Goal: Task Accomplishment & Management: Use online tool/utility

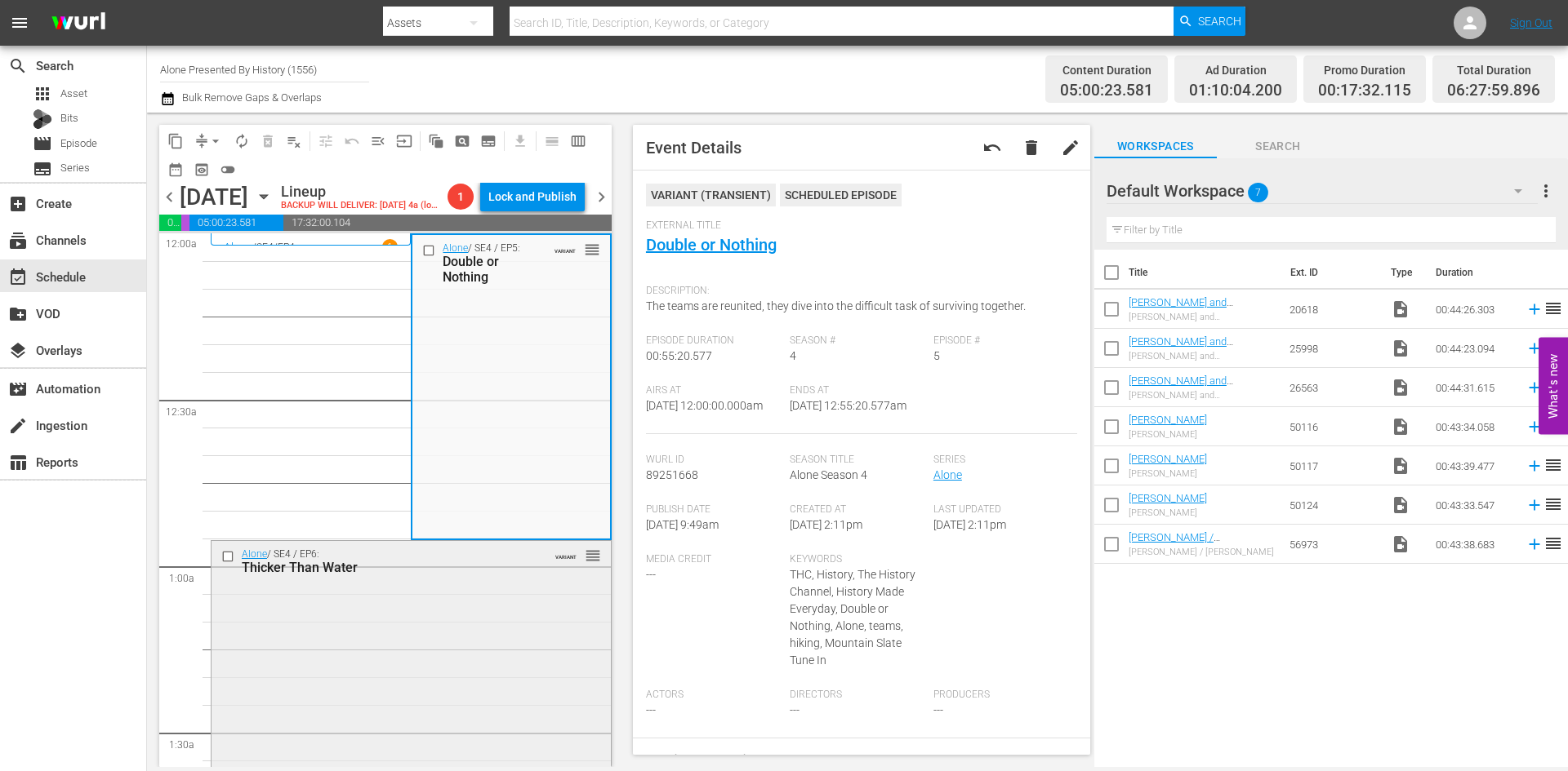
click at [491, 636] on div "Alone / SE4 / EP6: Thicker Than Water VARIANT reorder" at bounding box center [411, 693] width 399 height 303
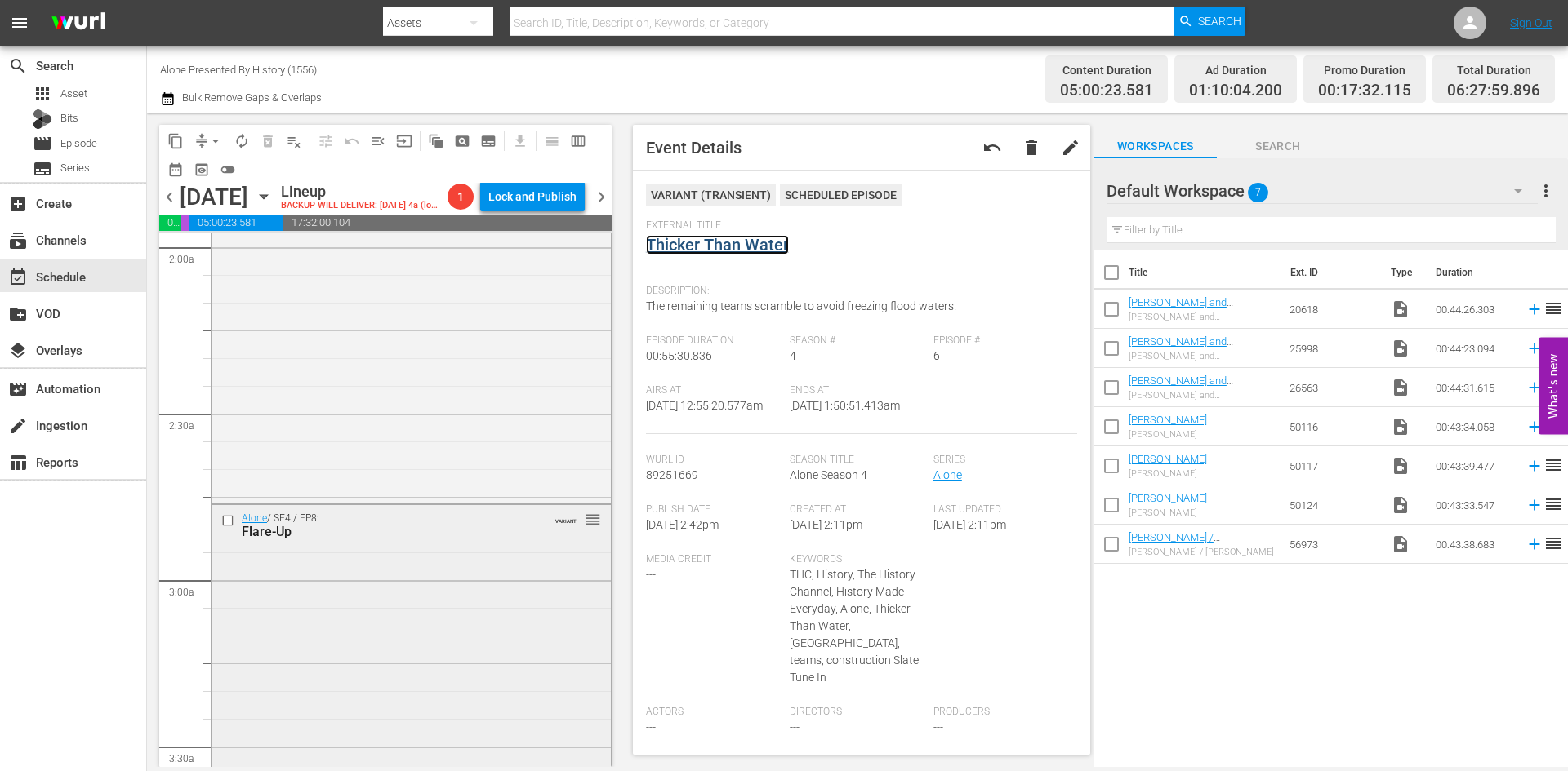
scroll to position [653, 0]
click at [433, 325] on div "Alone / SE4 / EP7: Hooked VARIANT reorder" at bounding box center [411, 348] width 399 height 303
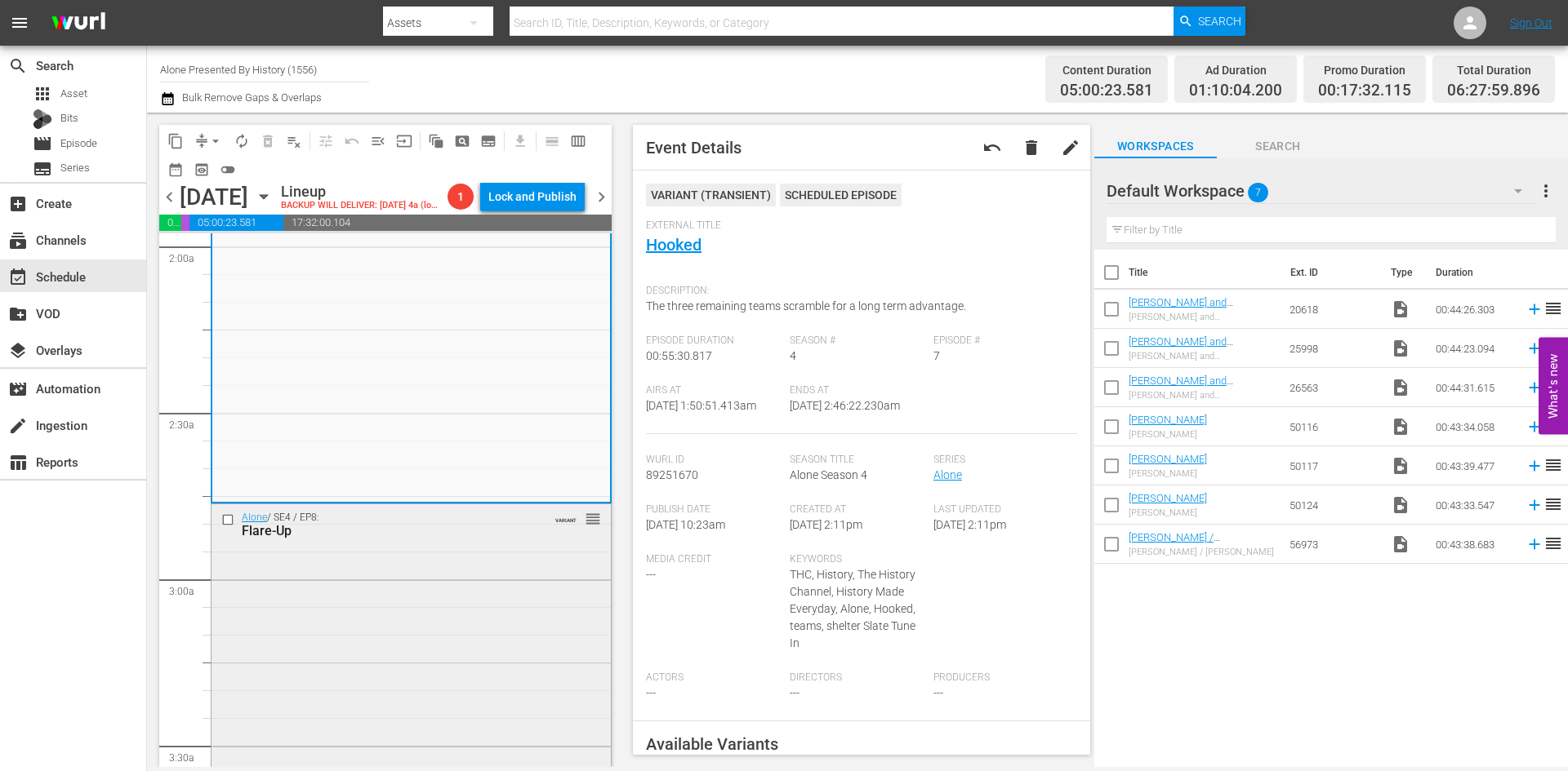
click at [412, 694] on div "Alone / SE4 / EP8: Flare-Up VARIANT reorder" at bounding box center [411, 656] width 399 height 304
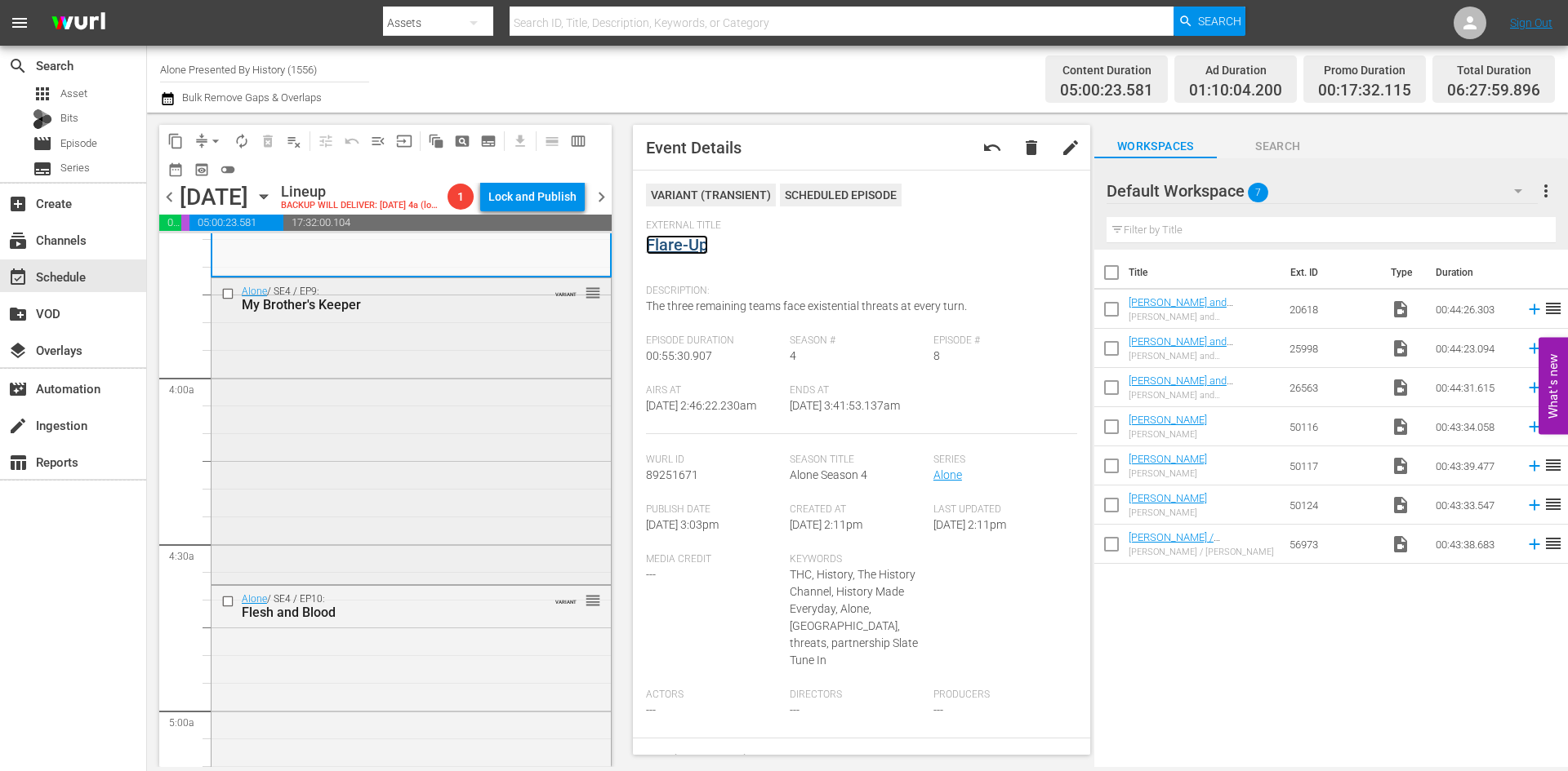
scroll to position [1305, 0]
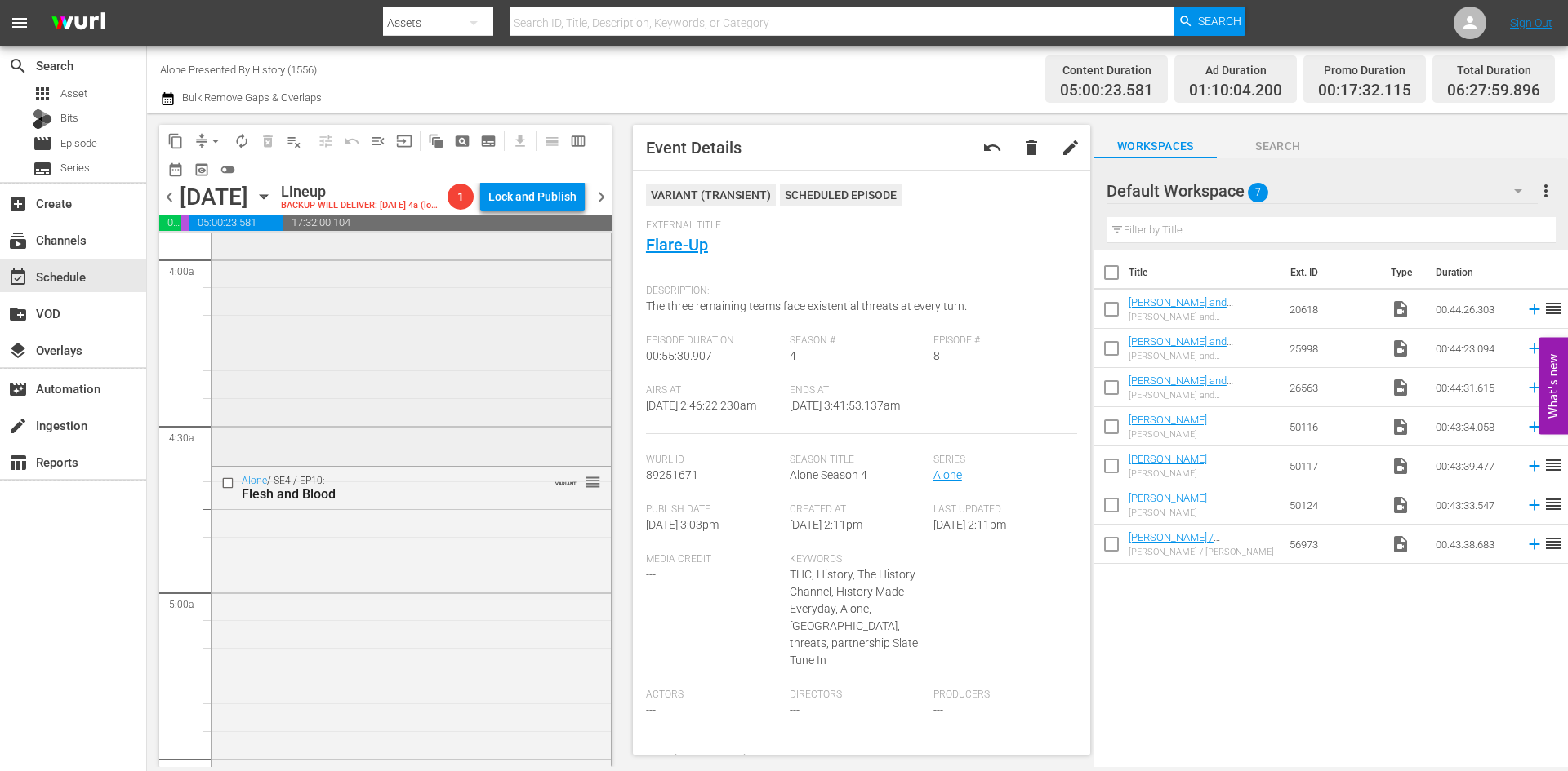
click at [491, 371] on div "Alone / SE4 / EP9: My Brother's Keeper VARIANT reorder" at bounding box center [411, 311] width 399 height 304
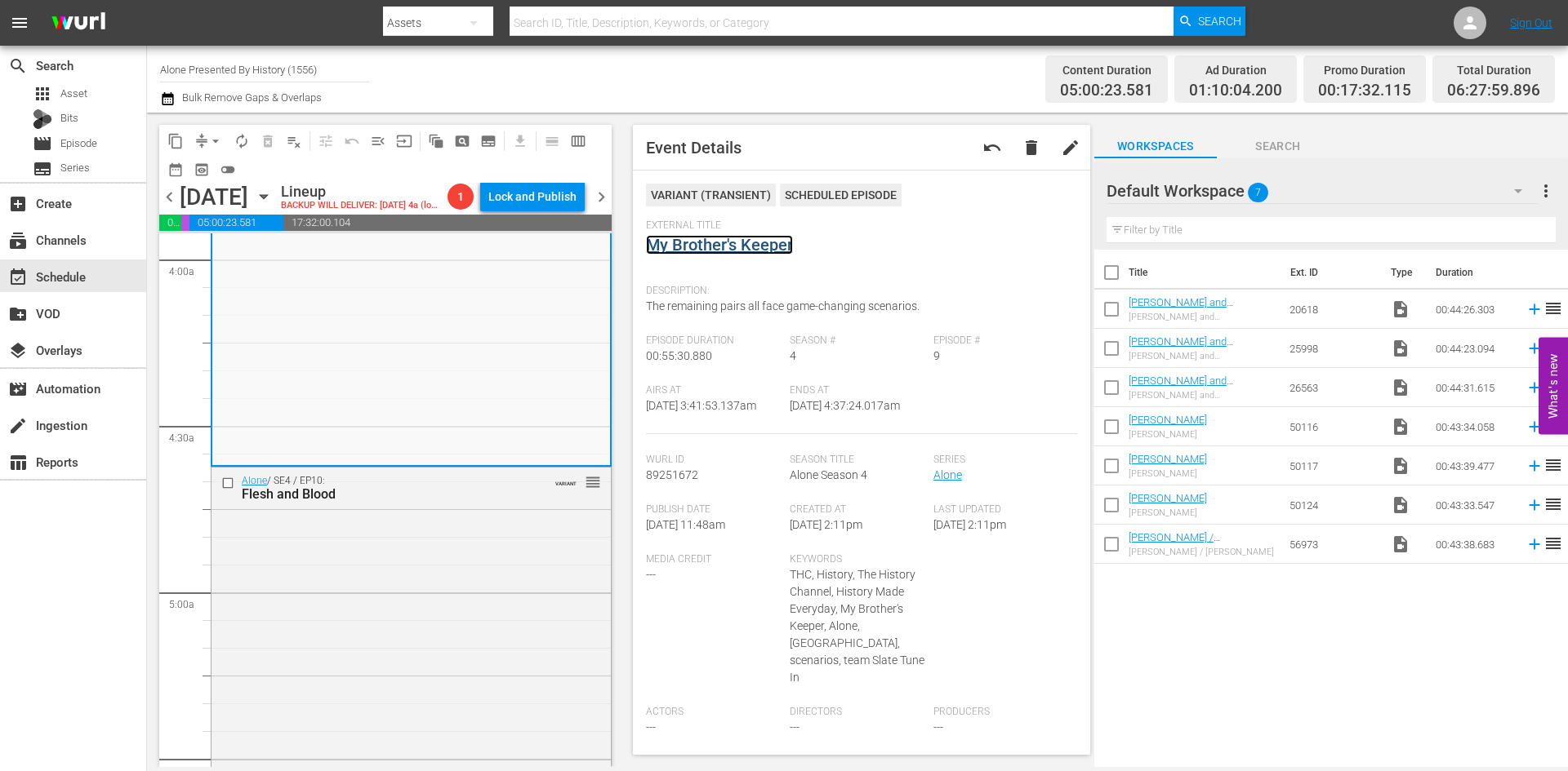
drag, startPoint x: 664, startPoint y: 233, endPoint x: 651, endPoint y: 246, distance: 18.4
click at [375, 692] on div "Alone / SE4 / EP10: Flesh and Blood VARIANT reorder" at bounding box center [411, 619] width 399 height 304
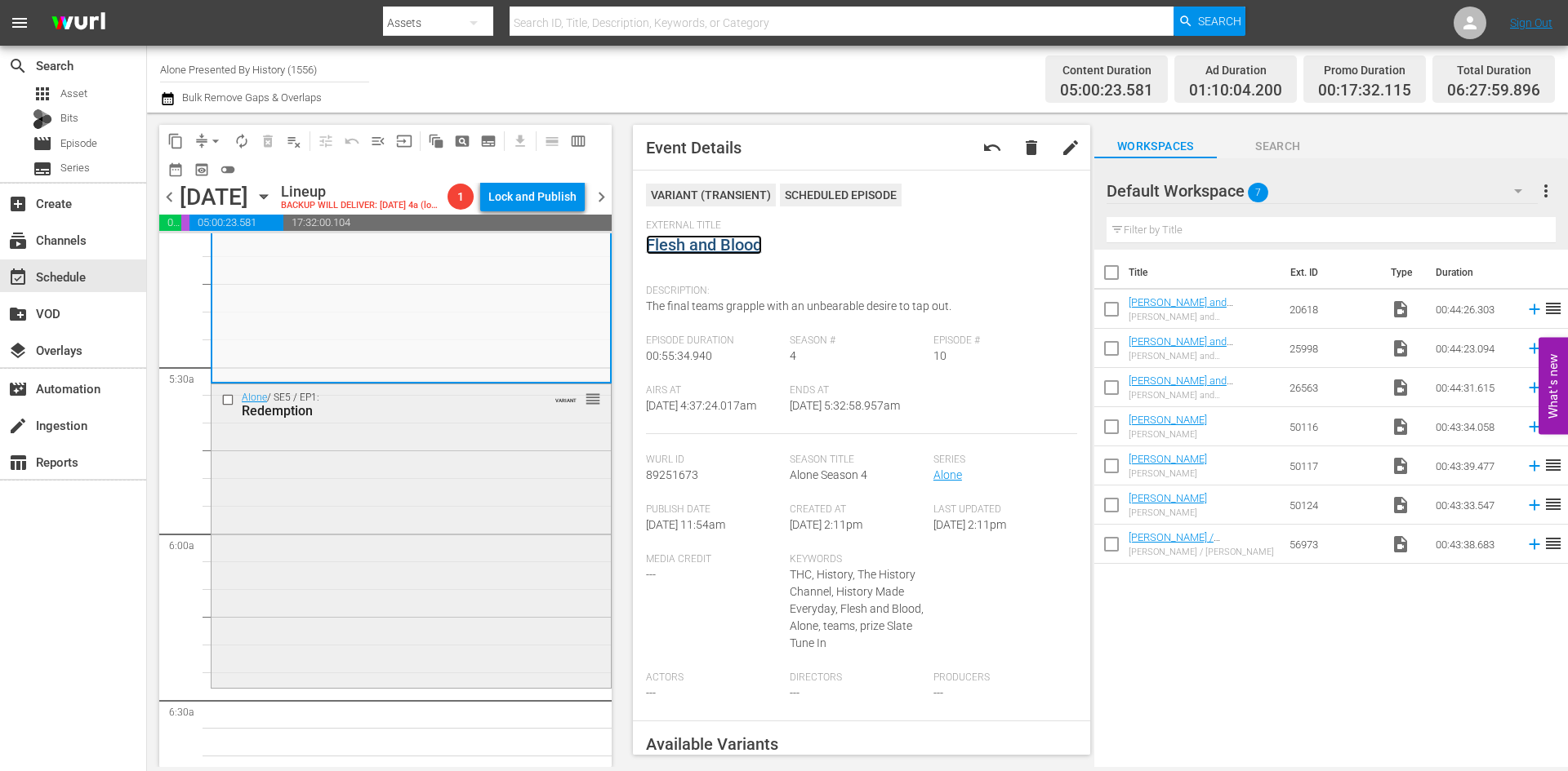
scroll to position [1714, 0]
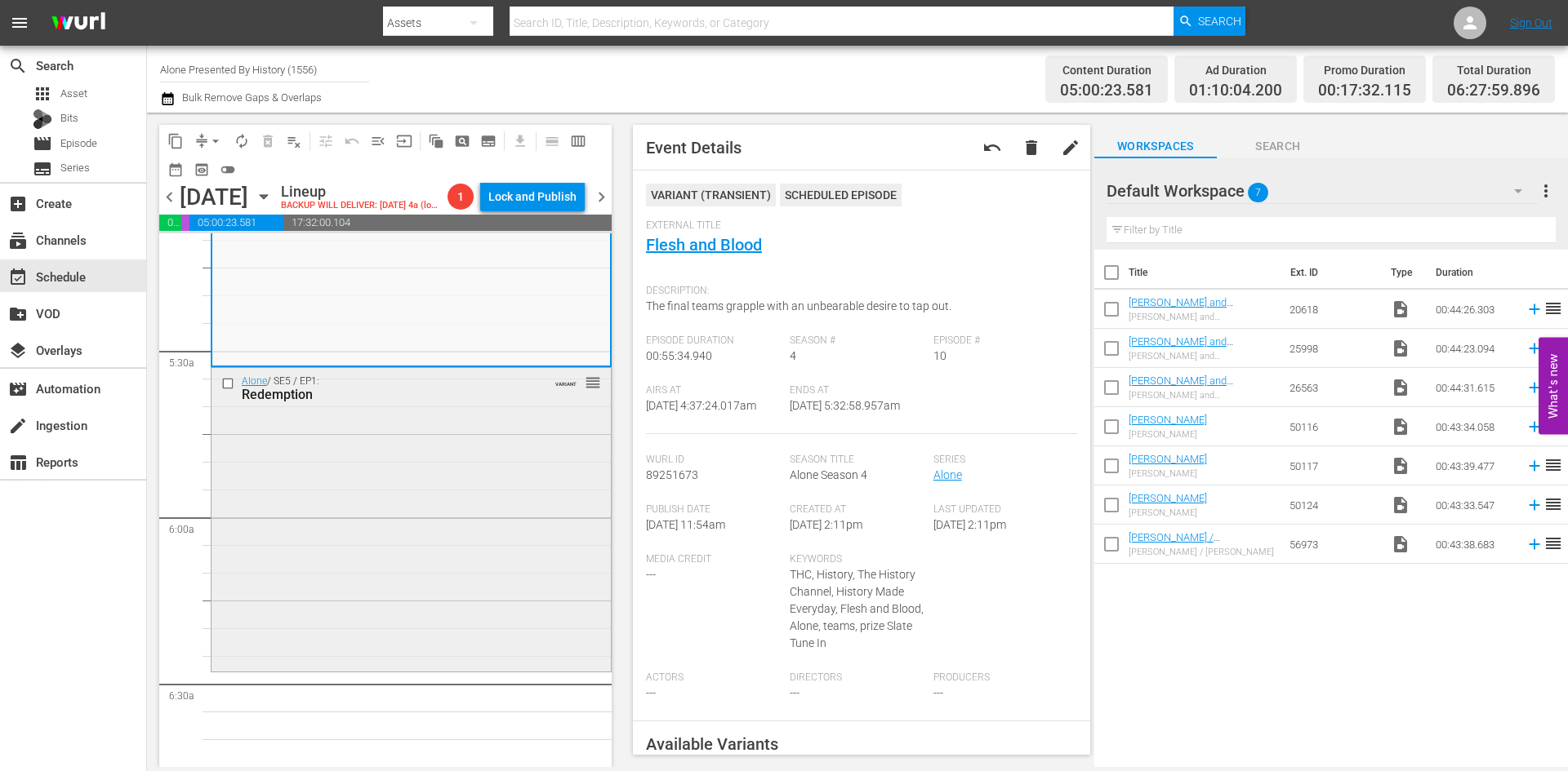
click at [355, 487] on div "Alone / SE5 / EP1: Redemption VARIANT reorder" at bounding box center [411, 518] width 399 height 300
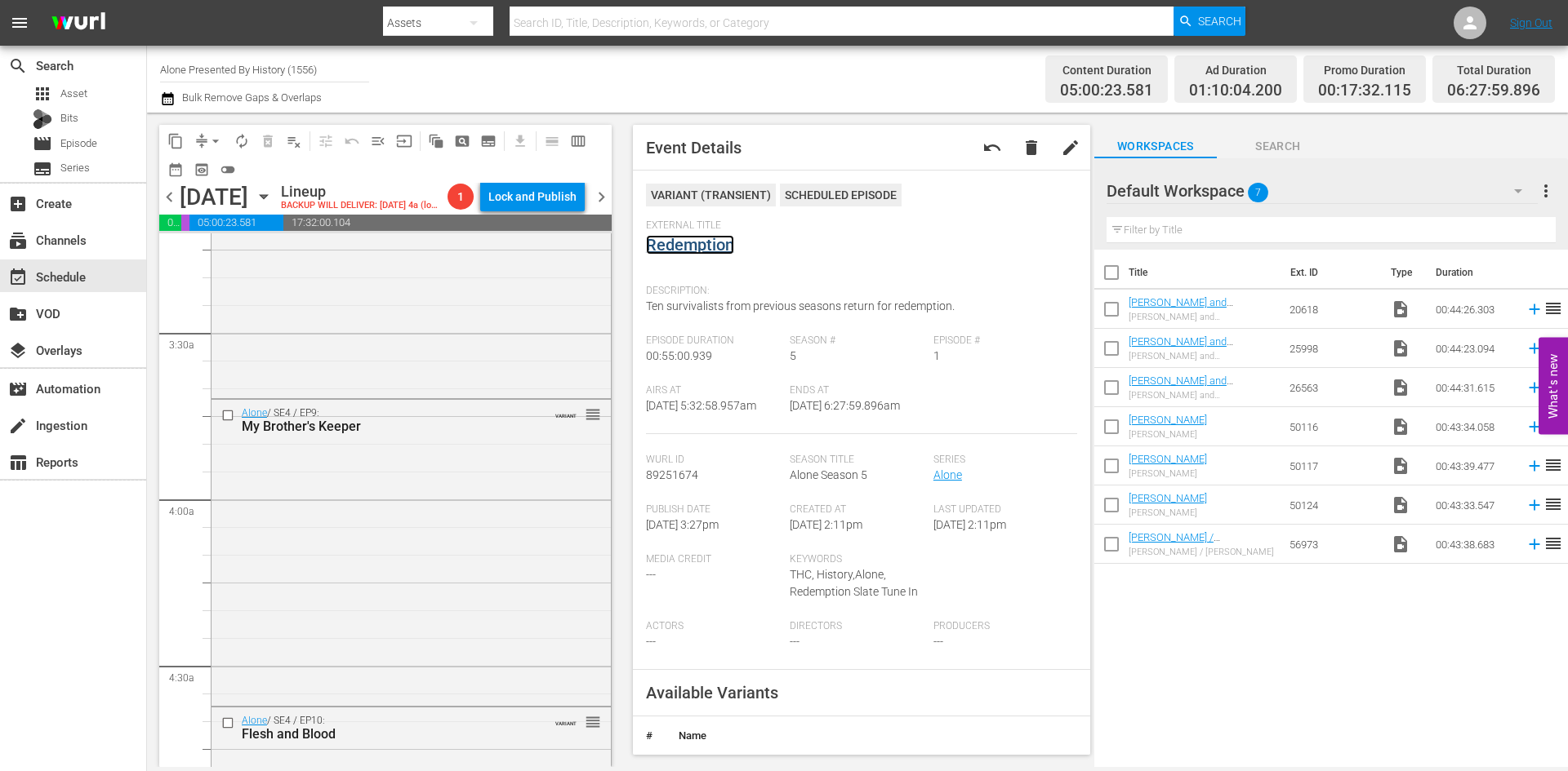
scroll to position [653, 0]
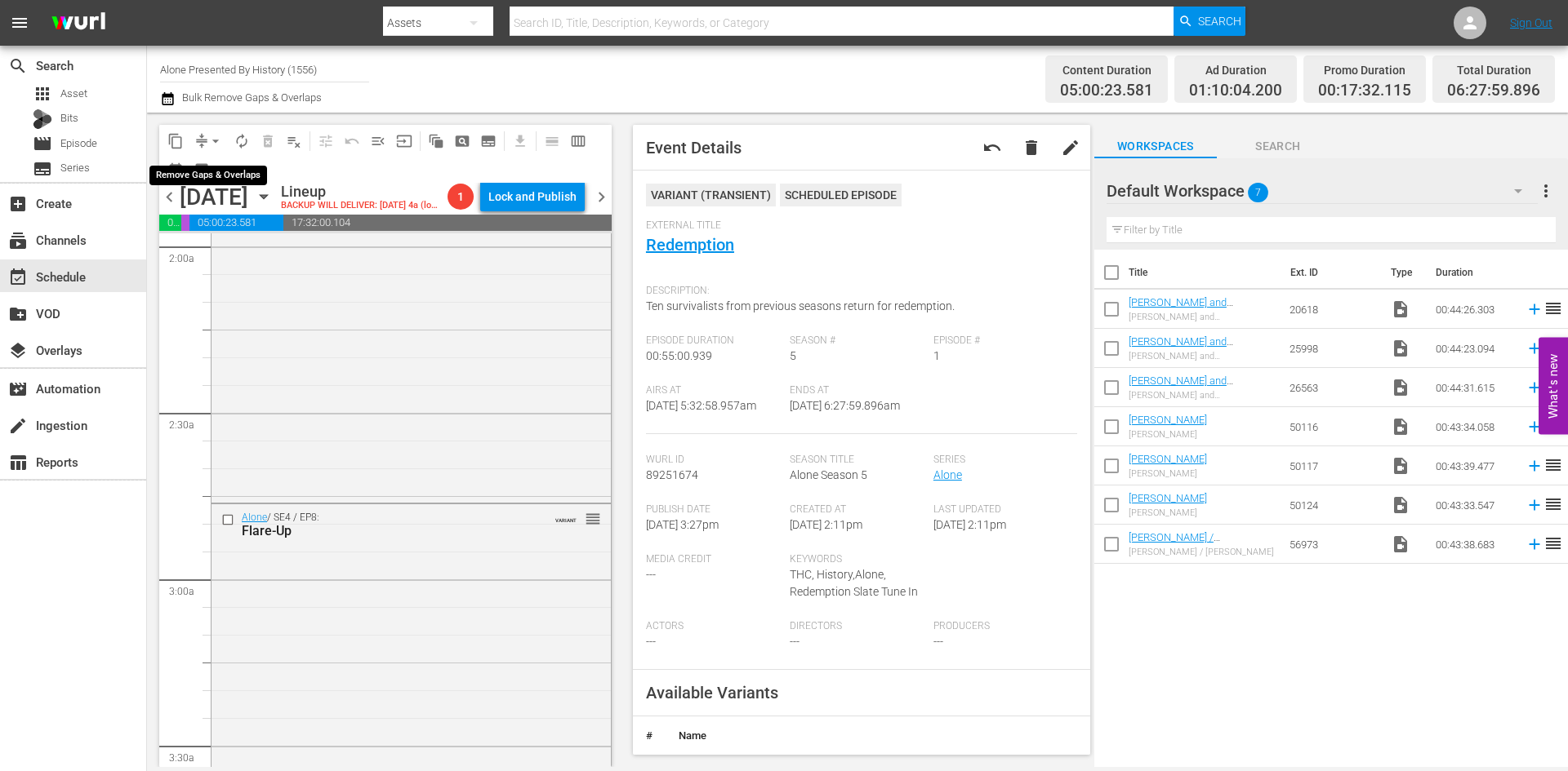
click at [211, 142] on span "arrow_drop_down" at bounding box center [215, 141] width 16 height 16
click at [198, 175] on li "Align to Midnight" at bounding box center [216, 174] width 172 height 27
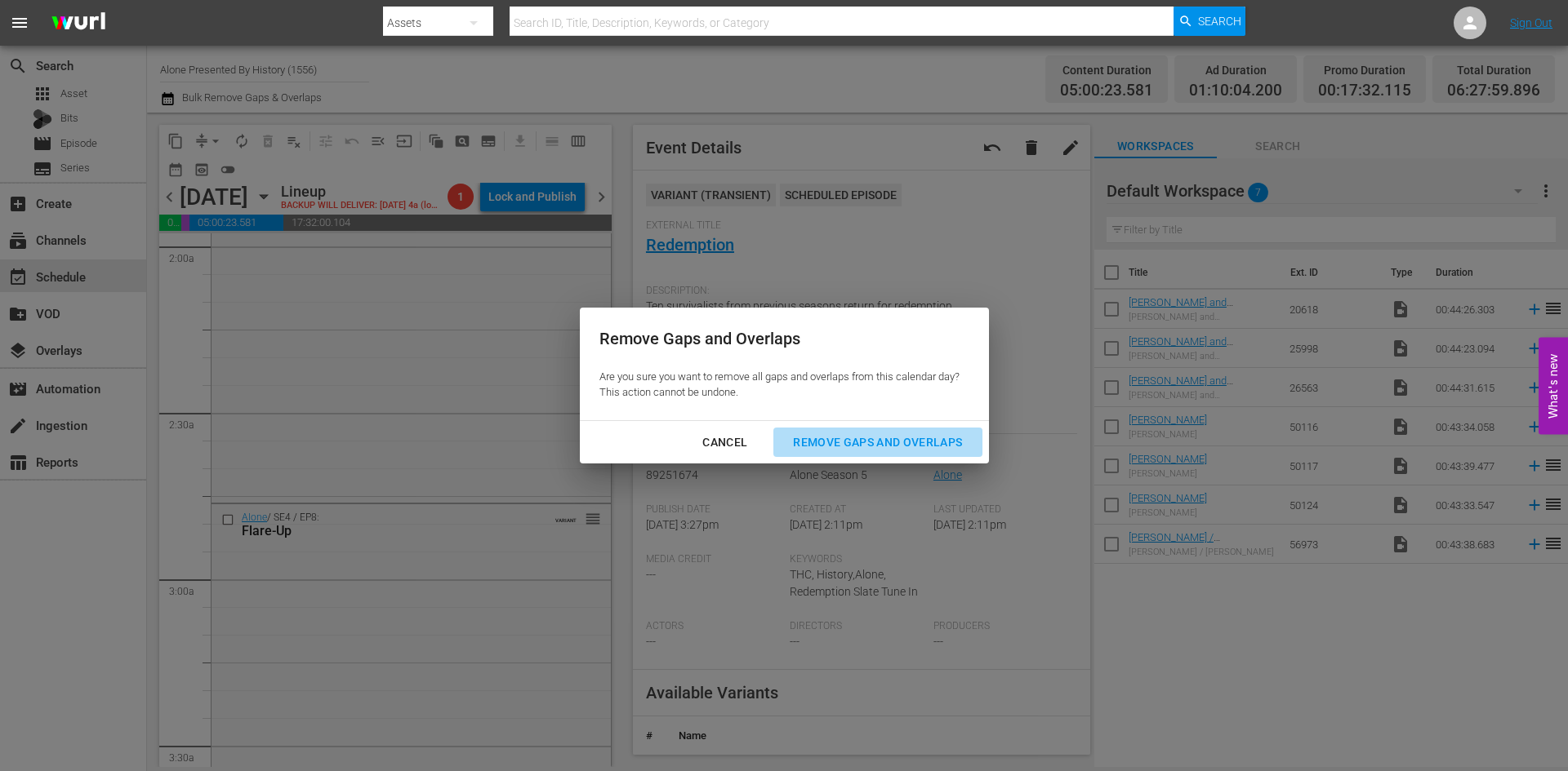
click at [907, 444] on div "Remove Gaps and Overlaps" at bounding box center [877, 443] width 195 height 20
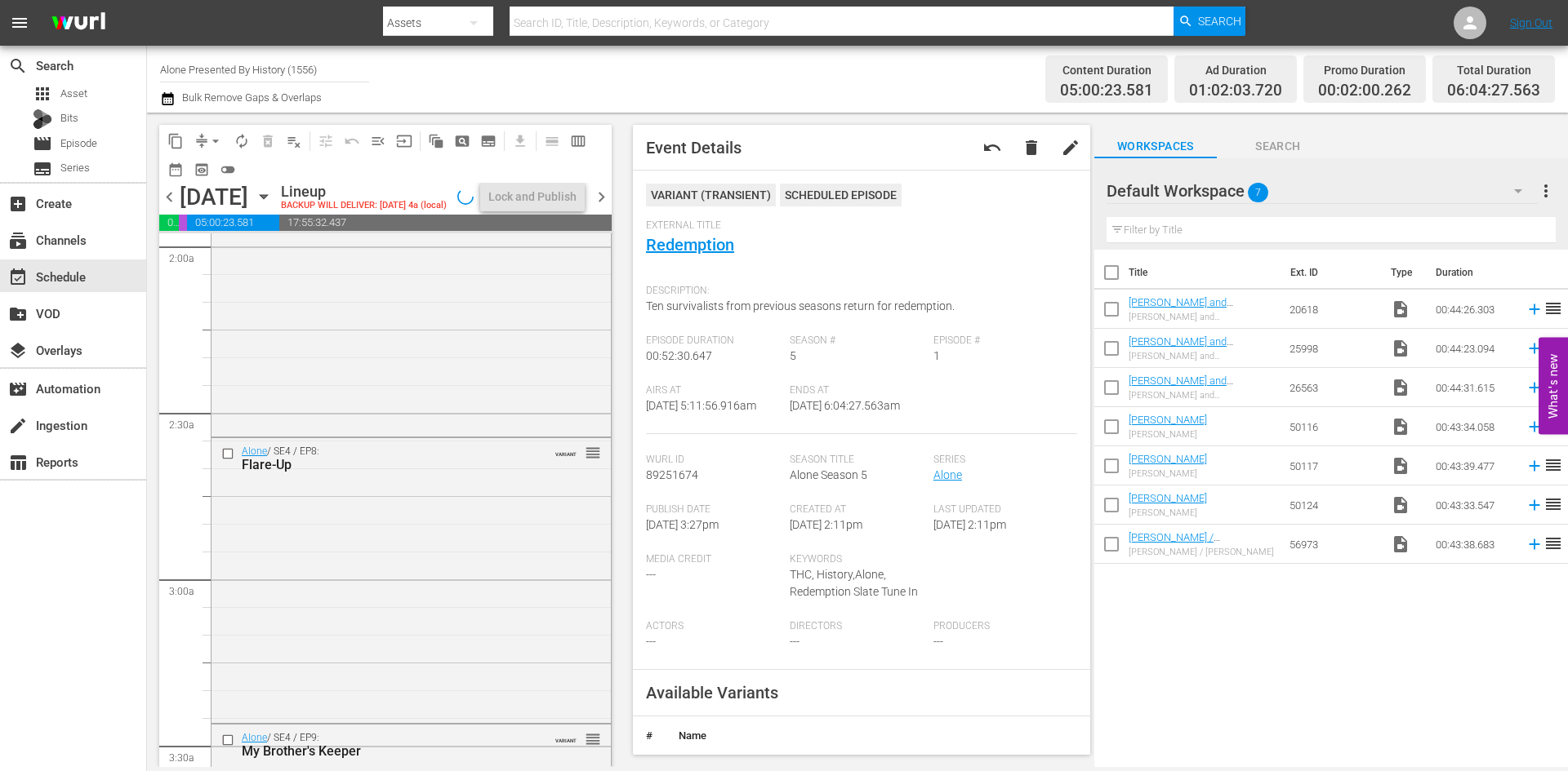
scroll to position [598, 0]
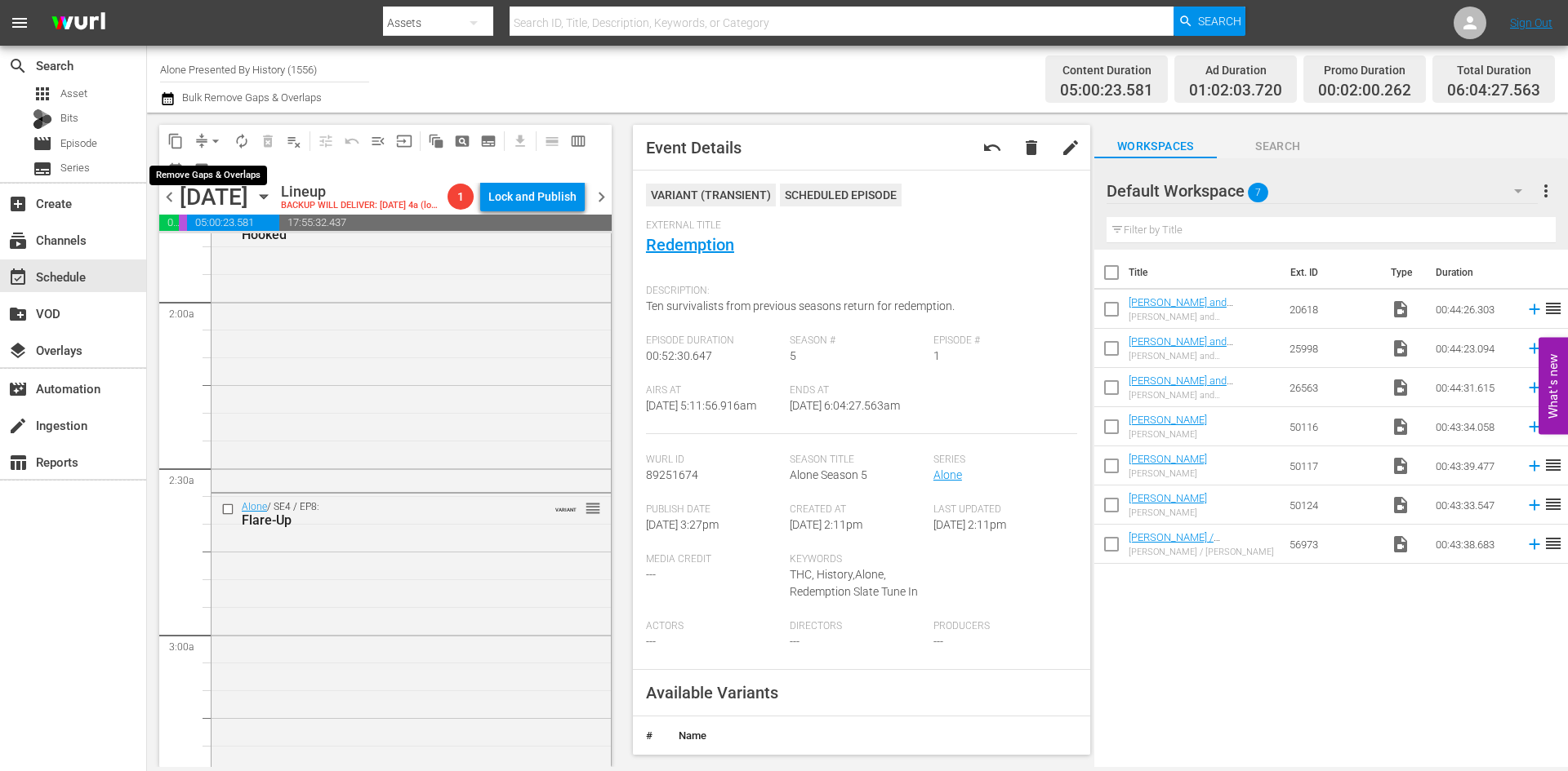
click at [217, 136] on span "arrow_drop_down" at bounding box center [215, 141] width 16 height 16
click at [203, 188] on li "Align to First Episode" at bounding box center [216, 201] width 172 height 27
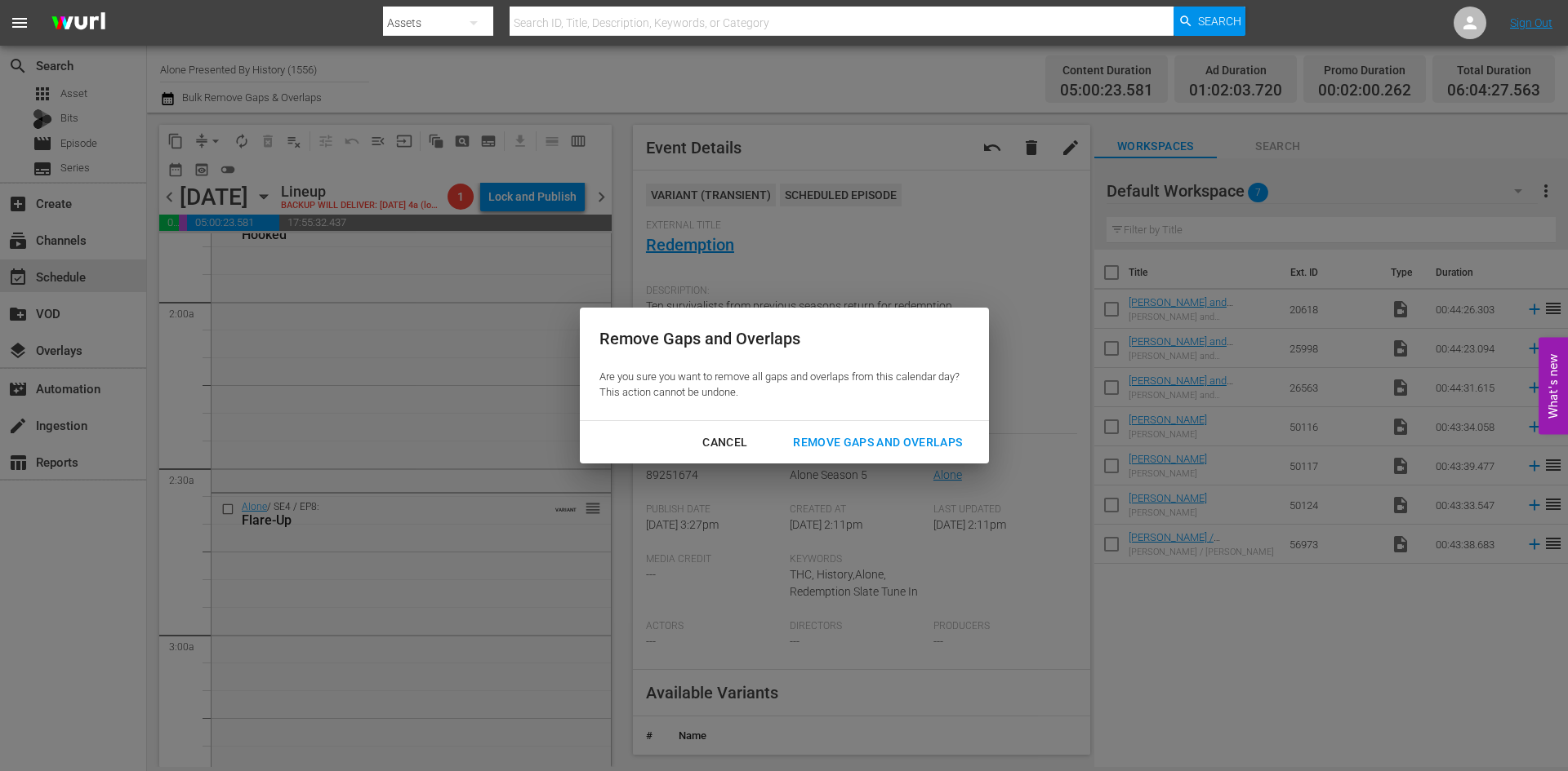
click at [733, 446] on div "Cancel" at bounding box center [724, 443] width 71 height 20
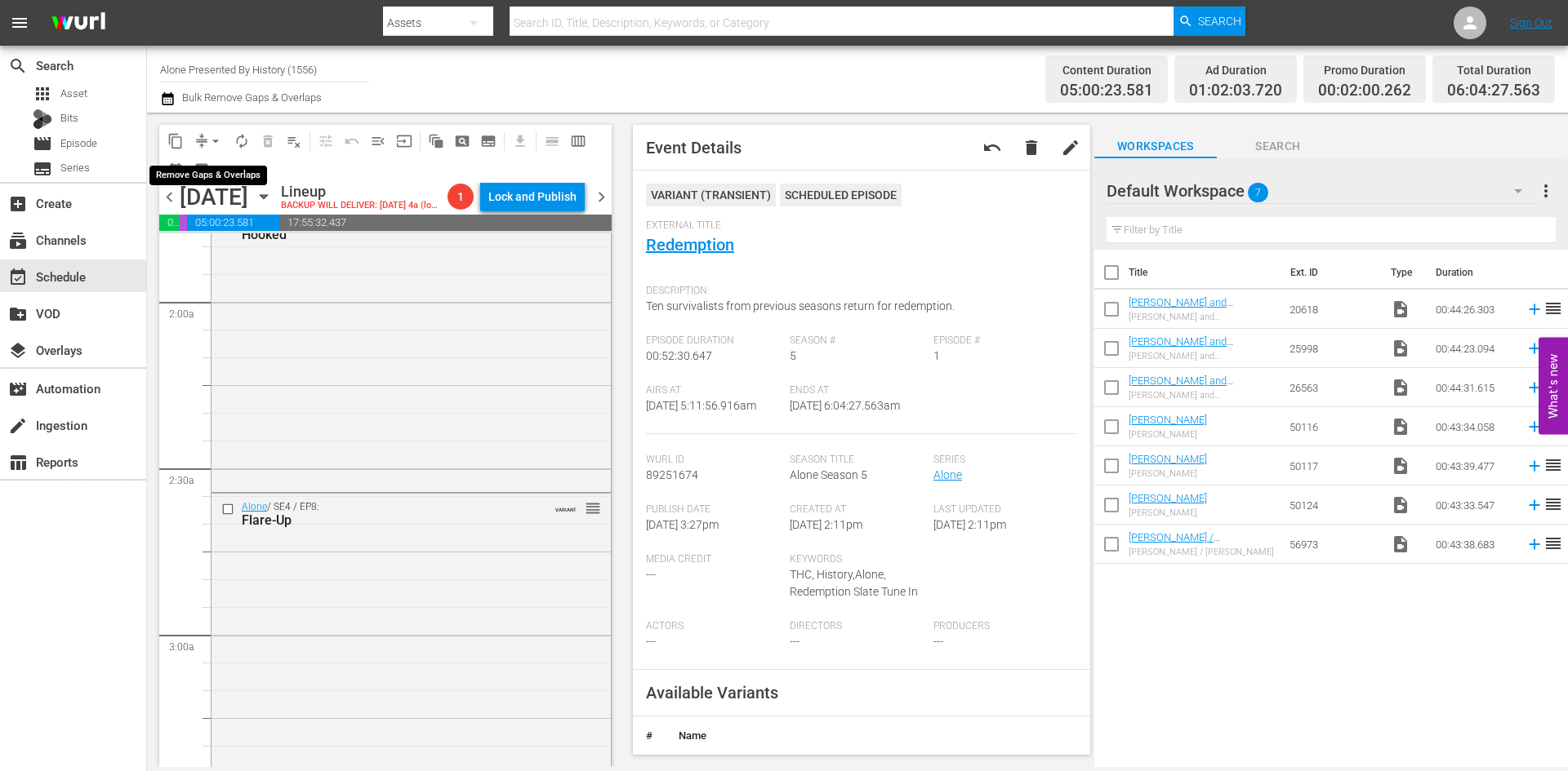
click at [202, 140] on button "arrow_drop_down" at bounding box center [215, 141] width 26 height 26
click at [202, 177] on li "Align to Midnight" at bounding box center [216, 174] width 172 height 27
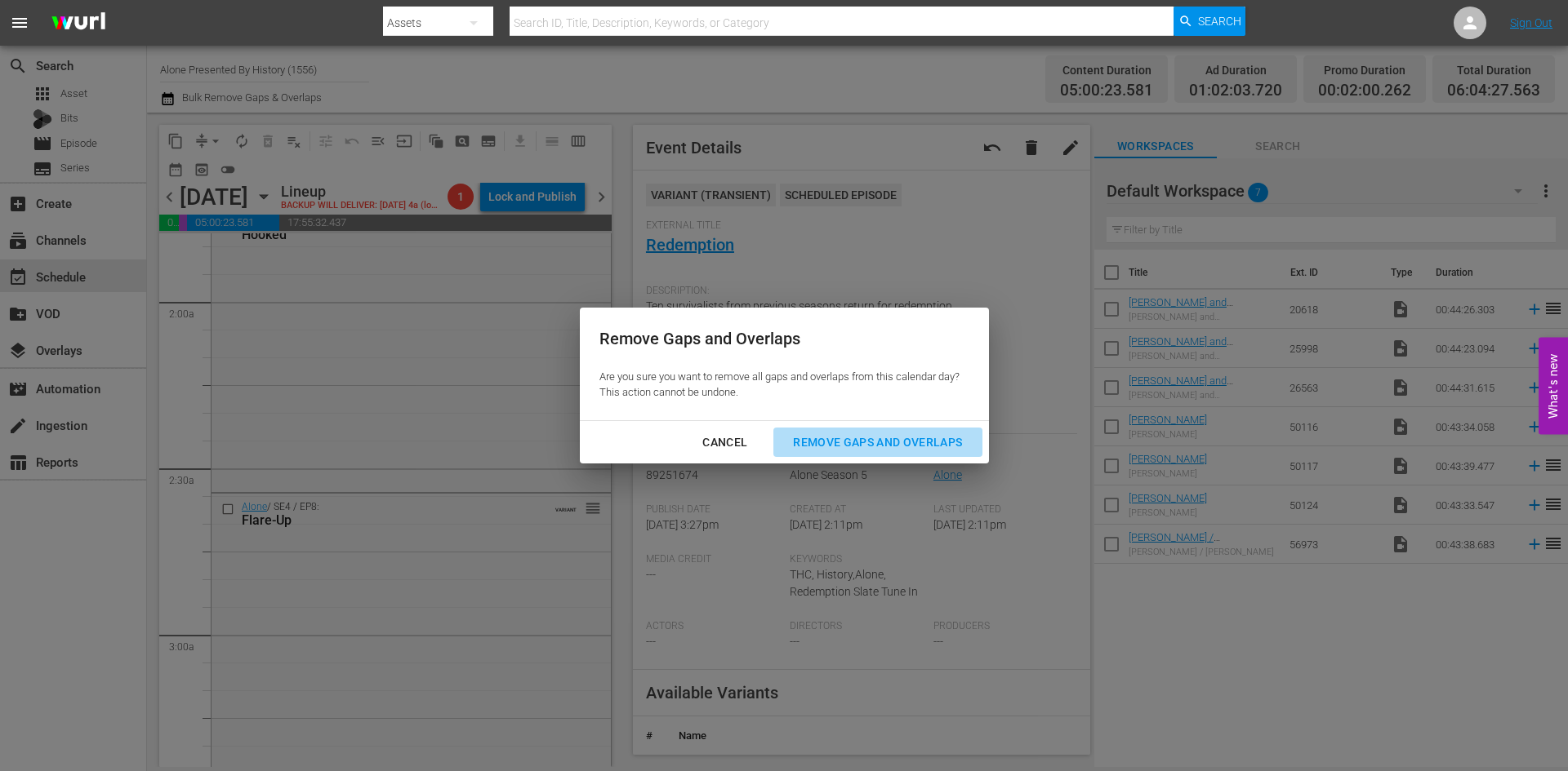
click at [877, 440] on div "Remove Gaps and Overlaps" at bounding box center [877, 443] width 195 height 20
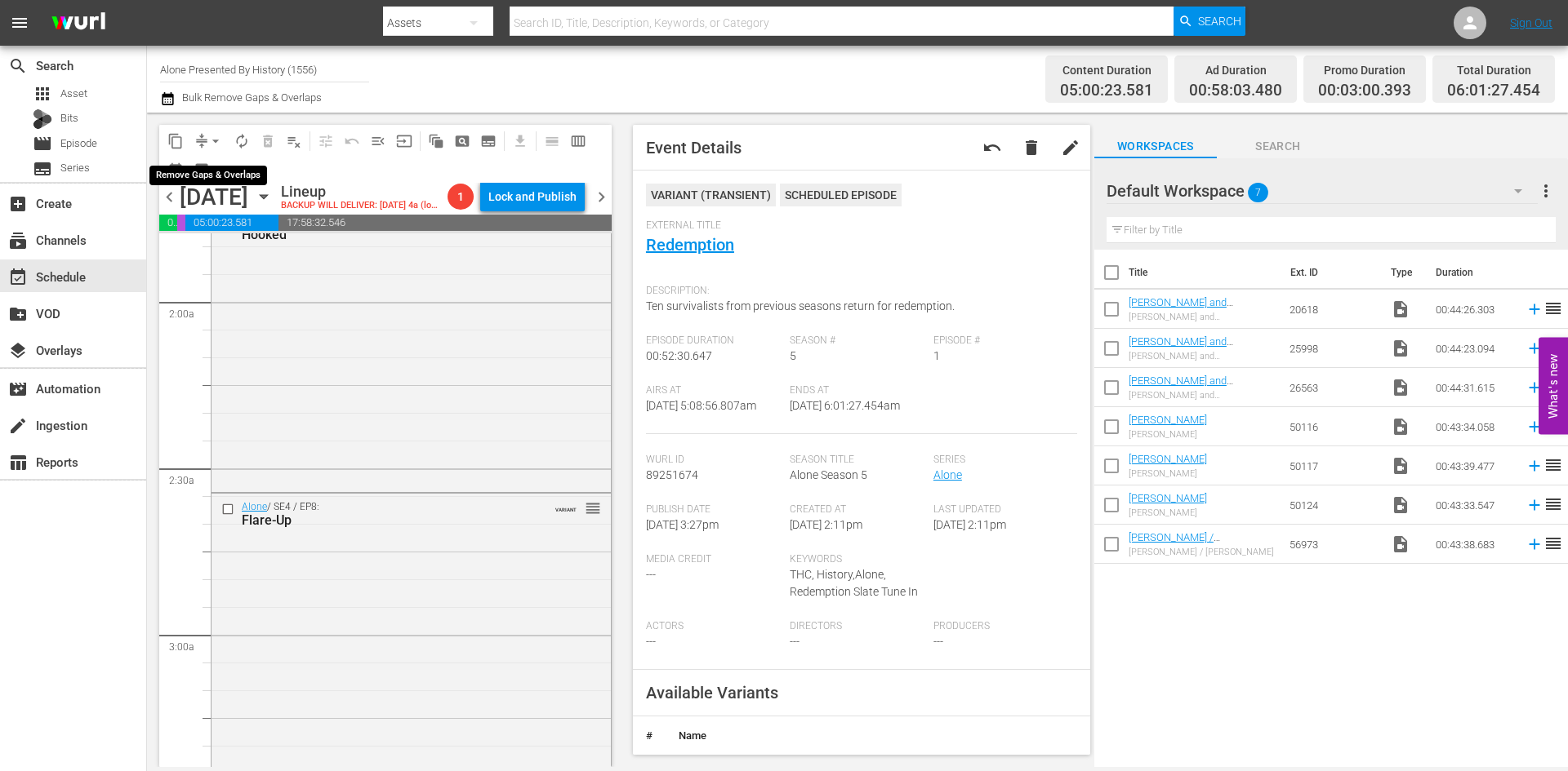
click at [216, 136] on span "arrow_drop_down" at bounding box center [215, 141] width 16 height 16
click at [208, 173] on li "Align to Midnight" at bounding box center [216, 174] width 172 height 27
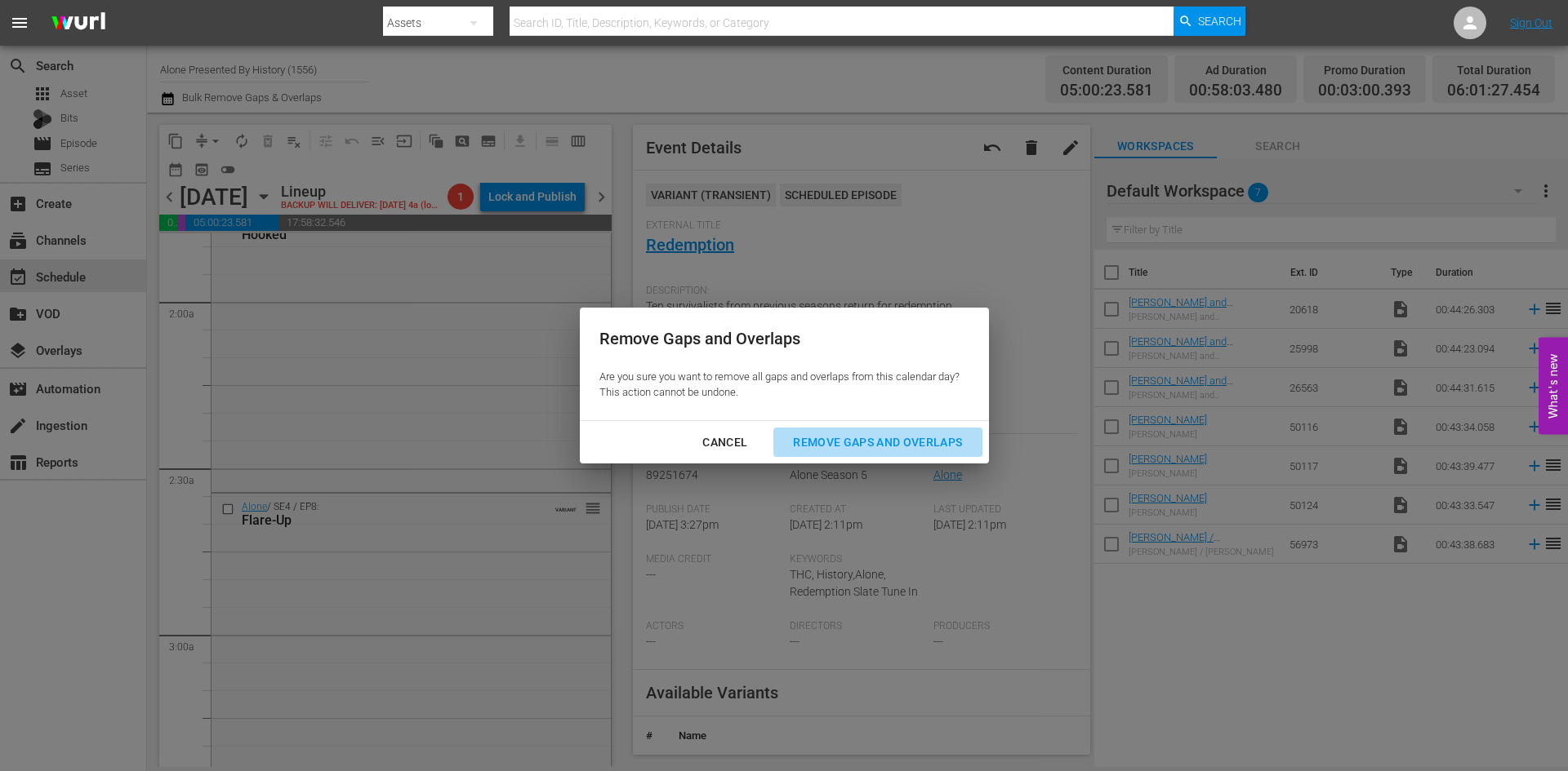
click at [840, 437] on div "Remove Gaps and Overlaps" at bounding box center [877, 443] width 195 height 20
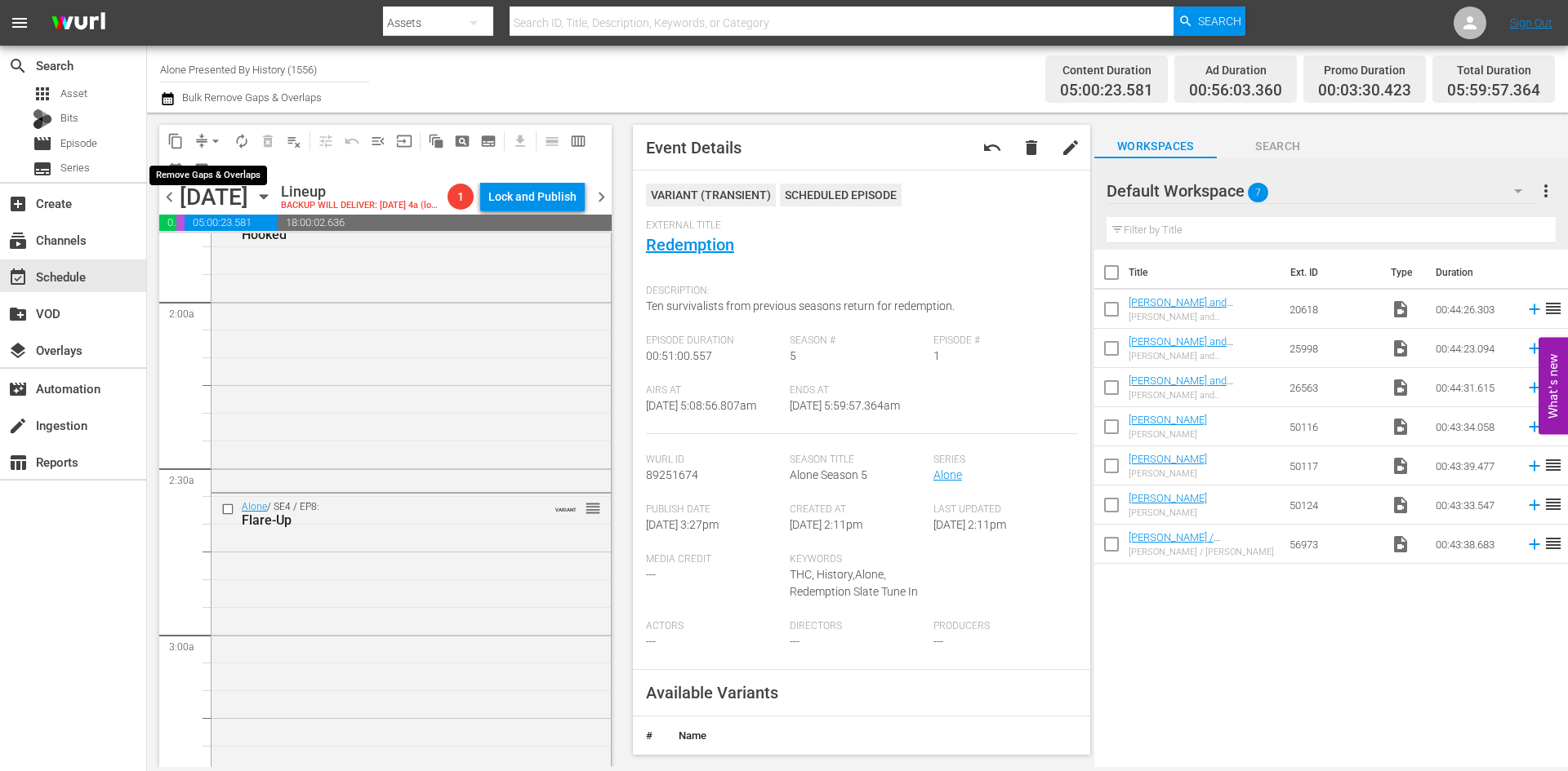
click at [216, 136] on span "arrow_drop_down" at bounding box center [215, 141] width 16 height 16
click at [208, 173] on li "Align to Midnight" at bounding box center [216, 174] width 172 height 27
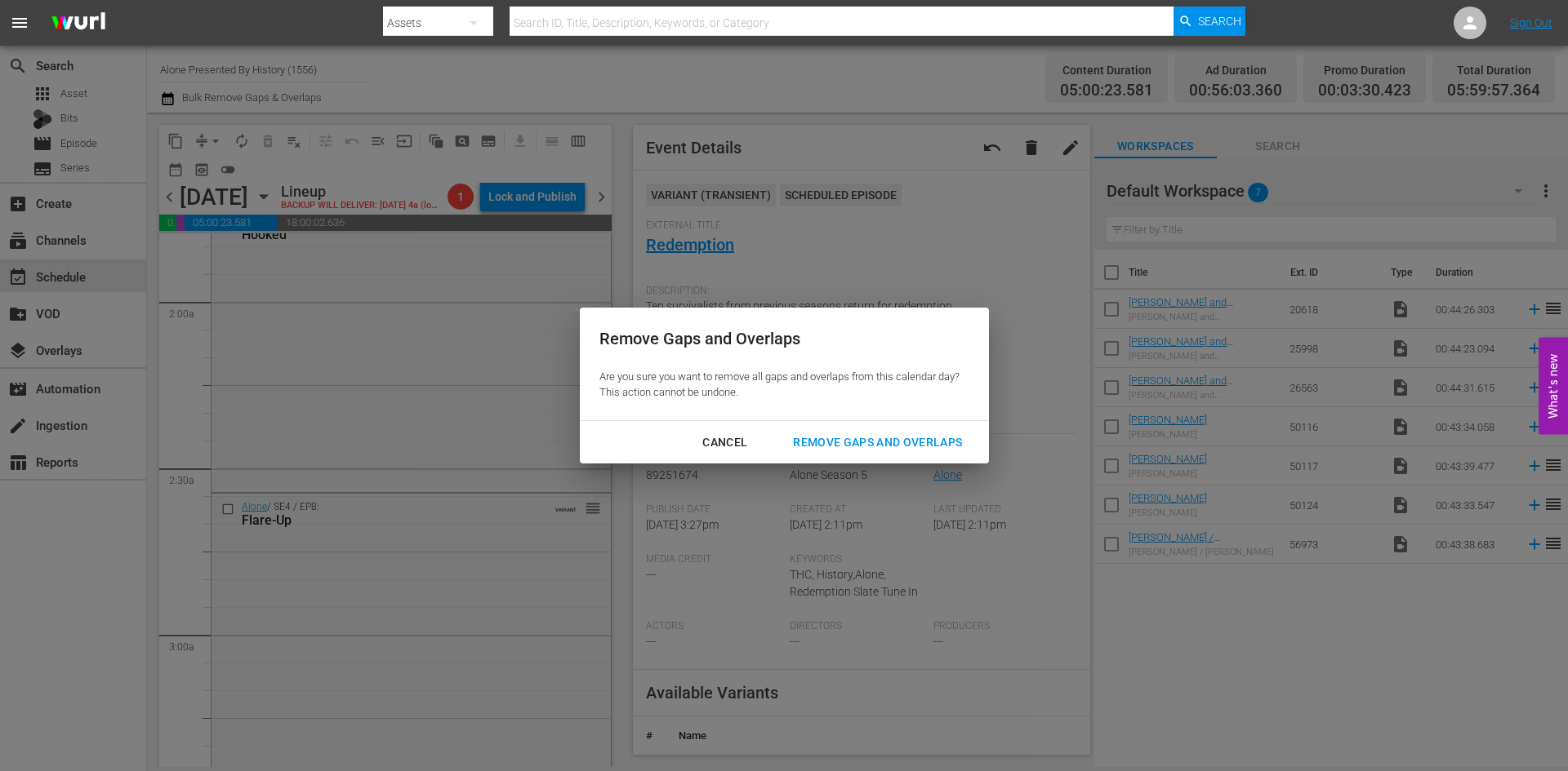
click at [893, 443] on div "Remove Gaps and Overlaps" at bounding box center [877, 443] width 195 height 20
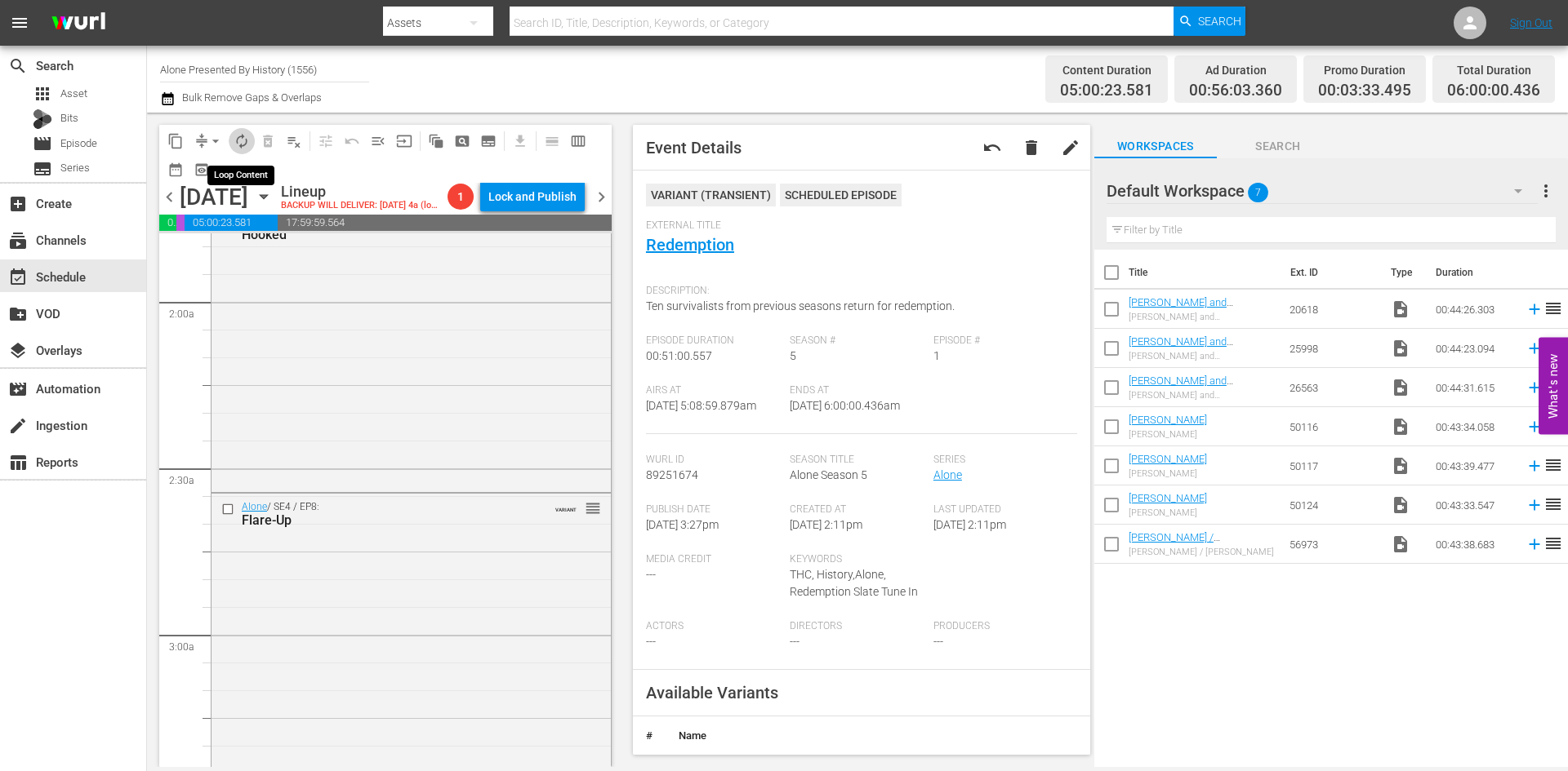
click at [242, 140] on span "autorenew_outlined" at bounding box center [241, 141] width 16 height 16
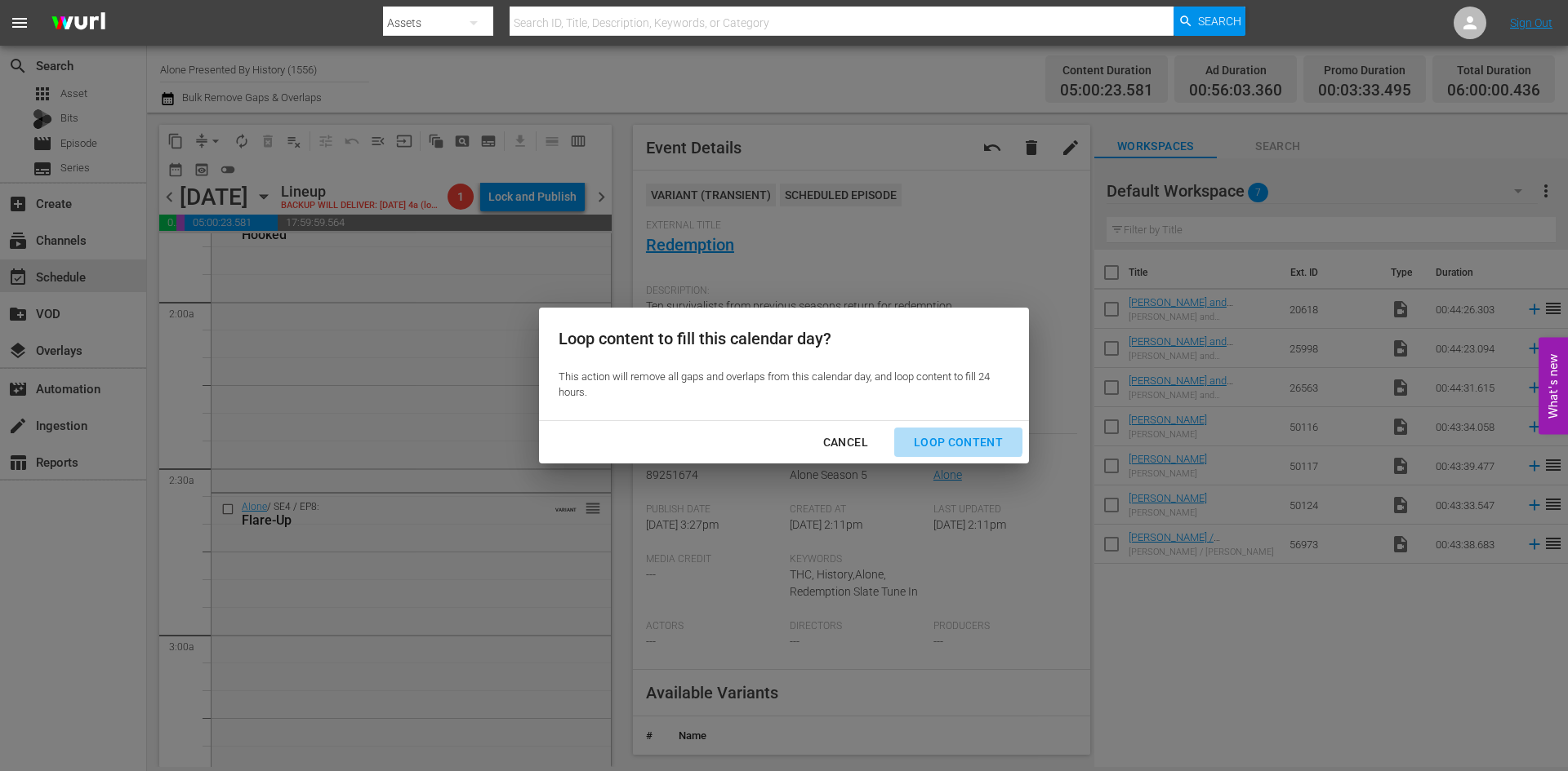
click at [943, 433] on div "Loop Content" at bounding box center [958, 443] width 115 height 20
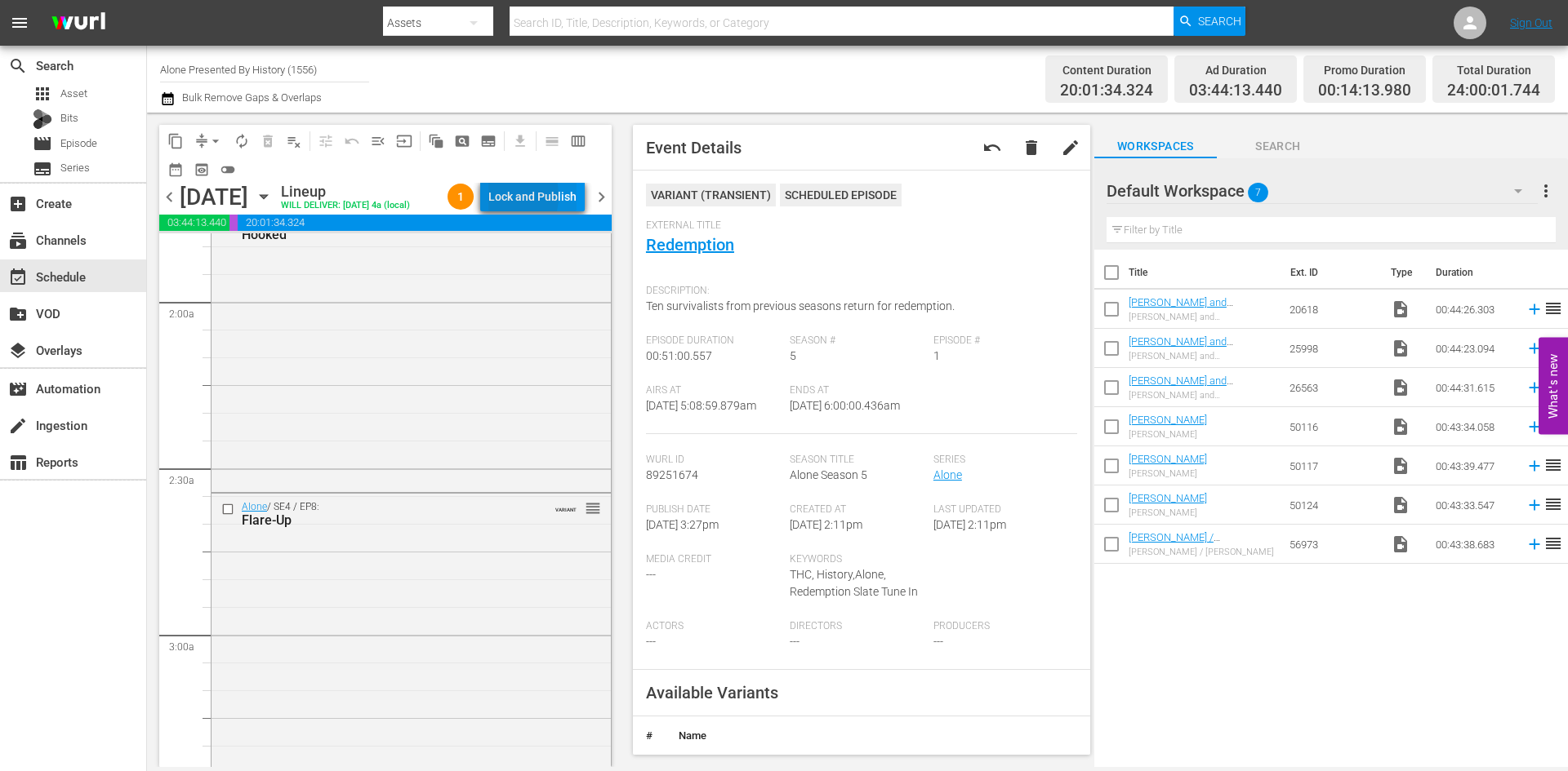
click at [510, 199] on div "Lock and Publish" at bounding box center [532, 196] width 88 height 29
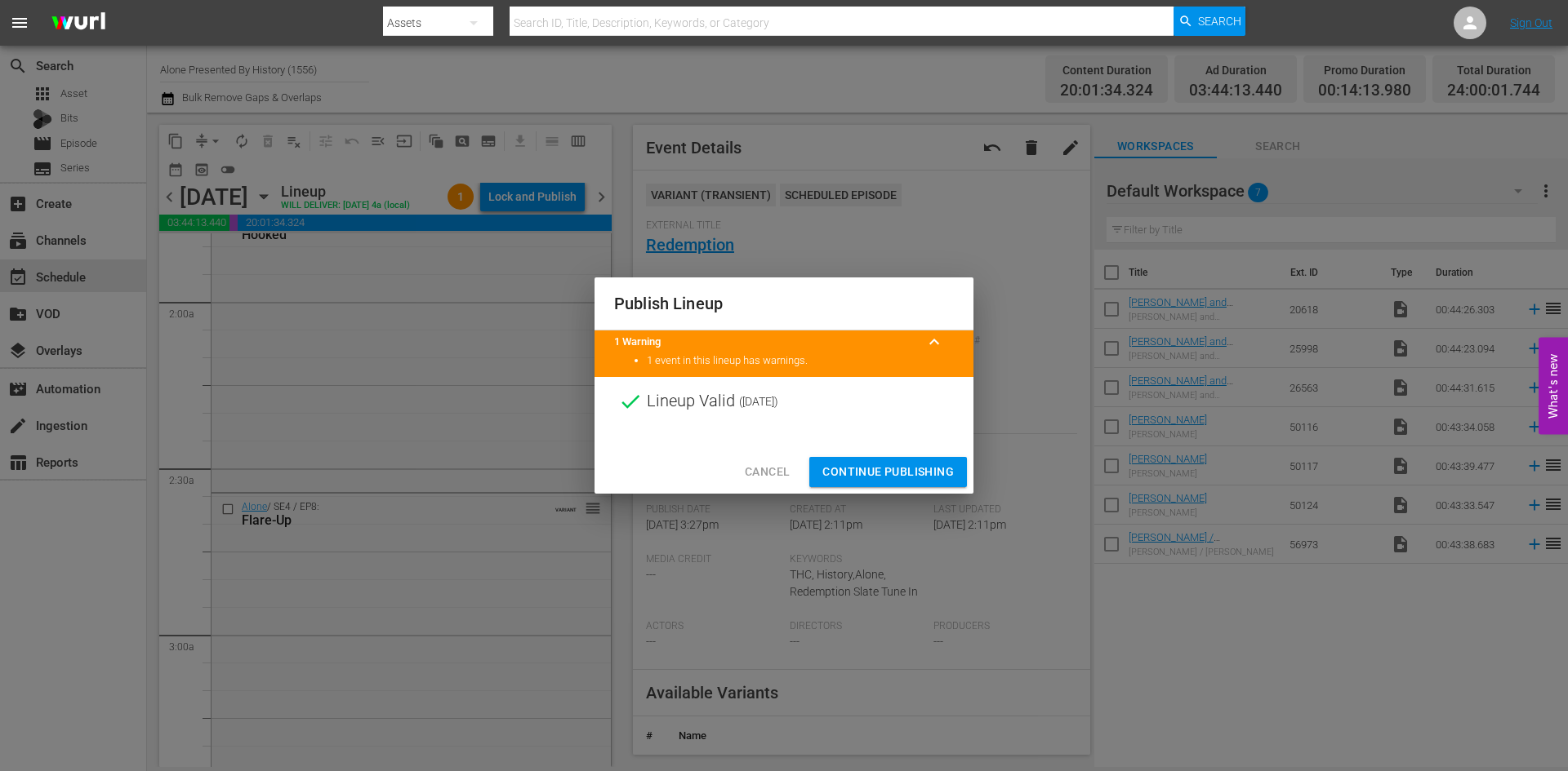
click at [876, 469] on span "Continue Publishing" at bounding box center [888, 472] width 131 height 20
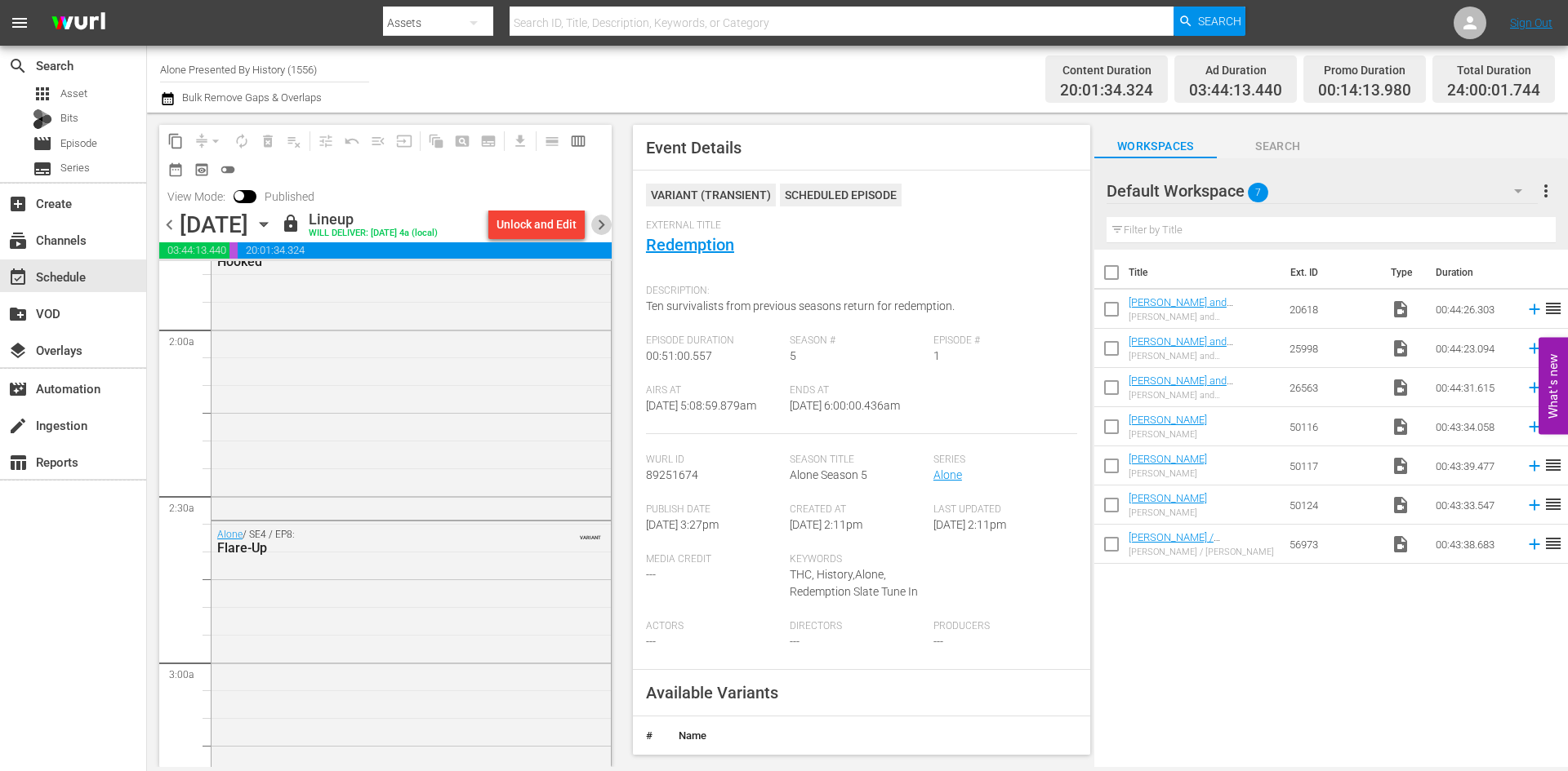
click at [605, 219] on span "chevron_right" at bounding box center [601, 225] width 20 height 20
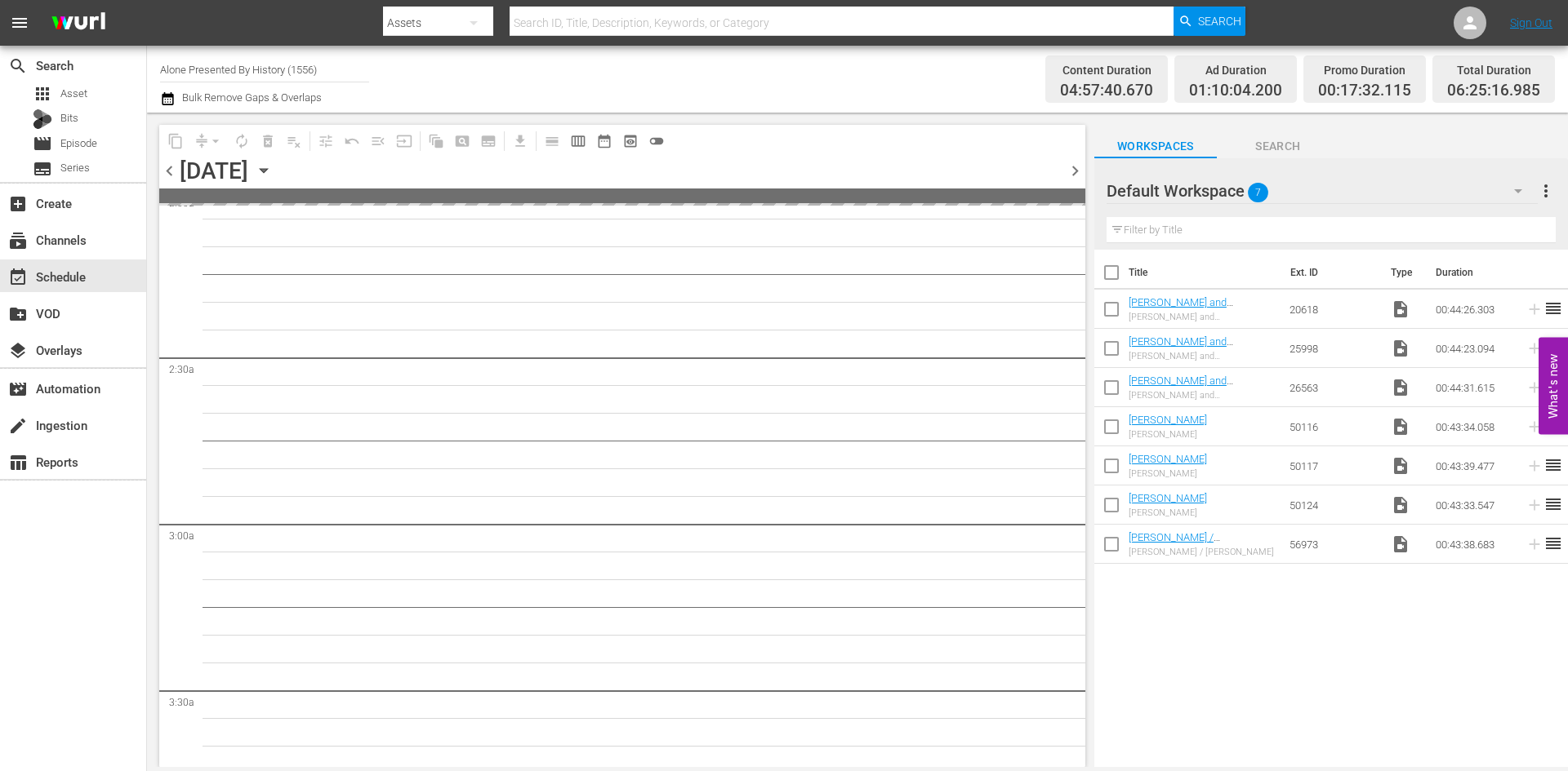
scroll to position [653, 0]
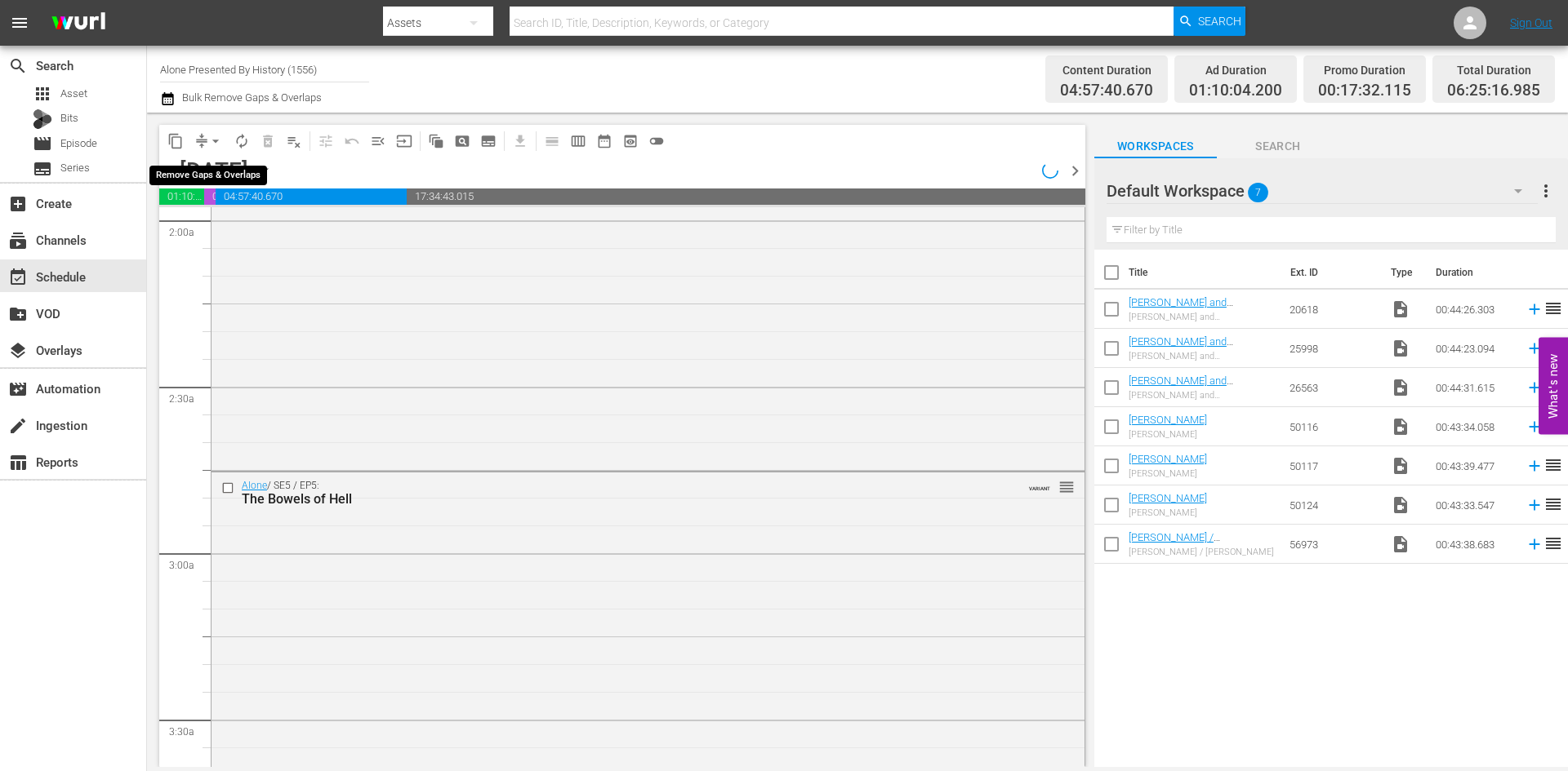
click at [213, 141] on span "arrow_drop_down" at bounding box center [215, 141] width 16 height 16
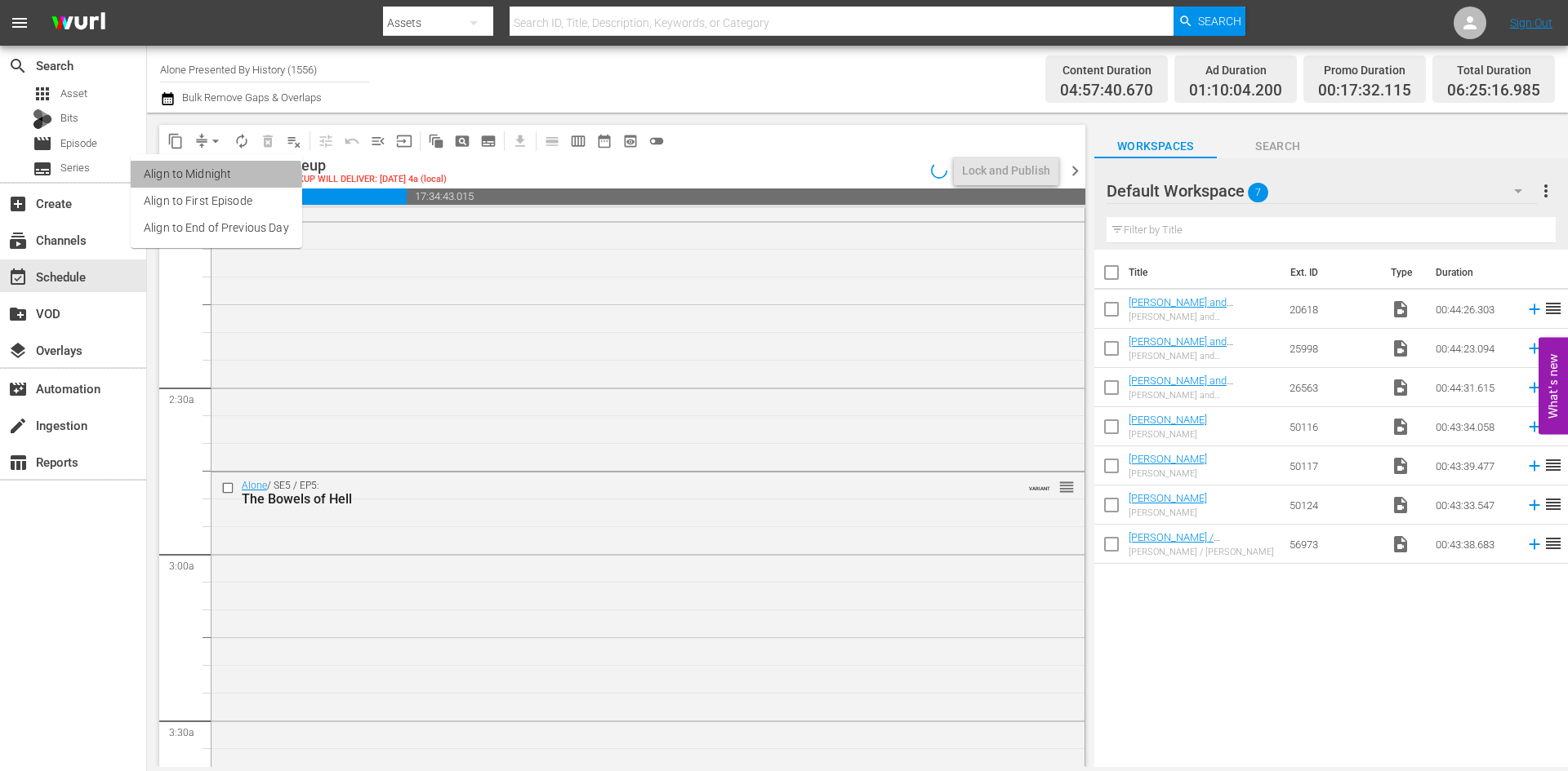
click at [206, 178] on li "Align to Midnight" at bounding box center [216, 174] width 172 height 27
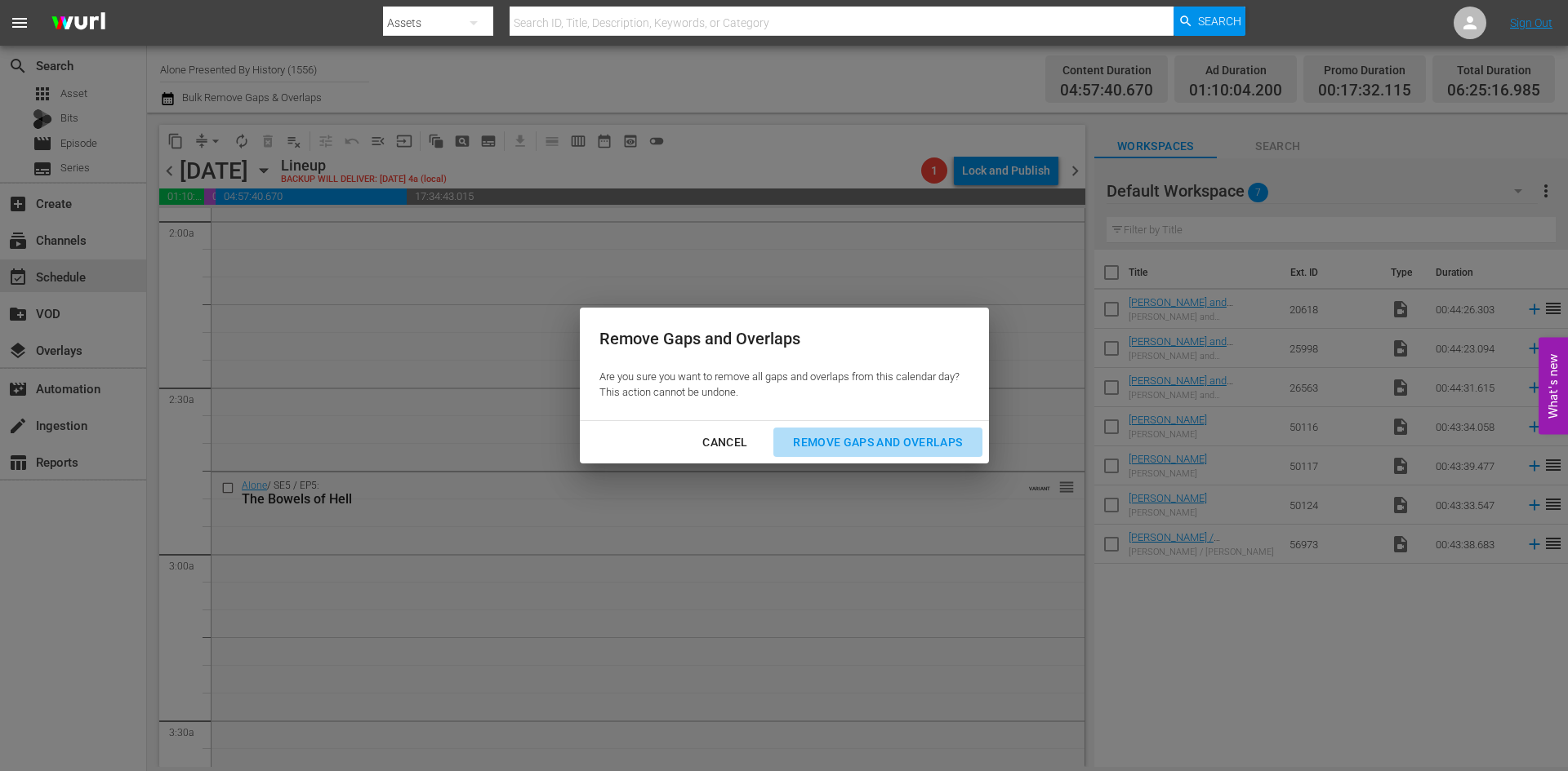
click at [849, 441] on div "Remove Gaps and Overlaps" at bounding box center [877, 443] width 195 height 20
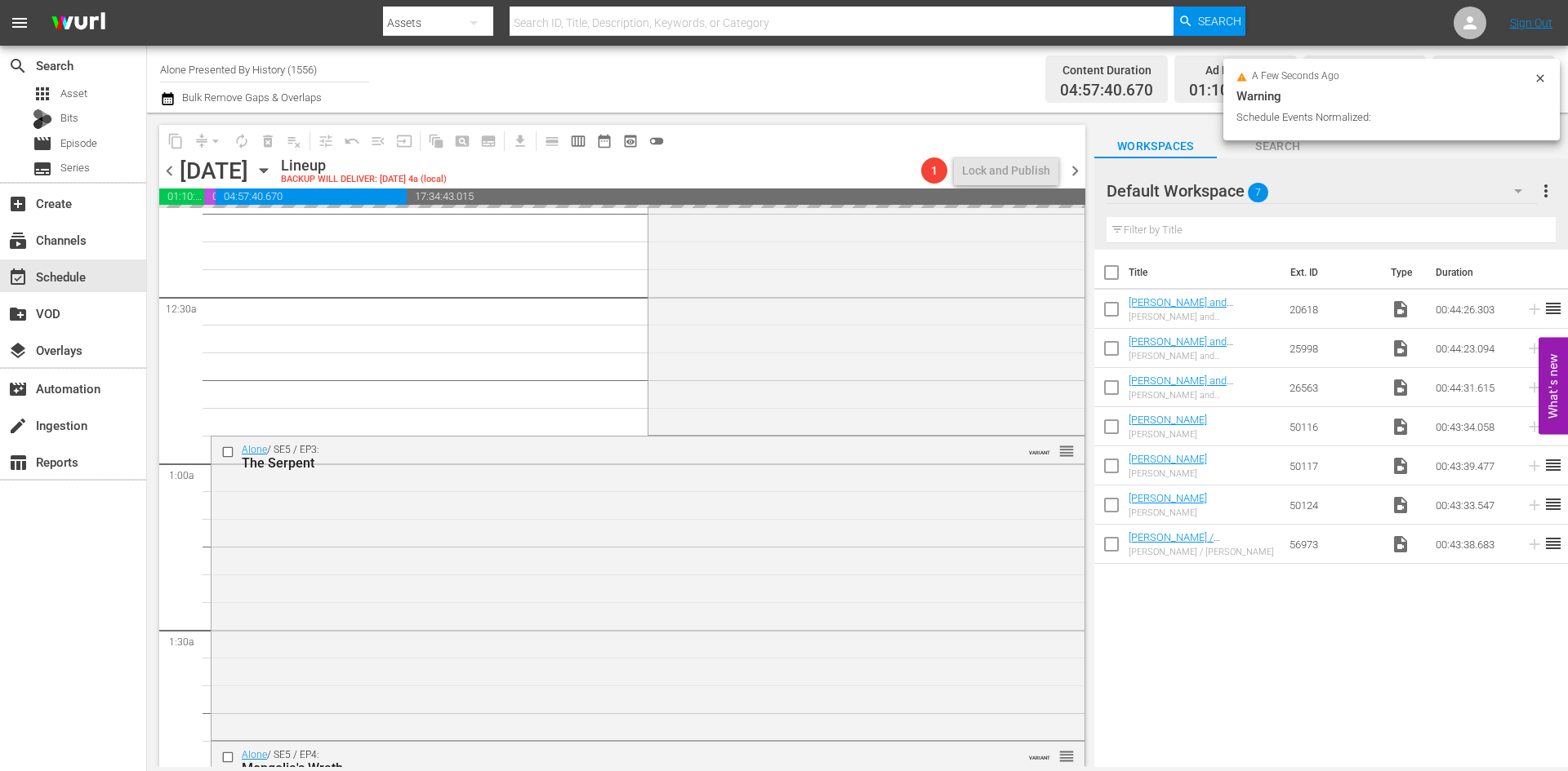
scroll to position [0, 0]
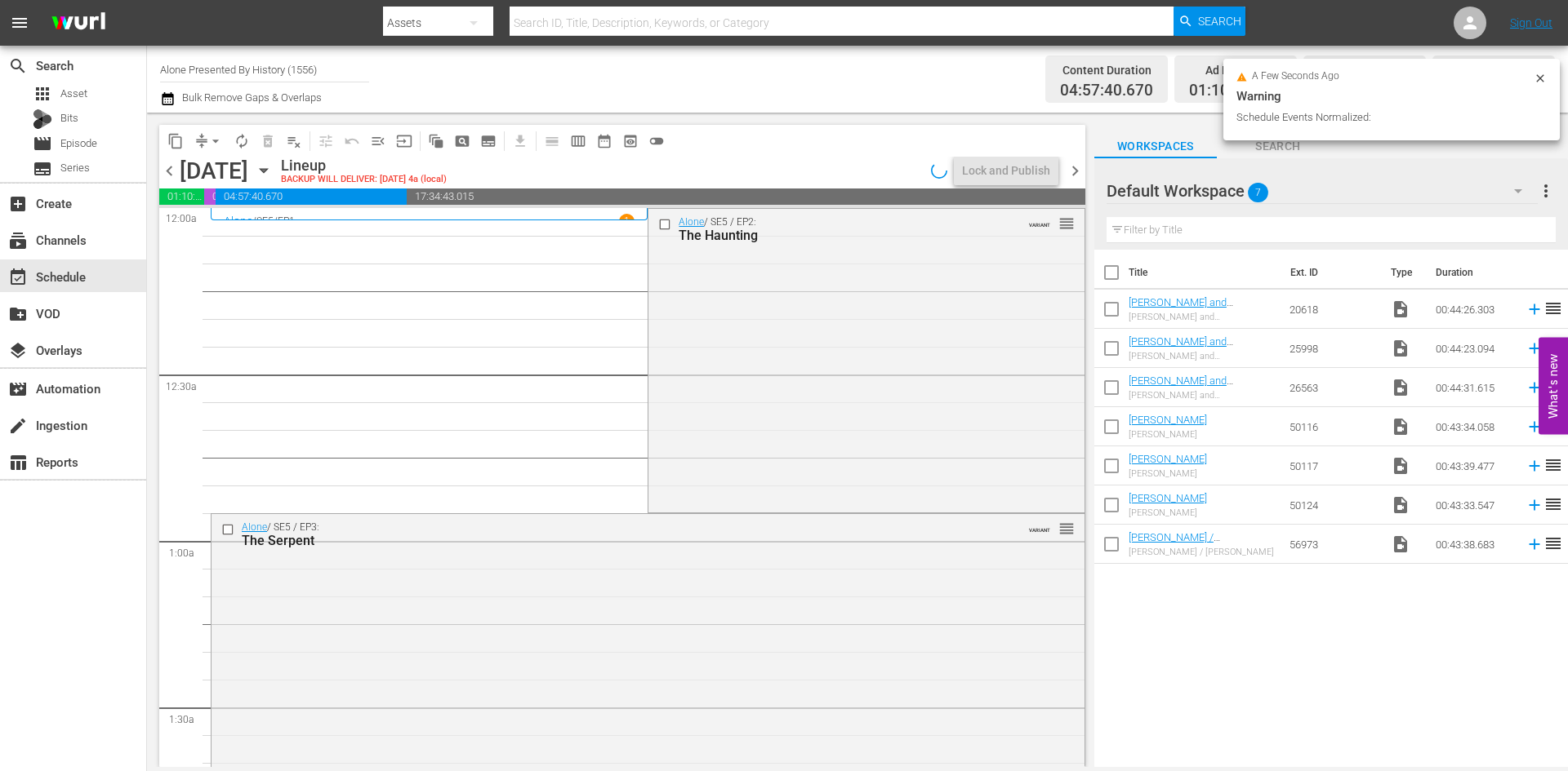
click at [846, 443] on div "Alone / SE5 / EP2: The Haunting VARIANT reorder" at bounding box center [866, 359] width 435 height 300
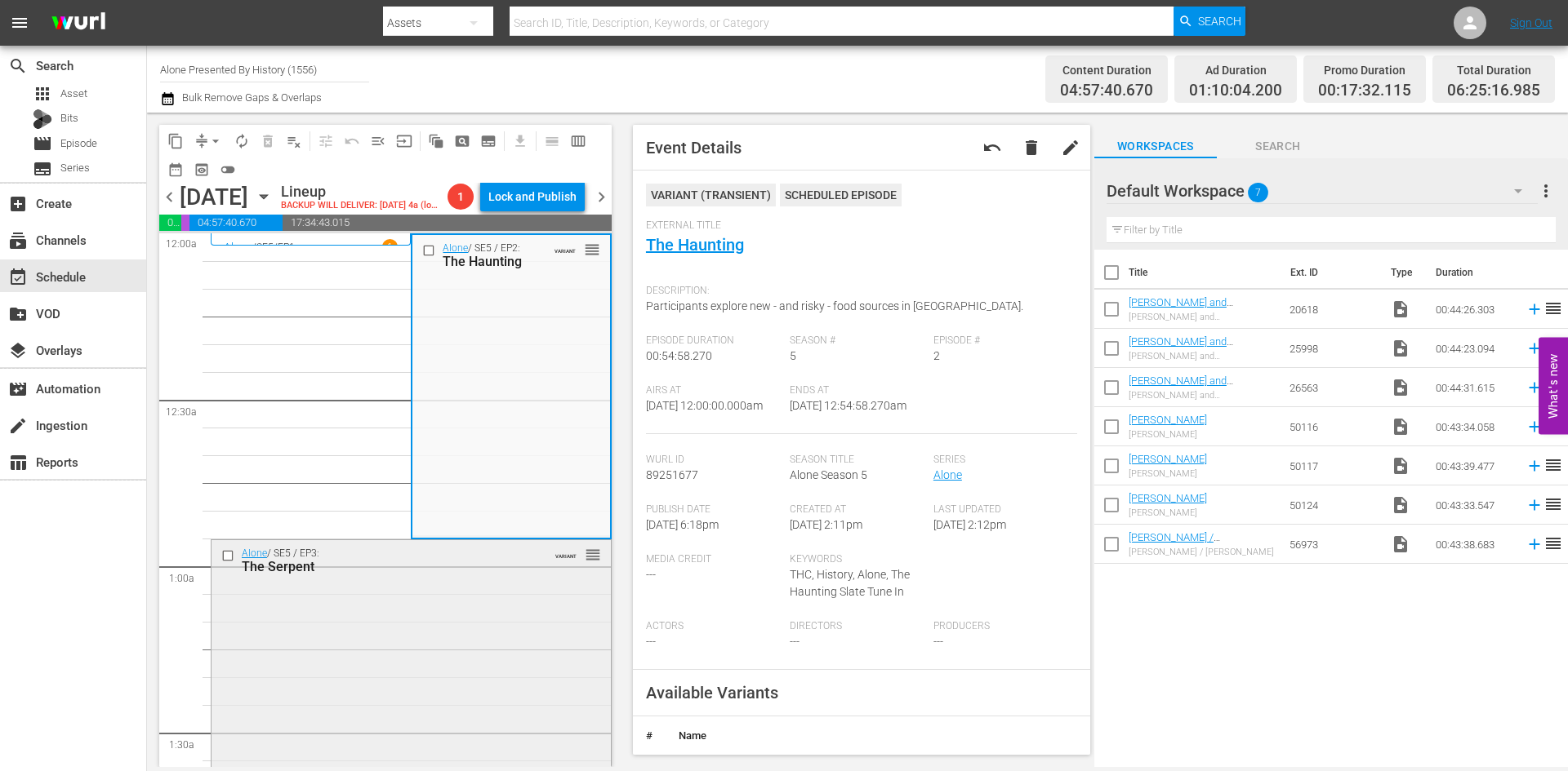
click at [389, 673] on div "Alone / SE5 / EP3: The Serpent VARIANT reorder" at bounding box center [411, 690] width 399 height 300
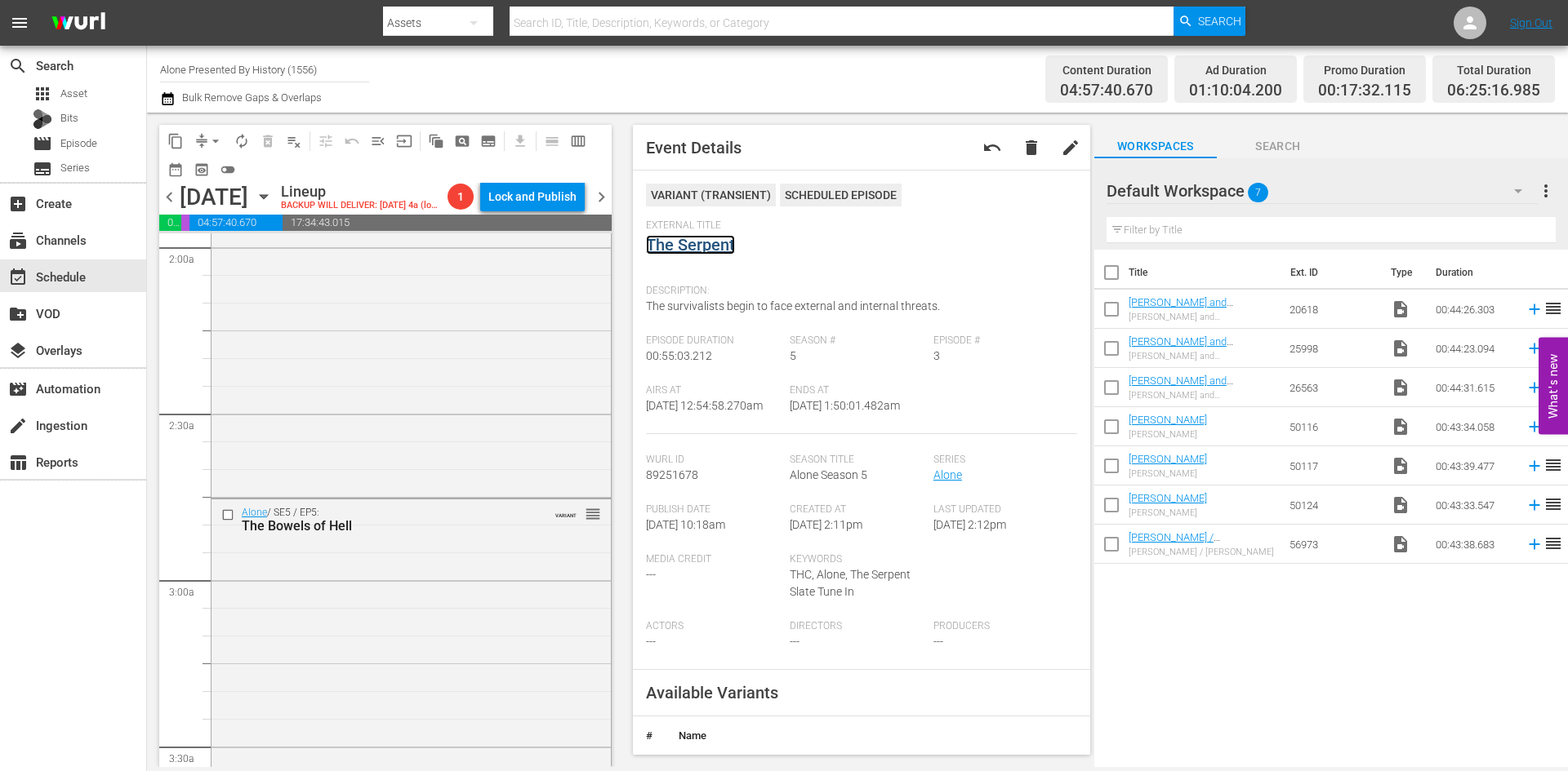
scroll to position [653, 0]
click at [493, 411] on div "Alone / SE5 / EP4: Mongolia's Wrath VARIANT reorder" at bounding box center [411, 343] width 399 height 301
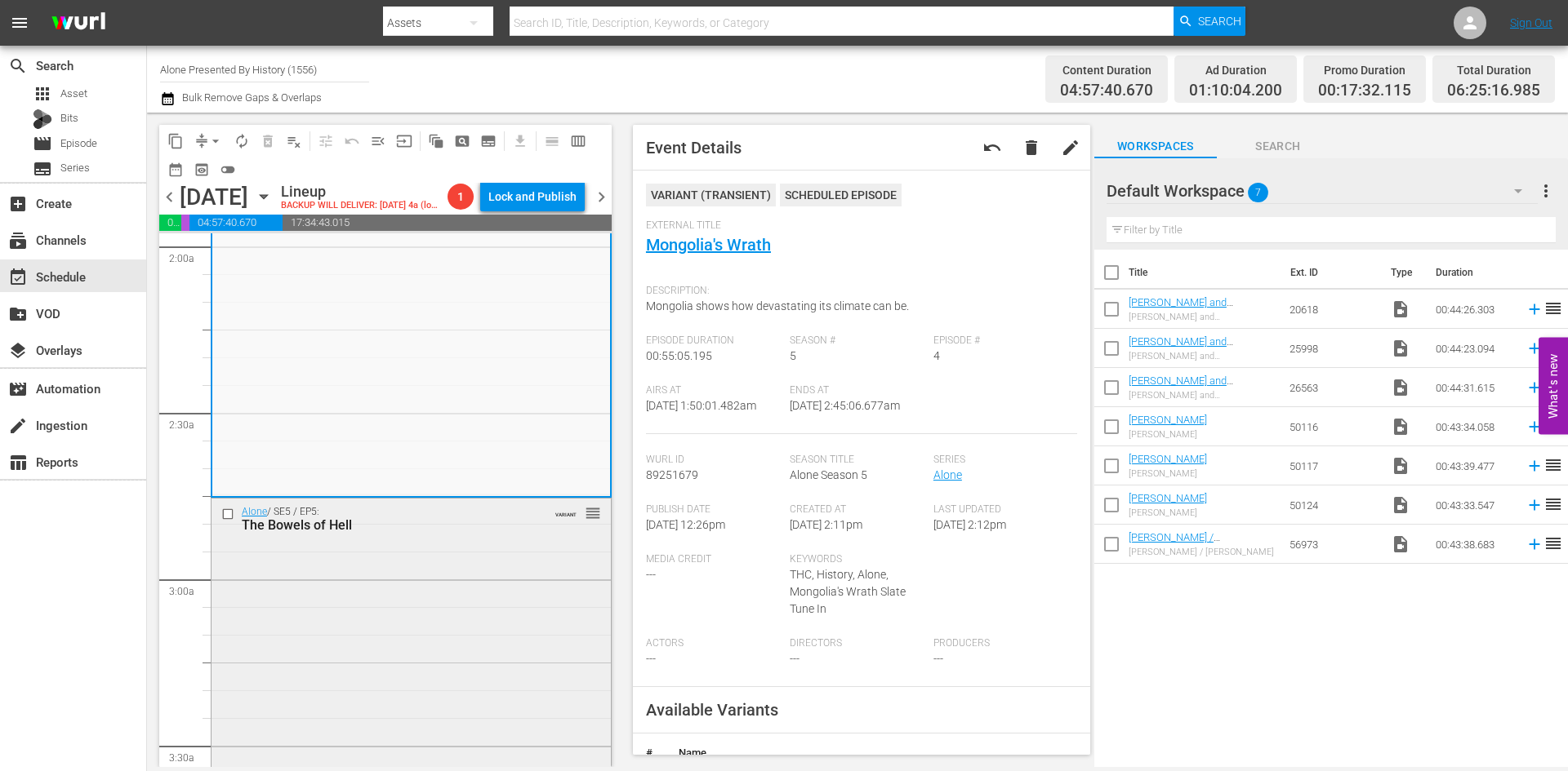
click at [366, 676] on div "Alone / SE5 / EP5: The Bowels of Hell VARIANT reorder" at bounding box center [411, 649] width 399 height 302
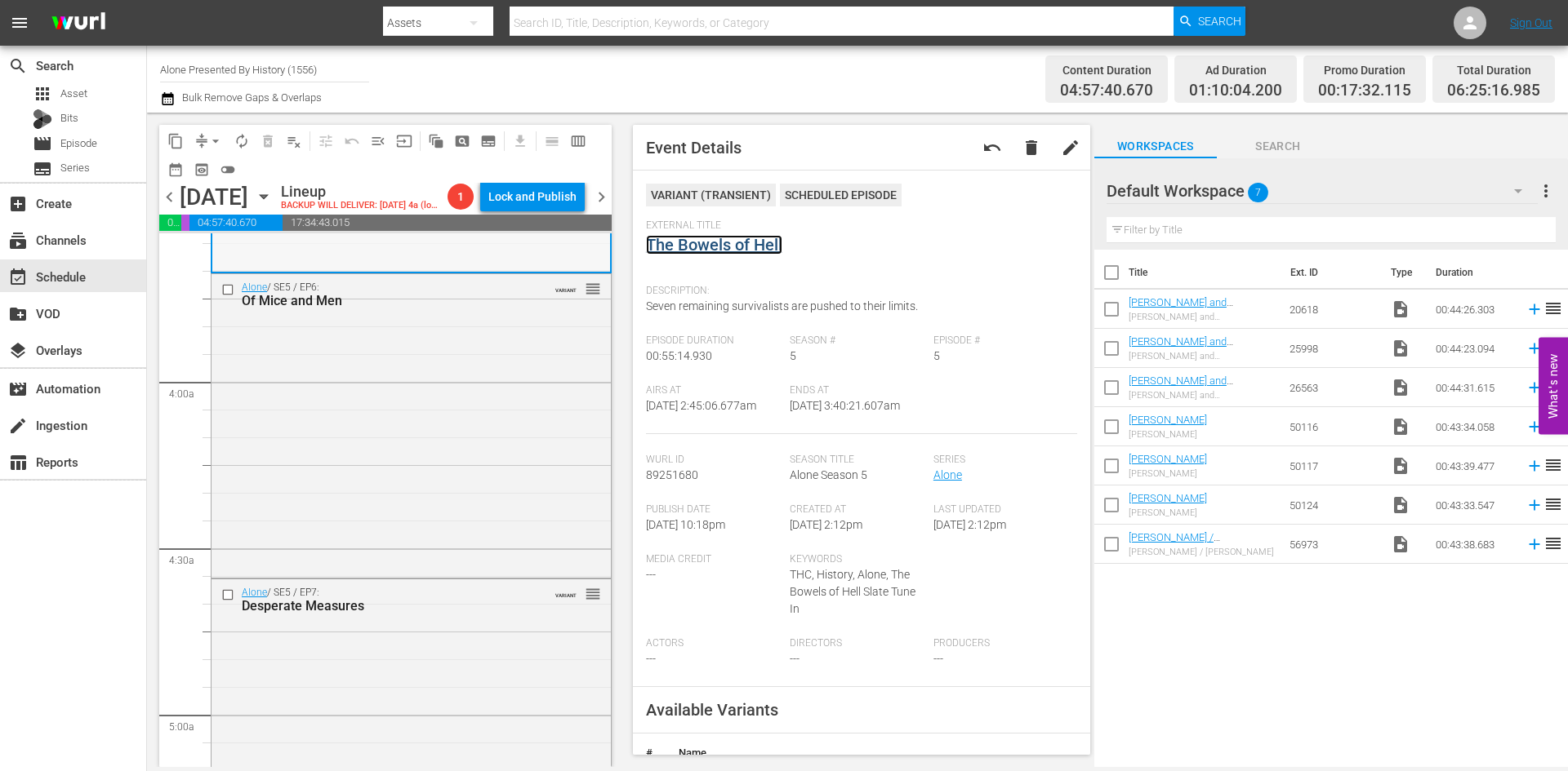
scroll to position [1225, 0]
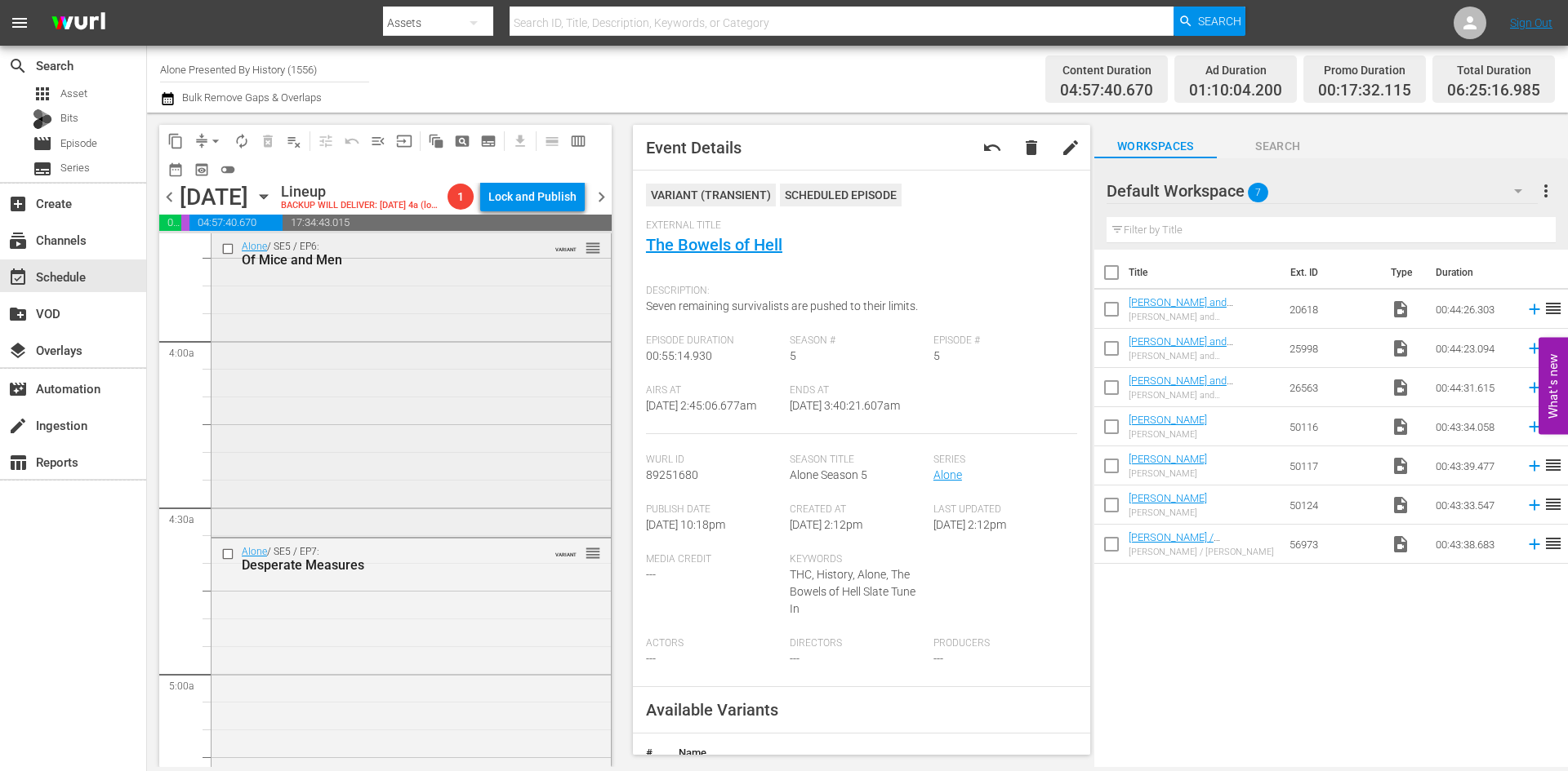
click at [440, 472] on div "Alone / SE5 / EP6: Of Mice and Men VARIANT reorder" at bounding box center [411, 383] width 399 height 300
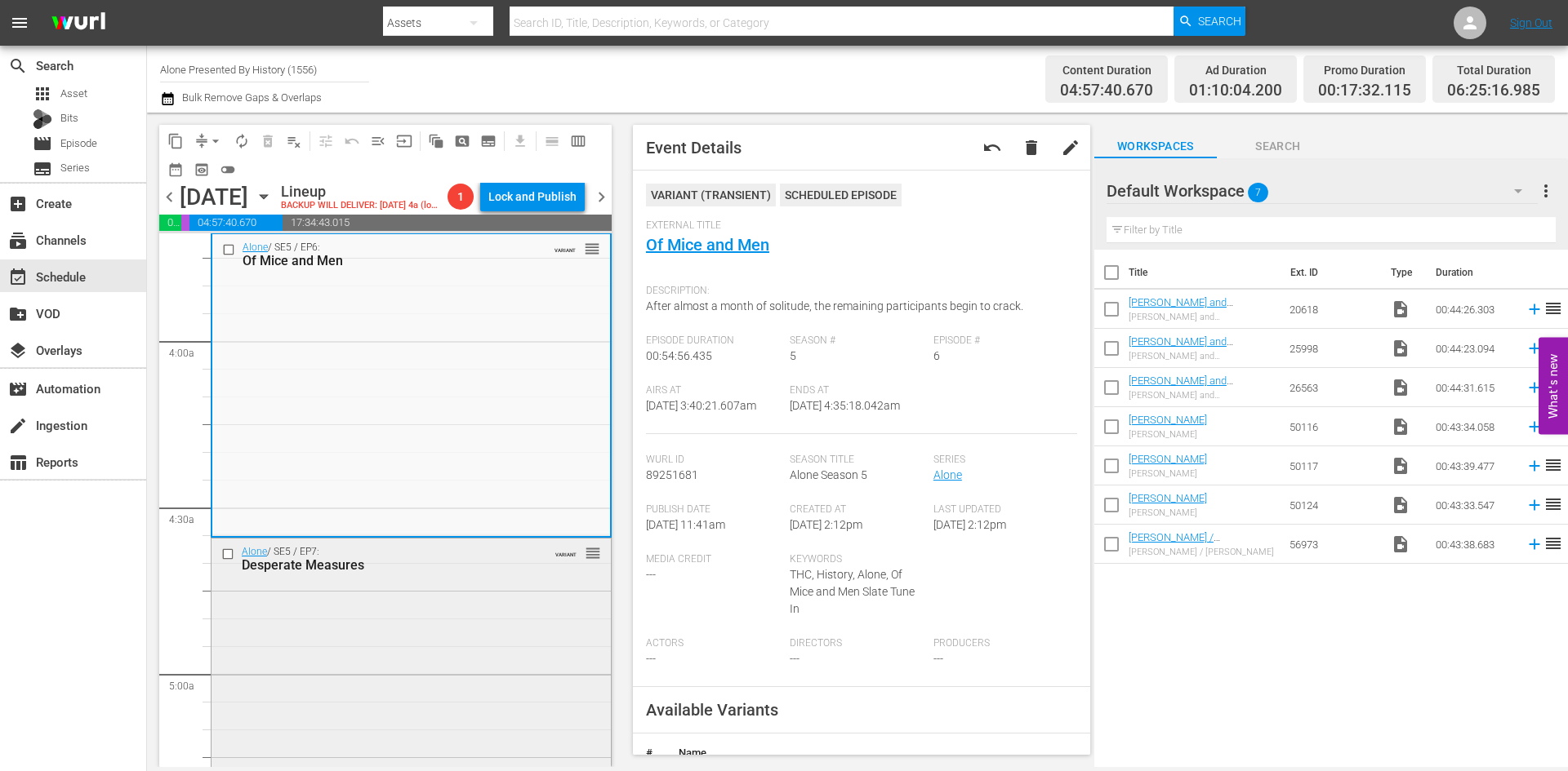
click at [464, 666] on div "Alone / SE5 / EP7: Desperate Measures VARIANT reorder" at bounding box center [411, 689] width 399 height 300
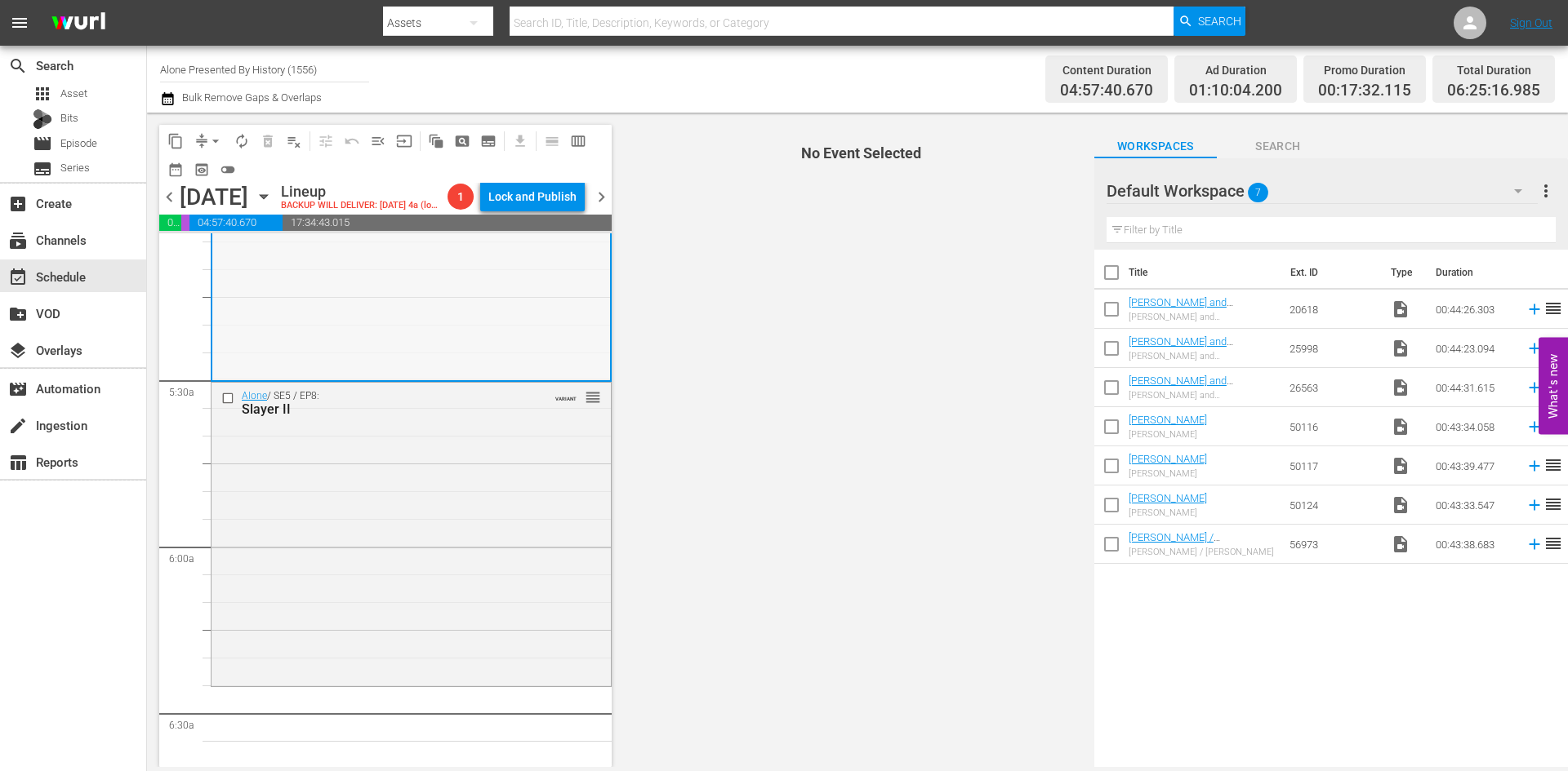
scroll to position [1714, 0]
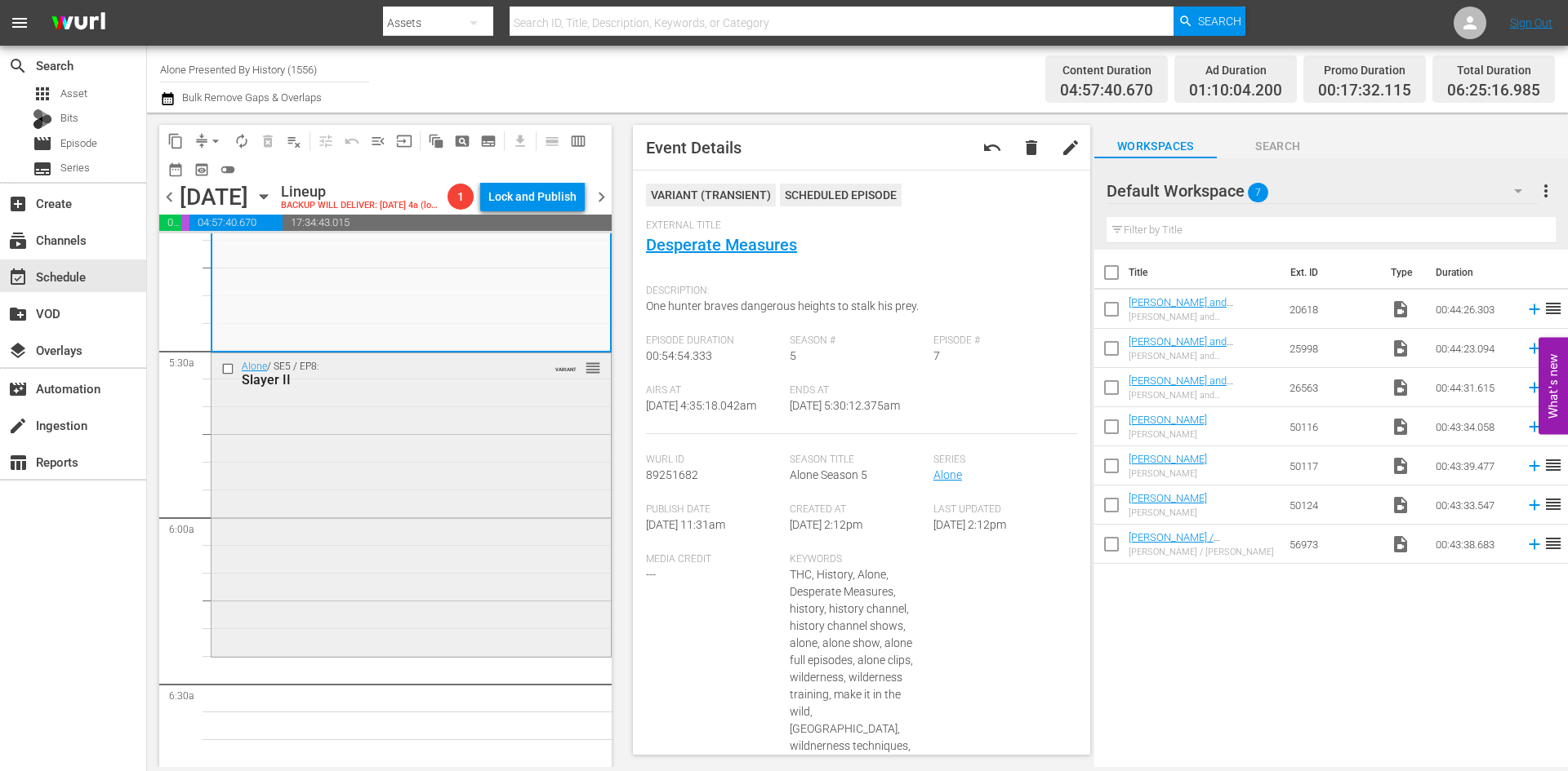
click at [502, 505] on div "Alone / SE5 / EP8: Slayer II VARIANT reorder" at bounding box center [411, 504] width 399 height 301
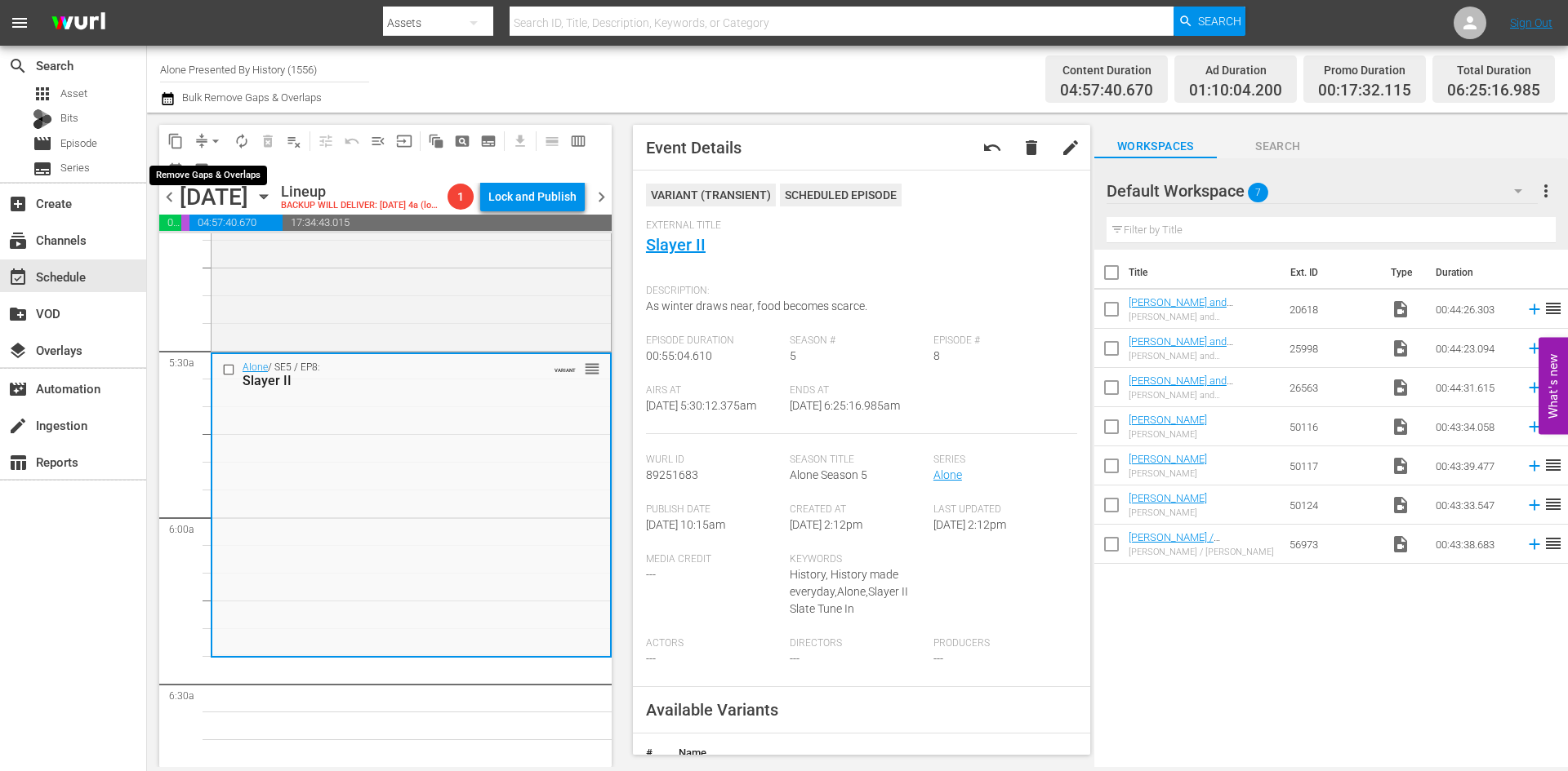
click at [210, 136] on span "arrow_drop_down" at bounding box center [215, 141] width 16 height 16
click at [204, 172] on li "Align to Midnight" at bounding box center [216, 174] width 172 height 27
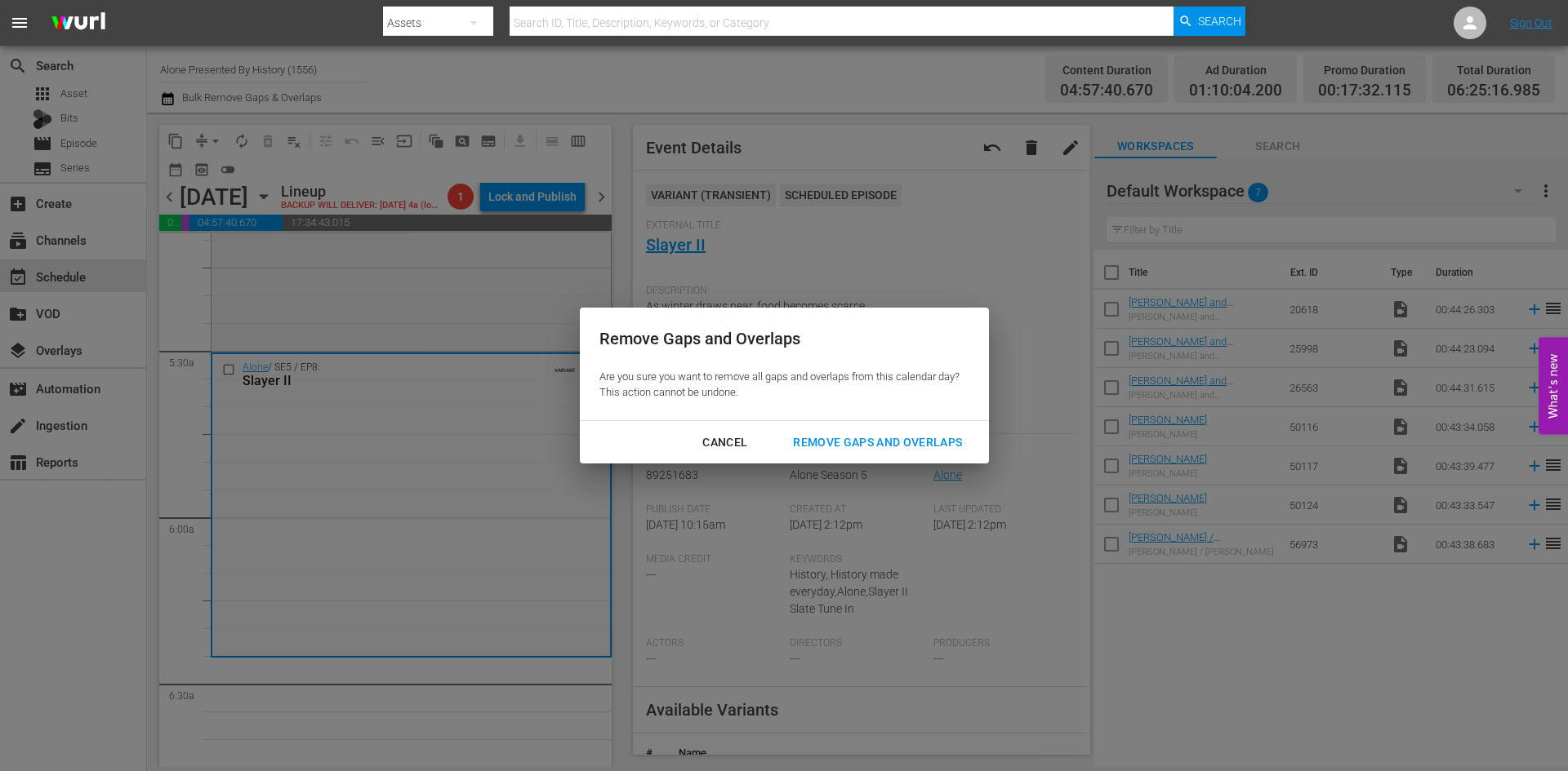
click at [875, 438] on div "Remove Gaps and Overlaps" at bounding box center [877, 443] width 195 height 20
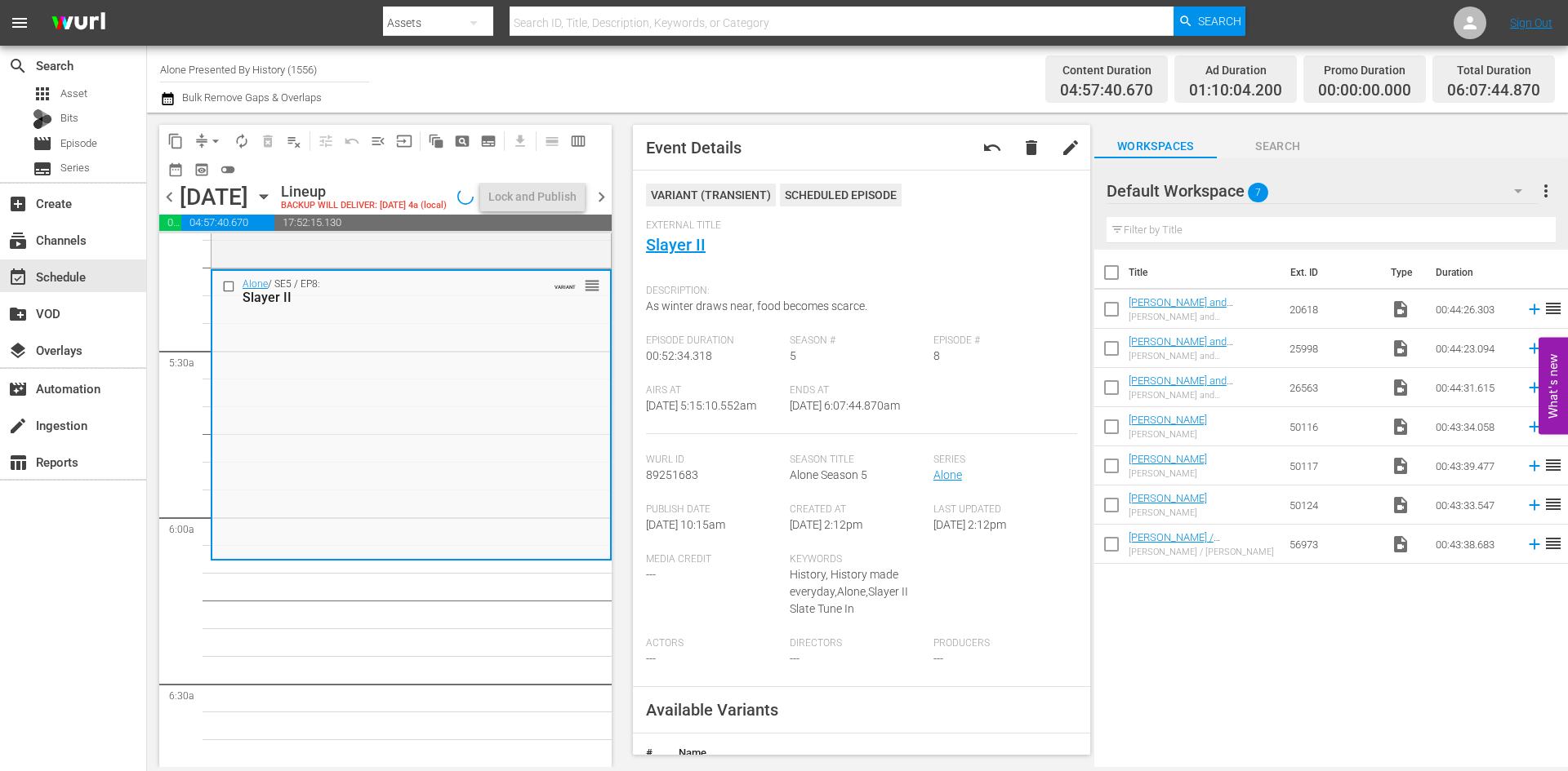
scroll to position [1630, 0]
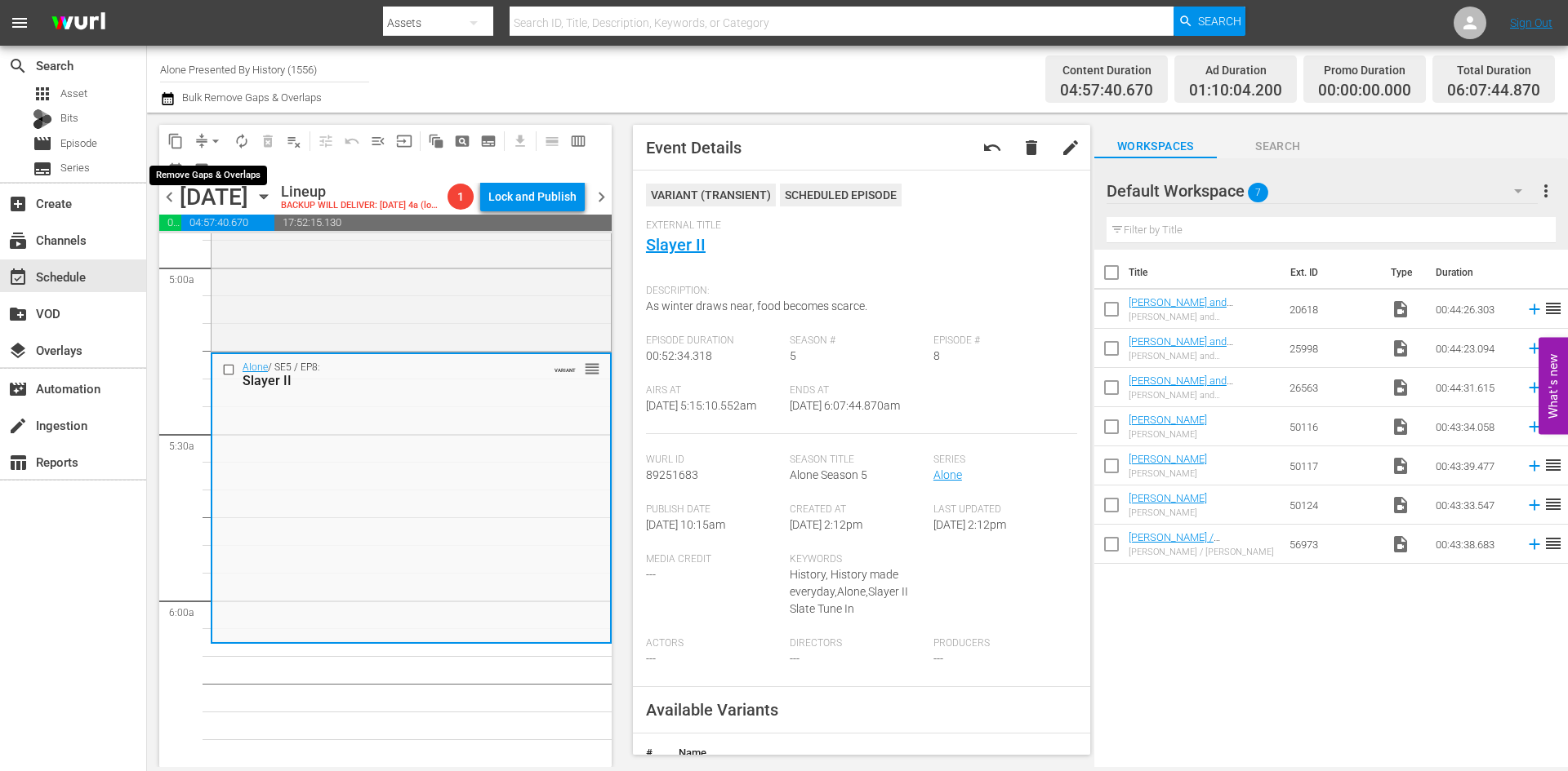
click at [208, 141] on span "arrow_drop_down" at bounding box center [215, 141] width 16 height 16
click at [181, 179] on li "Align to Midnight" at bounding box center [216, 174] width 172 height 27
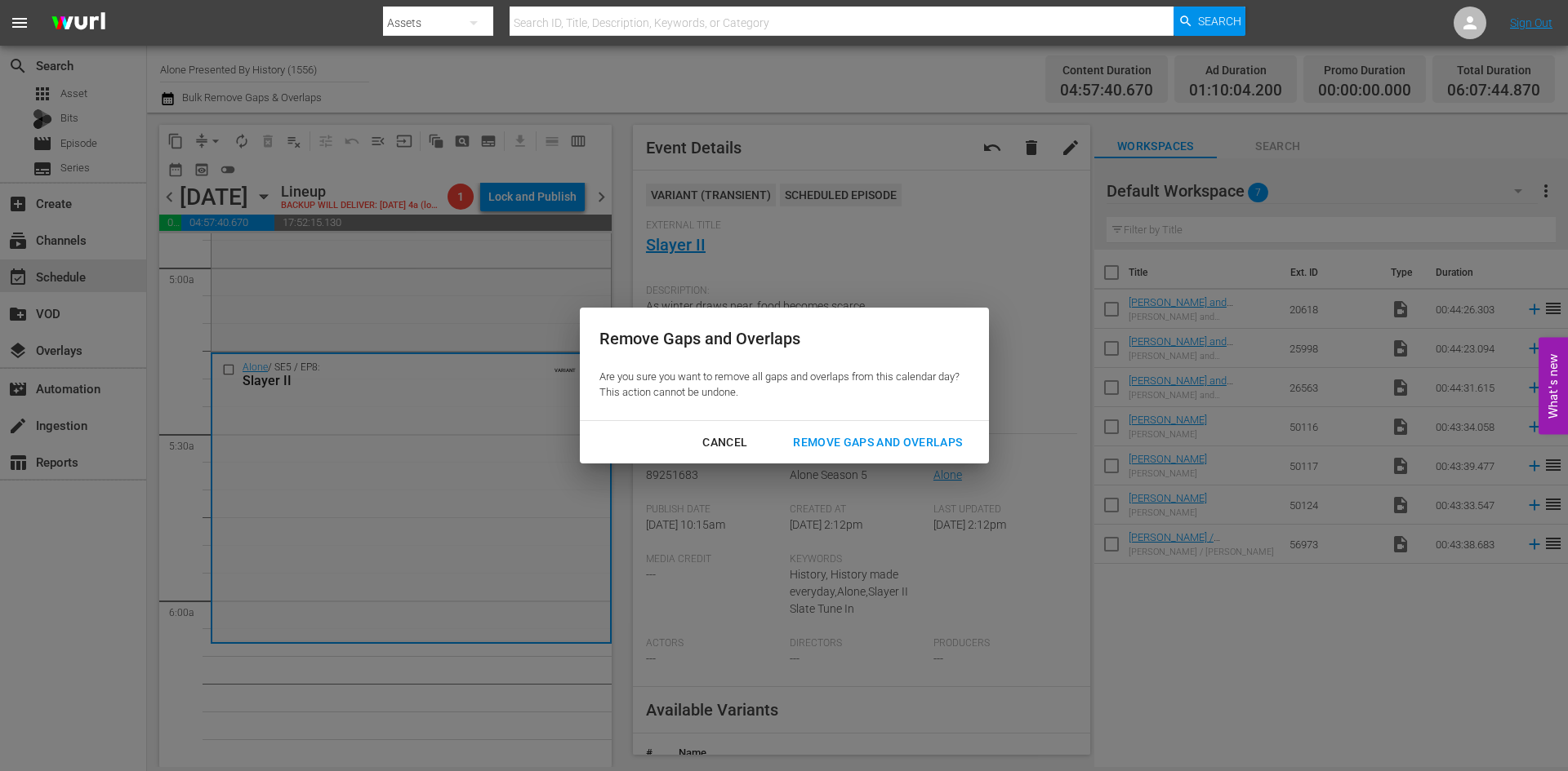
click at [825, 442] on div "Remove Gaps and Overlaps" at bounding box center [877, 443] width 195 height 20
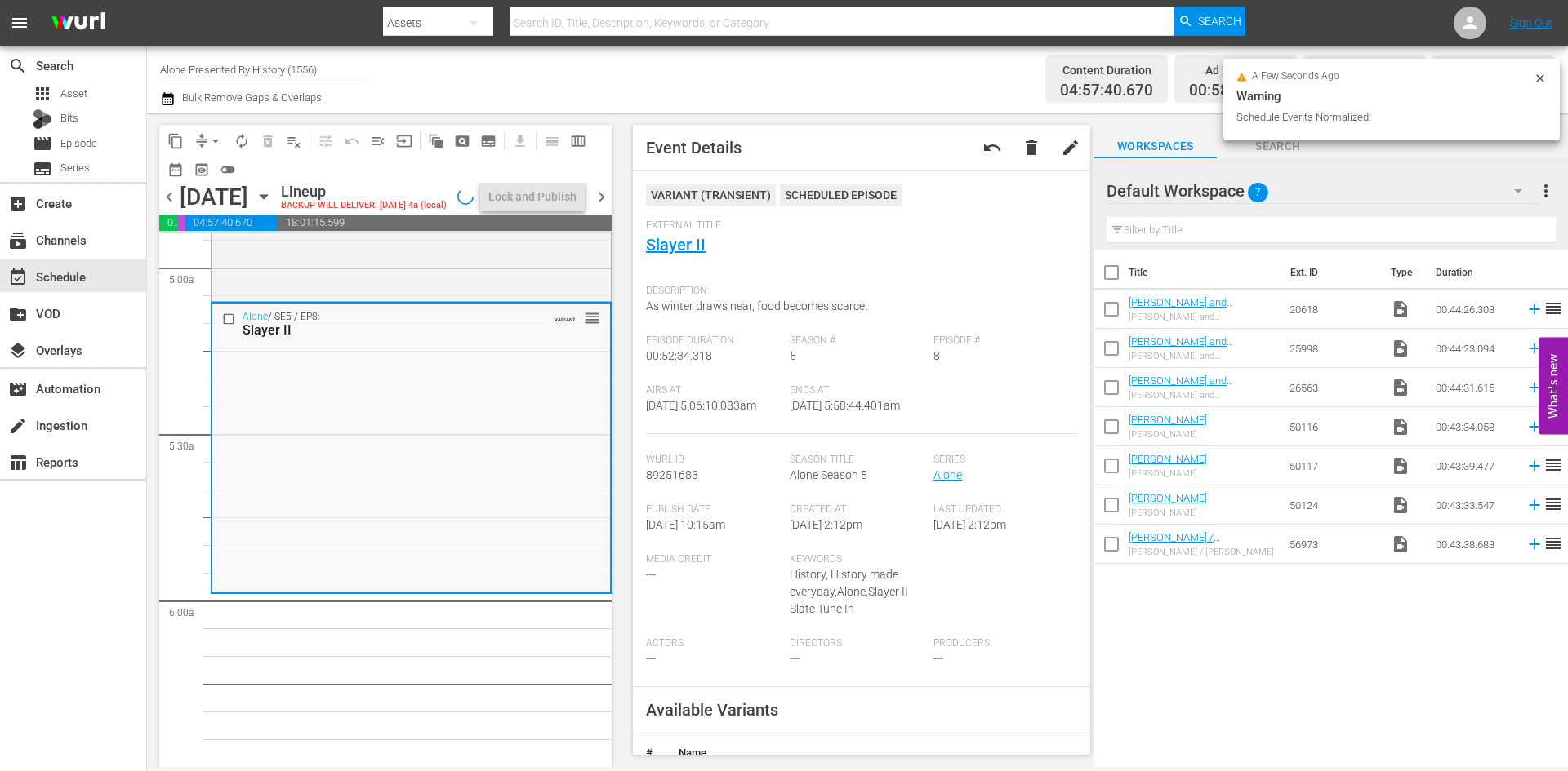
scroll to position [1658, 0]
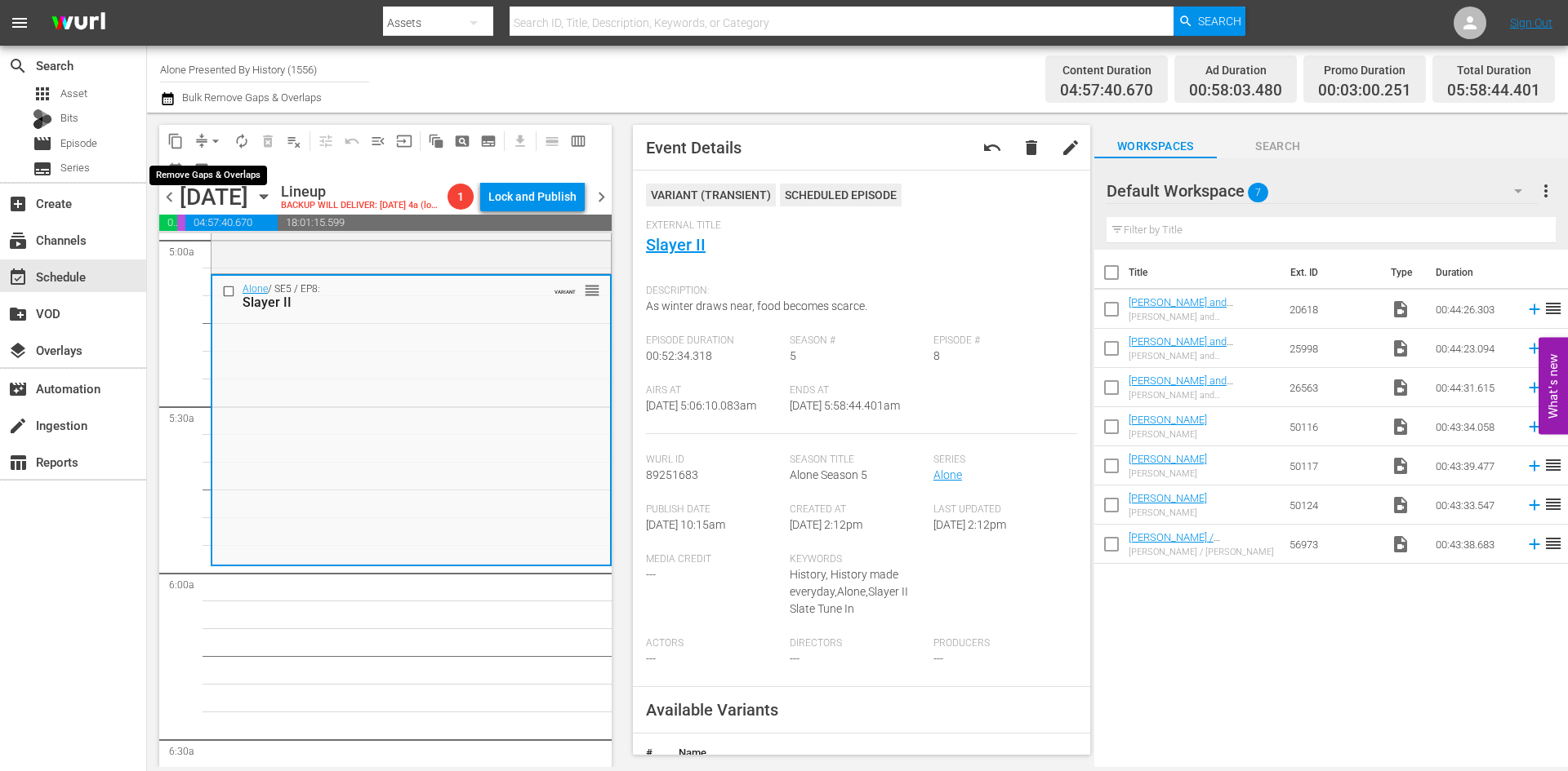
click at [215, 138] on span "arrow_drop_down" at bounding box center [215, 141] width 16 height 16
click at [210, 174] on li "Align to Midnight" at bounding box center [216, 174] width 172 height 27
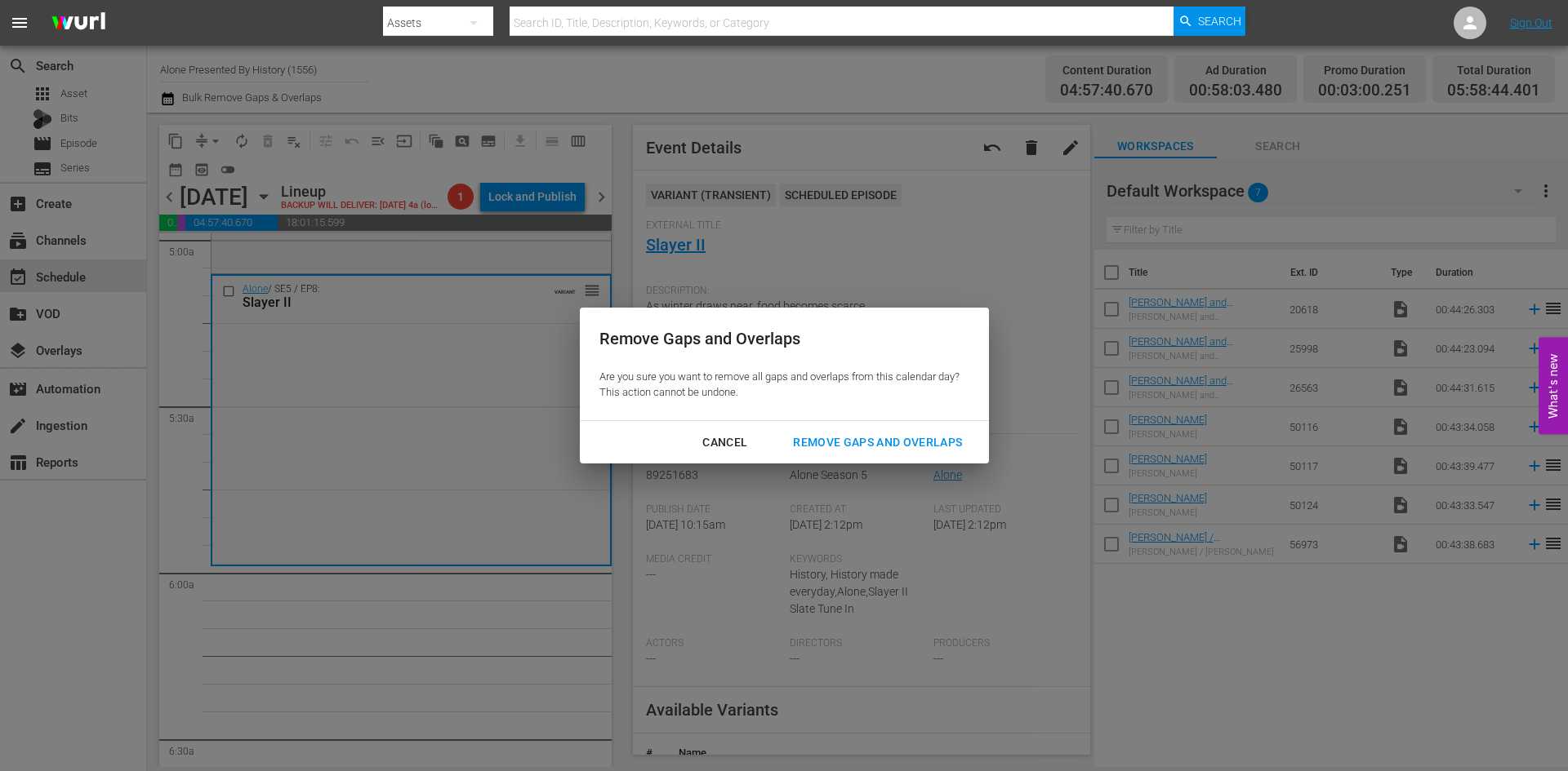
click at [910, 444] on div "Remove Gaps and Overlaps" at bounding box center [877, 443] width 195 height 20
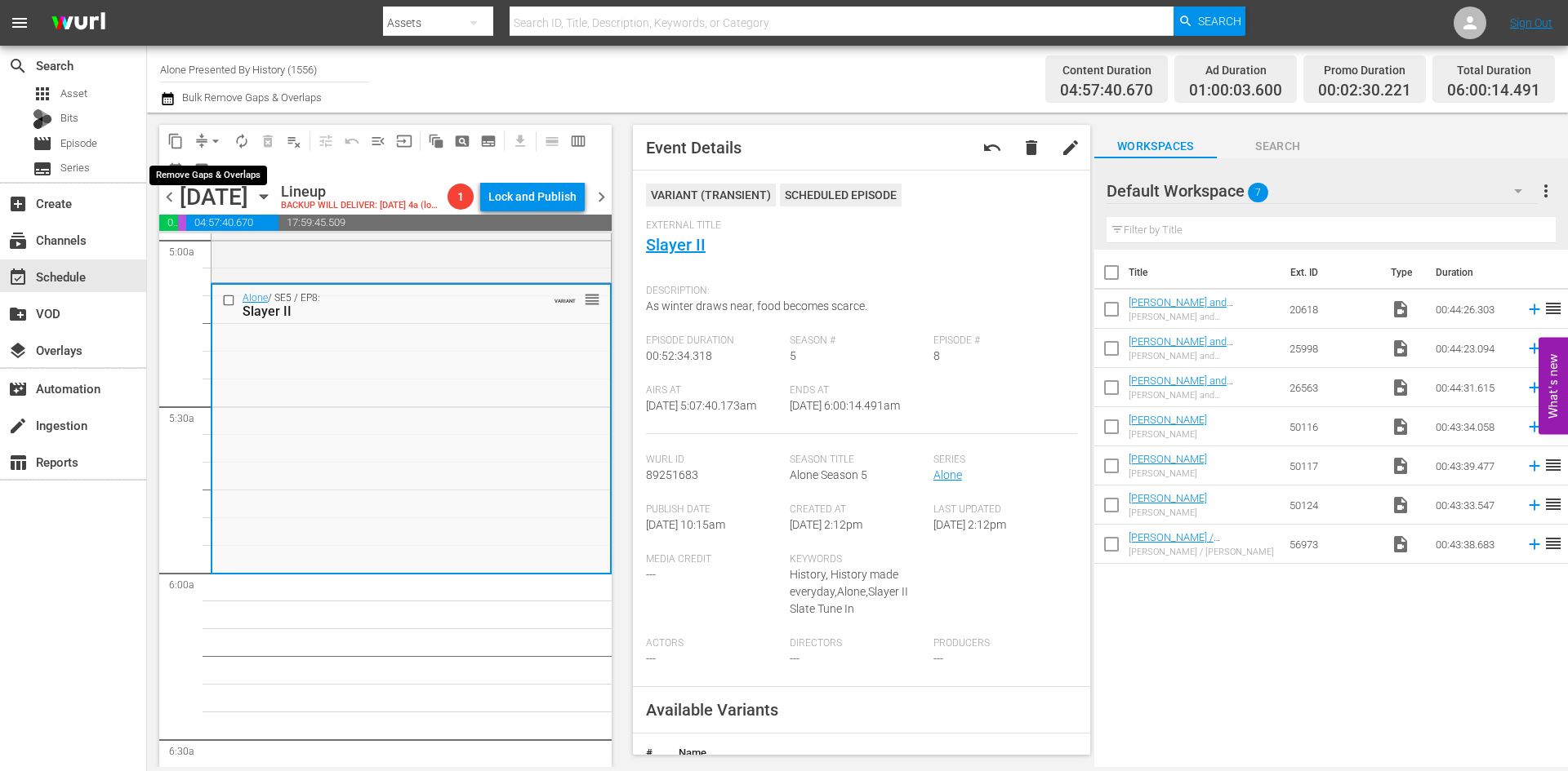
click at [208, 141] on span "arrow_drop_down" at bounding box center [215, 141] width 16 height 16
click at [204, 181] on li "Align to Midnight" at bounding box center [216, 174] width 172 height 27
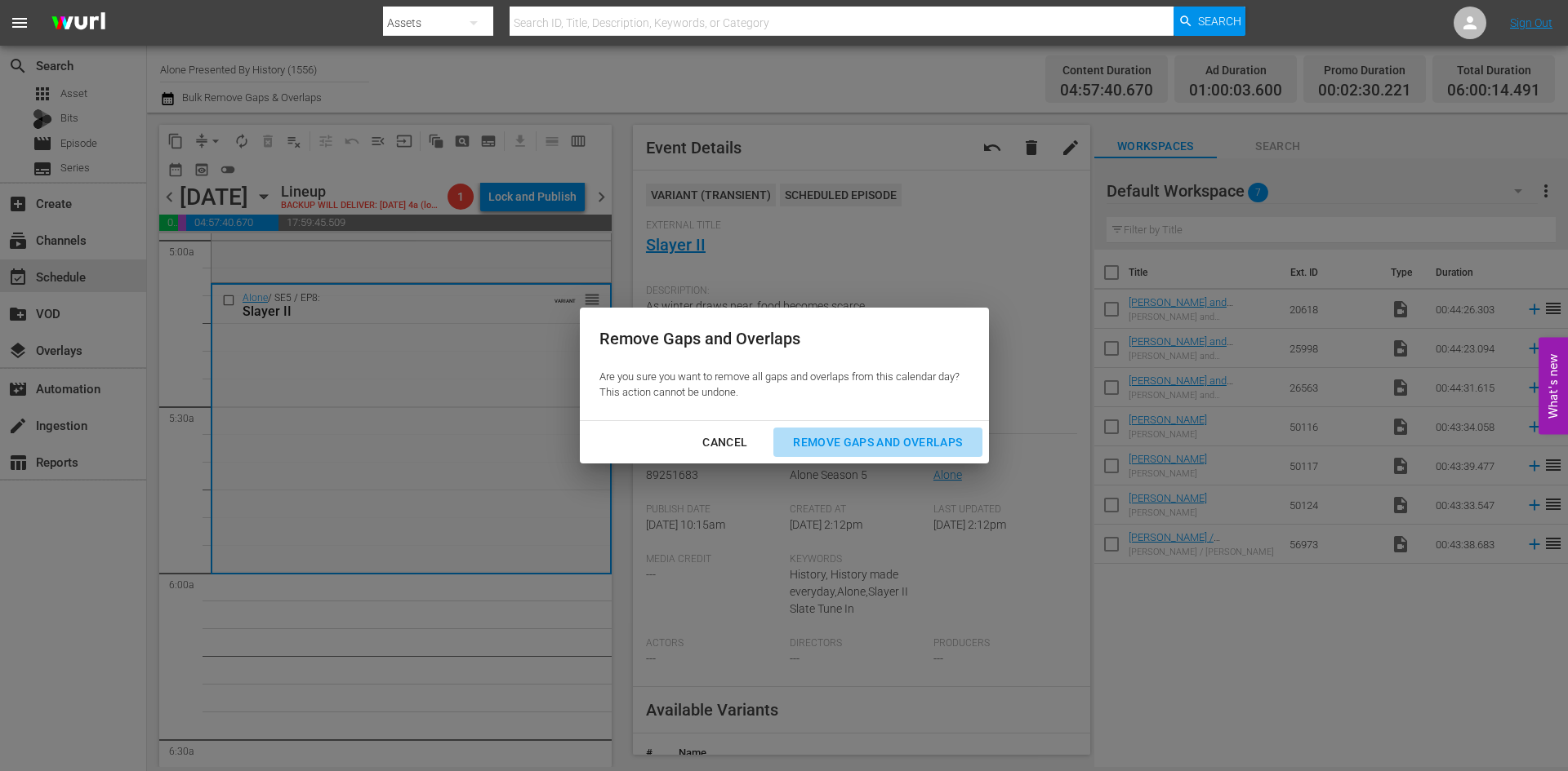
click at [851, 440] on div "Remove Gaps and Overlaps" at bounding box center [877, 443] width 195 height 20
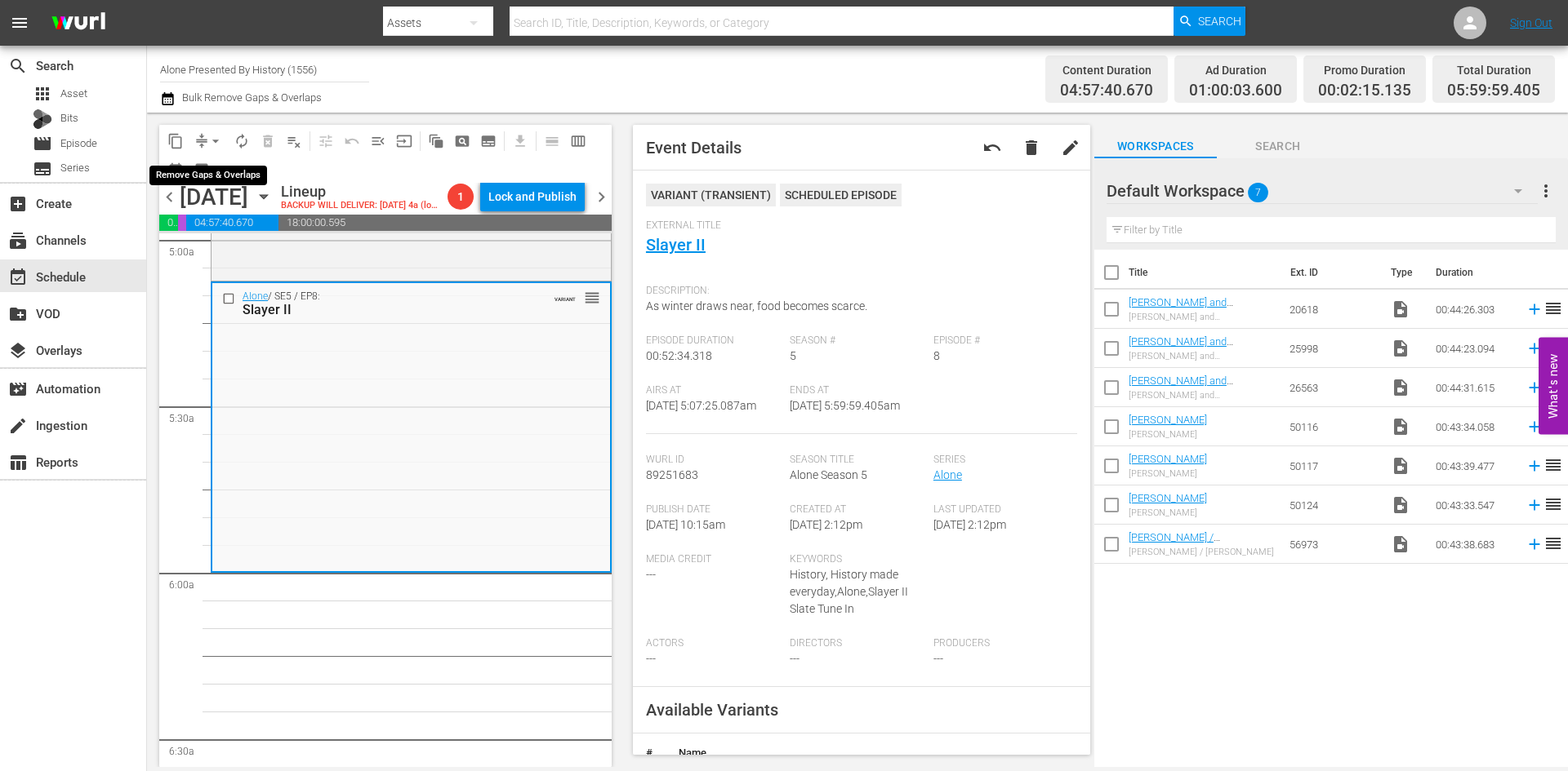
click at [211, 138] on span "arrow_drop_down" at bounding box center [215, 141] width 16 height 16
click at [206, 167] on li "Align to Midnight" at bounding box center [216, 174] width 172 height 27
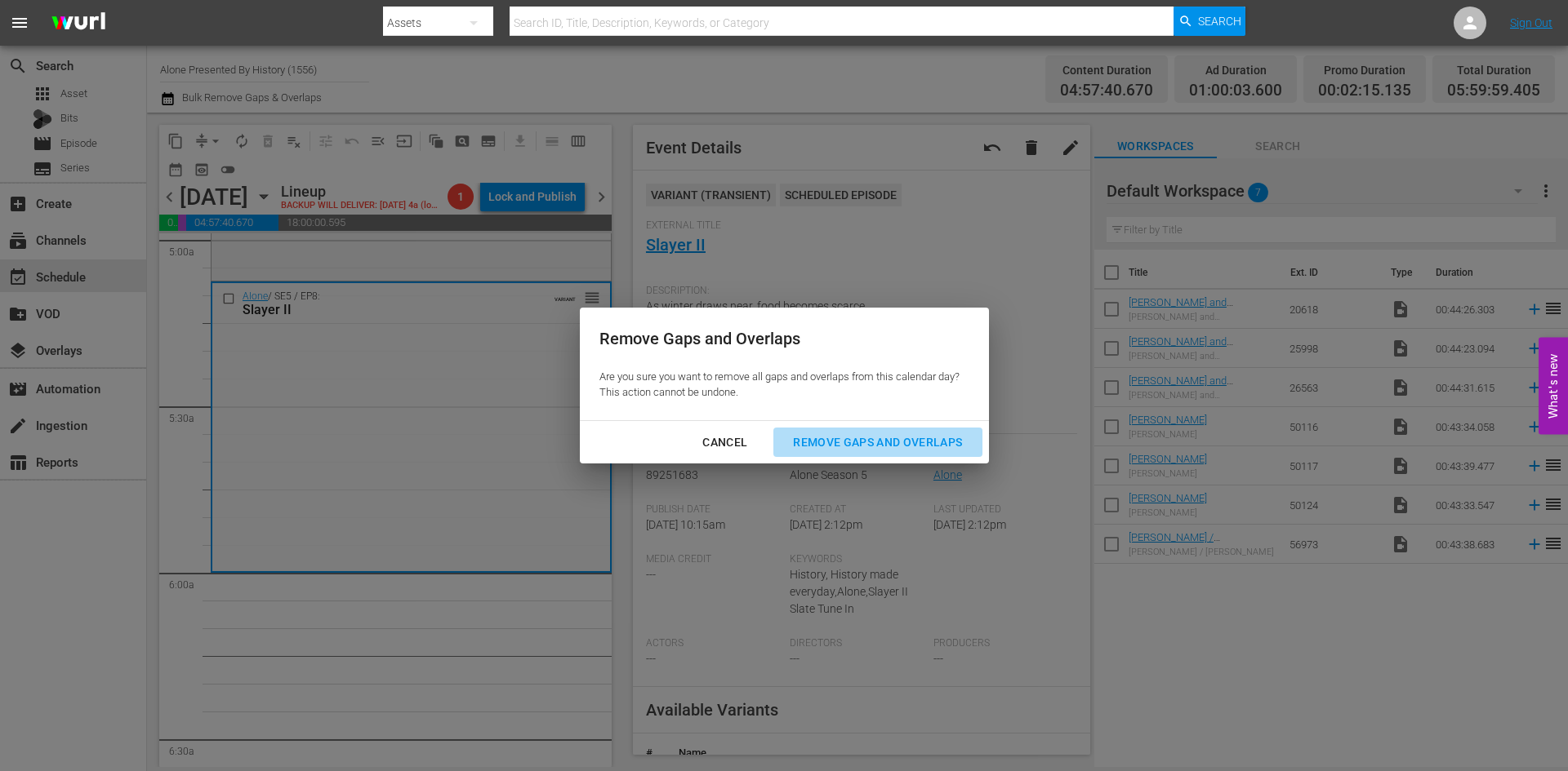
click at [898, 444] on div "Remove Gaps and Overlaps" at bounding box center [877, 443] width 195 height 20
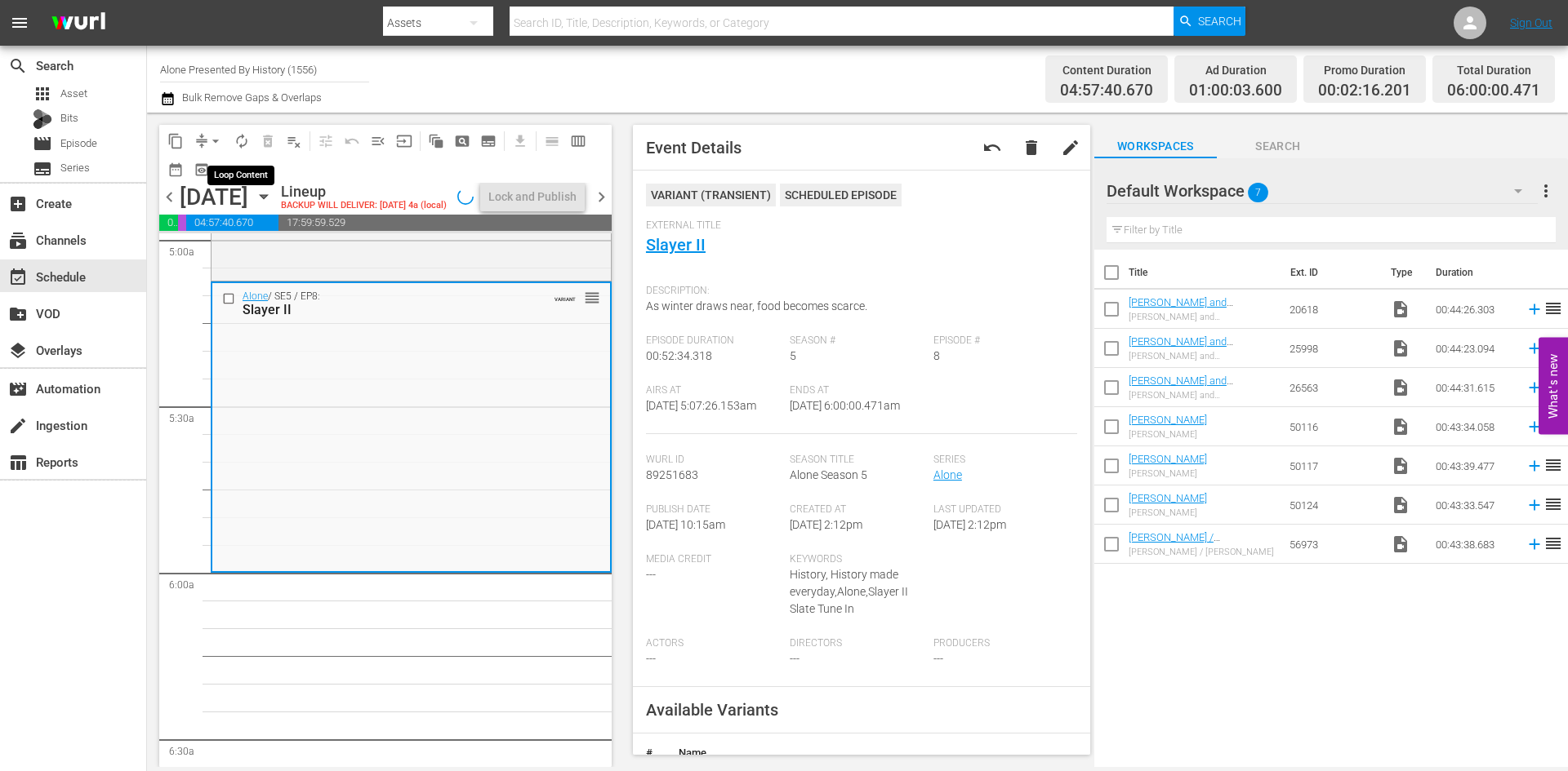
click at [241, 136] on span "autorenew_outlined" at bounding box center [241, 141] width 16 height 16
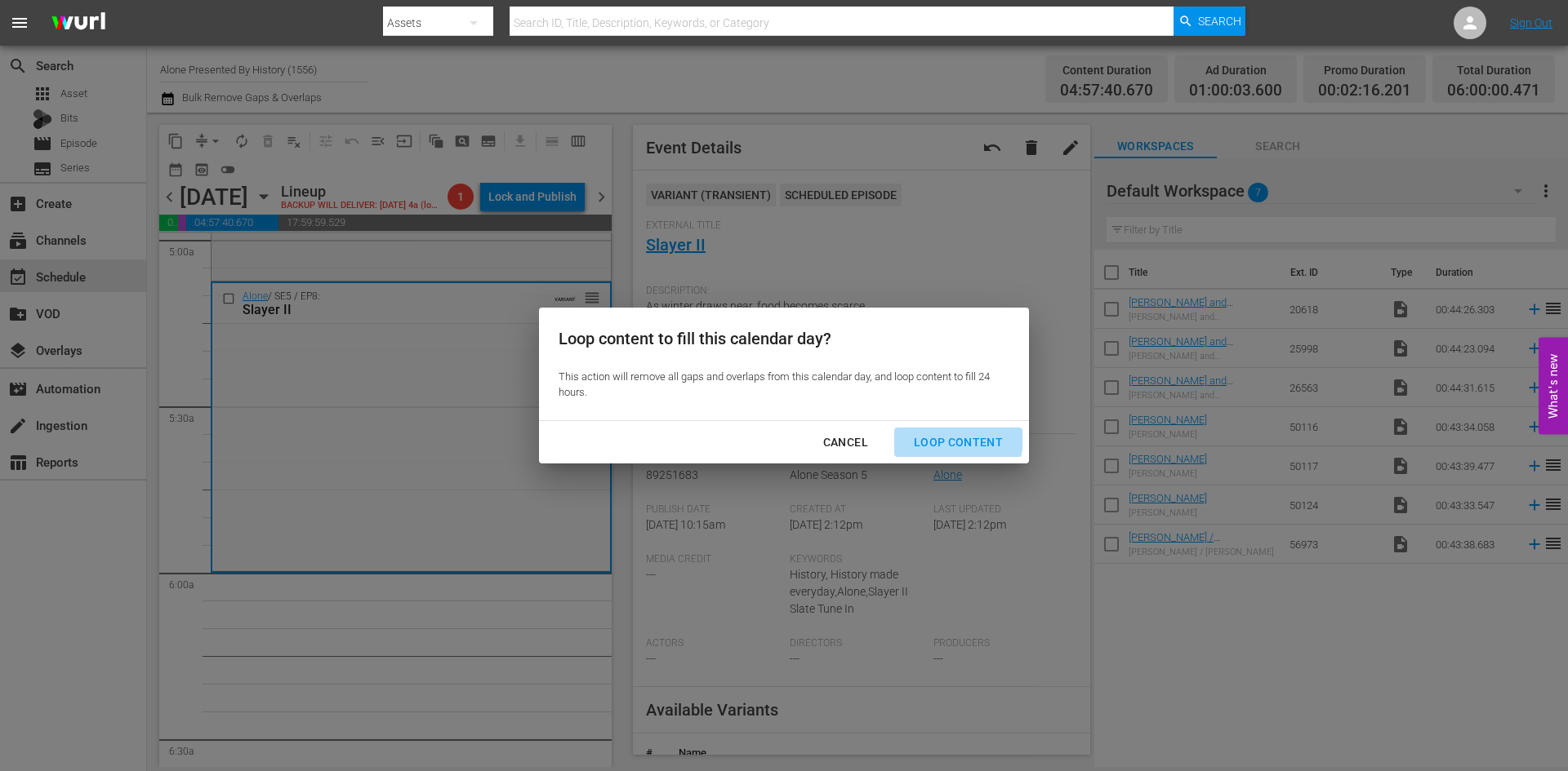
click at [931, 437] on div "Loop Content" at bounding box center [958, 443] width 115 height 20
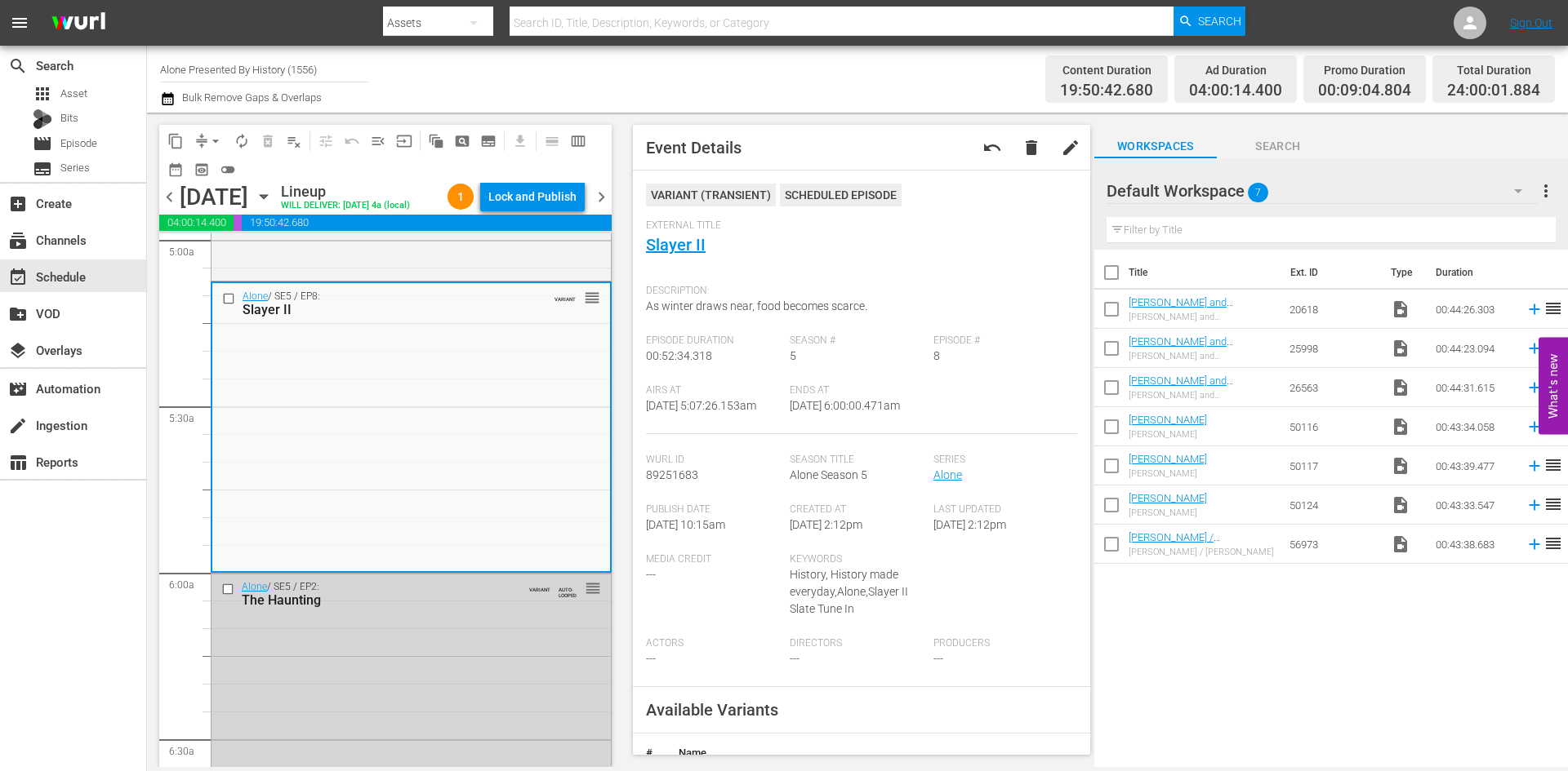
click at [531, 204] on div "Lock and Publish" at bounding box center [532, 196] width 88 height 29
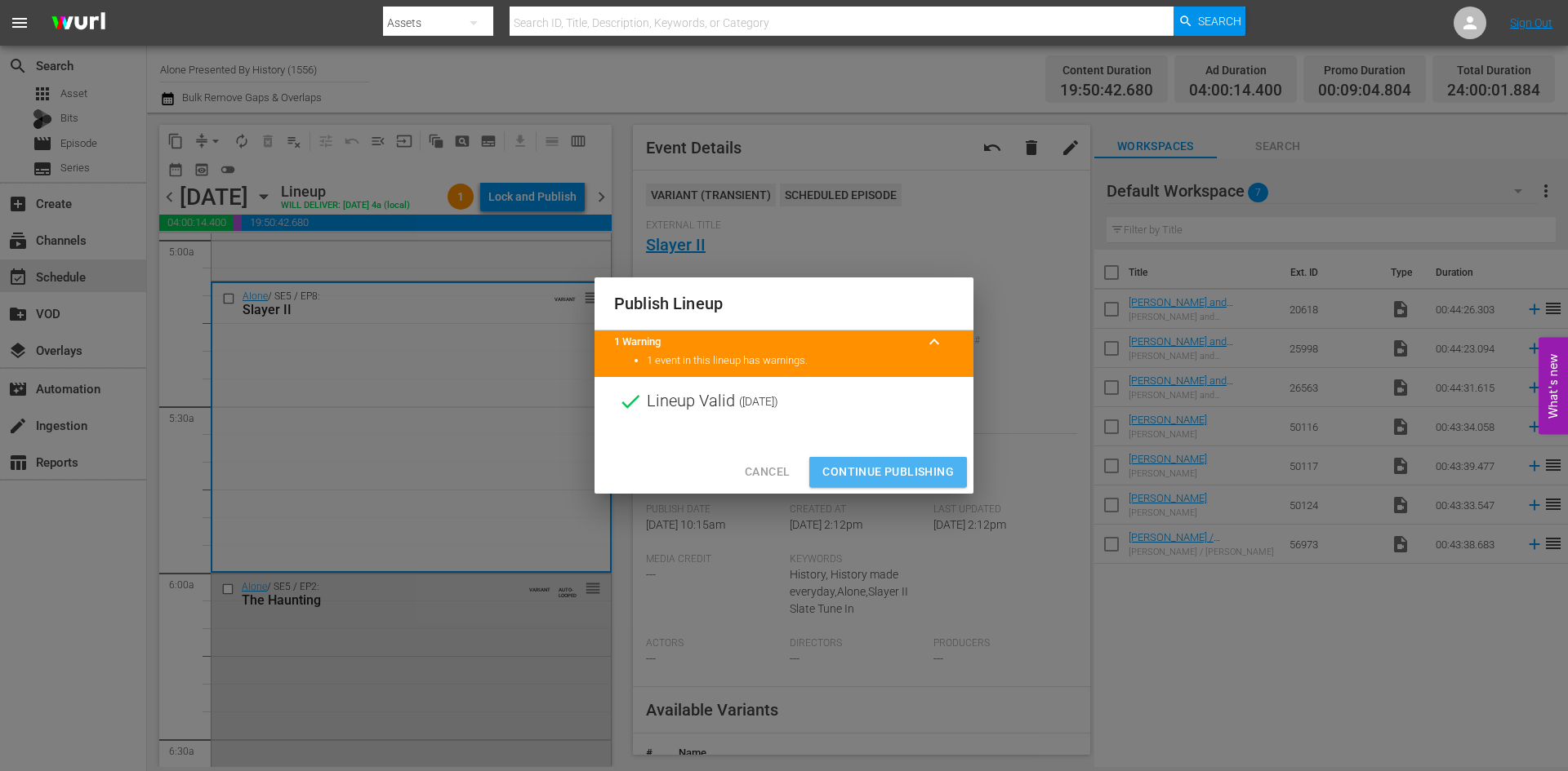
click at [862, 471] on span "Continue Publishing" at bounding box center [888, 472] width 131 height 20
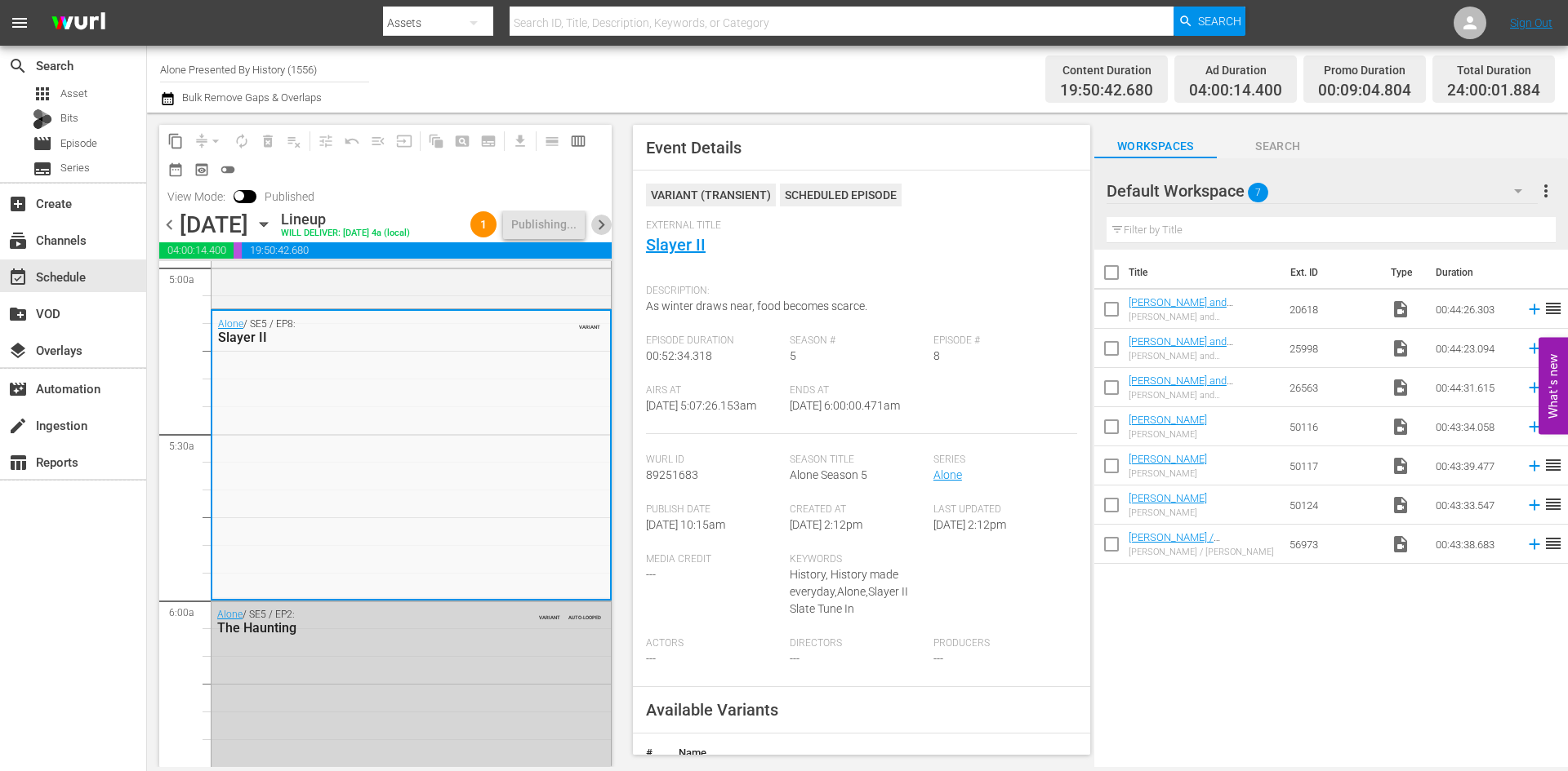
click at [598, 235] on span "chevron_right" at bounding box center [601, 225] width 20 height 20
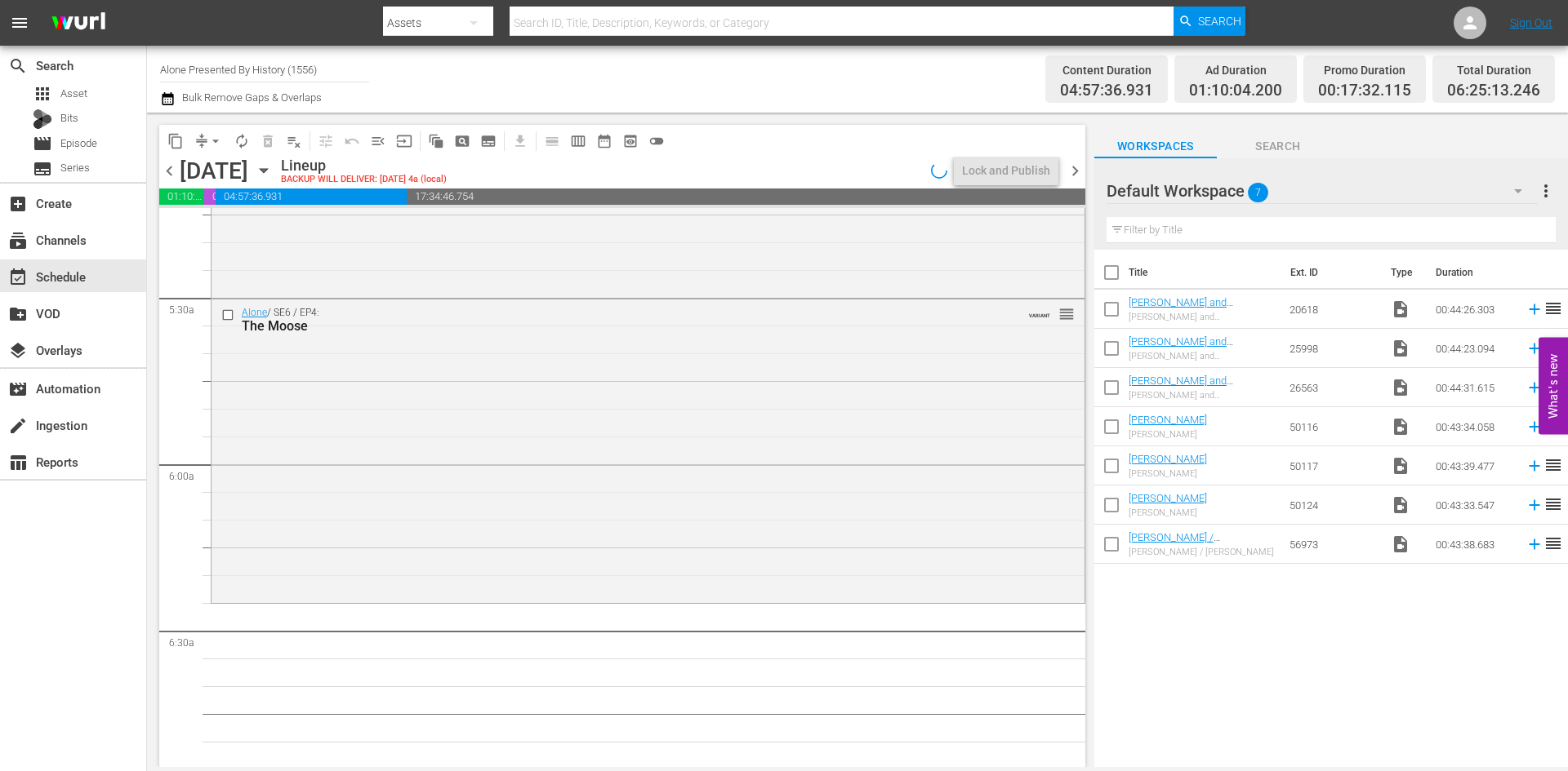
scroll to position [1714, 0]
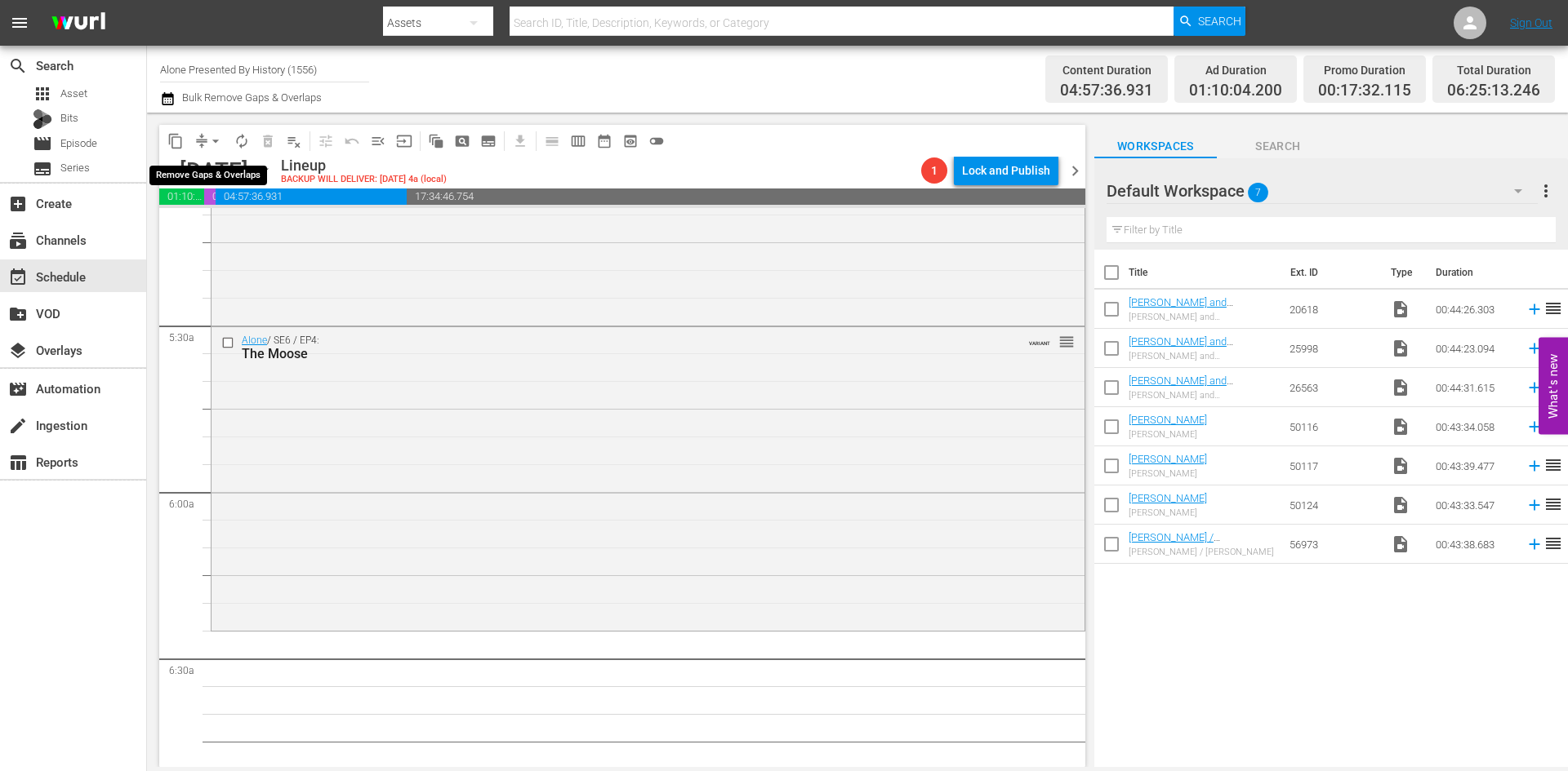
click at [214, 140] on span "arrow_drop_down" at bounding box center [215, 141] width 16 height 16
click at [217, 175] on li "Align to Midnight" at bounding box center [216, 174] width 172 height 27
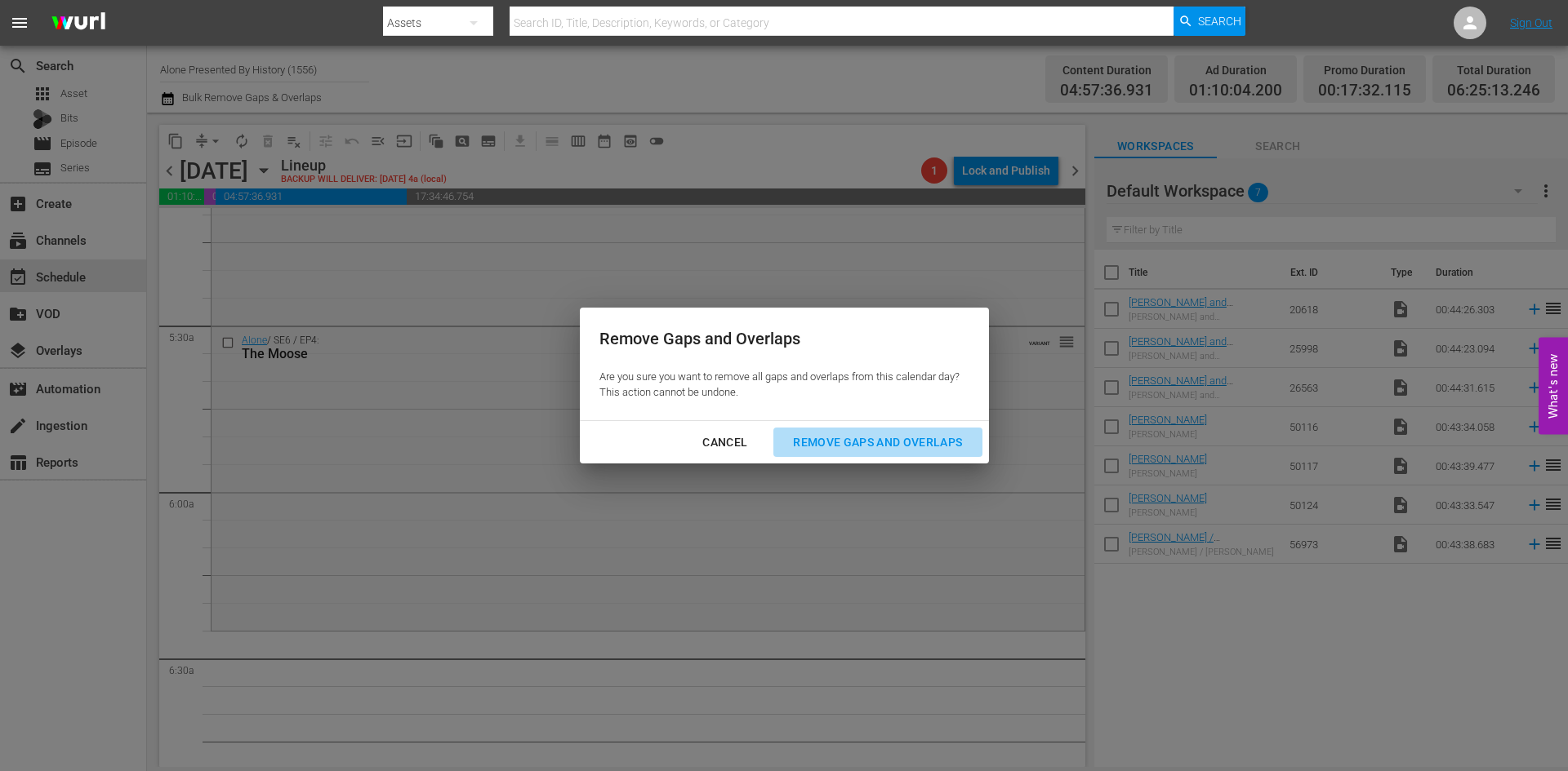
click at [867, 439] on div "Remove Gaps and Overlaps" at bounding box center [877, 443] width 195 height 20
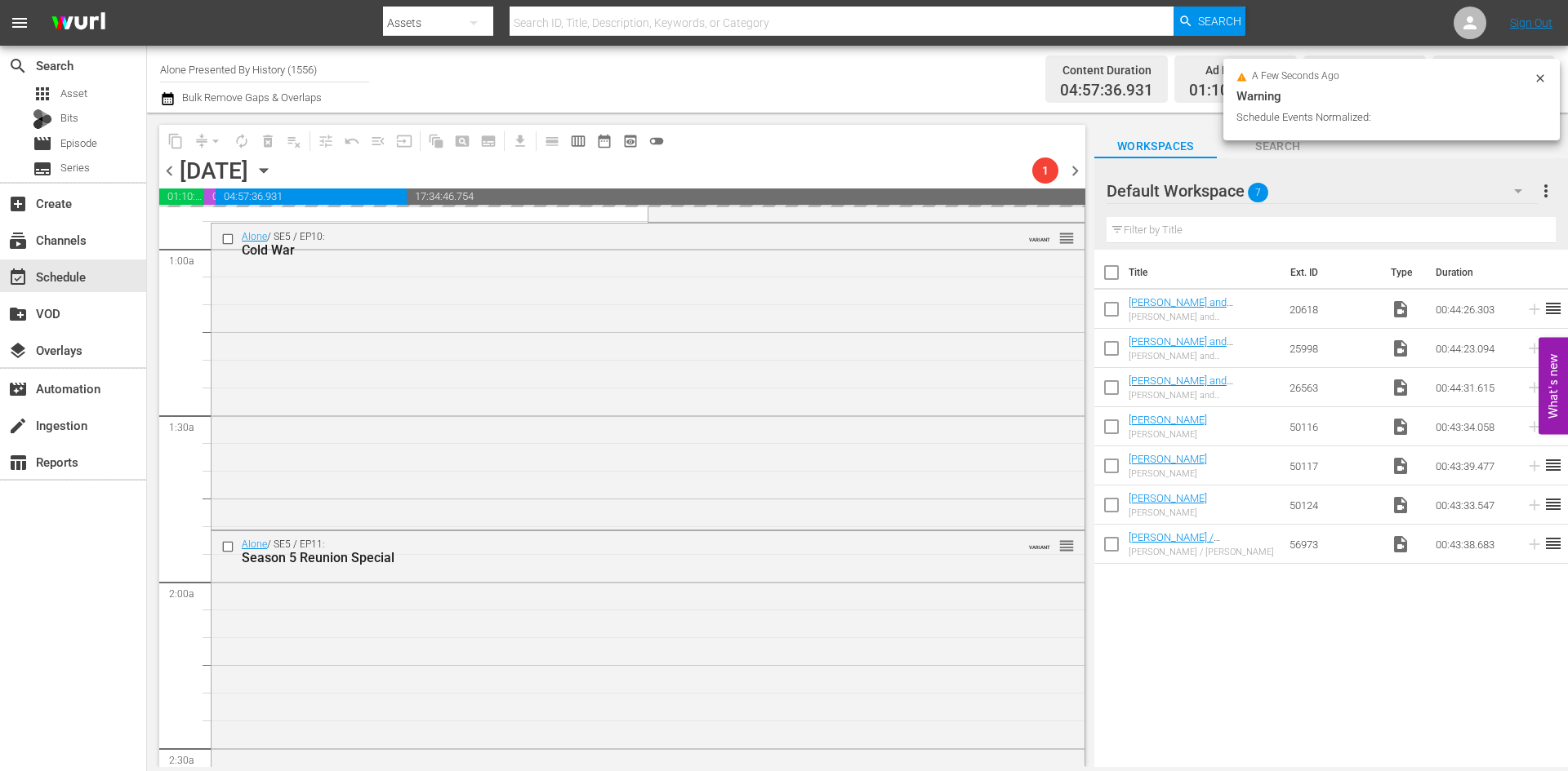
scroll to position [0, 0]
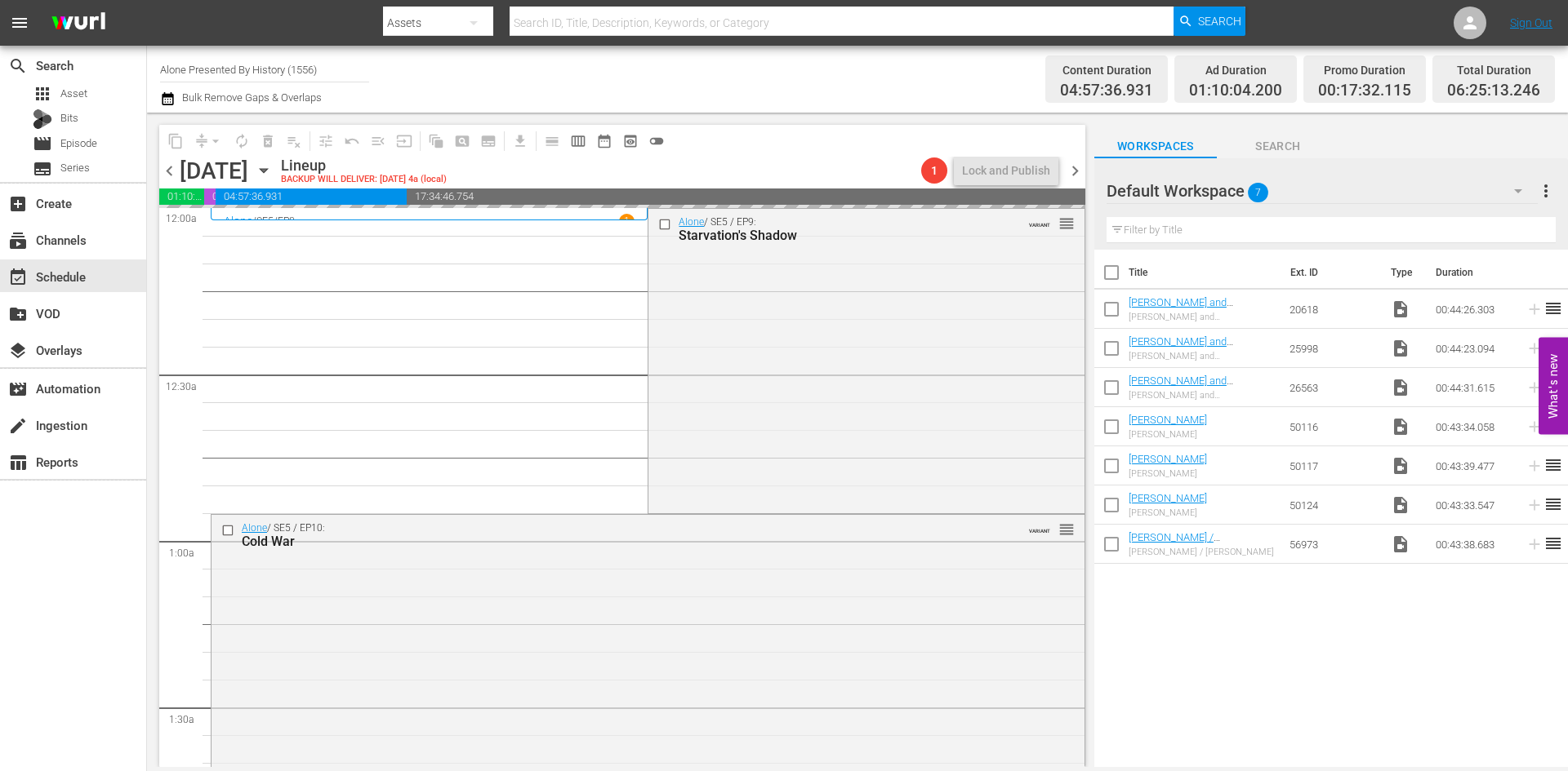
click at [773, 406] on div "Alone / SE5 / EP9: Starvation's Shadow VARIANT reorder" at bounding box center [866, 359] width 435 height 301
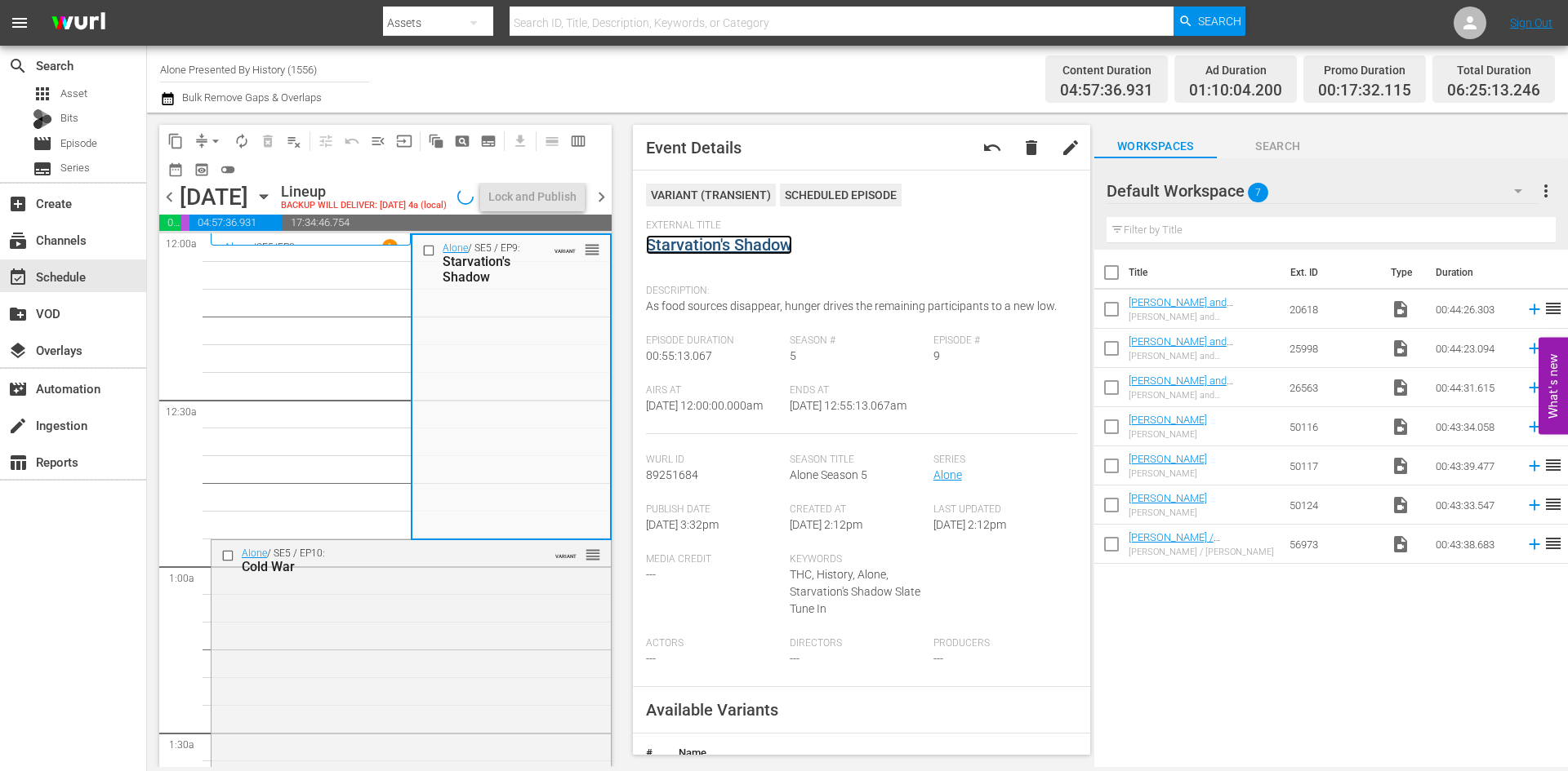
drag, startPoint x: 721, startPoint y: 233, endPoint x: 696, endPoint y: 249, distance: 29.7
click at [432, 646] on div "Alone / SE5 / EP10: Cold War VARIANT reorder" at bounding box center [411, 692] width 399 height 303
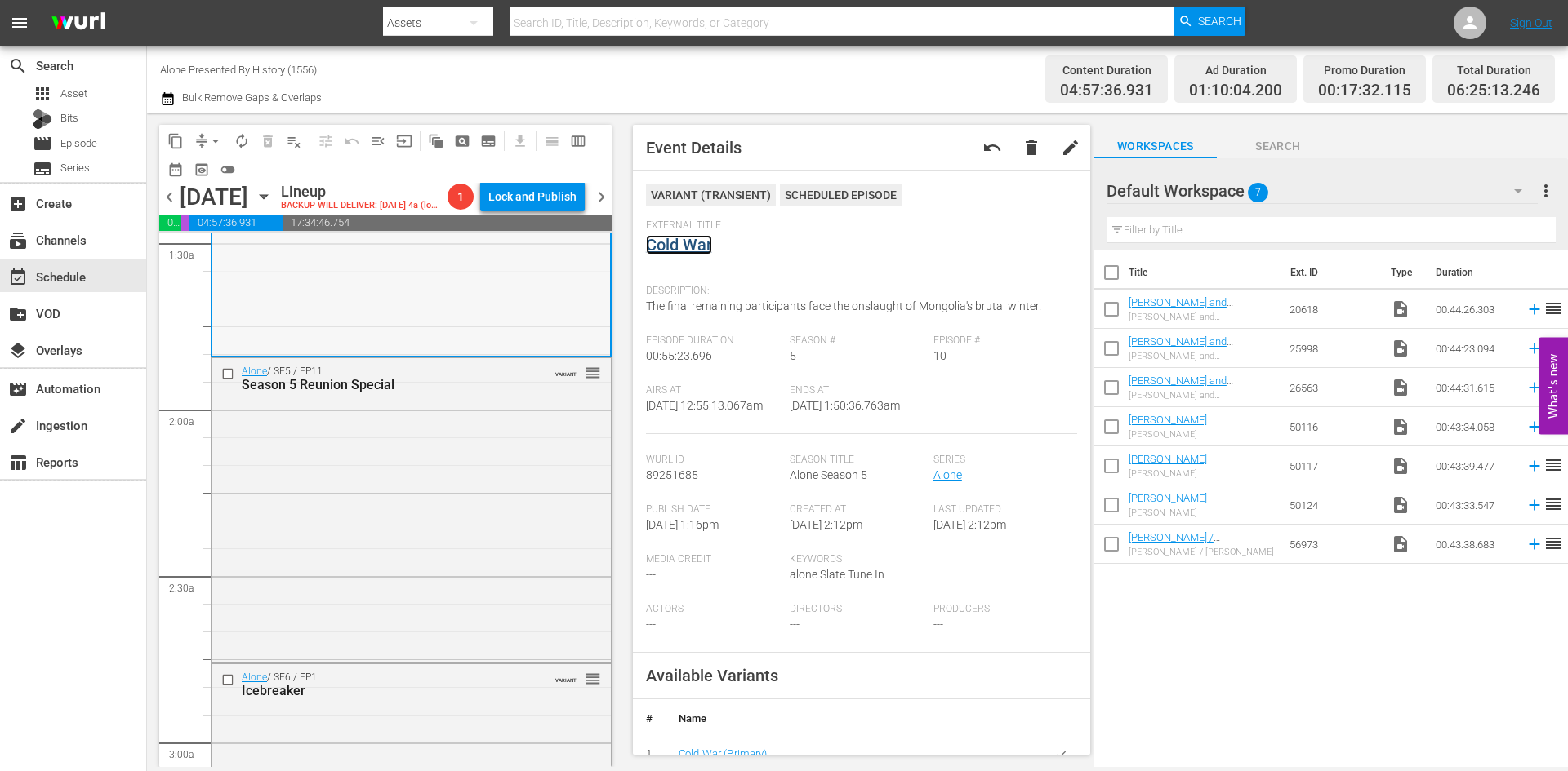
scroll to position [653, 0]
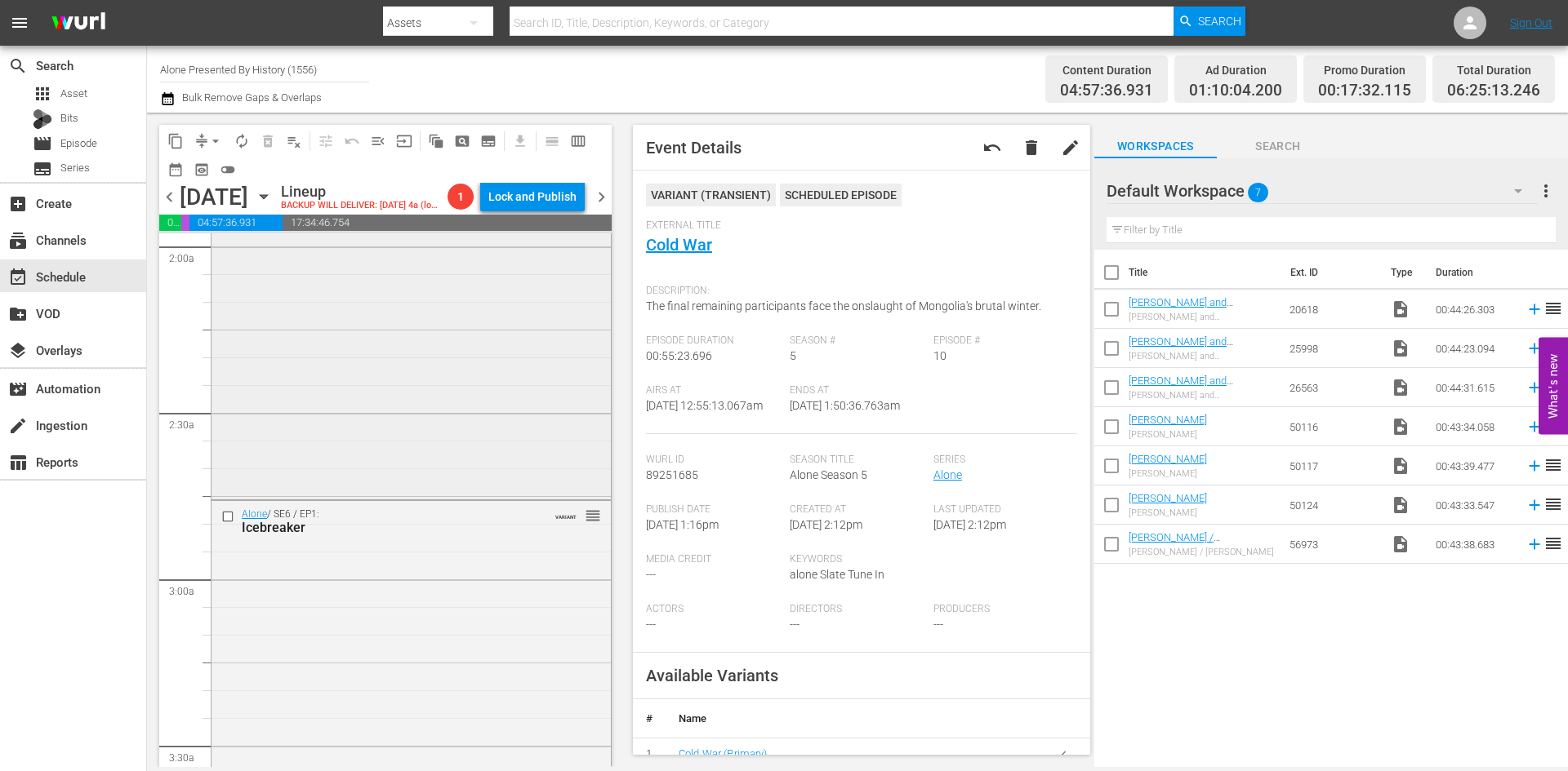
click at [383, 450] on div "Alone / SE5 / EP11: Season 5 Reunion Special VARIANT reorder" at bounding box center [411, 345] width 399 height 300
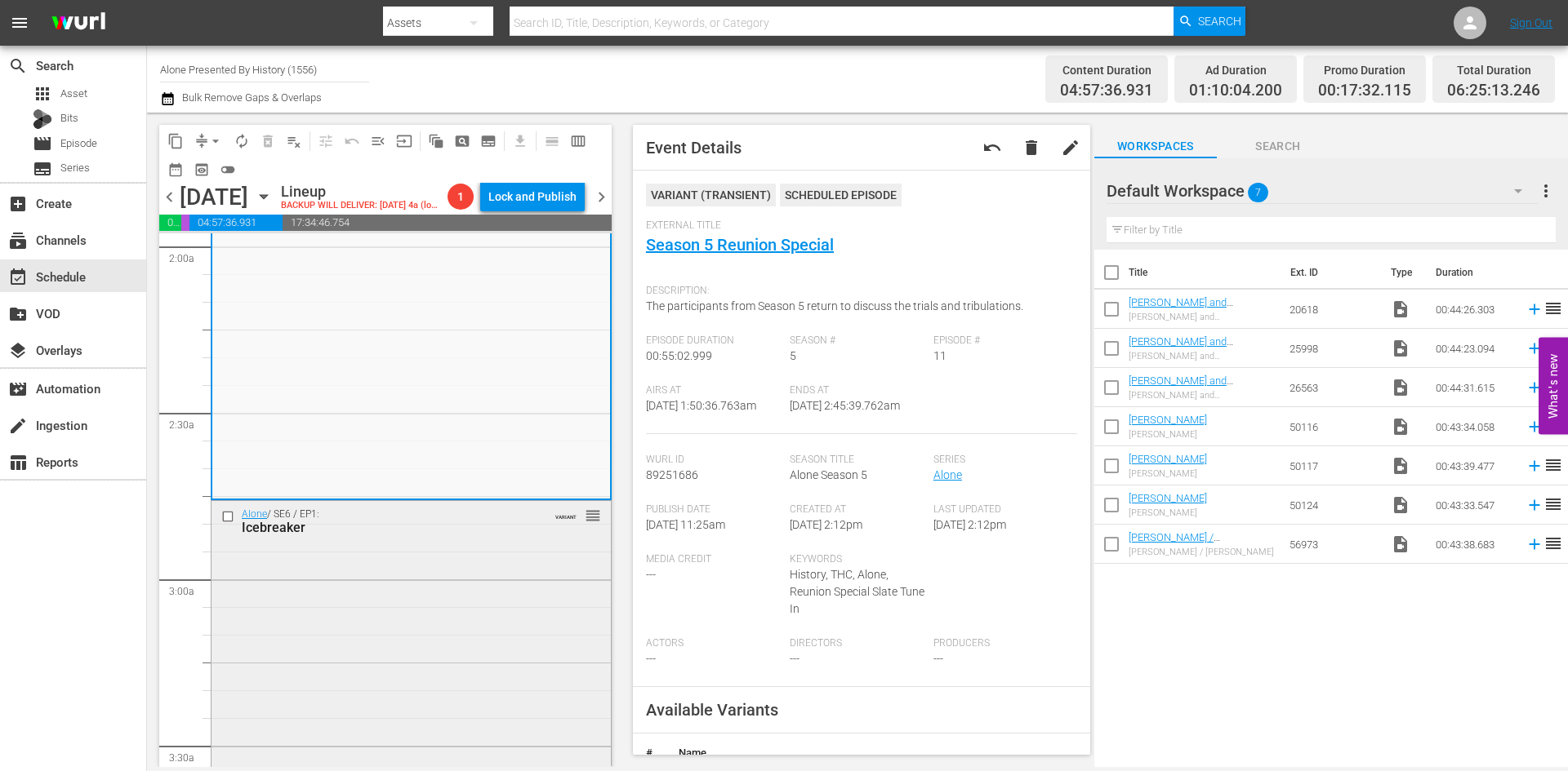
click at [493, 603] on div "Alone / SE6 / EP1: Icebreaker VARIANT reorder" at bounding box center [411, 650] width 399 height 298
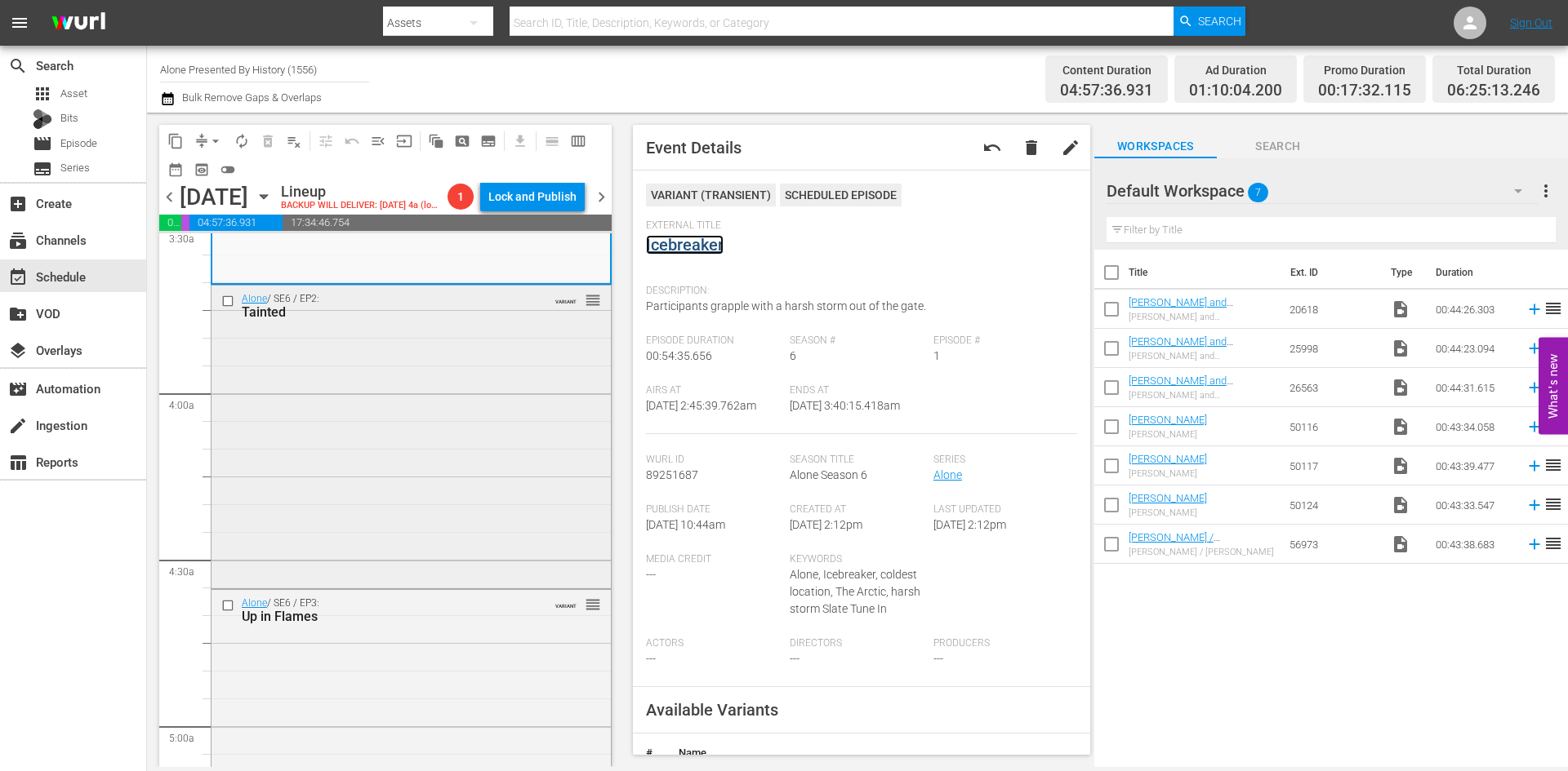
scroll to position [1225, 0]
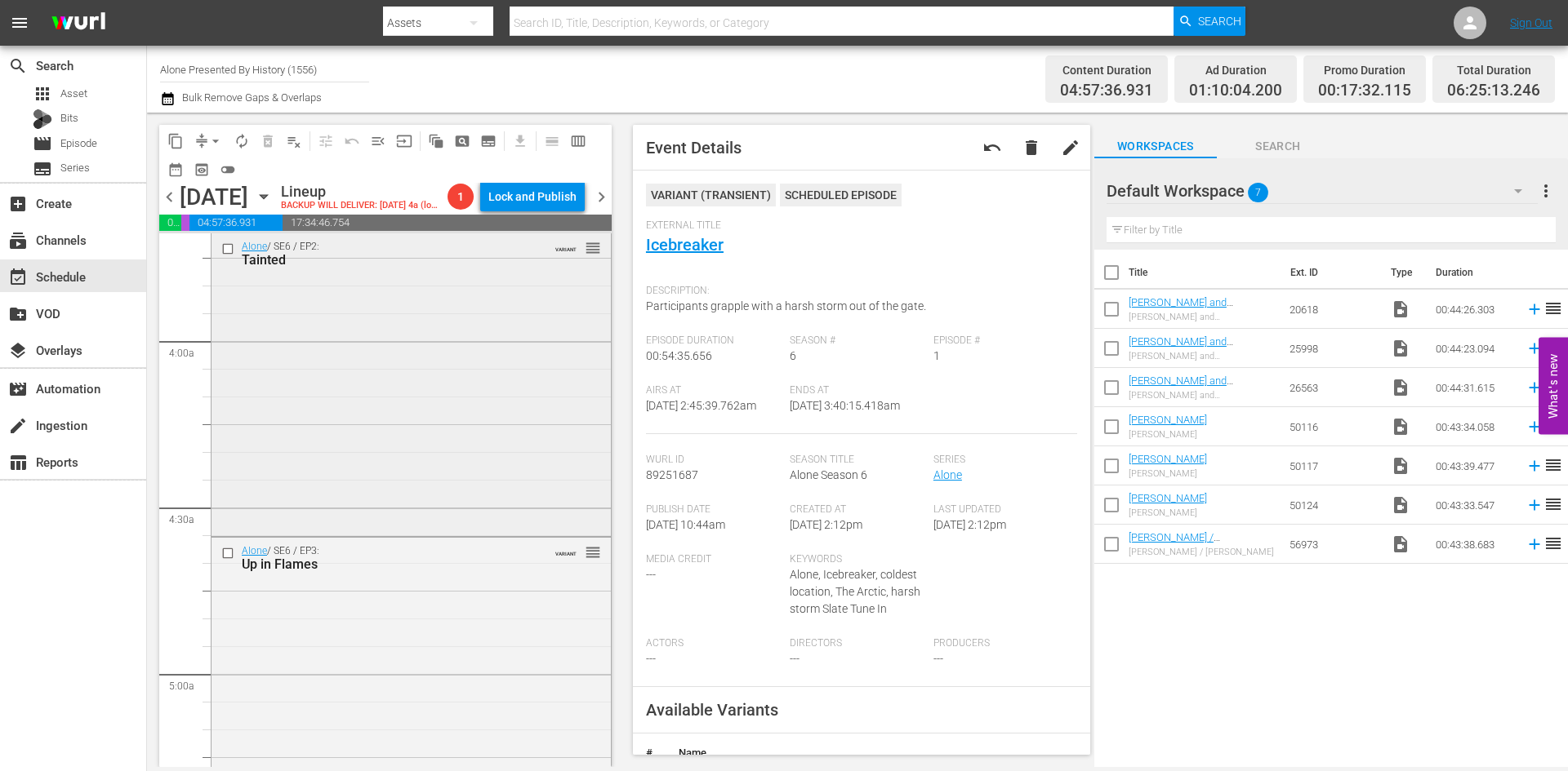
click at [406, 460] on div "Alone / SE6 / EP2: Tainted VARIANT reorder" at bounding box center [411, 383] width 399 height 300
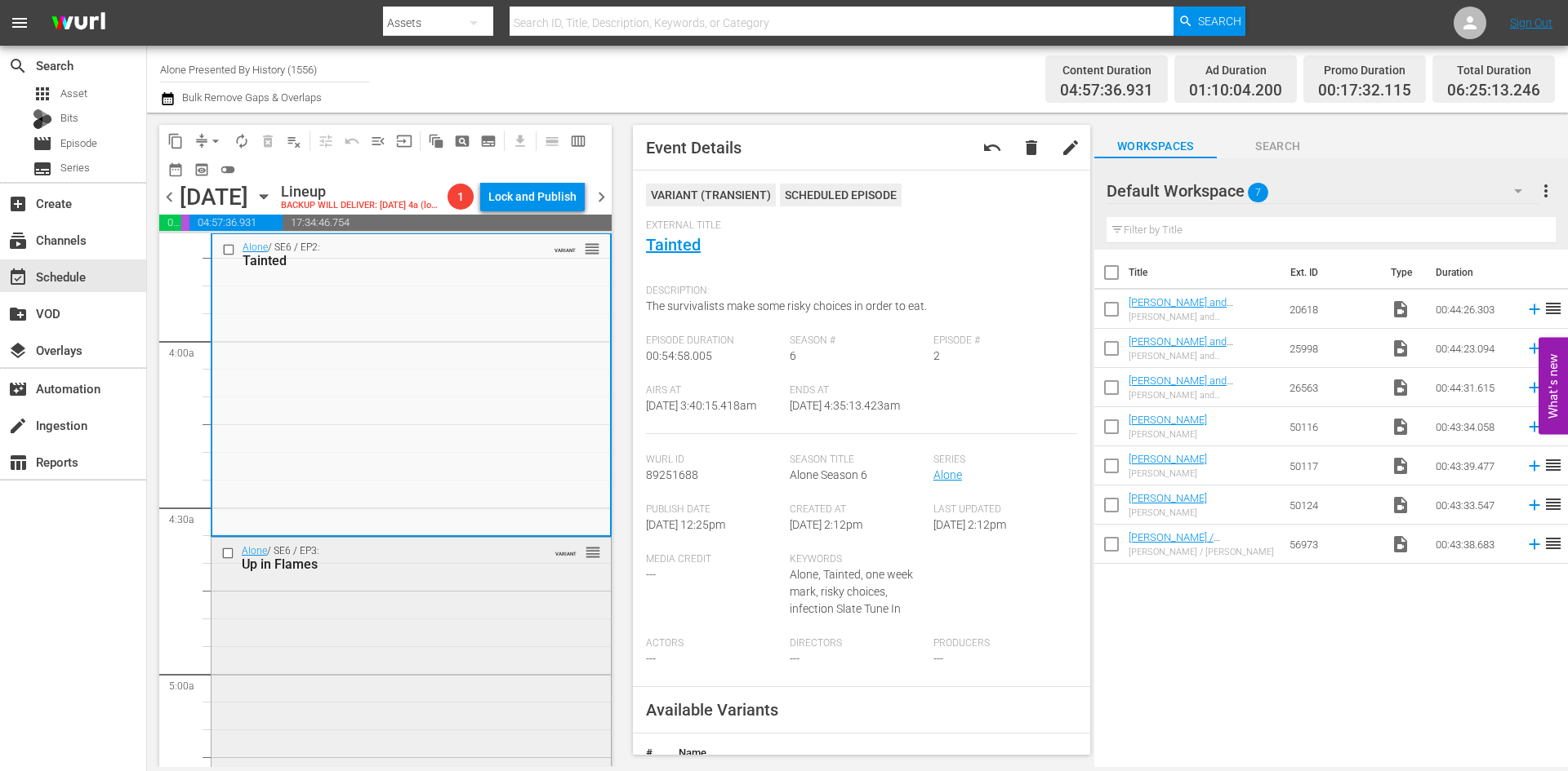
click at [445, 670] on div "Alone / SE6 / EP3: Up in Flames VARIANT reorder" at bounding box center [411, 688] width 399 height 300
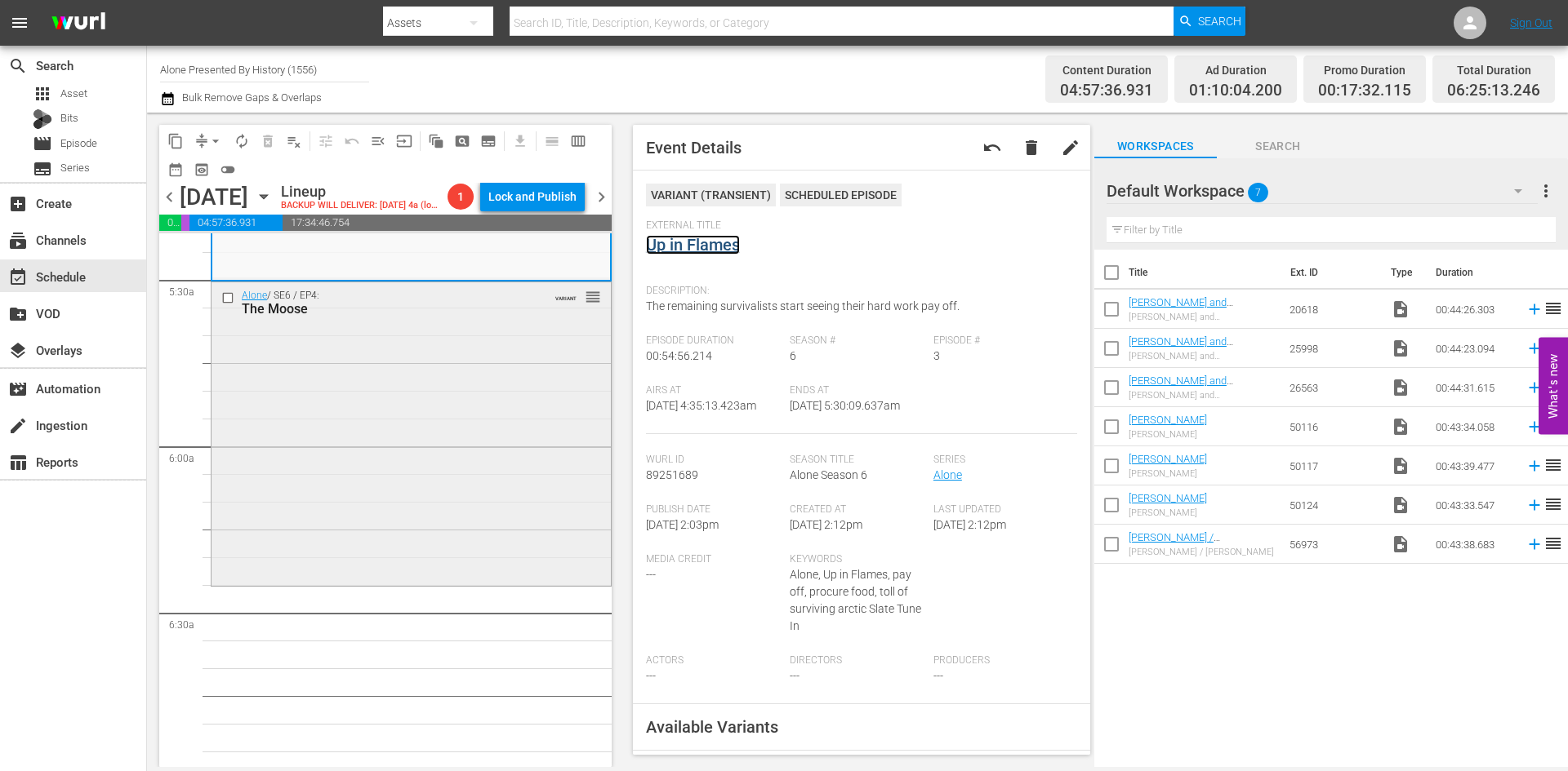
scroll to position [1795, 0]
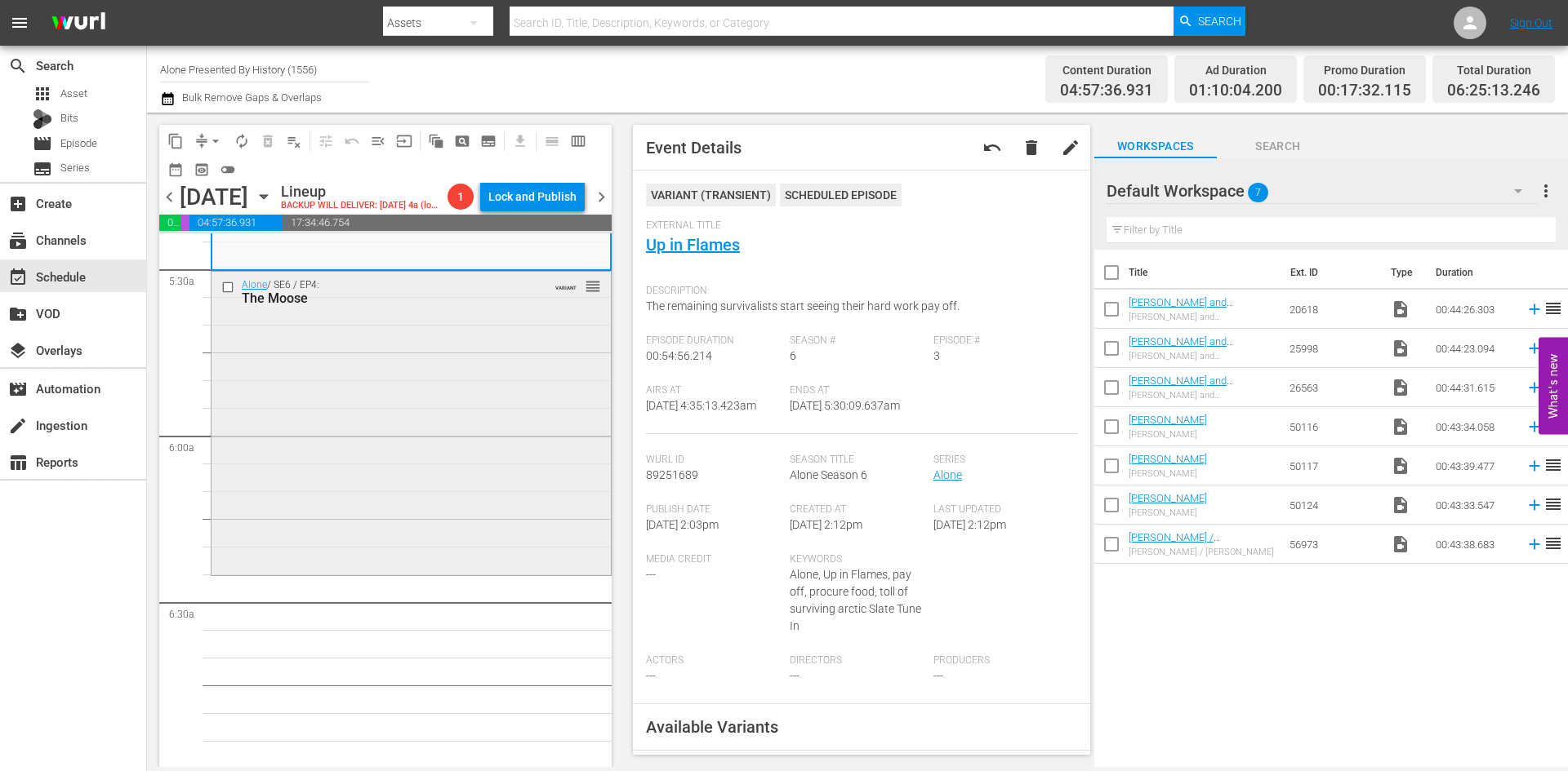
click at [456, 505] on div "Alone / SE6 / EP4: The Moose VARIANT reorder" at bounding box center [411, 422] width 399 height 300
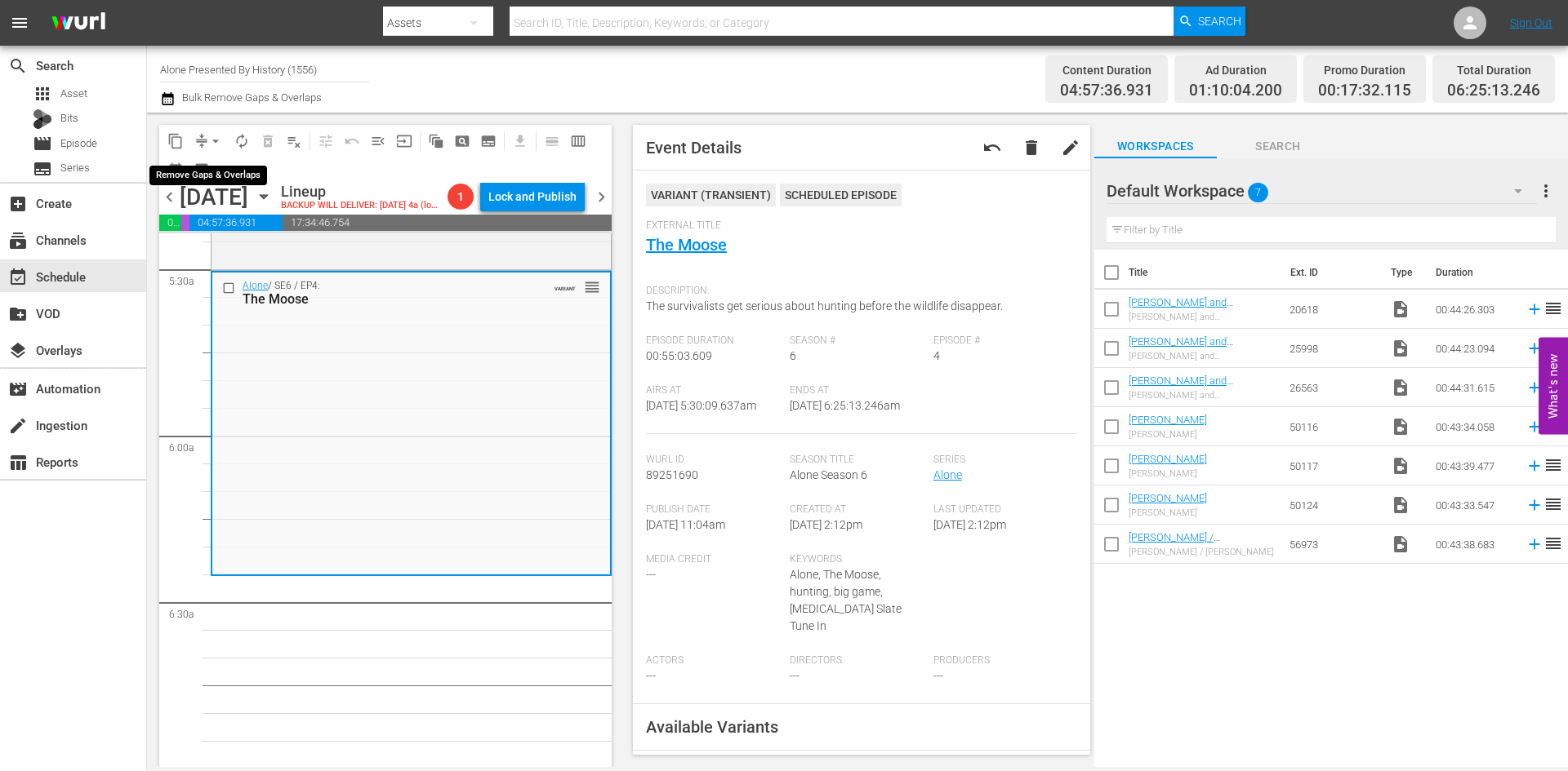
click at [213, 140] on span "arrow_drop_down" at bounding box center [215, 141] width 16 height 16
click at [211, 170] on li "Align to Midnight" at bounding box center [216, 174] width 172 height 27
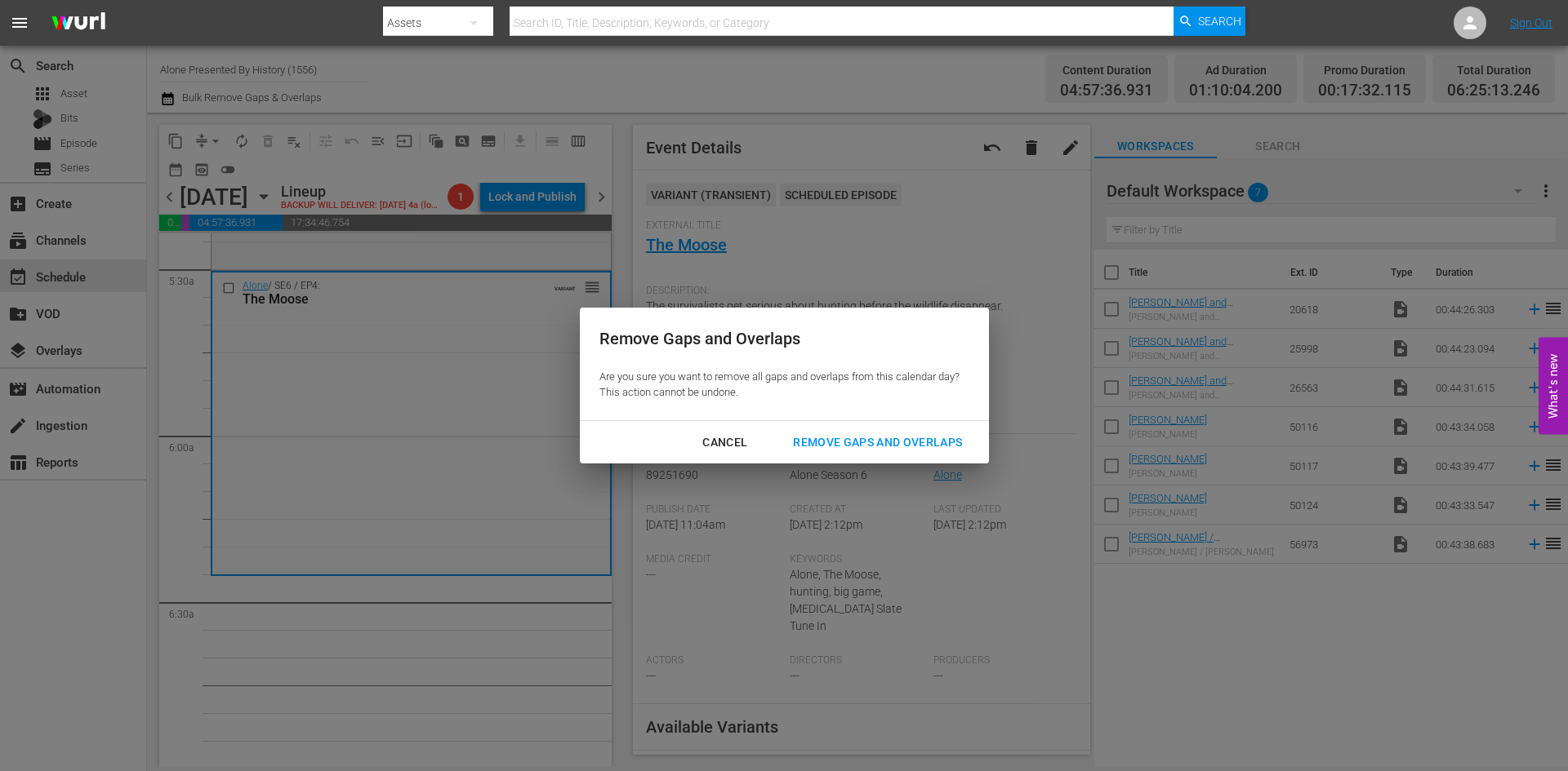
click at [846, 440] on div "Remove Gaps and Overlaps" at bounding box center [877, 443] width 195 height 20
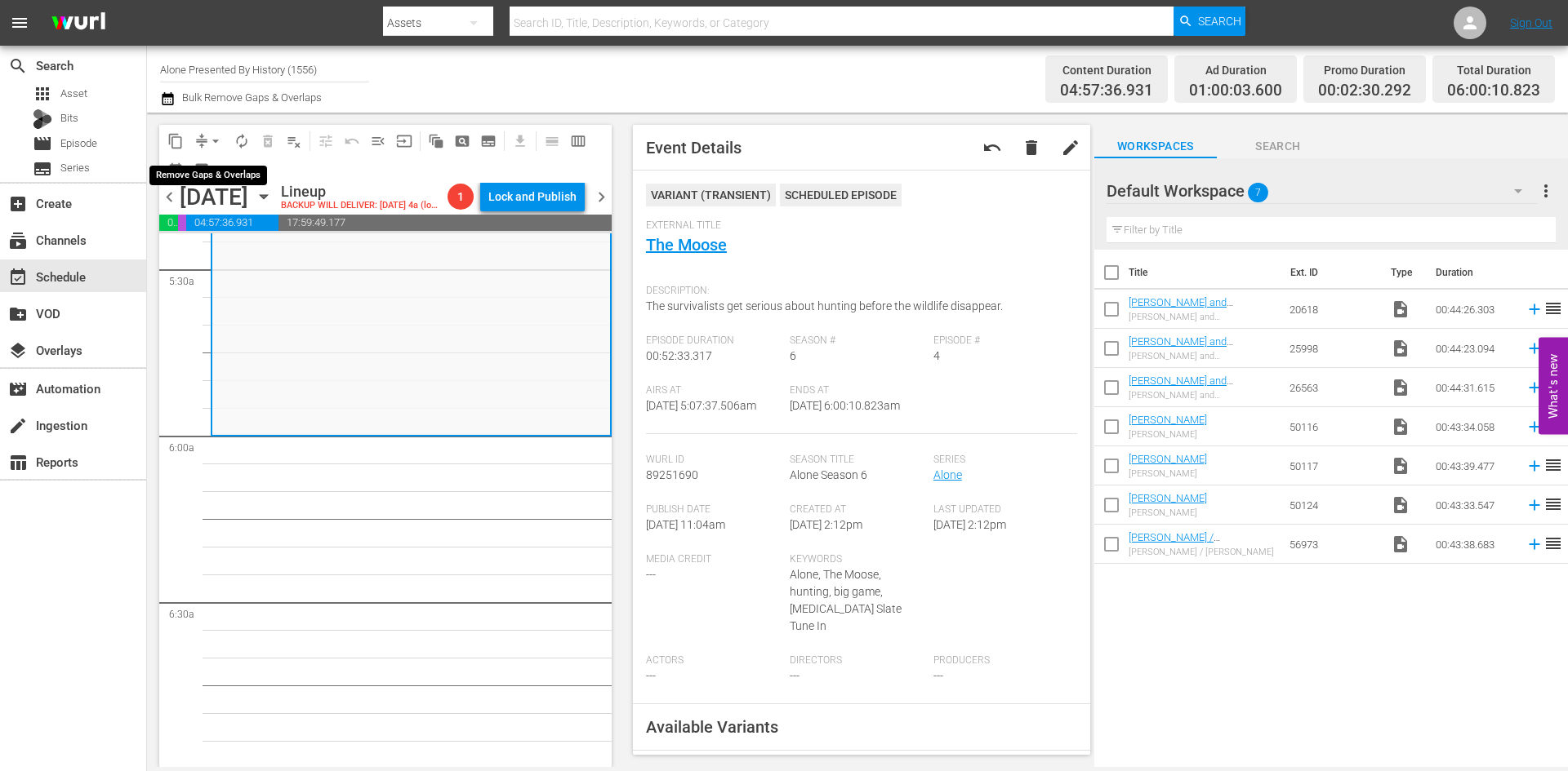
click at [214, 139] on span "arrow_drop_down" at bounding box center [215, 141] width 16 height 16
click at [206, 173] on li "Align to Midnight" at bounding box center [216, 174] width 172 height 27
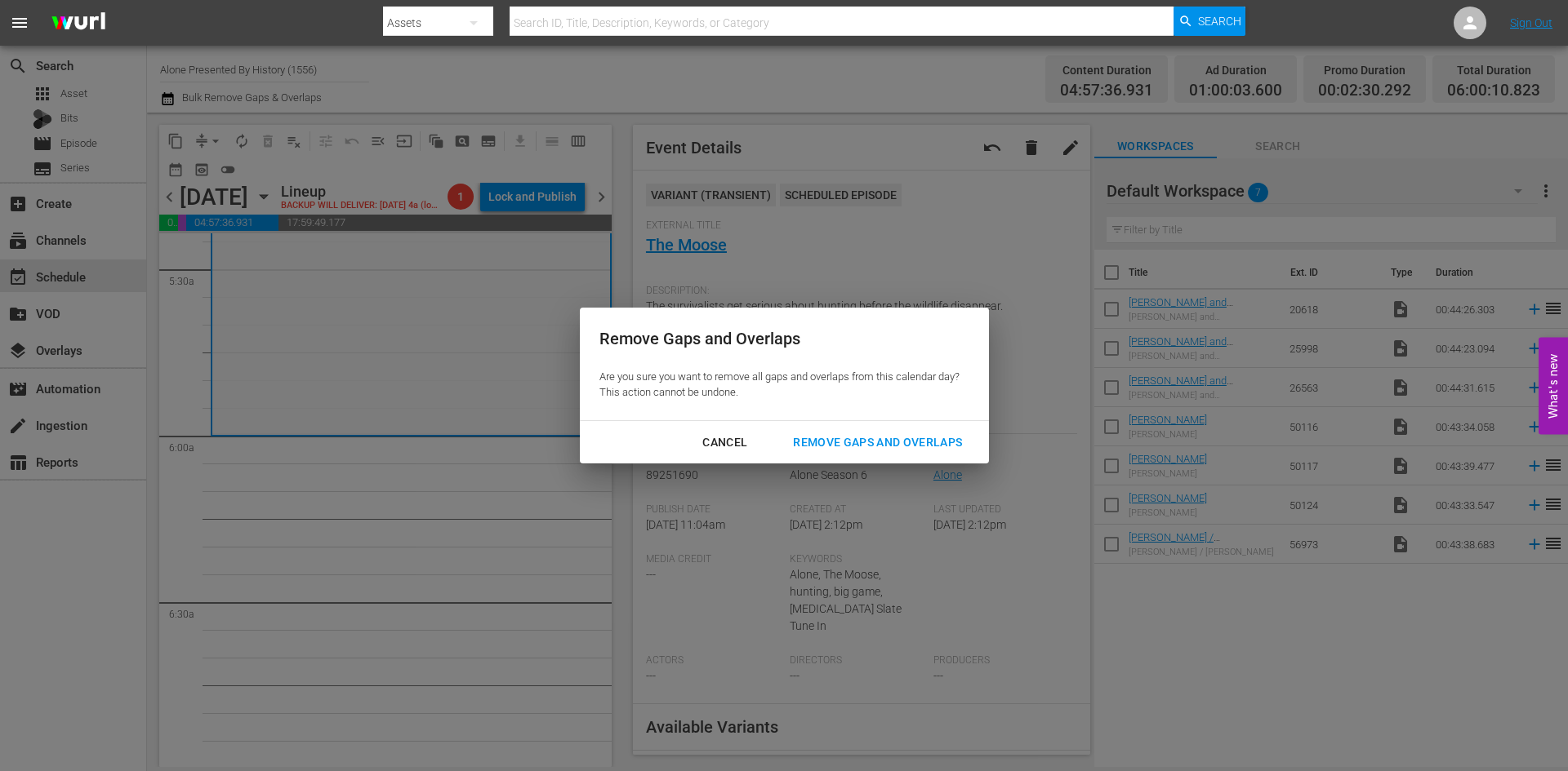
click at [892, 439] on div "Remove Gaps and Overlaps" at bounding box center [877, 443] width 195 height 20
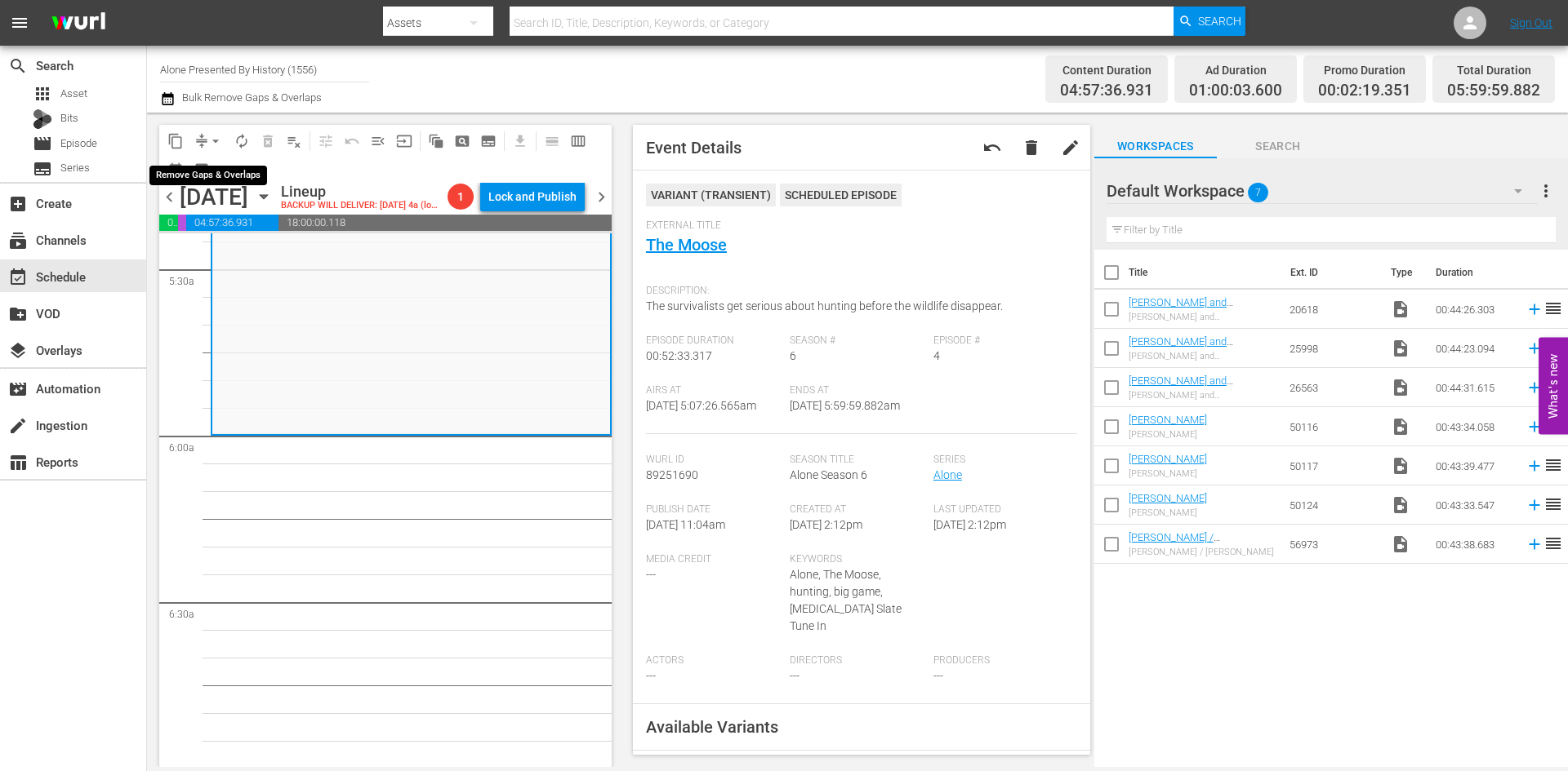
click at [217, 134] on span "arrow_drop_down" at bounding box center [215, 141] width 16 height 16
click at [209, 174] on li "Align to Midnight" at bounding box center [216, 174] width 172 height 27
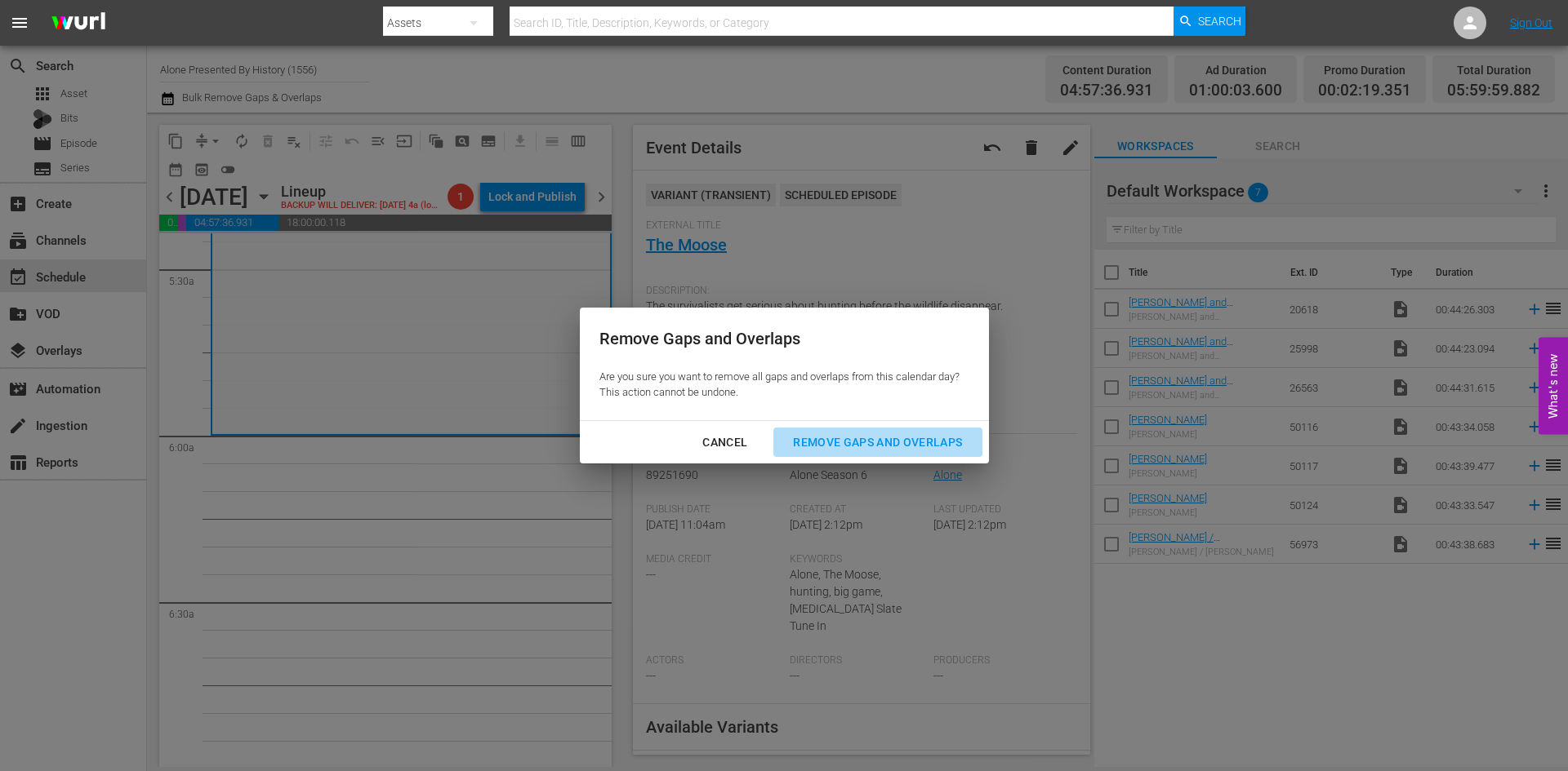
click at [844, 440] on div "Remove Gaps and Overlaps" at bounding box center [877, 443] width 195 height 20
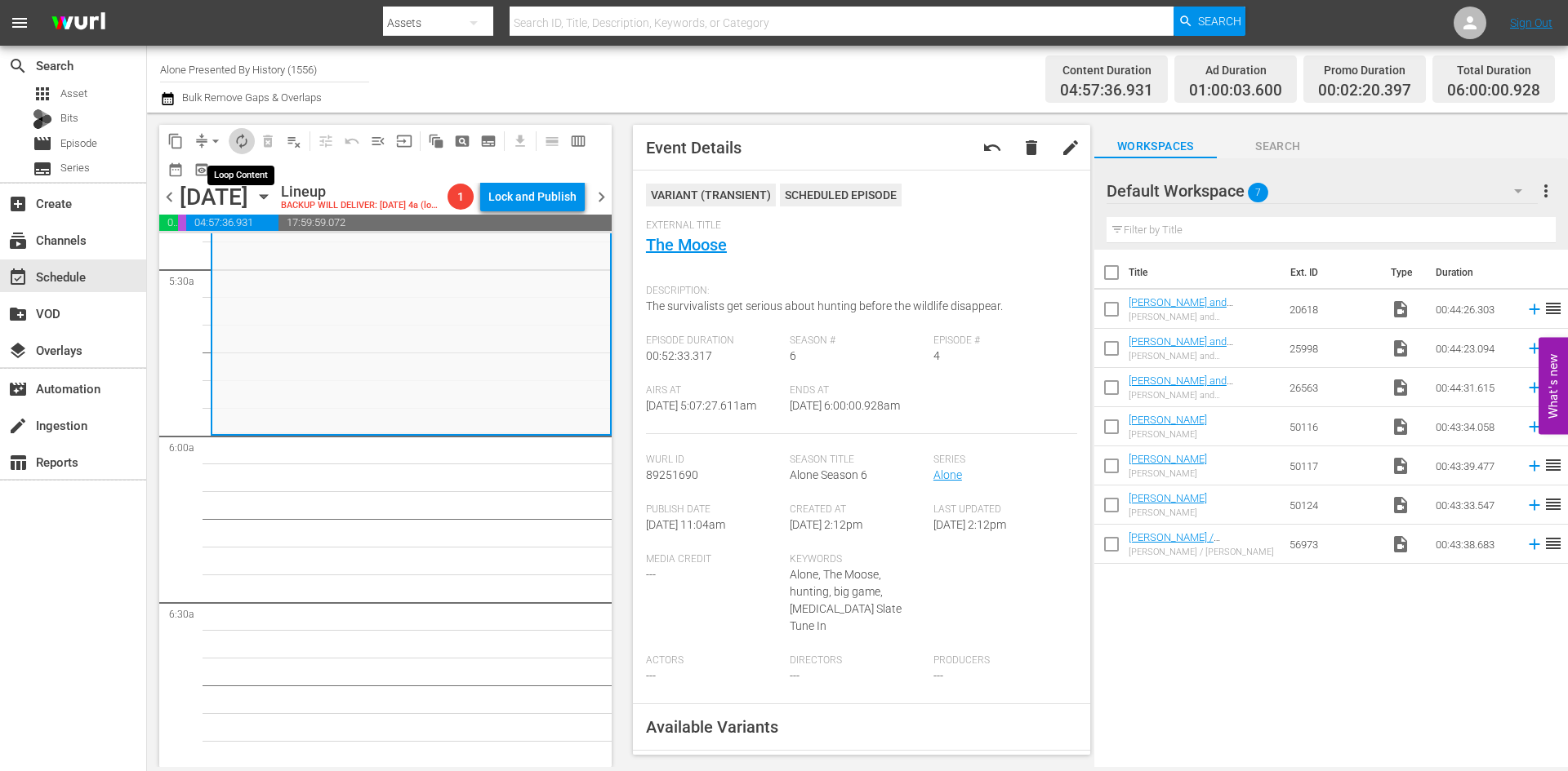
click at [240, 139] on span "autorenew_outlined" at bounding box center [241, 141] width 16 height 16
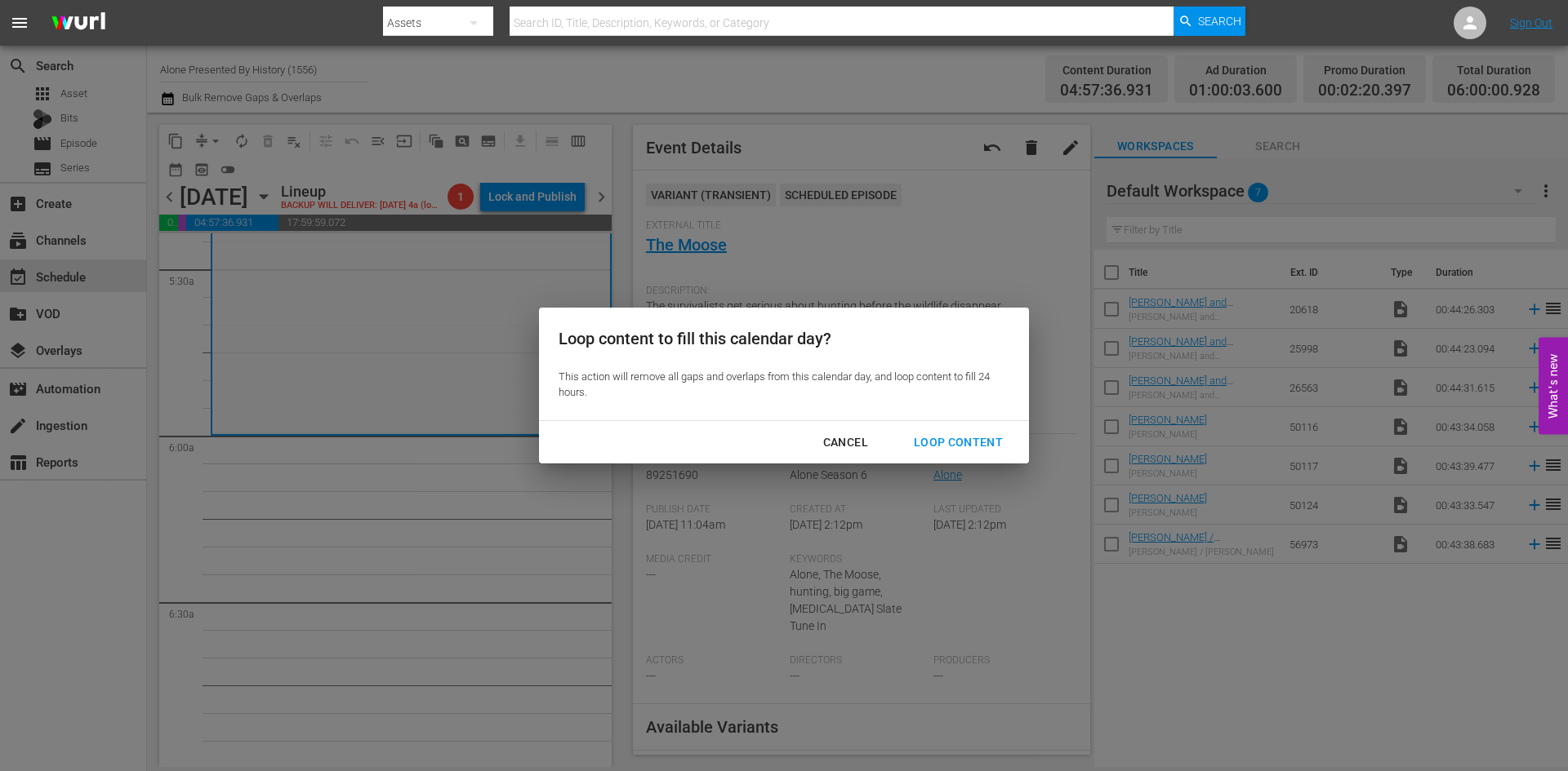
click at [969, 442] on div "Loop Content" at bounding box center [958, 443] width 115 height 20
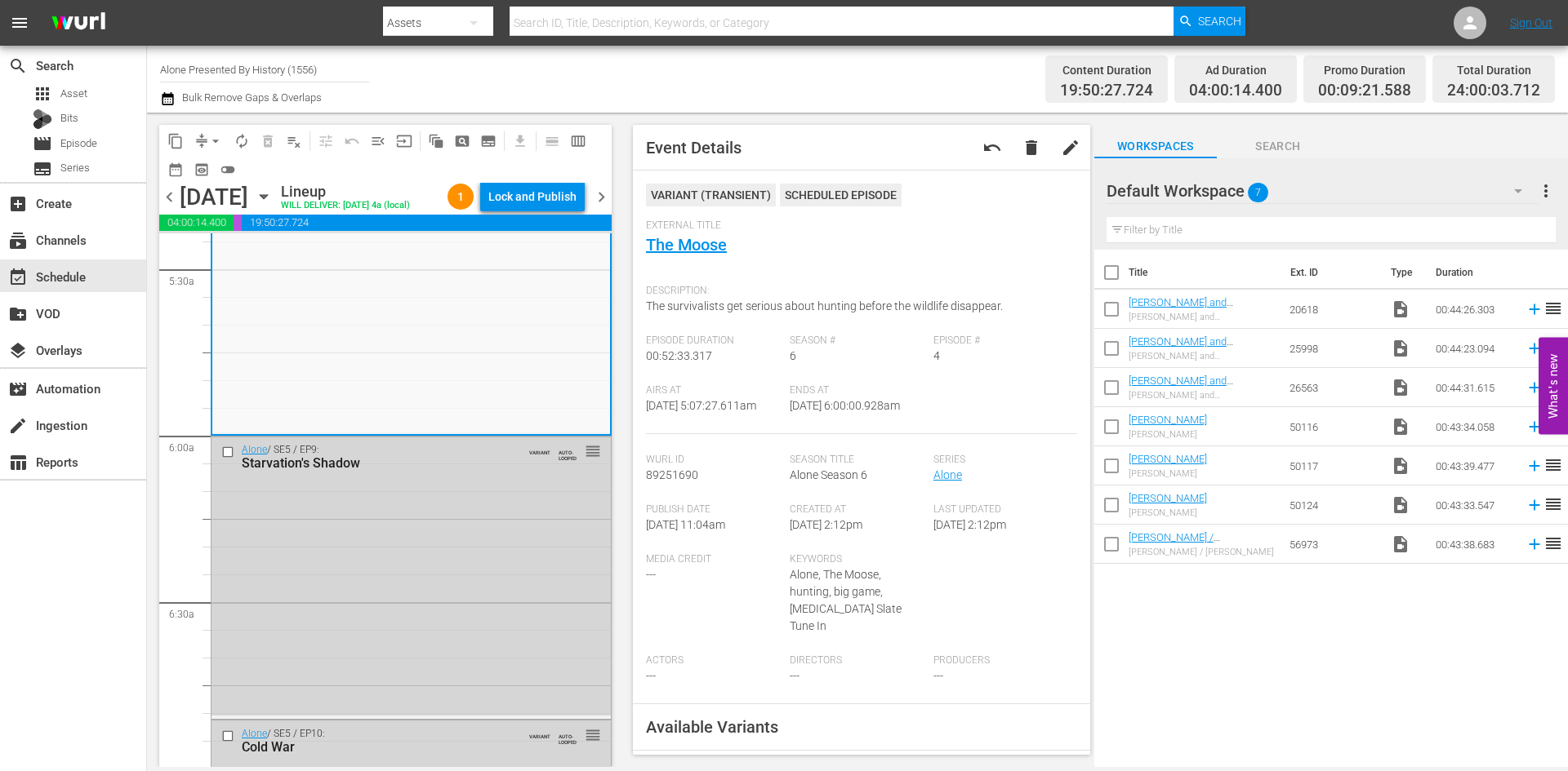
click at [540, 196] on div "Lock and Publish" at bounding box center [532, 196] width 88 height 29
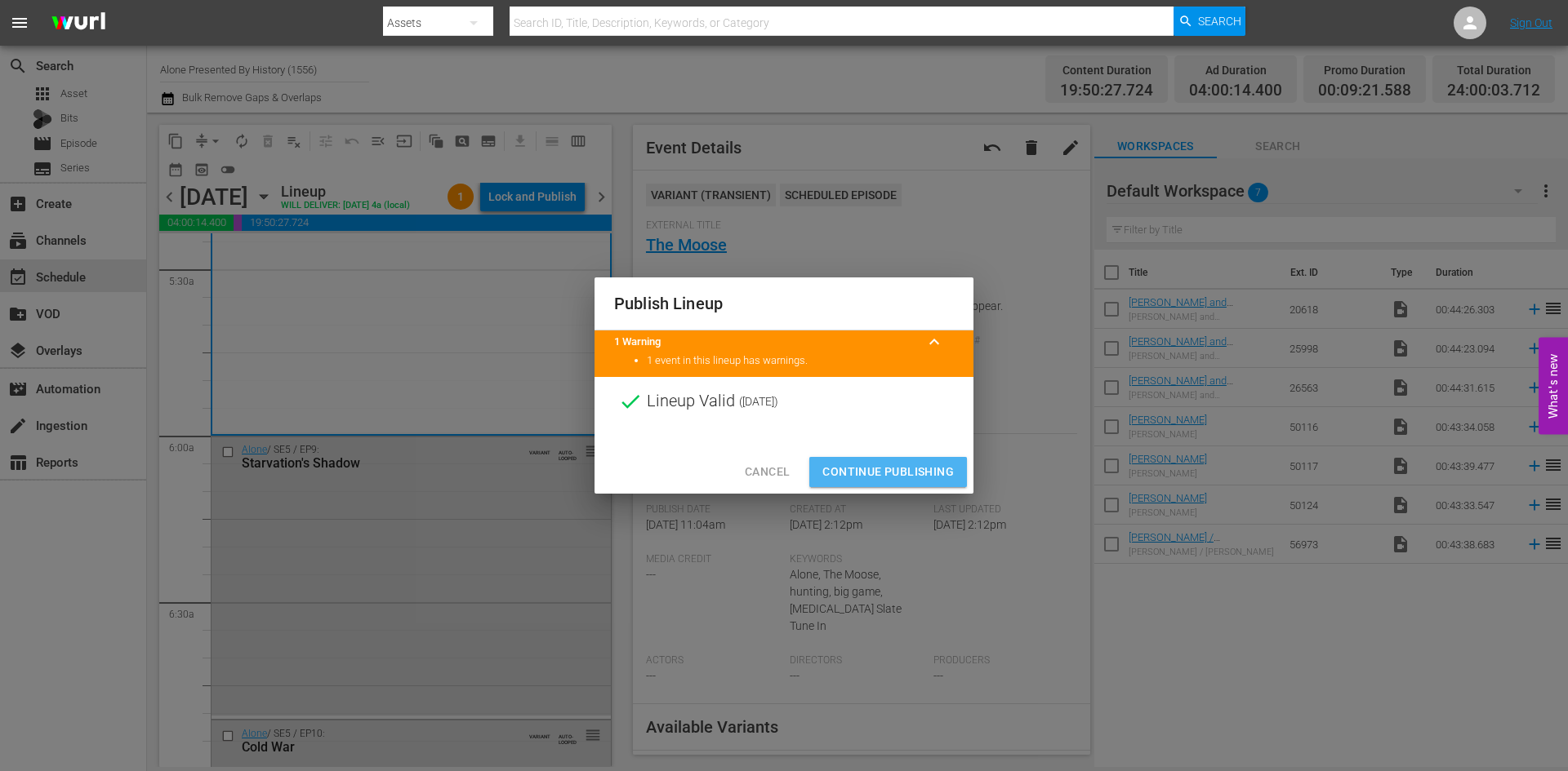
click at [894, 463] on span "Continue Publishing" at bounding box center [888, 472] width 131 height 20
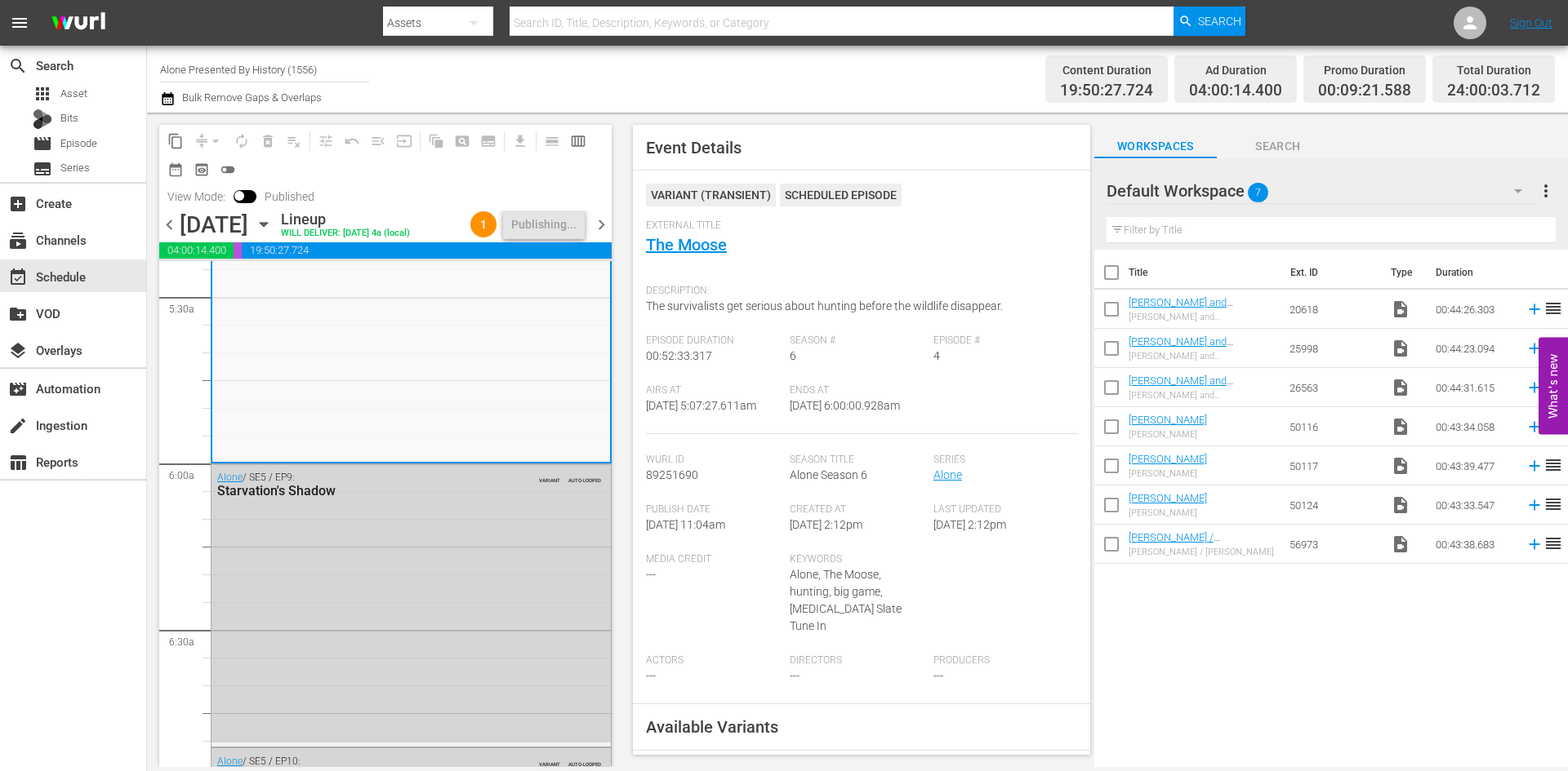
click at [600, 235] on span "chevron_right" at bounding box center [601, 225] width 20 height 20
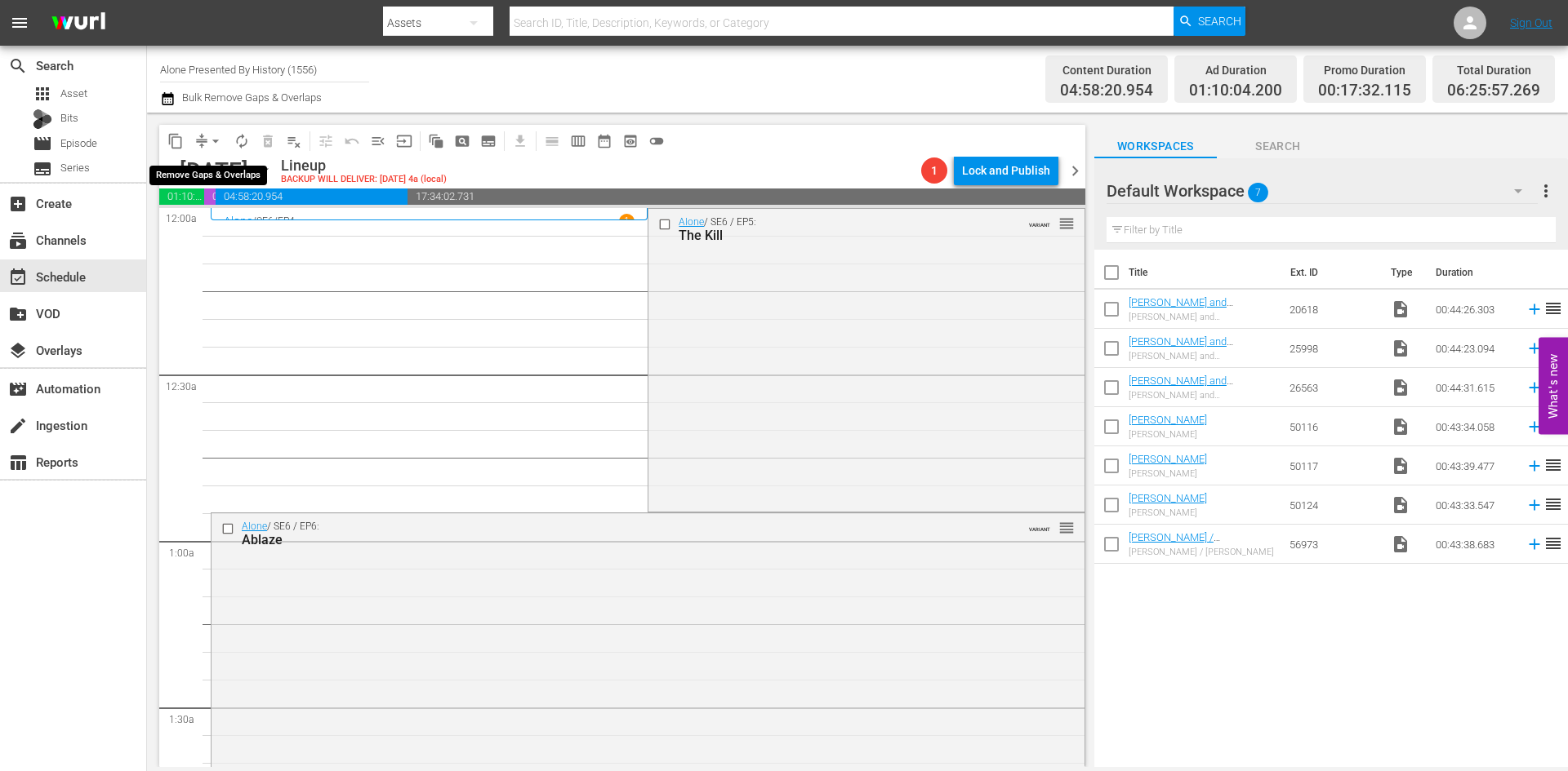
click at [221, 139] on span "arrow_drop_down" at bounding box center [215, 141] width 16 height 16
click at [211, 173] on li "Align to Midnight" at bounding box center [216, 174] width 172 height 27
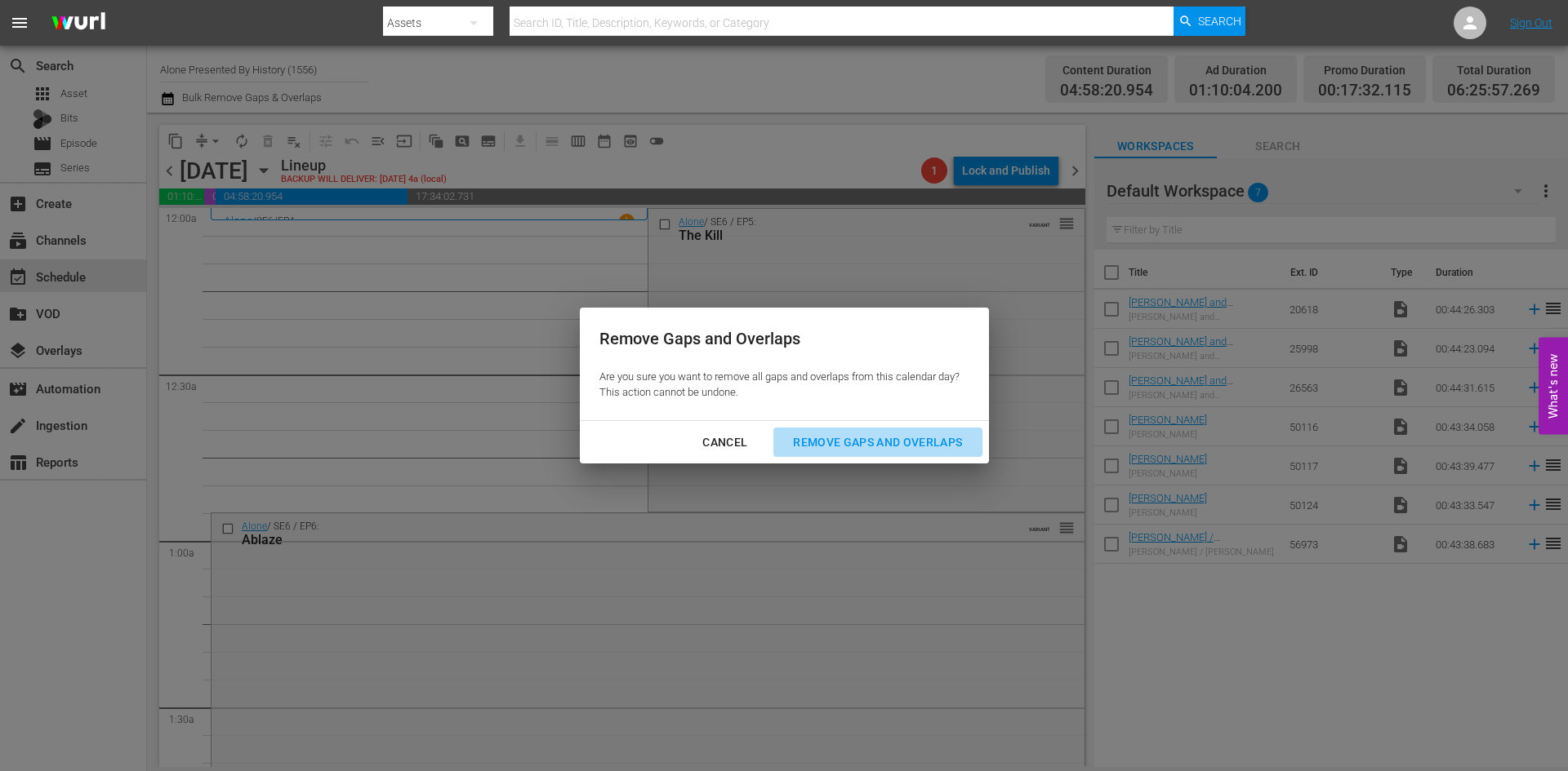
click at [913, 447] on div "Remove Gaps and Overlaps" at bounding box center [877, 443] width 195 height 20
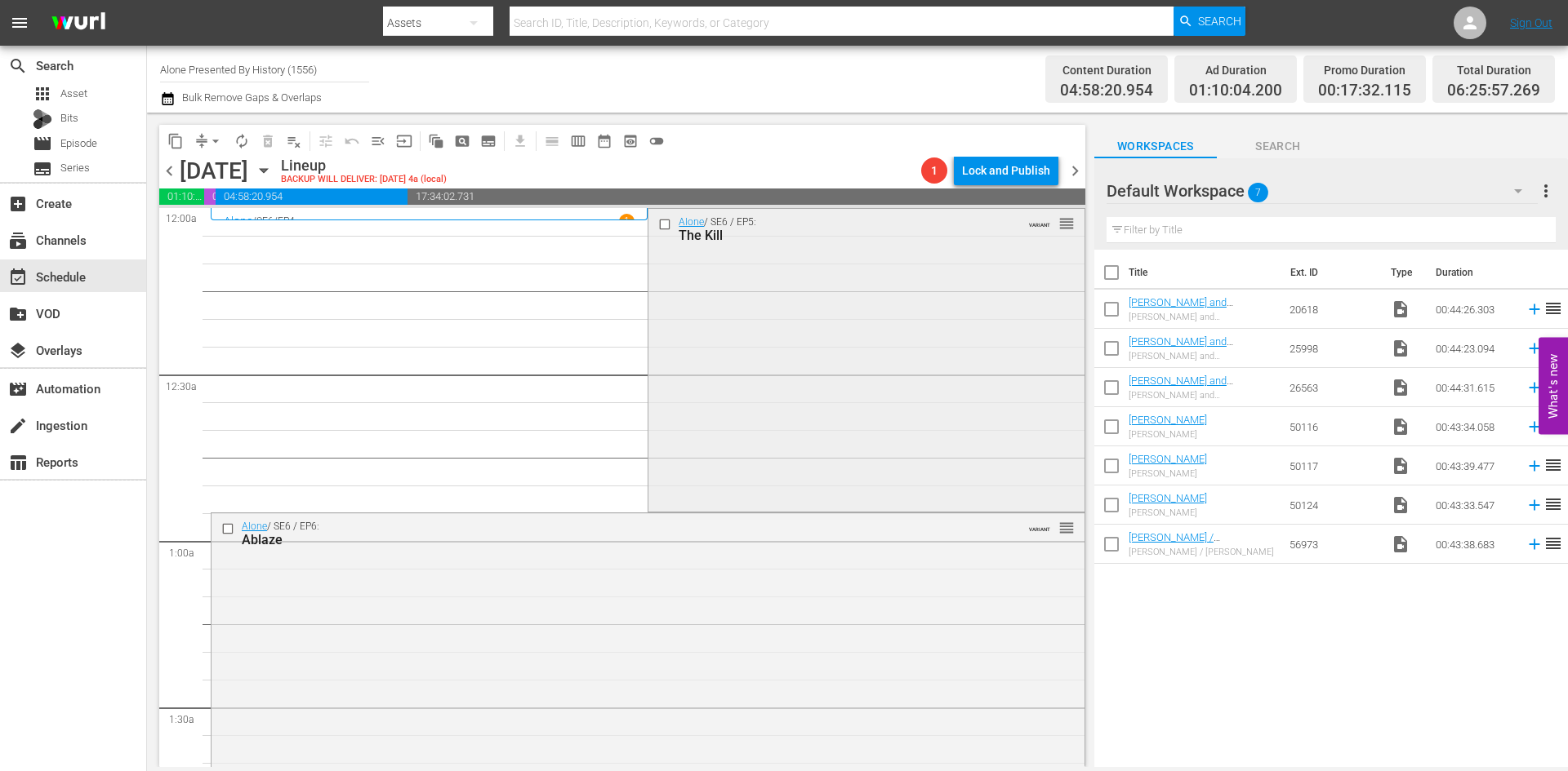
click at [741, 352] on div "Alone / SE6 / EP5: The Kill VARIANT reorder" at bounding box center [866, 359] width 435 height 300
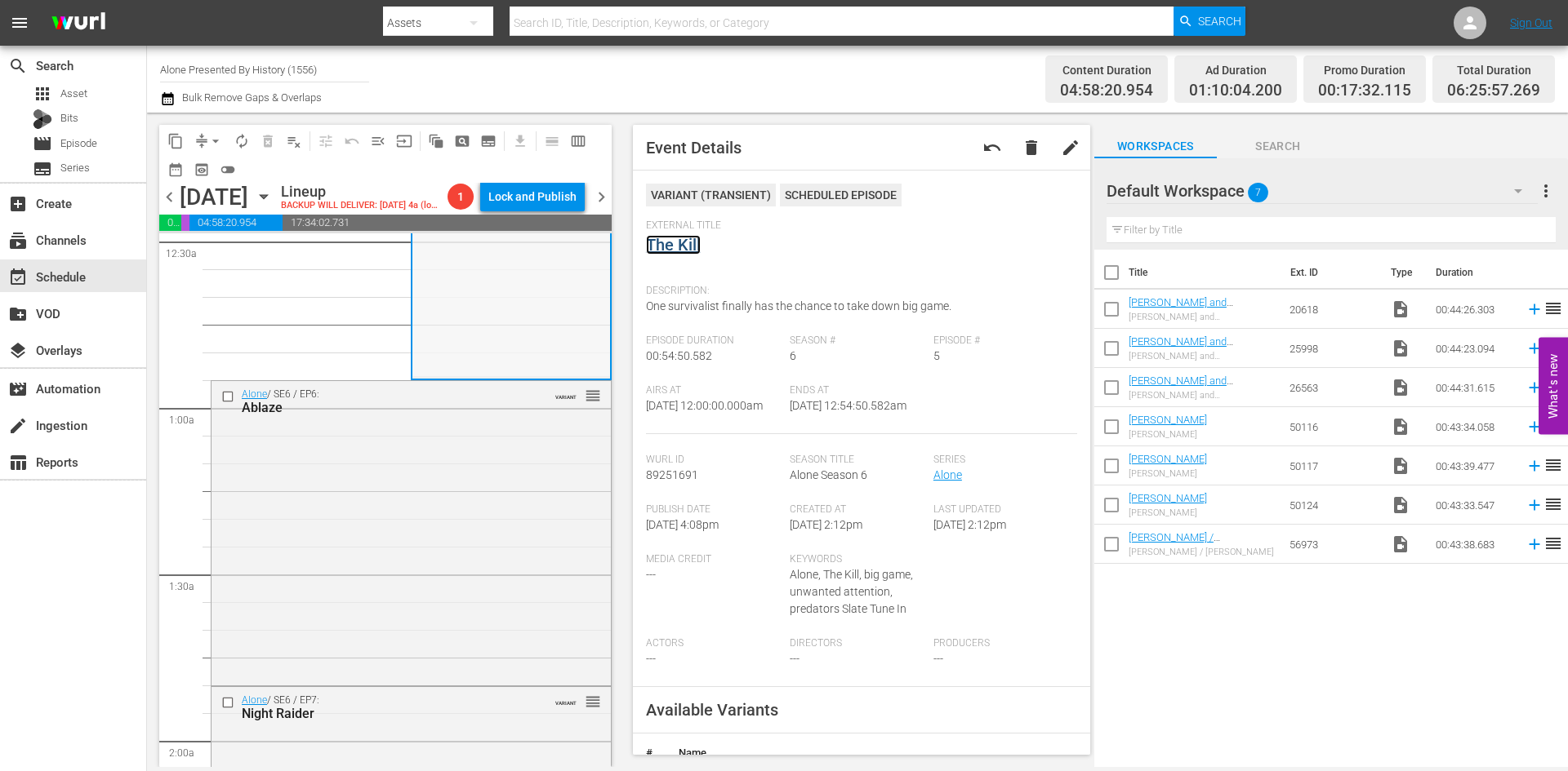
scroll to position [327, 0]
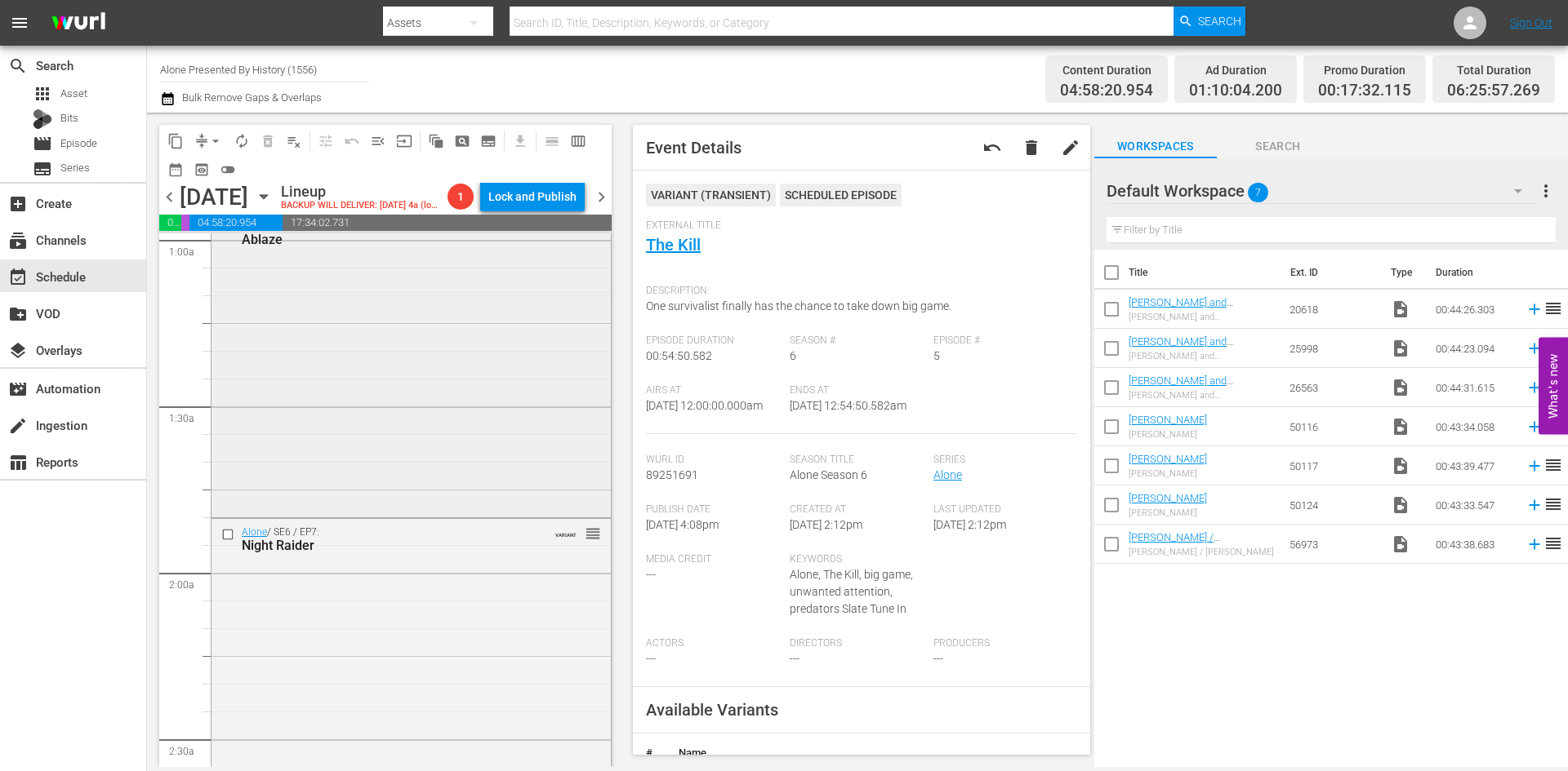
click at [501, 400] on div "Alone / SE6 / EP6: Ablaze VARIANT reorder" at bounding box center [411, 364] width 399 height 301
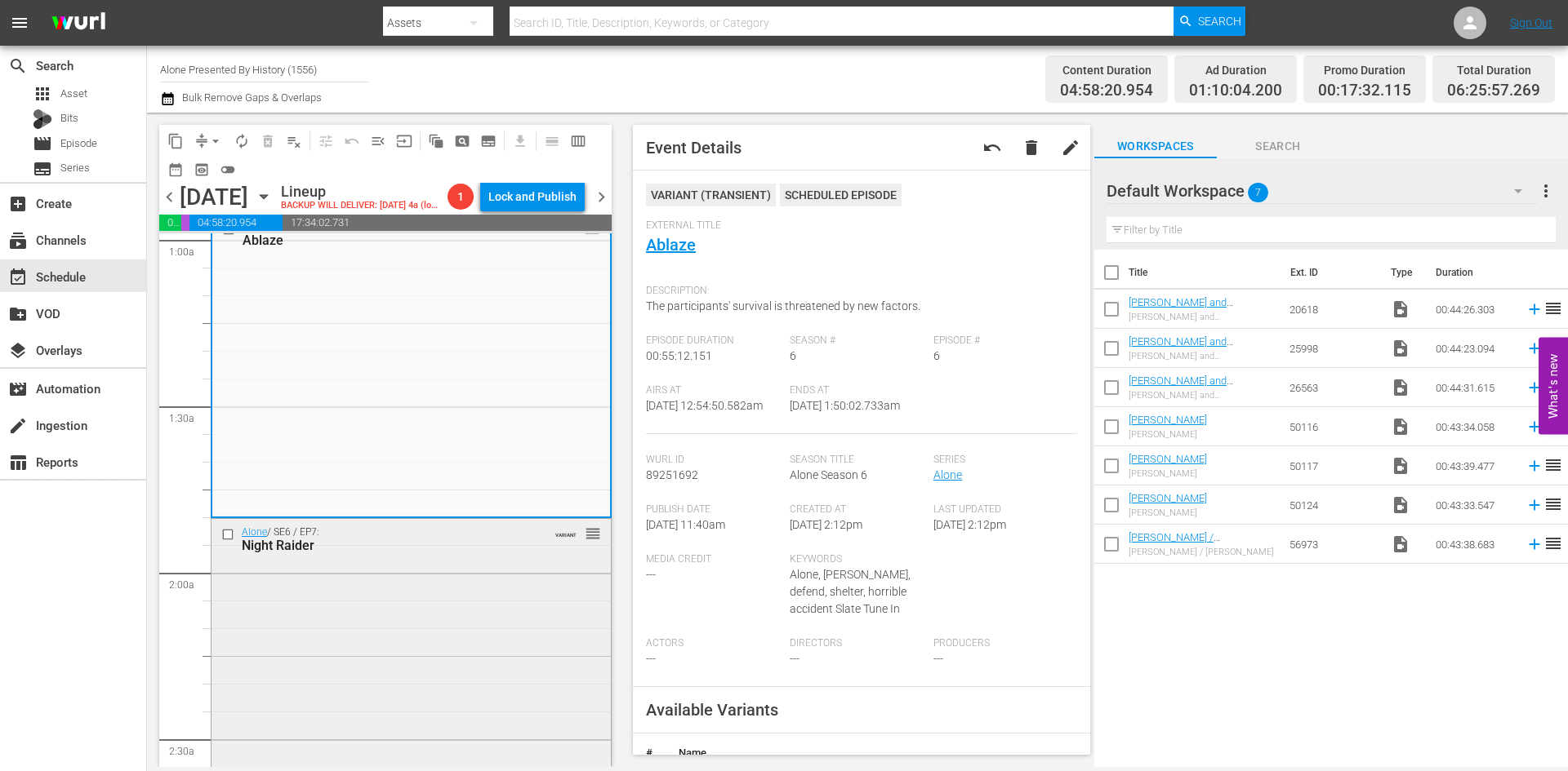
click at [494, 641] on div "Alone / SE6 / EP7: Night Raider VARIANT reorder" at bounding box center [411, 669] width 399 height 300
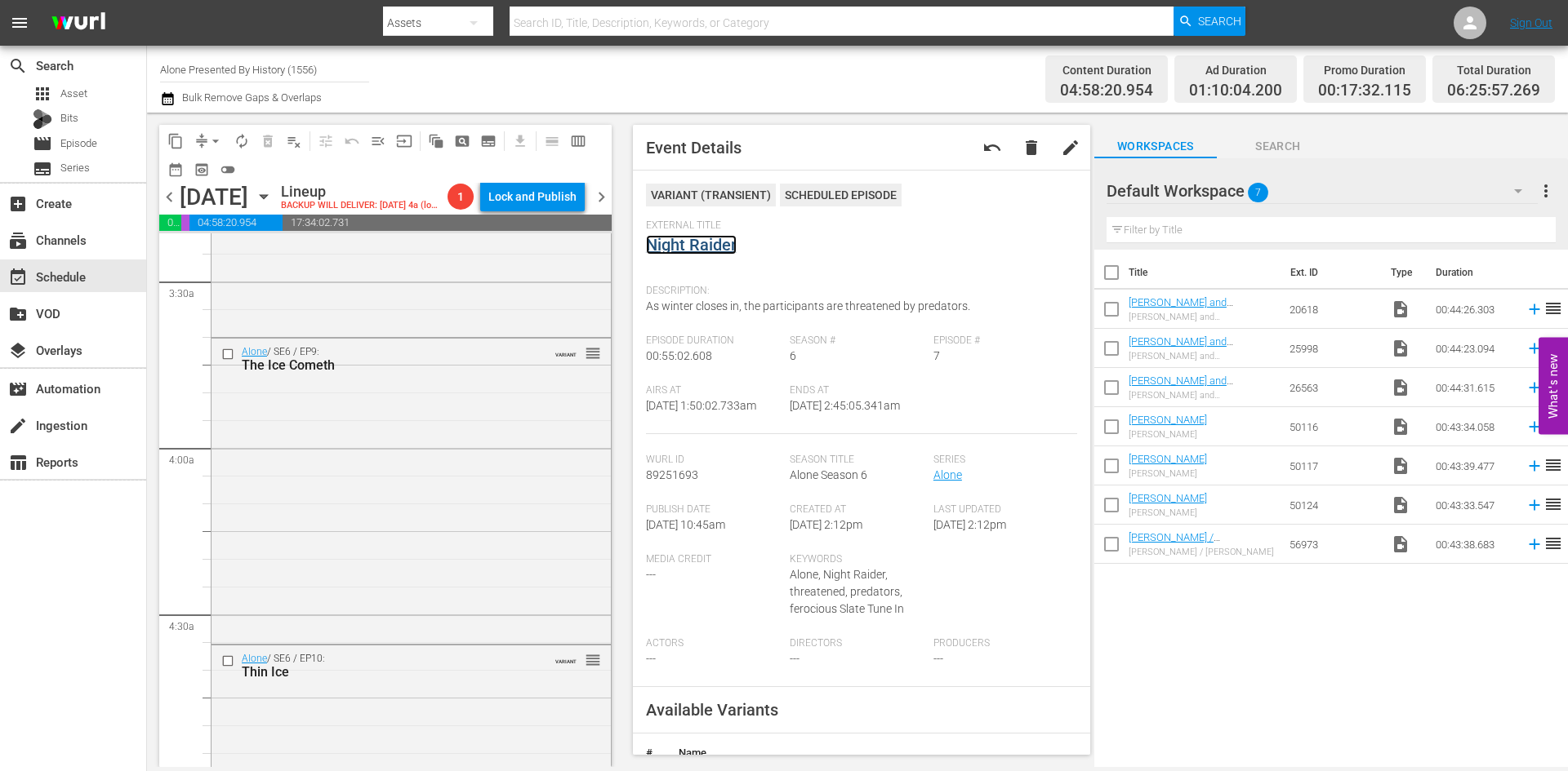
scroll to position [1143, 0]
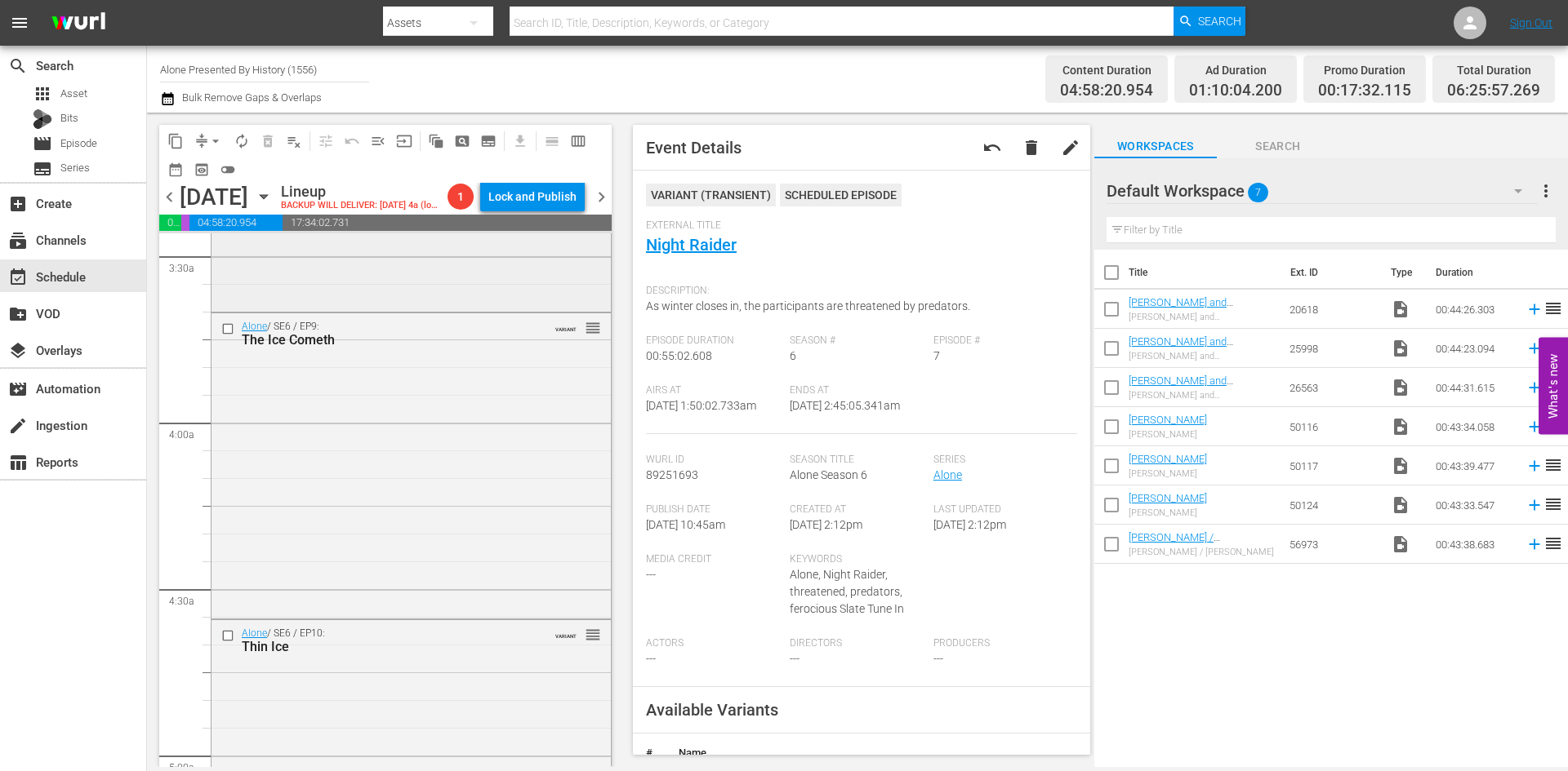
click at [497, 307] on div "Alone / SE6 / EP8: Out Cold VARIANT reorder" at bounding box center [411, 158] width 399 height 300
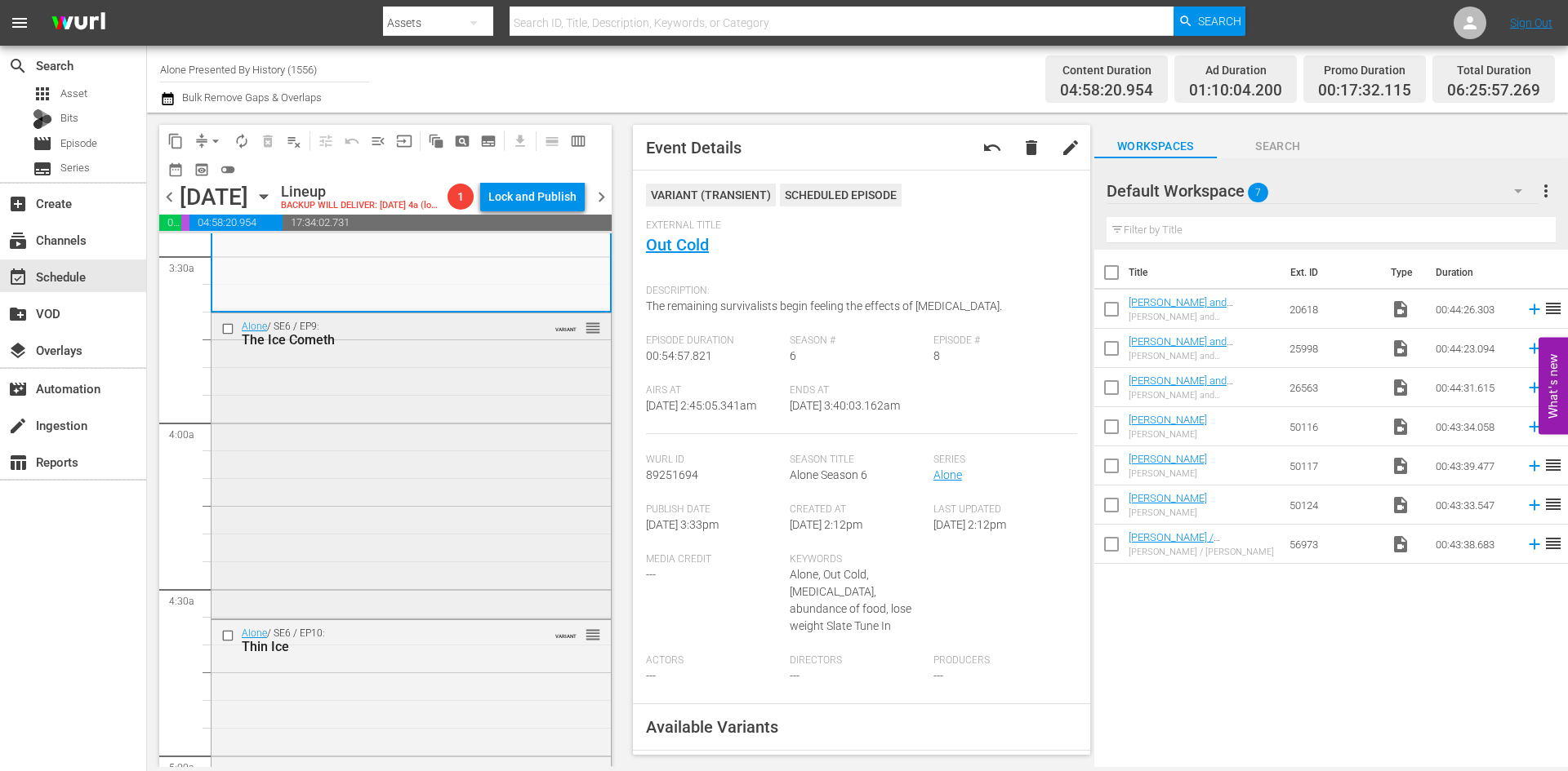
click at [488, 454] on div "Alone / SE6 / EP9: The Ice Cometh VARIANT reorder" at bounding box center [411, 464] width 399 height 302
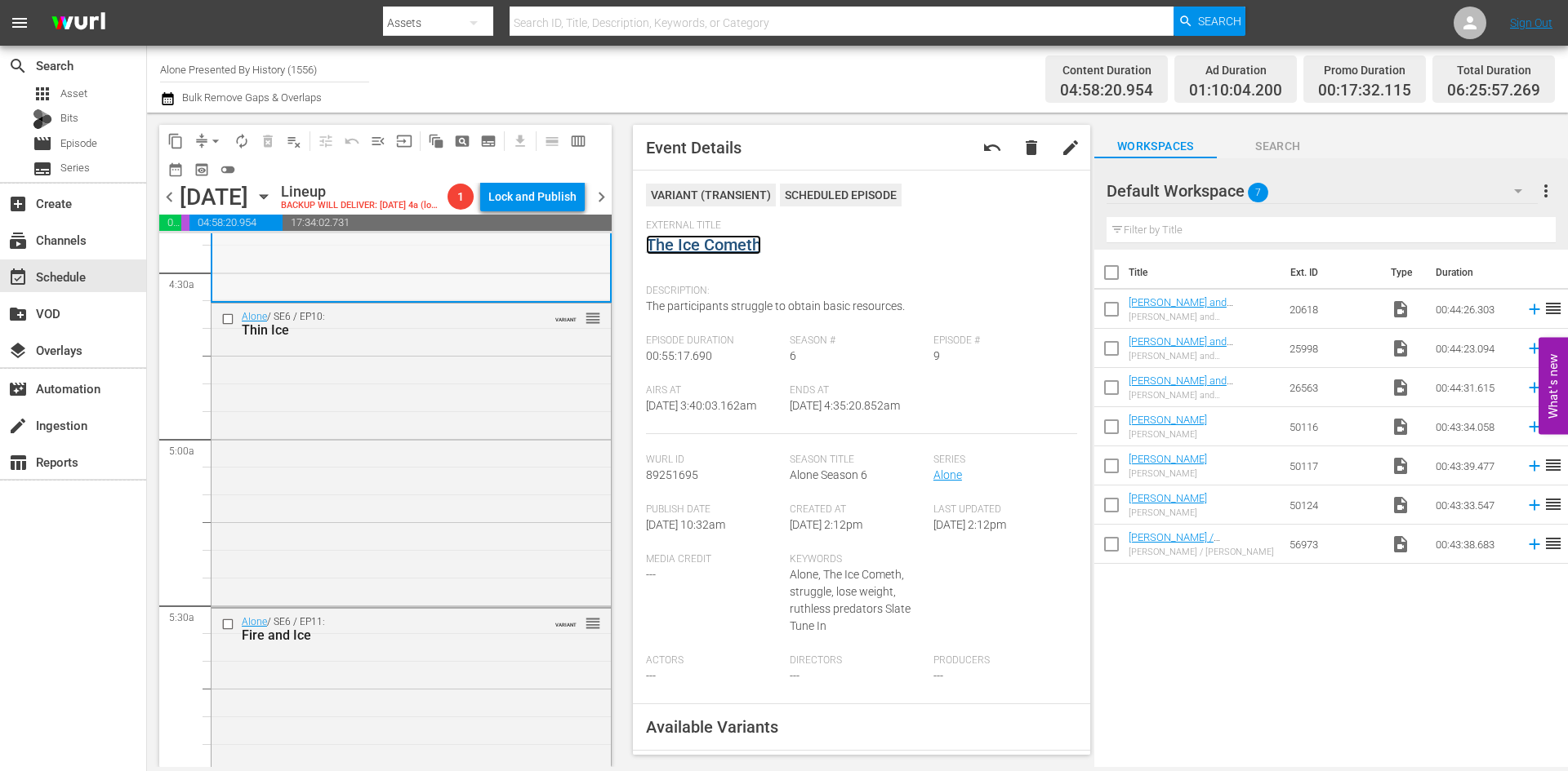
scroll to position [1469, 0]
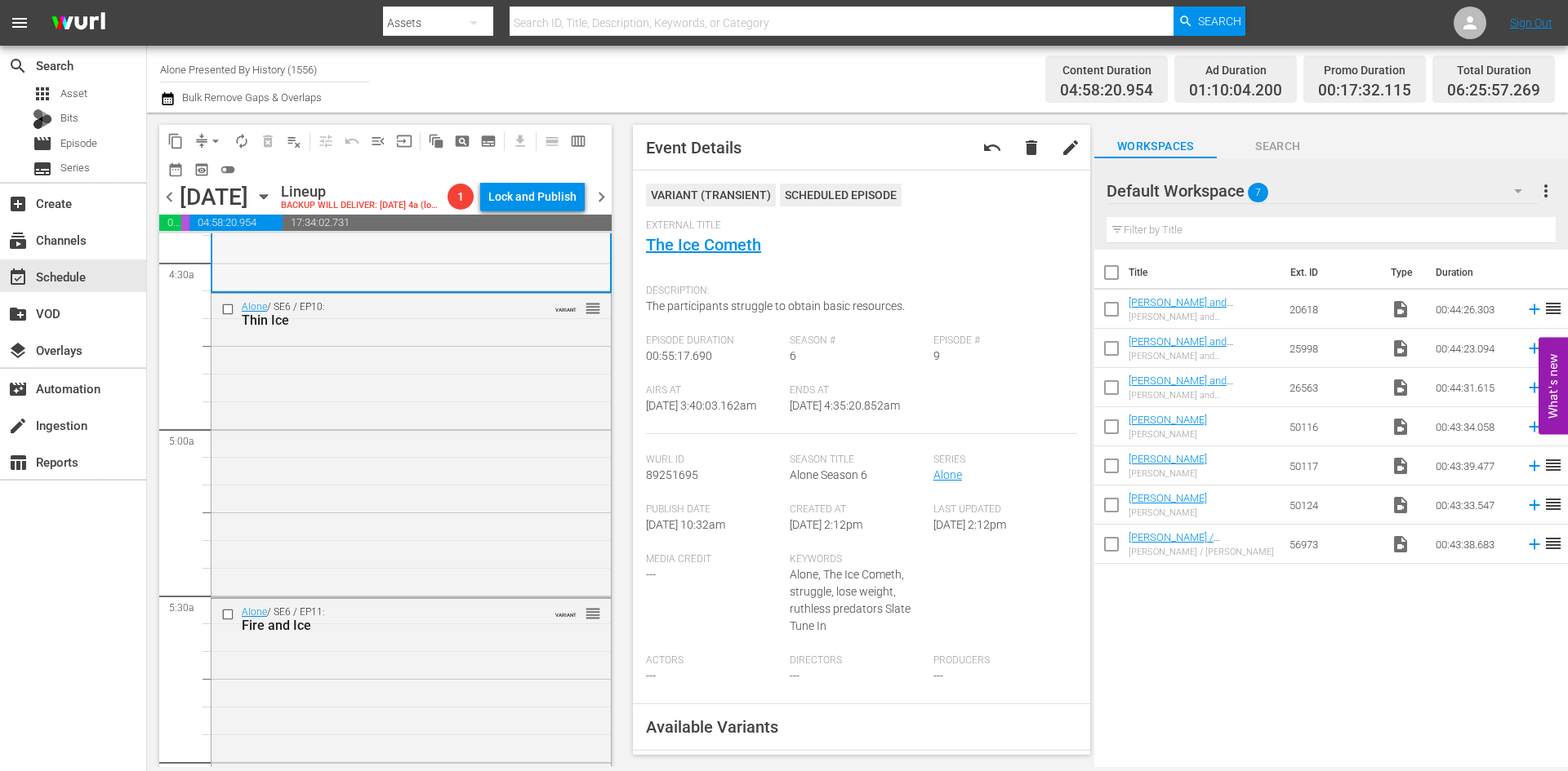
click at [493, 423] on div "Alone / SE6 / EP10: Thin Ice VARIANT reorder" at bounding box center [411, 444] width 399 height 300
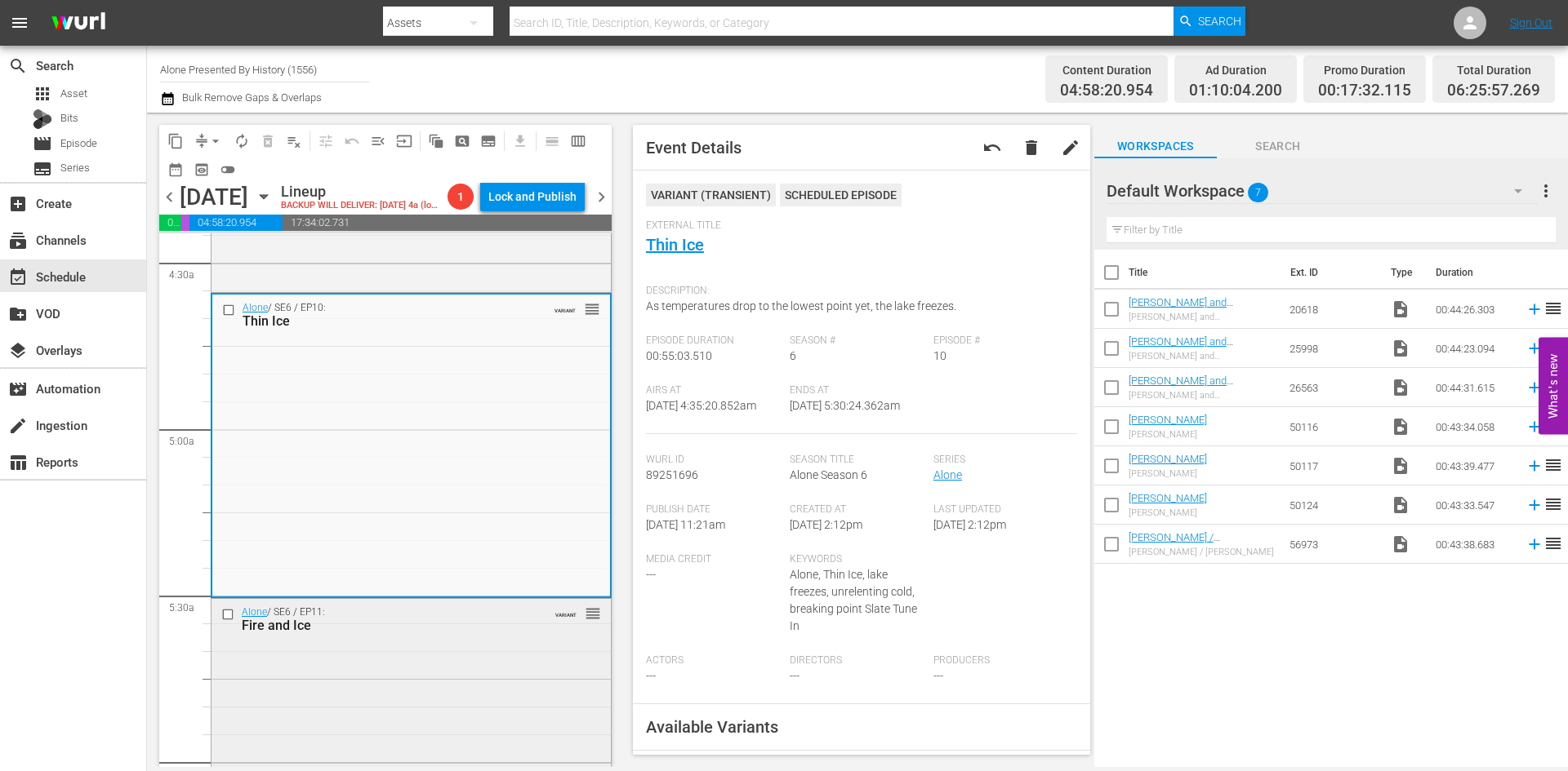
click at [409, 675] on div "Alone / SE6 / EP11: Fire and Ice VARIANT reorder" at bounding box center [411, 751] width 399 height 304
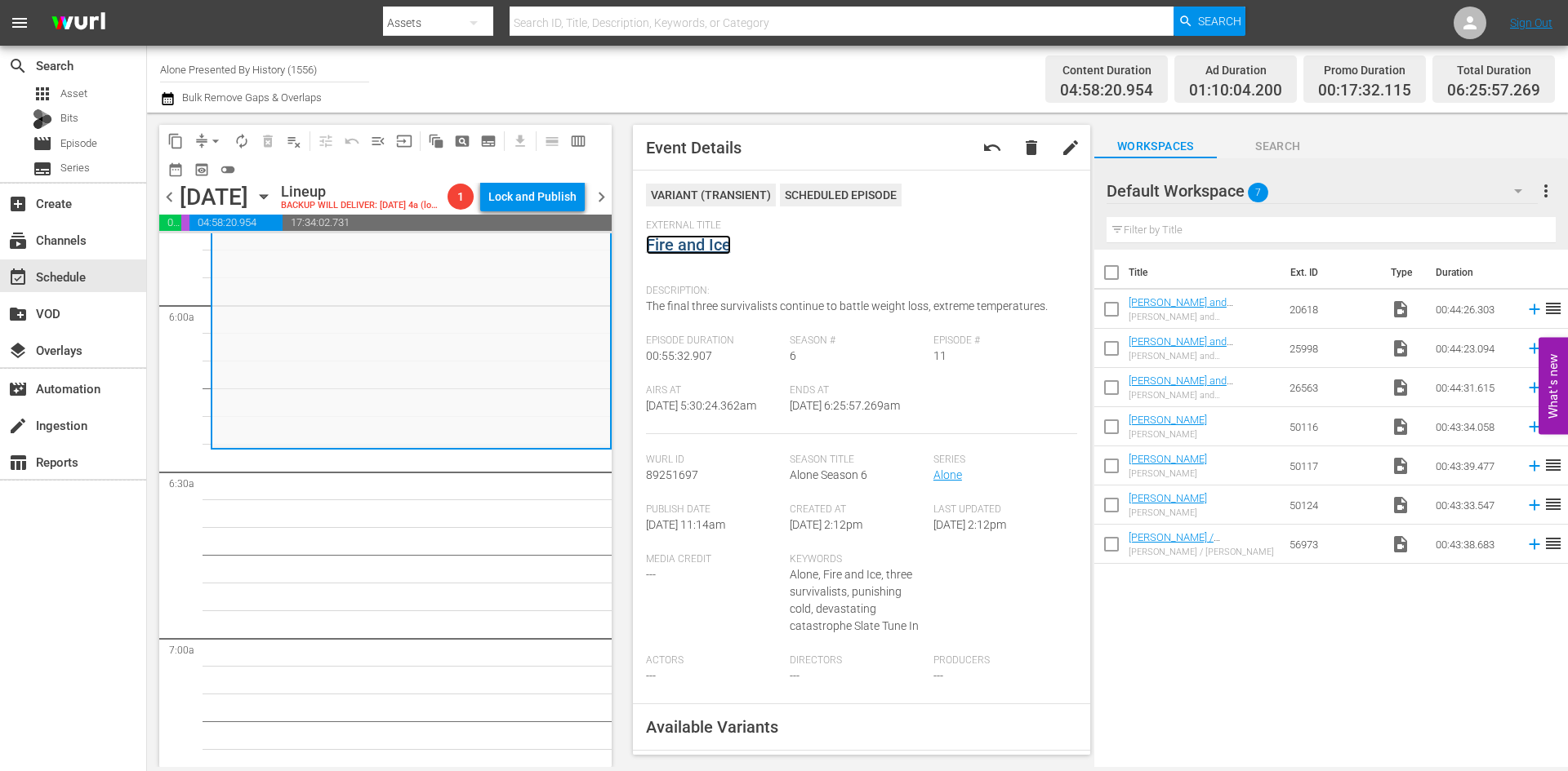
scroll to position [1877, 0]
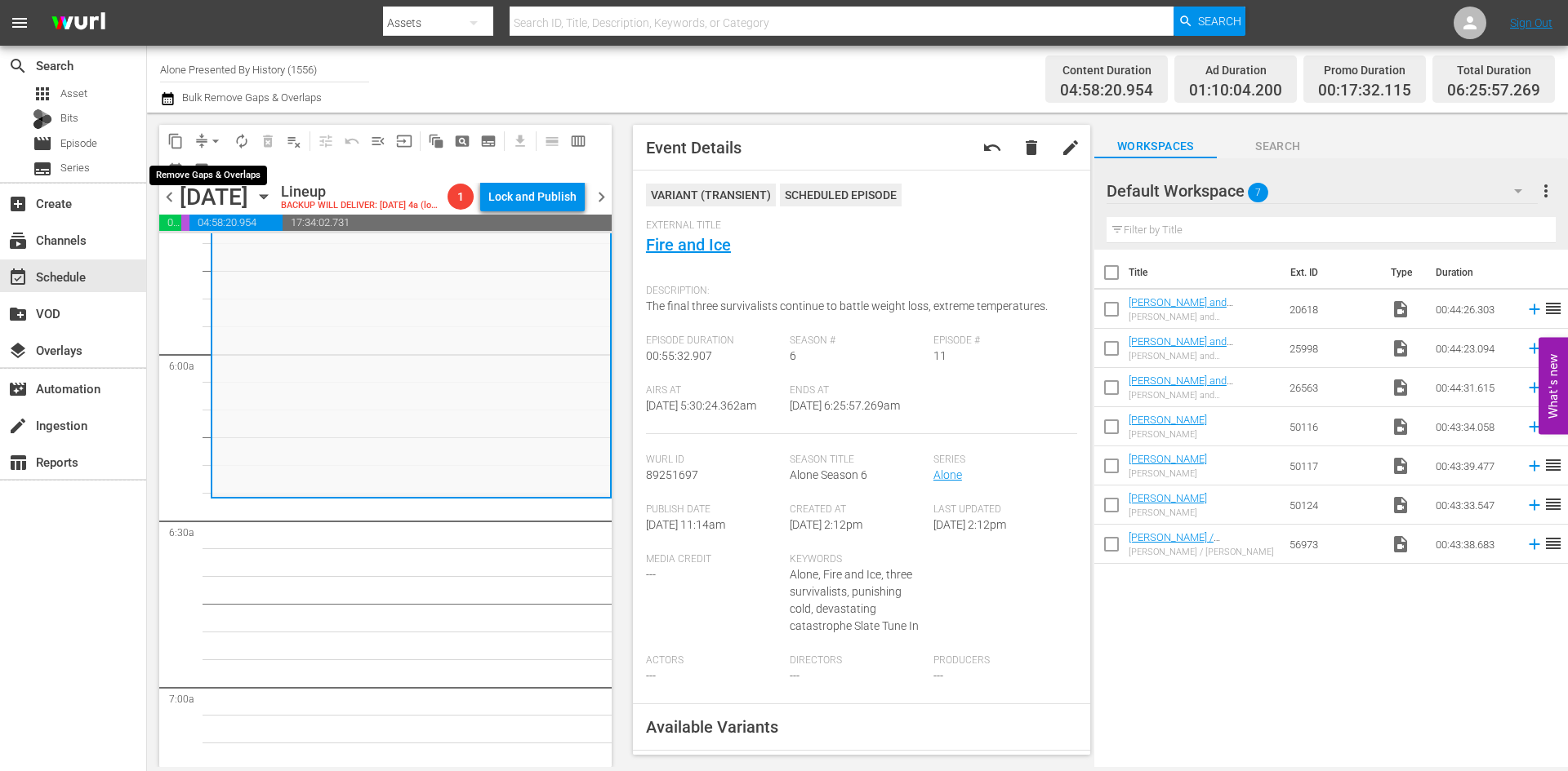
click at [208, 131] on button "arrow_drop_down" at bounding box center [215, 141] width 26 height 26
click at [193, 184] on li "Align to Midnight" at bounding box center [216, 174] width 172 height 27
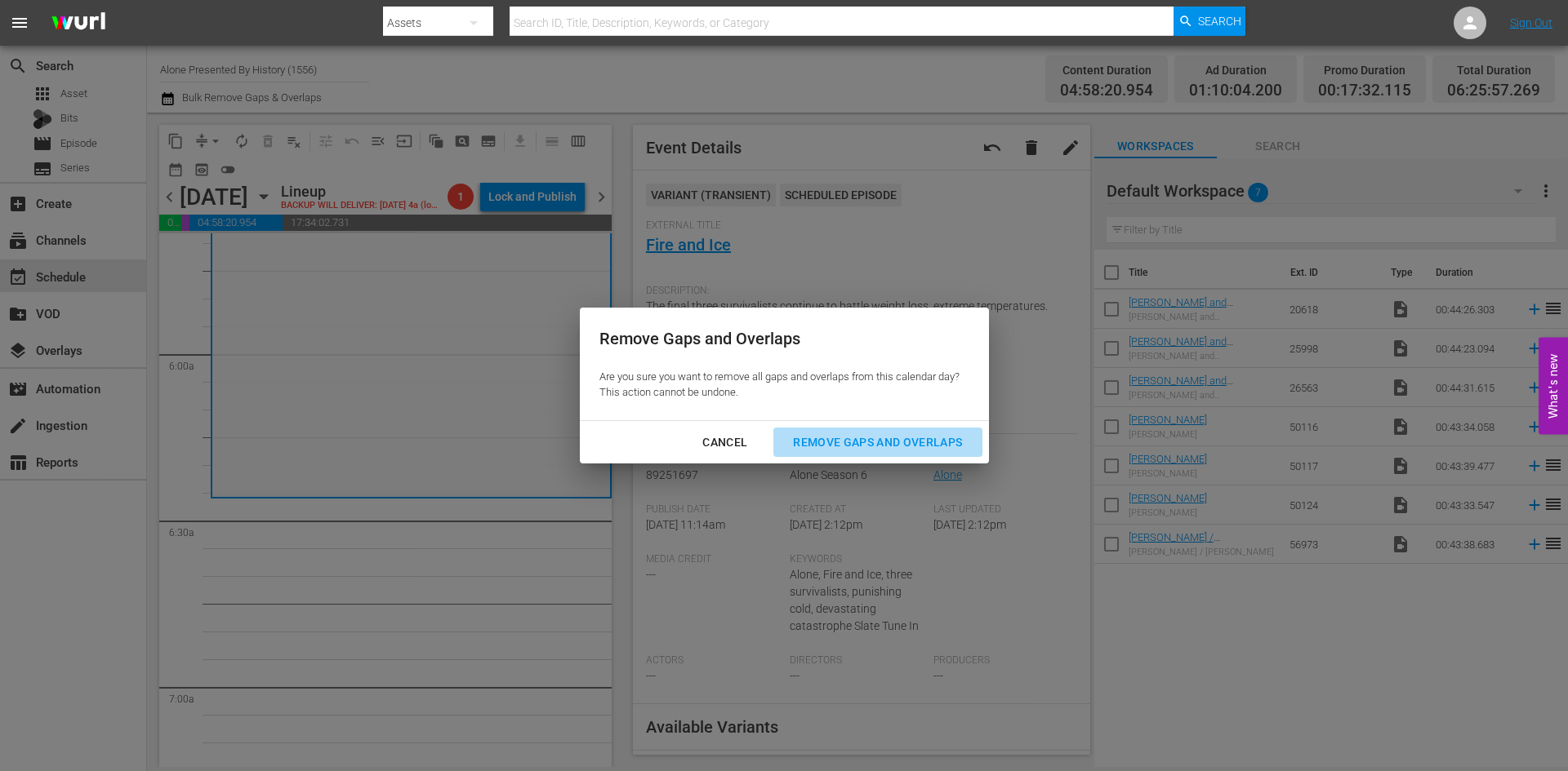
click at [883, 435] on div "Remove Gaps and Overlaps" at bounding box center [877, 443] width 195 height 20
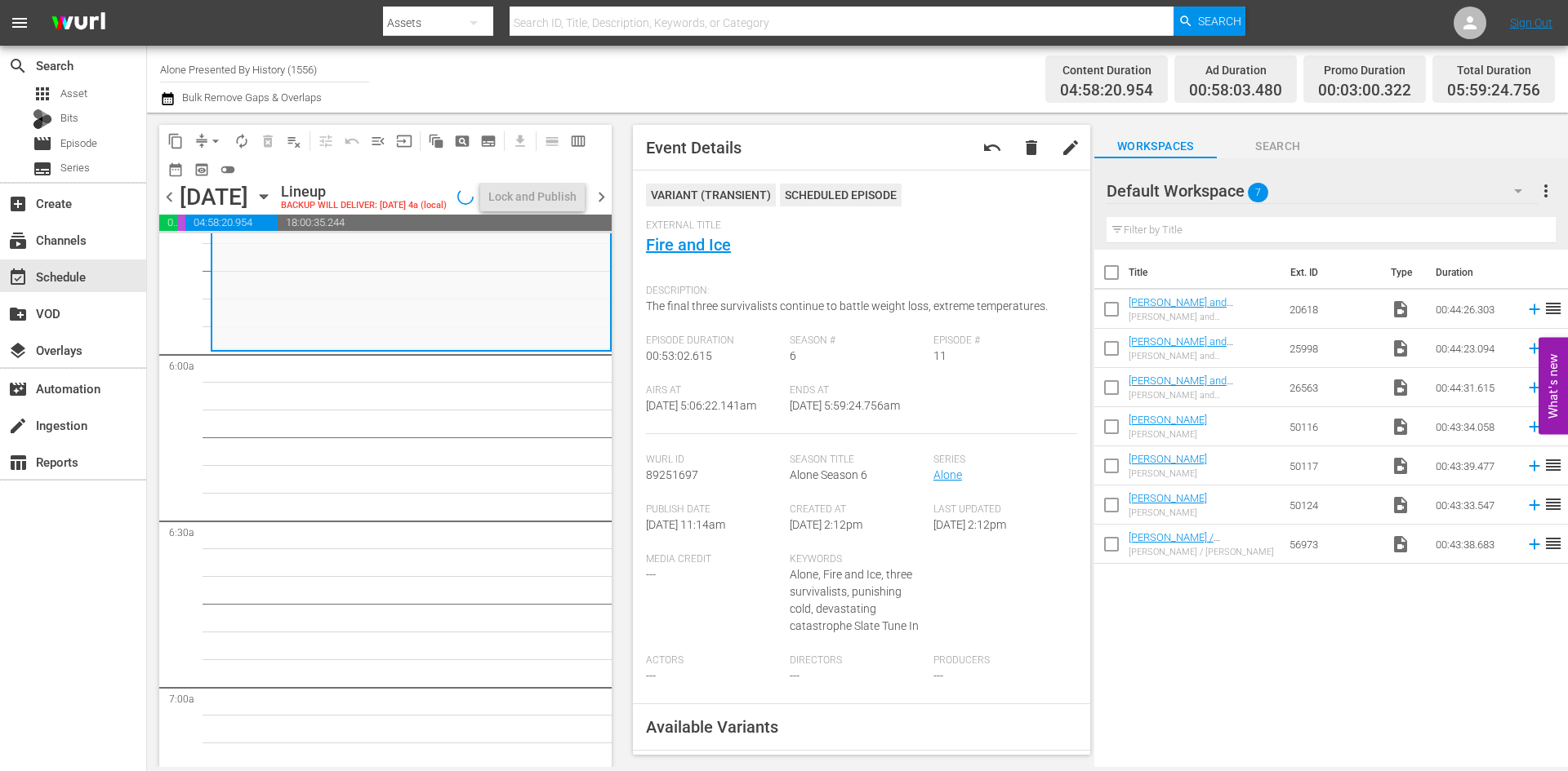
scroll to position [1794, 0]
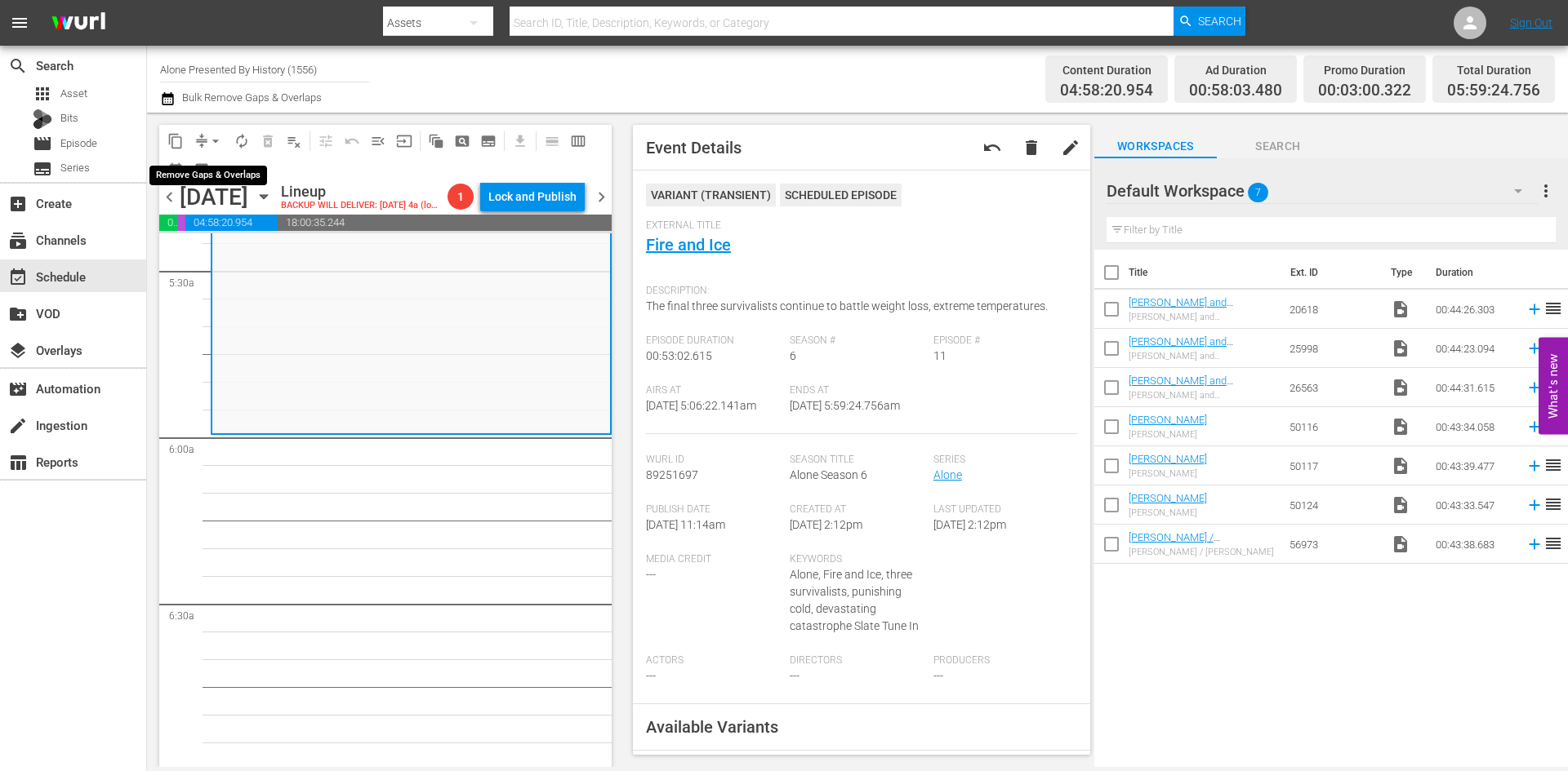
click at [219, 142] on span "arrow_drop_down" at bounding box center [215, 141] width 16 height 16
click at [216, 178] on li "Align to Midnight" at bounding box center [216, 174] width 172 height 27
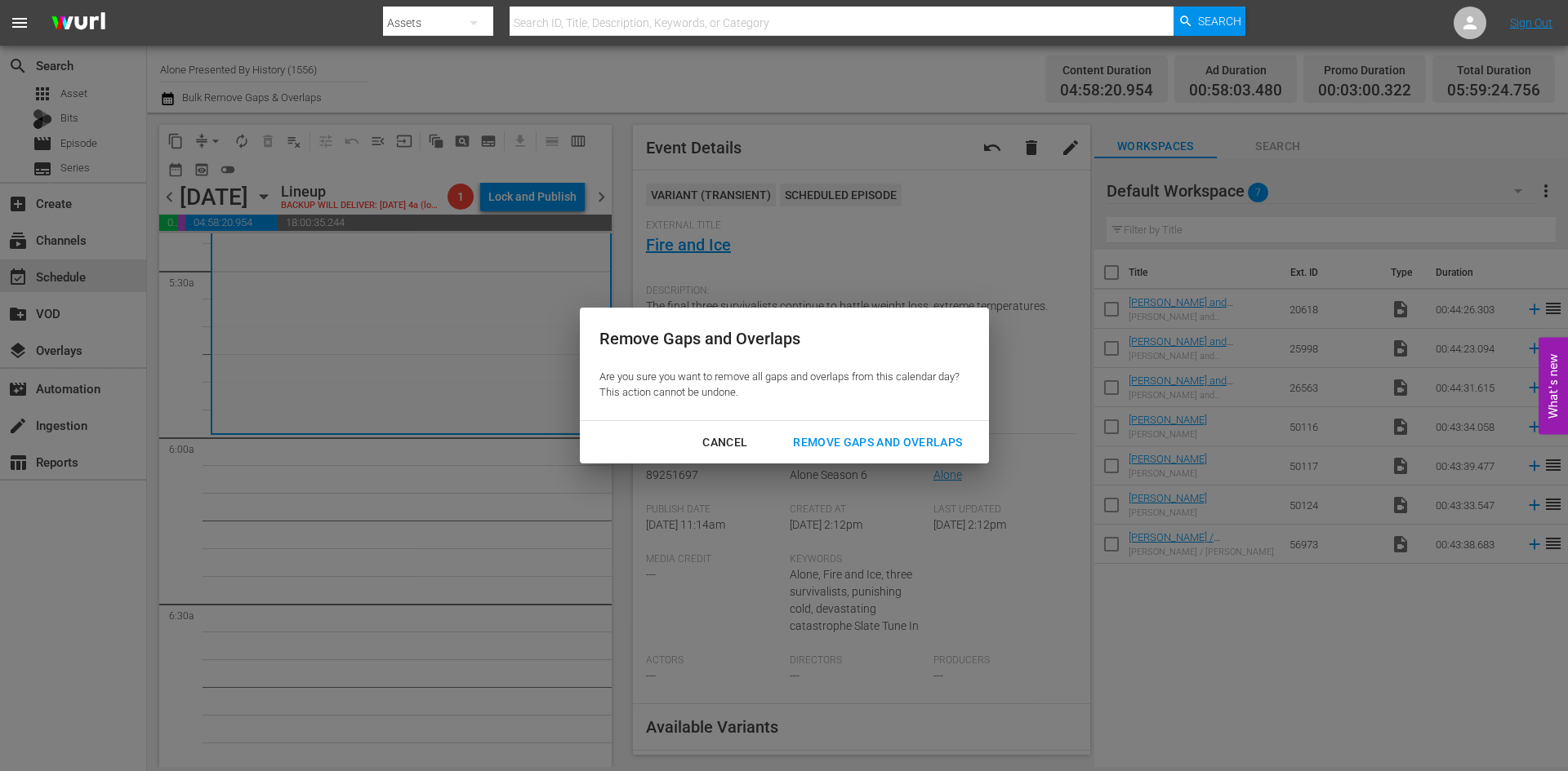
click at [835, 445] on div "Remove Gaps and Overlaps" at bounding box center [877, 443] width 195 height 20
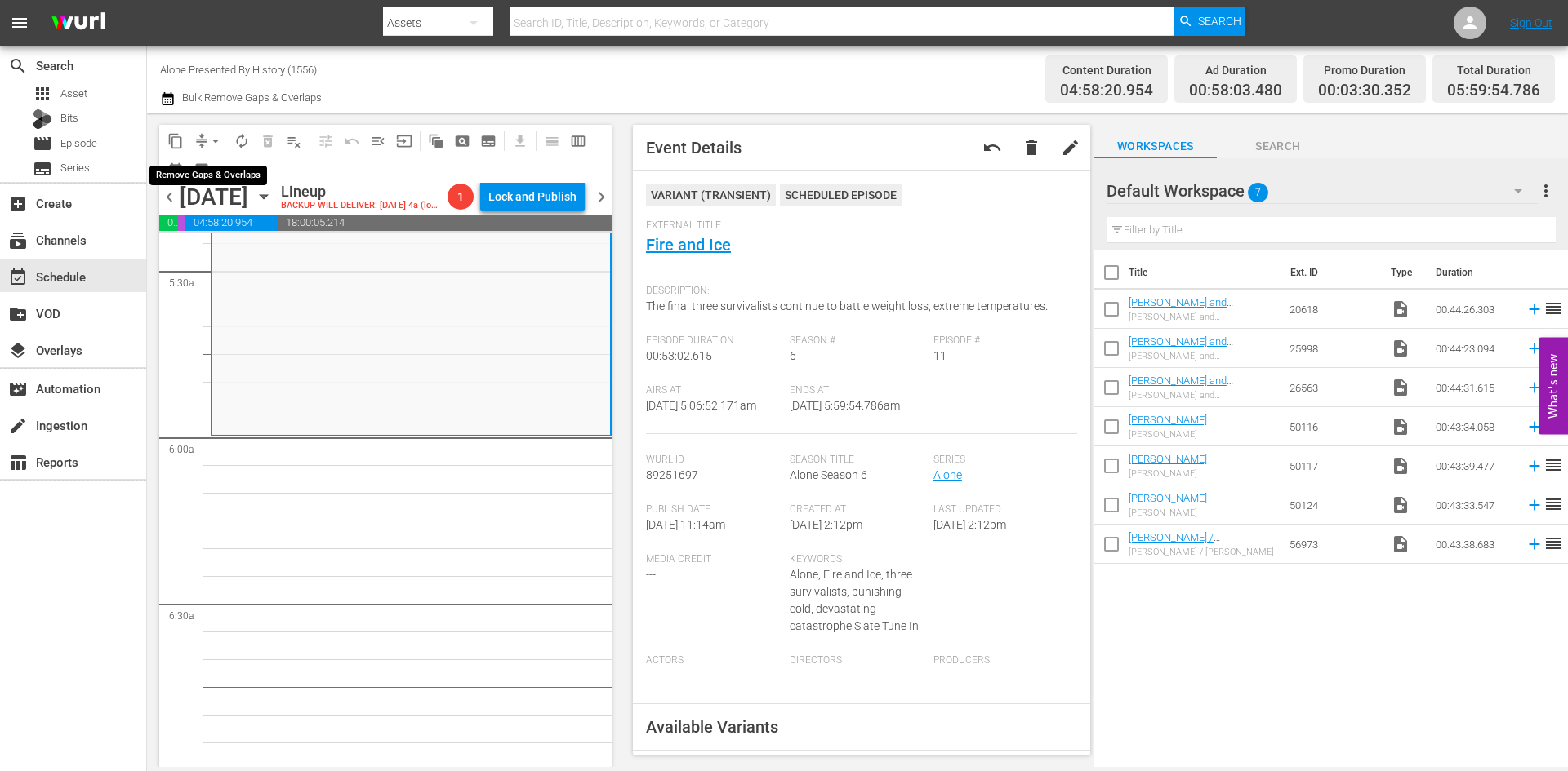
click at [213, 143] on span "arrow_drop_down" at bounding box center [215, 141] width 16 height 16
click at [205, 175] on li "Align to Midnight" at bounding box center [216, 174] width 172 height 27
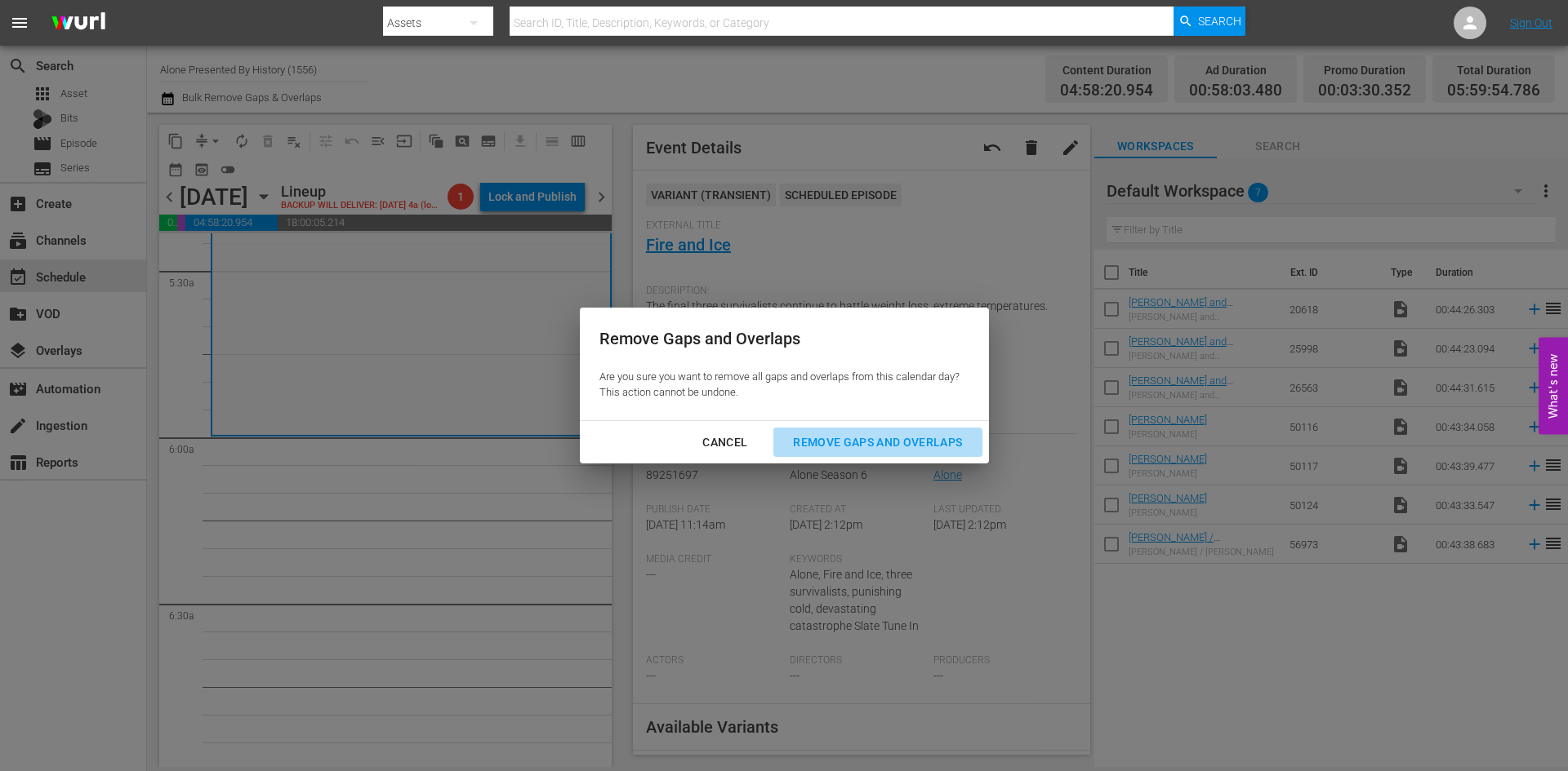
click at [888, 441] on div "Remove Gaps and Overlaps" at bounding box center [877, 443] width 195 height 20
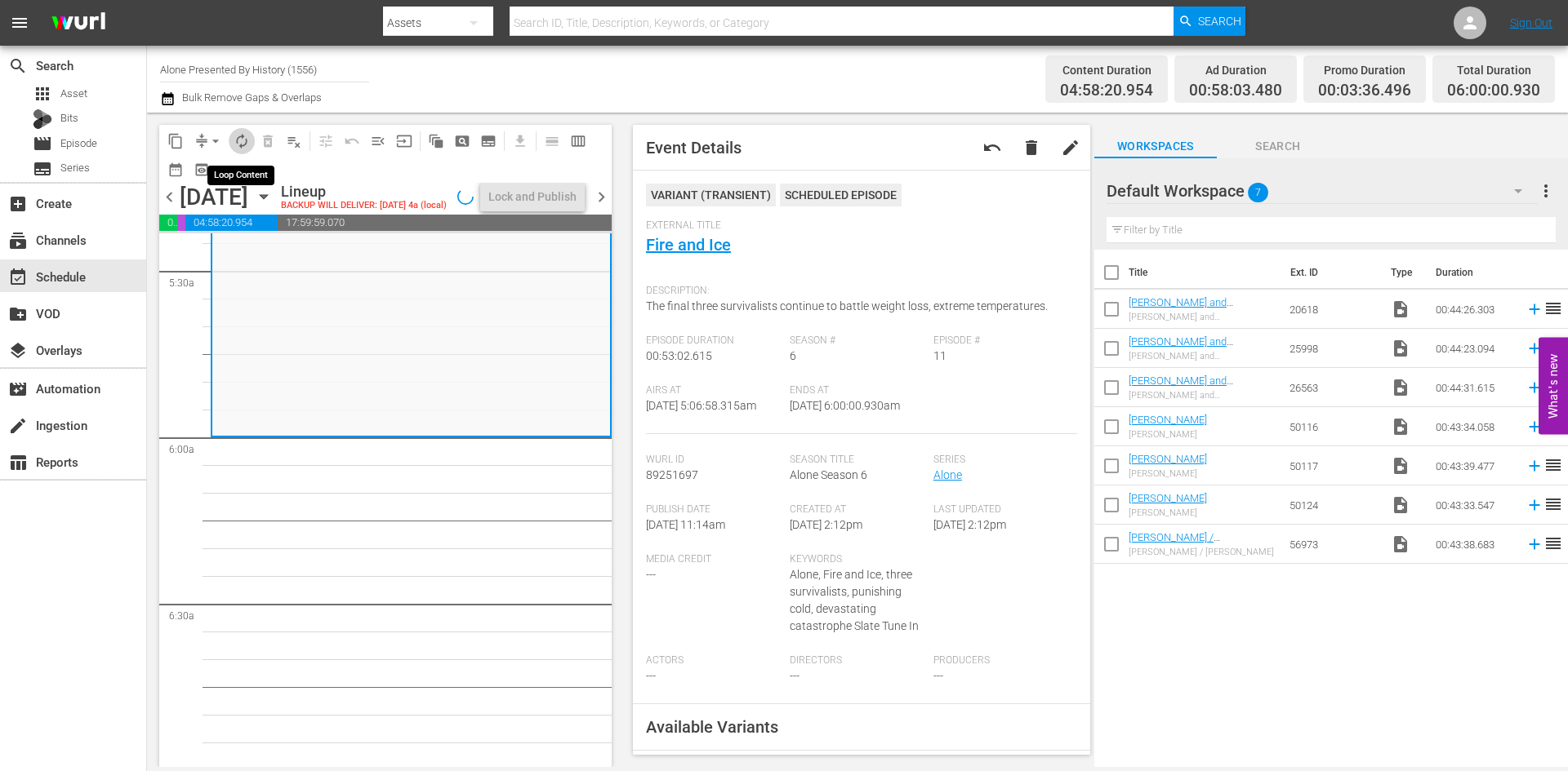
click at [239, 136] on span "autorenew_outlined" at bounding box center [241, 141] width 16 height 16
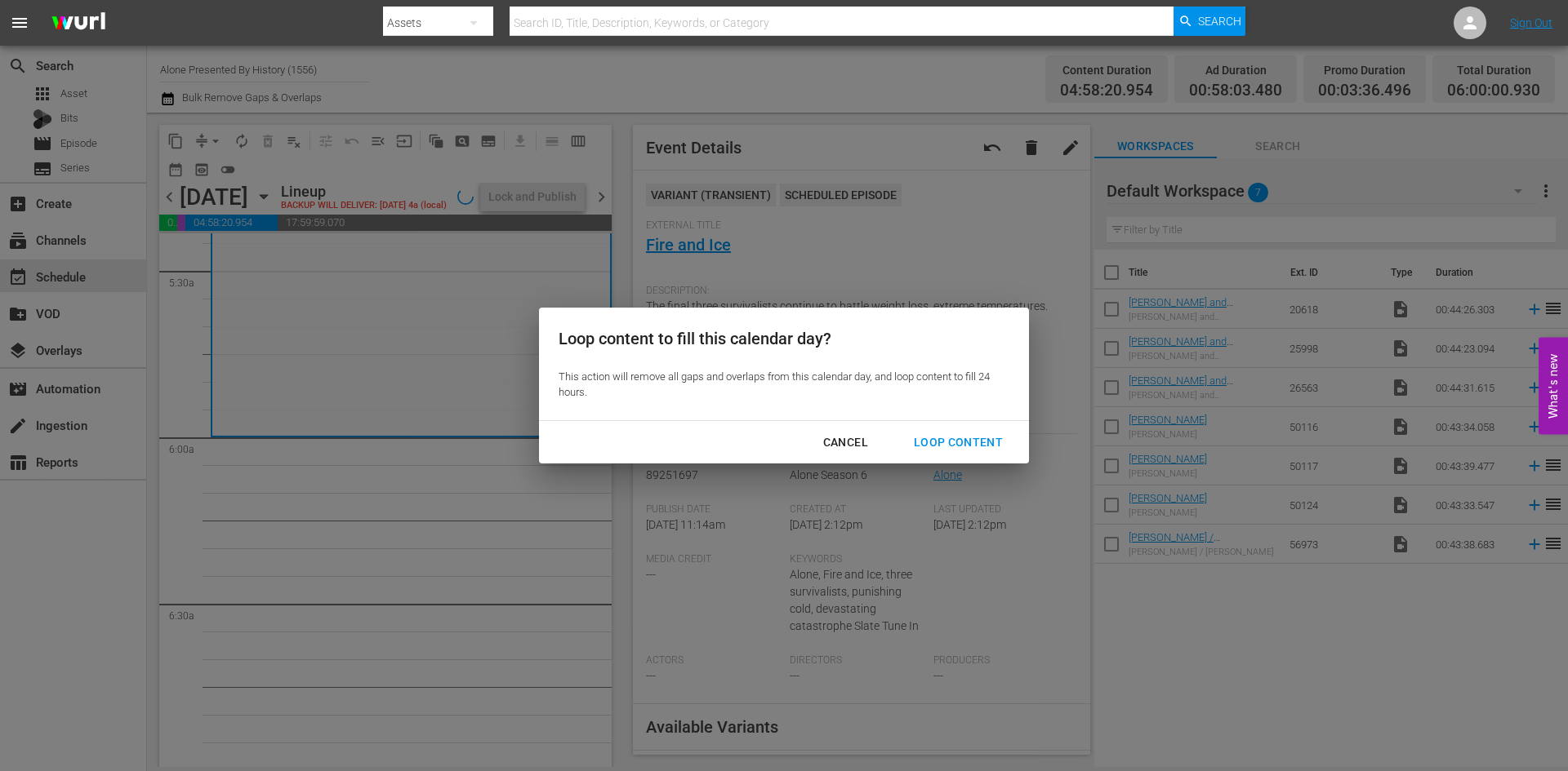
click at [969, 438] on div "Loop Content" at bounding box center [958, 443] width 115 height 20
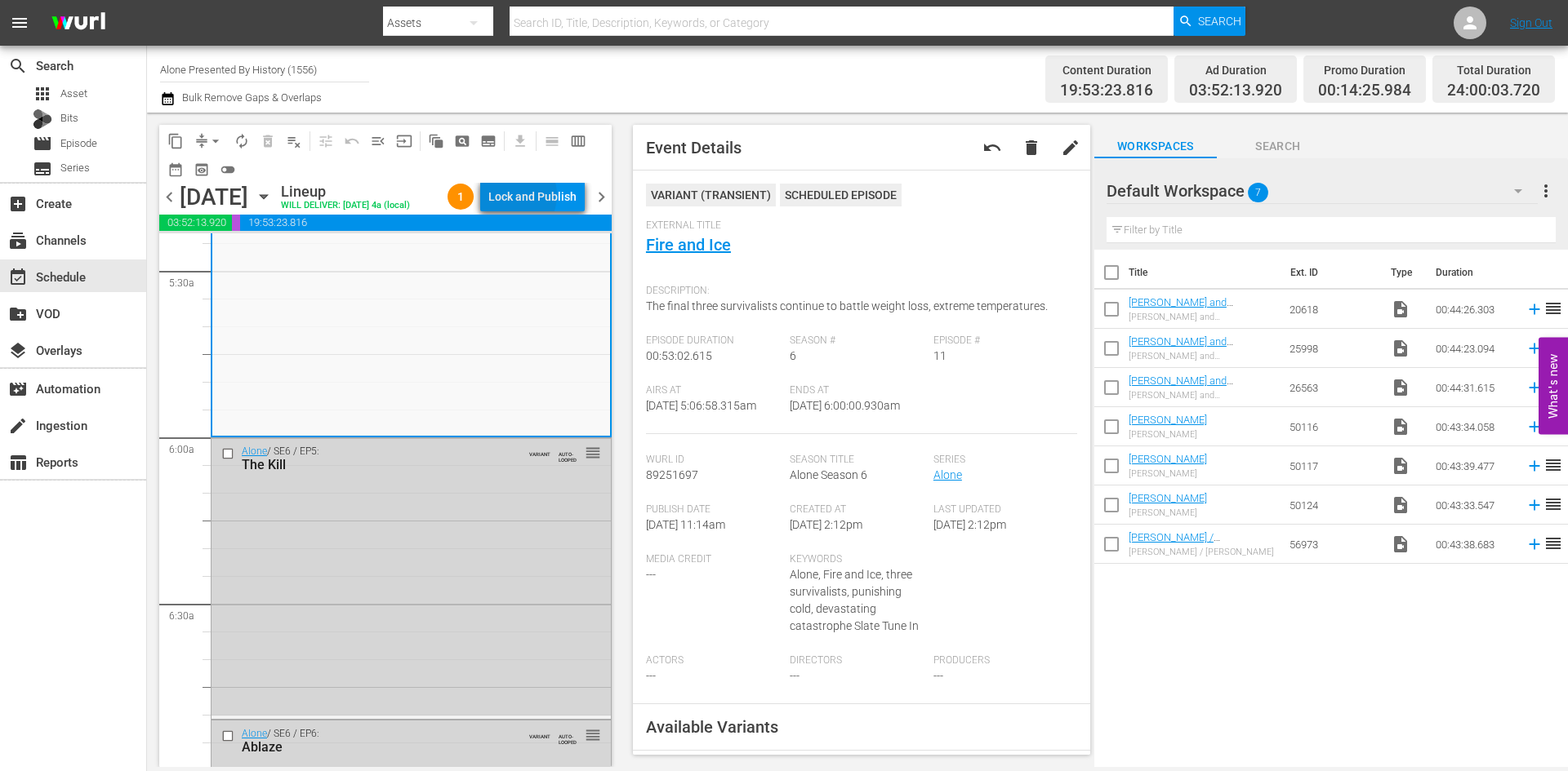
click at [528, 199] on div "Lock and Publish" at bounding box center [532, 196] width 88 height 29
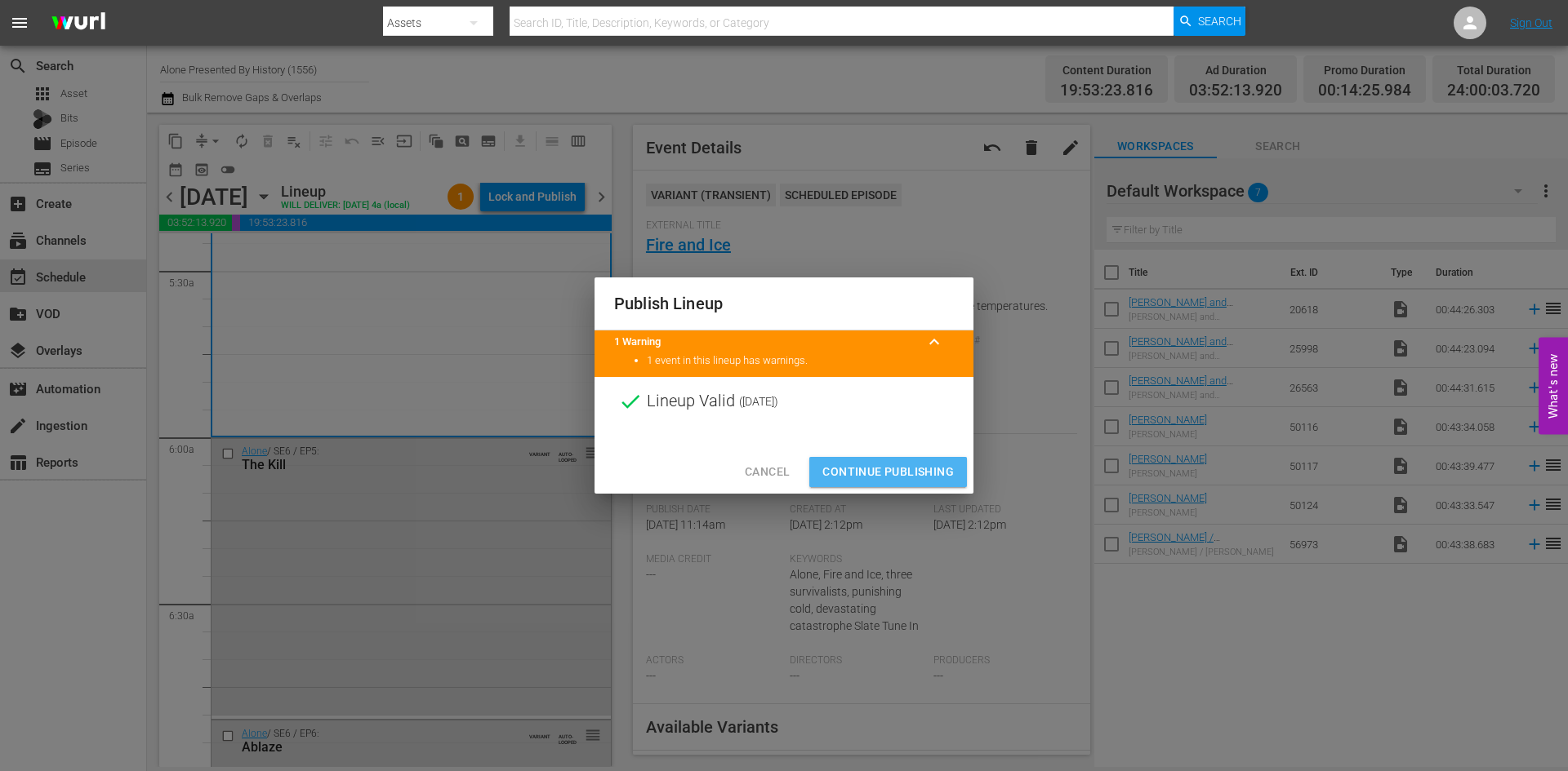
click at [880, 466] on span "Continue Publishing" at bounding box center [888, 472] width 131 height 20
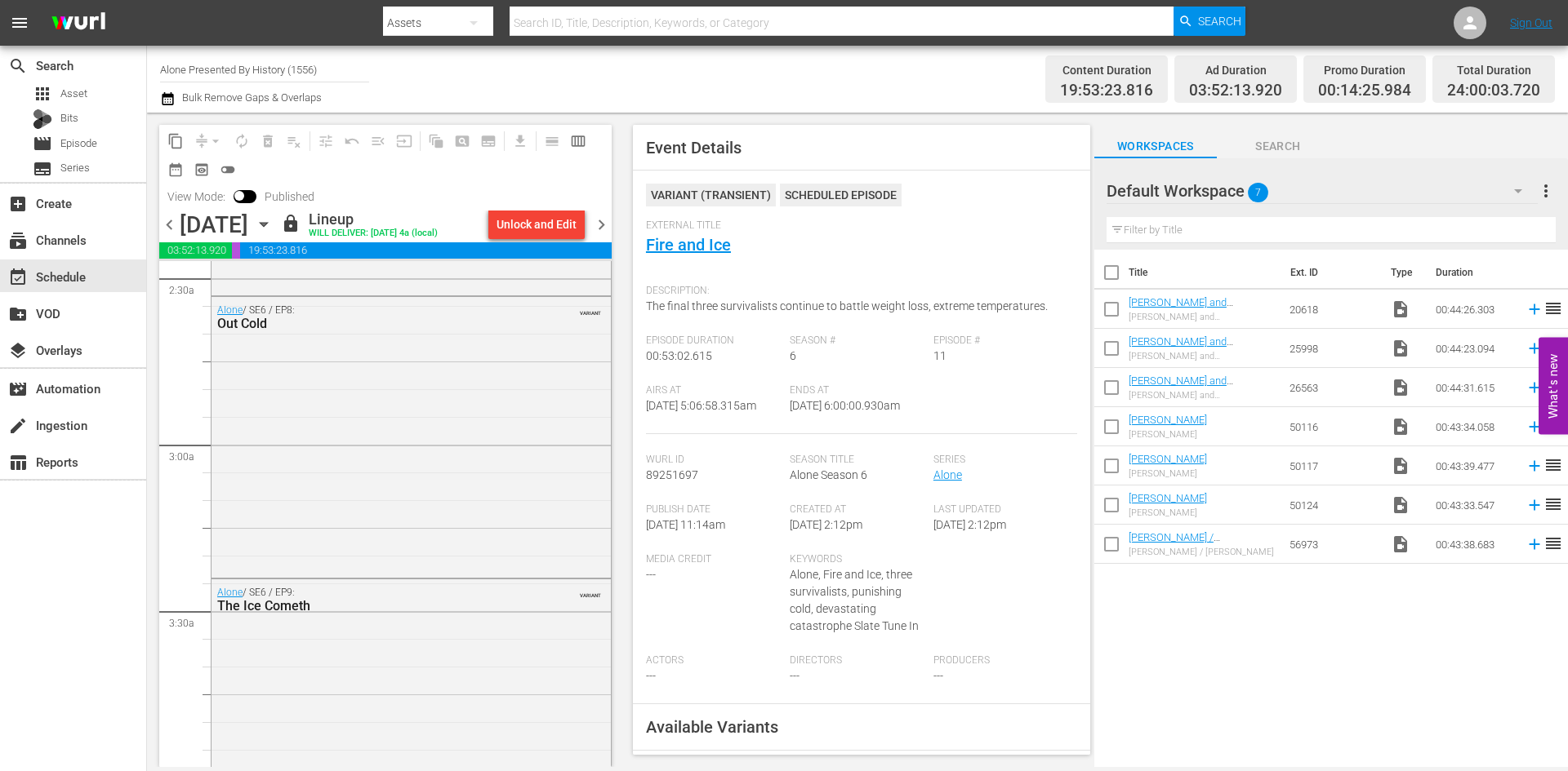
scroll to position [815, 0]
click at [601, 221] on span "chevron_right" at bounding box center [601, 225] width 20 height 20
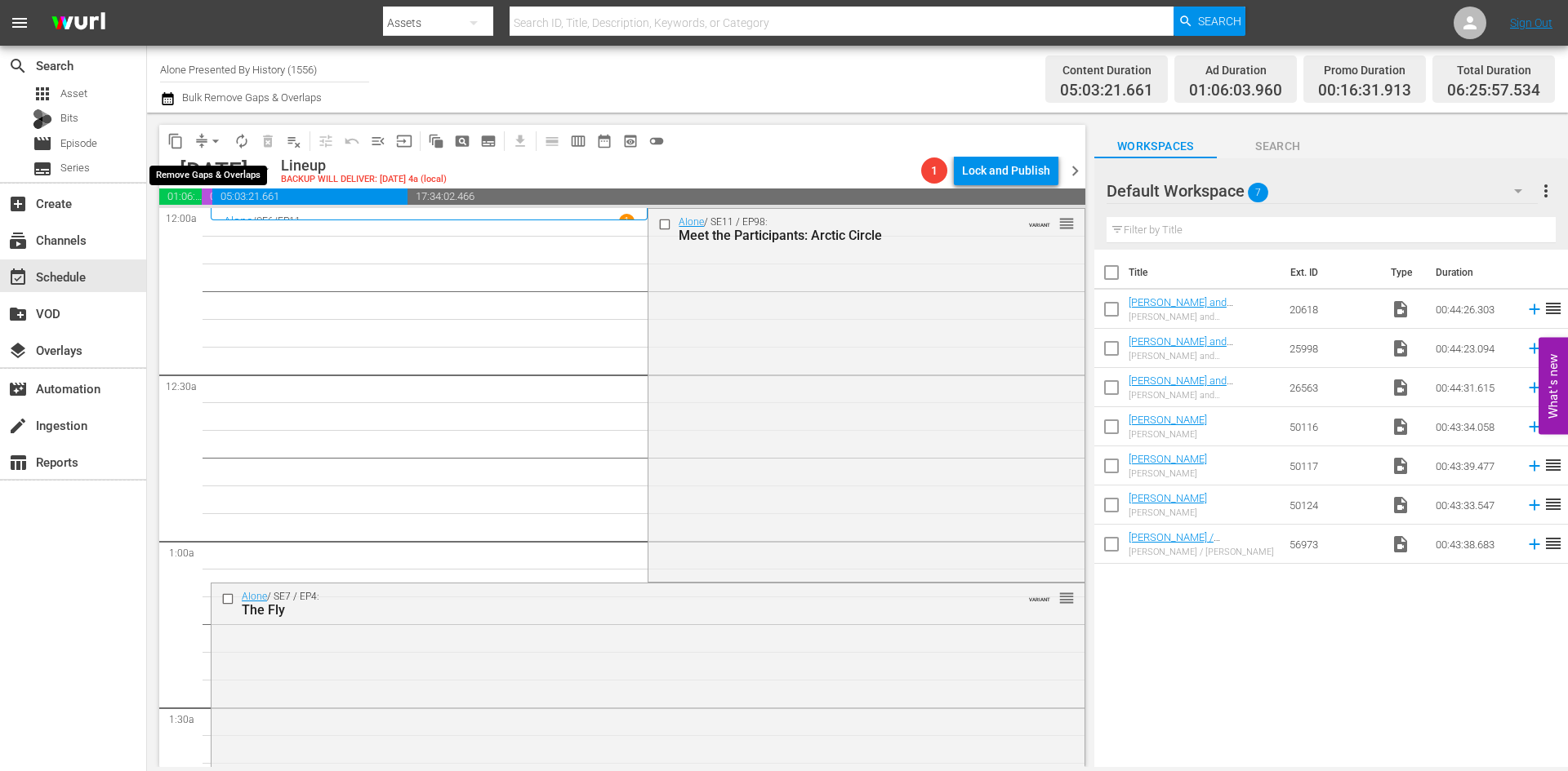
click at [211, 136] on span "arrow_drop_down" at bounding box center [215, 141] width 16 height 16
click at [221, 173] on li "Align to Midnight" at bounding box center [216, 174] width 172 height 27
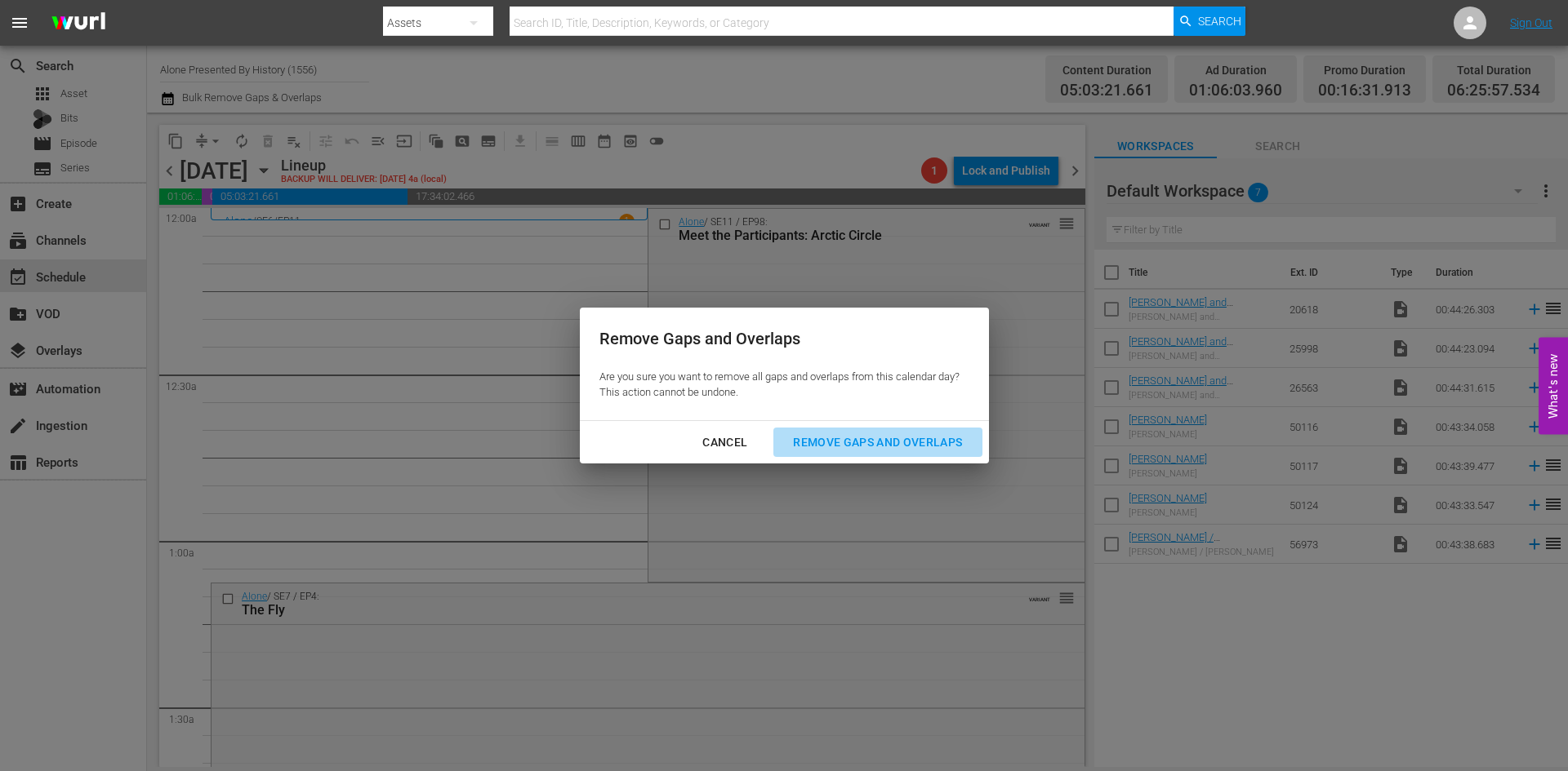
click at [846, 437] on div "Remove Gaps and Overlaps" at bounding box center [877, 443] width 195 height 20
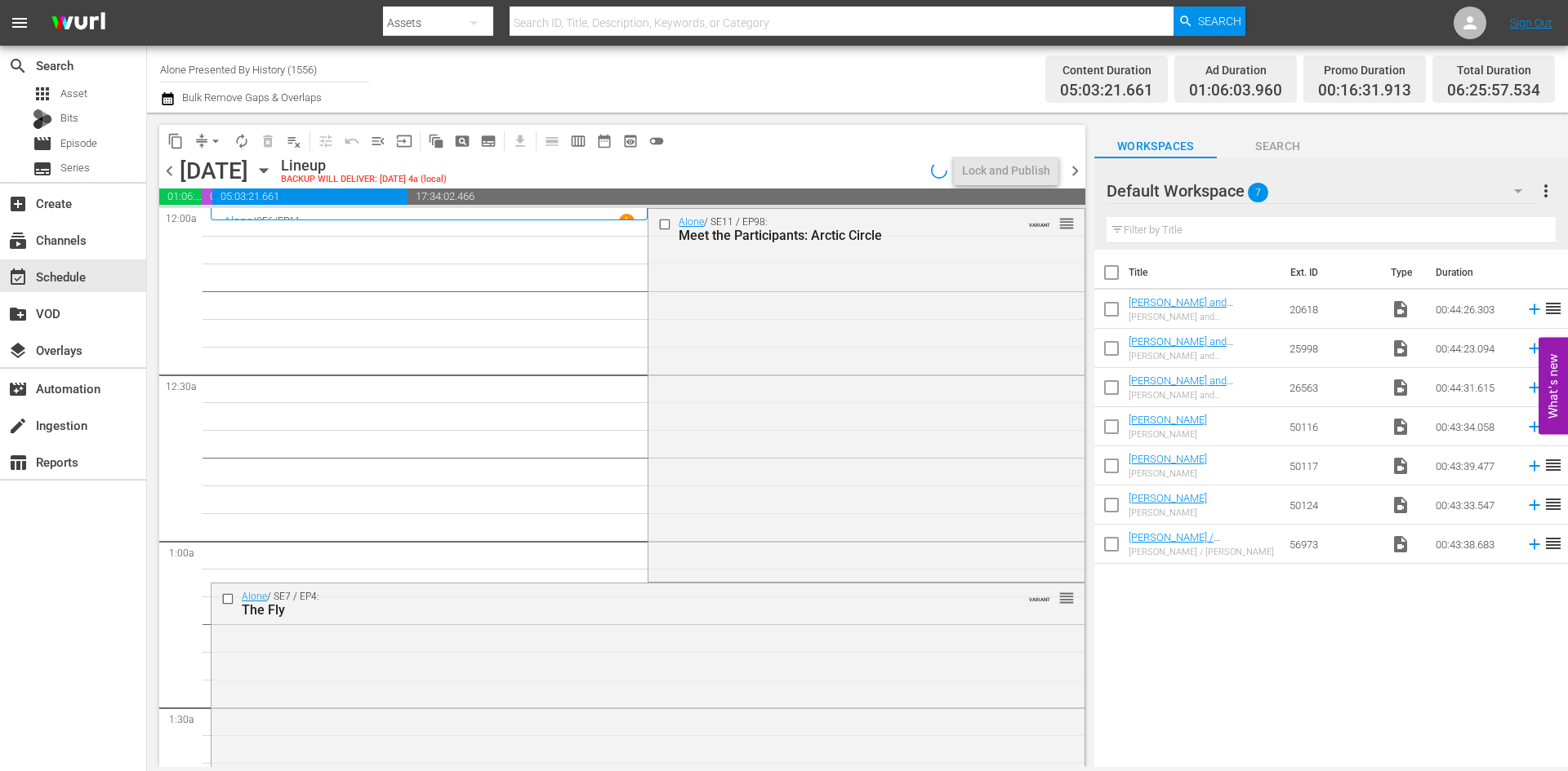
click at [773, 423] on div "Alone / SE11 / EP98: Meet the Participants: Arctic Circle VARIANT reorder" at bounding box center [866, 394] width 435 height 370
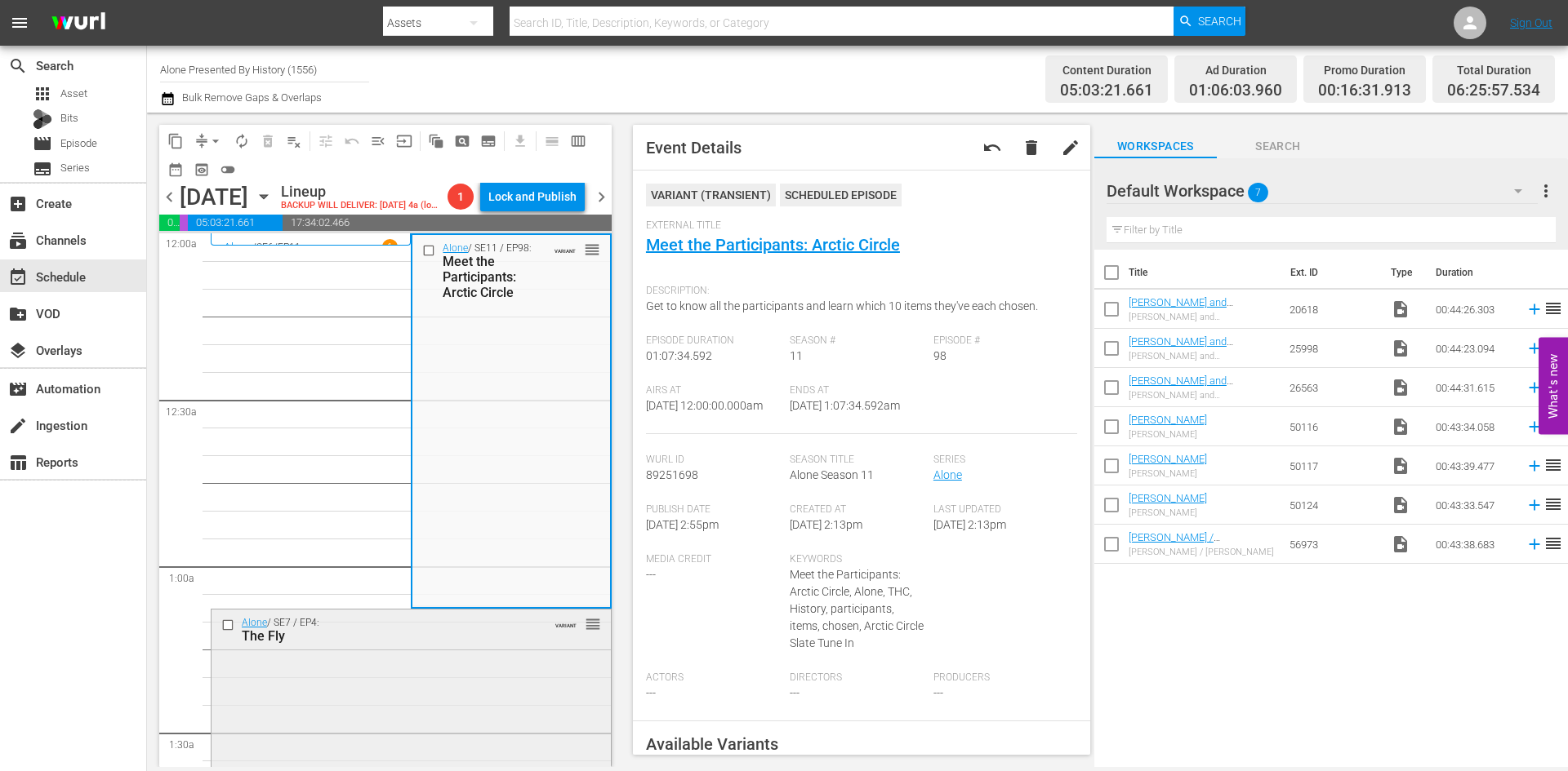
click at [499, 644] on div "The Fly" at bounding box center [385, 636] width 287 height 15
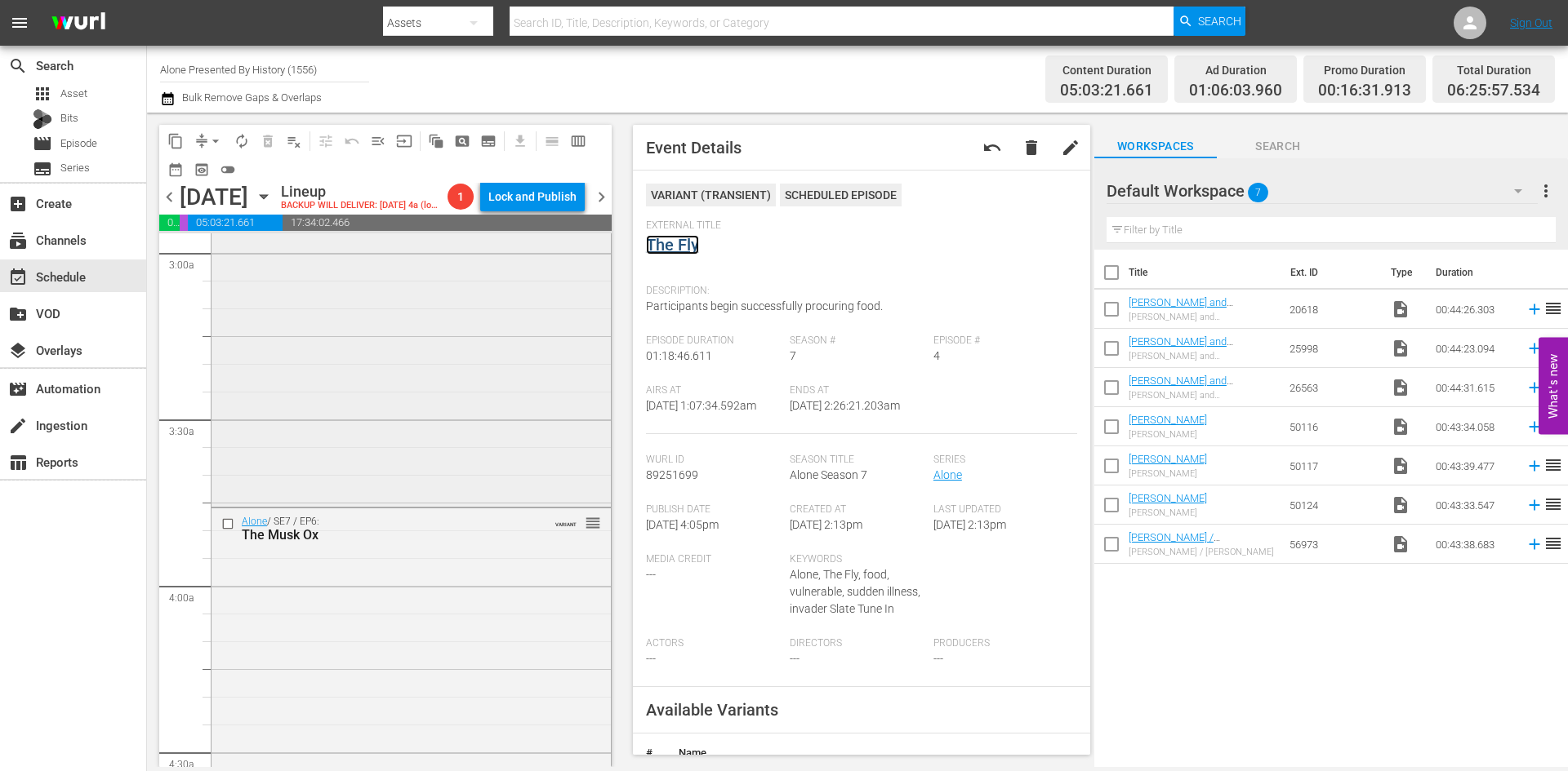
scroll to position [1061, 0]
click at [515, 381] on div "Alone / SE7 / EP5: The Rock VARIANT reorder" at bounding box center [411, 204] width 399 height 436
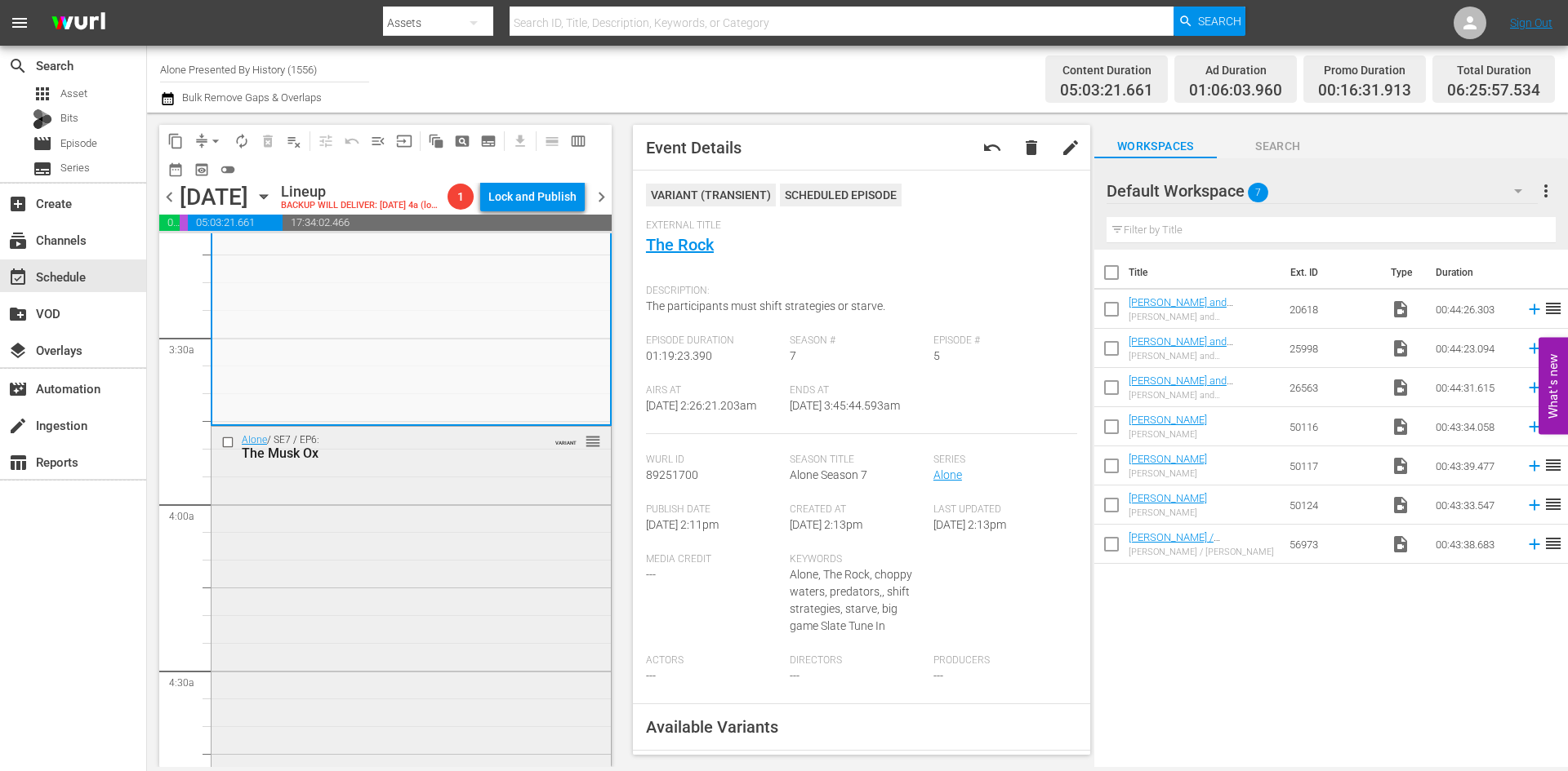
click at [434, 599] on div "Alone / SE7 / EP6: The Musk Ox VARIANT reorder" at bounding box center [411, 647] width 399 height 441
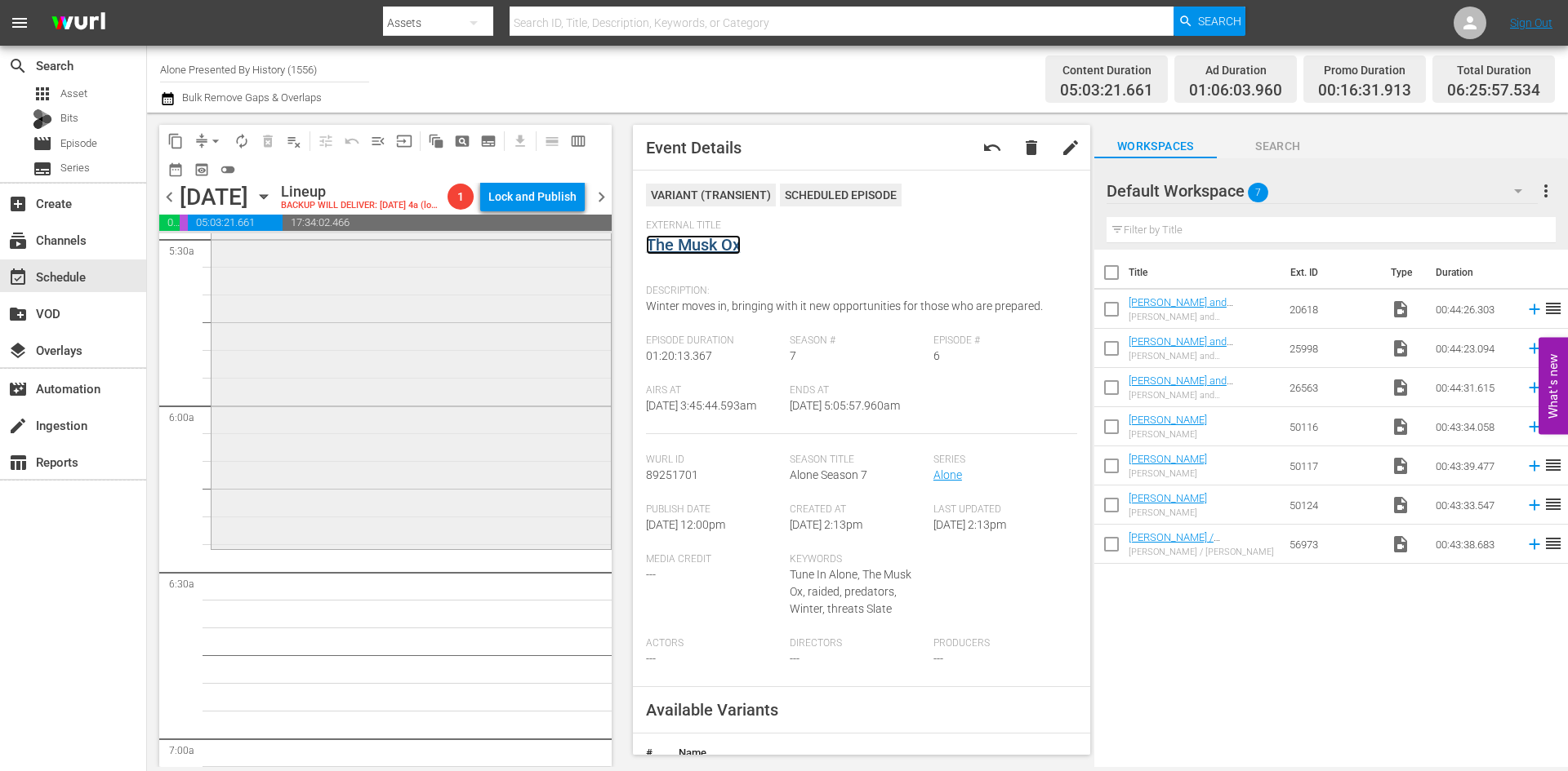
scroll to position [1795, 0]
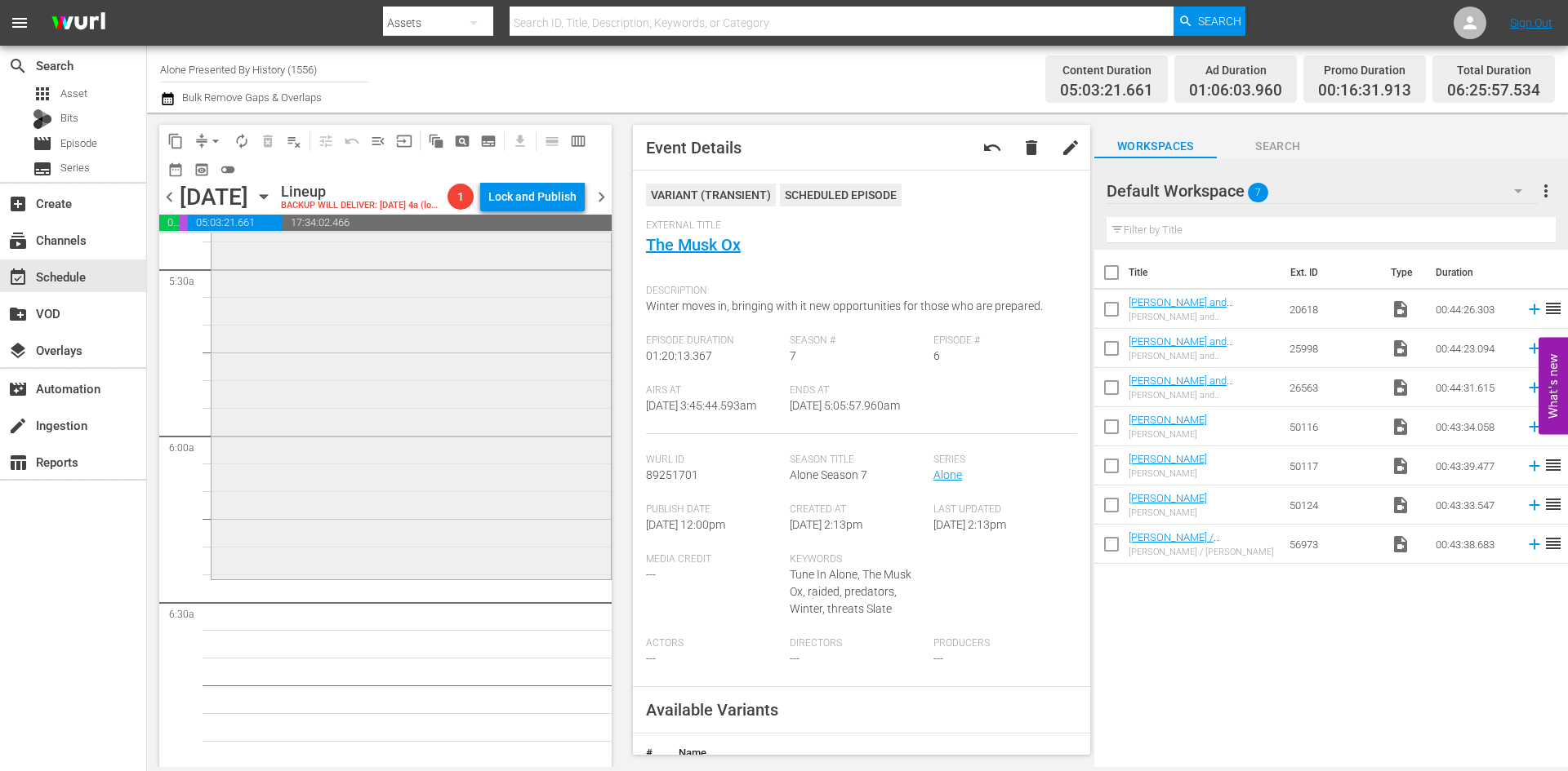
click at [481, 460] on div "Alone / SE7 / EP7: Snared VARIANT reorder" at bounding box center [411, 357] width 399 height 439
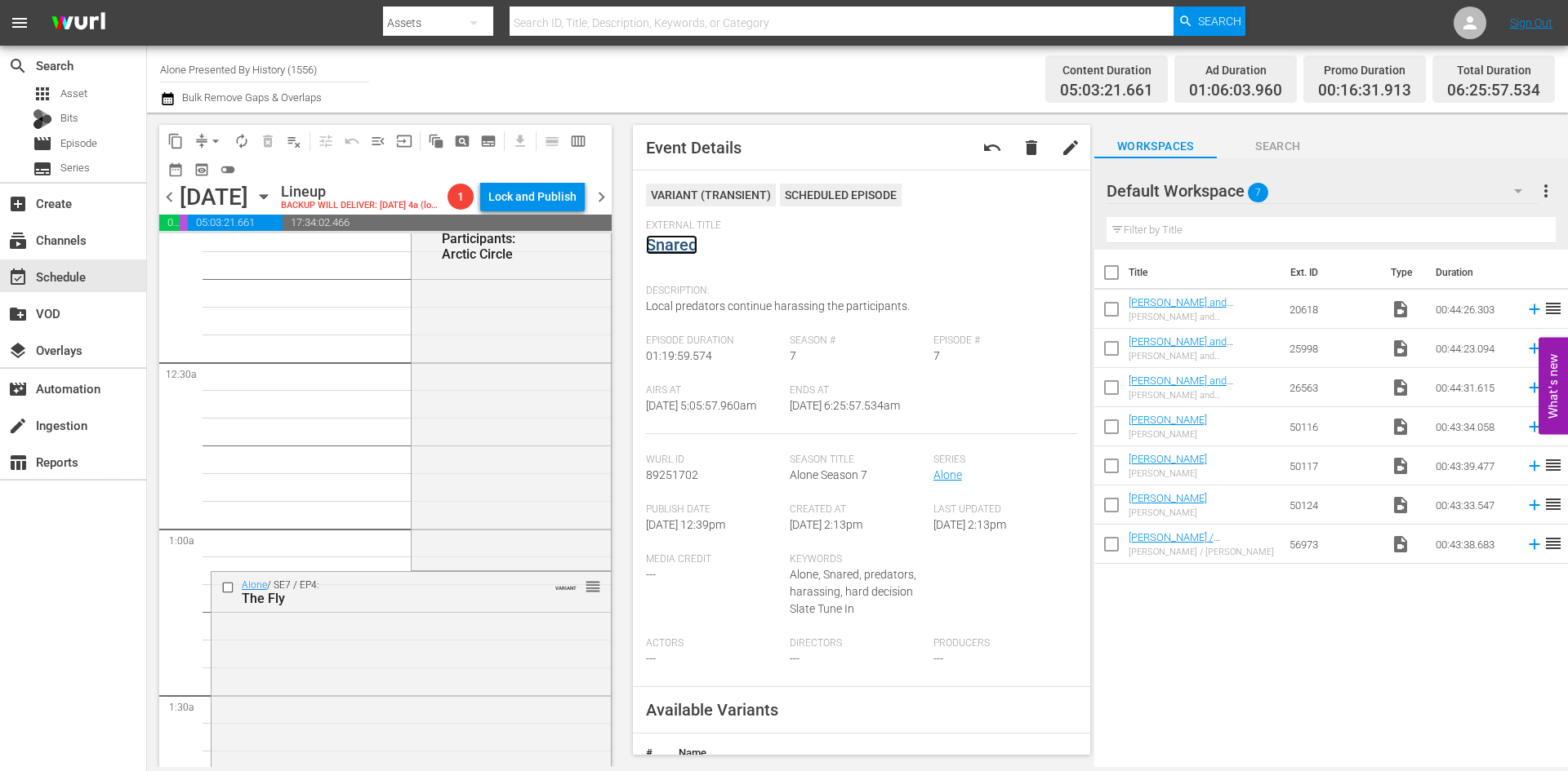
scroll to position [0, 0]
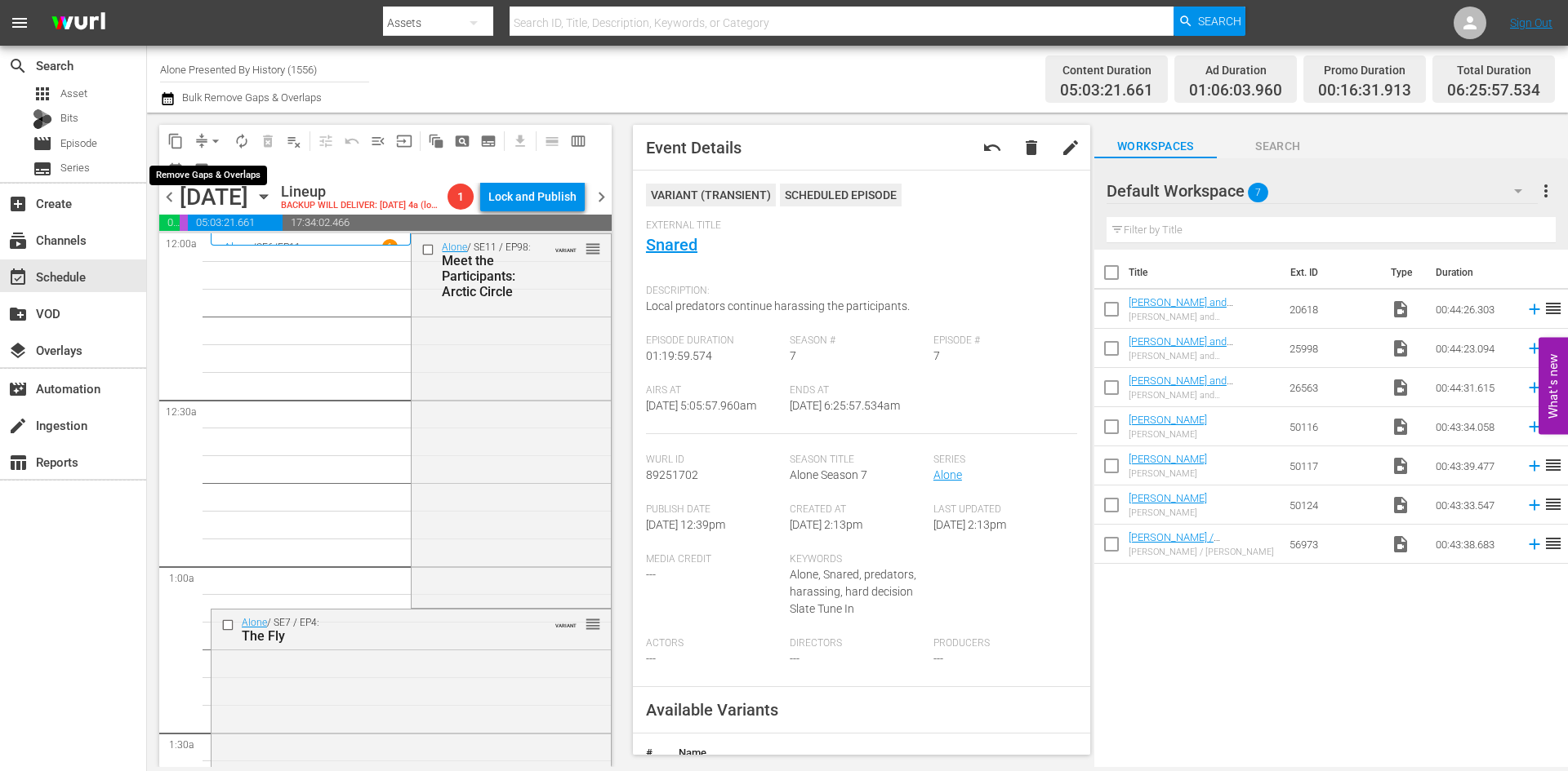
click at [211, 137] on span "arrow_drop_down" at bounding box center [215, 141] width 16 height 16
click at [206, 176] on li "Align to Midnight" at bounding box center [216, 174] width 172 height 27
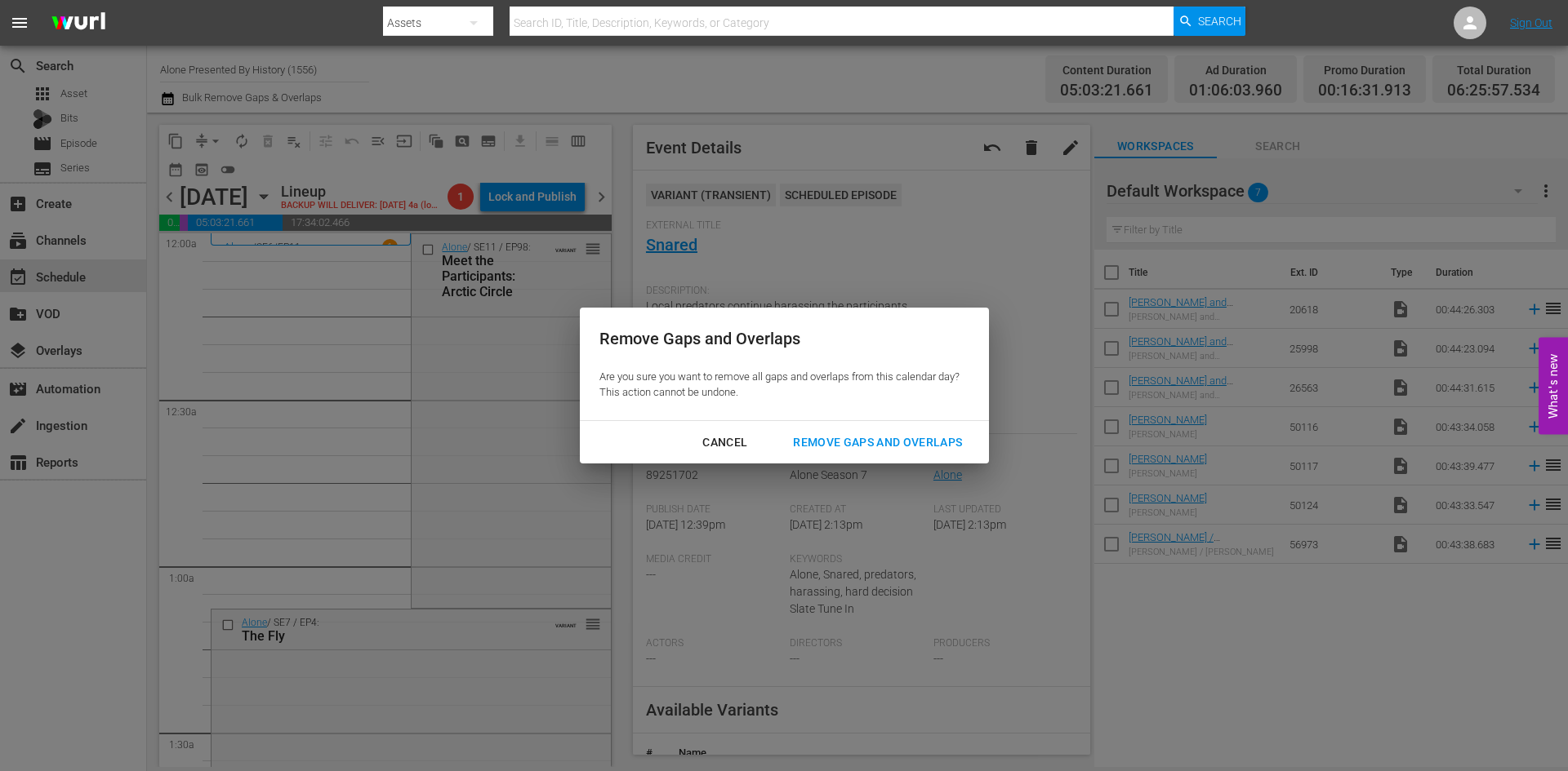
click at [836, 436] on div "Remove Gaps and Overlaps" at bounding box center [877, 443] width 195 height 20
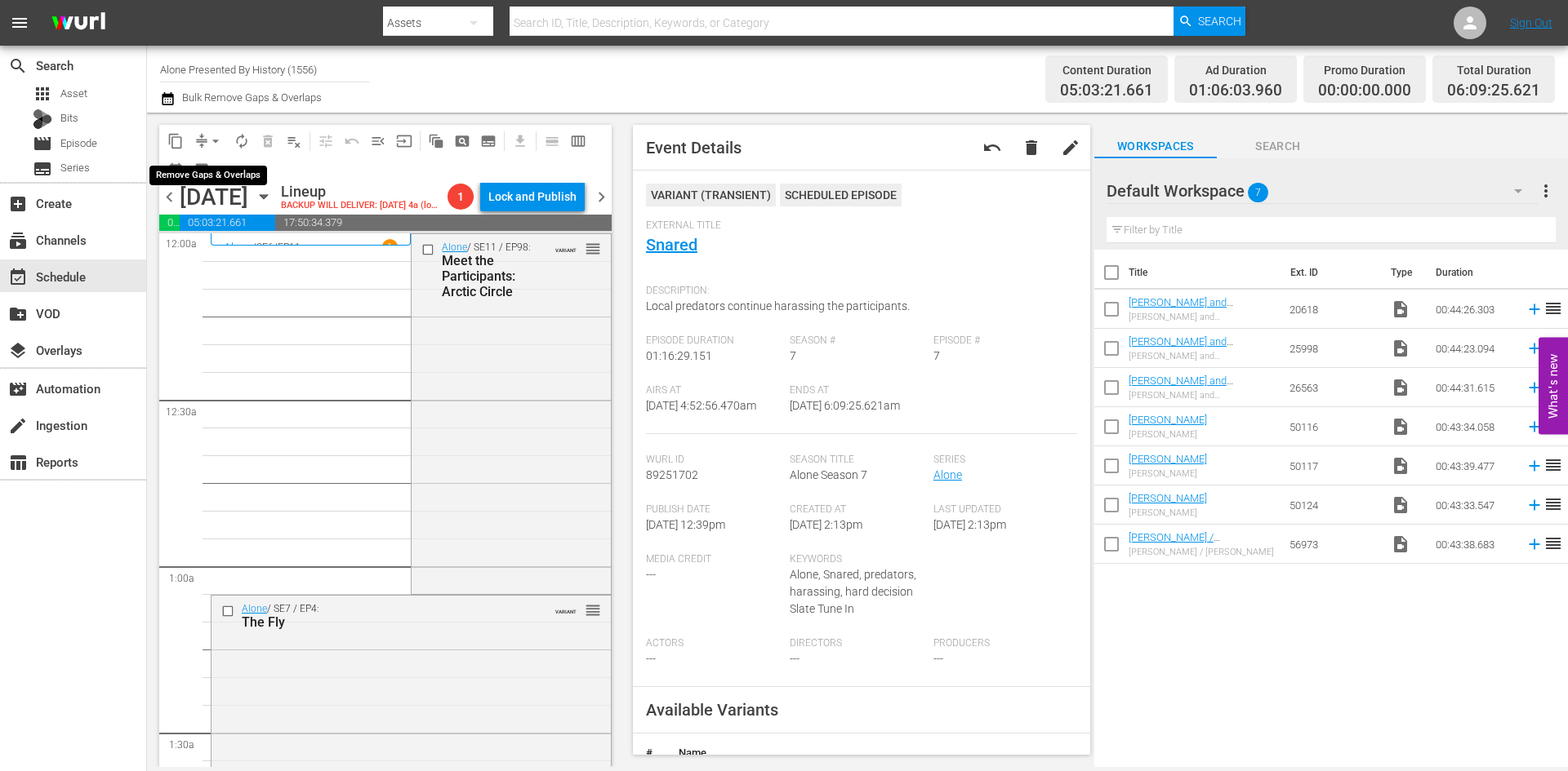
click at [205, 140] on button "arrow_drop_down" at bounding box center [215, 141] width 26 height 26
click at [193, 173] on li "Align to Midnight" at bounding box center [216, 174] width 172 height 27
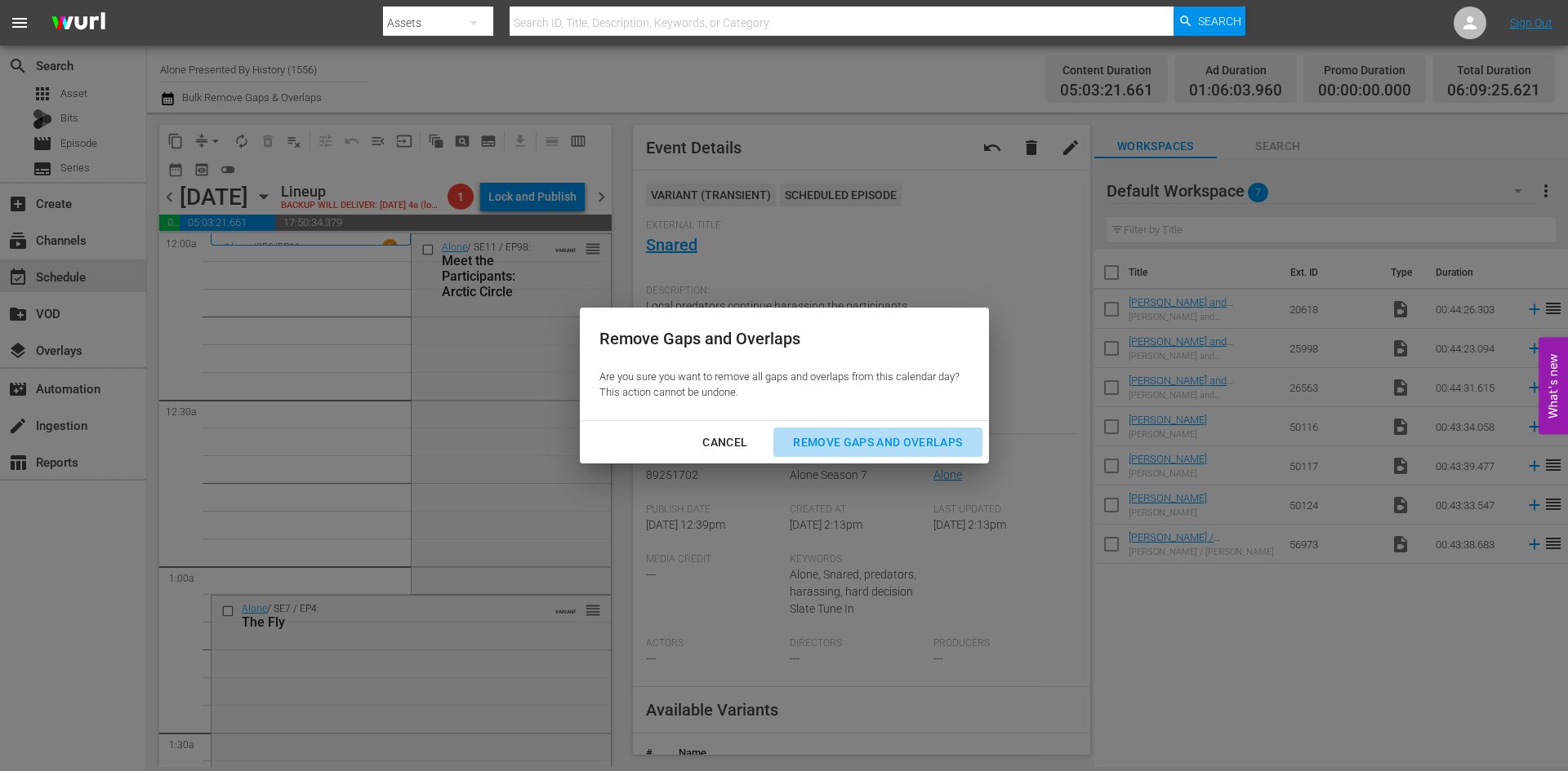
click at [890, 439] on div "Remove Gaps and Overlaps" at bounding box center [877, 443] width 195 height 20
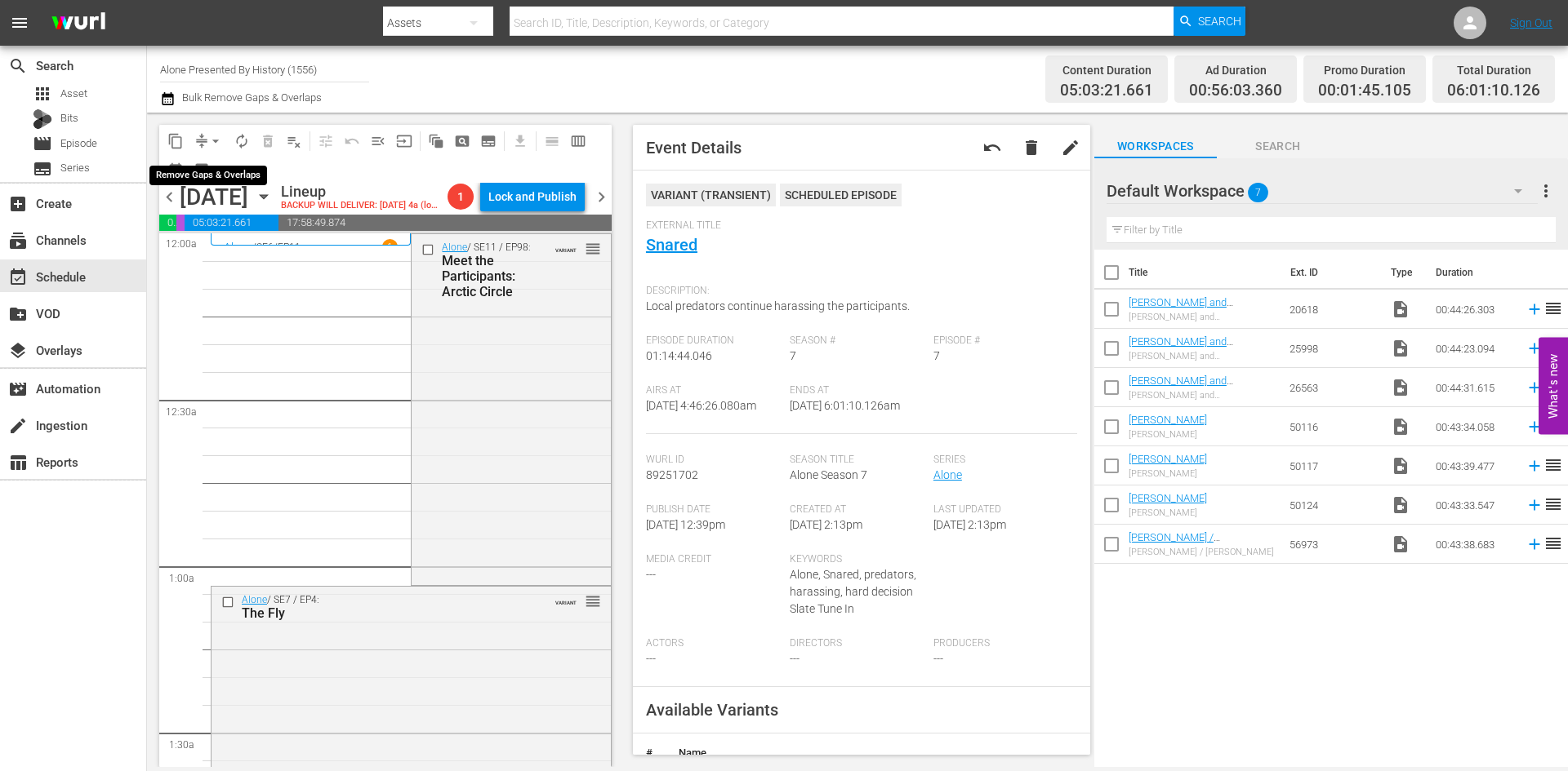
click at [219, 130] on button "arrow_drop_down" at bounding box center [215, 141] width 26 height 26
click at [210, 175] on li "Align to Midnight" at bounding box center [216, 174] width 172 height 27
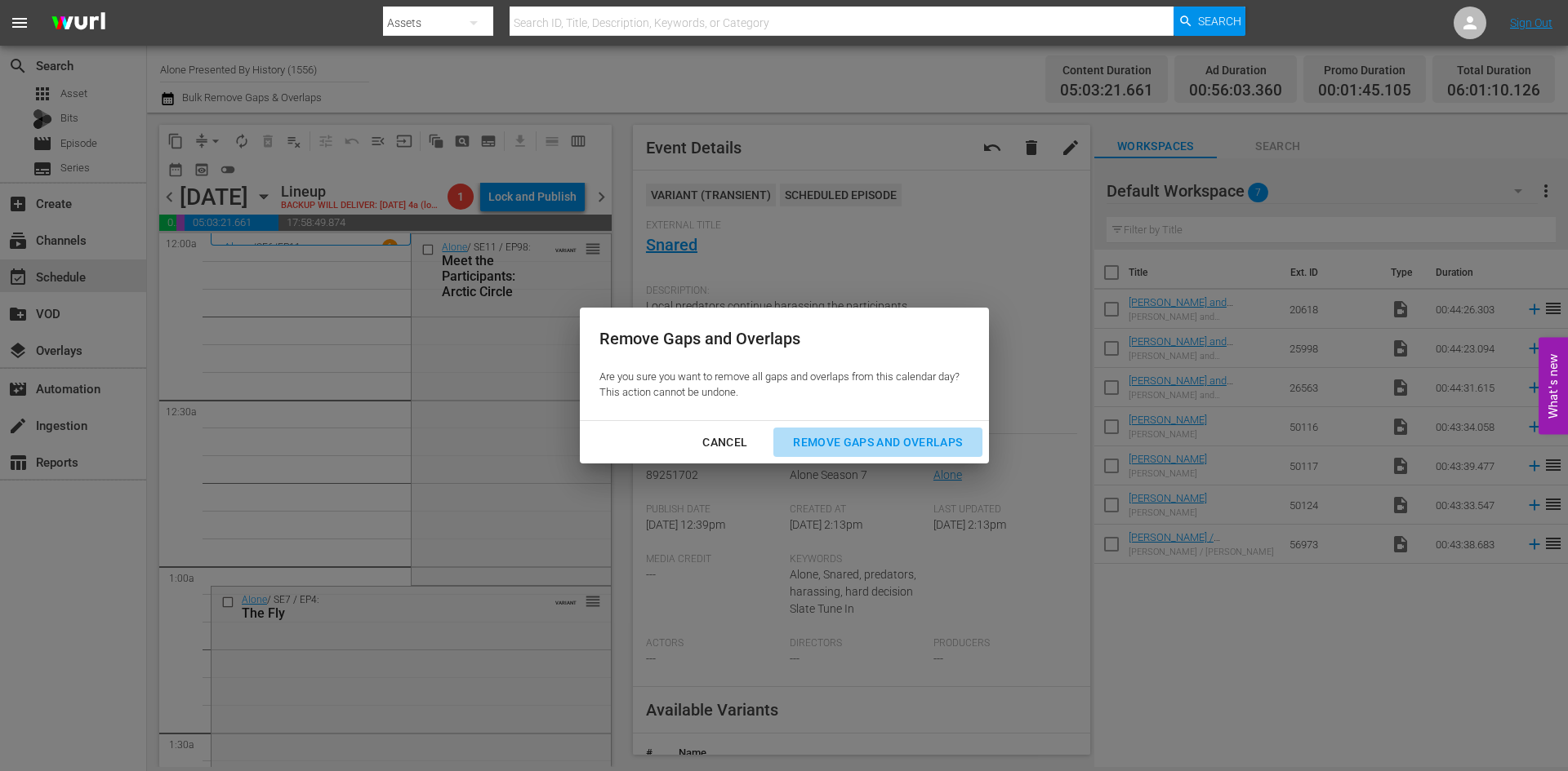
click at [841, 439] on div "Remove Gaps and Overlaps" at bounding box center [877, 443] width 195 height 20
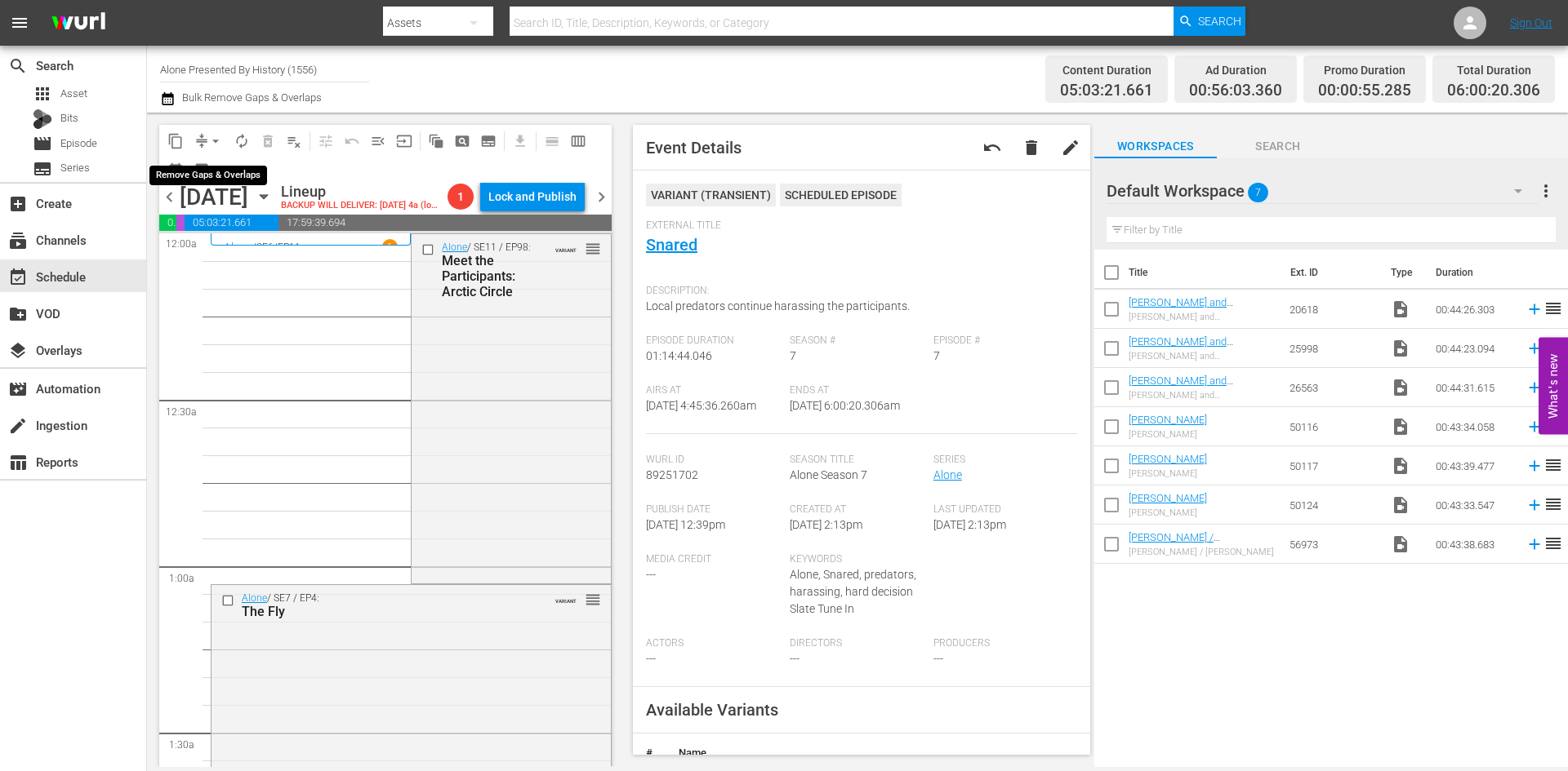
click at [213, 138] on span "arrow_drop_down" at bounding box center [215, 141] width 16 height 16
click at [196, 174] on li "Align to Midnight" at bounding box center [216, 174] width 172 height 27
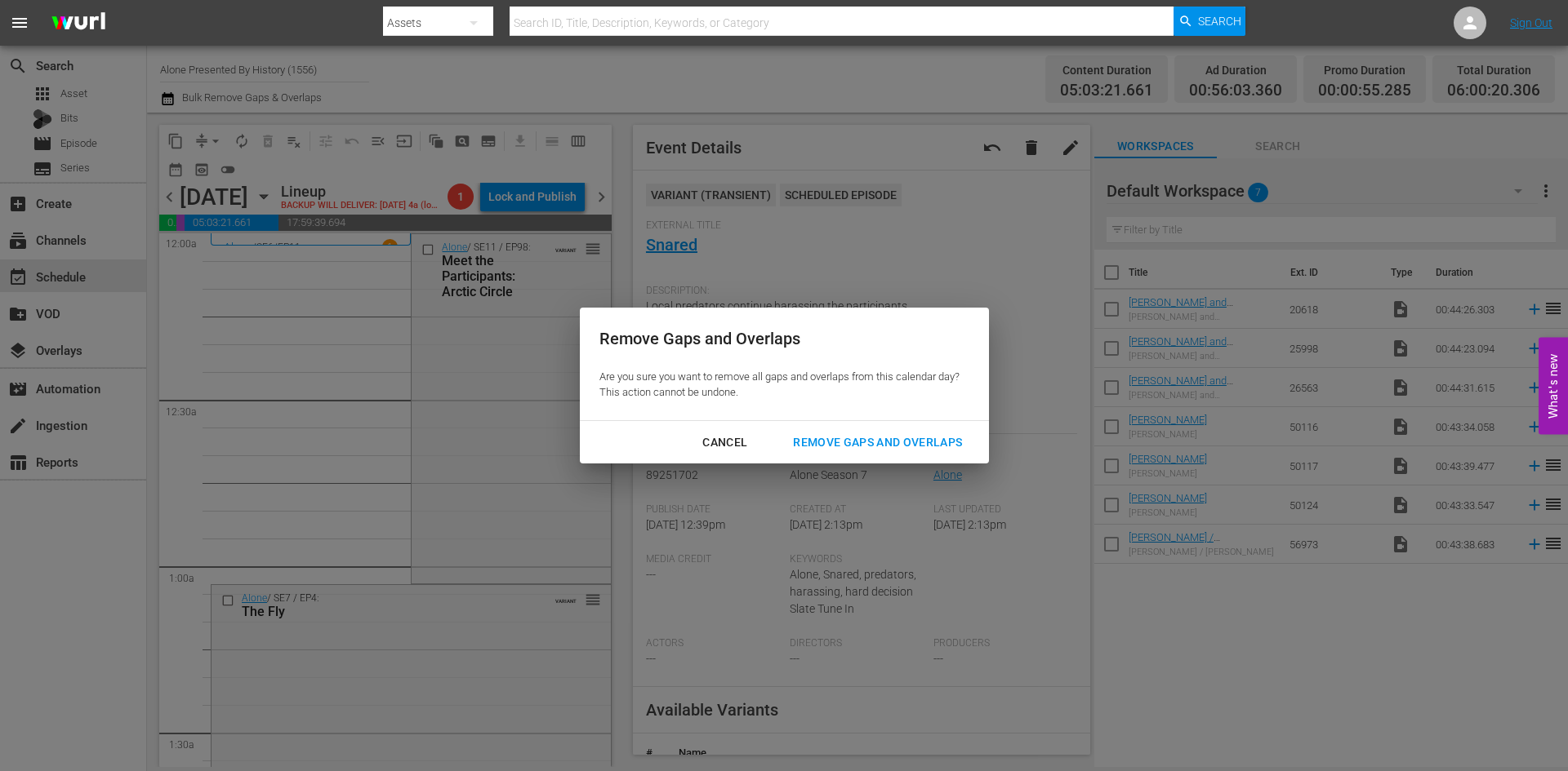
click at [836, 442] on div "Remove Gaps and Overlaps" at bounding box center [877, 443] width 195 height 20
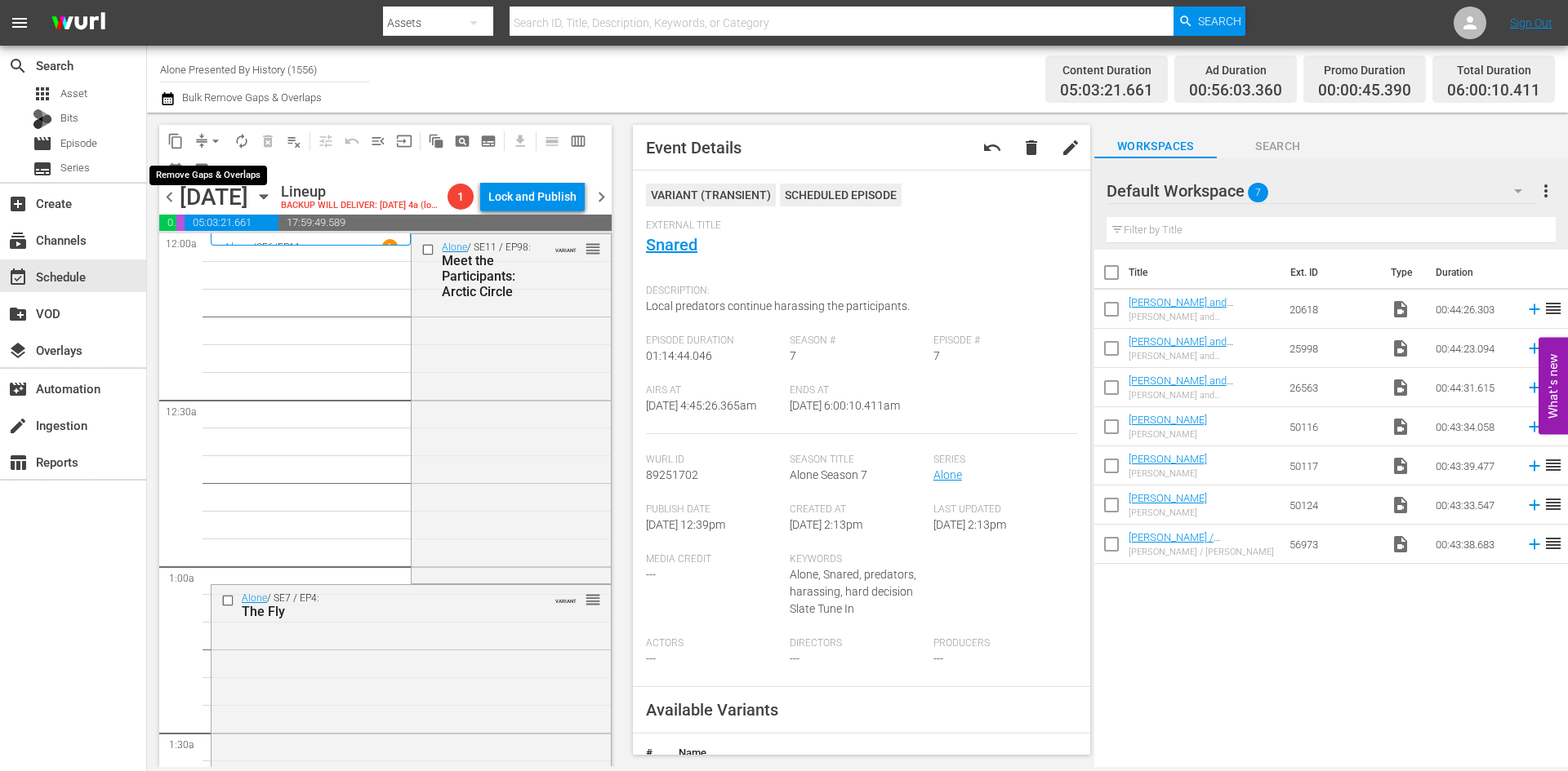
click at [211, 146] on span "arrow_drop_down" at bounding box center [215, 141] width 16 height 16
click at [211, 177] on li "Align to Midnight" at bounding box center [216, 174] width 172 height 27
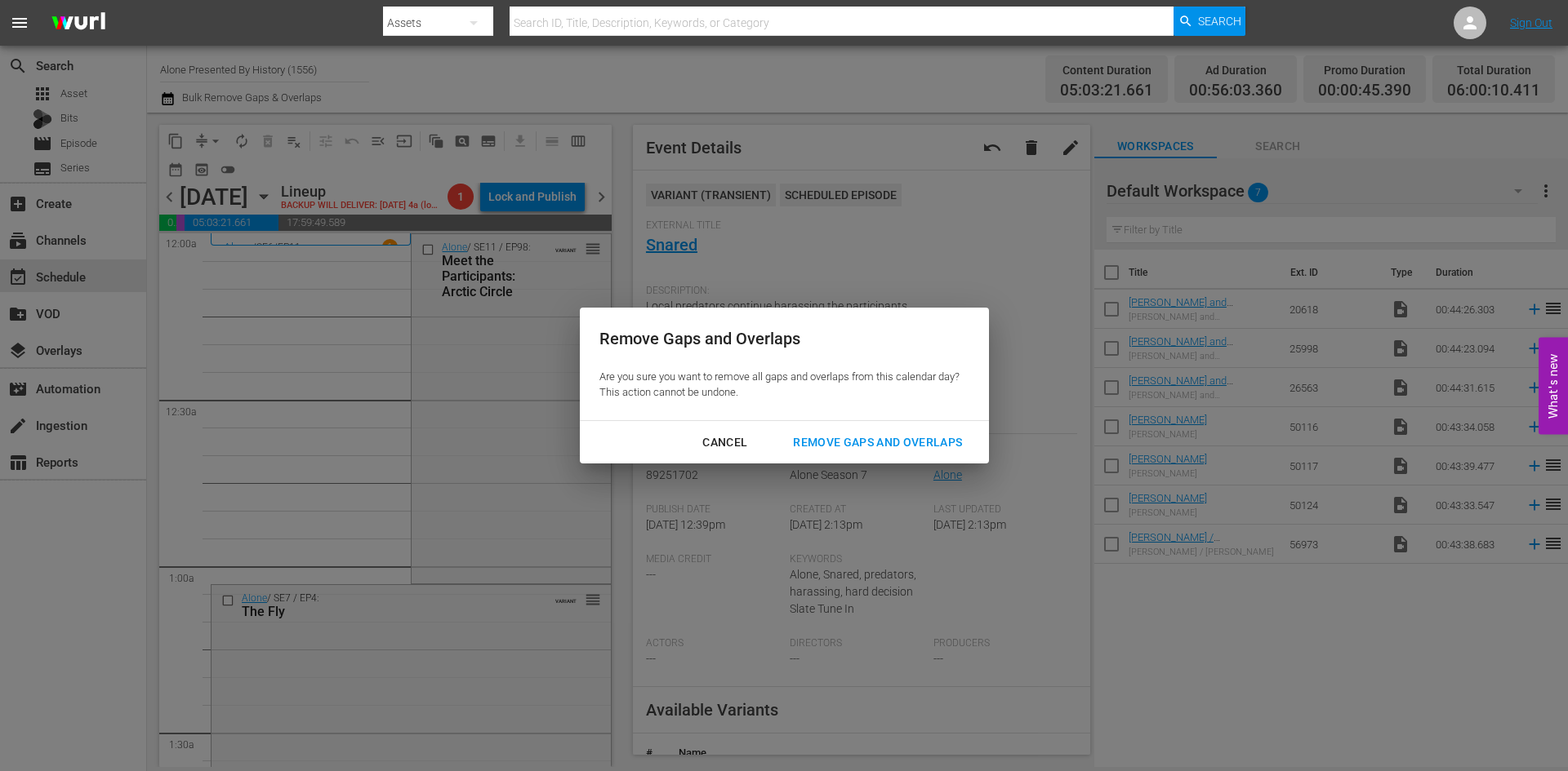
click at [854, 433] on div "Remove Gaps and Overlaps" at bounding box center [877, 443] width 195 height 20
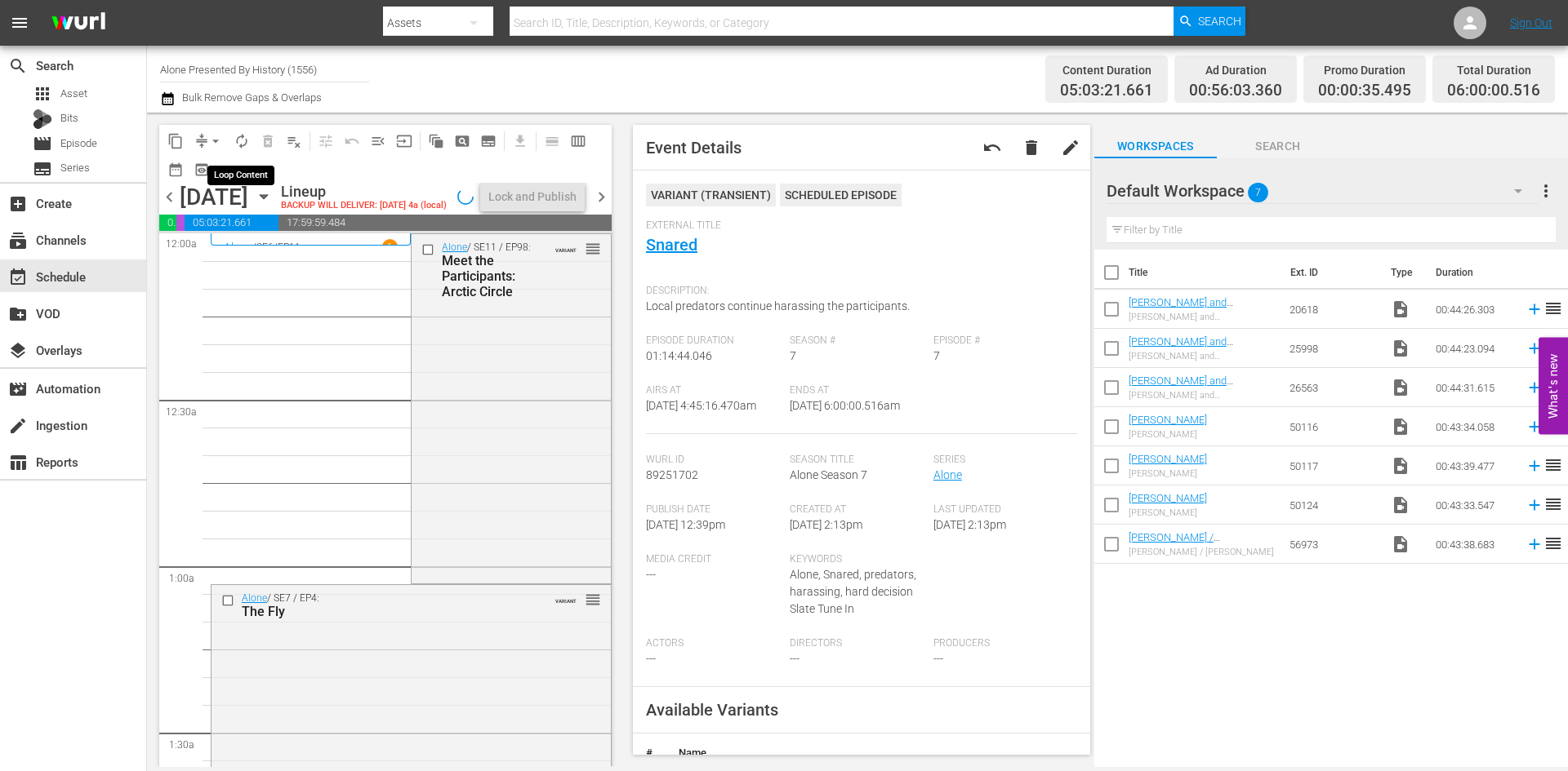
click at [251, 142] on button "autorenew_outlined" at bounding box center [242, 141] width 26 height 26
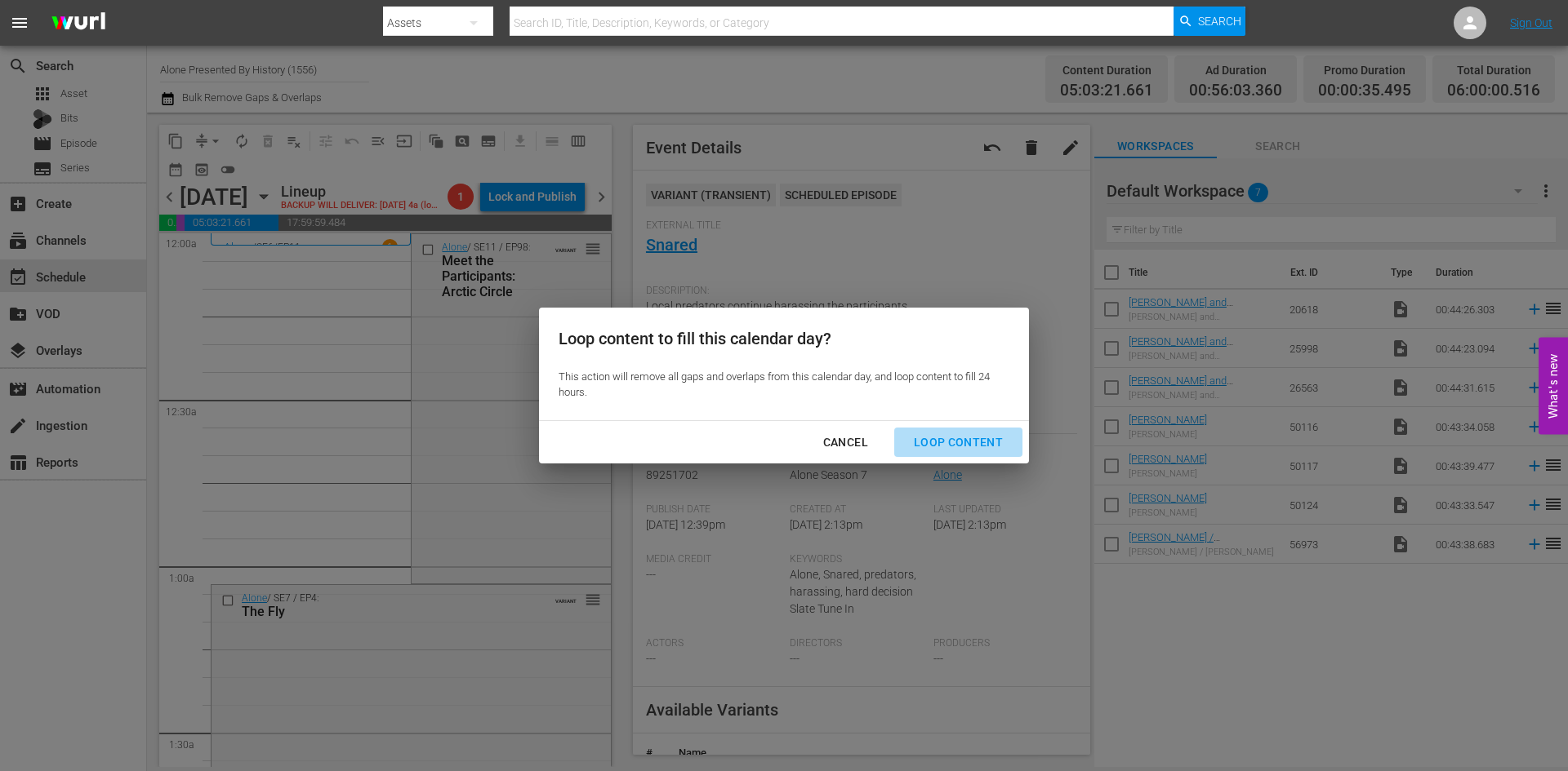
click at [961, 439] on div "Loop Content" at bounding box center [958, 443] width 115 height 20
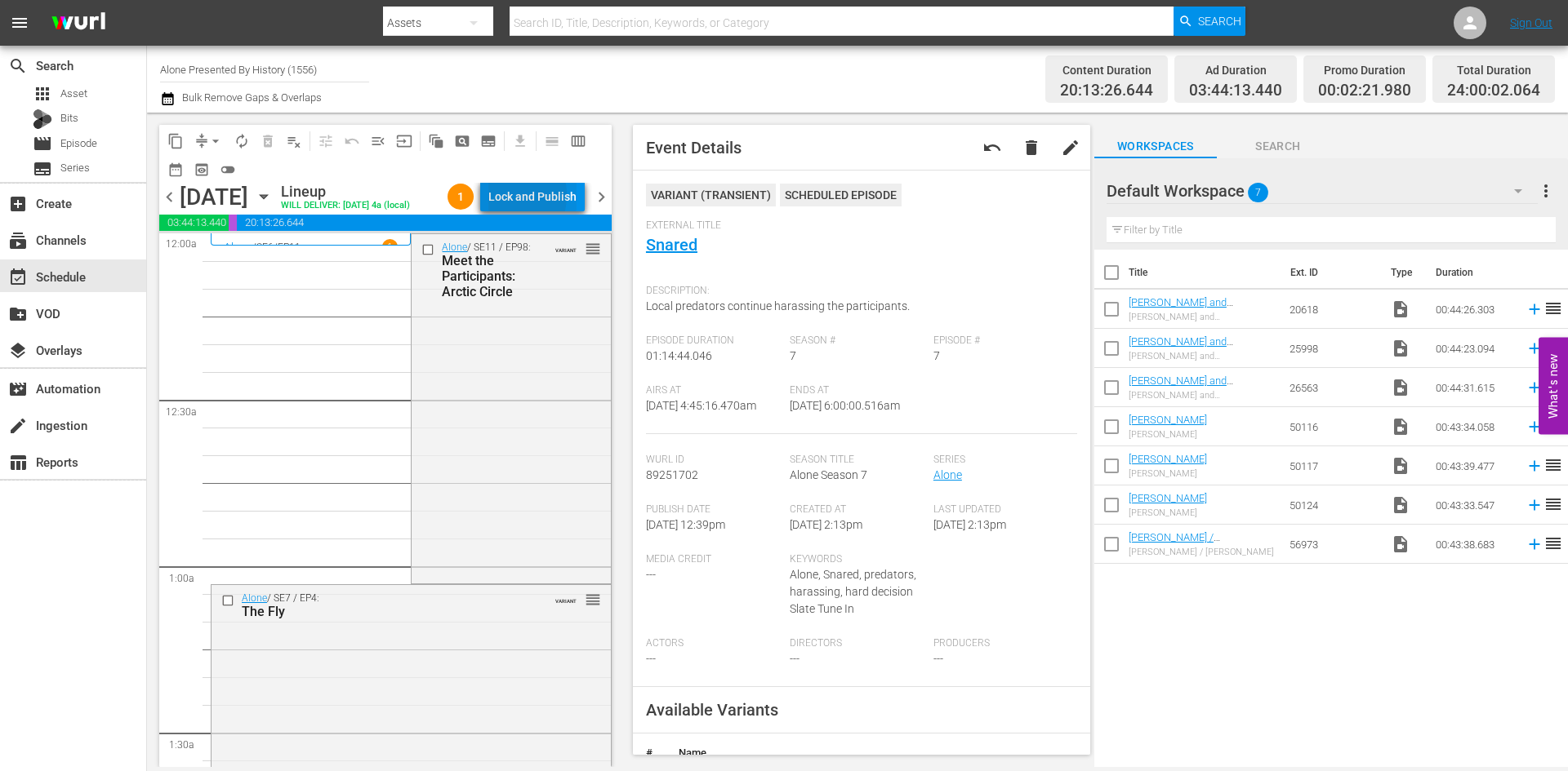
click at [509, 199] on div "Lock and Publish" at bounding box center [532, 196] width 88 height 29
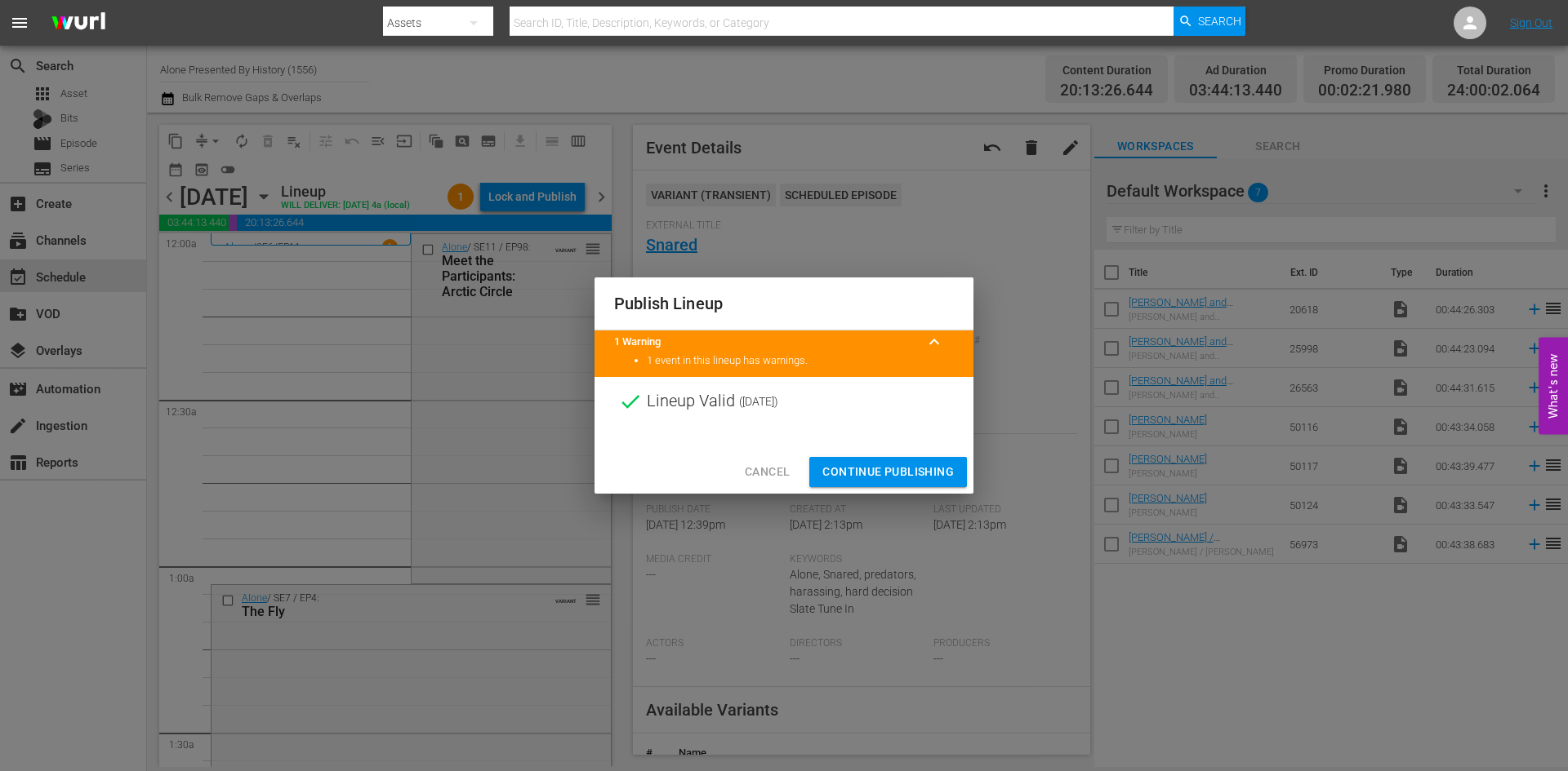
click at [860, 464] on span "Continue Publishing" at bounding box center [888, 472] width 131 height 20
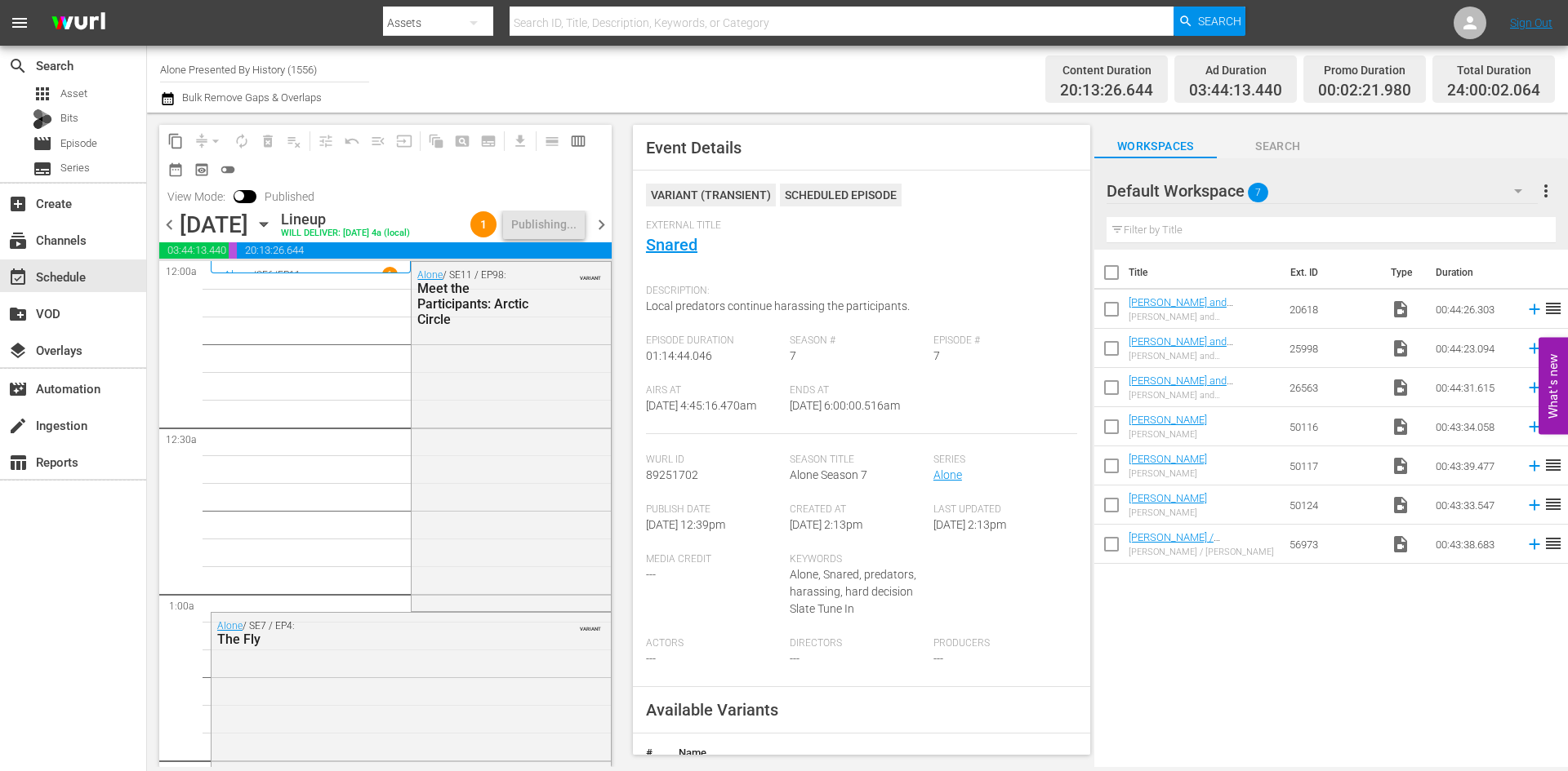
click at [600, 223] on span "chevron_right" at bounding box center [601, 225] width 20 height 20
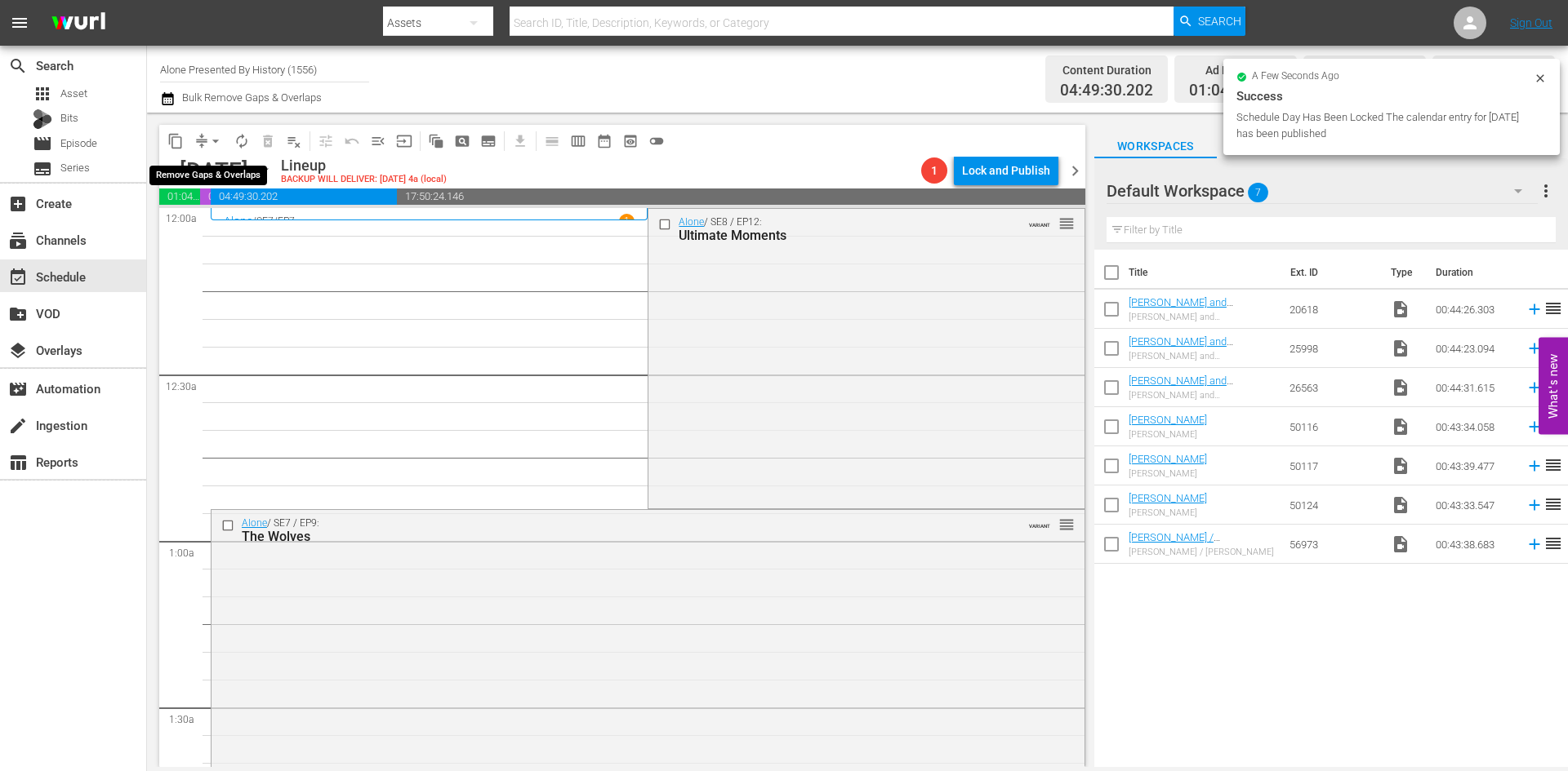
click at [208, 135] on span "arrow_drop_down" at bounding box center [215, 141] width 16 height 16
click at [223, 178] on li "Align to Midnight" at bounding box center [216, 174] width 172 height 27
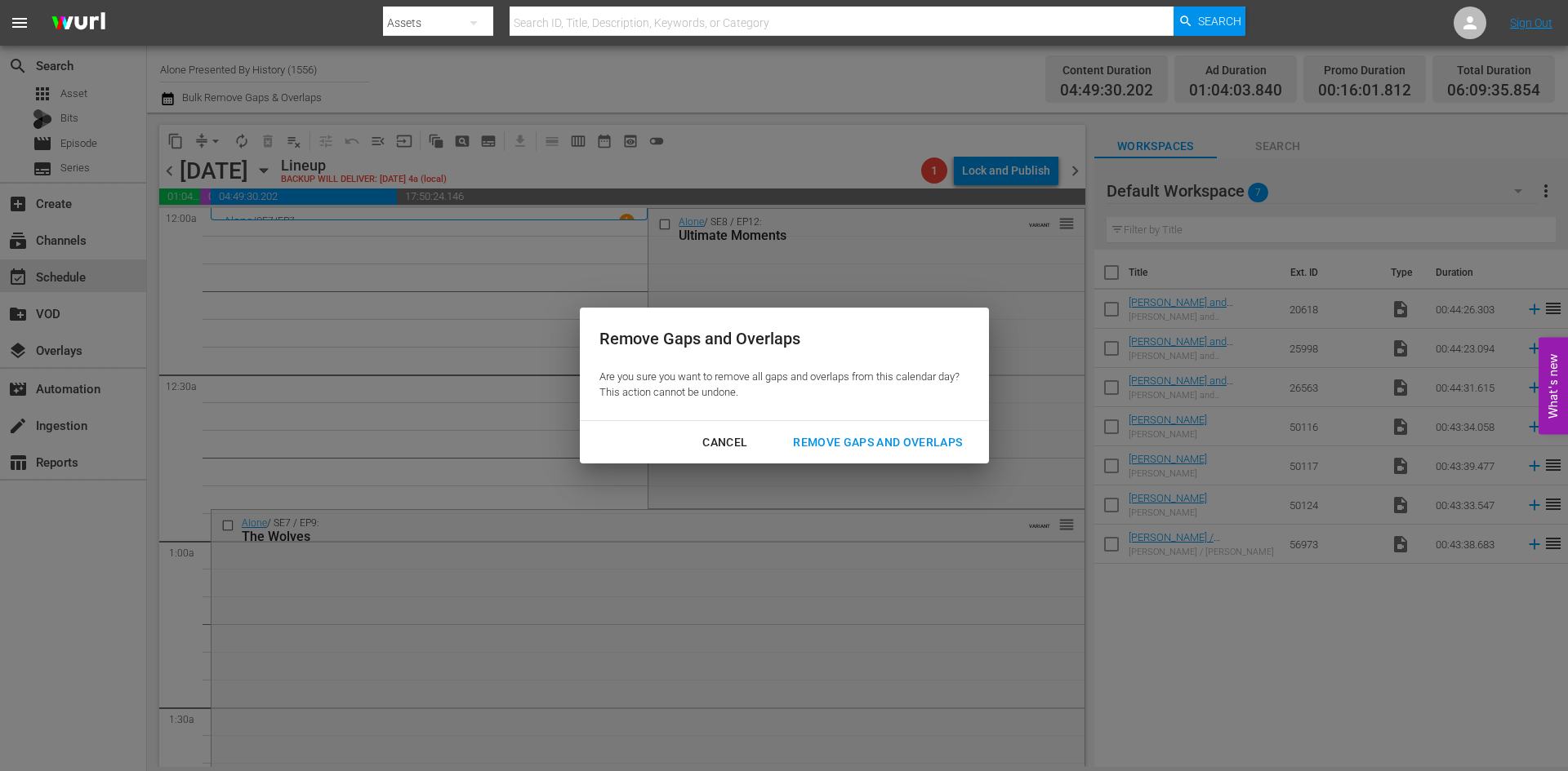
click at [863, 437] on div "Remove Gaps and Overlaps" at bounding box center [877, 443] width 195 height 20
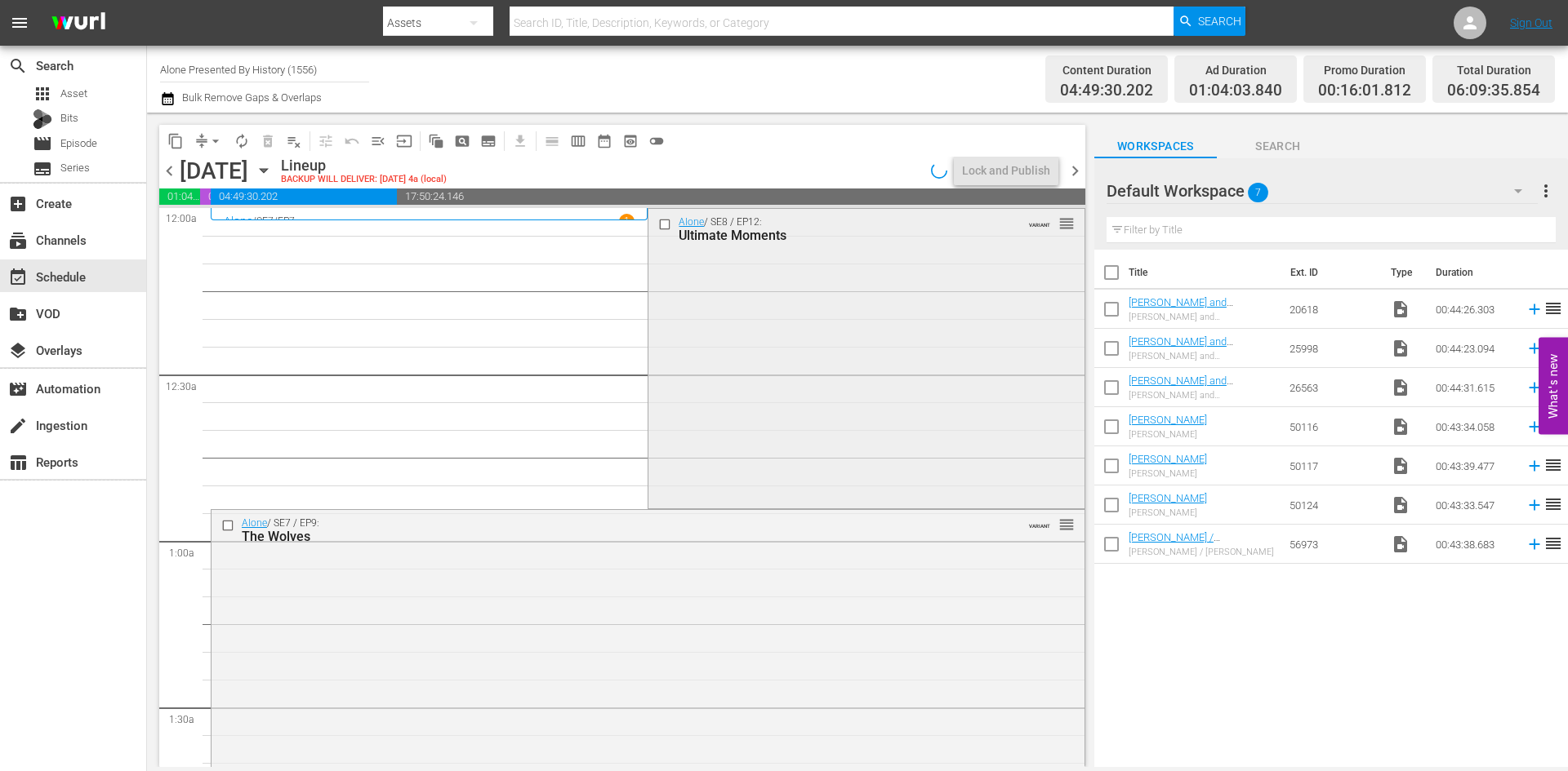
click at [759, 368] on div "Alone / SE8 / EP12: Ultimate Moments VARIANT reorder" at bounding box center [866, 357] width 435 height 296
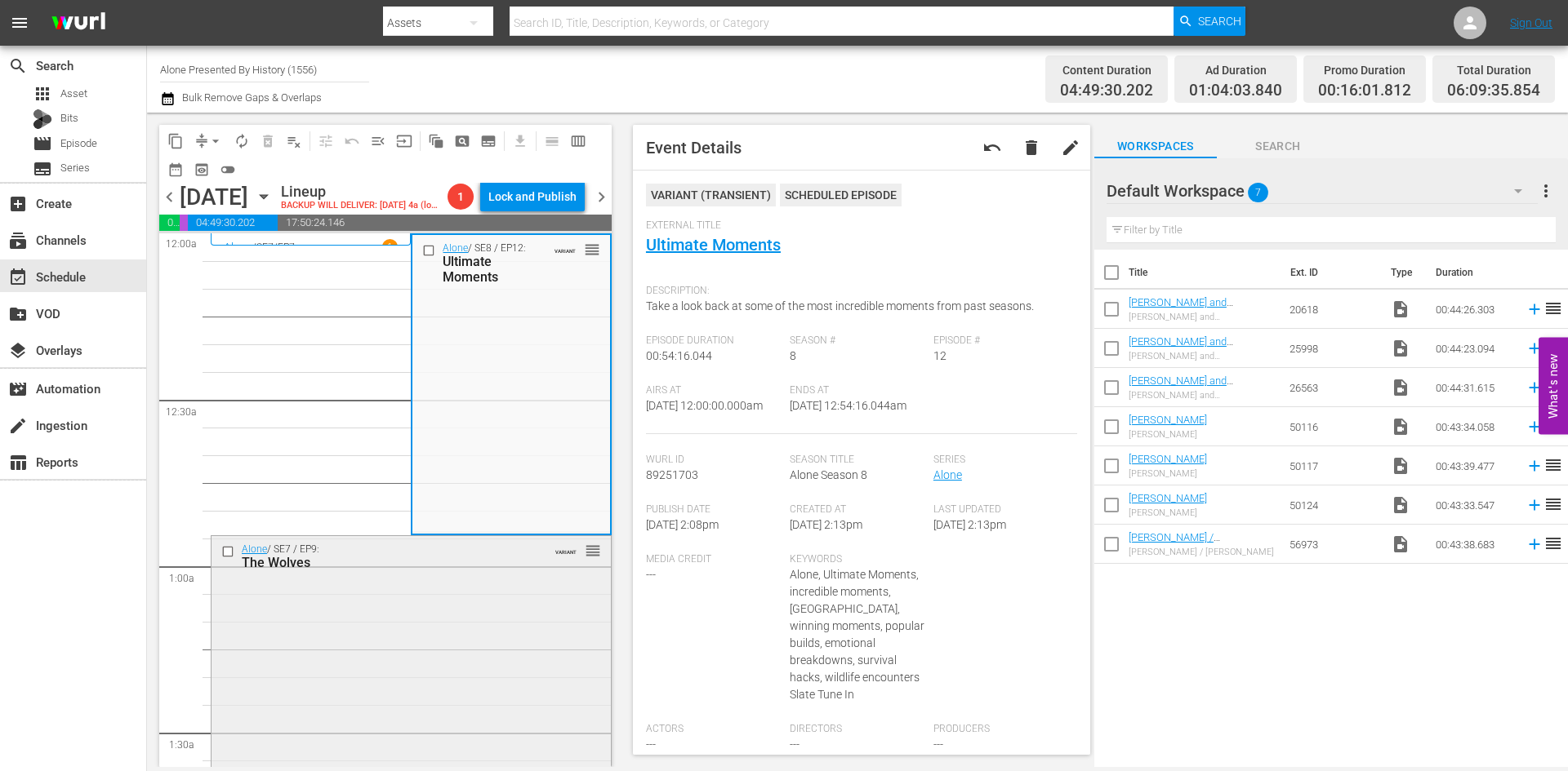
click at [440, 624] on div "Alone / SE7 / EP9: The Wolves VARIANT reorder" at bounding box center [411, 757] width 399 height 442
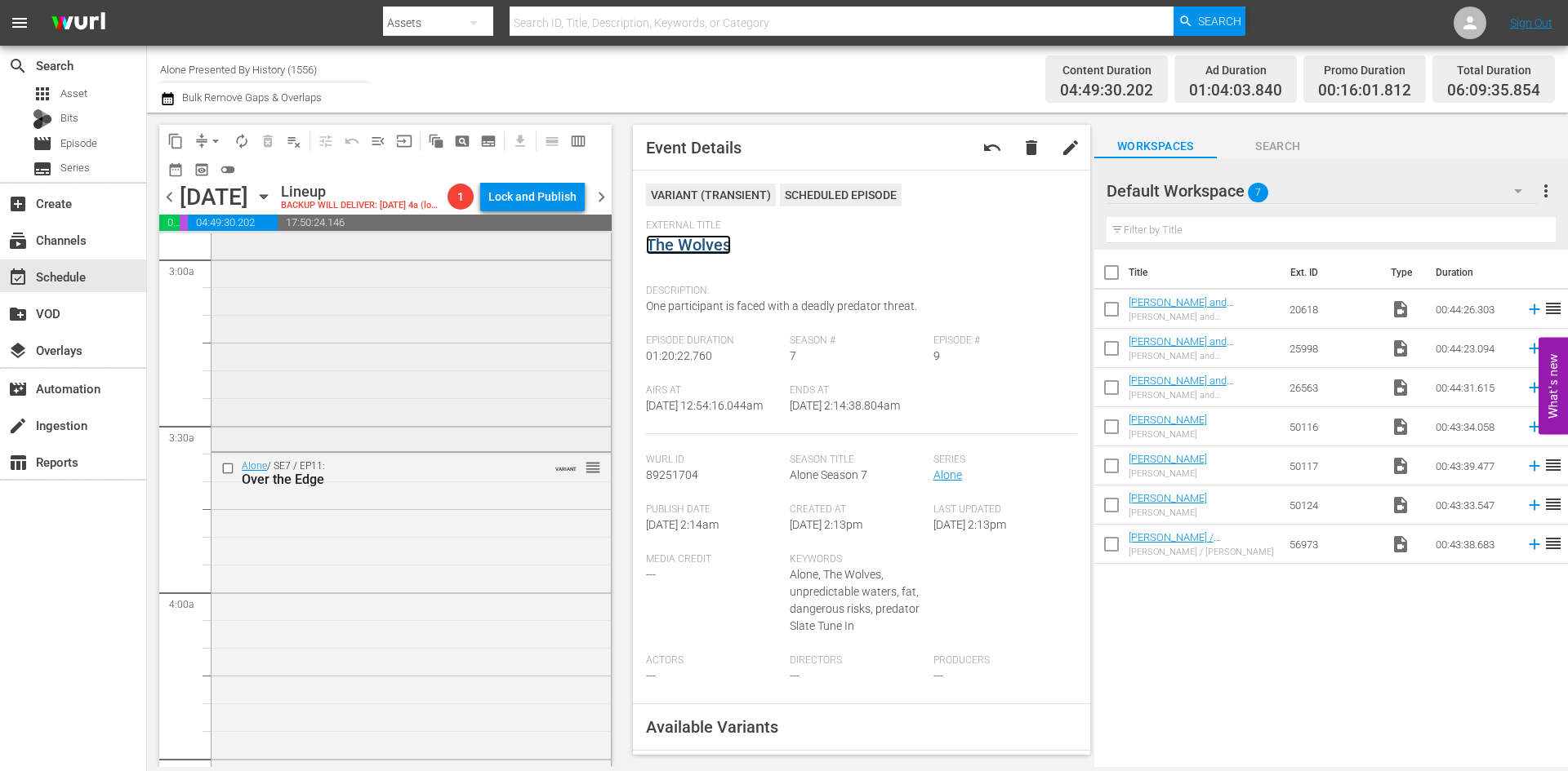
scroll to position [1061, 0]
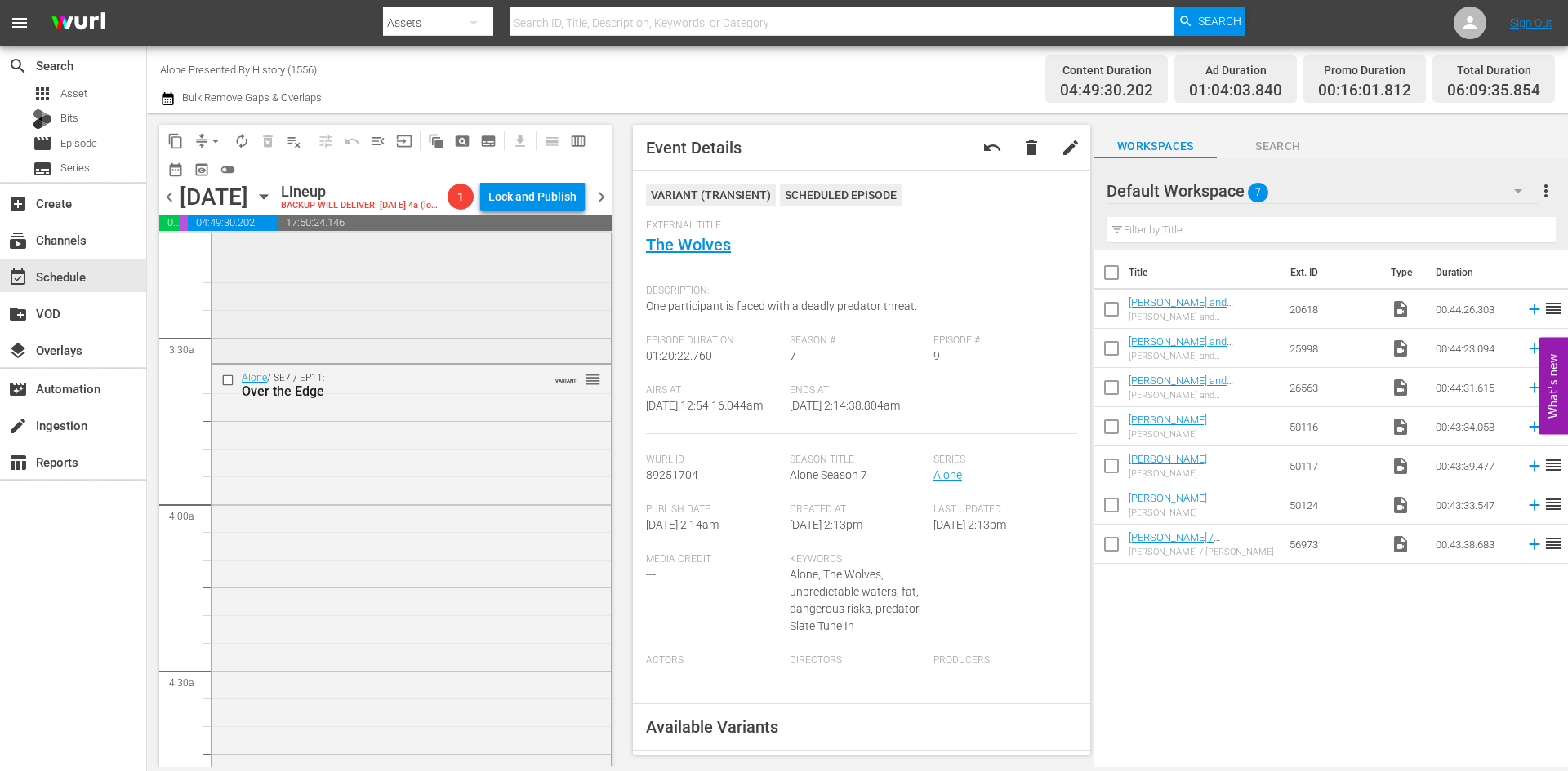
click at [493, 327] on div "Alone / SE7 / EP10: Pins and Needles VARIANT reorder" at bounding box center [411, 141] width 399 height 439
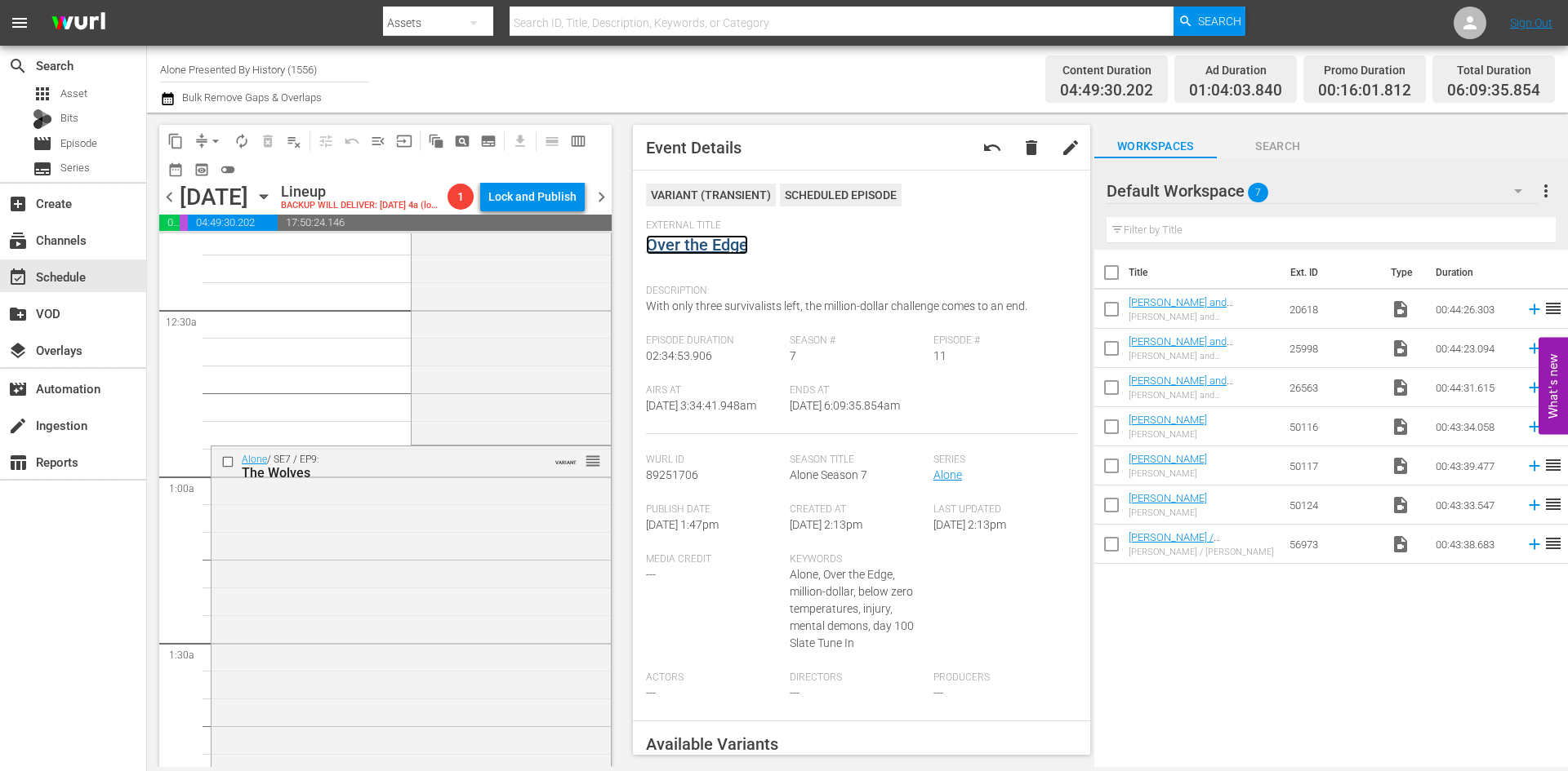
scroll to position [0, 0]
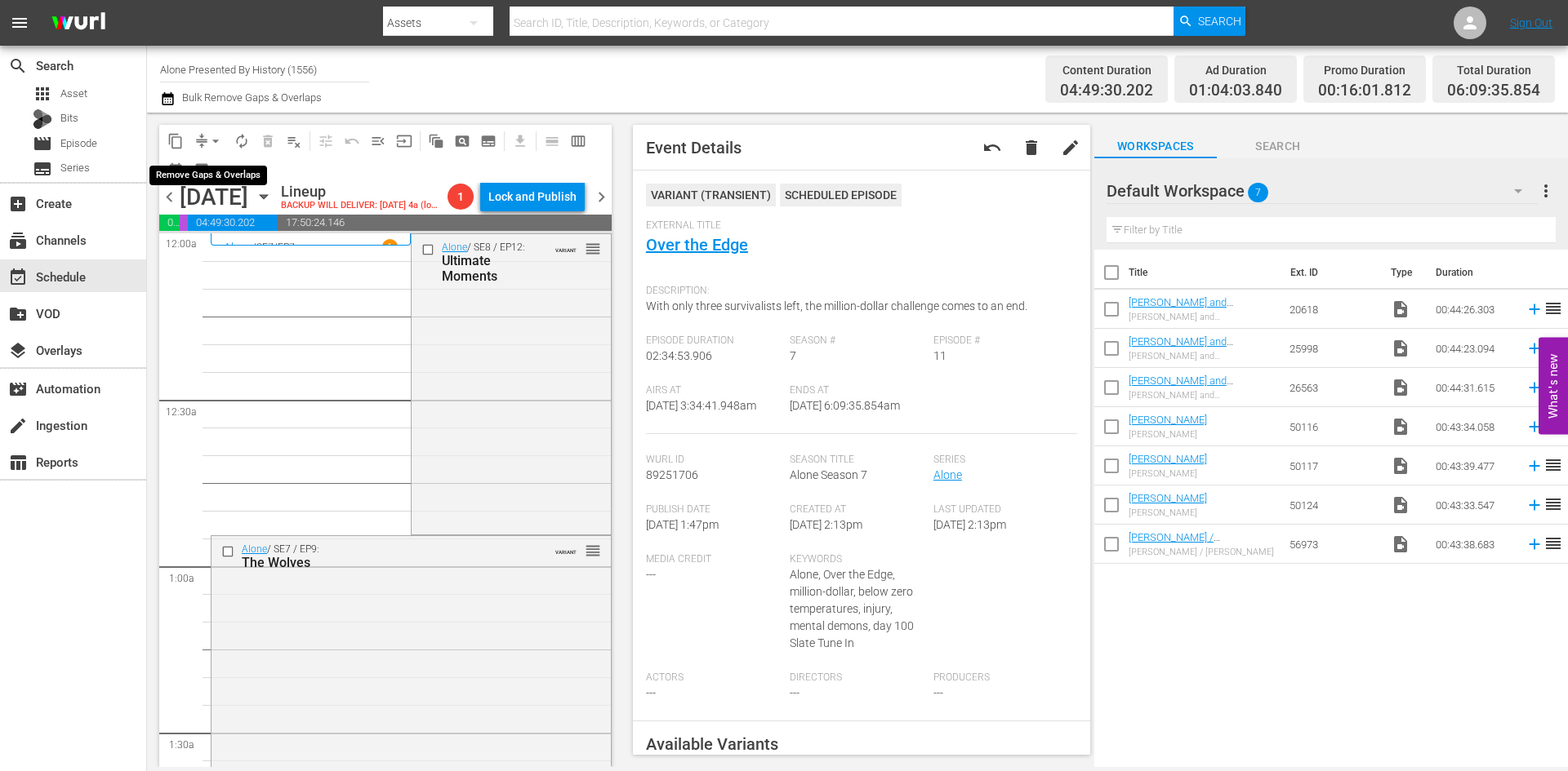
click at [214, 144] on span "arrow_drop_down" at bounding box center [215, 141] width 16 height 16
click at [192, 178] on li "Align to Midnight" at bounding box center [216, 174] width 172 height 27
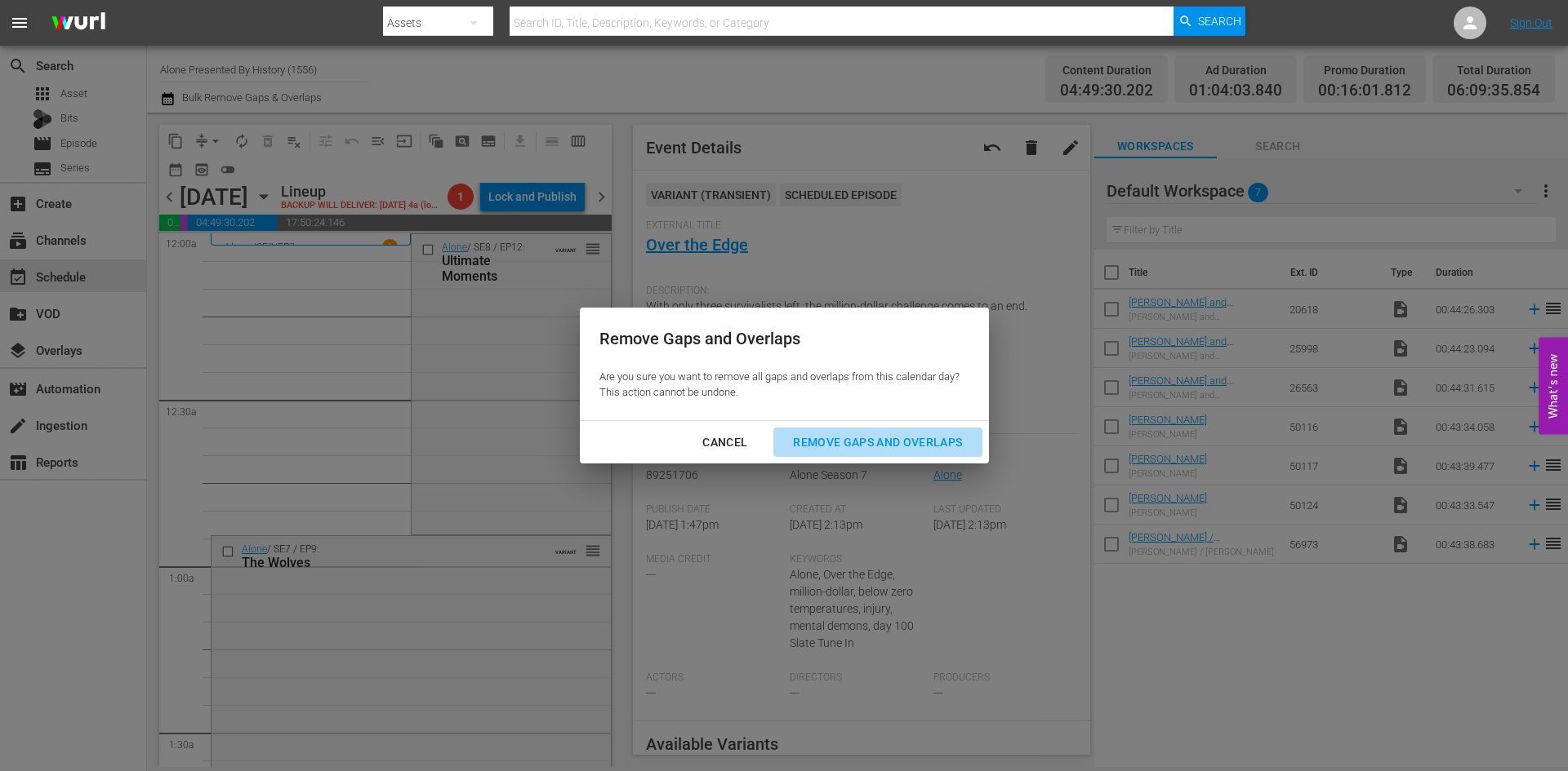
click at [808, 435] on div "Remove Gaps and Overlaps" at bounding box center [877, 443] width 195 height 20
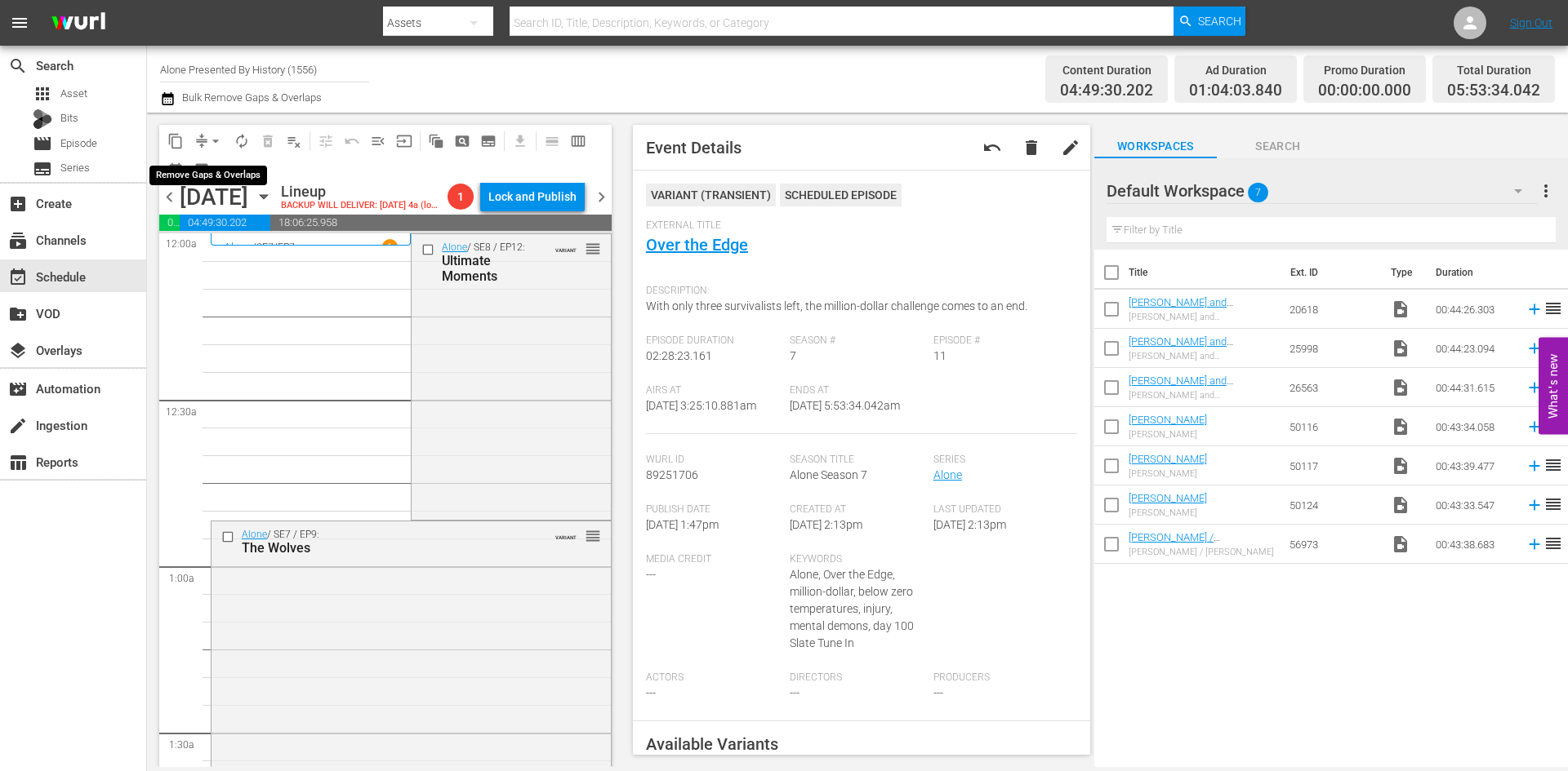
click at [216, 137] on span "arrow_drop_down" at bounding box center [215, 141] width 16 height 16
click at [206, 175] on li "Align to Midnight" at bounding box center [216, 174] width 172 height 27
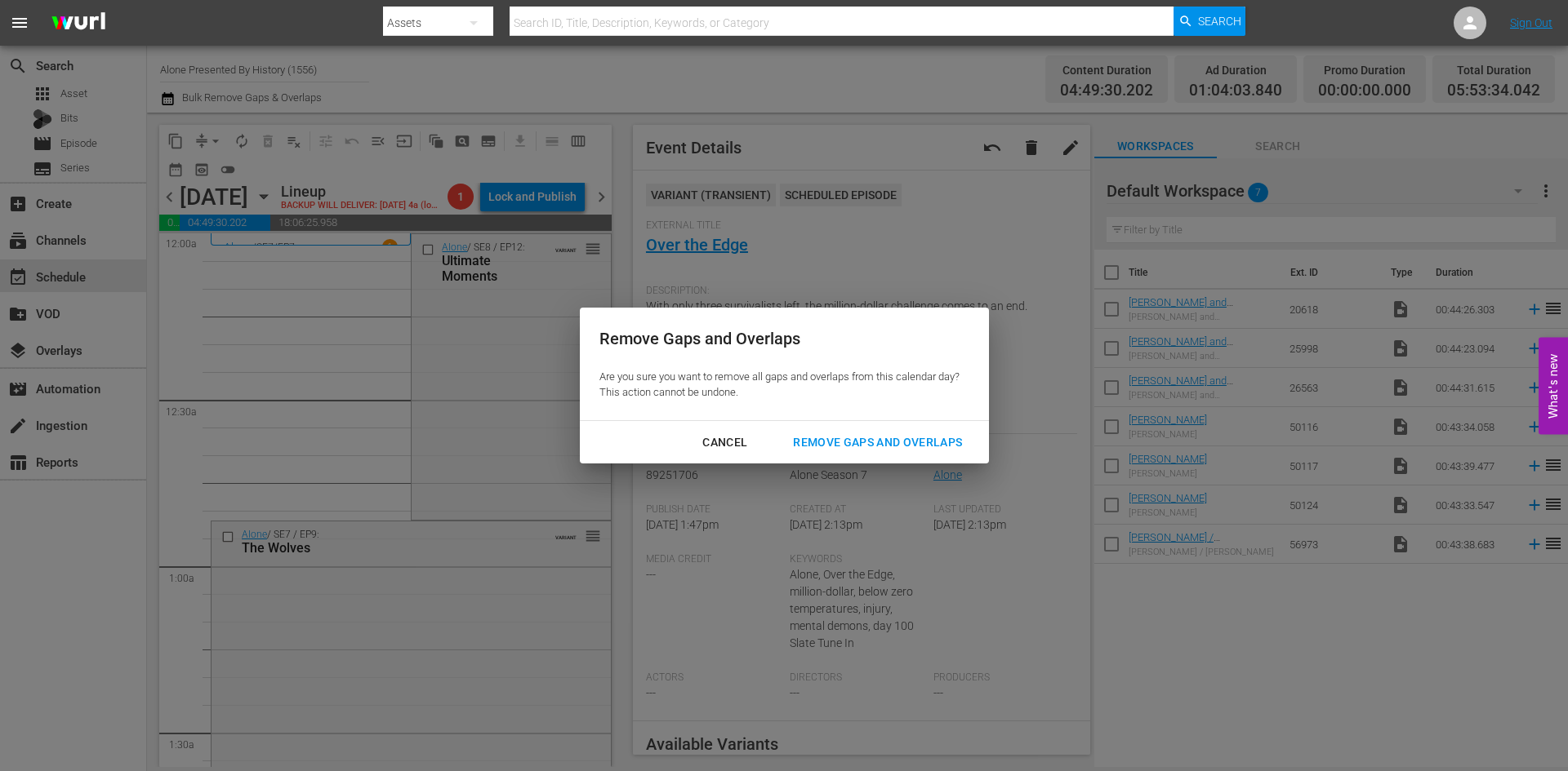
click at [883, 439] on div "Remove Gaps and Overlaps" at bounding box center [877, 443] width 195 height 20
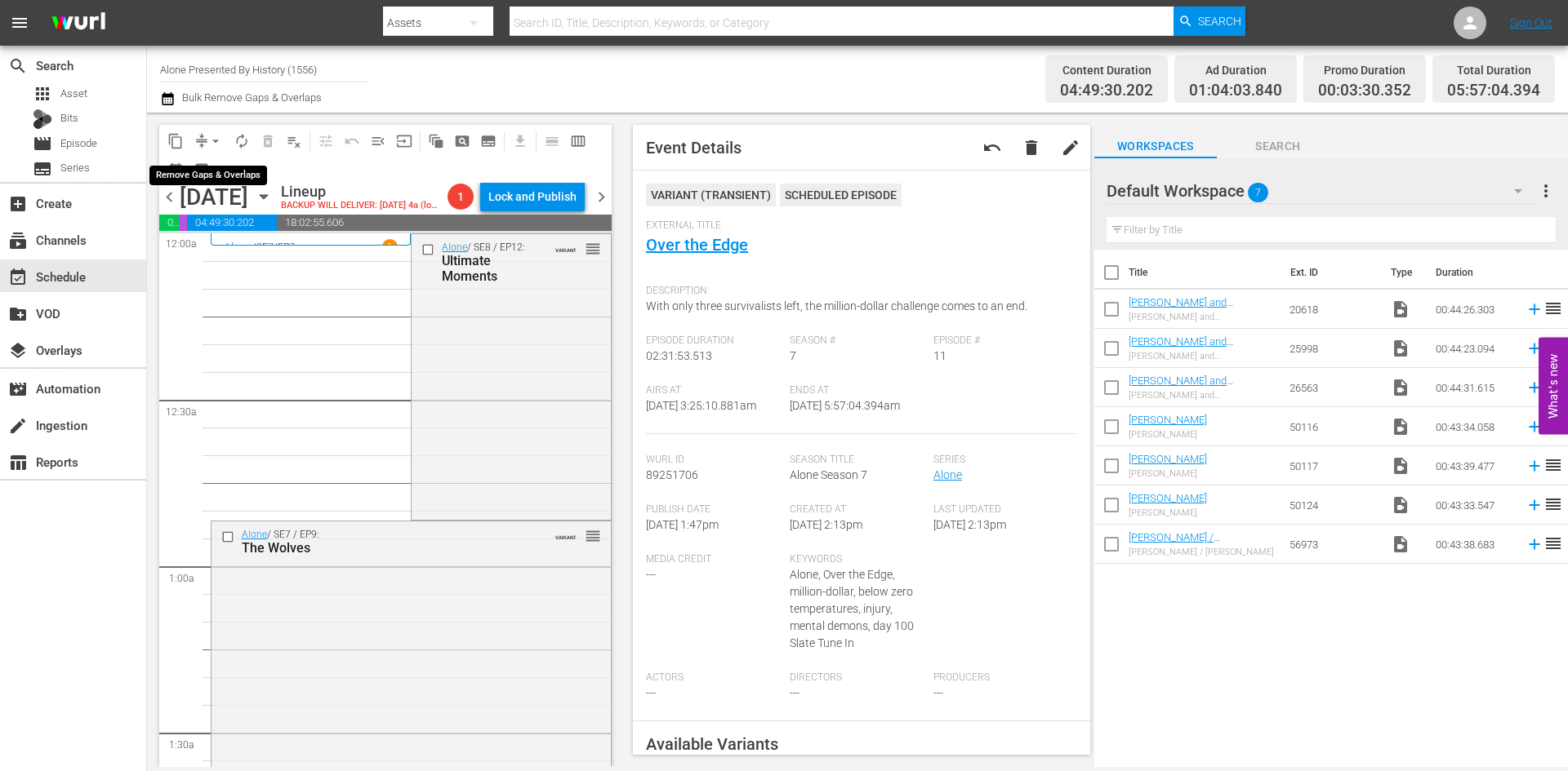
click at [215, 142] on span "arrow_drop_down" at bounding box center [215, 141] width 16 height 16
click at [200, 181] on li "Align to Midnight" at bounding box center [216, 174] width 172 height 27
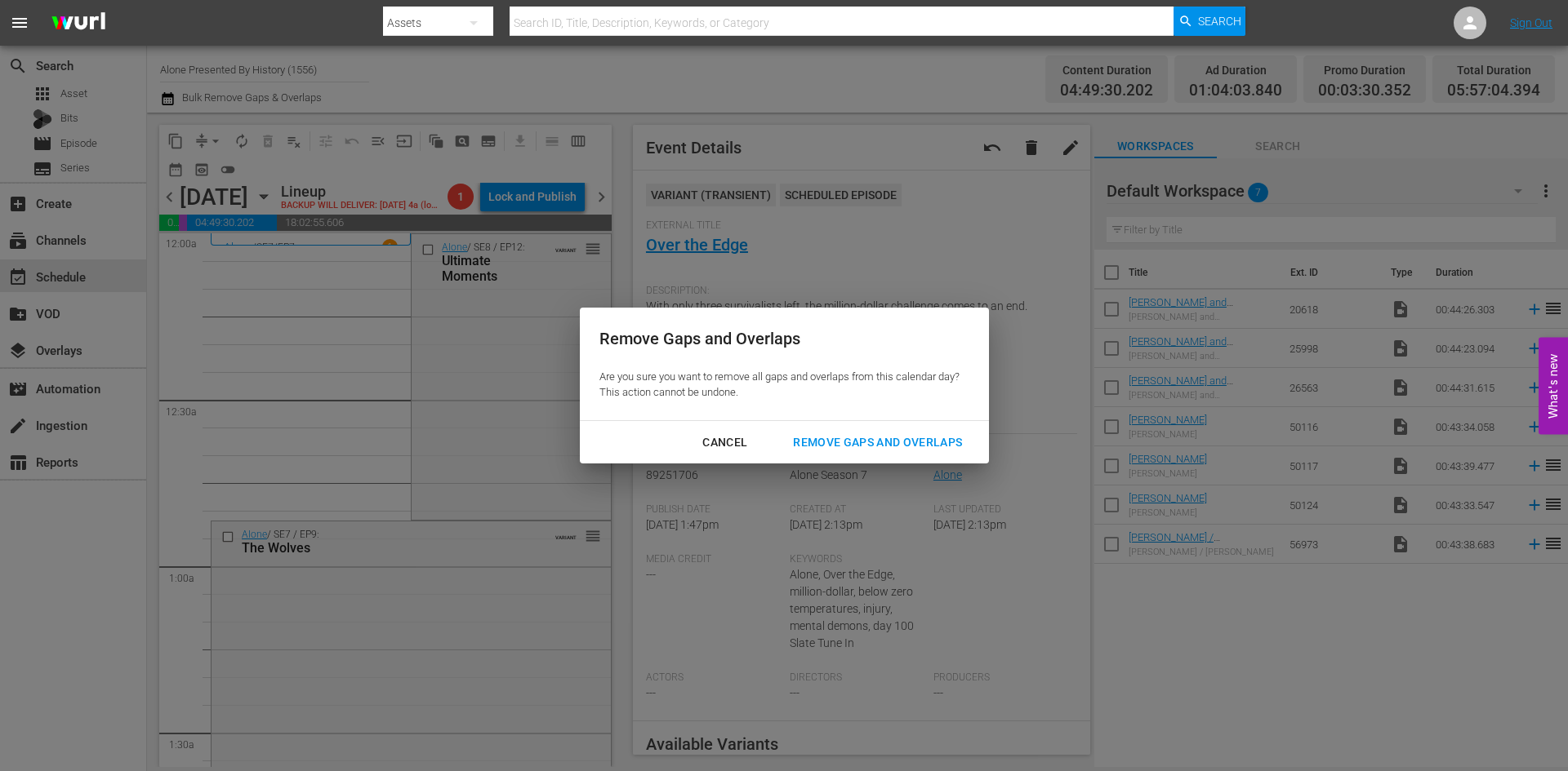
click at [883, 447] on div "Remove Gaps and Overlaps" at bounding box center [877, 443] width 195 height 20
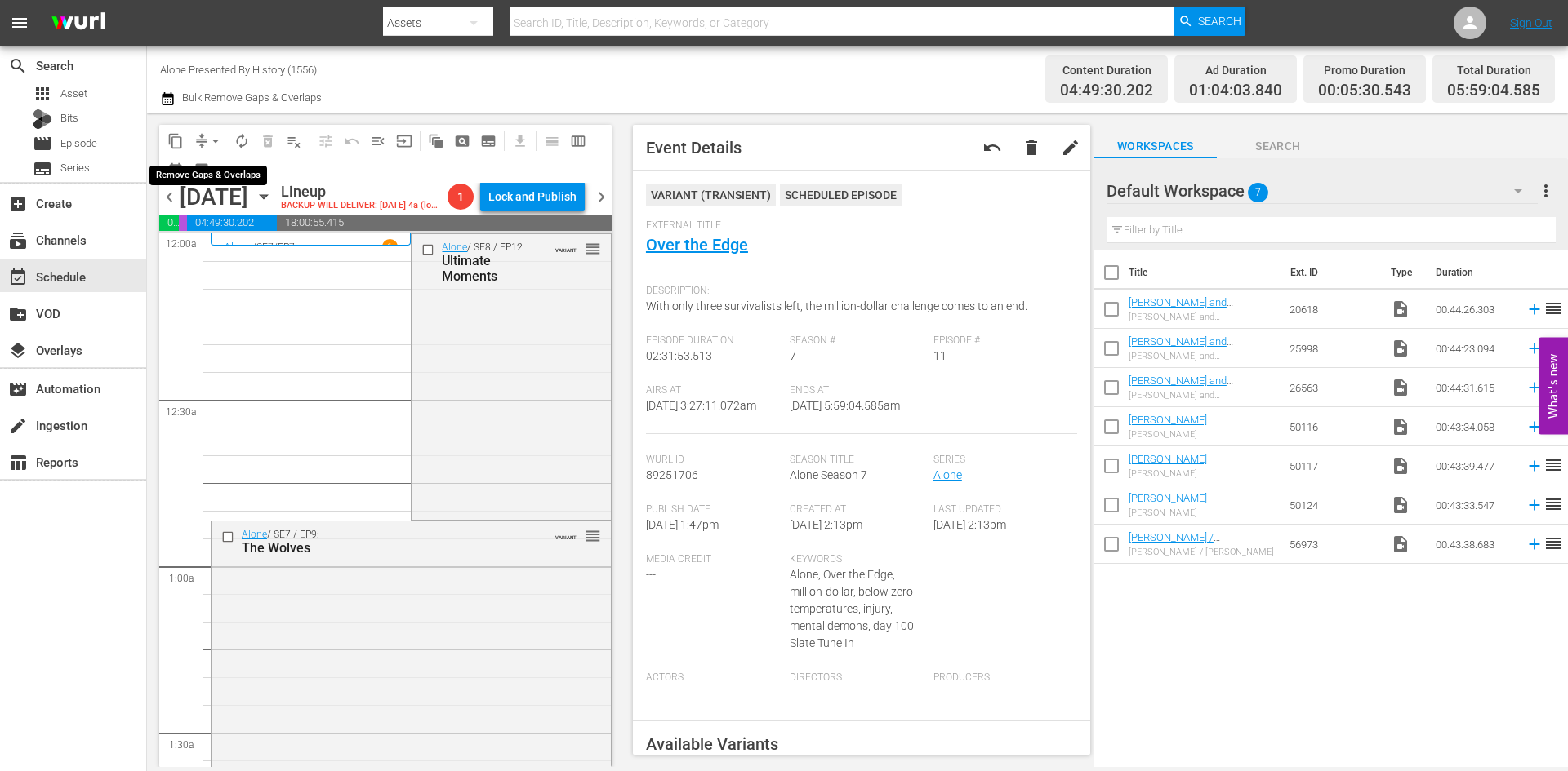
click at [211, 139] on span "arrow_drop_down" at bounding box center [215, 141] width 16 height 16
click at [217, 178] on li "Align to Midnight" at bounding box center [216, 174] width 172 height 27
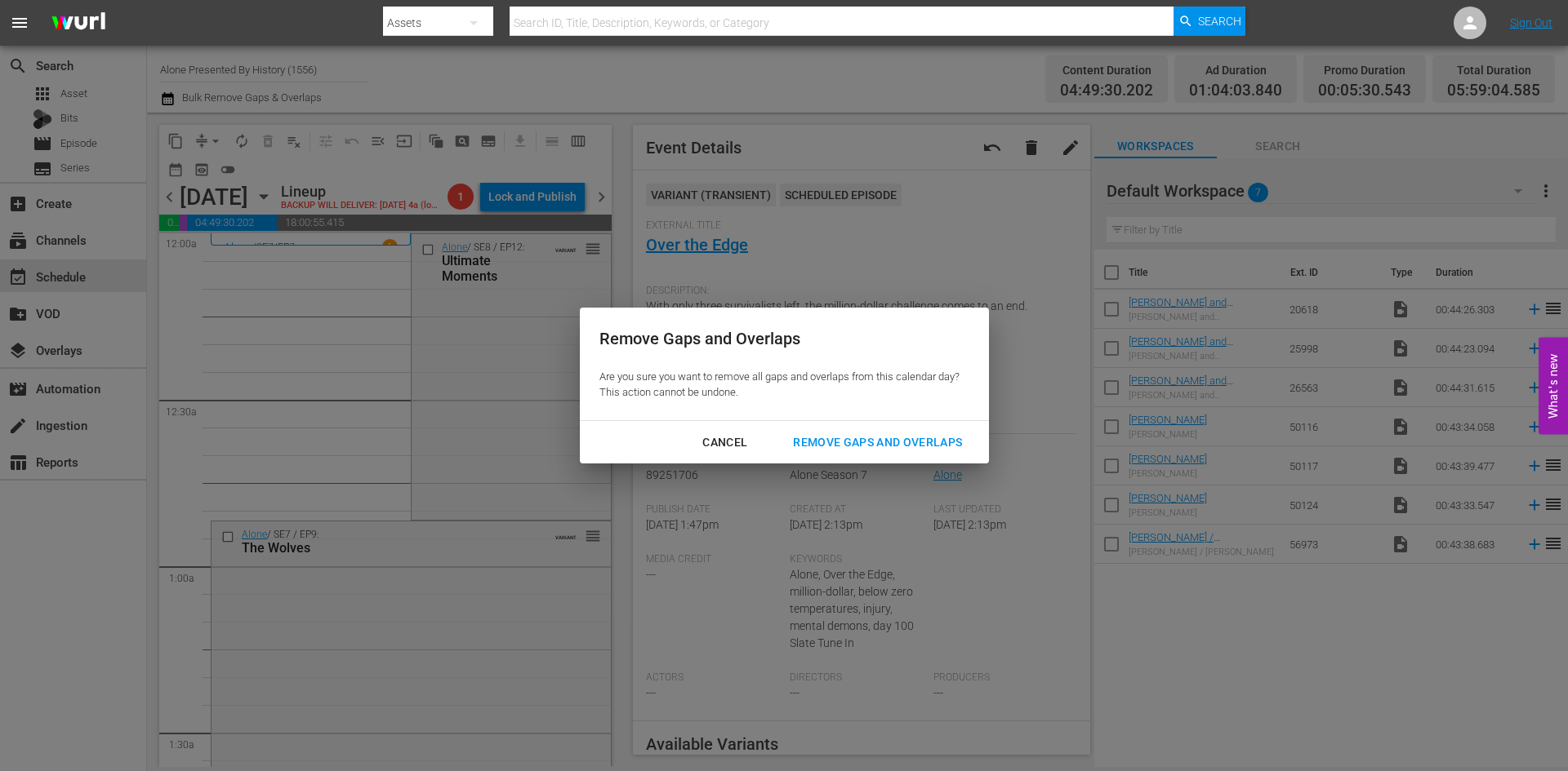
click at [834, 440] on div "Remove Gaps and Overlaps" at bounding box center [877, 443] width 195 height 20
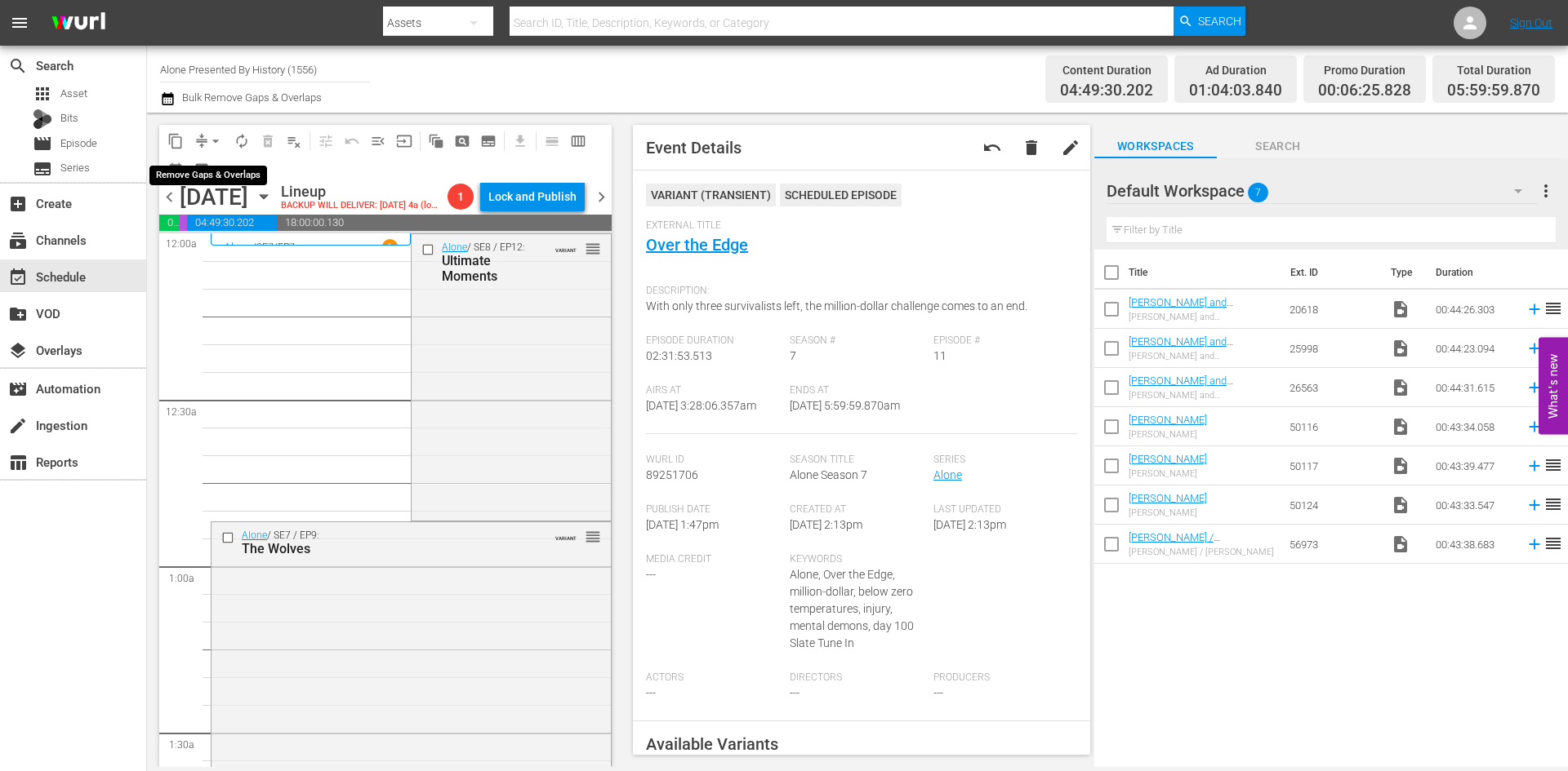
click at [213, 141] on span "arrow_drop_down" at bounding box center [215, 141] width 16 height 16
click at [204, 176] on li "Align to Midnight" at bounding box center [216, 174] width 172 height 27
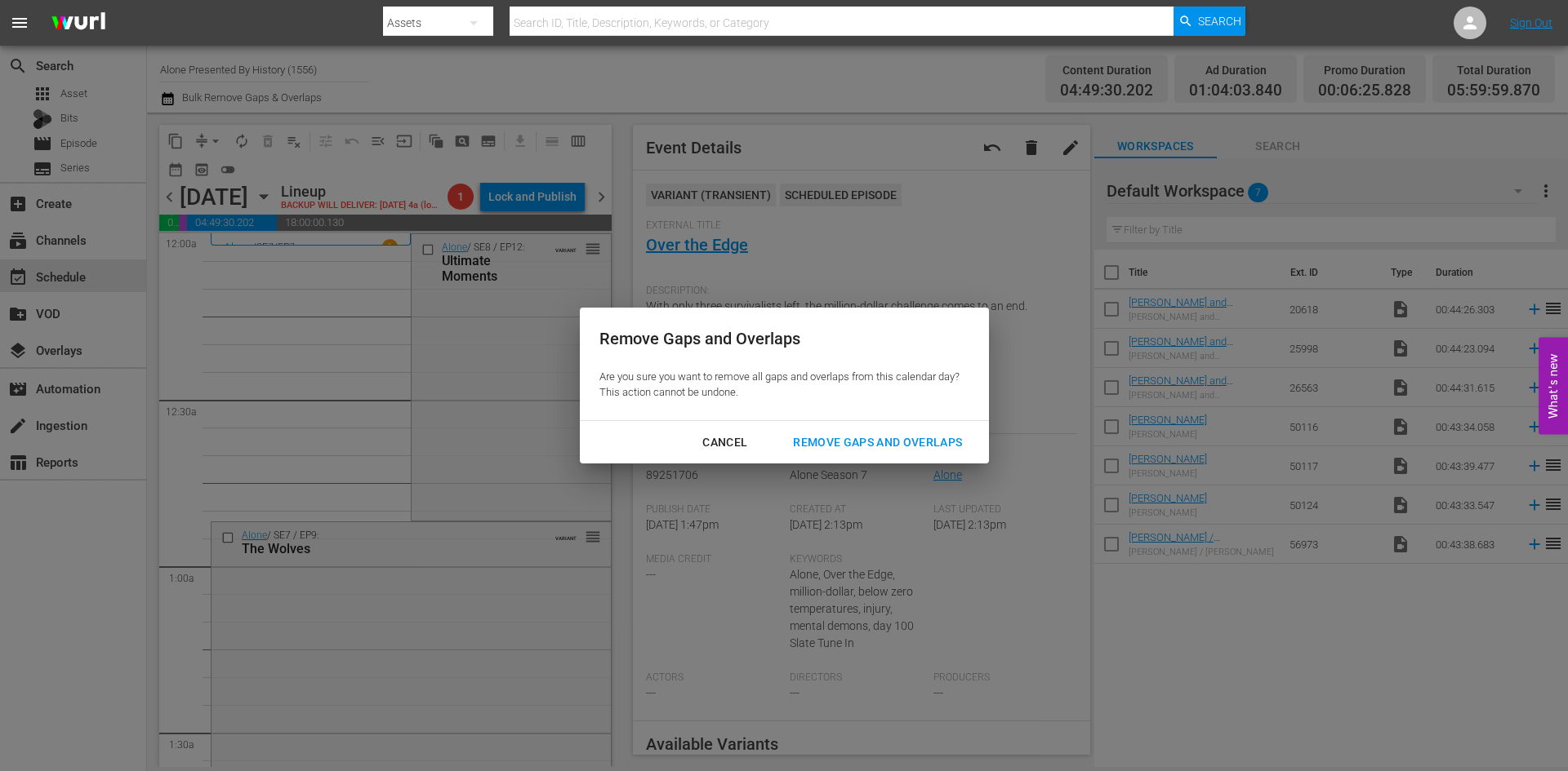
click at [845, 439] on div "Remove Gaps and Overlaps" at bounding box center [877, 443] width 195 height 20
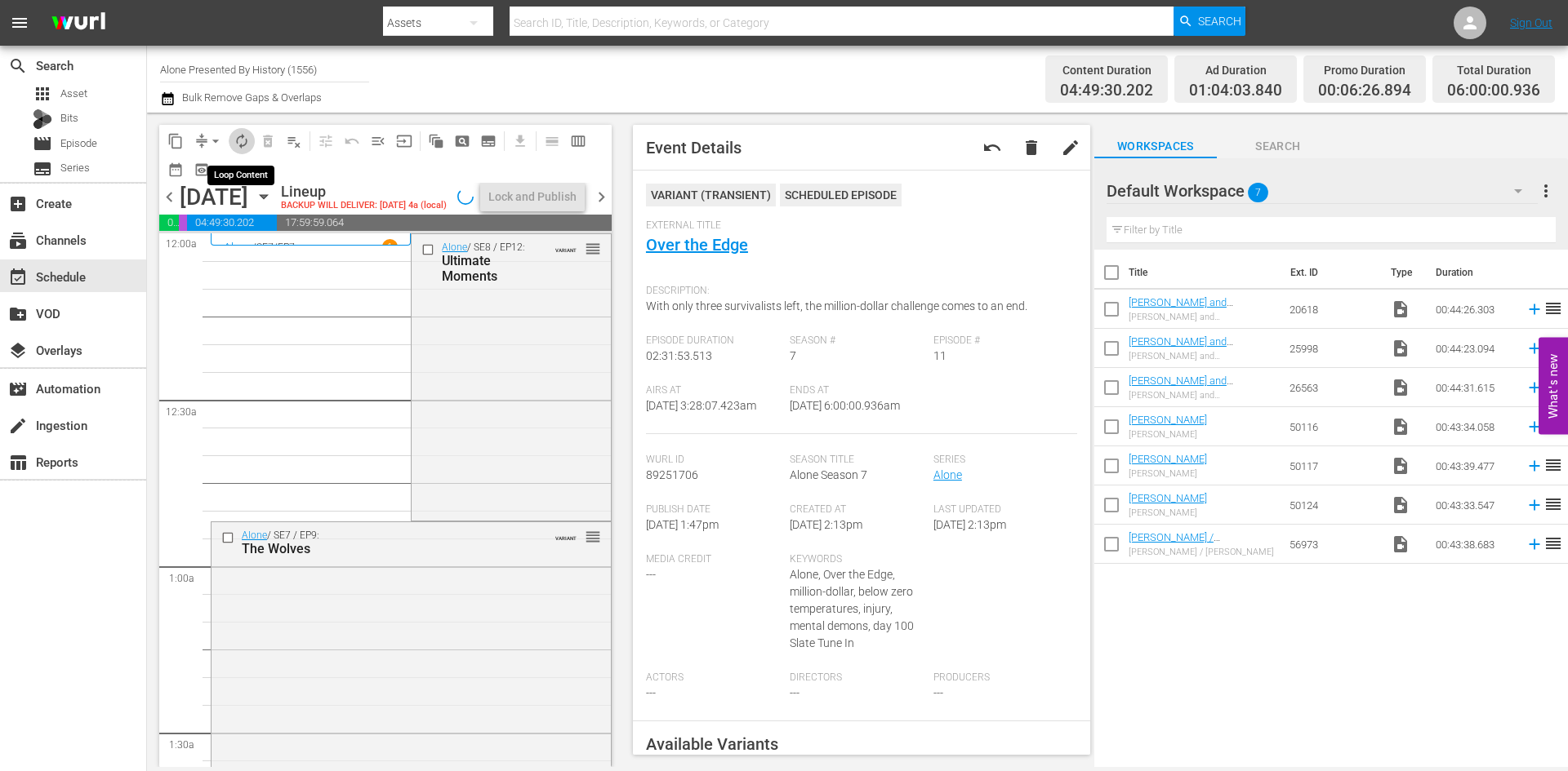
click at [236, 139] on span "autorenew_outlined" at bounding box center [241, 141] width 16 height 16
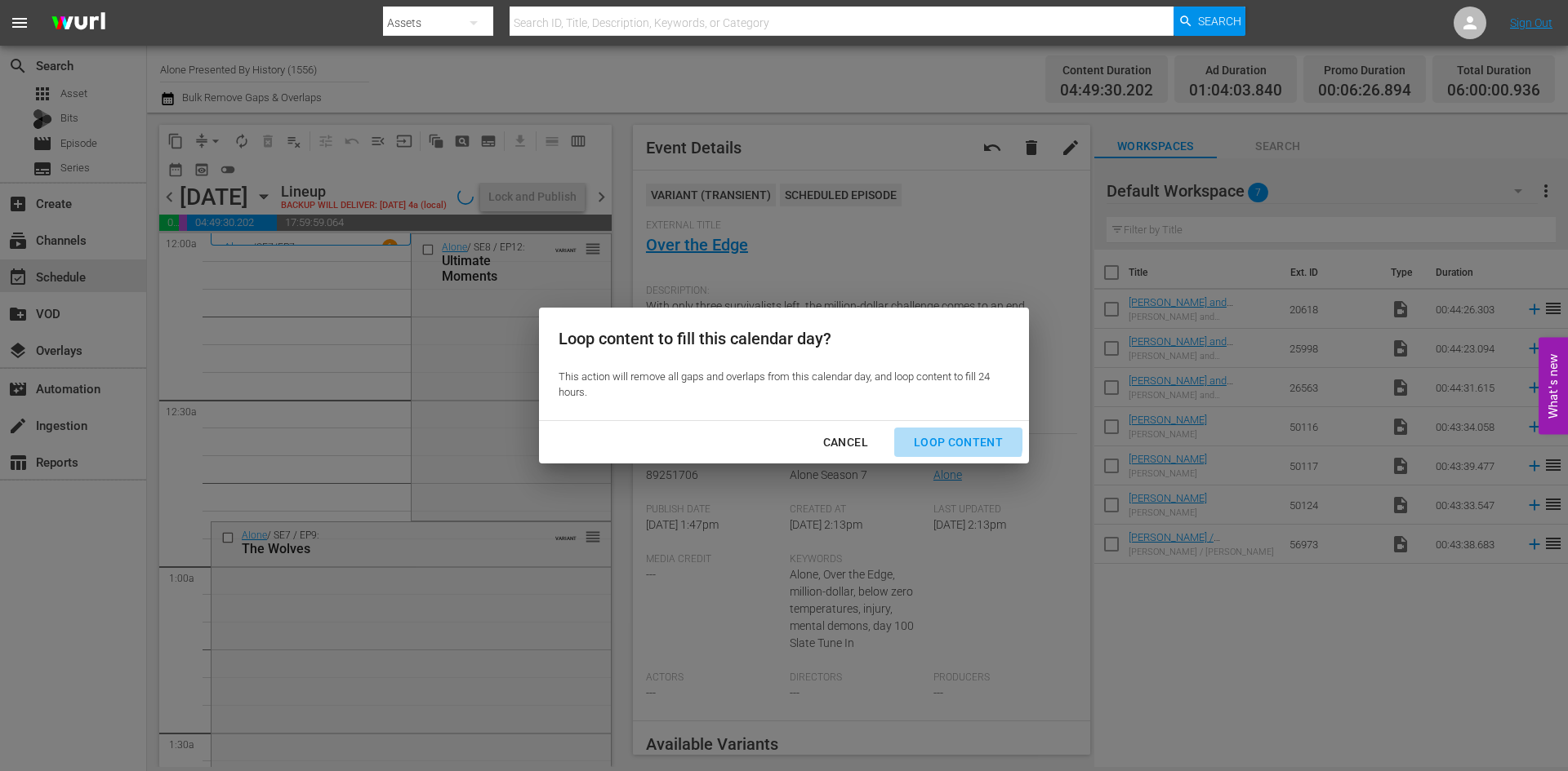
click at [939, 439] on div "Loop Content" at bounding box center [958, 443] width 115 height 20
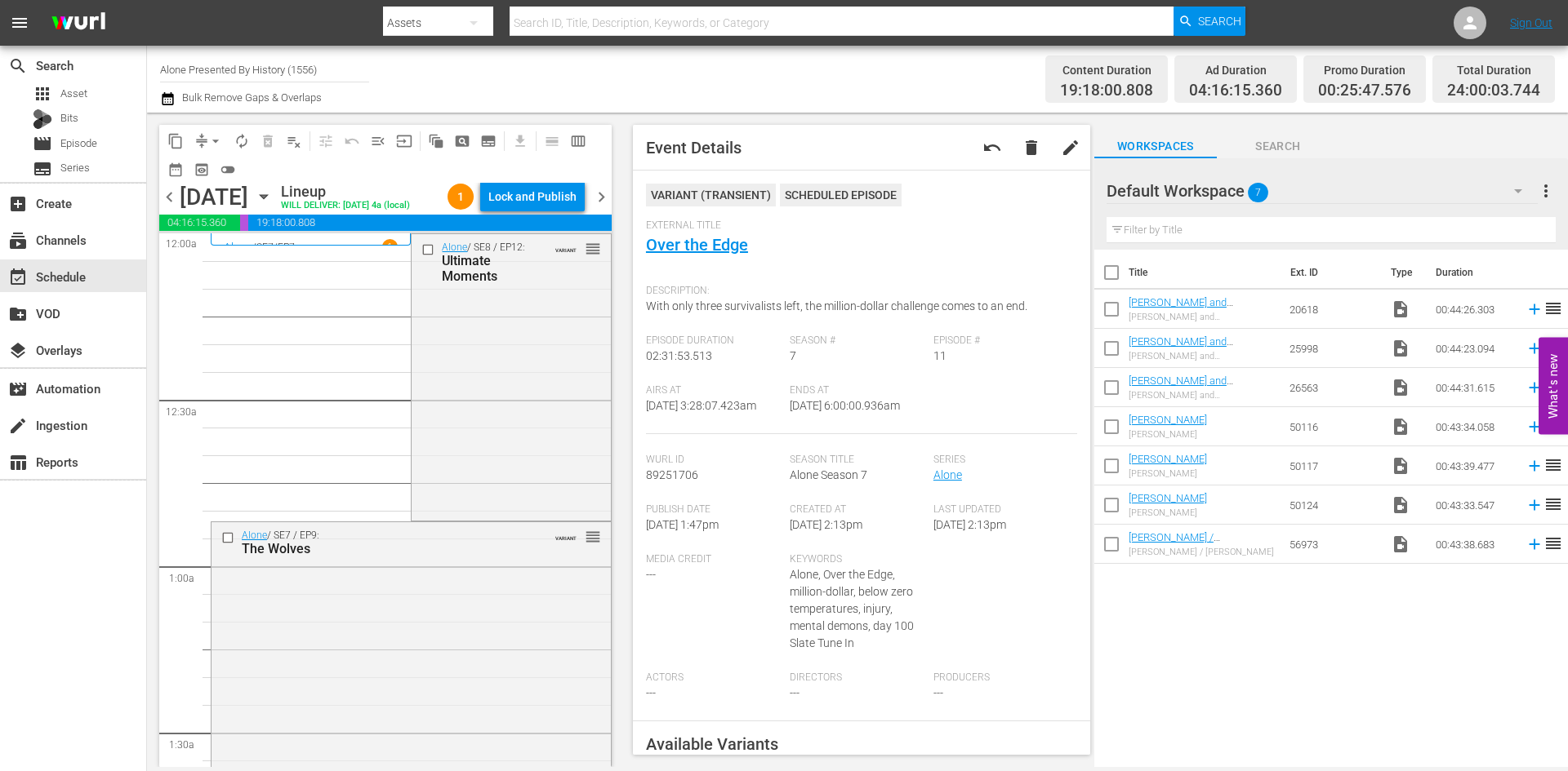
click at [544, 203] on div "Lock and Publish" at bounding box center [532, 196] width 88 height 29
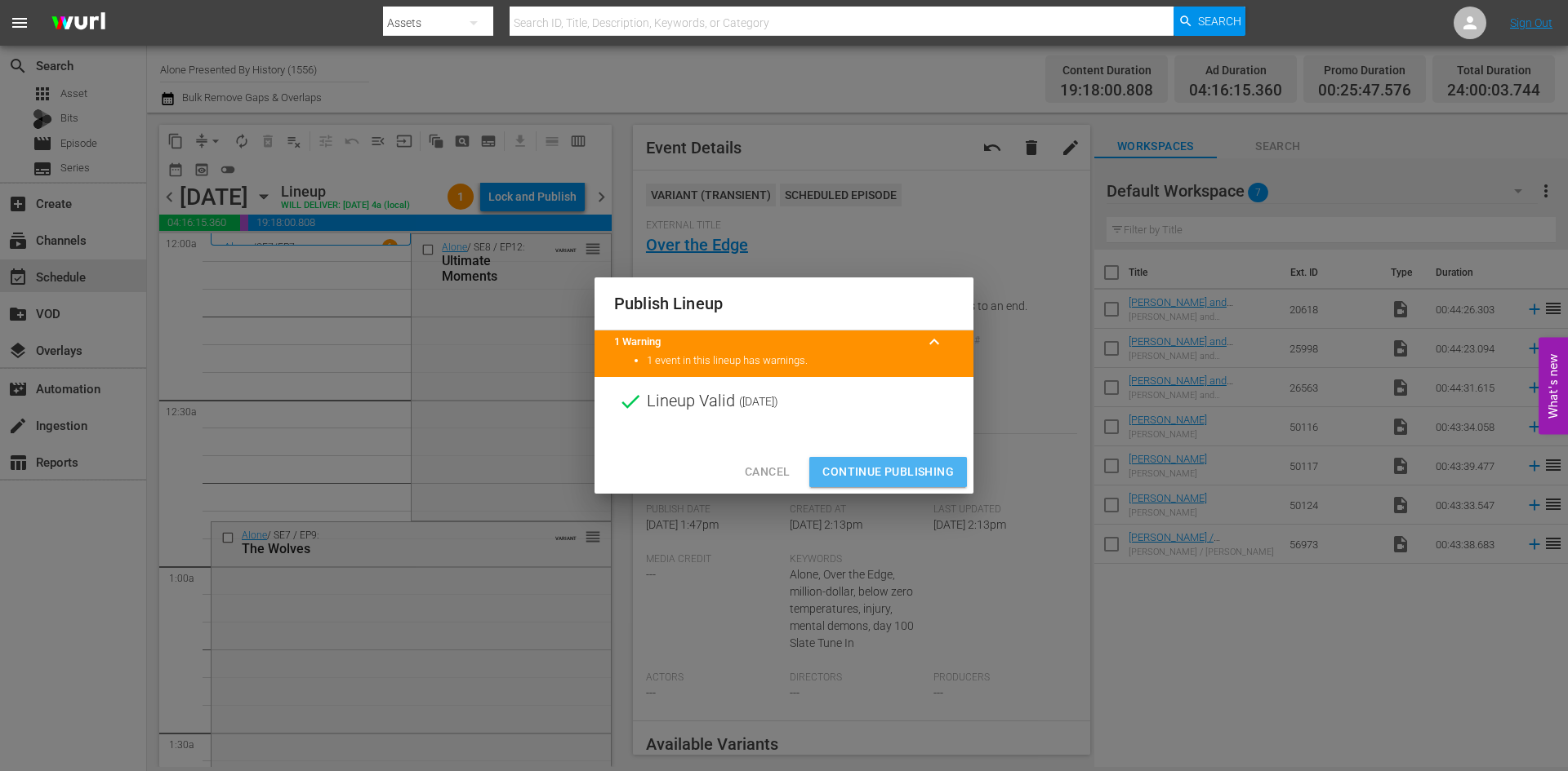
click at [887, 463] on span "Continue Publishing" at bounding box center [888, 472] width 131 height 20
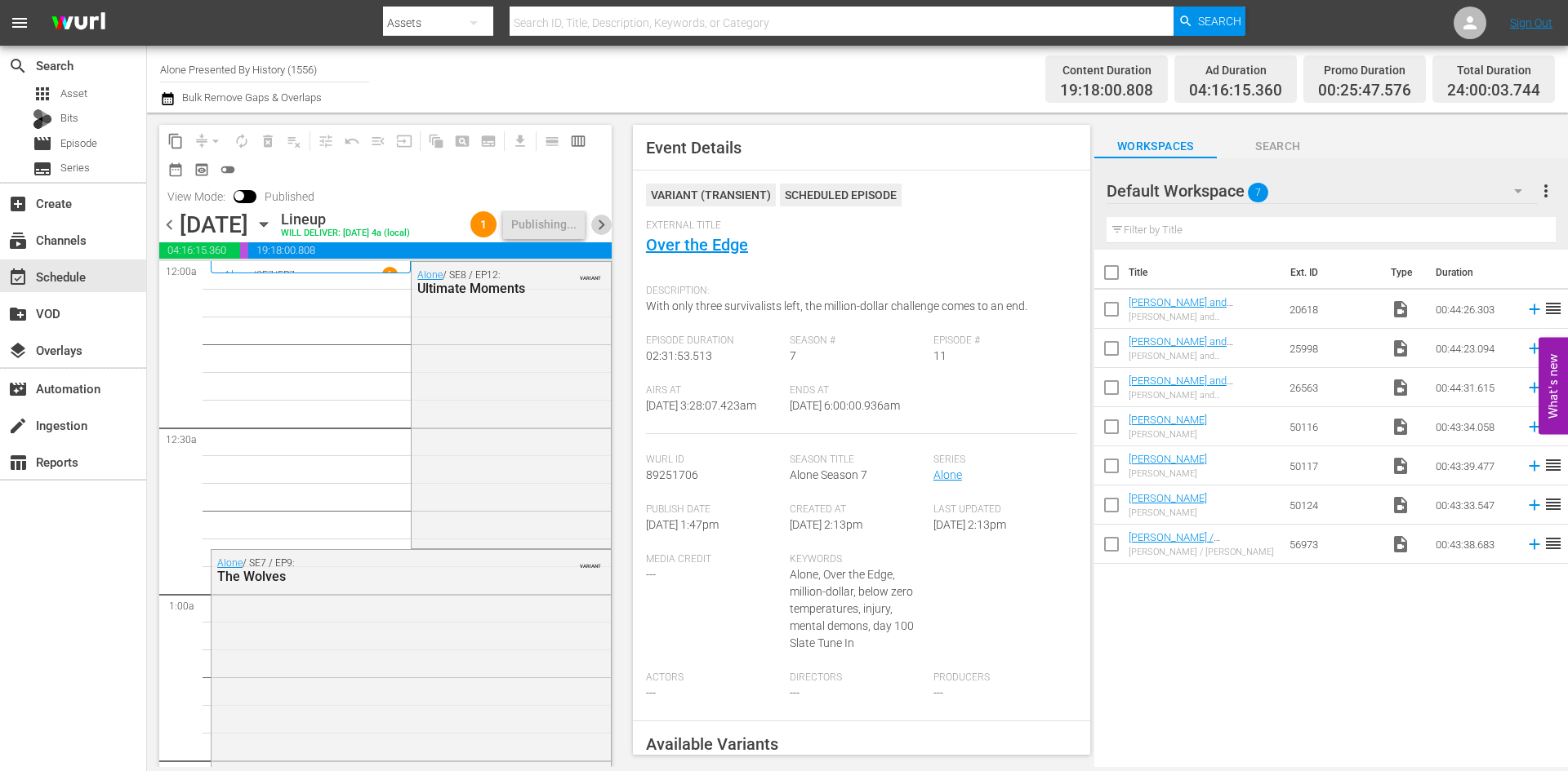
click at [604, 235] on span "chevron_right" at bounding box center [601, 225] width 20 height 20
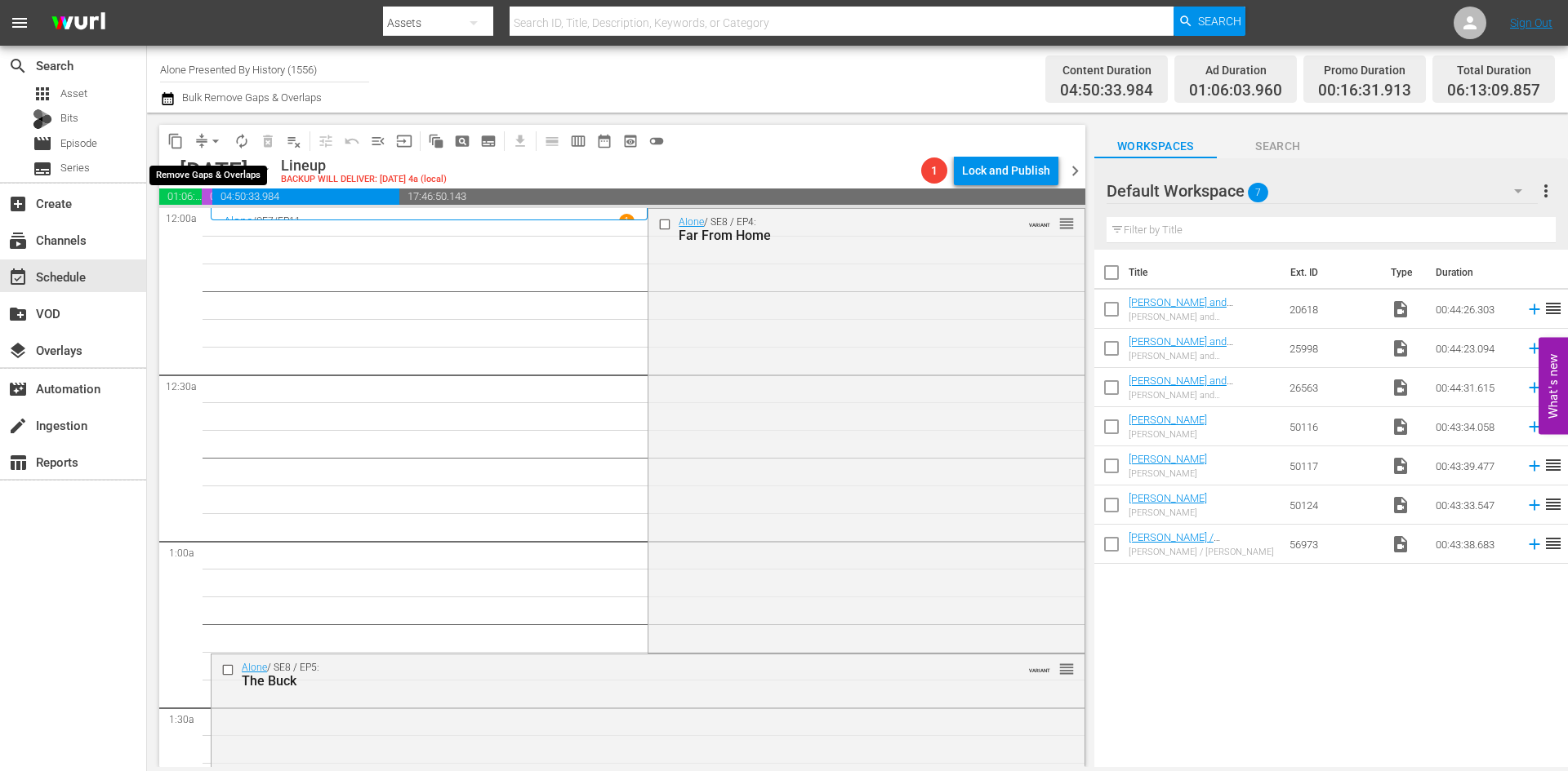
click at [206, 136] on button "arrow_drop_down" at bounding box center [215, 141] width 26 height 26
click at [187, 183] on li "Align to Midnight" at bounding box center [216, 174] width 172 height 27
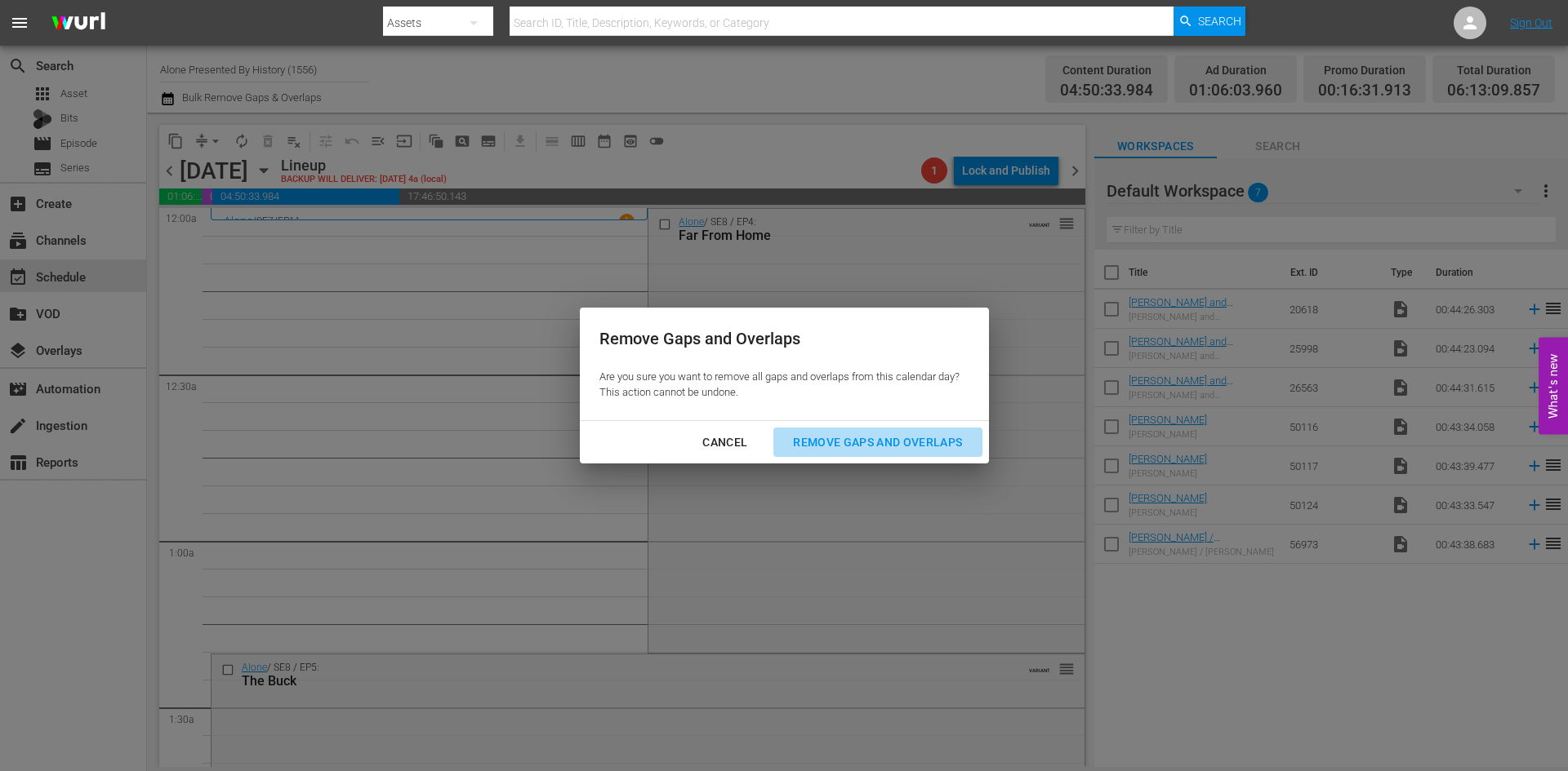
click at [884, 444] on div "Remove Gaps and Overlaps" at bounding box center [877, 443] width 195 height 20
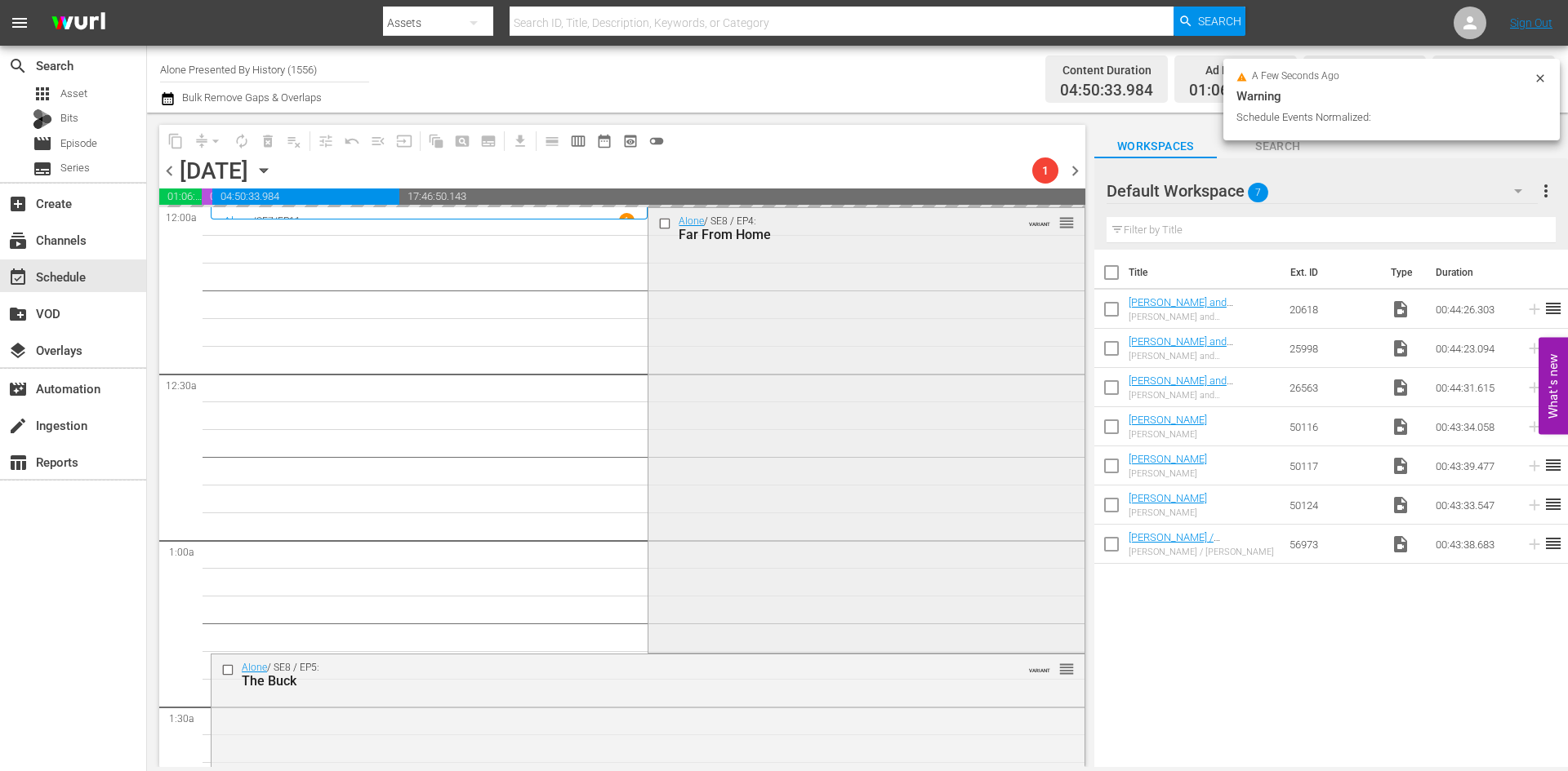
click at [877, 449] on div "Alone / SE8 / EP4: Far From Home VARIANT reorder" at bounding box center [866, 428] width 435 height 442
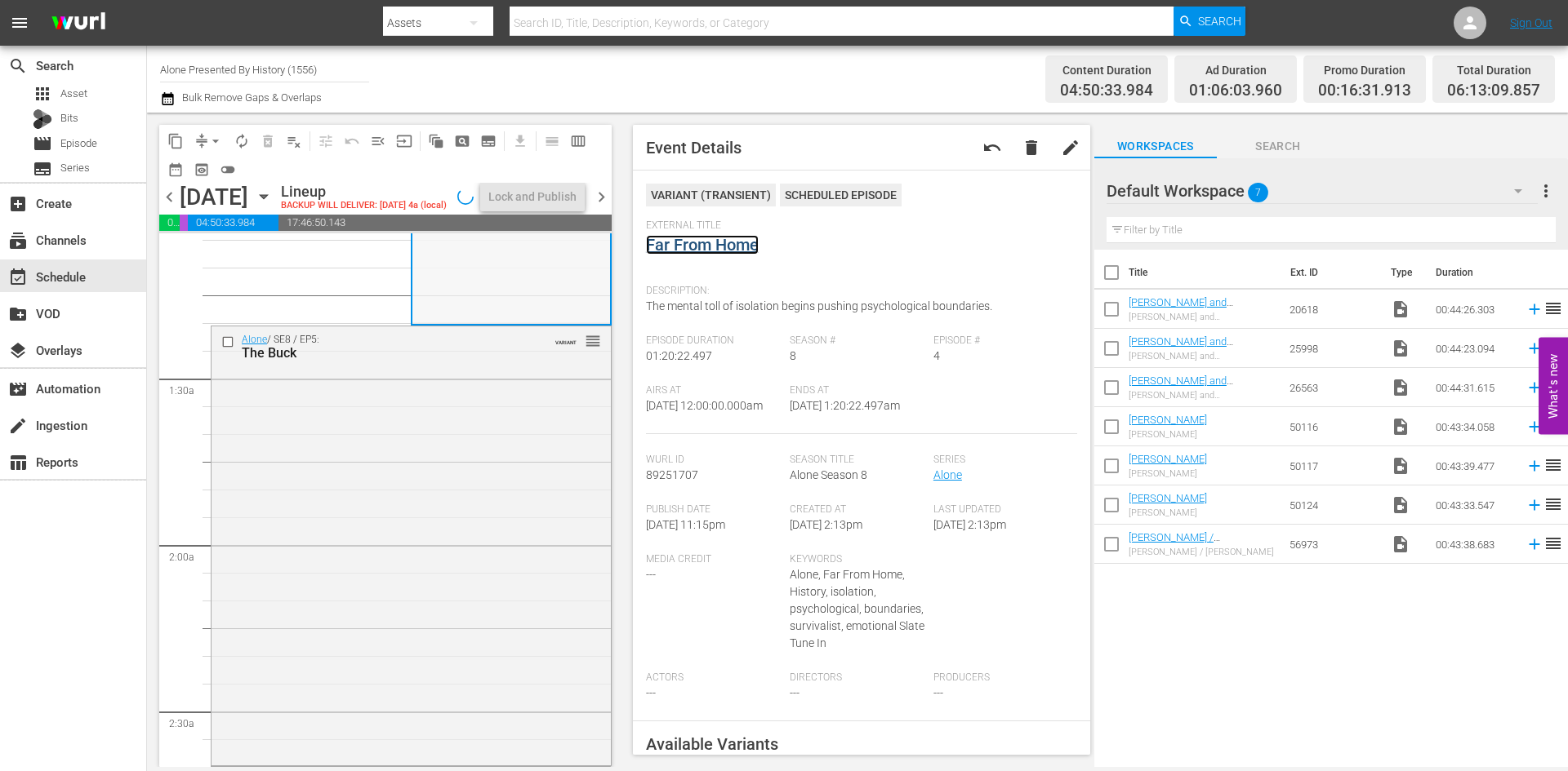
scroll to position [408, 0]
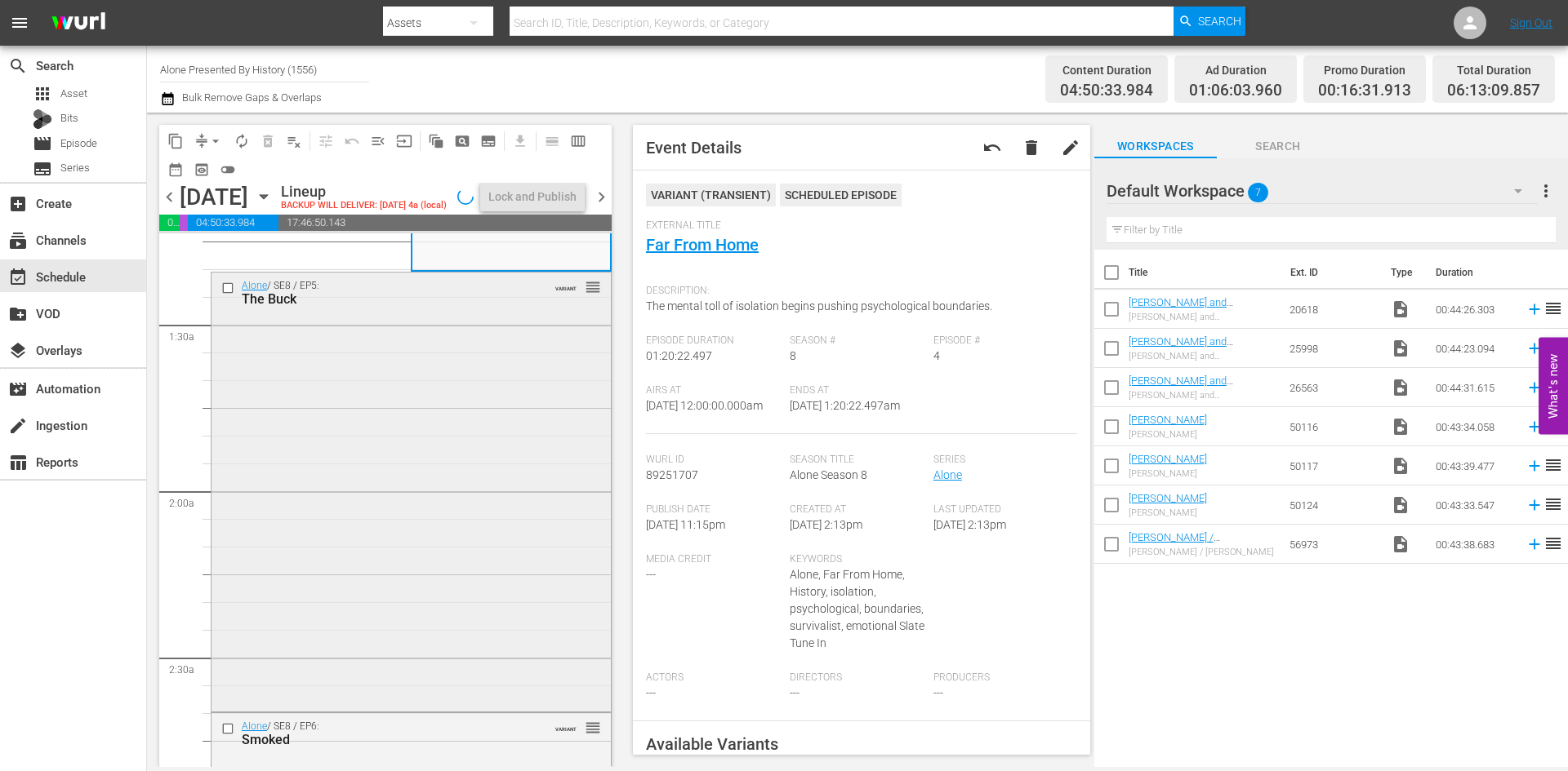
click at [427, 489] on div "Alone / SE8 / EP5: The Buck VARIANT reorder" at bounding box center [411, 491] width 399 height 436
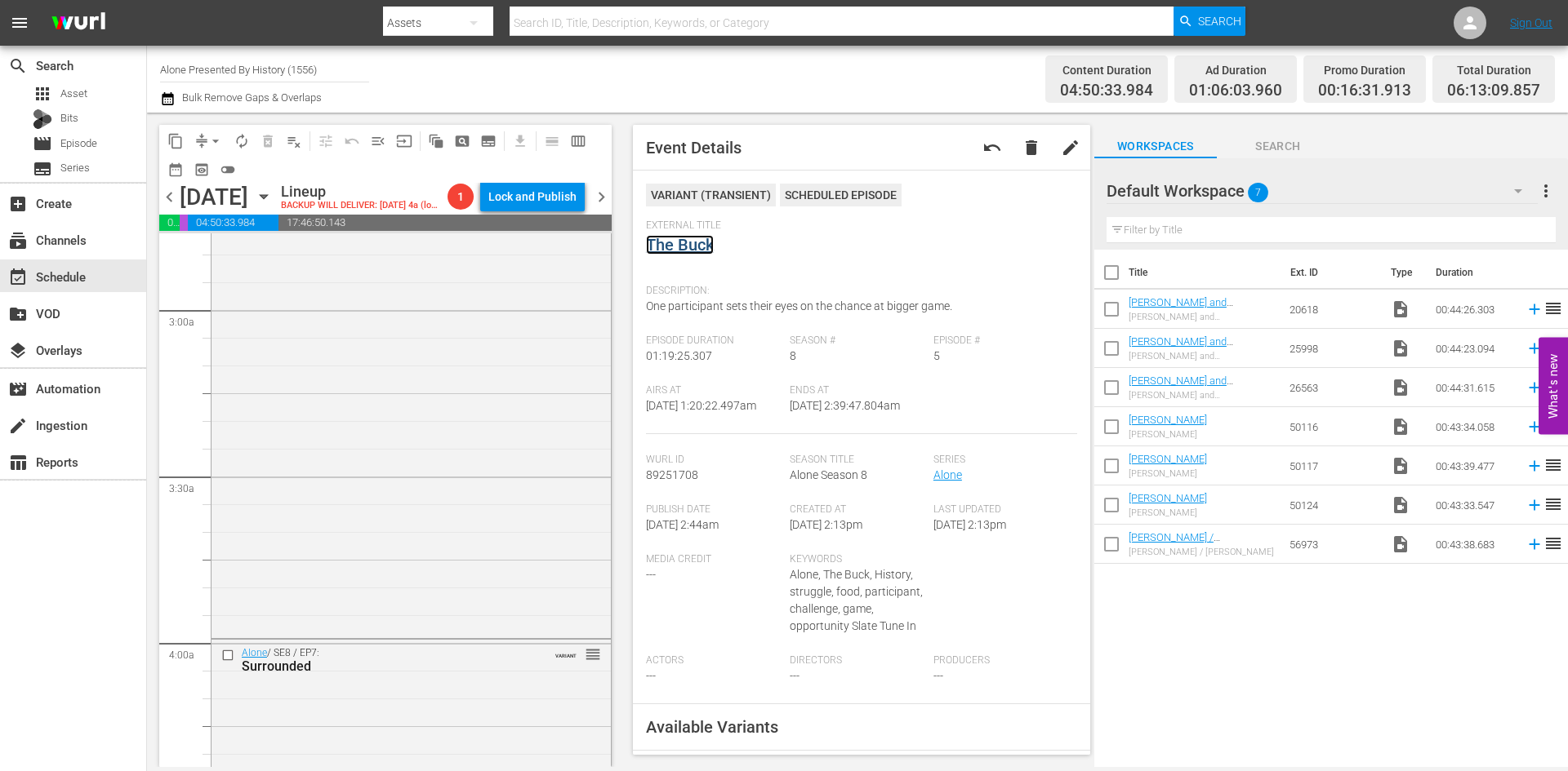
scroll to position [980, 0]
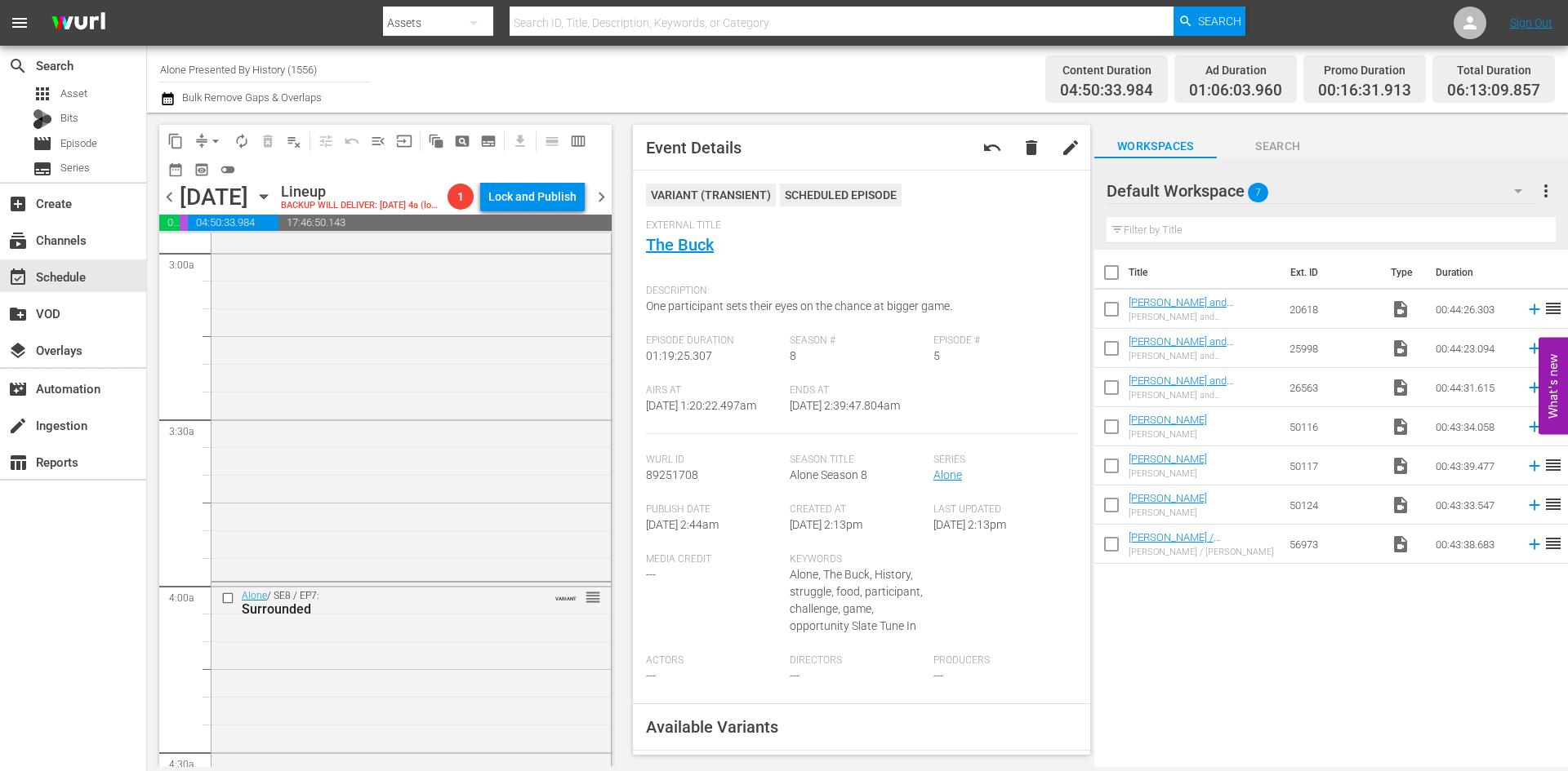
click at [392, 440] on div "Alone / SE8 / EP6: Smoked VARIANT reorder" at bounding box center [411, 360] width 399 height 436
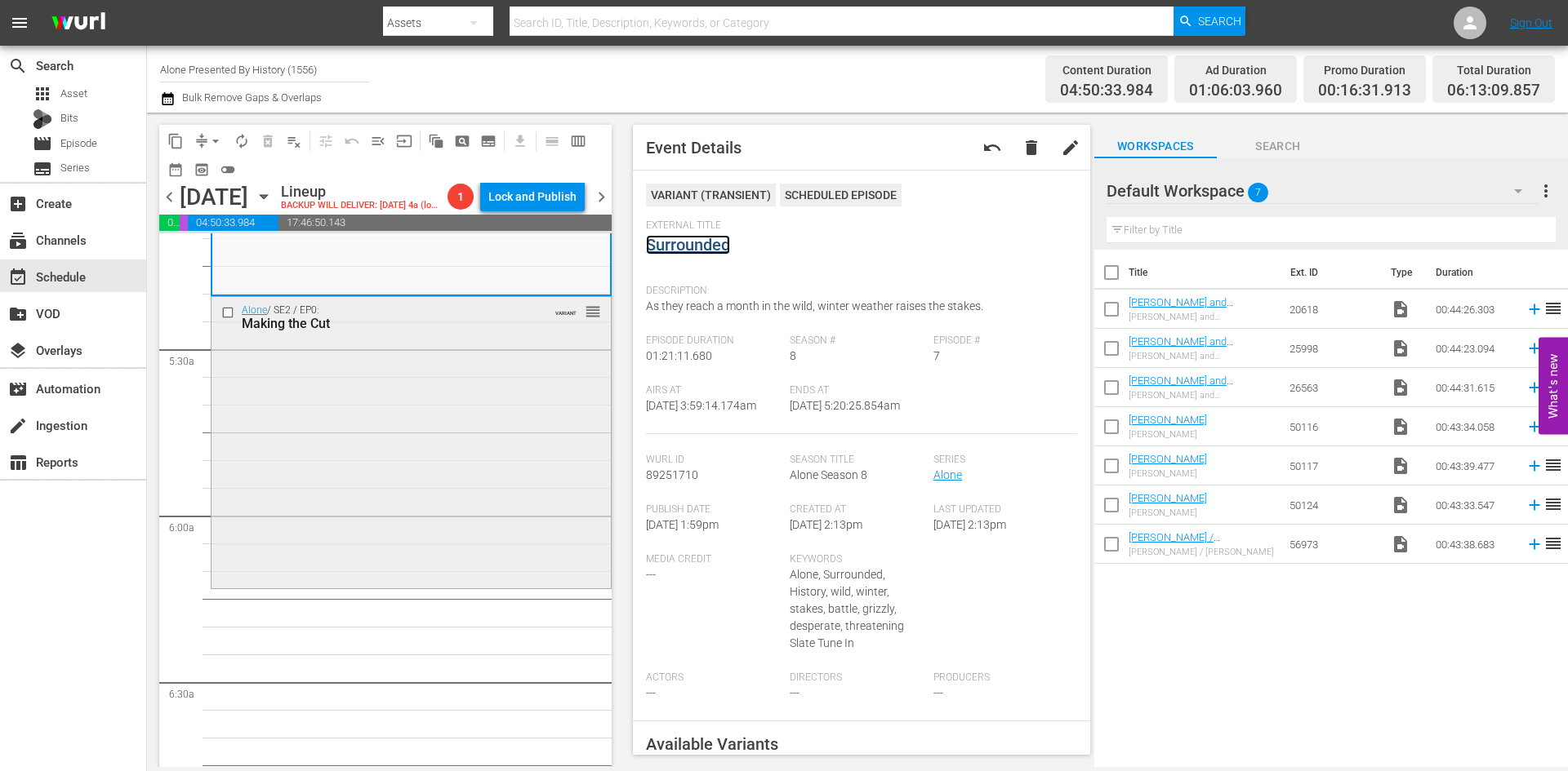
scroll to position [1714, 0]
click at [359, 479] on div "Alone / SE2 / EP0: Making the Cut VARIANT reorder" at bounding box center [411, 443] width 399 height 288
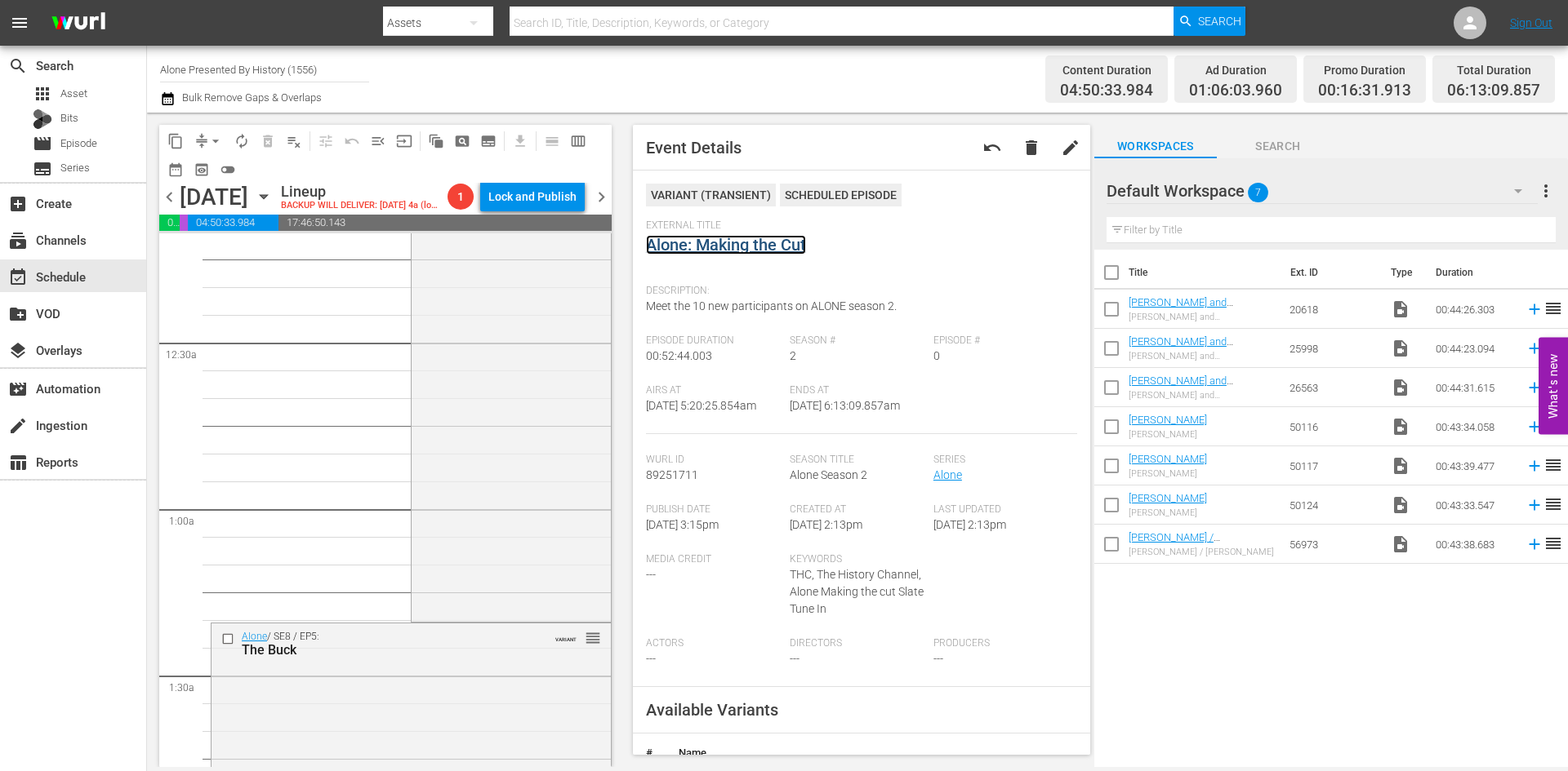
scroll to position [0, 0]
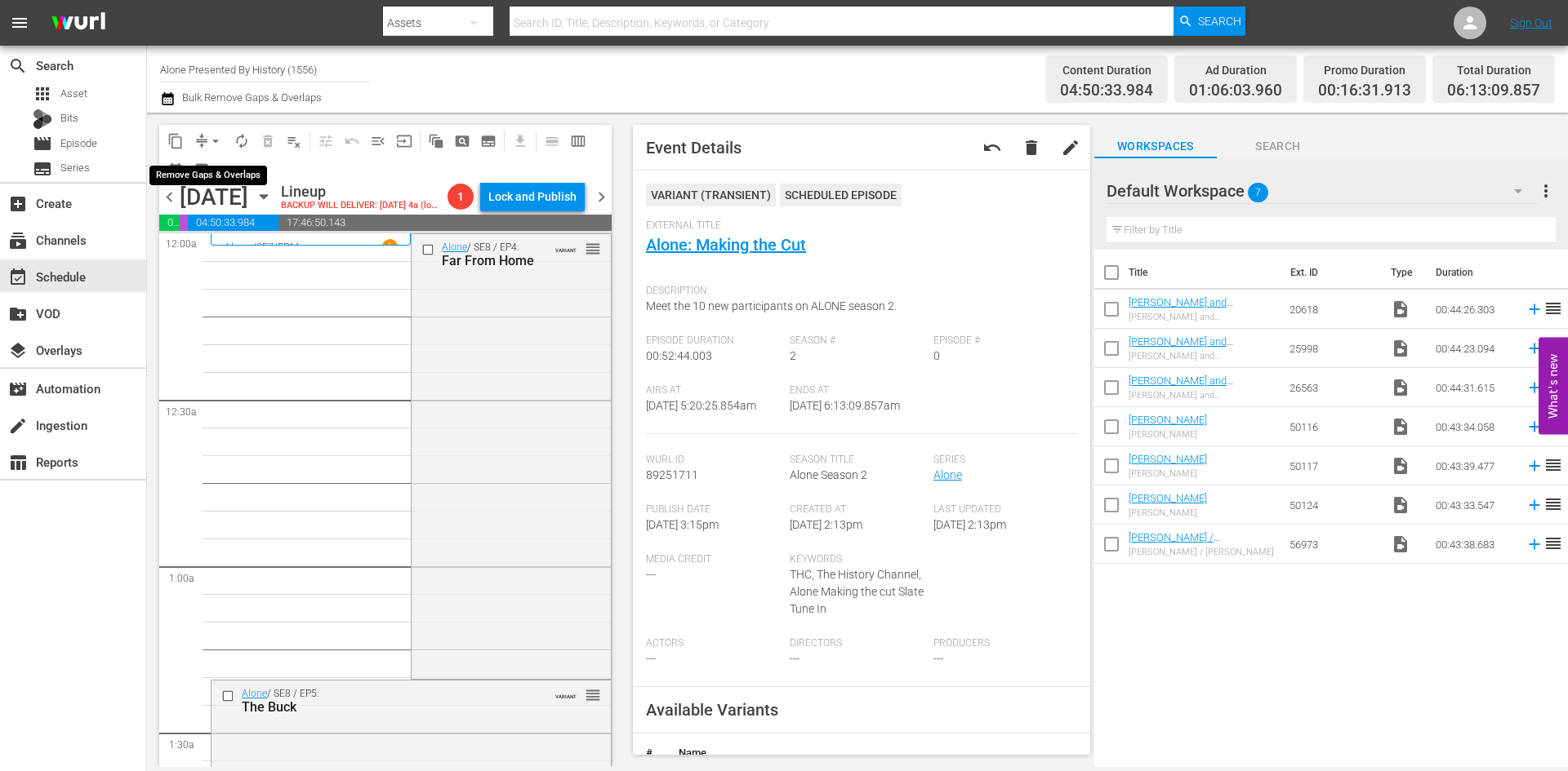
click at [218, 141] on span "arrow_drop_down" at bounding box center [215, 141] width 16 height 16
click at [210, 173] on li "Align to Midnight" at bounding box center [216, 174] width 172 height 27
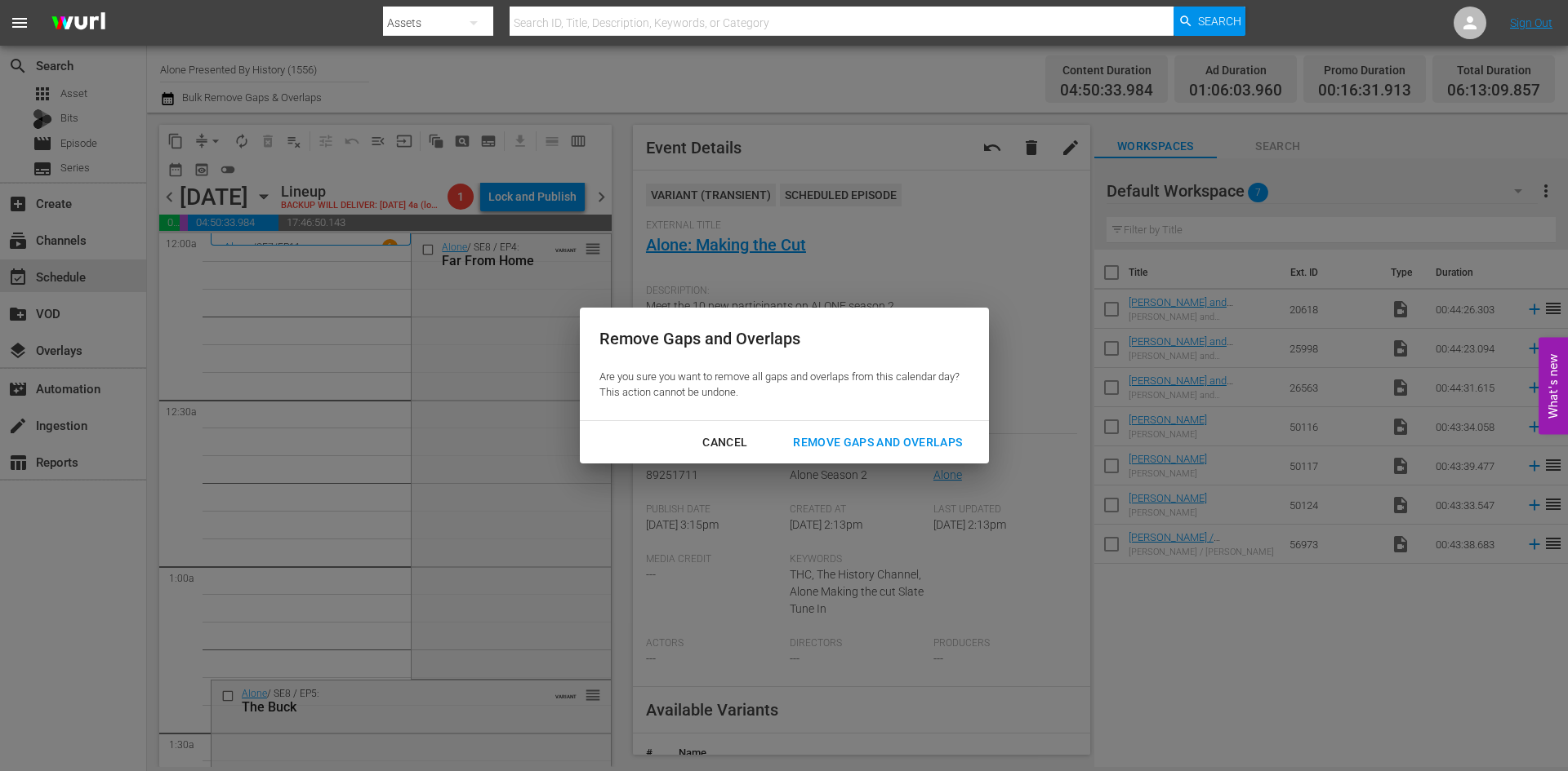
click at [849, 440] on div "Remove Gaps and Overlaps" at bounding box center [877, 443] width 195 height 20
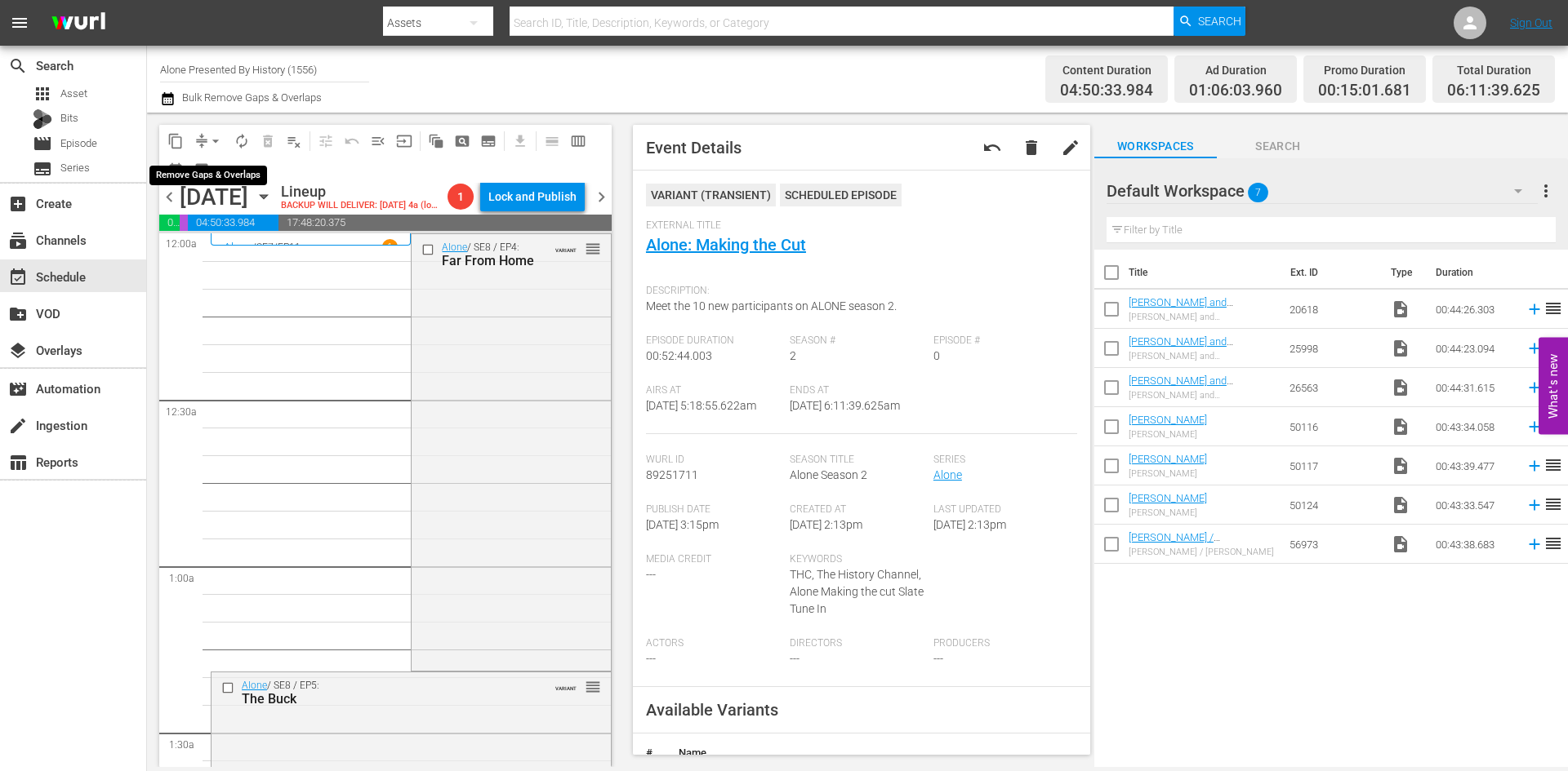
click at [211, 137] on span "arrow_drop_down" at bounding box center [215, 141] width 16 height 16
click at [207, 180] on li "Align to Midnight" at bounding box center [216, 174] width 172 height 27
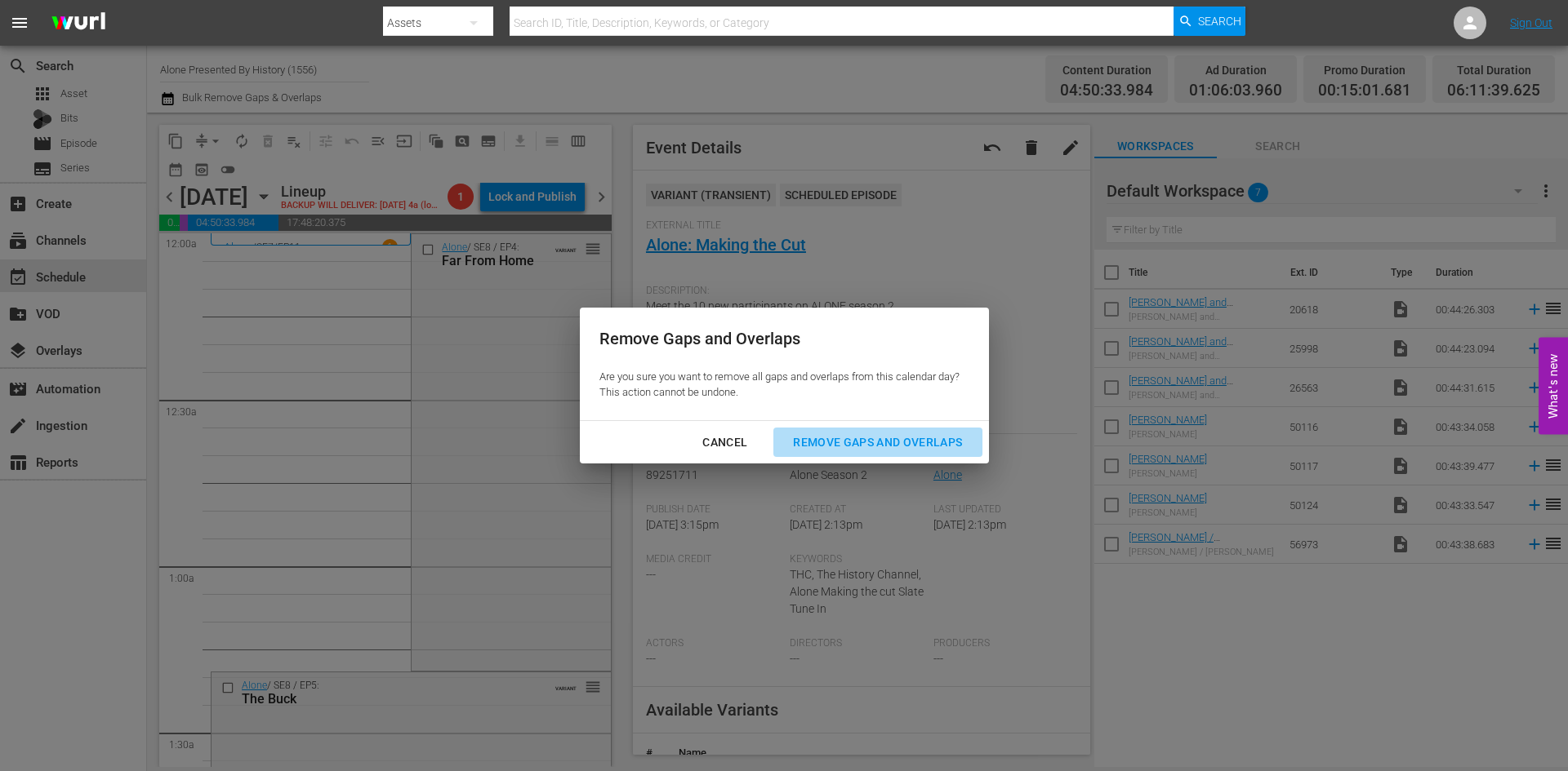
click at [867, 433] on div "Remove Gaps and Overlaps" at bounding box center [877, 443] width 195 height 20
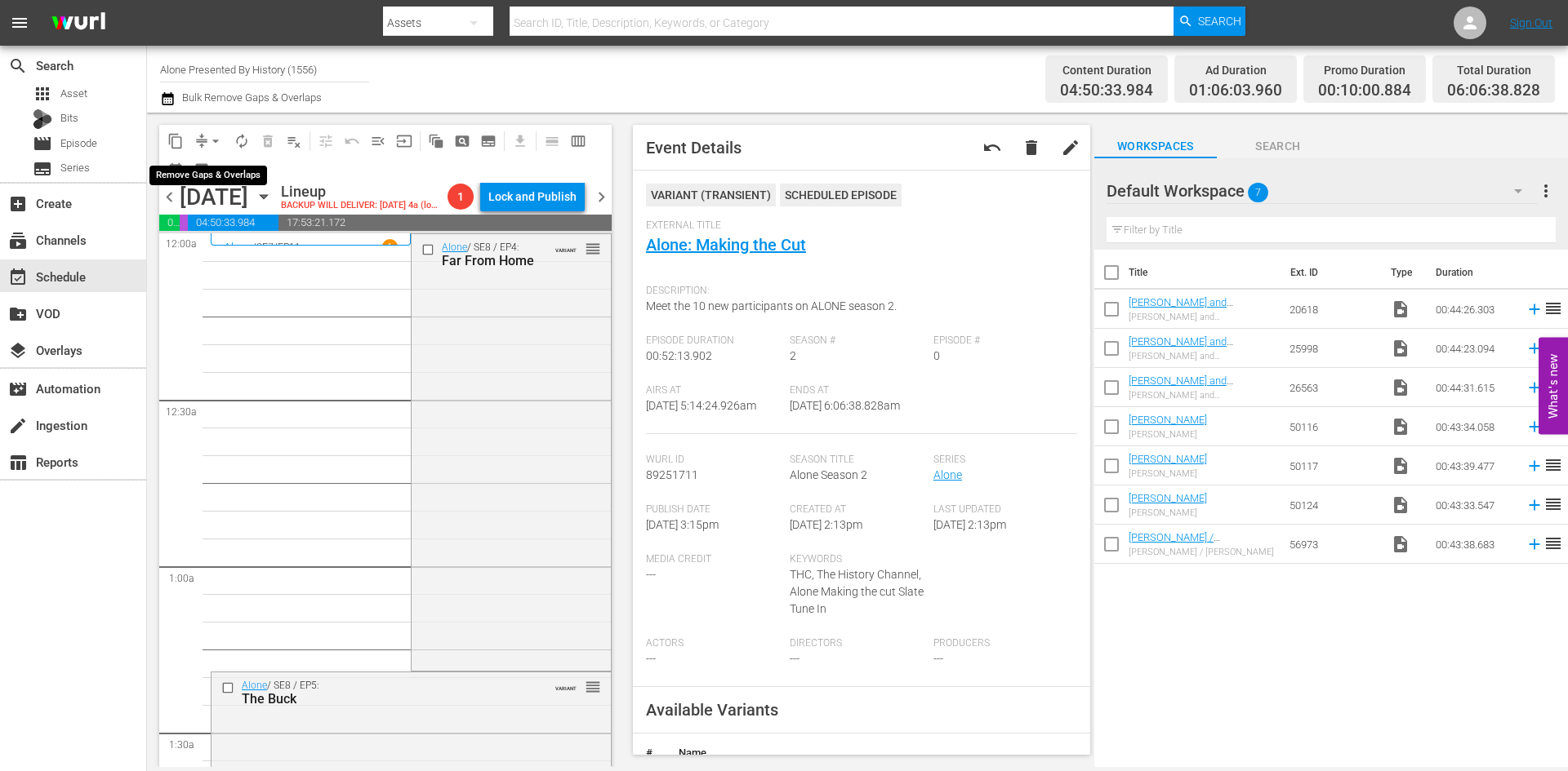
click at [211, 146] on span "arrow_drop_down" at bounding box center [215, 141] width 16 height 16
click at [211, 169] on li "Align to Midnight" at bounding box center [216, 174] width 172 height 27
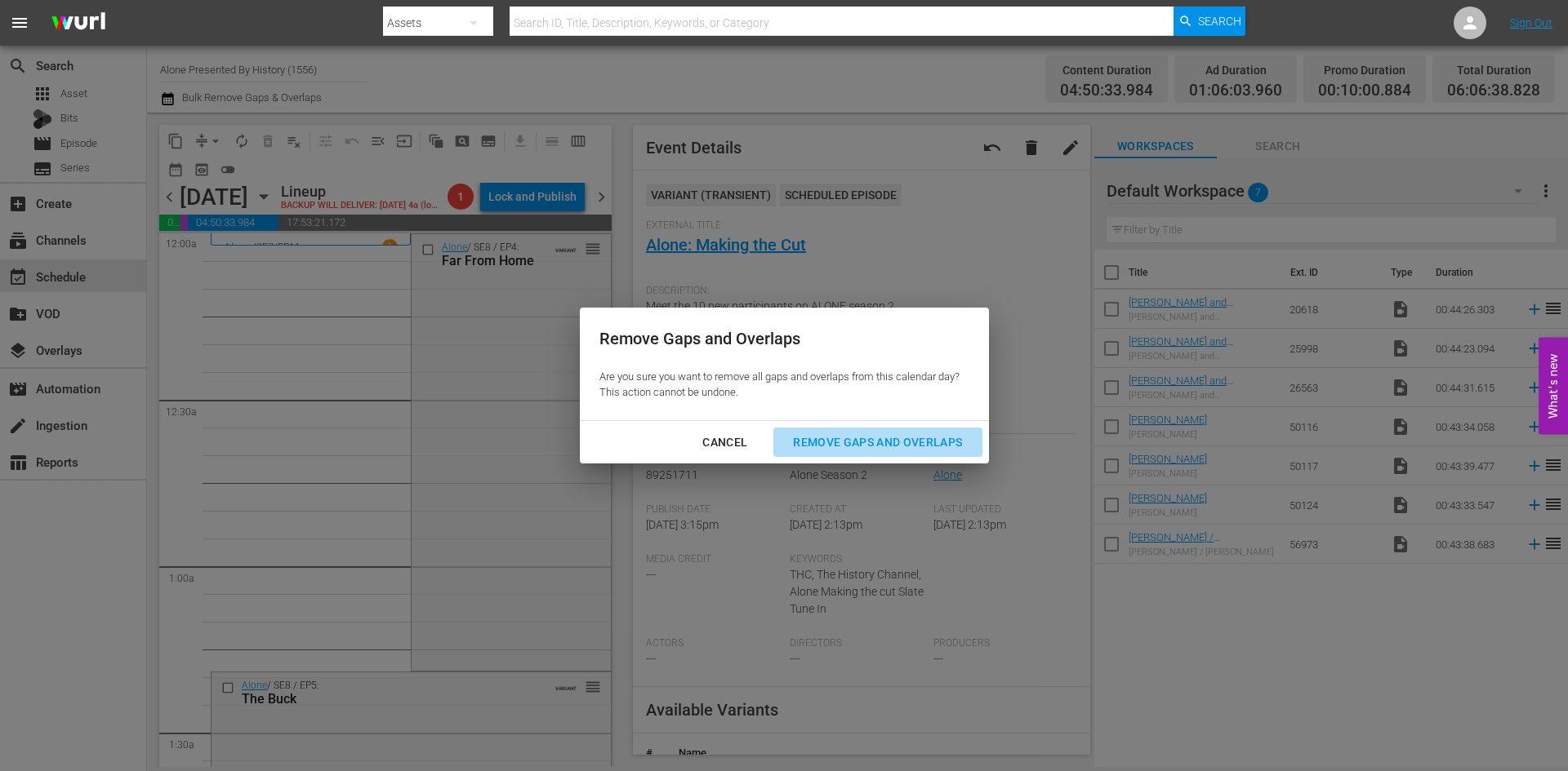
click at [844, 444] on div "Remove Gaps and Overlaps" at bounding box center [877, 443] width 195 height 20
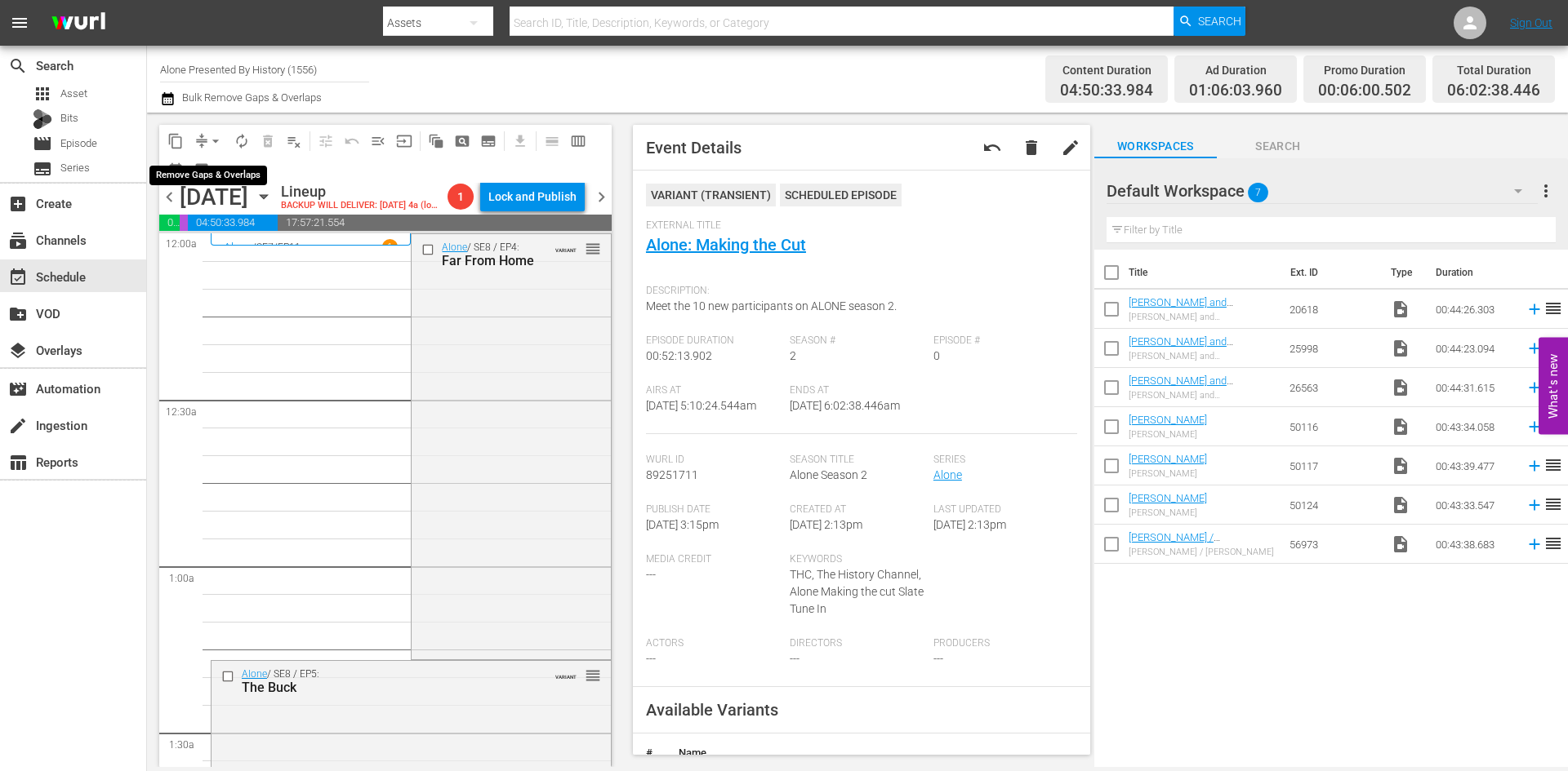
click at [208, 138] on span "arrow_drop_down" at bounding box center [215, 141] width 16 height 16
click at [211, 175] on li "Align to Midnight" at bounding box center [216, 174] width 172 height 27
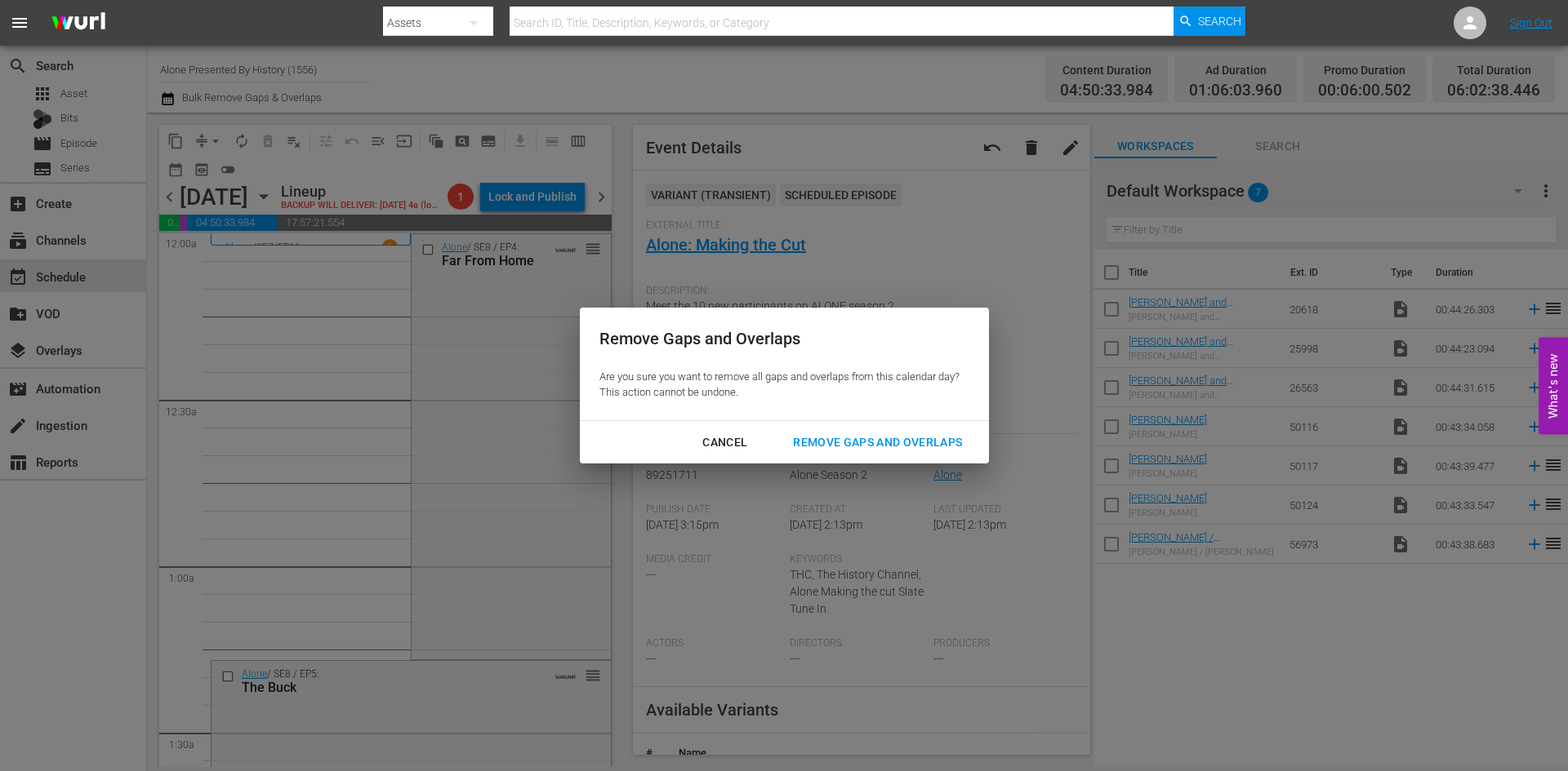
click at [877, 439] on div "Remove Gaps and Overlaps" at bounding box center [877, 443] width 195 height 20
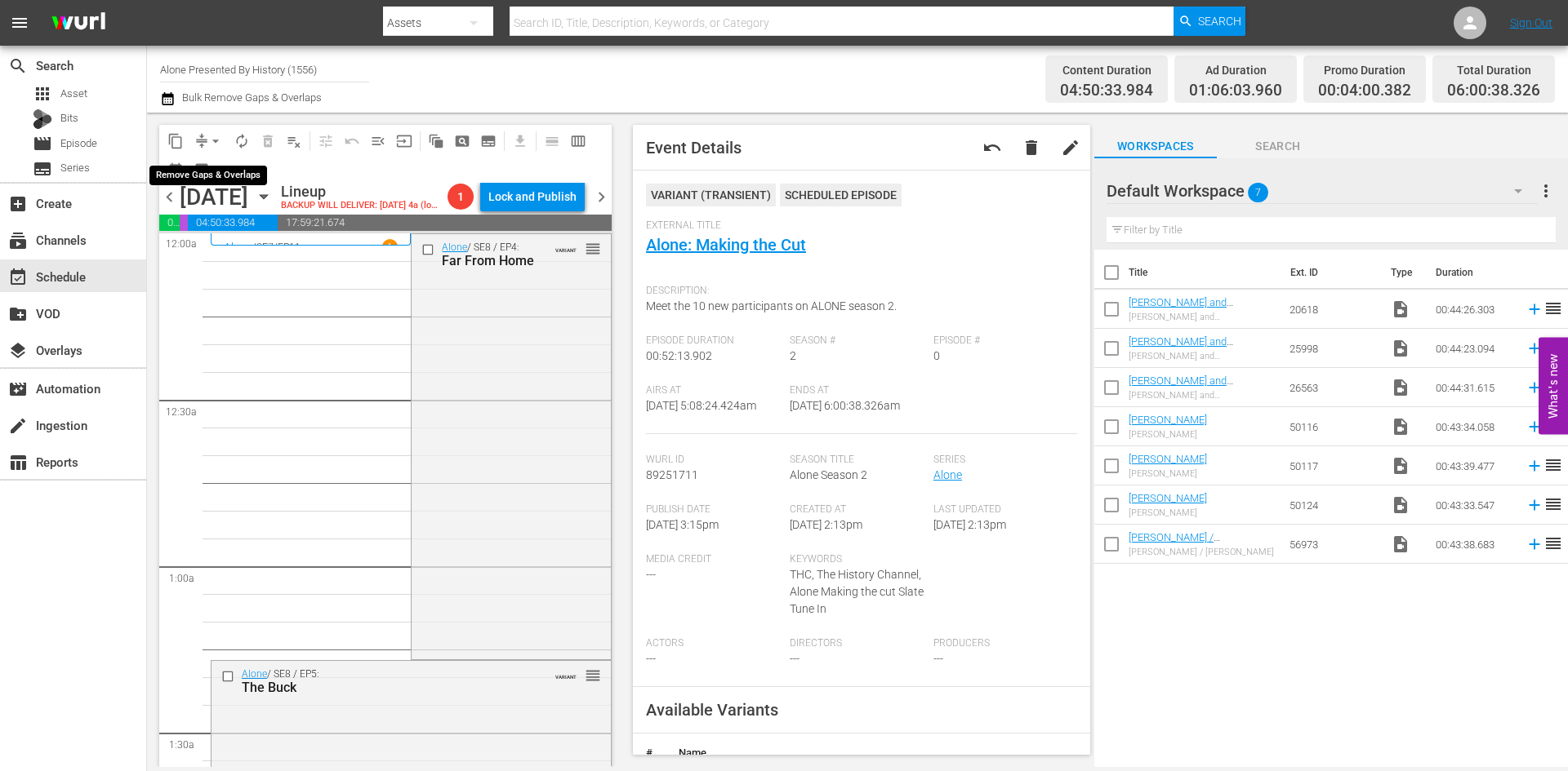
click at [216, 139] on span "arrow_drop_down" at bounding box center [215, 141] width 16 height 16
click at [211, 178] on li "Align to Midnight" at bounding box center [216, 174] width 172 height 27
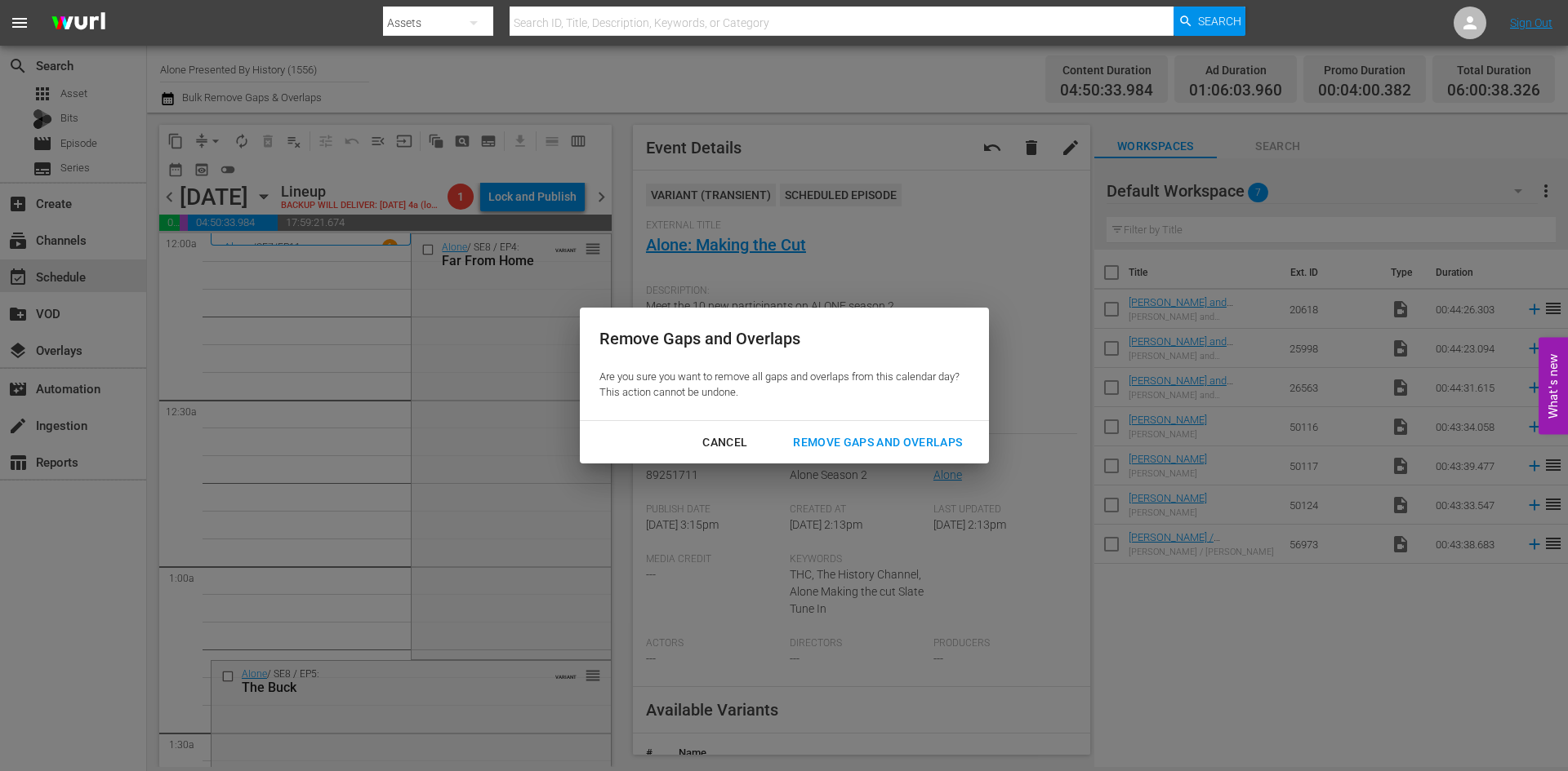
click at [872, 444] on div "Remove Gaps and Overlaps" at bounding box center [877, 443] width 195 height 20
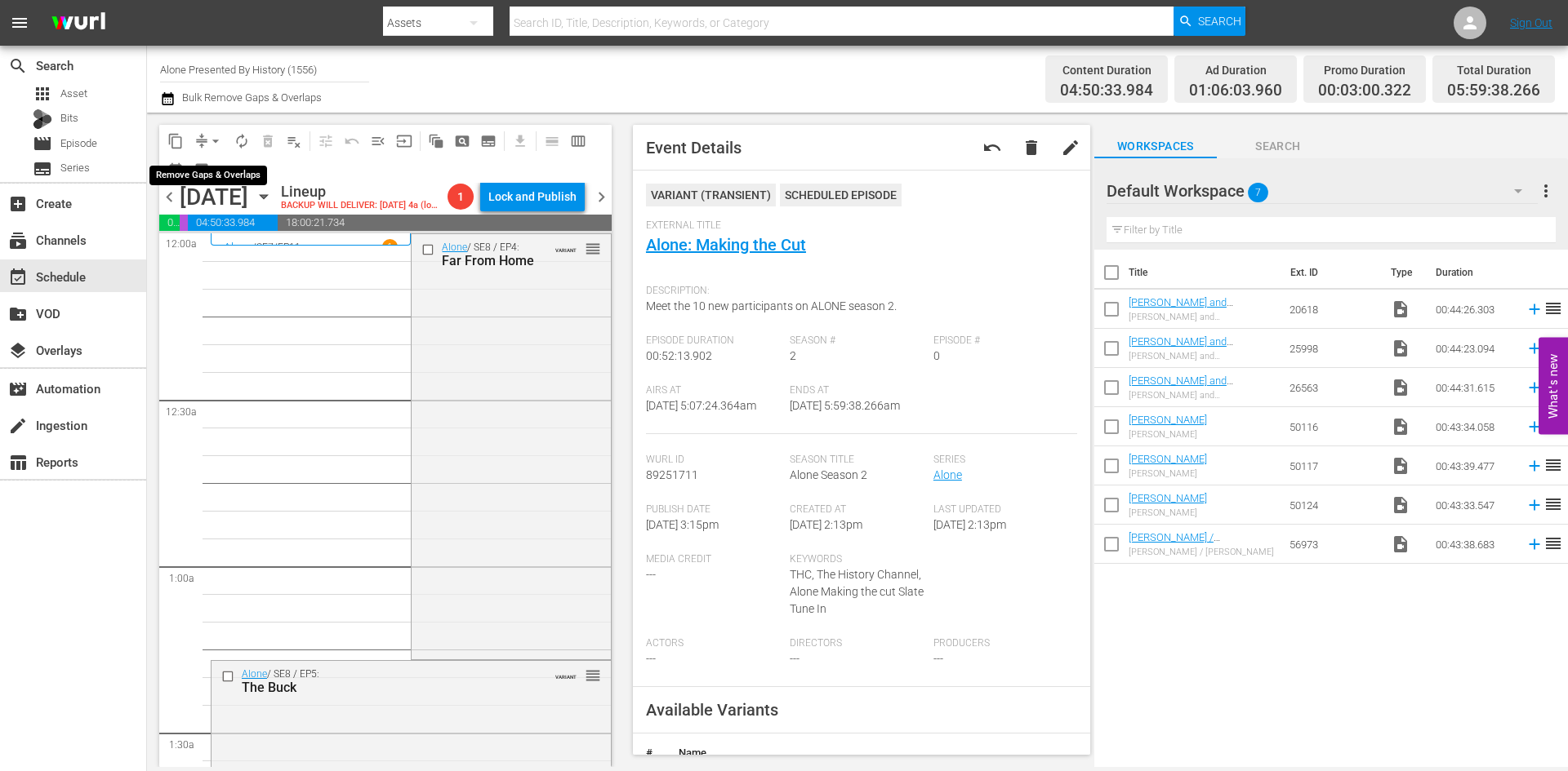
click at [214, 141] on span "arrow_drop_down" at bounding box center [215, 141] width 16 height 16
click at [215, 177] on li "Align to Midnight" at bounding box center [216, 174] width 172 height 27
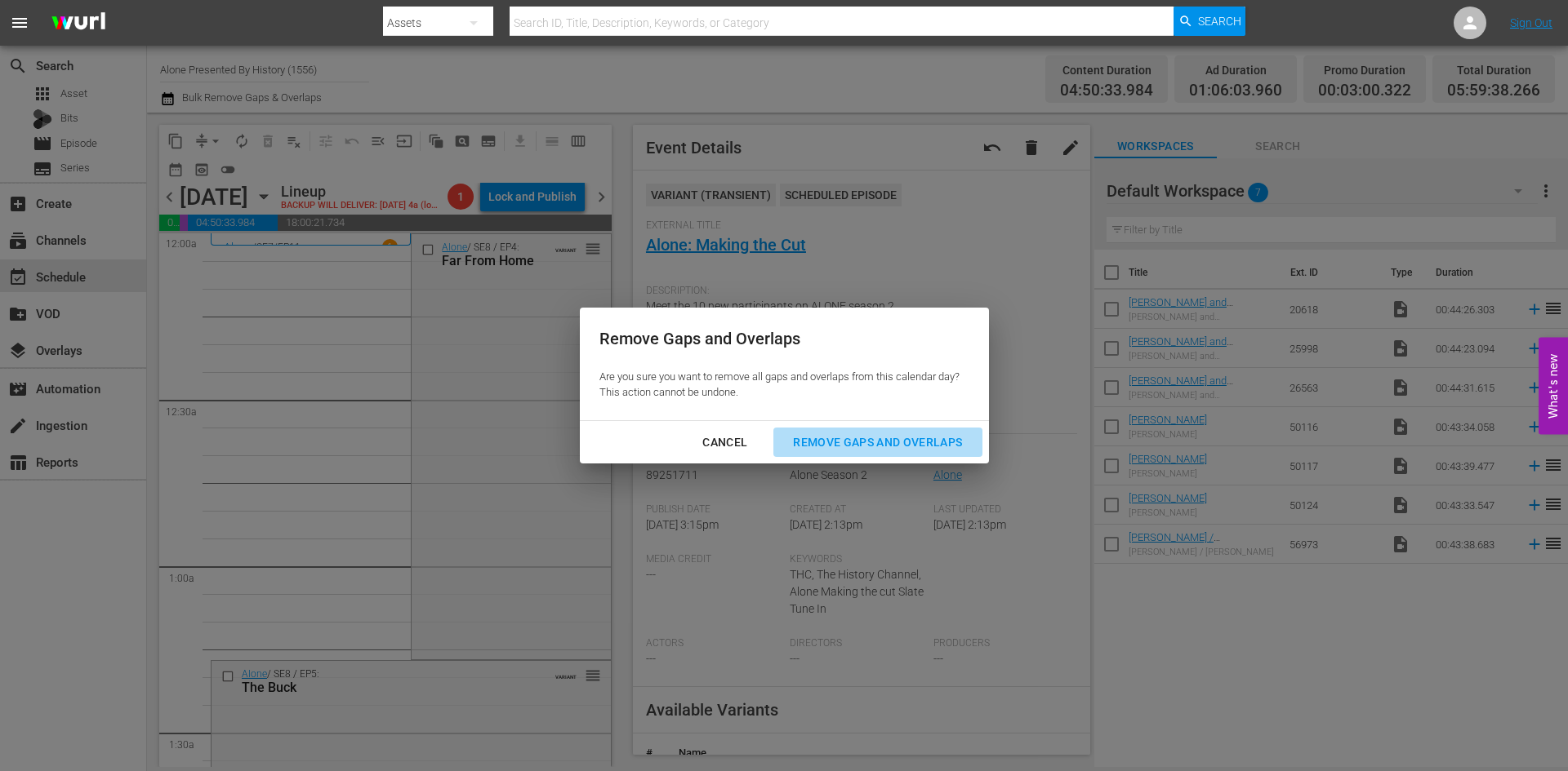
click at [826, 439] on div "Remove Gaps and Overlaps" at bounding box center [877, 443] width 195 height 20
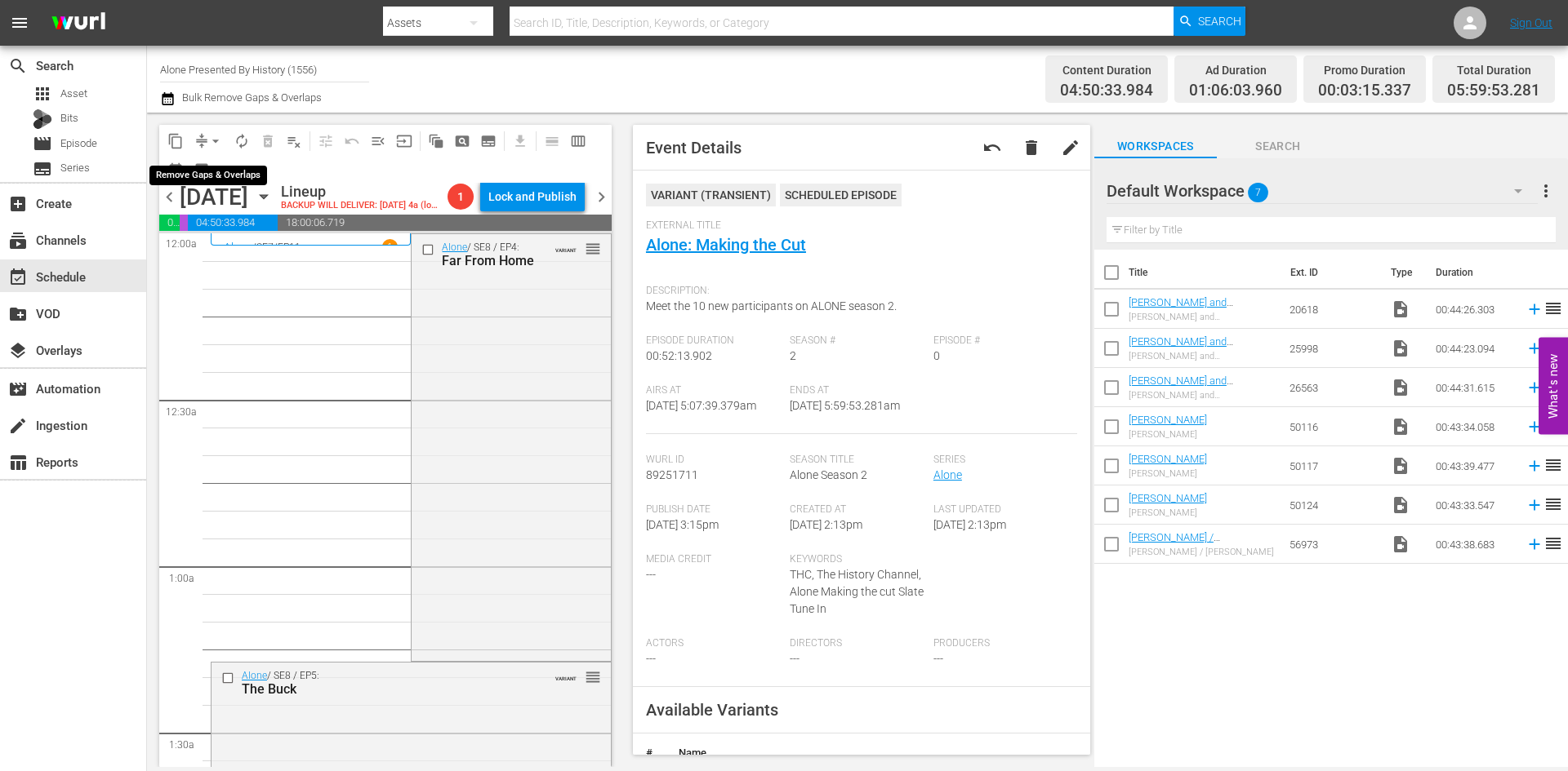
click at [214, 134] on span "arrow_drop_down" at bounding box center [215, 141] width 16 height 16
click at [225, 176] on li "Align to Midnight" at bounding box center [216, 174] width 172 height 27
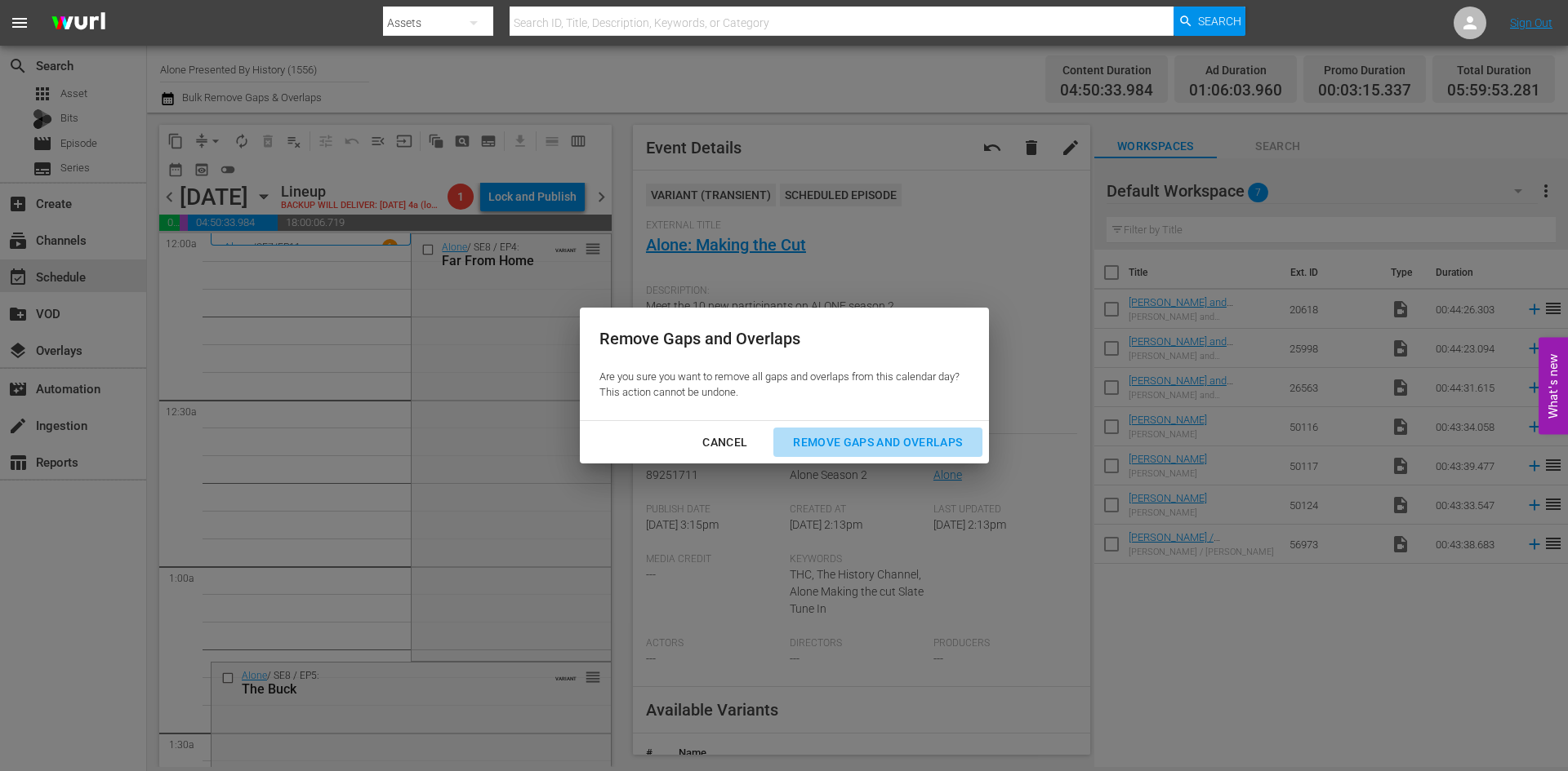
click at [824, 436] on div "Remove Gaps and Overlaps" at bounding box center [877, 443] width 195 height 20
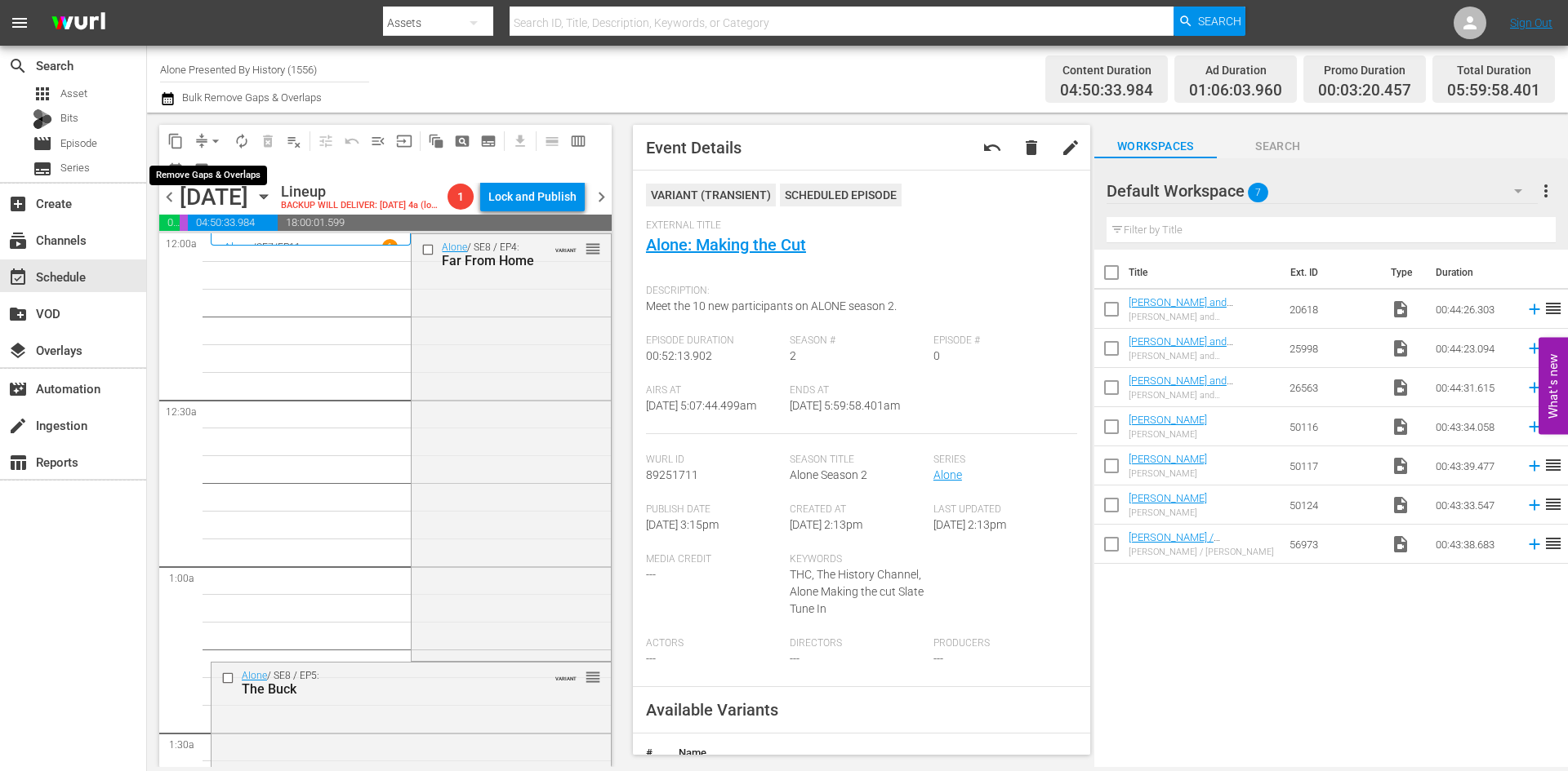
click at [210, 141] on span "arrow_drop_down" at bounding box center [215, 141] width 16 height 16
click at [220, 164] on li "Align to Midnight" at bounding box center [216, 174] width 172 height 27
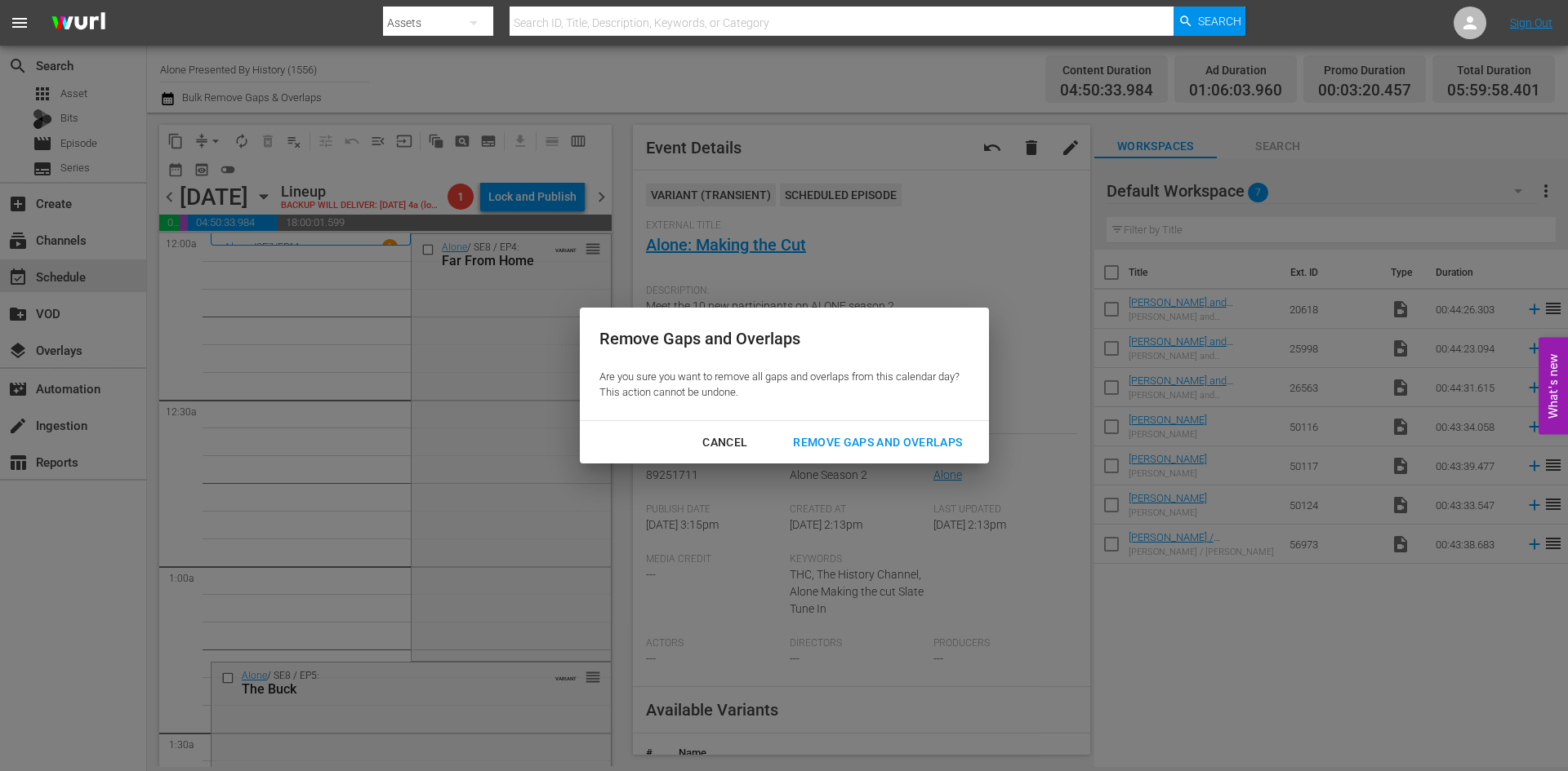
click at [876, 439] on div "Remove Gaps and Overlaps" at bounding box center [877, 443] width 195 height 20
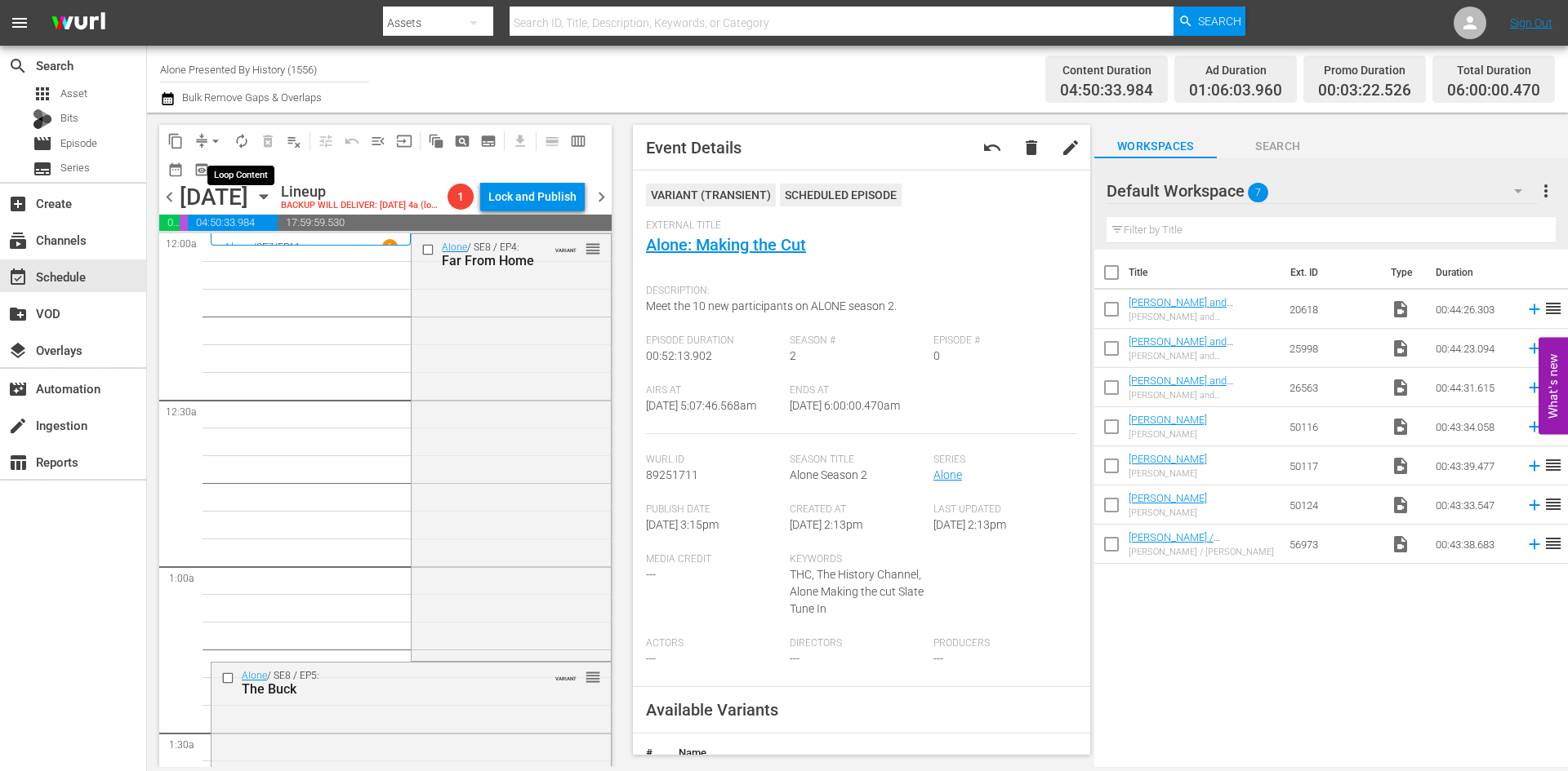
click at [244, 141] on span "autorenew_outlined" at bounding box center [241, 141] width 16 height 16
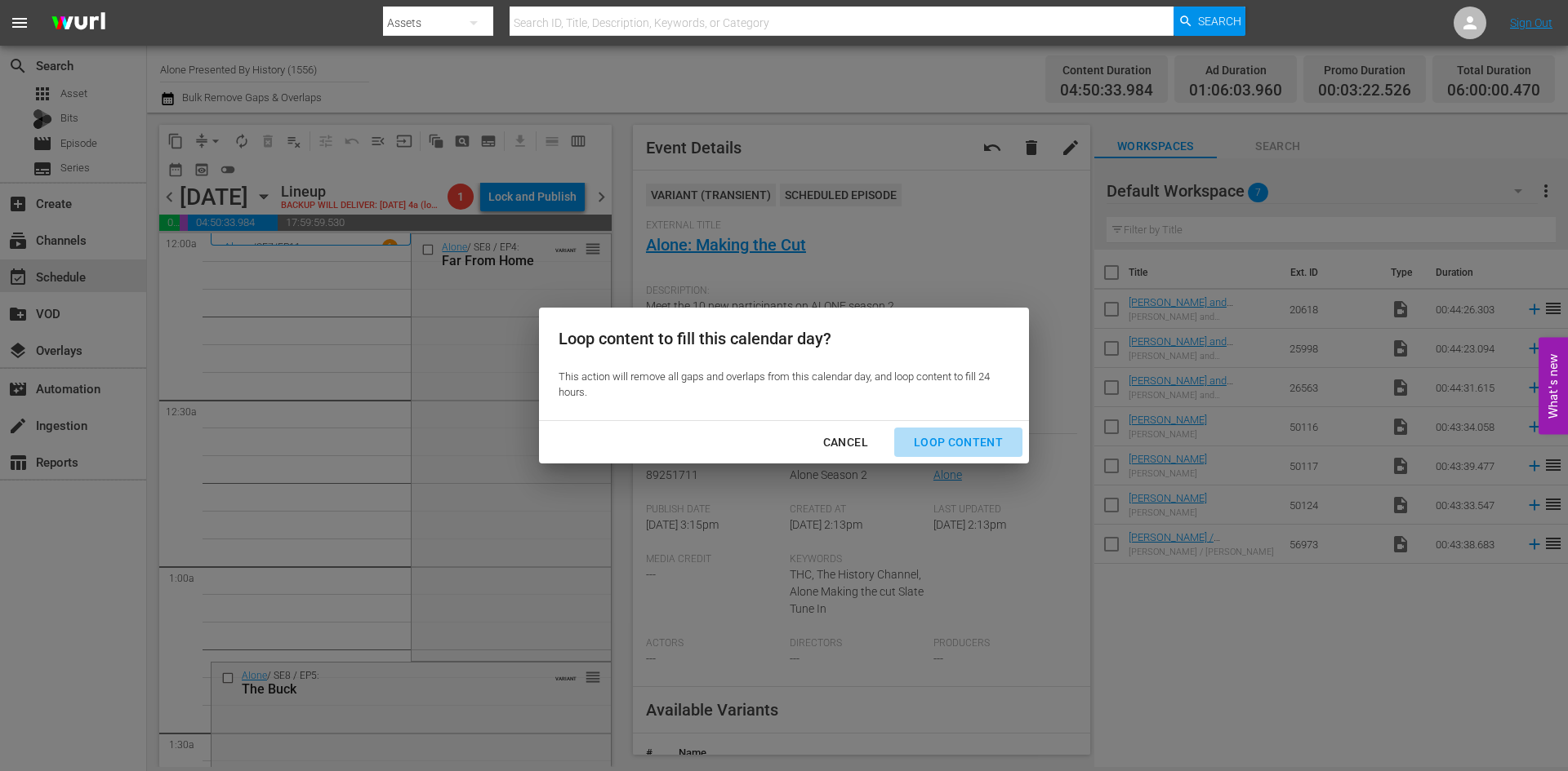
click at [969, 436] on div "Loop Content" at bounding box center [958, 443] width 115 height 20
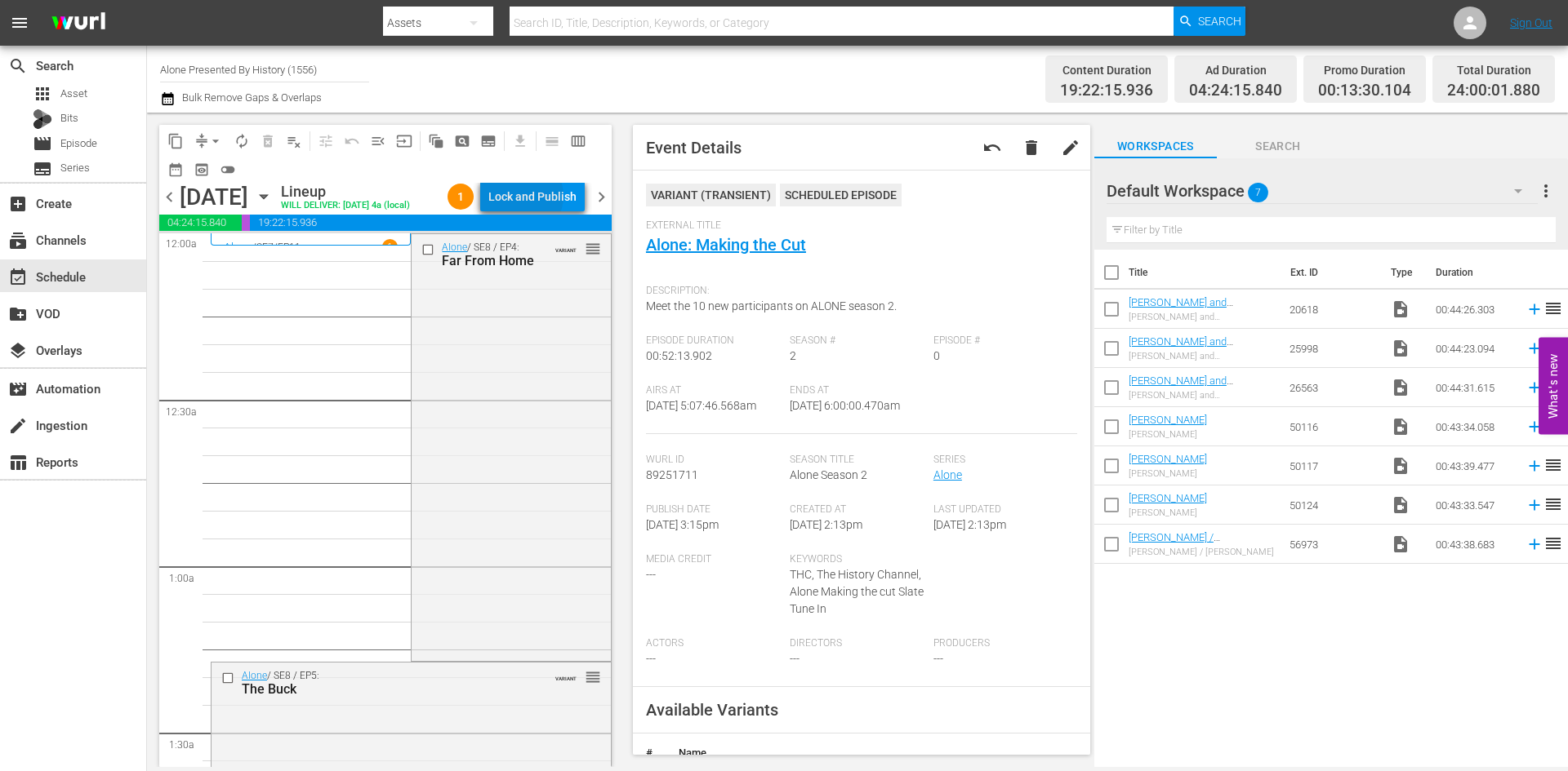
click at [532, 199] on div "Lock and Publish" at bounding box center [532, 196] width 88 height 29
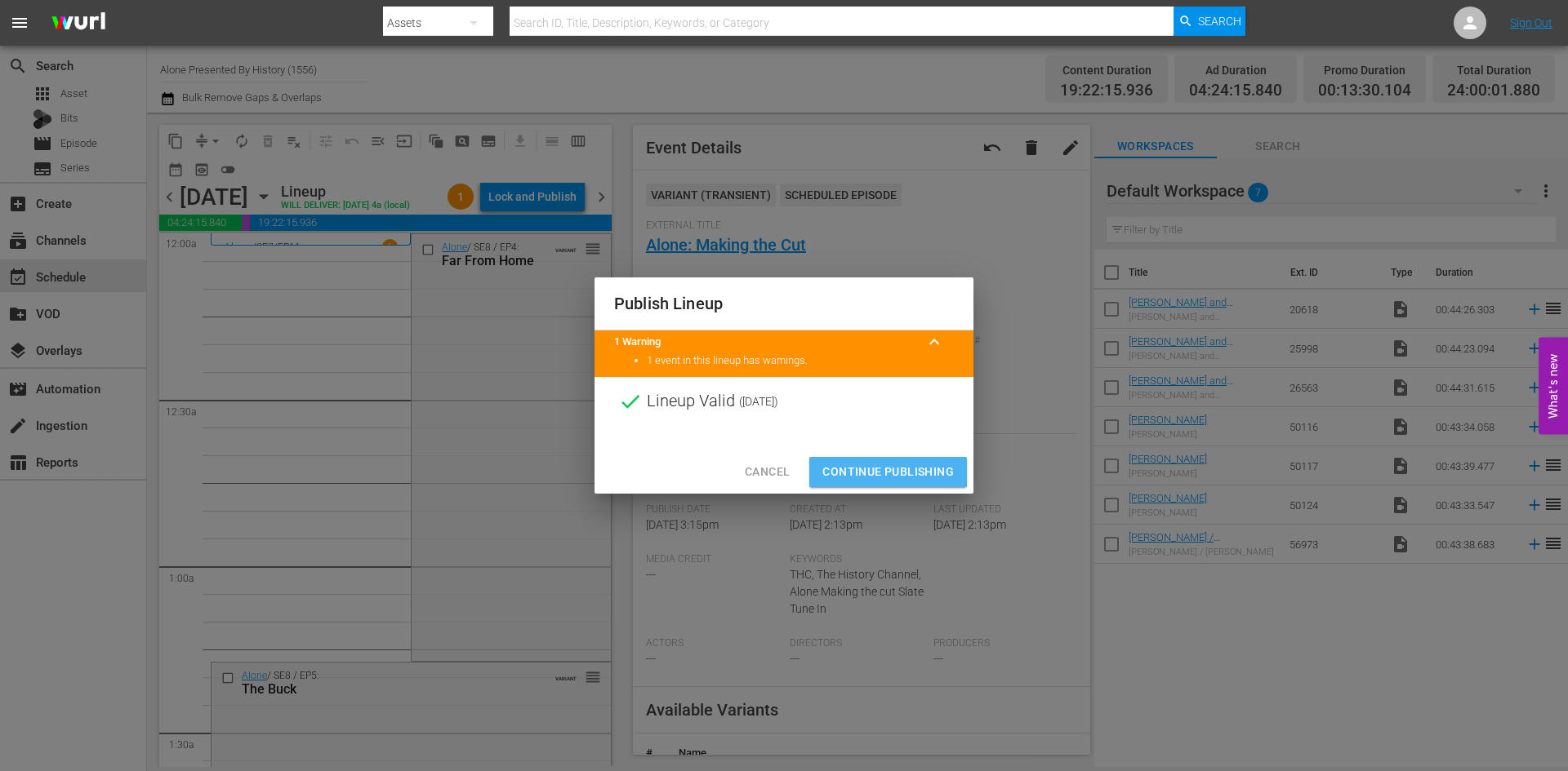
click at [871, 466] on span "Continue Publishing" at bounding box center [888, 472] width 131 height 20
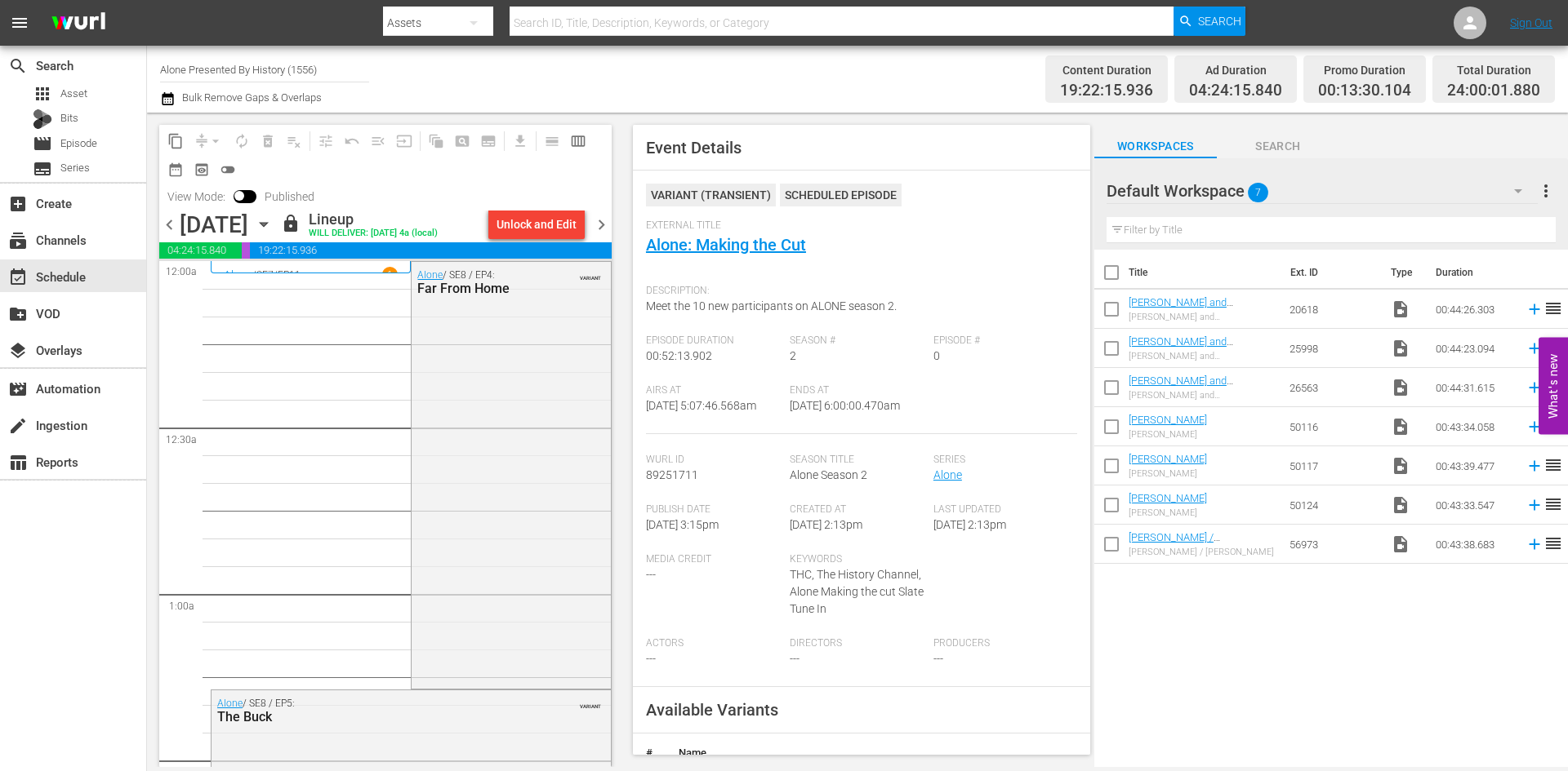
click at [595, 228] on span "chevron_right" at bounding box center [601, 225] width 20 height 20
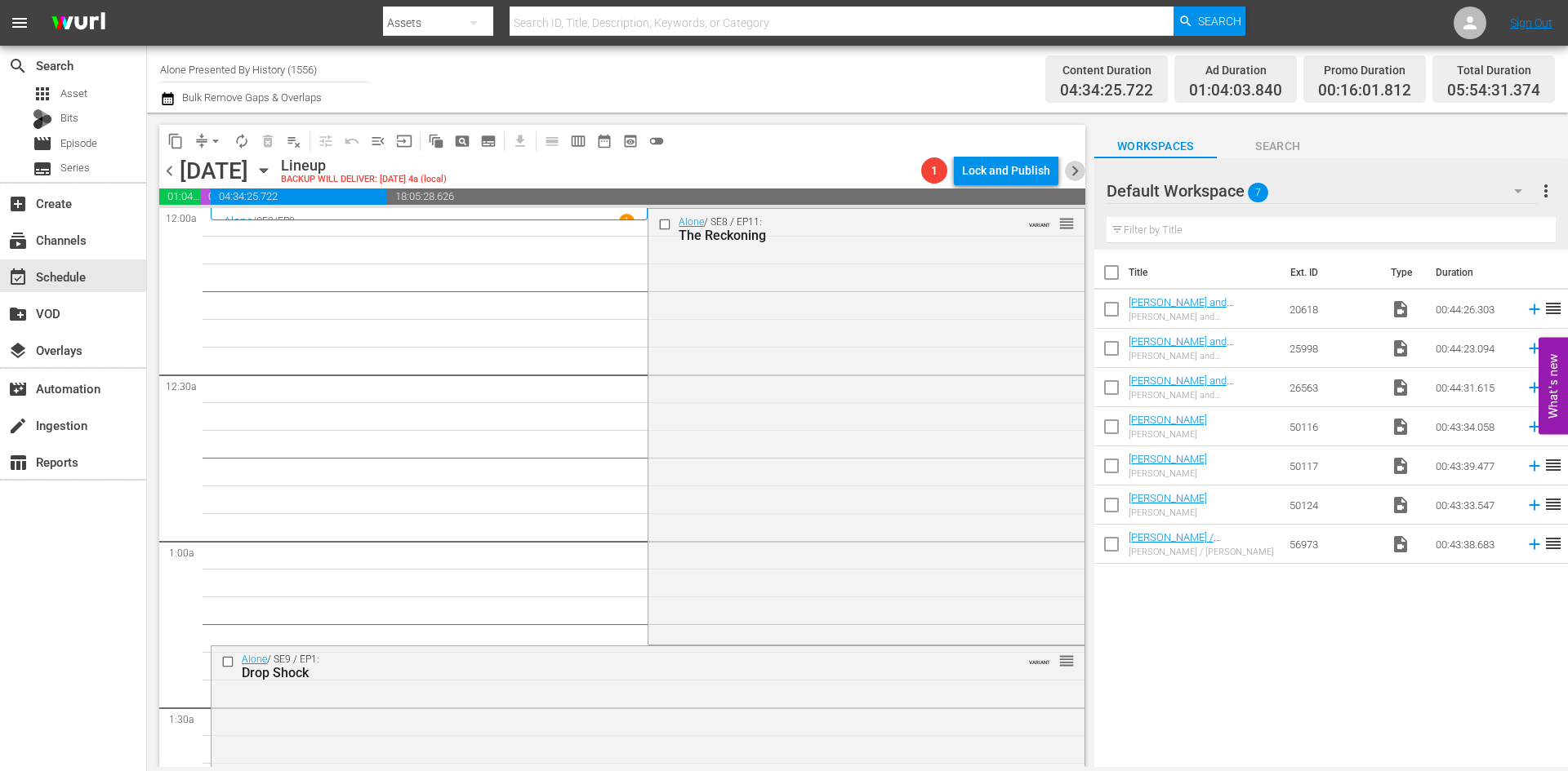
click at [1077, 172] on span "chevron_right" at bounding box center [1075, 171] width 20 height 20
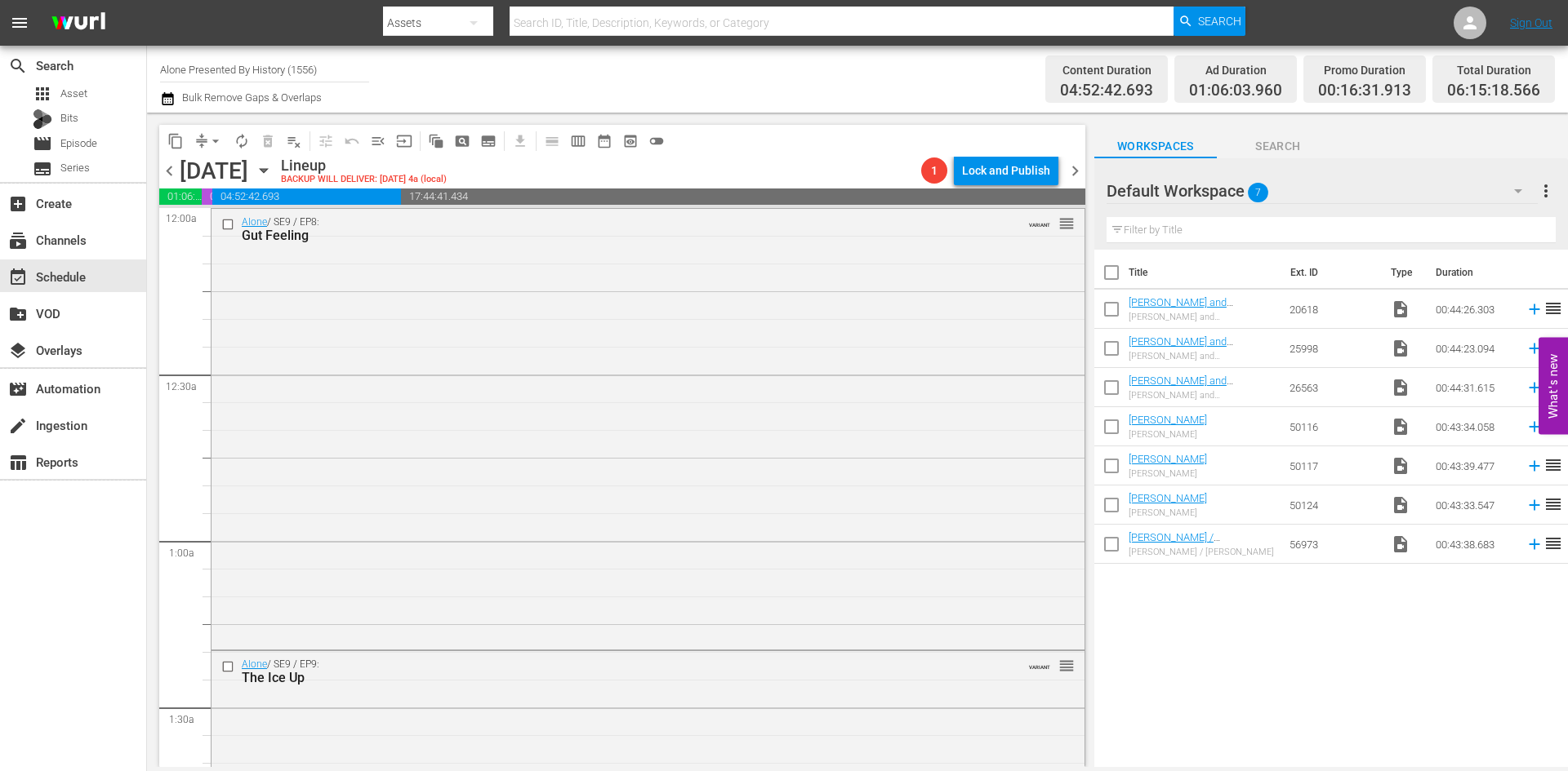
click at [183, 61] on input "Alone Presented By History (1556)" at bounding box center [264, 69] width 209 height 40
type input "flipping"
click at [217, 62] on input "flipping" at bounding box center [264, 69] width 209 height 40
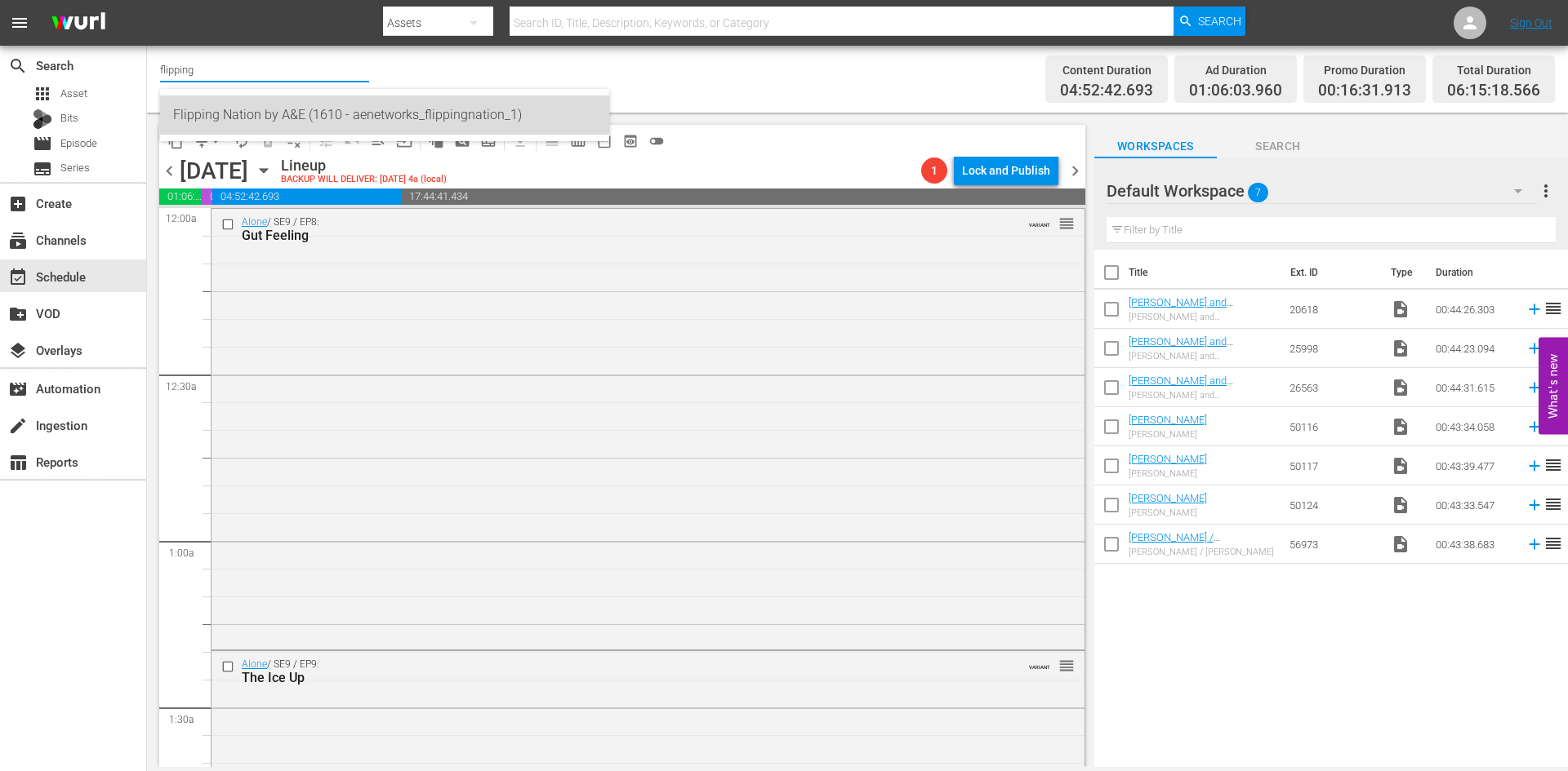
click at [217, 120] on div "Flipping Nation by A&E (1610 - aenetworks_flippingnation_1)" at bounding box center [385, 114] width 423 height 40
type input "Flipping Nation by A&E (1610 - aenetworks_flippingnation_1)"
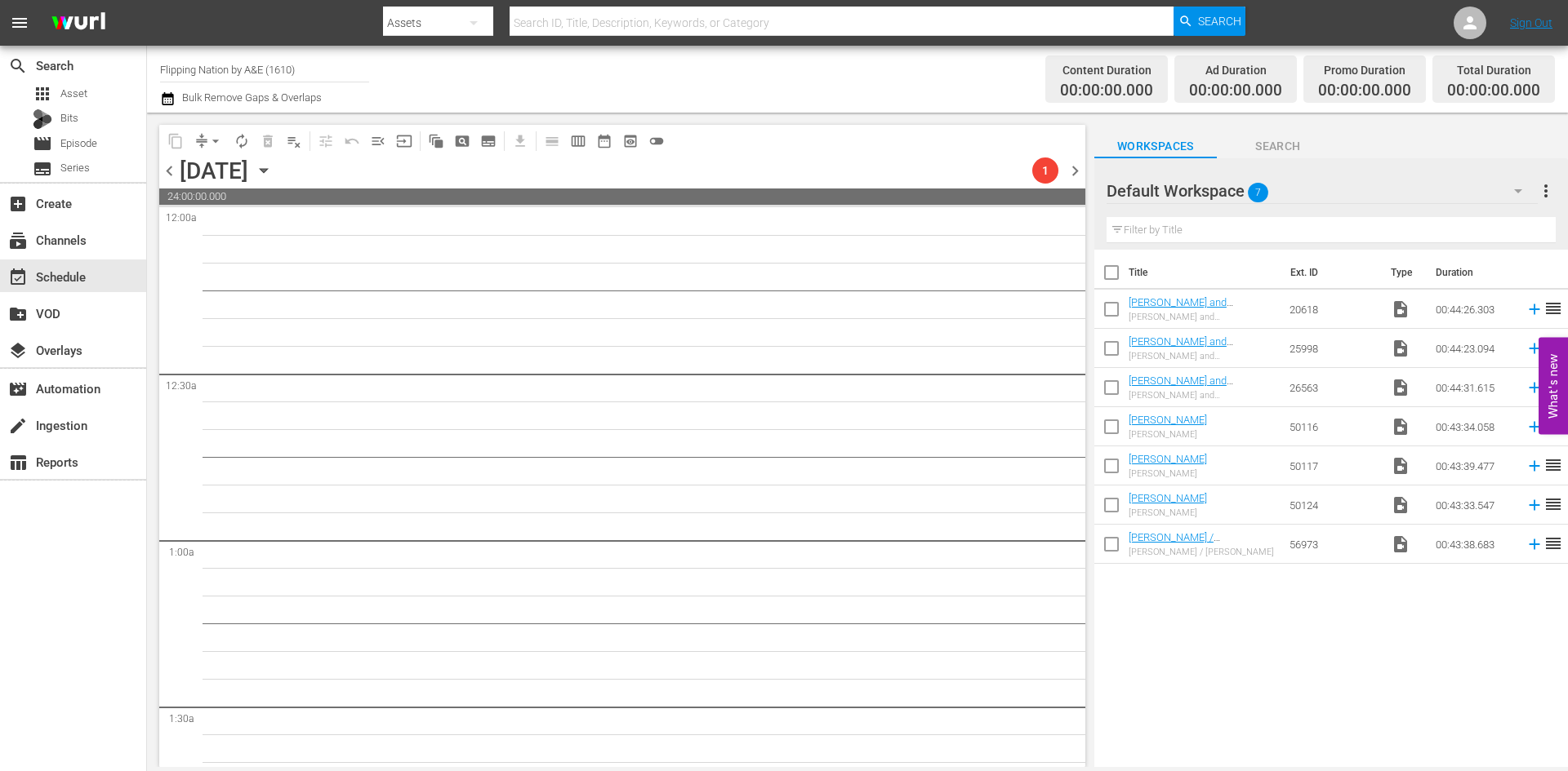
click at [233, 70] on input "Flipping Nation by A&E (1610)" at bounding box center [264, 69] width 209 height 40
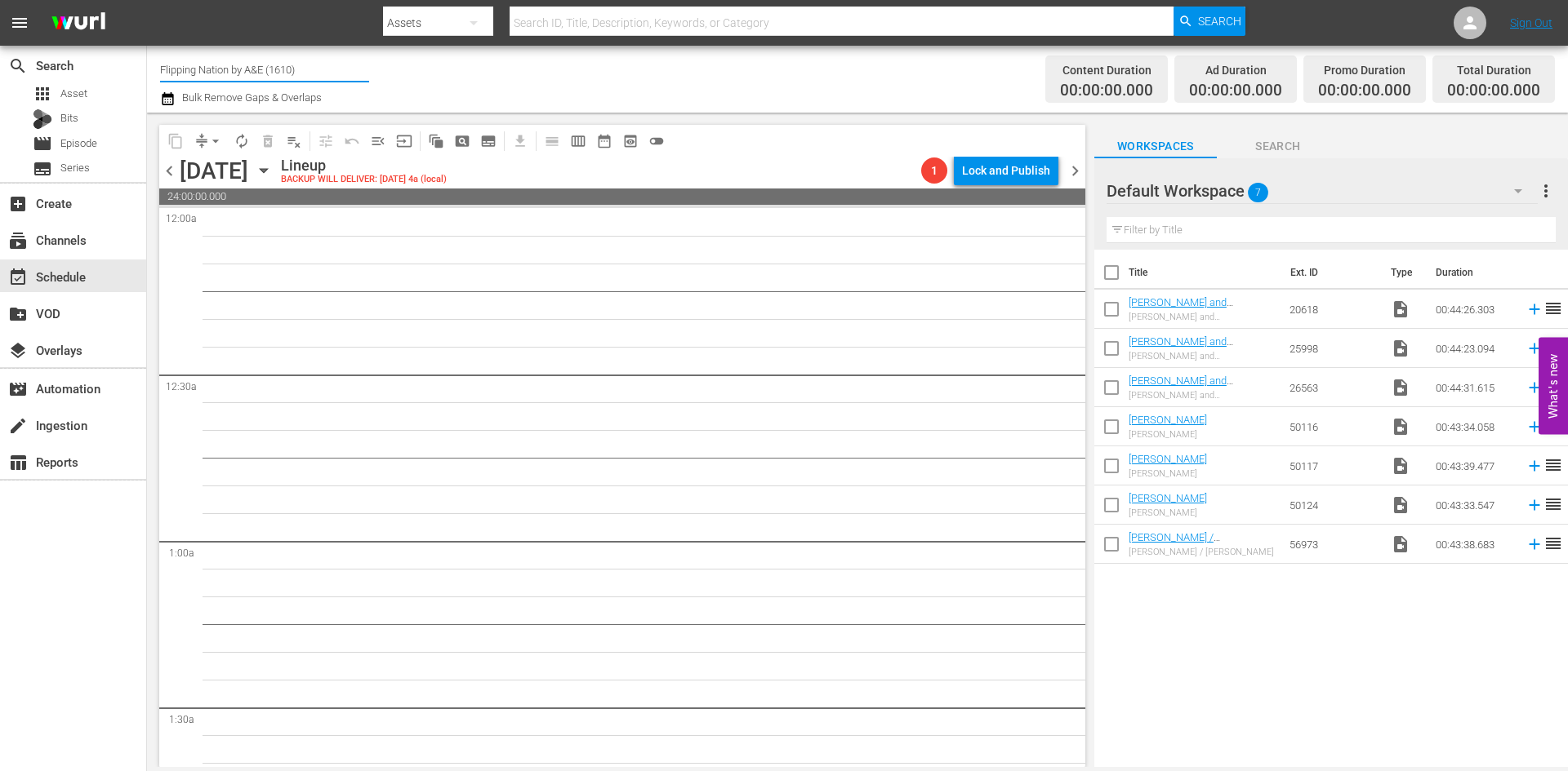
click at [233, 70] on input "Flipping Nation by A&E (1610)" at bounding box center [264, 69] width 209 height 40
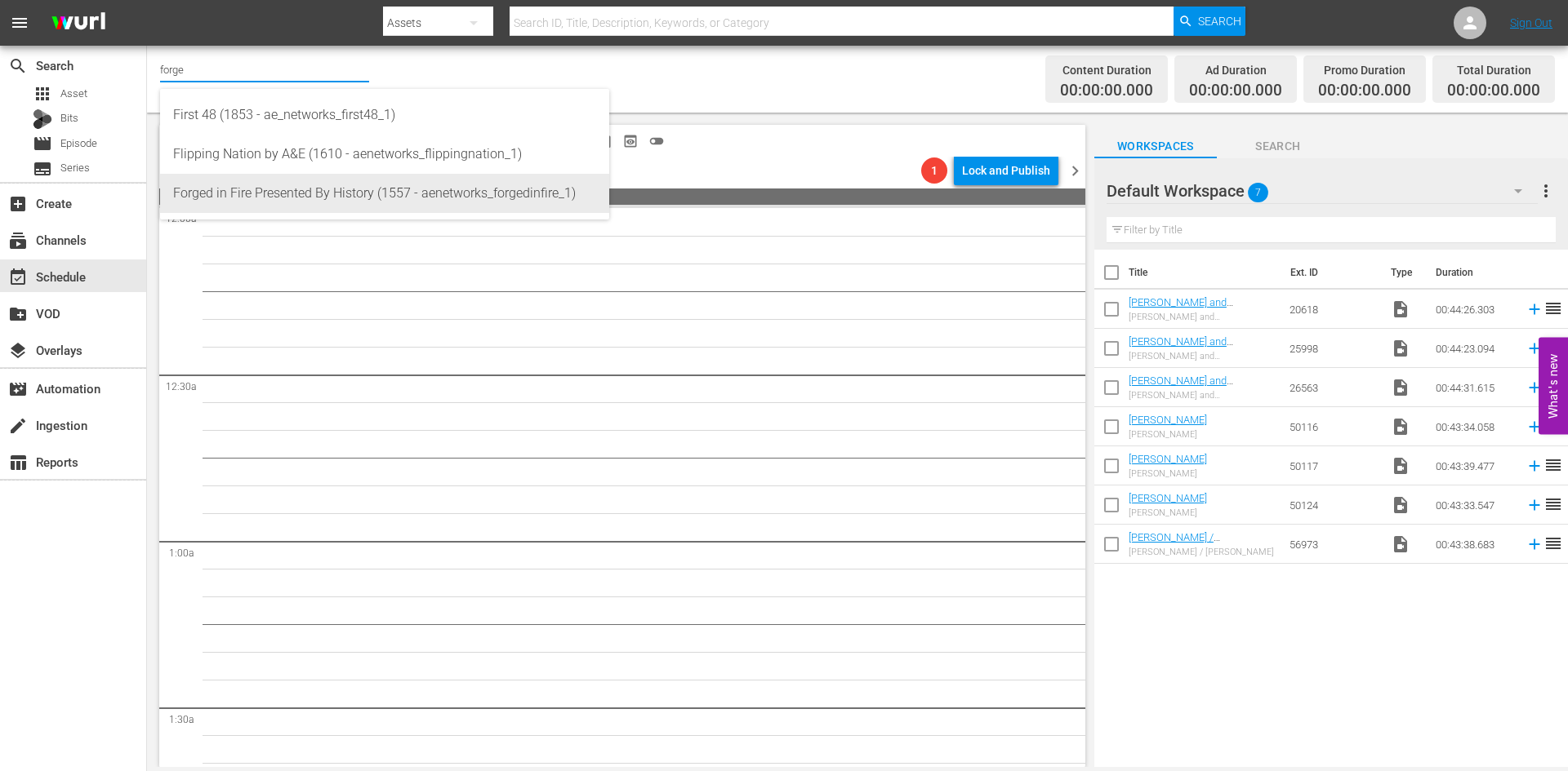
click at [242, 194] on div "Forged in Fire Presented By History (1557 - aenetworks_forgedinfire_1)" at bounding box center [385, 194] width 423 height 40
type input "Forged in Fire Presented By History (1557 - aenetworks_forgedinfire_1)"
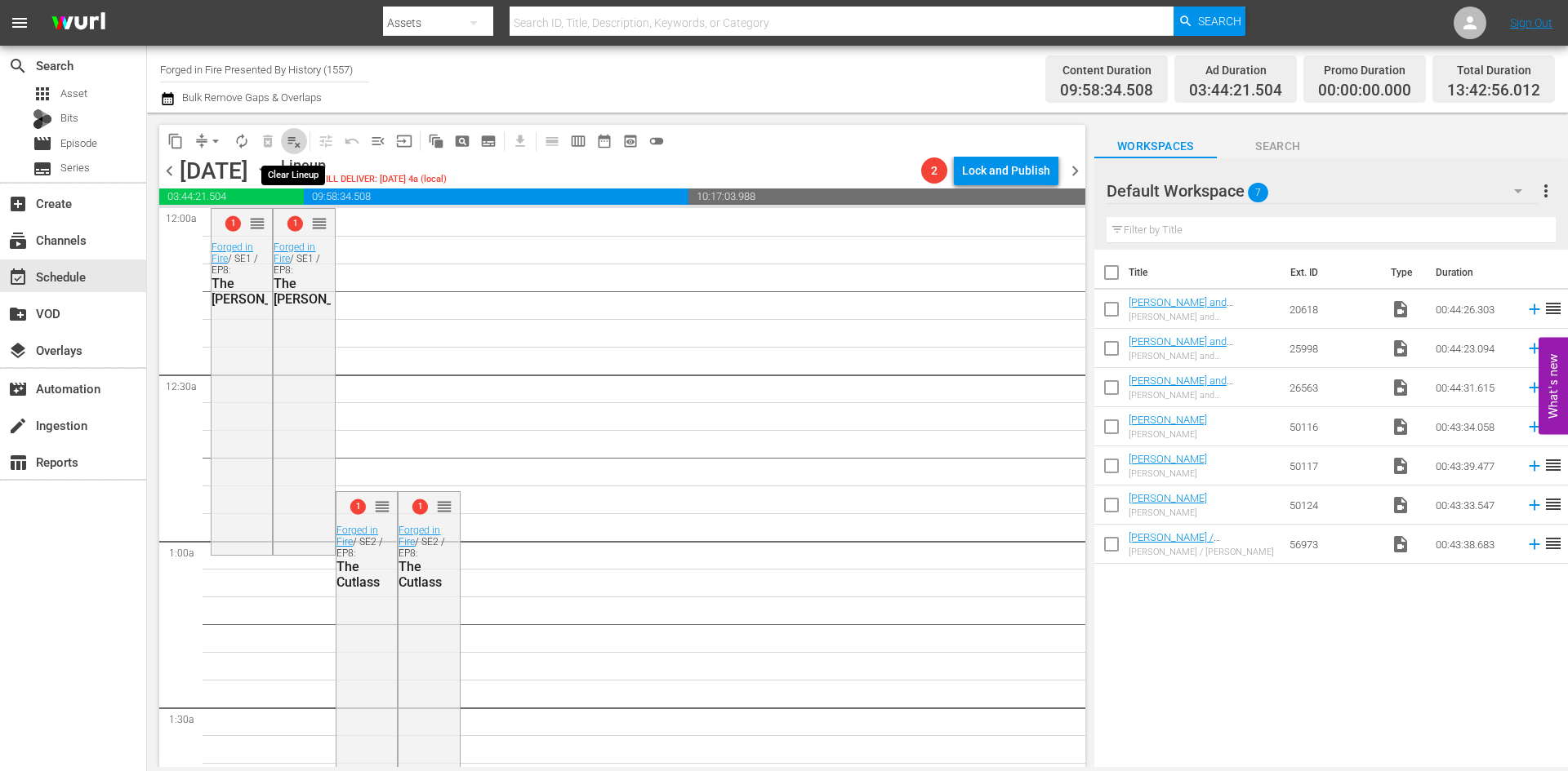
click at [296, 145] on span "playlist_remove_outlined" at bounding box center [293, 141] width 16 height 16
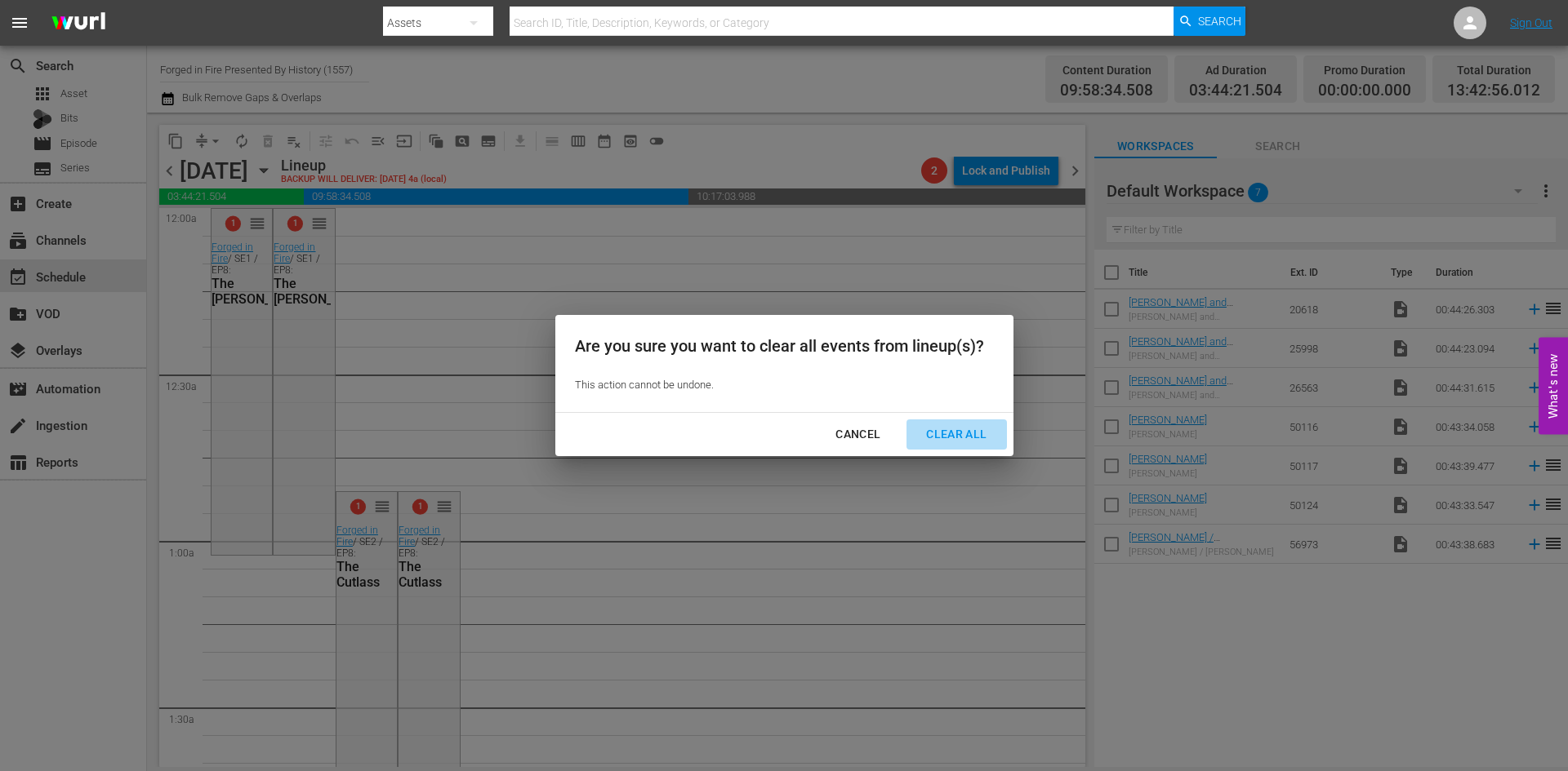
click at [925, 433] on div "Clear All" at bounding box center [956, 434] width 87 height 20
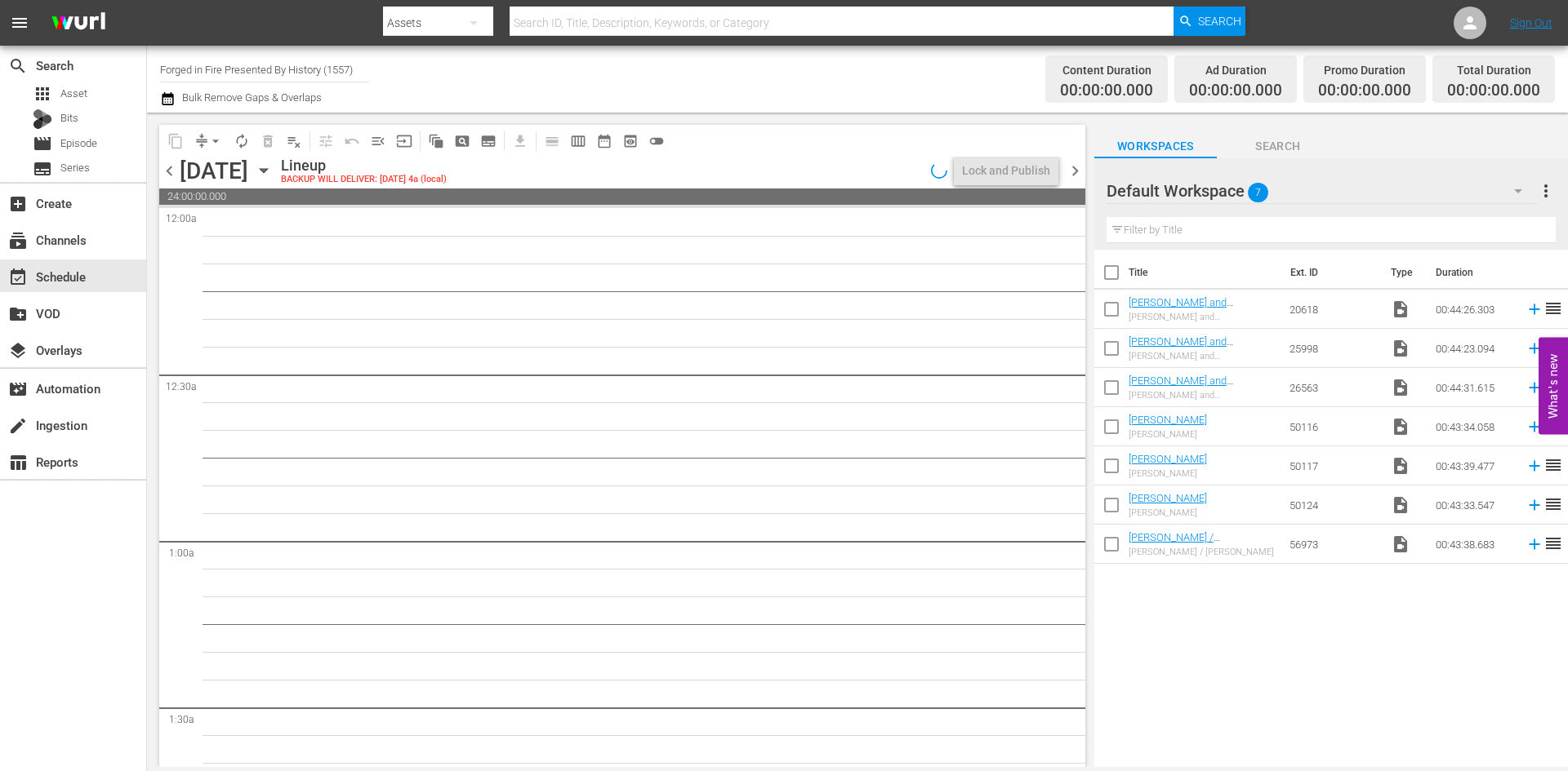
click at [170, 172] on span "chevron_left" at bounding box center [169, 171] width 20 height 20
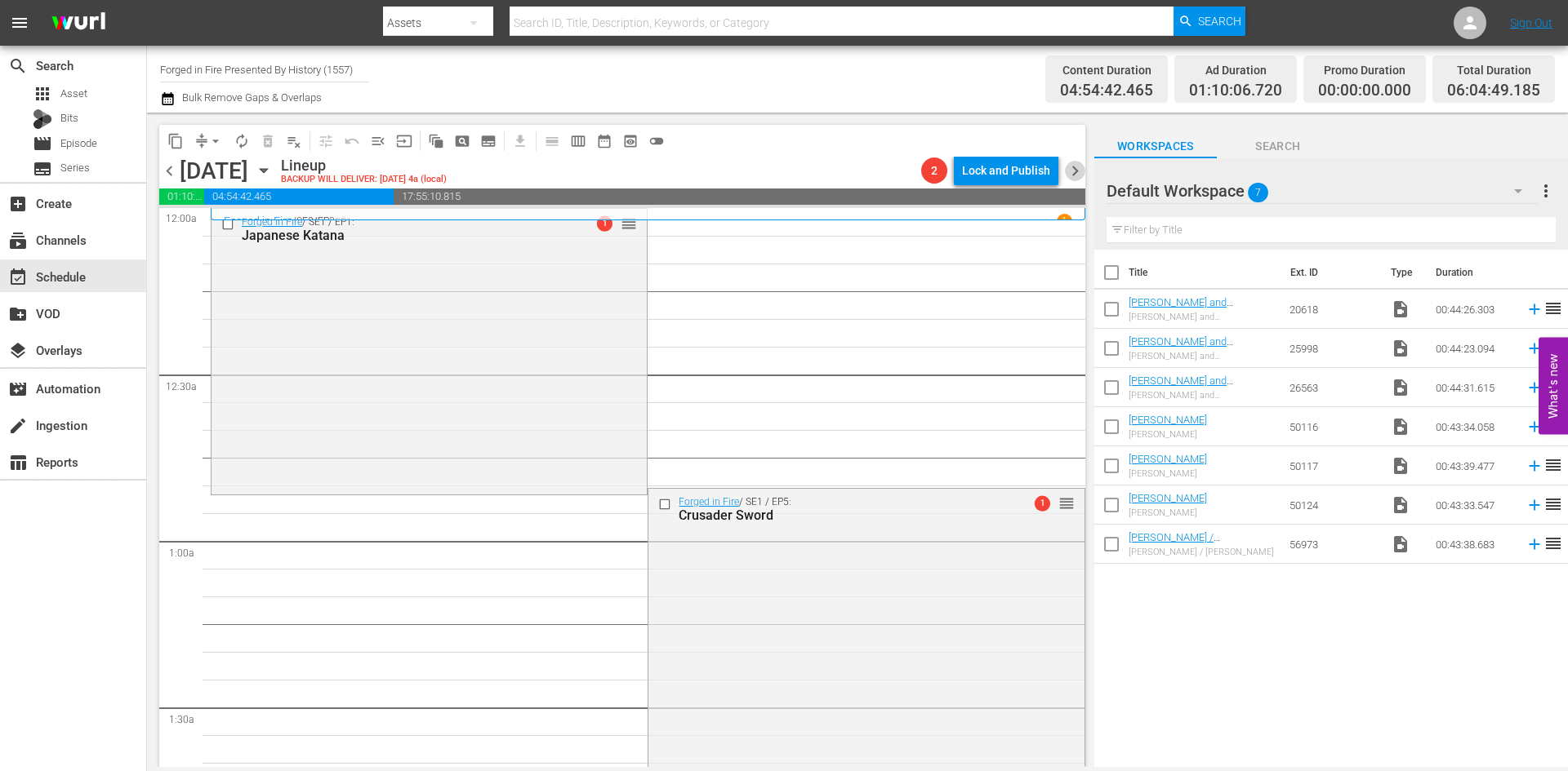
click at [1073, 168] on span "chevron_right" at bounding box center [1075, 171] width 20 height 20
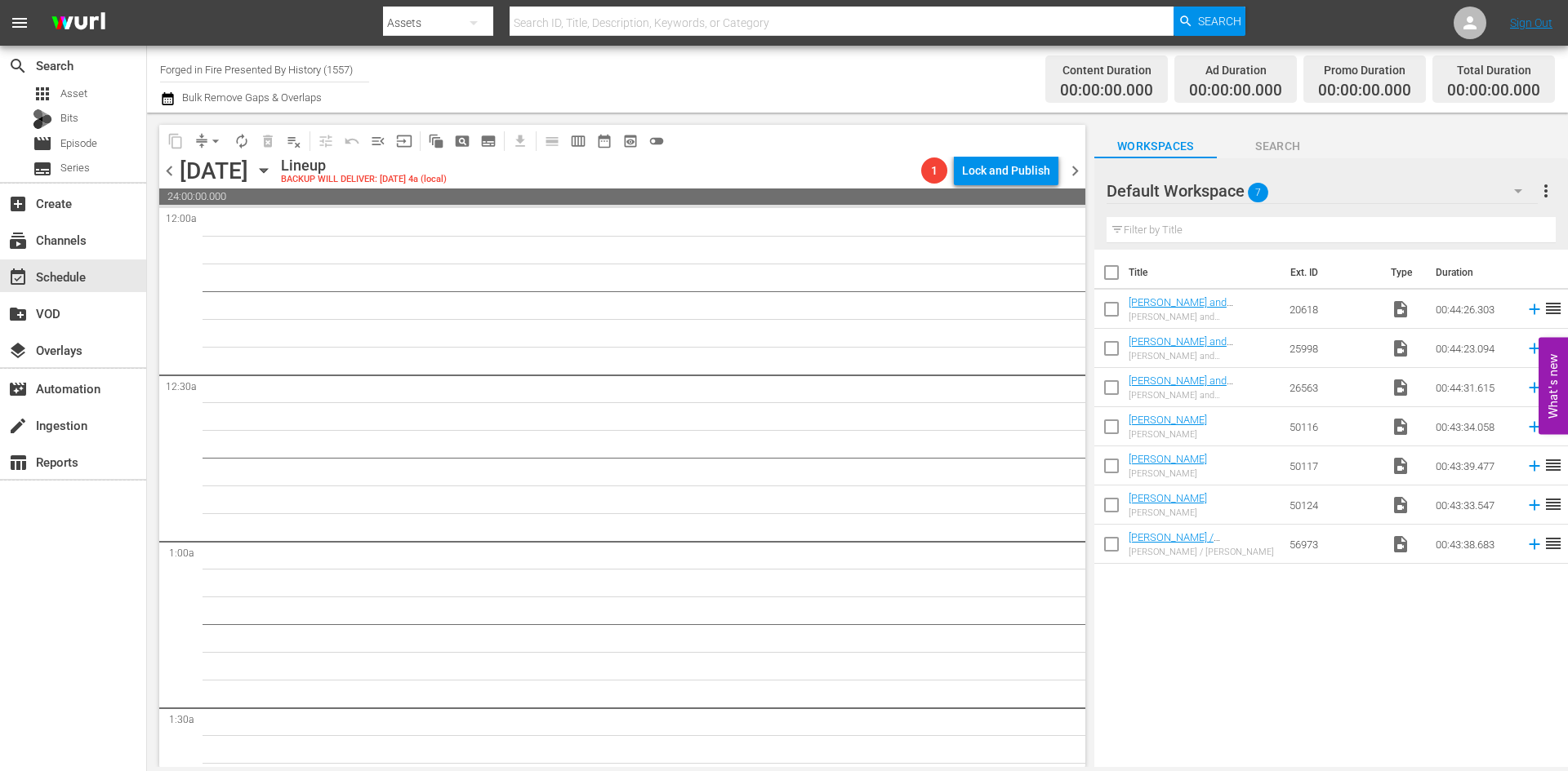
click at [1073, 168] on span "chevron_right" at bounding box center [1075, 171] width 20 height 20
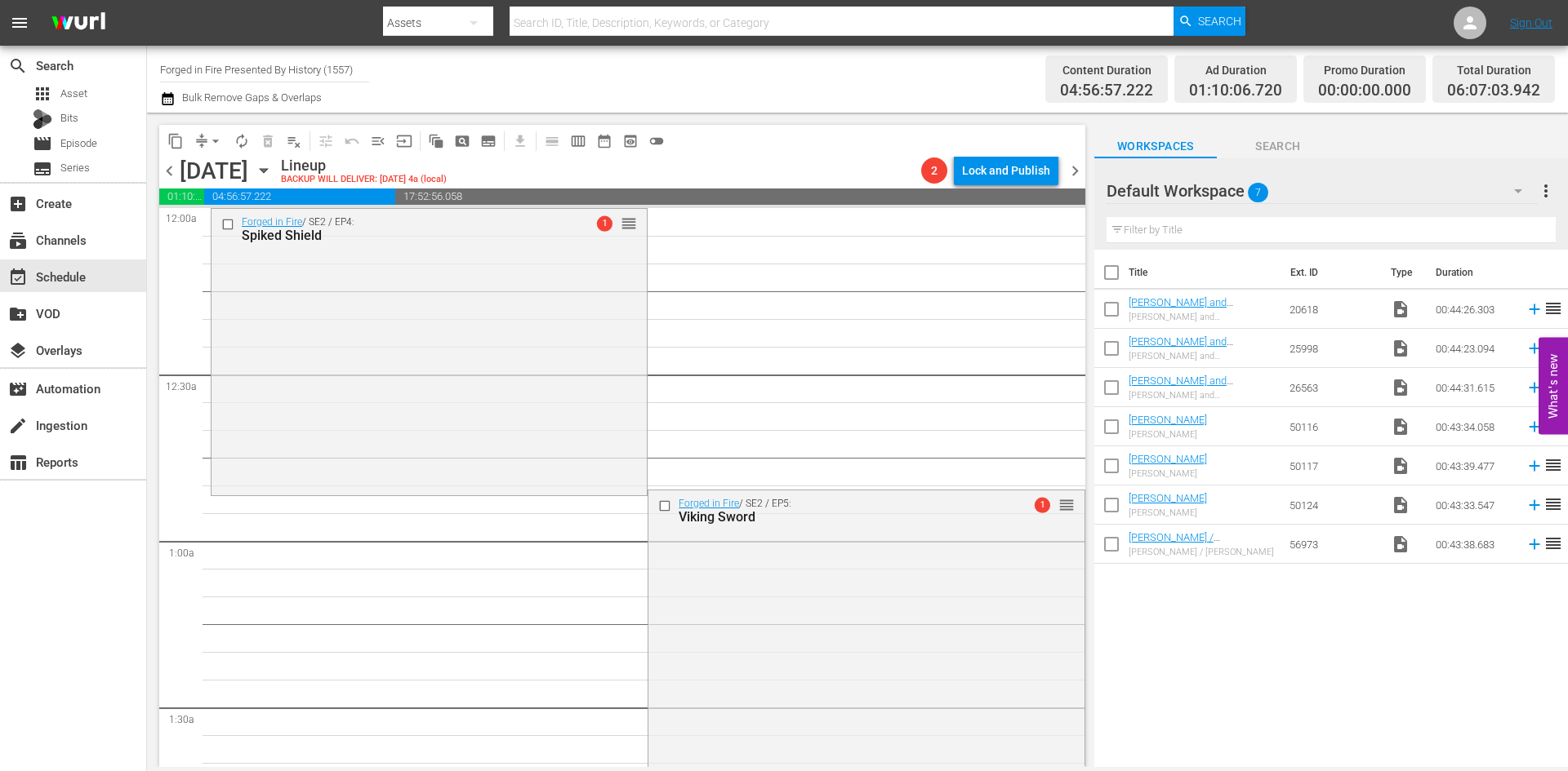
click at [1078, 169] on span "chevron_right" at bounding box center [1075, 171] width 20 height 20
click at [1075, 167] on span "chevron_right" at bounding box center [1075, 171] width 20 height 20
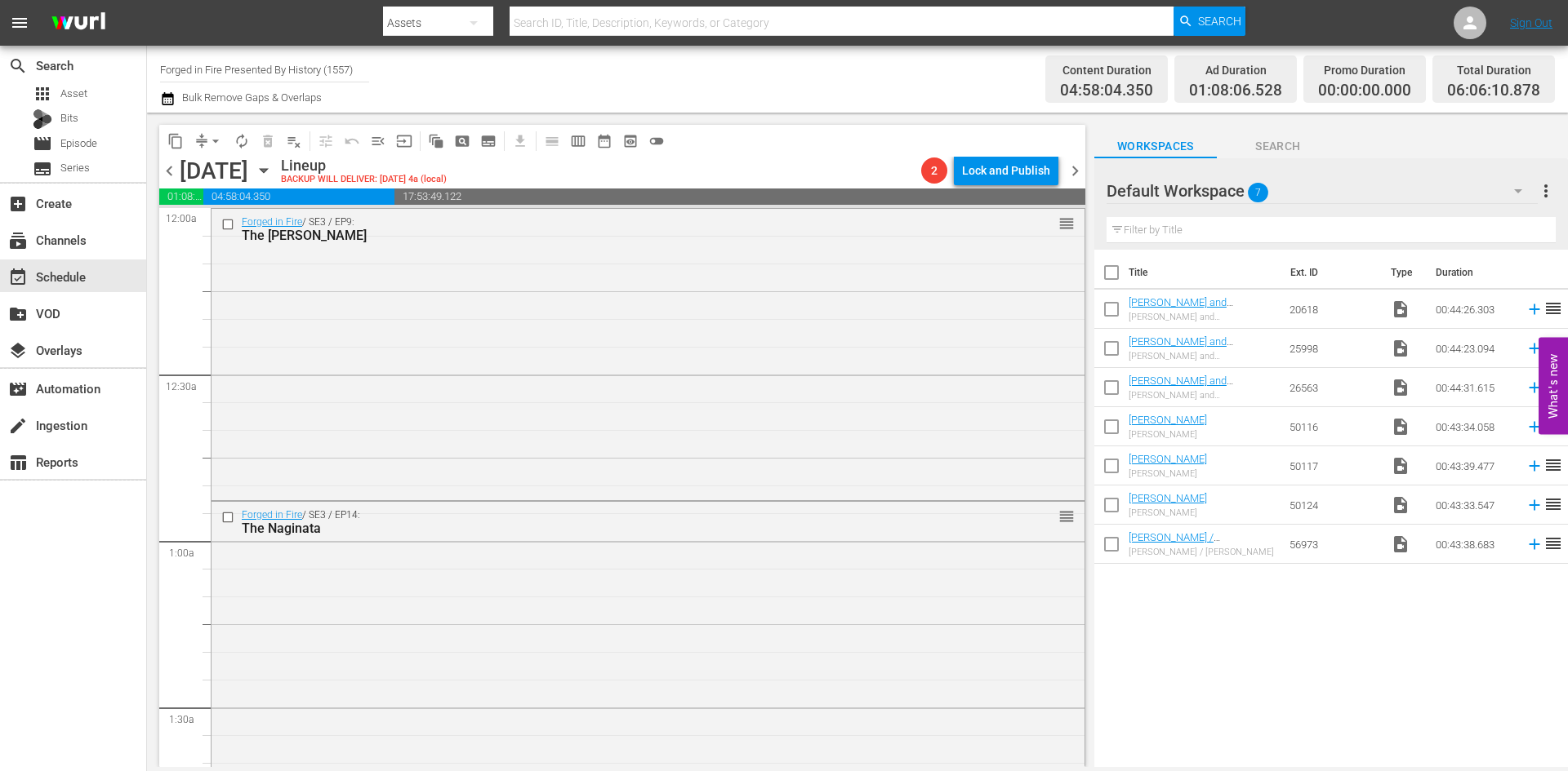
click at [1075, 167] on span "chevron_right" at bounding box center [1075, 171] width 20 height 20
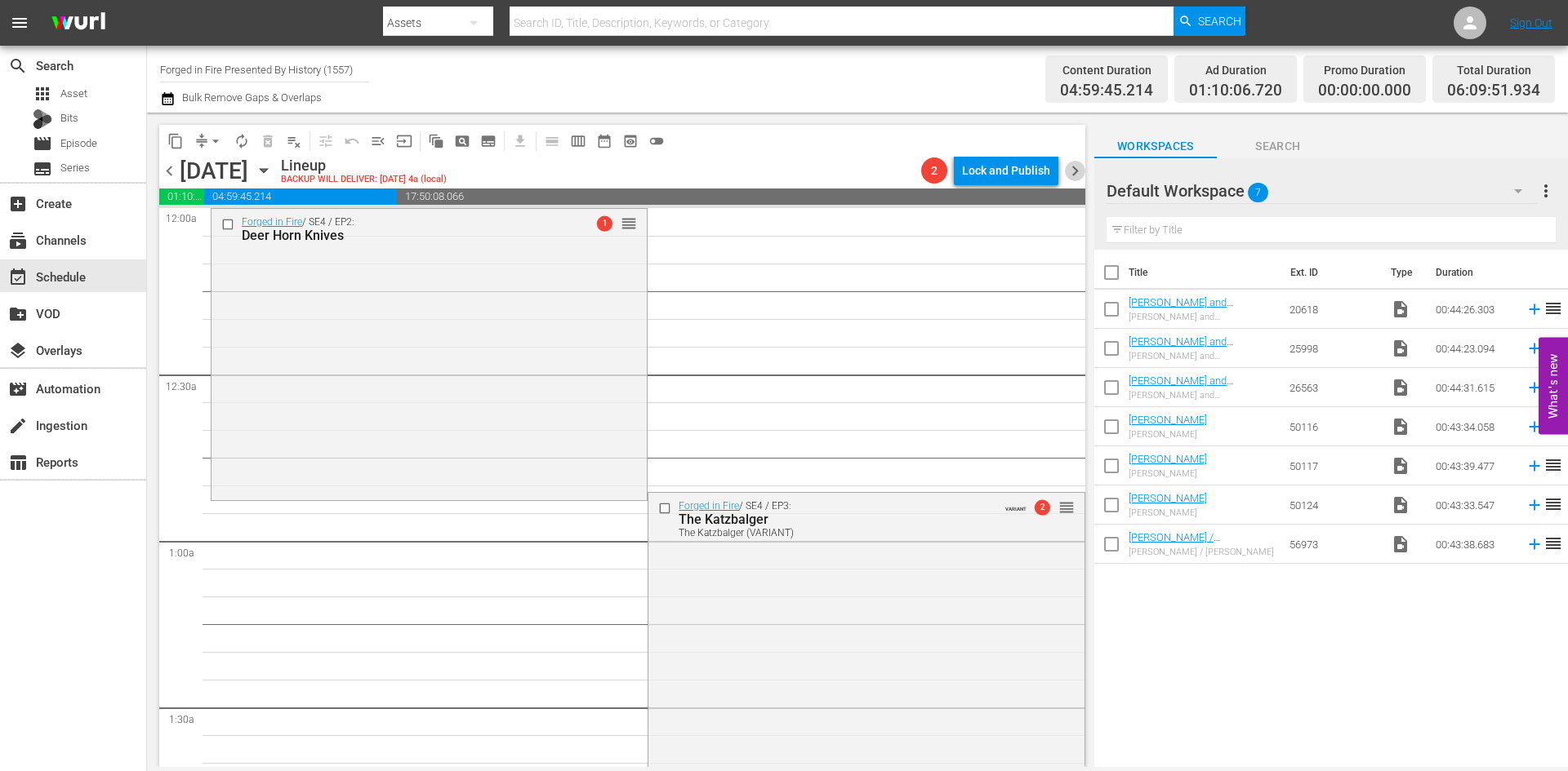
click at [1071, 170] on span "chevron_right" at bounding box center [1075, 171] width 20 height 20
click at [273, 169] on icon "button" at bounding box center [264, 170] width 18 height 18
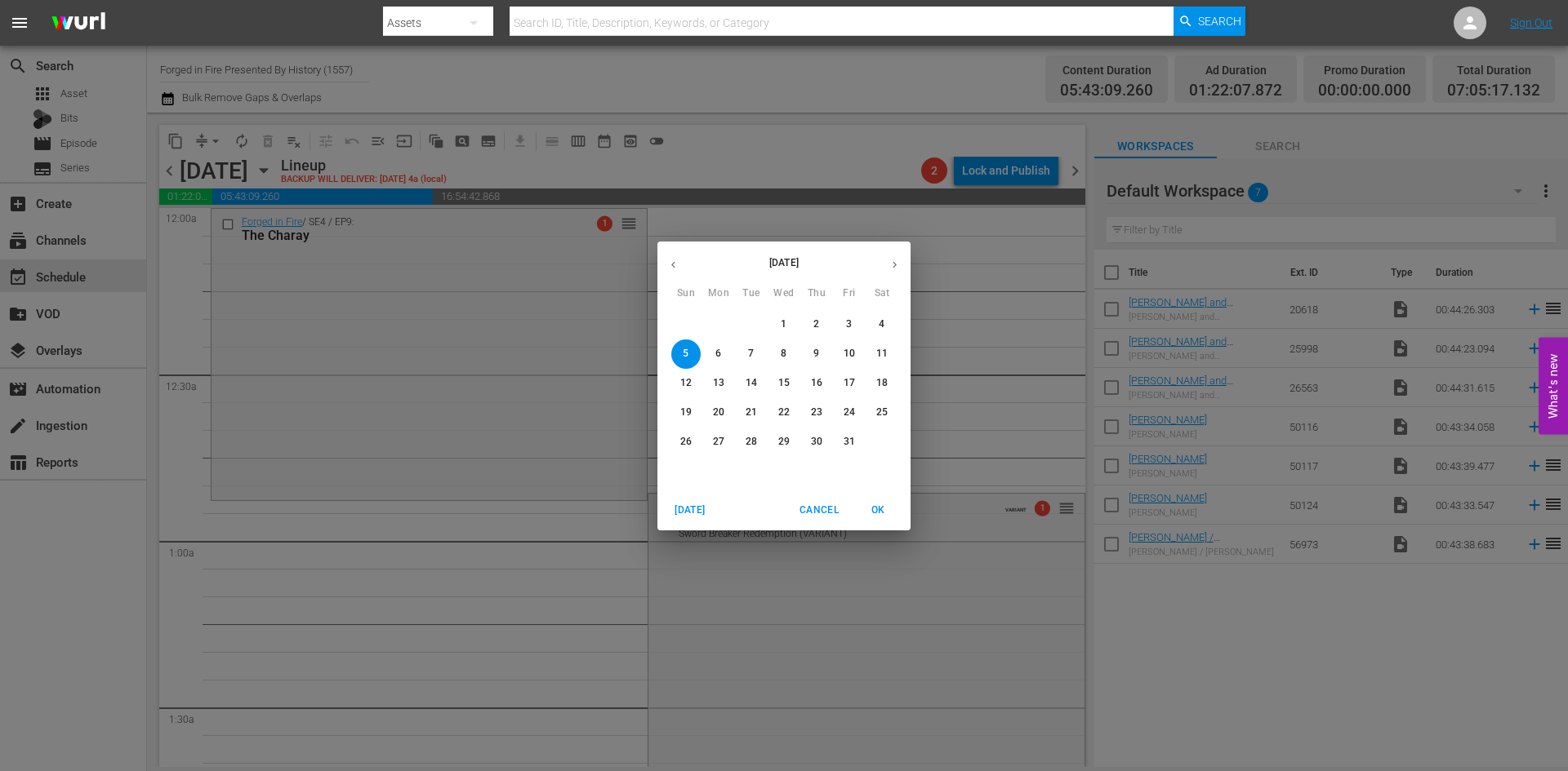
click at [676, 263] on icon "button" at bounding box center [673, 264] width 13 height 13
click at [719, 442] on p "29" at bounding box center [719, 442] width 12 height 13
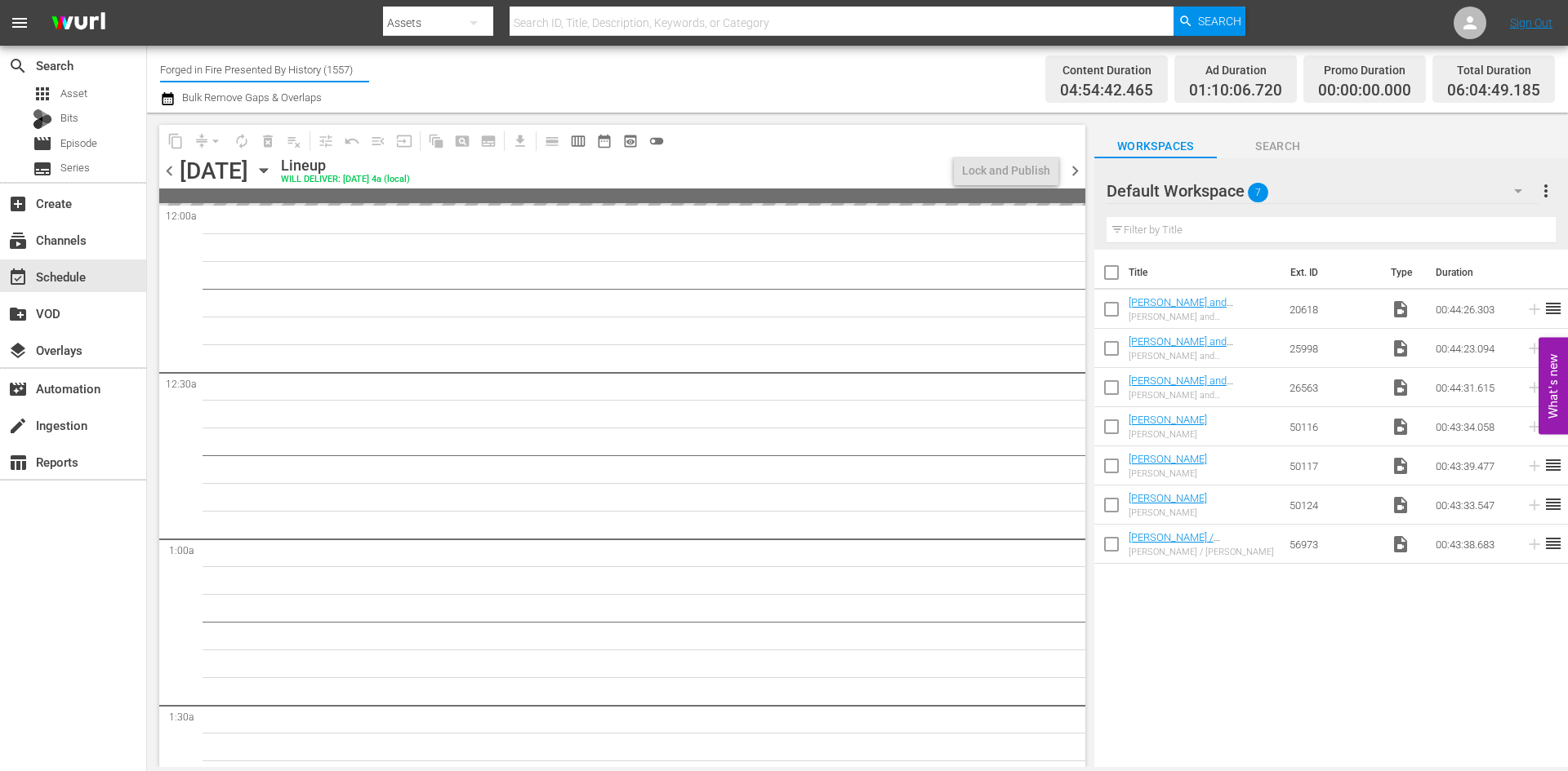
click at [266, 68] on input "Forged in Fire Presented By History (1557)" at bounding box center [264, 69] width 209 height 40
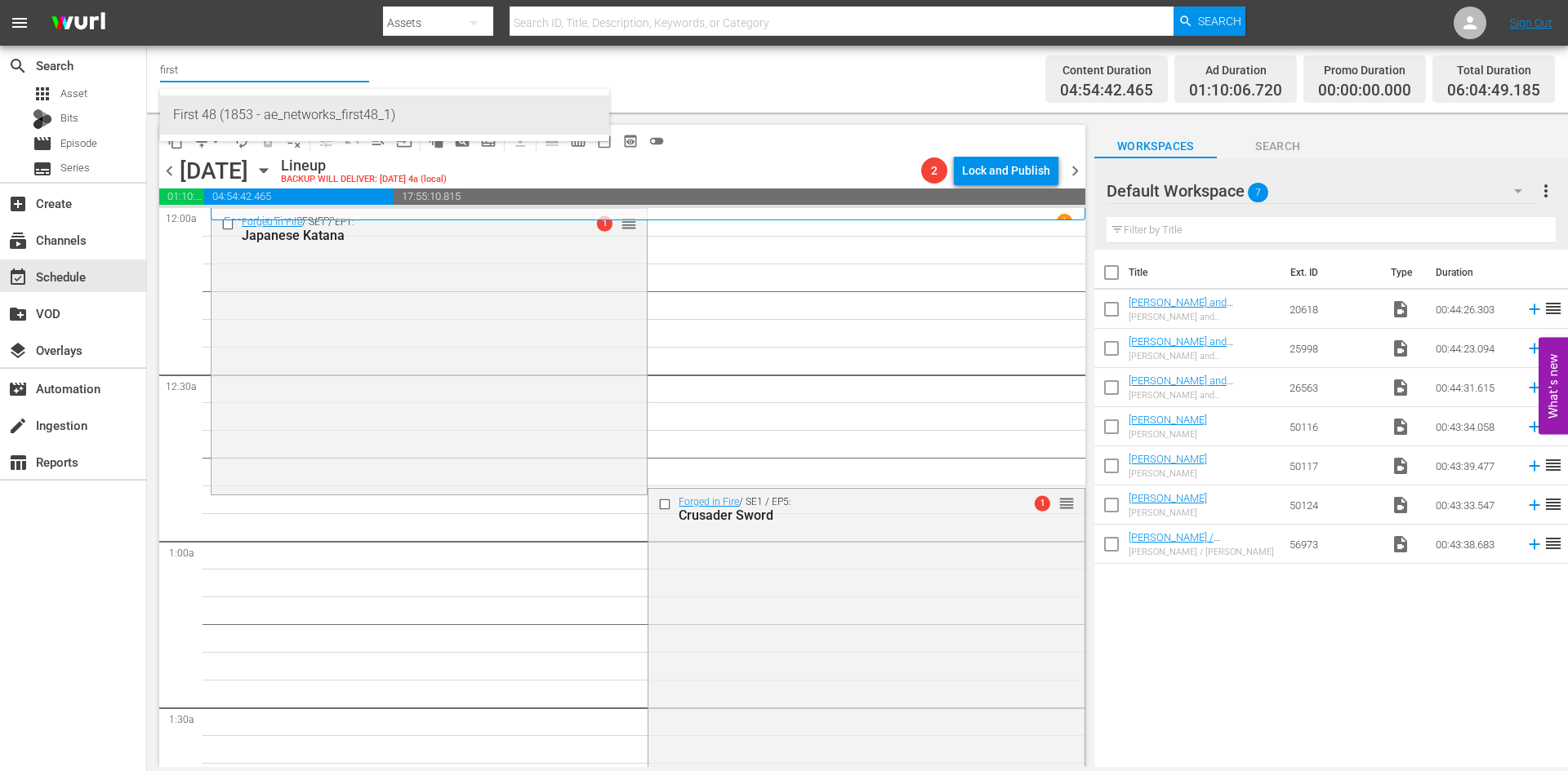
click at [191, 122] on div "First 48 (1853 - ae_networks_first48_1)" at bounding box center [385, 114] width 423 height 40
type input "First 48 (1853 - ae_networks_first48_1)"
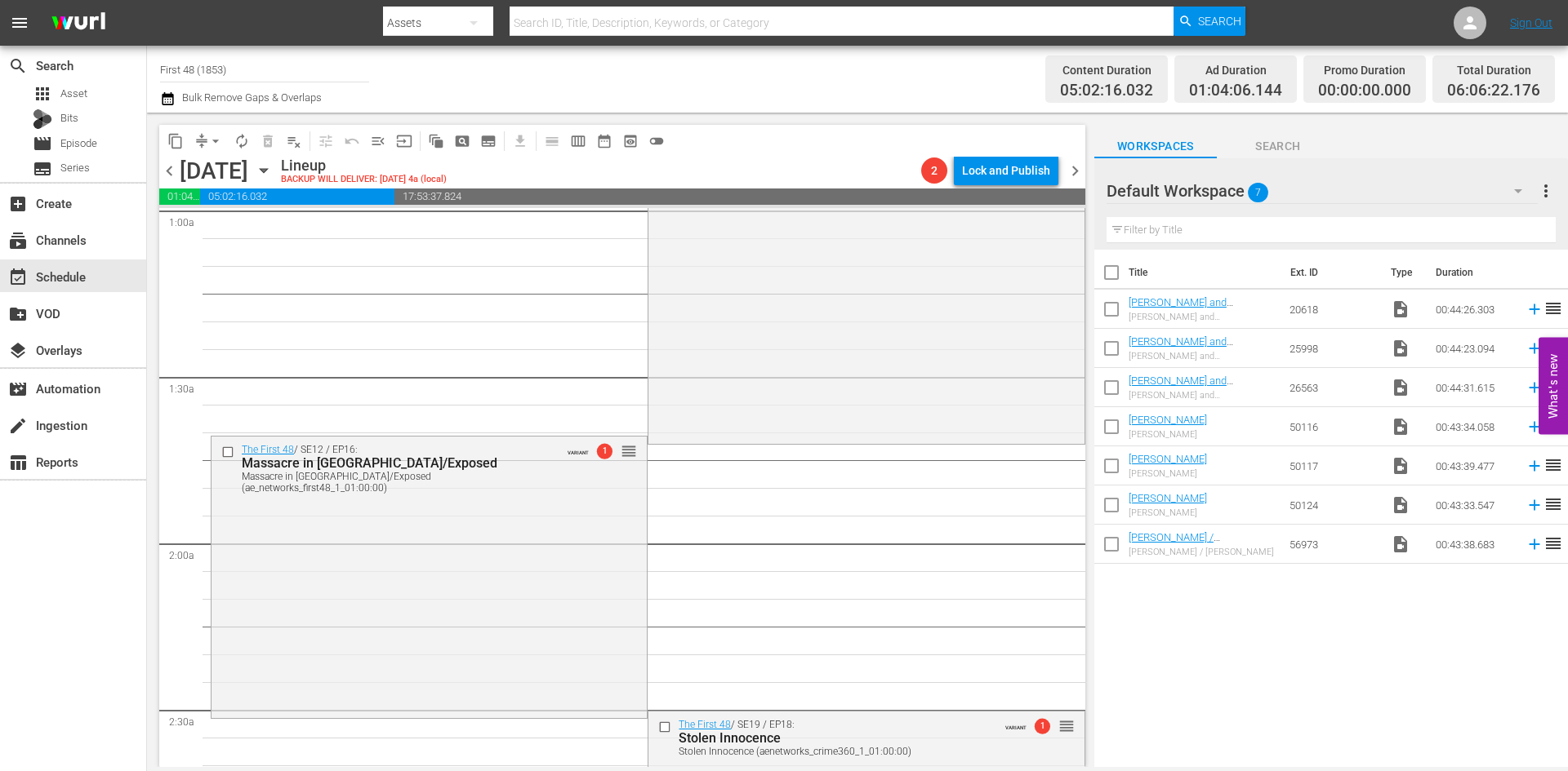
scroll to position [408, 0]
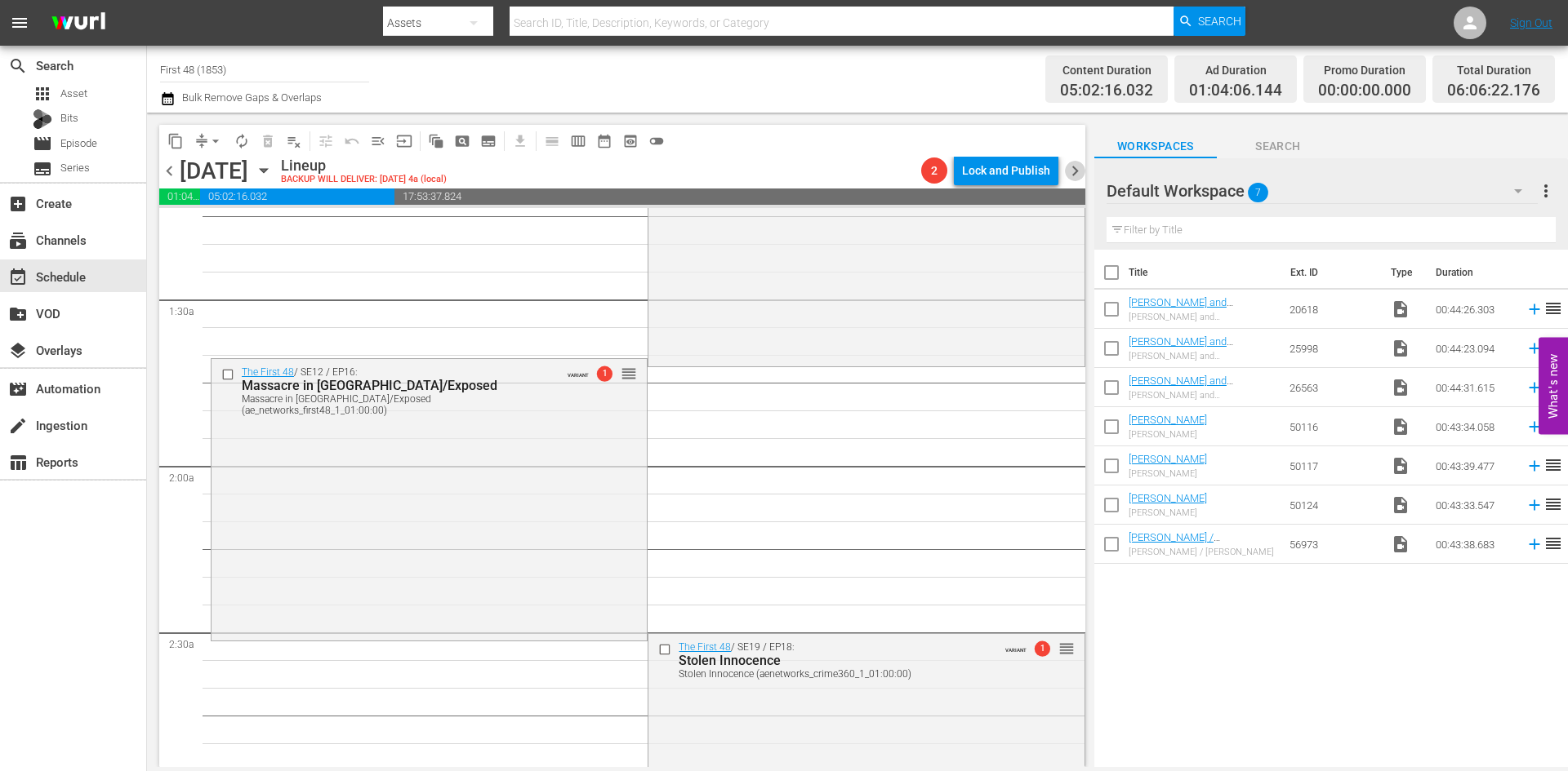
click at [1075, 169] on span "chevron_right" at bounding box center [1075, 171] width 20 height 20
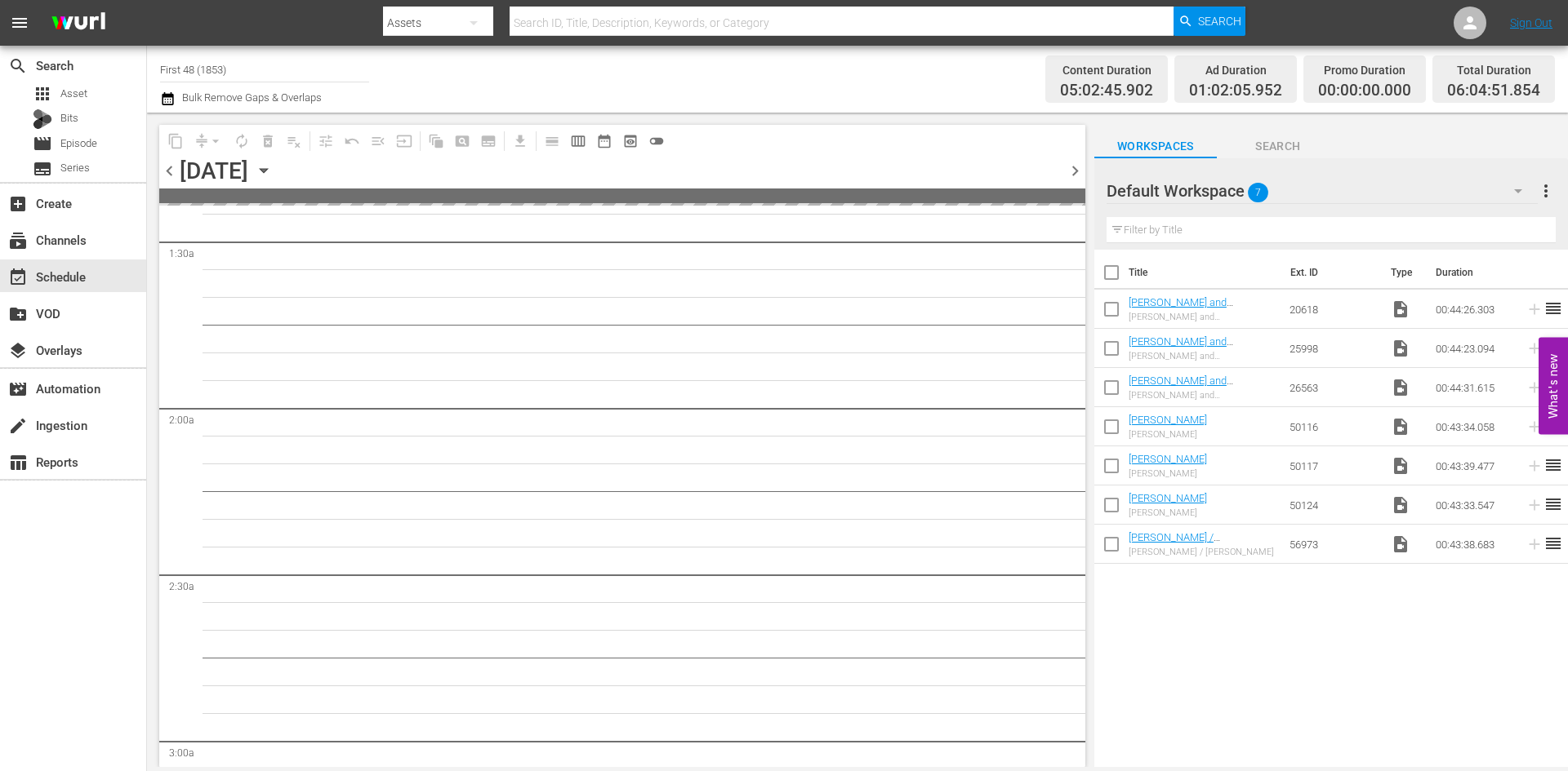
scroll to position [436, 0]
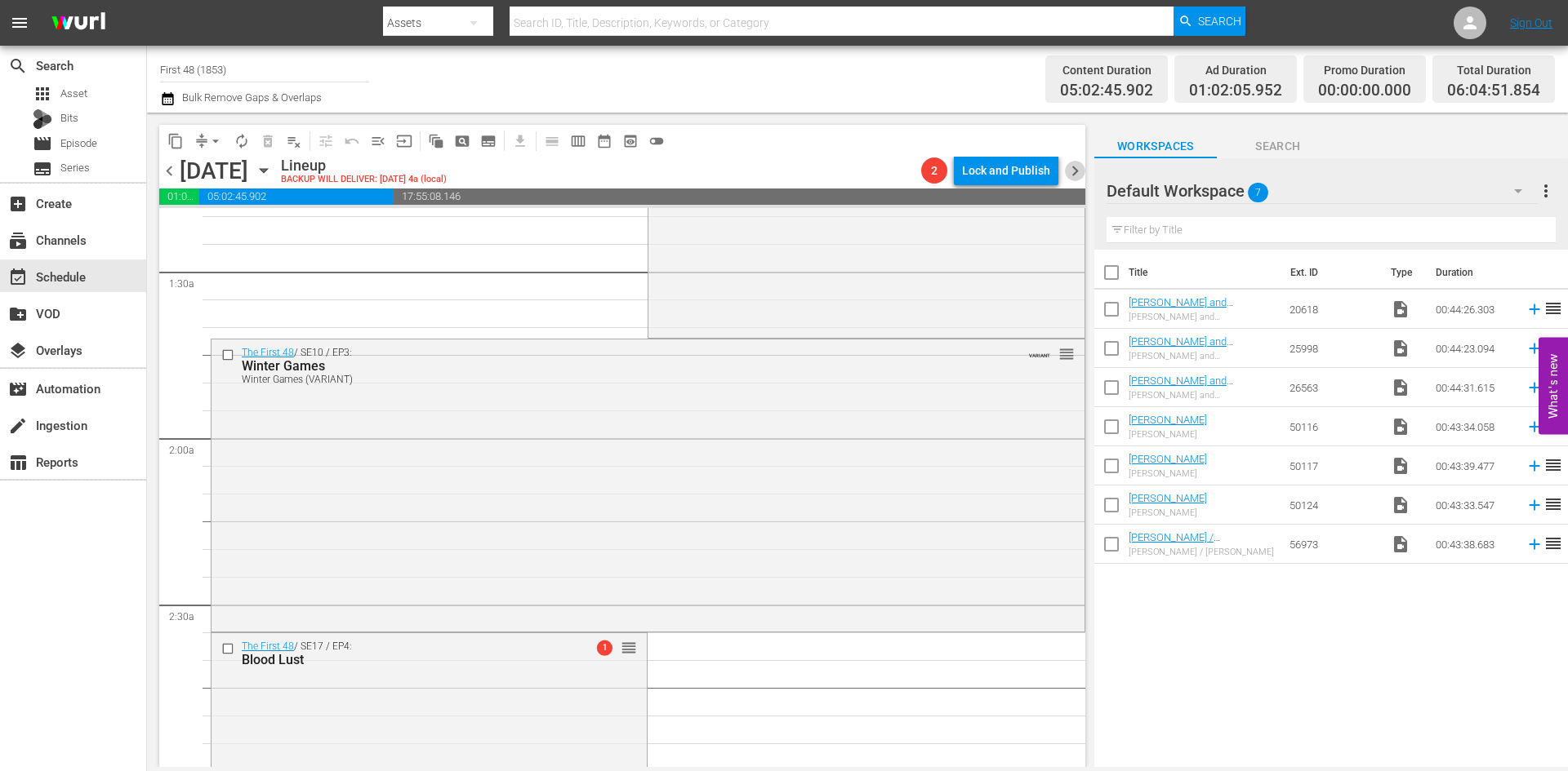
click at [1075, 169] on span "chevron_right" at bounding box center [1075, 171] width 20 height 20
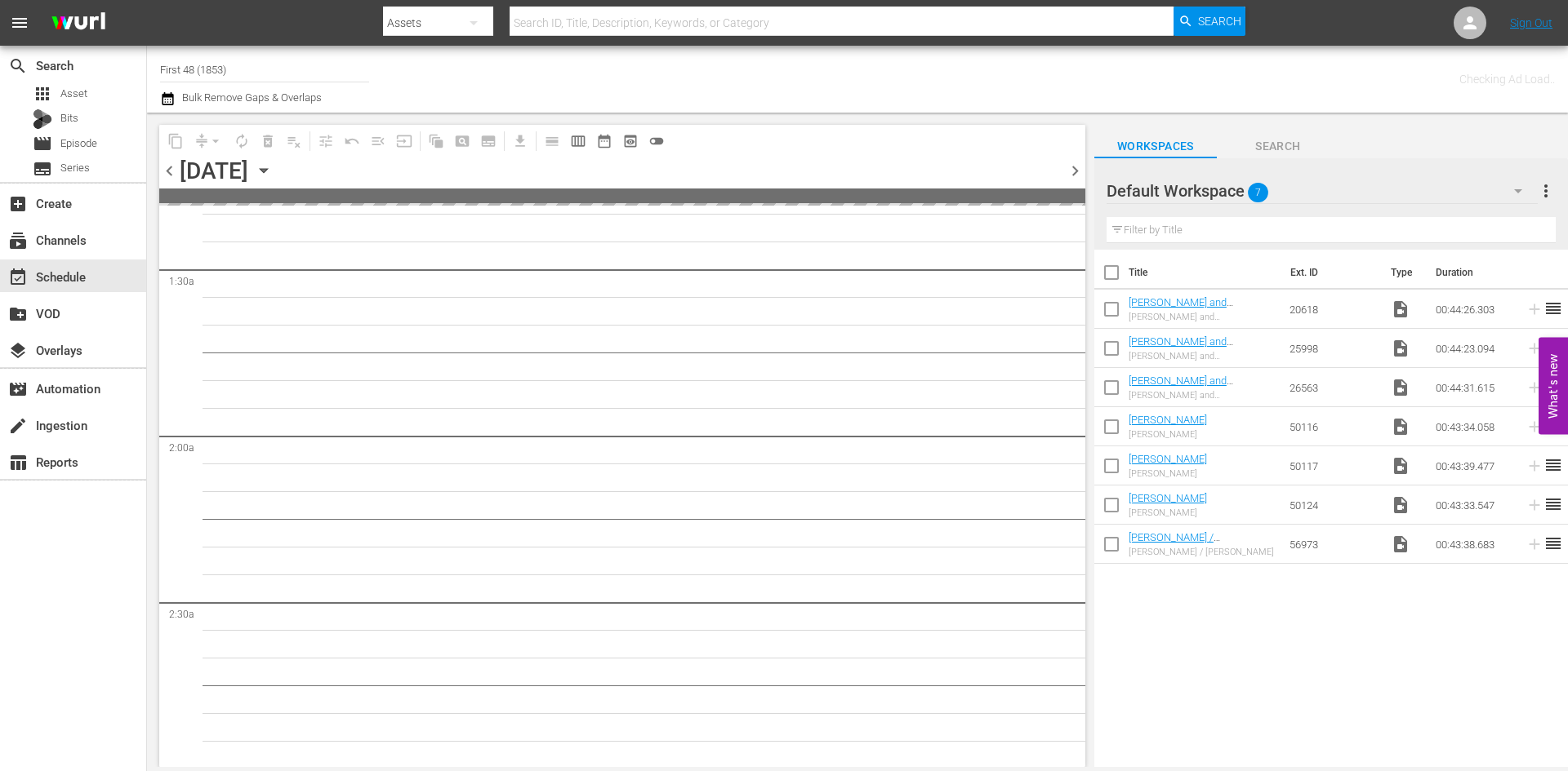
scroll to position [464, 0]
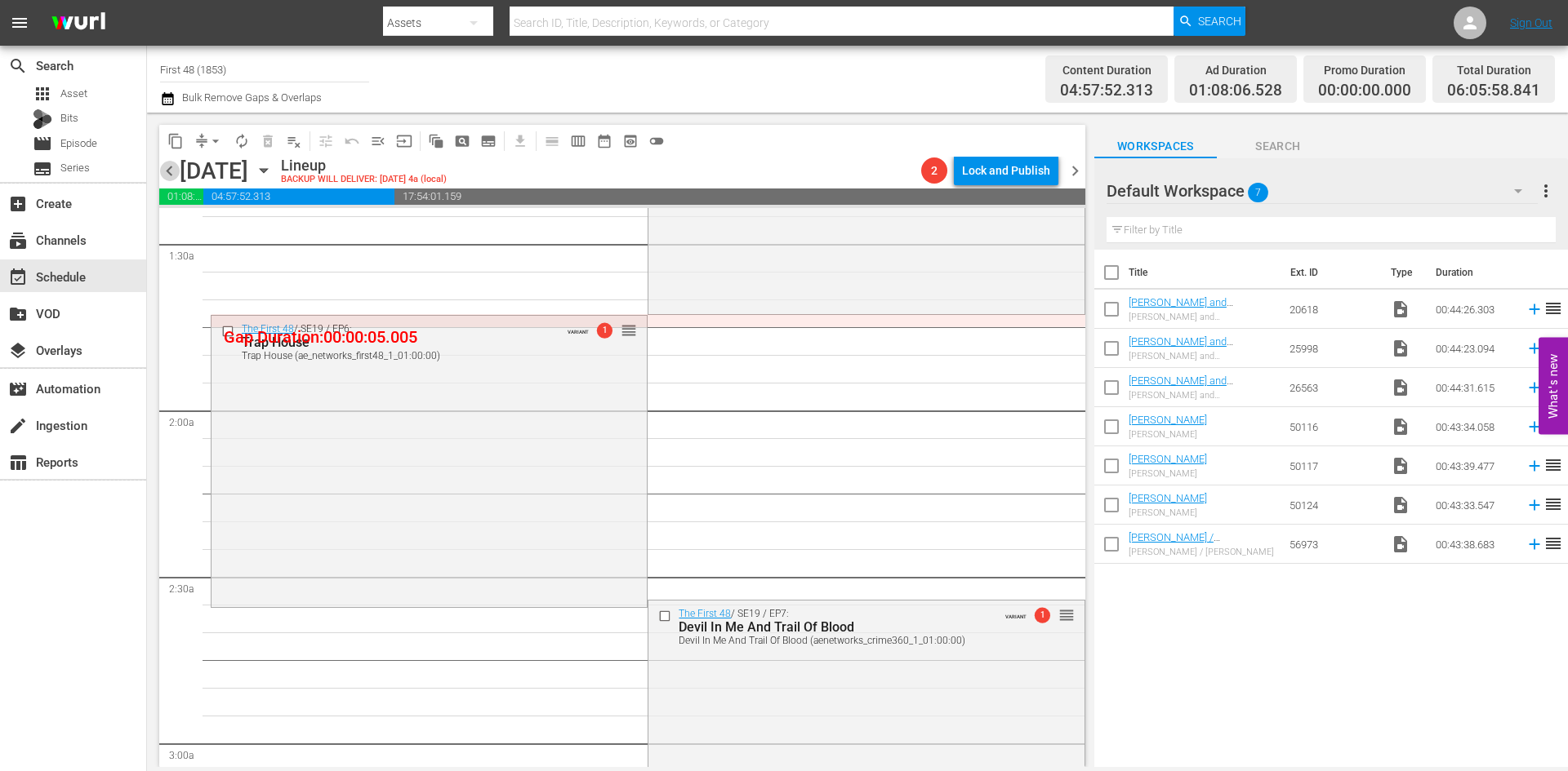
click at [173, 170] on span "chevron_left" at bounding box center [169, 171] width 20 height 20
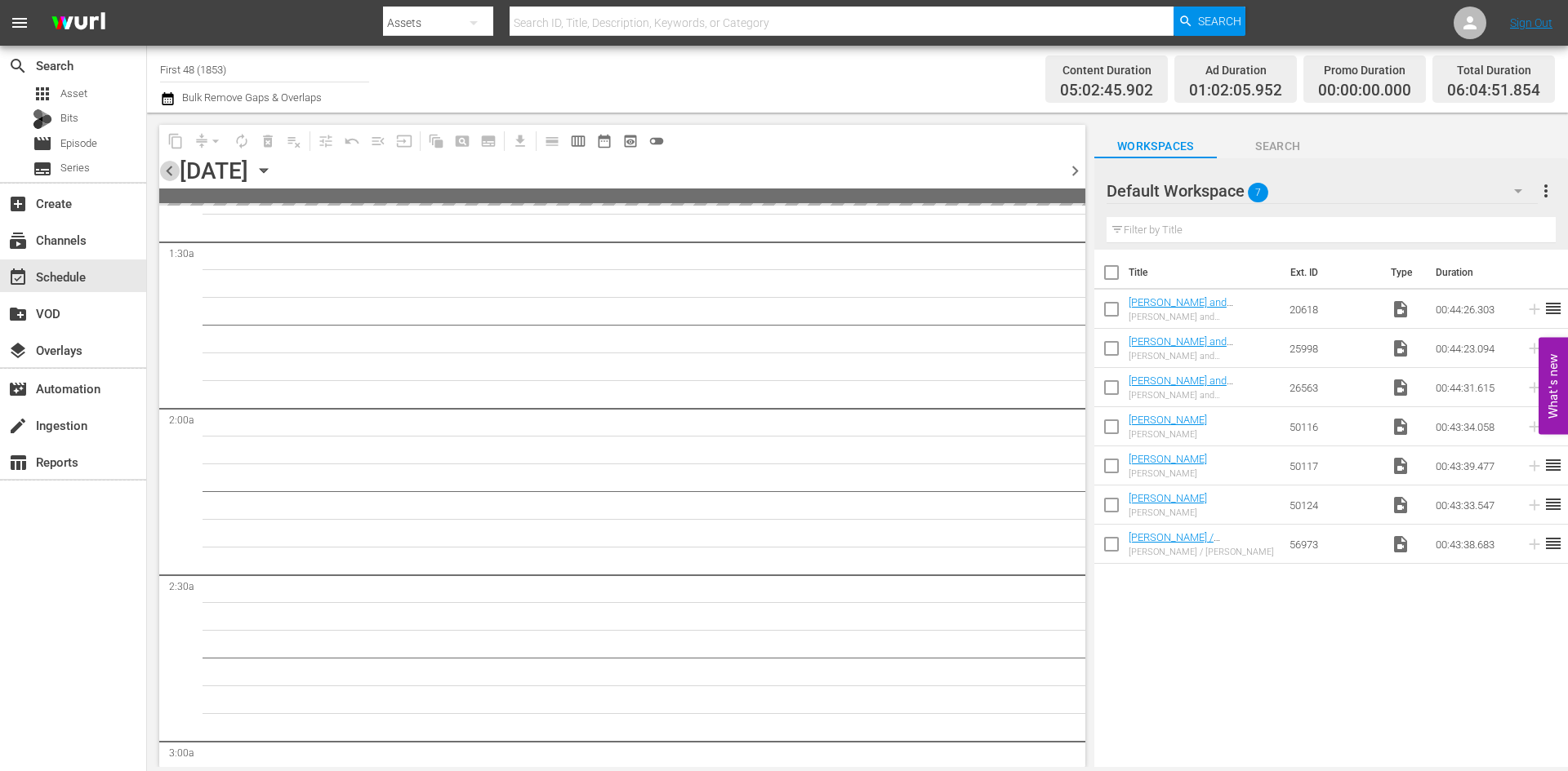
click at [173, 170] on span "chevron_left" at bounding box center [169, 171] width 20 height 20
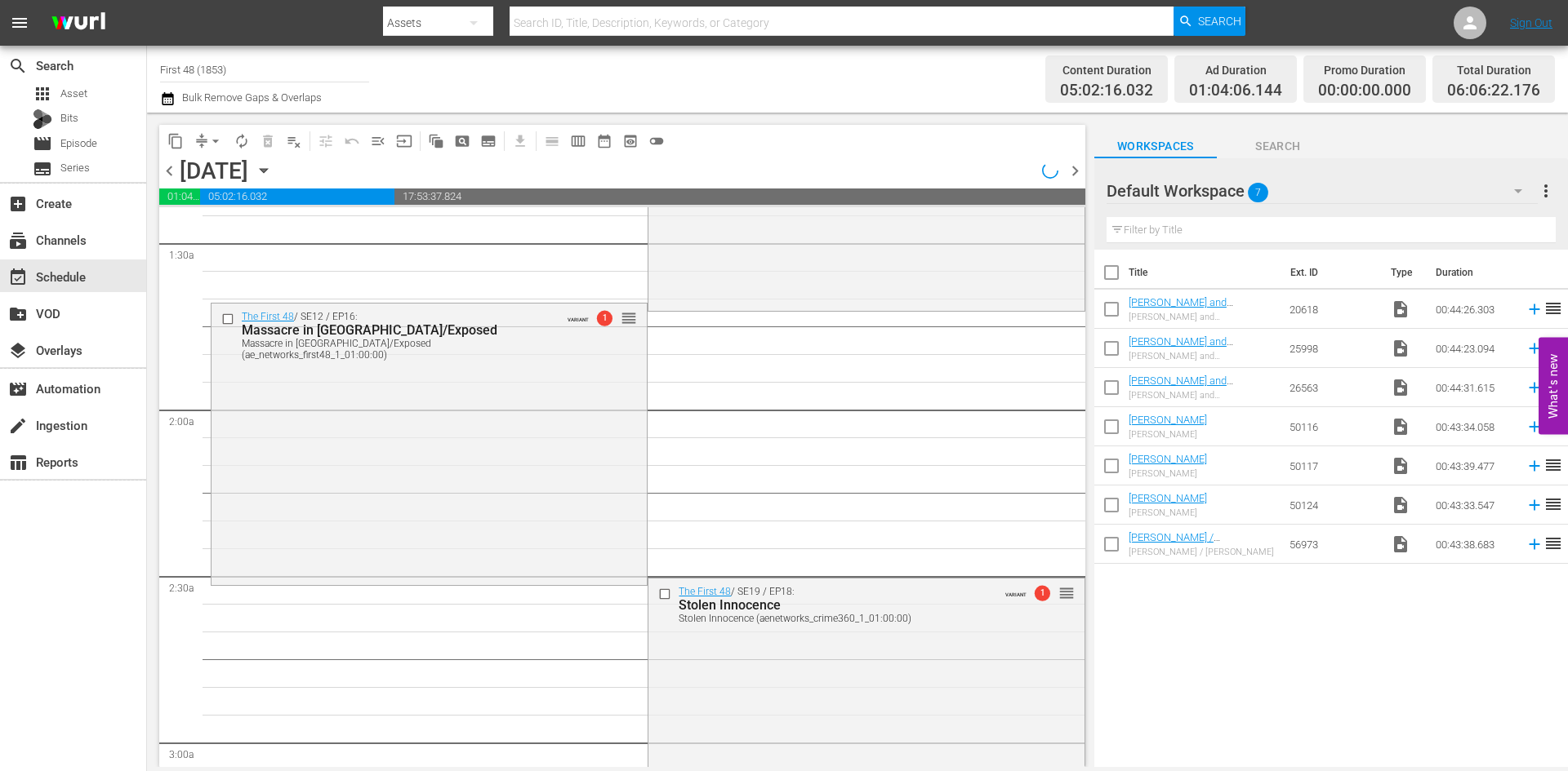
scroll to position [408, 0]
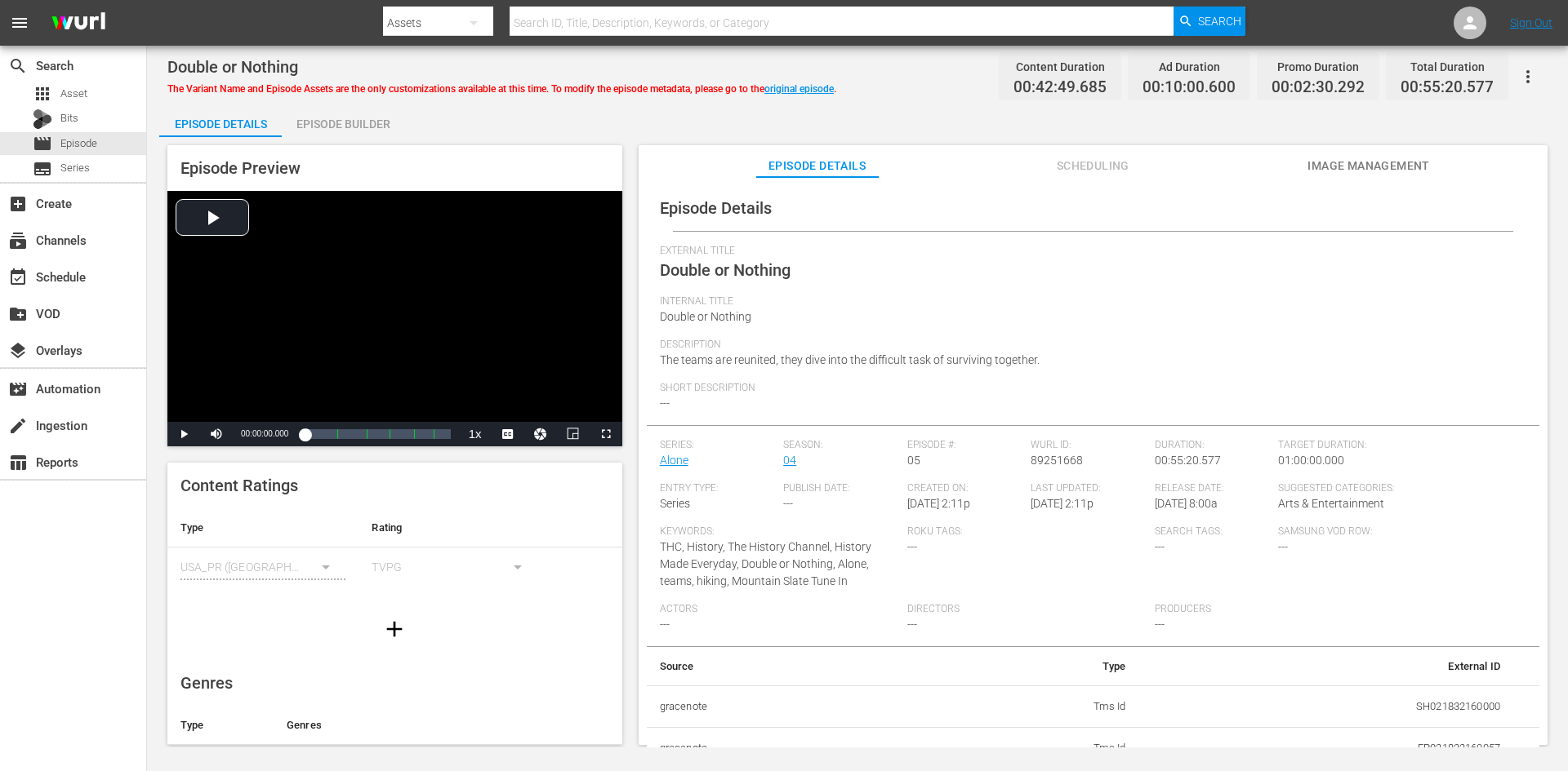
click at [380, 120] on div "Episode Builder" at bounding box center [343, 124] width 122 height 40
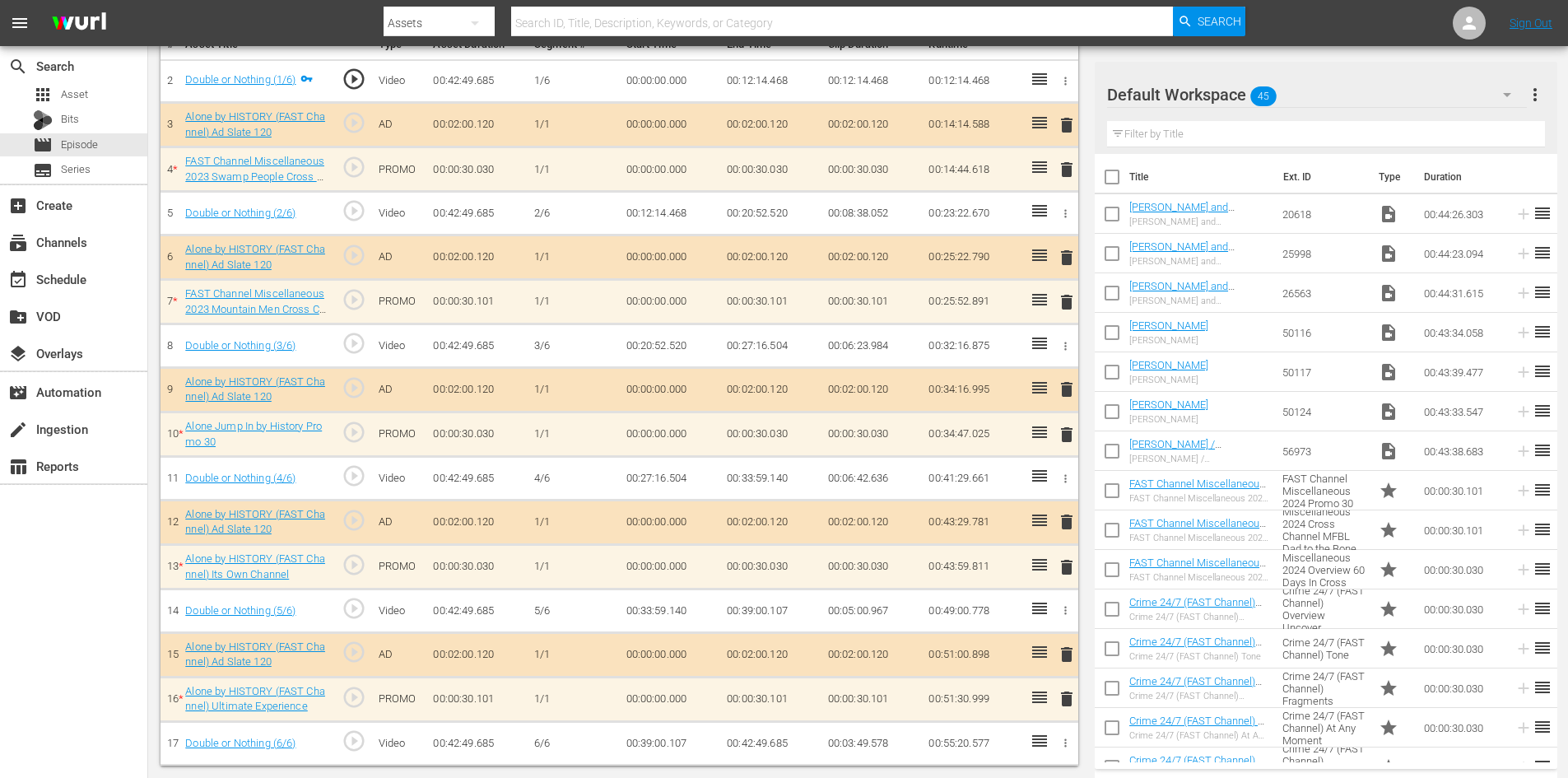
scroll to position [510, 0]
click at [1067, 694] on span "delete" at bounding box center [1066, 699] width 20 height 20
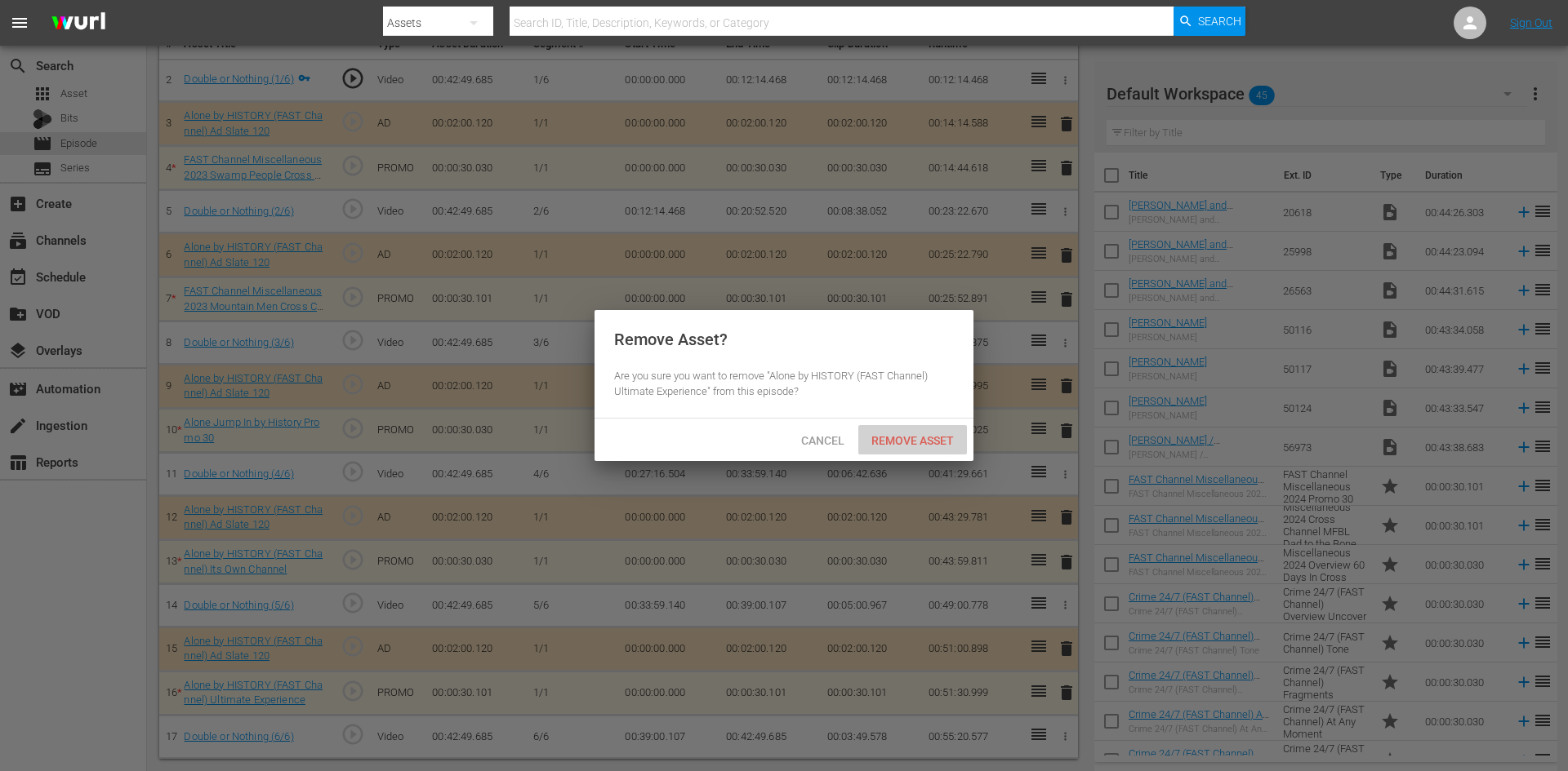
click at [926, 440] on span "Remove Asset" at bounding box center [912, 441] width 109 height 13
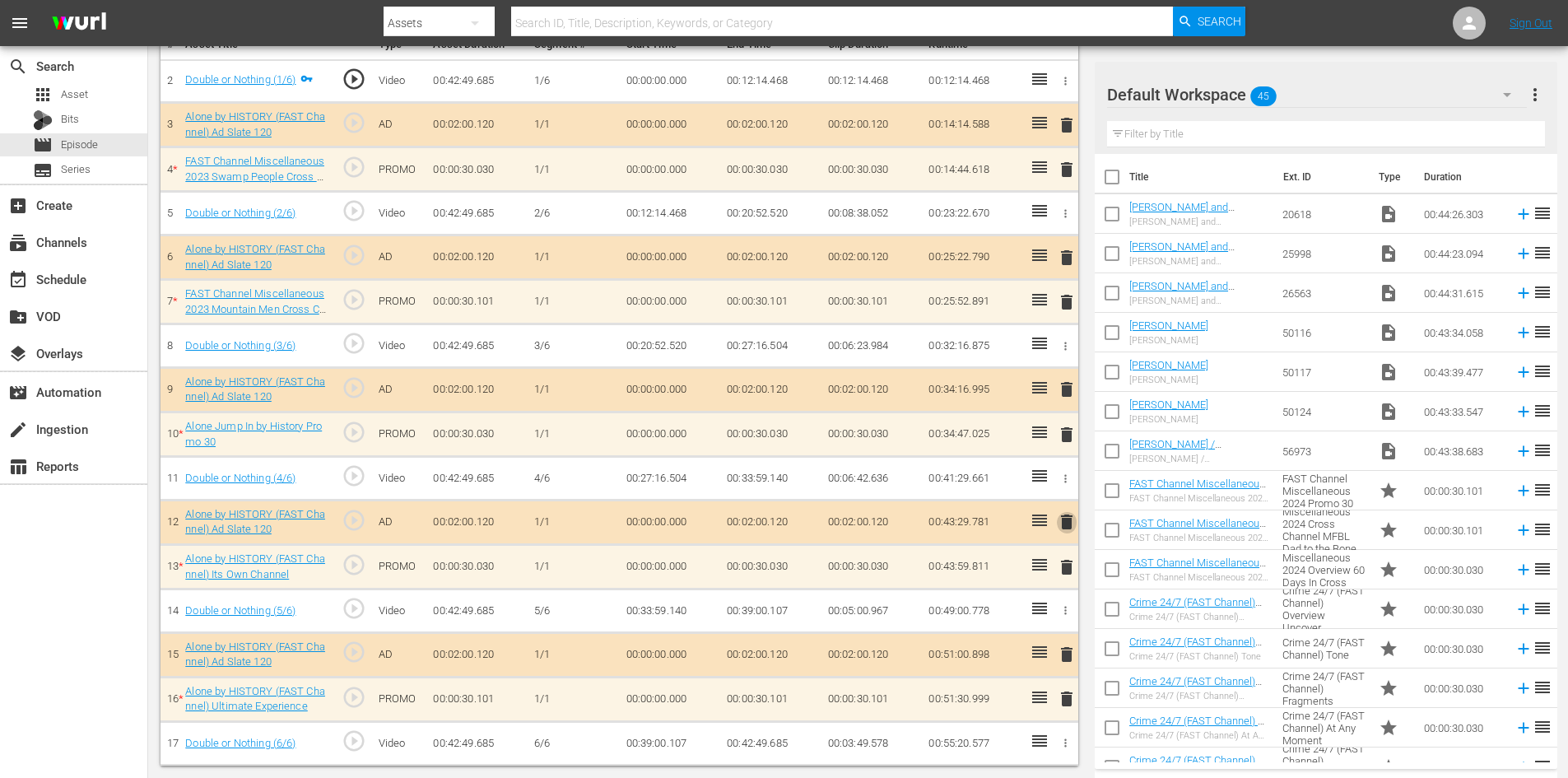
click at [1068, 520] on span "delete" at bounding box center [1066, 521] width 20 height 20
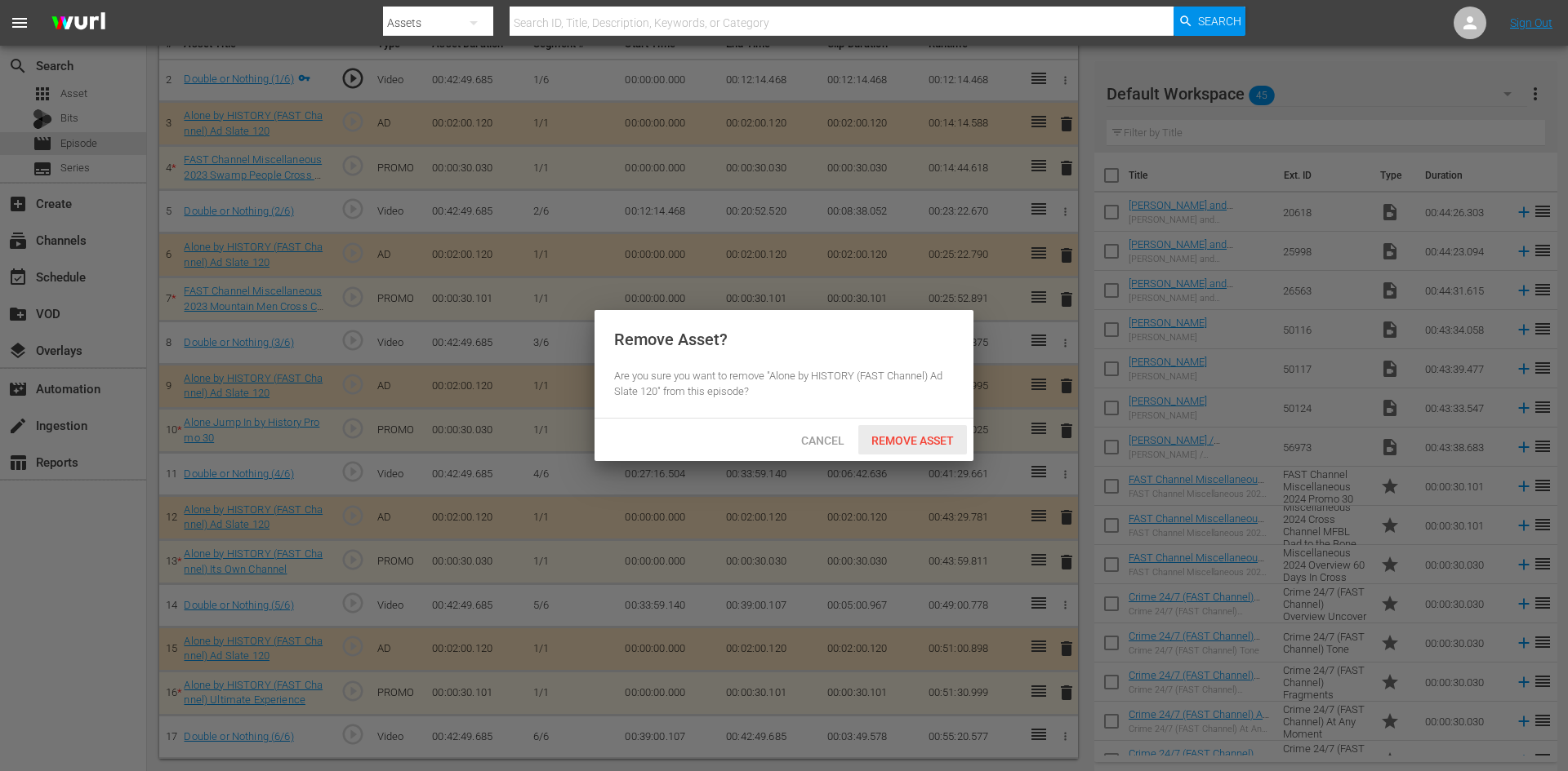
click at [899, 430] on div "Remove Asset" at bounding box center [912, 440] width 109 height 30
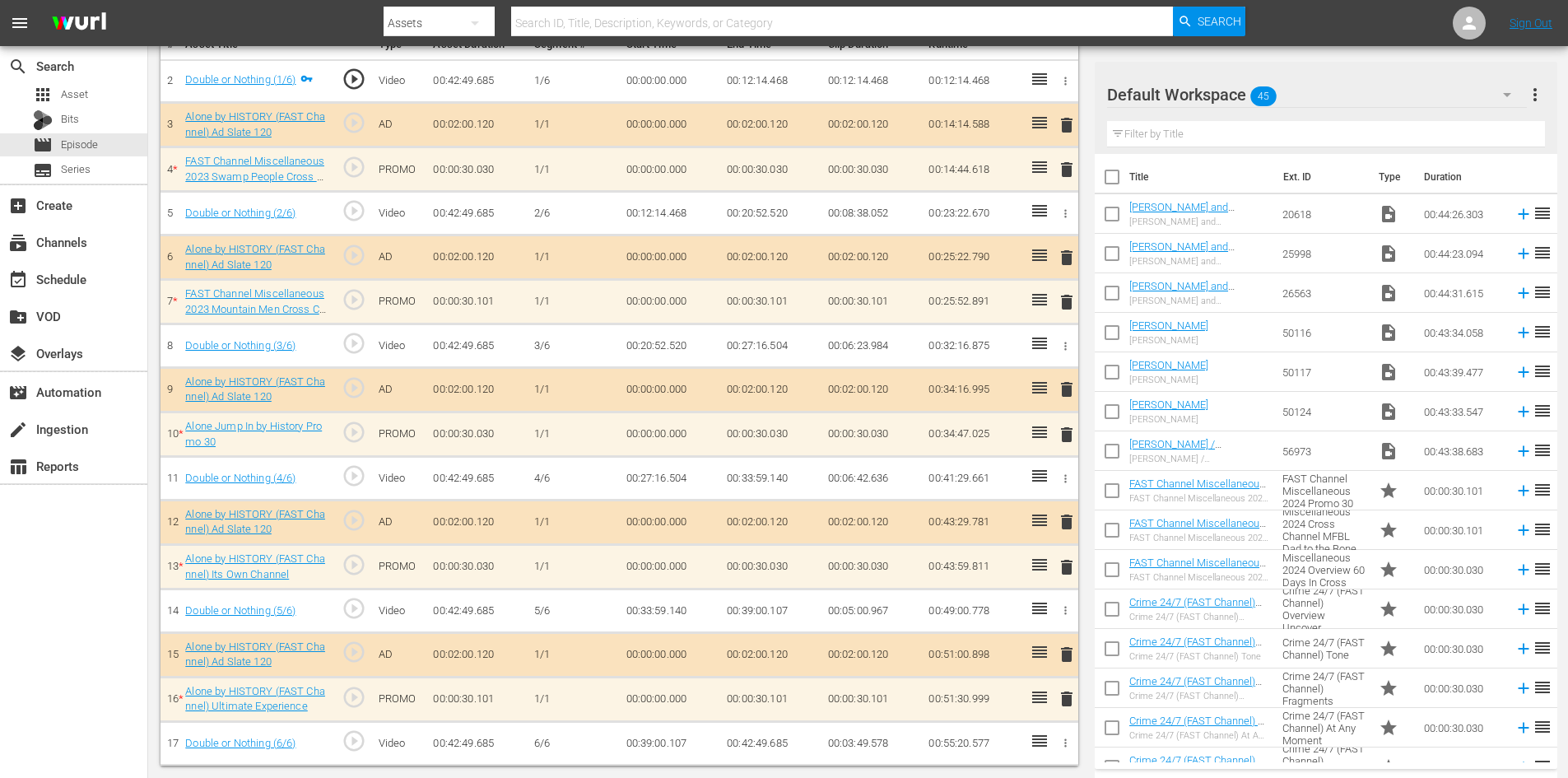
click at [1070, 435] on span "delete" at bounding box center [1066, 434] width 20 height 20
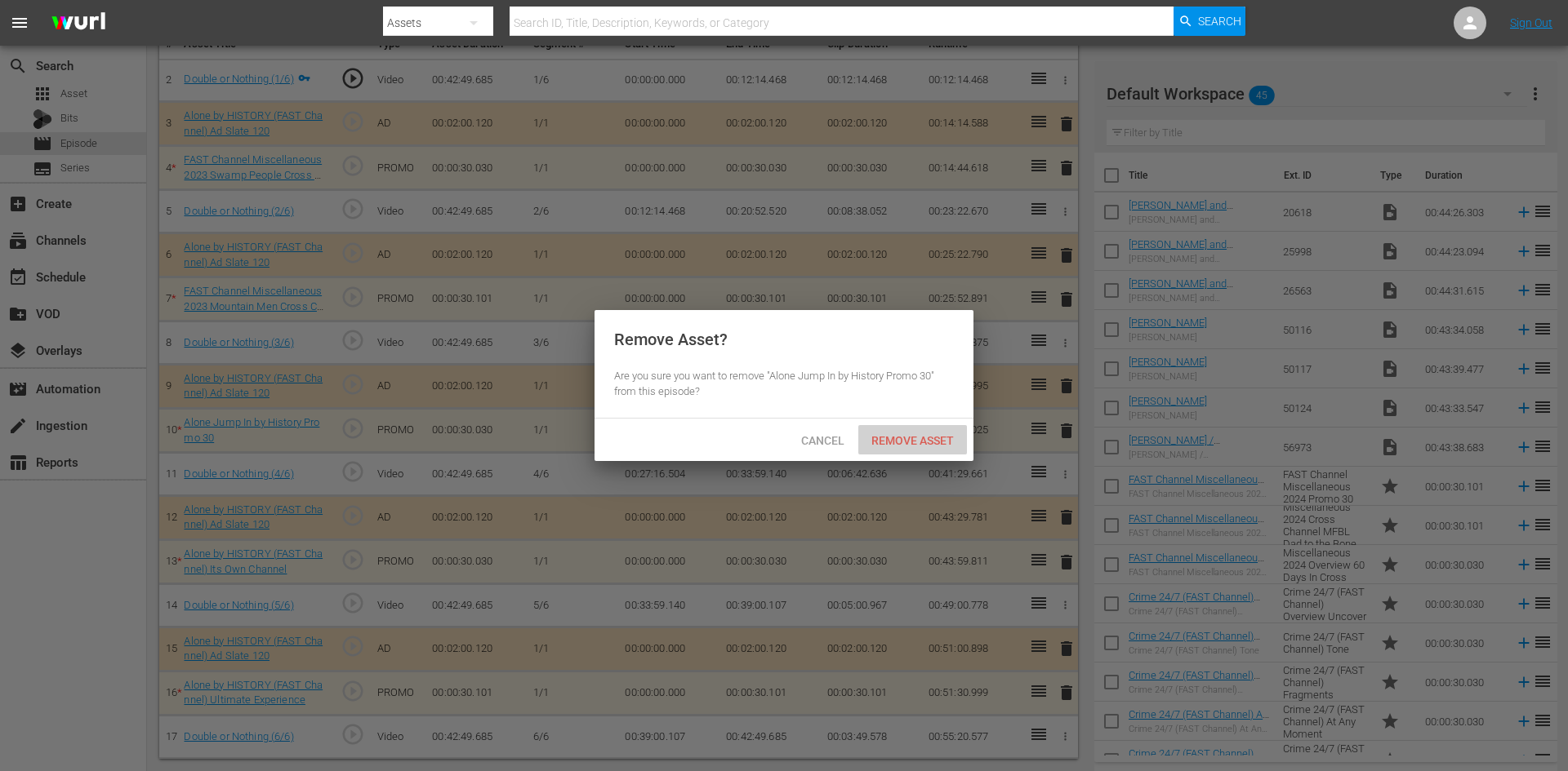
click at [921, 439] on span "Remove Asset" at bounding box center [912, 441] width 109 height 13
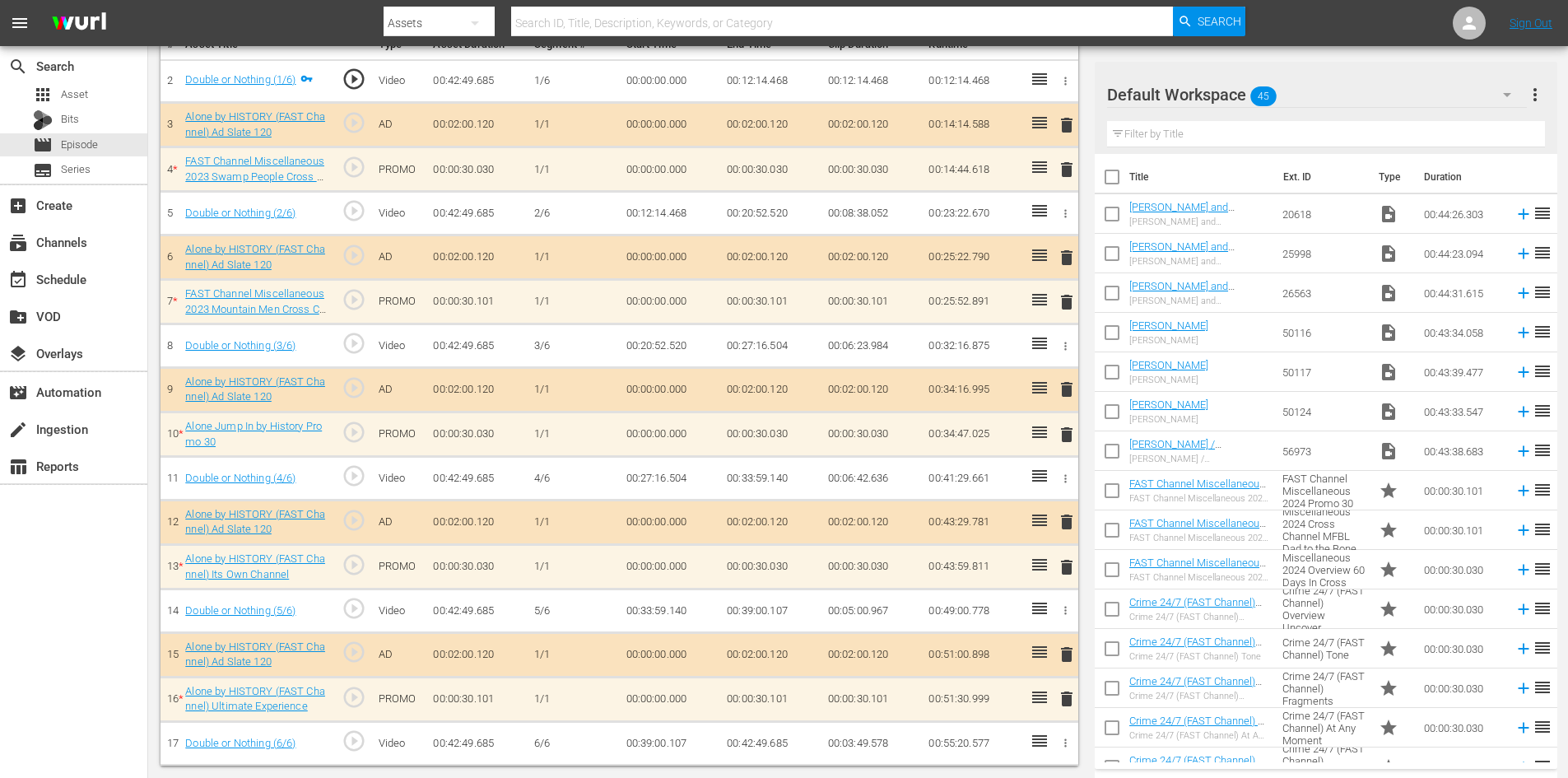
click at [1066, 306] on span "delete" at bounding box center [1066, 302] width 20 height 20
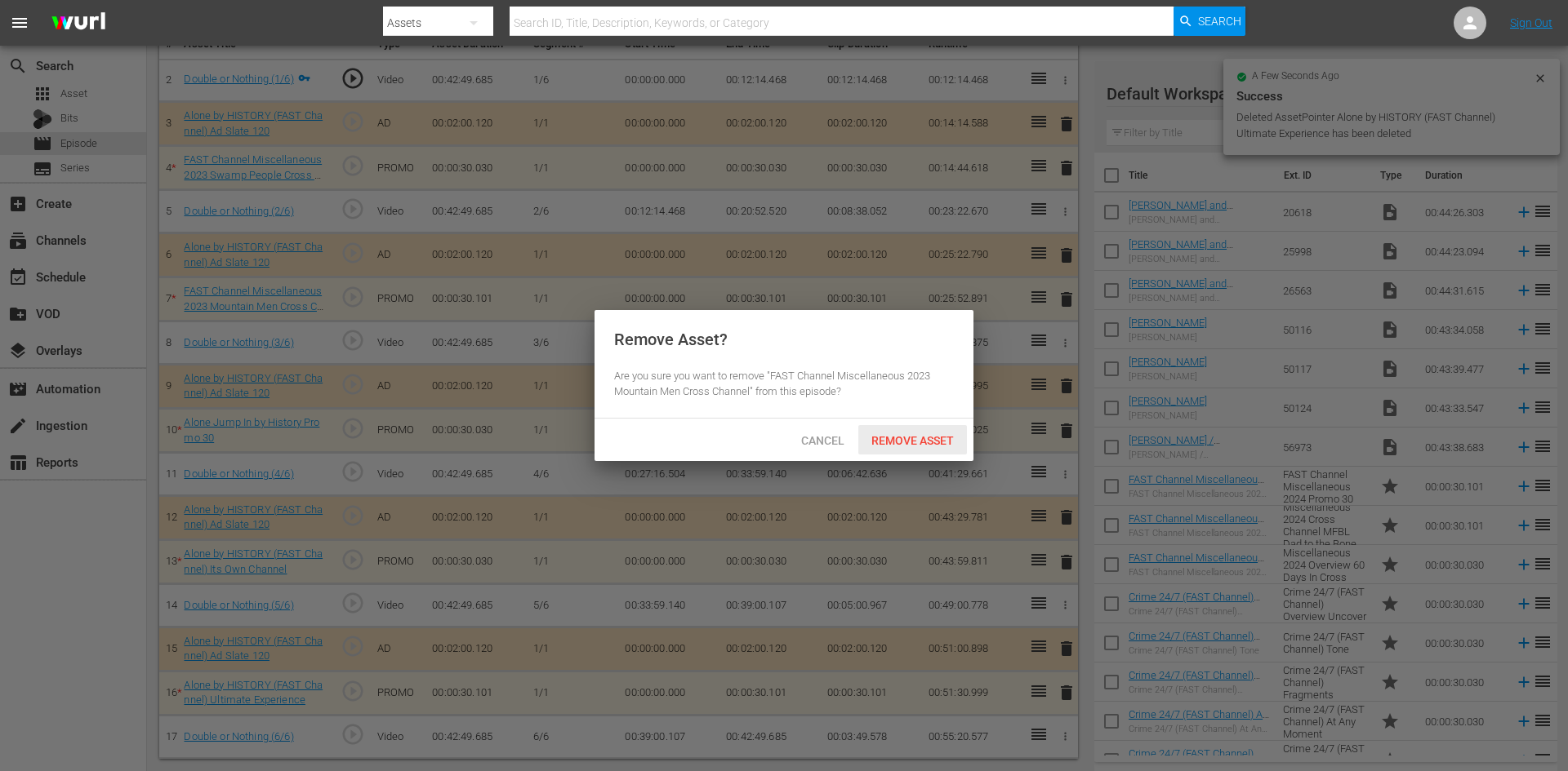
click at [895, 439] on span "Remove Asset" at bounding box center [912, 441] width 109 height 13
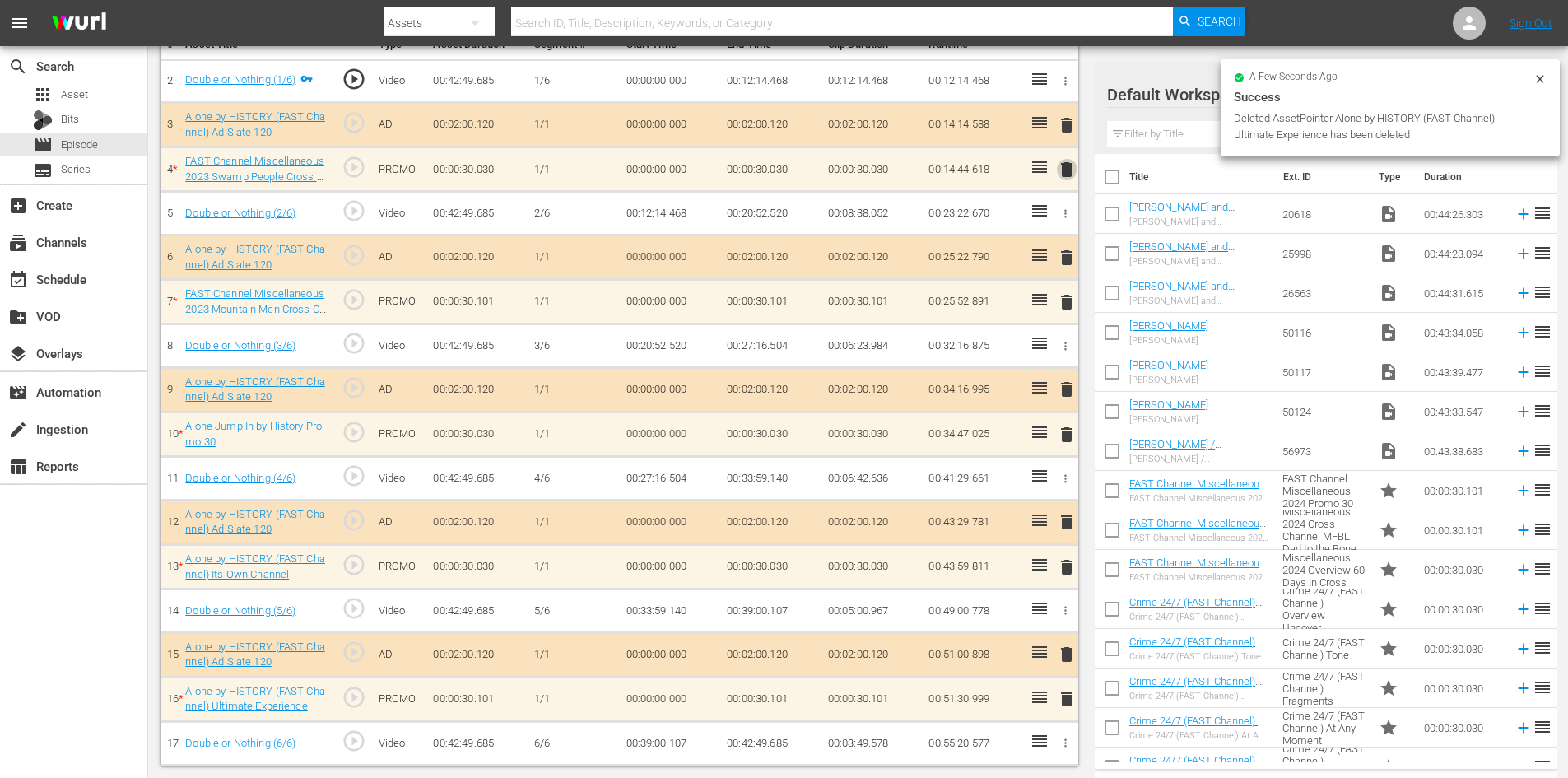
click at [1068, 170] on span "delete" at bounding box center [1066, 169] width 20 height 20
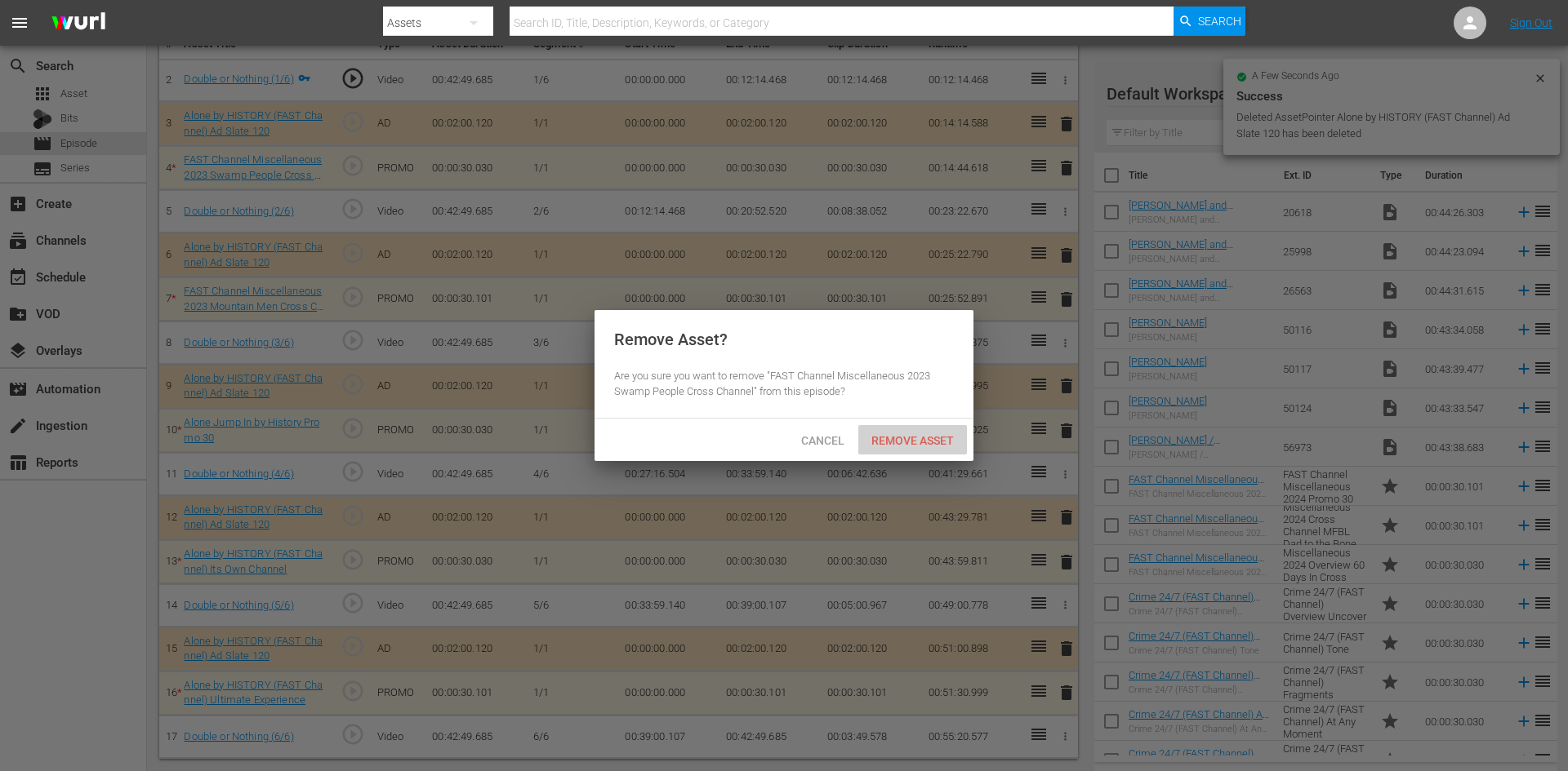
click at [917, 438] on span "Remove Asset" at bounding box center [912, 441] width 109 height 13
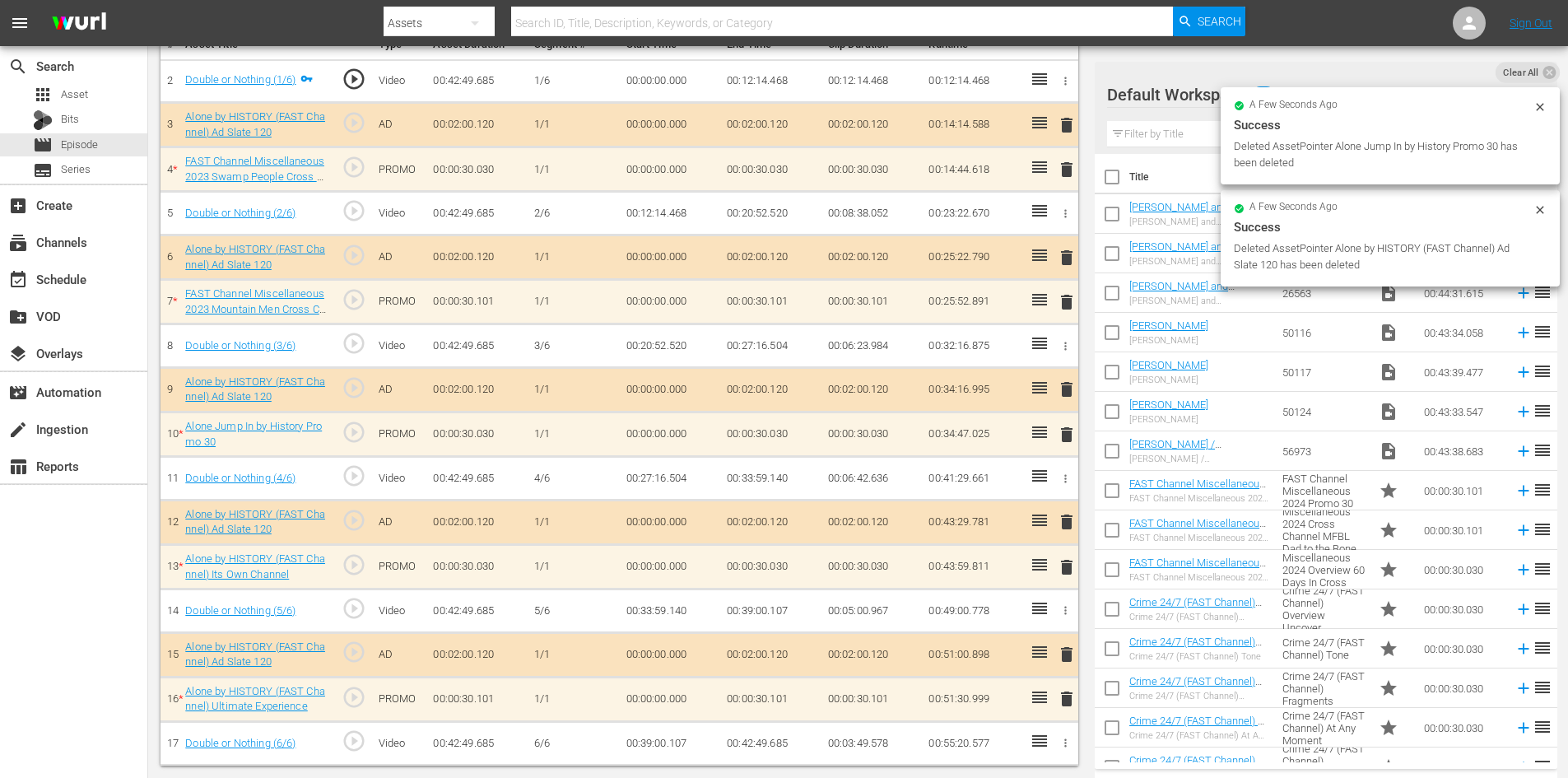
scroll to position [429, 0]
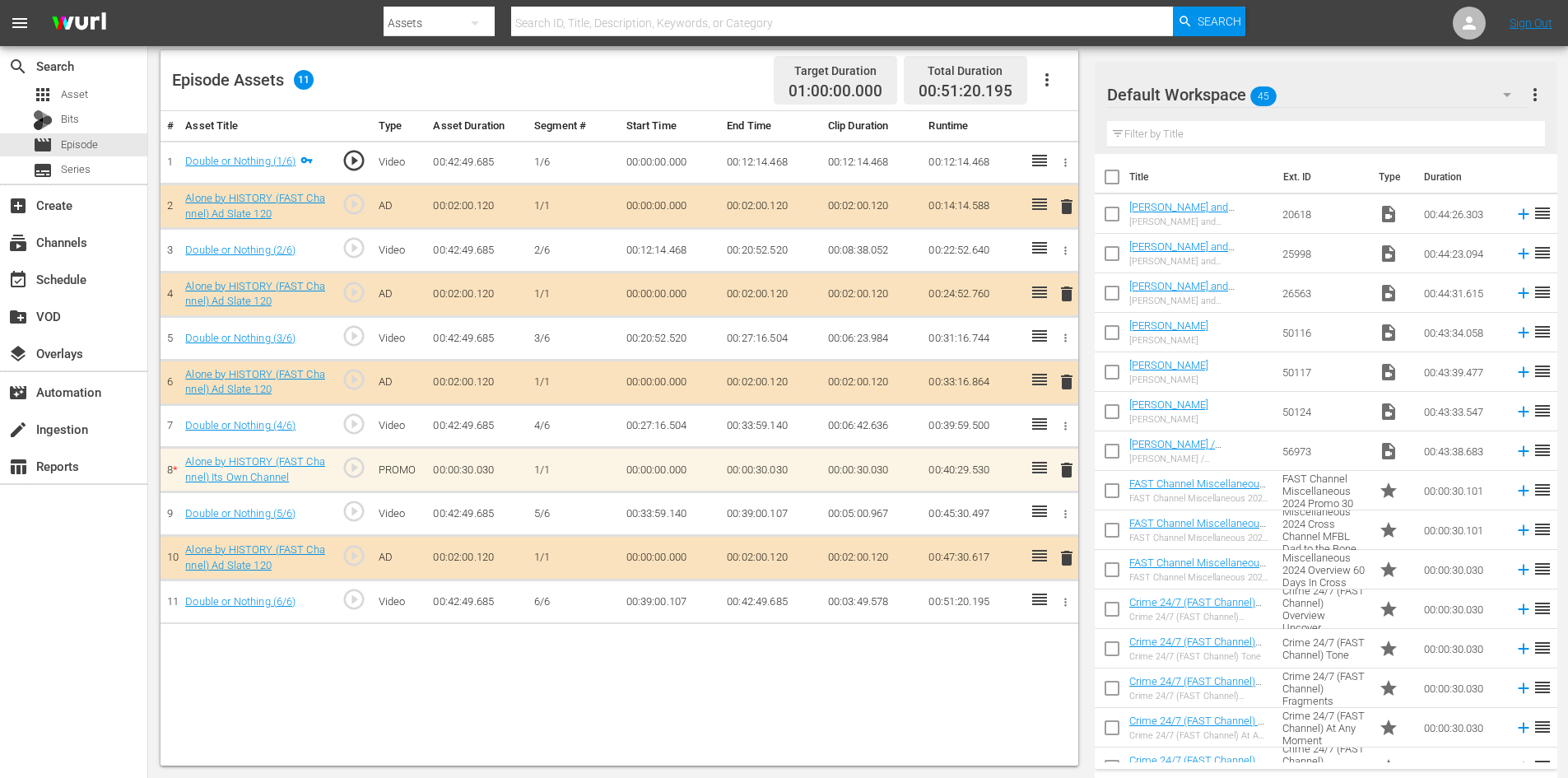
click at [1507, 93] on icon "button" at bounding box center [1507, 94] width 20 height 20
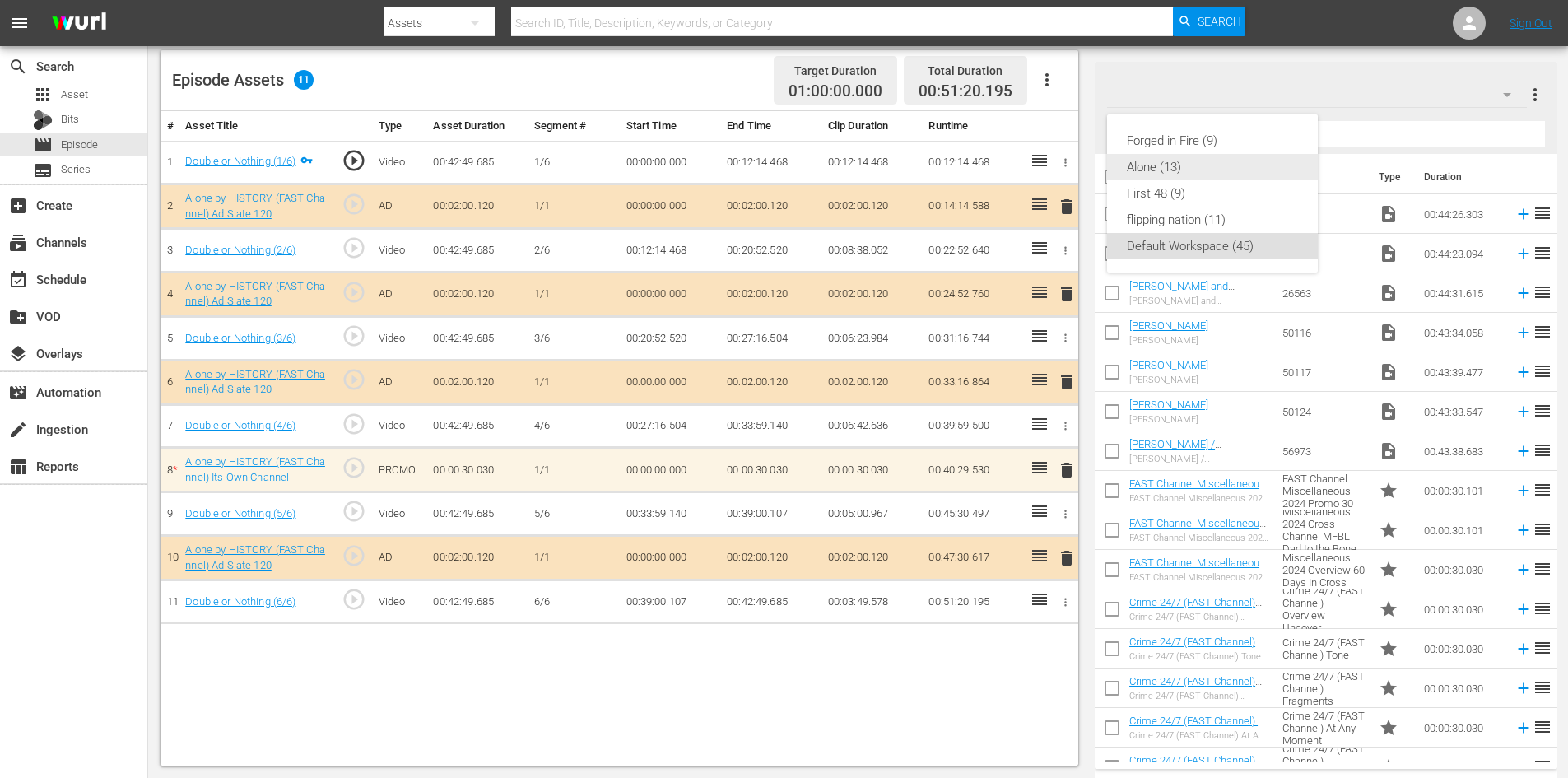
click at [1149, 161] on div "Alone (13)" at bounding box center [1212, 166] width 171 height 26
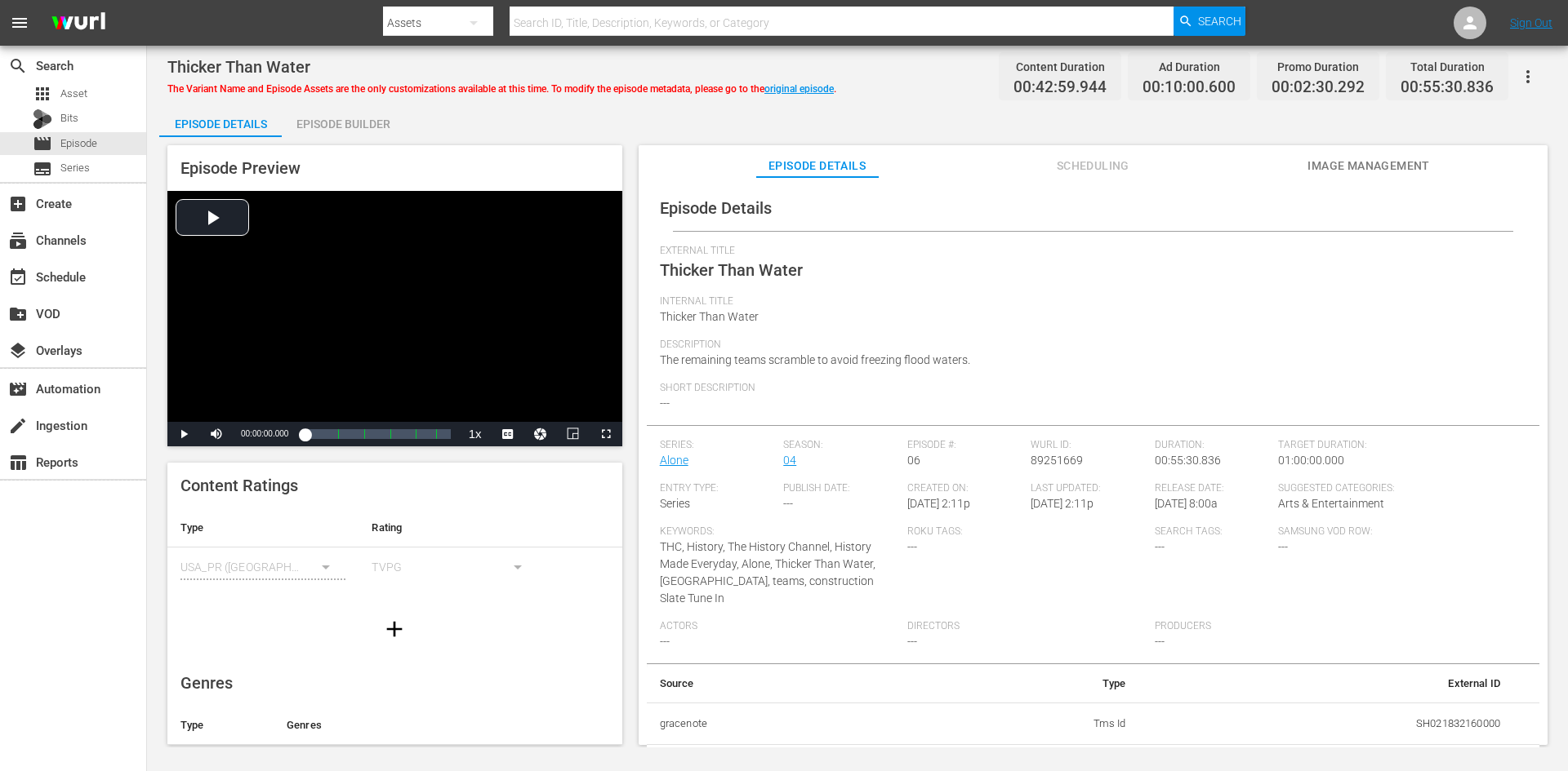
click at [355, 124] on div "Episode Builder" at bounding box center [343, 124] width 122 height 40
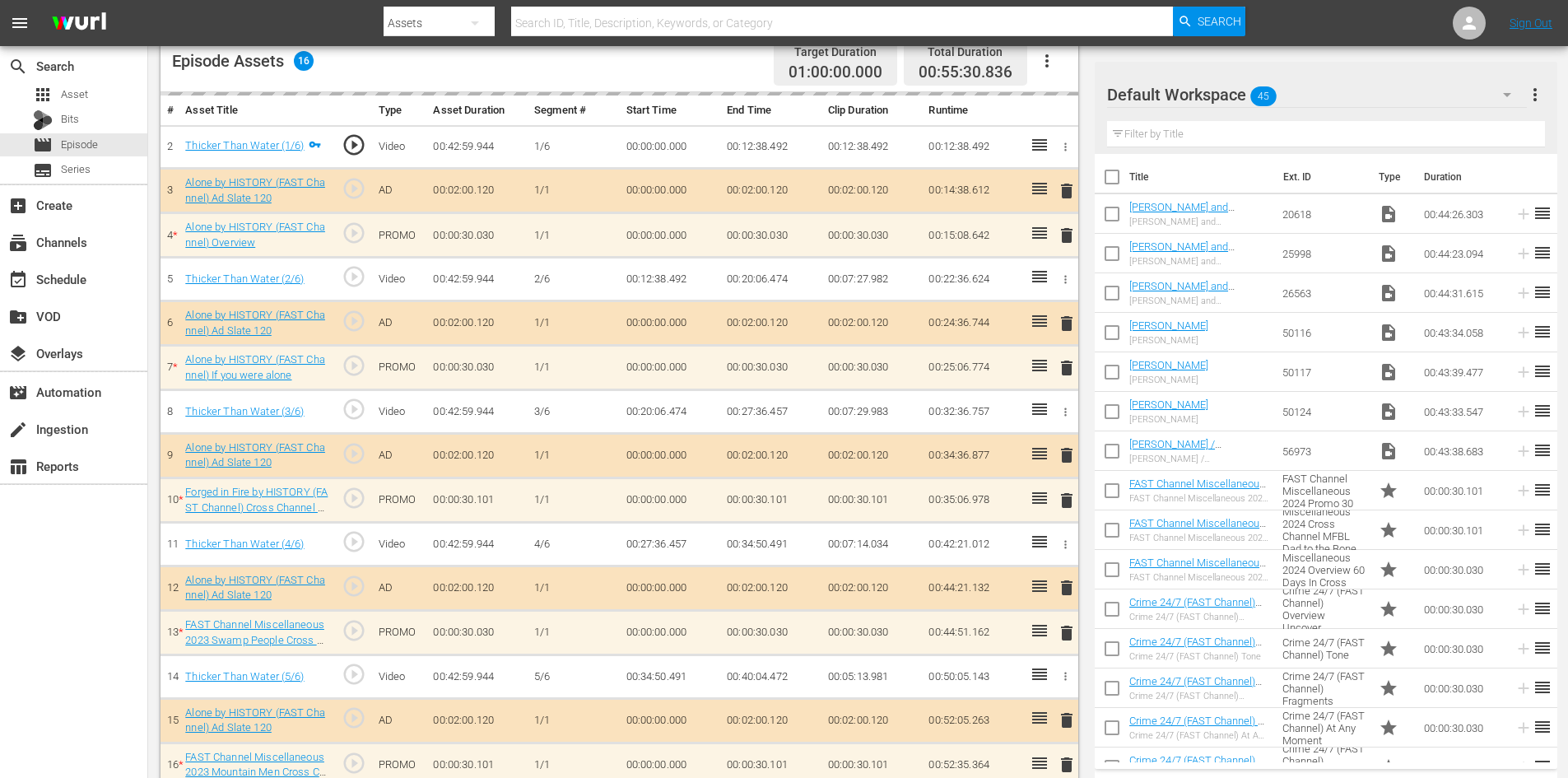
scroll to position [514, 0]
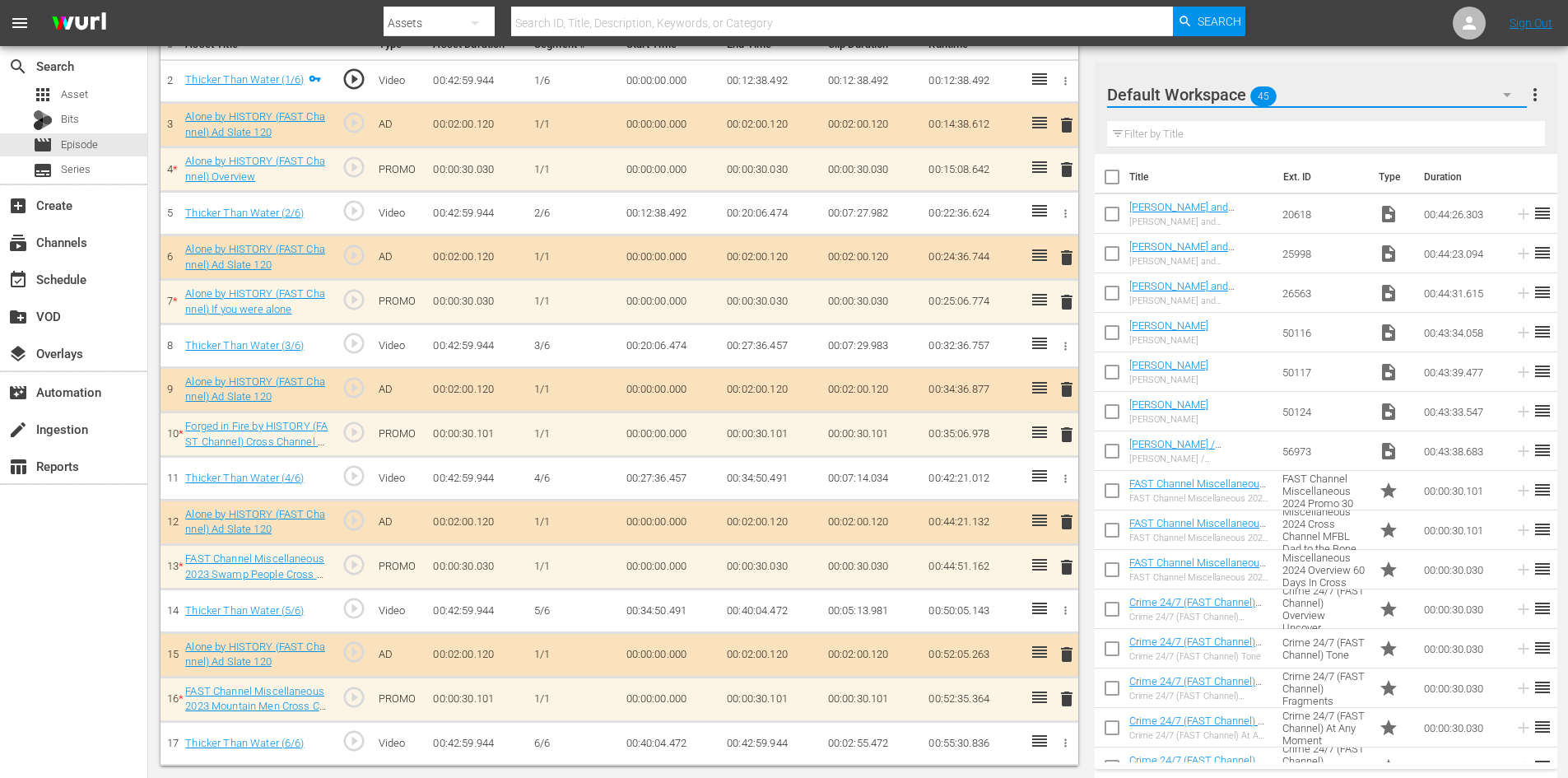
click at [1490, 93] on button "button" at bounding box center [1507, 94] width 40 height 40
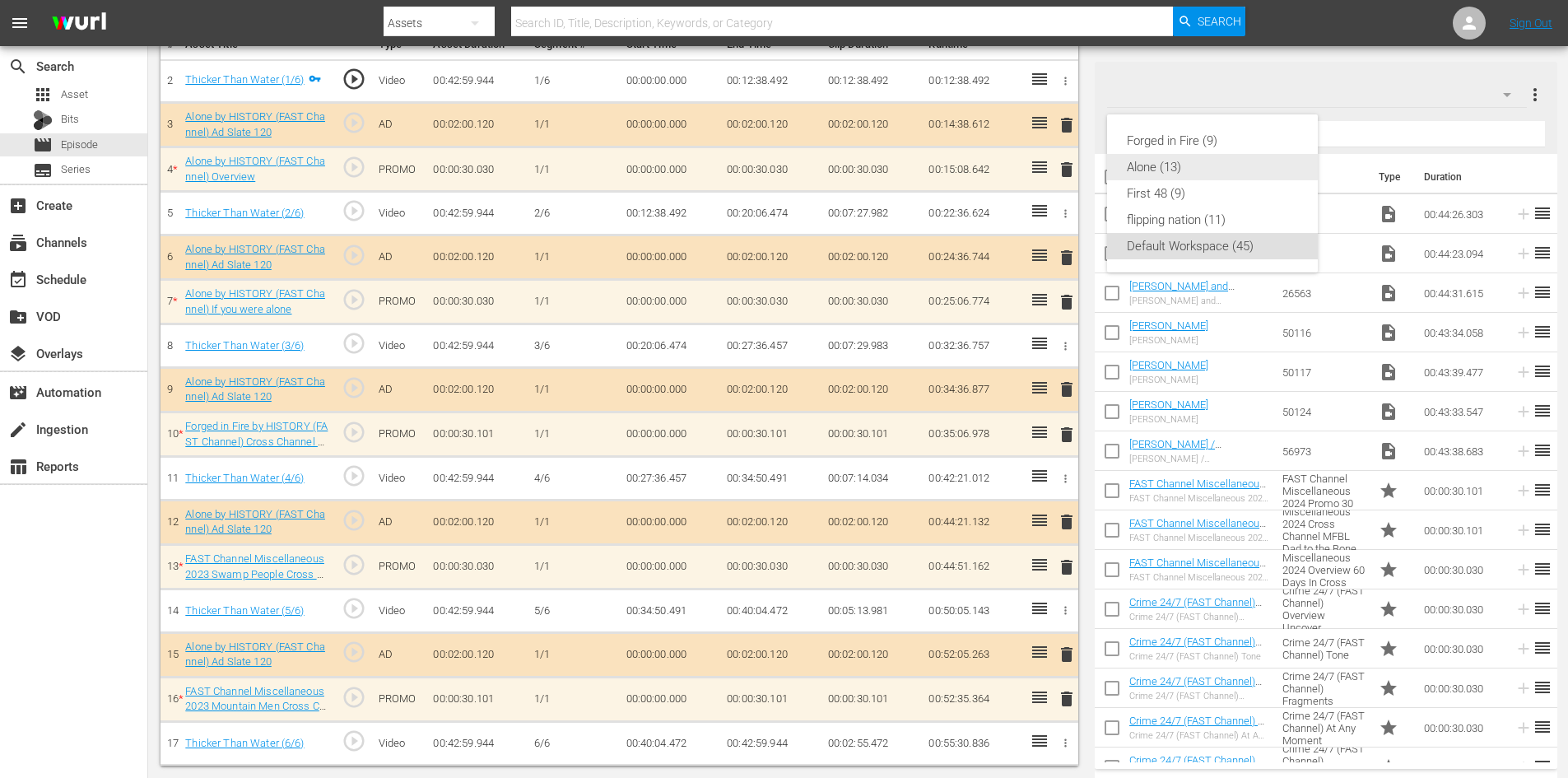
click at [1183, 159] on div "Alone (13)" at bounding box center [1212, 166] width 171 height 26
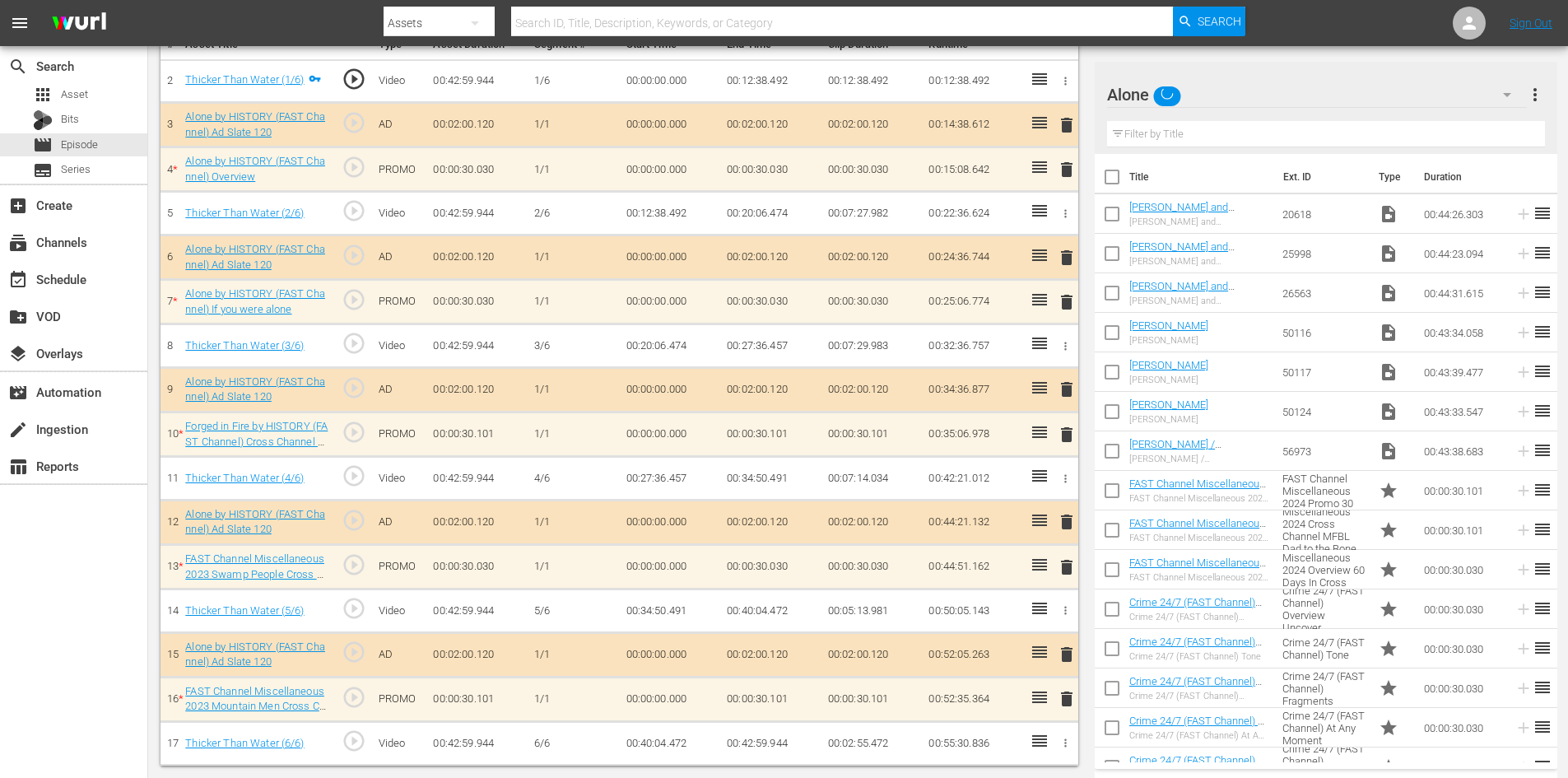
click at [1065, 699] on div "delete" at bounding box center [1064, 700] width 14 height 24
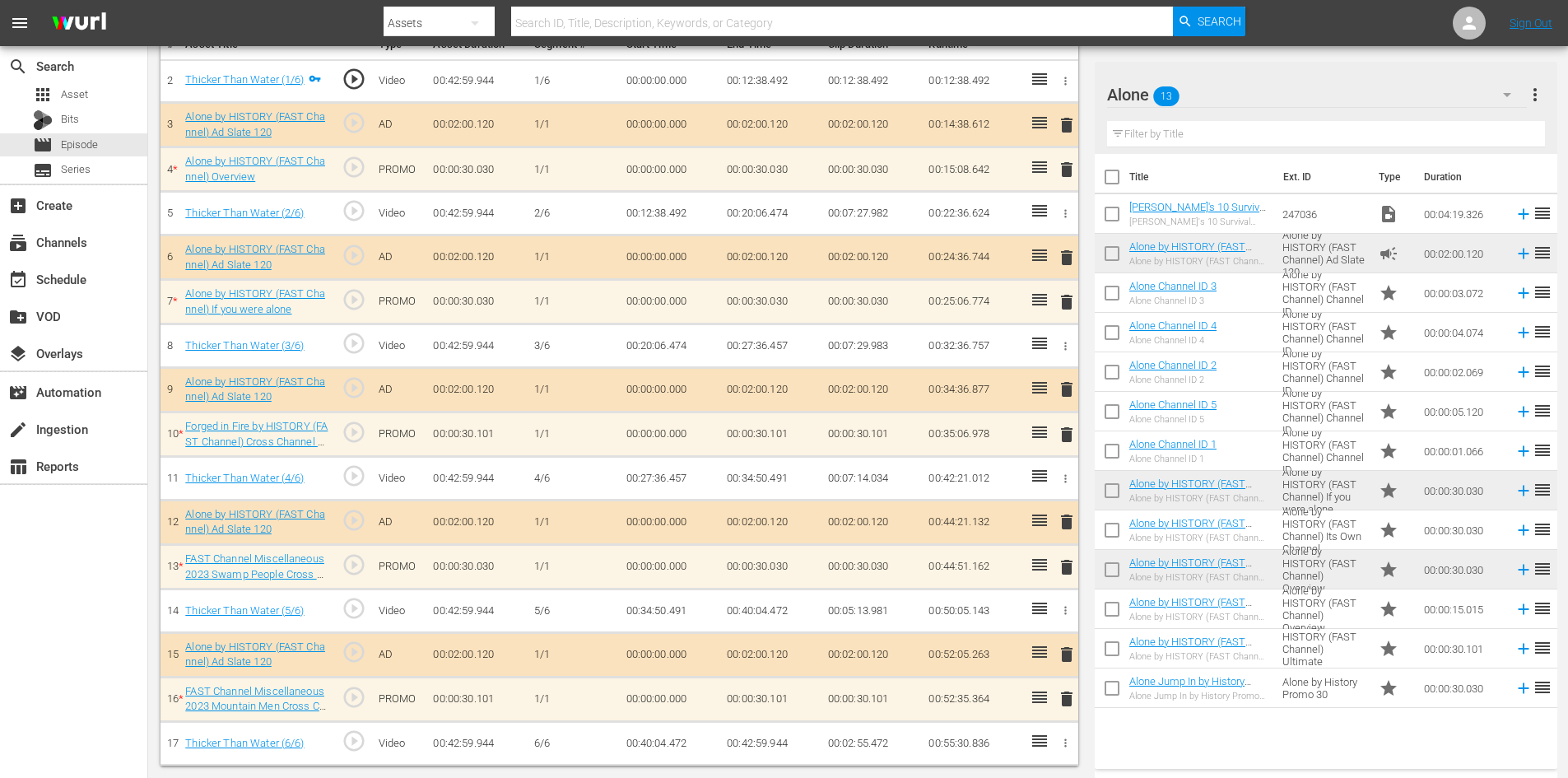
click at [1067, 699] on span "delete" at bounding box center [1066, 699] width 20 height 20
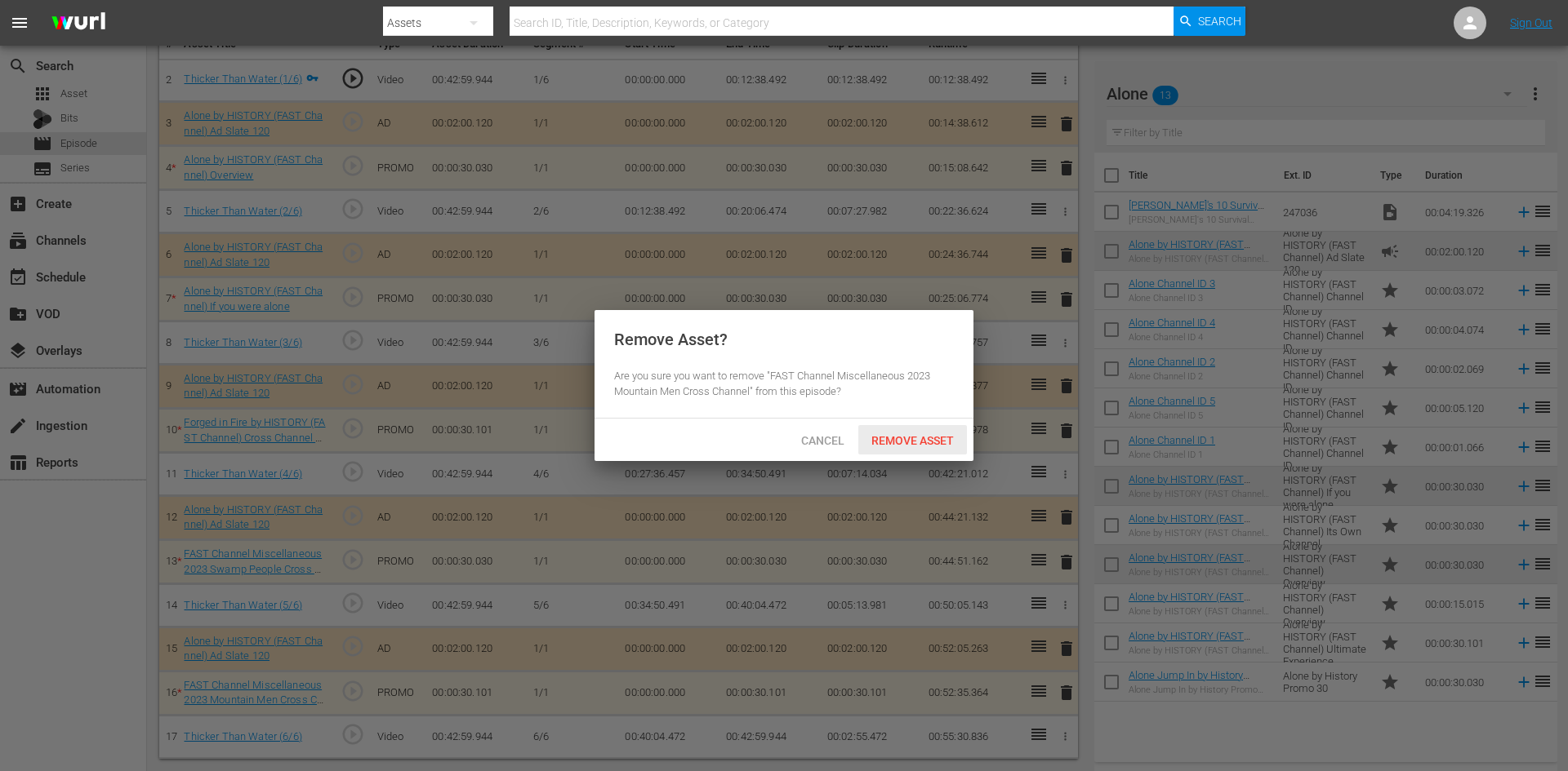
click at [917, 438] on span "Remove Asset" at bounding box center [912, 441] width 109 height 13
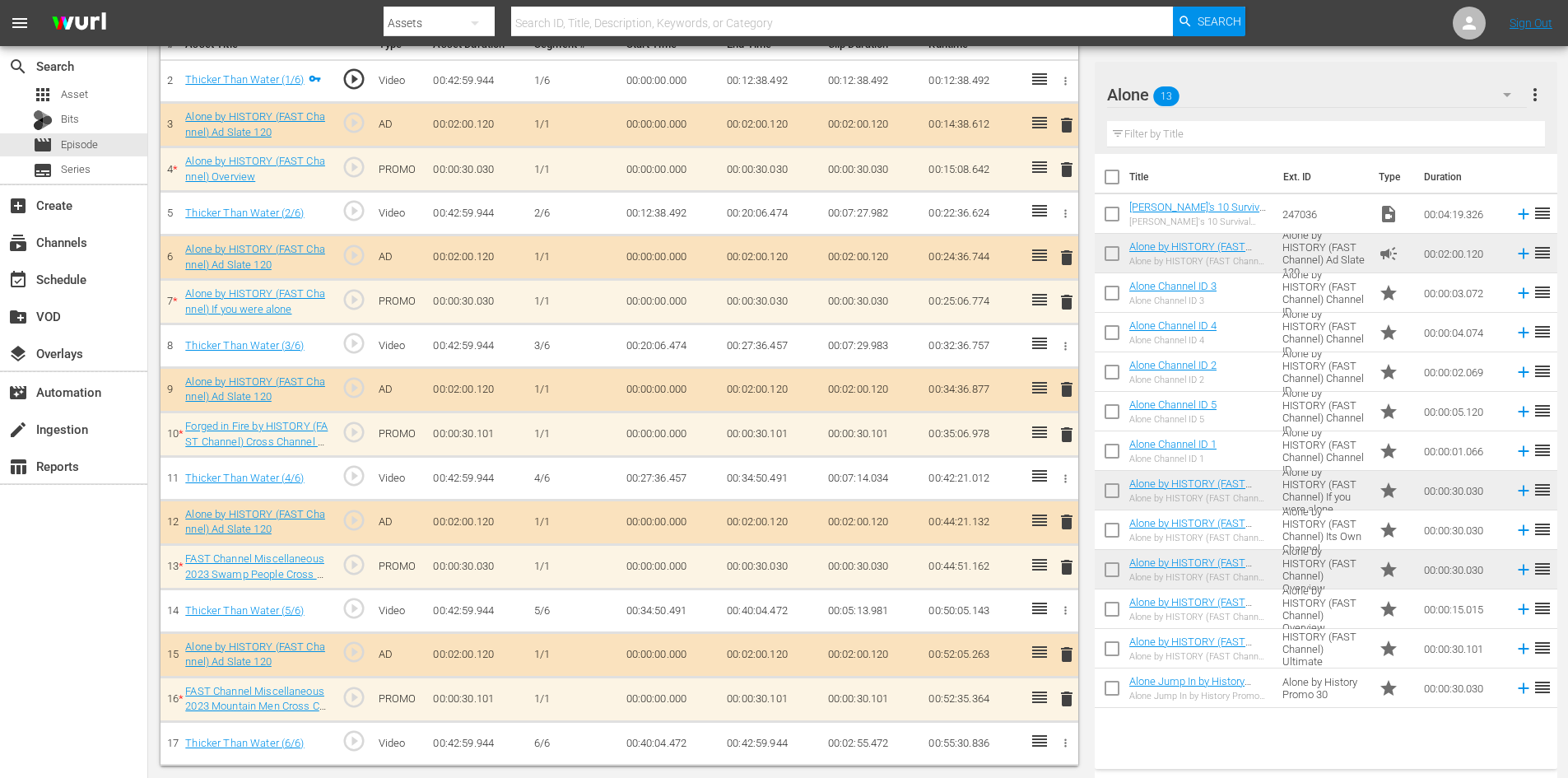
click at [1066, 525] on span "delete" at bounding box center [1066, 521] width 20 height 20
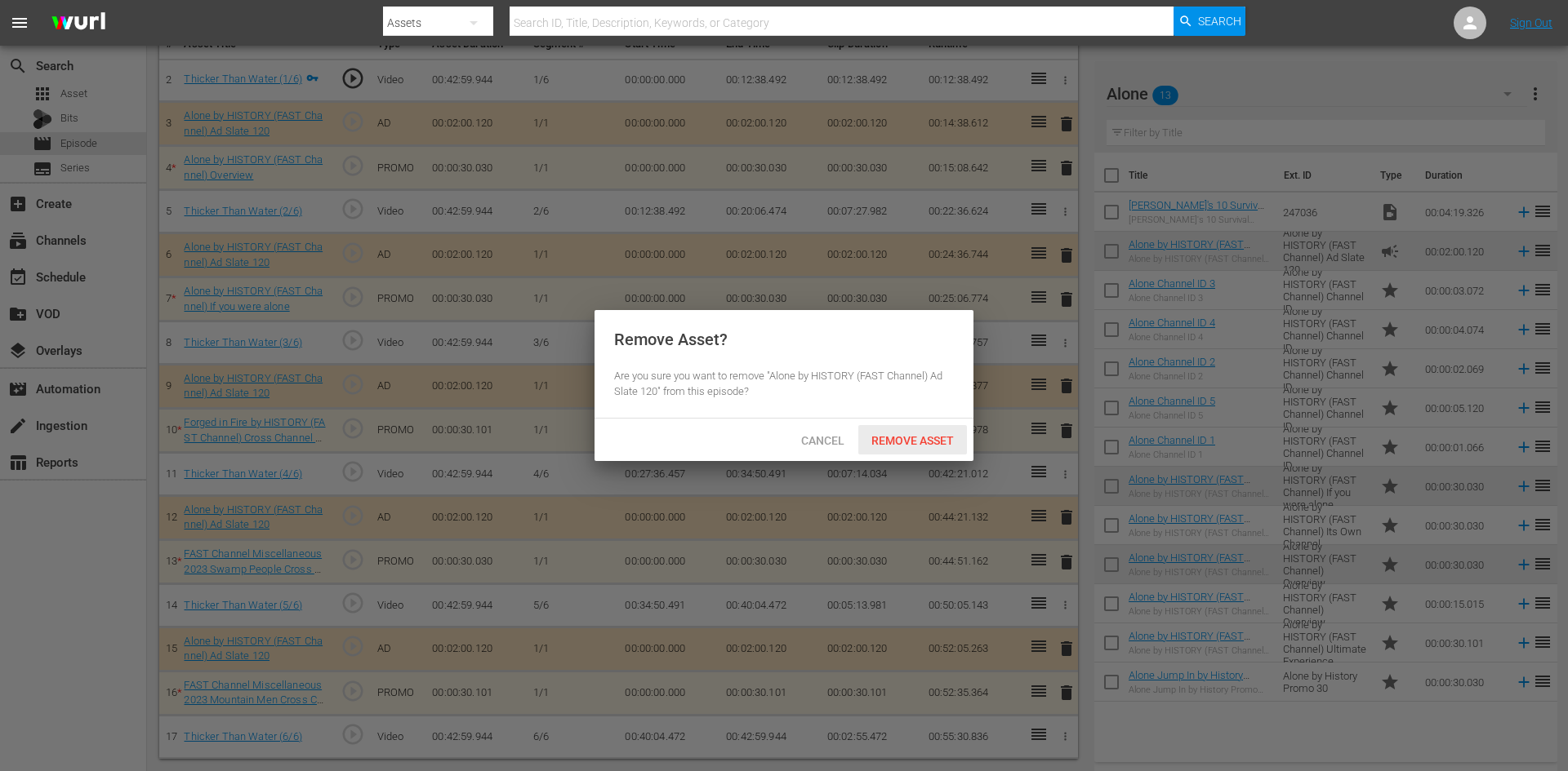
click at [920, 440] on span "Remove Asset" at bounding box center [912, 441] width 109 height 13
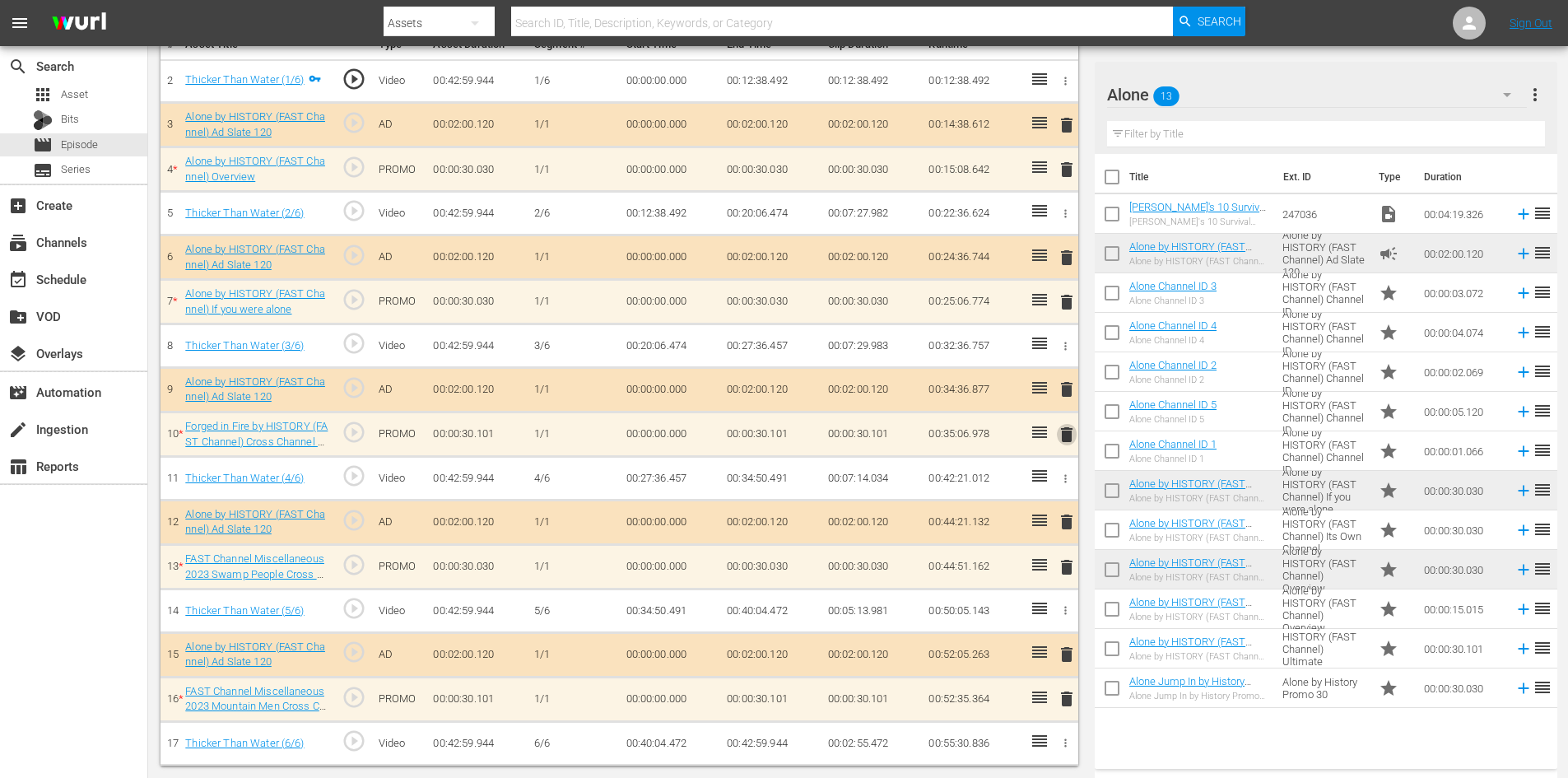
click at [1069, 433] on span "delete" at bounding box center [1066, 434] width 20 height 20
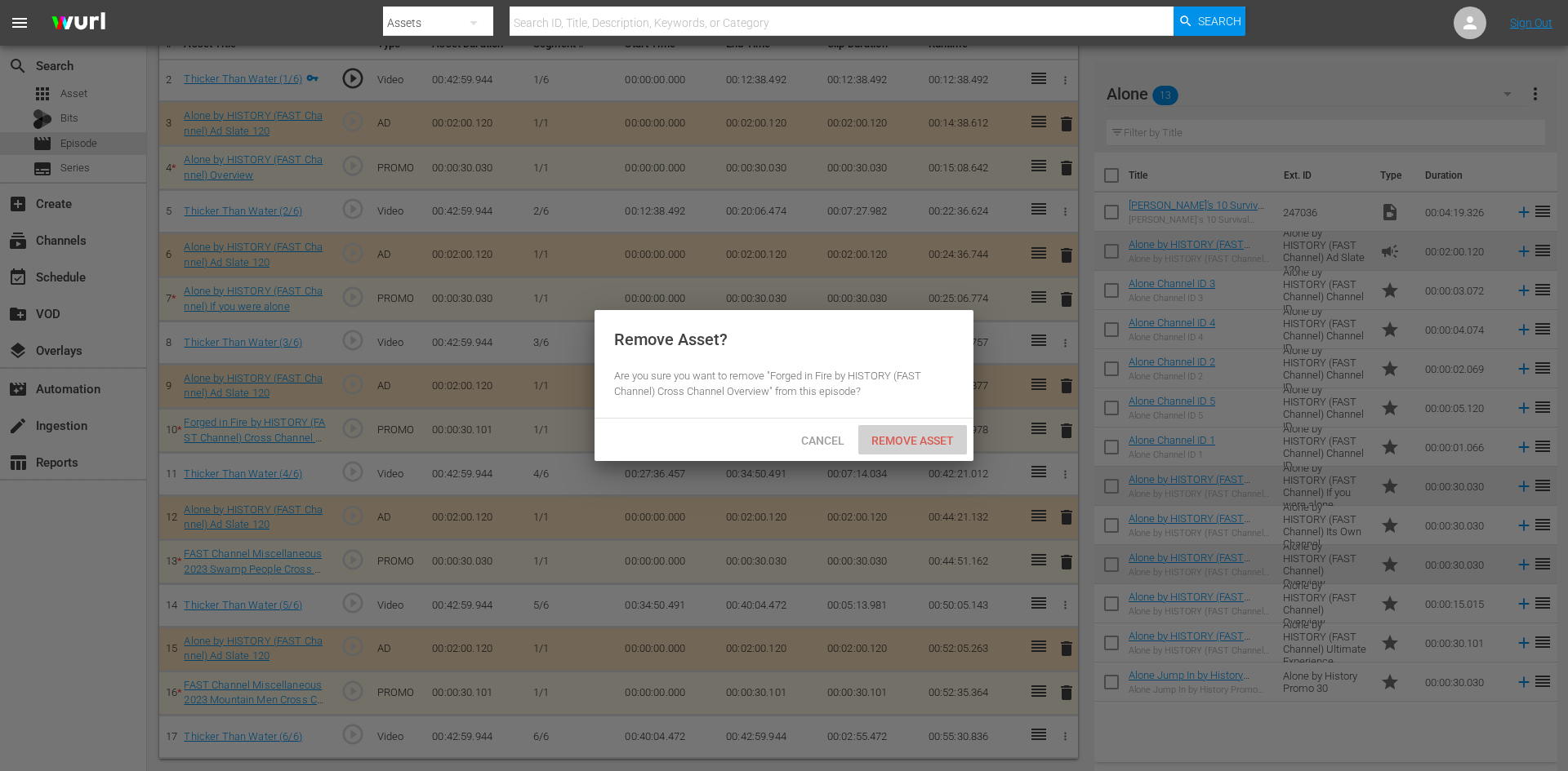
click at [928, 444] on span "Remove Asset" at bounding box center [912, 441] width 109 height 13
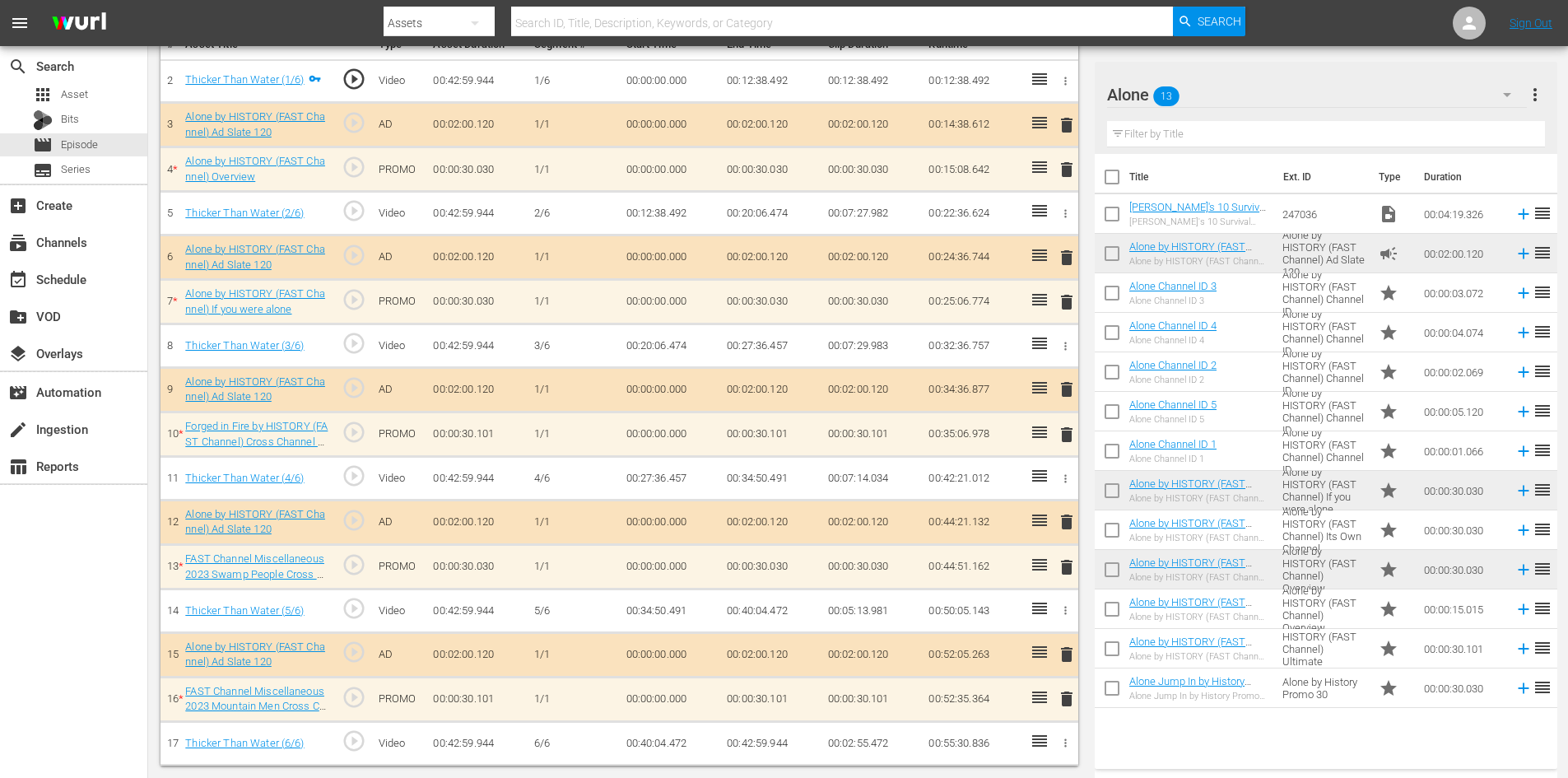
click at [1070, 294] on span "delete" at bounding box center [1066, 302] width 20 height 20
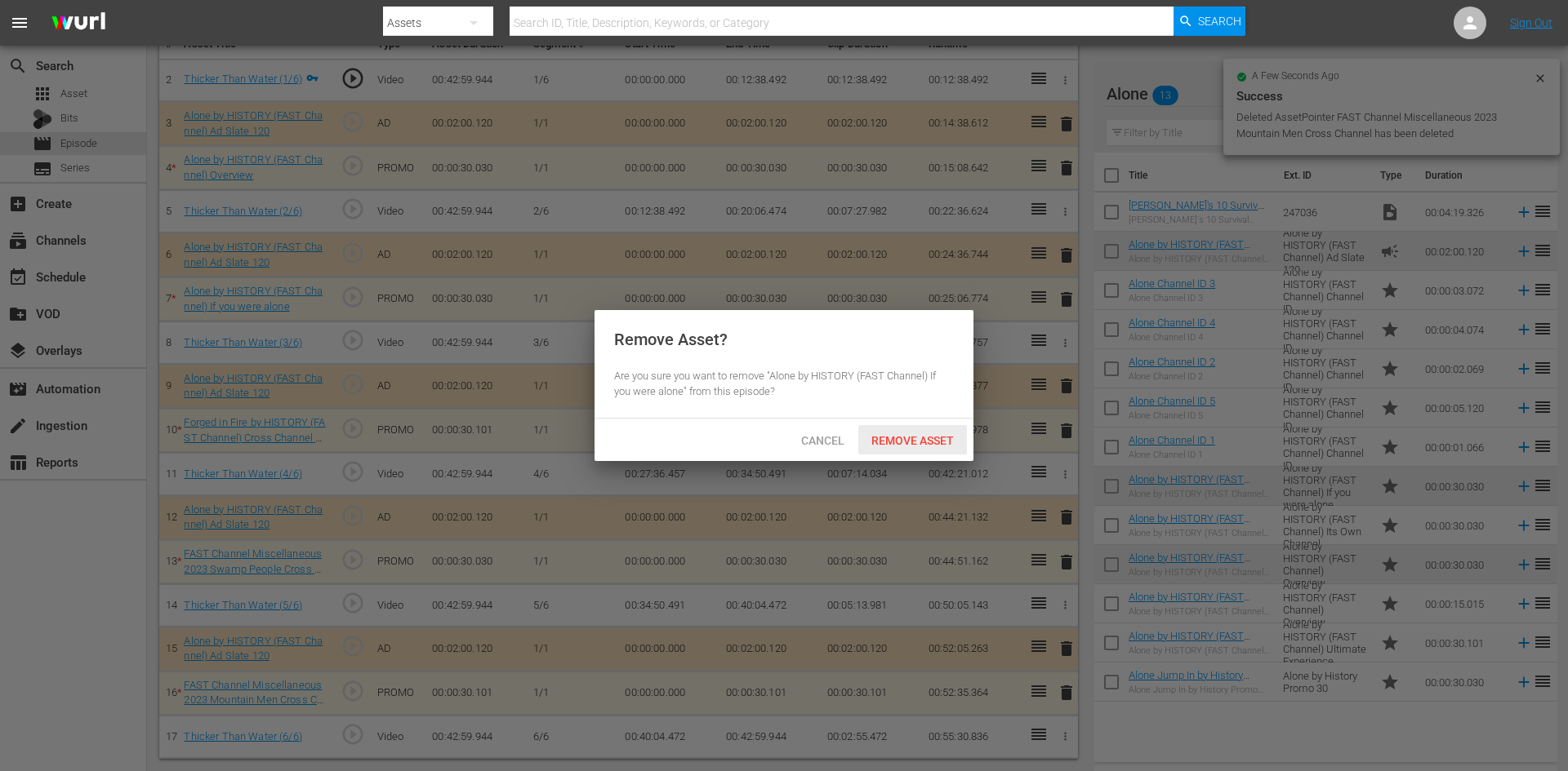
click at [937, 436] on span "Remove Asset" at bounding box center [912, 441] width 109 height 13
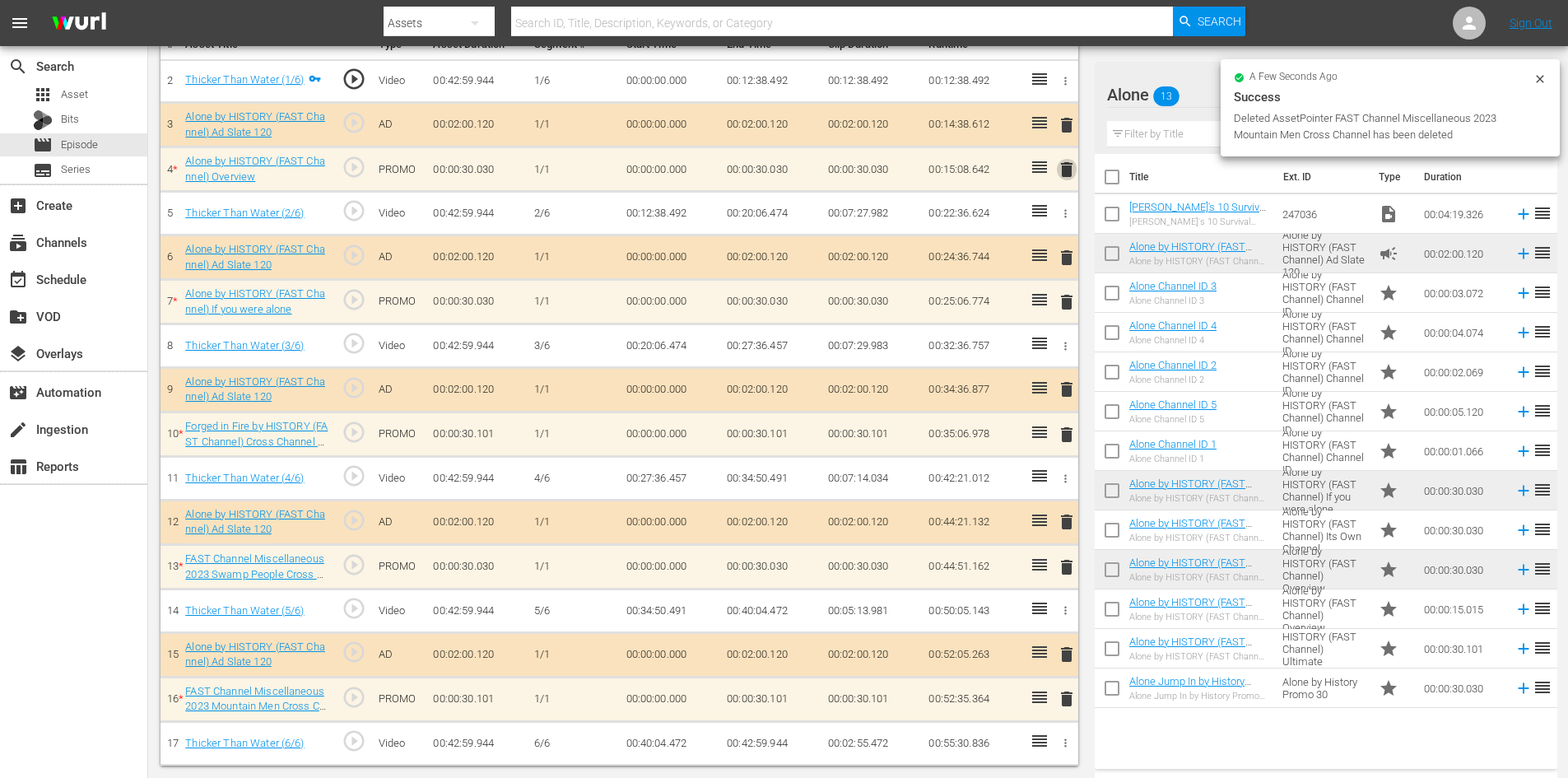
click at [1068, 180] on button "delete" at bounding box center [1066, 169] width 20 height 24
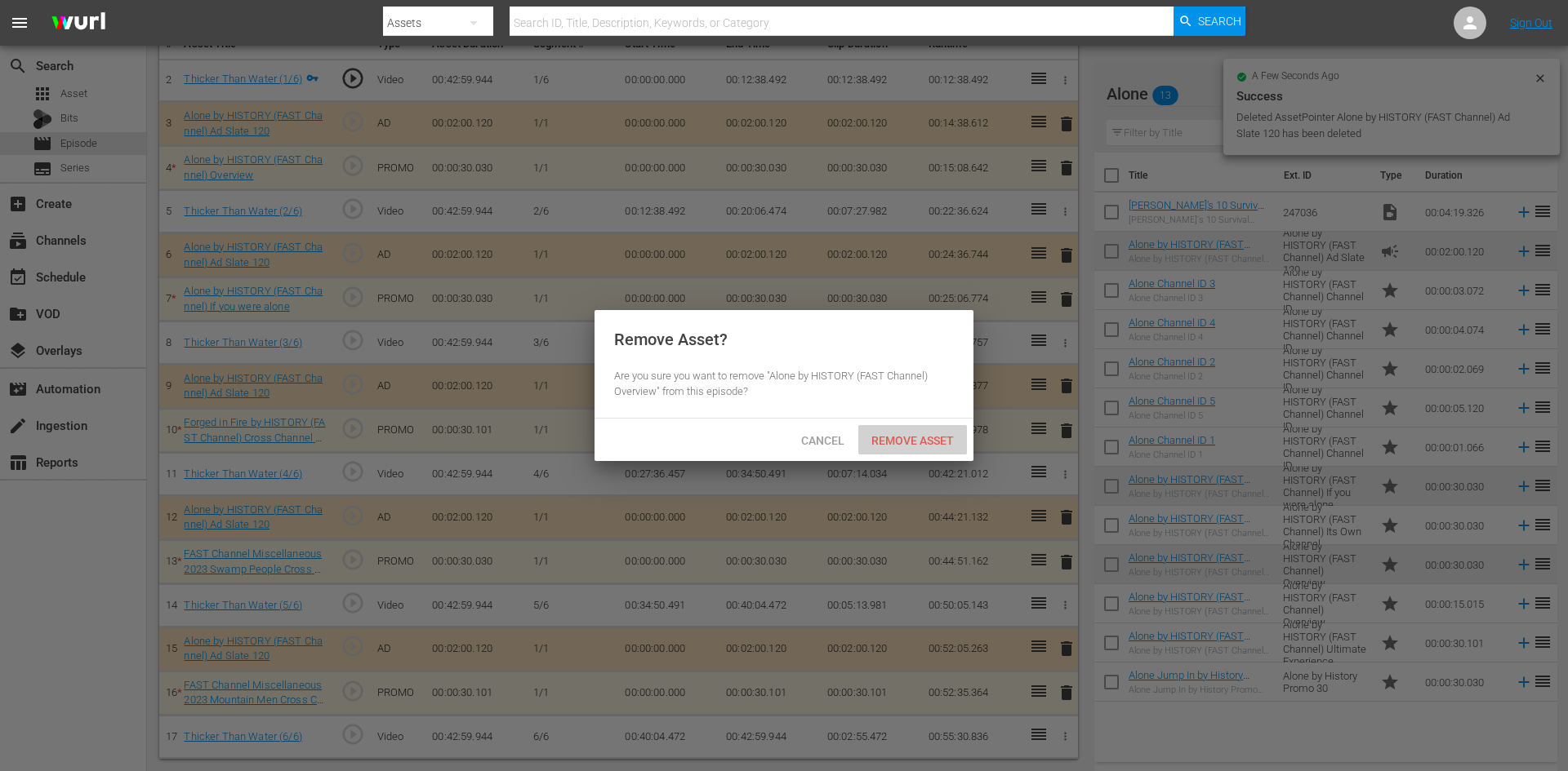
click at [908, 431] on div "Remove Asset" at bounding box center [912, 440] width 109 height 30
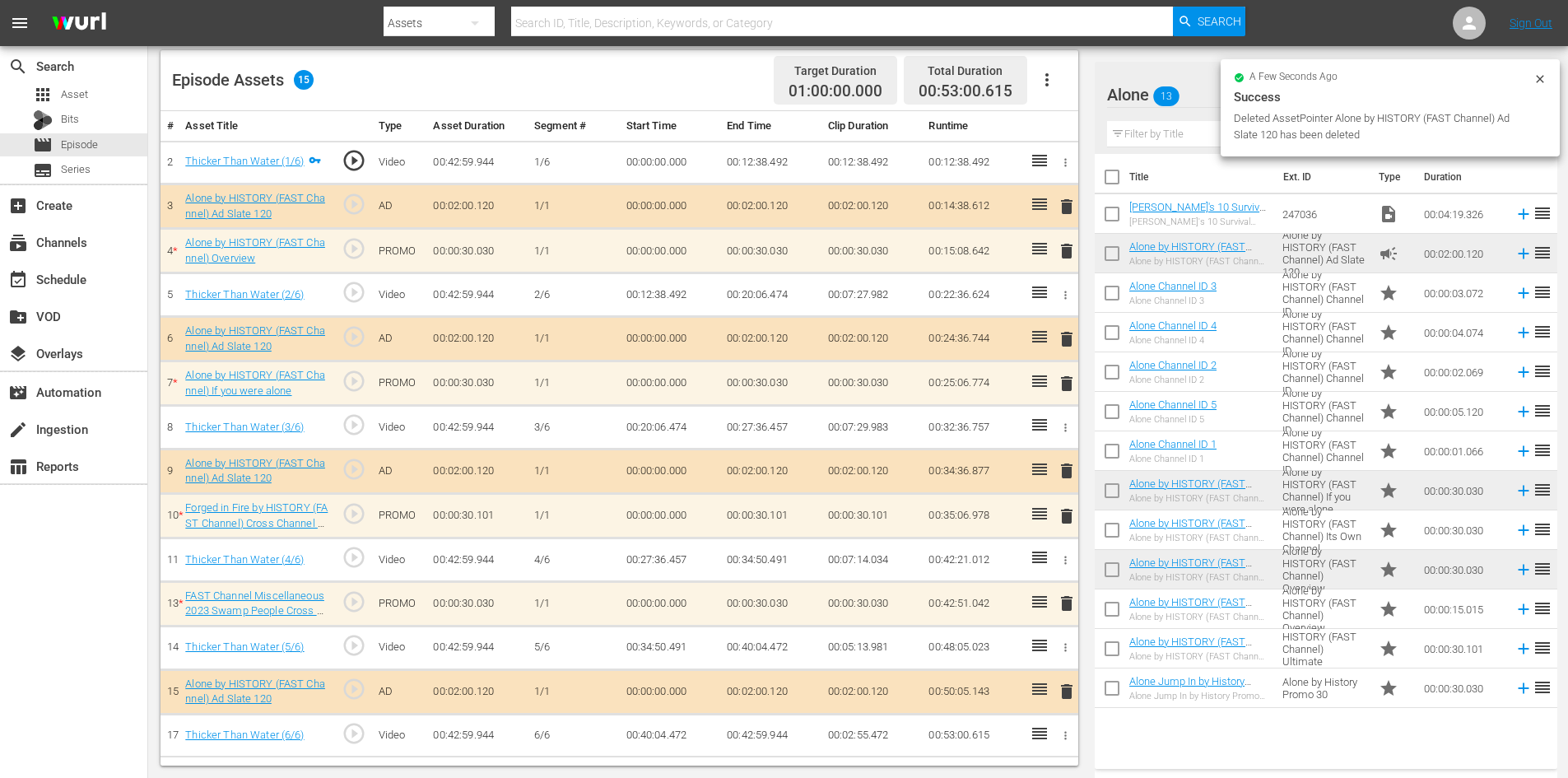
scroll to position [429, 0]
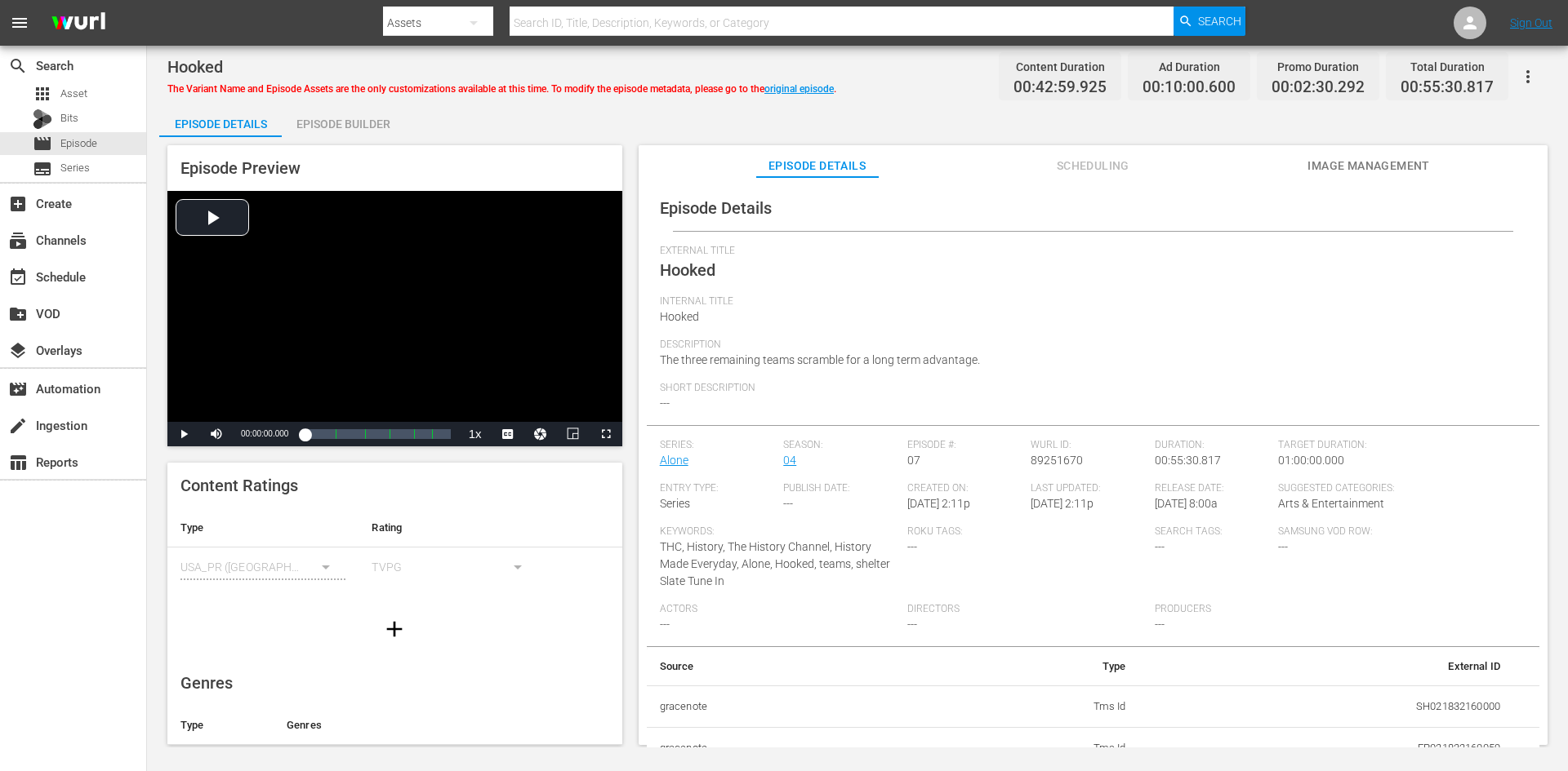
click at [344, 119] on div "Episode Builder" at bounding box center [343, 124] width 122 height 40
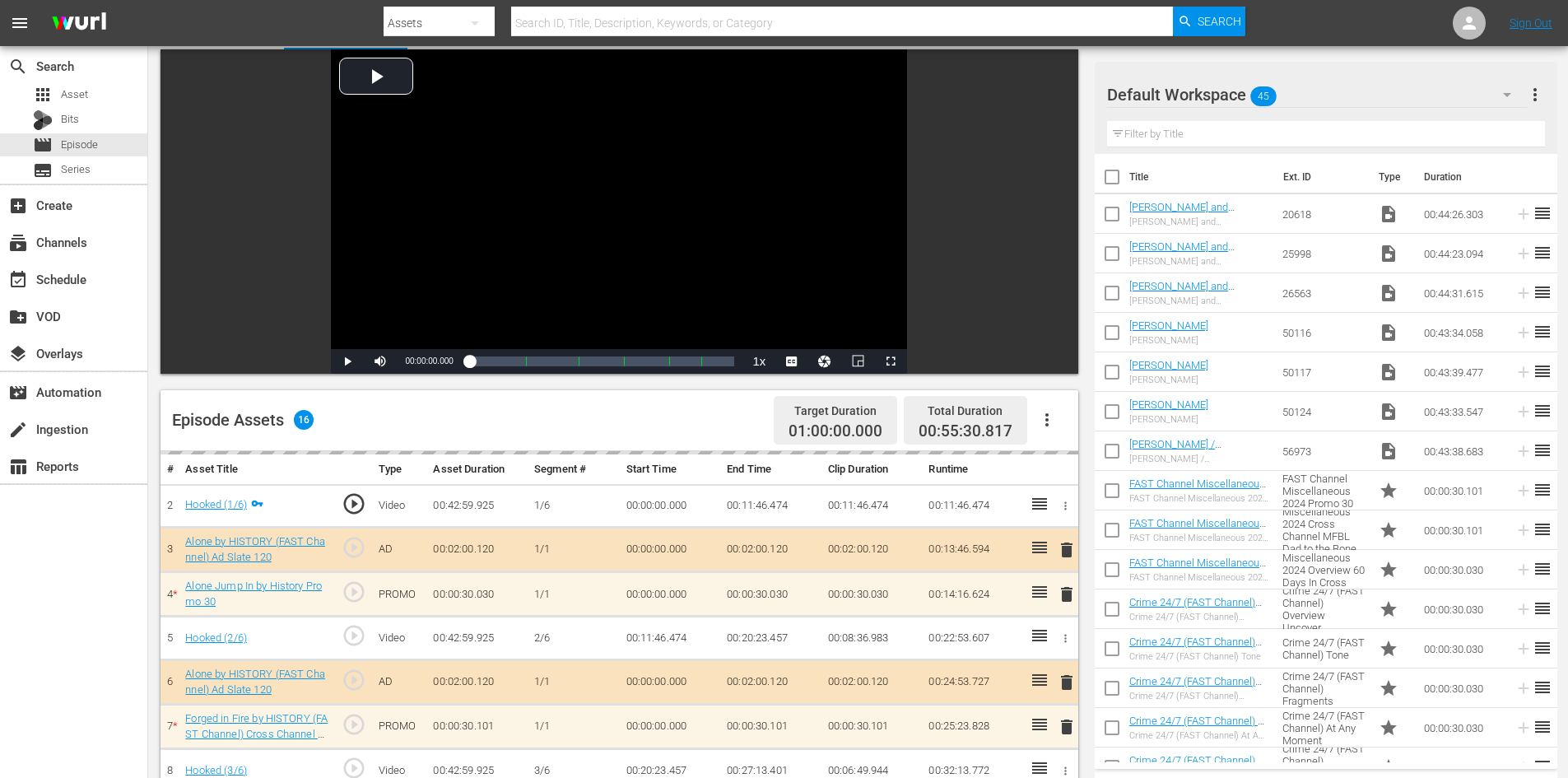
scroll to position [514, 0]
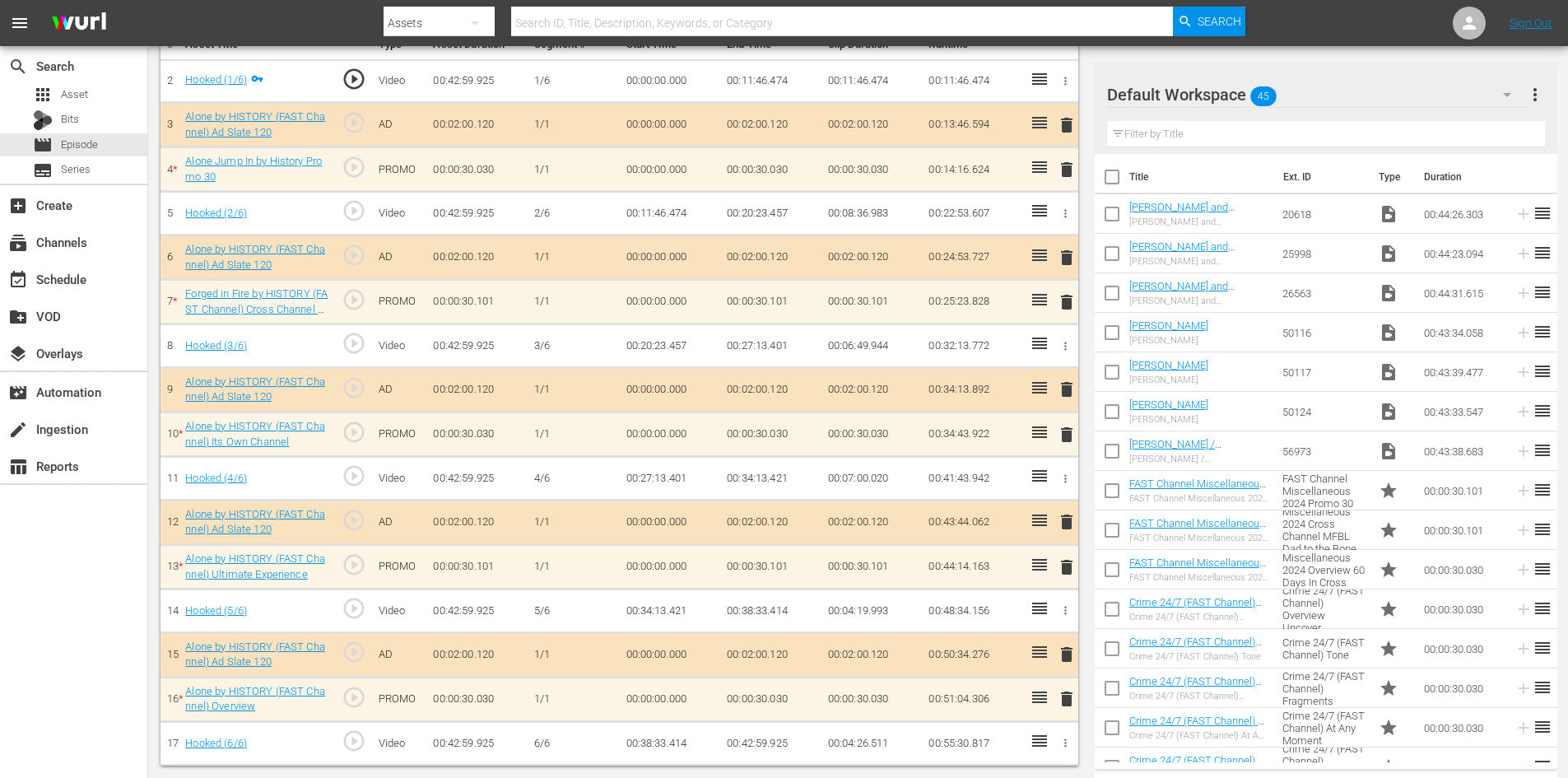
click at [1496, 91] on button "button" at bounding box center [1507, 94] width 40 height 40
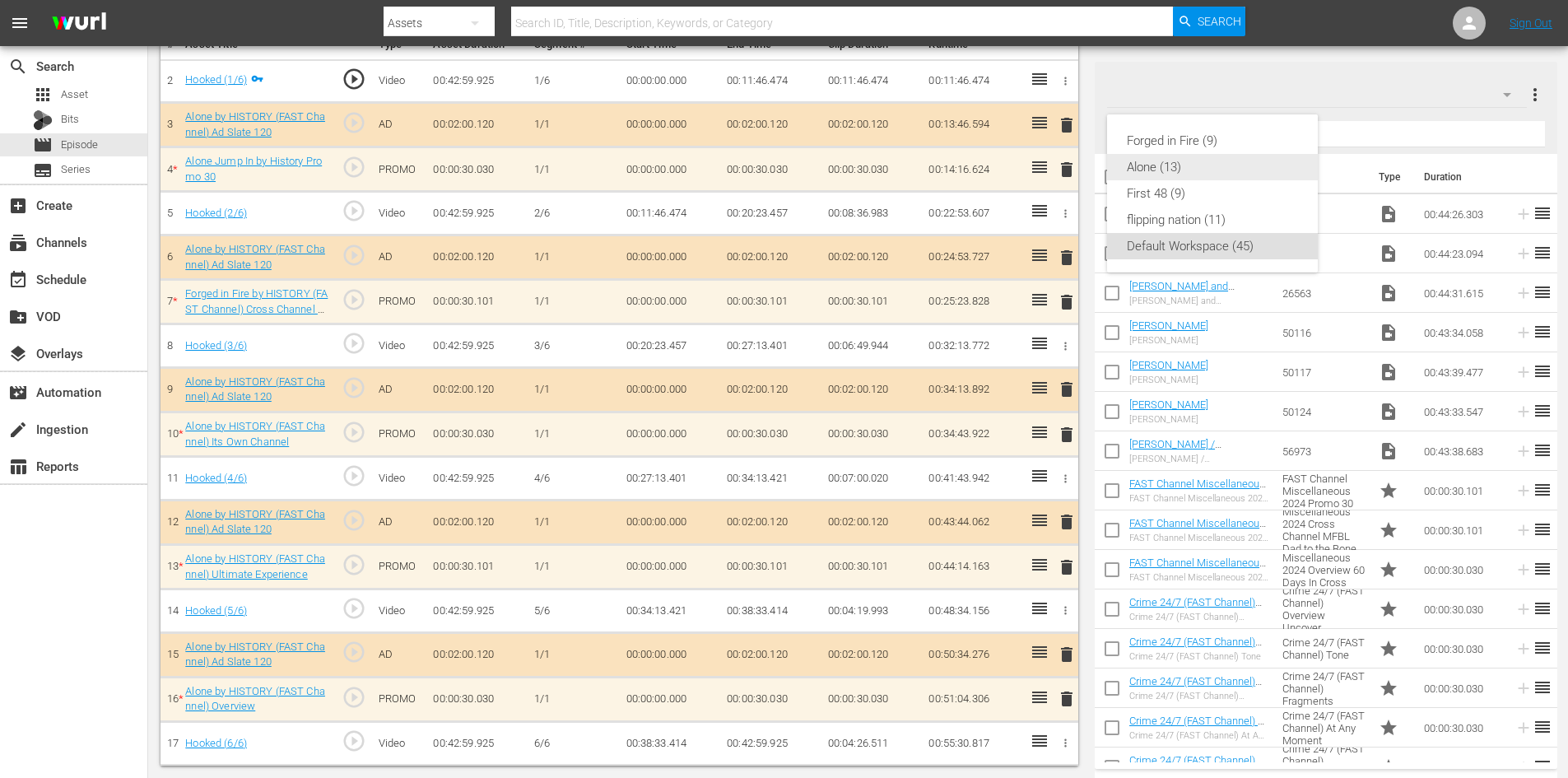
click at [1198, 158] on div "Alone (13)" at bounding box center [1212, 166] width 171 height 26
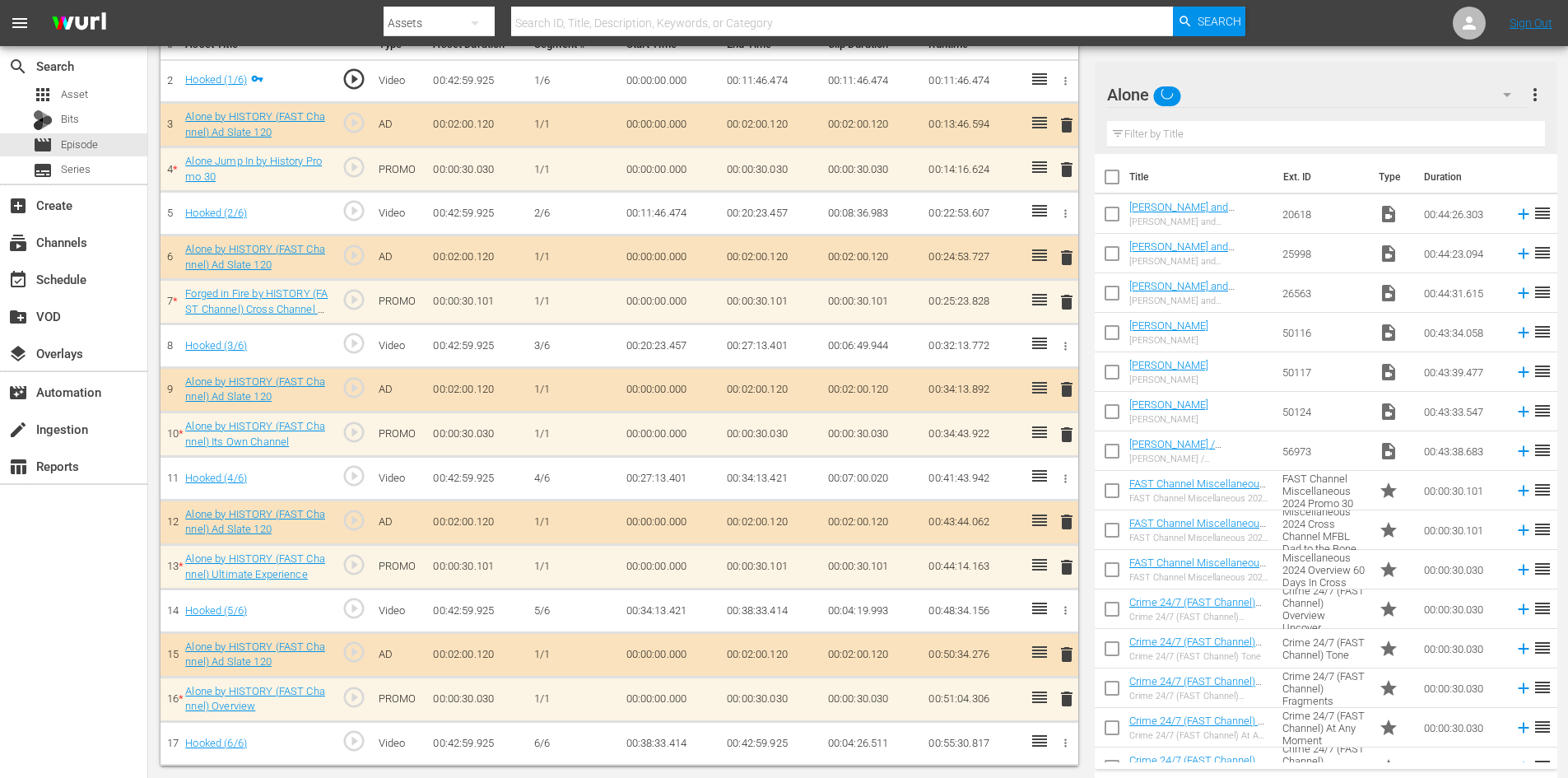
scroll to position [510, 0]
click at [1067, 702] on div "delete" at bounding box center [1064, 700] width 14 height 24
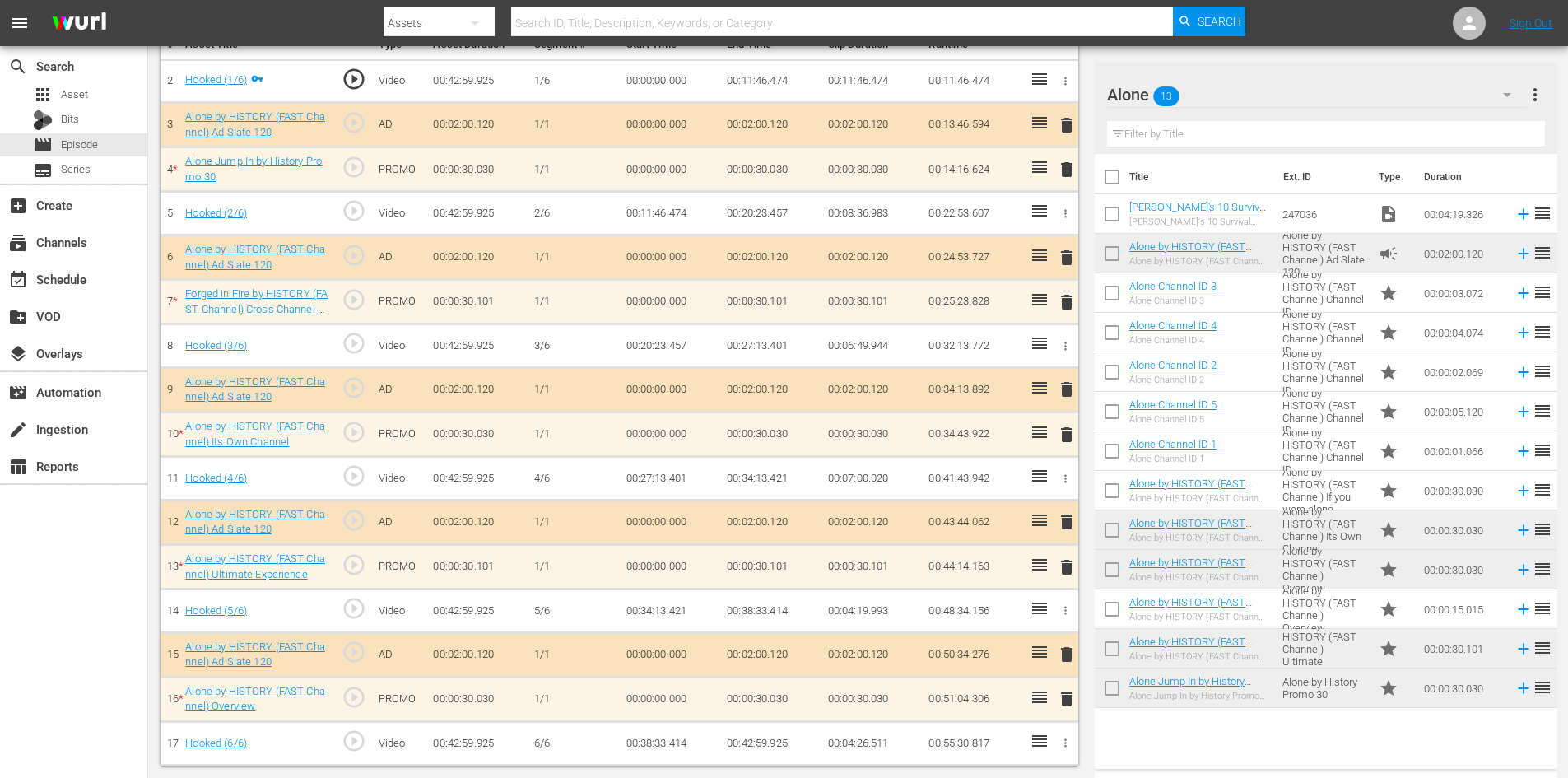
click at [1063, 697] on span "delete" at bounding box center [1066, 699] width 20 height 20
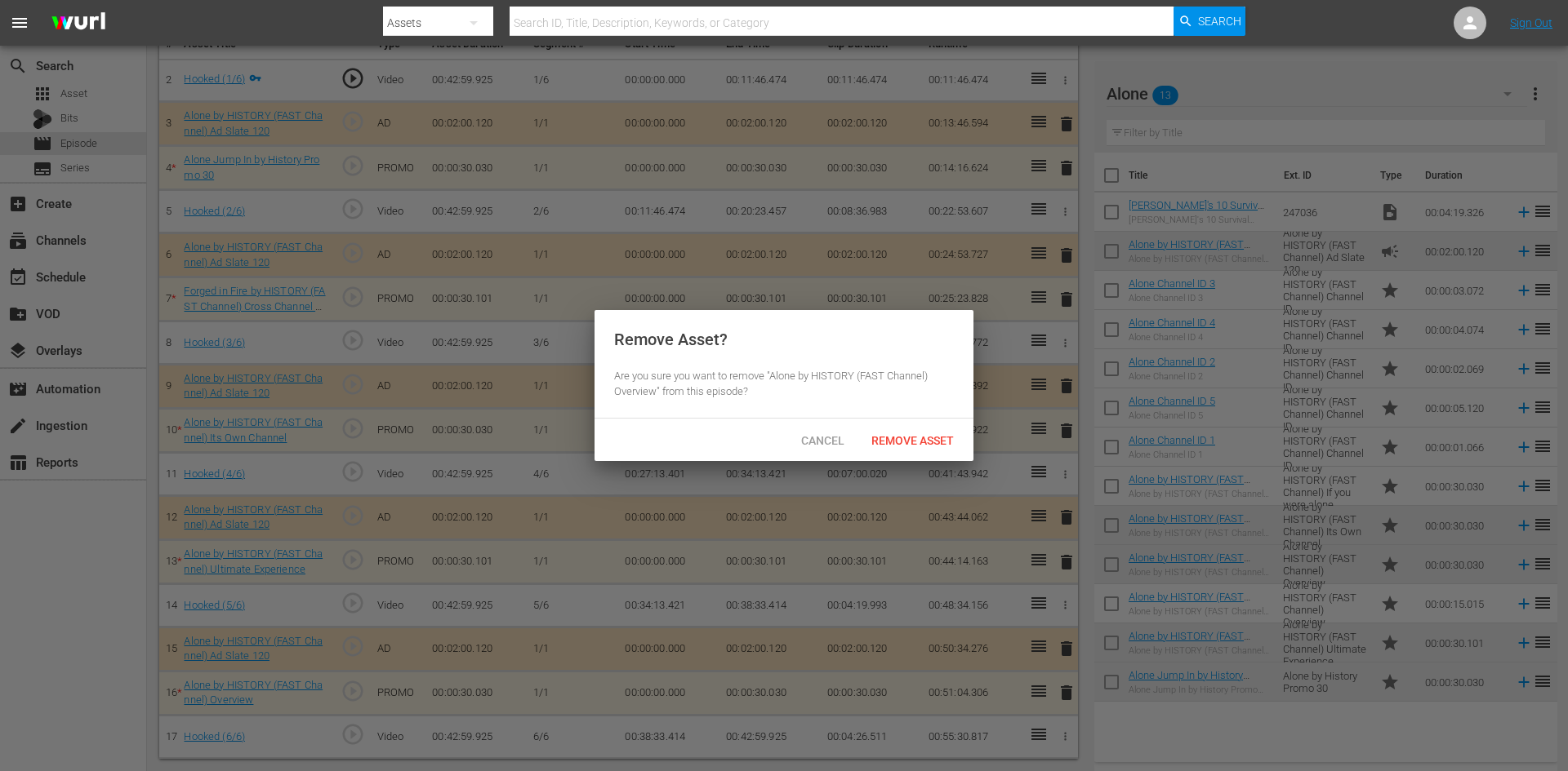
click at [915, 421] on div "Cancel Remove Asset" at bounding box center [784, 439] width 379 height 42
click at [930, 434] on span "Remove Asset" at bounding box center [912, 441] width 109 height 13
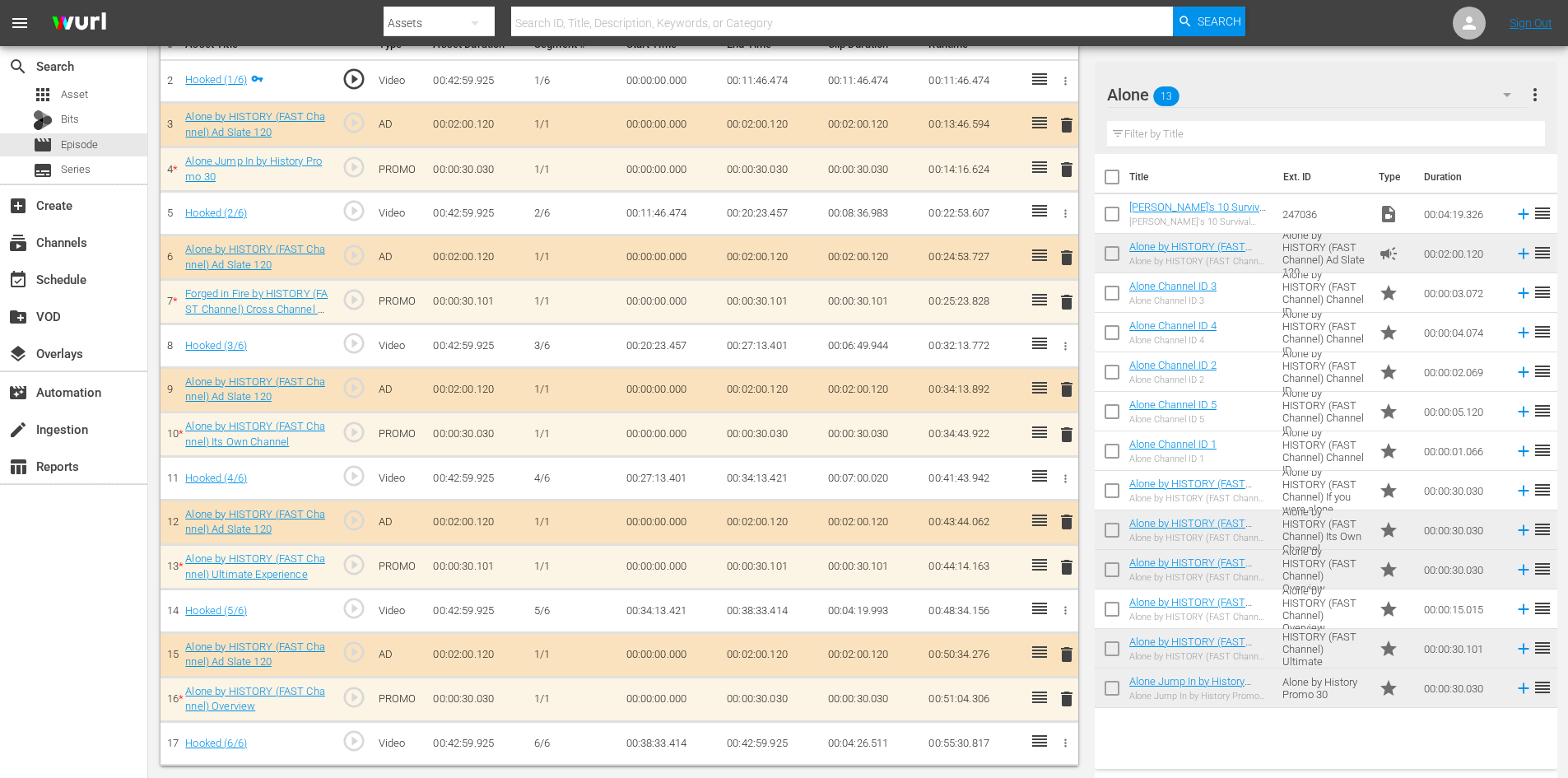
click at [1063, 516] on span "delete" at bounding box center [1066, 521] width 20 height 20
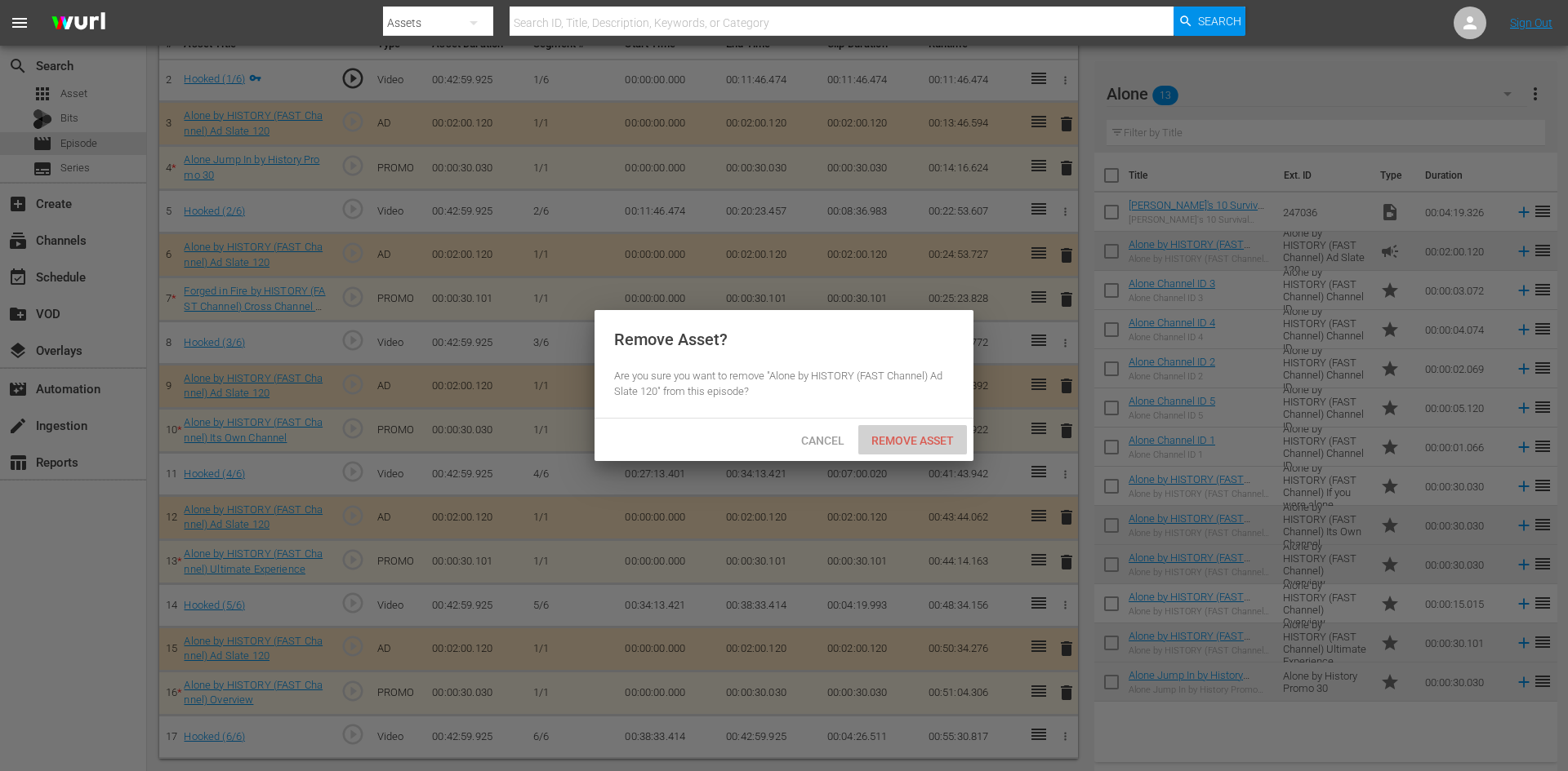
click at [893, 443] on span "Remove Asset" at bounding box center [912, 441] width 109 height 13
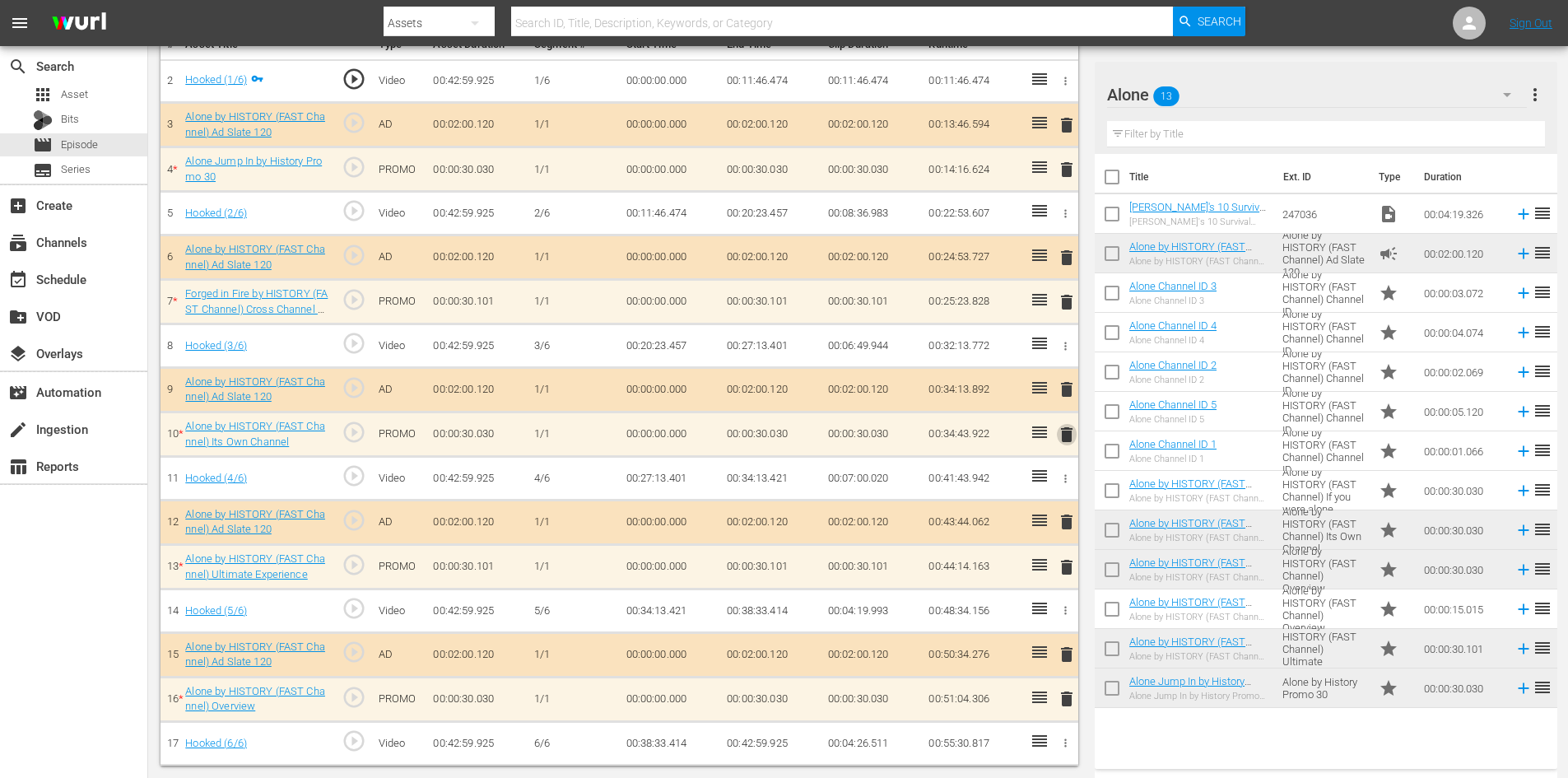
click at [1070, 431] on span "delete" at bounding box center [1066, 434] width 20 height 20
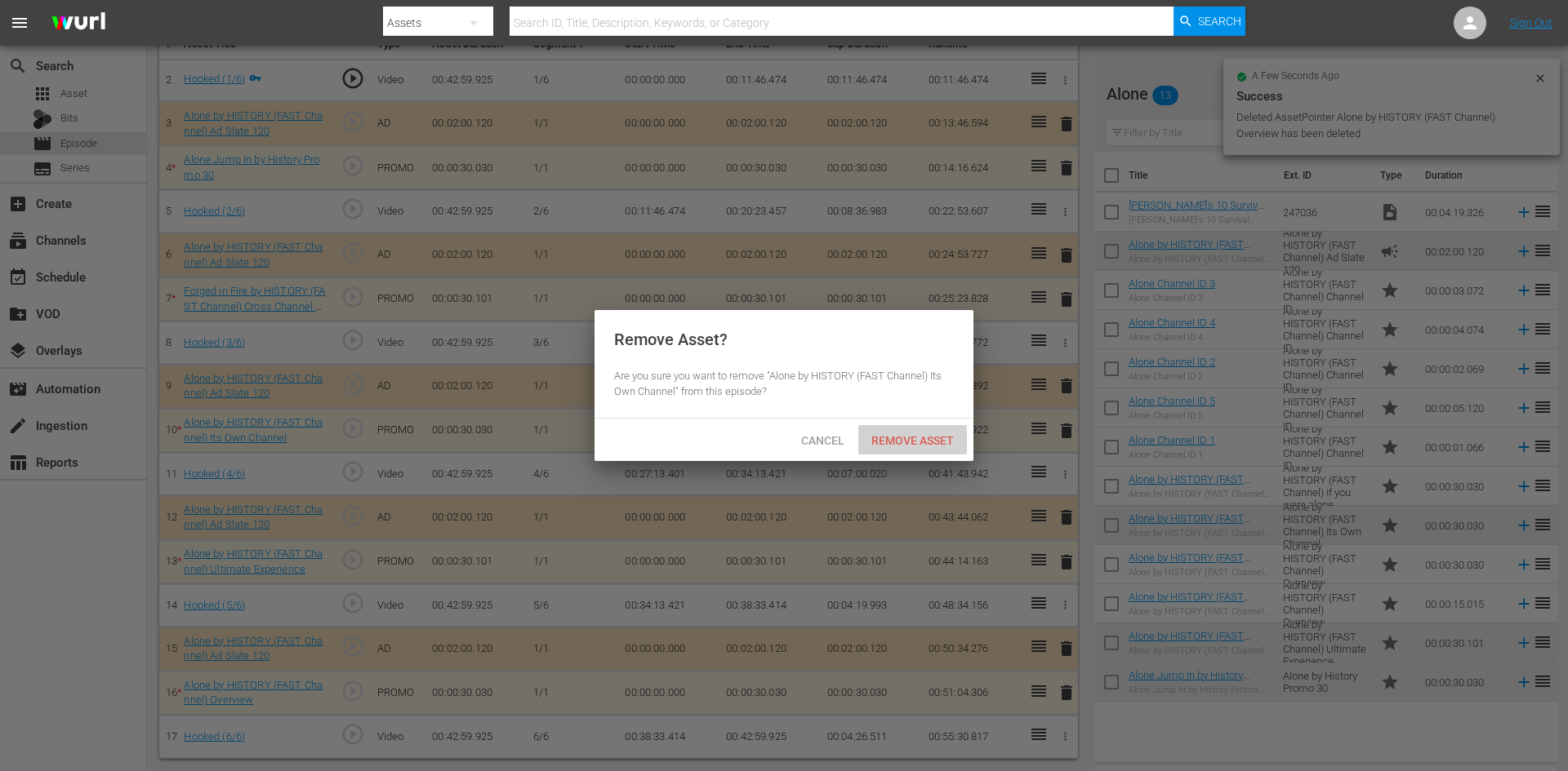
click at [941, 439] on span "Remove Asset" at bounding box center [912, 441] width 109 height 13
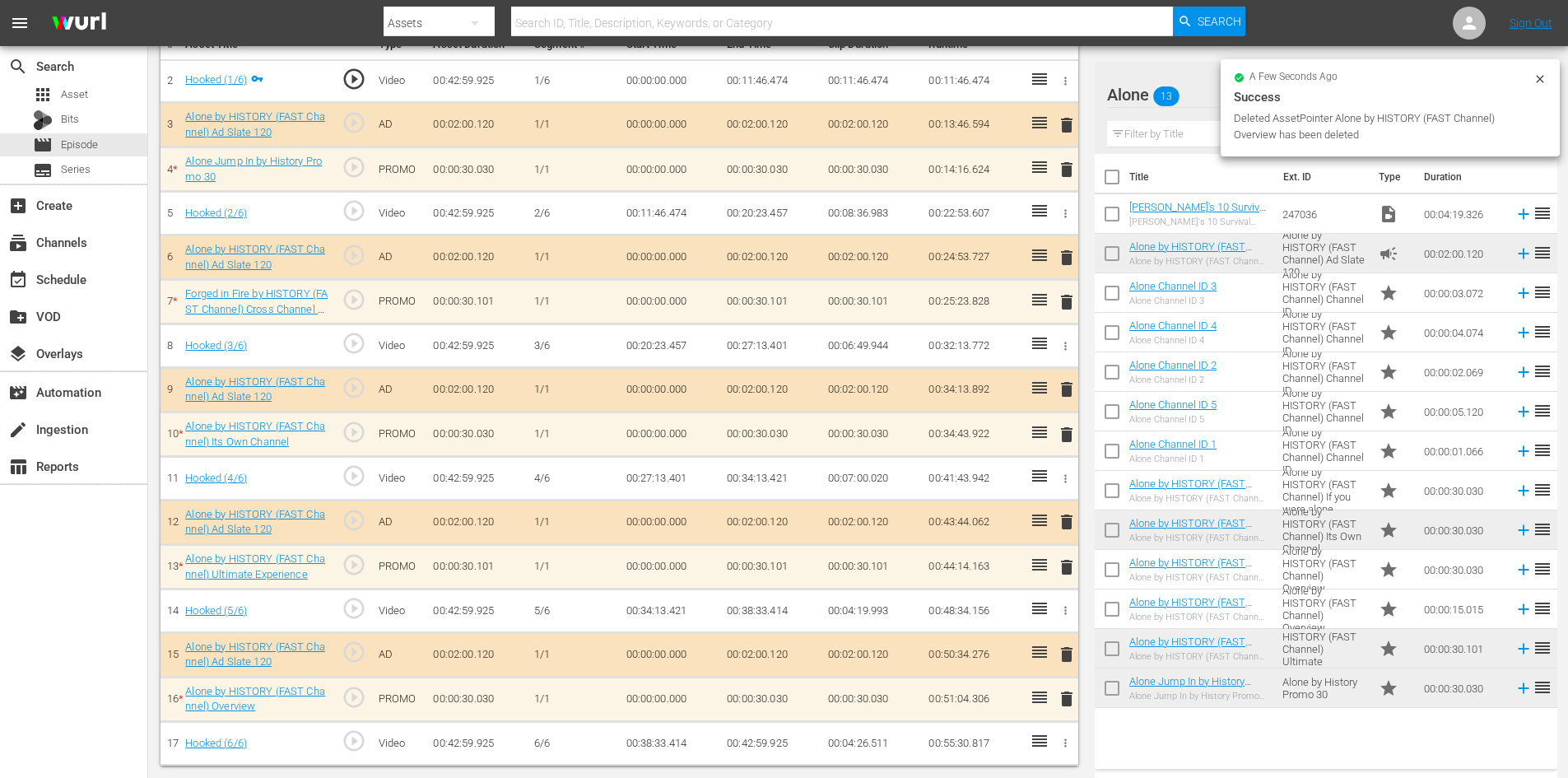
click at [1066, 299] on span "delete" at bounding box center [1066, 302] width 20 height 20
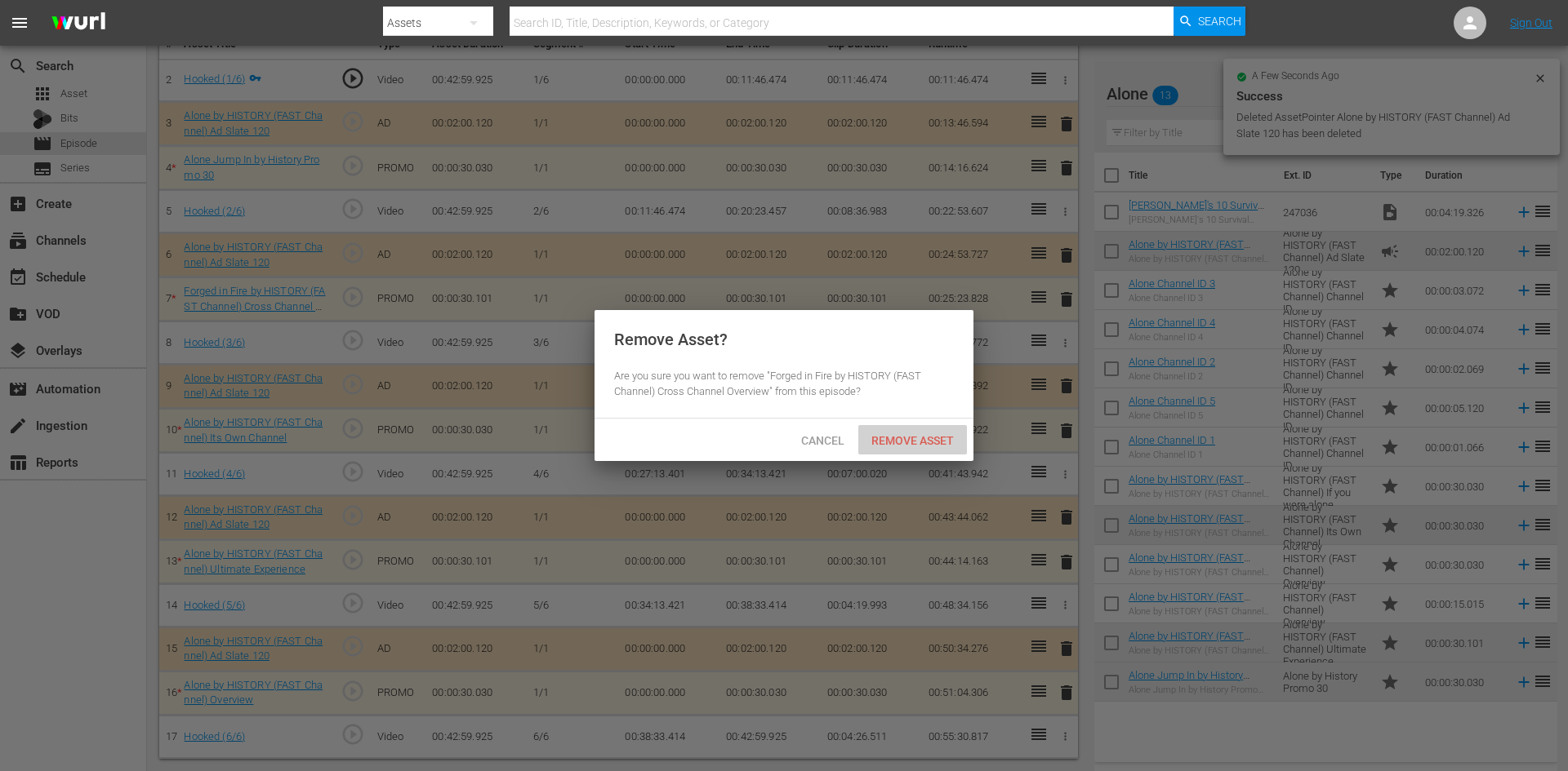
click at [916, 437] on span "Remove Asset" at bounding box center [912, 441] width 109 height 13
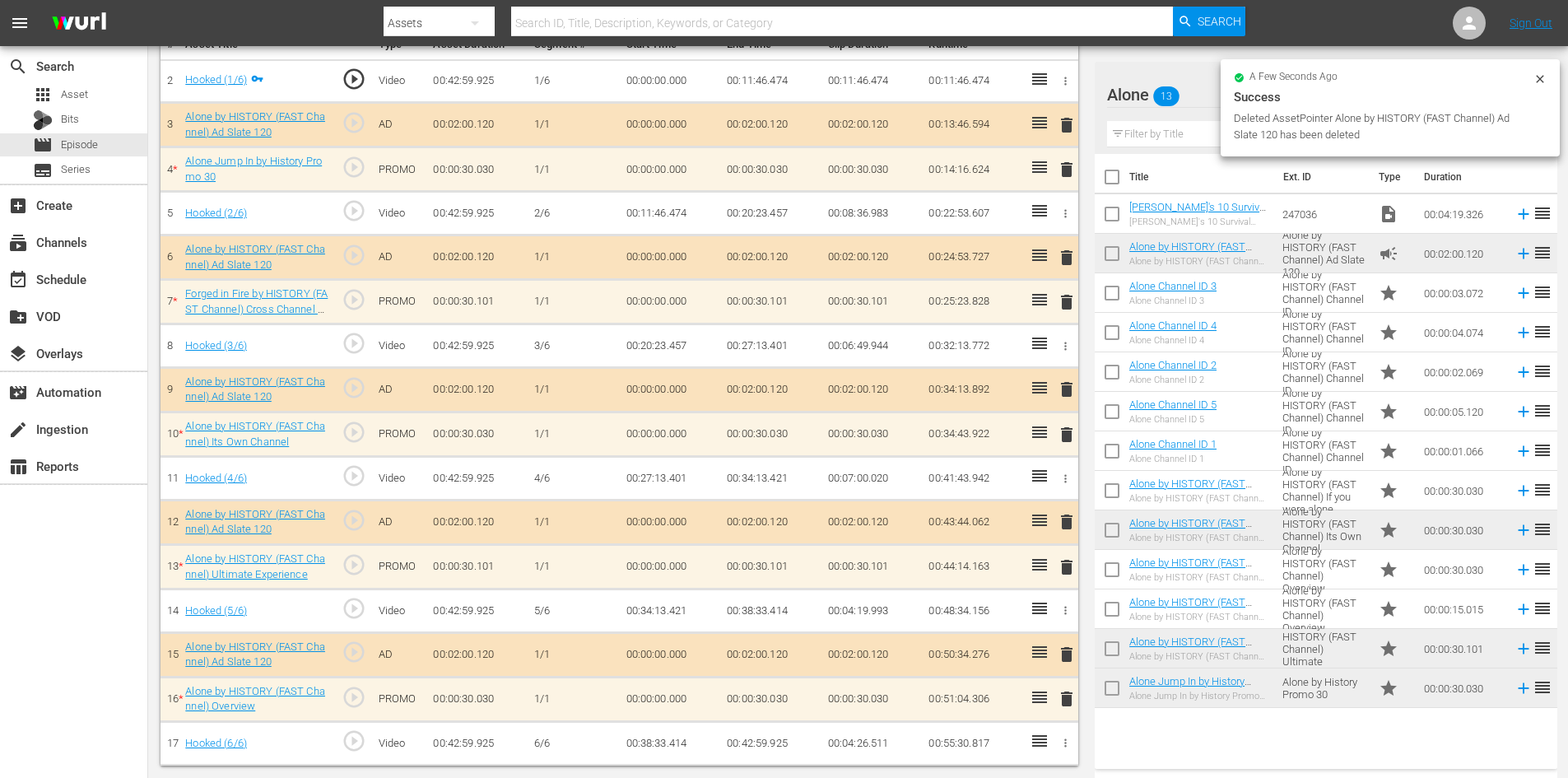
click at [1070, 160] on span "delete" at bounding box center [1066, 169] width 20 height 20
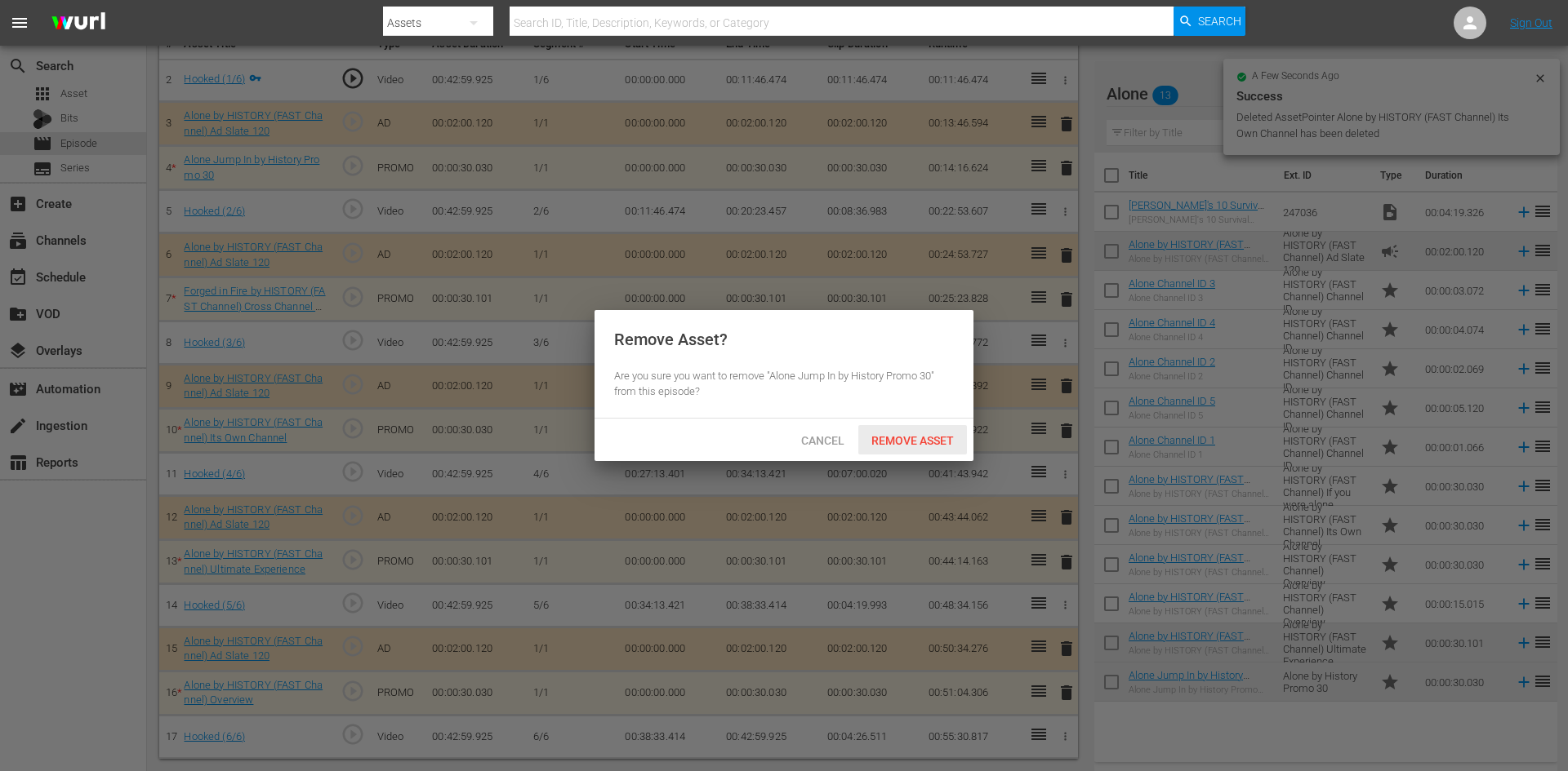
click at [911, 444] on span "Remove Asset" at bounding box center [912, 441] width 109 height 13
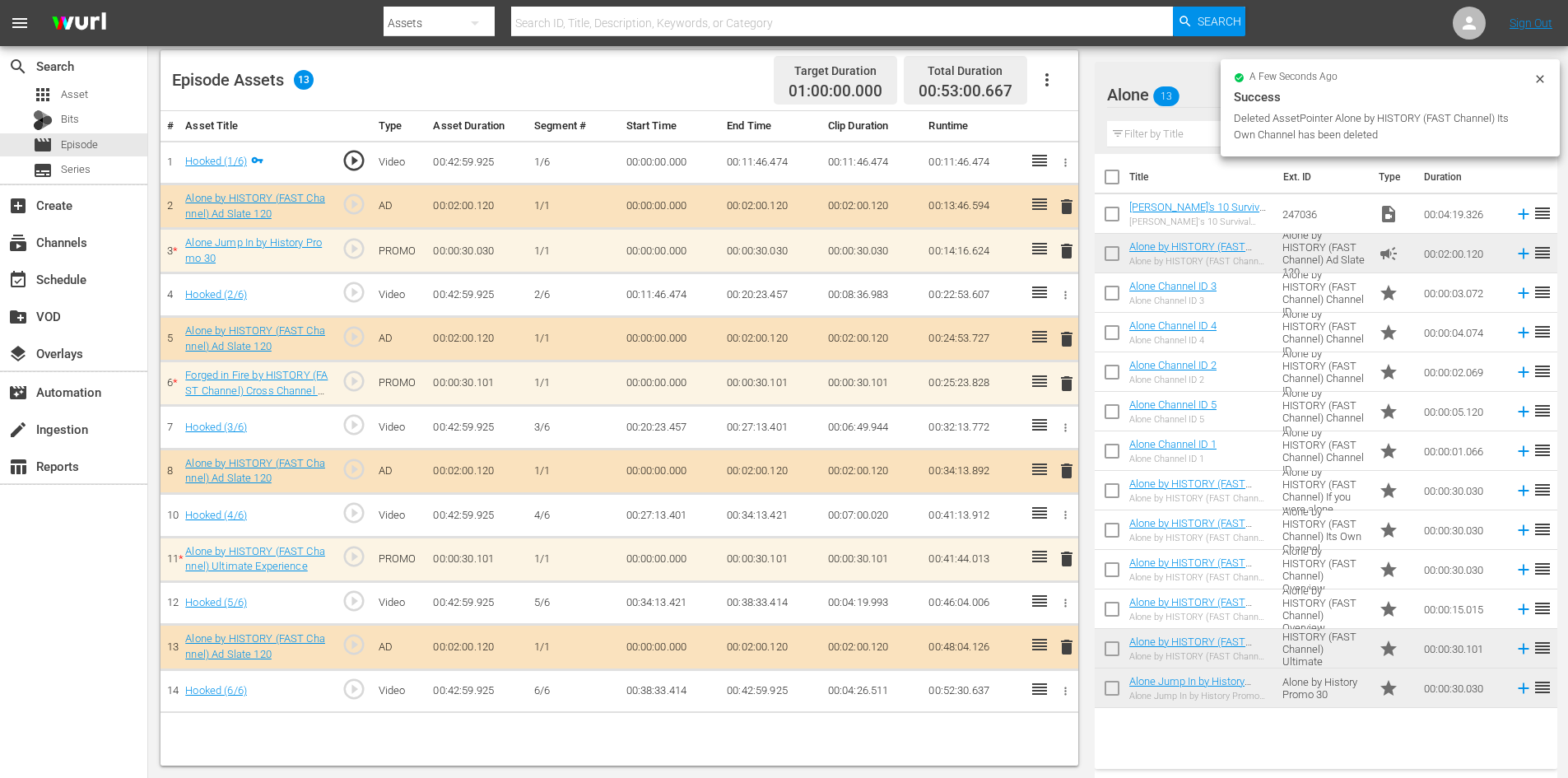
scroll to position [429, 0]
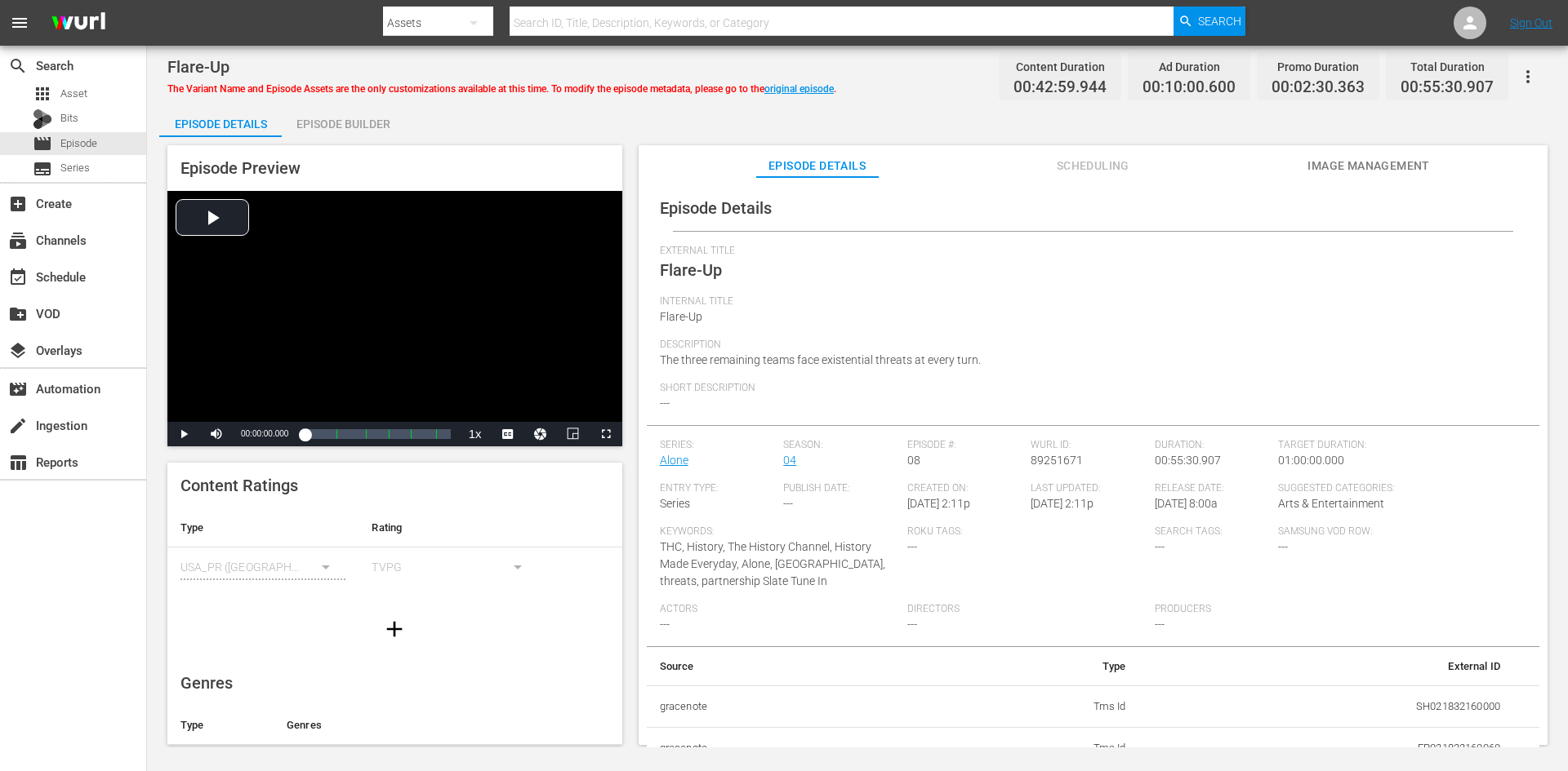
click at [334, 120] on div "Episode Builder" at bounding box center [343, 124] width 122 height 40
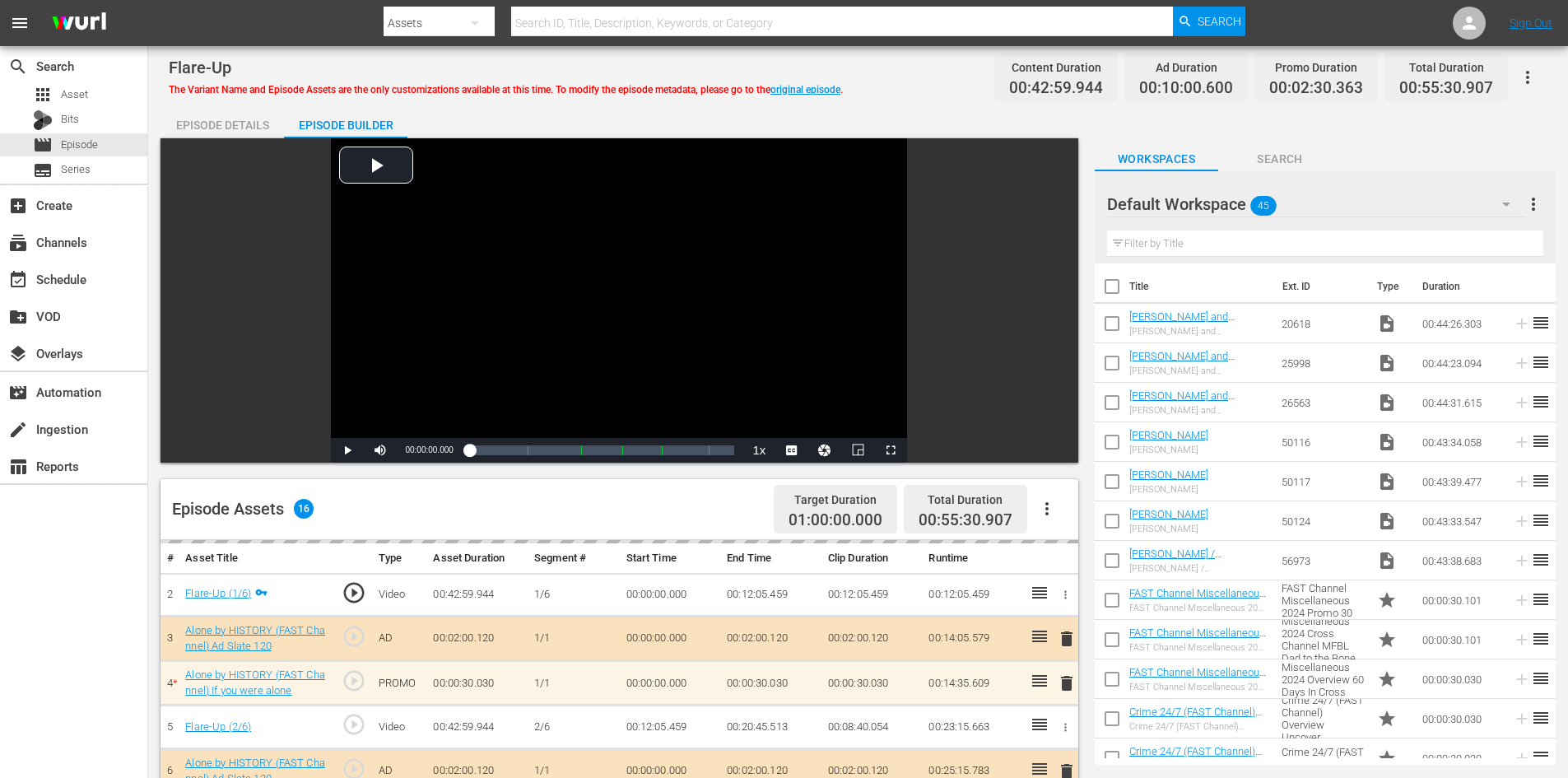
click at [1453, 205] on div "Default Workspace 45" at bounding box center [1317, 204] width 419 height 46
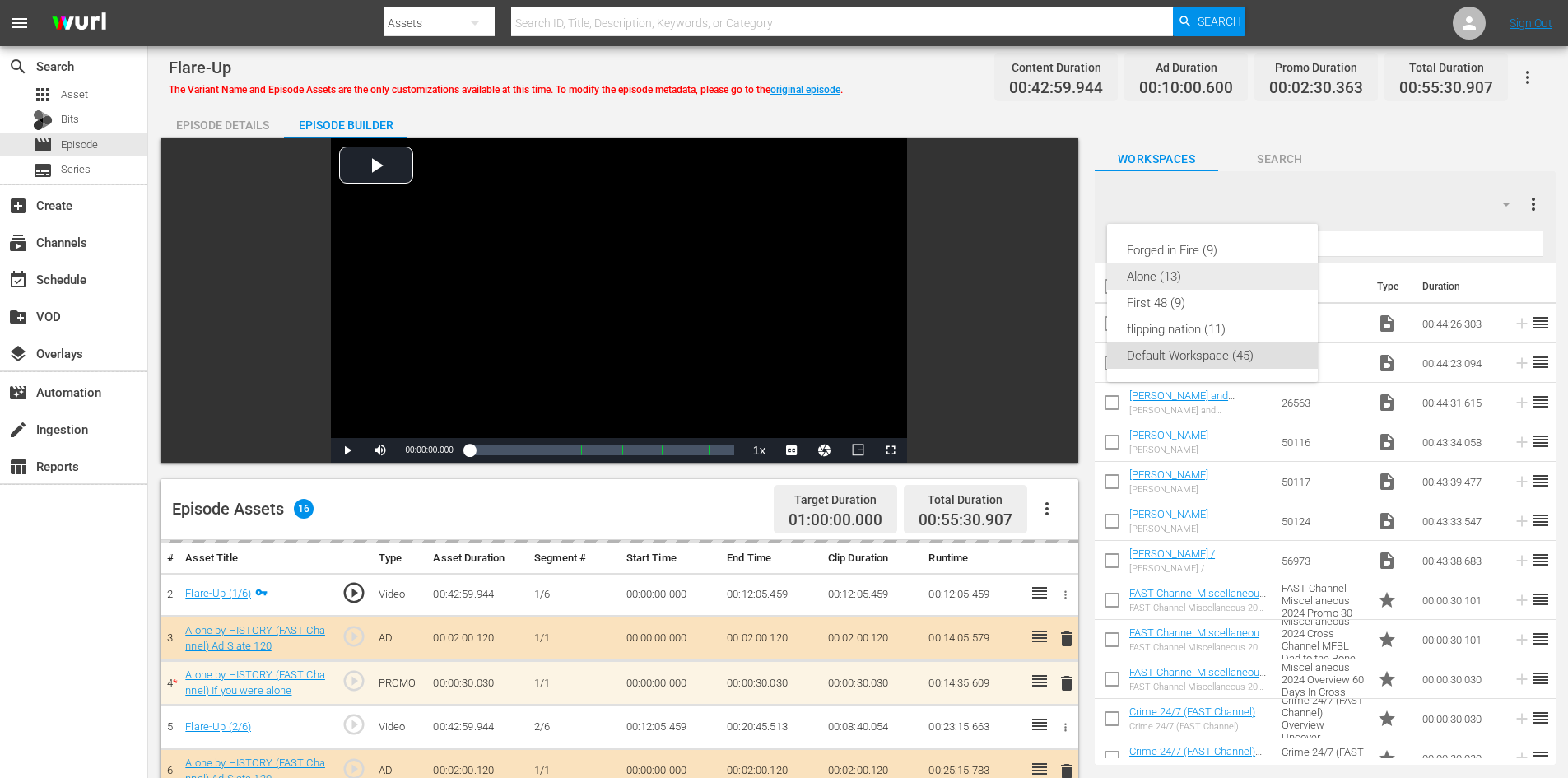
click at [1188, 282] on div "Alone (13)" at bounding box center [1212, 276] width 171 height 26
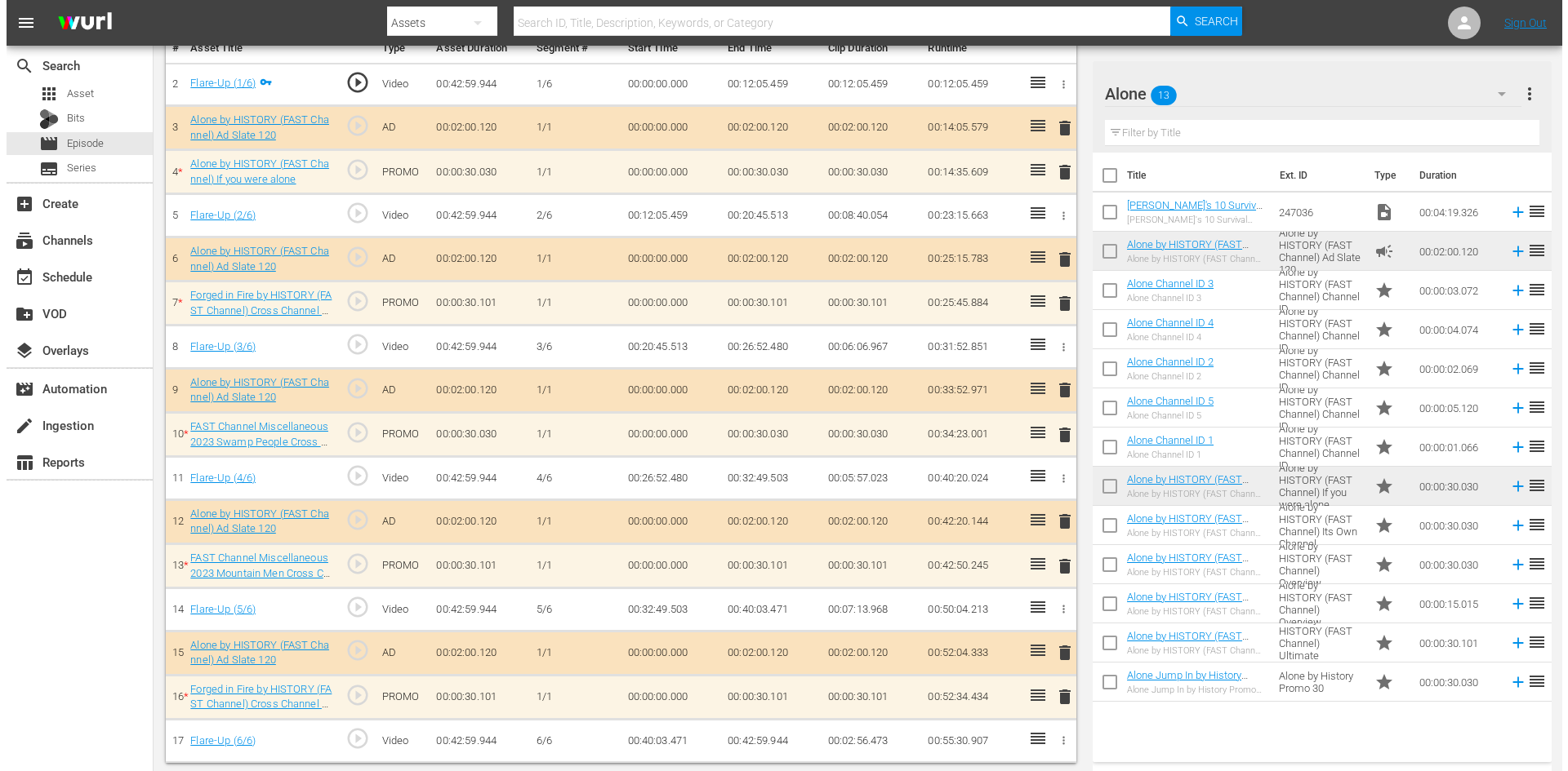
scroll to position [506, 0]
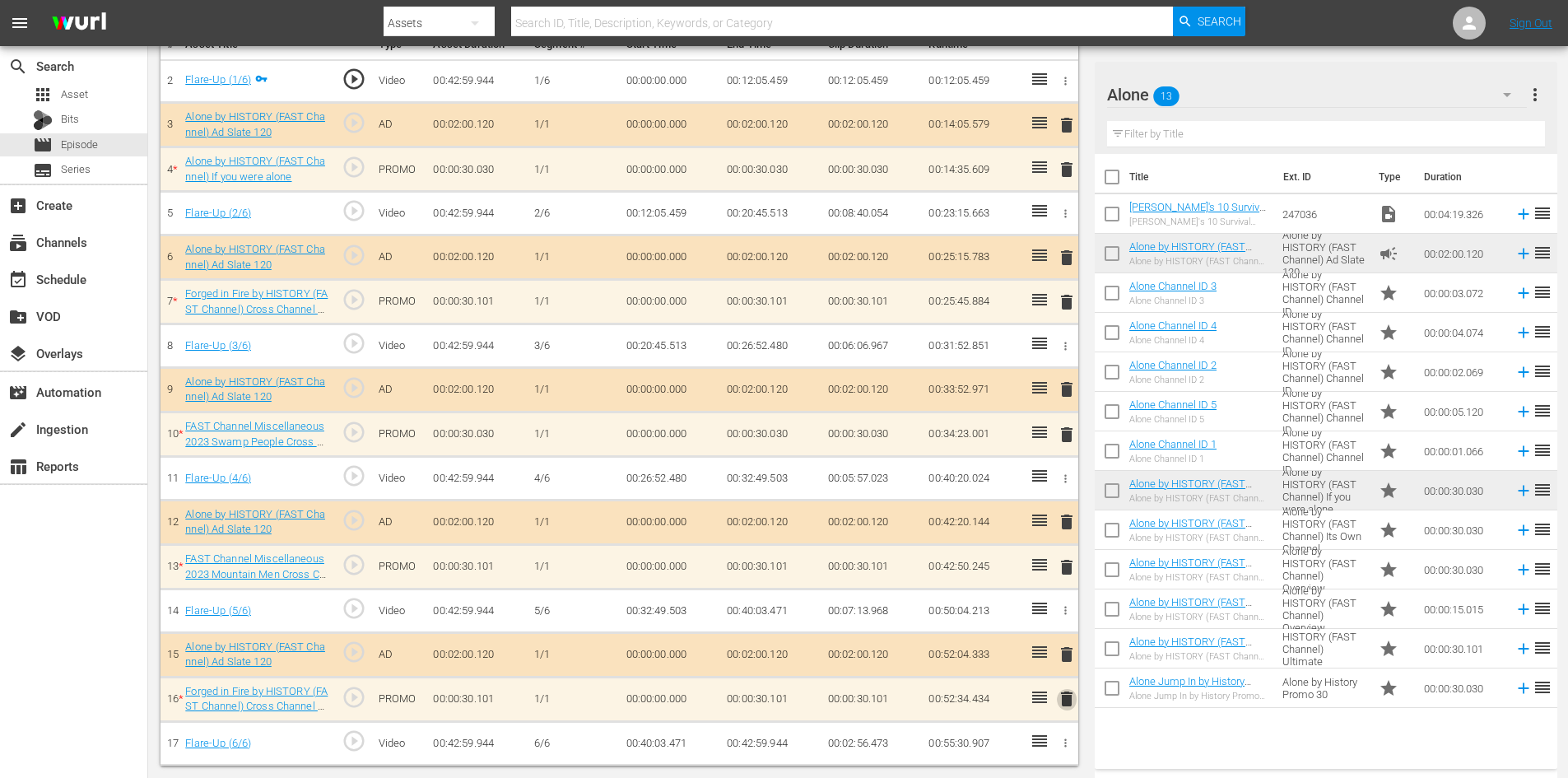
click at [1067, 700] on span "delete" at bounding box center [1066, 699] width 20 height 20
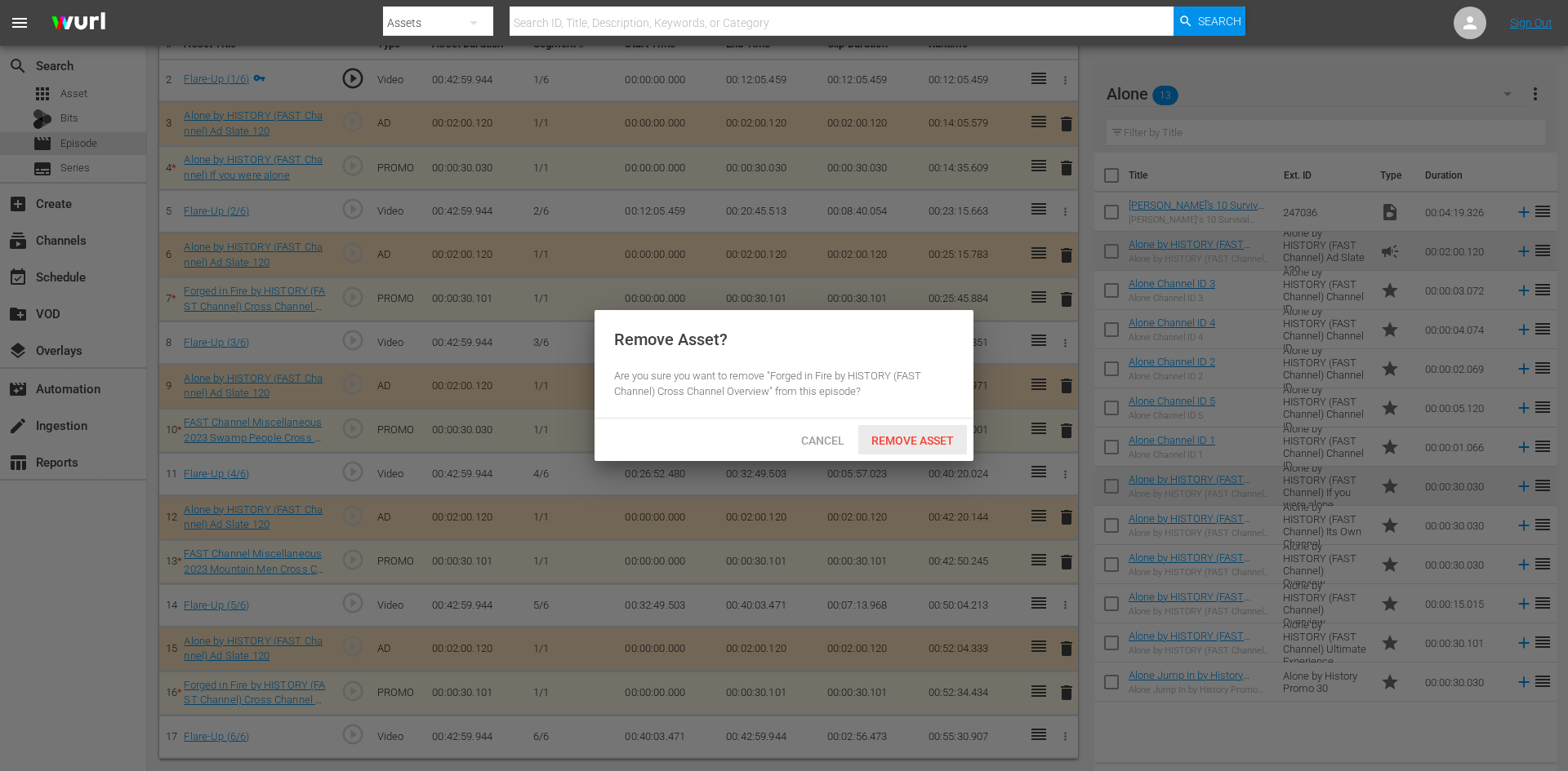
click at [932, 444] on span "Remove Asset" at bounding box center [912, 441] width 109 height 13
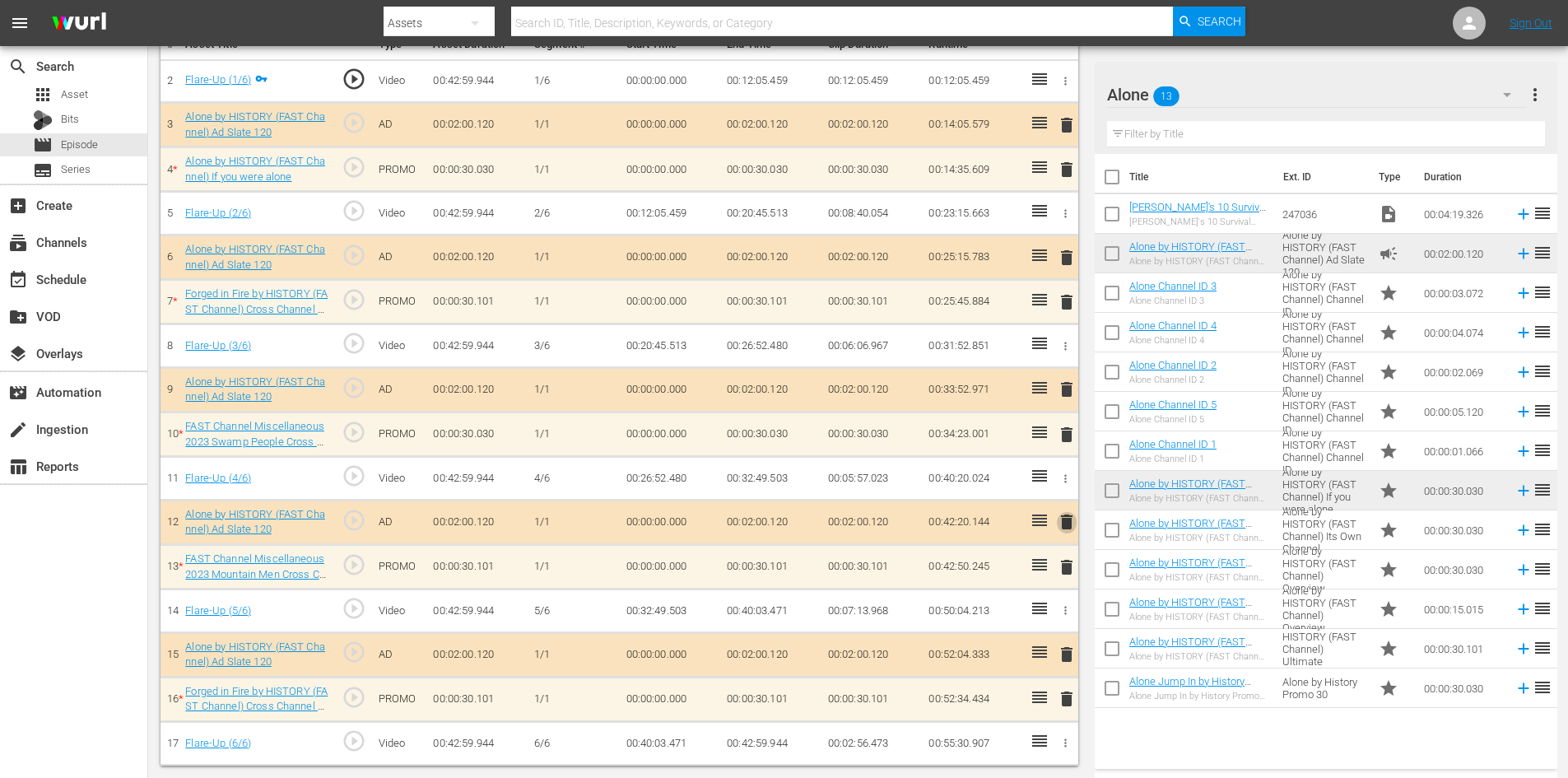
click at [1064, 519] on span "delete" at bounding box center [1066, 521] width 20 height 20
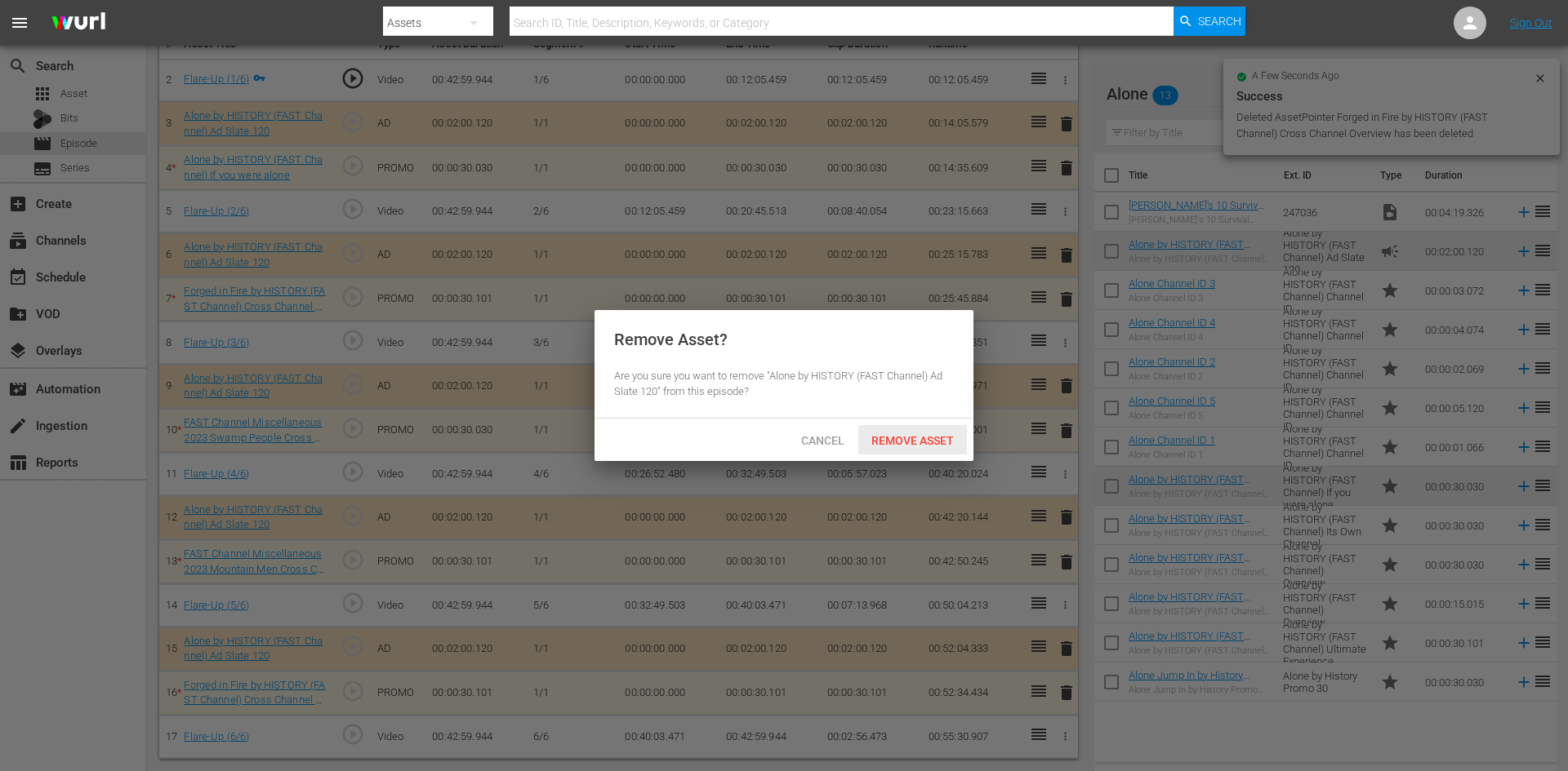
click at [927, 439] on span "Remove Asset" at bounding box center [912, 441] width 109 height 13
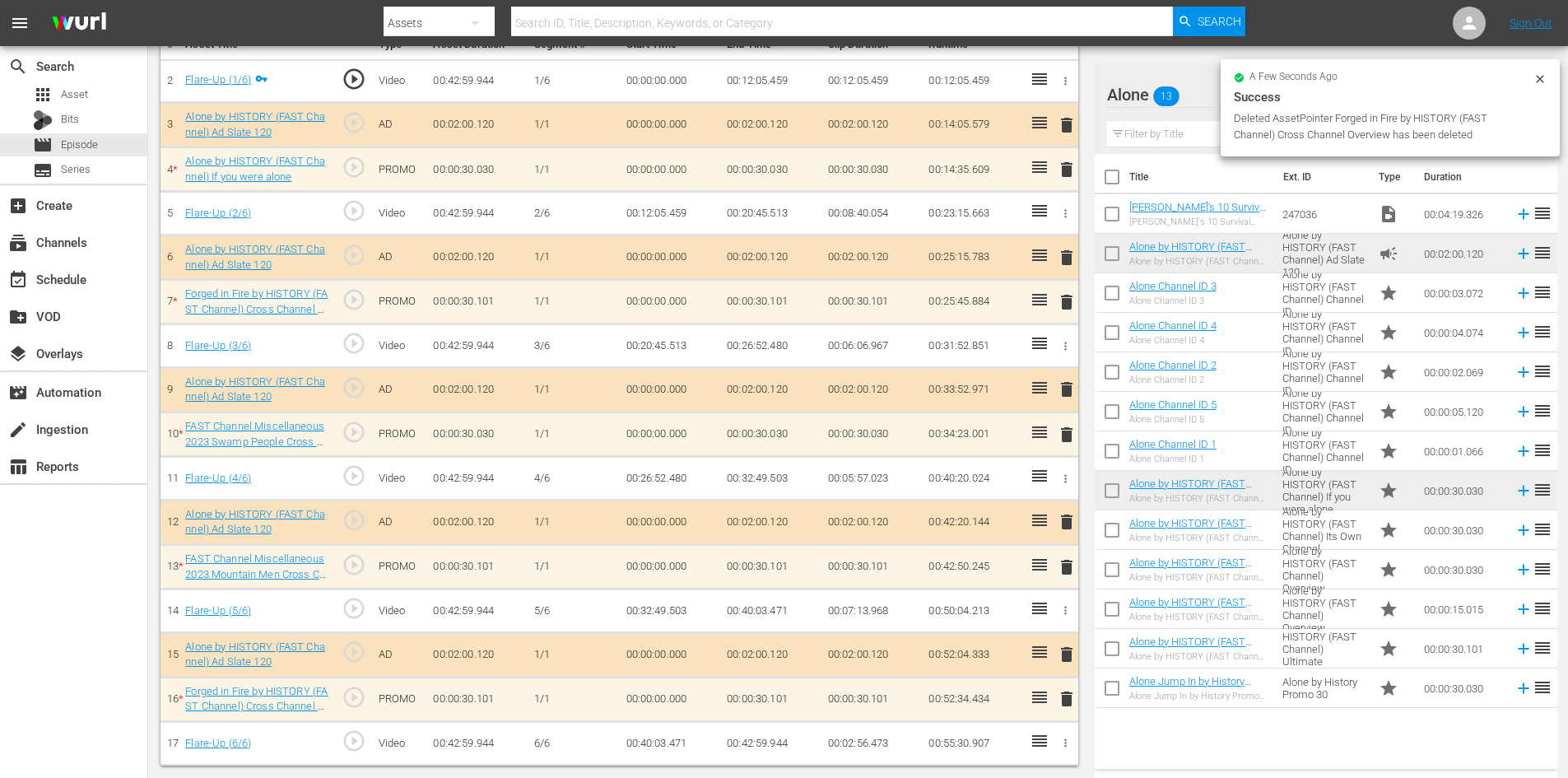
click at [1065, 432] on span "delete" at bounding box center [1066, 434] width 20 height 20
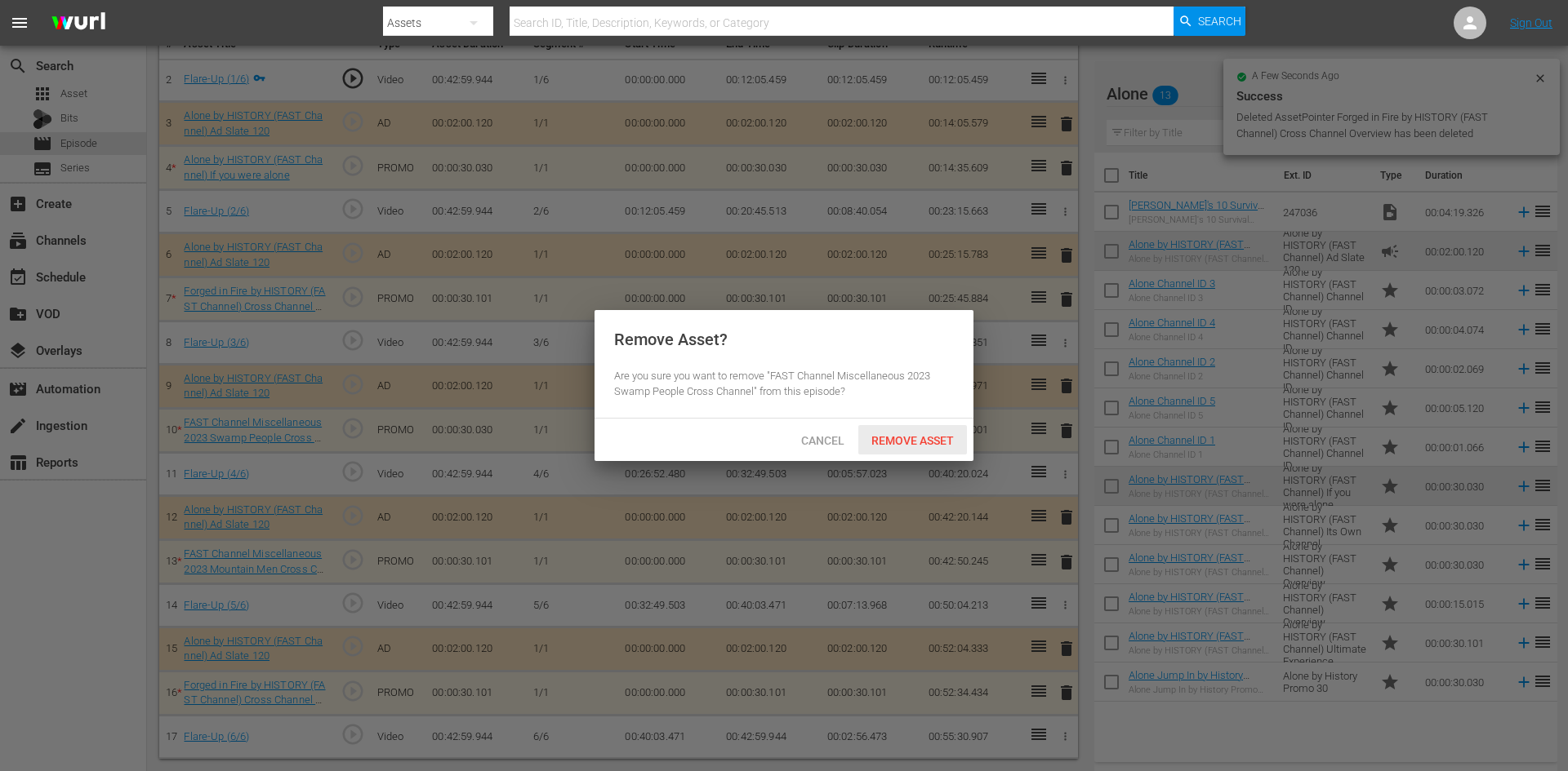
click at [920, 438] on span "Remove Asset" at bounding box center [912, 441] width 109 height 13
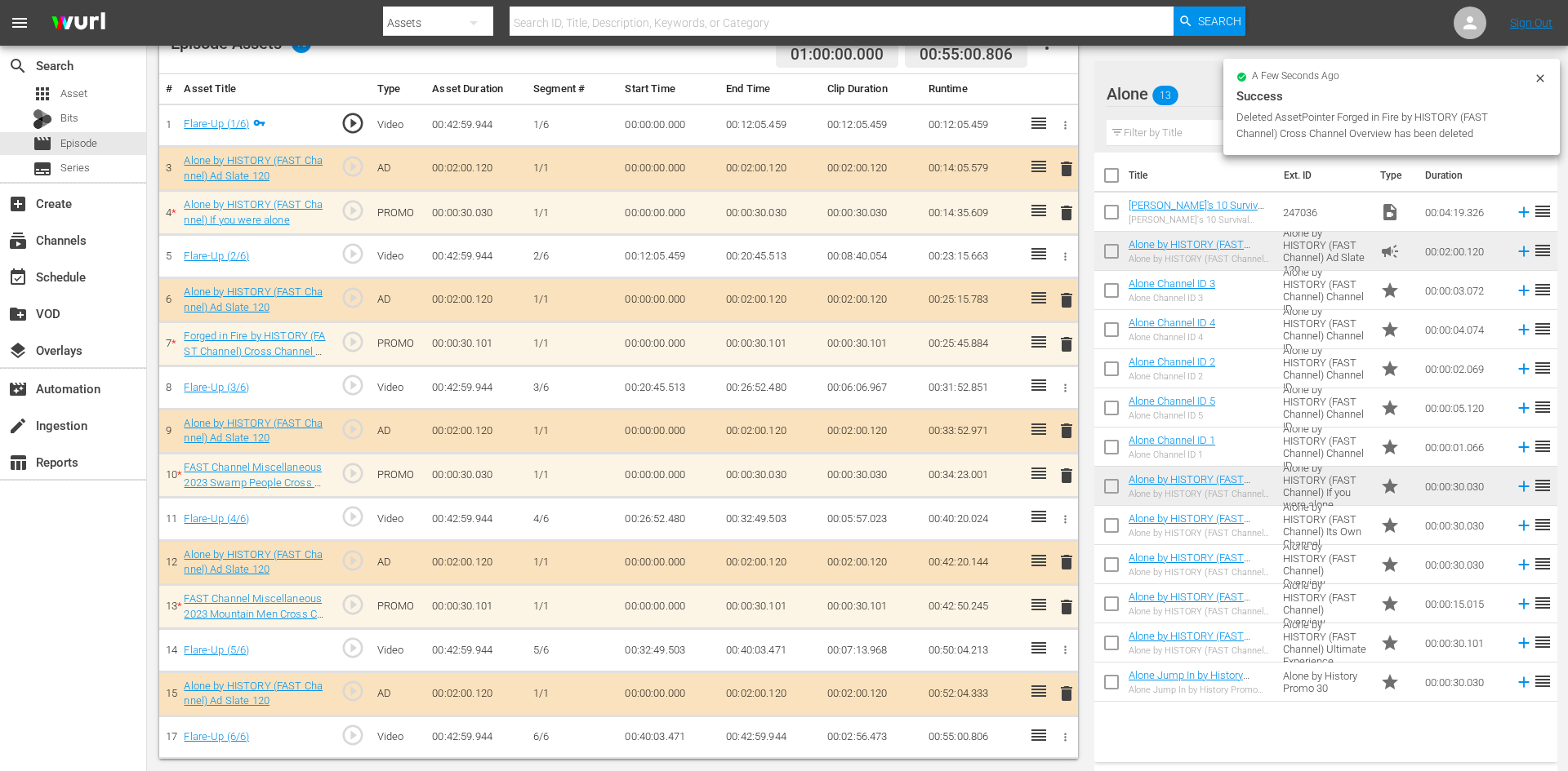
scroll to position [461, 0]
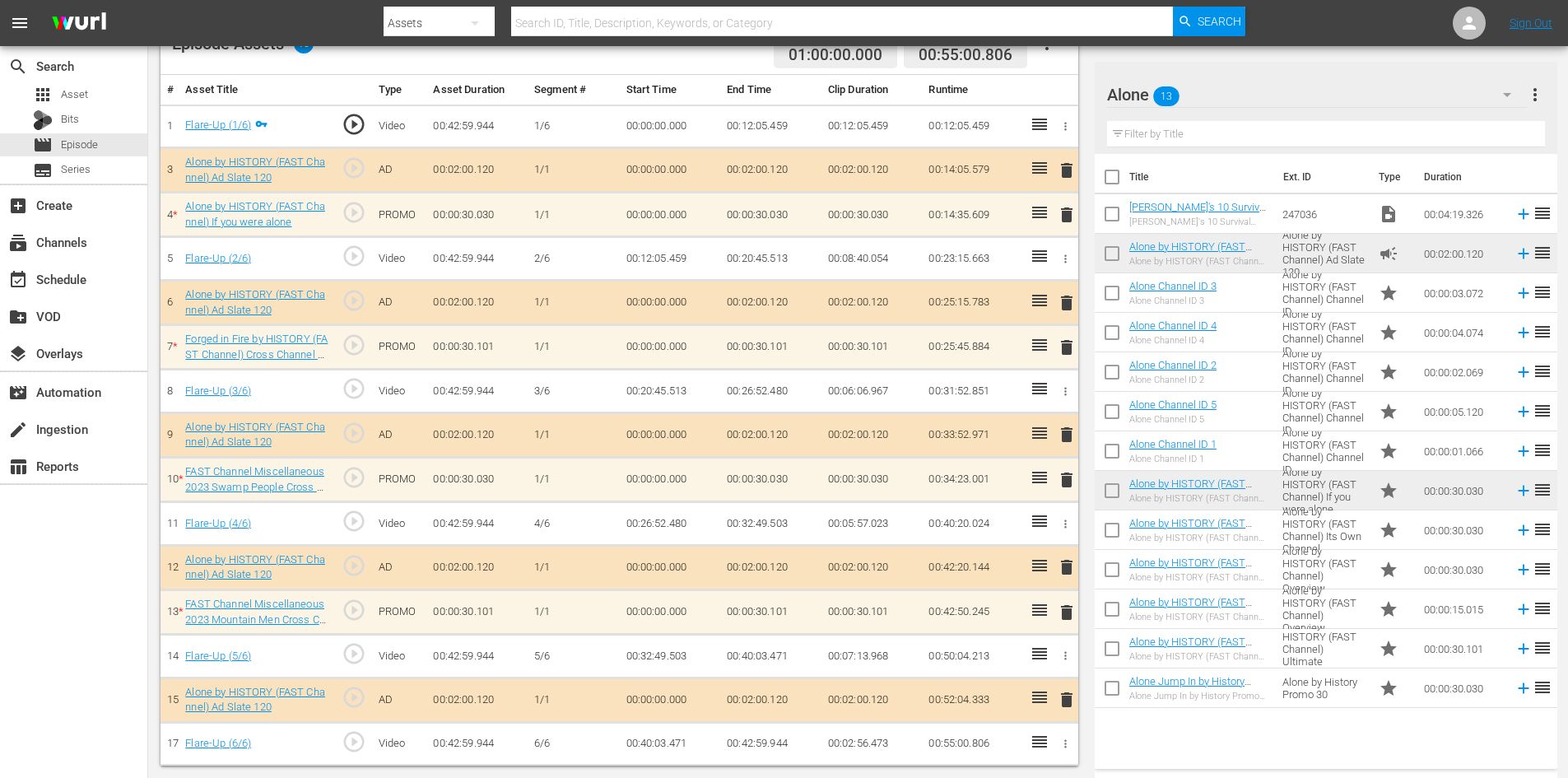
click at [1068, 345] on span "delete" at bounding box center [1066, 347] width 20 height 20
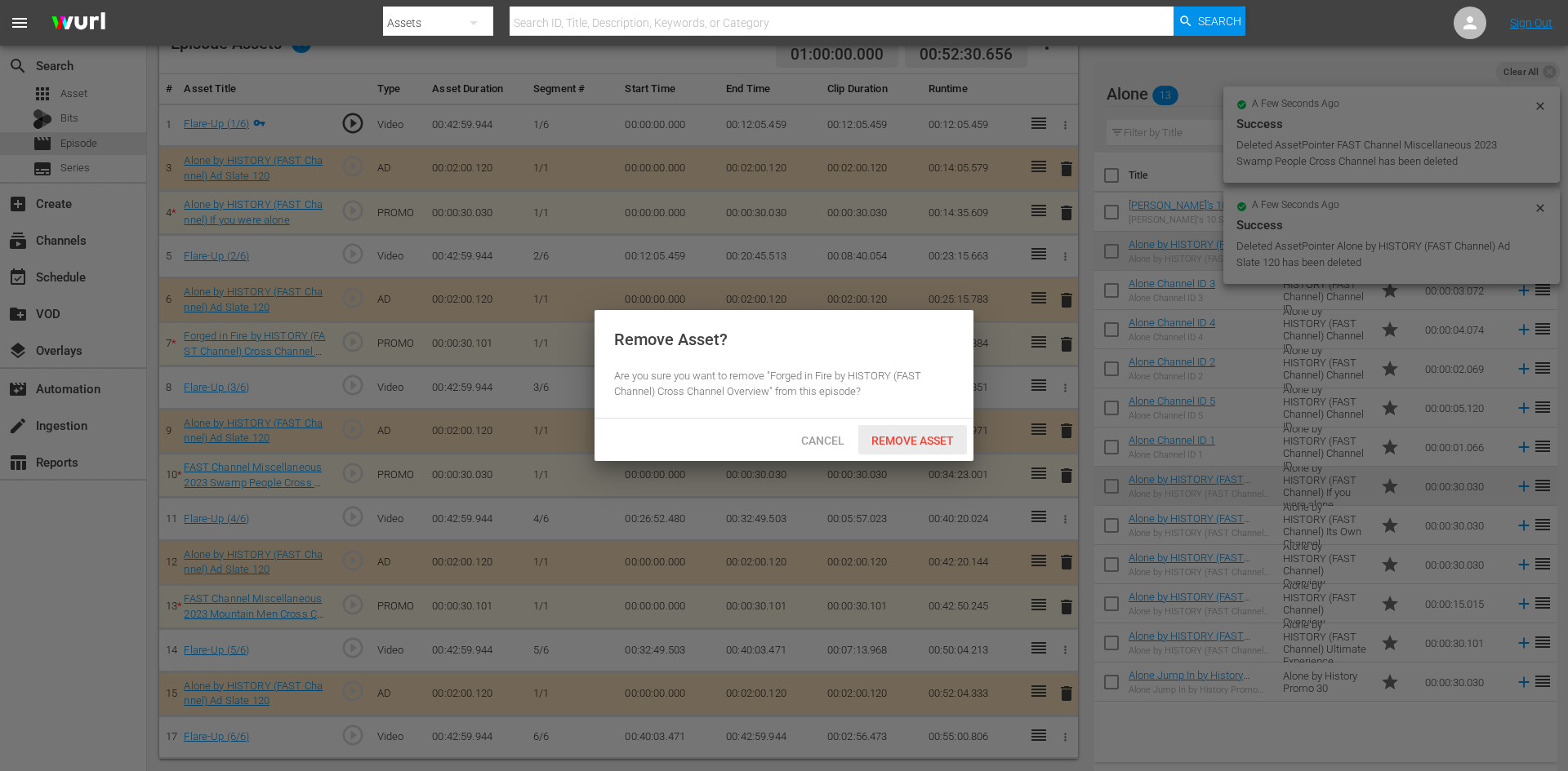
click at [899, 438] on span "Remove Asset" at bounding box center [912, 441] width 109 height 13
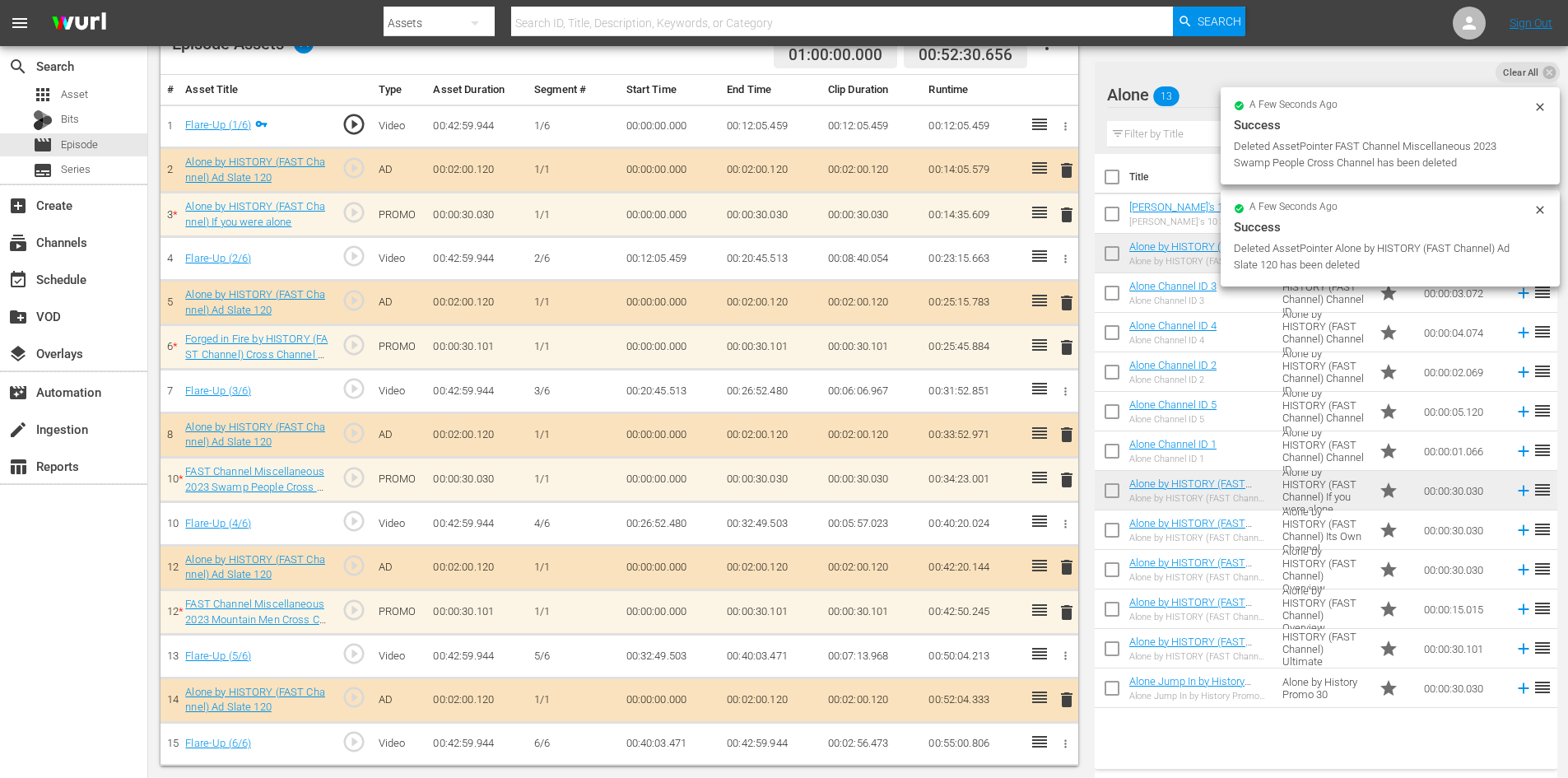
click at [1068, 216] on span "delete" at bounding box center [1066, 214] width 20 height 20
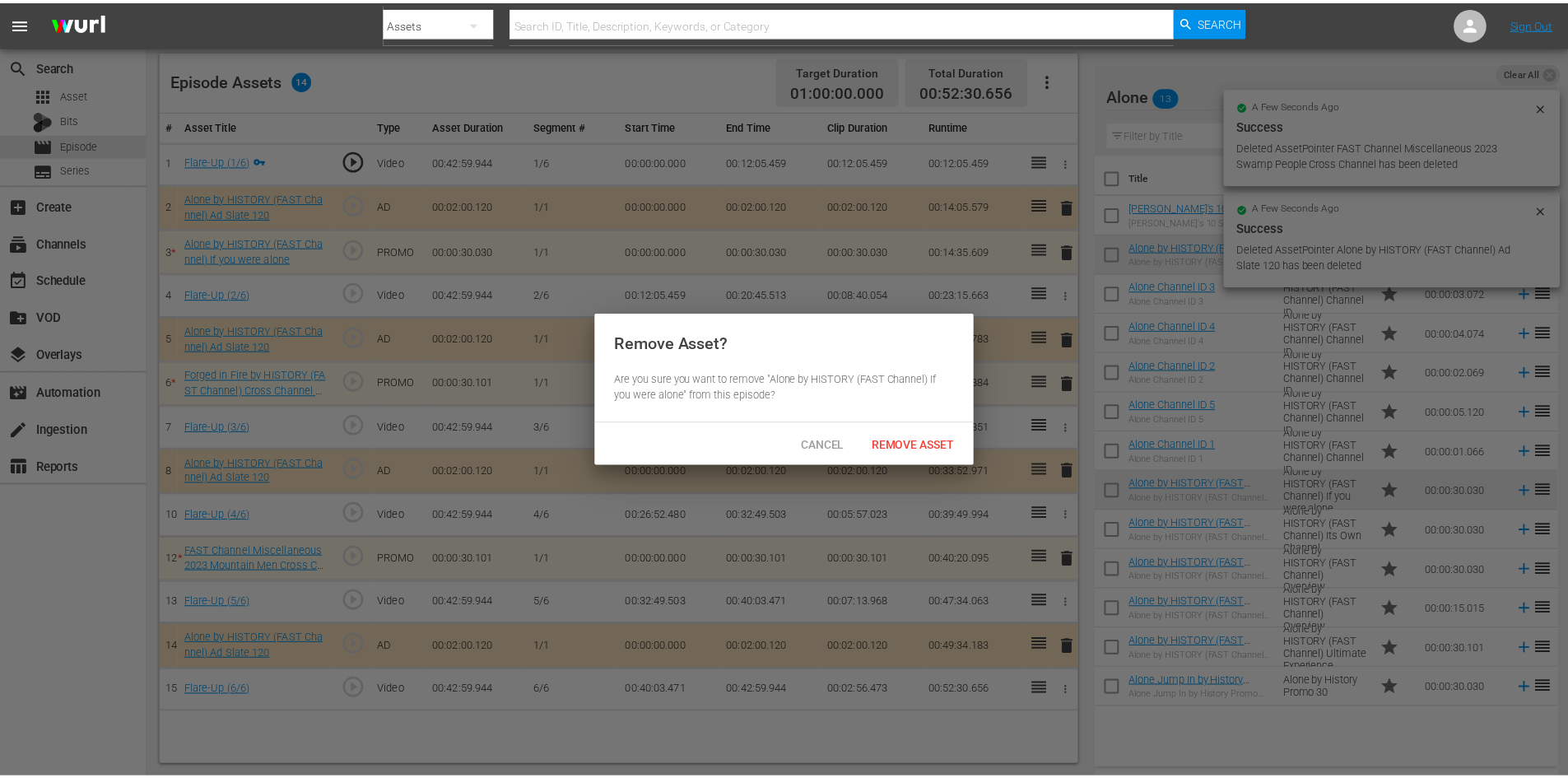
scroll to position [429, 0]
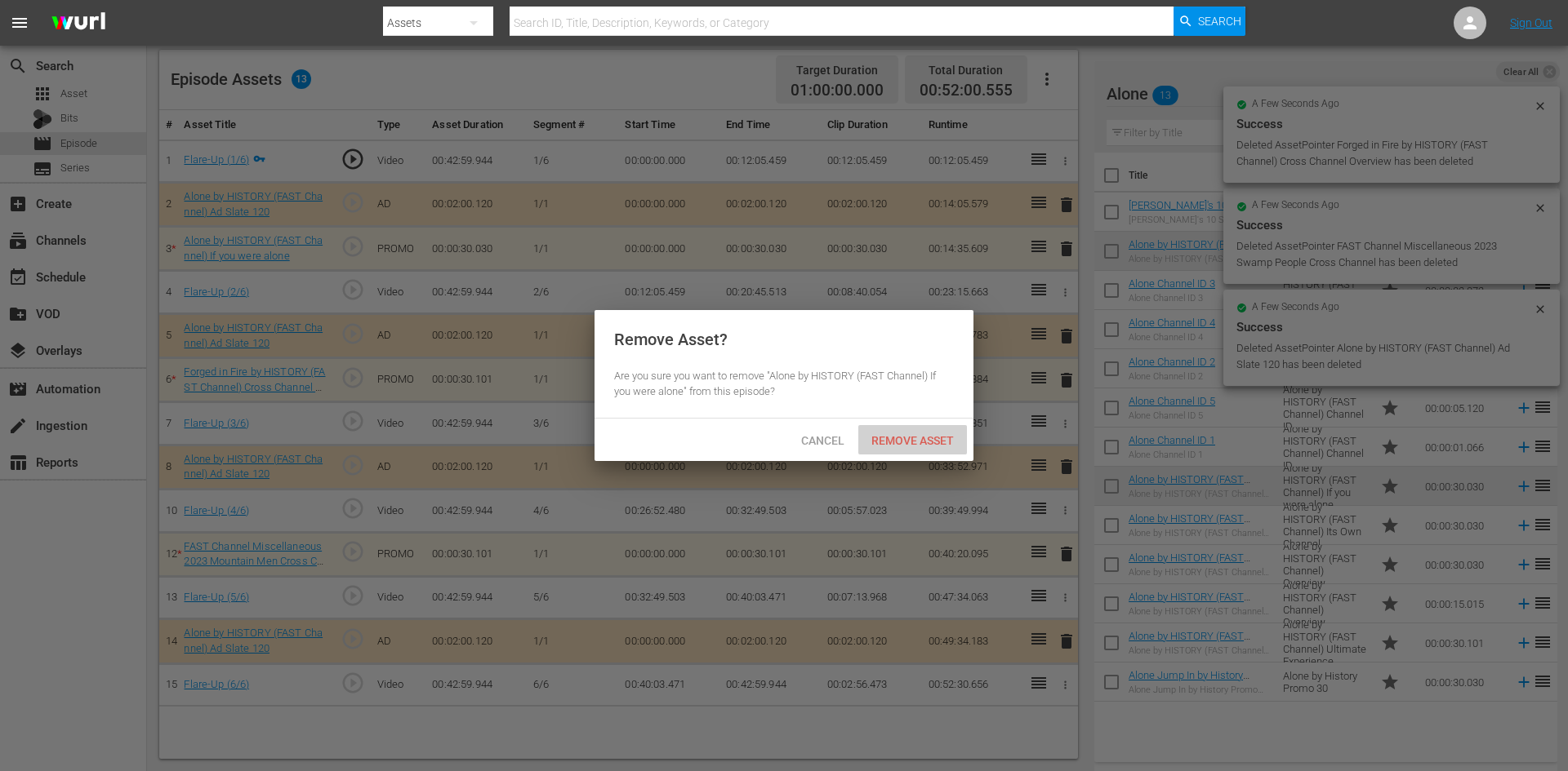
click at [897, 439] on span "Remove Asset" at bounding box center [912, 441] width 109 height 13
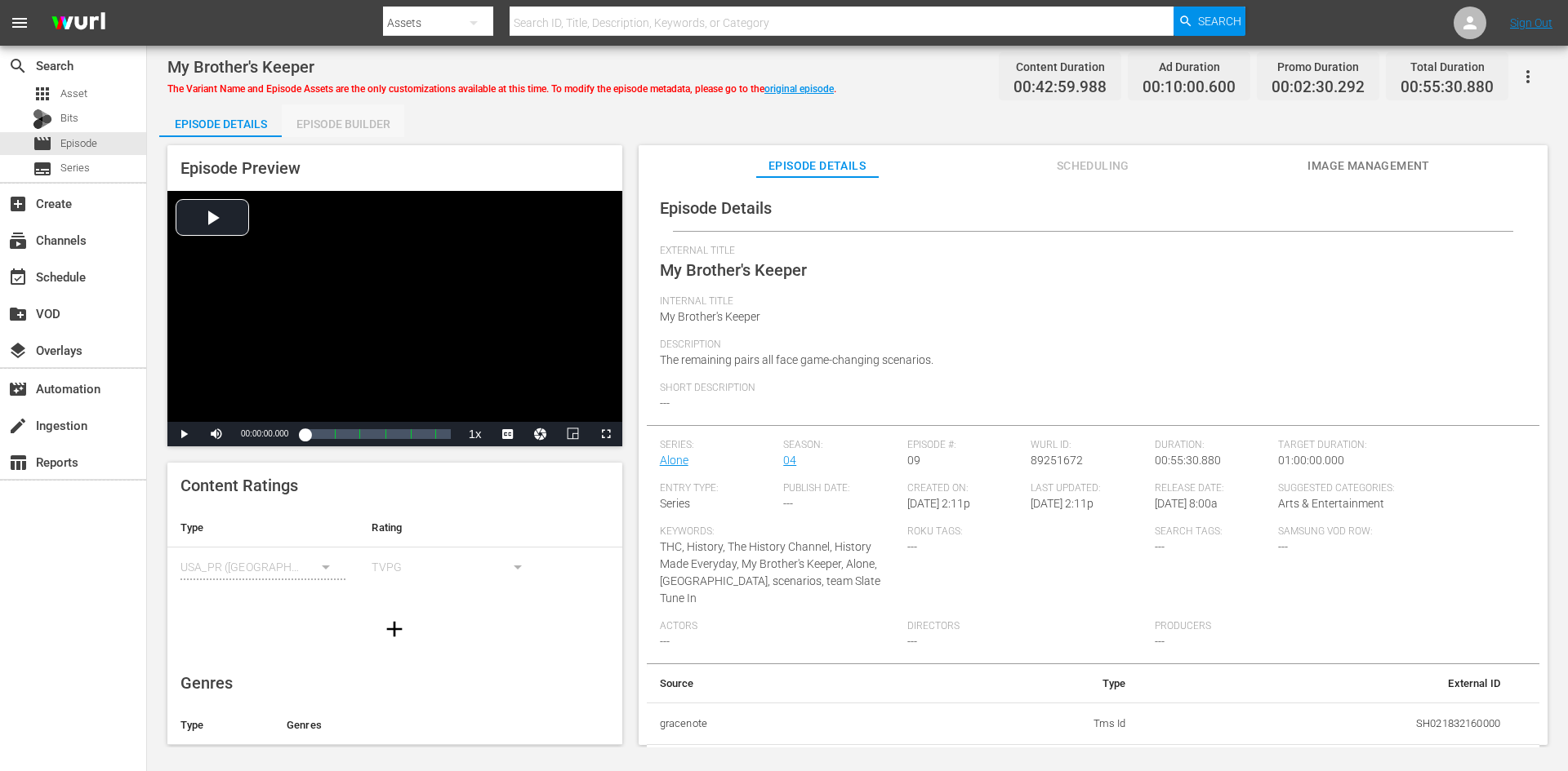
click at [368, 106] on div "Episode Builder" at bounding box center [343, 124] width 122 height 40
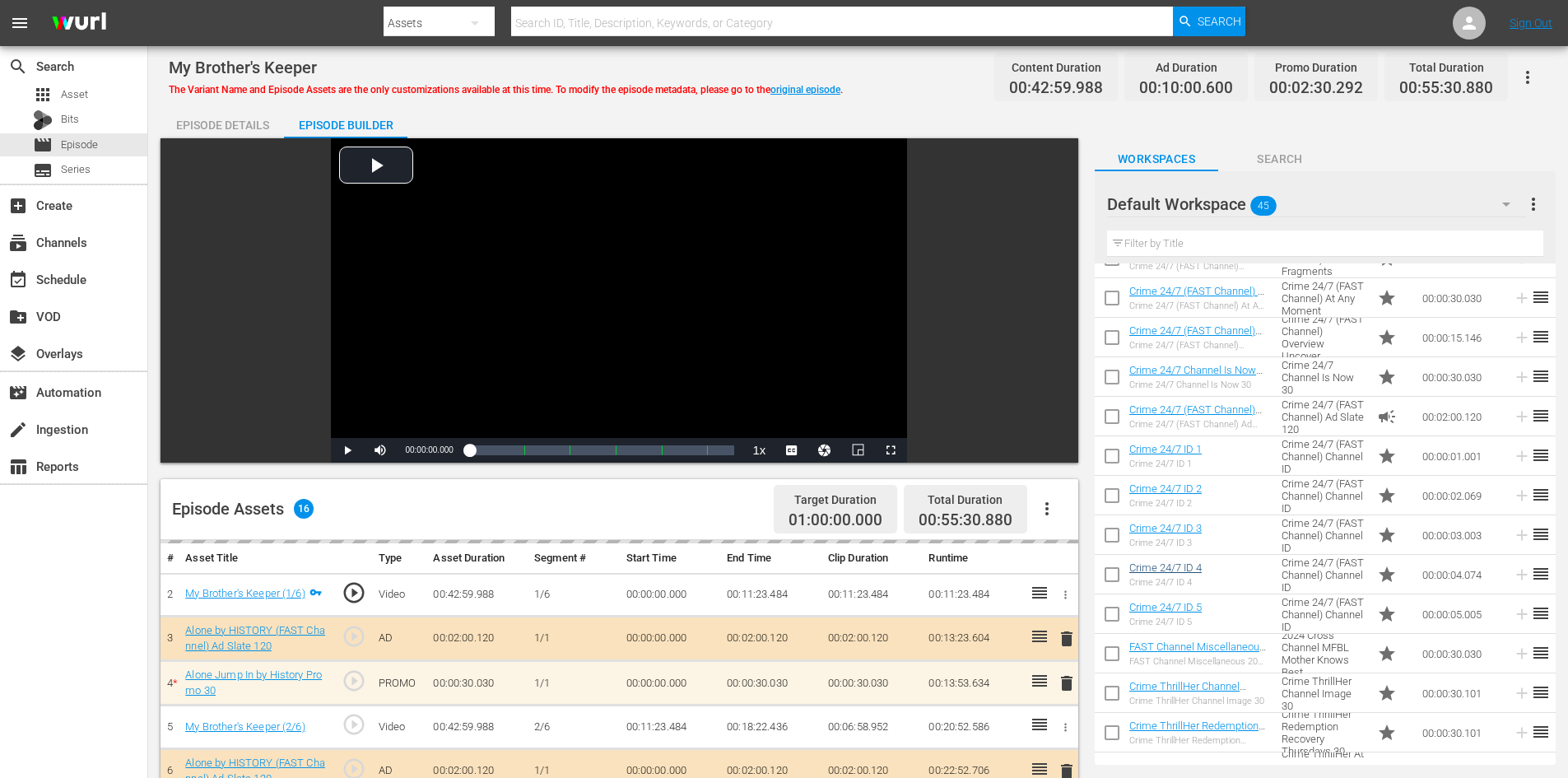
scroll to position [577, 0]
click at [1502, 215] on button "button" at bounding box center [1506, 204] width 40 height 40
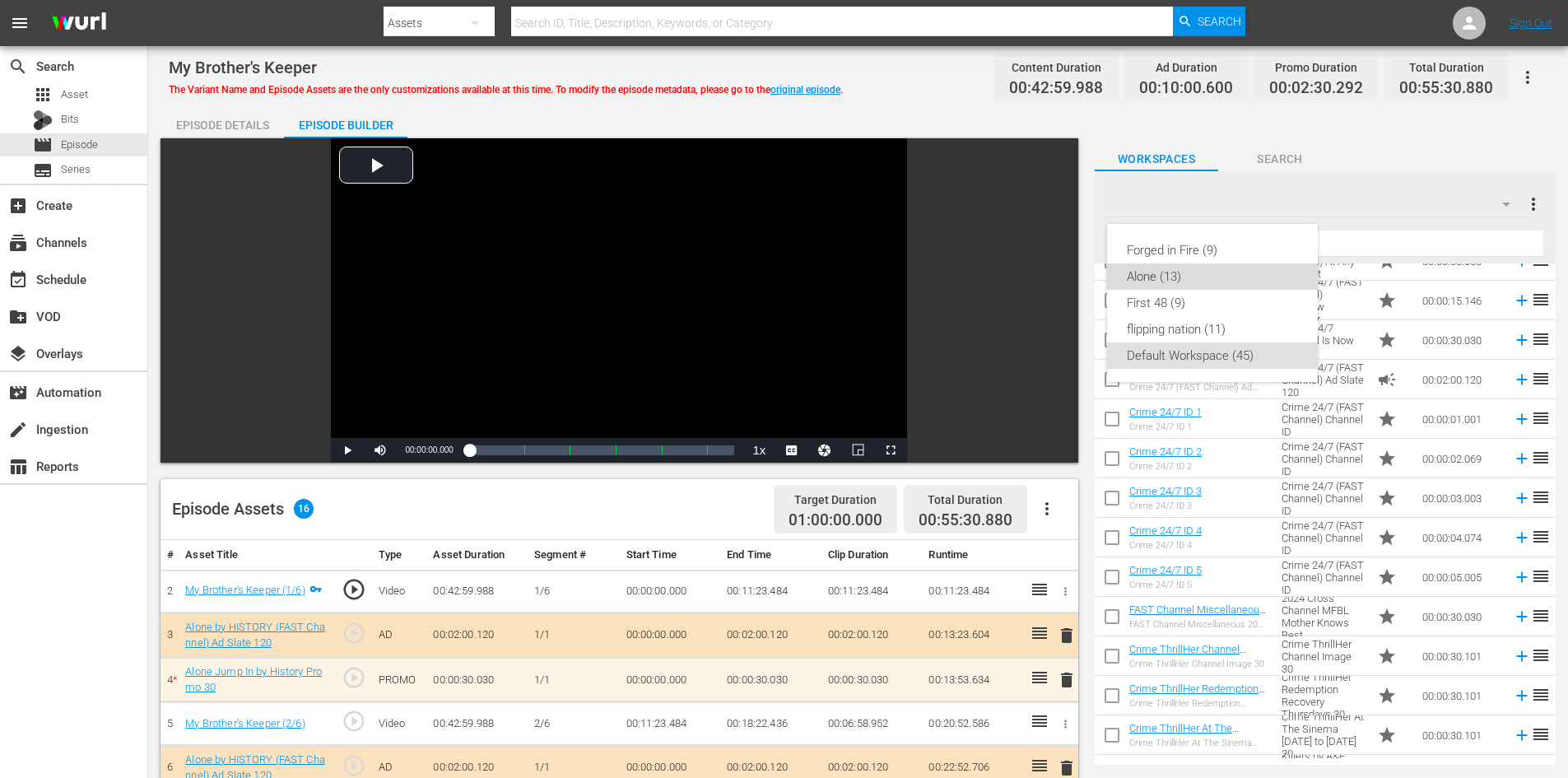
click at [1189, 275] on div "Alone (13)" at bounding box center [1212, 276] width 171 height 26
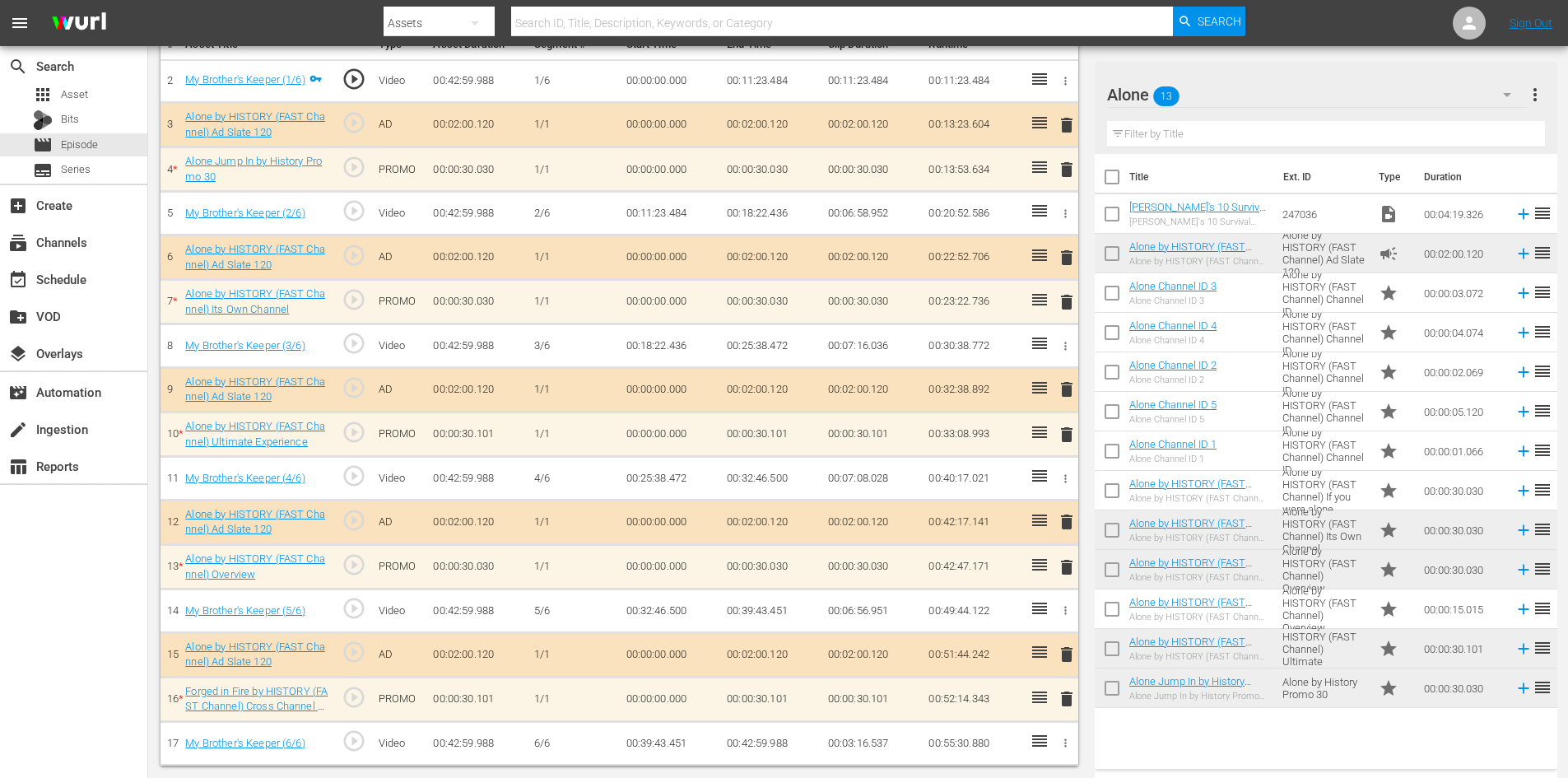
scroll to position [0, 0]
click at [1065, 697] on span "delete" at bounding box center [1066, 699] width 20 height 20
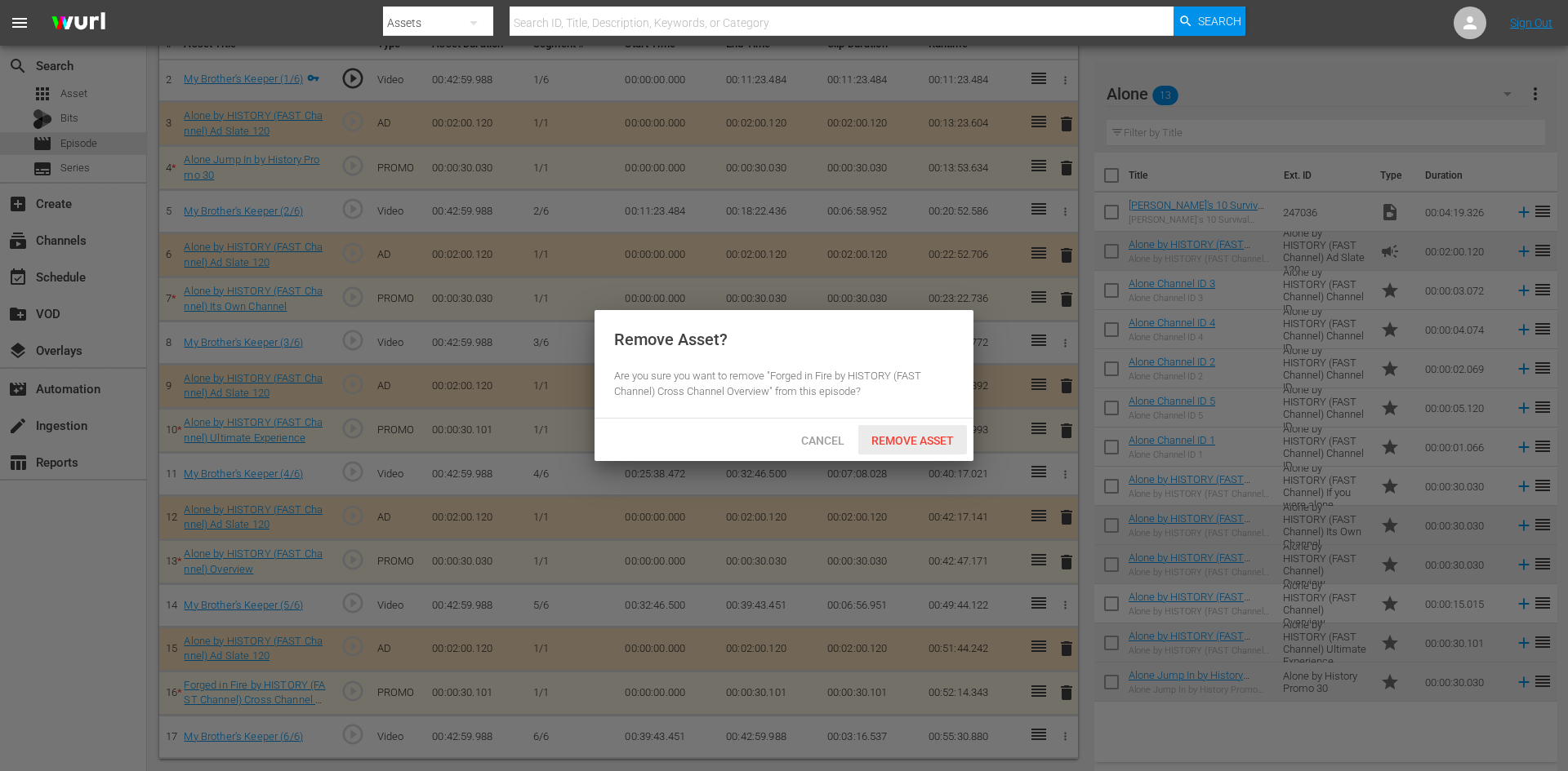
click at [922, 434] on span "Remove Asset" at bounding box center [912, 441] width 109 height 13
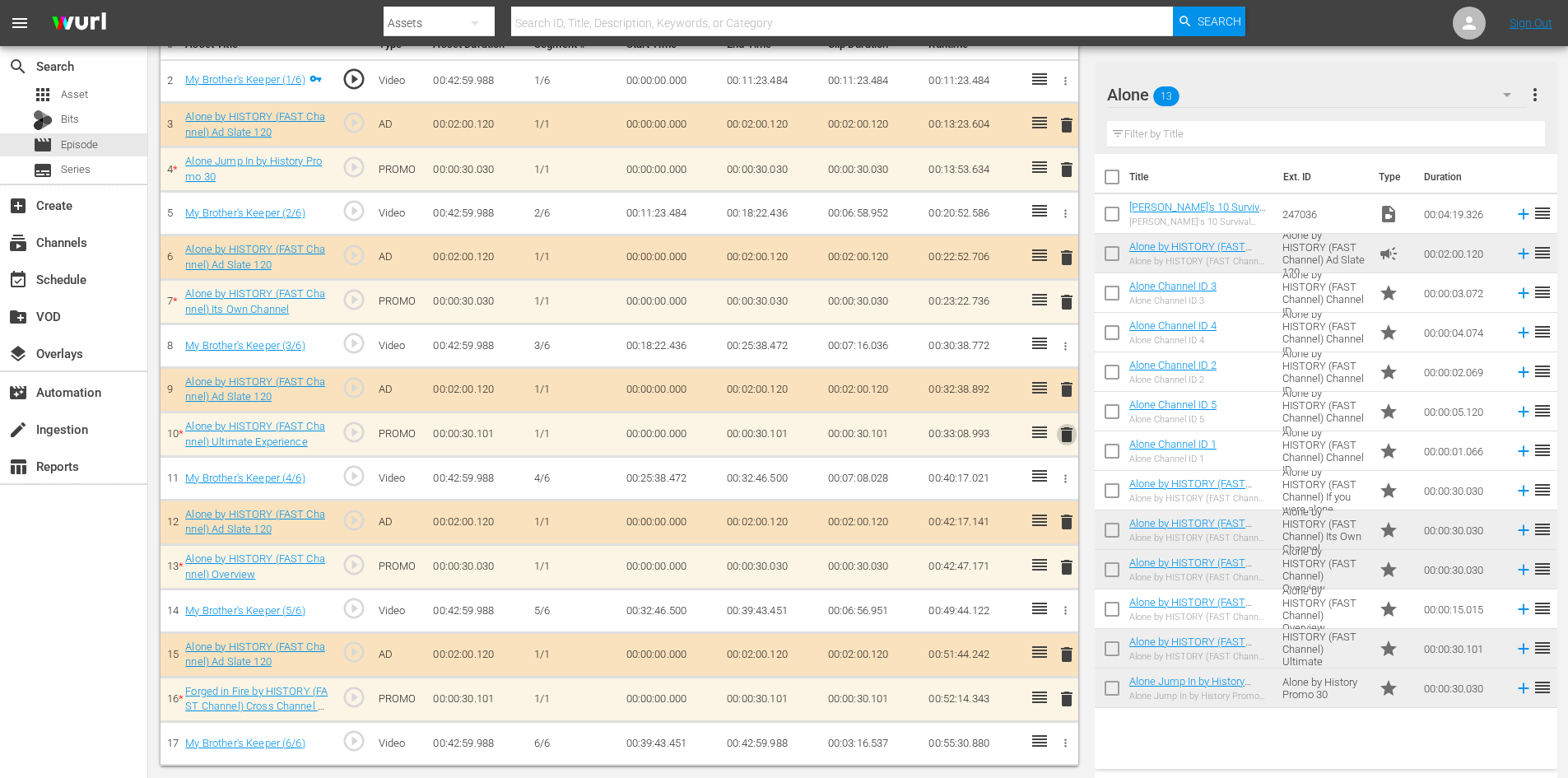
click at [1069, 431] on span "delete" at bounding box center [1066, 434] width 20 height 20
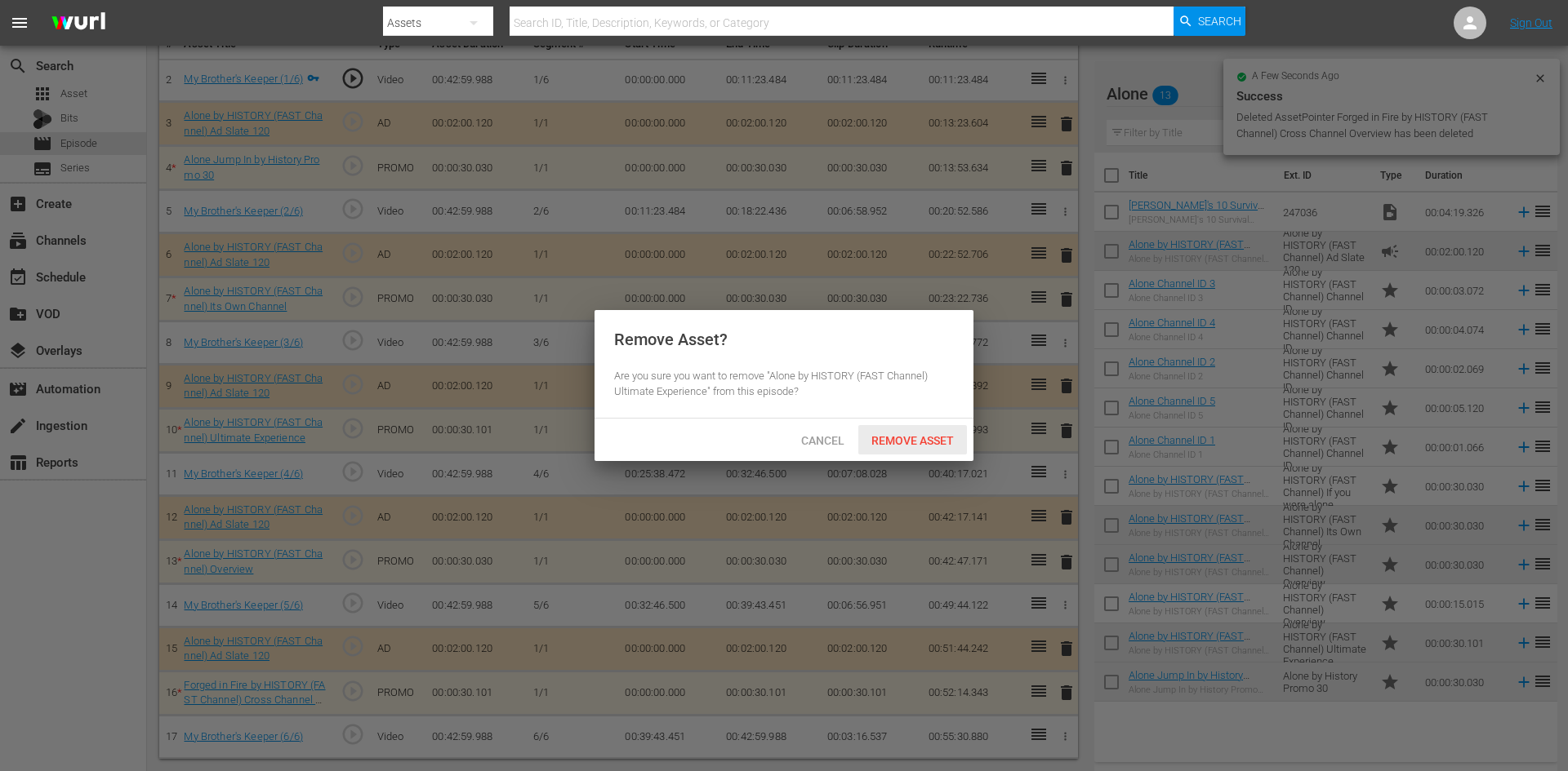
click at [930, 443] on span "Remove Asset" at bounding box center [912, 441] width 109 height 13
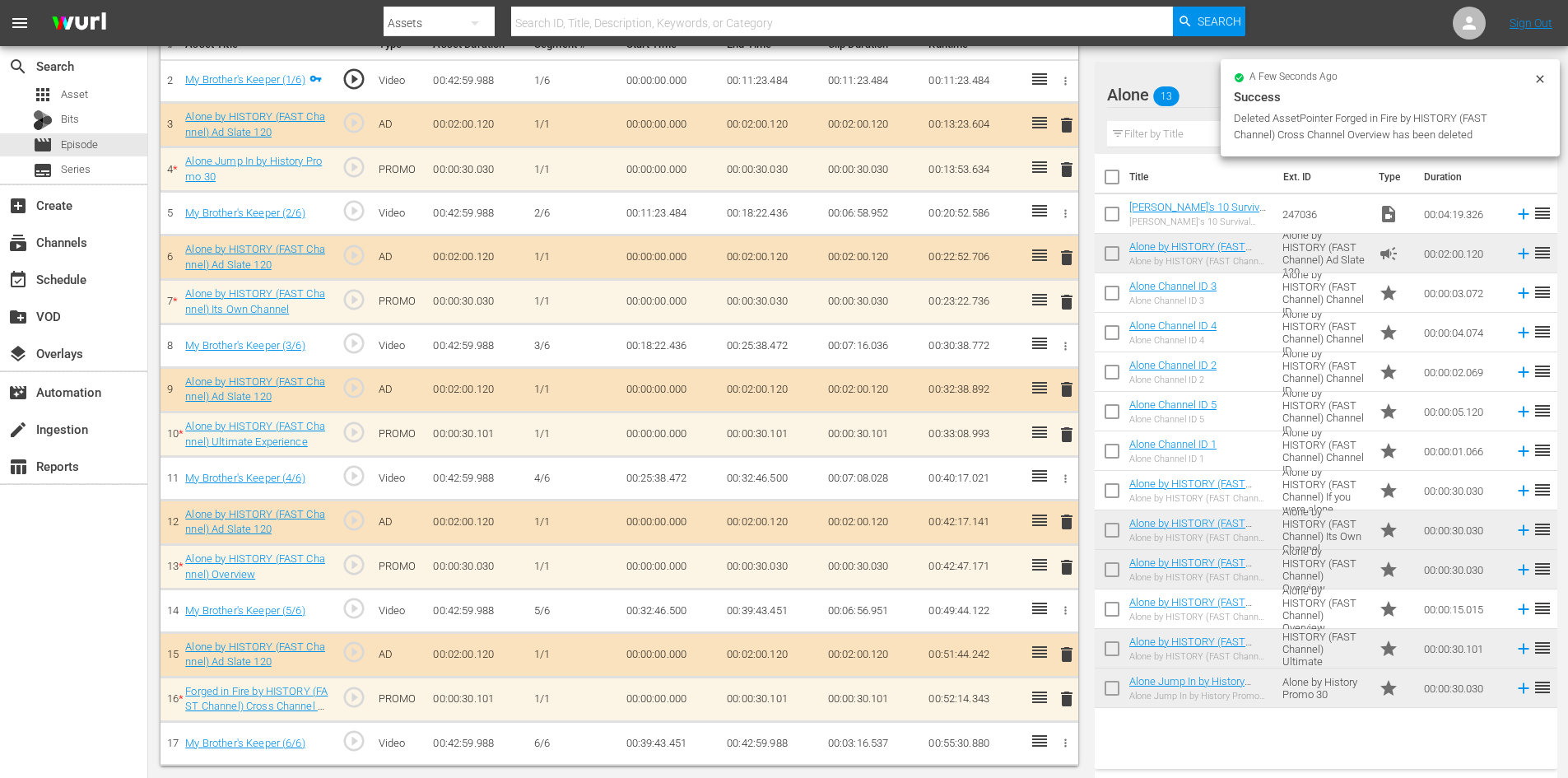
click at [1071, 295] on span "delete" at bounding box center [1066, 302] width 20 height 20
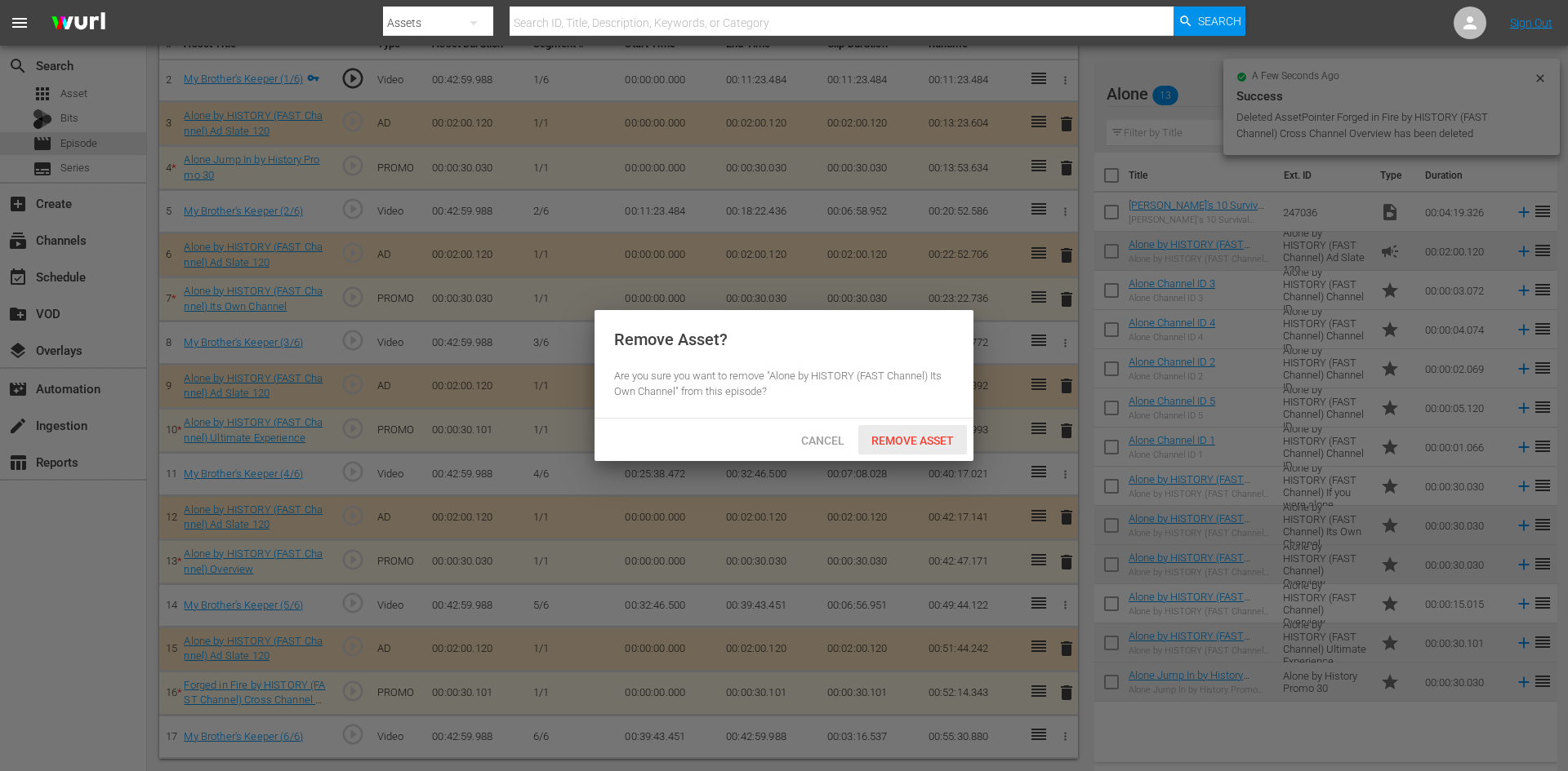
click at [910, 437] on span "Remove Asset" at bounding box center [912, 441] width 109 height 13
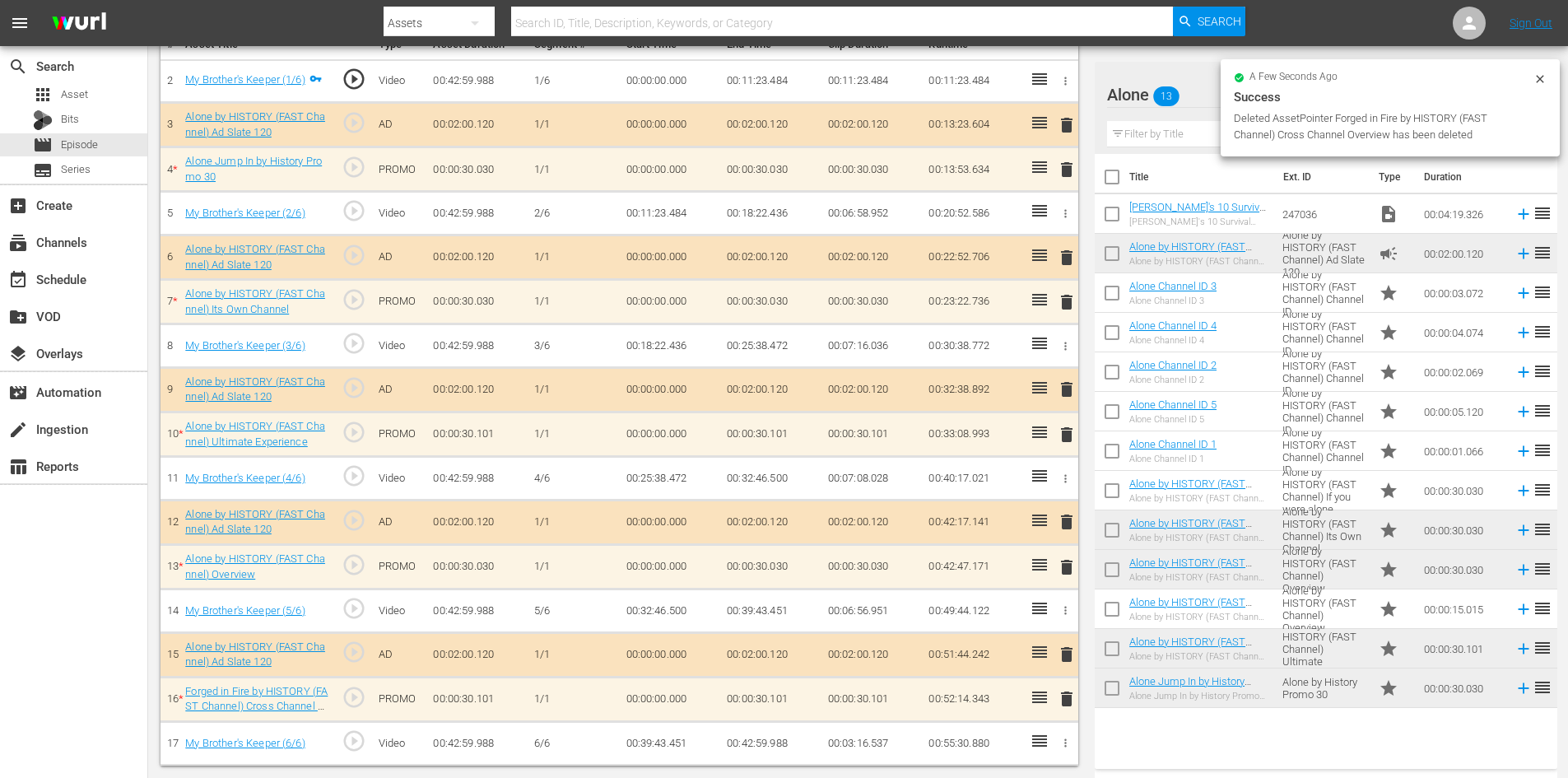
scroll to position [465, 0]
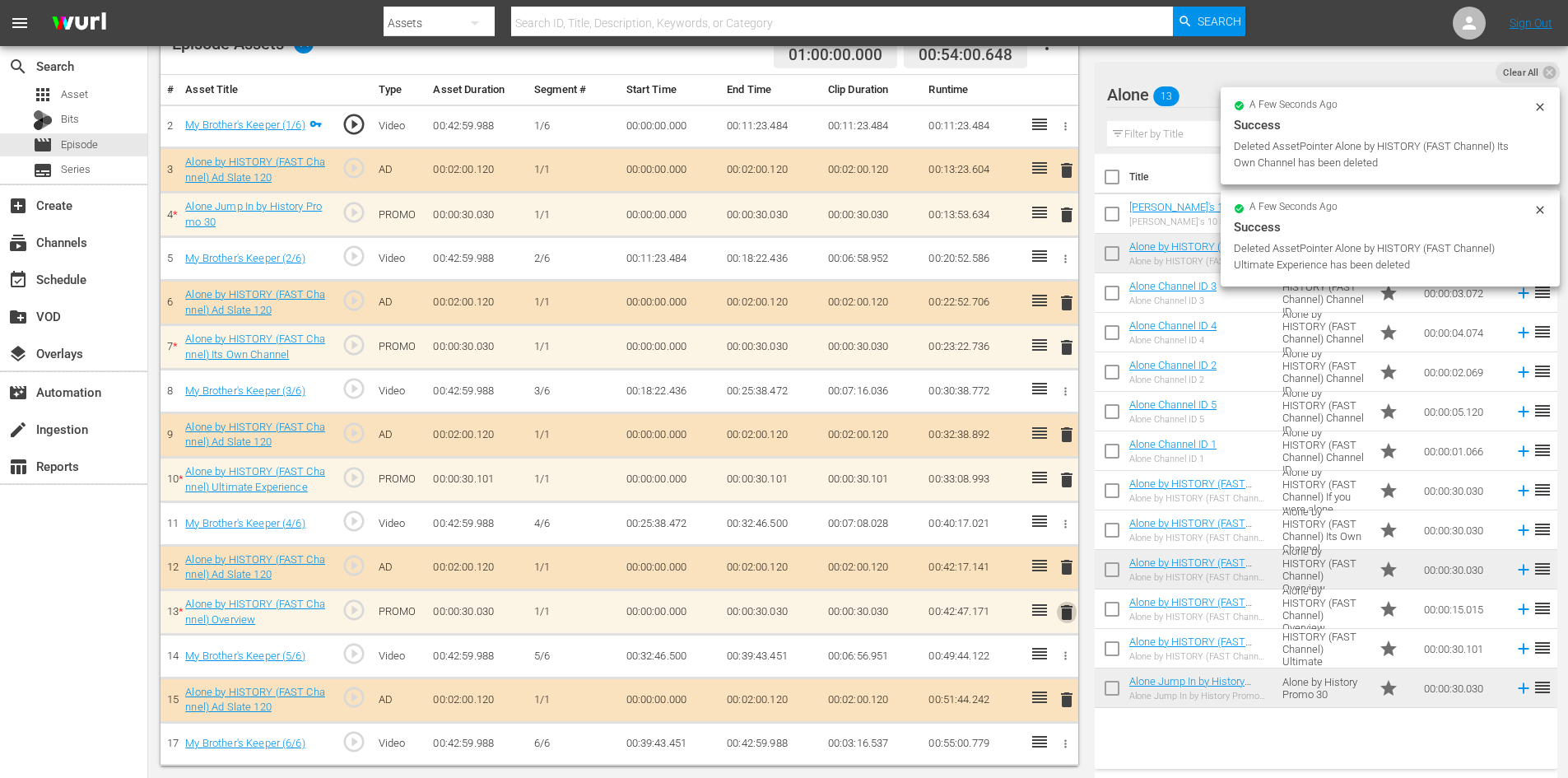
click at [1065, 618] on span "delete" at bounding box center [1066, 612] width 20 height 20
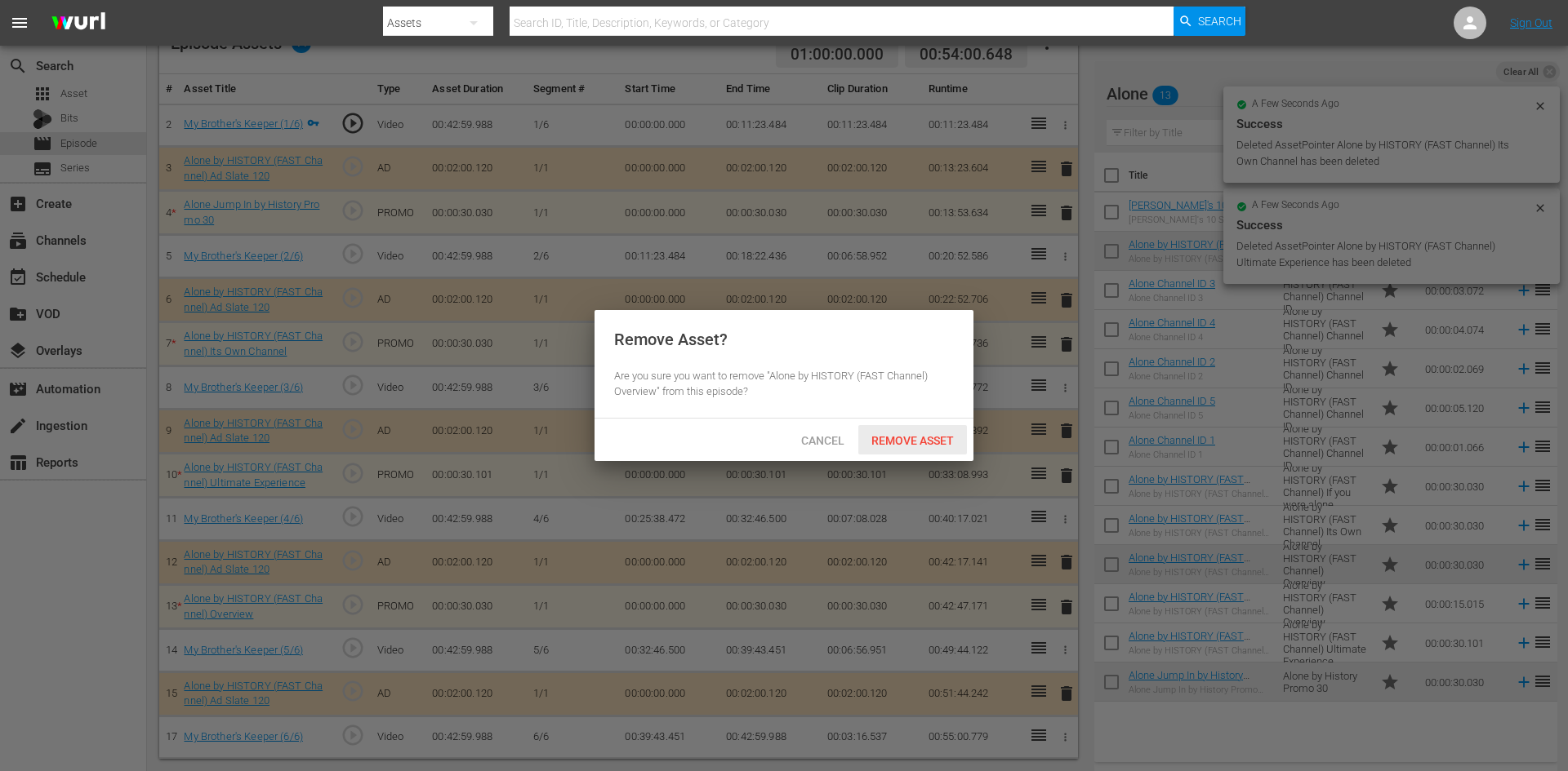
click at [929, 443] on span "Remove Asset" at bounding box center [912, 441] width 109 height 13
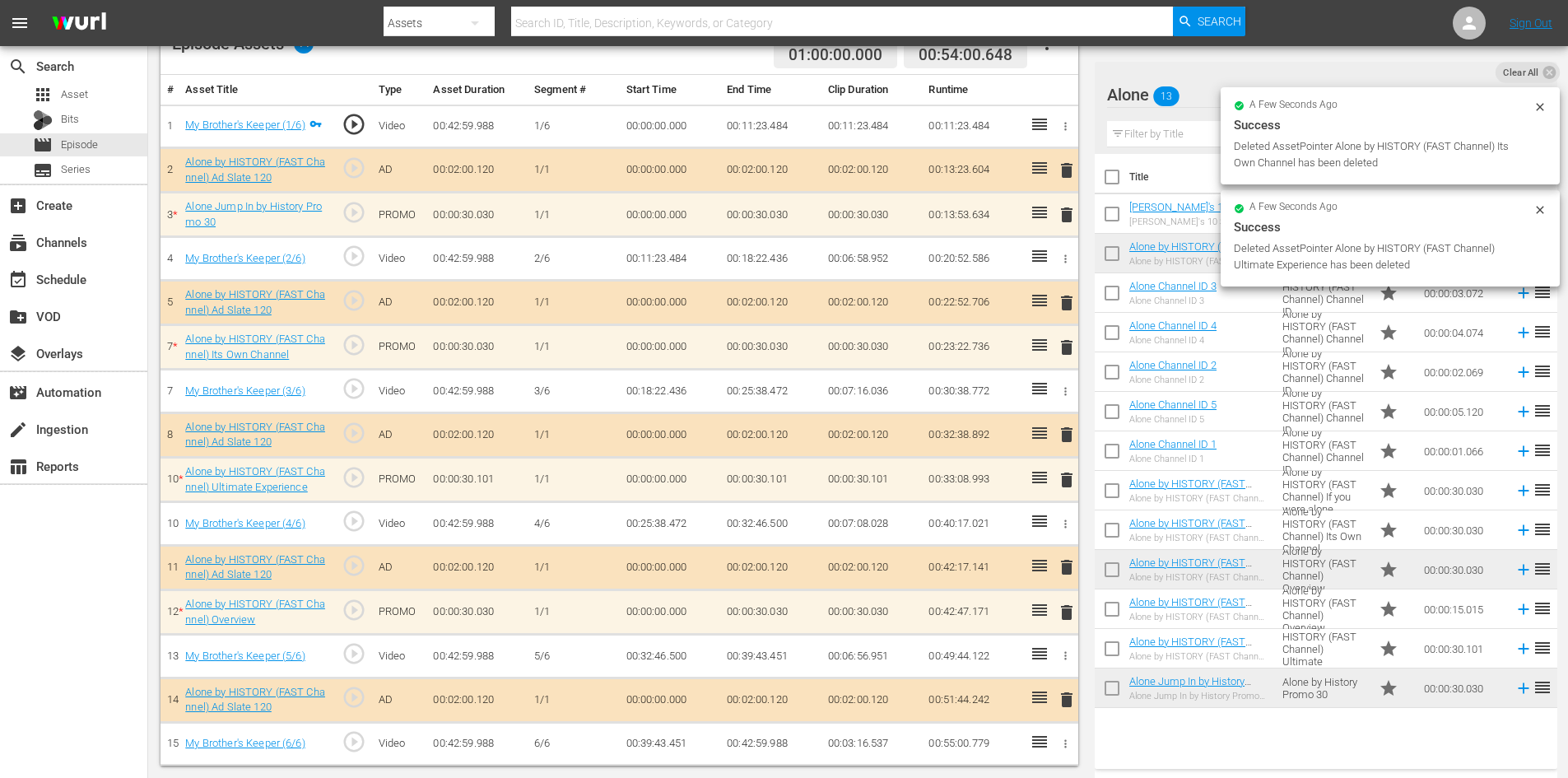
scroll to position [429, 0]
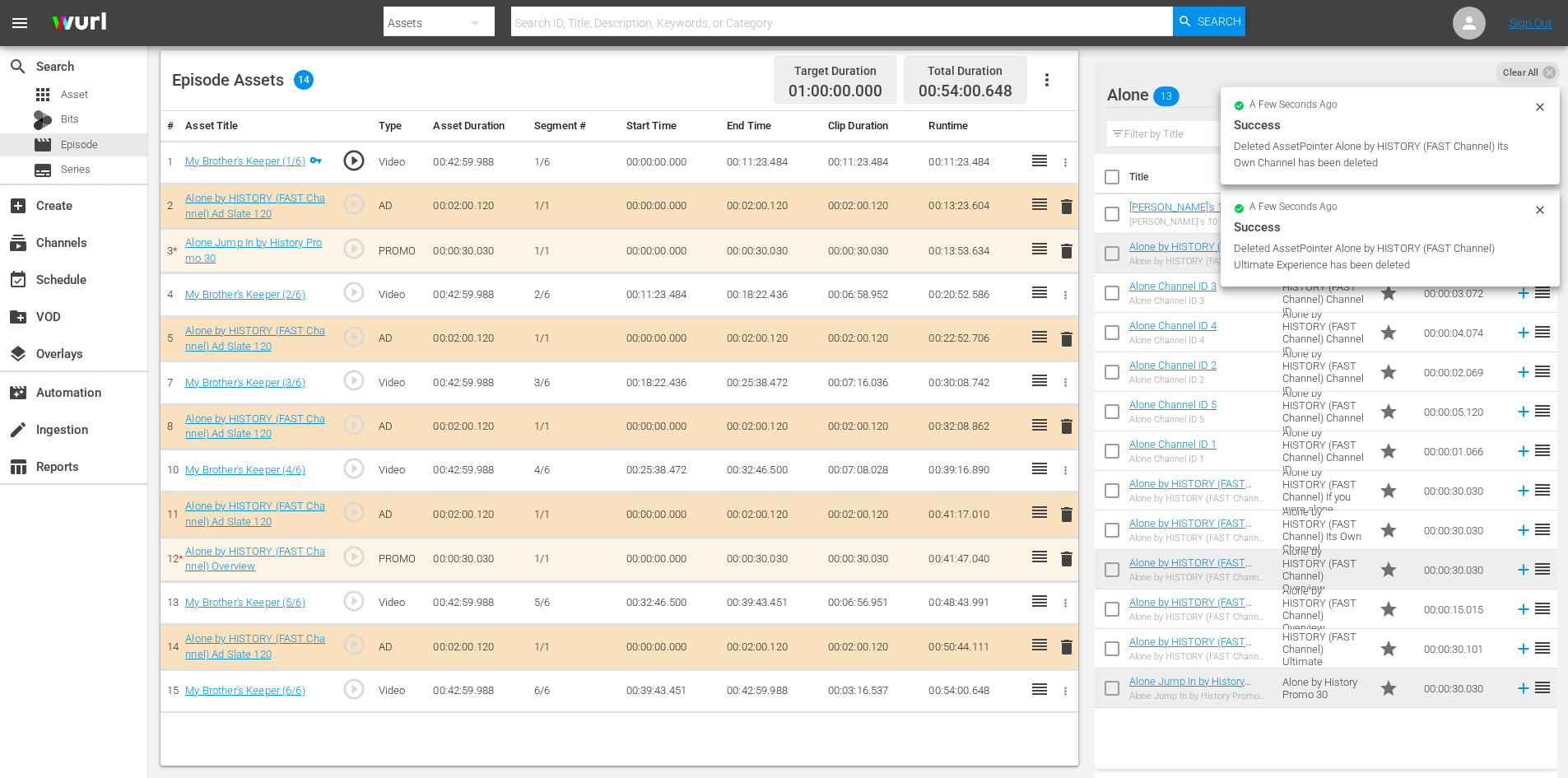
click at [1068, 219] on td "delete" at bounding box center [1064, 206] width 27 height 44
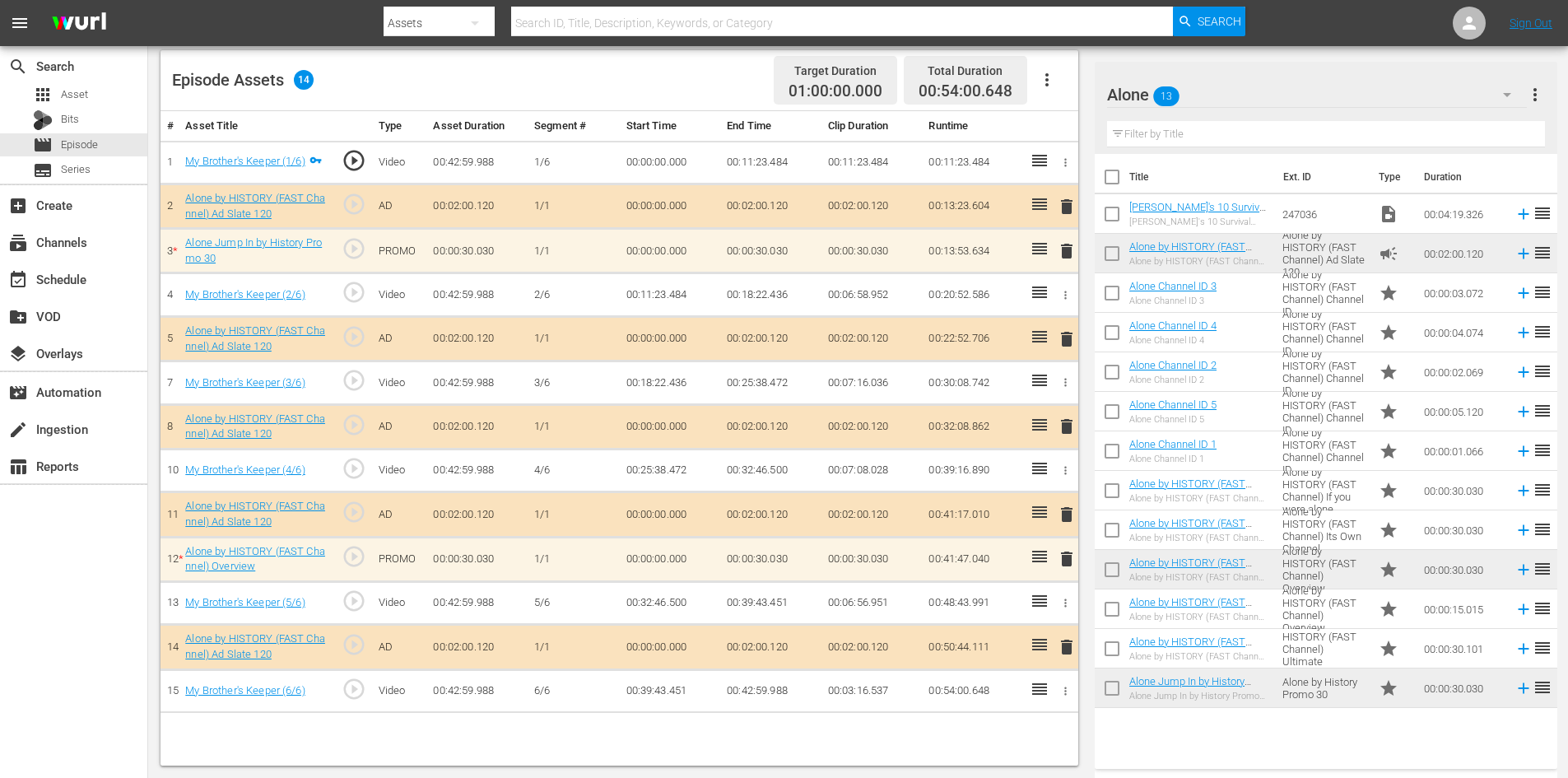
click at [1069, 253] on span "delete" at bounding box center [1066, 251] width 20 height 20
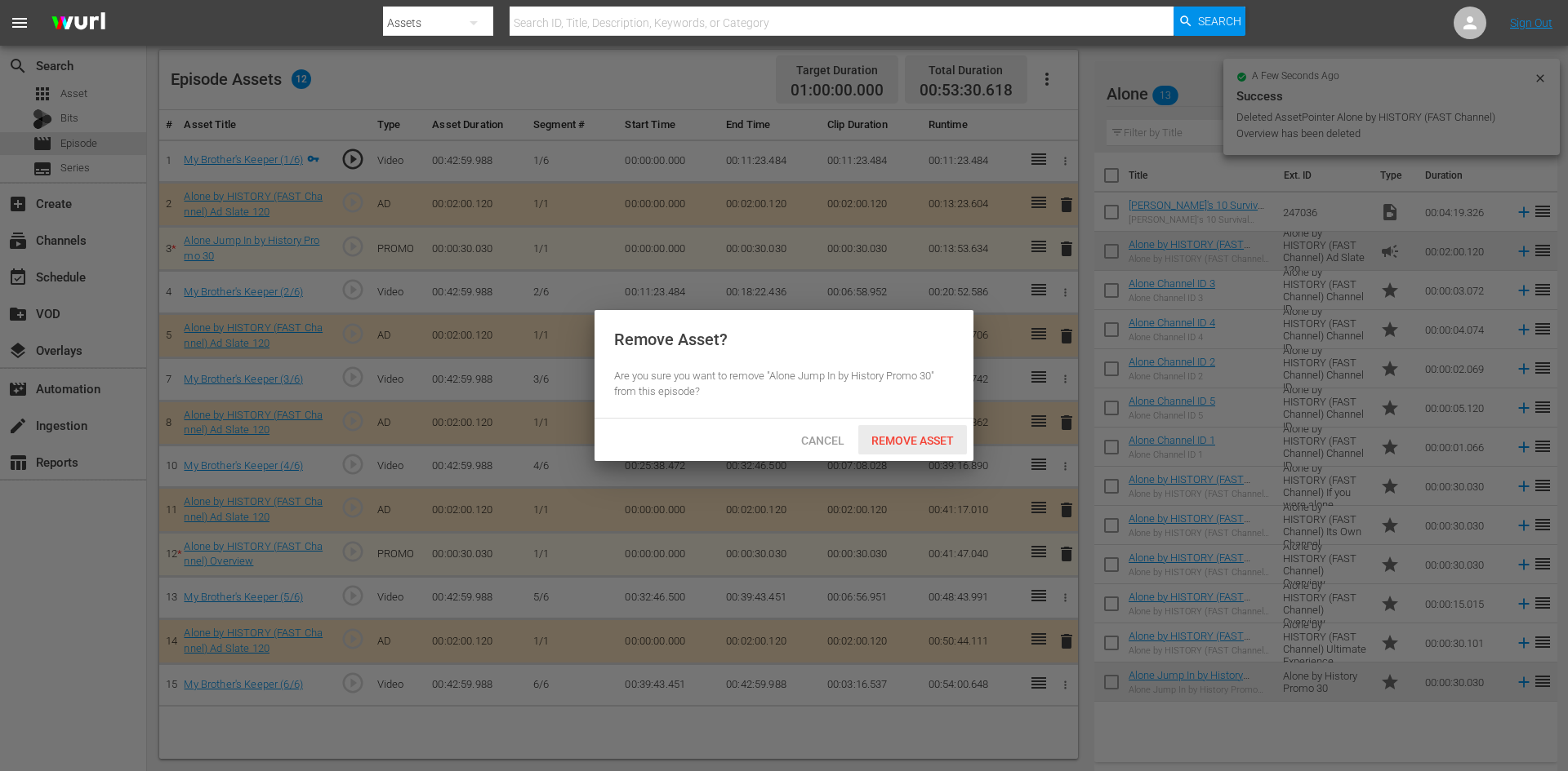
click at [910, 439] on span "Remove Asset" at bounding box center [912, 441] width 109 height 13
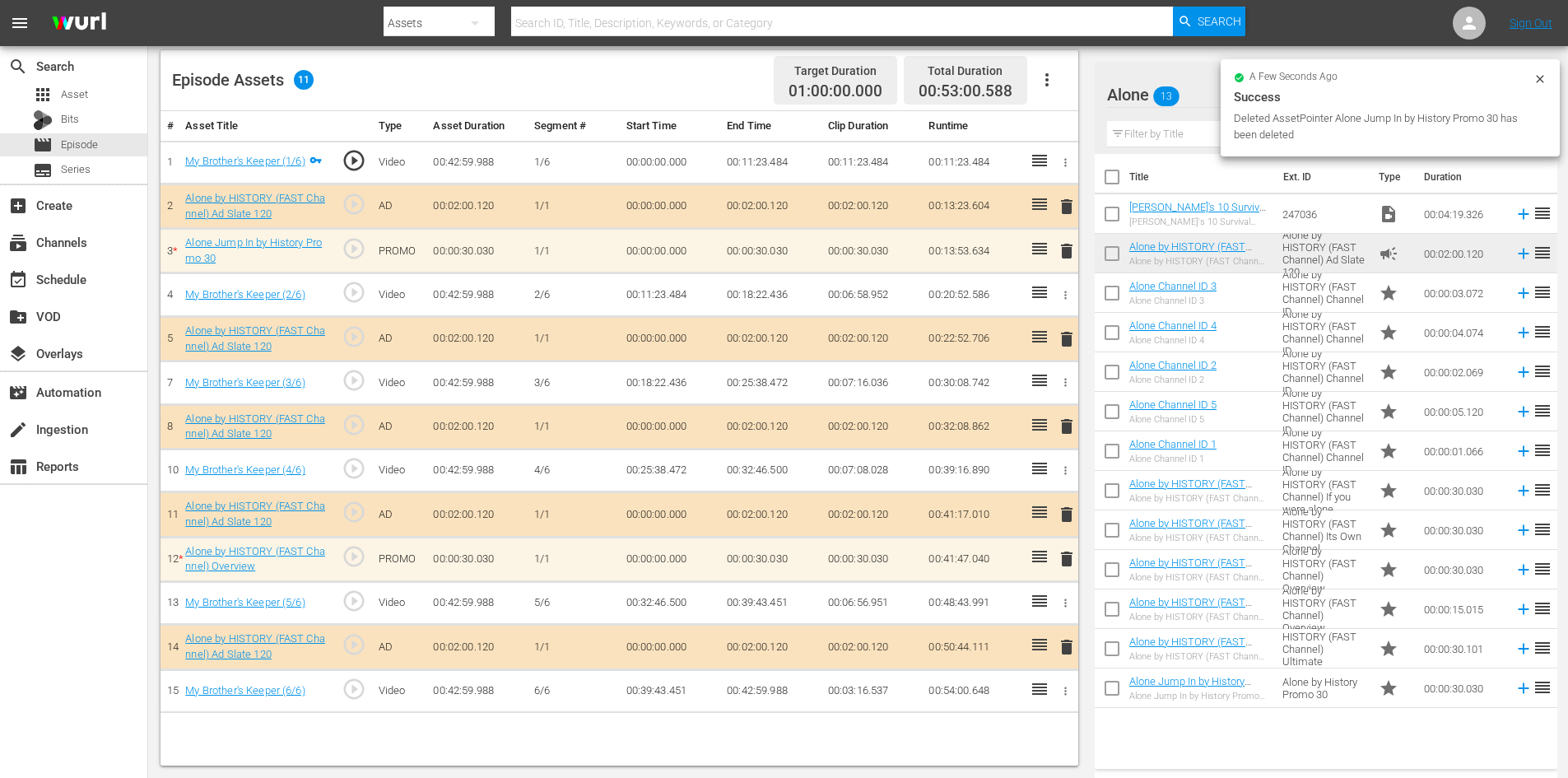
click at [1063, 557] on span "delete" at bounding box center [1066, 559] width 20 height 20
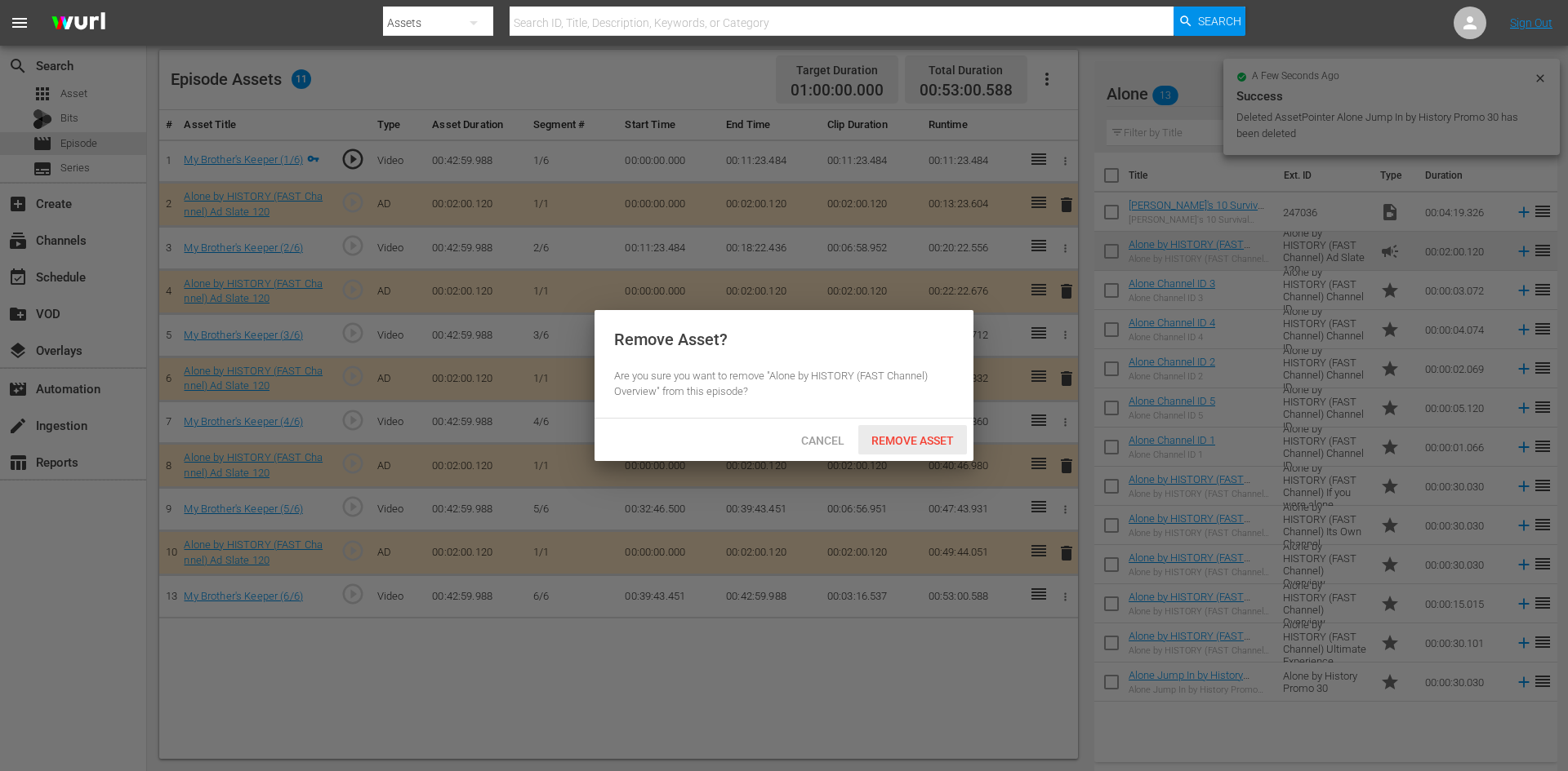
click at [920, 444] on span "Remove Asset" at bounding box center [912, 441] width 109 height 13
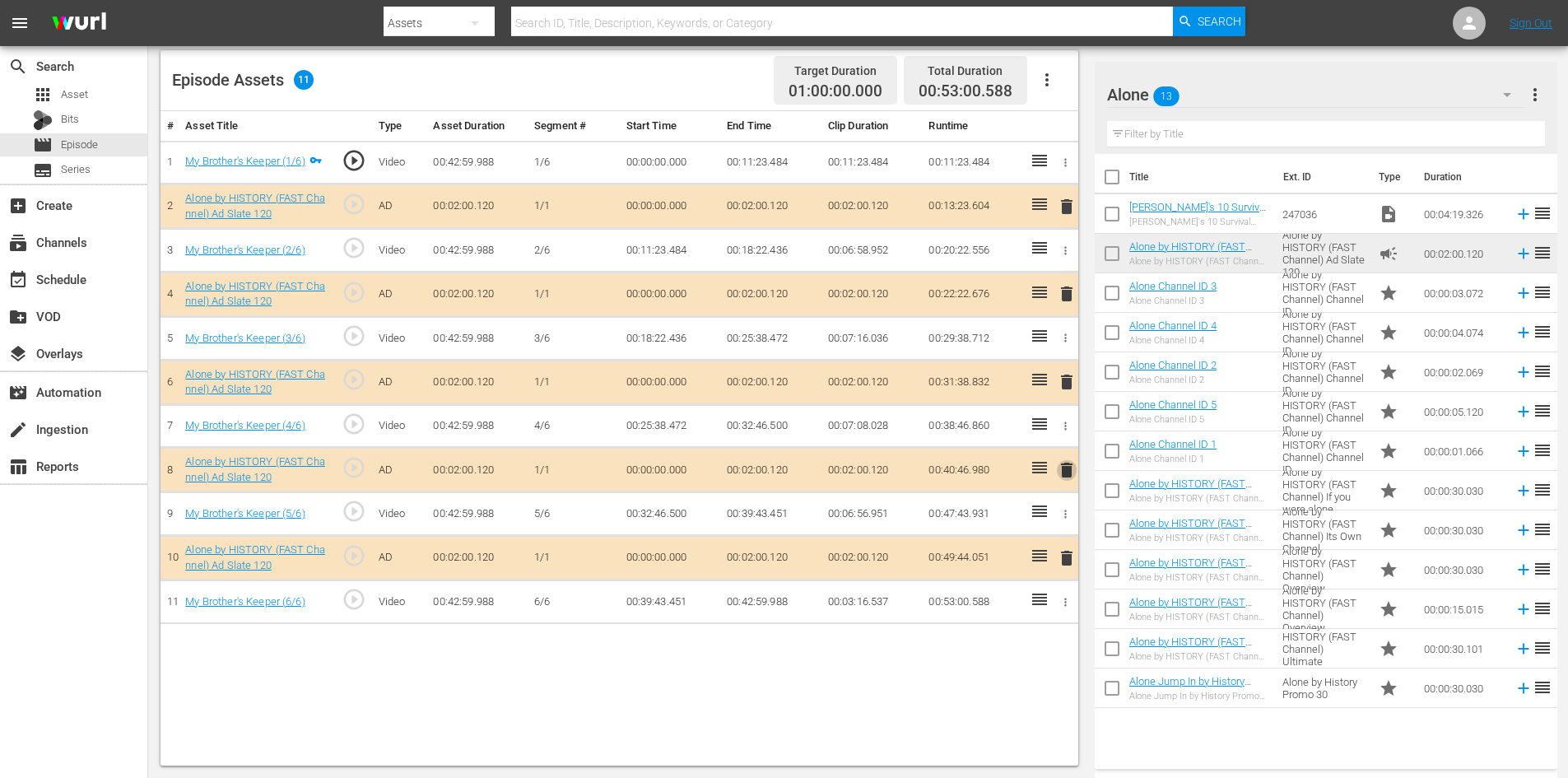
click at [1065, 469] on span "delete" at bounding box center [1066, 470] width 20 height 20
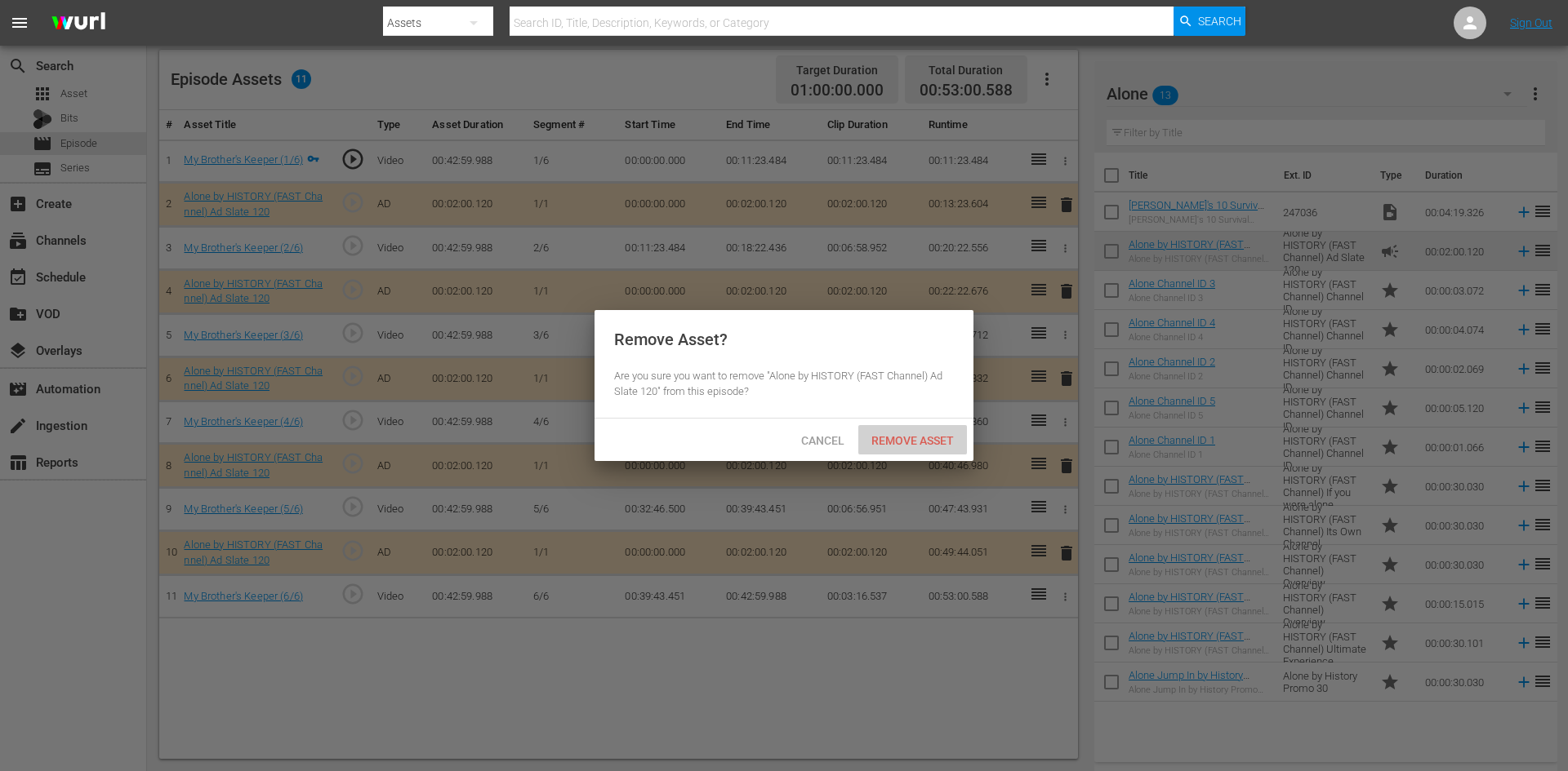
click at [925, 439] on span "Remove Asset" at bounding box center [912, 441] width 109 height 13
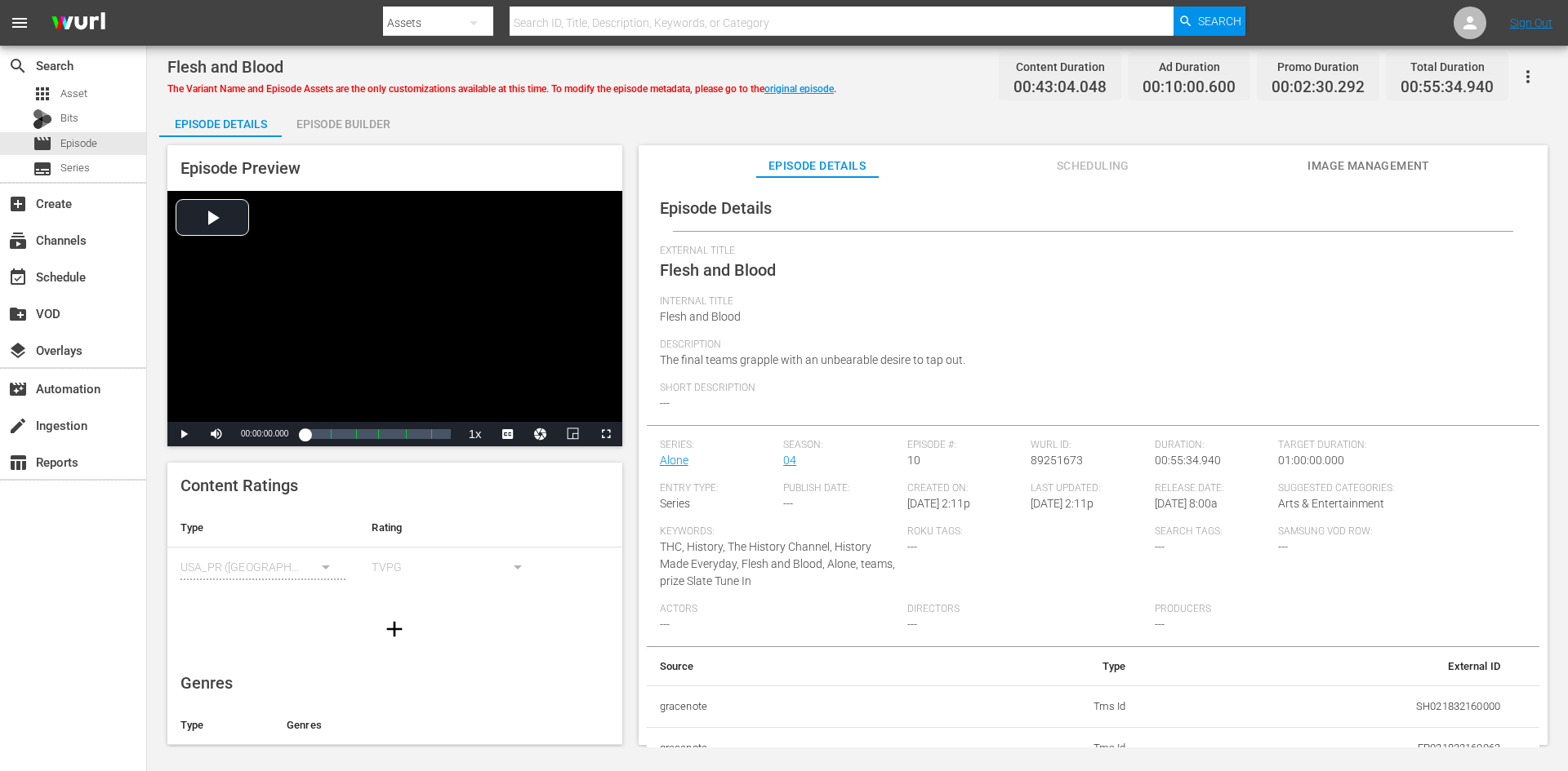
click at [347, 117] on div "Episode Builder" at bounding box center [343, 124] width 122 height 40
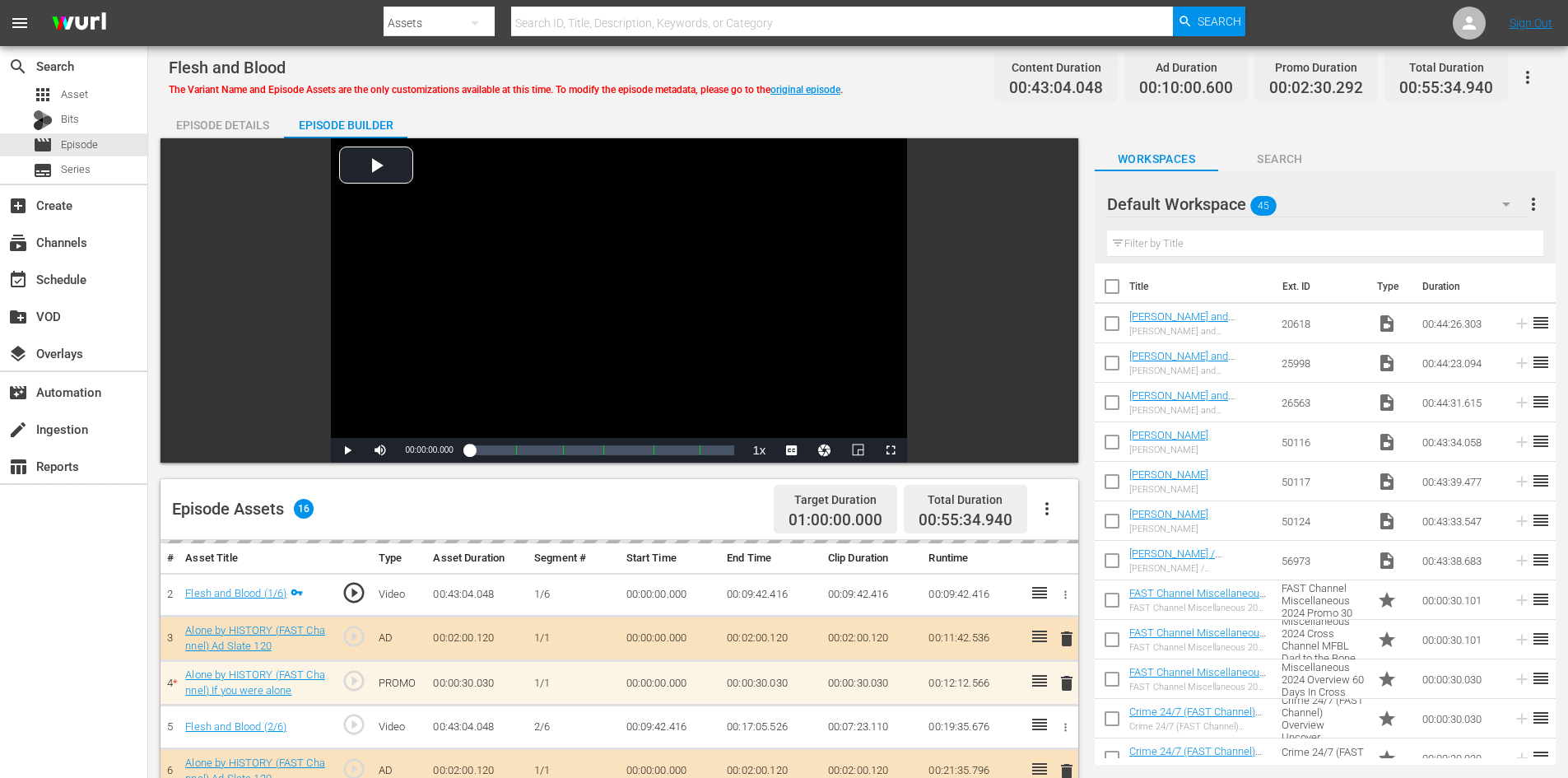
click at [1456, 204] on div "Default Workspace 45" at bounding box center [1317, 204] width 419 height 46
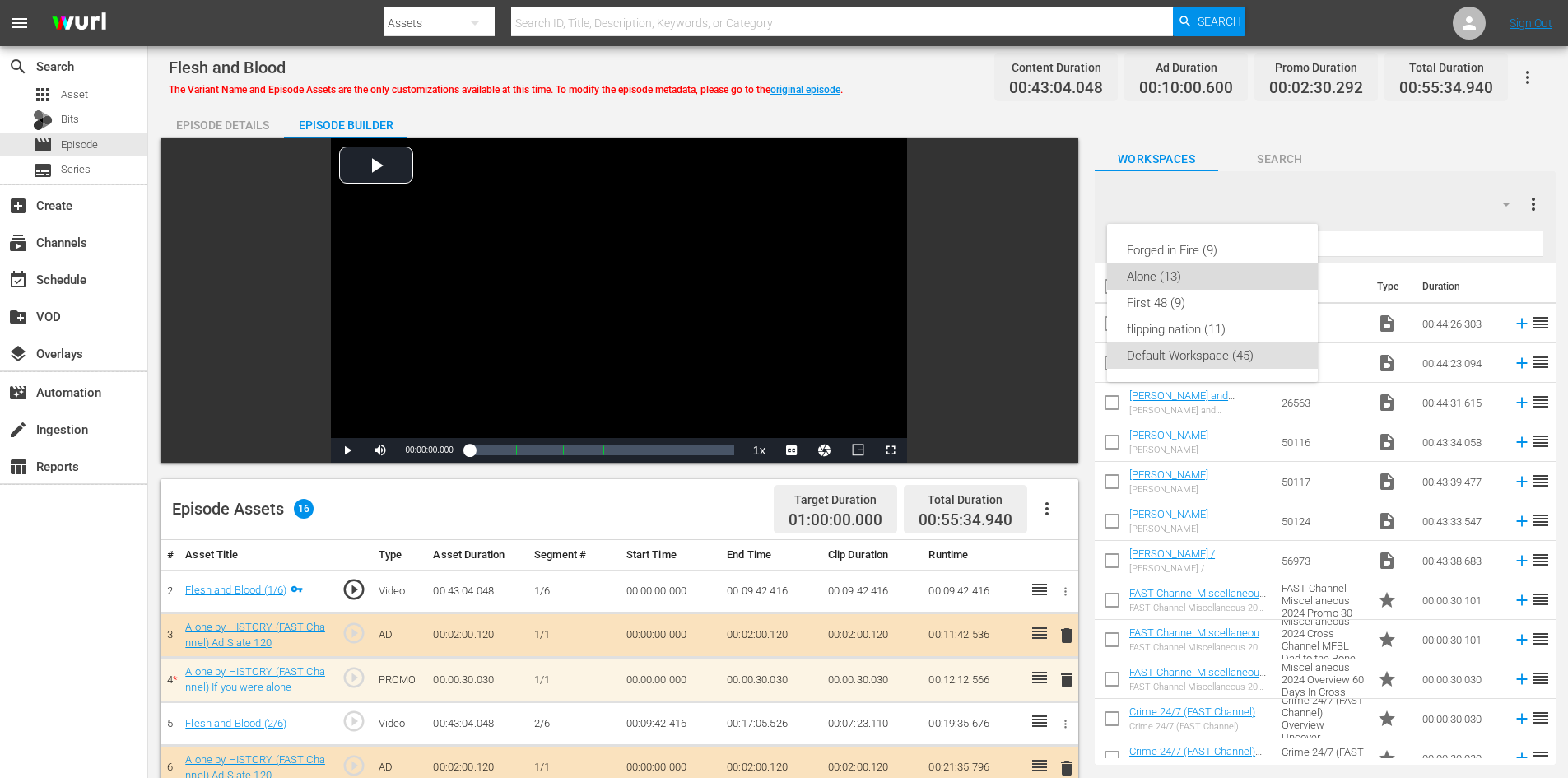
click at [1228, 275] on div "Alone (13)" at bounding box center [1212, 276] width 171 height 26
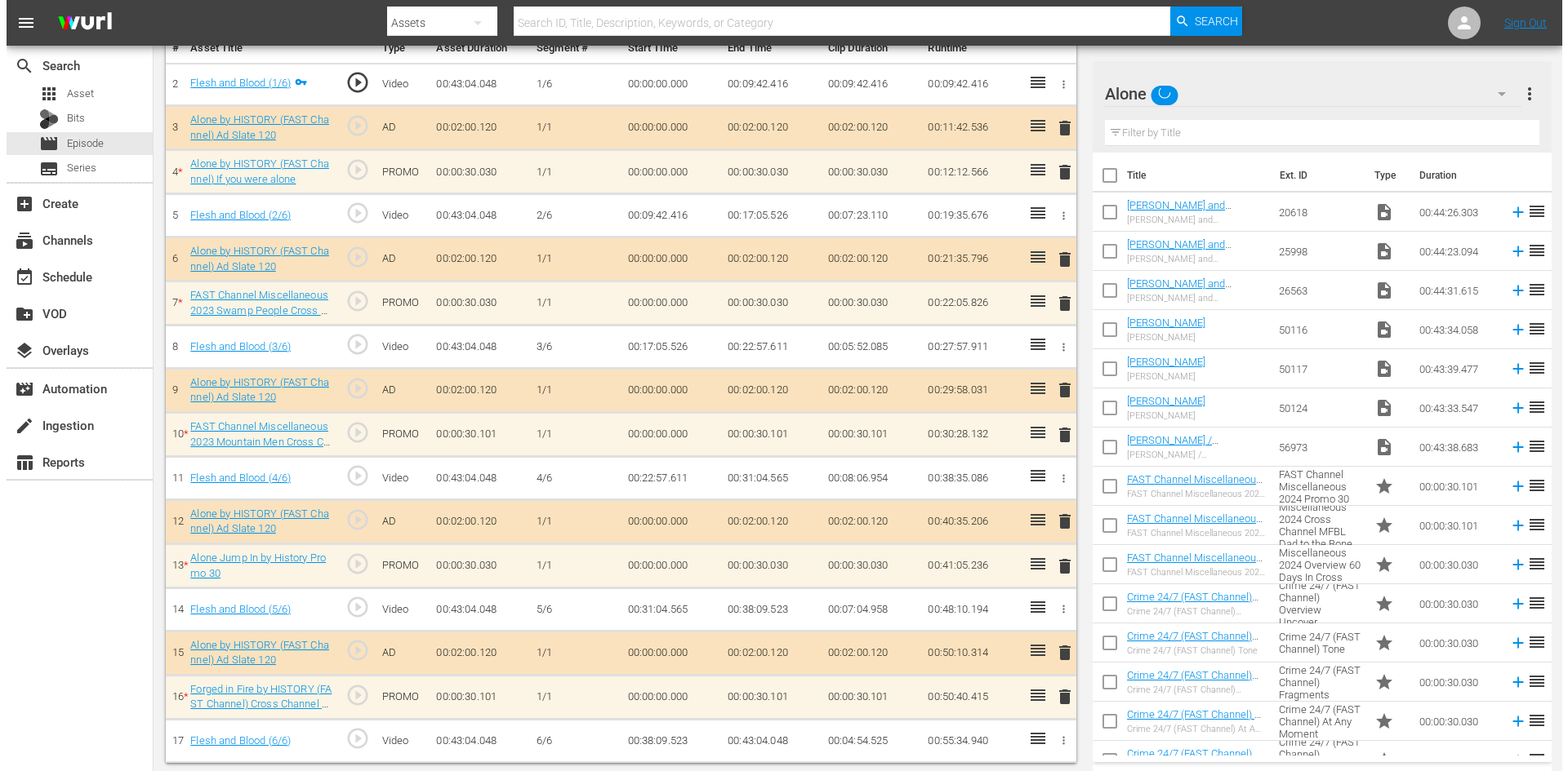
scroll to position [506, 0]
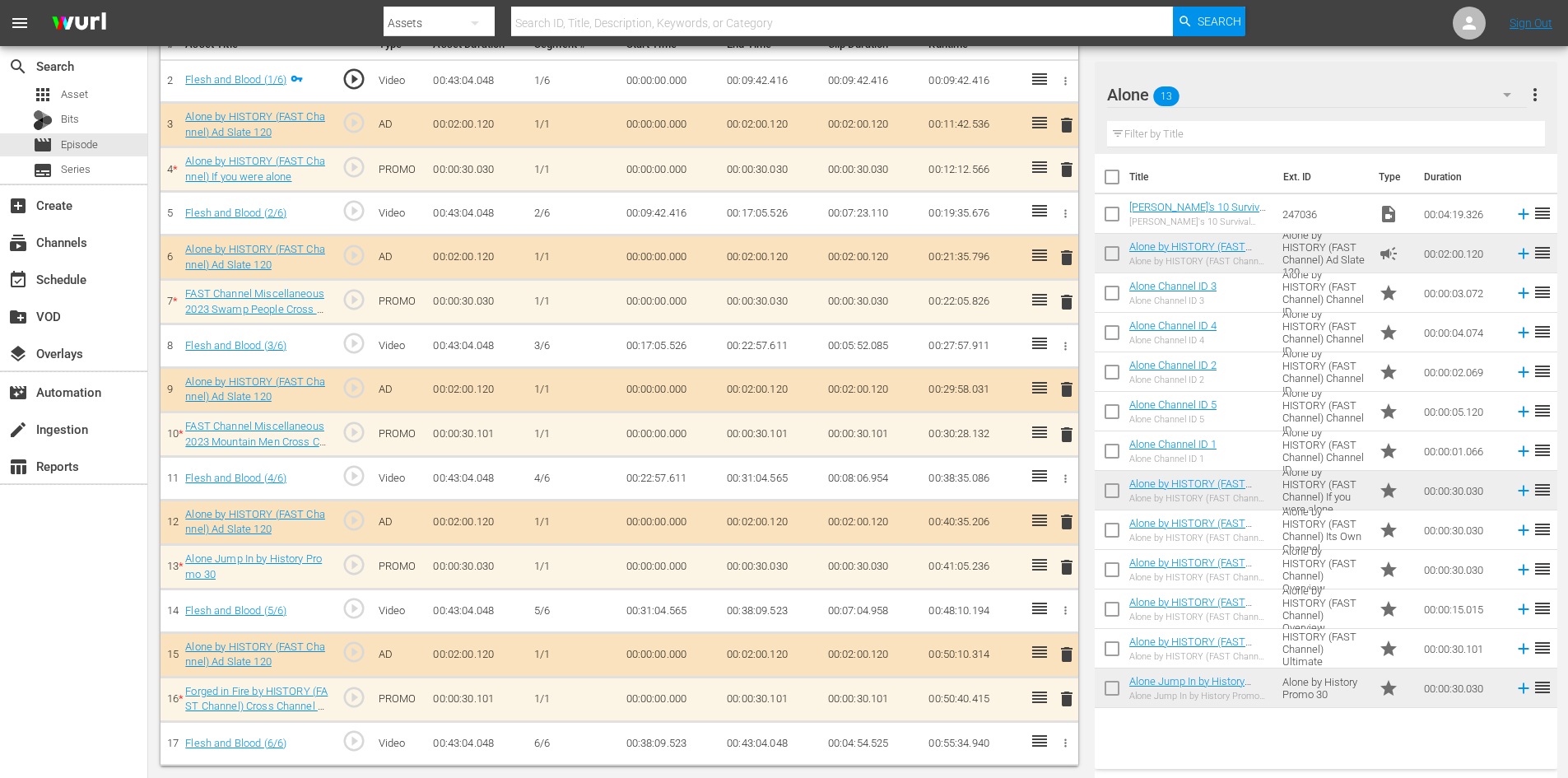
click at [1069, 696] on span "delete" at bounding box center [1066, 699] width 20 height 20
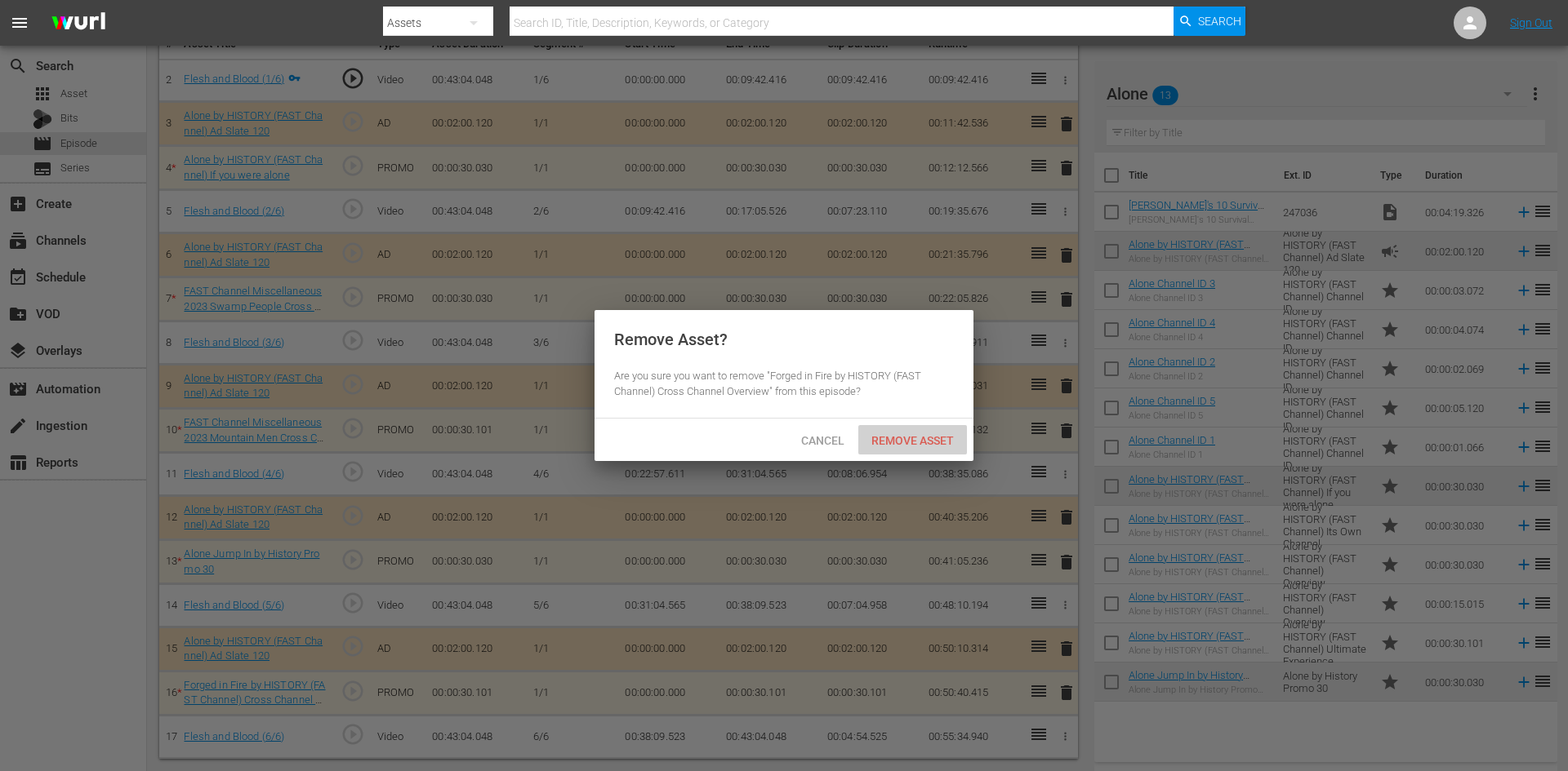
click at [931, 434] on span "Remove Asset" at bounding box center [912, 441] width 109 height 13
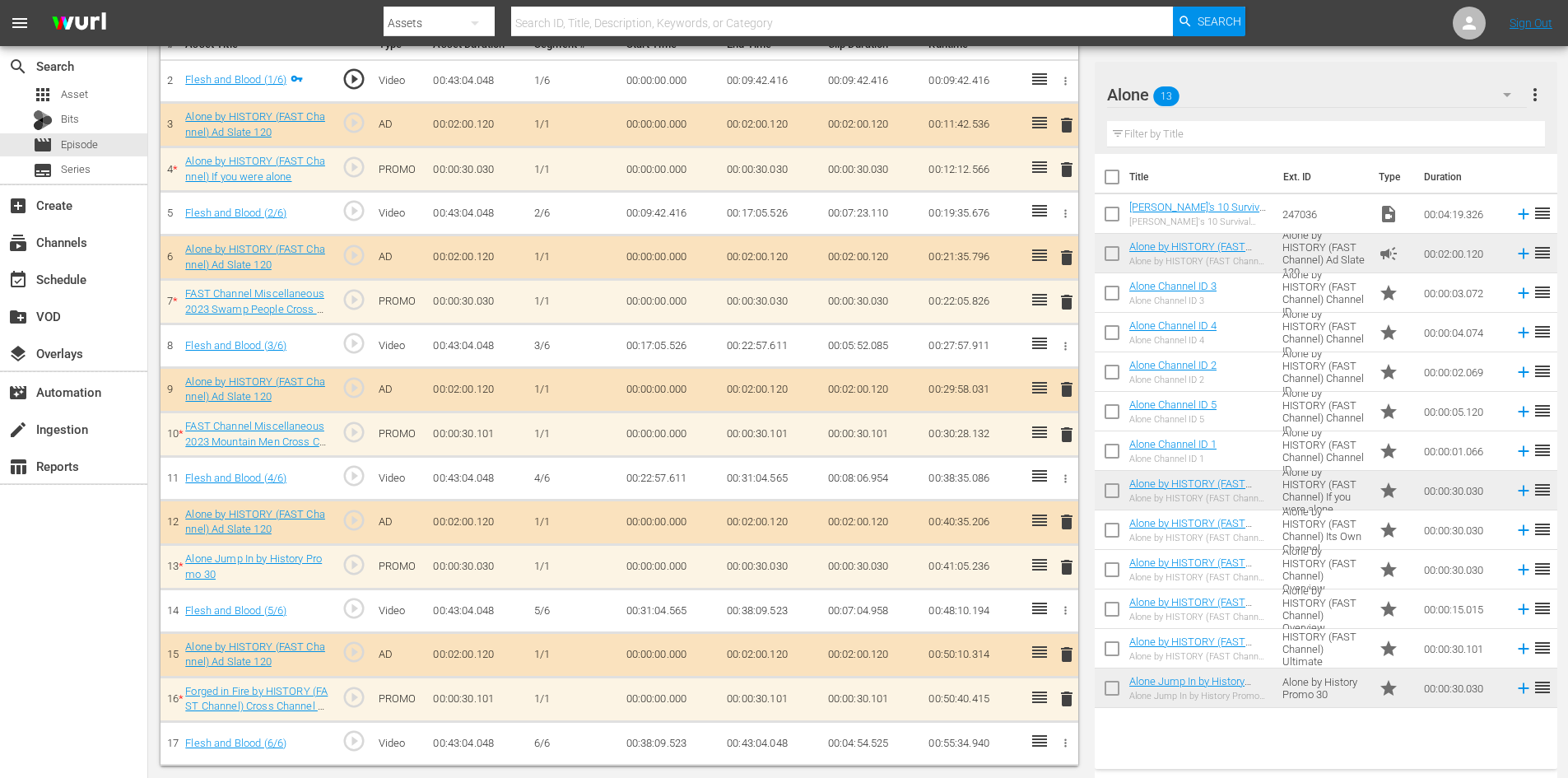
click at [1065, 566] on span "delete" at bounding box center [1066, 567] width 20 height 20
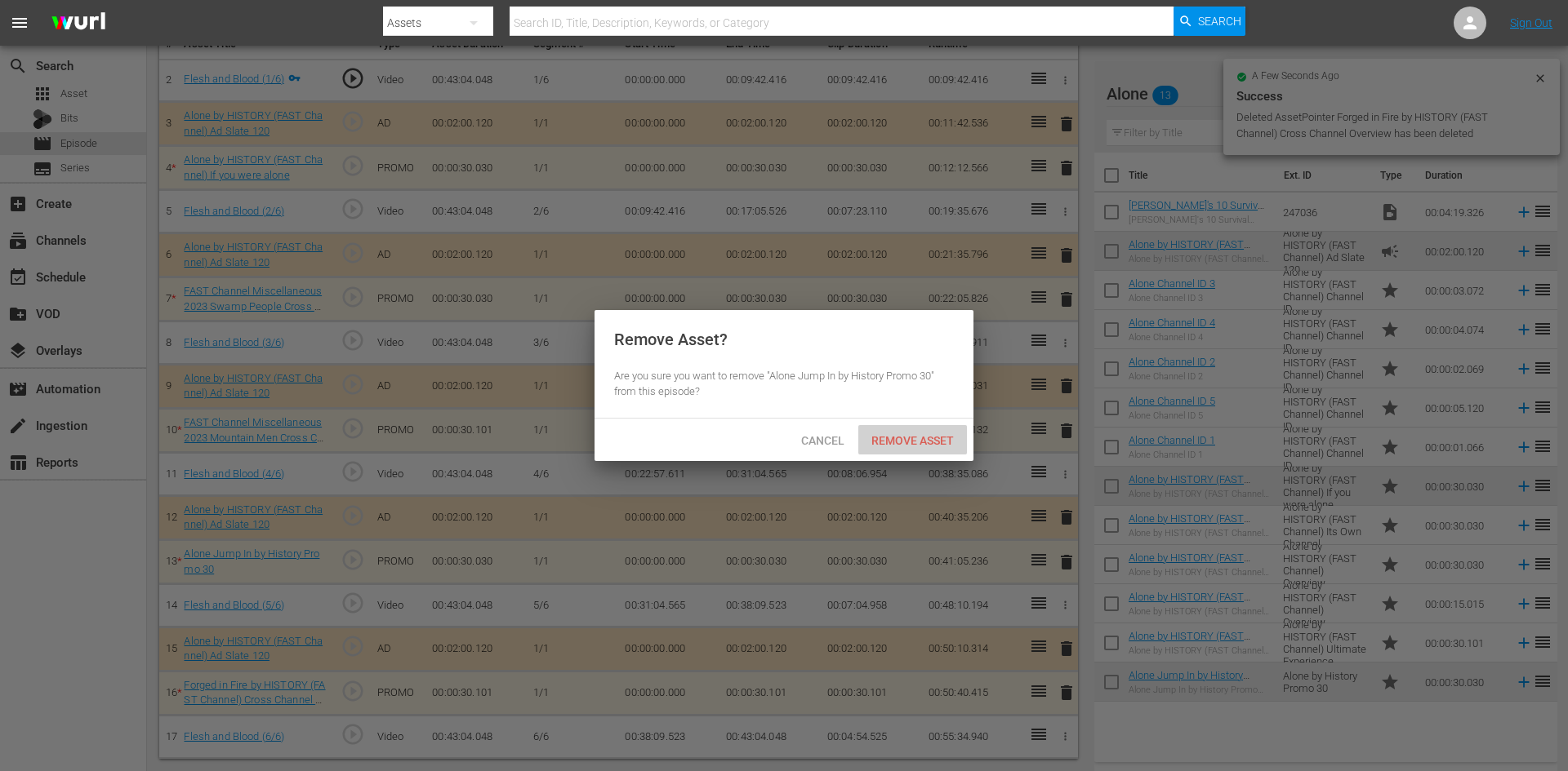
click at [936, 444] on span "Remove Asset" at bounding box center [912, 441] width 109 height 13
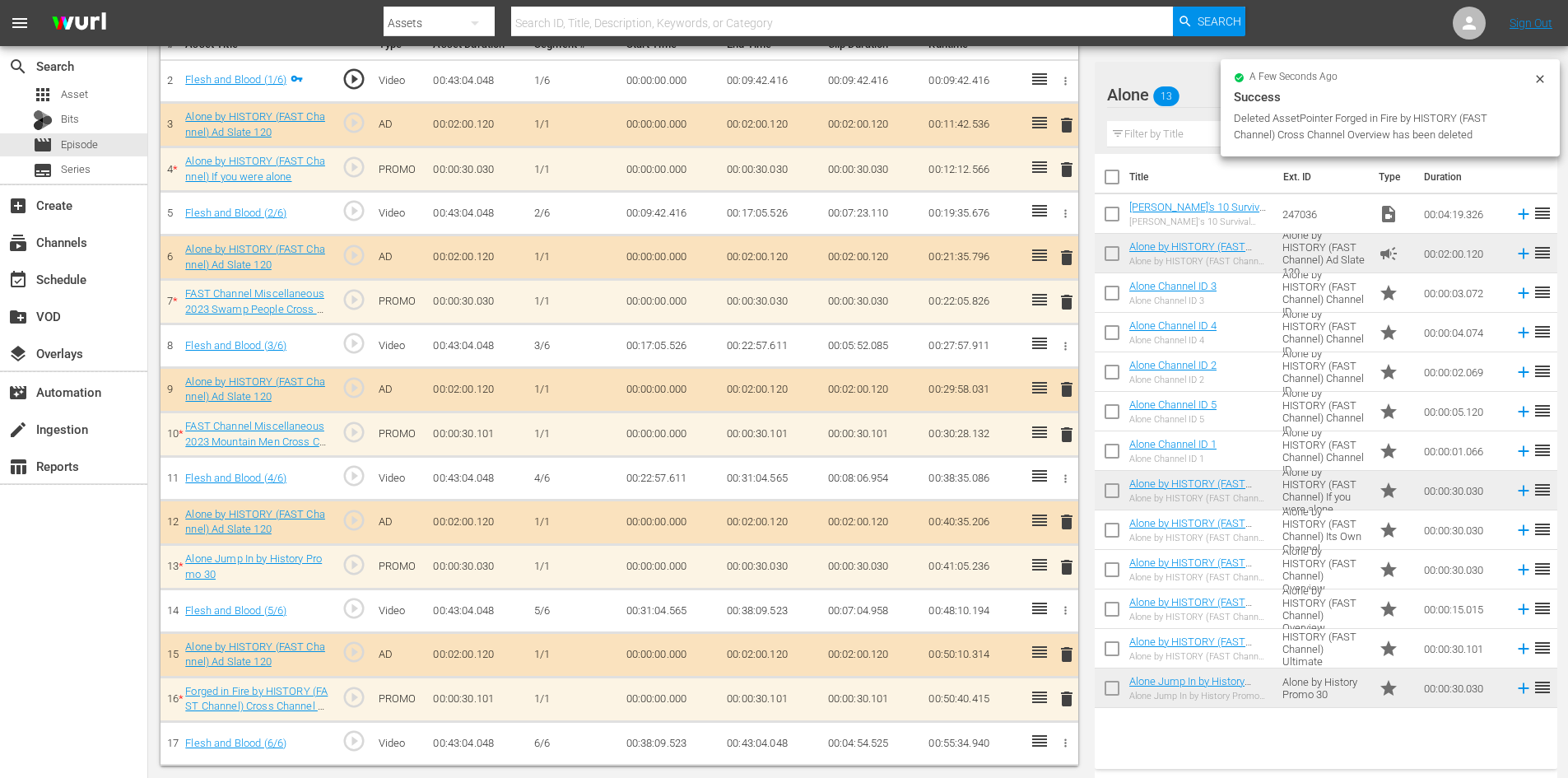
click at [1064, 431] on span "delete" at bounding box center [1066, 434] width 20 height 20
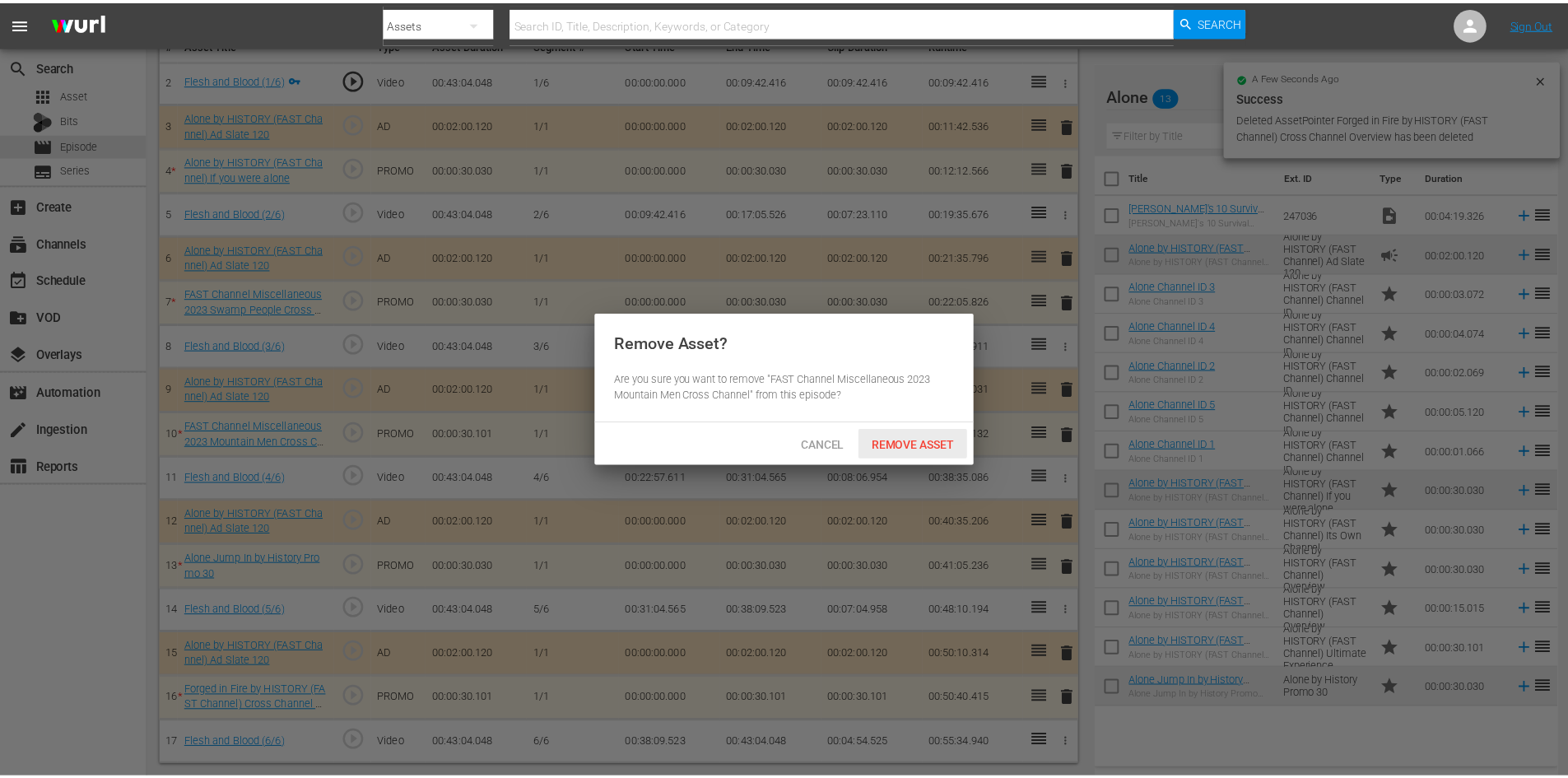
scroll to position [465, 0]
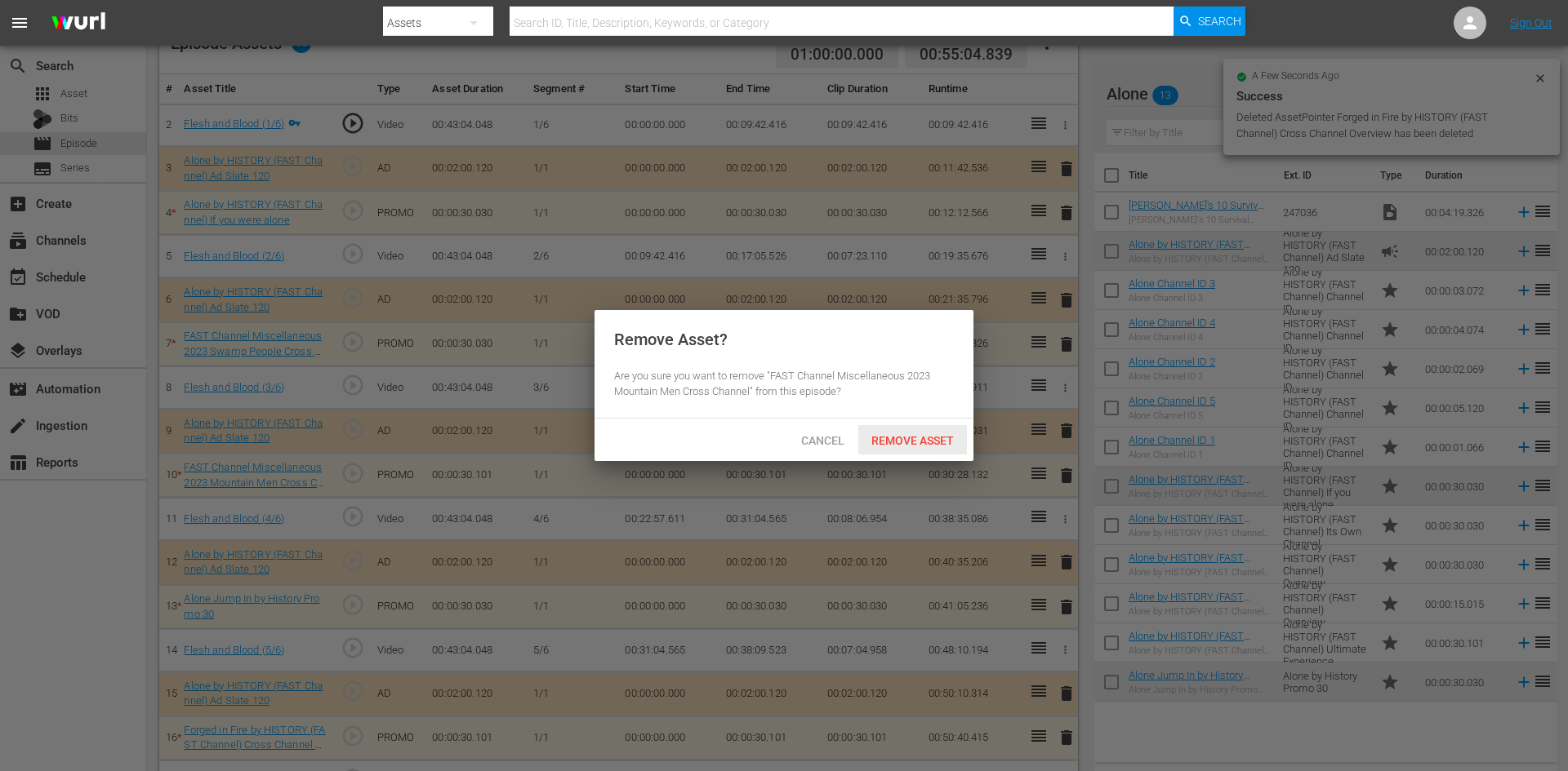
click at [932, 435] on span "Remove Asset" at bounding box center [912, 441] width 109 height 13
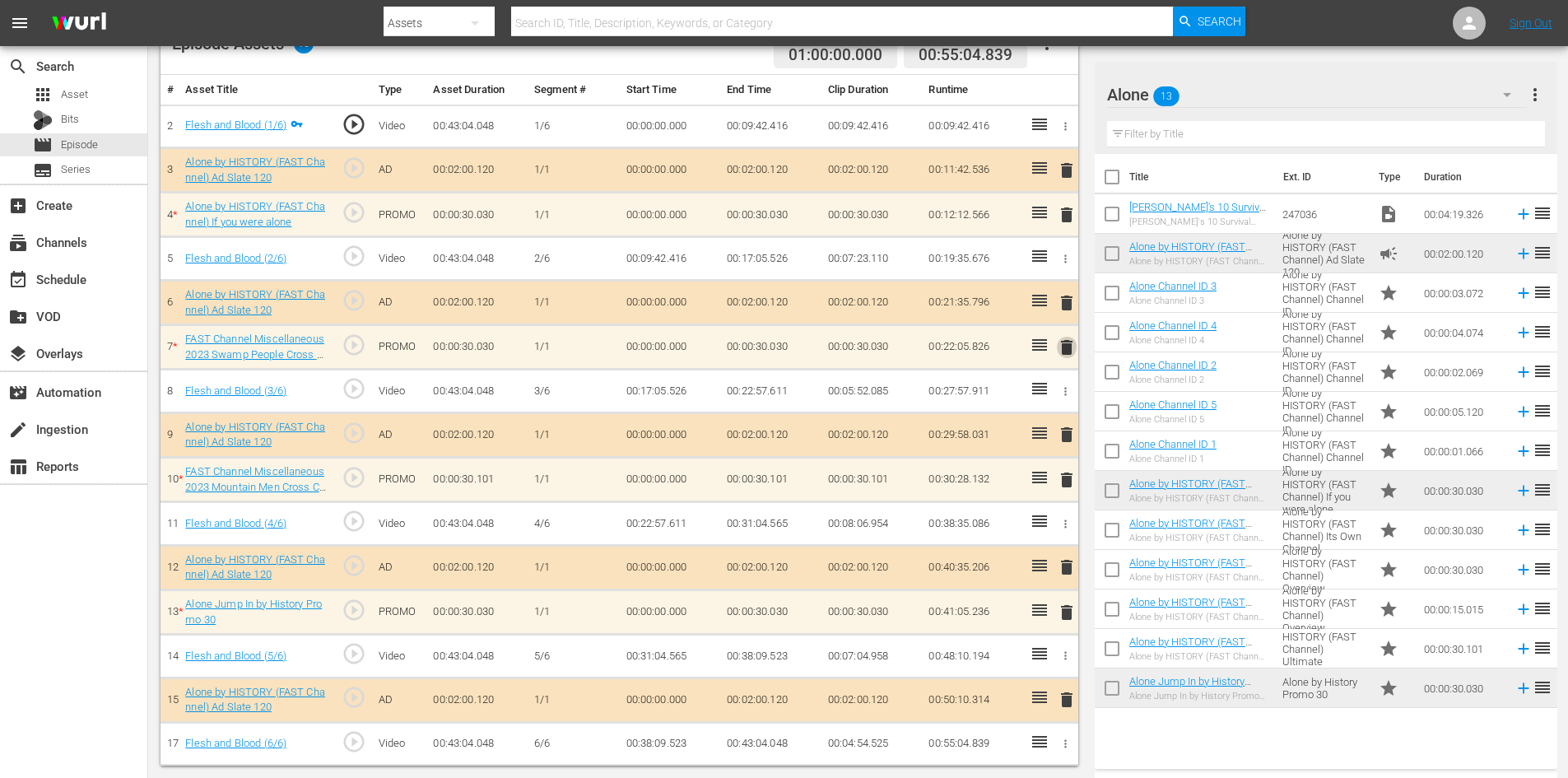
click at [1068, 348] on span "delete" at bounding box center [1066, 347] width 20 height 20
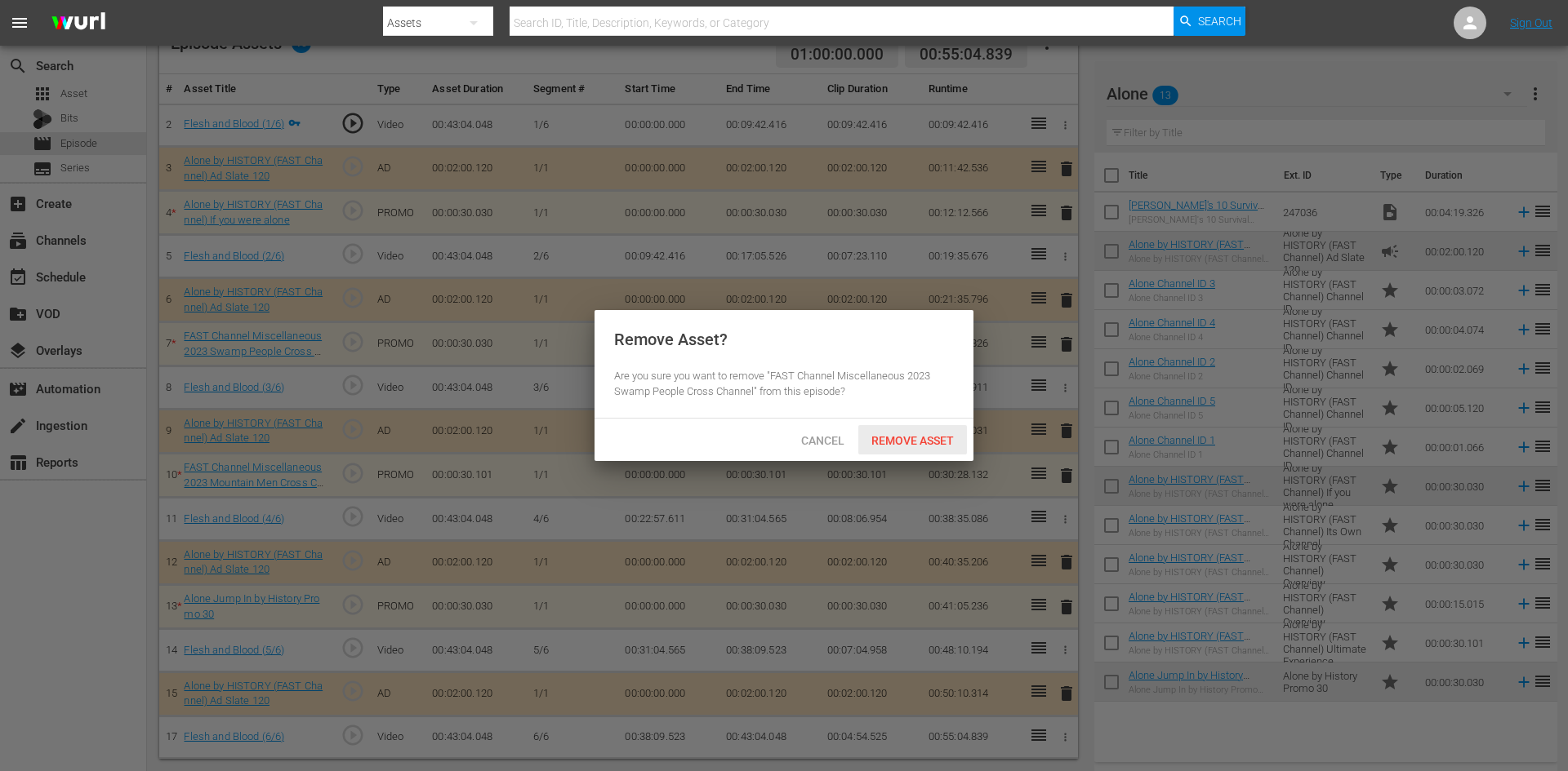
click at [937, 437] on span "Remove Asset" at bounding box center [912, 441] width 109 height 13
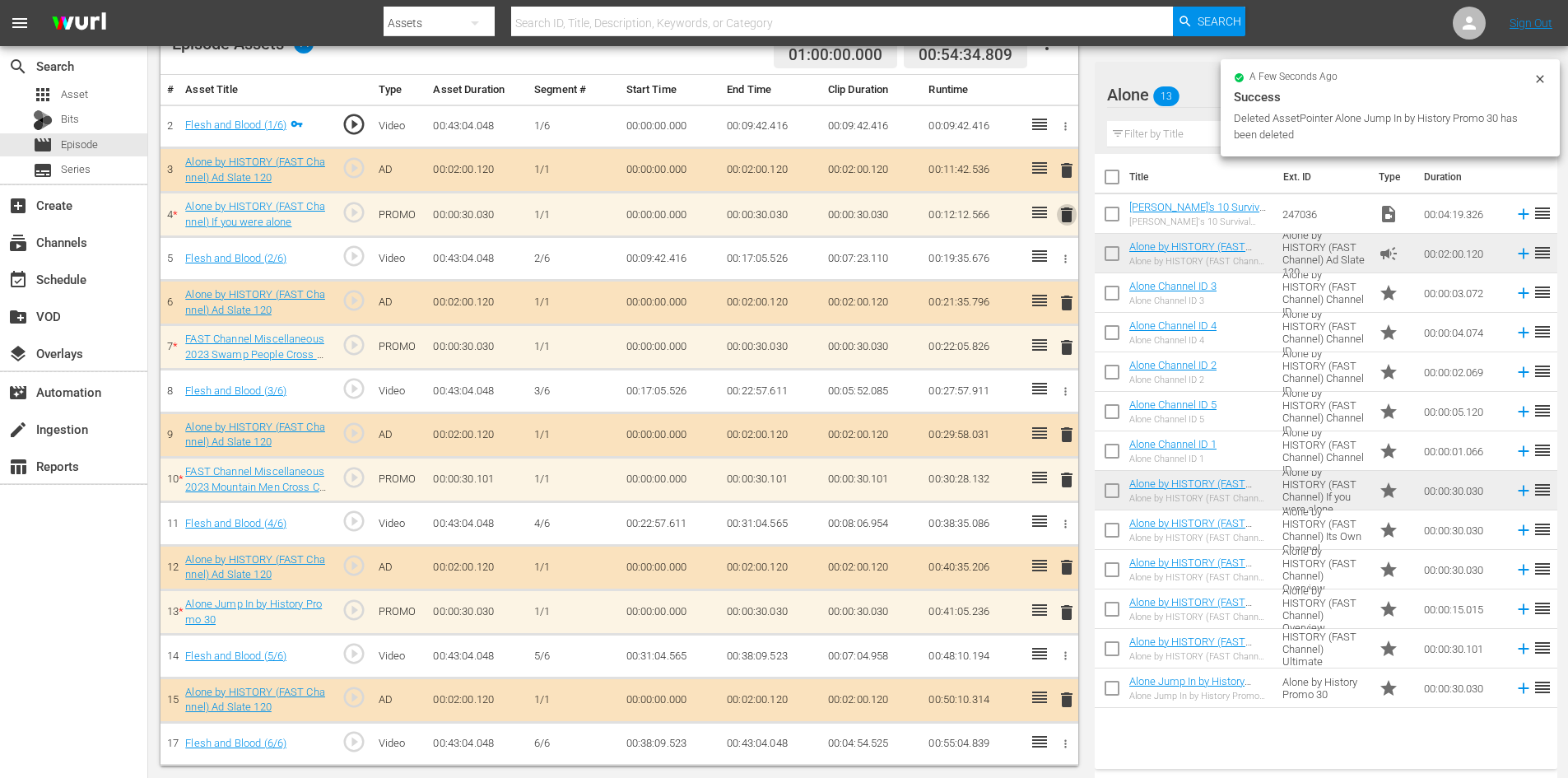
click at [1063, 209] on span "delete" at bounding box center [1066, 214] width 20 height 20
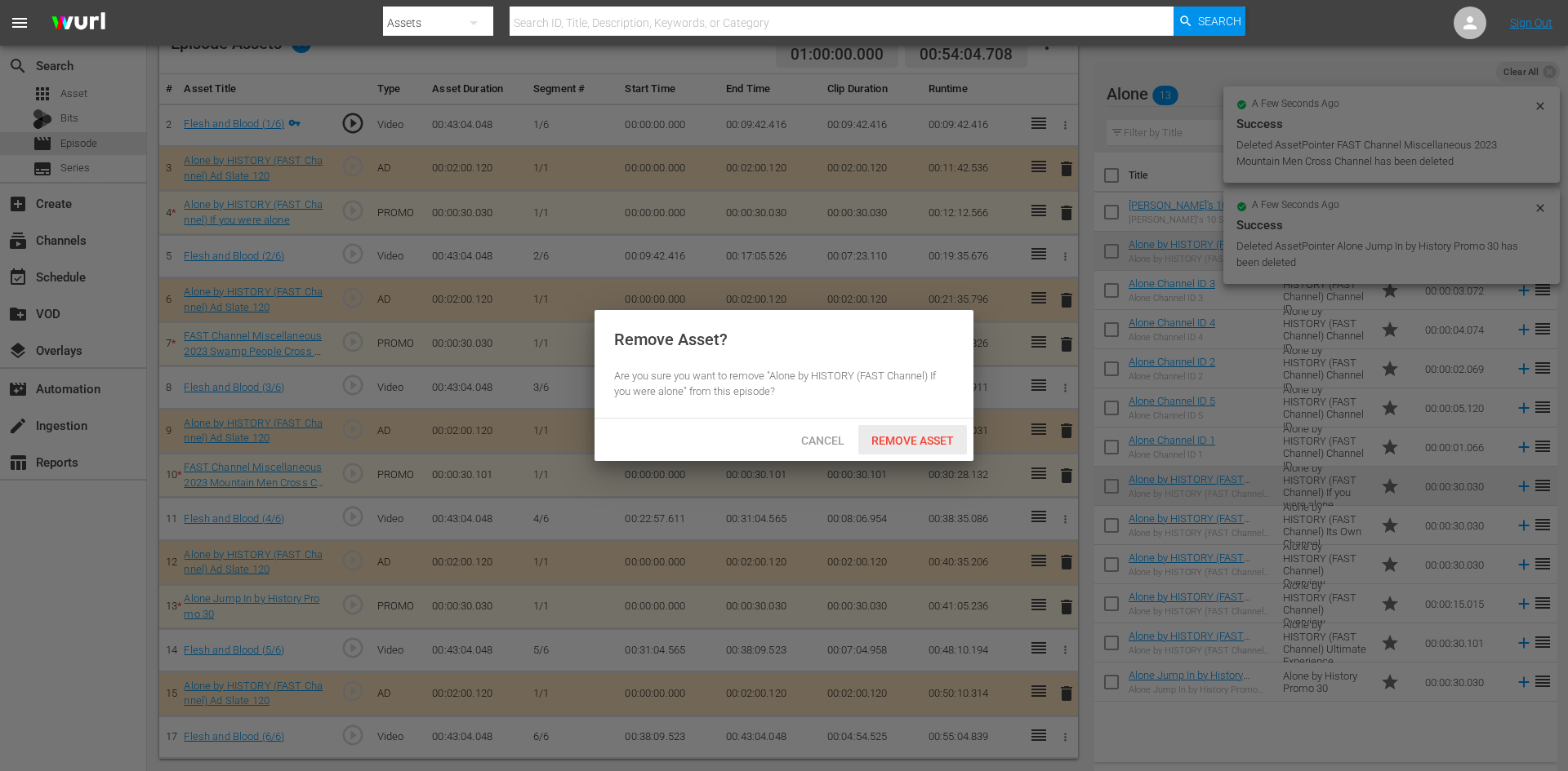
click at [909, 436] on span "Remove Asset" at bounding box center [912, 441] width 109 height 13
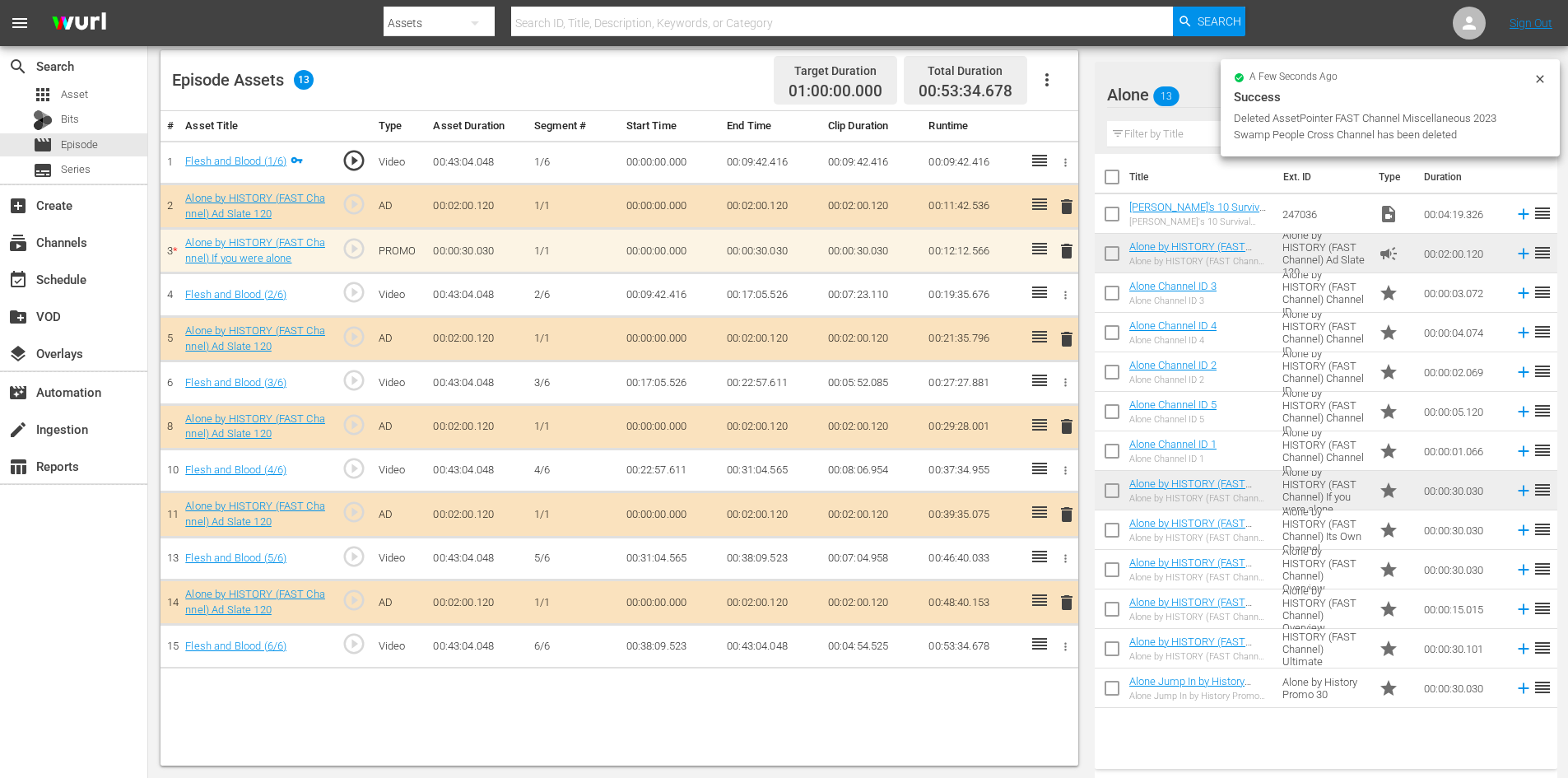
scroll to position [429, 0]
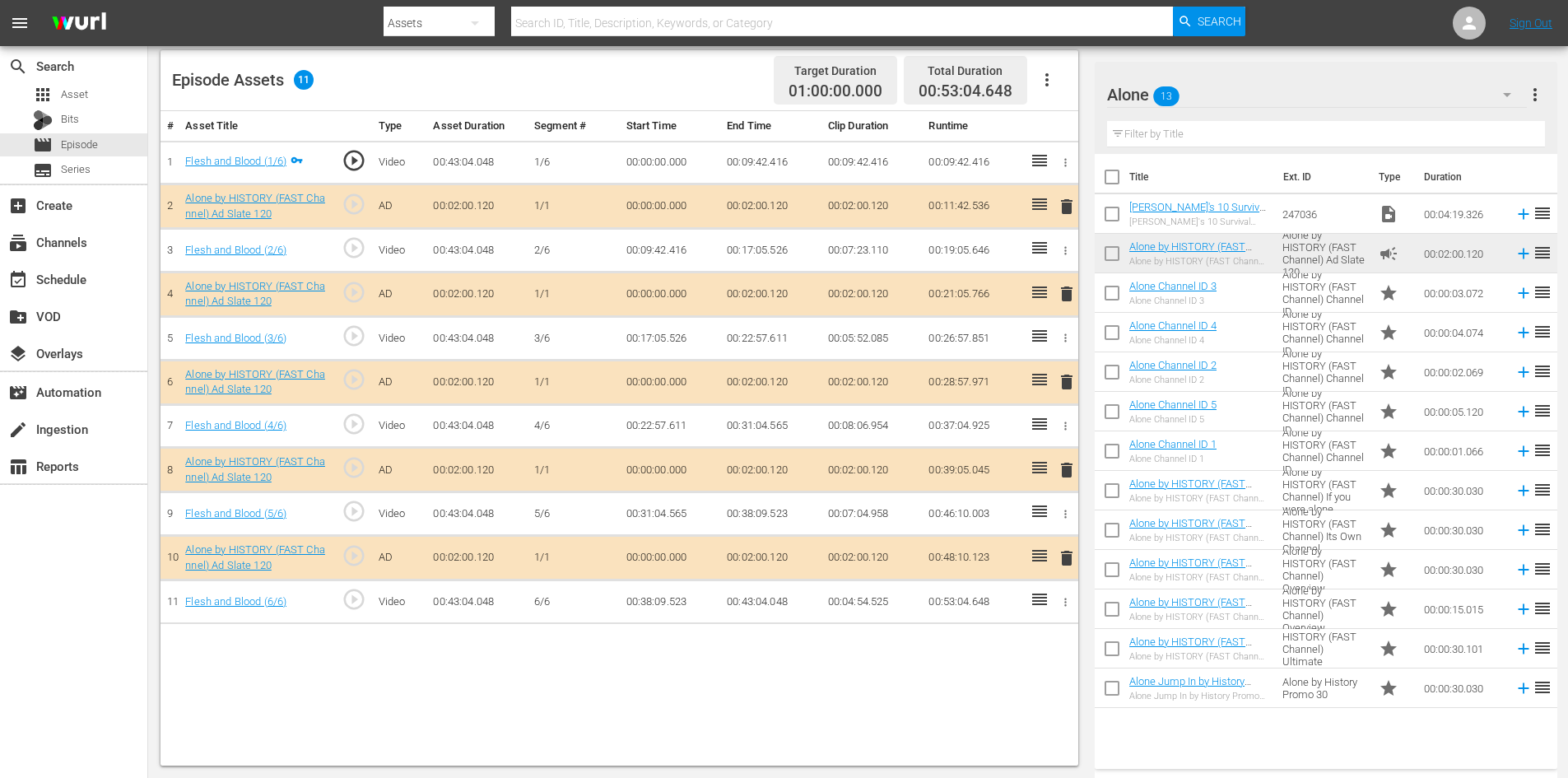
click at [1064, 467] on span "delete" at bounding box center [1066, 470] width 20 height 20
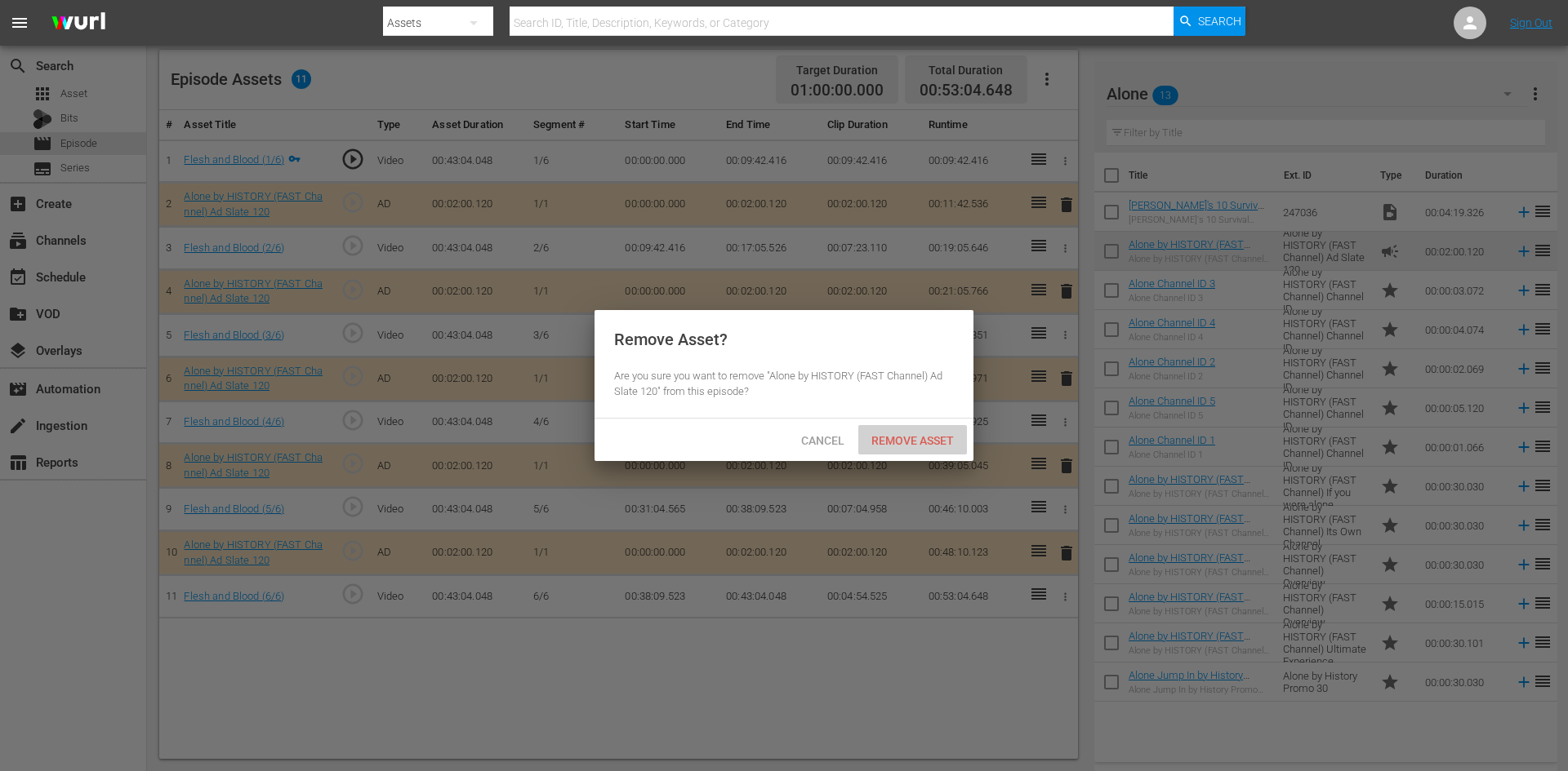
click at [879, 441] on span "Remove Asset" at bounding box center [912, 441] width 109 height 13
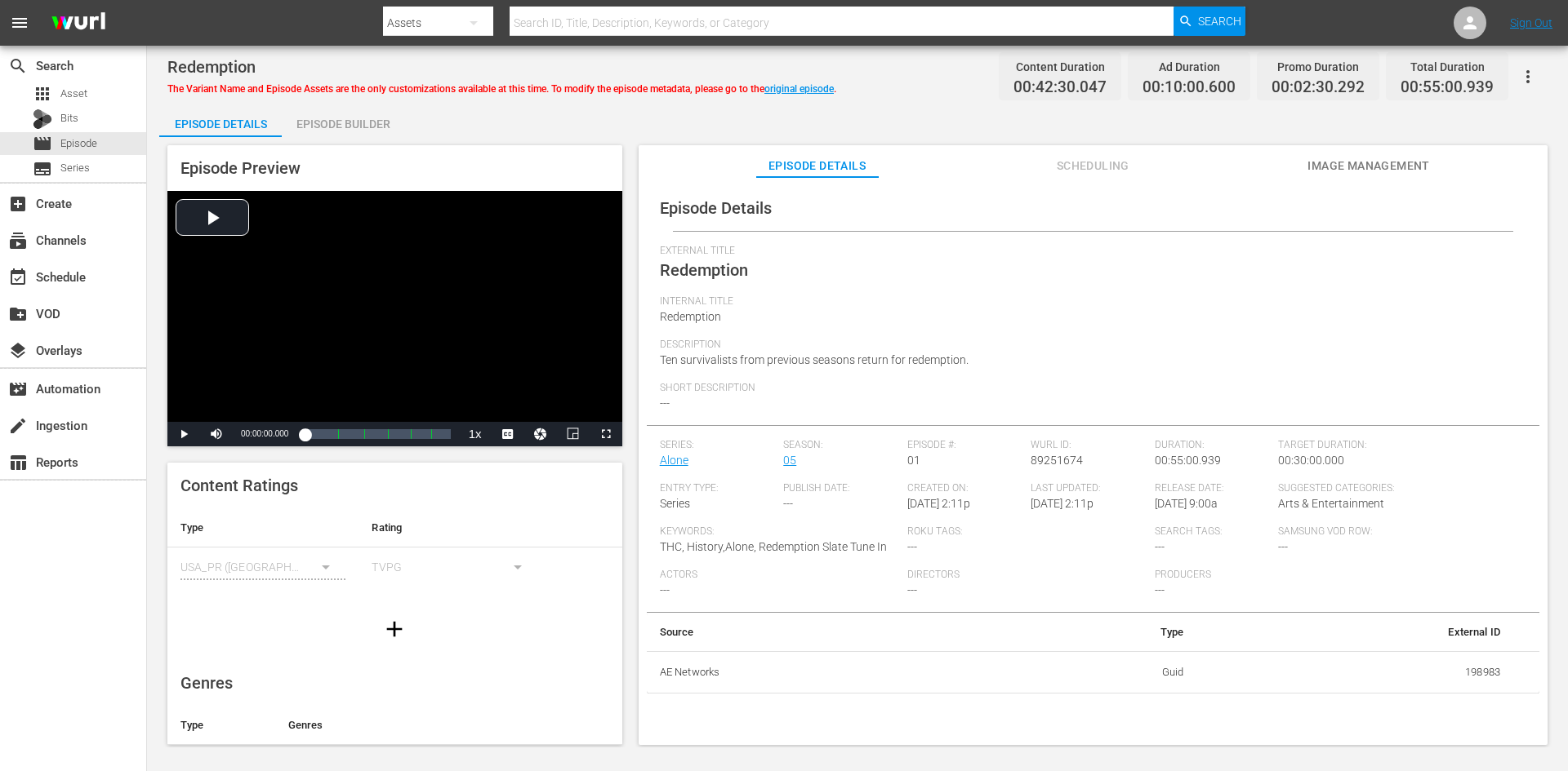
click at [361, 127] on div "Episode Builder" at bounding box center [343, 124] width 122 height 40
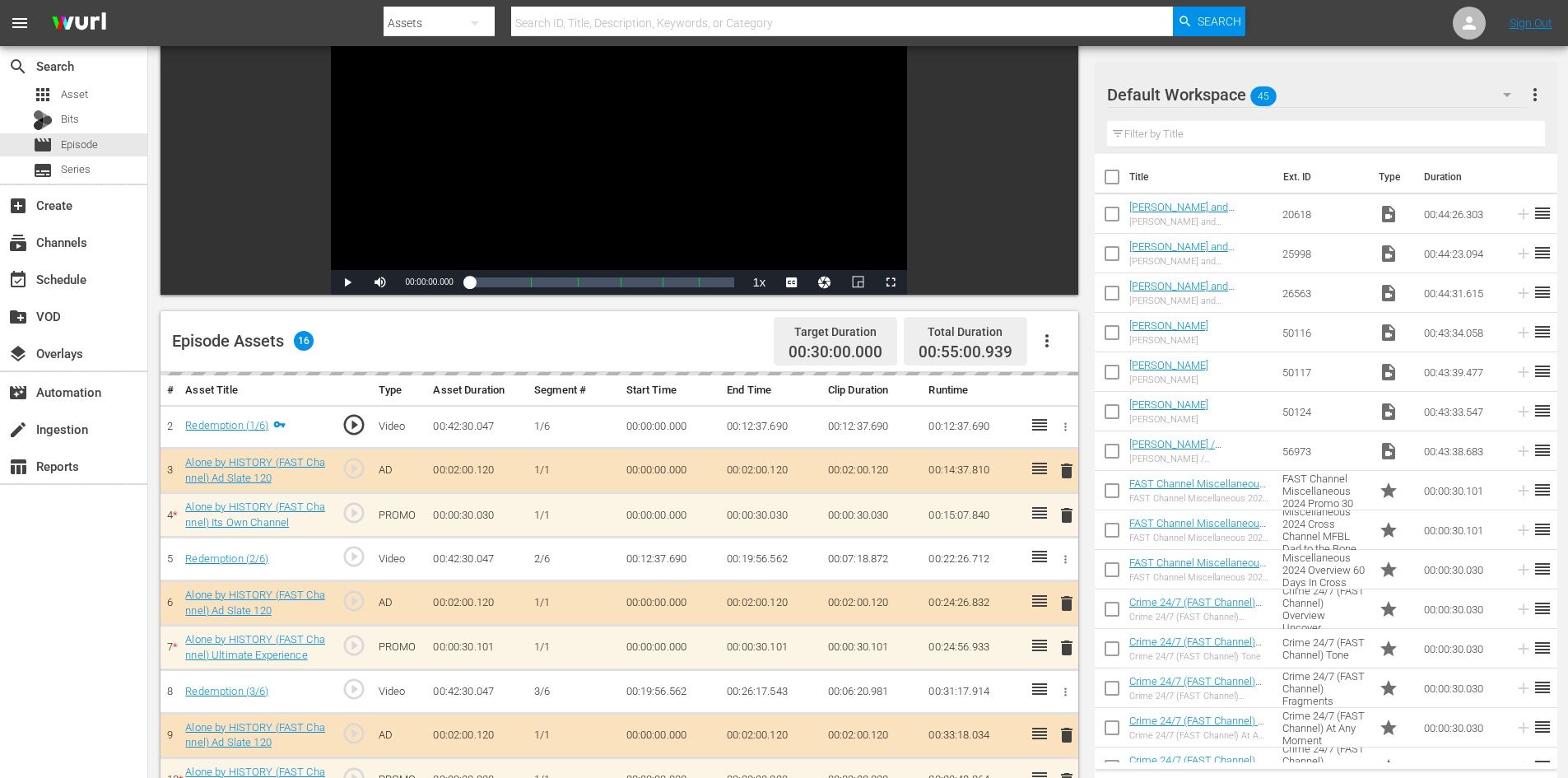
scroll to position [514, 0]
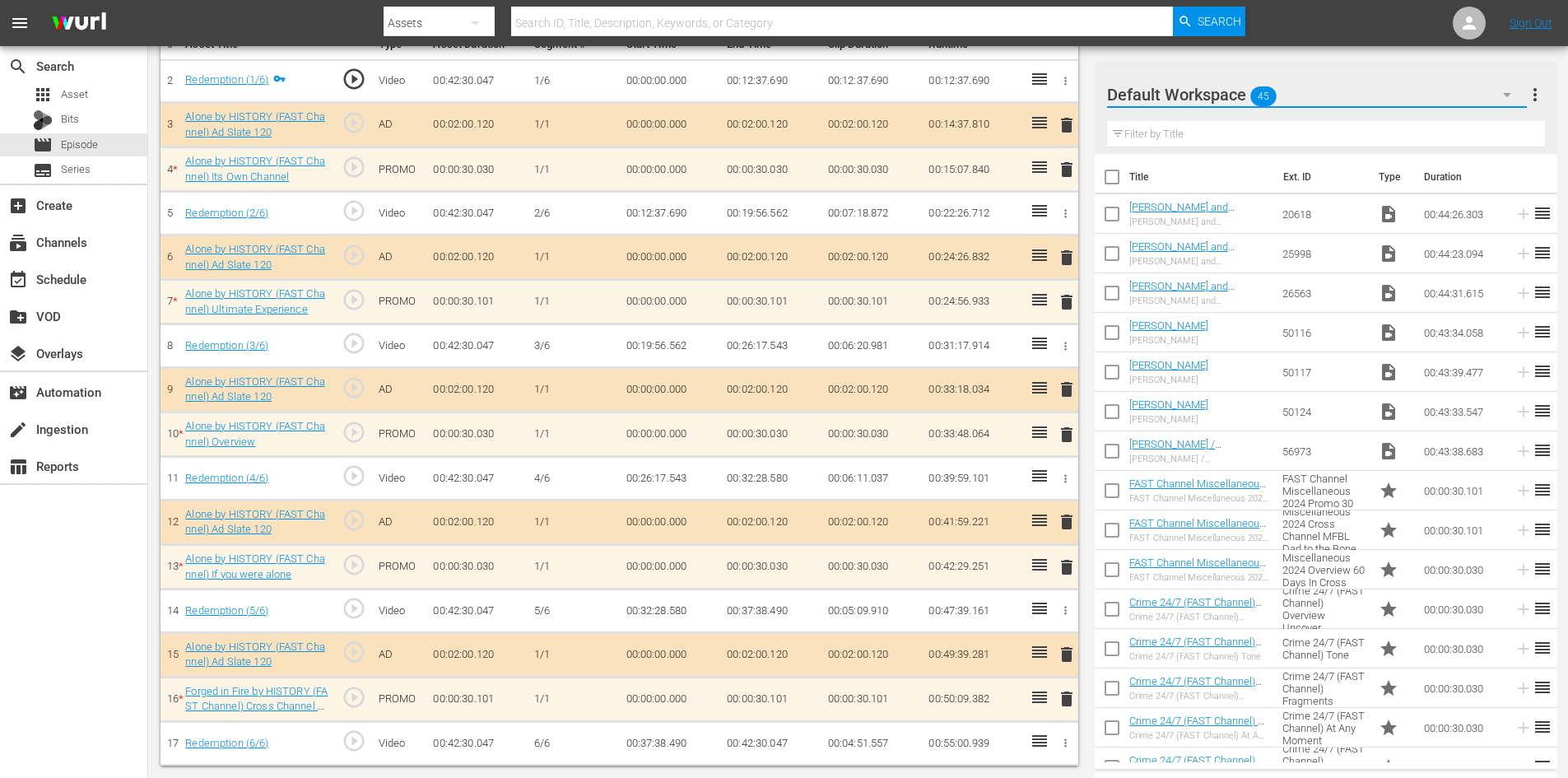
click at [1492, 92] on button "button" at bounding box center [1507, 94] width 40 height 40
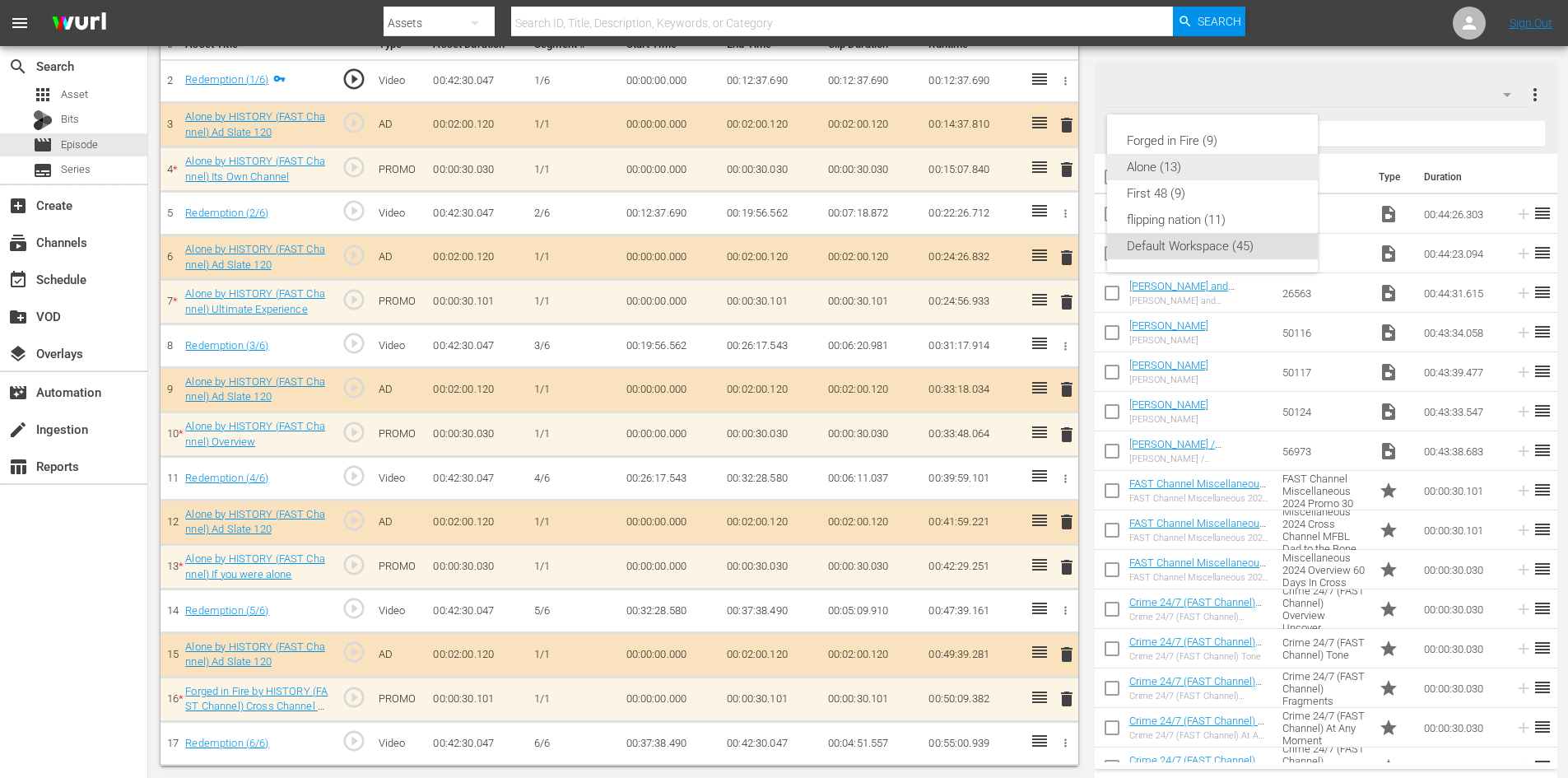
click at [1183, 171] on div "Alone (13)" at bounding box center [1212, 166] width 171 height 26
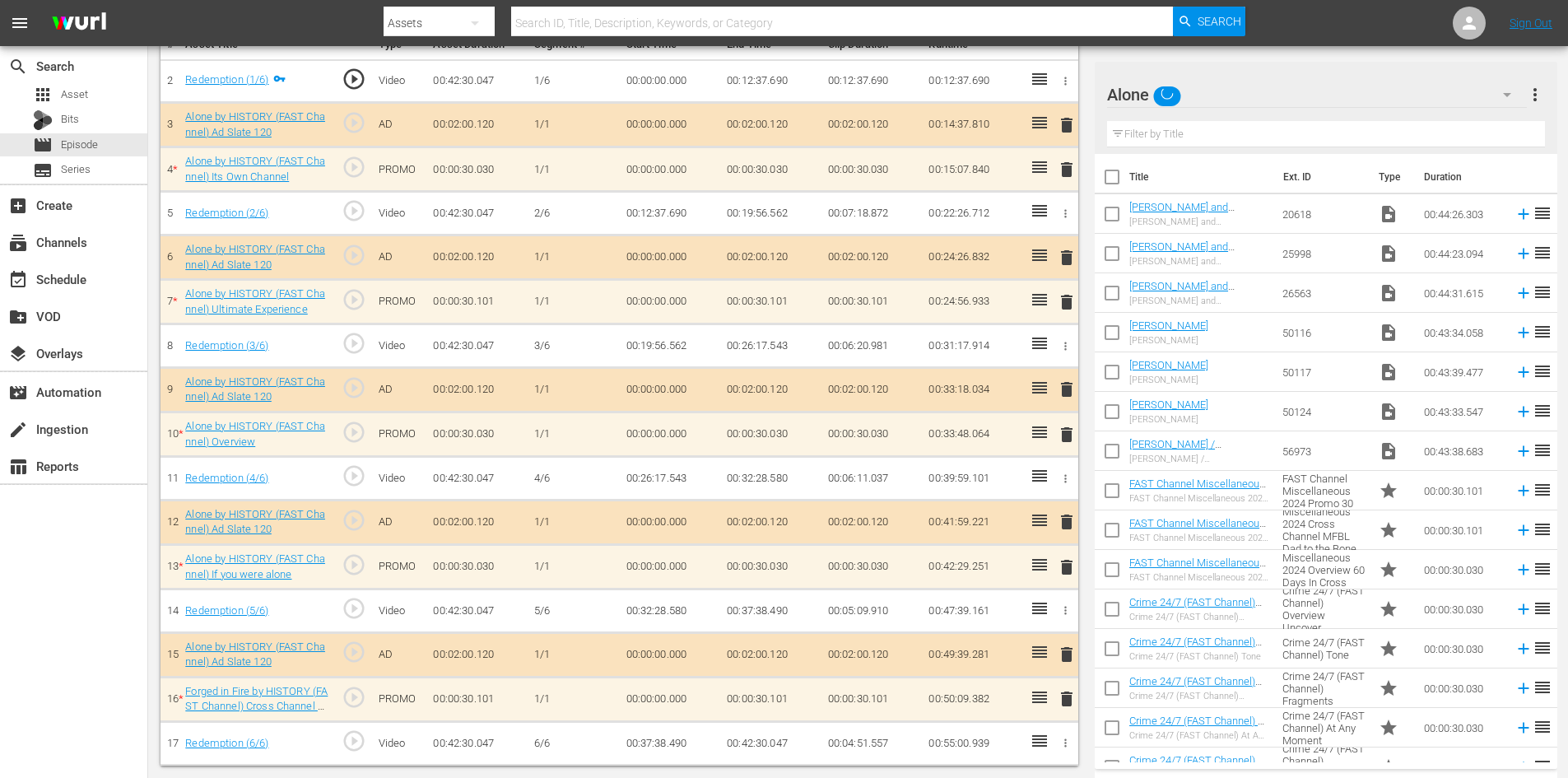
scroll to position [510, 0]
click at [1064, 700] on span "delete" at bounding box center [1066, 699] width 20 height 20
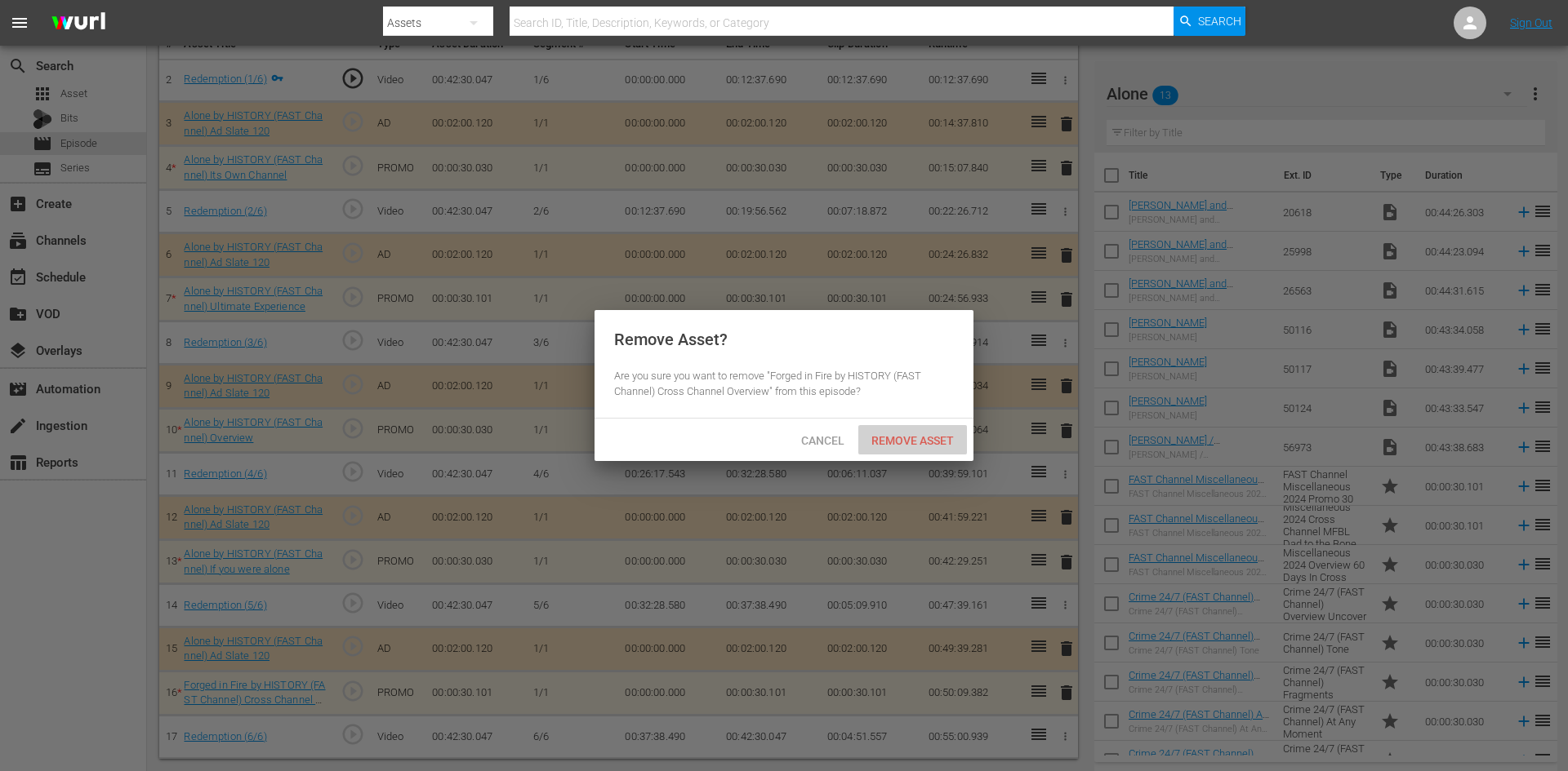
click at [925, 434] on span "Remove Asset" at bounding box center [912, 441] width 109 height 13
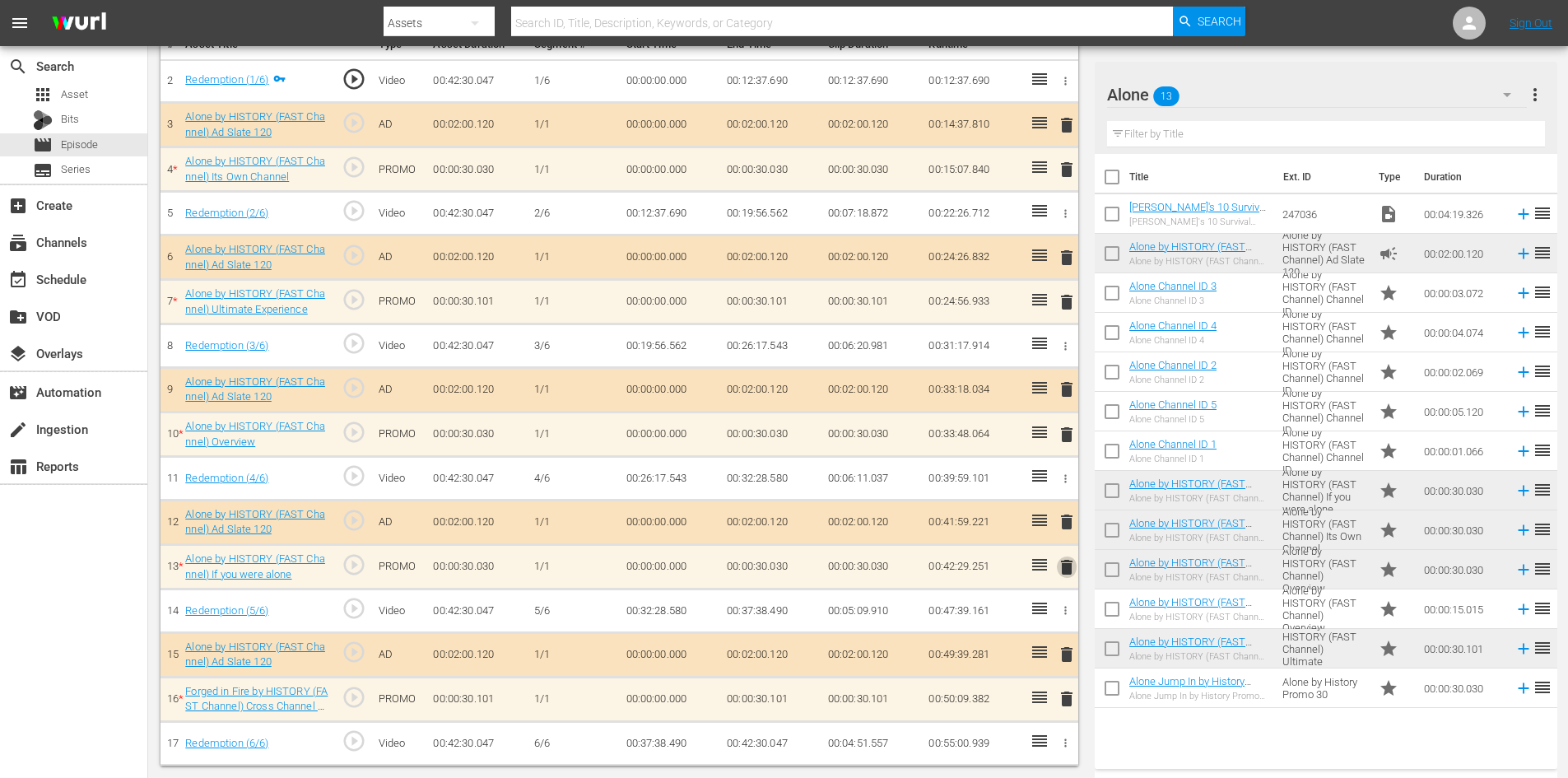
click at [1072, 562] on span "delete" at bounding box center [1066, 567] width 20 height 20
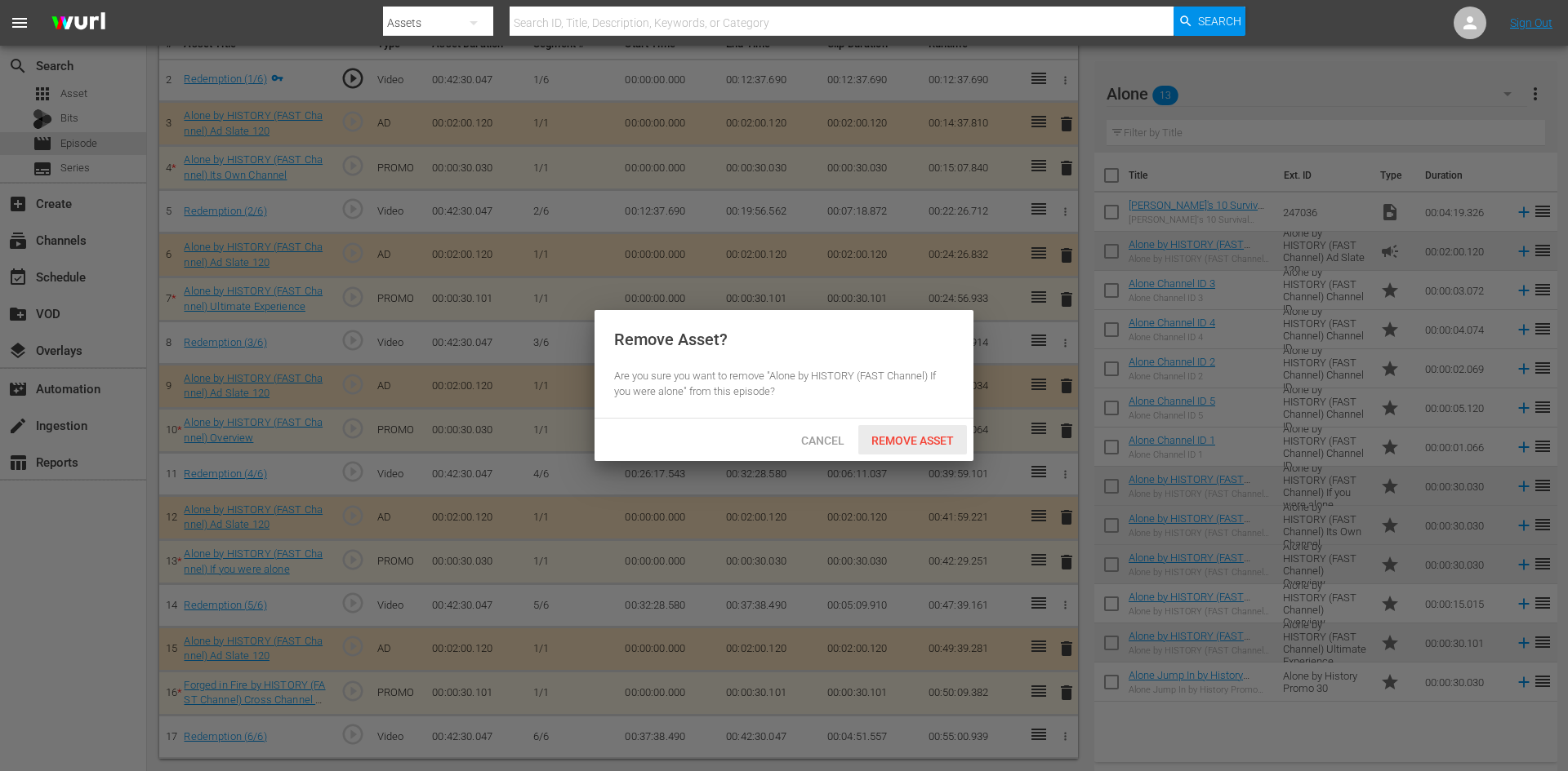
click at [927, 434] on span "Remove Asset" at bounding box center [912, 441] width 109 height 13
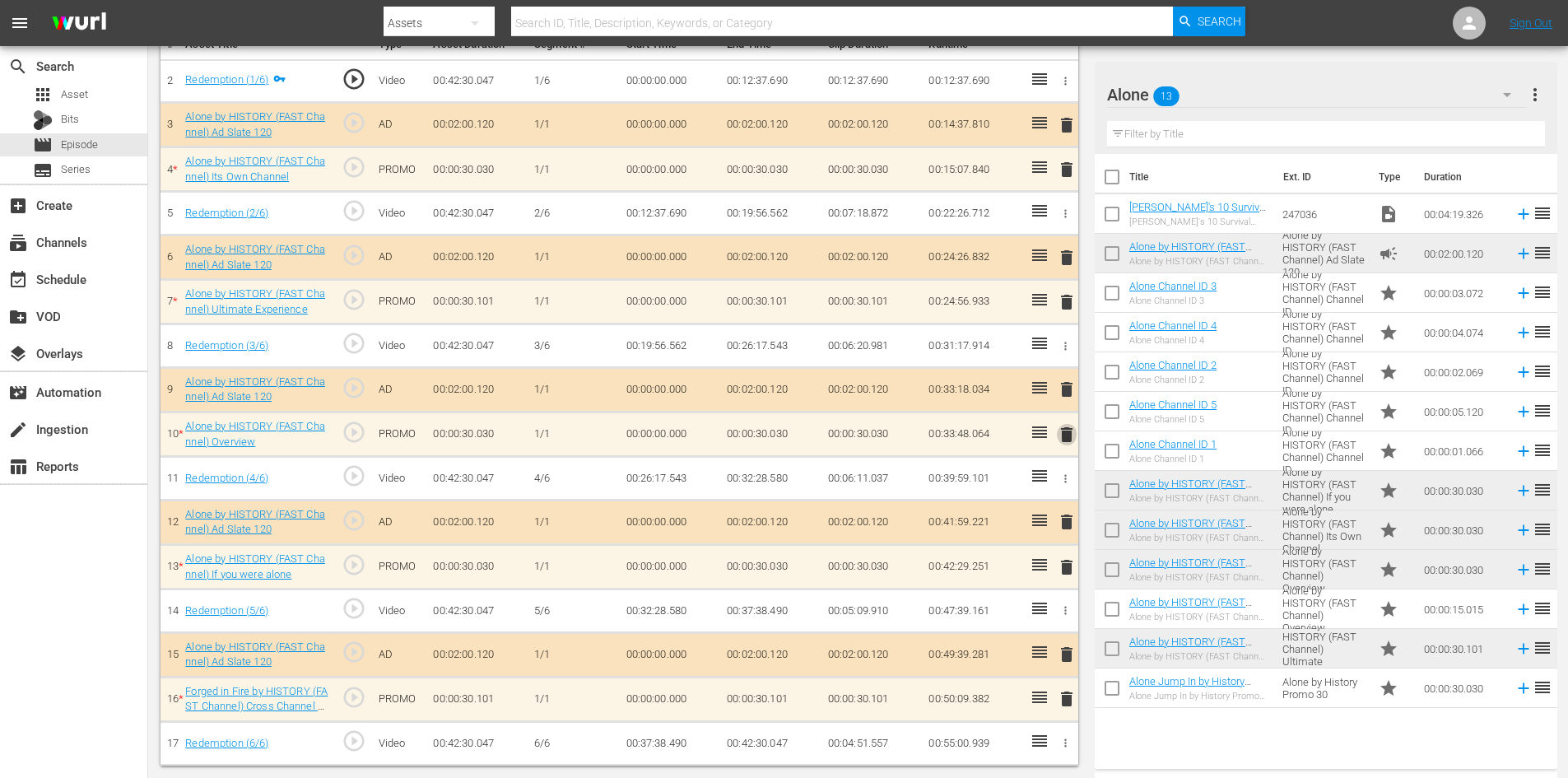
click at [1066, 437] on span "delete" at bounding box center [1066, 434] width 20 height 20
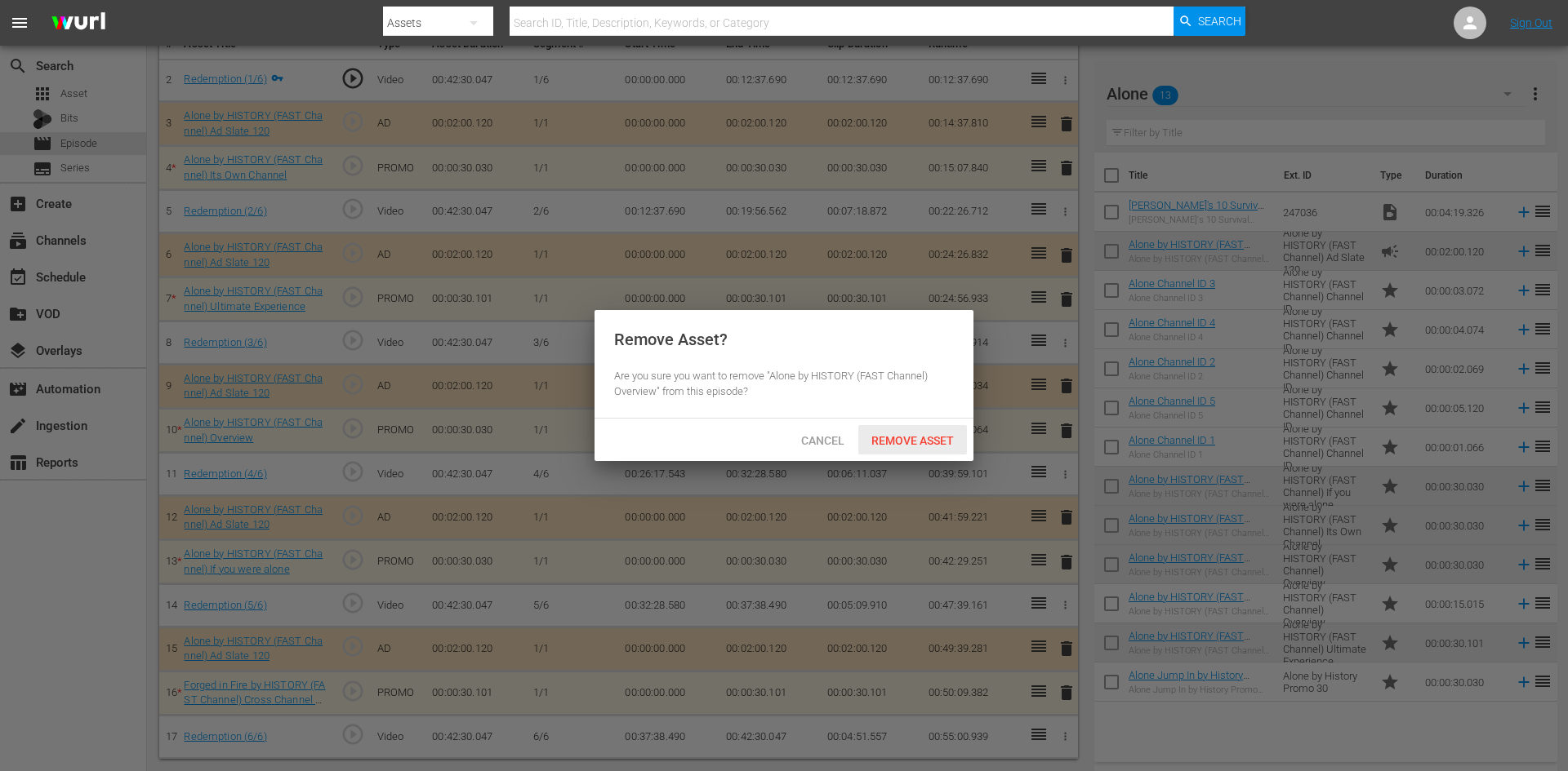
click at [916, 429] on div "Remove Asset" at bounding box center [912, 440] width 109 height 30
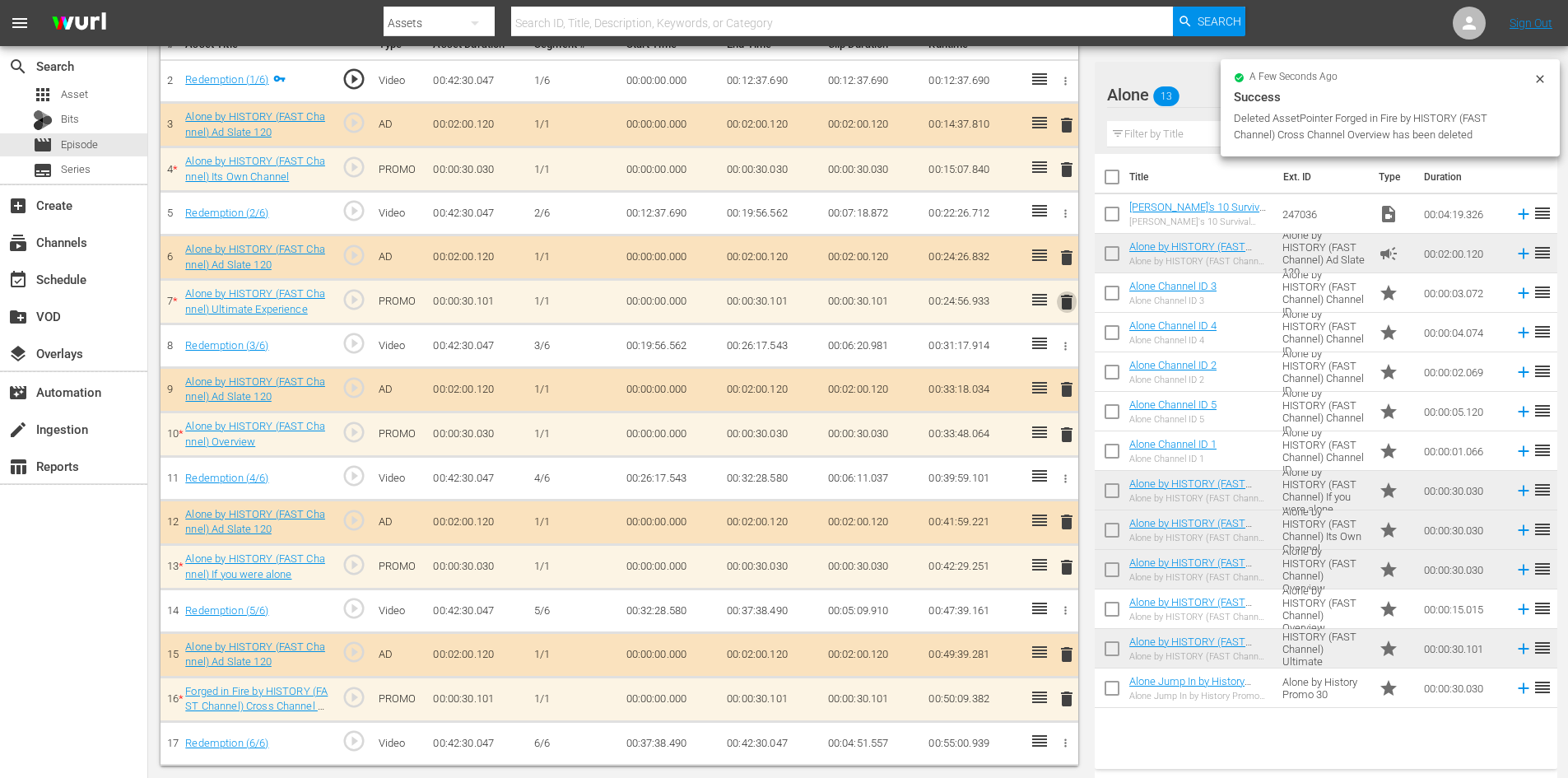
click at [1071, 307] on span "delete" at bounding box center [1066, 302] width 20 height 20
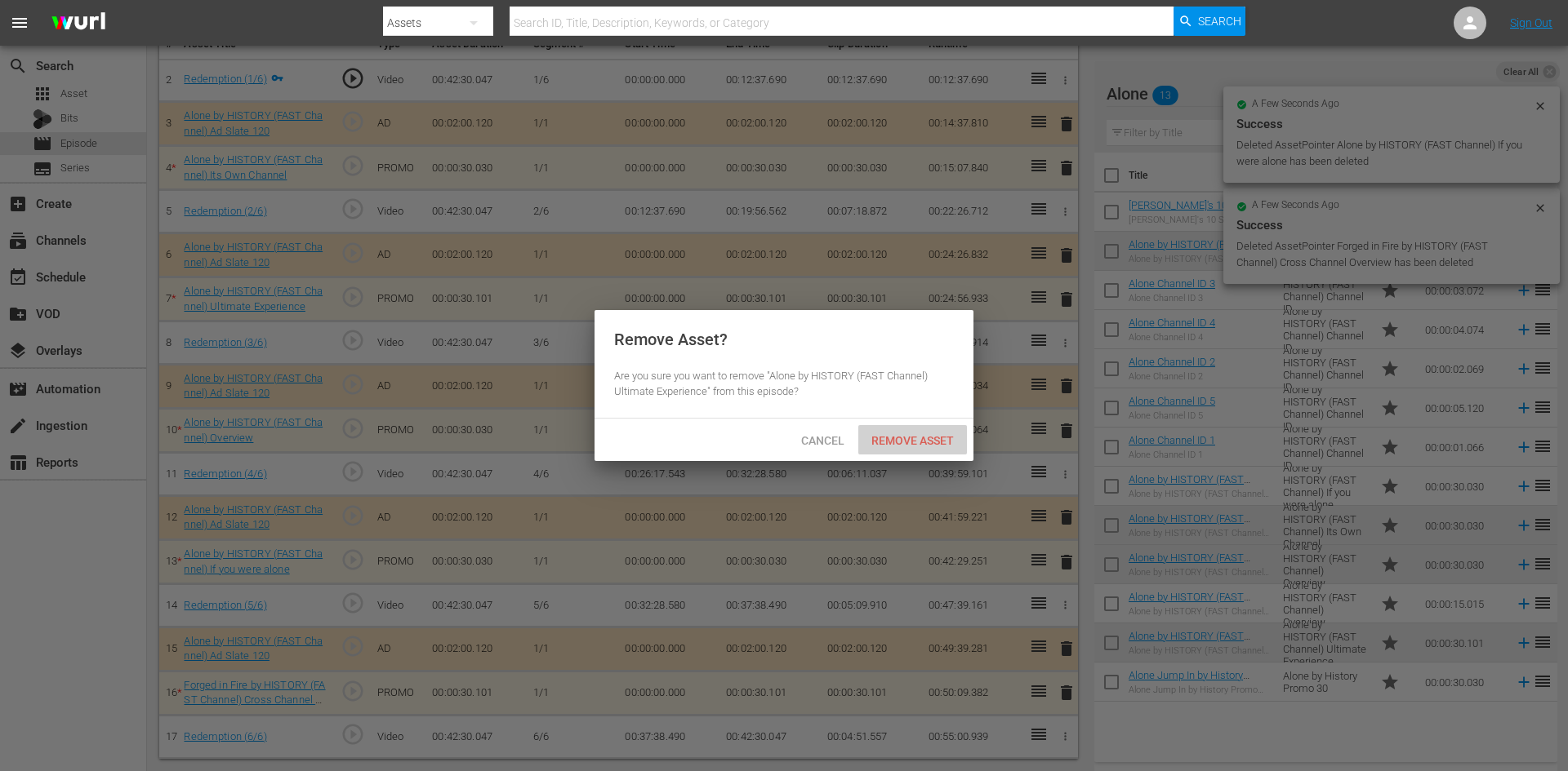
click at [915, 441] on span "Remove Asset" at bounding box center [912, 441] width 109 height 13
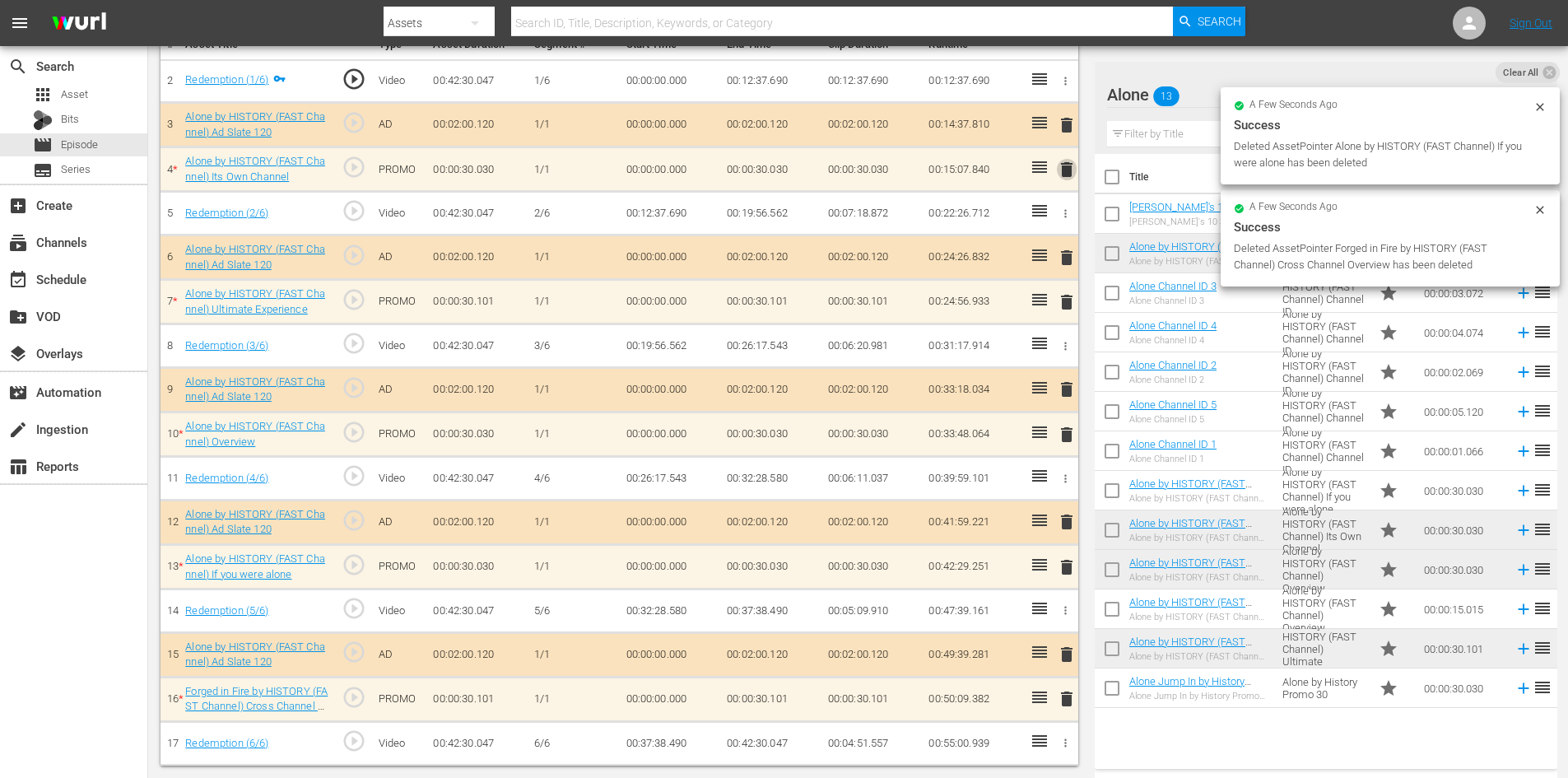
click at [1067, 166] on span "delete" at bounding box center [1066, 169] width 20 height 20
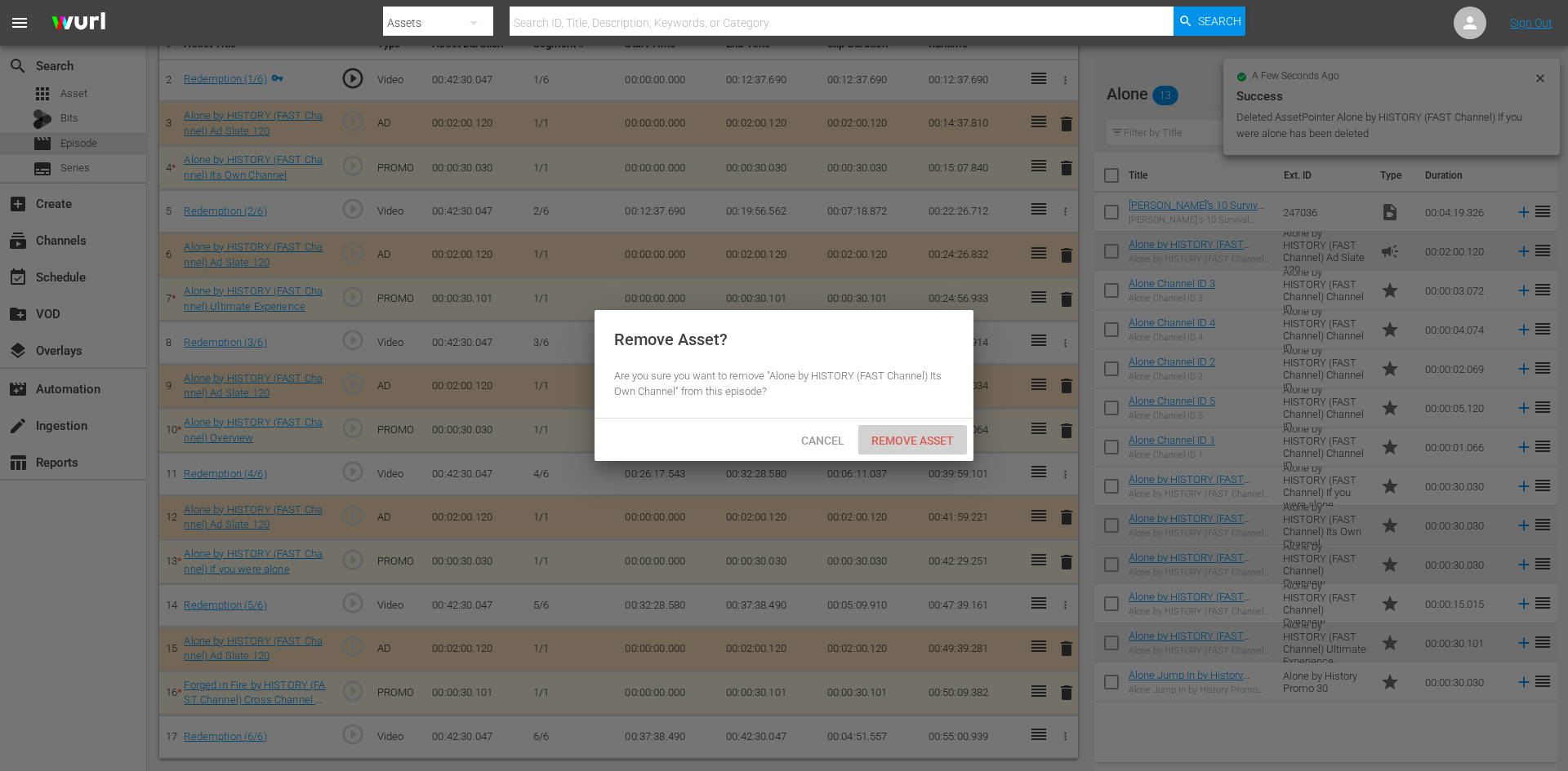
click at [930, 434] on span "Remove Asset" at bounding box center [912, 441] width 109 height 13
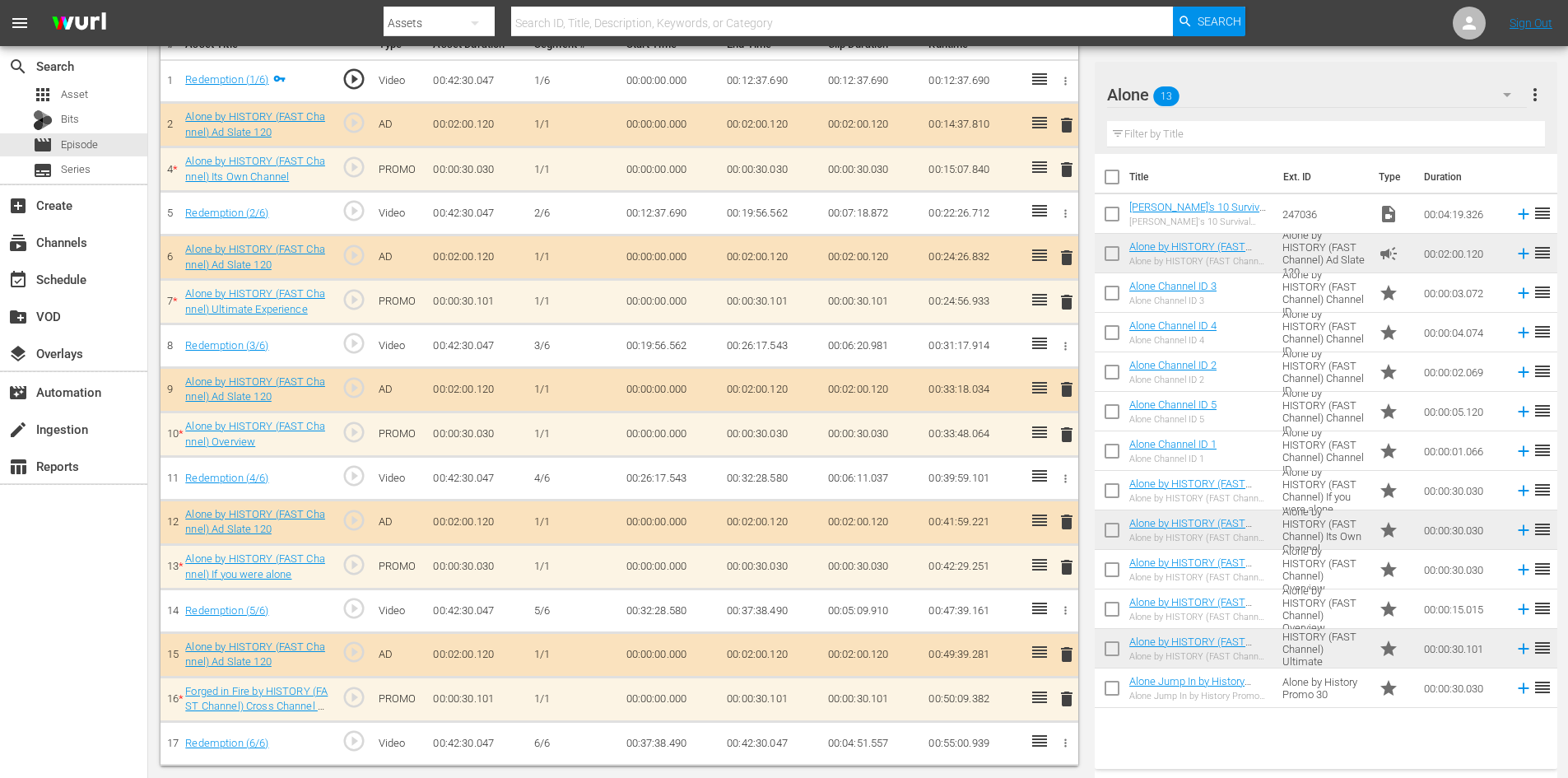
scroll to position [429, 0]
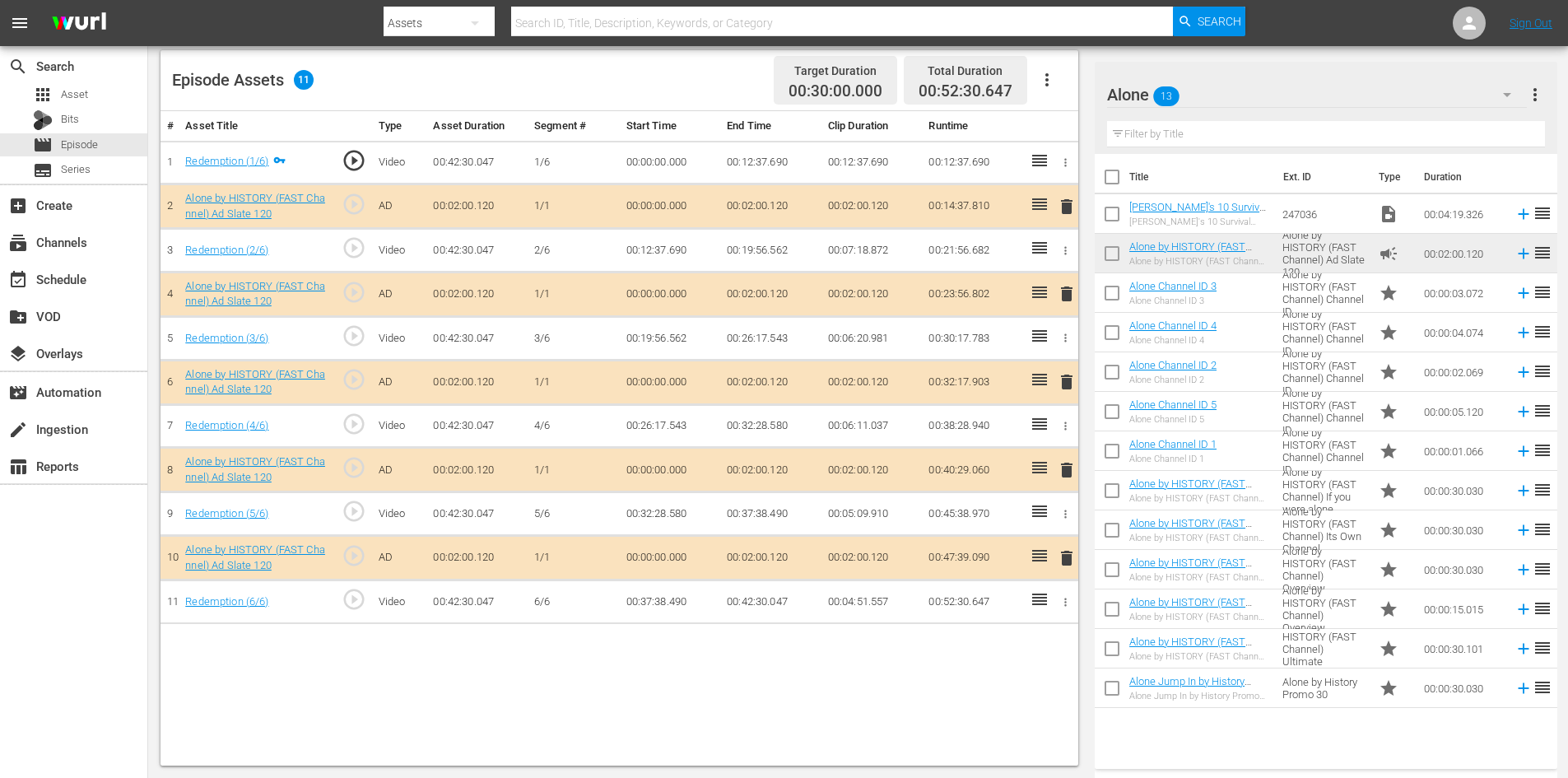
click at [1069, 470] on span "delete" at bounding box center [1066, 470] width 20 height 20
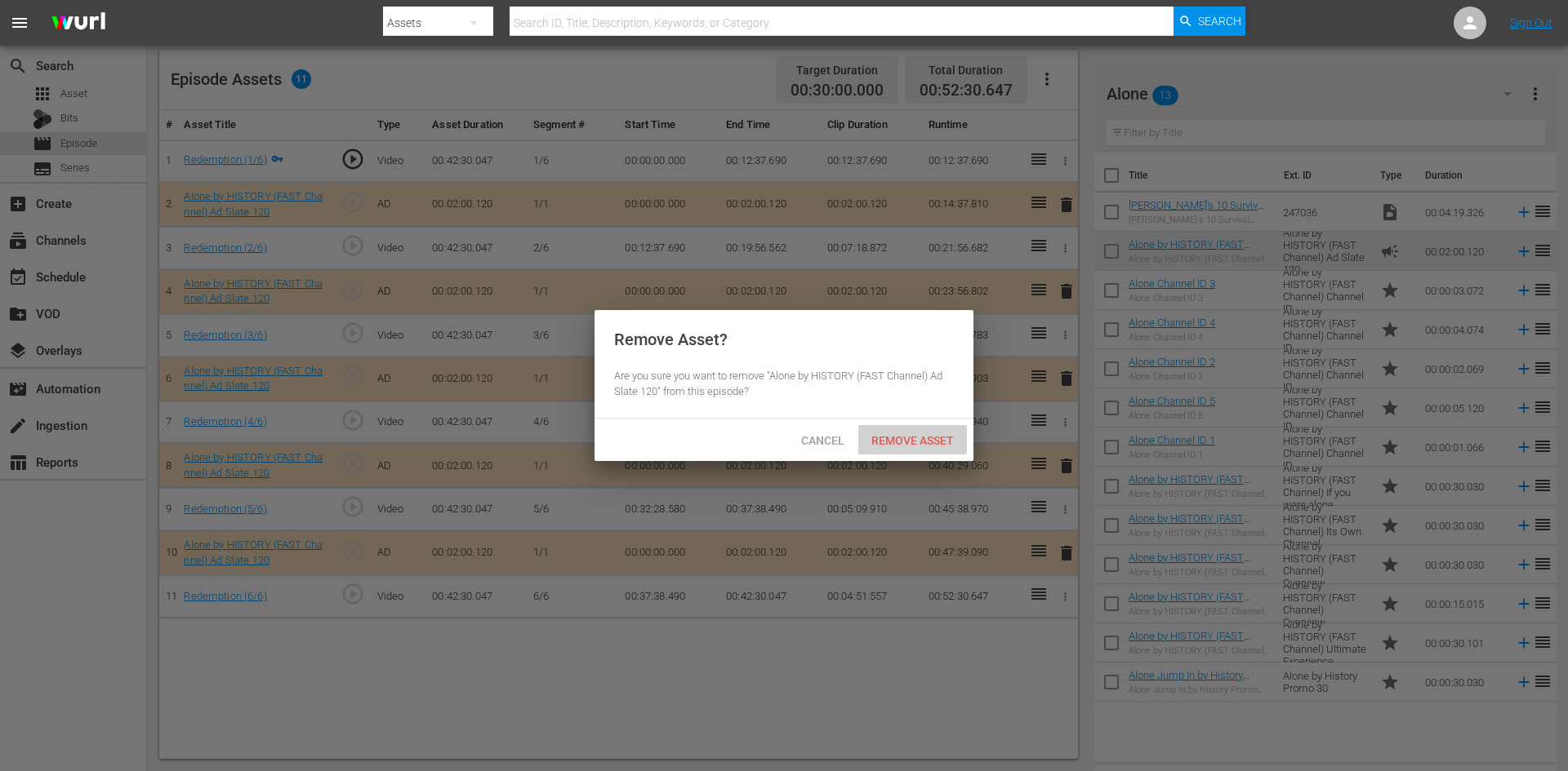
click at [945, 444] on span "Remove Asset" at bounding box center [912, 441] width 109 height 13
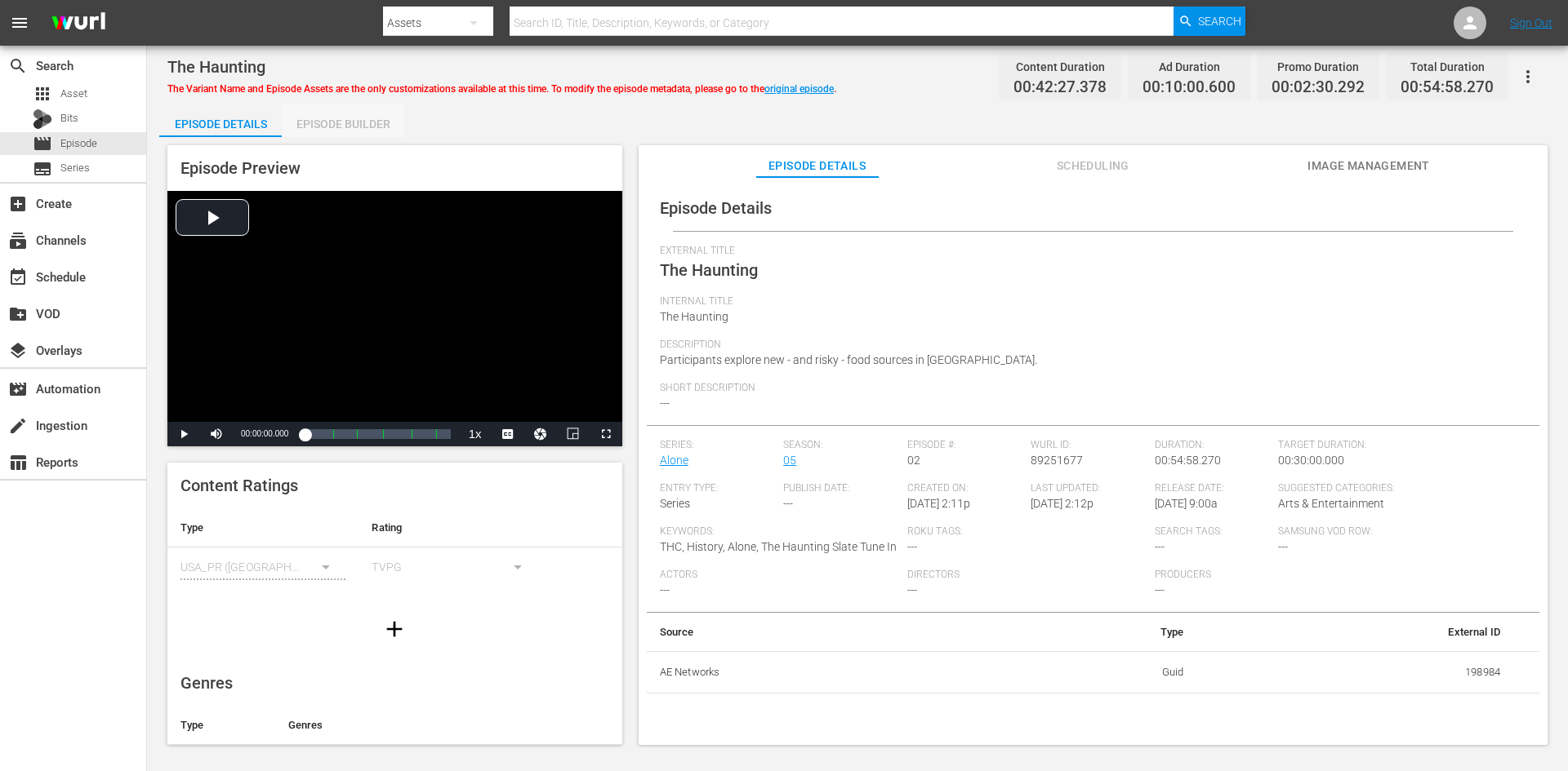
click at [364, 126] on div "Episode Builder" at bounding box center [343, 124] width 122 height 40
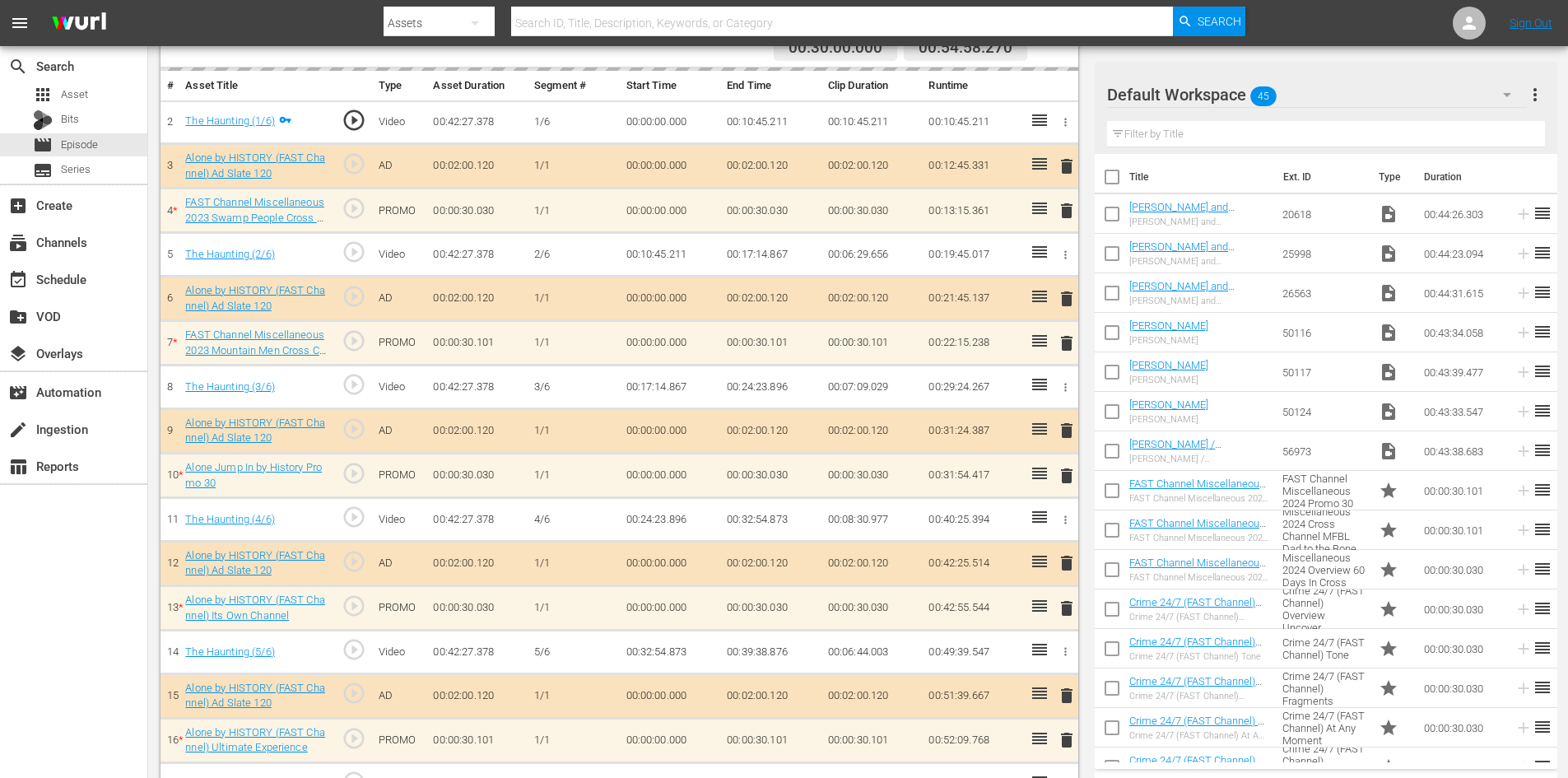
scroll to position [514, 0]
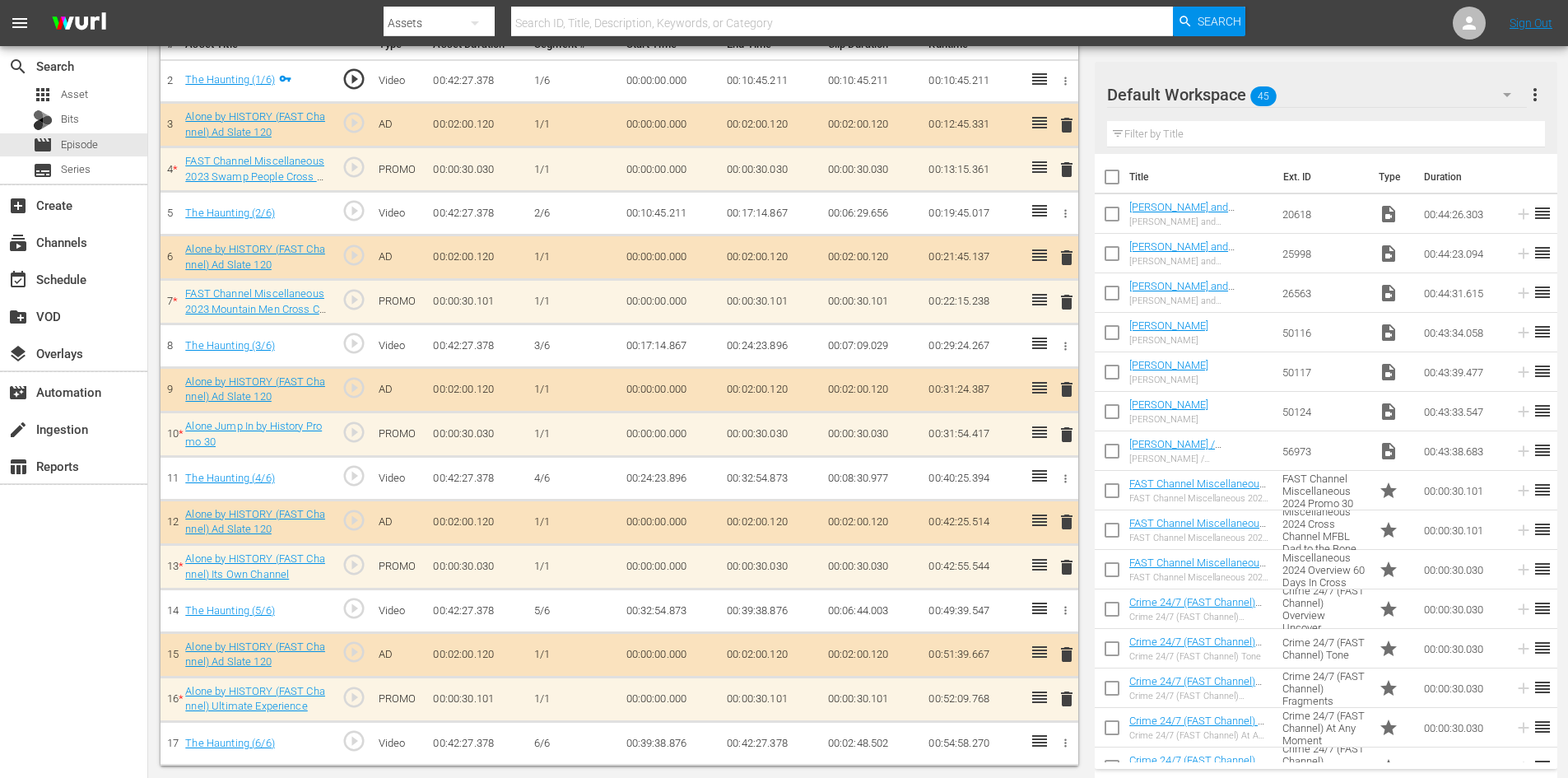
click at [1481, 87] on div "Default Workspace 45" at bounding box center [1317, 94] width 420 height 46
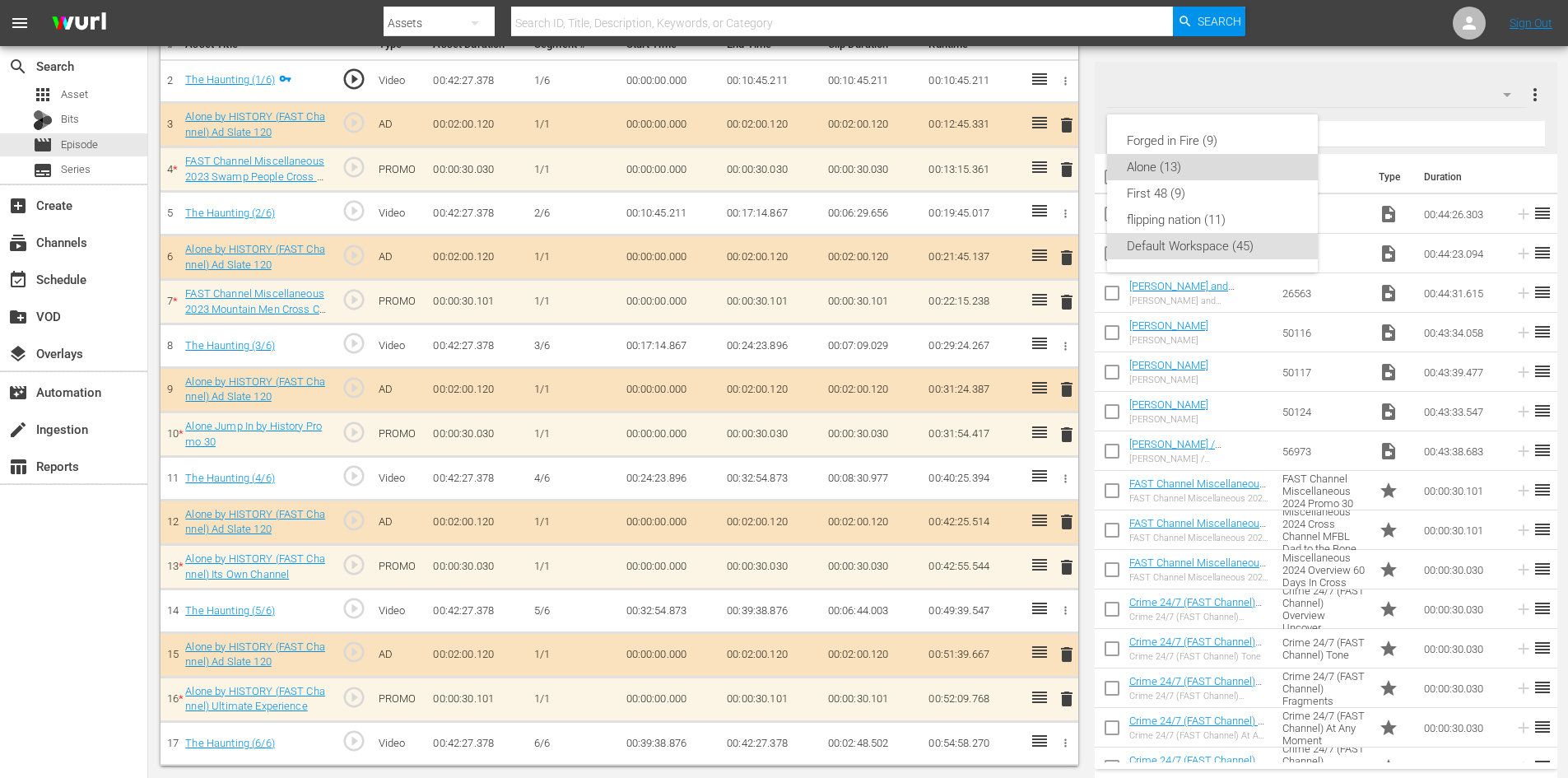
click at [1178, 175] on div "Alone (13)" at bounding box center [1212, 166] width 171 height 26
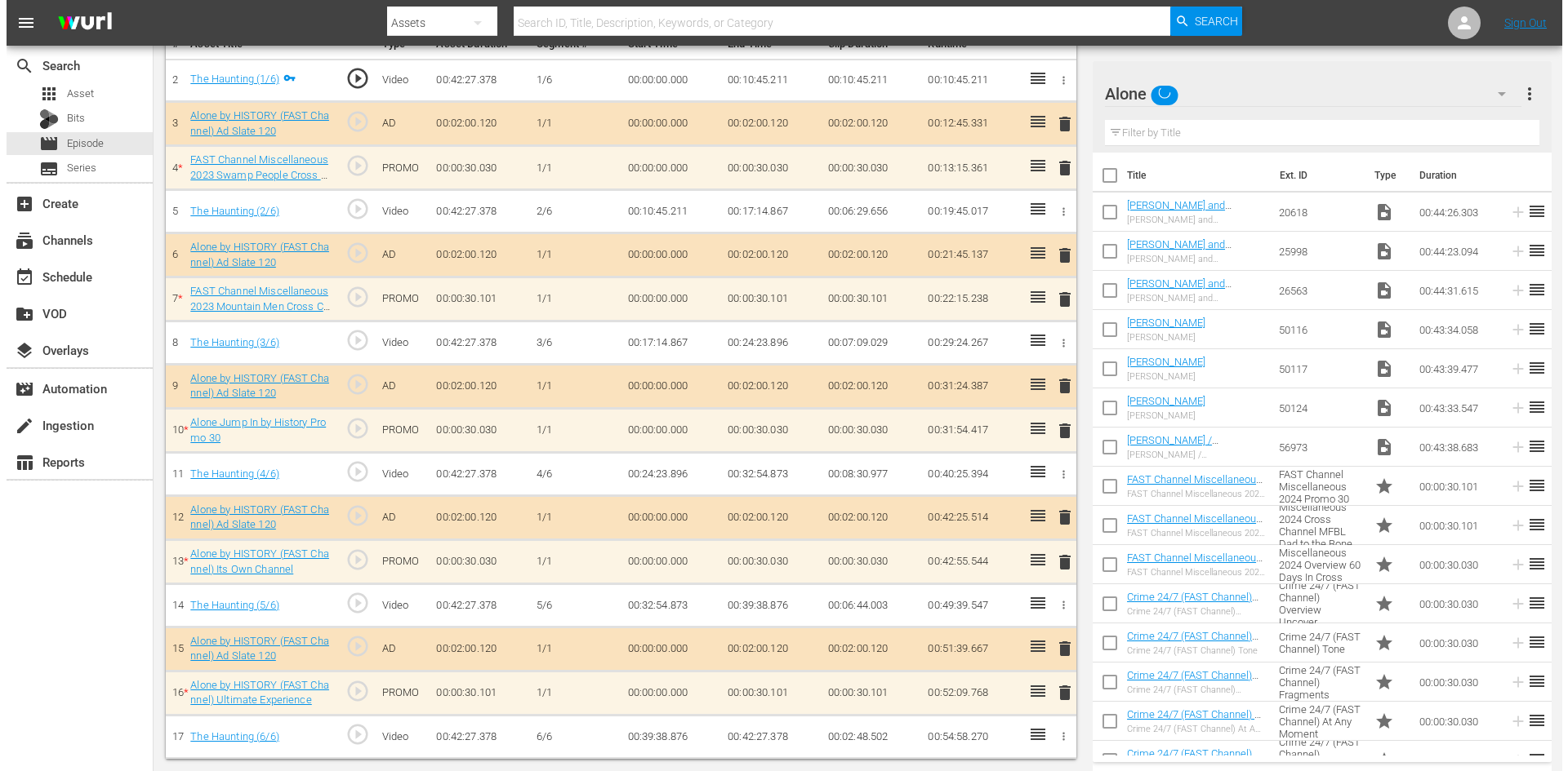
scroll to position [506, 0]
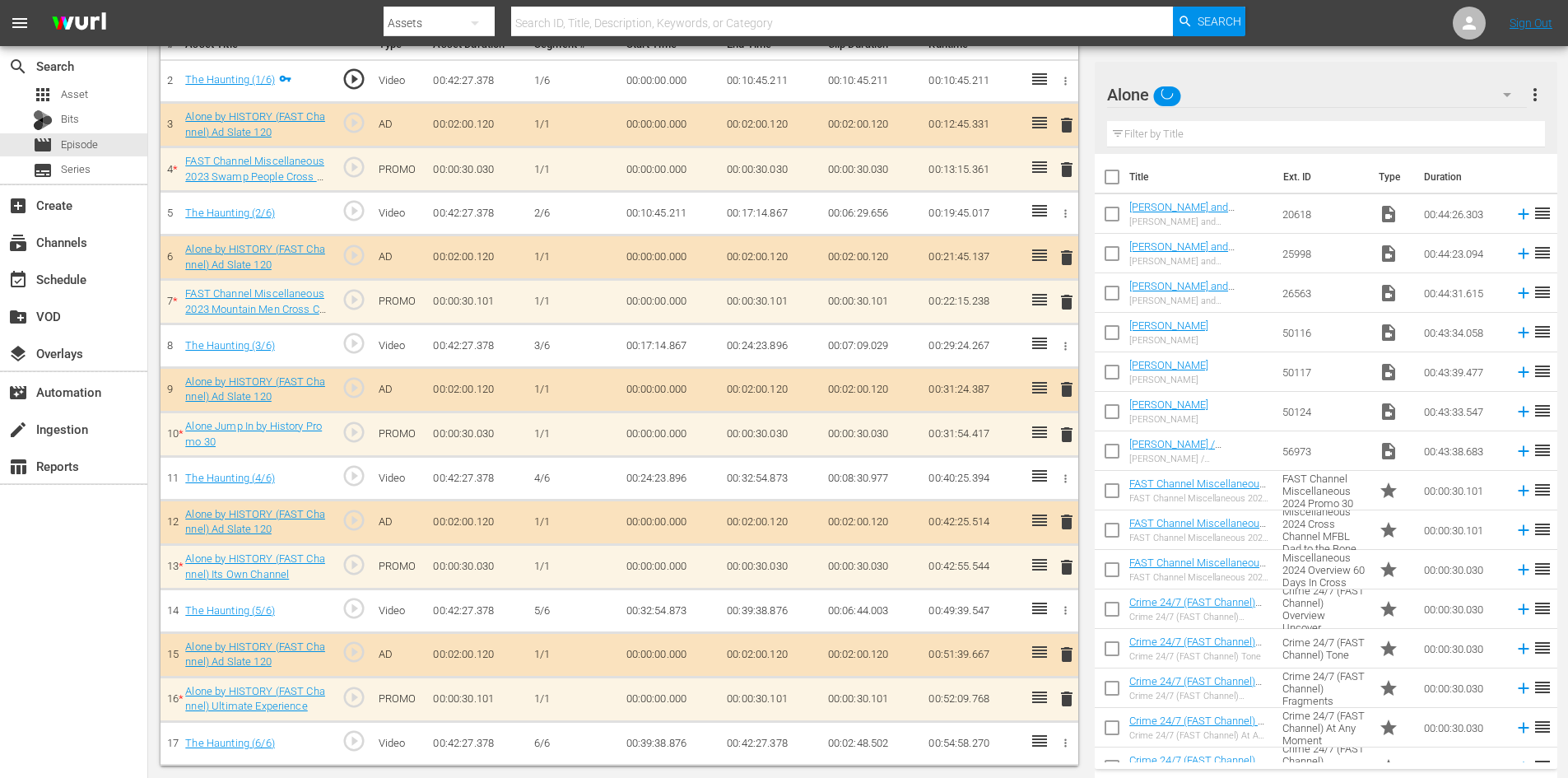
click at [1065, 702] on span "delete" at bounding box center [1066, 699] width 20 height 20
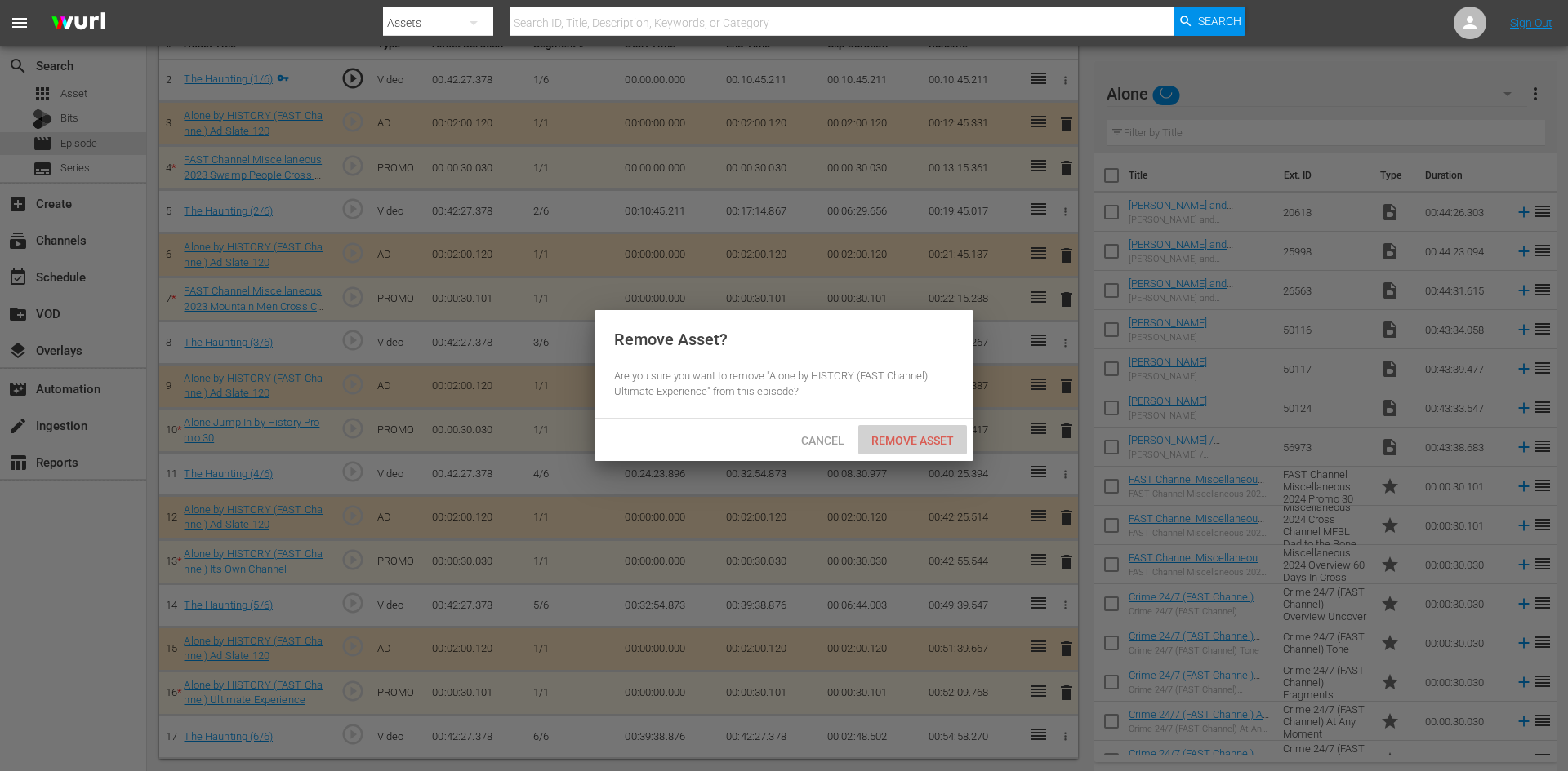
click at [947, 439] on span "Remove Asset" at bounding box center [912, 441] width 109 height 13
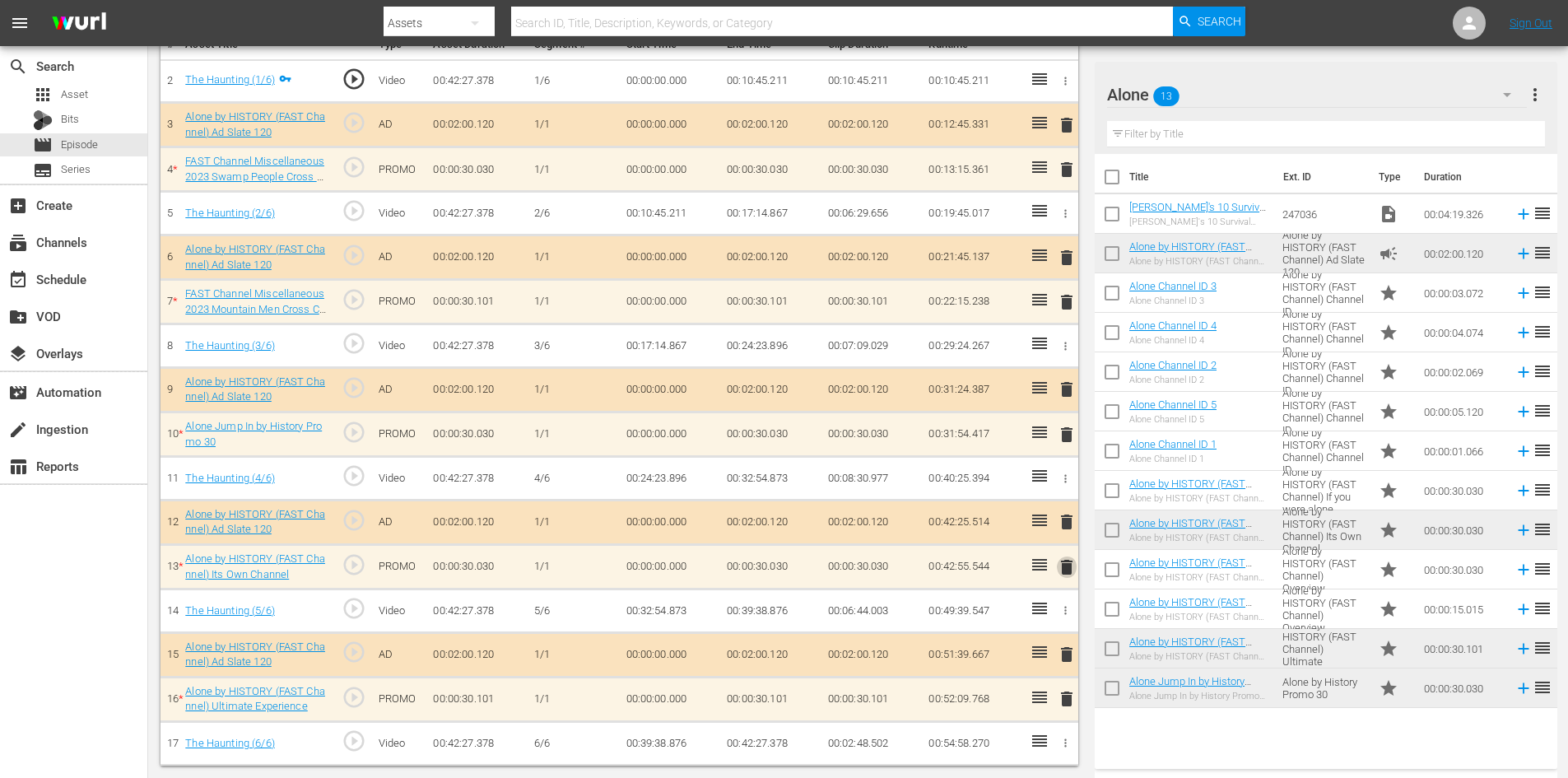
click at [1065, 571] on span "delete" at bounding box center [1066, 567] width 20 height 20
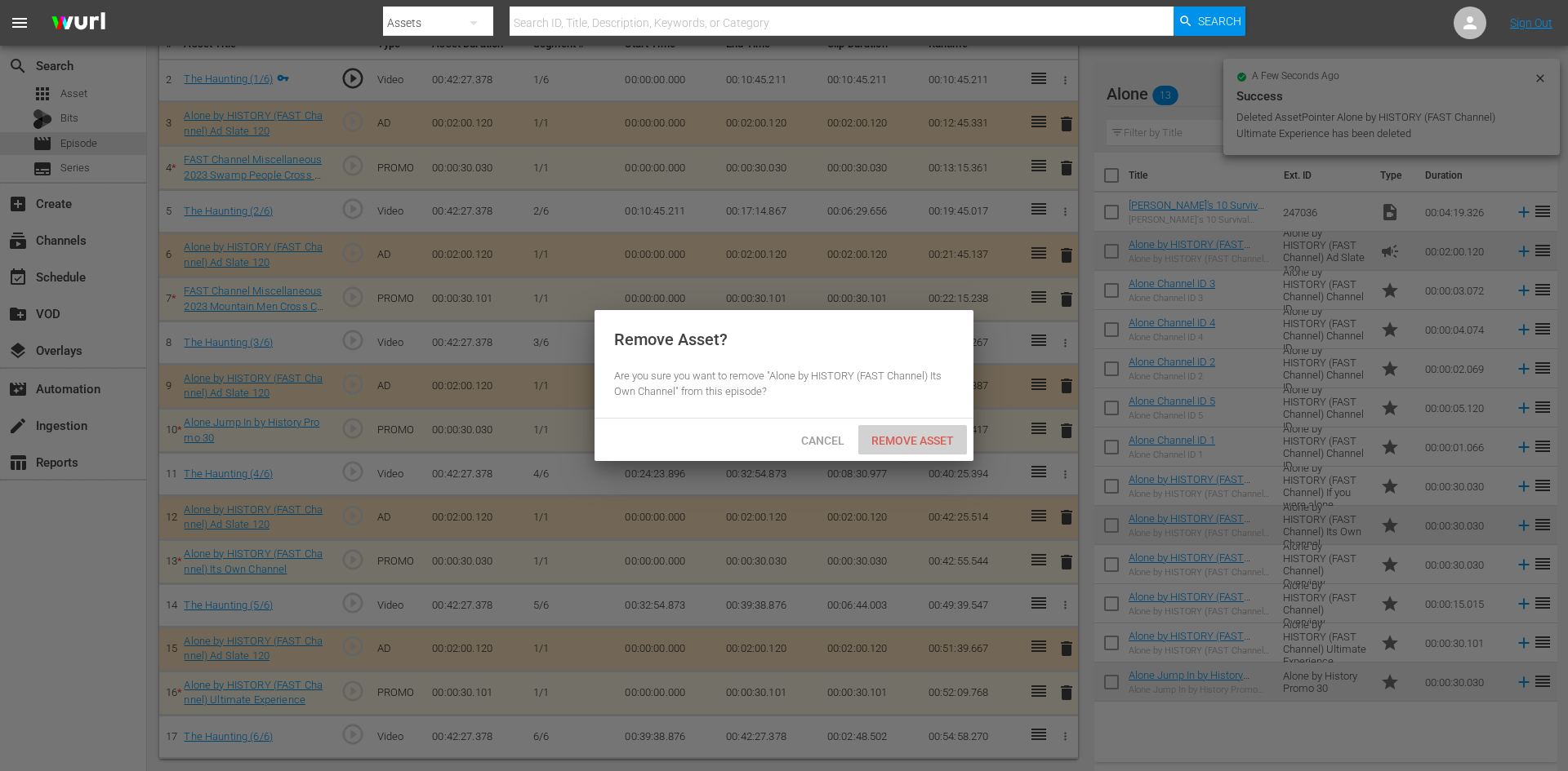
click at [930, 434] on span "Remove Asset" at bounding box center [912, 441] width 109 height 13
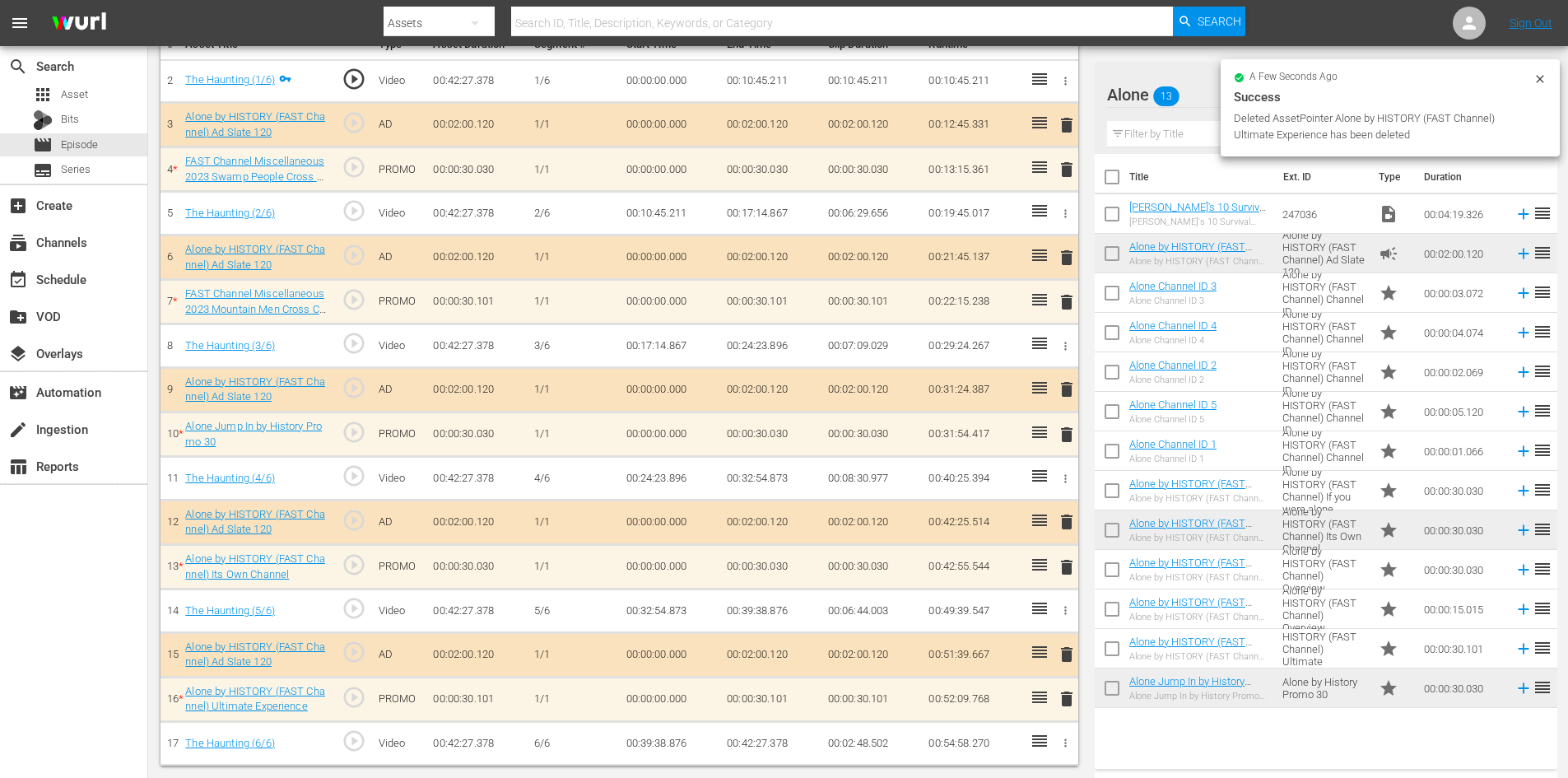
click at [1077, 426] on div "Video Player is loading. Play Video Play Mute Current Time 00:00:00.000 / Durat…" at bounding box center [623, 197] width 926 height 1138
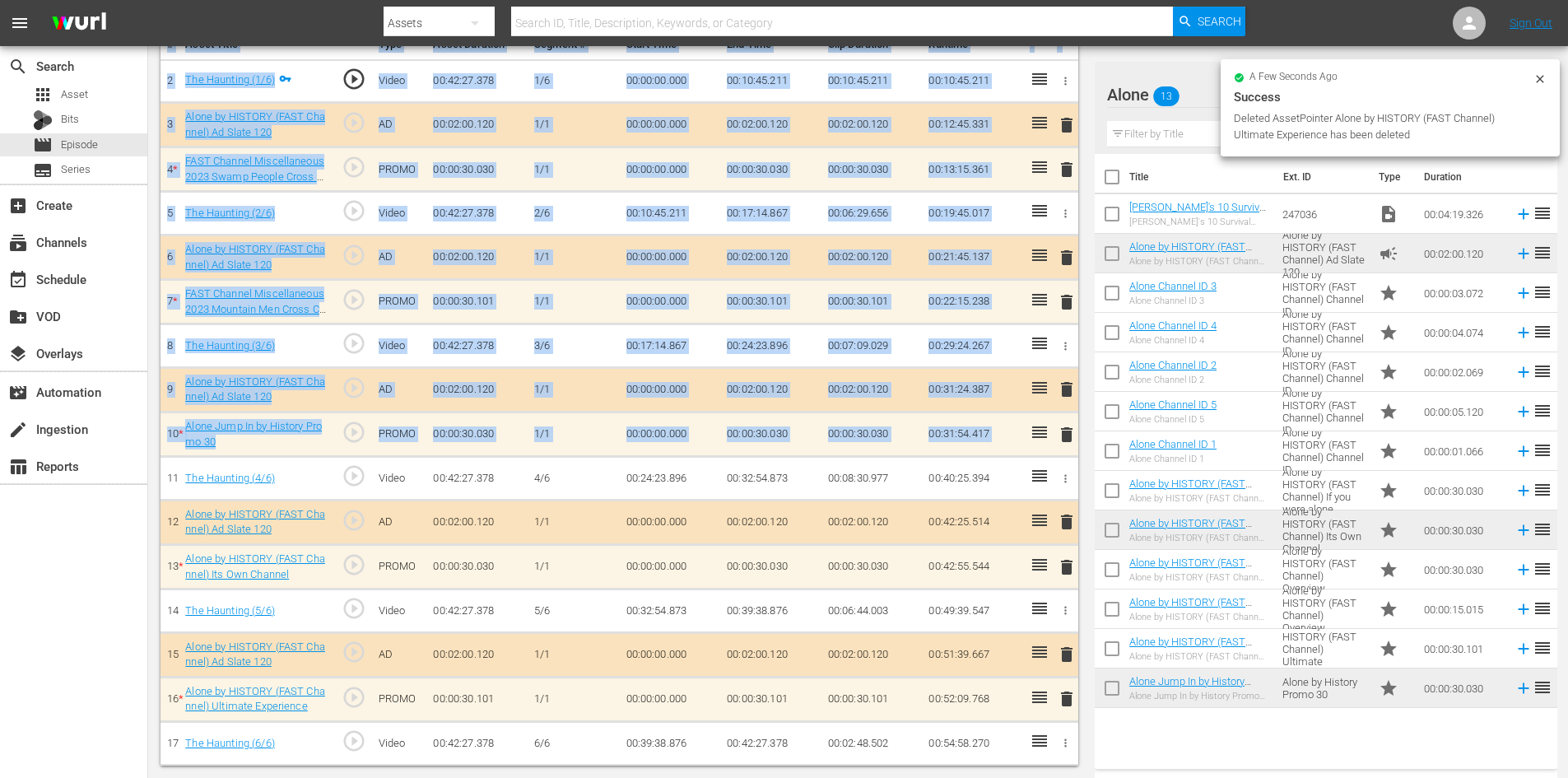
click at [1069, 430] on span "delete" at bounding box center [1066, 434] width 20 height 20
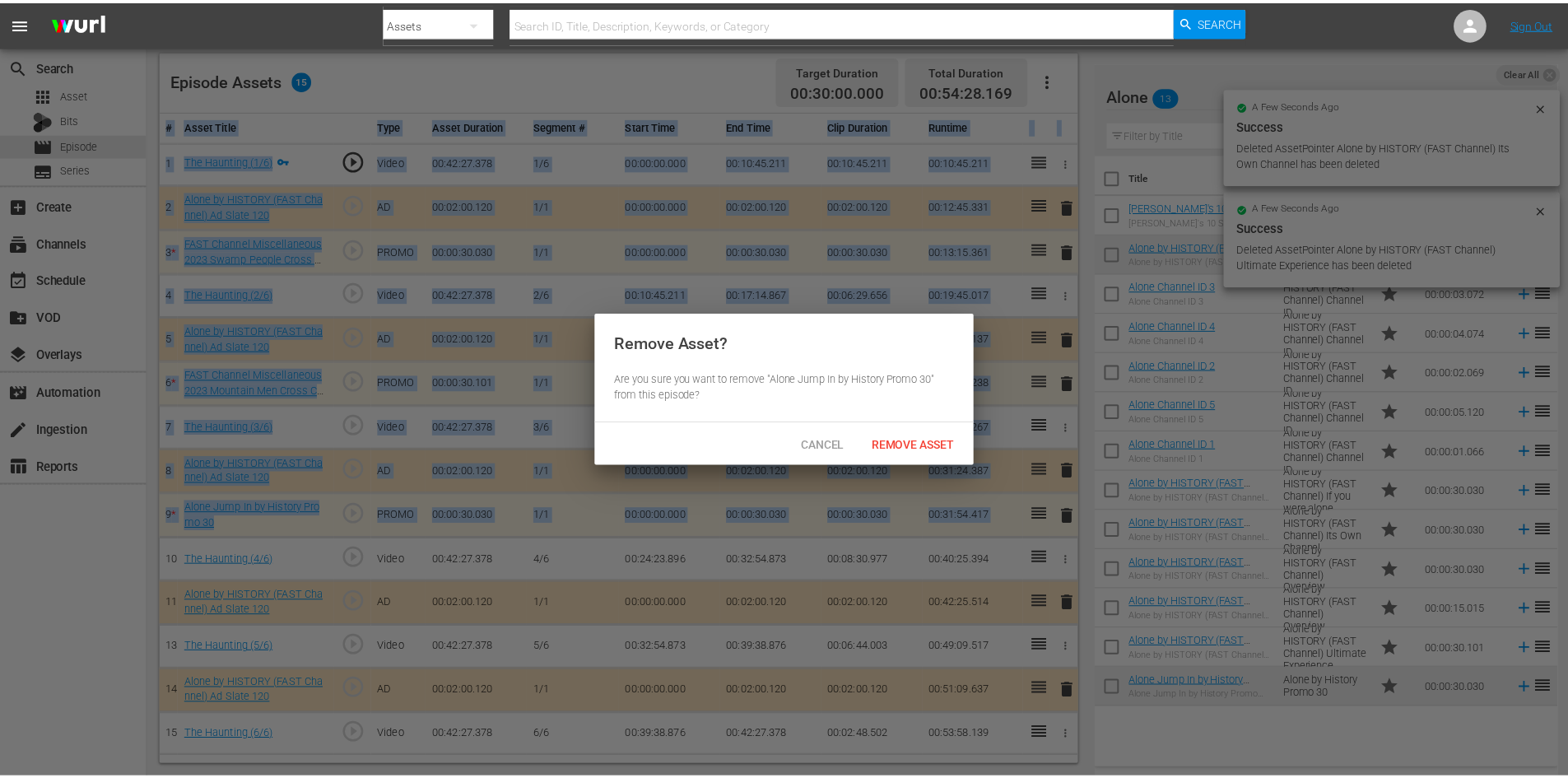
scroll to position [429, 0]
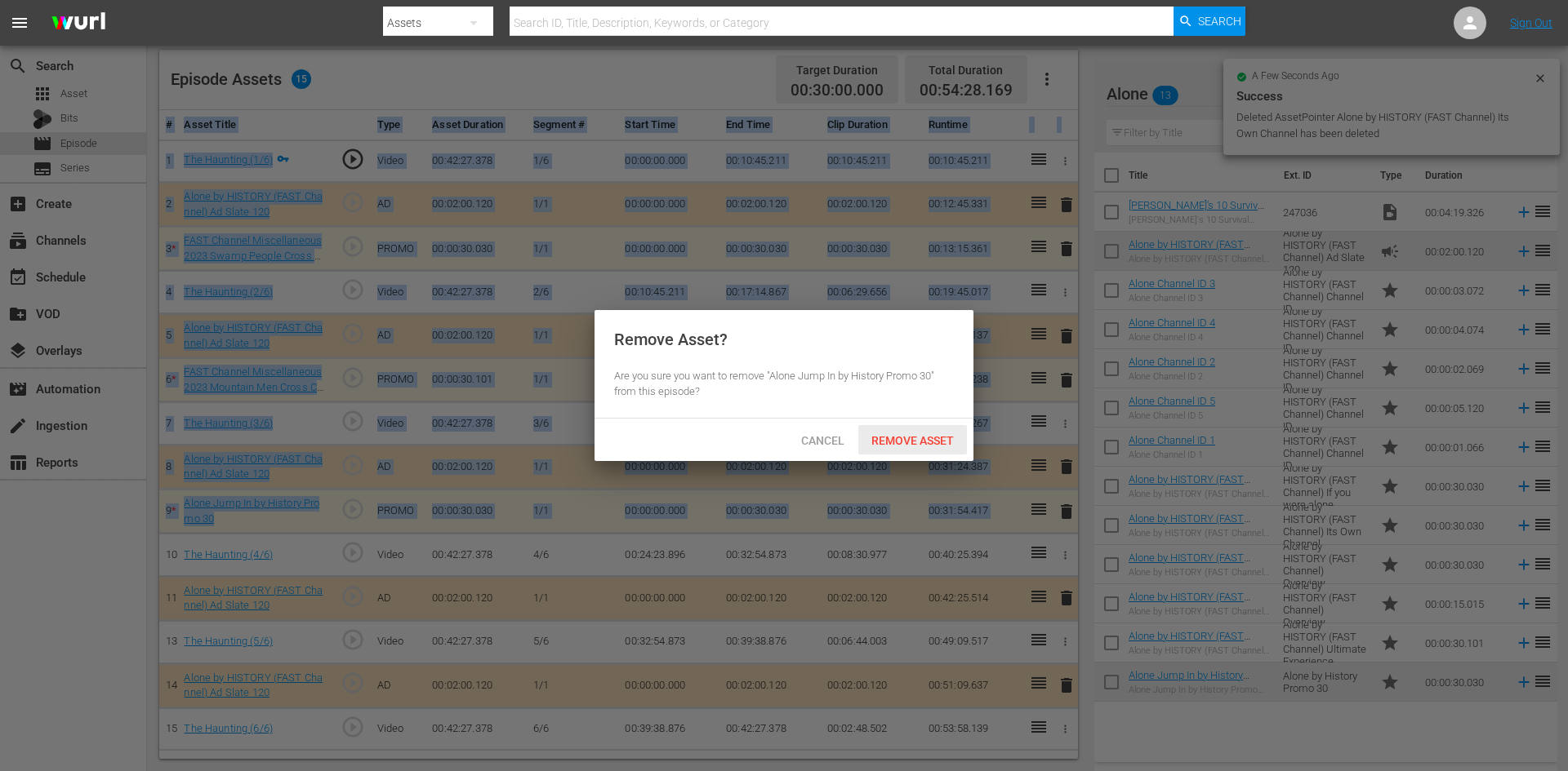
click at [925, 445] on span "Remove Asset" at bounding box center [912, 441] width 109 height 13
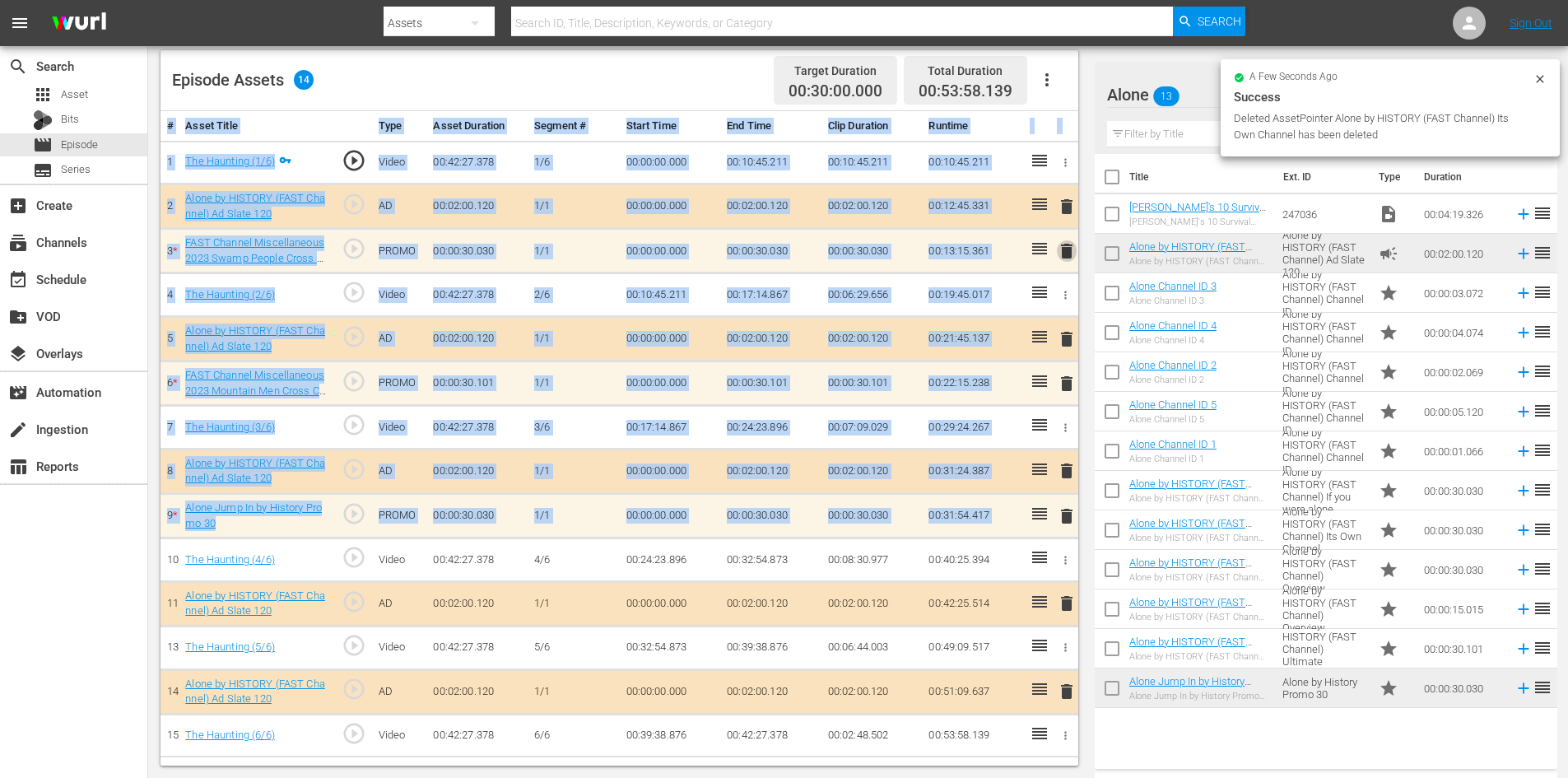
click at [1063, 251] on span "delete" at bounding box center [1066, 251] width 20 height 20
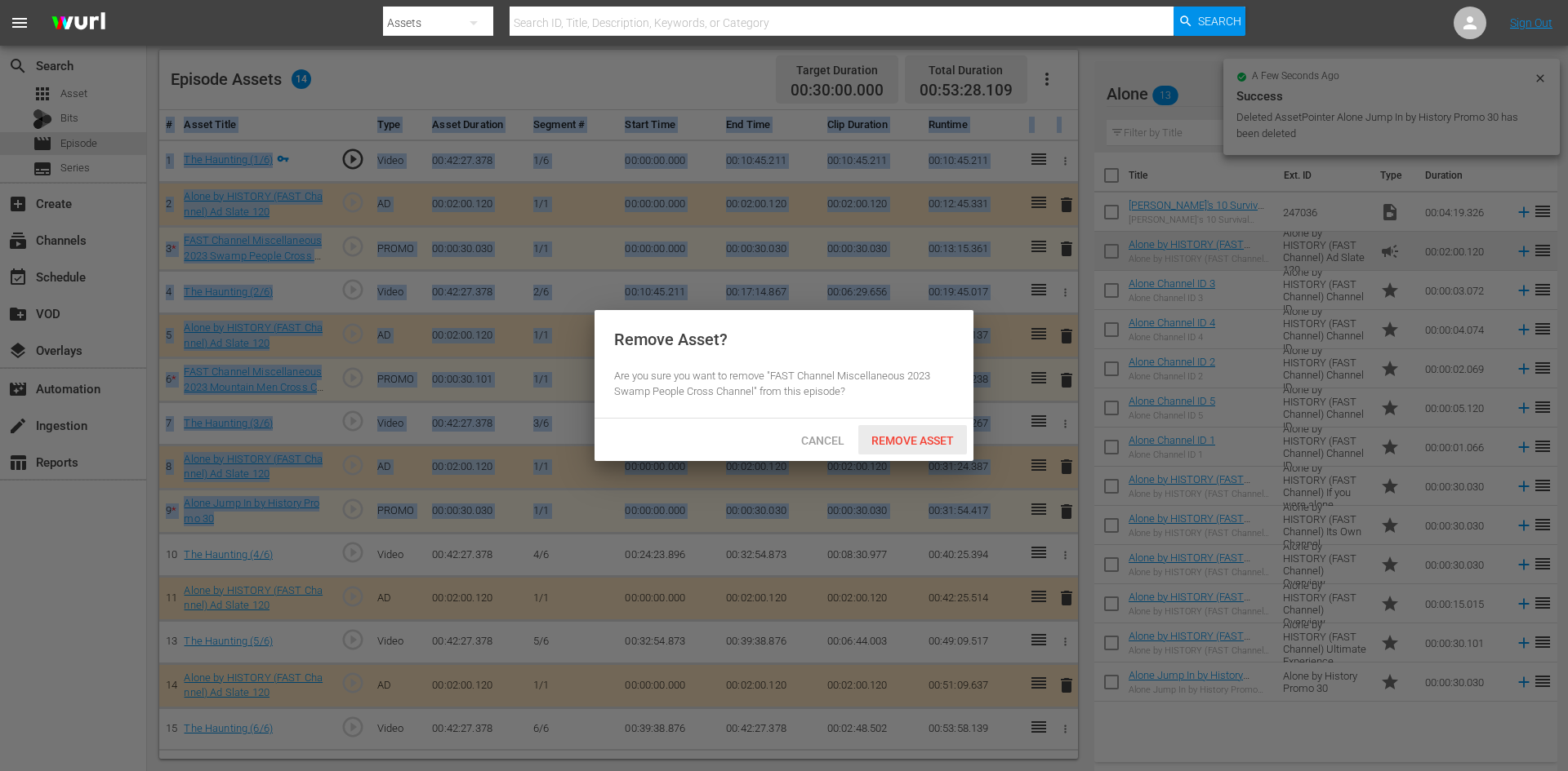
click at [920, 436] on span "Remove Asset" at bounding box center [912, 441] width 109 height 13
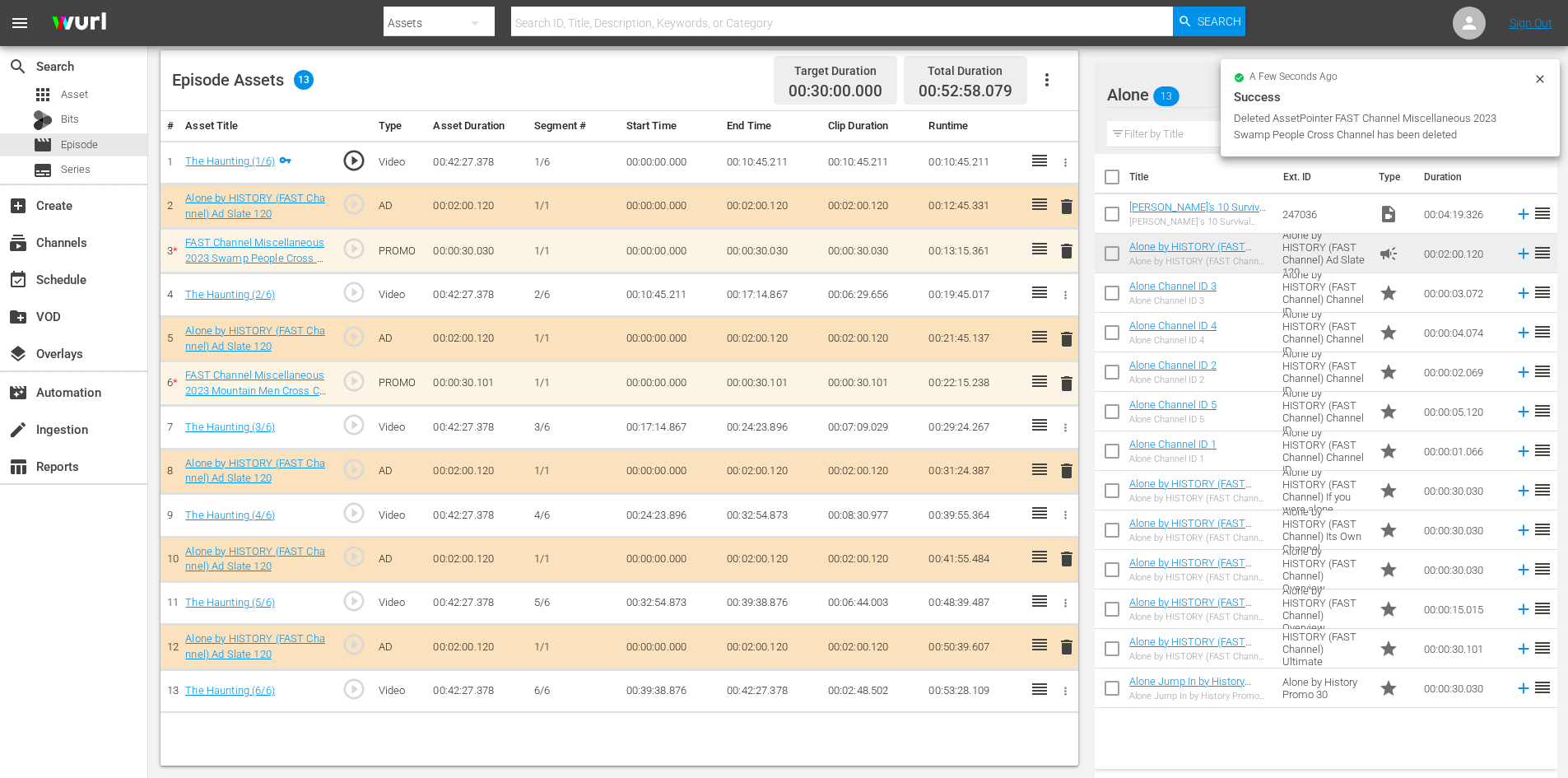
click at [935, 424] on td "00:29:24.267" at bounding box center [972, 427] width 101 height 43
click at [1068, 386] on span "delete" at bounding box center [1066, 383] width 20 height 20
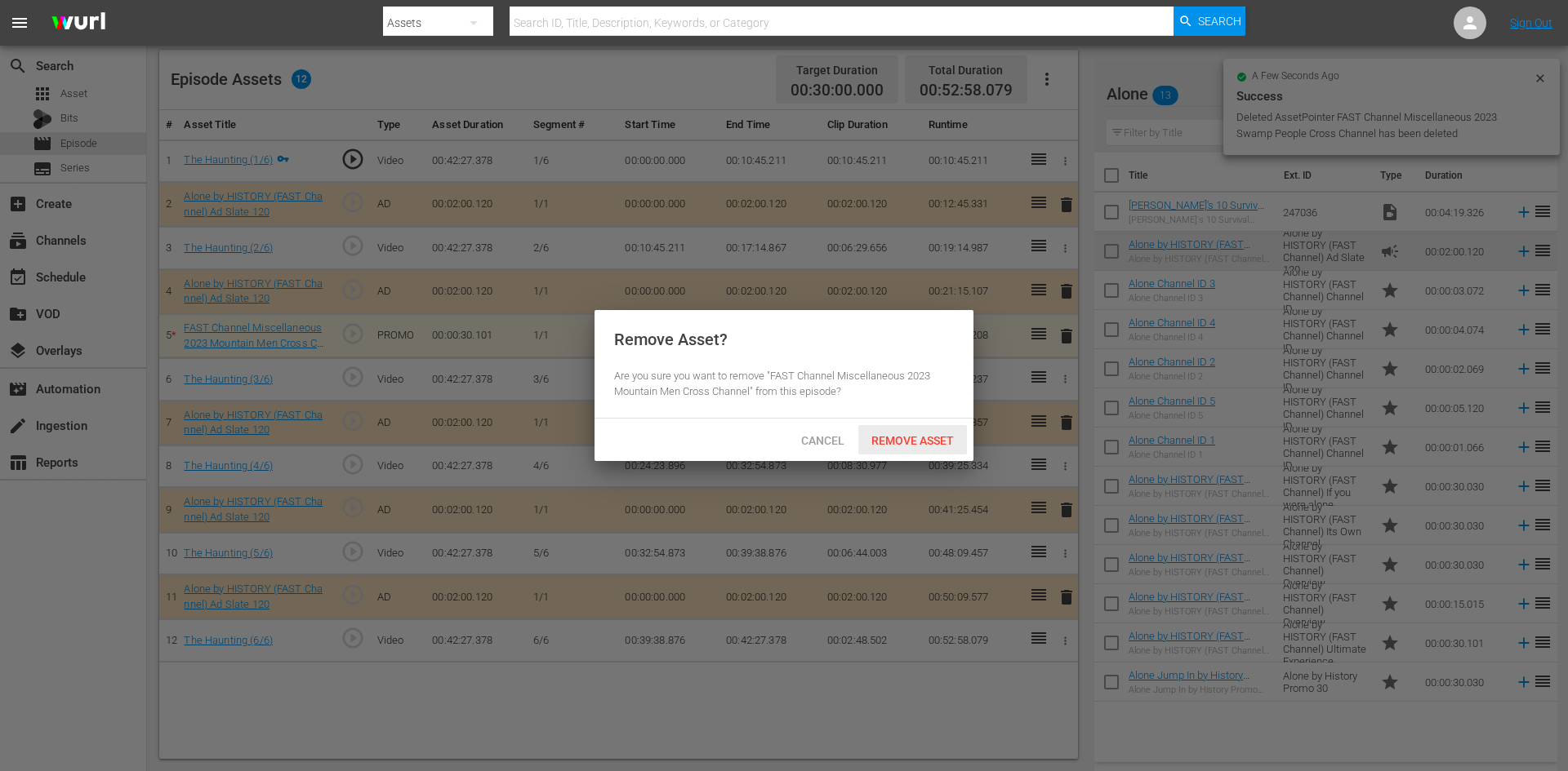
click at [887, 433] on div "Remove Asset" at bounding box center [912, 440] width 109 height 30
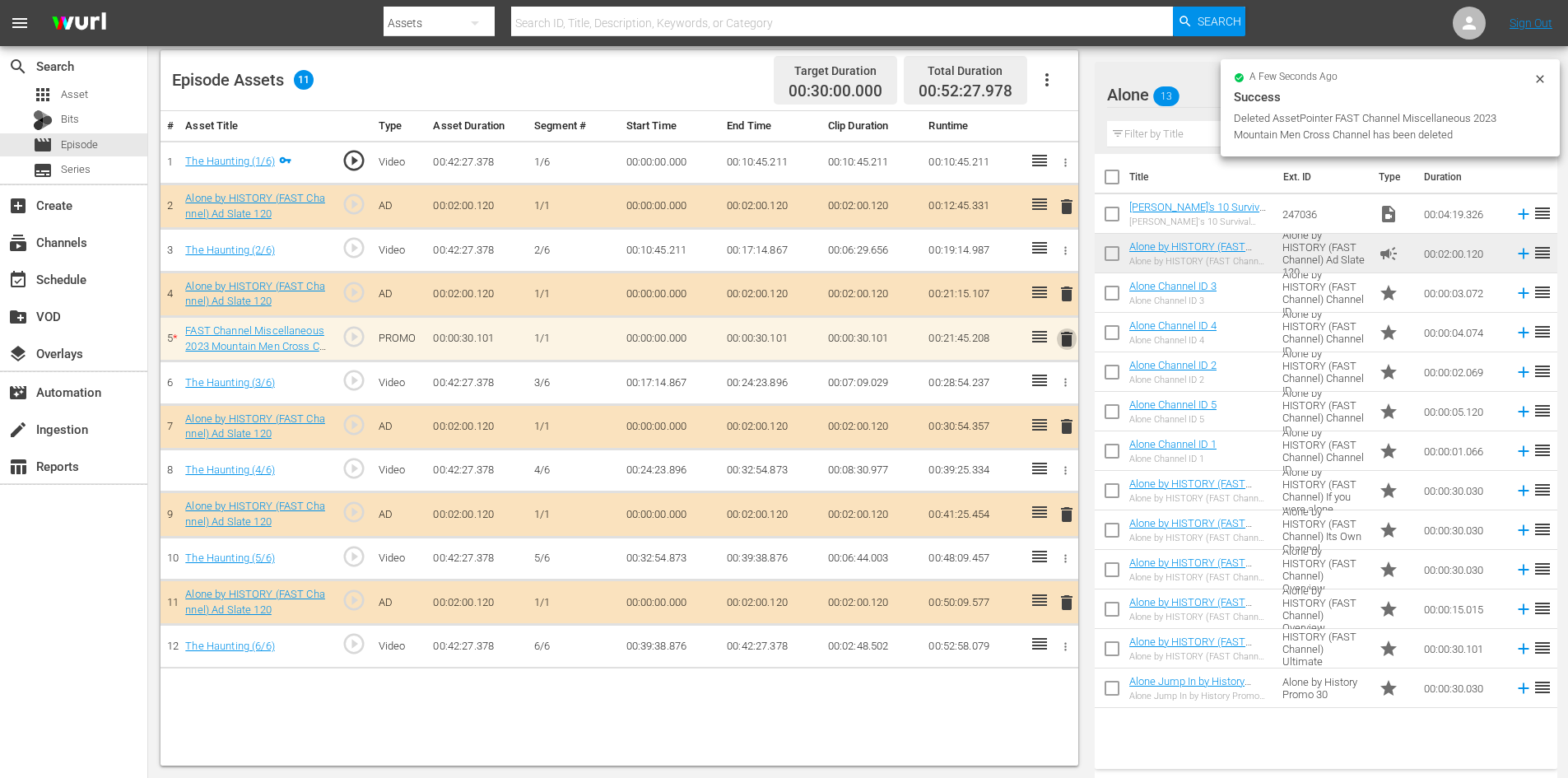
click at [1064, 341] on span "delete" at bounding box center [1066, 339] width 20 height 20
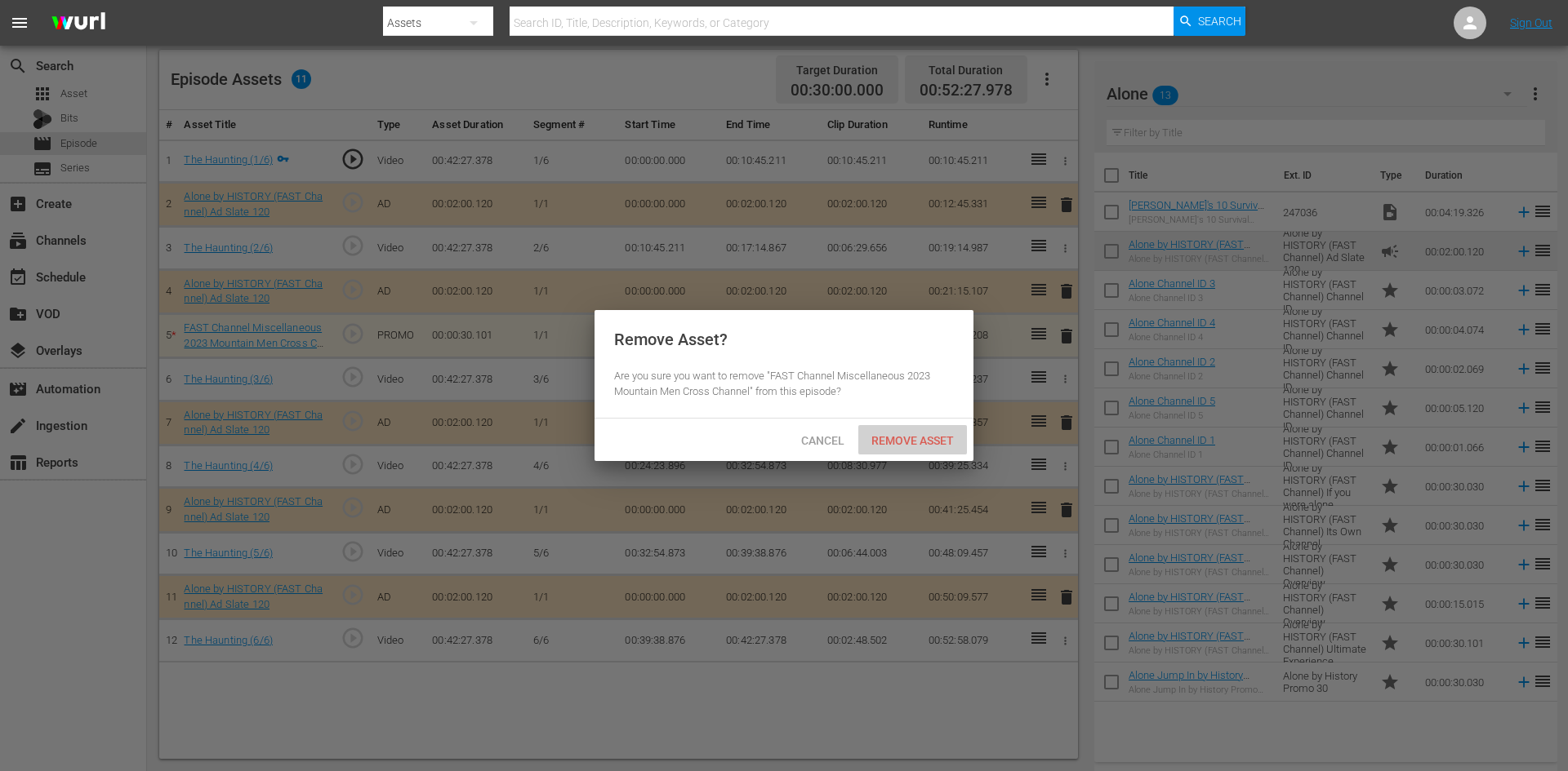
click at [908, 436] on span "Remove Asset" at bounding box center [912, 441] width 109 height 13
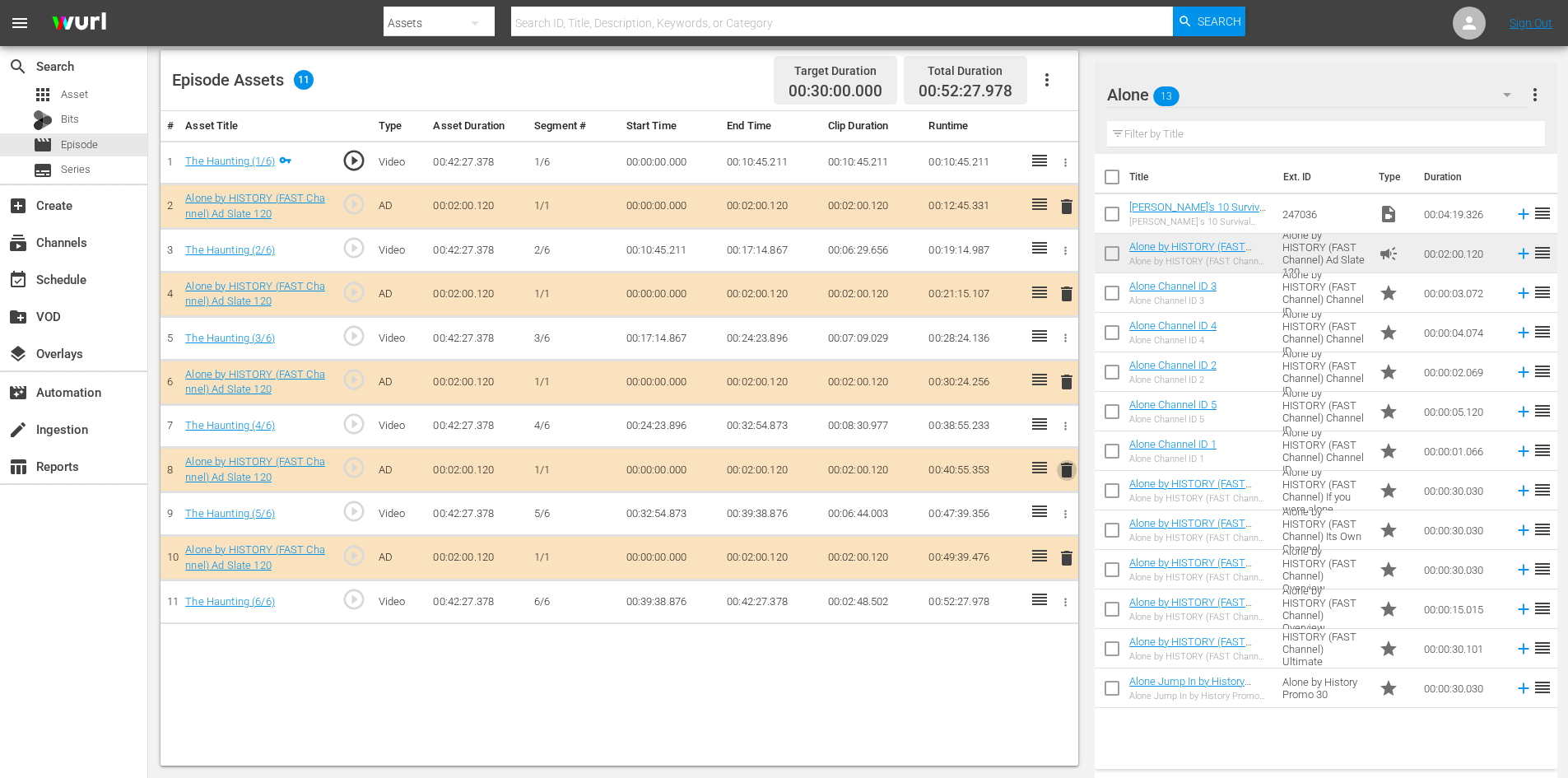
click at [1071, 469] on span "delete" at bounding box center [1066, 470] width 20 height 20
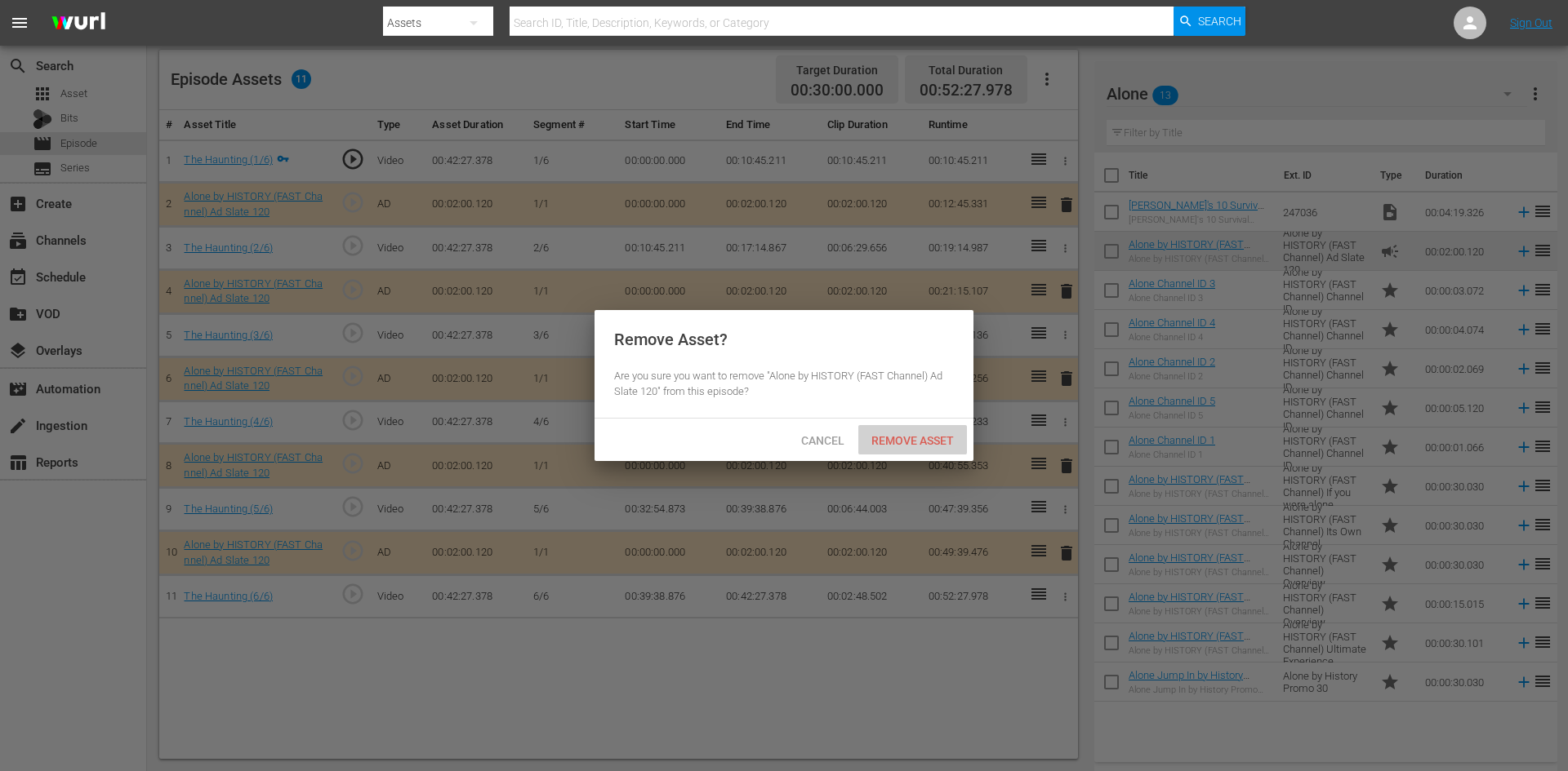
click at [902, 434] on span "Remove Asset" at bounding box center [912, 441] width 109 height 13
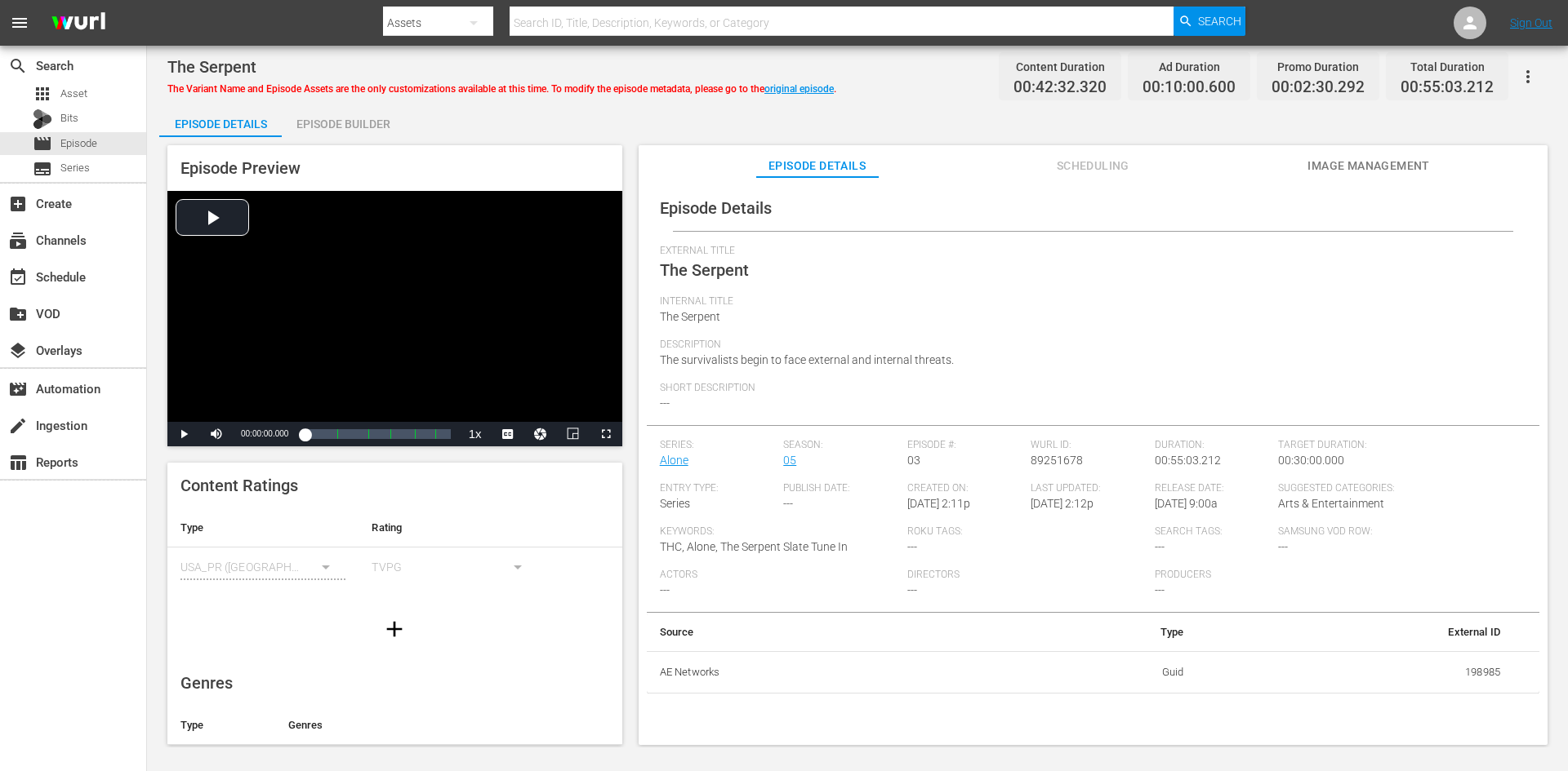
click at [361, 120] on div "Episode Builder" at bounding box center [343, 124] width 122 height 40
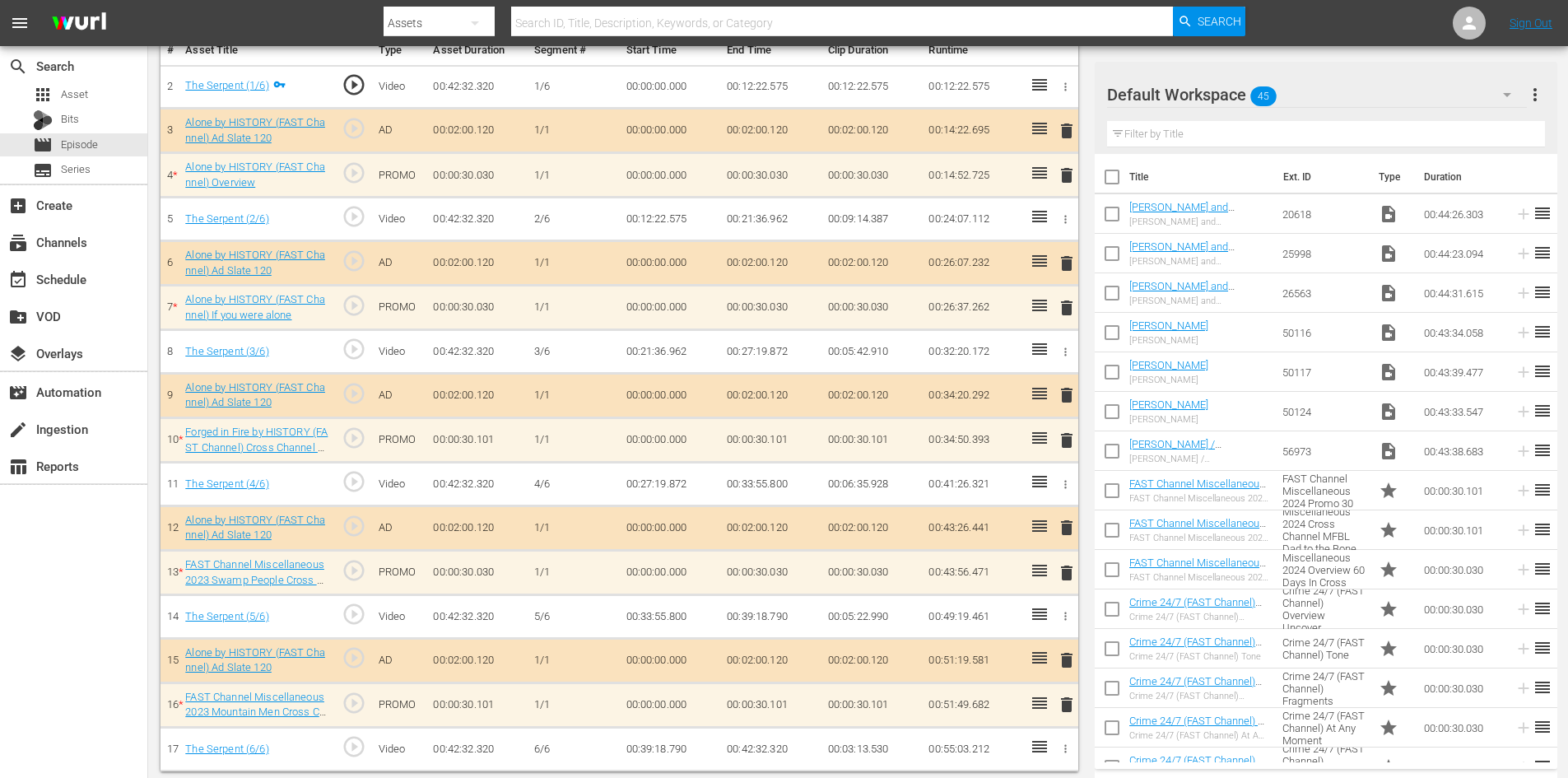
scroll to position [514, 0]
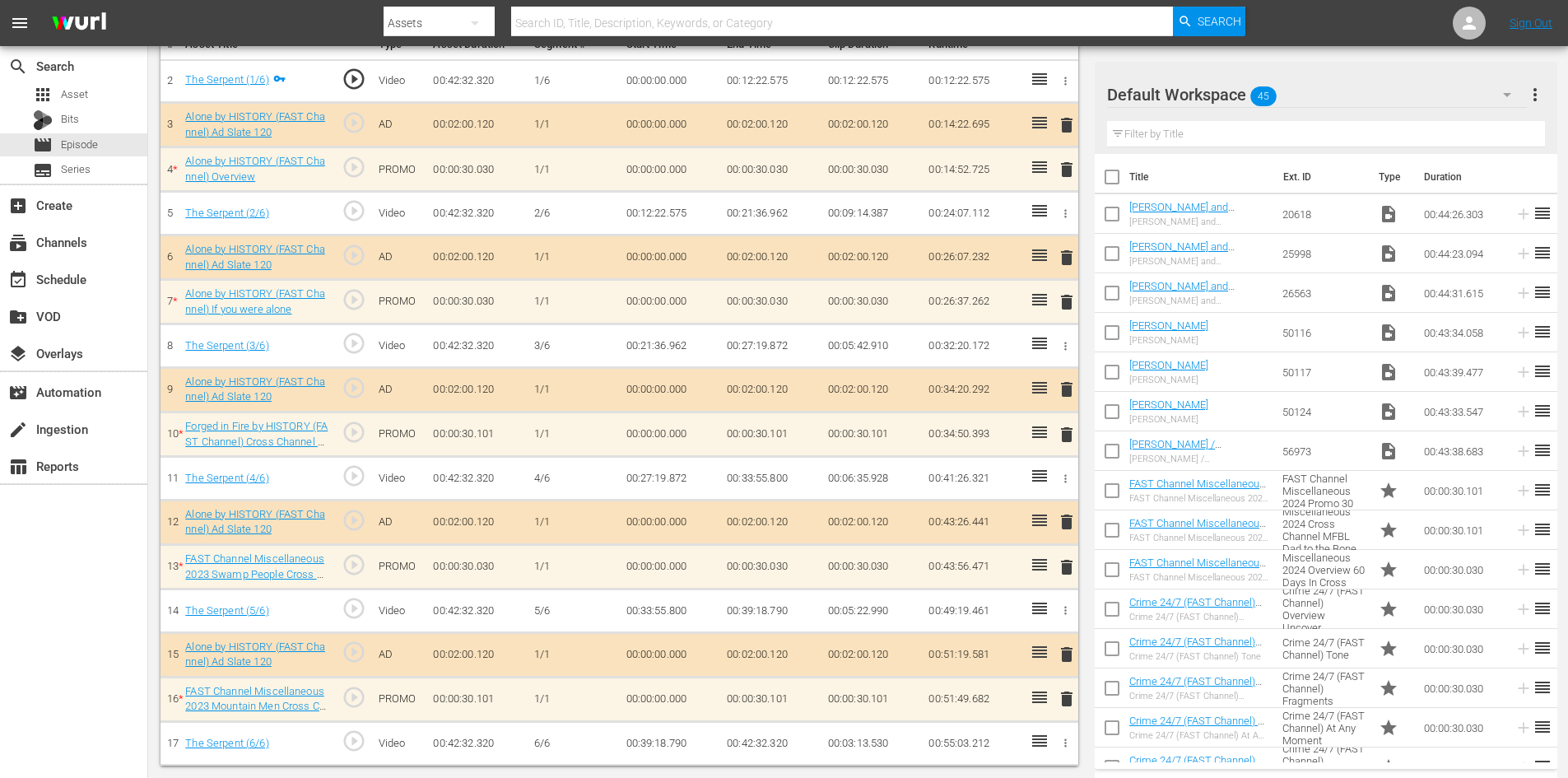
click at [1498, 87] on icon "button" at bounding box center [1507, 94] width 20 height 20
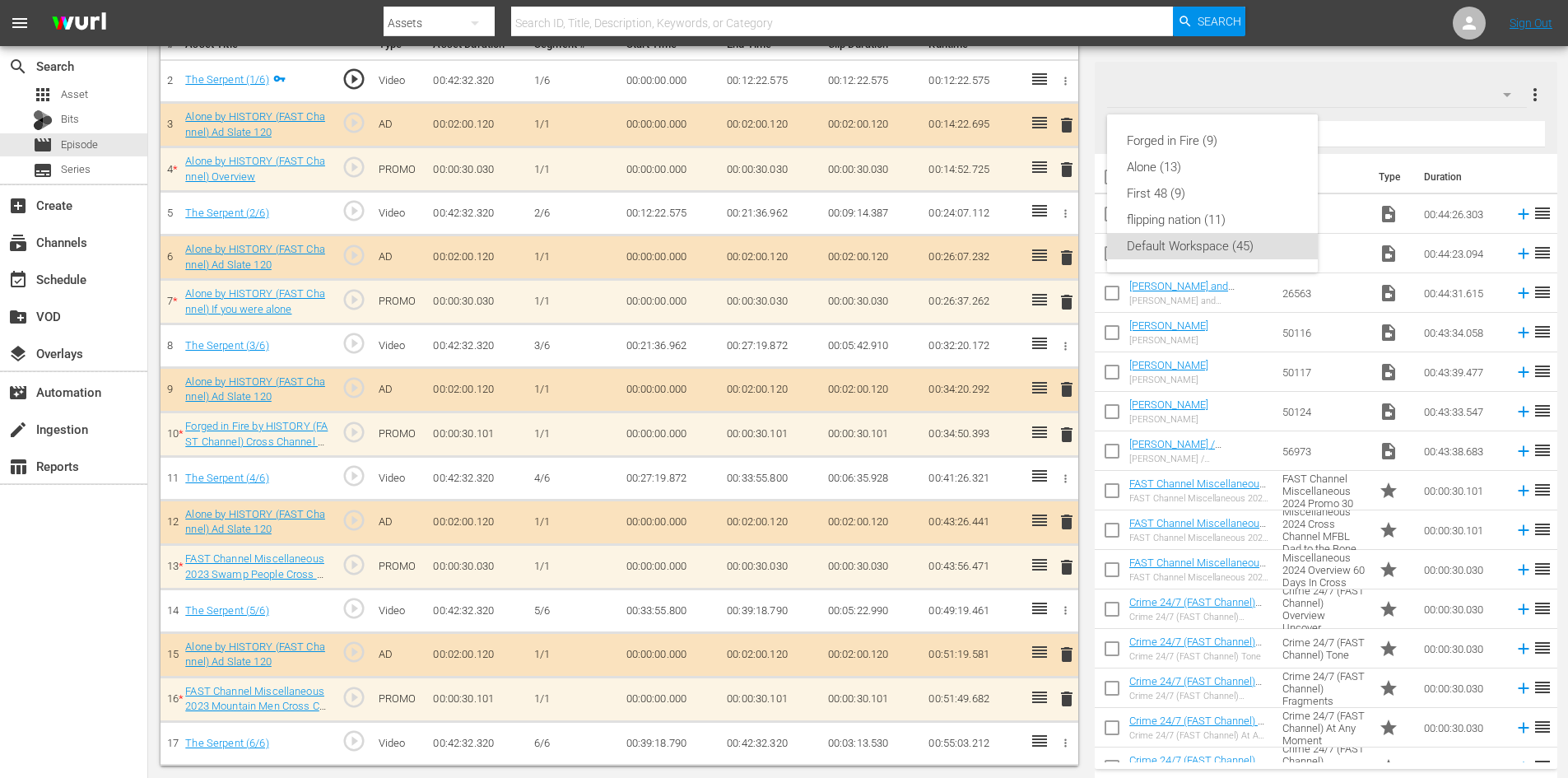
scroll to position [510, 0]
click at [1183, 166] on div "Alone (13)" at bounding box center [1212, 166] width 171 height 26
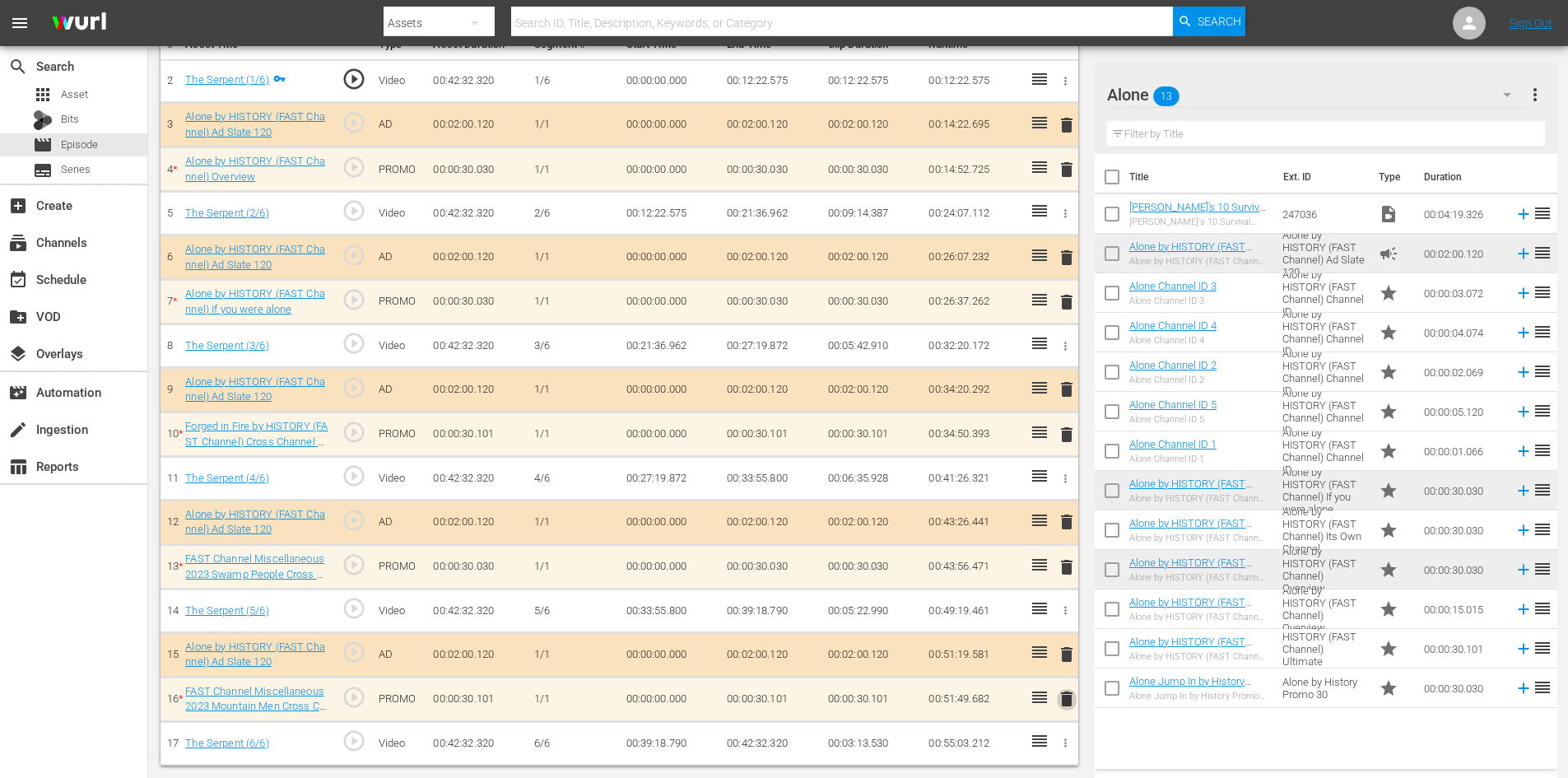
click at [1064, 704] on span "delete" at bounding box center [1066, 699] width 20 height 20
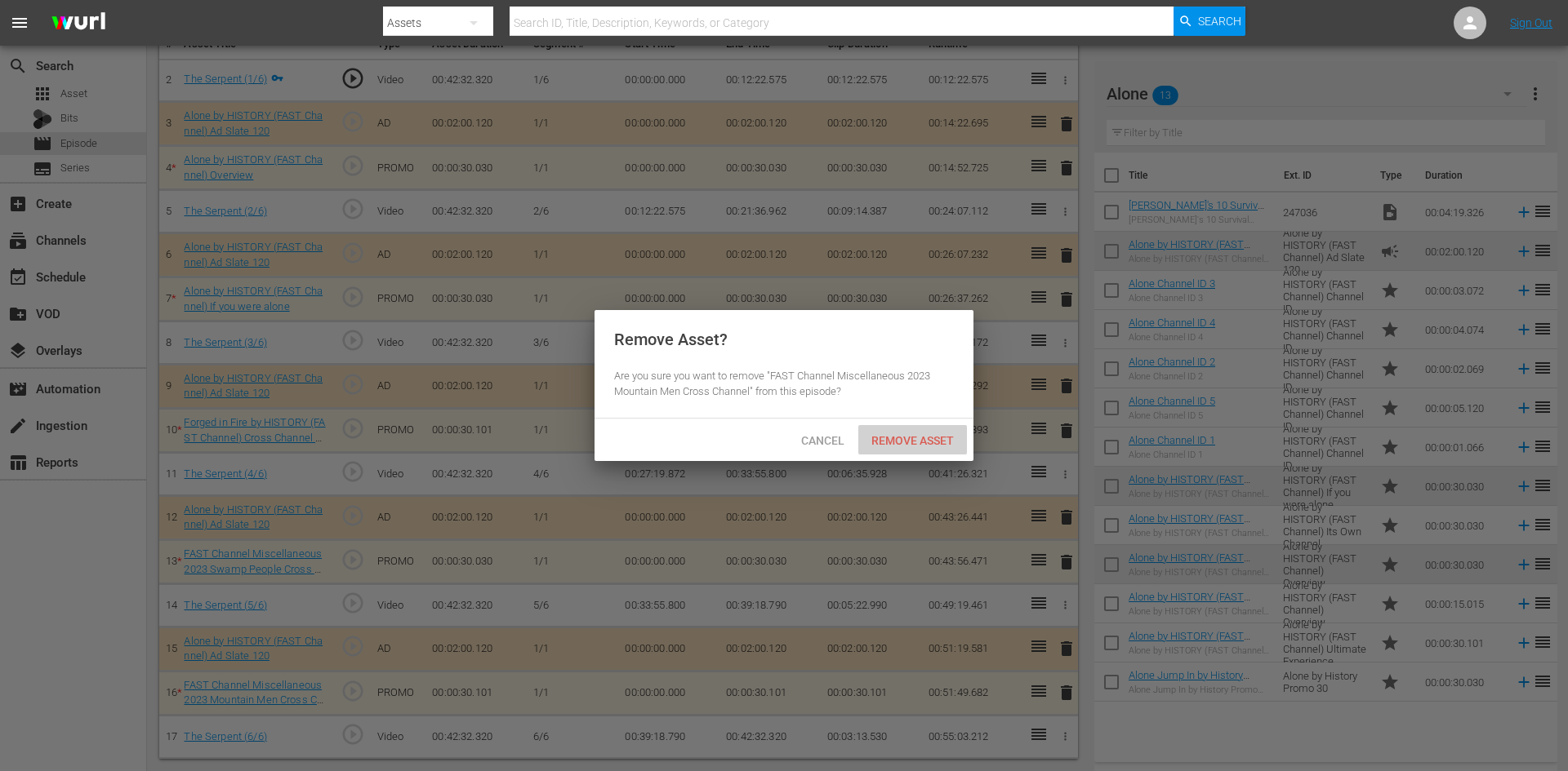
click at [928, 432] on div "Remove Asset" at bounding box center [912, 440] width 109 height 30
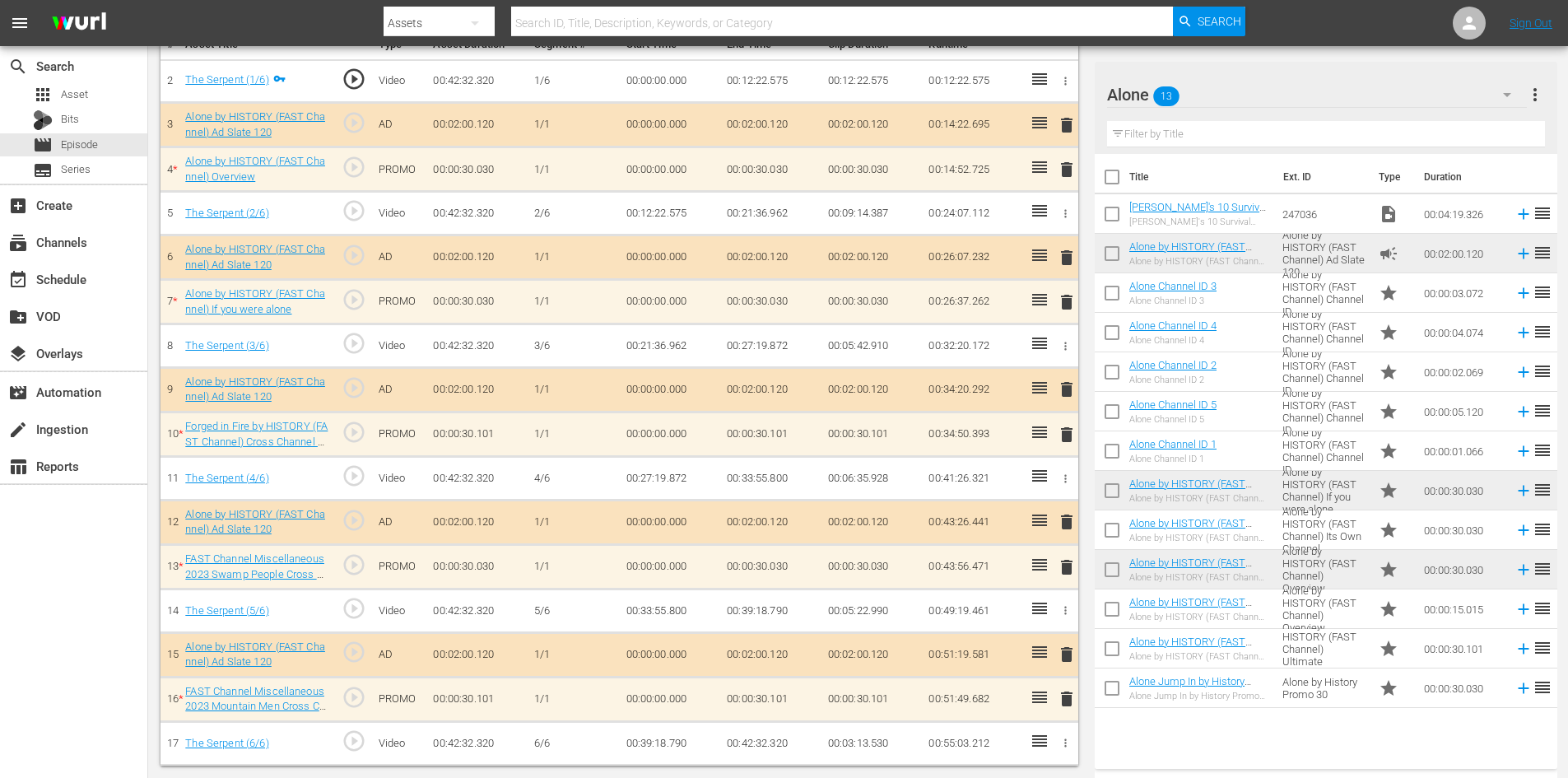
click at [1067, 572] on span "delete" at bounding box center [1066, 567] width 20 height 20
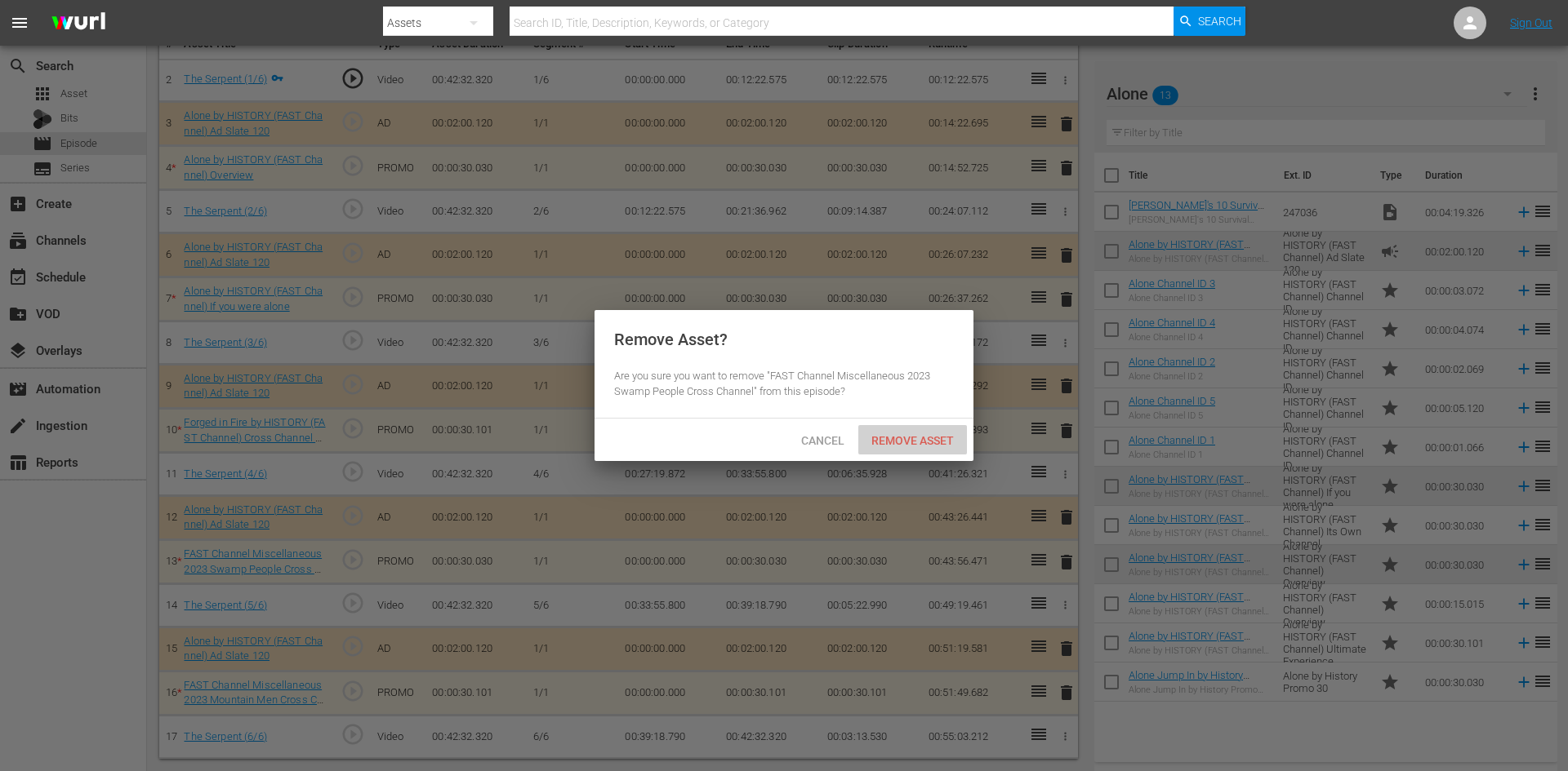
click at [930, 442] on span "Remove Asset" at bounding box center [912, 441] width 109 height 13
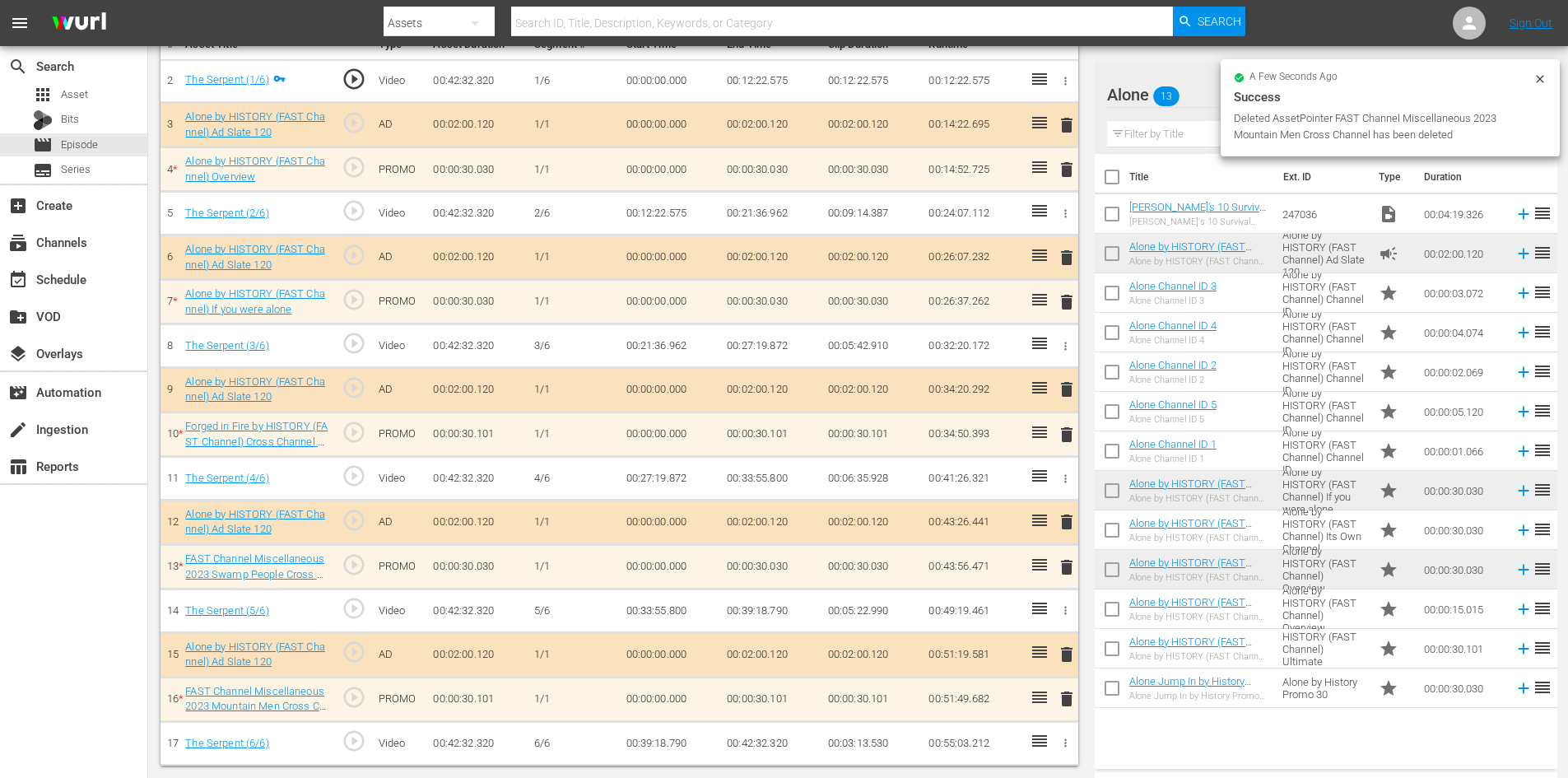
click at [1076, 437] on span "delete" at bounding box center [1066, 434] width 20 height 20
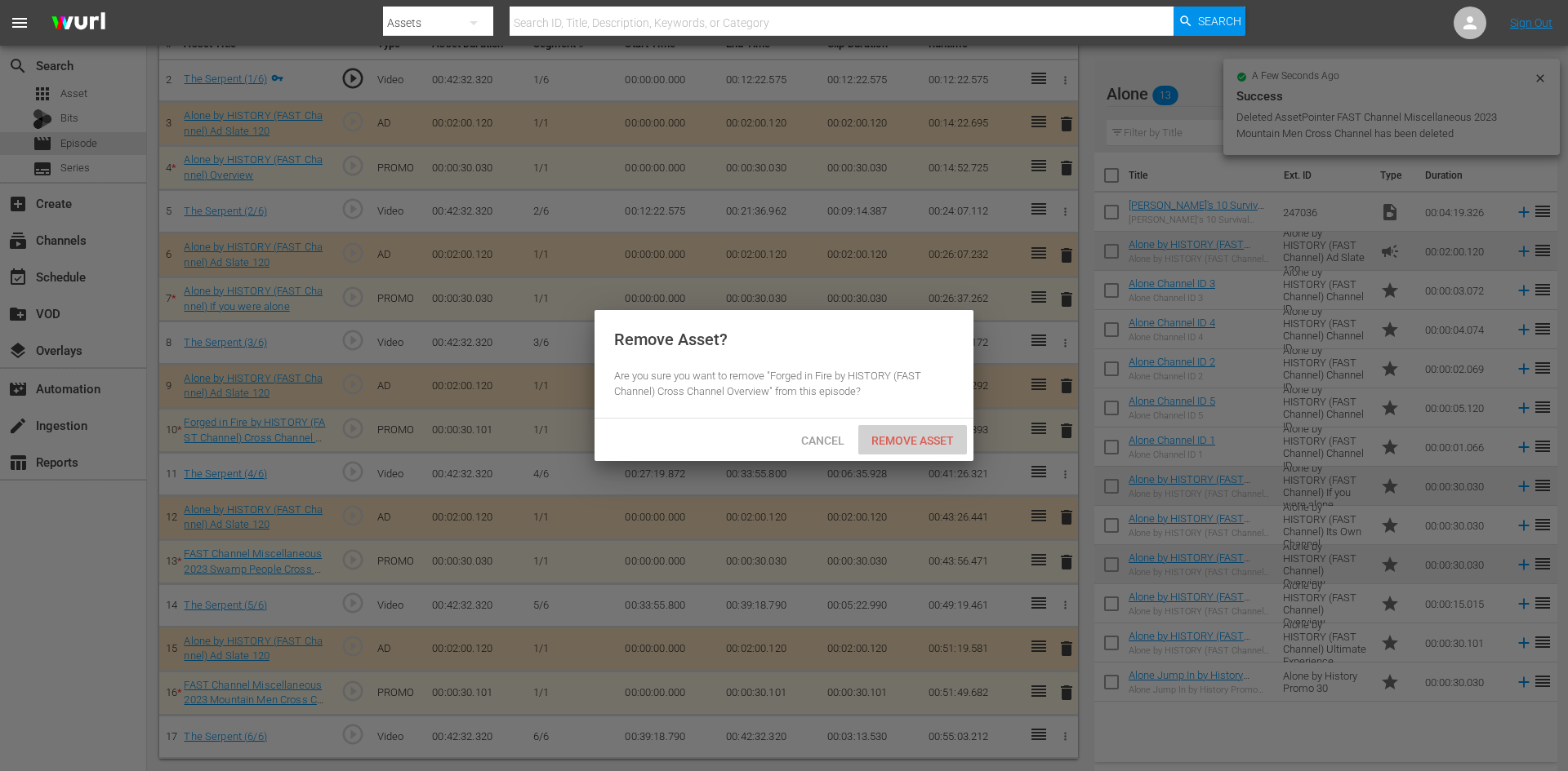
click at [928, 444] on span "Remove Asset" at bounding box center [912, 441] width 109 height 13
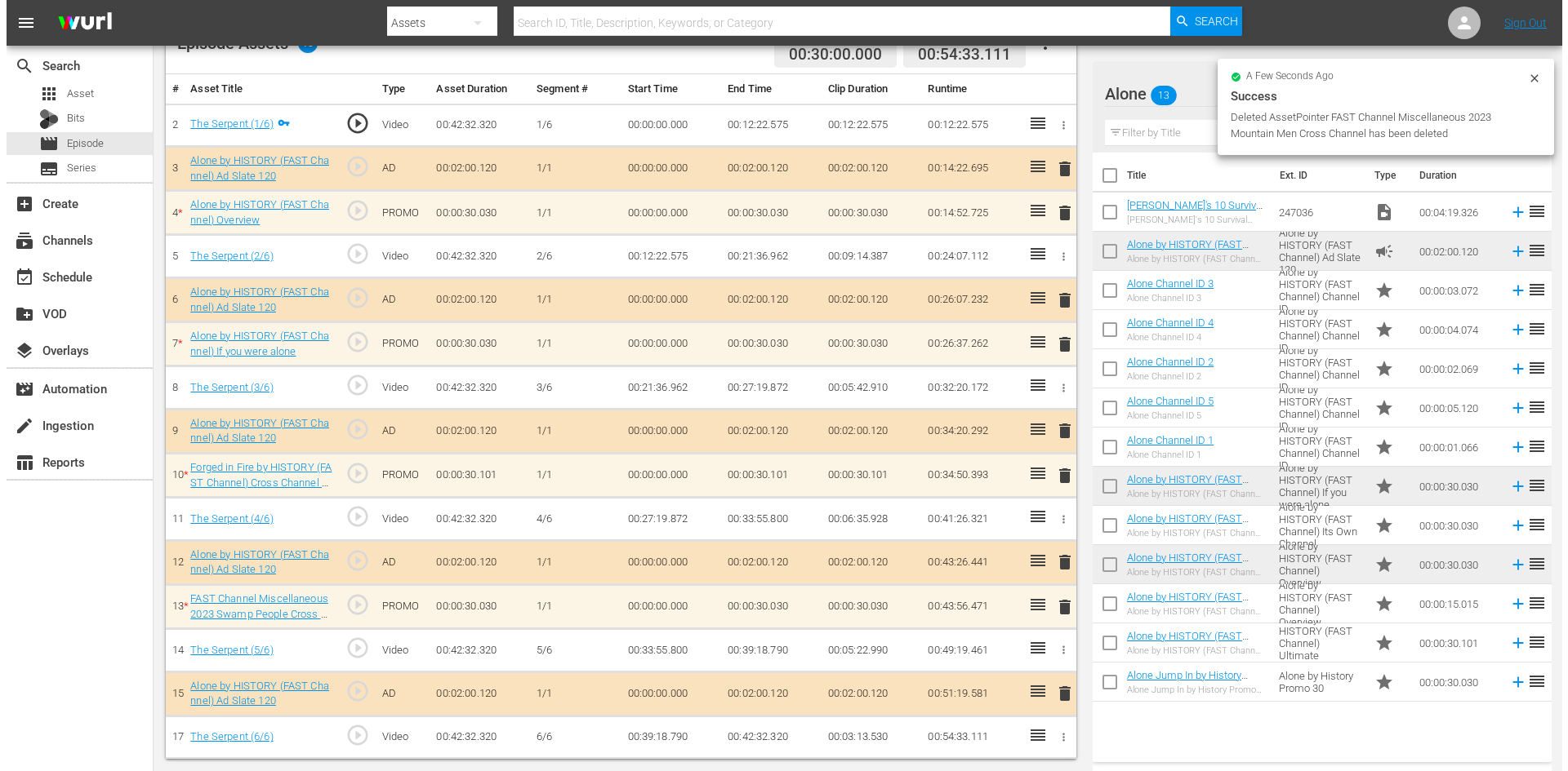
scroll to position [461, 0]
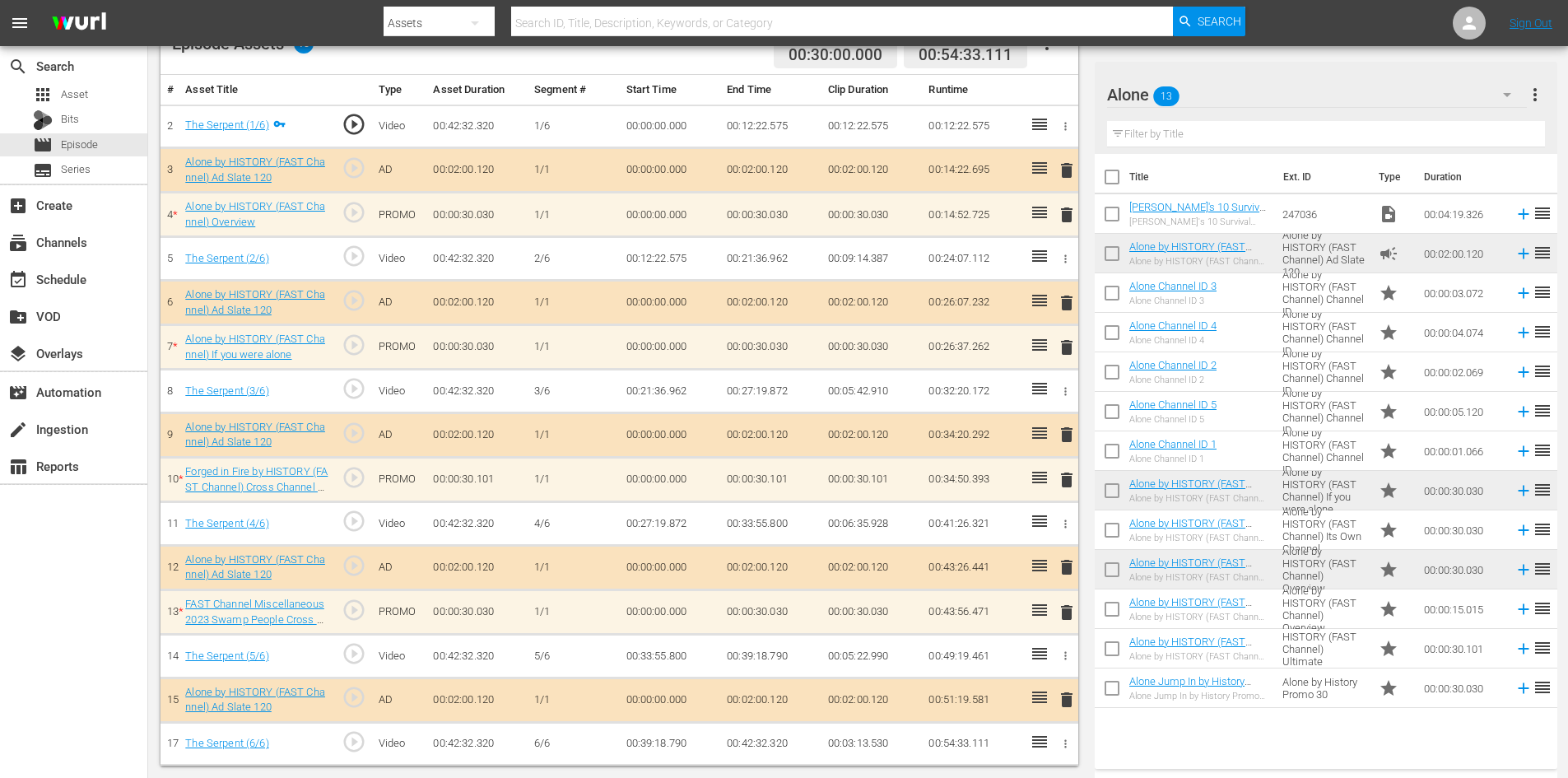
click at [1070, 343] on span "delete" at bounding box center [1066, 347] width 20 height 20
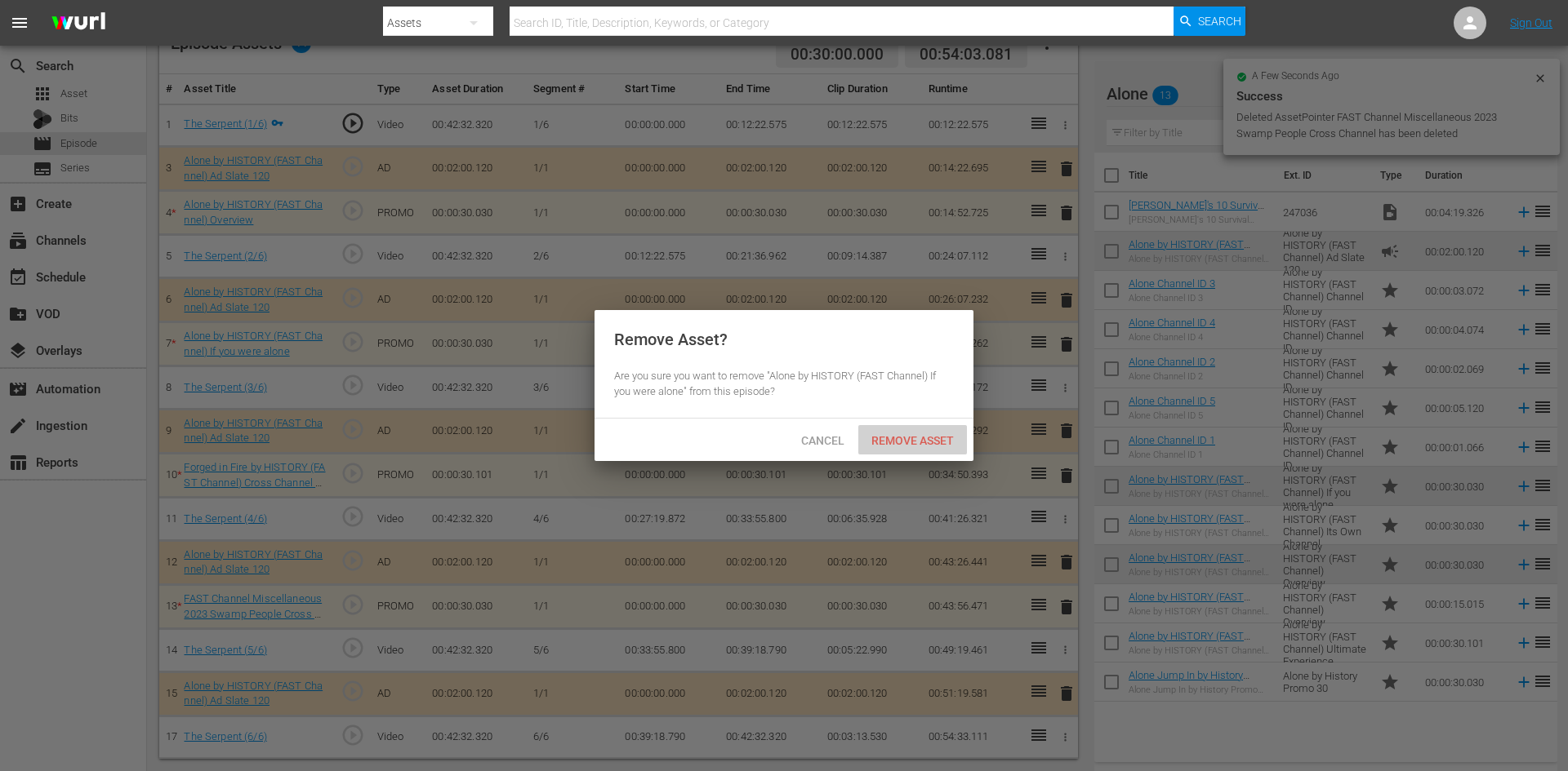
click at [903, 439] on span "Remove Asset" at bounding box center [912, 441] width 109 height 13
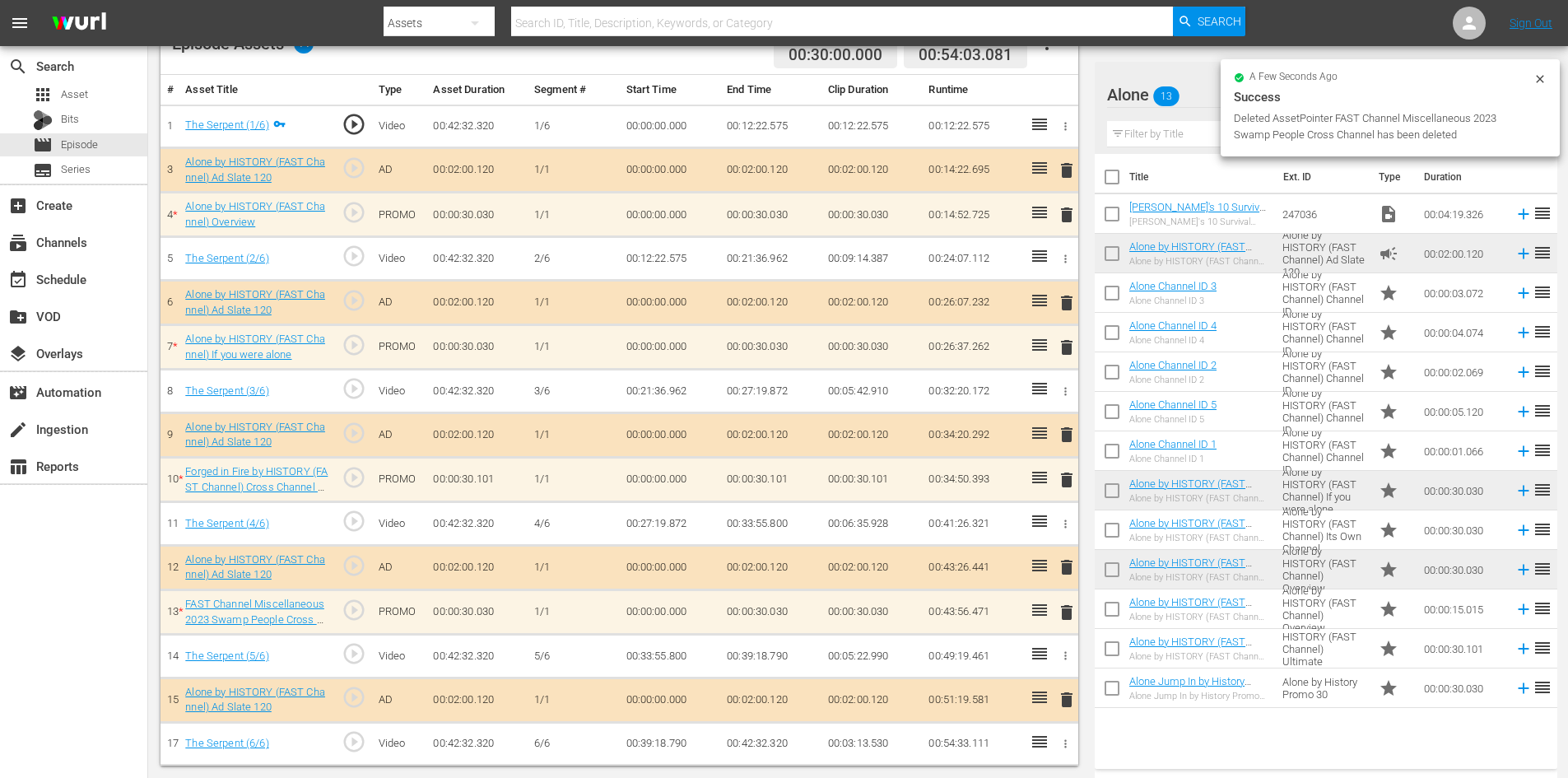
click at [1062, 213] on span "delete" at bounding box center [1066, 214] width 20 height 20
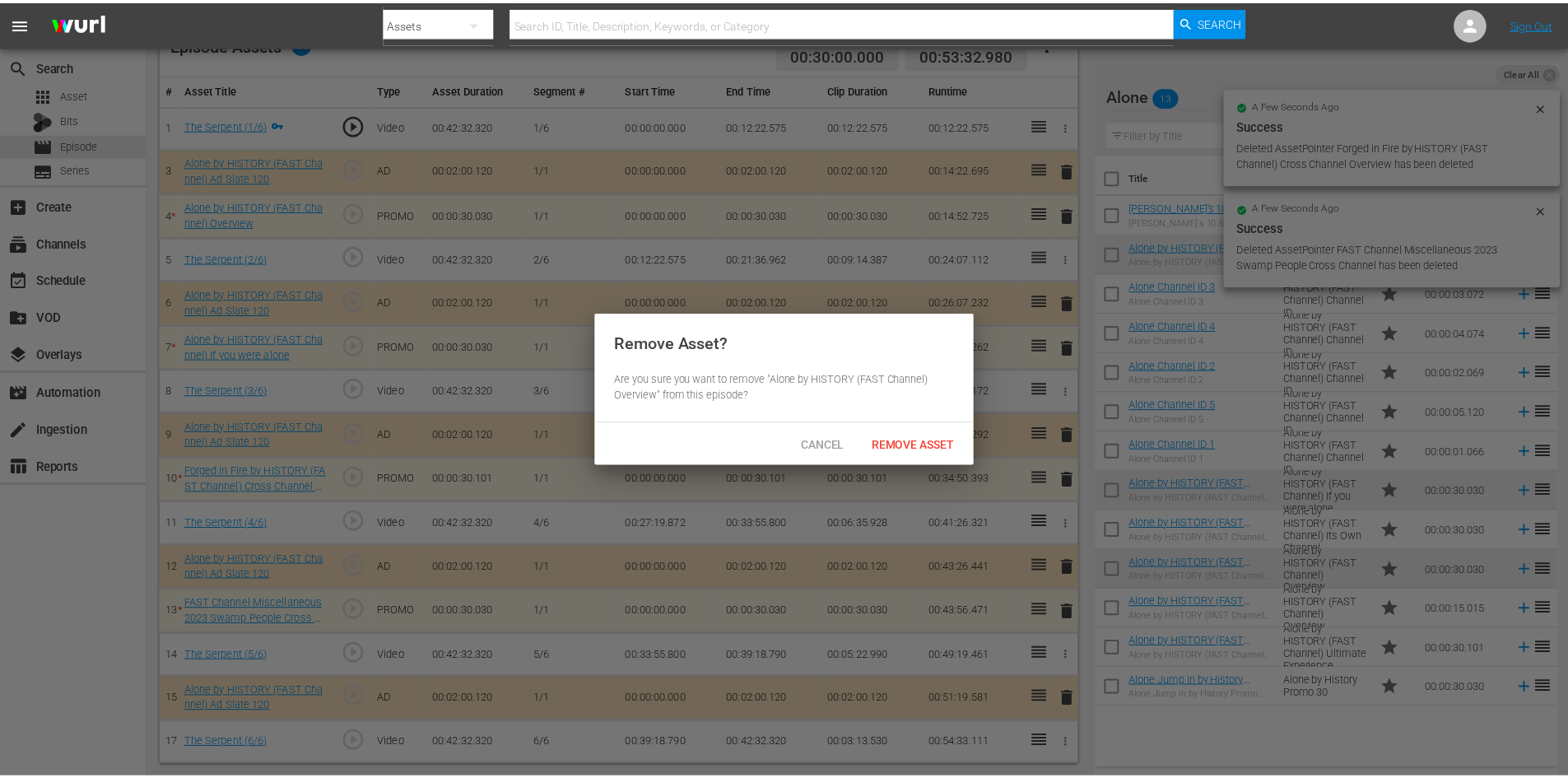
scroll to position [429, 0]
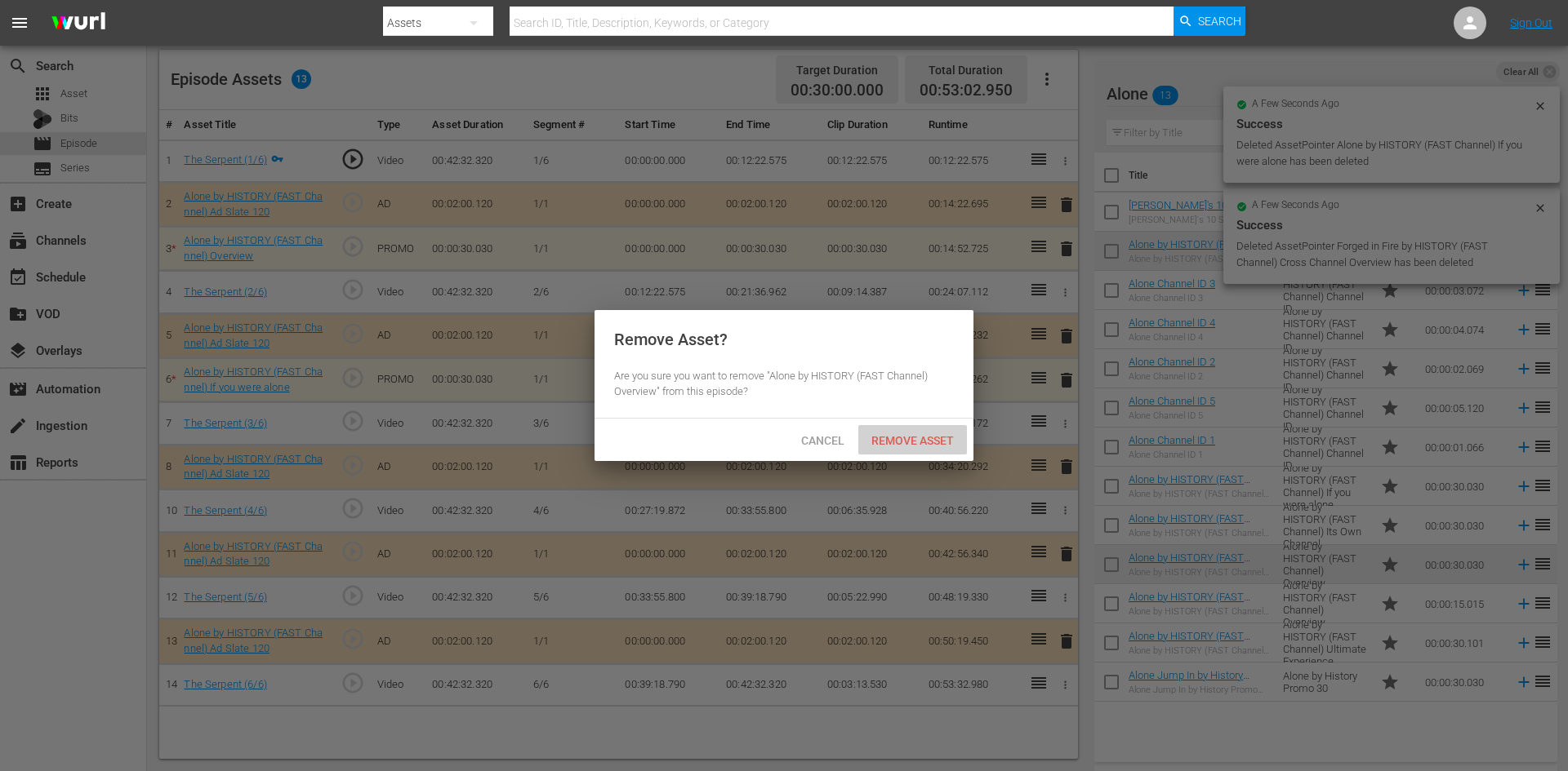
click at [925, 448] on div "Remove Asset" at bounding box center [912, 440] width 109 height 30
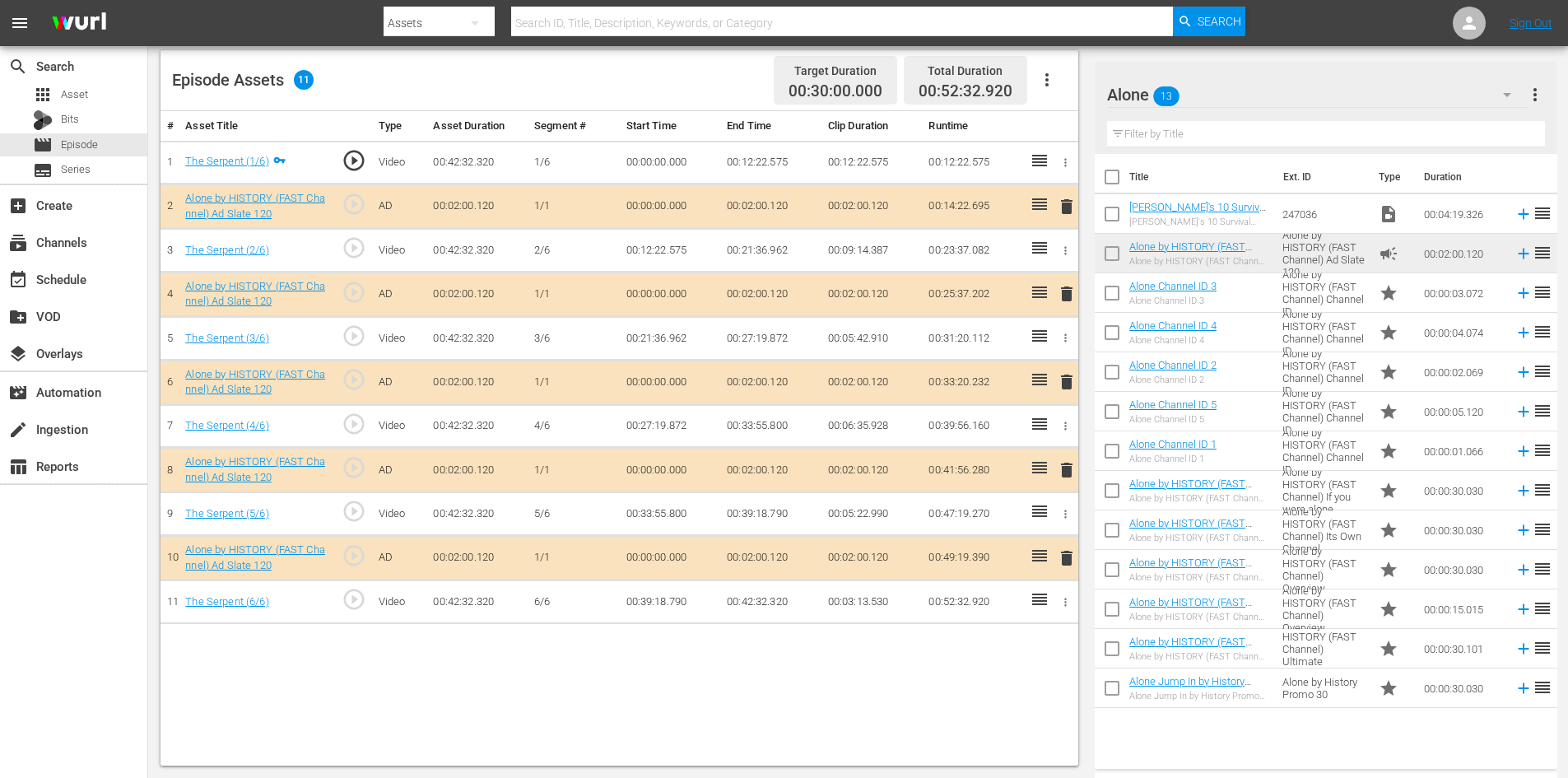
click at [1071, 470] on span "delete" at bounding box center [1066, 470] width 20 height 20
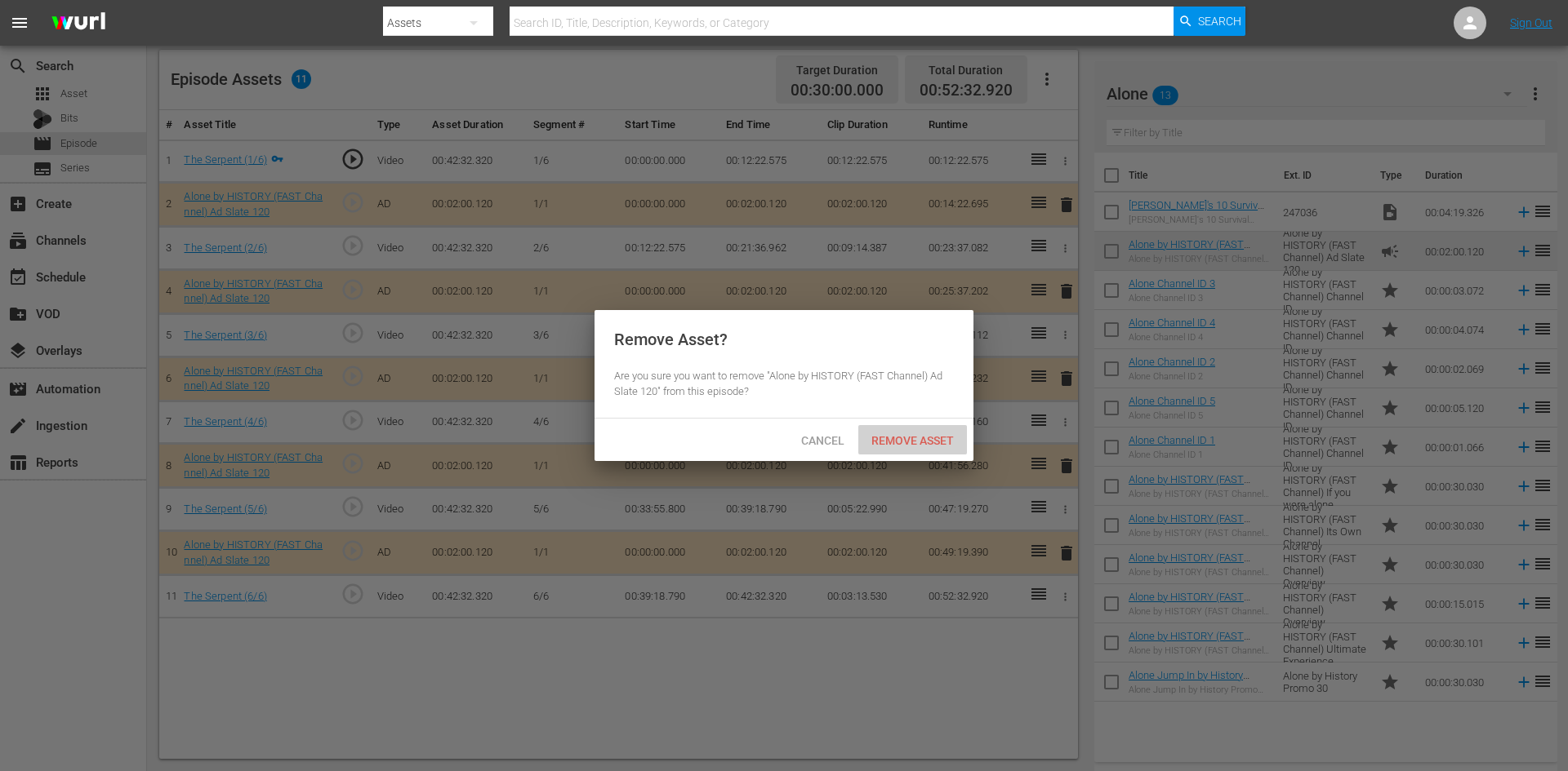
click at [893, 440] on span "Remove Asset" at bounding box center [912, 441] width 109 height 13
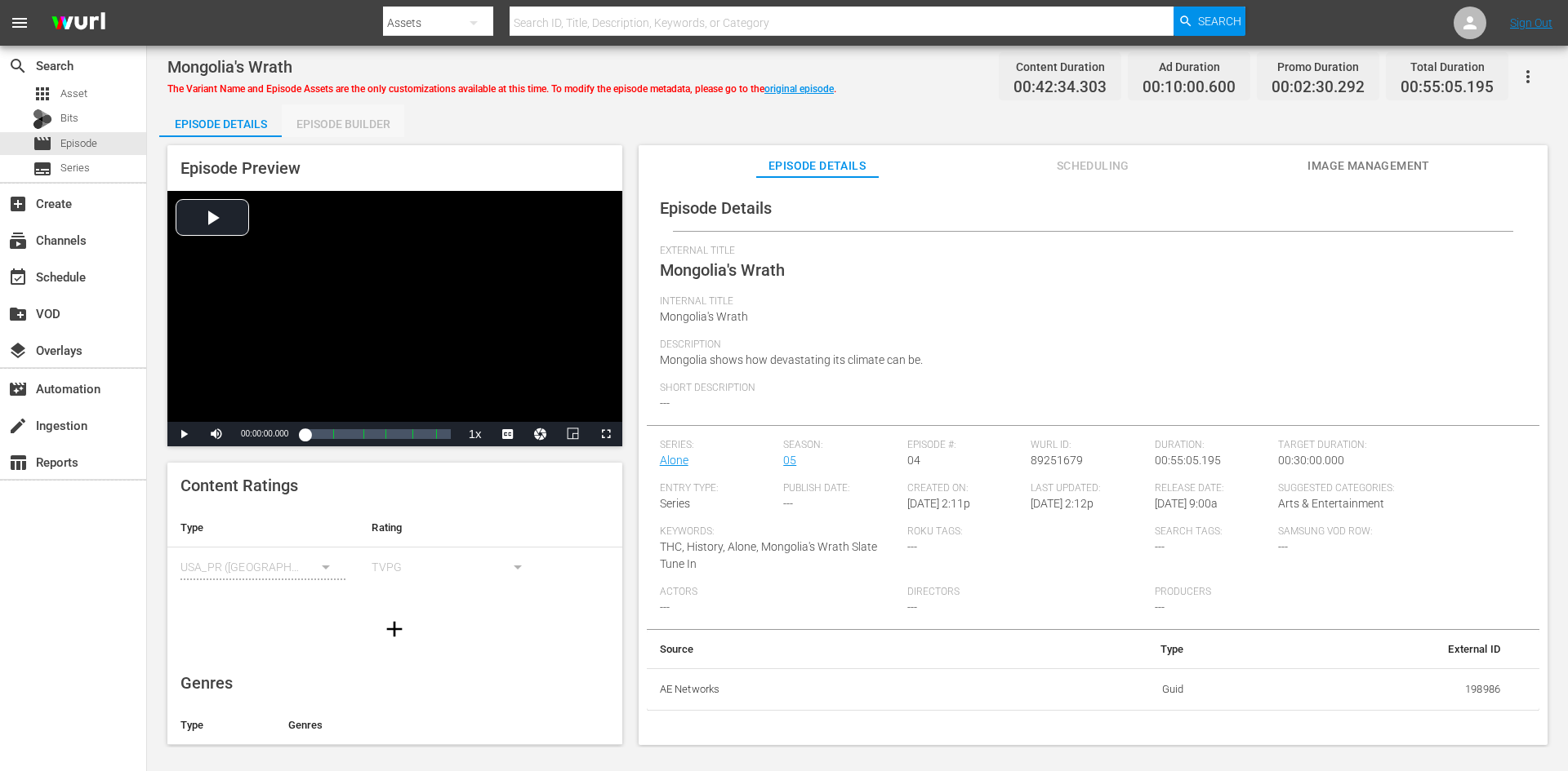
click at [344, 117] on div "Episode Builder" at bounding box center [343, 124] width 122 height 40
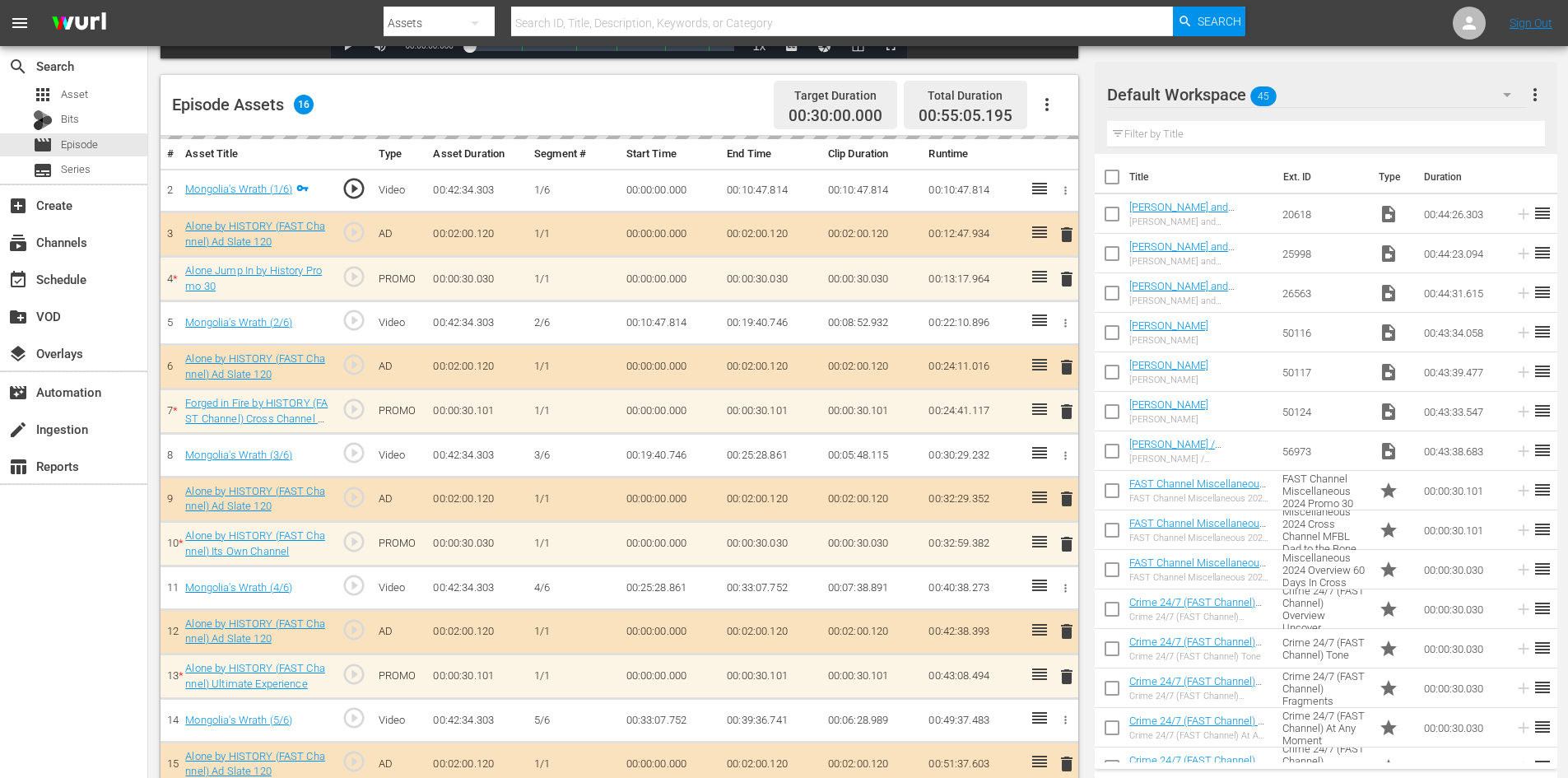
scroll to position [514, 0]
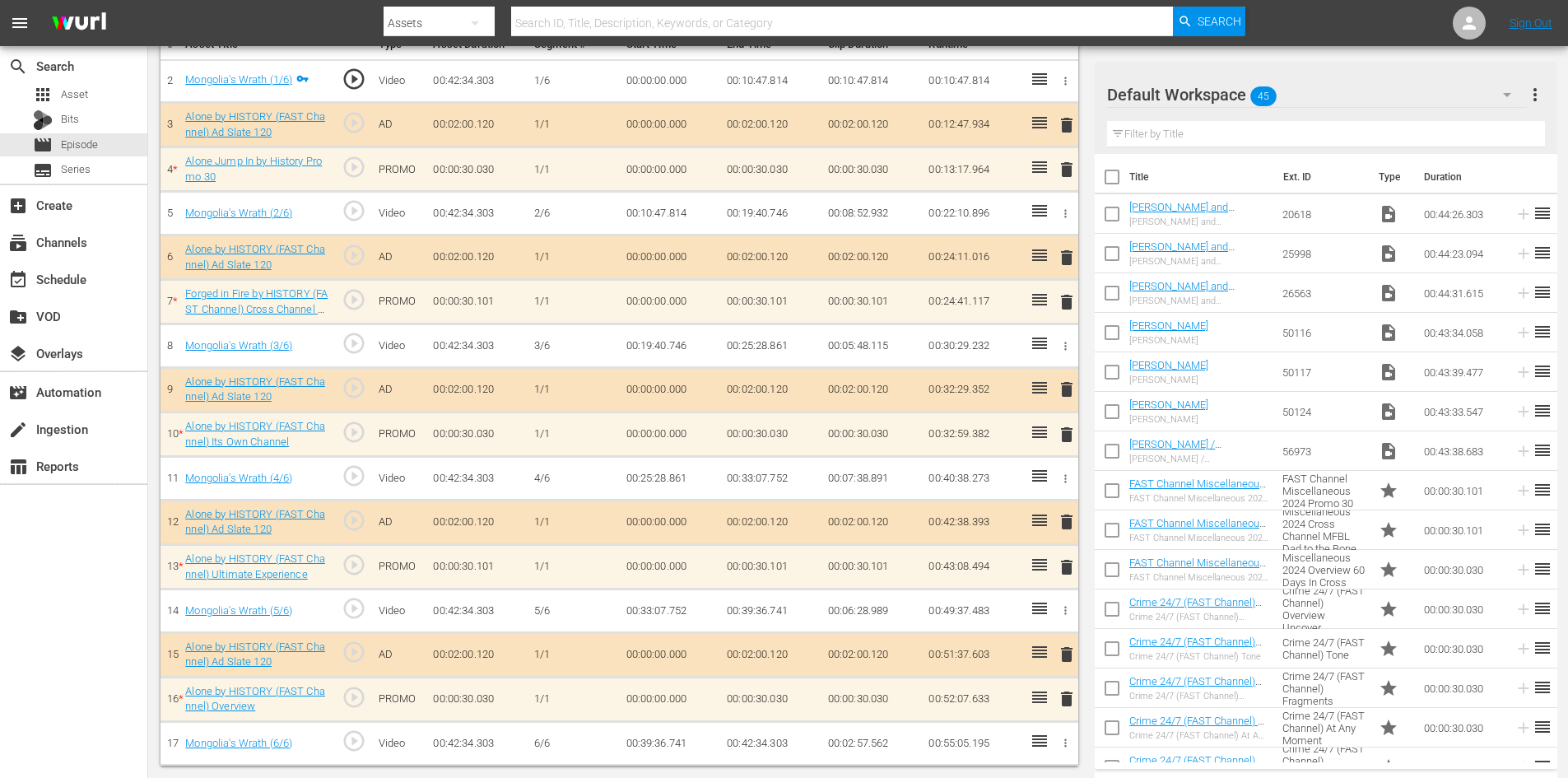
click at [1489, 93] on button "button" at bounding box center [1507, 94] width 40 height 40
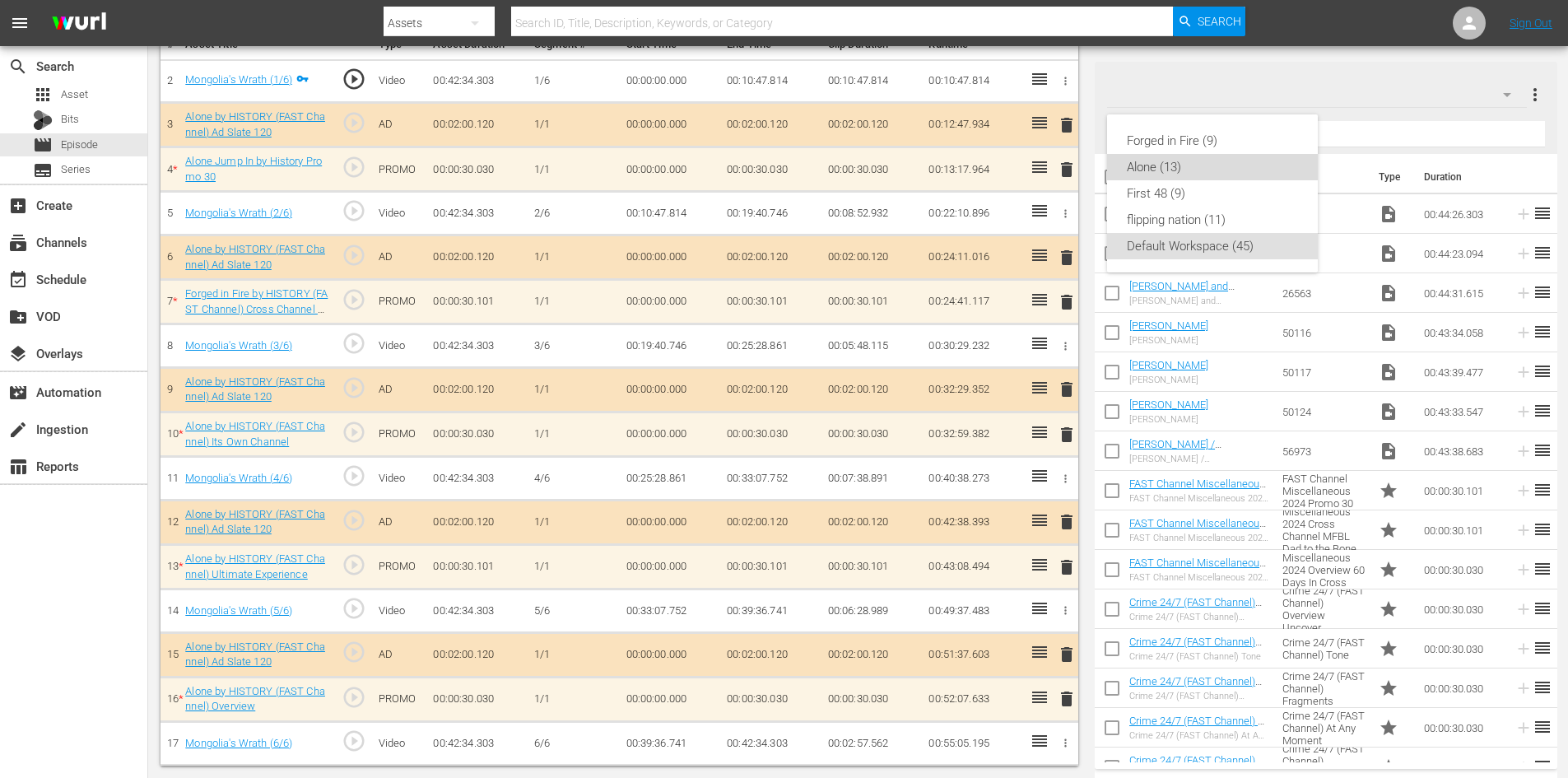
click at [1182, 162] on div "Alone (13)" at bounding box center [1212, 166] width 171 height 26
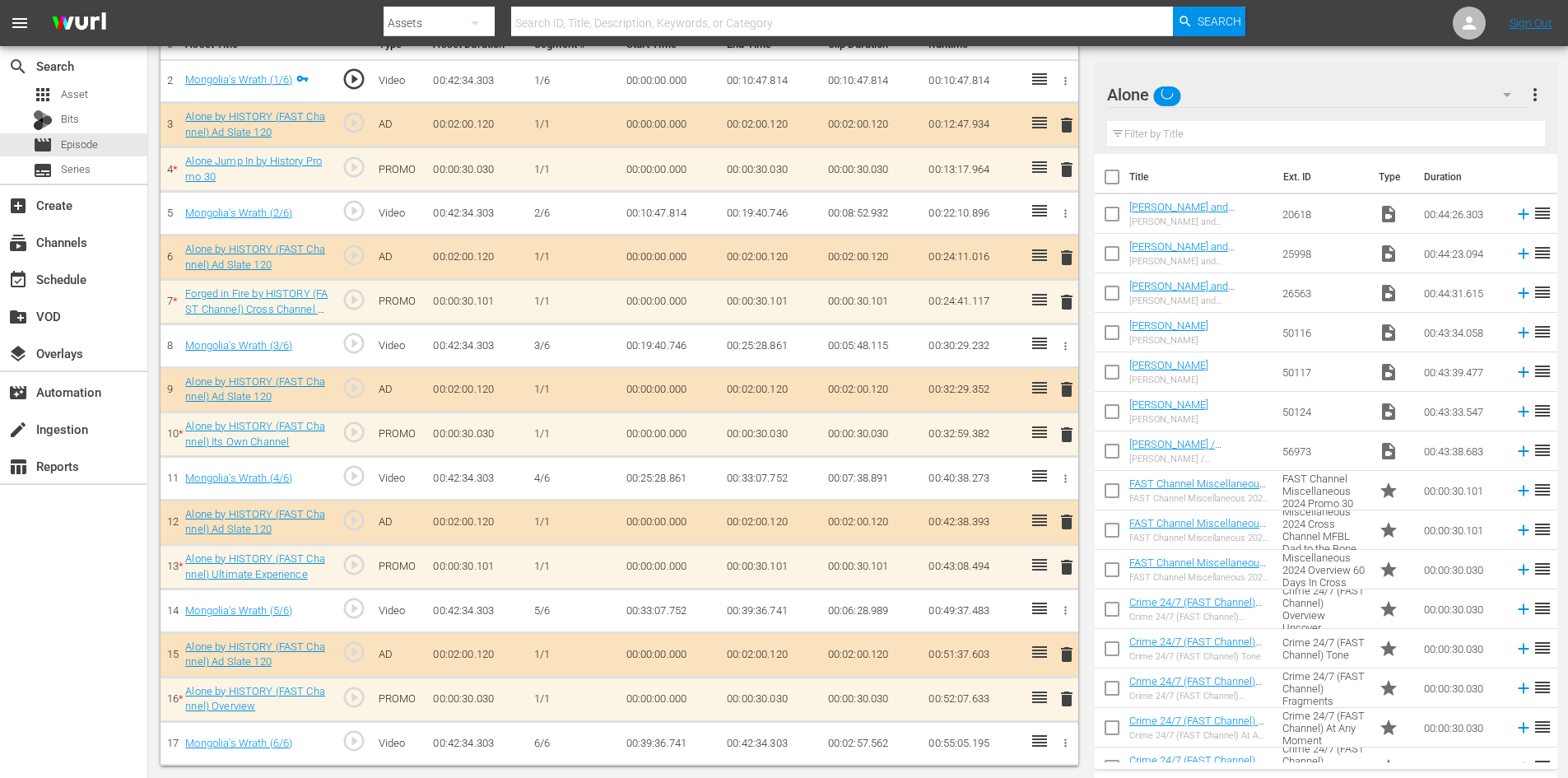
scroll to position [510, 0]
click at [1061, 165] on span "delete" at bounding box center [1066, 169] width 20 height 20
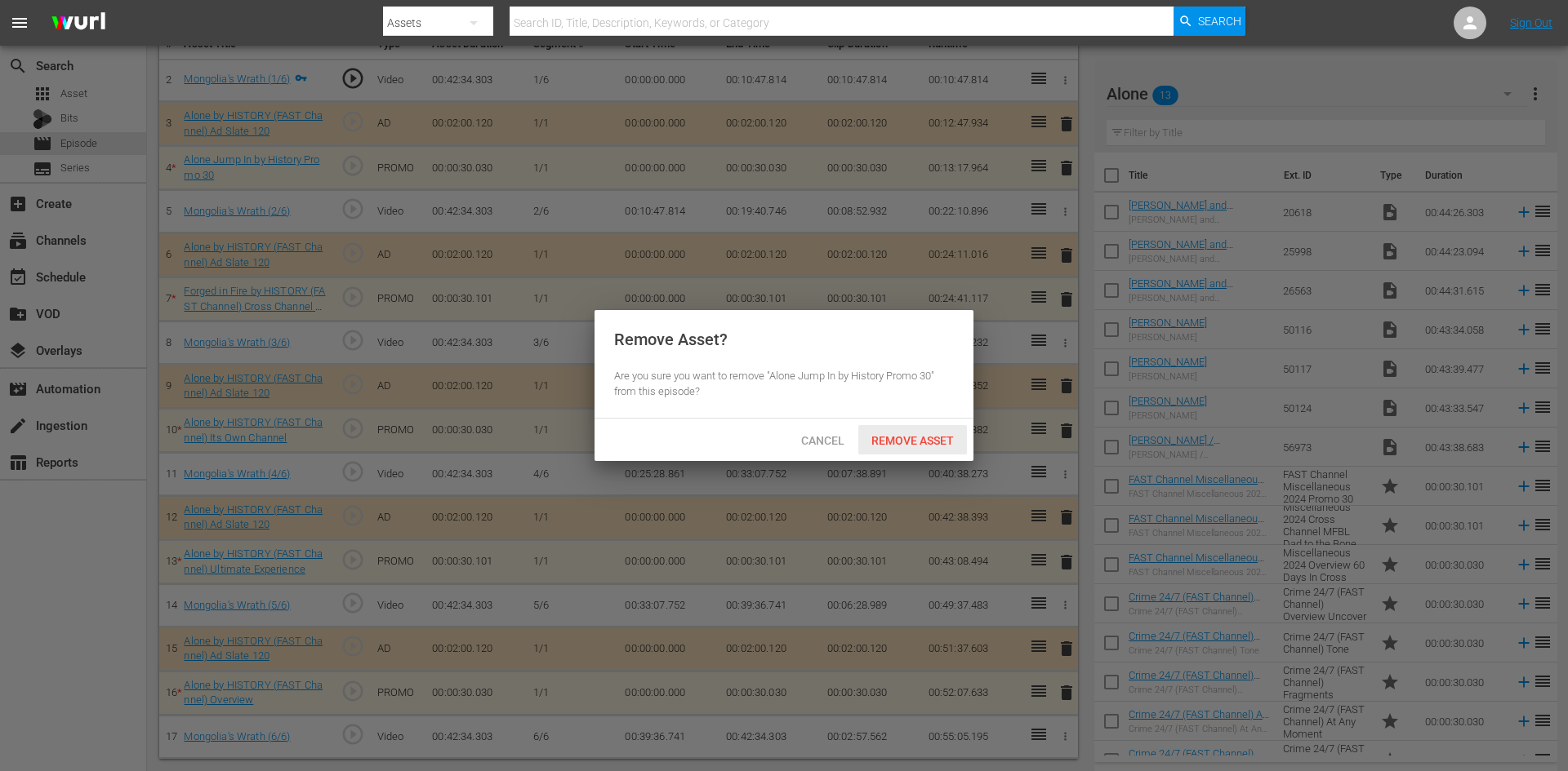
click at [929, 442] on span "Remove Asset" at bounding box center [912, 441] width 109 height 13
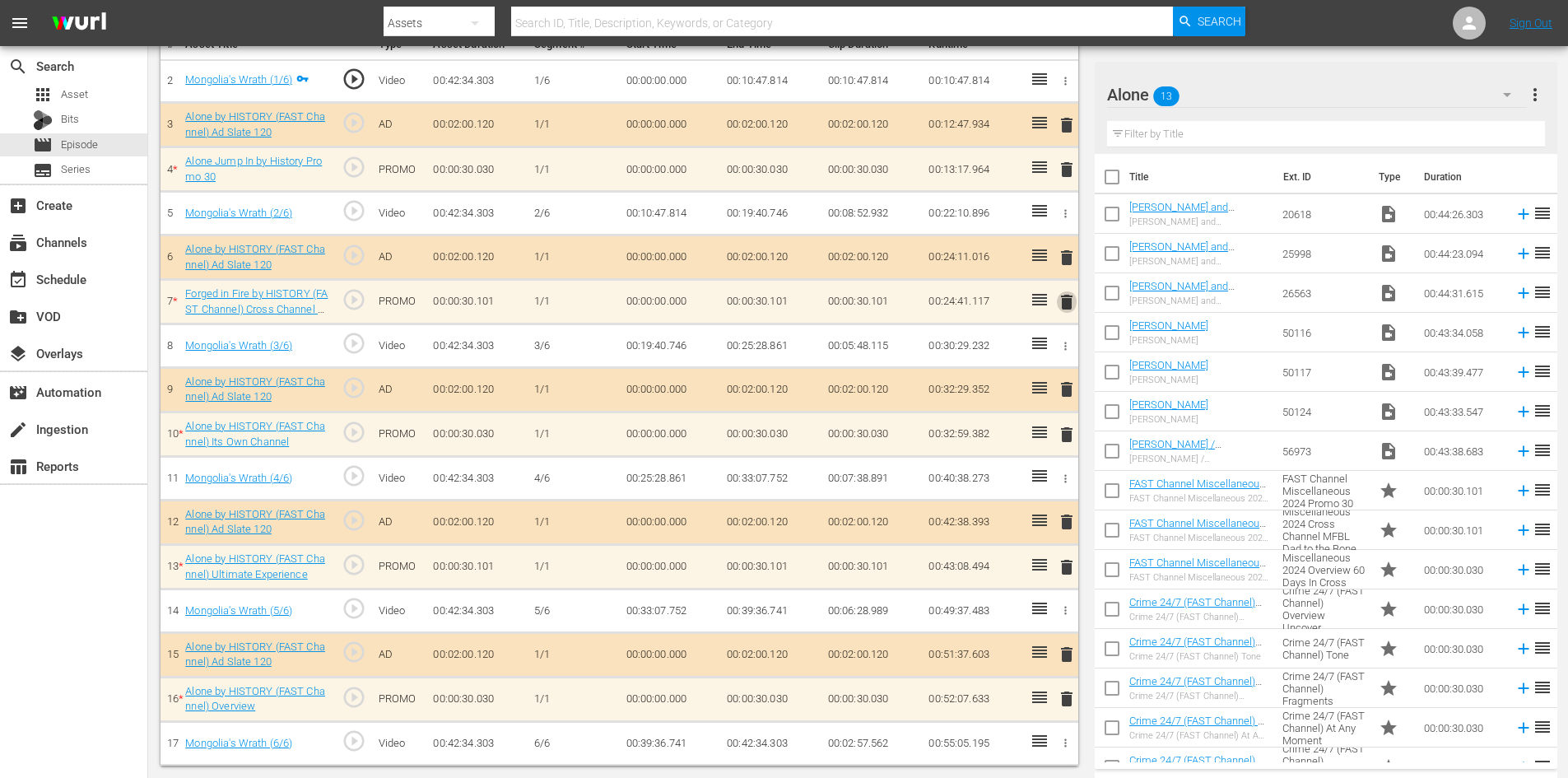
click at [1065, 298] on span "delete" at bounding box center [1066, 302] width 20 height 20
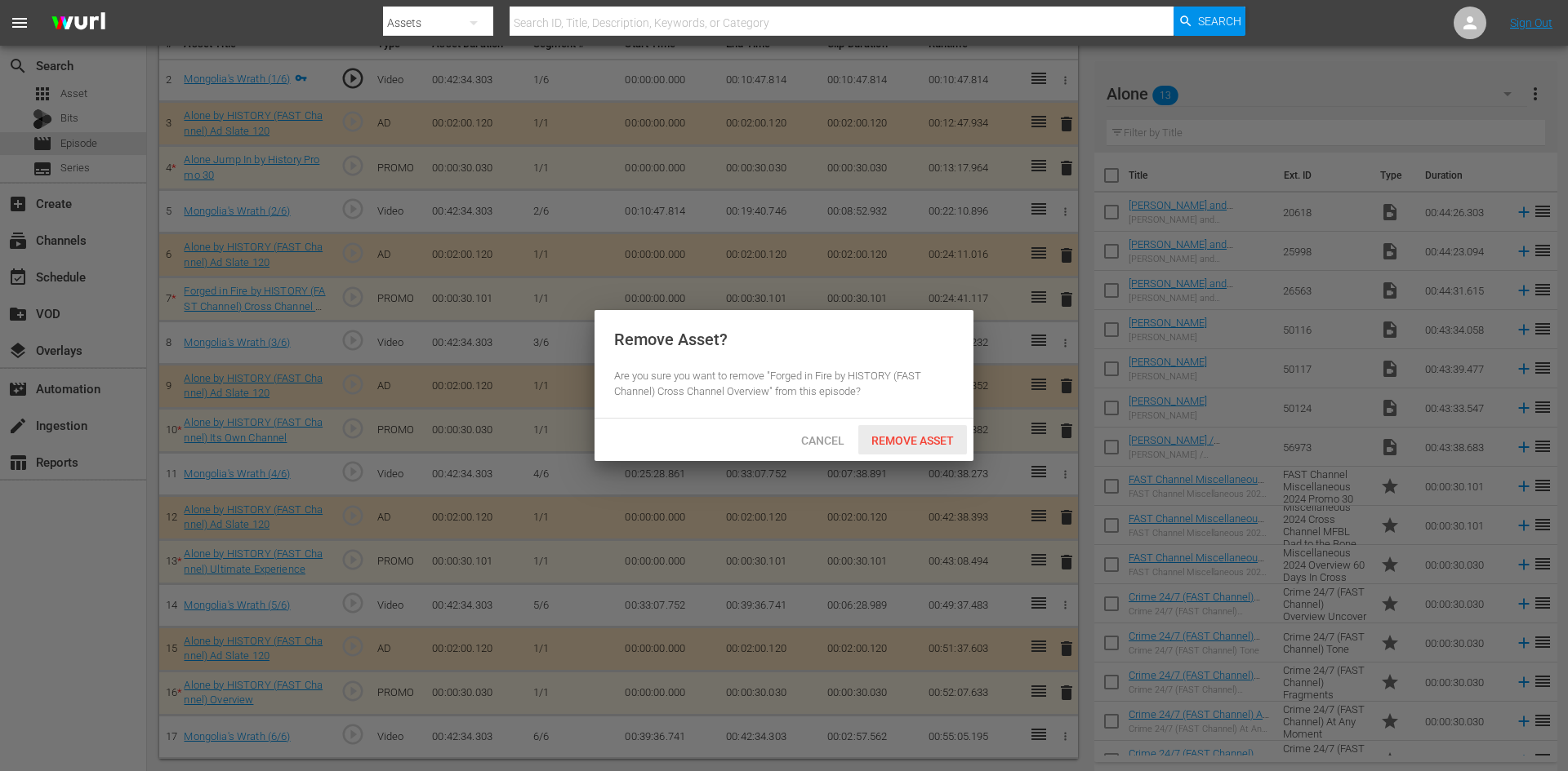
click at [898, 437] on span "Remove Asset" at bounding box center [912, 441] width 109 height 13
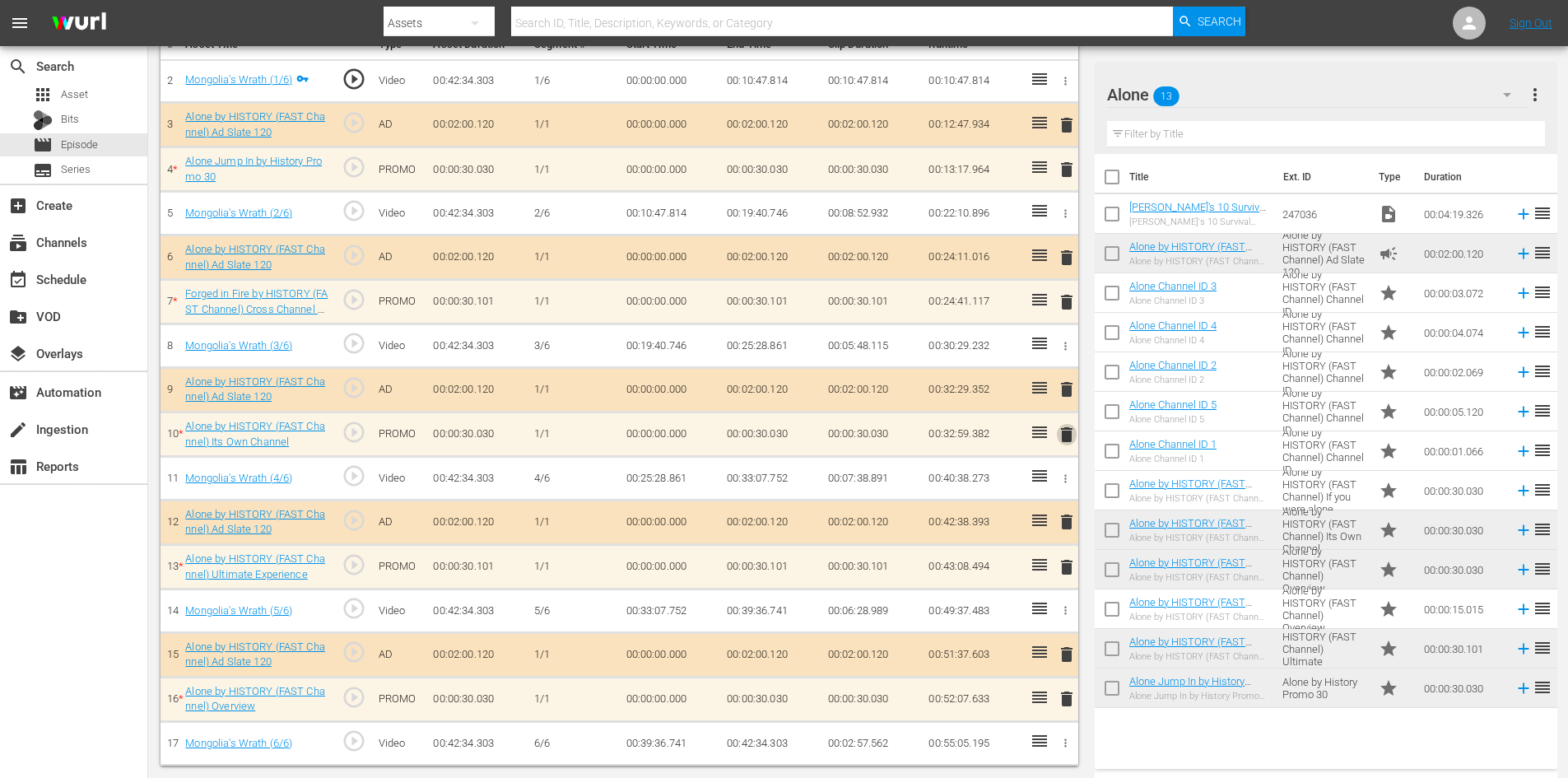
click at [1059, 433] on span "delete" at bounding box center [1066, 434] width 20 height 20
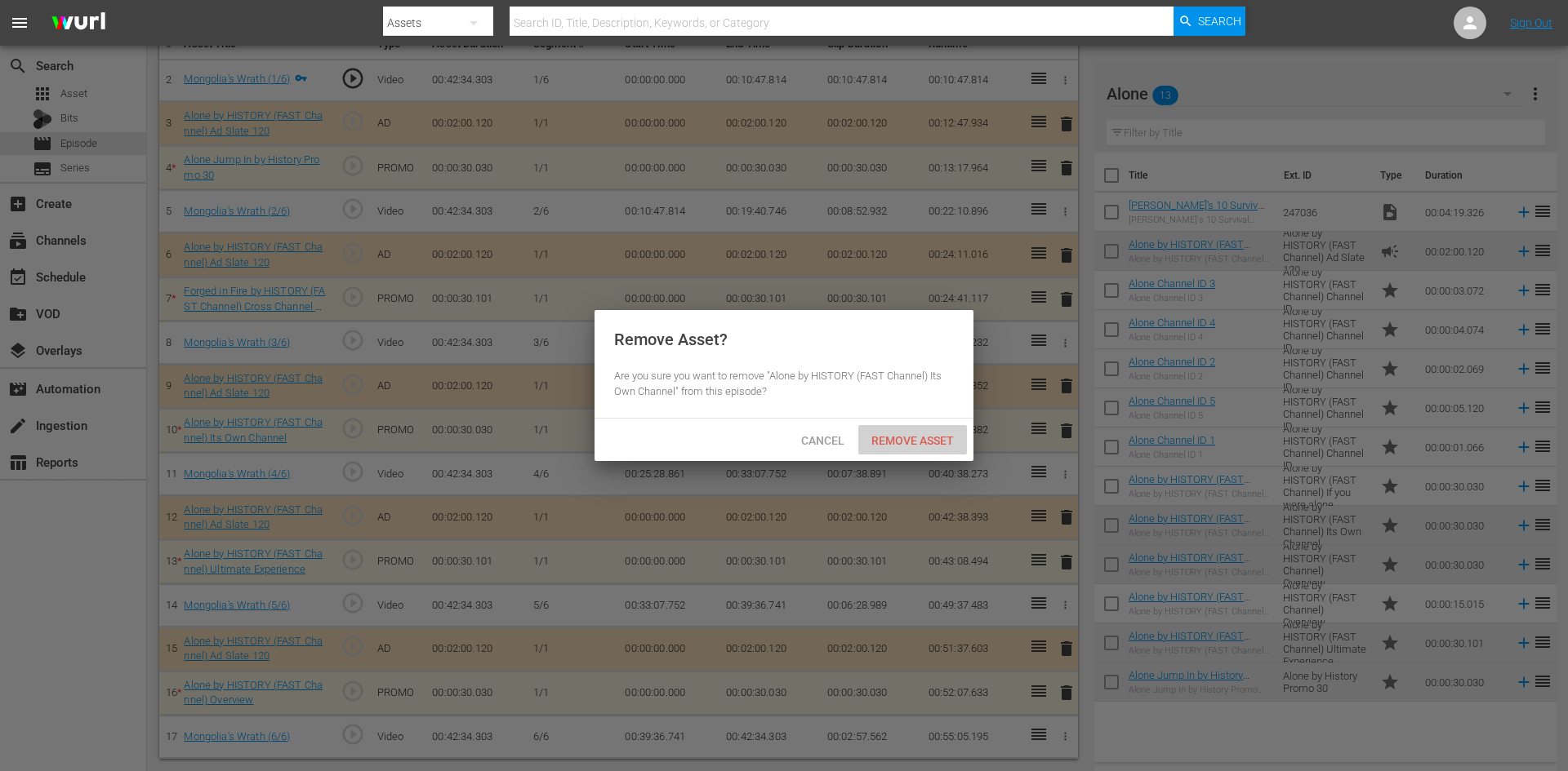
click at [912, 444] on span "Remove Asset" at bounding box center [912, 441] width 109 height 13
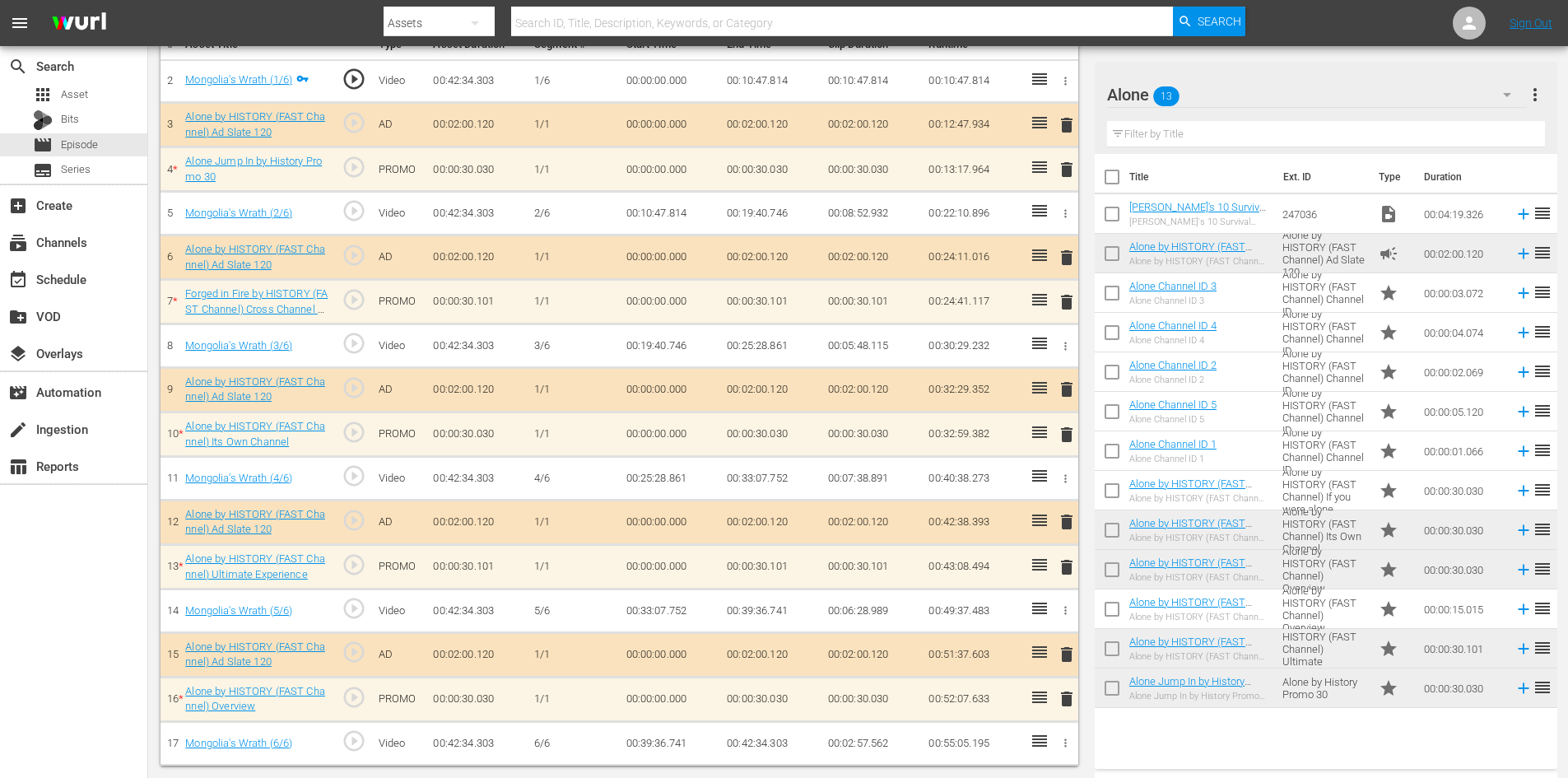
click at [1067, 567] on span "delete" at bounding box center [1066, 567] width 20 height 20
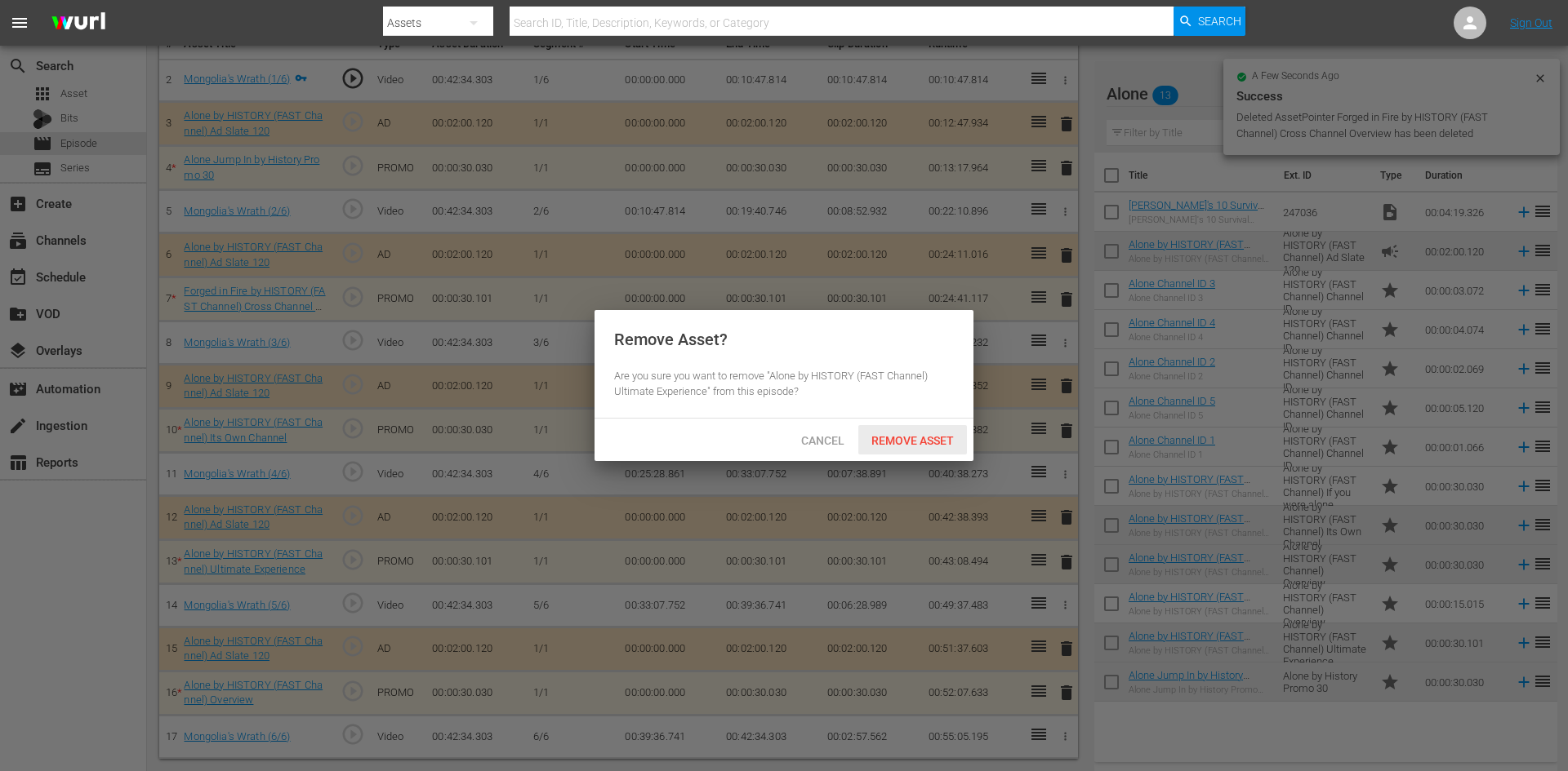
click at [916, 438] on span "Remove Asset" at bounding box center [912, 441] width 109 height 13
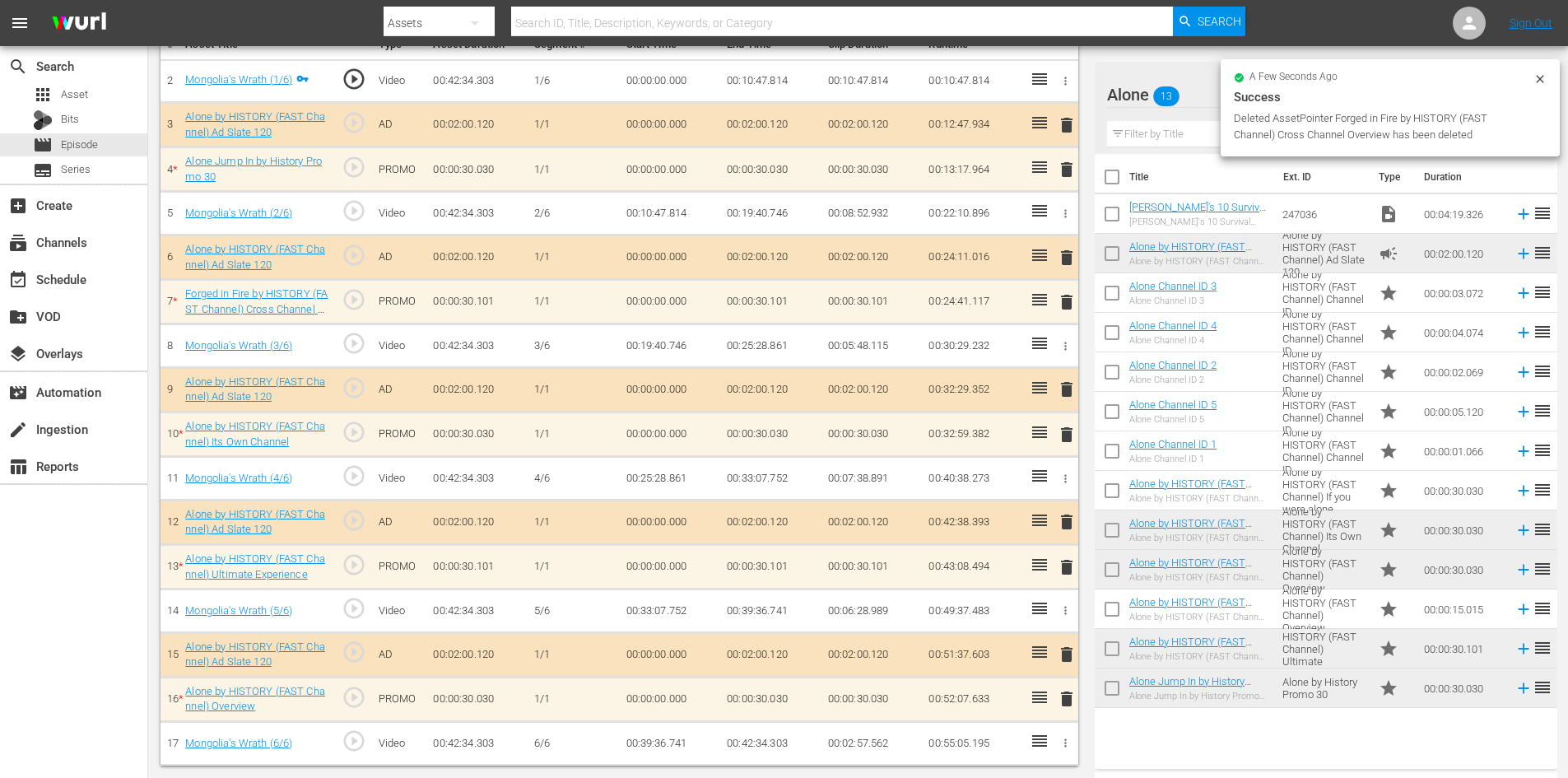
click at [1069, 701] on span "delete" at bounding box center [1066, 699] width 20 height 20
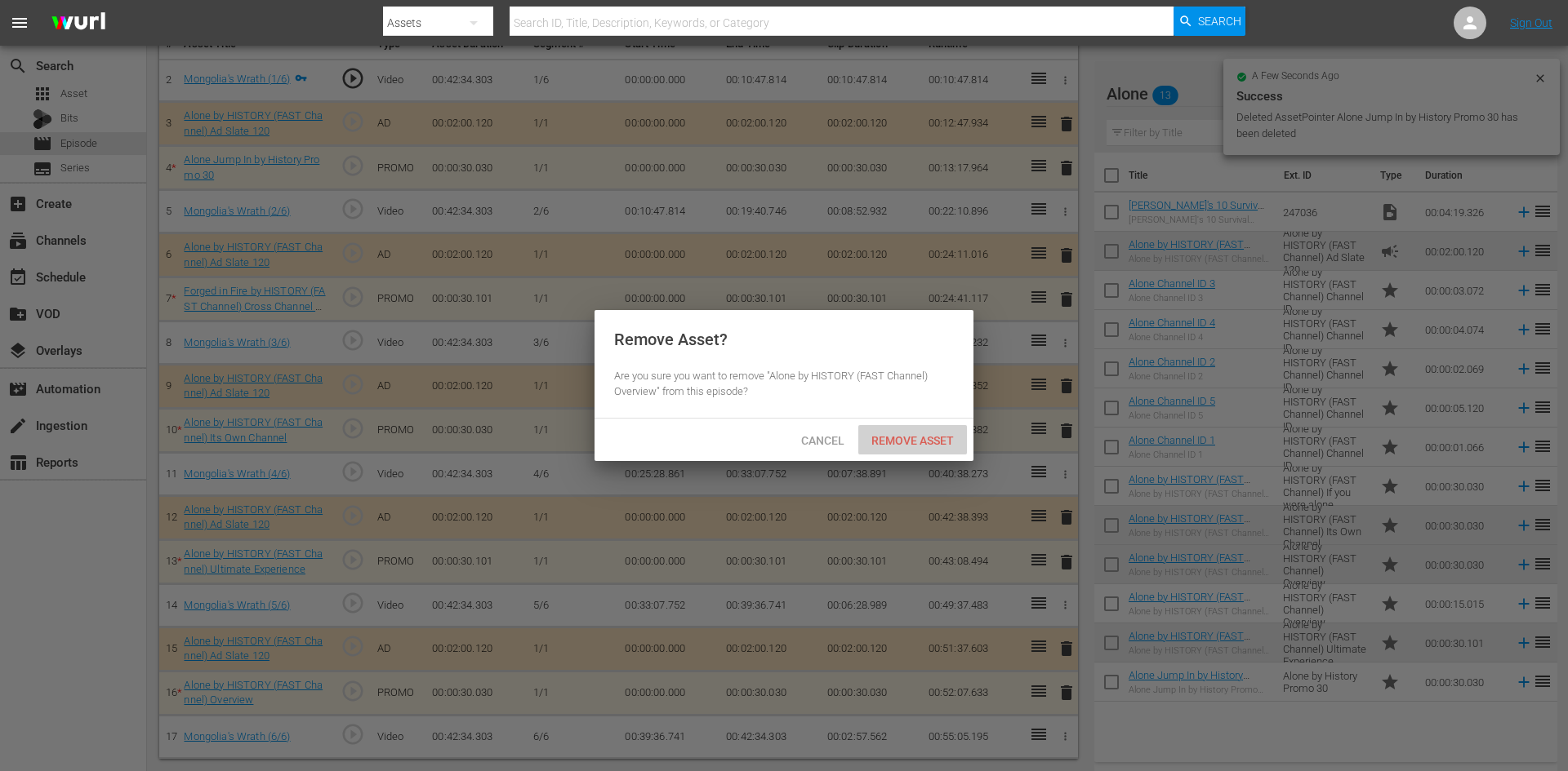
click at [921, 437] on span "Remove Asset" at bounding box center [912, 441] width 109 height 13
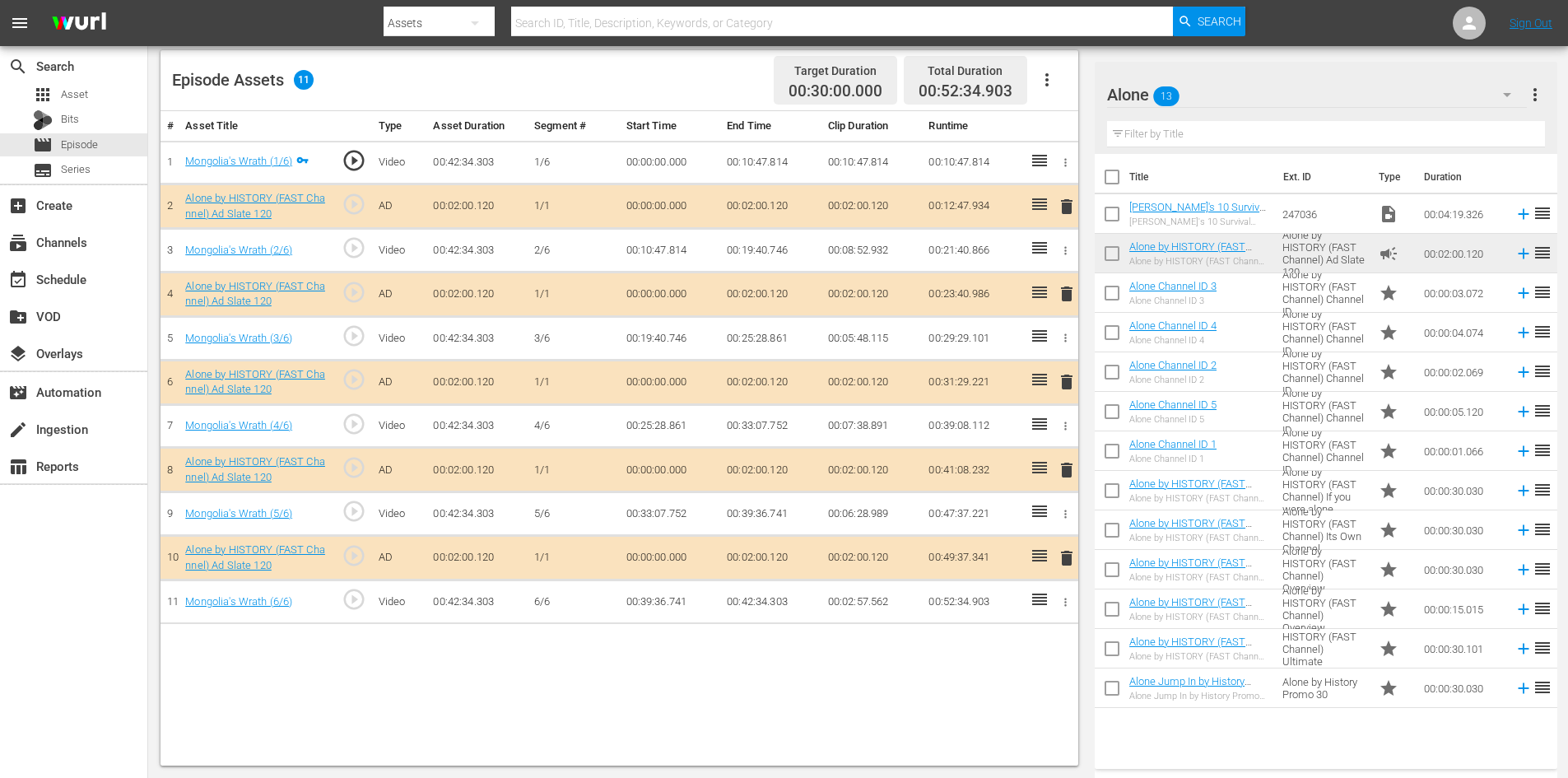
scroll to position [429, 0]
click at [1064, 471] on span "delete" at bounding box center [1066, 470] width 20 height 20
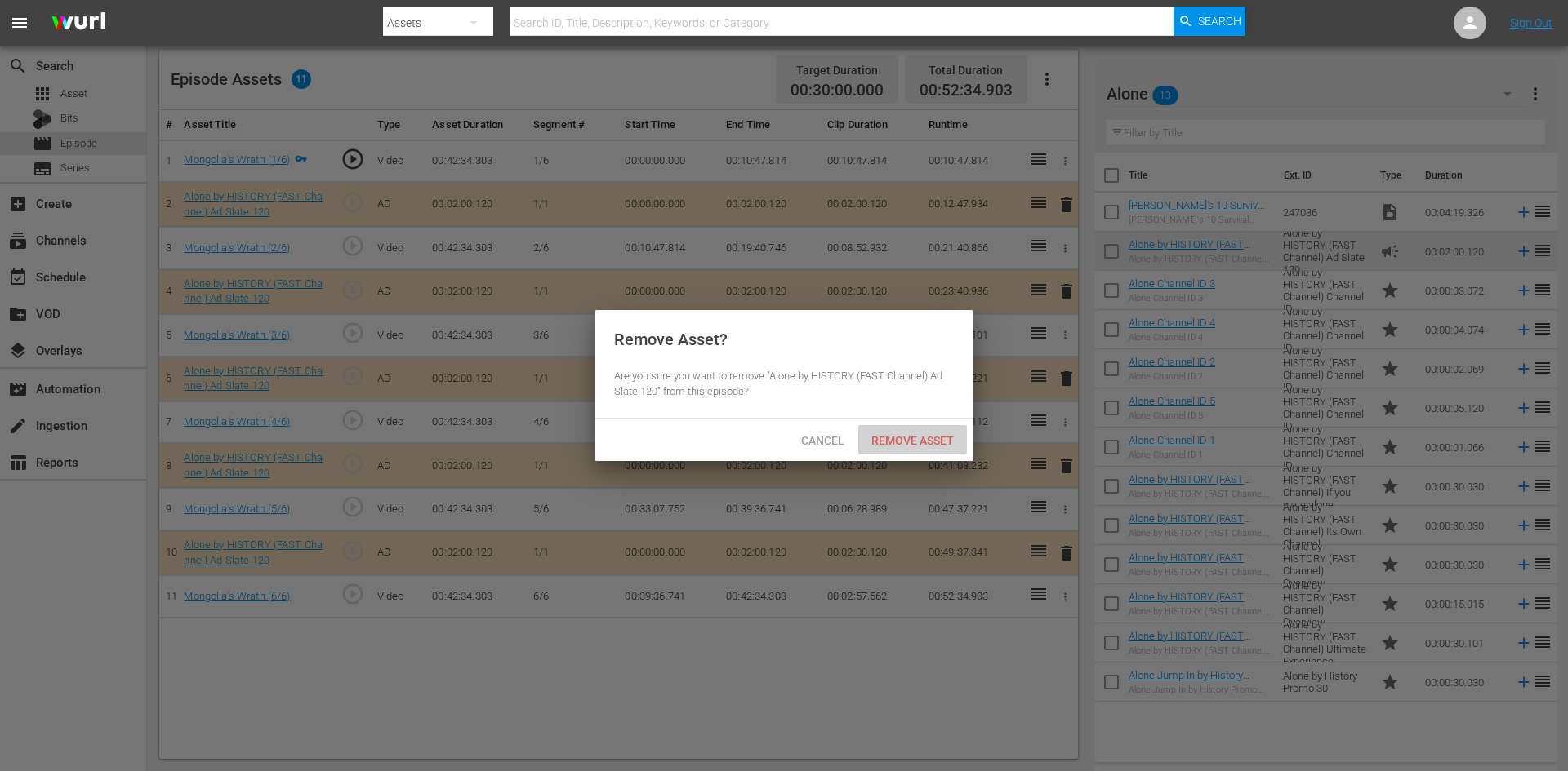
click at [903, 430] on div "Remove Asset" at bounding box center [912, 440] width 109 height 30
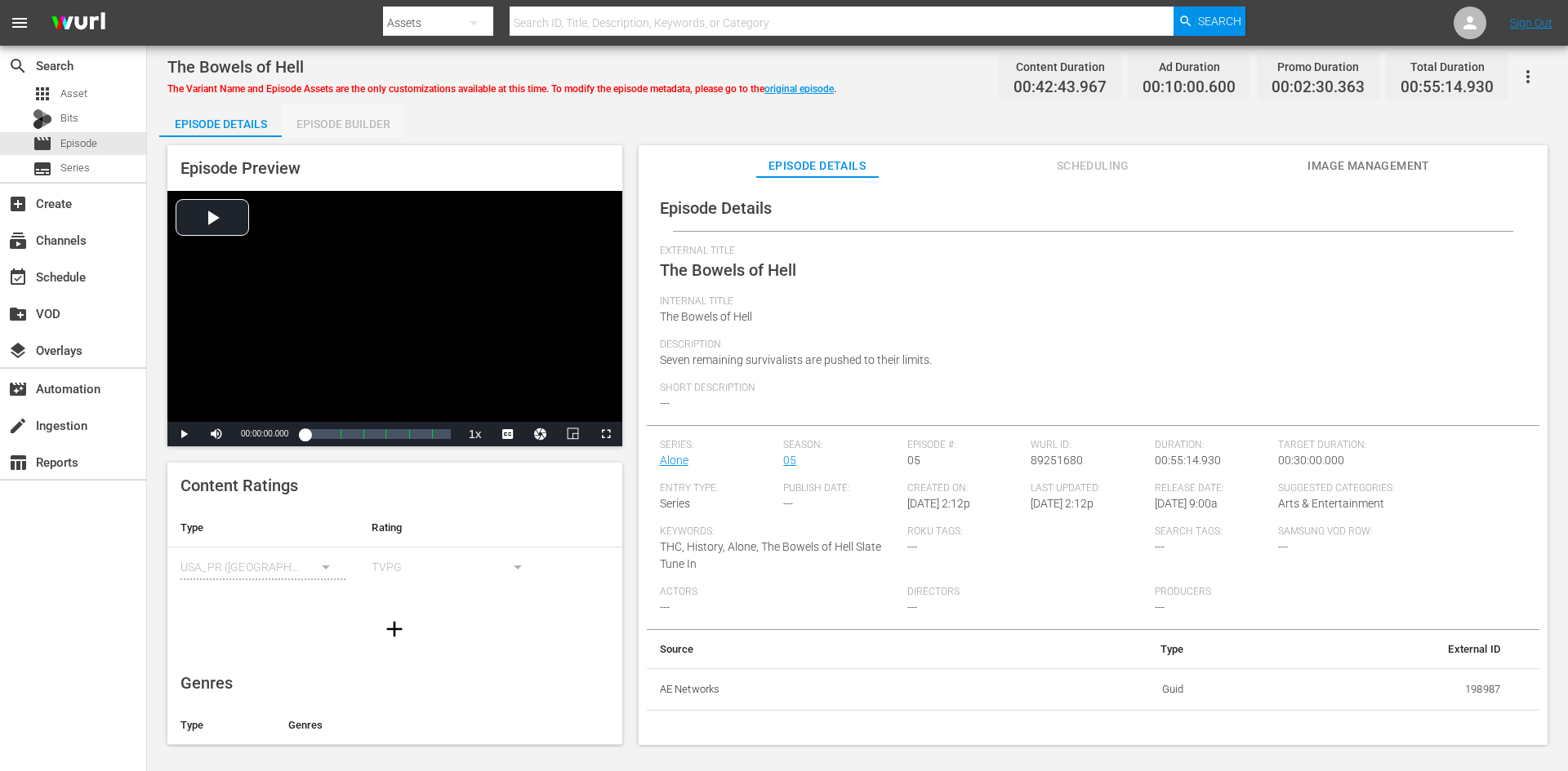
click at [354, 120] on div "Episode Builder" at bounding box center [343, 124] width 122 height 40
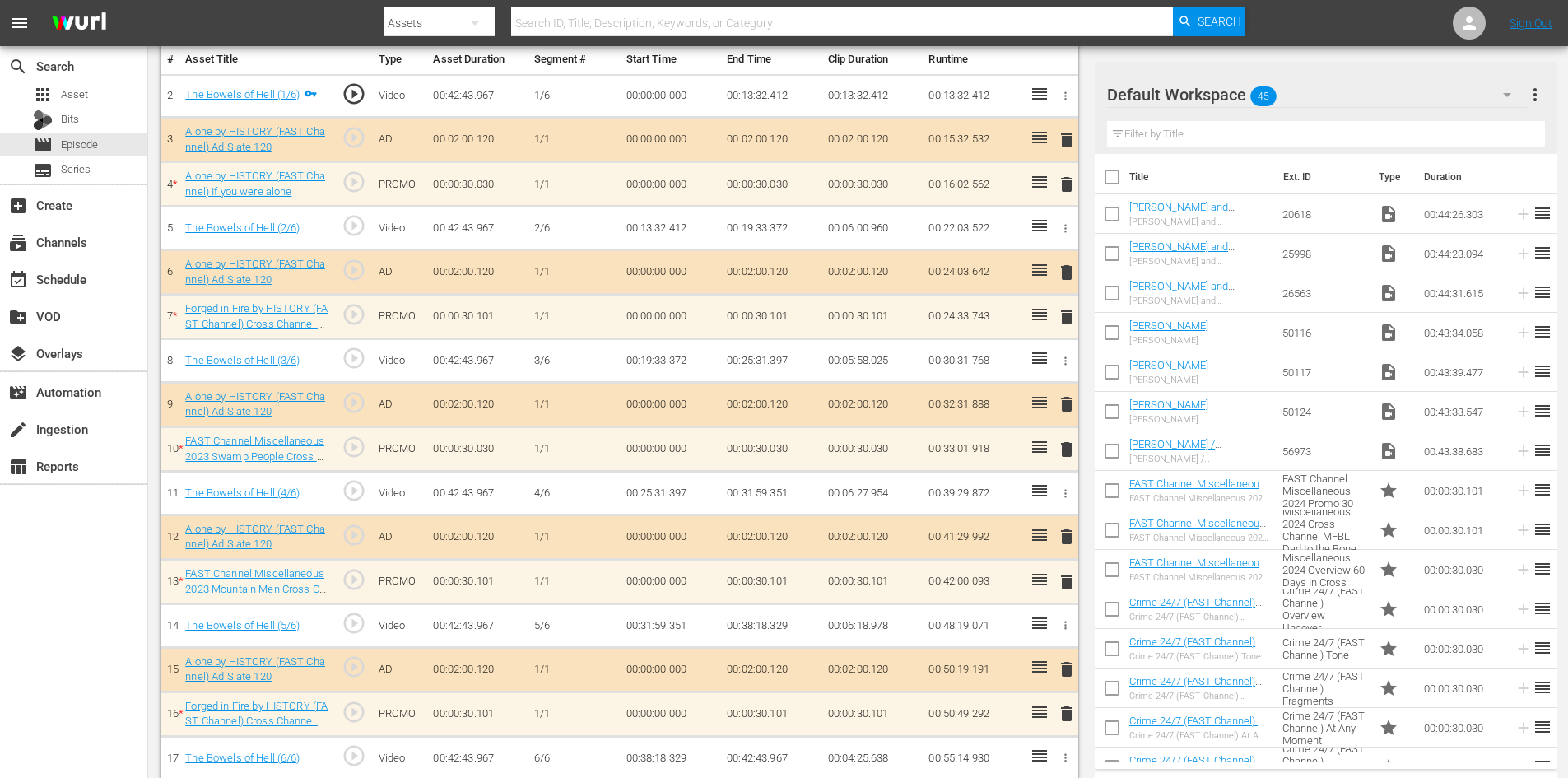
scroll to position [514, 0]
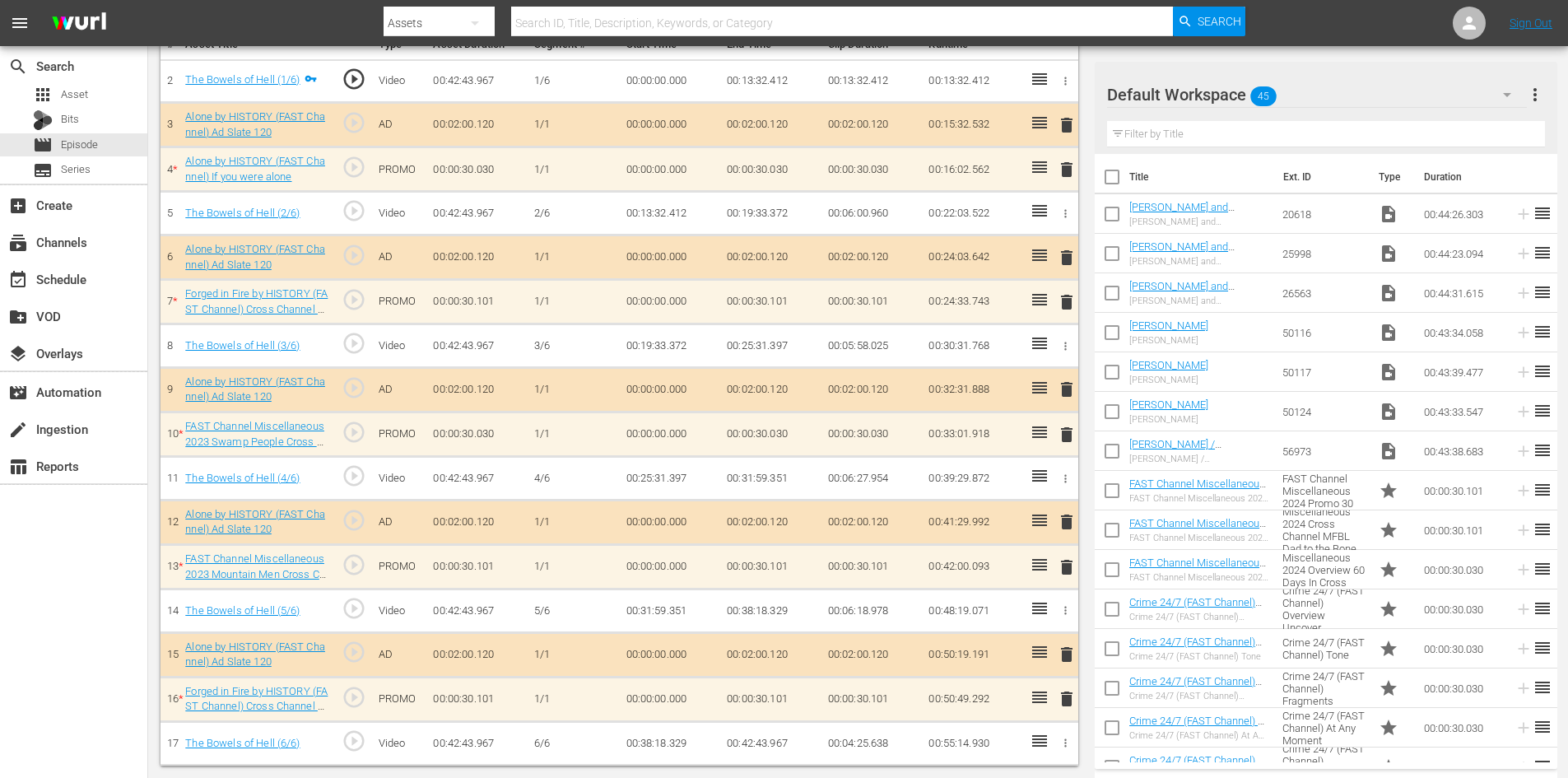
click at [1453, 105] on div "Default Workspace 45" at bounding box center [1317, 94] width 420 height 46
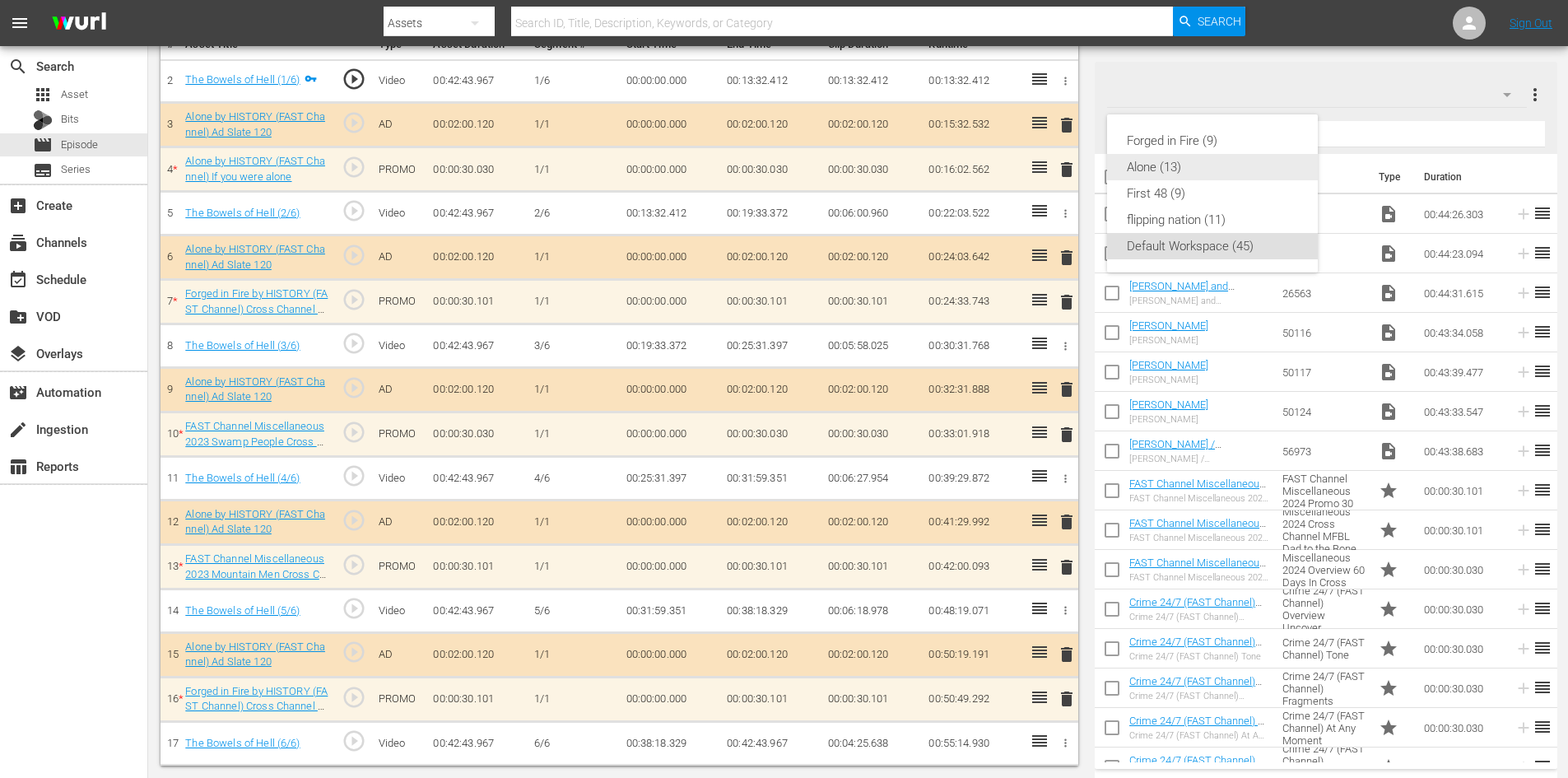
click at [1204, 172] on div "Alone (13)" at bounding box center [1212, 166] width 171 height 26
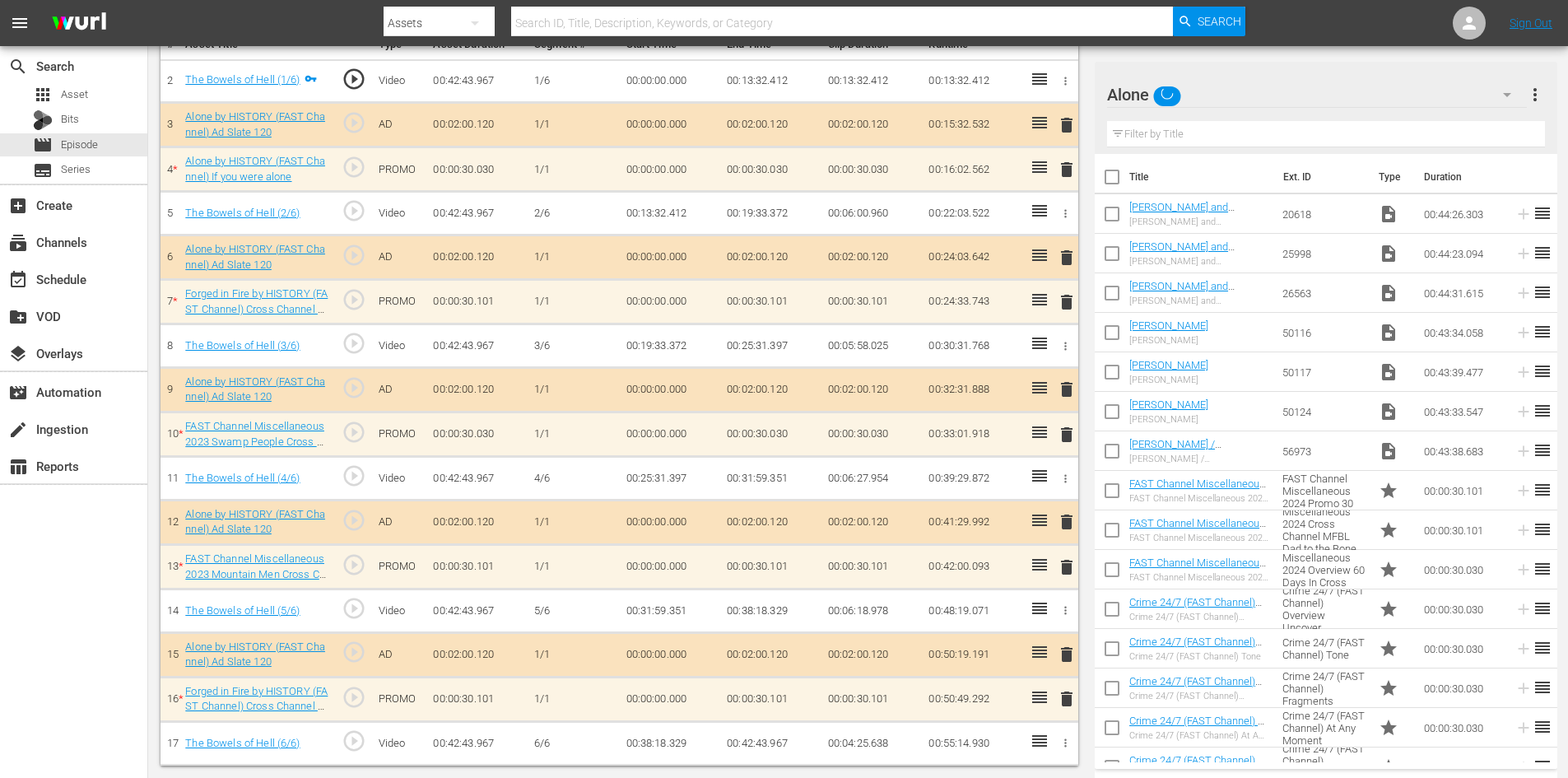
click at [1064, 167] on div "delete" at bounding box center [1064, 169] width 14 height 24
click at [1064, 172] on span "delete" at bounding box center [1066, 169] width 20 height 20
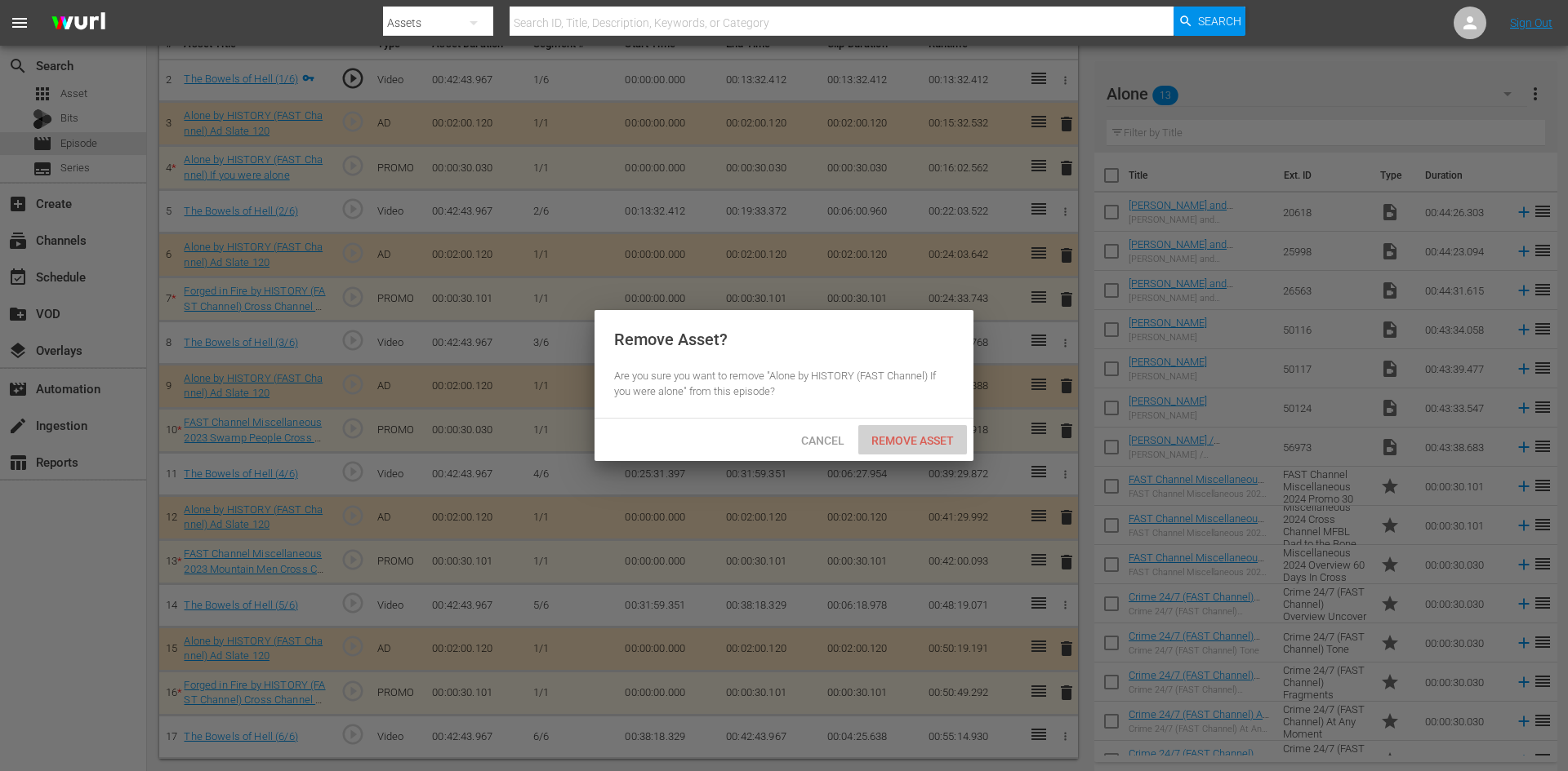
click at [930, 430] on div "Remove Asset" at bounding box center [912, 440] width 109 height 30
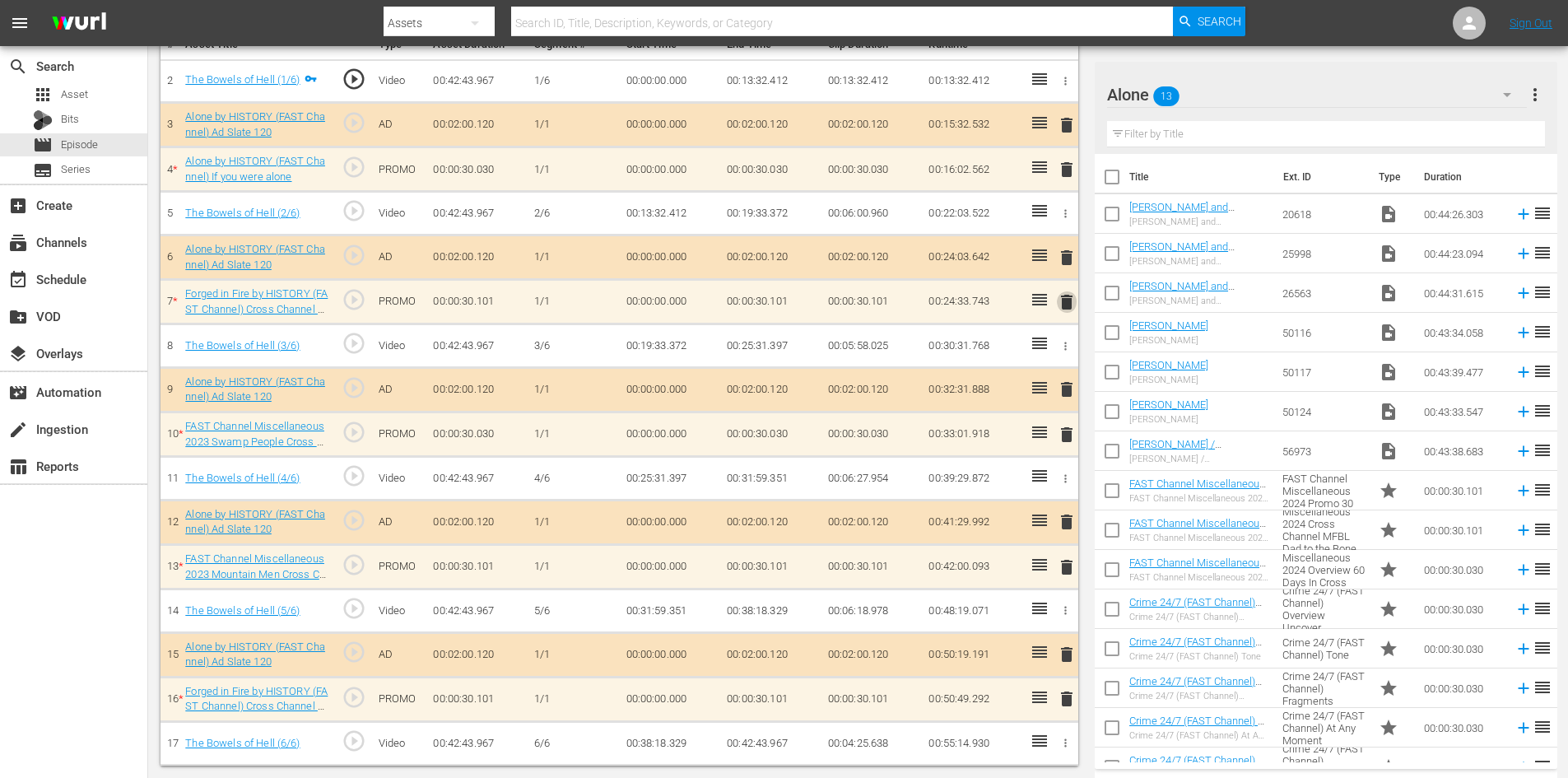
click at [1062, 301] on span "delete" at bounding box center [1066, 302] width 20 height 20
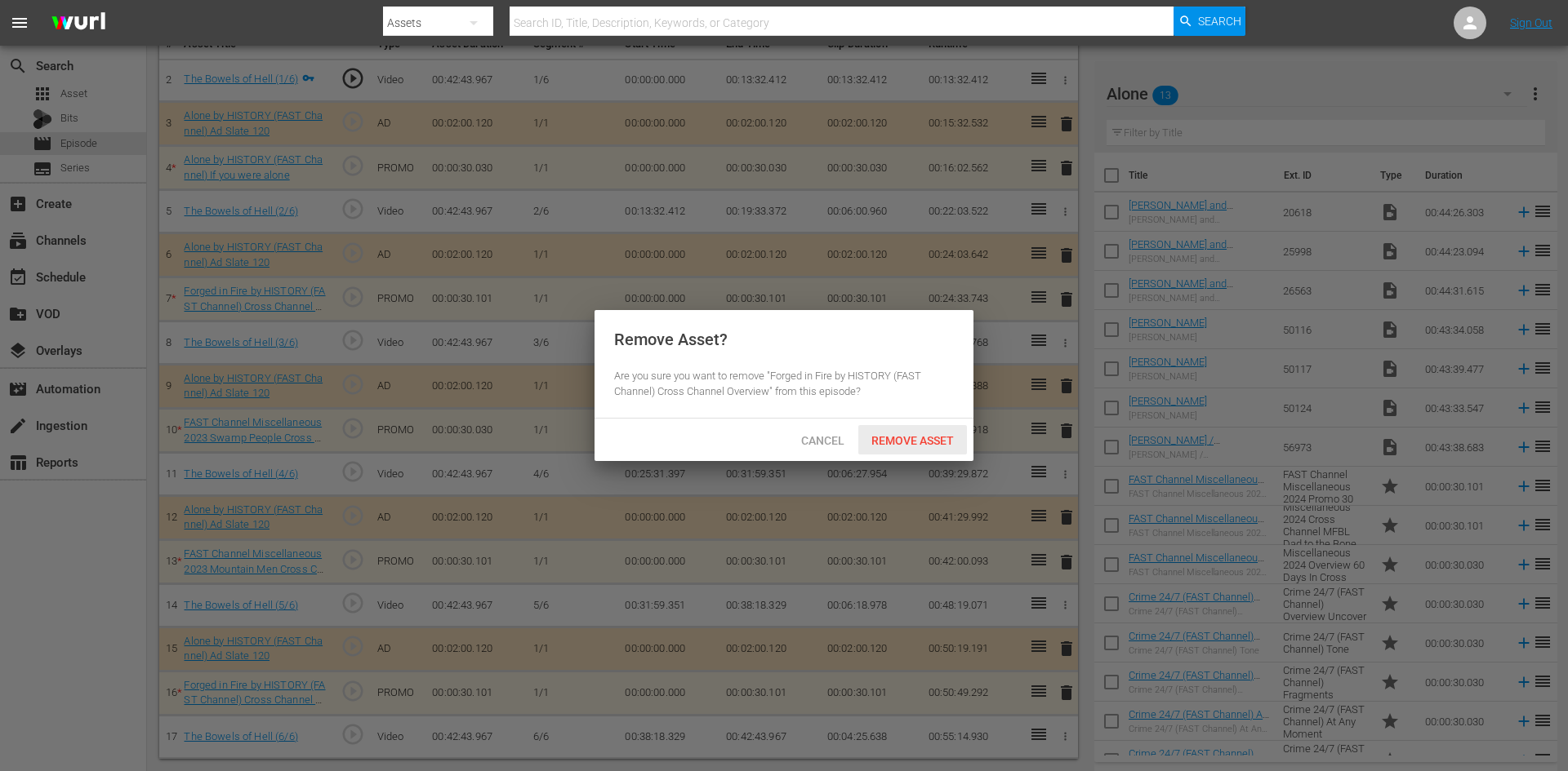
click at [923, 438] on span "Remove Asset" at bounding box center [912, 441] width 109 height 13
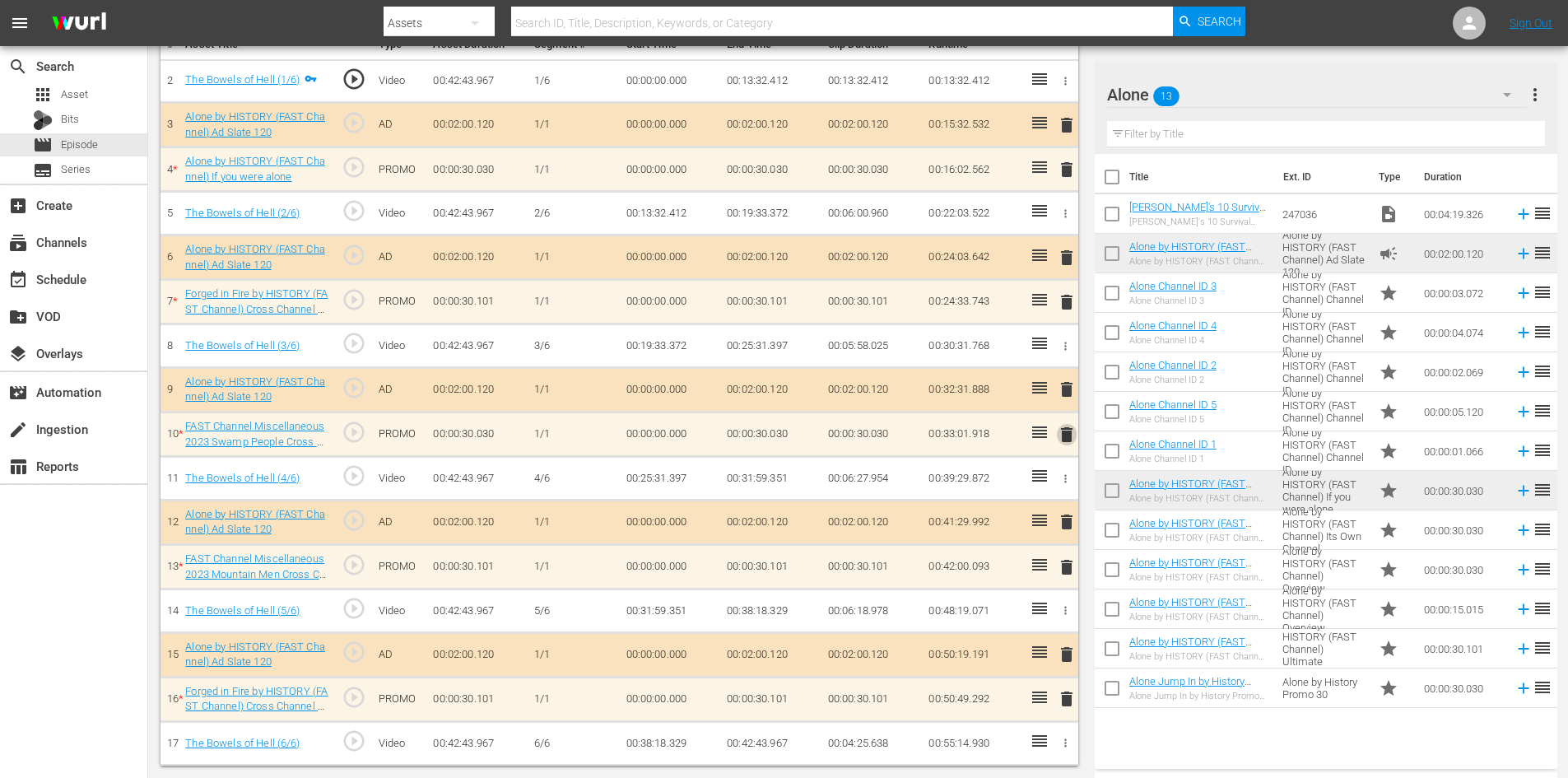
click at [1066, 437] on span "delete" at bounding box center [1066, 434] width 20 height 20
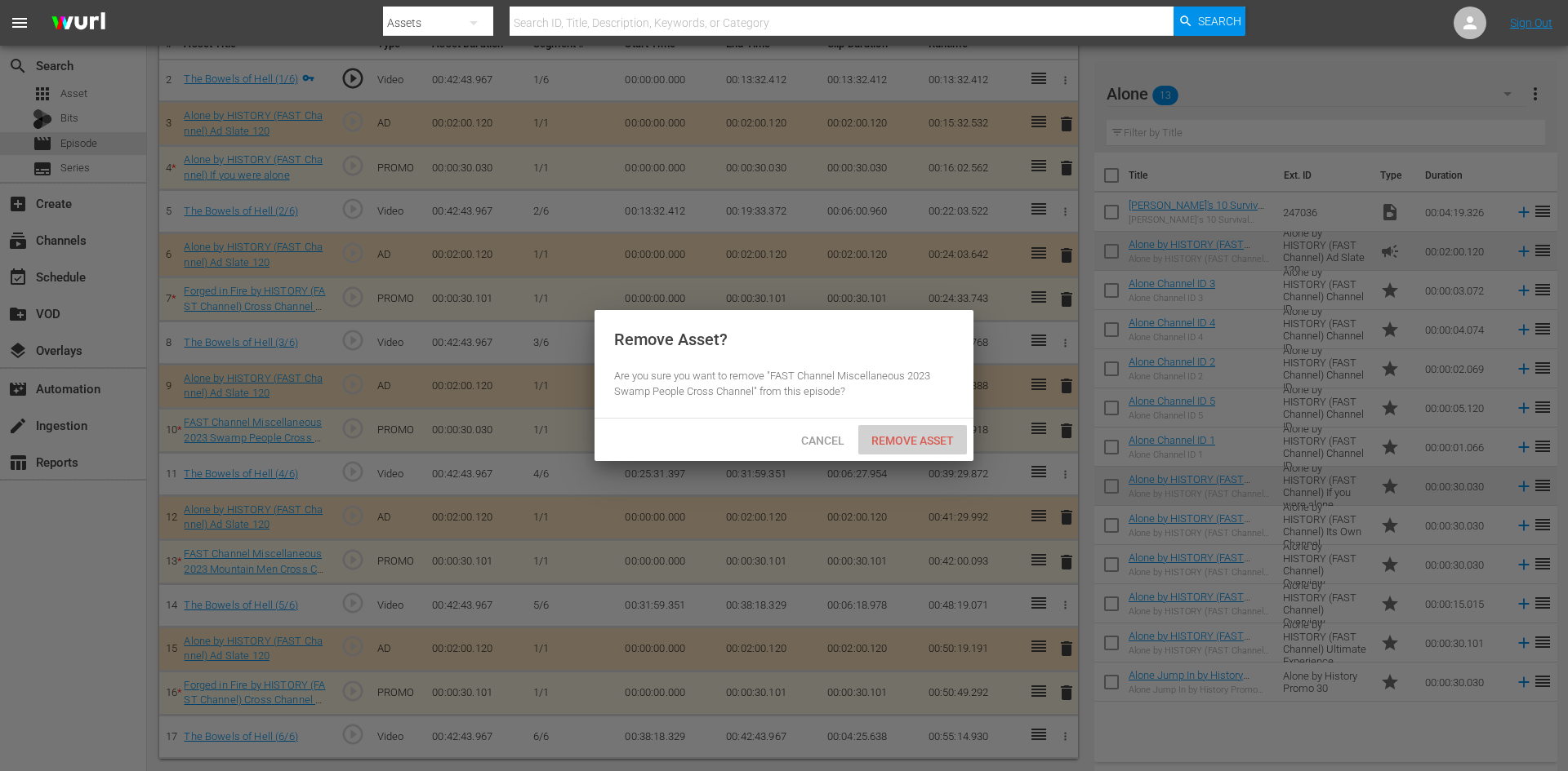
click at [929, 445] on span "Remove Asset" at bounding box center [912, 441] width 109 height 13
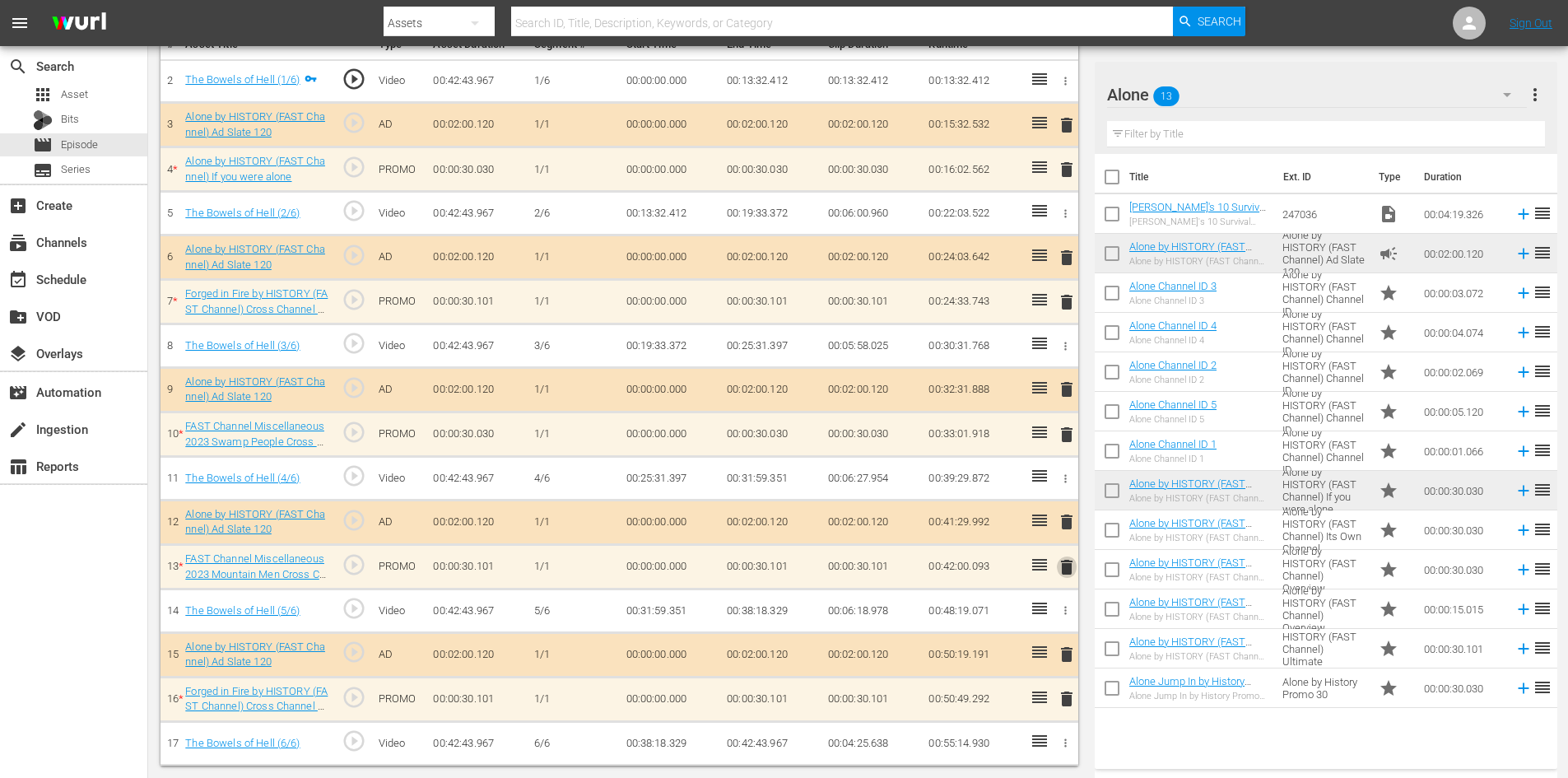
click at [1064, 559] on span "delete" at bounding box center [1066, 567] width 20 height 20
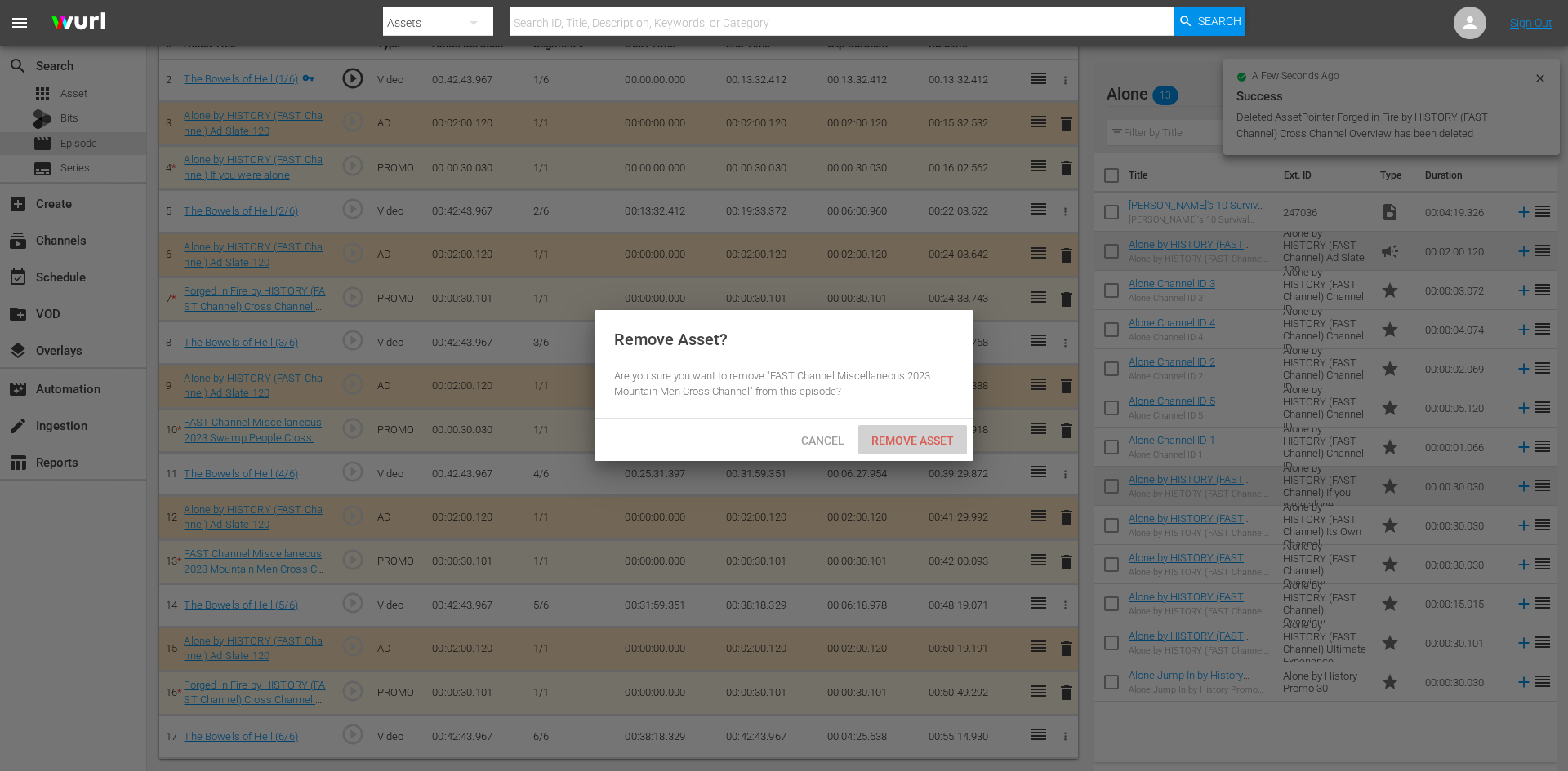
click at [897, 434] on span "Remove Asset" at bounding box center [912, 441] width 109 height 13
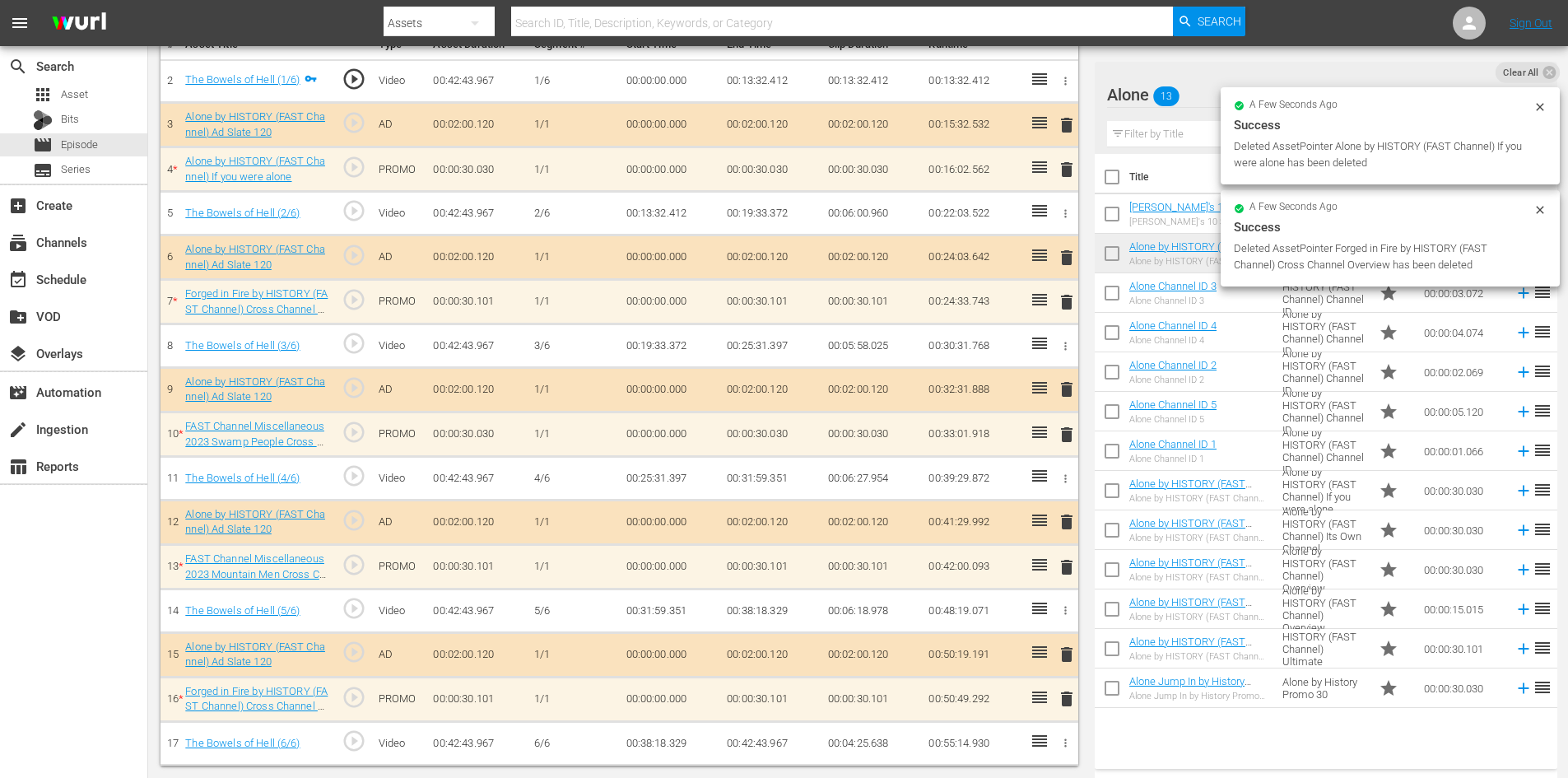
click at [1062, 693] on span "delete" at bounding box center [1066, 699] width 20 height 20
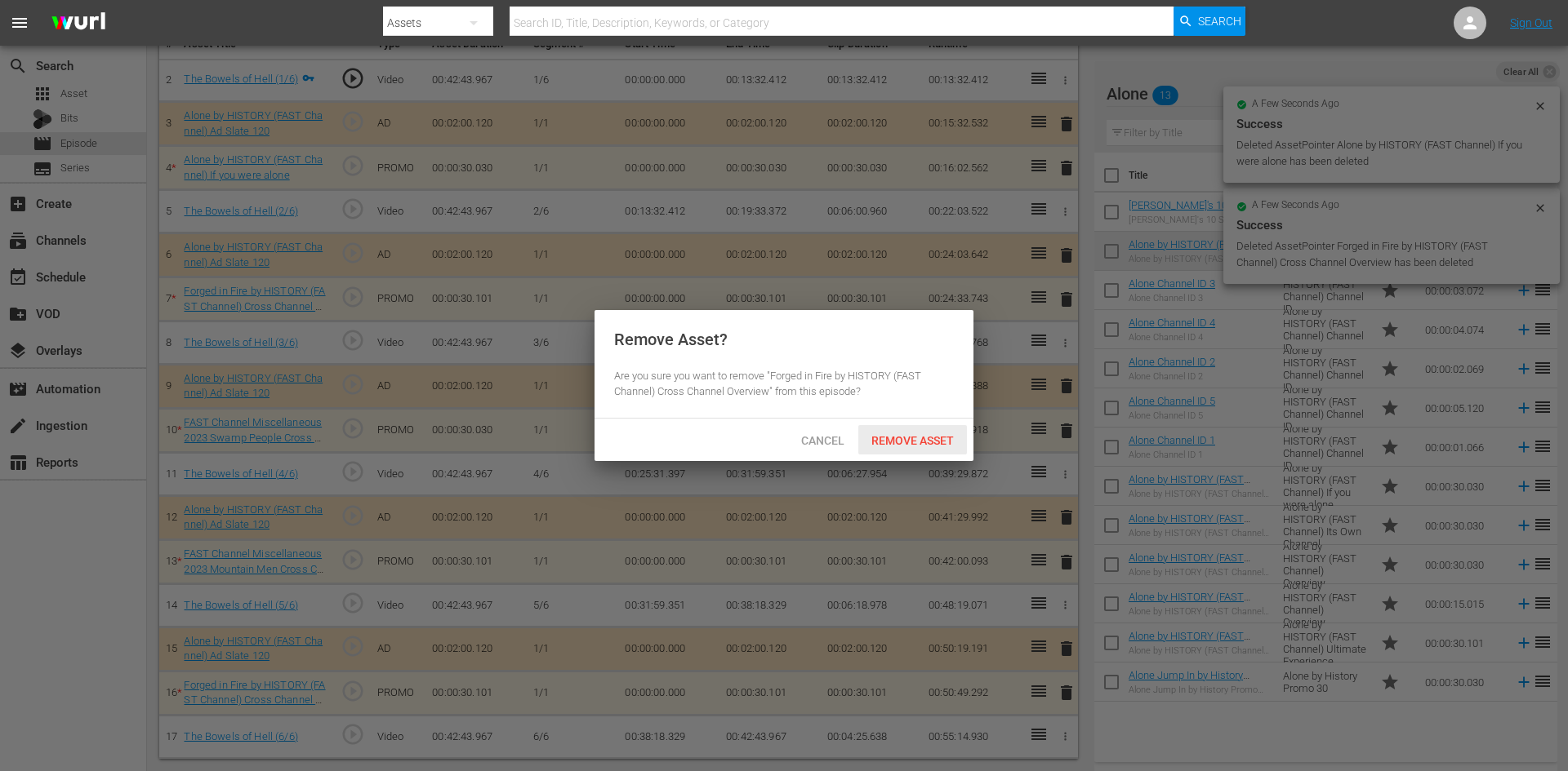
click at [940, 439] on span "Remove Asset" at bounding box center [912, 441] width 109 height 13
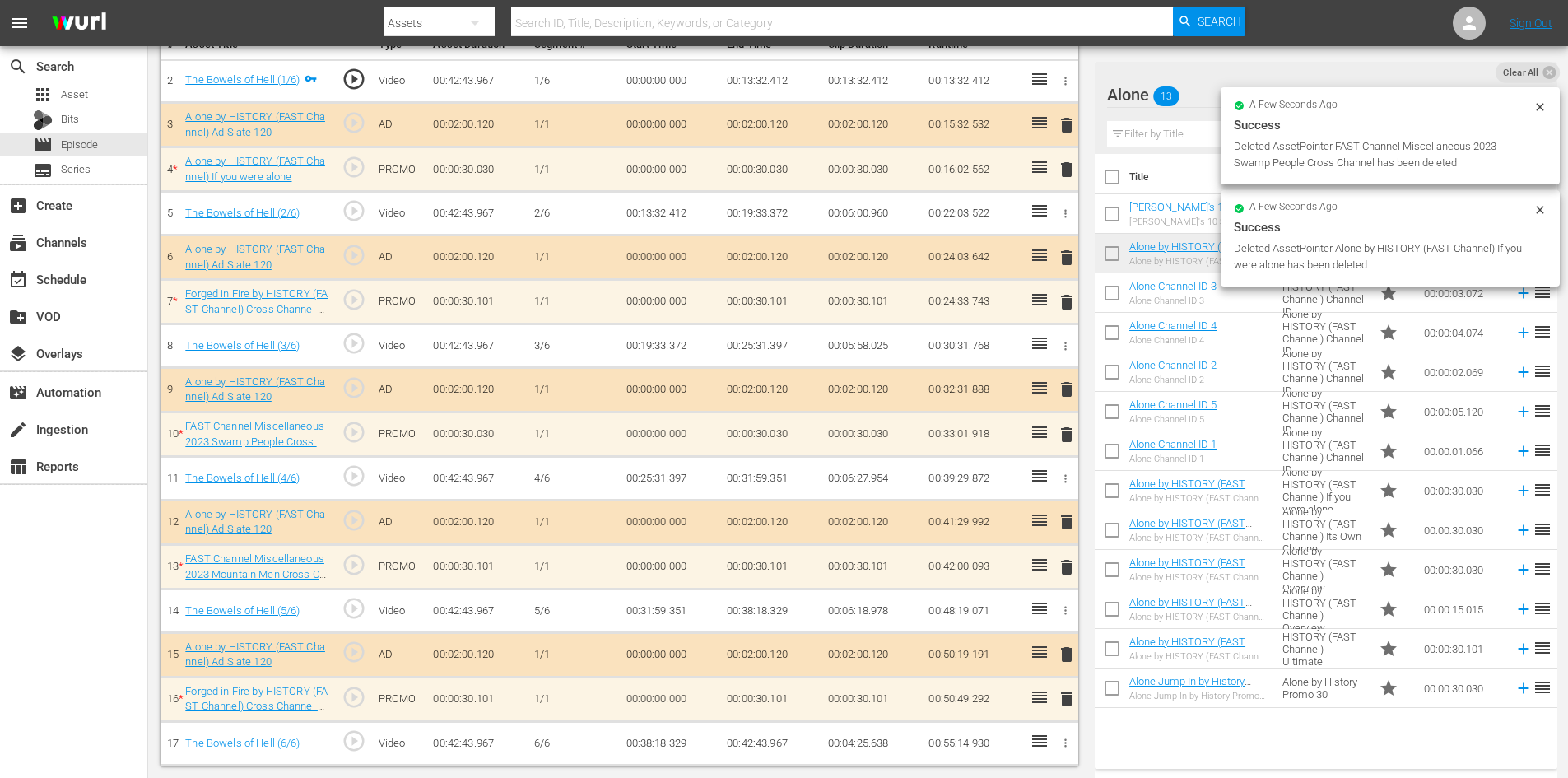
scroll to position [429, 0]
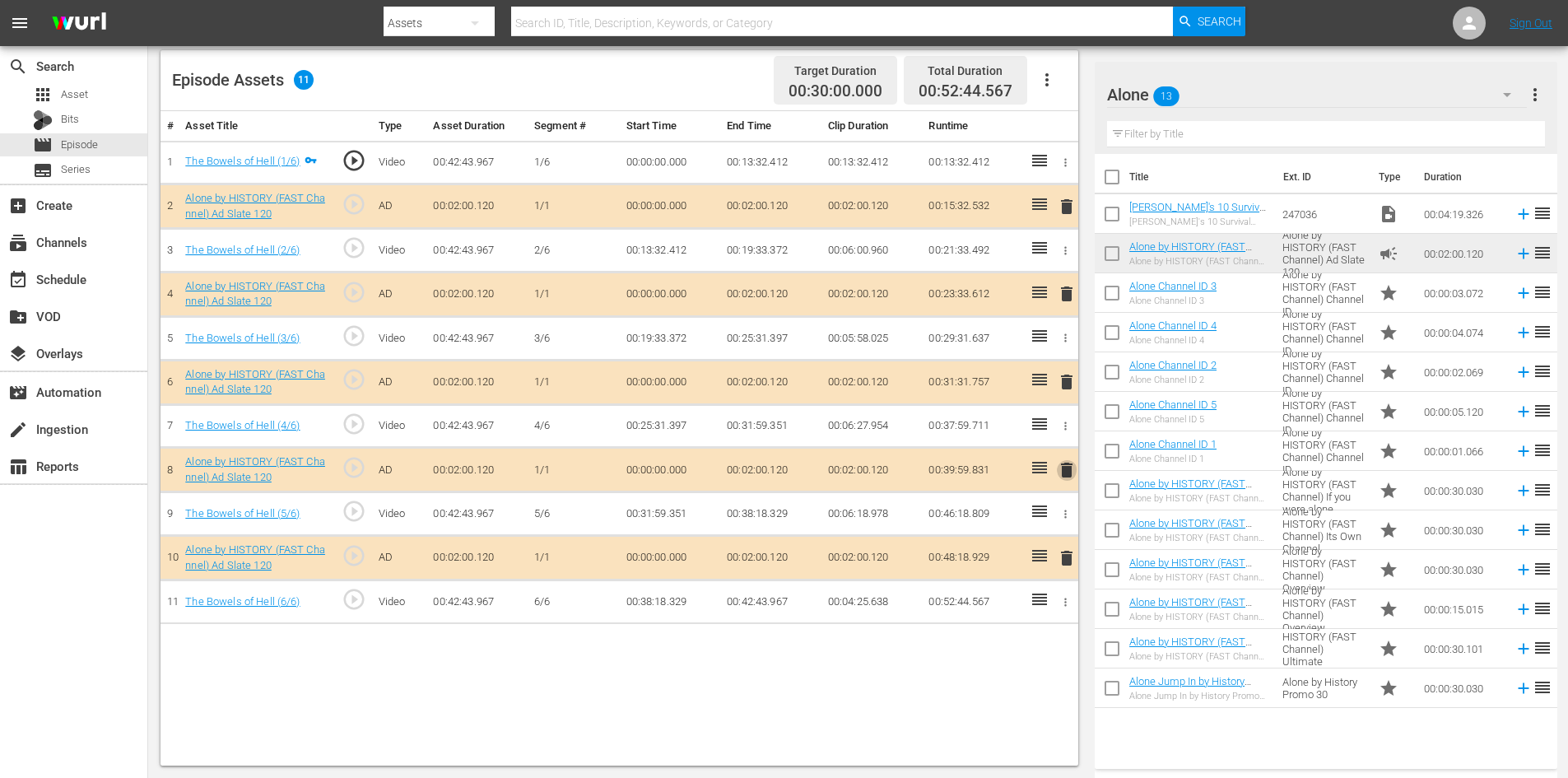
click at [1071, 472] on span "delete" at bounding box center [1066, 470] width 20 height 20
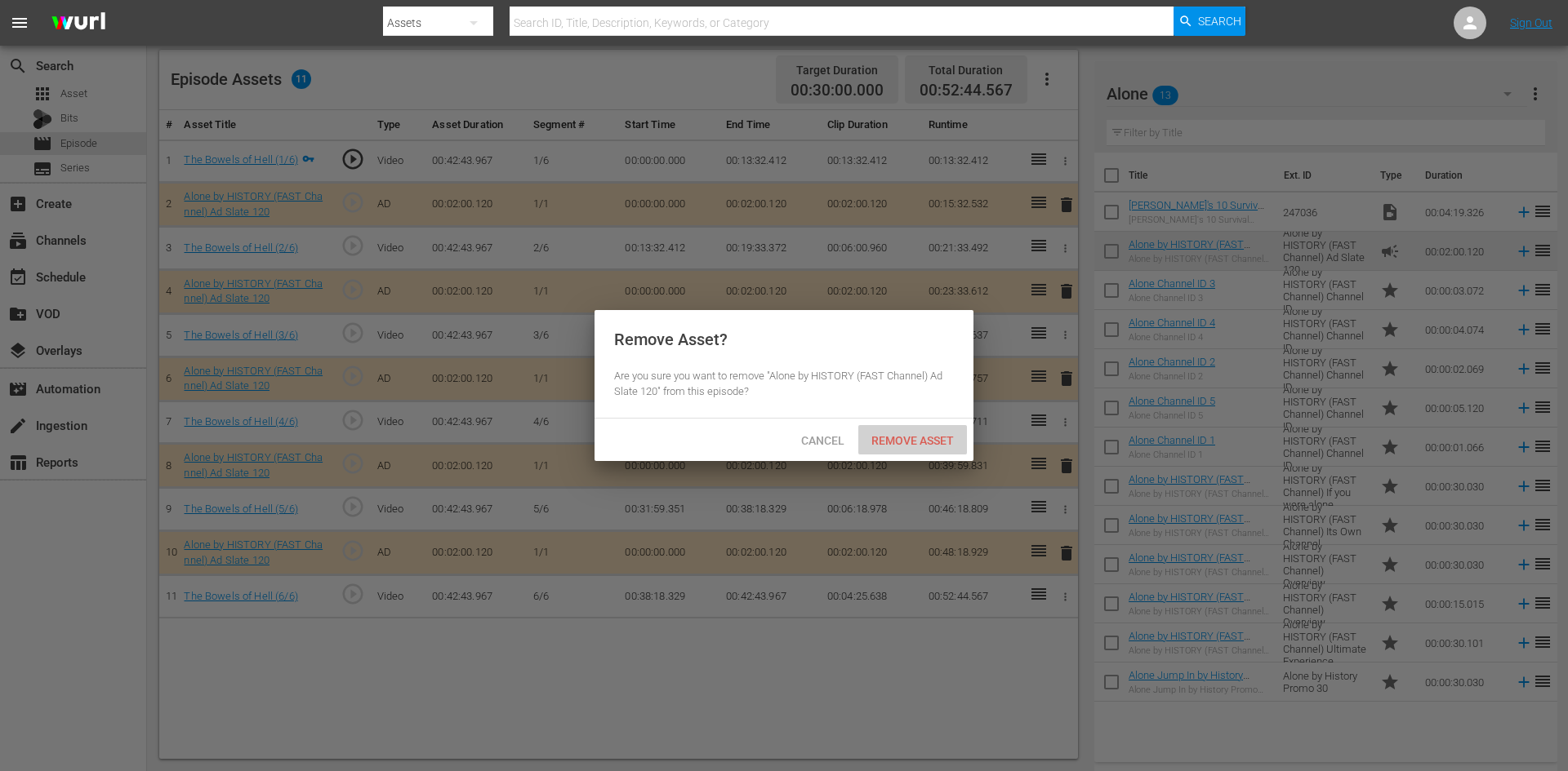
click at [911, 437] on span "Remove Asset" at bounding box center [912, 441] width 109 height 13
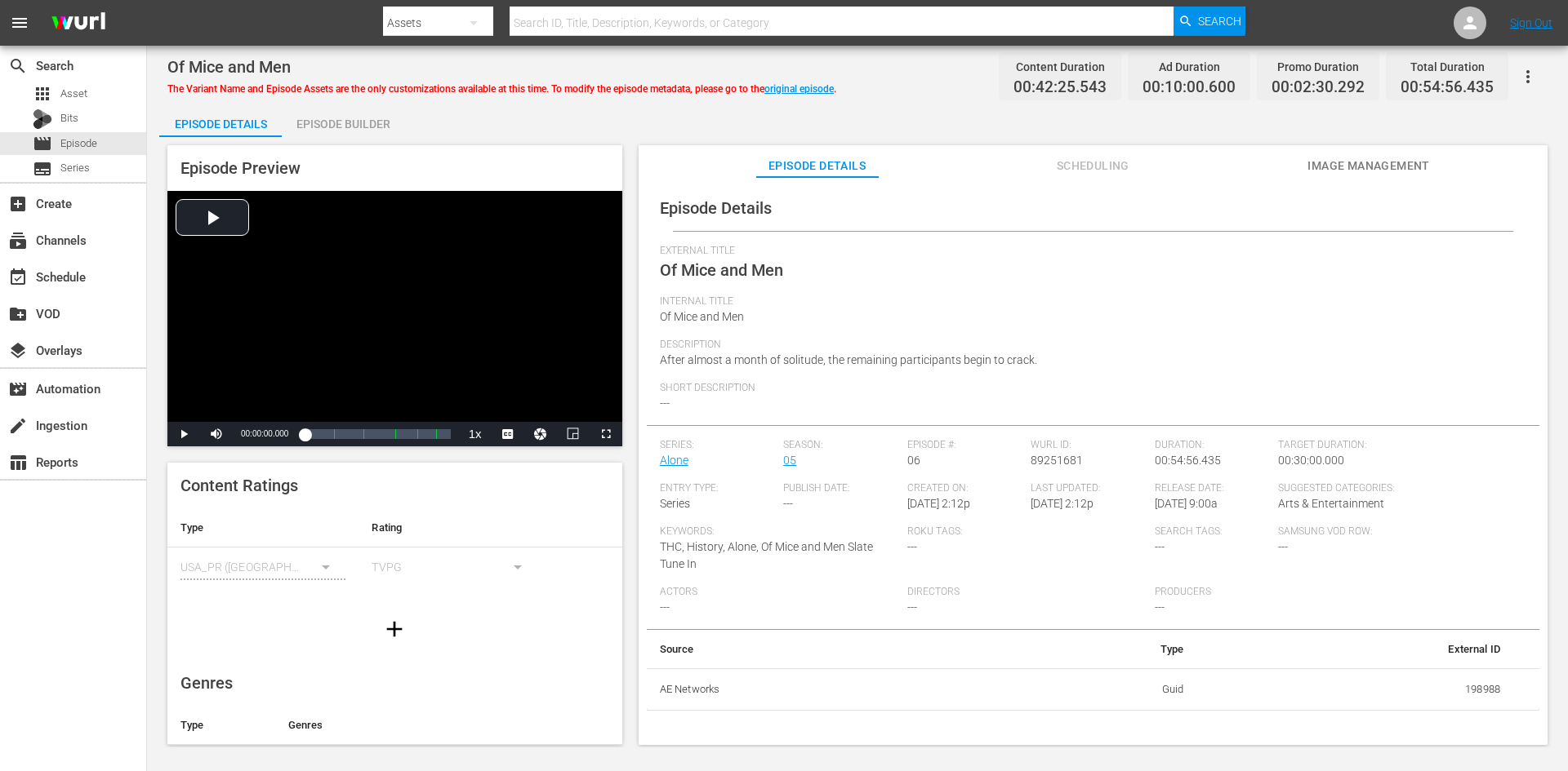
click at [334, 123] on div "Episode Builder" at bounding box center [343, 124] width 122 height 40
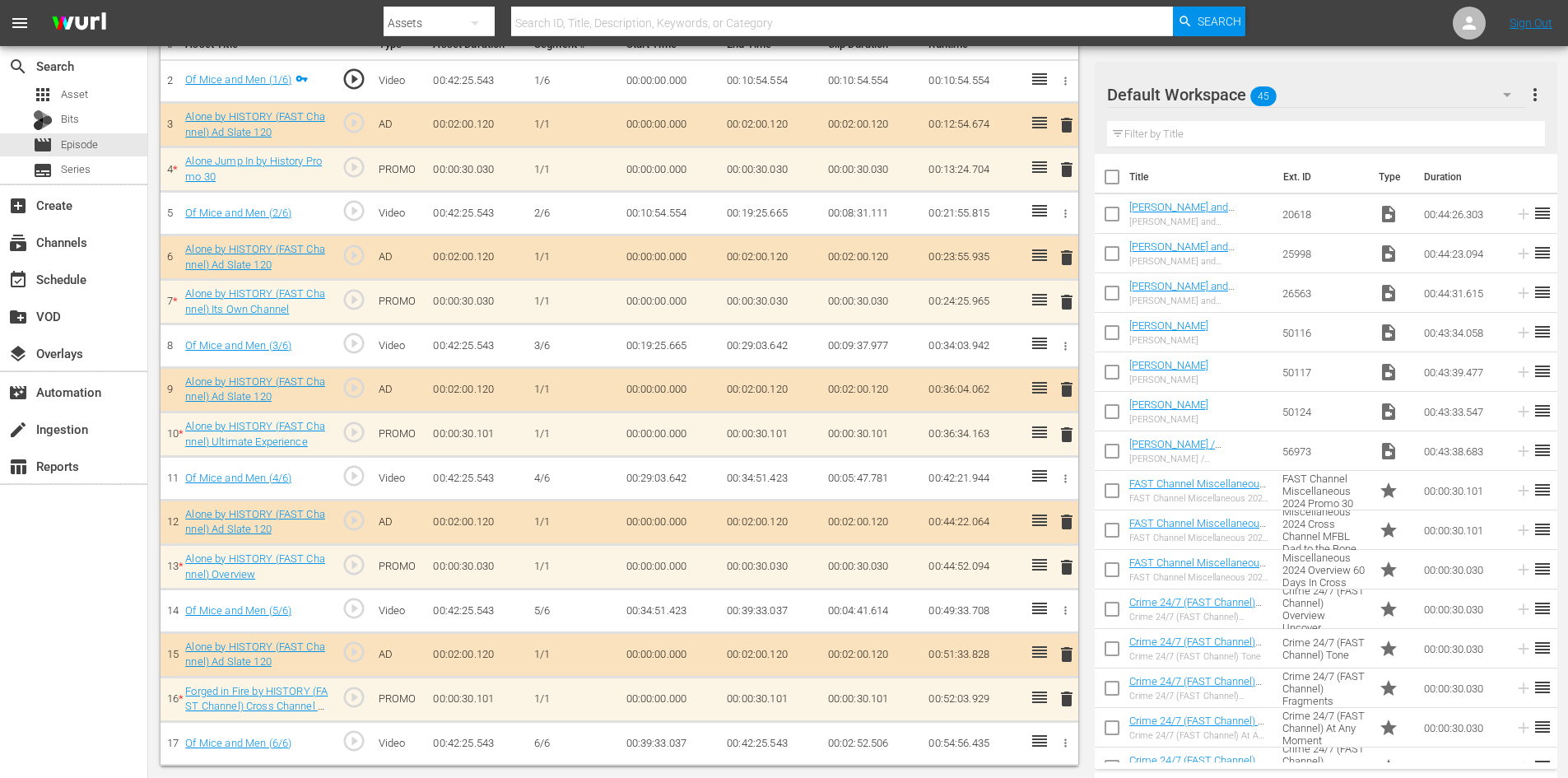
scroll to position [412, 0]
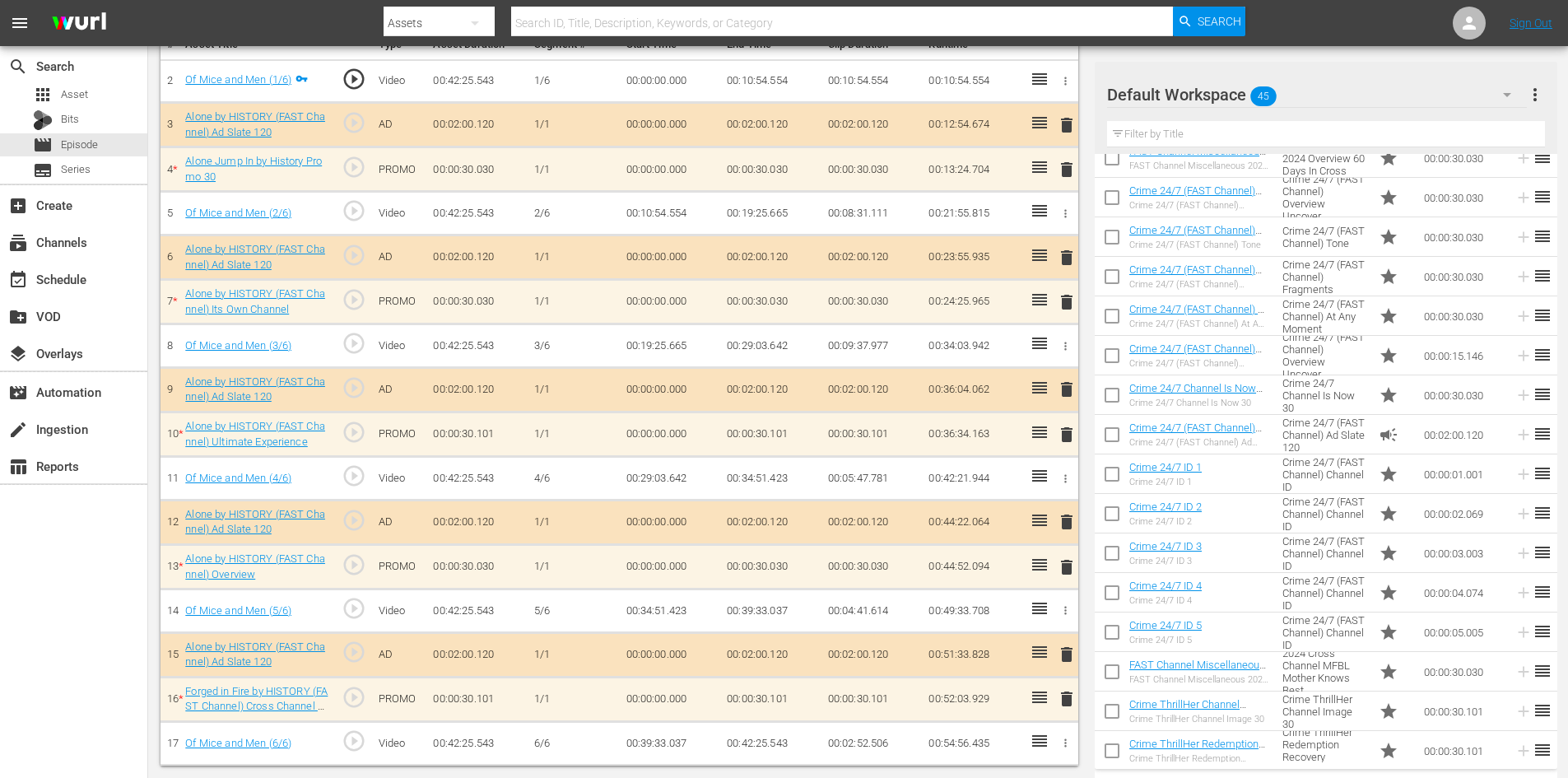
click at [1408, 95] on div "Default Workspace 45" at bounding box center [1317, 94] width 420 height 46
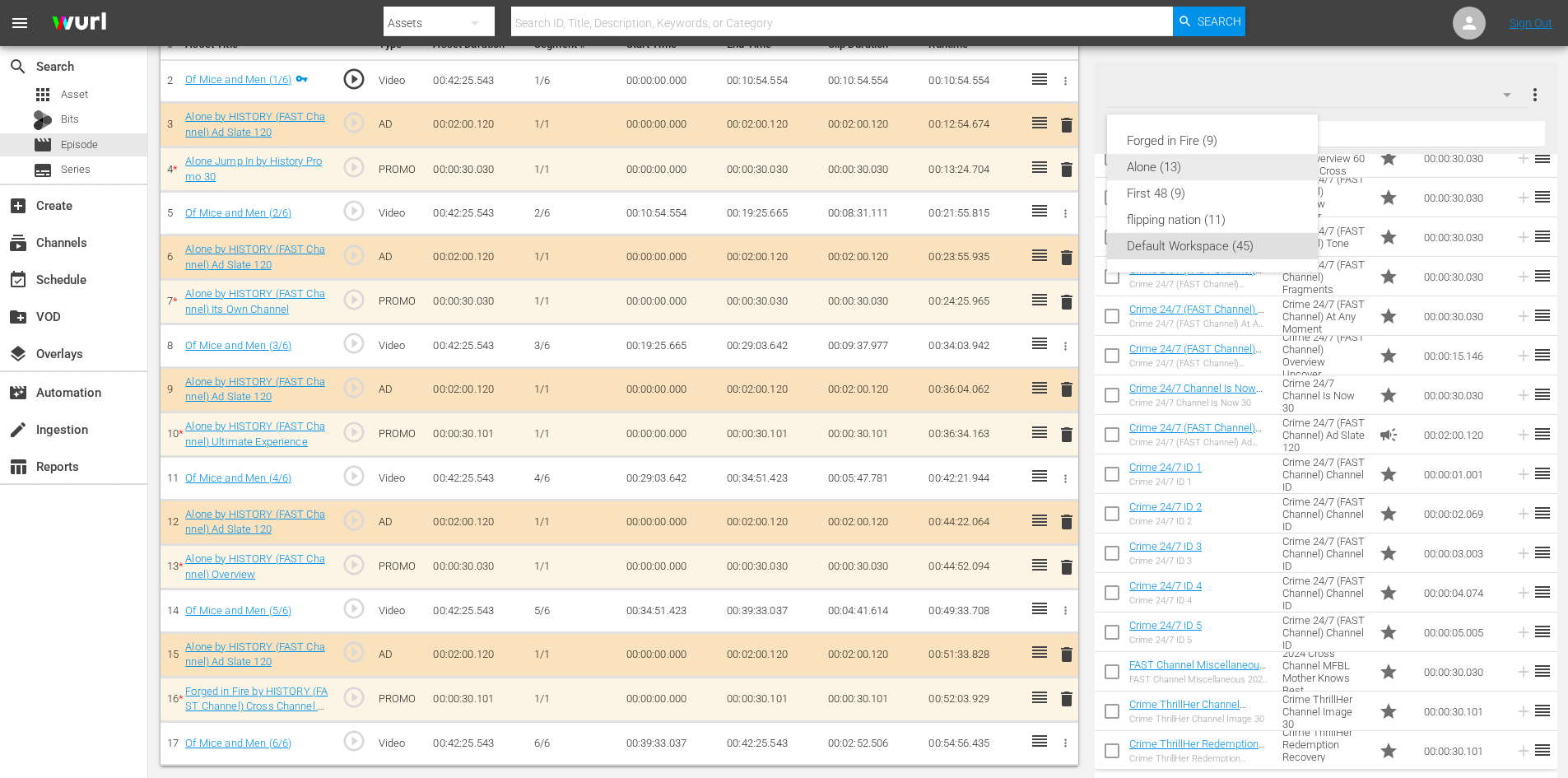
click at [1208, 170] on div "Alone (13)" at bounding box center [1212, 166] width 171 height 26
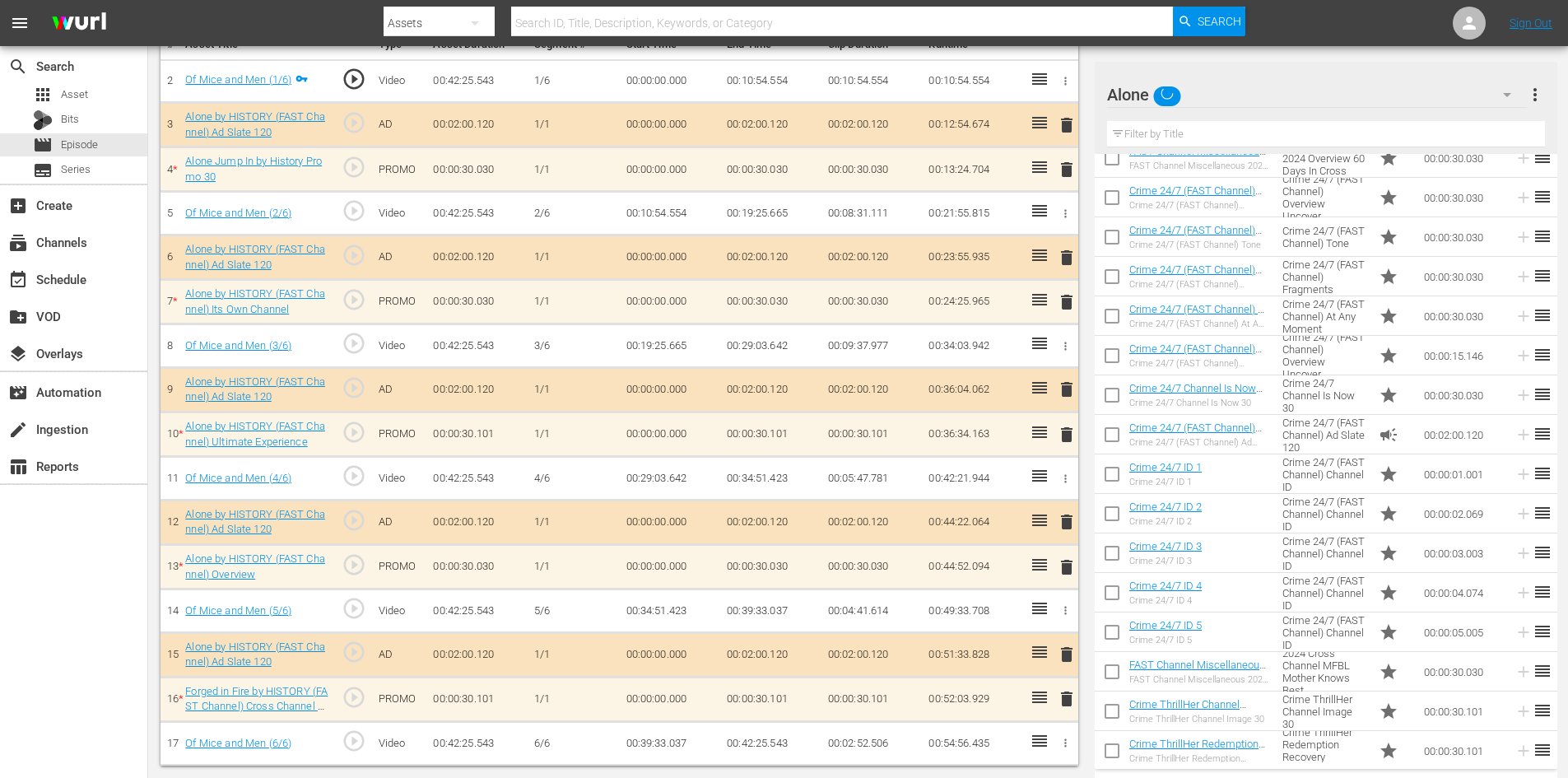
click at [1065, 168] on div "delete" at bounding box center [1064, 169] width 14 height 24
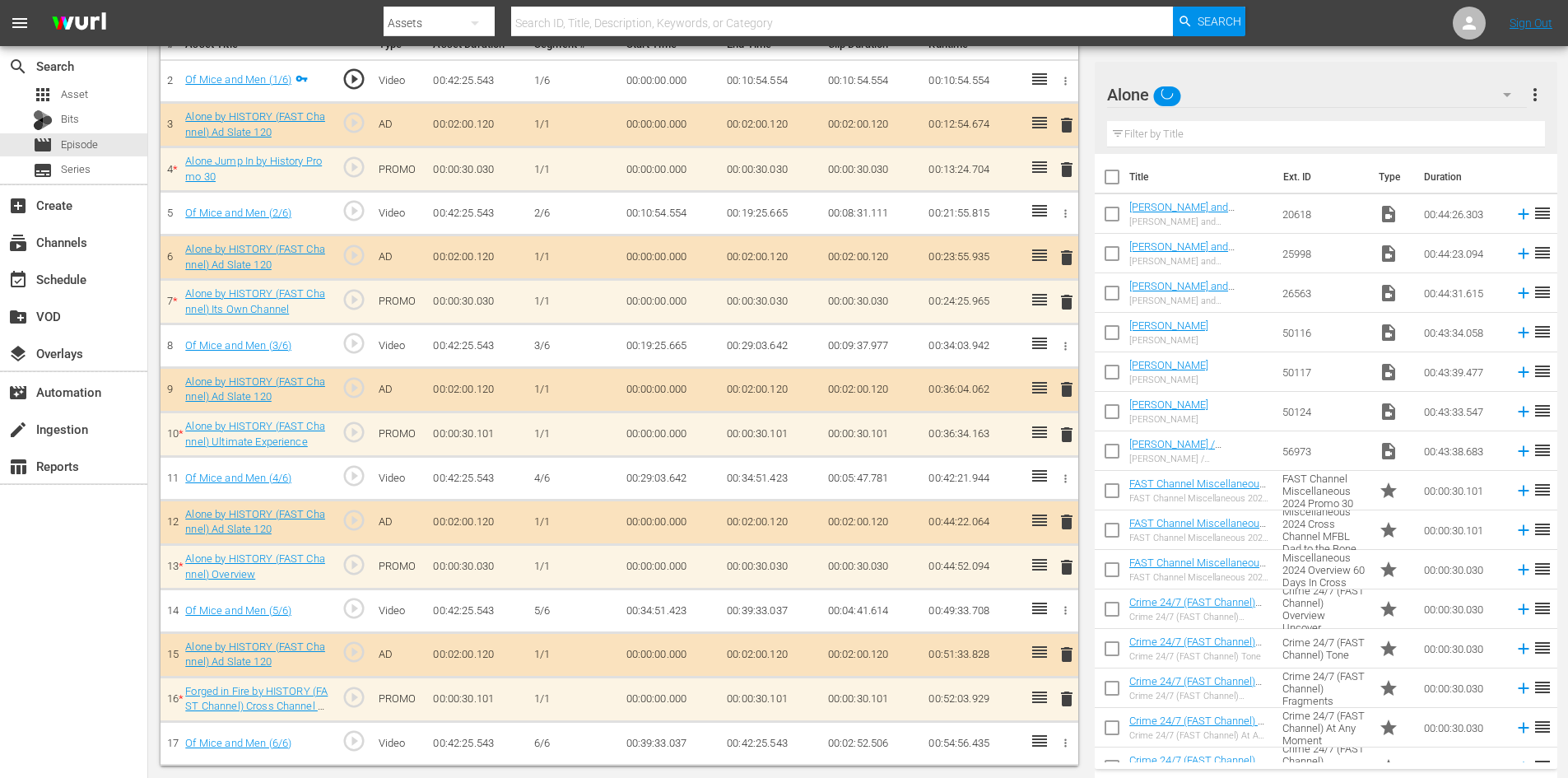
click at [1065, 168] on span "delete" at bounding box center [1066, 169] width 20 height 20
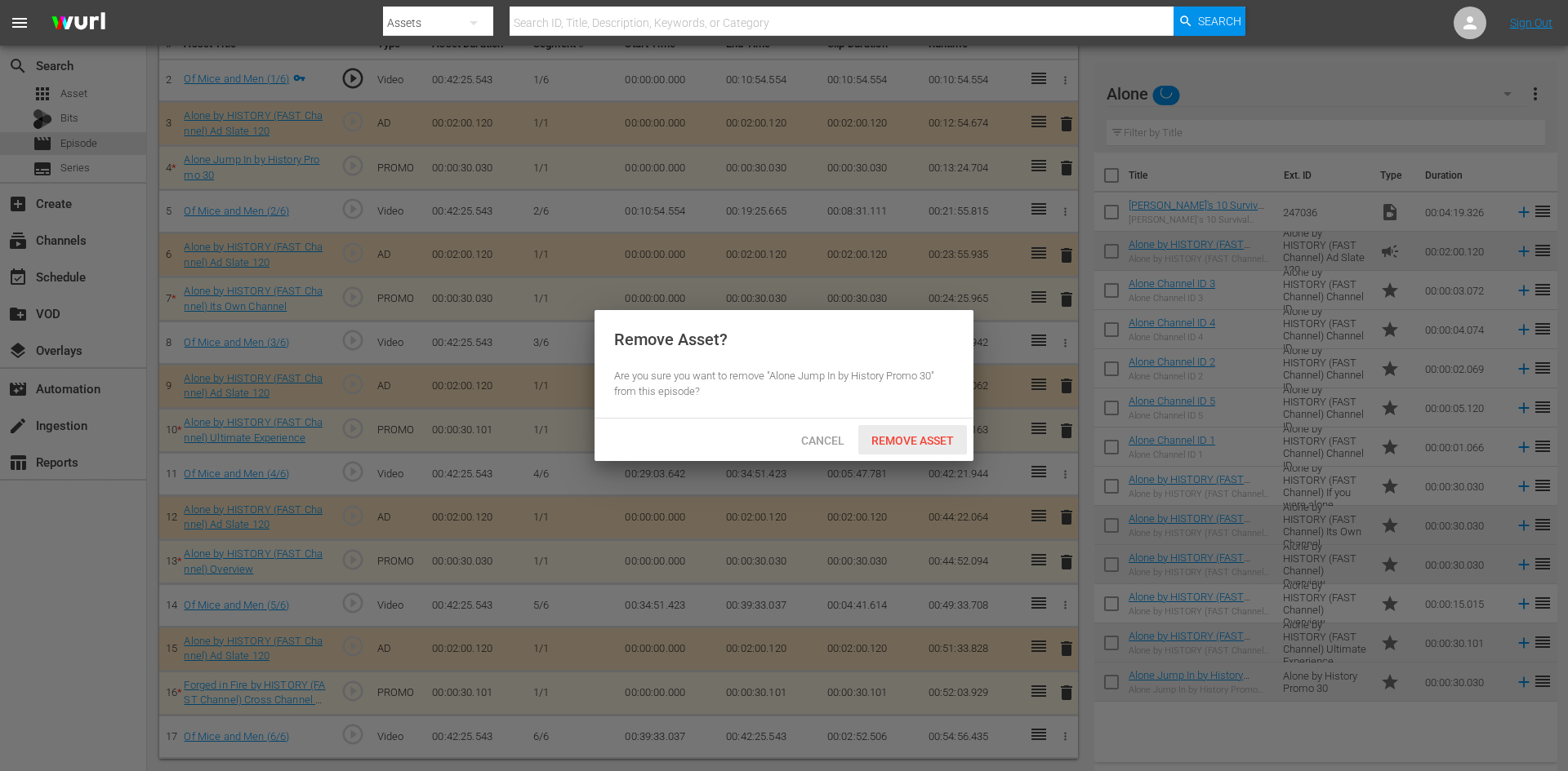
click at [929, 449] on div "Remove Asset" at bounding box center [912, 440] width 109 height 30
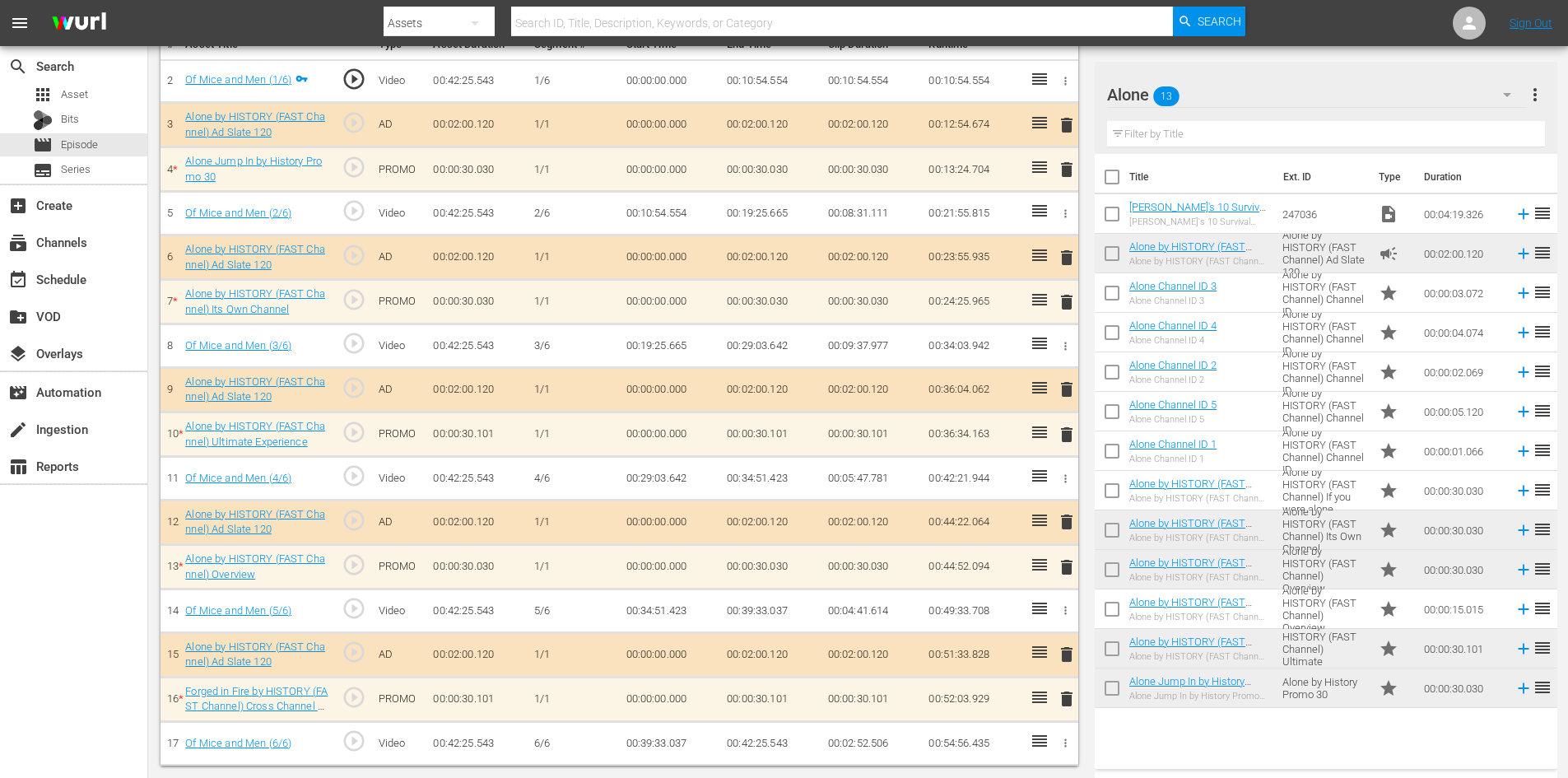
click at [1070, 304] on span "delete" at bounding box center [1066, 302] width 20 height 20
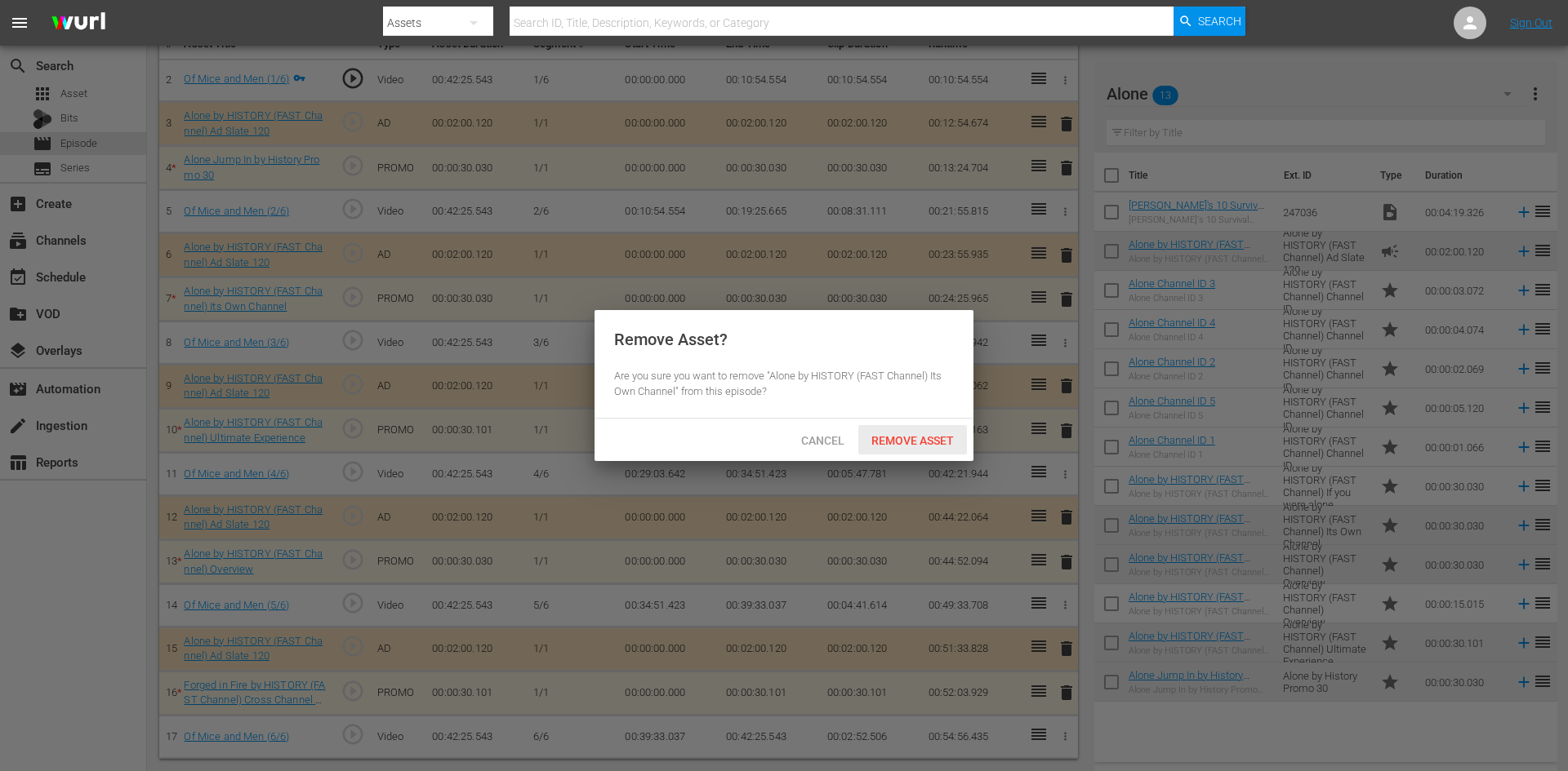
click at [920, 444] on span "Remove Asset" at bounding box center [912, 441] width 109 height 13
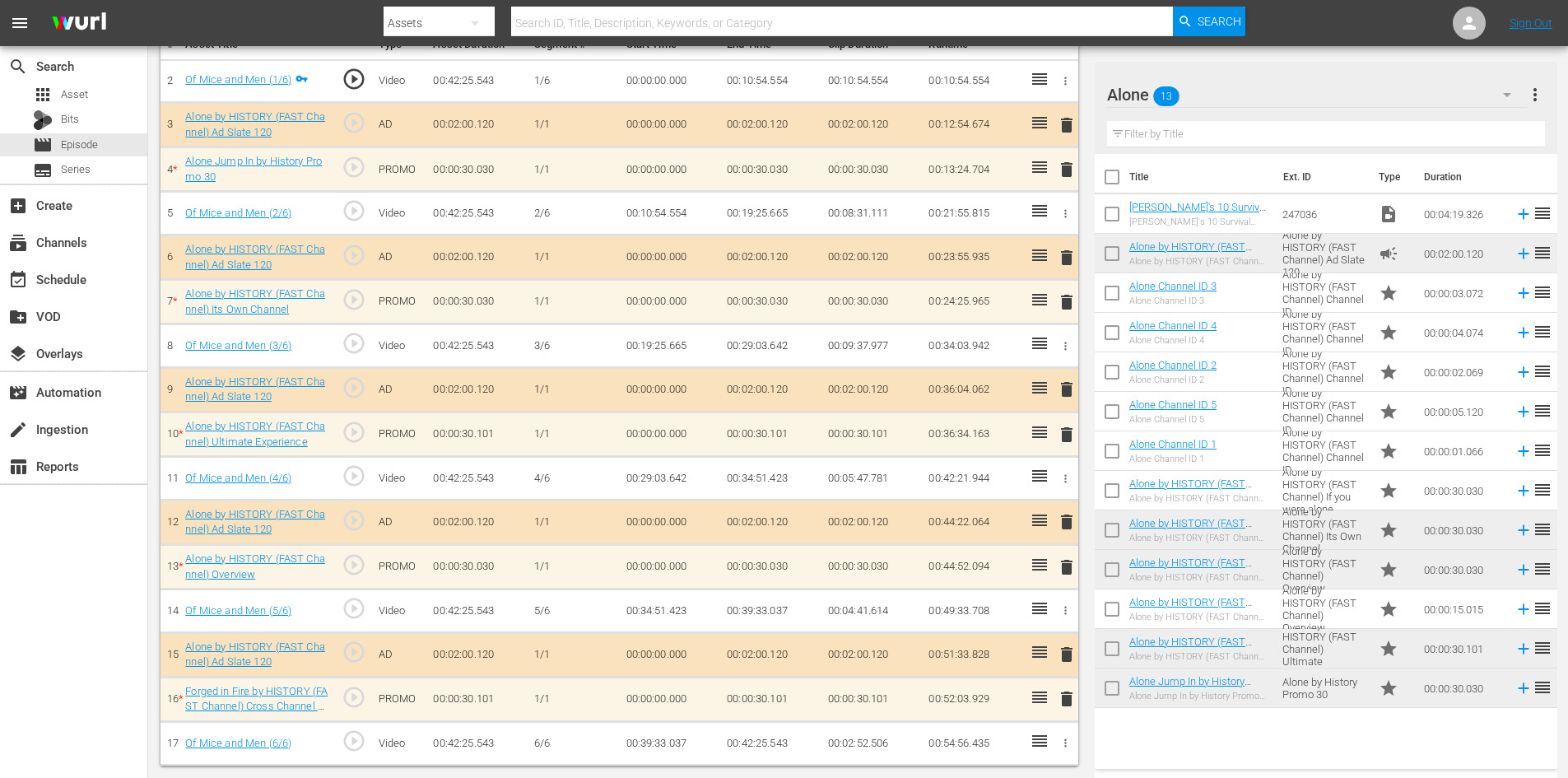
click at [1066, 435] on span "delete" at bounding box center [1066, 434] width 20 height 20
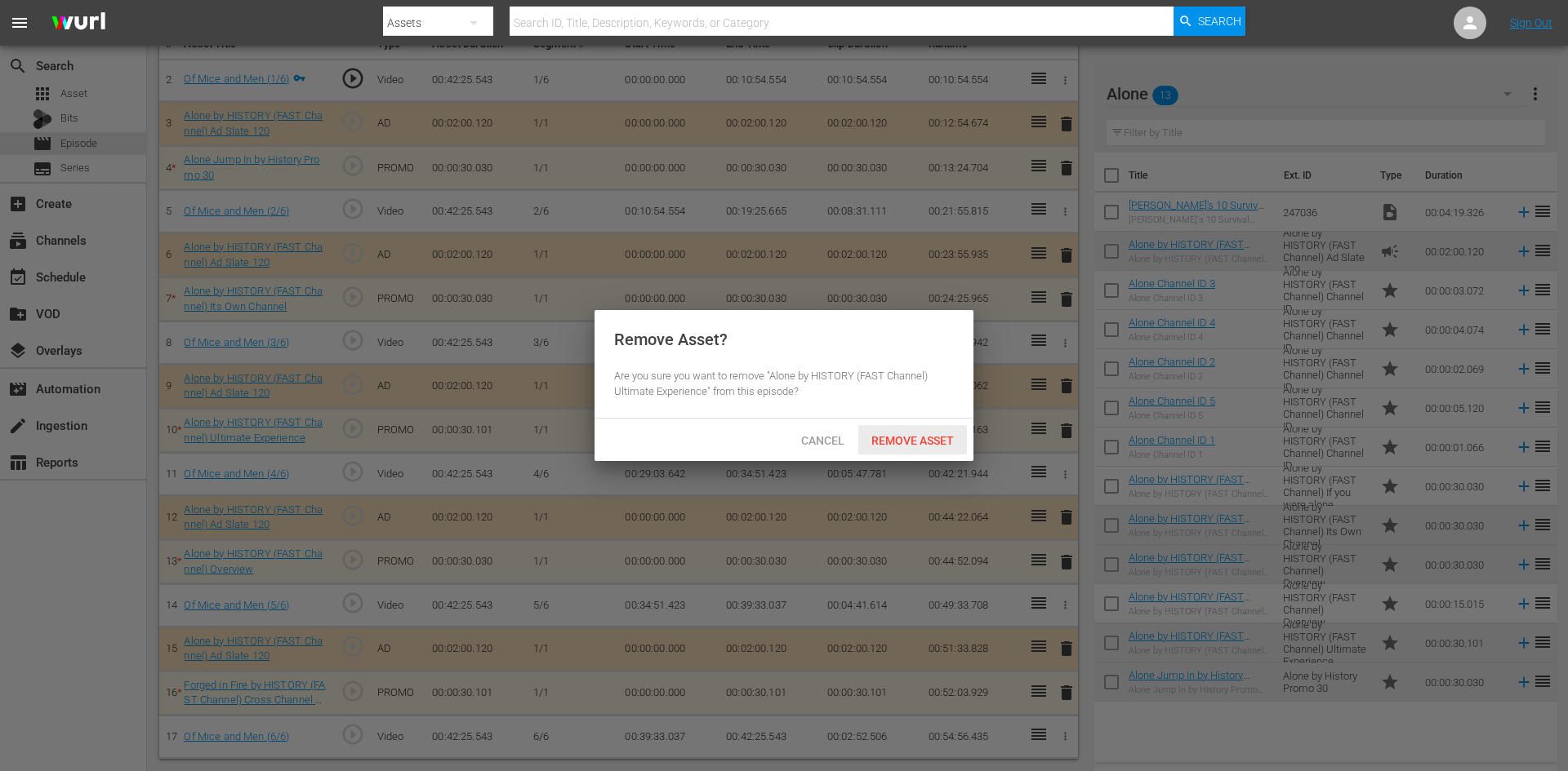
click at [941, 439] on span "Remove Asset" at bounding box center [912, 441] width 109 height 13
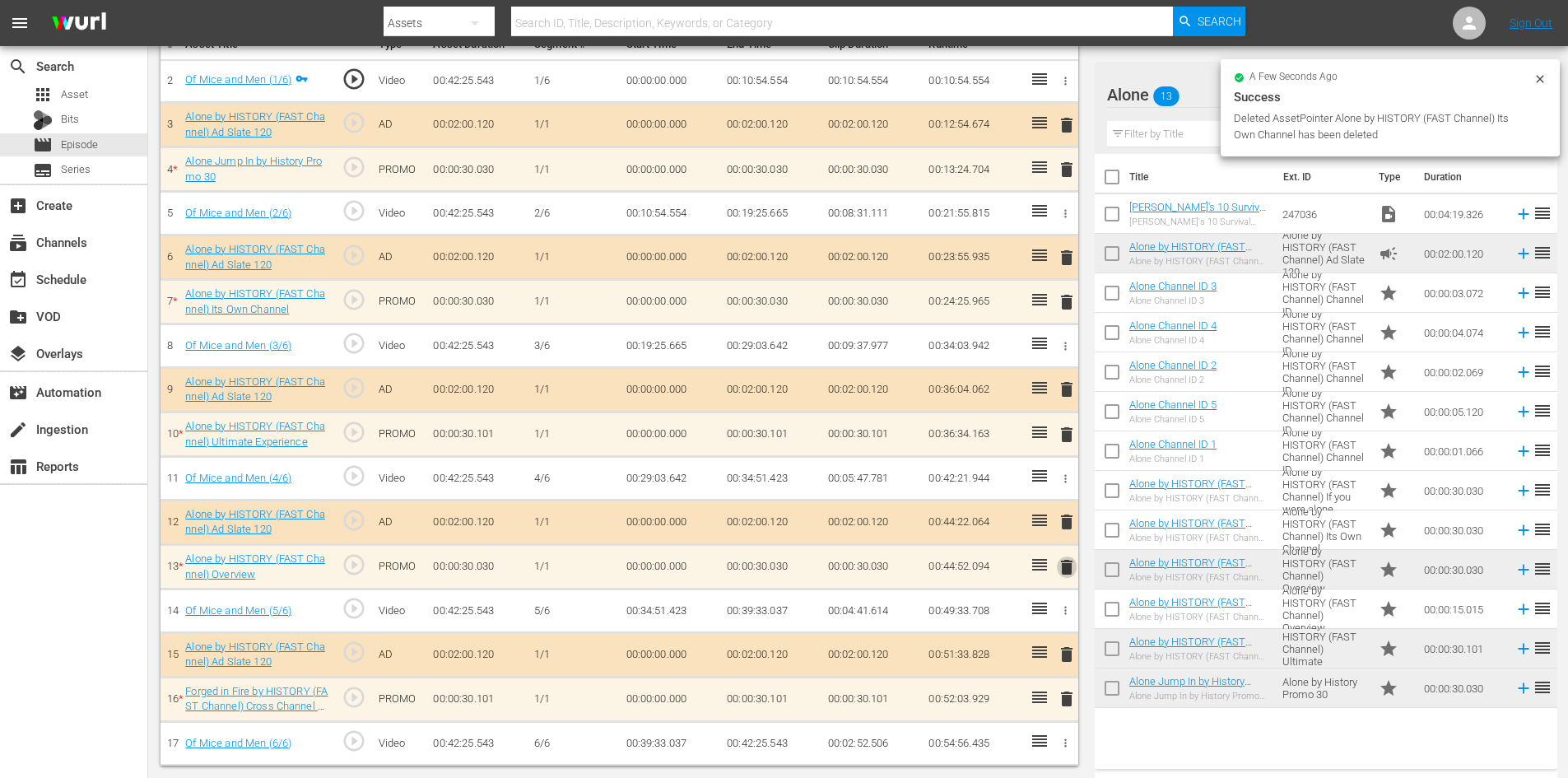
click at [1065, 568] on span "delete" at bounding box center [1066, 567] width 20 height 20
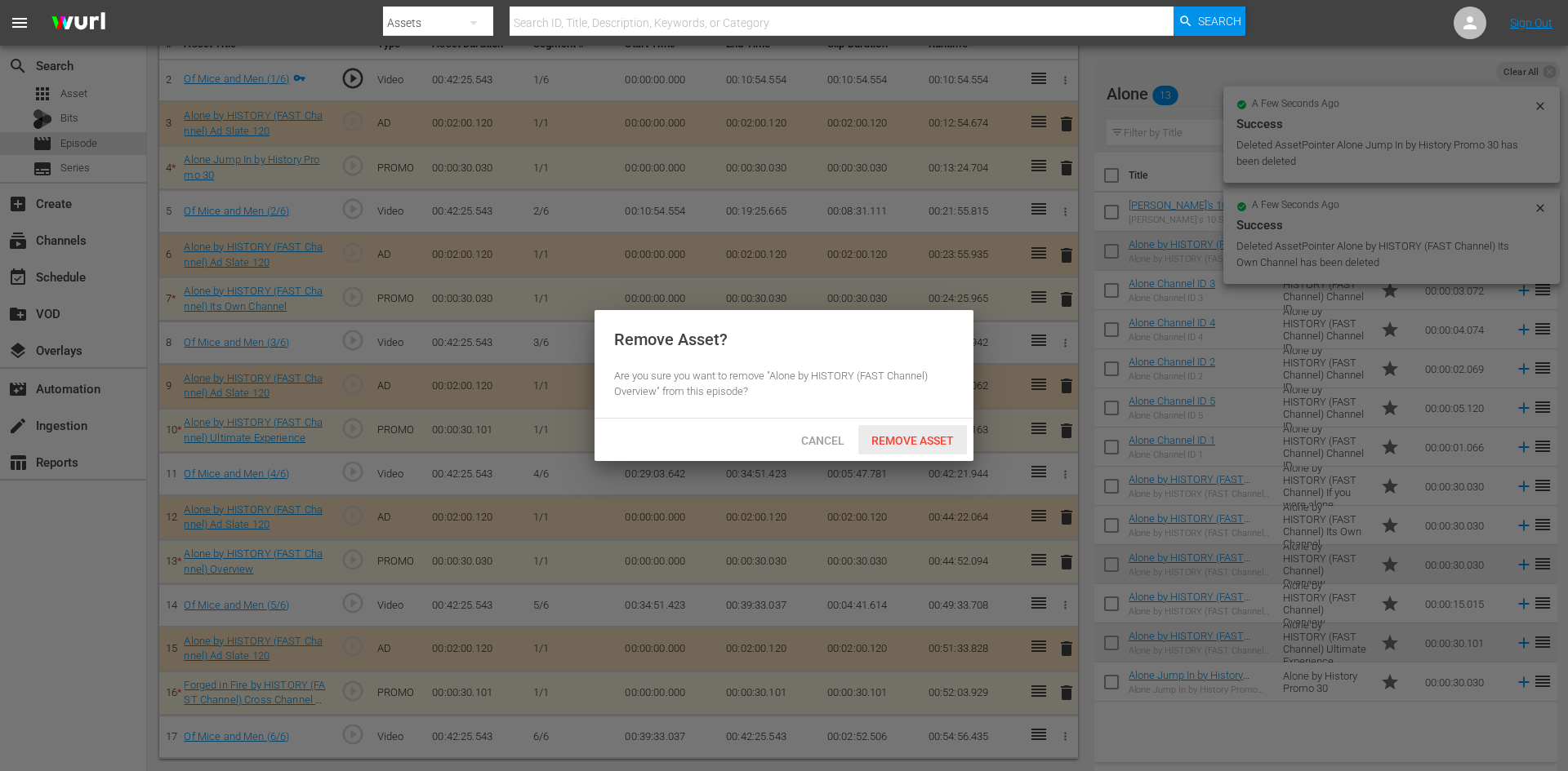
click at [920, 444] on span "Remove Asset" at bounding box center [912, 441] width 109 height 13
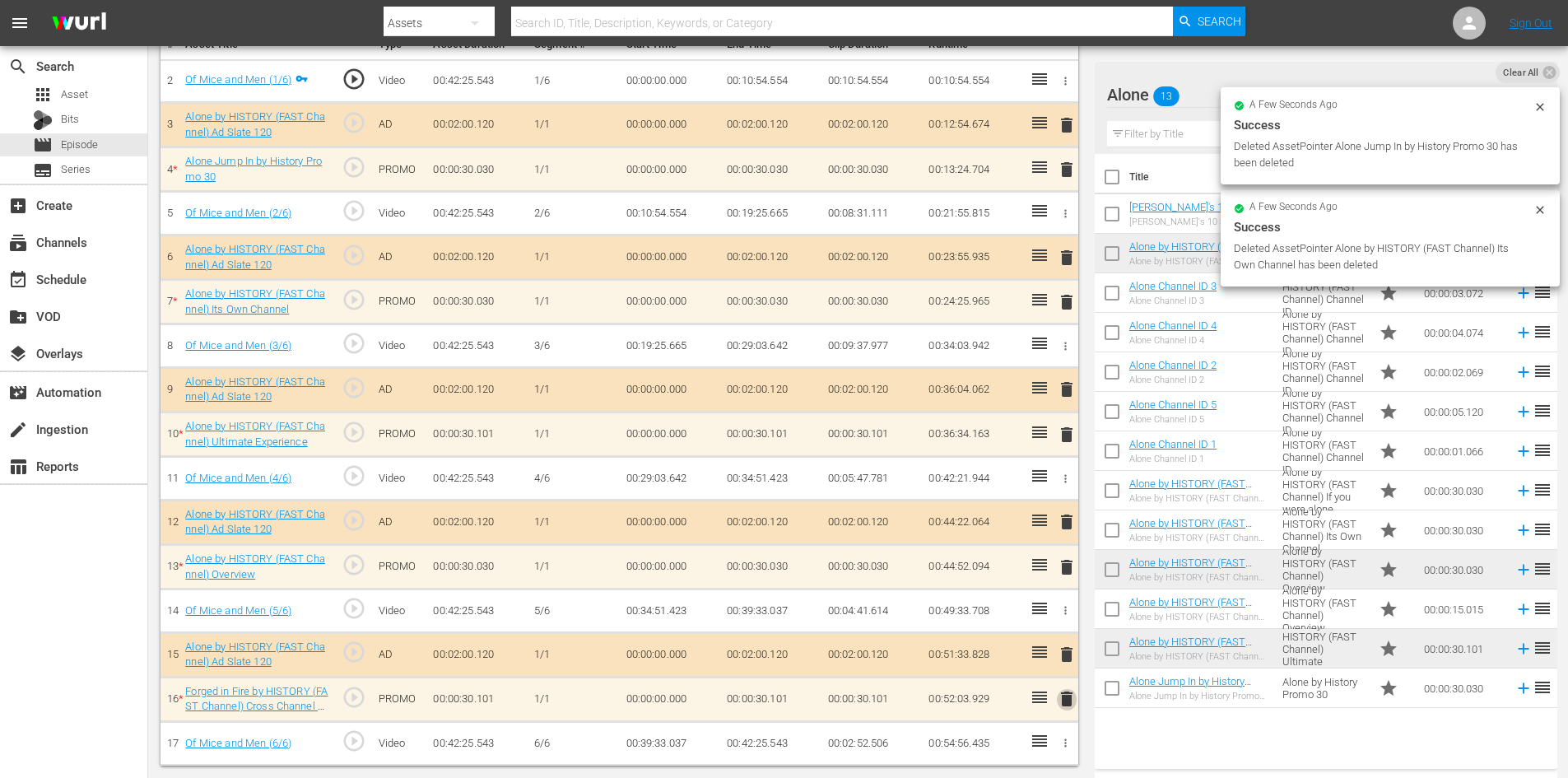
click at [1071, 694] on span "delete" at bounding box center [1066, 699] width 20 height 20
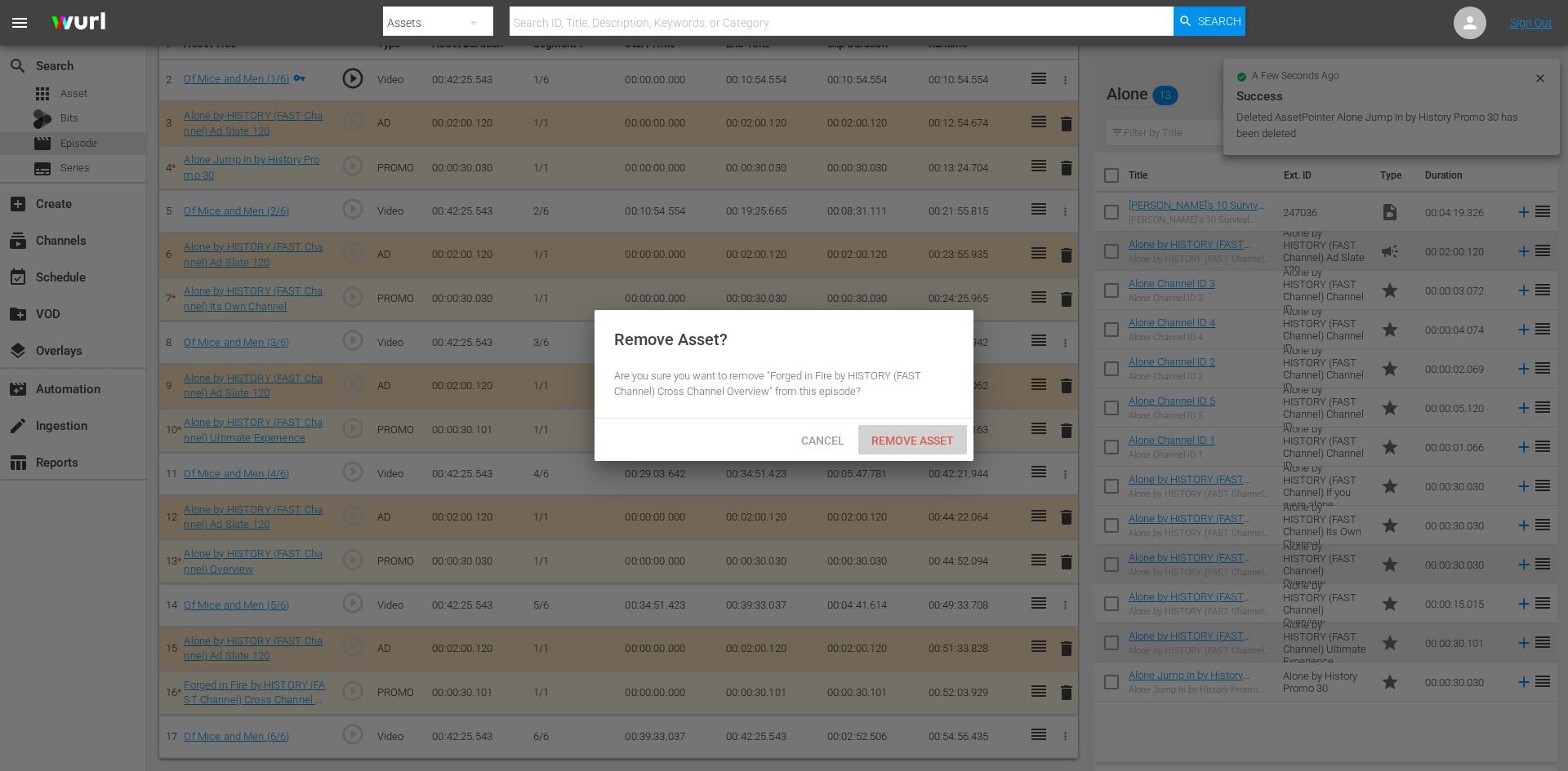
click at [884, 436] on span "Remove Asset" at bounding box center [912, 441] width 109 height 13
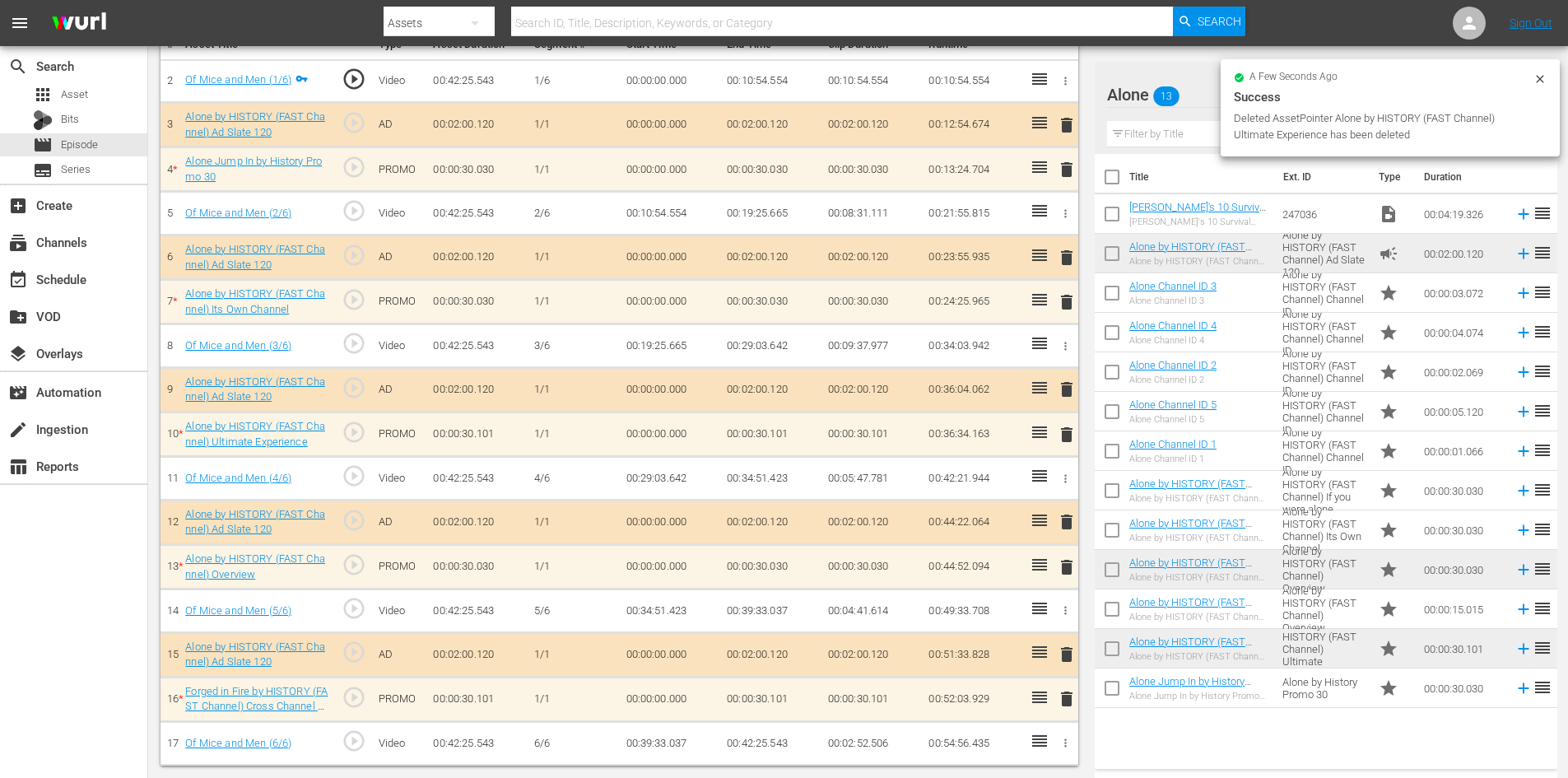
scroll to position [429, 0]
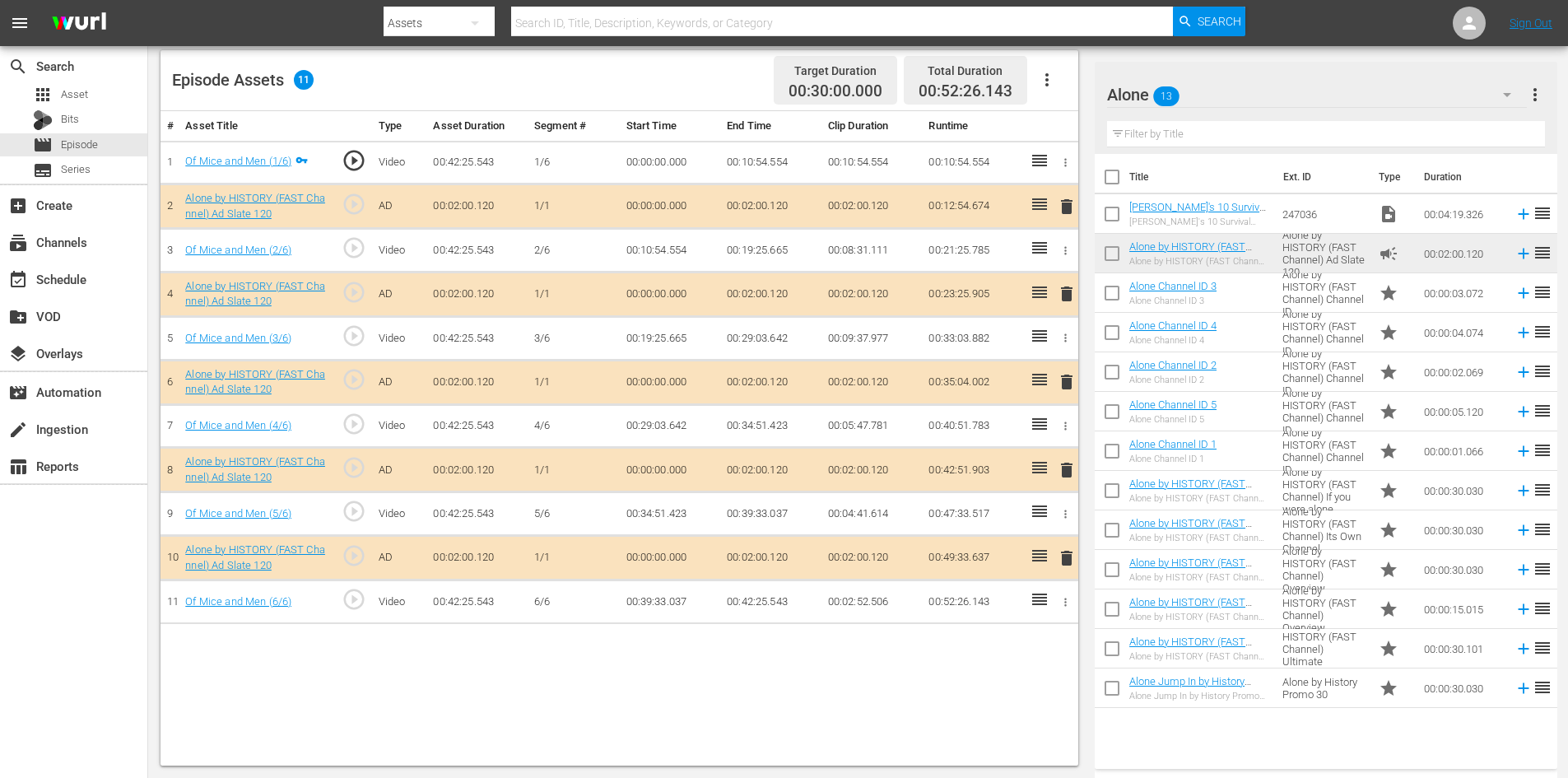
click at [1068, 470] on span "delete" at bounding box center [1066, 470] width 20 height 20
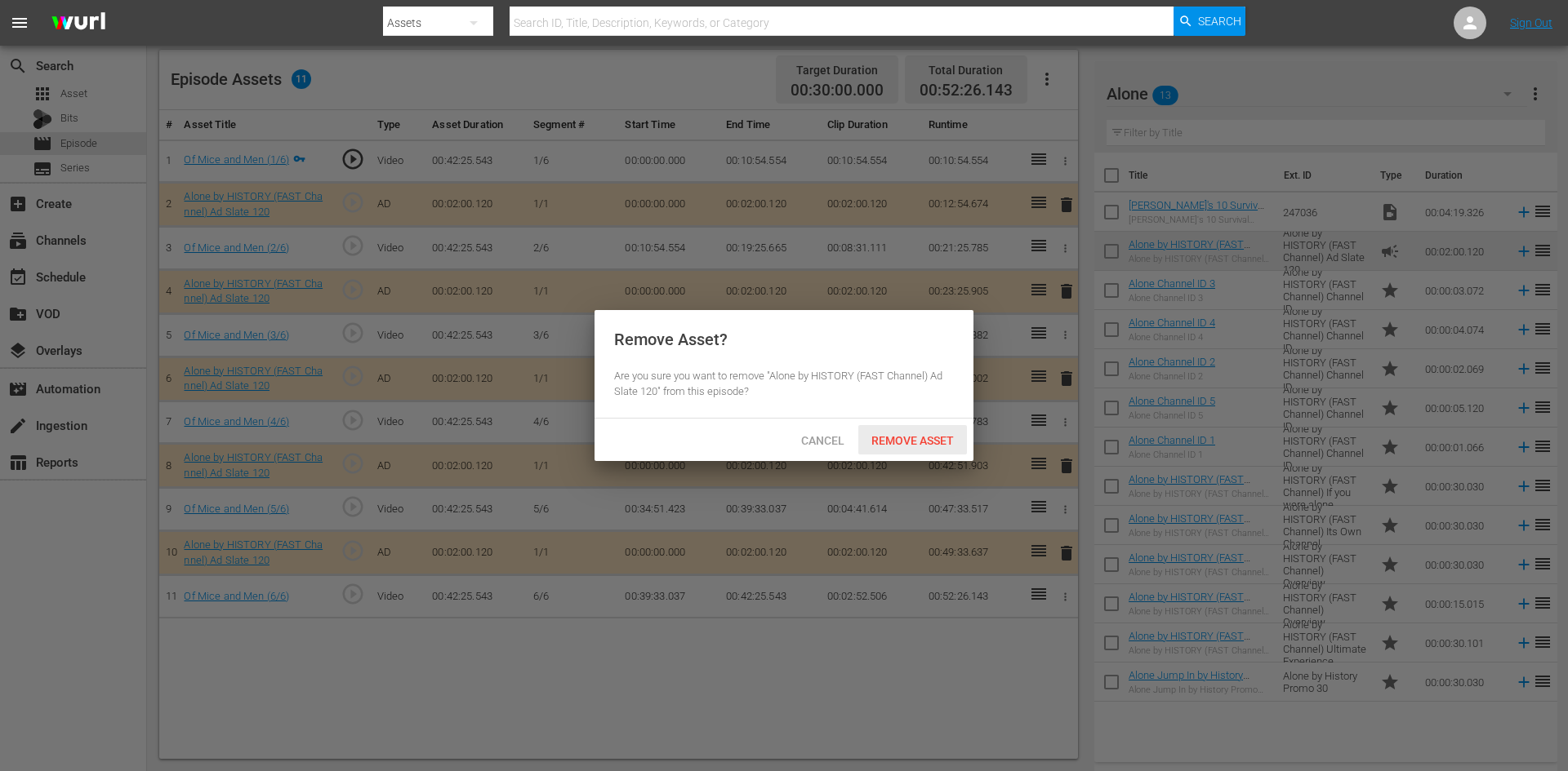
click at [910, 440] on span "Remove Asset" at bounding box center [912, 441] width 109 height 13
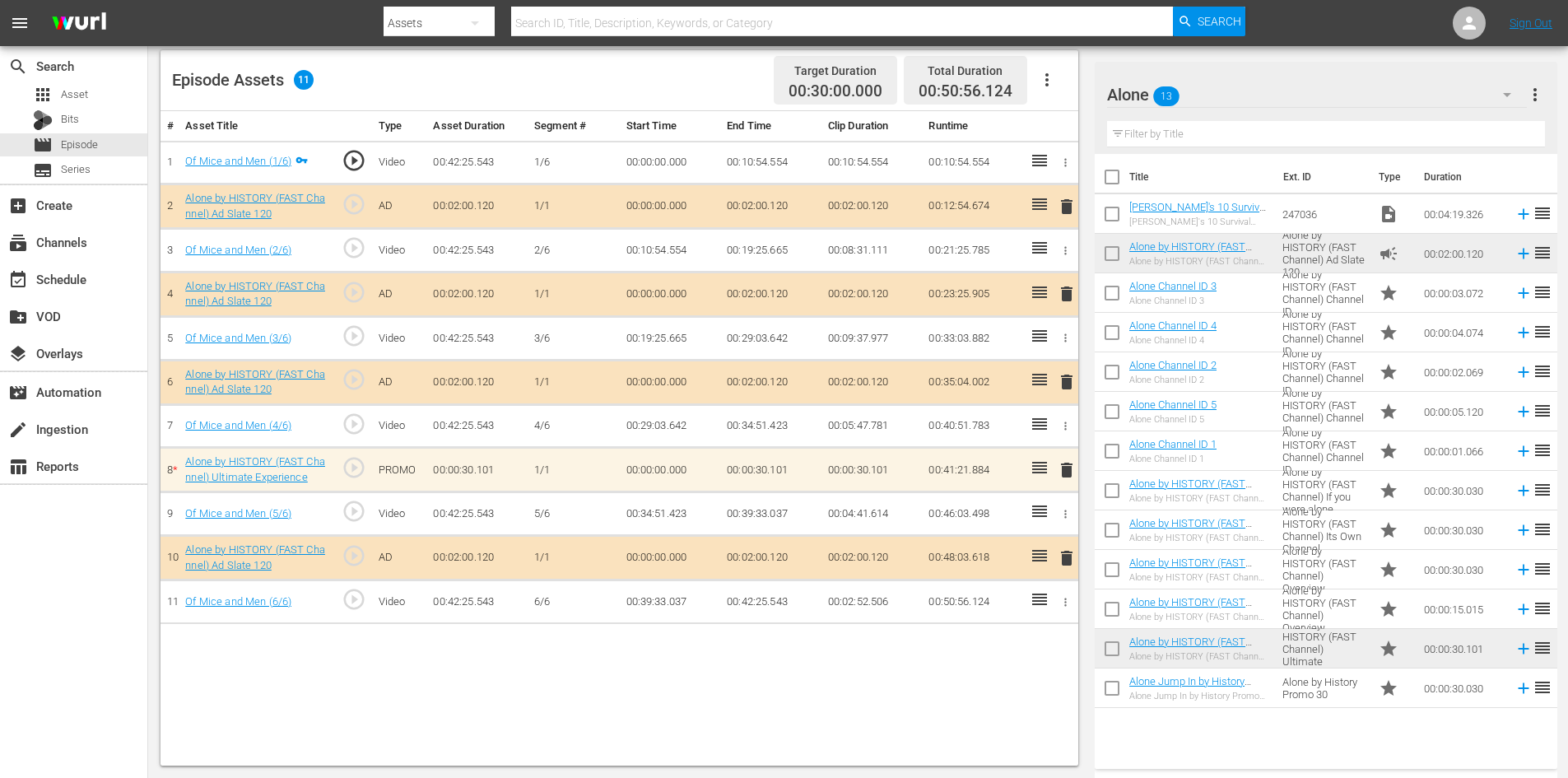
click at [1065, 471] on span "delete" at bounding box center [1066, 470] width 20 height 20
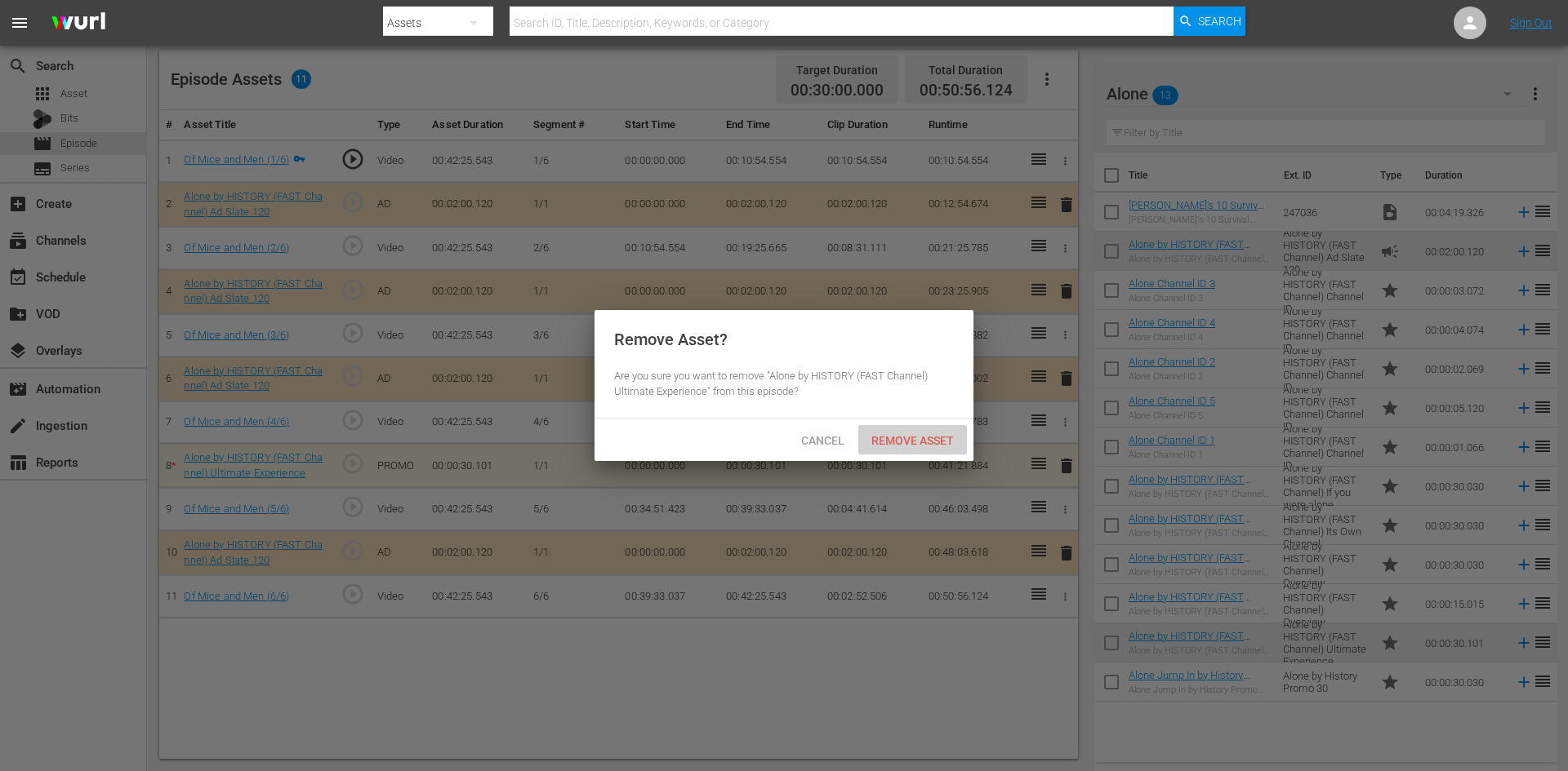
click at [898, 446] on div "Remove Asset" at bounding box center [912, 440] width 109 height 30
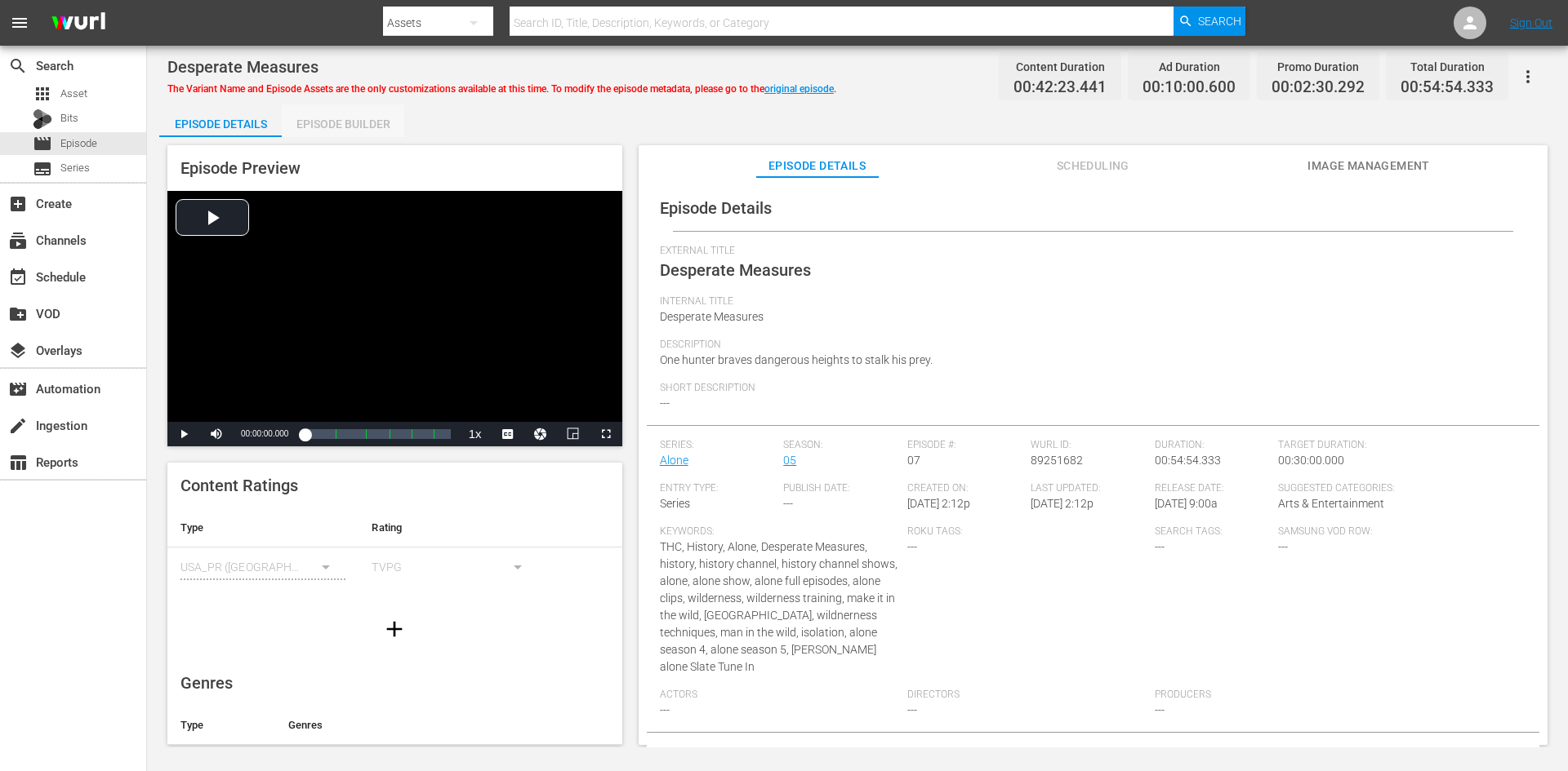
click at [373, 114] on div "Episode Builder" at bounding box center [343, 124] width 122 height 40
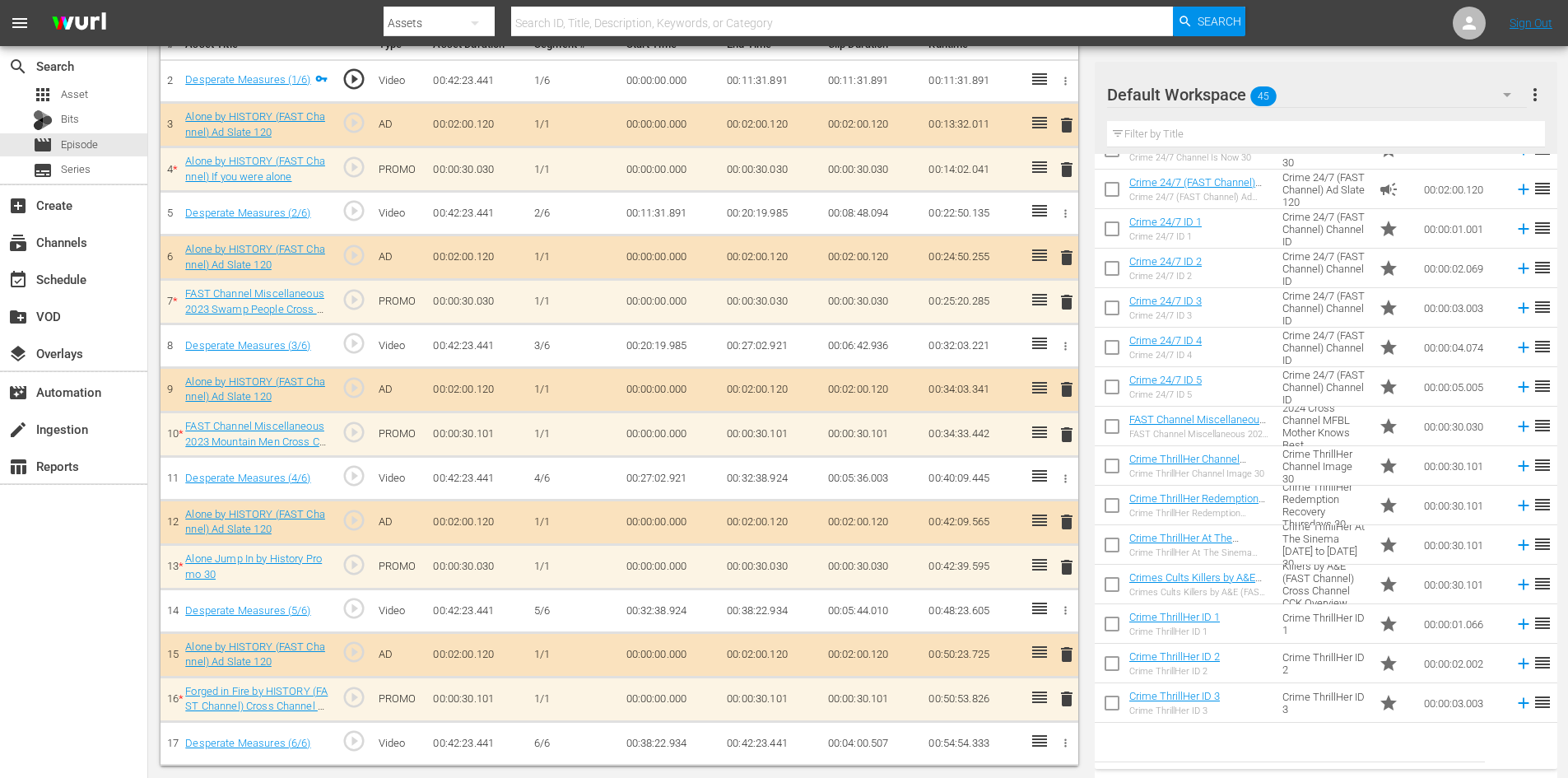
scroll to position [510, 0]
click at [1402, 89] on div "Default Workspace 45" at bounding box center [1317, 94] width 420 height 46
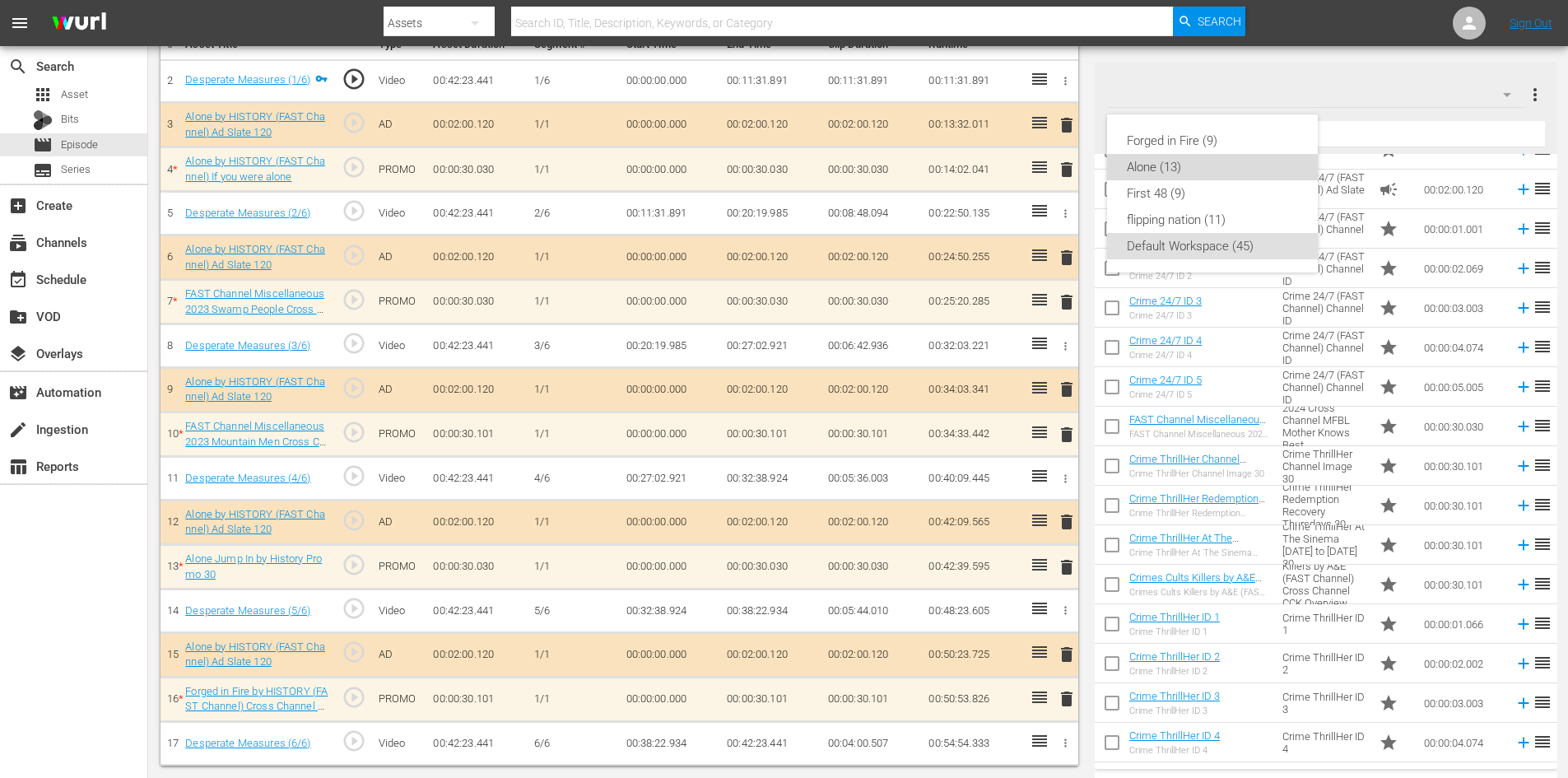
click at [1174, 171] on div "Alone (13)" at bounding box center [1212, 166] width 171 height 26
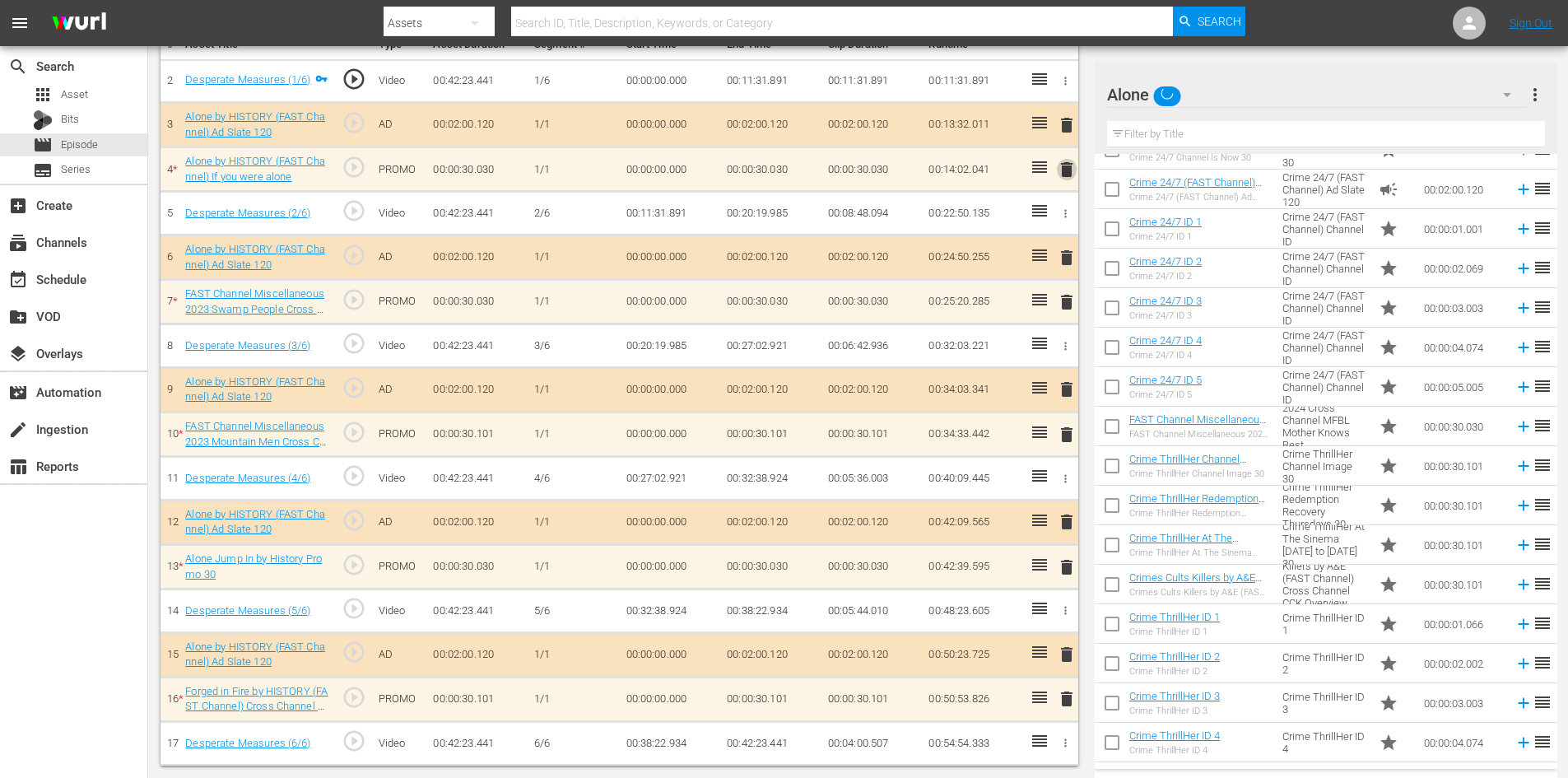
click at [1064, 166] on span "delete" at bounding box center [1066, 169] width 20 height 20
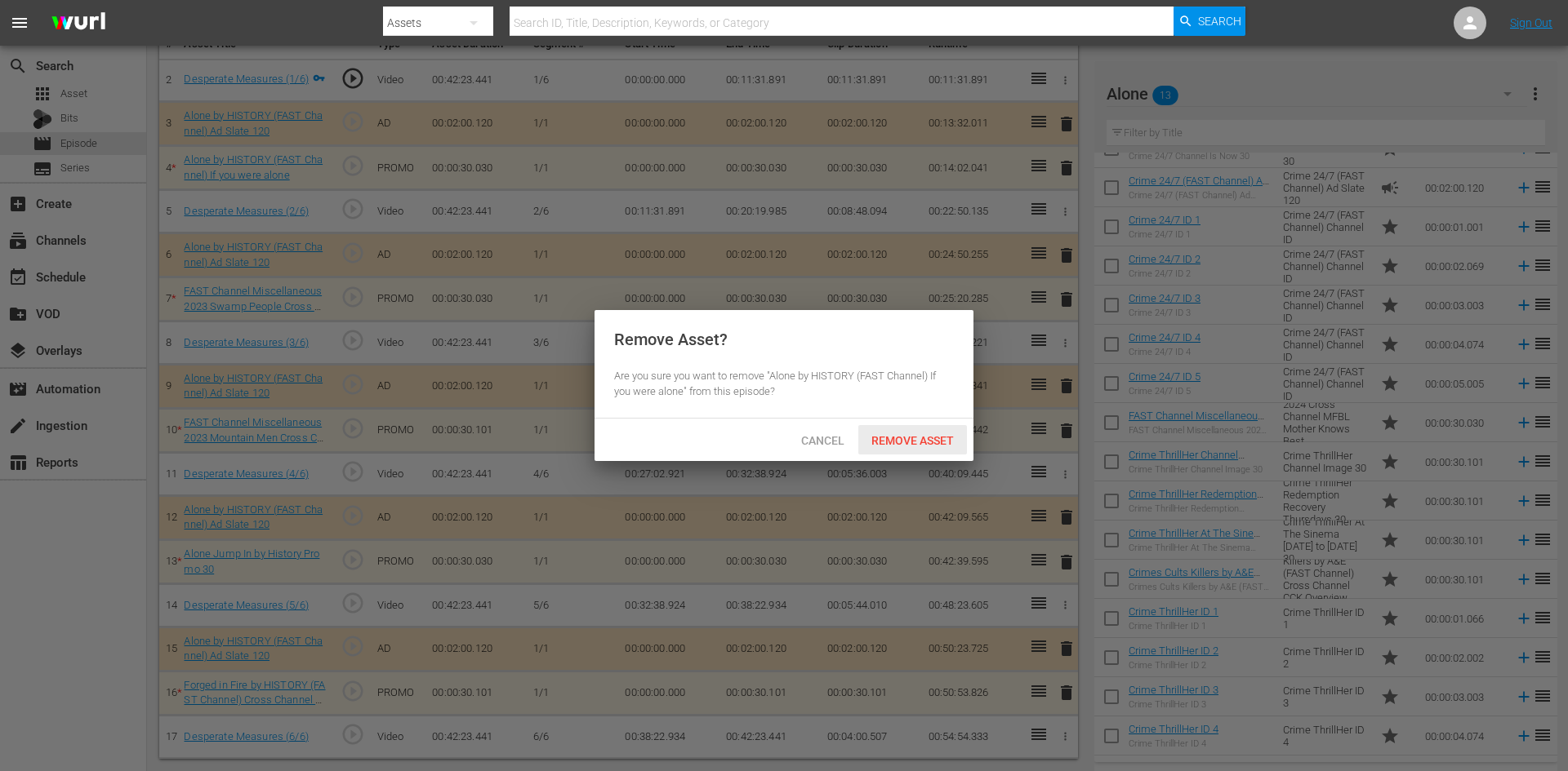
click at [904, 444] on span "Remove Asset" at bounding box center [912, 441] width 109 height 13
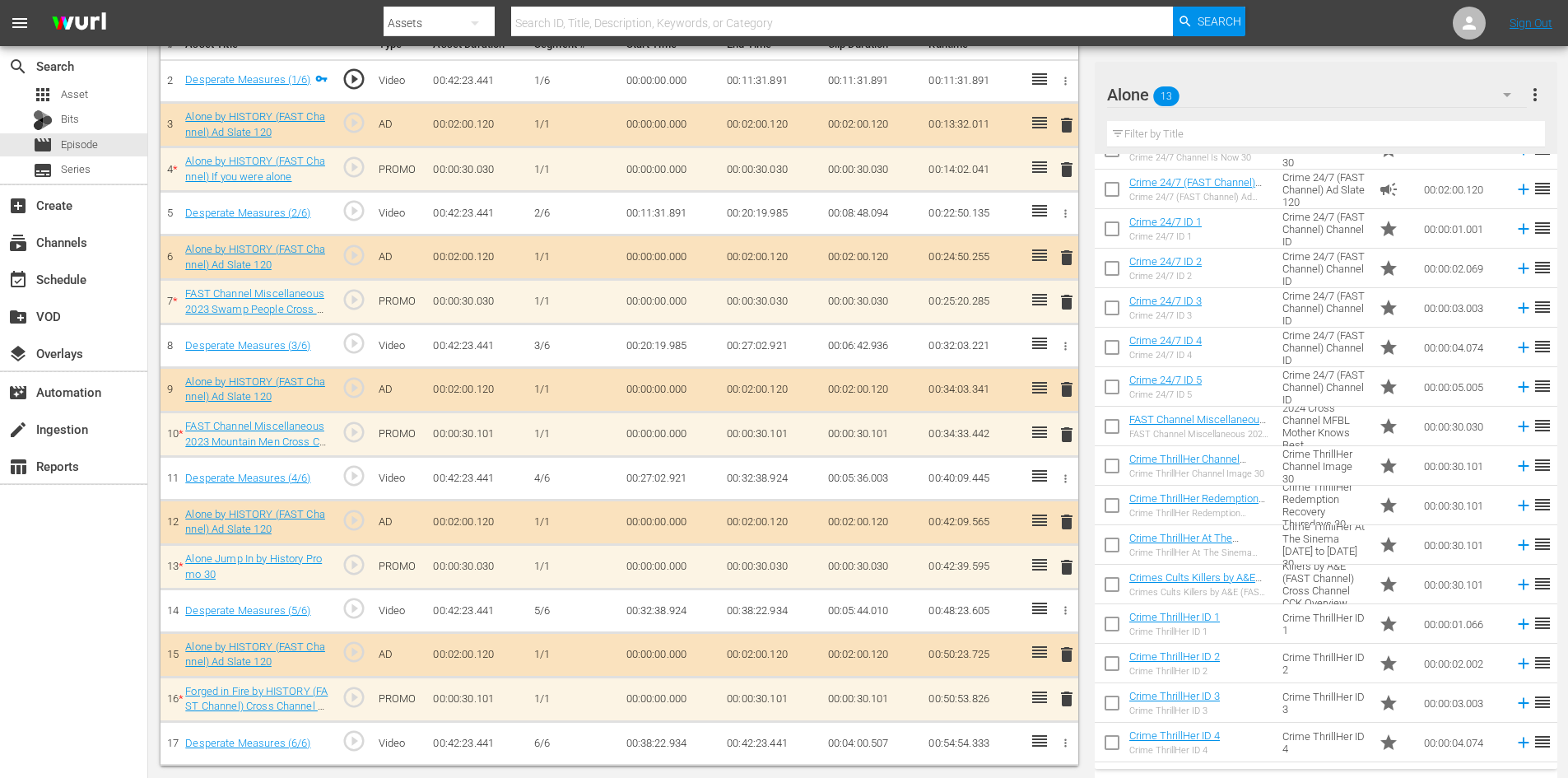
scroll to position [0, 0]
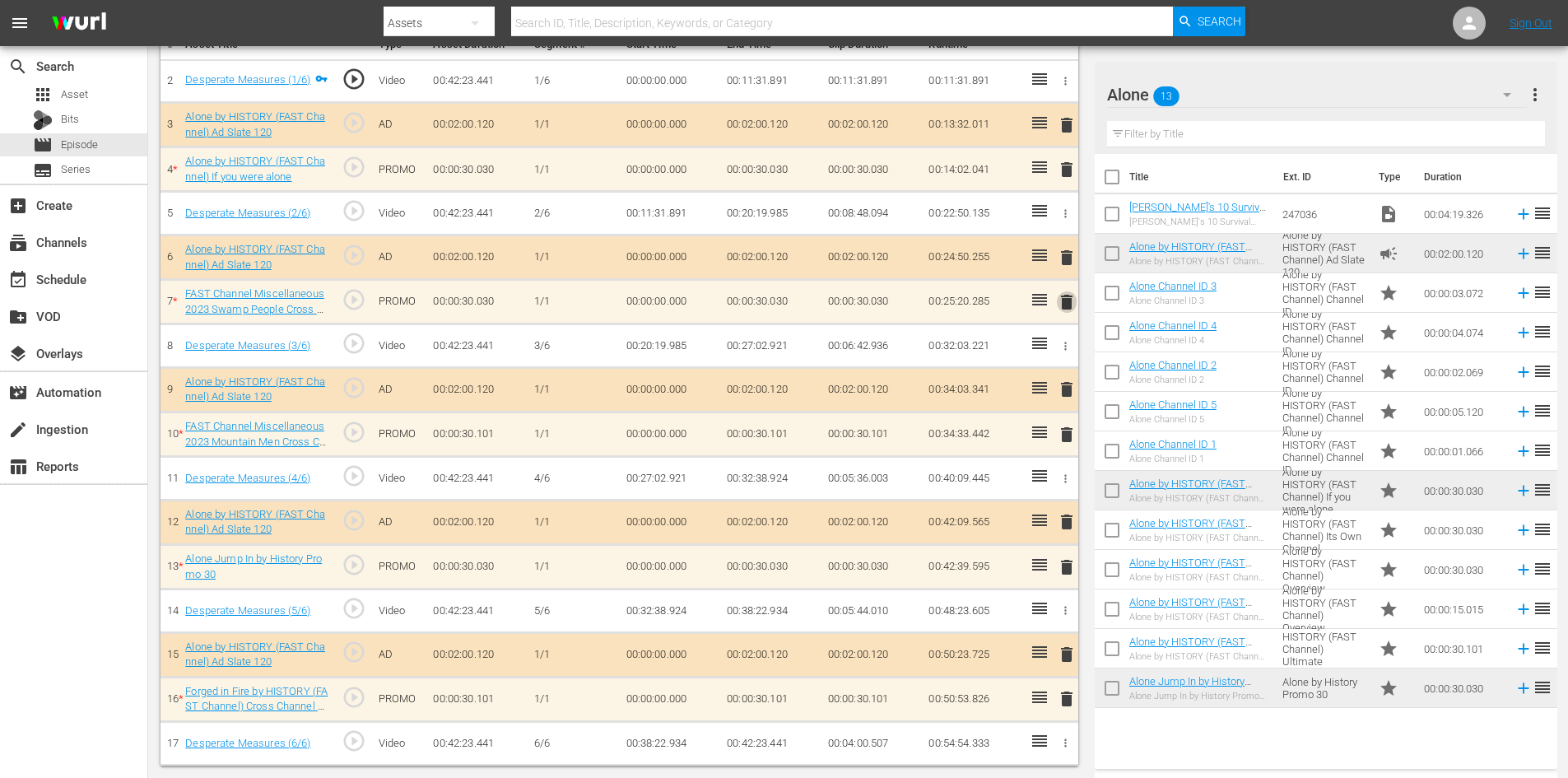
click at [1067, 295] on span "delete" at bounding box center [1066, 302] width 20 height 20
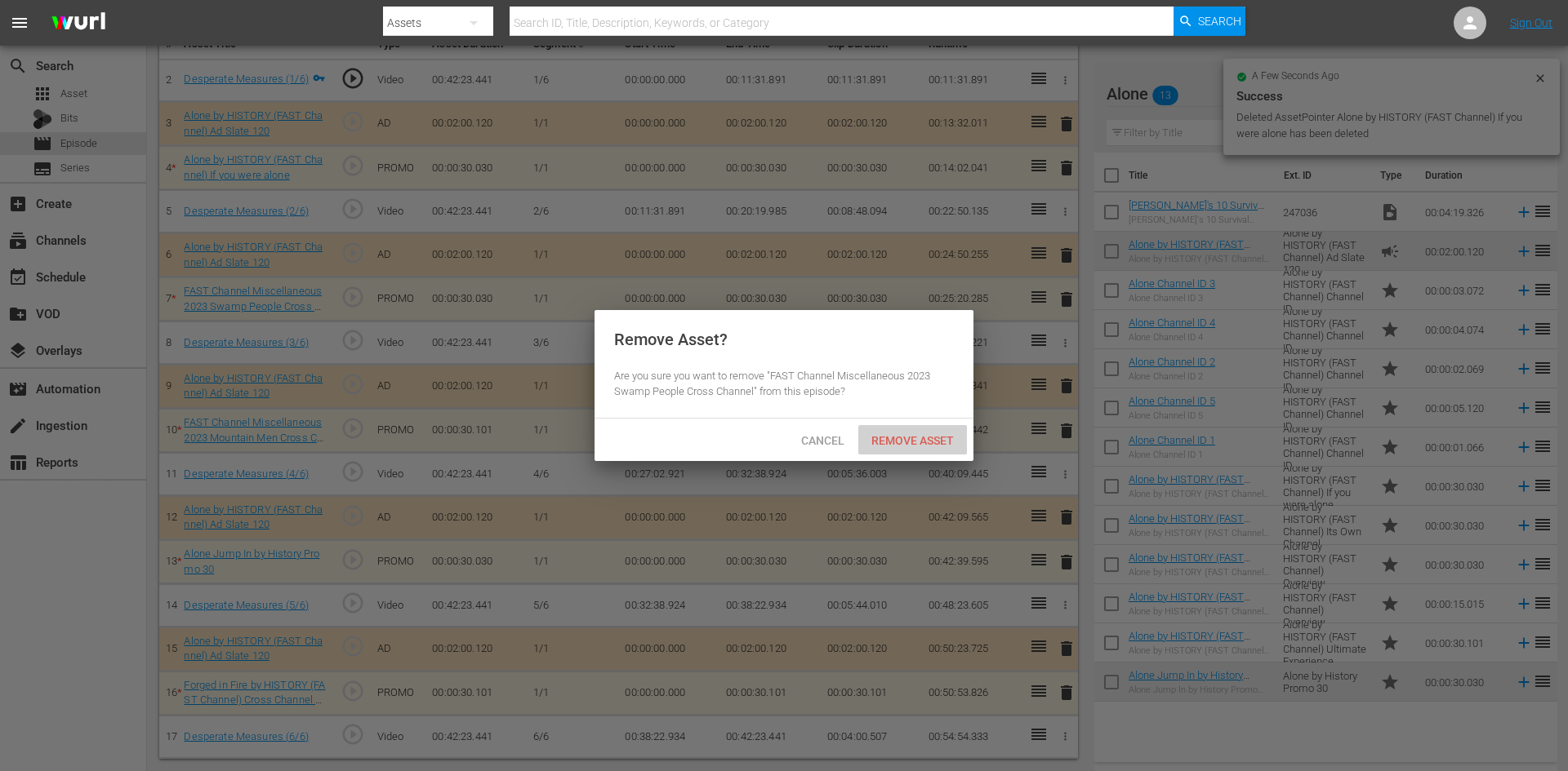
click at [929, 444] on span "Remove Asset" at bounding box center [912, 441] width 109 height 13
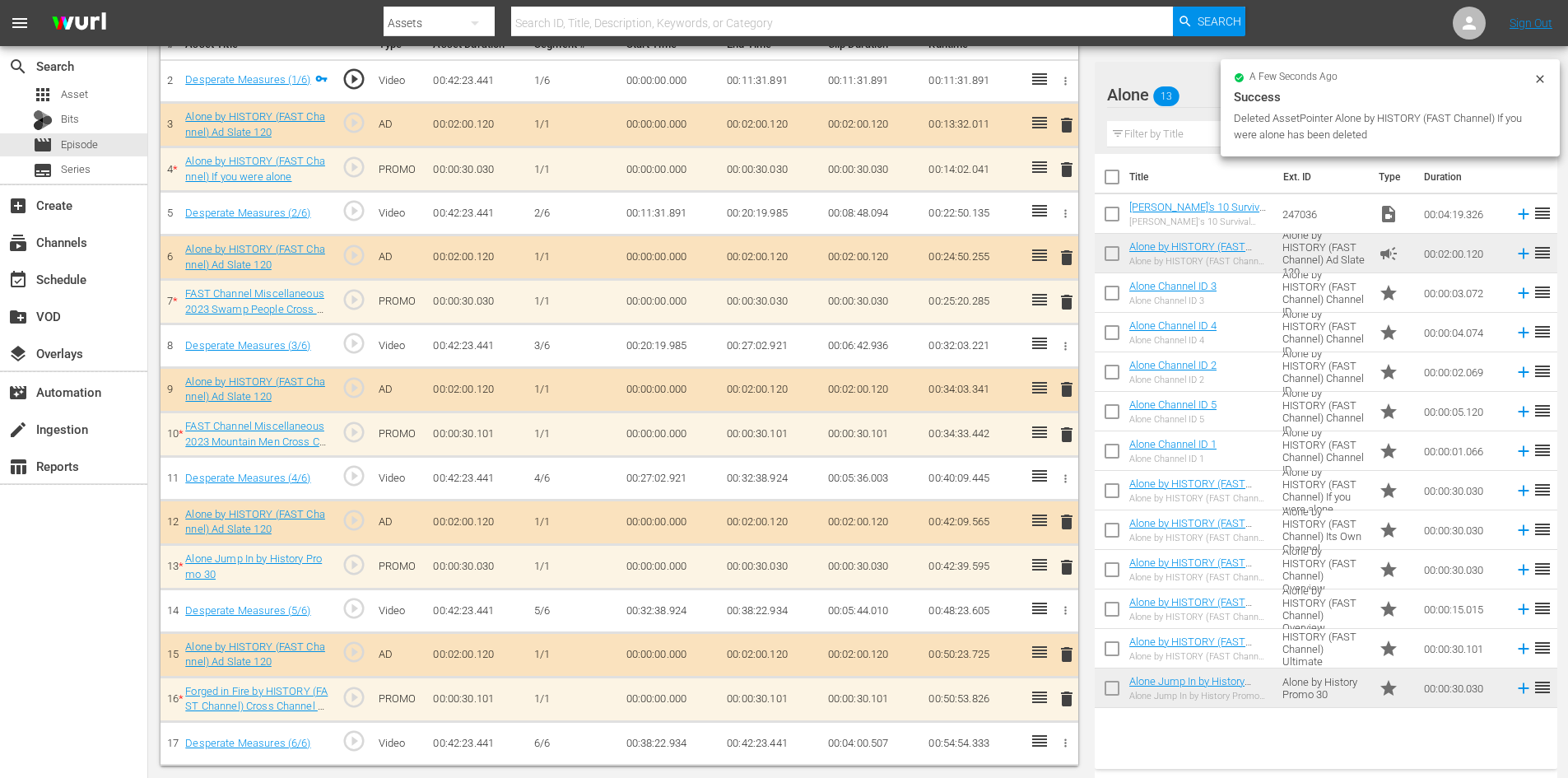
click at [1067, 437] on span "delete" at bounding box center [1066, 434] width 20 height 20
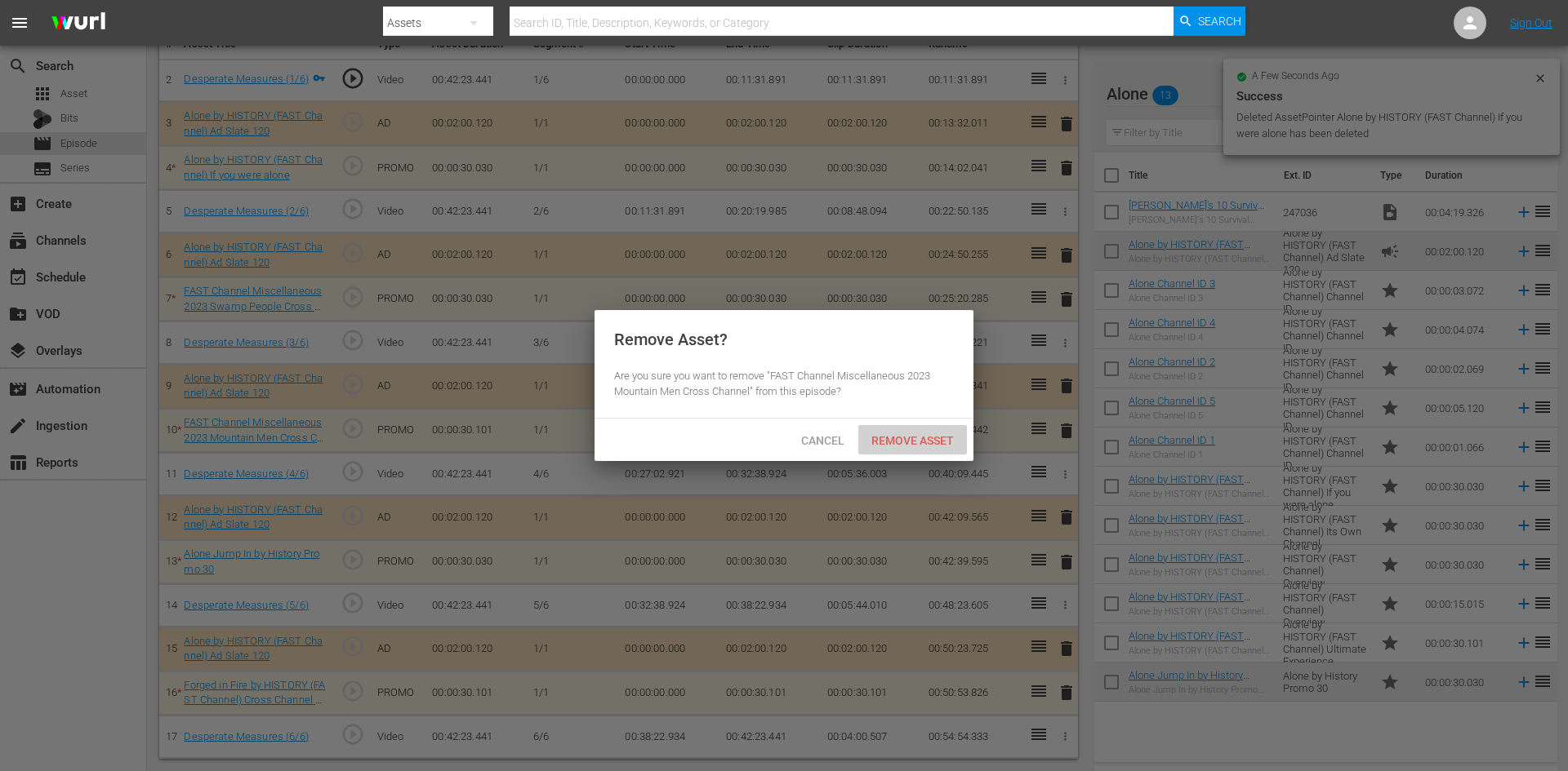
click at [941, 437] on span "Remove Asset" at bounding box center [912, 441] width 109 height 13
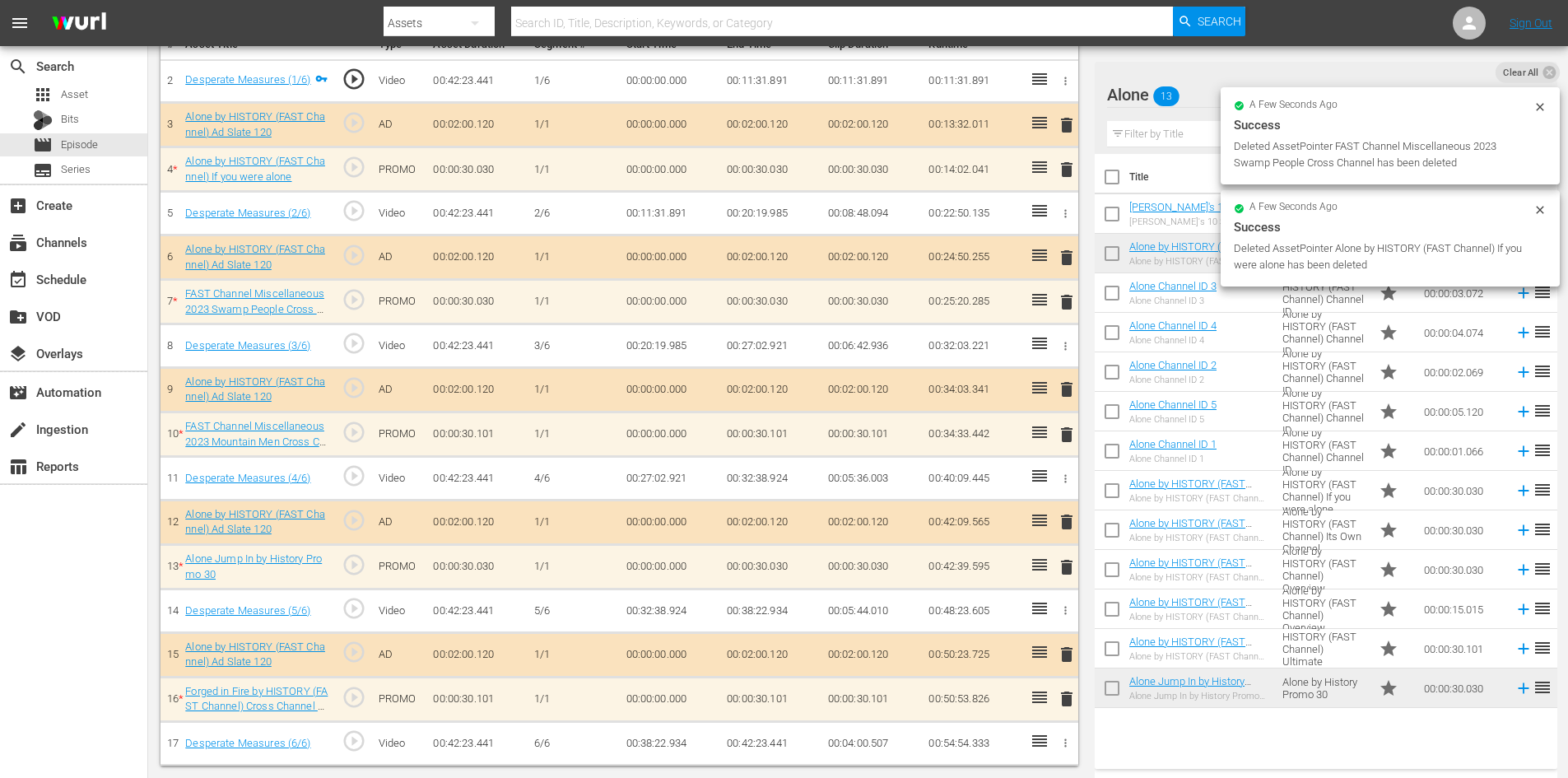
click at [1067, 566] on span "delete" at bounding box center [1066, 567] width 20 height 20
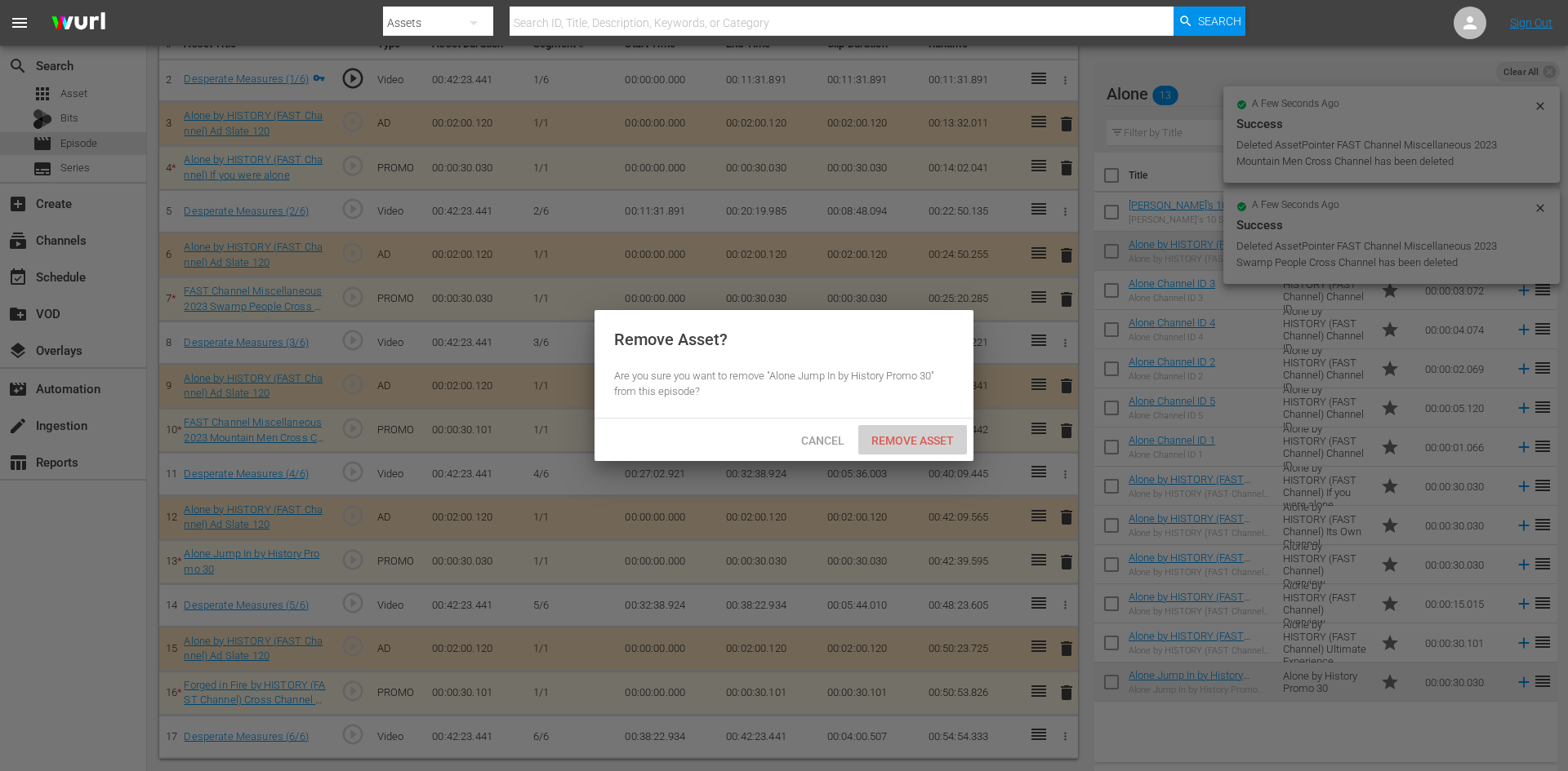
click at [931, 430] on div "Remove Asset" at bounding box center [912, 440] width 109 height 30
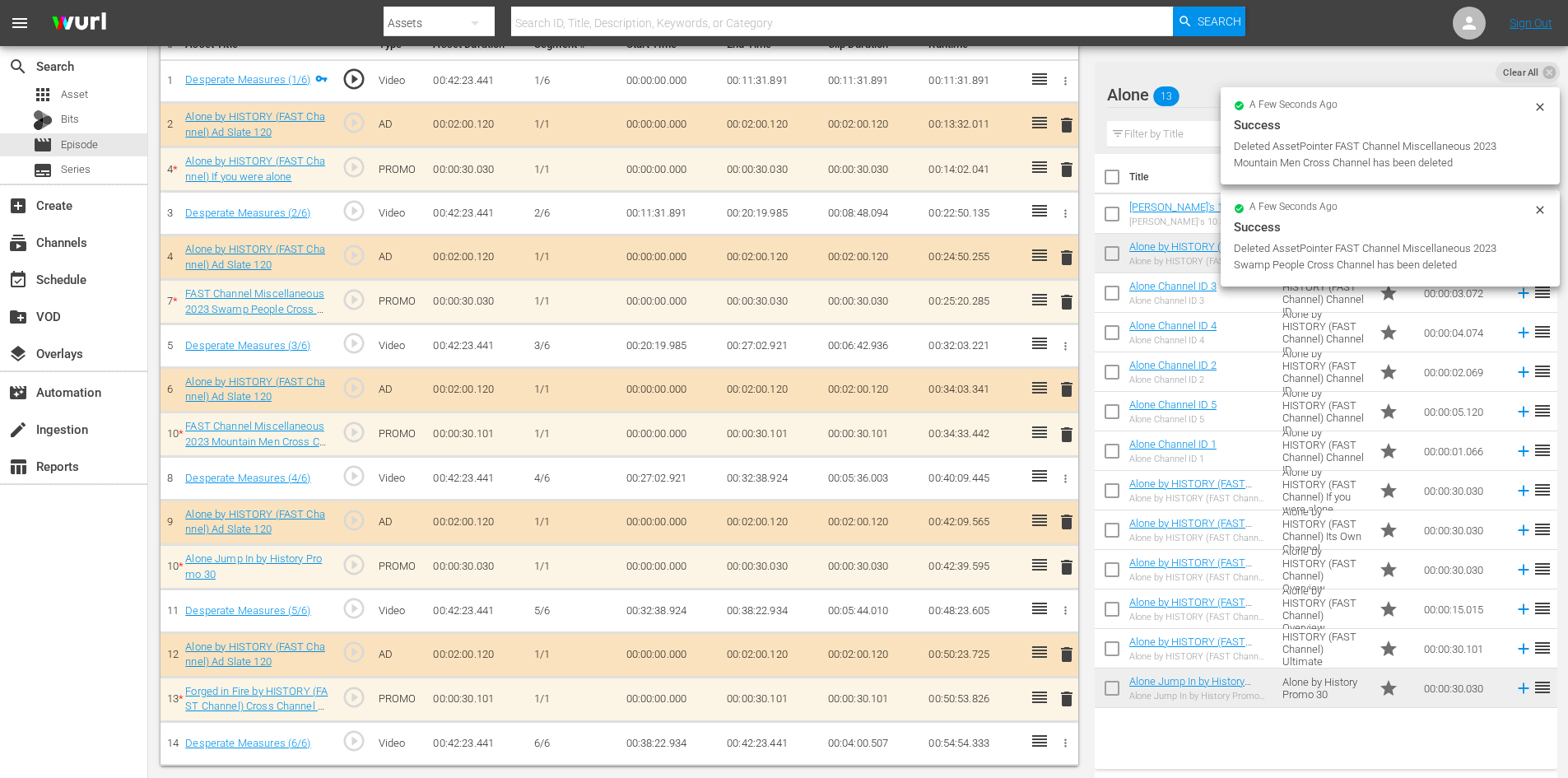
scroll to position [429, 0]
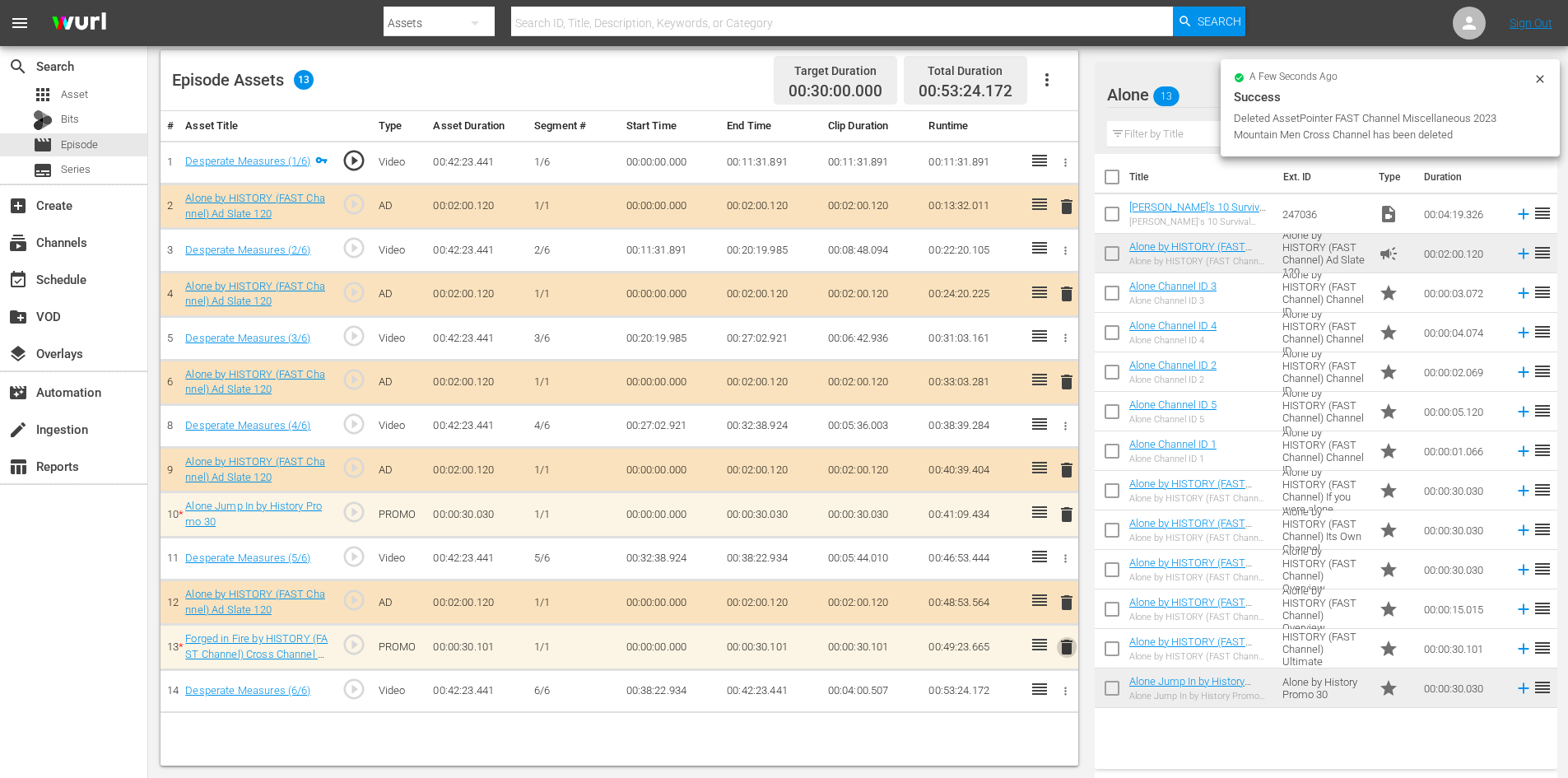
click at [1065, 645] on span "delete" at bounding box center [1066, 647] width 20 height 20
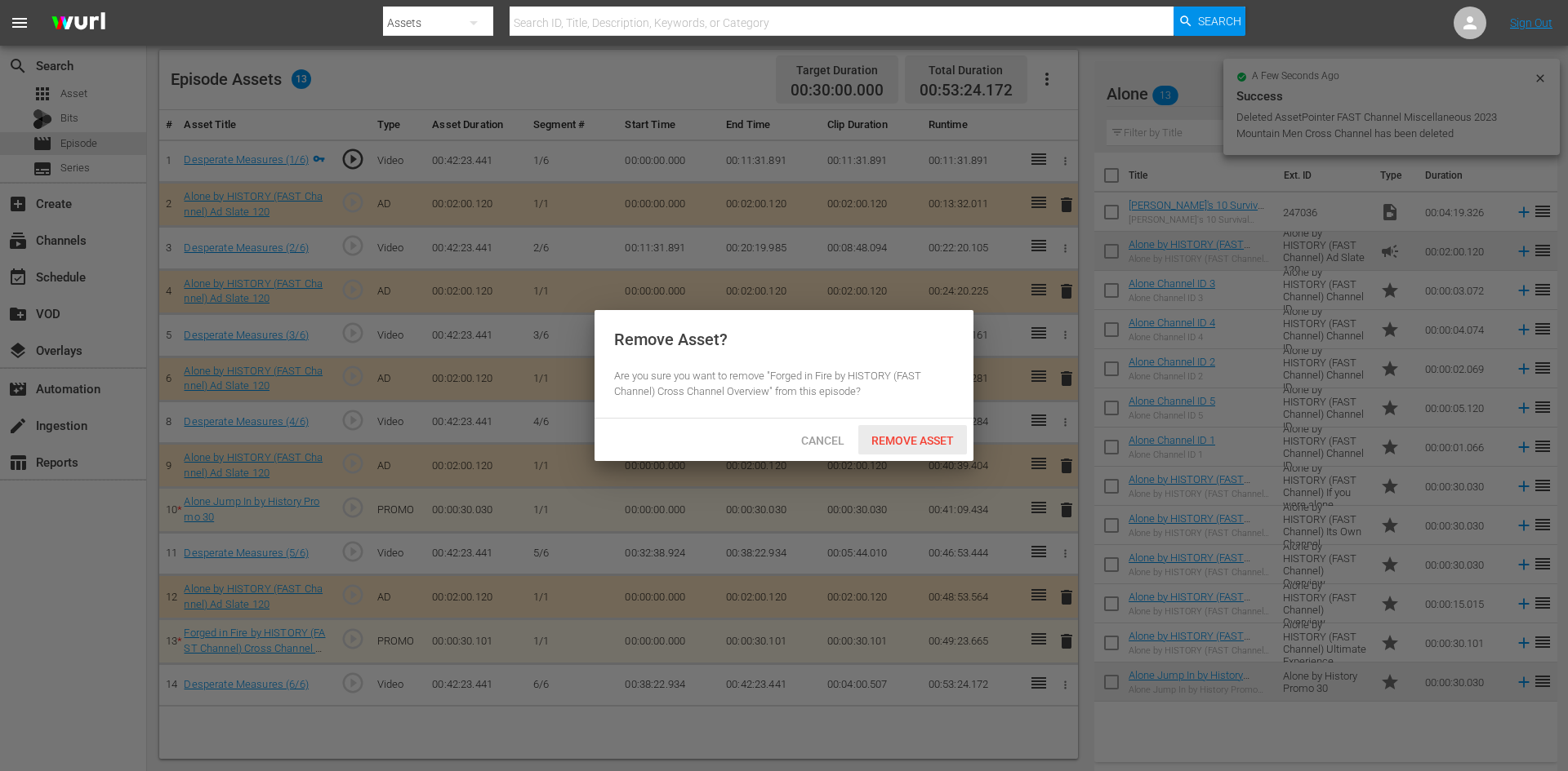
click at [916, 434] on span "Remove Asset" at bounding box center [912, 441] width 109 height 13
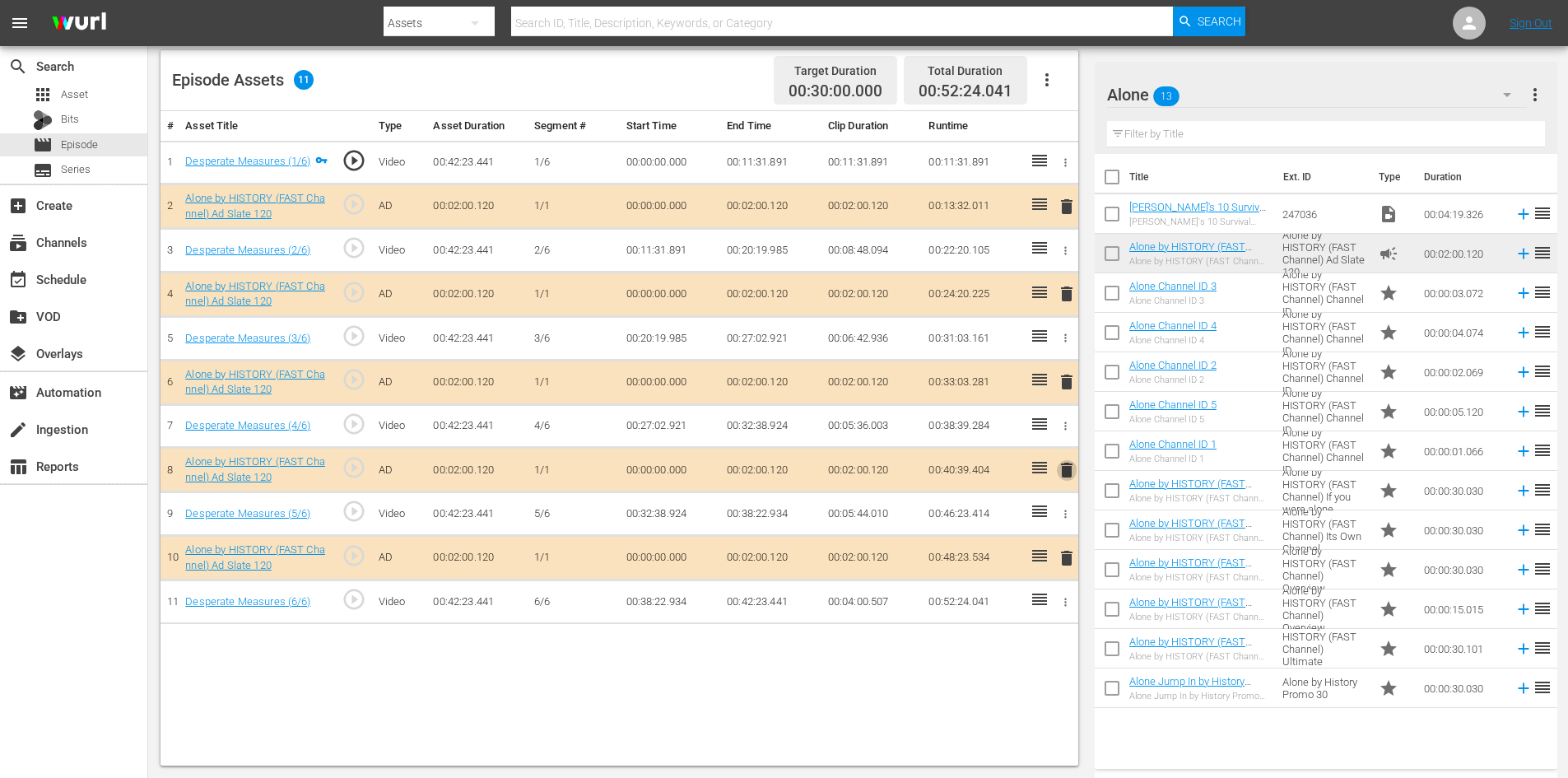
click at [1064, 466] on span "delete" at bounding box center [1066, 470] width 20 height 20
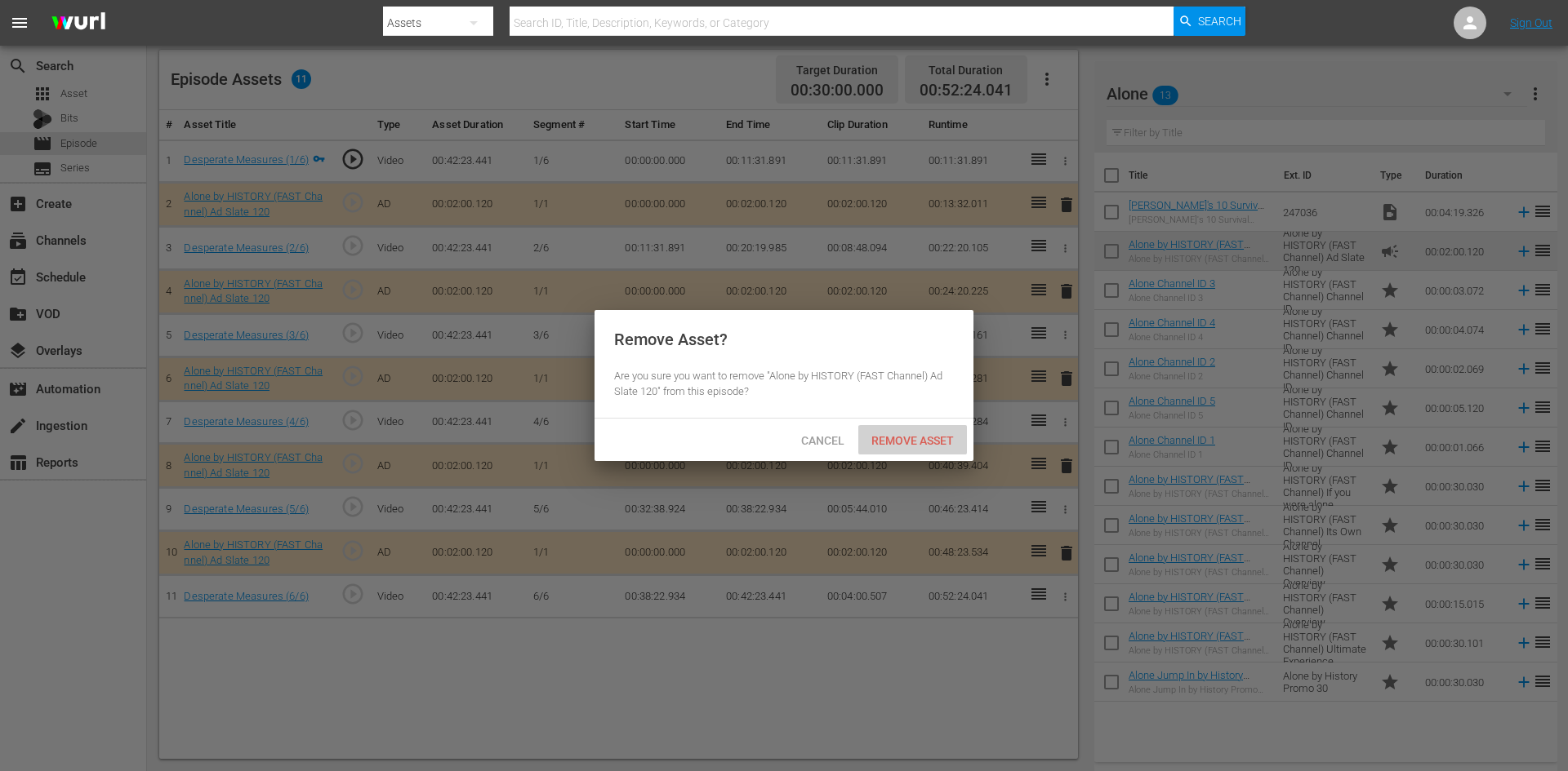
click at [914, 434] on span "Remove Asset" at bounding box center [912, 441] width 109 height 13
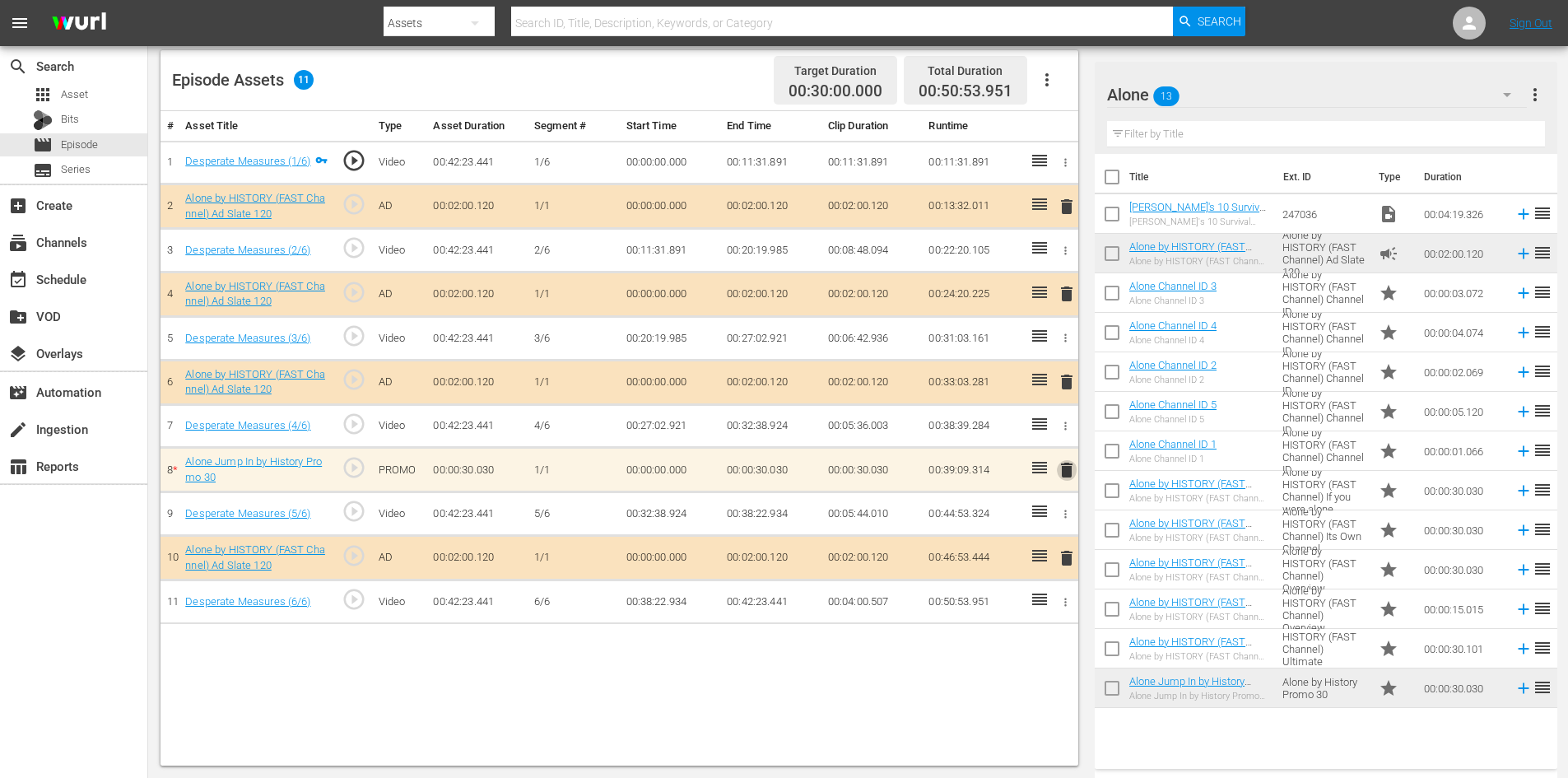
click at [1066, 469] on span "delete" at bounding box center [1066, 470] width 20 height 20
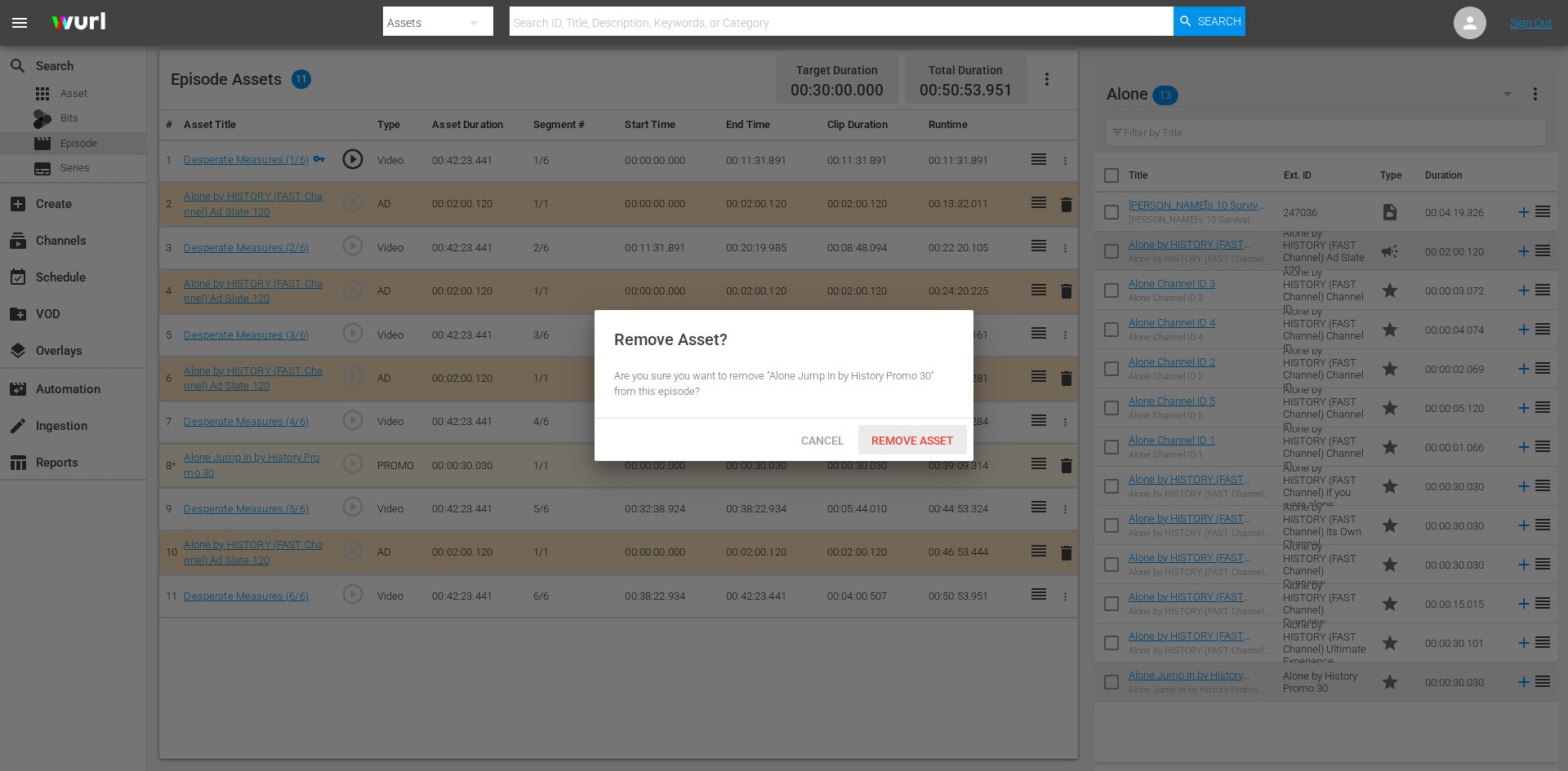
click at [909, 441] on span "Remove Asset" at bounding box center [912, 441] width 109 height 13
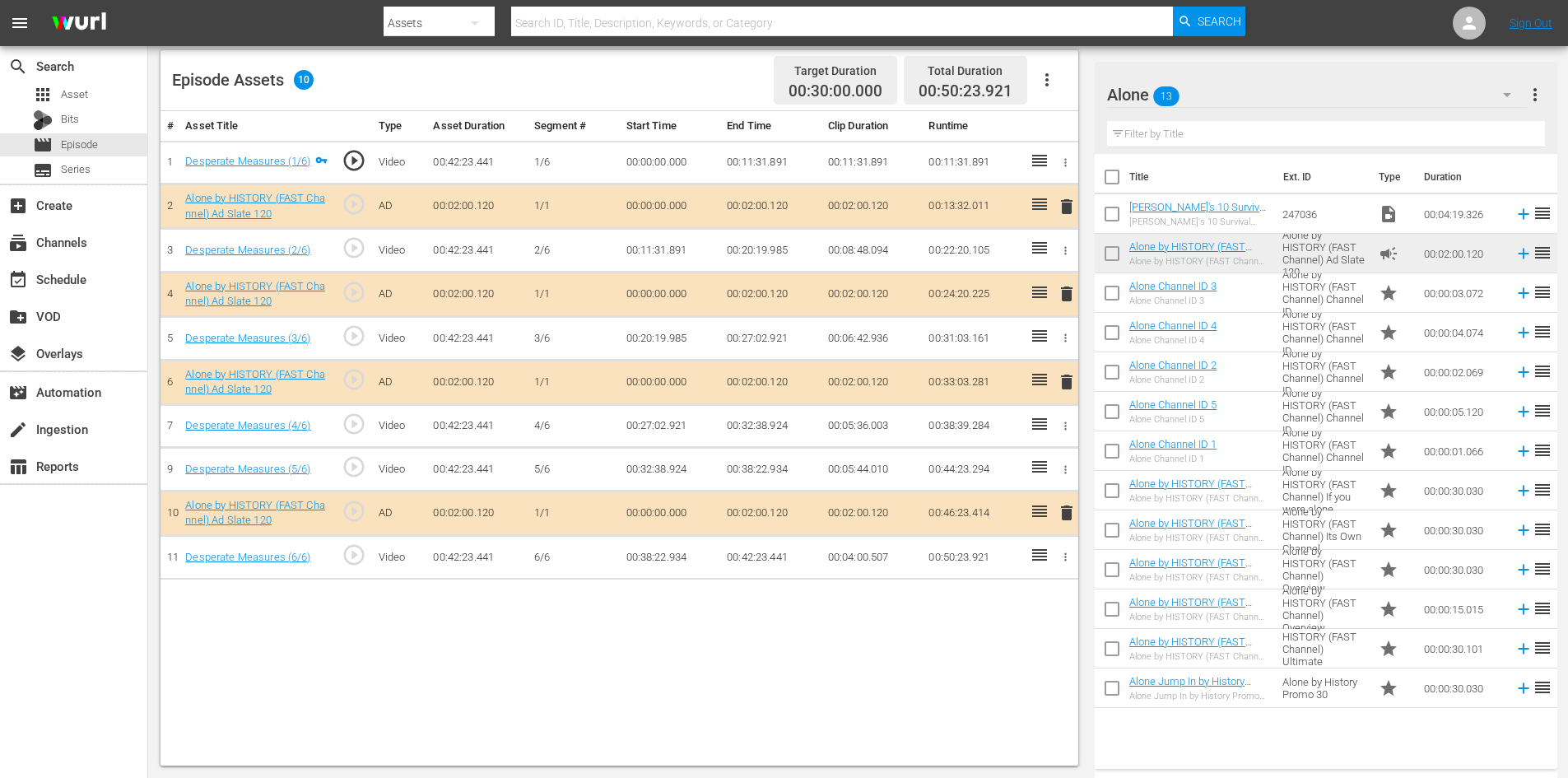
click at [1418, 256] on td "00:02:00.120" at bounding box center [1463, 253] width 91 height 40
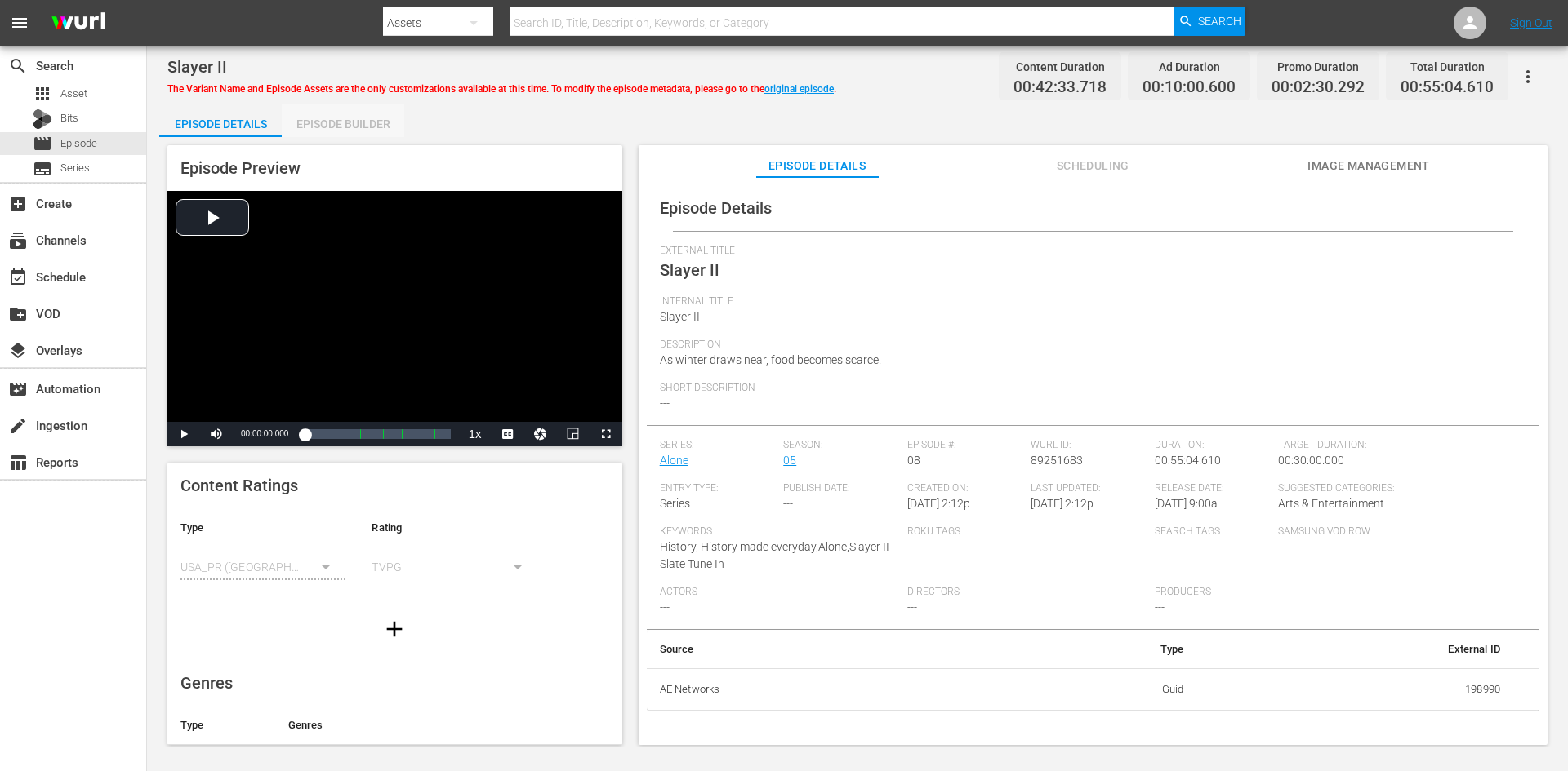
click at [351, 122] on div "Episode Builder" at bounding box center [343, 124] width 122 height 40
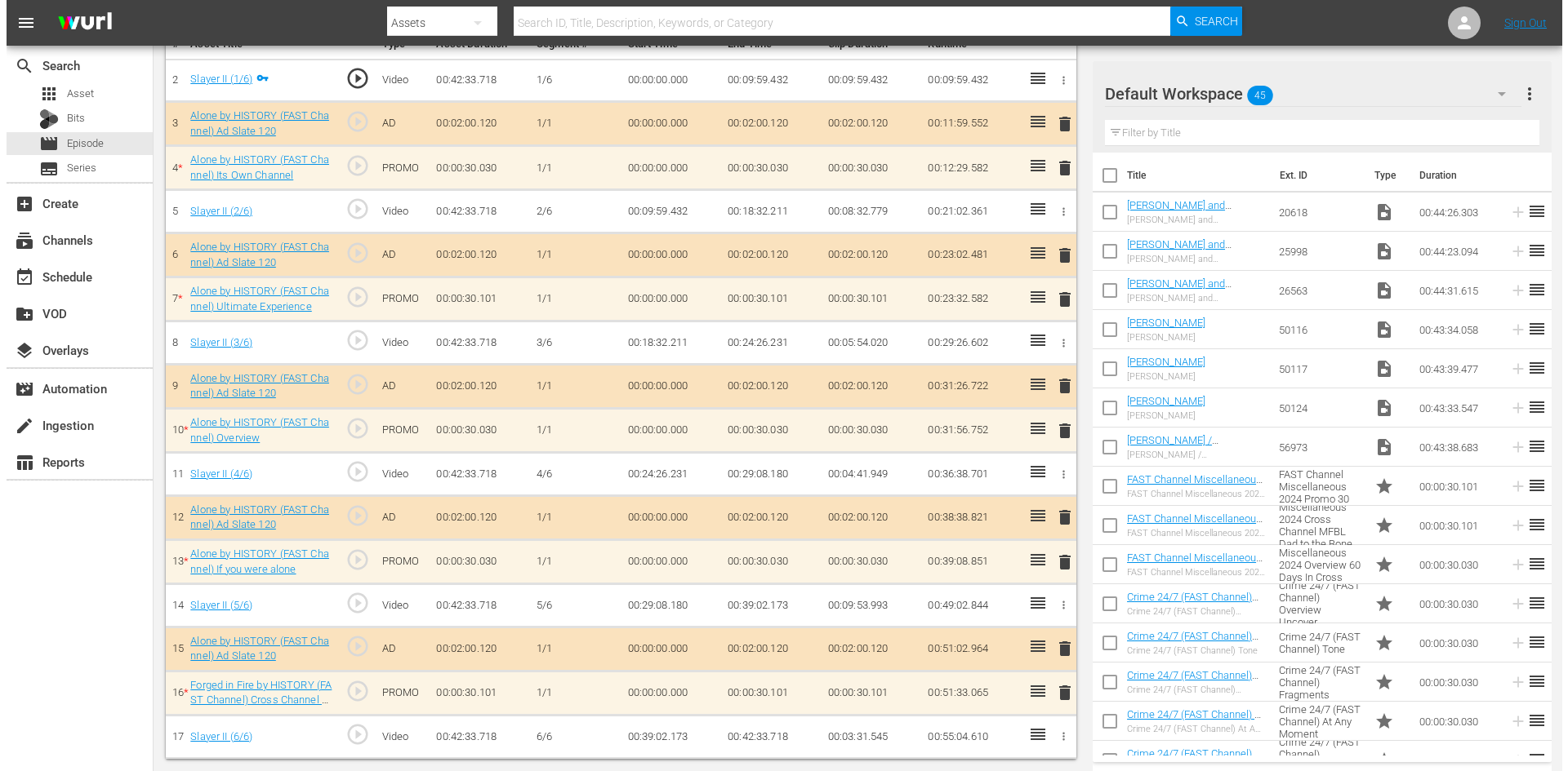
scroll to position [506, 0]
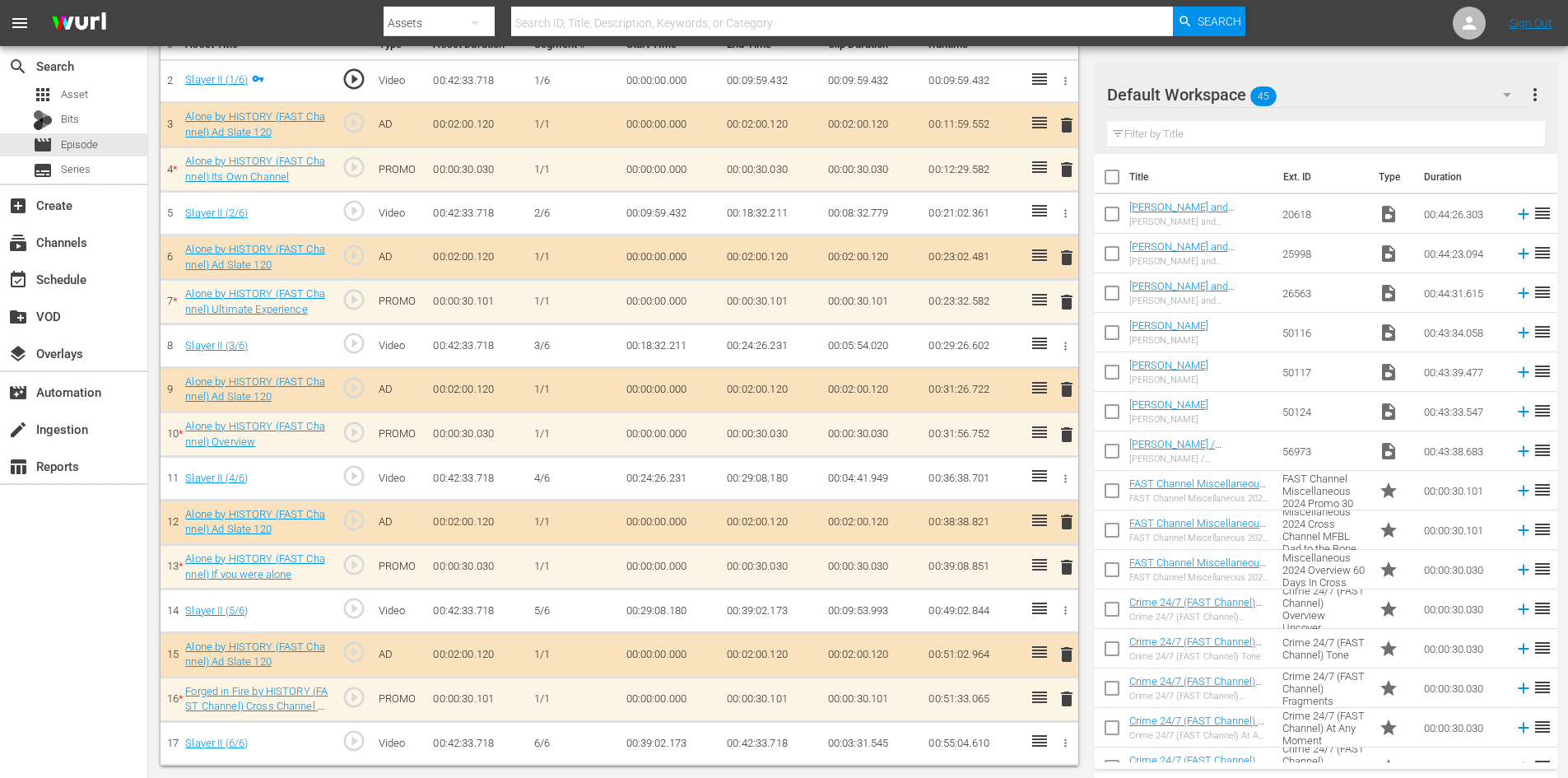
click at [1403, 93] on div "Default Workspace 45" at bounding box center [1317, 94] width 420 height 46
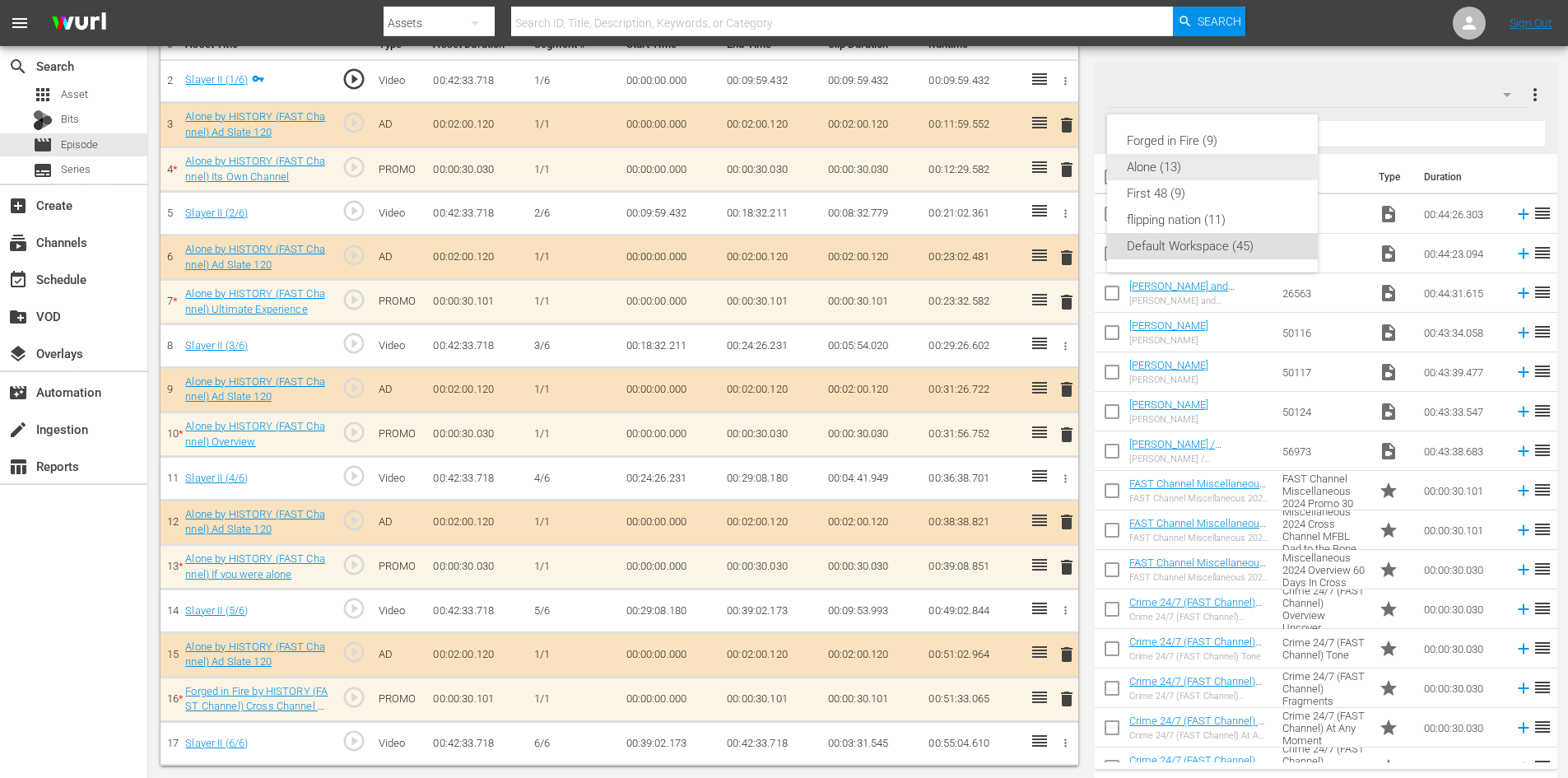
click at [1181, 166] on div "Alone (13)" at bounding box center [1212, 166] width 171 height 26
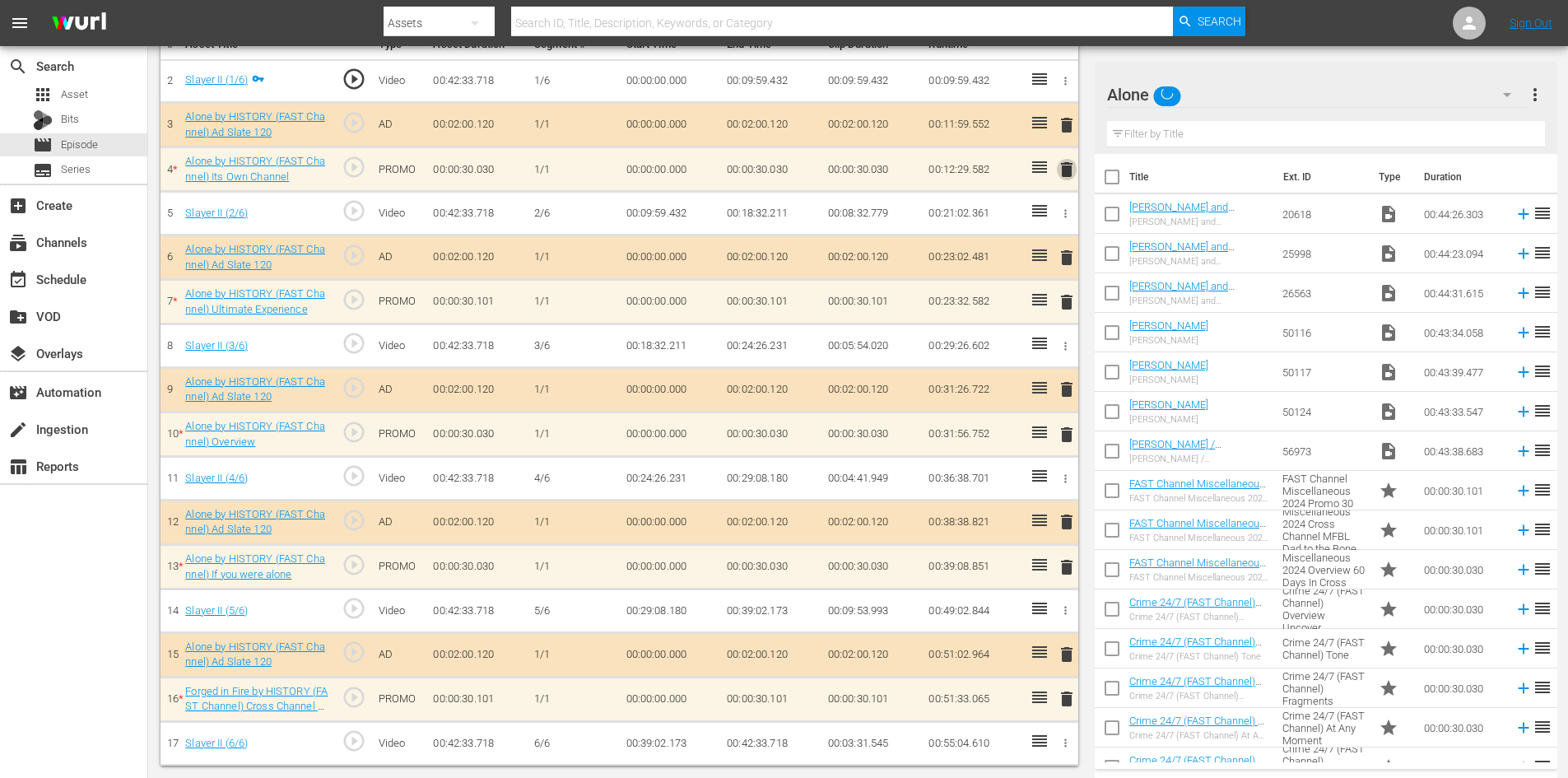
click at [1059, 172] on span "delete" at bounding box center [1066, 169] width 20 height 20
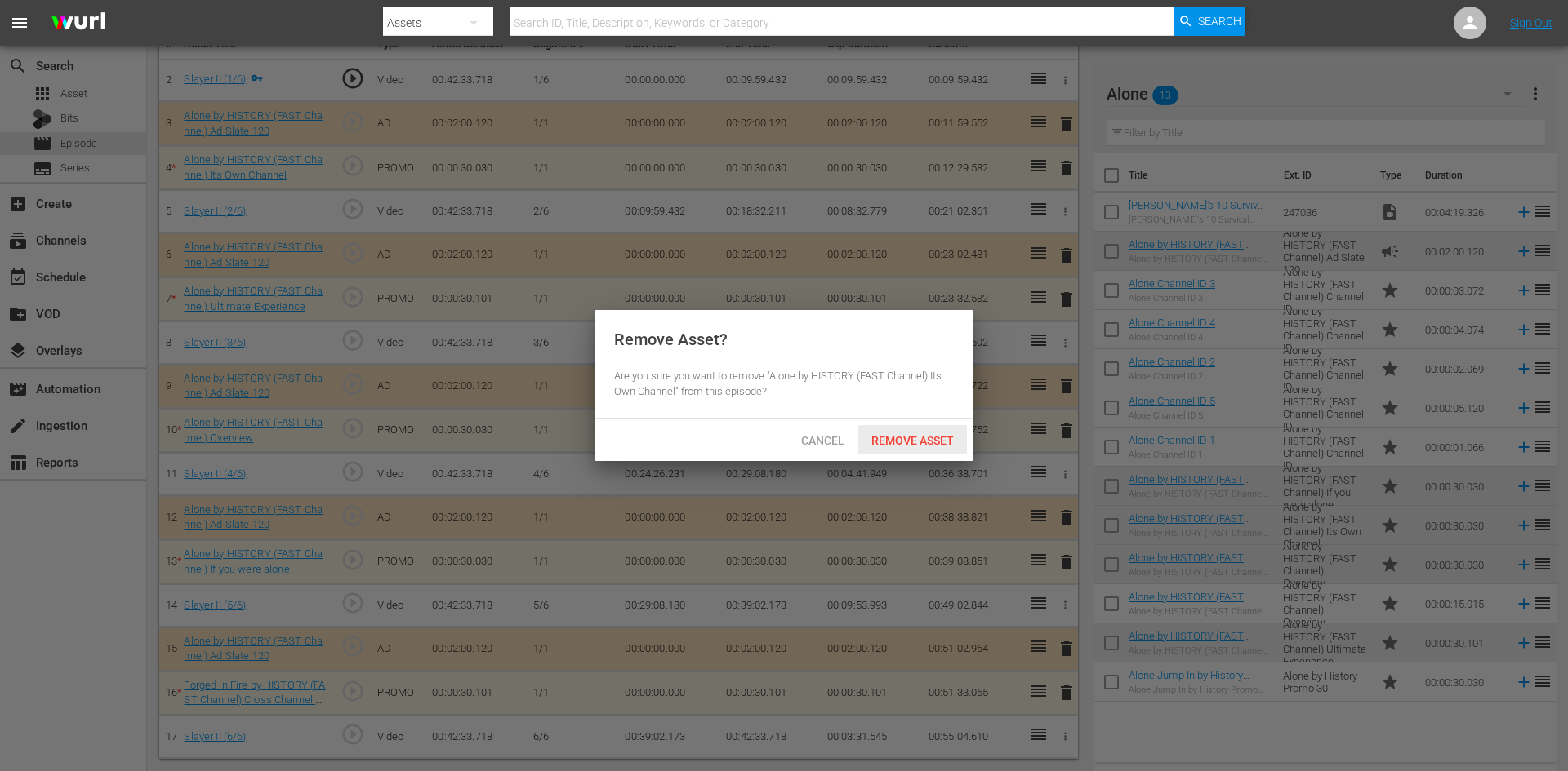
click at [914, 449] on div "Remove Asset" at bounding box center [912, 440] width 109 height 30
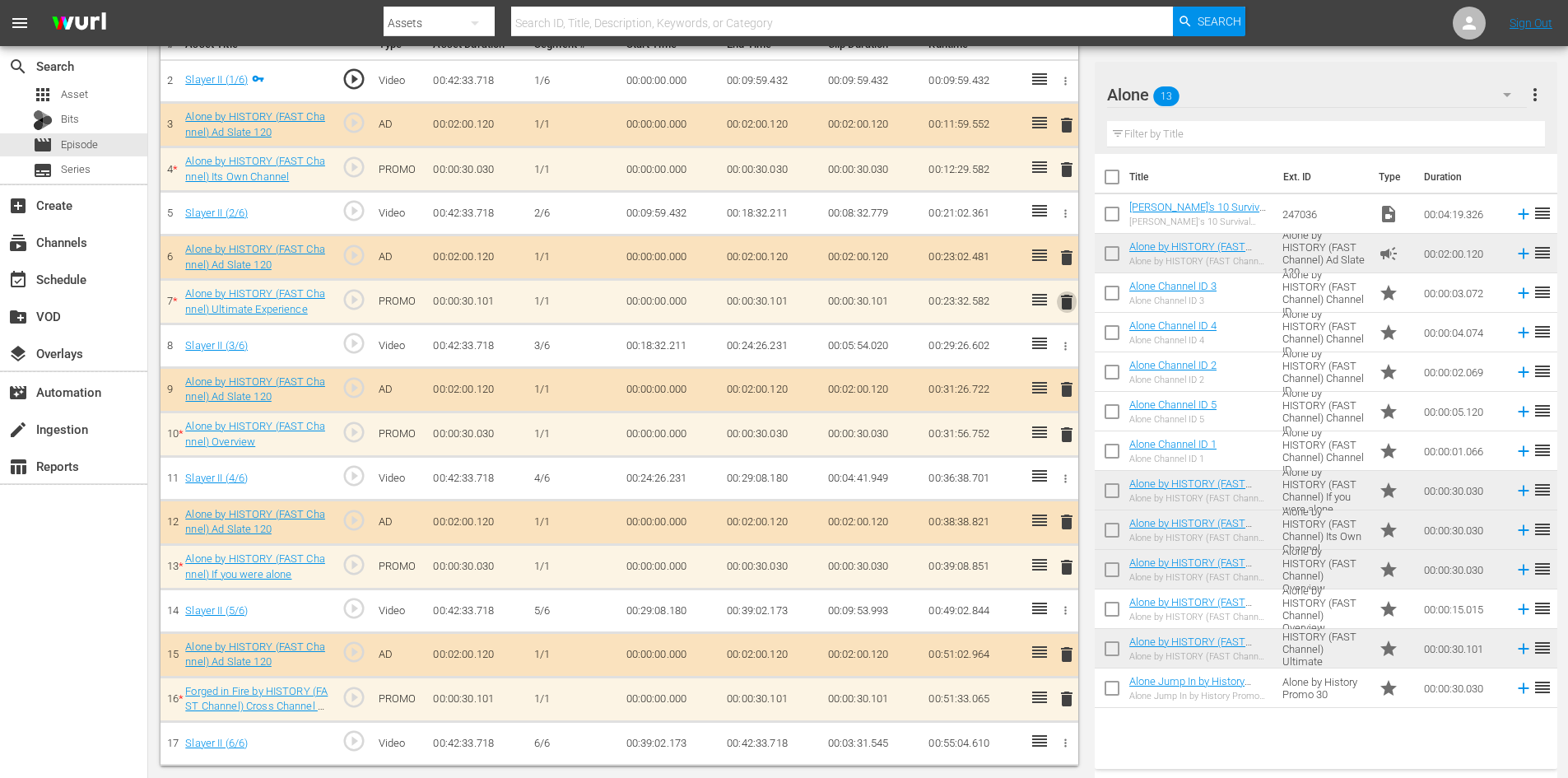
click at [1072, 305] on span "delete" at bounding box center [1066, 302] width 20 height 20
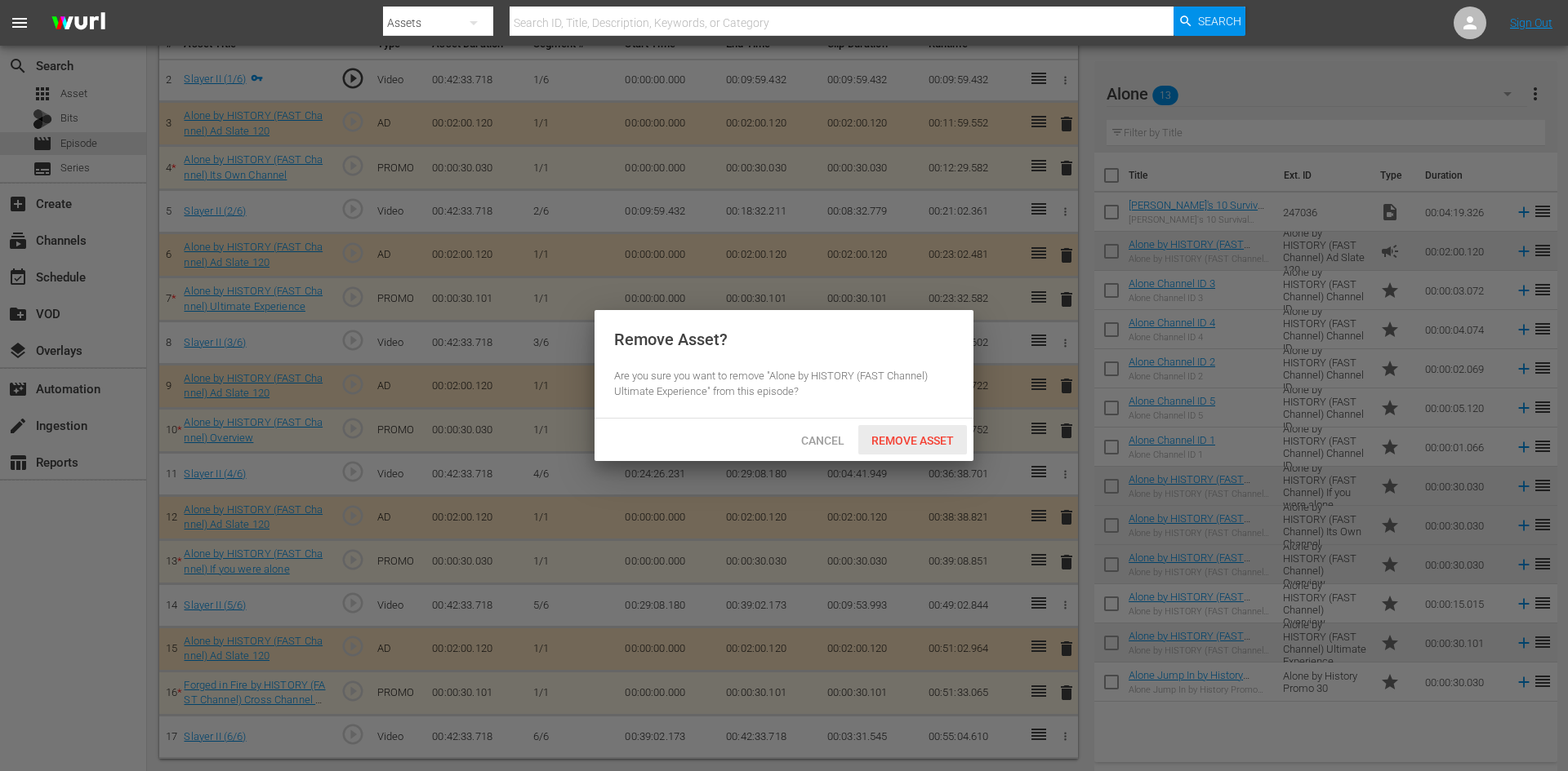
click at [917, 435] on span "Remove Asset" at bounding box center [912, 441] width 109 height 13
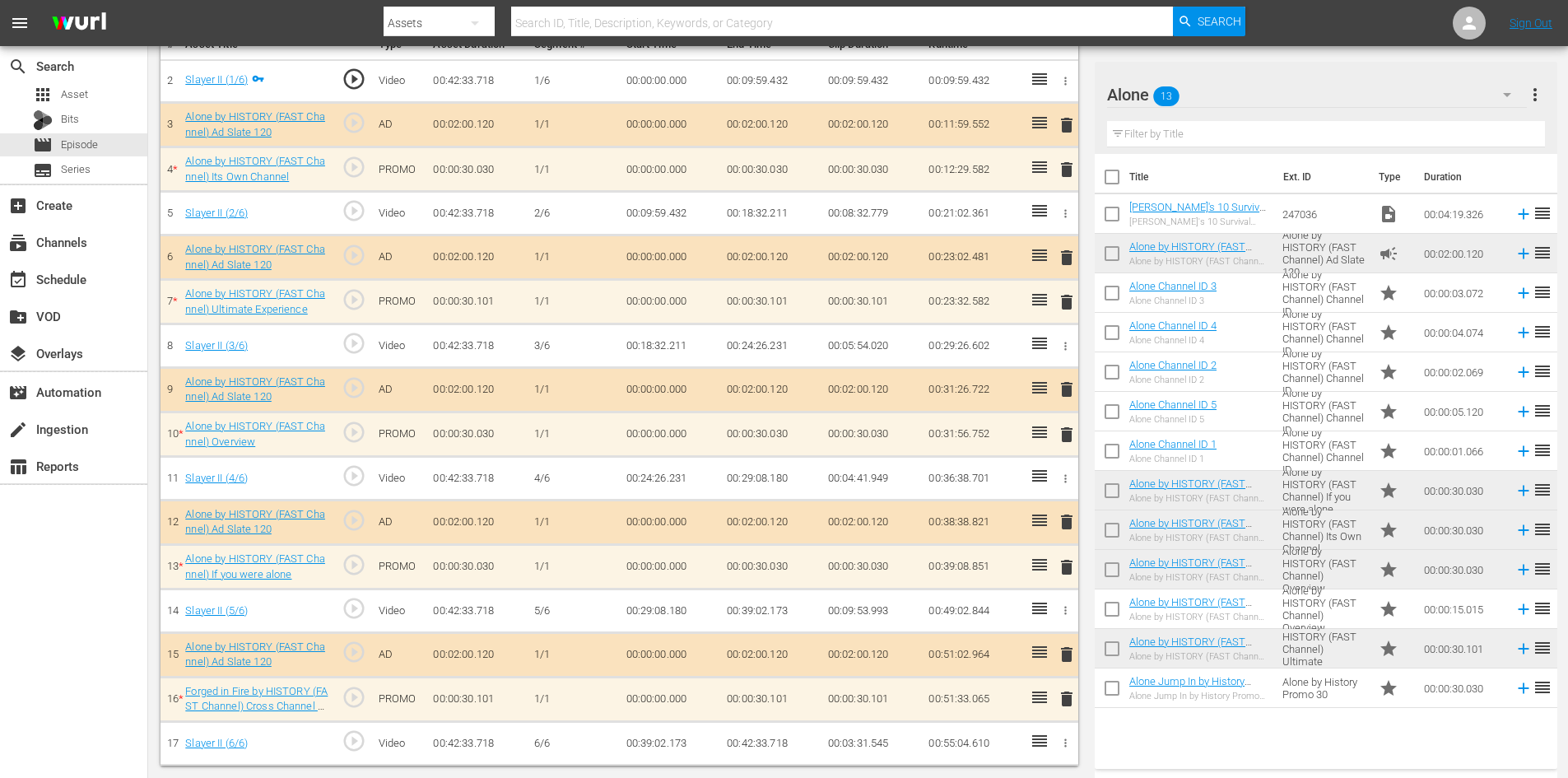
click at [1065, 432] on span "delete" at bounding box center [1066, 434] width 20 height 20
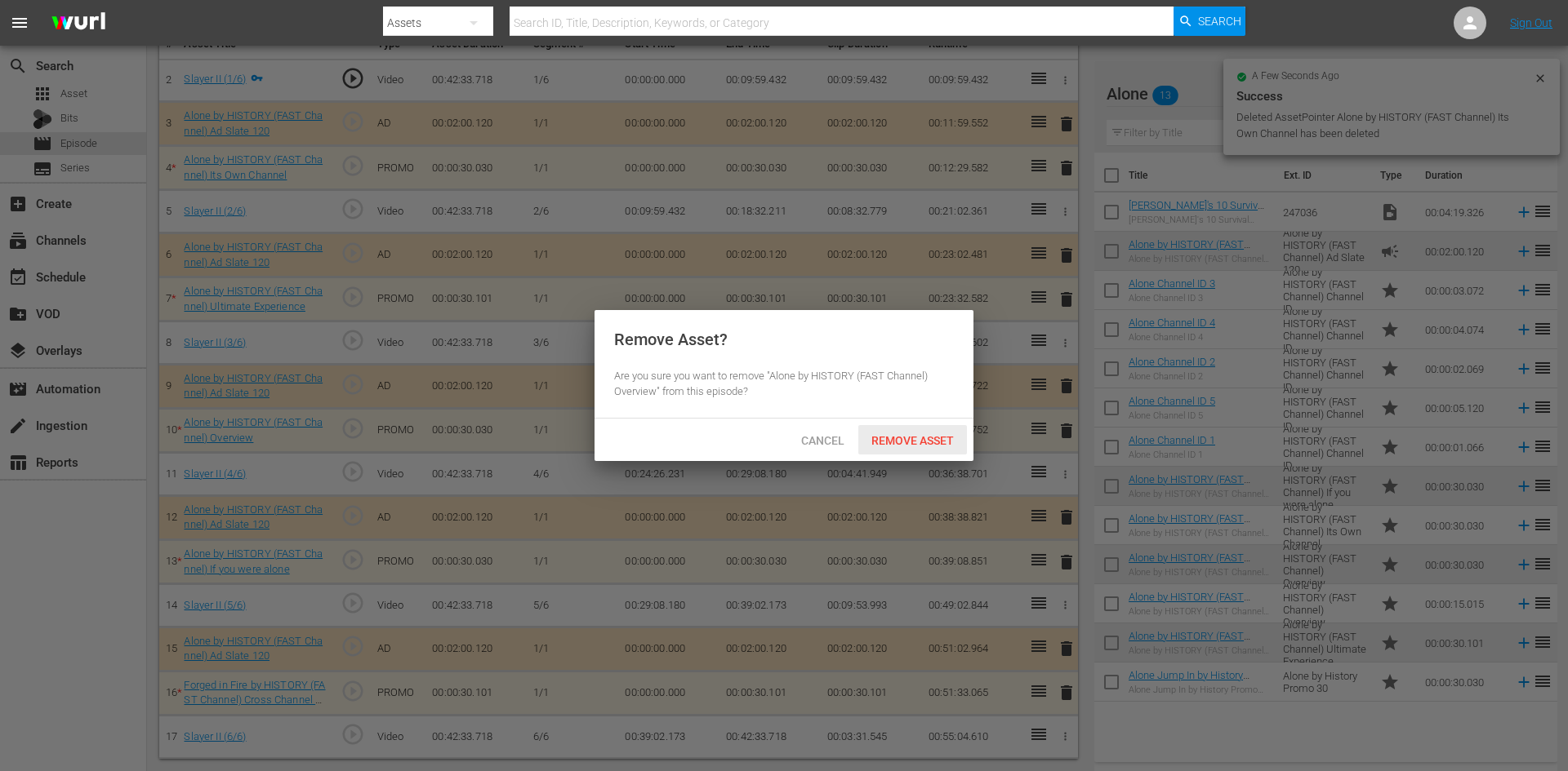
click at [921, 440] on span "Remove Asset" at bounding box center [912, 441] width 109 height 13
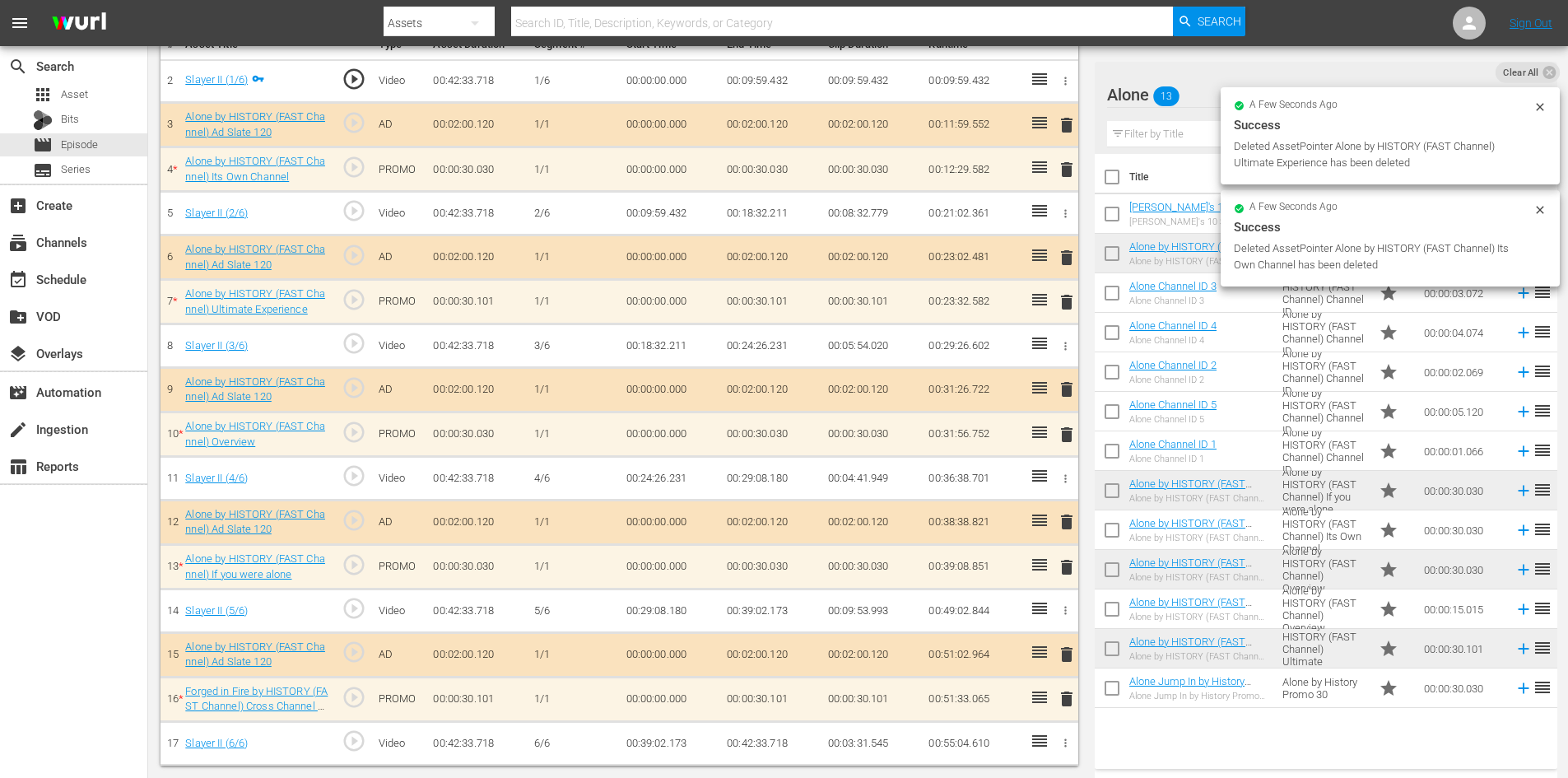
click at [1070, 567] on span "delete" at bounding box center [1066, 567] width 20 height 20
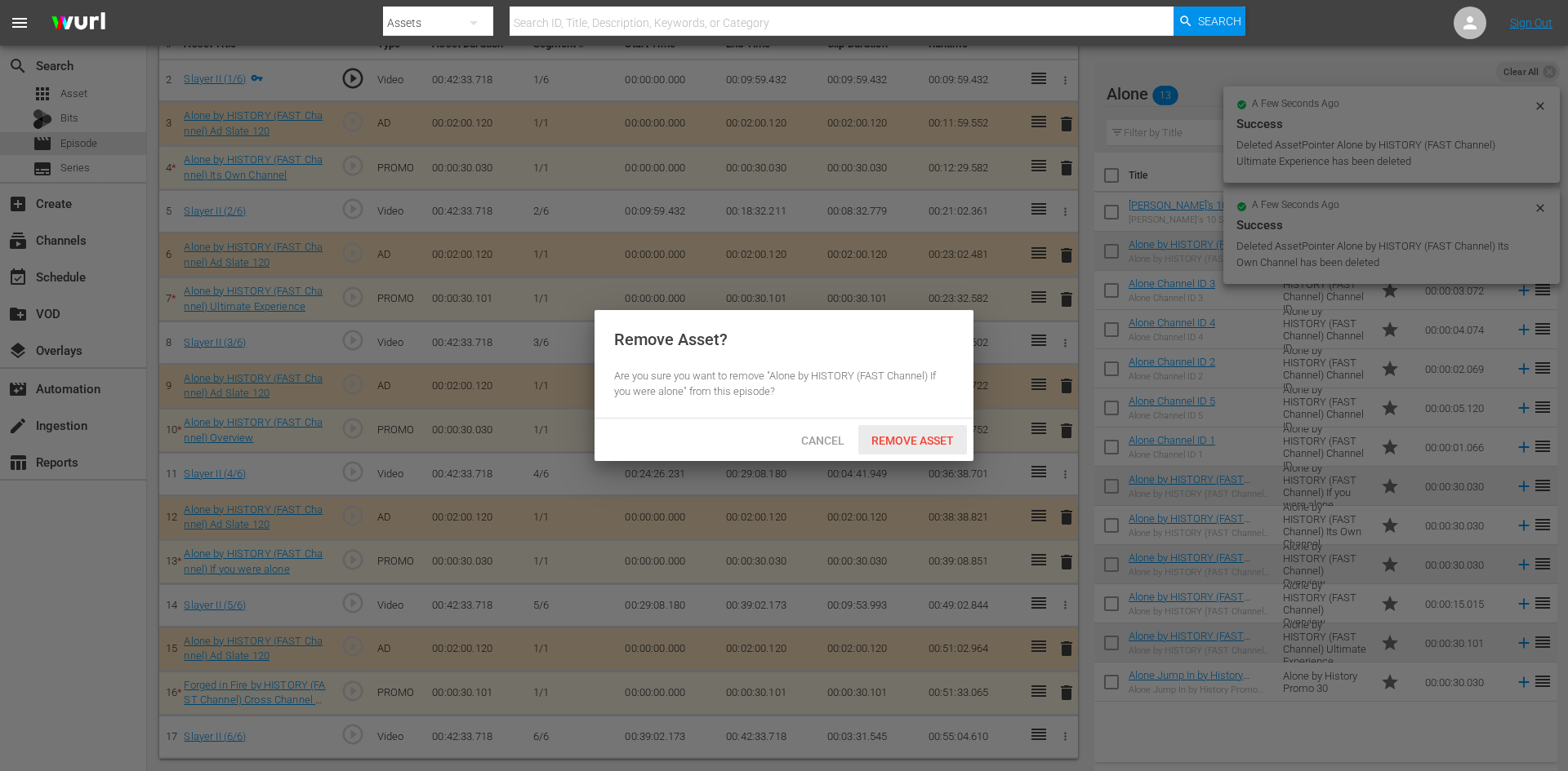
click at [925, 437] on span "Remove Asset" at bounding box center [912, 441] width 109 height 13
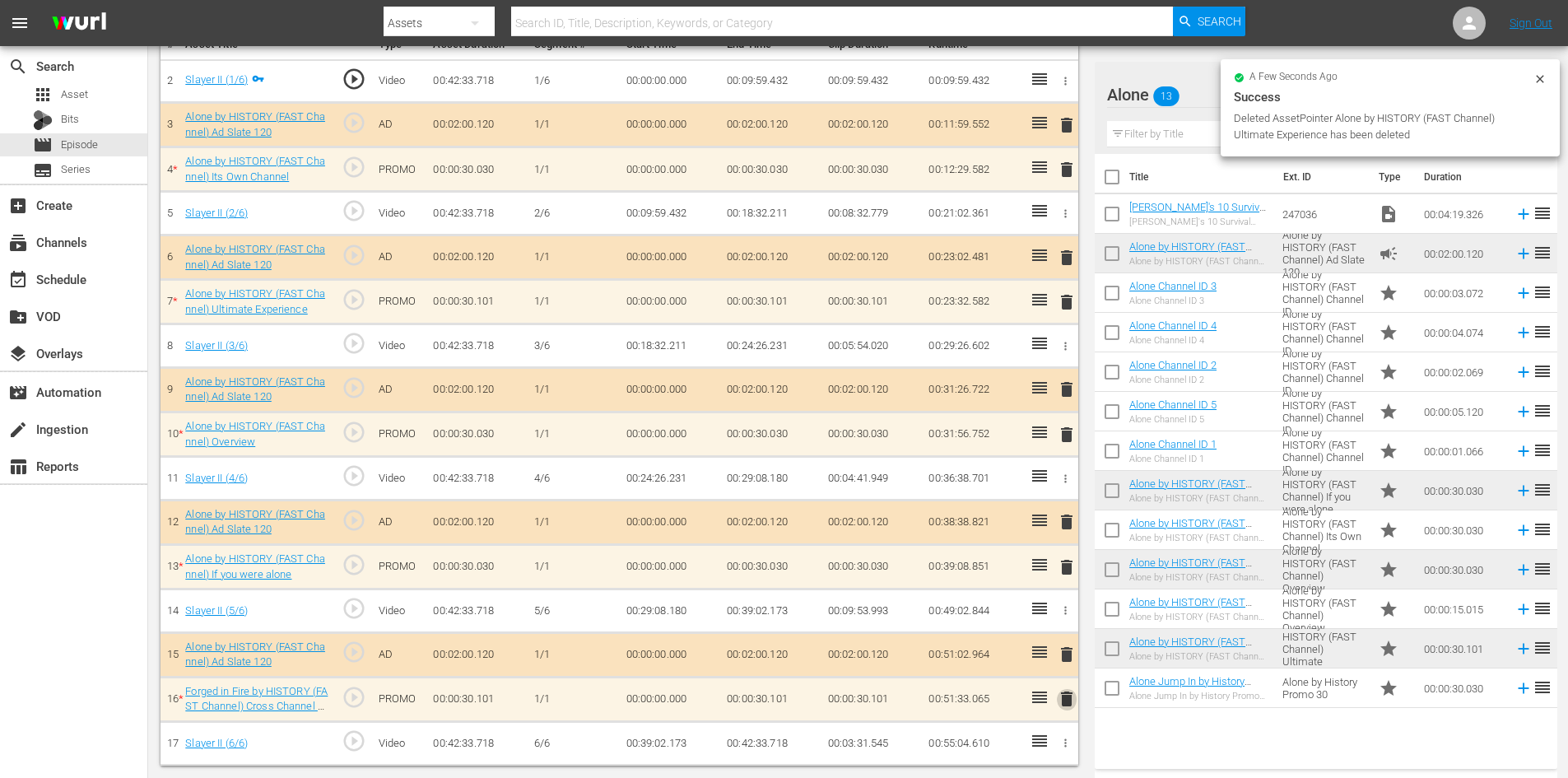
click at [1065, 698] on span "delete" at bounding box center [1066, 699] width 20 height 20
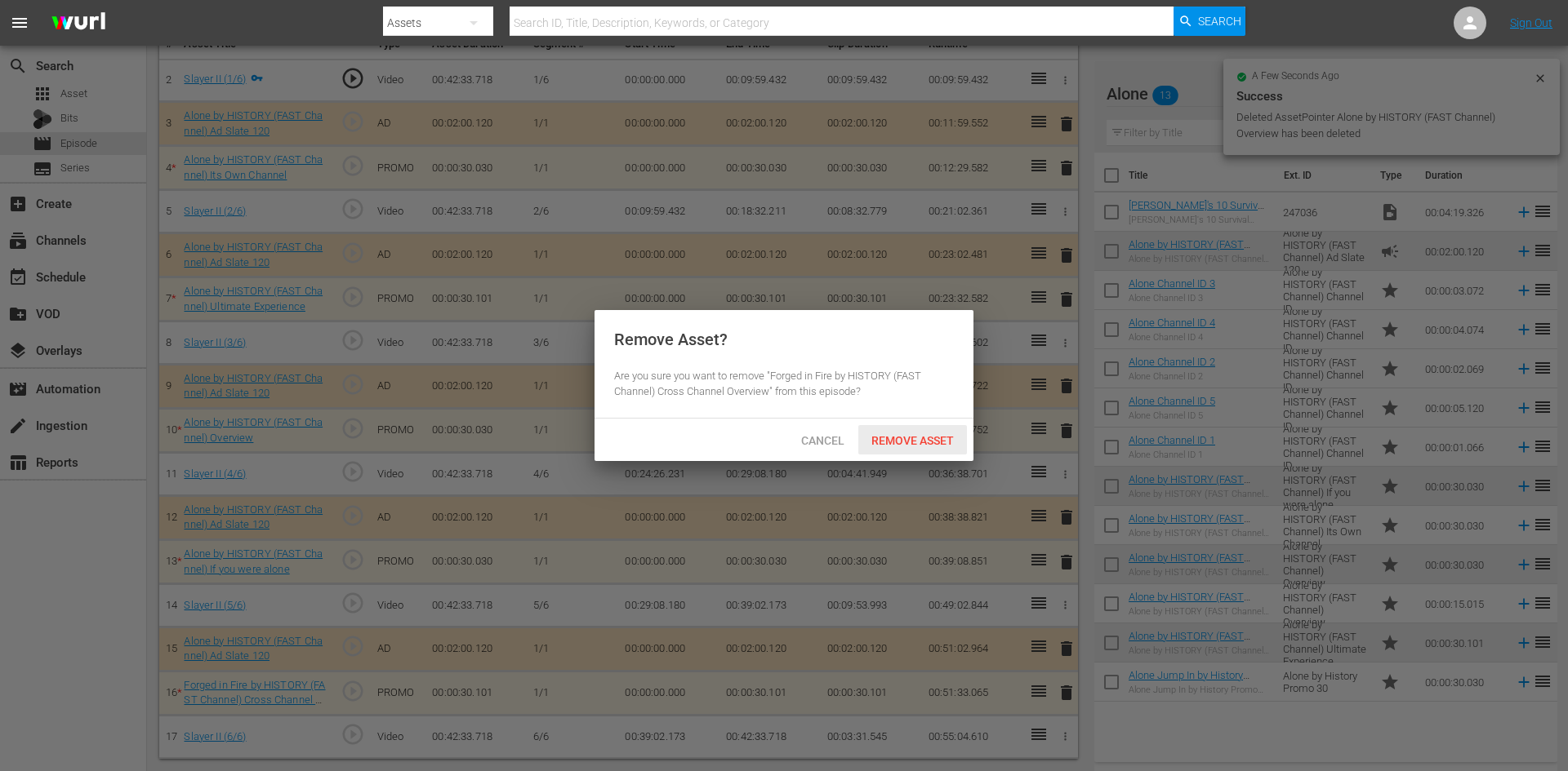
click at [907, 439] on span "Remove Asset" at bounding box center [912, 441] width 109 height 13
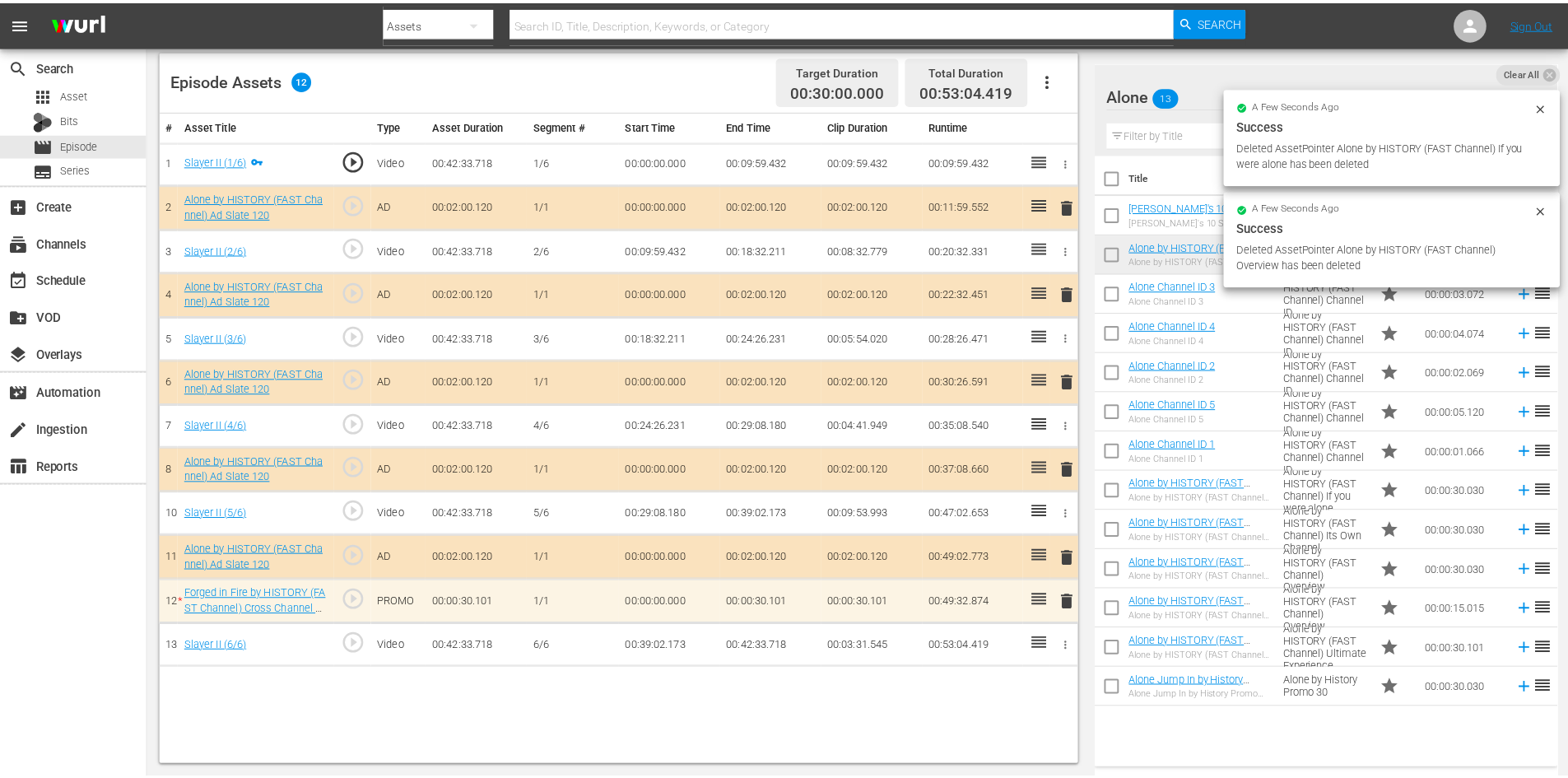
scroll to position [429, 0]
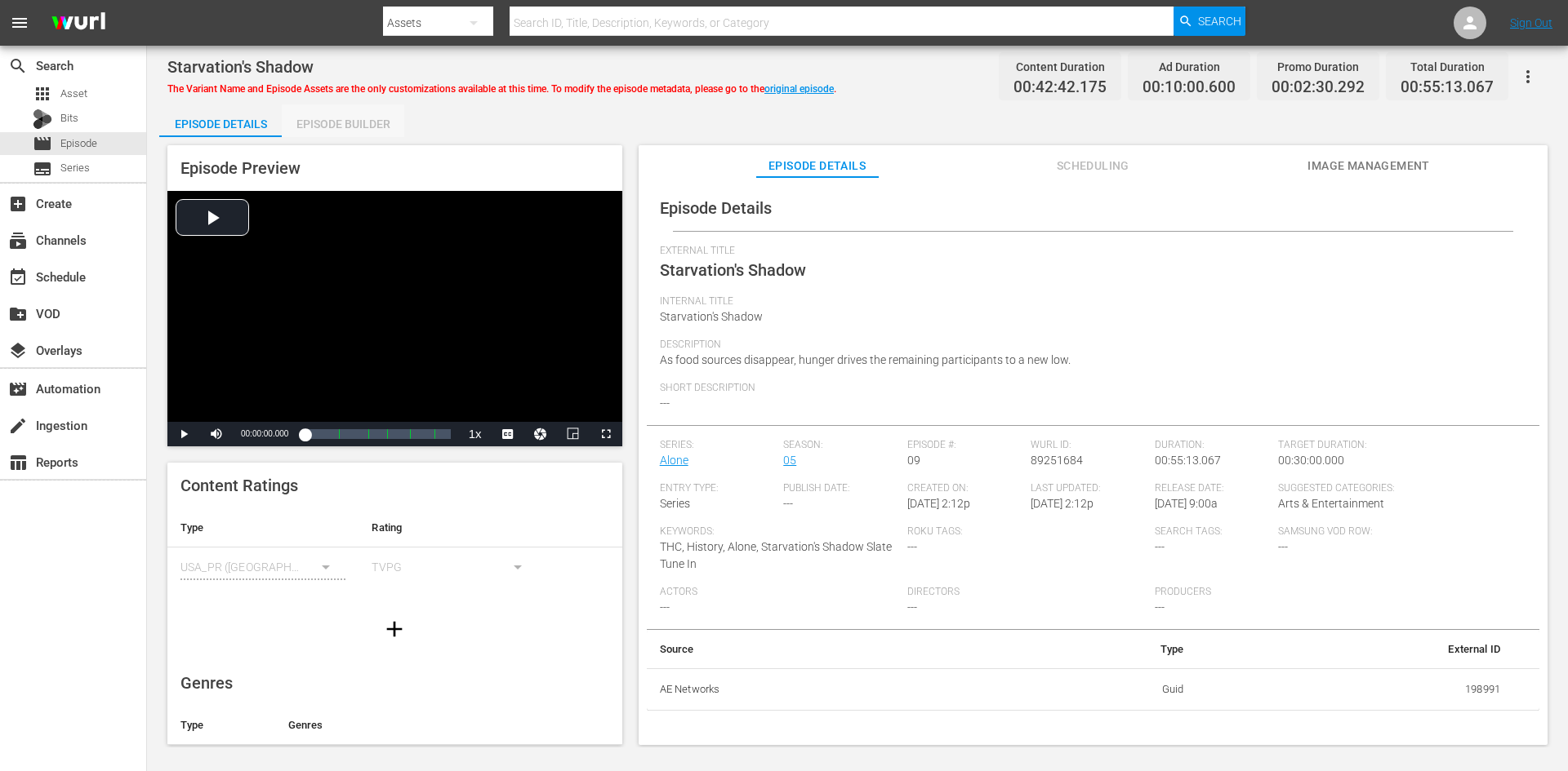
click at [335, 124] on div "Episode Builder" at bounding box center [343, 124] width 122 height 40
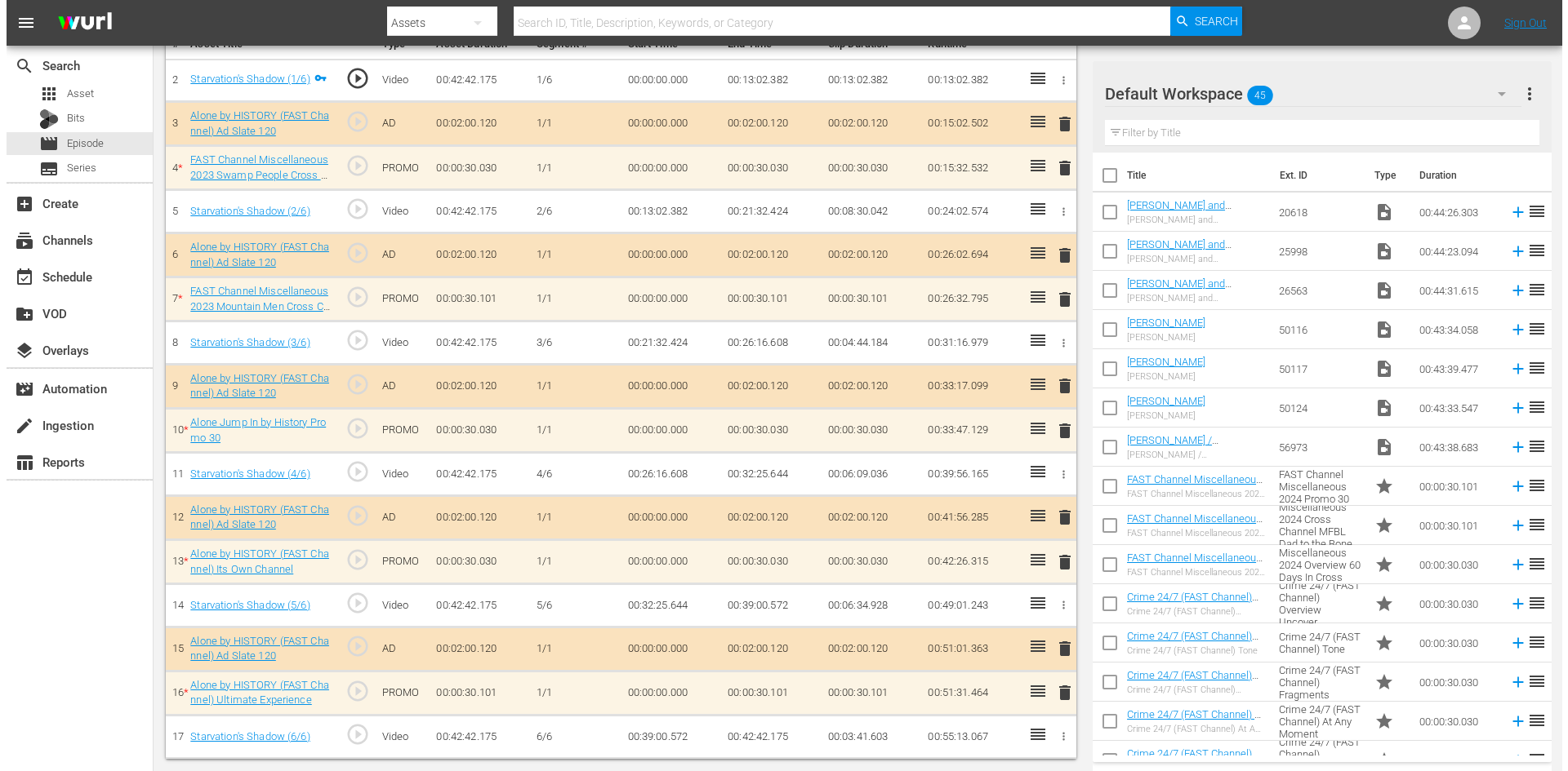
scroll to position [506, 0]
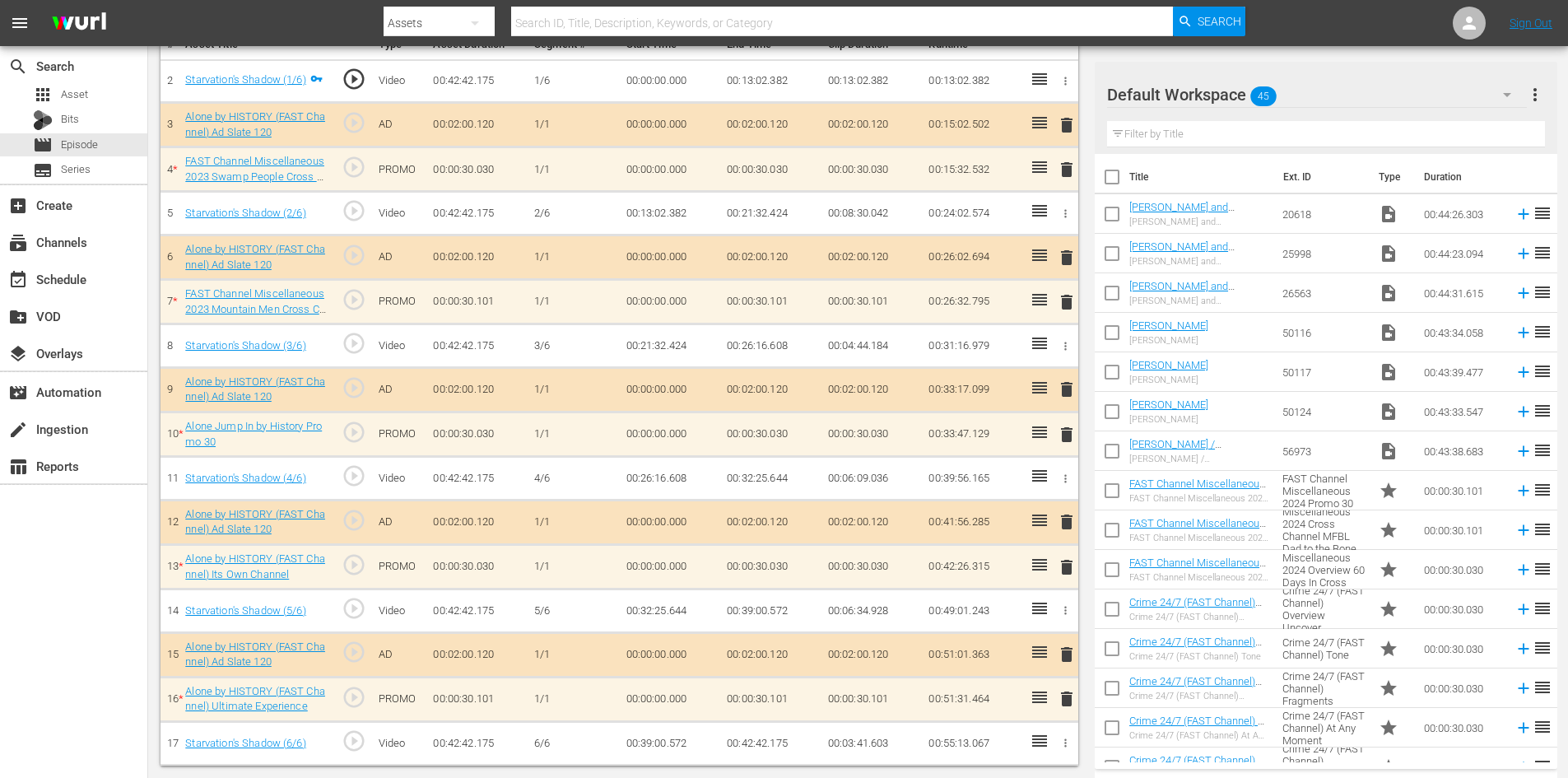
click at [1422, 88] on div "Default Workspace 45" at bounding box center [1317, 94] width 420 height 46
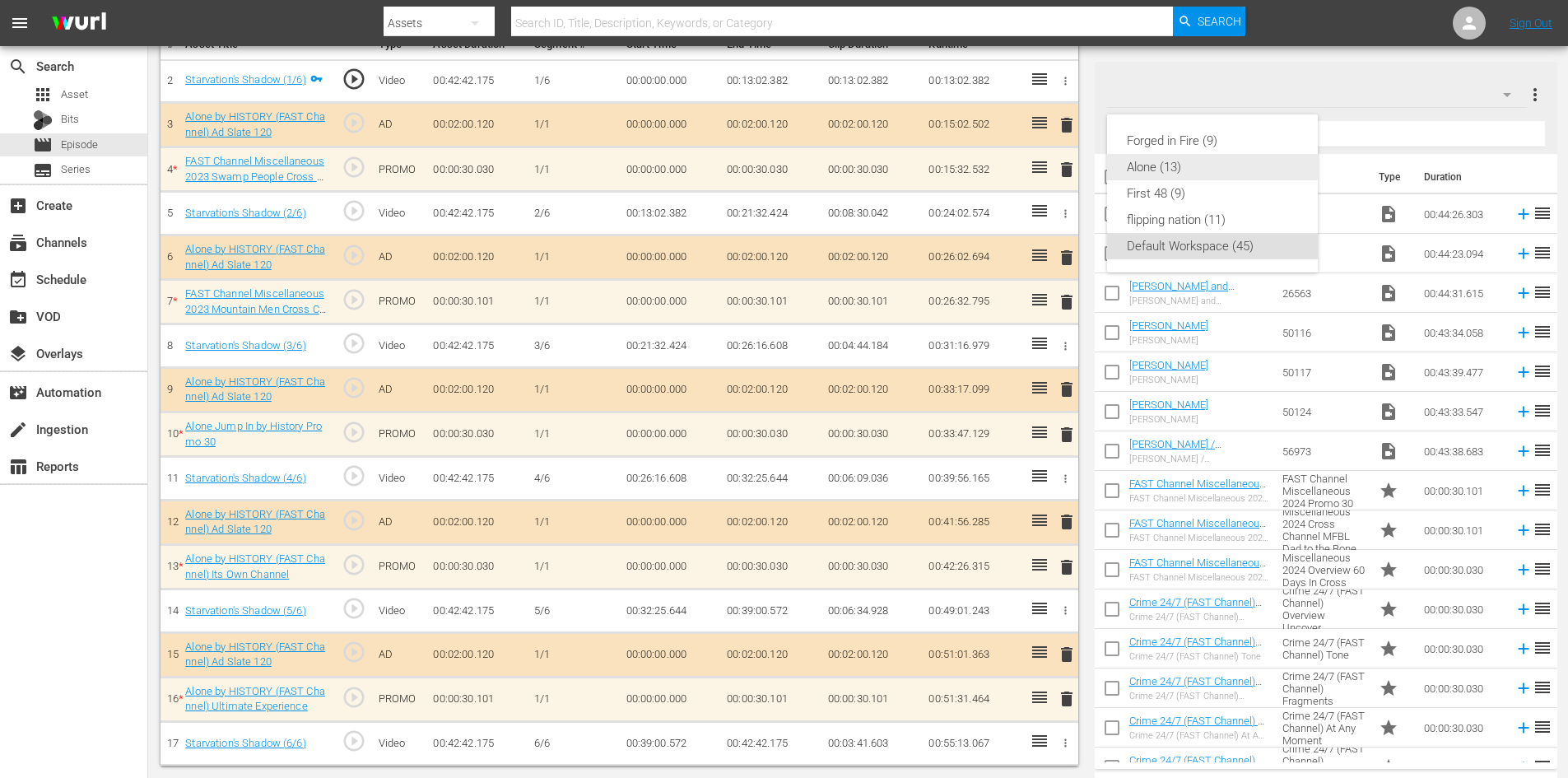
click at [1202, 156] on div "Alone (13)" at bounding box center [1212, 166] width 171 height 26
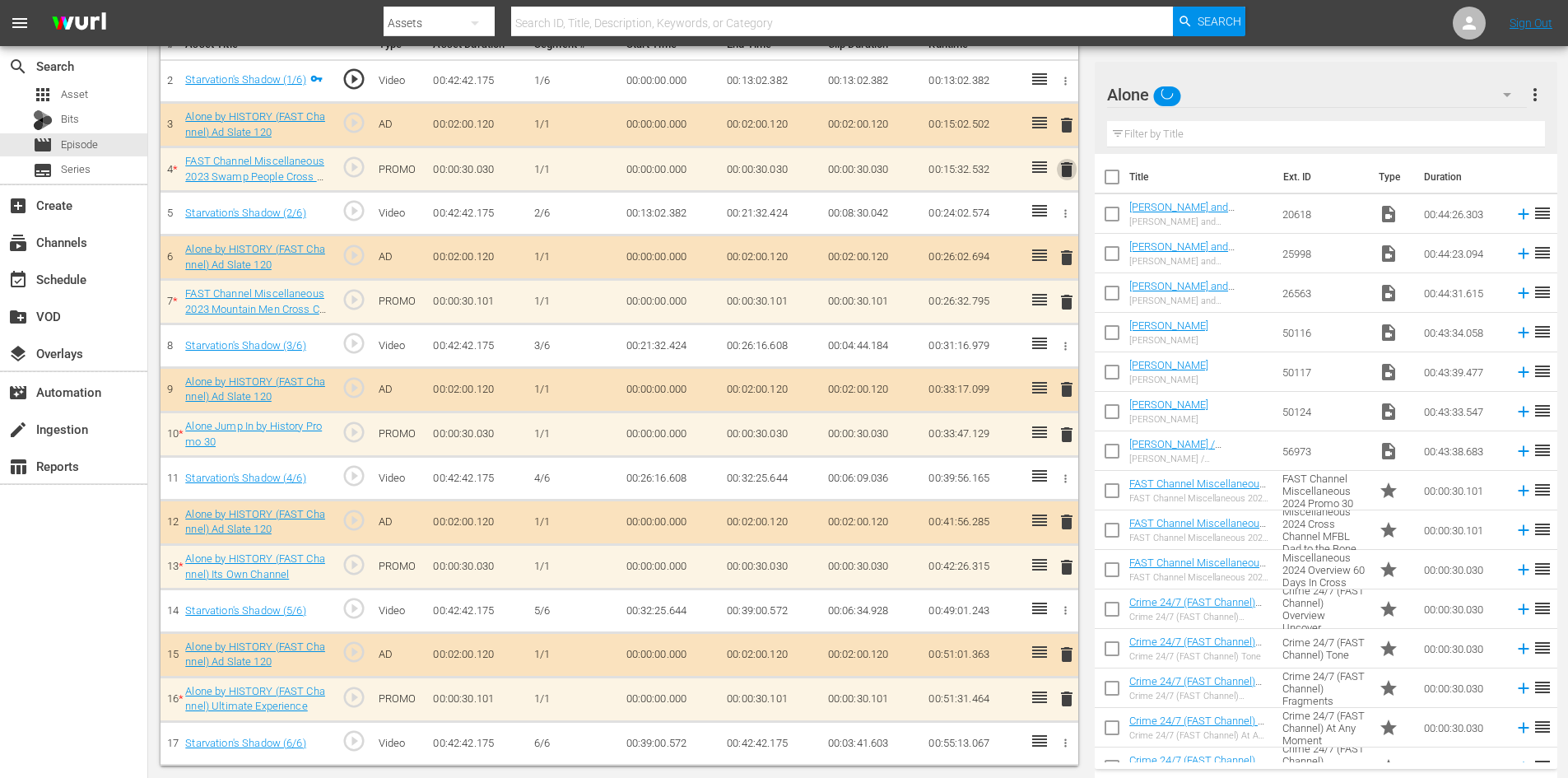
click at [1065, 168] on span "delete" at bounding box center [1066, 169] width 20 height 20
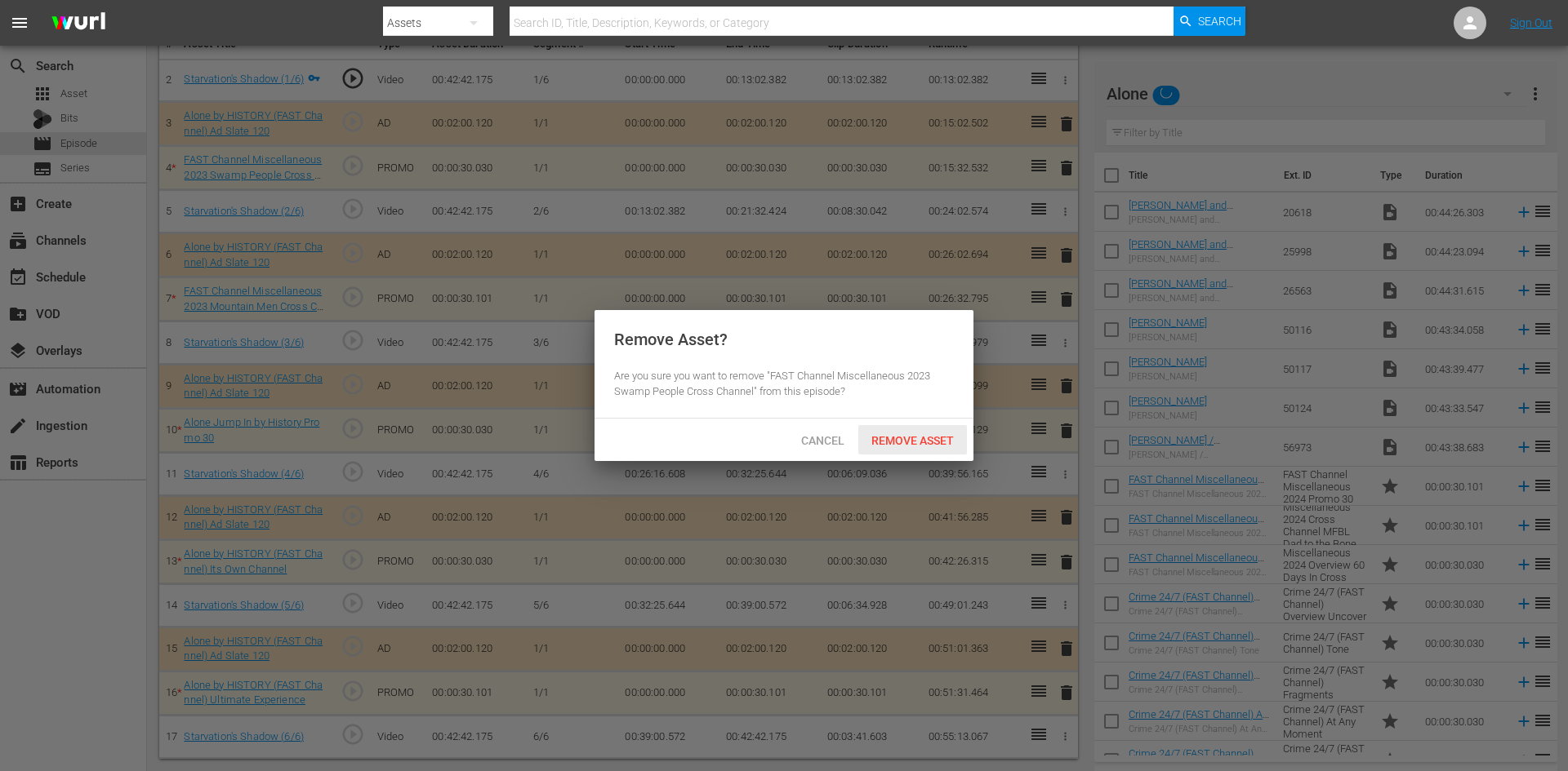
click at [923, 444] on span "Remove Asset" at bounding box center [912, 441] width 109 height 13
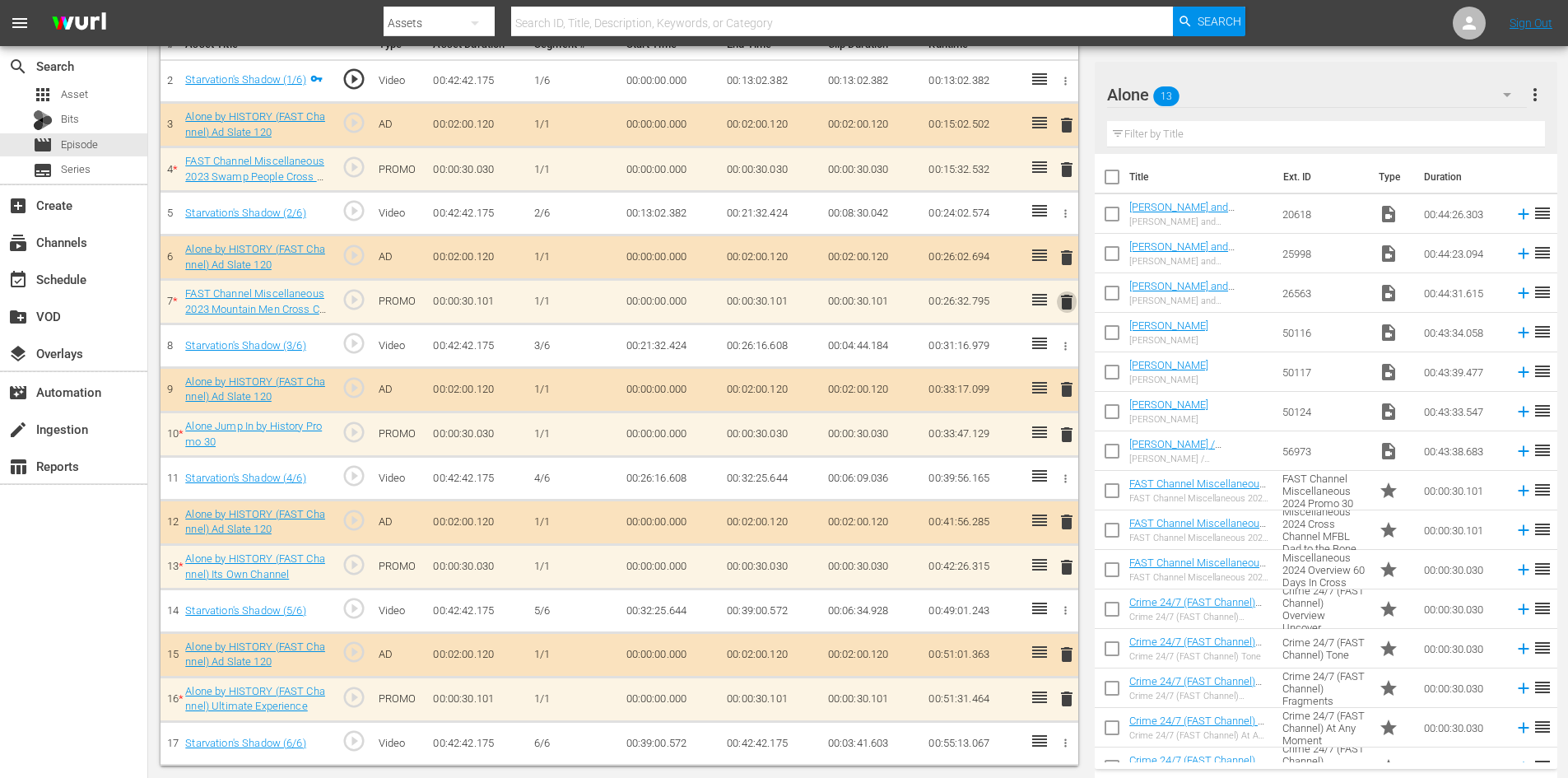
click at [1067, 298] on span "delete" at bounding box center [1066, 302] width 20 height 20
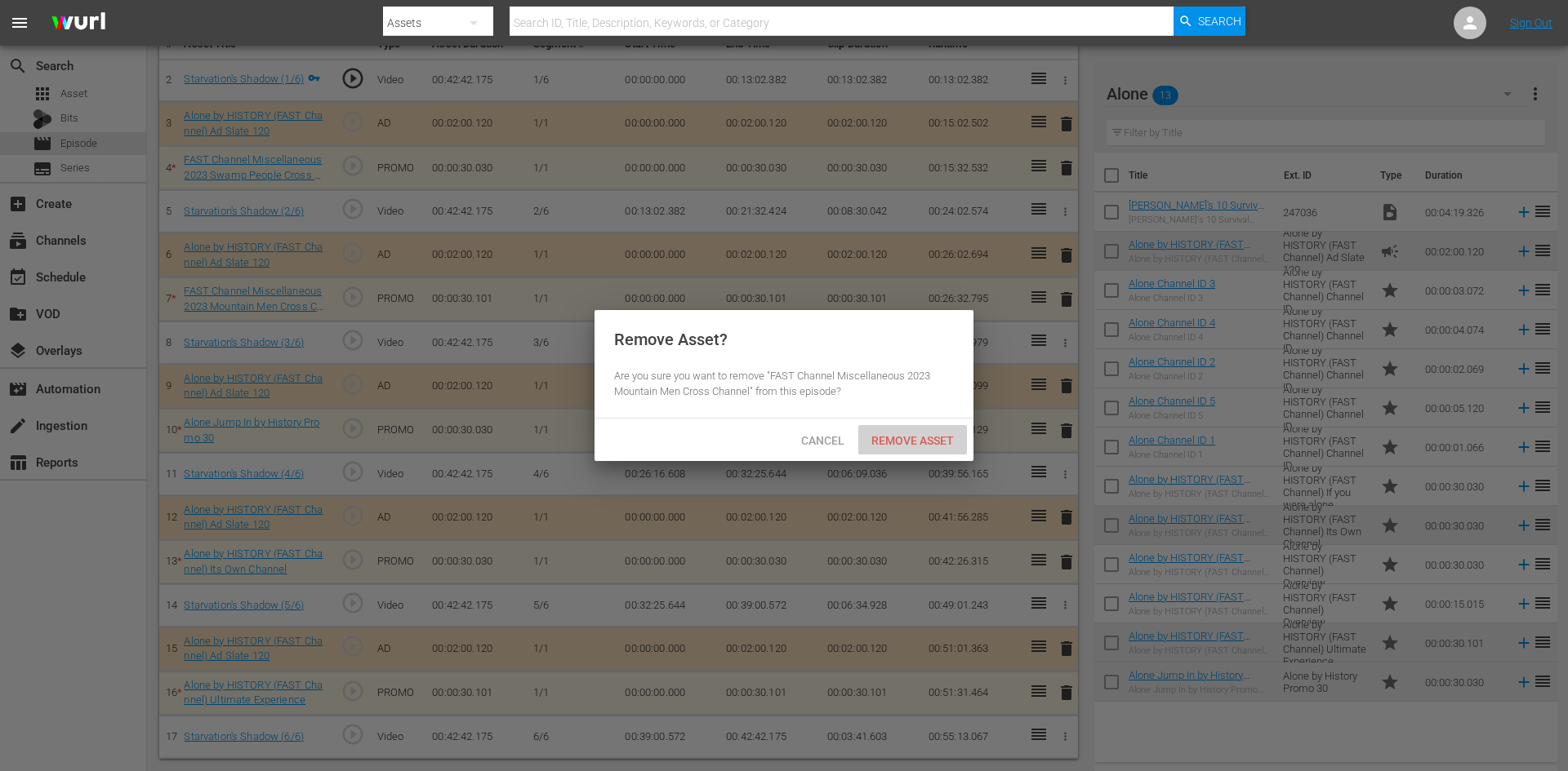
click at [923, 441] on span "Remove Asset" at bounding box center [912, 441] width 109 height 13
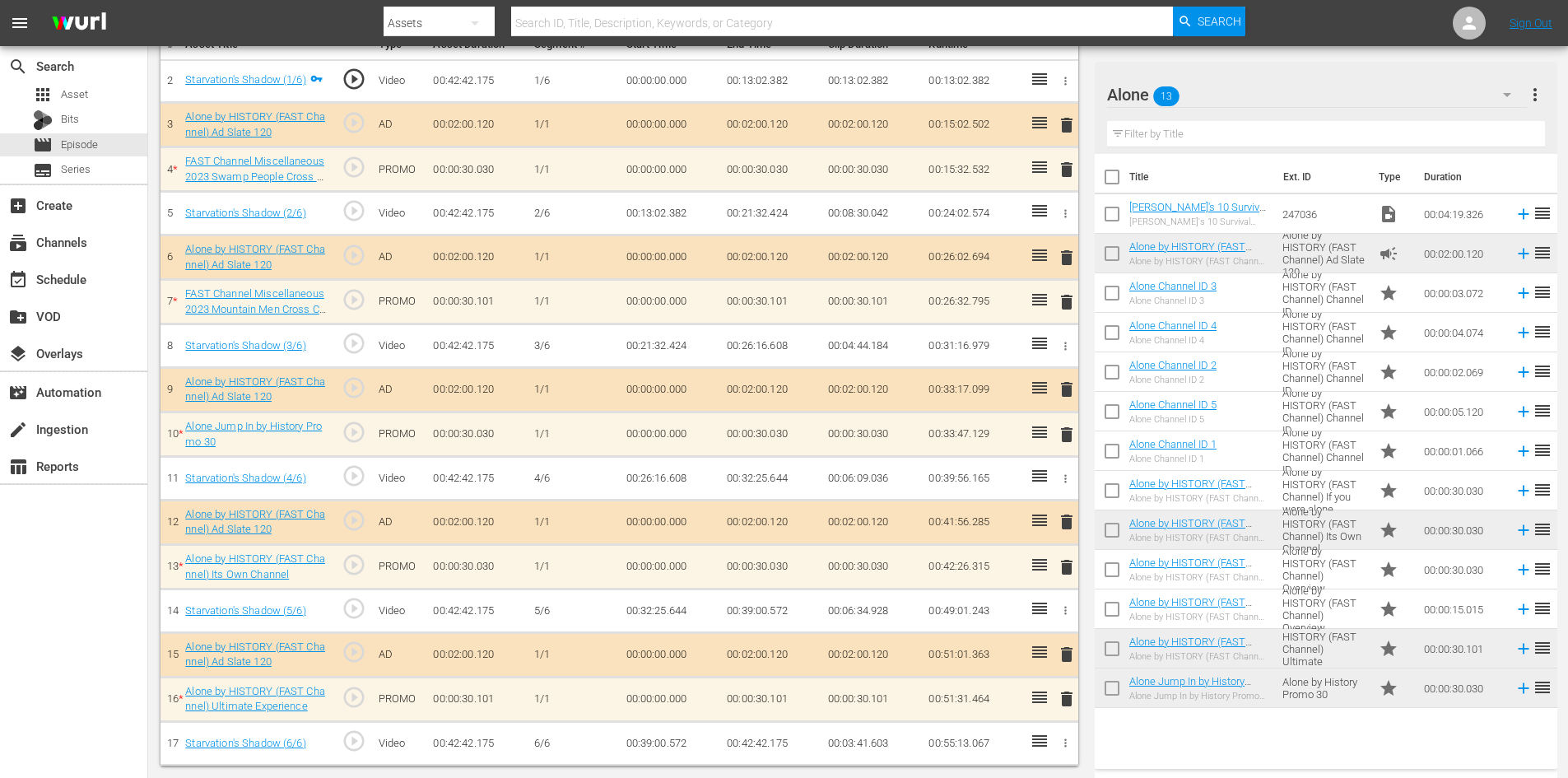
click at [1069, 437] on span "delete" at bounding box center [1066, 434] width 20 height 20
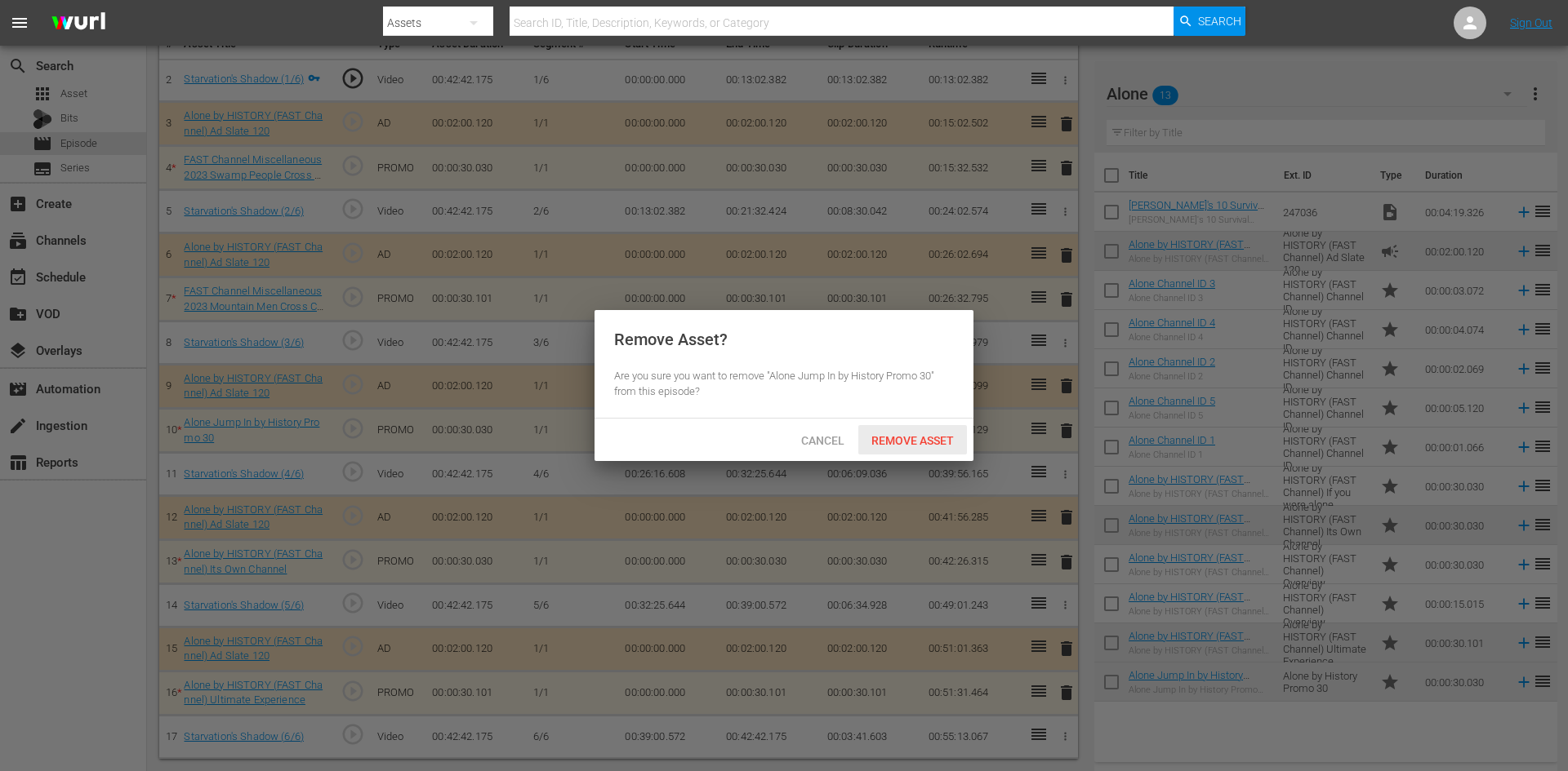
click at [939, 434] on span "Remove Asset" at bounding box center [912, 441] width 109 height 13
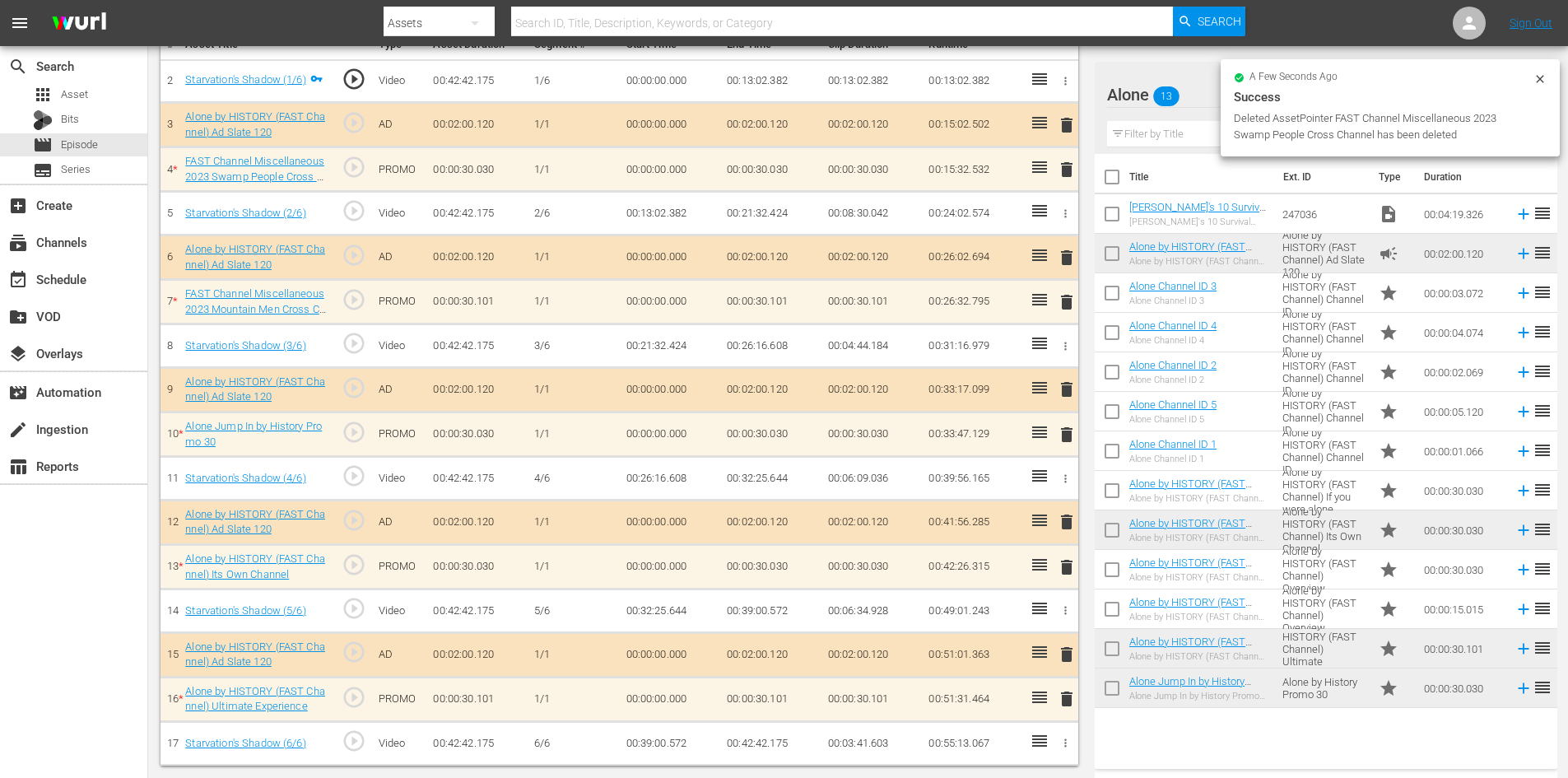
click at [1070, 565] on span "delete" at bounding box center [1066, 567] width 20 height 20
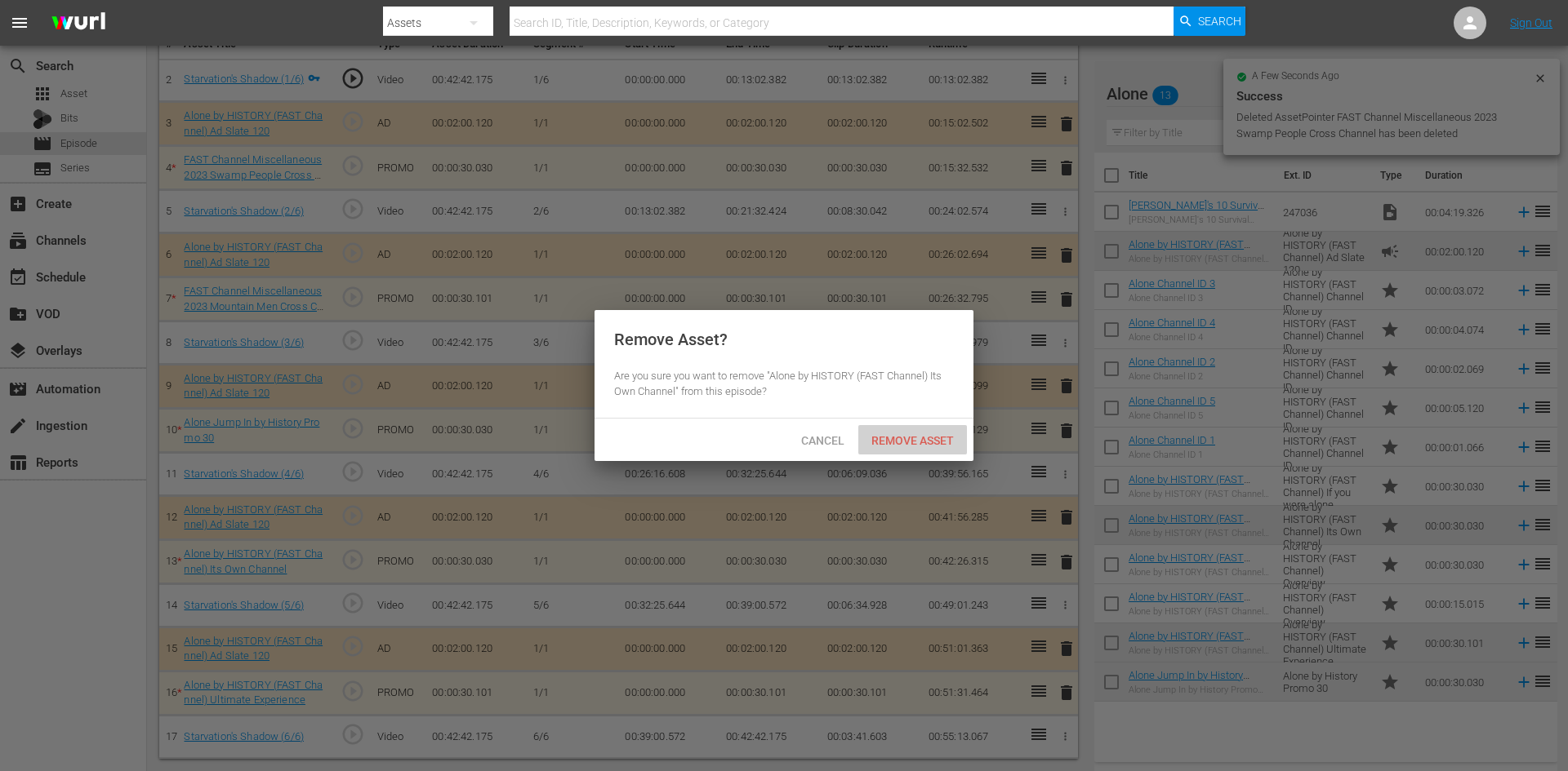
click at [923, 444] on div "Remove Asset" at bounding box center [912, 440] width 109 height 30
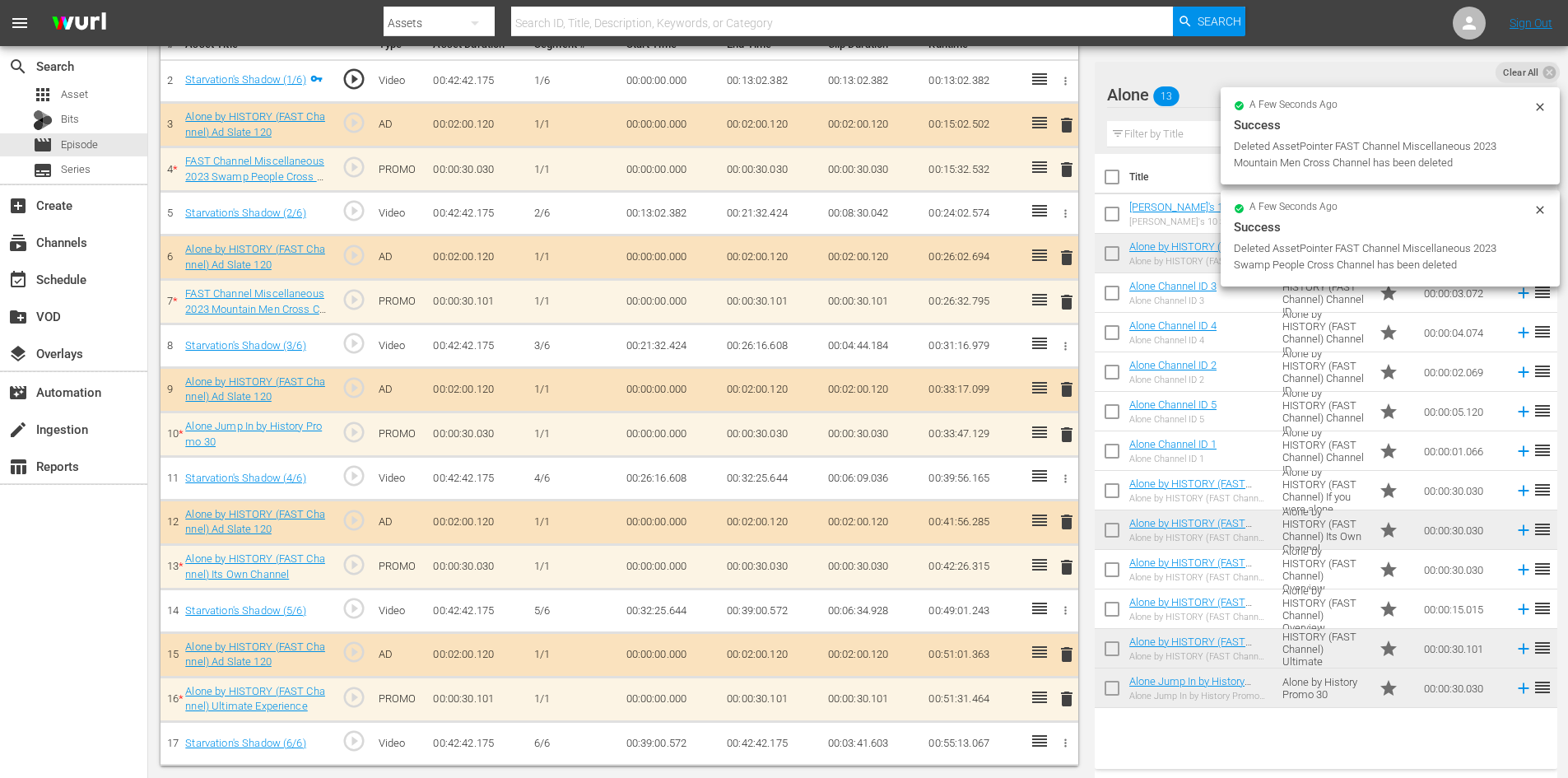
click at [1063, 700] on span "delete" at bounding box center [1066, 699] width 20 height 20
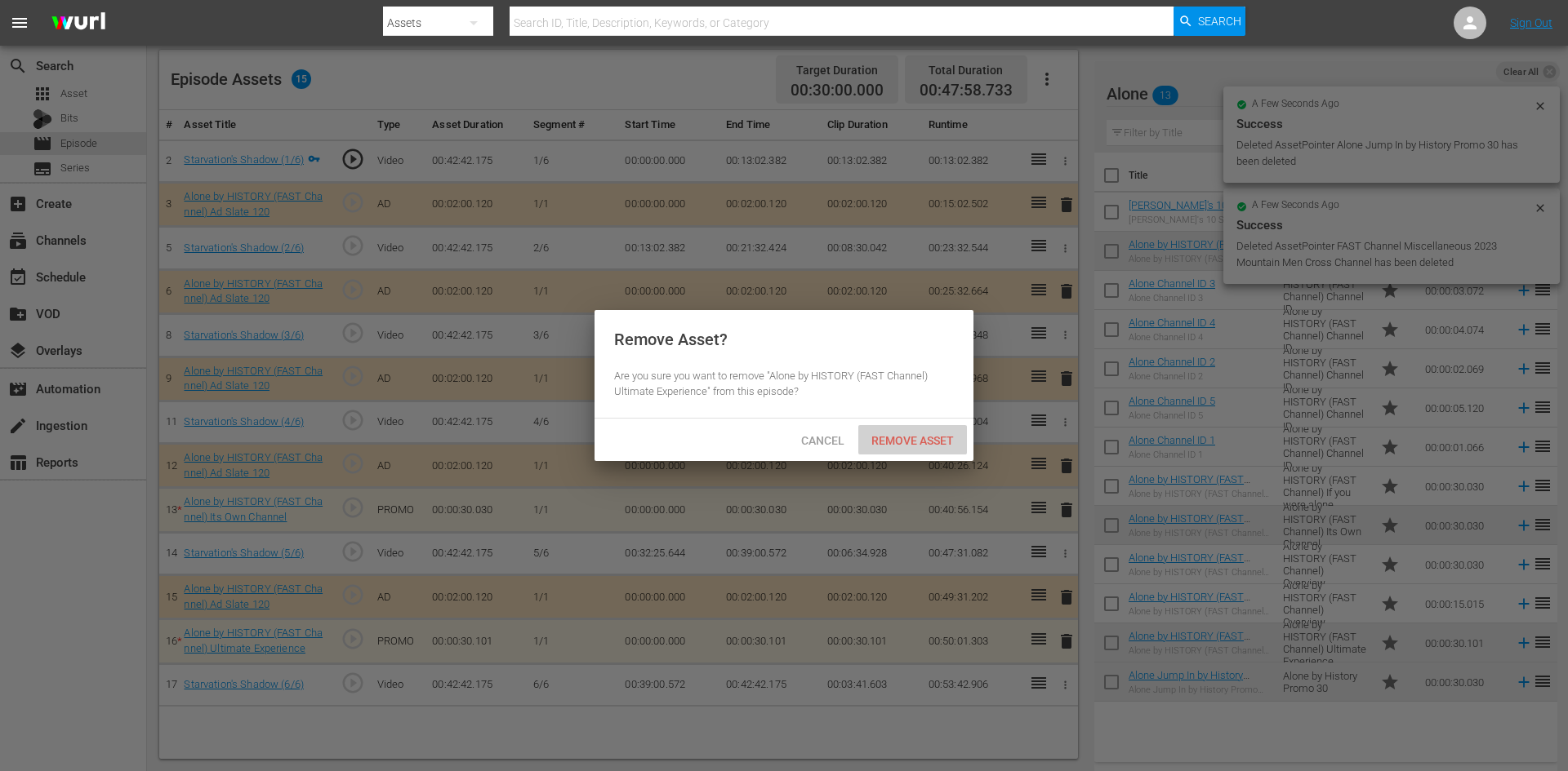
click at [893, 439] on span "Remove Asset" at bounding box center [912, 441] width 109 height 13
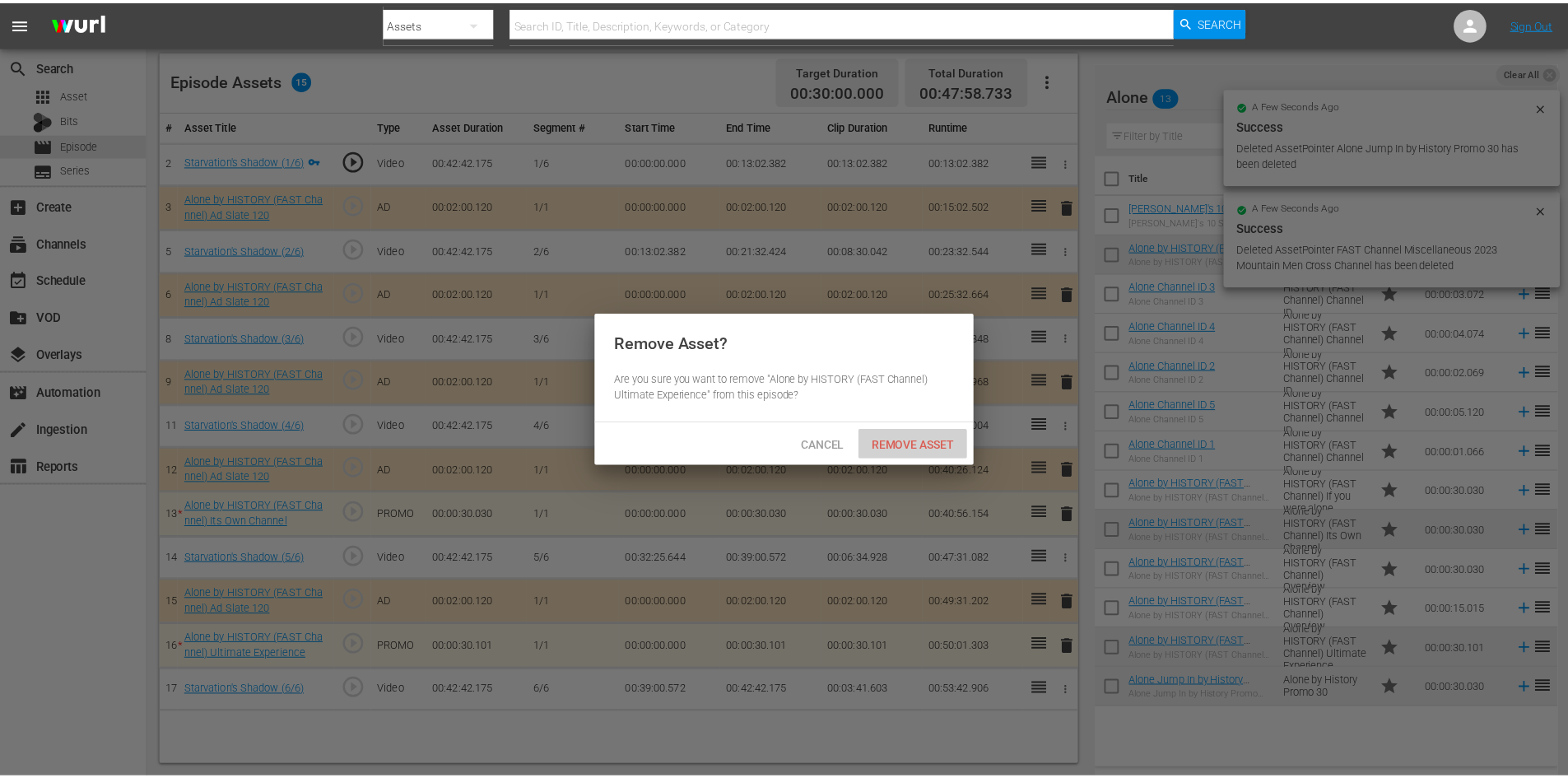
scroll to position [429, 0]
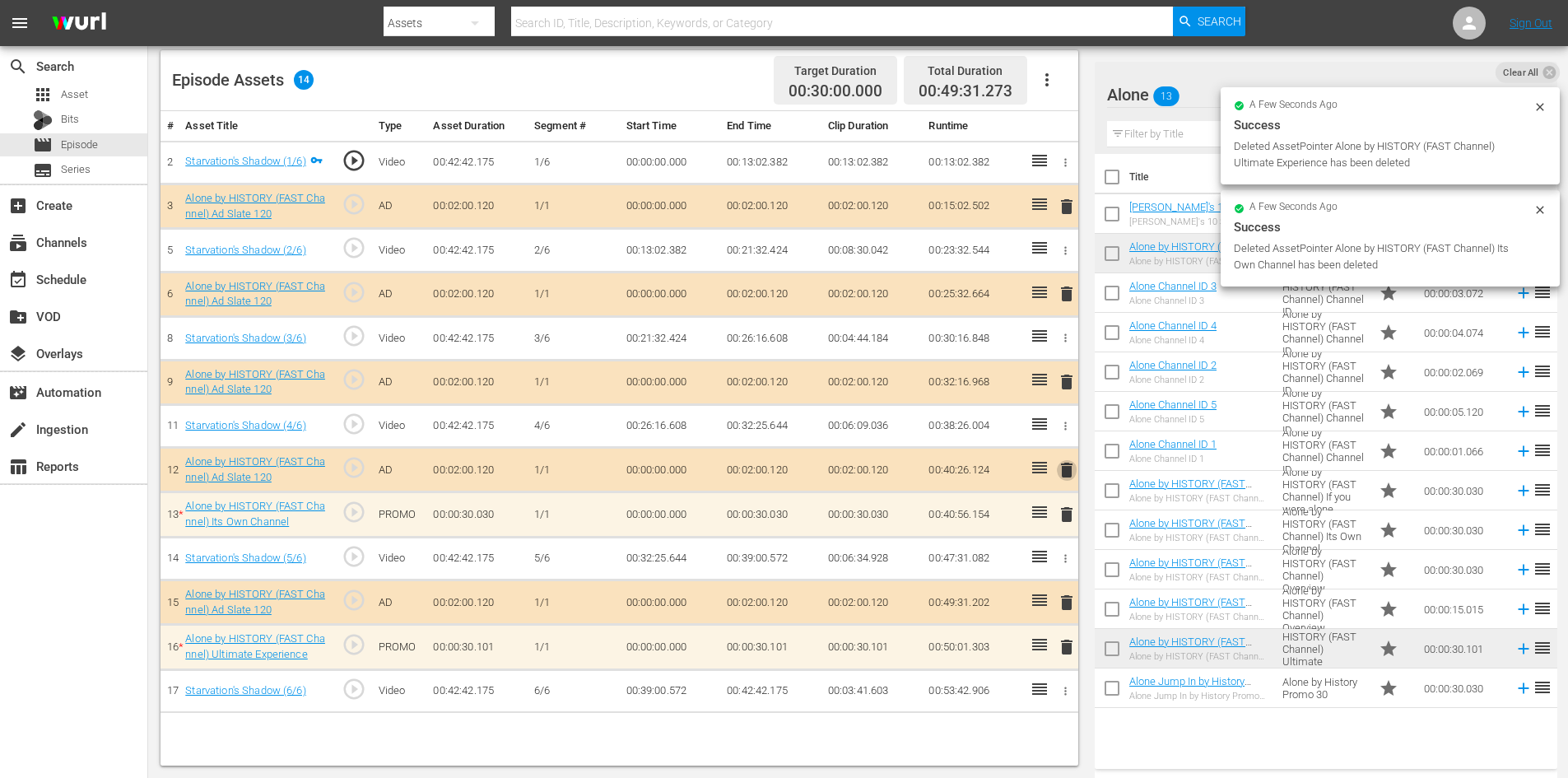
click at [1065, 471] on span "delete" at bounding box center [1066, 470] width 20 height 20
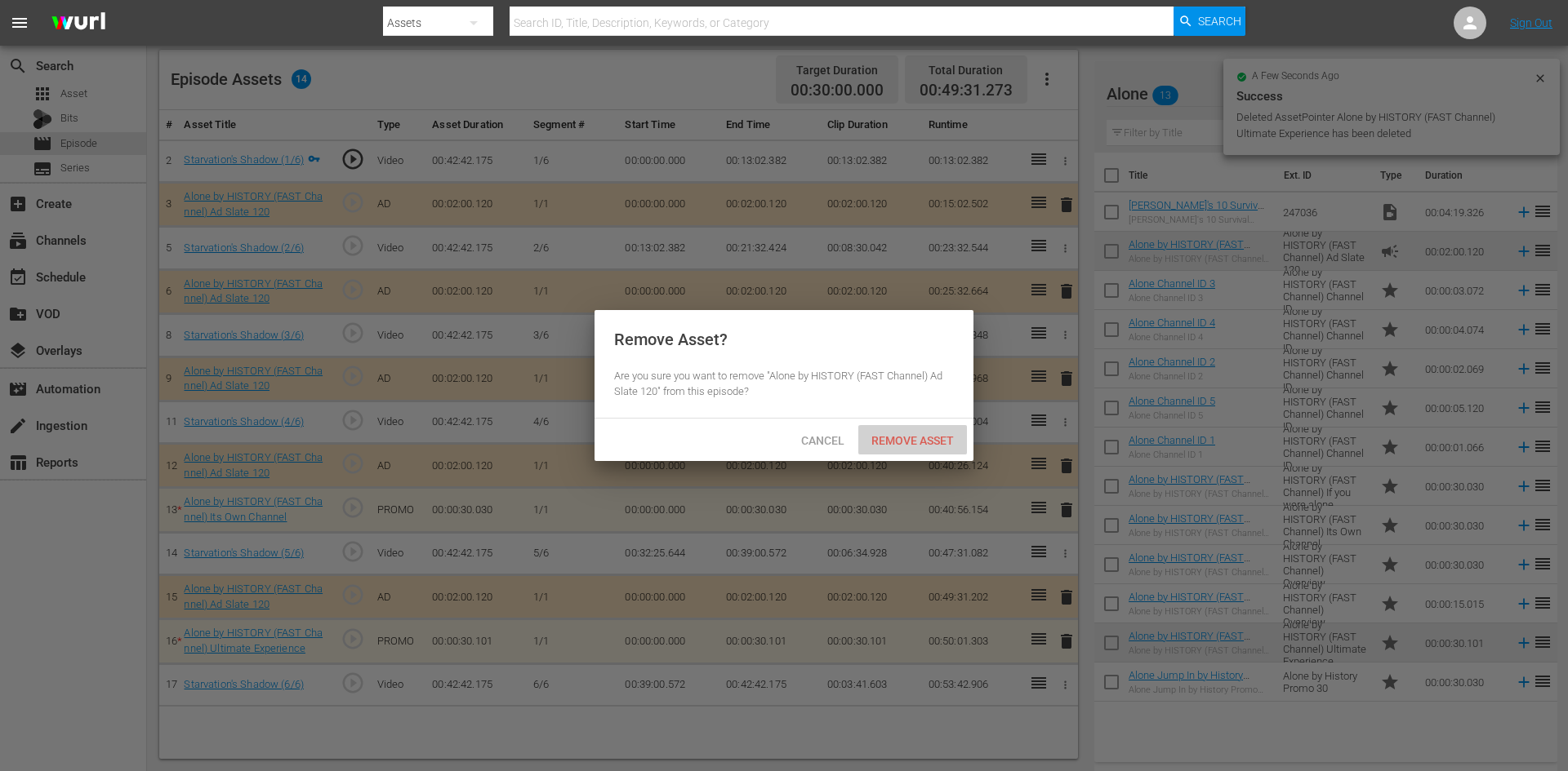
click at [927, 441] on span "Remove Asset" at bounding box center [912, 441] width 109 height 13
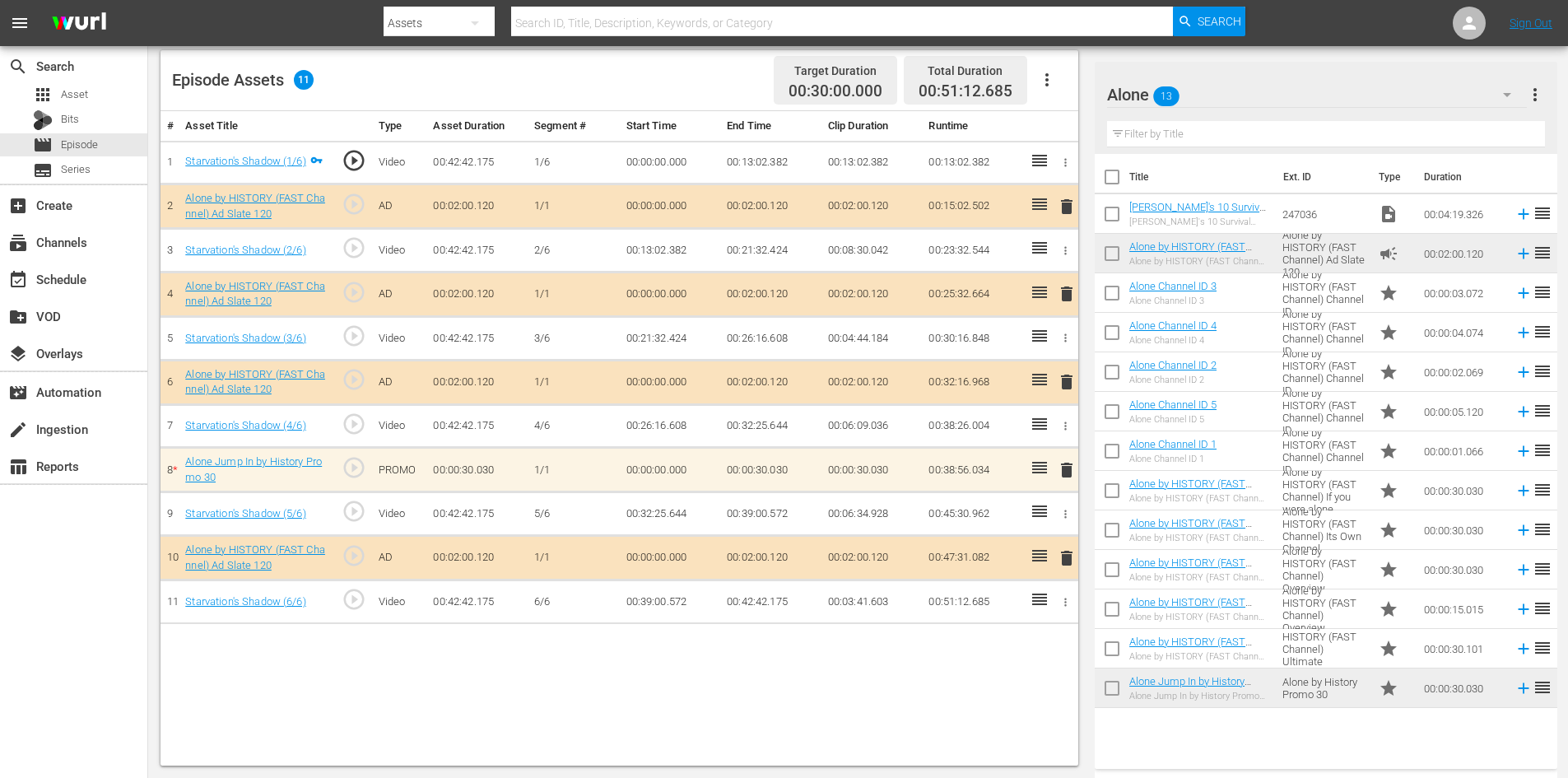
click at [1065, 472] on span "delete" at bounding box center [1066, 470] width 20 height 20
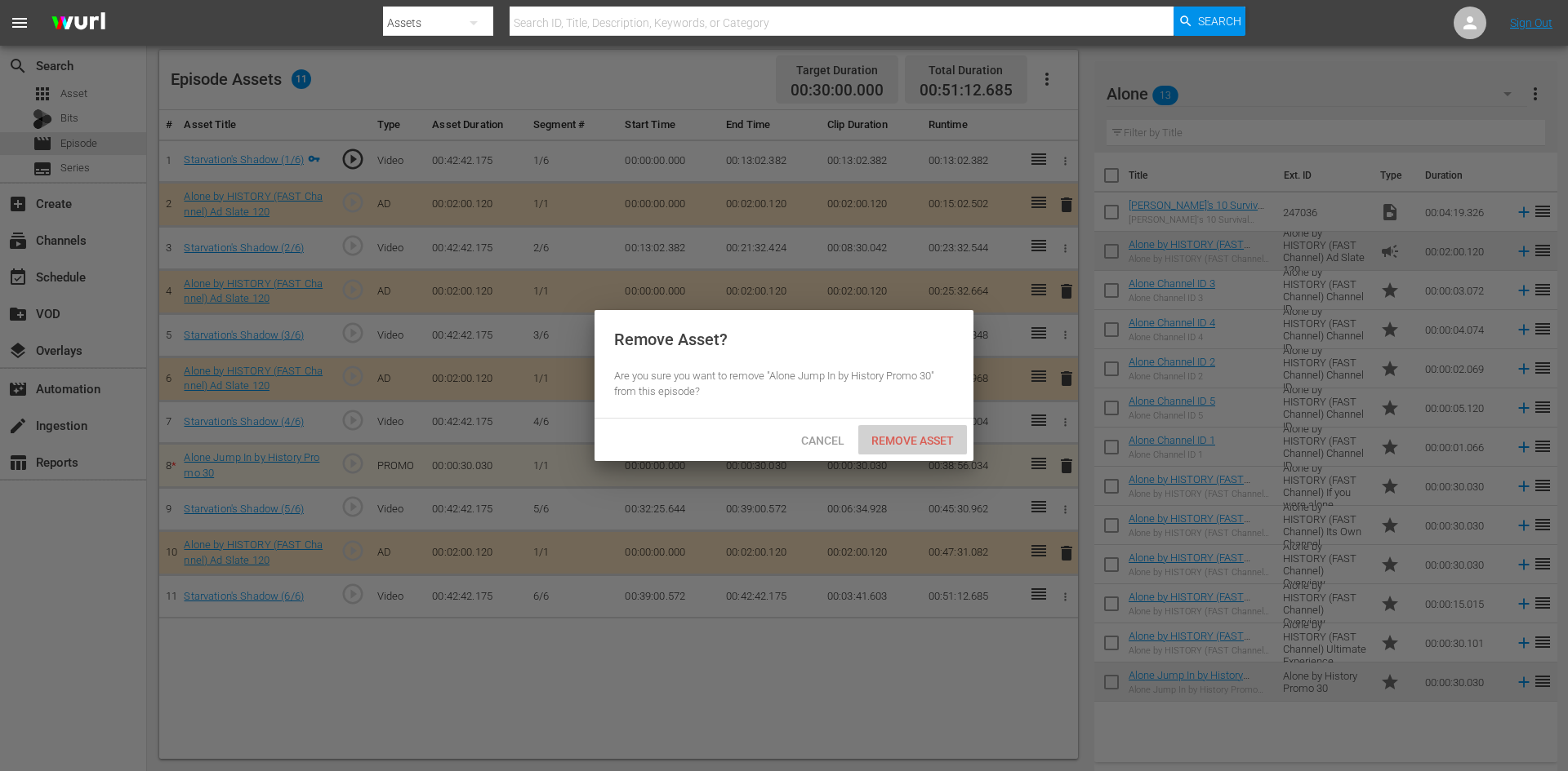
click at [931, 438] on span "Remove Asset" at bounding box center [912, 441] width 109 height 13
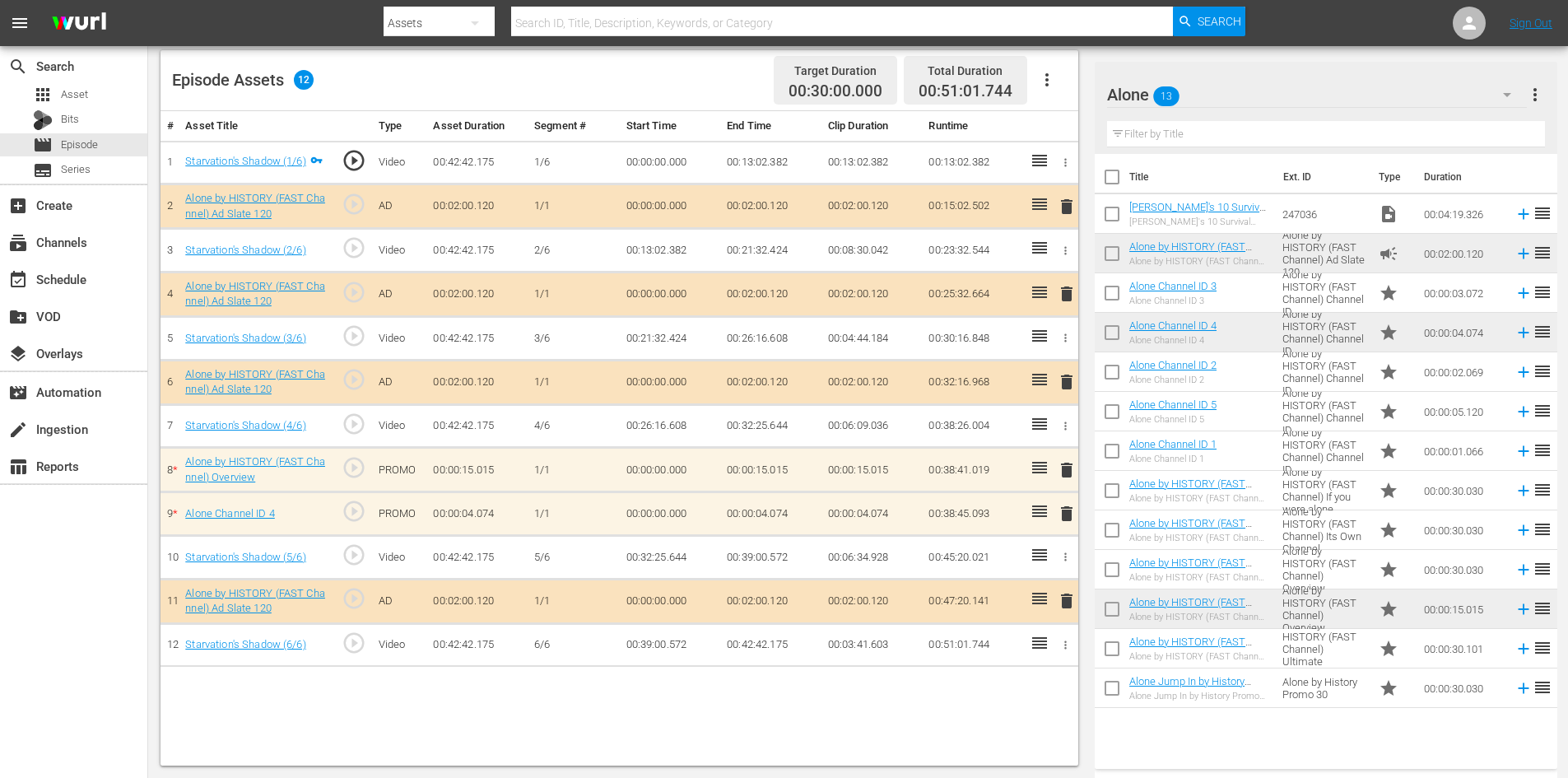
click at [1065, 514] on span "delete" at bounding box center [1066, 513] width 20 height 20
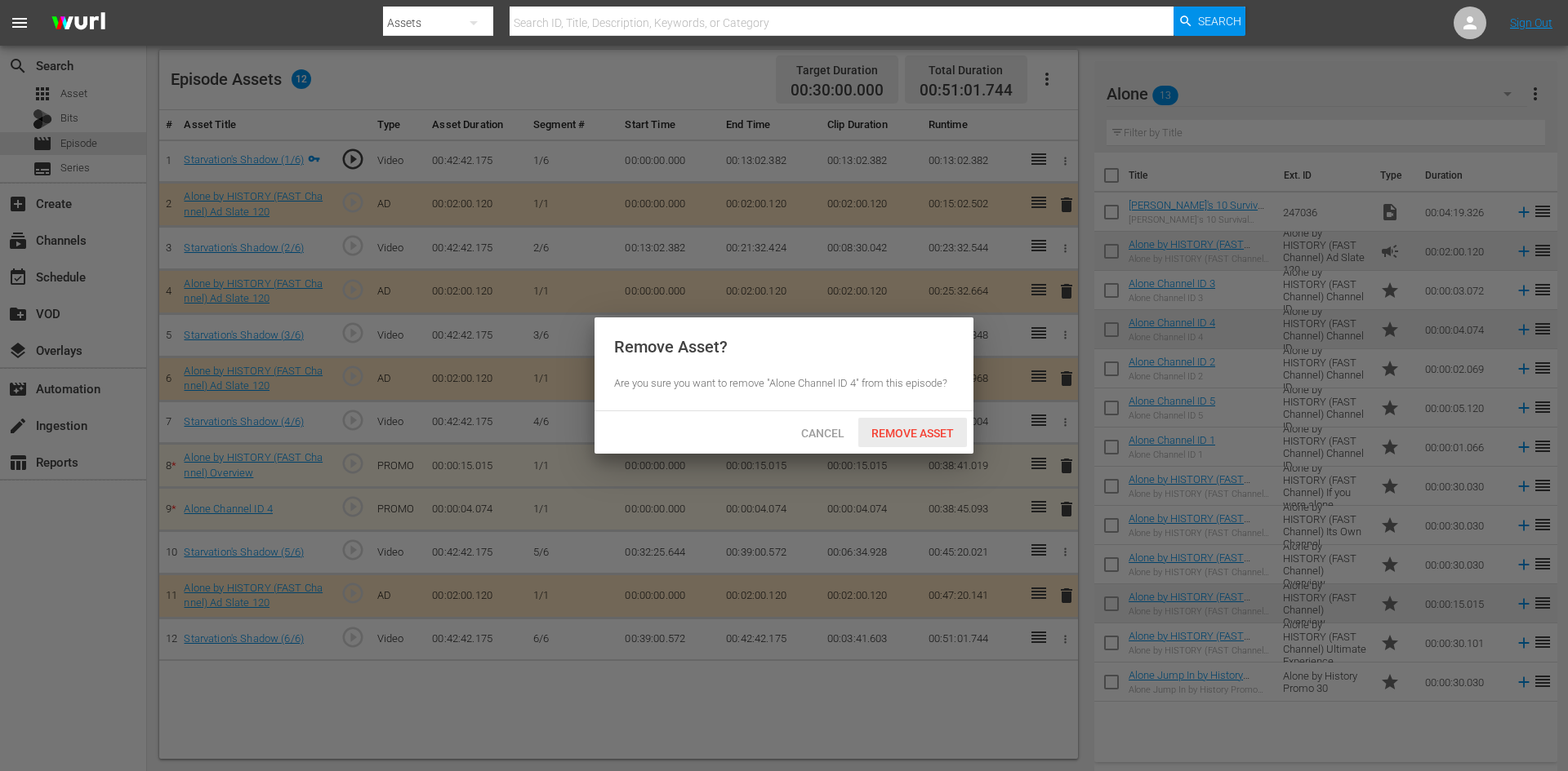
click at [903, 435] on span "Remove Asset" at bounding box center [912, 433] width 109 height 13
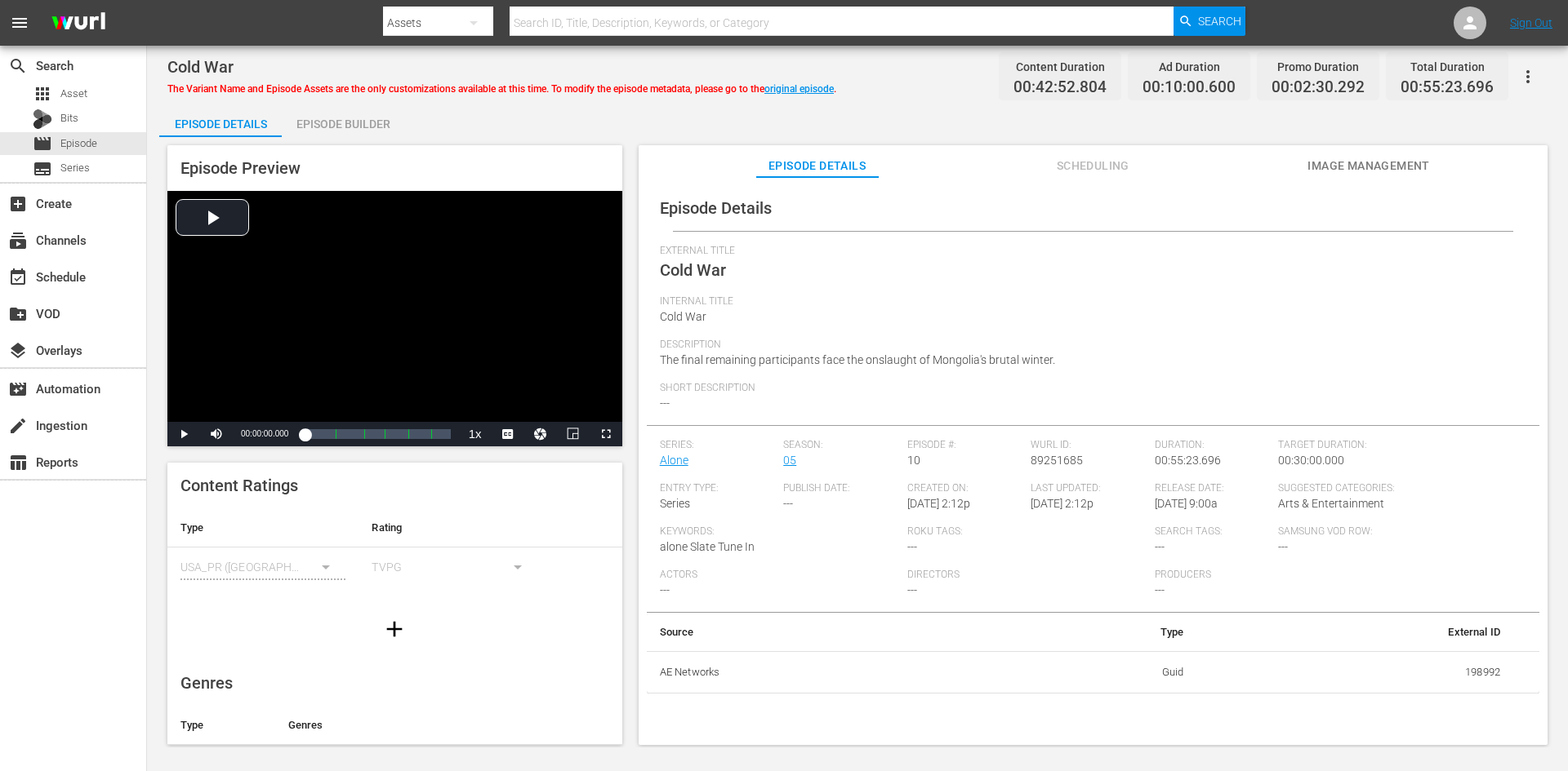
click at [351, 121] on div "Episode Builder" at bounding box center [343, 124] width 122 height 40
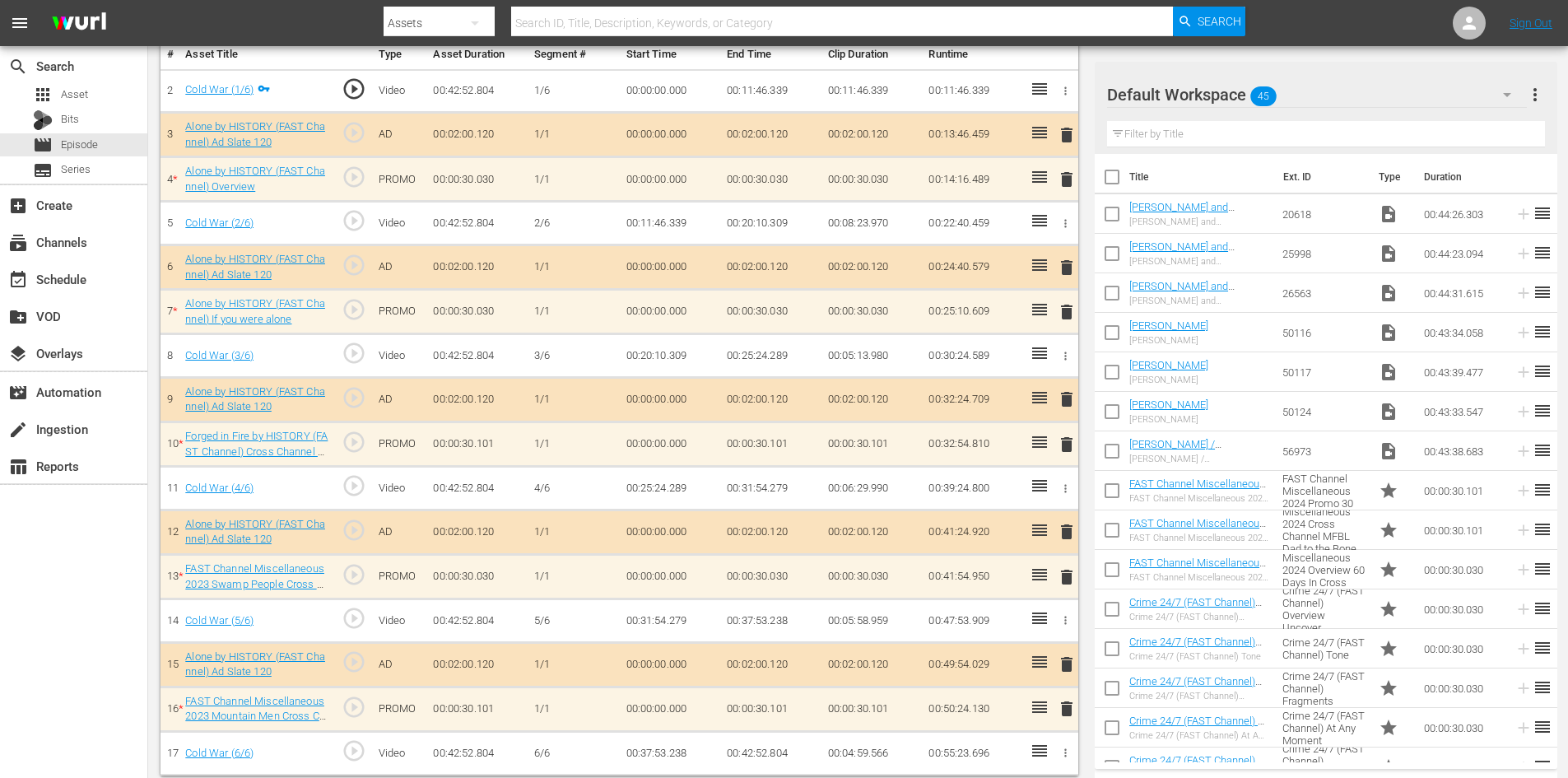
scroll to position [514, 0]
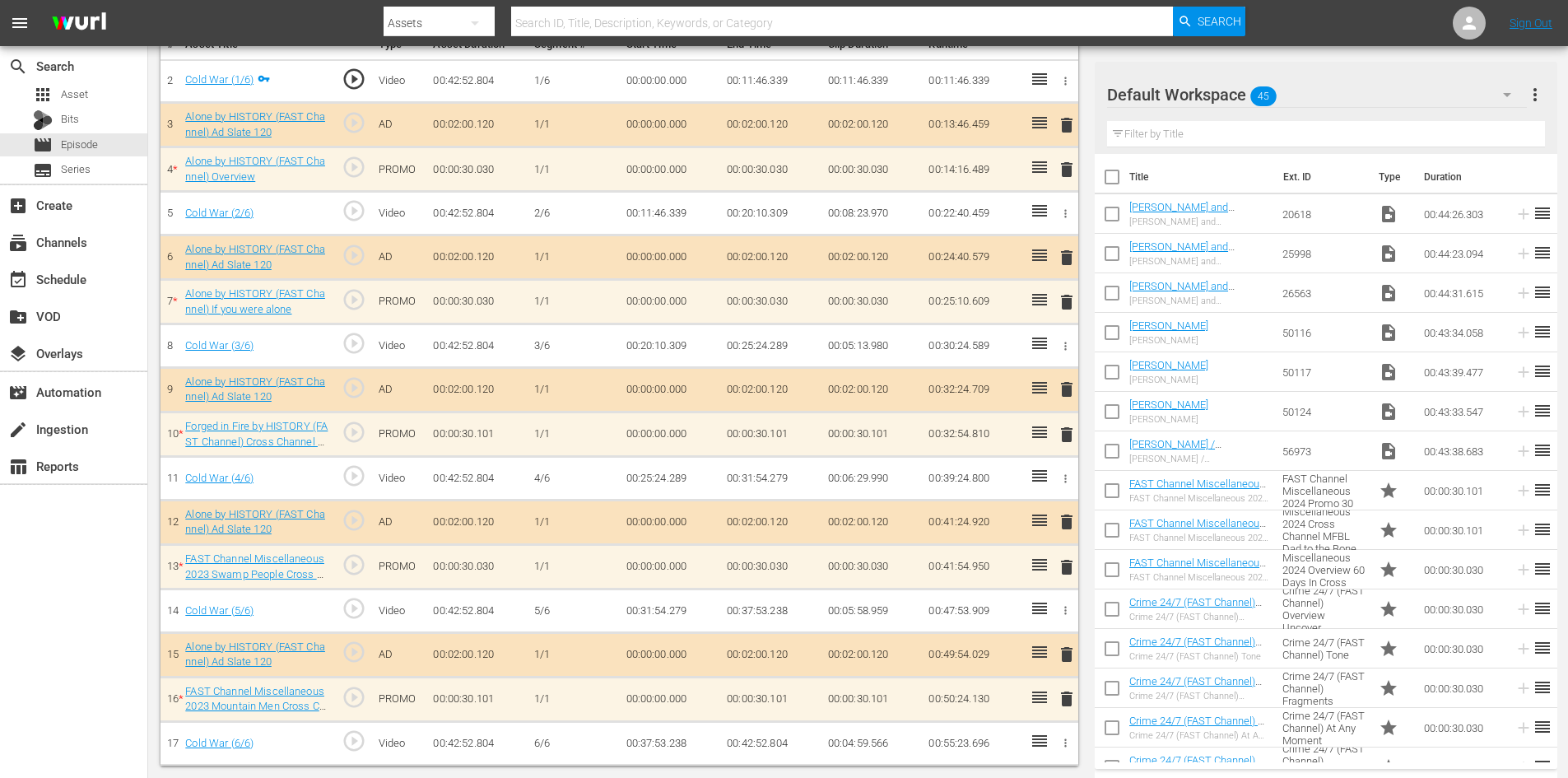
click at [1385, 96] on div "Default Workspace 45" at bounding box center [1317, 94] width 420 height 46
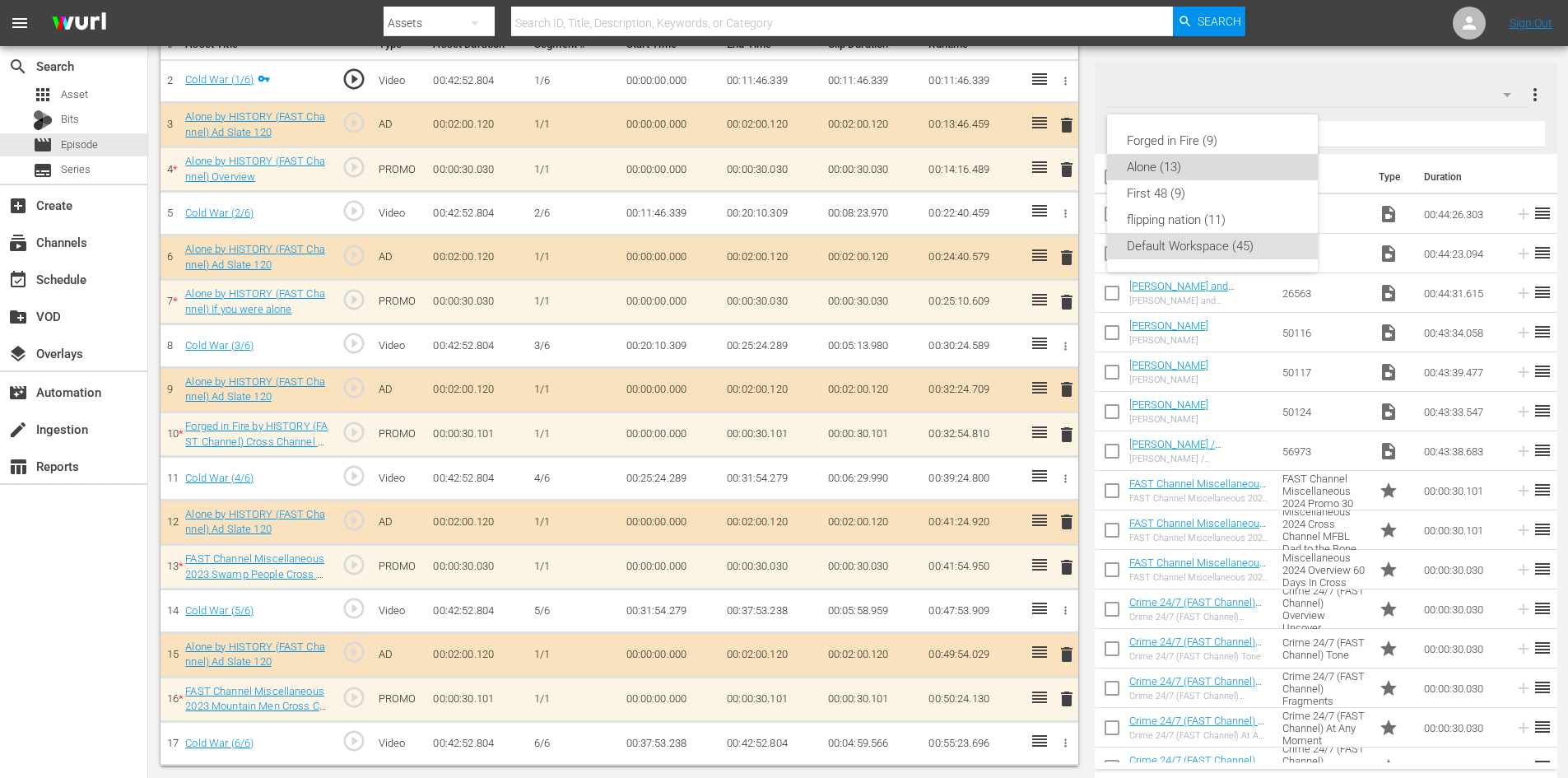
click at [1167, 172] on div "Alone (13)" at bounding box center [1212, 166] width 171 height 26
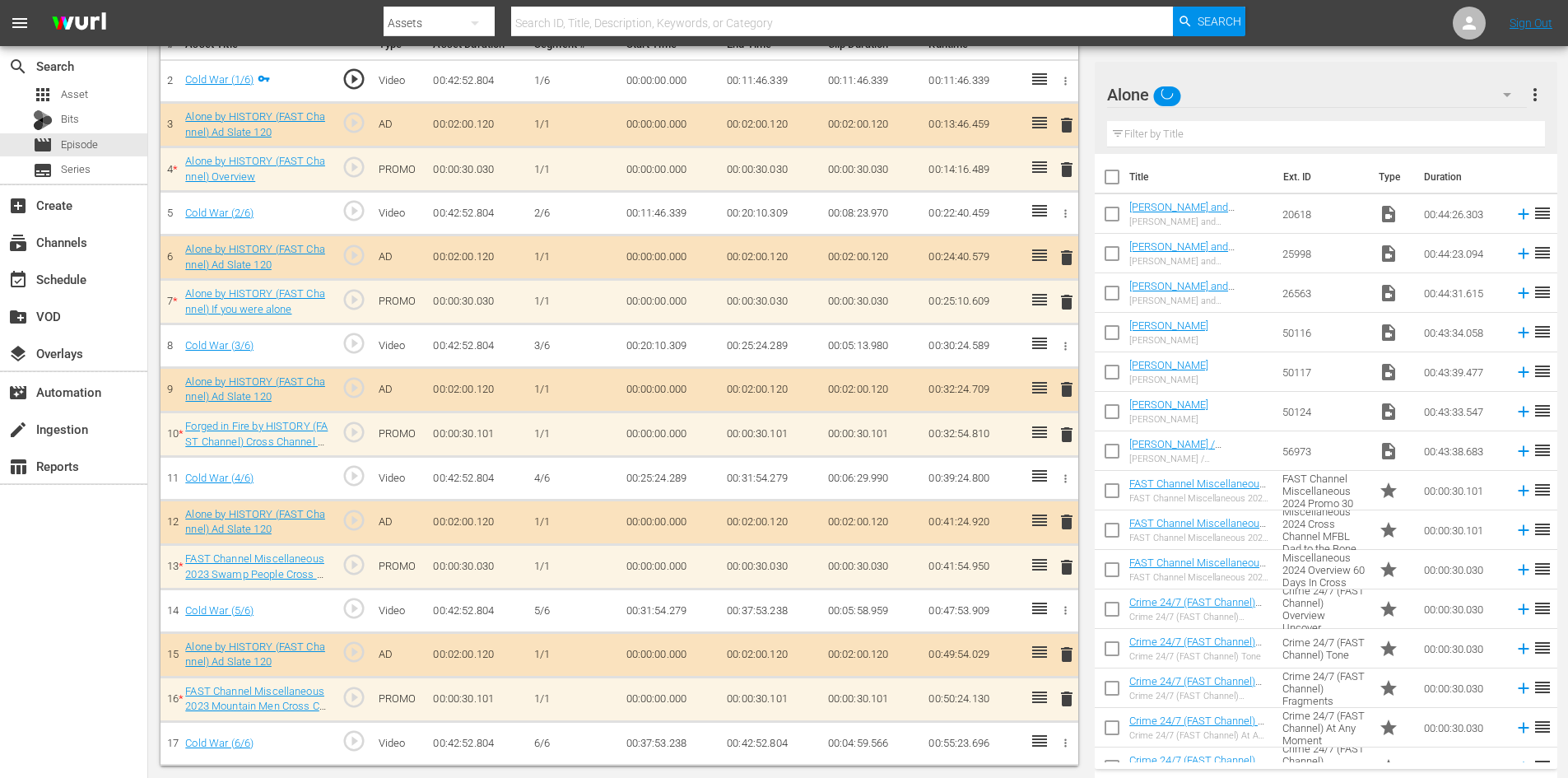
scroll to position [510, 0]
click at [1068, 172] on span "delete" at bounding box center [1066, 169] width 20 height 20
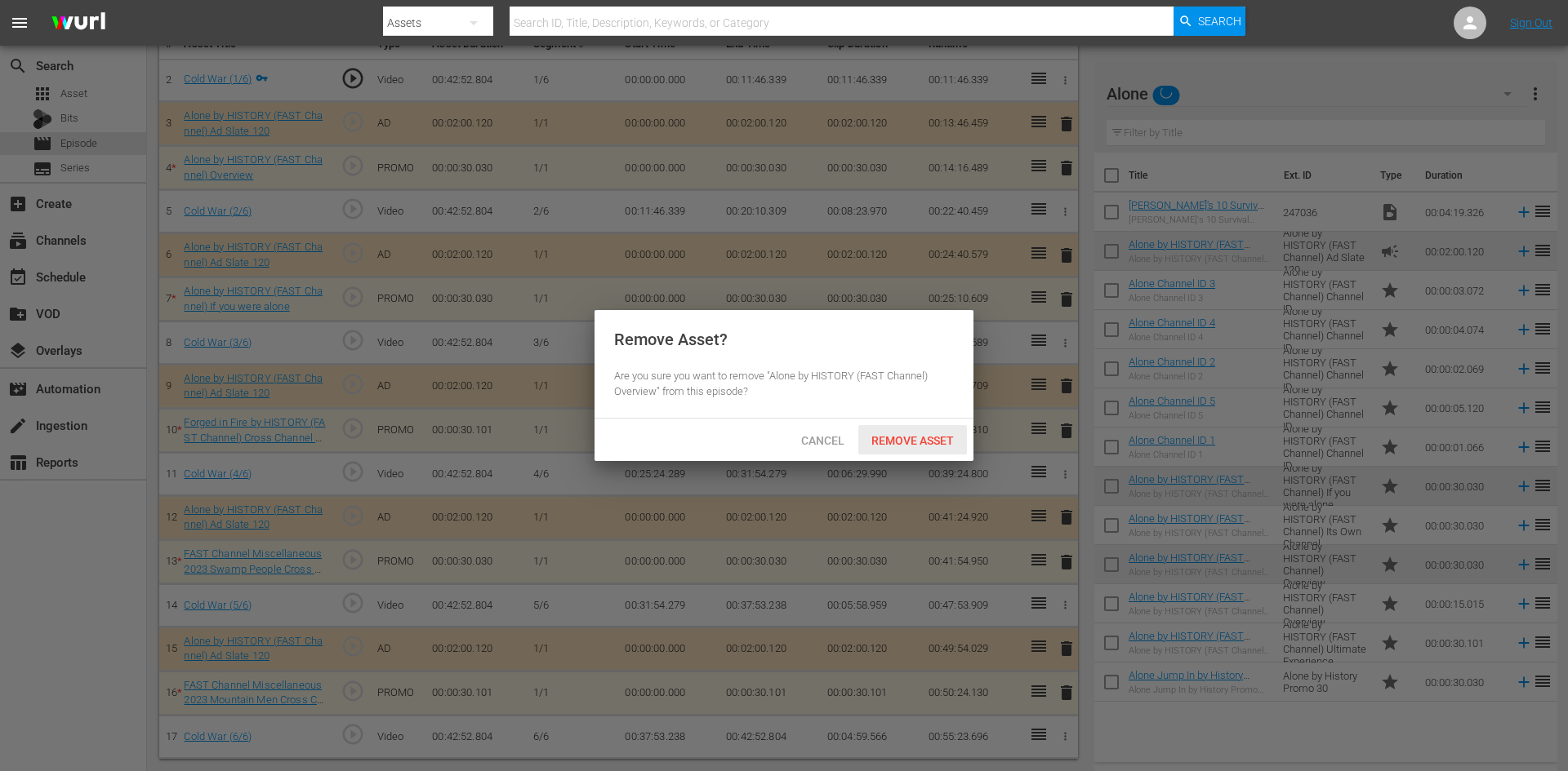
click at [930, 440] on span "Remove Asset" at bounding box center [912, 441] width 109 height 13
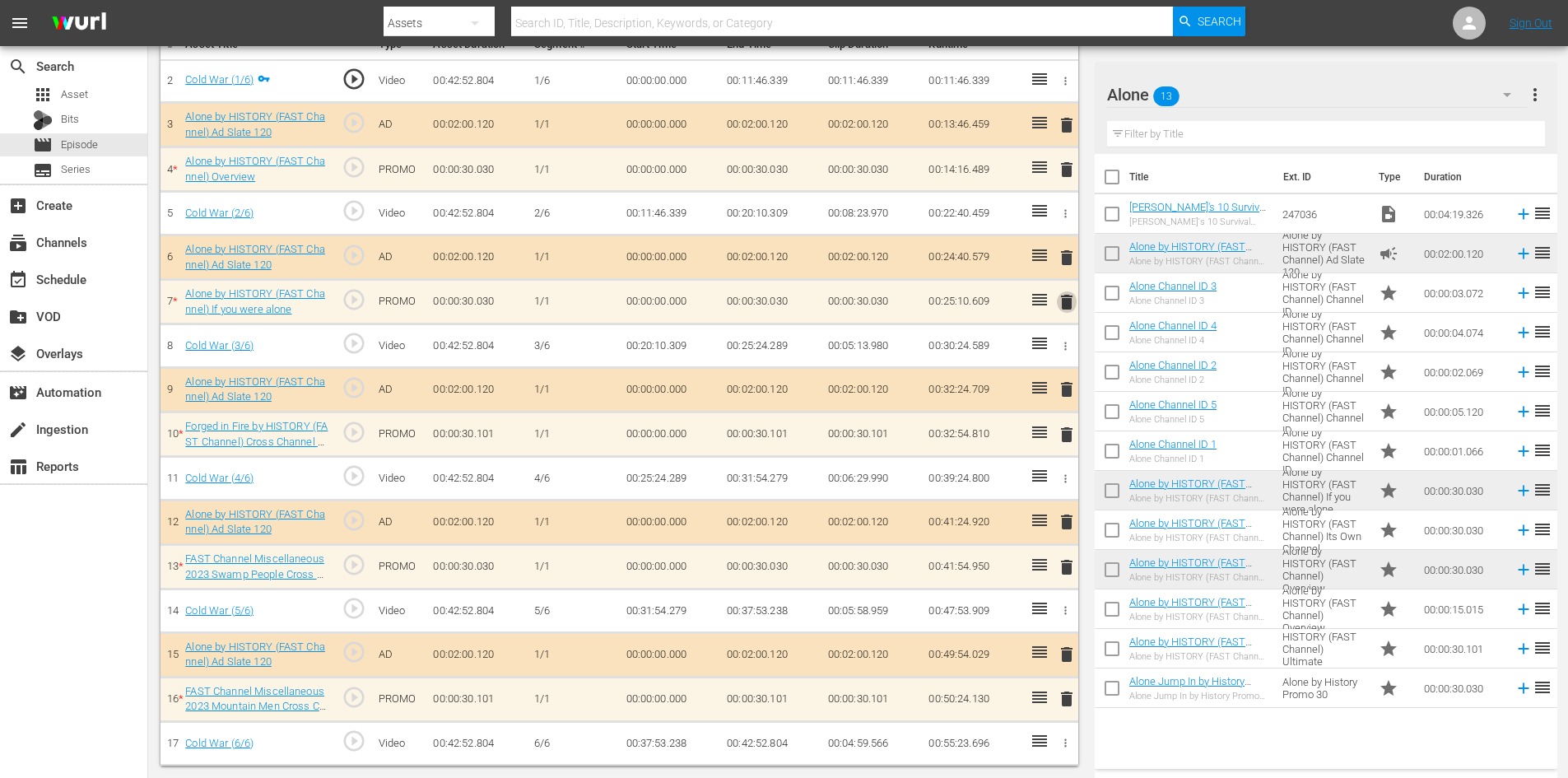
click at [1067, 299] on span "delete" at bounding box center [1066, 302] width 20 height 20
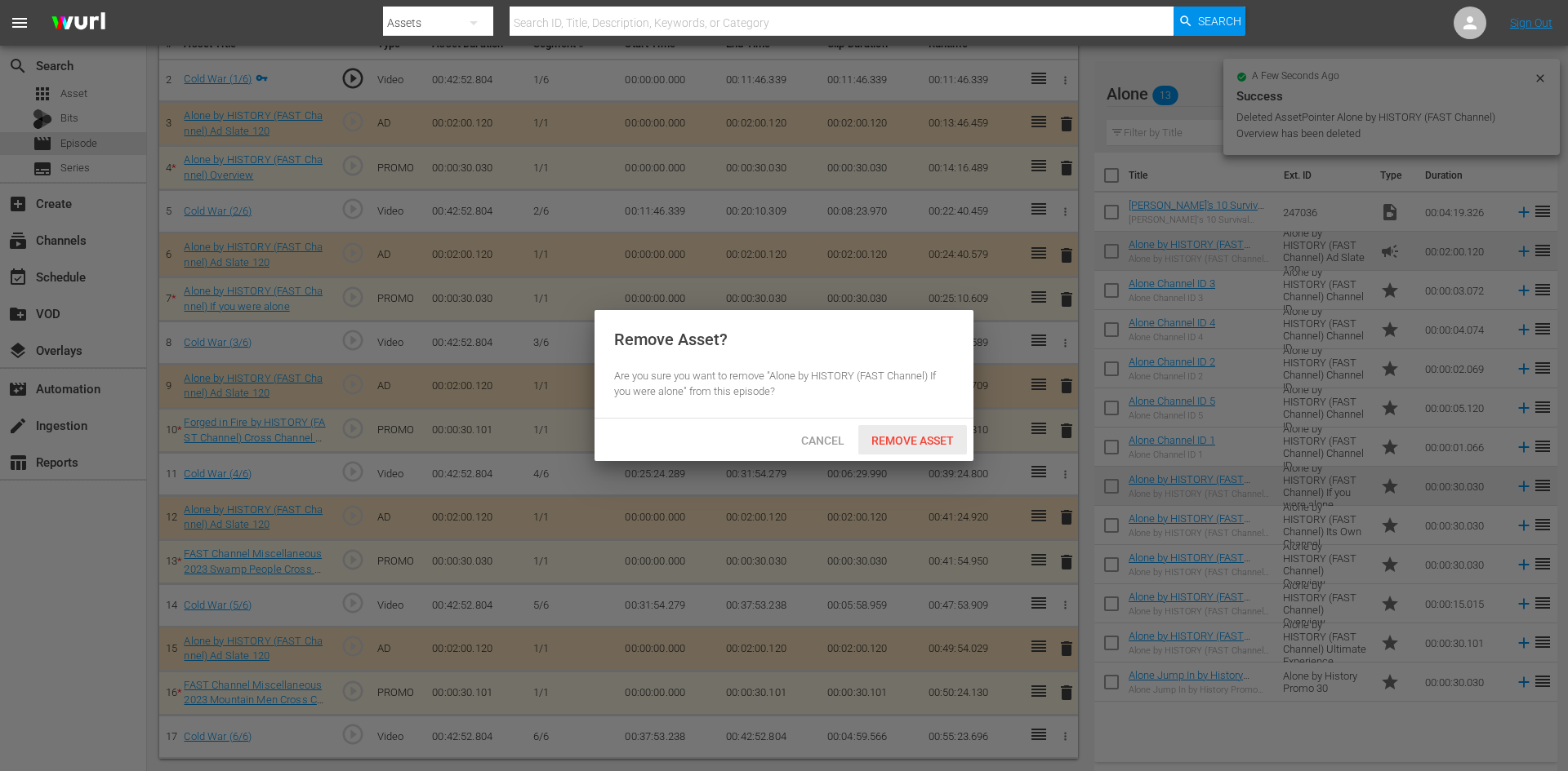
click at [941, 439] on span "Remove Asset" at bounding box center [912, 441] width 109 height 13
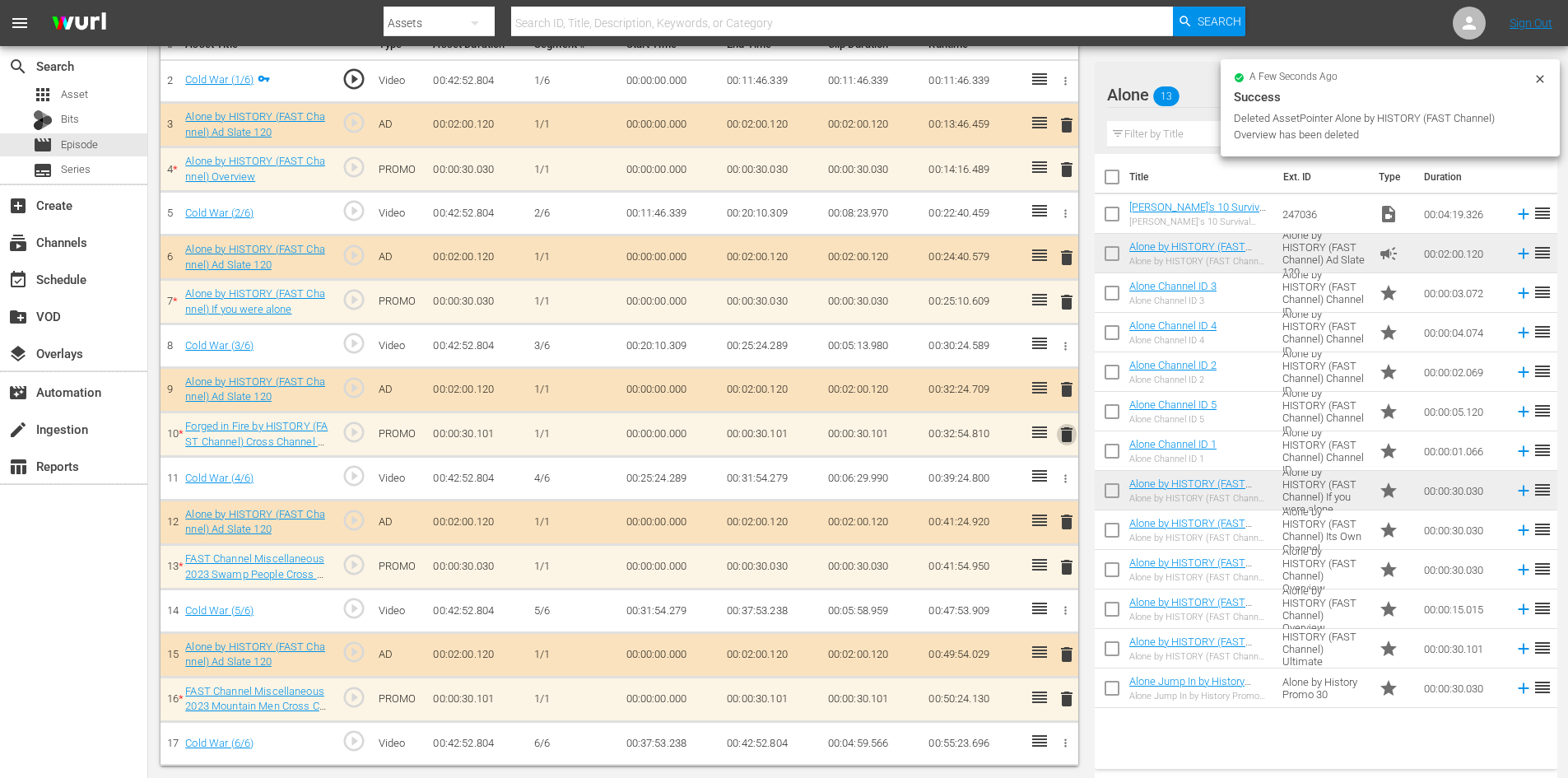
click at [1073, 434] on span "delete" at bounding box center [1066, 434] width 20 height 20
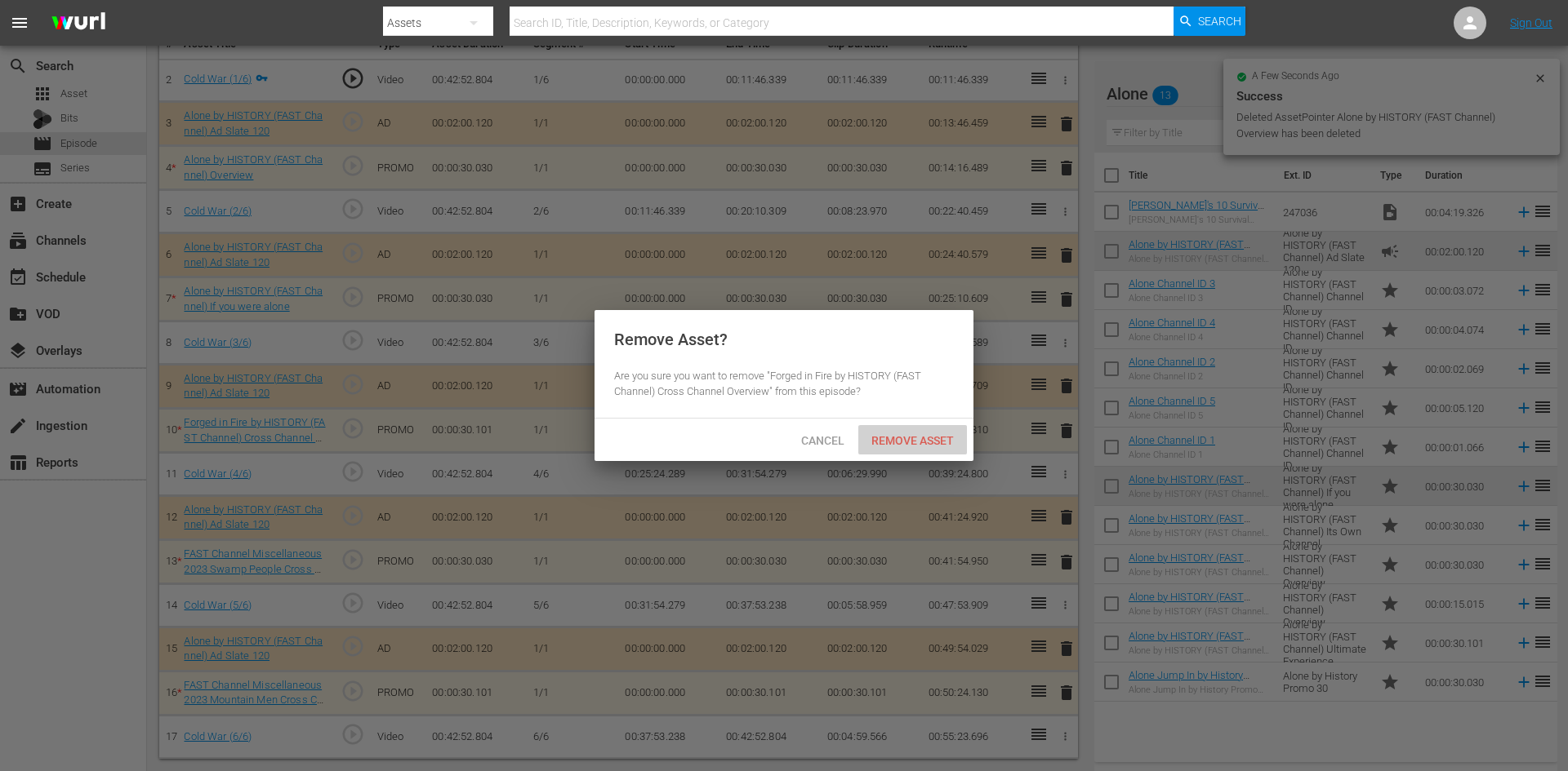
click at [932, 445] on span "Remove Asset" at bounding box center [912, 441] width 109 height 13
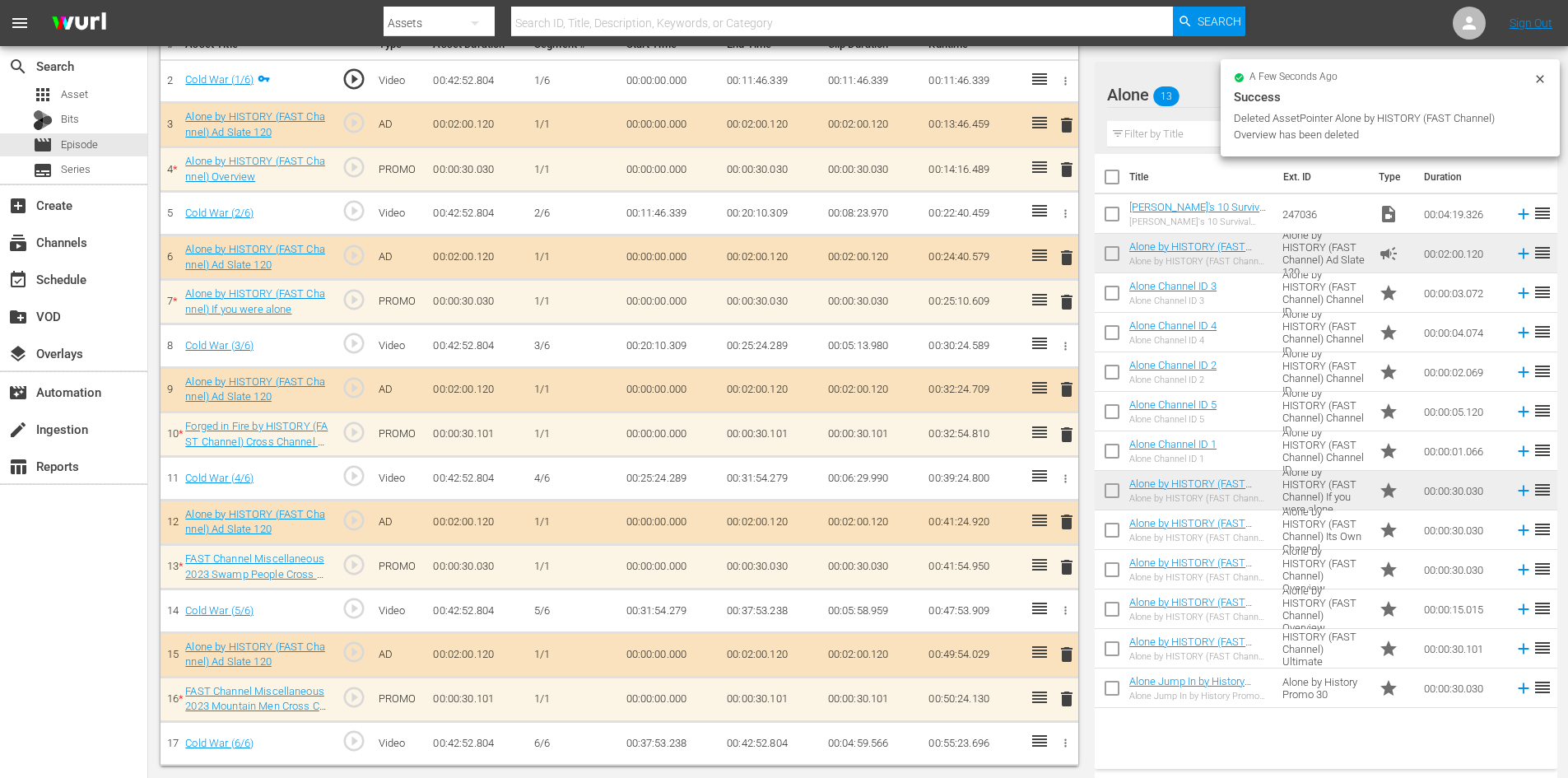
scroll to position [465, 0]
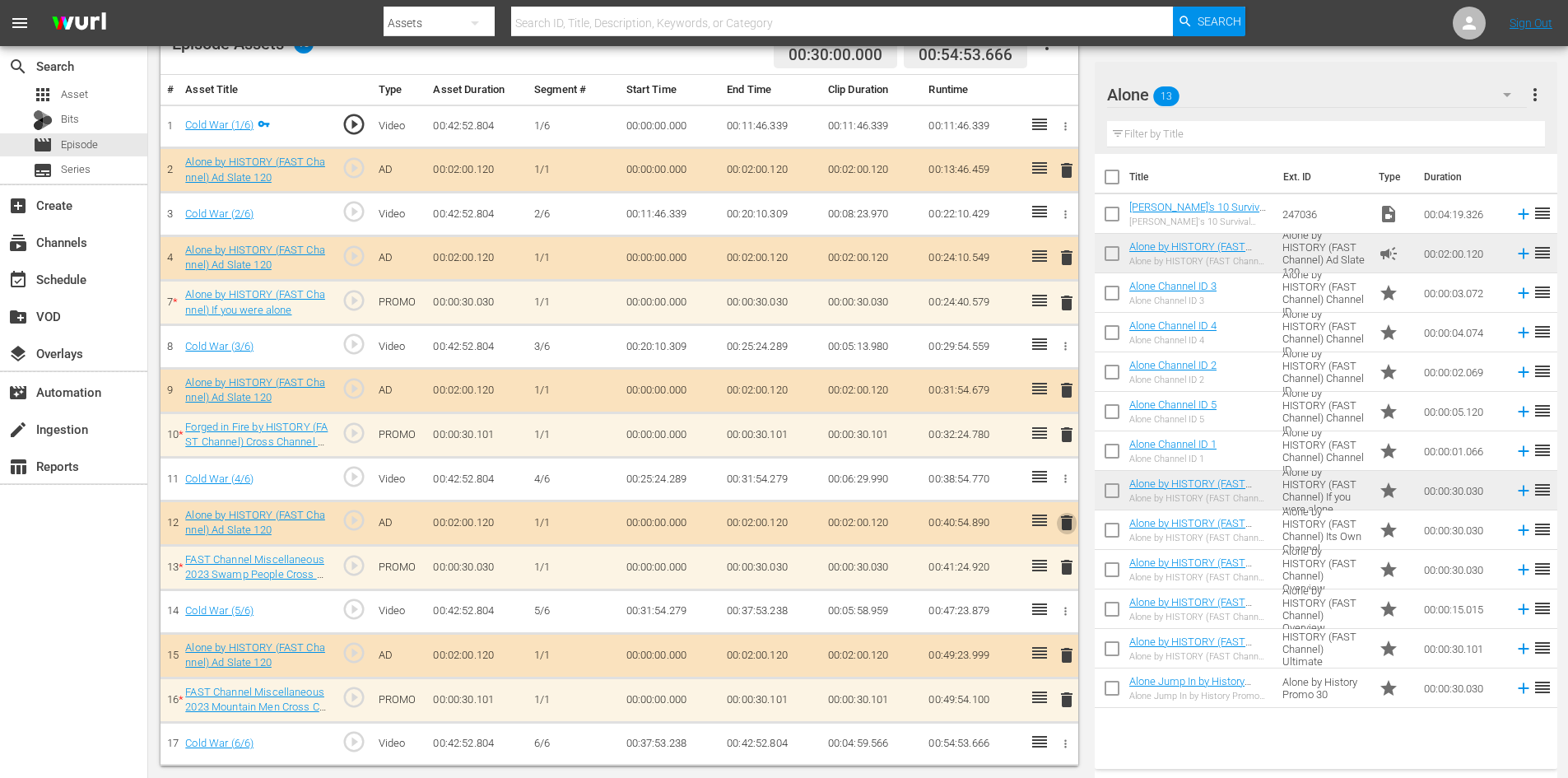
click at [1064, 516] on span "delete" at bounding box center [1066, 522] width 20 height 20
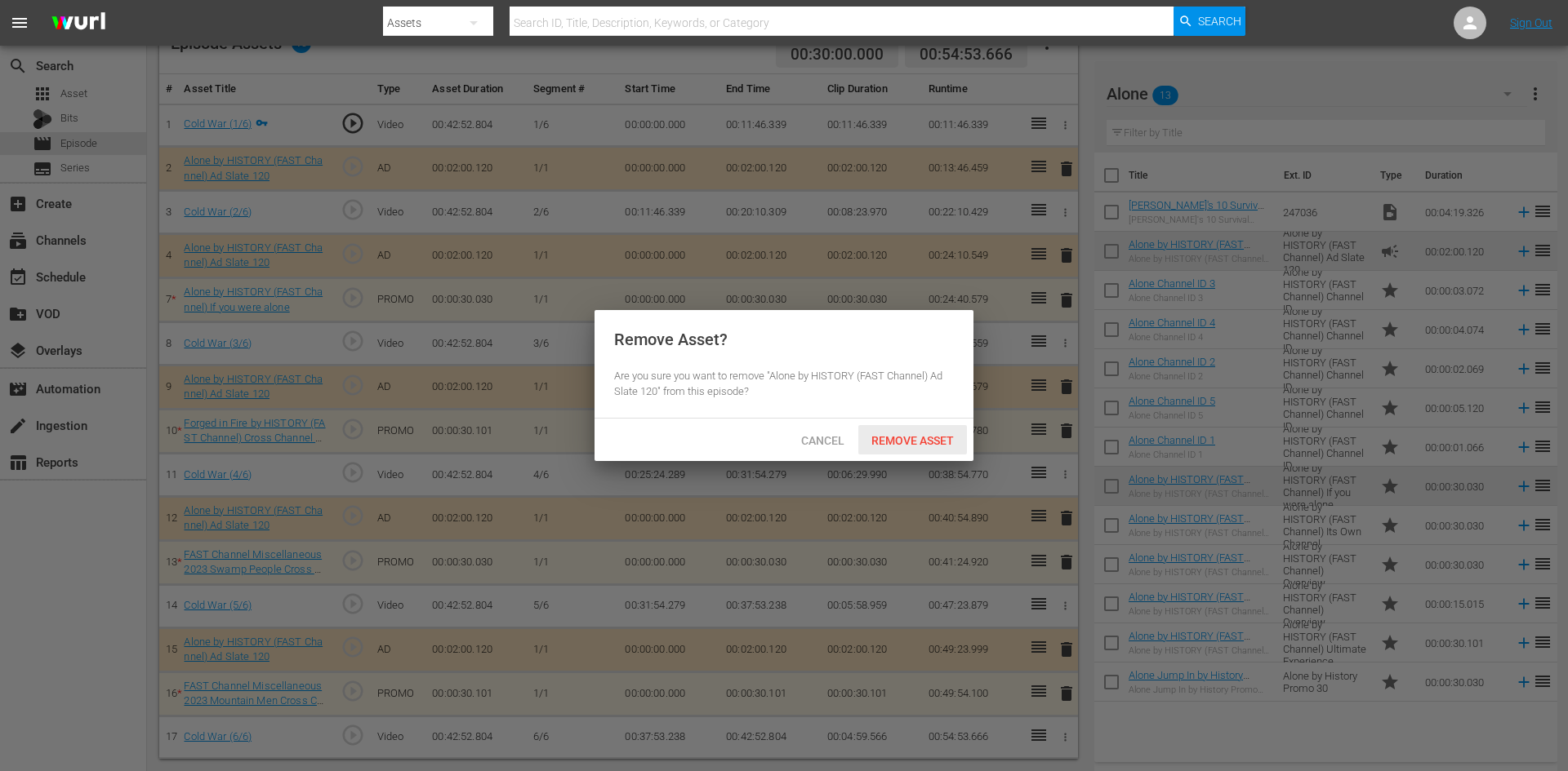
click at [907, 442] on span "Remove Asset" at bounding box center [912, 441] width 109 height 13
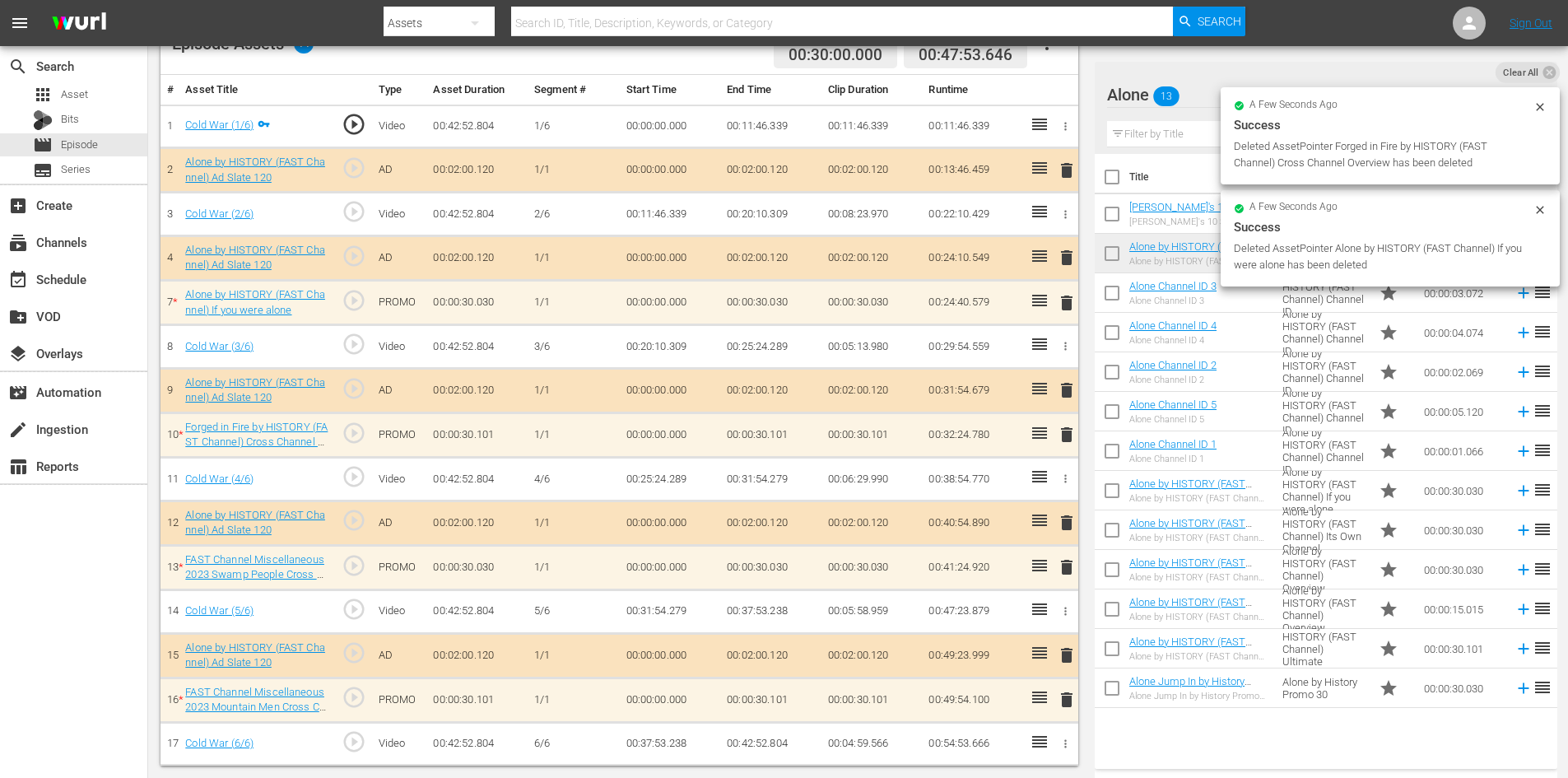
click at [1070, 697] on span "delete" at bounding box center [1066, 700] width 20 height 20
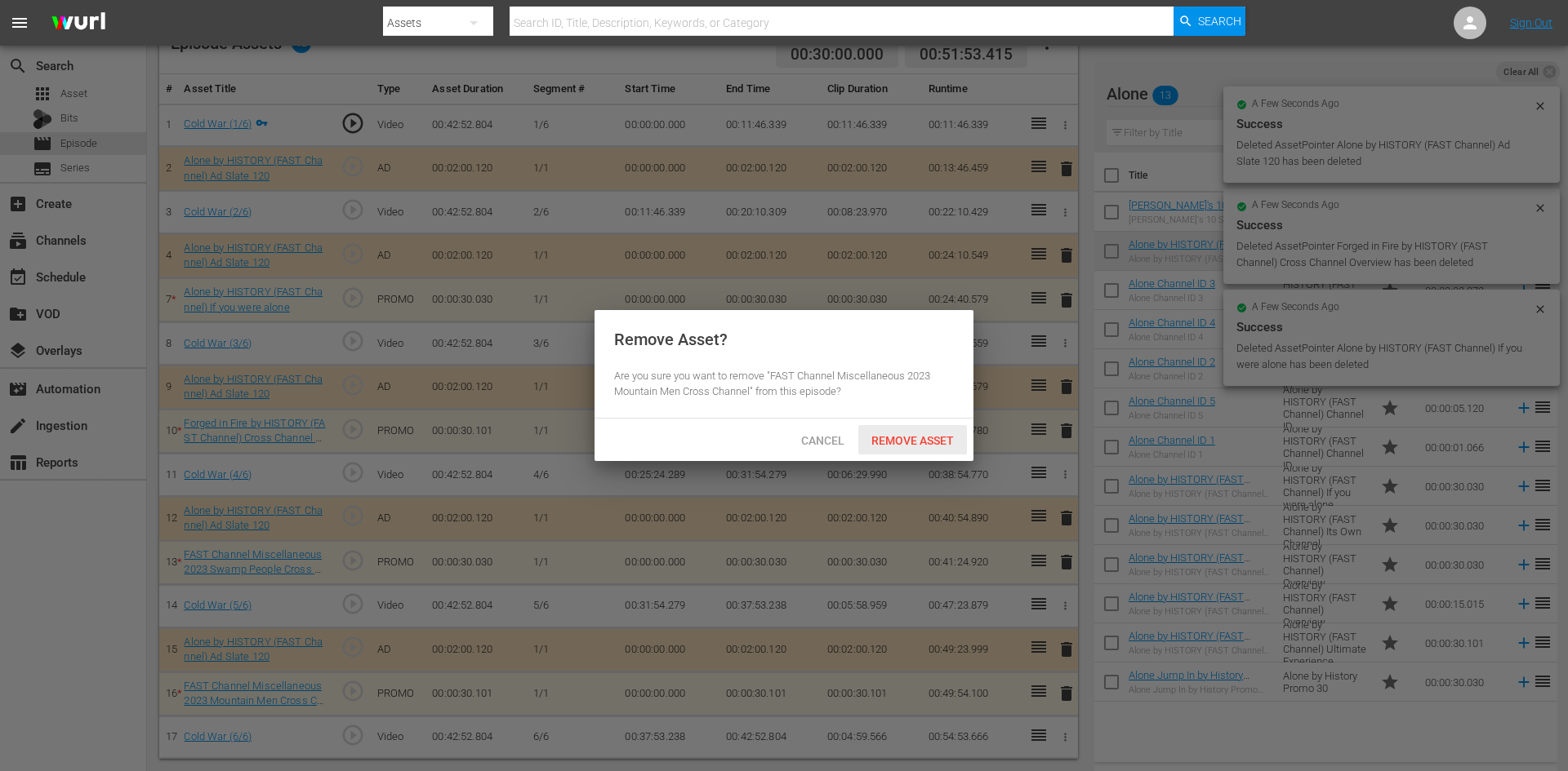
click at [910, 440] on span "Remove Asset" at bounding box center [912, 441] width 109 height 13
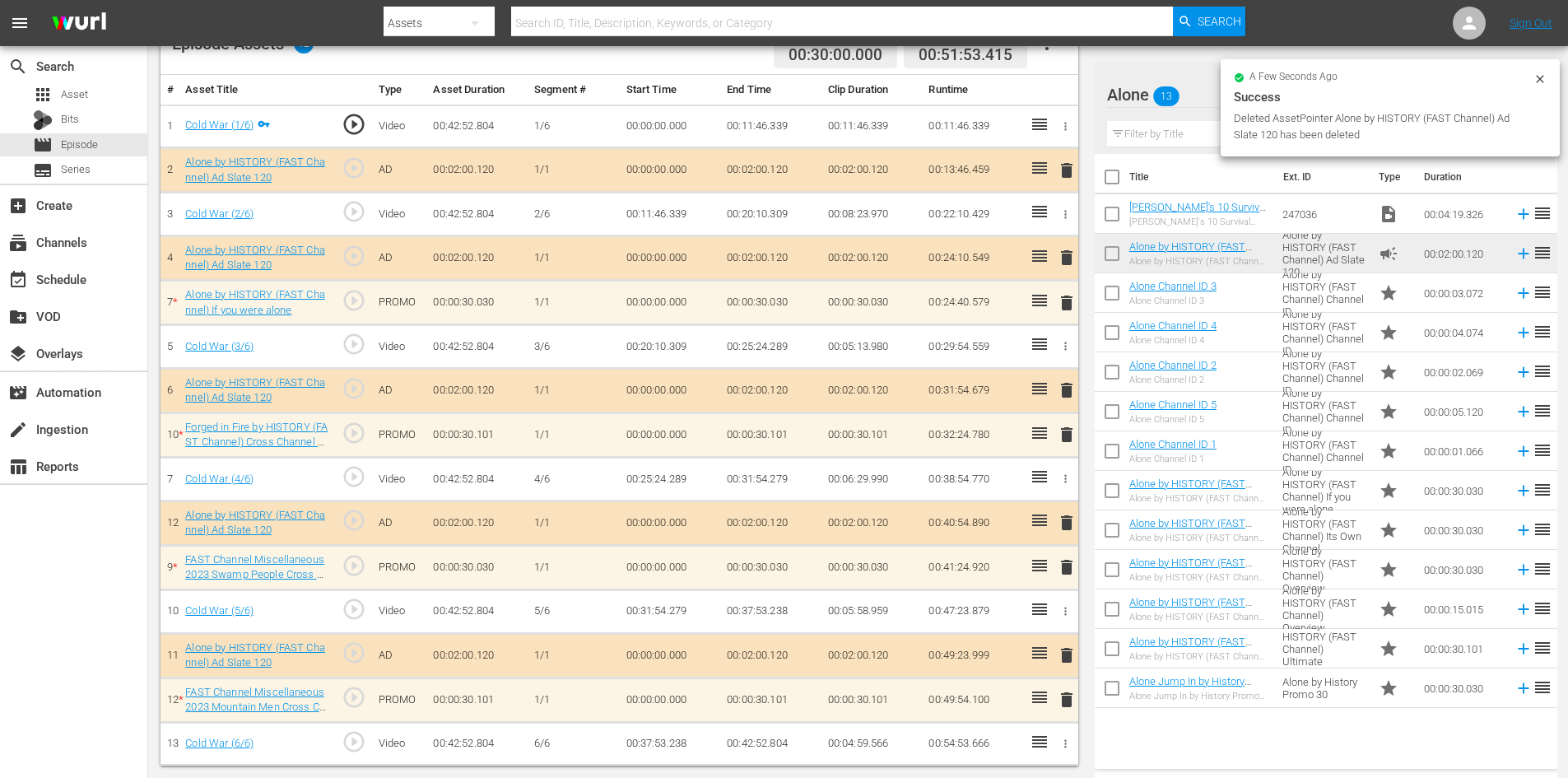
scroll to position [429, 0]
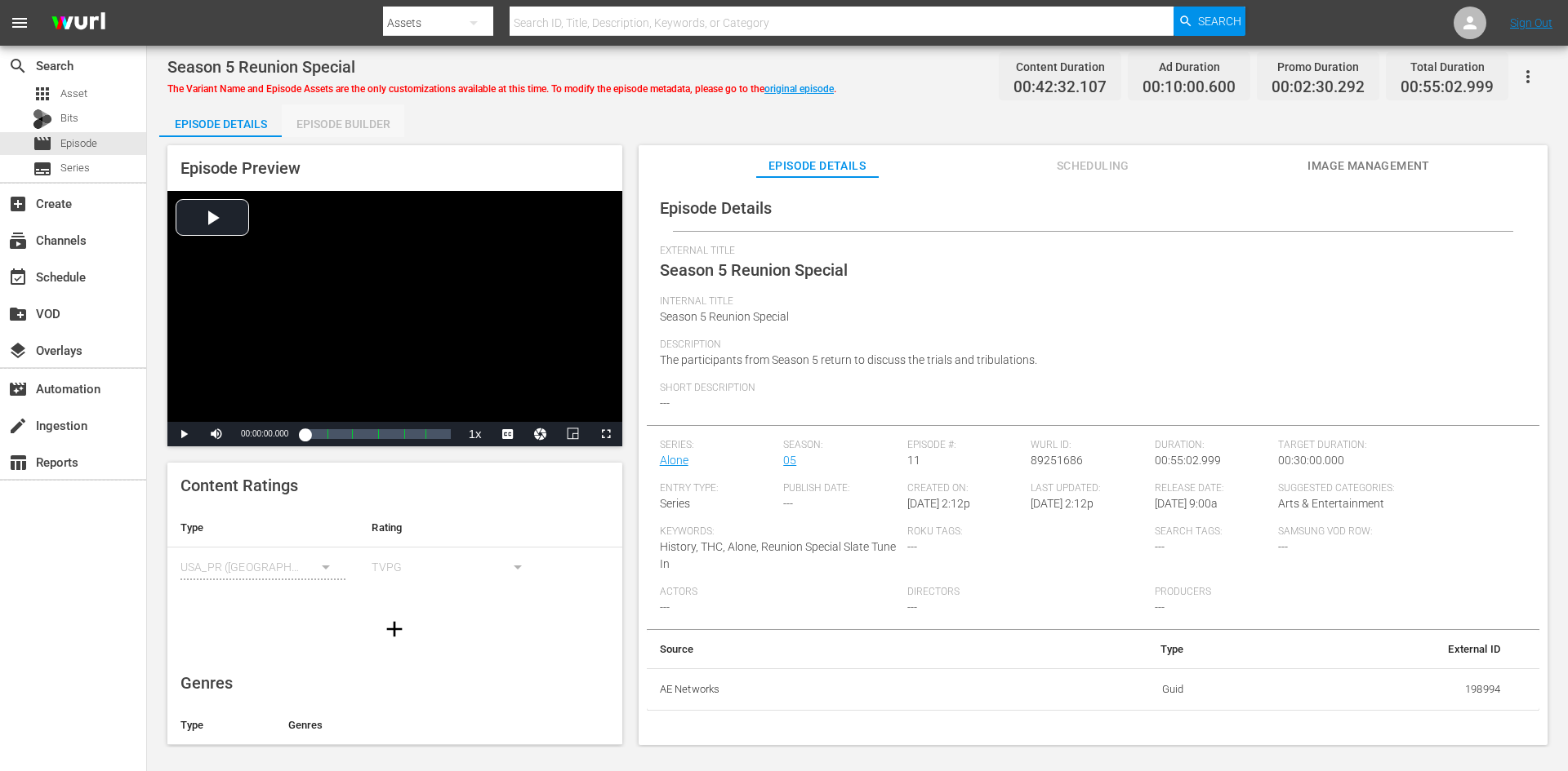
click at [309, 120] on div "Episode Builder" at bounding box center [343, 124] width 122 height 40
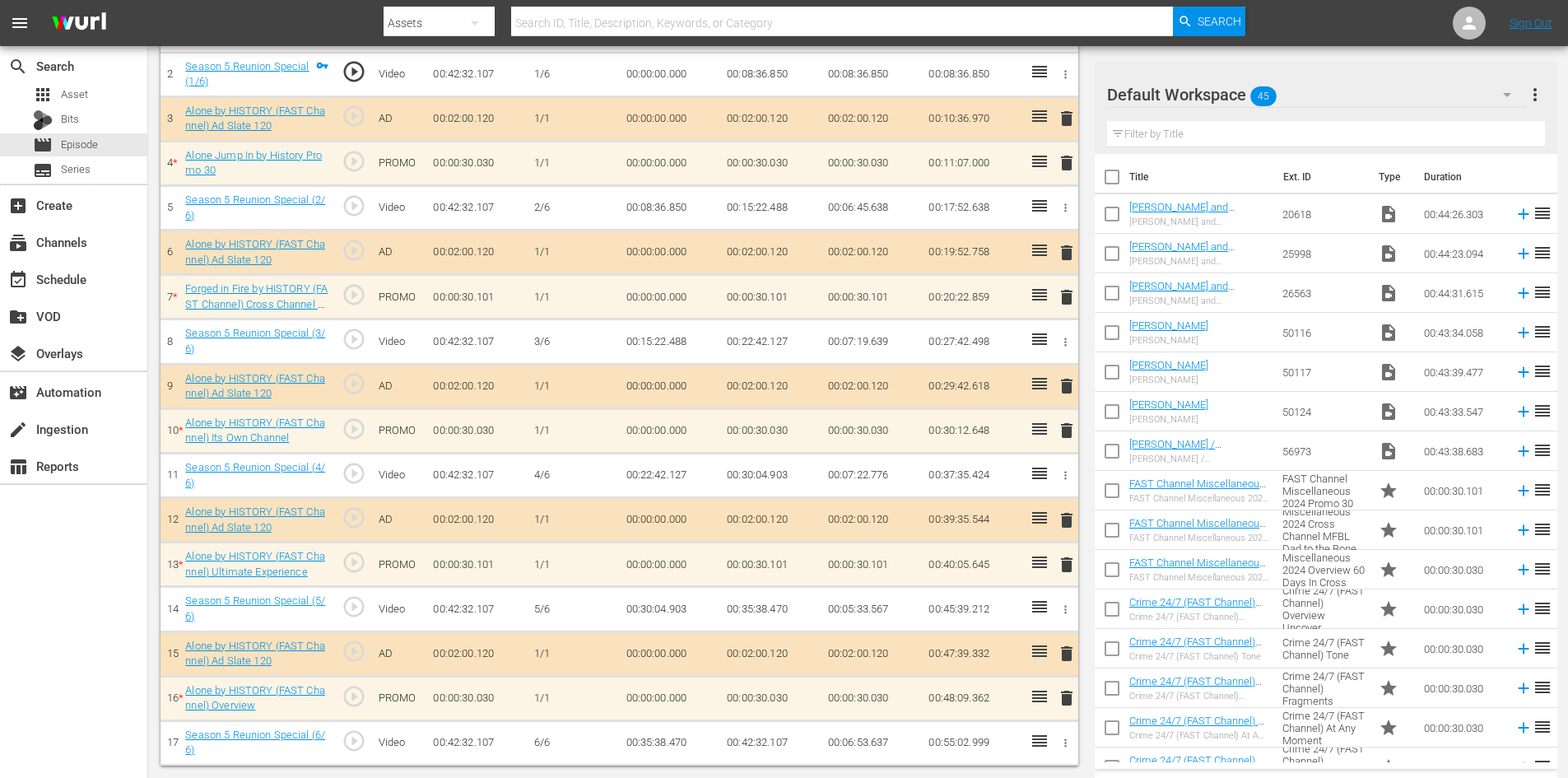
scroll to position [518, 0]
click at [1402, 95] on div "Default Workspace 45" at bounding box center [1317, 94] width 420 height 46
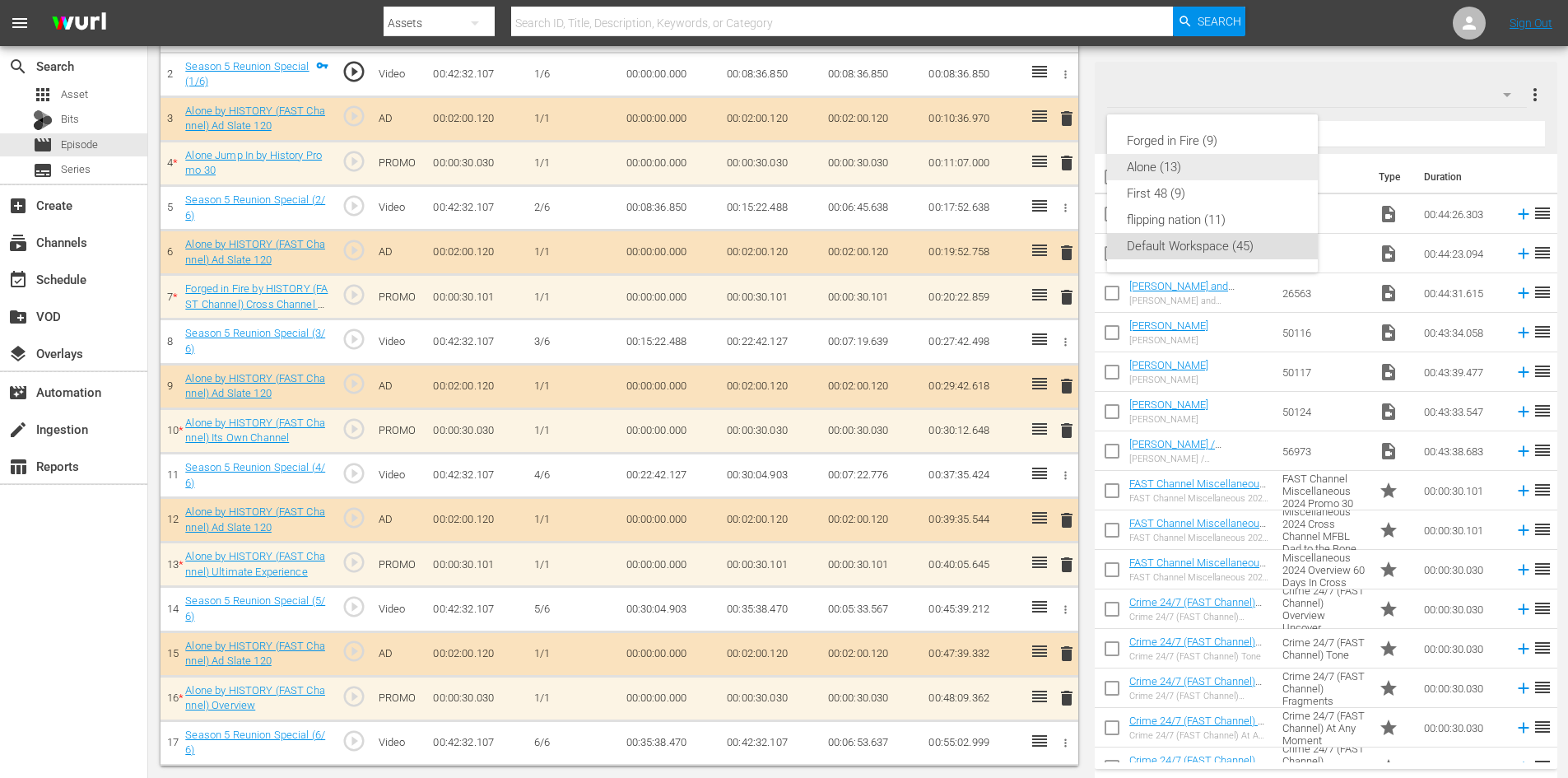
click at [1187, 177] on div "Alone (13)" at bounding box center [1212, 166] width 171 height 26
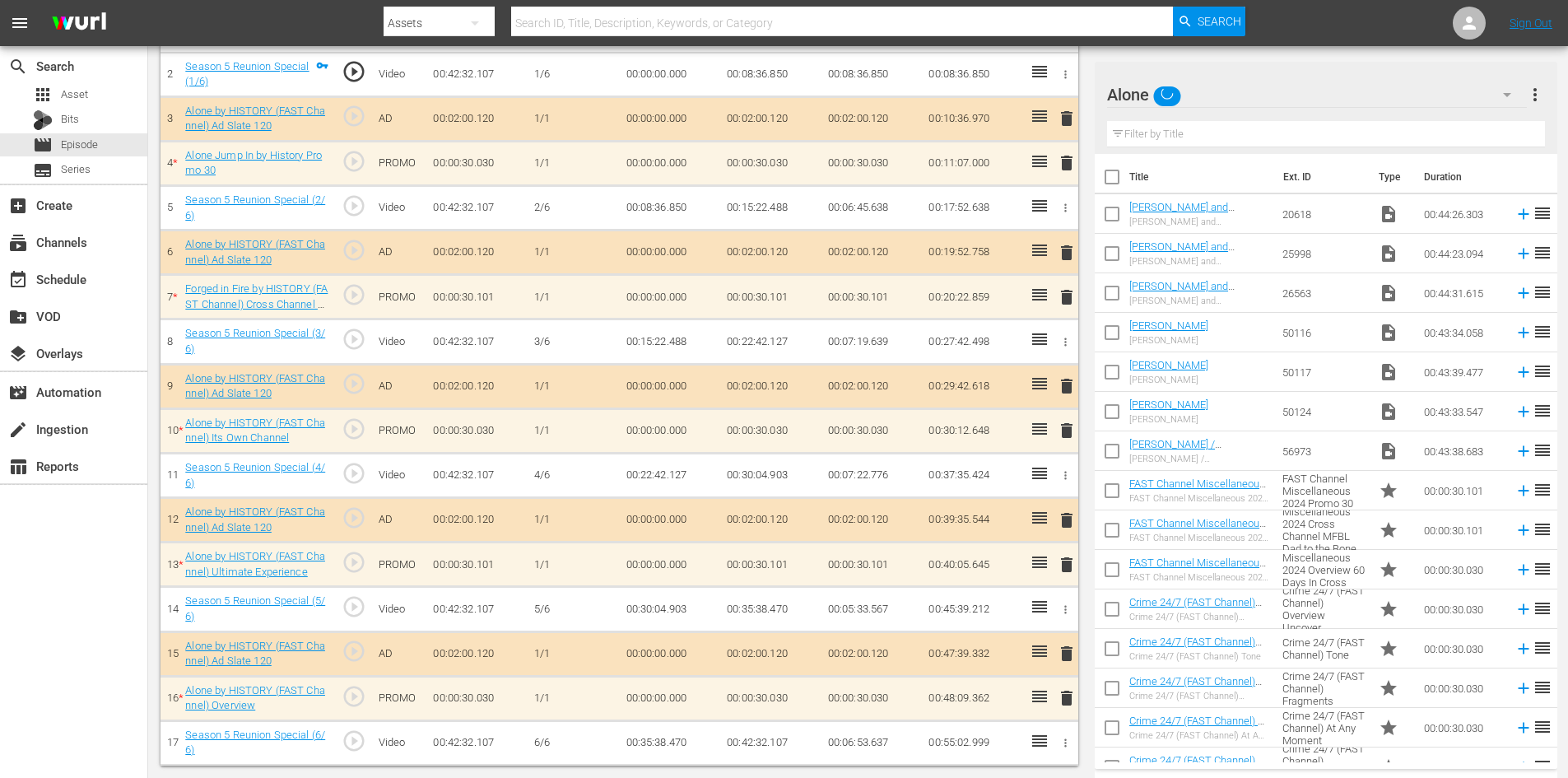
click at [1065, 160] on span "delete" at bounding box center [1066, 162] width 20 height 20
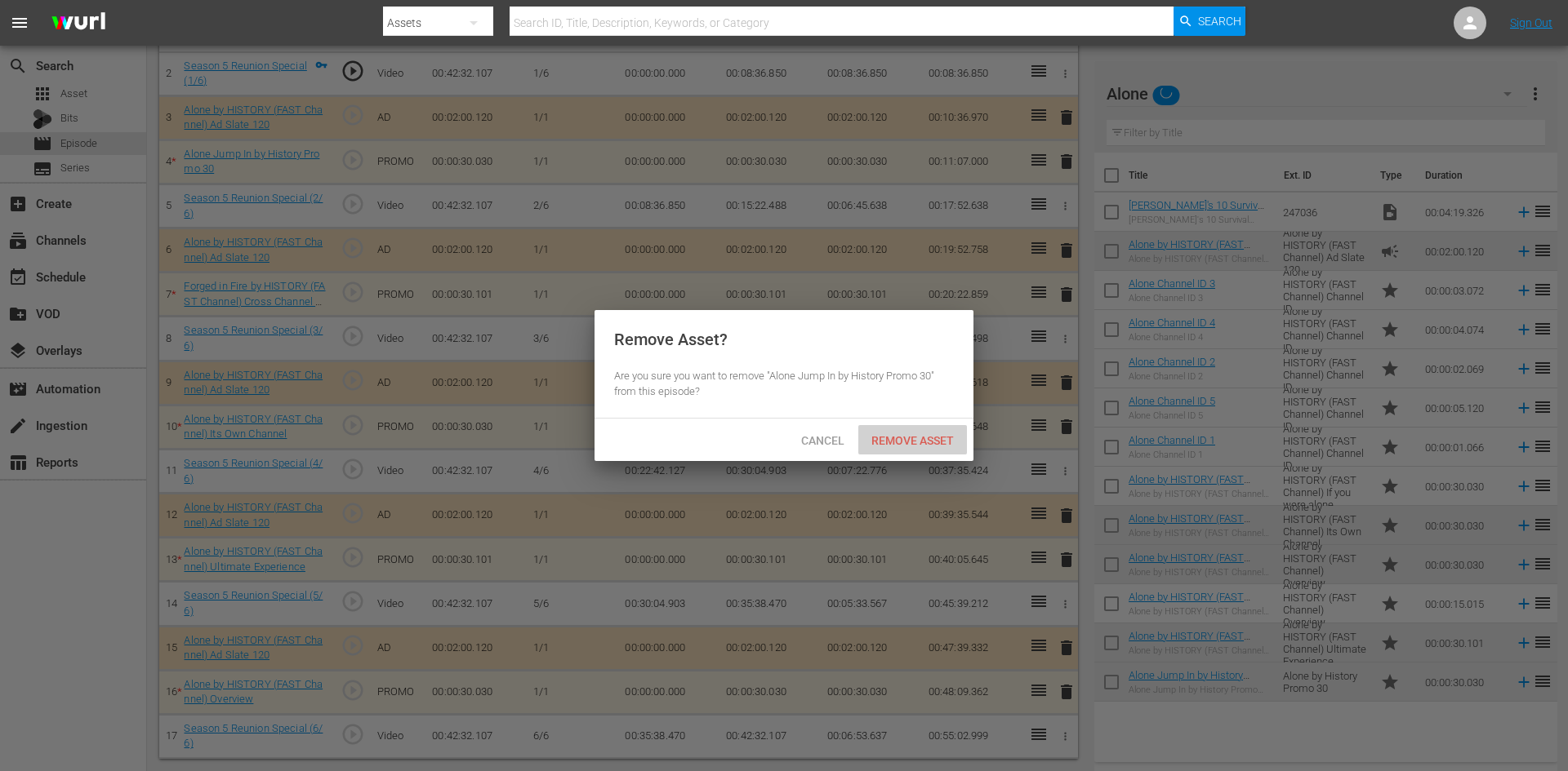
click at [908, 436] on span "Remove Asset" at bounding box center [912, 441] width 109 height 13
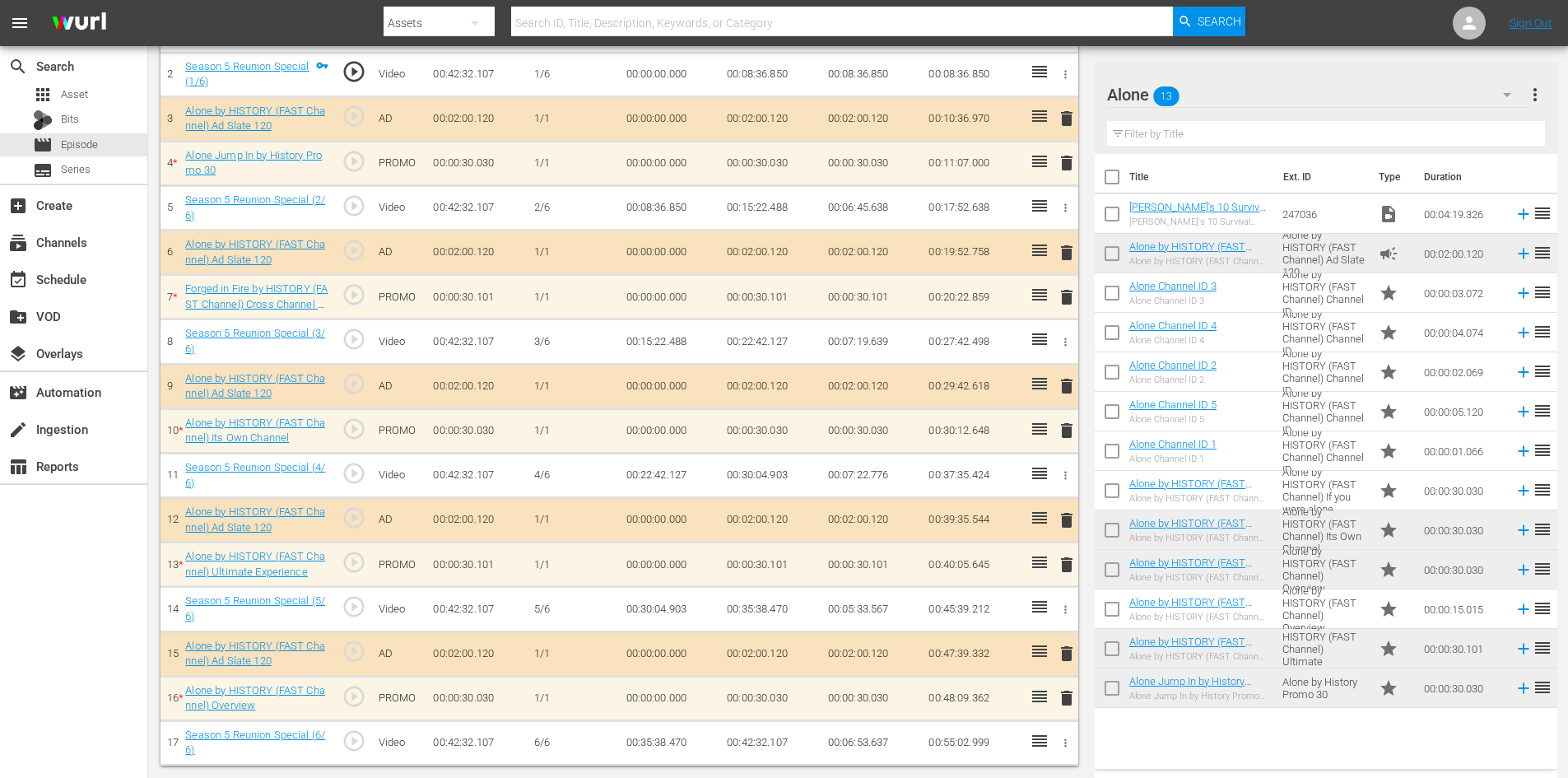
click at [1071, 301] on span "delete" at bounding box center [1066, 296] width 20 height 20
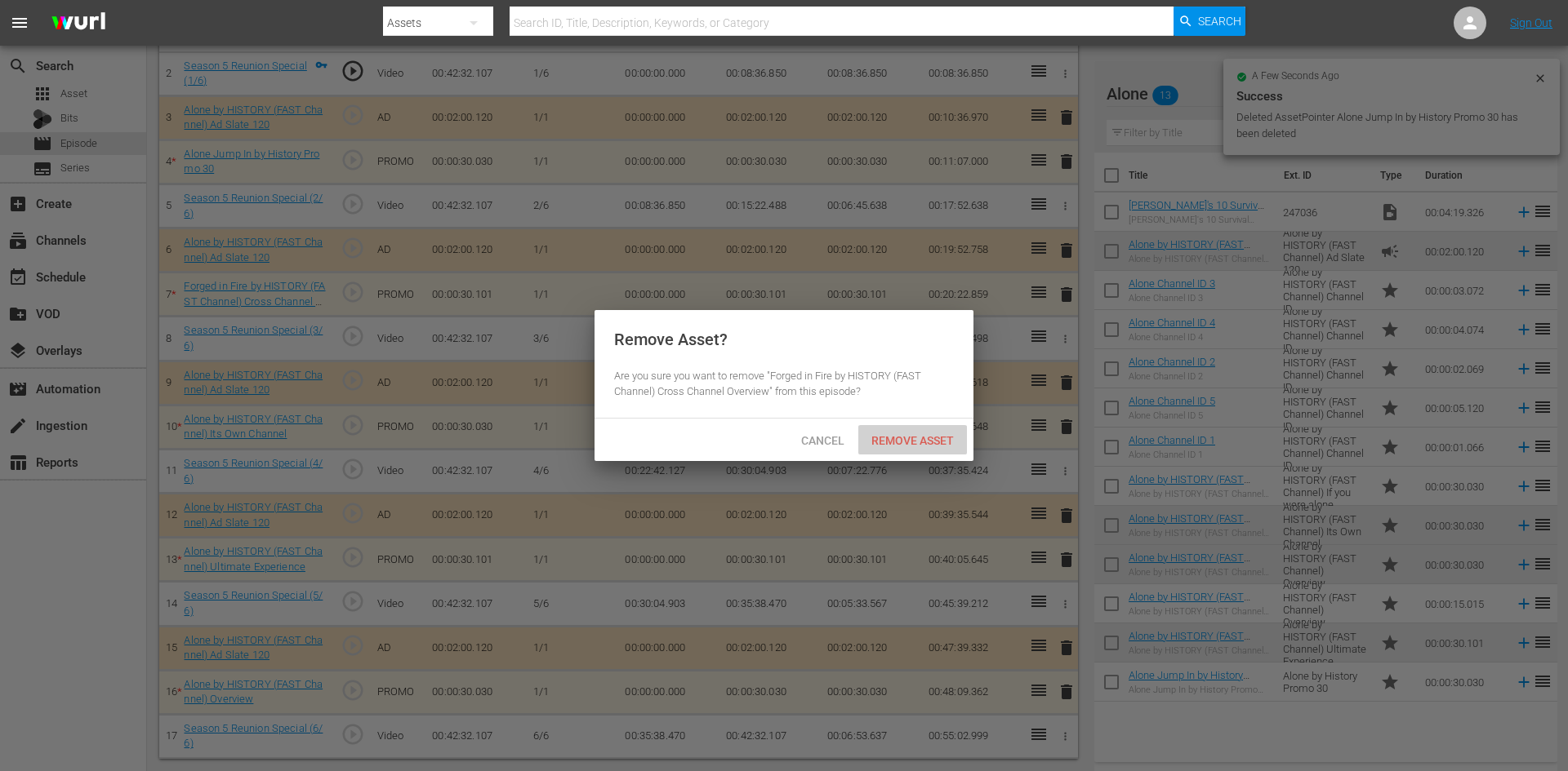
click at [911, 436] on span "Remove Asset" at bounding box center [912, 441] width 109 height 13
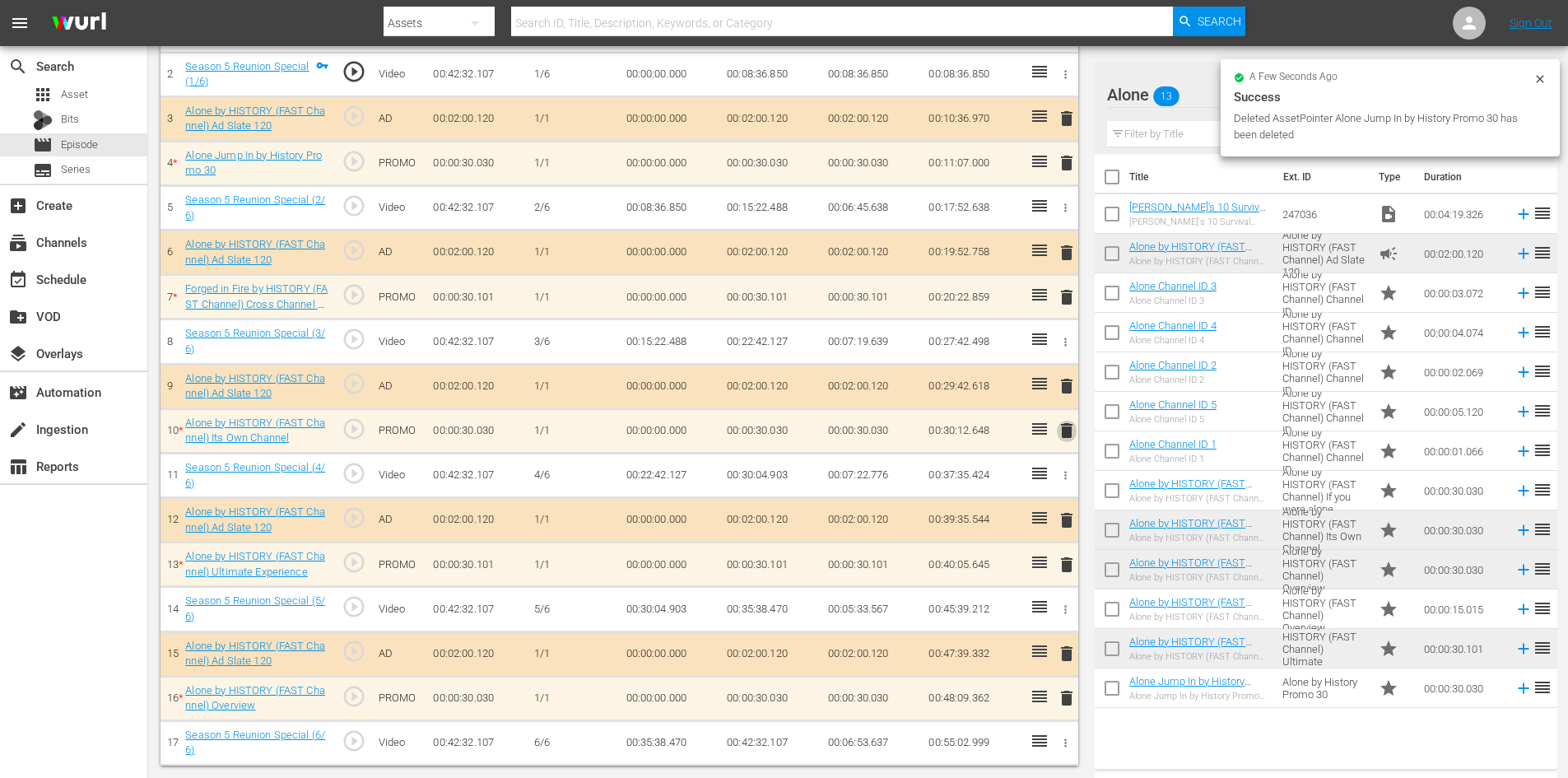
click at [1062, 430] on span "delete" at bounding box center [1066, 431] width 20 height 20
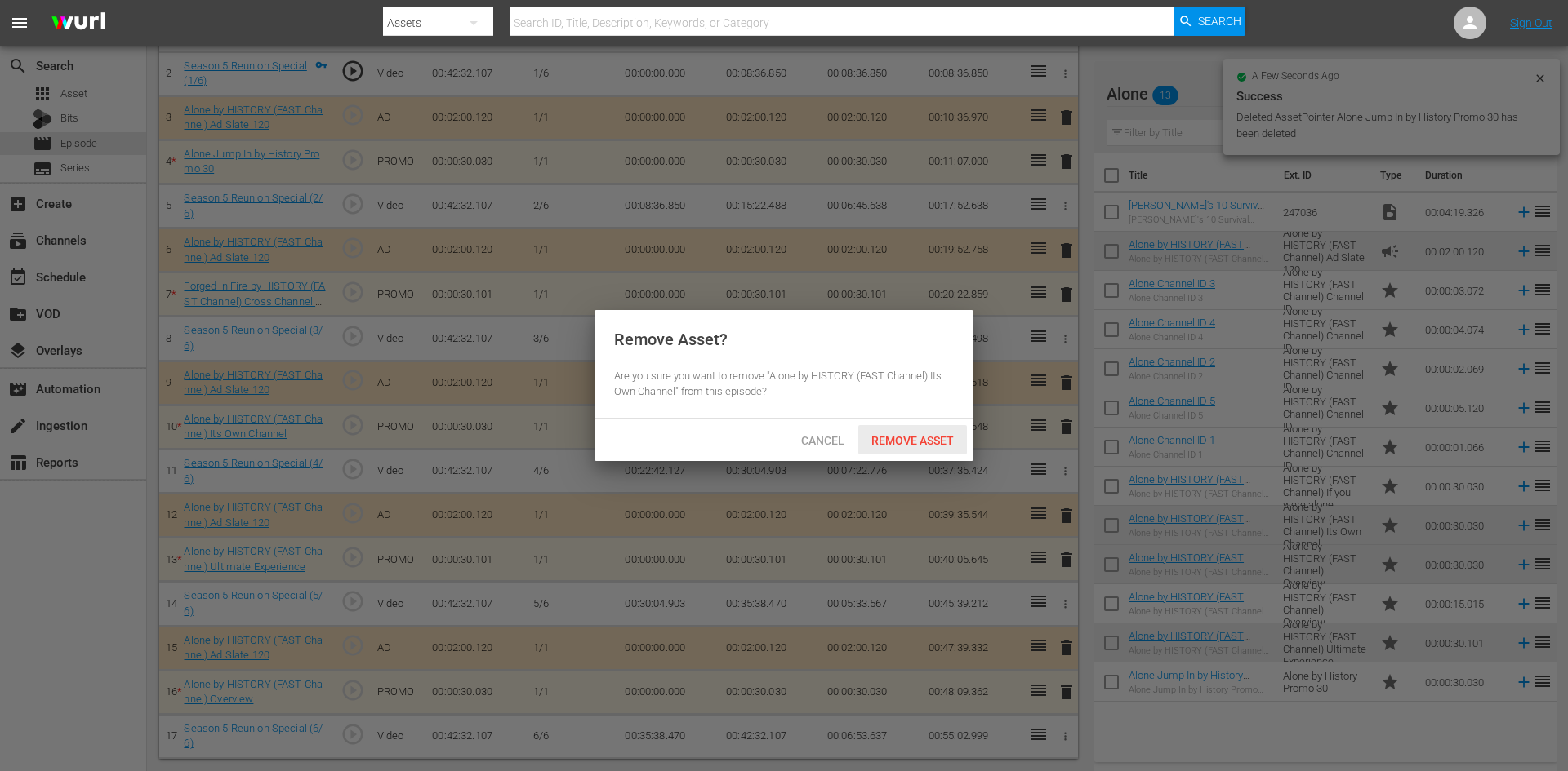
click at [896, 441] on span "Remove Asset" at bounding box center [912, 441] width 109 height 13
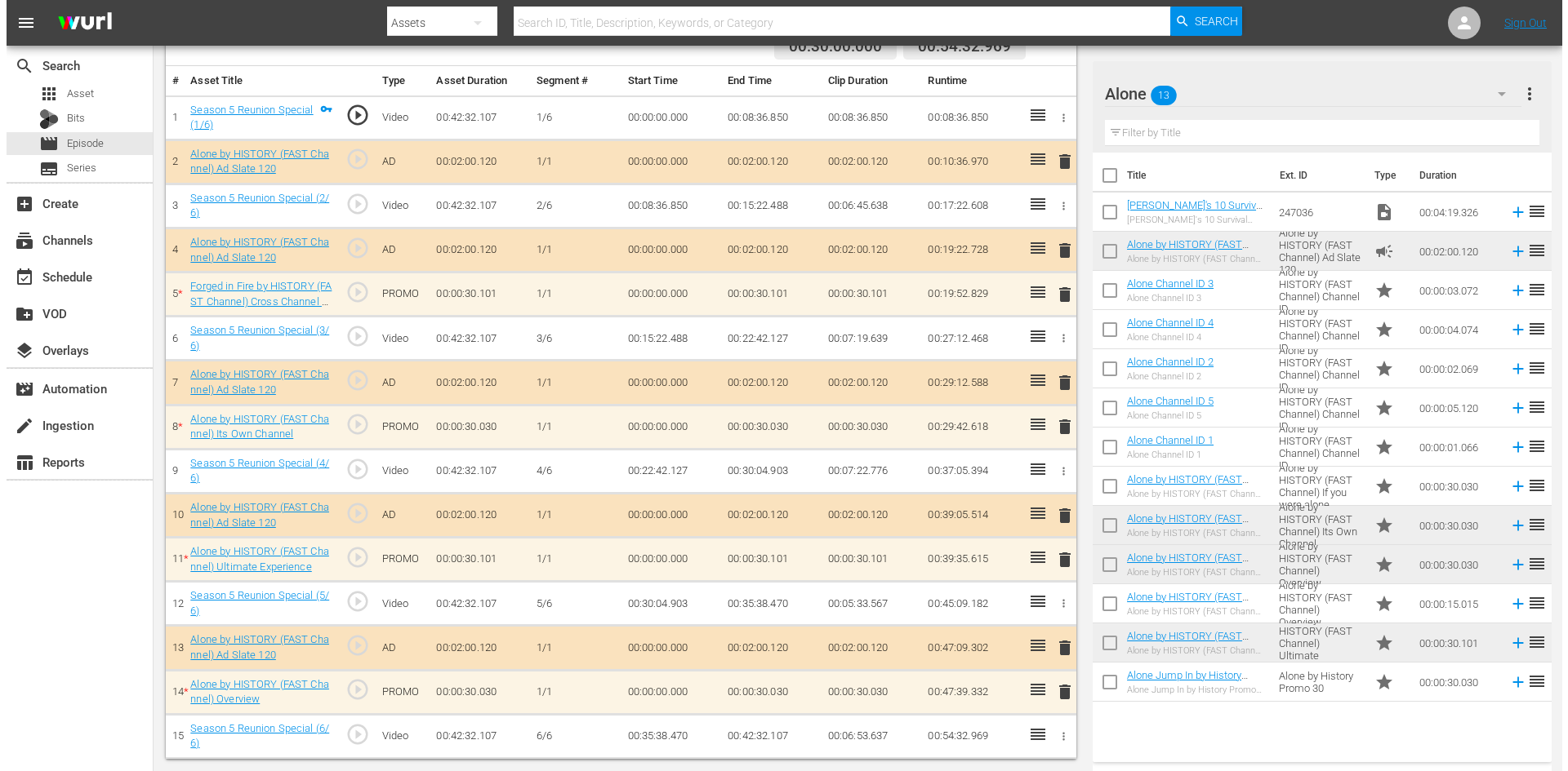
scroll to position [470, 0]
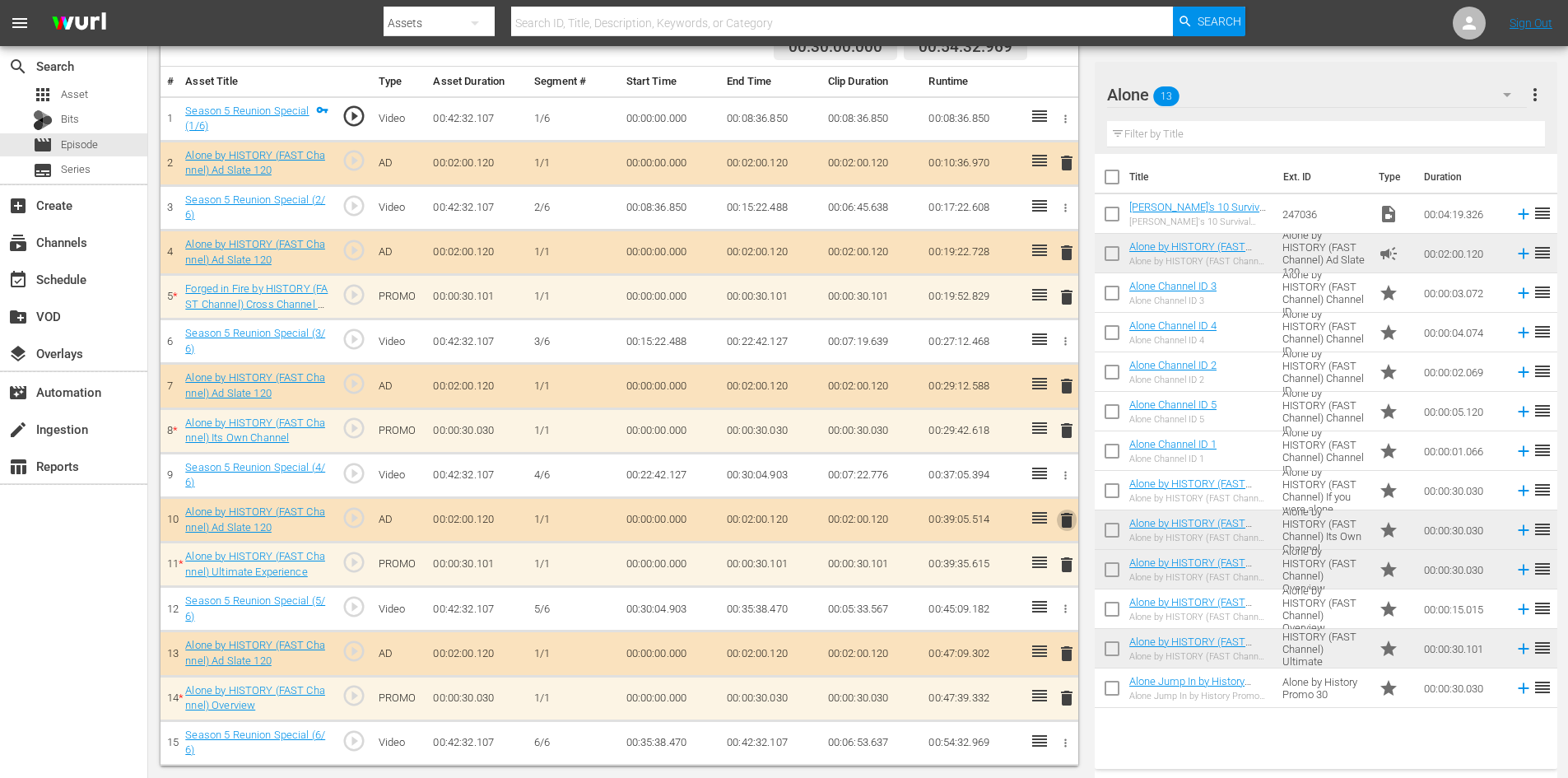
click at [1071, 519] on span "delete" at bounding box center [1066, 520] width 20 height 20
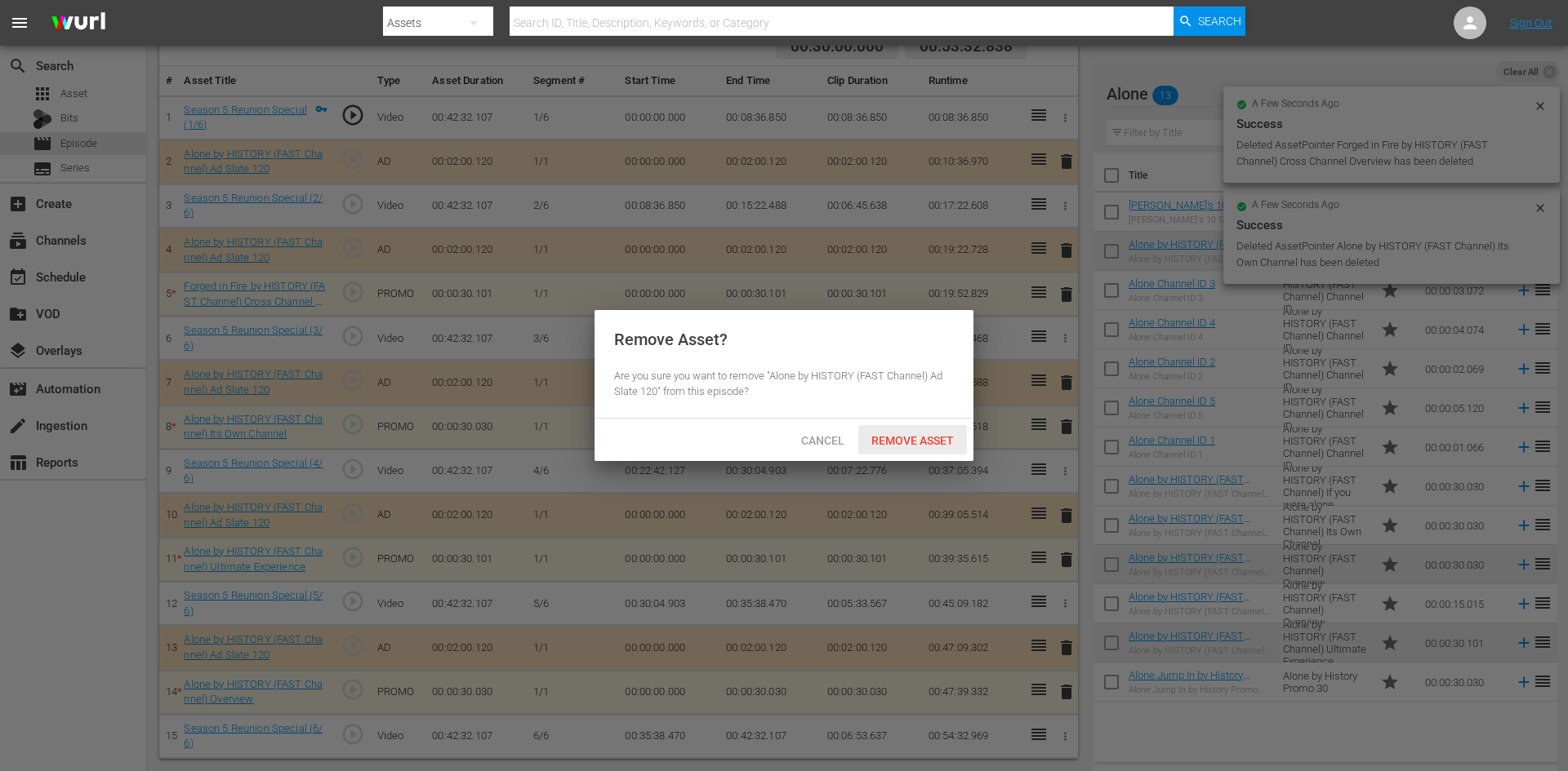
click at [898, 431] on div "Remove Asset" at bounding box center [912, 440] width 109 height 30
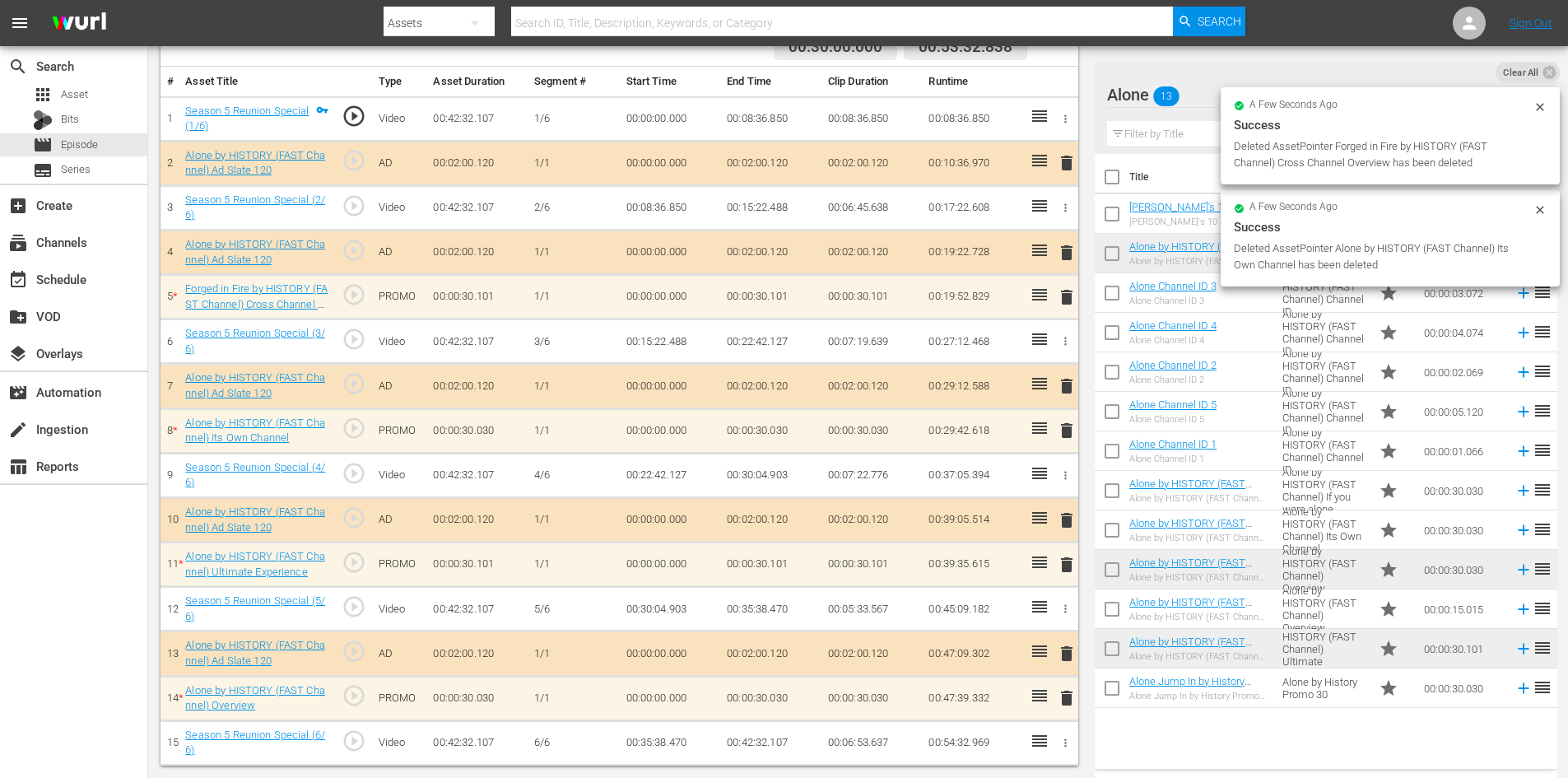
click at [1062, 701] on span "delete" at bounding box center [1066, 698] width 20 height 20
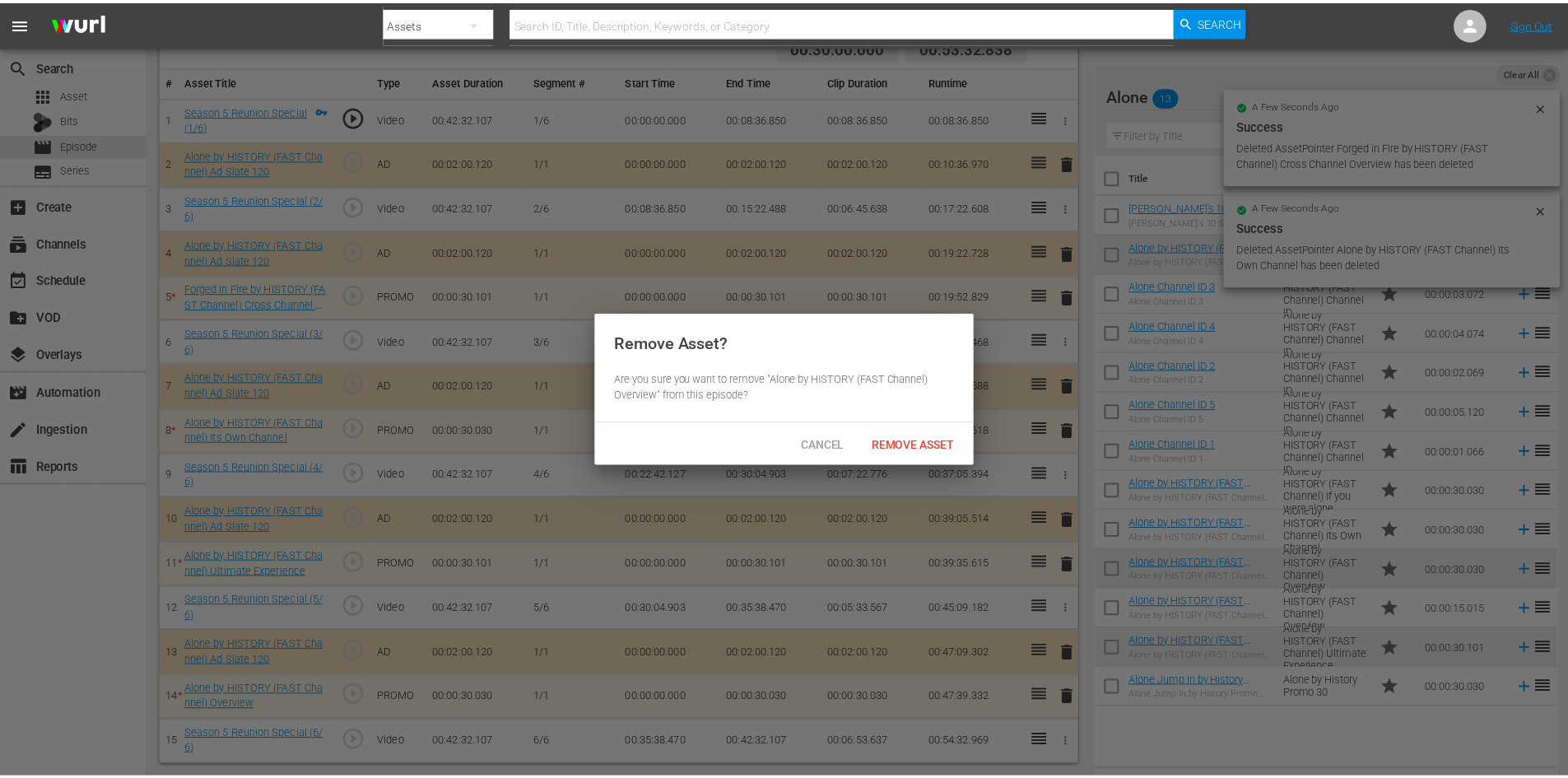
scroll to position [429, 0]
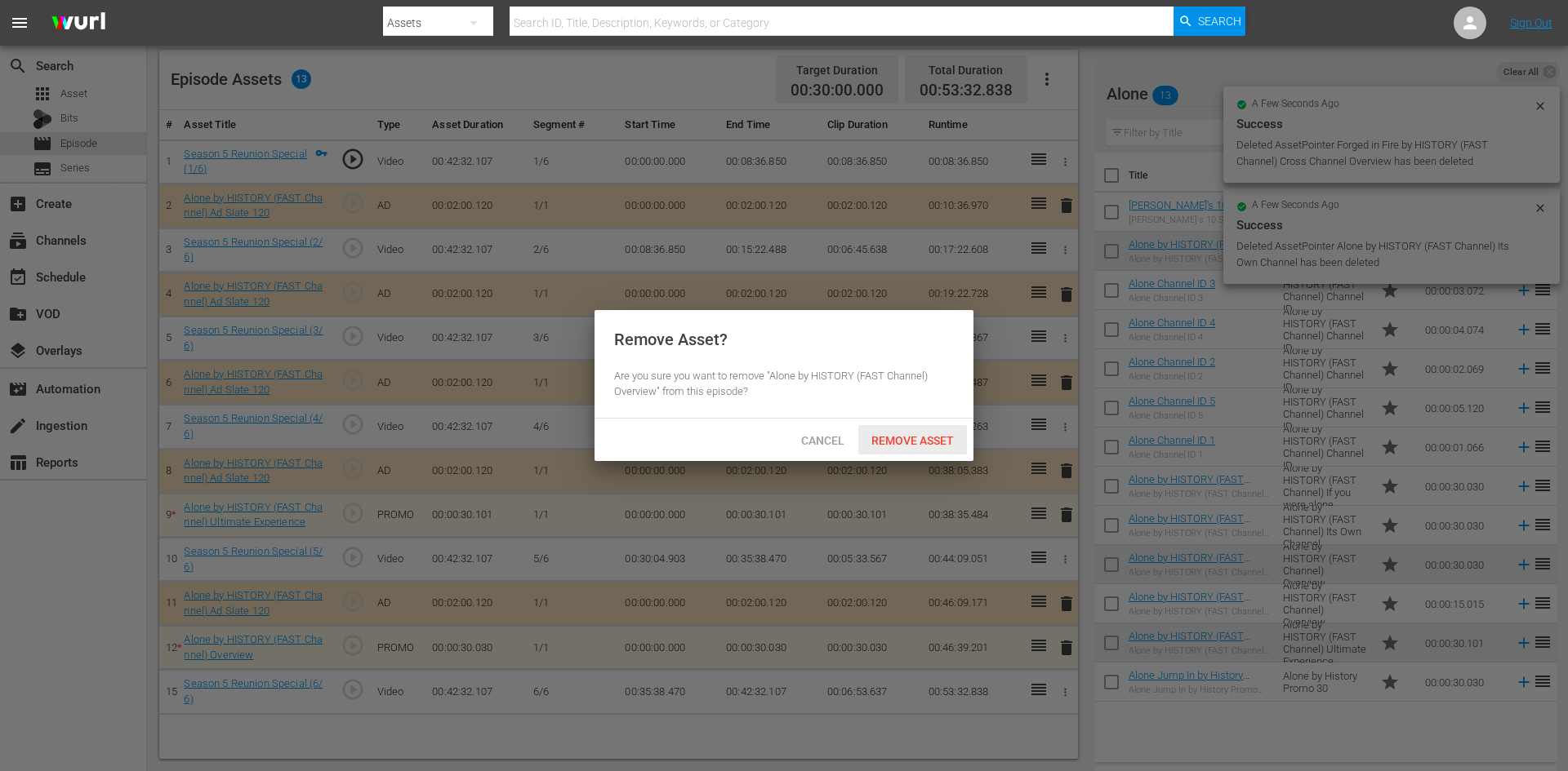
click at [906, 436] on span "Remove Asset" at bounding box center [912, 441] width 109 height 13
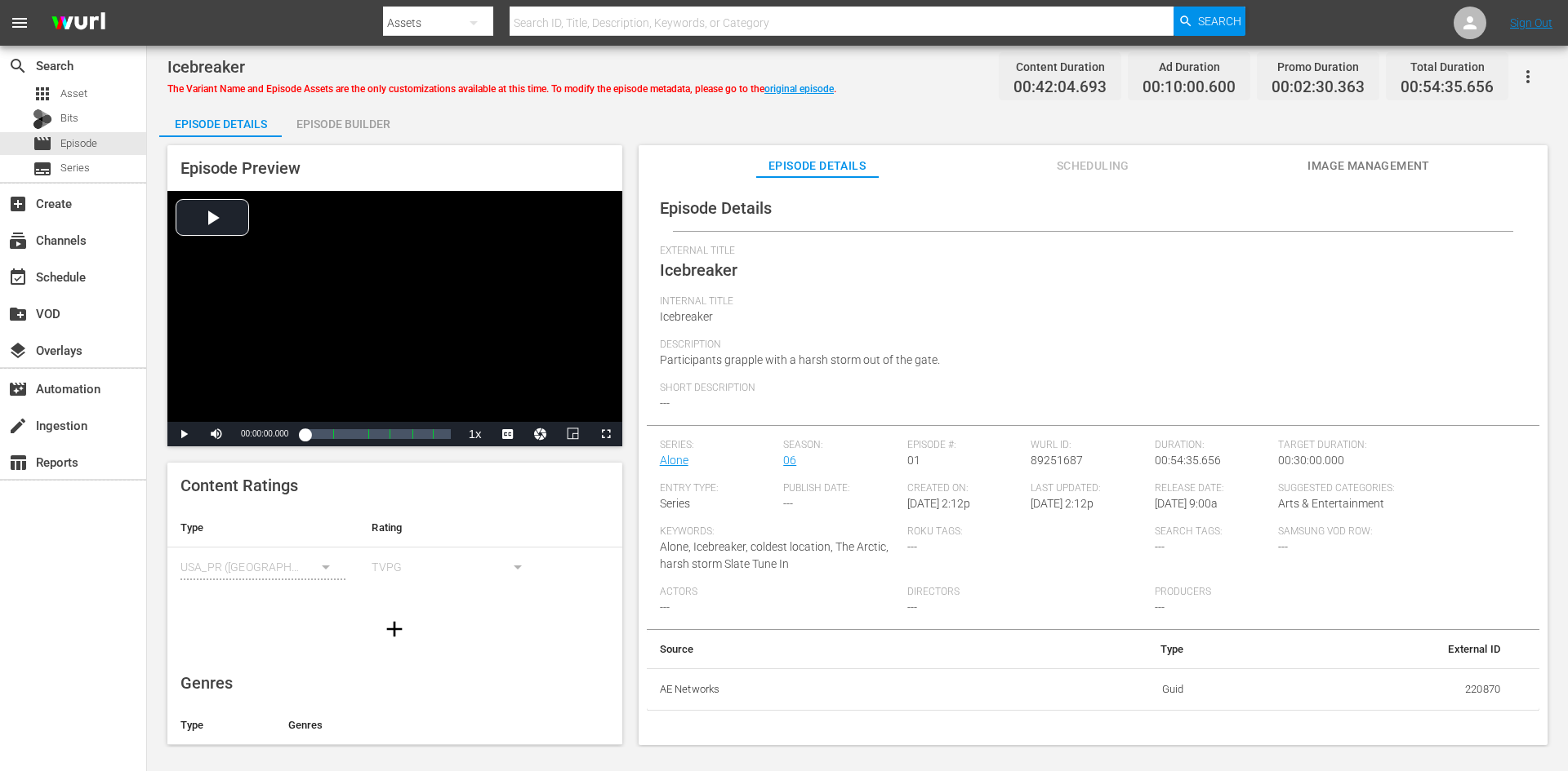
click at [348, 121] on div "Episode Builder" at bounding box center [343, 124] width 122 height 40
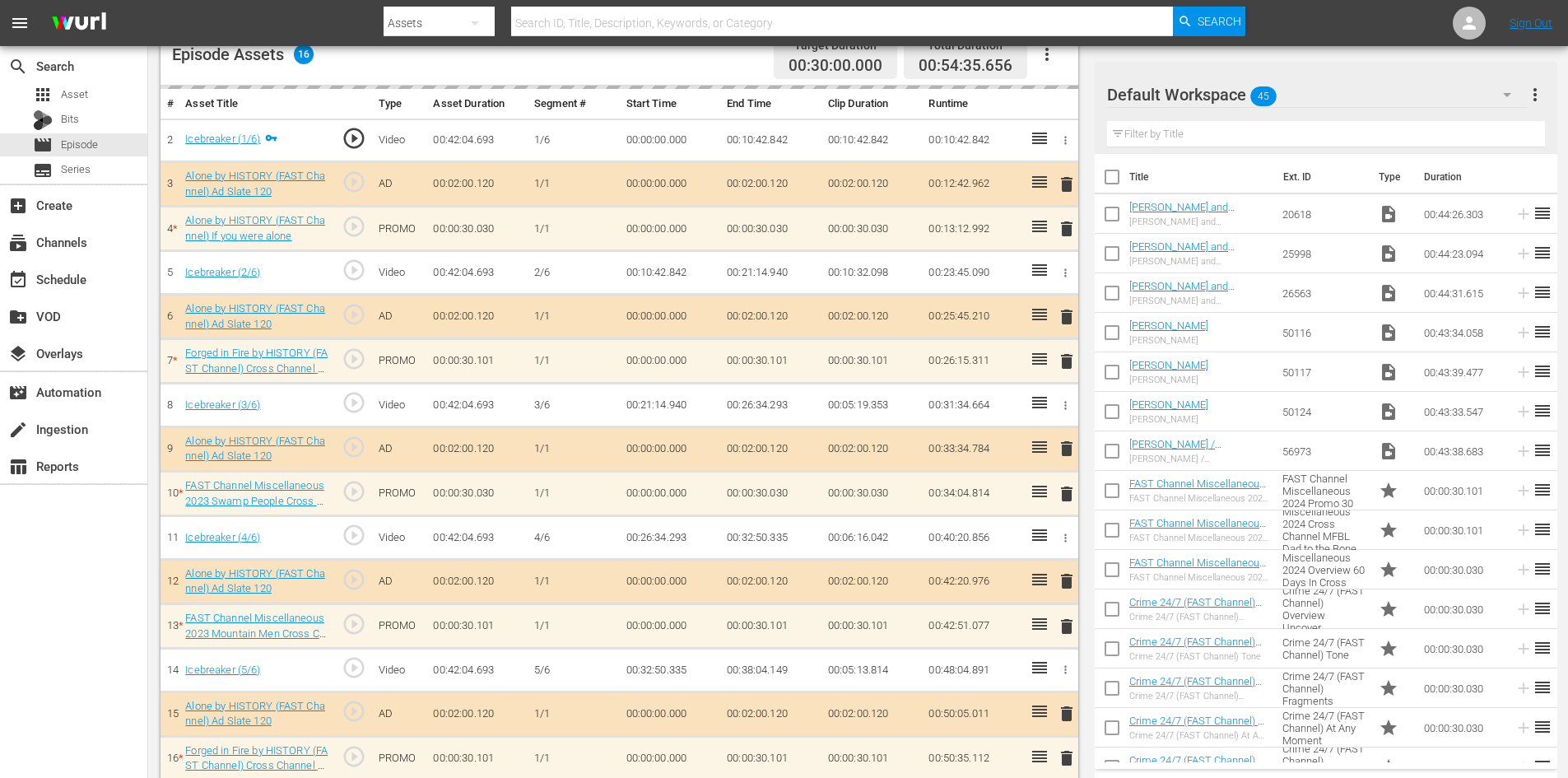
scroll to position [514, 0]
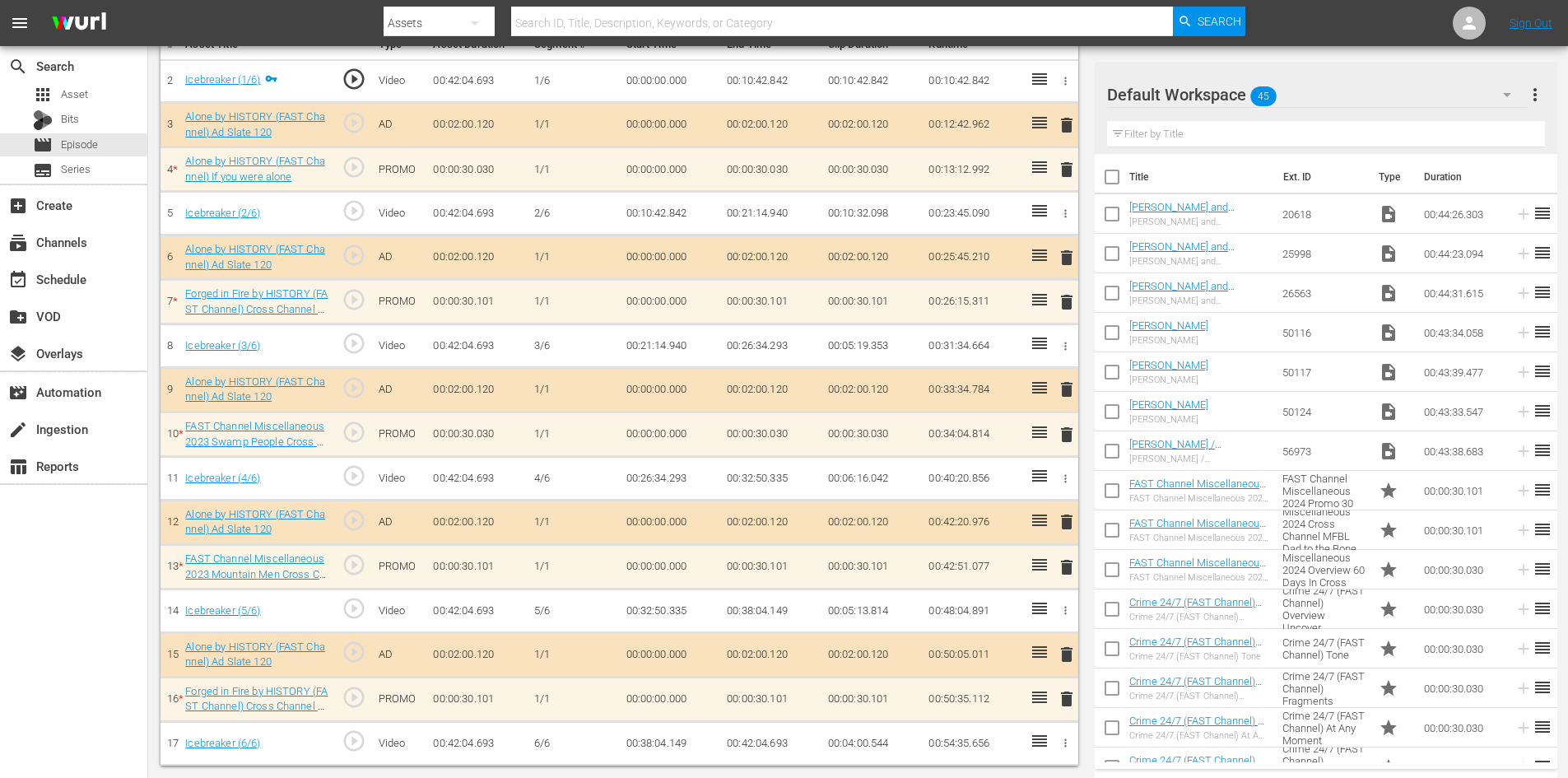
click at [1401, 85] on div "Default Workspace 45" at bounding box center [1317, 94] width 420 height 46
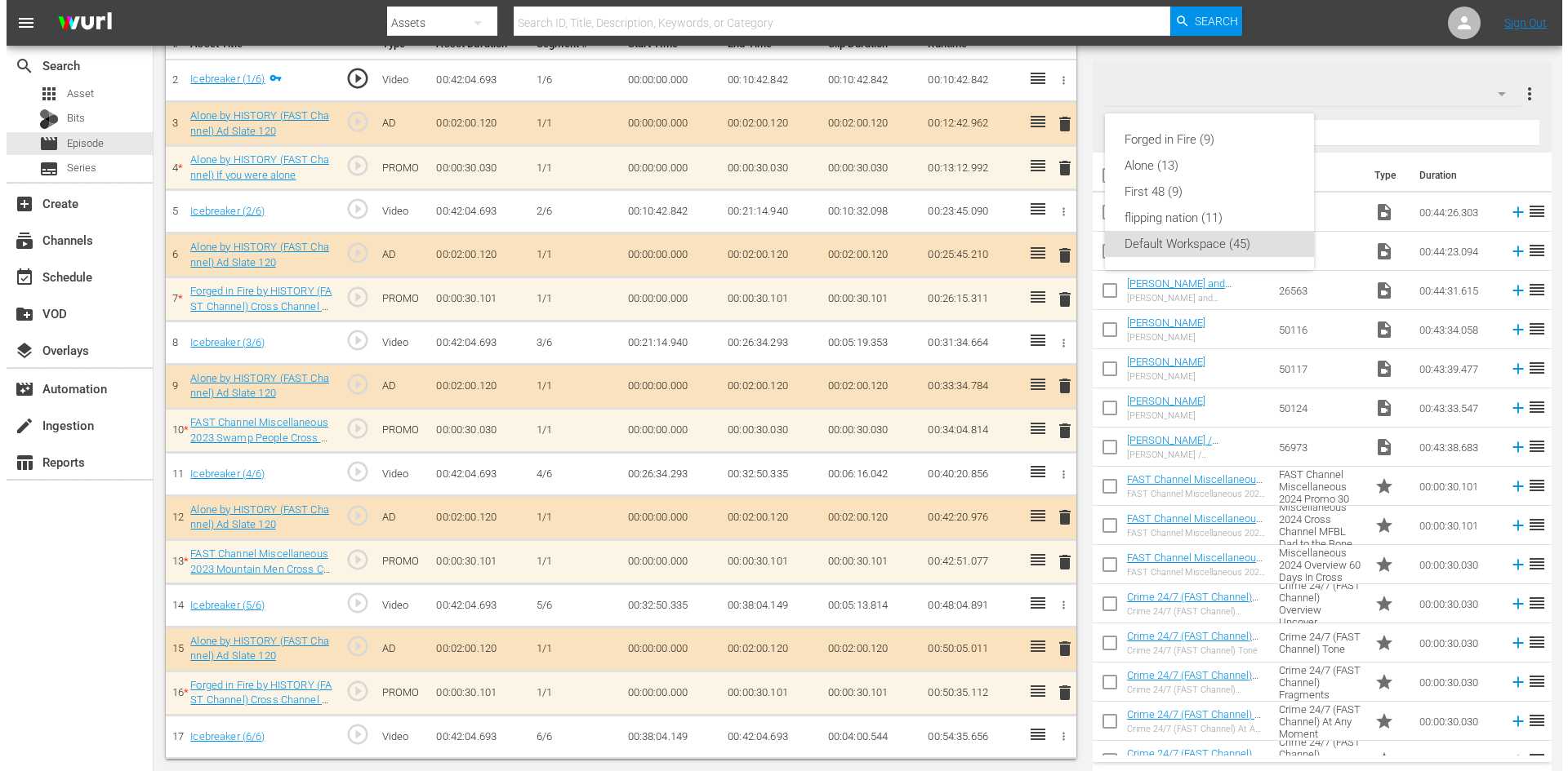
scroll to position [506, 0]
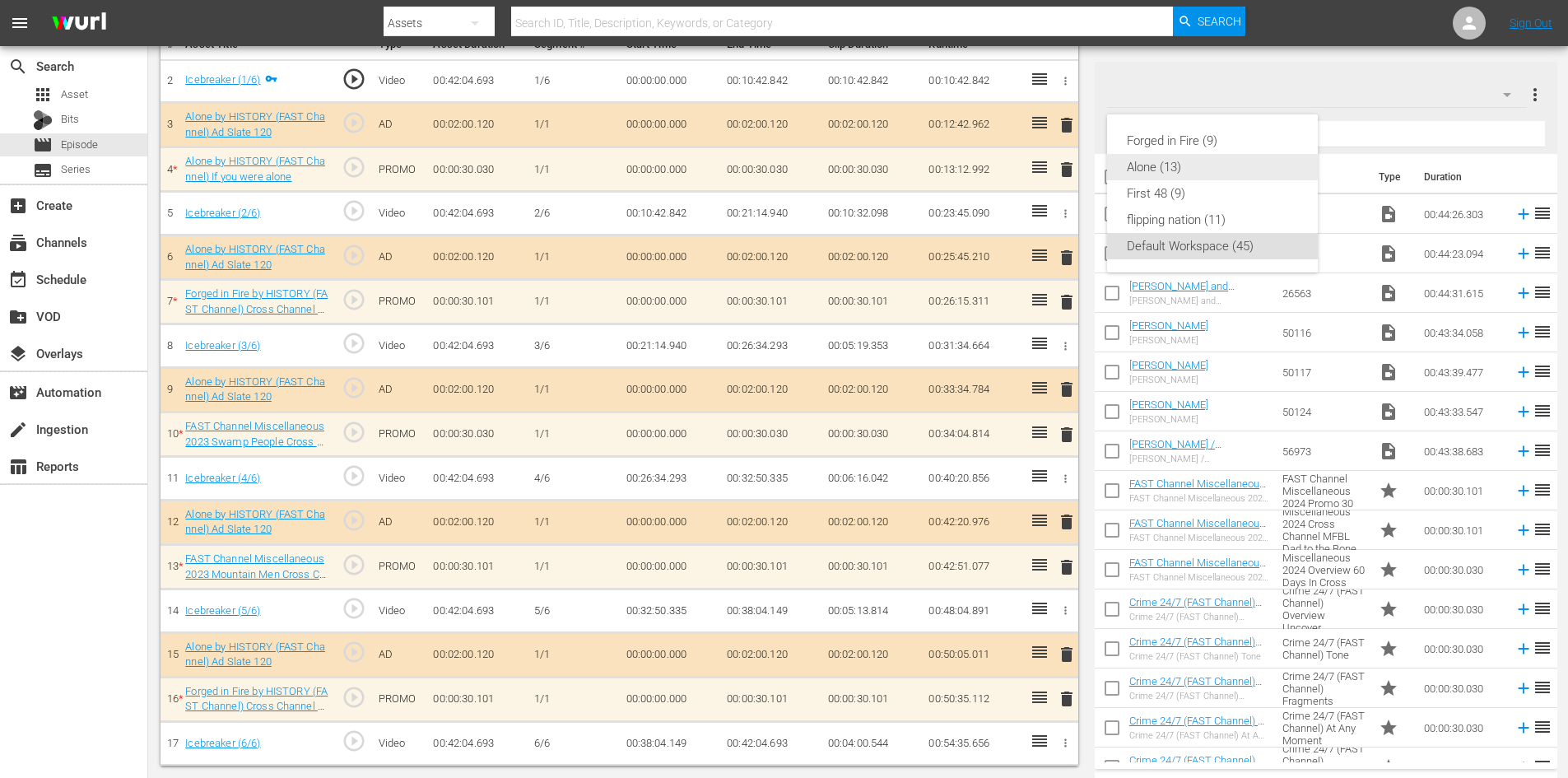
click at [1191, 166] on div "Alone (13)" at bounding box center [1212, 166] width 171 height 26
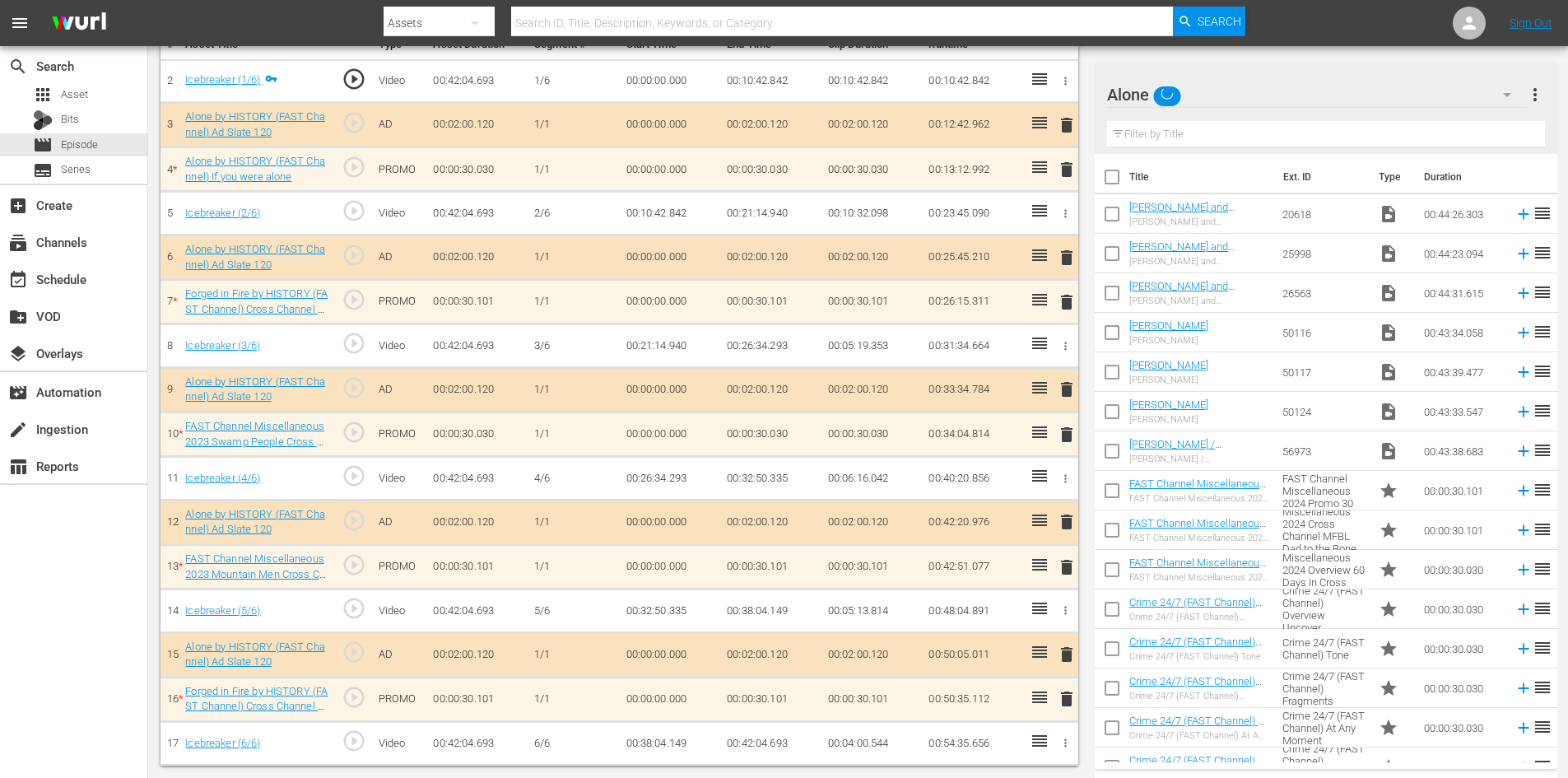
click at [1062, 172] on span "delete" at bounding box center [1066, 169] width 20 height 20
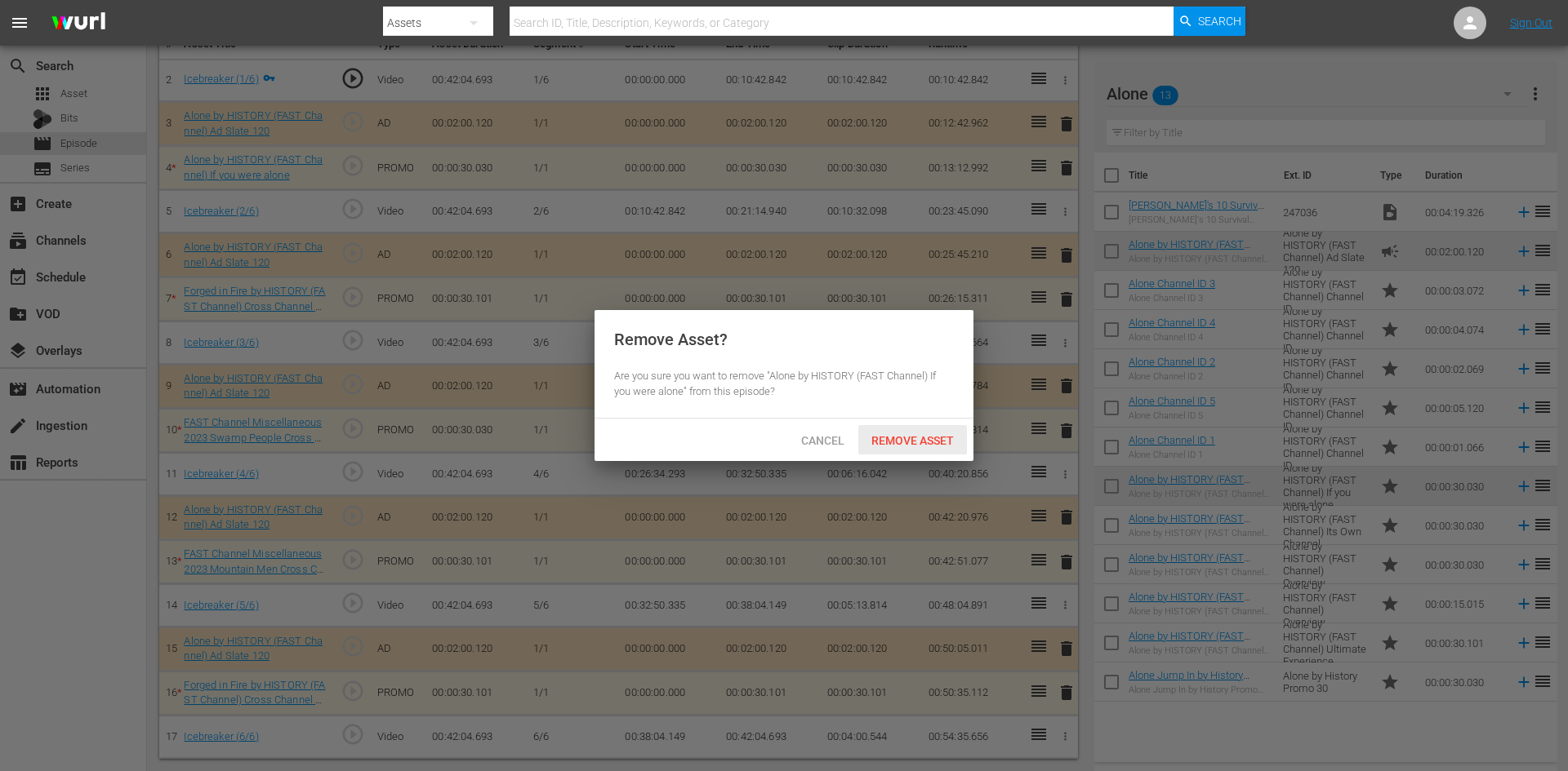
click at [904, 441] on span "Remove Asset" at bounding box center [912, 441] width 109 height 13
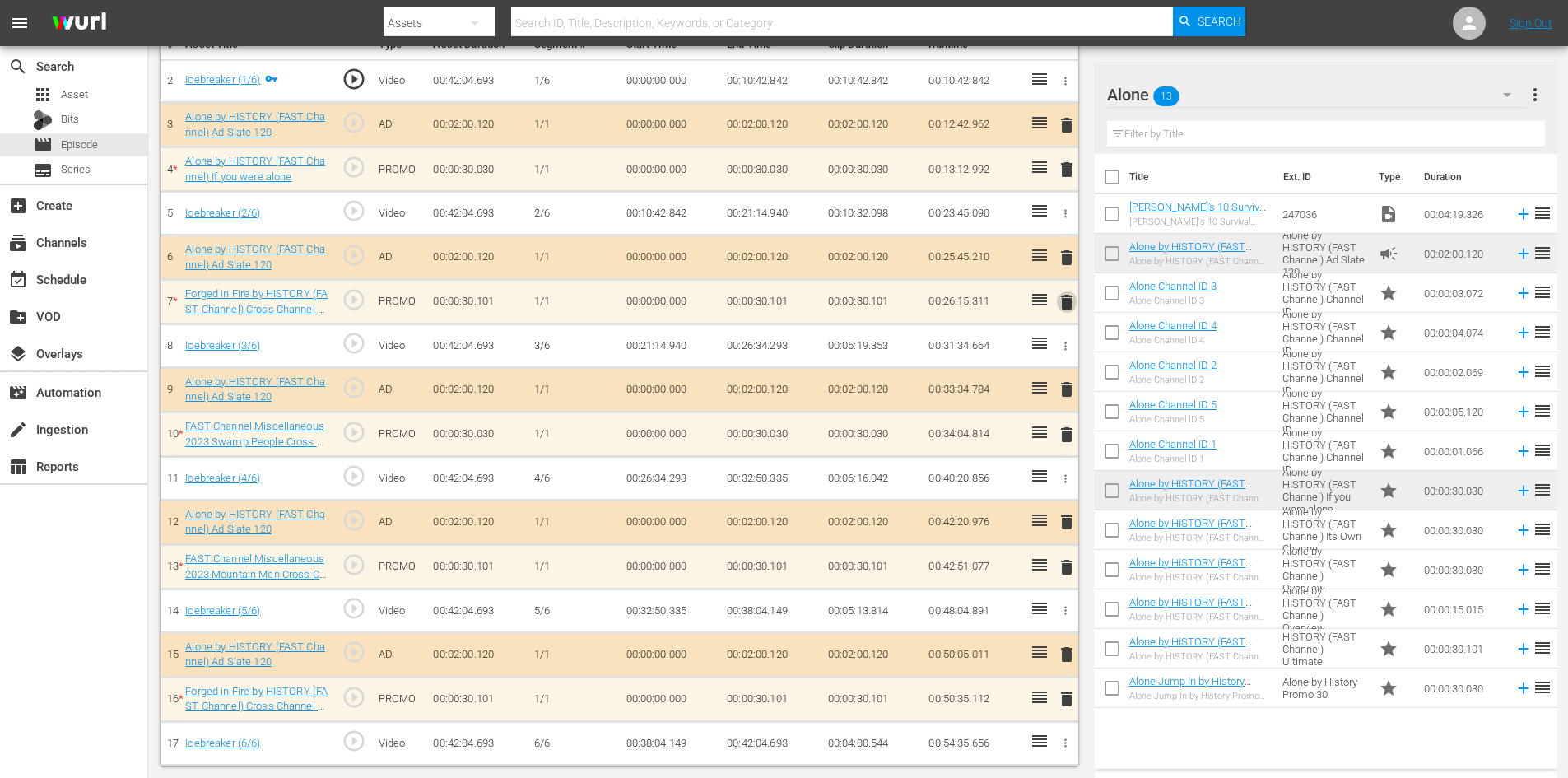
click at [1070, 300] on span "delete" at bounding box center [1066, 302] width 20 height 20
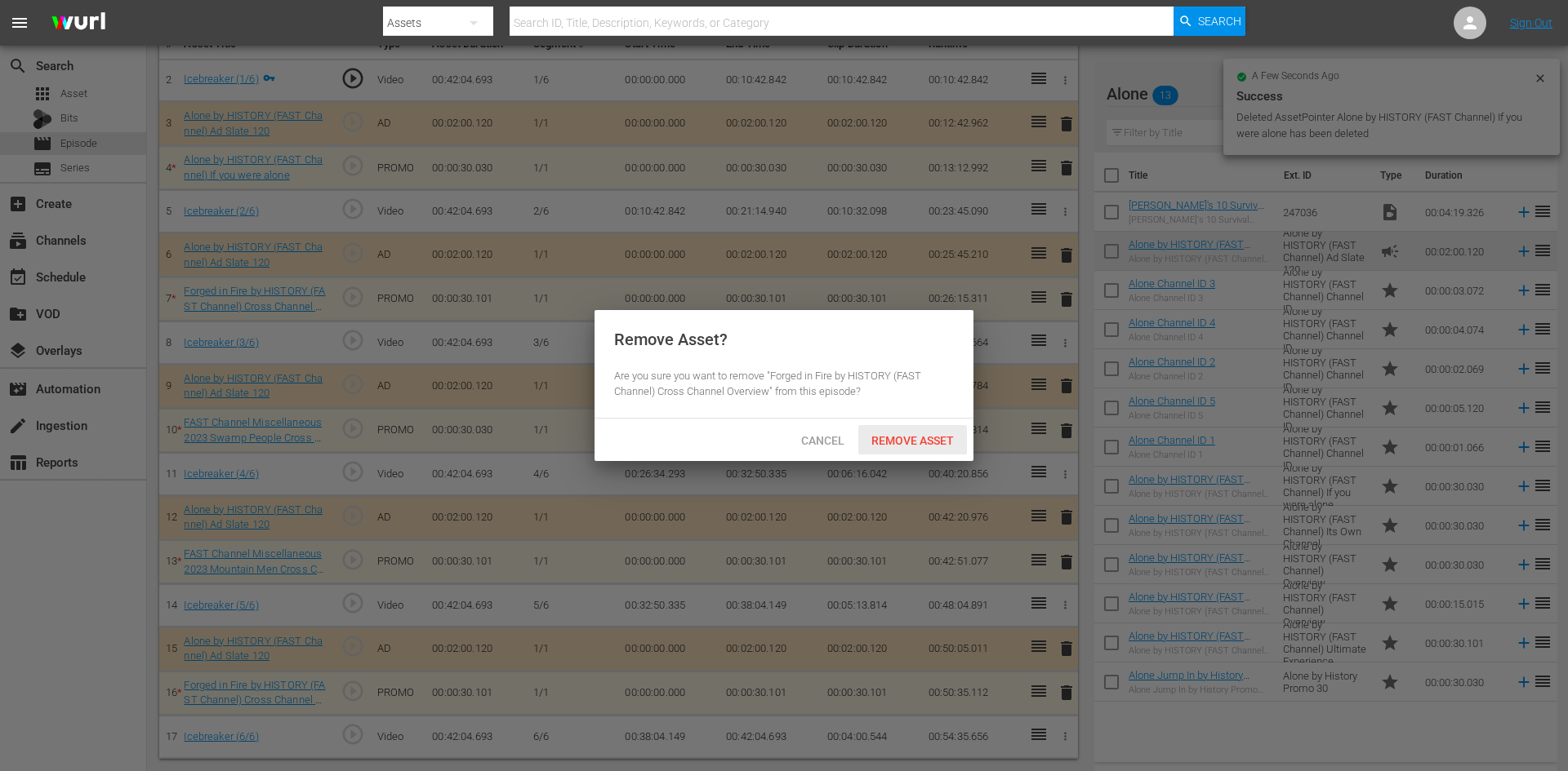
click at [911, 439] on span "Remove Asset" at bounding box center [912, 441] width 109 height 13
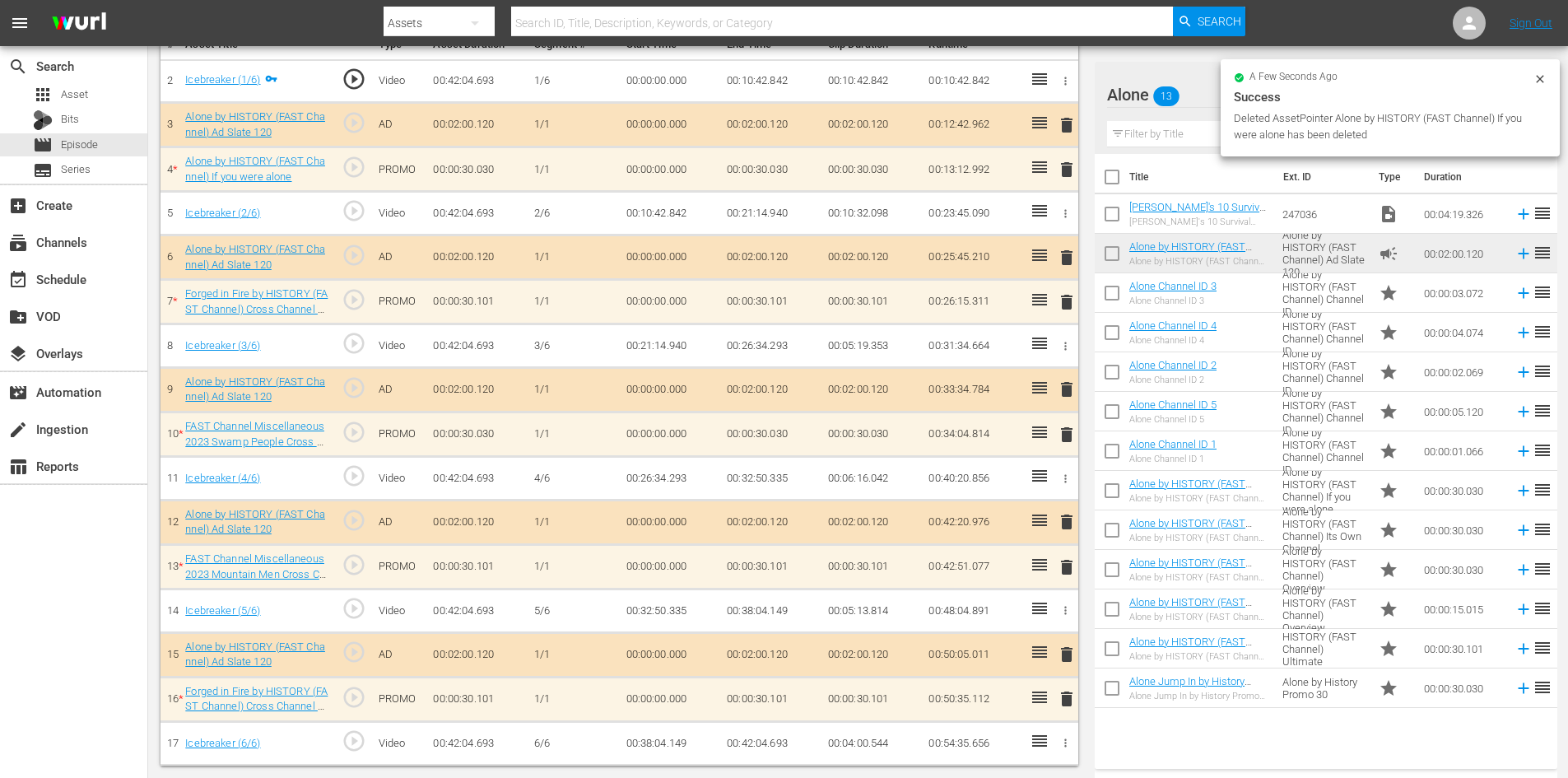
click at [1072, 435] on span "delete" at bounding box center [1066, 434] width 20 height 20
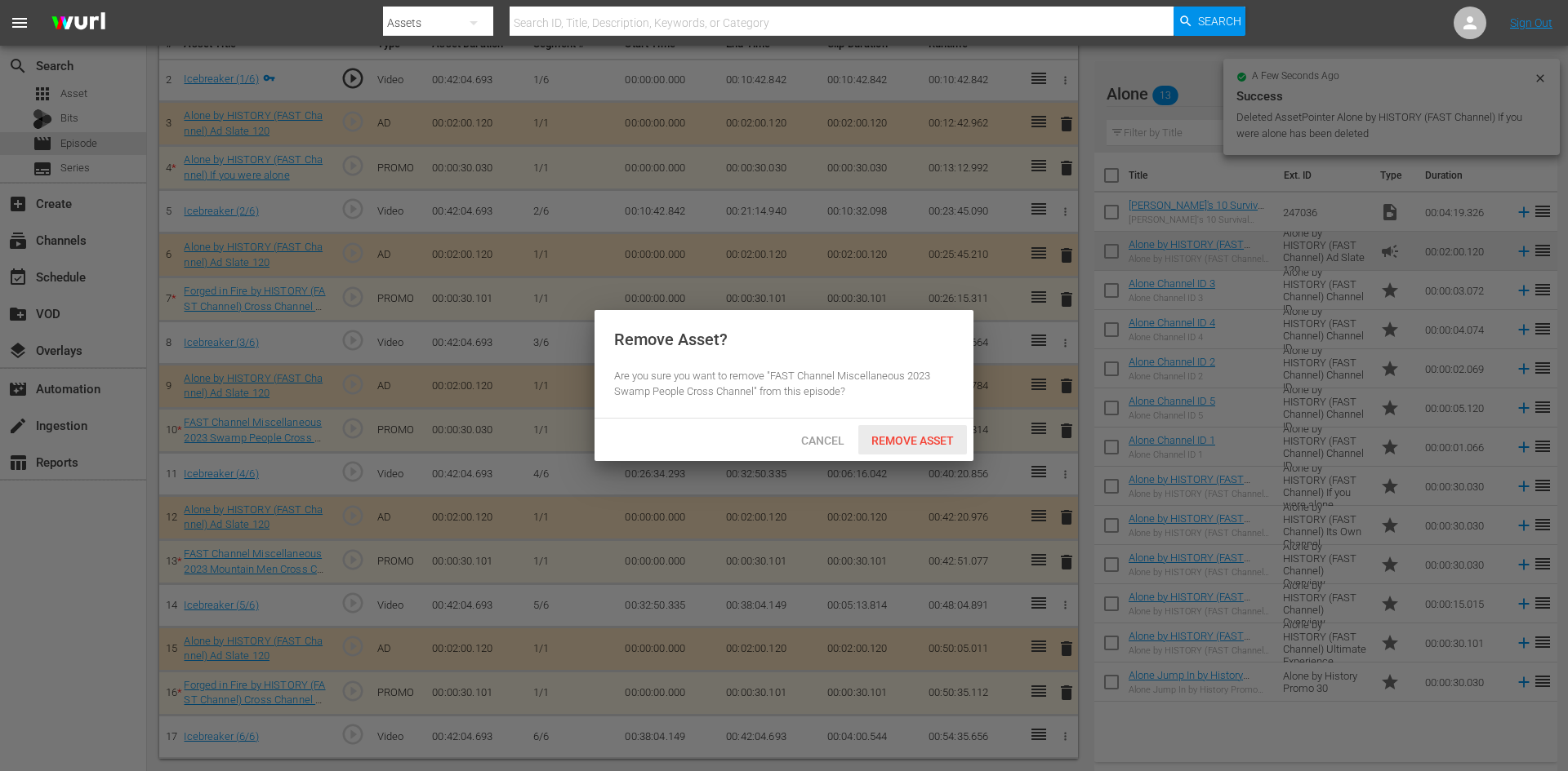
click at [936, 438] on span "Remove Asset" at bounding box center [912, 441] width 109 height 13
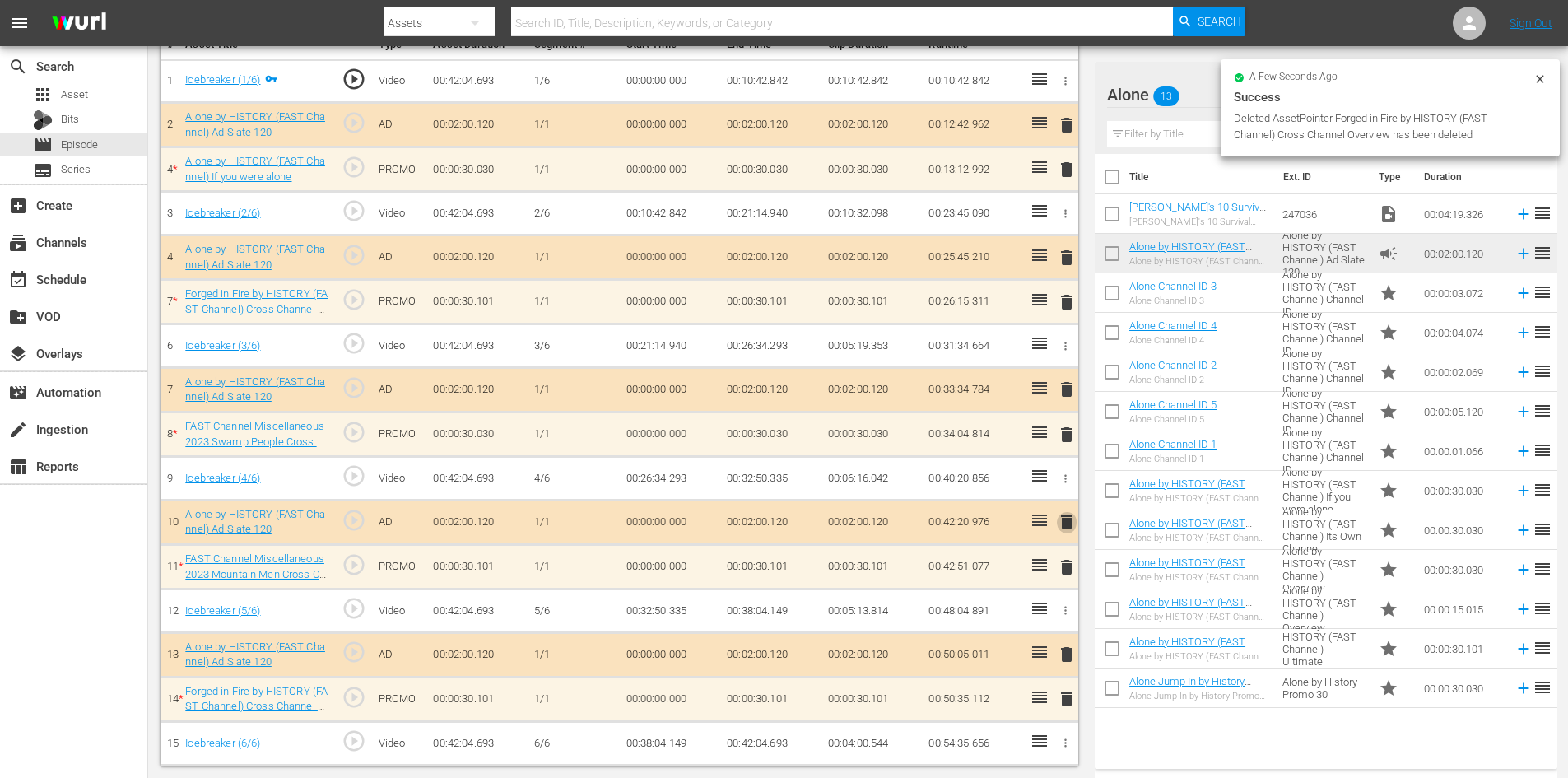
click at [1063, 521] on span "delete" at bounding box center [1066, 521] width 20 height 20
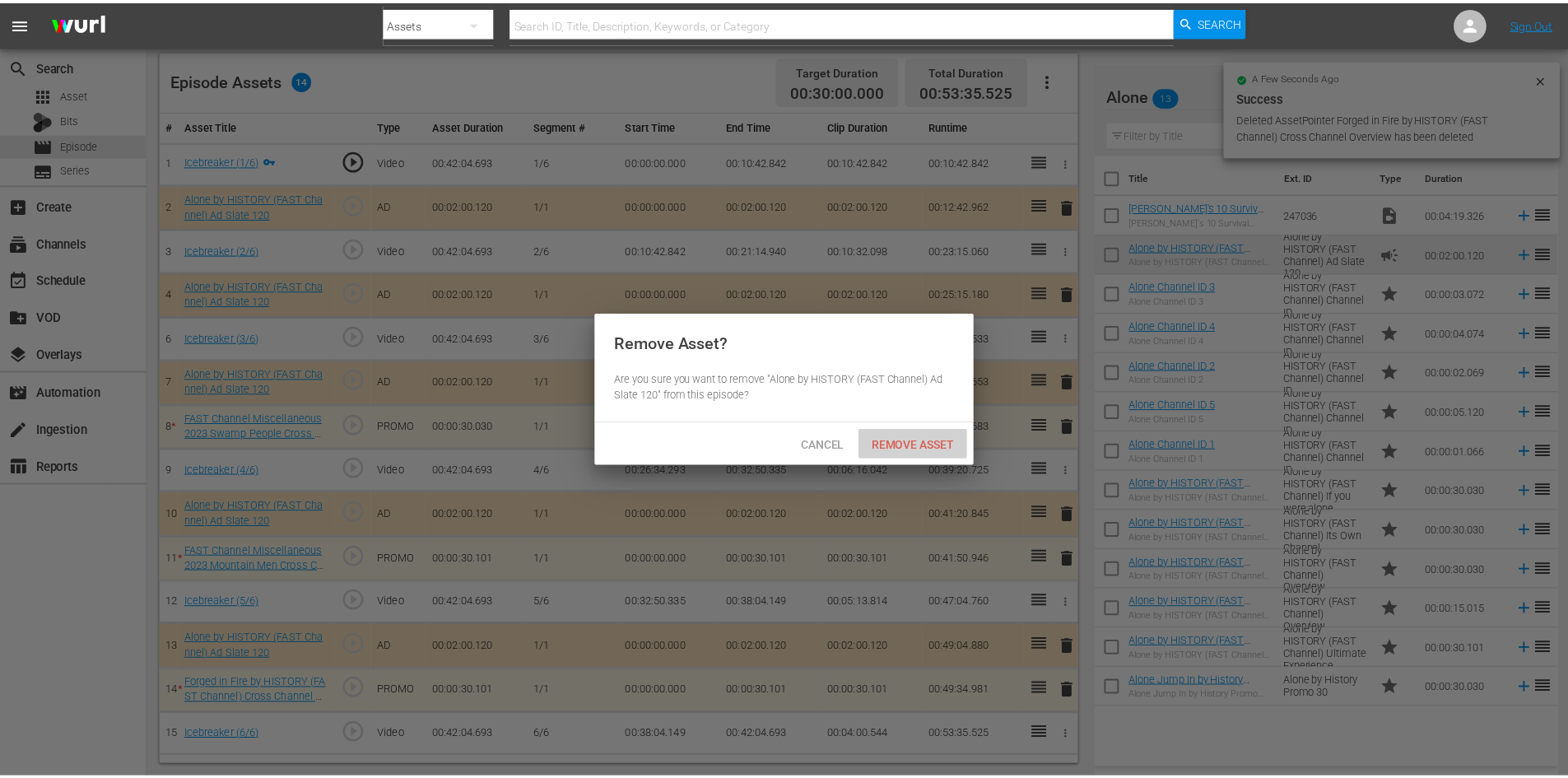
scroll to position [429, 0]
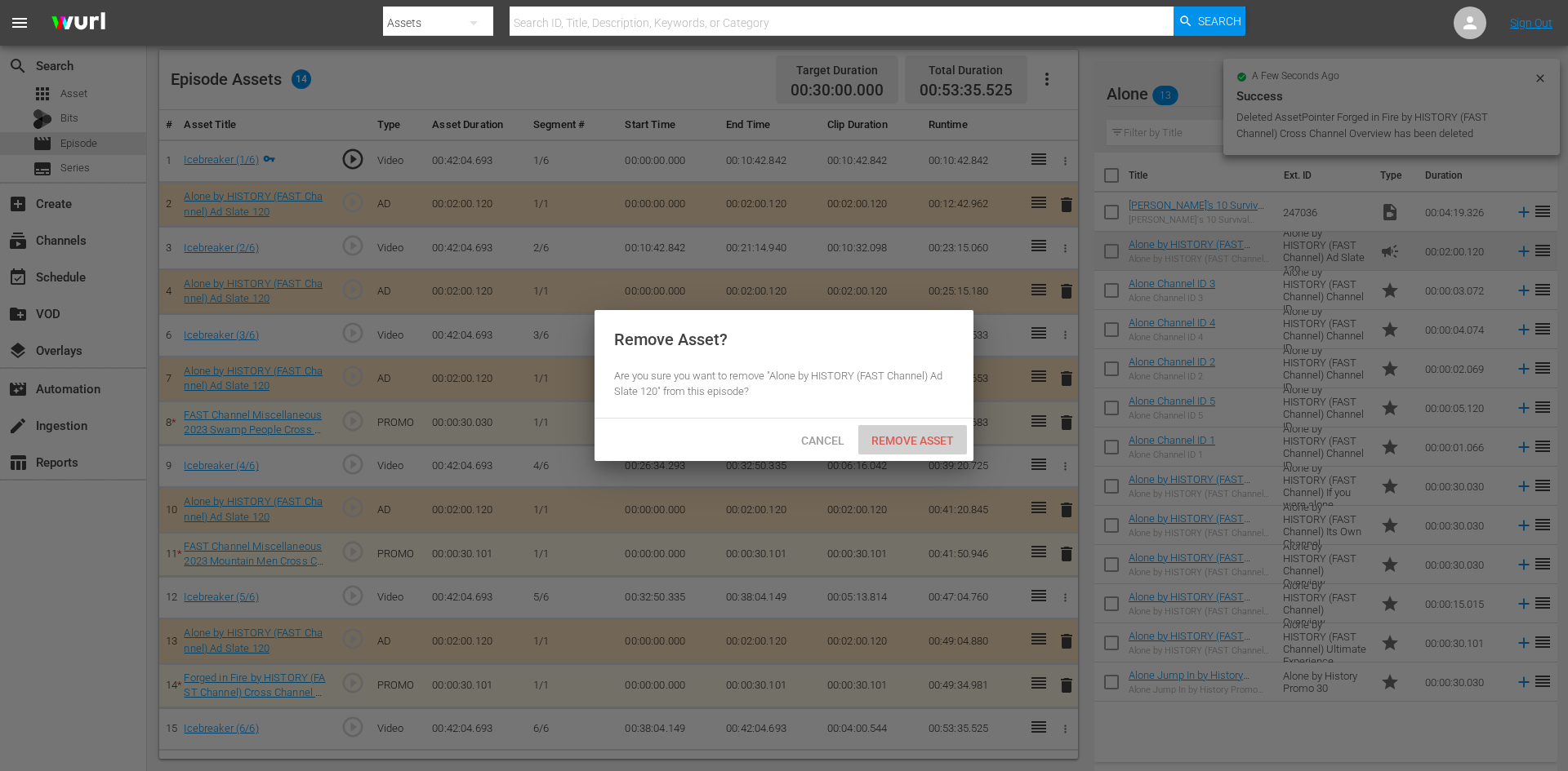
click at [930, 435] on span "Remove Asset" at bounding box center [912, 441] width 109 height 13
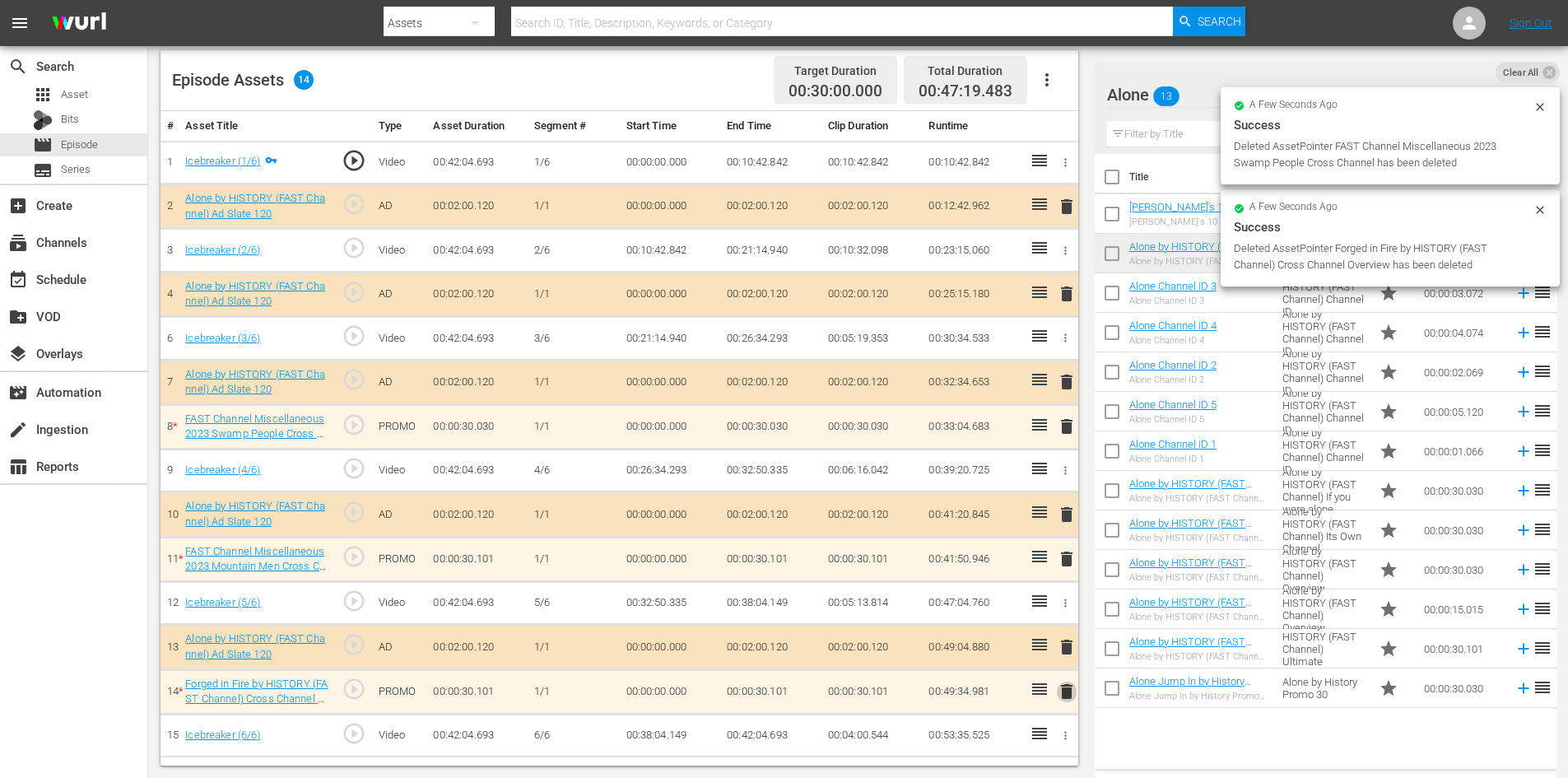
click at [1063, 689] on span "delete" at bounding box center [1066, 691] width 20 height 20
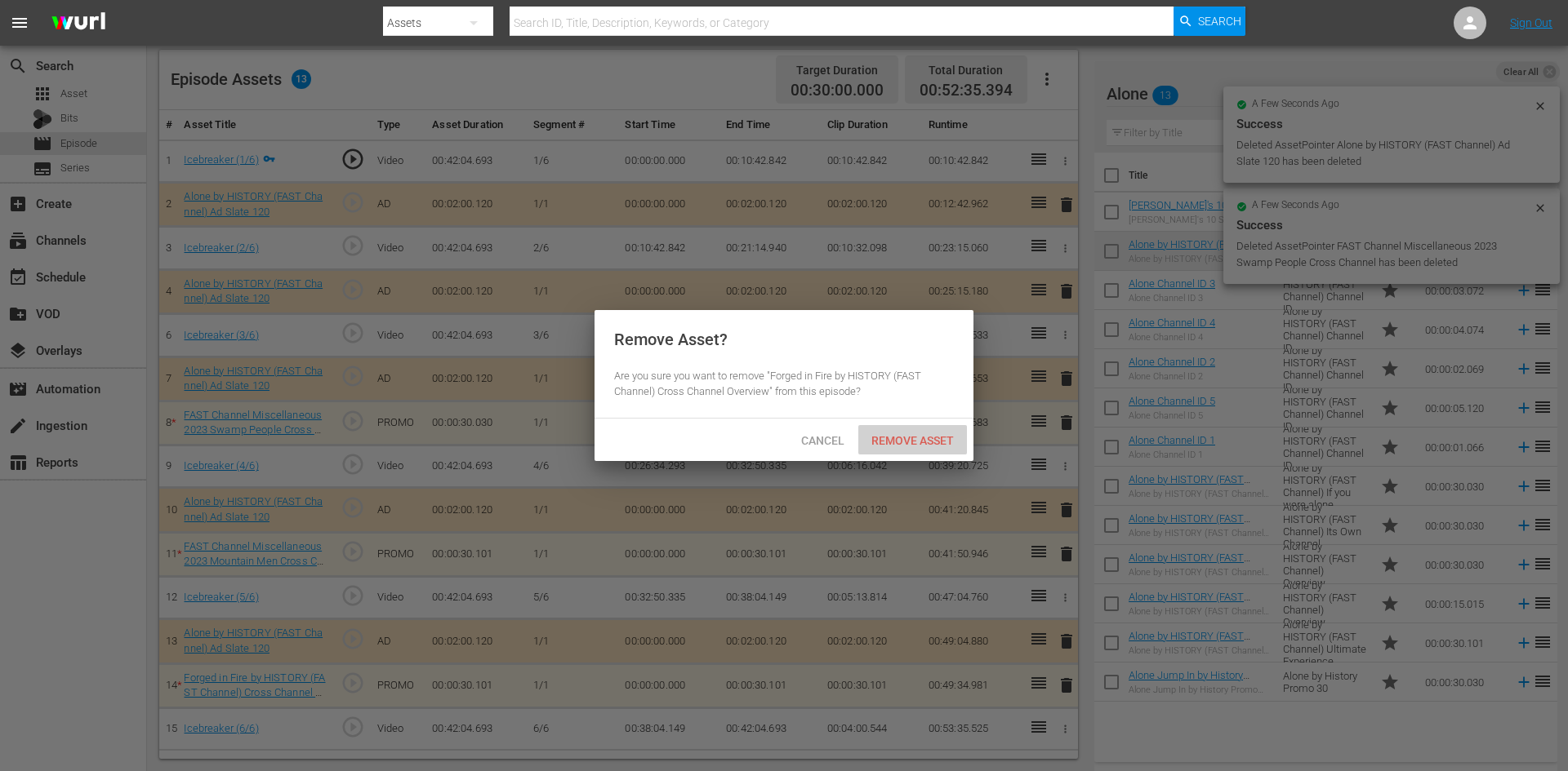
click at [915, 435] on span "Remove Asset" at bounding box center [912, 441] width 109 height 13
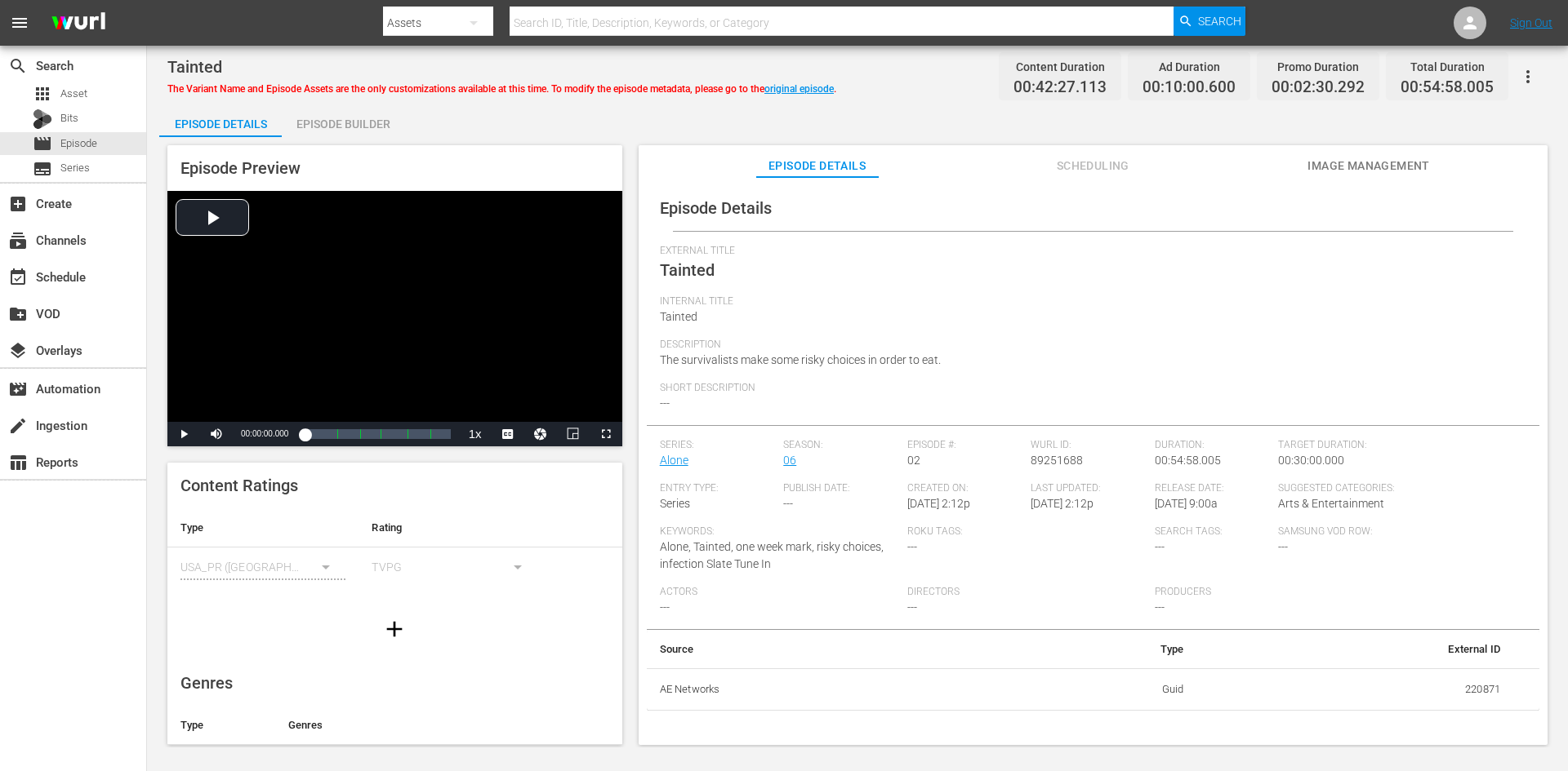
click at [319, 116] on div "Episode Builder" at bounding box center [343, 124] width 122 height 40
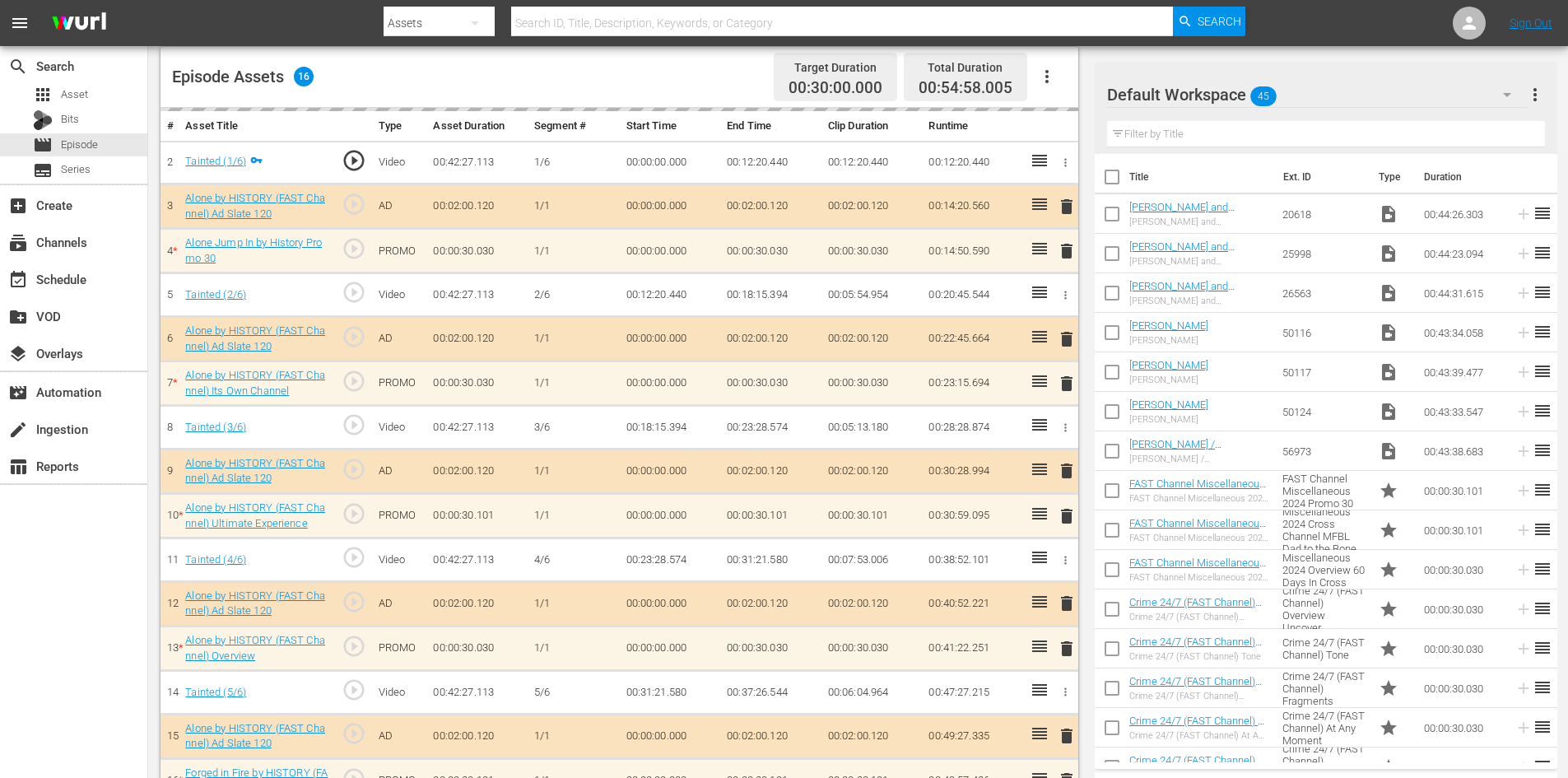
scroll to position [514, 0]
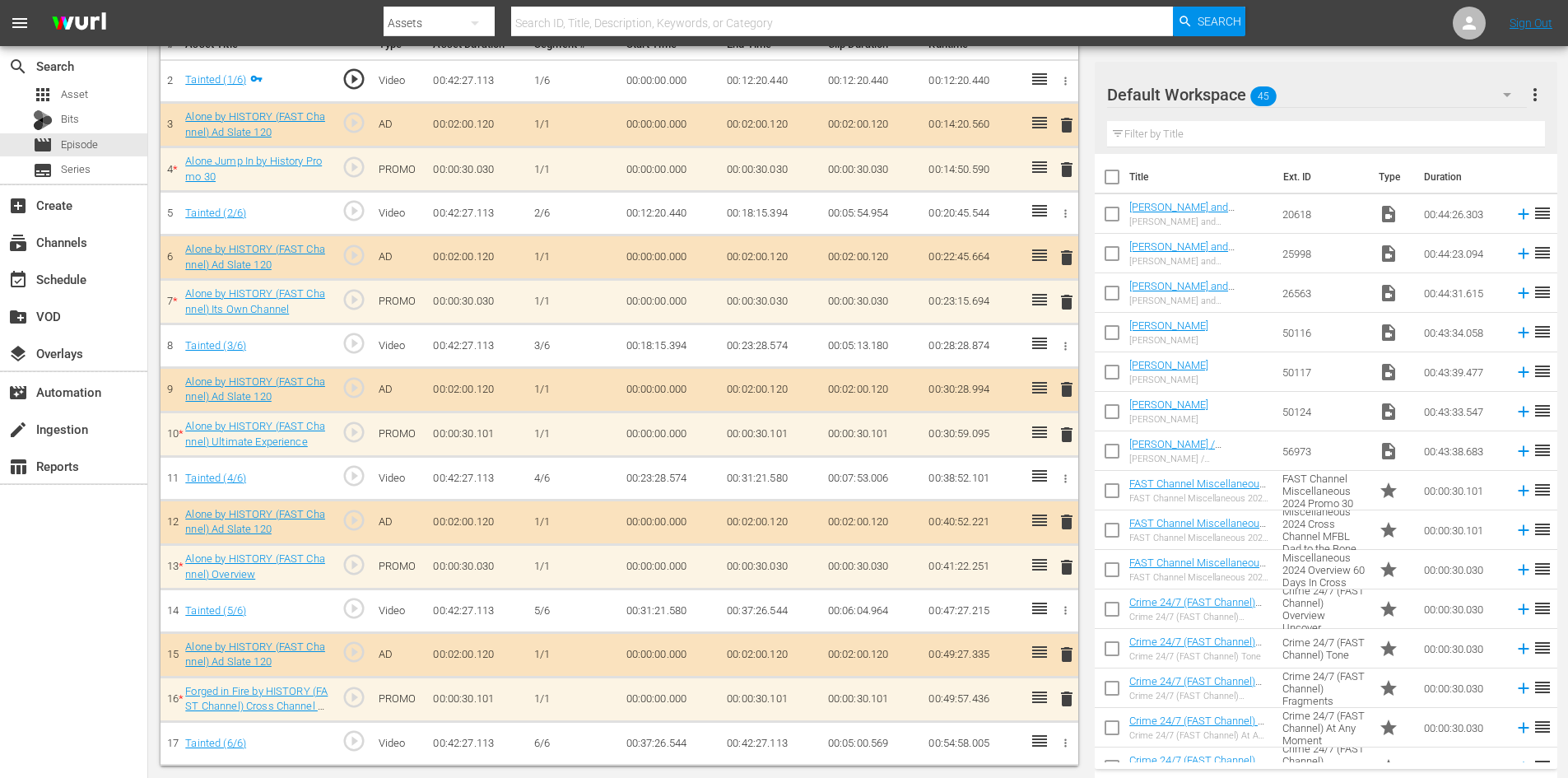
click at [1440, 94] on div "Default Workspace 45" at bounding box center [1317, 94] width 420 height 46
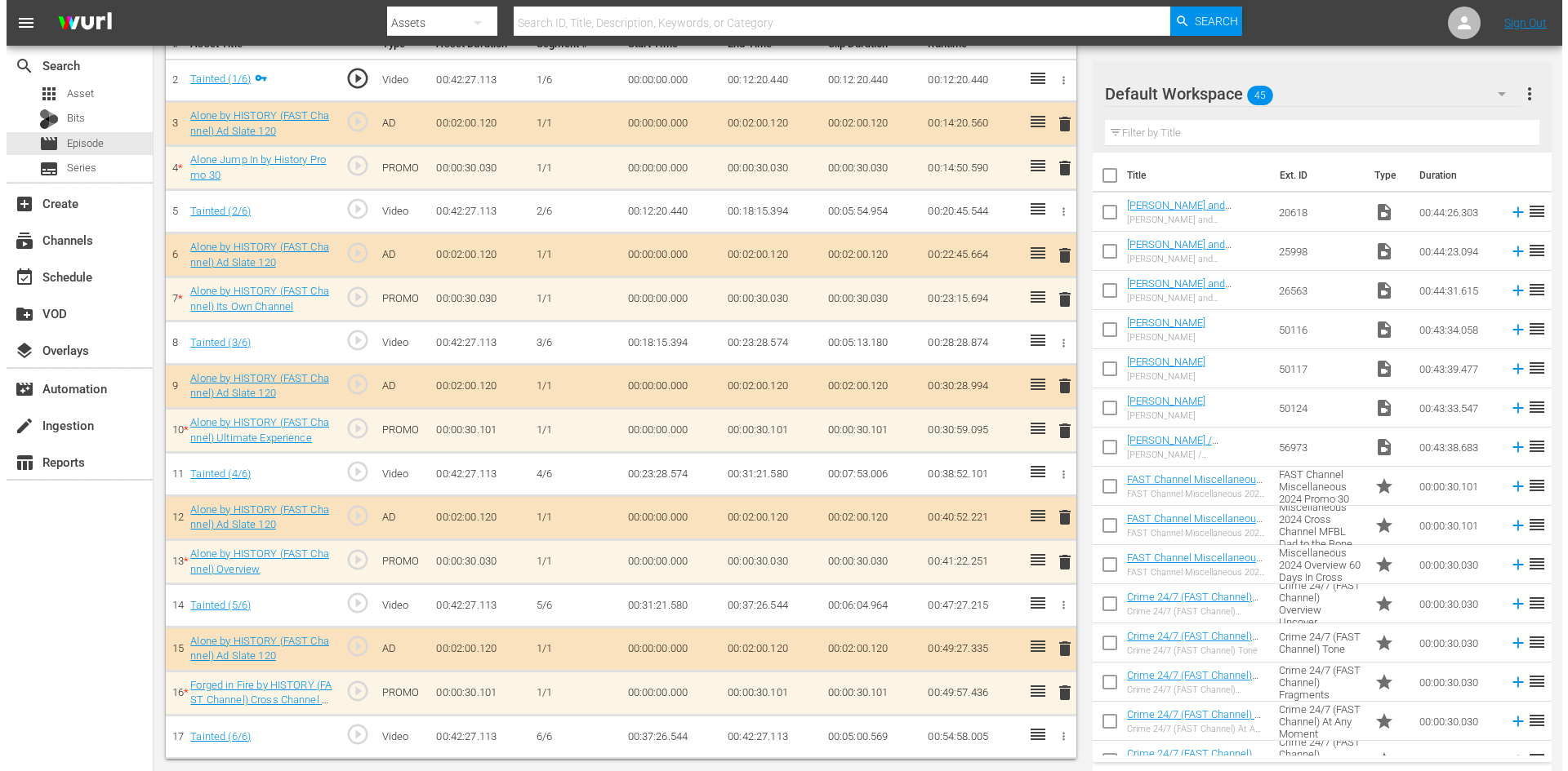
scroll to position [506, 0]
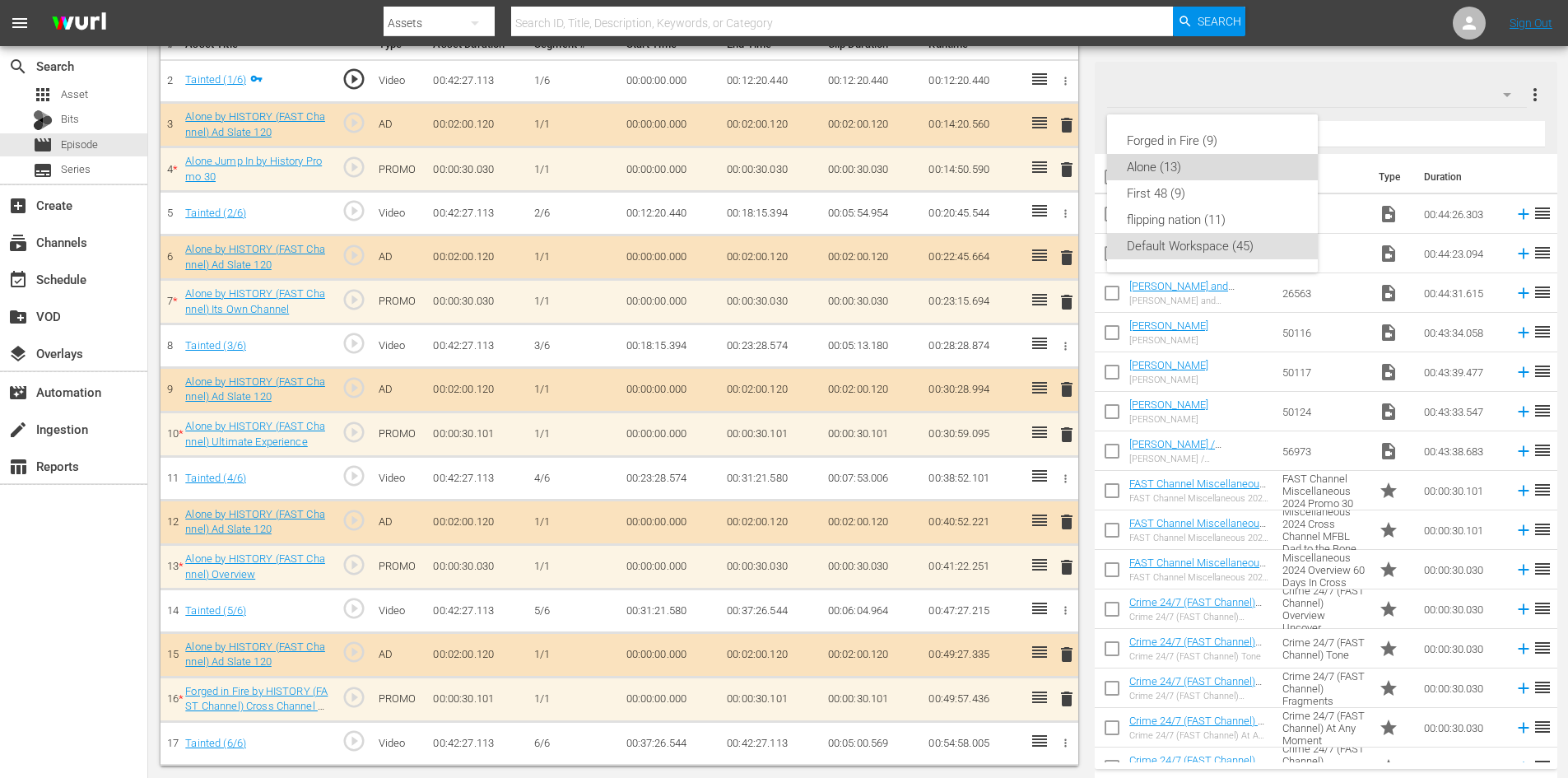
click at [1199, 166] on div "Alone (13)" at bounding box center [1212, 166] width 171 height 26
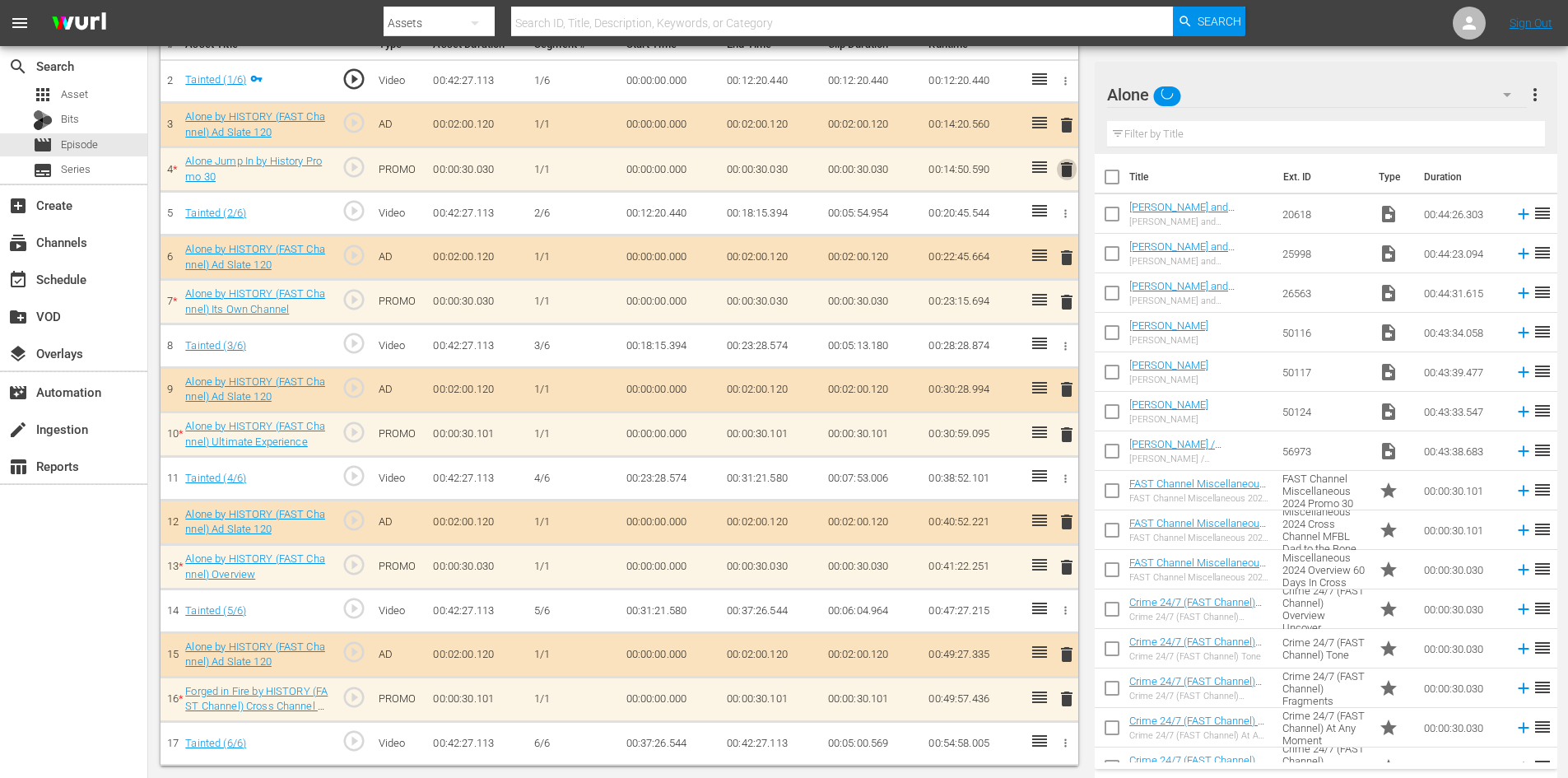
click at [1061, 171] on span "delete" at bounding box center [1066, 169] width 20 height 20
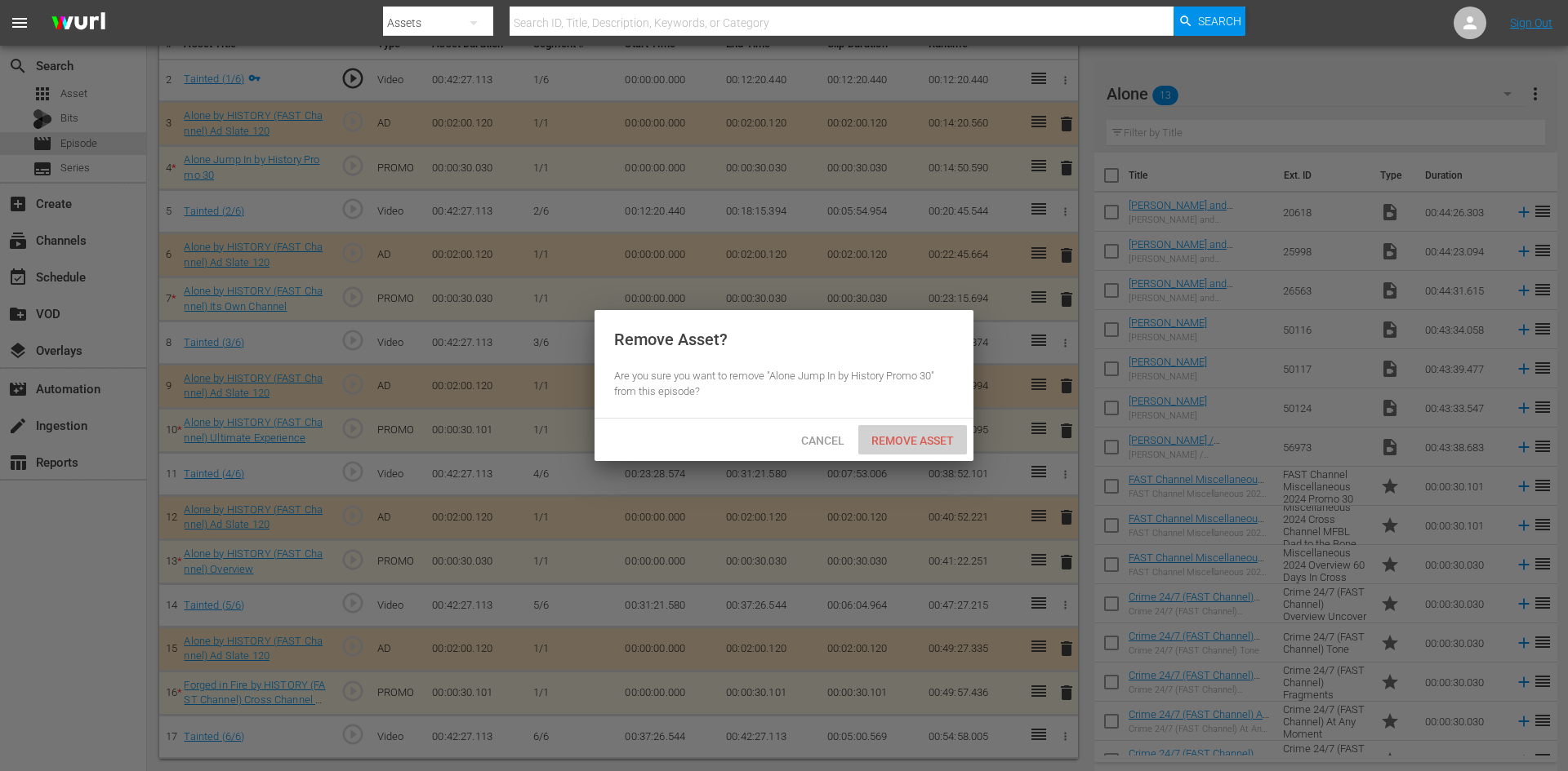
click at [895, 443] on span "Remove Asset" at bounding box center [912, 441] width 109 height 13
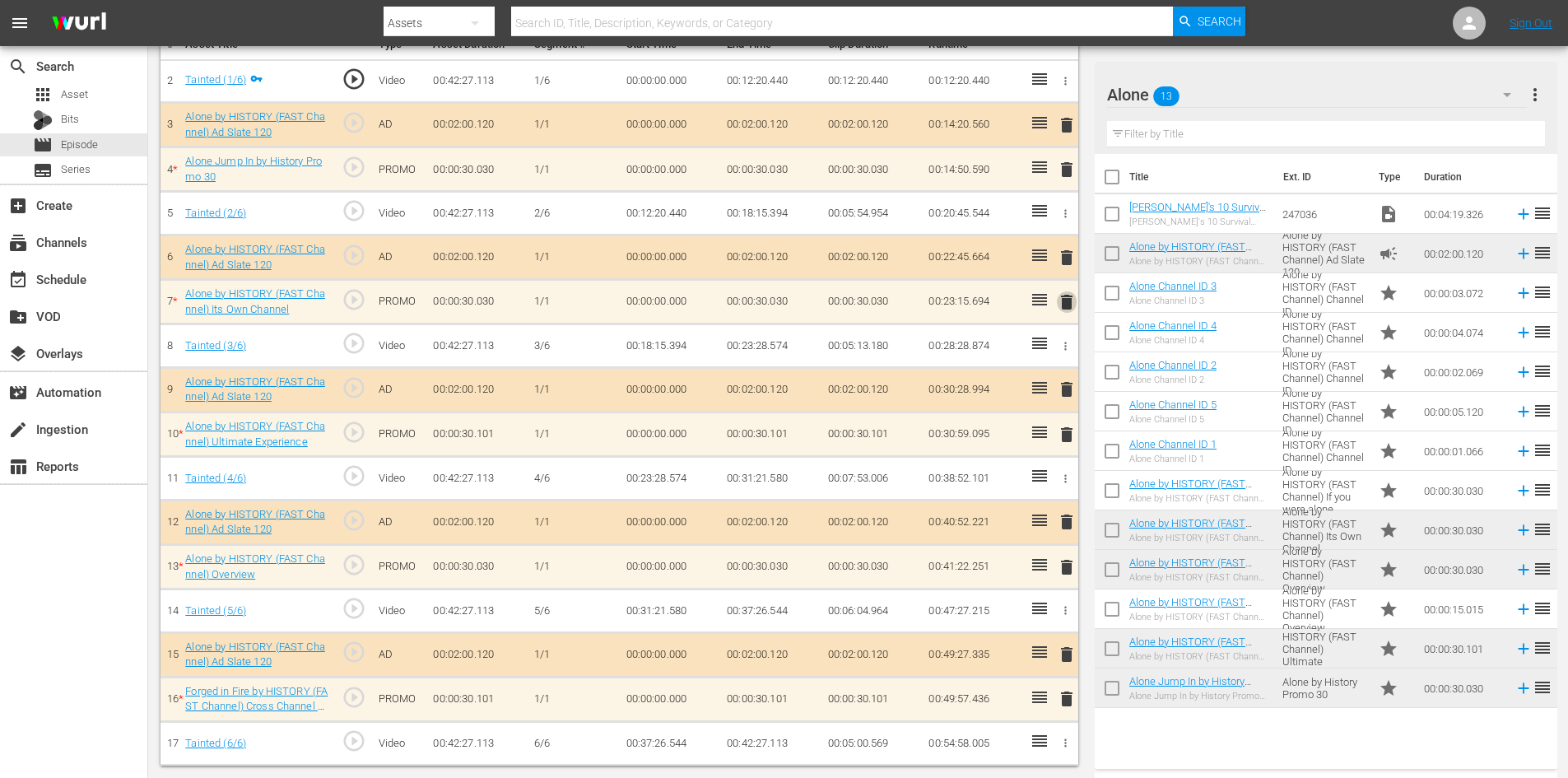
click at [1069, 304] on span "delete" at bounding box center [1066, 302] width 20 height 20
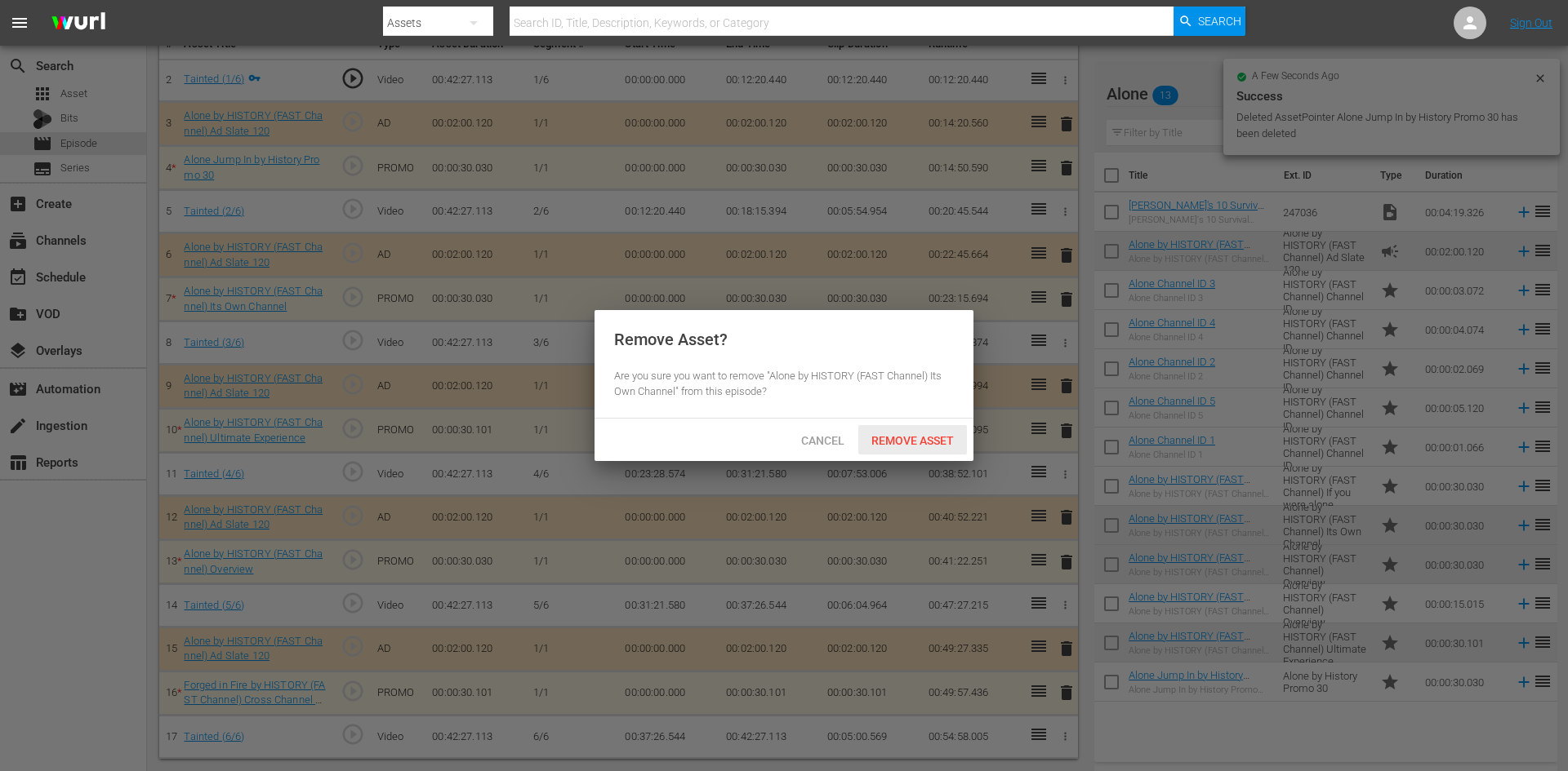
click at [930, 434] on span "Remove Asset" at bounding box center [912, 441] width 109 height 13
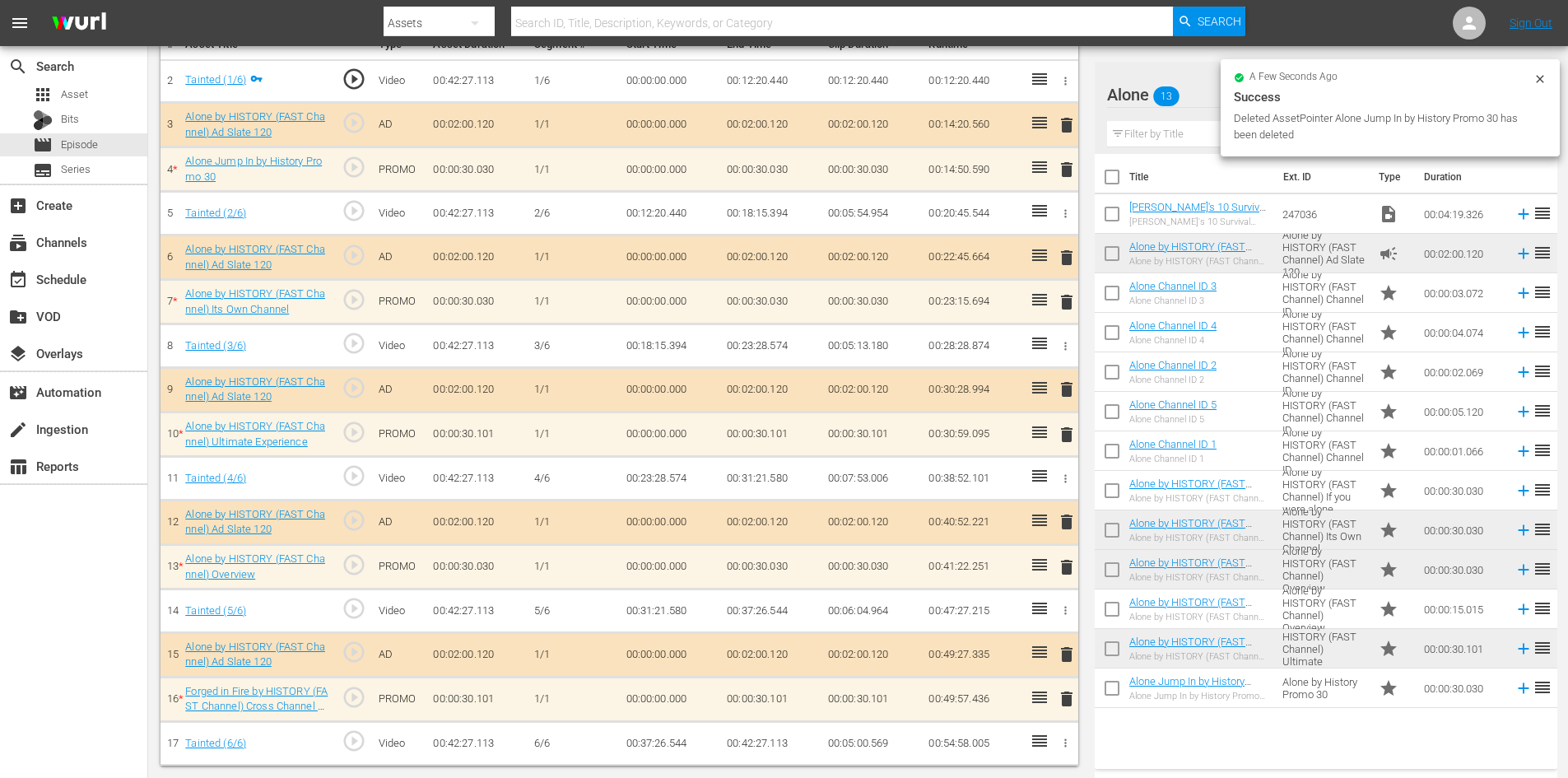
click at [1069, 431] on span "delete" at bounding box center [1066, 434] width 20 height 20
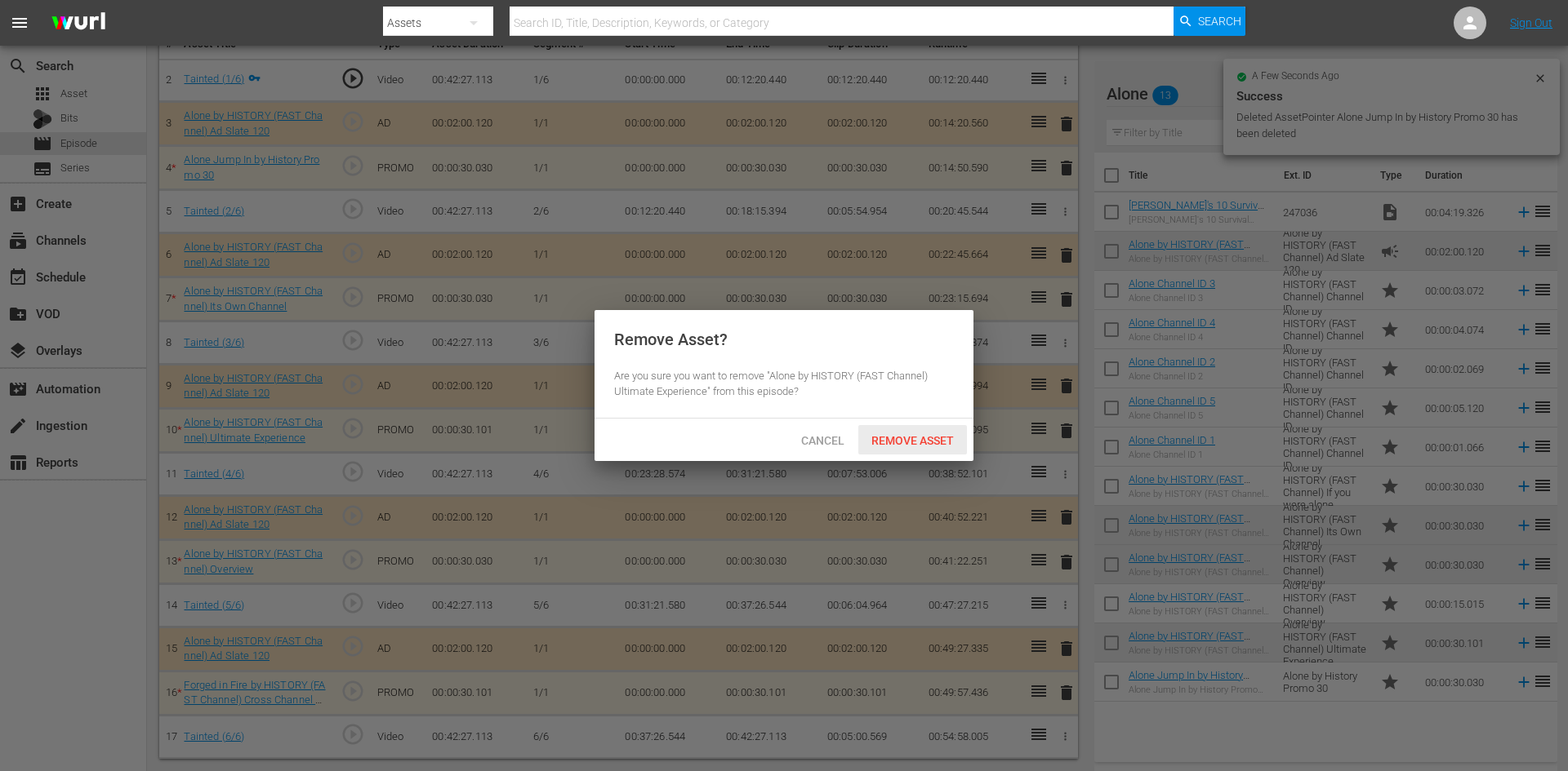
click at [923, 434] on span "Remove Asset" at bounding box center [912, 441] width 109 height 13
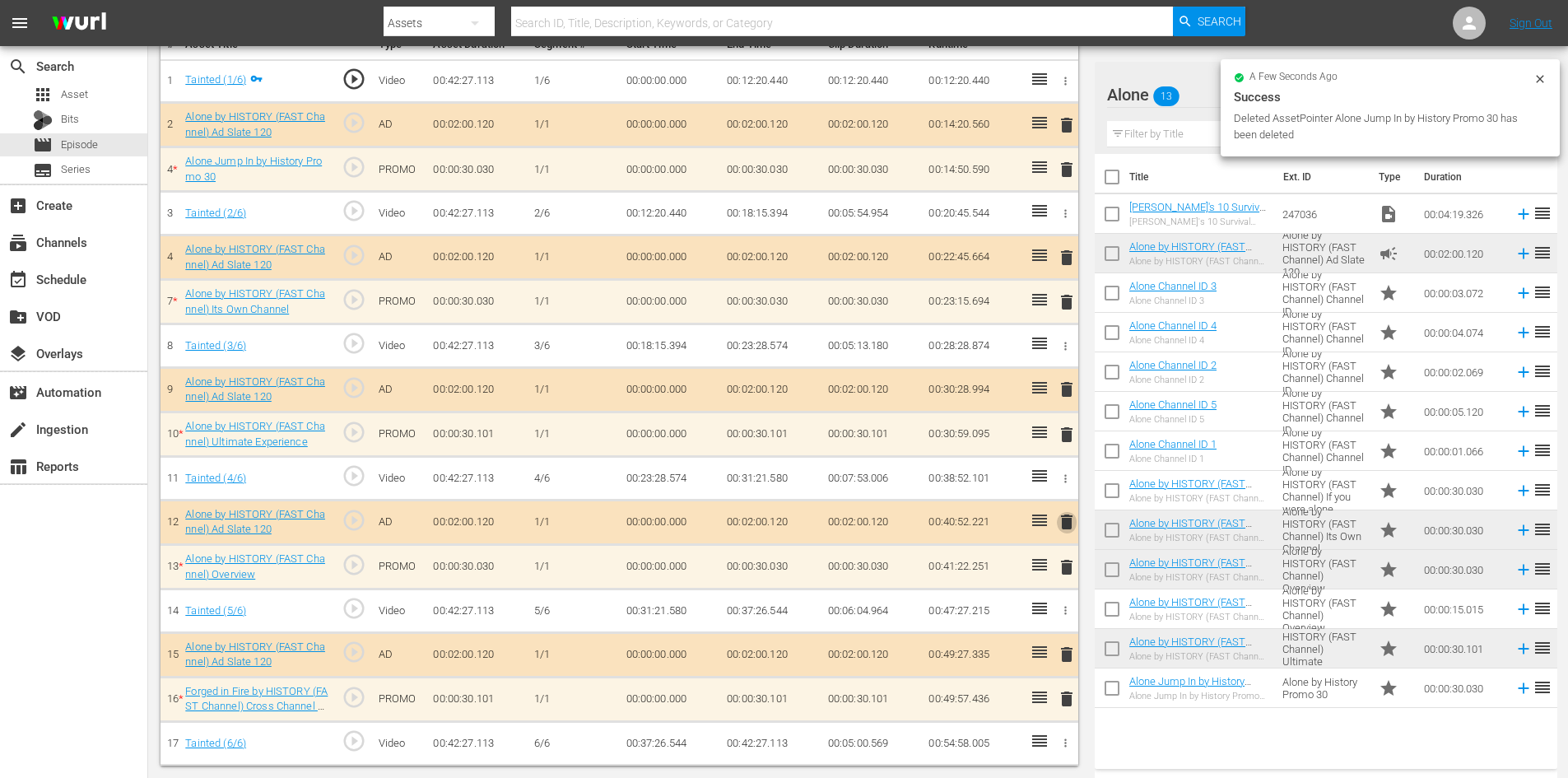
click at [1064, 521] on span "delete" at bounding box center [1066, 521] width 20 height 20
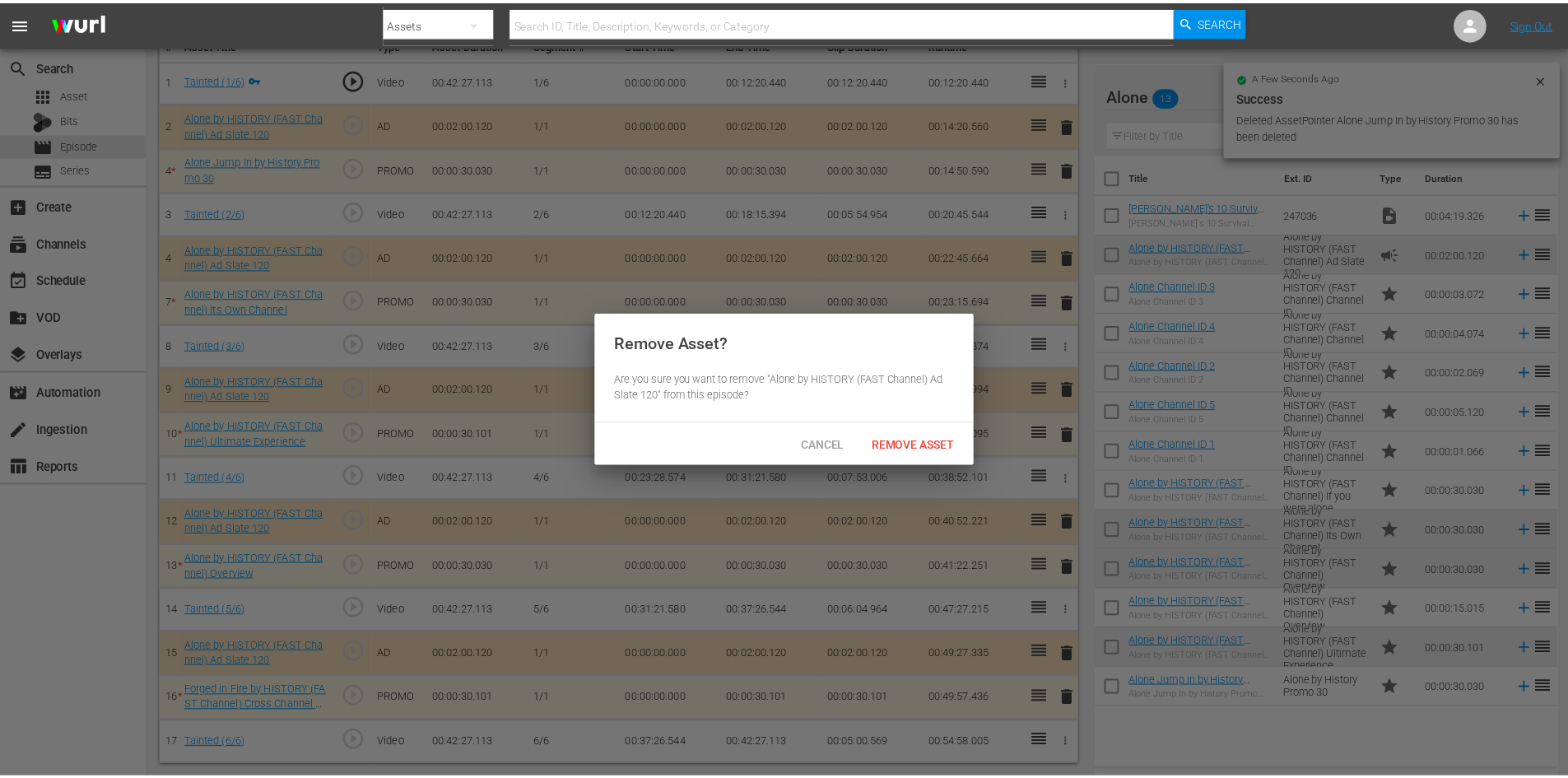
scroll to position [465, 0]
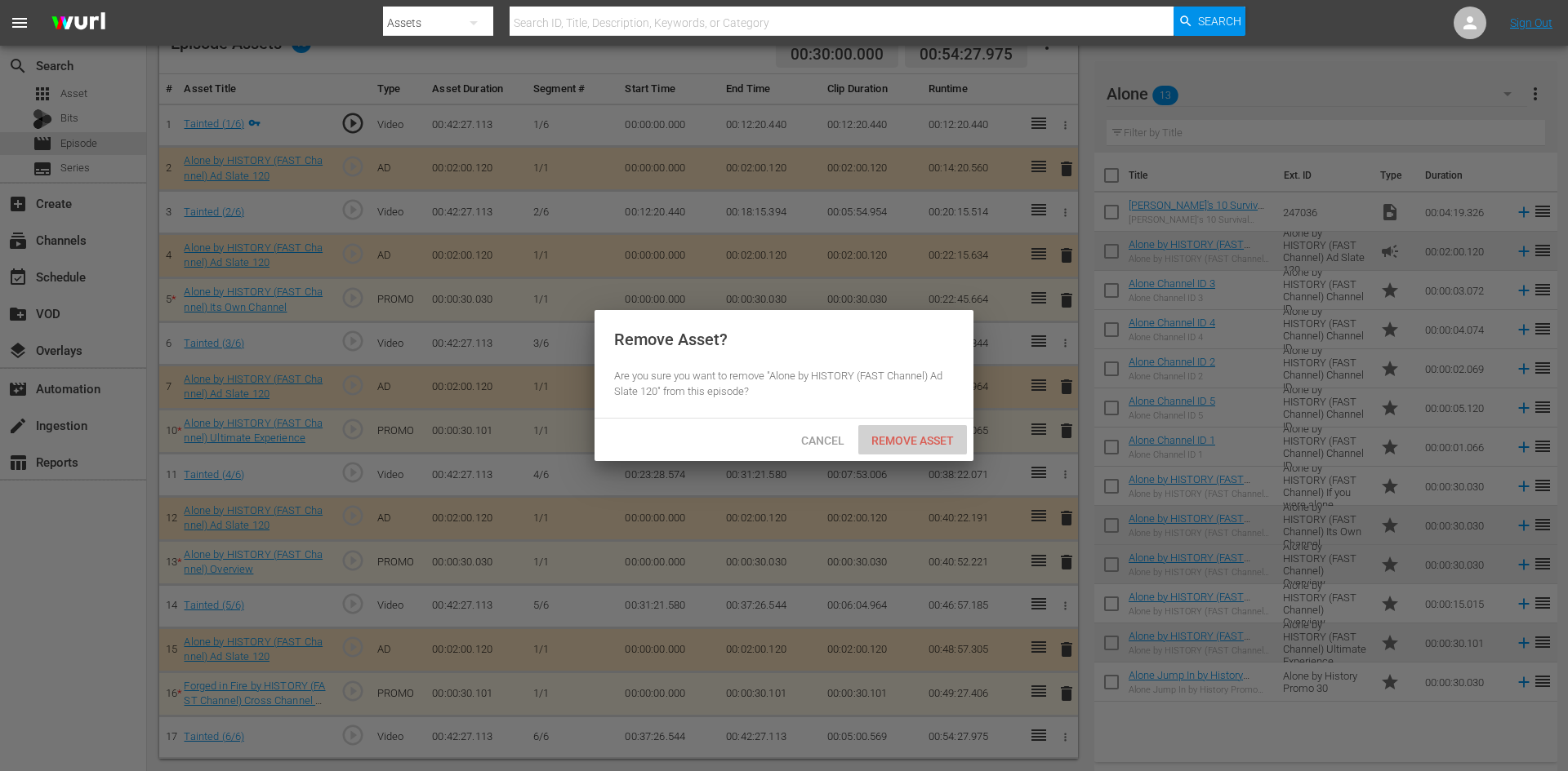
click at [926, 432] on div "Remove Asset" at bounding box center [912, 440] width 109 height 30
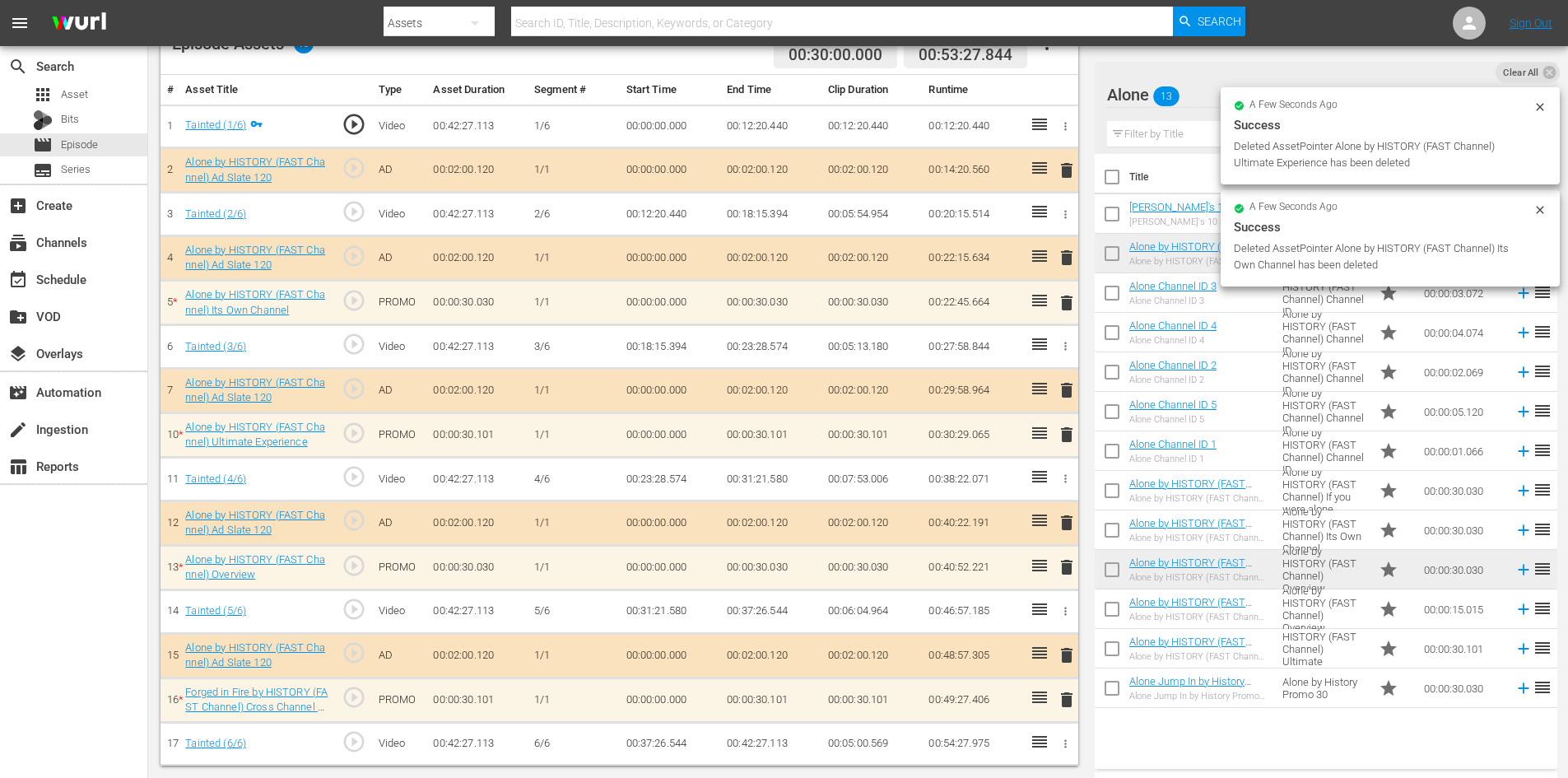
click at [1061, 702] on span "delete" at bounding box center [1066, 700] width 20 height 20
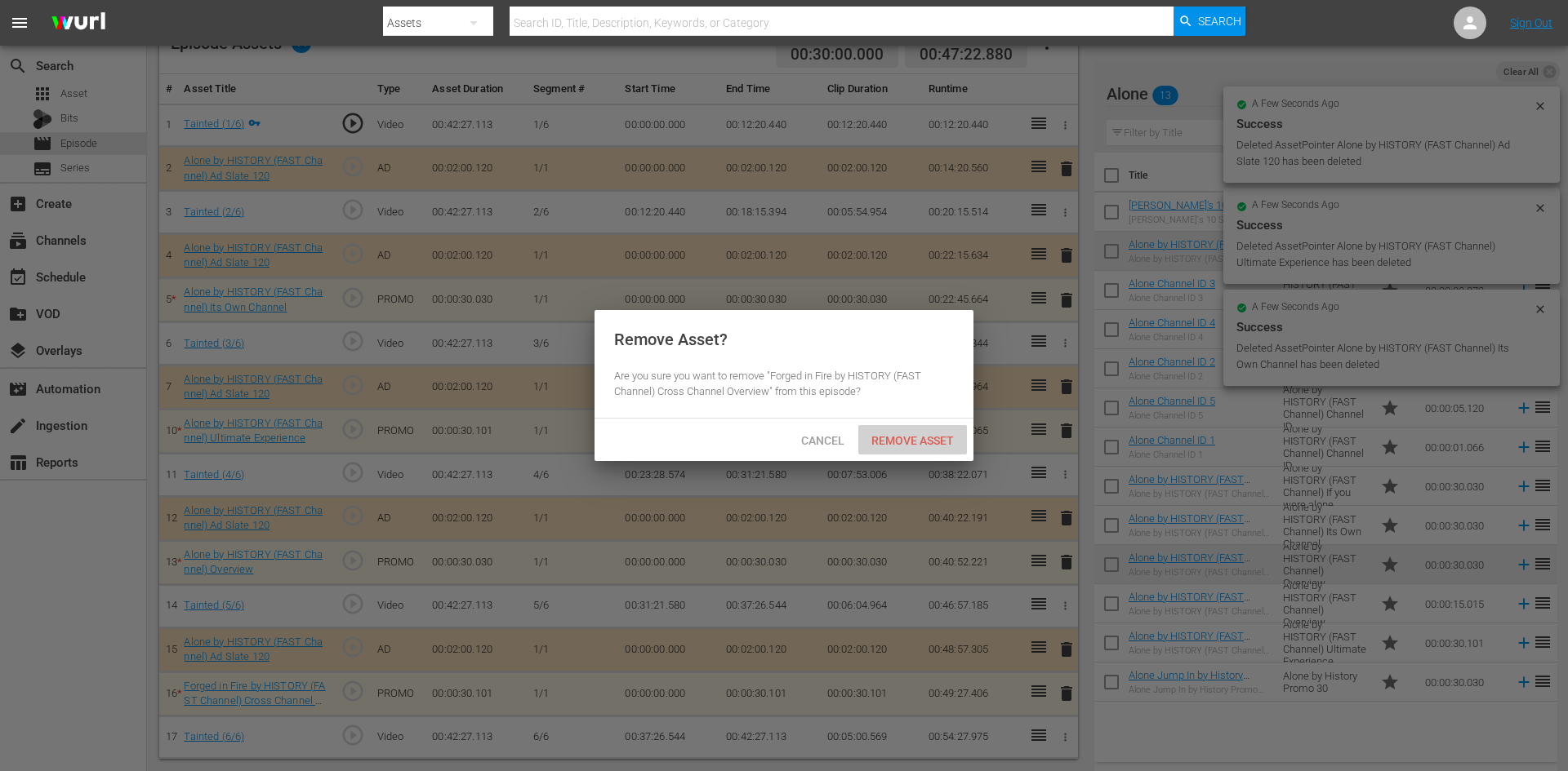
click at [930, 428] on div "Remove Asset" at bounding box center [912, 440] width 109 height 30
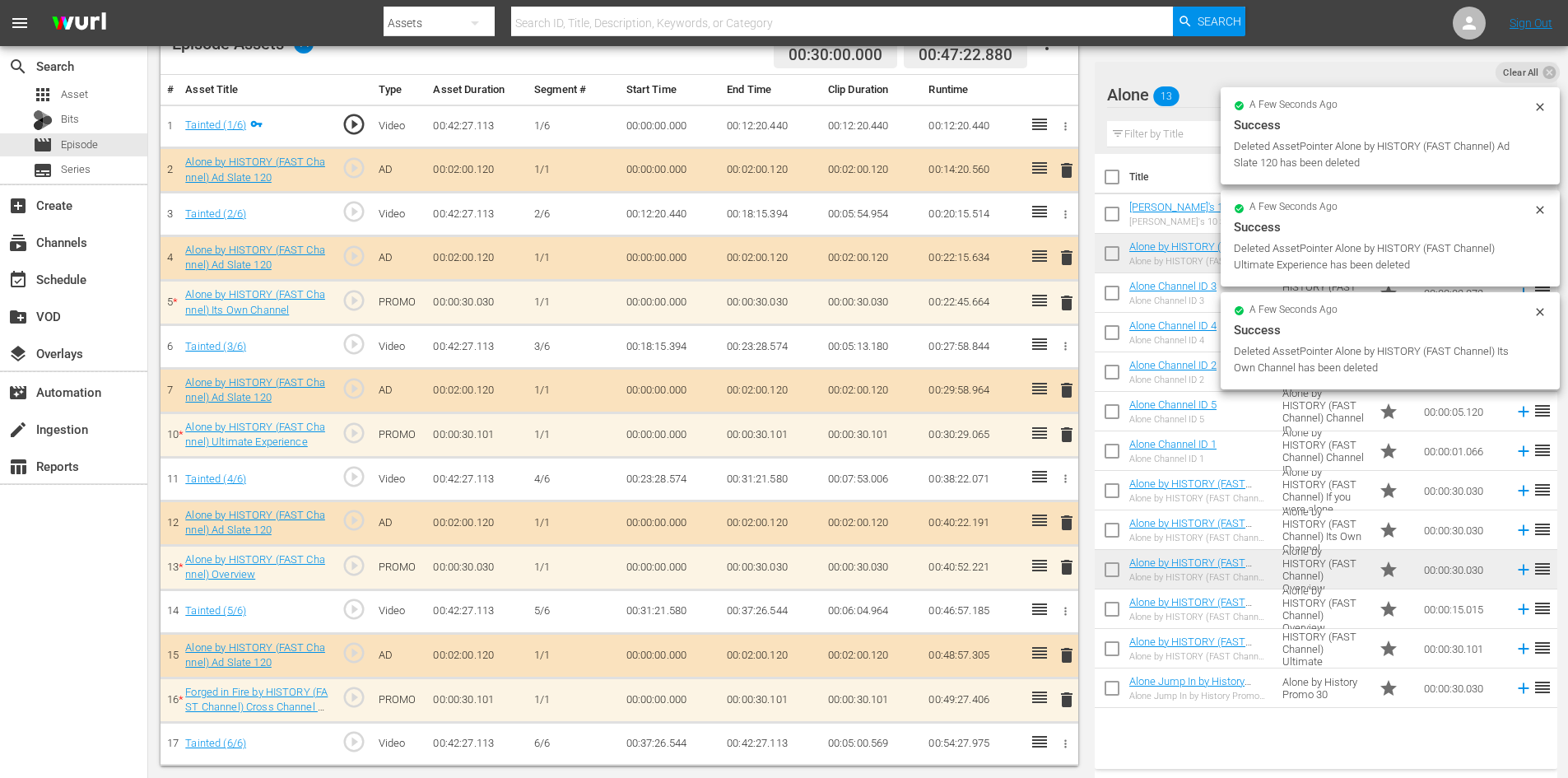
scroll to position [429, 0]
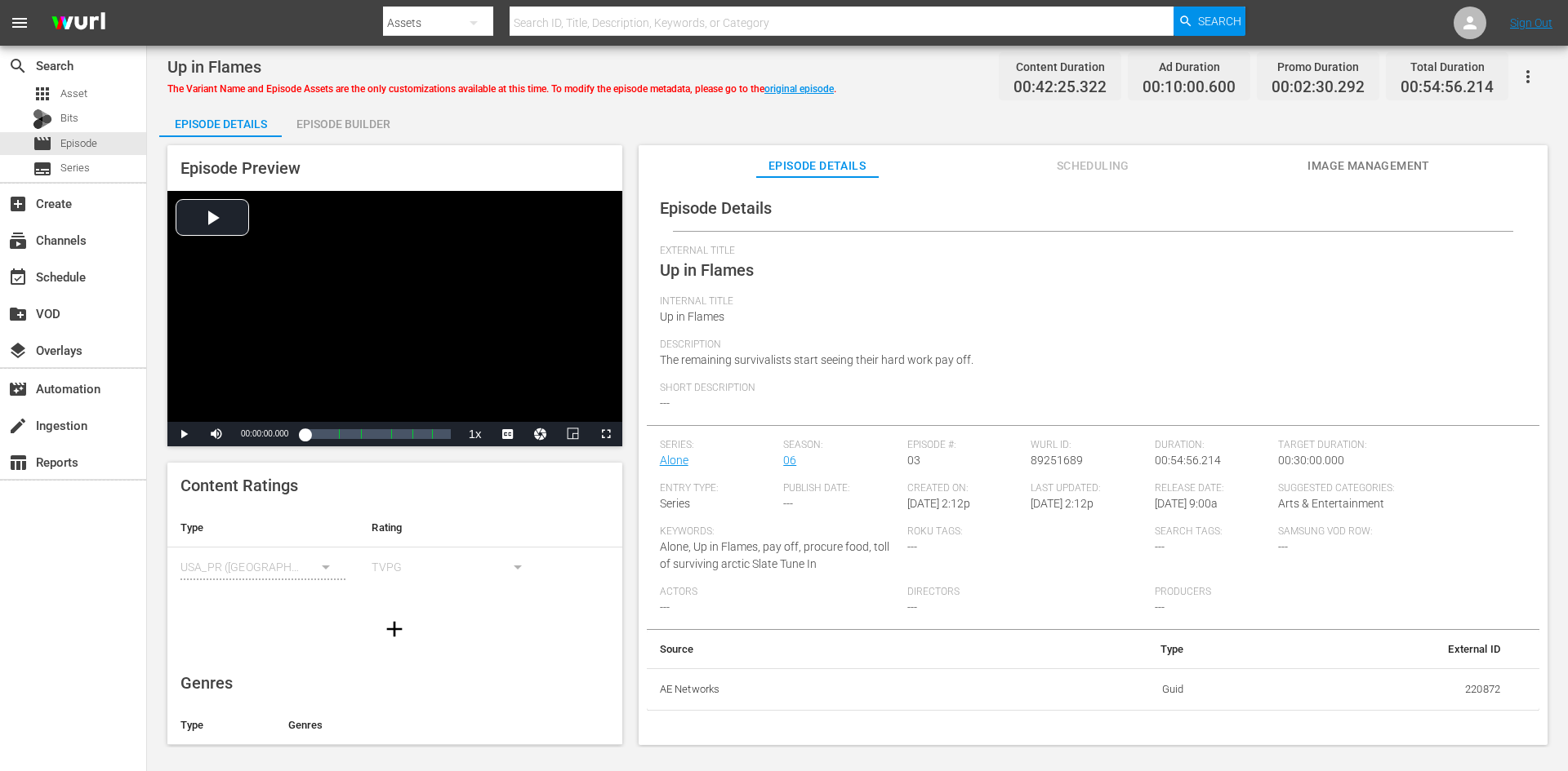
click at [353, 120] on div "Episode Builder" at bounding box center [343, 124] width 122 height 40
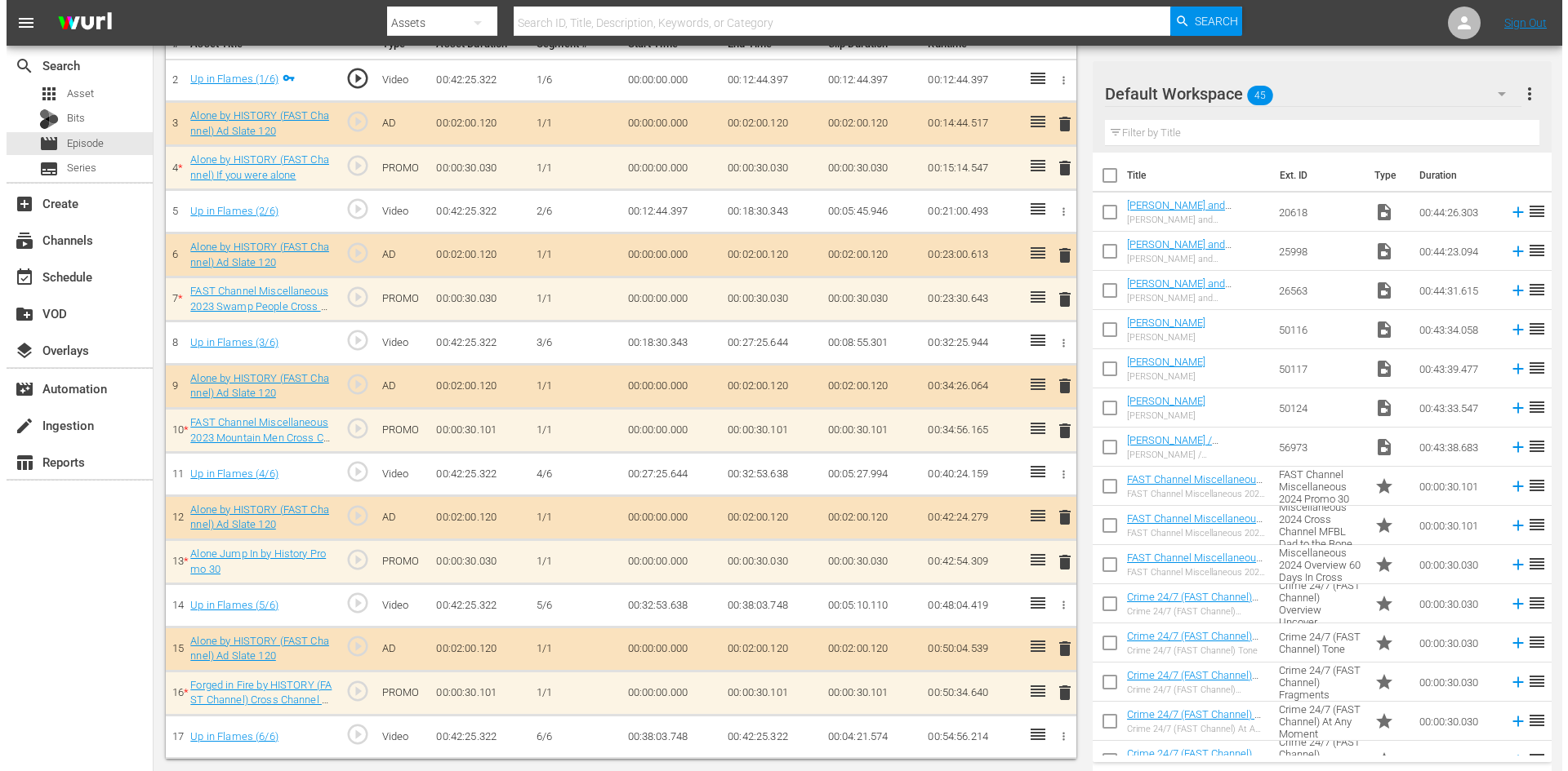
scroll to position [506, 0]
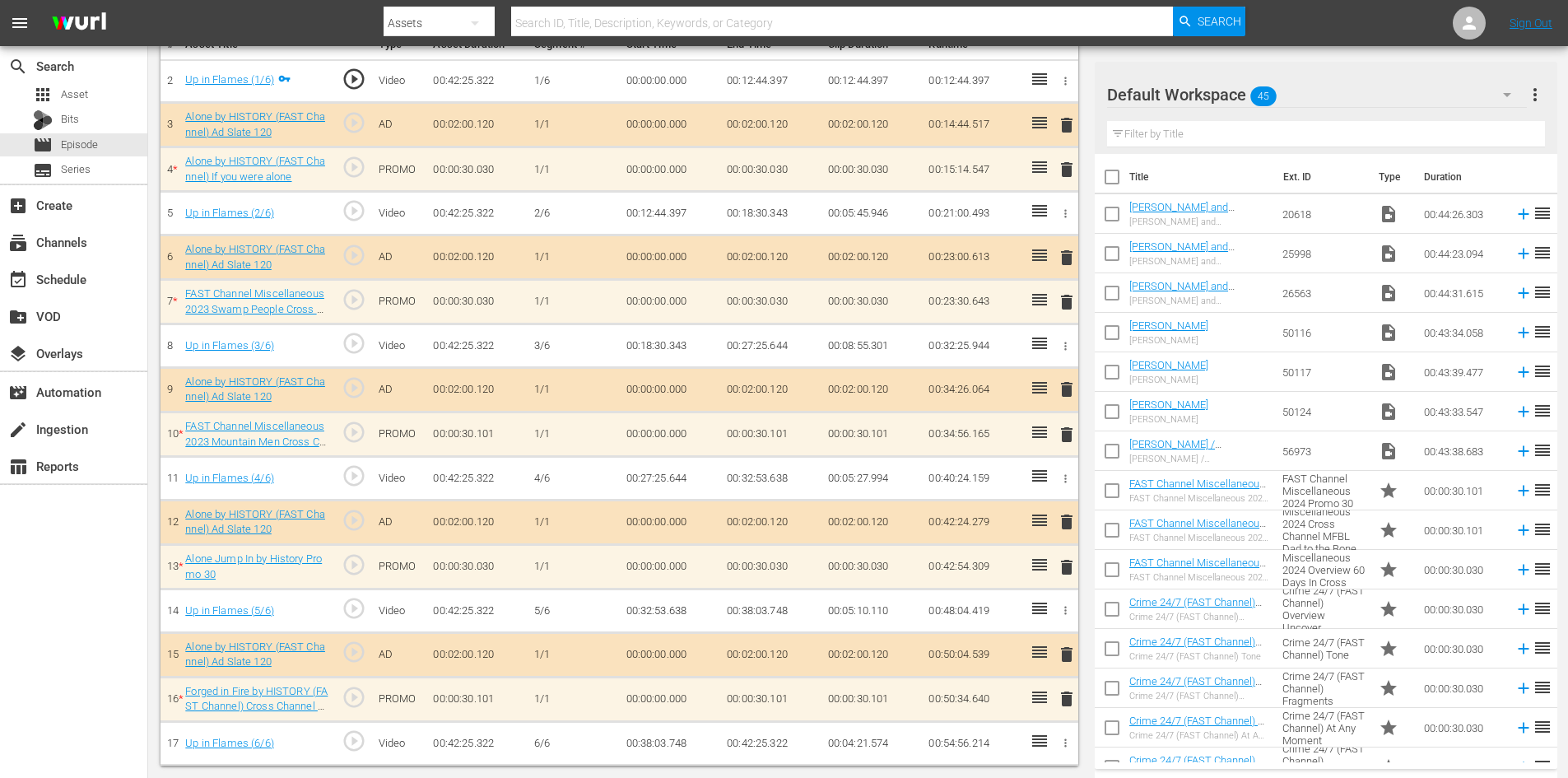
click at [1436, 84] on div "Default Workspace 45" at bounding box center [1317, 94] width 420 height 46
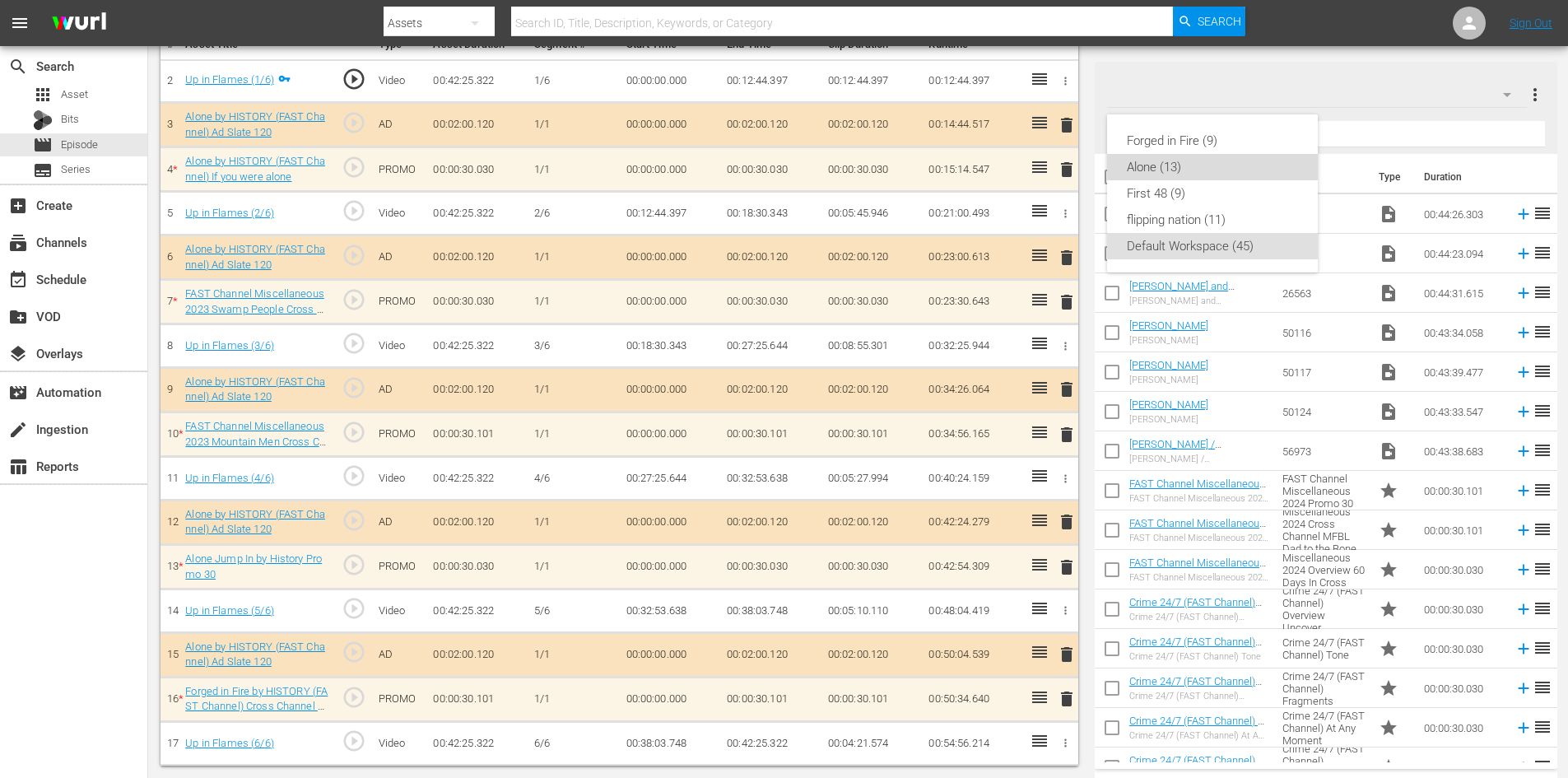
click at [1193, 166] on div "Alone (13)" at bounding box center [1212, 166] width 171 height 26
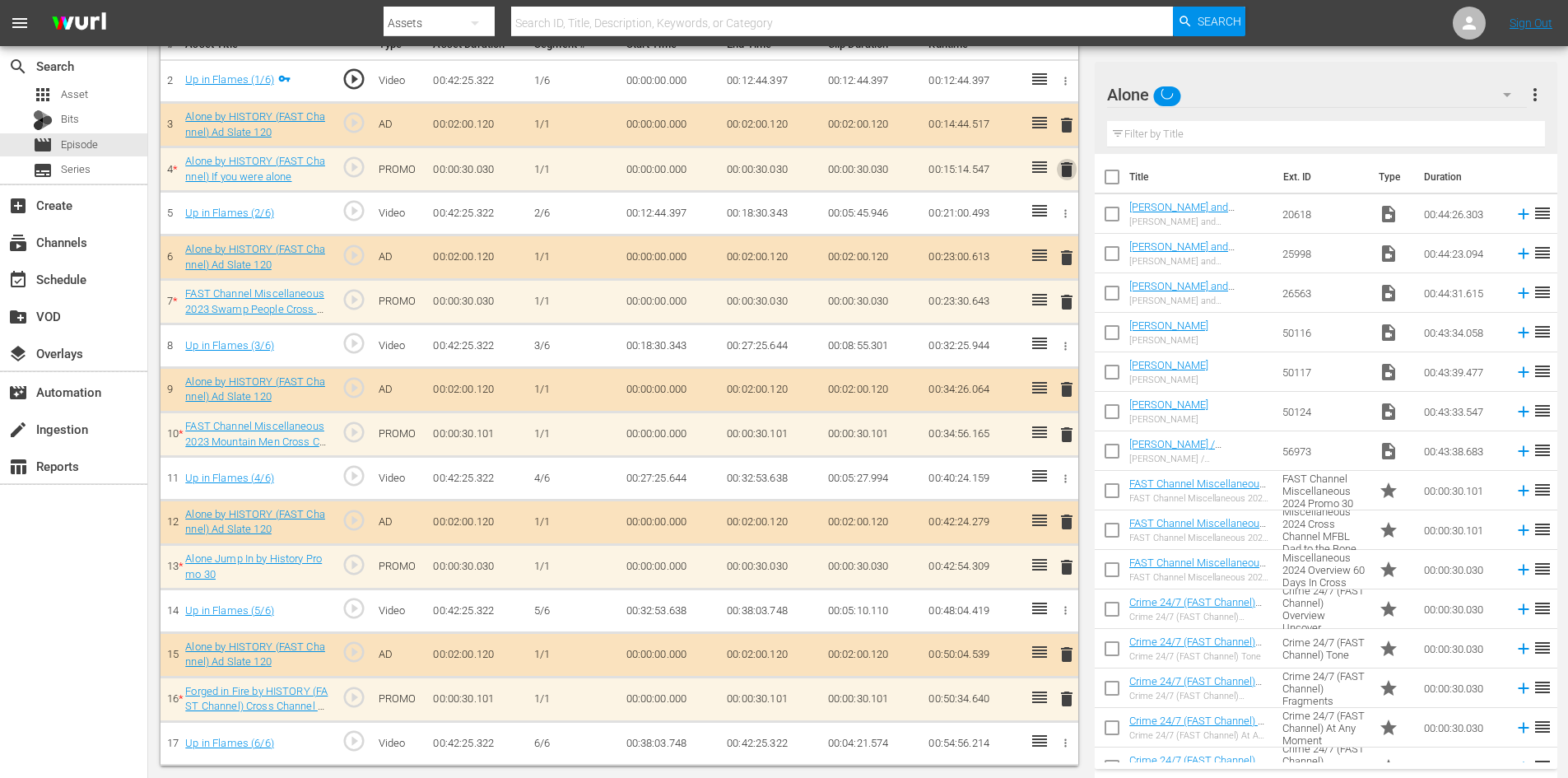
click at [1066, 168] on span "delete" at bounding box center [1066, 169] width 20 height 20
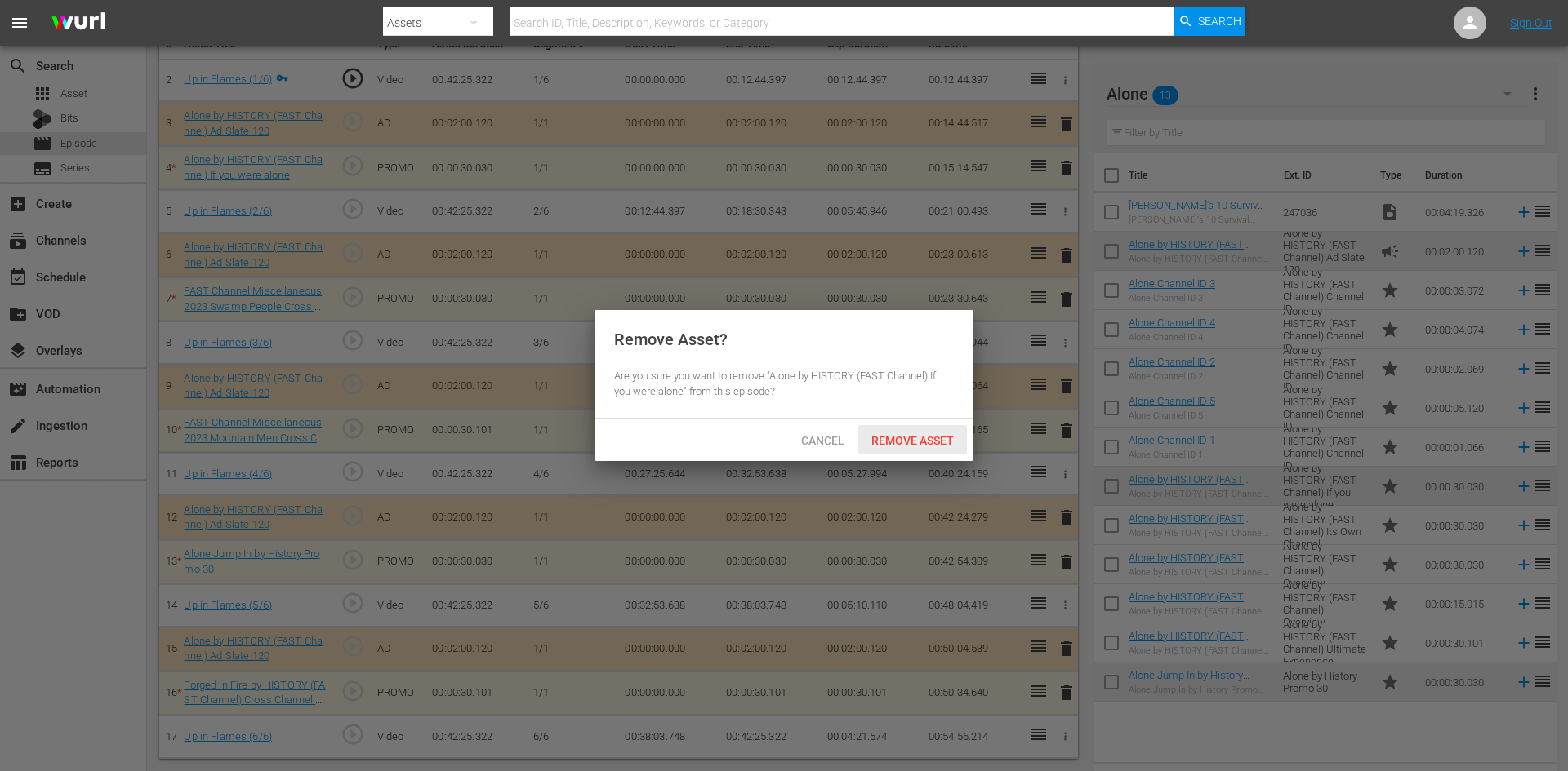
click at [925, 442] on span "Remove Asset" at bounding box center [912, 441] width 109 height 13
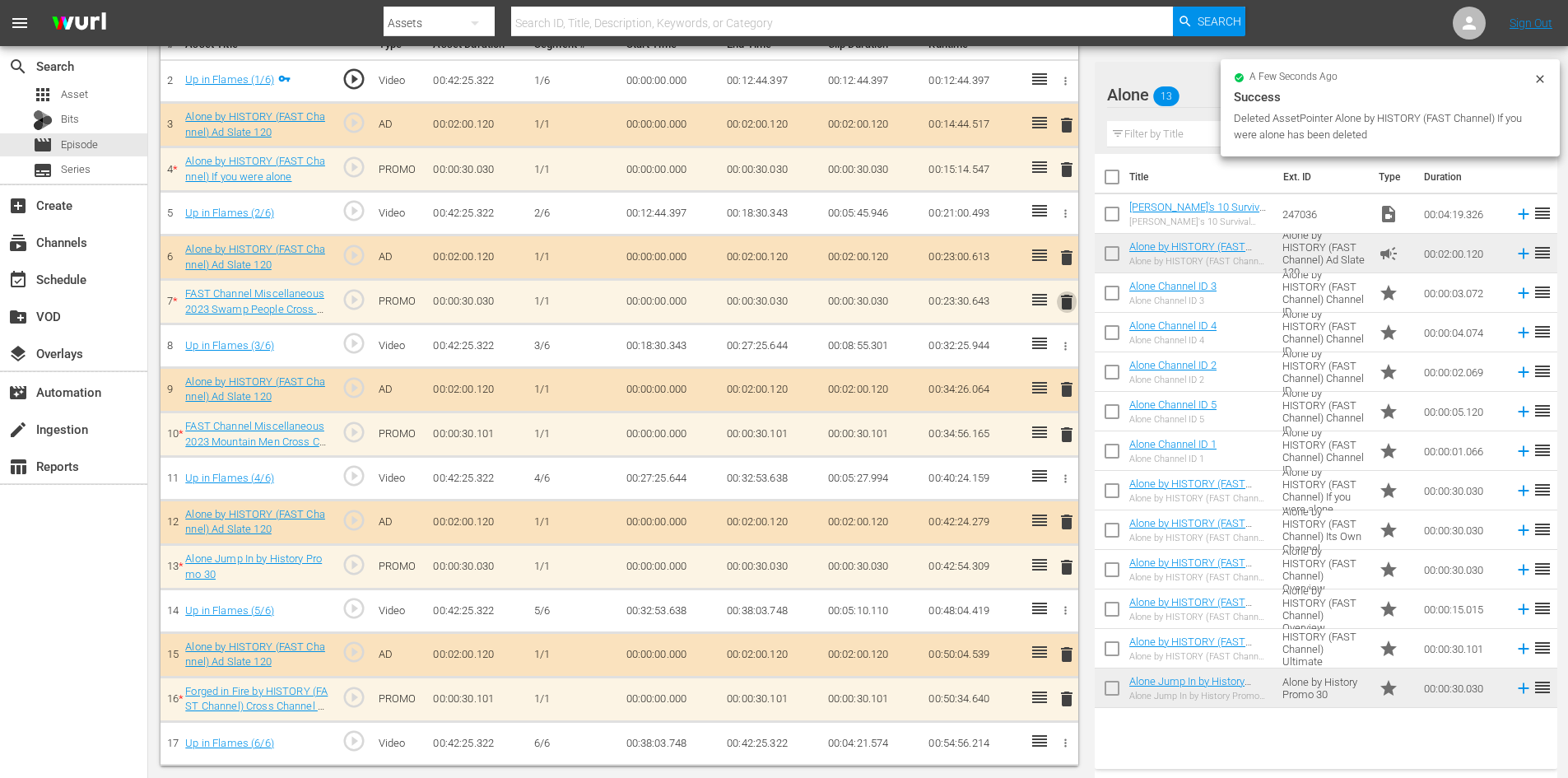
click at [1065, 302] on span "delete" at bounding box center [1066, 302] width 20 height 20
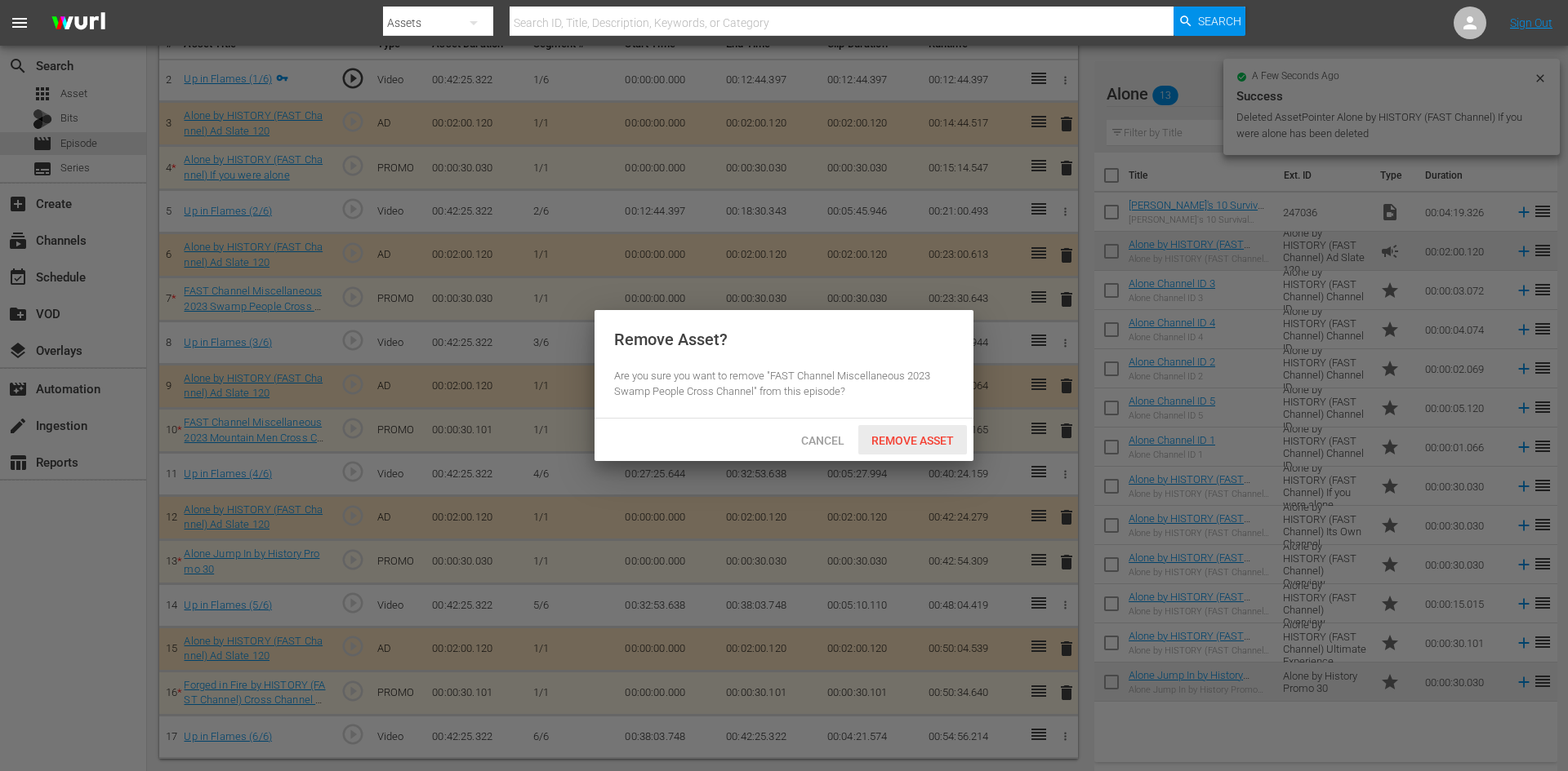
click at [931, 436] on span "Remove Asset" at bounding box center [912, 441] width 109 height 13
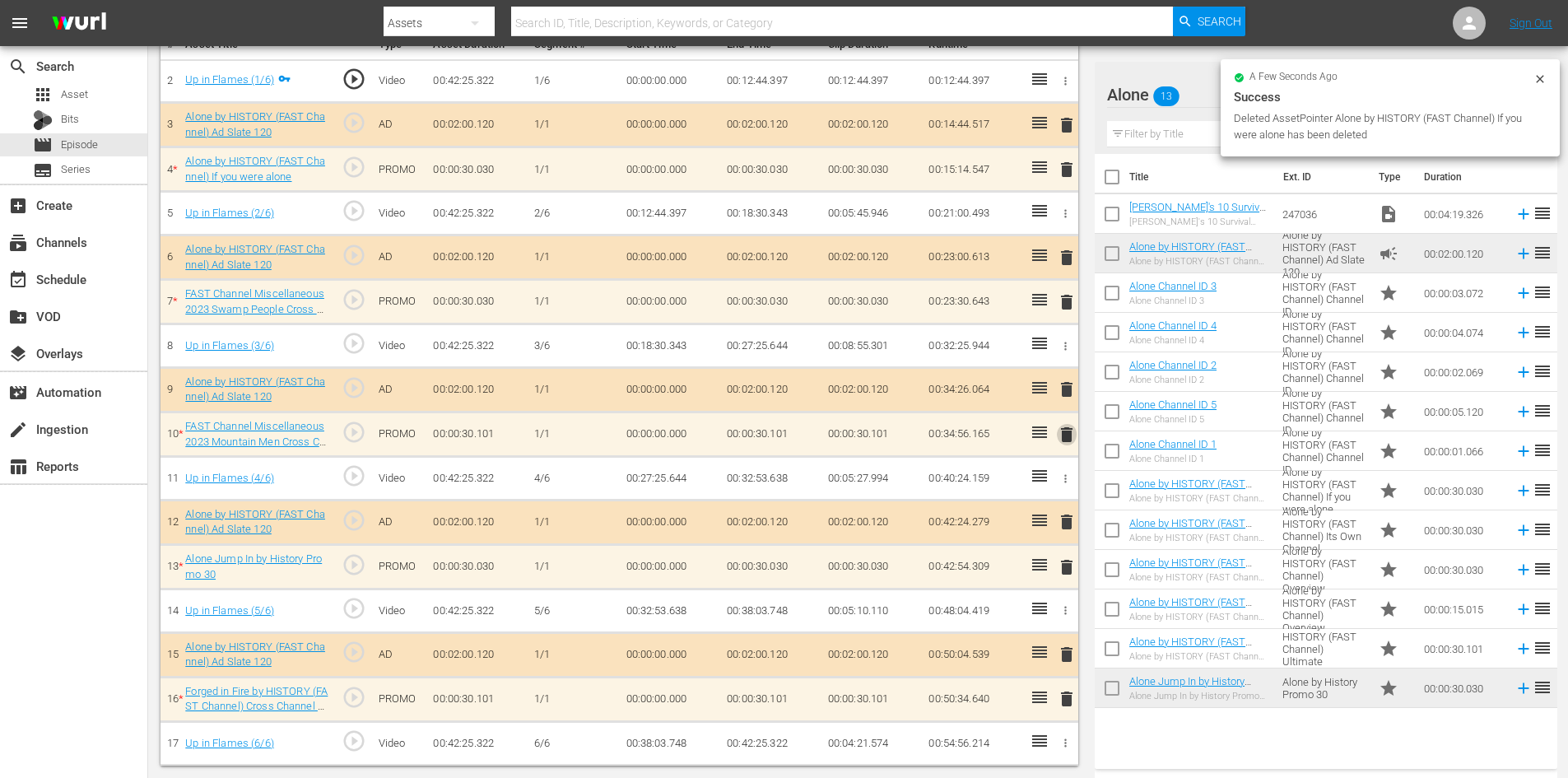
click at [1066, 433] on span "delete" at bounding box center [1066, 434] width 20 height 20
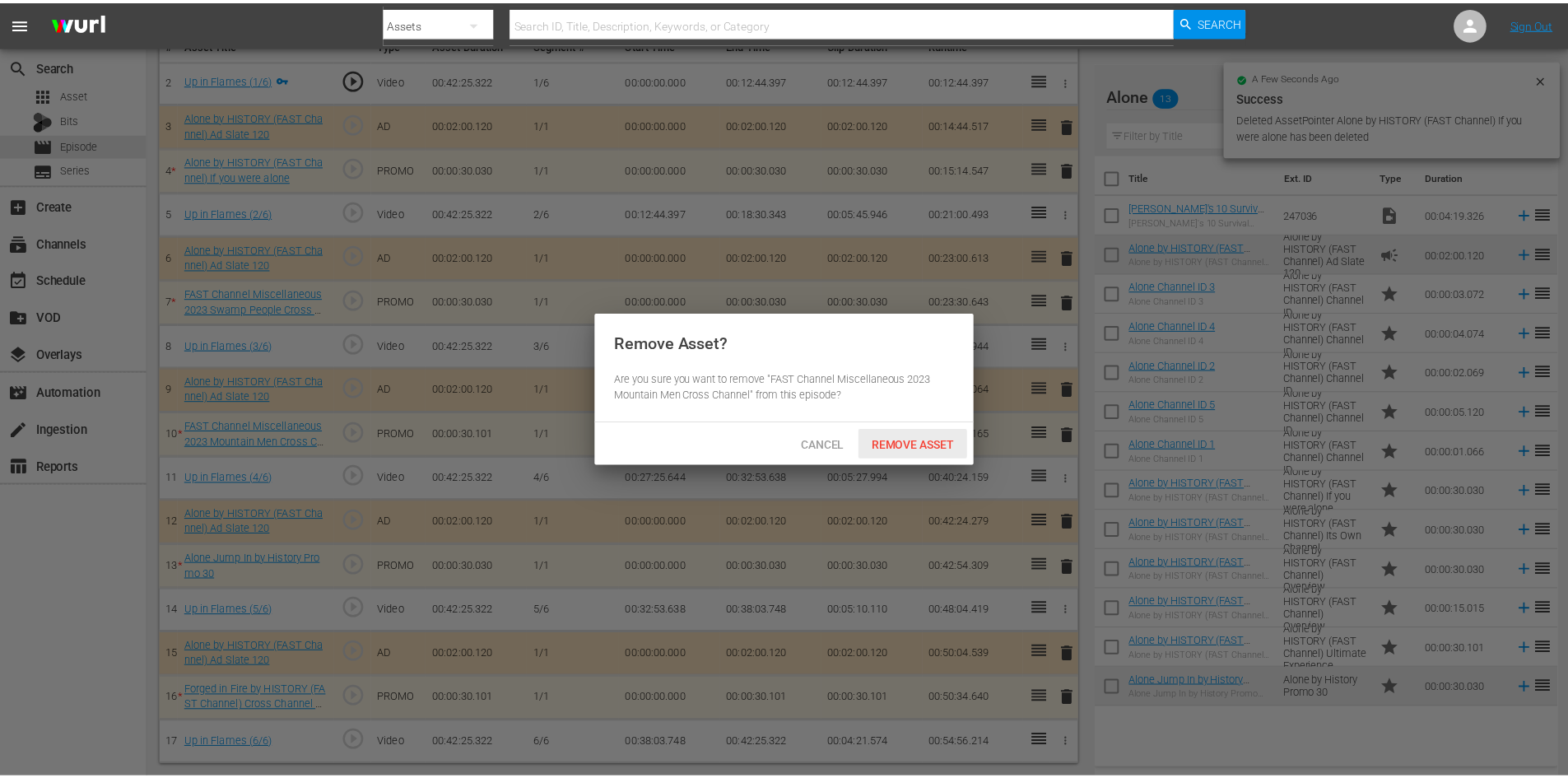
scroll to position [465, 0]
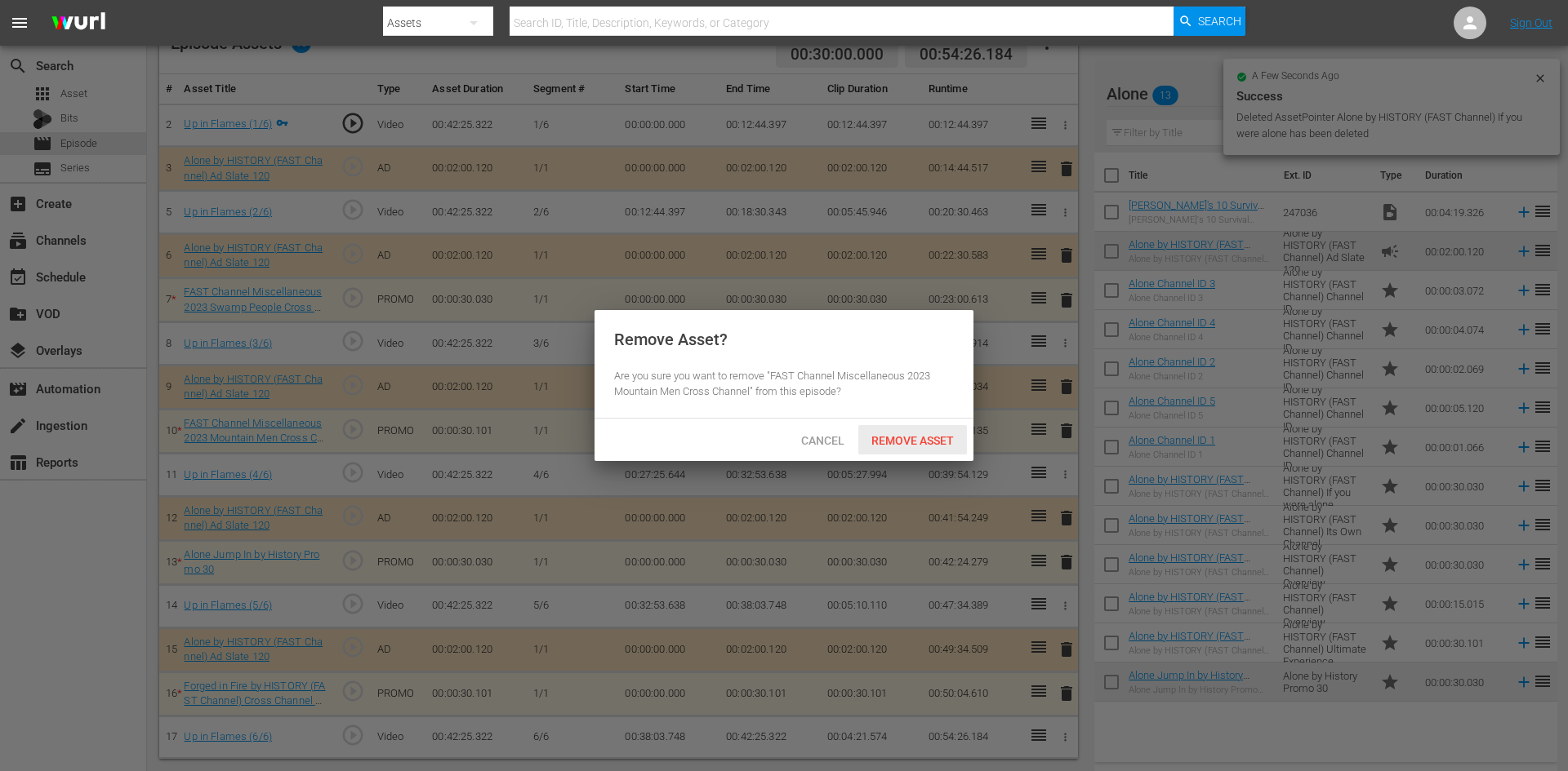
drag, startPoint x: 925, startPoint y: 430, endPoint x: 936, endPoint y: 442, distance: 16.3
click at [925, 431] on div "Remove Asset" at bounding box center [912, 440] width 109 height 30
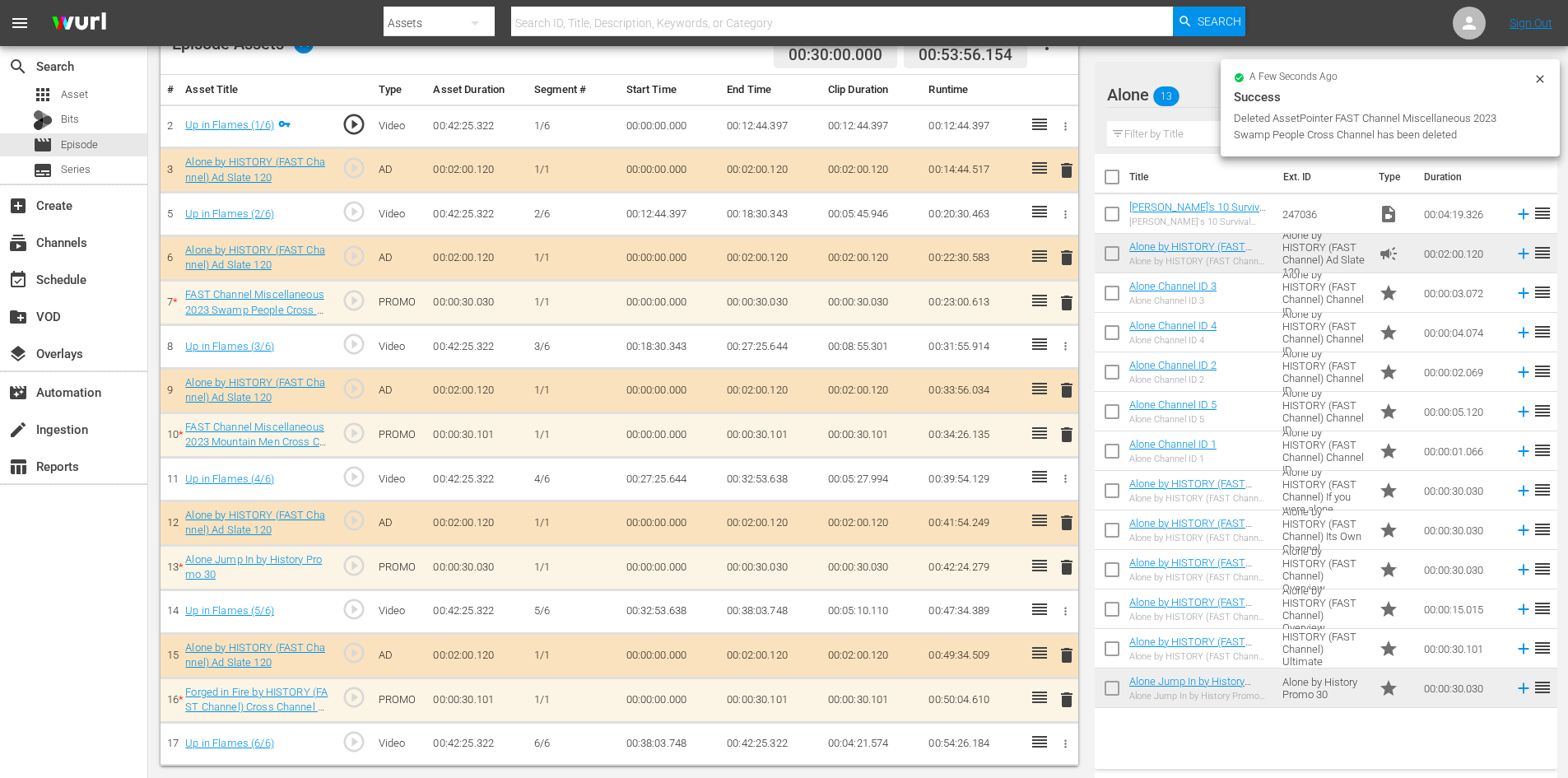
click at [1068, 567] on span "delete" at bounding box center [1066, 567] width 20 height 20
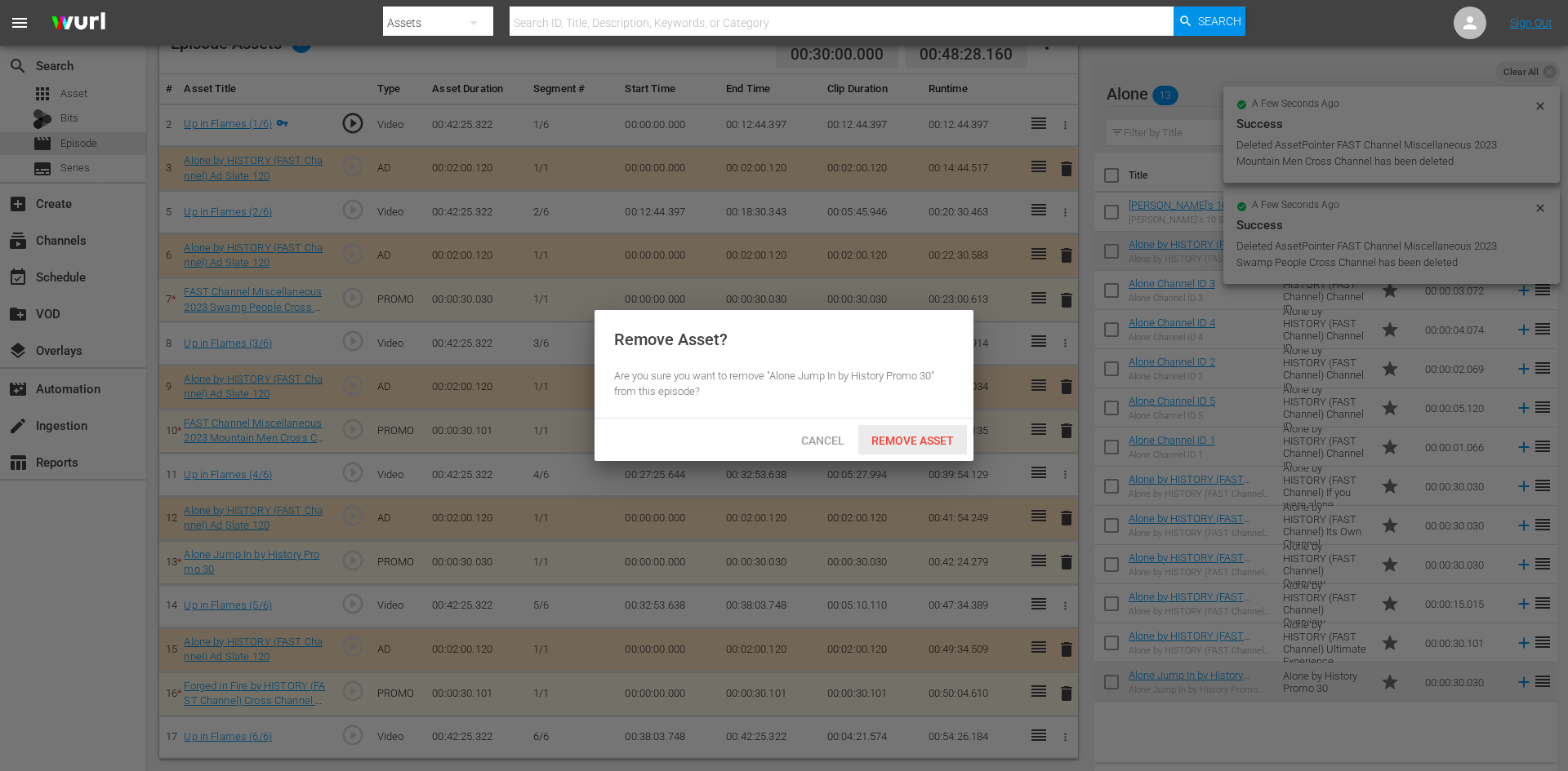
click at [935, 439] on span "Remove Asset" at bounding box center [912, 441] width 109 height 13
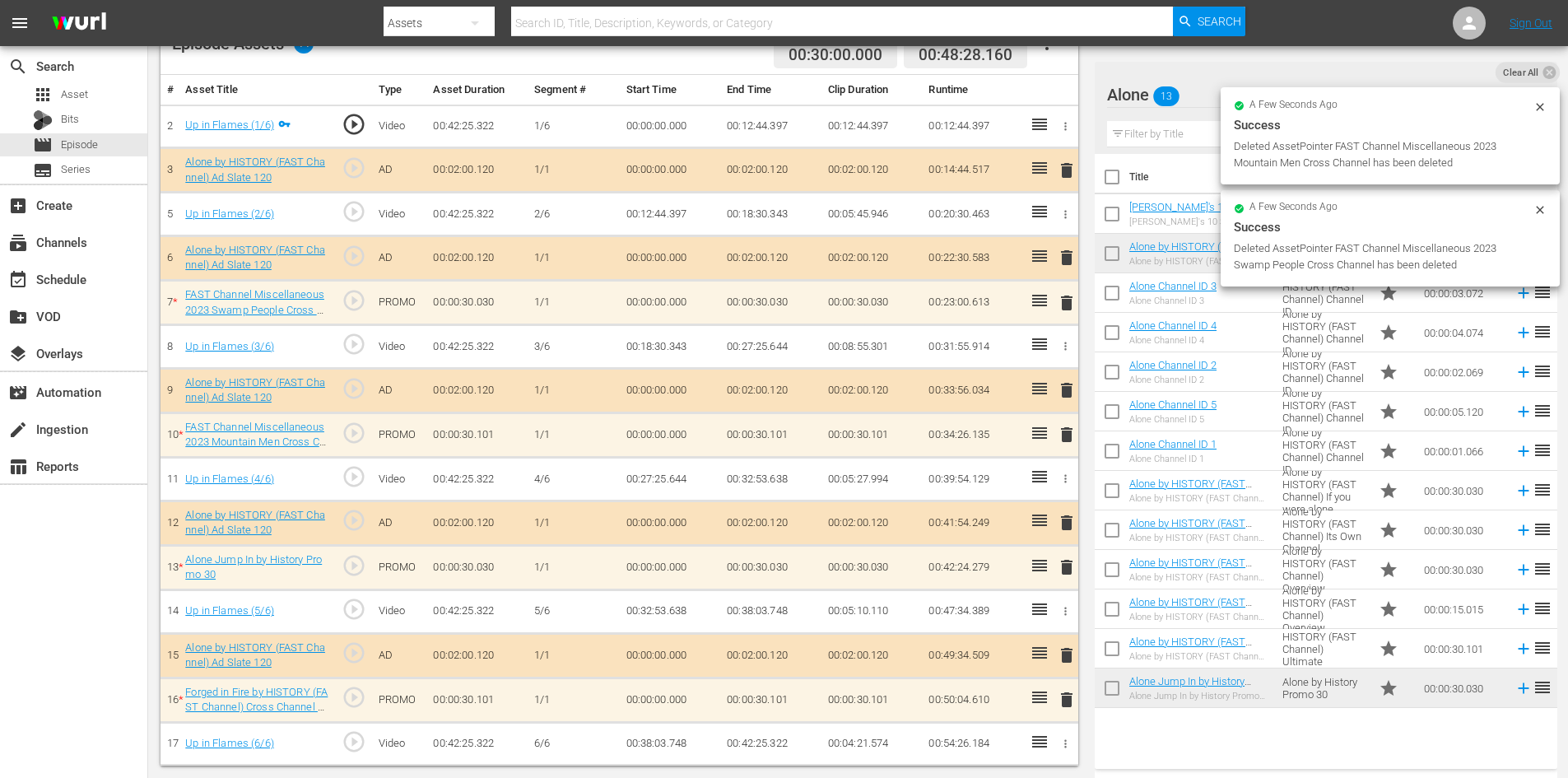
scroll to position [429, 0]
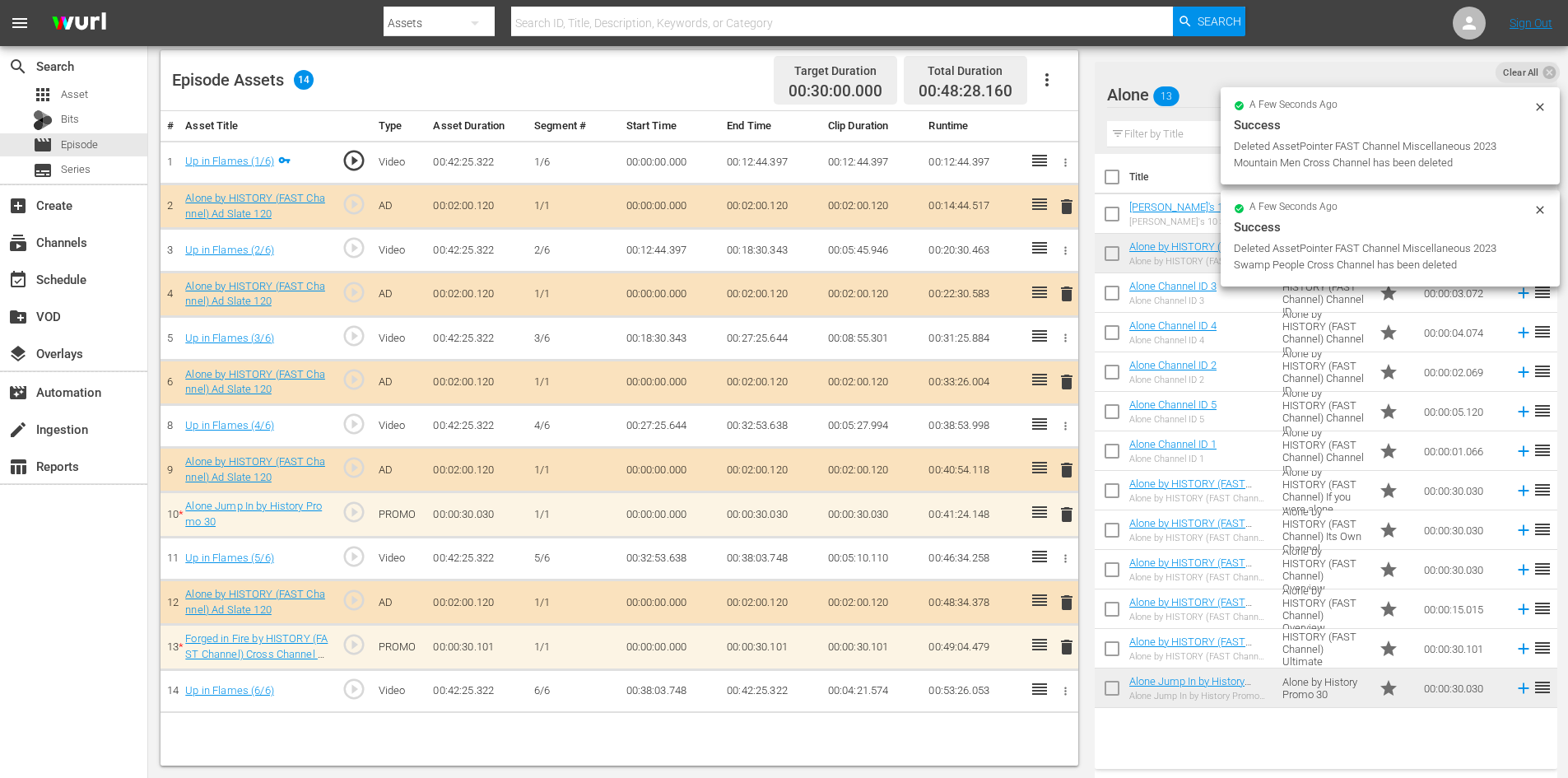
click at [1068, 702] on td at bounding box center [1064, 691] width 27 height 43
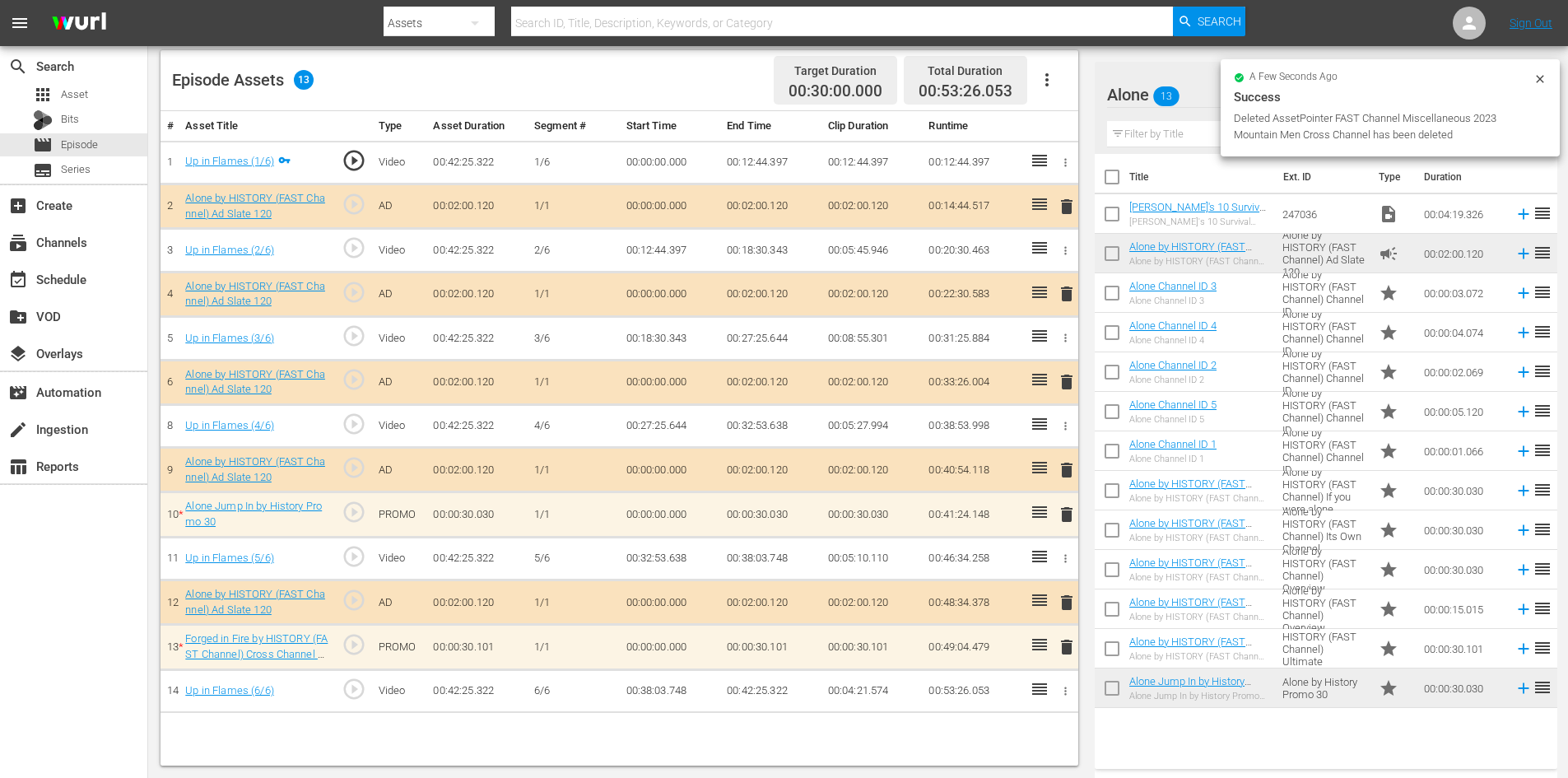
click at [1065, 648] on span "delete" at bounding box center [1066, 647] width 20 height 20
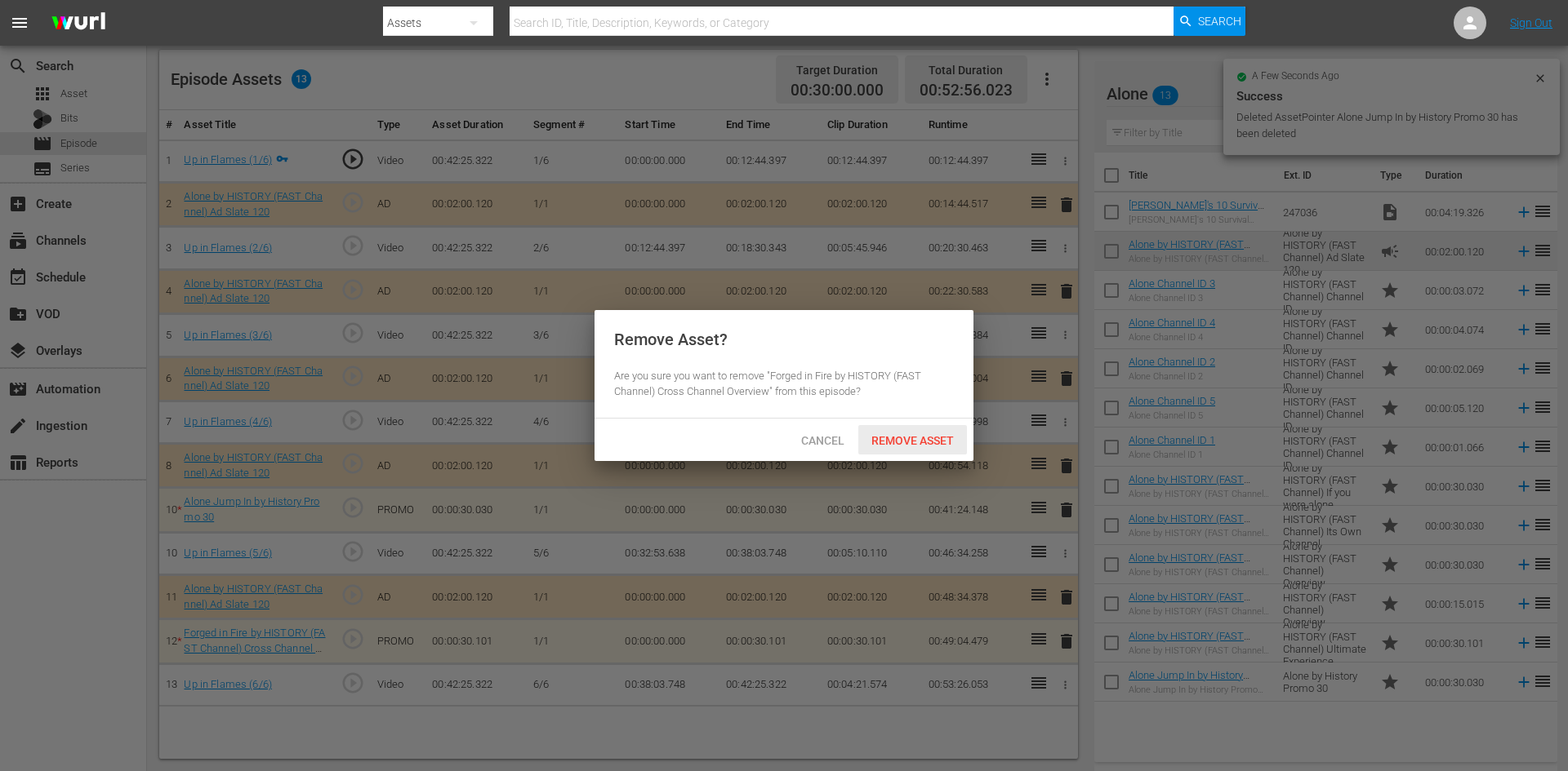
click at [942, 447] on div "Remove Asset" at bounding box center [912, 440] width 109 height 30
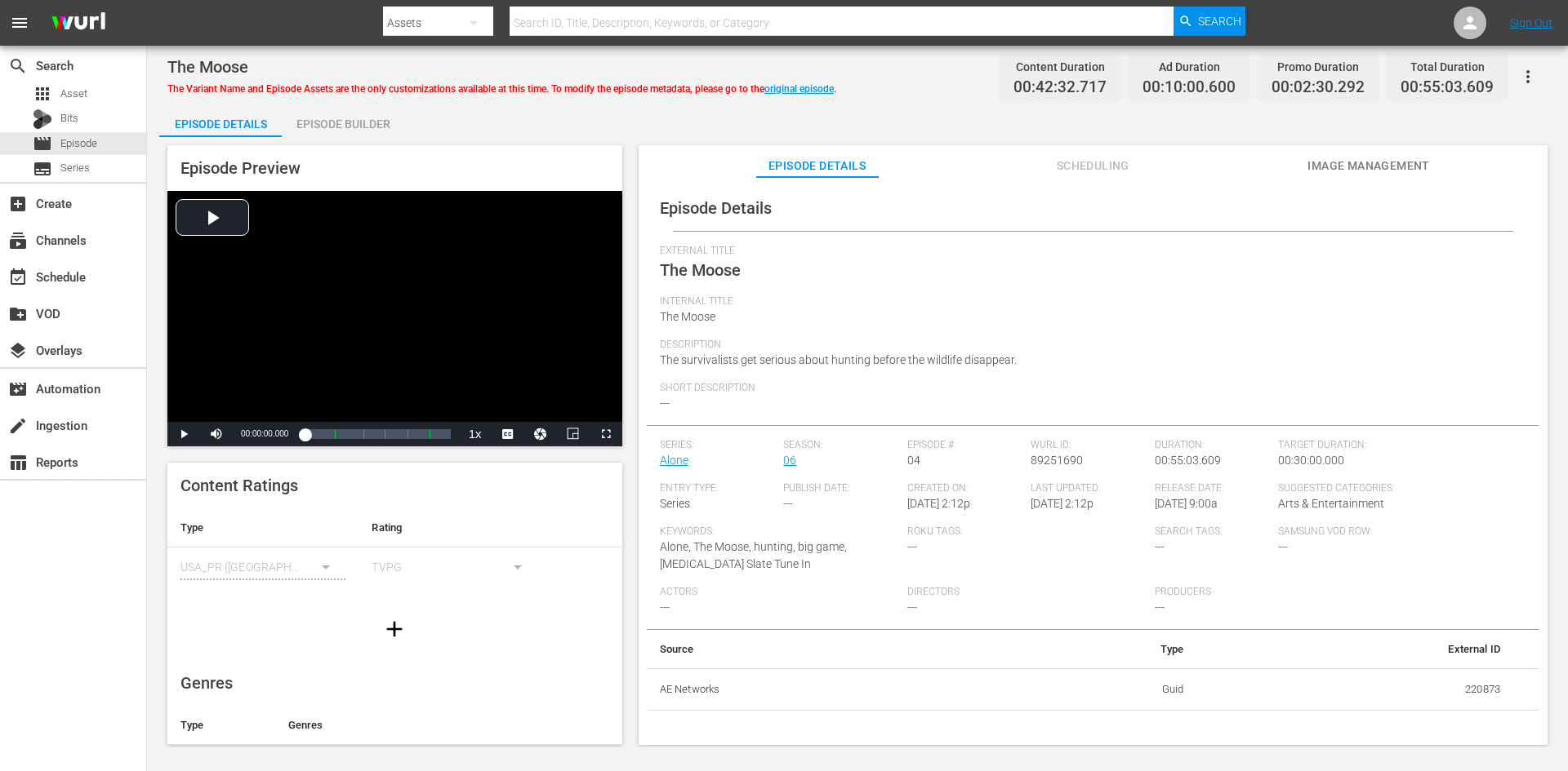
click at [355, 113] on div "Episode Builder" at bounding box center [343, 124] width 122 height 40
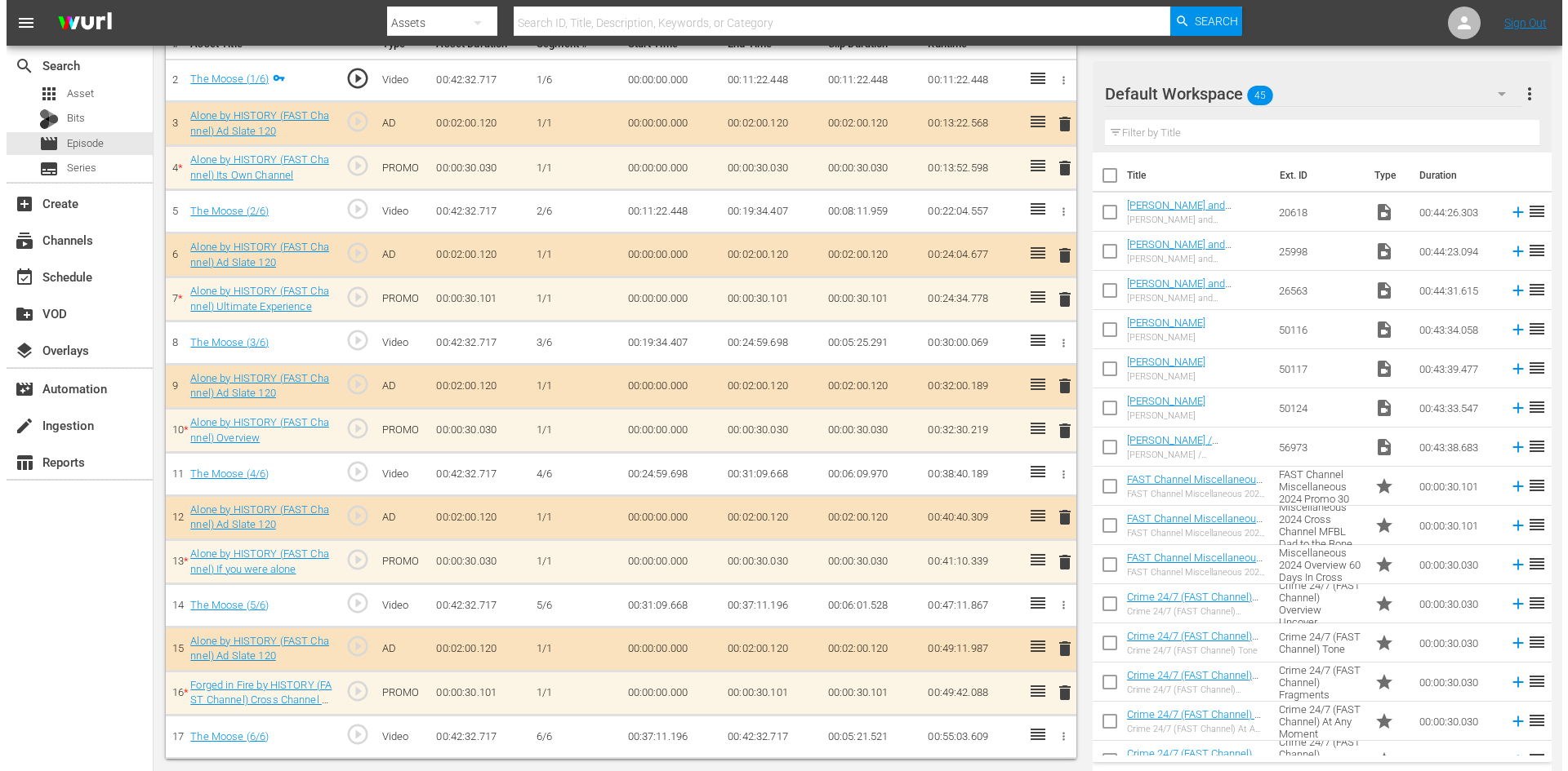
scroll to position [506, 0]
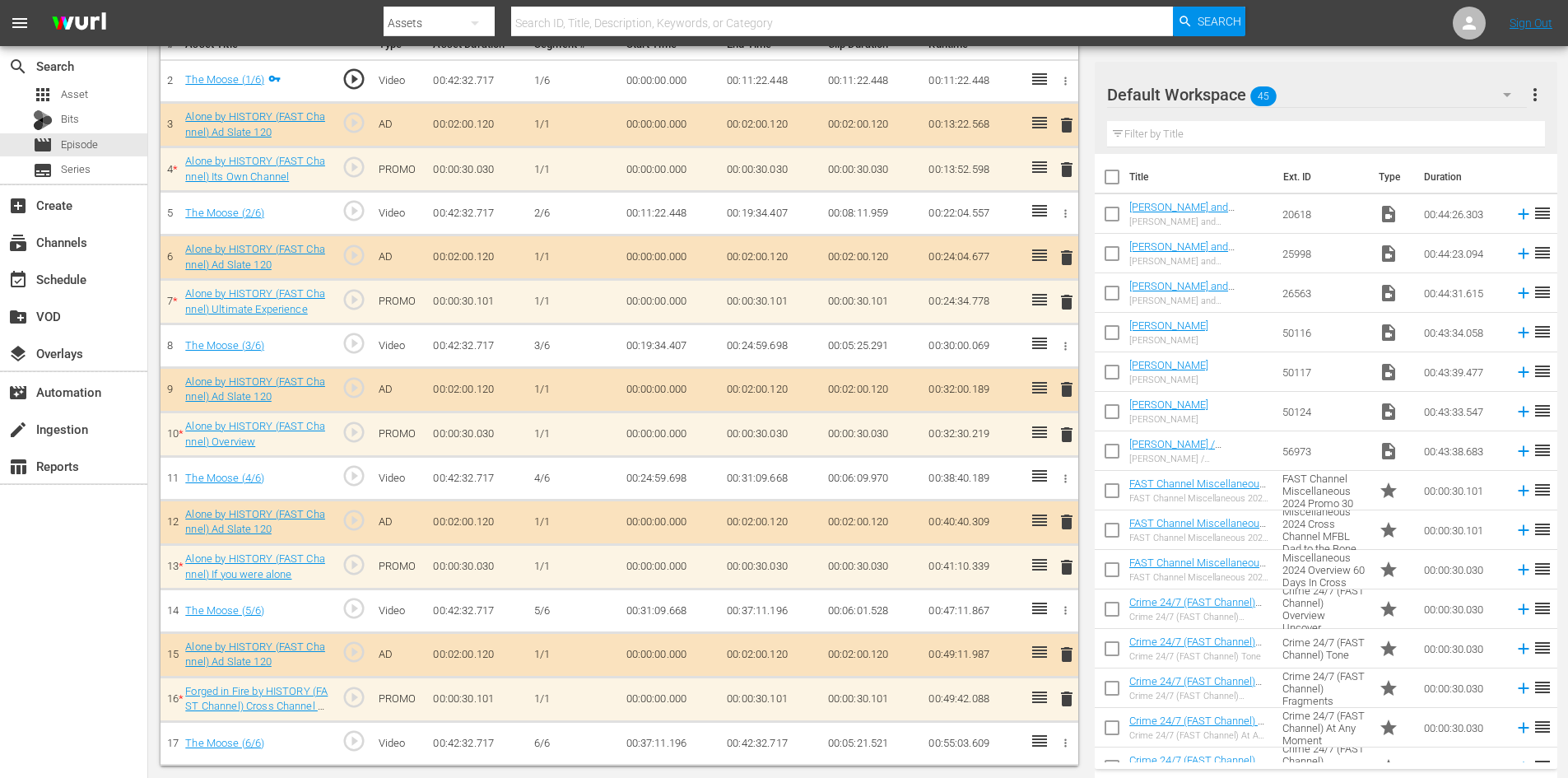
click at [1450, 95] on div "Default Workspace 45" at bounding box center [1317, 94] width 420 height 46
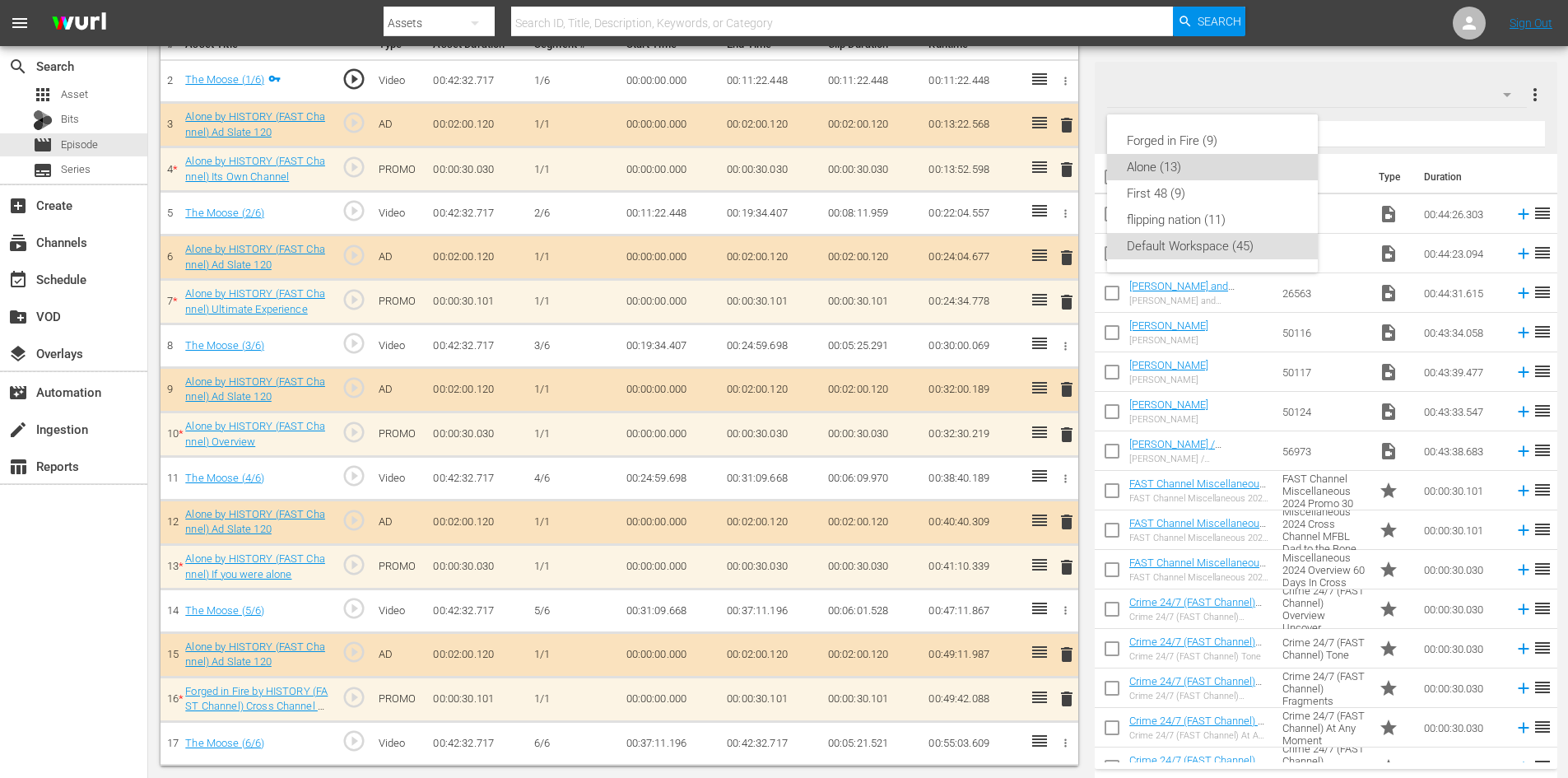
click at [1217, 166] on div "Alone (13)" at bounding box center [1212, 166] width 171 height 26
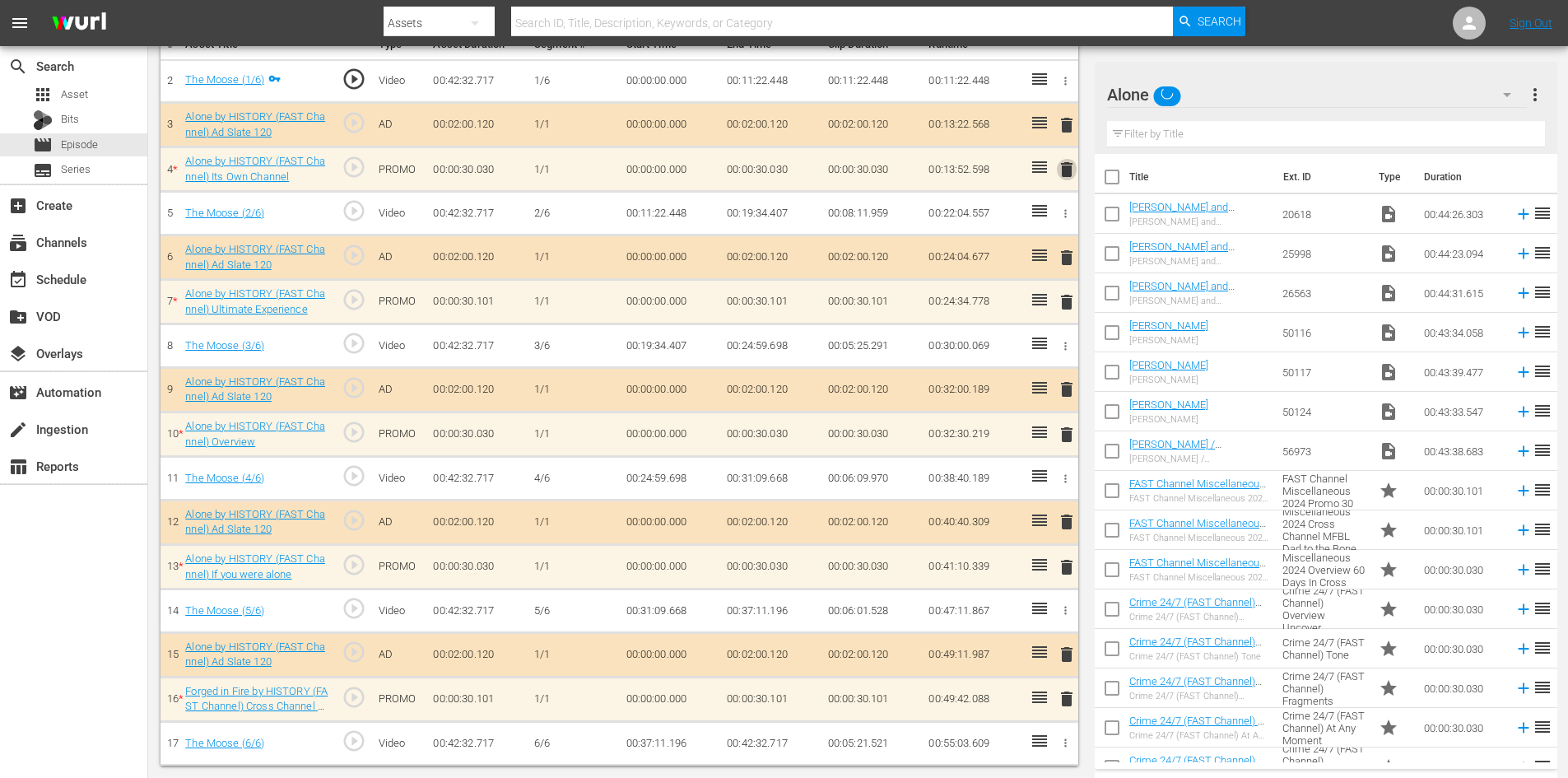
click at [1066, 174] on span "delete" at bounding box center [1066, 169] width 20 height 20
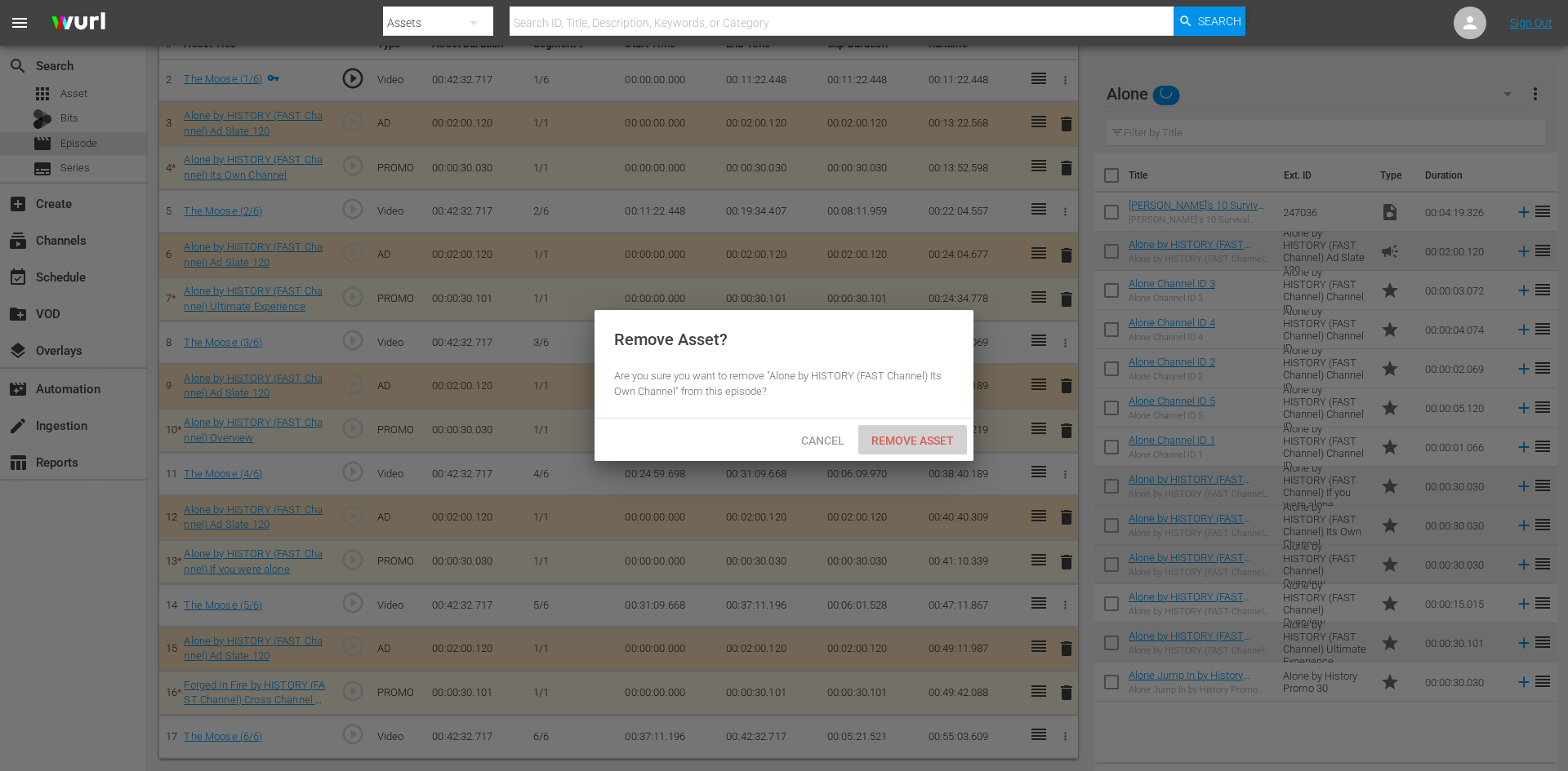
click at [897, 434] on span "Remove Asset" at bounding box center [912, 441] width 109 height 13
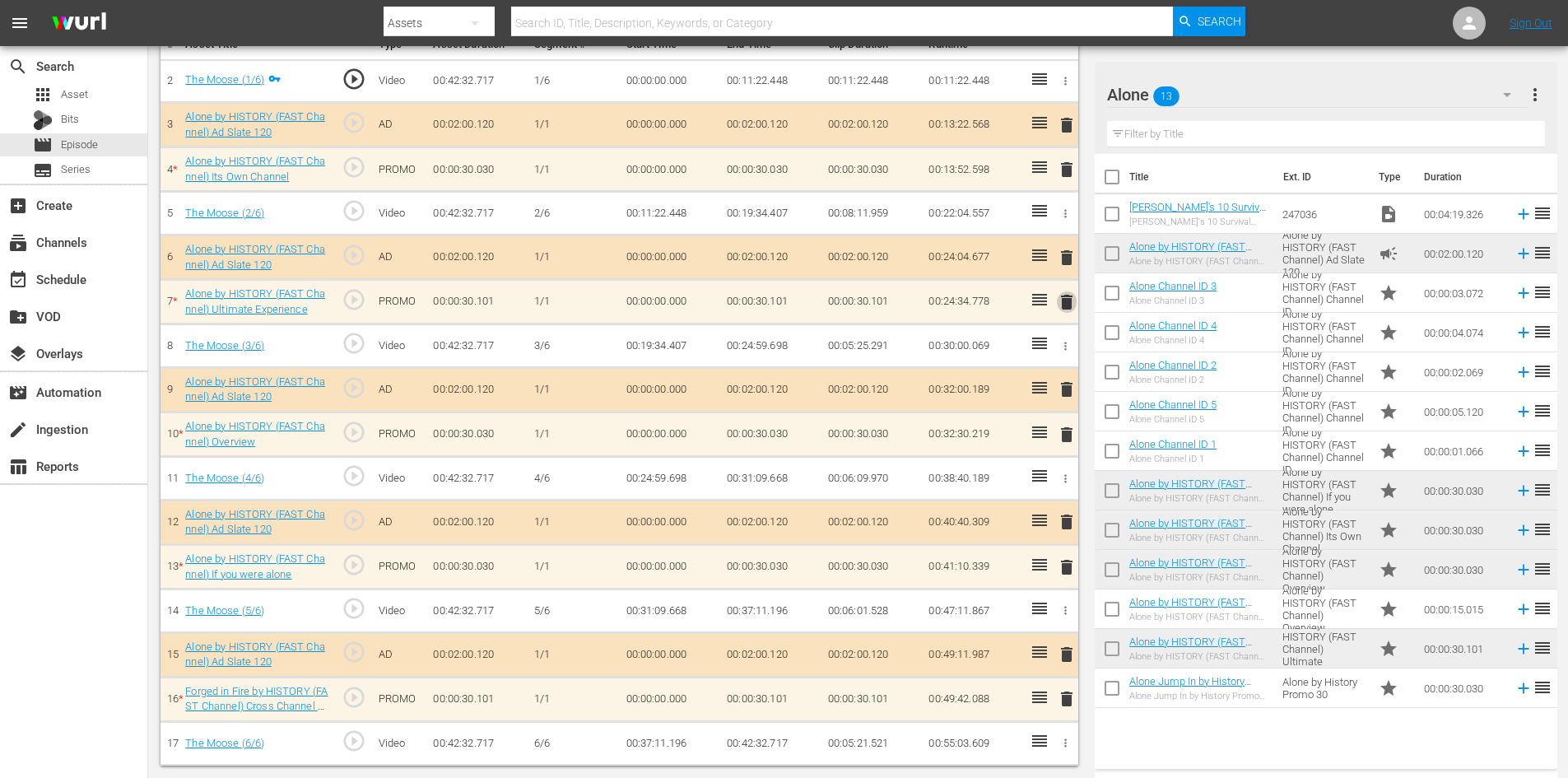
click at [1071, 299] on span "delete" at bounding box center [1066, 302] width 20 height 20
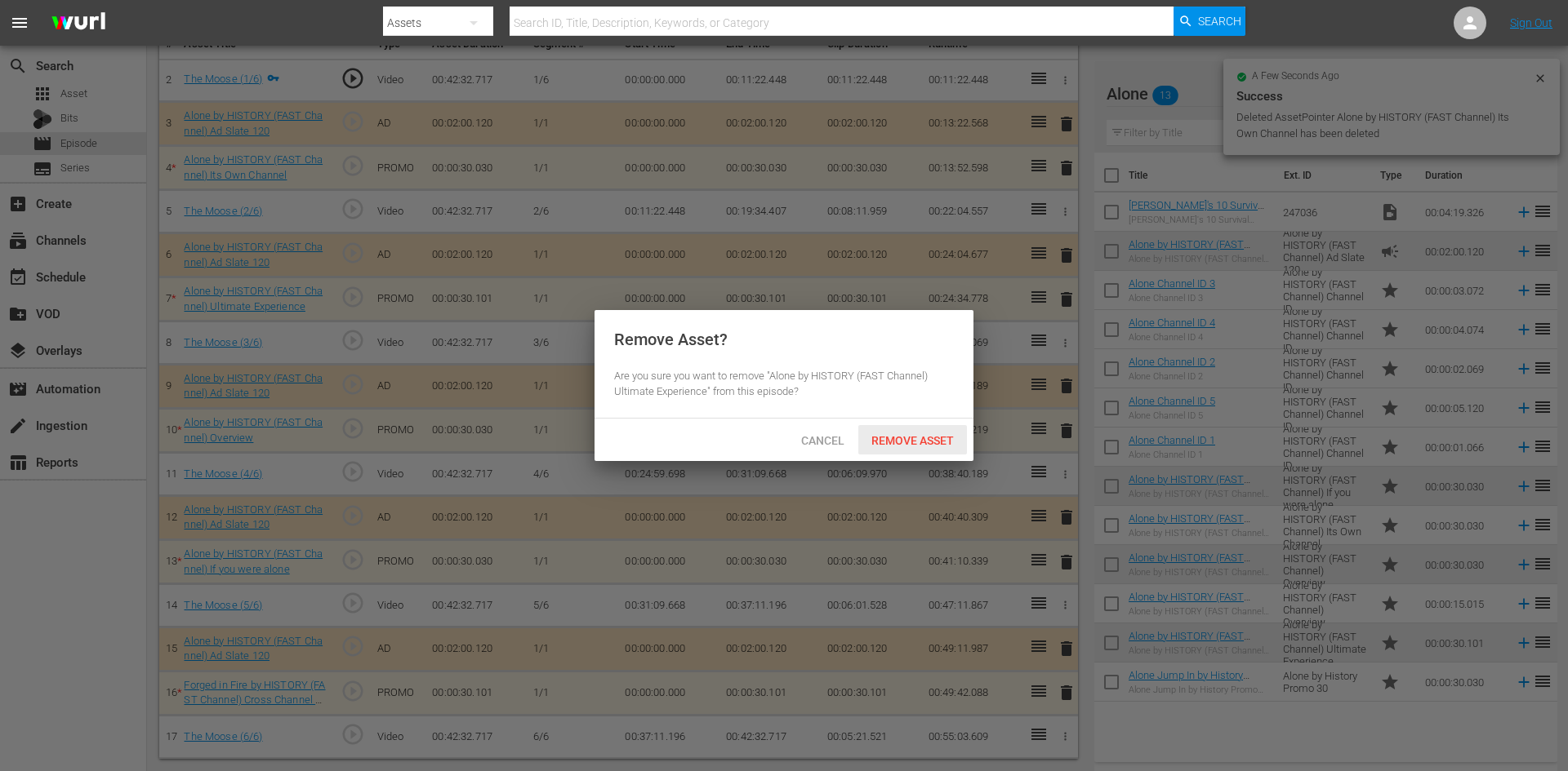
click at [918, 443] on span "Remove Asset" at bounding box center [912, 441] width 109 height 13
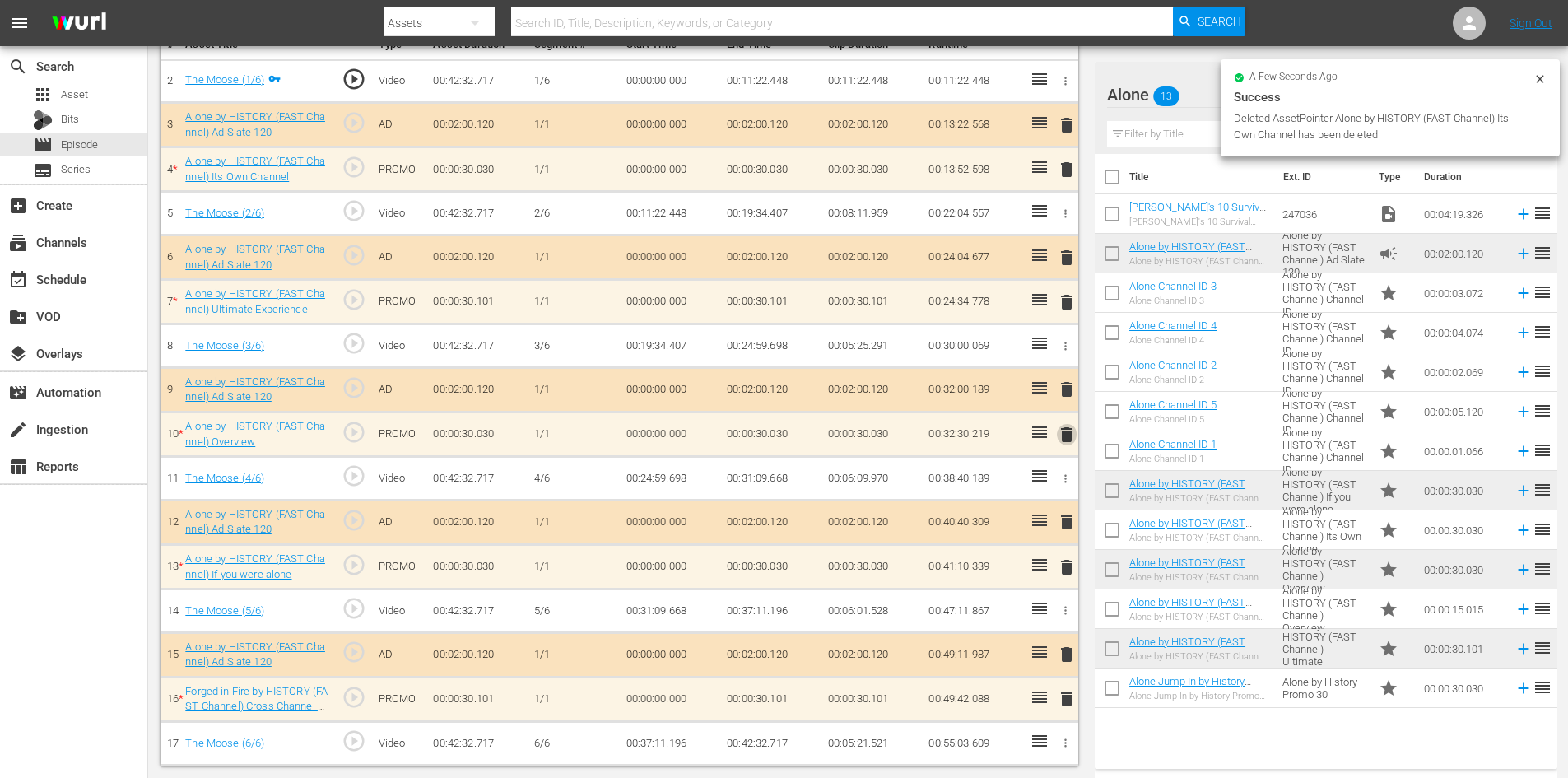
click at [1069, 431] on span "delete" at bounding box center [1066, 434] width 20 height 20
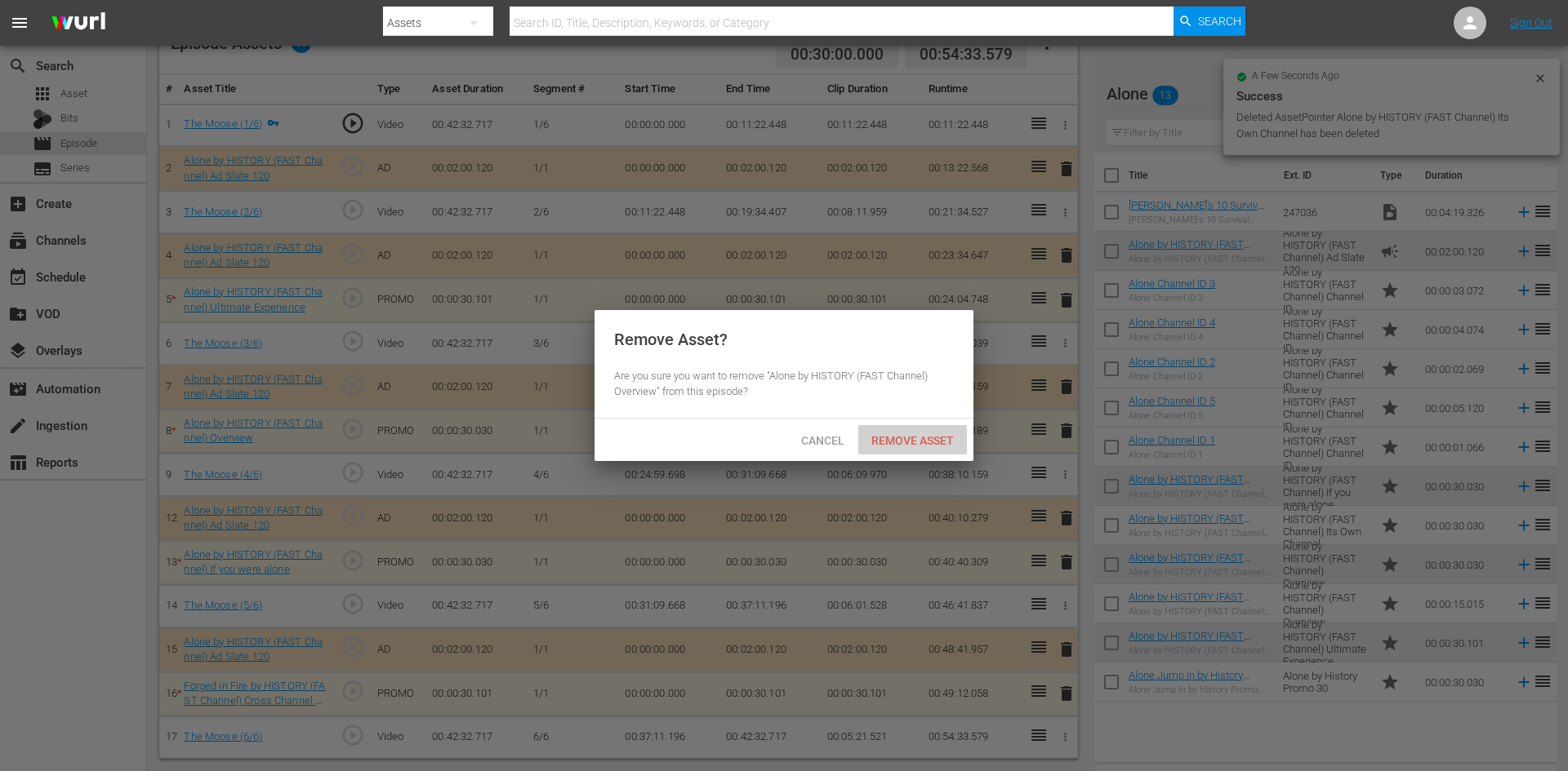
click at [928, 438] on span "Remove Asset" at bounding box center [912, 441] width 109 height 13
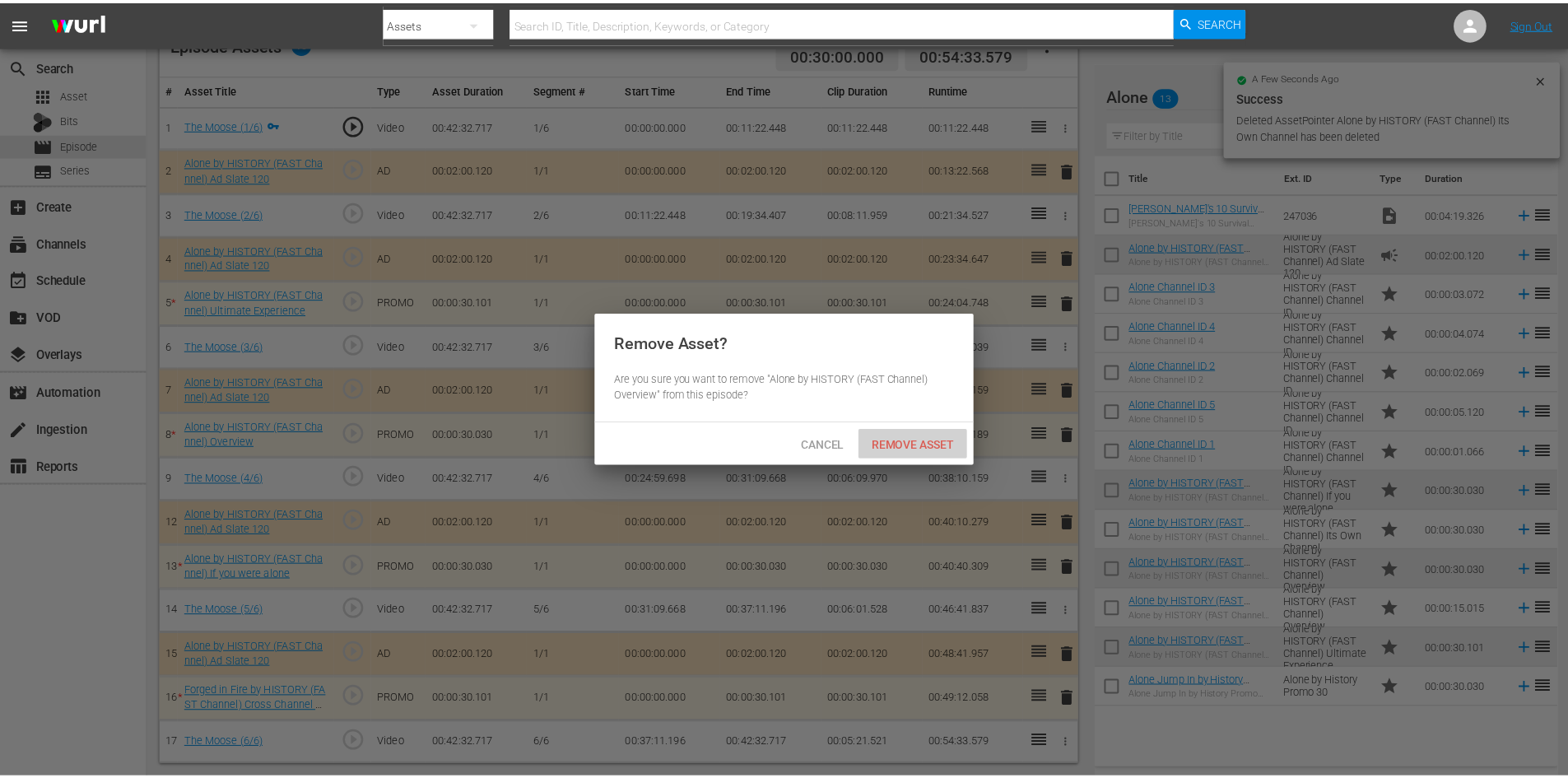
scroll to position [465, 0]
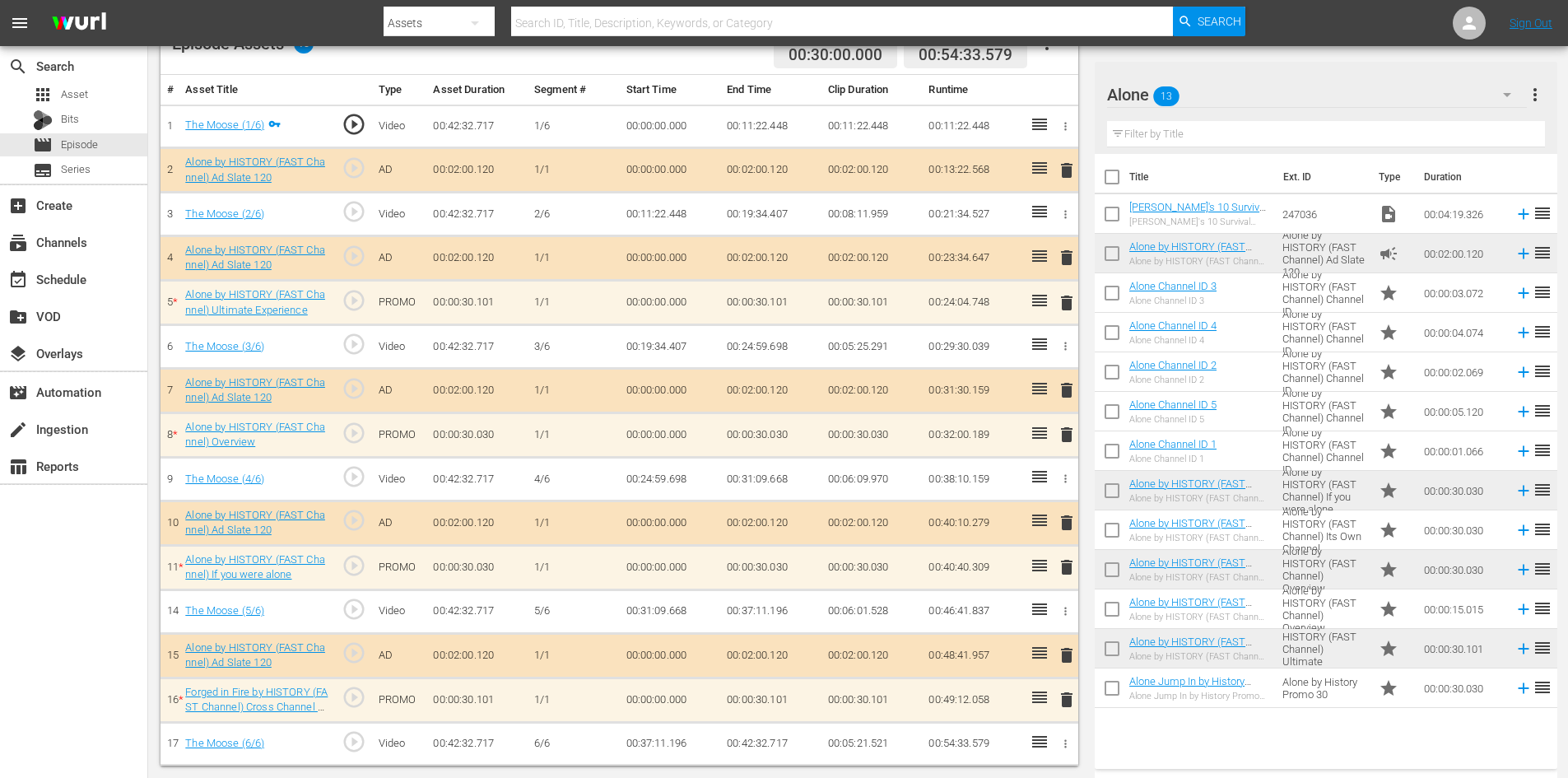
click at [1062, 560] on span "delete" at bounding box center [1066, 567] width 20 height 20
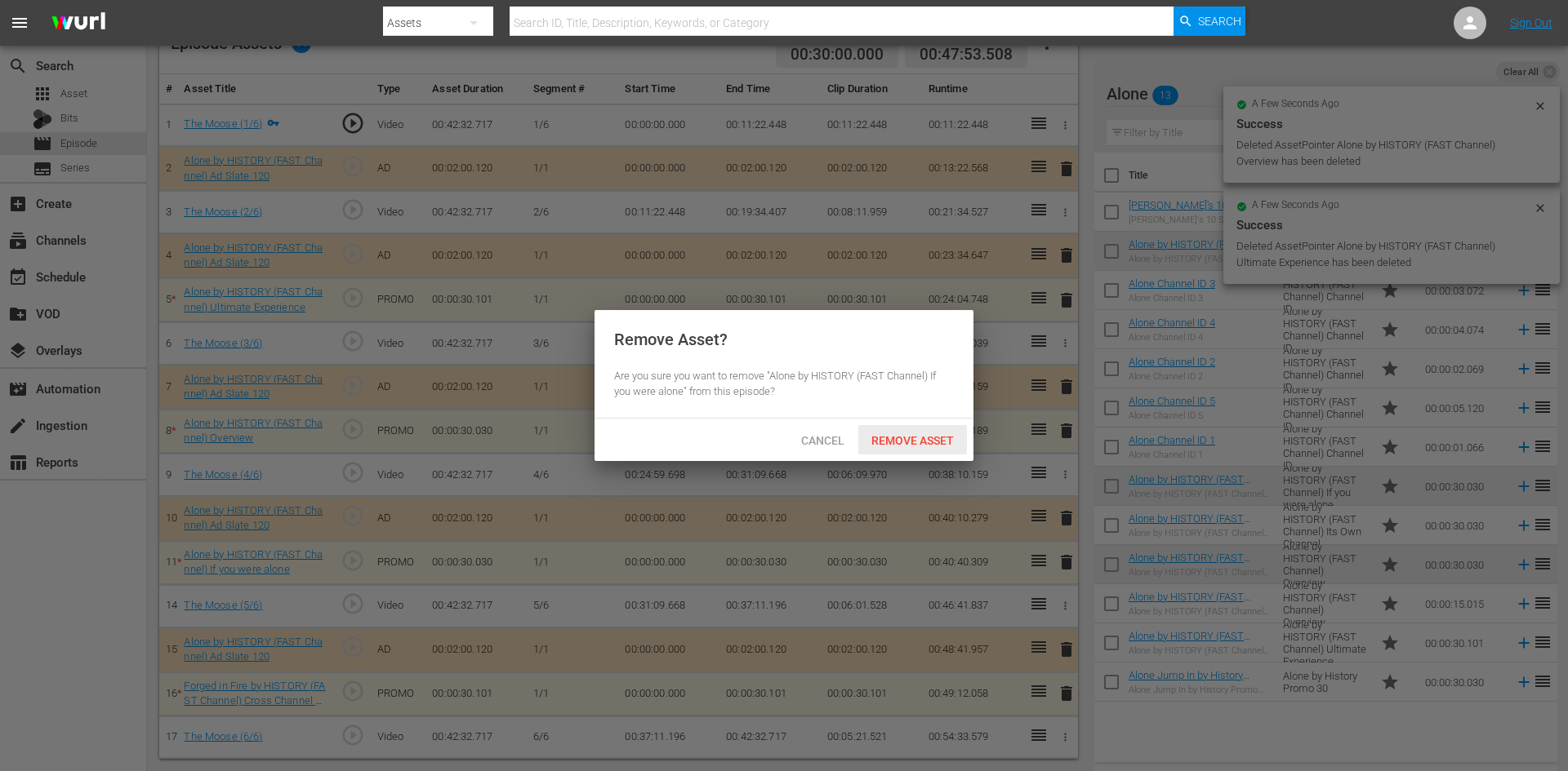
click at [920, 429] on div "Remove Asset" at bounding box center [912, 440] width 109 height 30
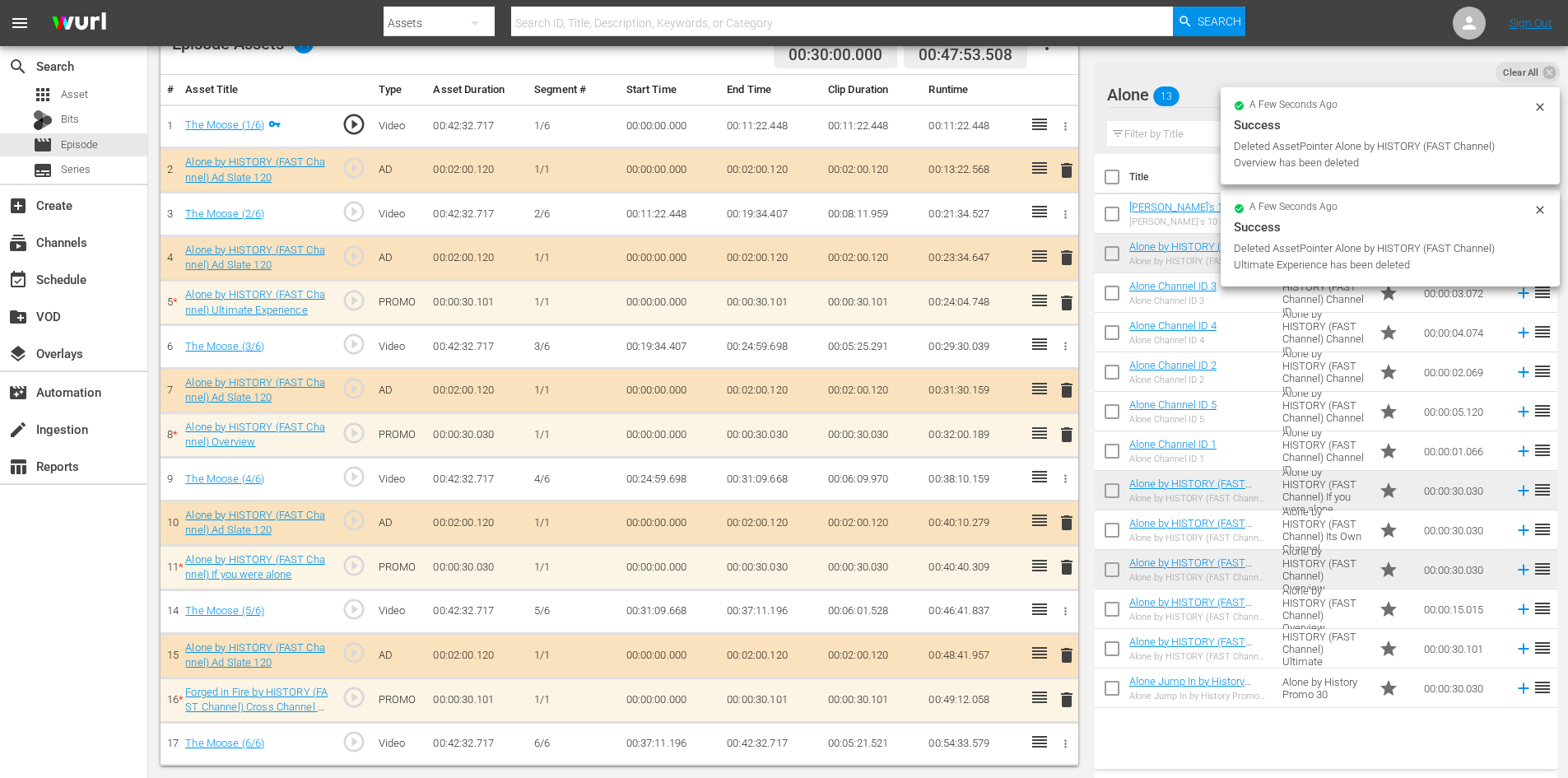
scroll to position [429, 0]
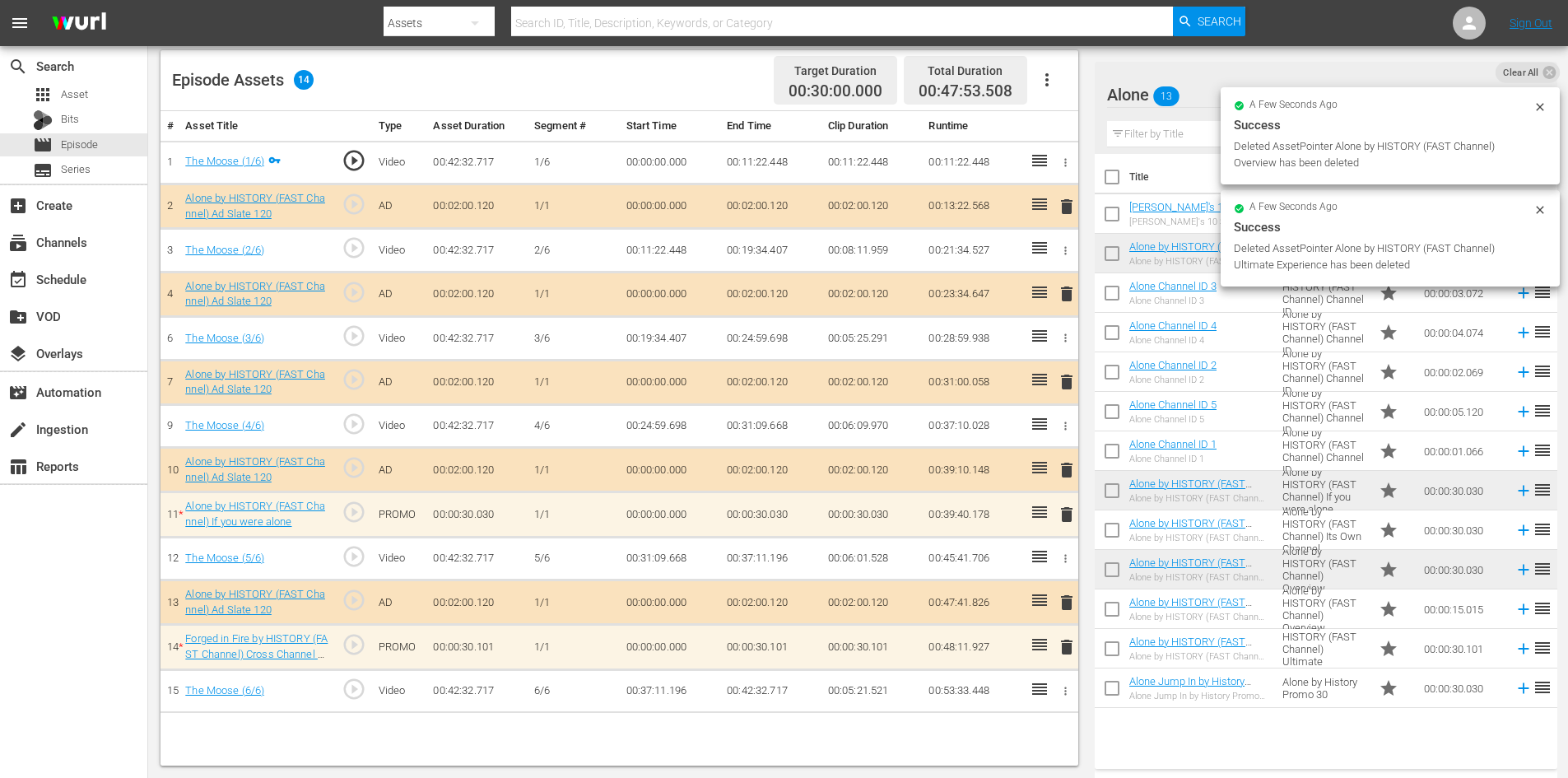
click at [1073, 648] on span "delete" at bounding box center [1066, 647] width 20 height 20
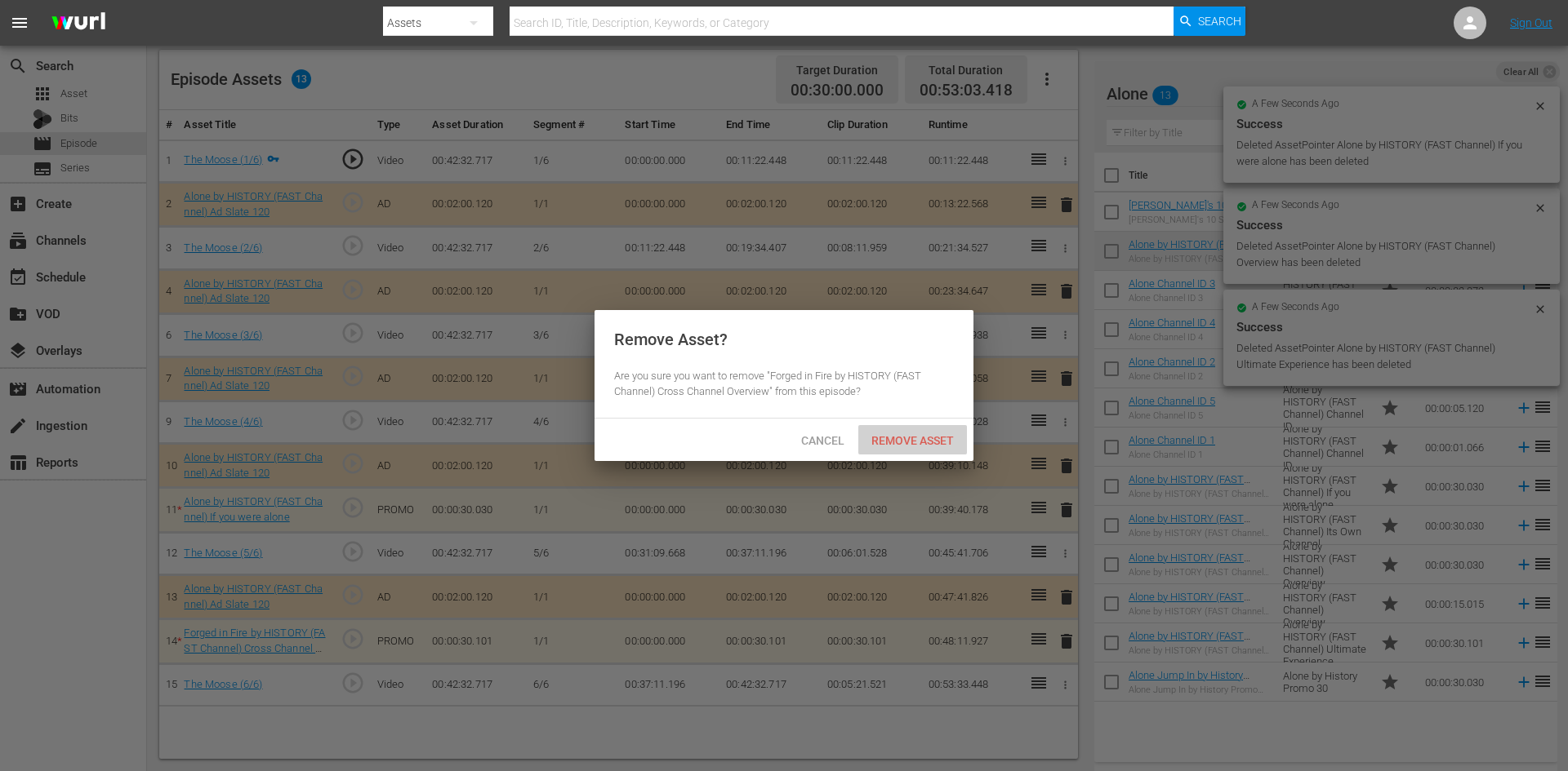
click at [903, 439] on span "Remove Asset" at bounding box center [912, 441] width 109 height 13
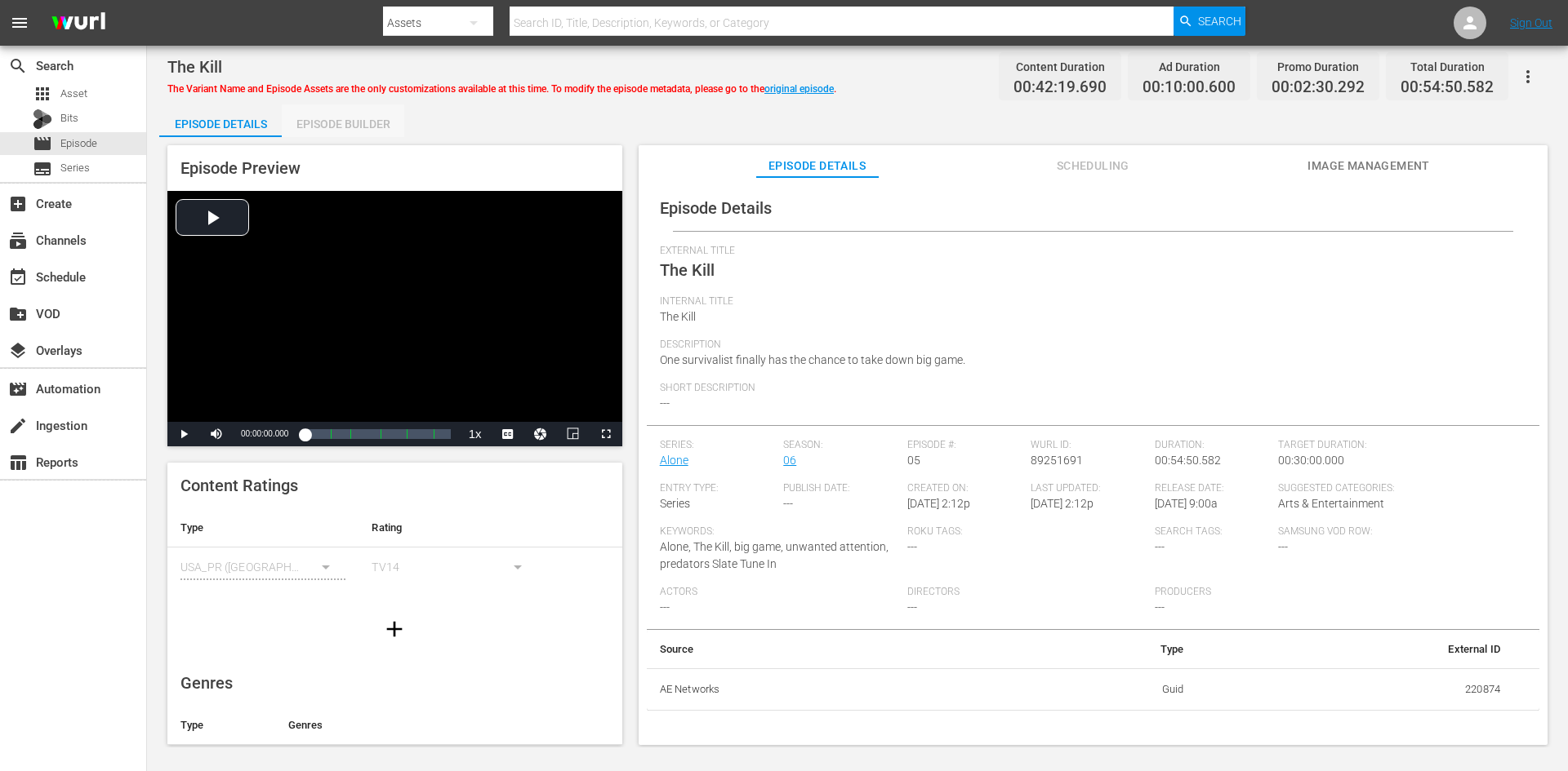
click at [340, 125] on div "Episode Builder" at bounding box center [343, 124] width 122 height 40
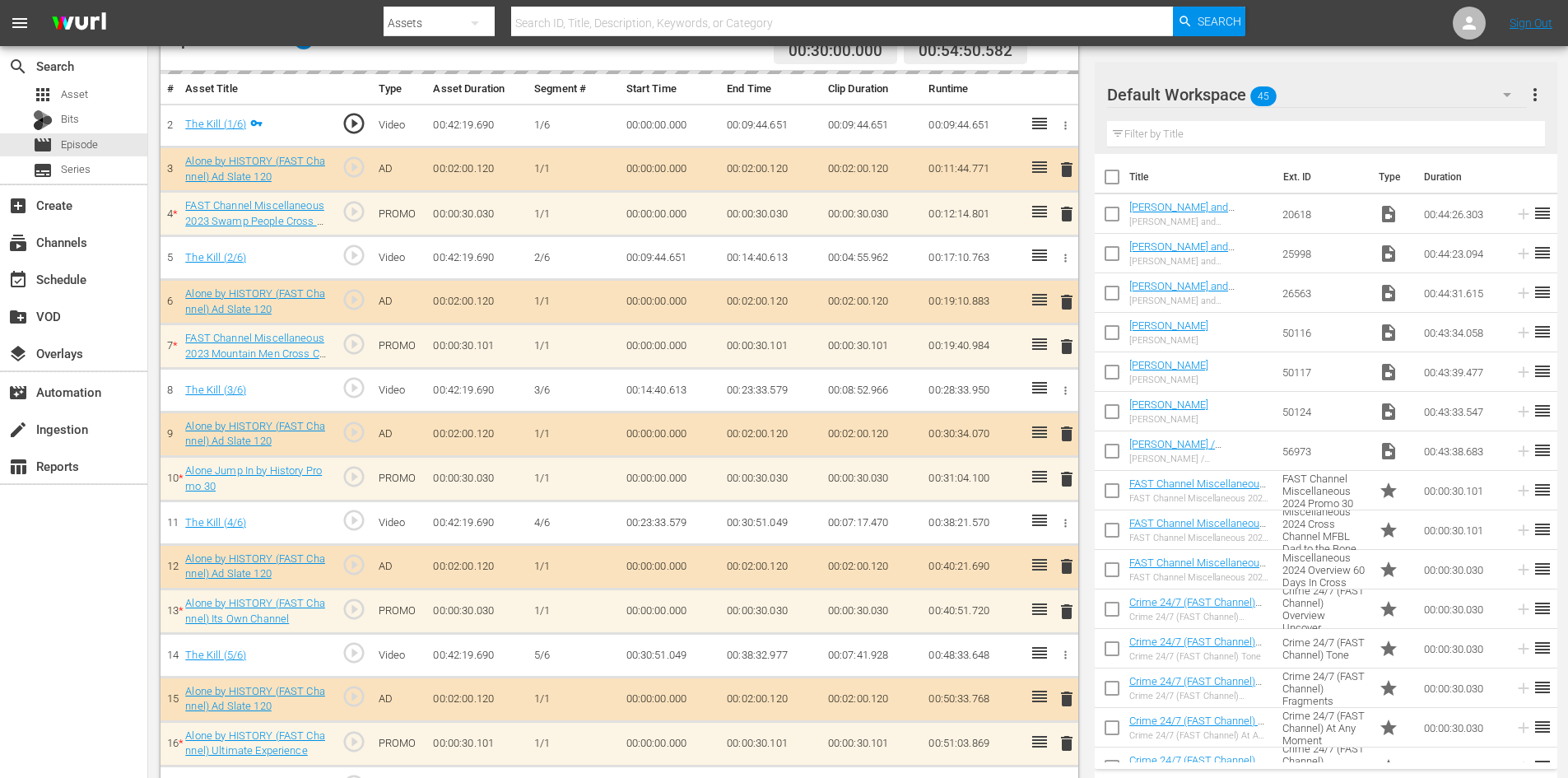
scroll to position [514, 0]
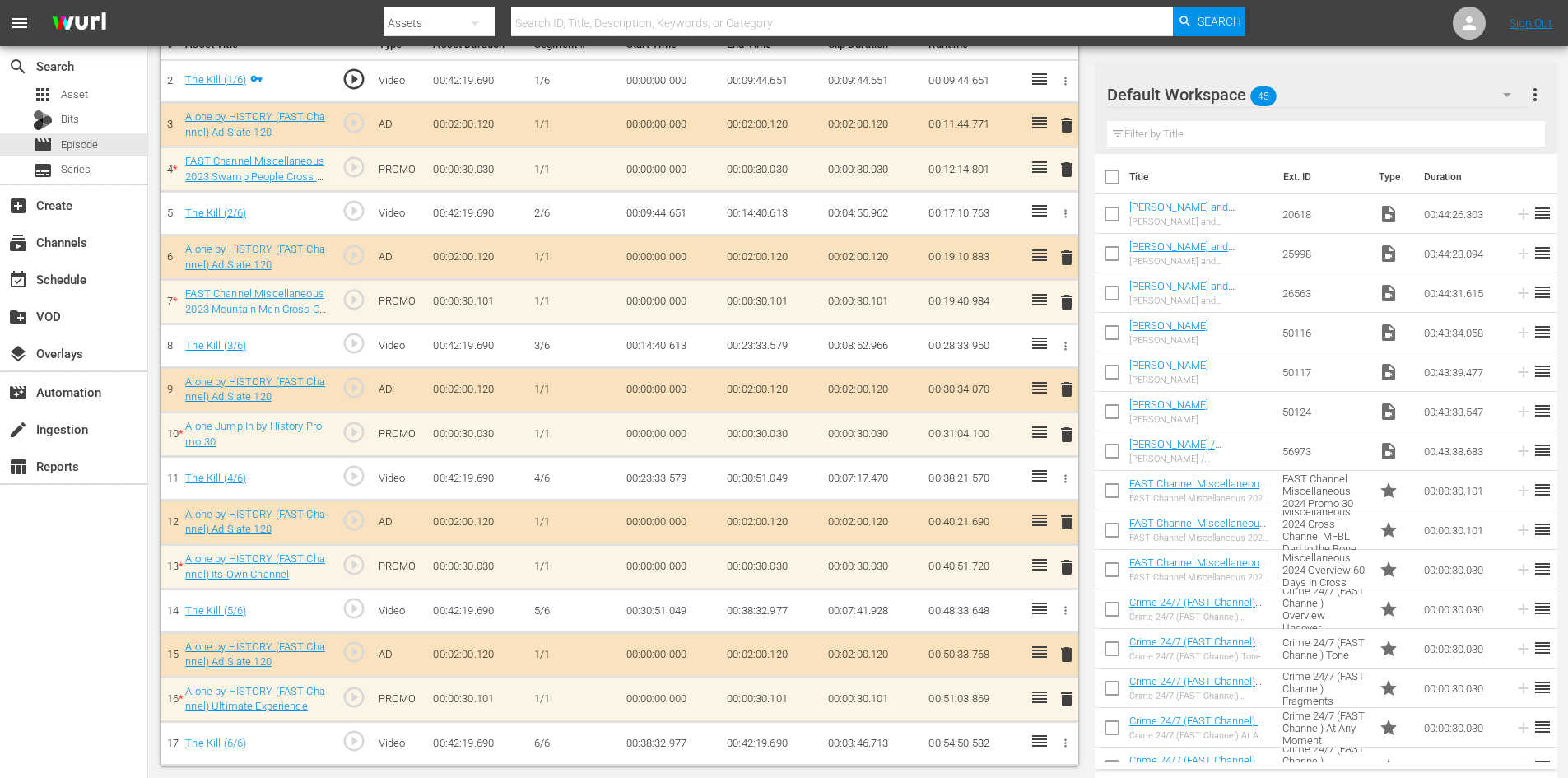
click at [1422, 86] on div "Default Workspace 45" at bounding box center [1317, 94] width 420 height 46
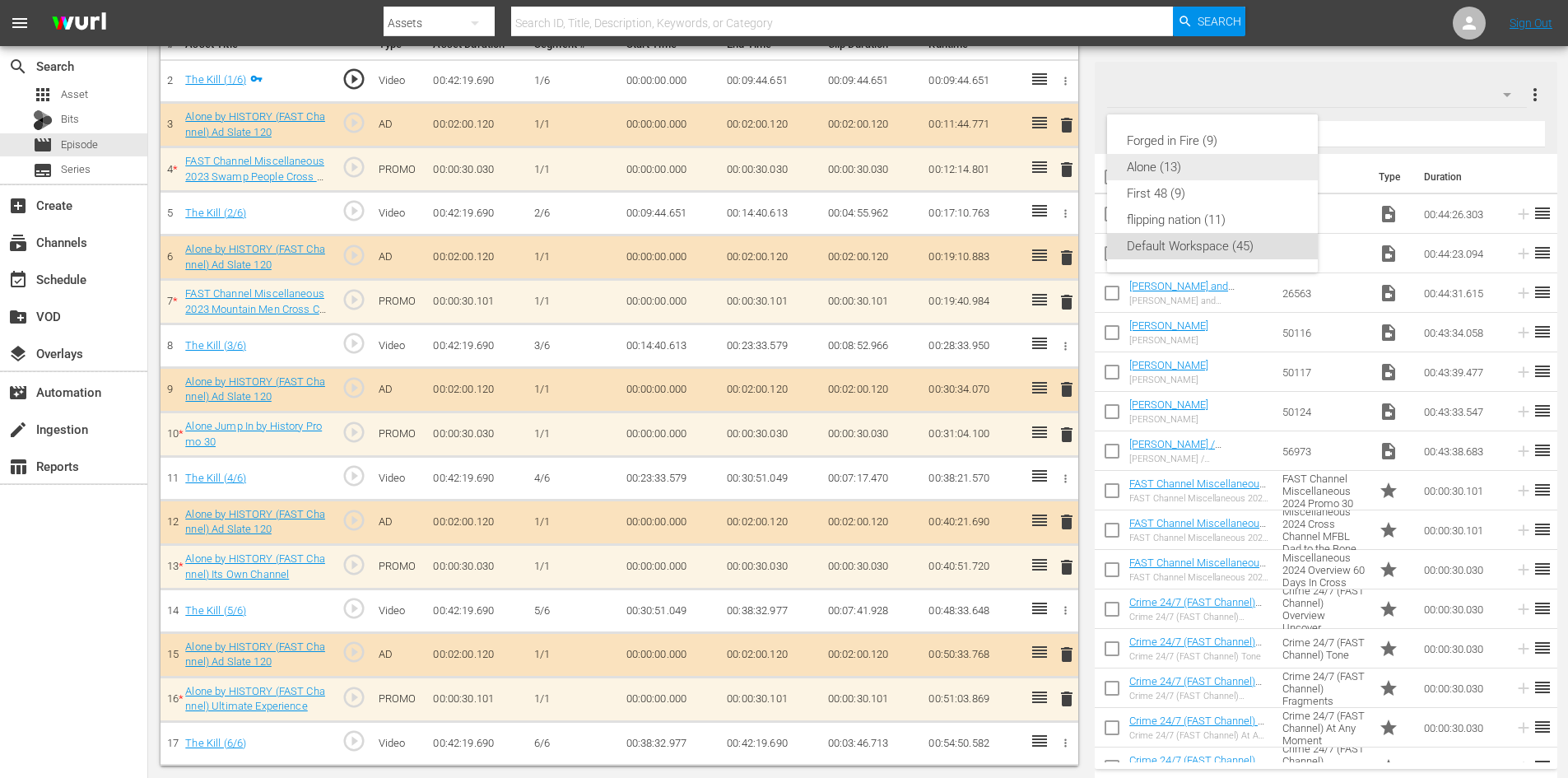
drag, startPoint x: 1201, startPoint y: 148, endPoint x: 1175, endPoint y: 172, distance: 35.4
click at [1175, 172] on div "Forged in Fire (9) Alone (13) First 48 (9) flipping nation (11) Default Workspa…" at bounding box center [1212, 194] width 211 height 158
click at [1175, 172] on div "Alone (13)" at bounding box center [1212, 166] width 171 height 26
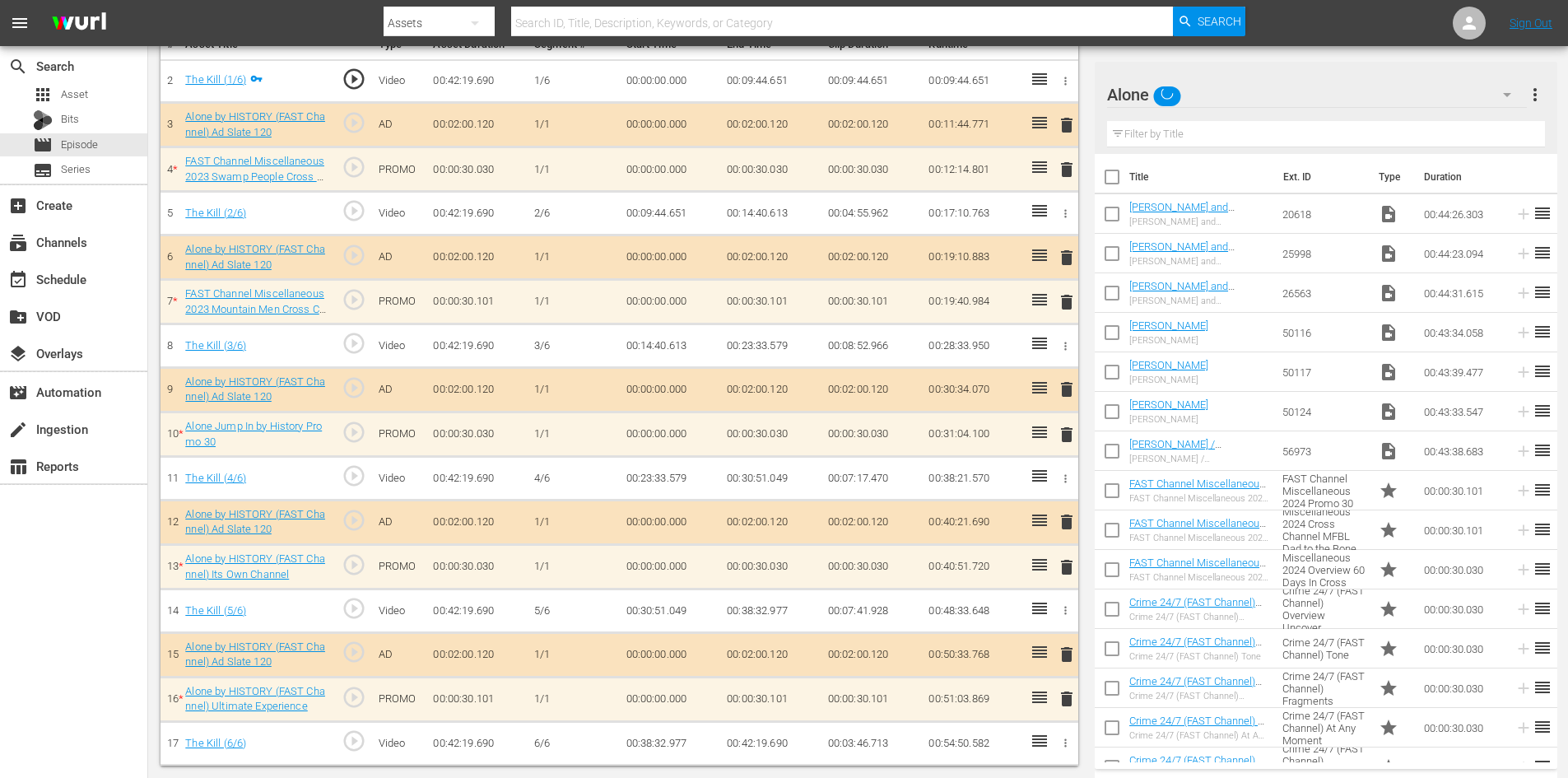
click at [1068, 172] on div "delete" at bounding box center [1064, 169] width 14 height 24
click at [1065, 173] on span "delete" at bounding box center [1066, 169] width 20 height 20
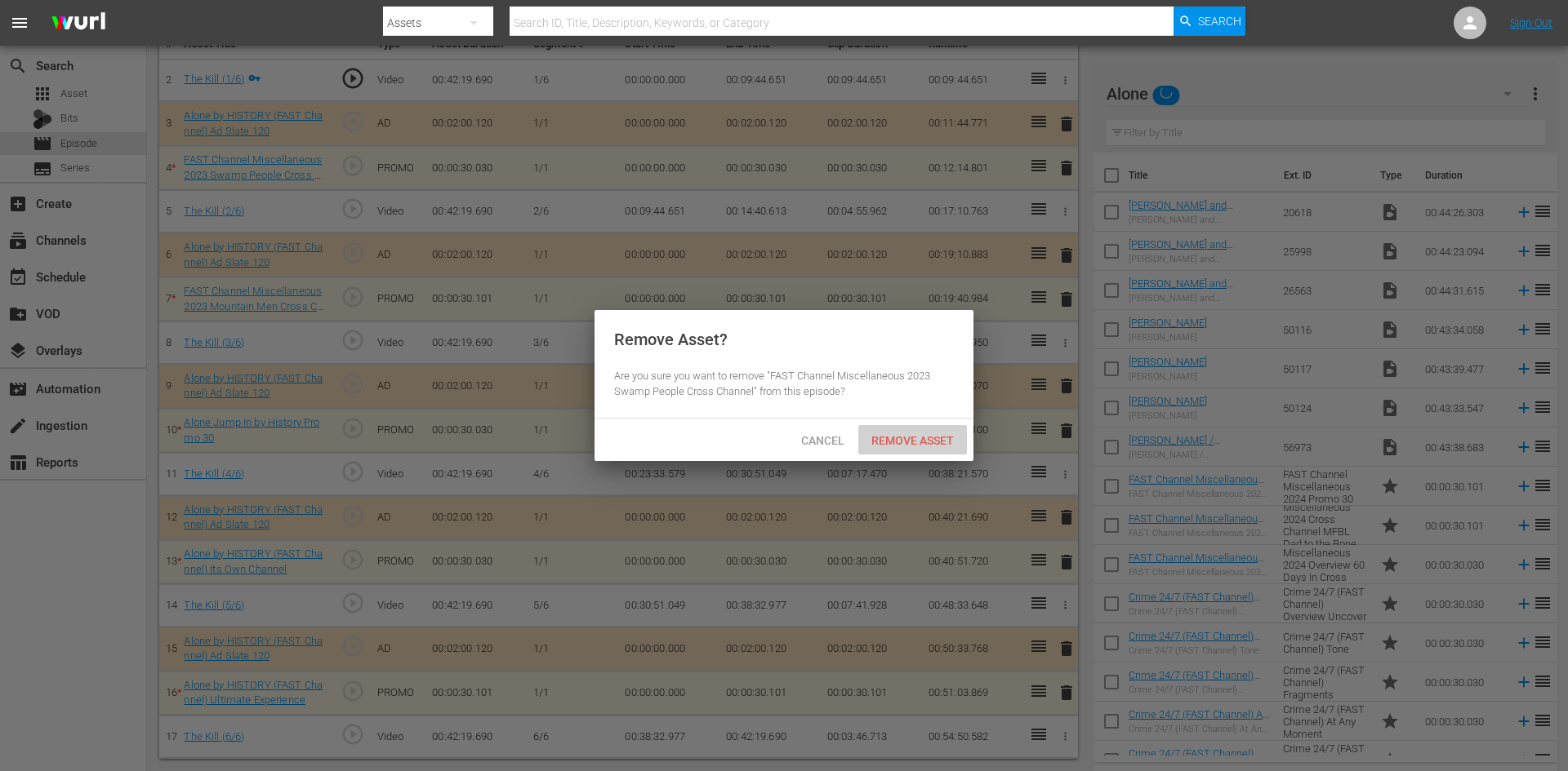
click at [917, 445] on span "Remove Asset" at bounding box center [912, 441] width 109 height 13
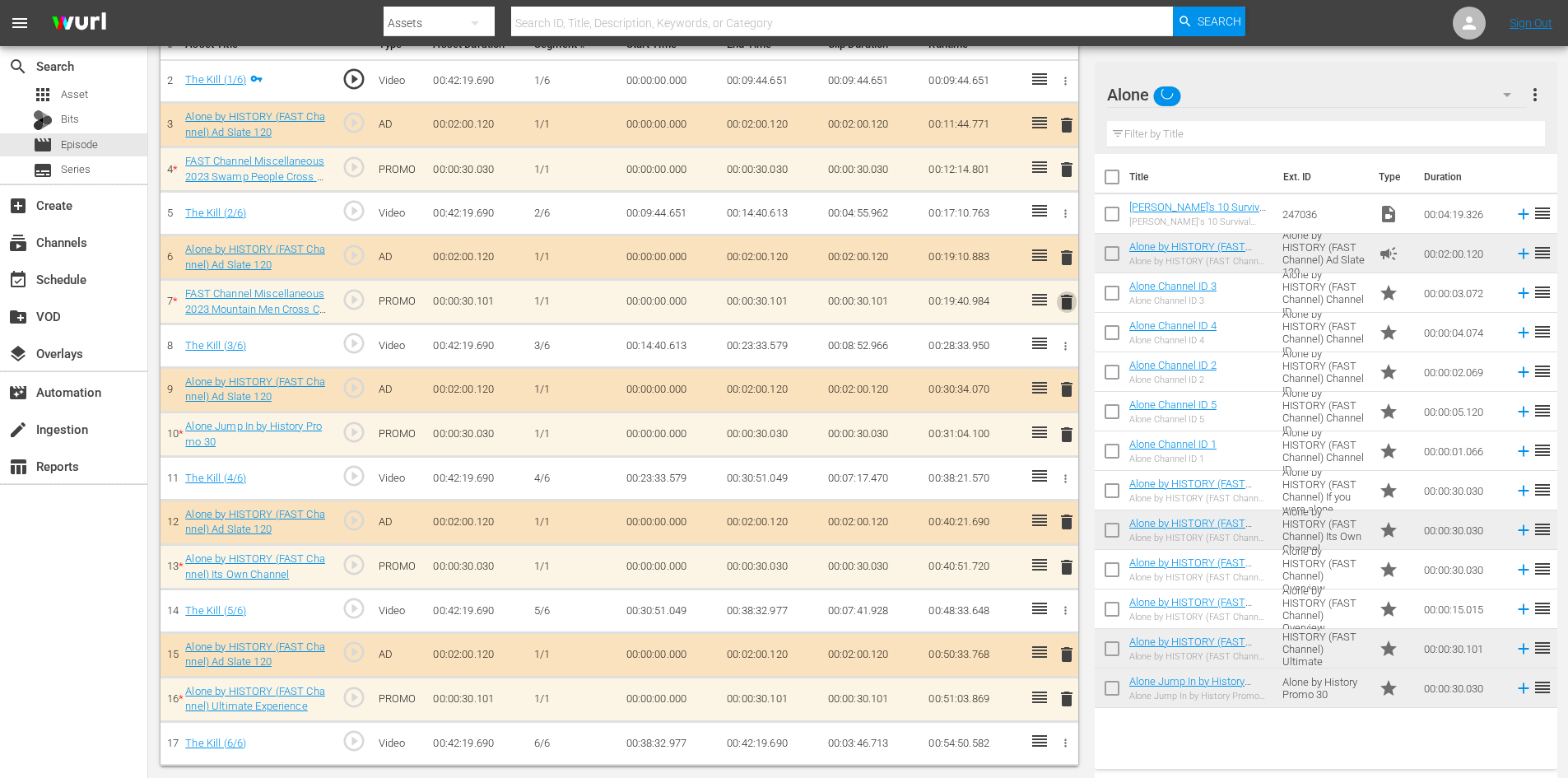
click at [1066, 300] on span "delete" at bounding box center [1066, 302] width 20 height 20
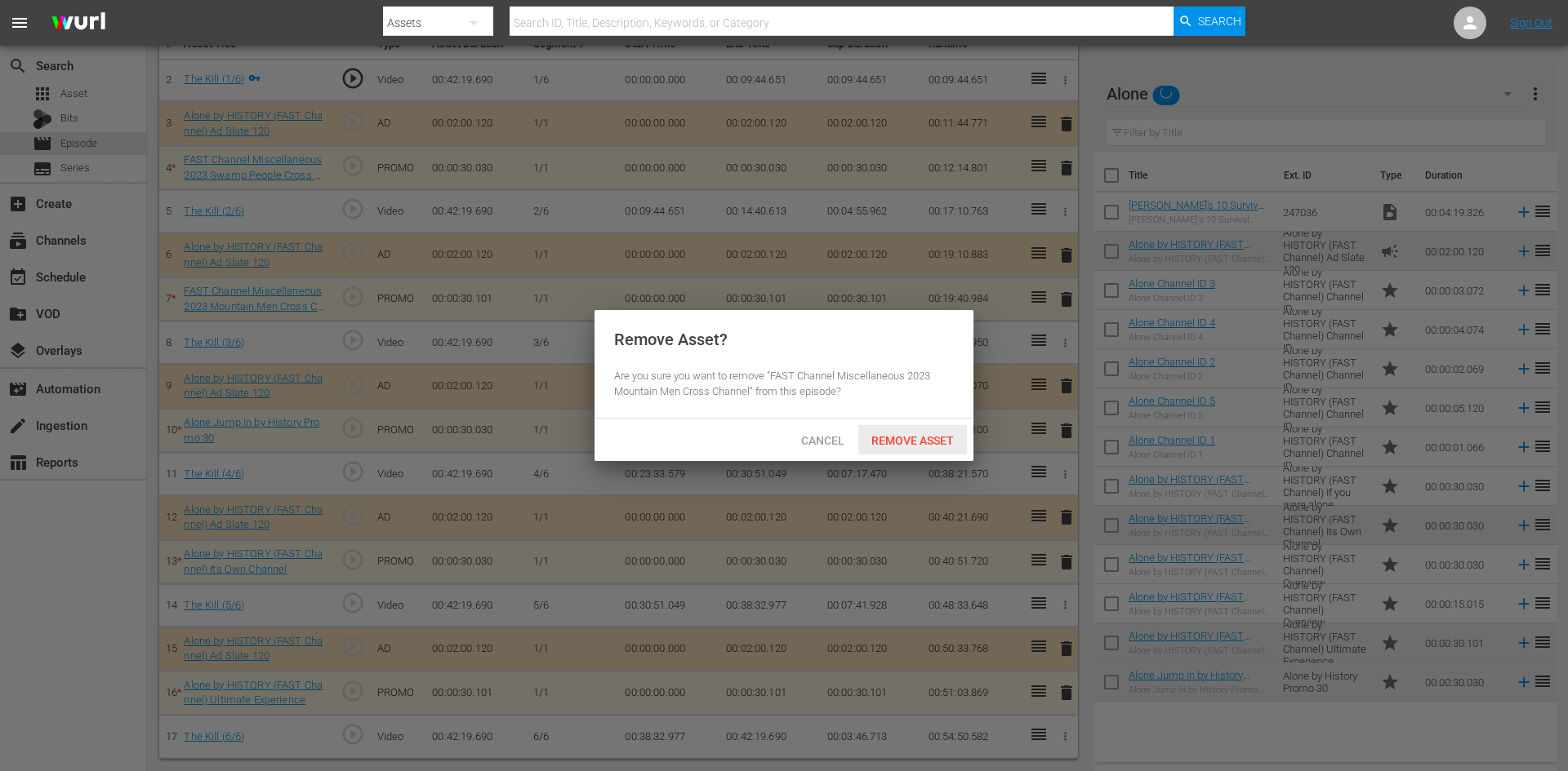
click at [912, 434] on span "Remove Asset" at bounding box center [912, 441] width 109 height 13
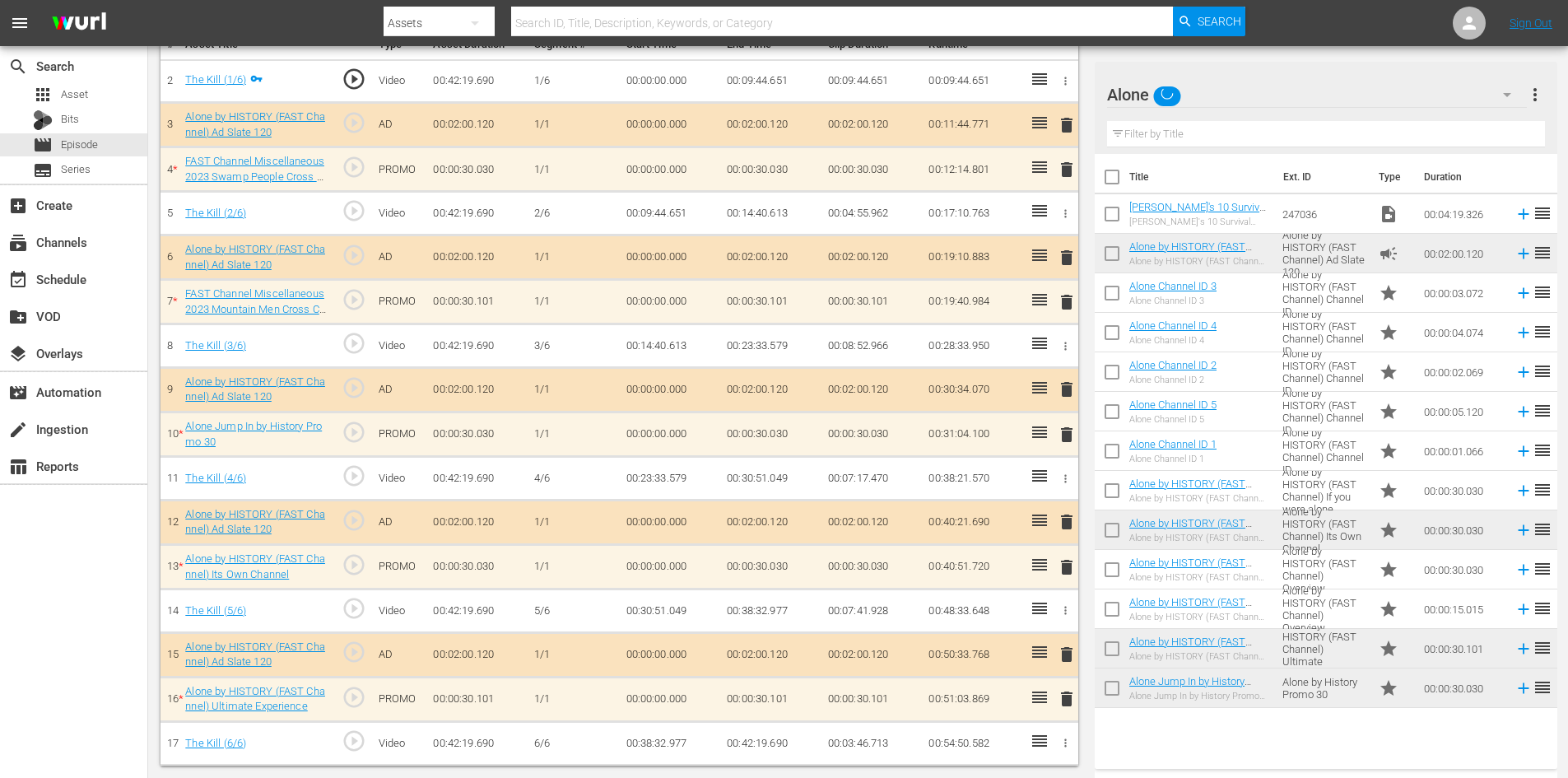
click at [1064, 432] on span "delete" at bounding box center [1066, 434] width 20 height 20
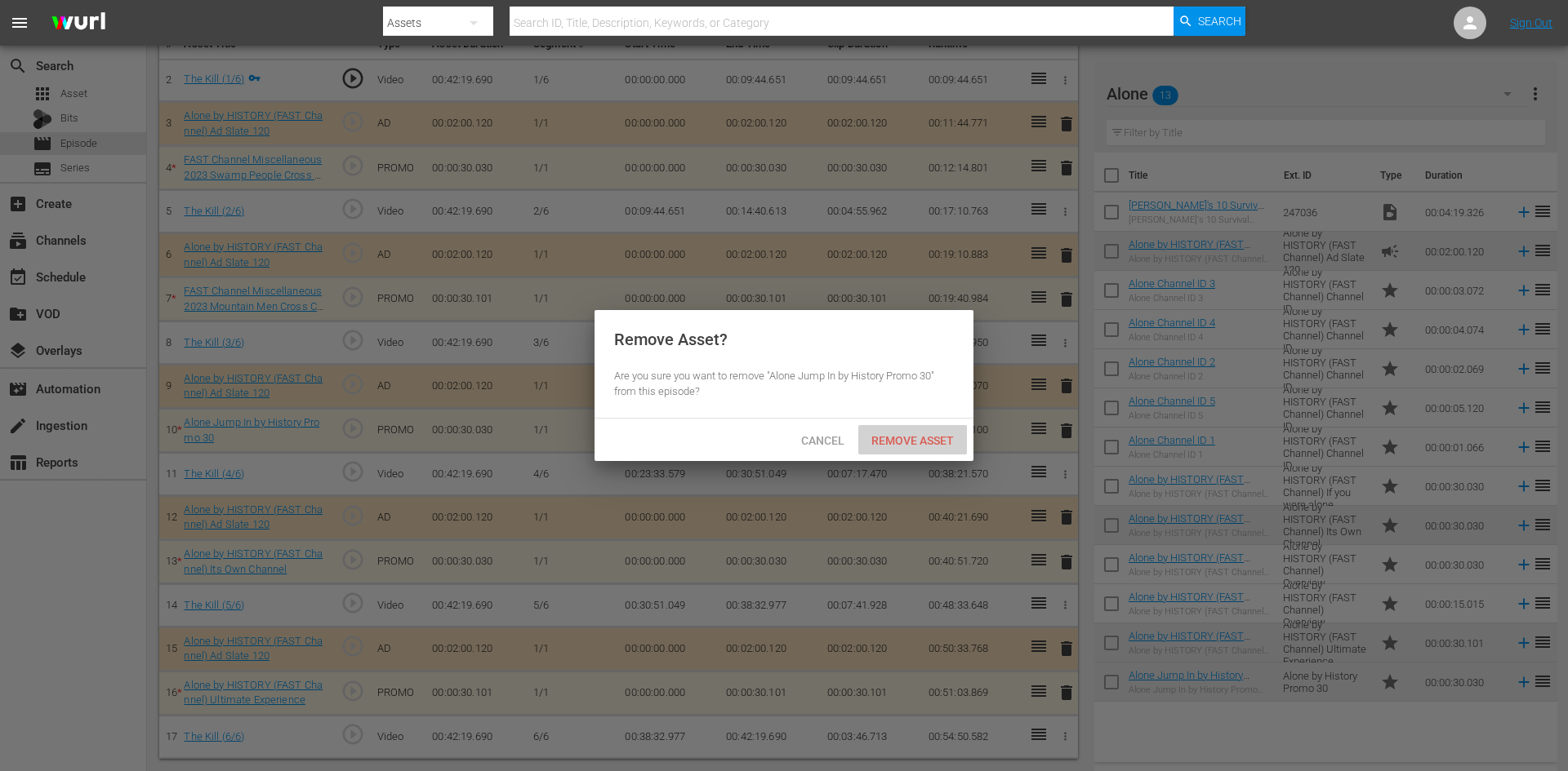
click at [936, 434] on span "Remove Asset" at bounding box center [912, 441] width 109 height 13
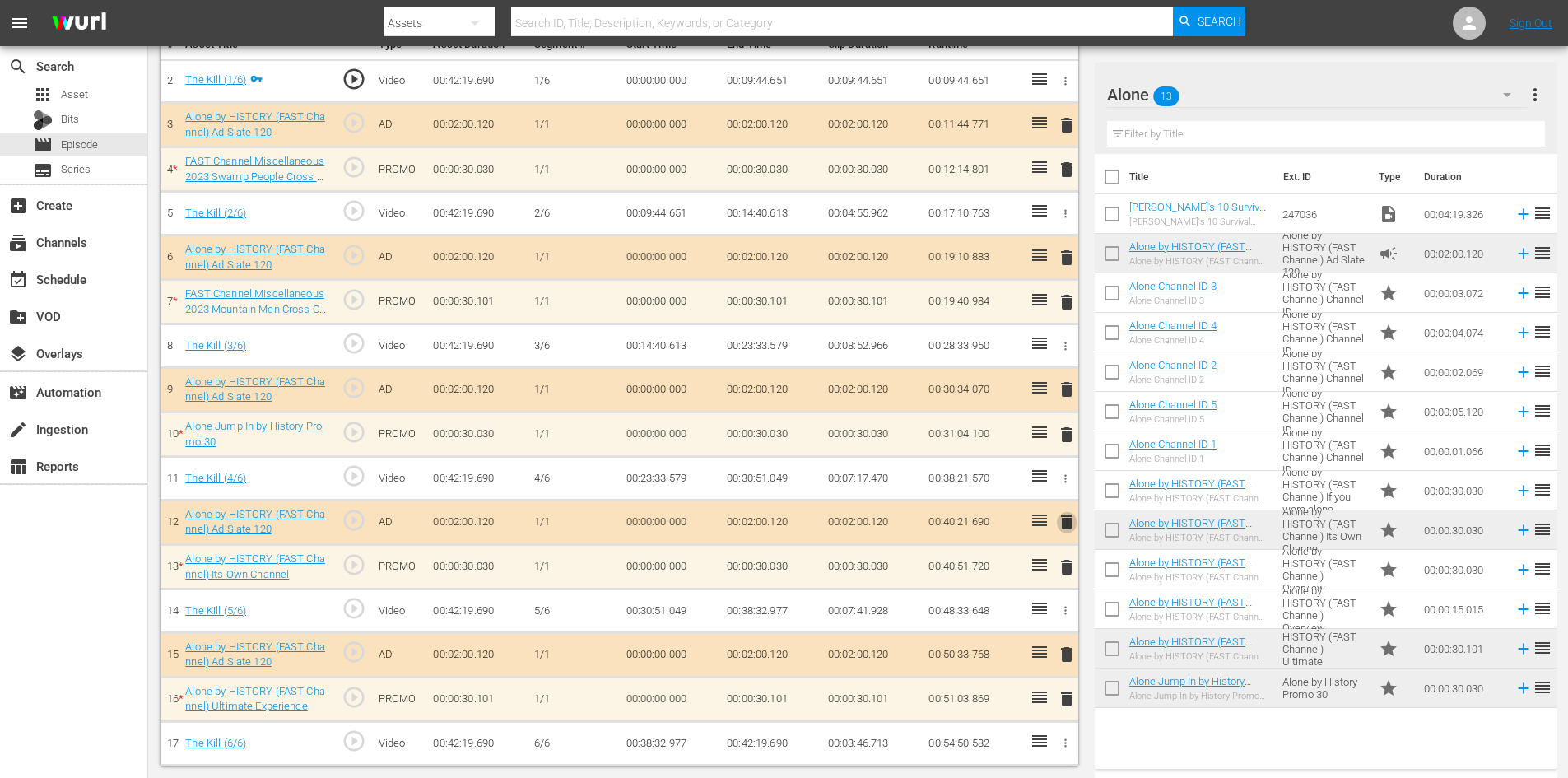
click at [1065, 523] on span "delete" at bounding box center [1066, 521] width 20 height 20
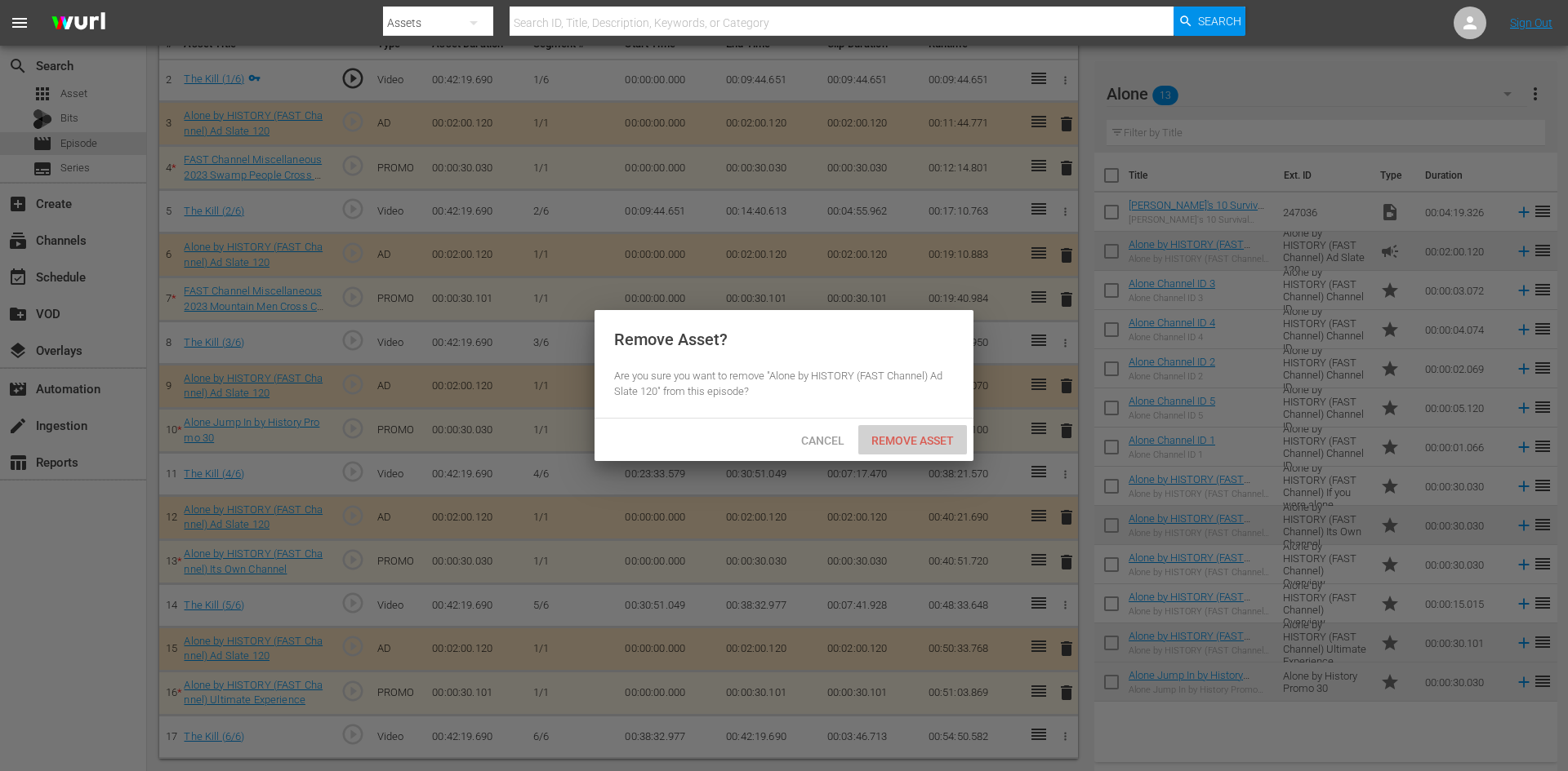
click at [925, 440] on span "Remove Asset" at bounding box center [912, 441] width 109 height 13
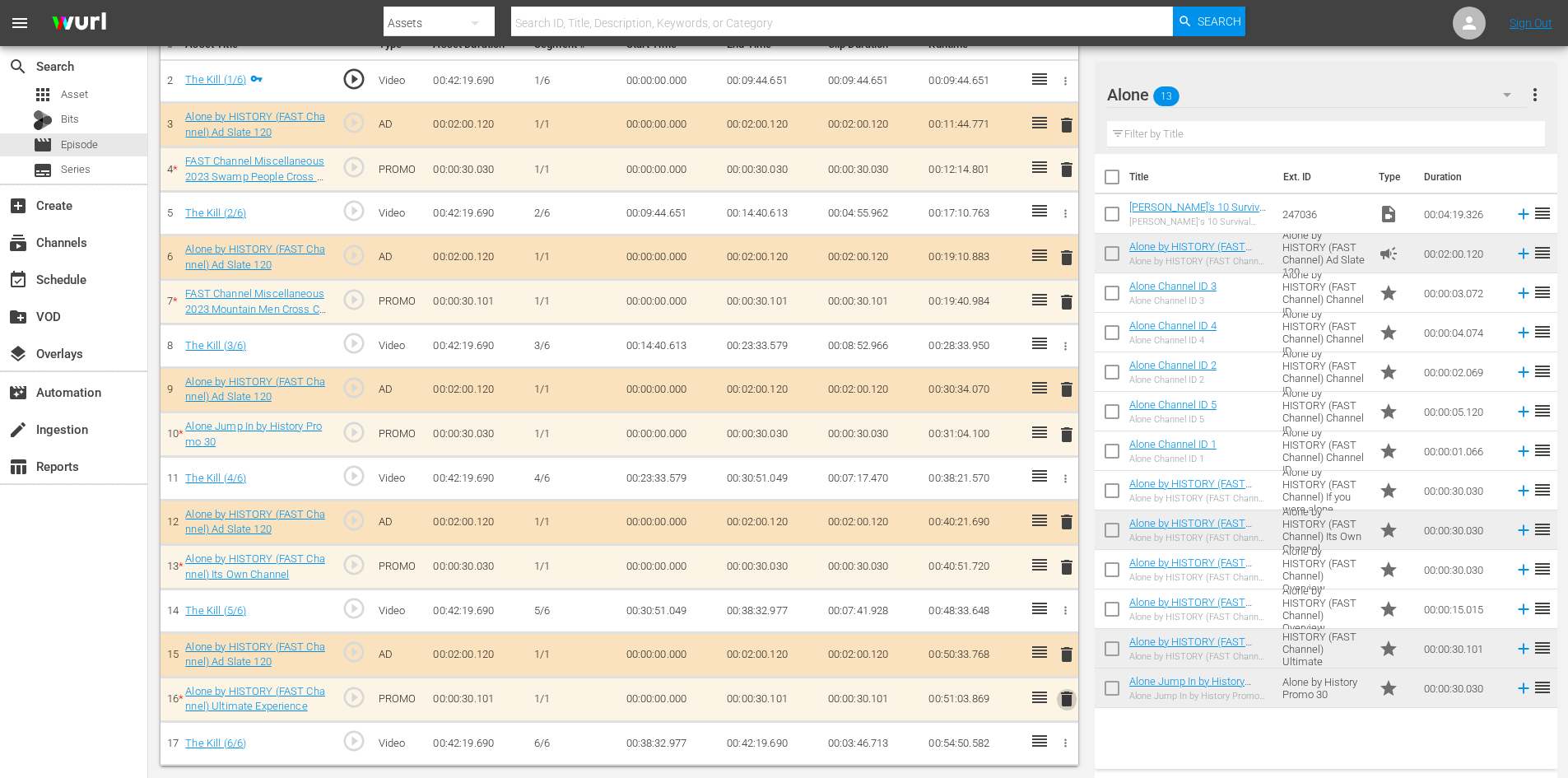
click at [1065, 693] on span "delete" at bounding box center [1066, 699] width 20 height 20
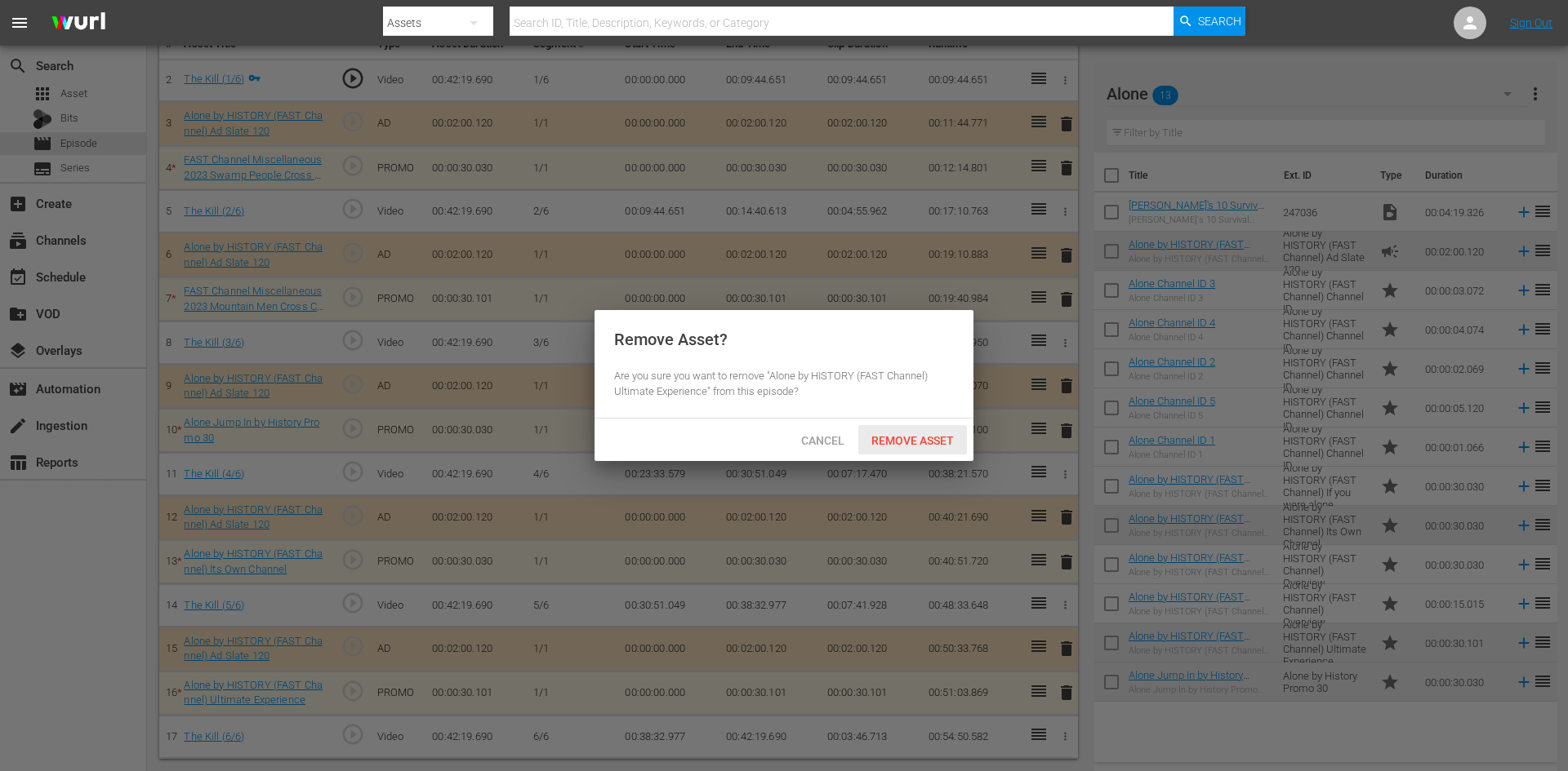
click at [926, 440] on span "Remove Asset" at bounding box center [912, 441] width 109 height 13
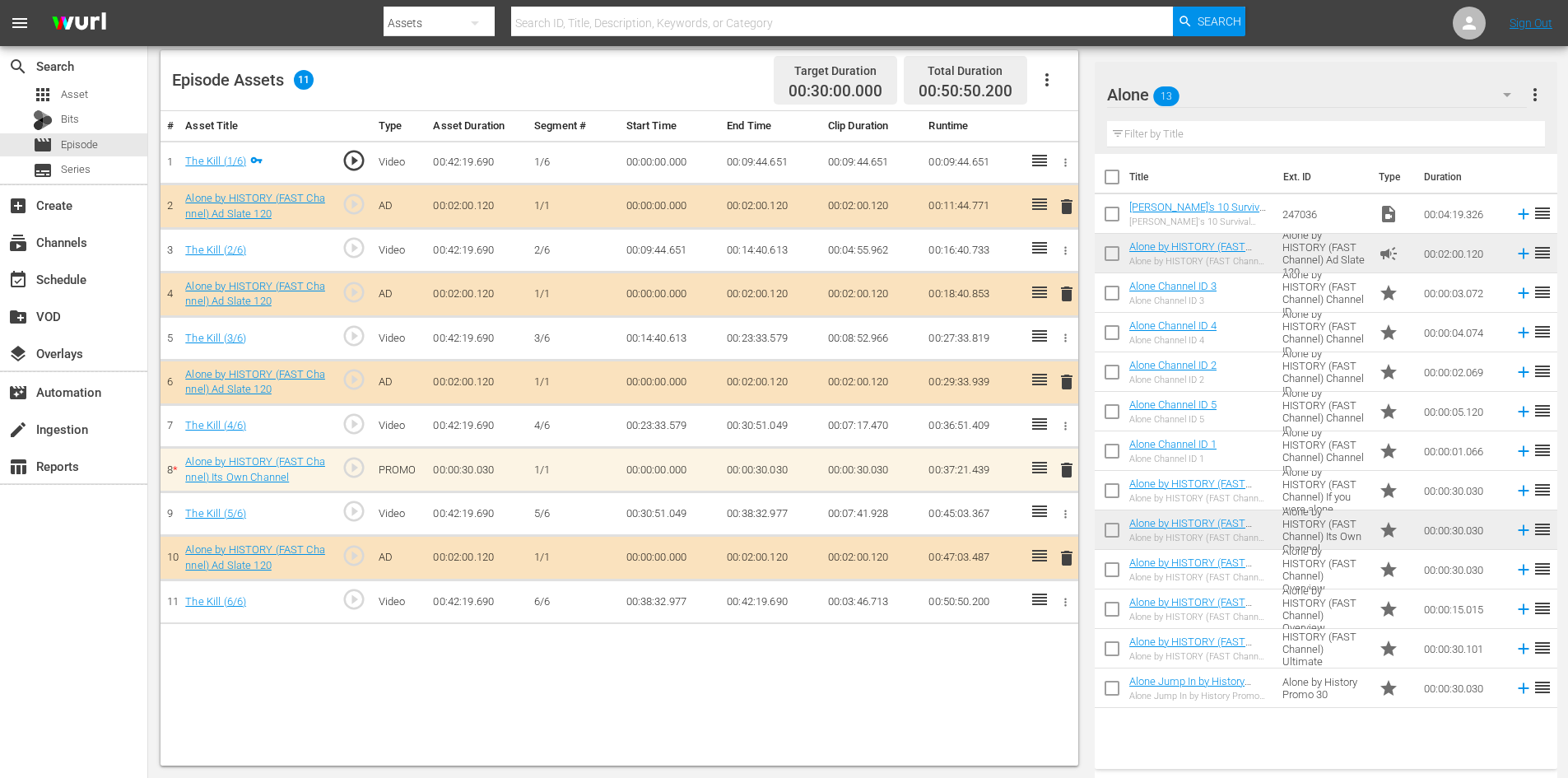
scroll to position [429, 0]
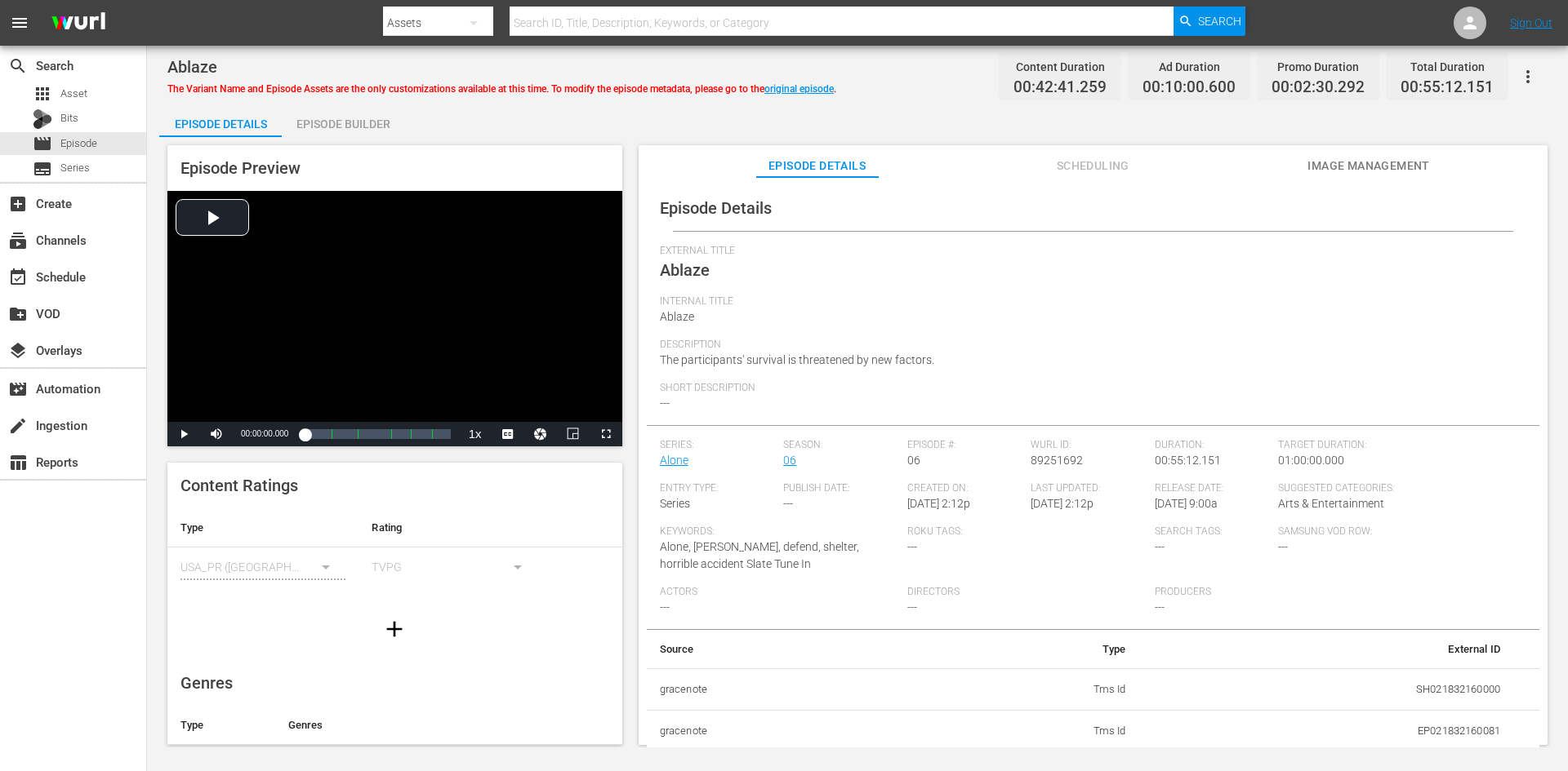
click at [339, 121] on div "Episode Builder" at bounding box center [343, 124] width 122 height 40
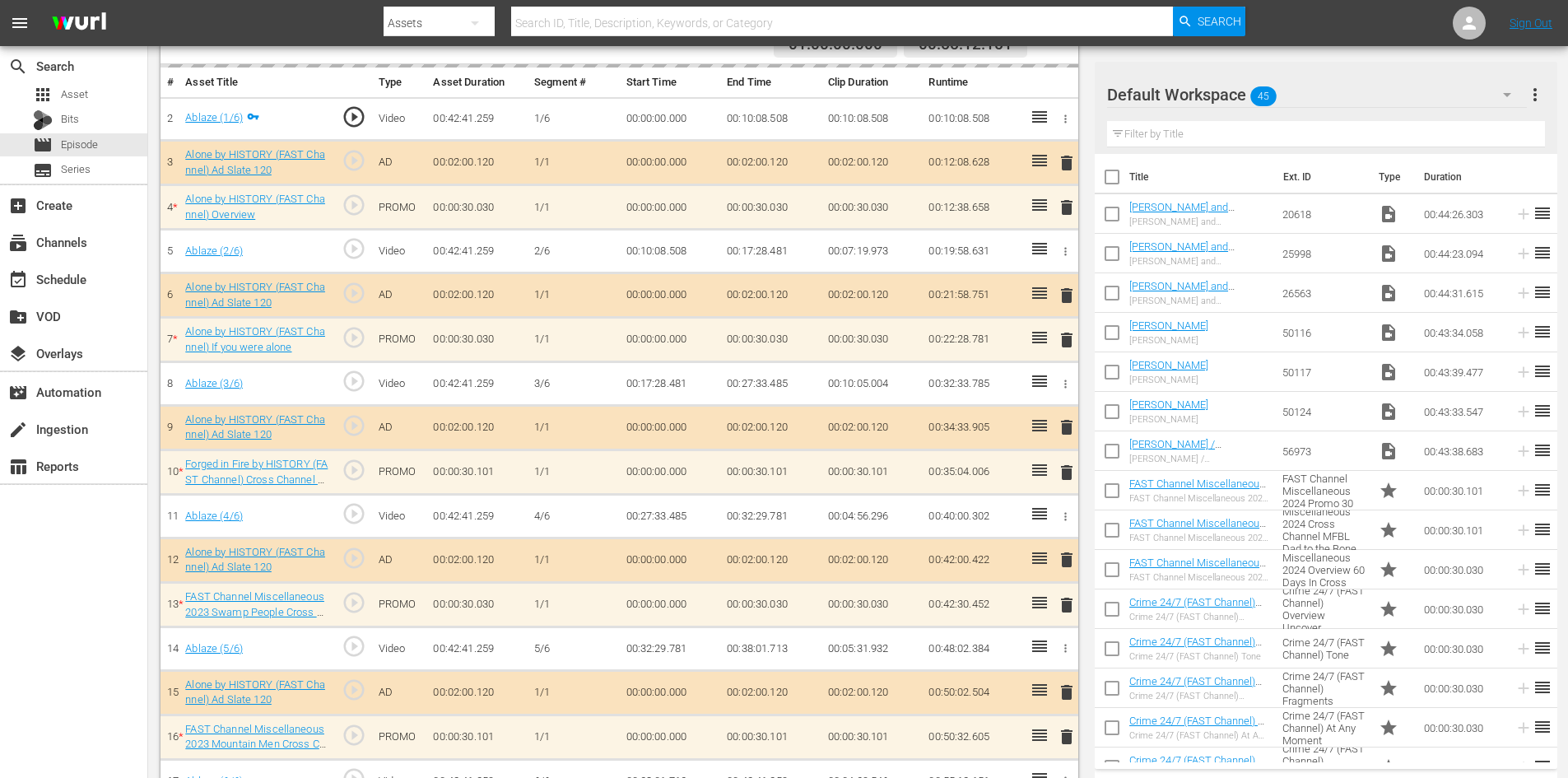
scroll to position [514, 0]
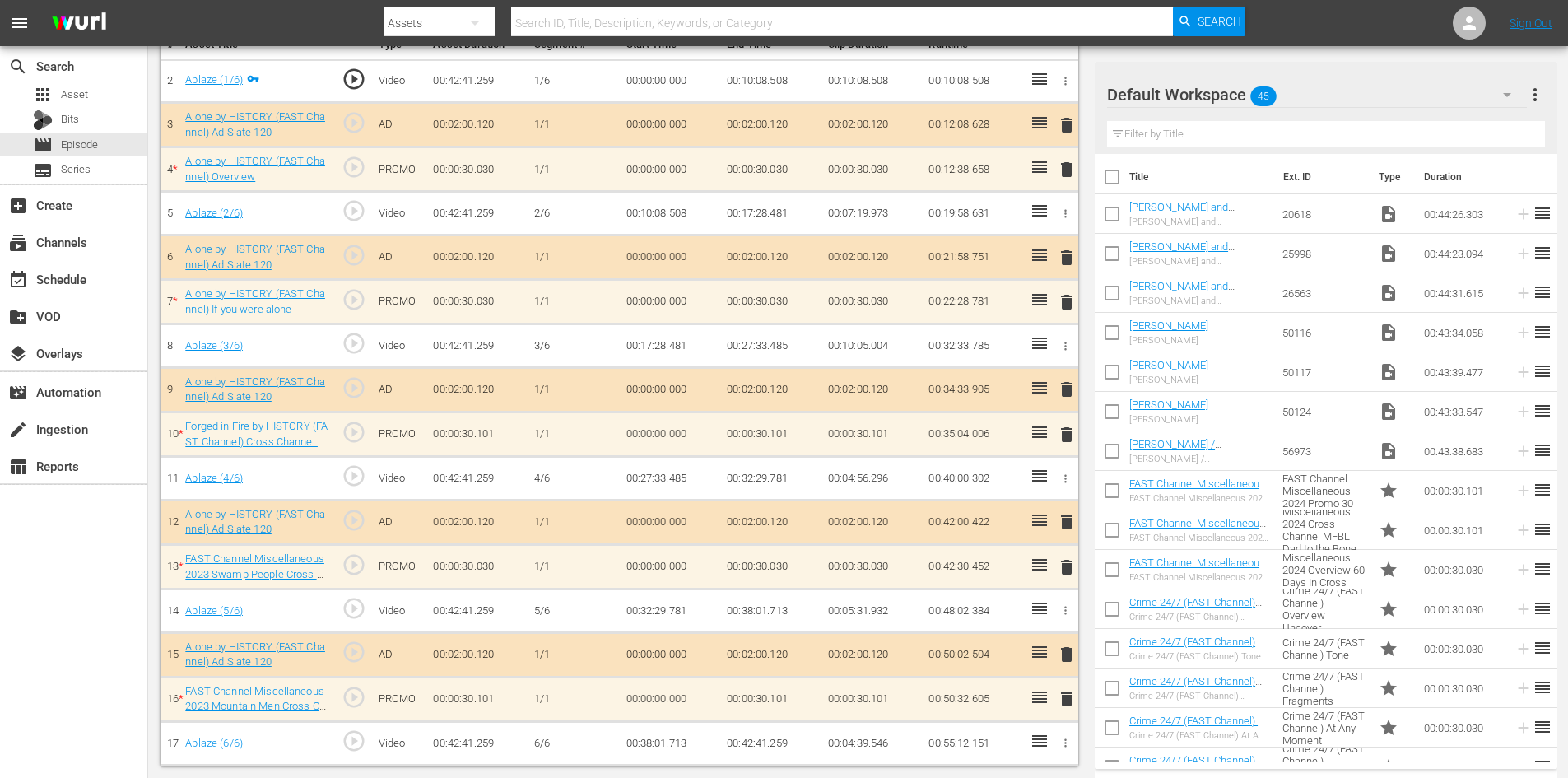
click at [1451, 99] on div "Default Workspace 45" at bounding box center [1317, 94] width 420 height 46
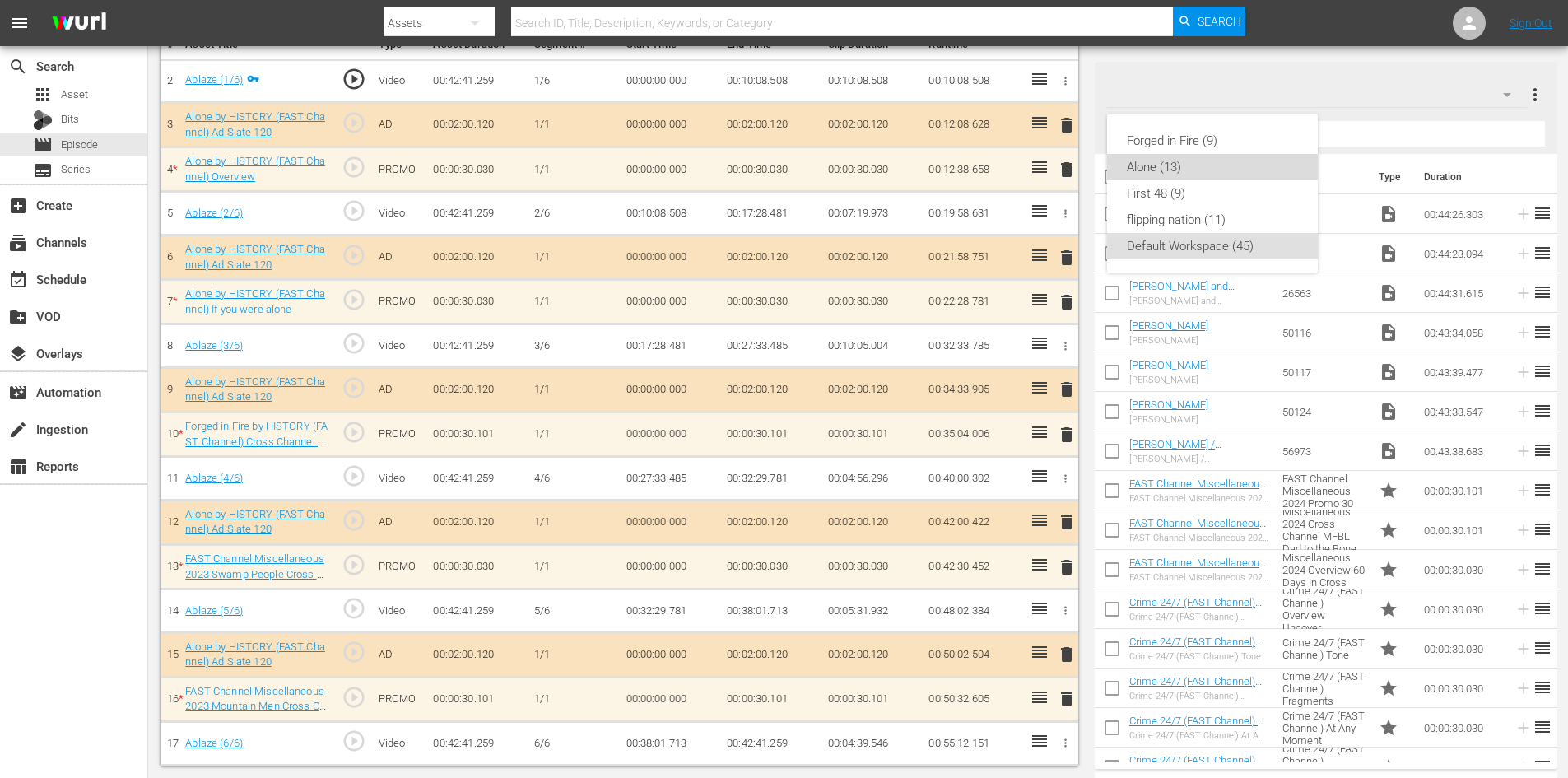
click at [1181, 169] on div "Alone (13)" at bounding box center [1212, 166] width 171 height 26
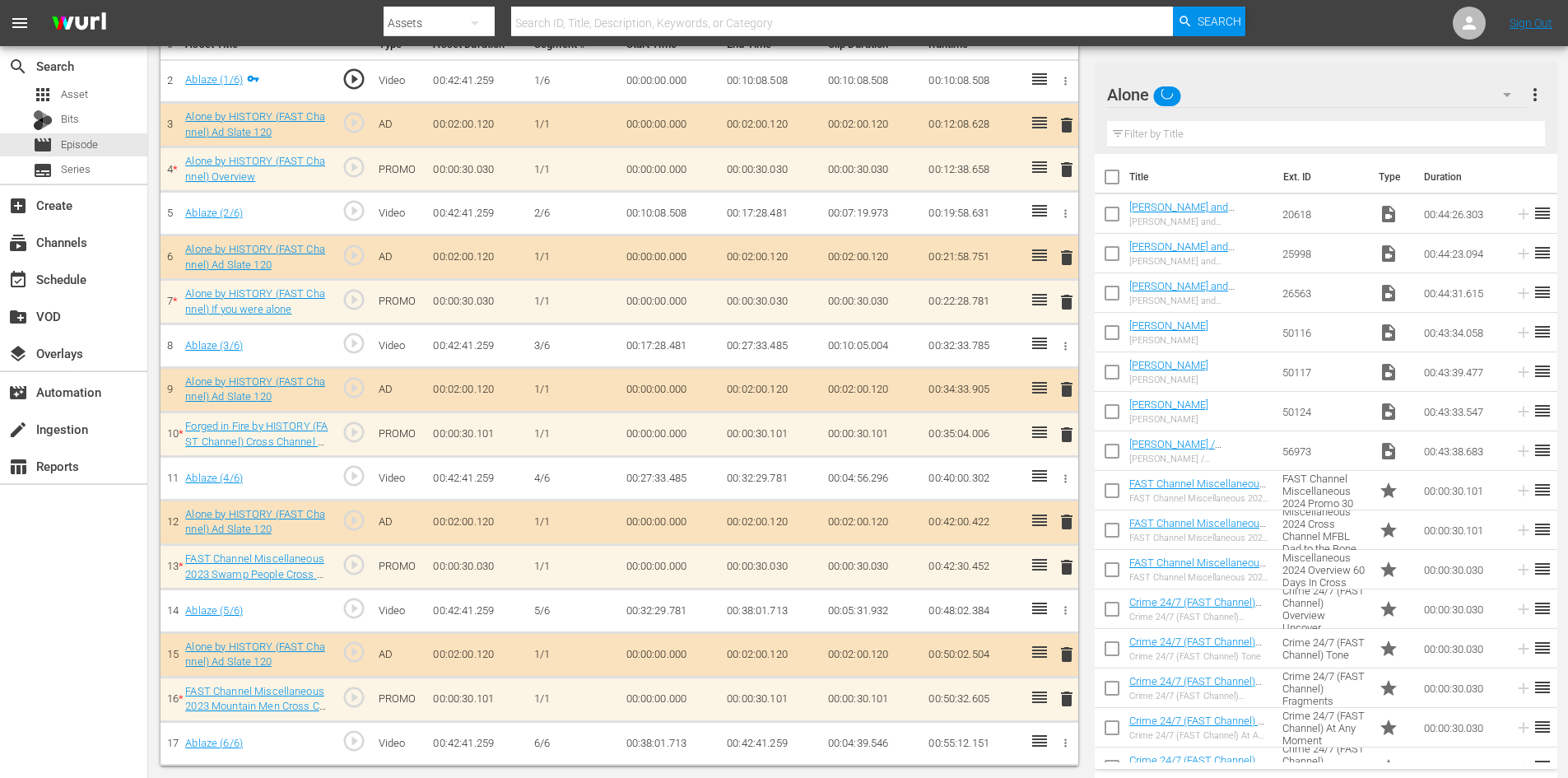
click at [1066, 167] on div "delete" at bounding box center [1064, 169] width 14 height 24
click at [1065, 166] on div "delete" at bounding box center [1064, 169] width 14 height 24
click at [1065, 166] on span "delete" at bounding box center [1066, 169] width 20 height 20
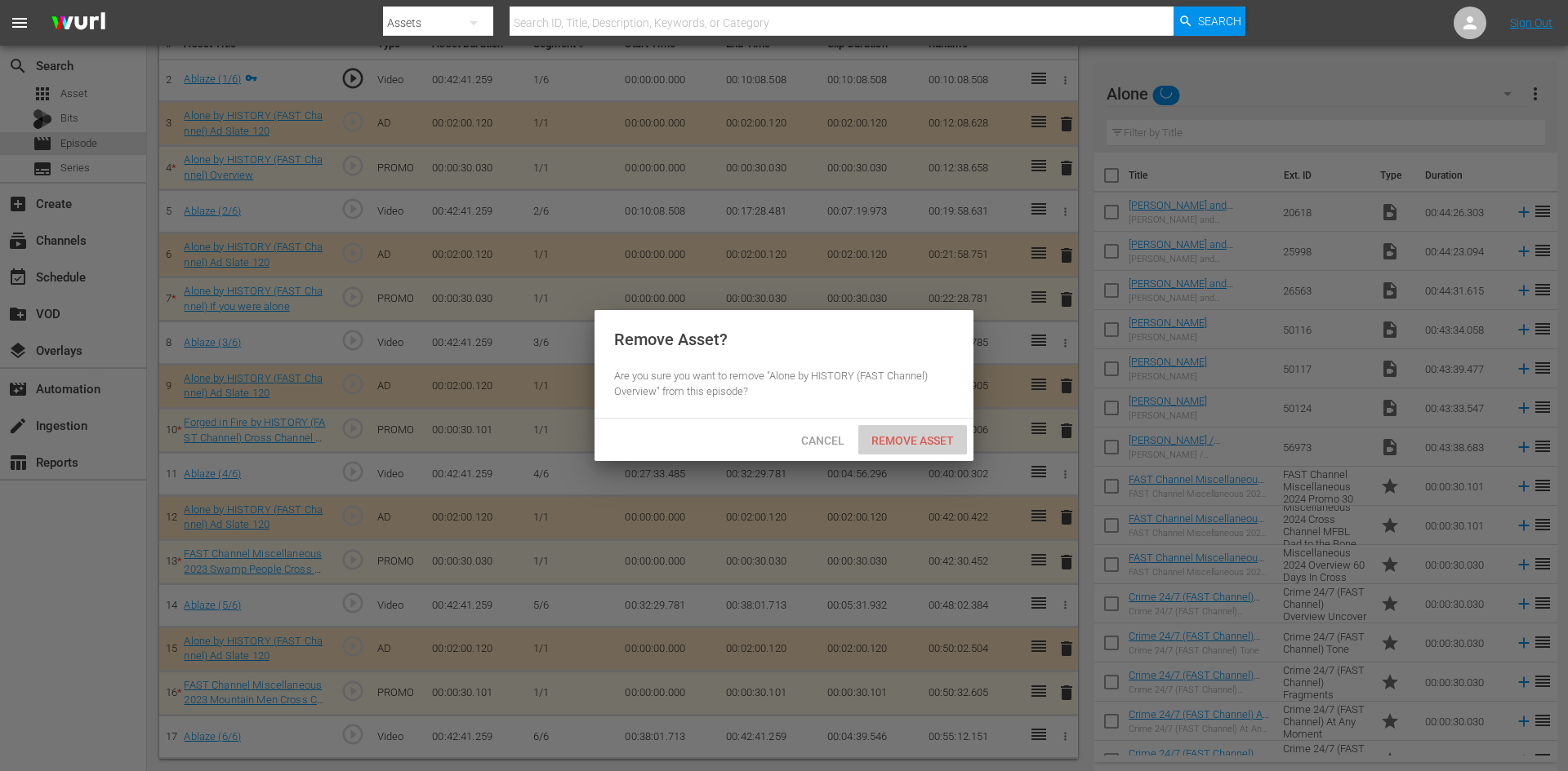
click at [922, 434] on span "Remove Asset" at bounding box center [912, 441] width 109 height 13
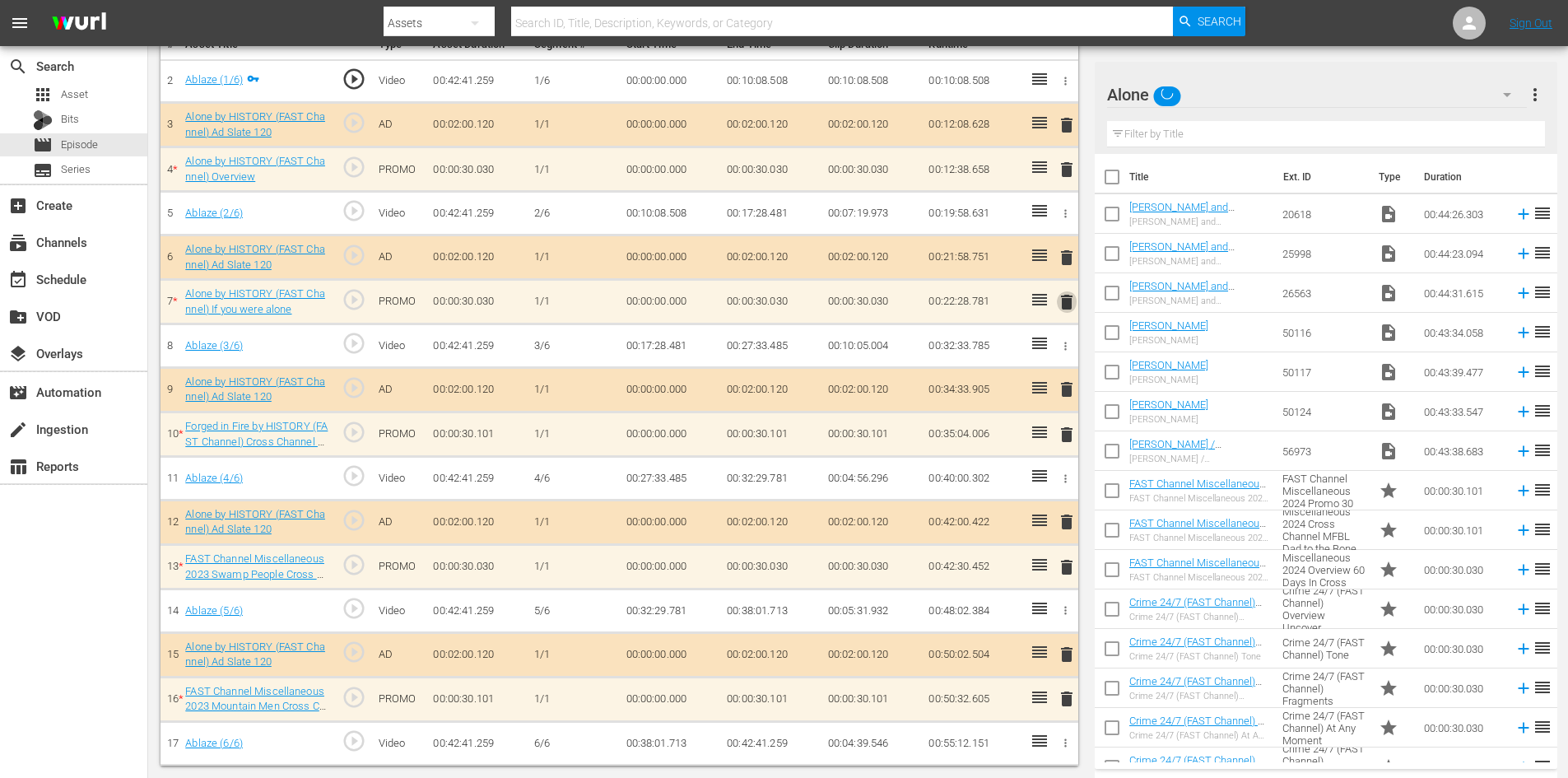
click at [1070, 300] on span "delete" at bounding box center [1066, 302] width 20 height 20
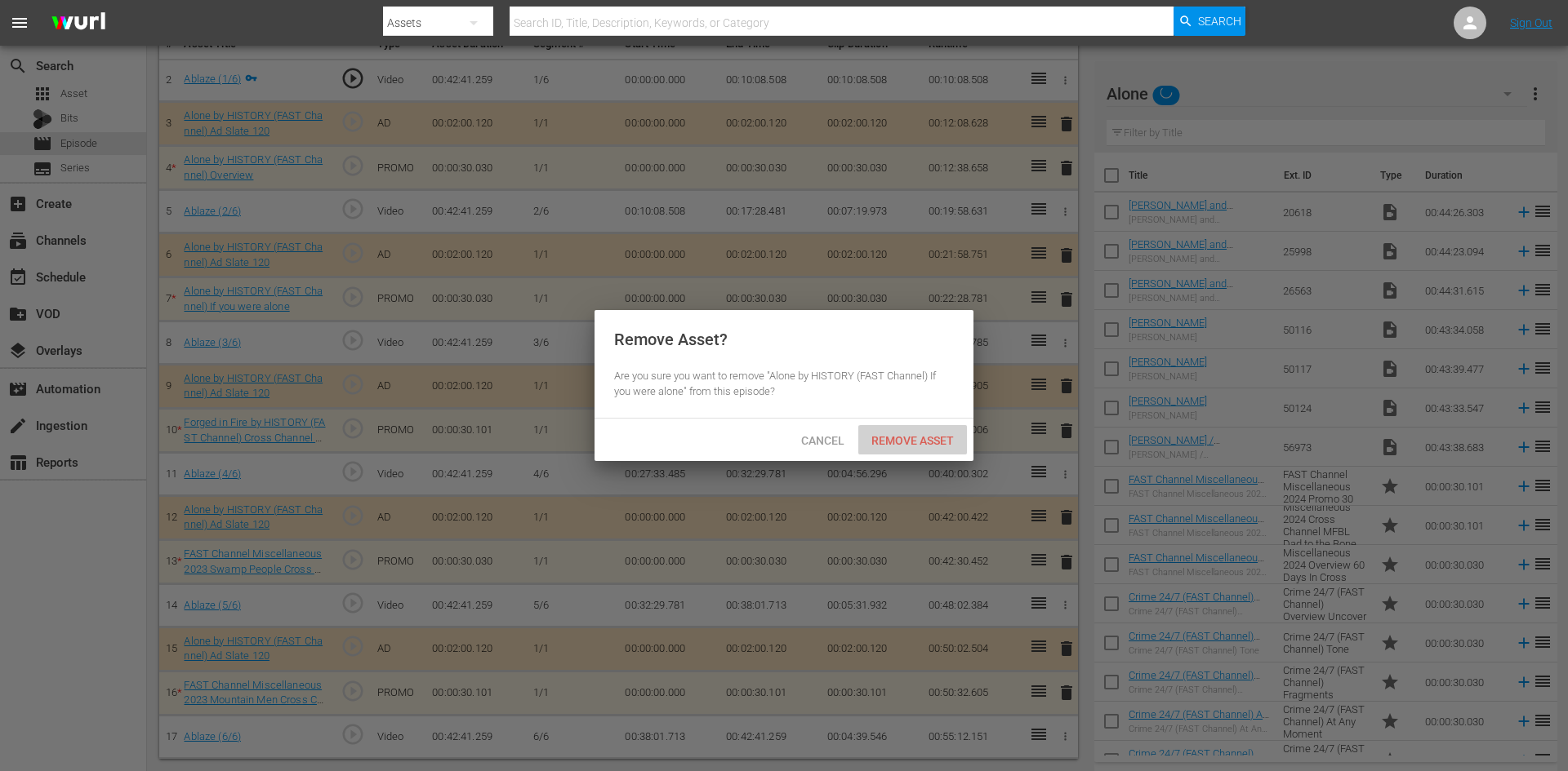
click at [918, 436] on span "Remove Asset" at bounding box center [912, 441] width 109 height 13
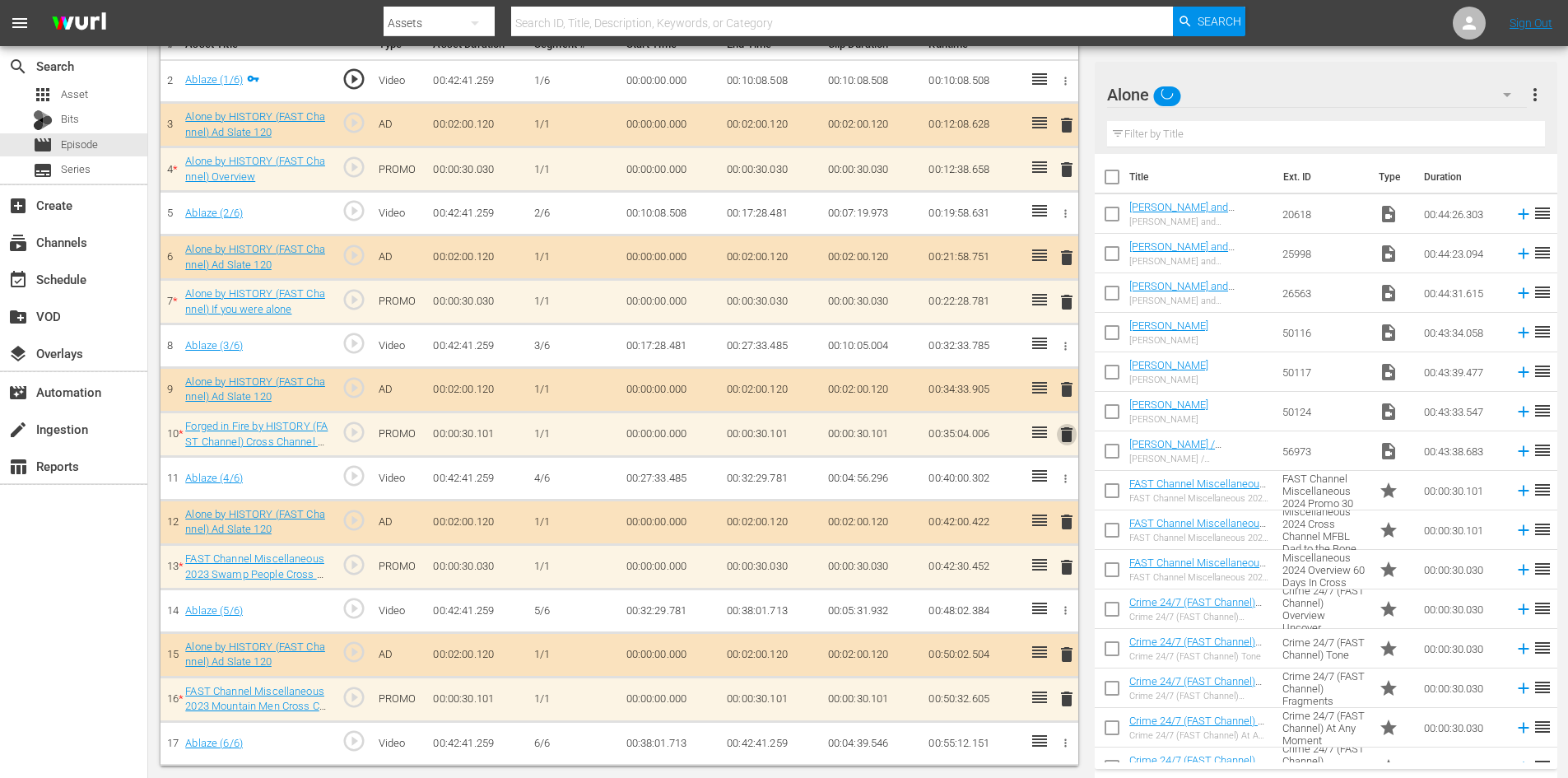
click at [1069, 432] on span "delete" at bounding box center [1066, 434] width 20 height 20
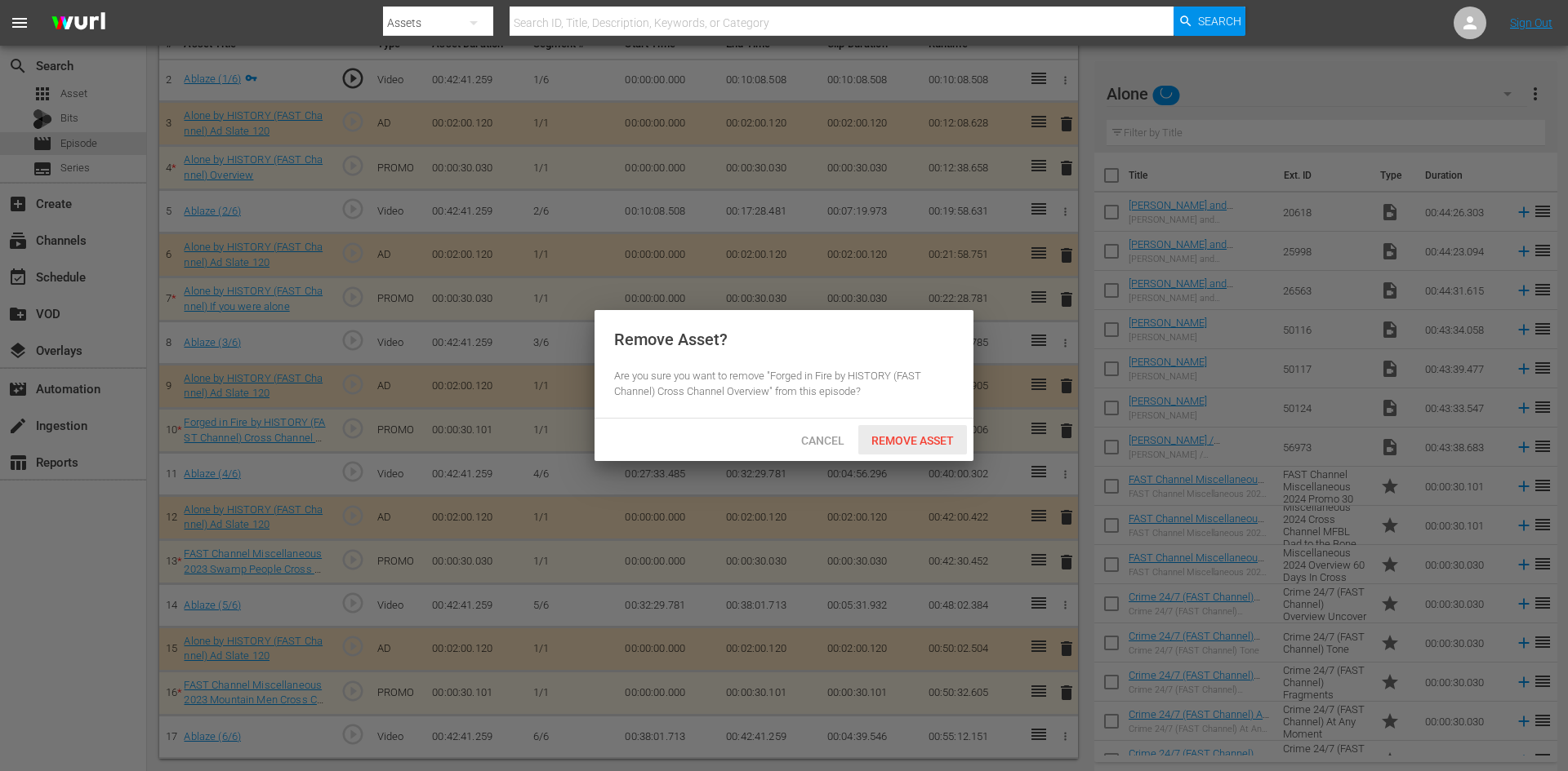
click at [906, 431] on div "Remove Asset" at bounding box center [912, 440] width 109 height 30
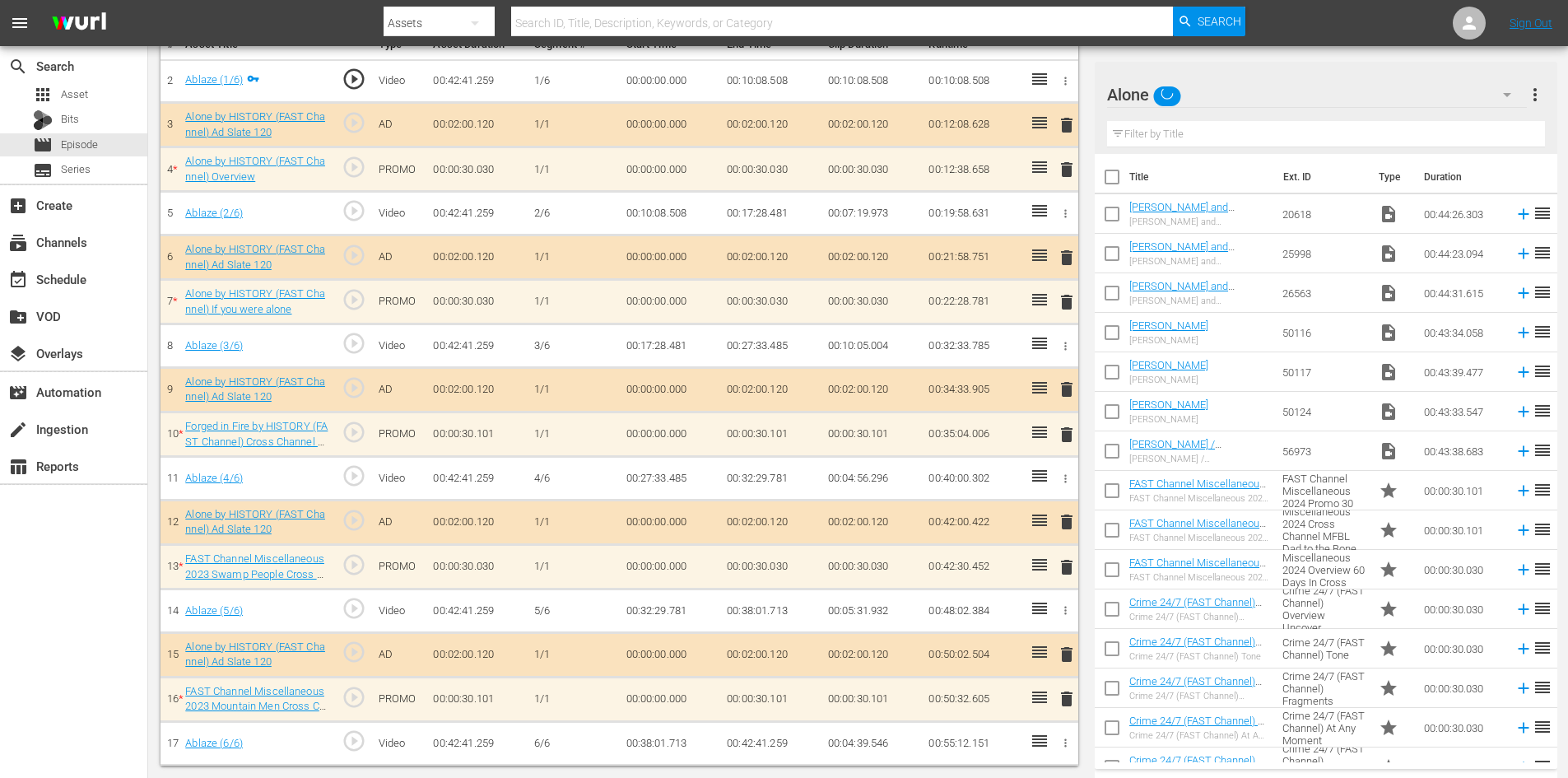
click at [1066, 523] on span "delete" at bounding box center [1066, 521] width 20 height 20
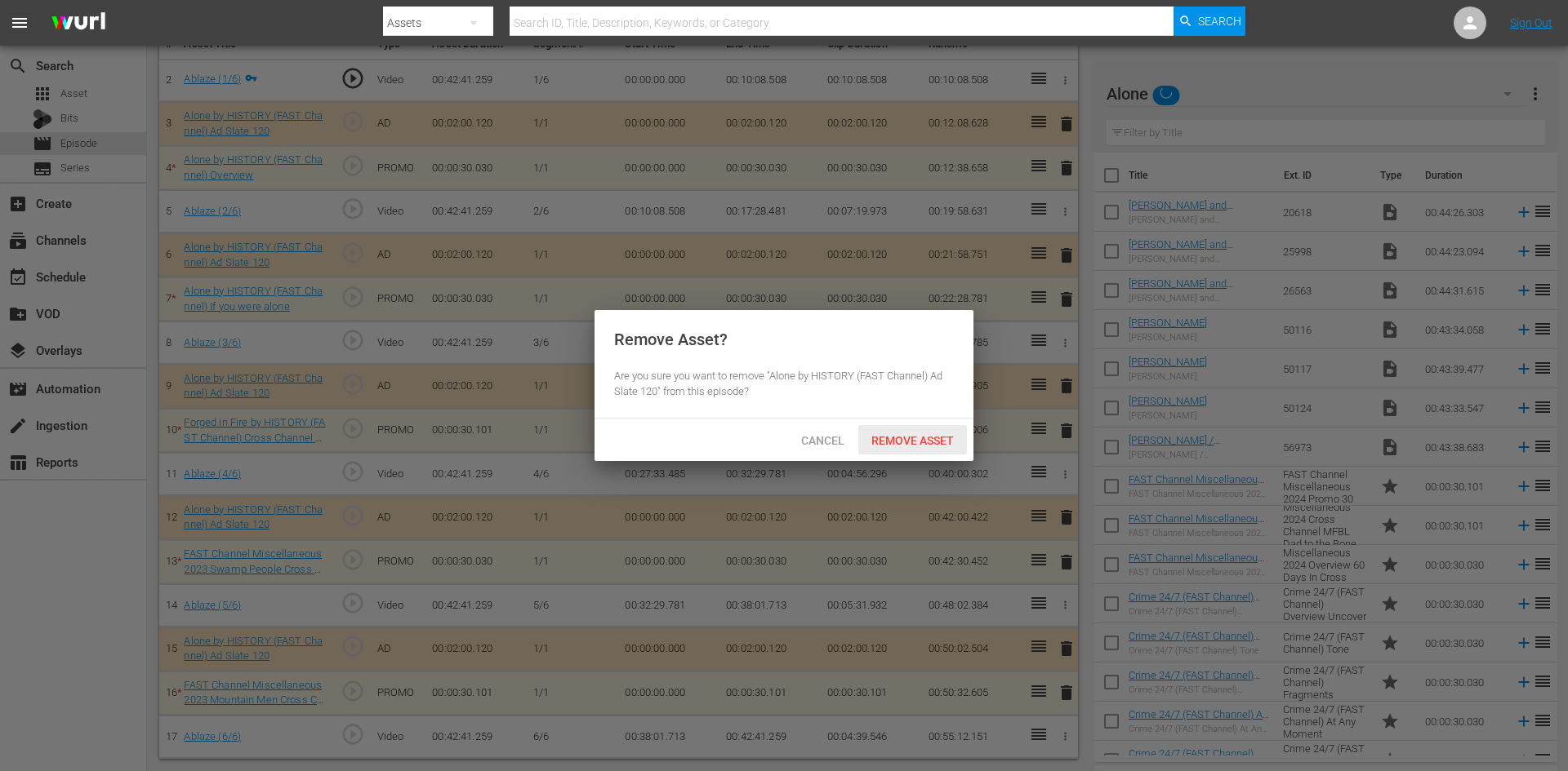
click at [919, 430] on div "Remove Asset" at bounding box center [912, 440] width 109 height 30
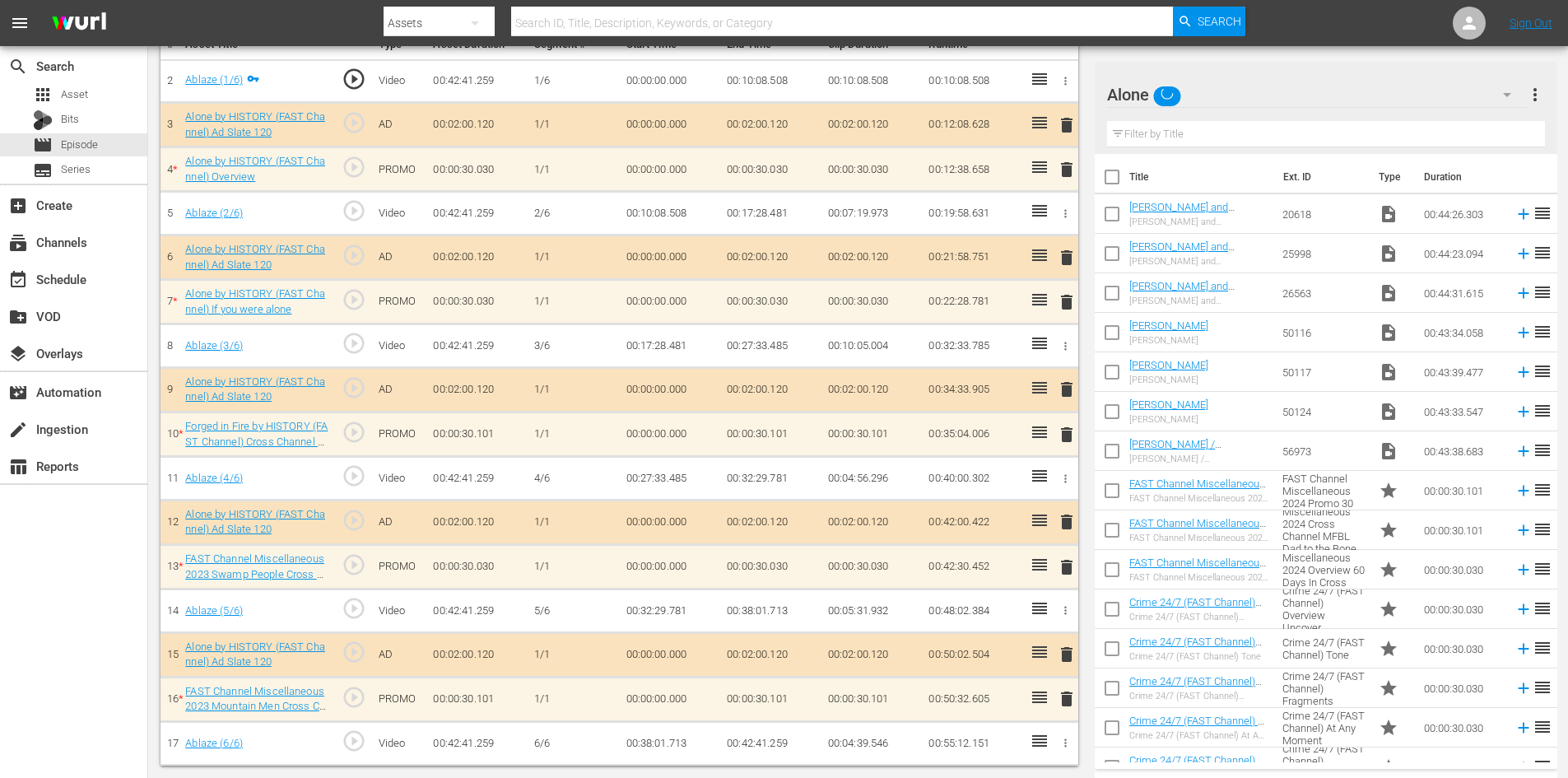
click at [1065, 703] on span "delete" at bounding box center [1066, 699] width 20 height 20
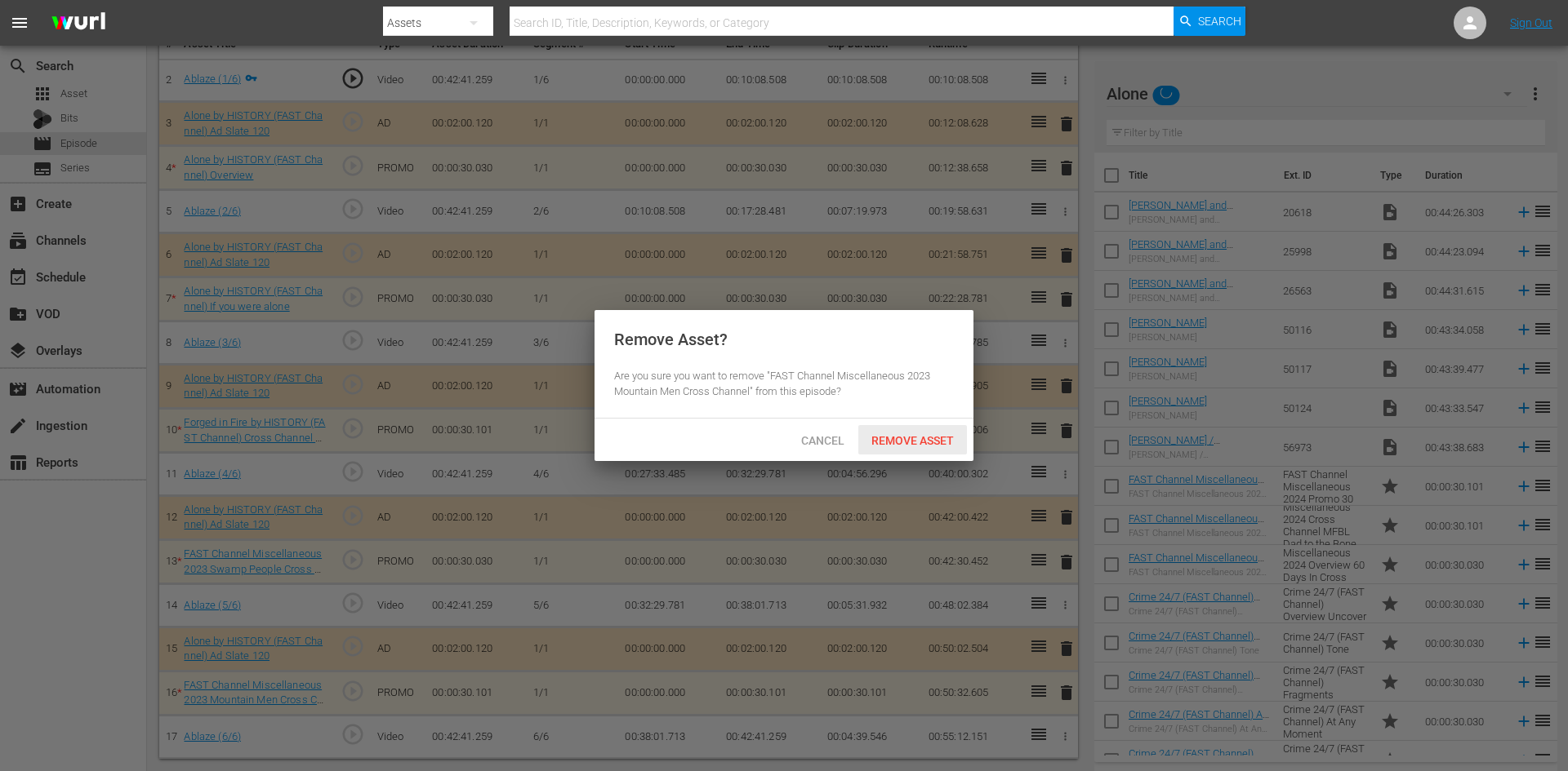
click at [899, 442] on span "Remove Asset" at bounding box center [912, 441] width 109 height 13
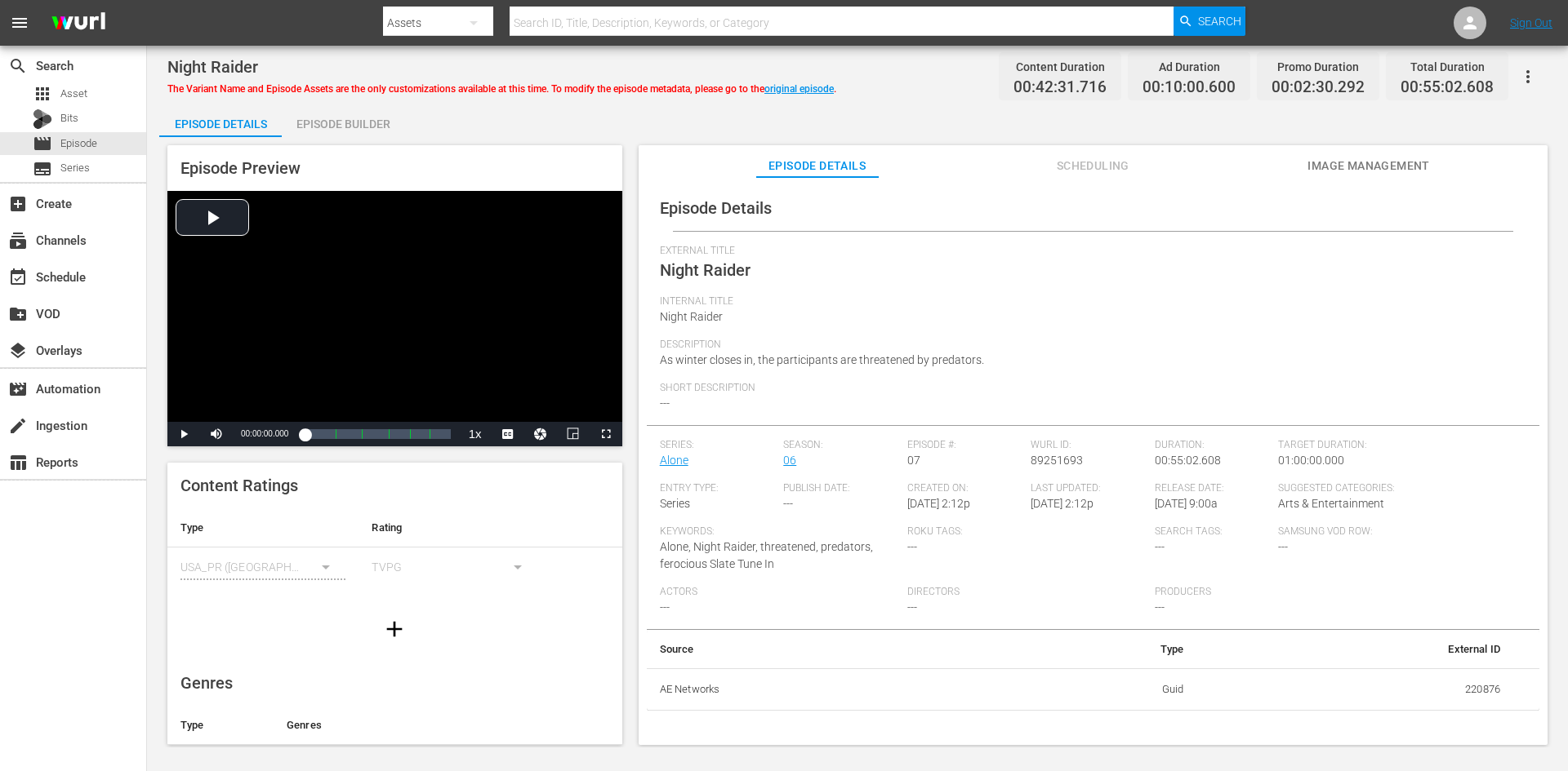
click at [342, 125] on div "Episode Builder" at bounding box center [343, 124] width 122 height 40
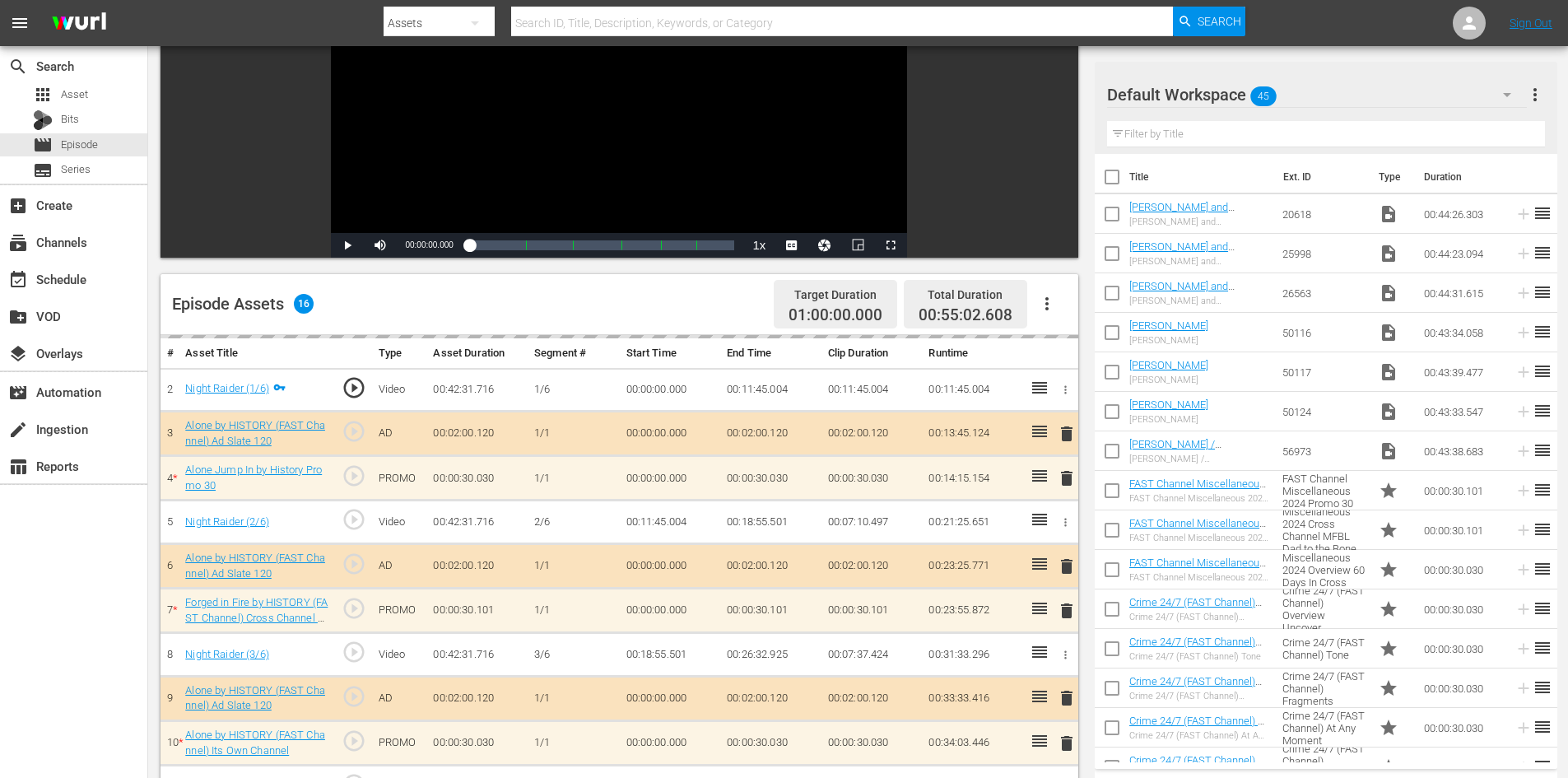
scroll to position [514, 0]
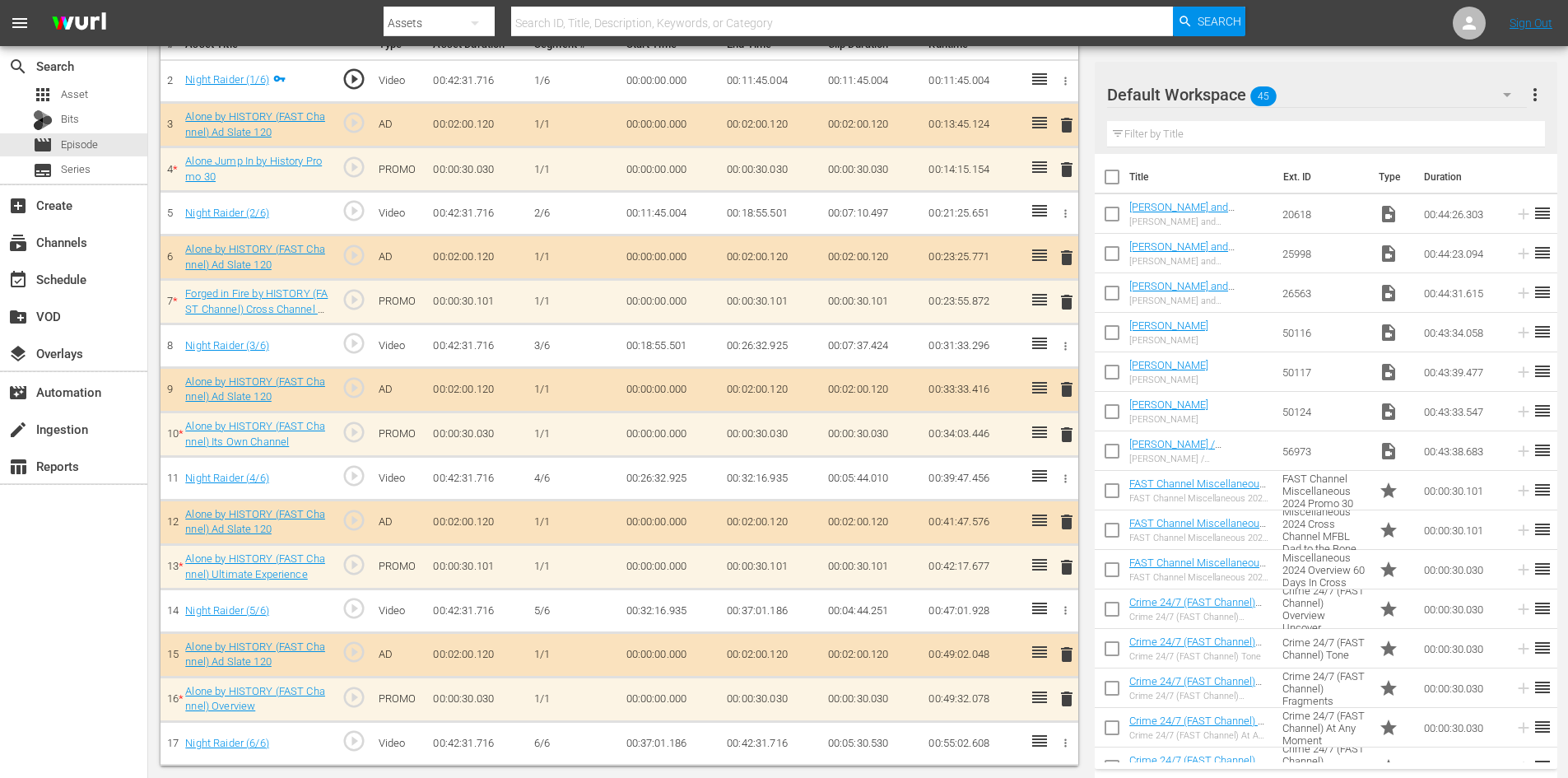
click at [1416, 92] on div "Default Workspace 45" at bounding box center [1317, 94] width 420 height 46
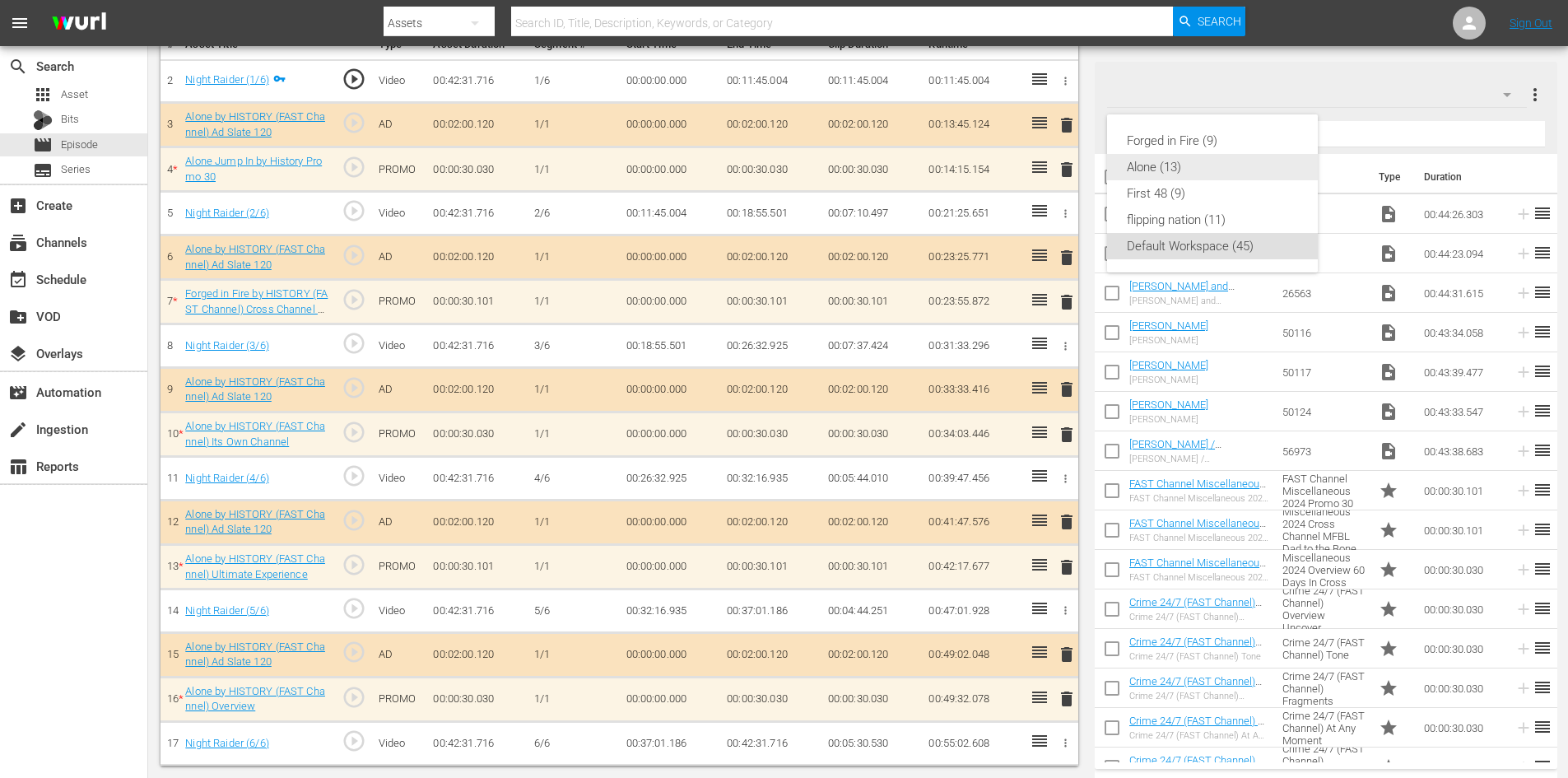
click at [1172, 170] on div "Alone (13)" at bounding box center [1212, 166] width 171 height 26
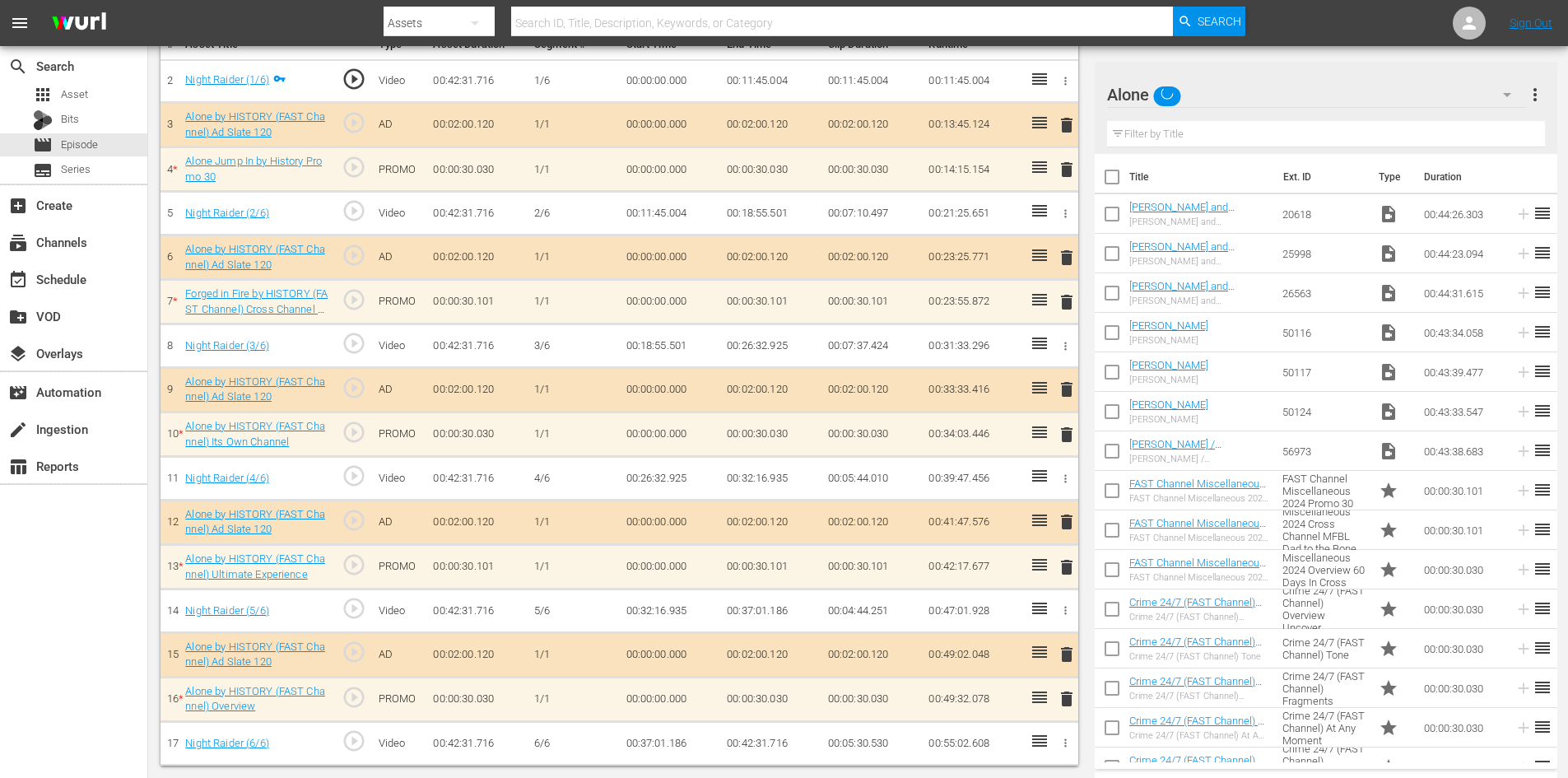
click at [1065, 172] on div "delete" at bounding box center [1064, 169] width 14 height 24
click at [1065, 167] on div "delete" at bounding box center [1064, 169] width 14 height 24
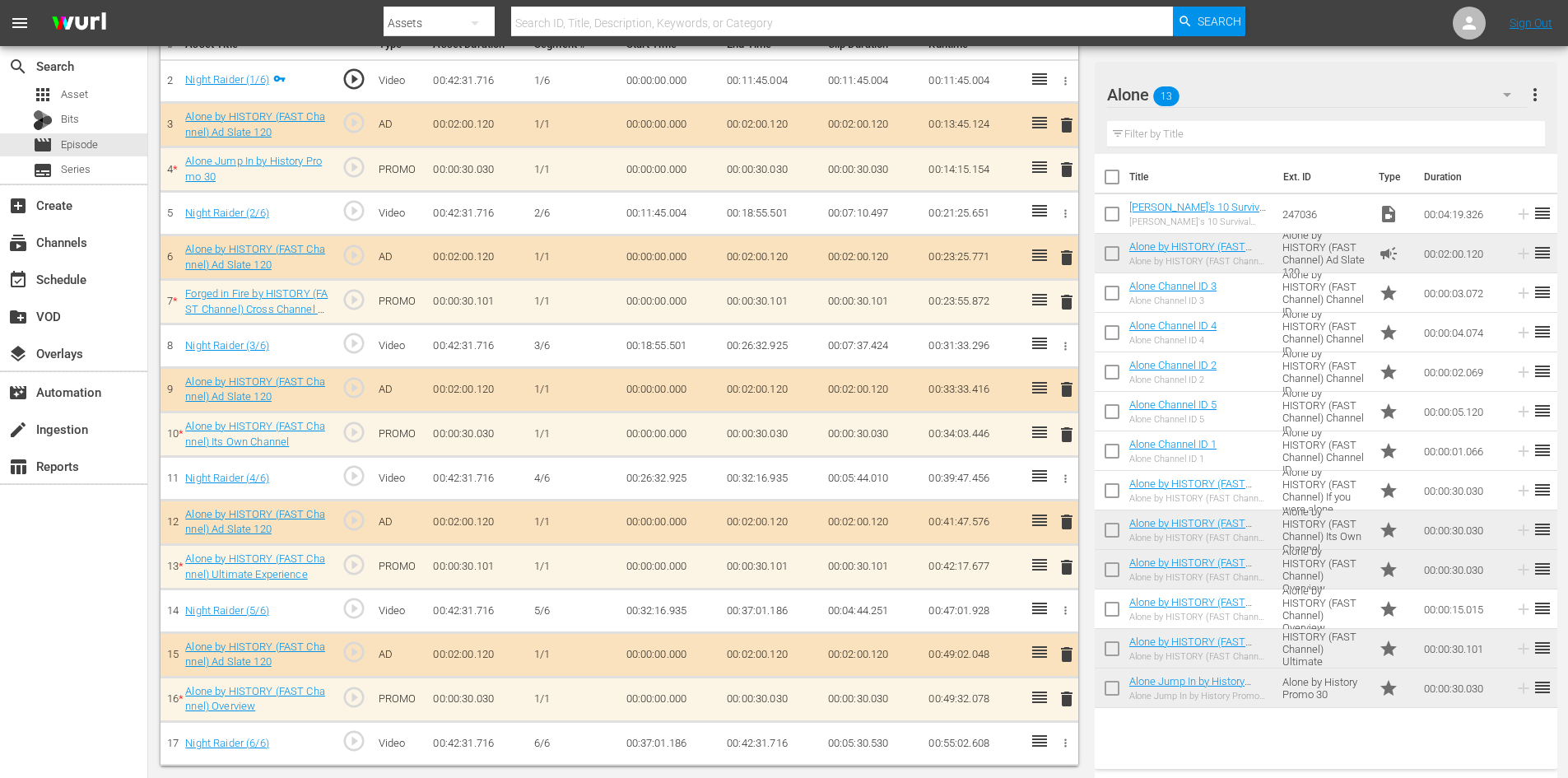
scroll to position [510, 0]
click at [1070, 174] on span "delete" at bounding box center [1066, 169] width 20 height 20
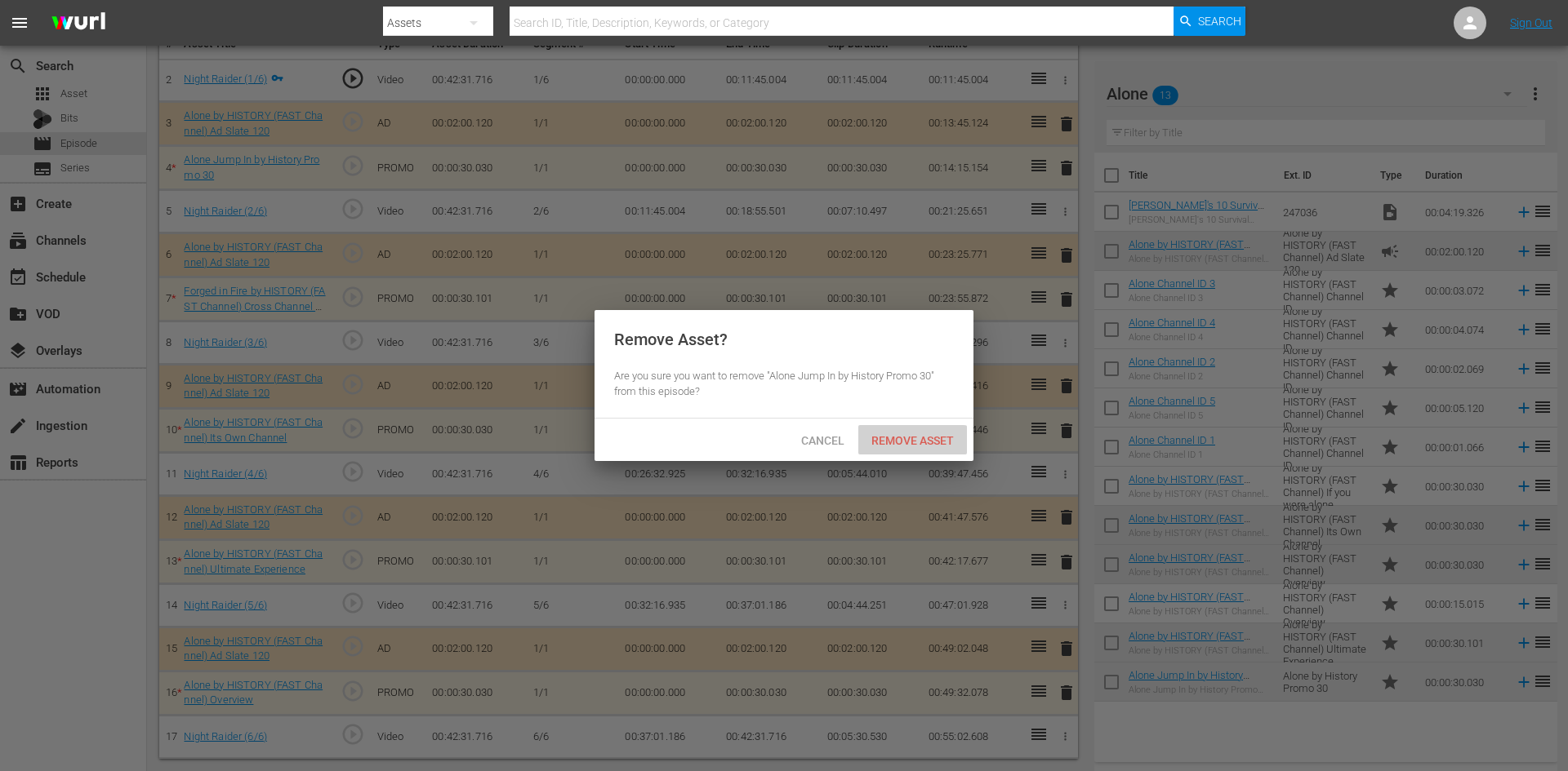
click at [904, 444] on span "Remove Asset" at bounding box center [912, 441] width 109 height 13
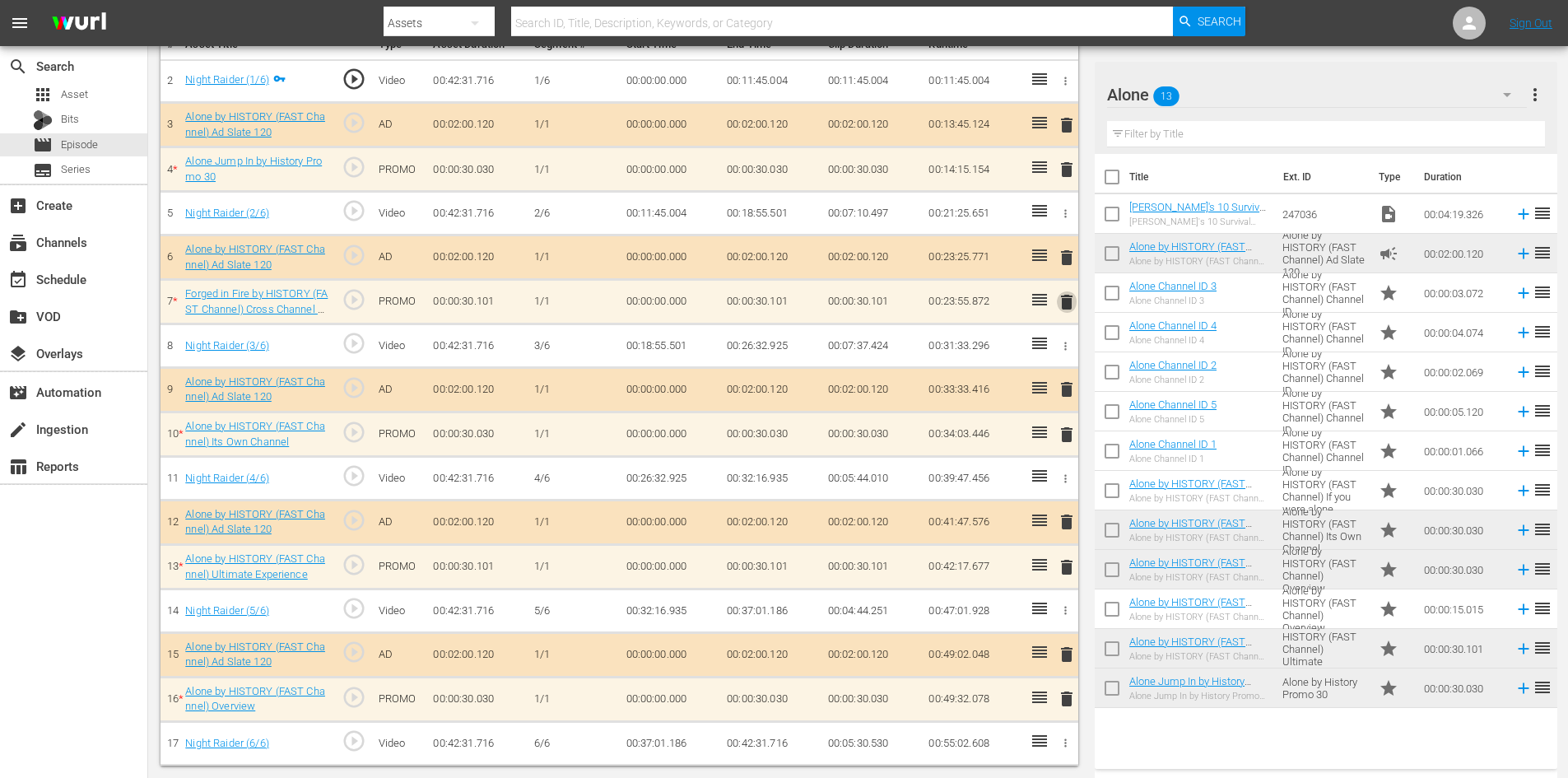
click at [1059, 301] on span "delete" at bounding box center [1066, 302] width 20 height 20
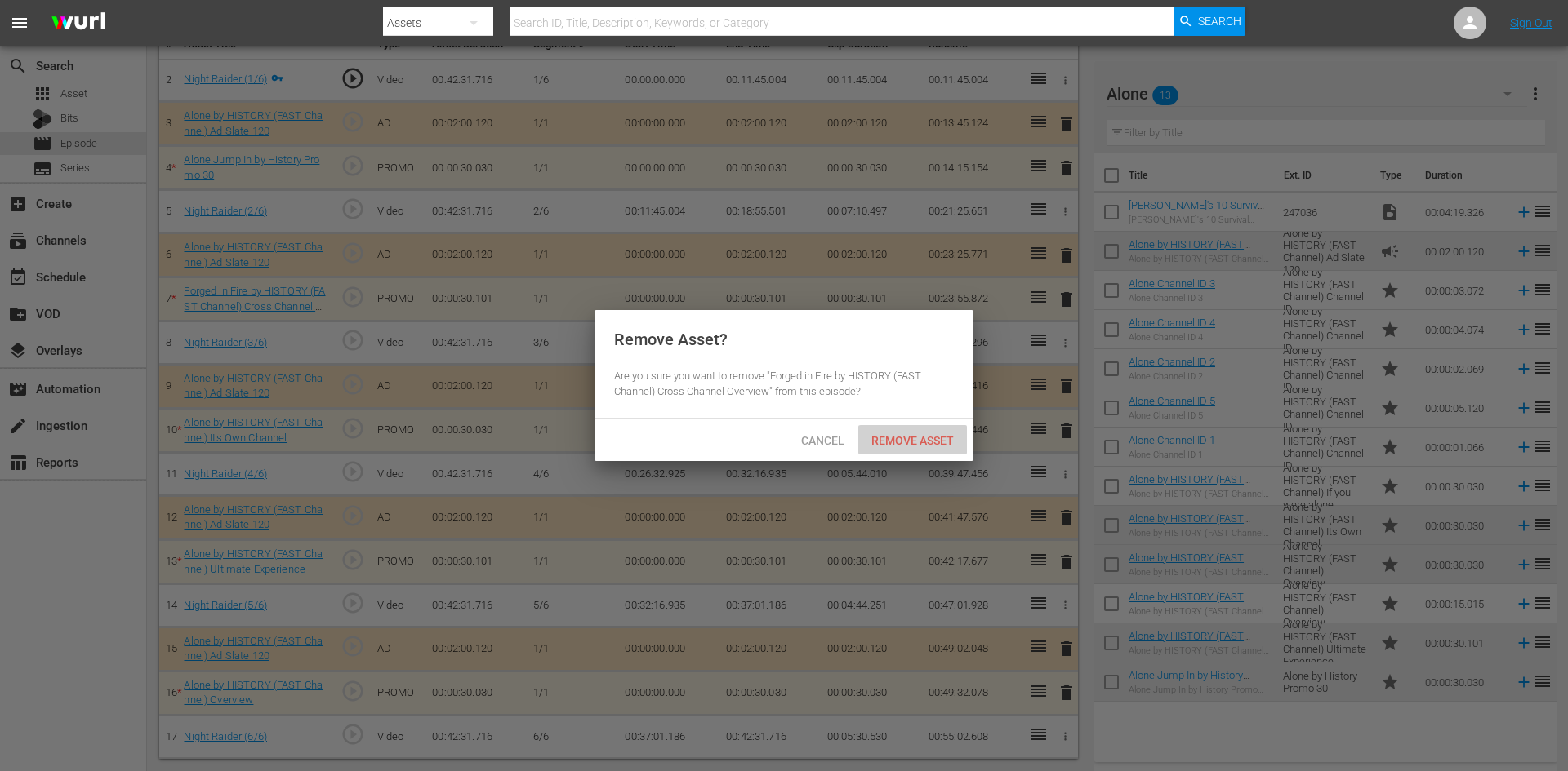
click at [927, 444] on span "Remove Asset" at bounding box center [912, 441] width 109 height 13
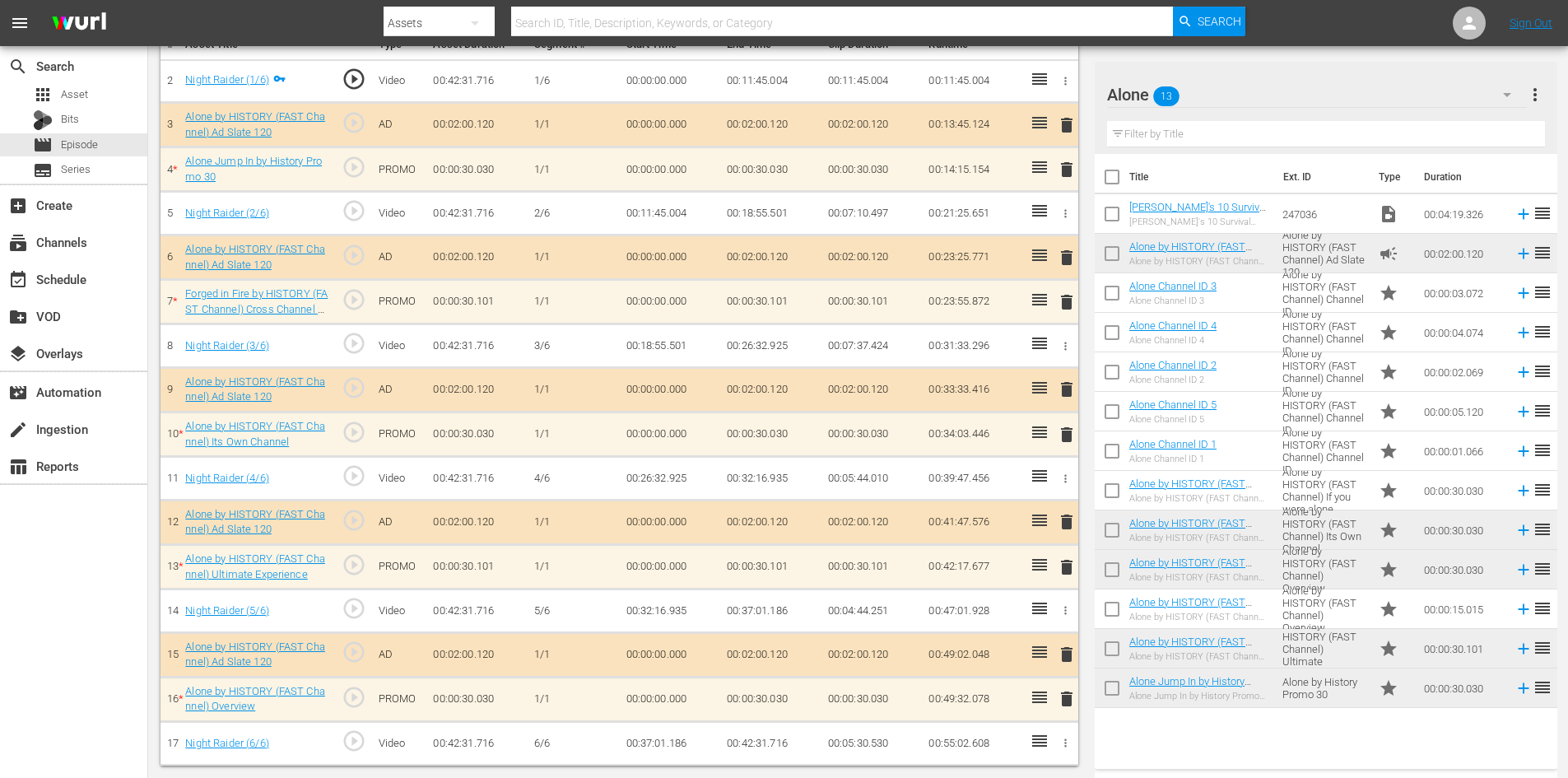
click at [1071, 442] on span "delete" at bounding box center [1066, 434] width 20 height 20
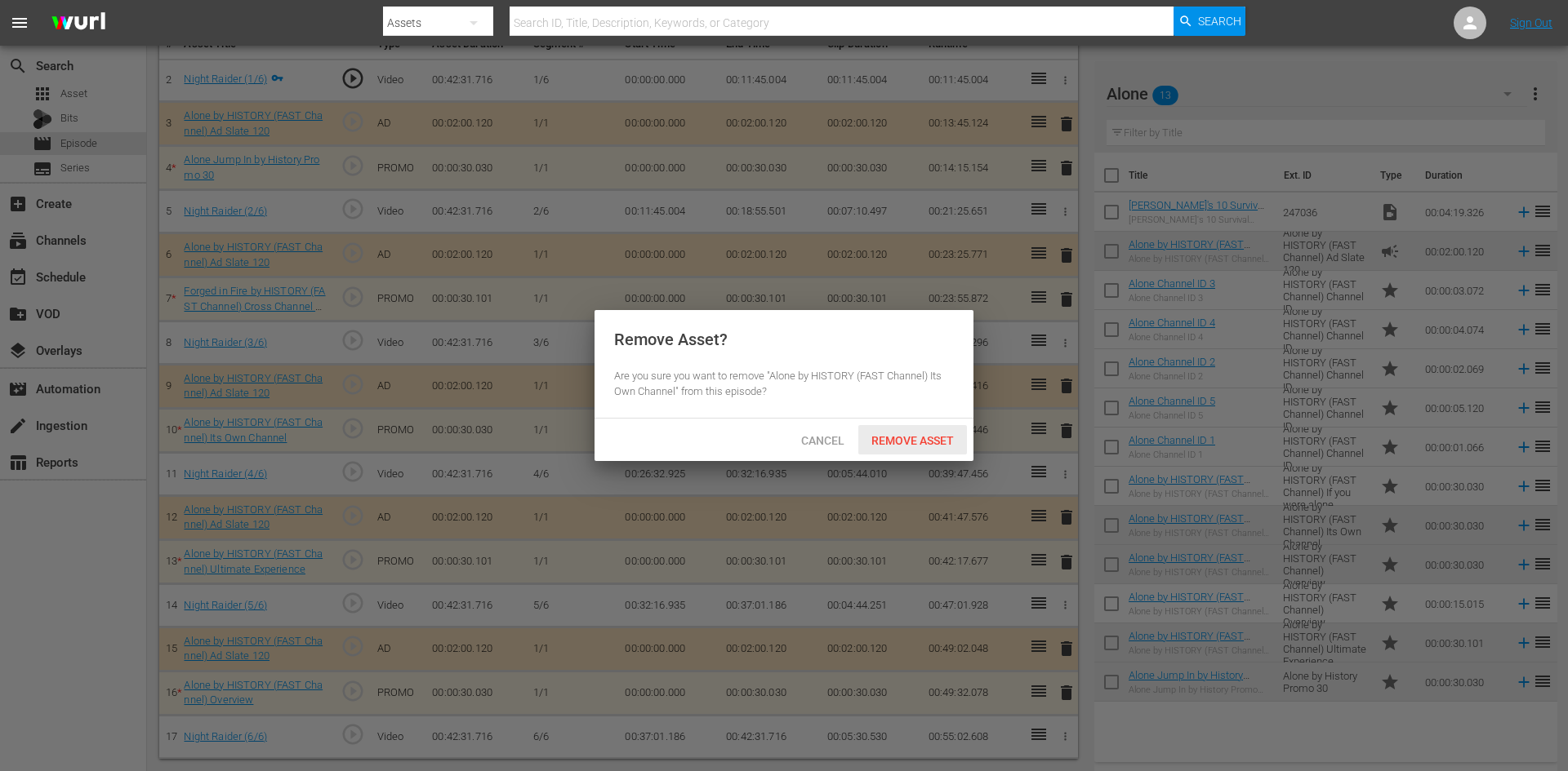
click at [936, 434] on span "Remove Asset" at bounding box center [912, 441] width 109 height 13
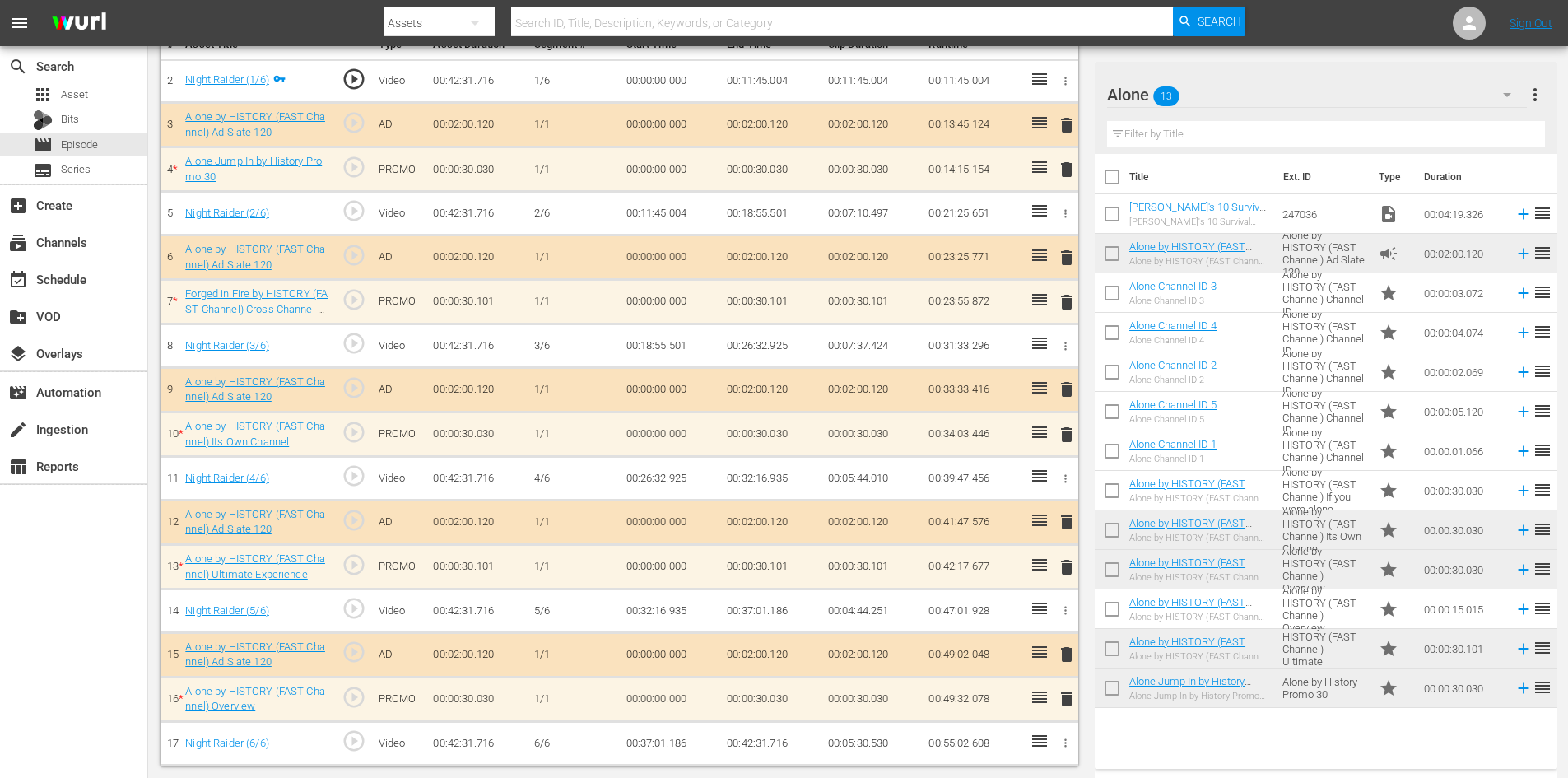
click at [1064, 516] on span "delete" at bounding box center [1066, 521] width 20 height 20
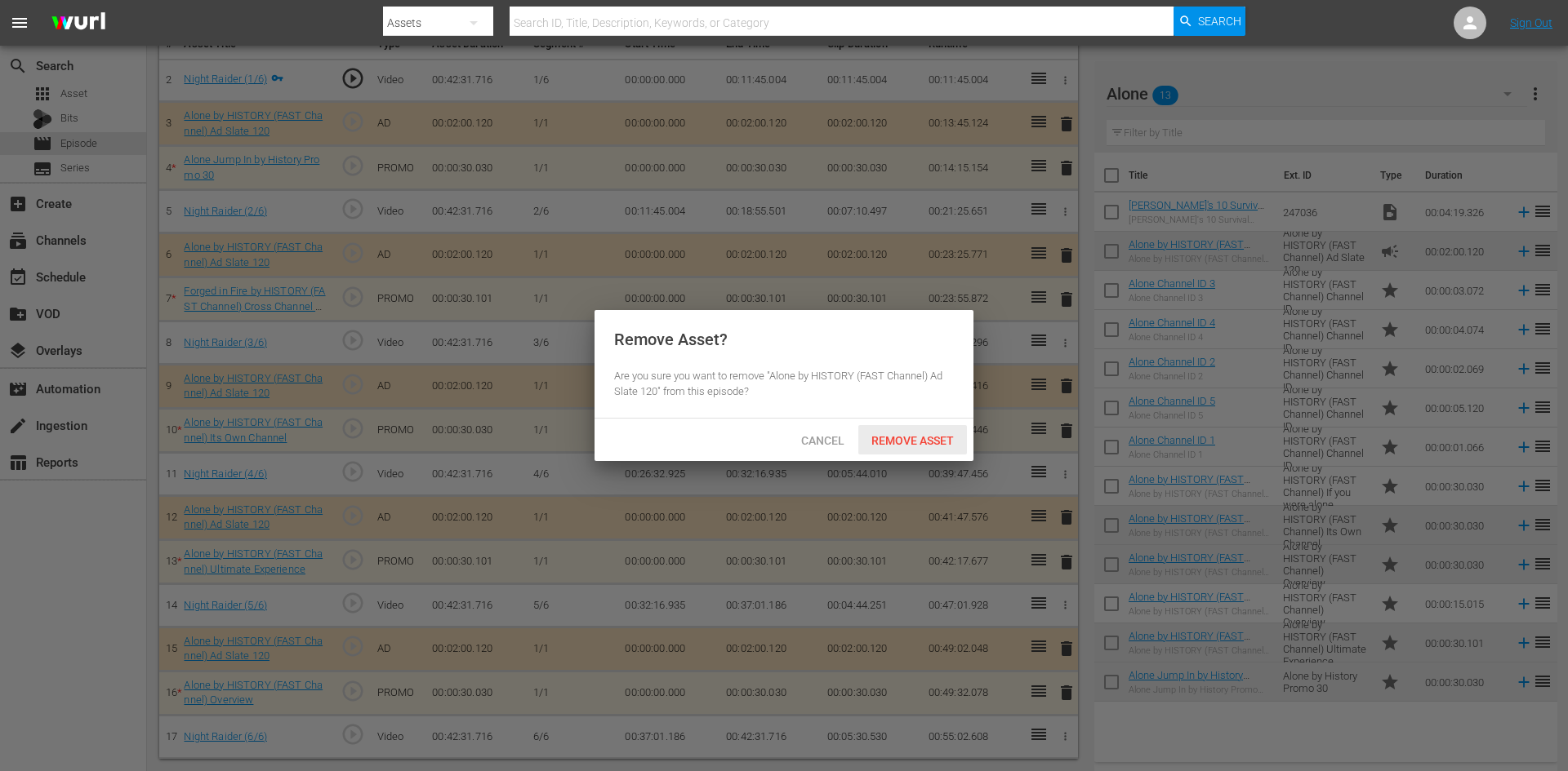
click at [920, 443] on span "Remove Asset" at bounding box center [912, 441] width 109 height 13
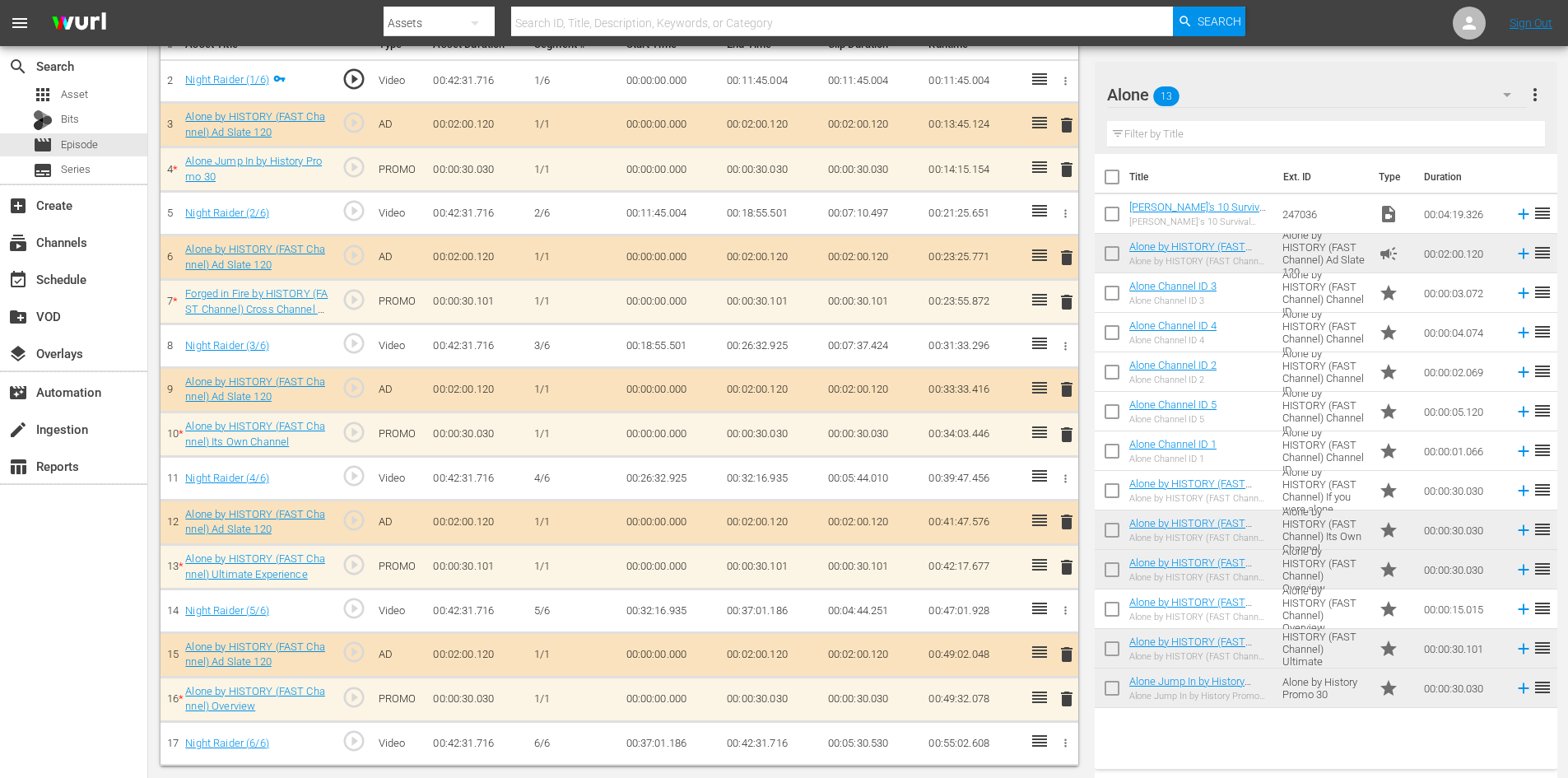
click at [1059, 688] on div "delete" at bounding box center [1064, 700] width 14 height 24
click at [1062, 698] on span "delete" at bounding box center [1066, 699] width 20 height 20
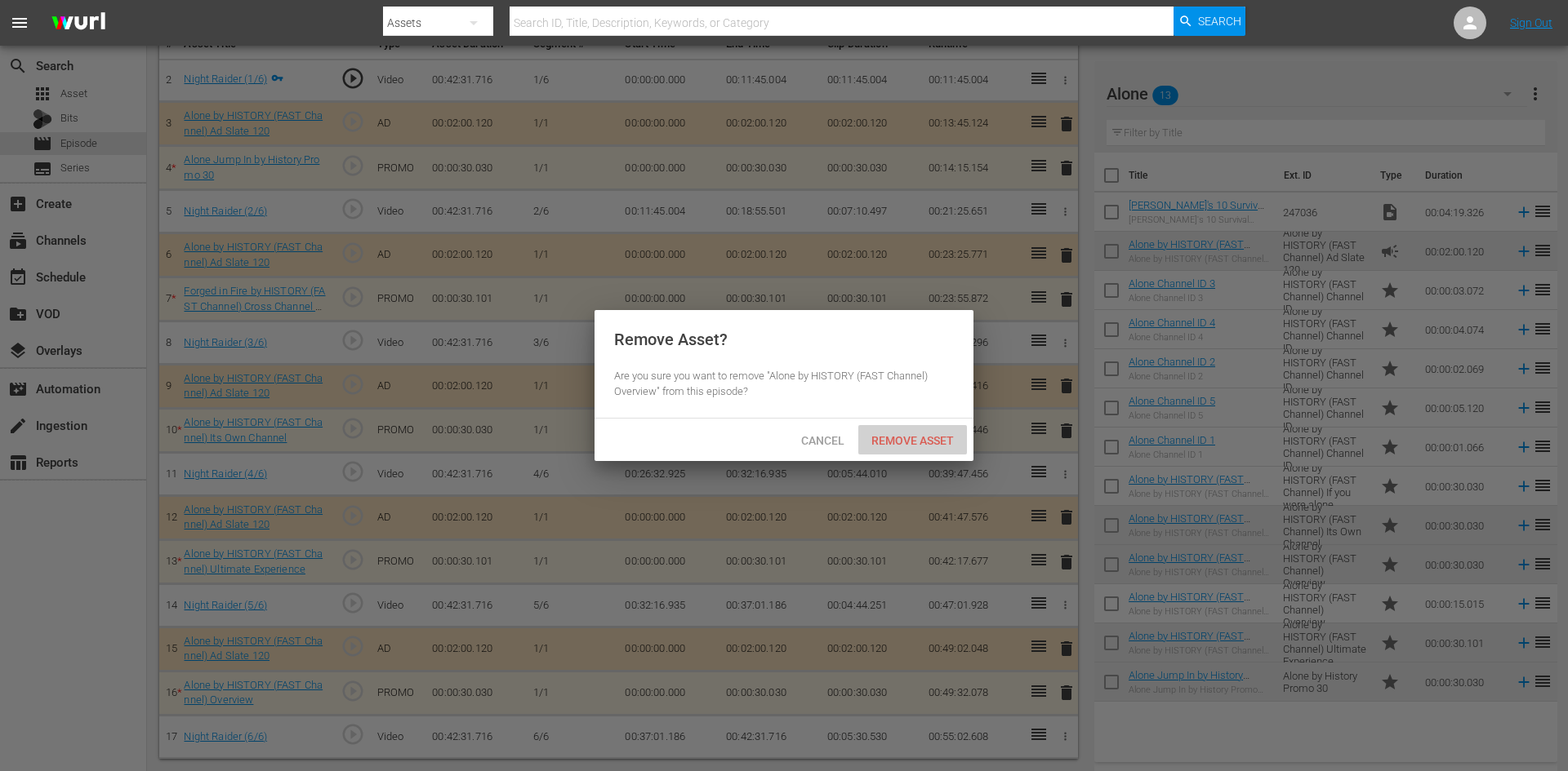
click at [915, 444] on span "Remove Asset" at bounding box center [912, 441] width 109 height 13
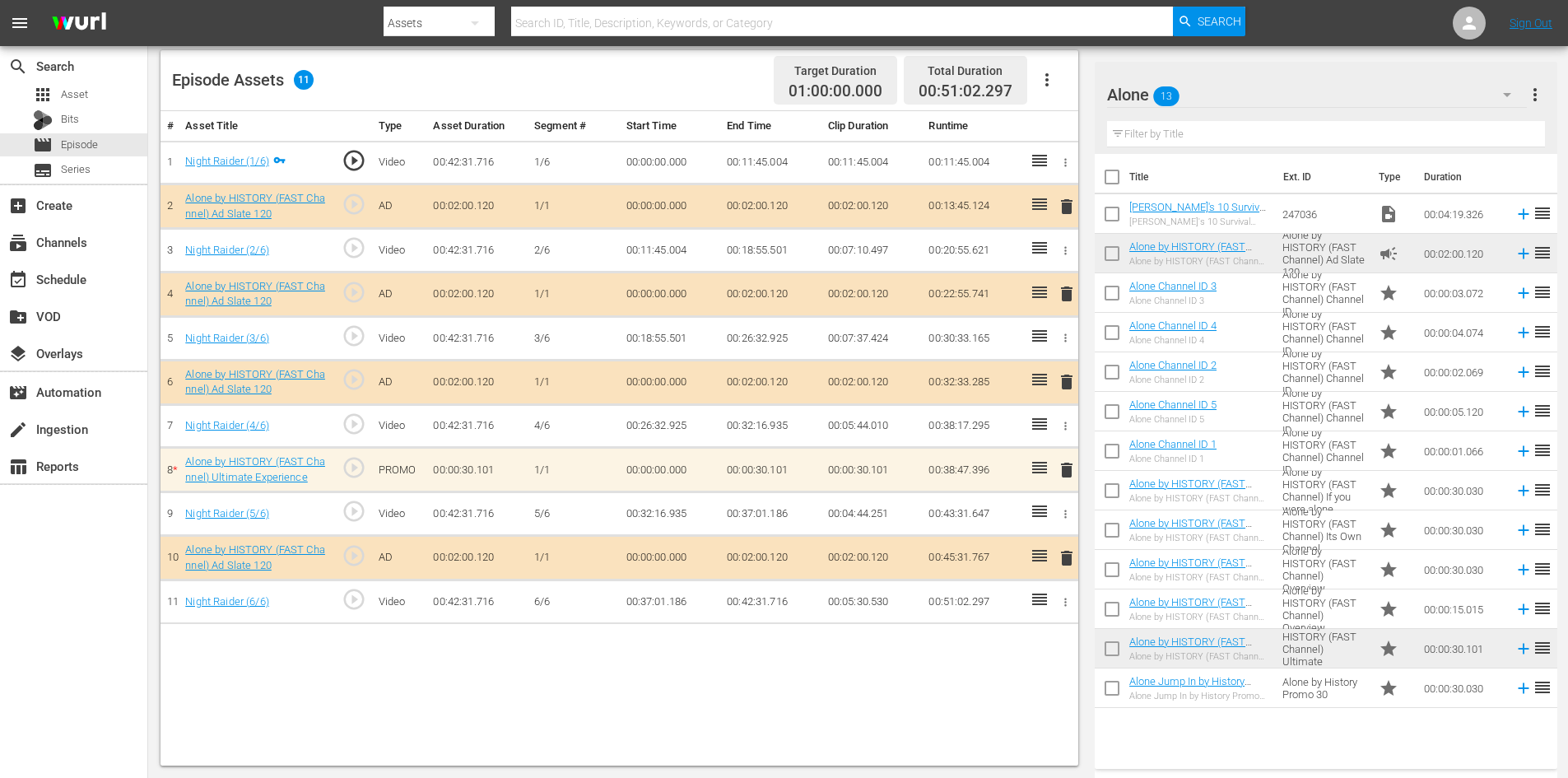
scroll to position [429, 0]
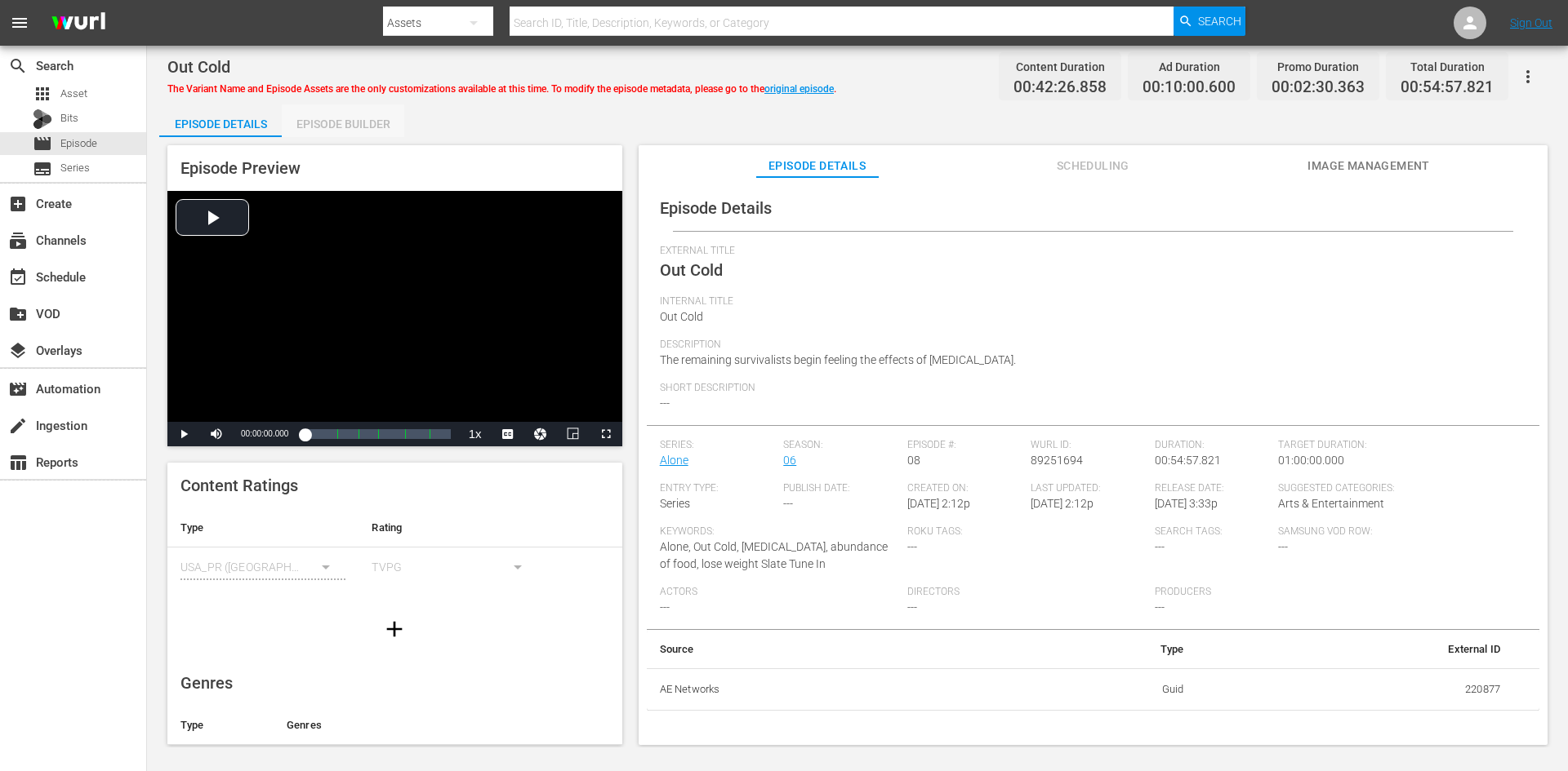
click at [335, 125] on div "Episode Builder" at bounding box center [343, 124] width 122 height 40
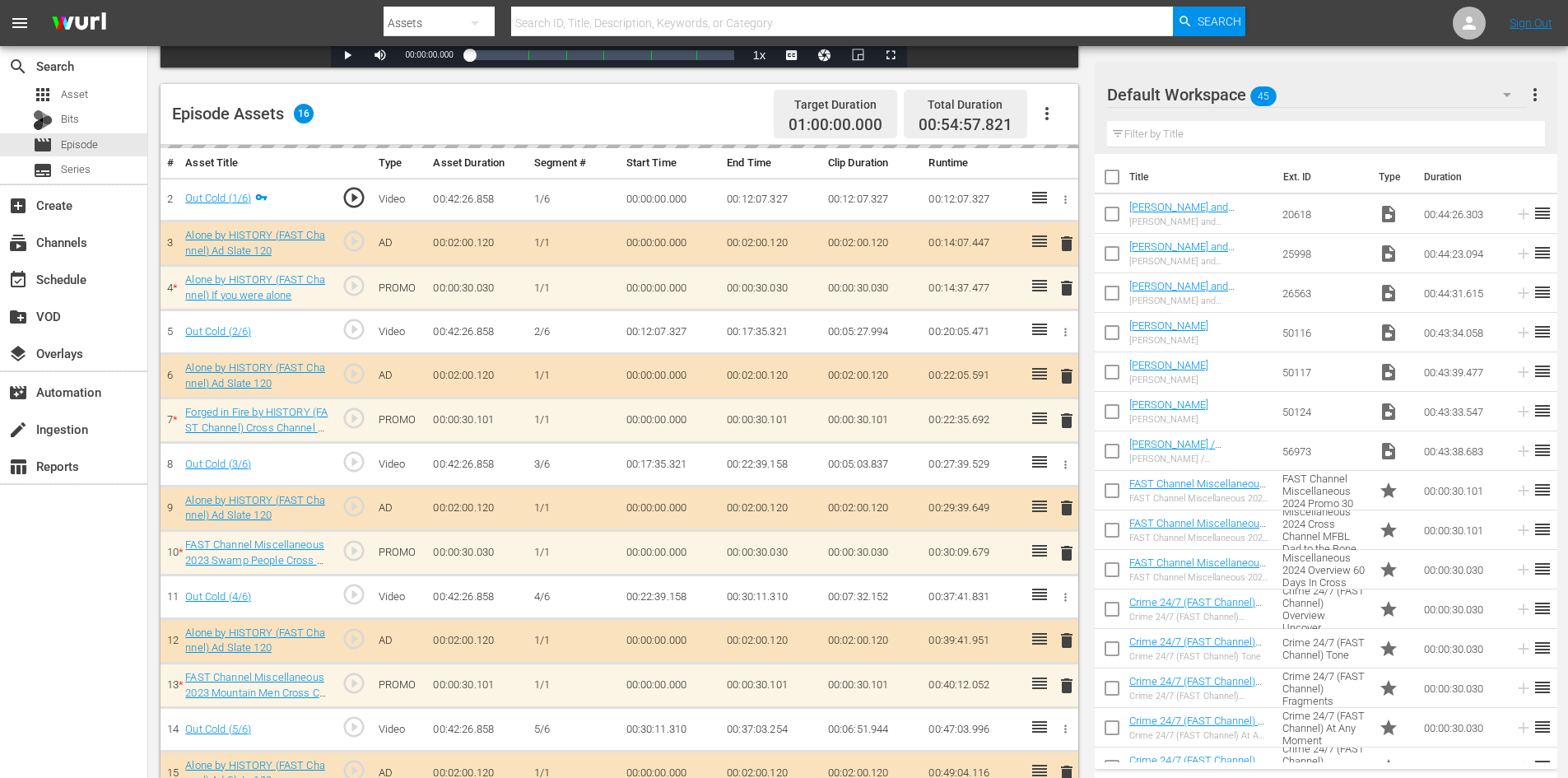
scroll to position [514, 0]
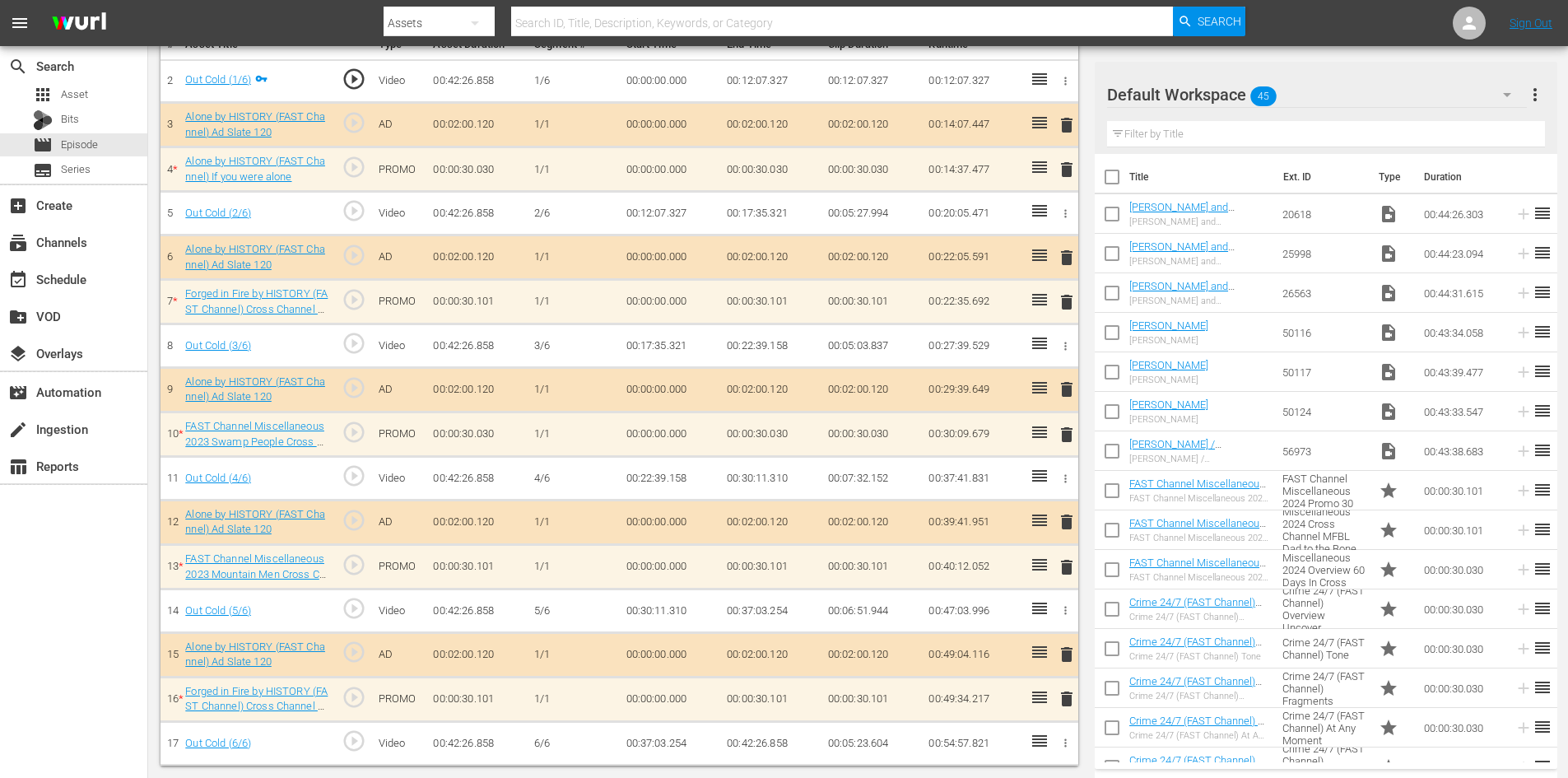
click at [1436, 92] on div "Default Workspace 45" at bounding box center [1317, 94] width 420 height 46
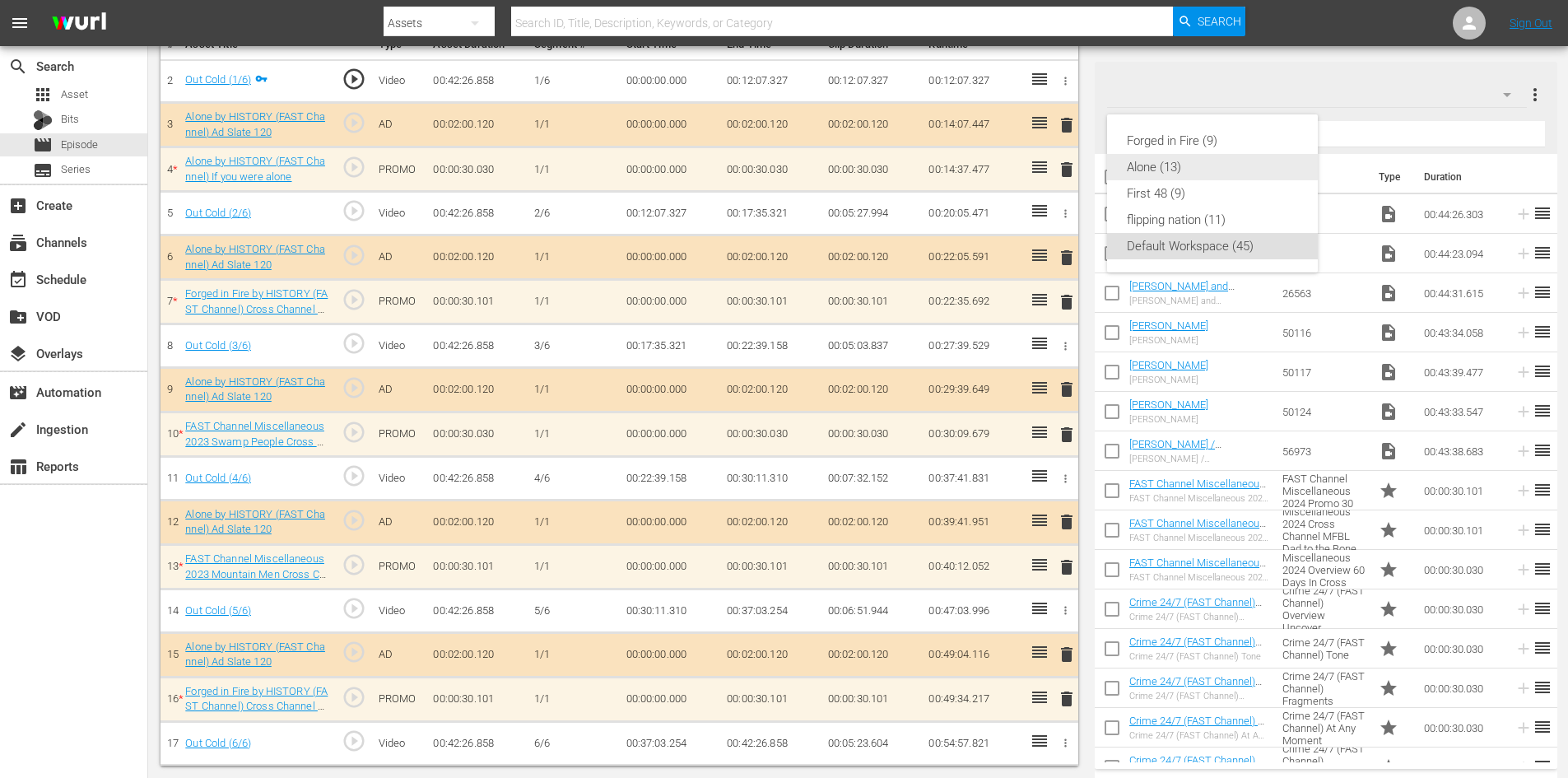
click at [1203, 169] on div "Alone (13)" at bounding box center [1212, 166] width 171 height 26
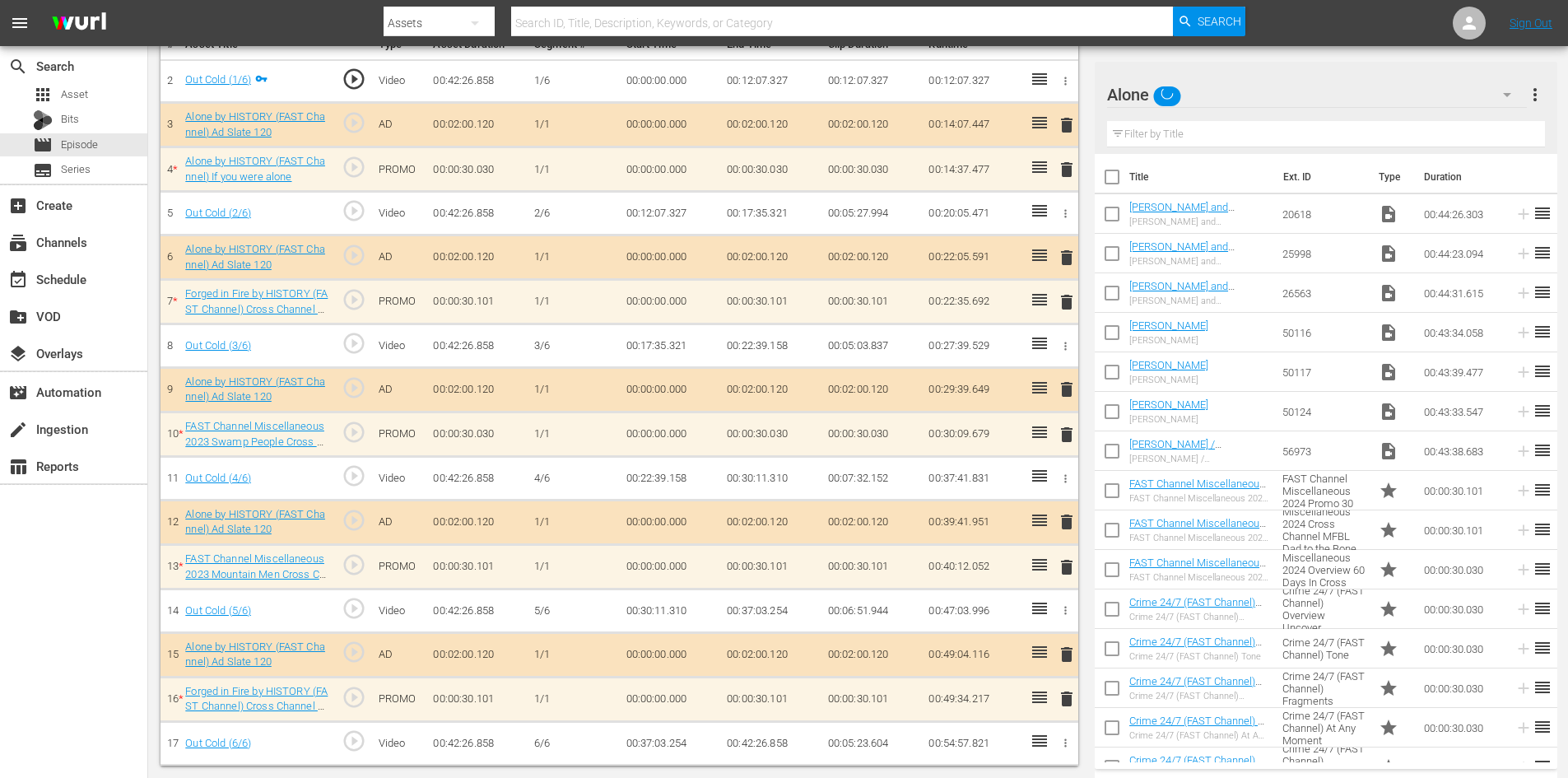
click at [1064, 173] on div "delete" at bounding box center [1064, 169] width 14 height 24
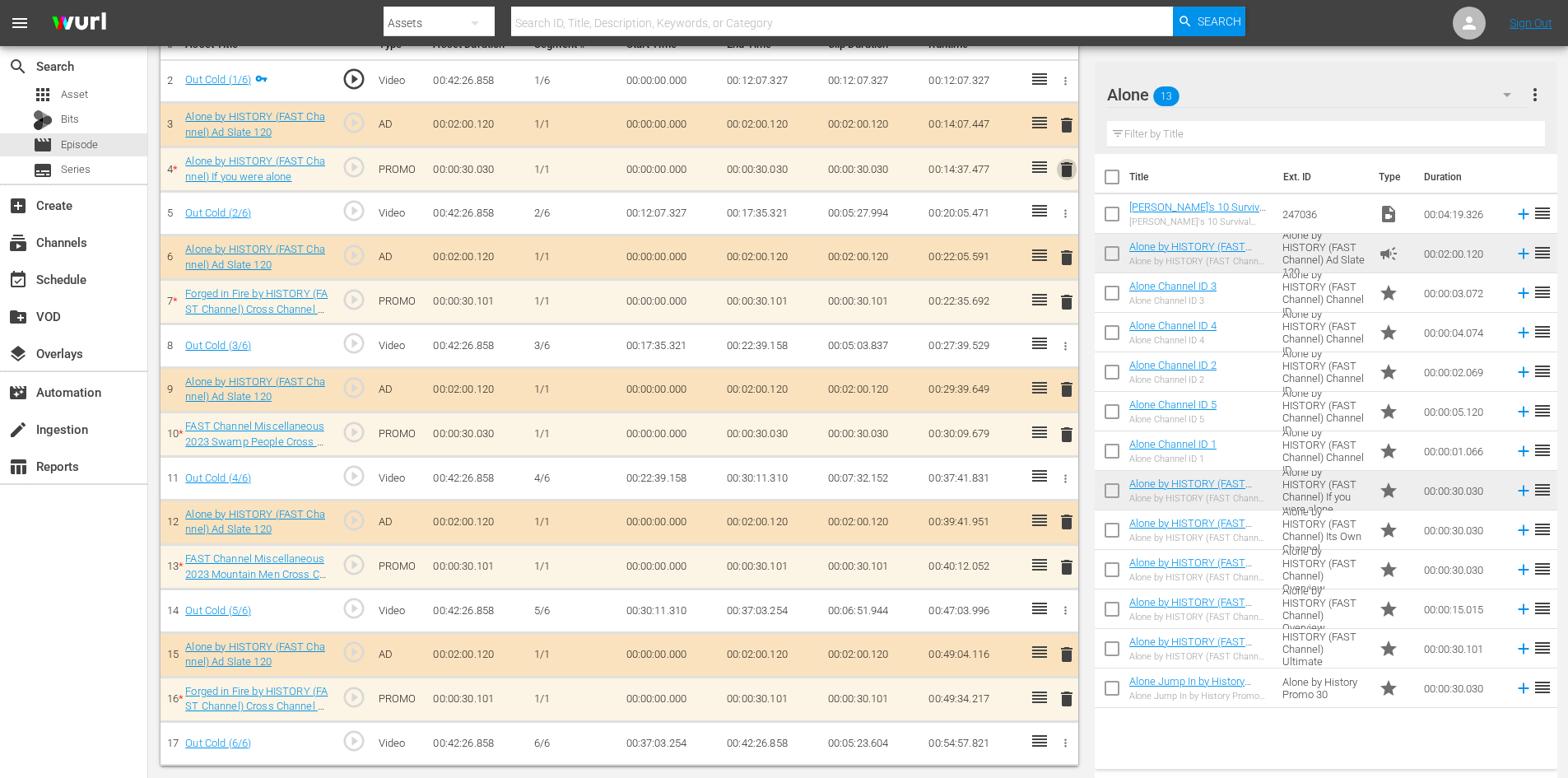
click at [1069, 167] on span "delete" at bounding box center [1066, 169] width 20 height 20
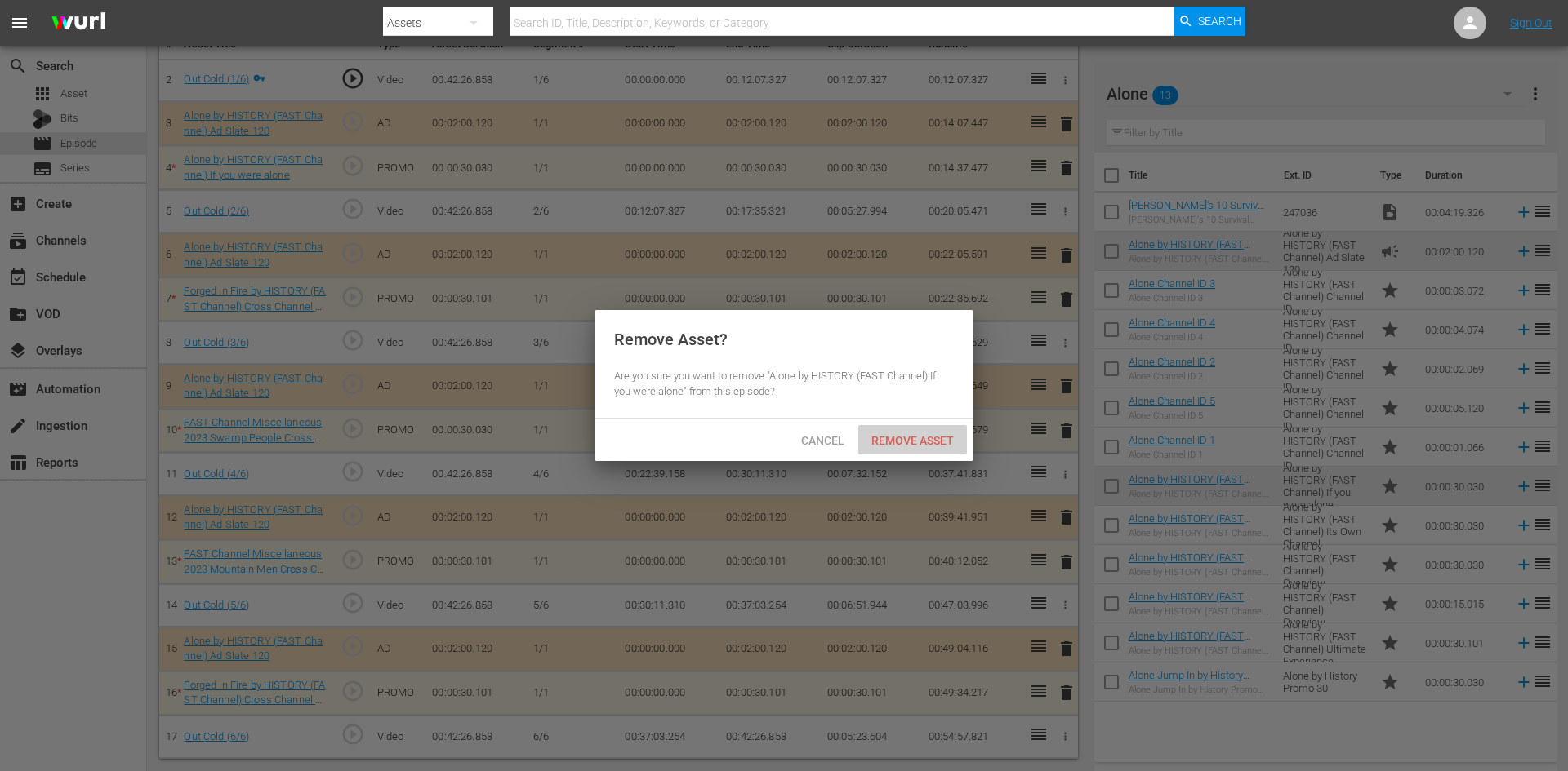
click at [923, 442] on span "Remove Asset" at bounding box center [912, 441] width 109 height 13
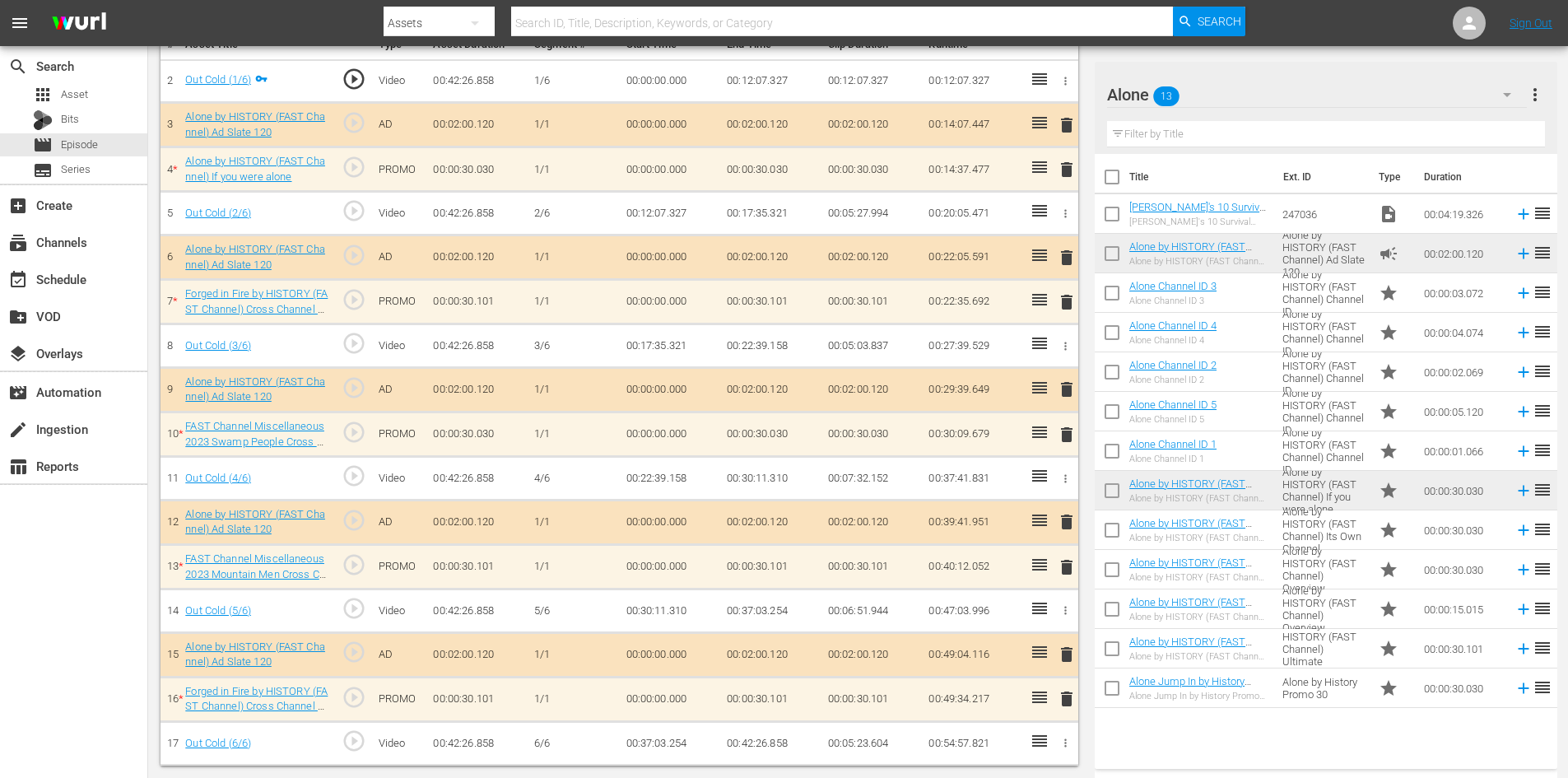
click at [1068, 304] on span "delete" at bounding box center [1066, 302] width 20 height 20
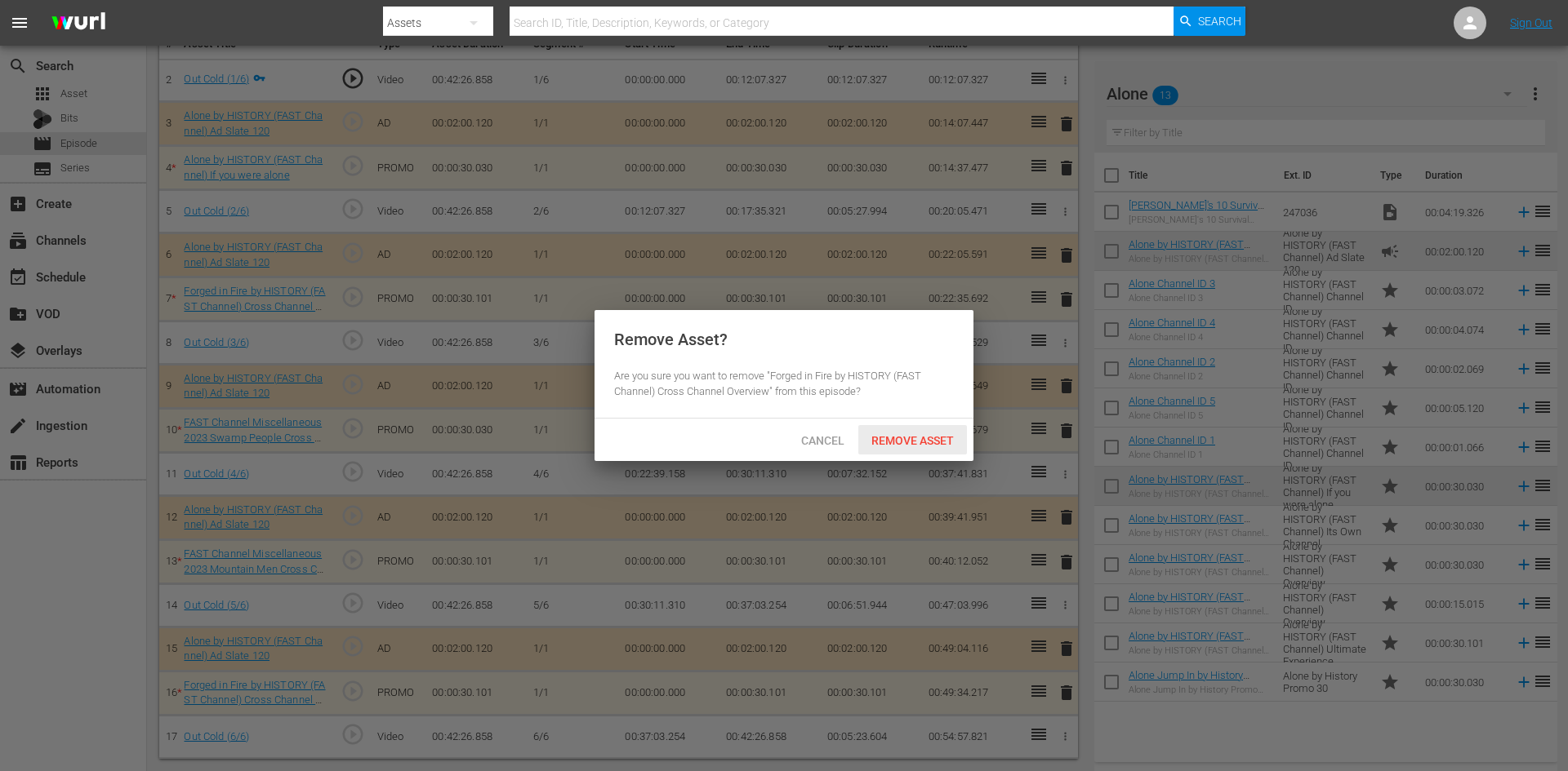
click at [909, 439] on span "Remove Asset" at bounding box center [912, 441] width 109 height 13
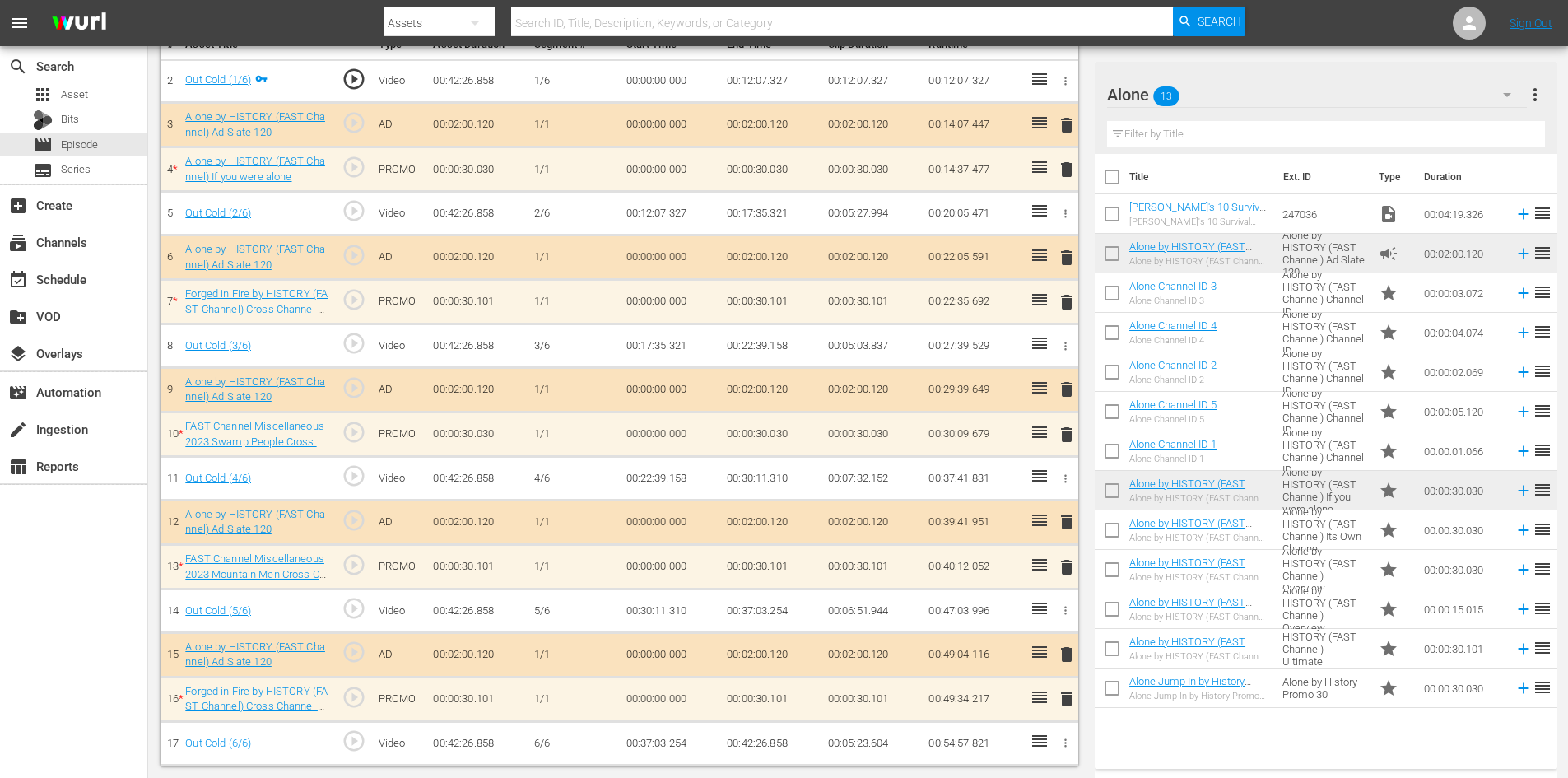
click at [1071, 437] on span "delete" at bounding box center [1066, 434] width 20 height 20
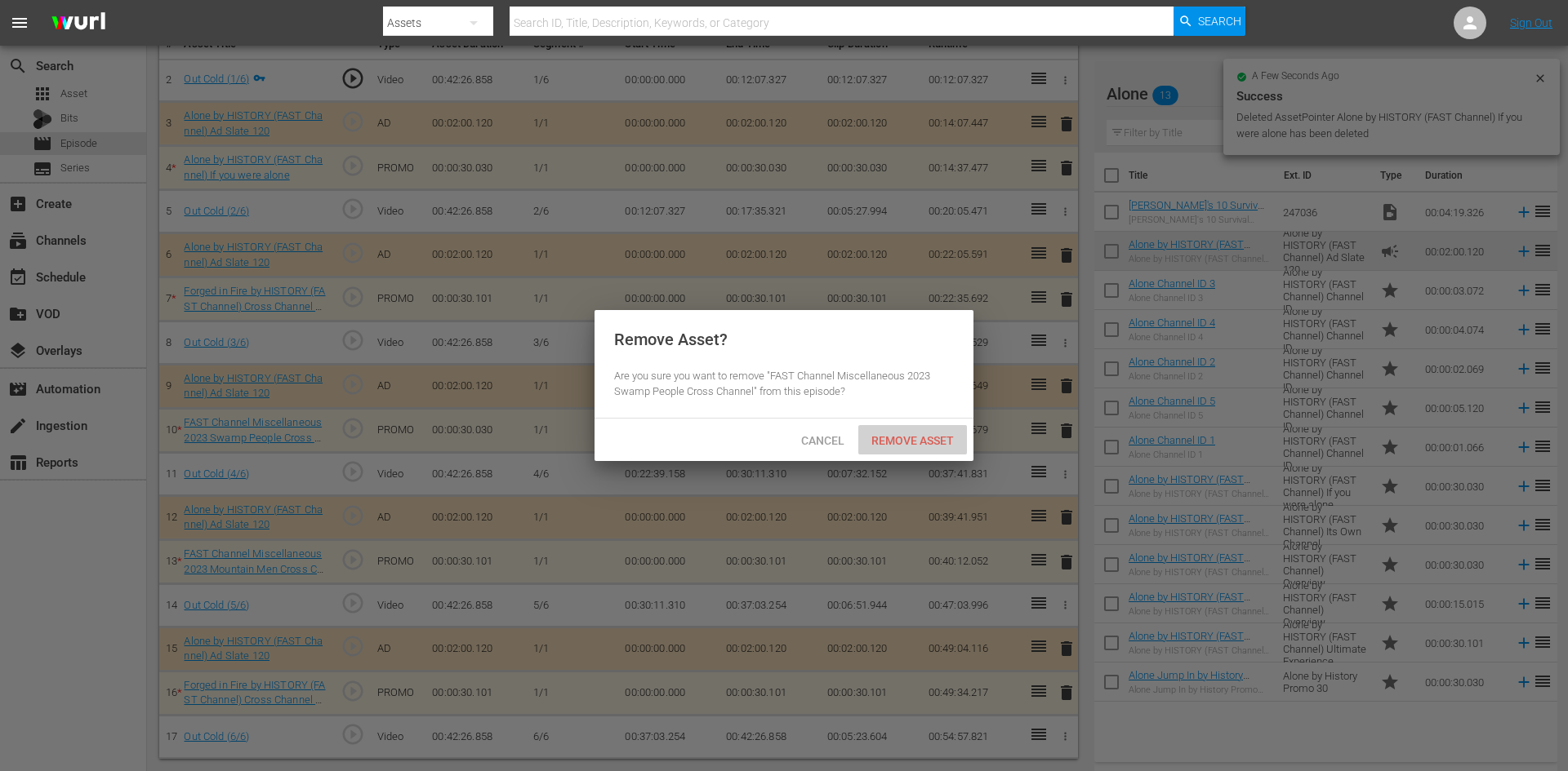
click at [936, 439] on span "Remove Asset" at bounding box center [912, 441] width 109 height 13
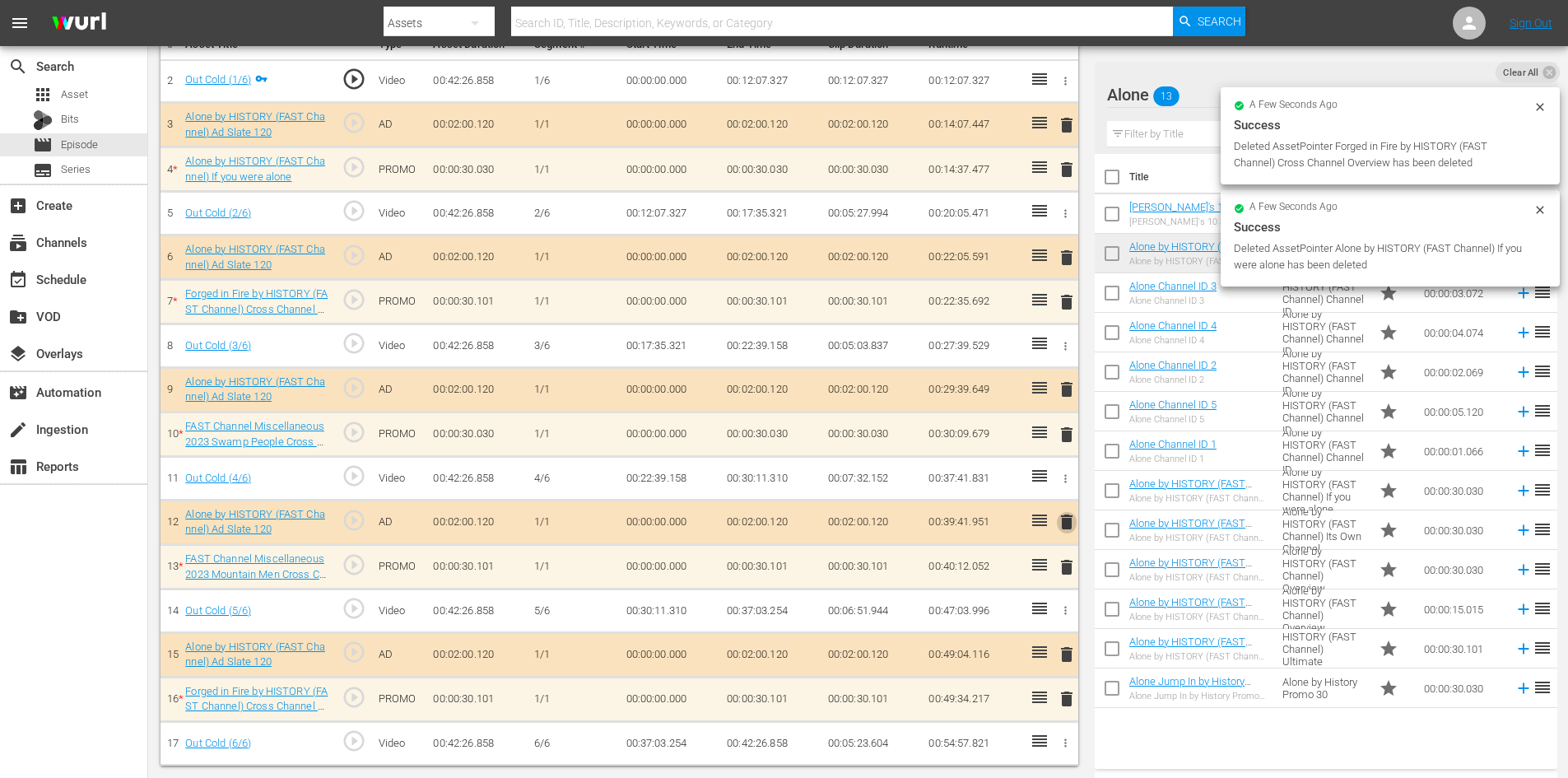
click at [1064, 518] on span "delete" at bounding box center [1066, 521] width 20 height 20
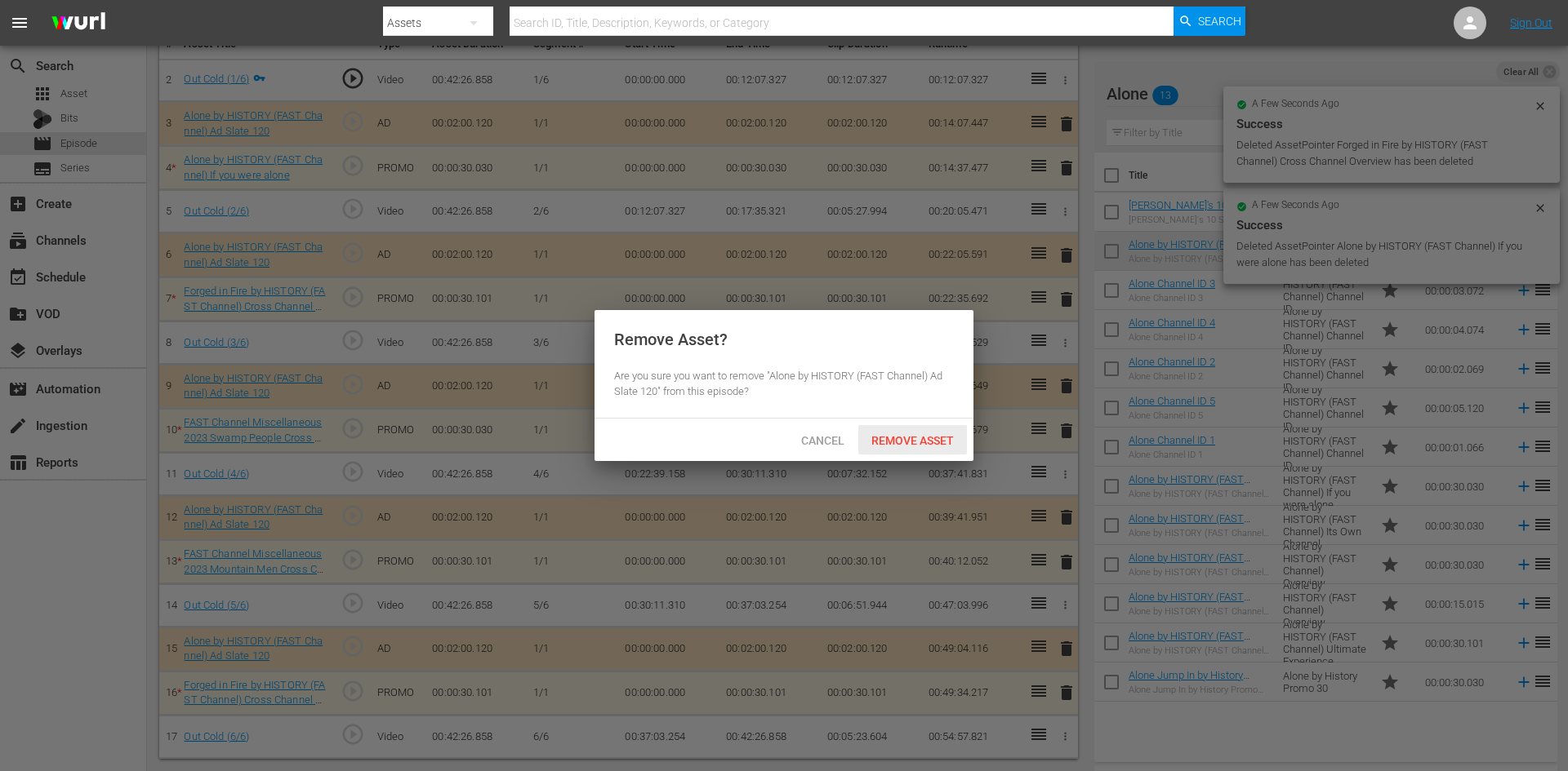
click at [915, 439] on span "Remove Asset" at bounding box center [912, 441] width 109 height 13
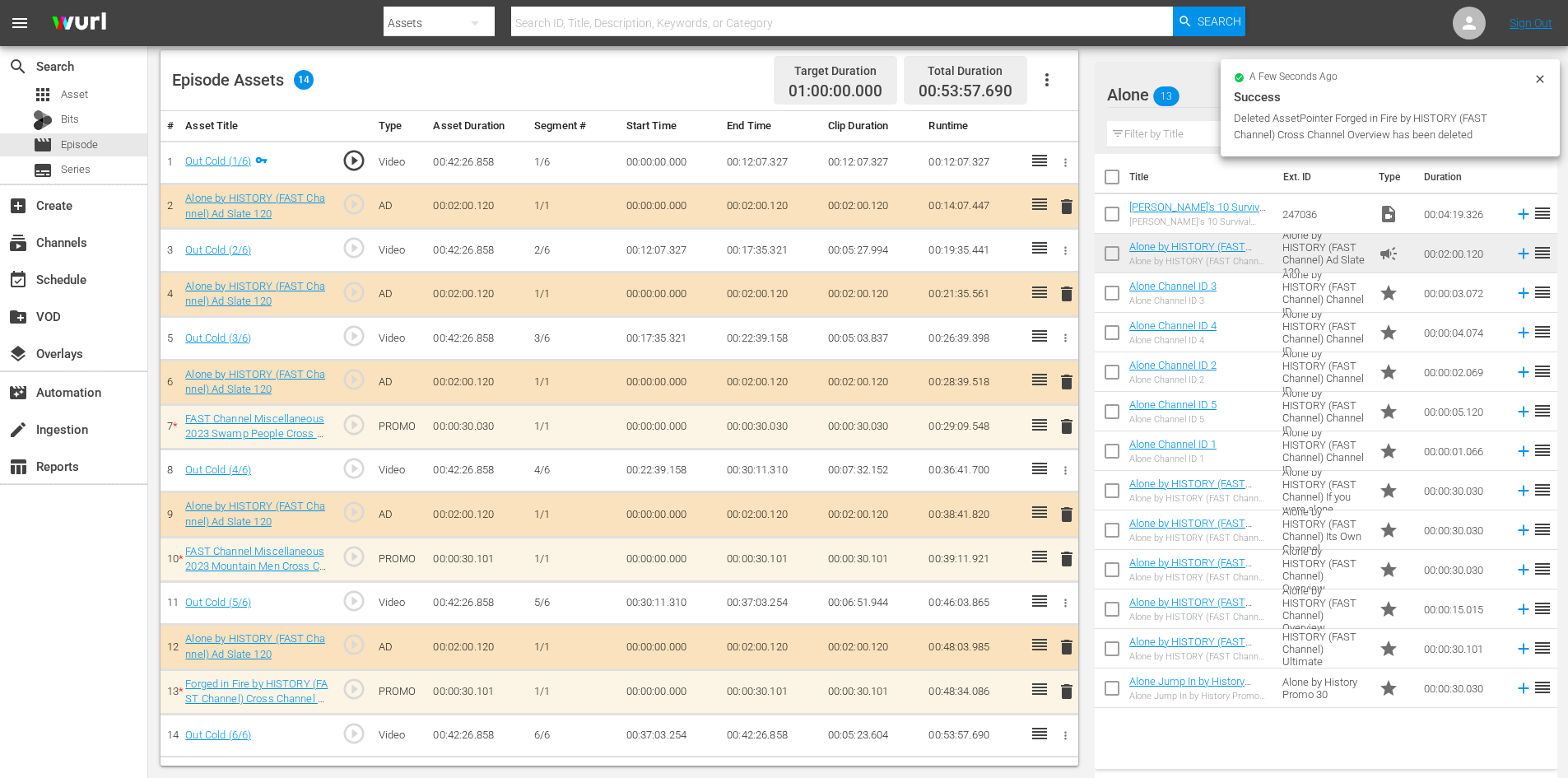
scroll to position [429, 0]
click at [1064, 691] on span "delete" at bounding box center [1066, 691] width 20 height 20
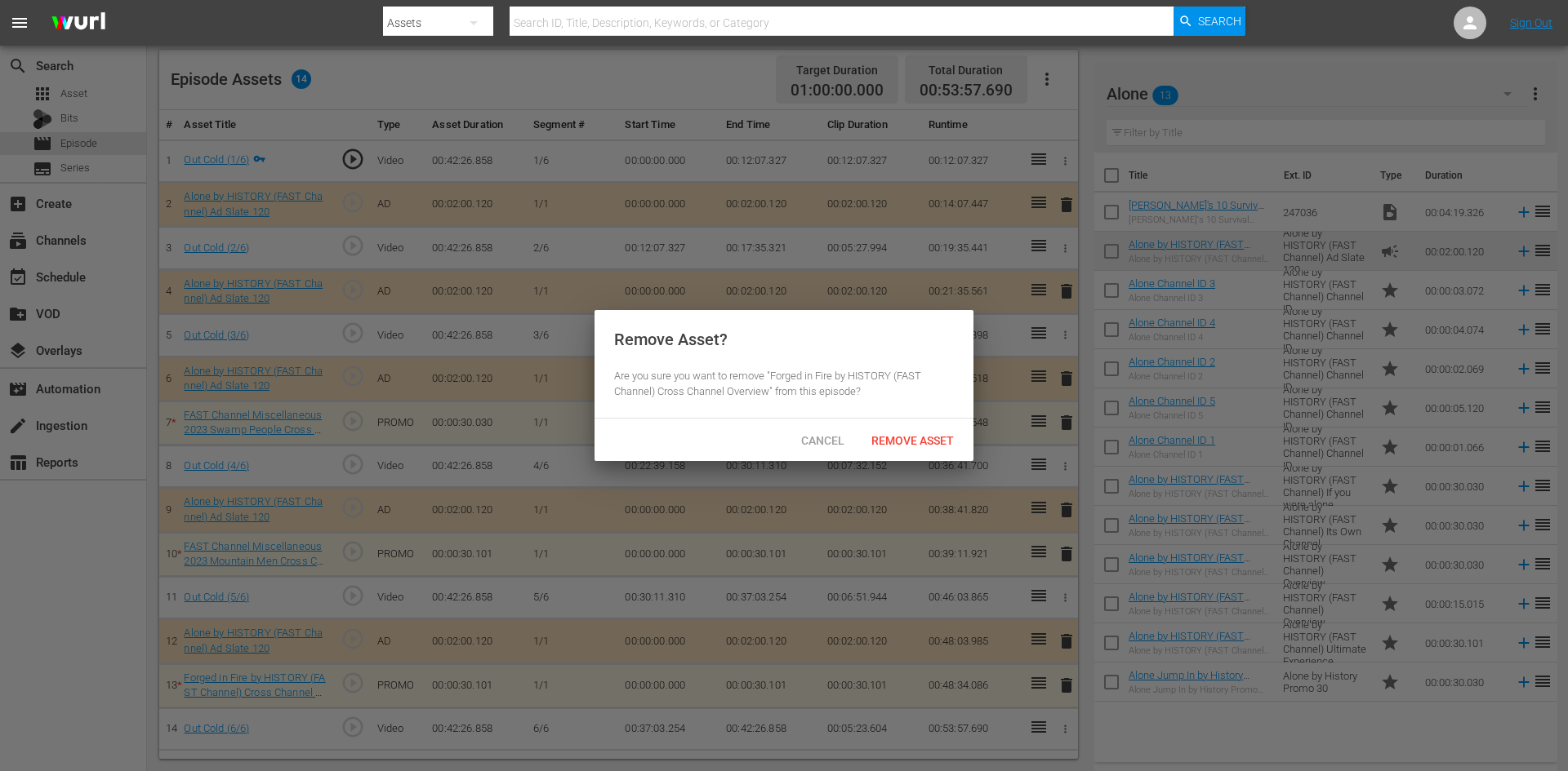
click at [915, 423] on div "Cancel Remove Asset" at bounding box center [784, 439] width 379 height 42
click at [912, 437] on span "Remove Asset" at bounding box center [912, 441] width 109 height 13
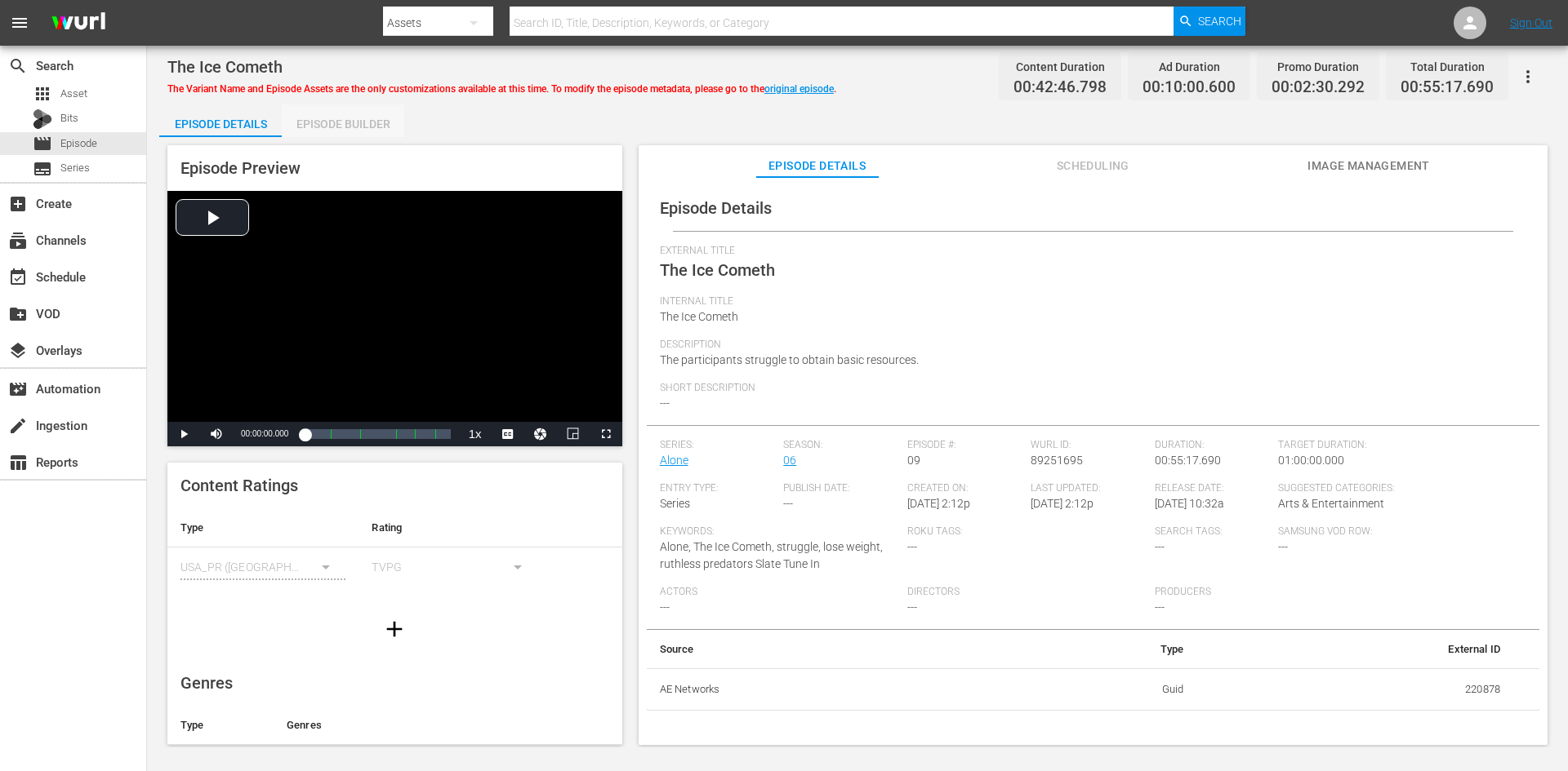
click at [378, 120] on div "Episode Builder" at bounding box center [343, 124] width 122 height 40
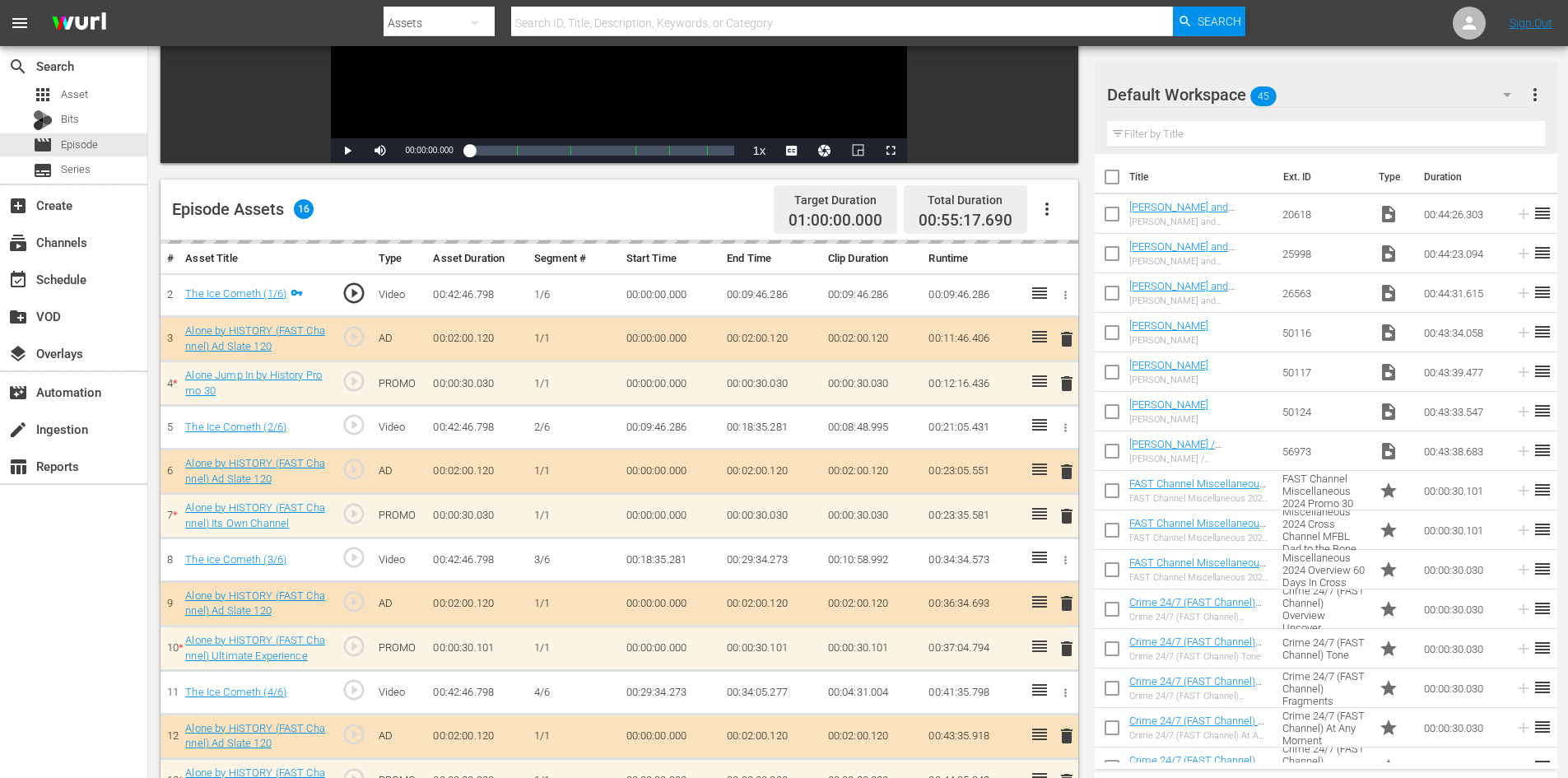
scroll to position [514, 0]
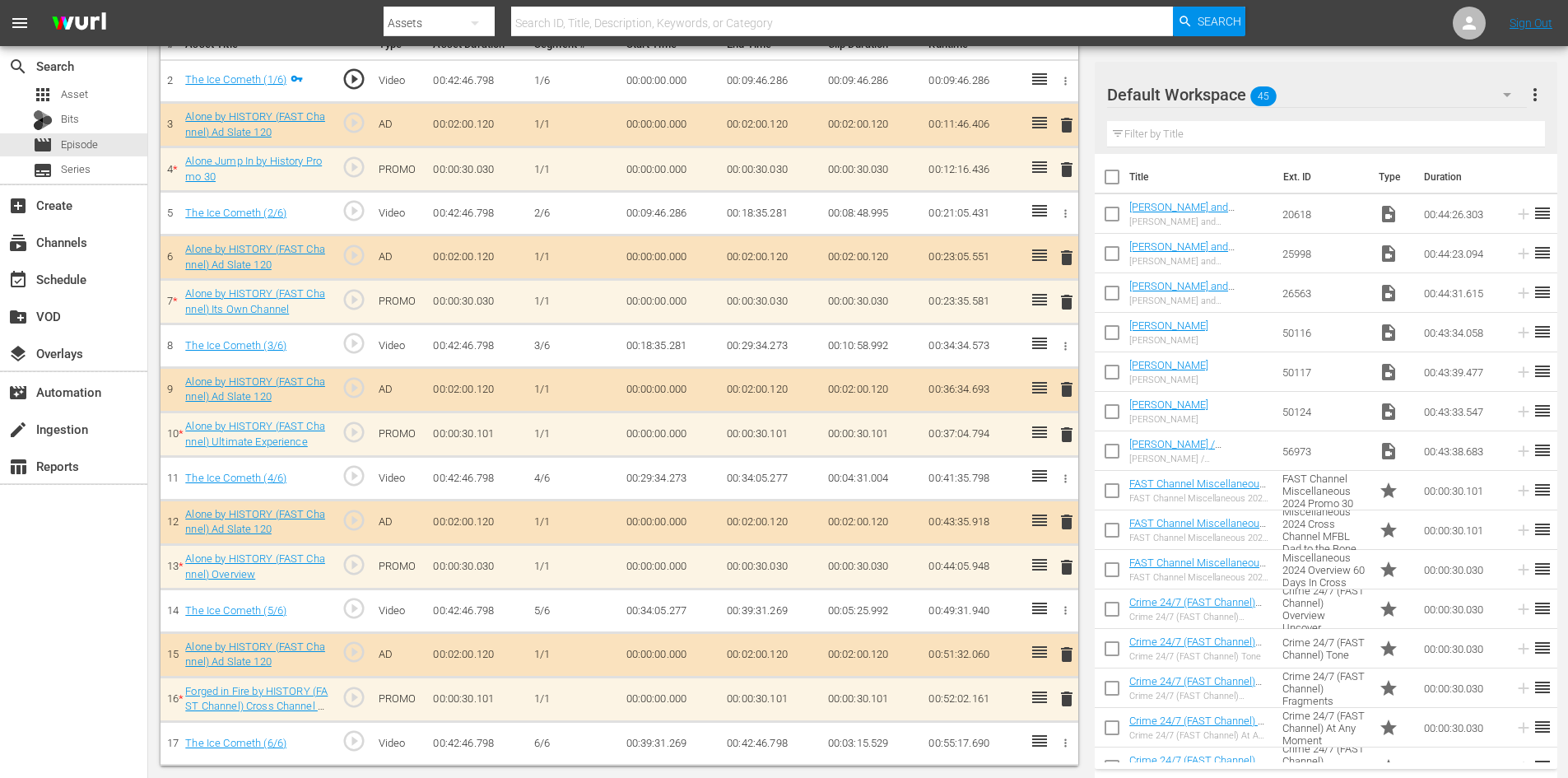
click at [1377, 87] on div "Default Workspace 45" at bounding box center [1317, 94] width 420 height 46
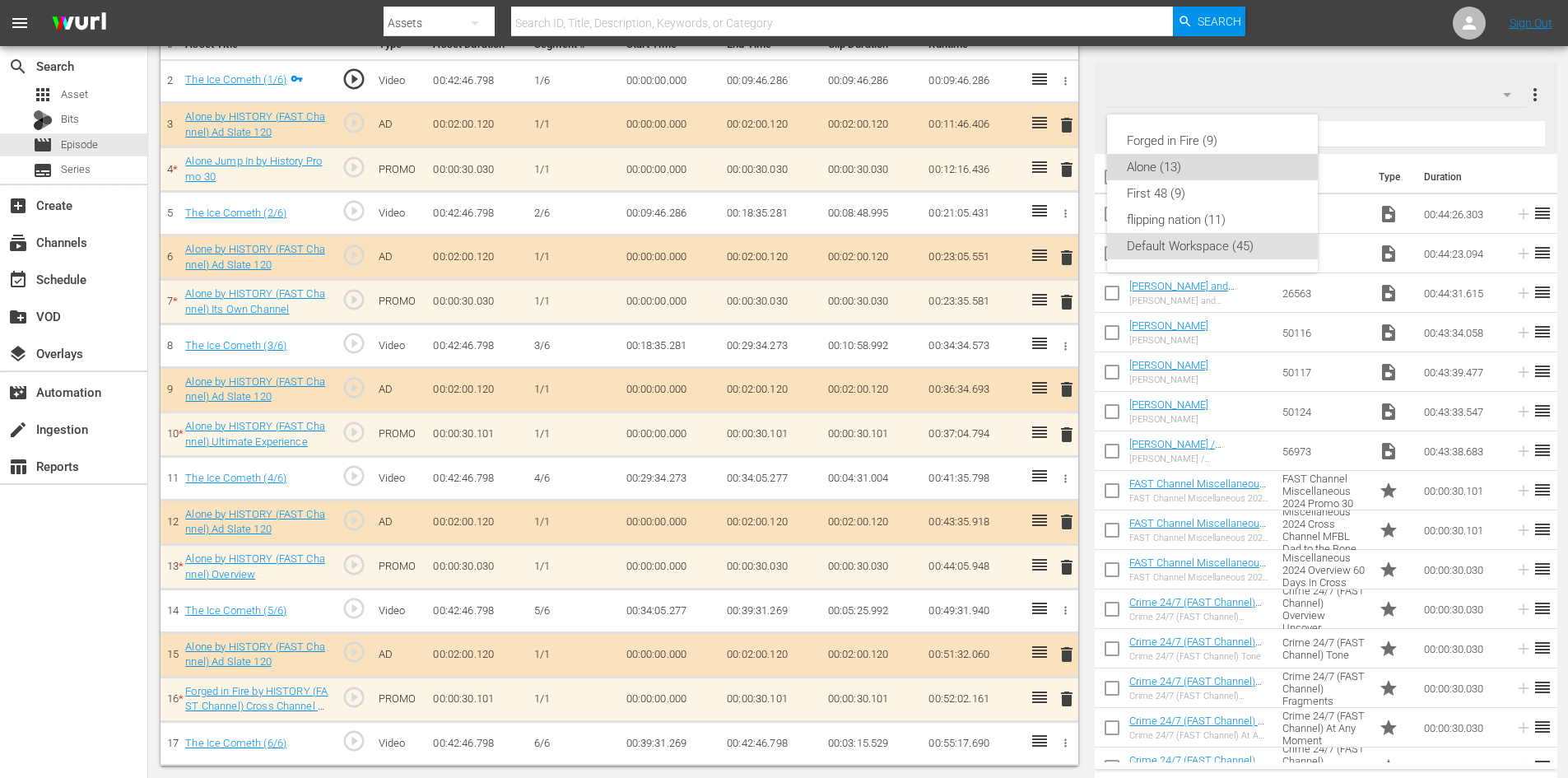
click at [1159, 166] on div "Alone (13)" at bounding box center [1212, 166] width 171 height 26
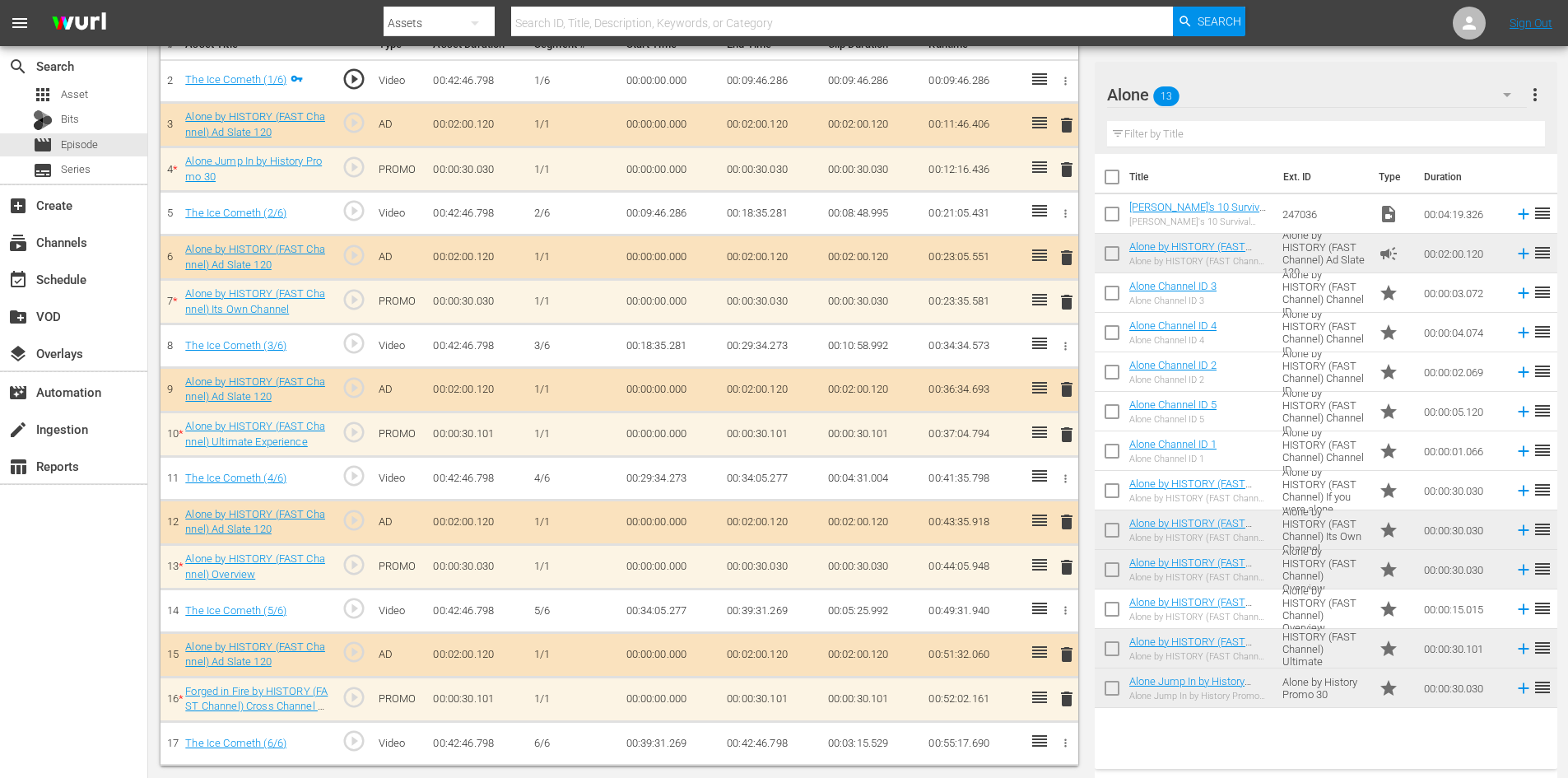
scroll to position [510, 0]
click at [1067, 171] on span "delete" at bounding box center [1066, 169] width 20 height 20
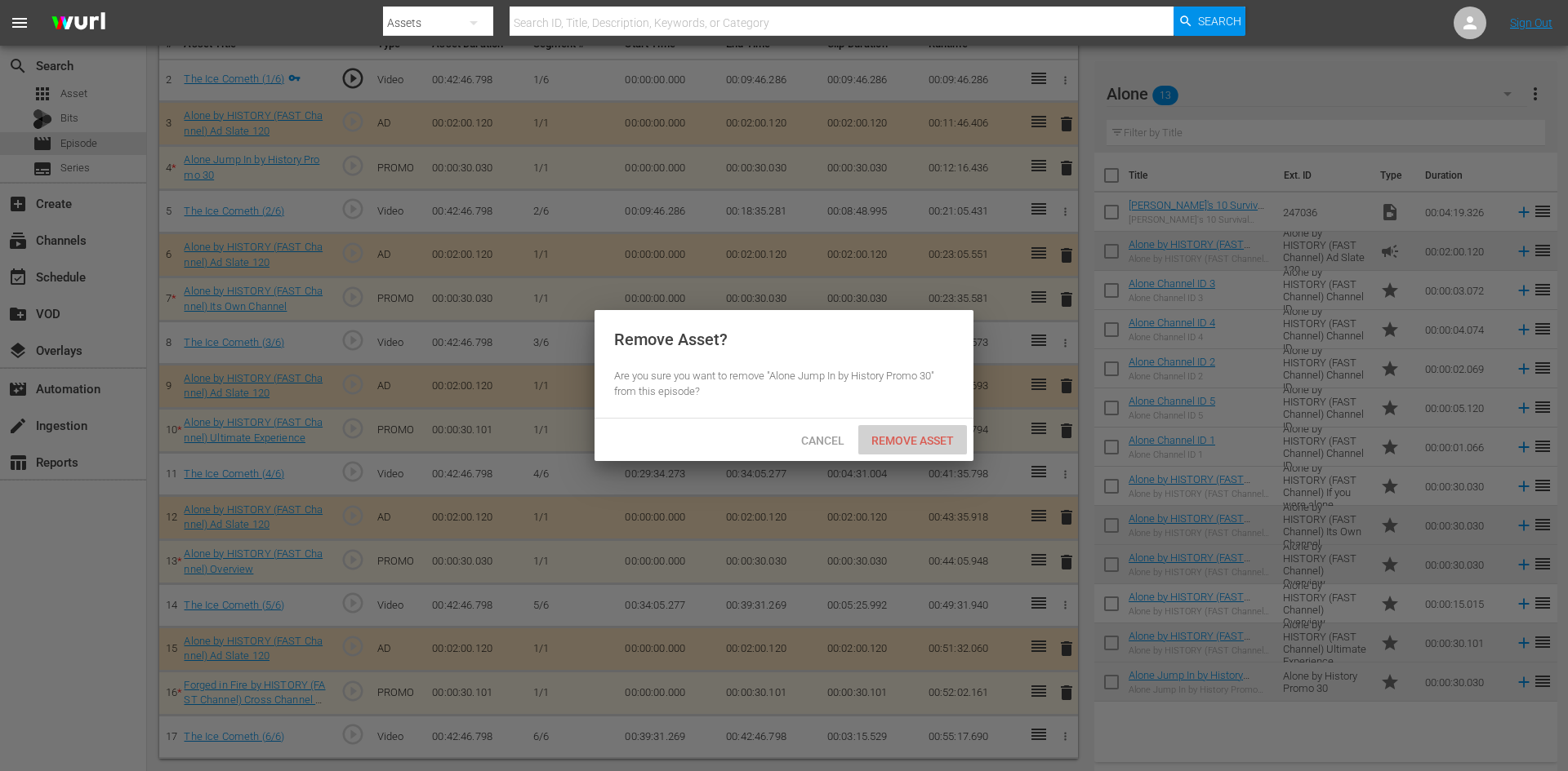
click at [912, 444] on span "Remove Asset" at bounding box center [912, 441] width 109 height 13
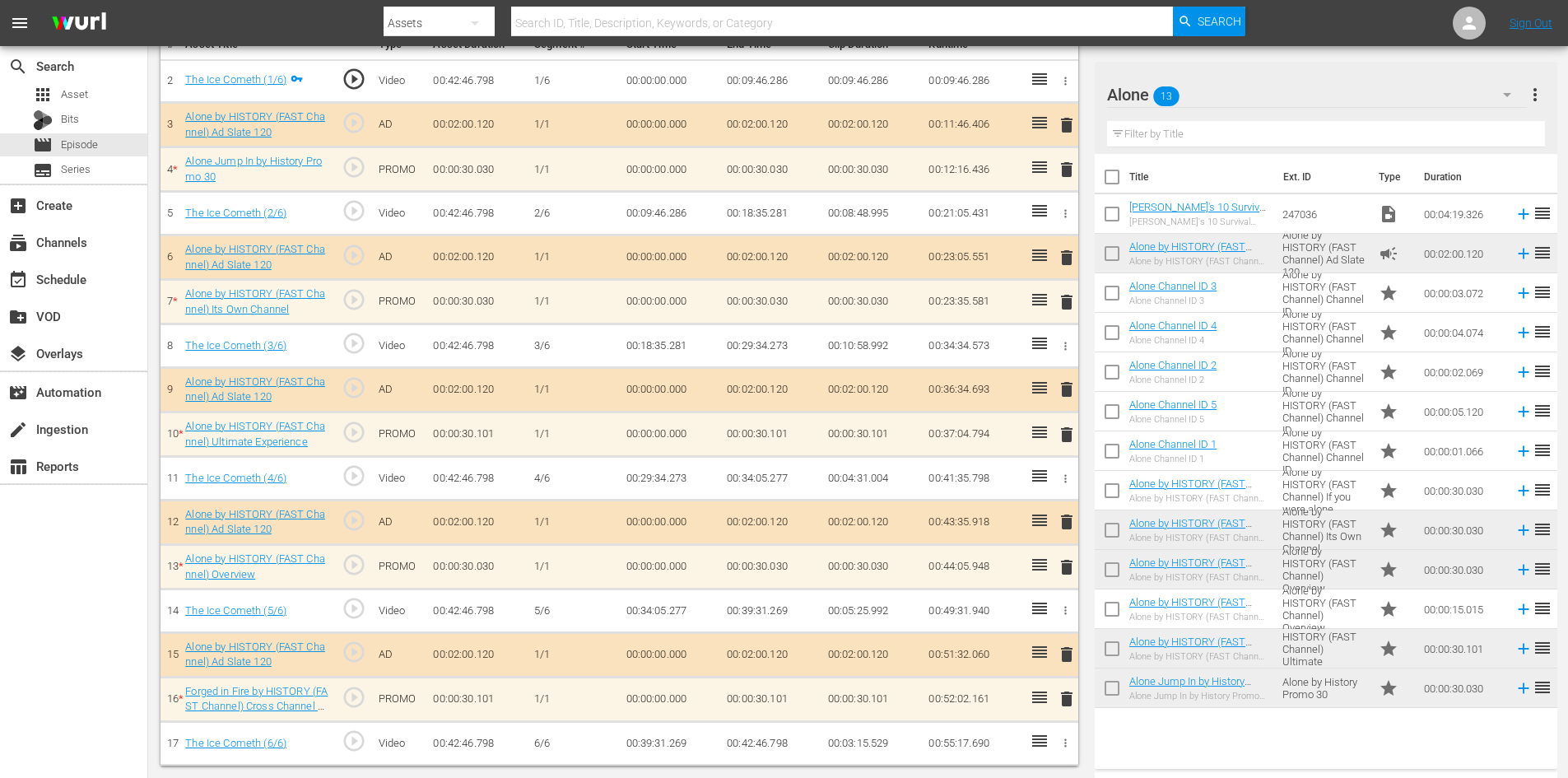
click at [1065, 297] on span "delete" at bounding box center [1066, 302] width 20 height 20
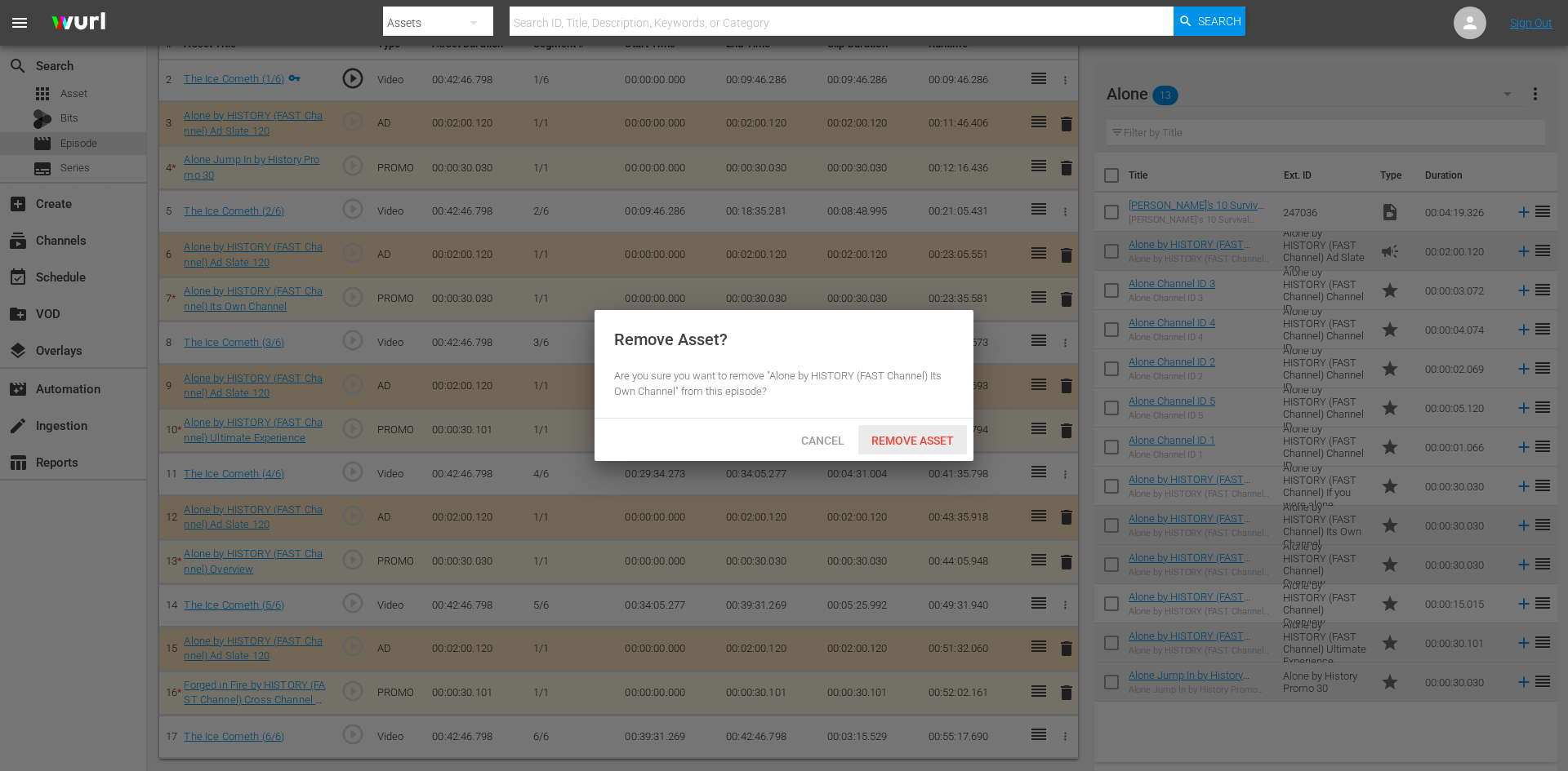
click at [893, 437] on span "Remove Asset" at bounding box center [912, 441] width 109 height 13
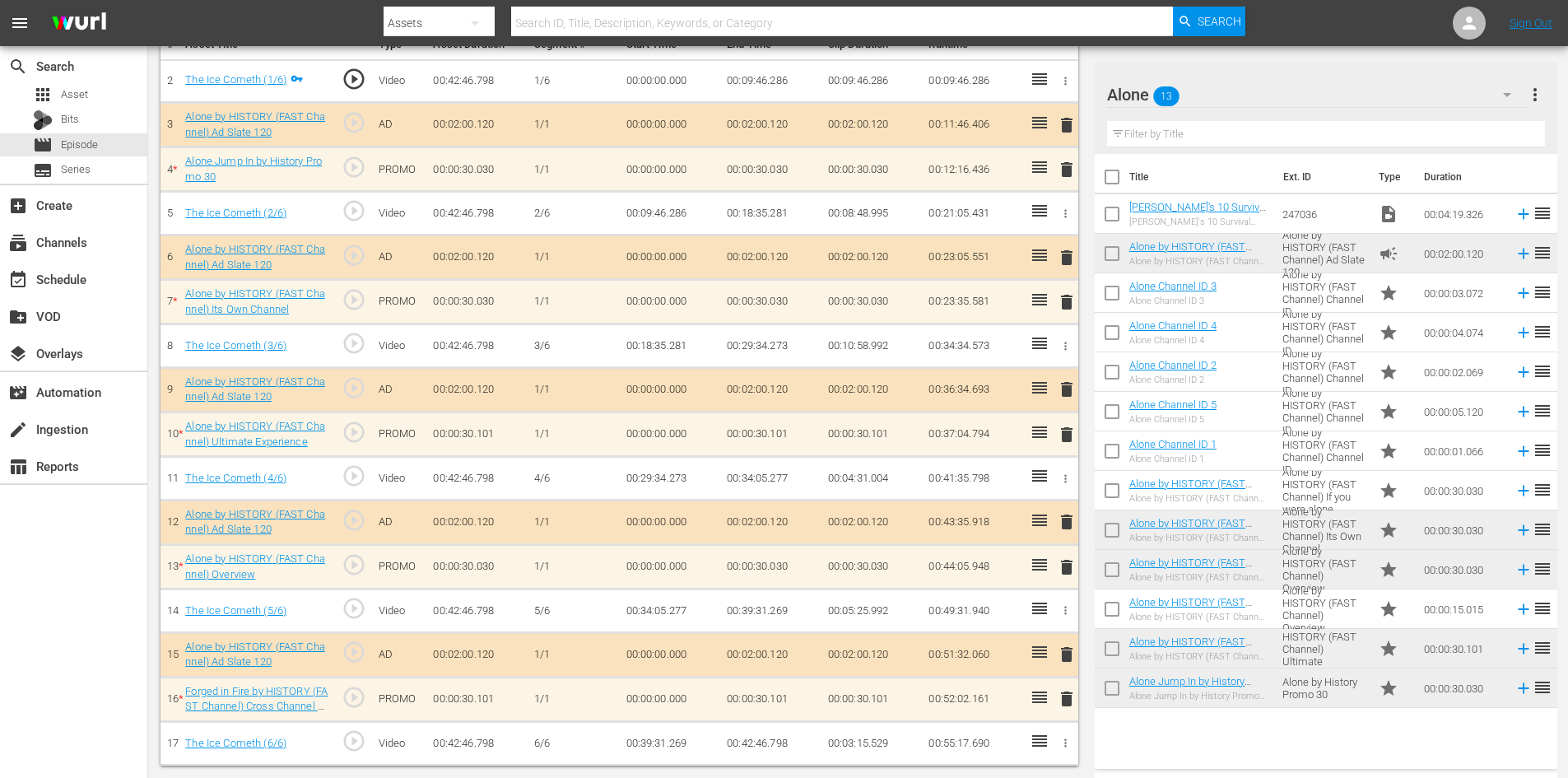
click at [1069, 434] on span "delete" at bounding box center [1066, 434] width 20 height 20
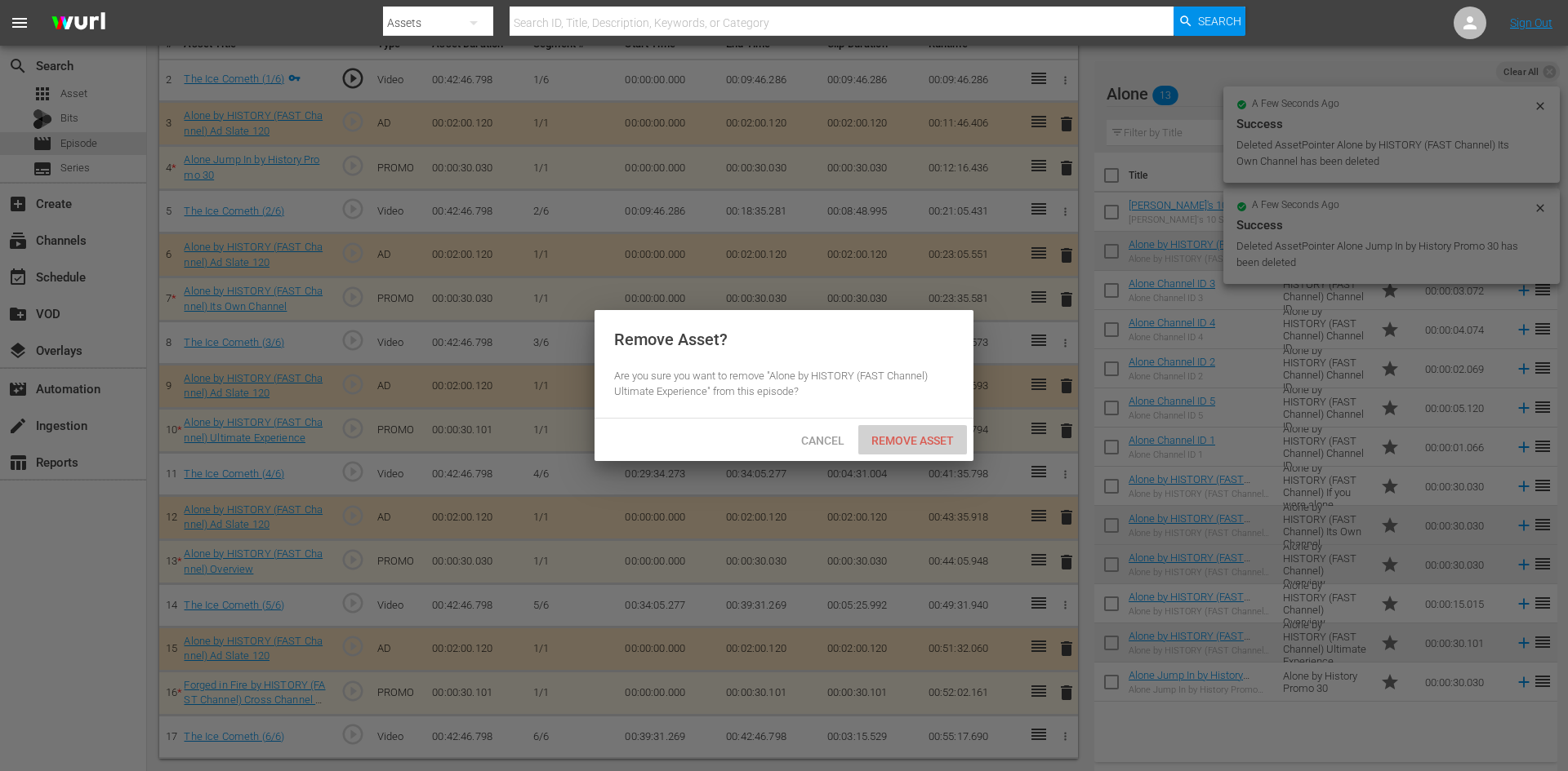
click at [904, 434] on span "Remove Asset" at bounding box center [912, 441] width 109 height 13
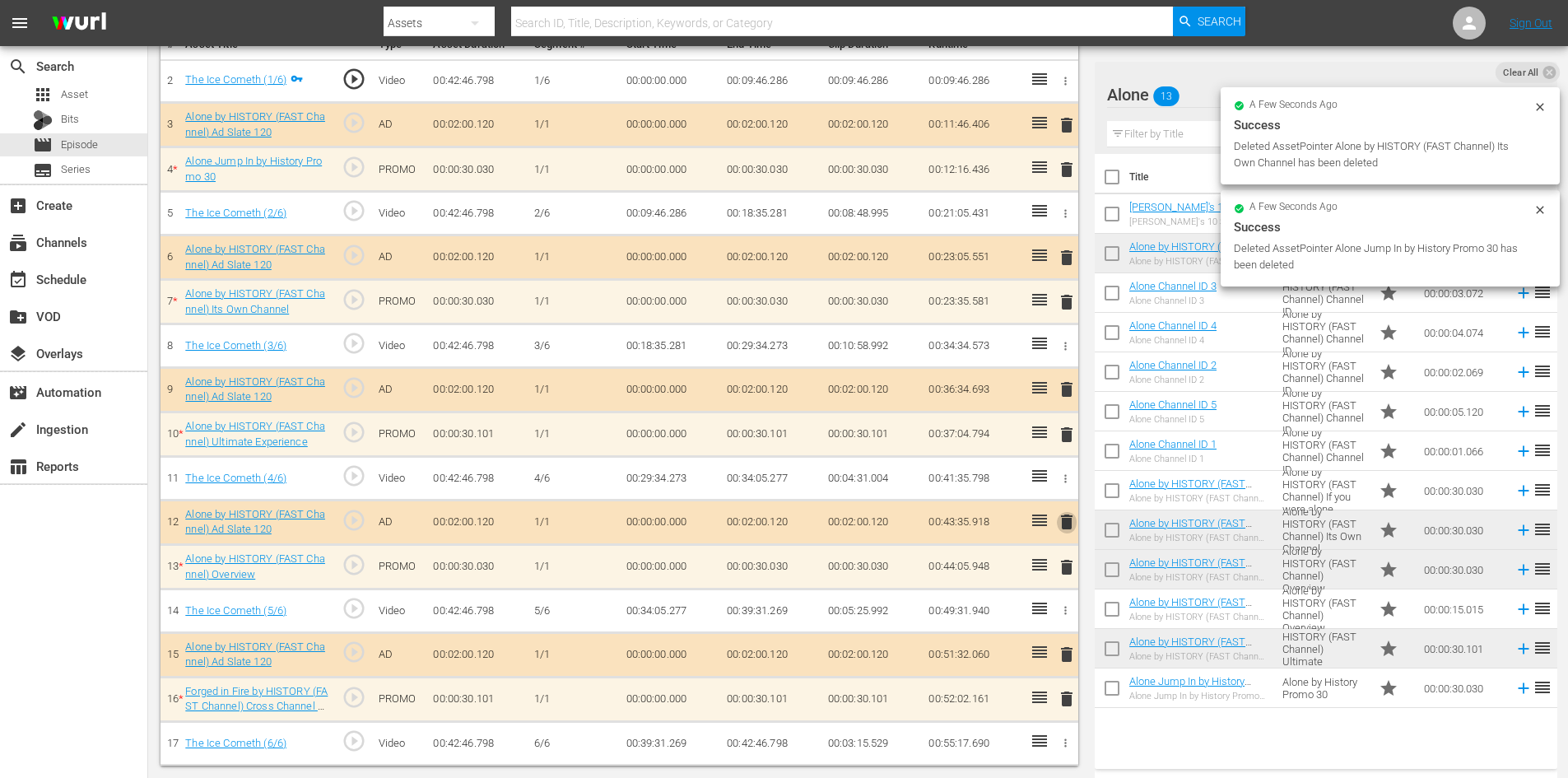
click at [1069, 522] on span "delete" at bounding box center [1066, 521] width 20 height 20
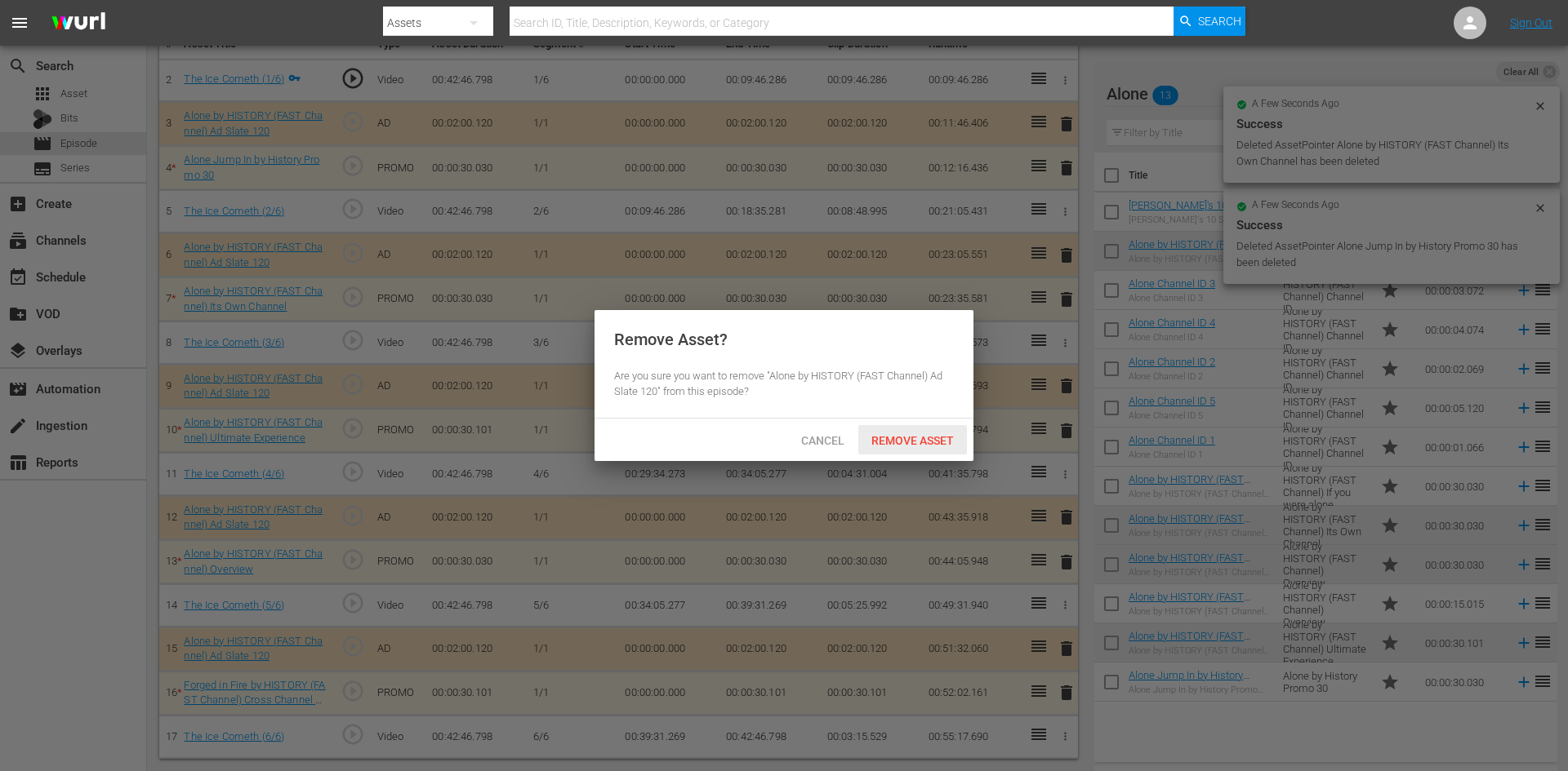
click at [912, 439] on span "Remove Asset" at bounding box center [912, 441] width 109 height 13
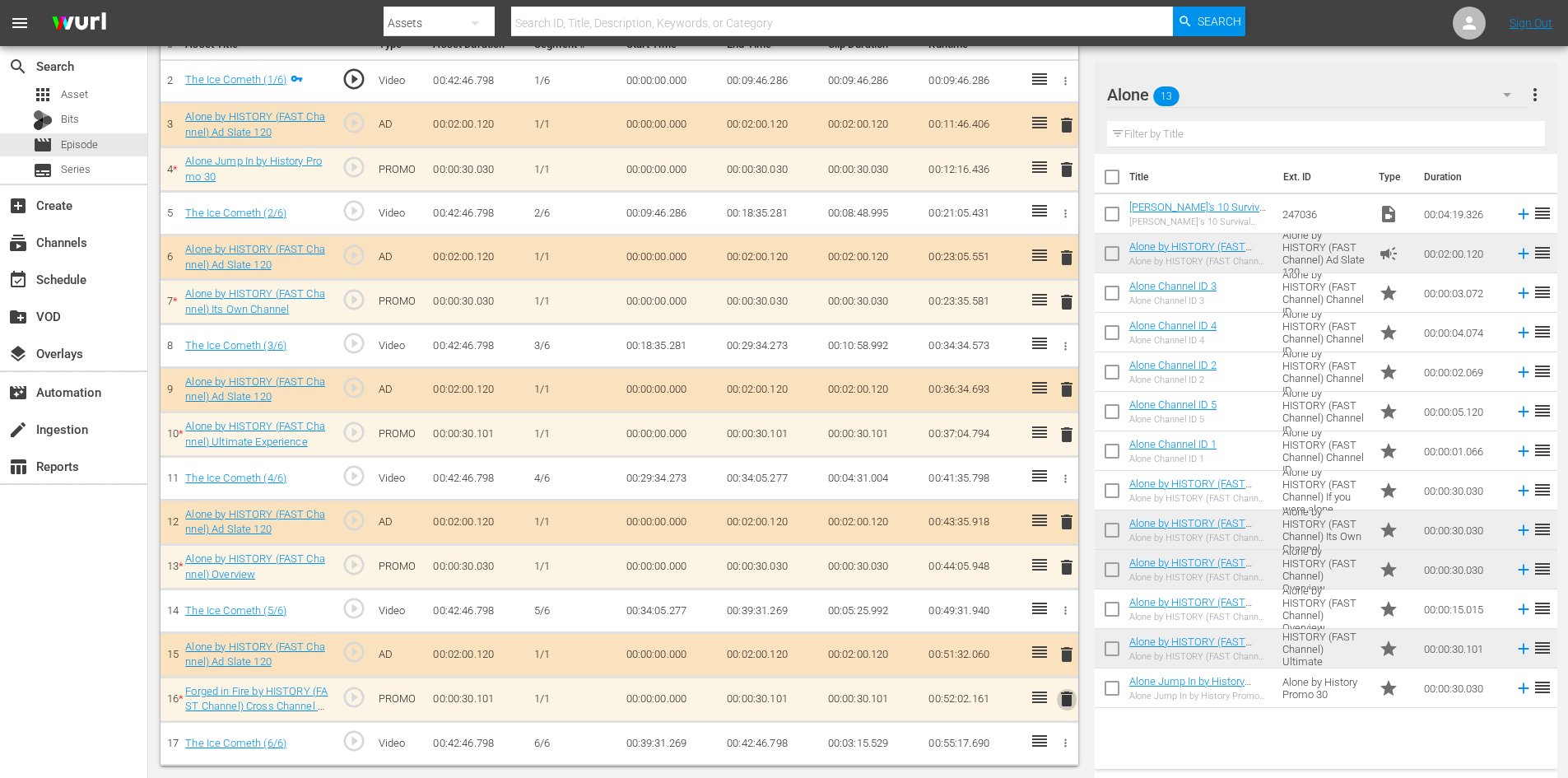
click at [1070, 700] on span "delete" at bounding box center [1066, 699] width 20 height 20
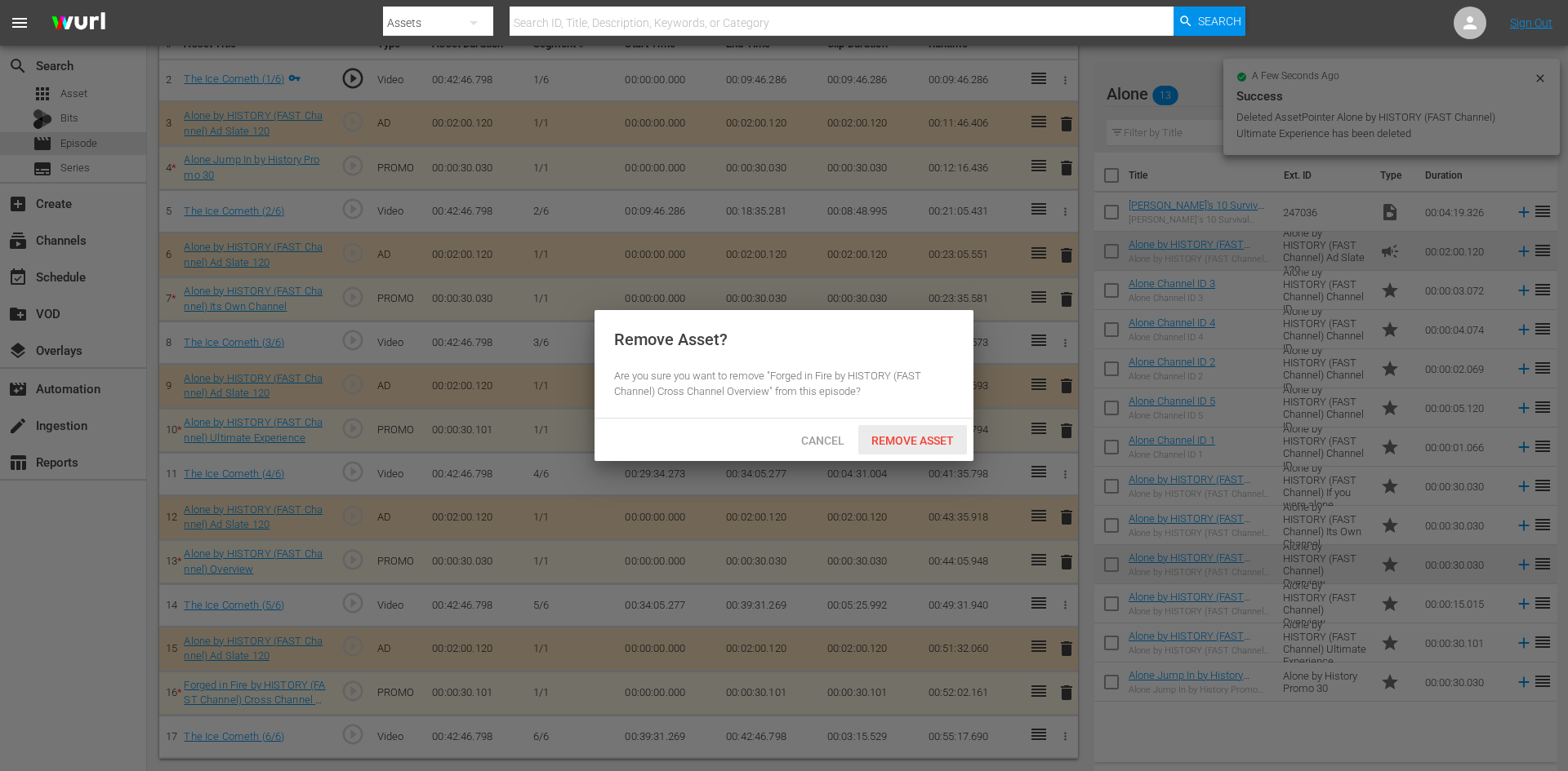
click at [926, 428] on div "Remove Asset" at bounding box center [912, 440] width 109 height 30
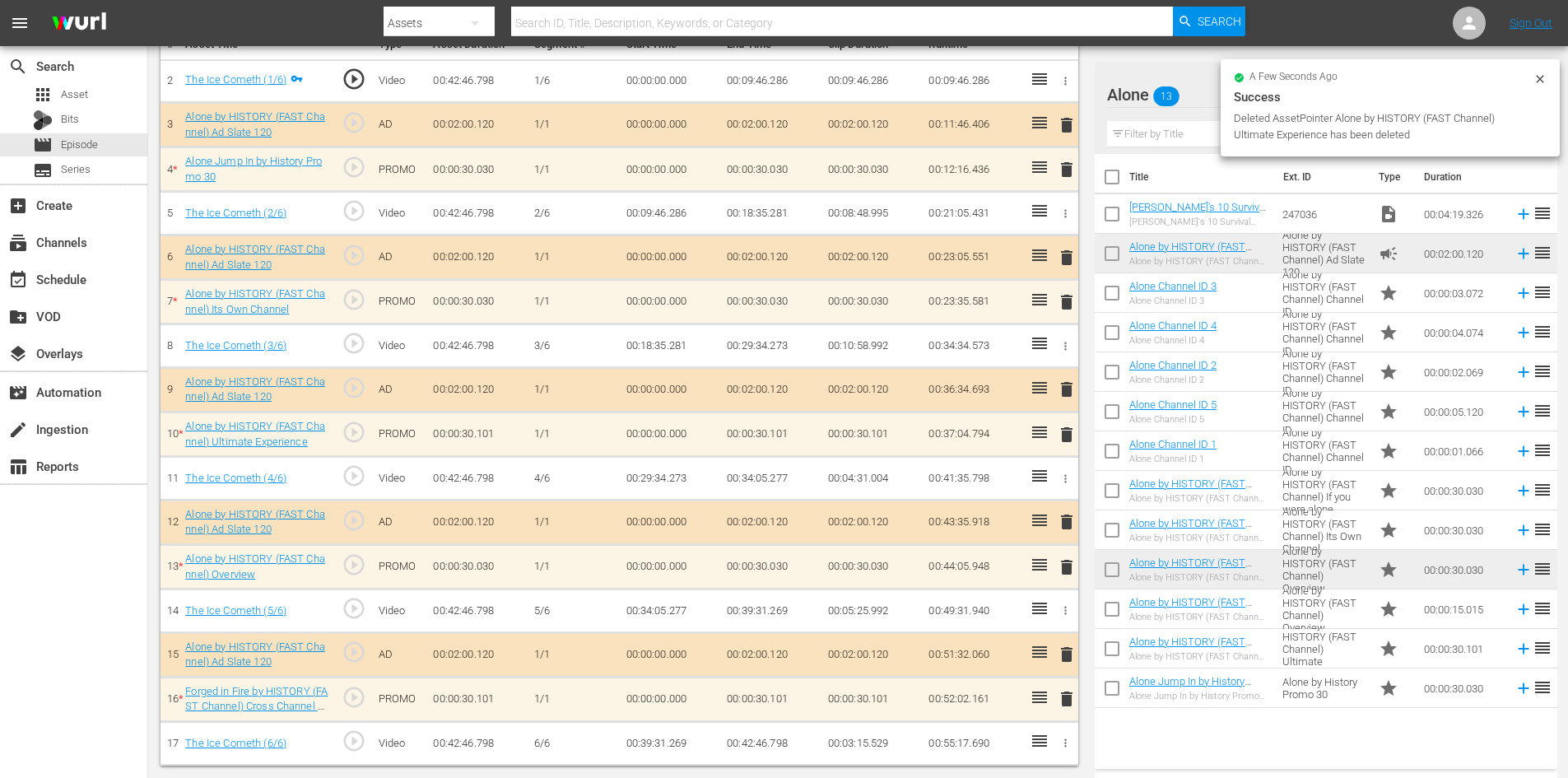
scroll to position [429, 0]
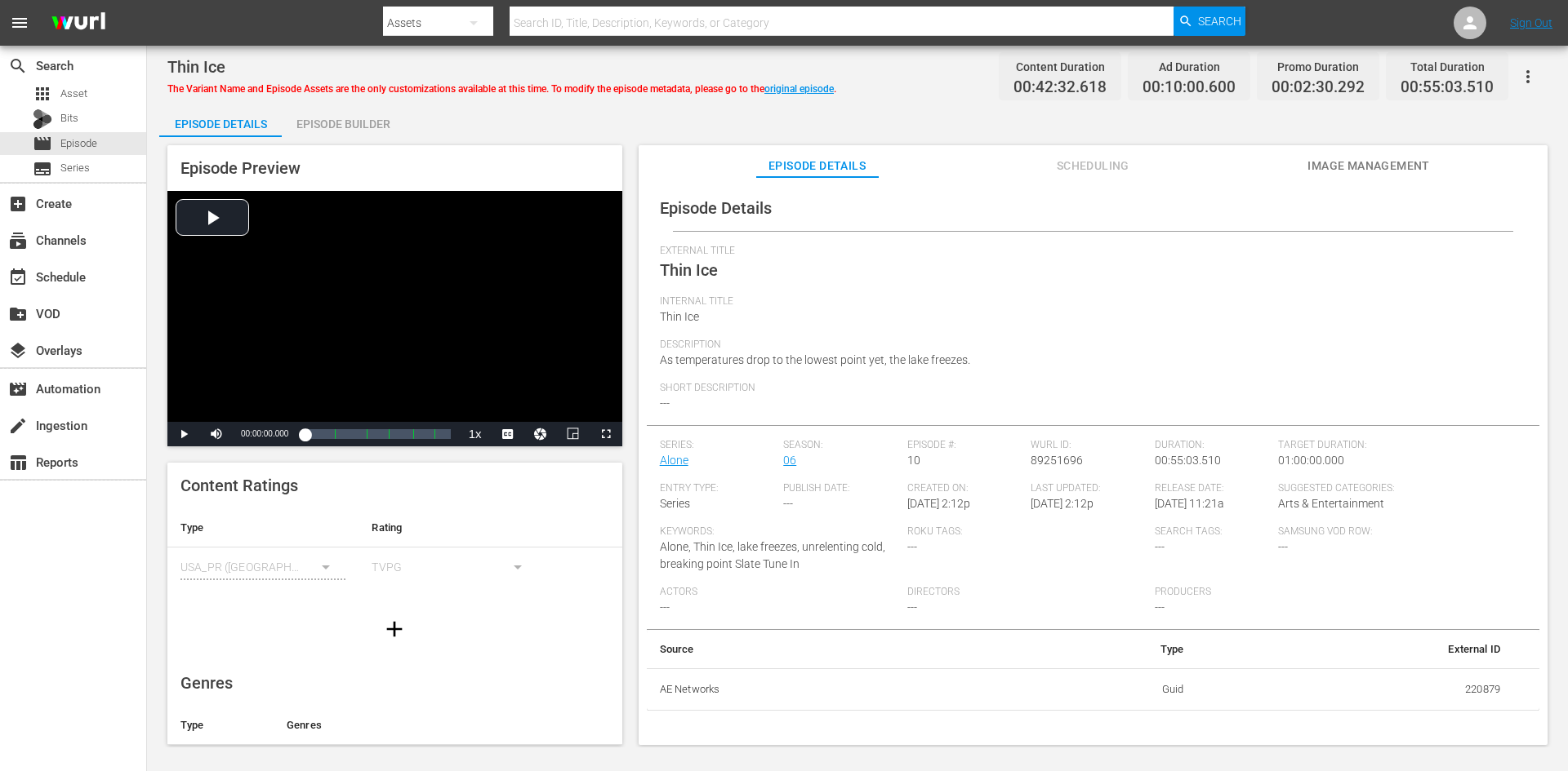
click at [387, 127] on div "Episode Builder" at bounding box center [343, 124] width 122 height 40
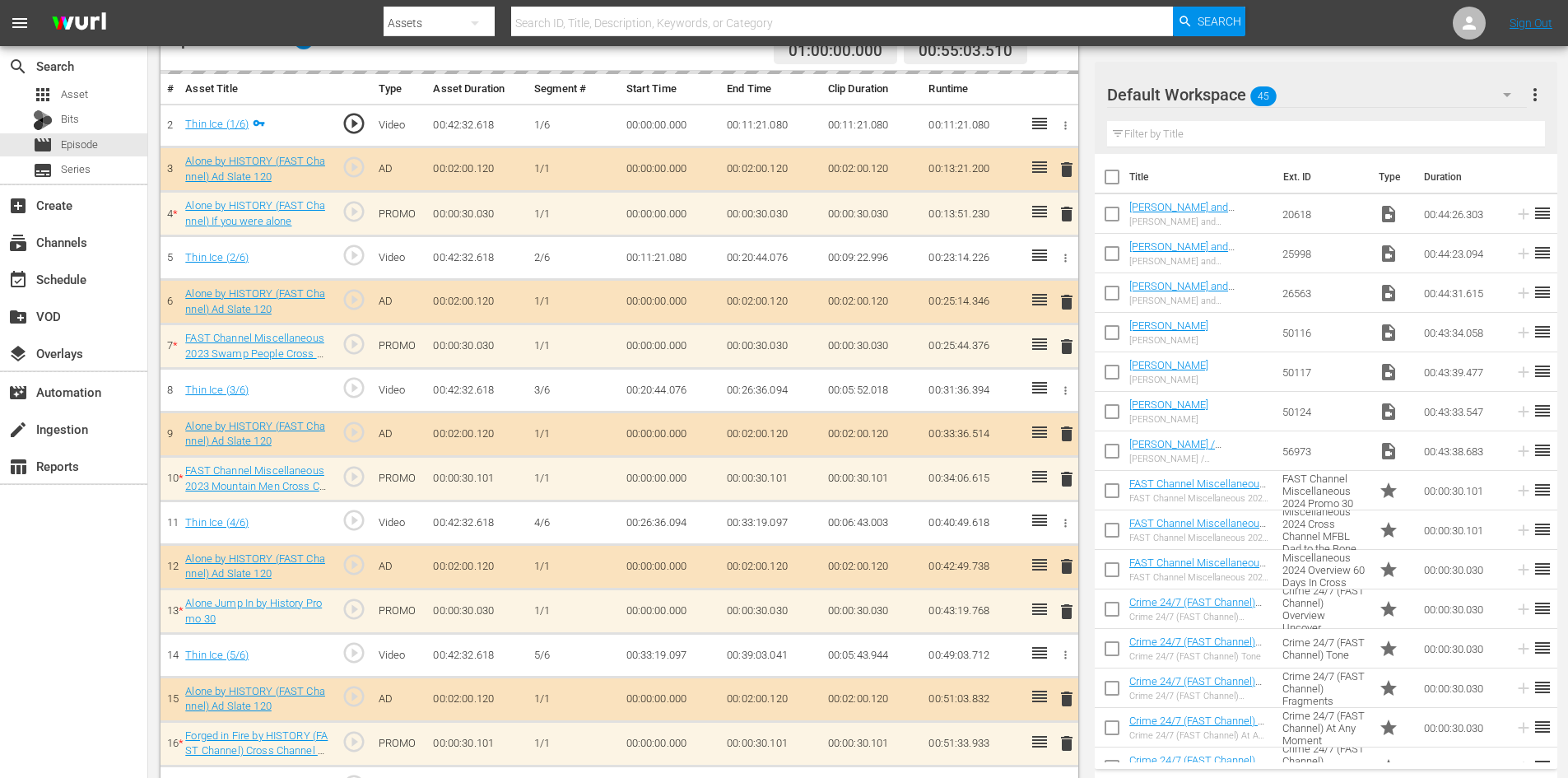
scroll to position [514, 0]
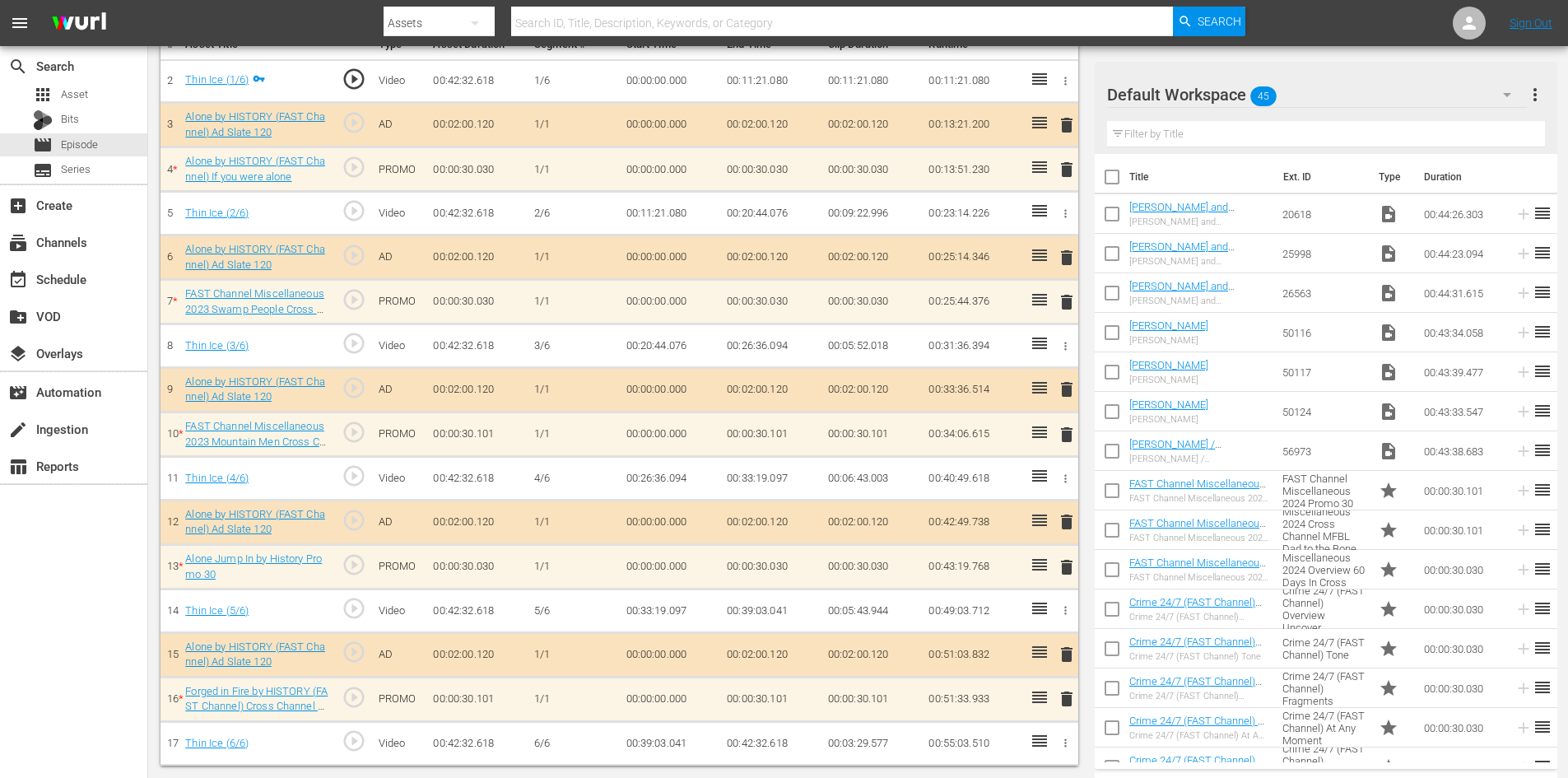
click at [1481, 96] on div "Default Workspace 45" at bounding box center [1317, 94] width 420 height 46
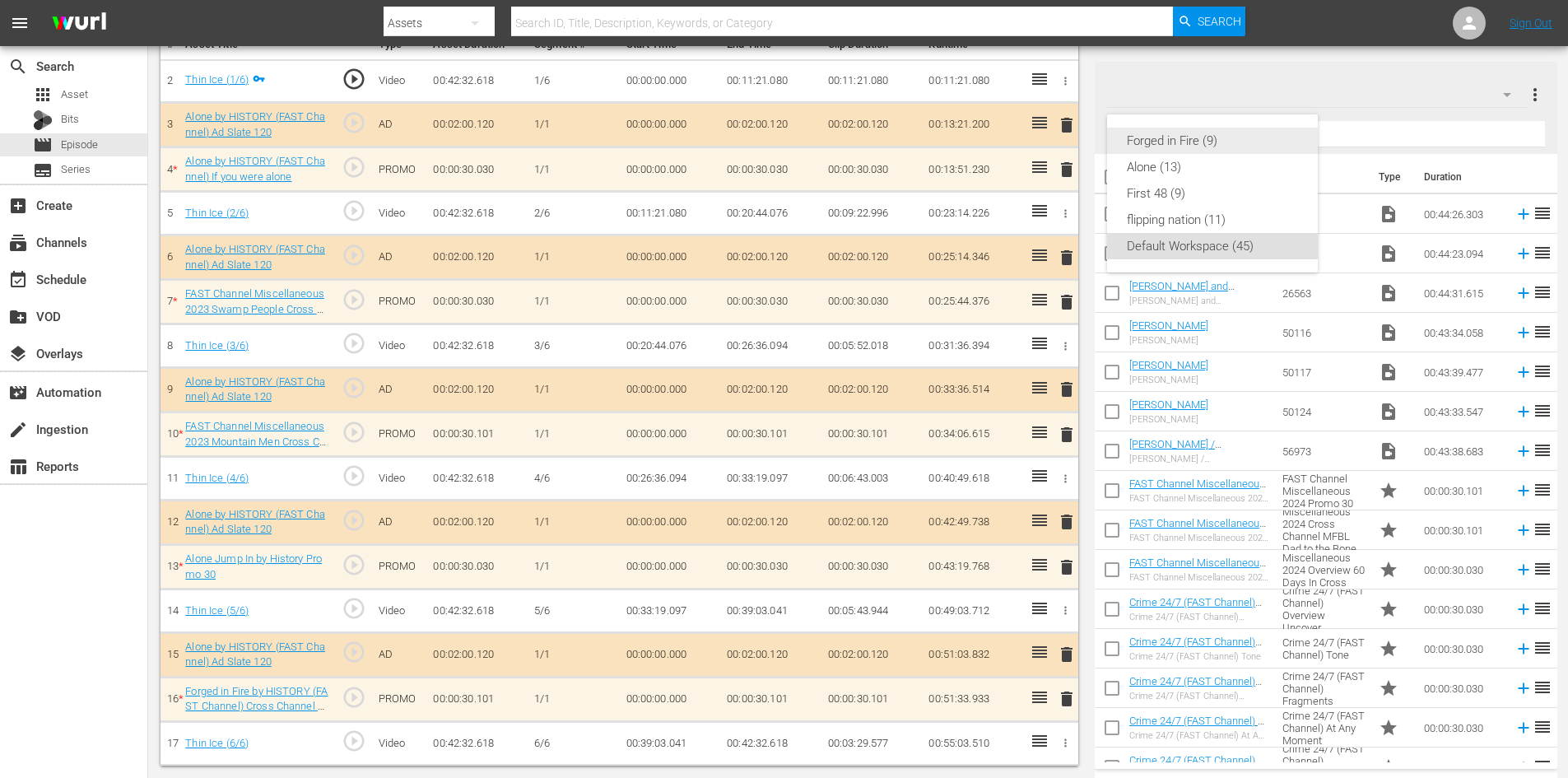
scroll to position [510, 0]
click at [1201, 175] on div "Alone (13)" at bounding box center [1212, 166] width 171 height 26
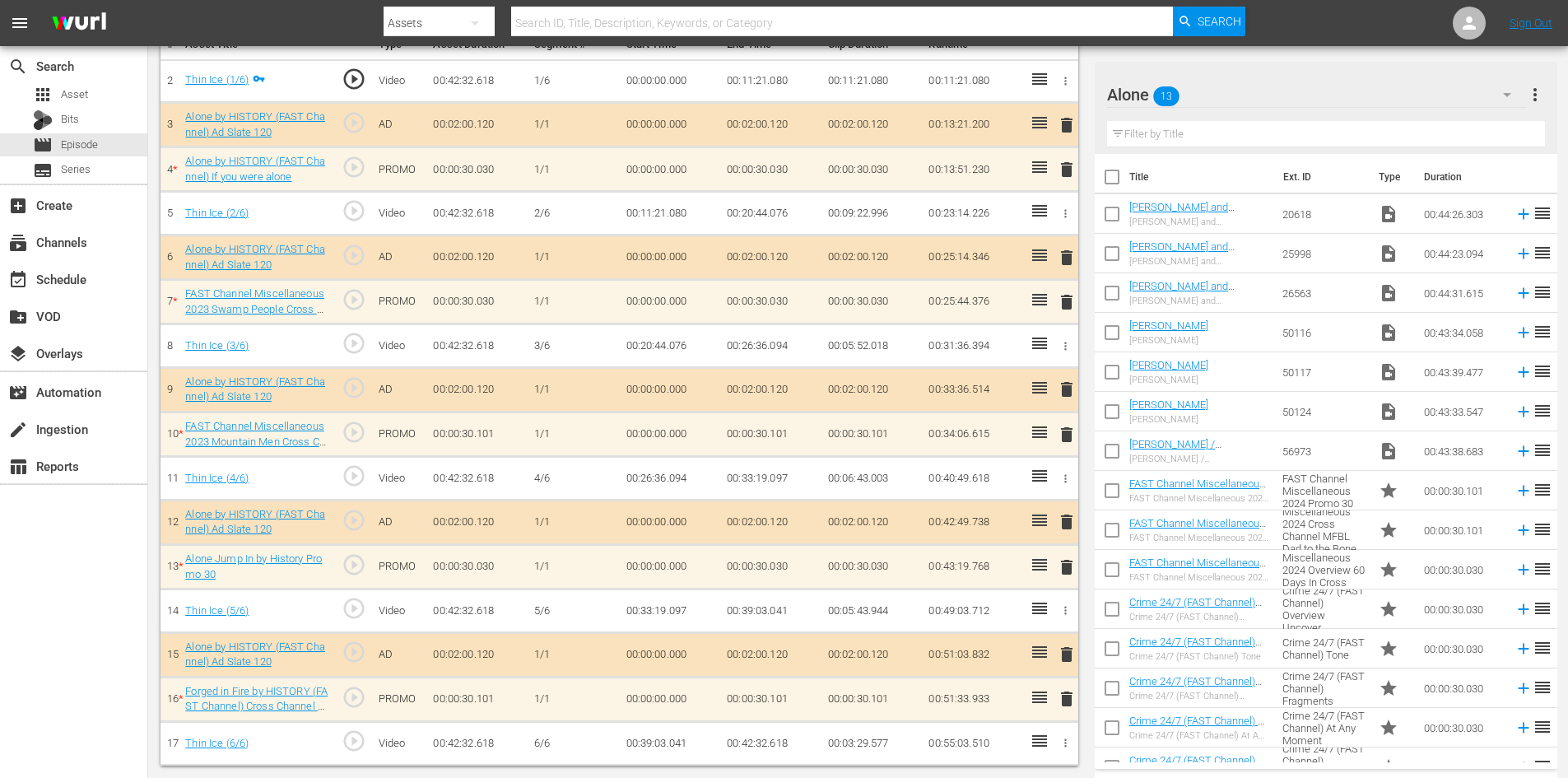
click at [1066, 169] on span "delete" at bounding box center [1066, 169] width 20 height 20
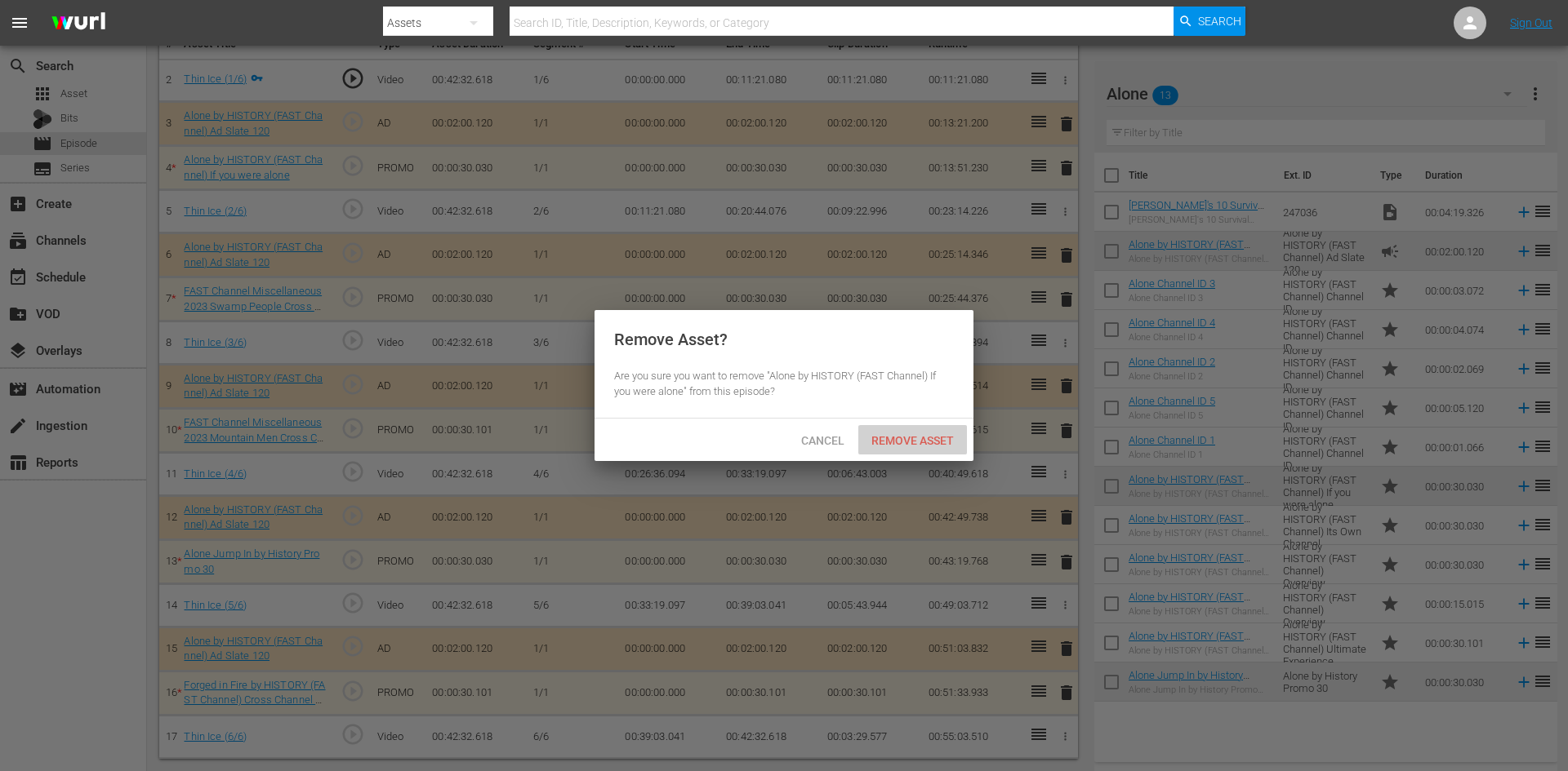
click at [928, 440] on span "Remove Asset" at bounding box center [912, 441] width 109 height 13
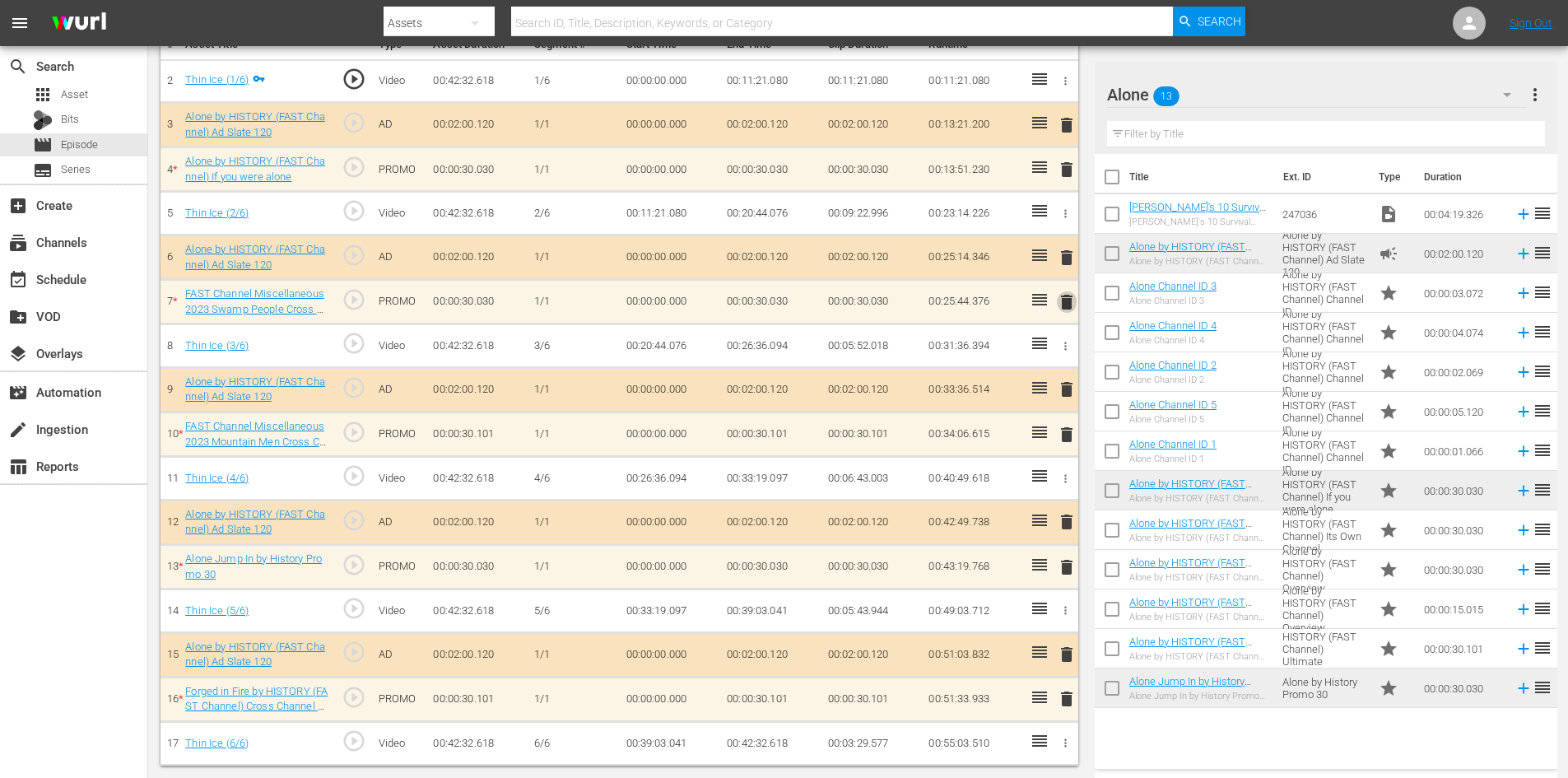
click at [1063, 298] on span "delete" at bounding box center [1066, 302] width 20 height 20
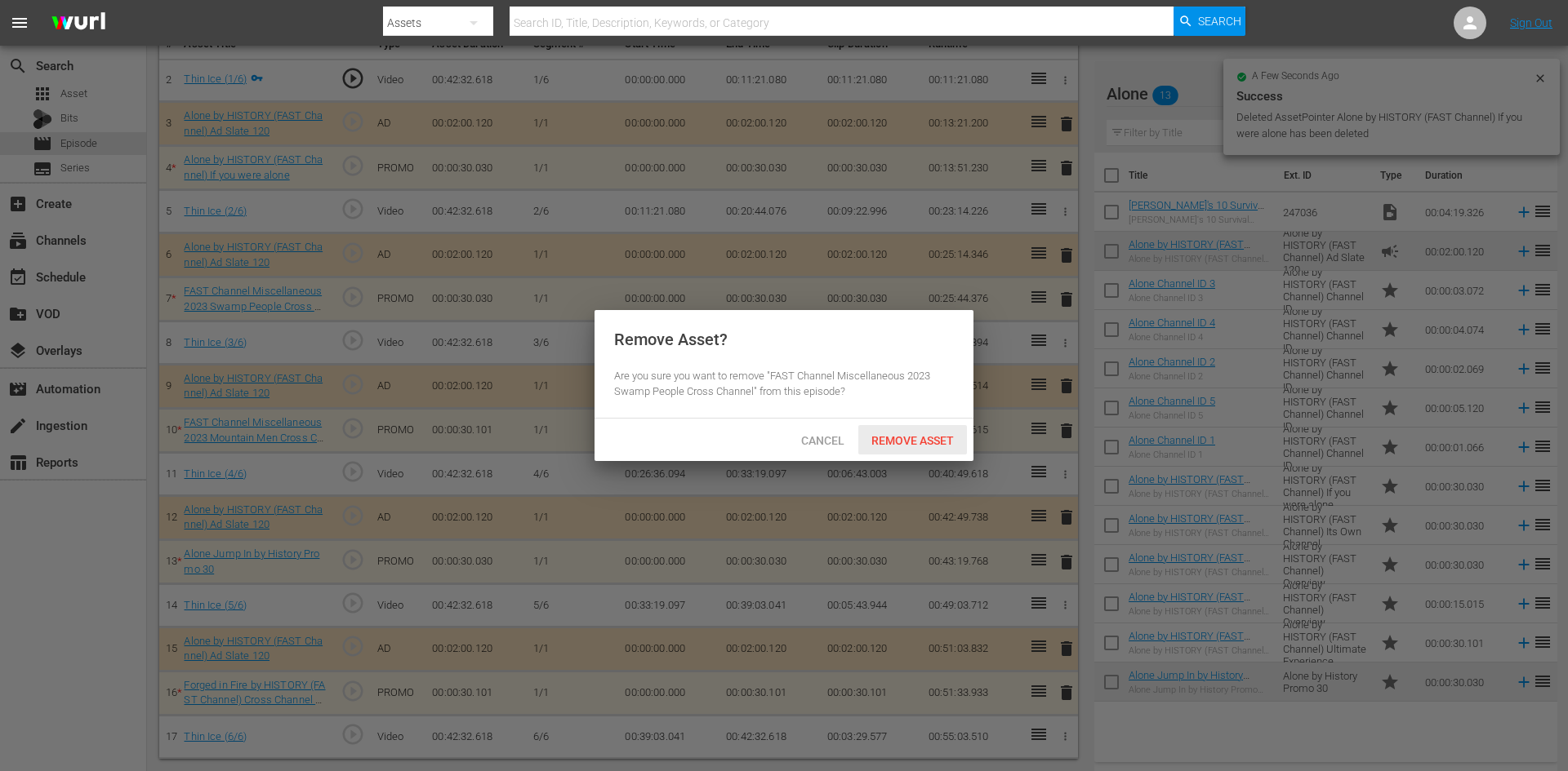
click at [893, 438] on span "Remove Asset" at bounding box center [912, 441] width 109 height 13
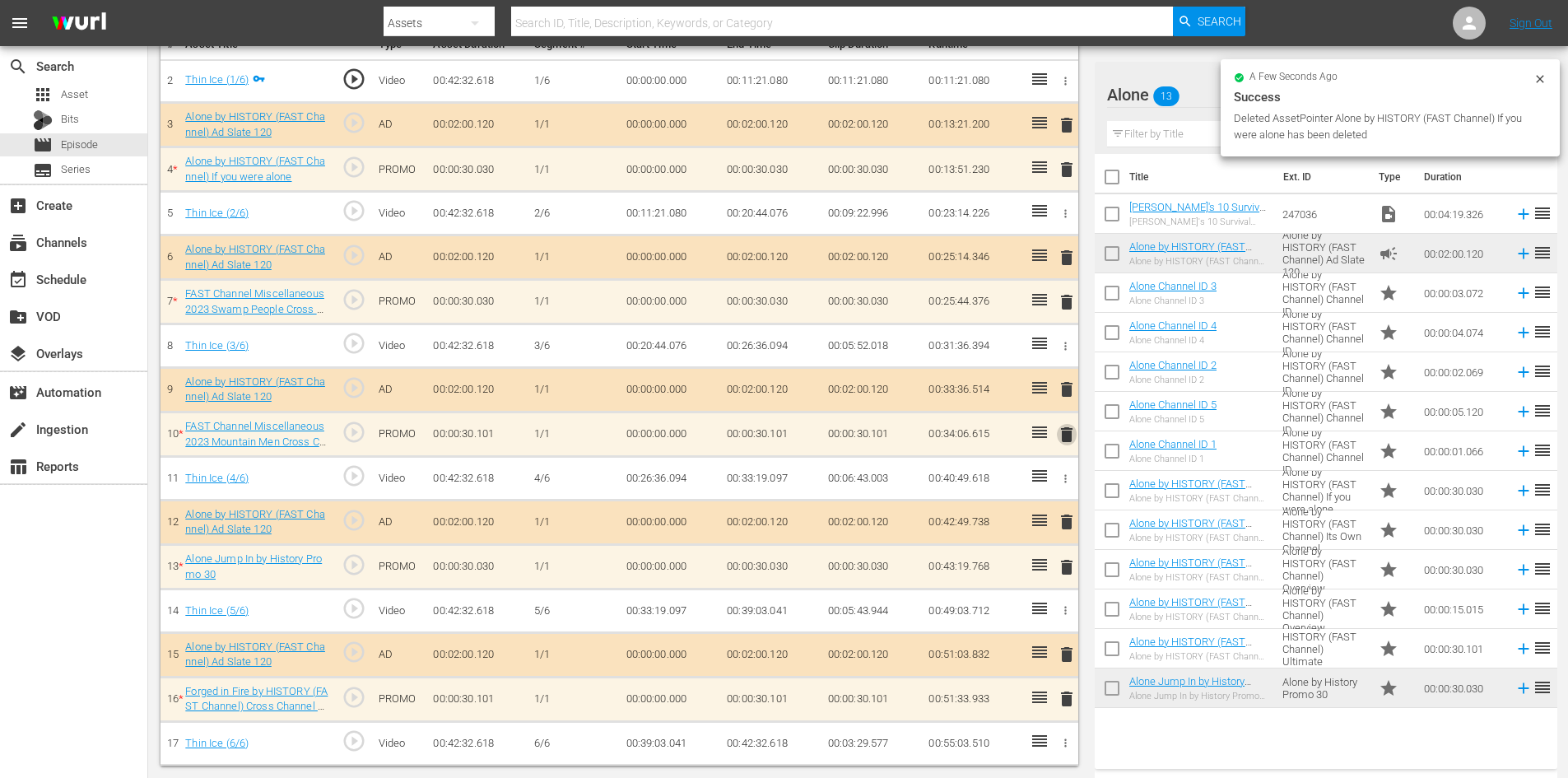
click at [1070, 436] on span "delete" at bounding box center [1066, 434] width 20 height 20
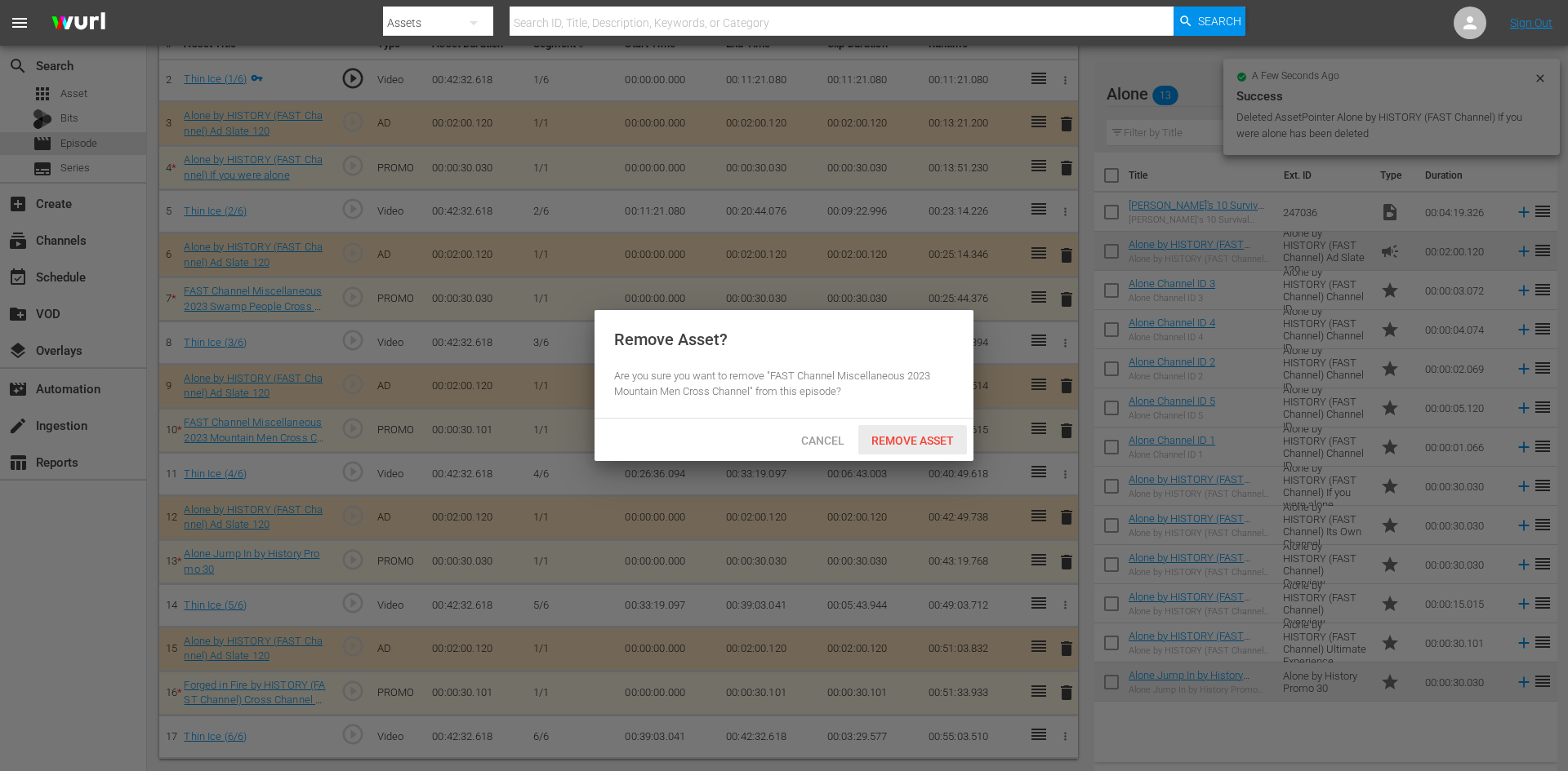
click at [917, 434] on span "Remove Asset" at bounding box center [912, 441] width 109 height 13
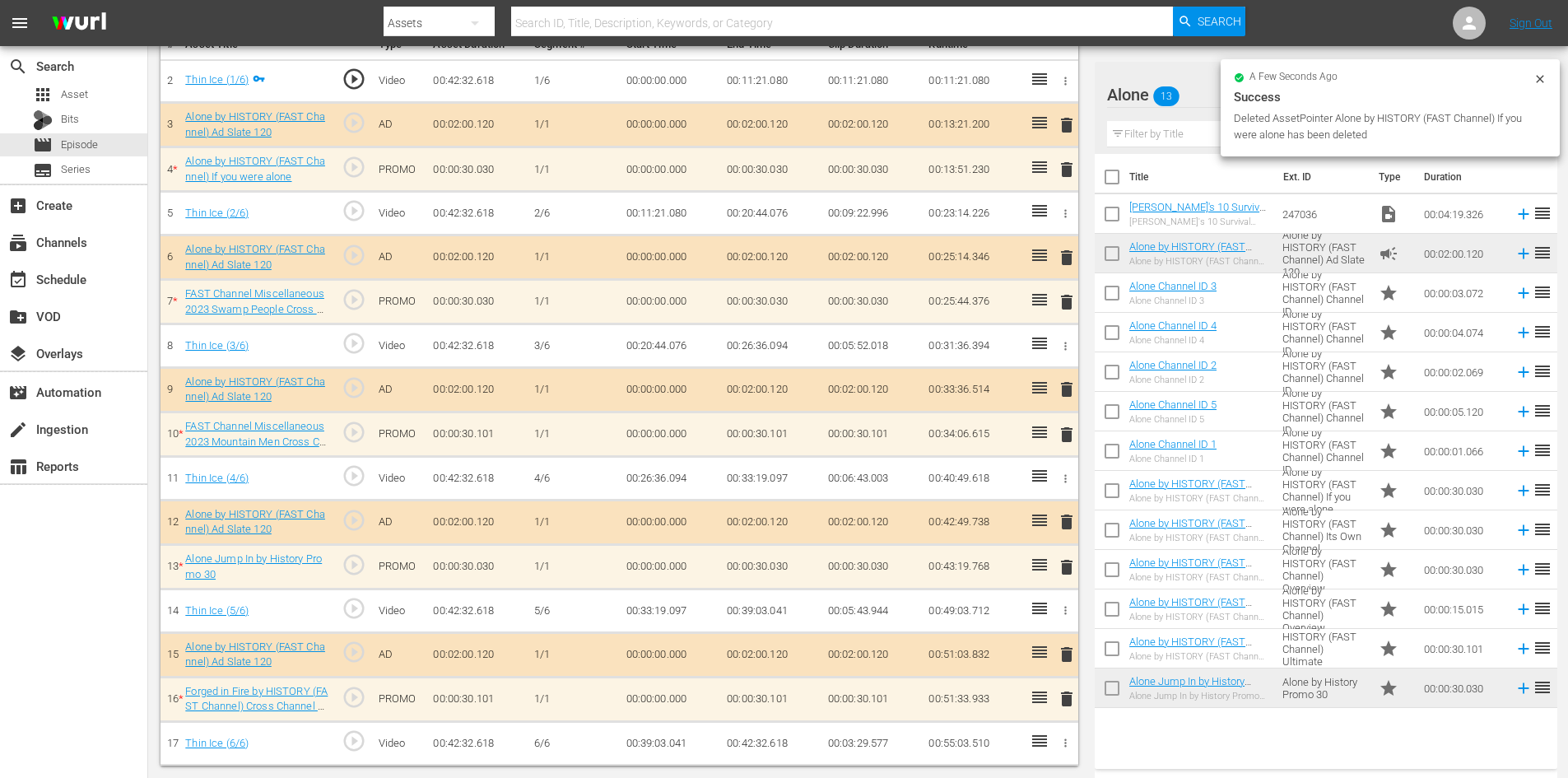
scroll to position [465, 0]
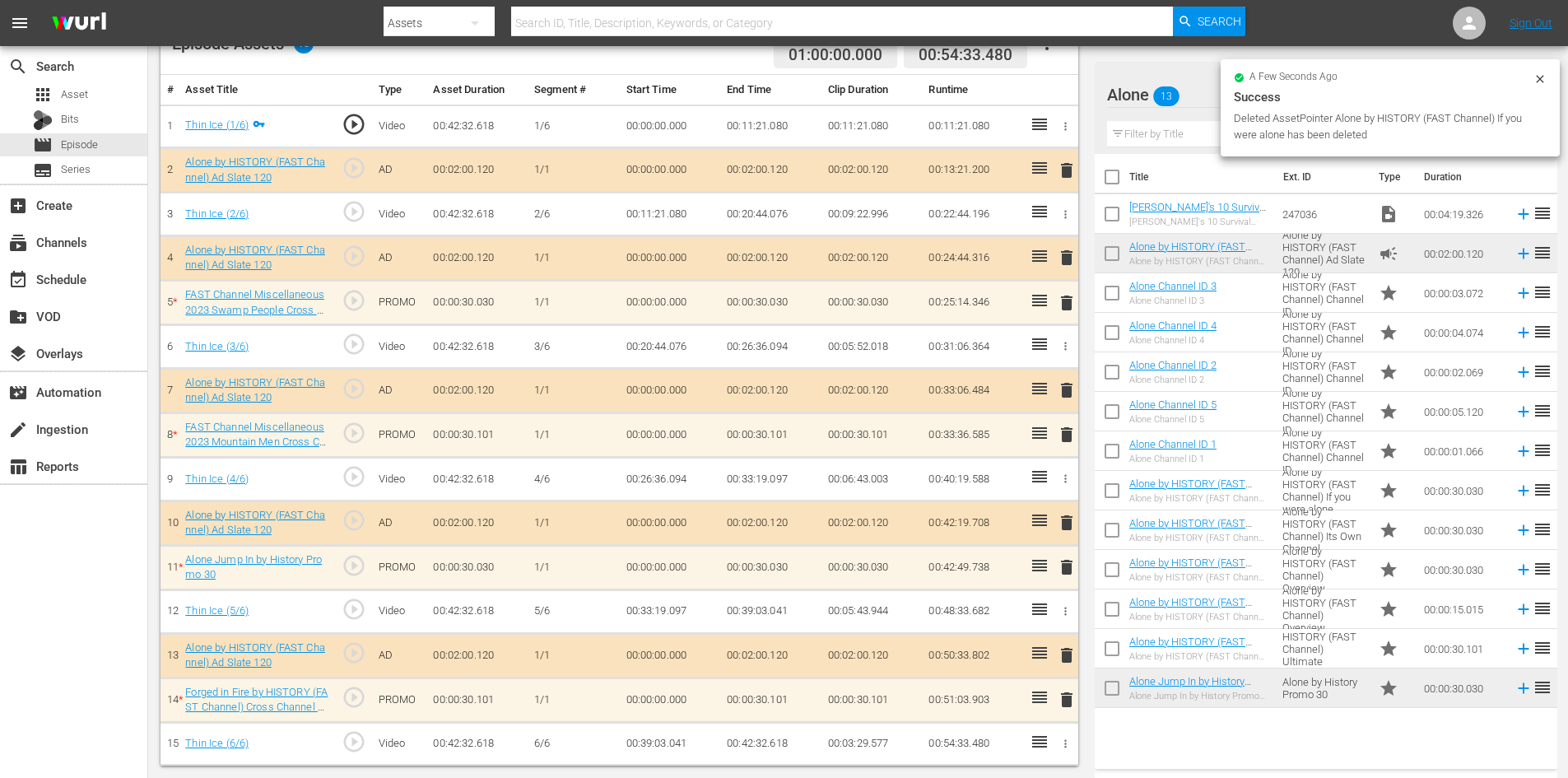
click at [1062, 523] on span "delete" at bounding box center [1066, 522] width 20 height 20
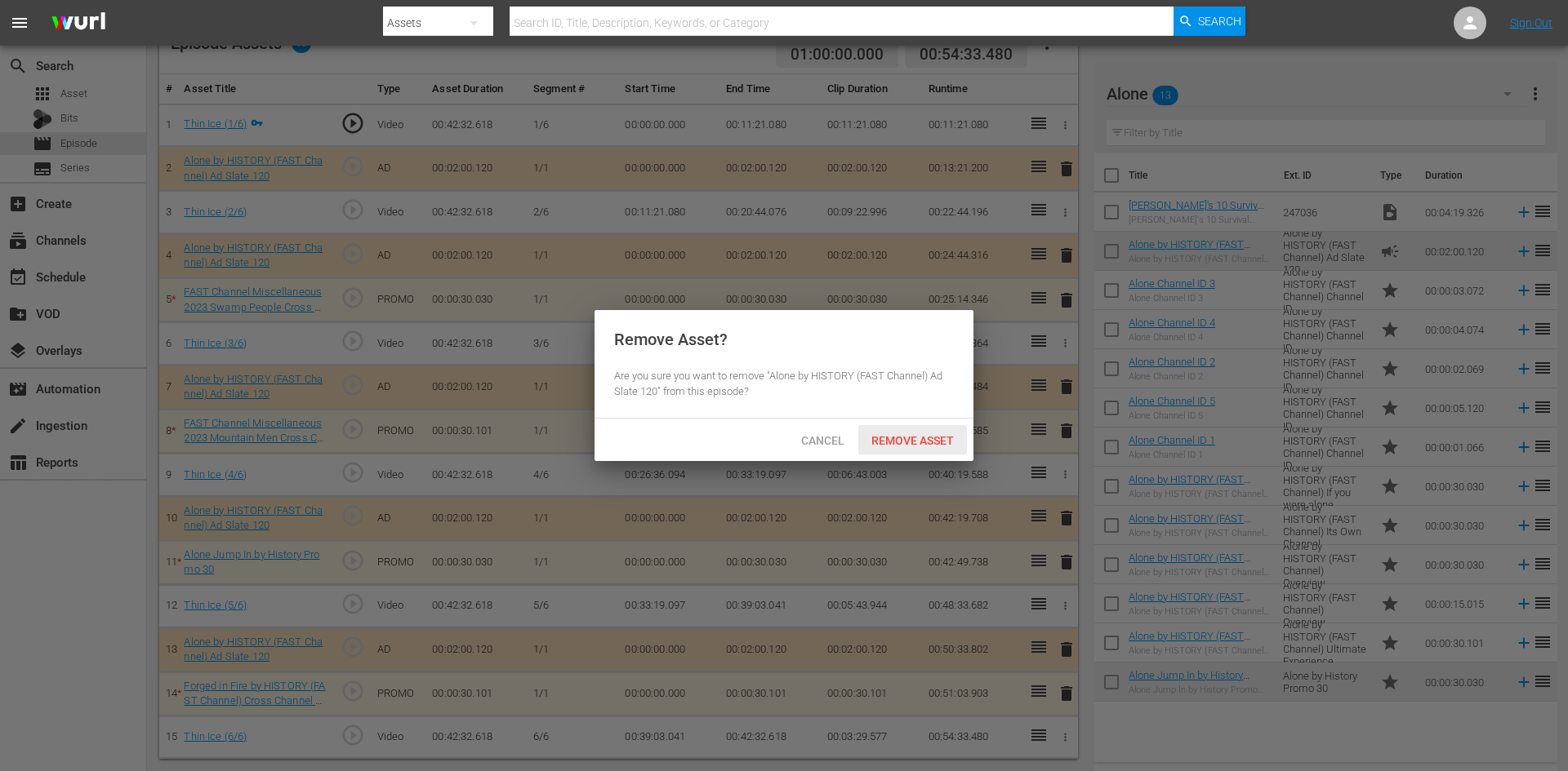
click at [921, 438] on span "Remove Asset" at bounding box center [912, 441] width 109 height 13
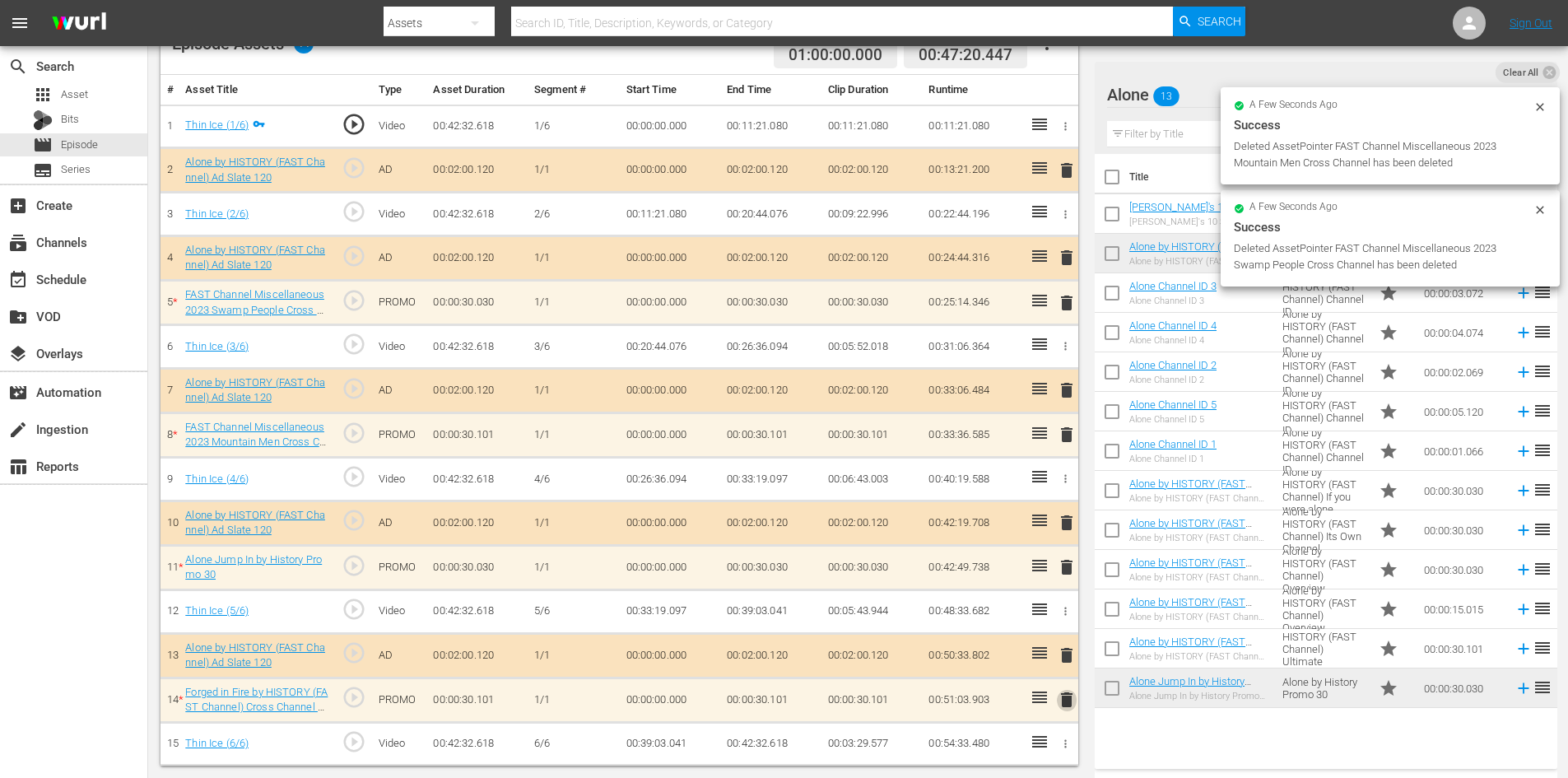
click at [1069, 702] on span "delete" at bounding box center [1066, 700] width 20 height 20
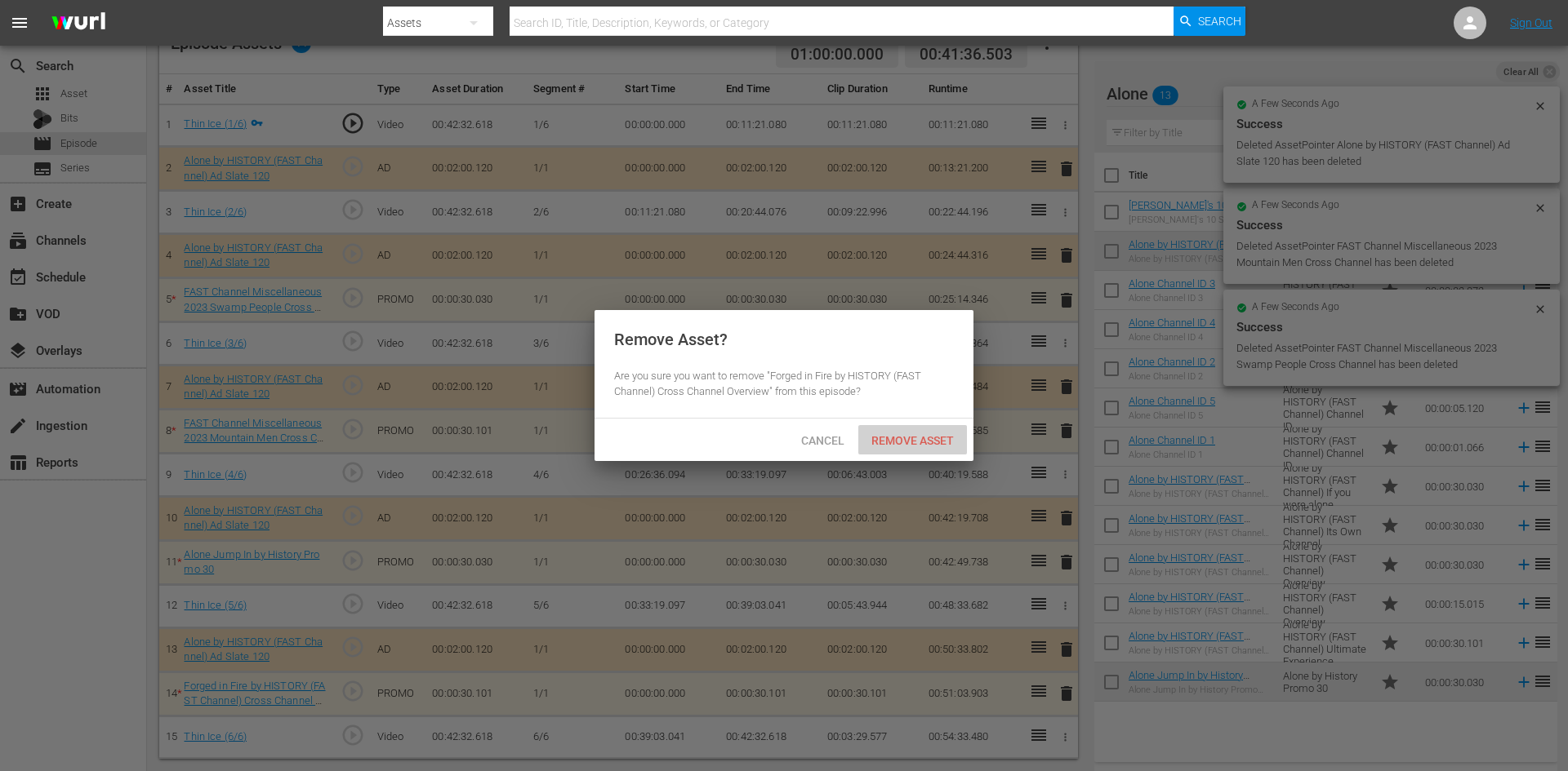
click at [925, 433] on div "Remove Asset" at bounding box center [912, 440] width 109 height 30
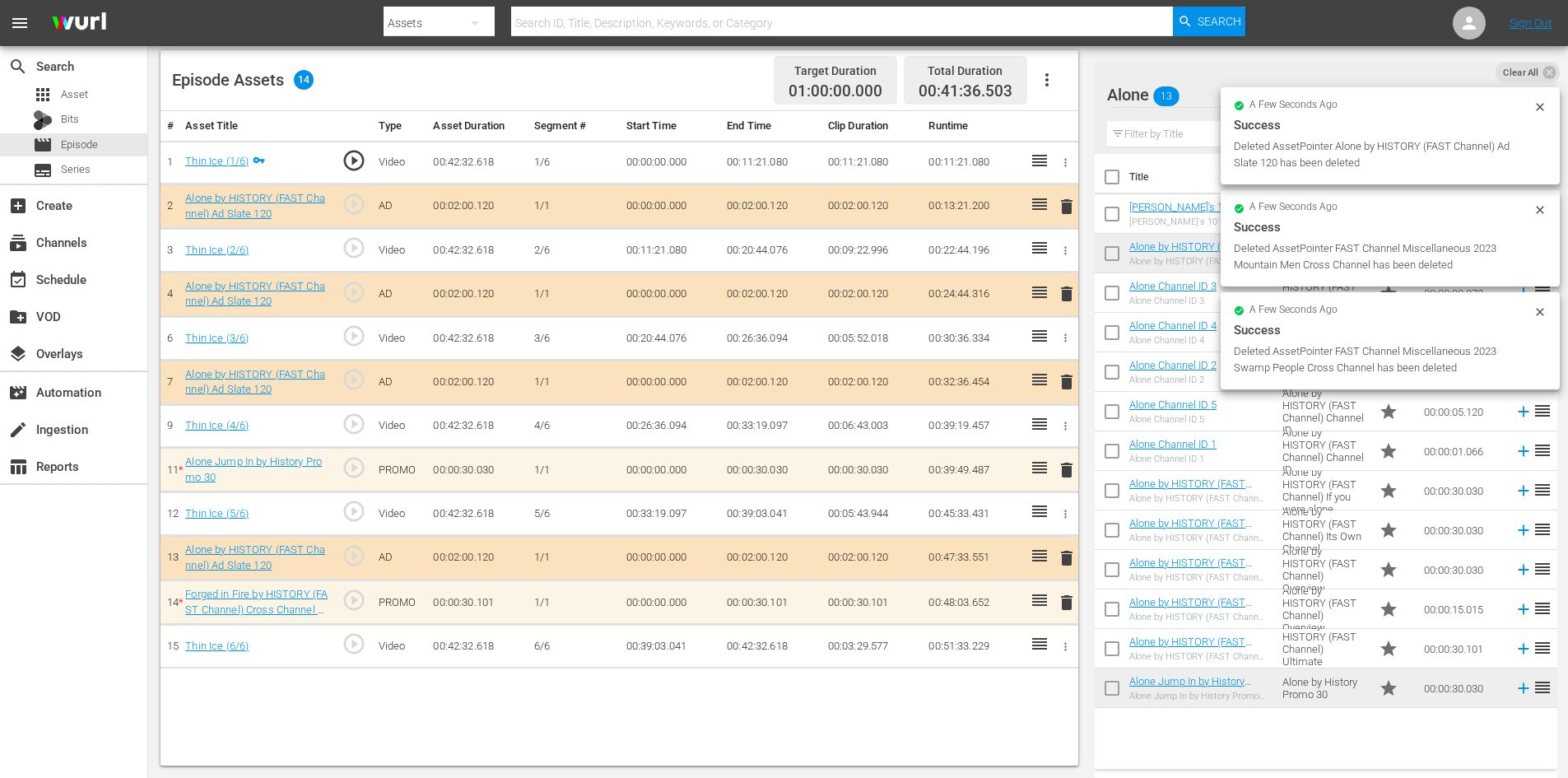
scroll to position [429, 0]
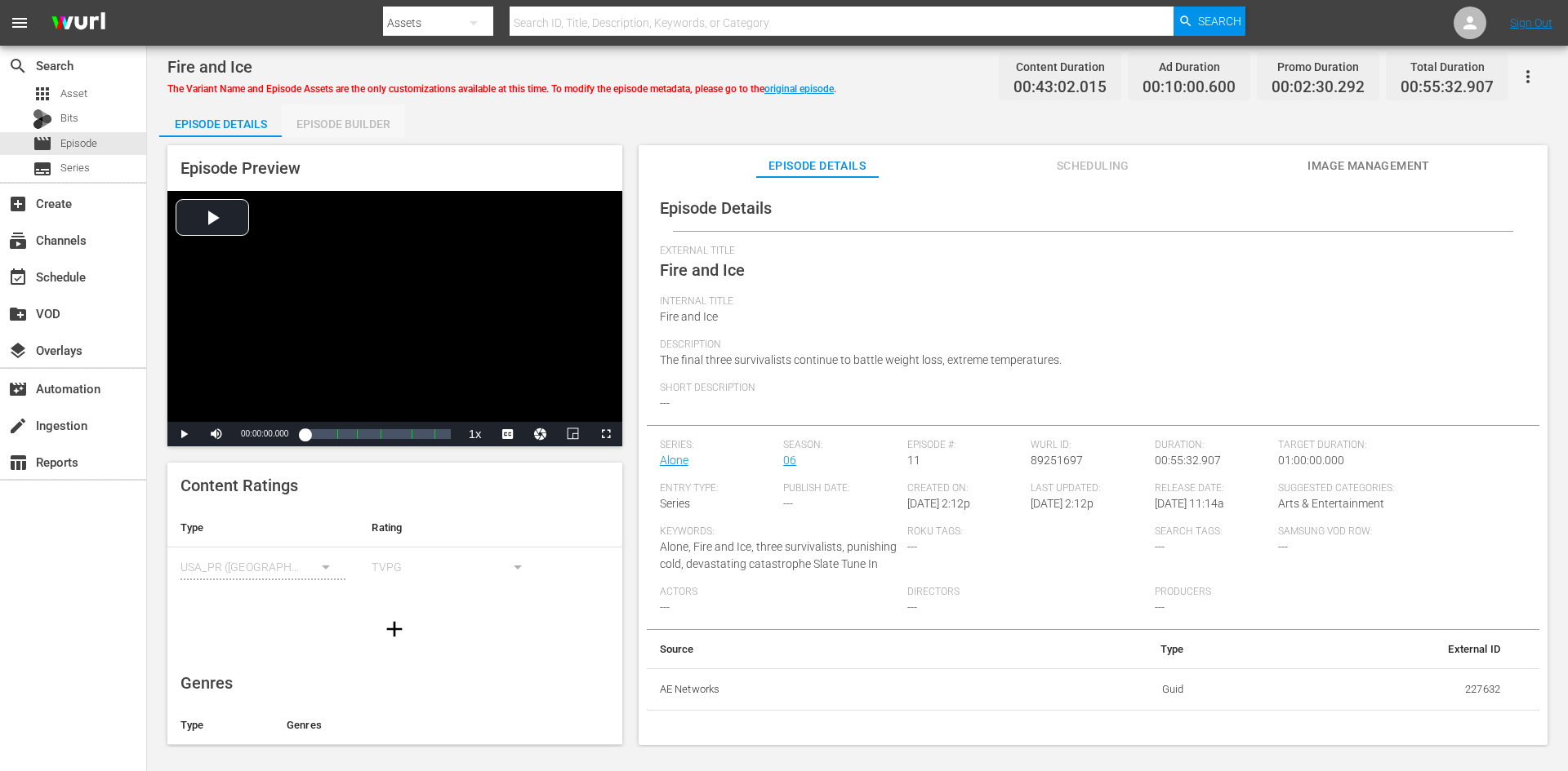
click at [352, 125] on div "Episode Builder" at bounding box center [343, 124] width 122 height 40
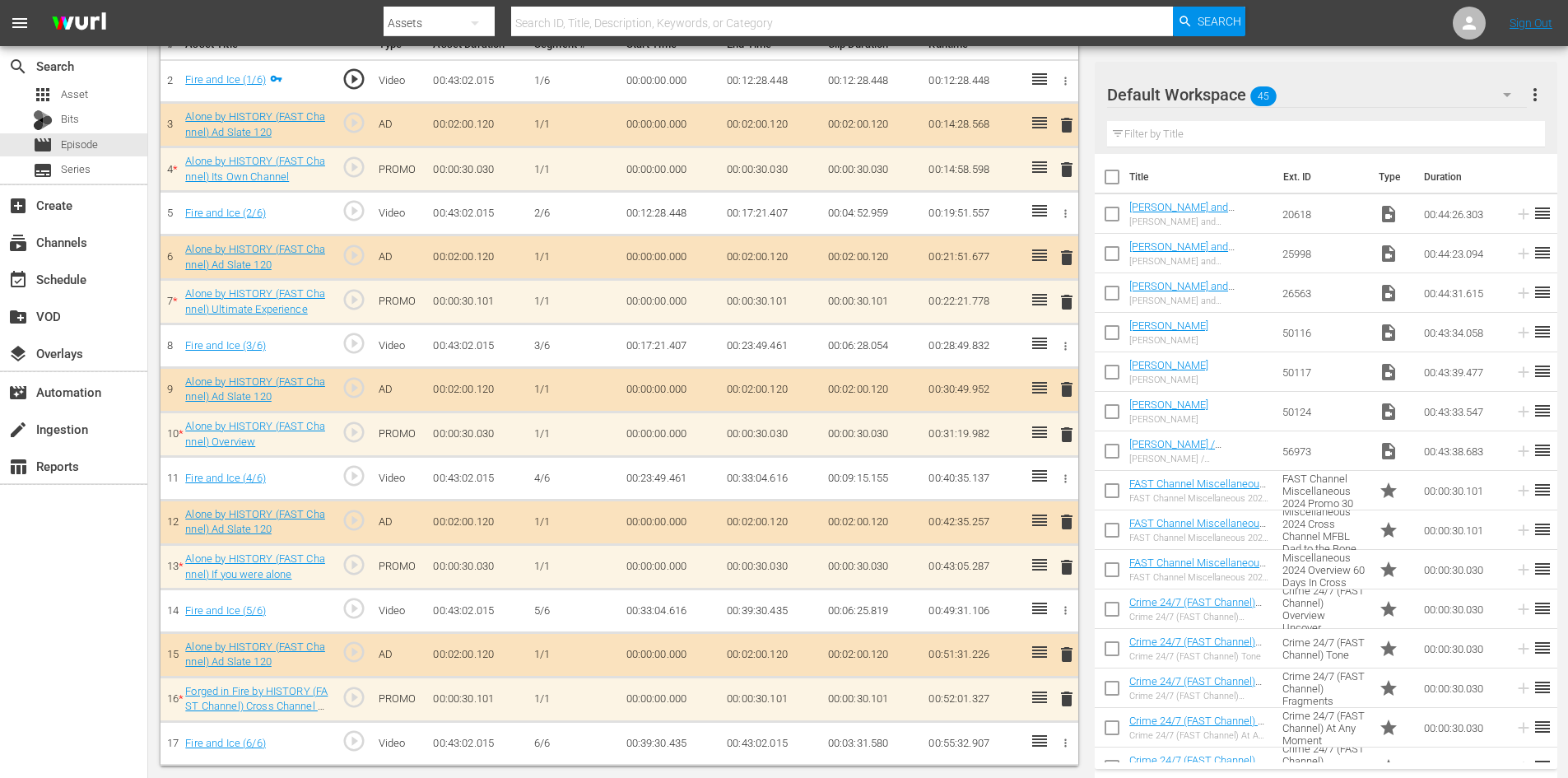
scroll to position [510, 0]
click at [1498, 90] on icon "button" at bounding box center [1507, 94] width 20 height 20
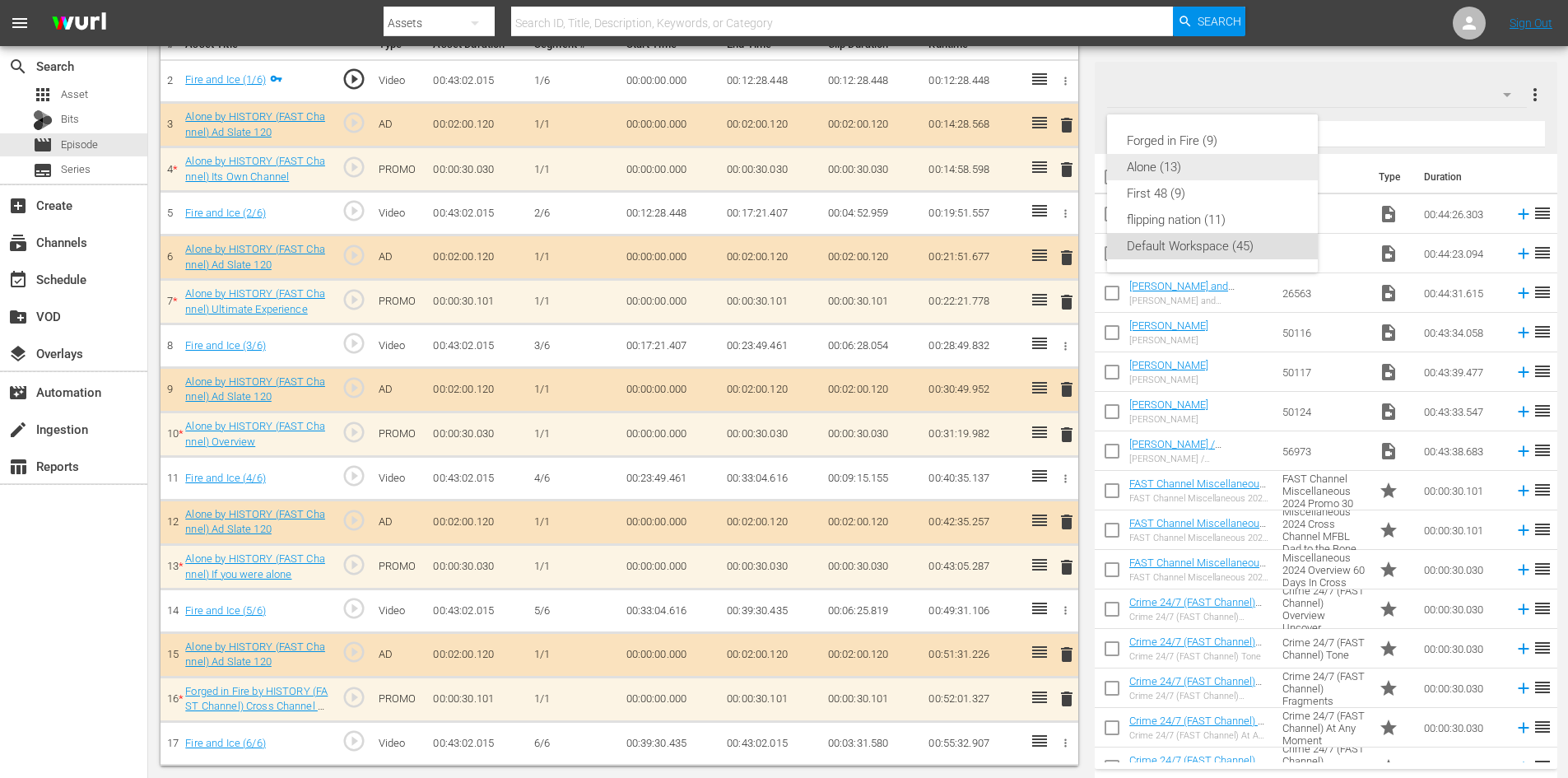
click at [1167, 159] on div "Alone (13)" at bounding box center [1212, 166] width 171 height 26
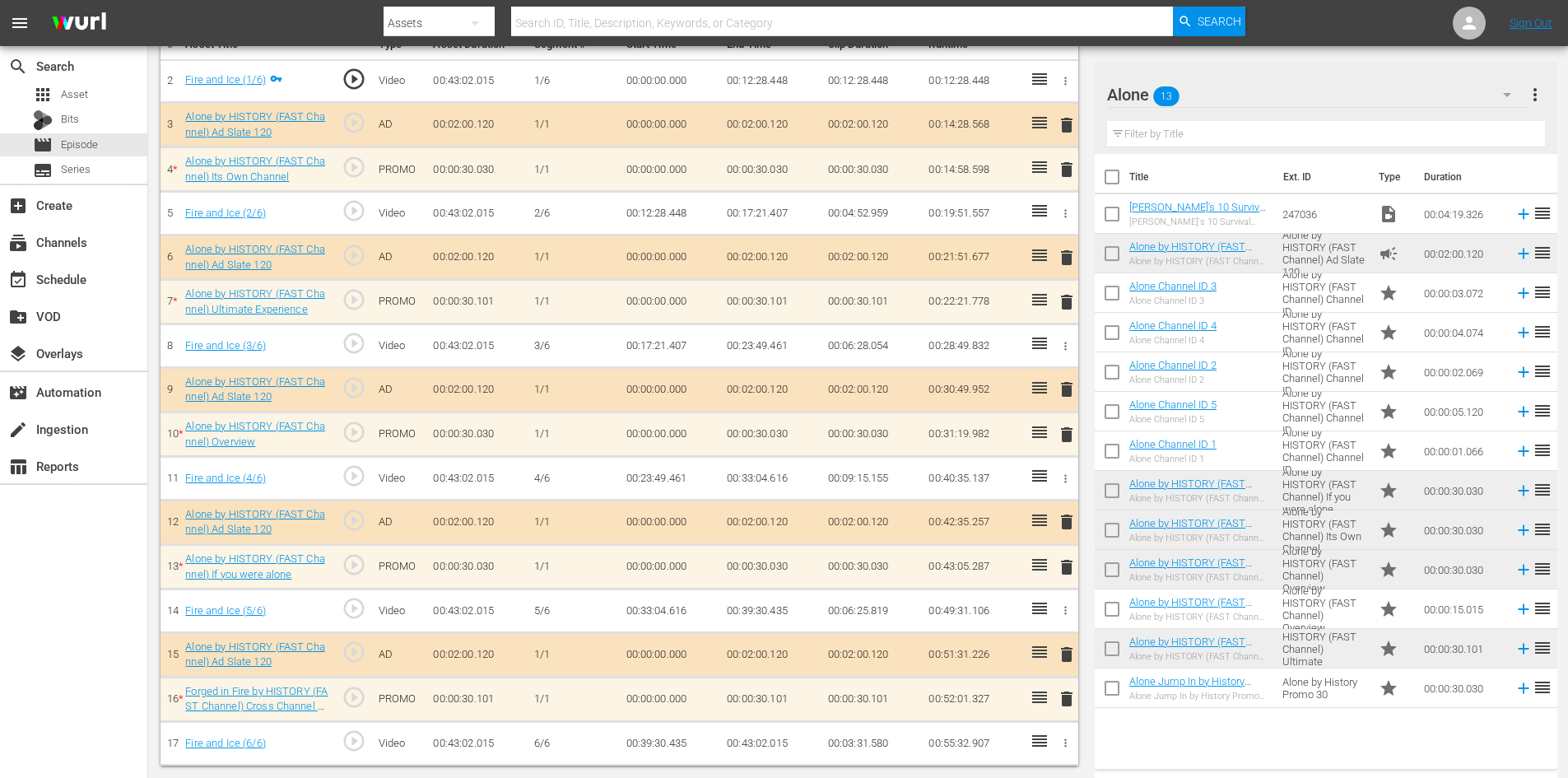
click at [1065, 172] on span "delete" at bounding box center [1066, 169] width 20 height 20
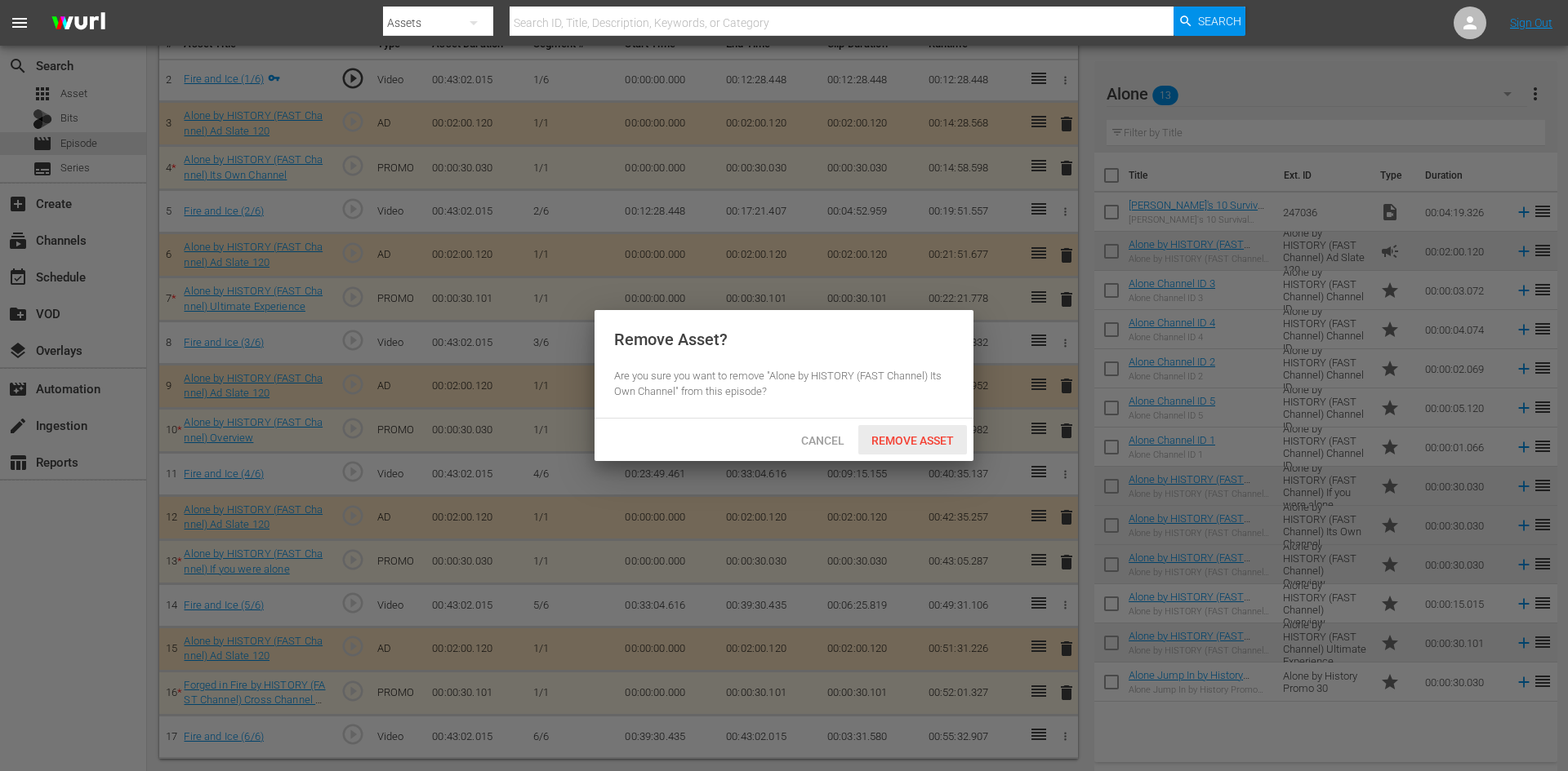
click at [918, 435] on span "Remove Asset" at bounding box center [912, 441] width 109 height 13
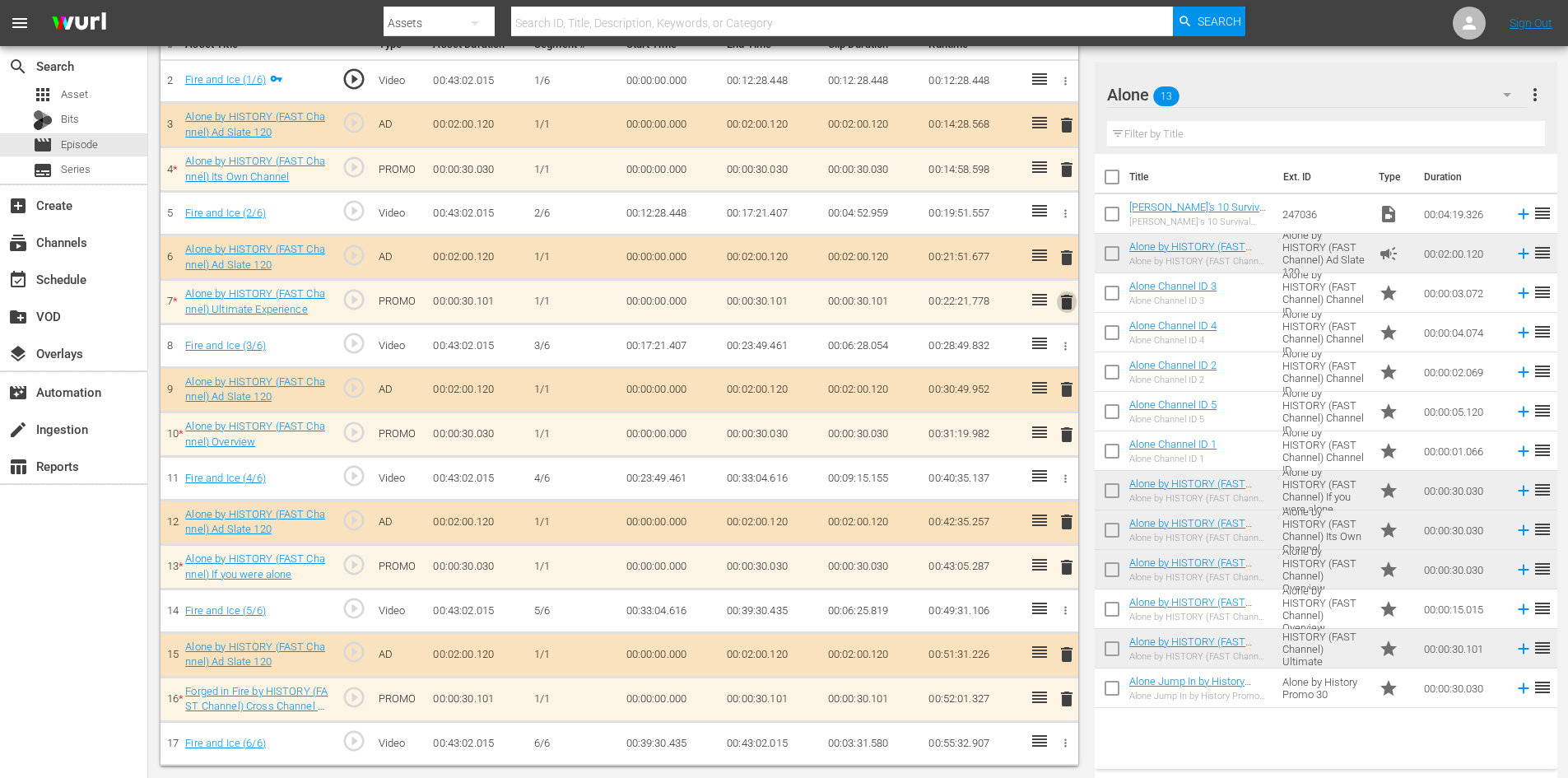
click at [1063, 300] on span "delete" at bounding box center [1066, 302] width 20 height 20
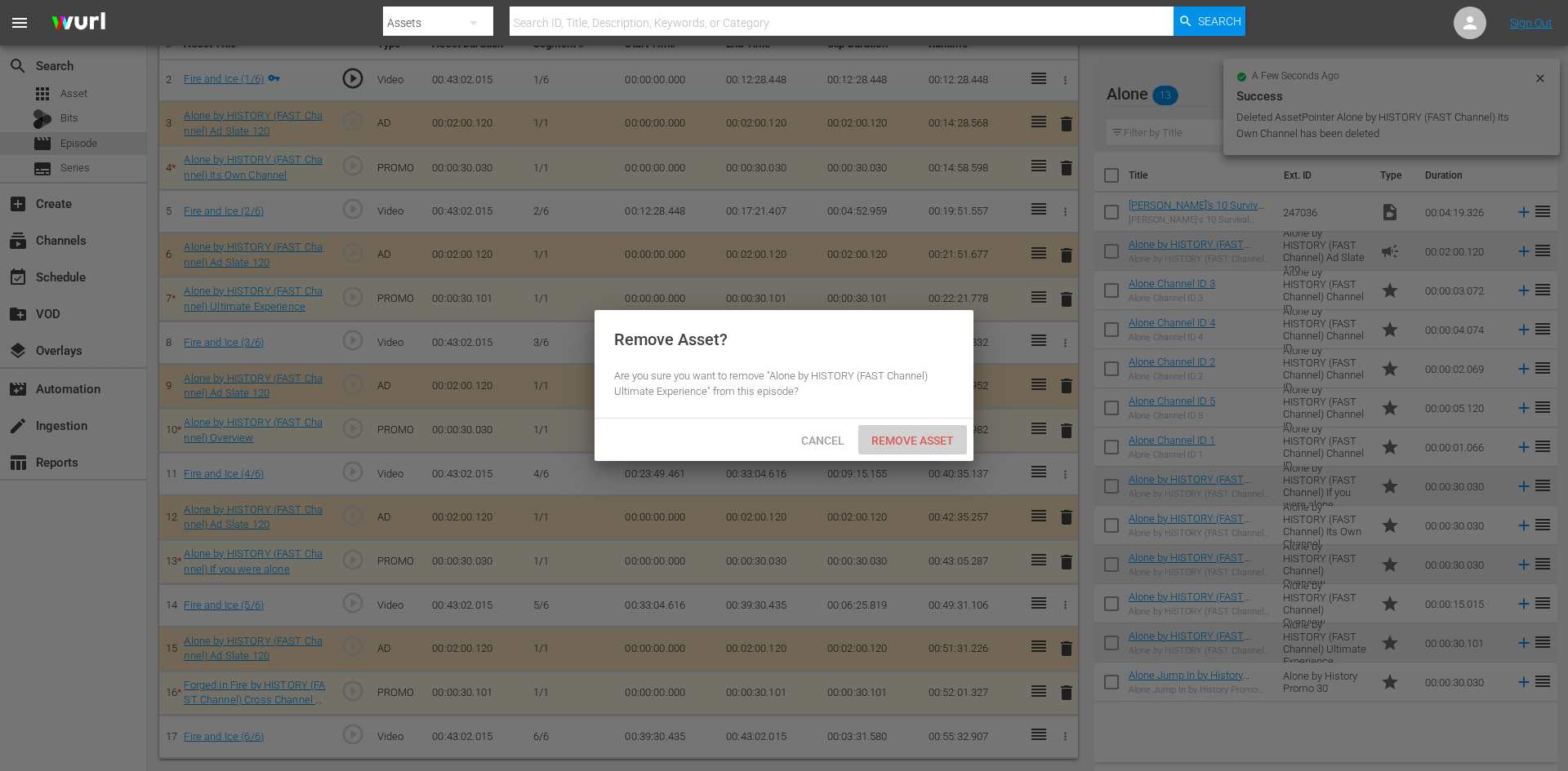
click at [934, 439] on span "Remove Asset" at bounding box center [912, 441] width 109 height 13
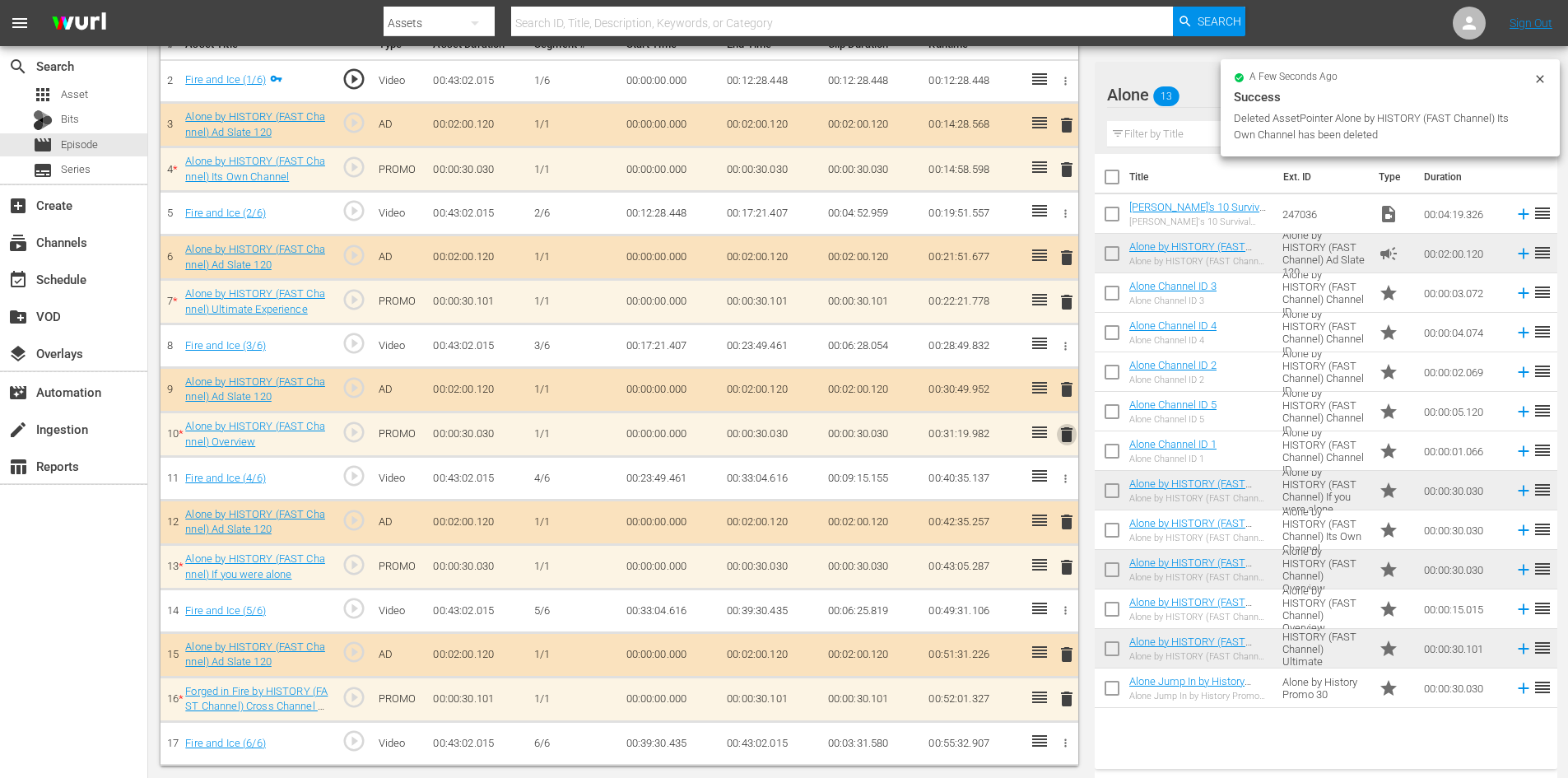
click at [1071, 431] on span "delete" at bounding box center [1066, 434] width 20 height 20
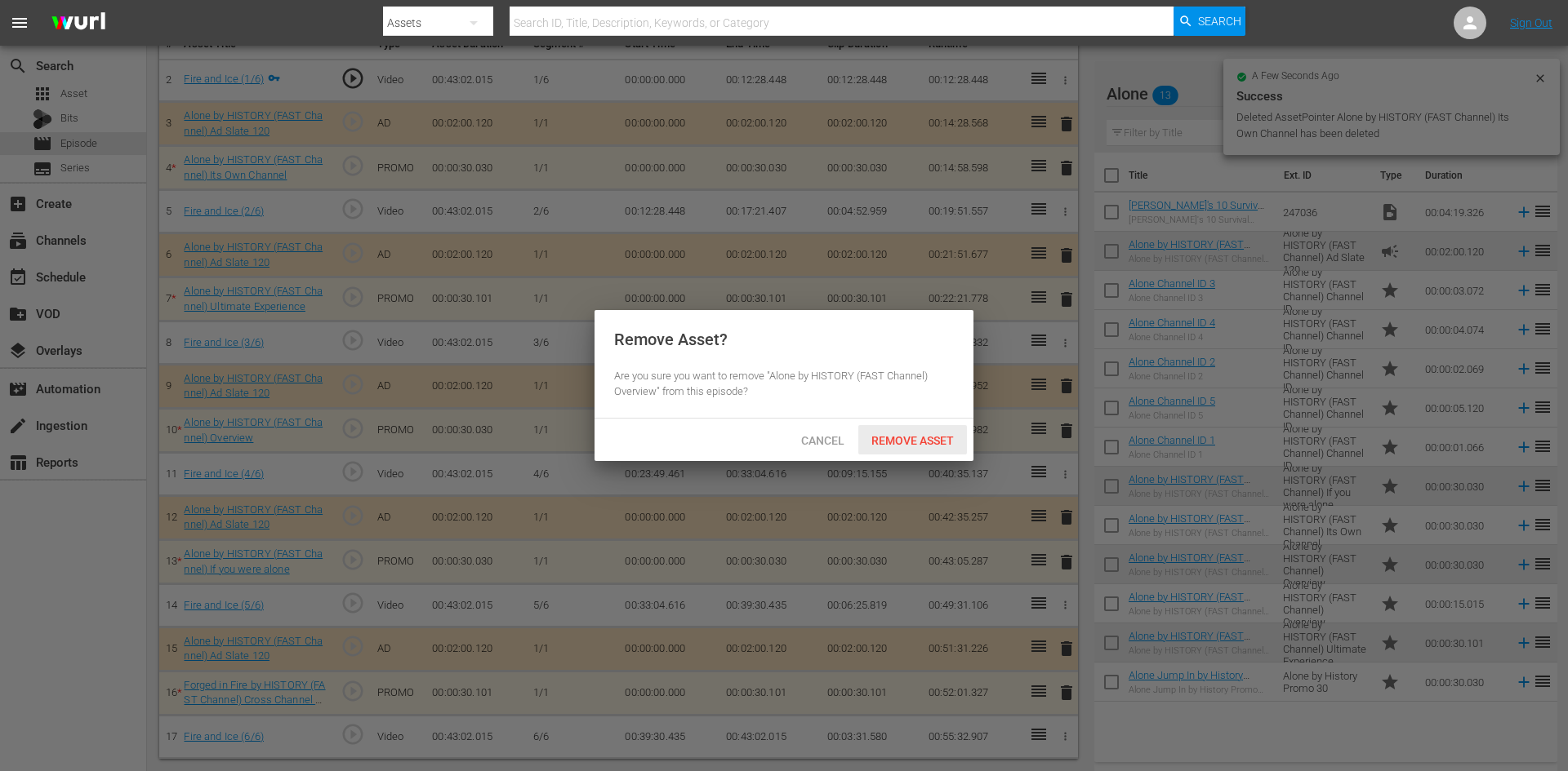
click at [923, 441] on span "Remove Asset" at bounding box center [912, 441] width 109 height 13
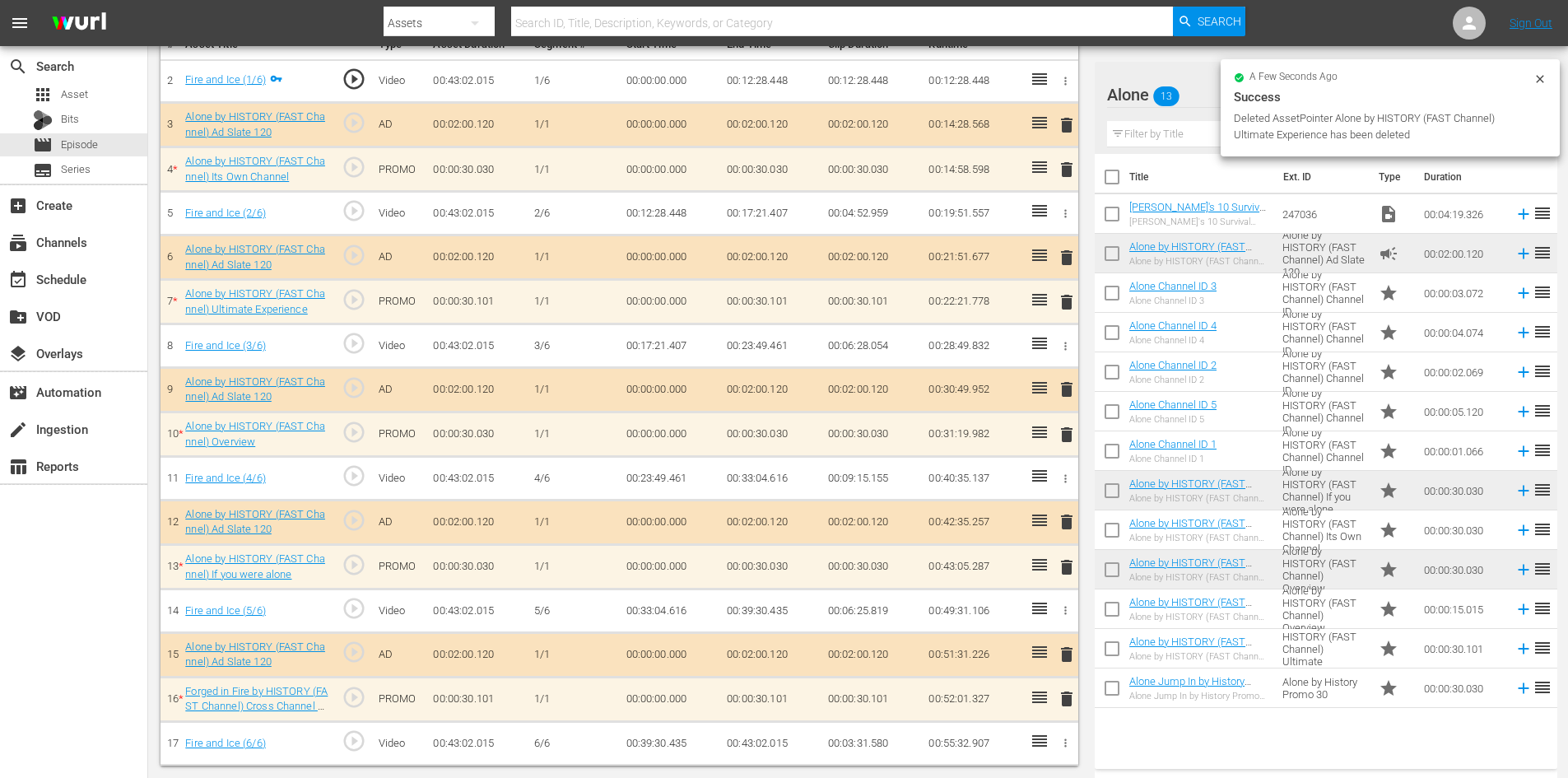
scroll to position [429, 0]
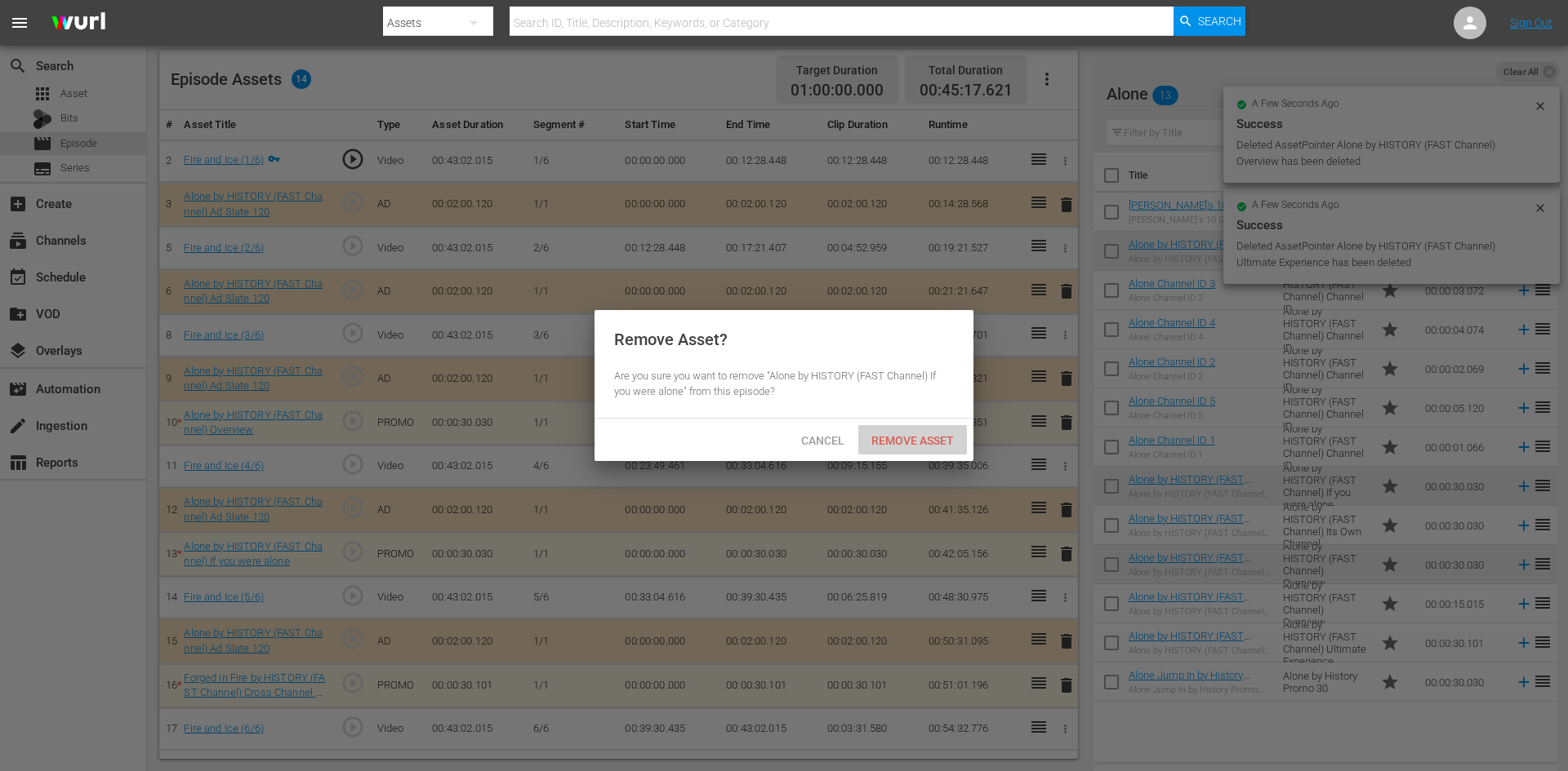
click at [919, 435] on span "Remove Asset" at bounding box center [912, 441] width 109 height 13
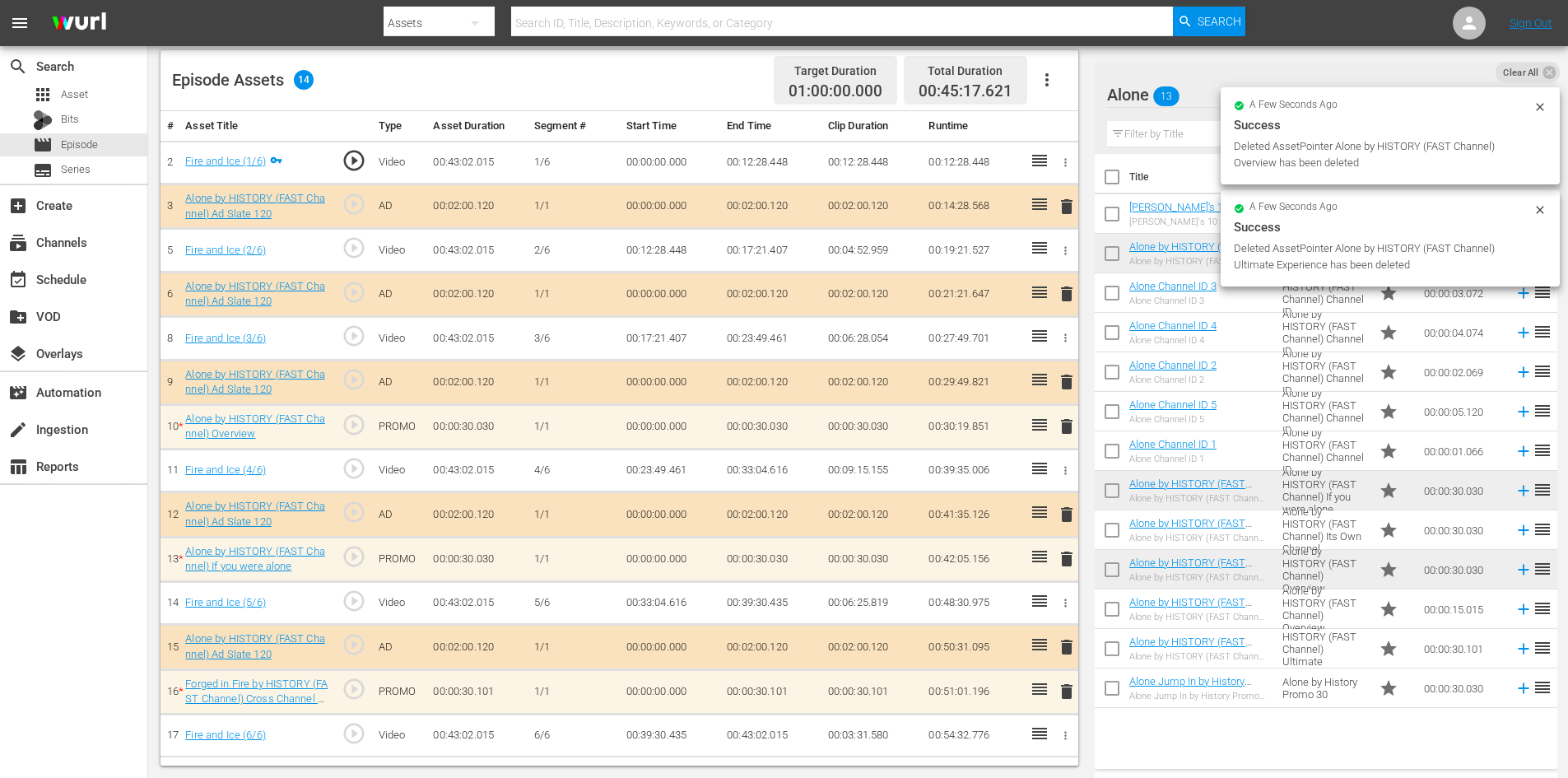
click at [1065, 687] on span "delete" at bounding box center [1066, 691] width 20 height 20
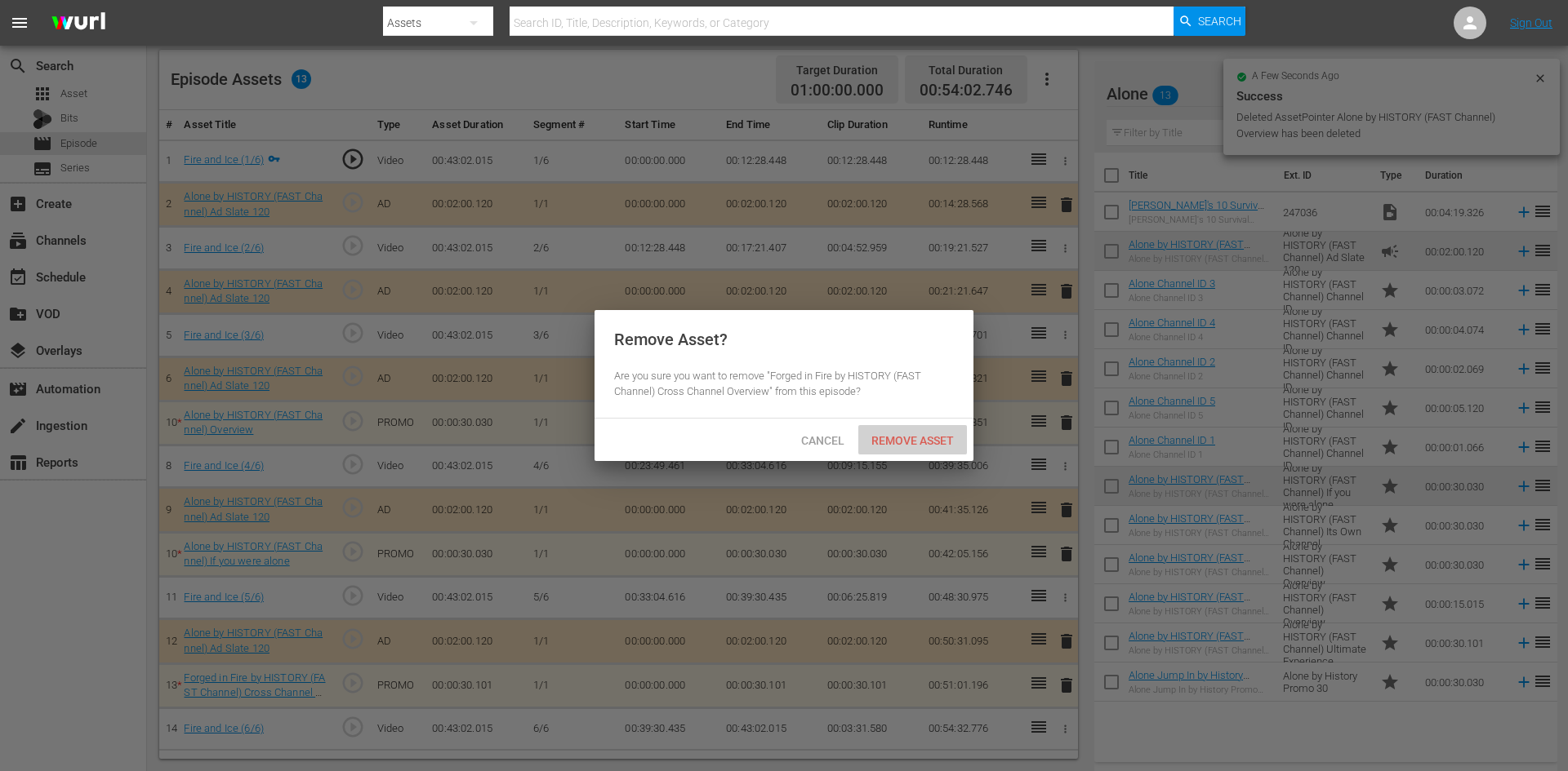
click at [919, 444] on span "Remove Asset" at bounding box center [912, 441] width 109 height 13
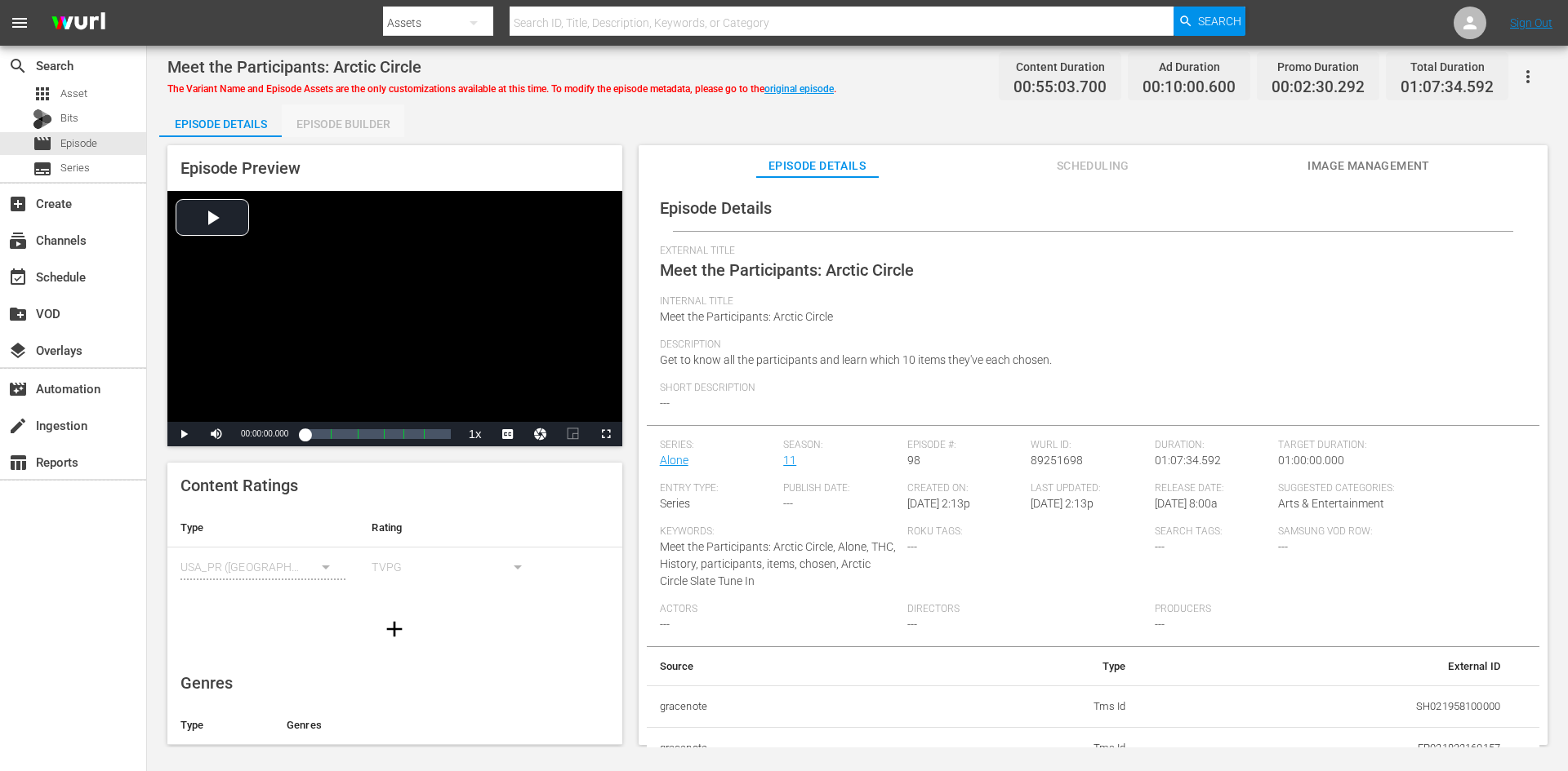
click at [326, 118] on div "Episode Builder" at bounding box center [343, 124] width 122 height 40
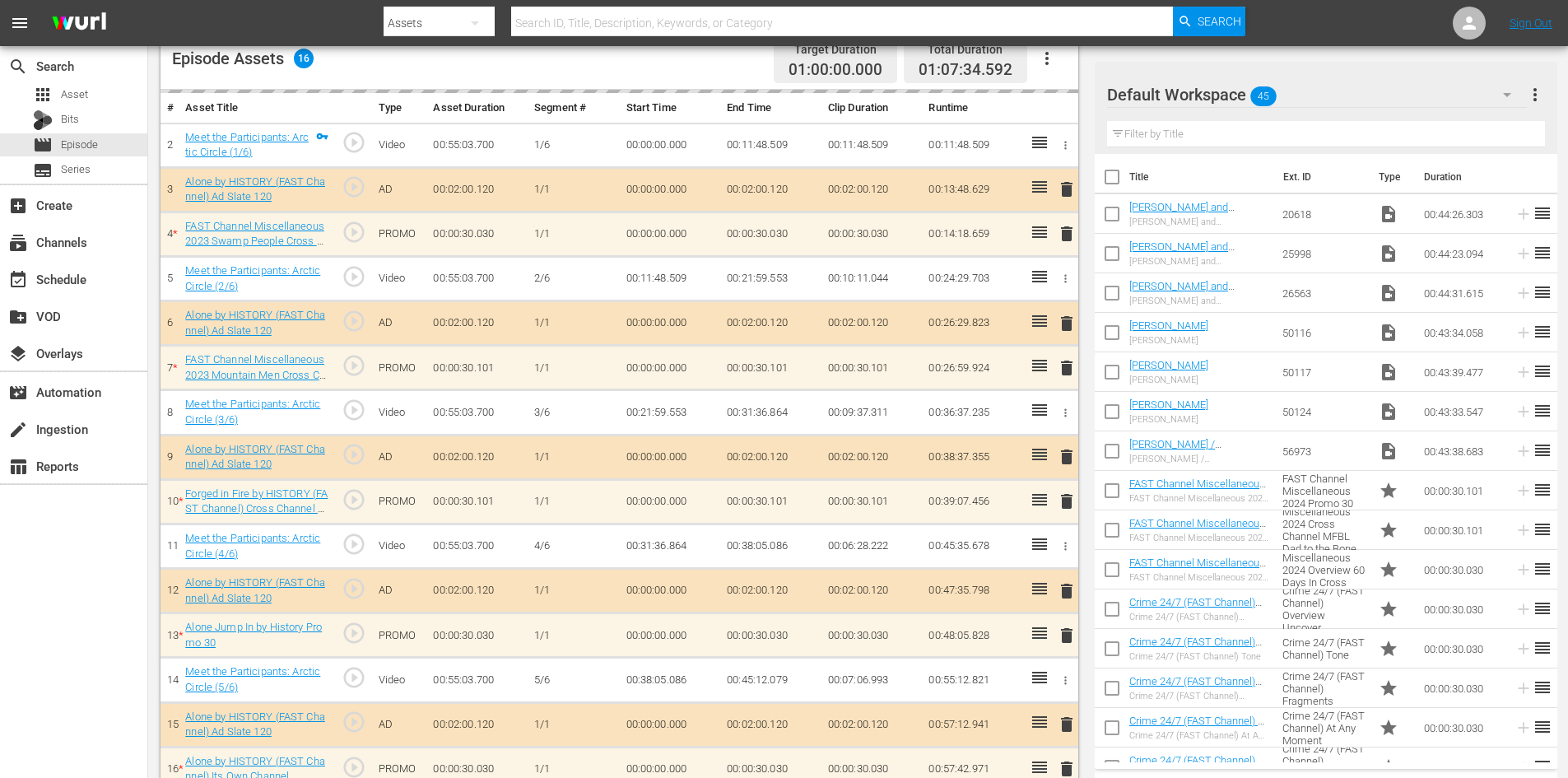
scroll to position [521, 0]
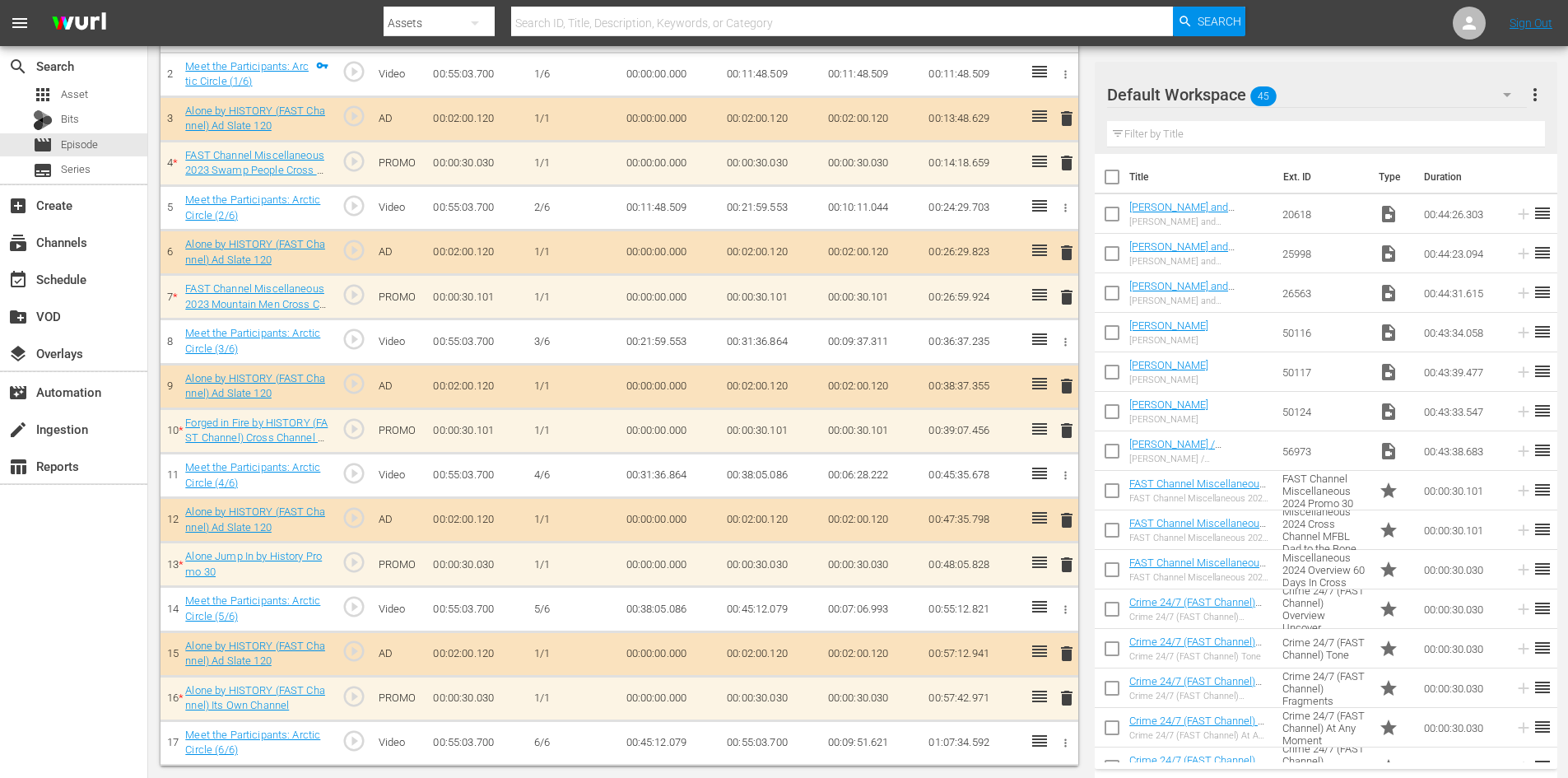
click at [1484, 88] on div "Default Workspace 45" at bounding box center [1317, 94] width 420 height 46
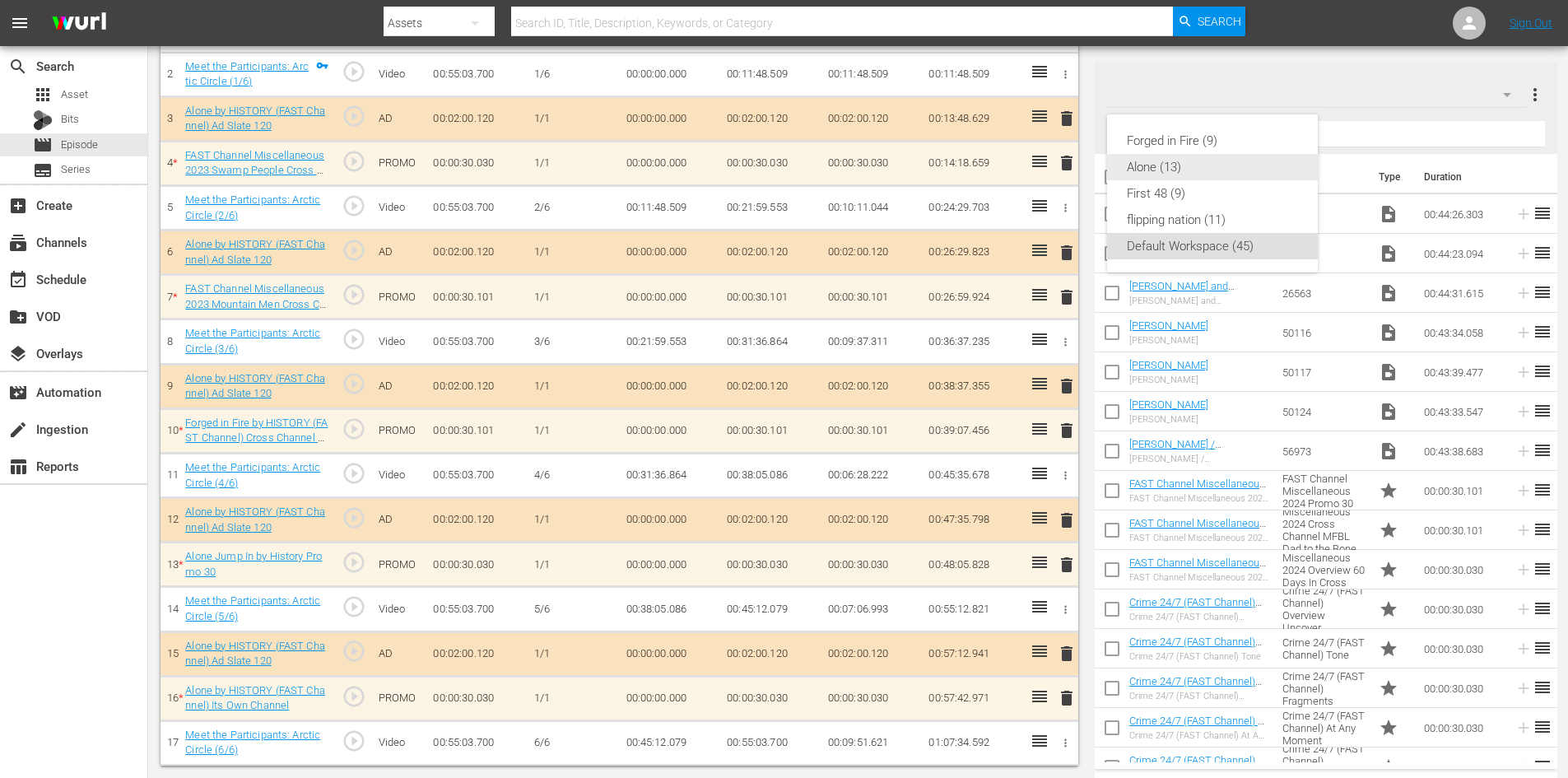
click at [1176, 169] on div "Alone (13)" at bounding box center [1212, 166] width 171 height 26
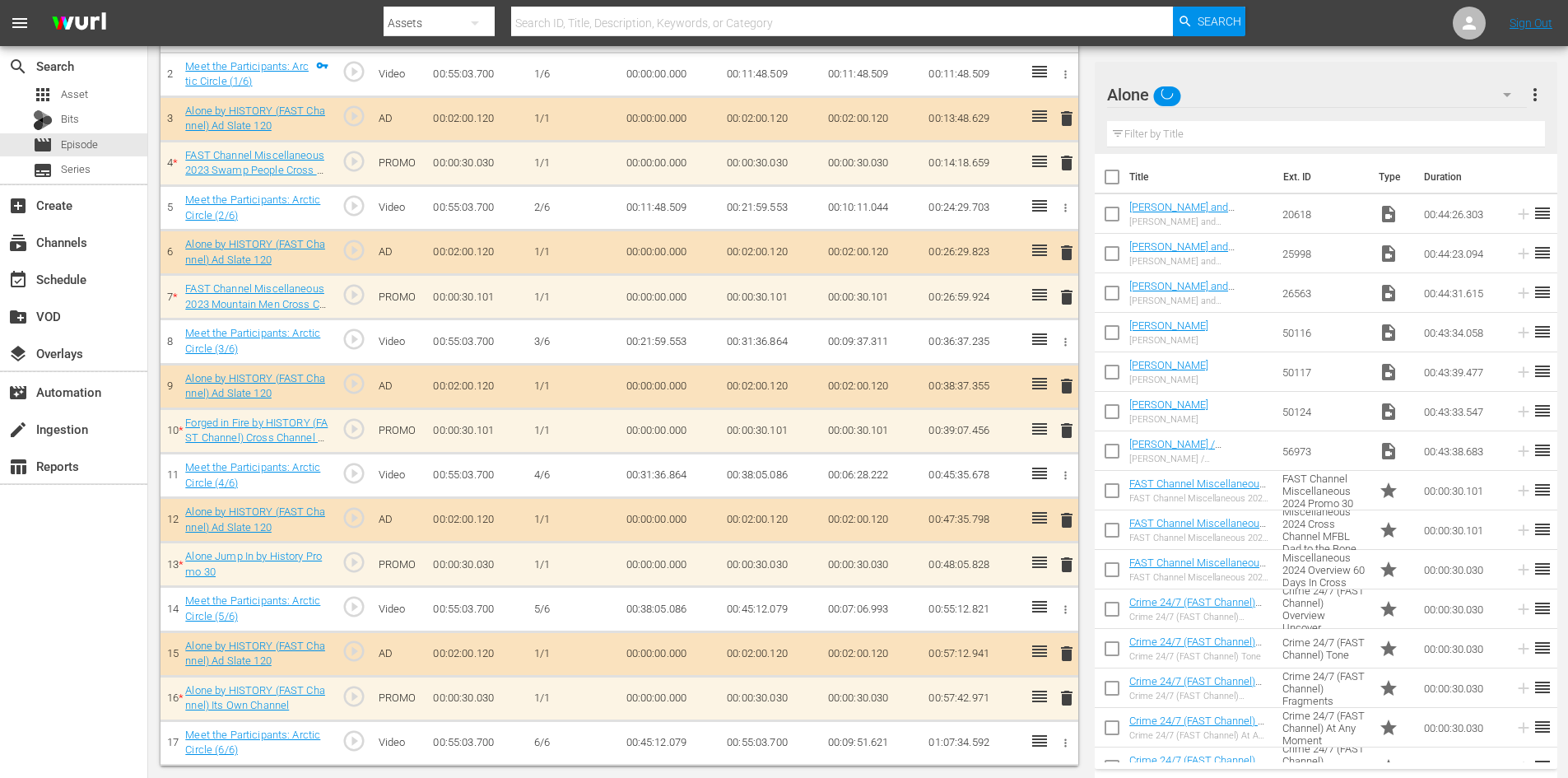
click at [1067, 160] on div "delete" at bounding box center [1064, 163] width 14 height 24
click at [1066, 161] on div "delete" at bounding box center [1064, 163] width 14 height 24
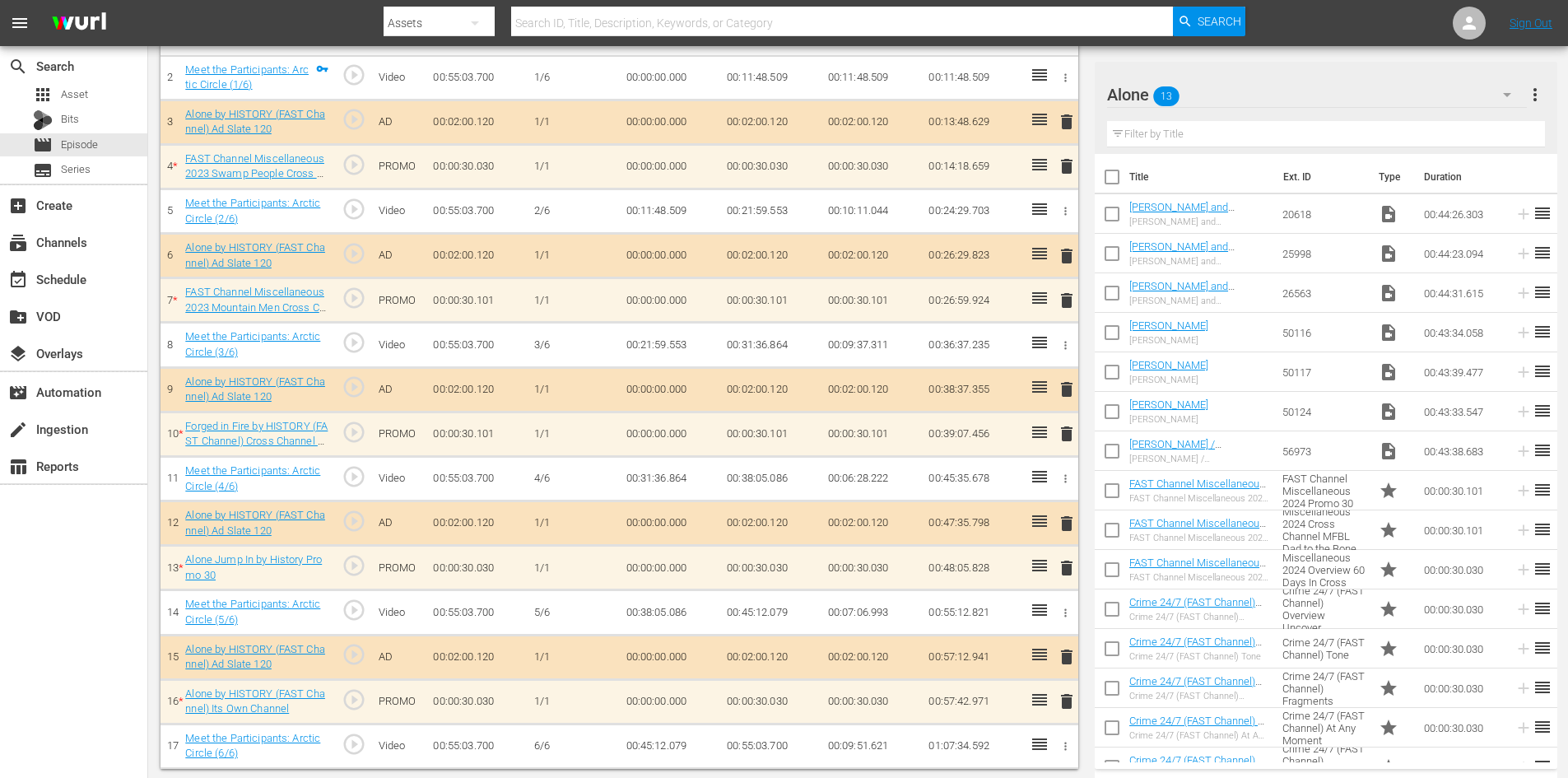
click at [1066, 161] on span "delete" at bounding box center [1066, 166] width 20 height 20
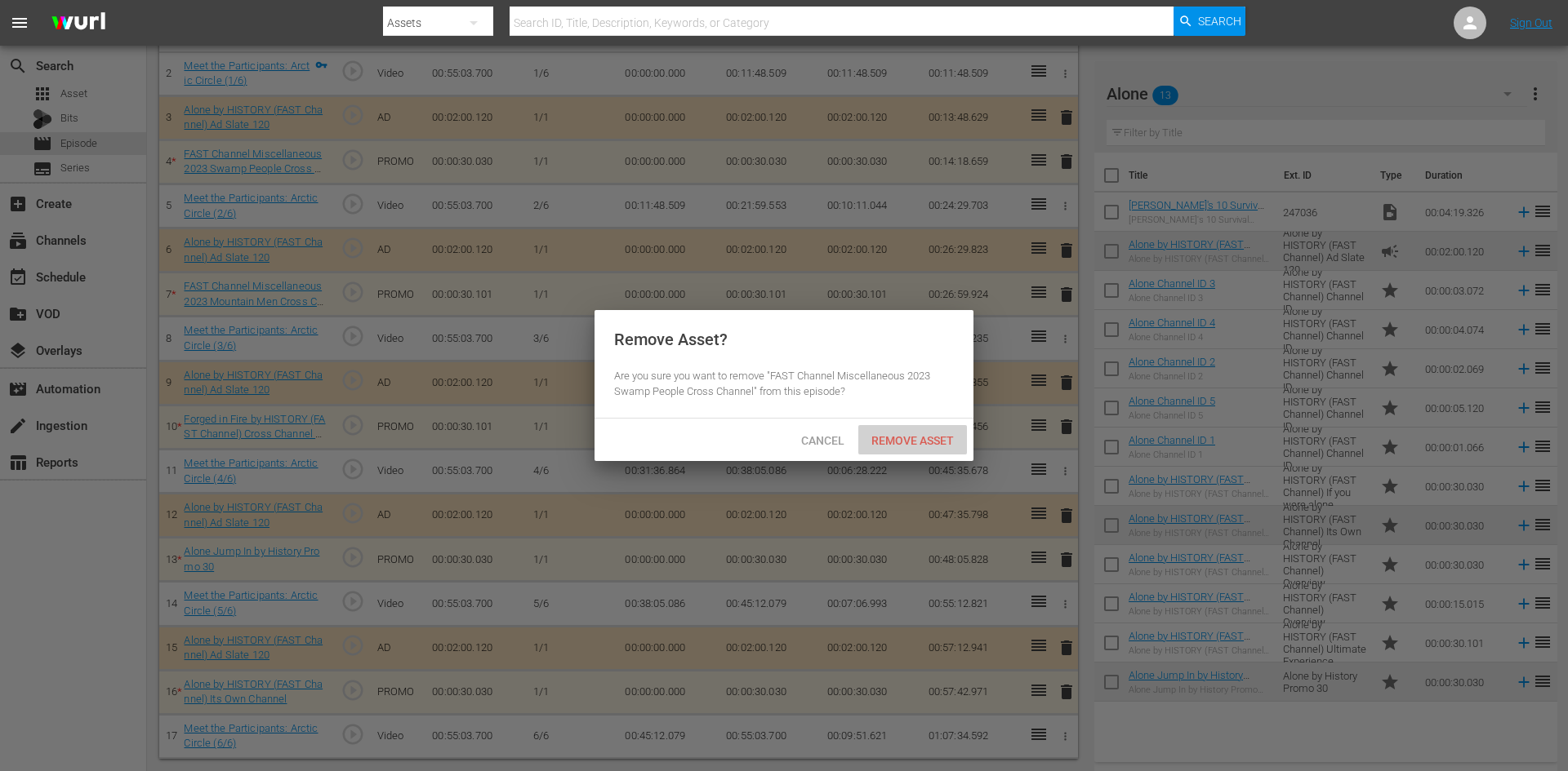
click at [936, 439] on span "Remove Asset" at bounding box center [912, 441] width 109 height 13
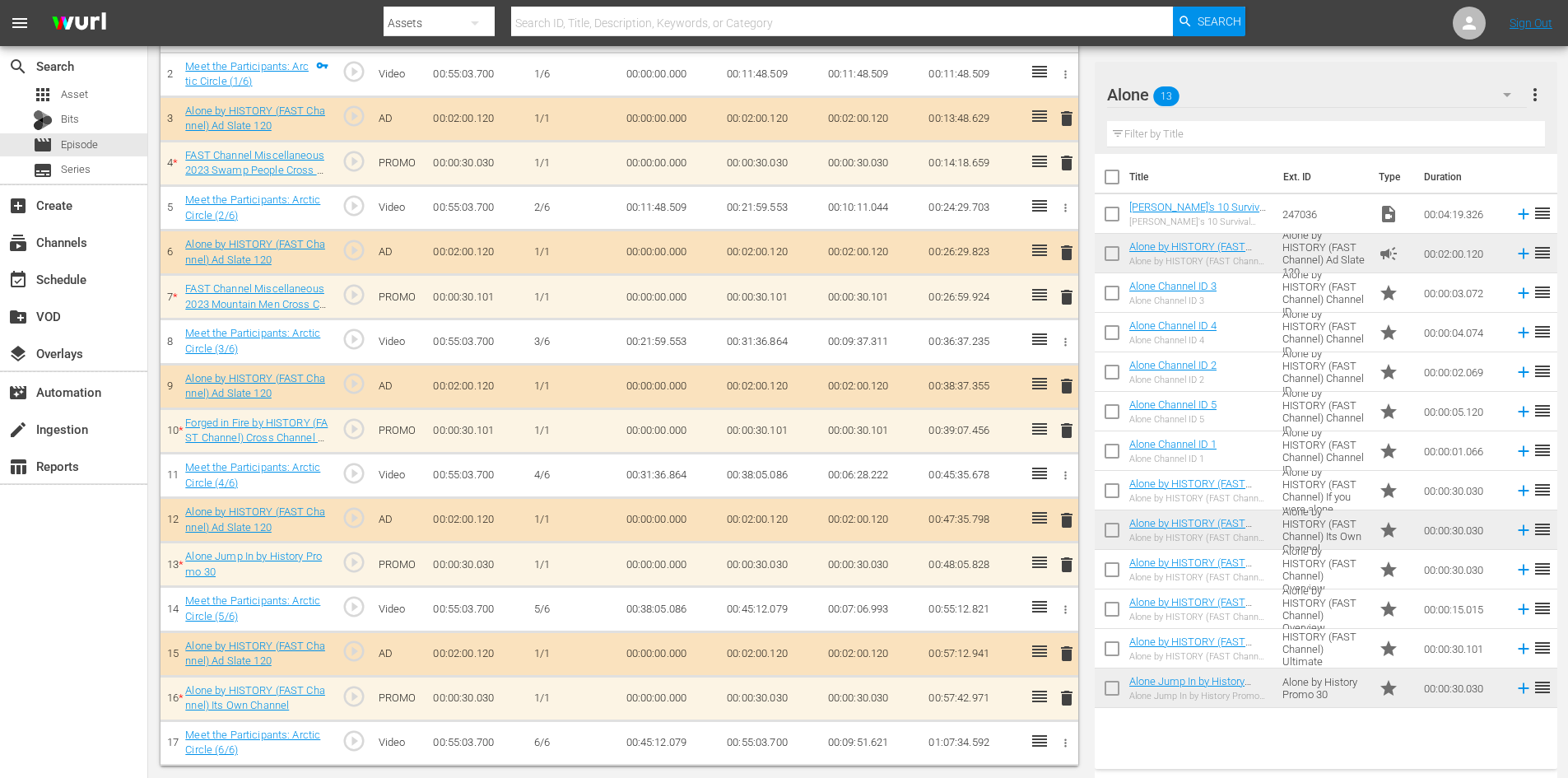
click at [1072, 291] on span "delete" at bounding box center [1066, 296] width 20 height 20
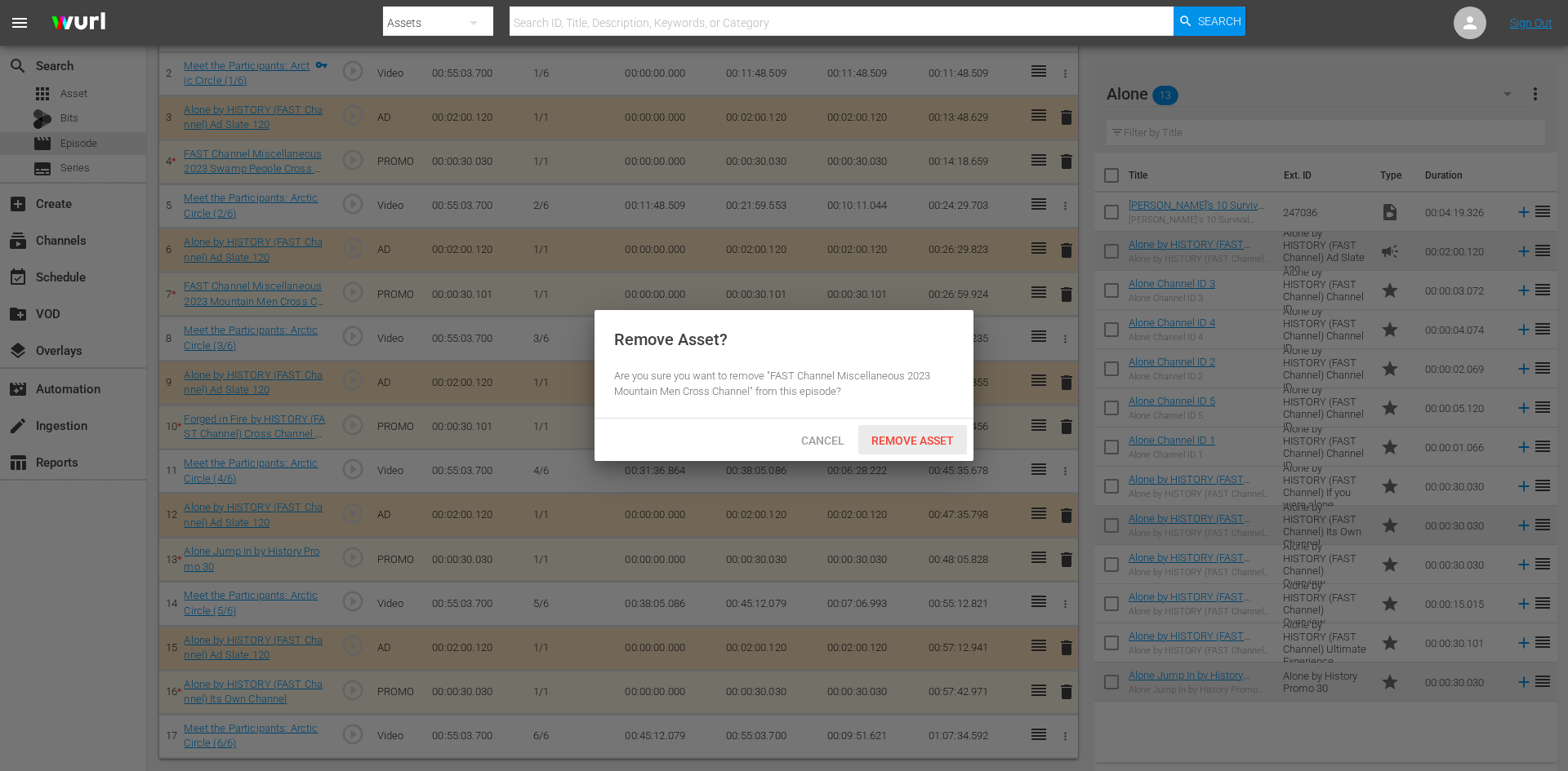
click at [910, 435] on span "Remove Asset" at bounding box center [912, 441] width 109 height 13
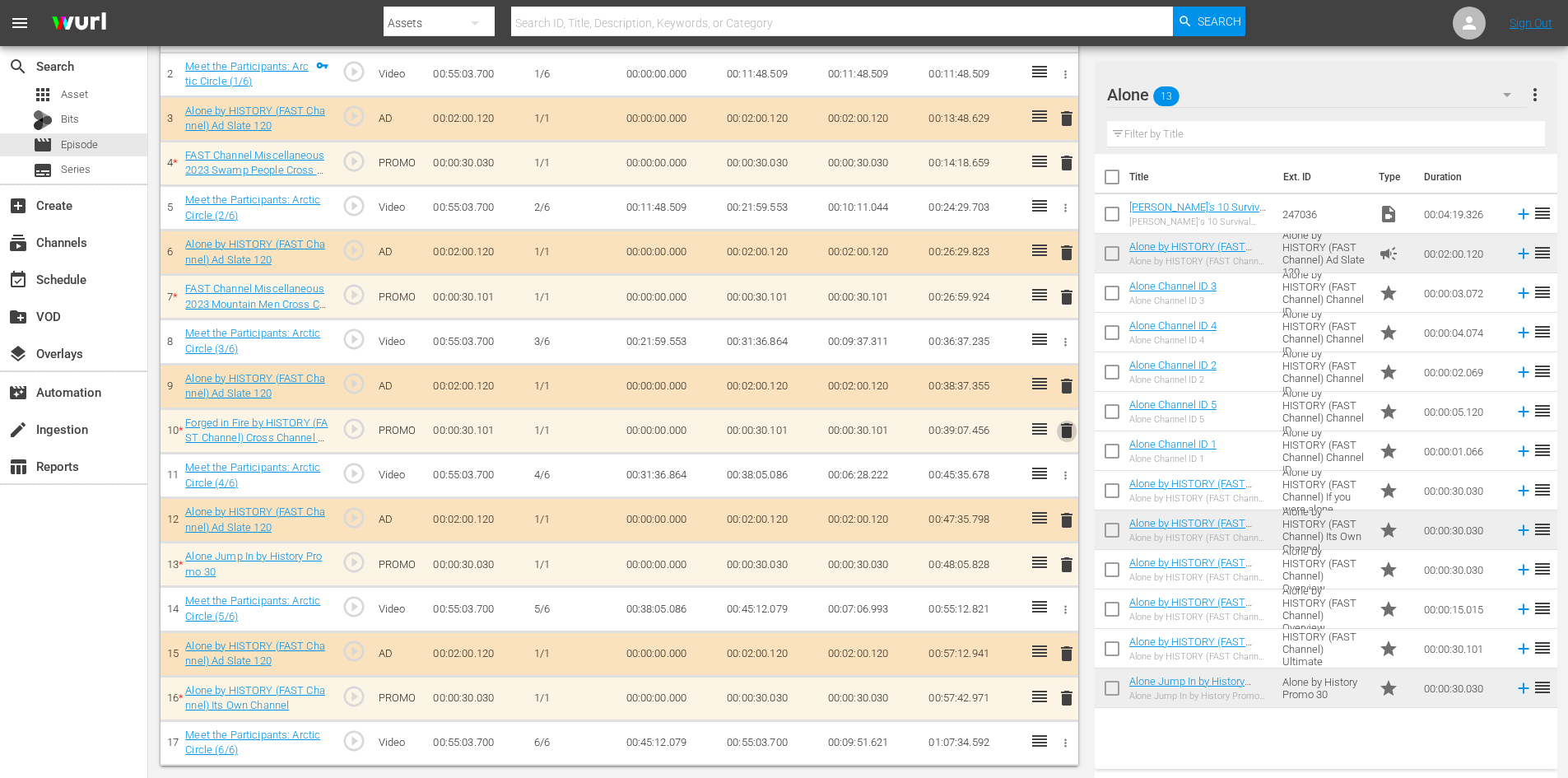
click at [1074, 426] on span "delete" at bounding box center [1066, 431] width 20 height 20
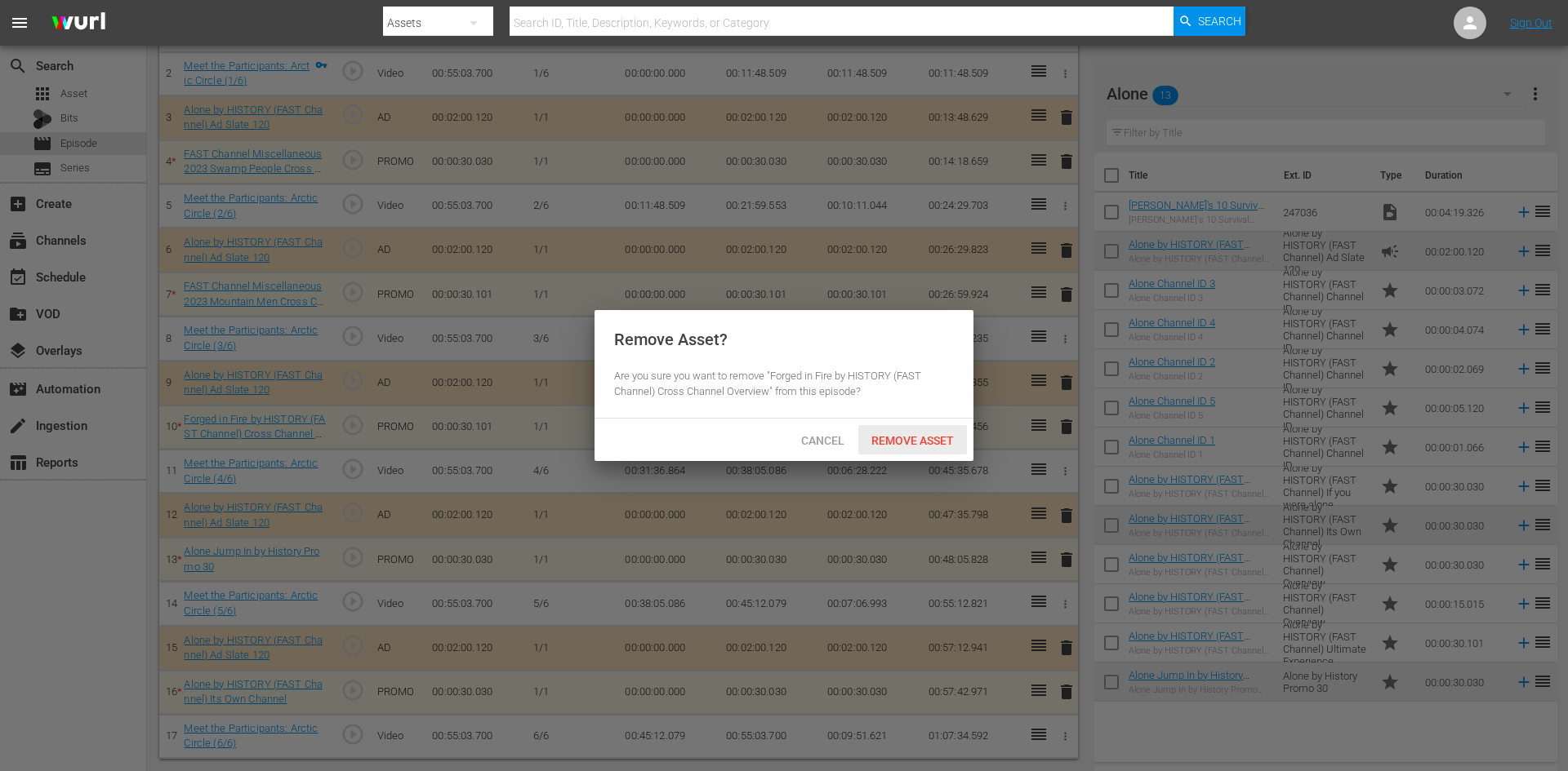
click at [933, 438] on span "Remove Asset" at bounding box center [912, 441] width 109 height 13
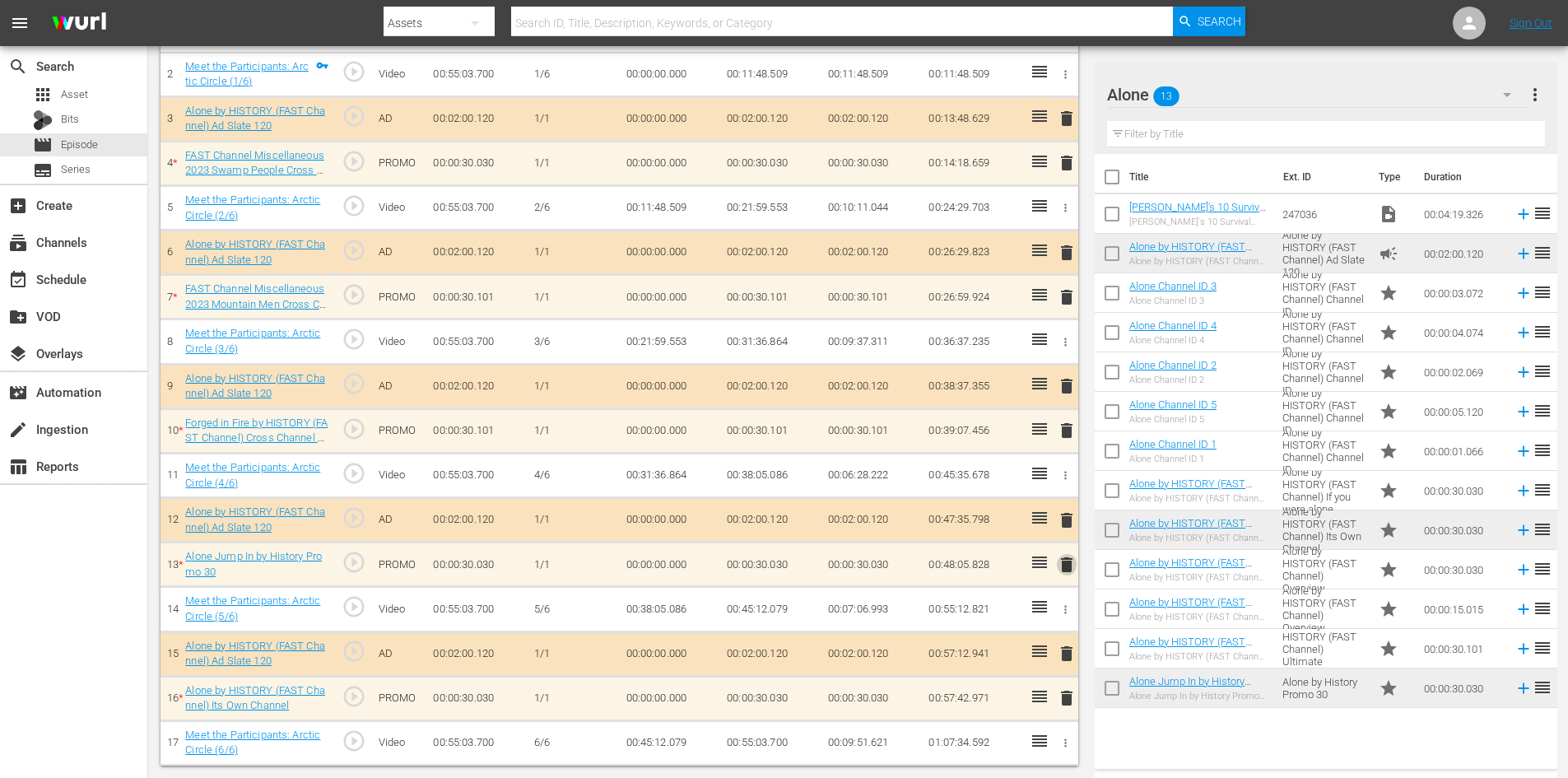
click at [1065, 562] on span "delete" at bounding box center [1066, 565] width 20 height 20
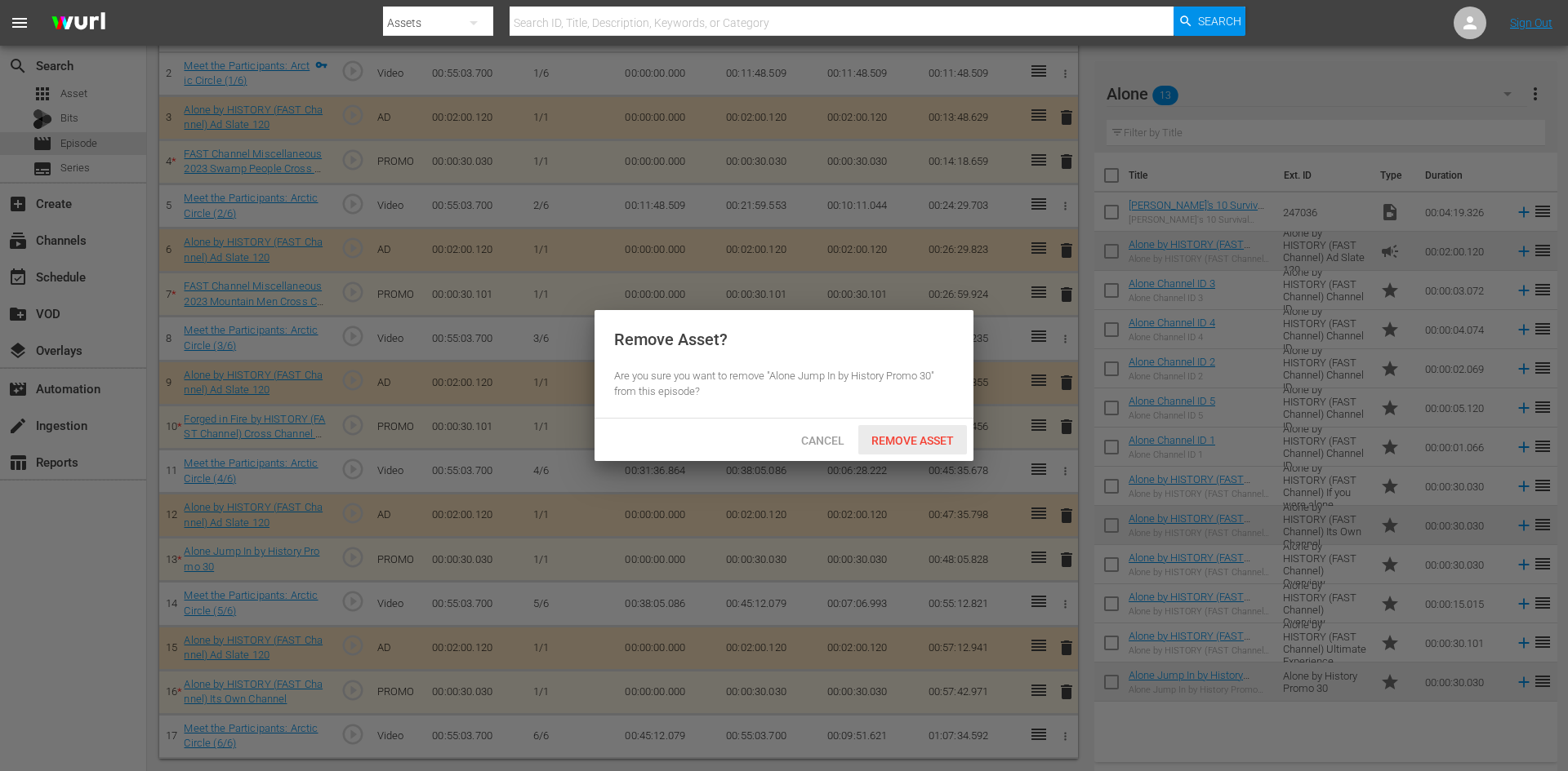
click at [917, 434] on span "Remove Asset" at bounding box center [912, 441] width 109 height 13
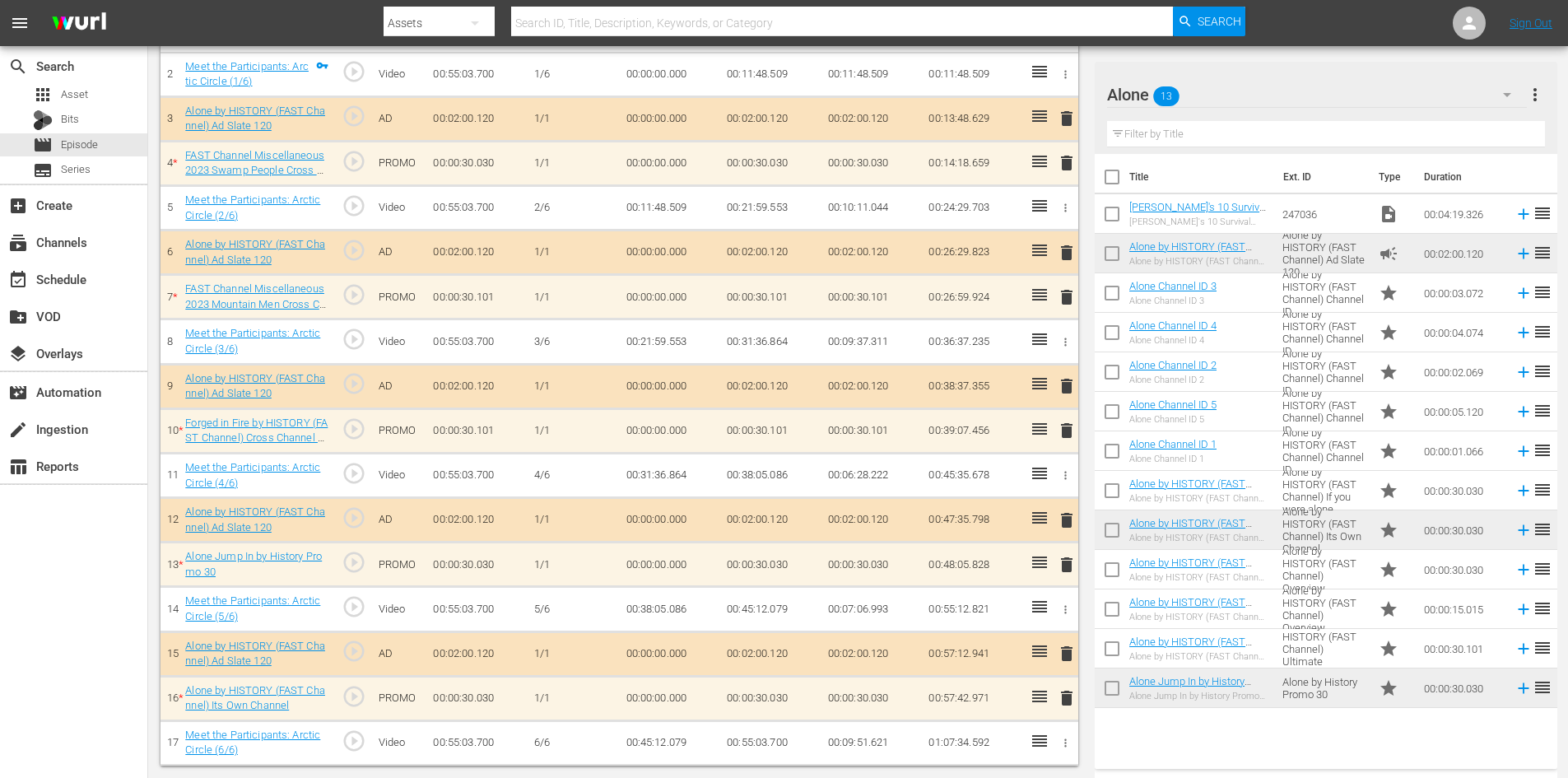
click at [1072, 696] on span "delete" at bounding box center [1066, 698] width 20 height 20
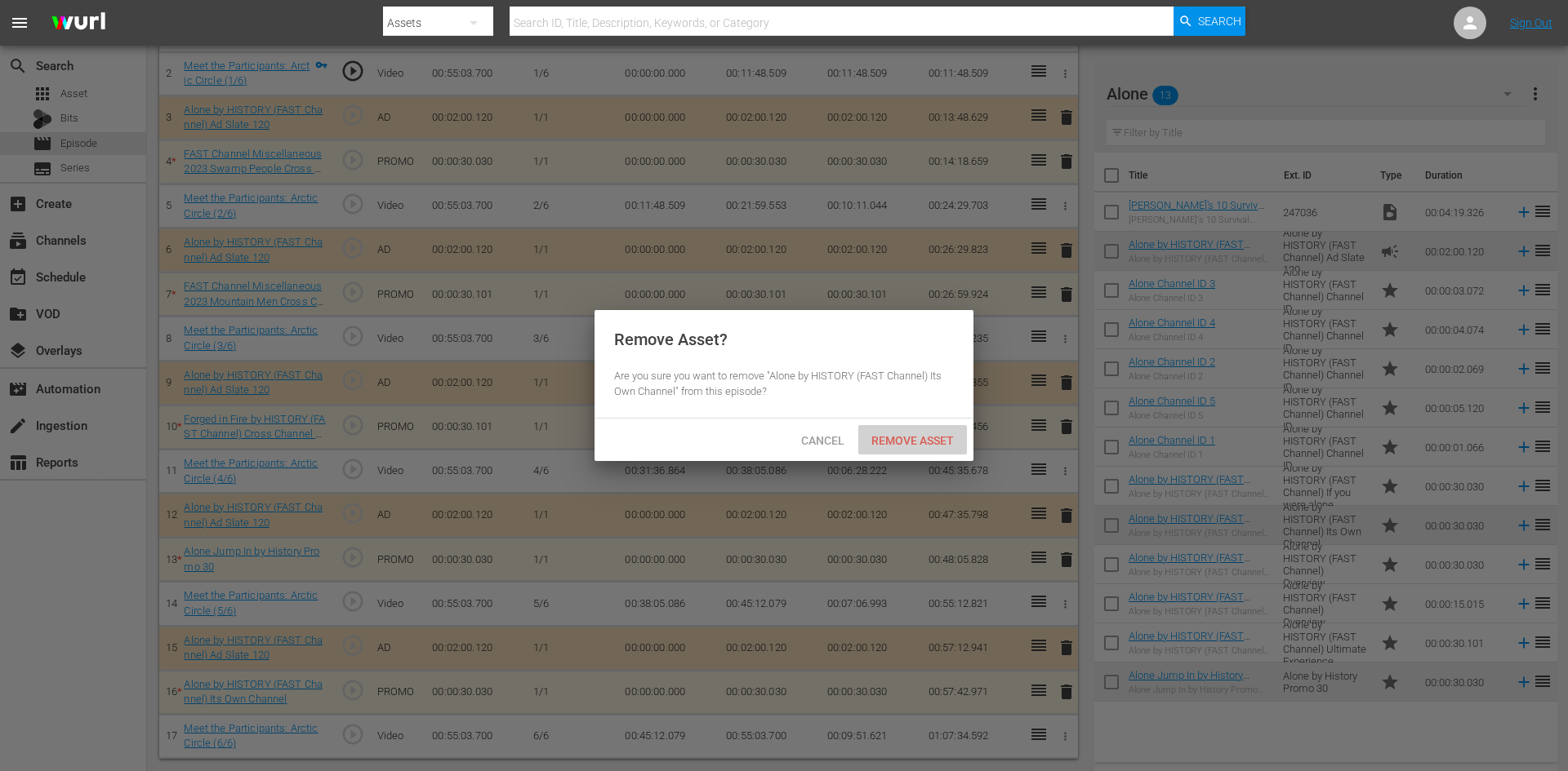
click at [894, 435] on span "Remove Asset" at bounding box center [912, 441] width 109 height 13
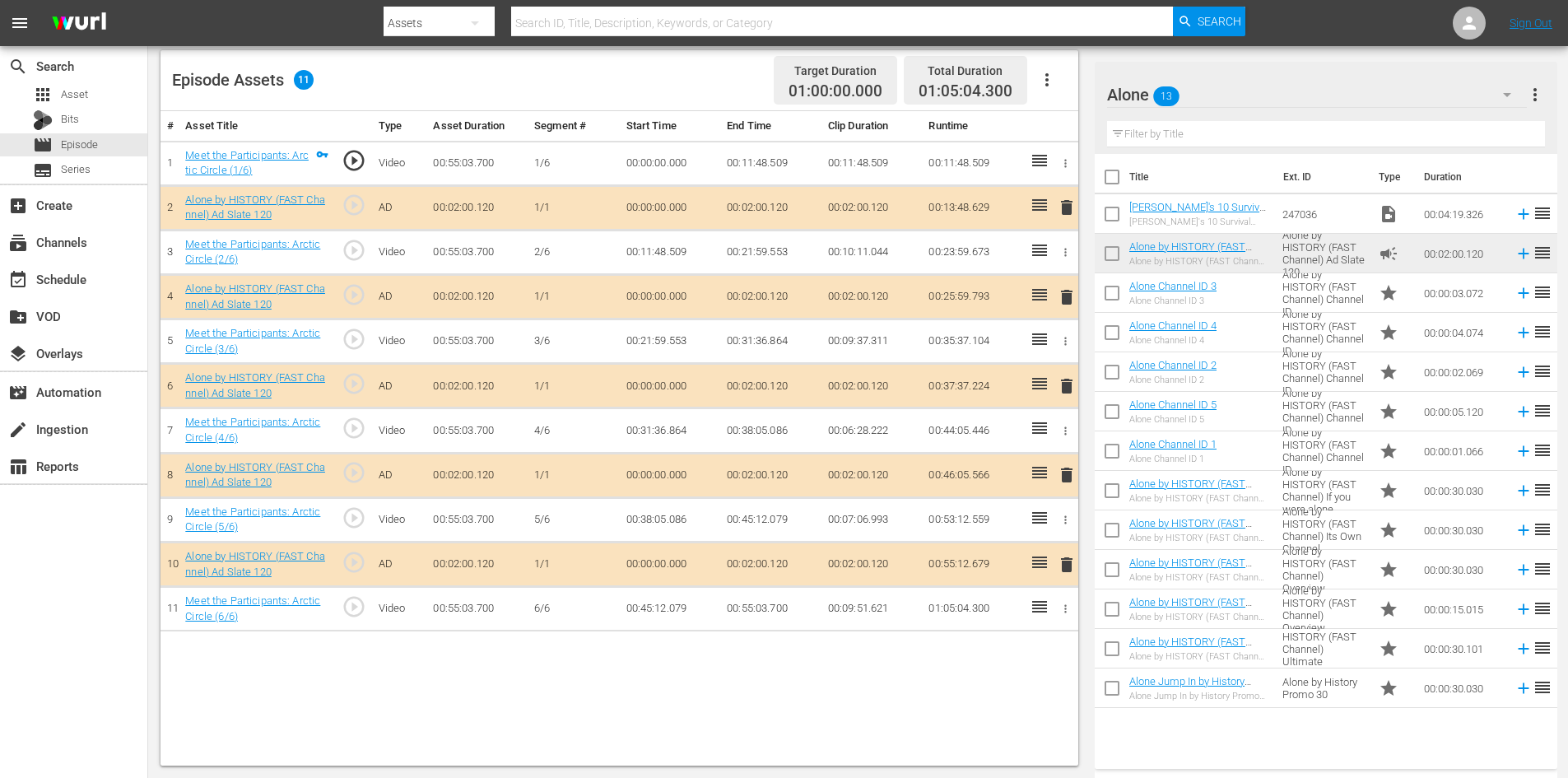
scroll to position [429, 0]
click at [1065, 472] on span "delete" at bounding box center [1066, 475] width 20 height 20
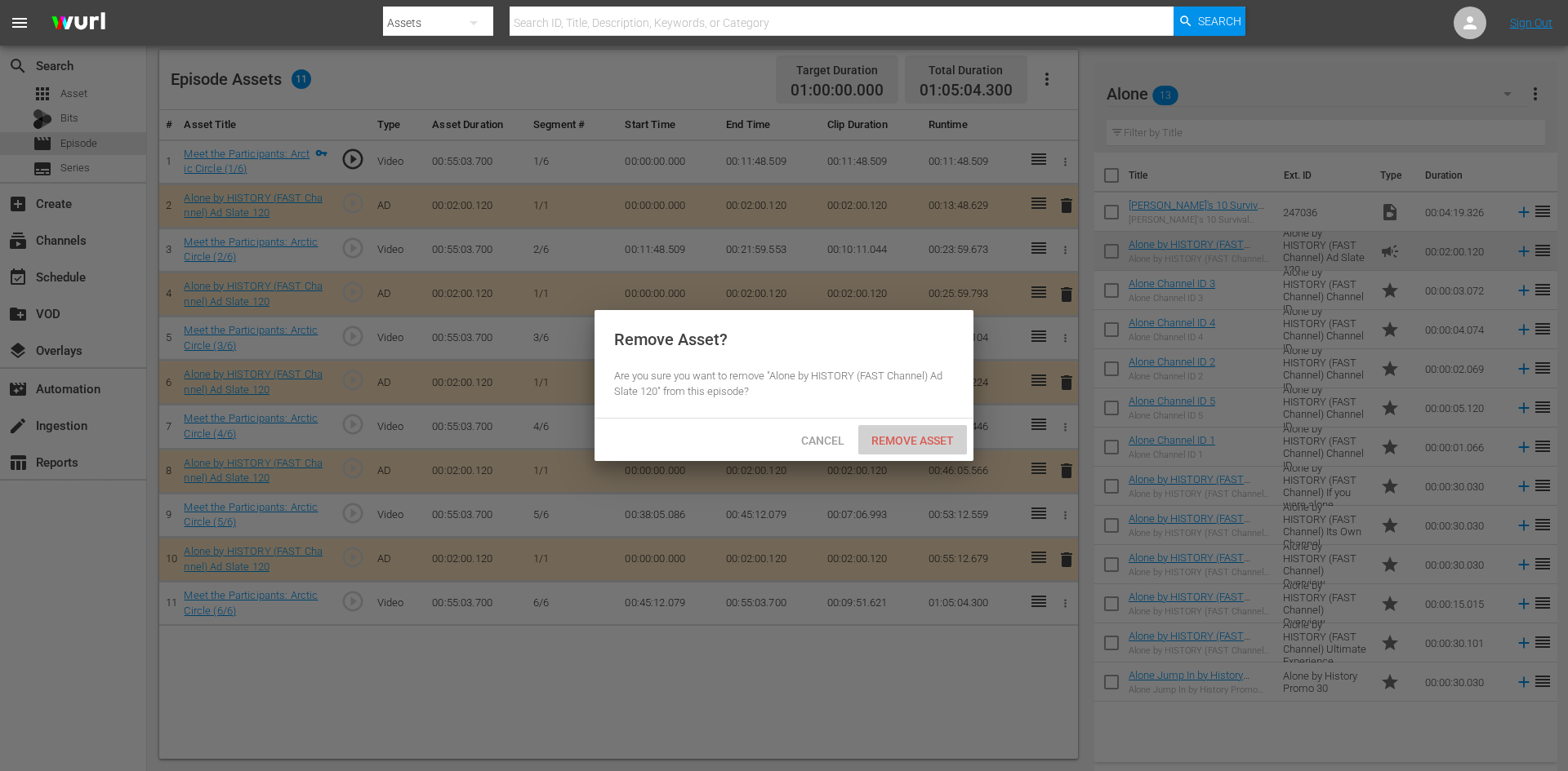
click at [920, 437] on span "Remove Asset" at bounding box center [912, 441] width 109 height 13
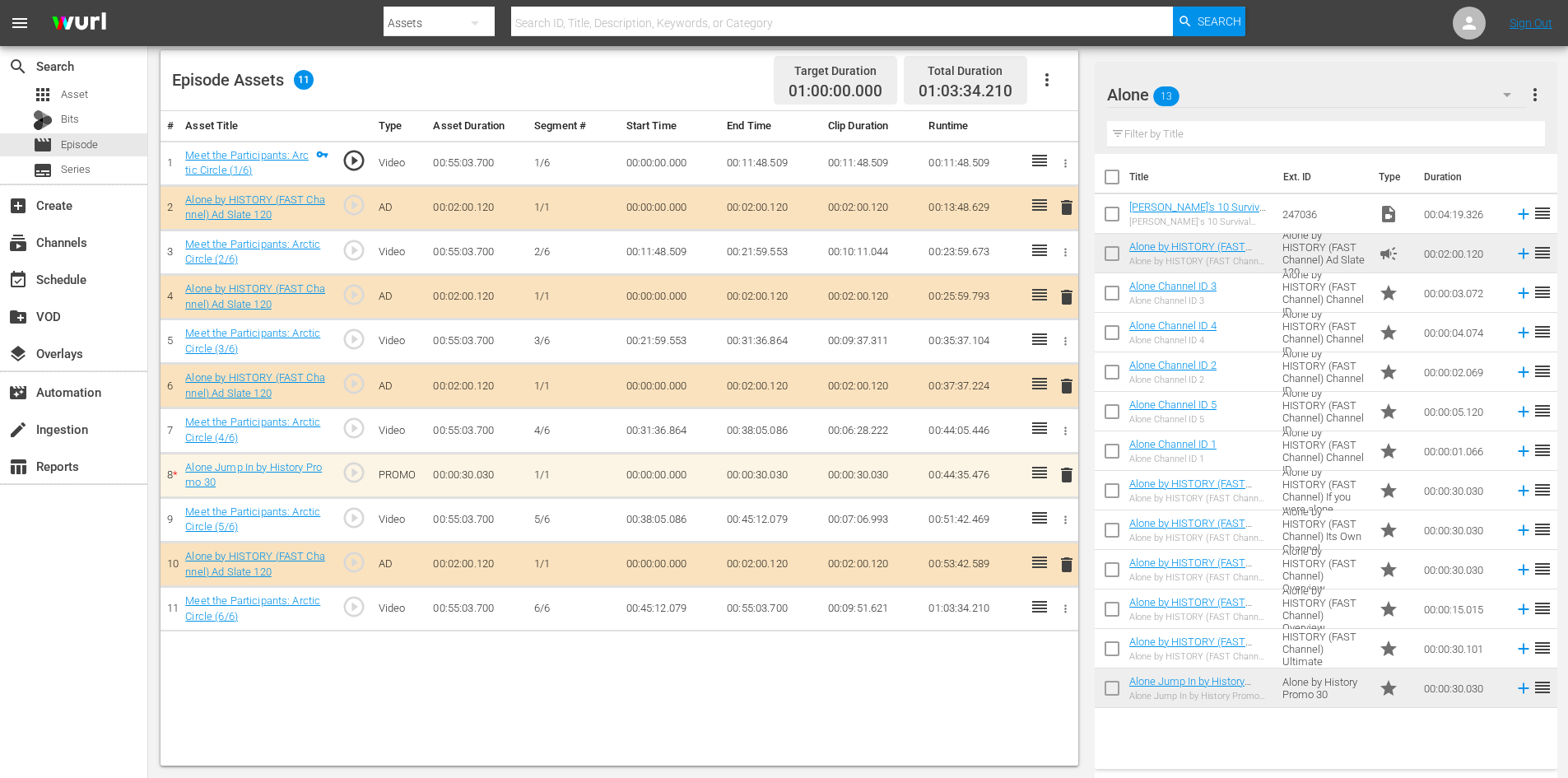
click at [1064, 475] on span "delete" at bounding box center [1066, 475] width 20 height 20
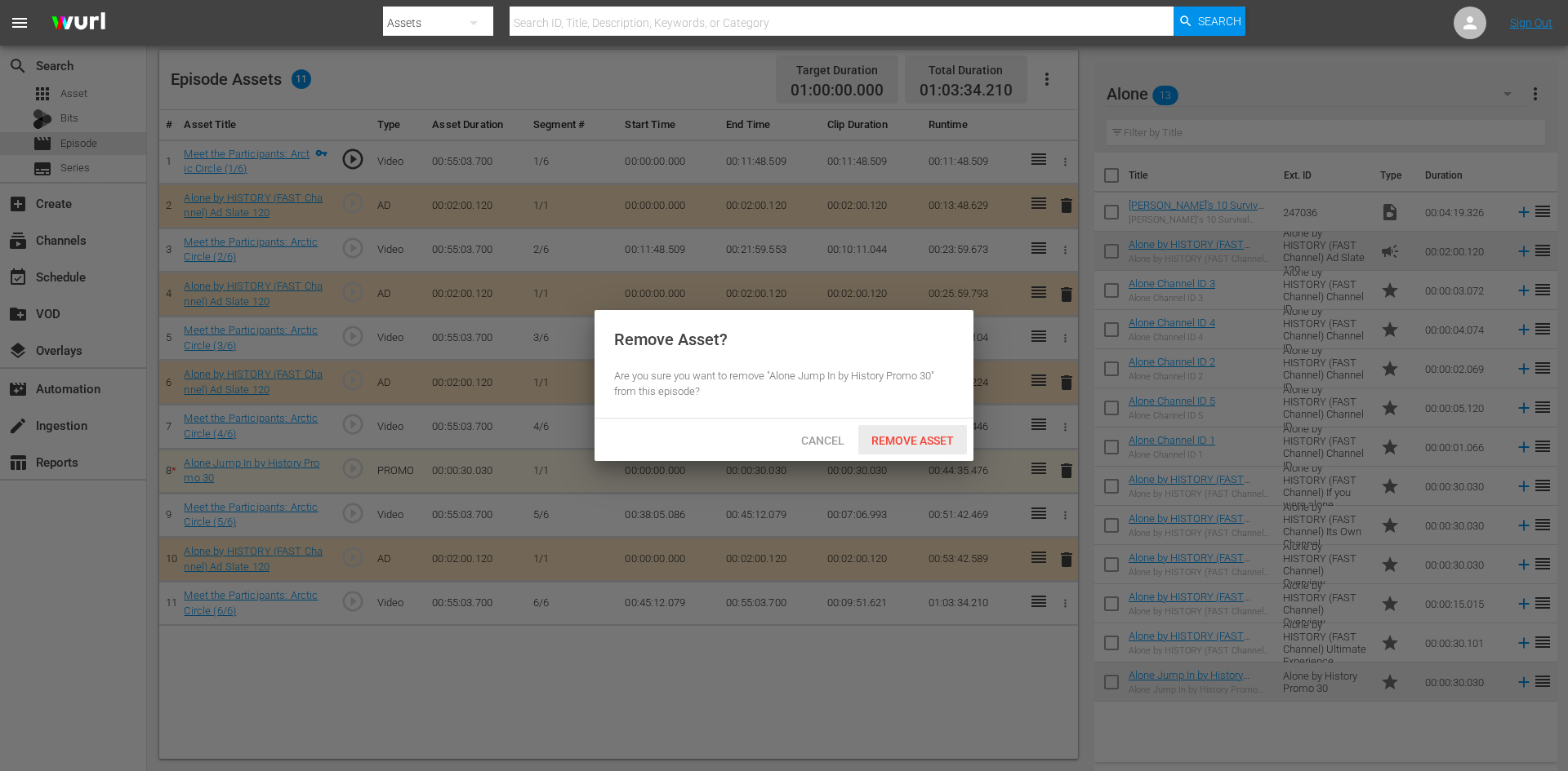
click at [878, 439] on span "Remove Asset" at bounding box center [912, 441] width 109 height 13
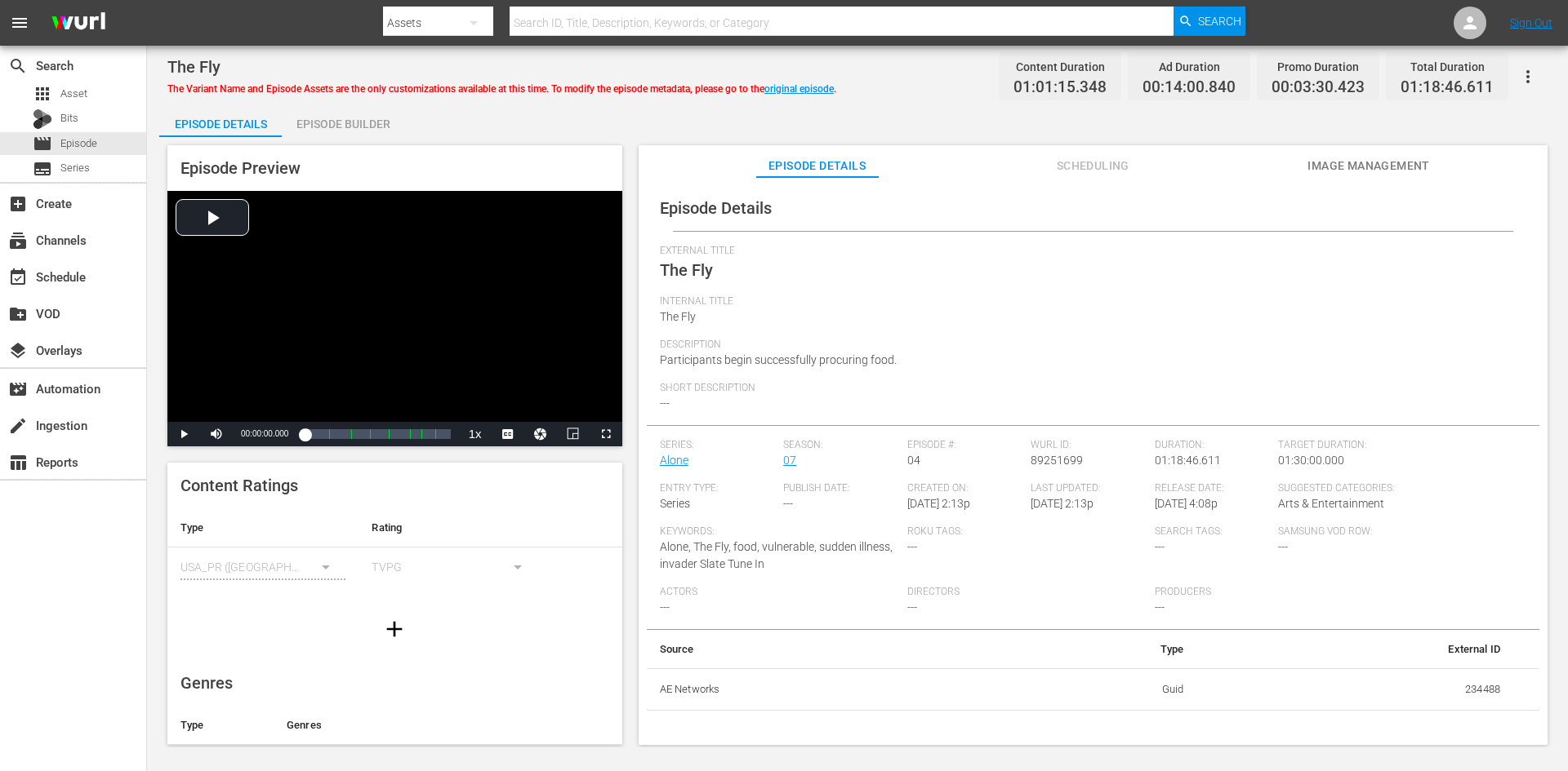
click at [369, 120] on div "Episode Builder" at bounding box center [343, 124] width 122 height 40
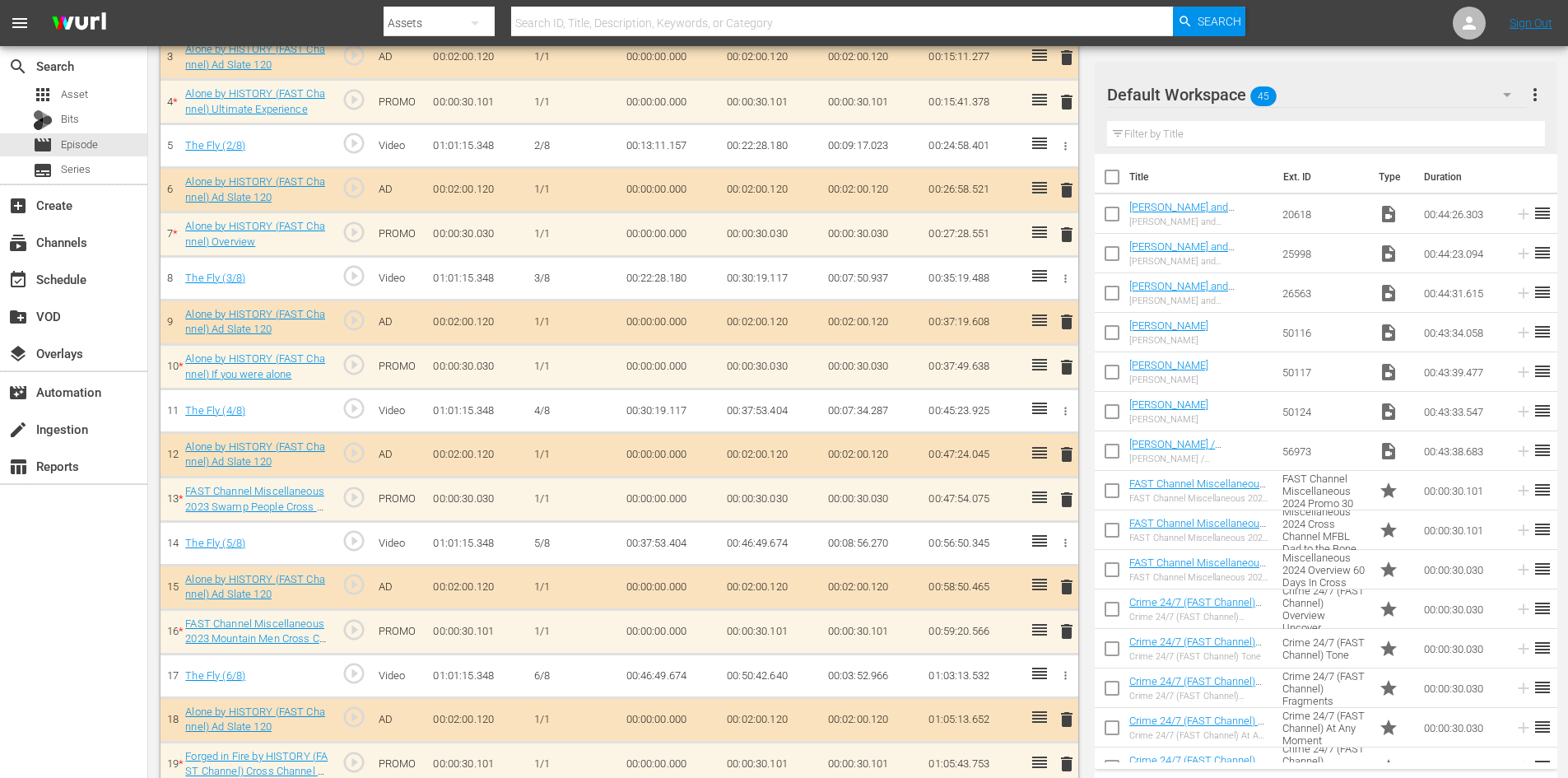
scroll to position [778, 0]
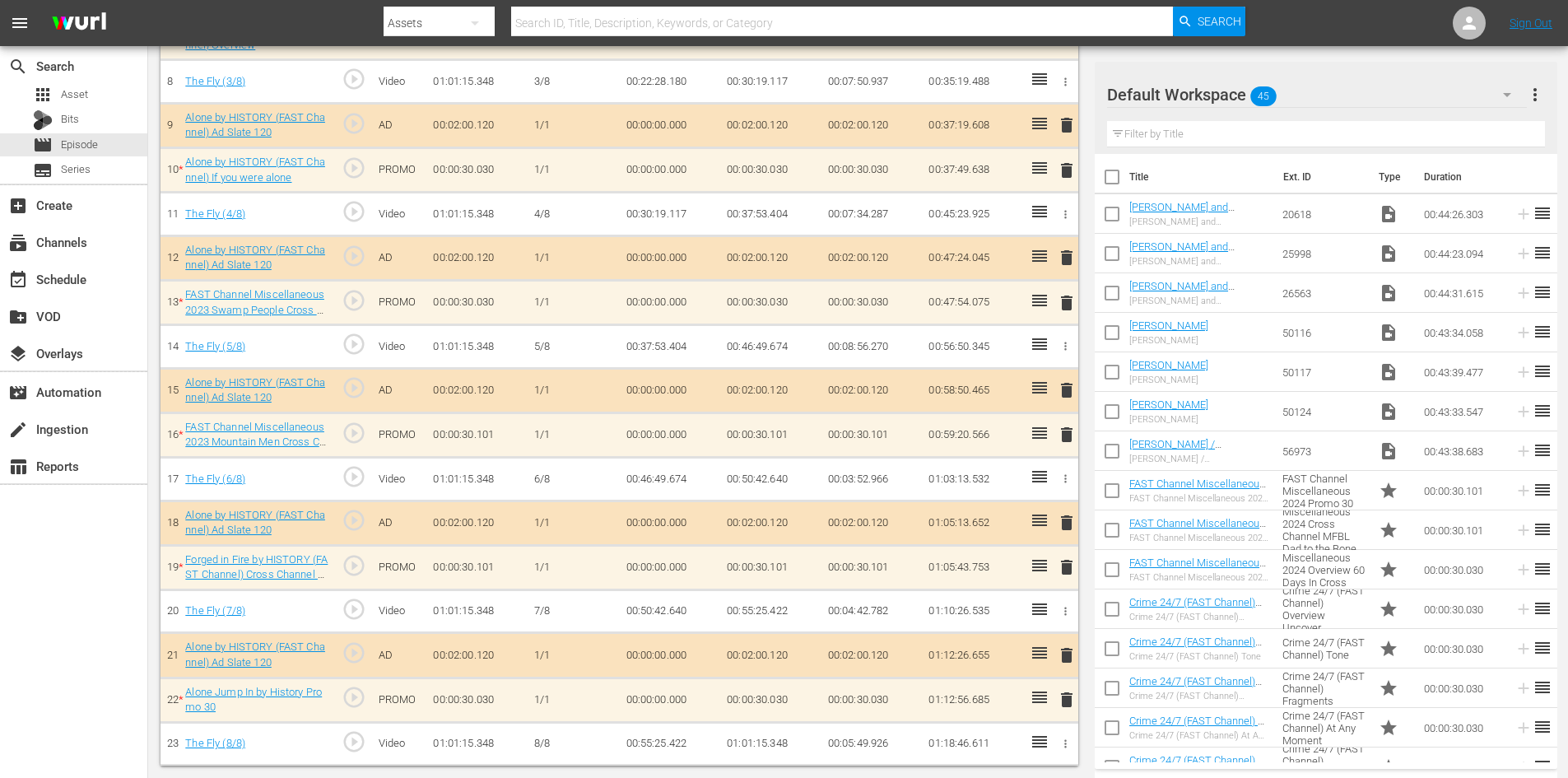
click at [1357, 93] on div "Default Workspace 45" at bounding box center [1317, 94] width 420 height 46
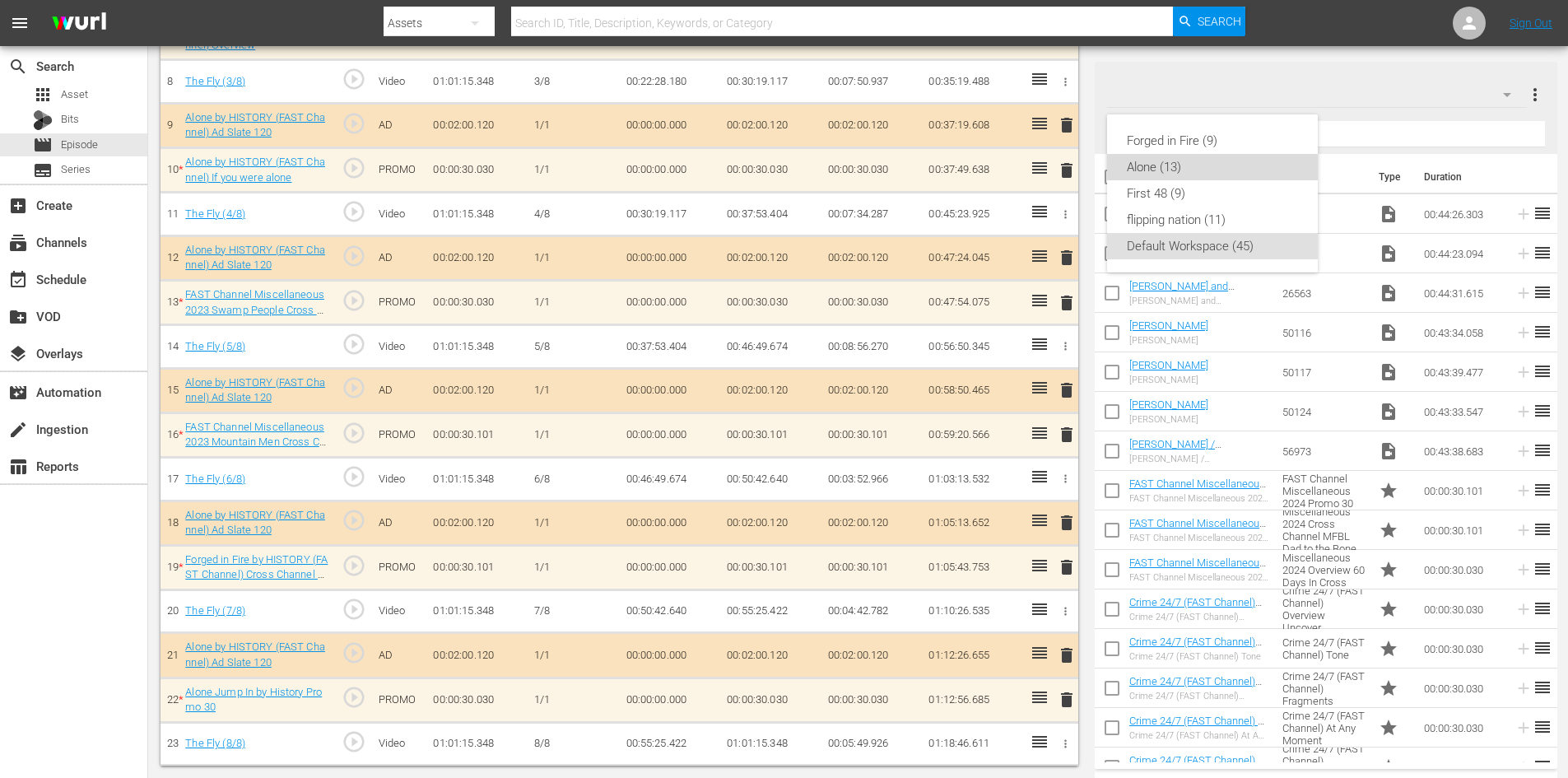
click at [1217, 169] on div "Alone (13)" at bounding box center [1212, 166] width 171 height 26
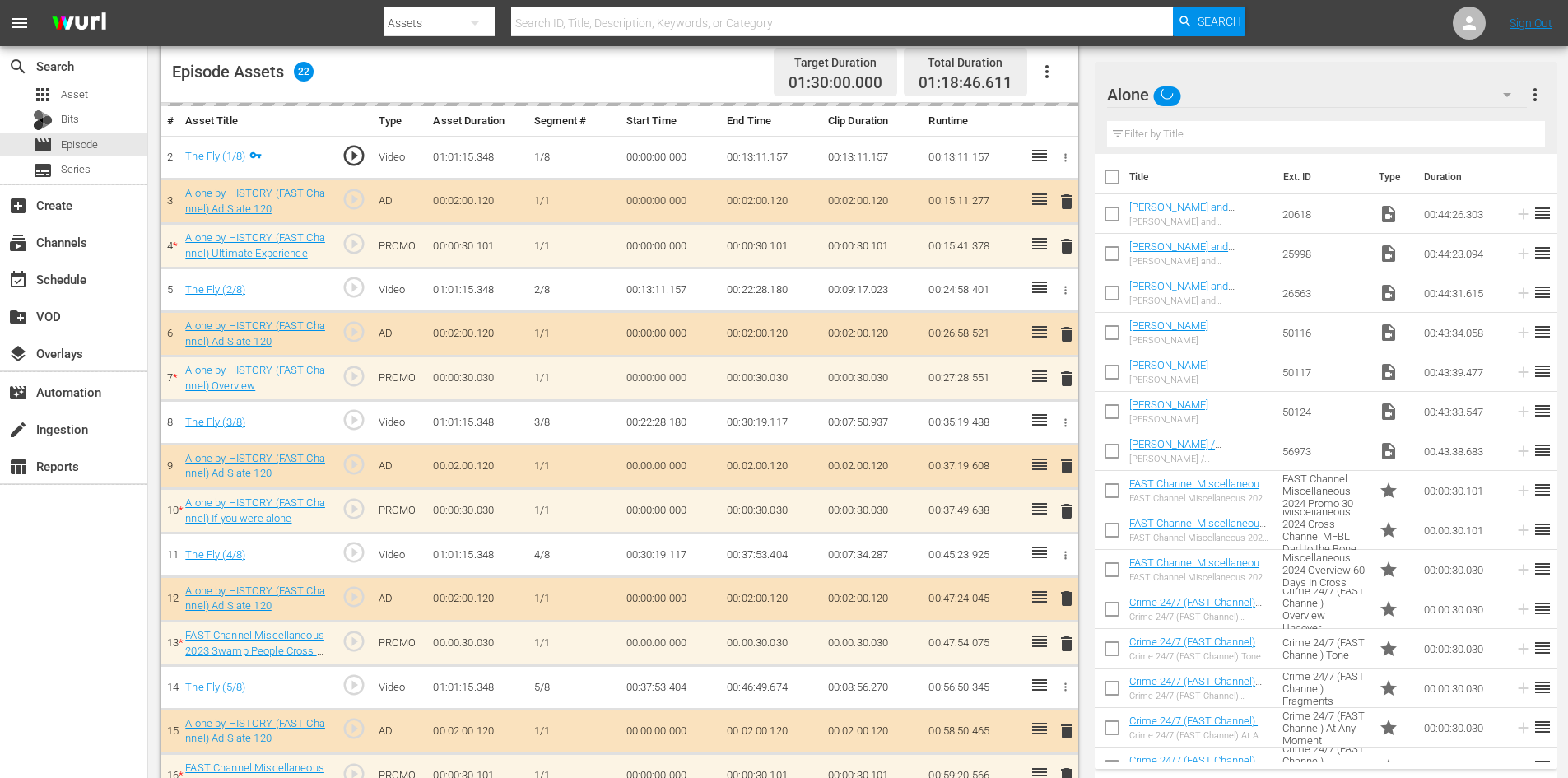
scroll to position [448, 0]
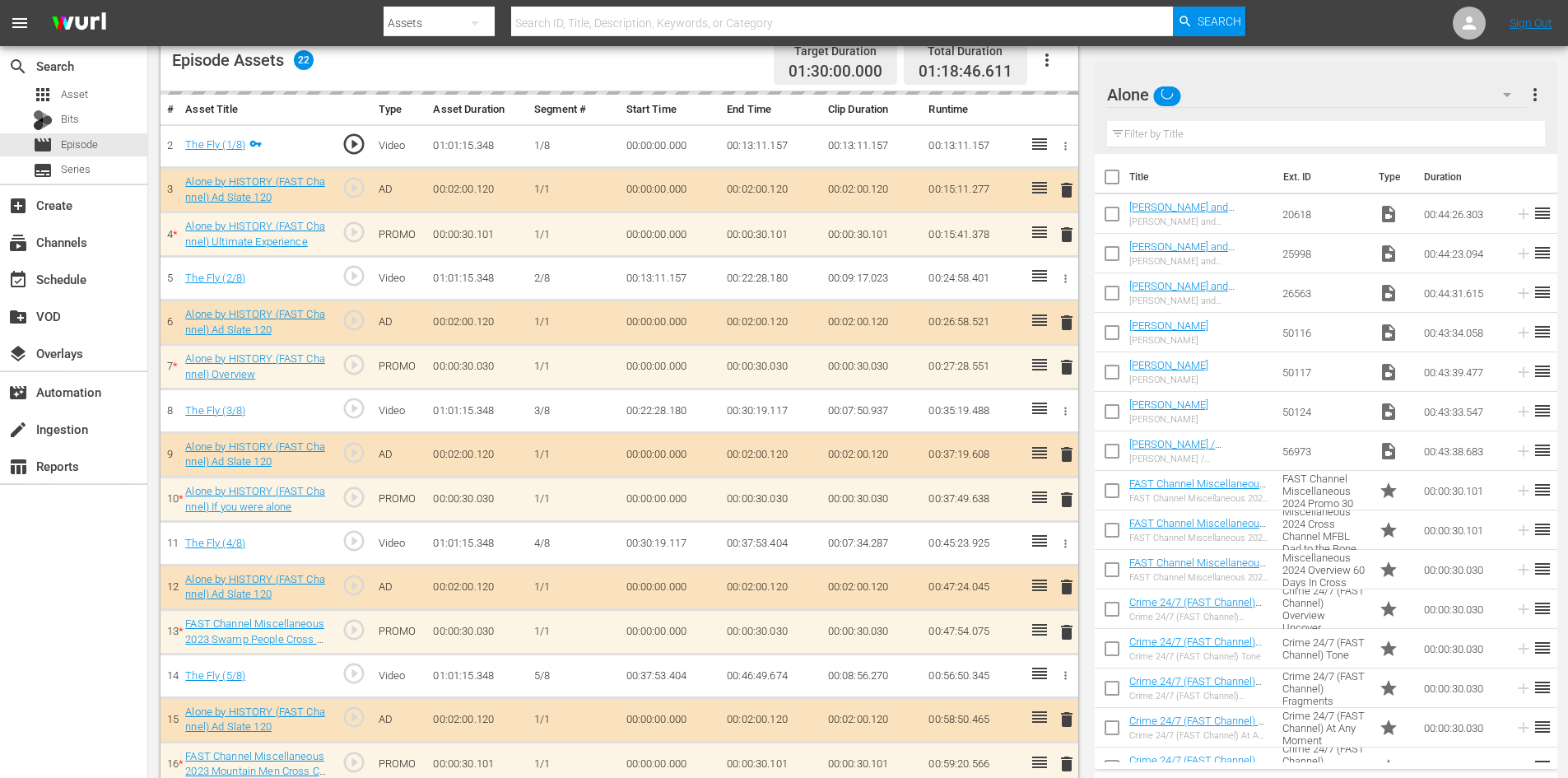
click at [1063, 228] on div "delete" at bounding box center [1064, 234] width 14 height 24
click at [1064, 235] on div "delete" at bounding box center [1064, 234] width 14 height 24
click at [1066, 235] on div "delete" at bounding box center [1064, 234] width 14 height 24
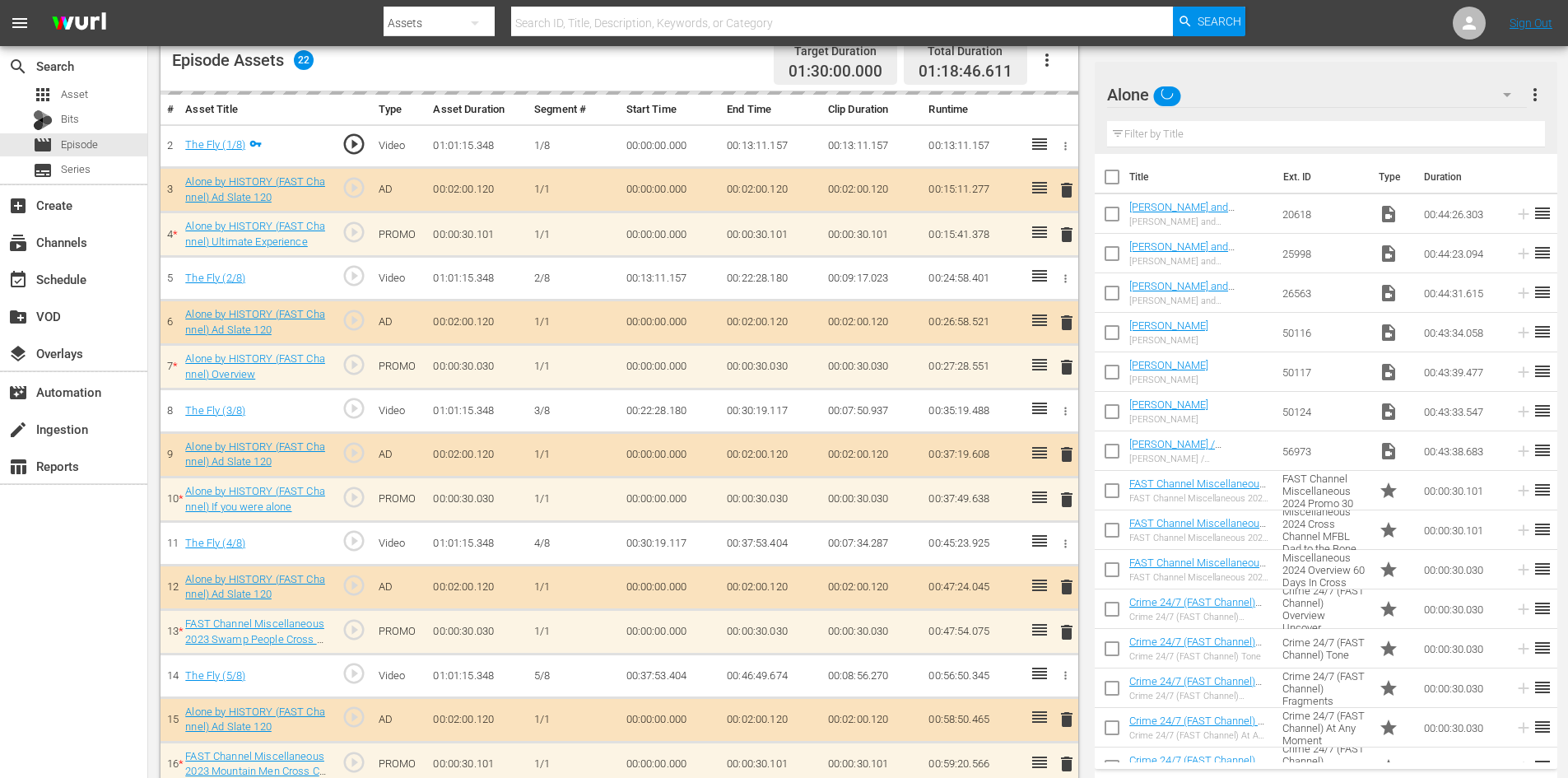
click at [1066, 235] on div "delete" at bounding box center [1064, 234] width 14 height 24
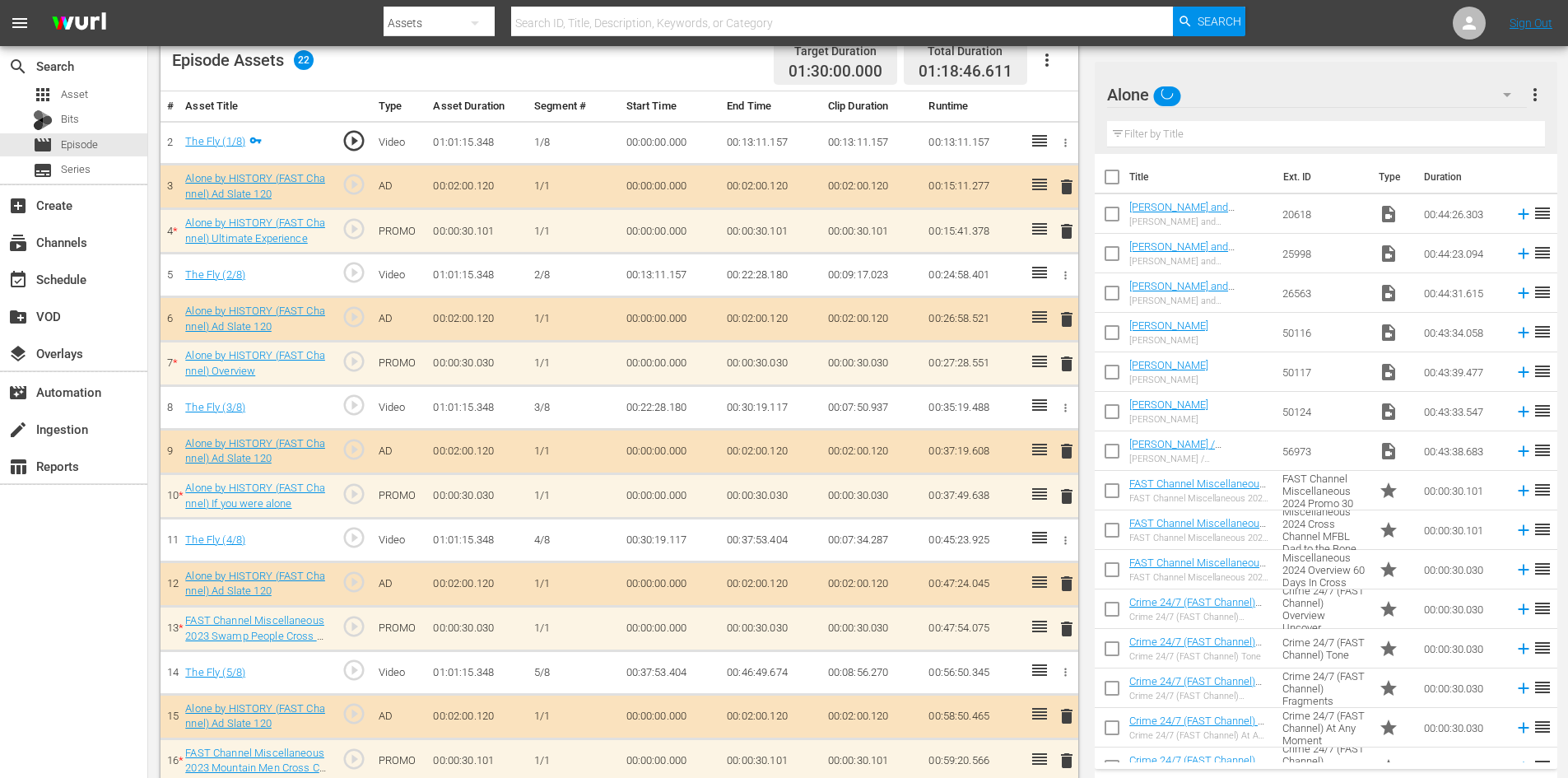
click at [1066, 235] on span "delete" at bounding box center [1066, 231] width 20 height 20
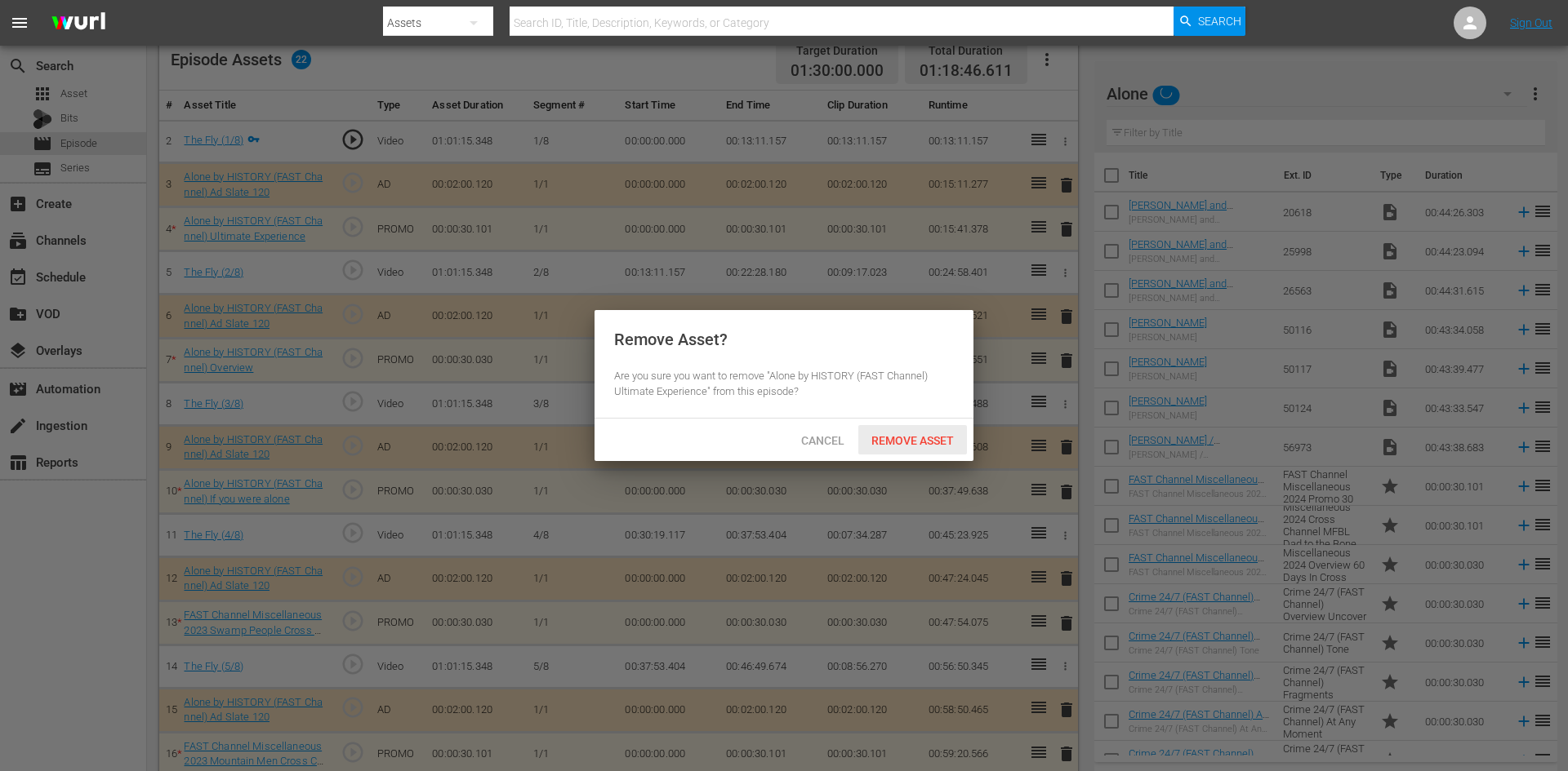
click at [920, 439] on span "Remove Asset" at bounding box center [912, 441] width 109 height 13
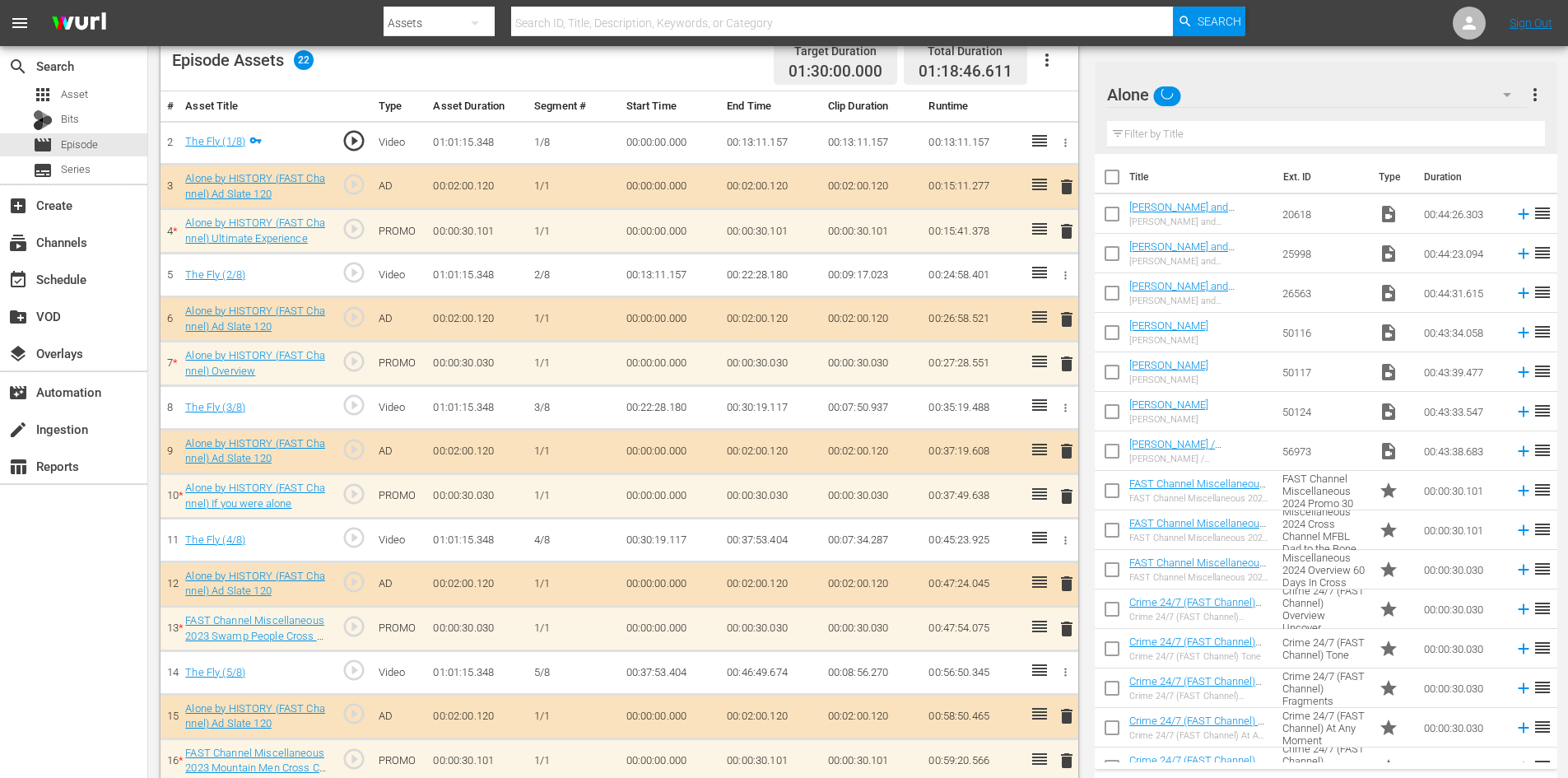
click at [1066, 363] on span "delete" at bounding box center [1066, 364] width 20 height 20
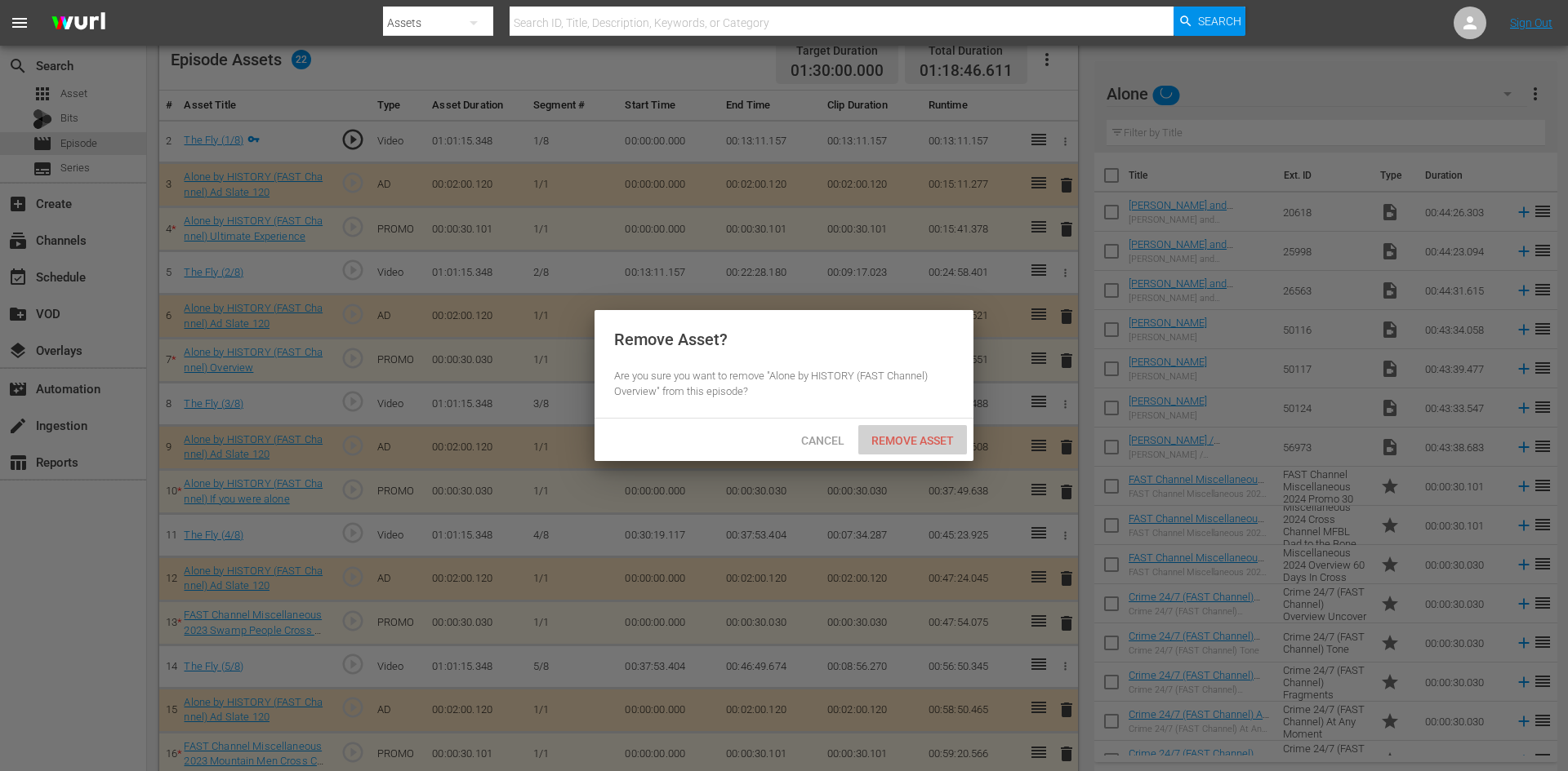
click at [930, 440] on span "Remove Asset" at bounding box center [912, 441] width 109 height 13
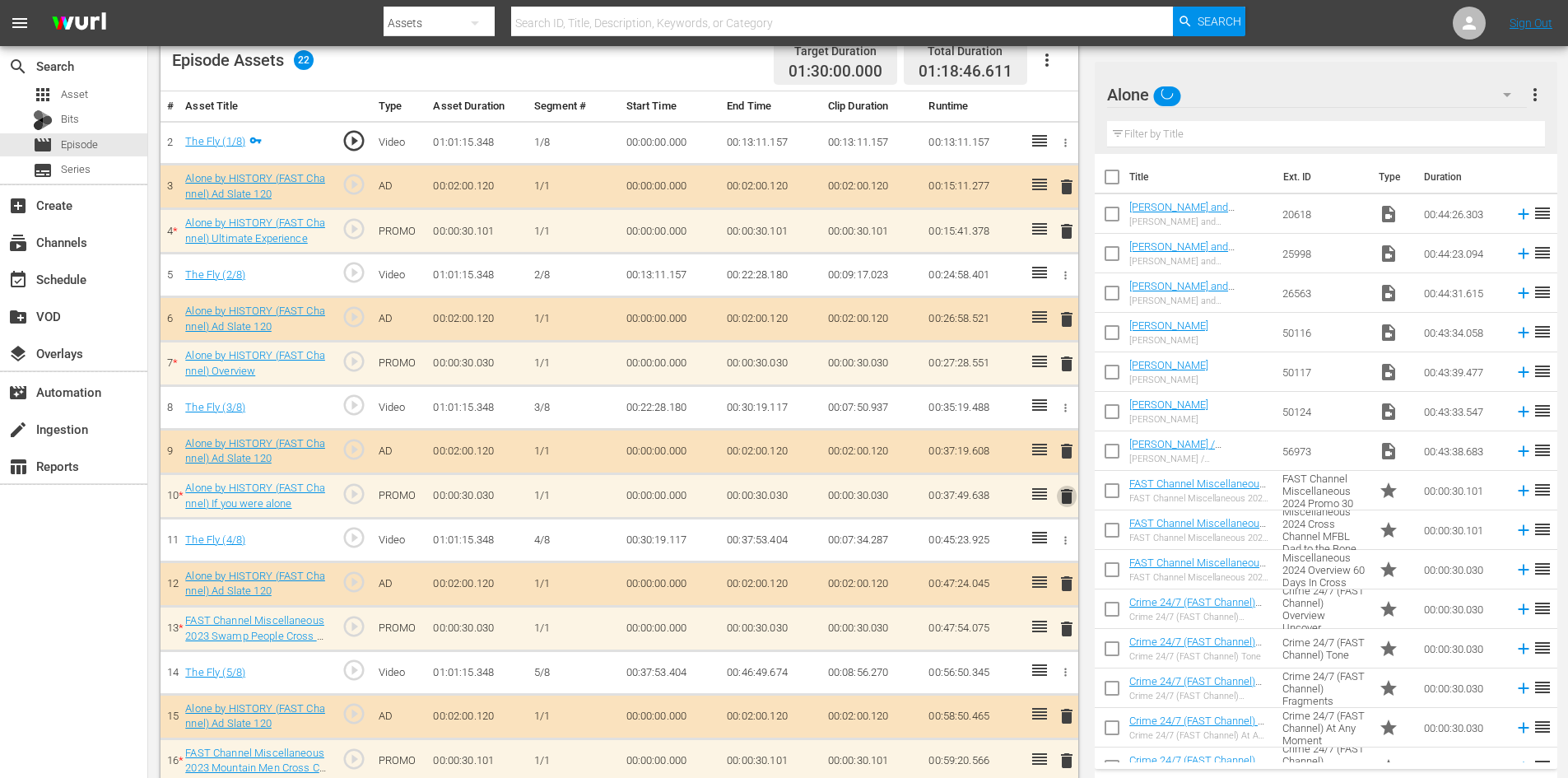
click at [1069, 499] on span "delete" at bounding box center [1066, 496] width 20 height 20
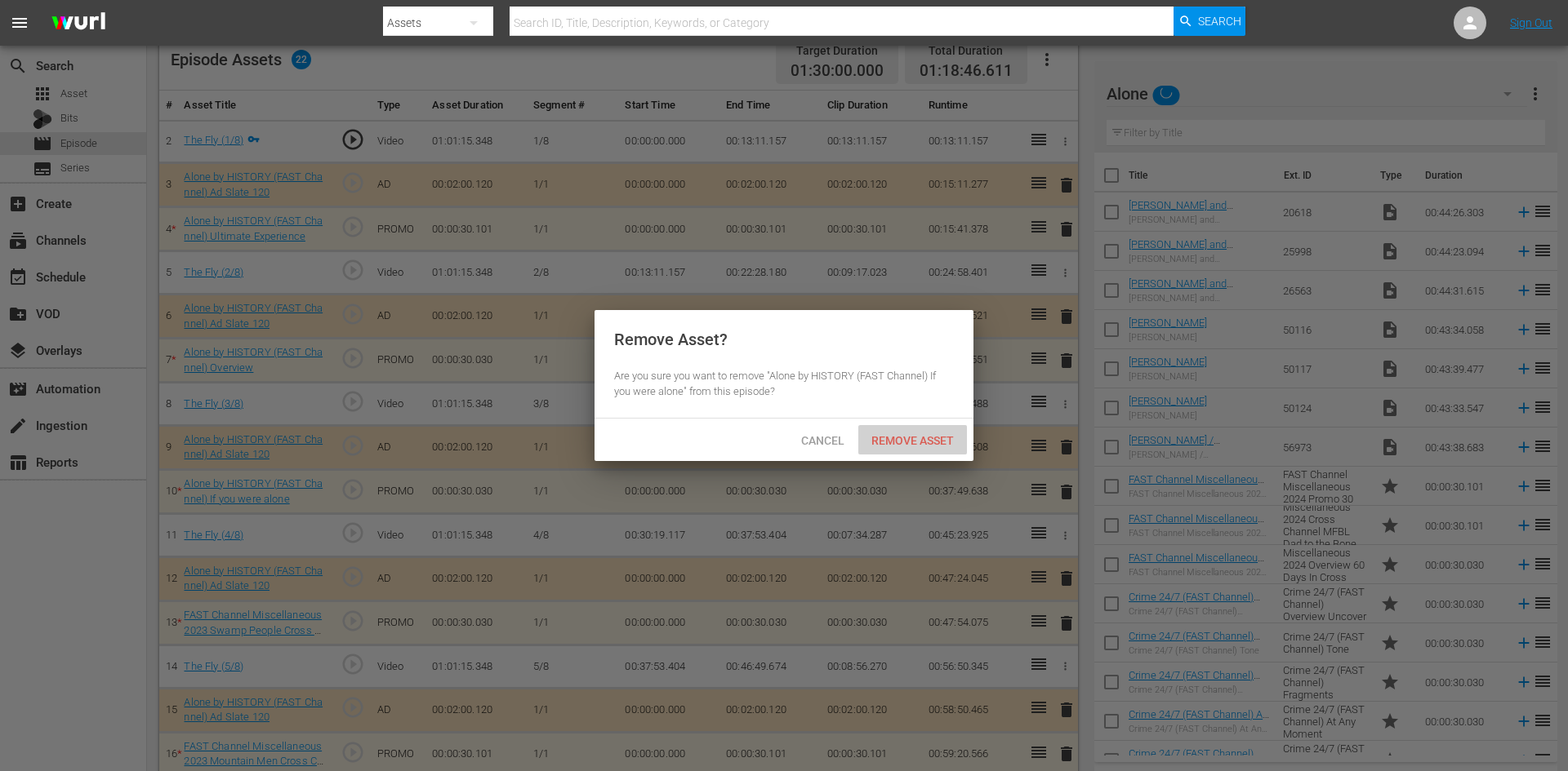
click at [927, 435] on span "Remove Asset" at bounding box center [912, 441] width 109 height 13
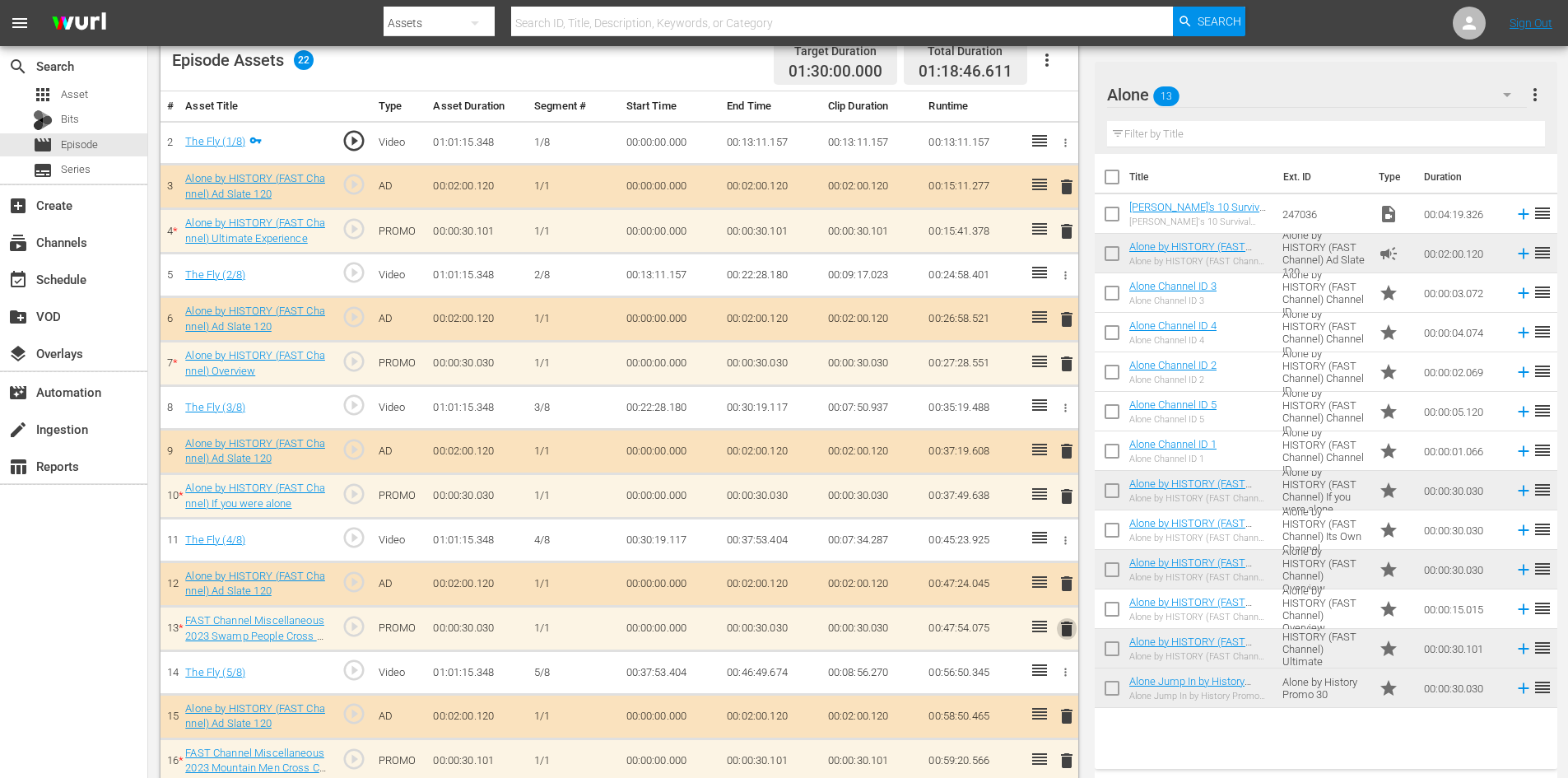
click at [1065, 628] on span "delete" at bounding box center [1066, 629] width 20 height 20
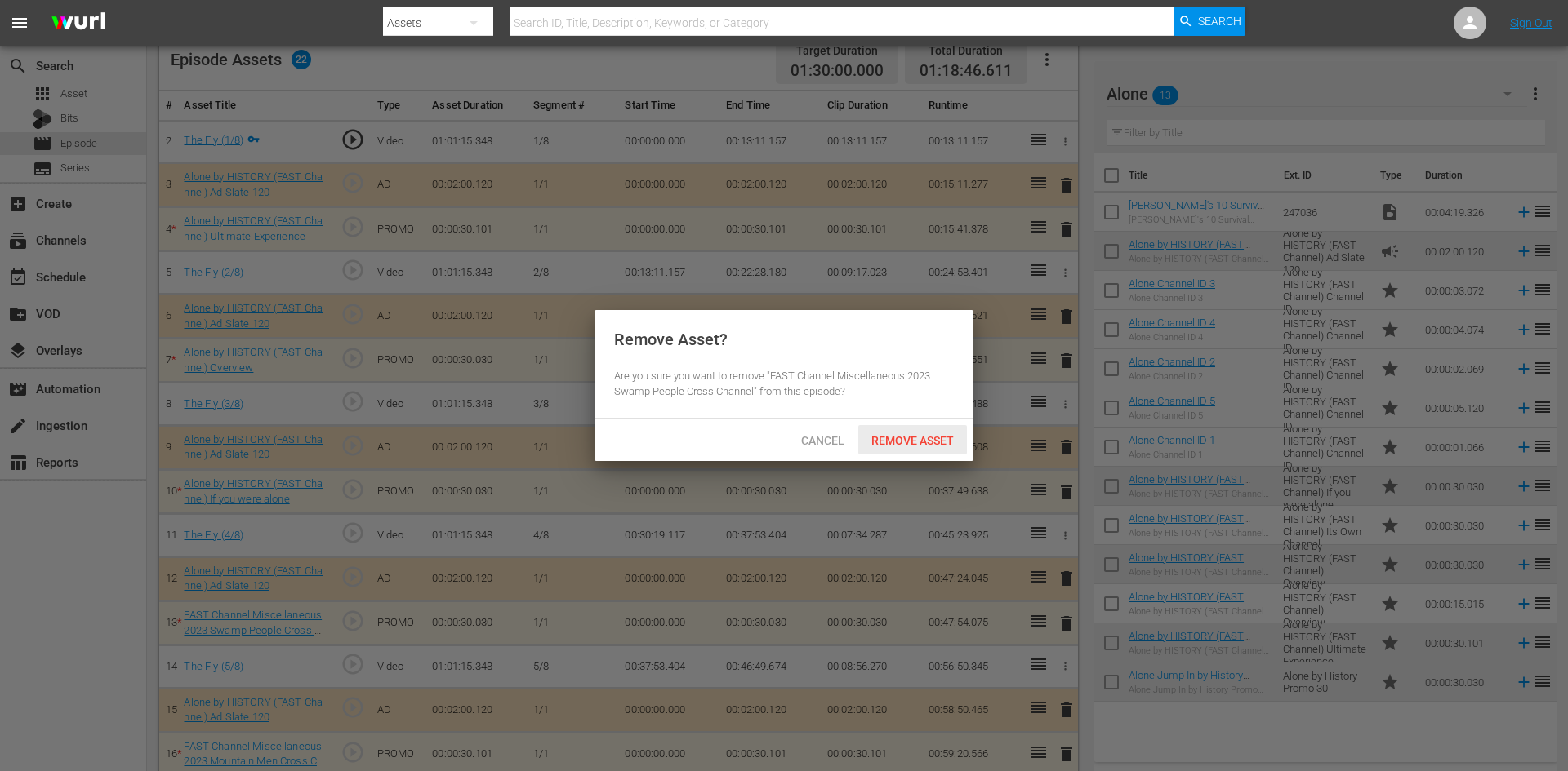
click at [904, 431] on div "Remove Asset" at bounding box center [912, 440] width 109 height 30
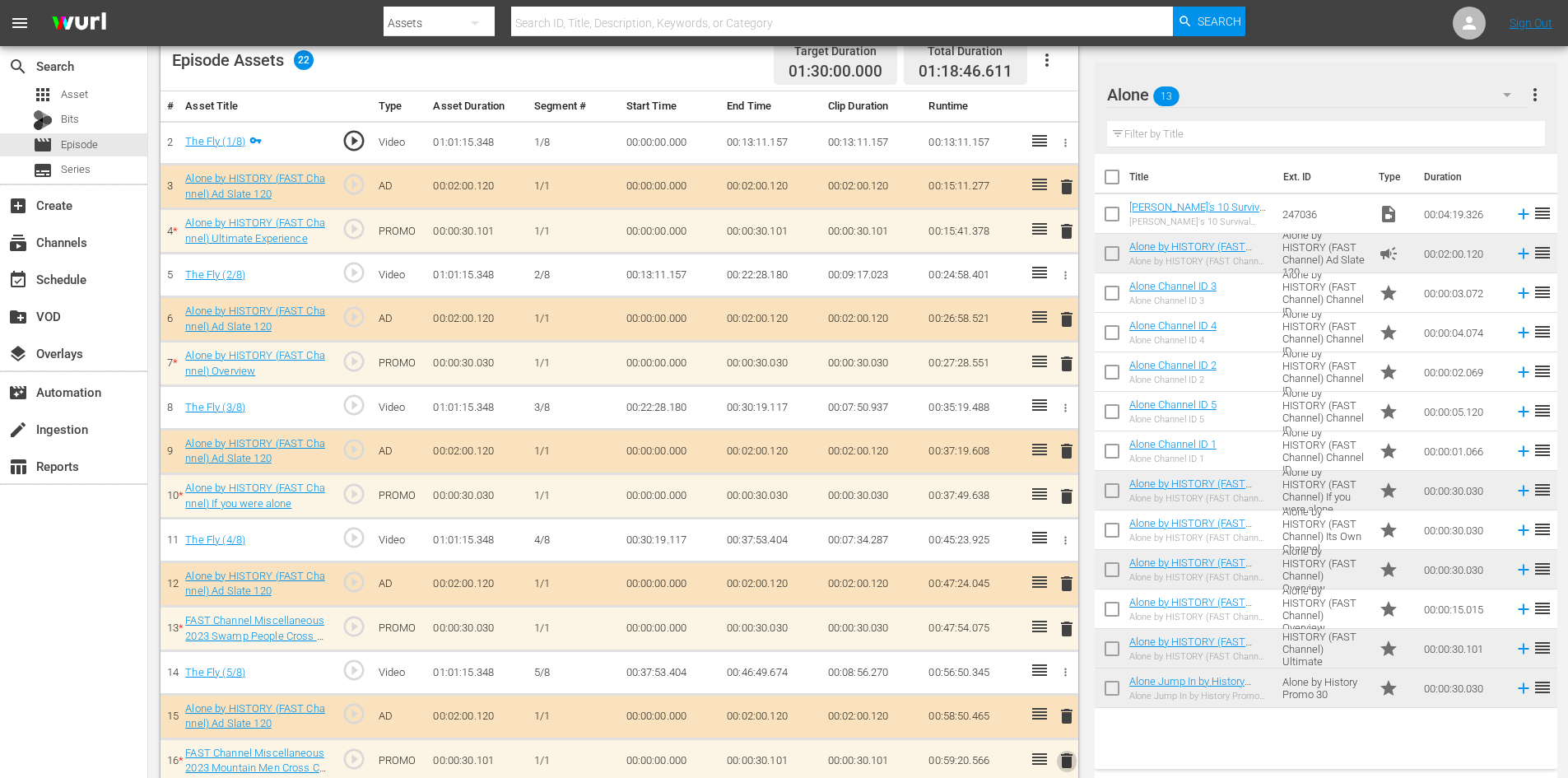
click at [1065, 751] on span "delete" at bounding box center [1066, 760] width 20 height 20
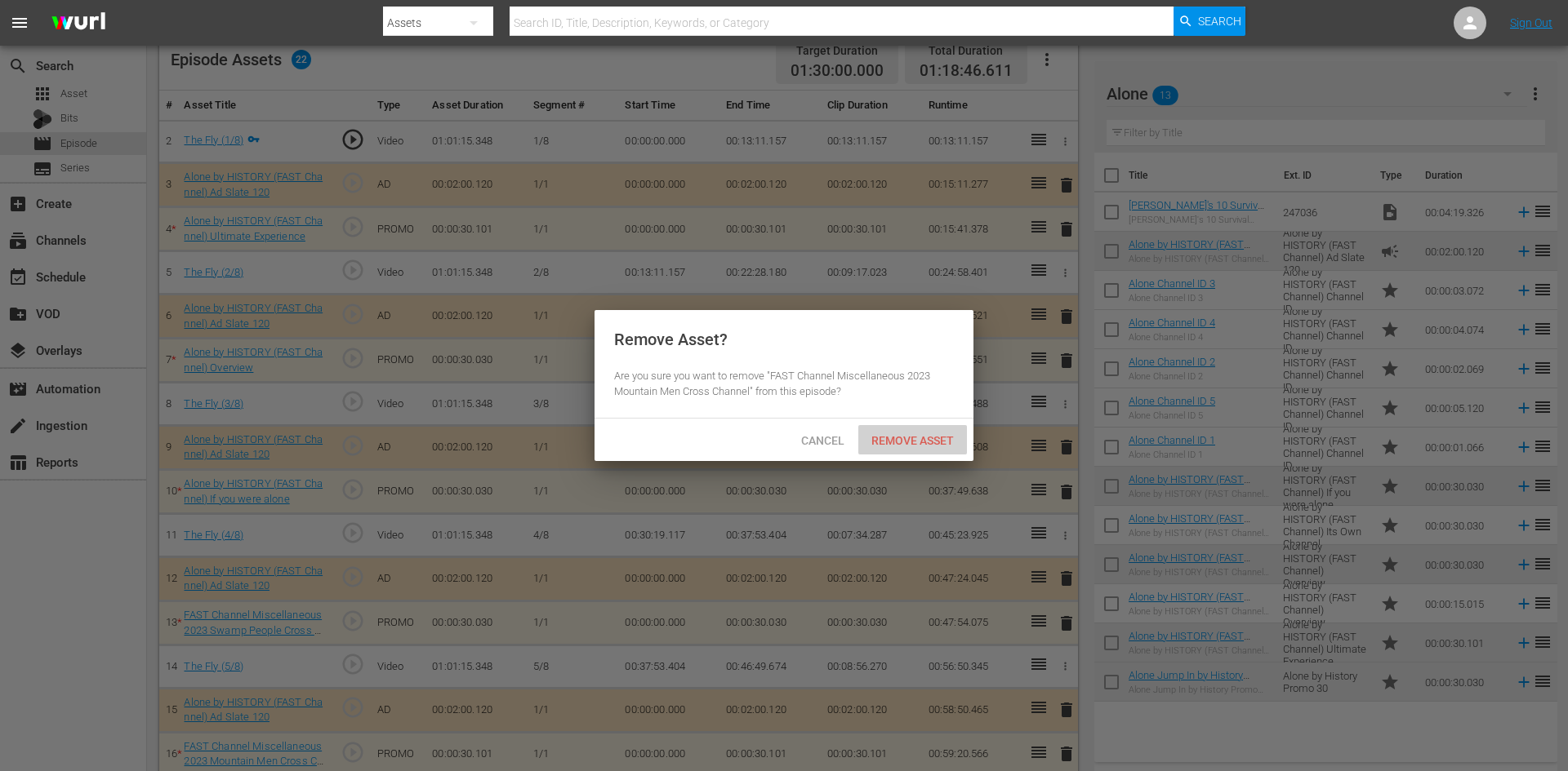
click at [902, 428] on div "Remove Asset" at bounding box center [912, 440] width 109 height 30
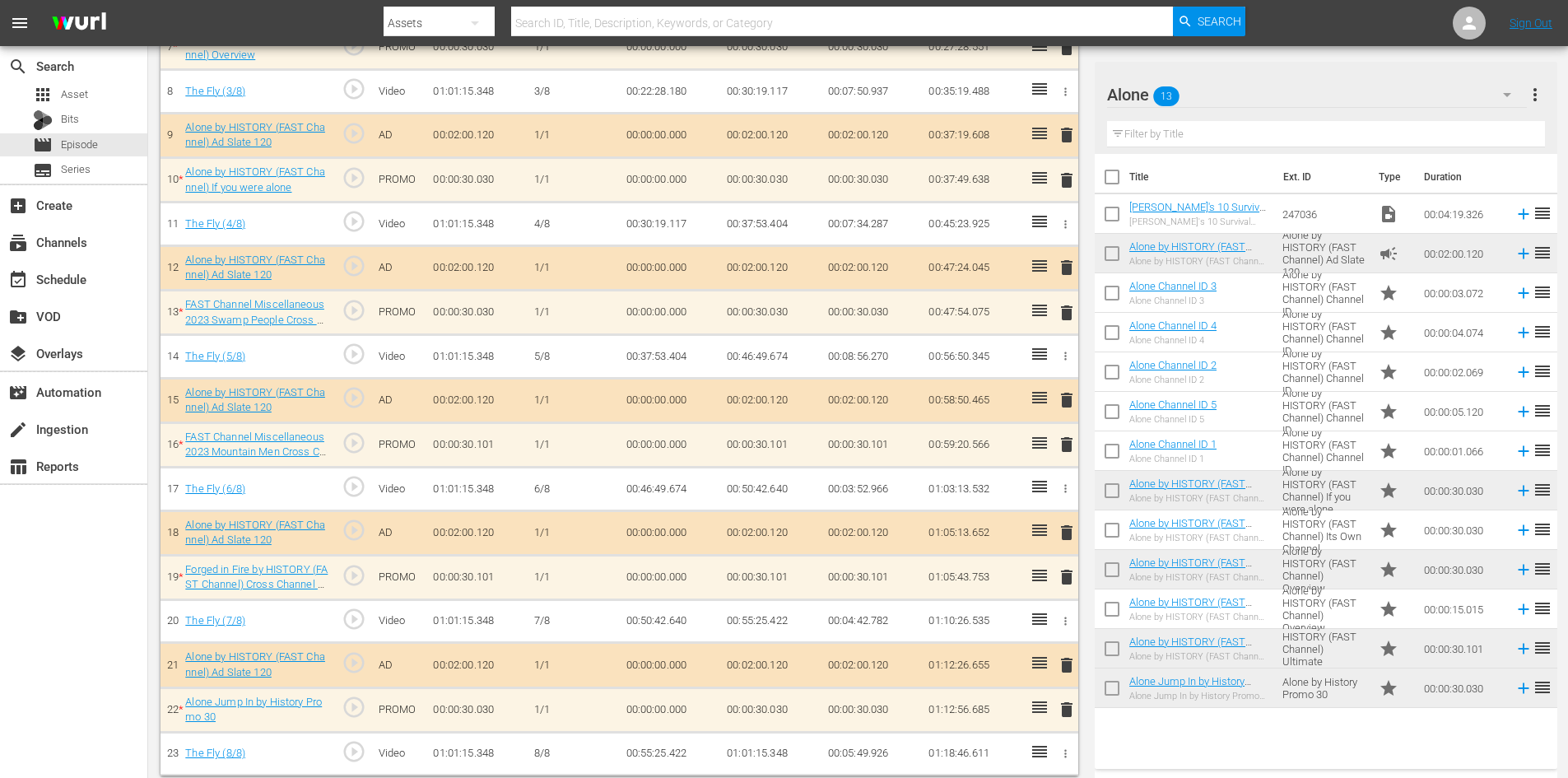
scroll to position [775, 0]
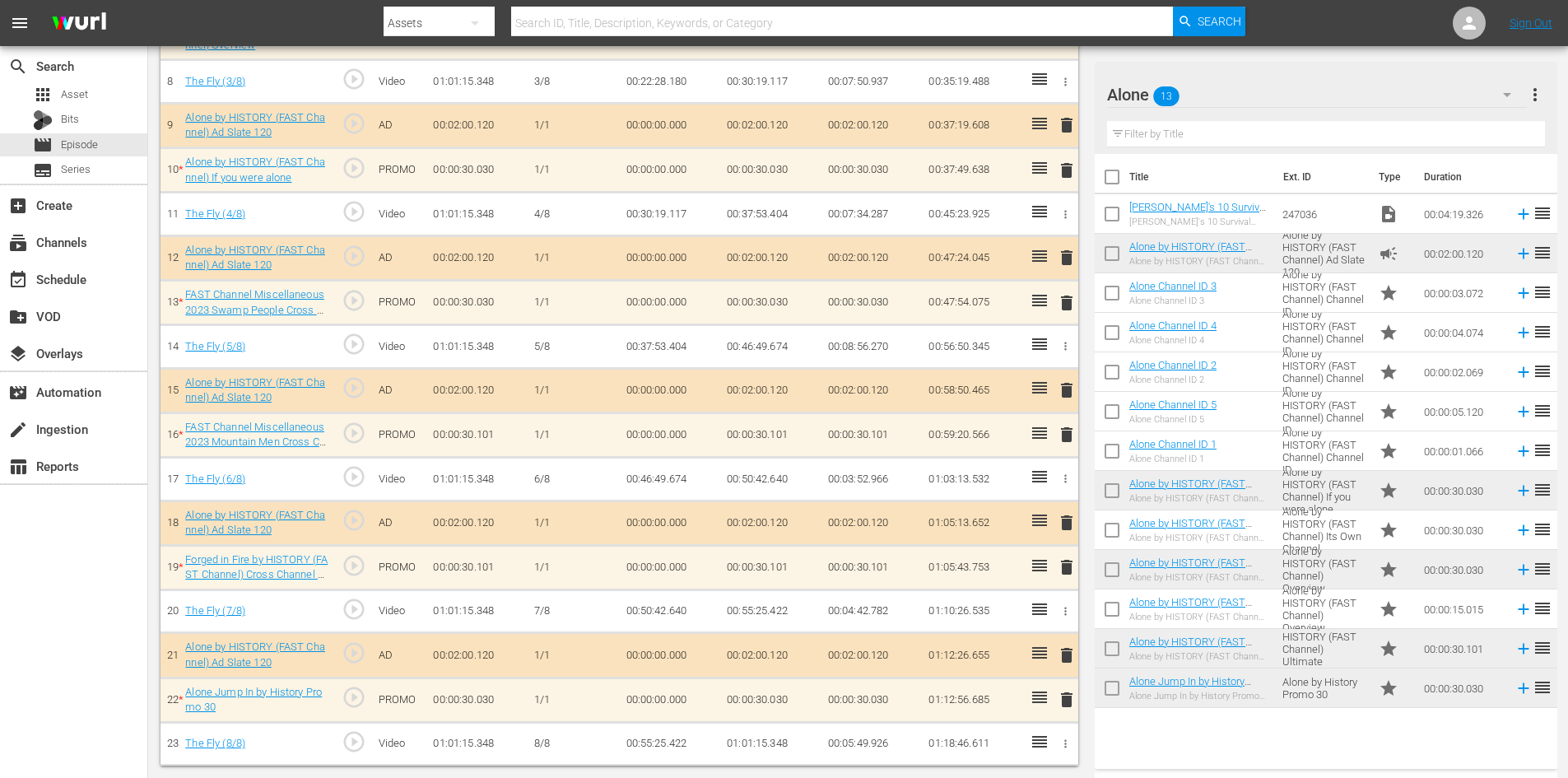
click at [1071, 562] on span "delete" at bounding box center [1066, 567] width 20 height 20
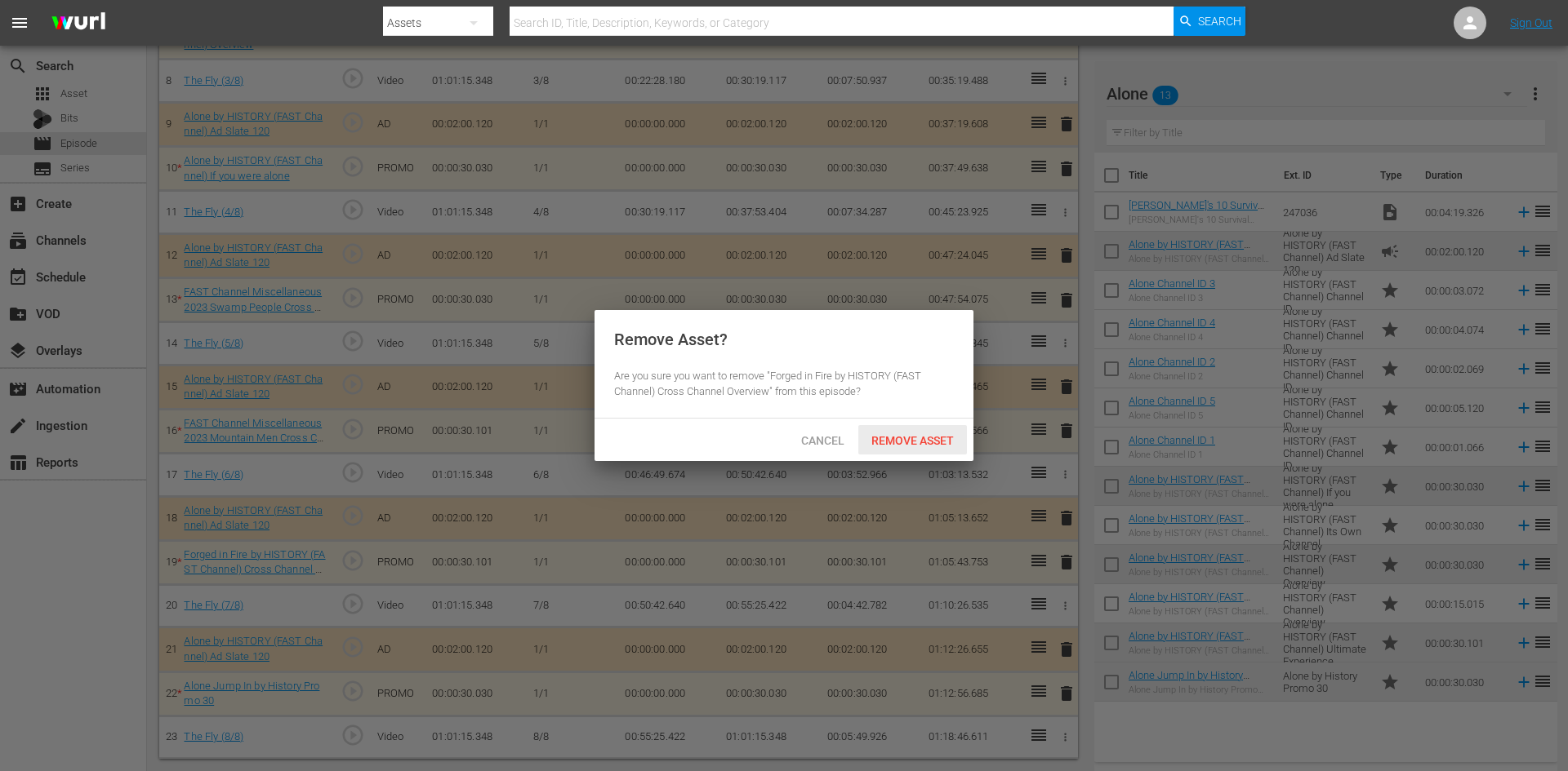
click at [935, 436] on span "Remove Asset" at bounding box center [912, 441] width 109 height 13
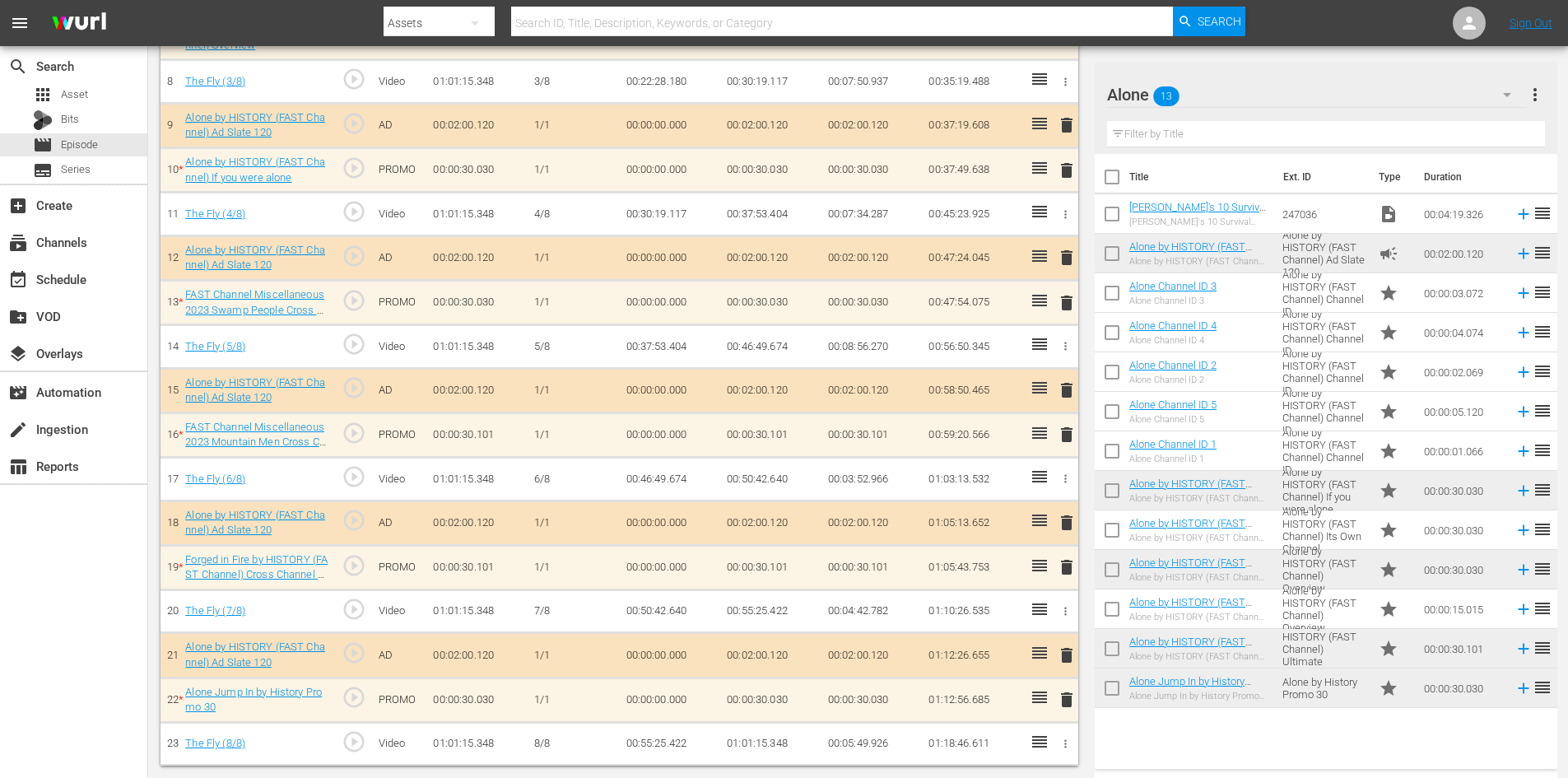
click at [1065, 702] on span "delete" at bounding box center [1066, 700] width 20 height 20
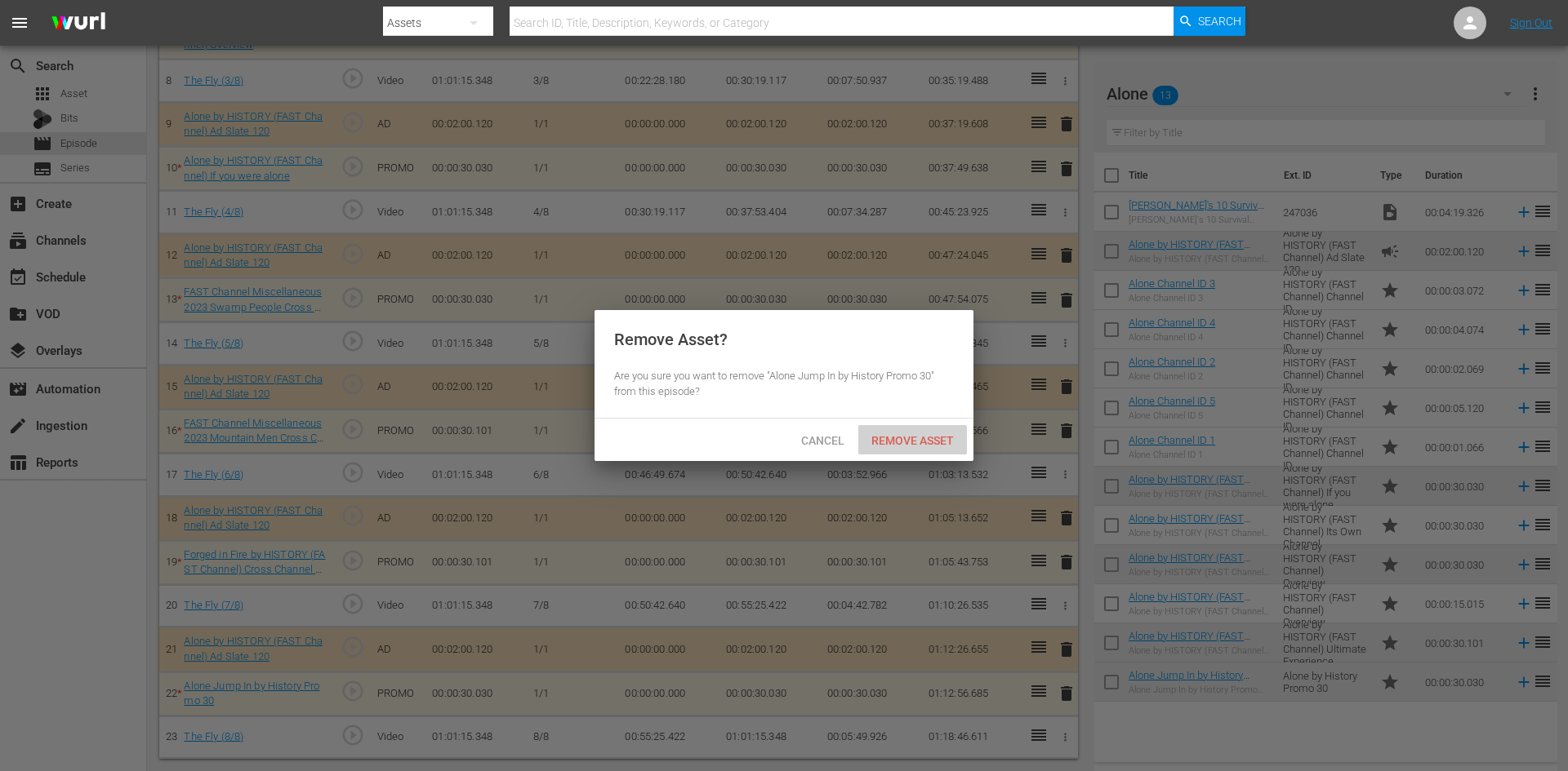
click at [916, 439] on span "Remove Asset" at bounding box center [912, 441] width 109 height 13
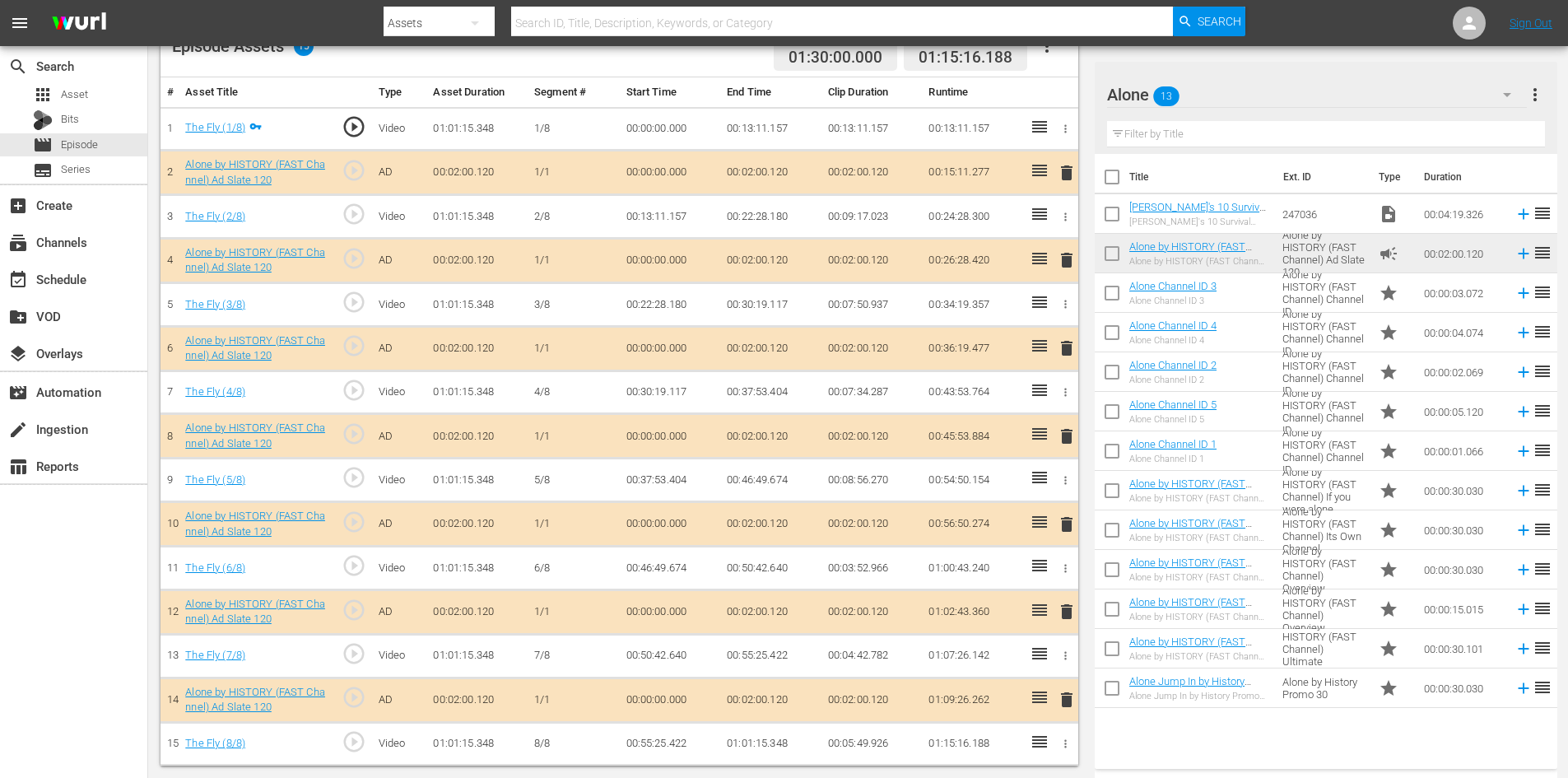
scroll to position [463, 0]
click at [1066, 610] on span "delete" at bounding box center [1066, 612] width 20 height 20
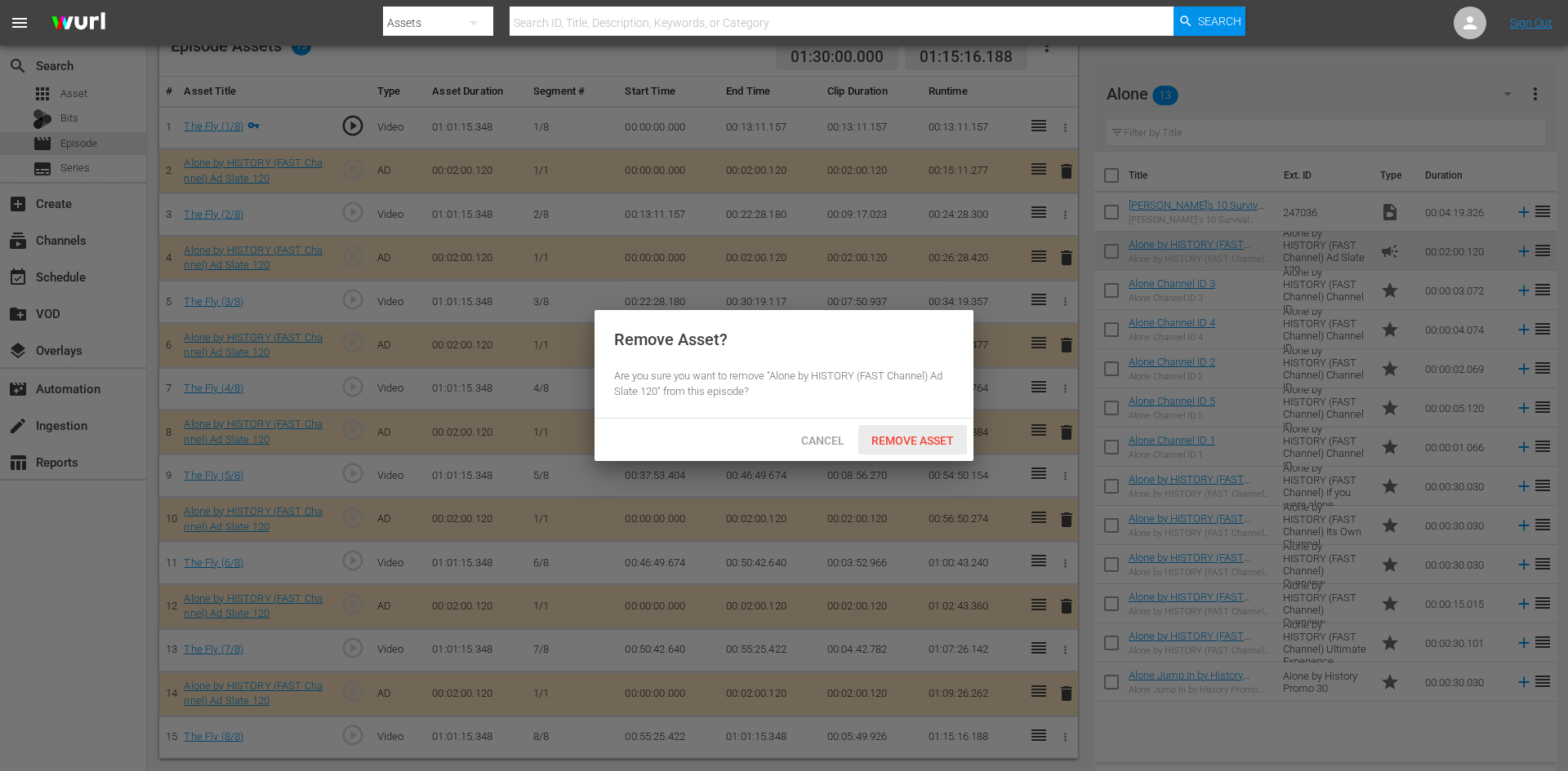
click at [901, 445] on span "Remove Asset" at bounding box center [912, 441] width 109 height 13
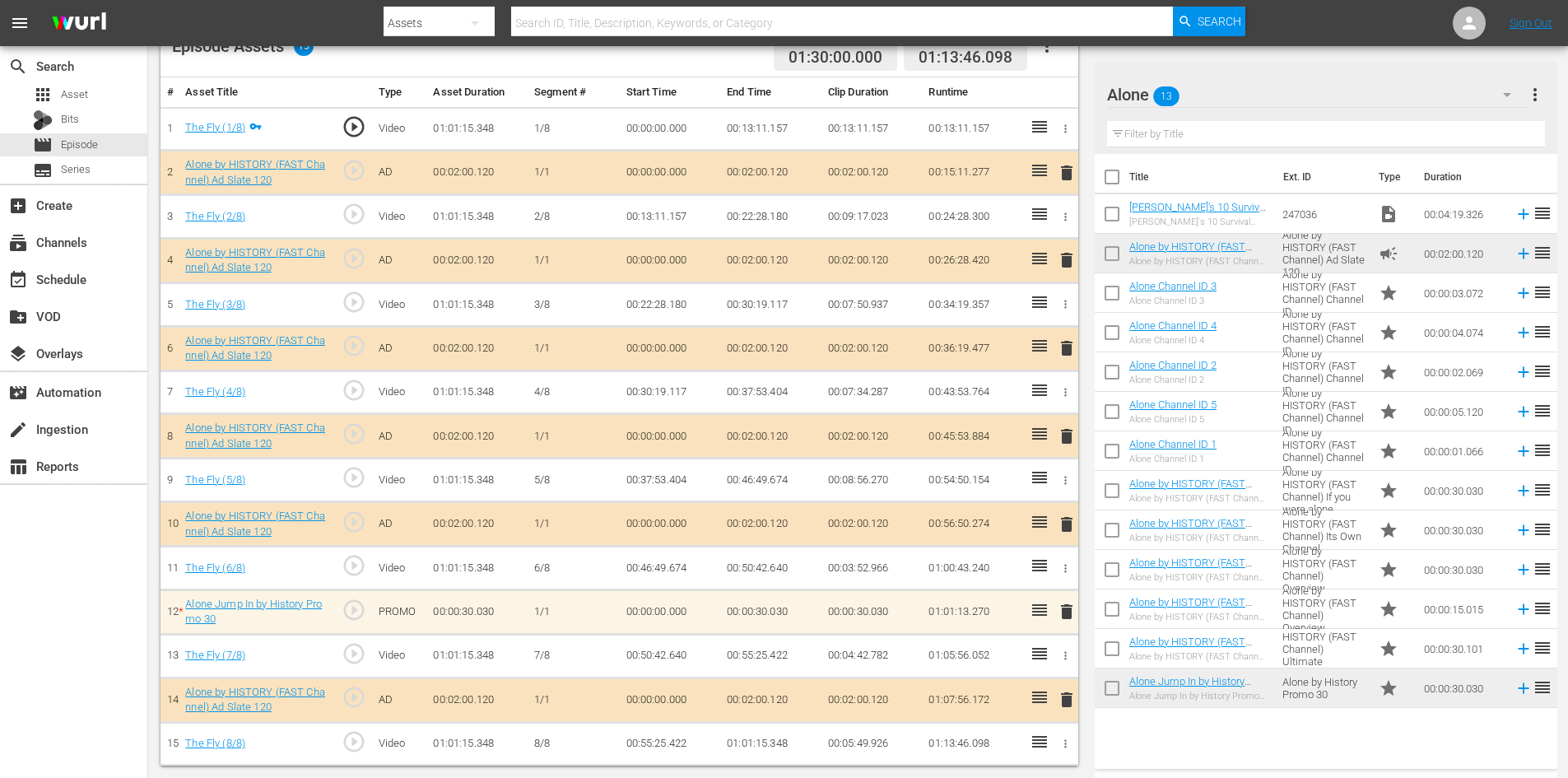
click at [1071, 614] on span "delete" at bounding box center [1066, 612] width 20 height 20
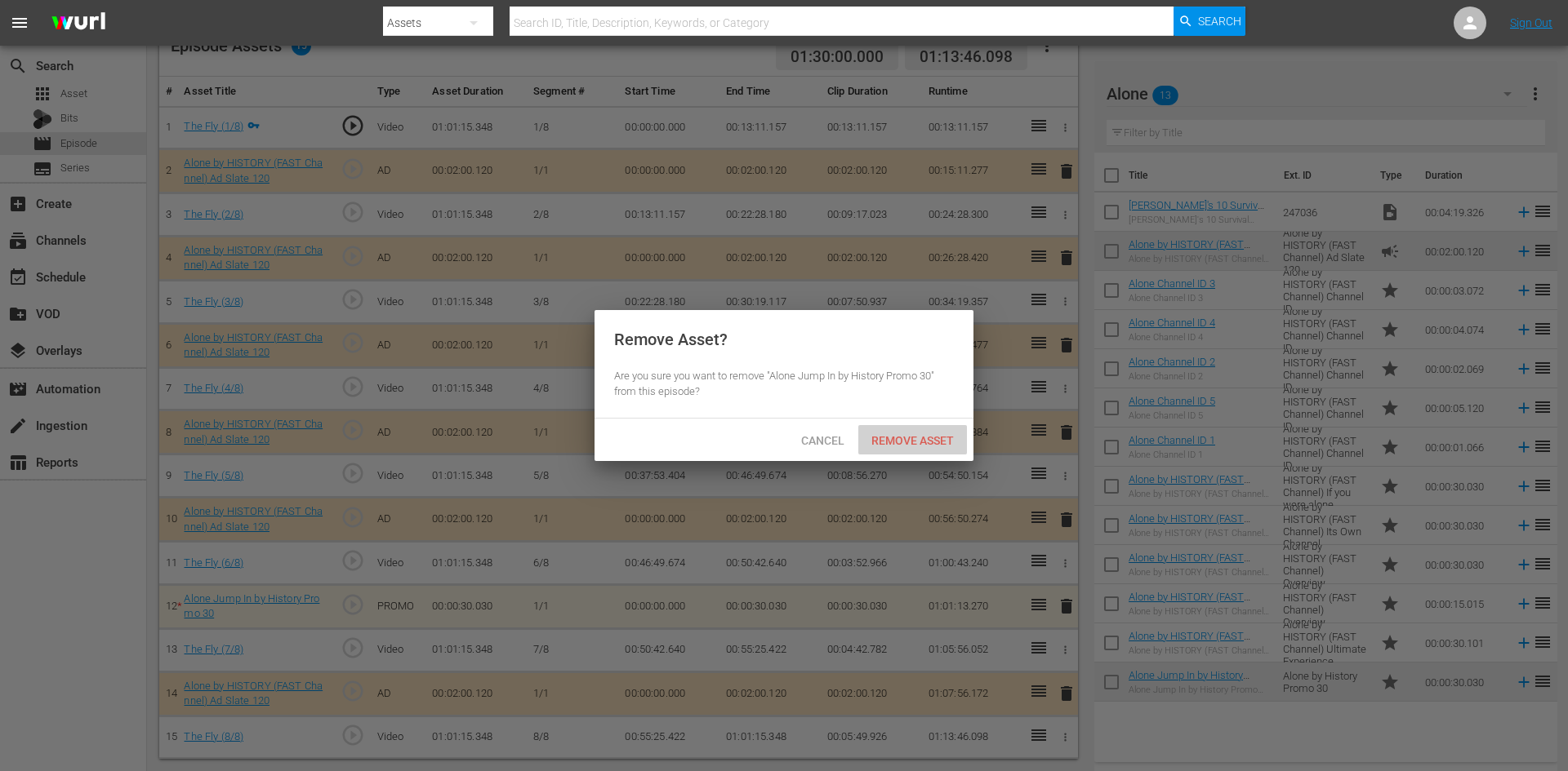
click at [888, 440] on span "Remove Asset" at bounding box center [912, 441] width 109 height 13
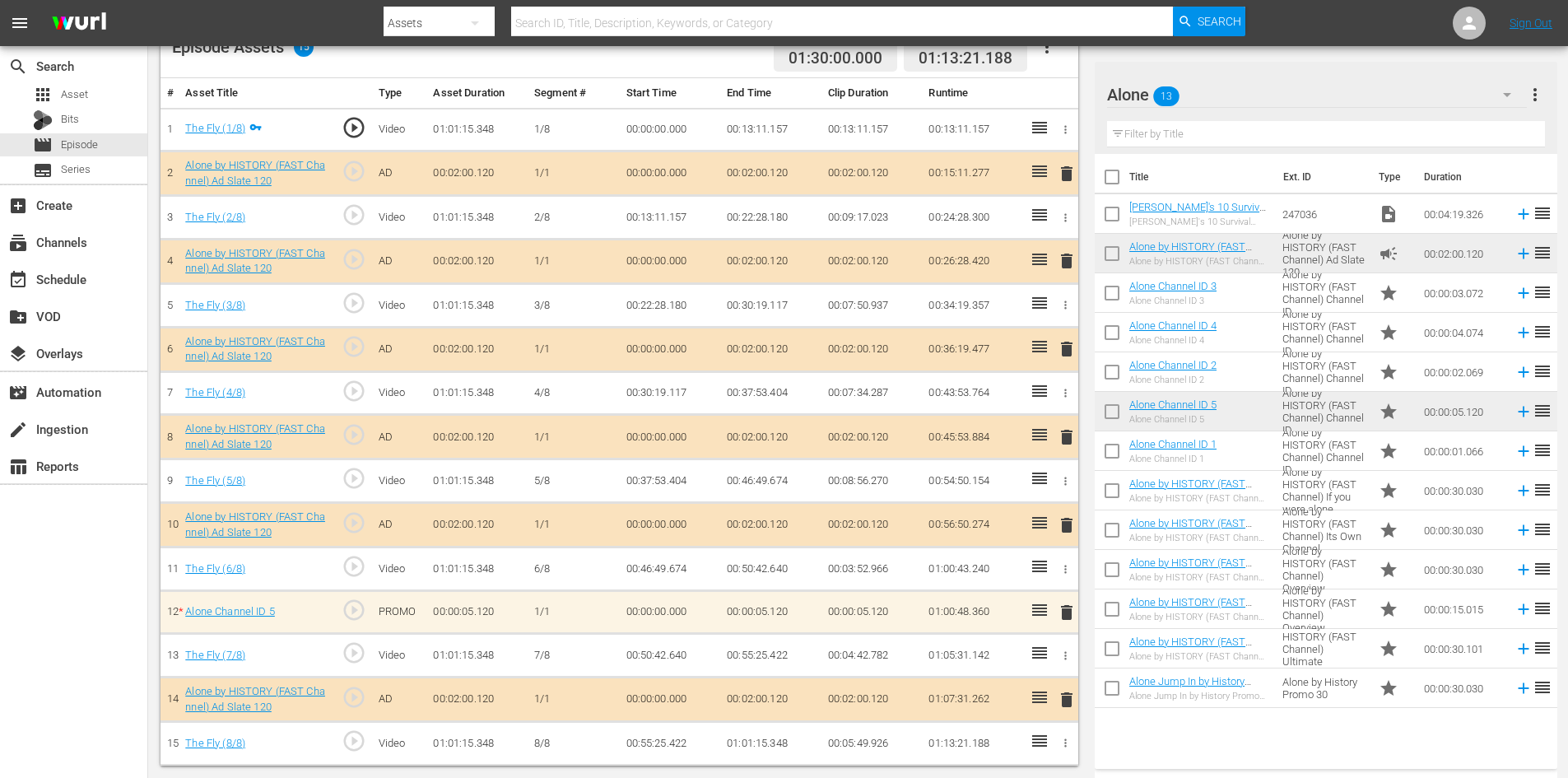
scroll to position [462, 0]
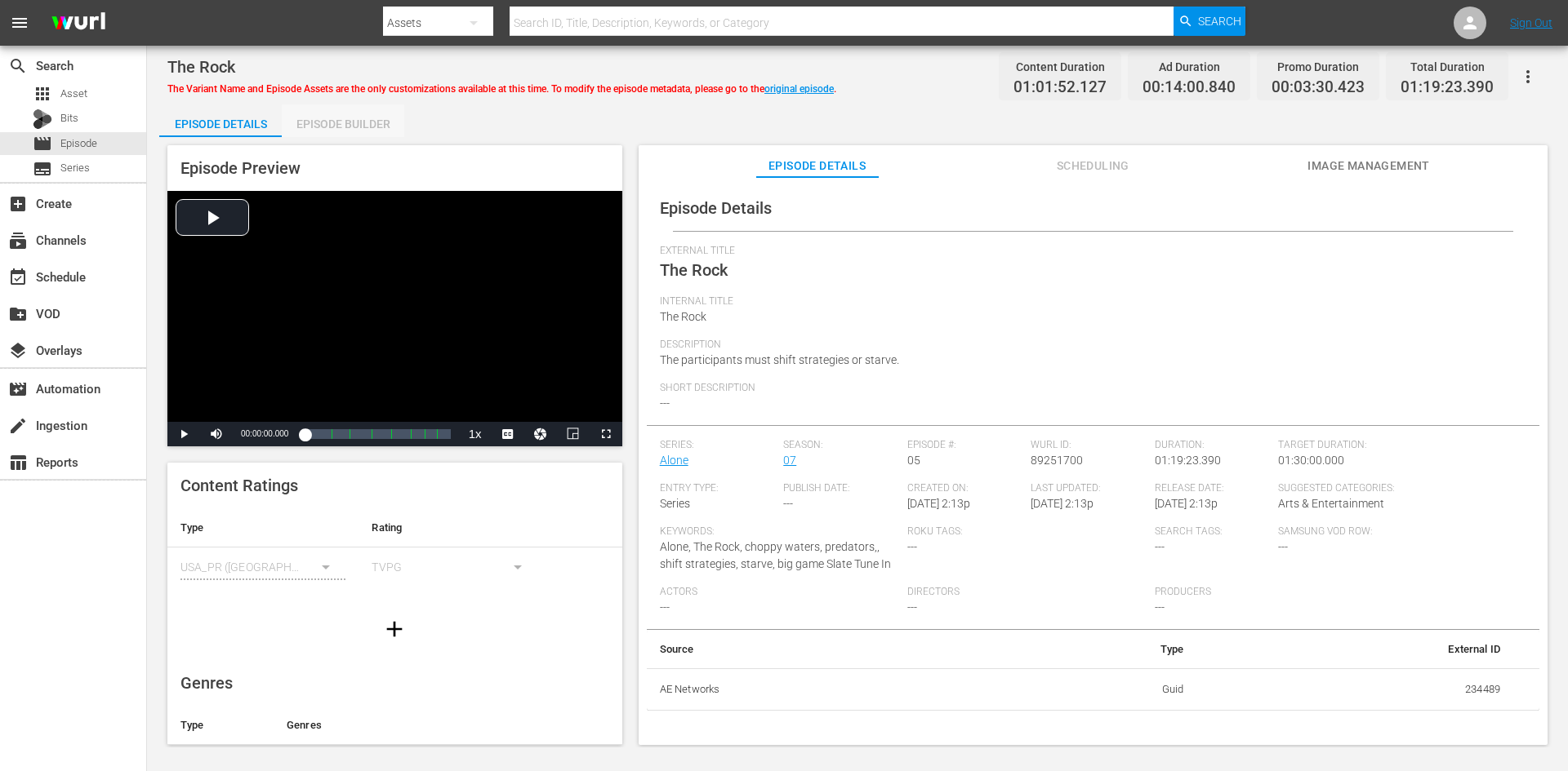
click at [364, 115] on div "Episode Builder" at bounding box center [343, 124] width 122 height 40
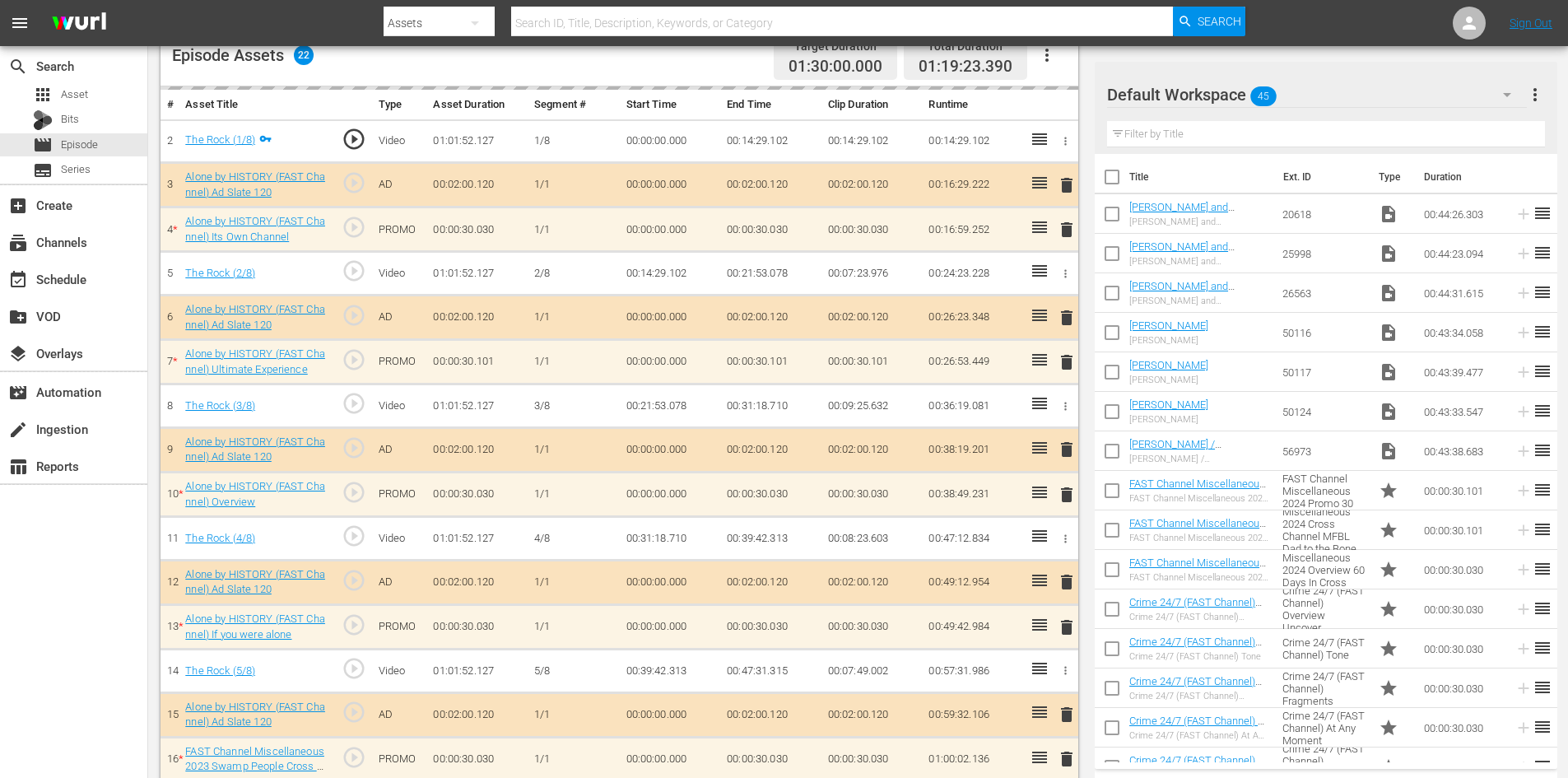
scroll to position [494, 0]
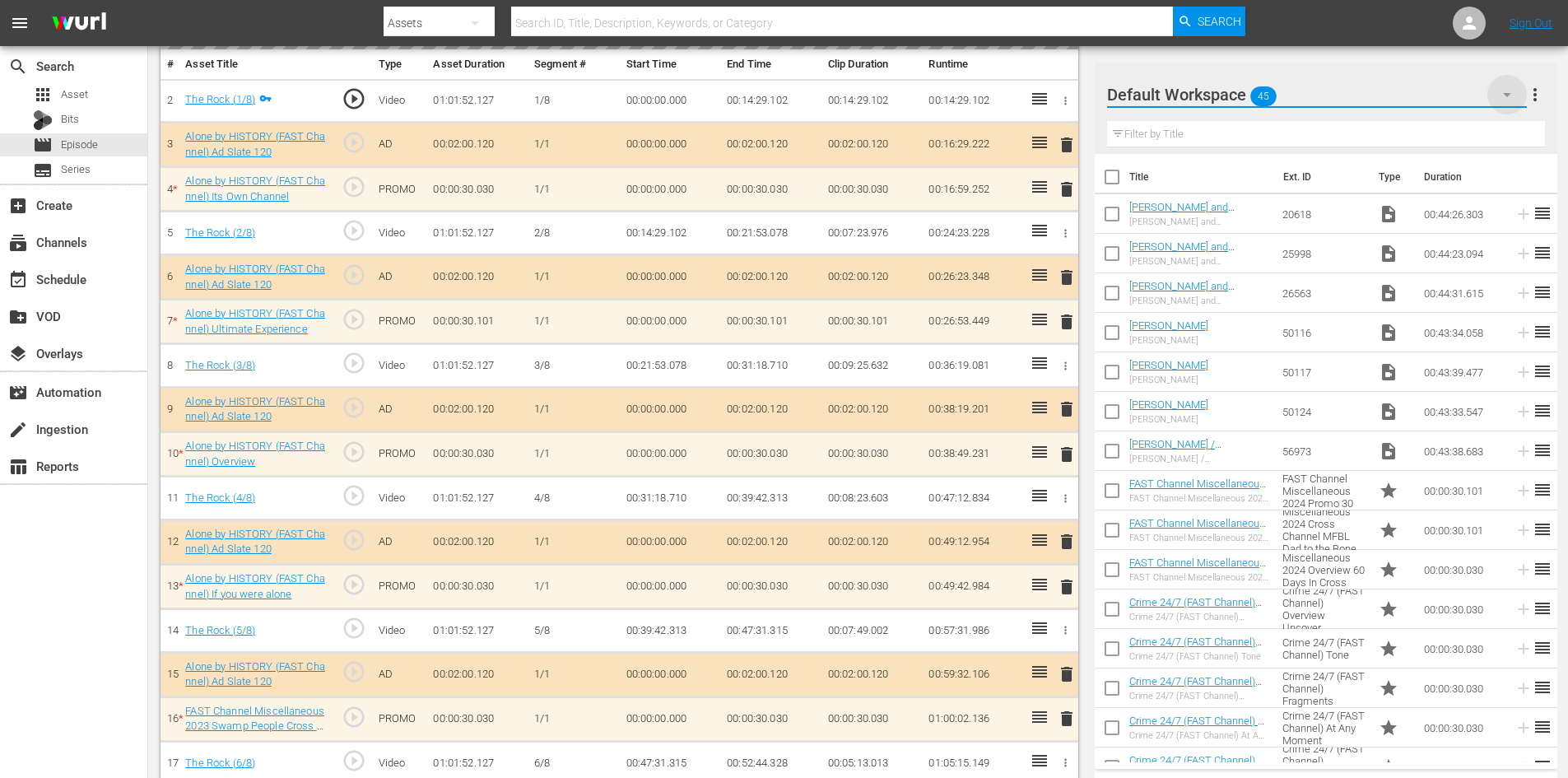
click at [1510, 95] on icon "button" at bounding box center [1507, 94] width 20 height 20
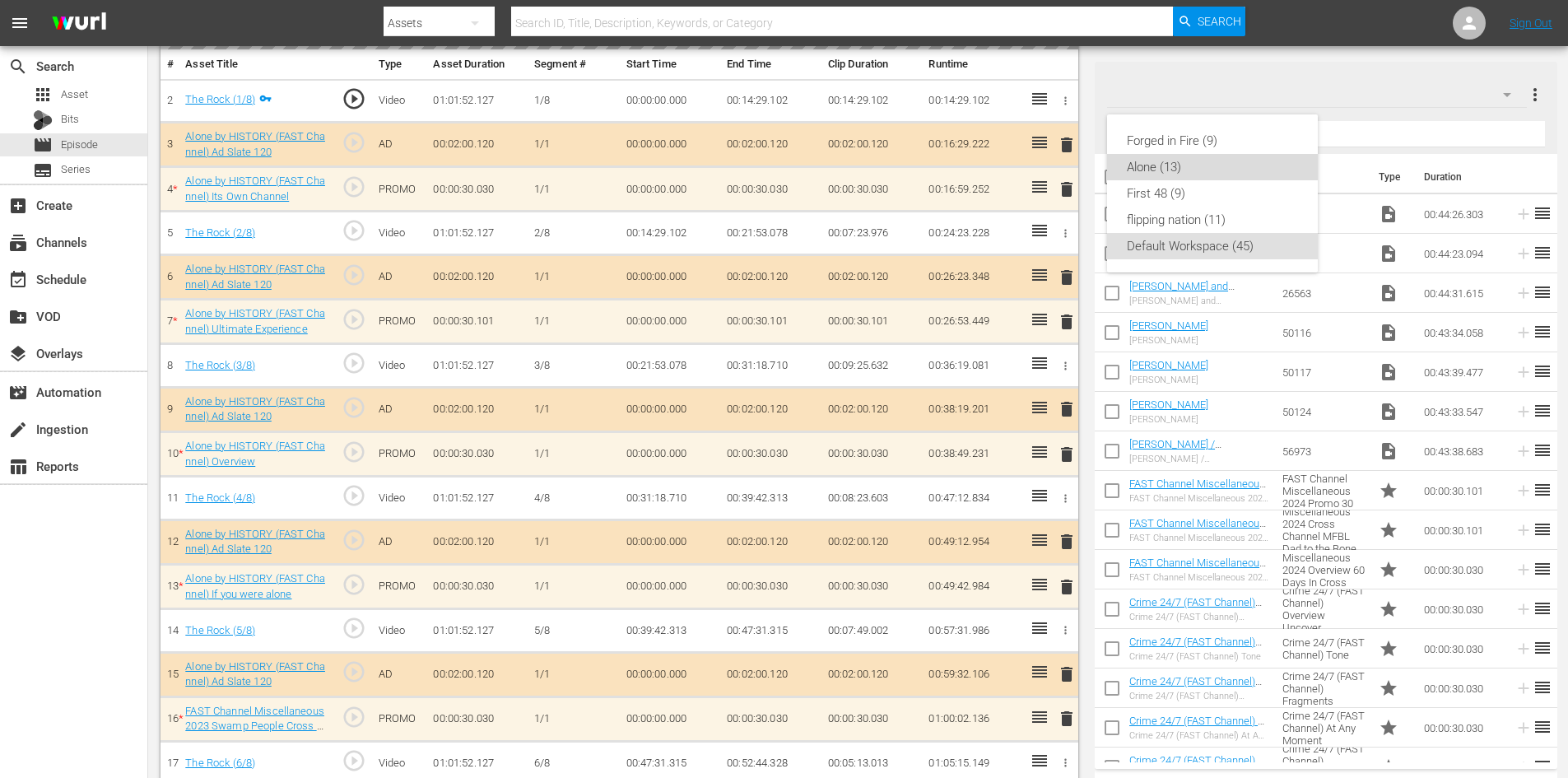
click at [1189, 165] on div "Alone (13)" at bounding box center [1212, 166] width 171 height 26
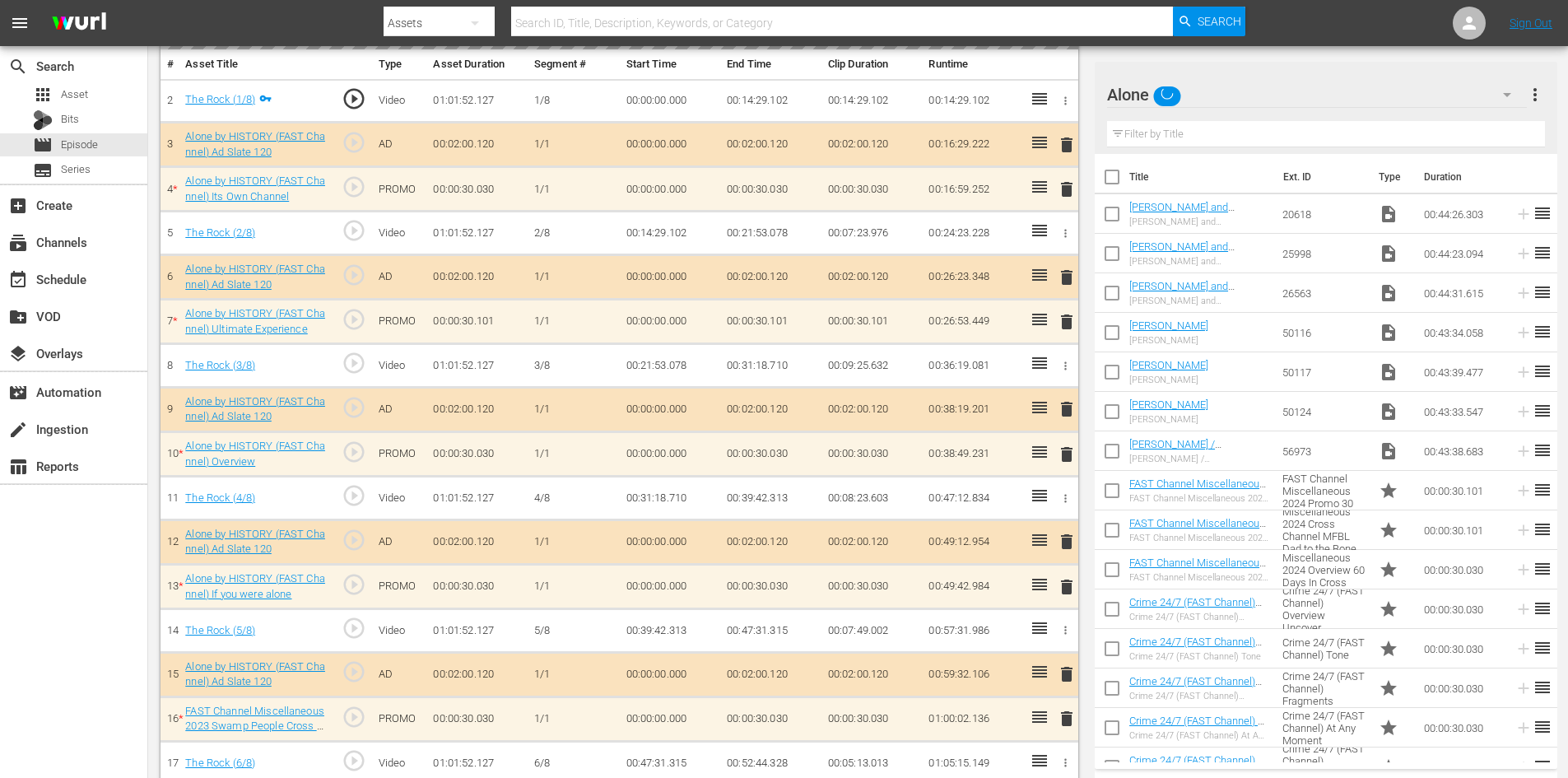
click at [1068, 186] on div "delete" at bounding box center [1064, 189] width 14 height 24
click at [1066, 186] on div "delete" at bounding box center [1064, 189] width 14 height 24
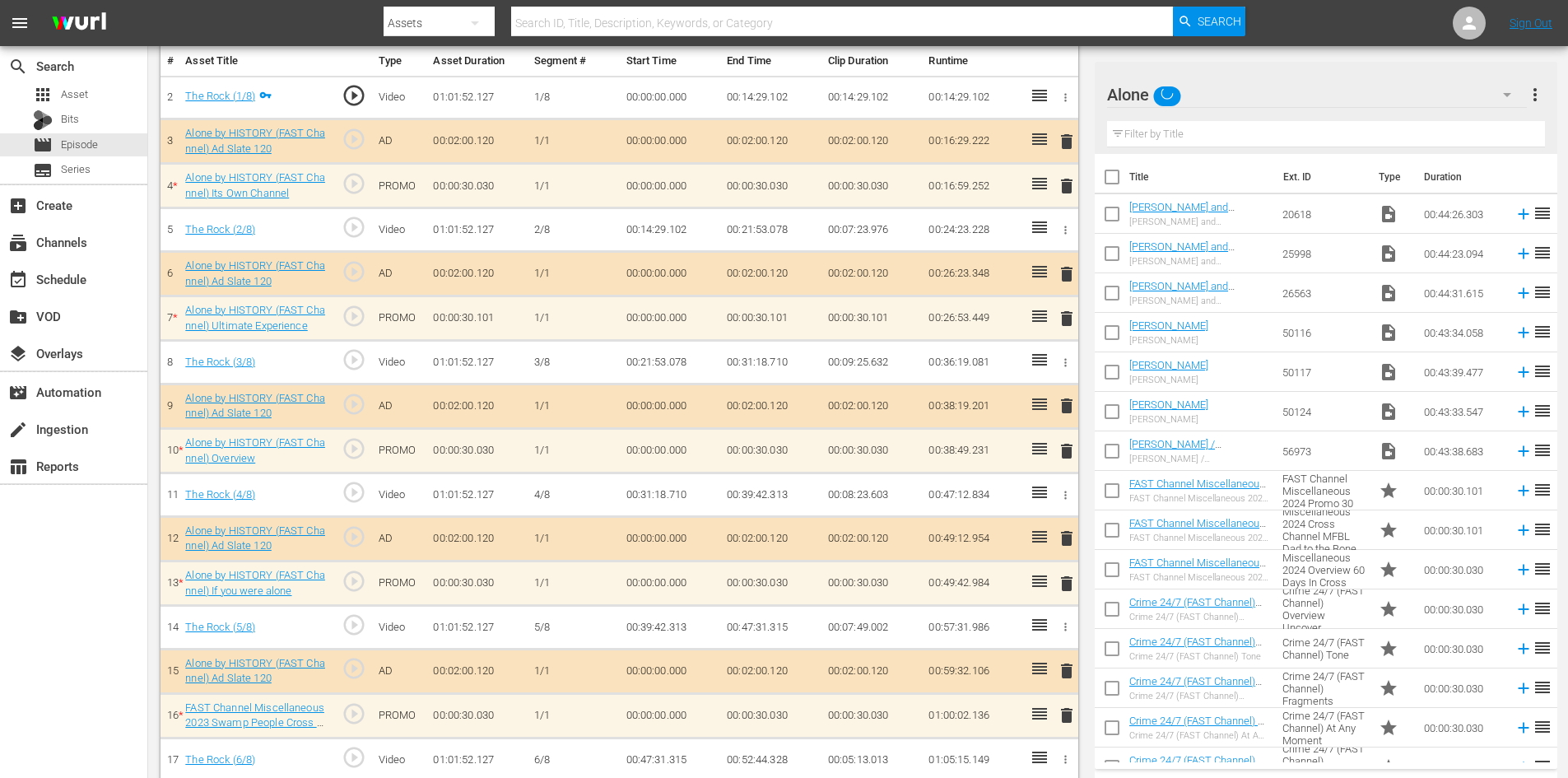
click at [1066, 186] on span "delete" at bounding box center [1066, 186] width 20 height 20
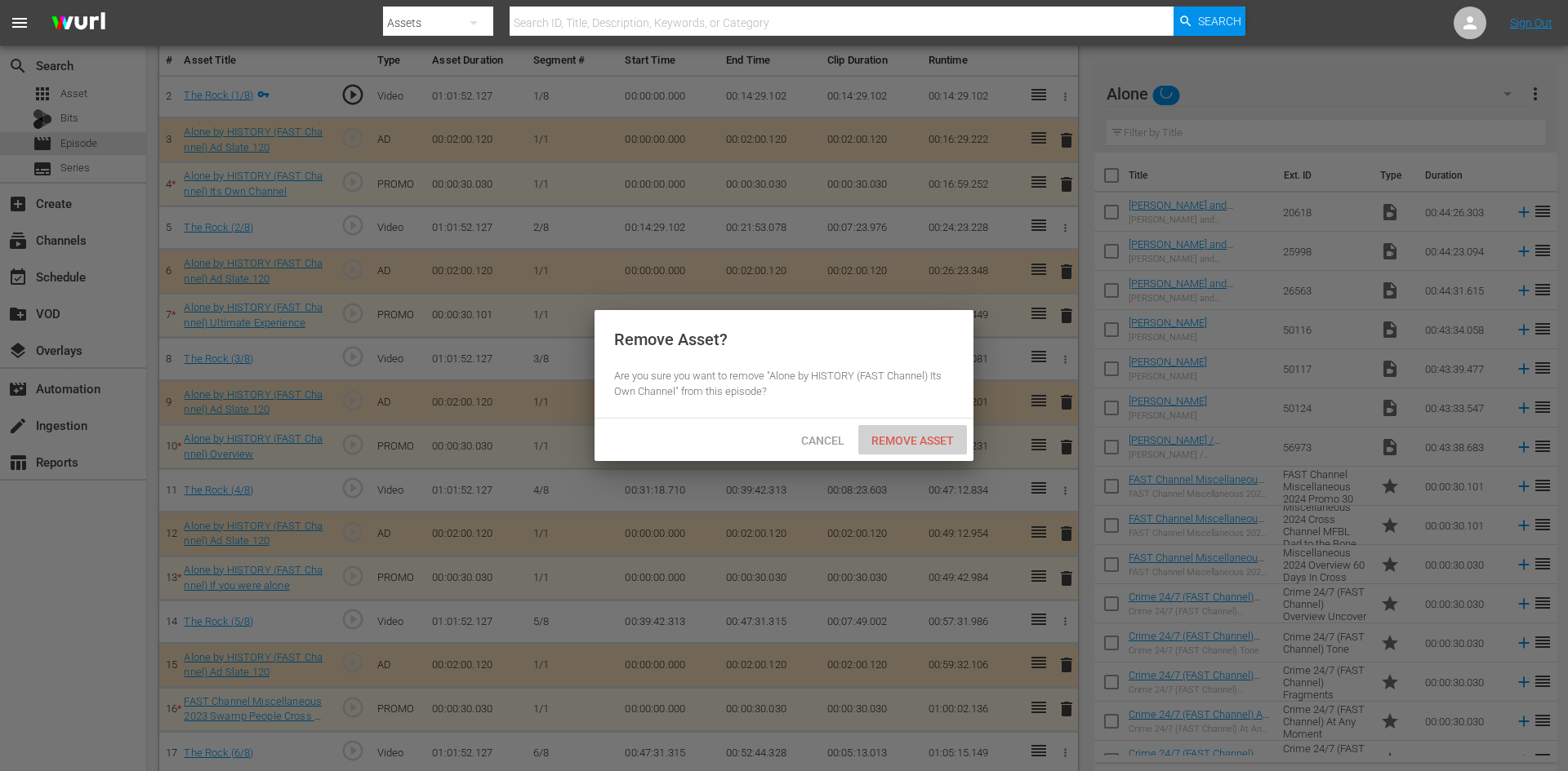
click at [897, 438] on span "Remove Asset" at bounding box center [912, 441] width 109 height 13
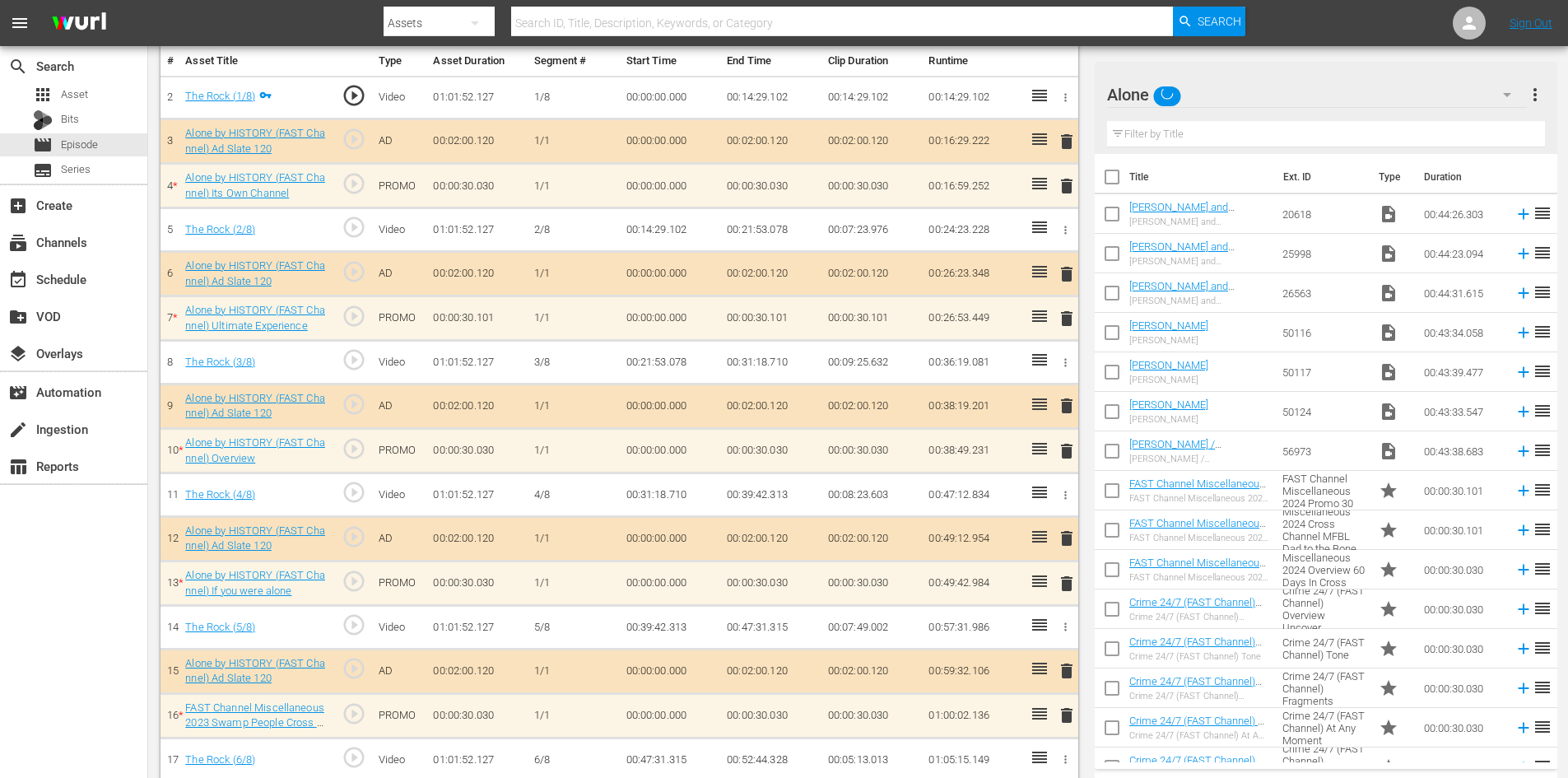
click at [1065, 317] on span "delete" at bounding box center [1066, 319] width 20 height 20
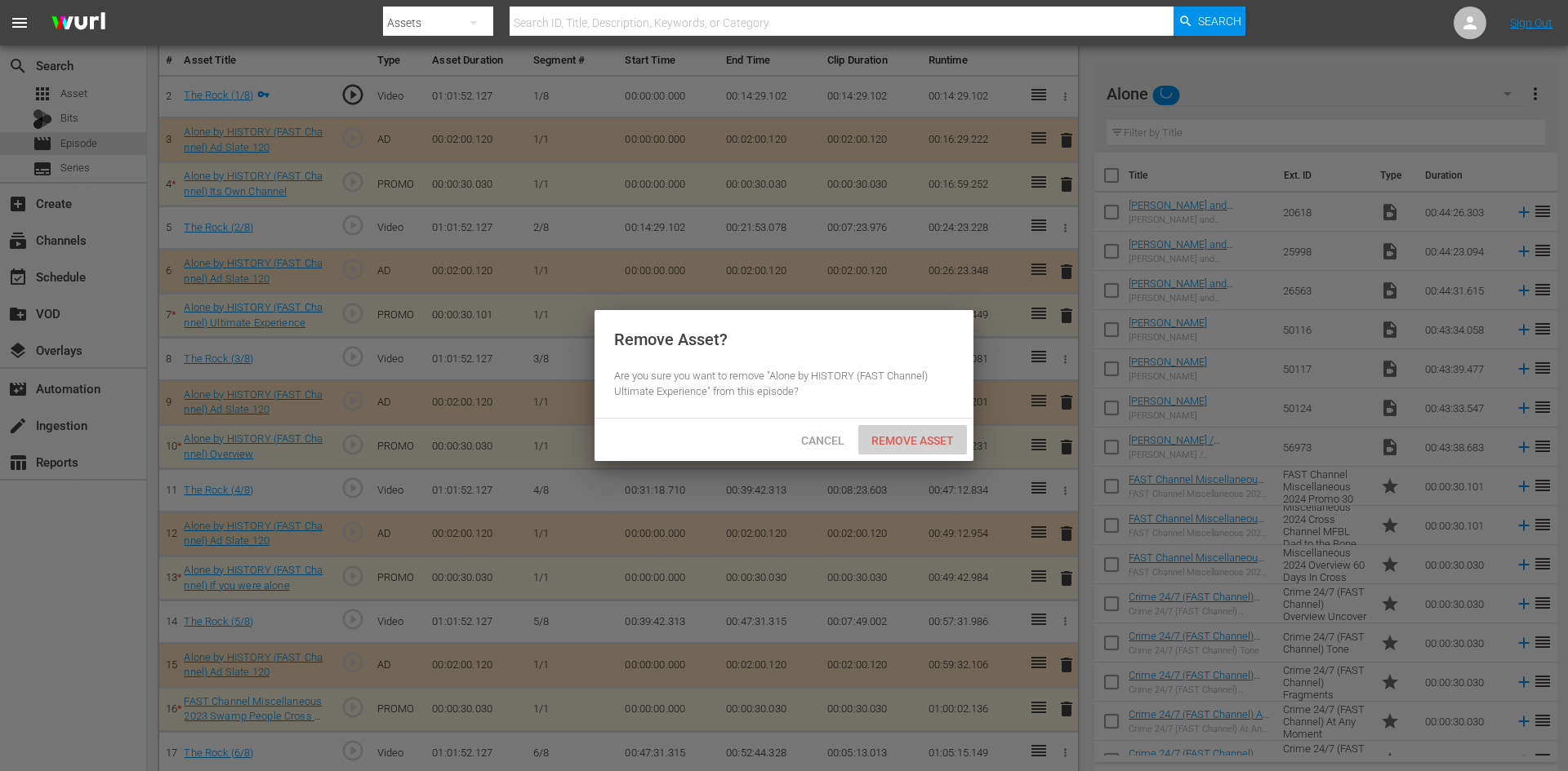
click at [908, 434] on span "Remove Asset" at bounding box center [912, 441] width 109 height 13
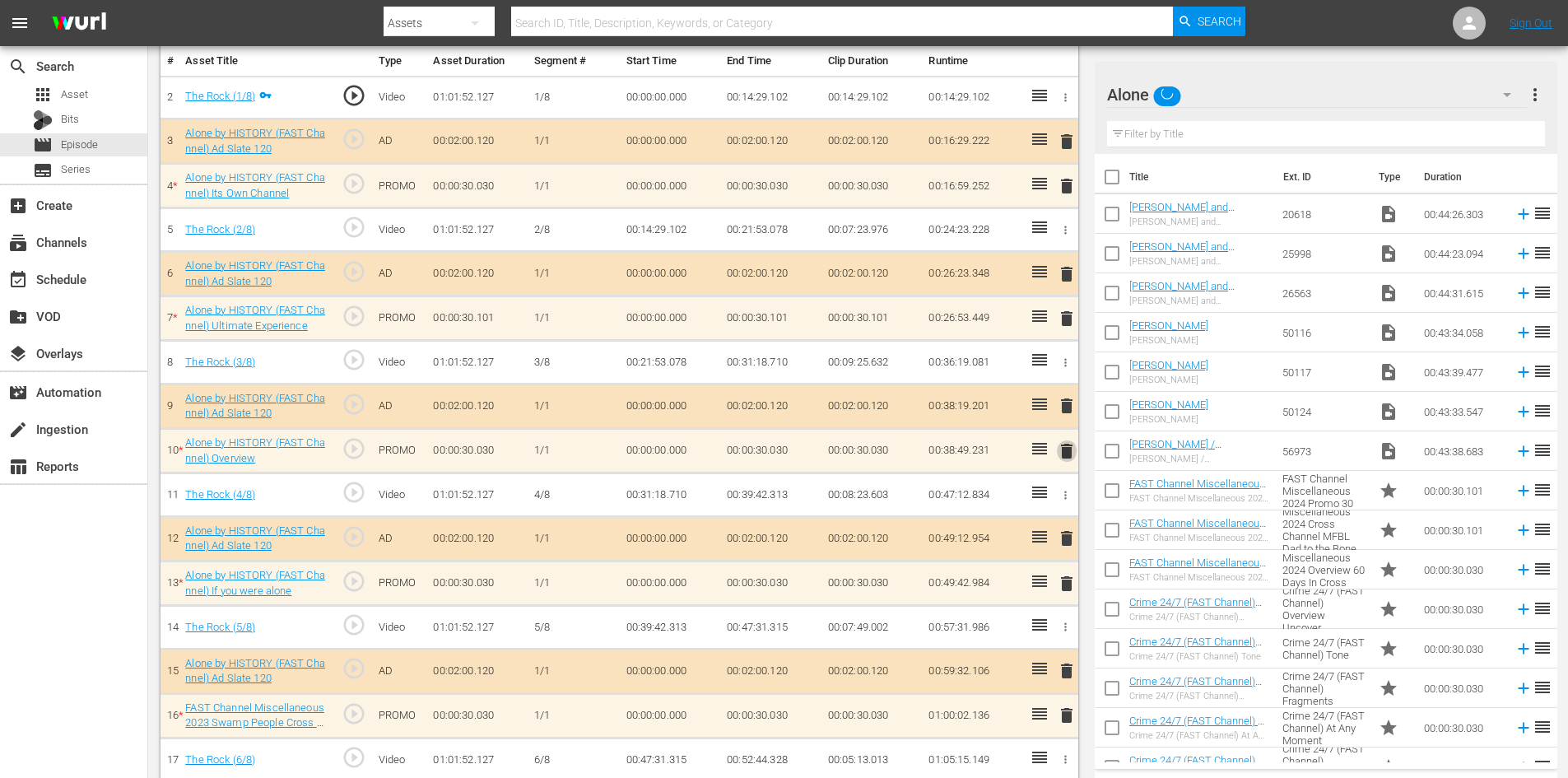
click at [1066, 453] on span "delete" at bounding box center [1066, 451] width 20 height 20
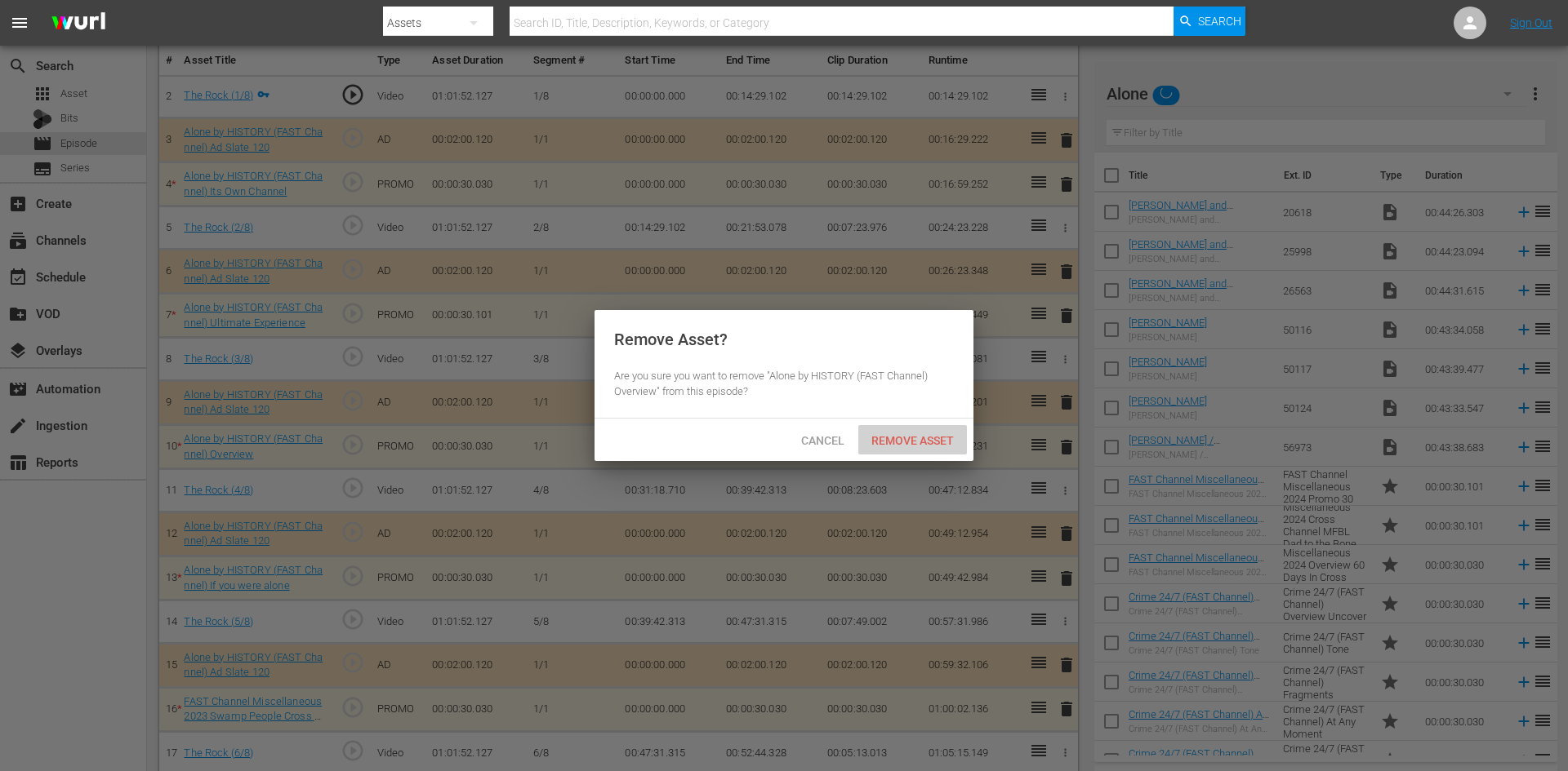
click at [915, 442] on span "Remove Asset" at bounding box center [912, 441] width 109 height 13
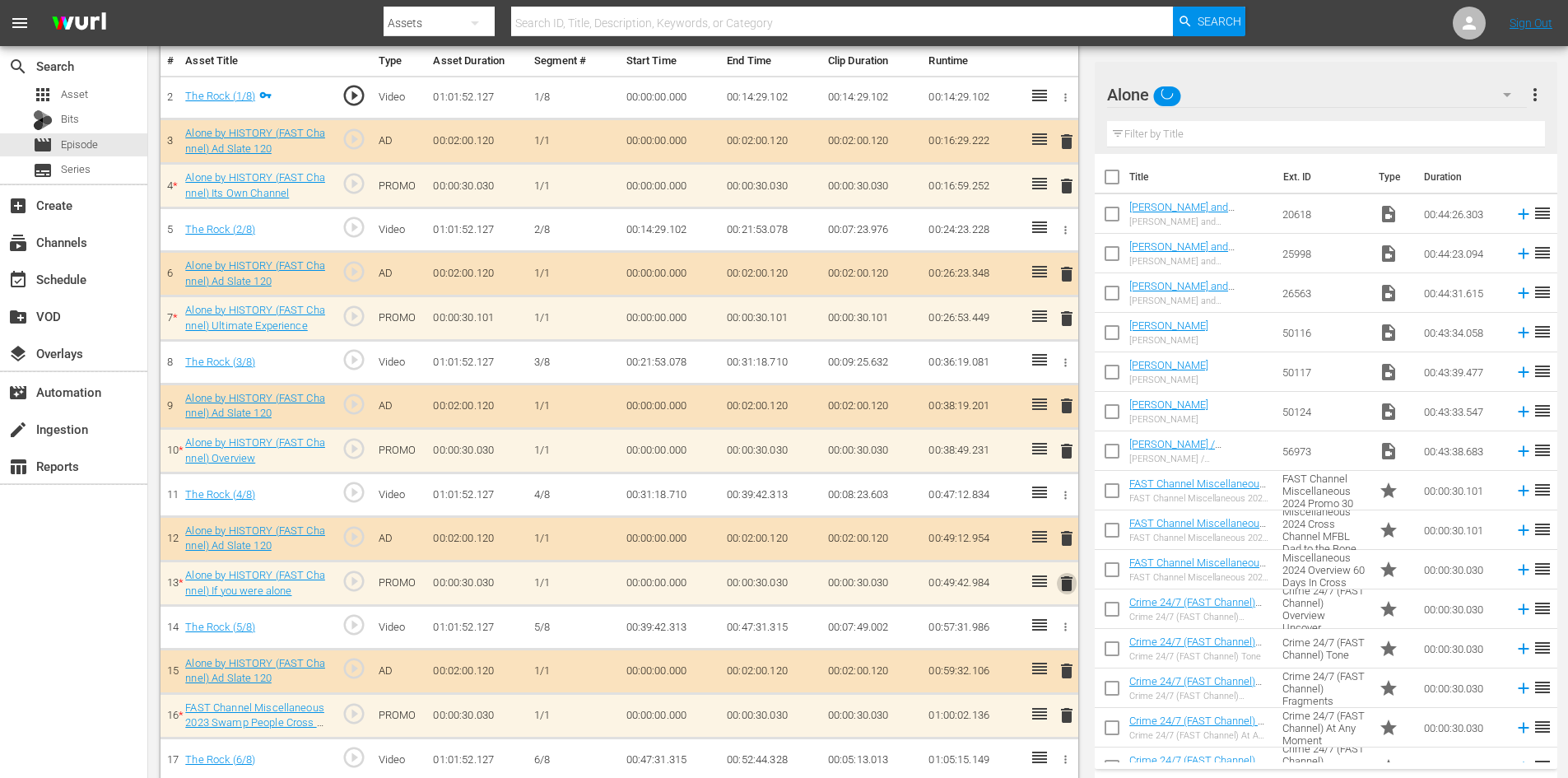
click at [1067, 586] on span "delete" at bounding box center [1066, 584] width 20 height 20
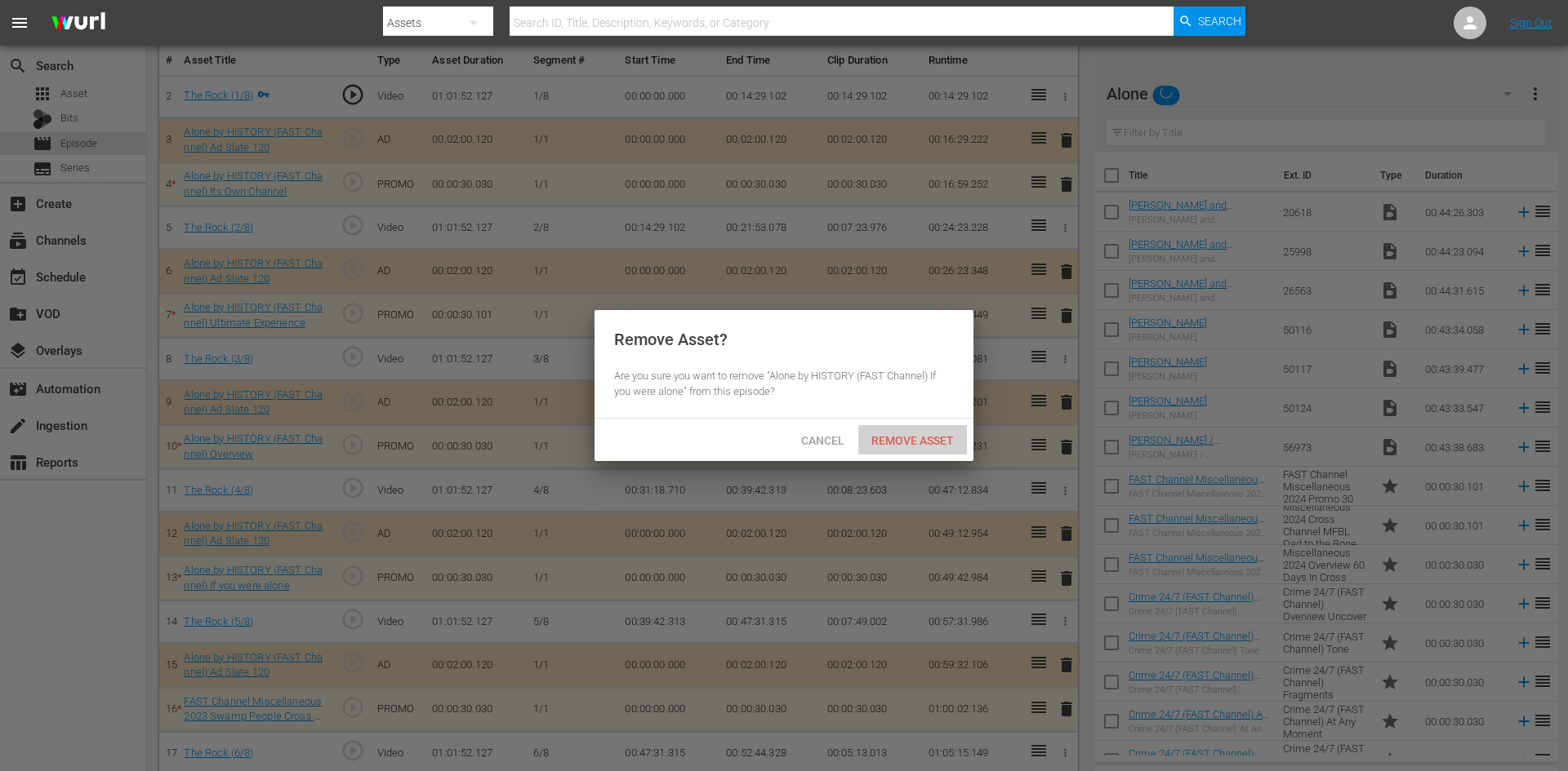
click at [921, 441] on span "Remove Asset" at bounding box center [912, 441] width 109 height 13
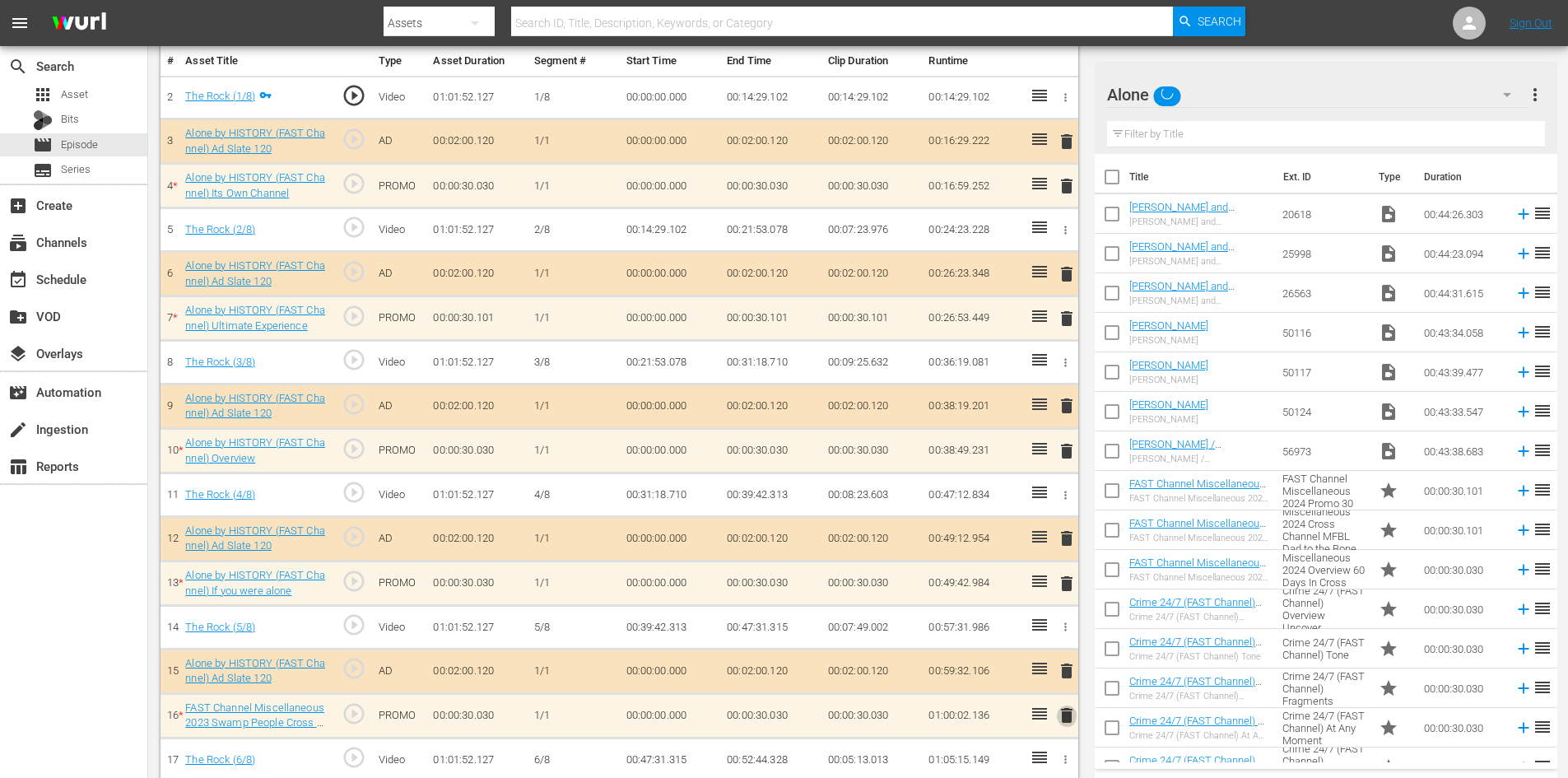
click at [1070, 704] on button "delete" at bounding box center [1066, 716] width 20 height 24
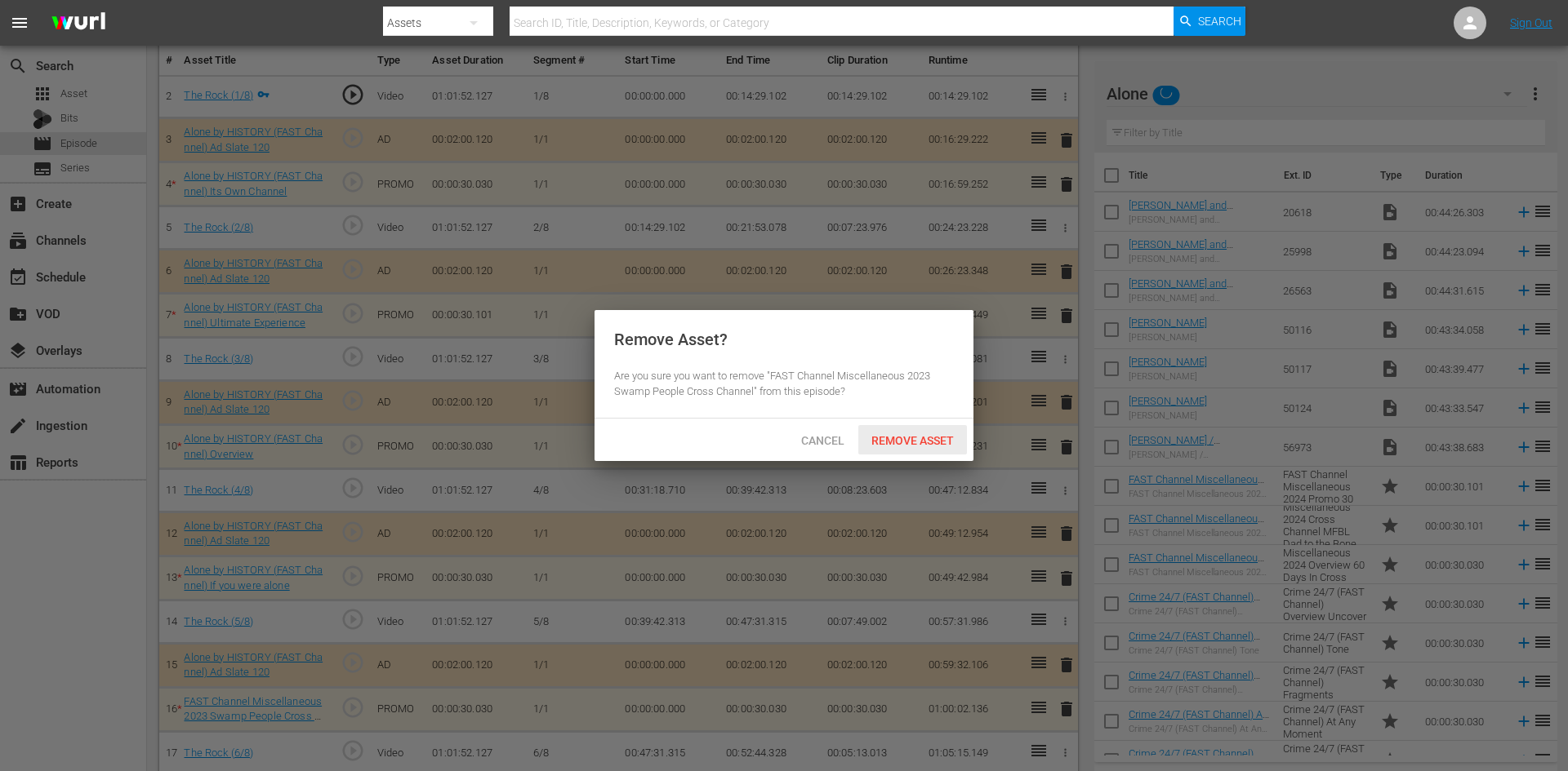
click at [888, 436] on span "Remove Asset" at bounding box center [912, 441] width 109 height 13
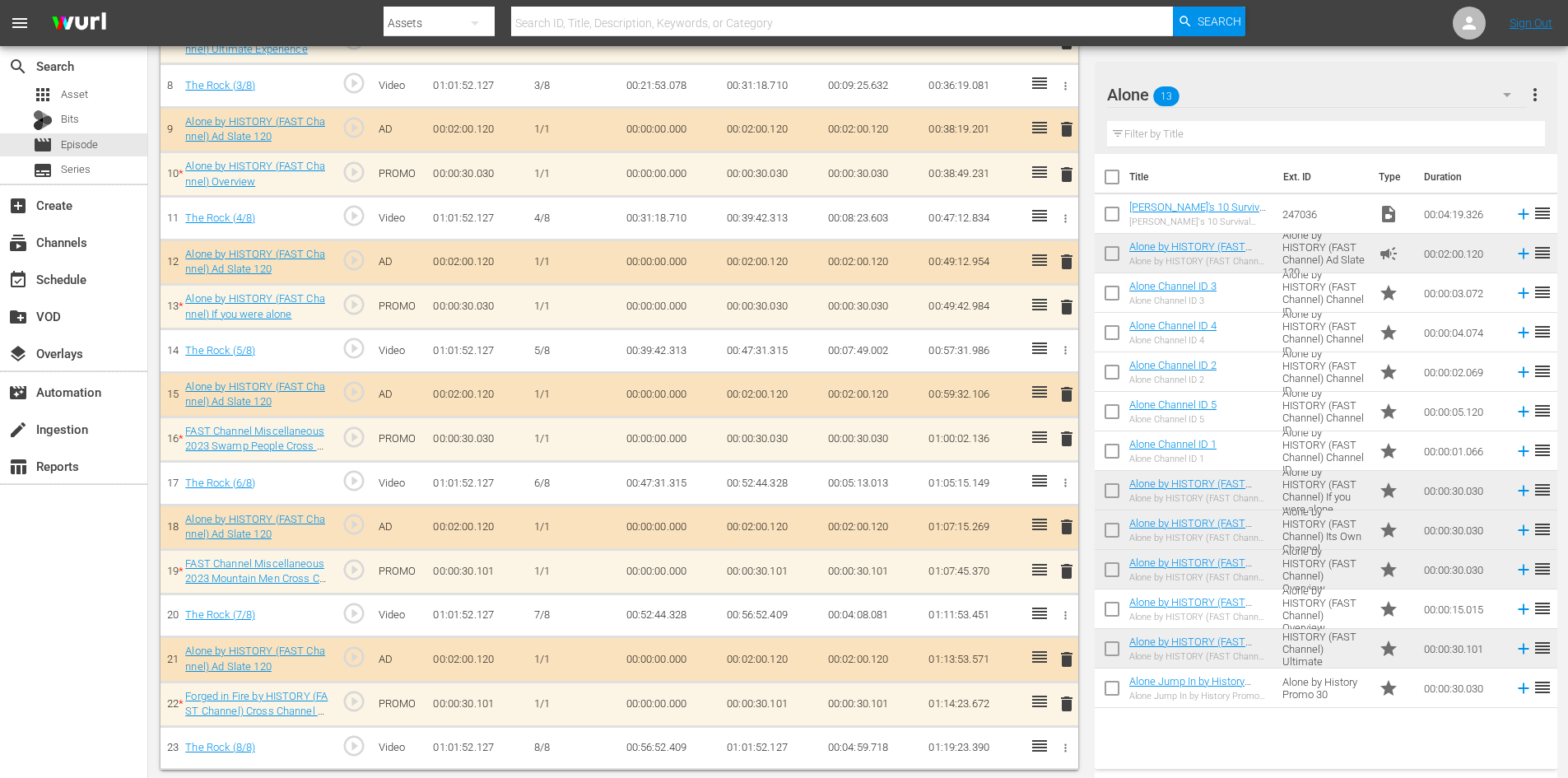
scroll to position [775, 0]
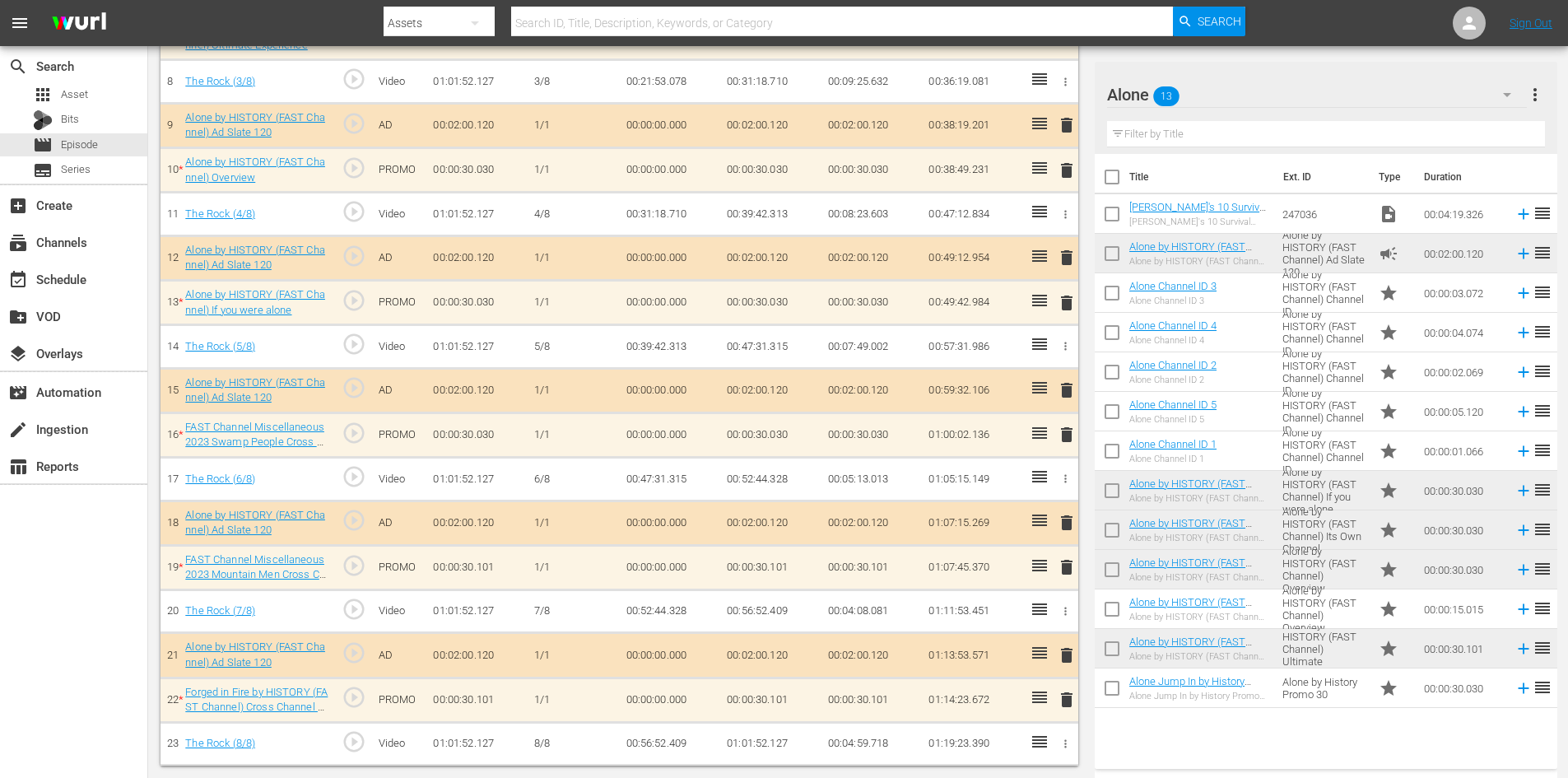
click at [1063, 570] on span "delete" at bounding box center [1066, 567] width 20 height 20
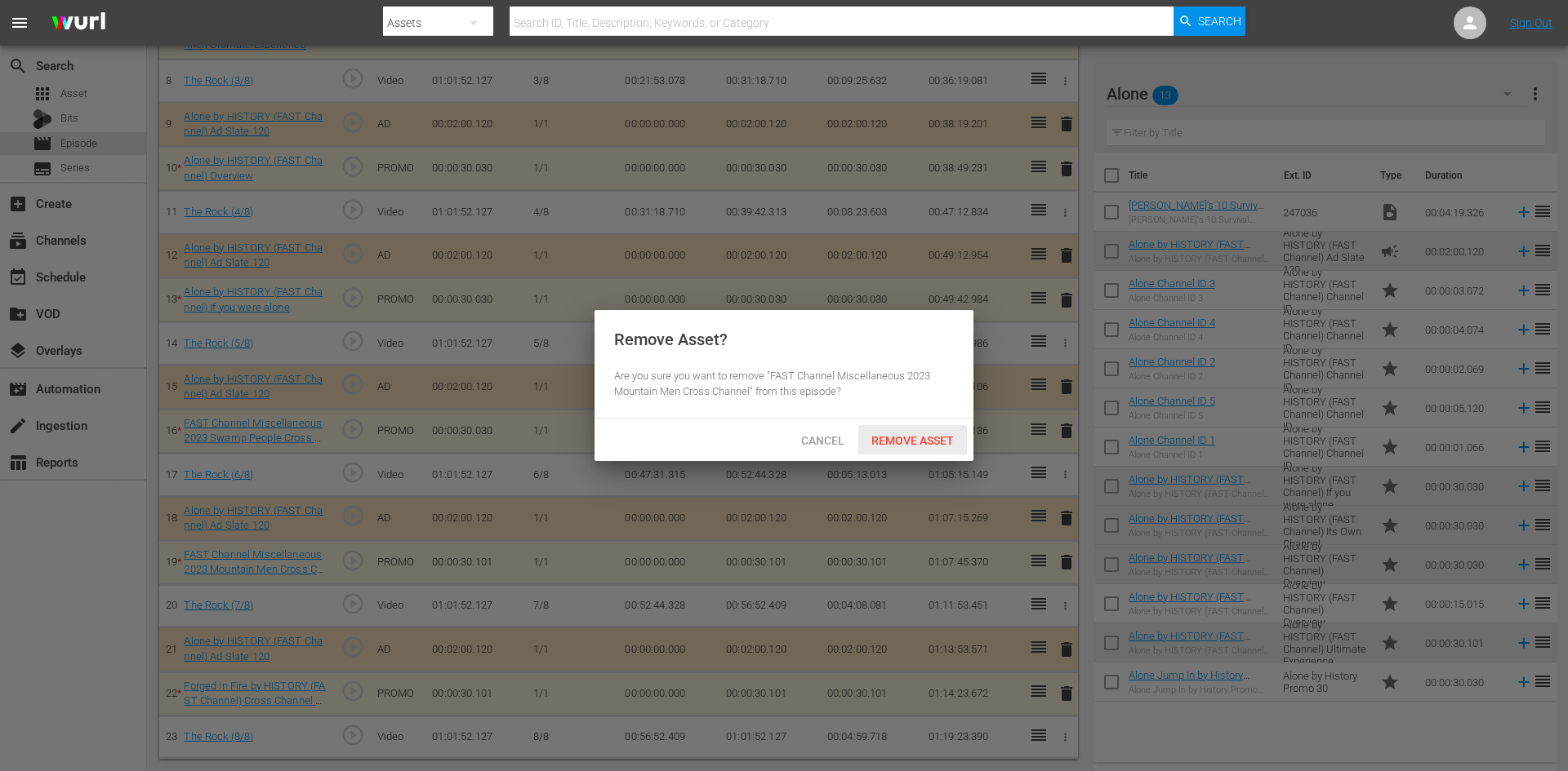
click at [933, 437] on span "Remove Asset" at bounding box center [912, 441] width 109 height 13
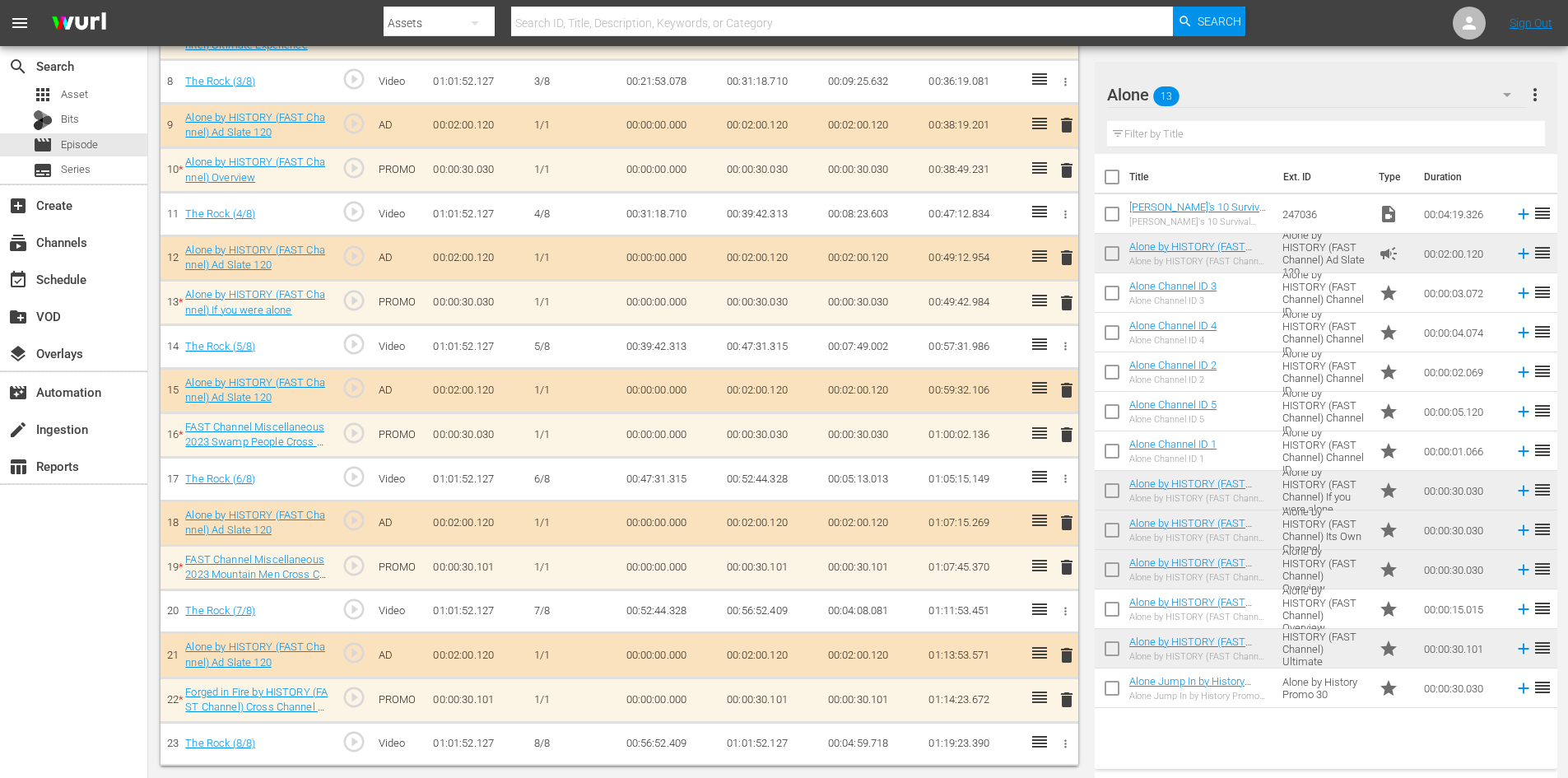
click at [1061, 697] on span "delete" at bounding box center [1066, 700] width 20 height 20
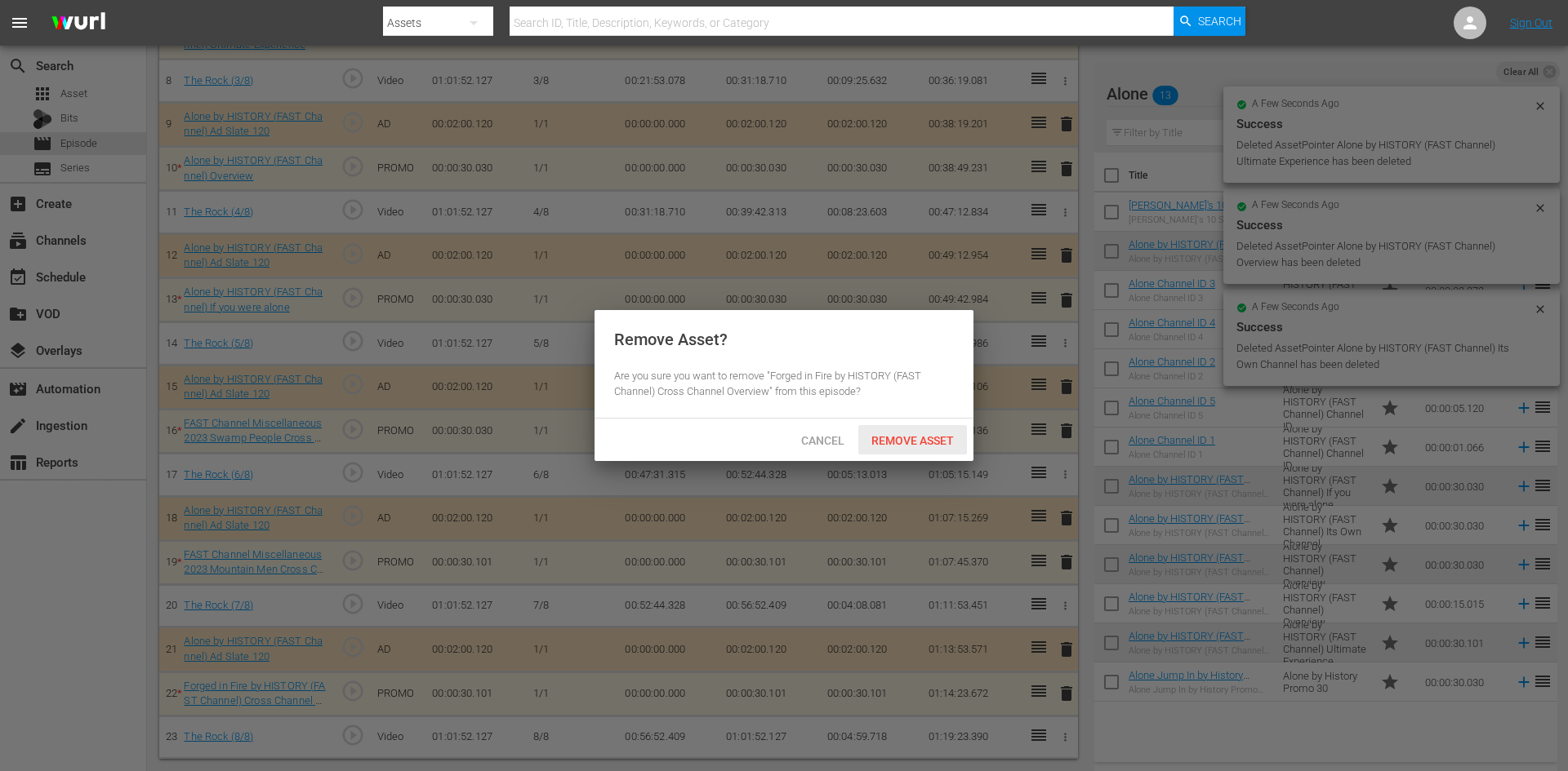
click at [920, 444] on span "Remove Asset" at bounding box center [912, 441] width 109 height 13
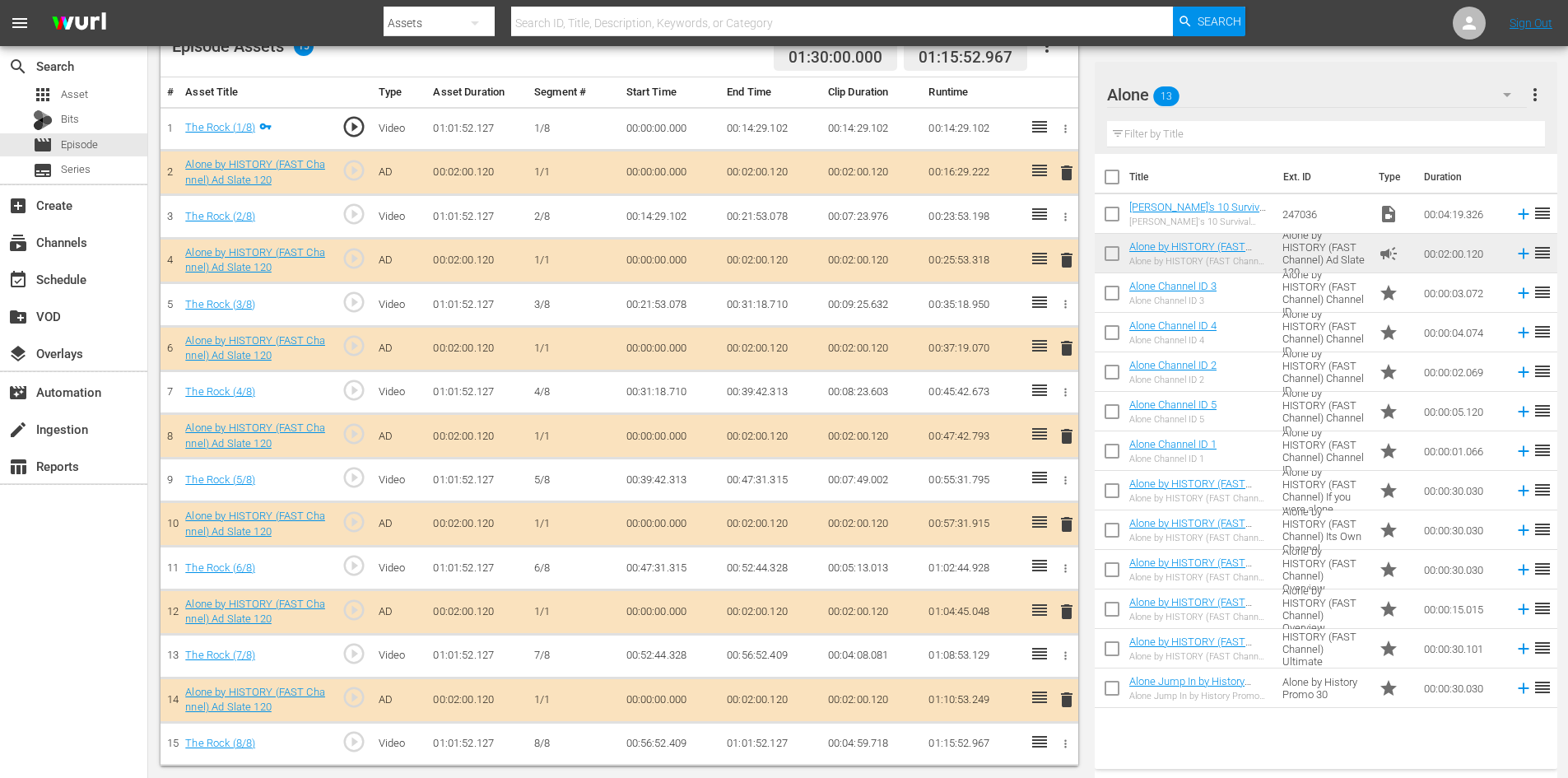
scroll to position [463, 0]
click at [1068, 612] on span "delete" at bounding box center [1066, 612] width 20 height 20
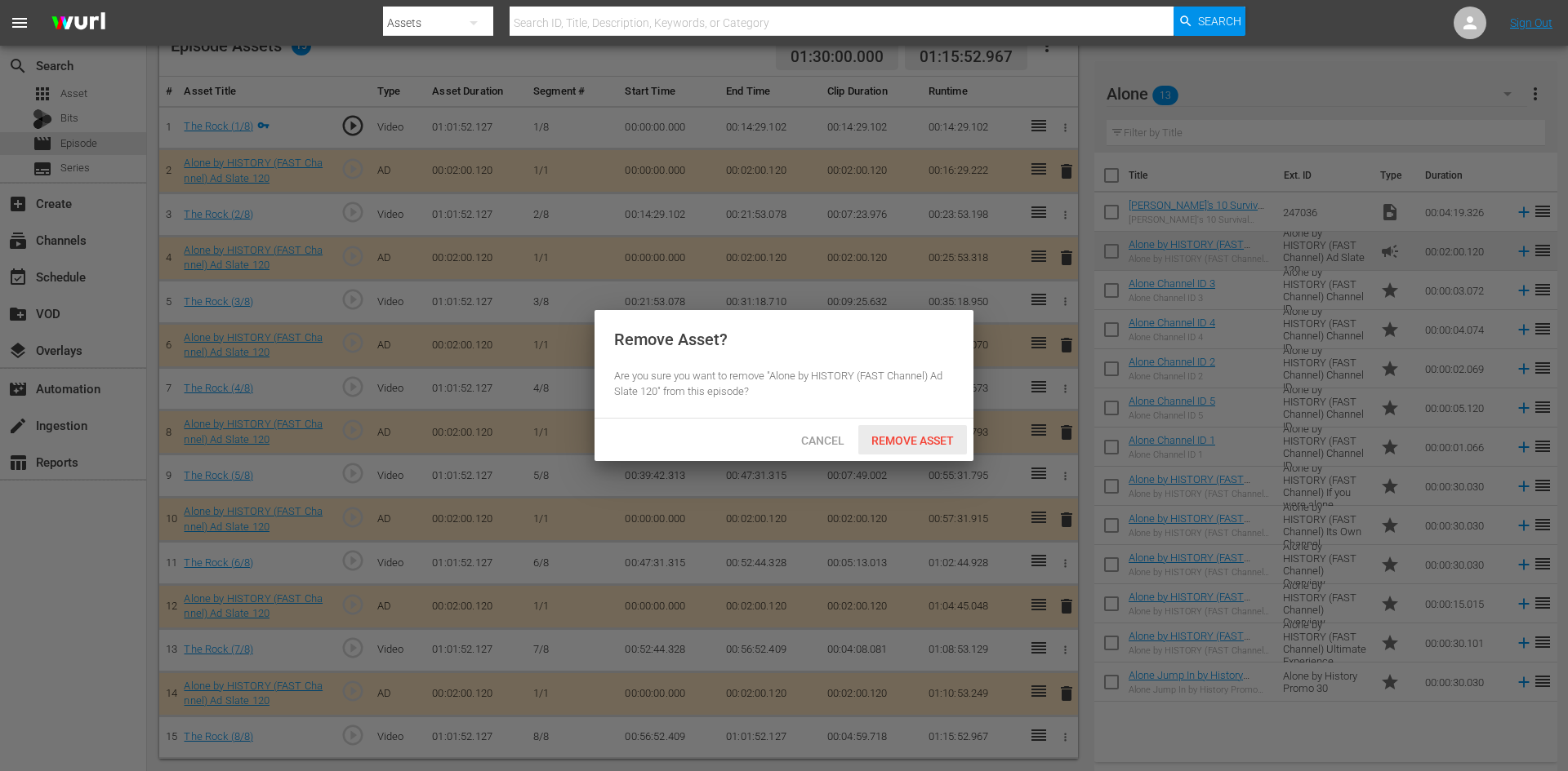
click at [915, 439] on span "Remove Asset" at bounding box center [912, 441] width 109 height 13
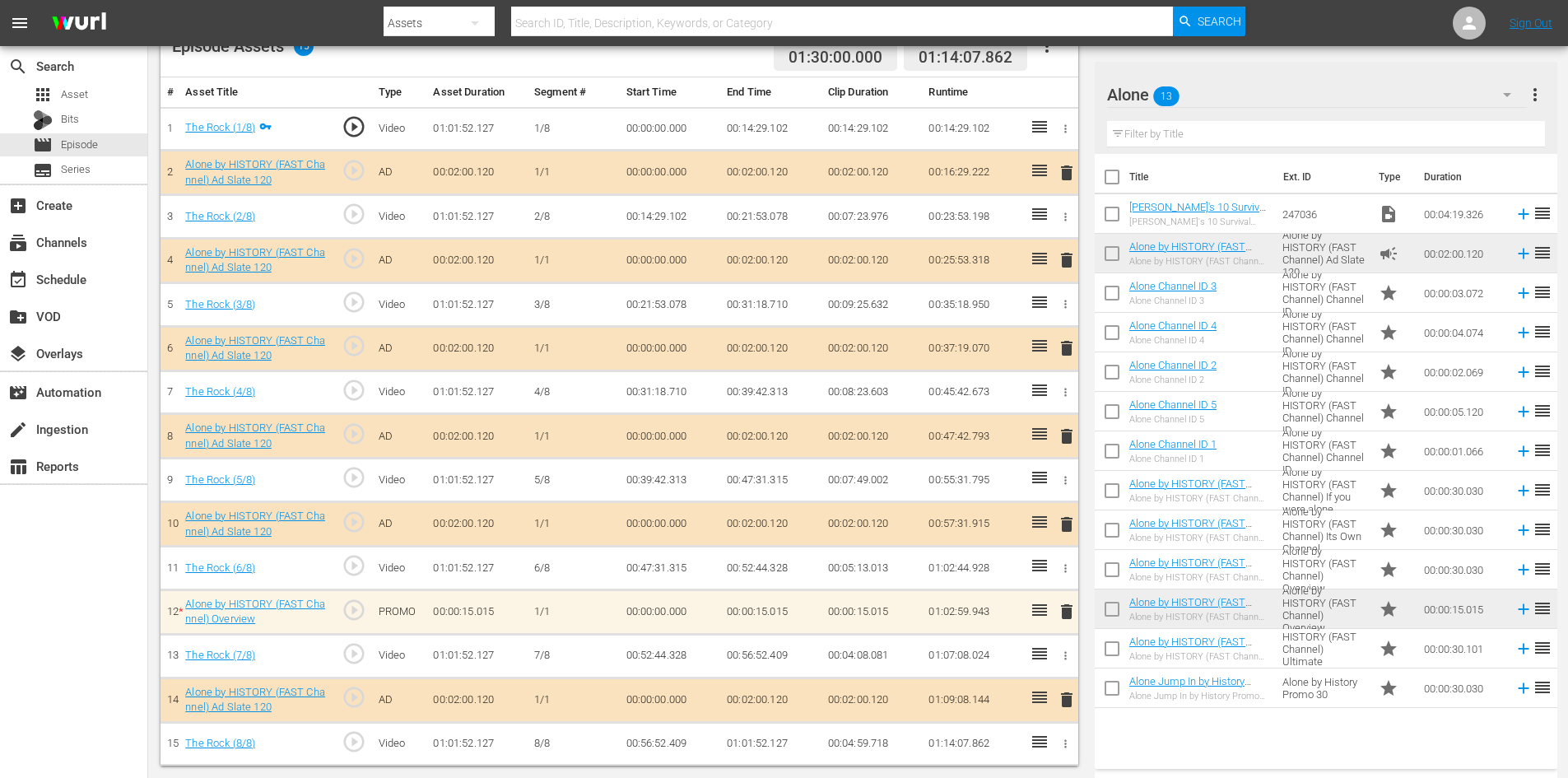
click at [1070, 617] on span "delete" at bounding box center [1066, 612] width 20 height 20
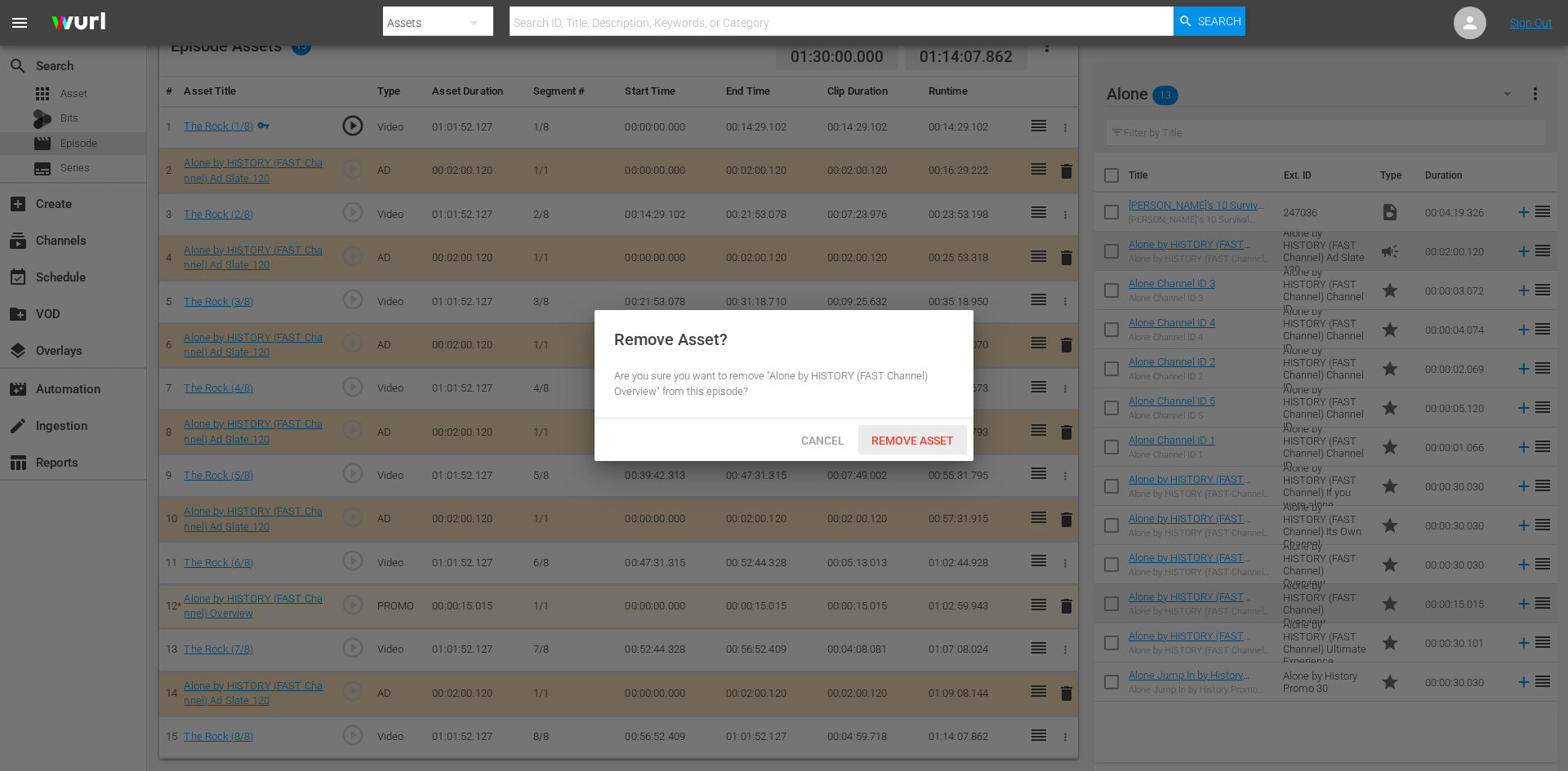
click at [907, 436] on span "Remove Asset" at bounding box center [912, 441] width 109 height 13
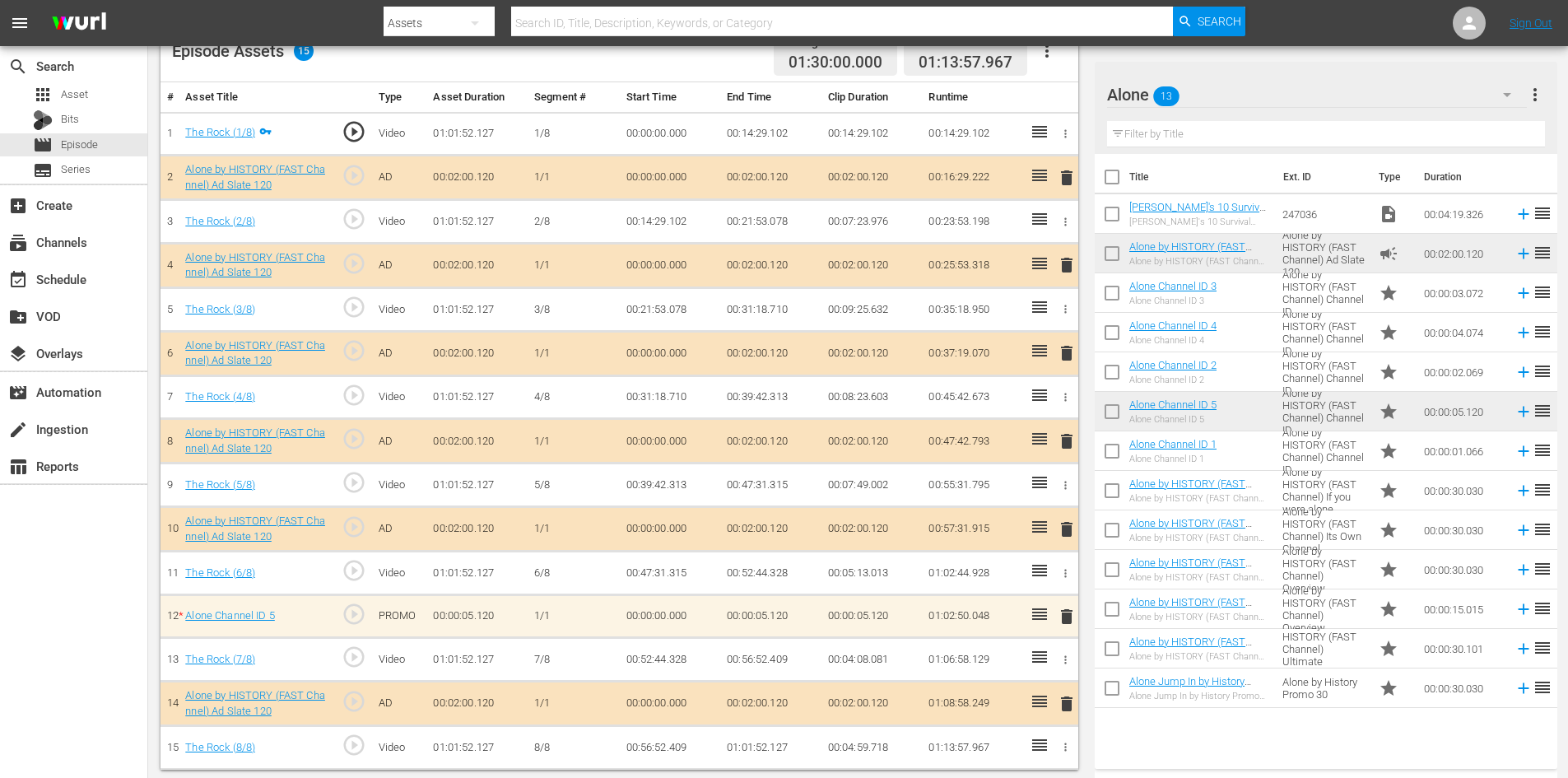
scroll to position [462, 0]
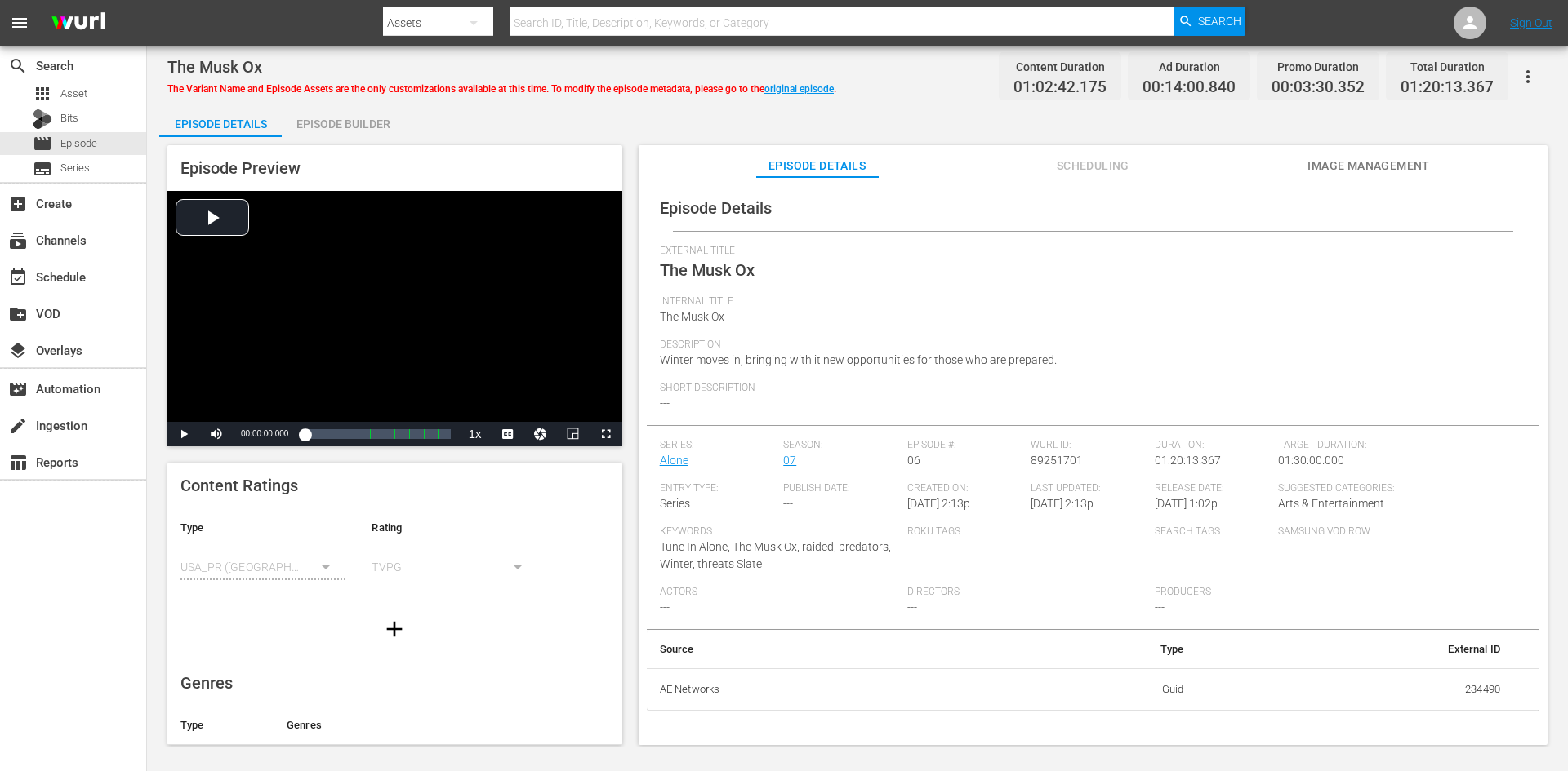
click at [374, 125] on div "Episode Builder" at bounding box center [343, 124] width 122 height 40
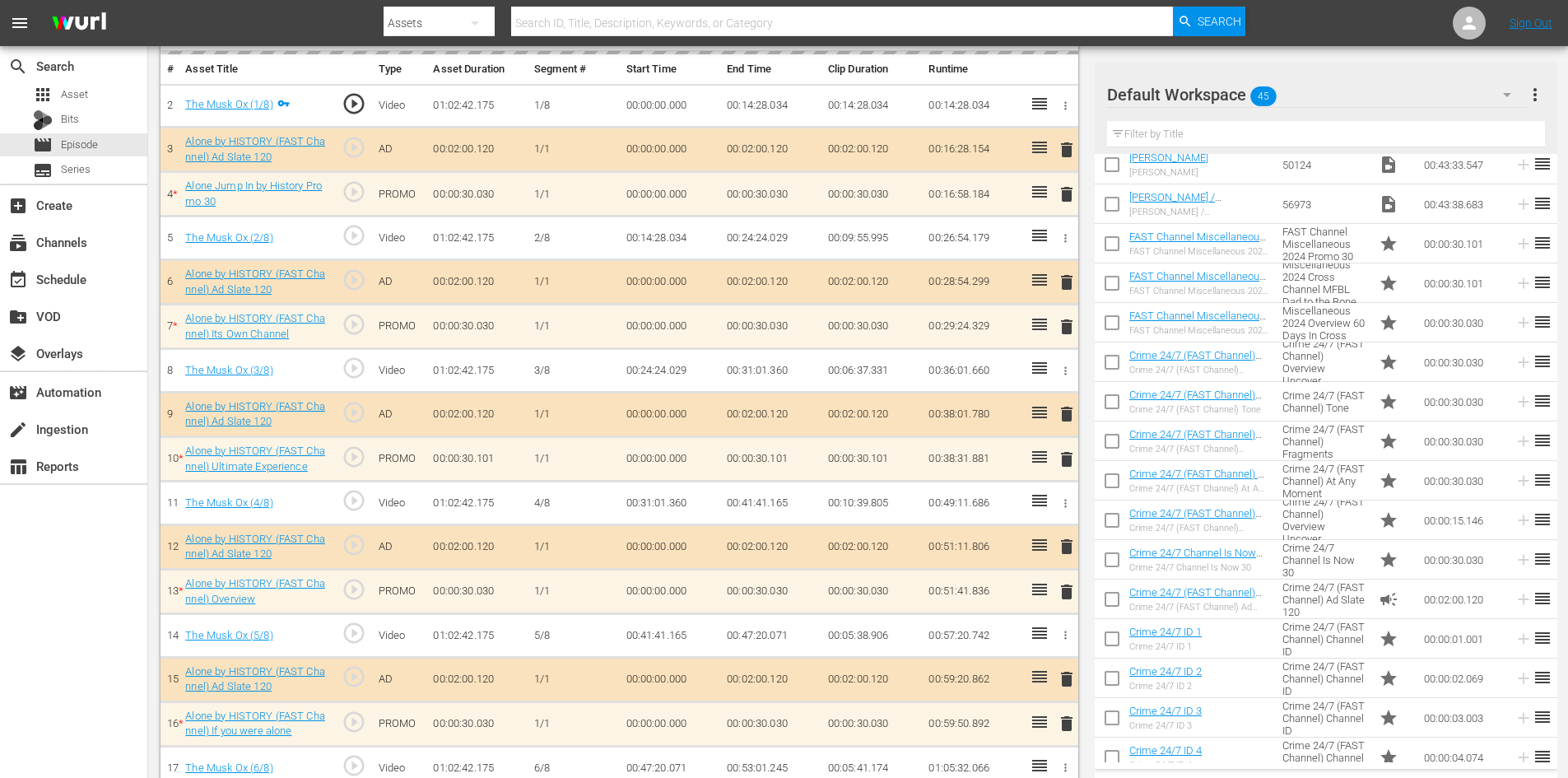
scroll to position [531, 0]
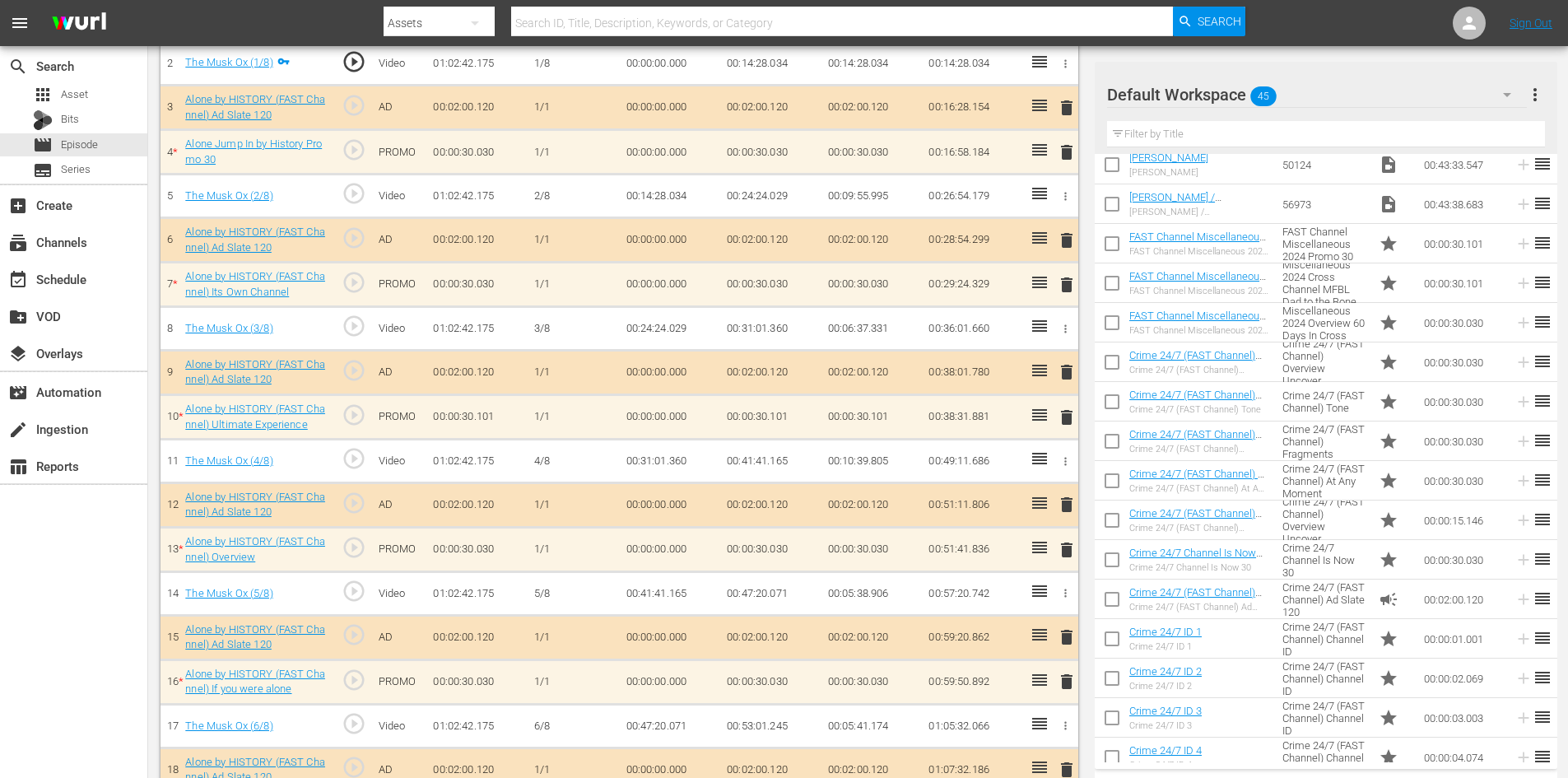
click at [1480, 93] on div "Default Workspace 45" at bounding box center [1317, 94] width 420 height 46
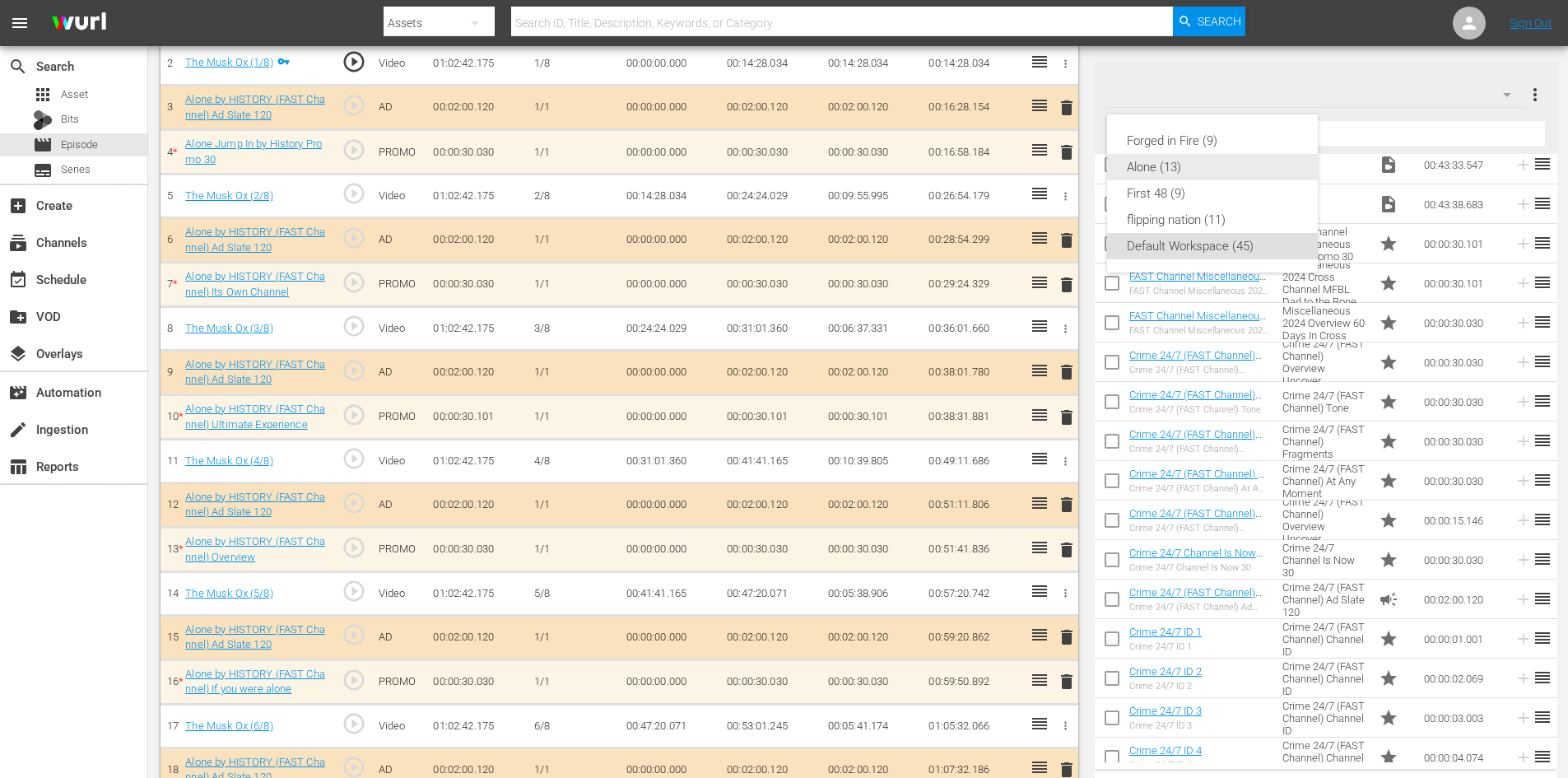
click at [1205, 164] on div "Alone (13)" at bounding box center [1212, 166] width 171 height 26
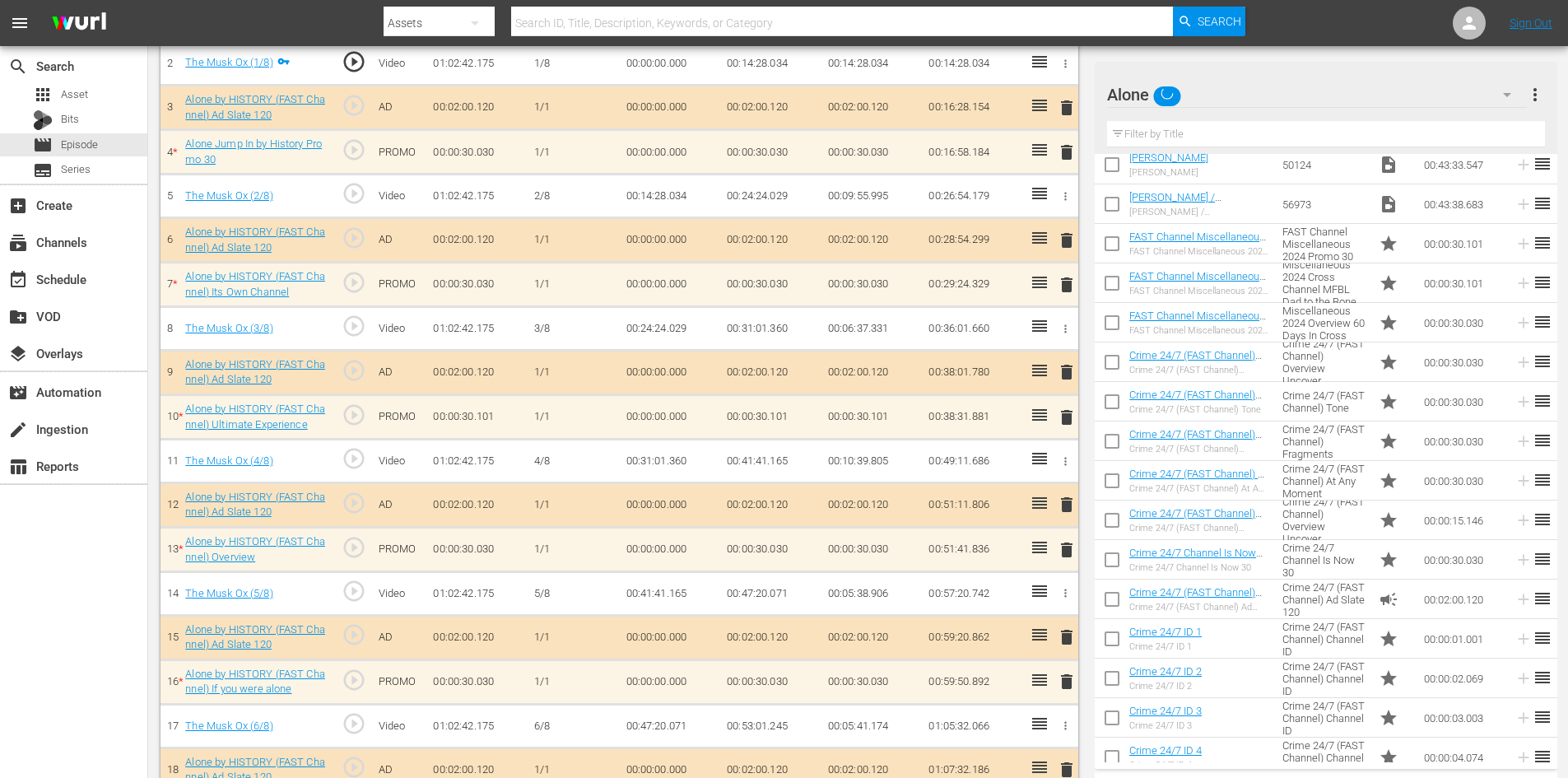
click at [1059, 150] on div "delete" at bounding box center [1064, 152] width 14 height 24
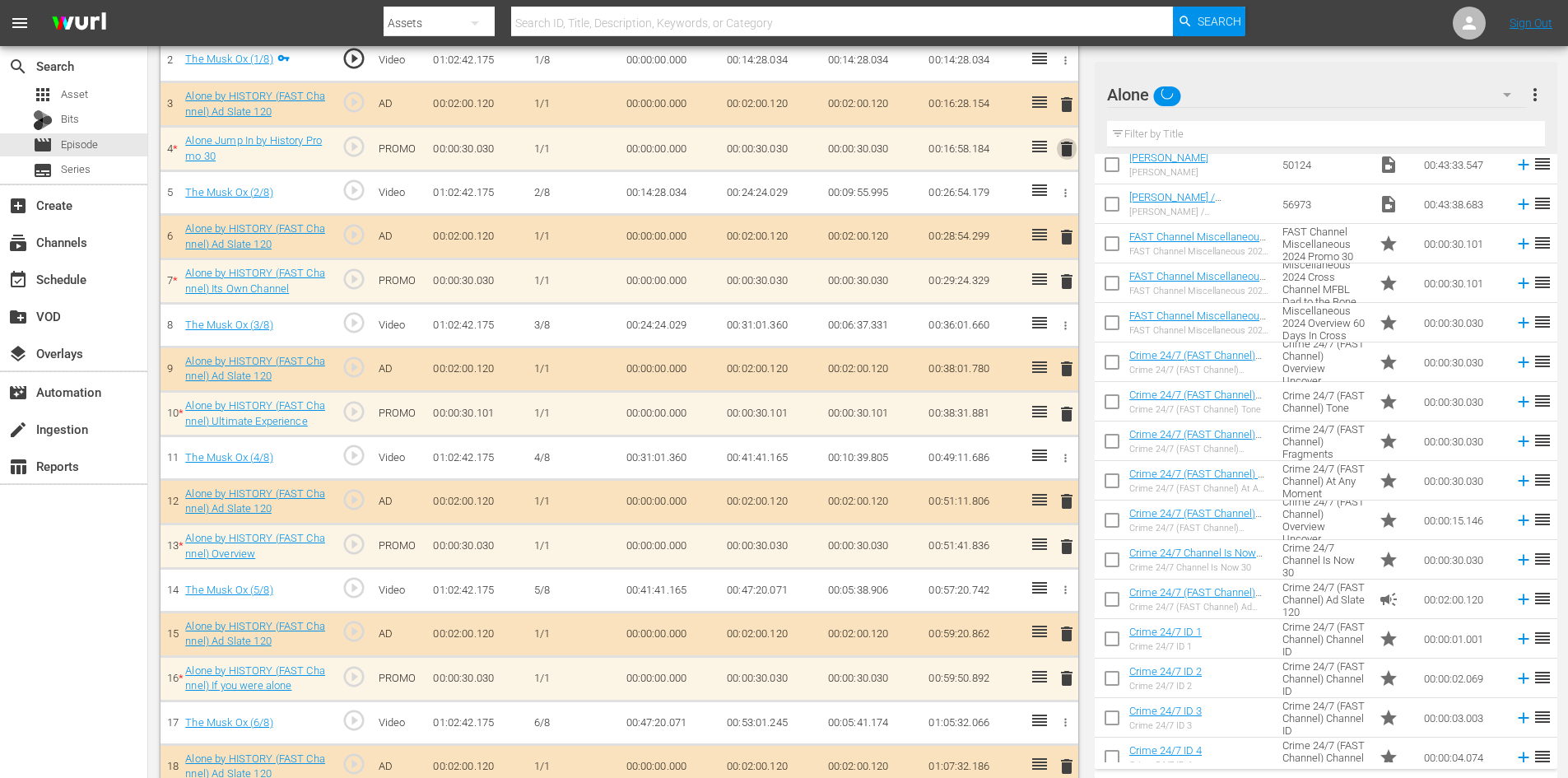
click at [1069, 152] on span "delete" at bounding box center [1066, 149] width 20 height 20
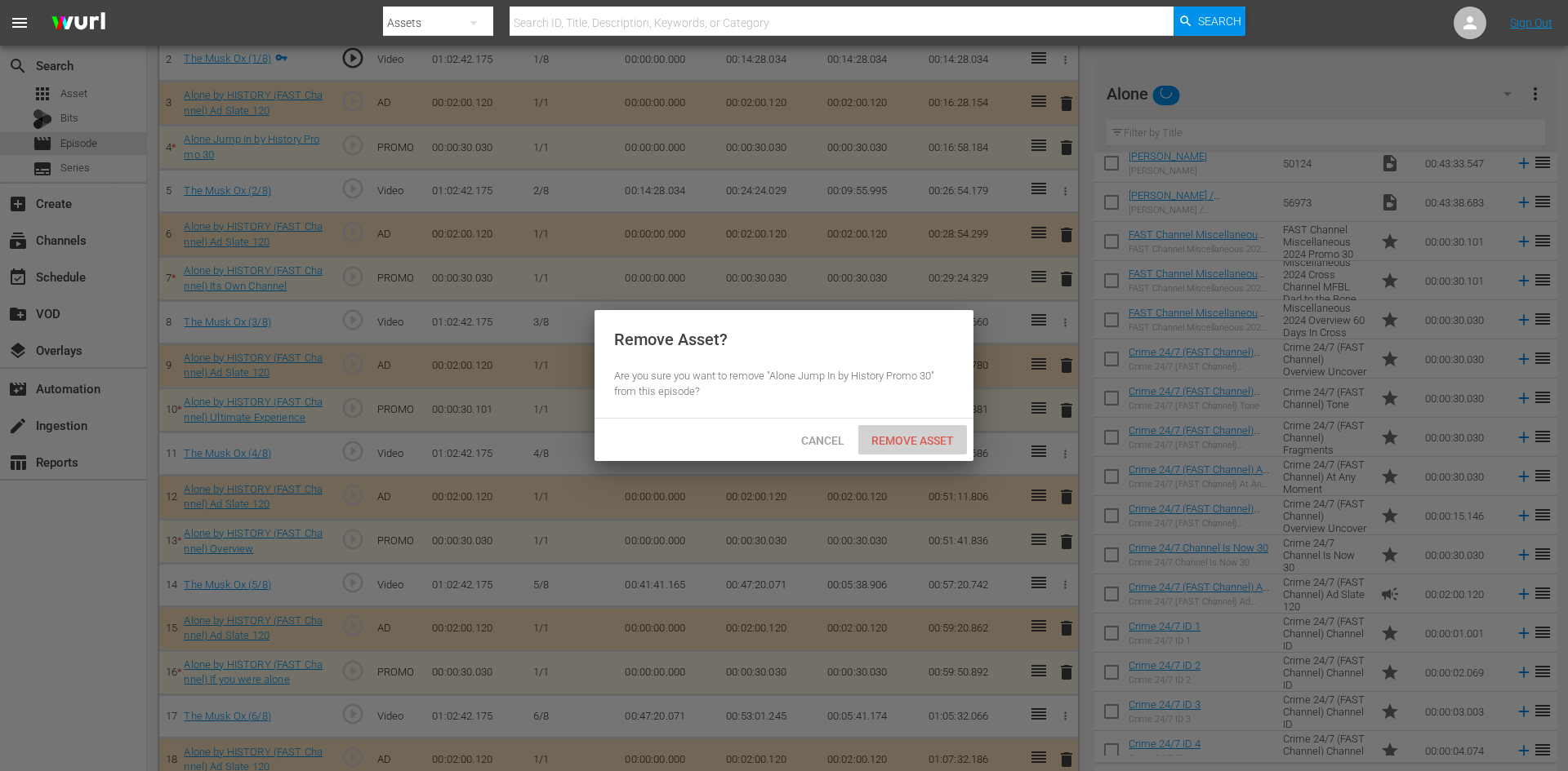
click at [930, 439] on span "Remove Asset" at bounding box center [912, 441] width 109 height 13
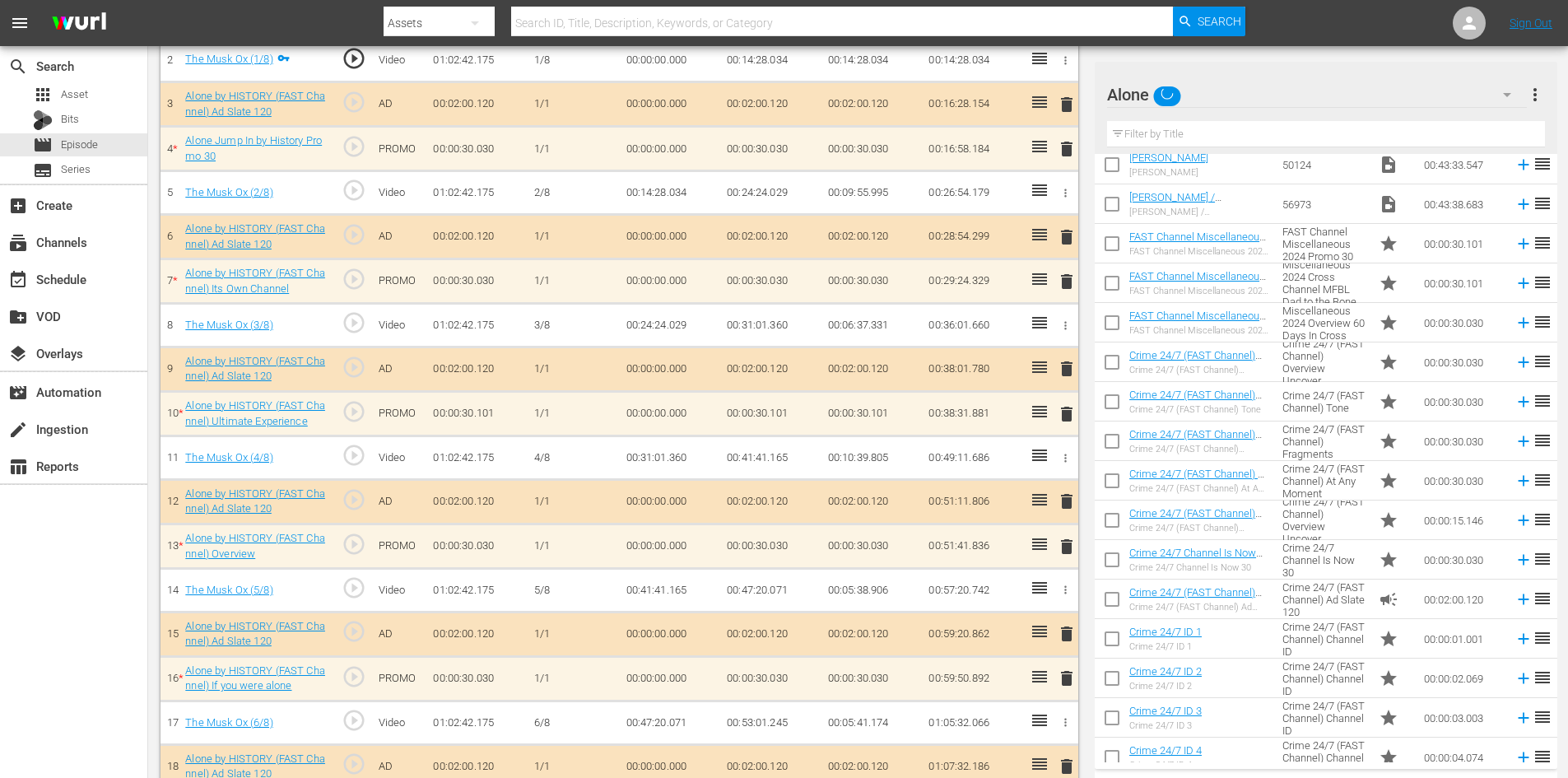
click at [1066, 281] on span "delete" at bounding box center [1066, 281] width 20 height 20
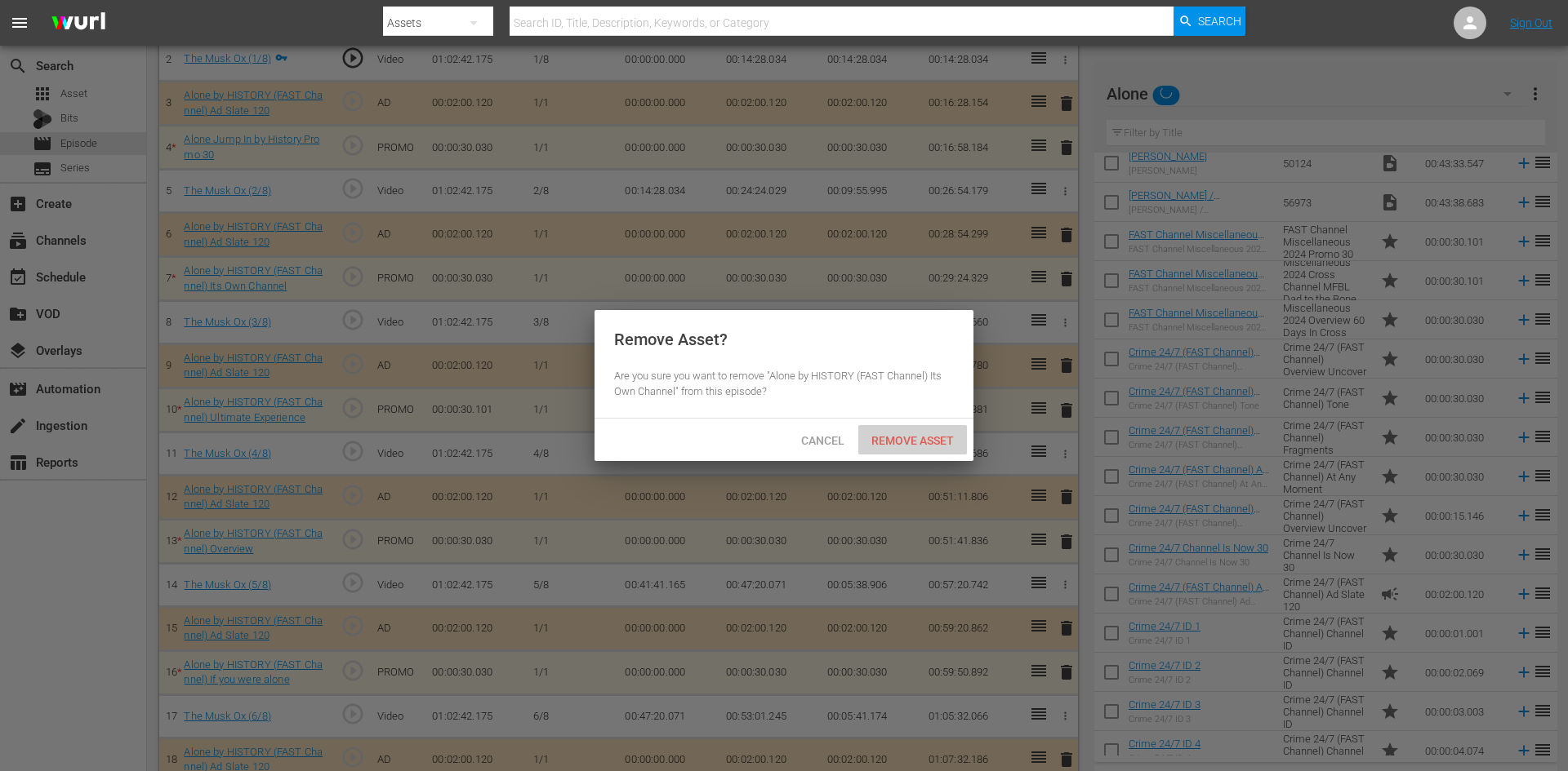
click at [920, 443] on span "Remove Asset" at bounding box center [912, 441] width 109 height 13
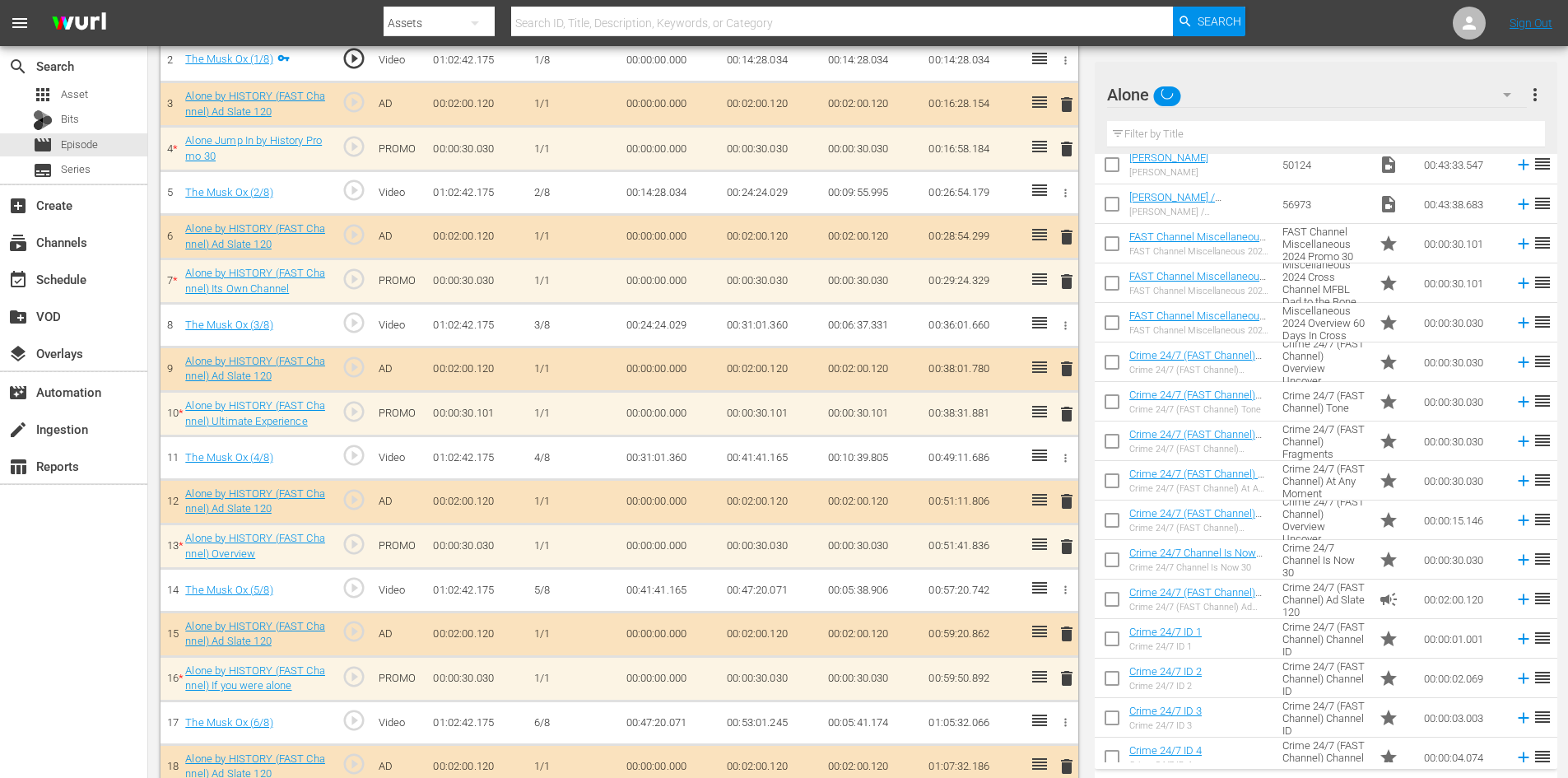
click at [1069, 413] on span "delete" at bounding box center [1066, 414] width 20 height 20
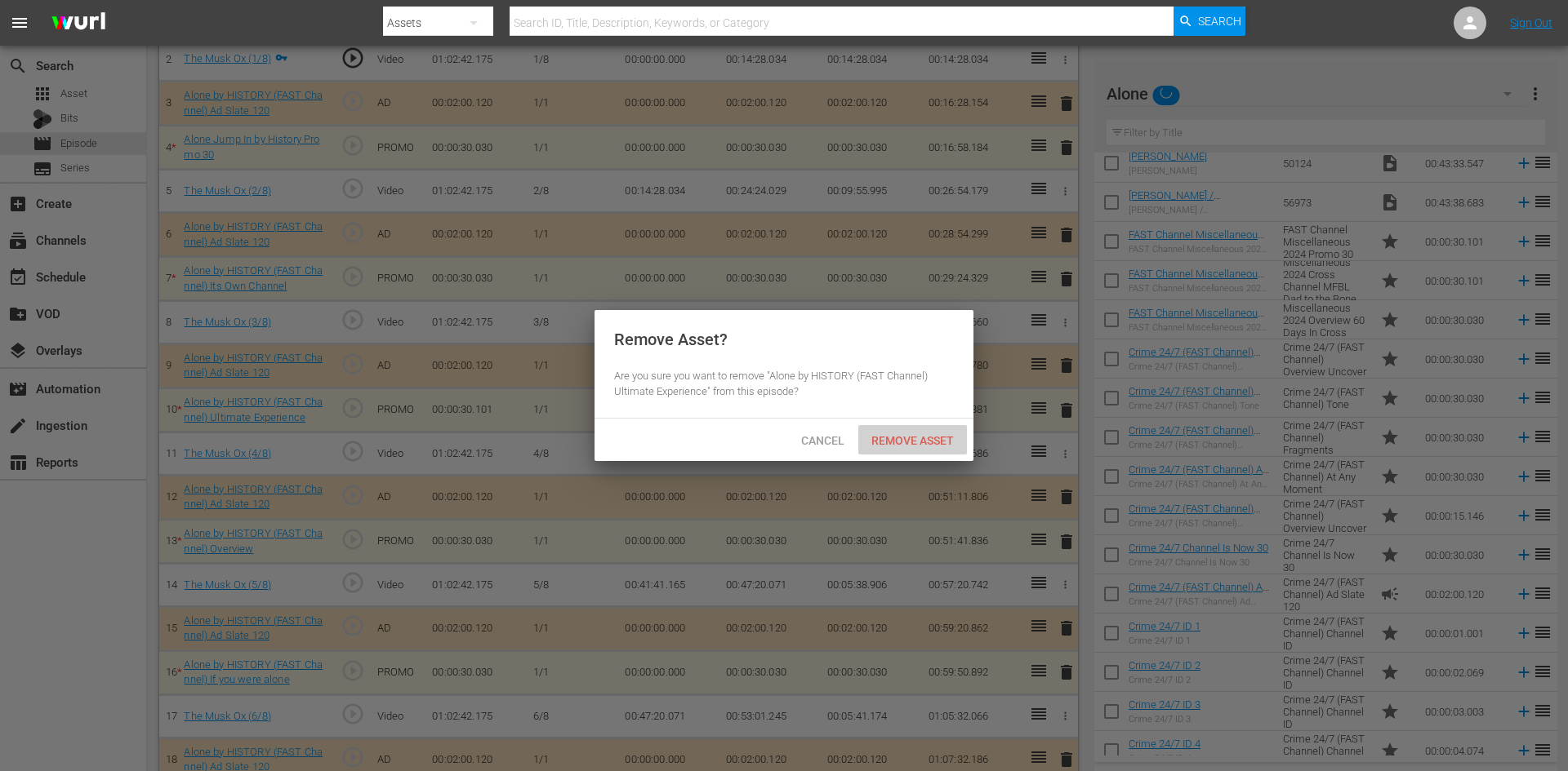
click at [935, 435] on span "Remove Asset" at bounding box center [912, 441] width 109 height 13
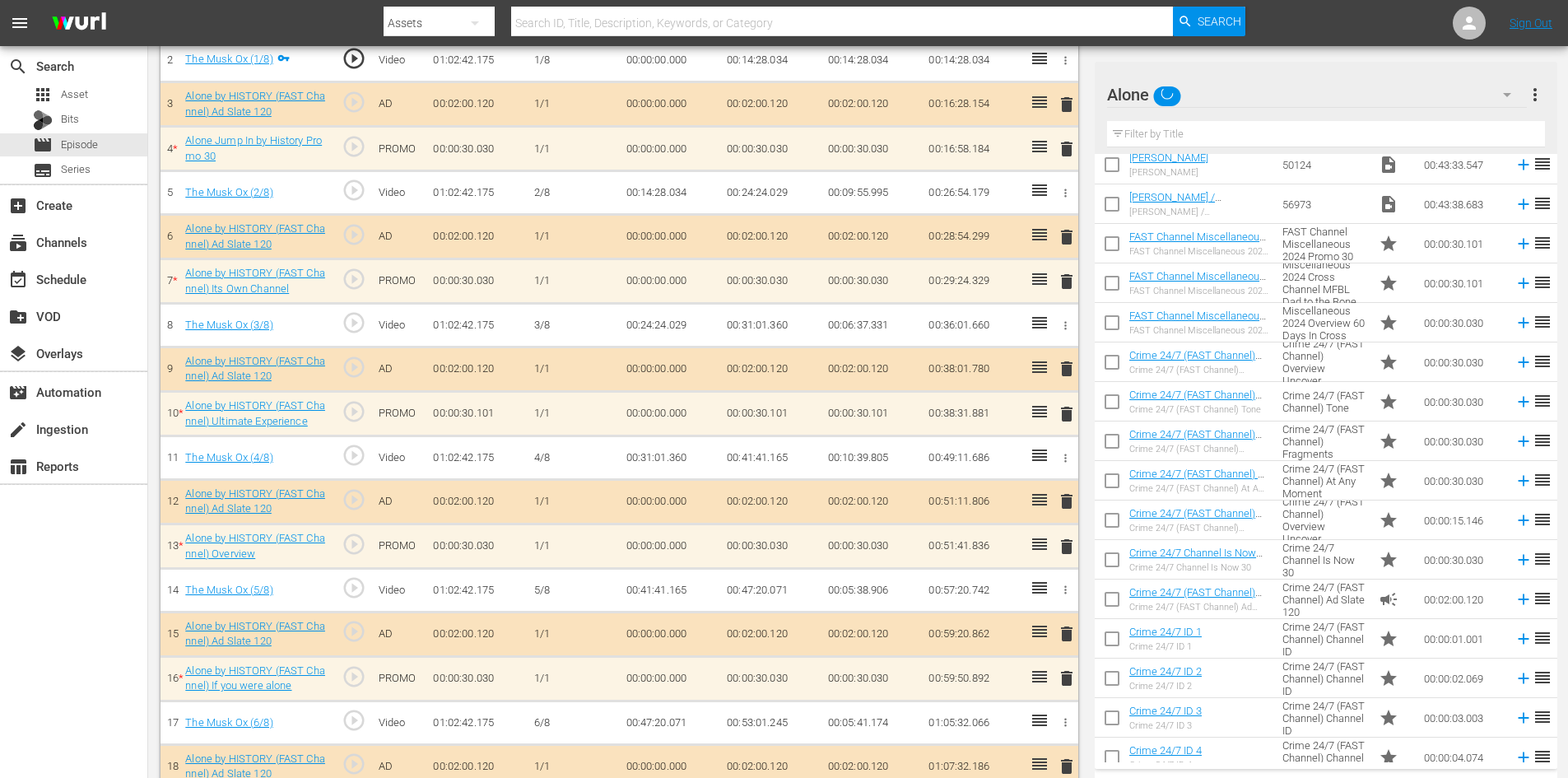
click at [1065, 544] on span "delete" at bounding box center [1066, 546] width 20 height 20
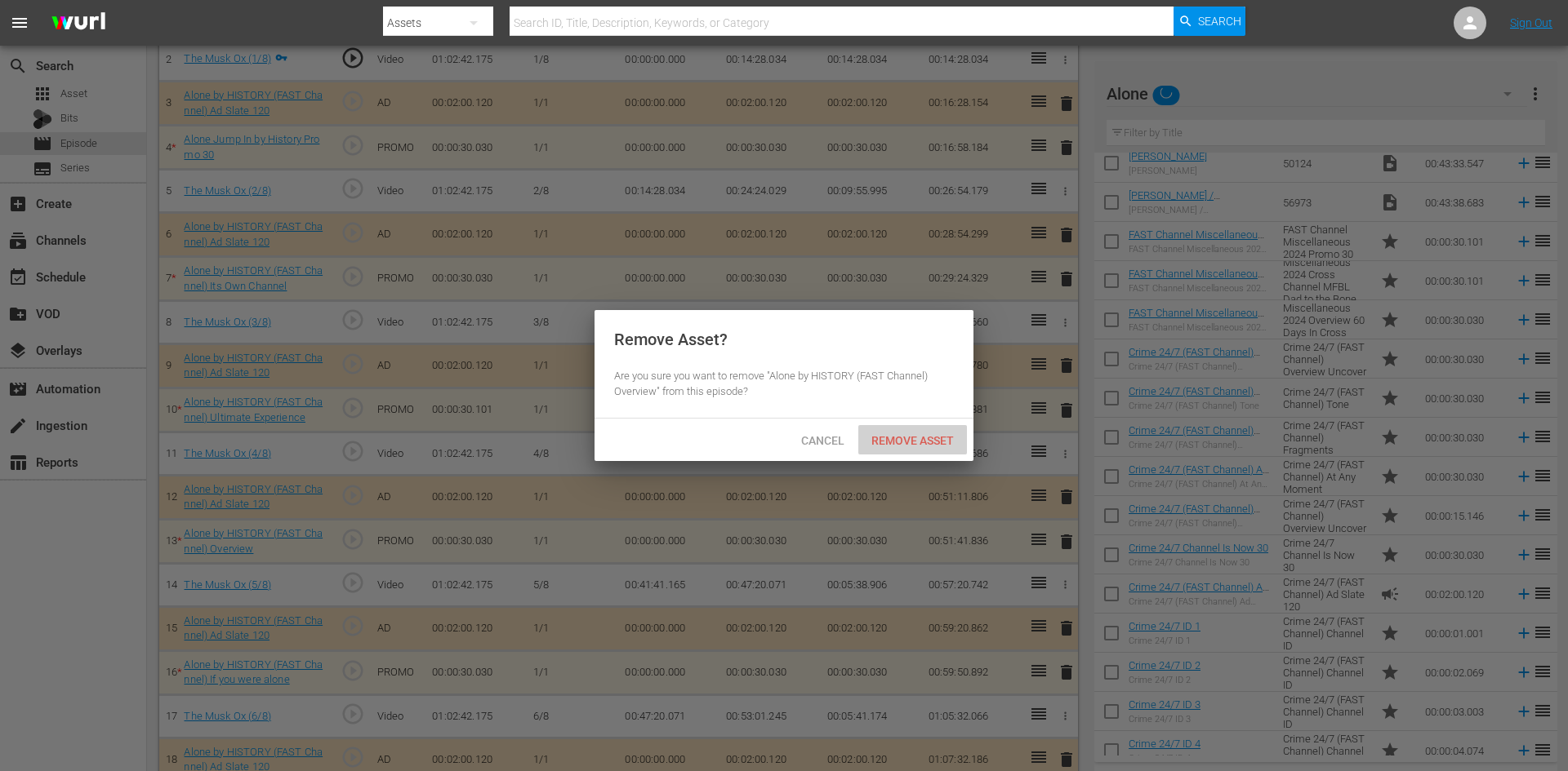
click at [917, 429] on div "Remove Asset" at bounding box center [912, 440] width 109 height 30
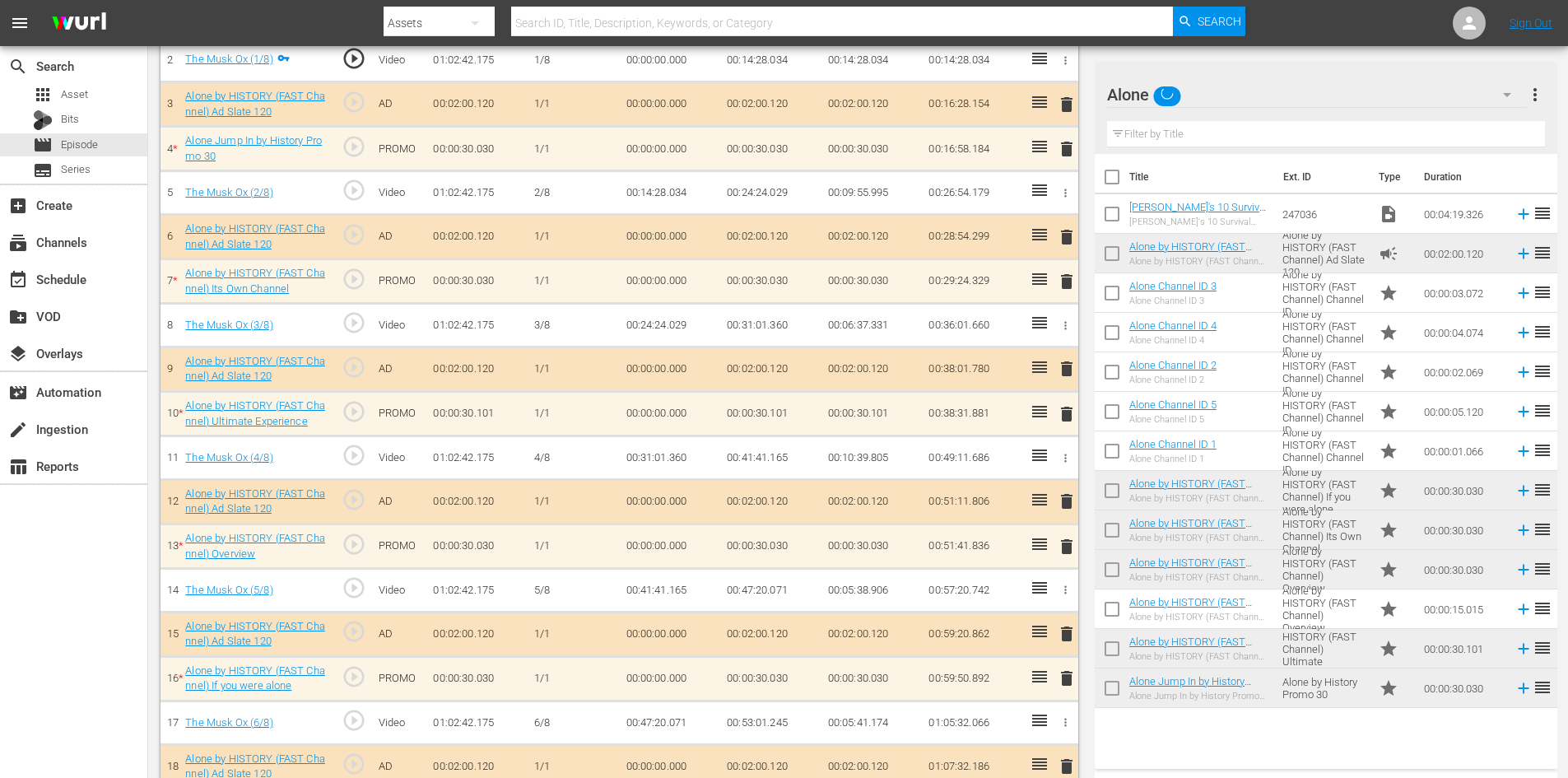
scroll to position [0, 0]
click at [1065, 679] on span "delete" at bounding box center [1066, 678] width 20 height 20
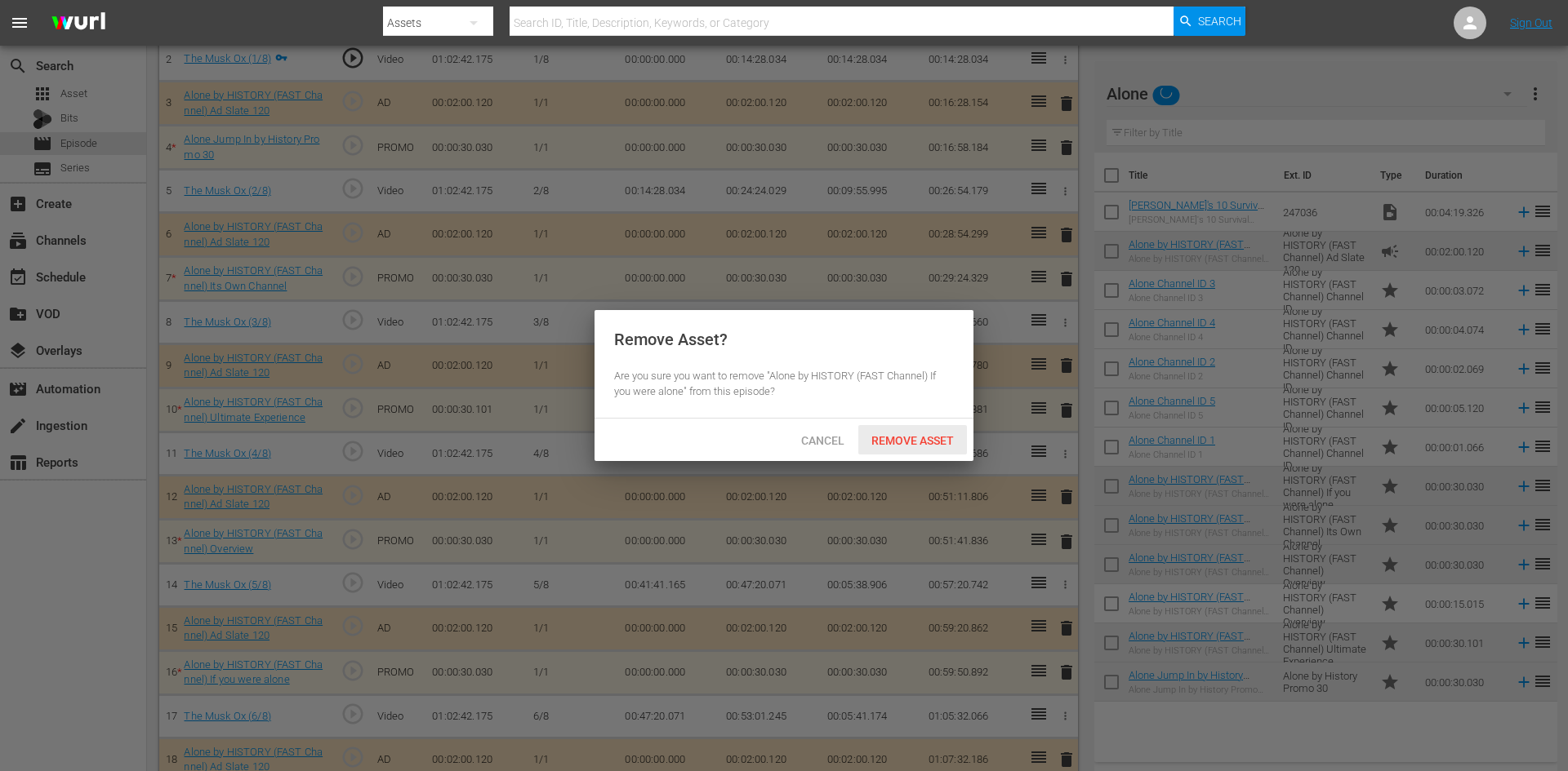
click at [931, 440] on span "Remove Asset" at bounding box center [912, 441] width 109 height 13
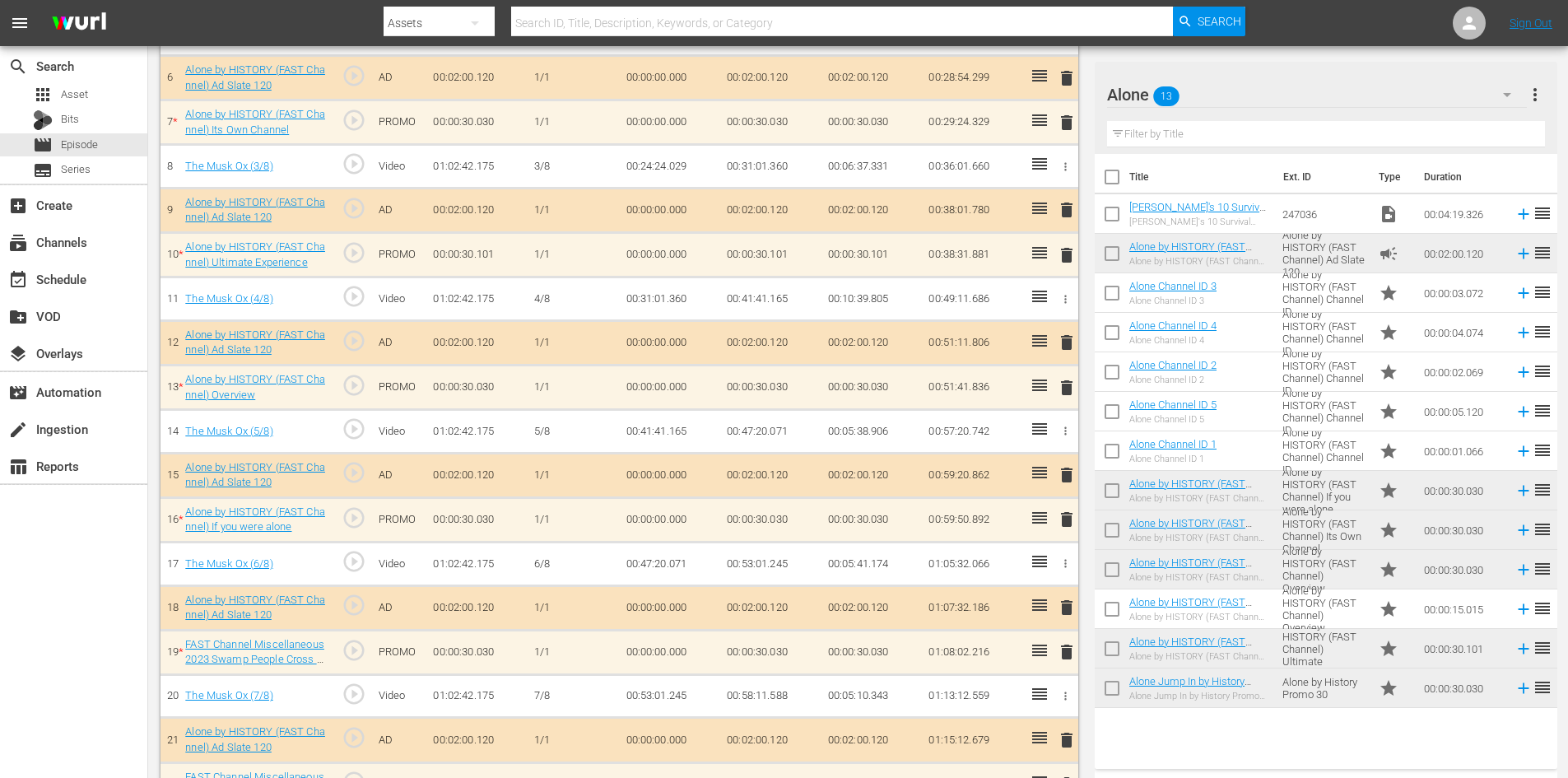
scroll to position [775, 0]
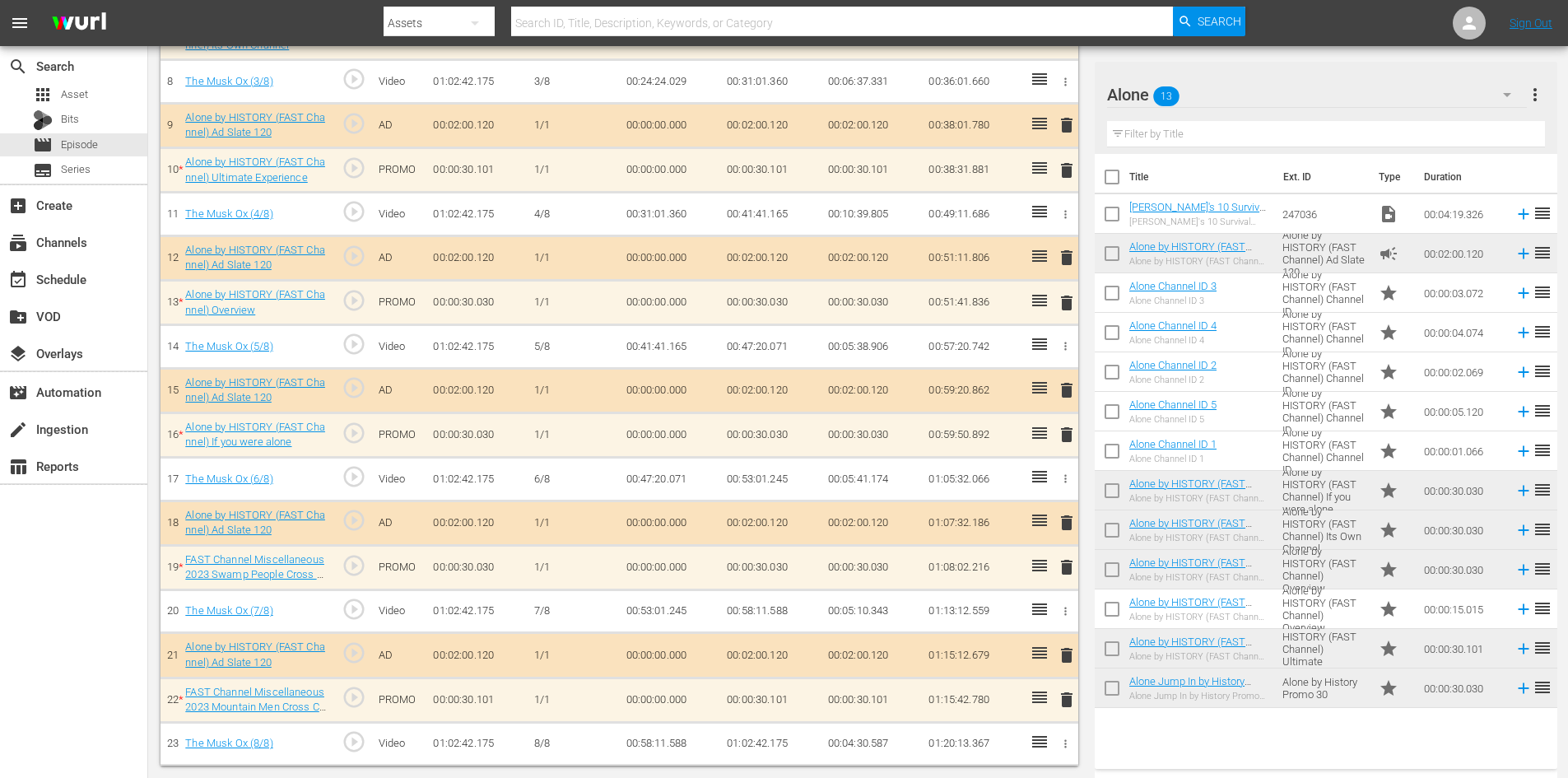
click at [1059, 557] on span "delete" at bounding box center [1066, 567] width 20 height 20
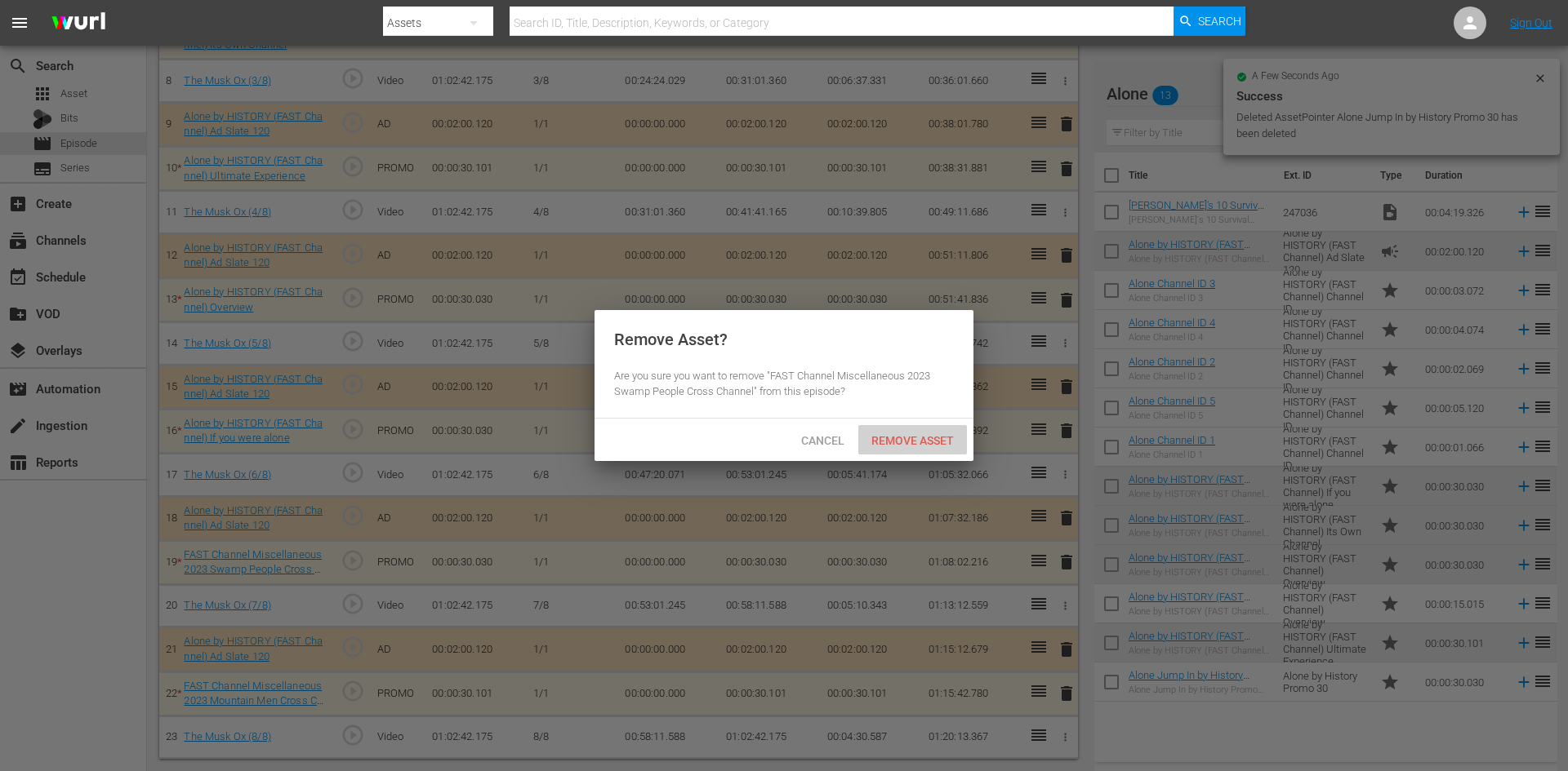
click at [919, 439] on span "Remove Asset" at bounding box center [912, 441] width 109 height 13
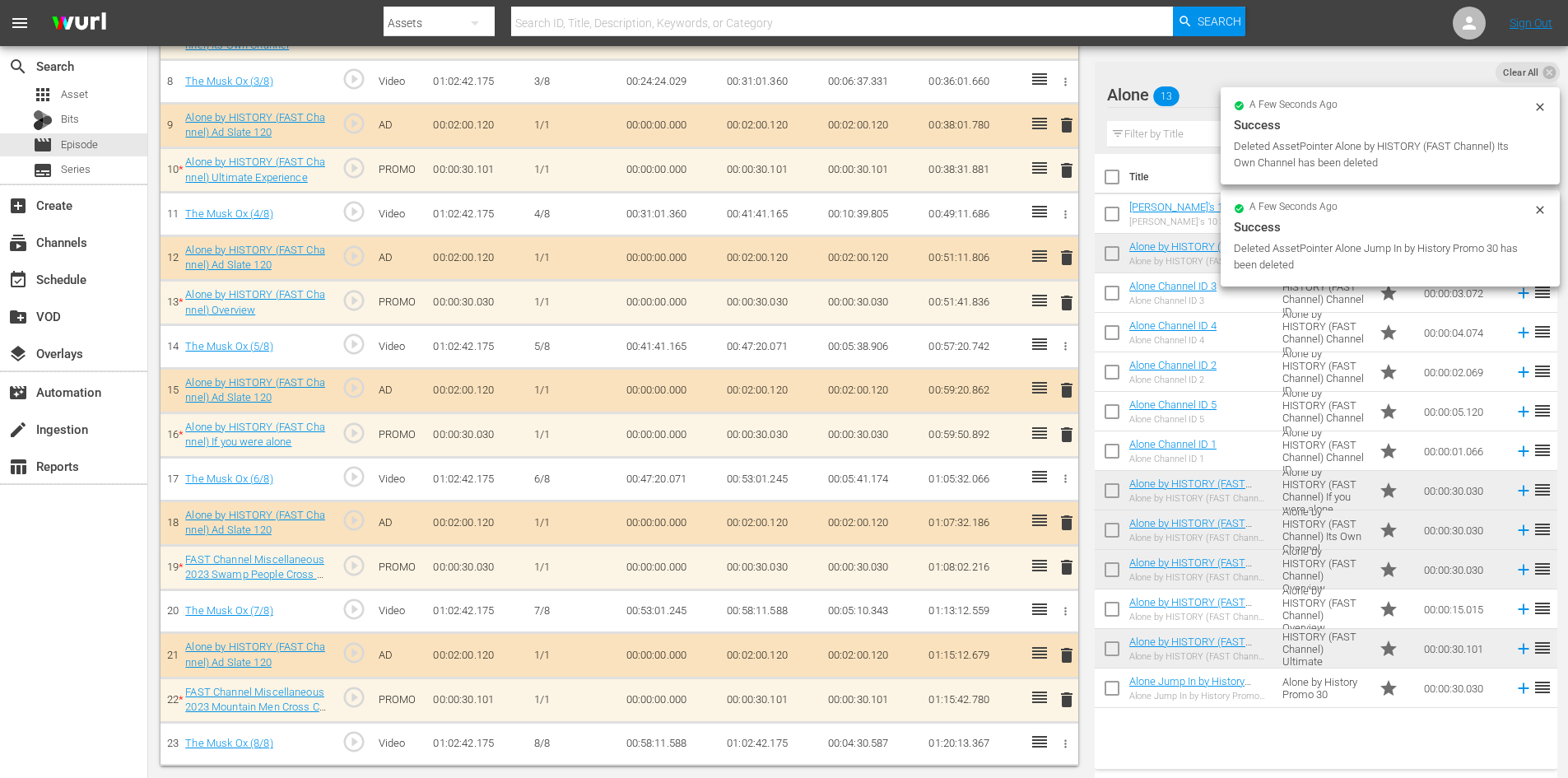
click at [1065, 694] on span "delete" at bounding box center [1066, 700] width 20 height 20
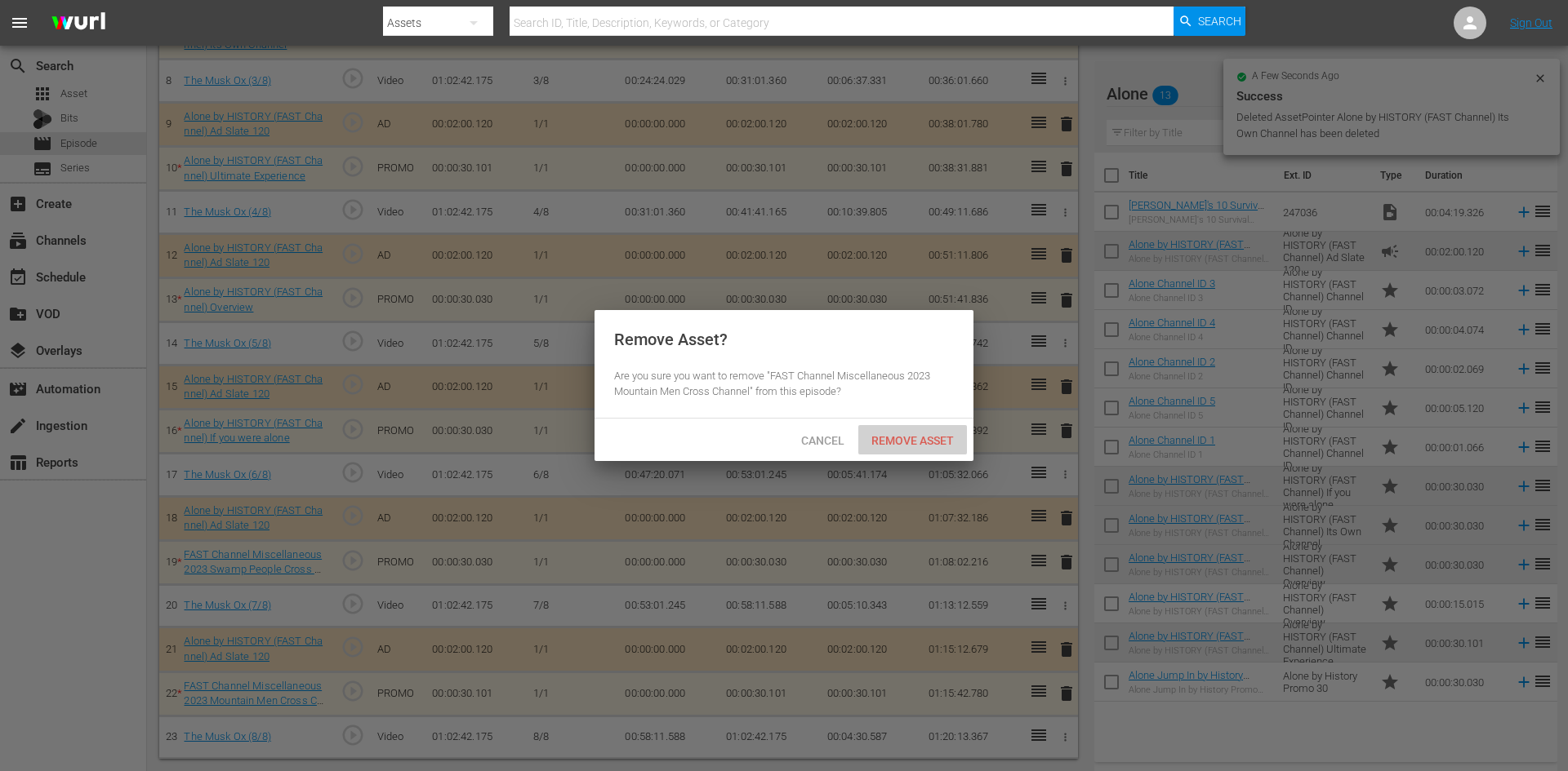
click at [929, 439] on span "Remove Asset" at bounding box center [912, 441] width 109 height 13
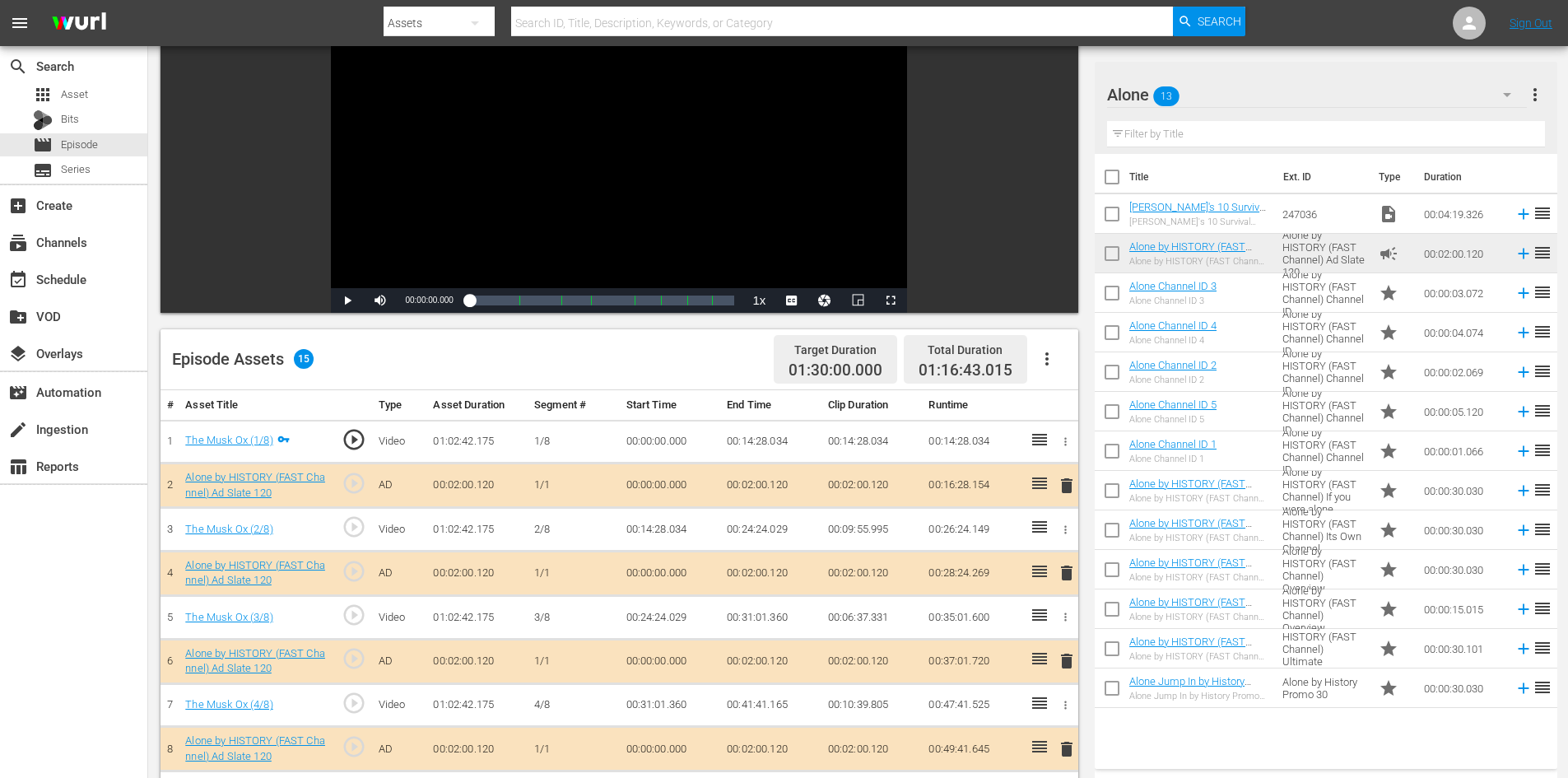
scroll to position [463, 0]
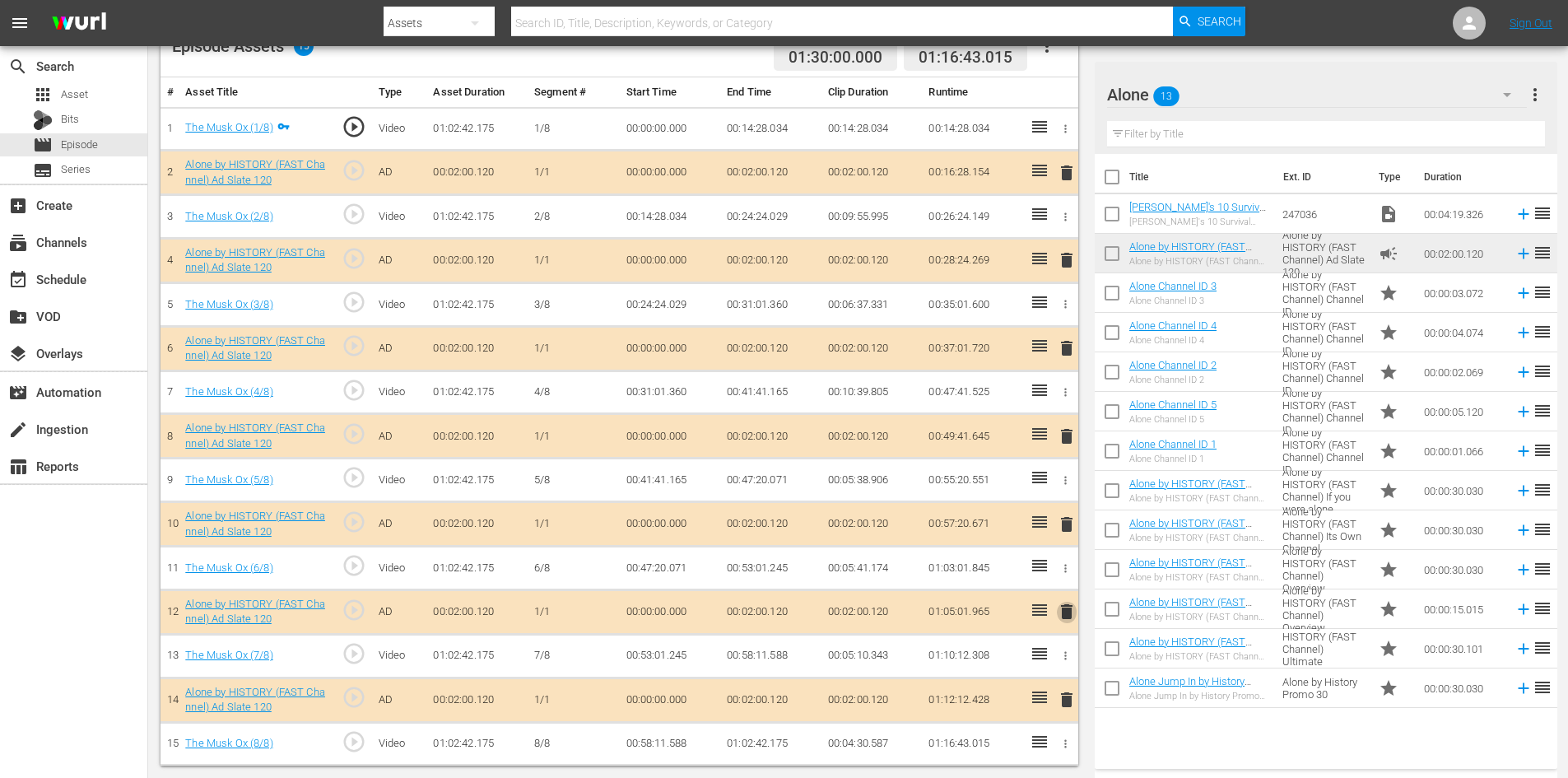
click at [1067, 617] on span "delete" at bounding box center [1066, 612] width 20 height 20
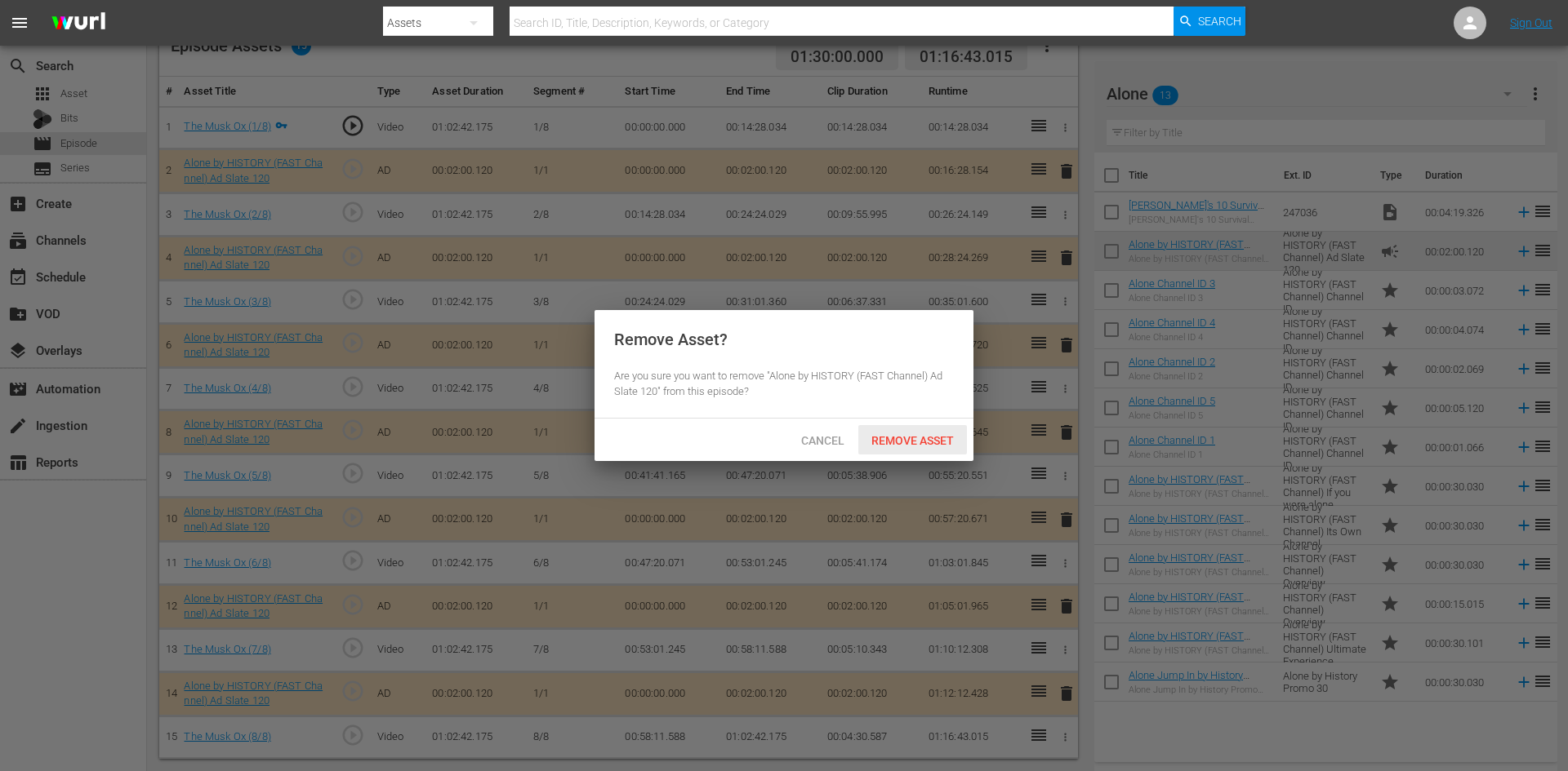
click at [909, 432] on div "Remove Asset" at bounding box center [912, 440] width 109 height 30
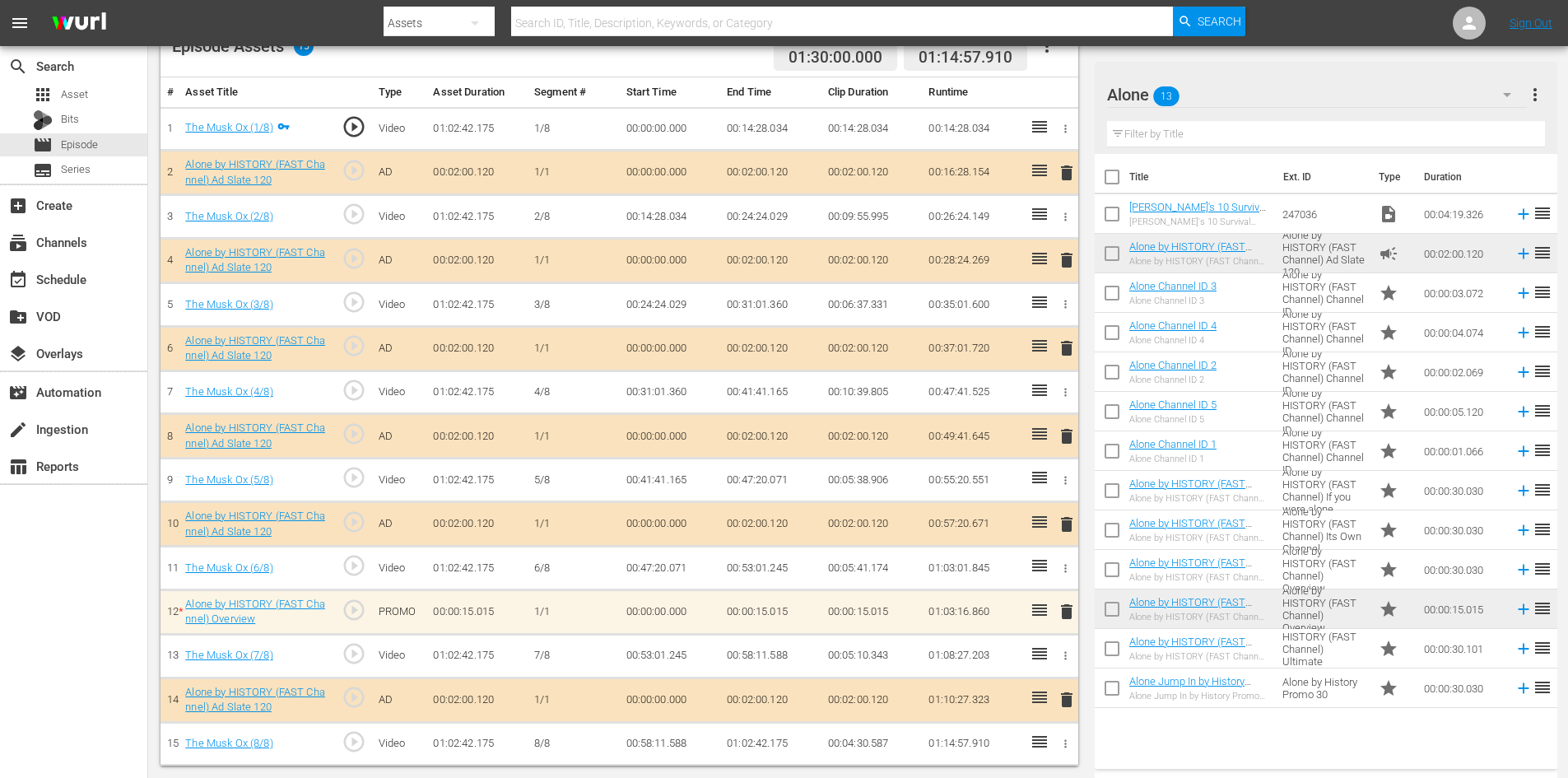
click at [1065, 612] on span "delete" at bounding box center [1066, 612] width 20 height 20
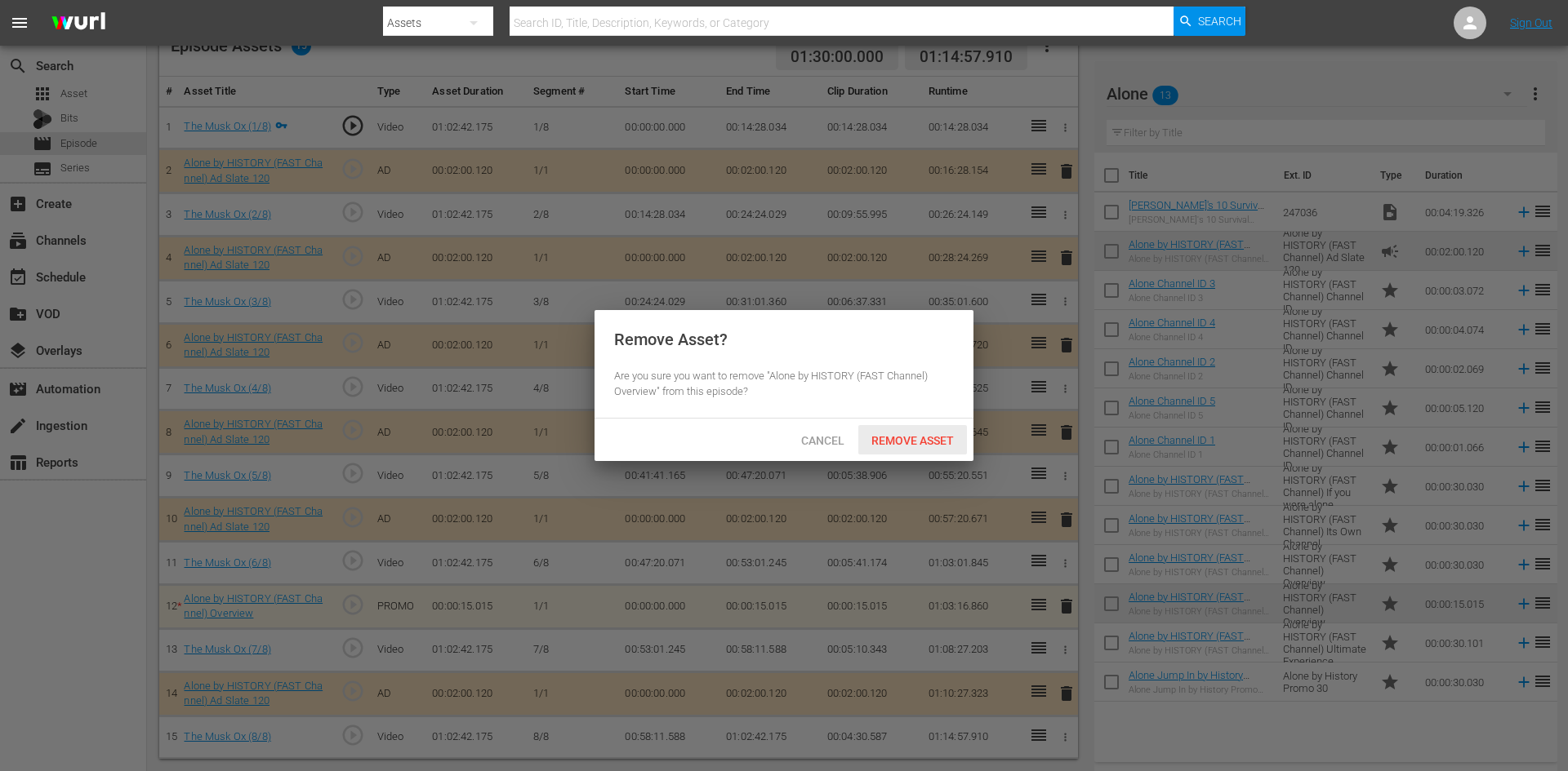
click at [897, 431] on div "Remove Asset" at bounding box center [912, 440] width 109 height 30
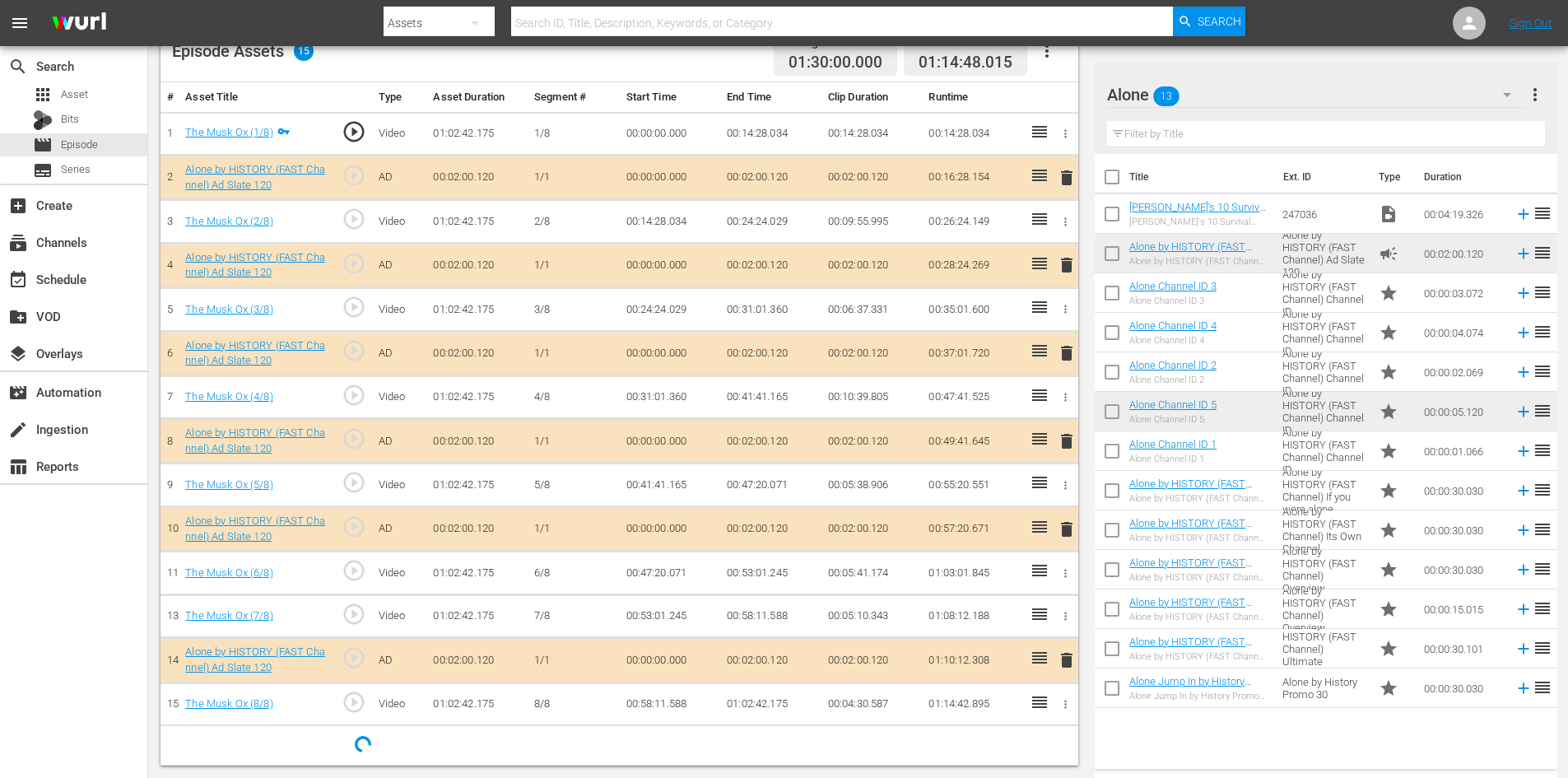
scroll to position [462, 0]
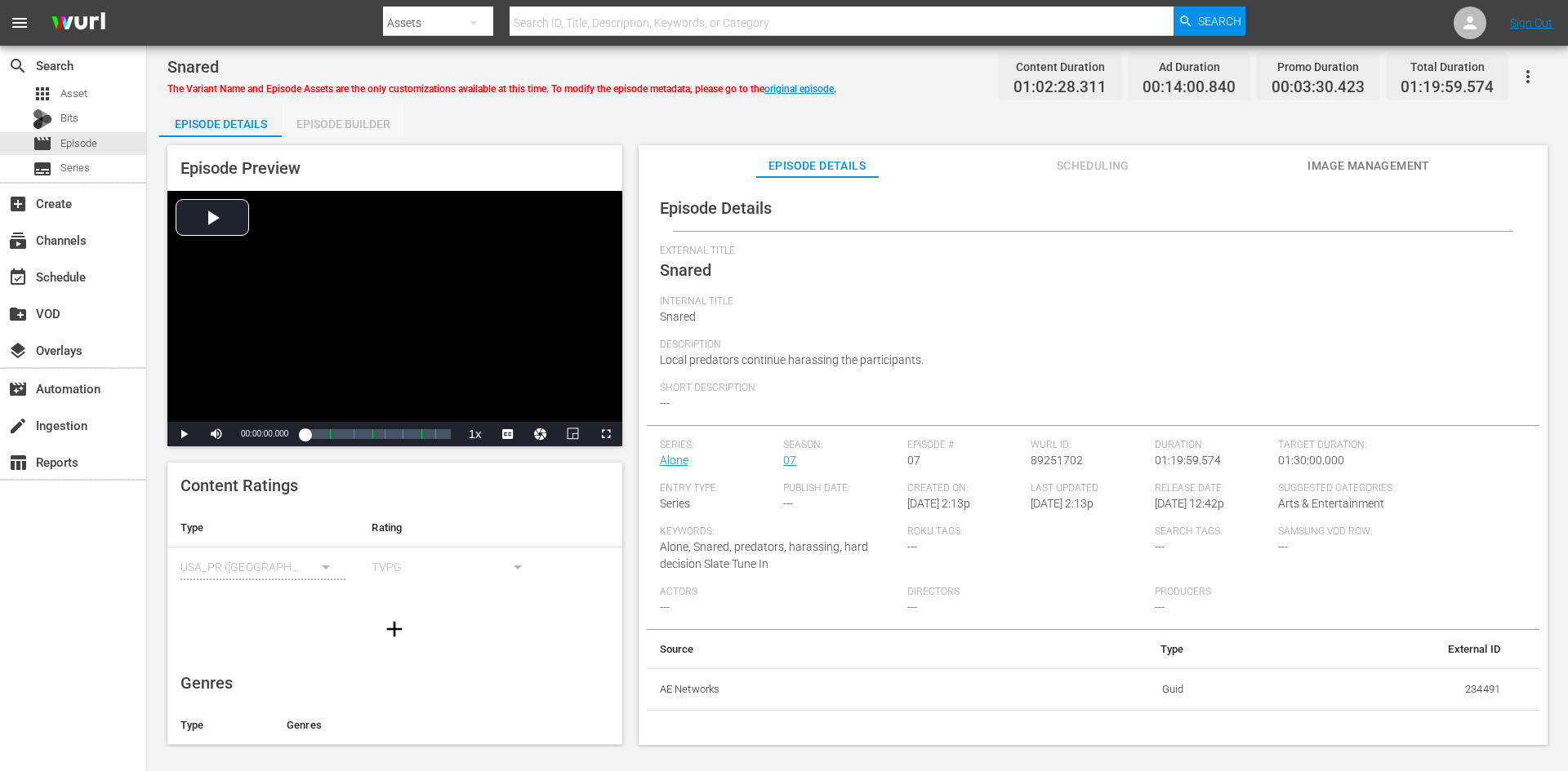
click at [344, 123] on div "Episode Builder" at bounding box center [343, 124] width 122 height 40
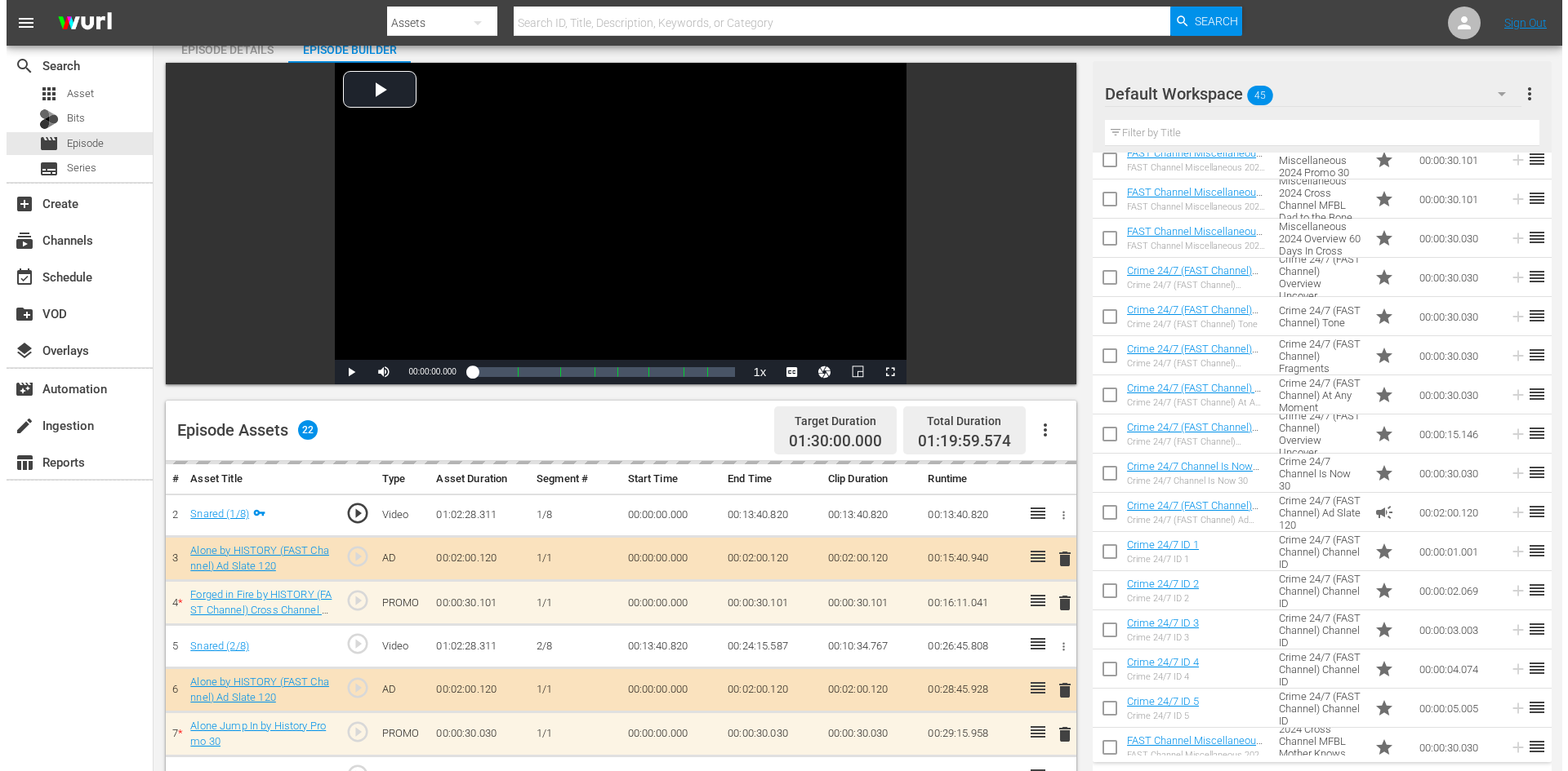
scroll to position [490, 0]
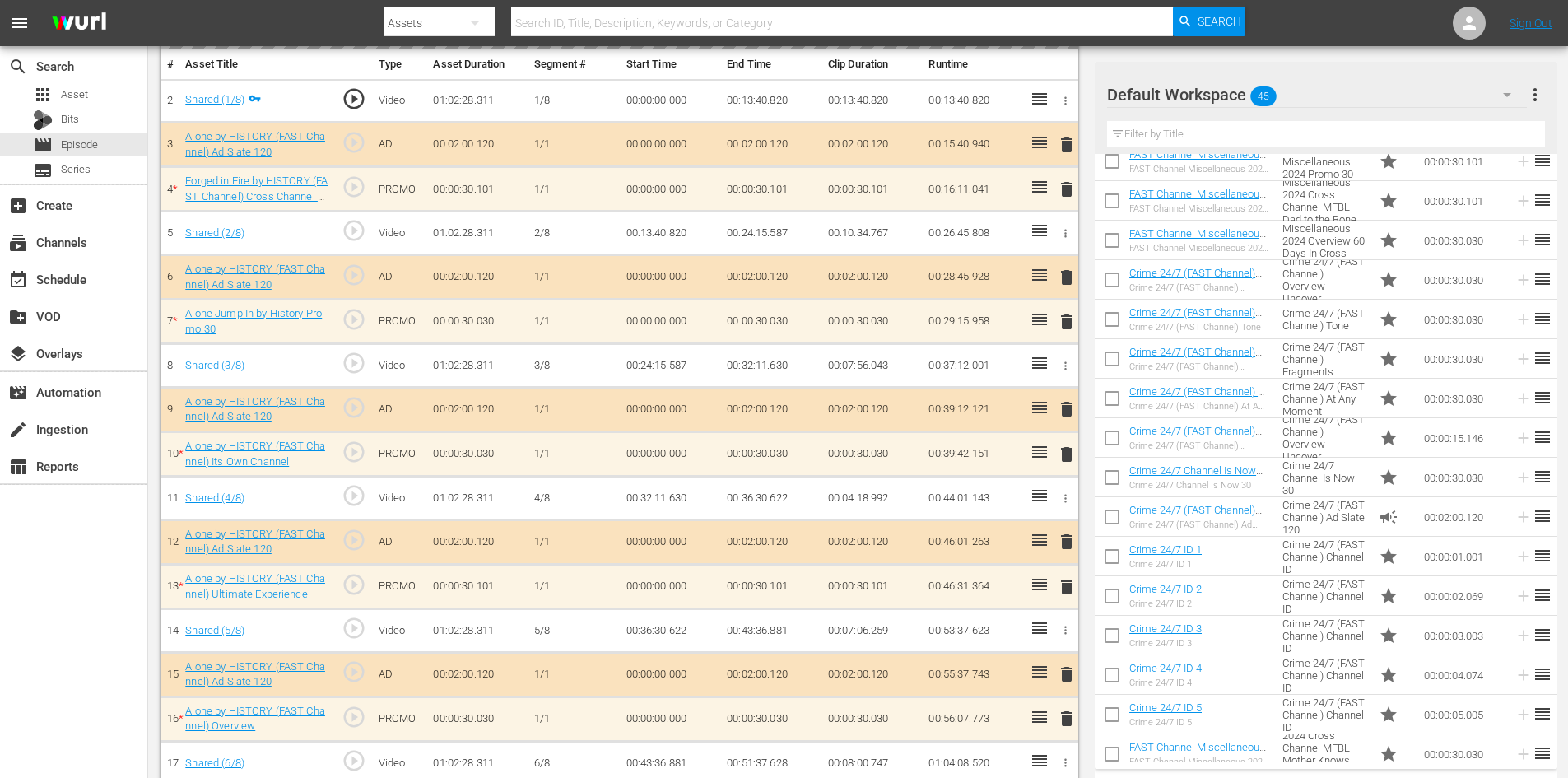
click at [1439, 100] on div "Default Workspace 45" at bounding box center [1317, 94] width 420 height 46
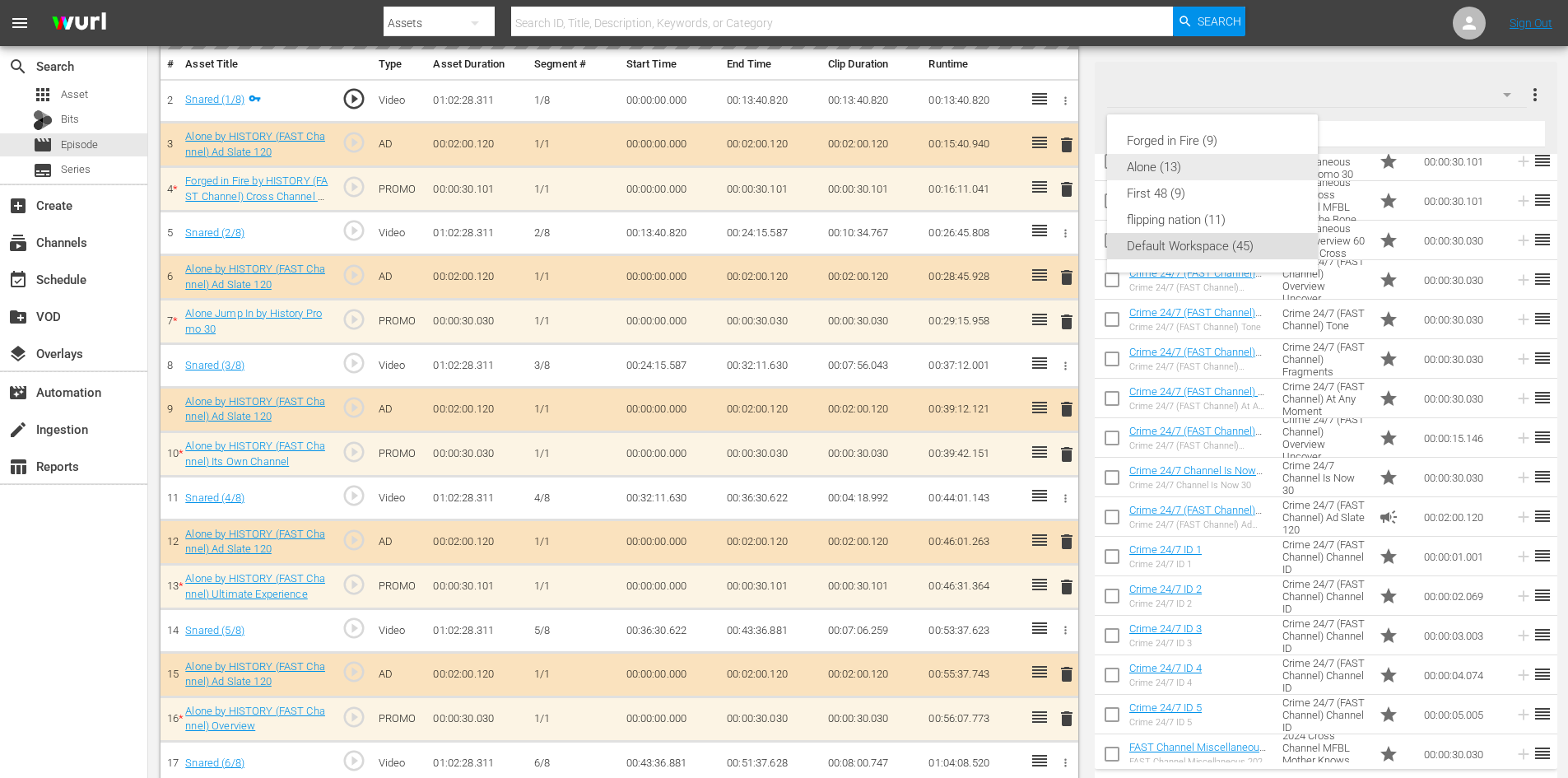
click at [1161, 162] on div "Alone (13)" at bounding box center [1212, 166] width 171 height 26
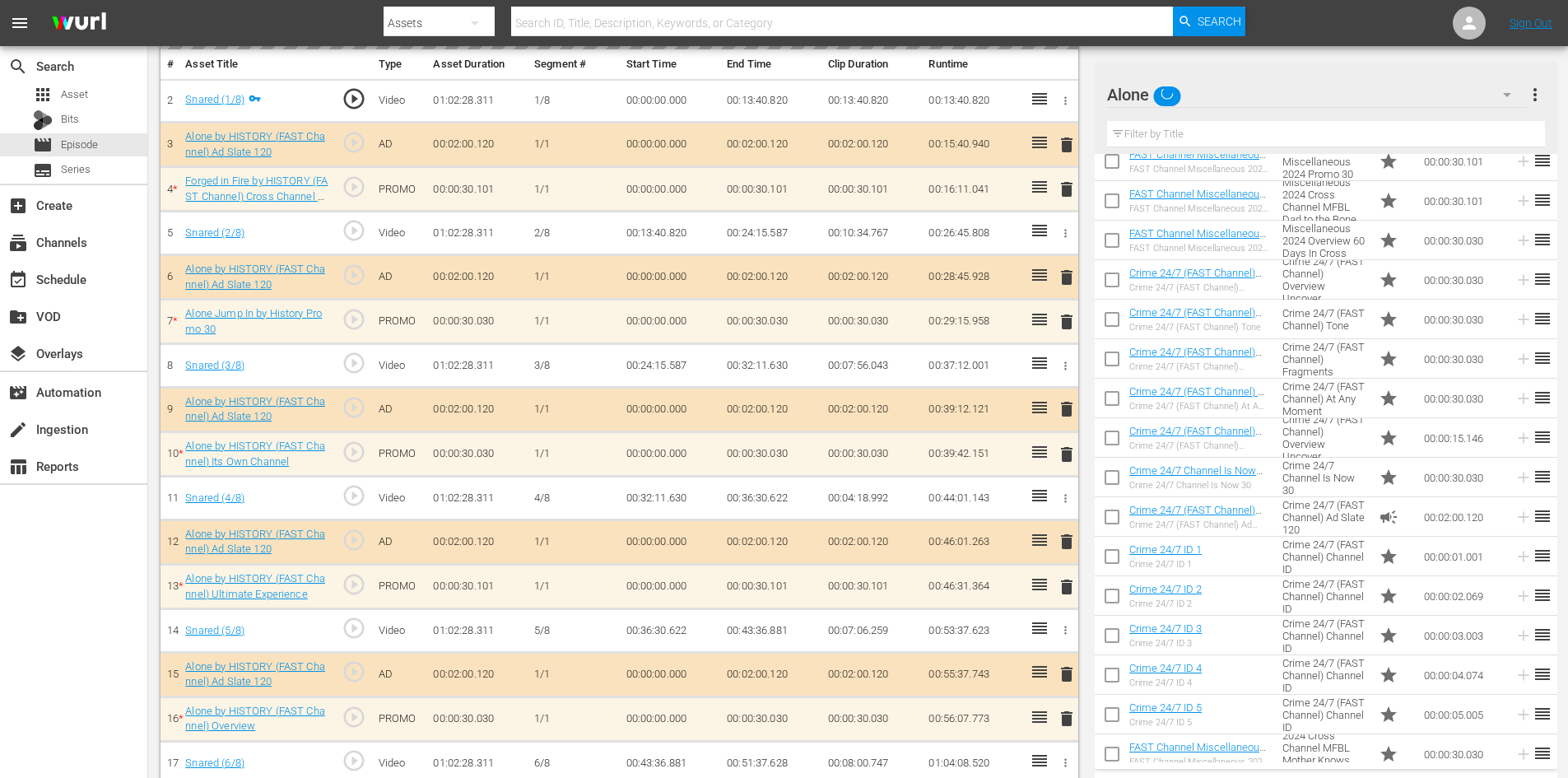
click at [1064, 193] on div "delete" at bounding box center [1064, 189] width 14 height 24
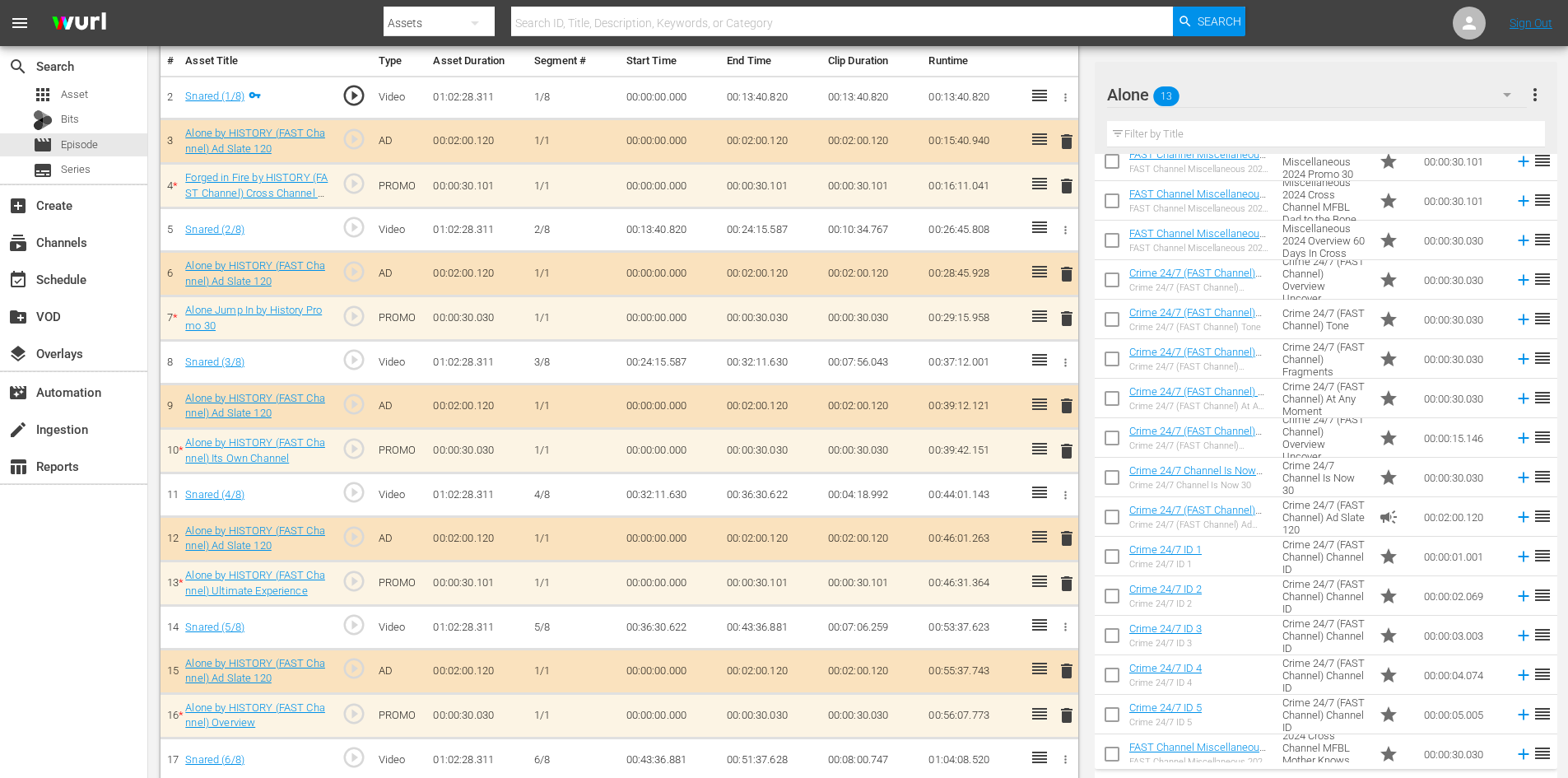
click at [1069, 183] on span "delete" at bounding box center [1066, 186] width 20 height 20
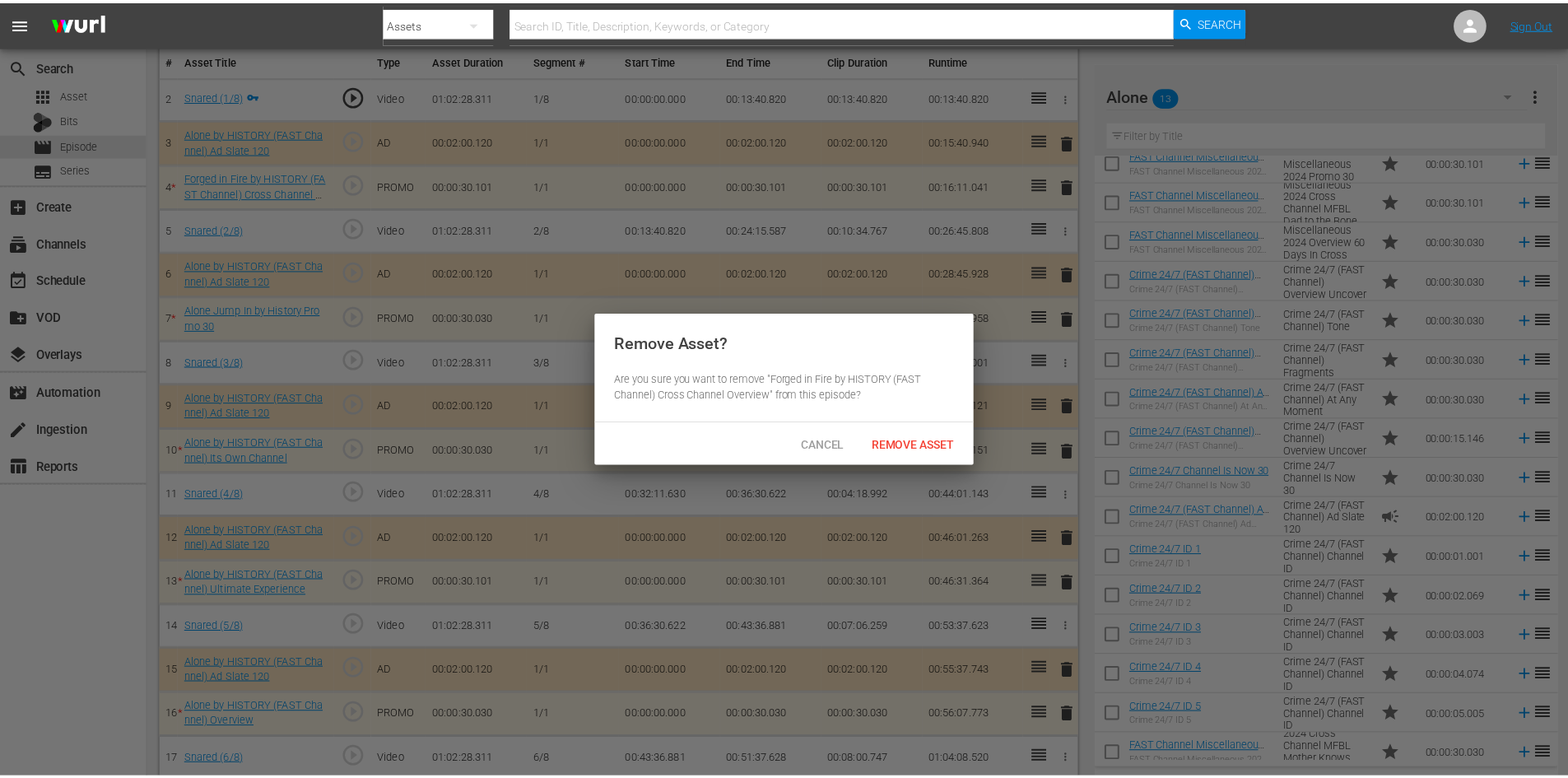
scroll to position [0, 0]
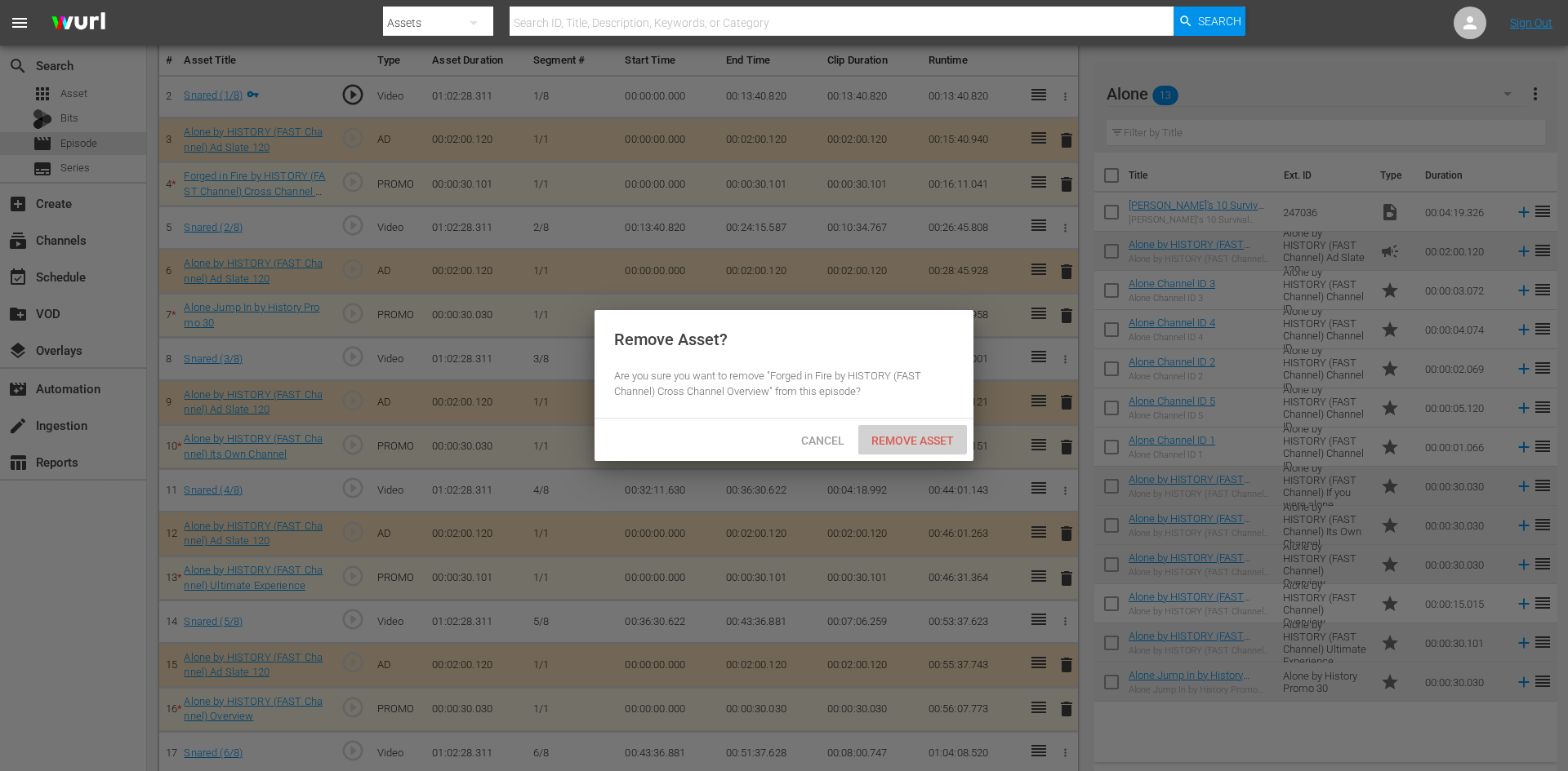
click at [931, 444] on span "Remove Asset" at bounding box center [912, 441] width 109 height 13
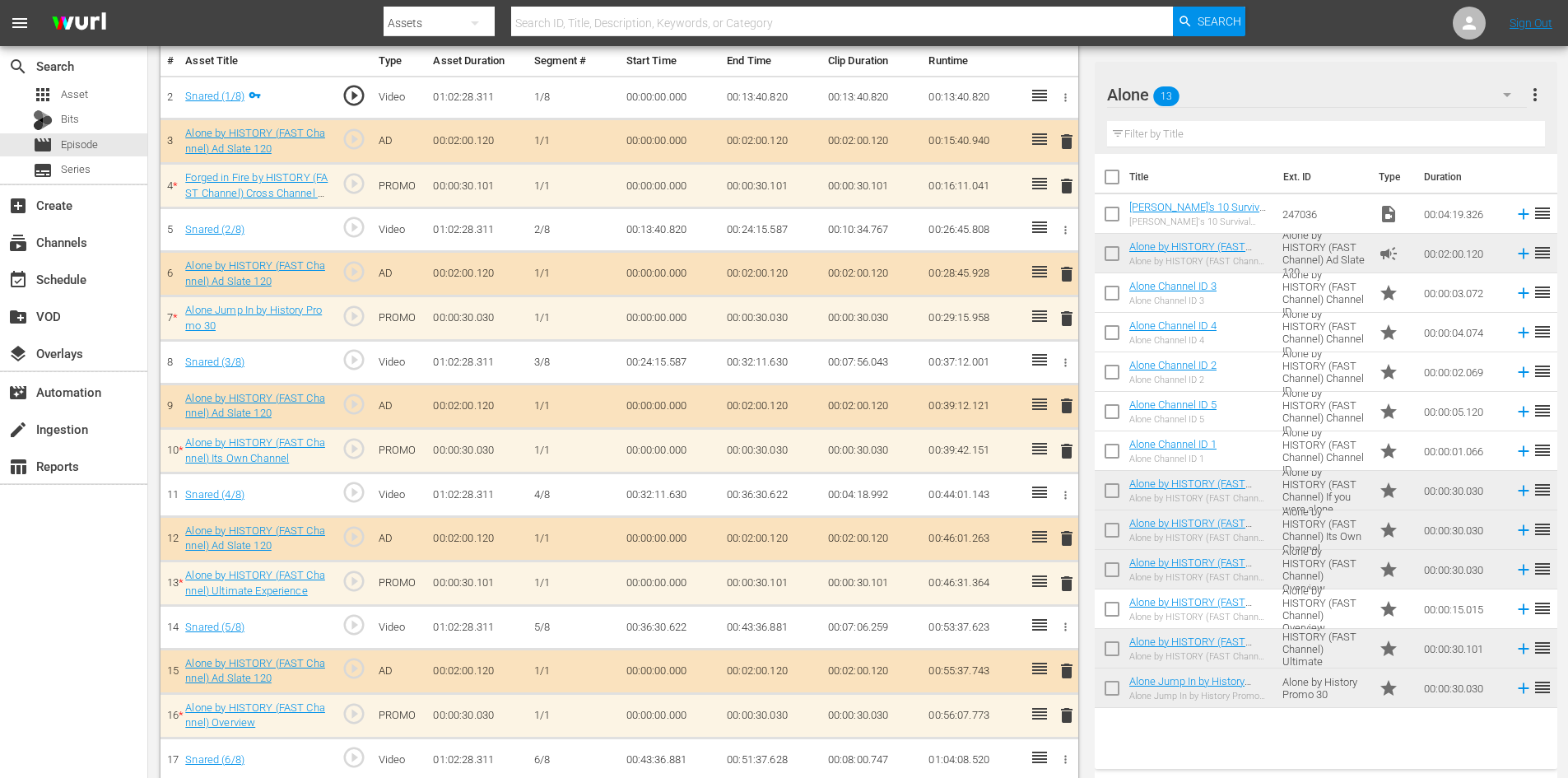
click at [1061, 322] on span "delete" at bounding box center [1066, 319] width 20 height 20
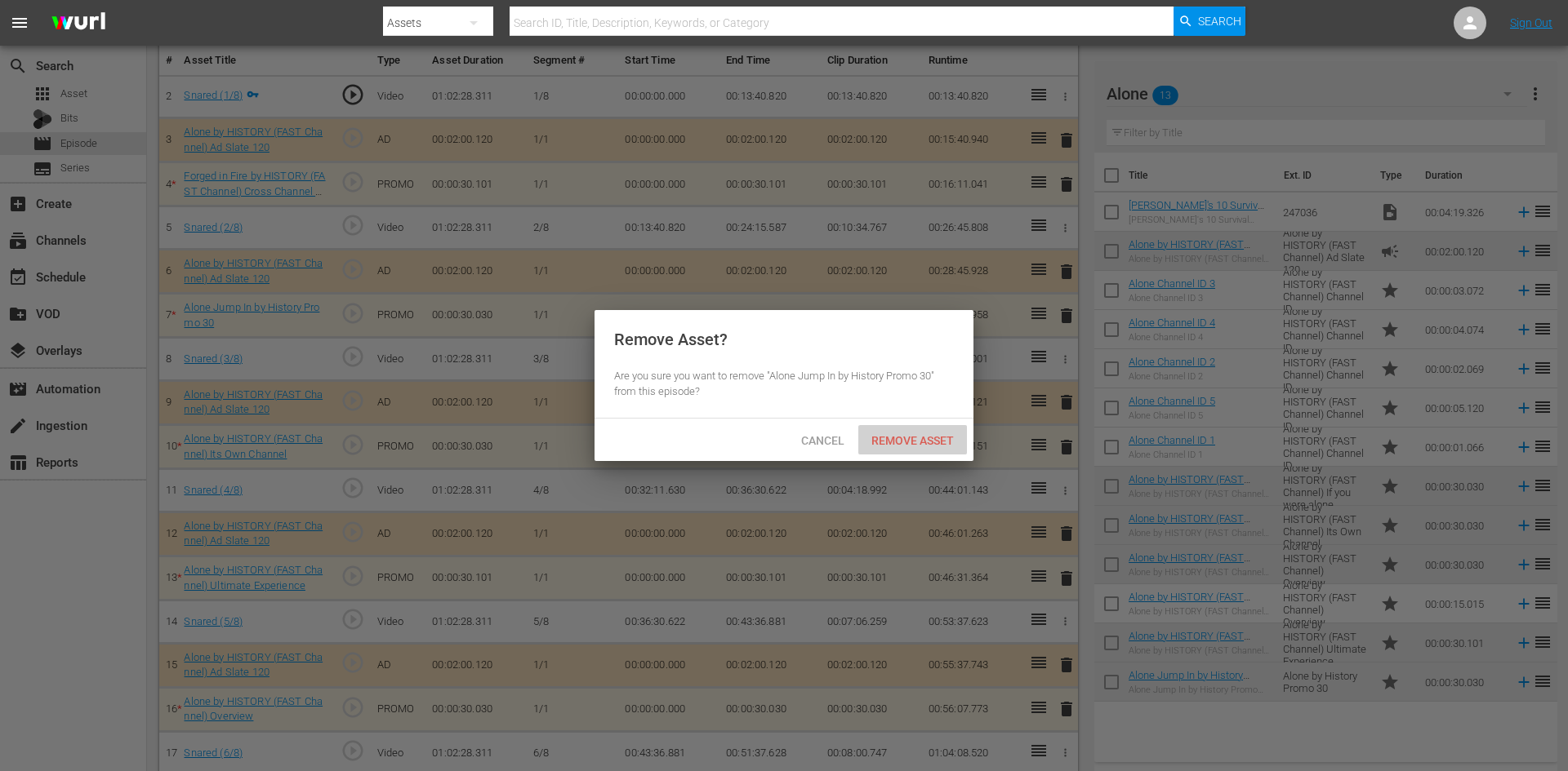
click at [931, 442] on span "Remove Asset" at bounding box center [912, 441] width 109 height 13
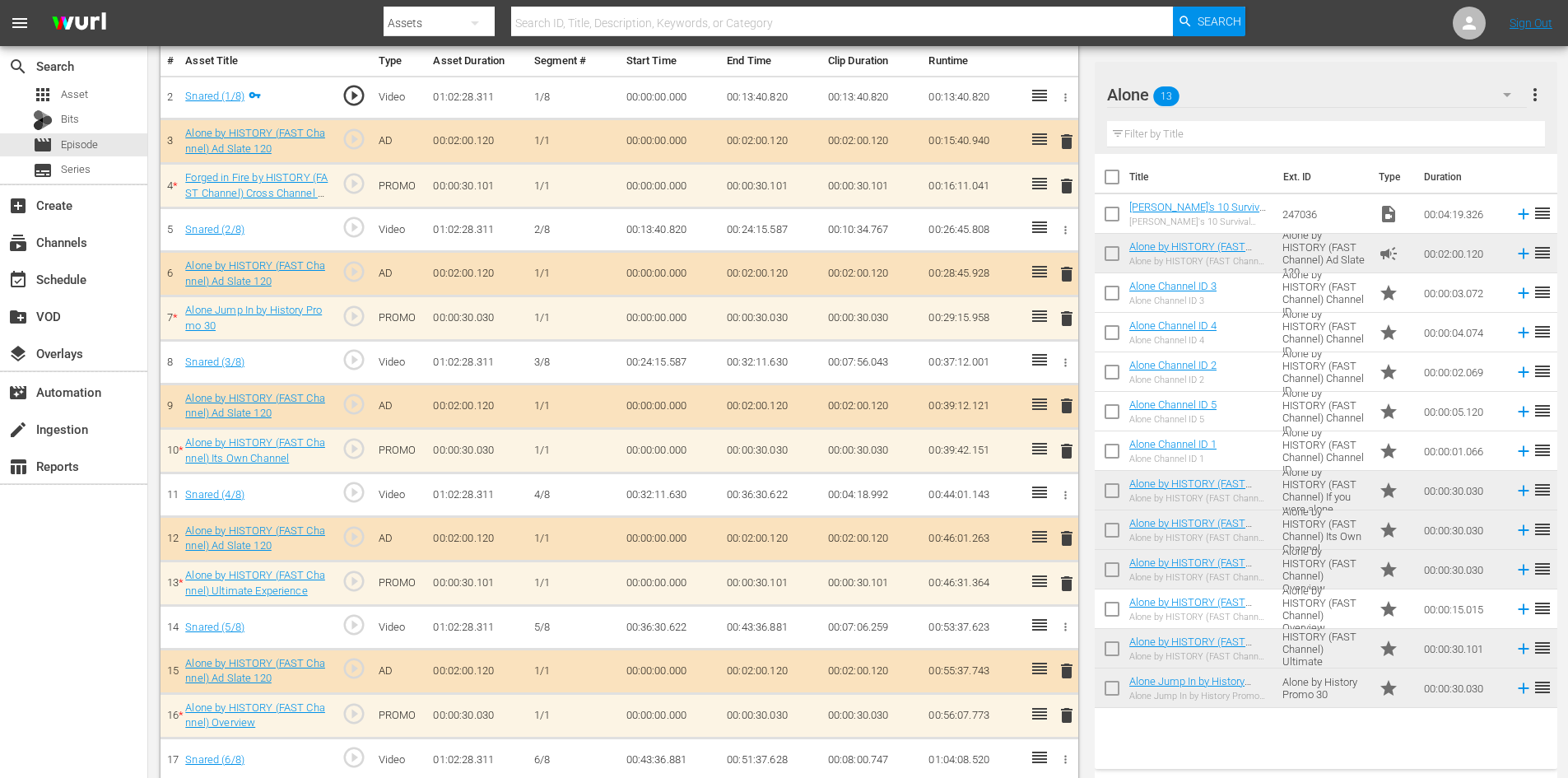
click at [1070, 455] on span "delete" at bounding box center [1066, 451] width 20 height 20
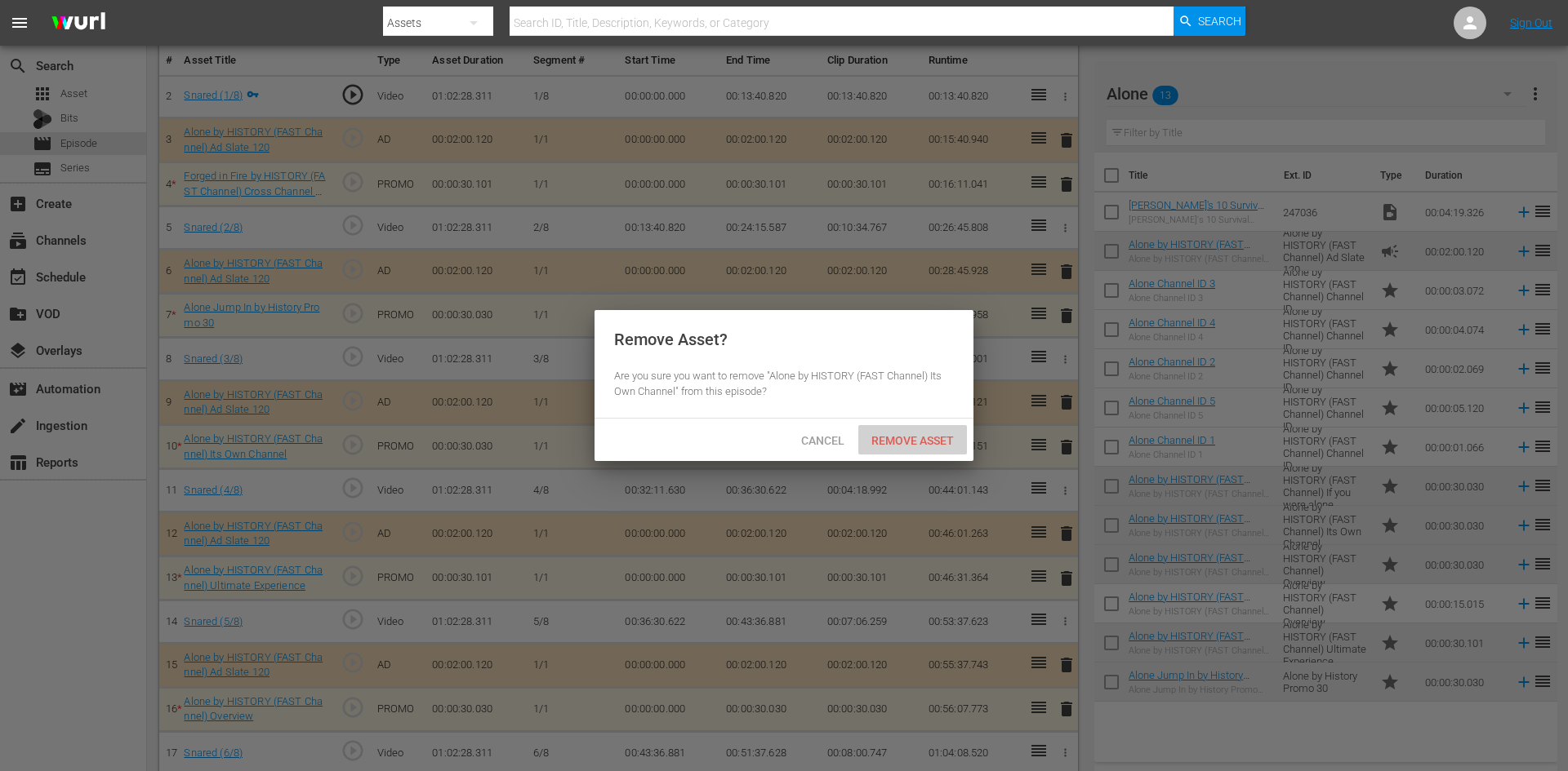
click at [932, 435] on span "Remove Asset" at bounding box center [912, 441] width 109 height 13
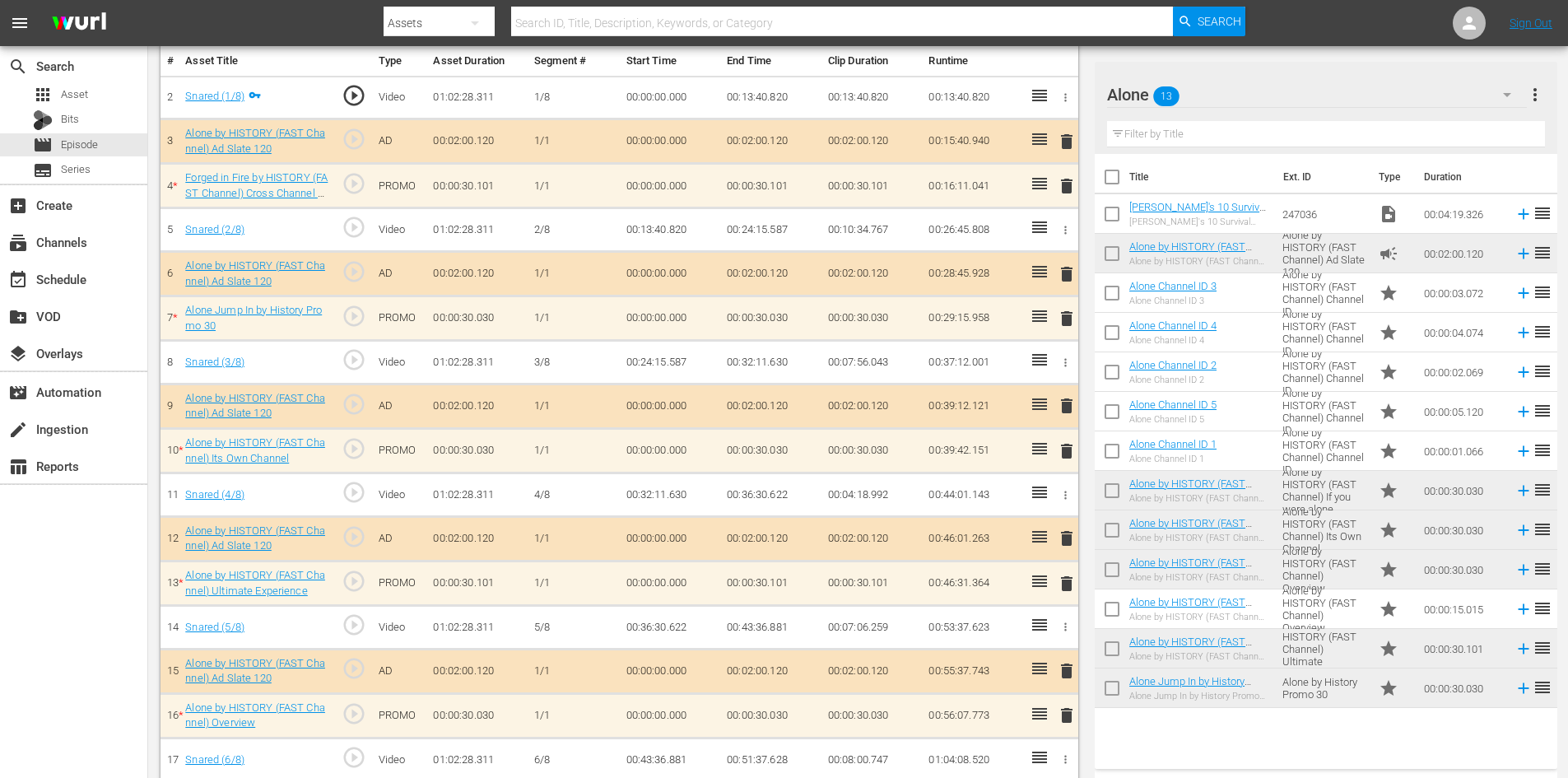
click at [1065, 582] on span "delete" at bounding box center [1066, 584] width 20 height 20
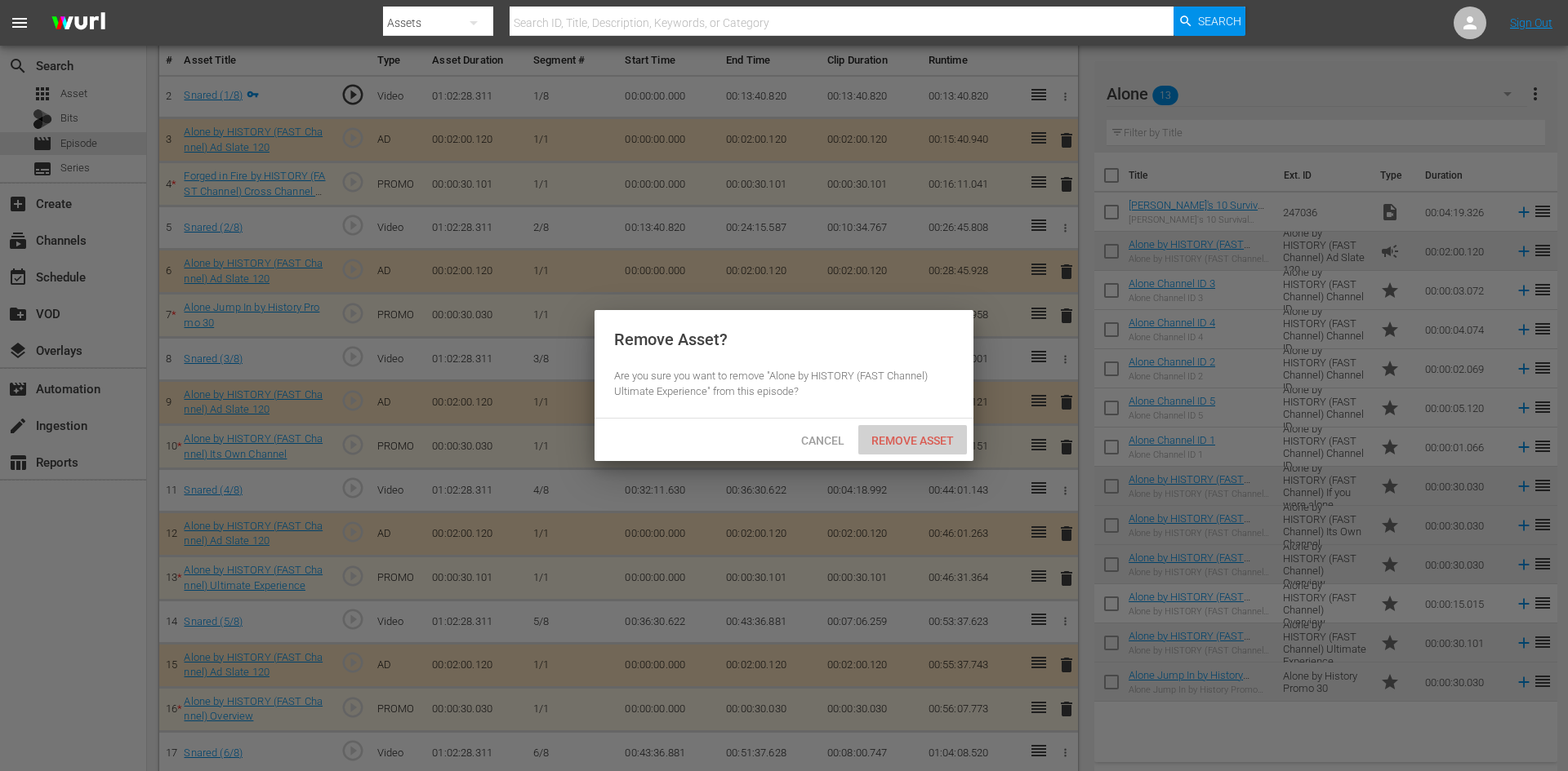
click at [921, 431] on div "Remove Asset" at bounding box center [912, 440] width 109 height 30
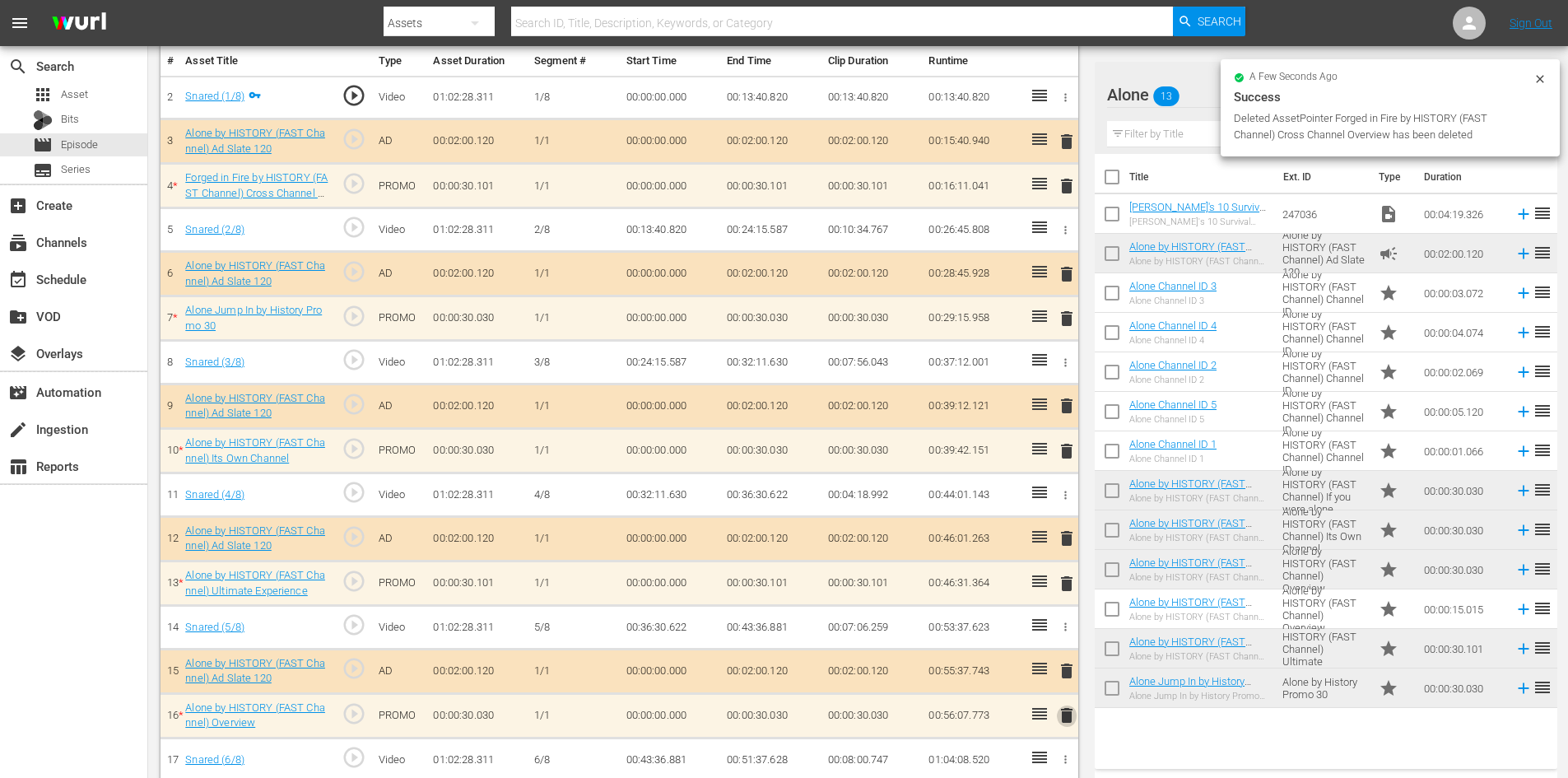
click at [1063, 713] on span "delete" at bounding box center [1066, 715] width 20 height 20
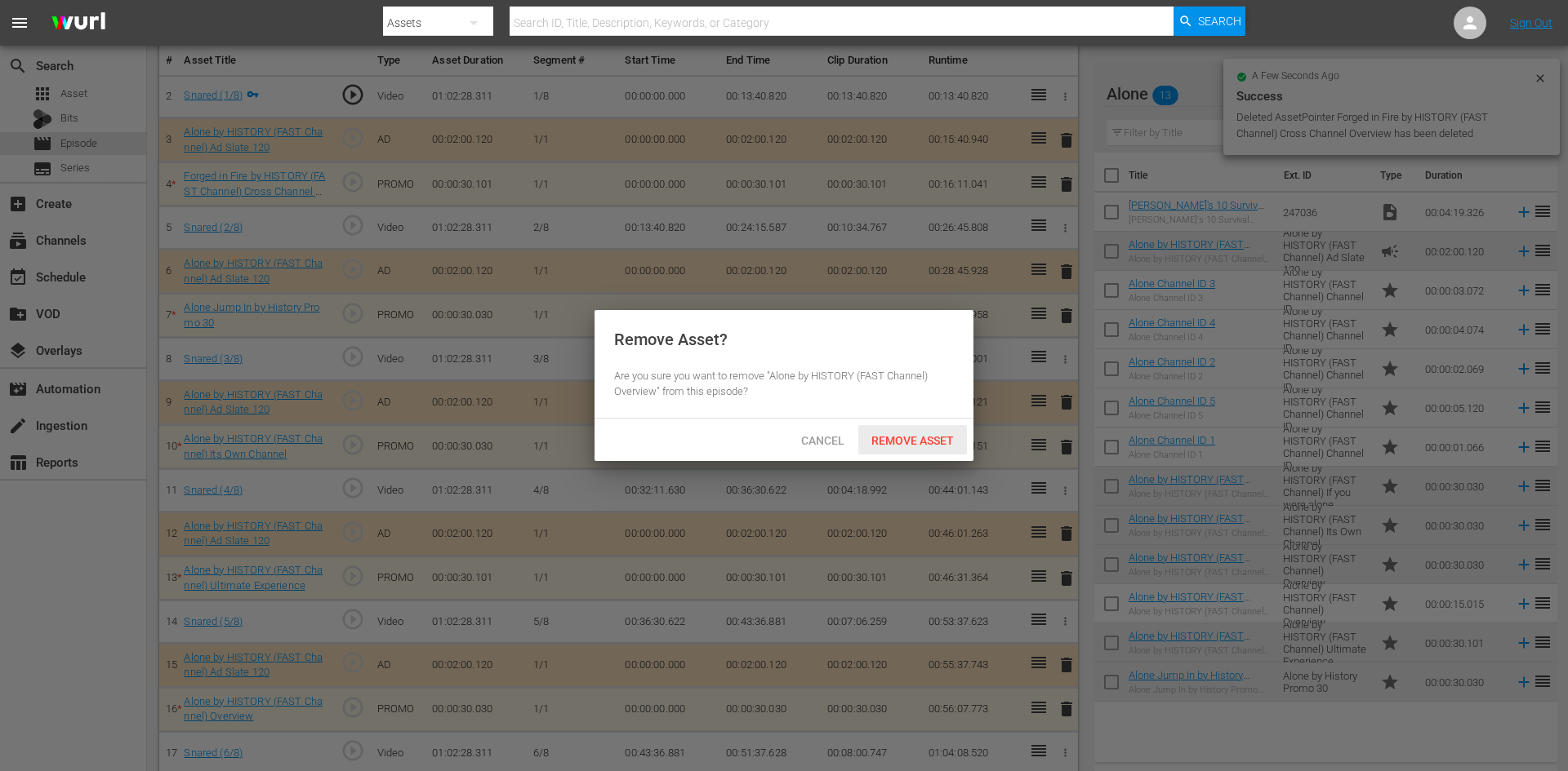
click at [904, 439] on span "Remove Asset" at bounding box center [912, 441] width 109 height 13
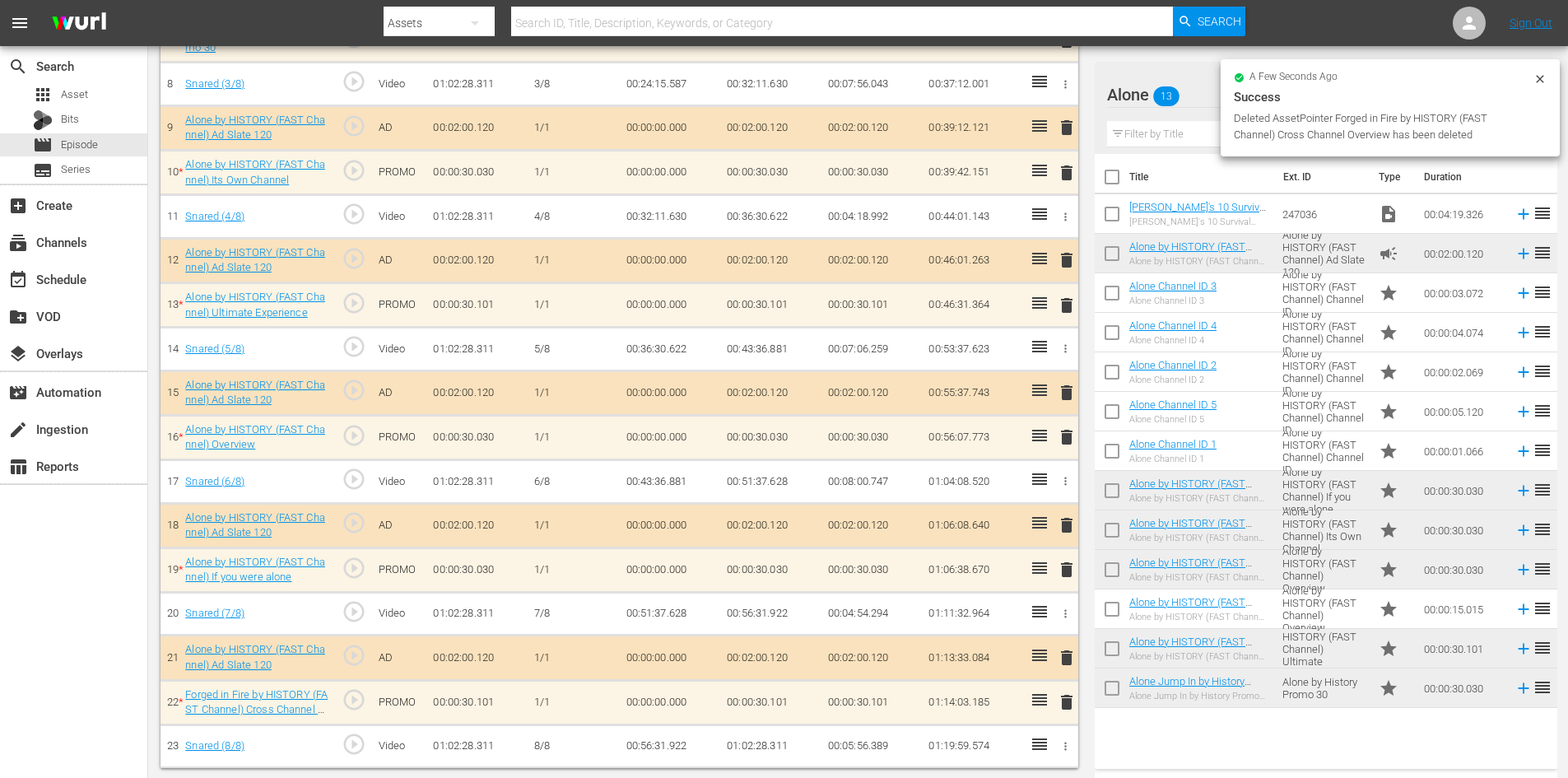
scroll to position [775, 0]
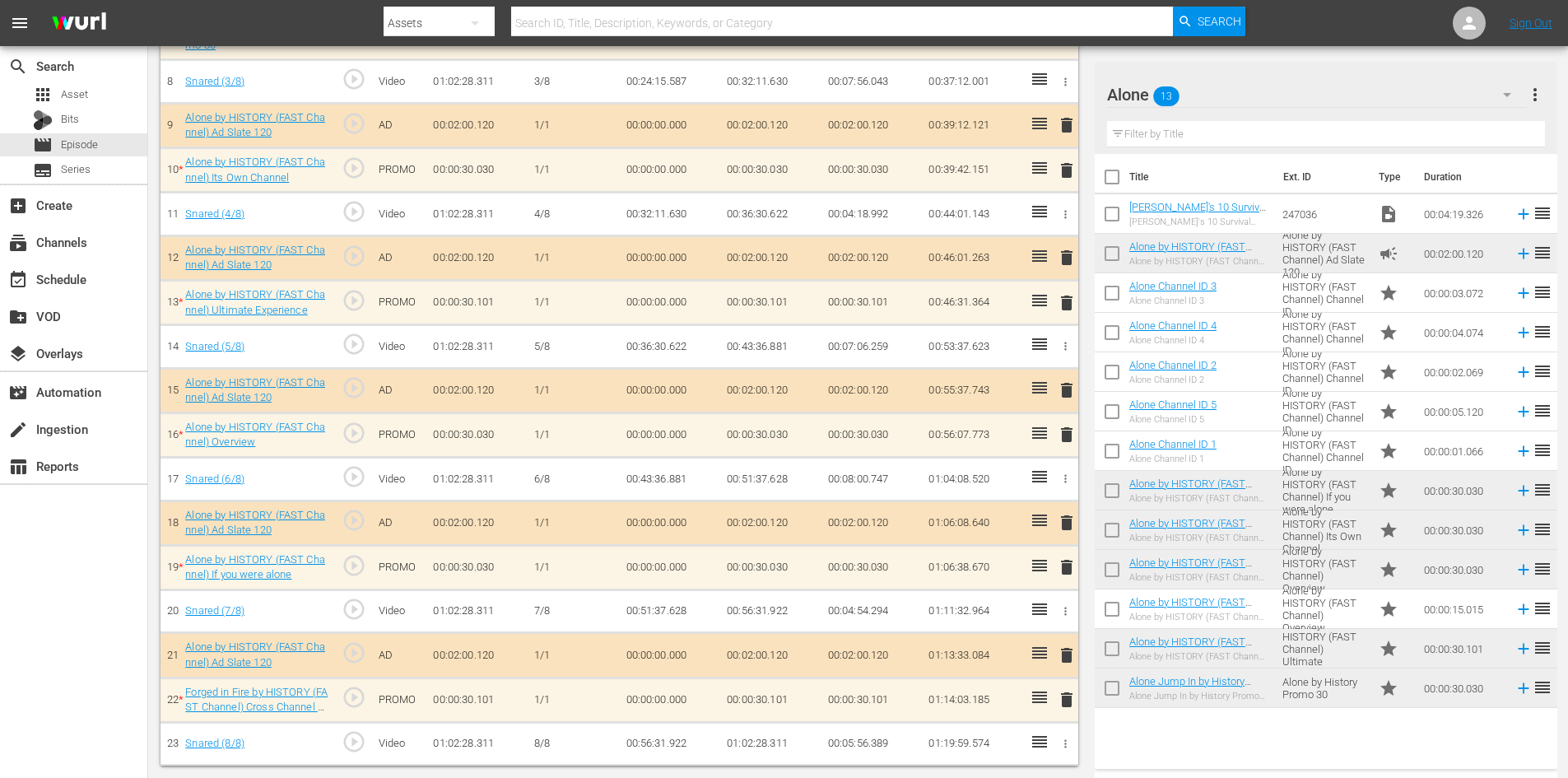
click at [1068, 565] on span "delete" at bounding box center [1066, 567] width 20 height 20
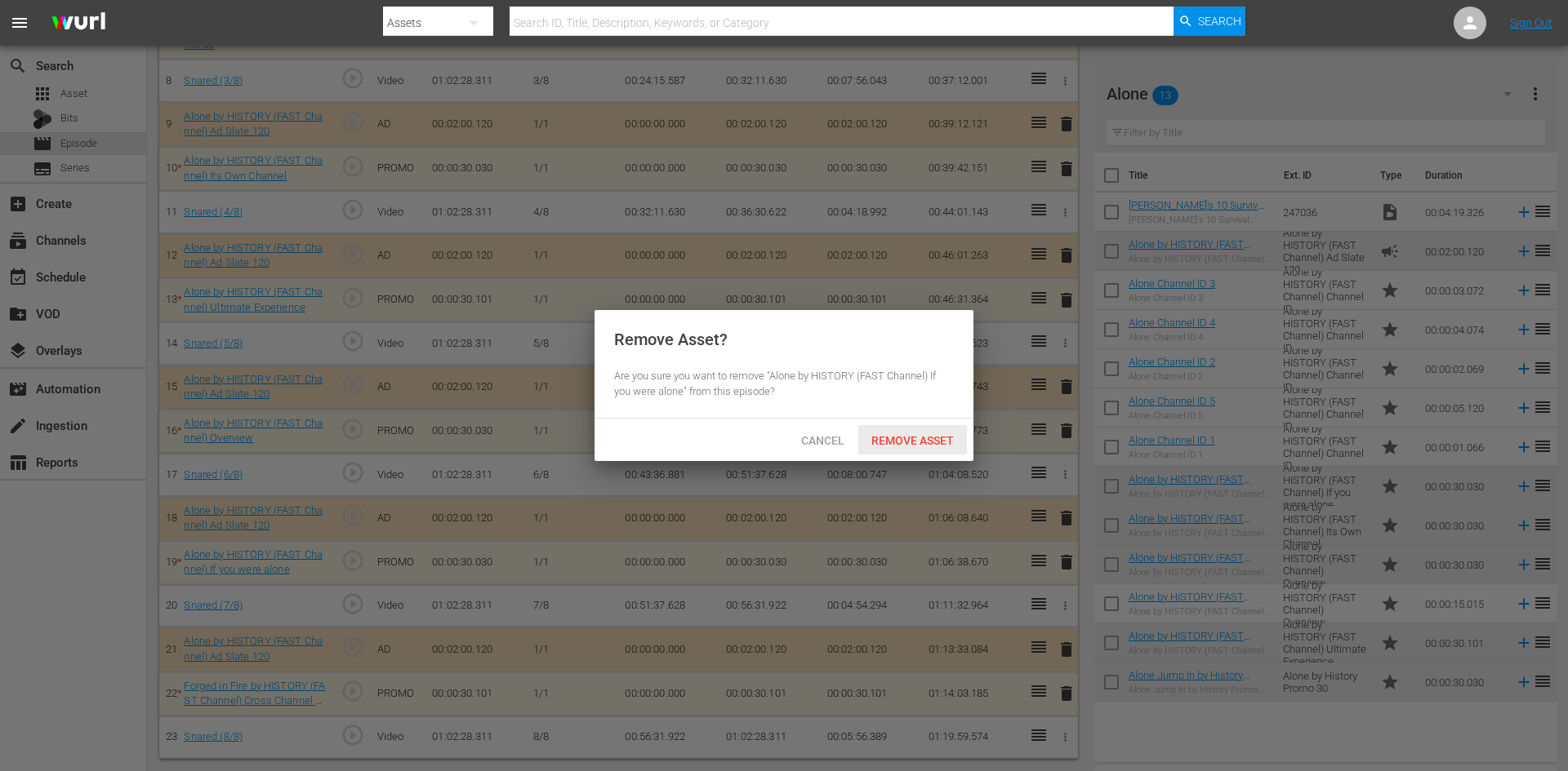
click at [922, 444] on span "Remove Asset" at bounding box center [912, 441] width 109 height 13
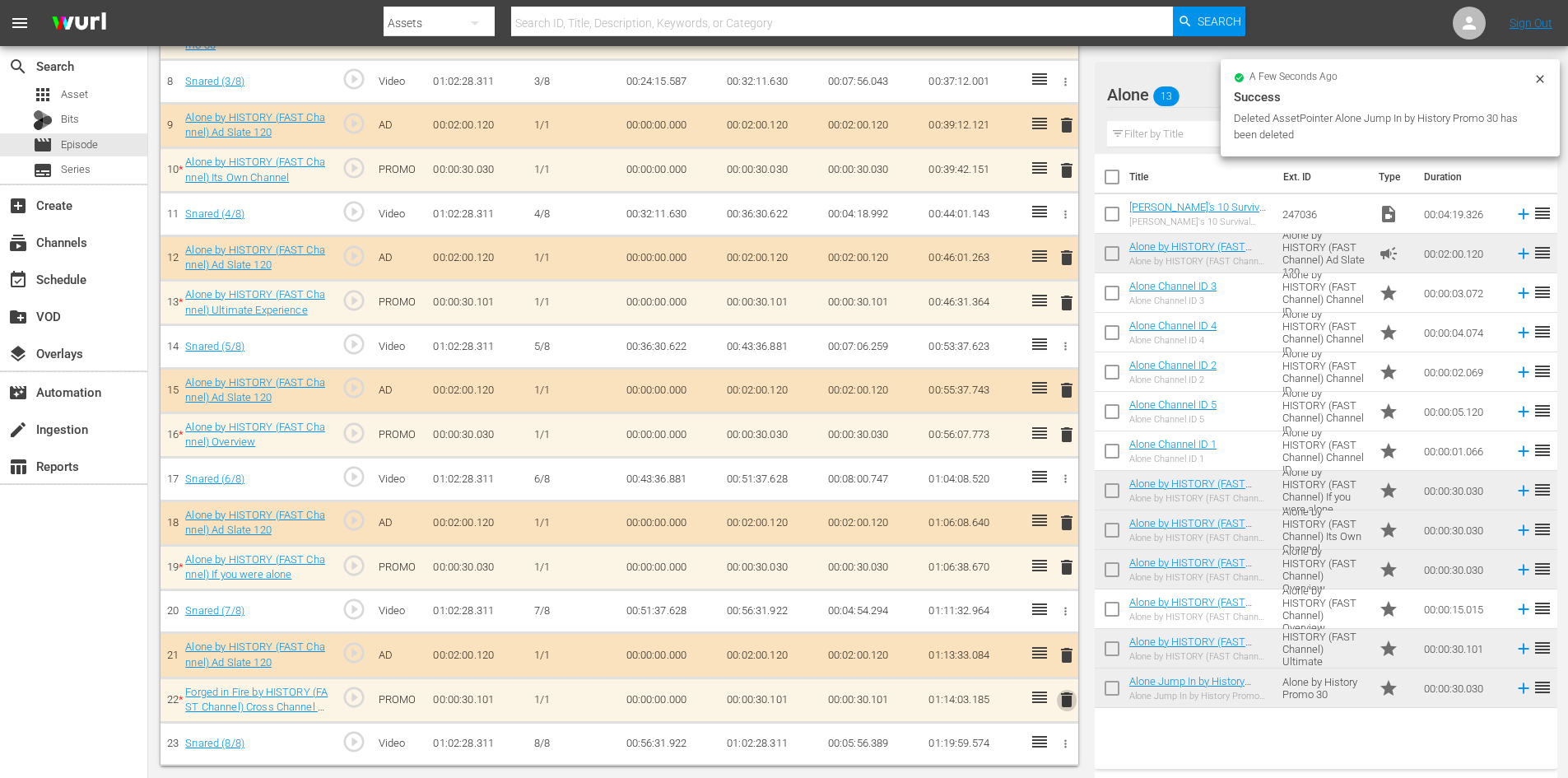
click at [1071, 702] on span "delete" at bounding box center [1066, 700] width 20 height 20
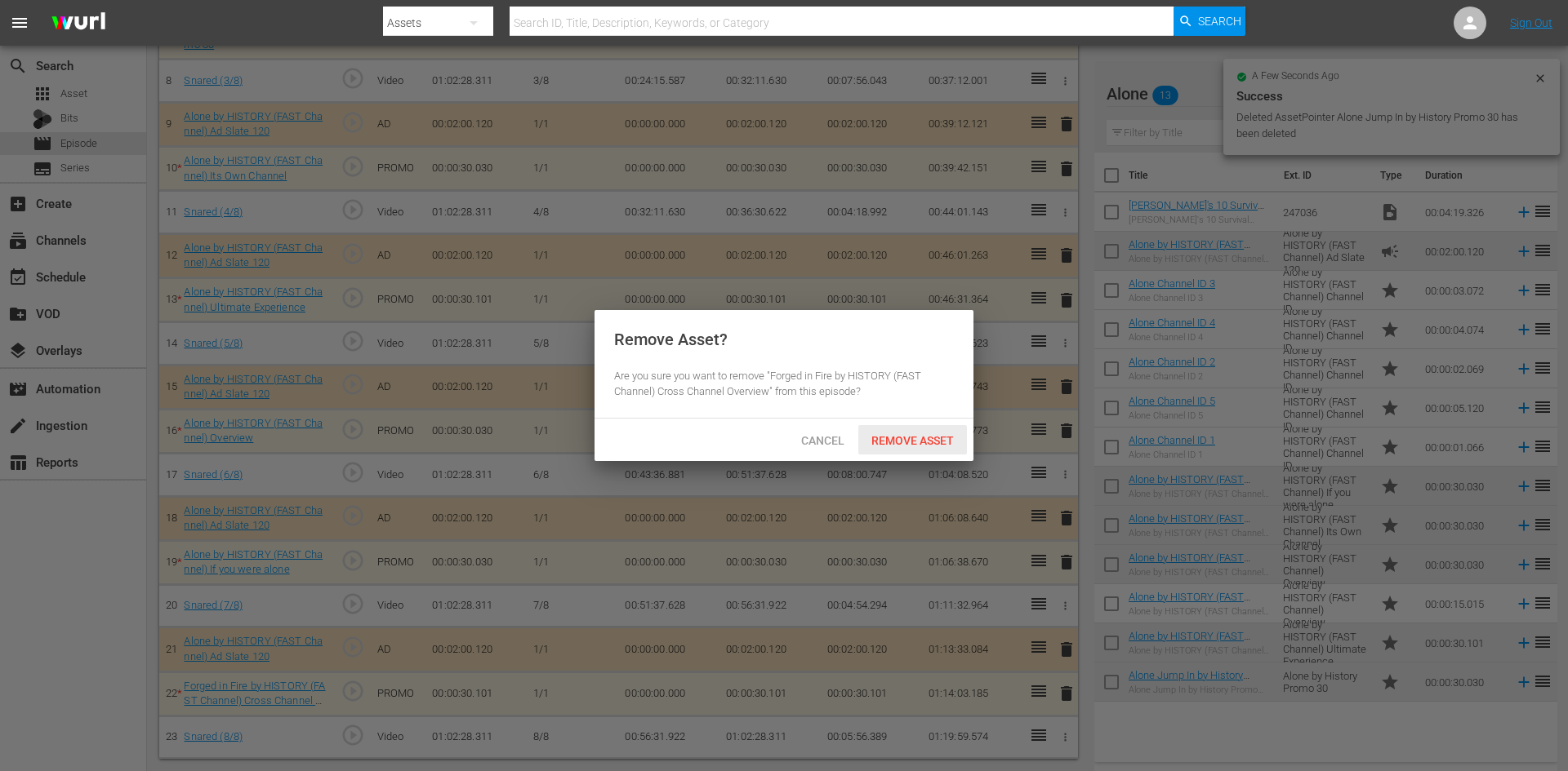
click at [903, 435] on span "Remove Asset" at bounding box center [912, 441] width 109 height 13
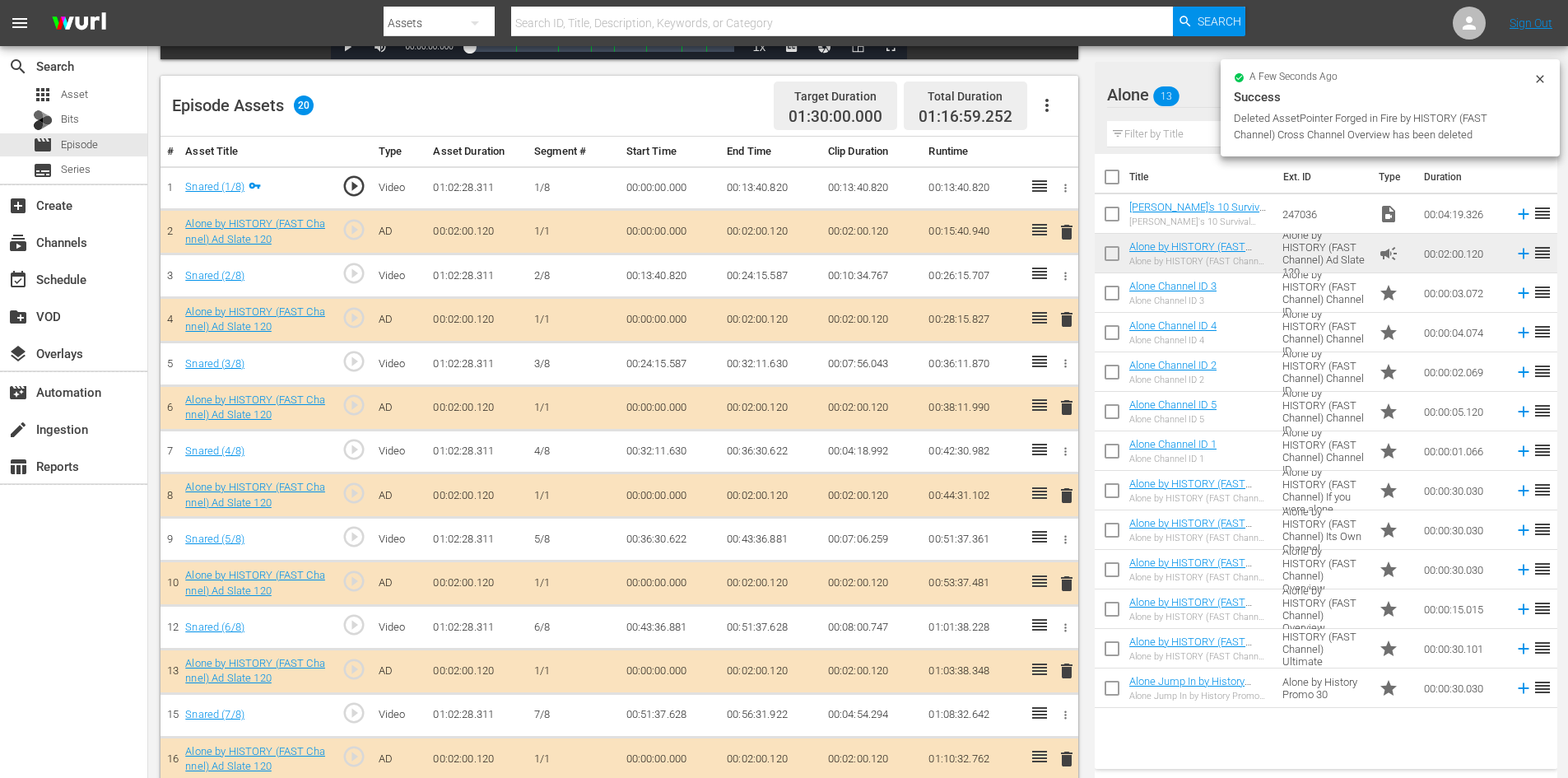
scroll to position [425, 0]
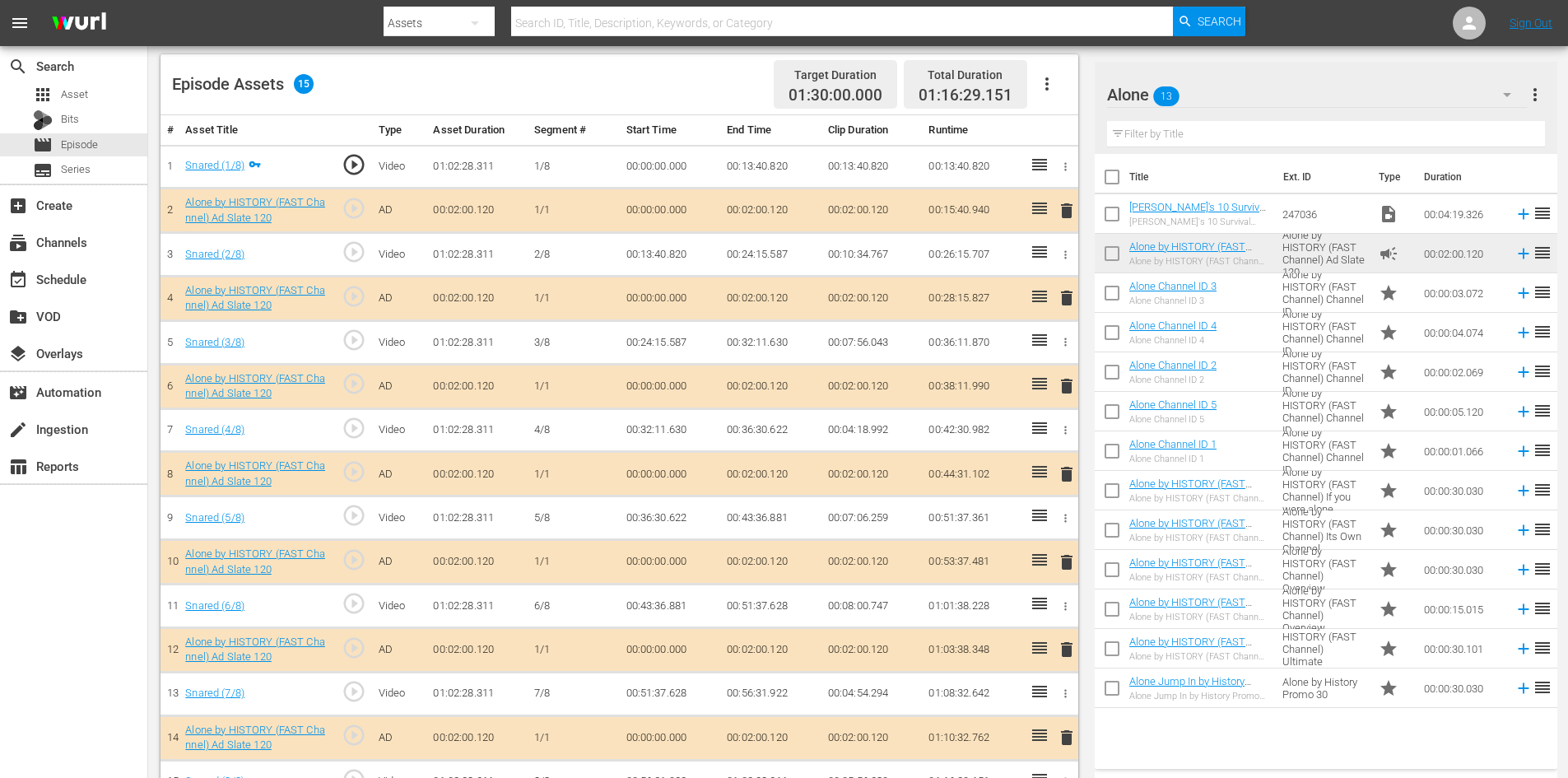
click at [1066, 646] on span "delete" at bounding box center [1066, 649] width 20 height 20
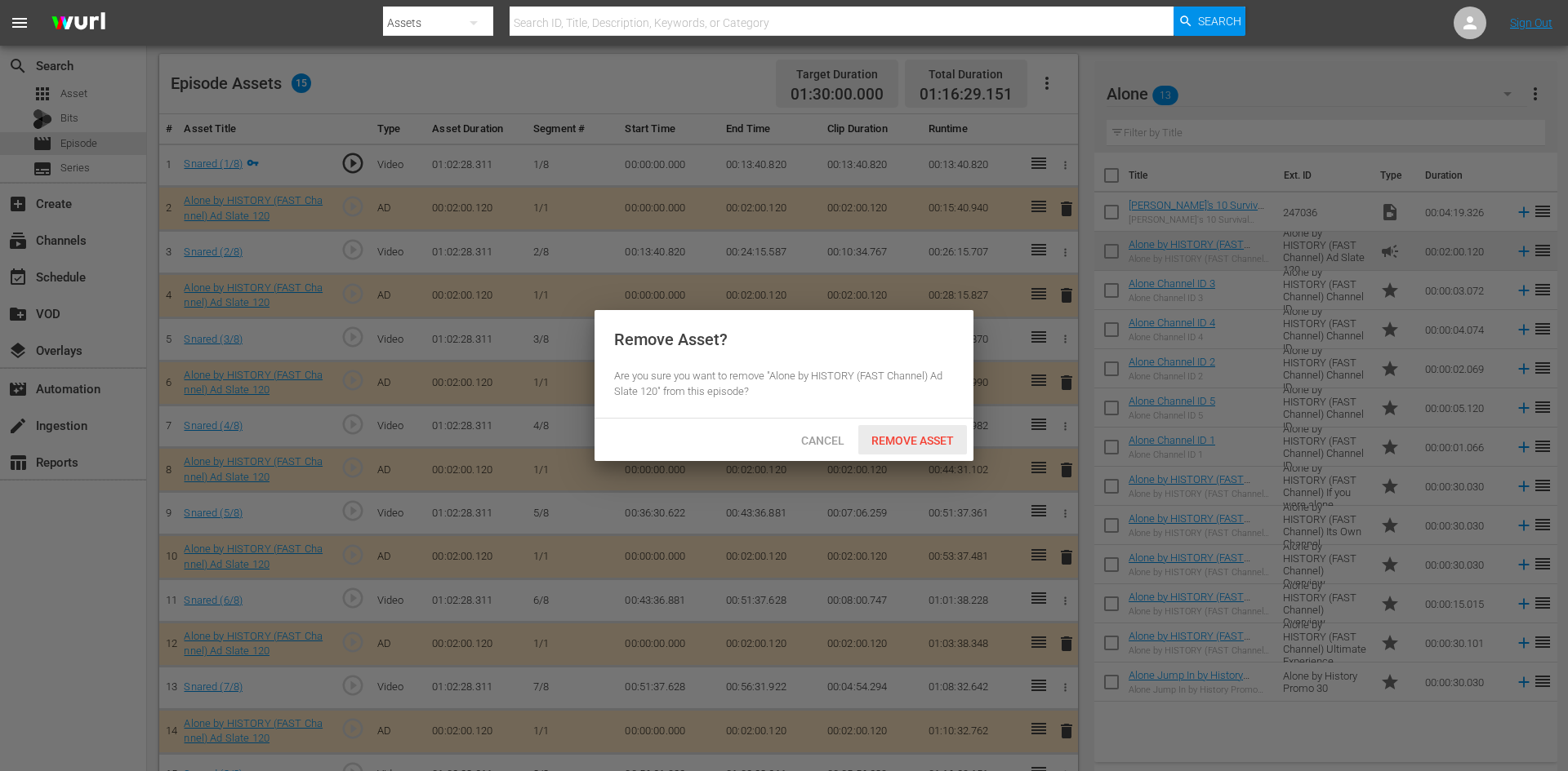
click at [926, 439] on span "Remove Asset" at bounding box center [912, 441] width 109 height 13
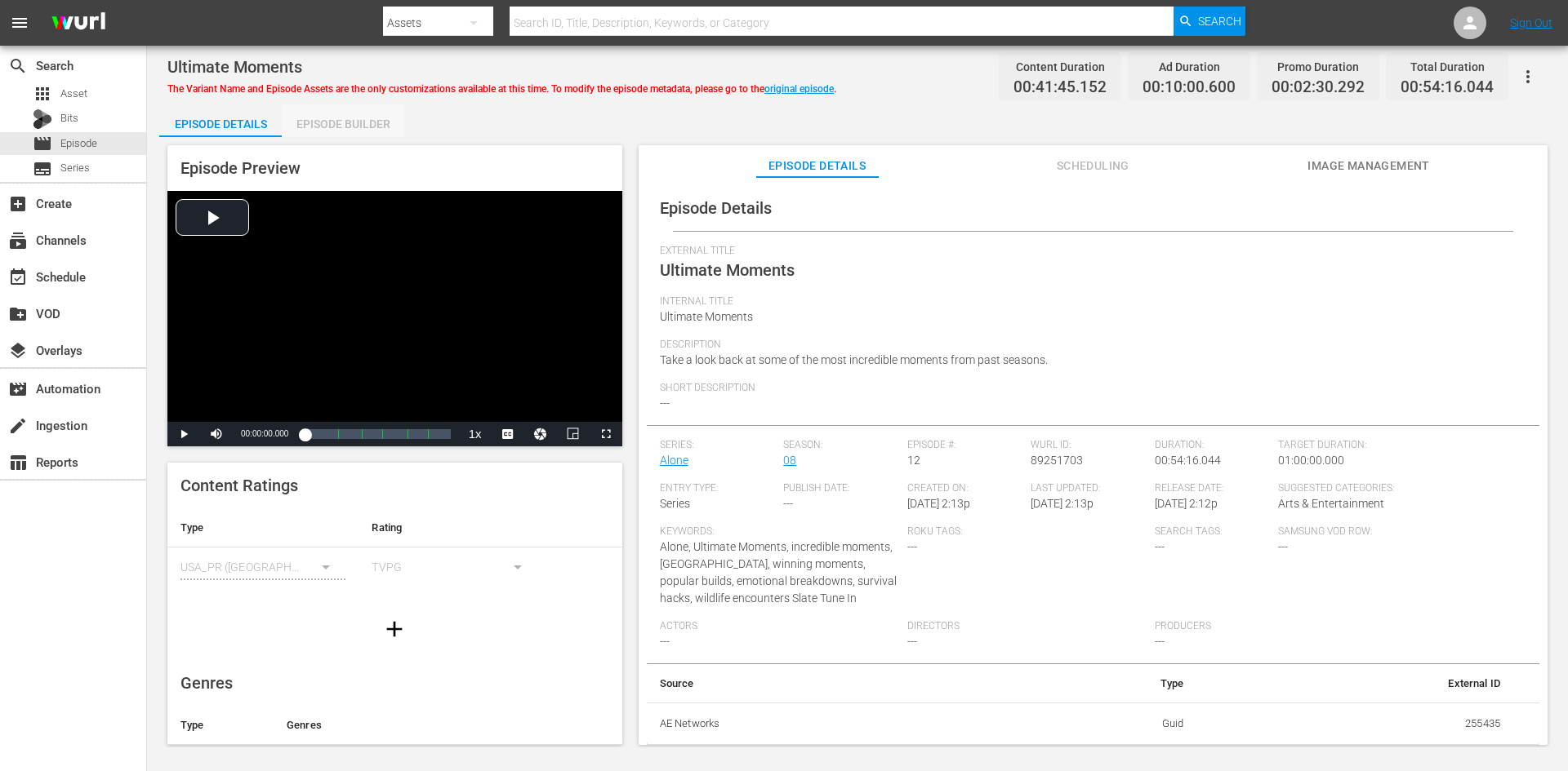
click at [339, 122] on div "Episode Builder" at bounding box center [343, 124] width 122 height 40
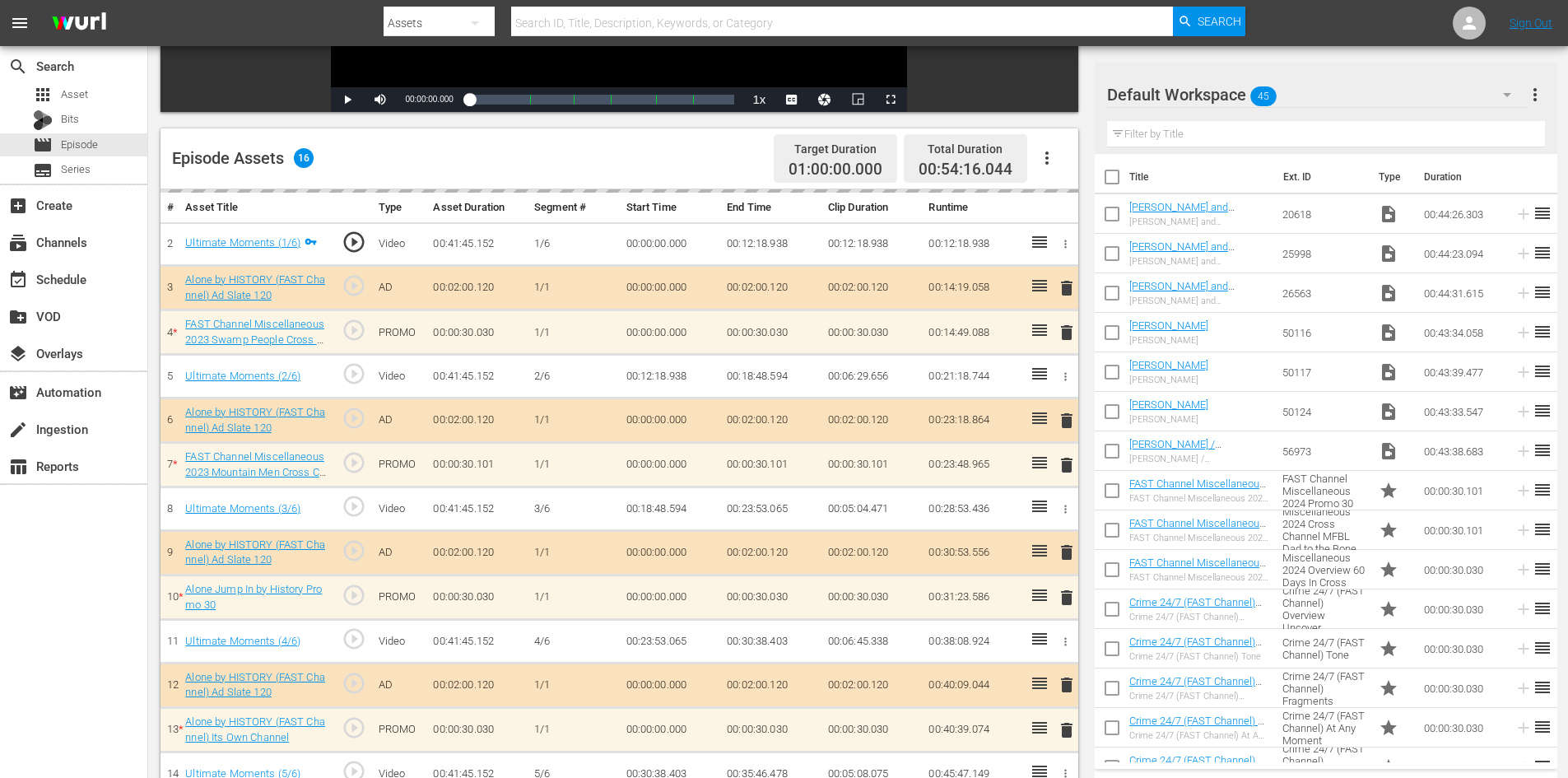
scroll to position [514, 0]
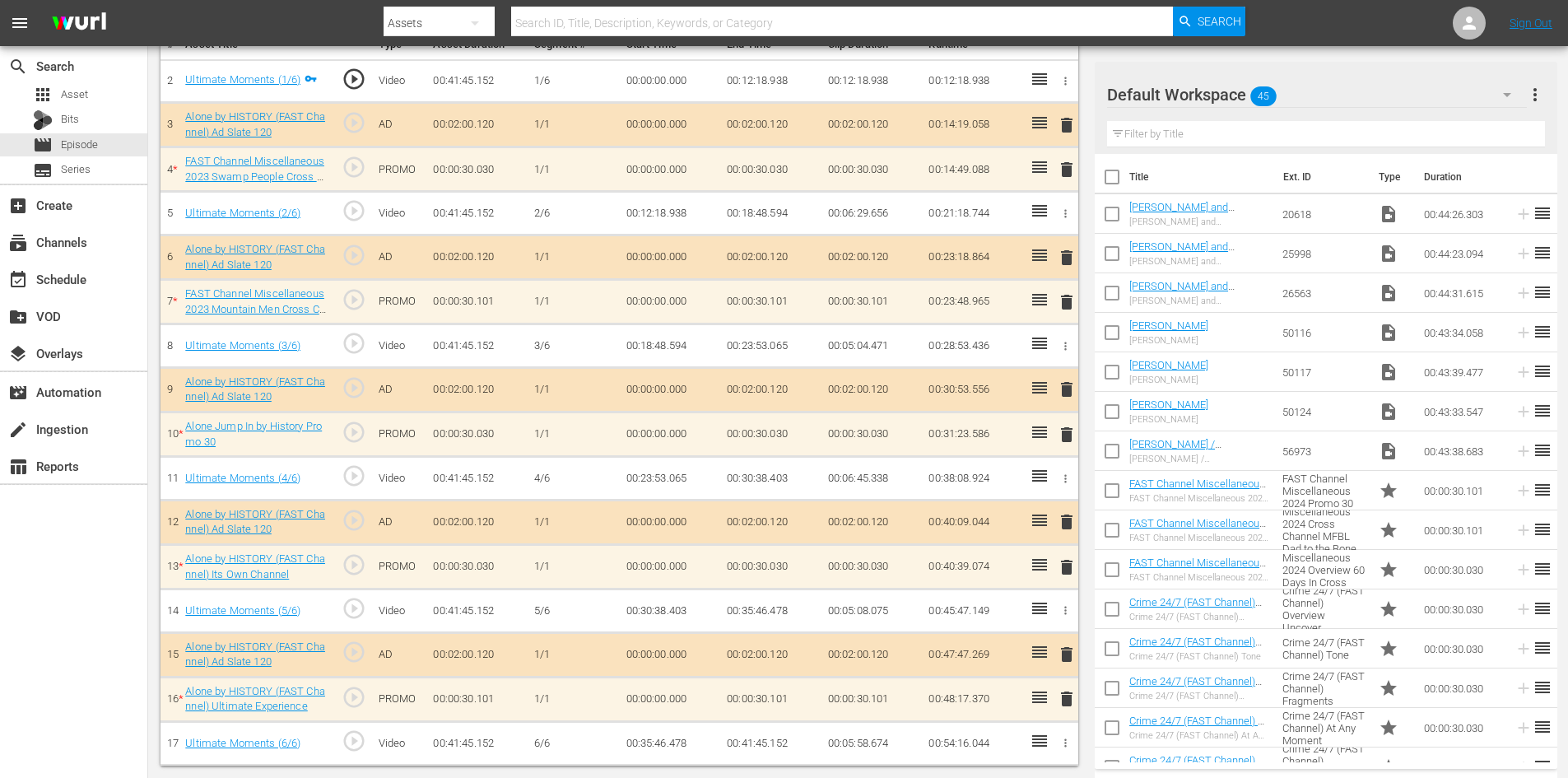
click at [1070, 166] on div "delete" at bounding box center [1064, 169] width 14 height 24
click at [1459, 93] on div "Default Workspace 45" at bounding box center [1317, 94] width 420 height 46
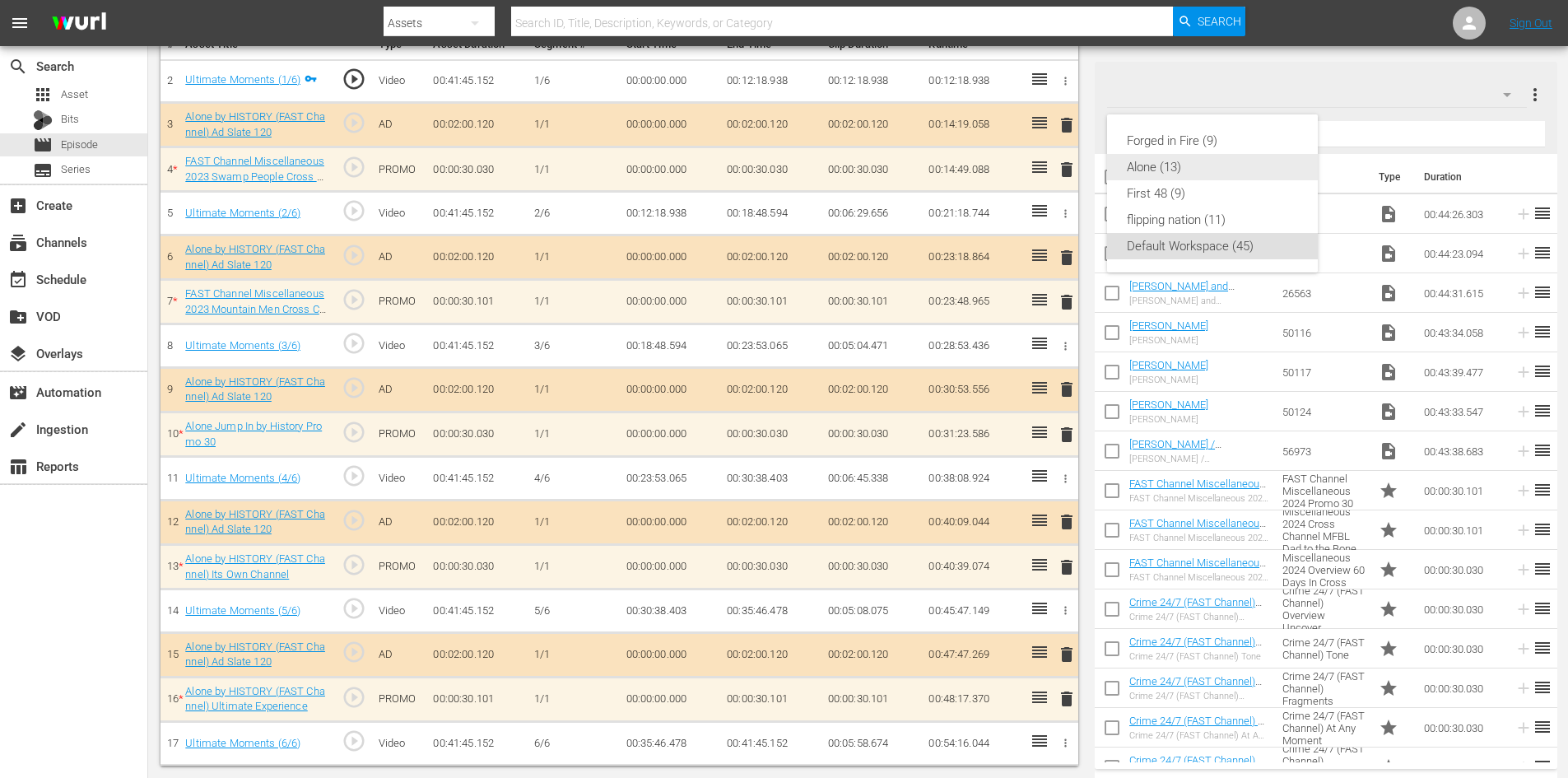
click at [1158, 161] on div "Alone (13)" at bounding box center [1212, 166] width 171 height 26
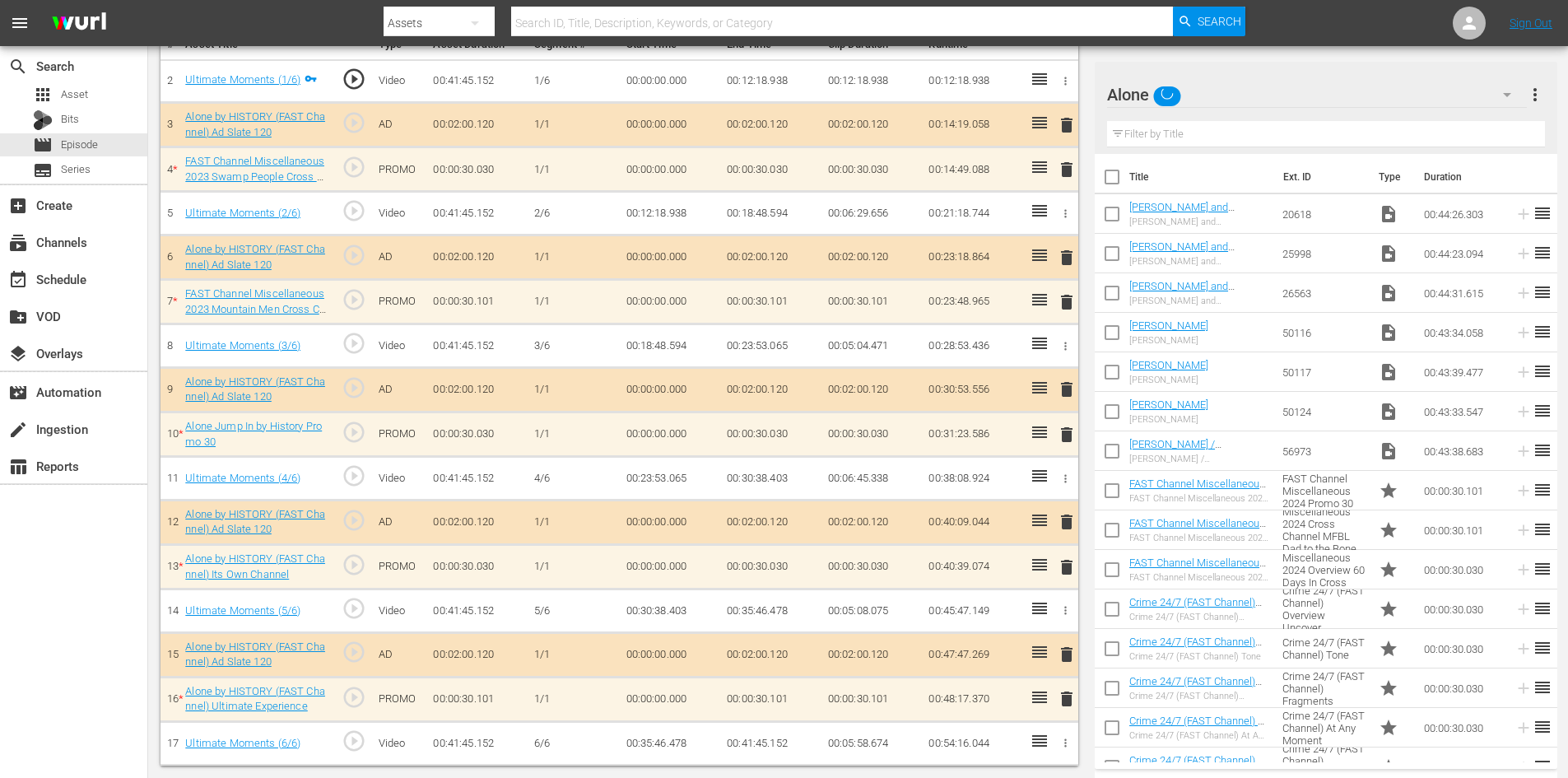
click at [1071, 167] on div "delete" at bounding box center [1064, 169] width 14 height 24
click at [1067, 167] on div "delete" at bounding box center [1064, 169] width 14 height 24
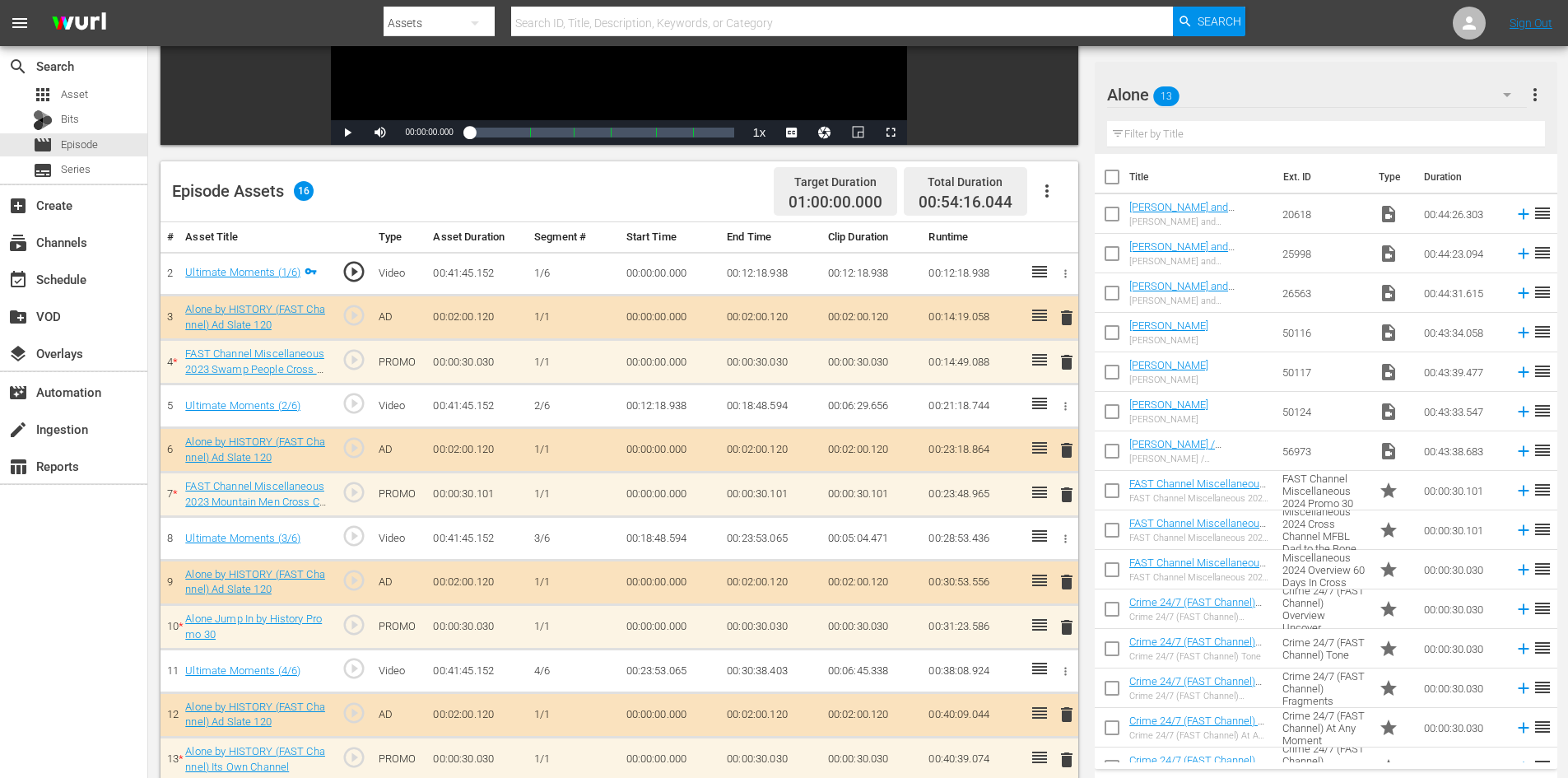
scroll to position [510, 0]
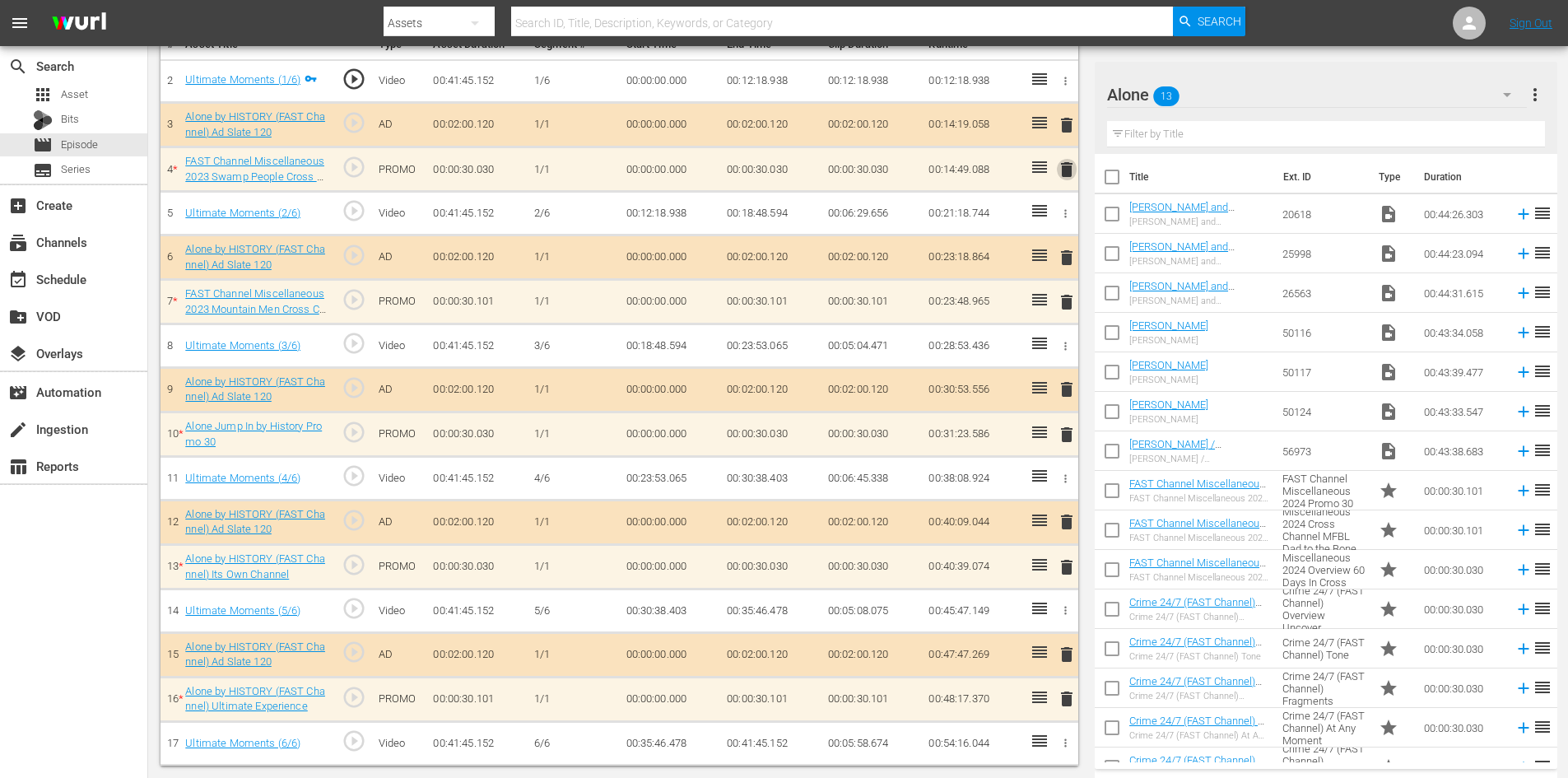
click at [1070, 169] on span "delete" at bounding box center [1066, 169] width 20 height 20
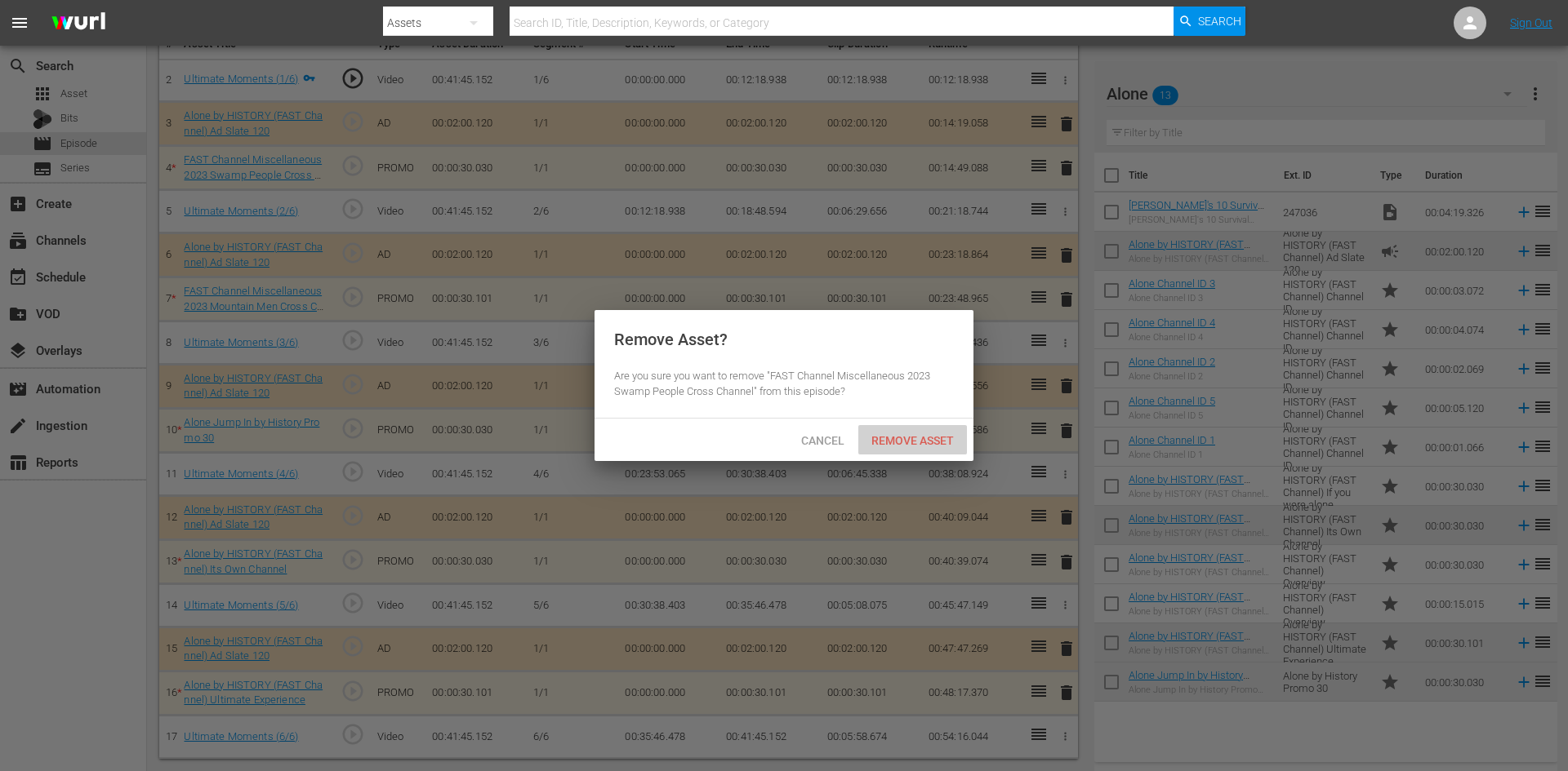
click at [899, 438] on span "Remove Asset" at bounding box center [912, 441] width 109 height 13
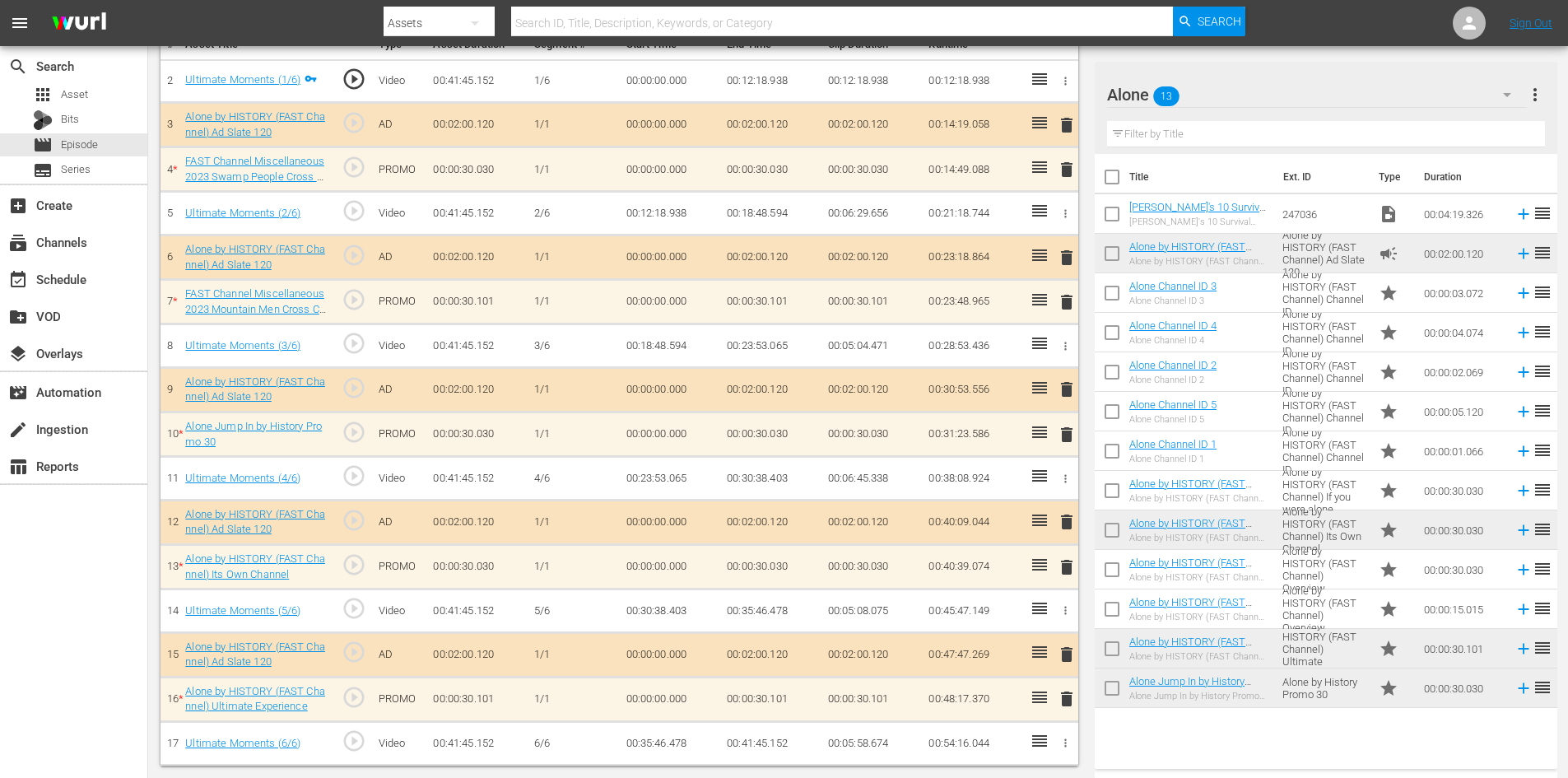
click at [1067, 298] on span "delete" at bounding box center [1066, 302] width 20 height 20
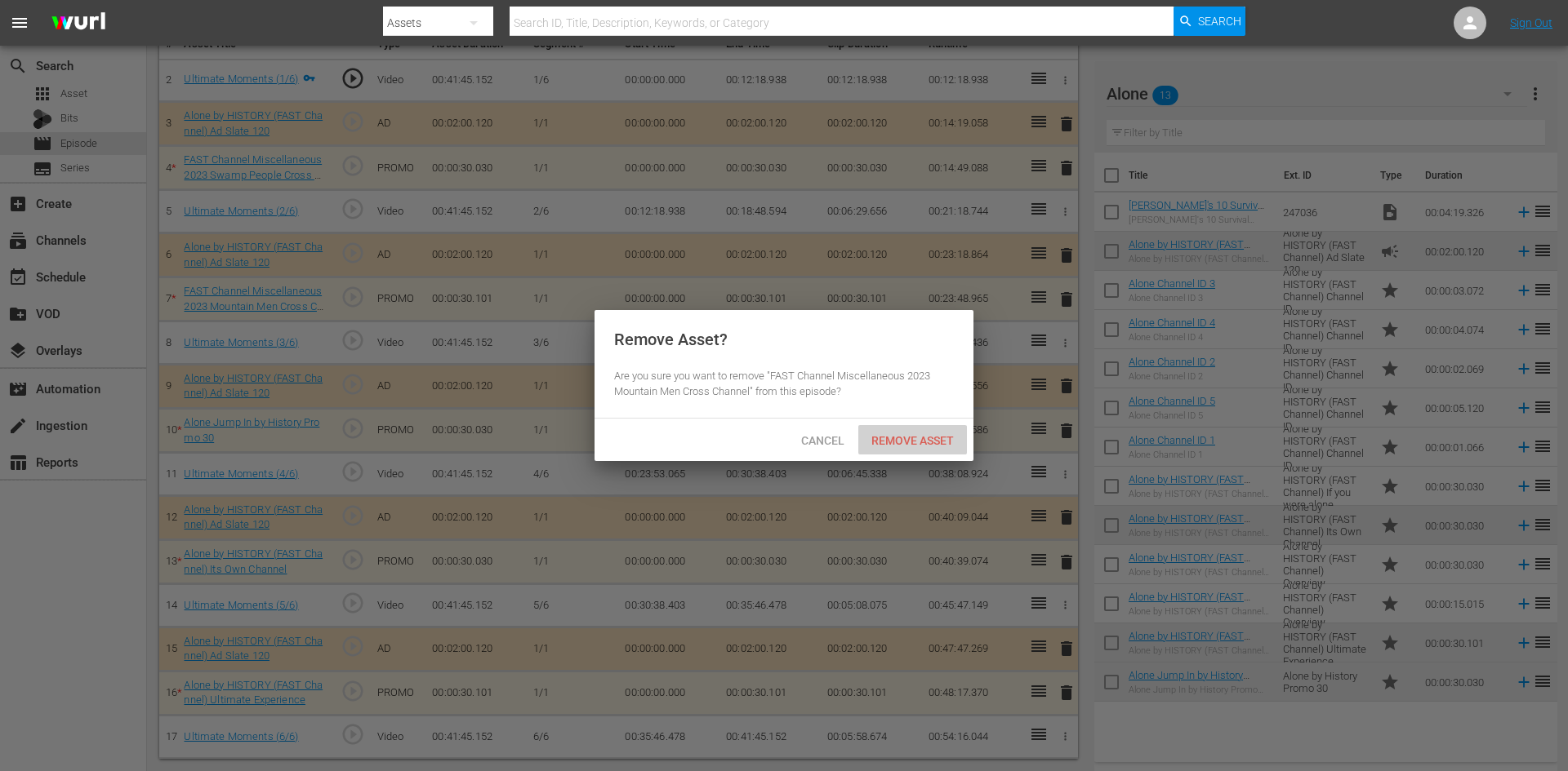
click at [893, 439] on span "Remove Asset" at bounding box center [912, 441] width 109 height 13
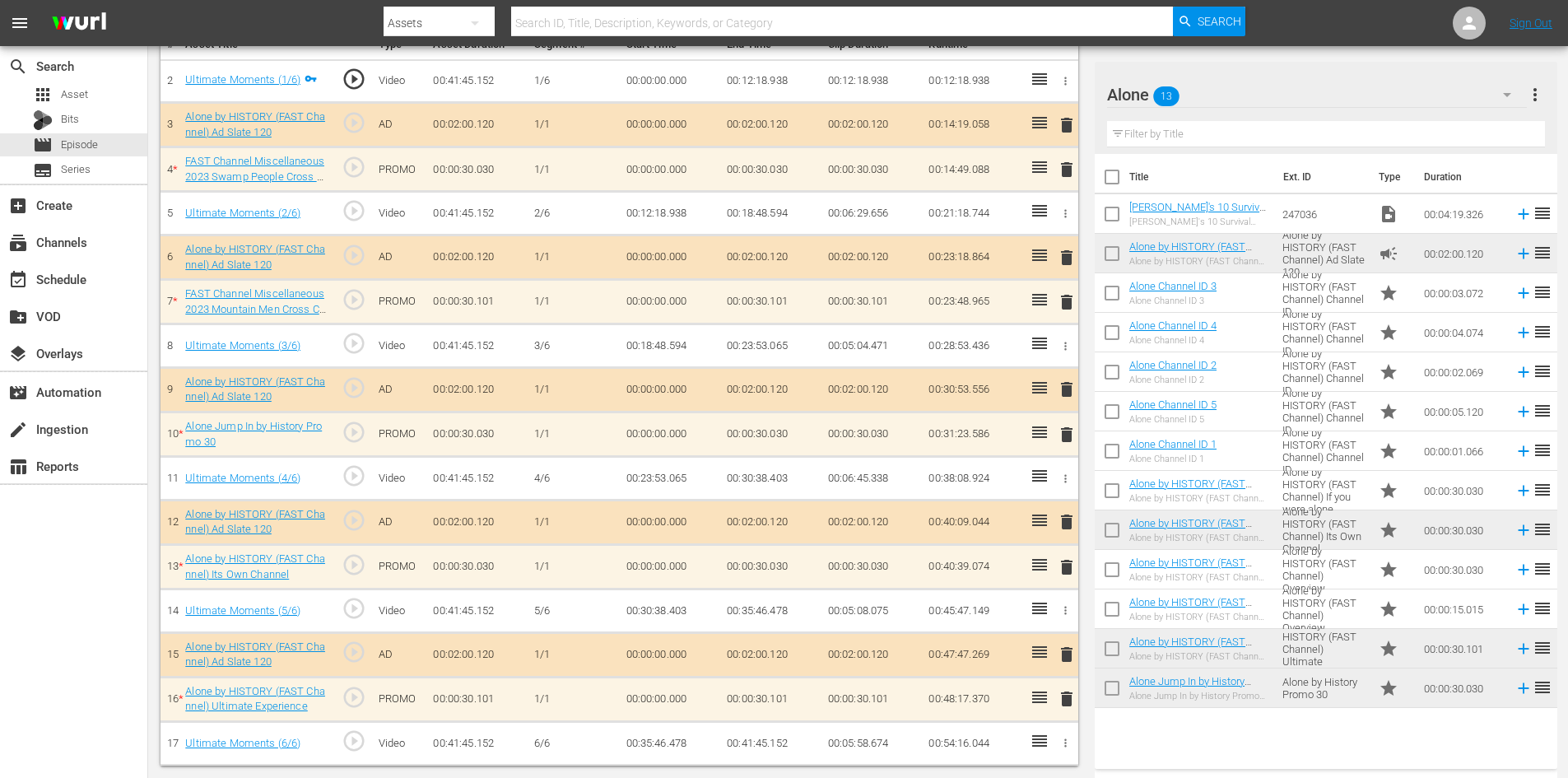
click at [1070, 435] on span "delete" at bounding box center [1066, 434] width 20 height 20
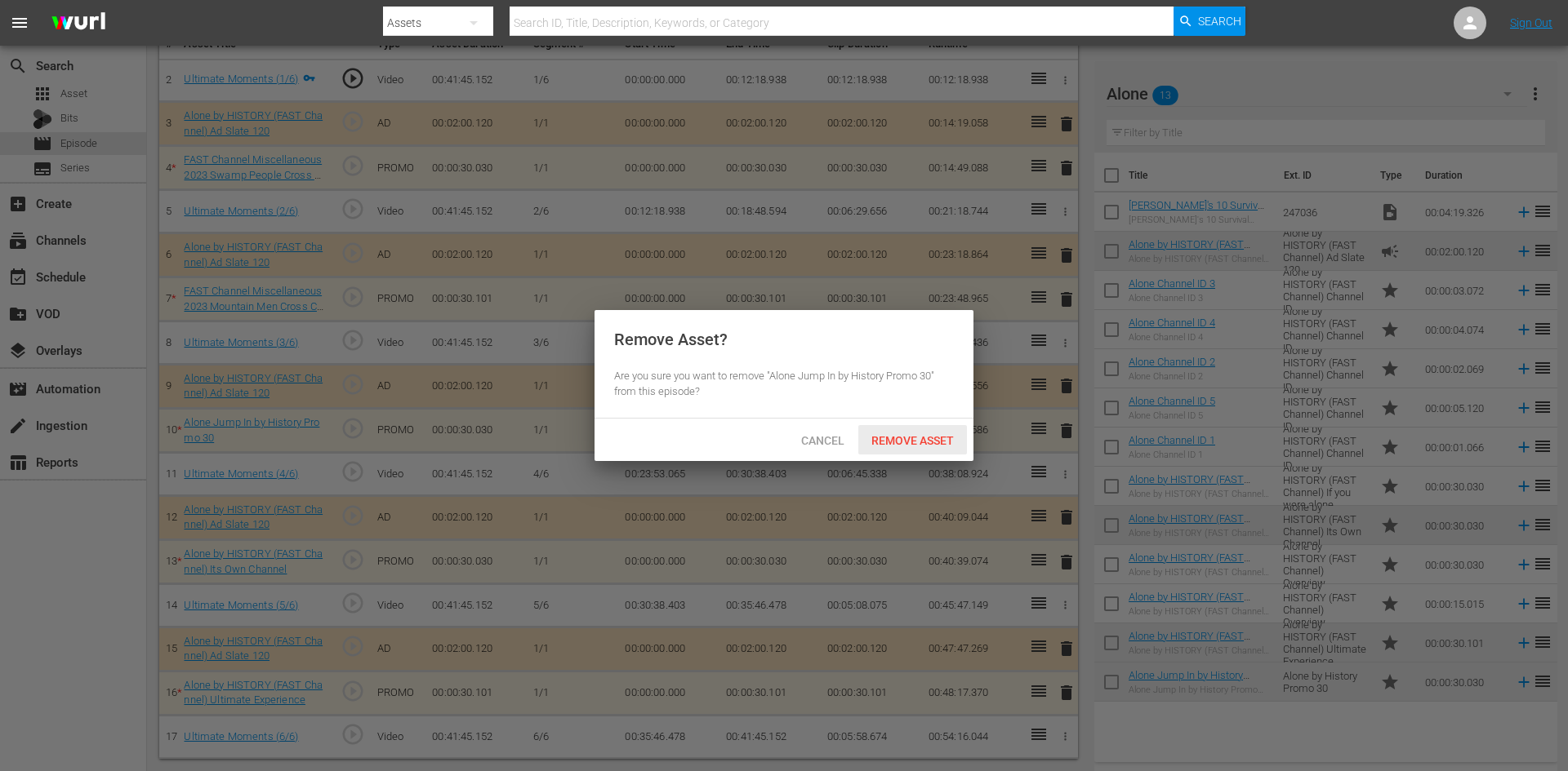
click at [901, 429] on div "Remove Asset" at bounding box center [912, 440] width 109 height 30
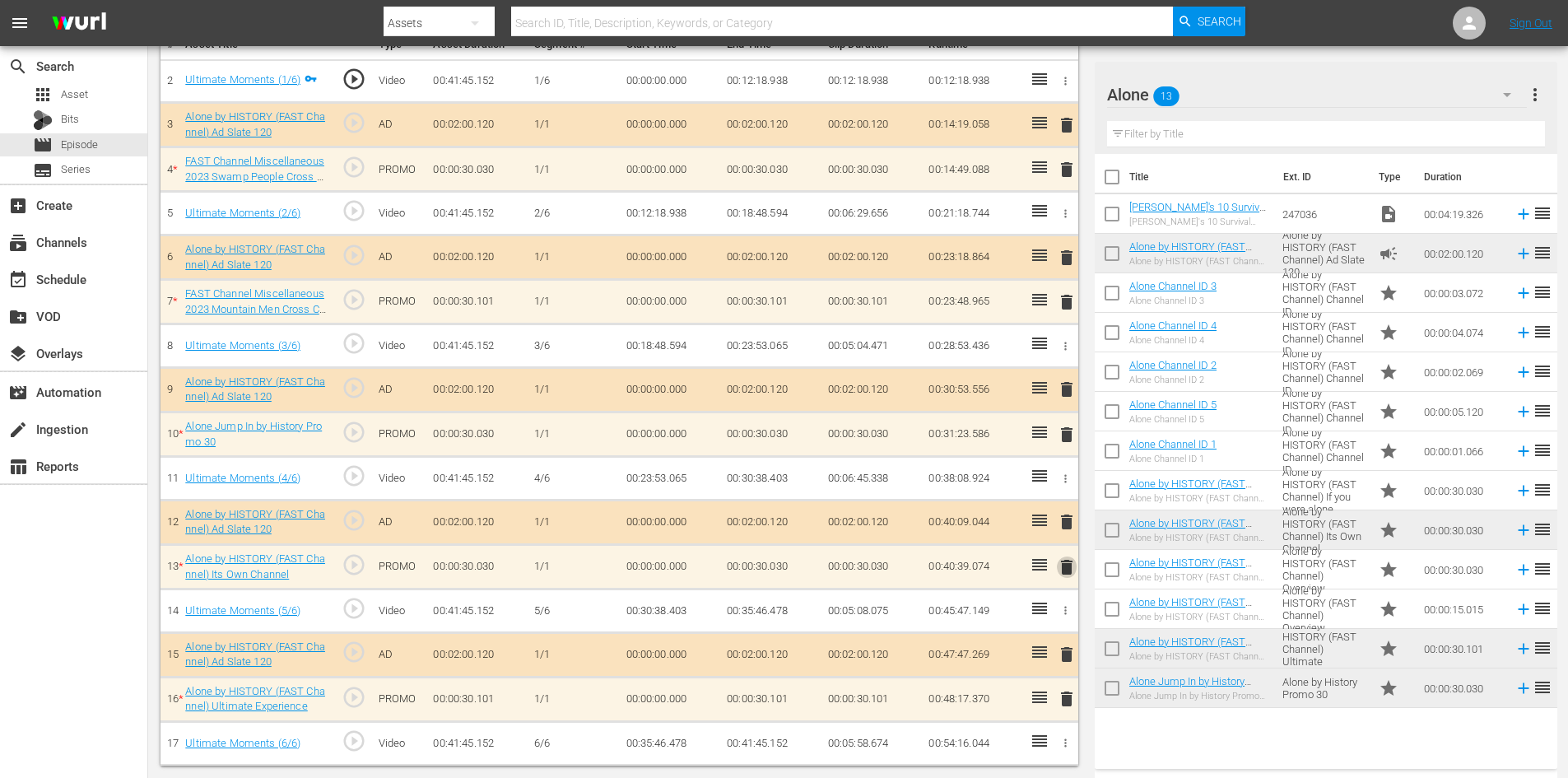
click at [1060, 559] on span "delete" at bounding box center [1066, 567] width 20 height 20
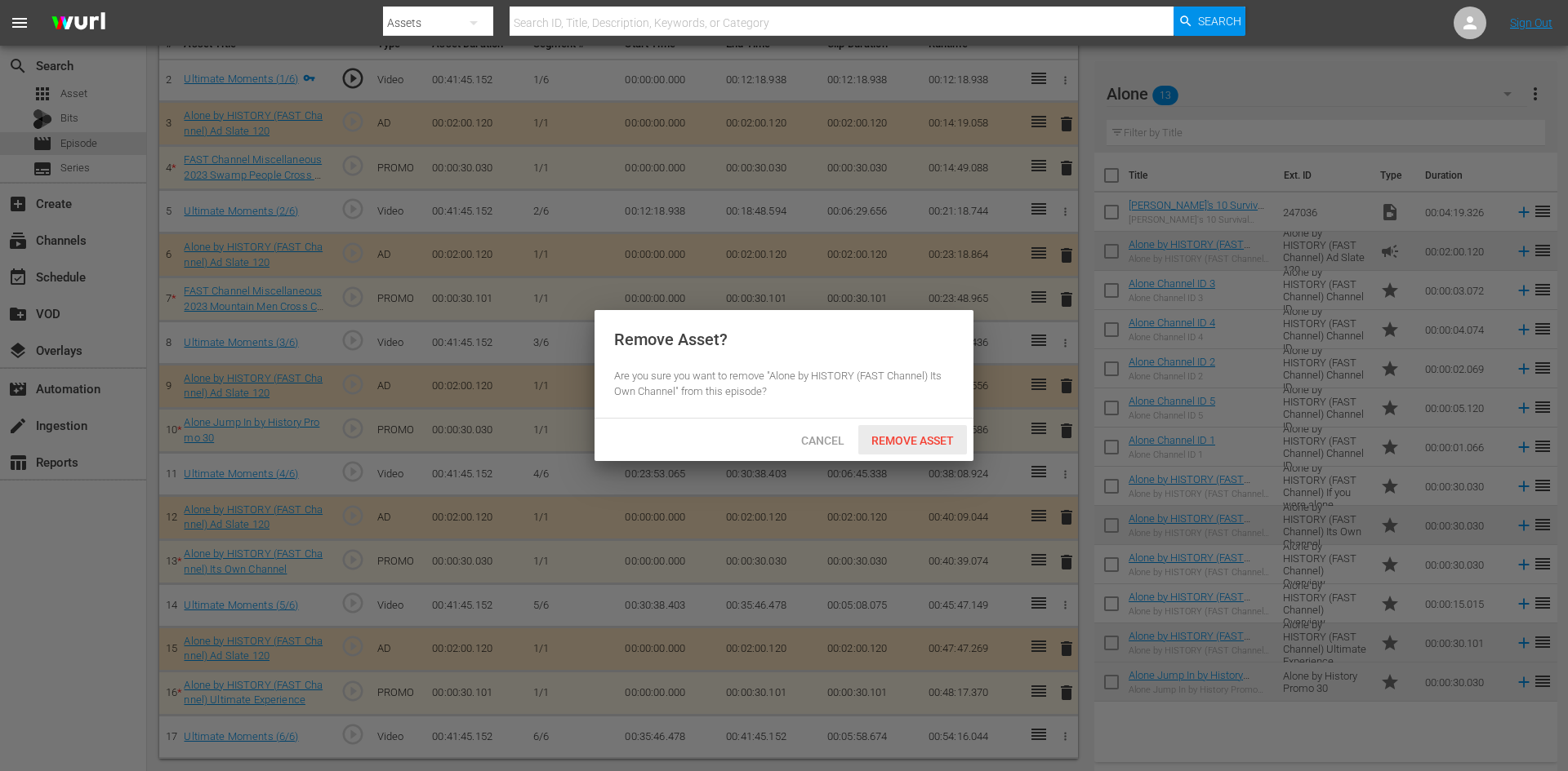
click at [925, 438] on span "Remove Asset" at bounding box center [912, 441] width 109 height 13
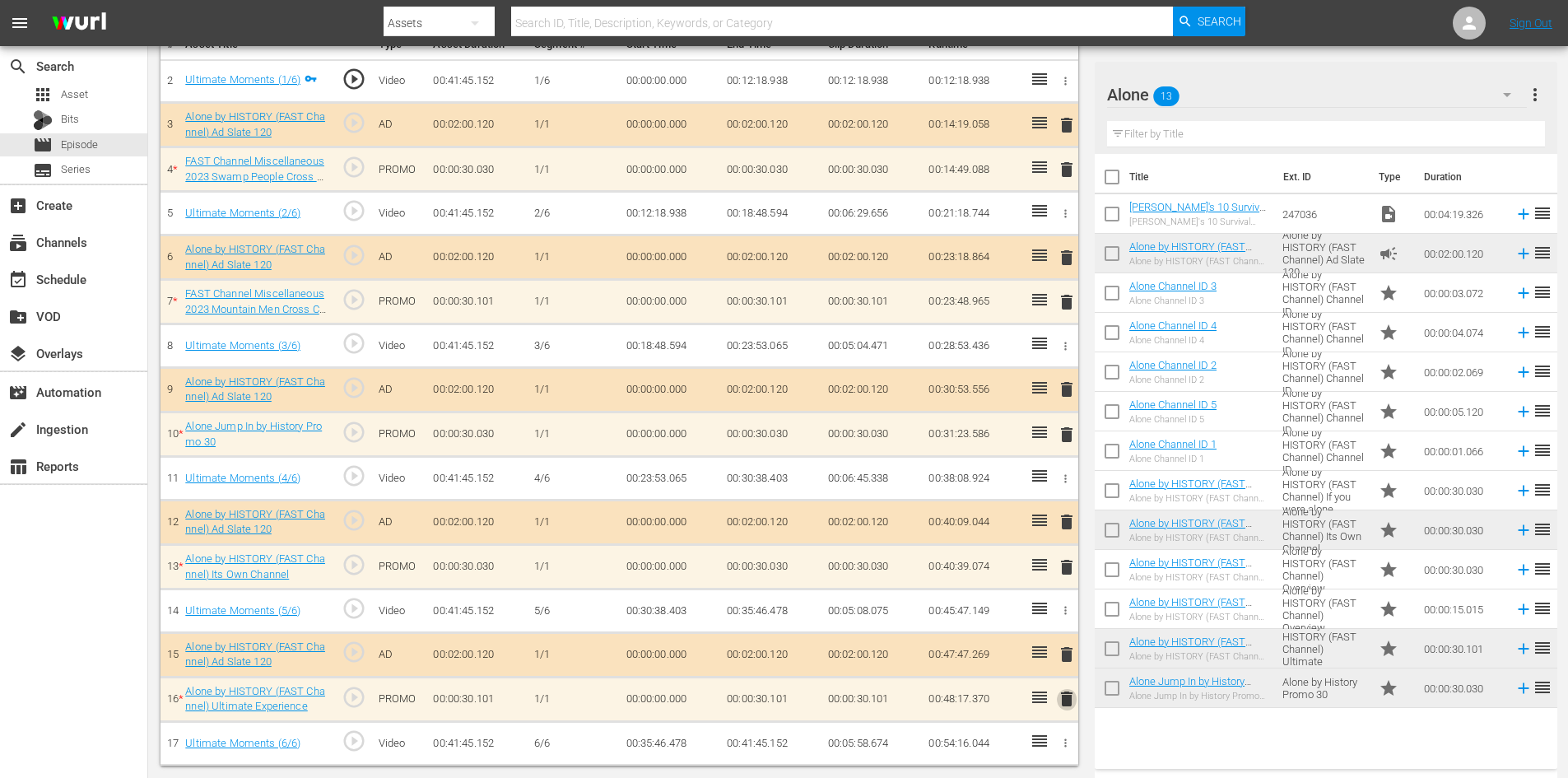
click at [1065, 697] on span "delete" at bounding box center [1066, 699] width 20 height 20
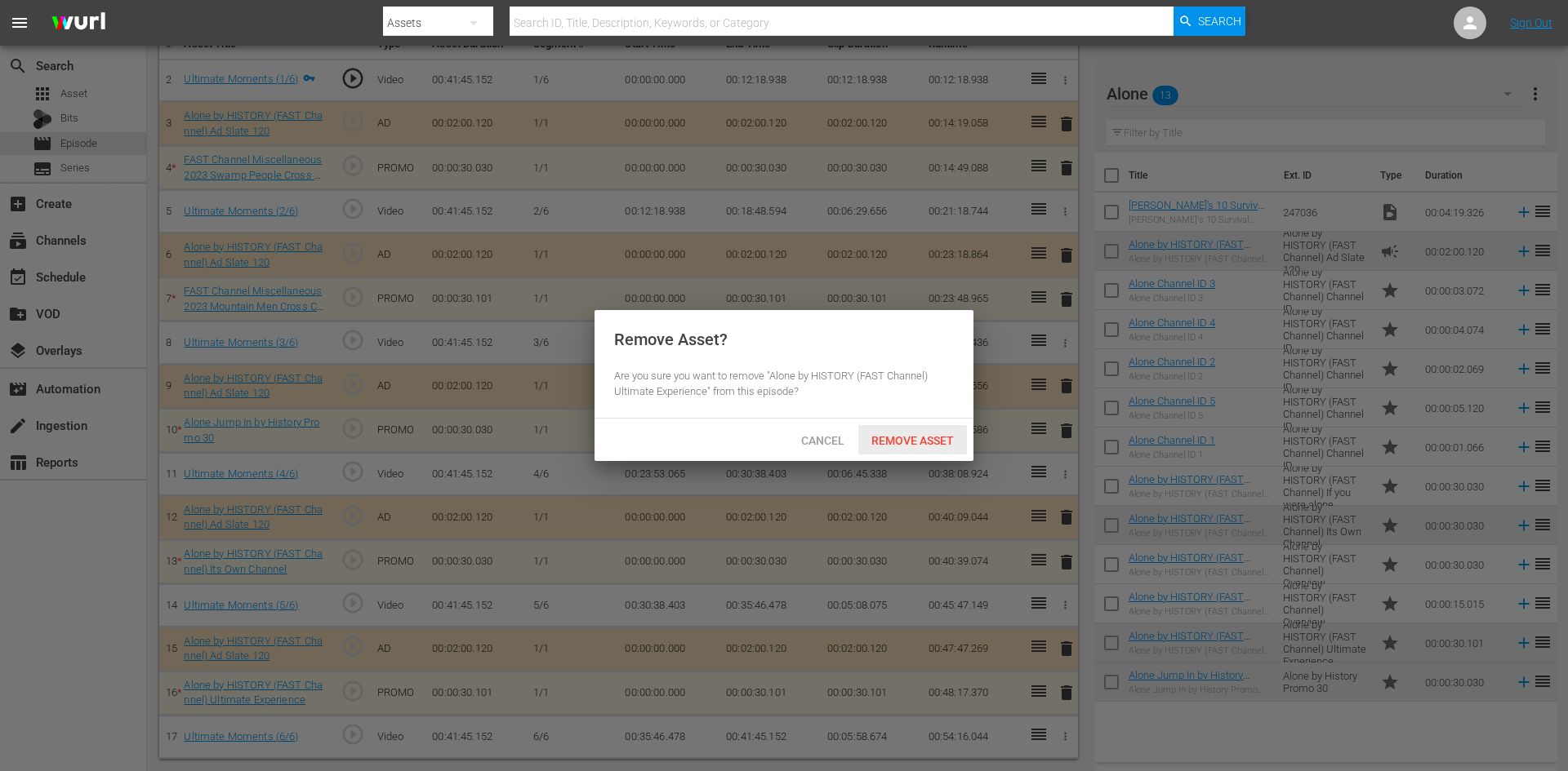
click at [914, 439] on span "Remove Asset" at bounding box center [912, 441] width 109 height 13
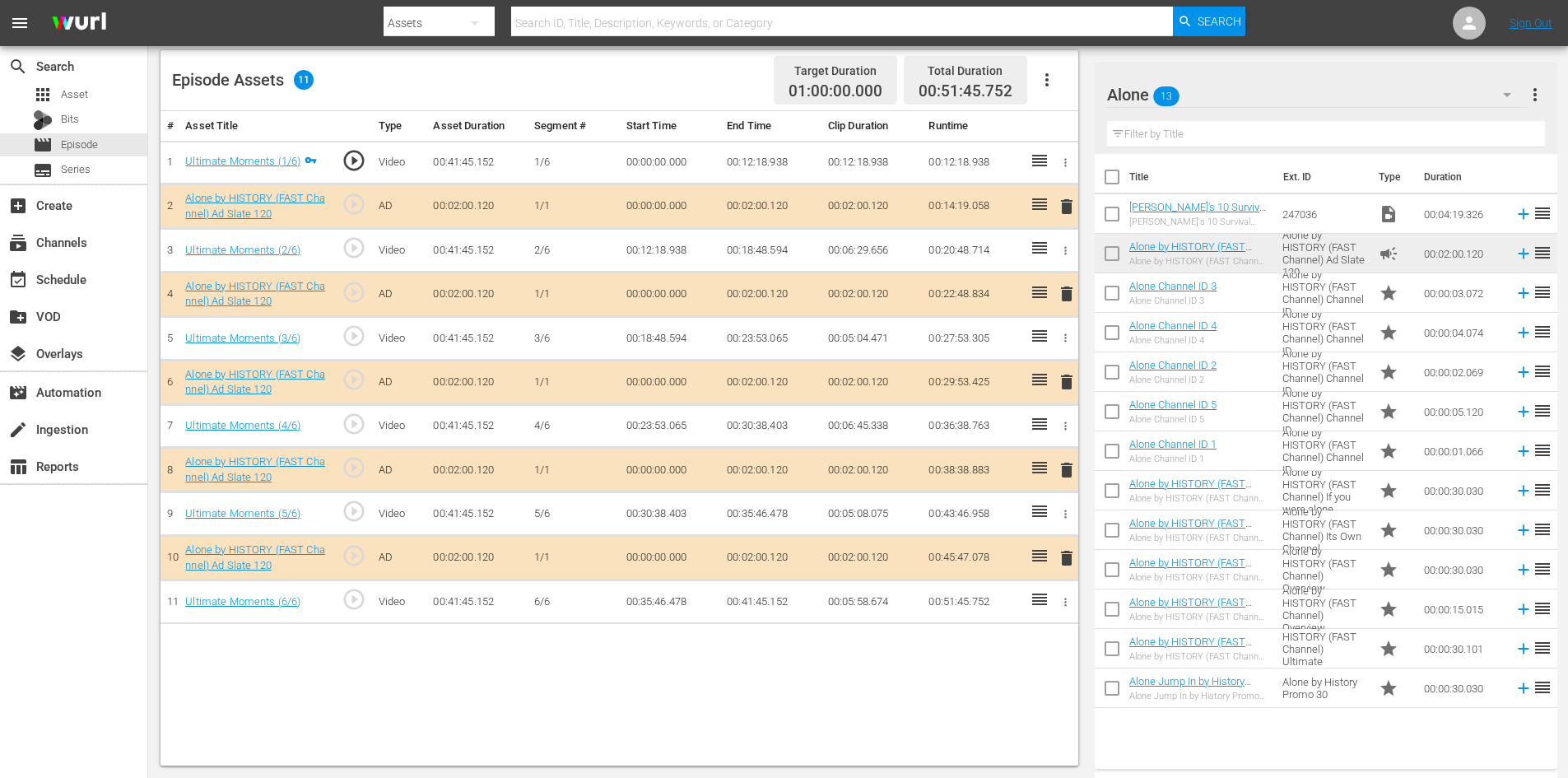
scroll to position [429, 0]
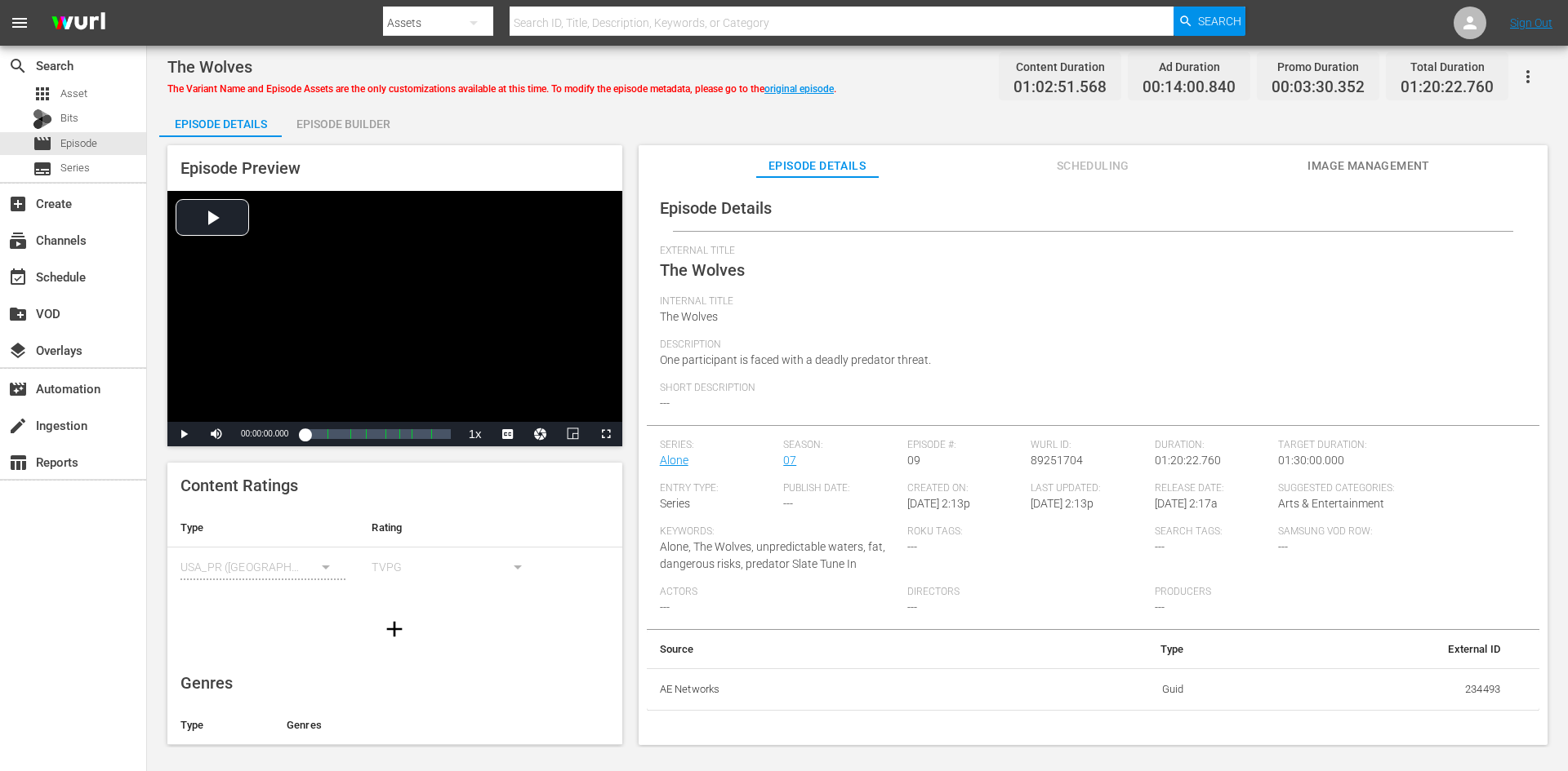
click at [355, 125] on div "Episode Builder" at bounding box center [343, 124] width 122 height 40
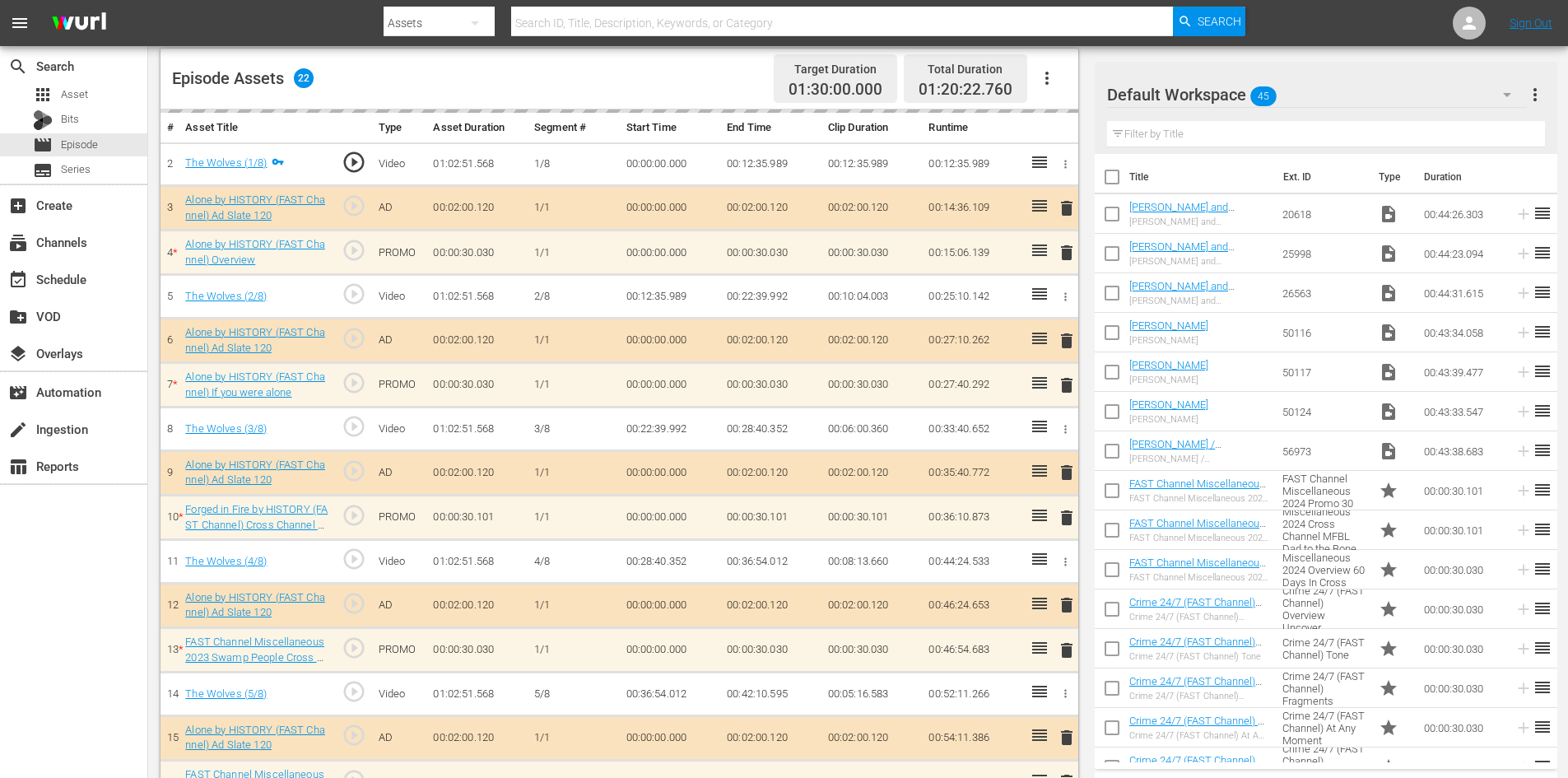
scroll to position [448, 0]
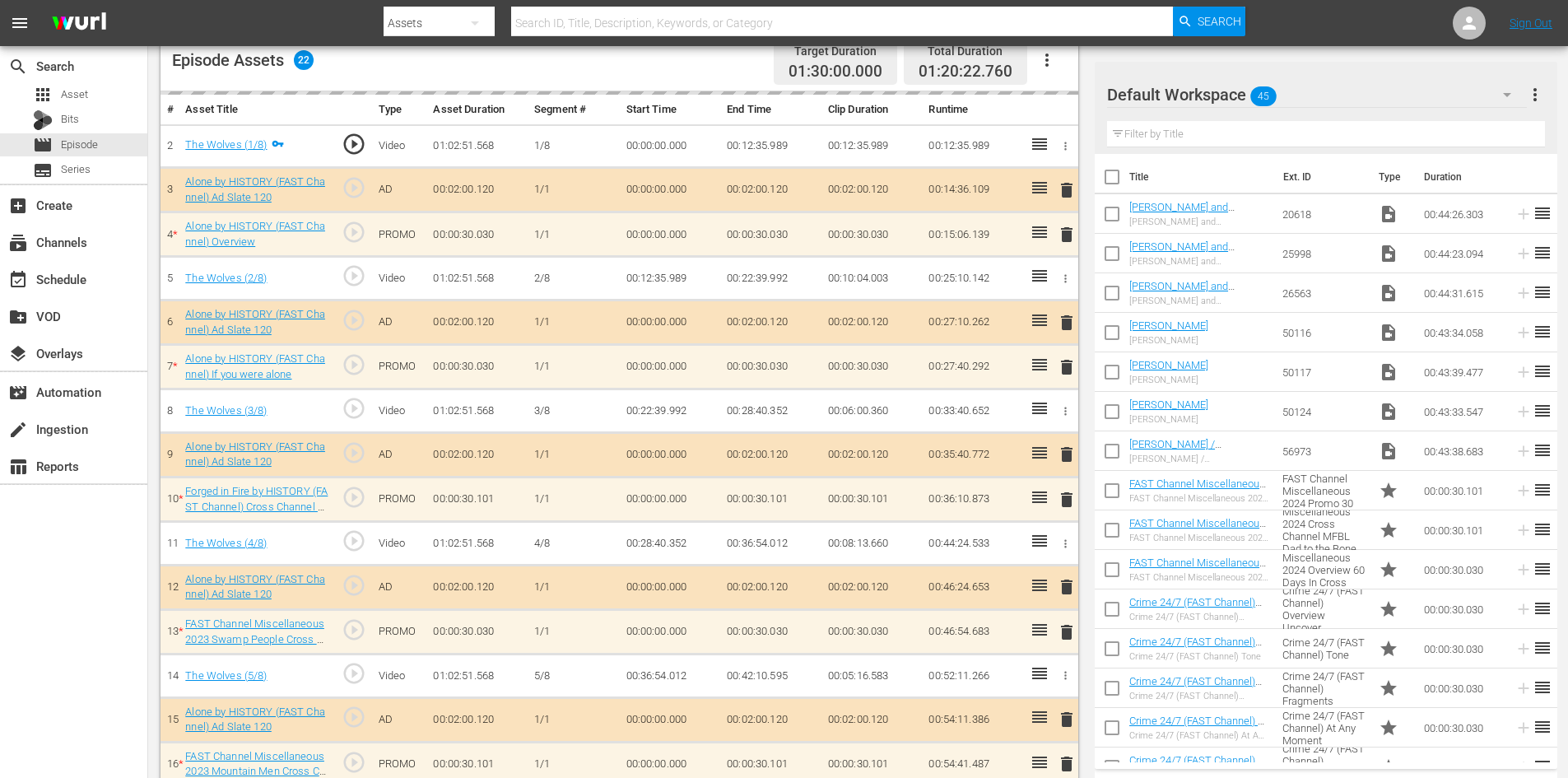
click at [1501, 95] on icon "button" at bounding box center [1507, 94] width 20 height 20
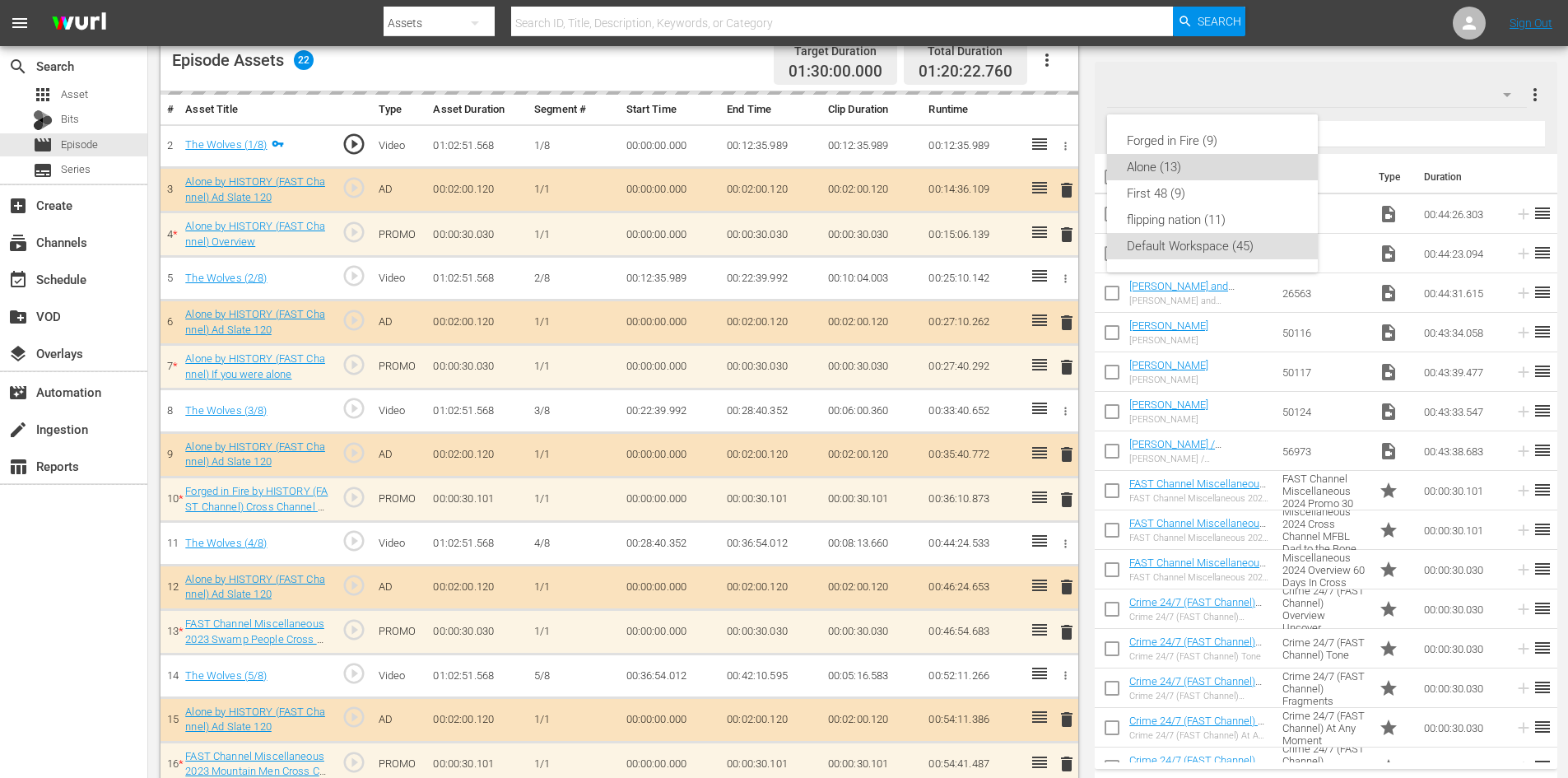
click at [1180, 164] on div "Alone (13)" at bounding box center [1212, 166] width 171 height 26
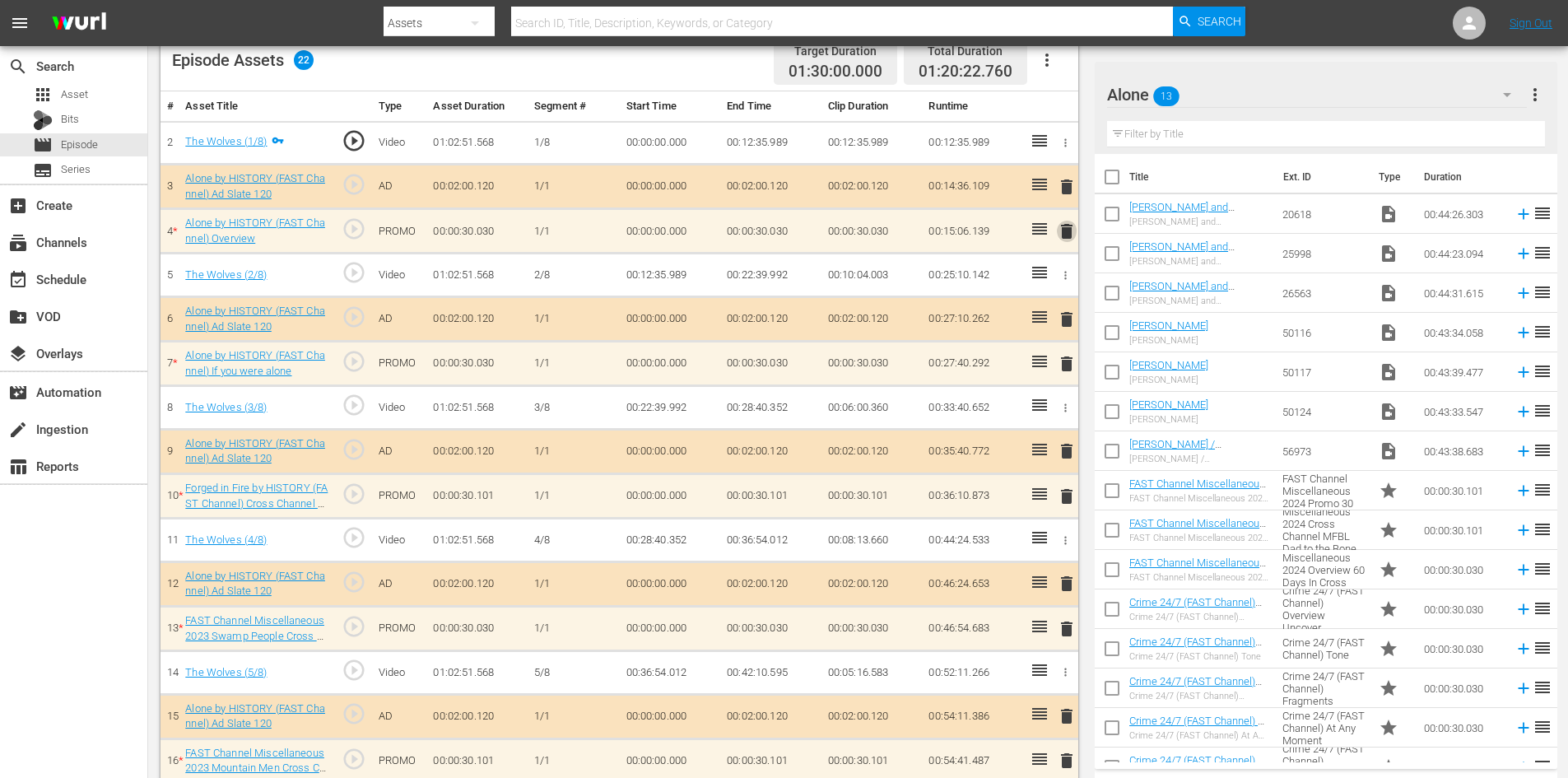
click at [1066, 232] on span "delete" at bounding box center [1066, 231] width 20 height 20
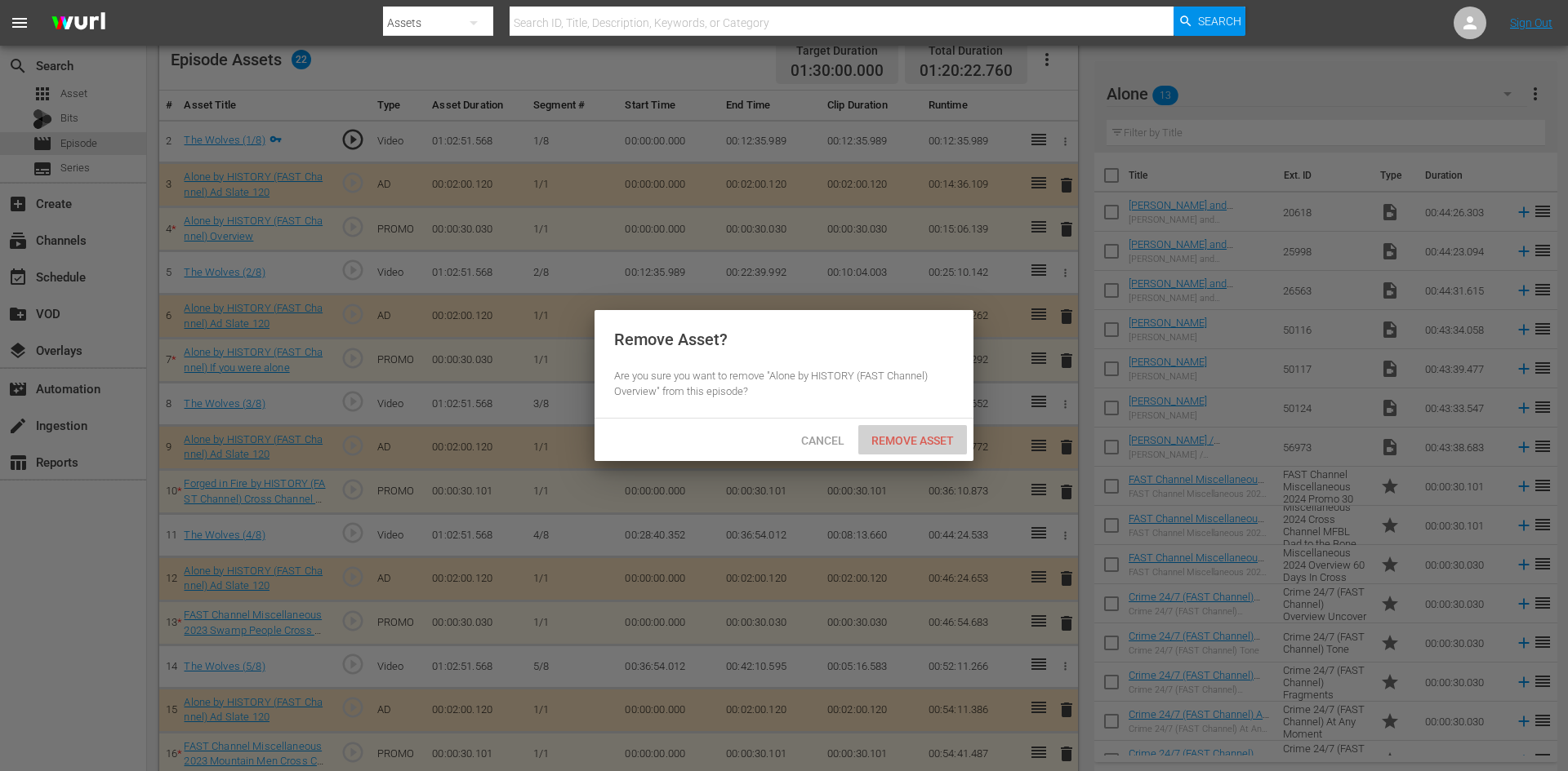
click at [930, 442] on span "Remove Asset" at bounding box center [912, 441] width 109 height 13
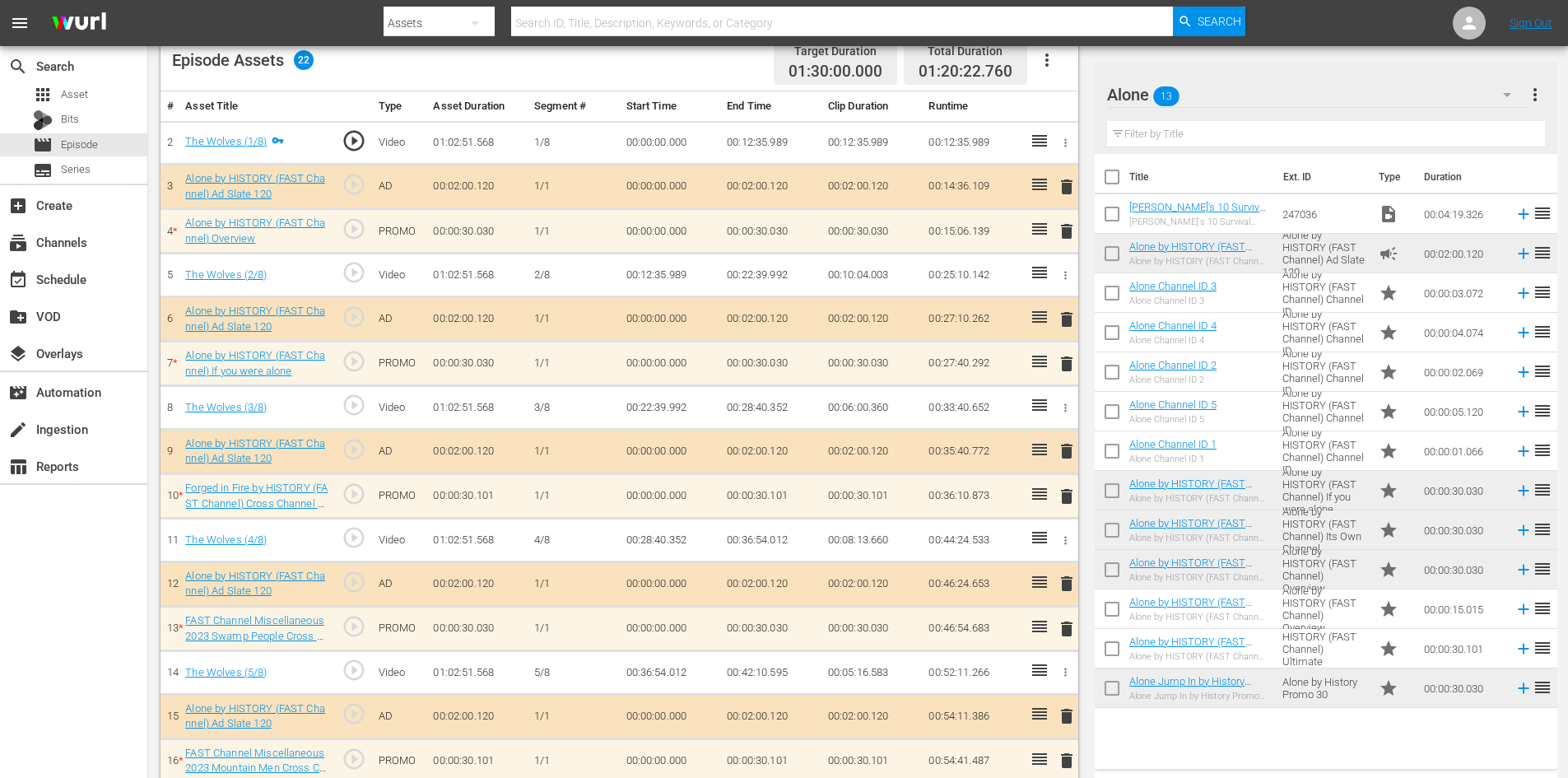
click at [1071, 364] on span "delete" at bounding box center [1066, 364] width 20 height 20
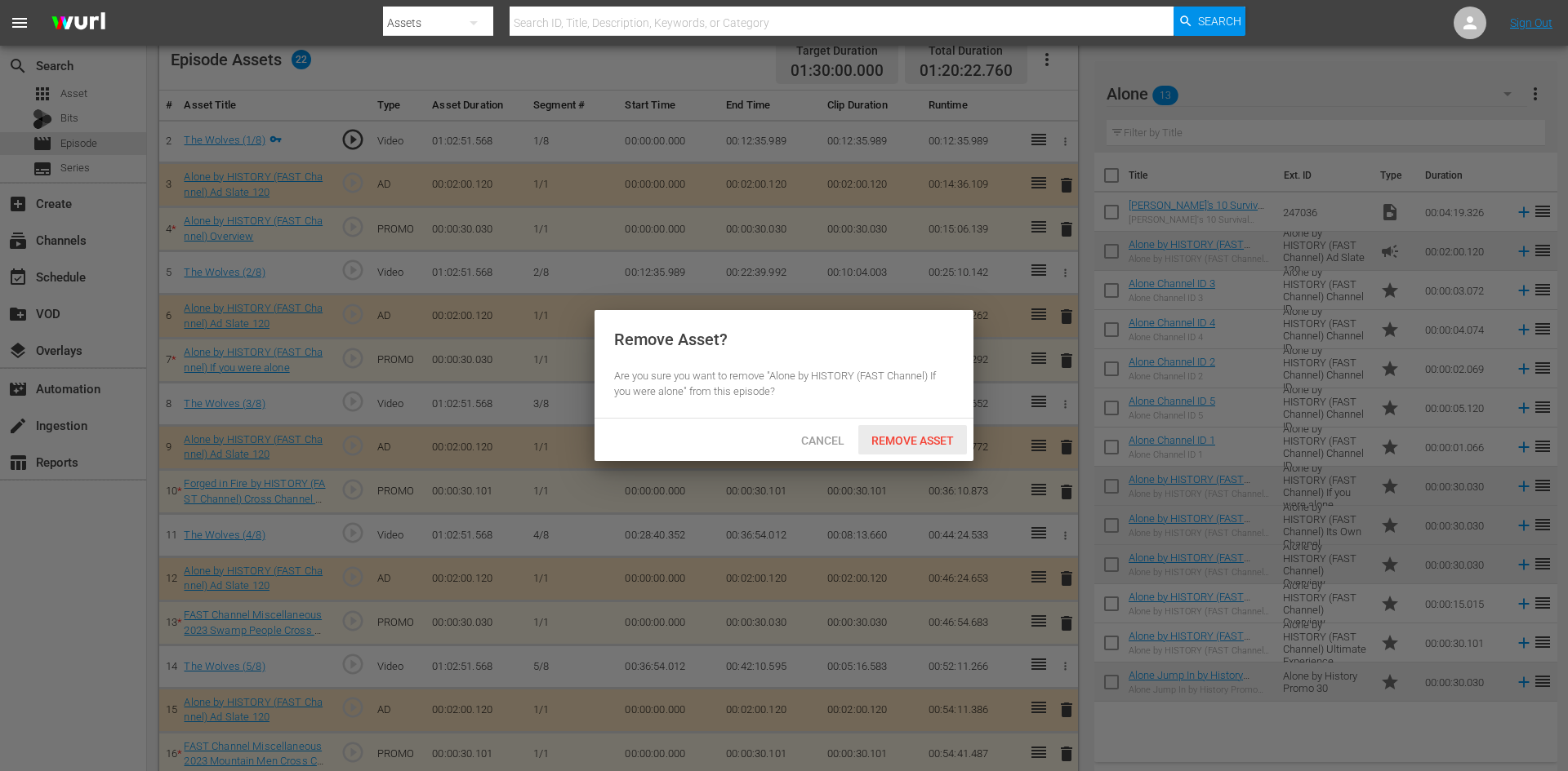
click at [934, 443] on span "Remove Asset" at bounding box center [912, 441] width 109 height 13
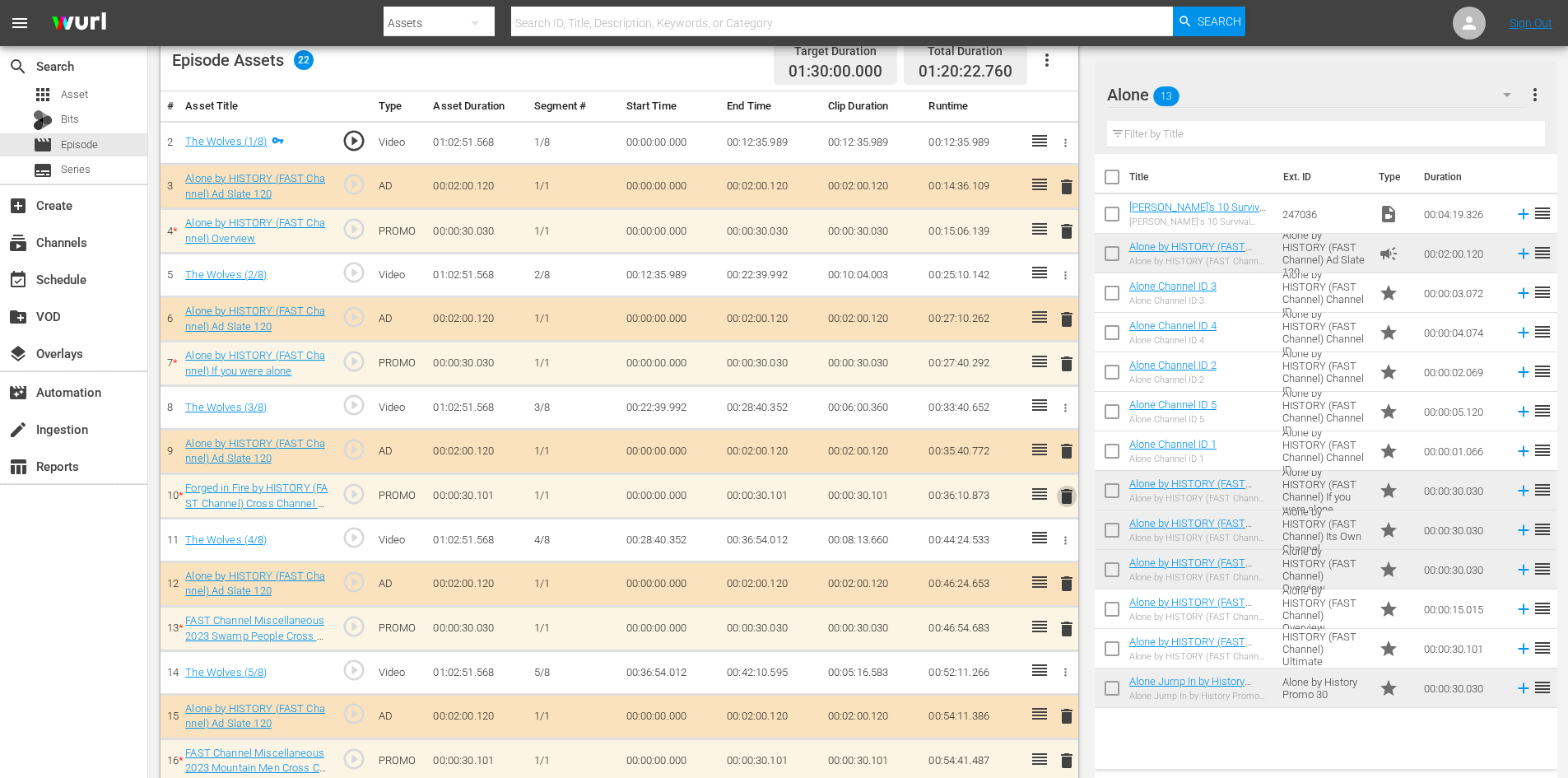
click at [1069, 490] on span "delete" at bounding box center [1066, 496] width 20 height 20
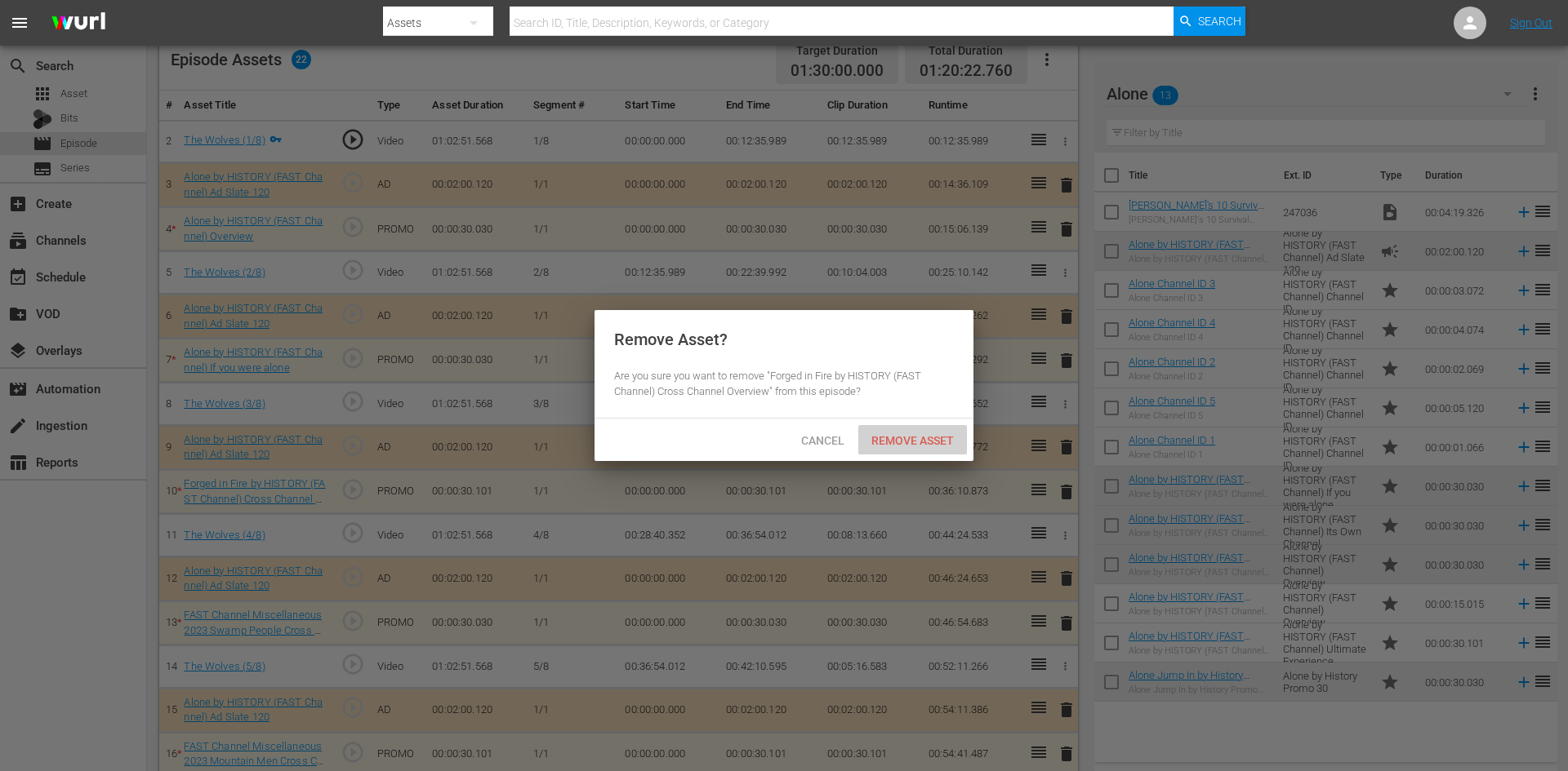
click at [925, 439] on span "Remove Asset" at bounding box center [912, 441] width 109 height 13
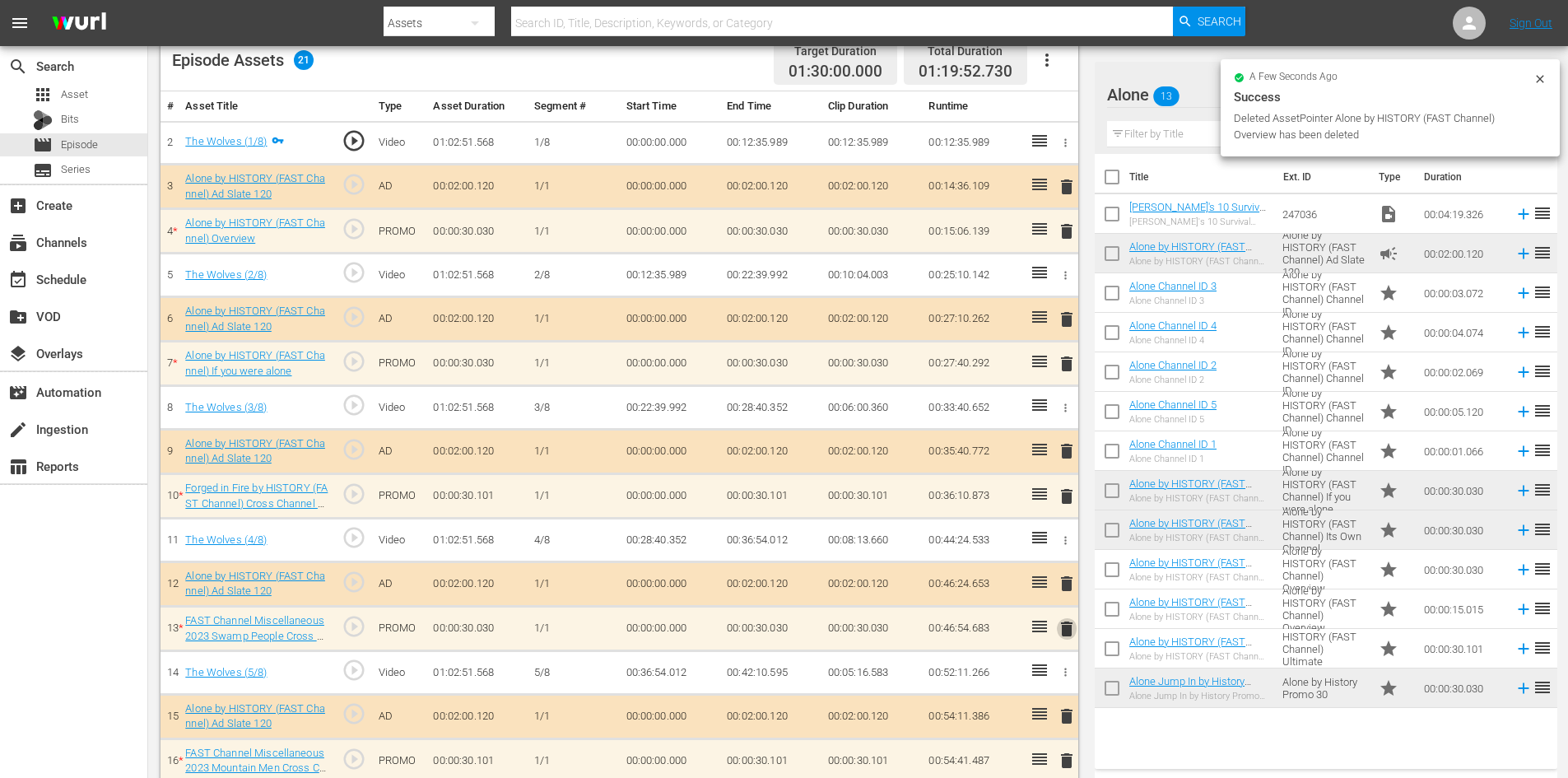
click at [1069, 628] on span "delete" at bounding box center [1066, 629] width 20 height 20
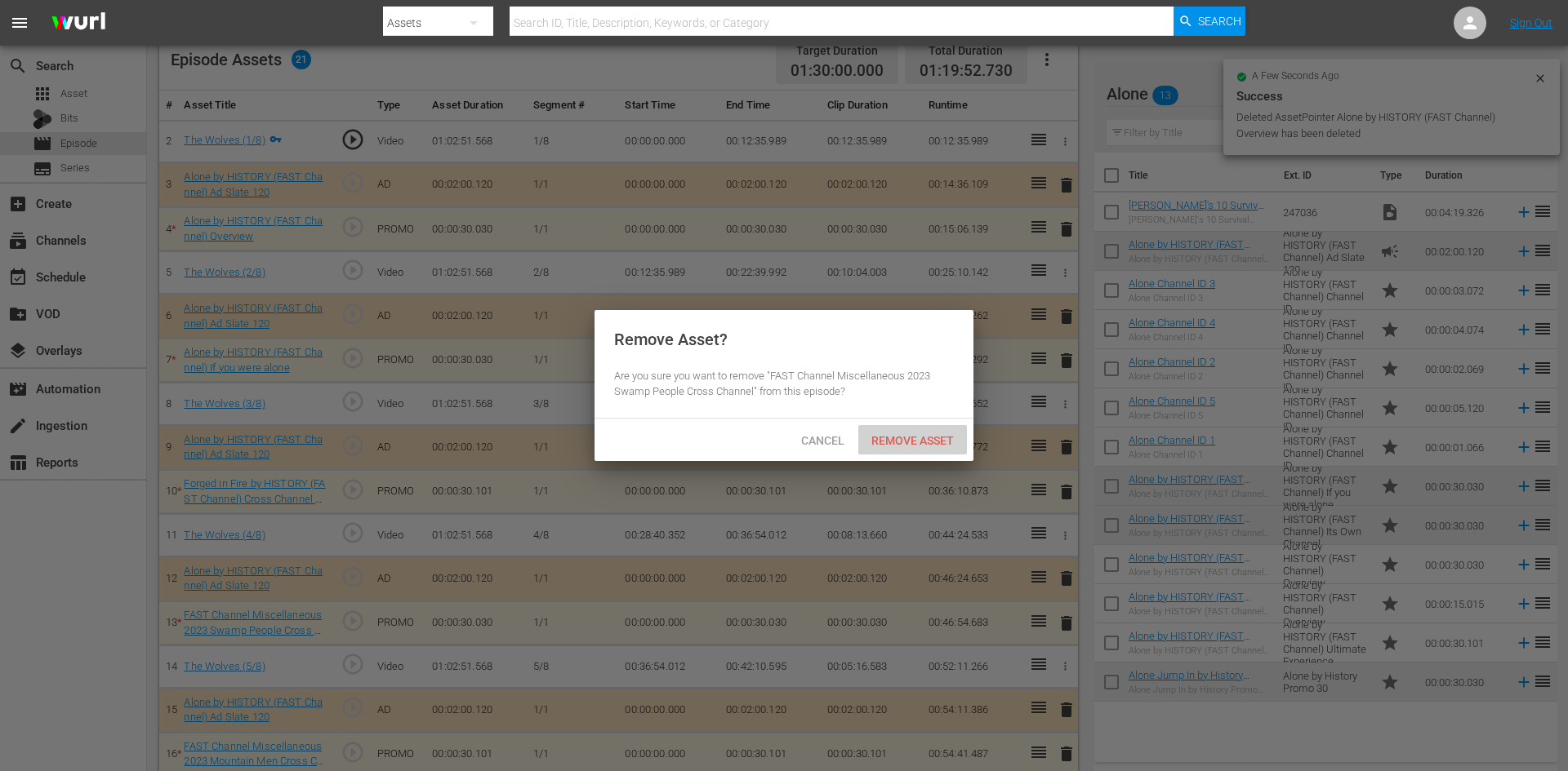
click at [917, 440] on span "Remove Asset" at bounding box center [912, 441] width 109 height 13
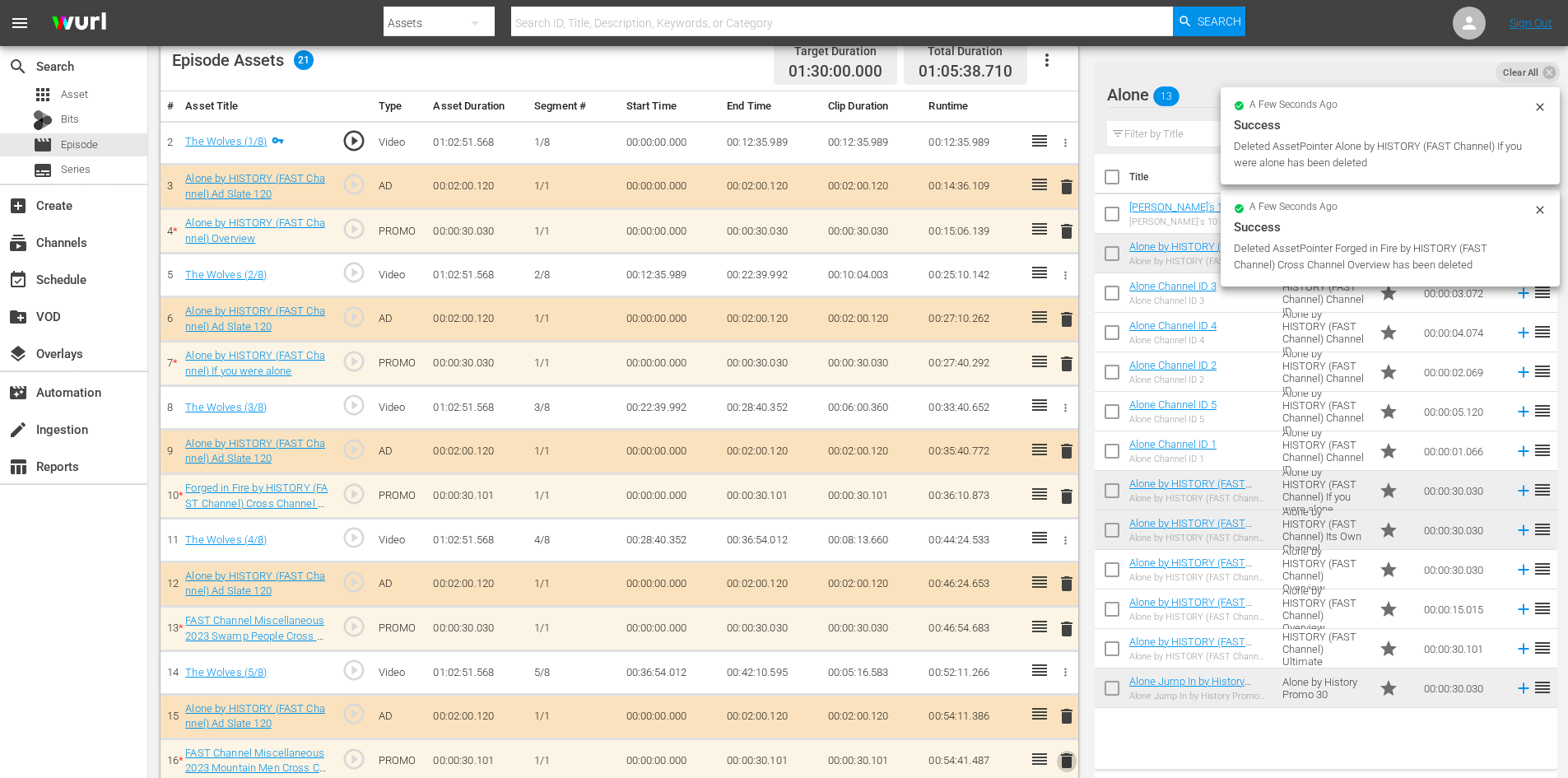
click at [1065, 757] on span "delete" at bounding box center [1066, 760] width 20 height 20
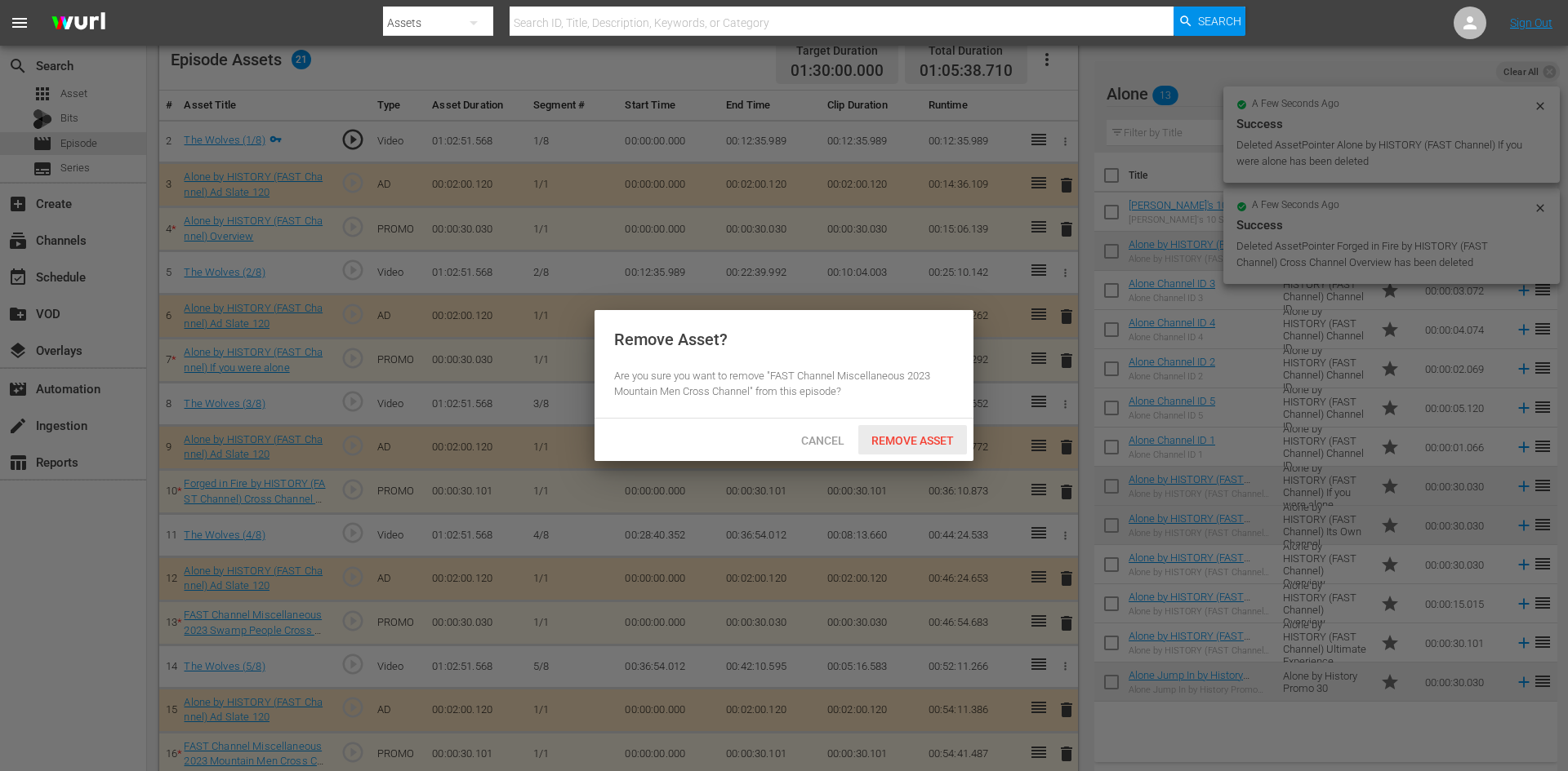
click at [914, 434] on span "Remove Asset" at bounding box center [912, 441] width 109 height 13
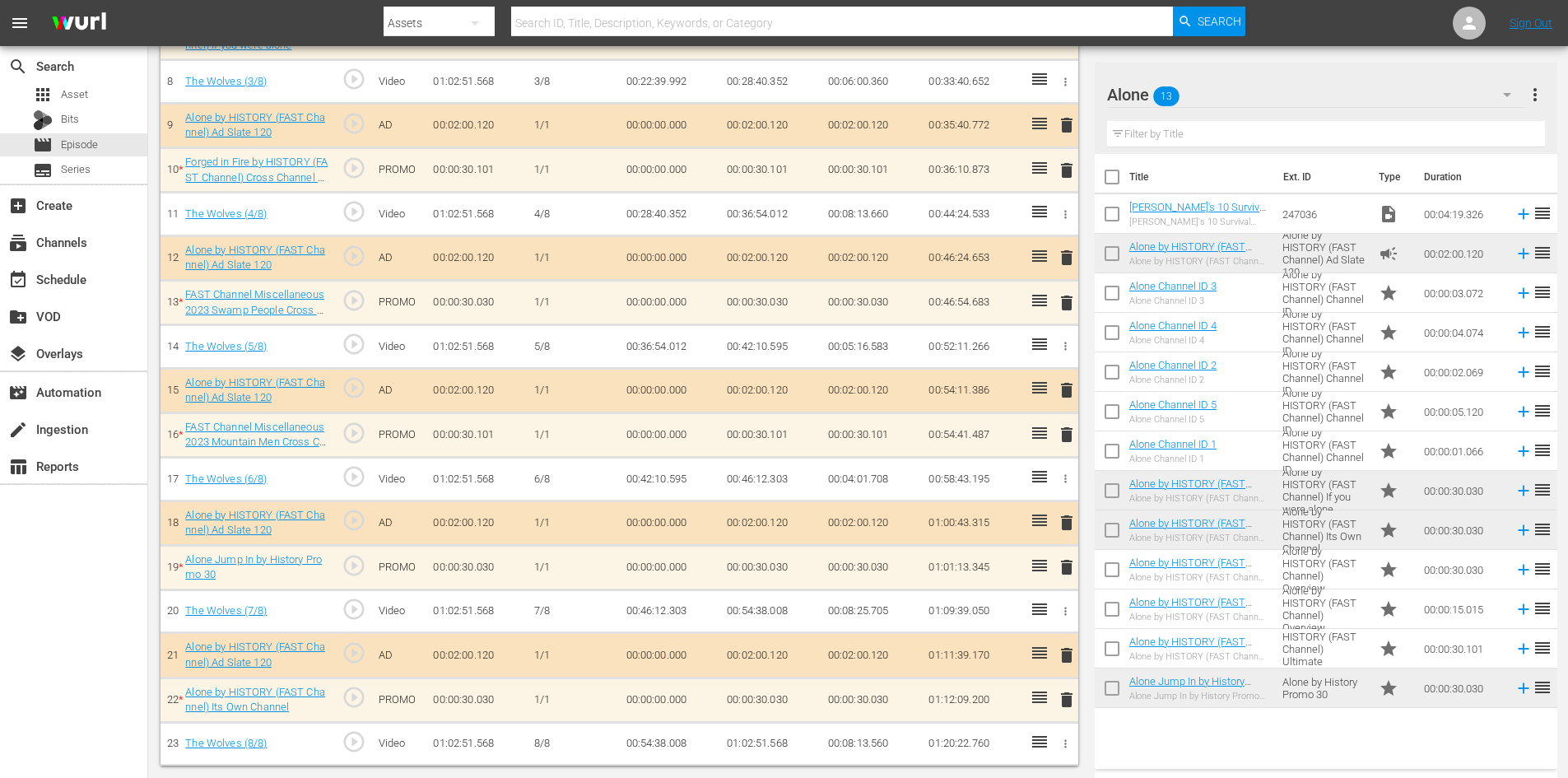
scroll to position [597, 0]
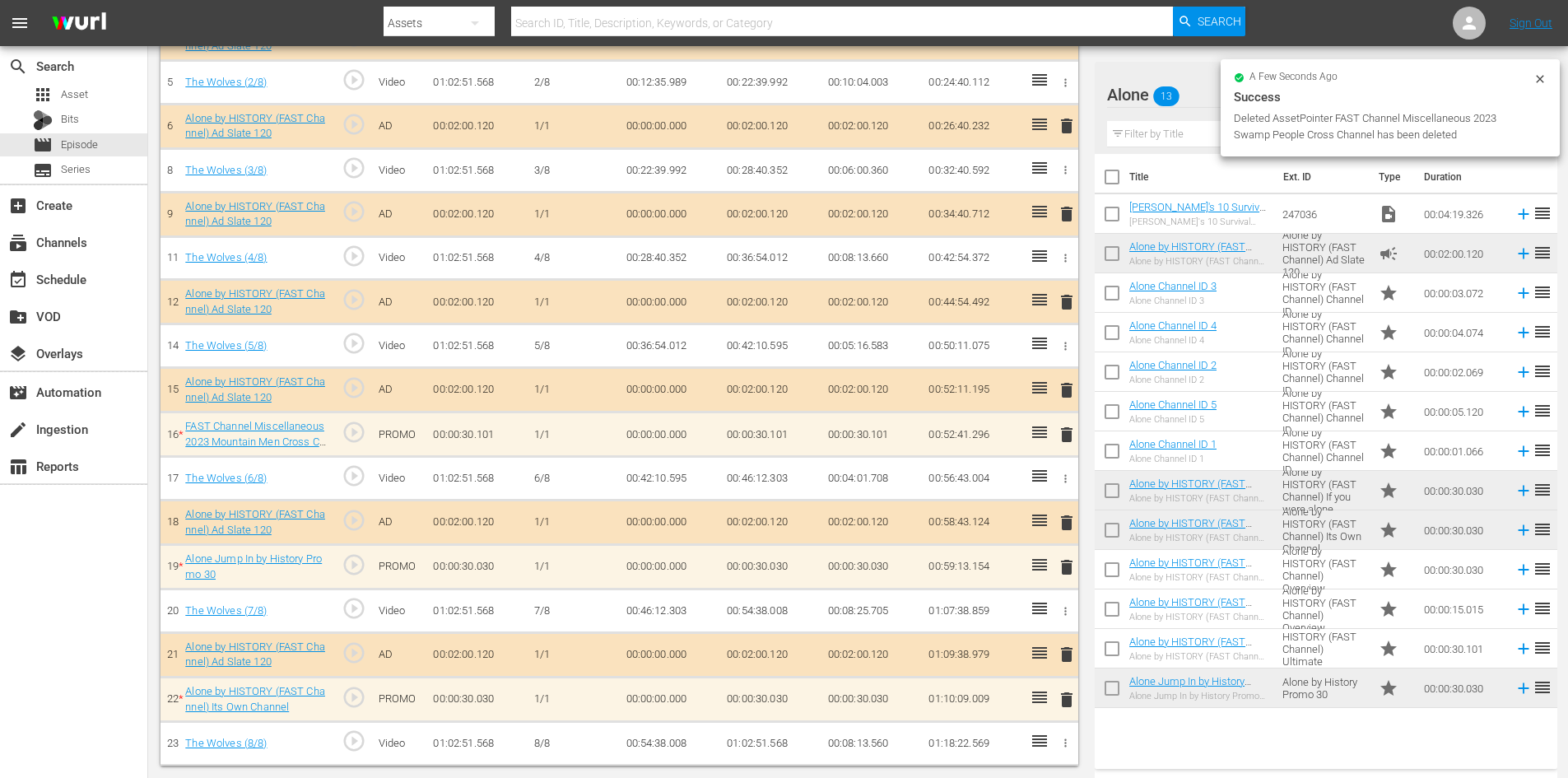
click at [1065, 564] on span "delete" at bounding box center [1066, 567] width 20 height 20
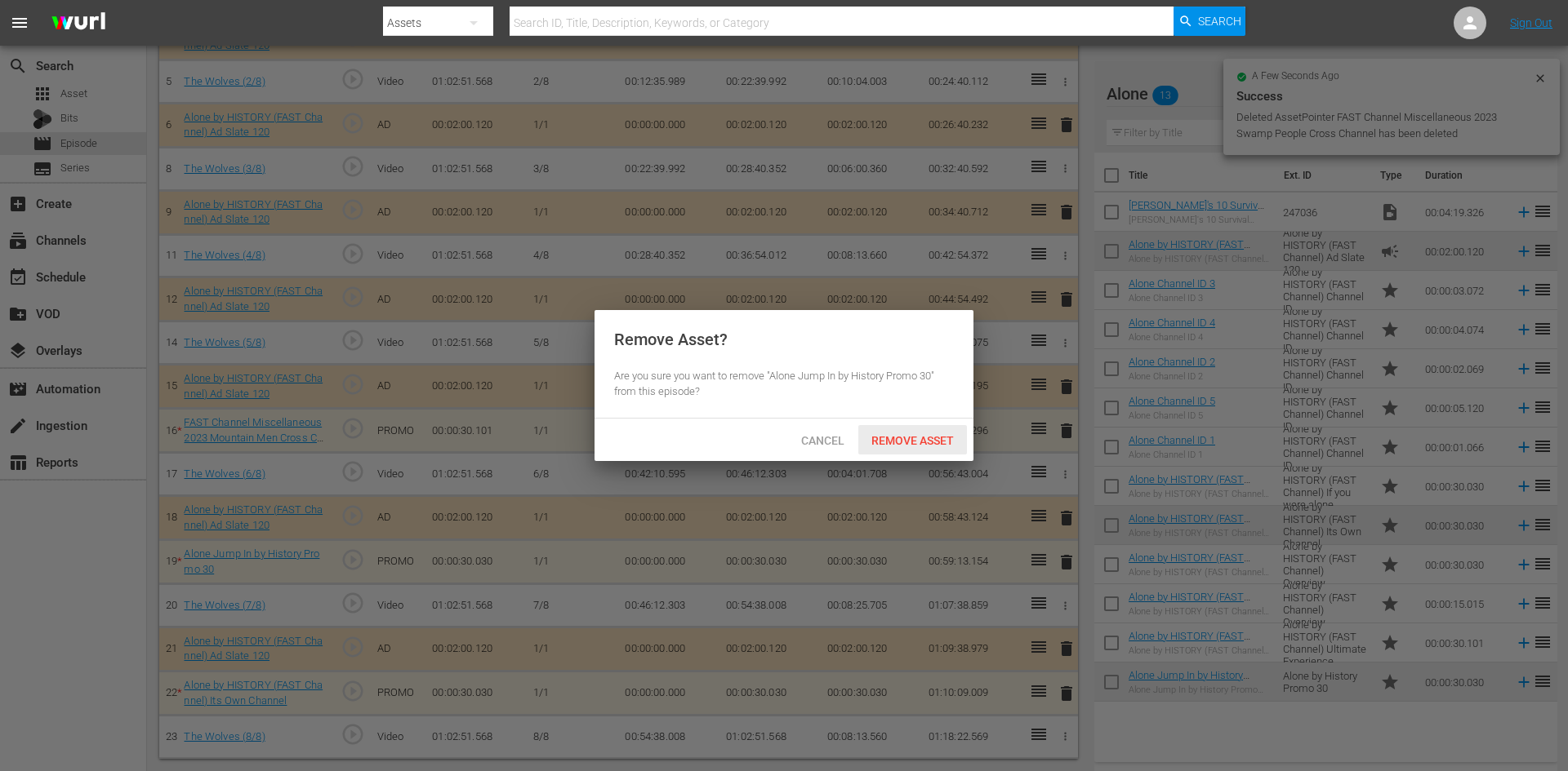
click at [926, 439] on span "Remove Asset" at bounding box center [912, 441] width 109 height 13
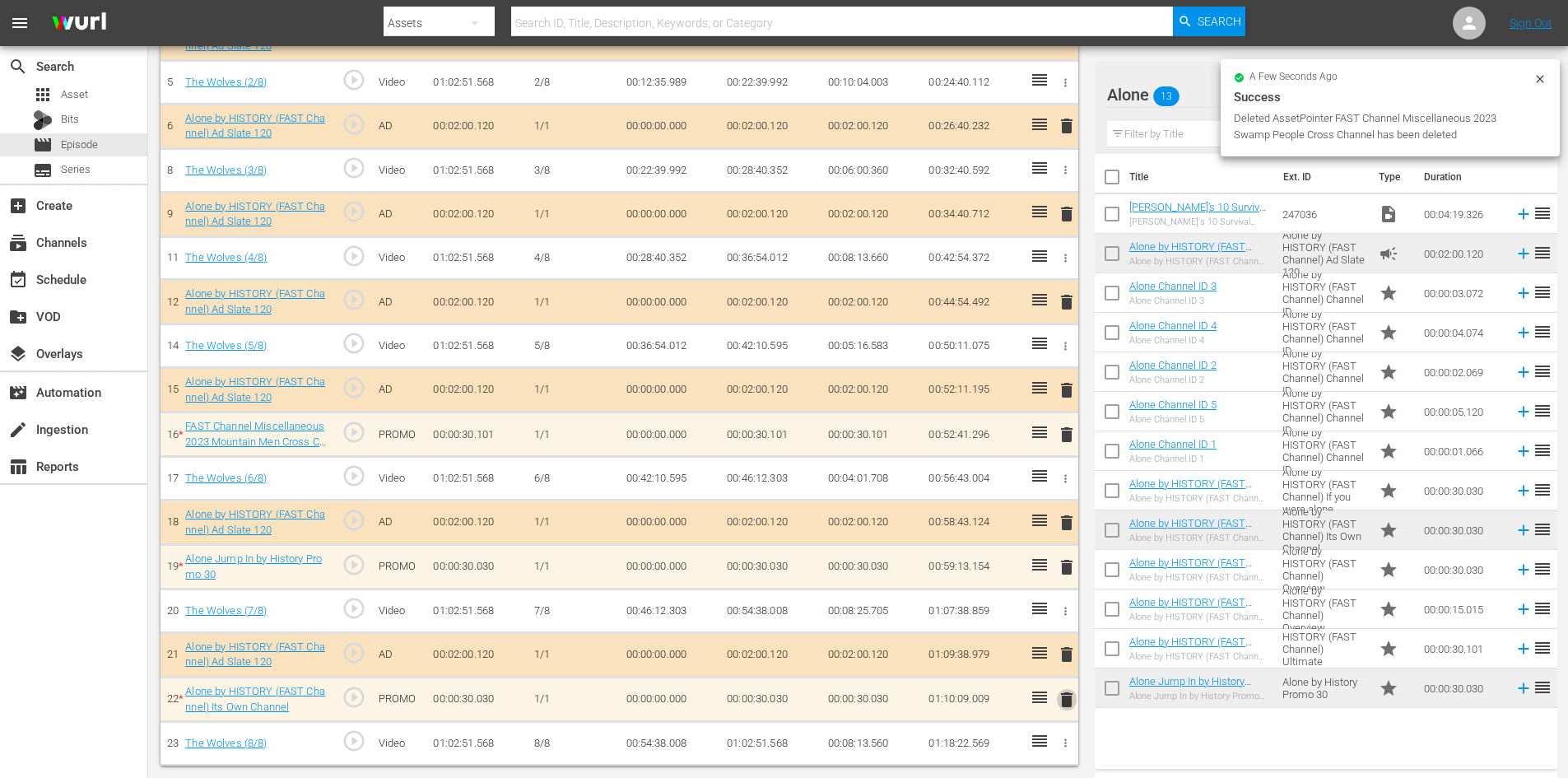
click at [1066, 693] on span "delete" at bounding box center [1066, 700] width 20 height 20
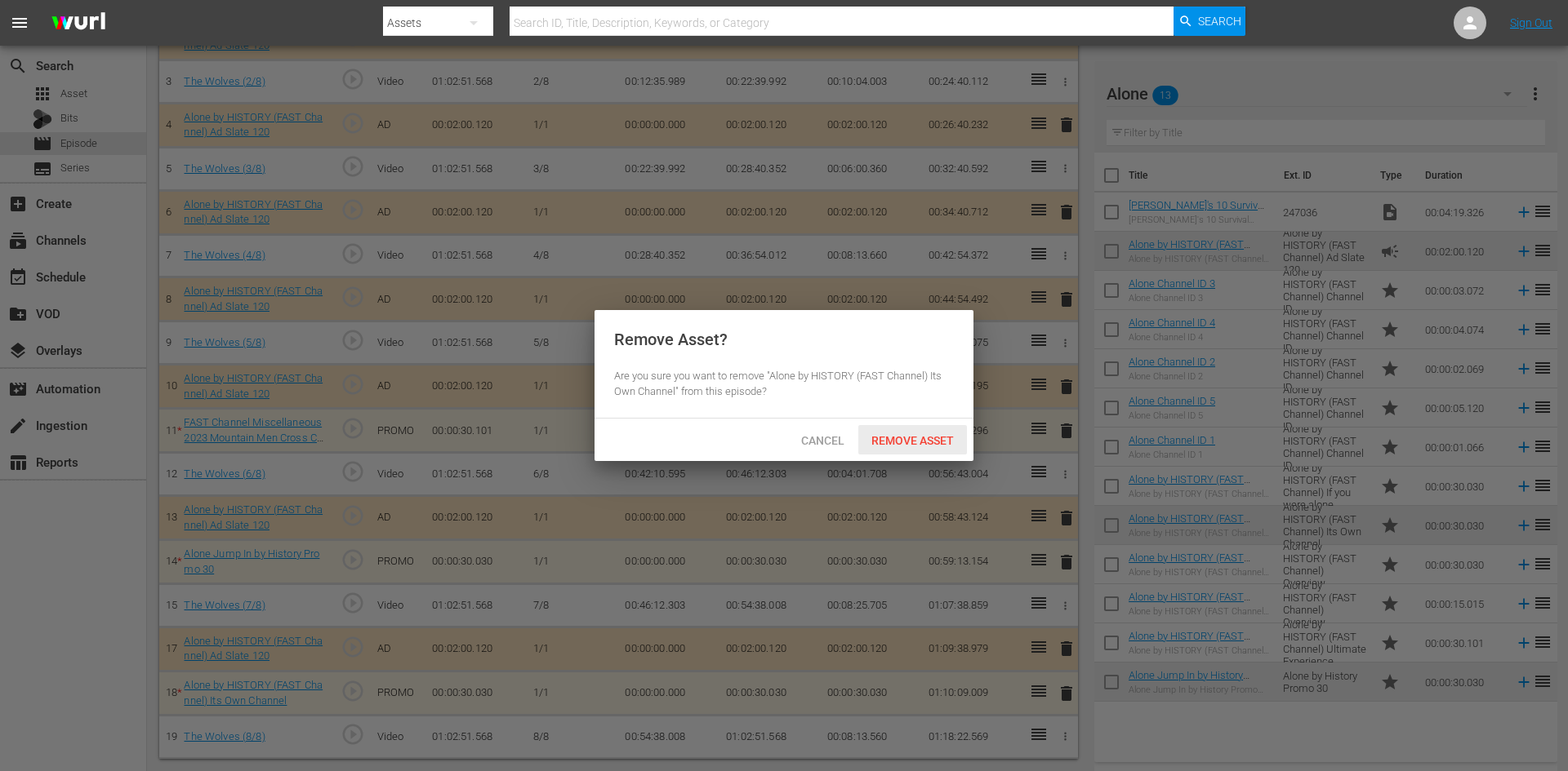
click at [924, 431] on div "Remove Asset" at bounding box center [912, 440] width 109 height 30
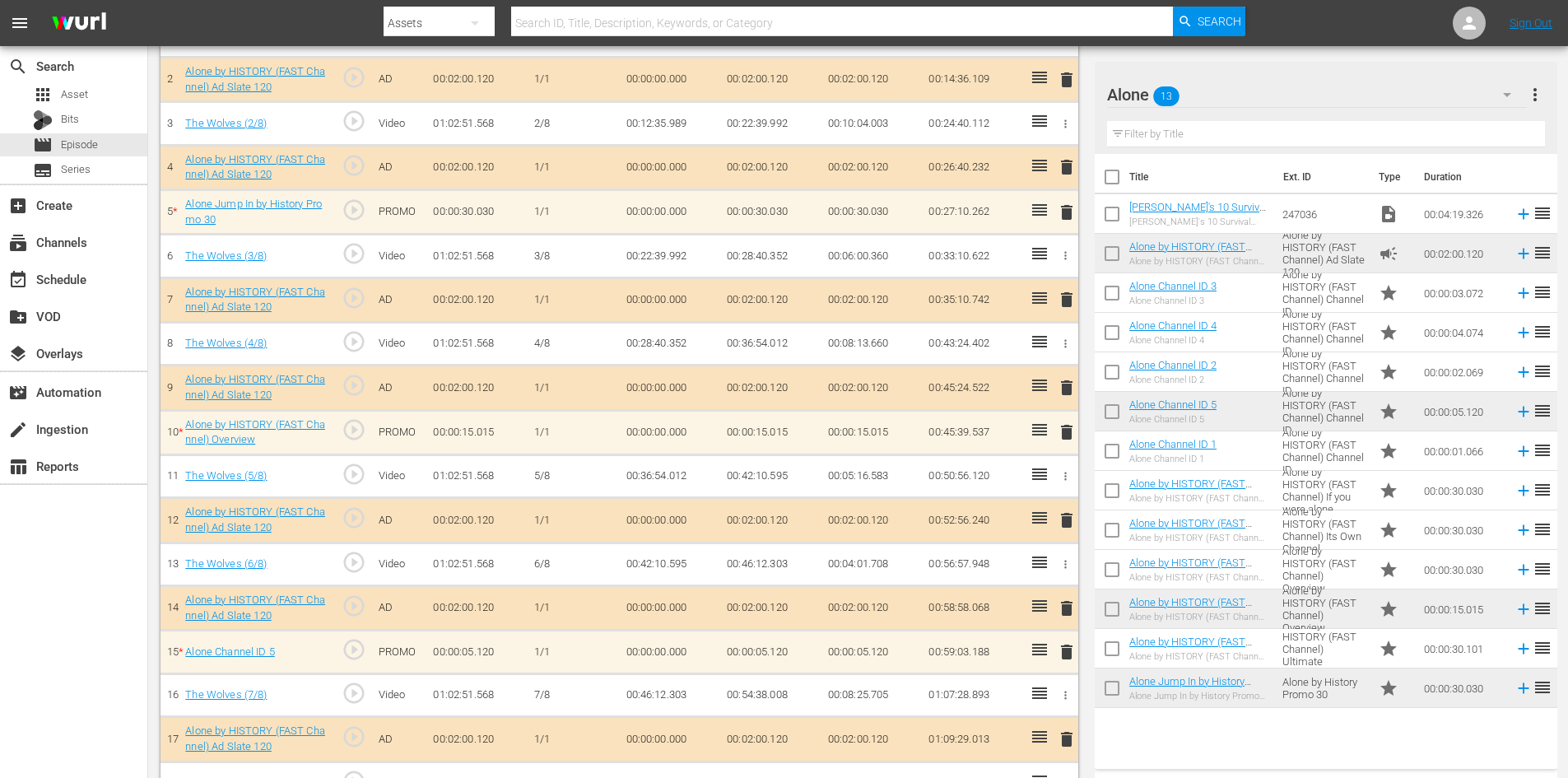
scroll to position [553, 0]
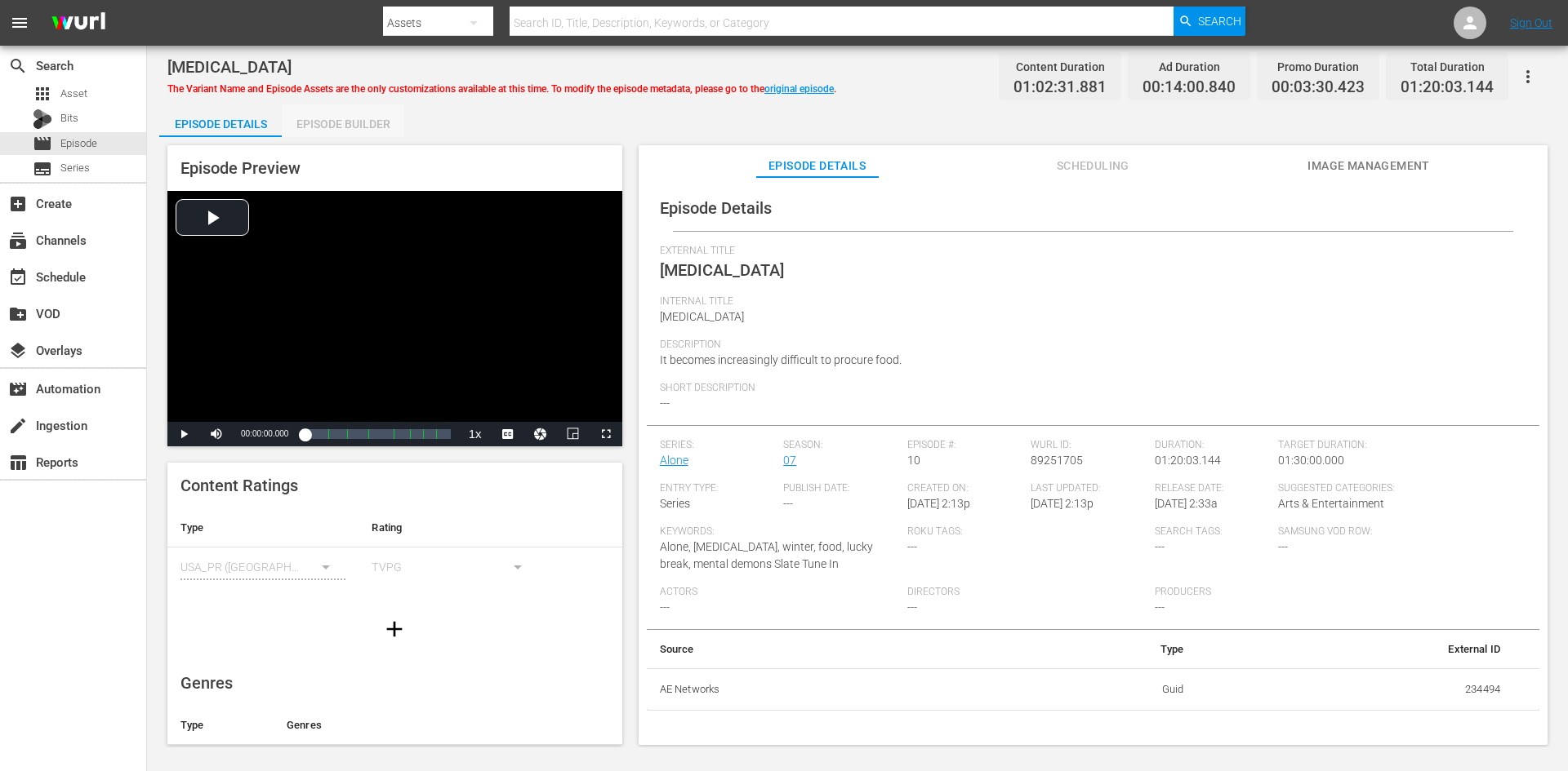
click at [366, 122] on div "Episode Builder" at bounding box center [343, 124] width 122 height 40
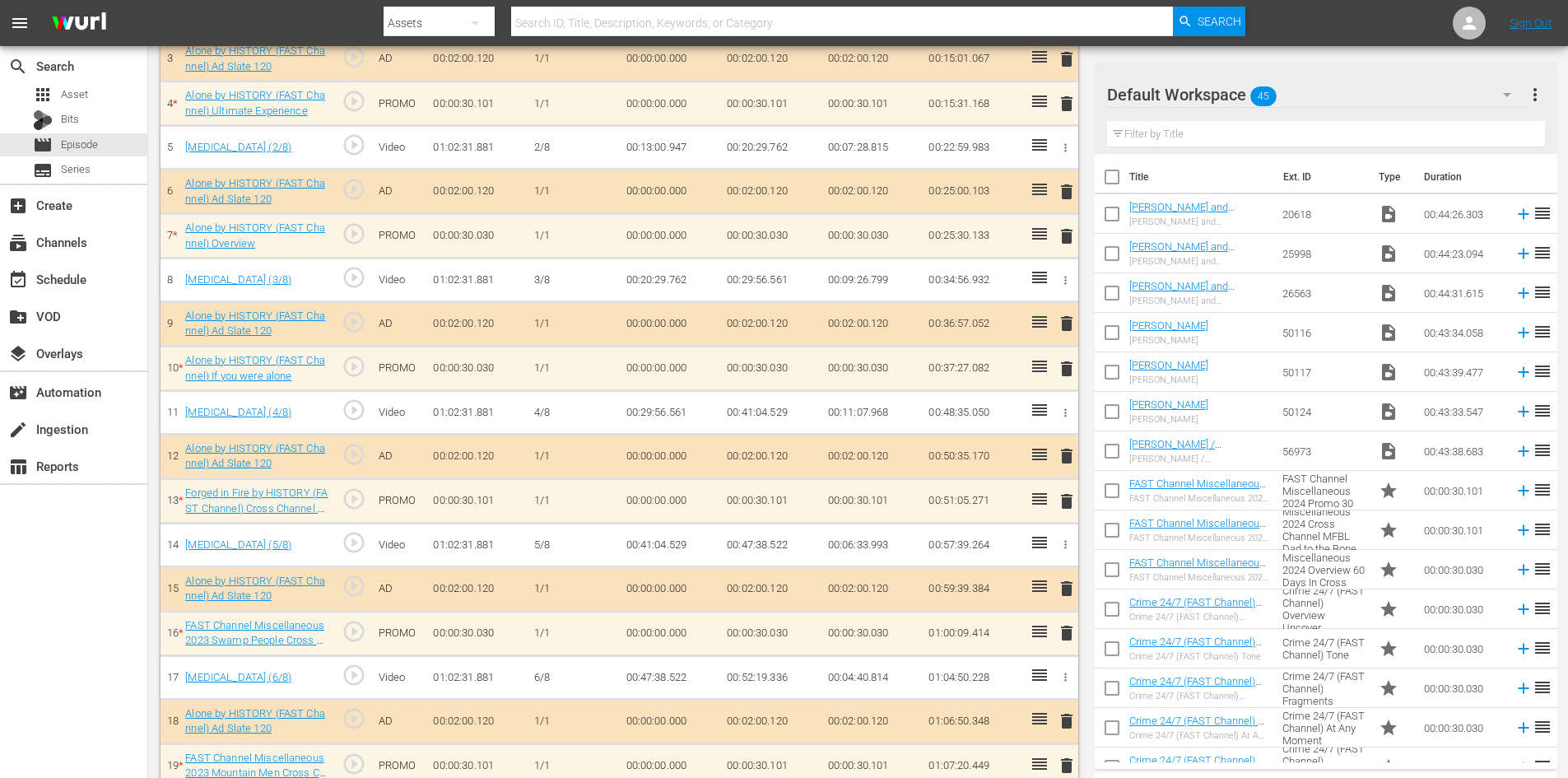
scroll to position [573, 0]
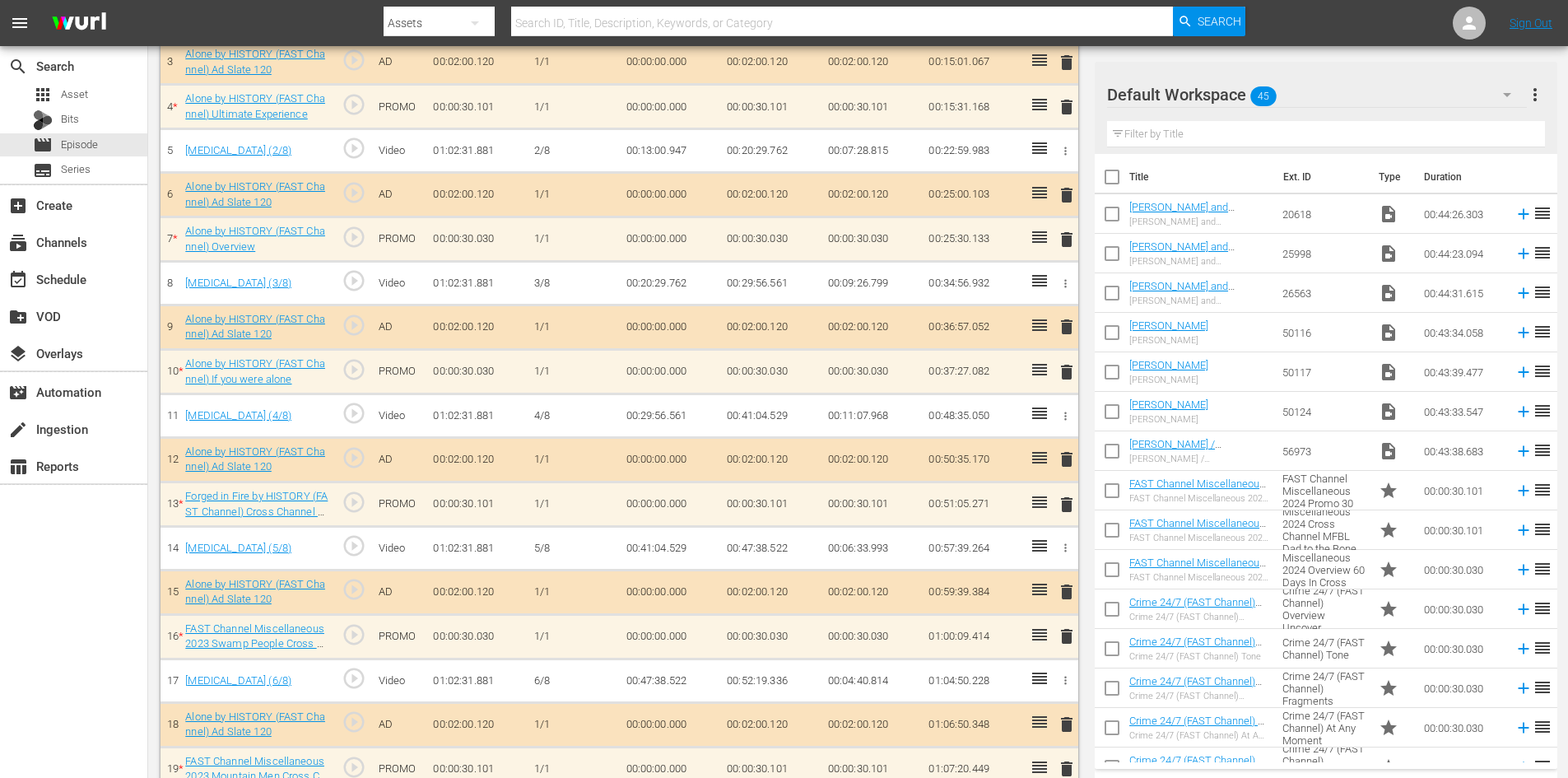
click at [1501, 93] on icon "button" at bounding box center [1507, 94] width 20 height 20
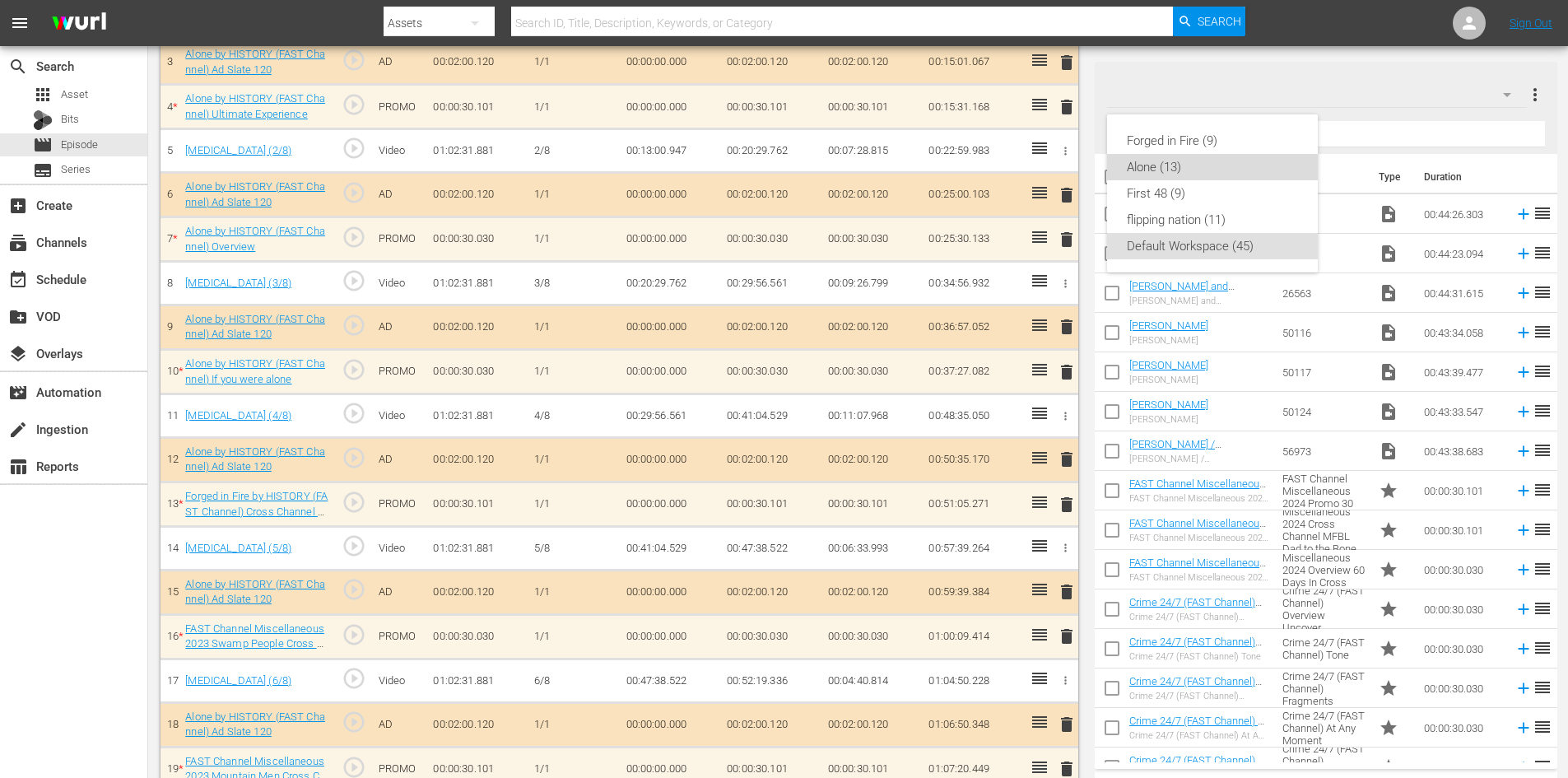
click at [1183, 166] on div "Alone (13)" at bounding box center [1212, 166] width 171 height 26
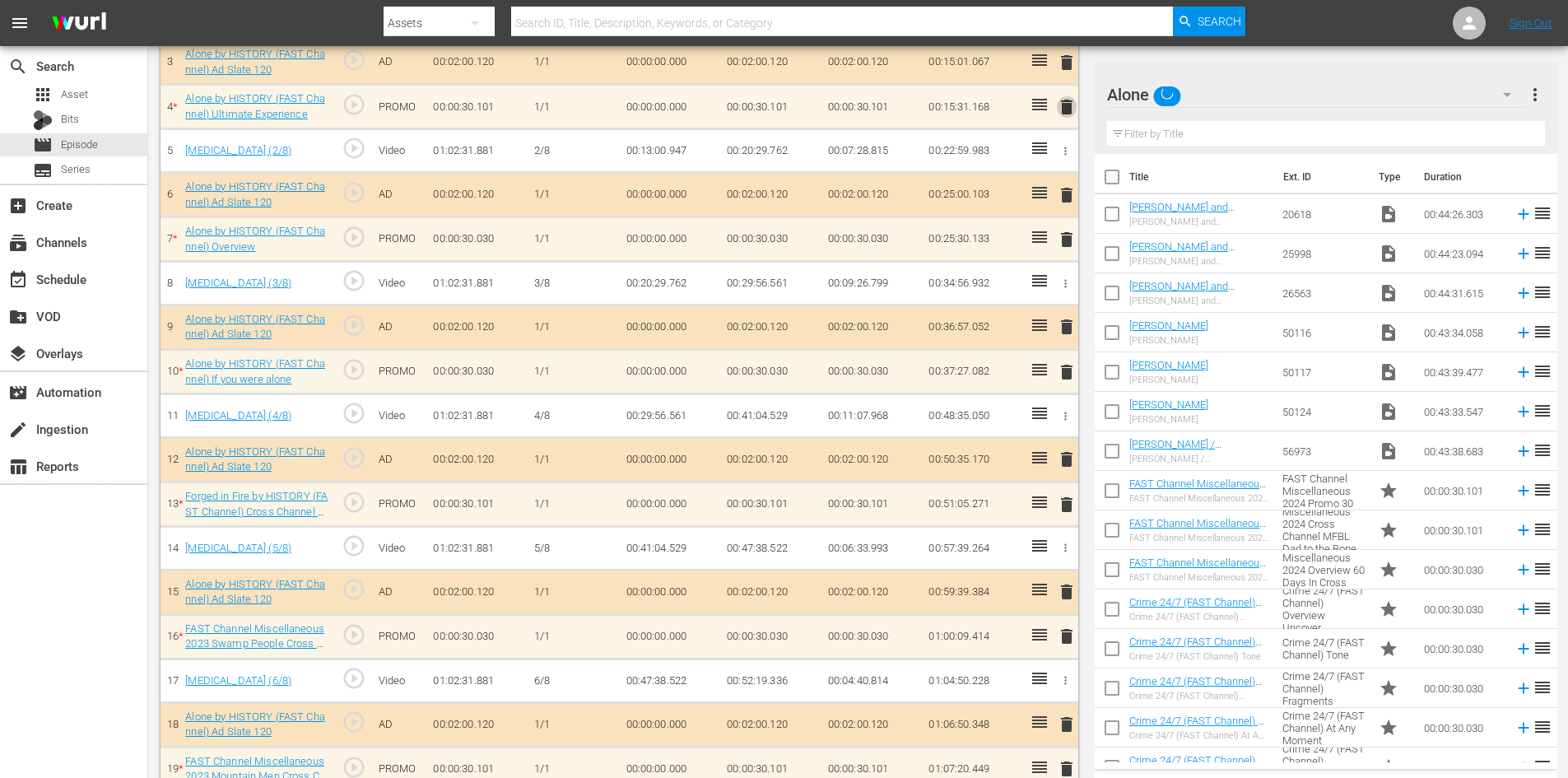
click at [1066, 103] on span "delete" at bounding box center [1066, 106] width 20 height 20
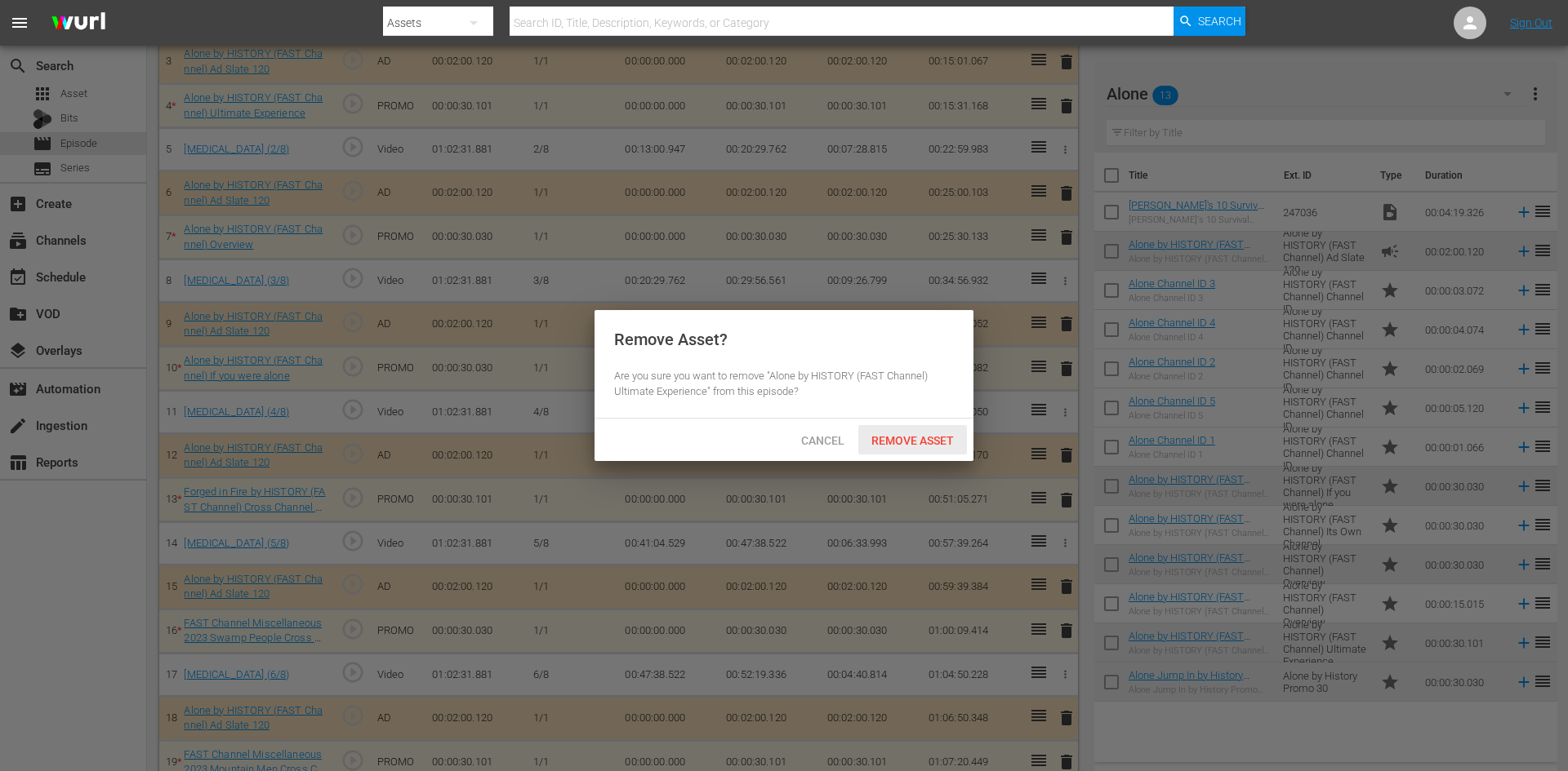
click at [905, 439] on span "Remove Asset" at bounding box center [912, 441] width 109 height 13
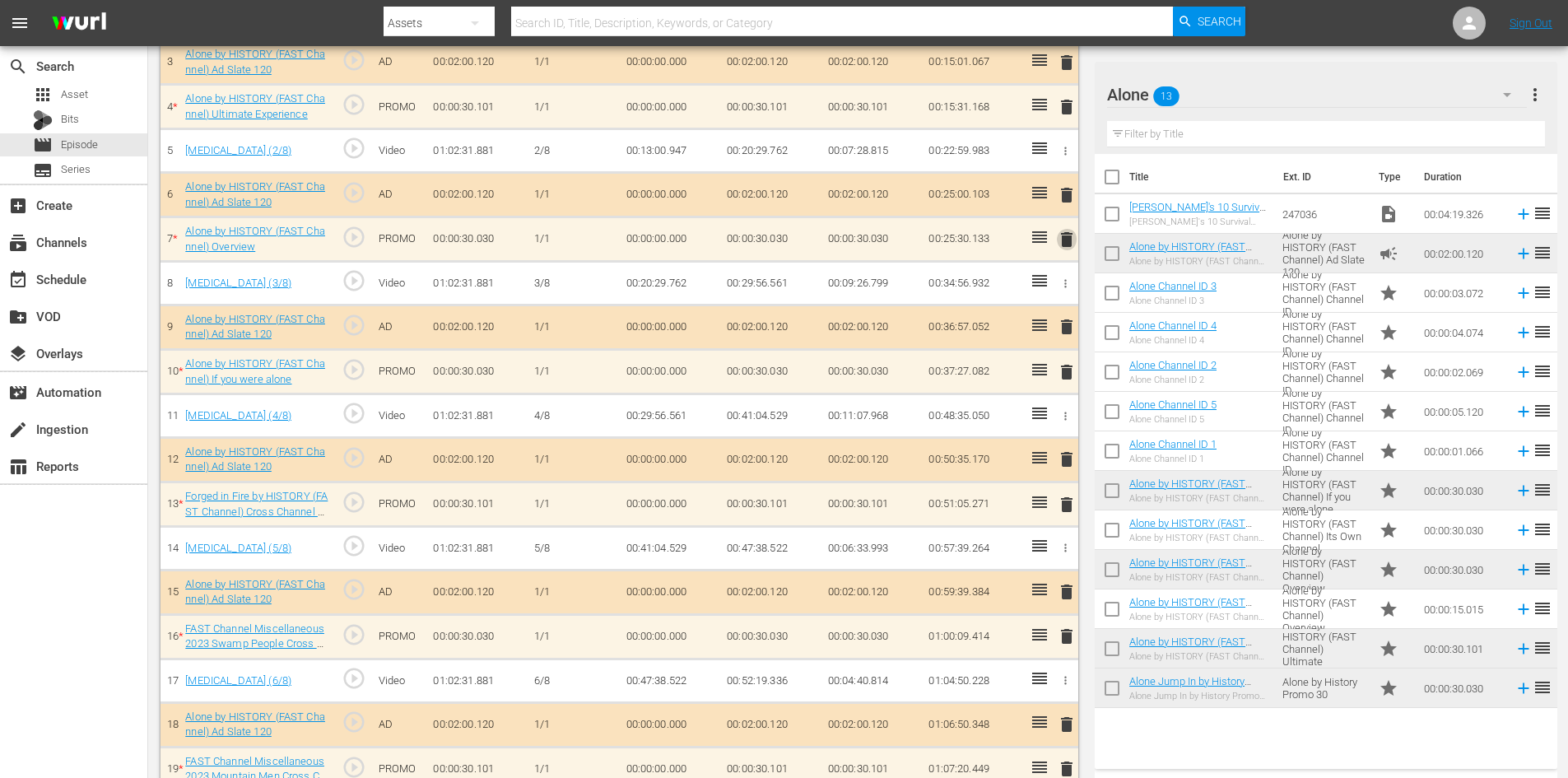
click at [1064, 247] on span "delete" at bounding box center [1066, 240] width 20 height 20
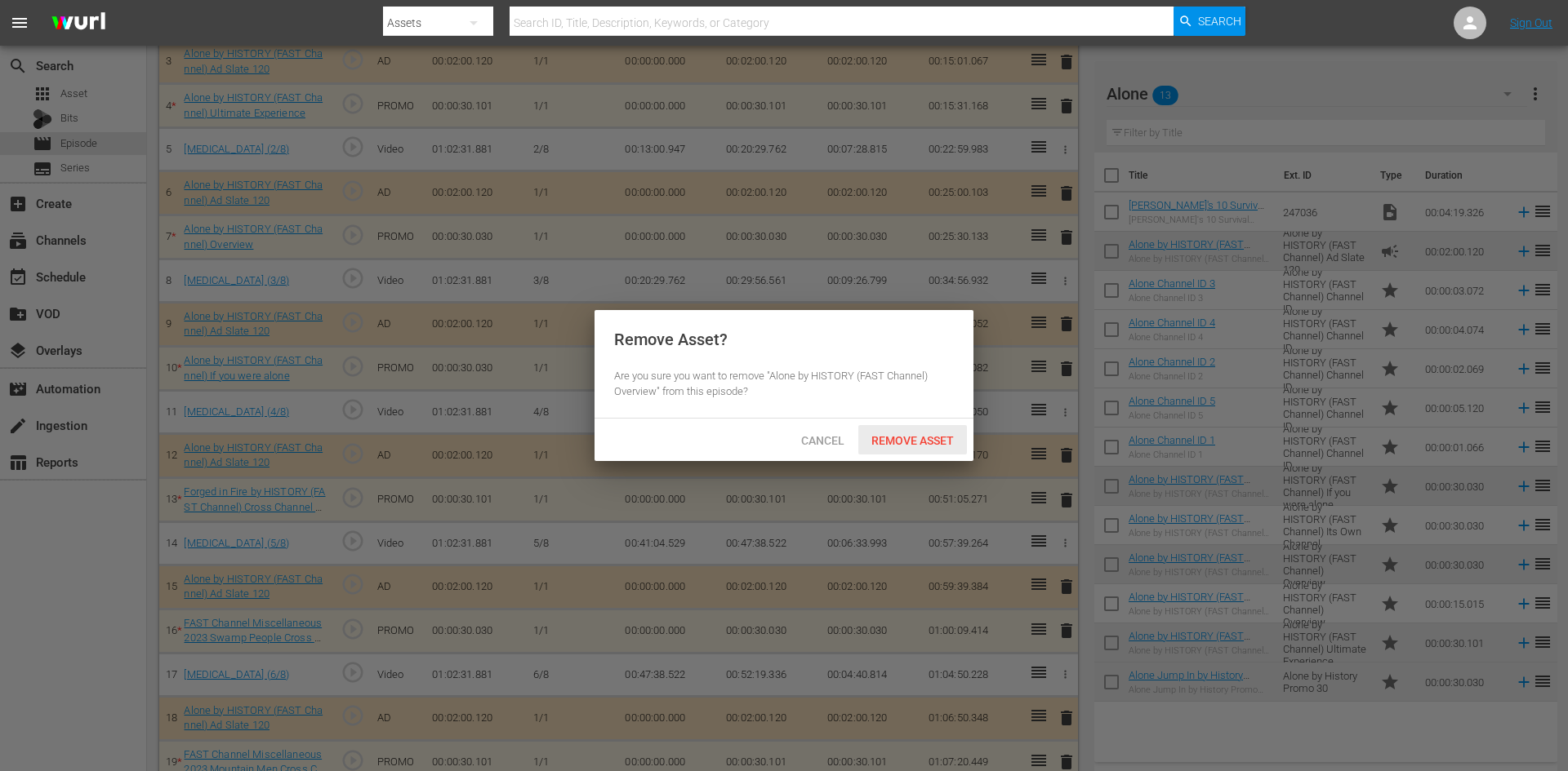
click at [917, 444] on span "Remove Asset" at bounding box center [912, 441] width 109 height 13
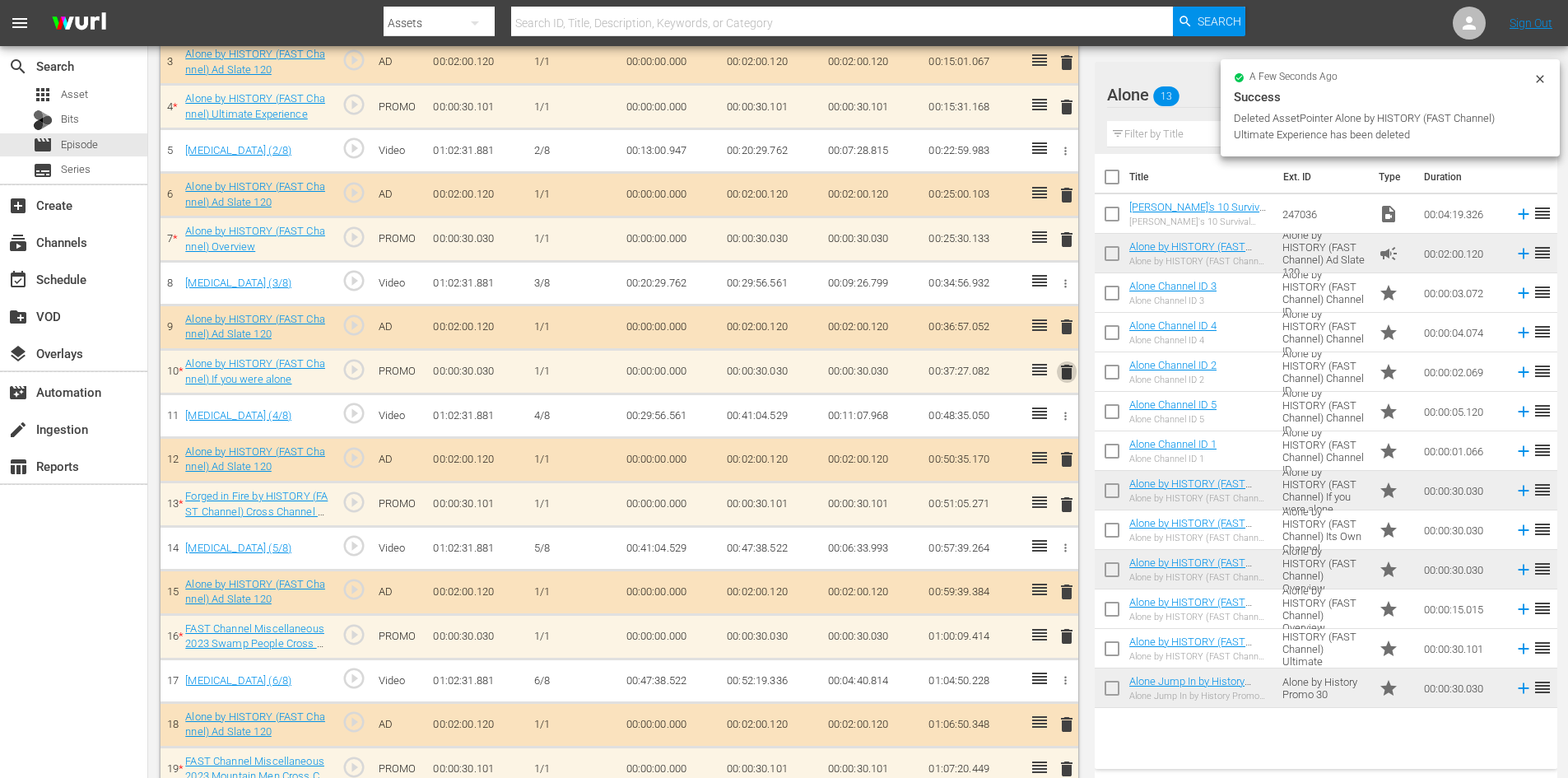
click at [1065, 369] on span "delete" at bounding box center [1066, 372] width 20 height 20
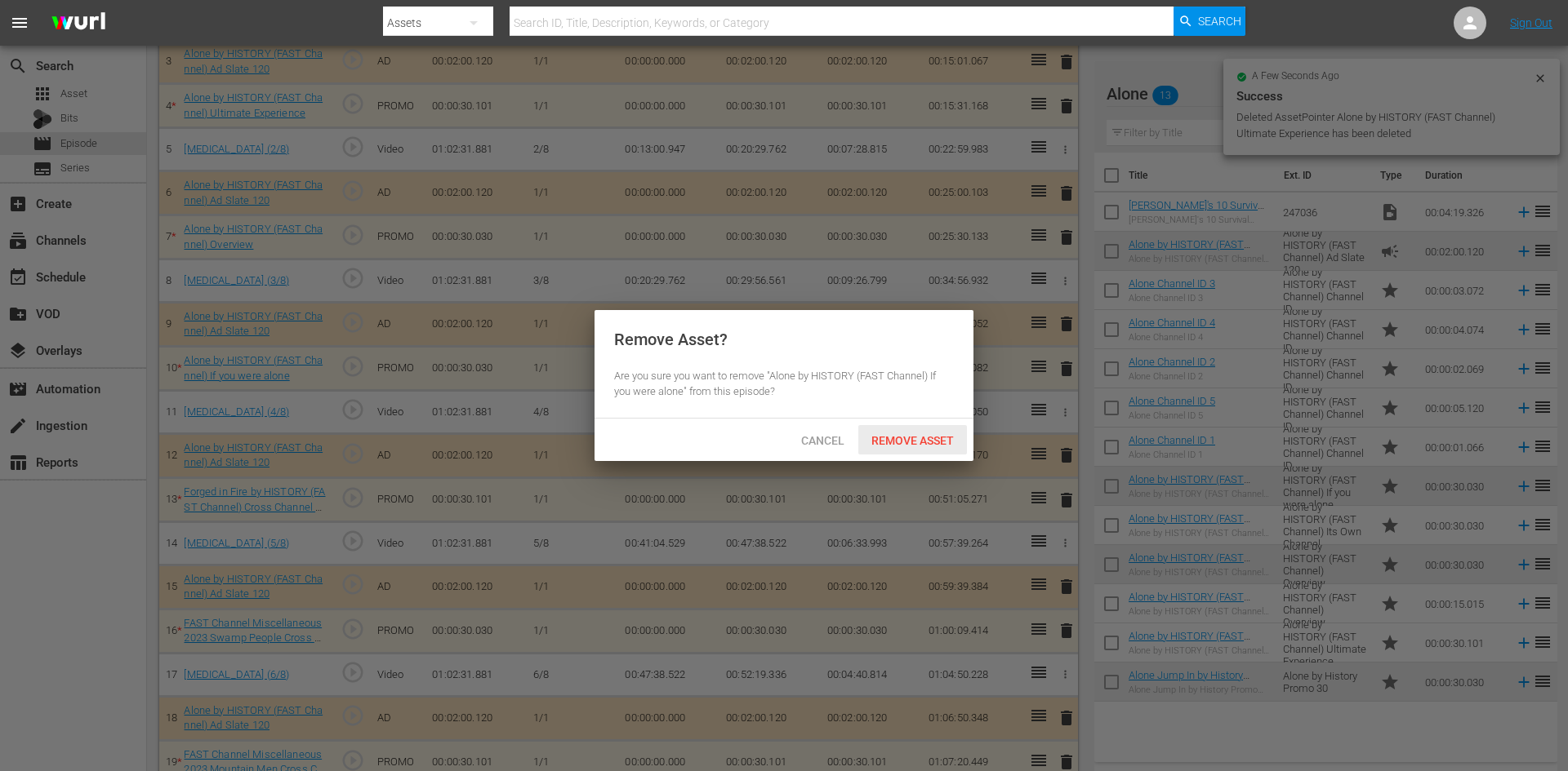
click at [895, 438] on span "Remove Asset" at bounding box center [912, 441] width 109 height 13
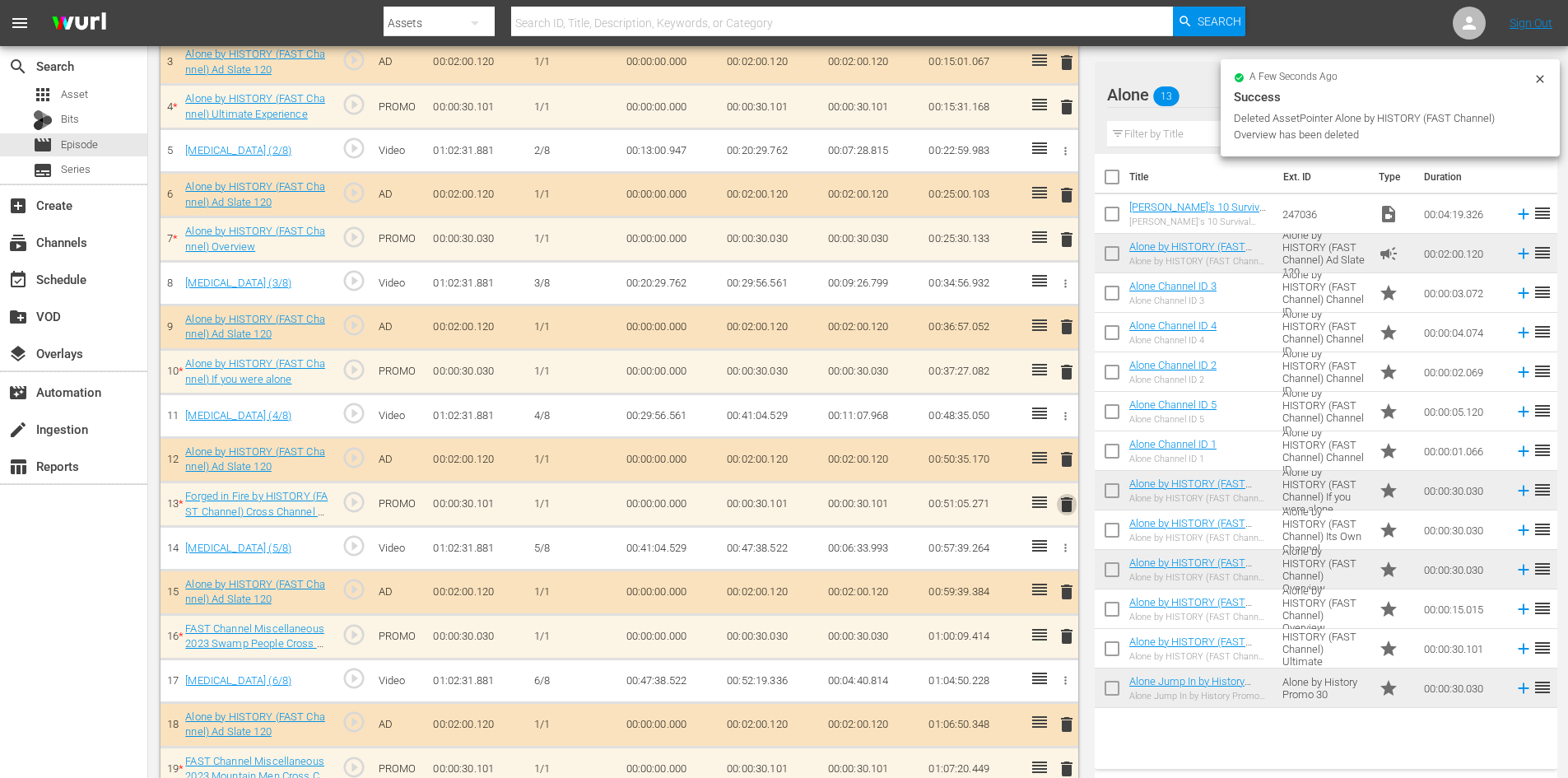
click at [1071, 508] on span "delete" at bounding box center [1066, 505] width 20 height 20
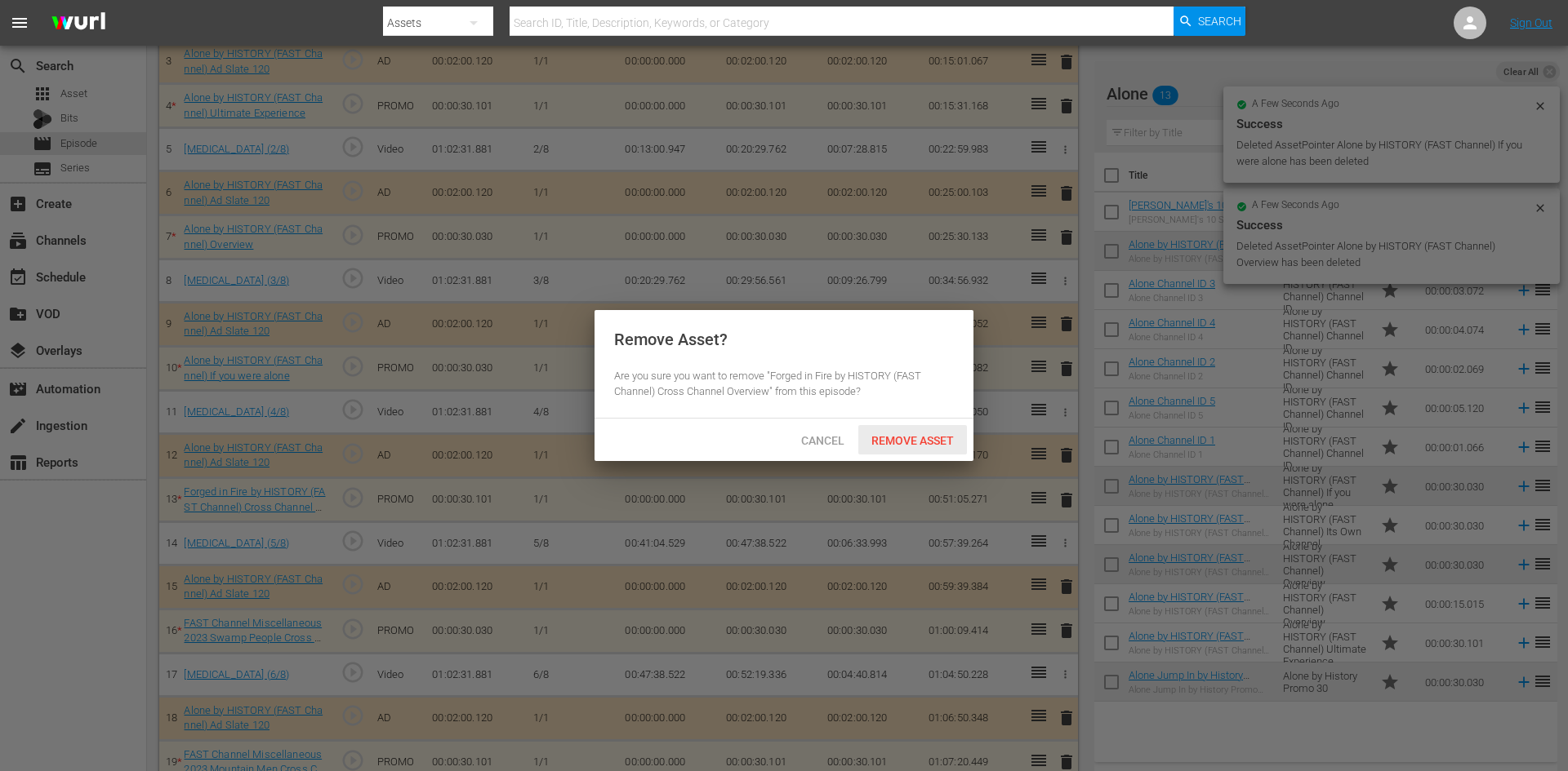
click at [929, 440] on span "Remove Asset" at bounding box center [912, 441] width 109 height 13
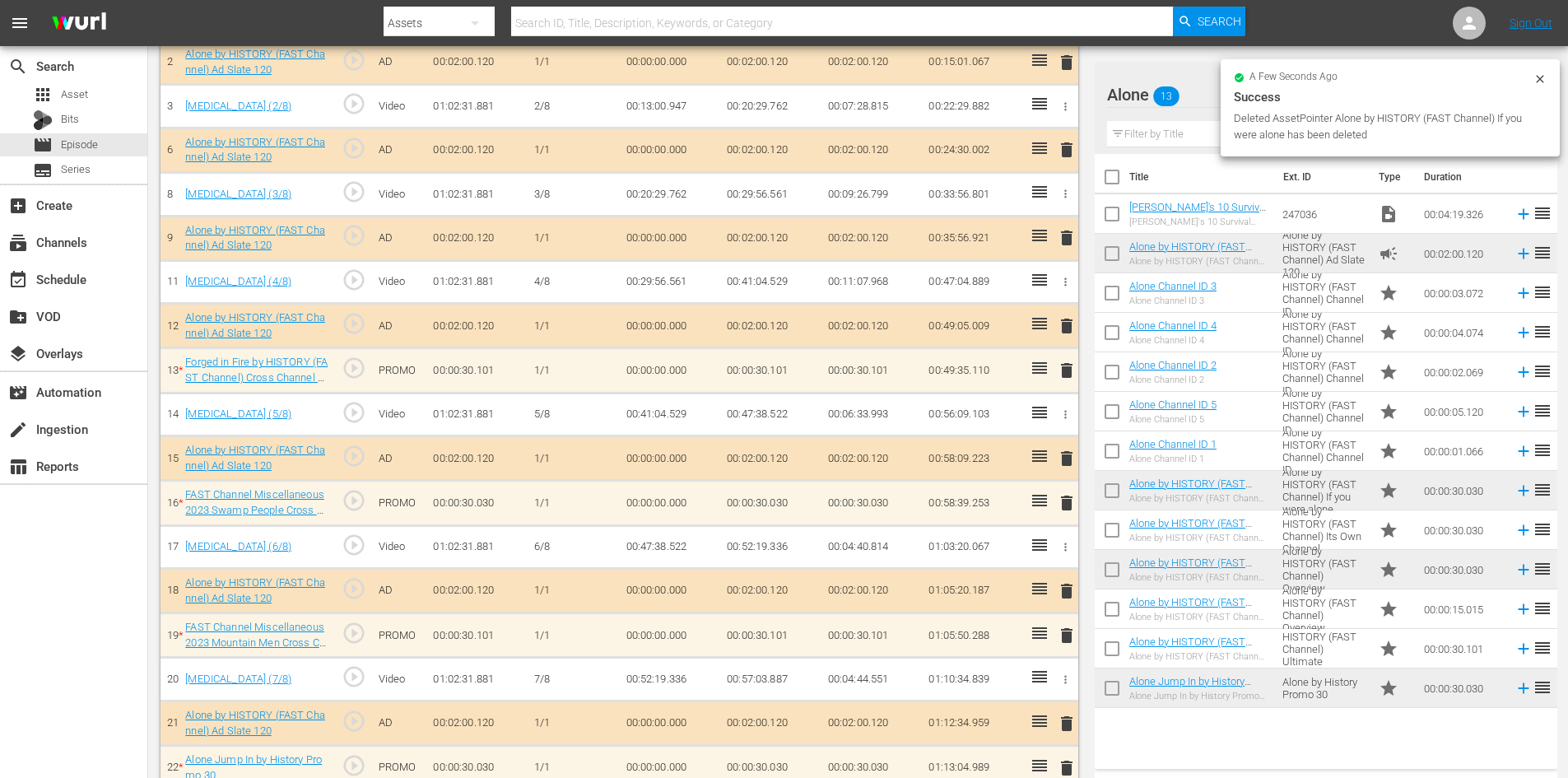
click at [1064, 634] on span "delete" at bounding box center [1066, 635] width 20 height 20
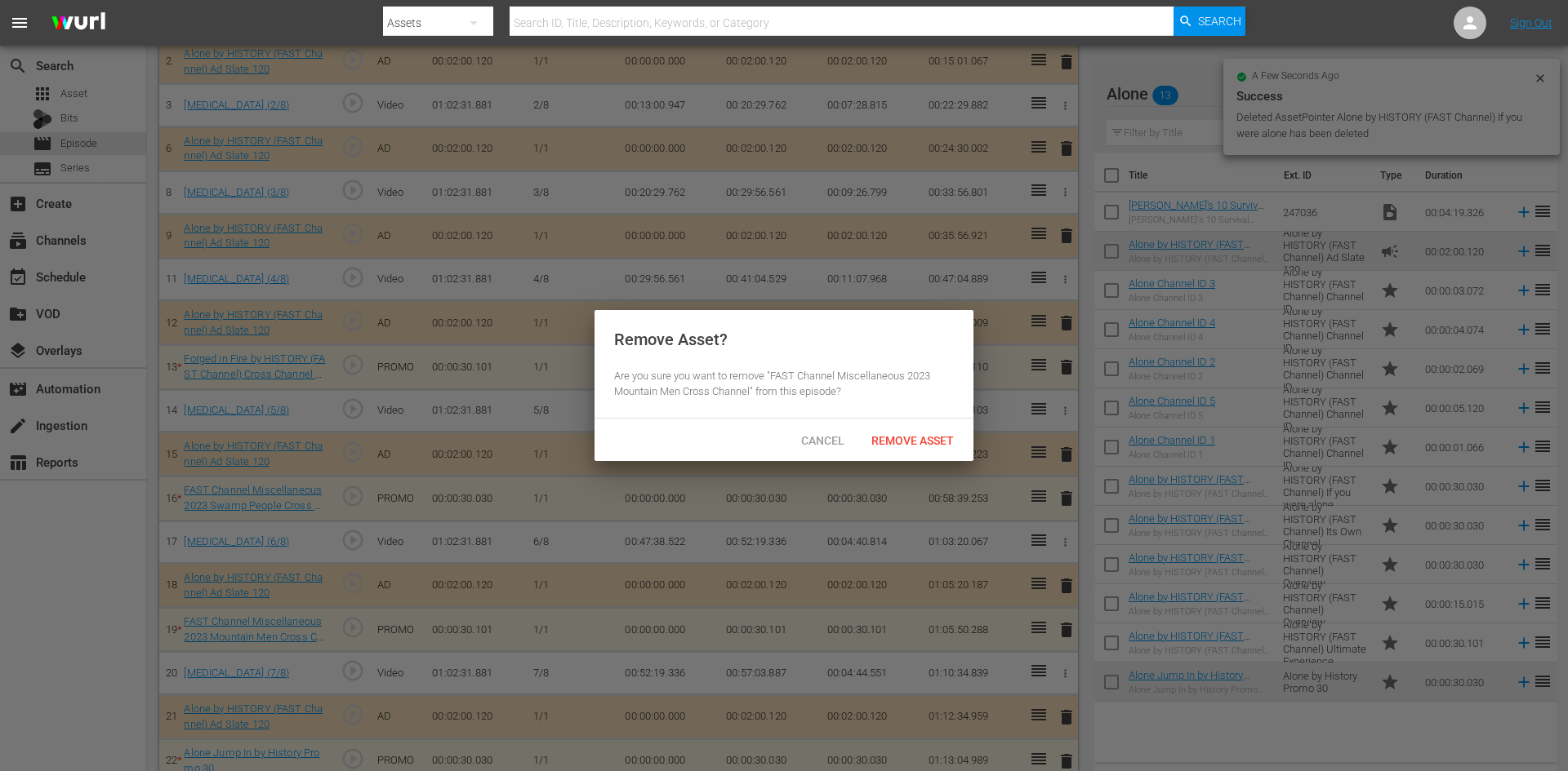
click at [922, 424] on div "Cancel Remove Asset" at bounding box center [784, 439] width 379 height 42
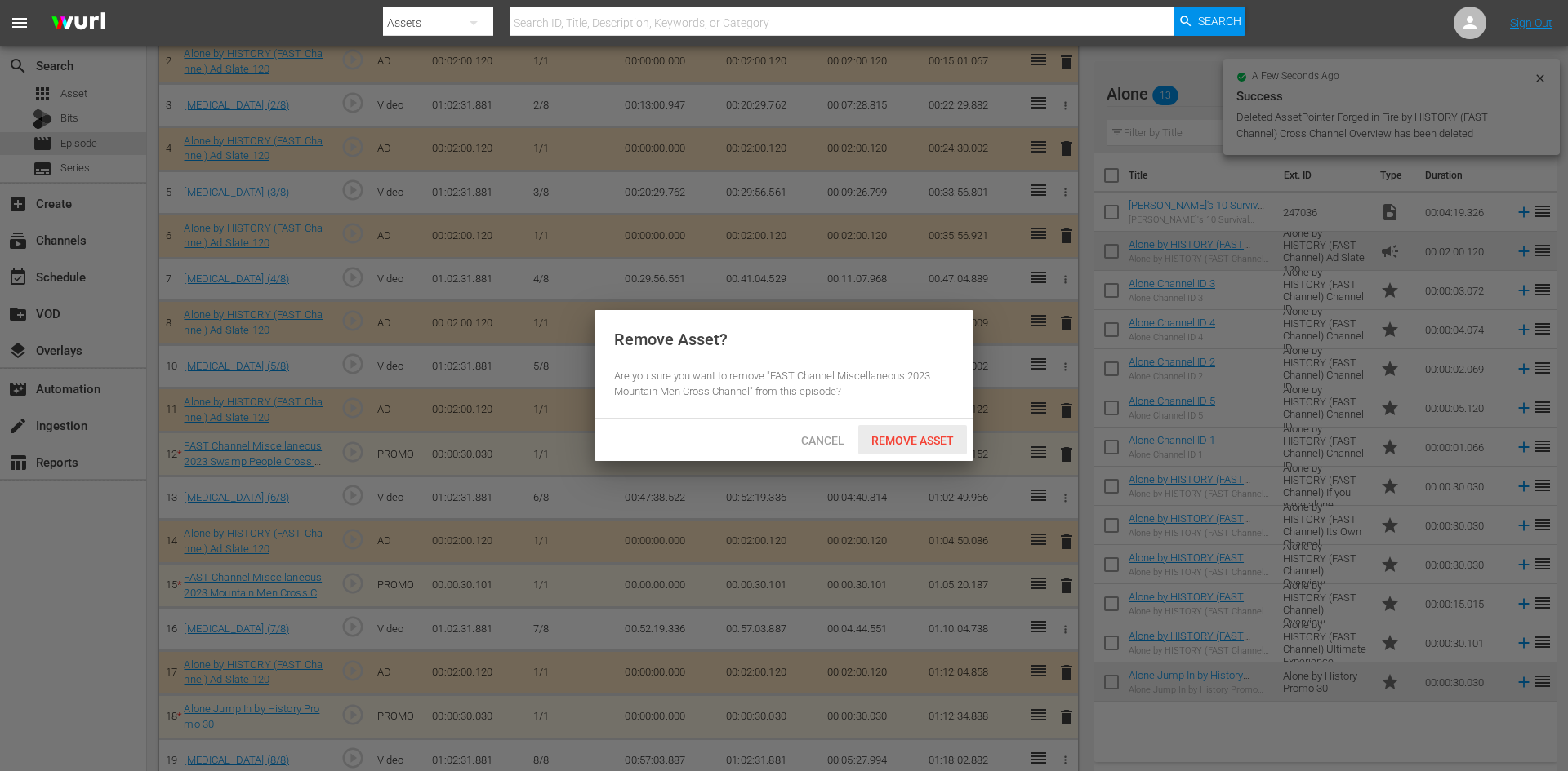
click at [935, 434] on span "Remove Asset" at bounding box center [912, 441] width 109 height 13
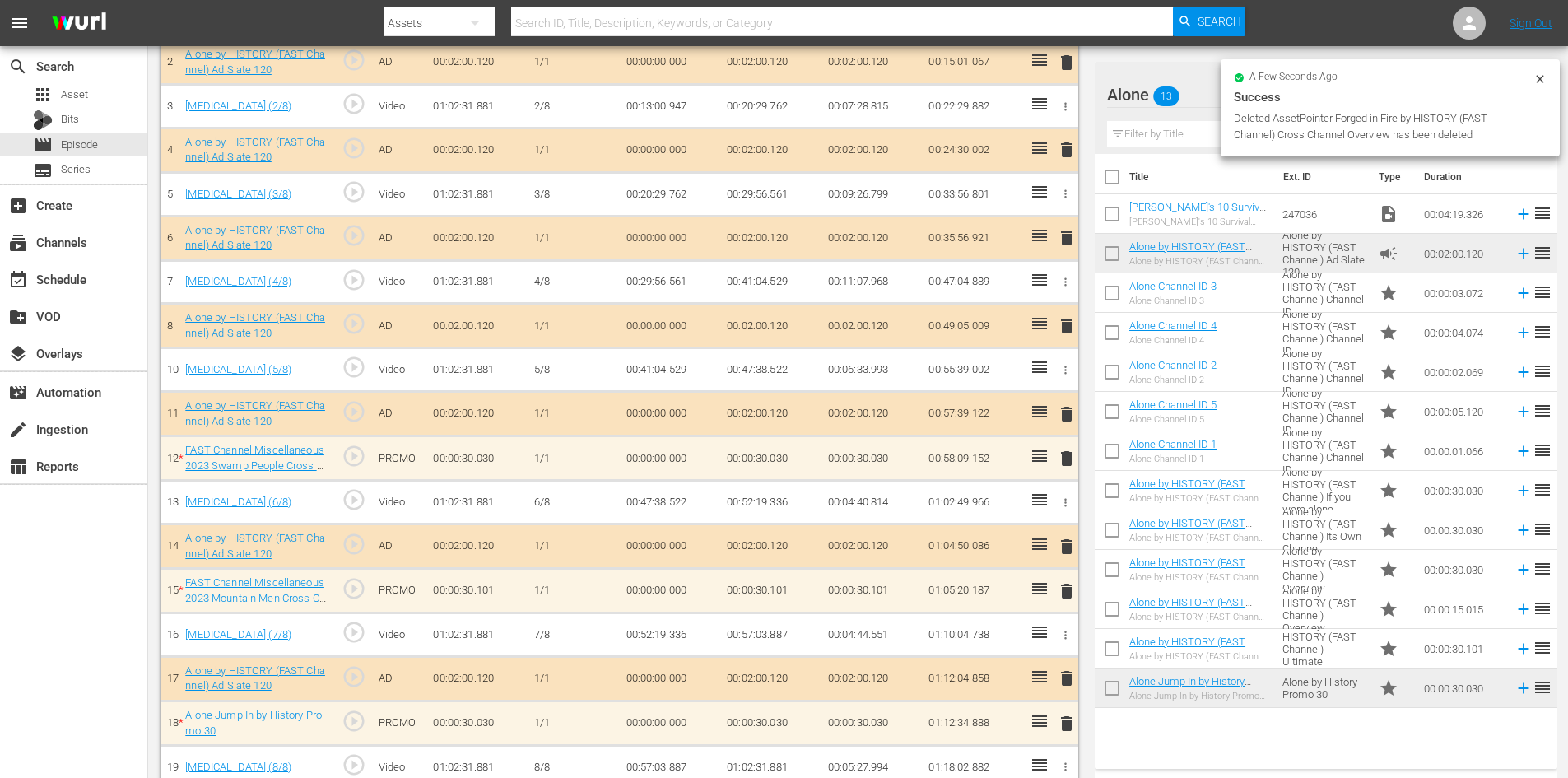
click at [1064, 721] on span "delete" at bounding box center [1066, 724] width 20 height 20
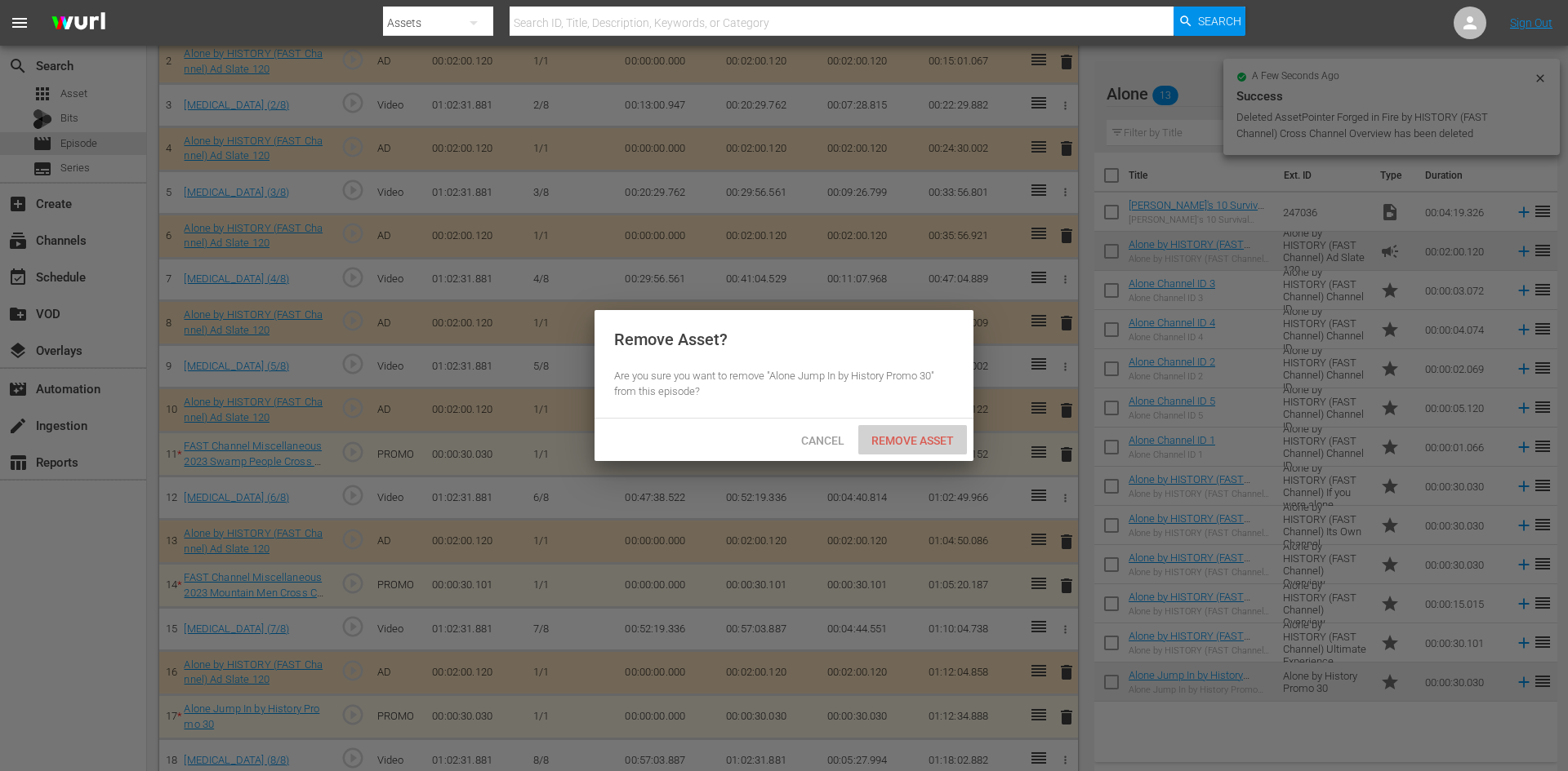
click at [917, 432] on div "Remove Asset" at bounding box center [912, 440] width 109 height 30
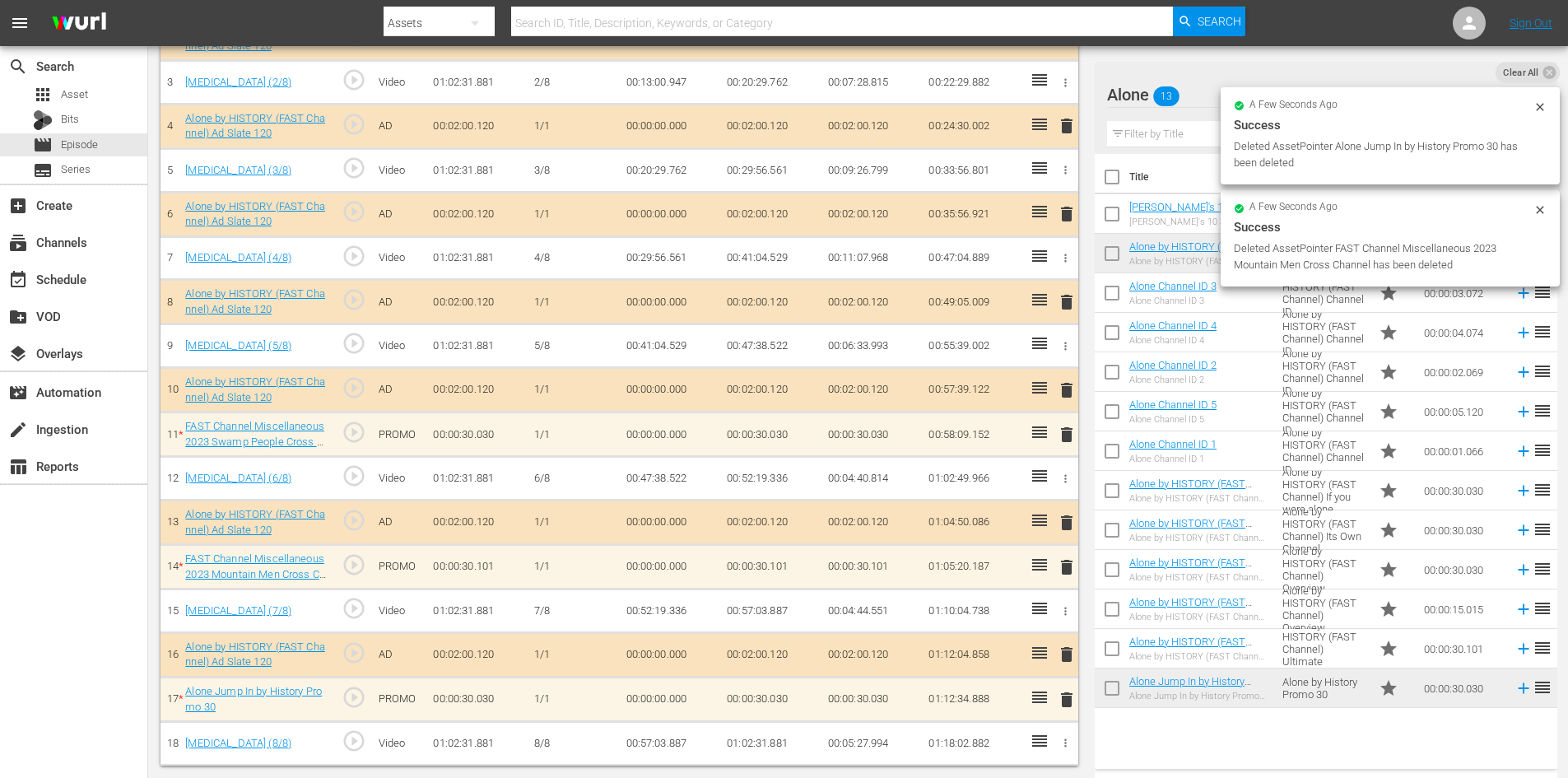
scroll to position [507, 0]
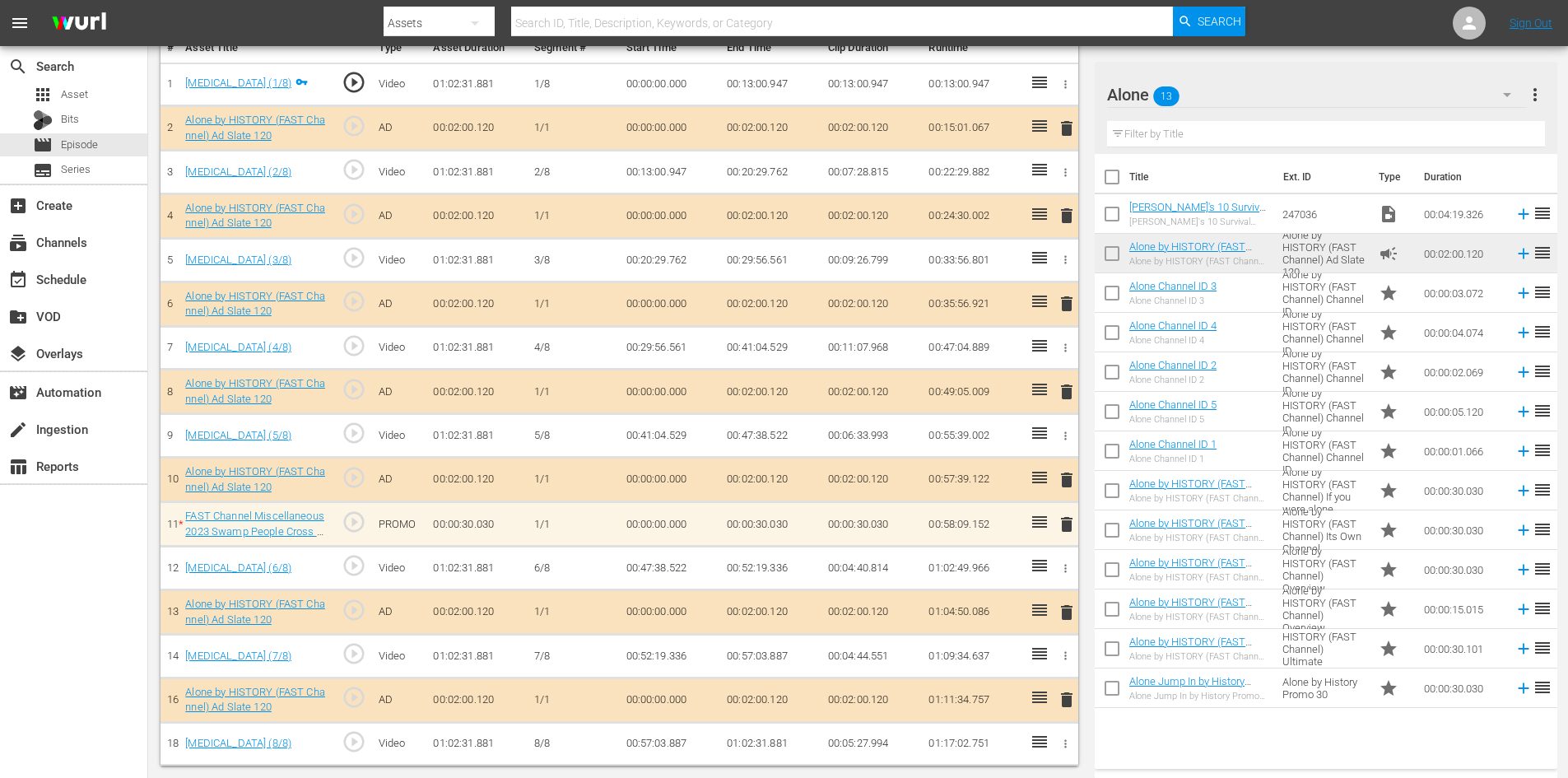
click at [1068, 528] on span "delete" at bounding box center [1066, 524] width 20 height 20
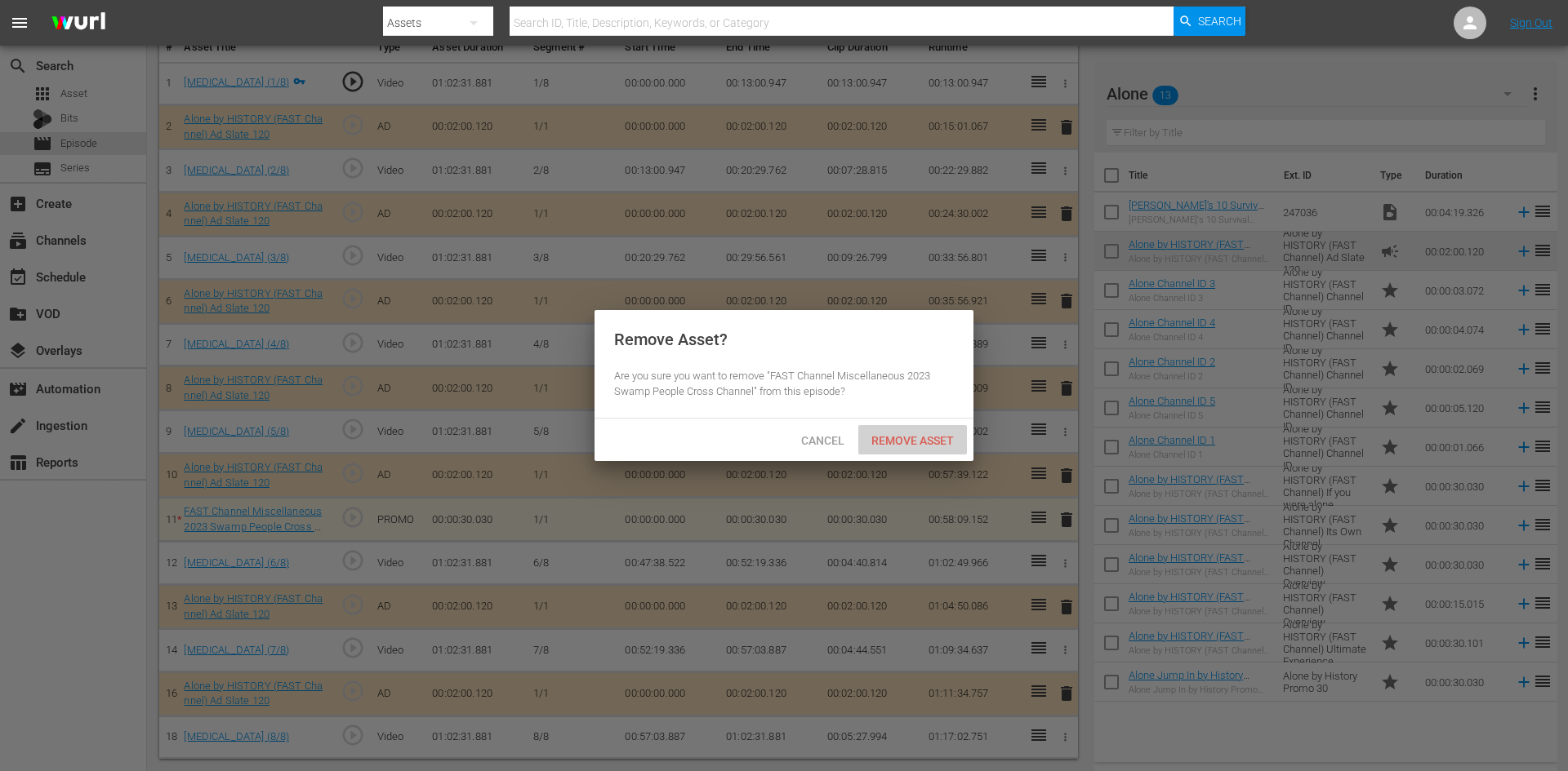
click at [930, 436] on span "Remove Asset" at bounding box center [912, 441] width 109 height 13
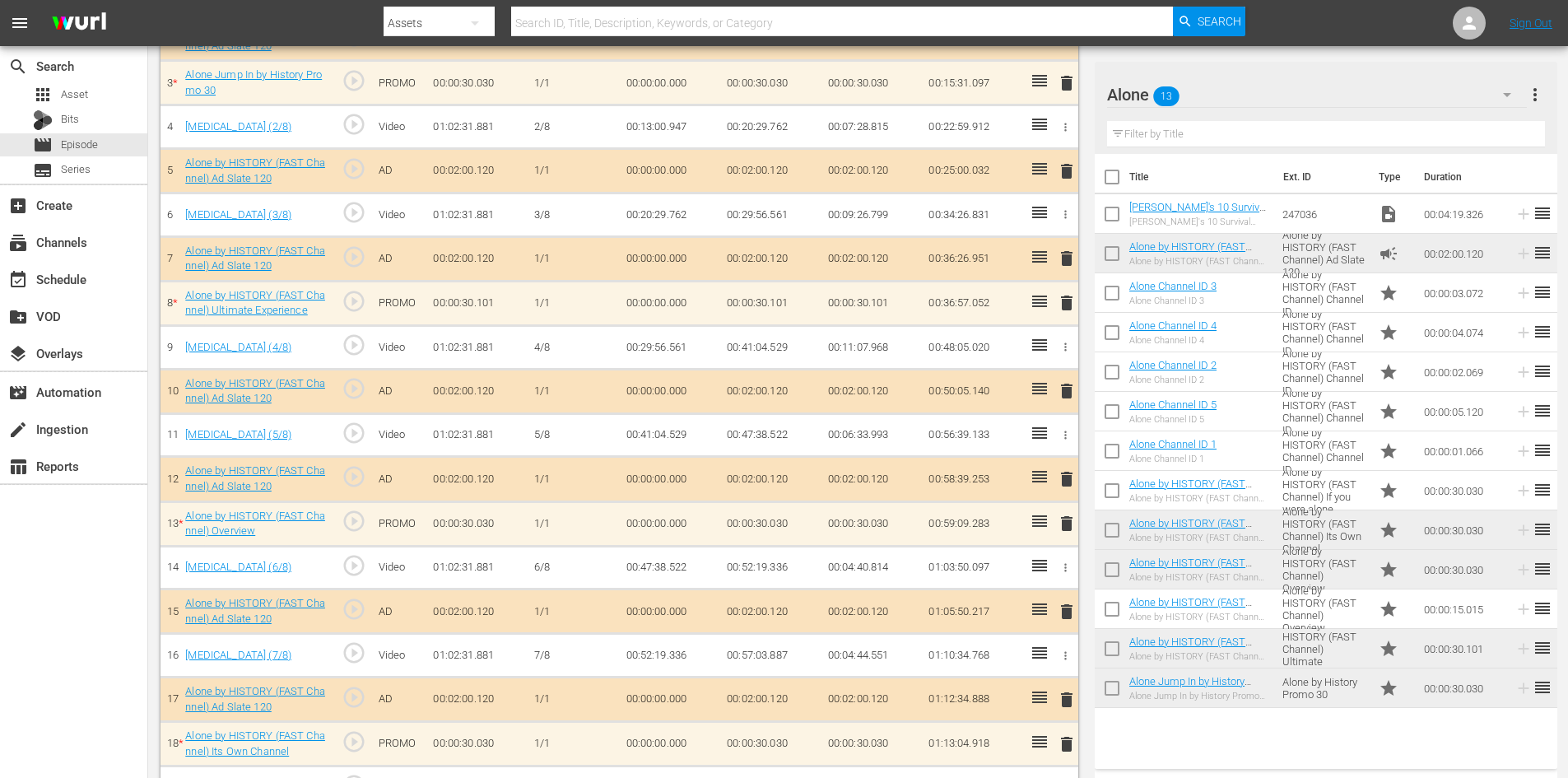
scroll to position [597, 0]
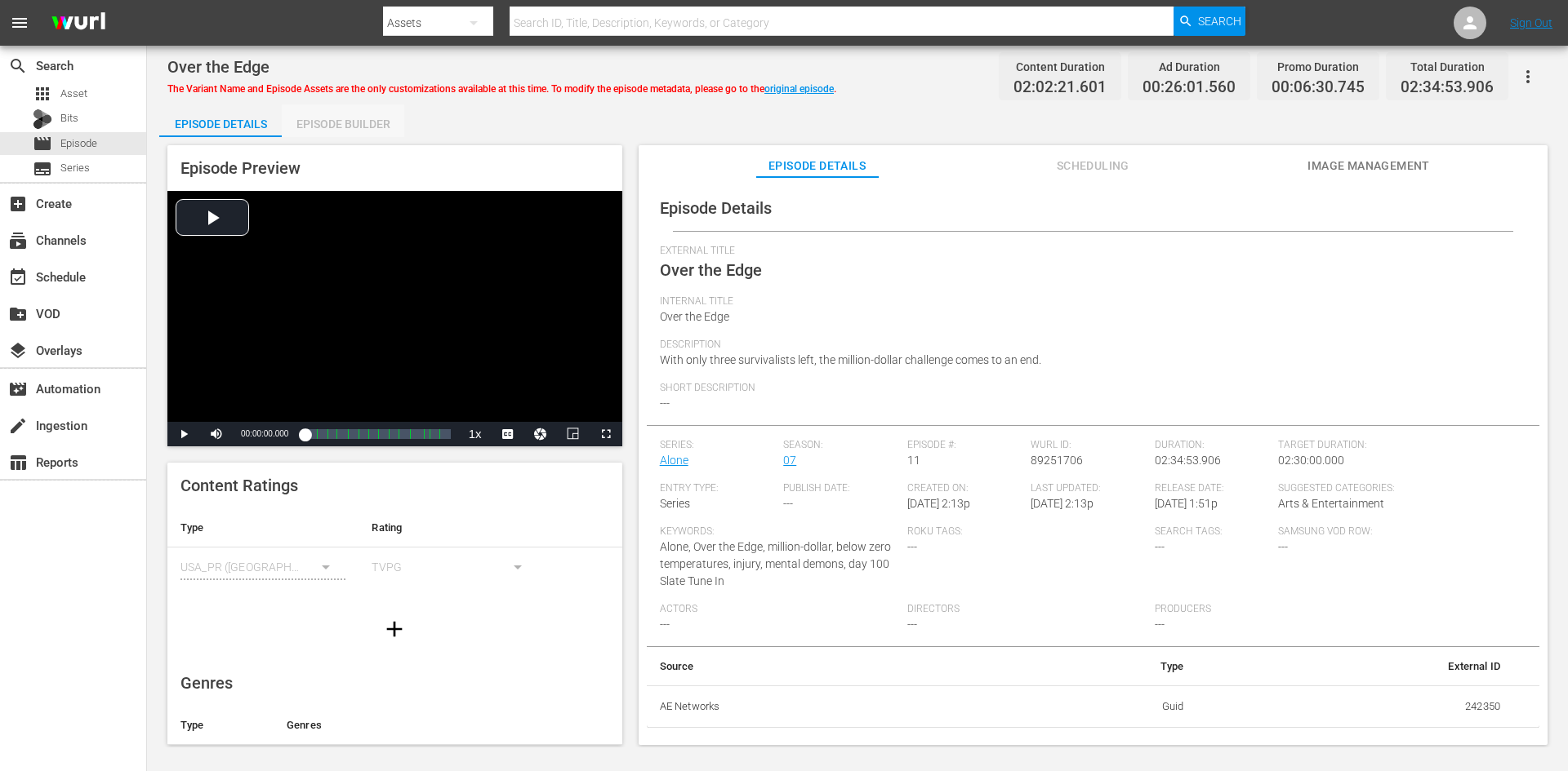
click at [348, 127] on div "Episode Builder" at bounding box center [343, 124] width 122 height 40
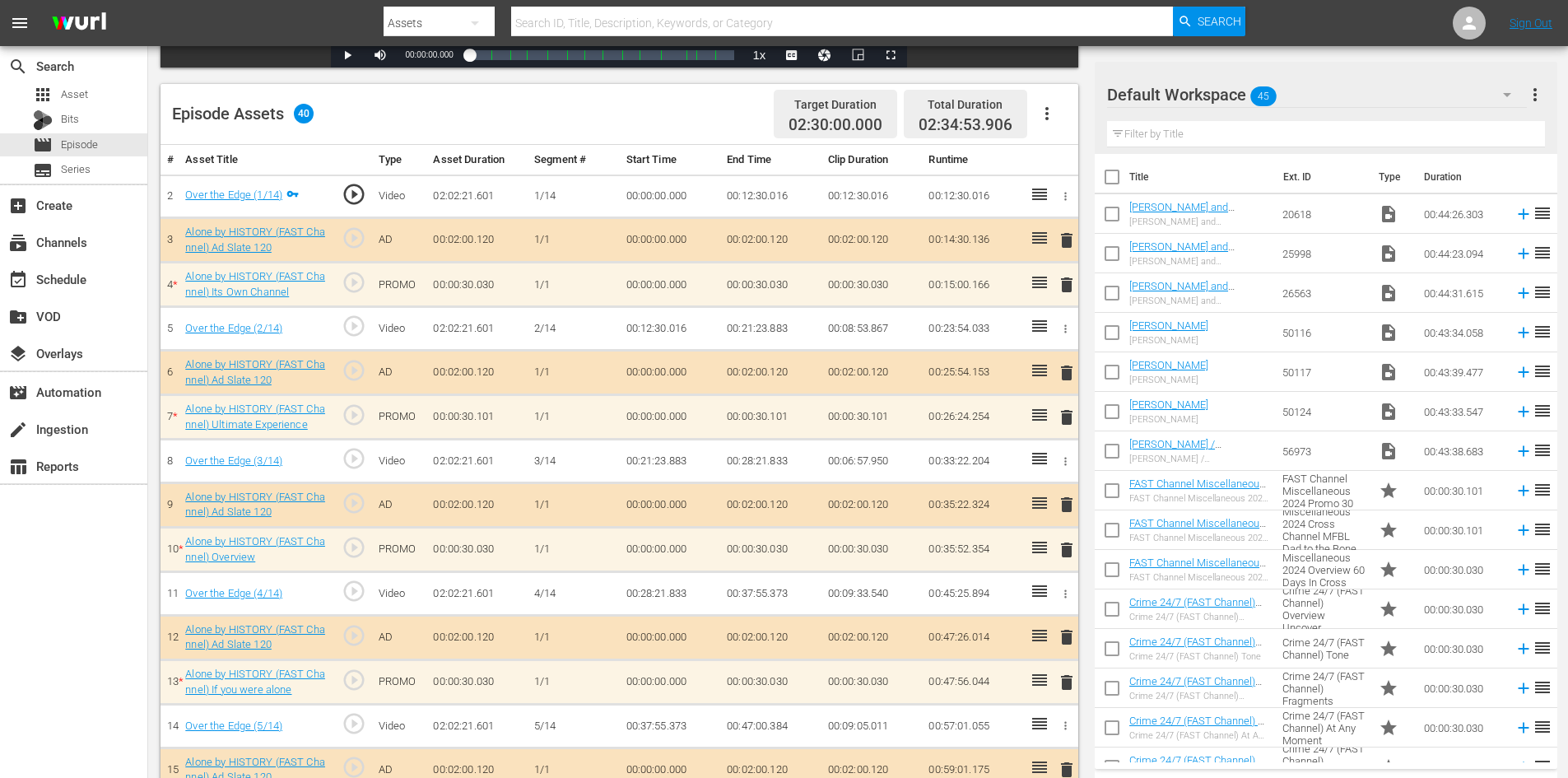
scroll to position [494, 0]
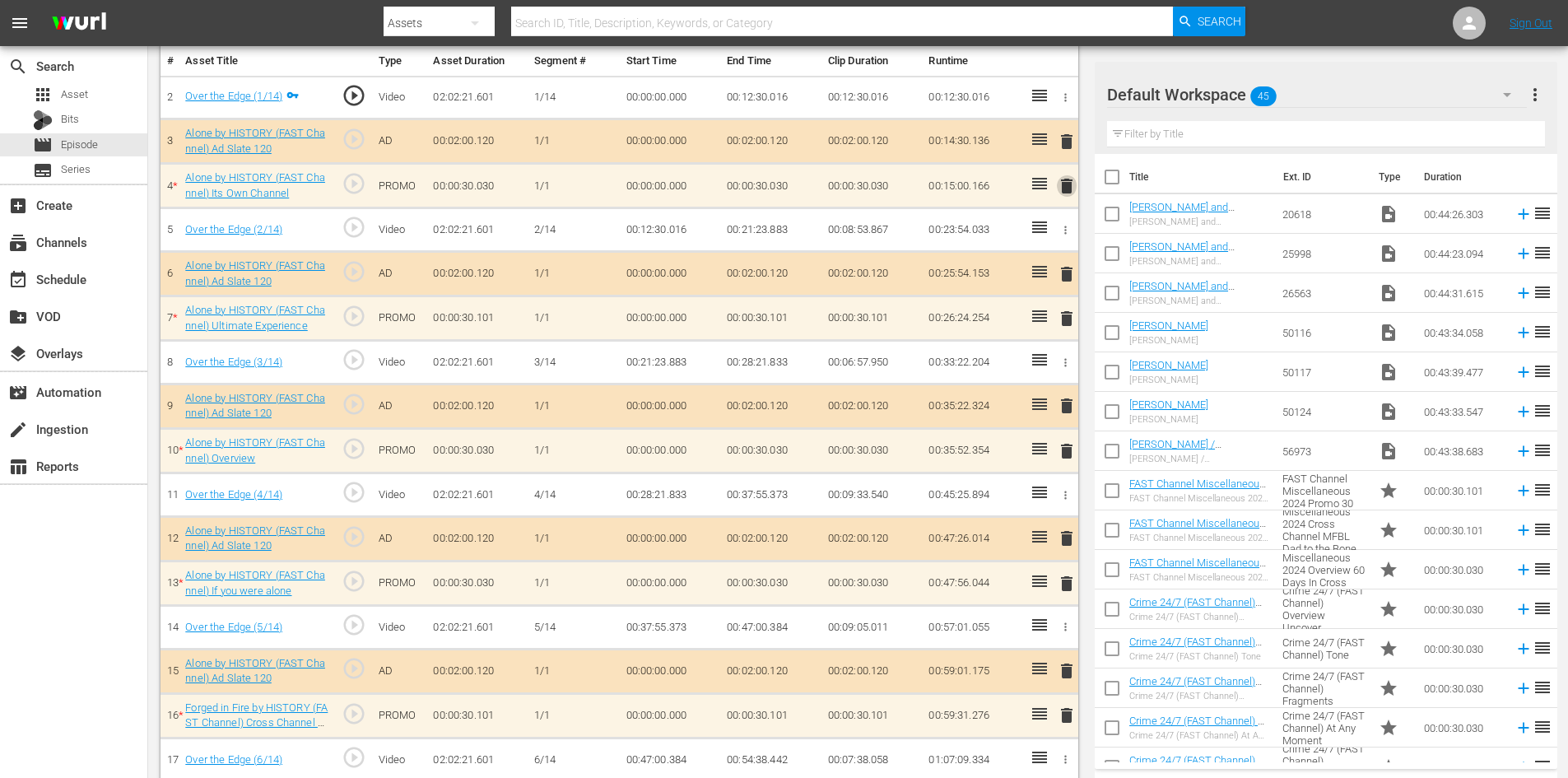
click at [1064, 189] on span "delete" at bounding box center [1066, 186] width 20 height 20
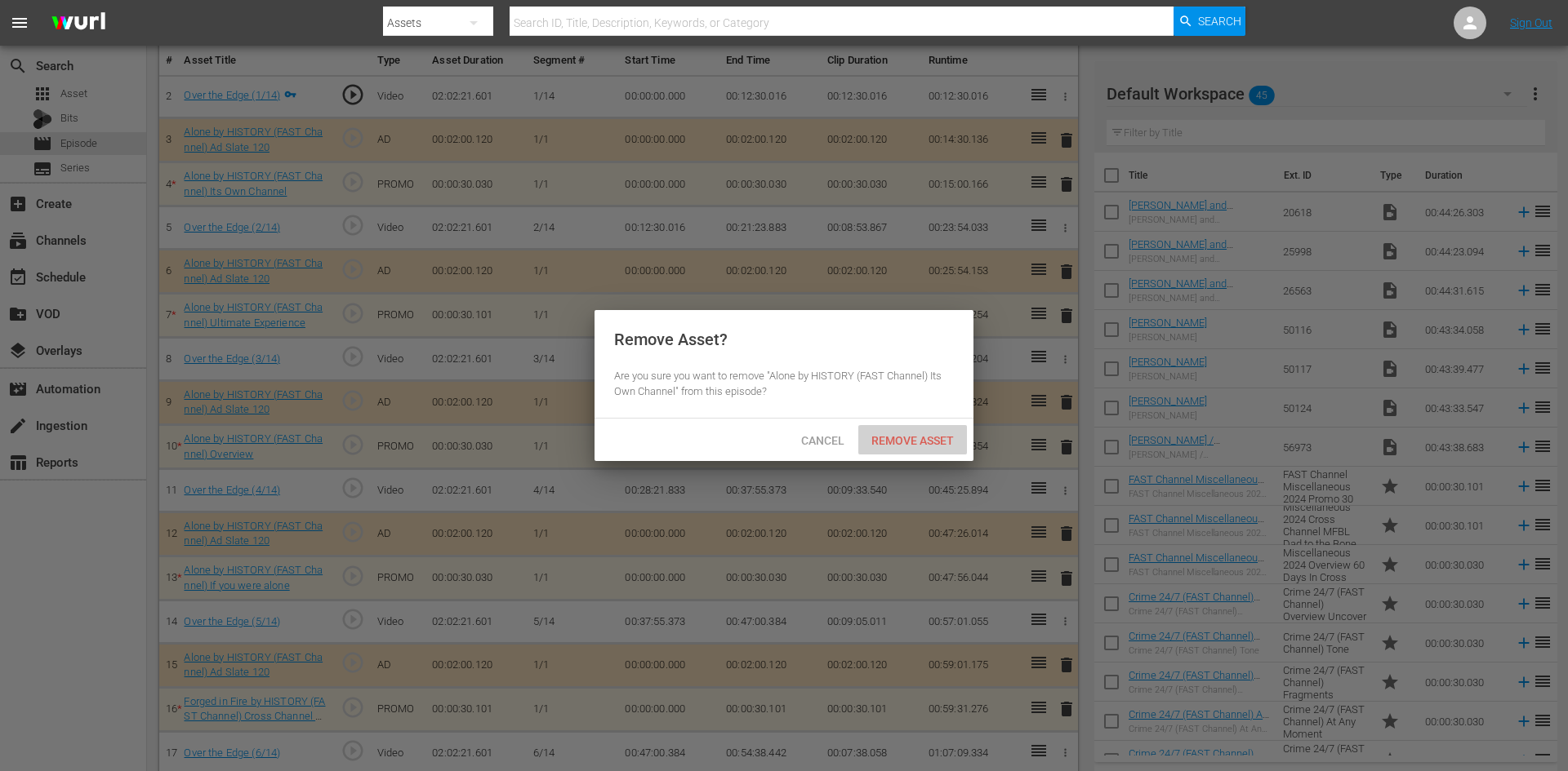
click at [925, 431] on div "Remove Asset" at bounding box center [912, 440] width 109 height 30
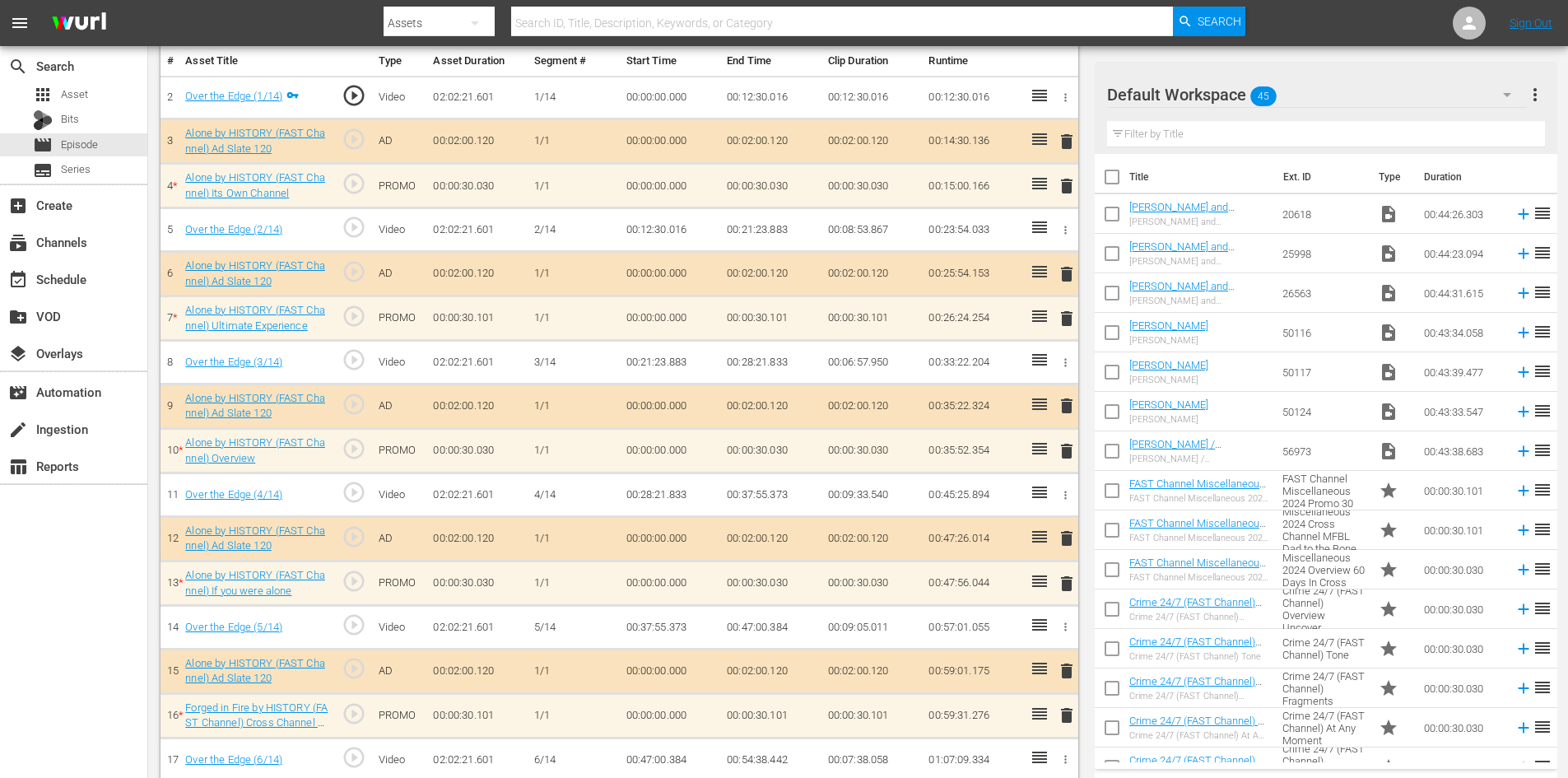
click at [1061, 319] on span "delete" at bounding box center [1066, 319] width 20 height 20
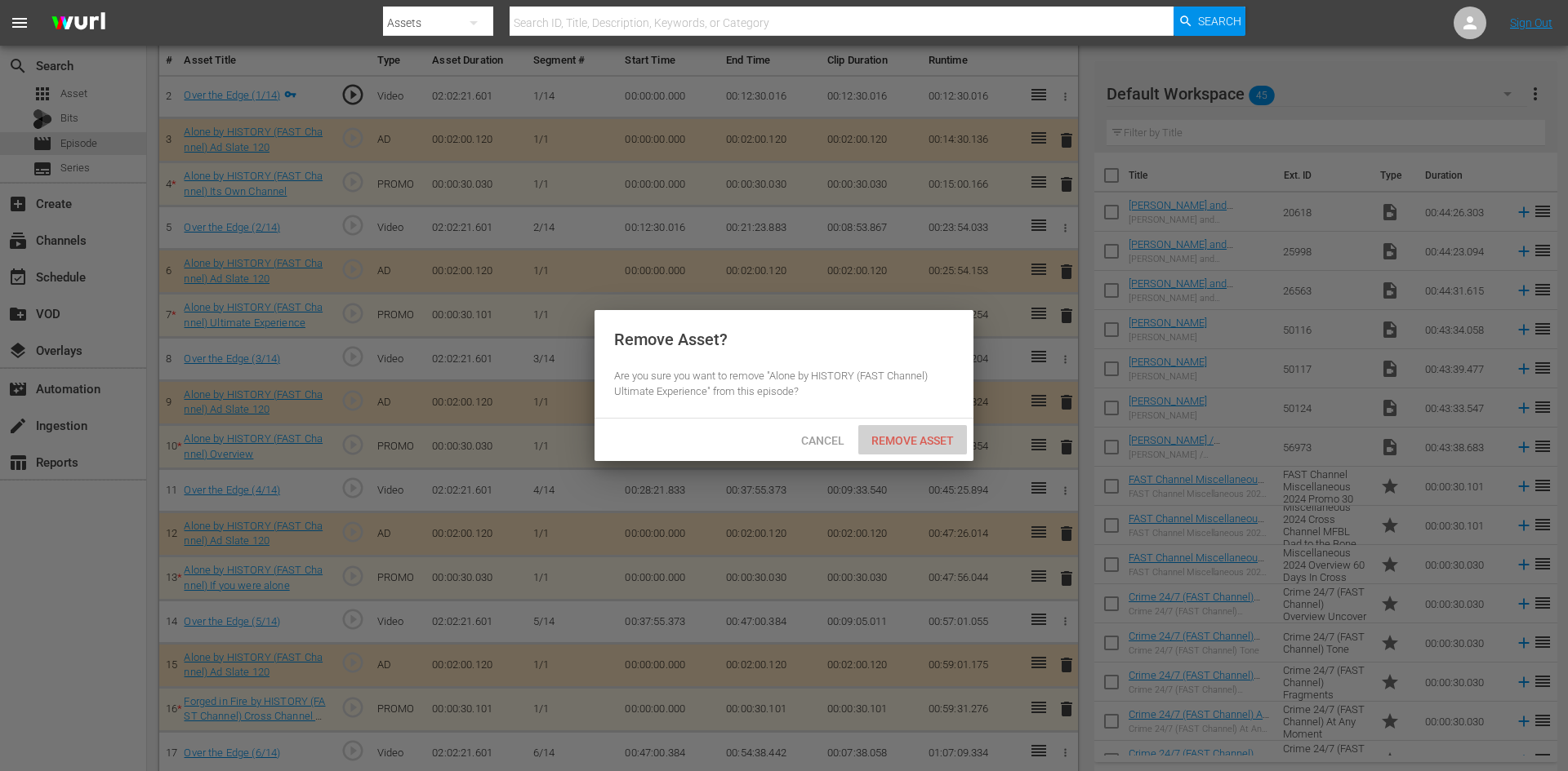
click at [878, 444] on span "Remove Asset" at bounding box center [912, 441] width 109 height 13
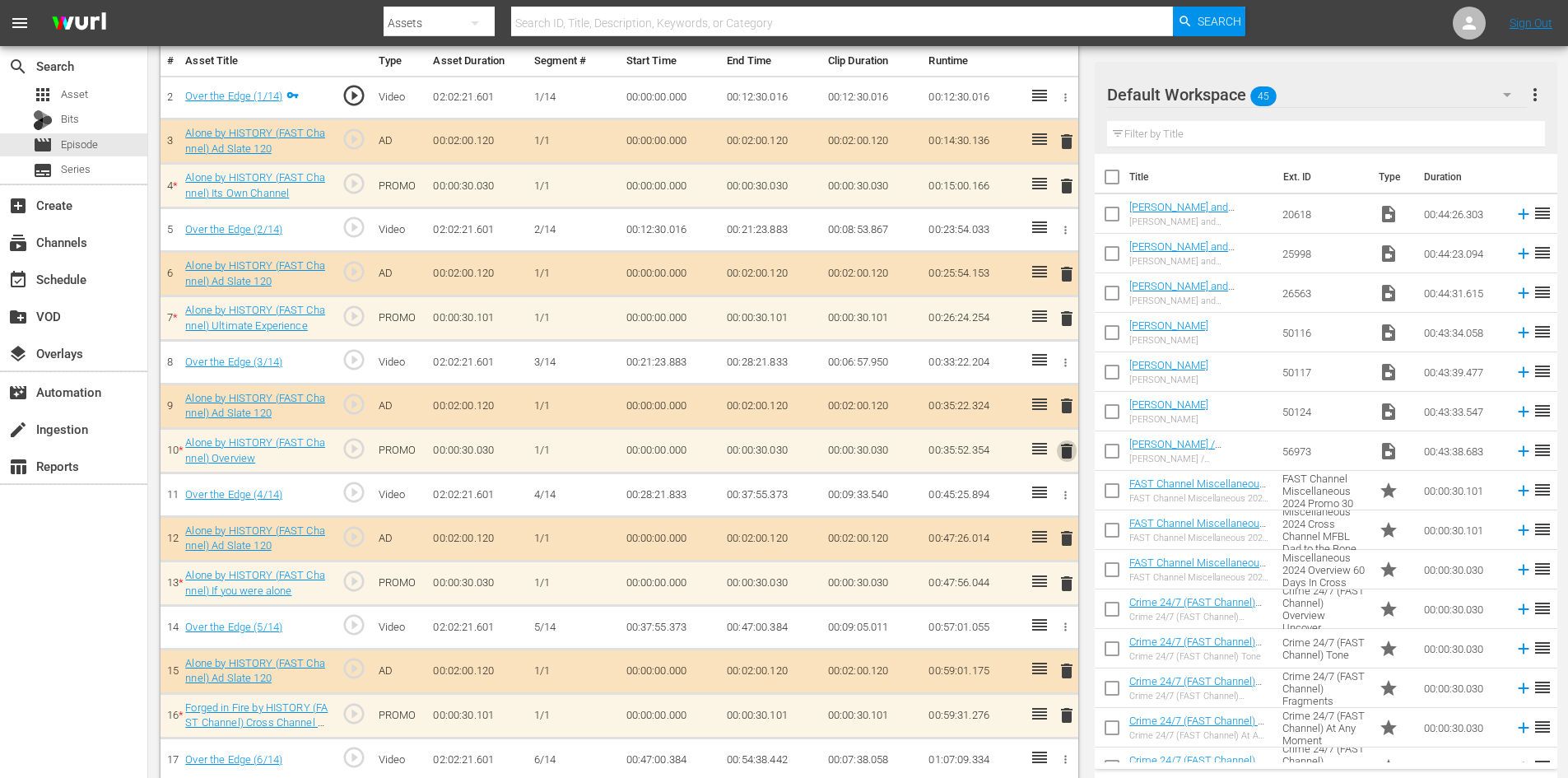
click at [1062, 445] on span "delete" at bounding box center [1066, 451] width 20 height 20
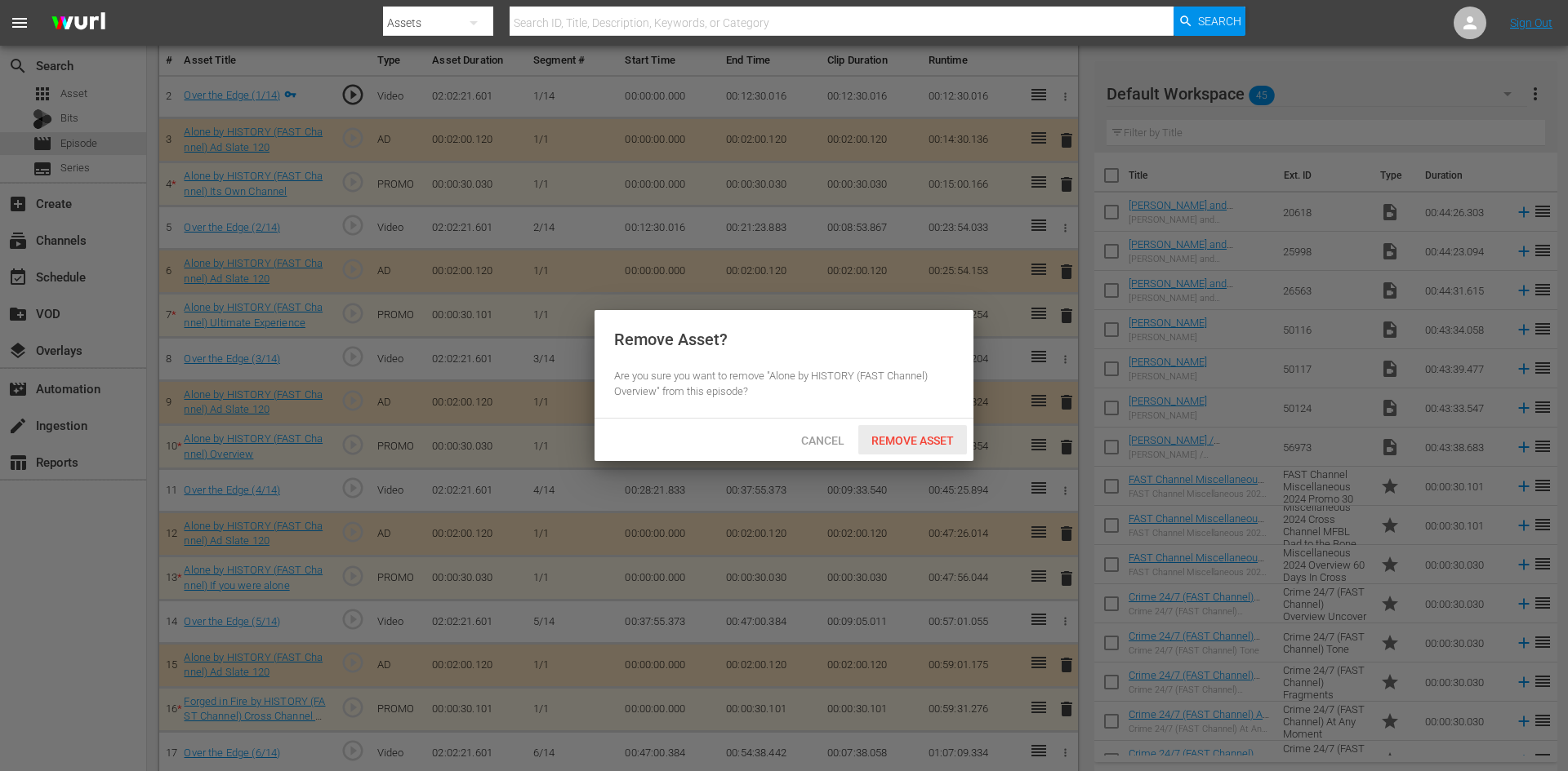
click at [887, 431] on div "Remove Asset" at bounding box center [912, 440] width 109 height 30
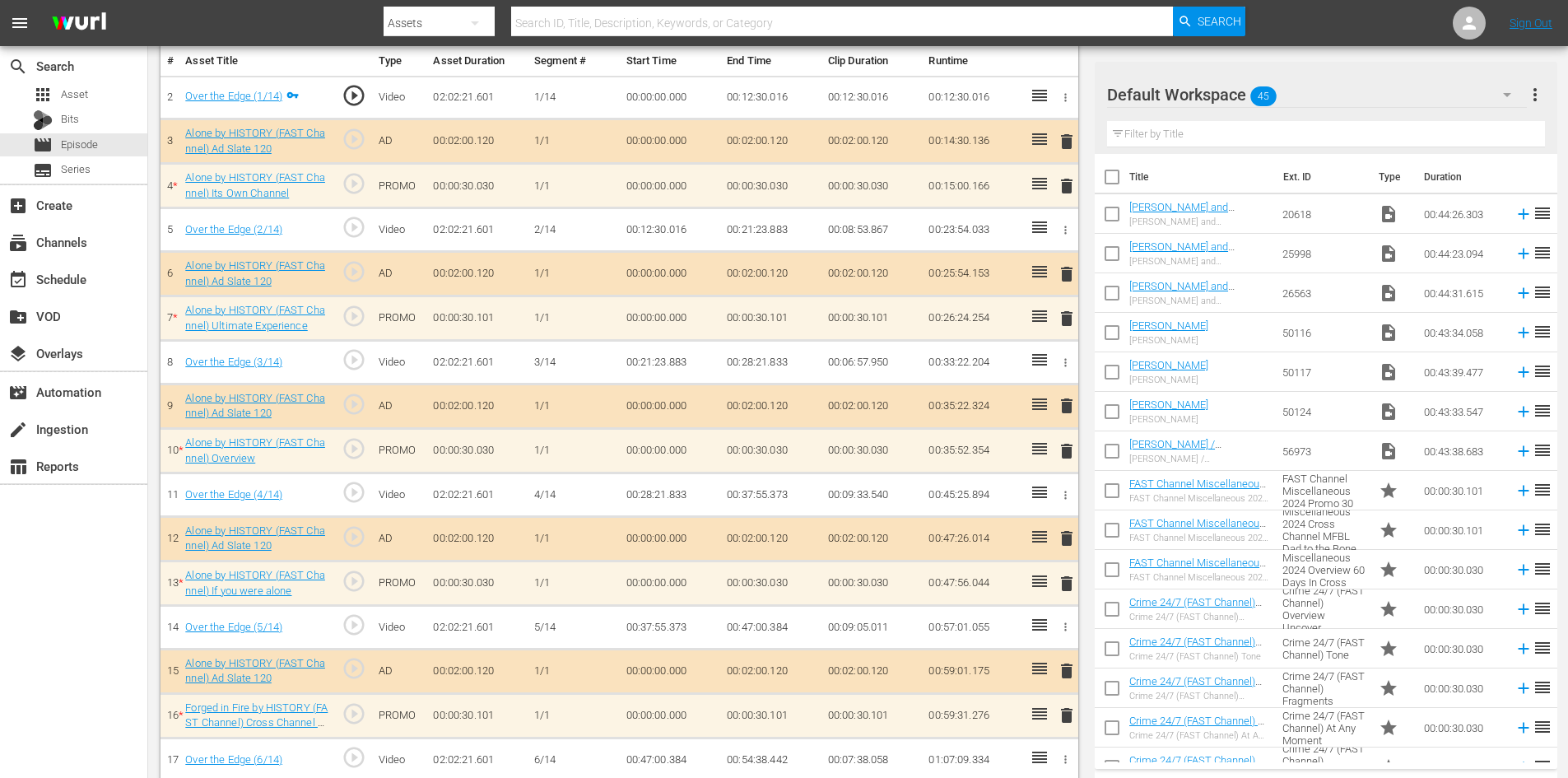
click at [1071, 580] on span "delete" at bounding box center [1066, 584] width 20 height 20
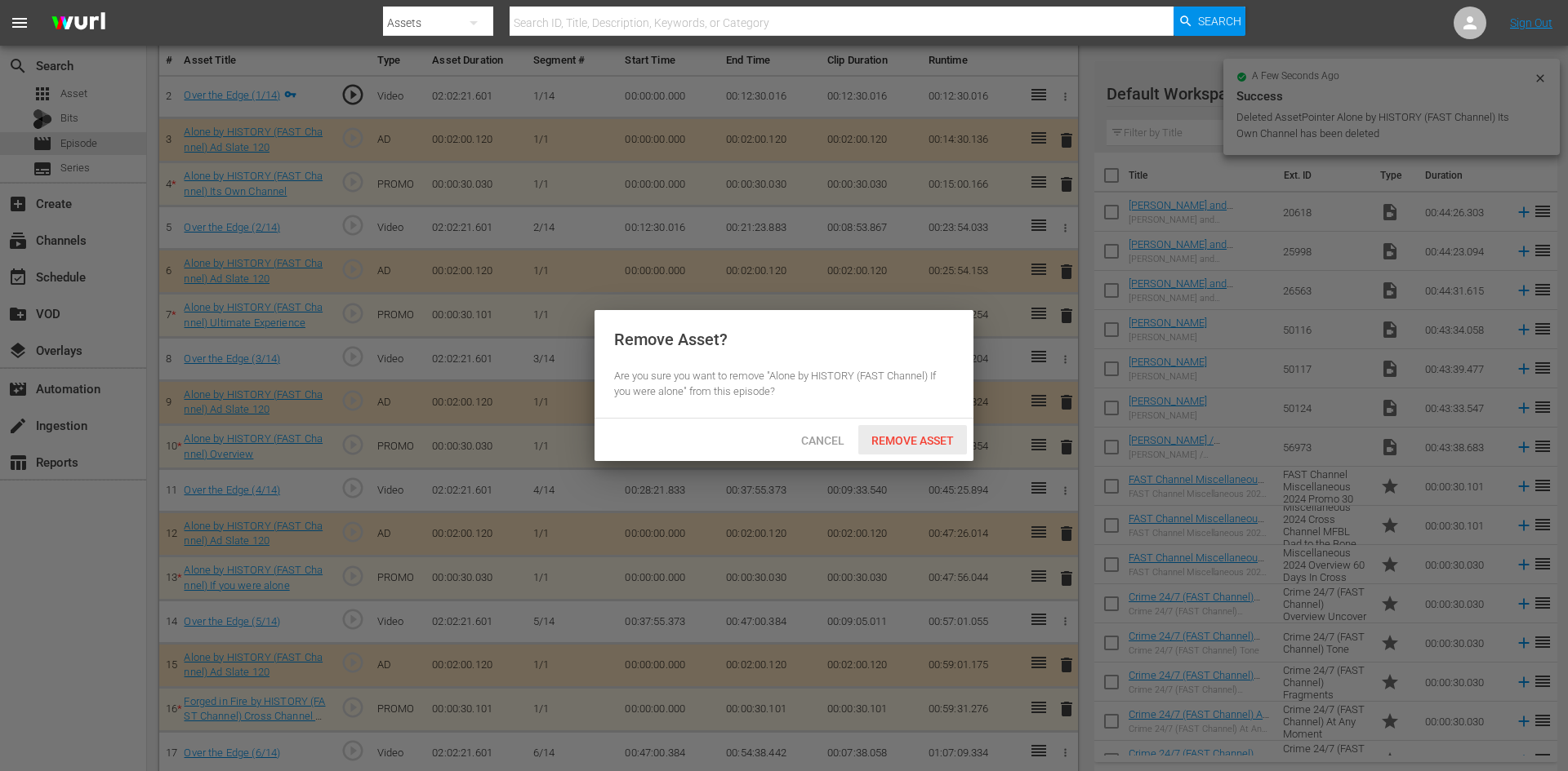
click at [930, 443] on span "Remove Asset" at bounding box center [912, 441] width 109 height 13
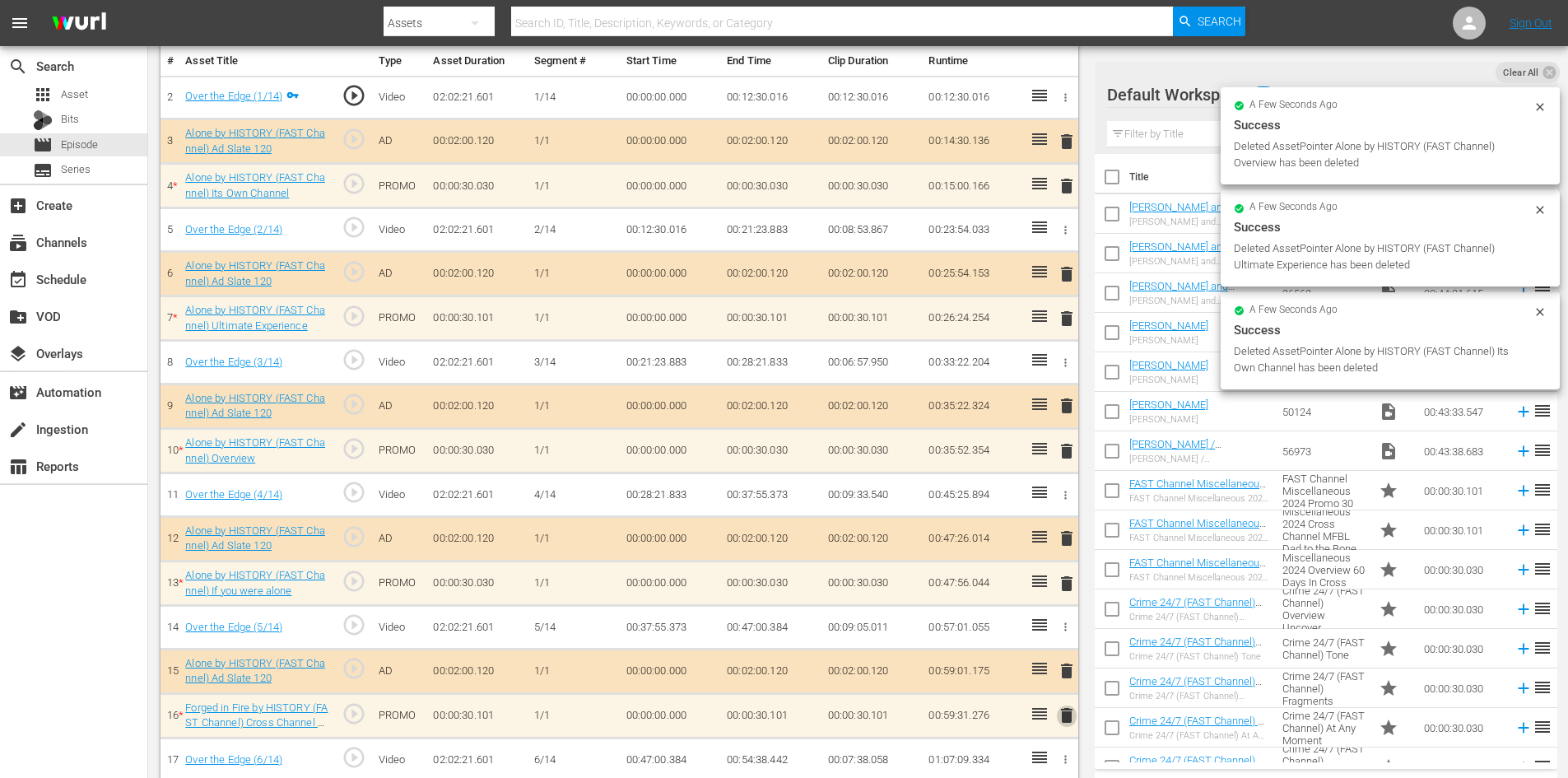
click at [1070, 714] on span "delete" at bounding box center [1066, 715] width 20 height 20
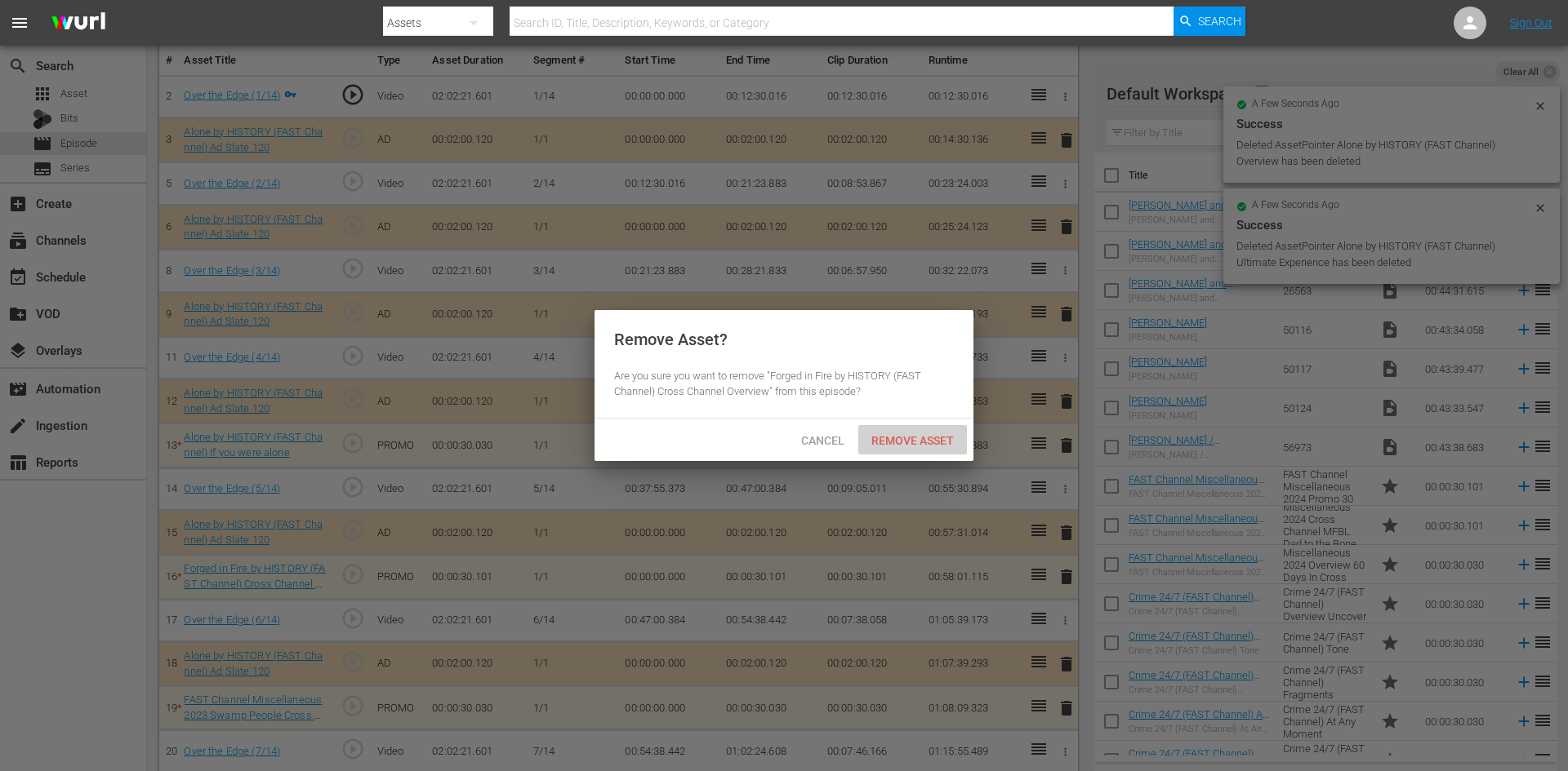
click at [909, 438] on span "Remove Asset" at bounding box center [912, 441] width 109 height 13
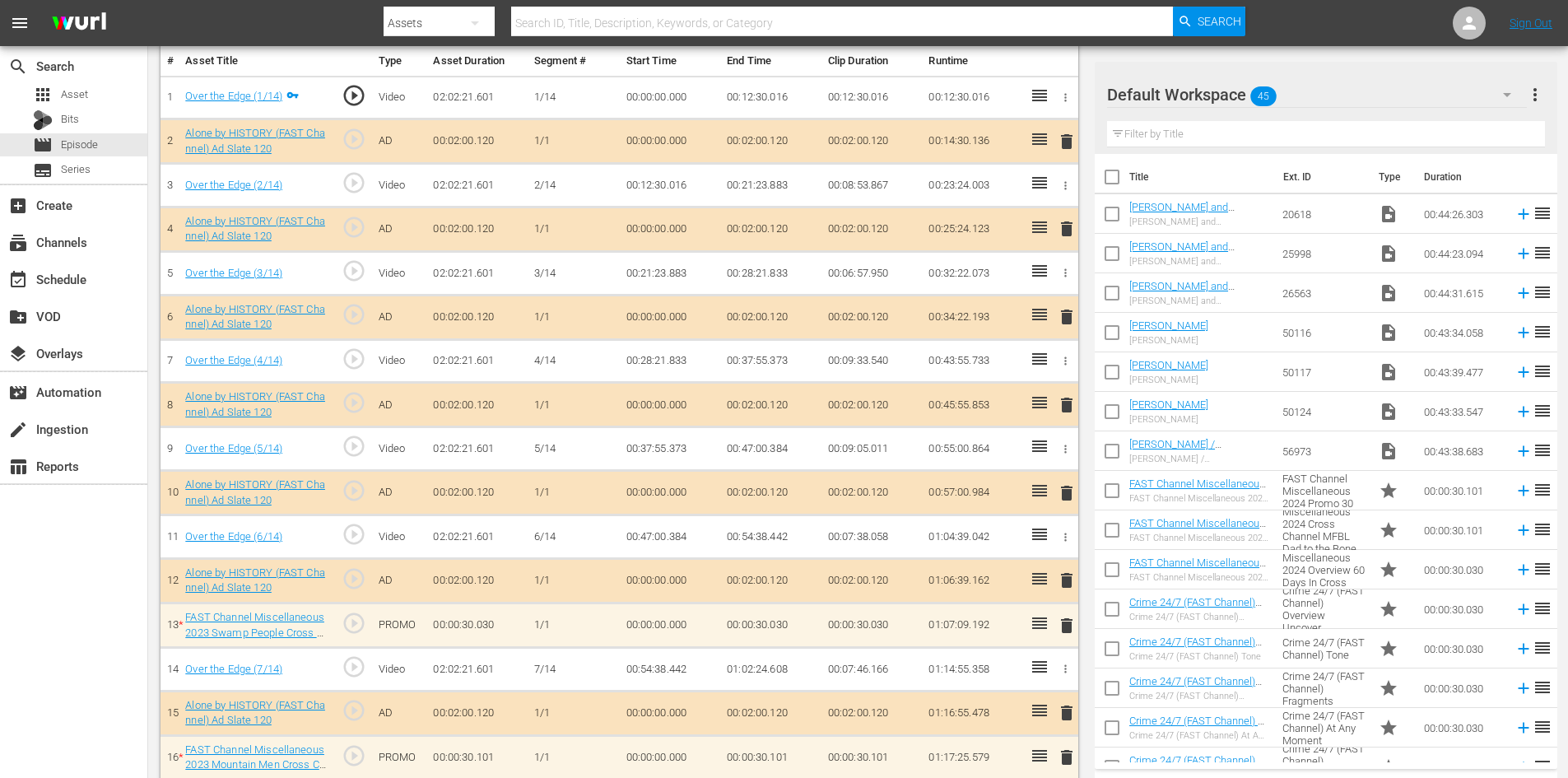
click at [1509, 87] on icon "button" at bounding box center [1507, 94] width 20 height 20
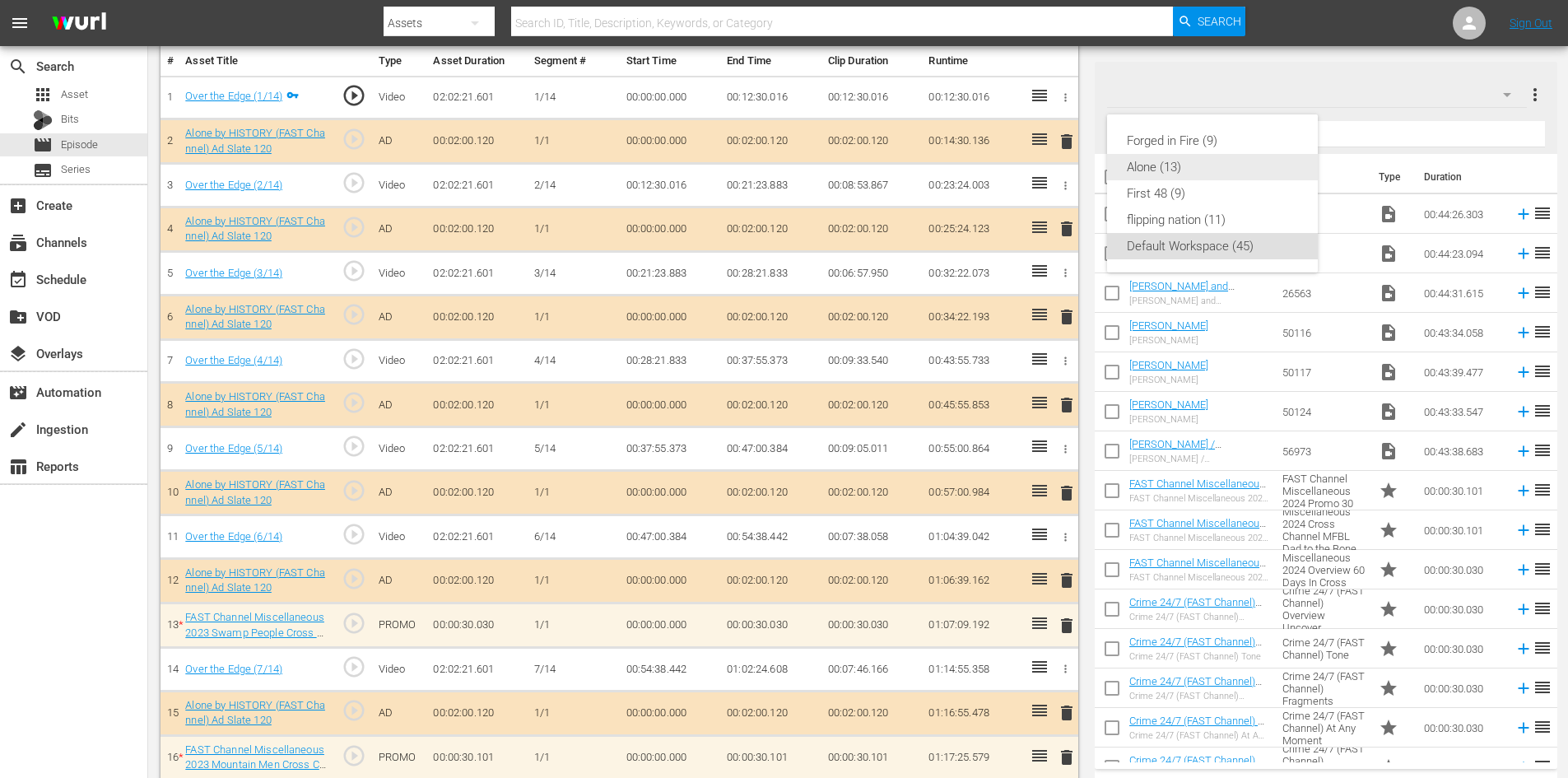
click at [1144, 169] on div "Alone (13)" at bounding box center [1212, 166] width 171 height 26
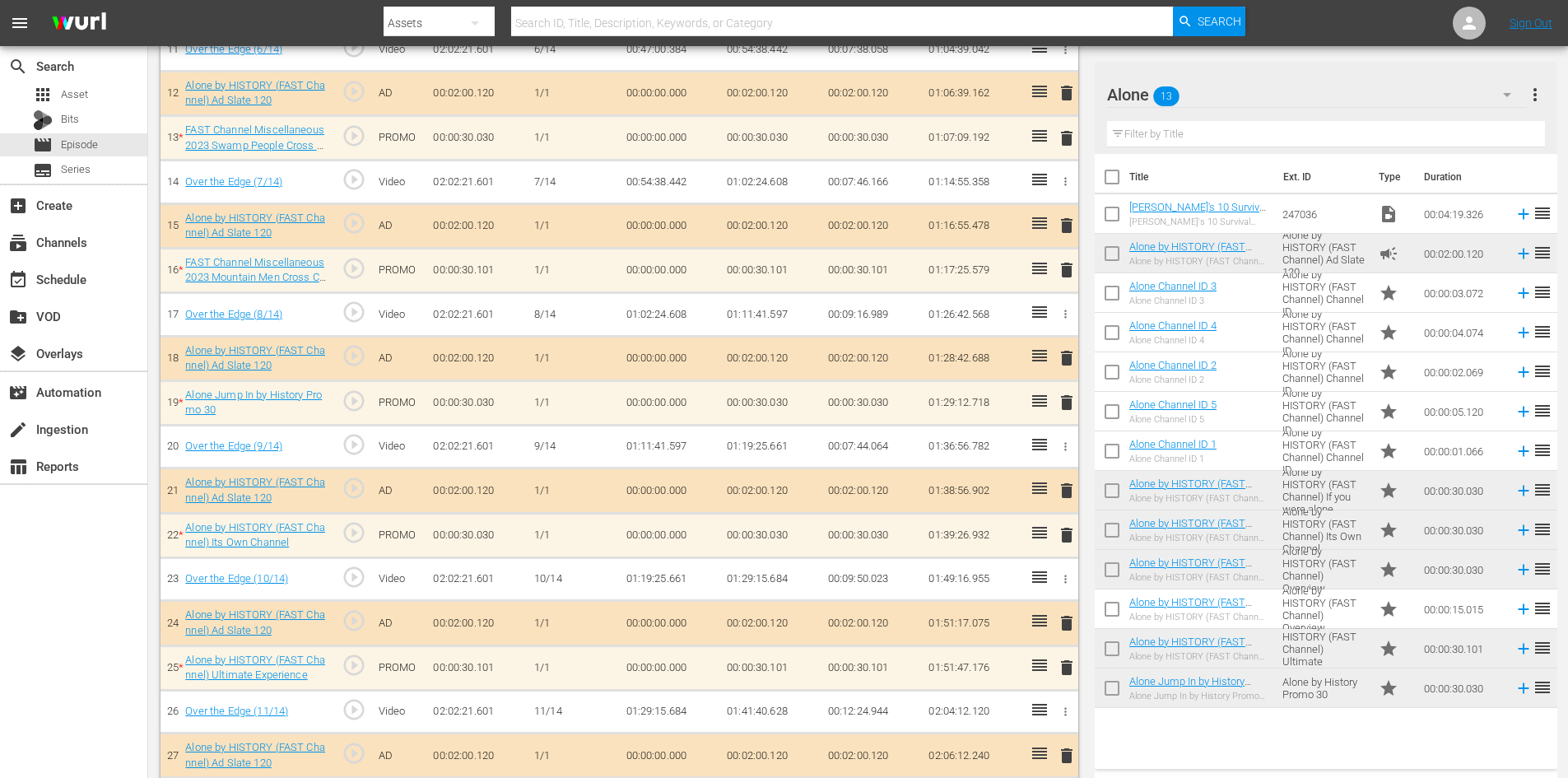
scroll to position [989, 0]
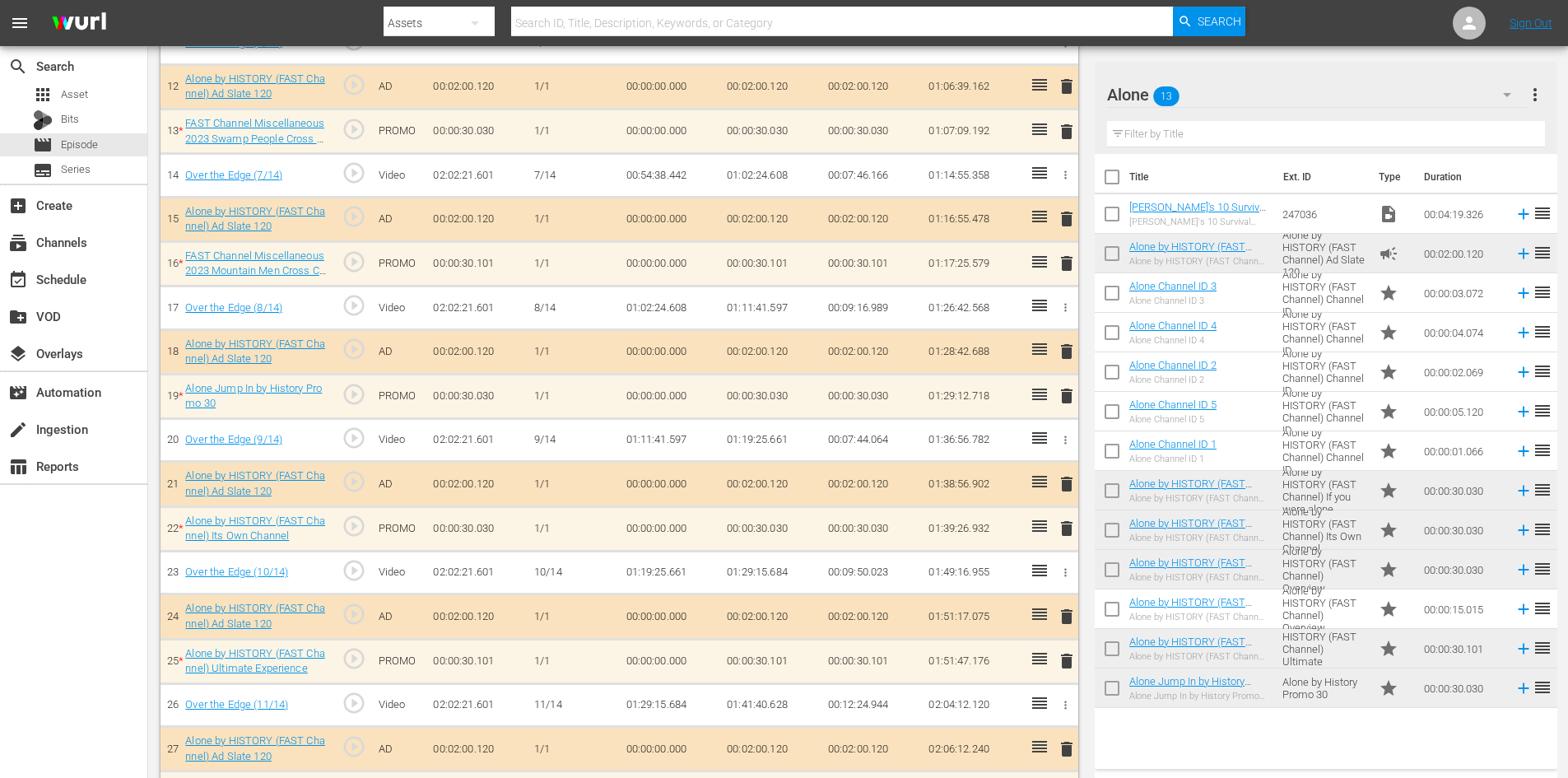
click at [1066, 125] on span "delete" at bounding box center [1066, 132] width 20 height 20
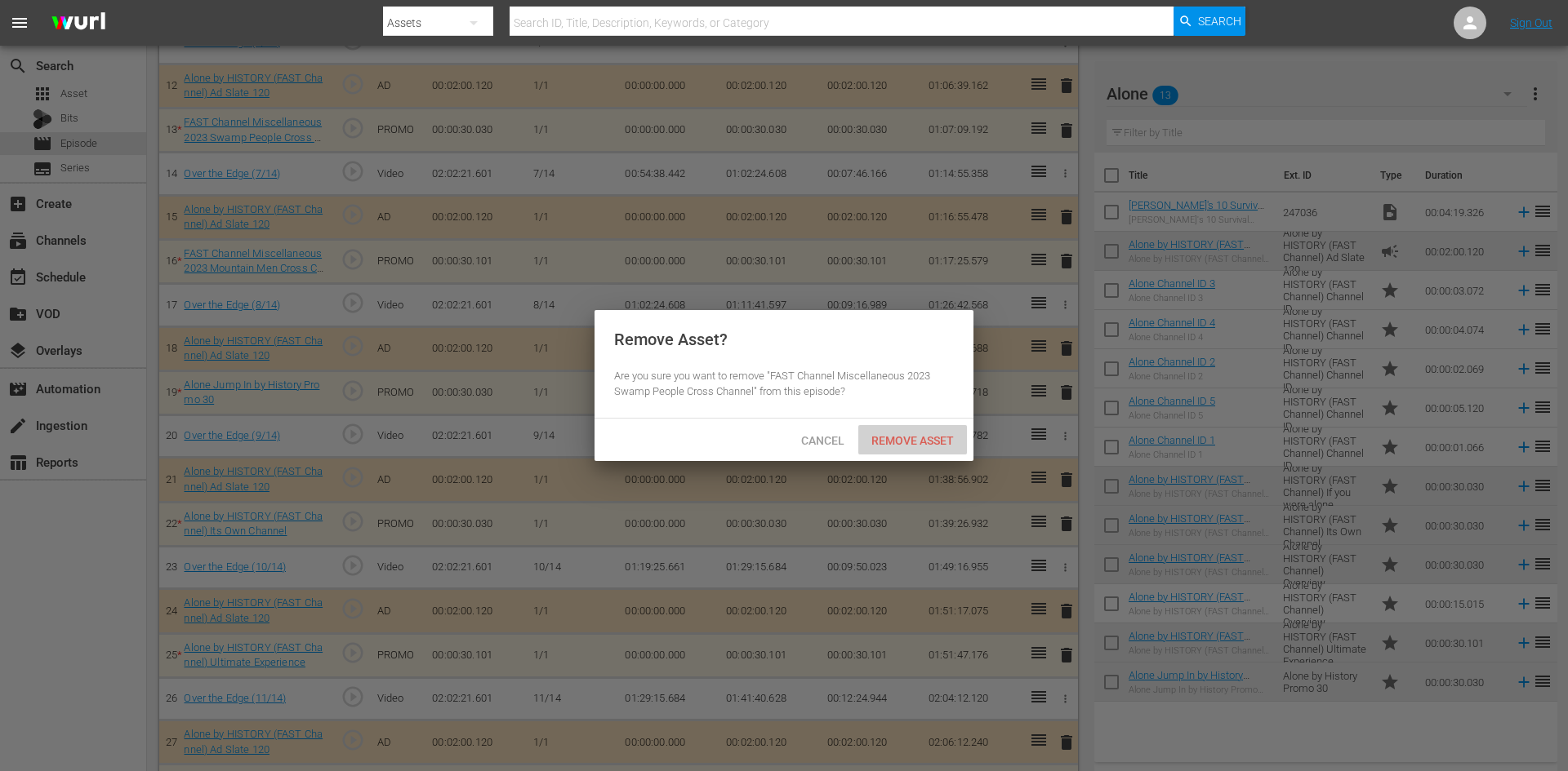
click at [937, 443] on span "Remove Asset" at bounding box center [912, 441] width 109 height 13
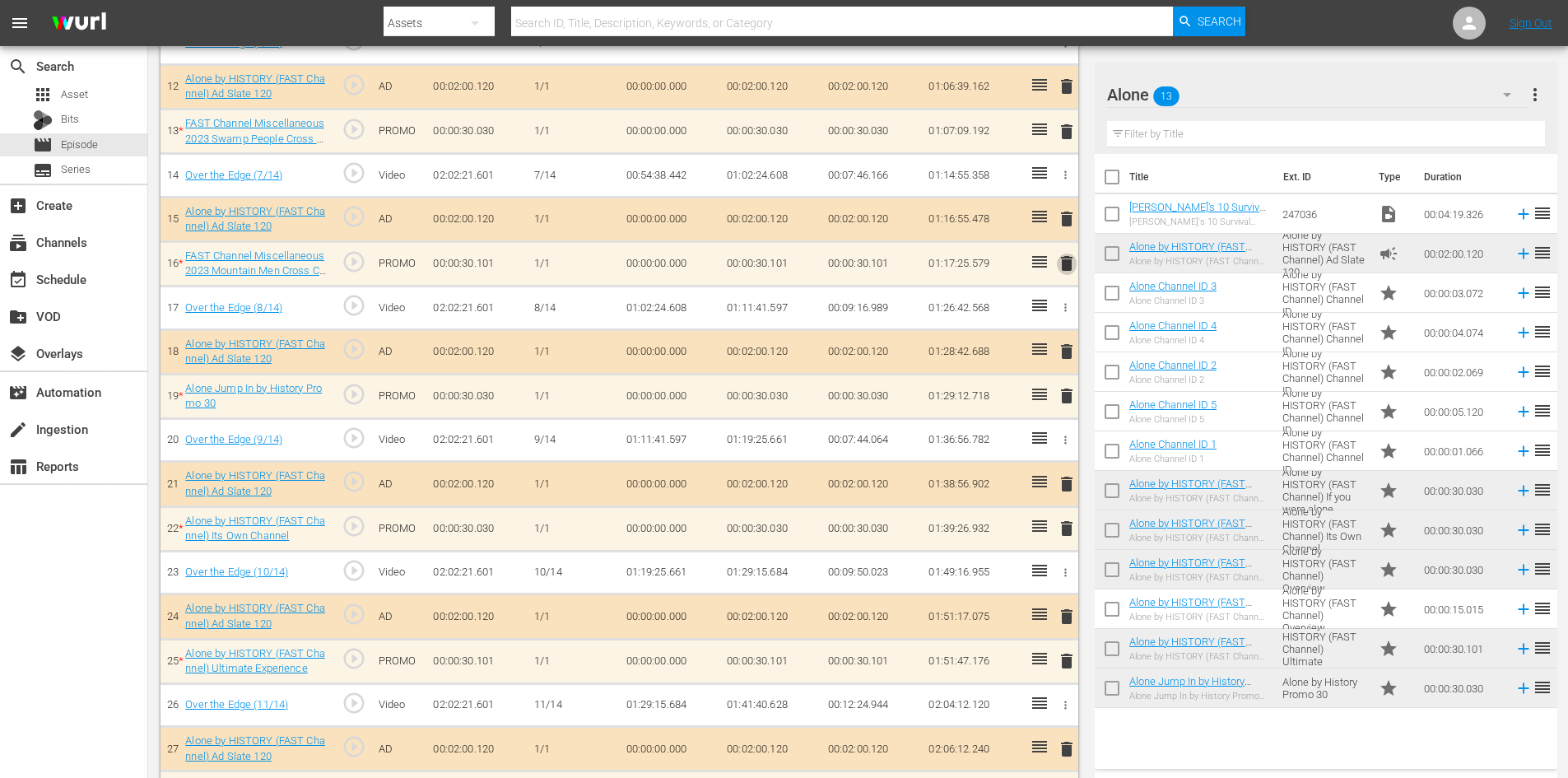
click at [1062, 257] on span "delete" at bounding box center [1066, 263] width 20 height 20
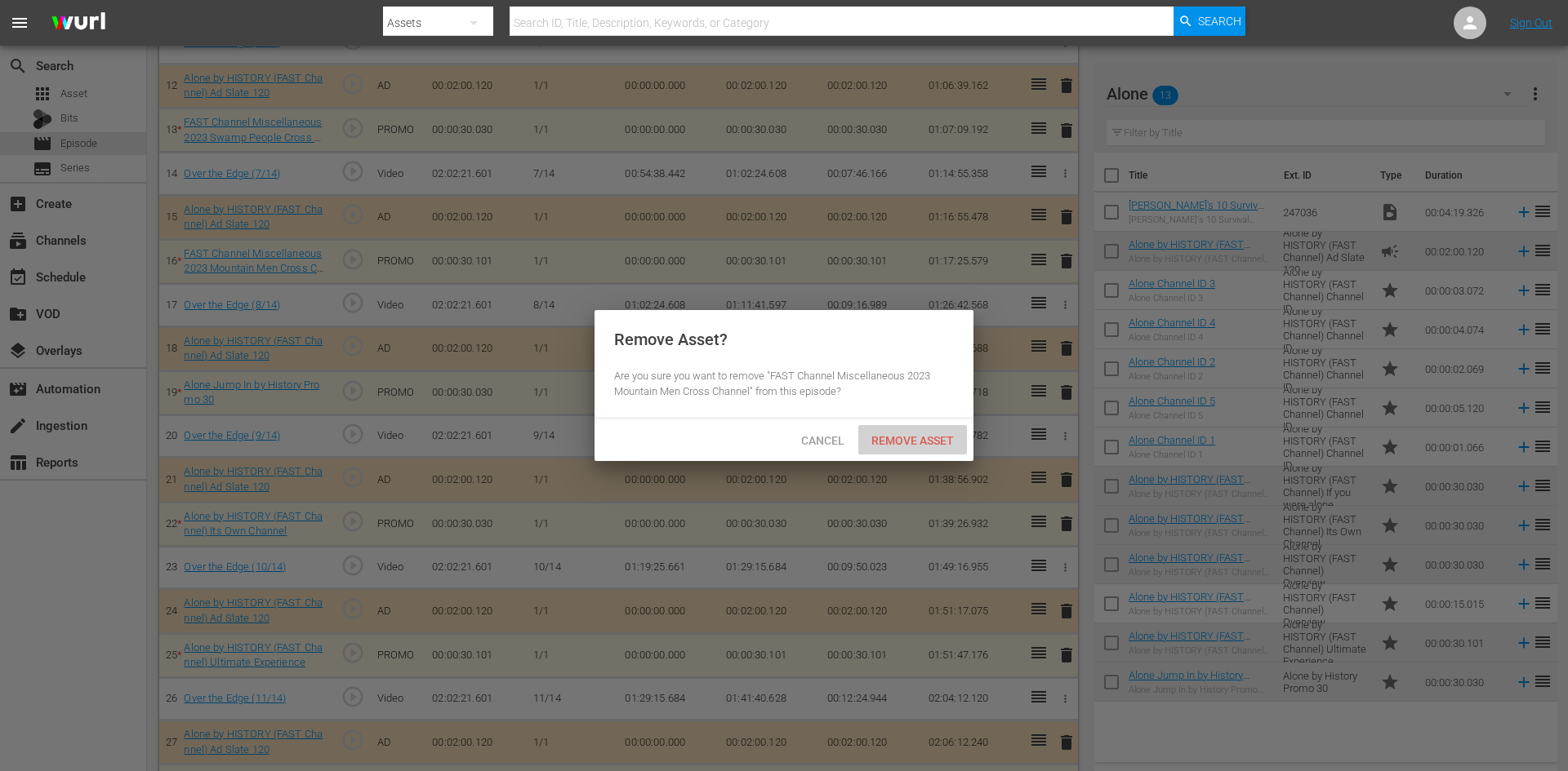
click at [899, 446] on div "Remove Asset" at bounding box center [912, 440] width 109 height 30
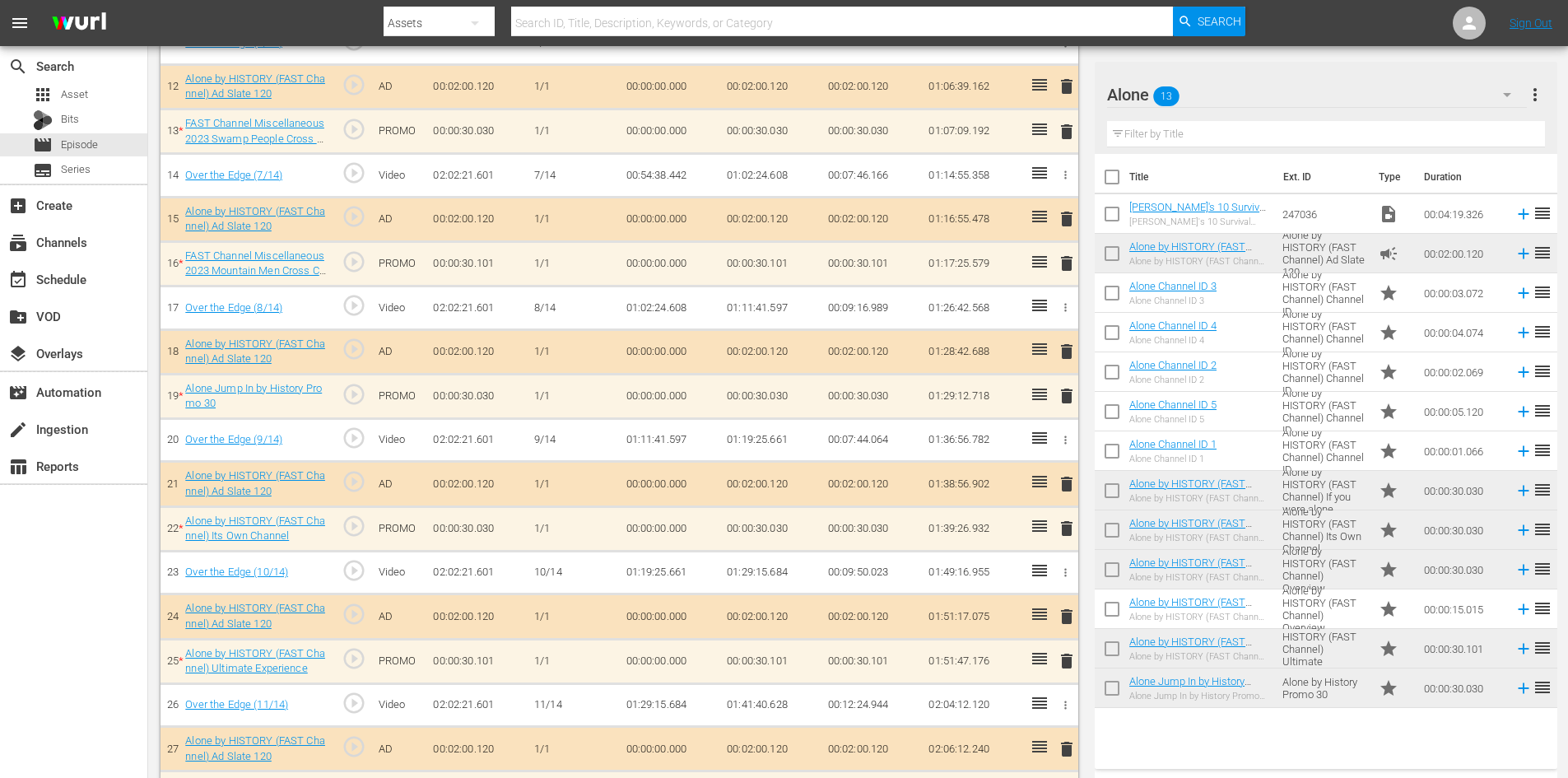
click at [1071, 396] on span "delete" at bounding box center [1066, 396] width 20 height 20
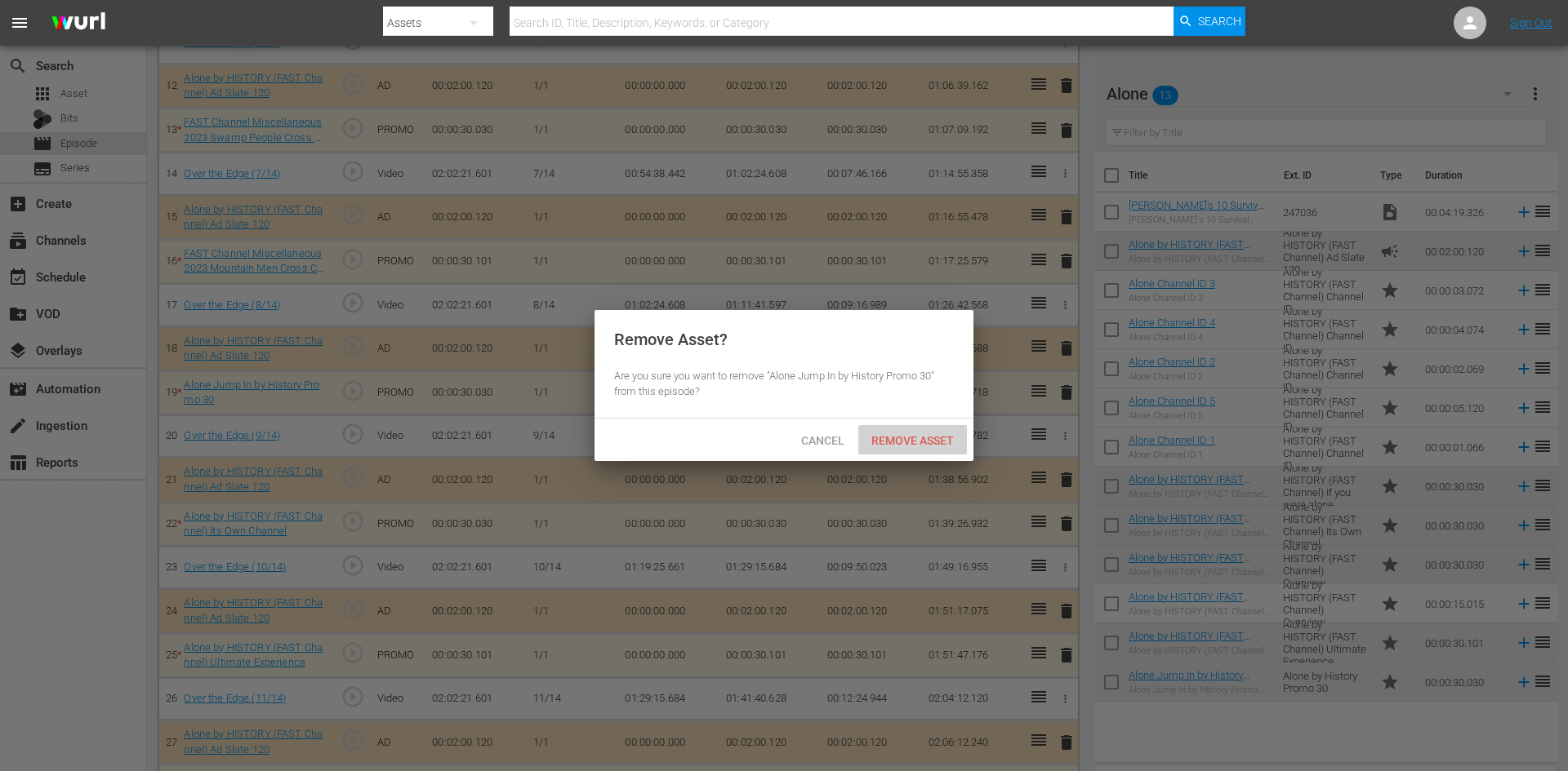
click at [909, 437] on span "Remove Asset" at bounding box center [912, 441] width 109 height 13
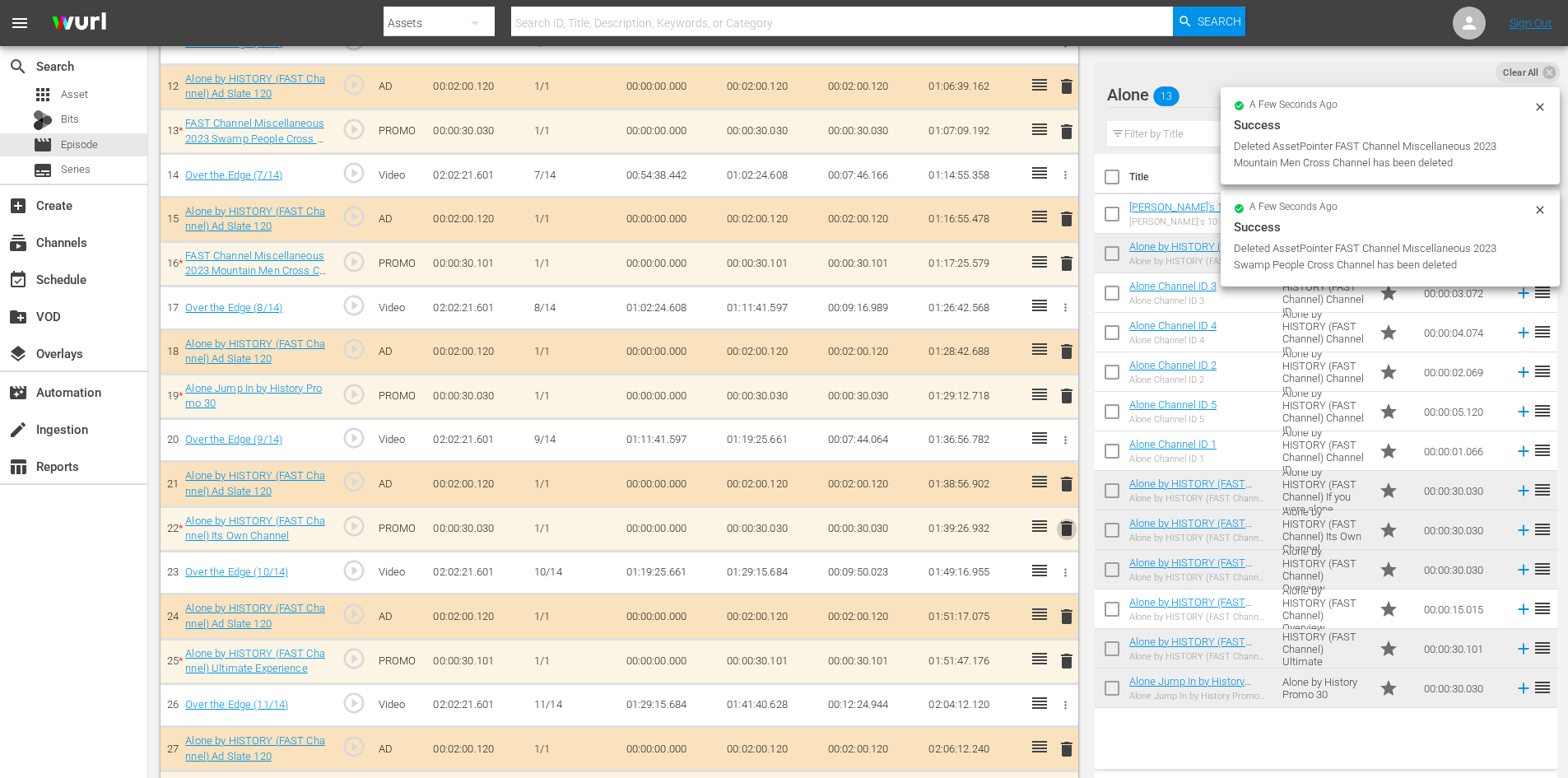
click at [1064, 527] on span "delete" at bounding box center [1066, 528] width 20 height 20
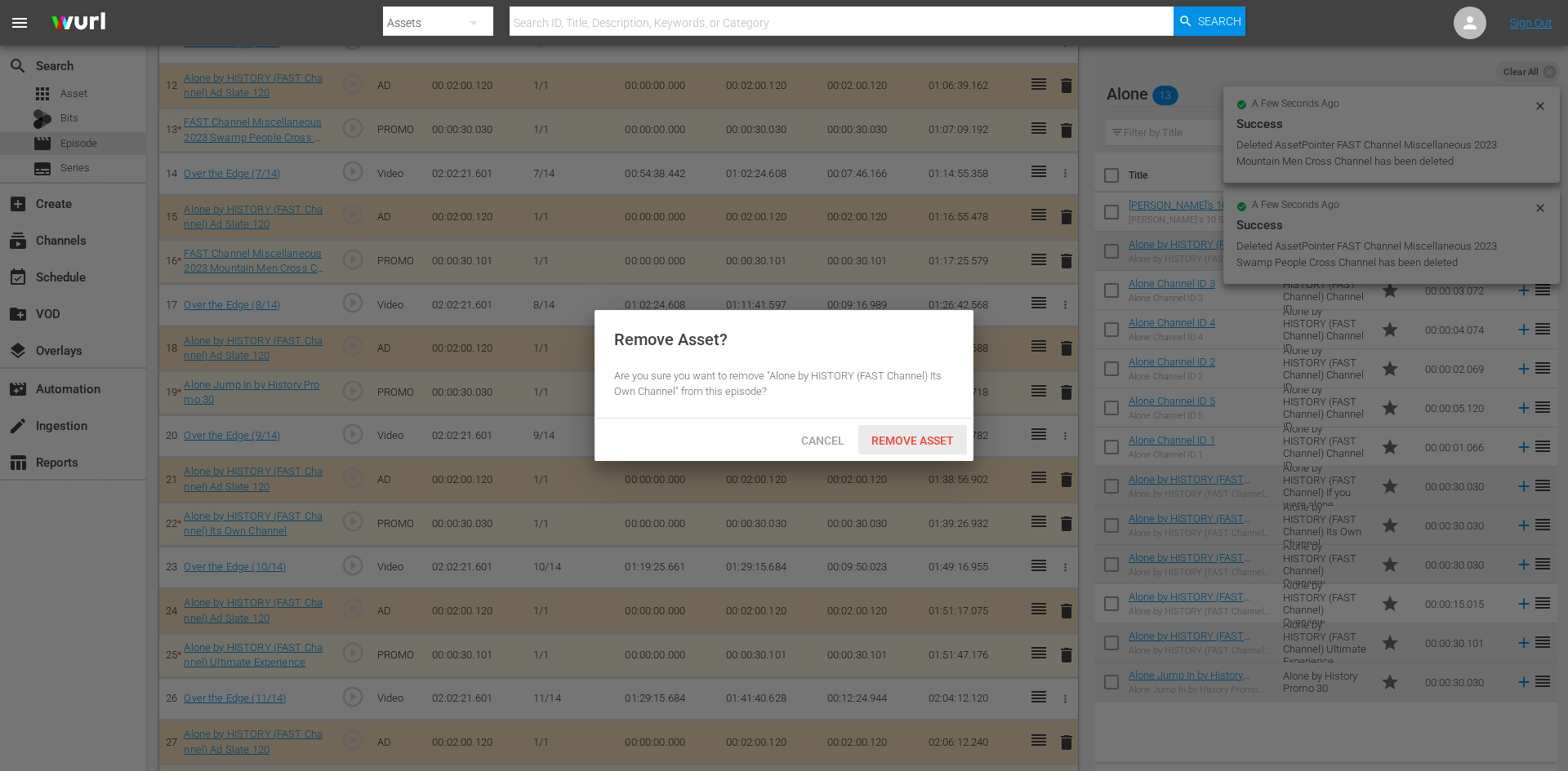
click at [920, 436] on span "Remove Asset" at bounding box center [912, 441] width 109 height 13
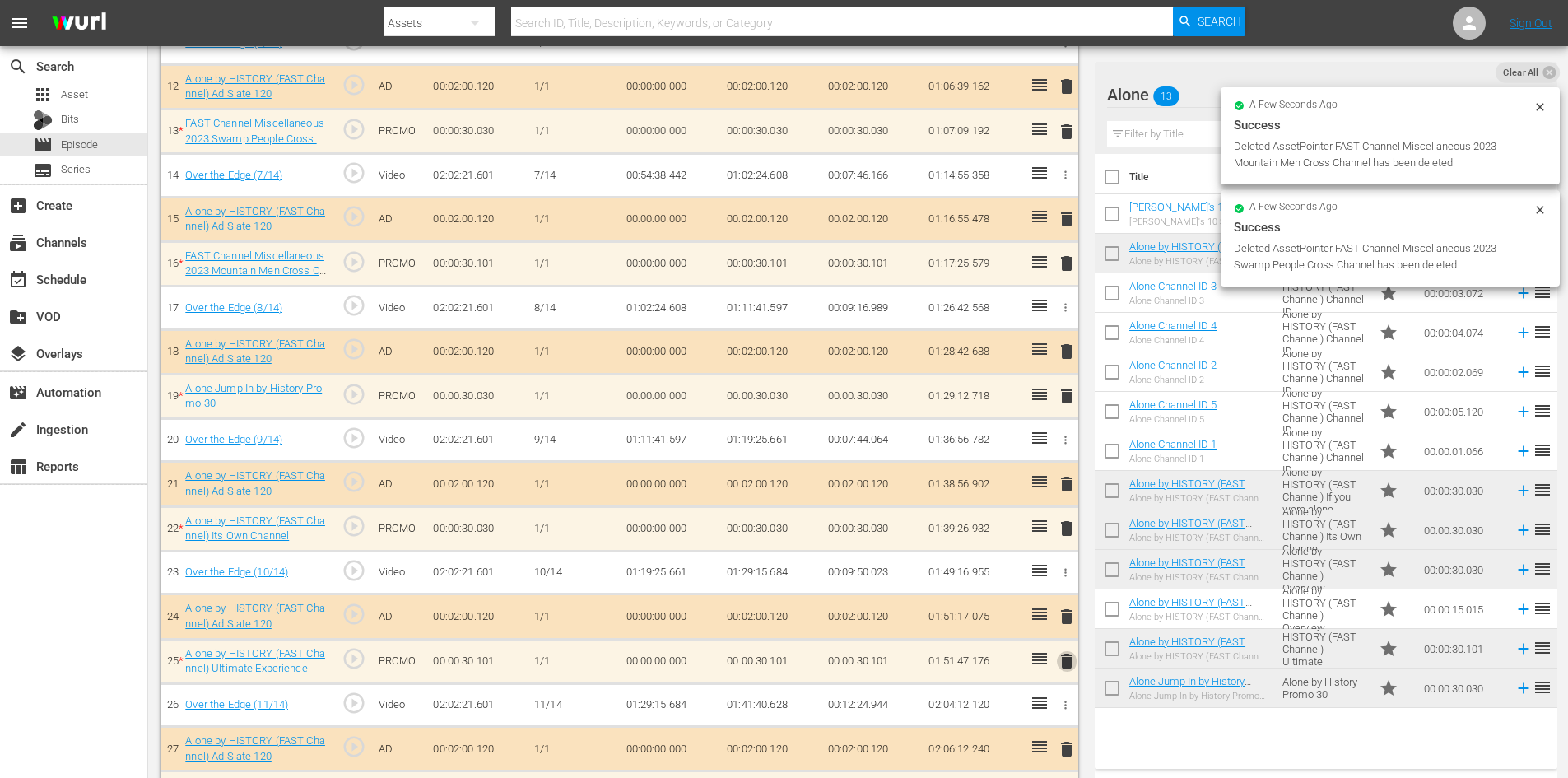
click at [1070, 657] on span "delete" at bounding box center [1066, 661] width 20 height 20
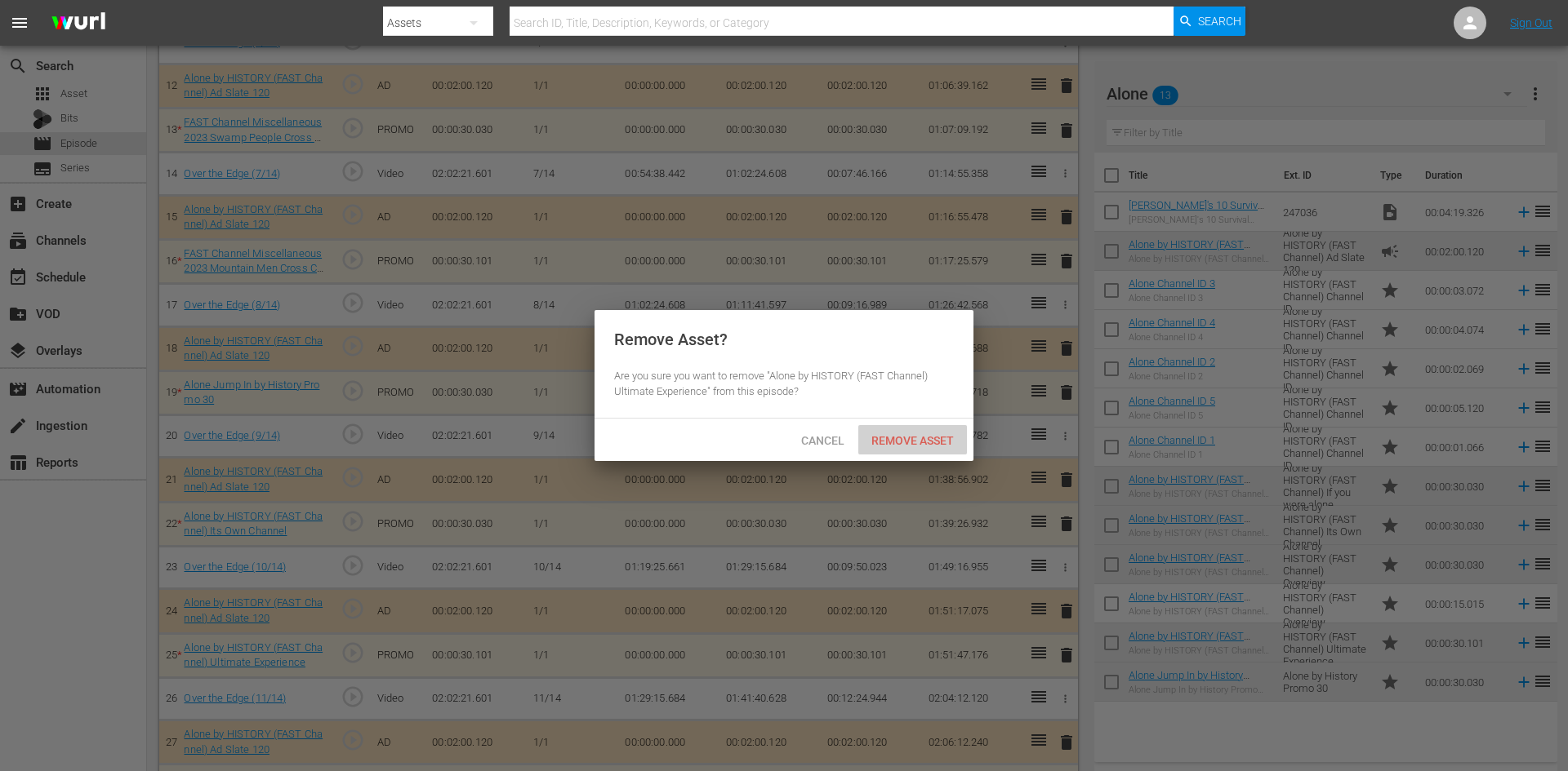
click at [925, 443] on span "Remove Asset" at bounding box center [912, 441] width 109 height 13
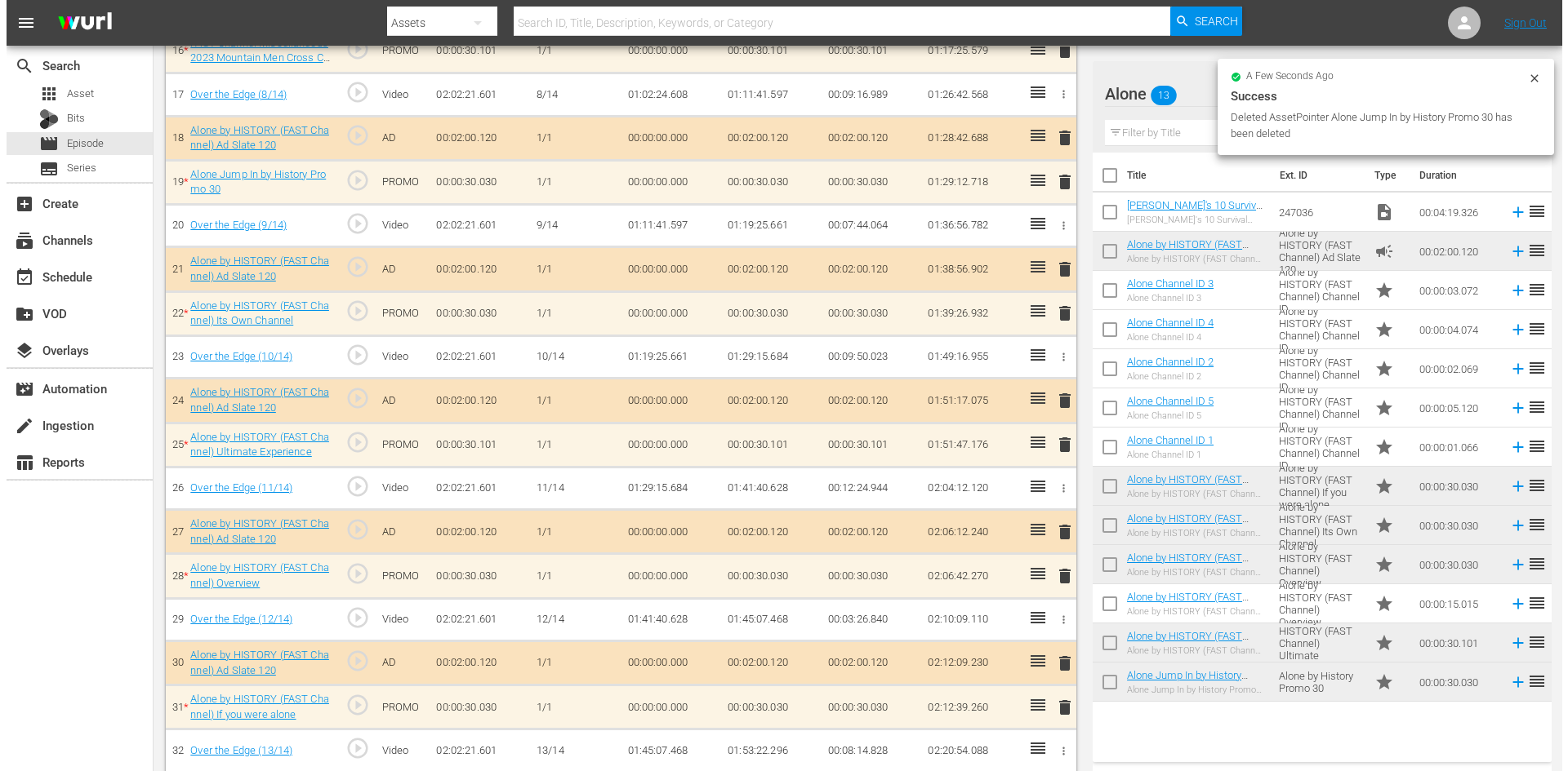
scroll to position [1225, 0]
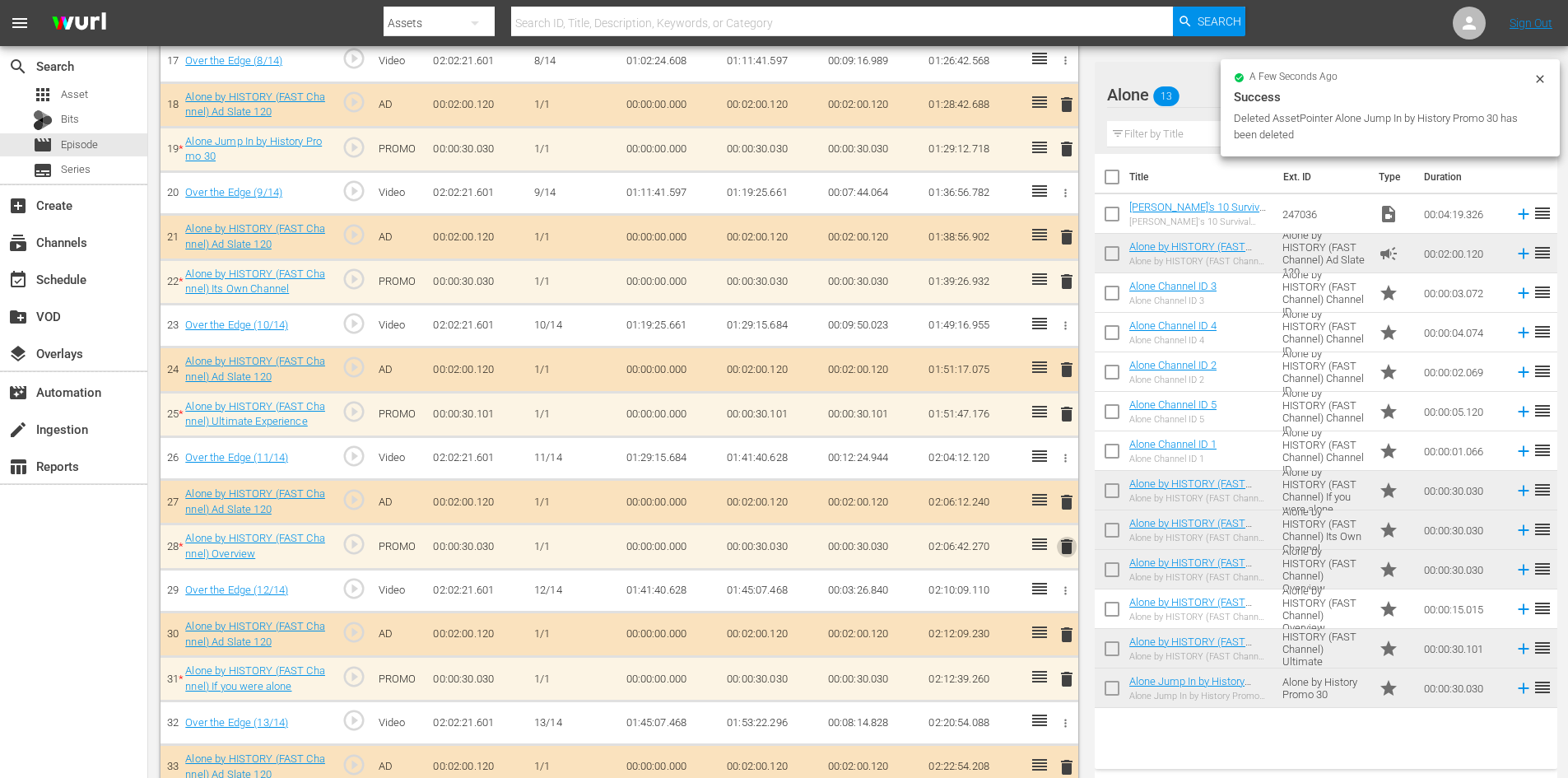
click at [1067, 546] on span "delete" at bounding box center [1066, 546] width 20 height 20
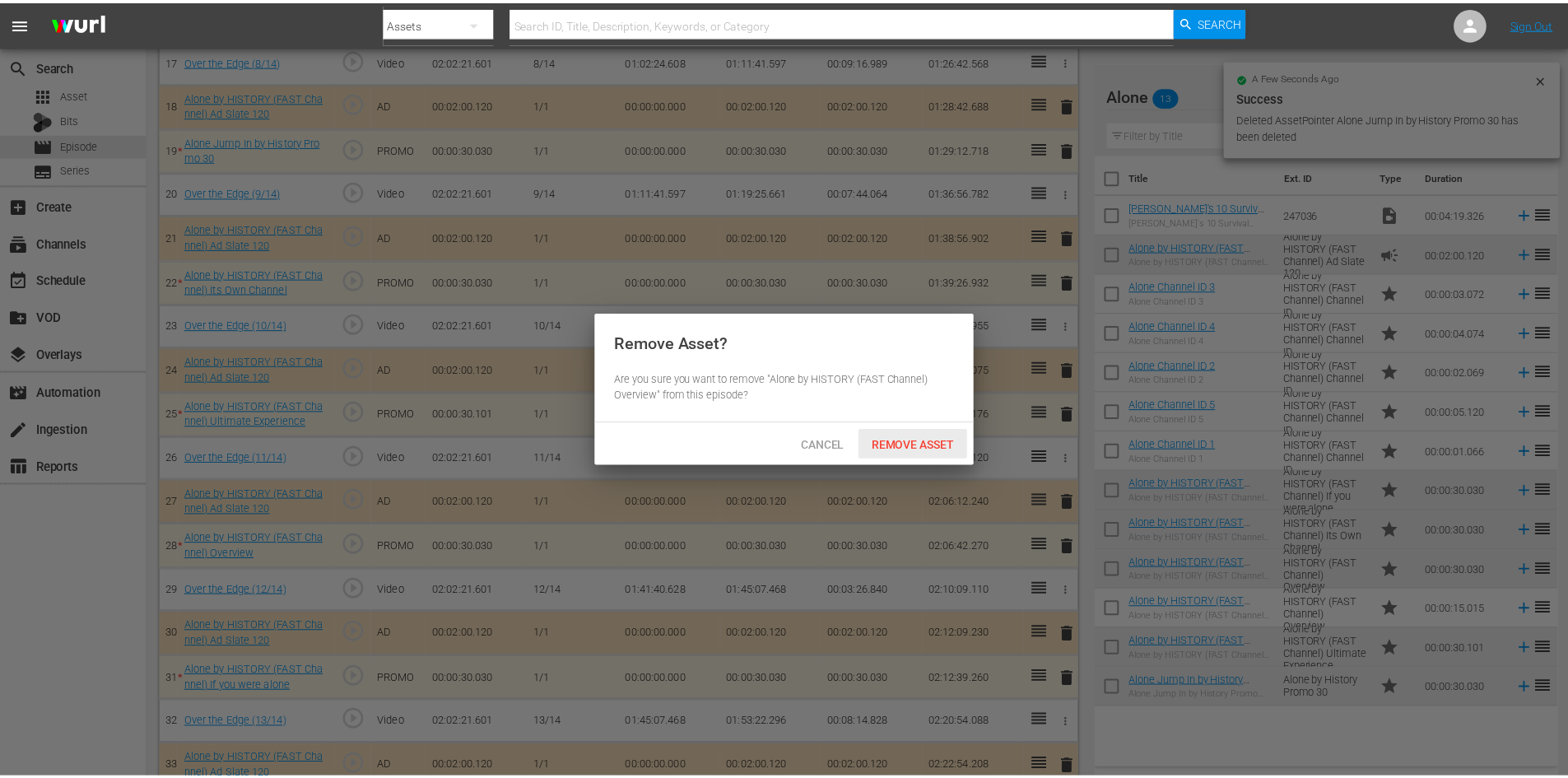
scroll to position [1213, 0]
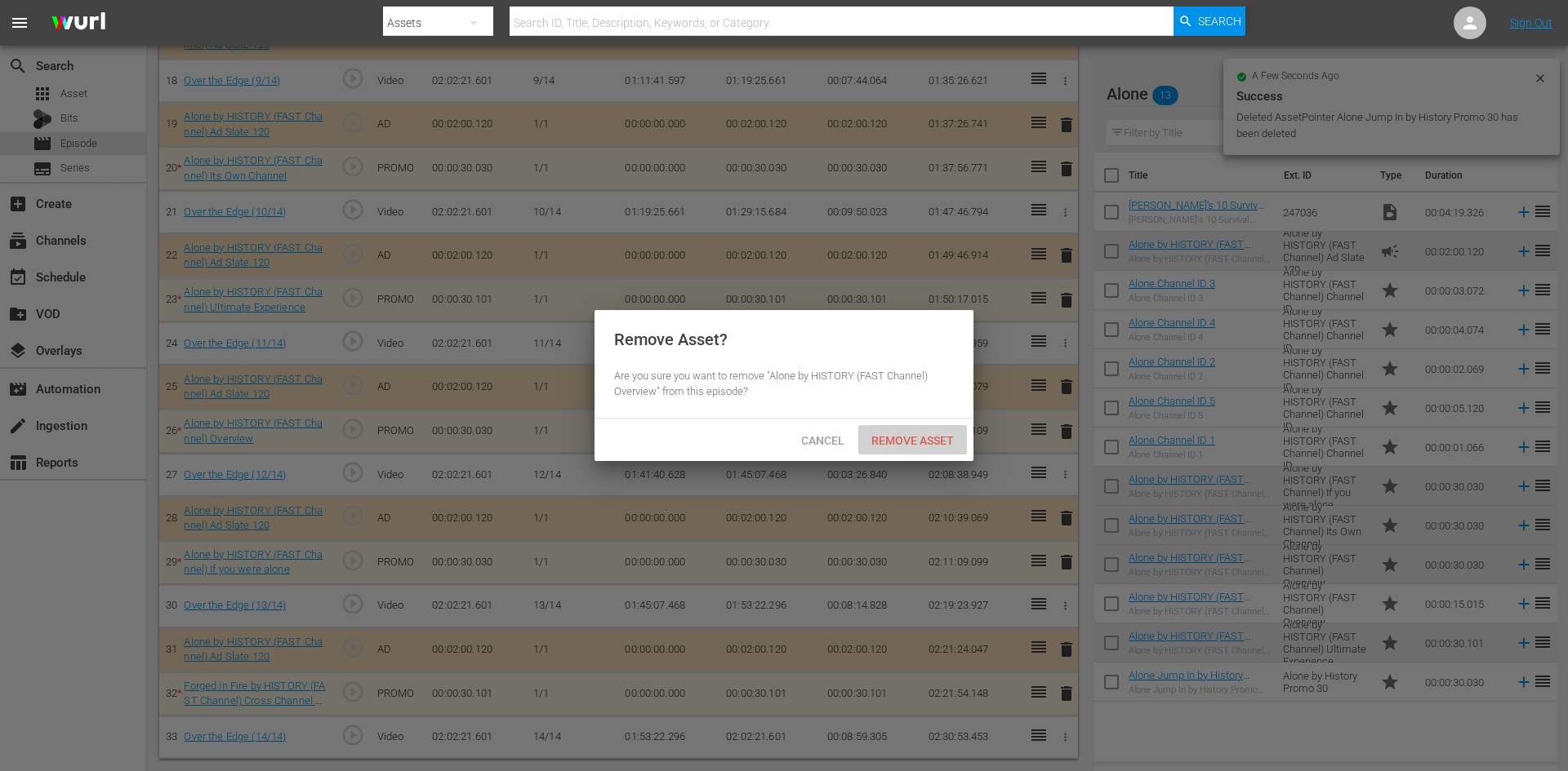
click at [915, 431] on div "Remove Asset" at bounding box center [912, 440] width 109 height 30
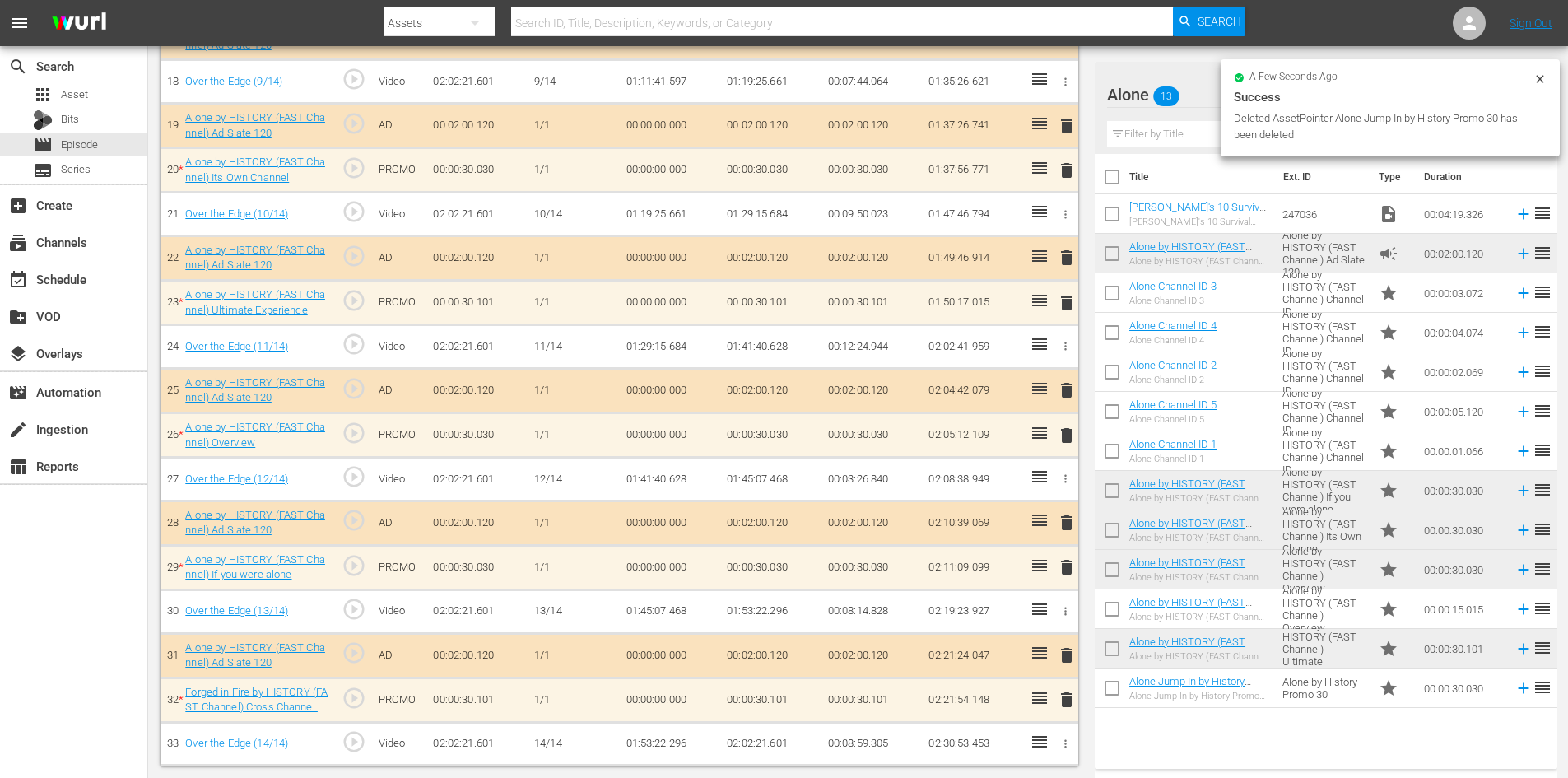
click at [1064, 698] on span "delete" at bounding box center [1066, 700] width 20 height 20
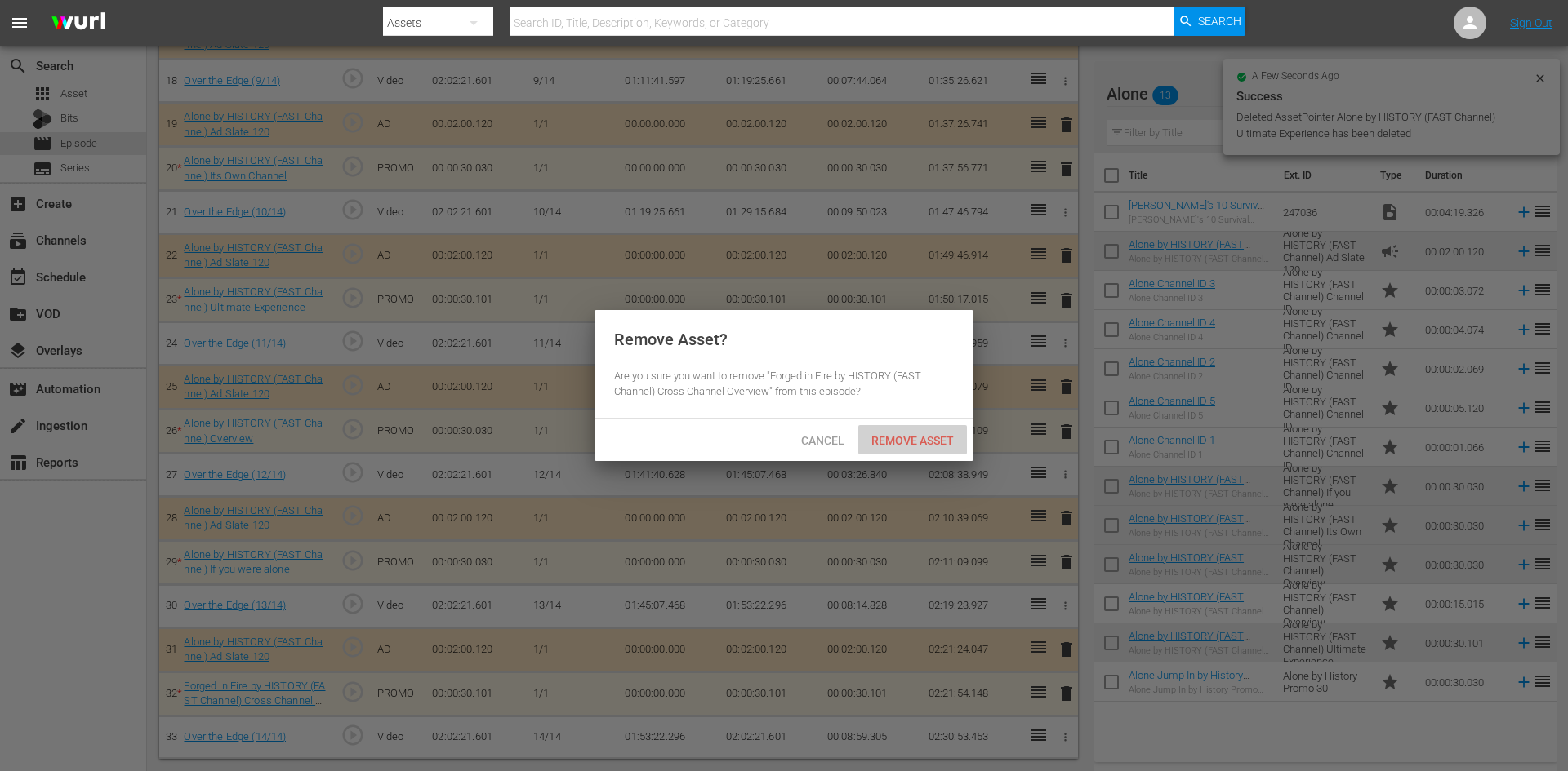
click at [931, 444] on span "Remove Asset" at bounding box center [912, 441] width 109 height 13
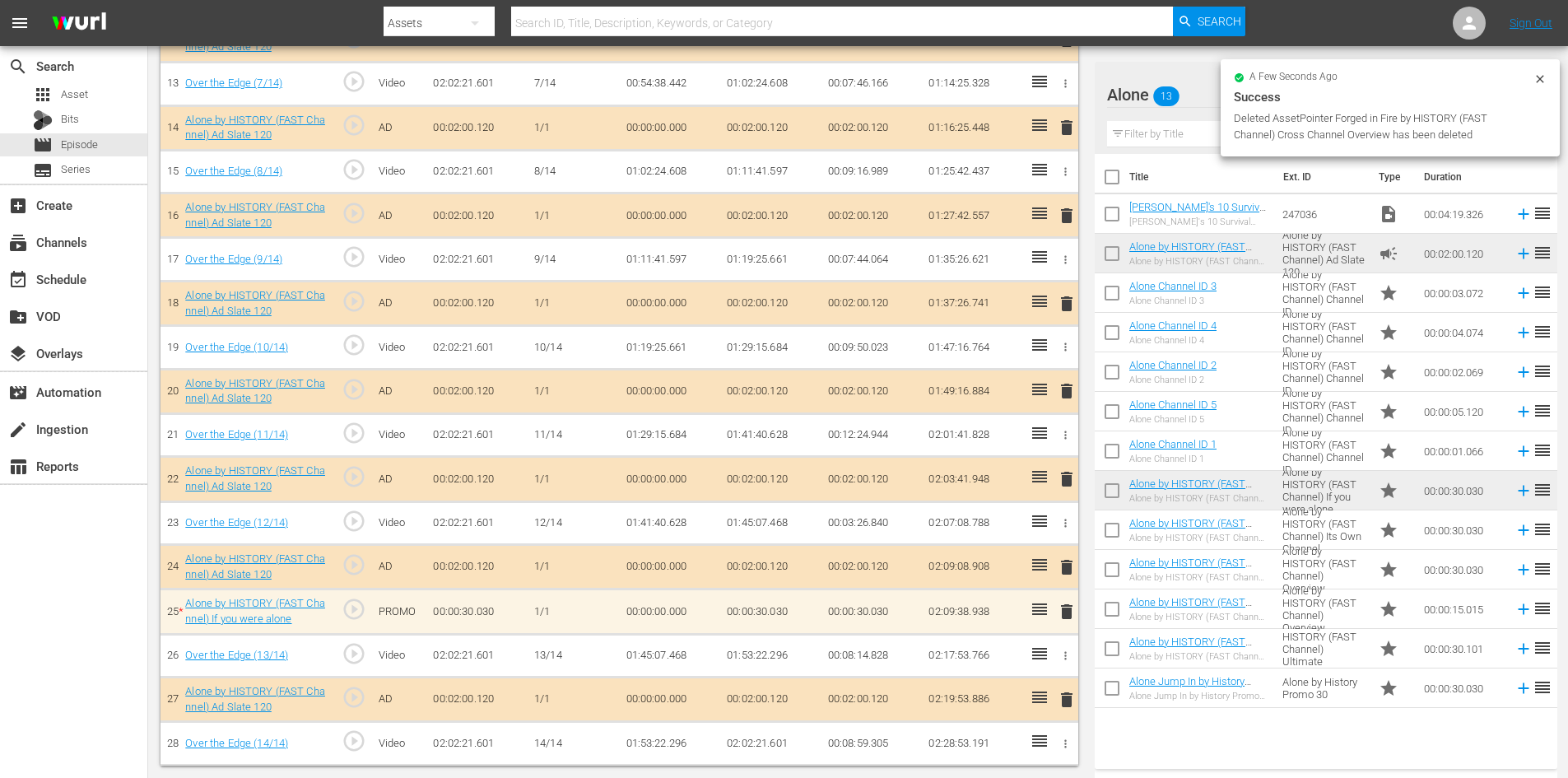
scroll to position [1035, 0]
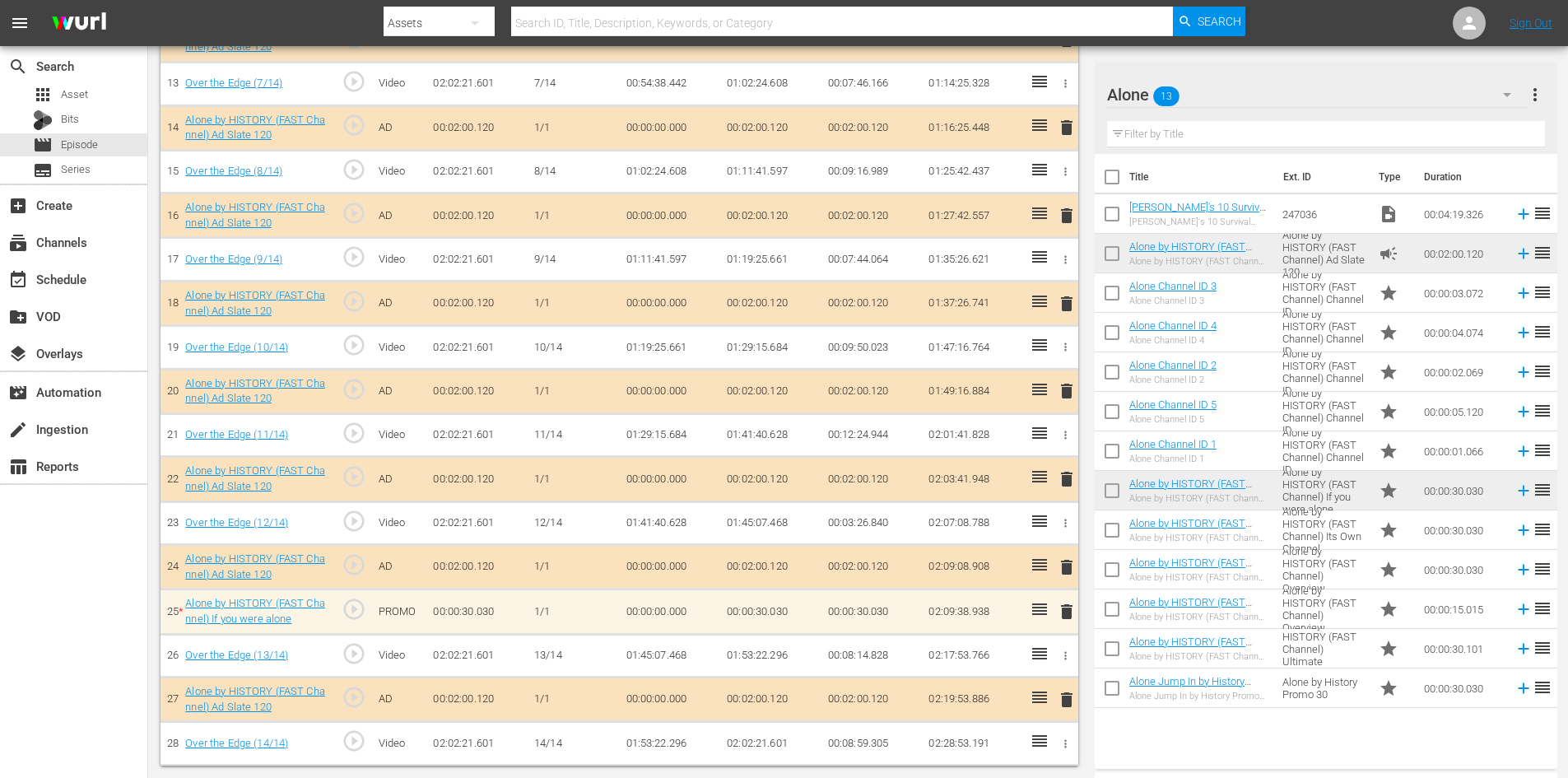
click at [1067, 615] on span "delete" at bounding box center [1066, 612] width 20 height 20
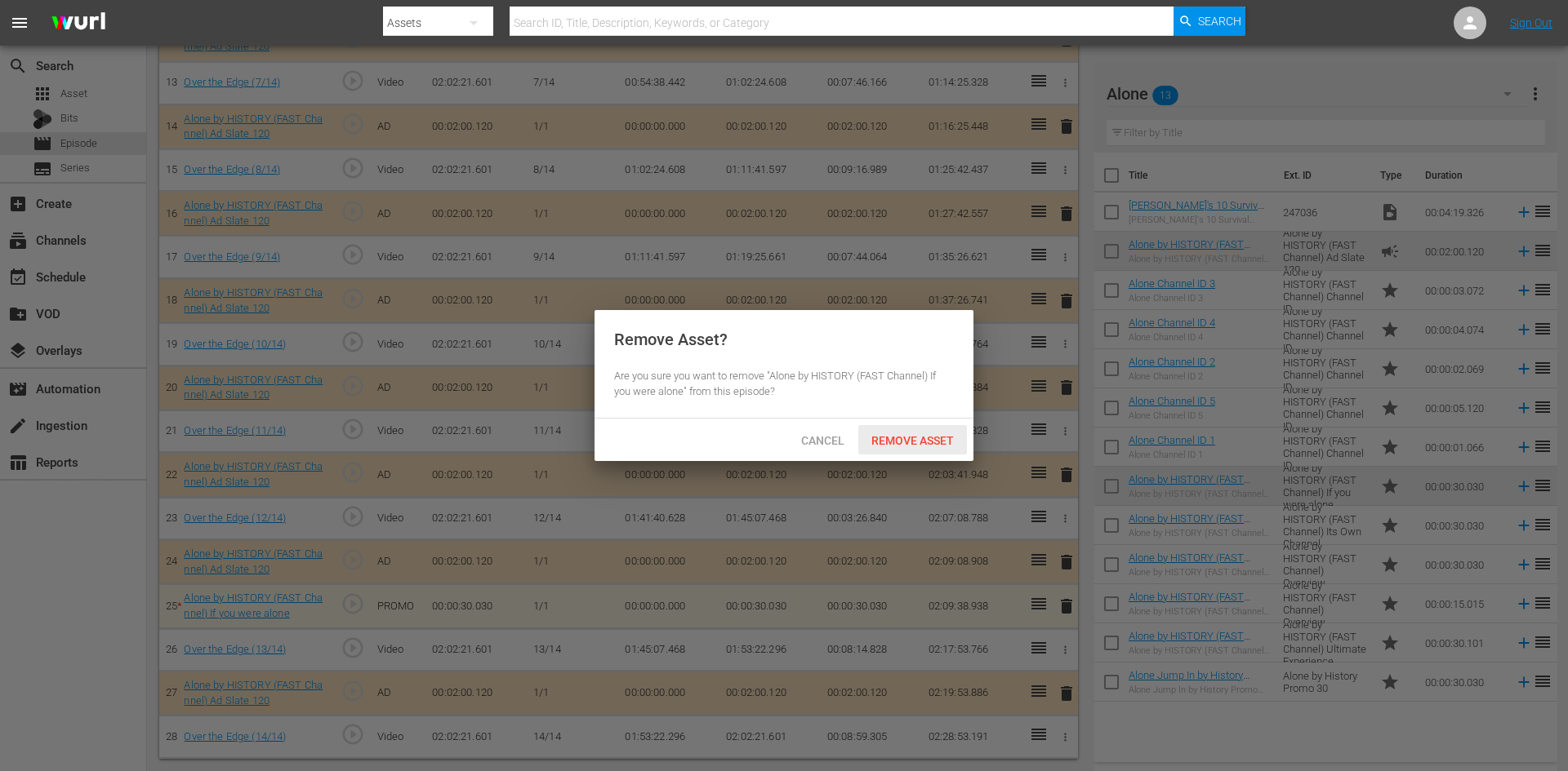
click at [904, 440] on span "Remove Asset" at bounding box center [912, 441] width 109 height 13
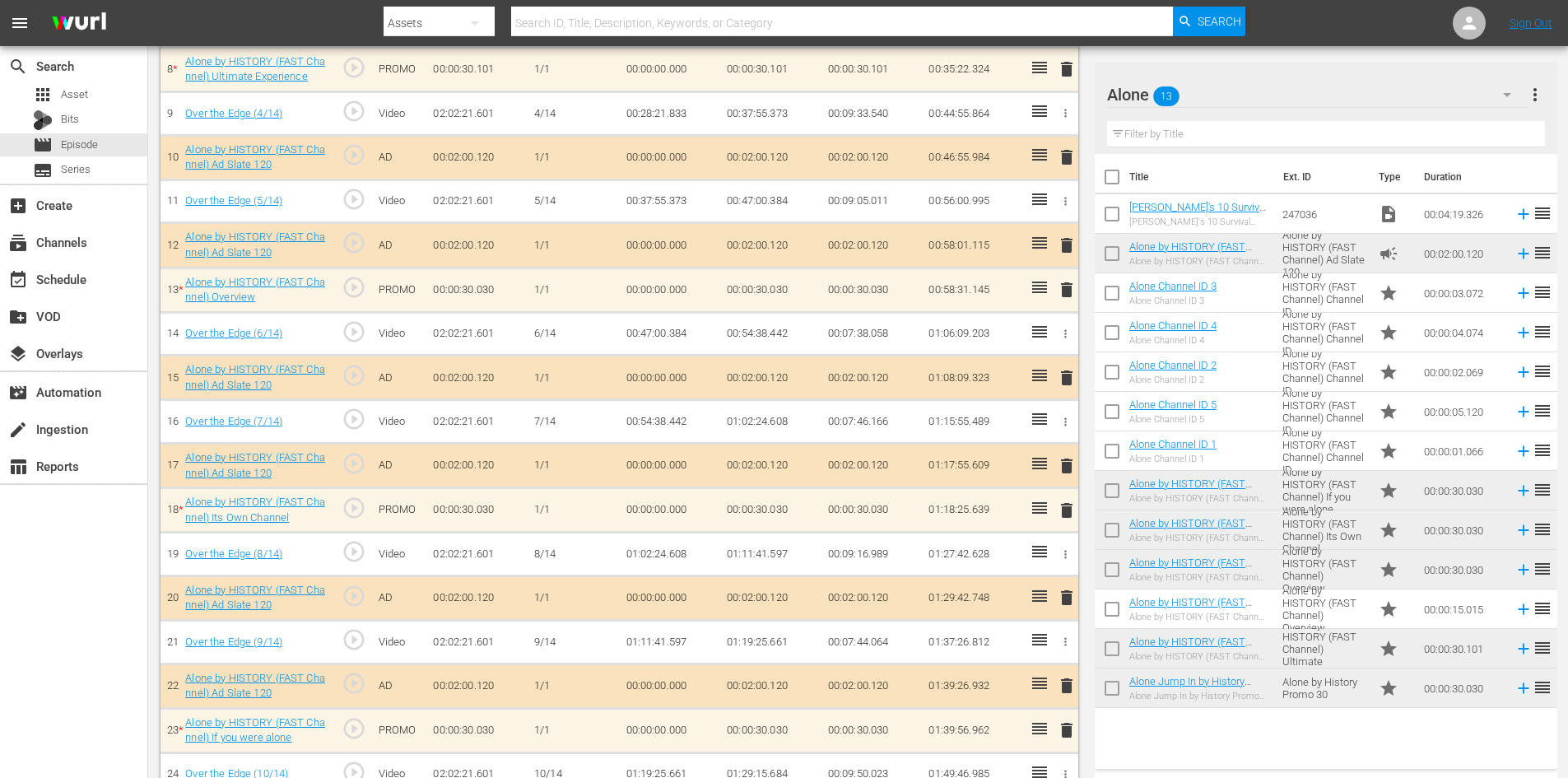
scroll to position [644, 0]
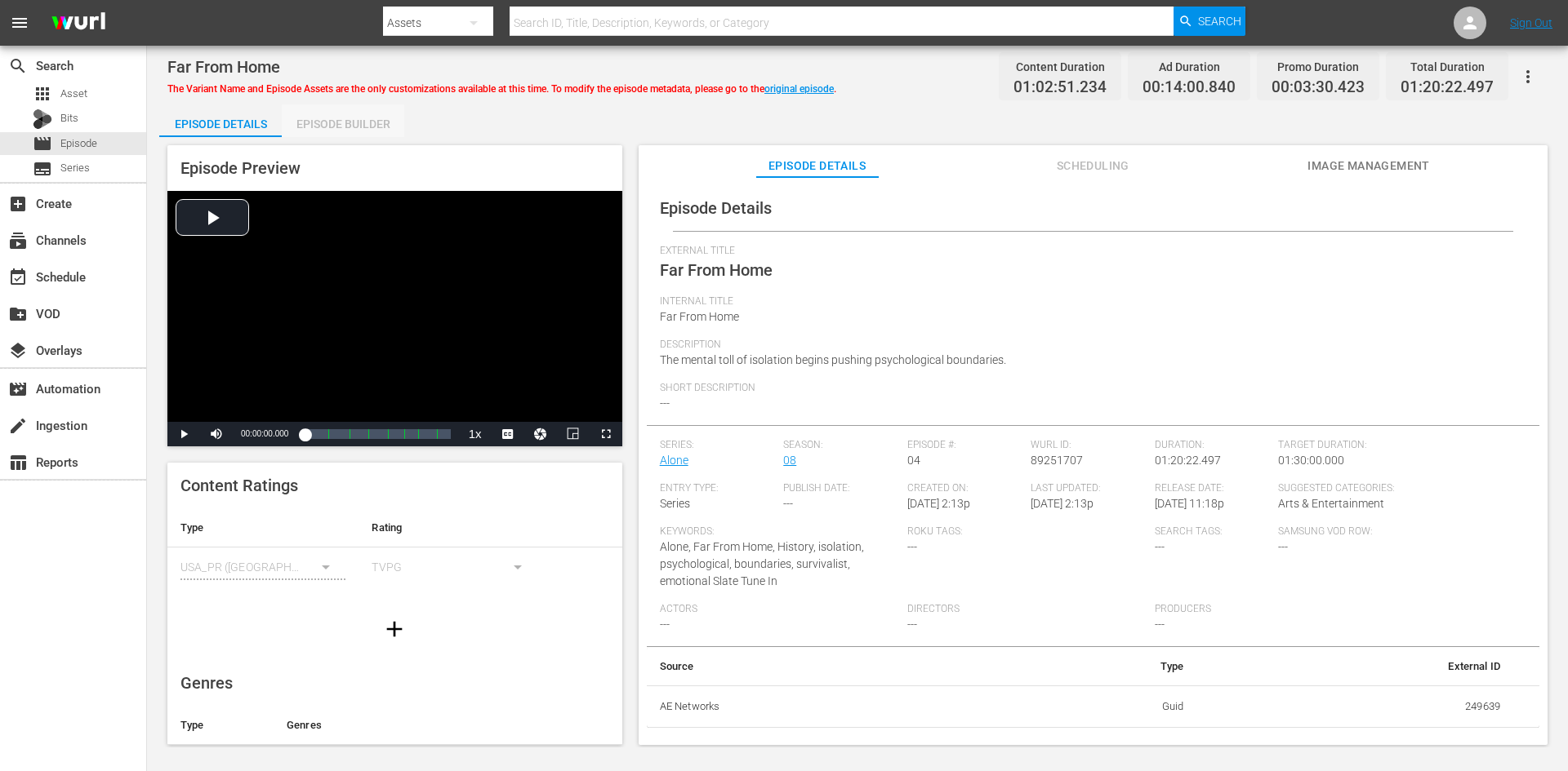
click at [351, 122] on div "Episode Builder" at bounding box center [343, 124] width 122 height 40
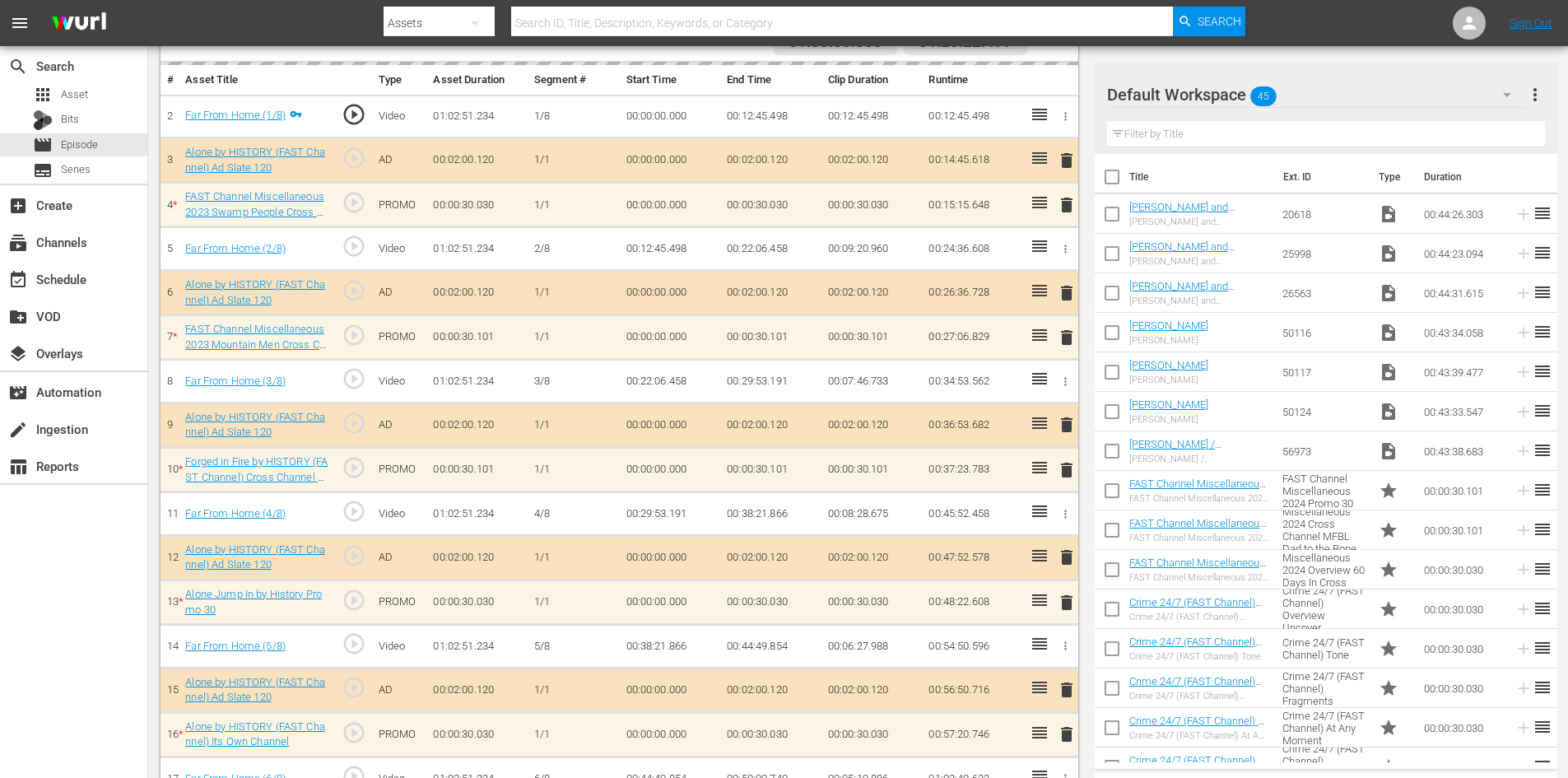
scroll to position [494, 0]
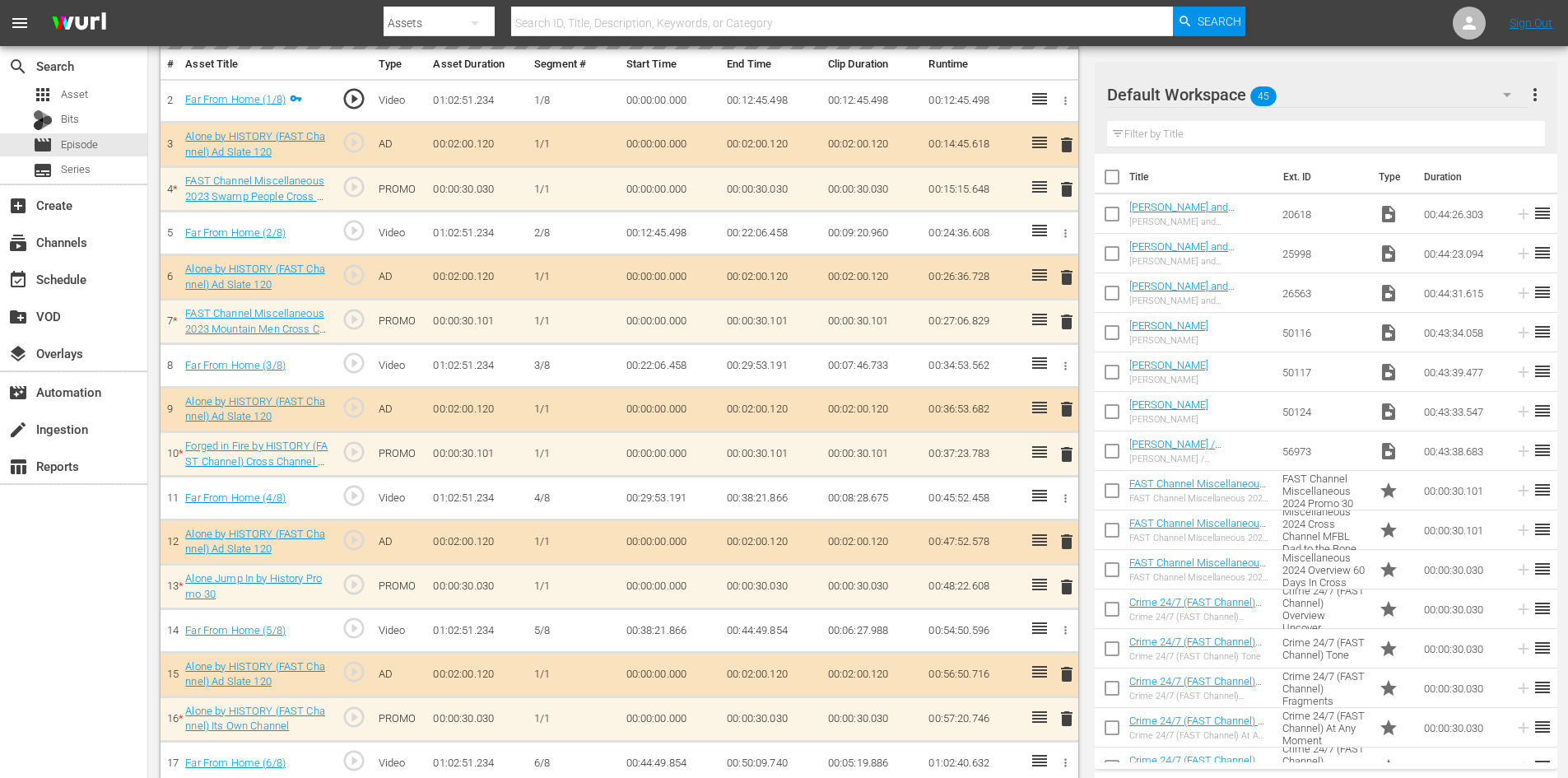
click at [1067, 189] on div "delete" at bounding box center [1064, 189] width 14 height 24
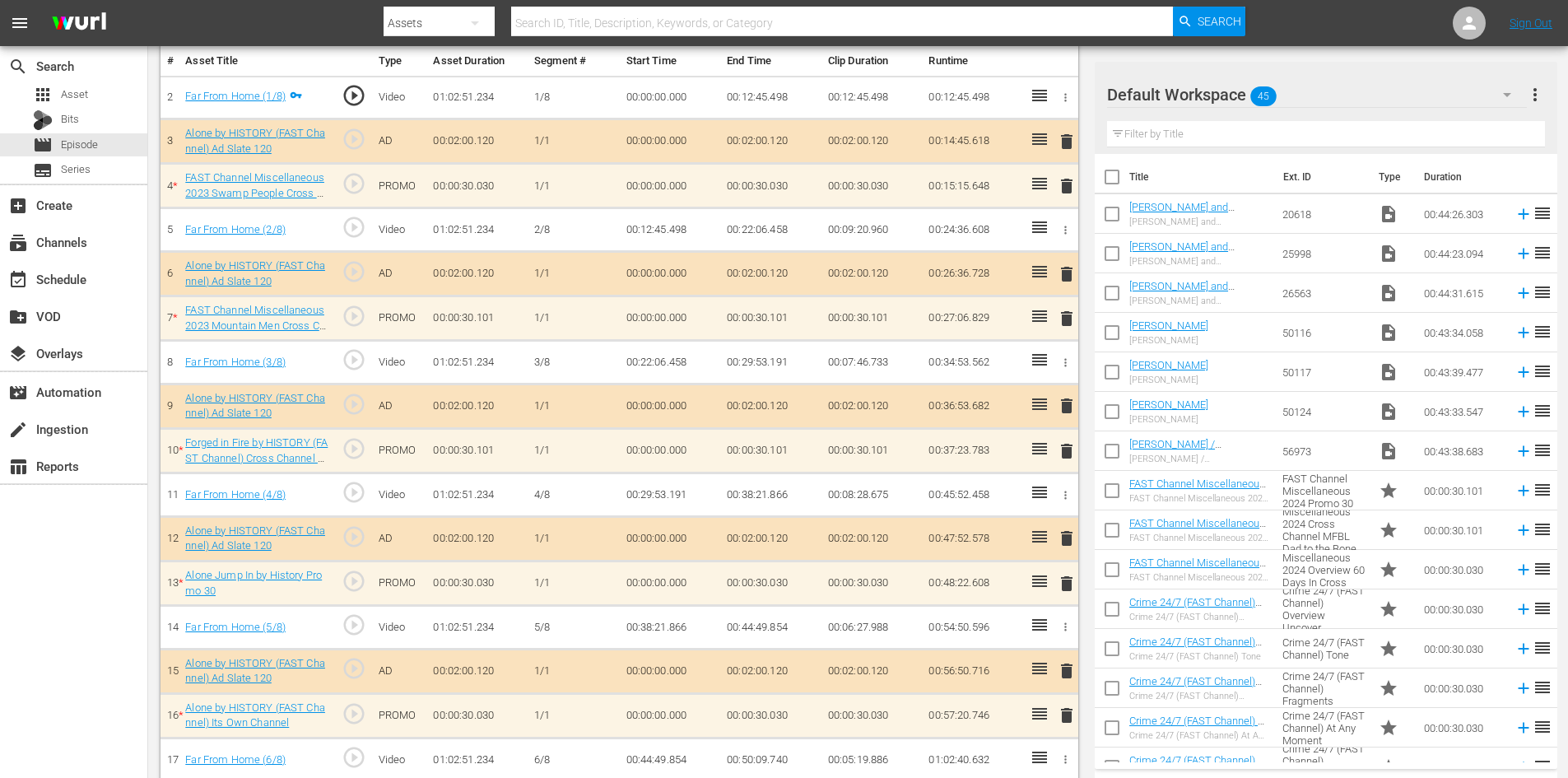
click at [1466, 92] on div "Default Workspace 45" at bounding box center [1317, 94] width 420 height 46
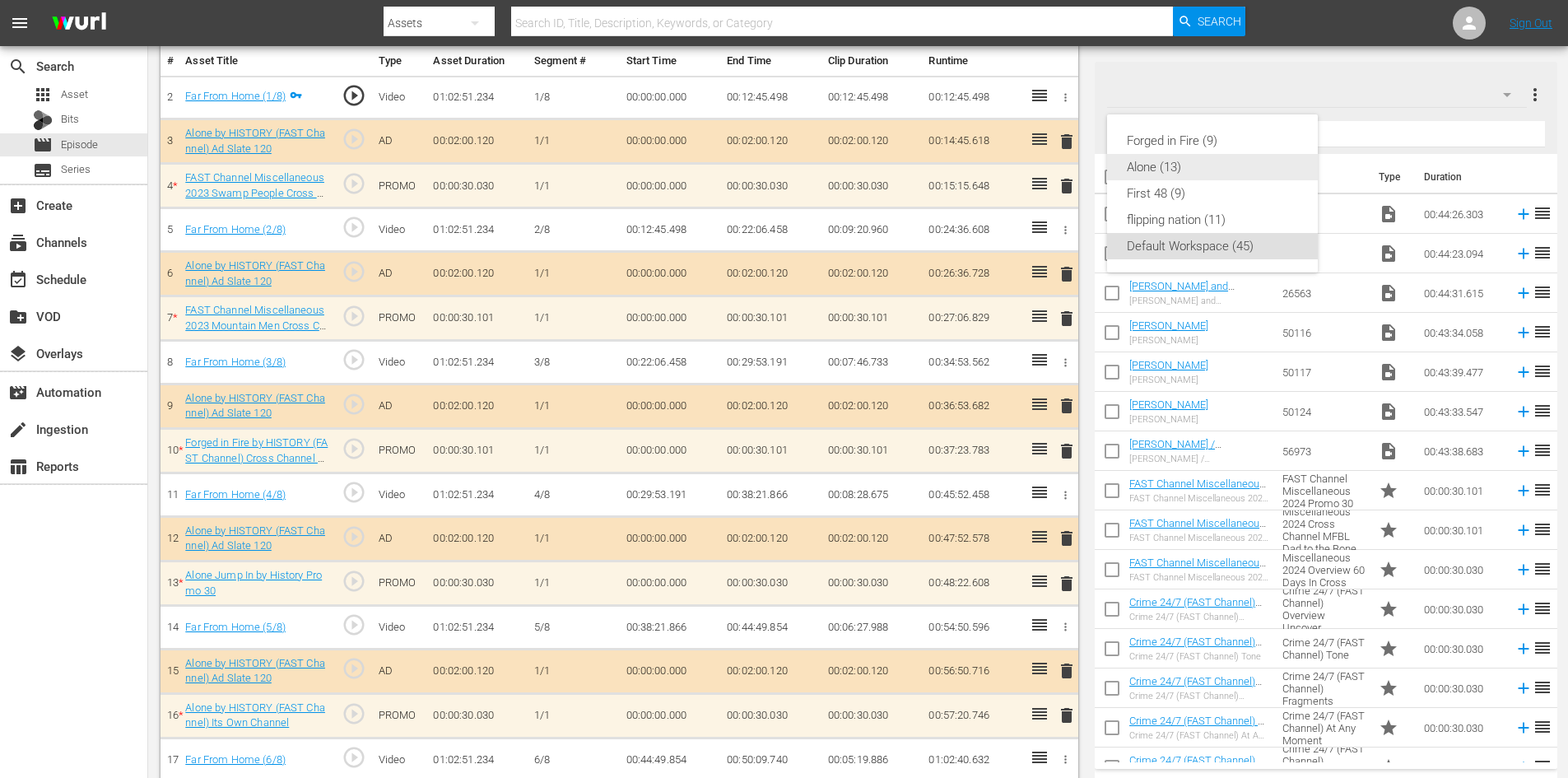
click at [1185, 160] on div "Alone (13)" at bounding box center [1212, 166] width 171 height 26
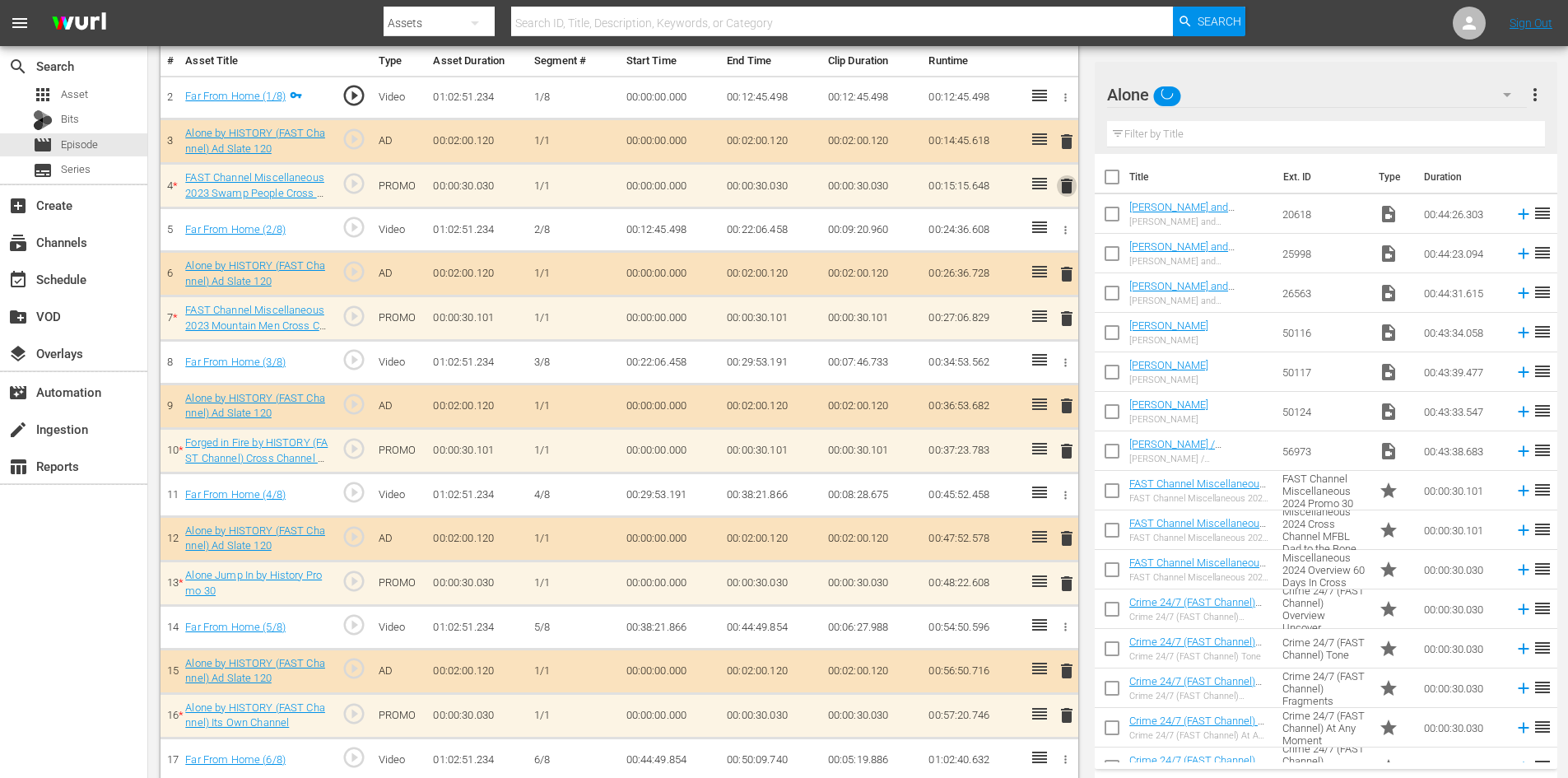
click at [1065, 187] on span "delete" at bounding box center [1066, 186] width 20 height 20
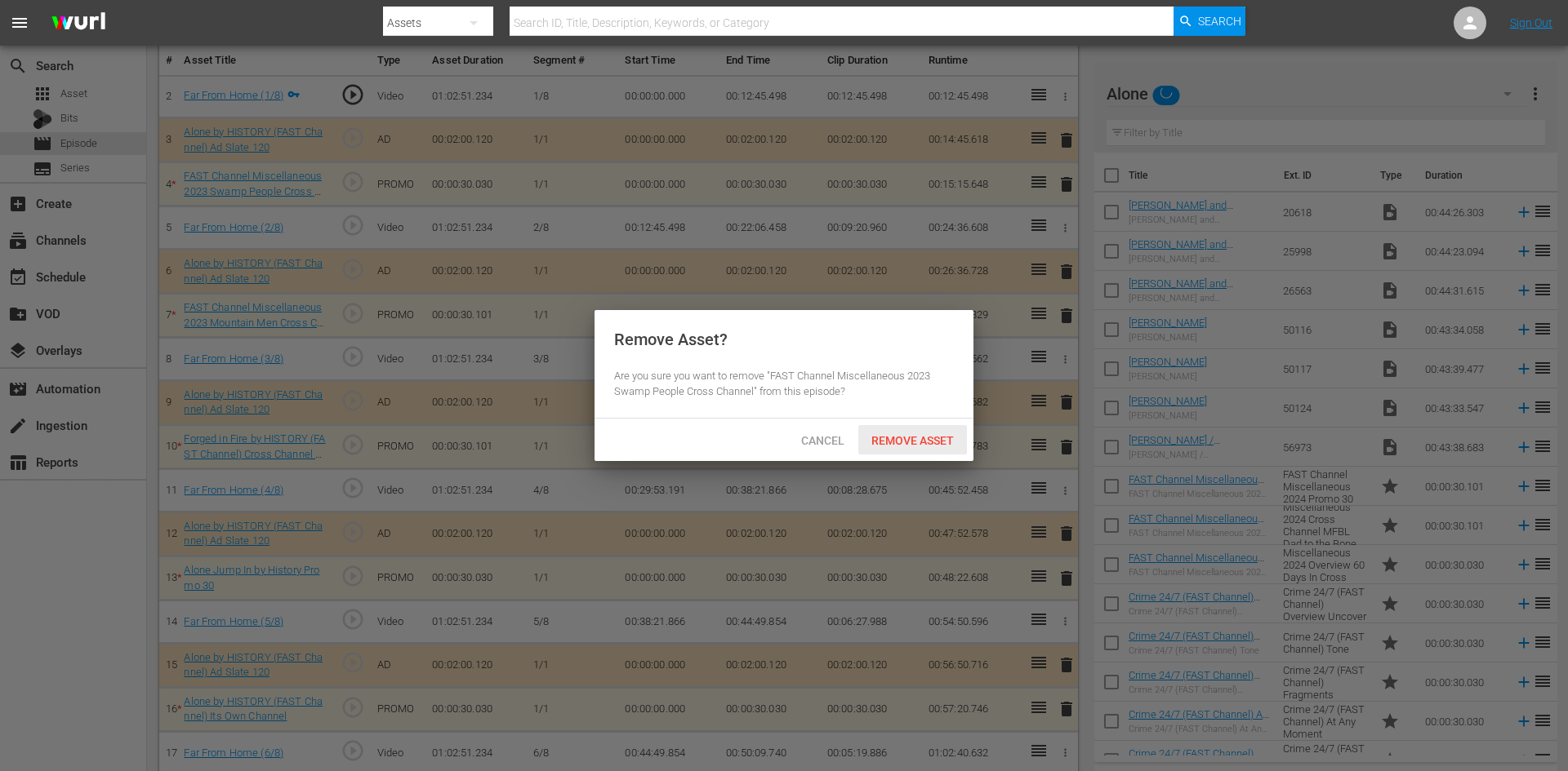
click at [889, 438] on span "Remove Asset" at bounding box center [912, 441] width 109 height 13
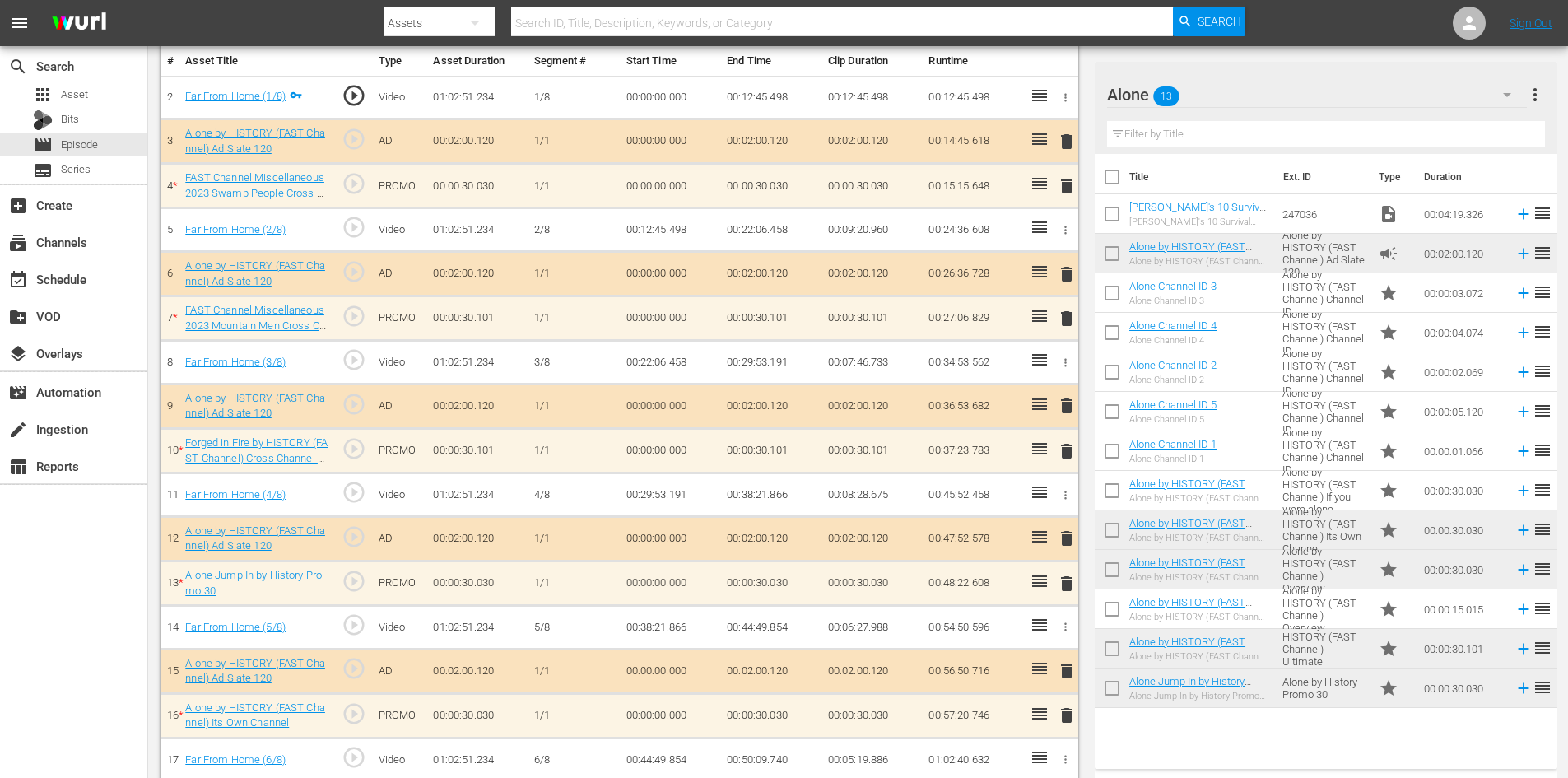
click at [1064, 184] on span "delete" at bounding box center [1066, 186] width 20 height 20
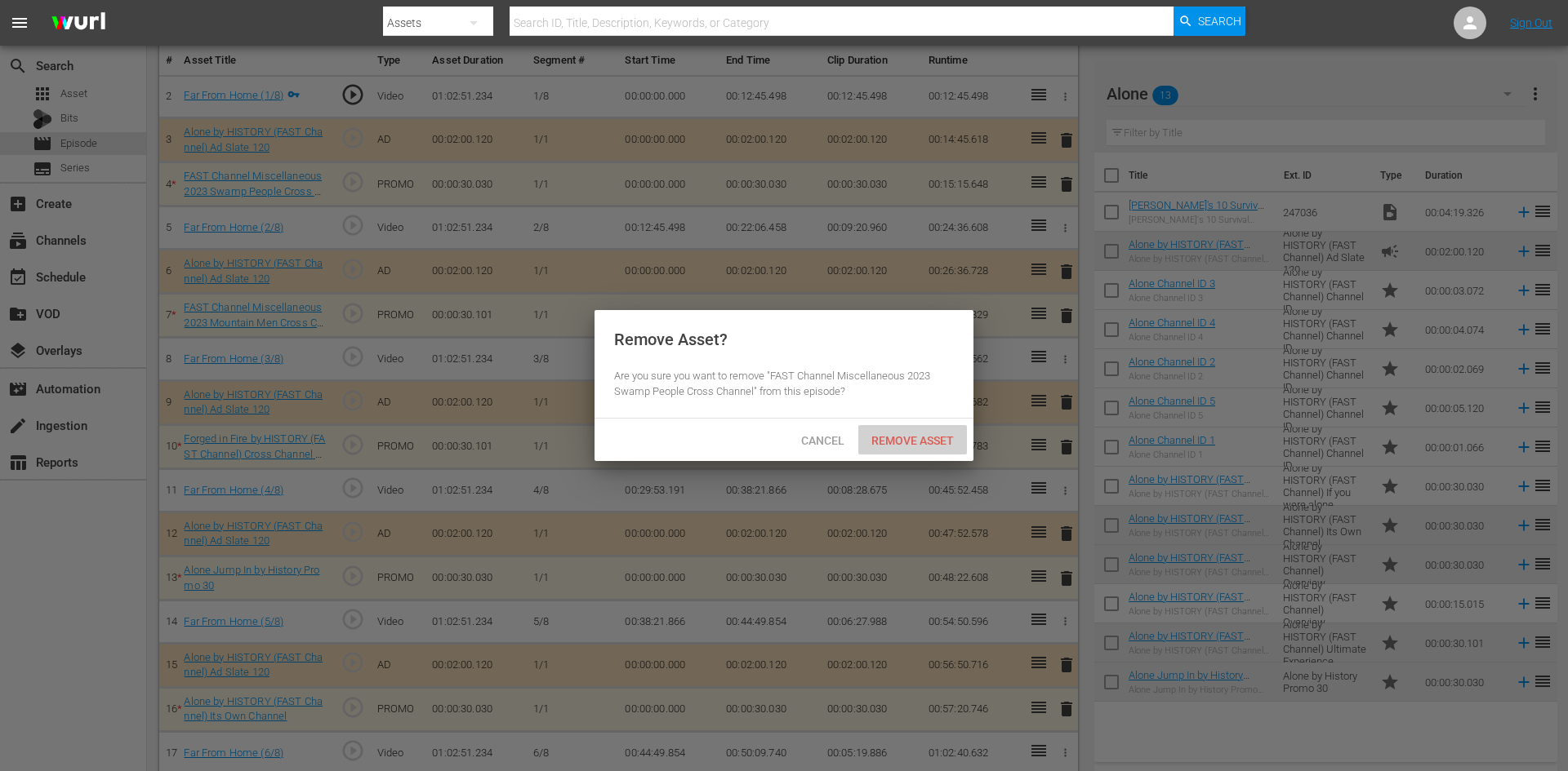
click at [917, 438] on span "Remove Asset" at bounding box center [912, 441] width 109 height 13
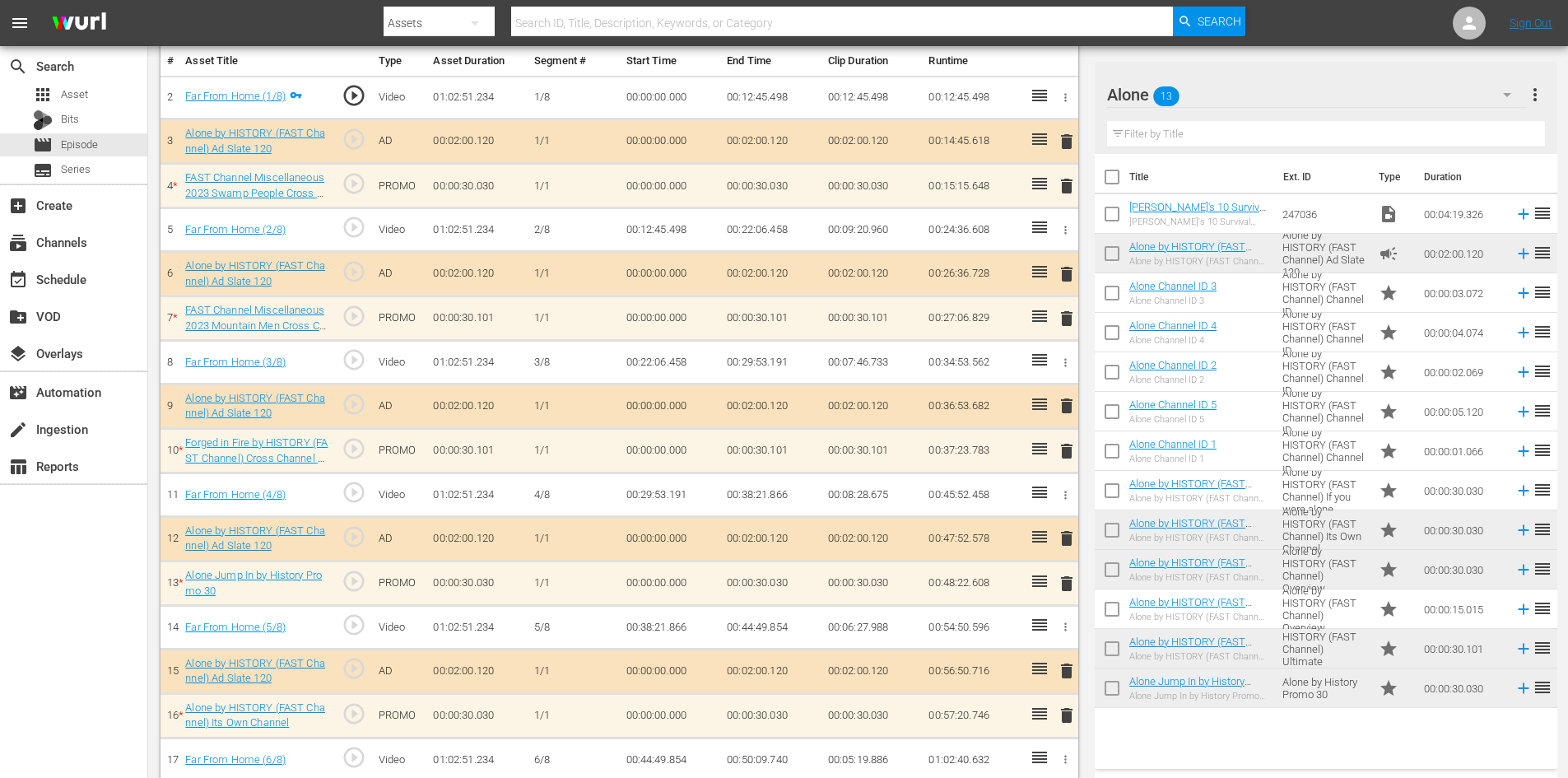
click at [1068, 323] on span "delete" at bounding box center [1066, 319] width 20 height 20
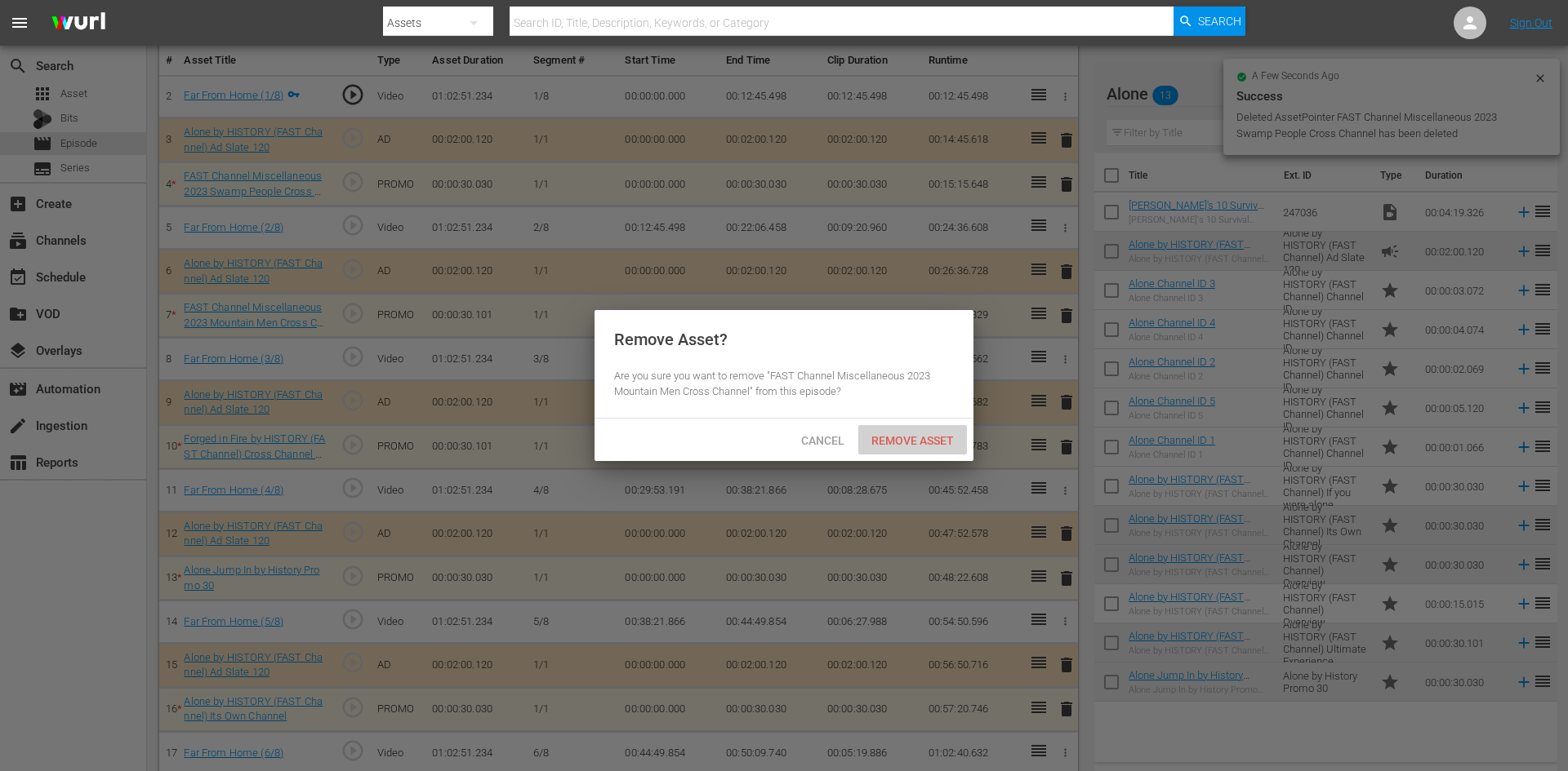
click at [899, 434] on span "Remove Asset" at bounding box center [912, 441] width 109 height 13
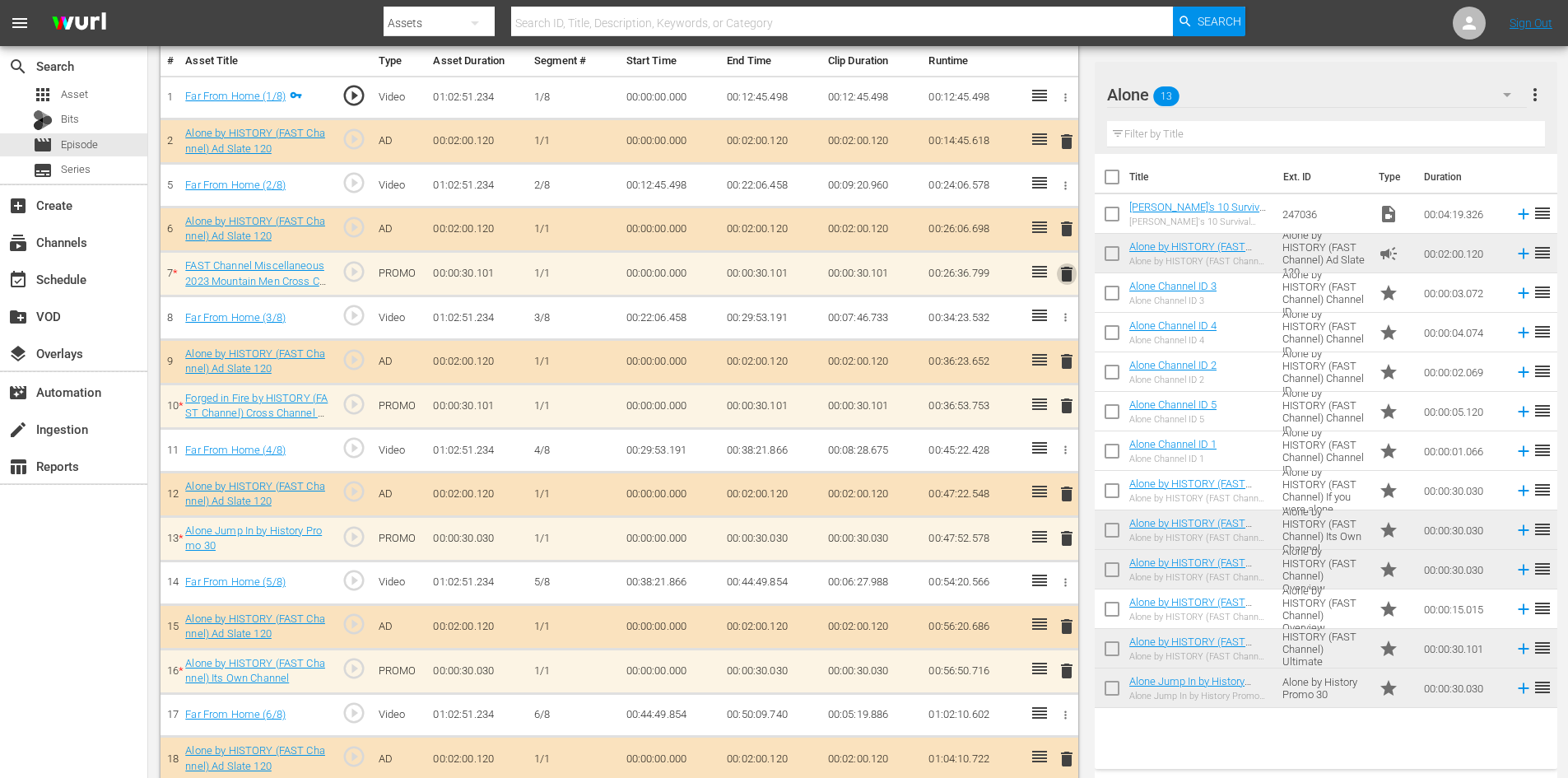
click at [1065, 278] on span "delete" at bounding box center [1066, 273] width 20 height 20
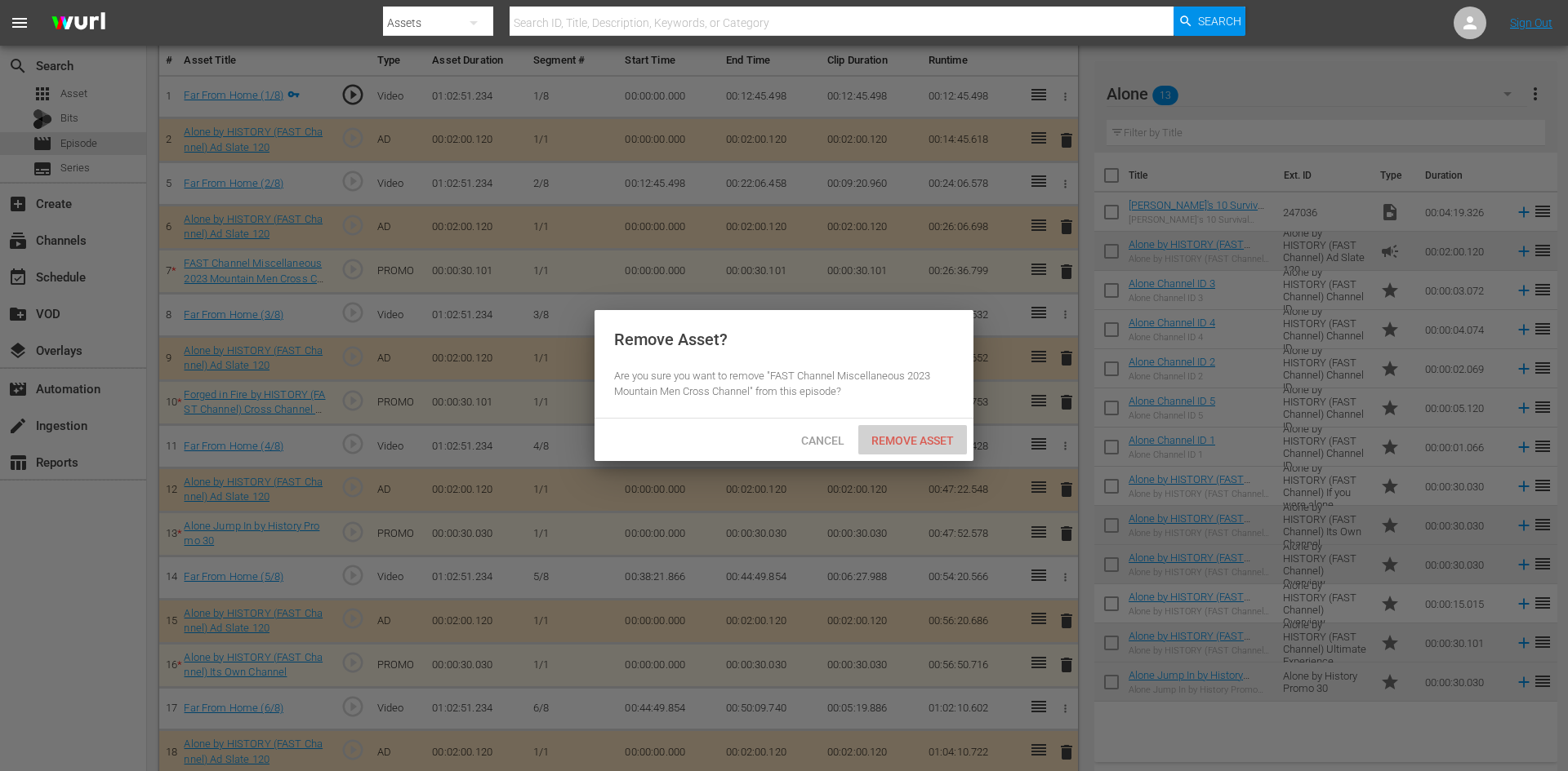
click at [914, 441] on span "Remove Asset" at bounding box center [912, 441] width 109 height 13
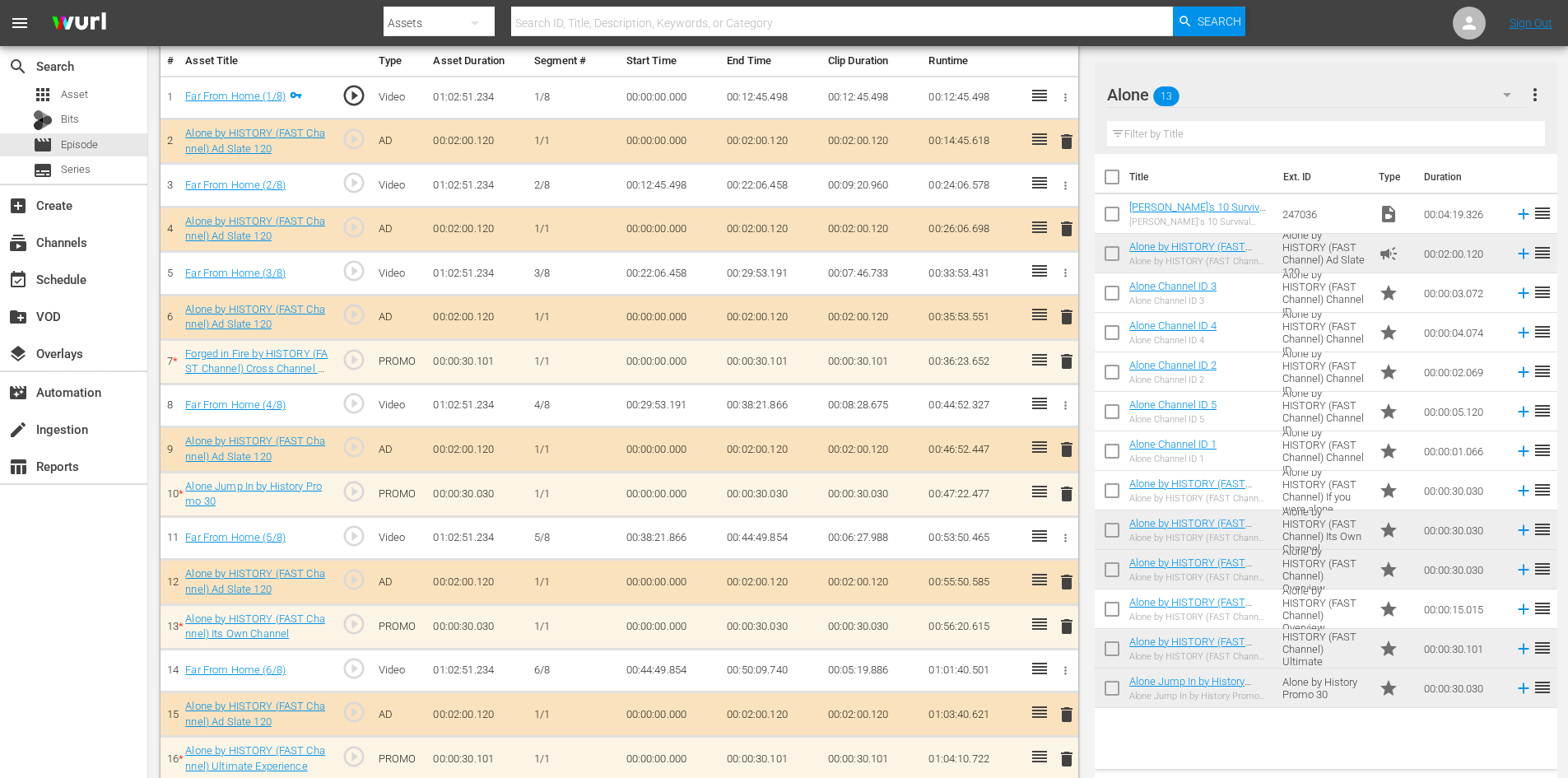
scroll to position [577, 0]
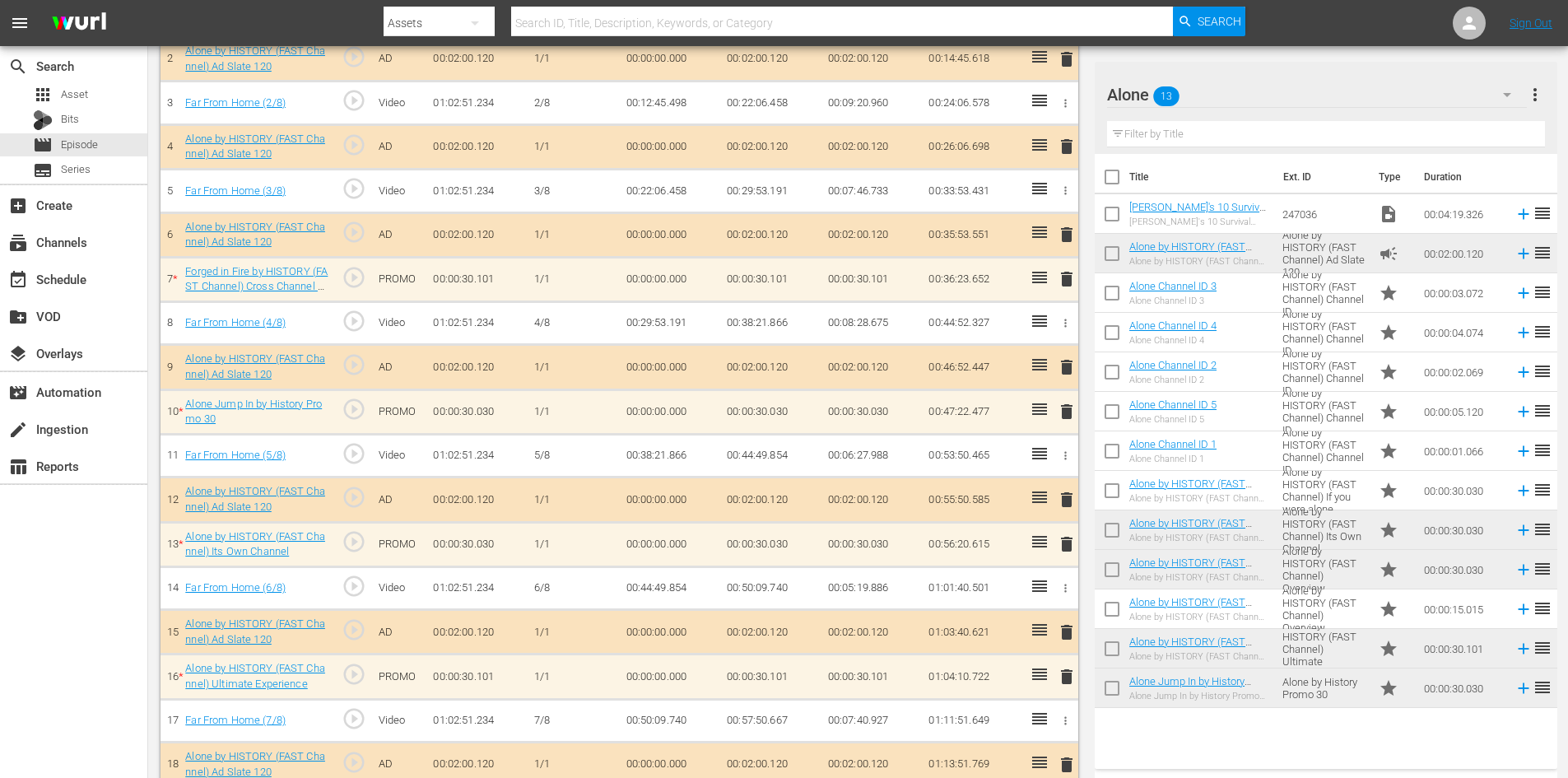
click at [1066, 277] on span "delete" at bounding box center [1066, 279] width 20 height 20
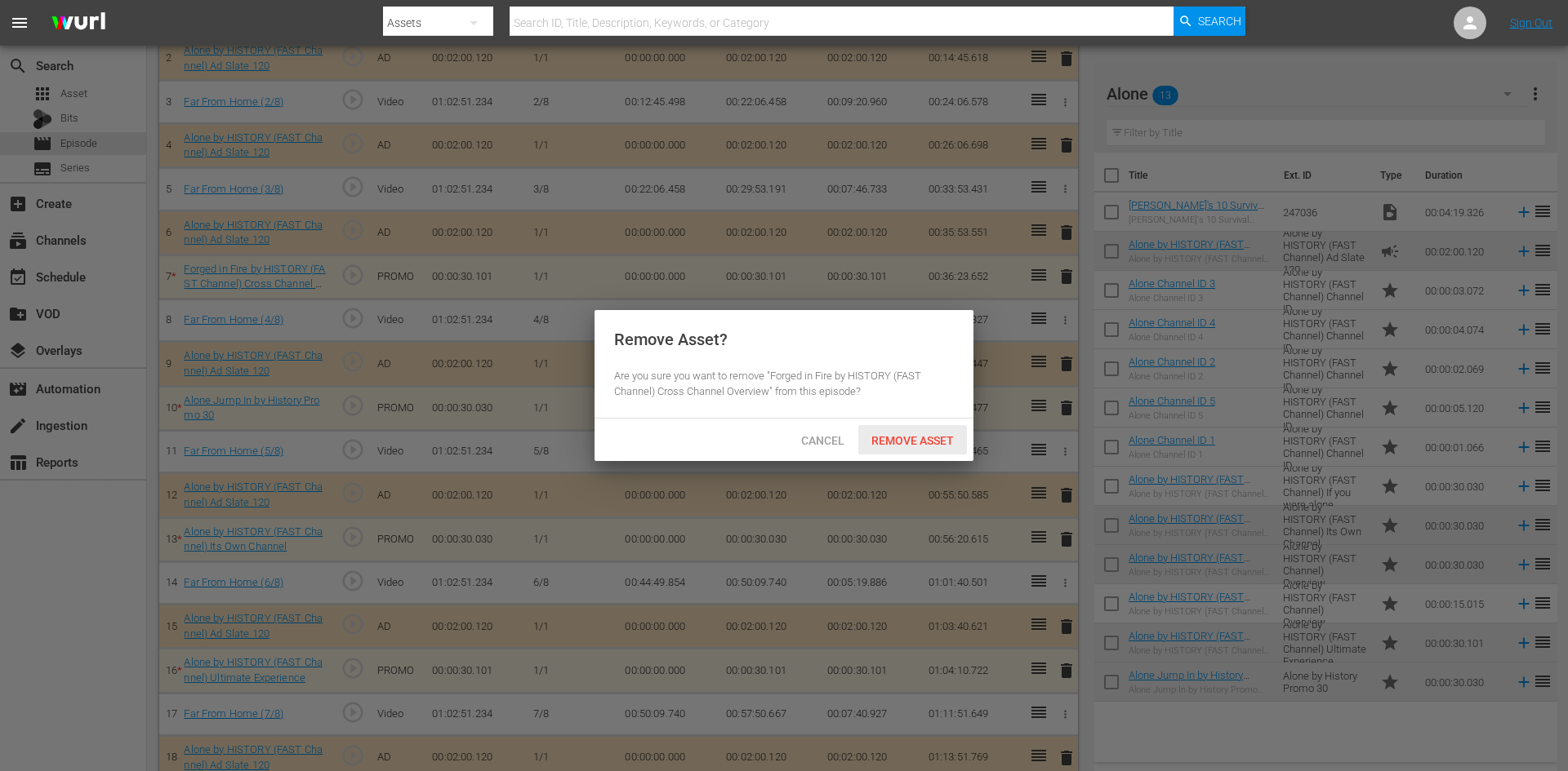
click at [893, 444] on span "Remove Asset" at bounding box center [912, 441] width 109 height 13
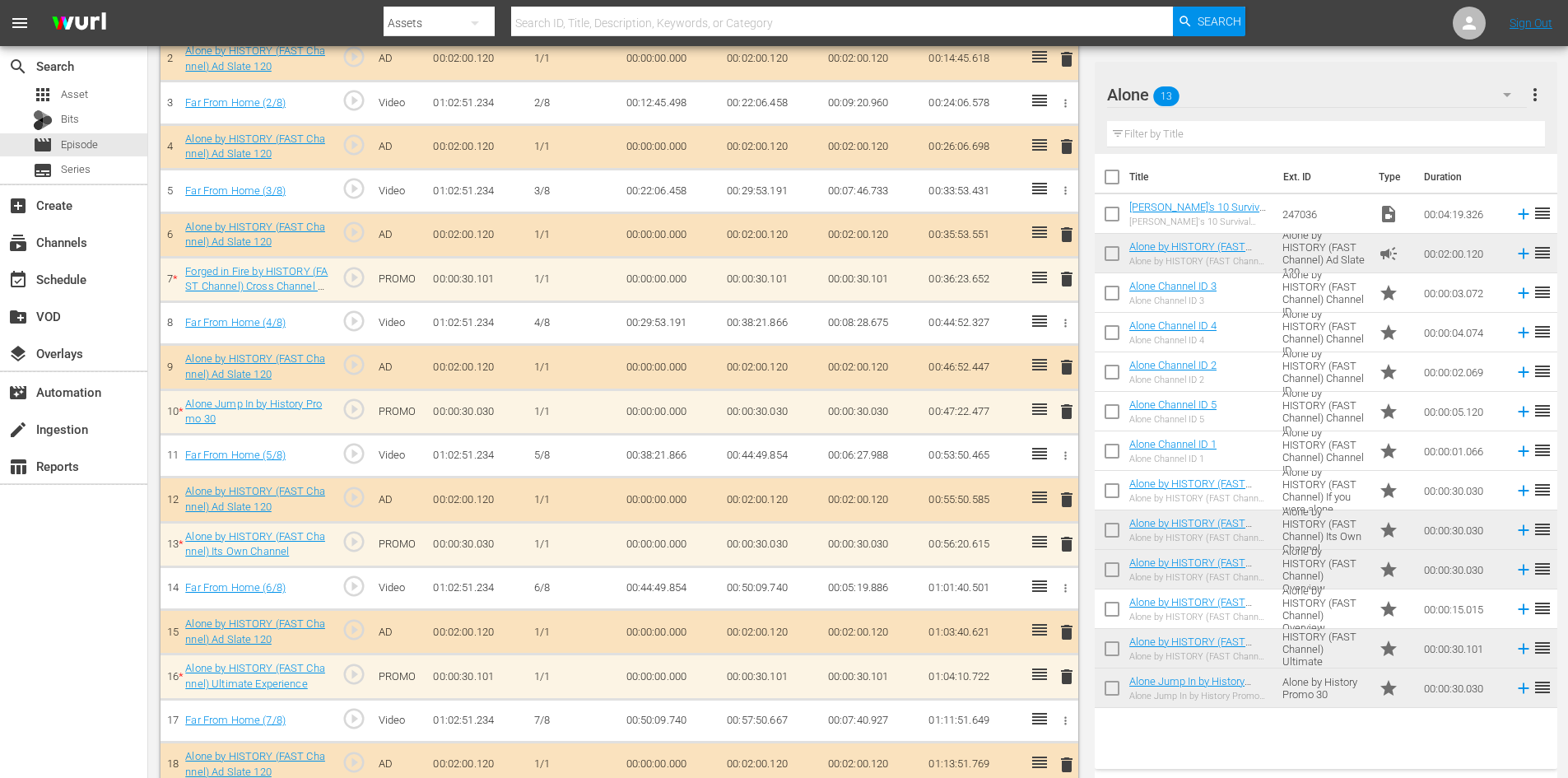
click at [1069, 280] on span "delete" at bounding box center [1066, 279] width 20 height 20
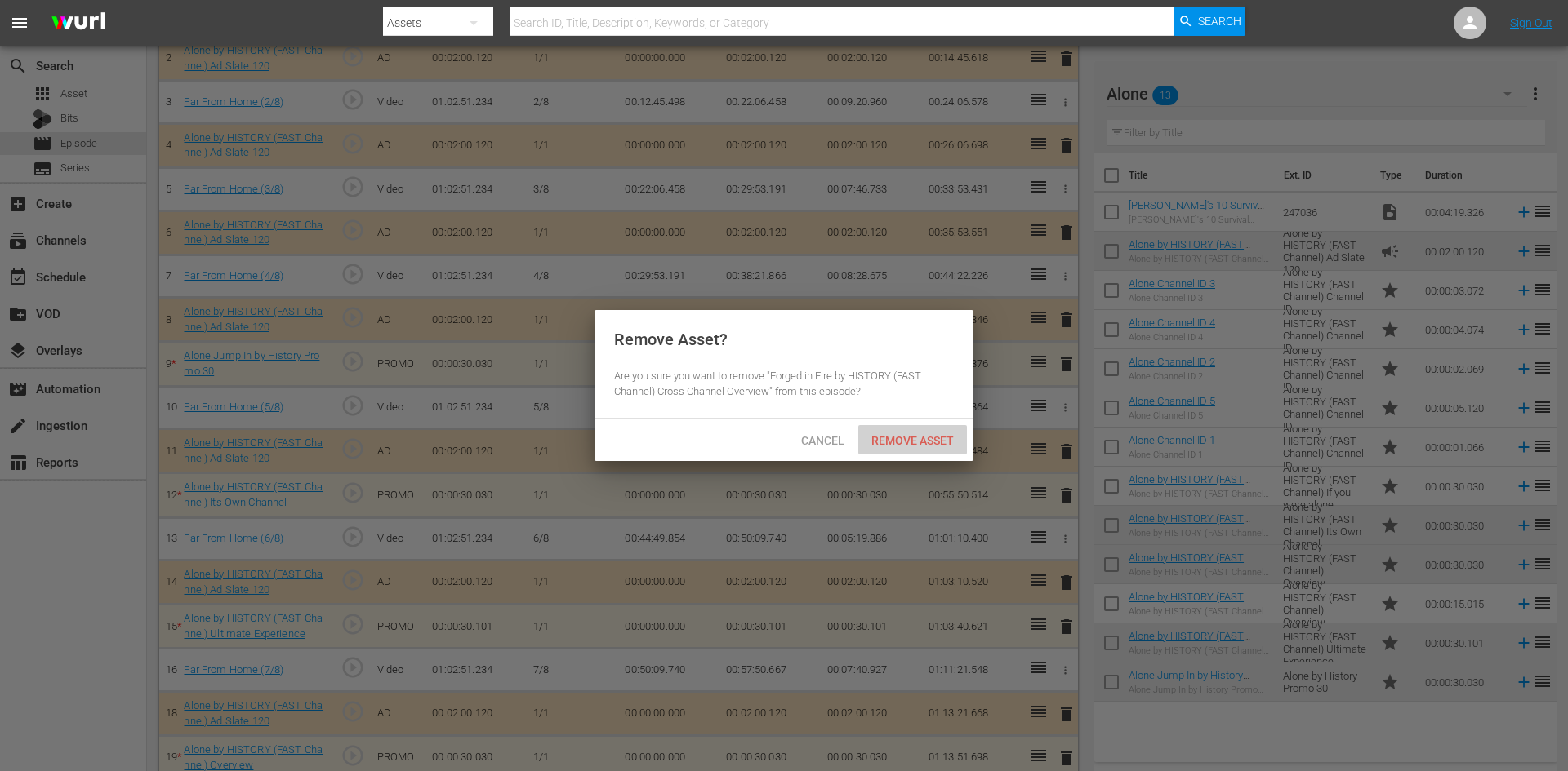
click at [920, 444] on span "Remove Asset" at bounding box center [912, 441] width 109 height 13
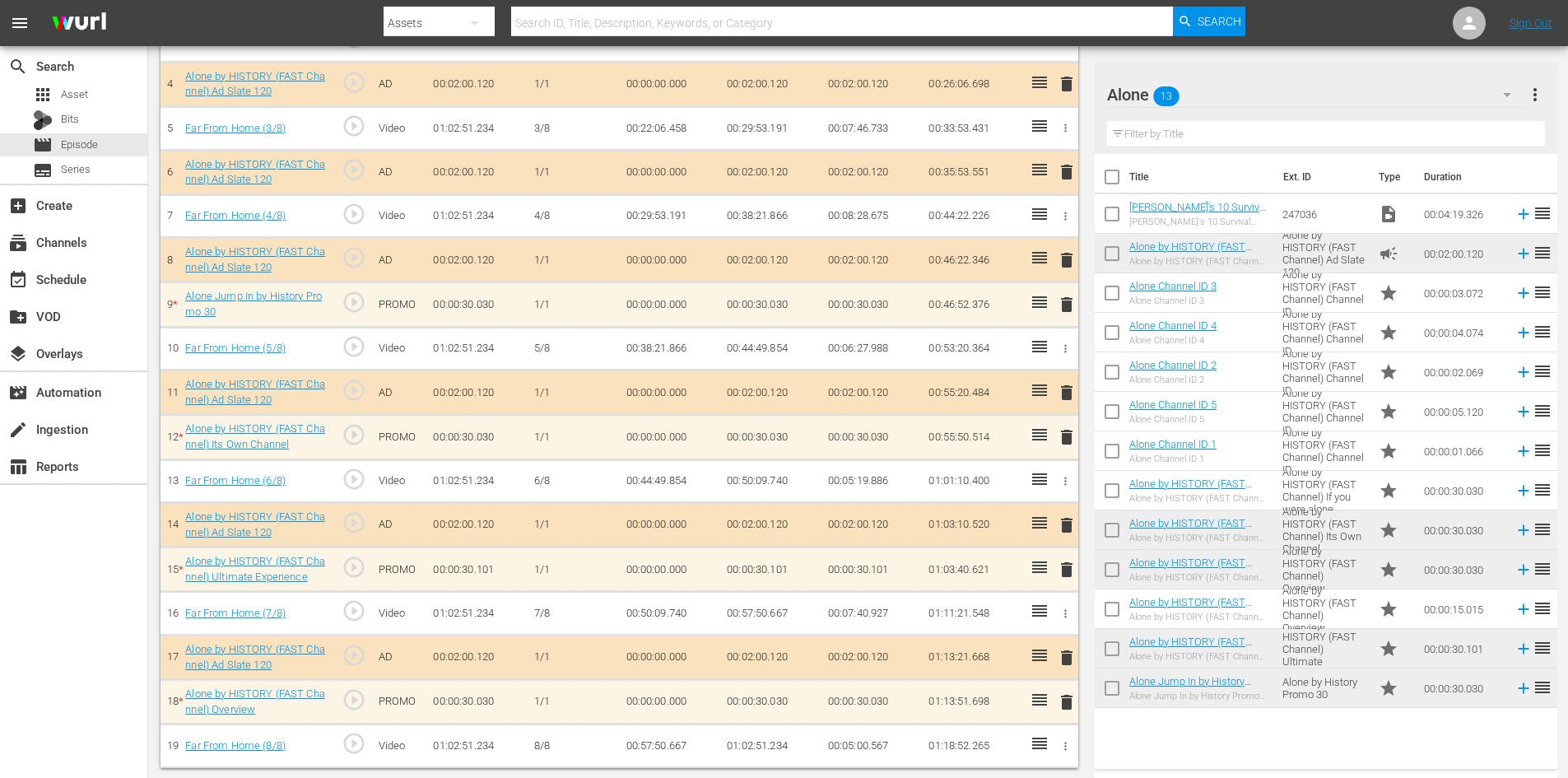
scroll to position [641, 0]
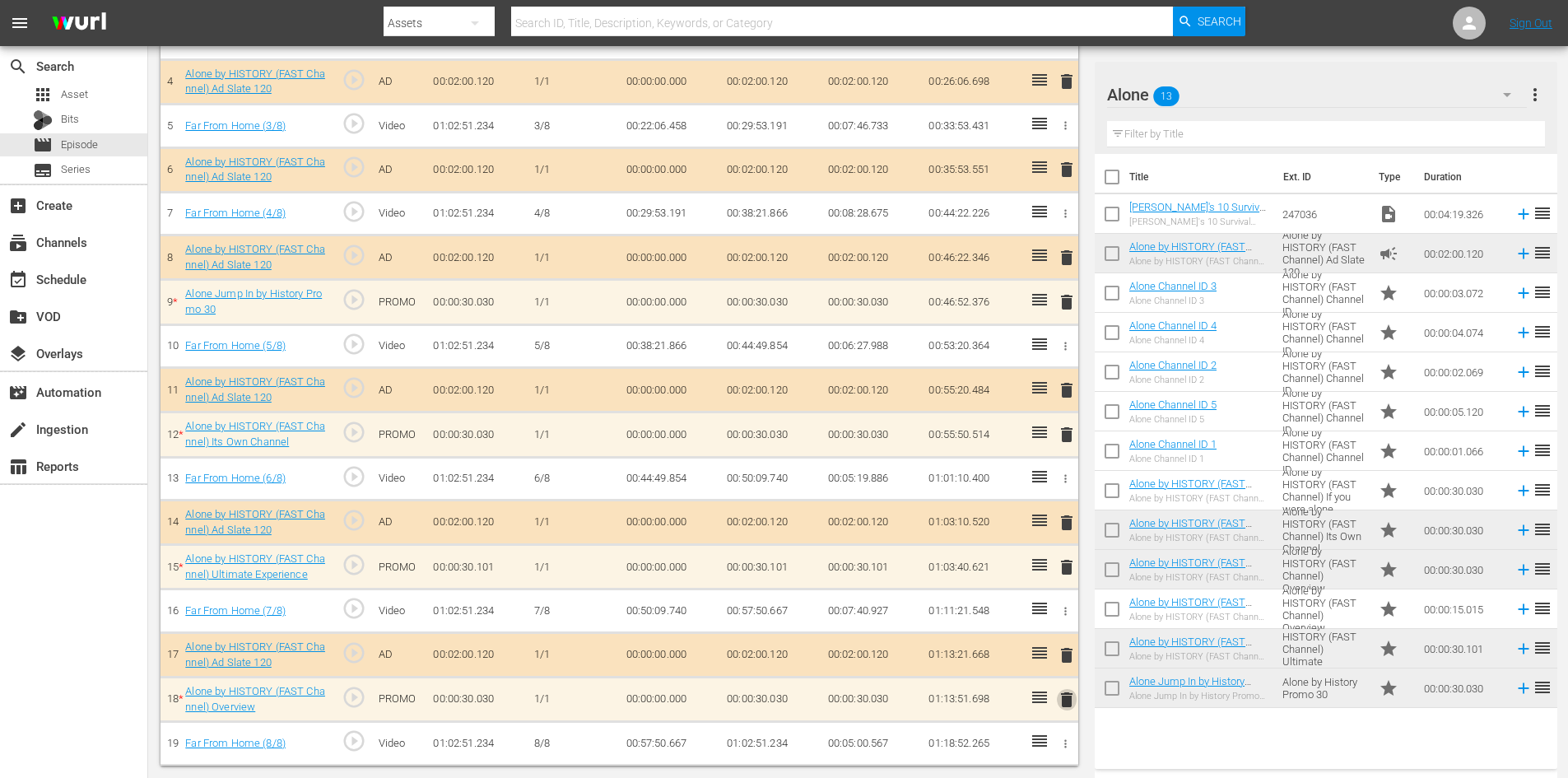
click at [1071, 699] on span "delete" at bounding box center [1066, 700] width 20 height 20
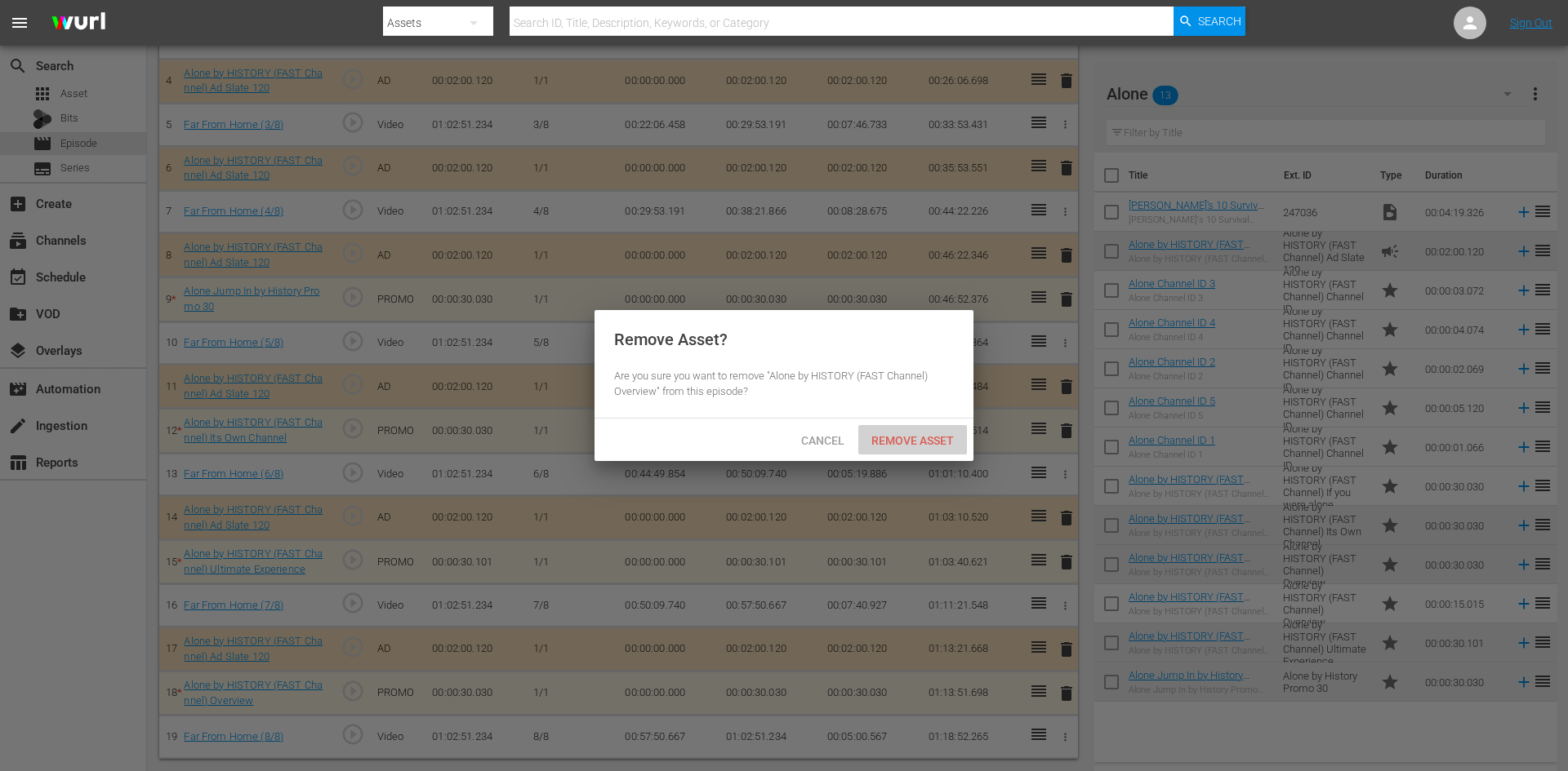
click at [923, 439] on span "Remove Asset" at bounding box center [912, 441] width 109 height 13
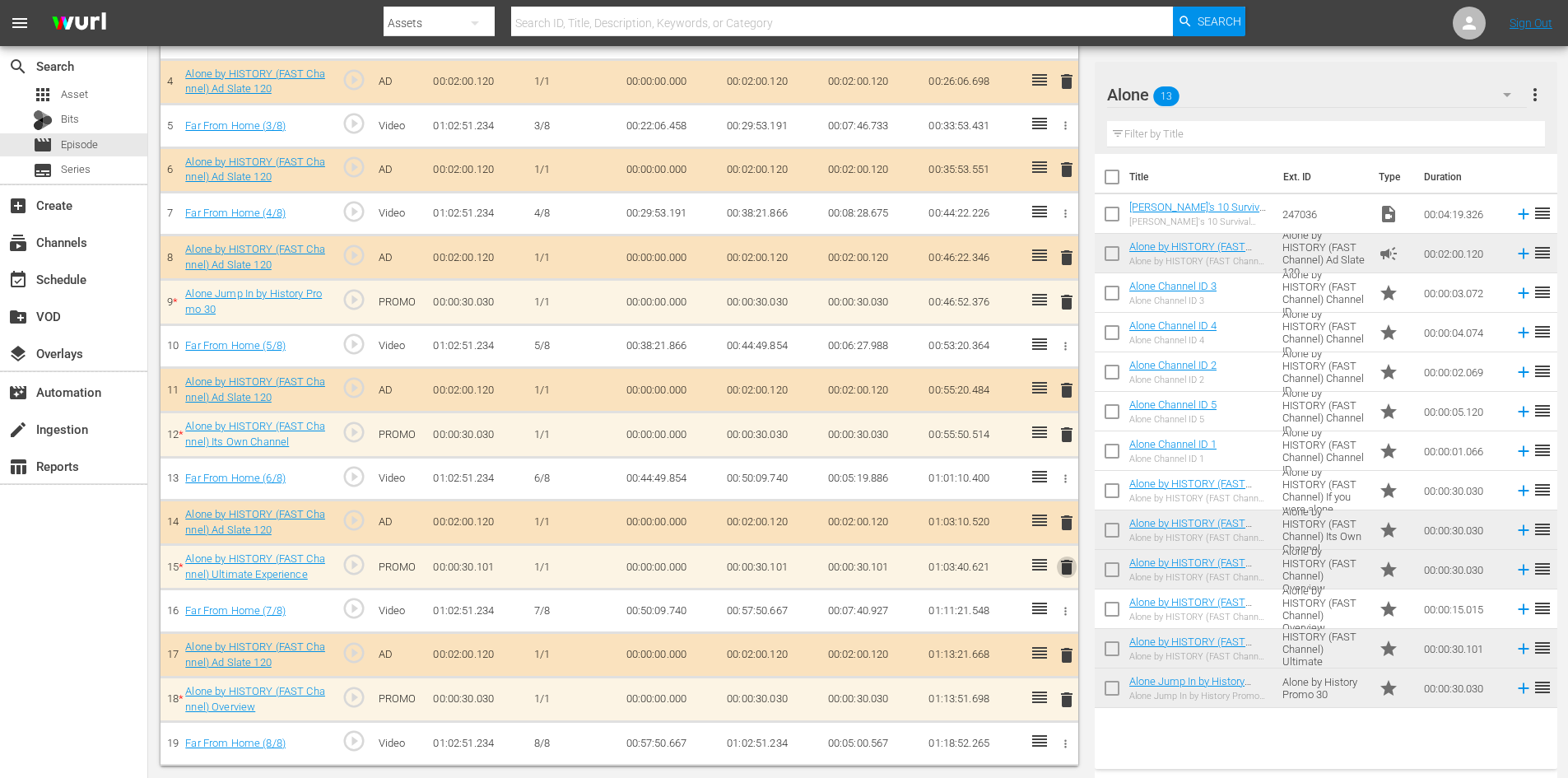
click at [1070, 569] on span "delete" at bounding box center [1066, 567] width 20 height 20
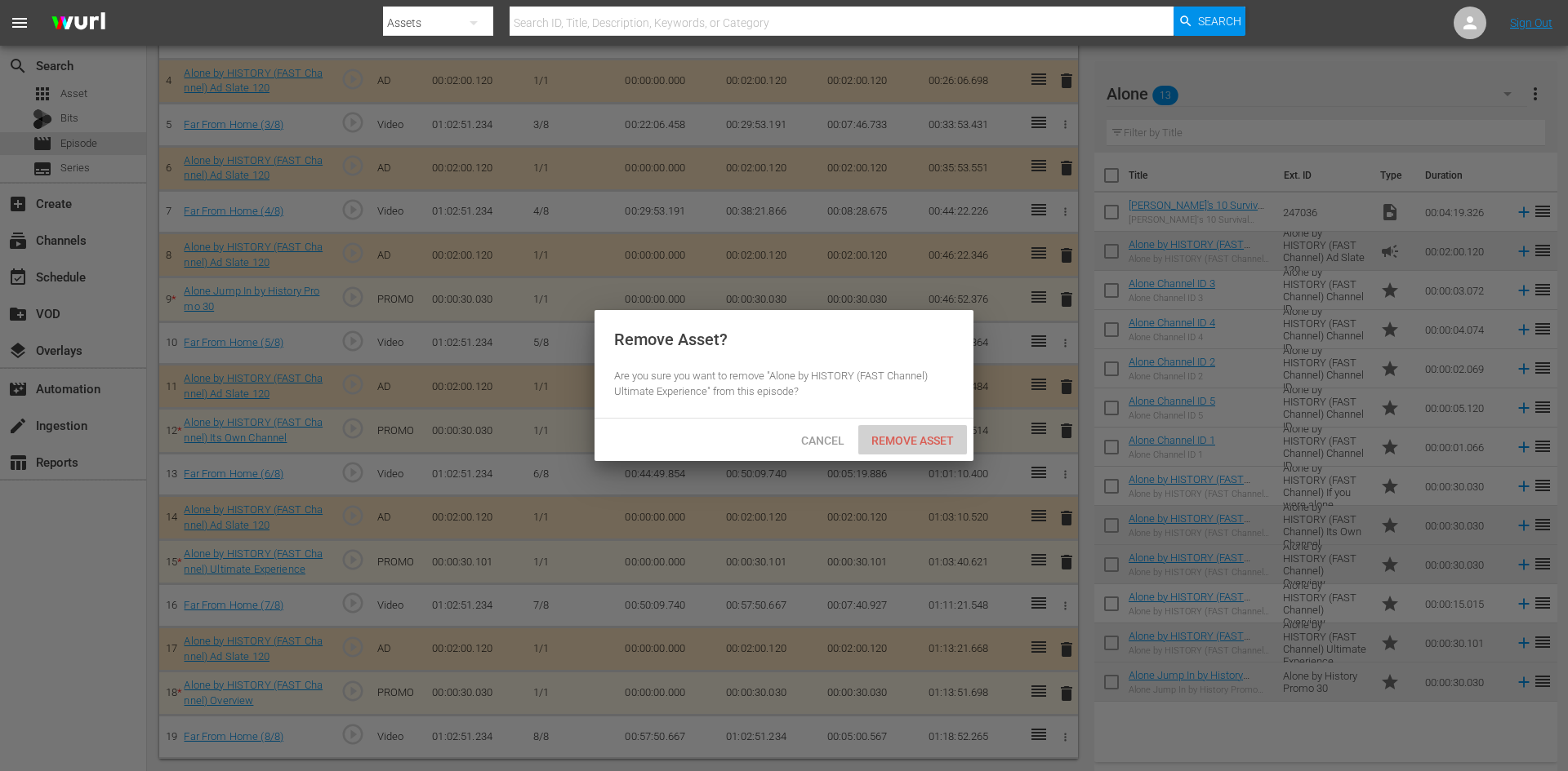
click at [934, 439] on span "Remove Asset" at bounding box center [912, 441] width 109 height 13
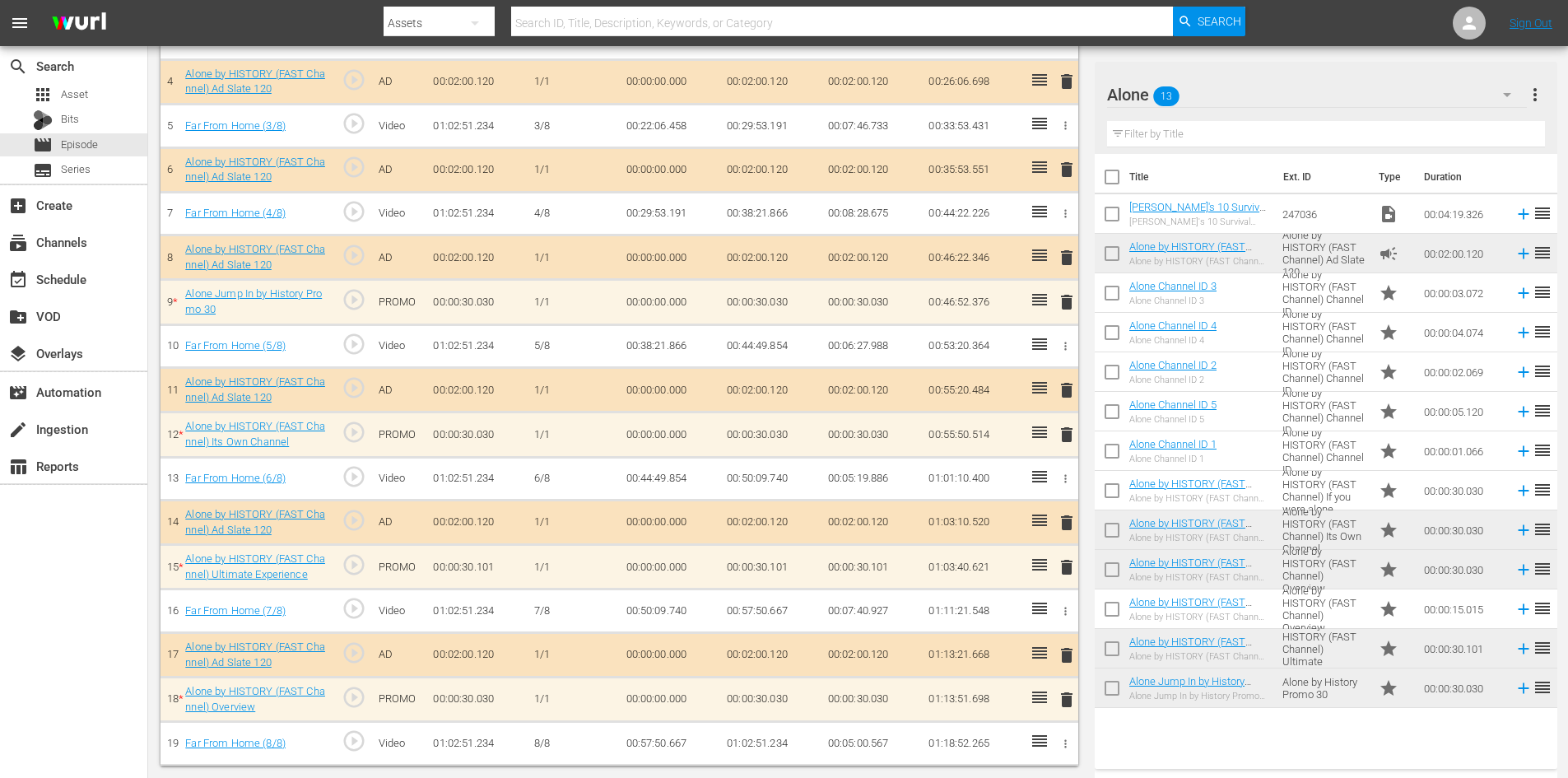
click at [1068, 429] on span "delete" at bounding box center [1066, 434] width 20 height 20
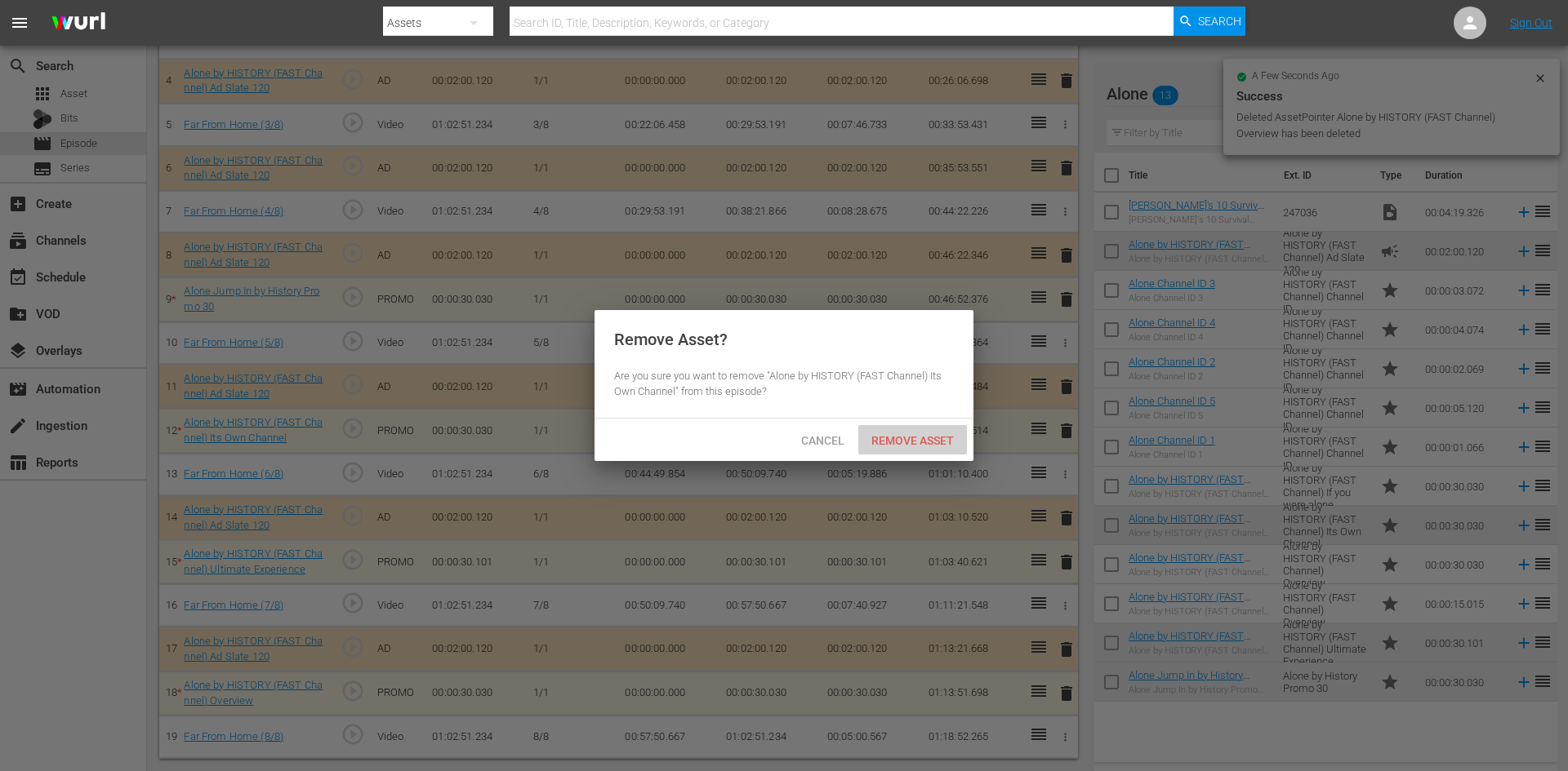
click at [893, 431] on div "Remove Asset" at bounding box center [912, 440] width 109 height 30
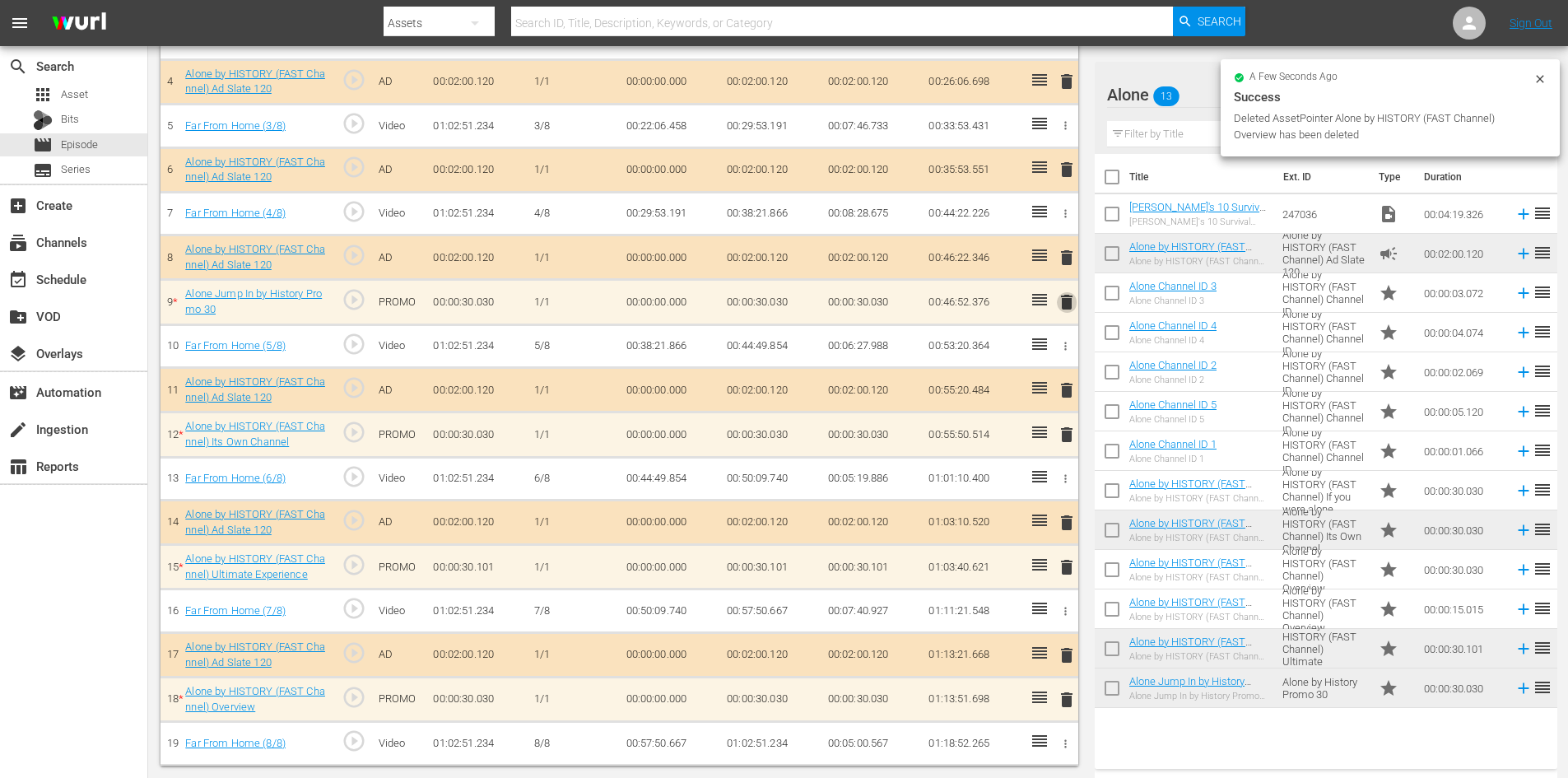
click at [1069, 299] on span "delete" at bounding box center [1066, 302] width 20 height 20
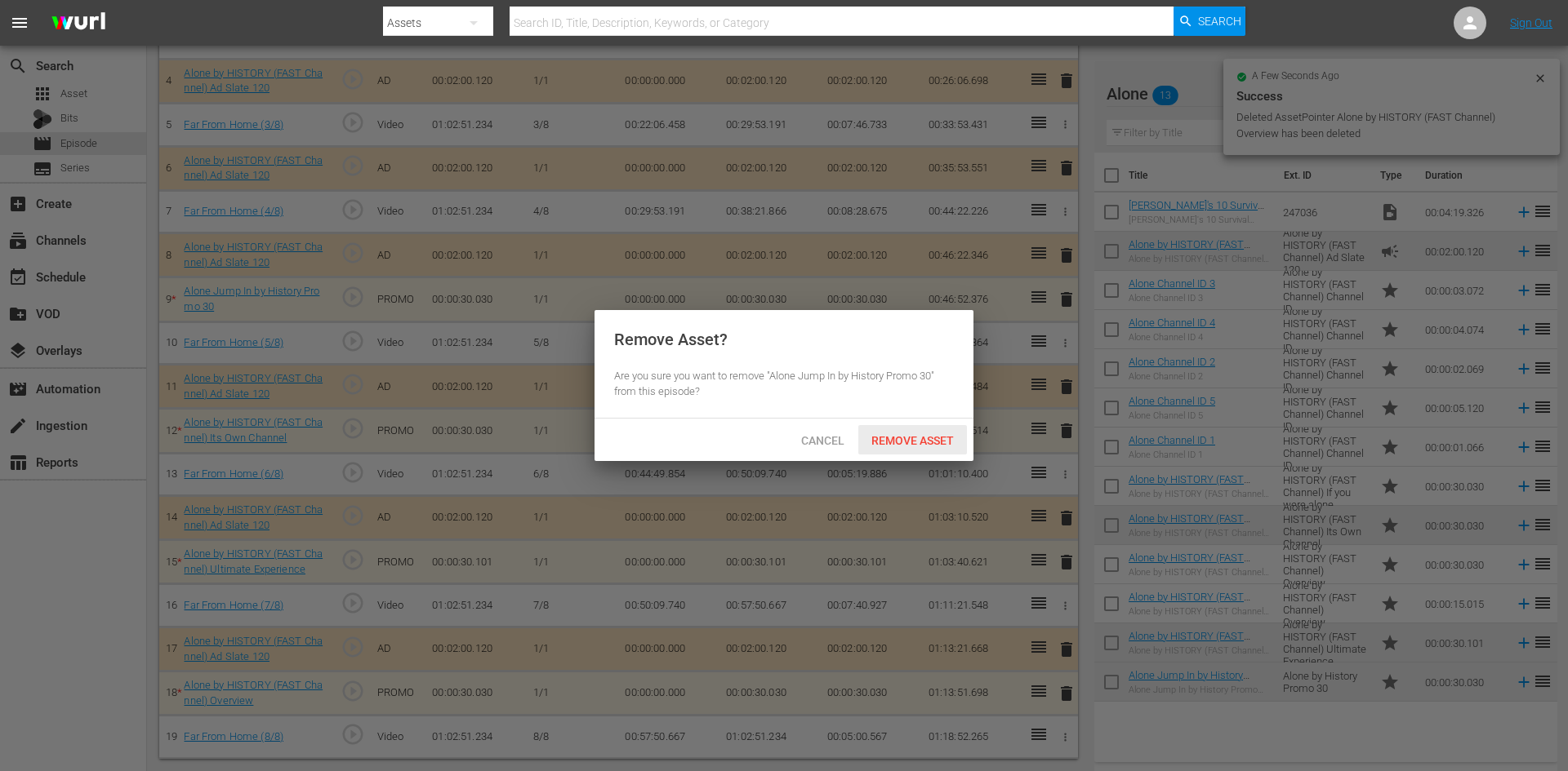
click at [889, 434] on span "Remove Asset" at bounding box center [912, 441] width 109 height 13
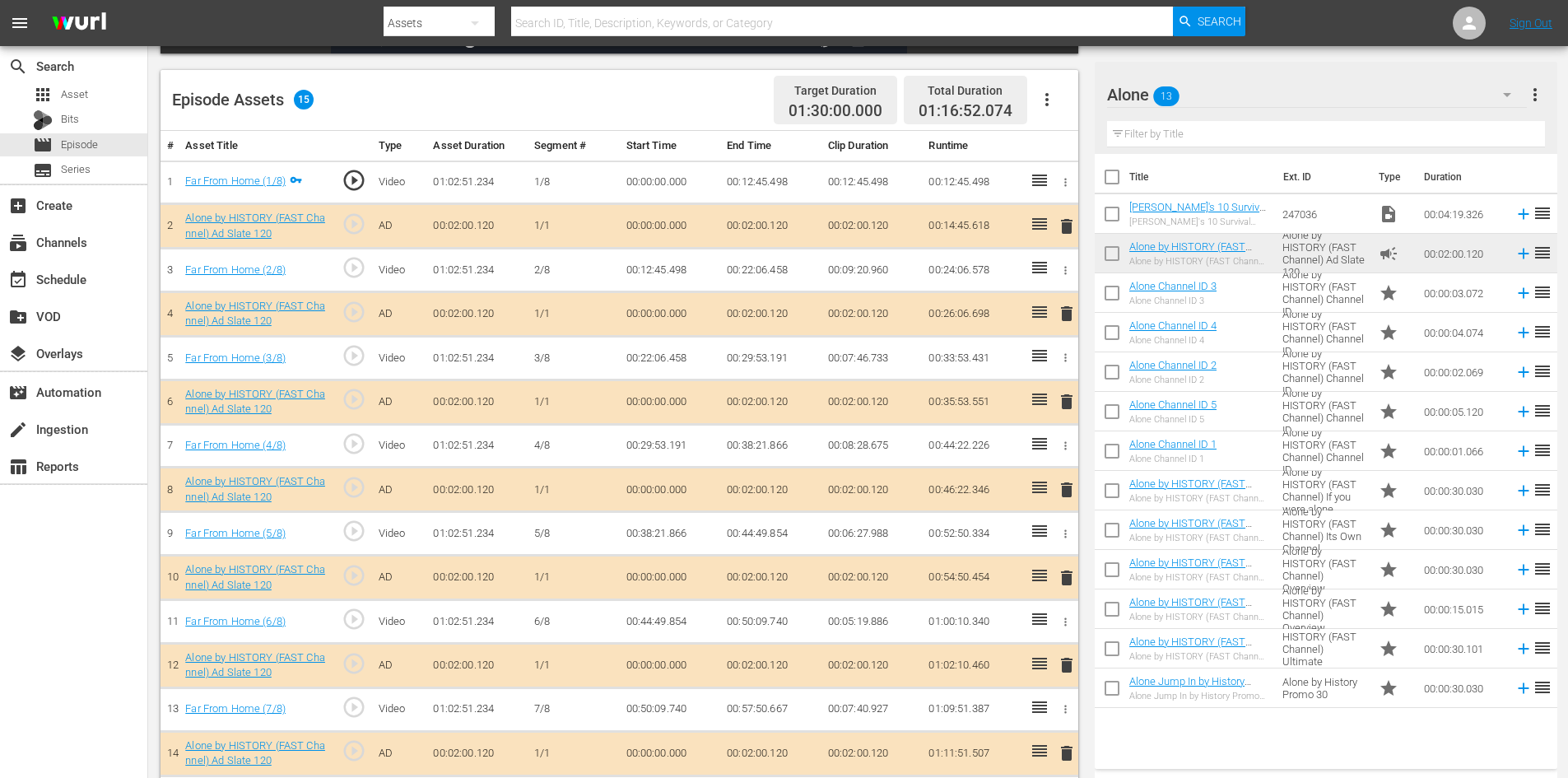
scroll to position [381, 0]
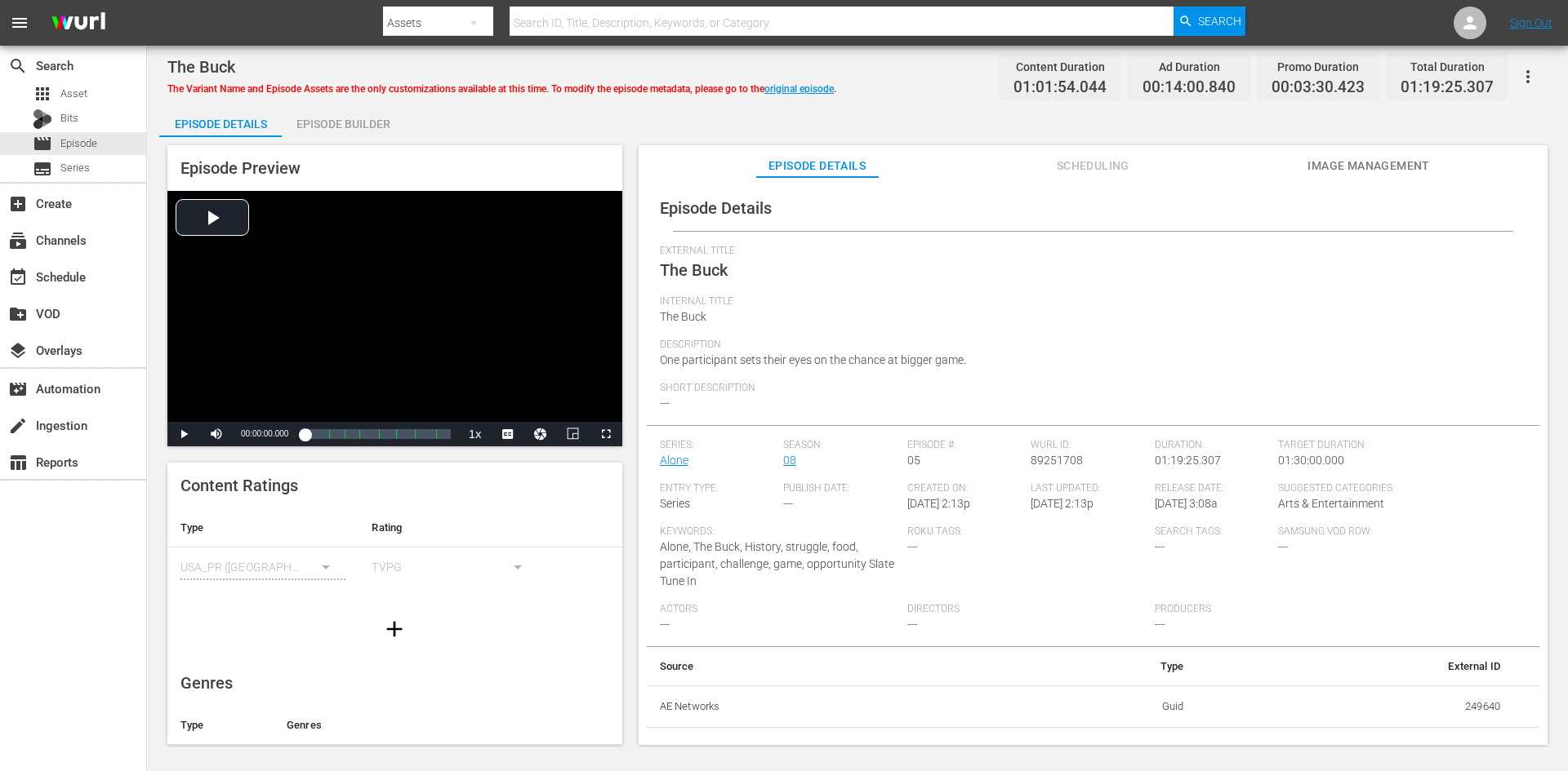
click at [355, 124] on div "Episode Builder" at bounding box center [343, 124] width 122 height 40
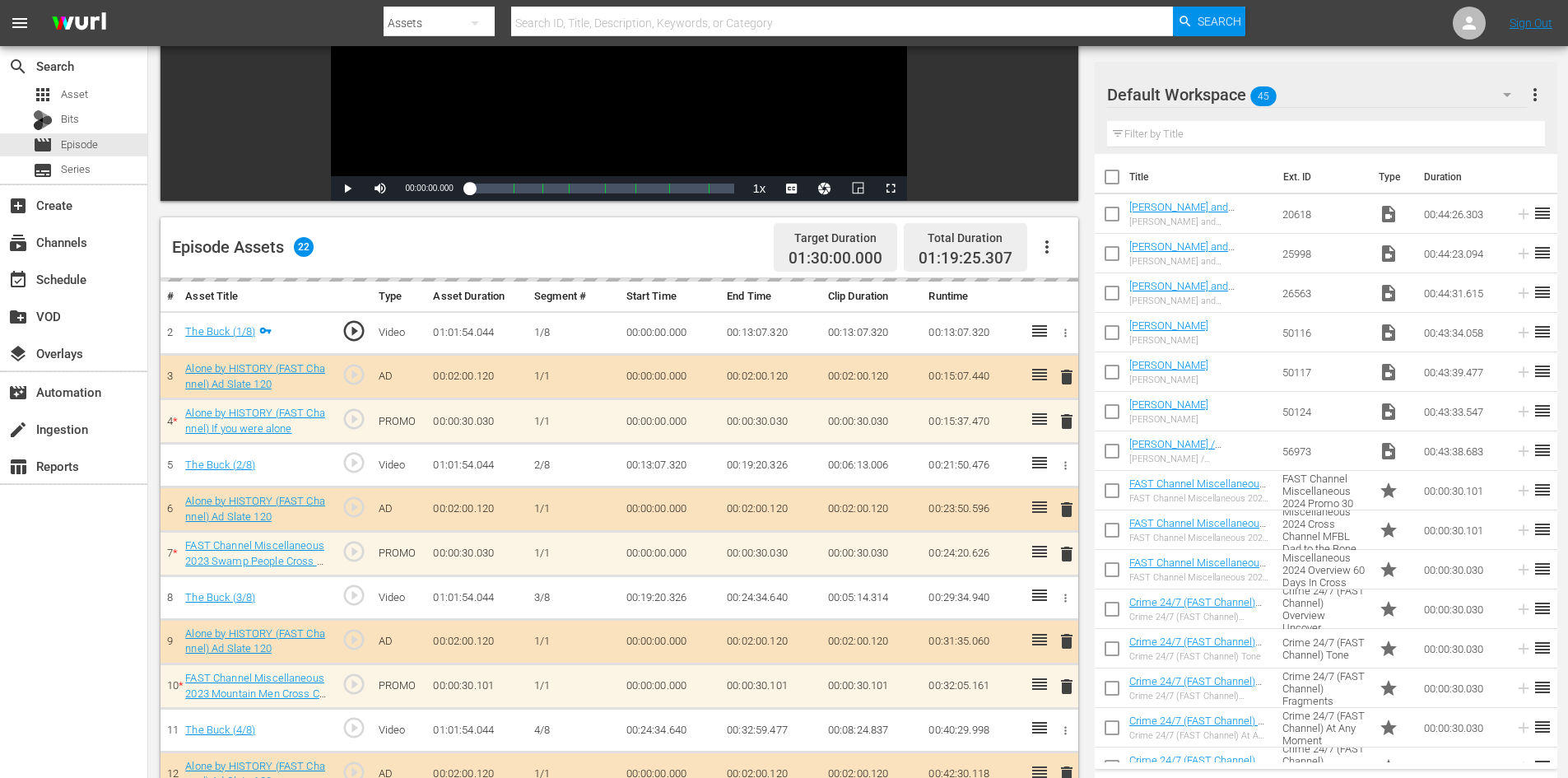
scroll to position [494, 0]
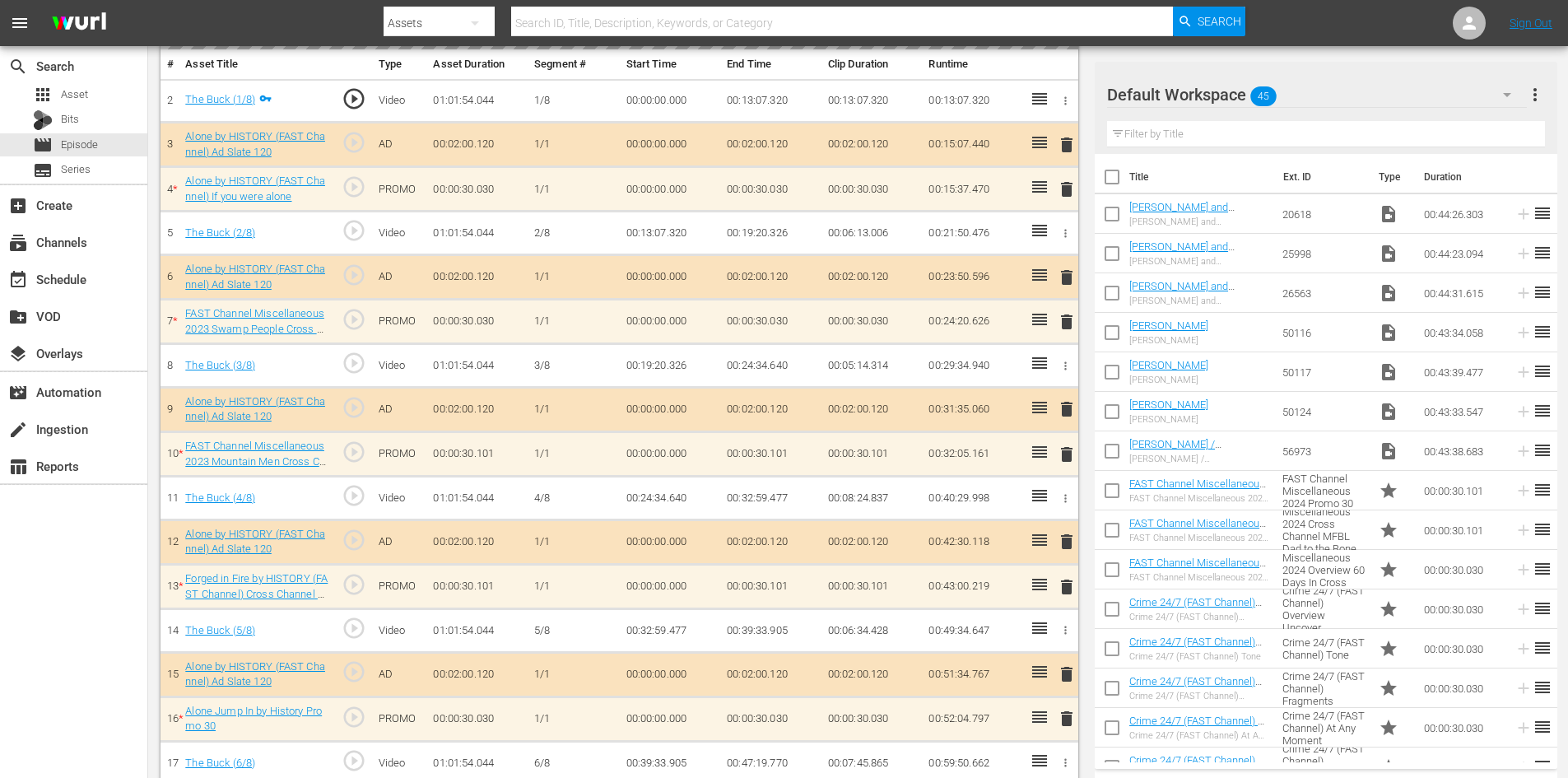
click at [1489, 74] on div "Default Workspace 45" at bounding box center [1317, 94] width 420 height 46
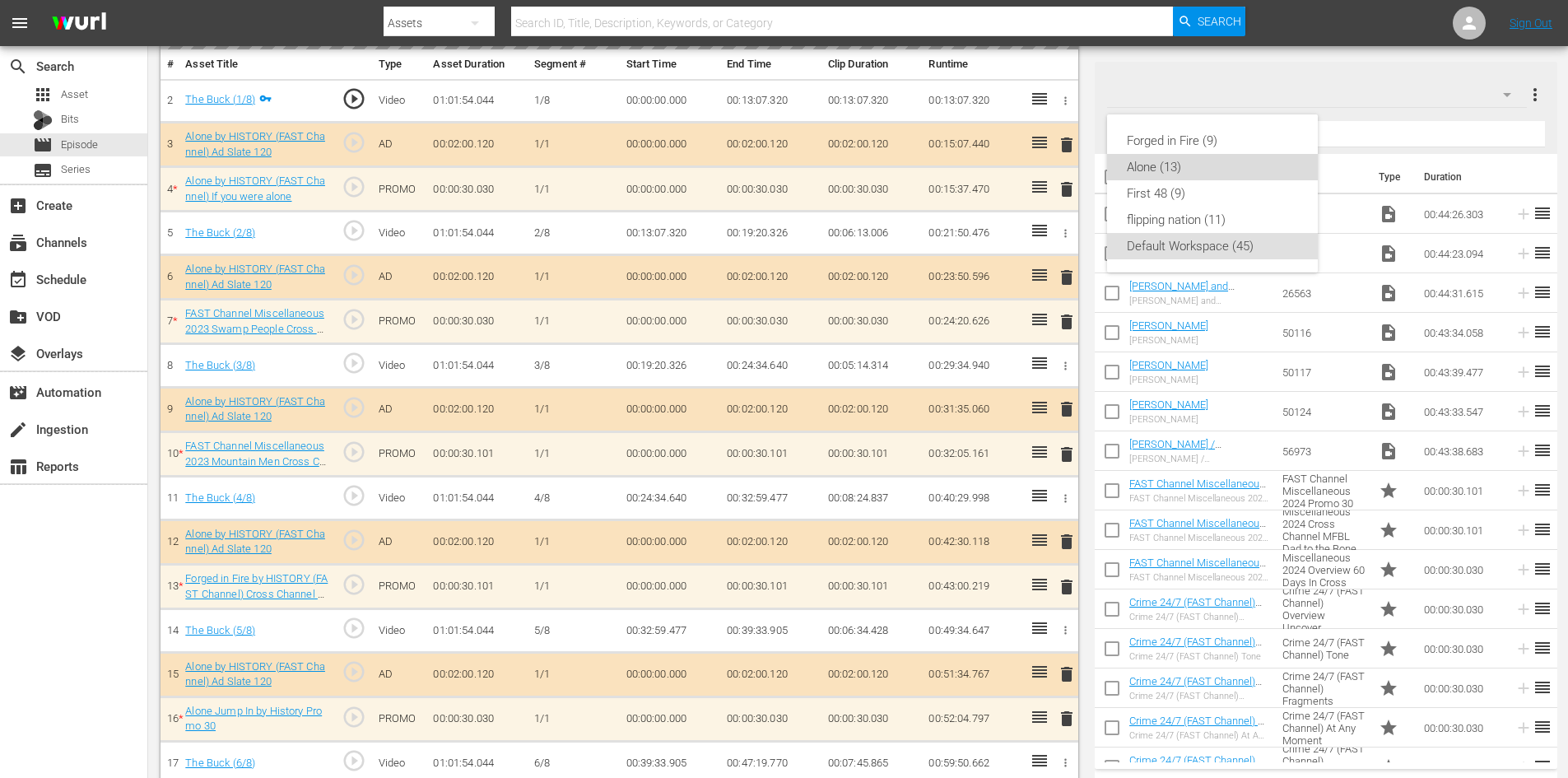
click at [1155, 166] on div "Alone (13)" at bounding box center [1212, 166] width 171 height 26
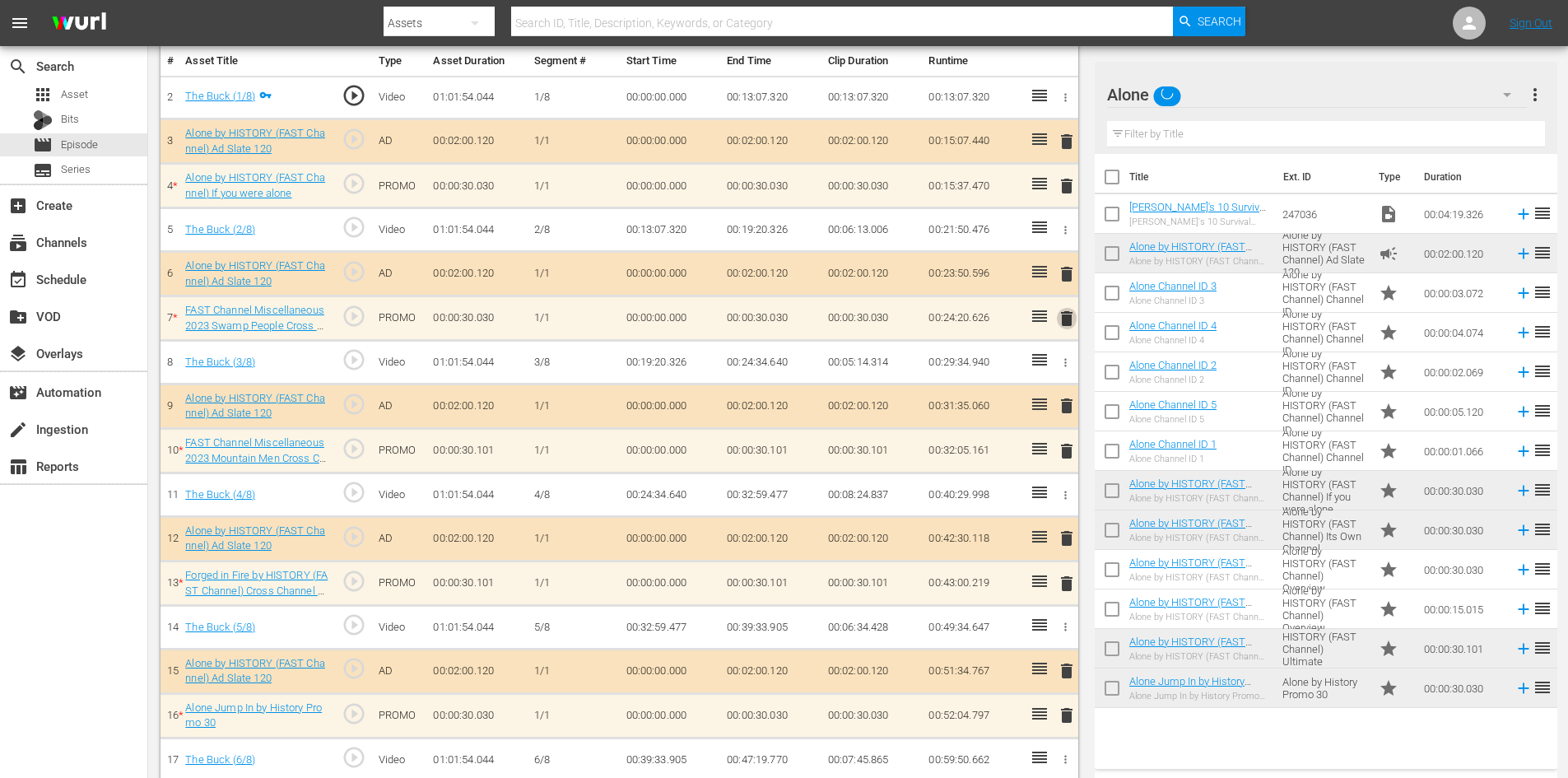
click at [1061, 324] on span "delete" at bounding box center [1066, 319] width 20 height 20
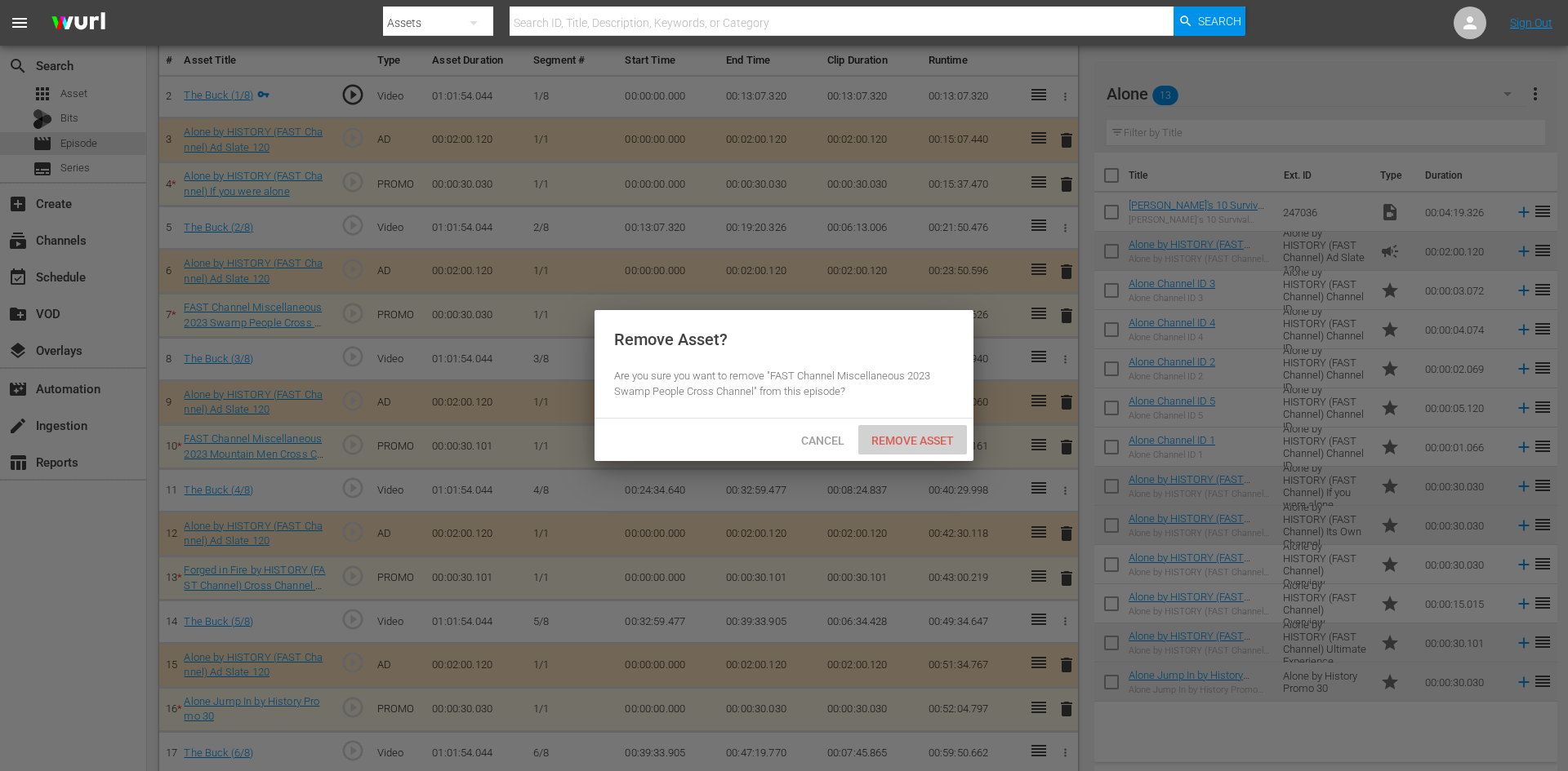
click at [902, 433] on div "Remove Asset" at bounding box center [912, 440] width 109 height 30
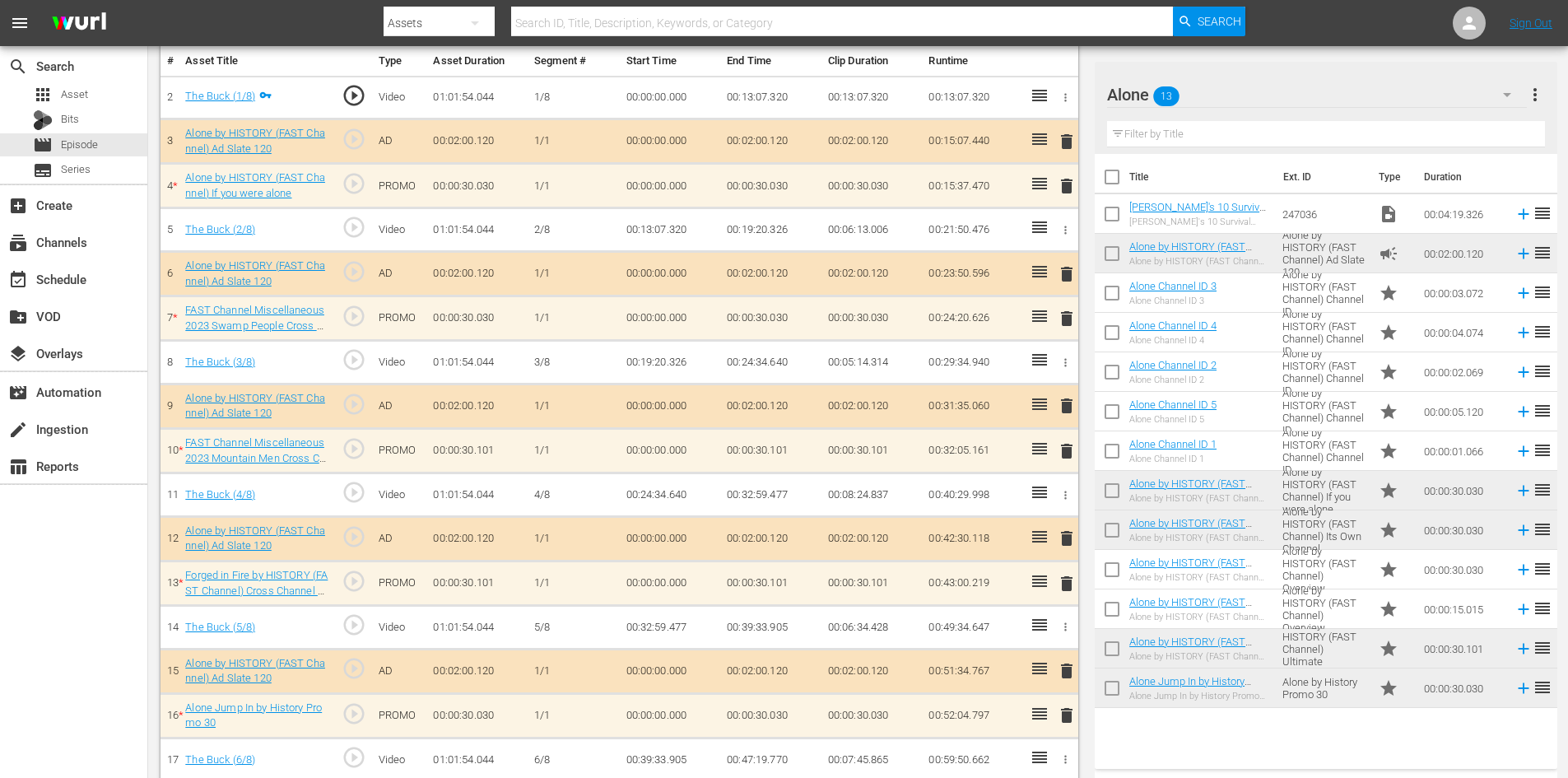
click at [1071, 448] on span "delete" at bounding box center [1066, 451] width 20 height 20
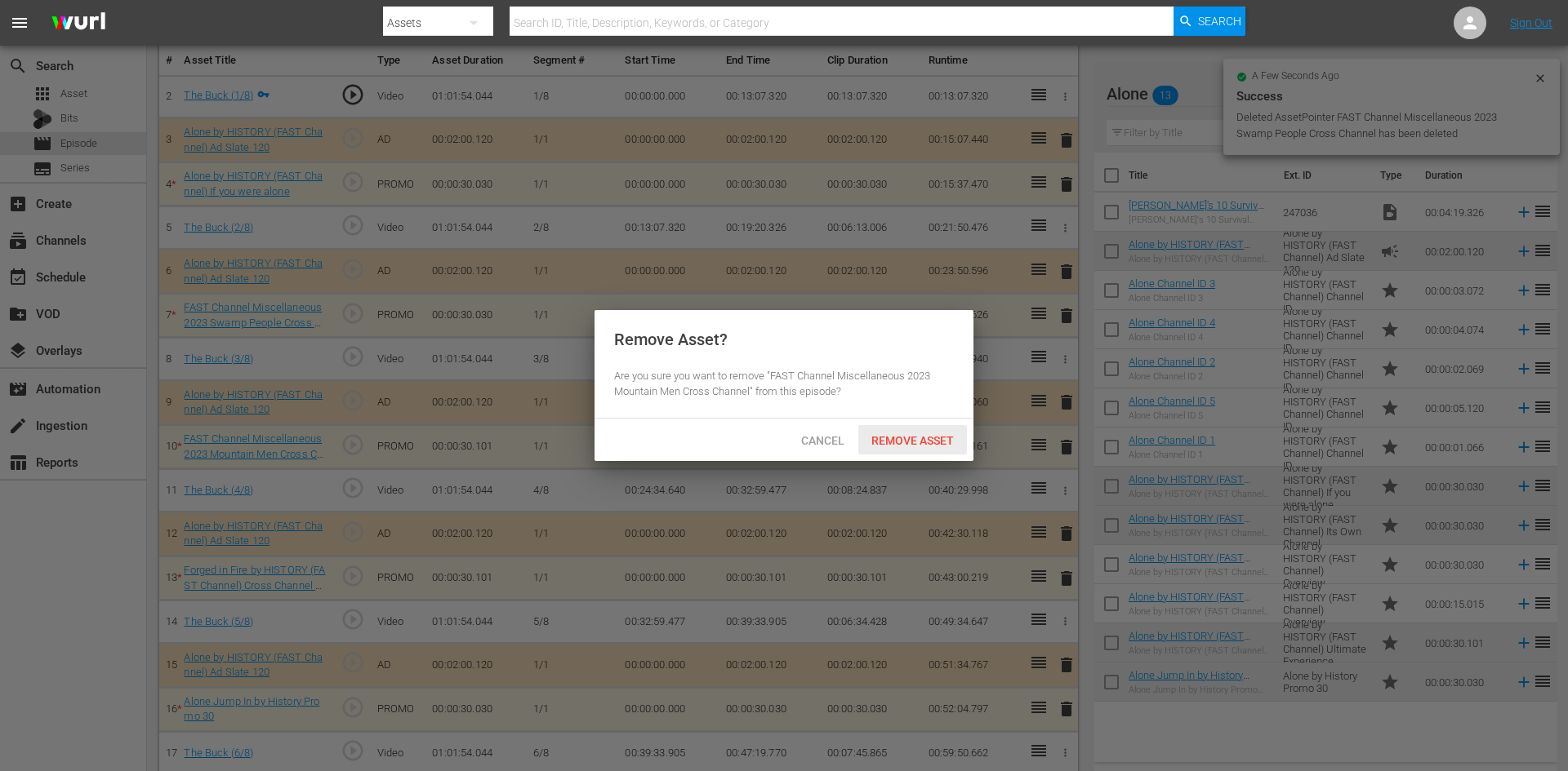
click at [917, 443] on span "Remove Asset" at bounding box center [912, 441] width 109 height 13
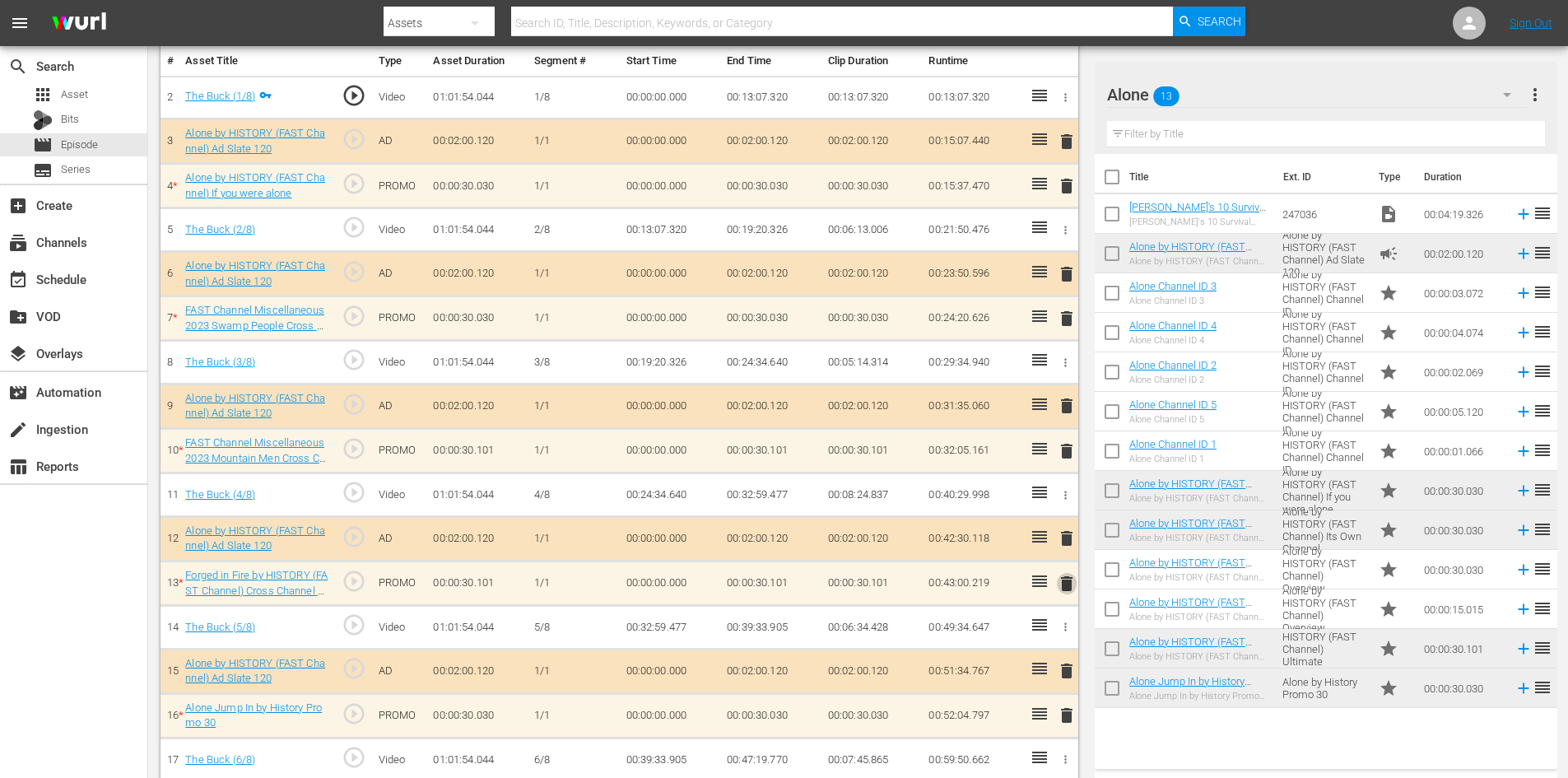
click at [1067, 579] on span "delete" at bounding box center [1066, 584] width 20 height 20
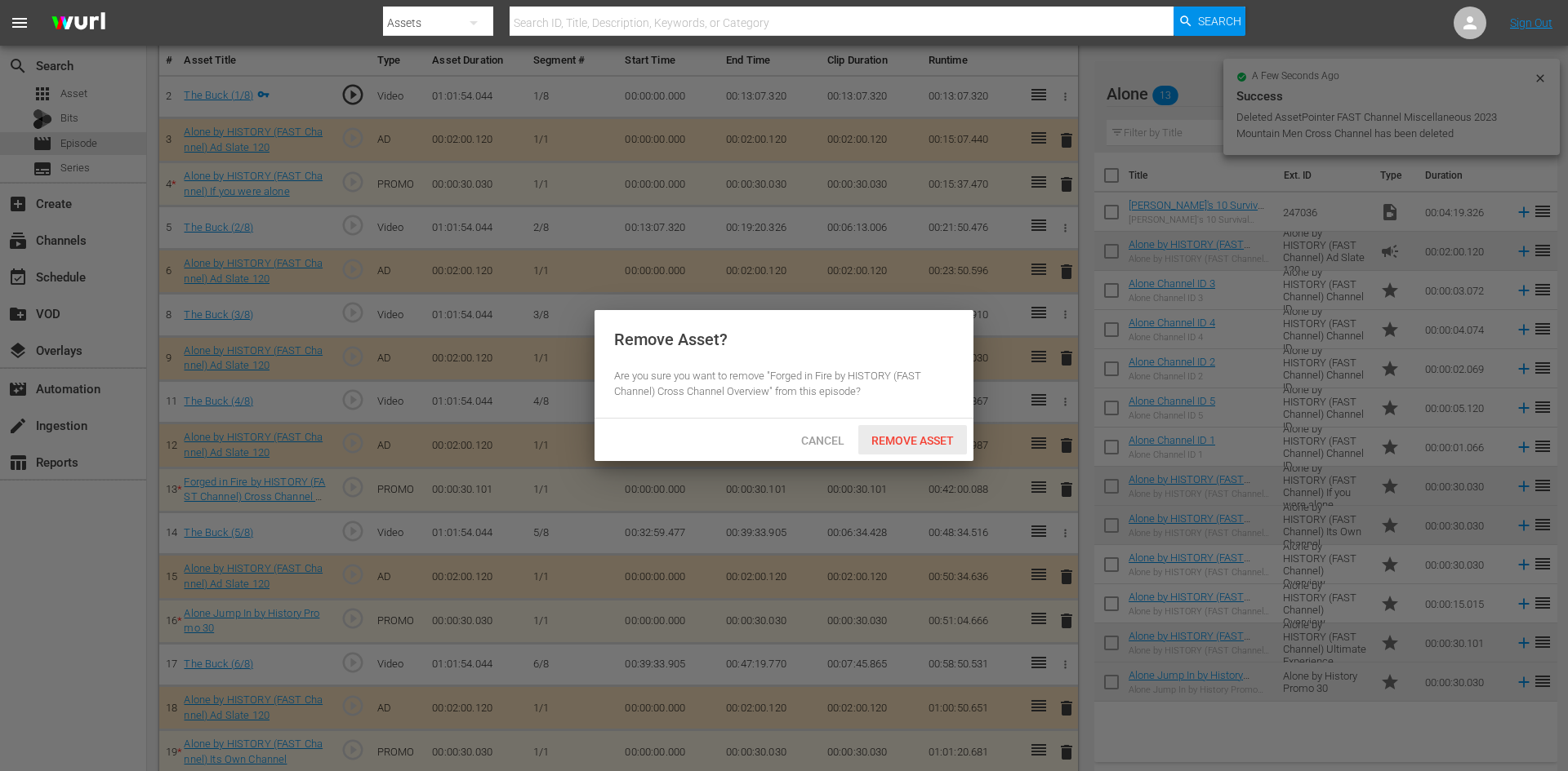
click at [889, 437] on span "Remove Asset" at bounding box center [912, 441] width 109 height 13
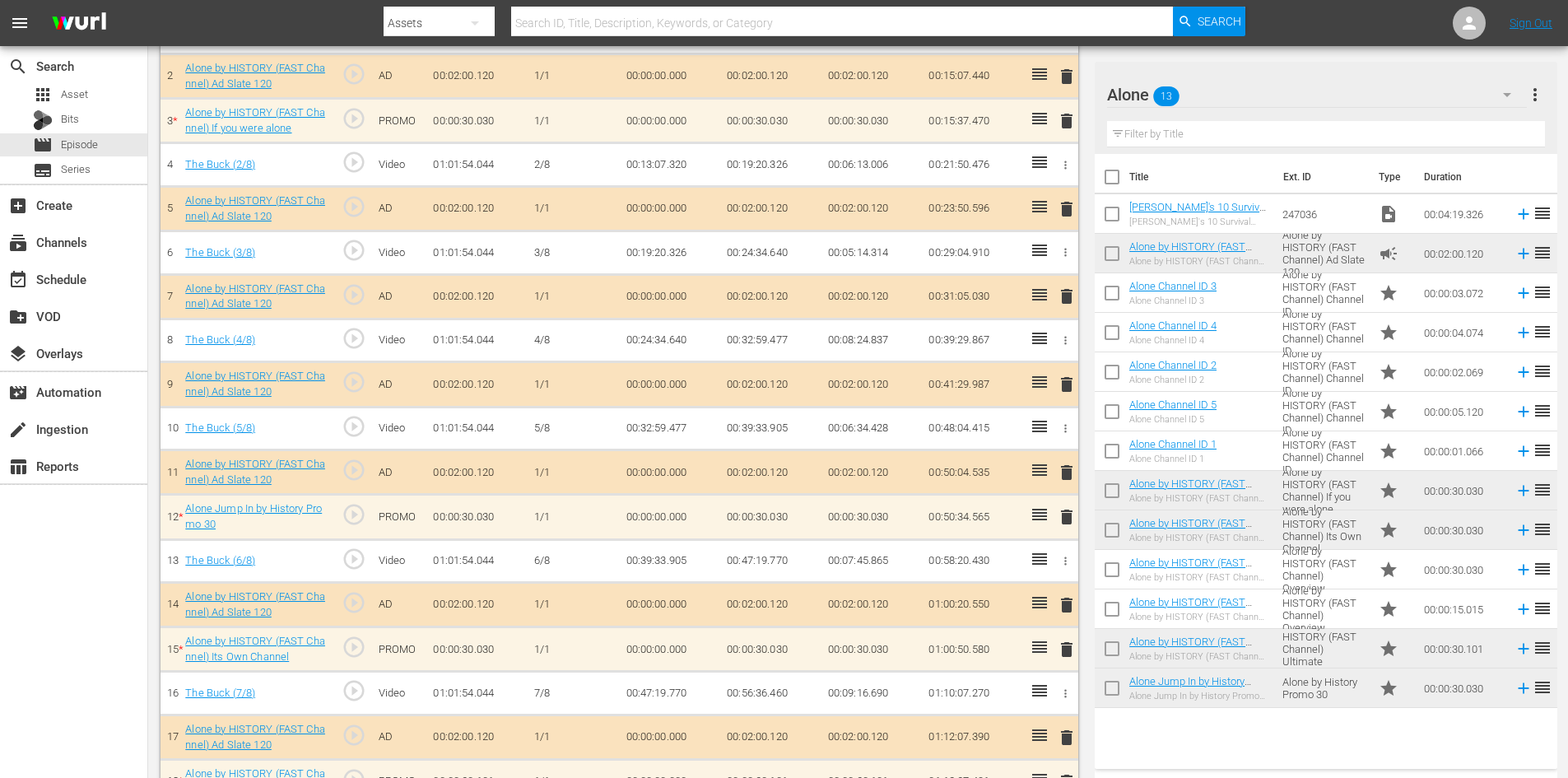
scroll to position [476, 0]
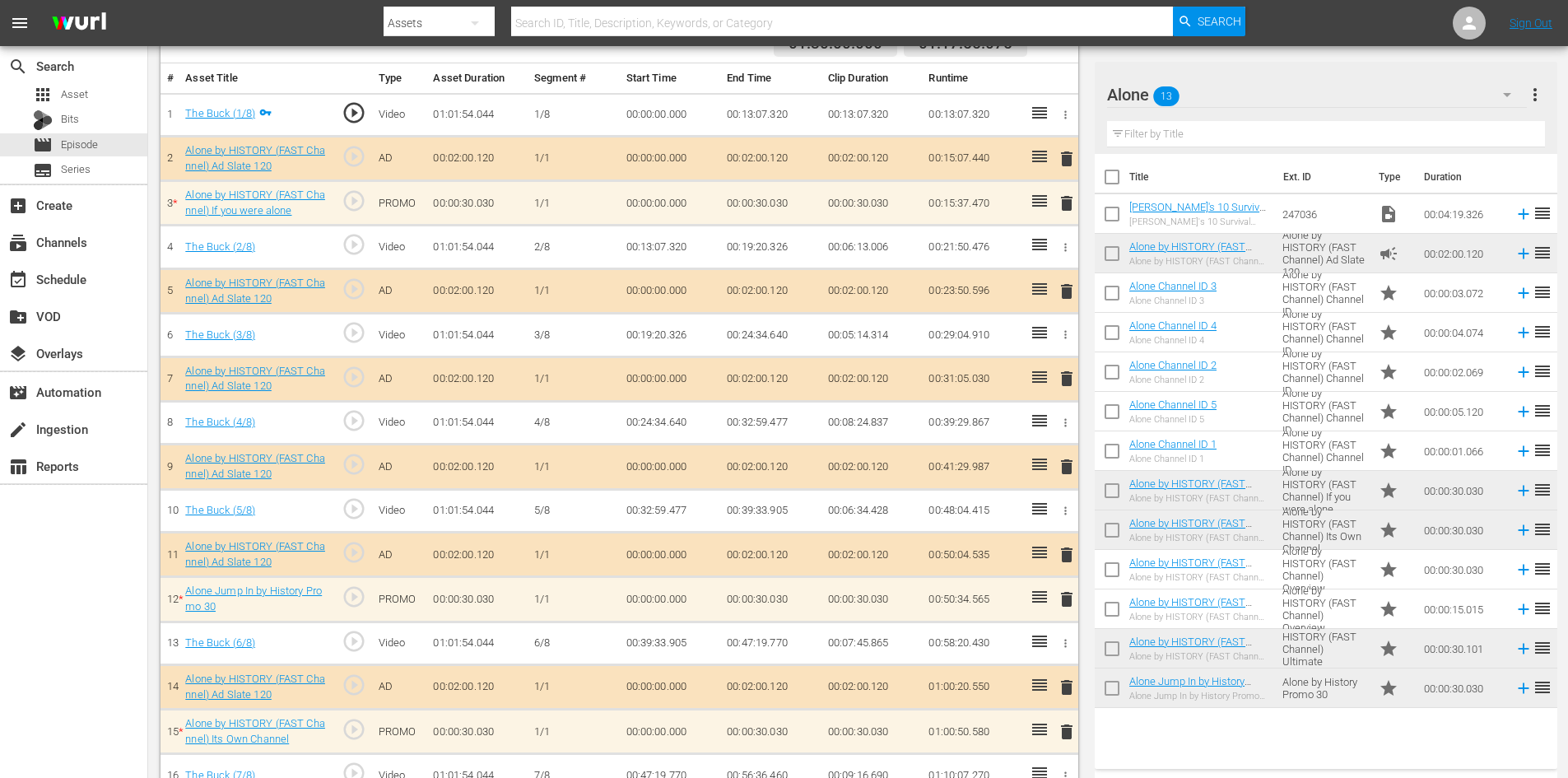
click at [1062, 207] on span "delete" at bounding box center [1066, 203] width 20 height 20
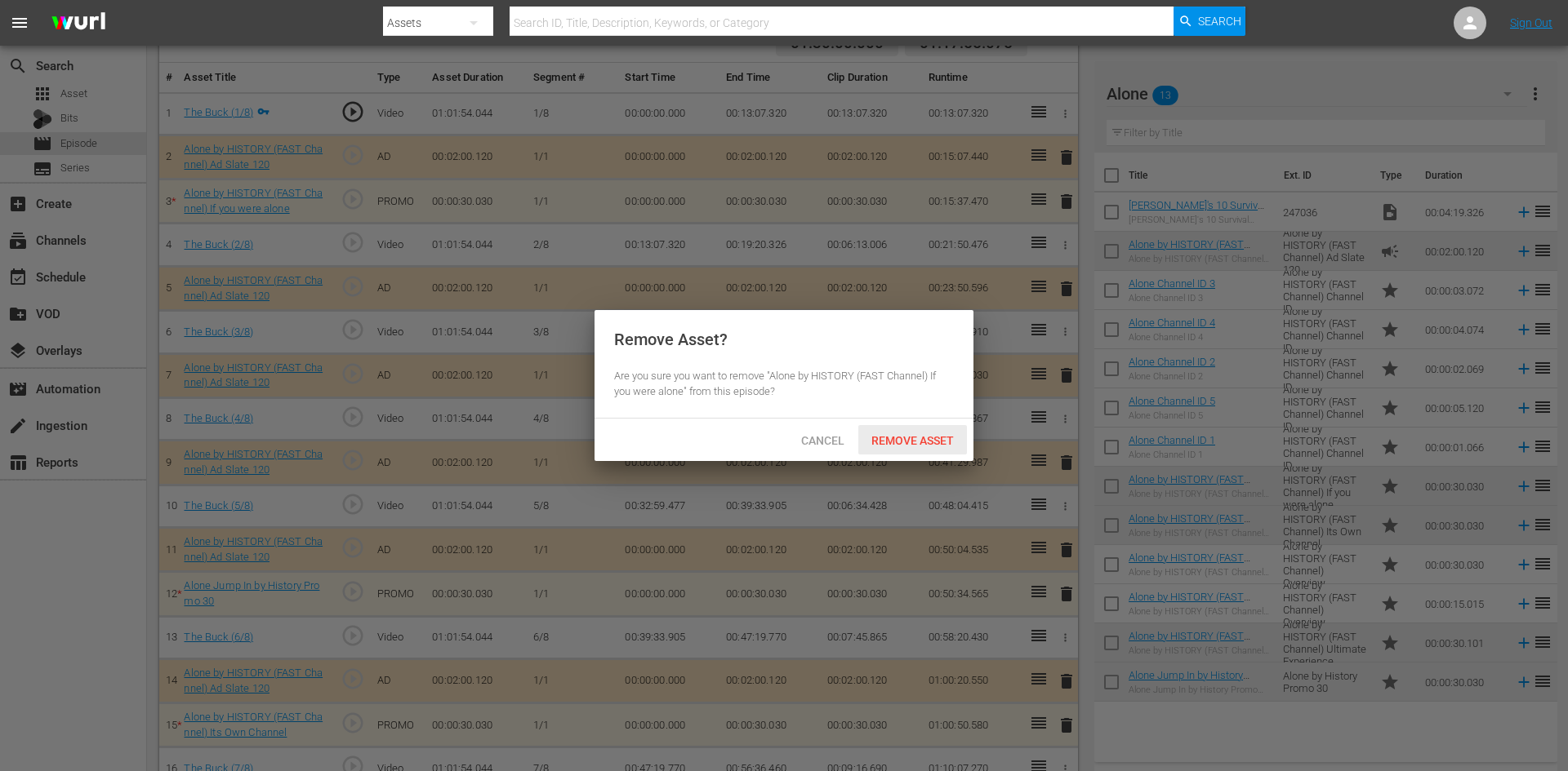
click at [909, 445] on span "Remove Asset" at bounding box center [912, 441] width 109 height 13
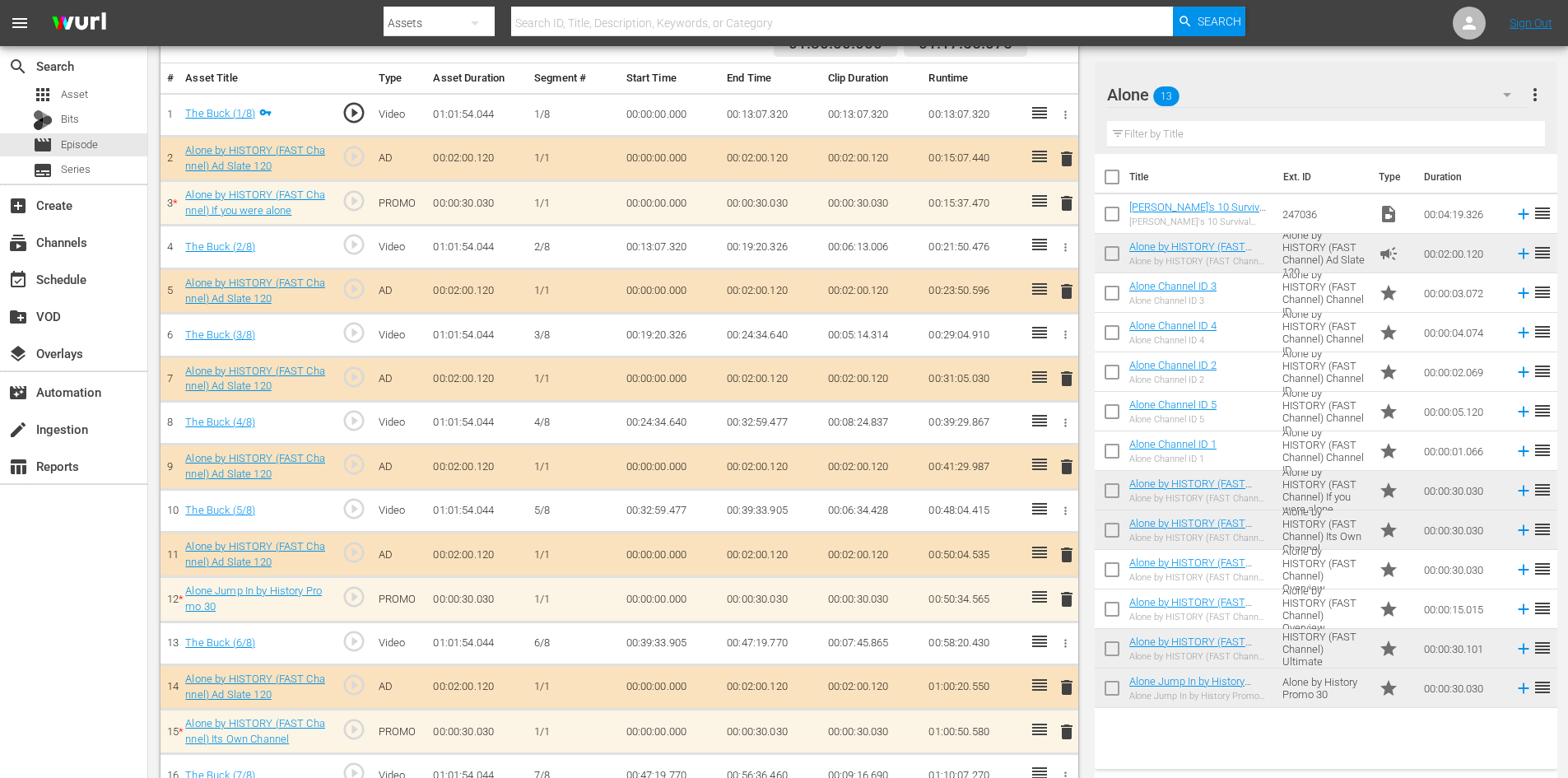
click at [1071, 606] on span "delete" at bounding box center [1066, 599] width 20 height 20
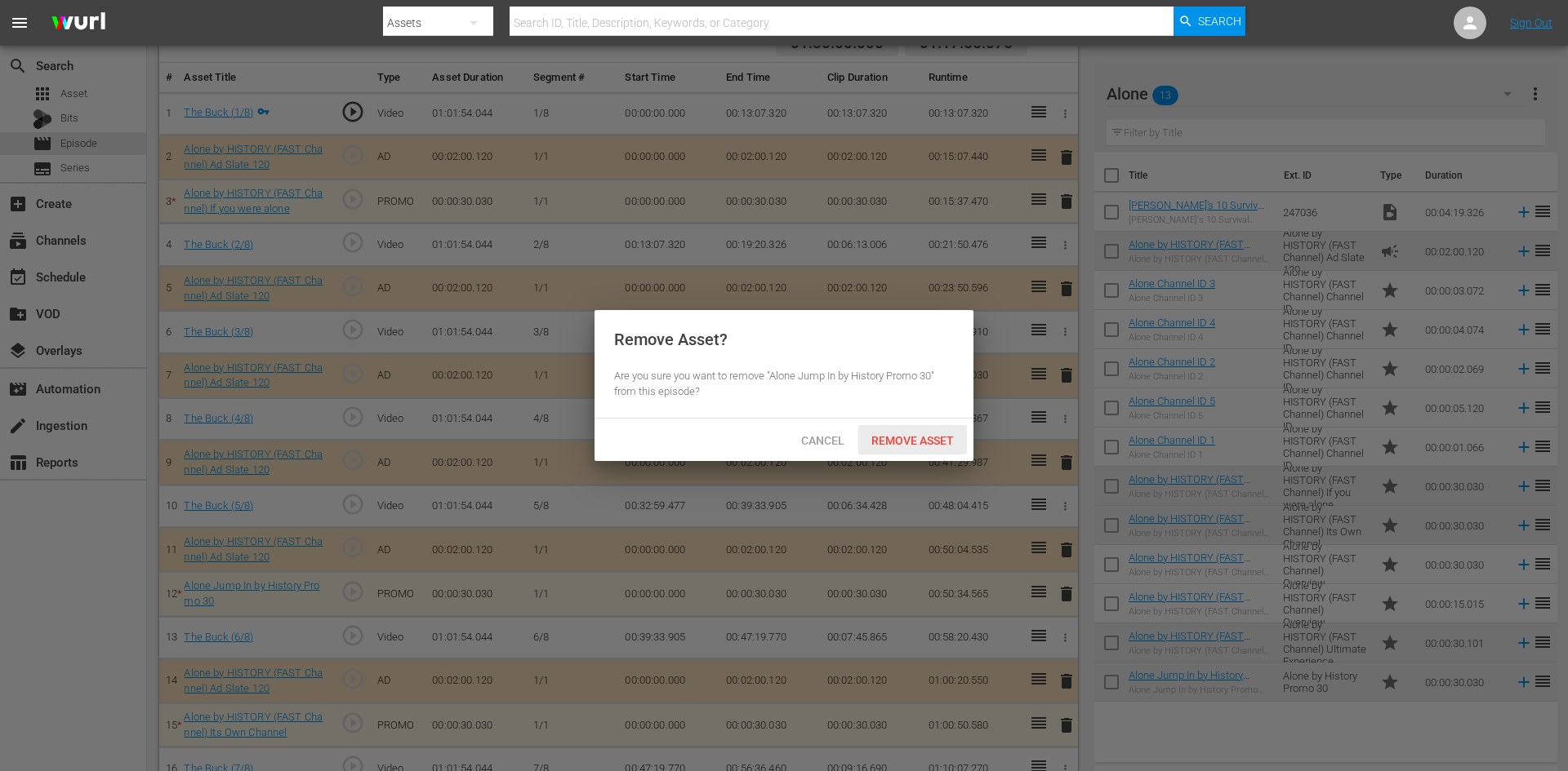
click at [909, 434] on span "Remove Asset" at bounding box center [912, 441] width 109 height 13
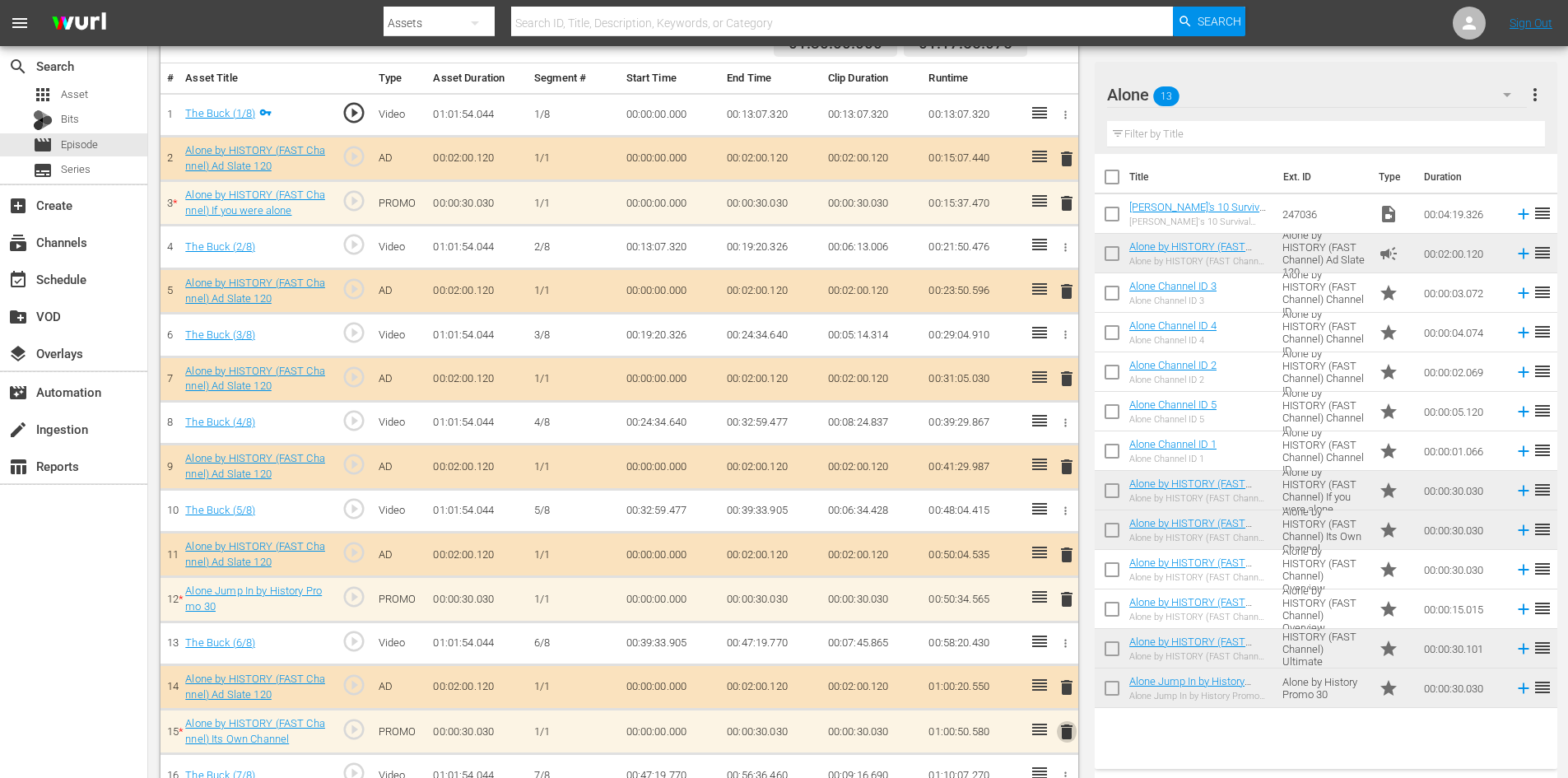
click at [1068, 730] on span "delete" at bounding box center [1066, 731] width 20 height 20
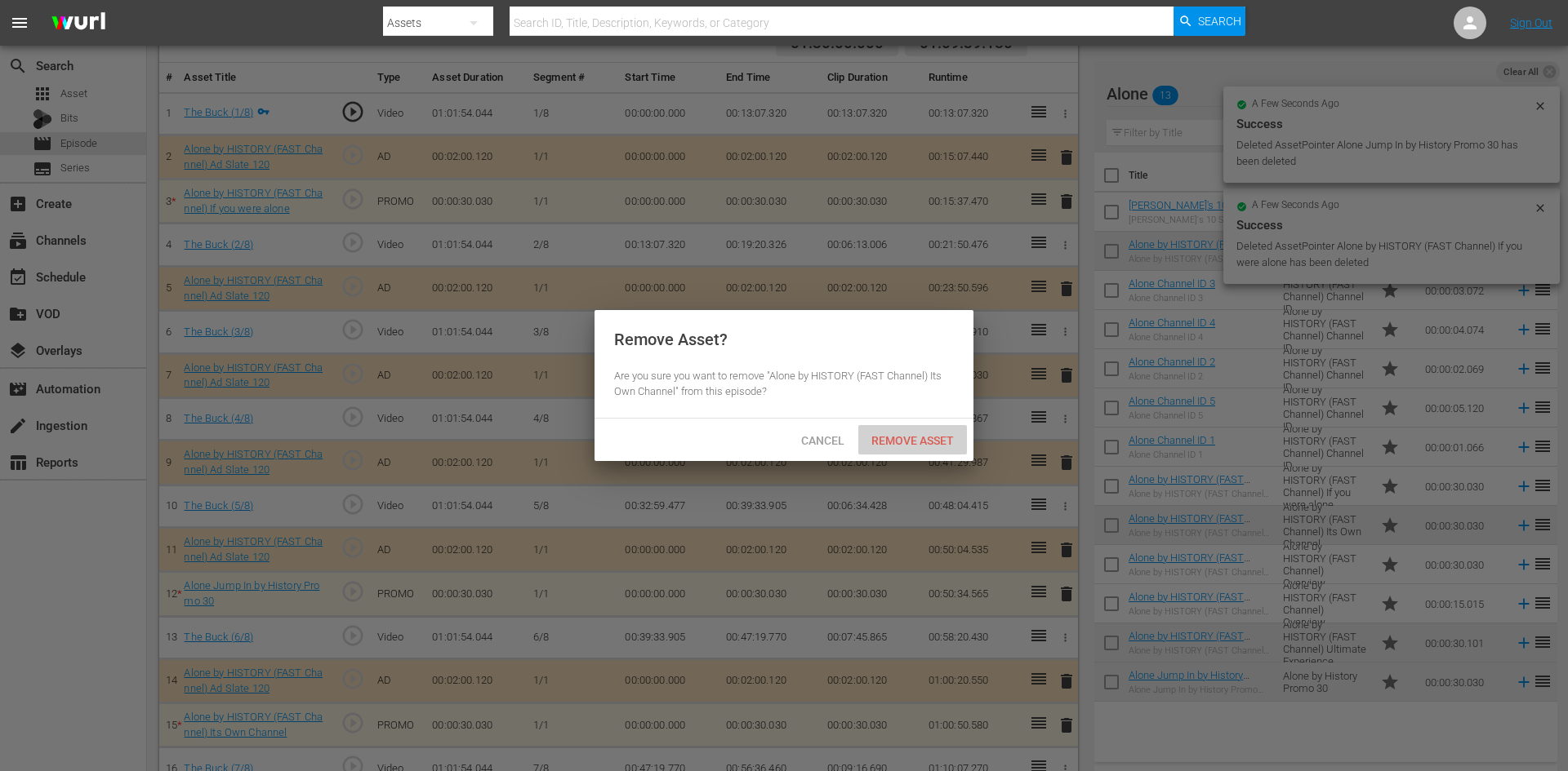
click at [910, 435] on span "Remove Asset" at bounding box center [912, 441] width 109 height 13
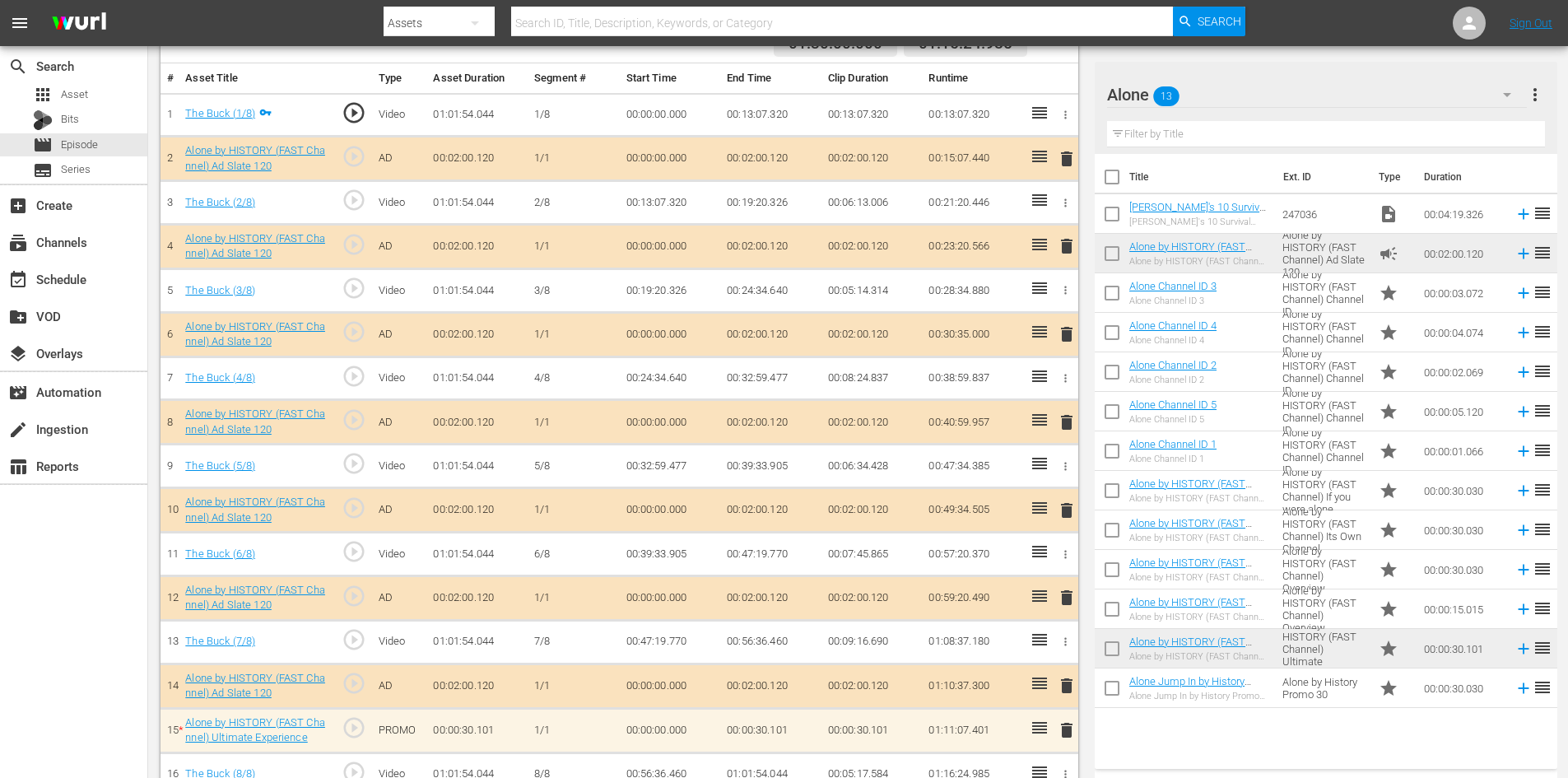
scroll to position [507, 0]
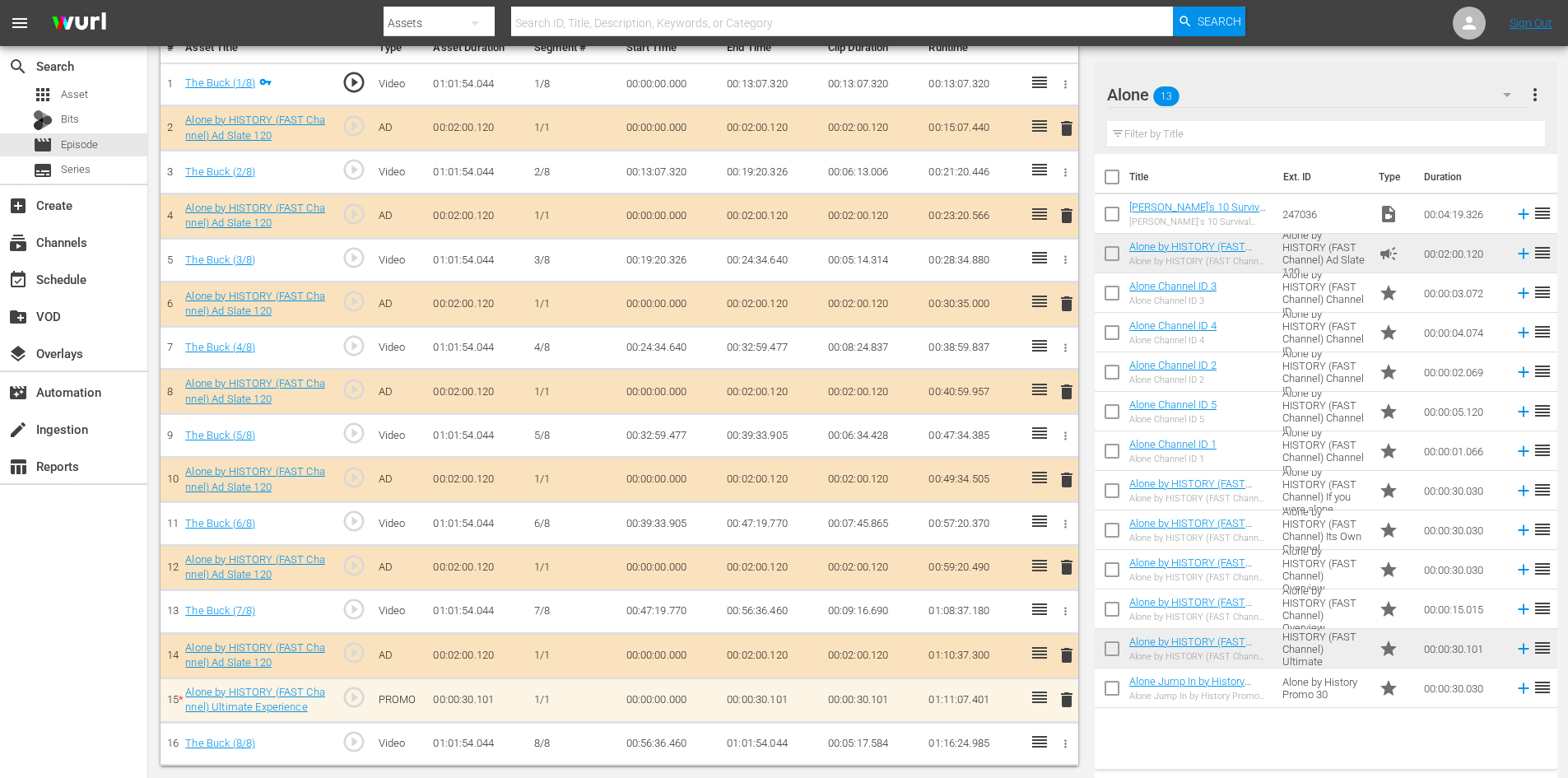
click at [1065, 705] on span "delete" at bounding box center [1066, 700] width 20 height 20
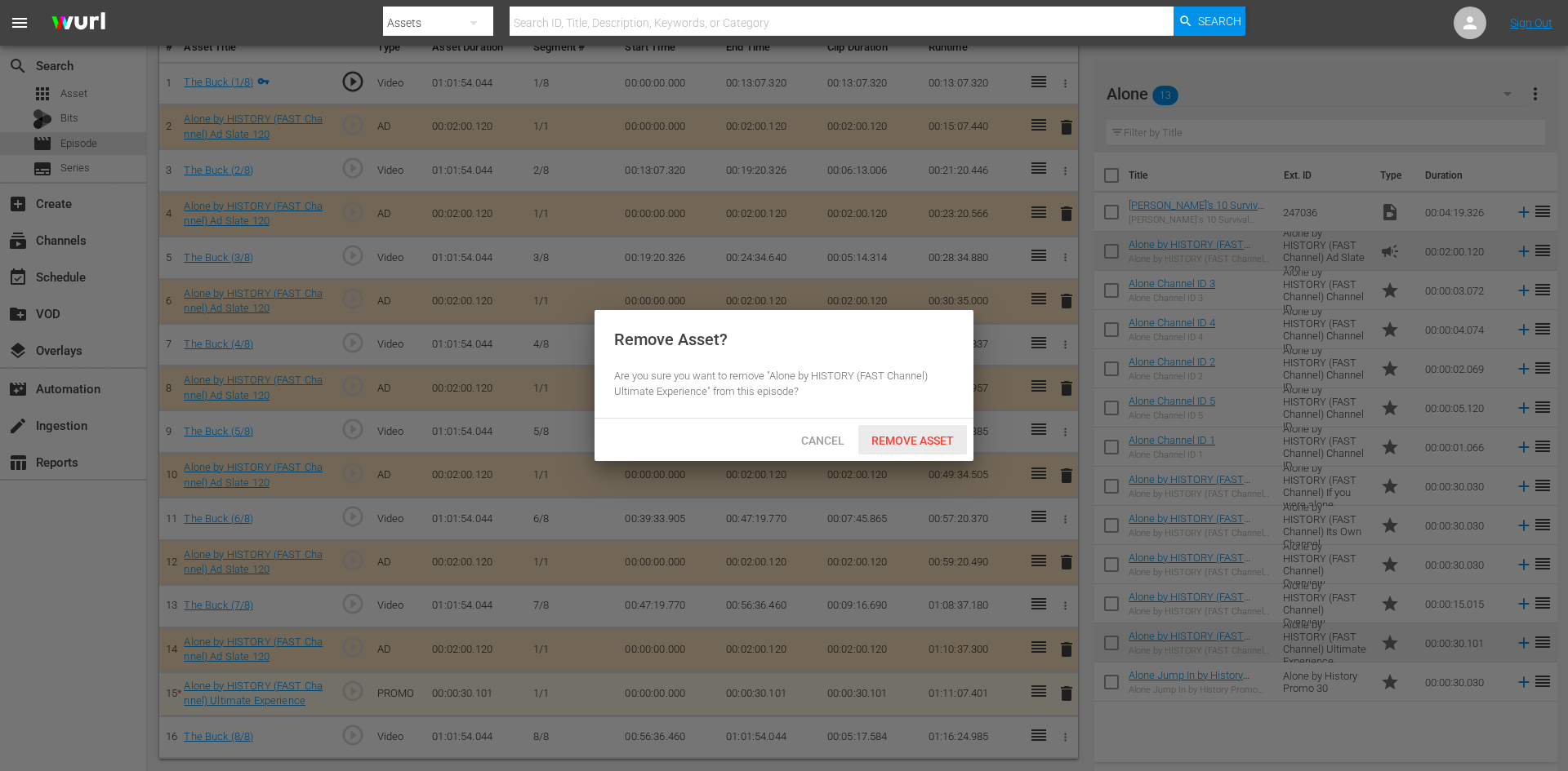
click at [925, 434] on span "Remove Asset" at bounding box center [912, 441] width 109 height 13
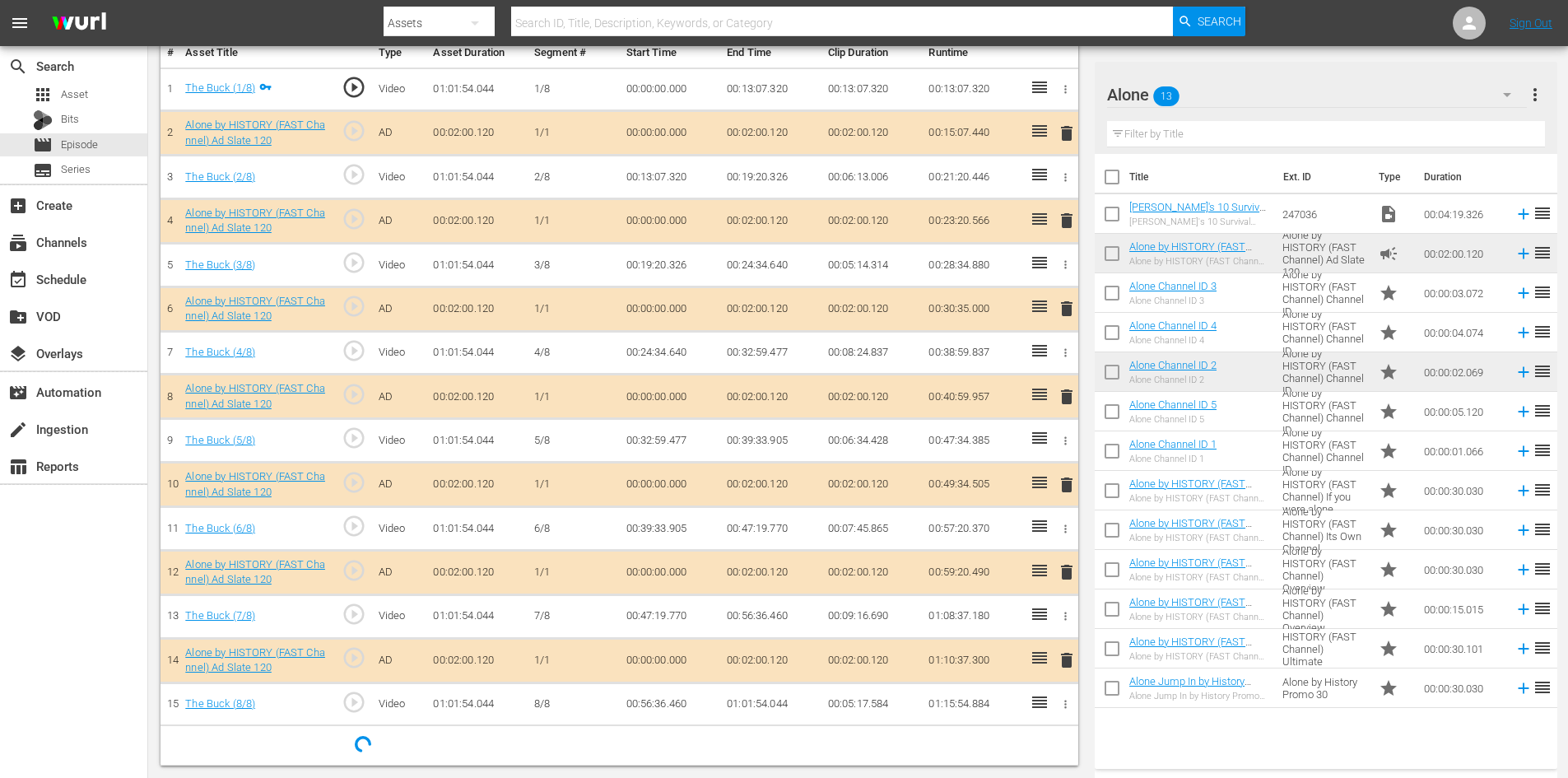
scroll to position [506, 0]
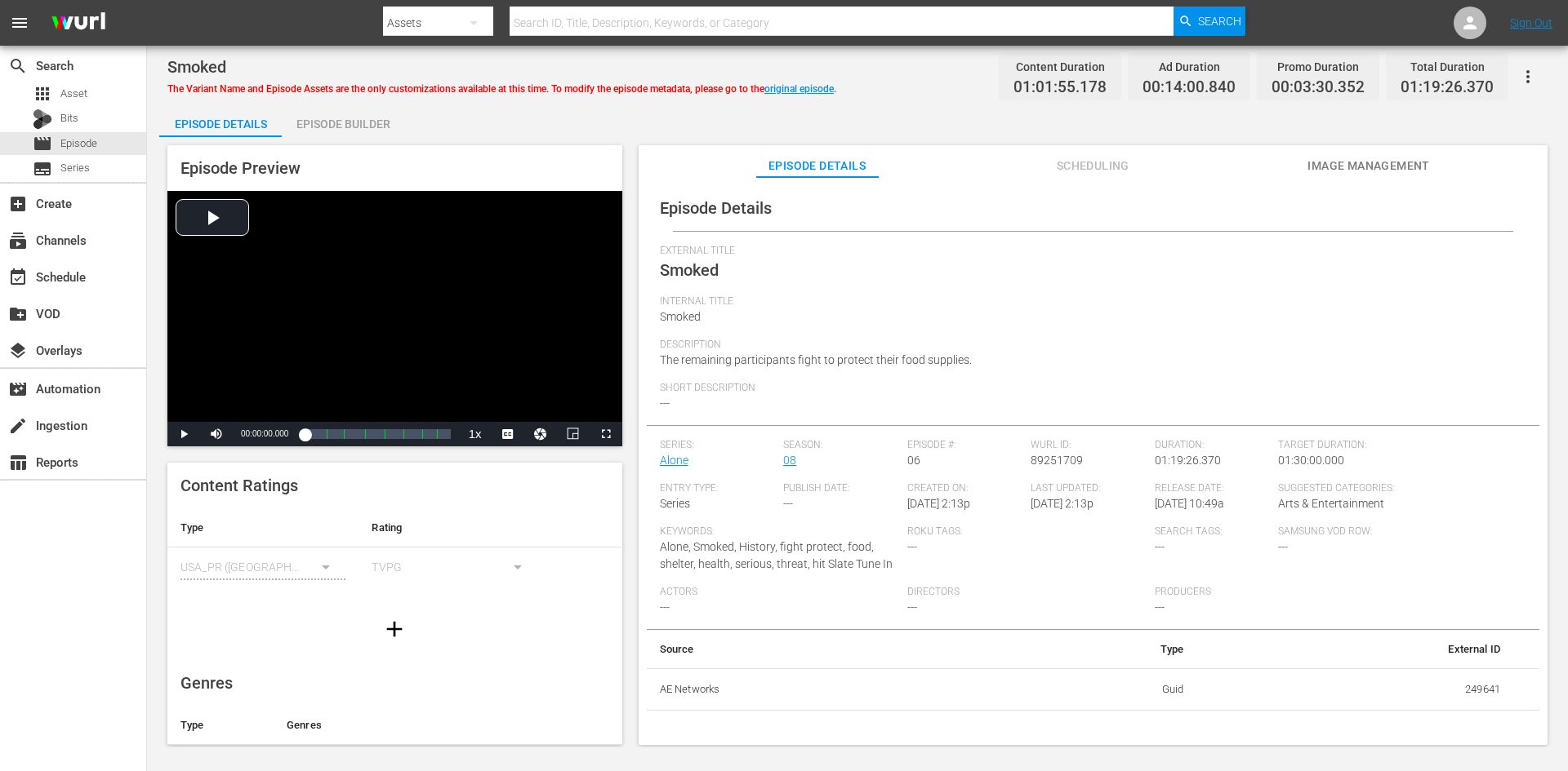
click at [328, 130] on div "Episode Builder" at bounding box center [343, 124] width 122 height 40
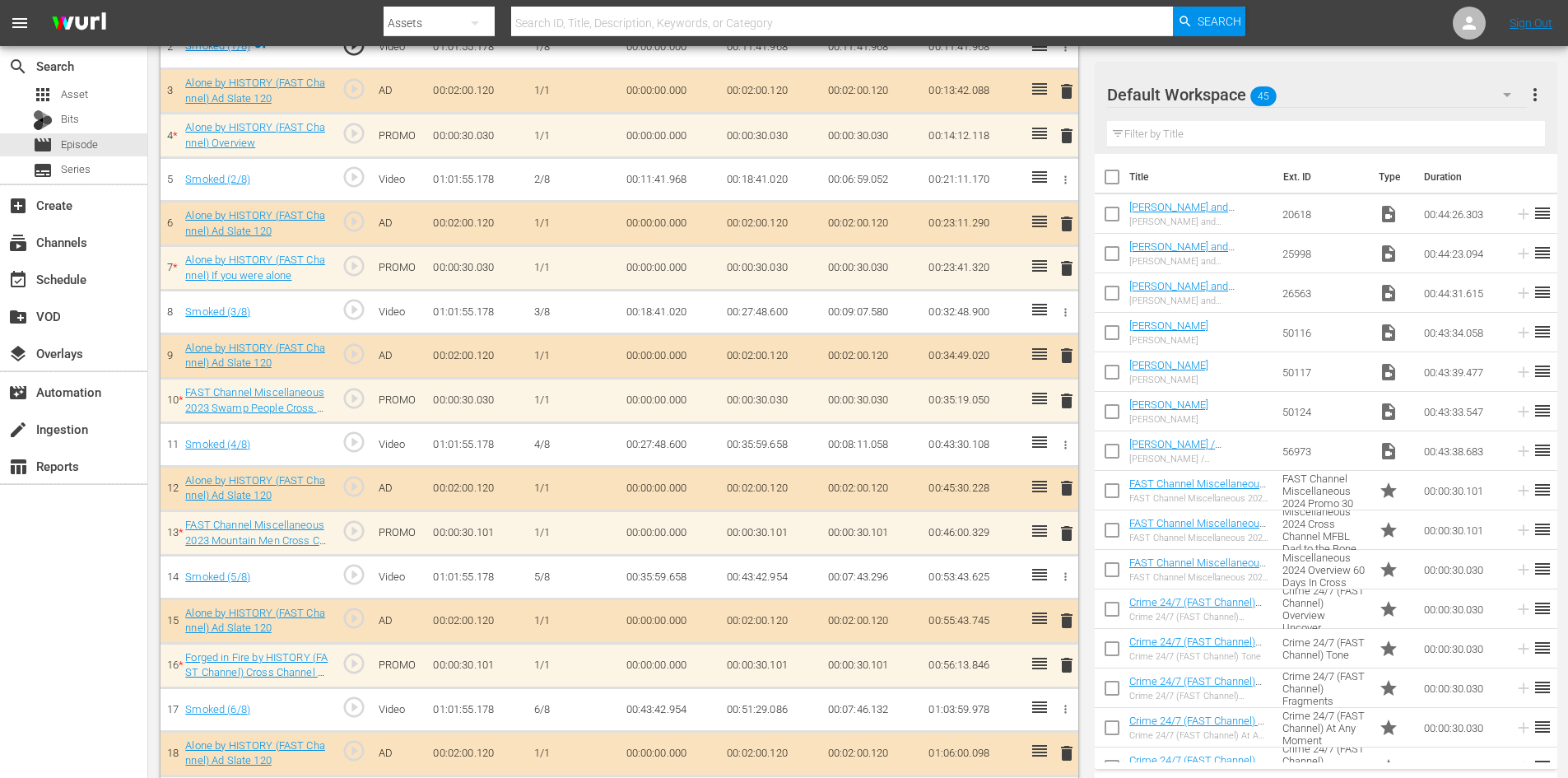
scroll to position [577, 0]
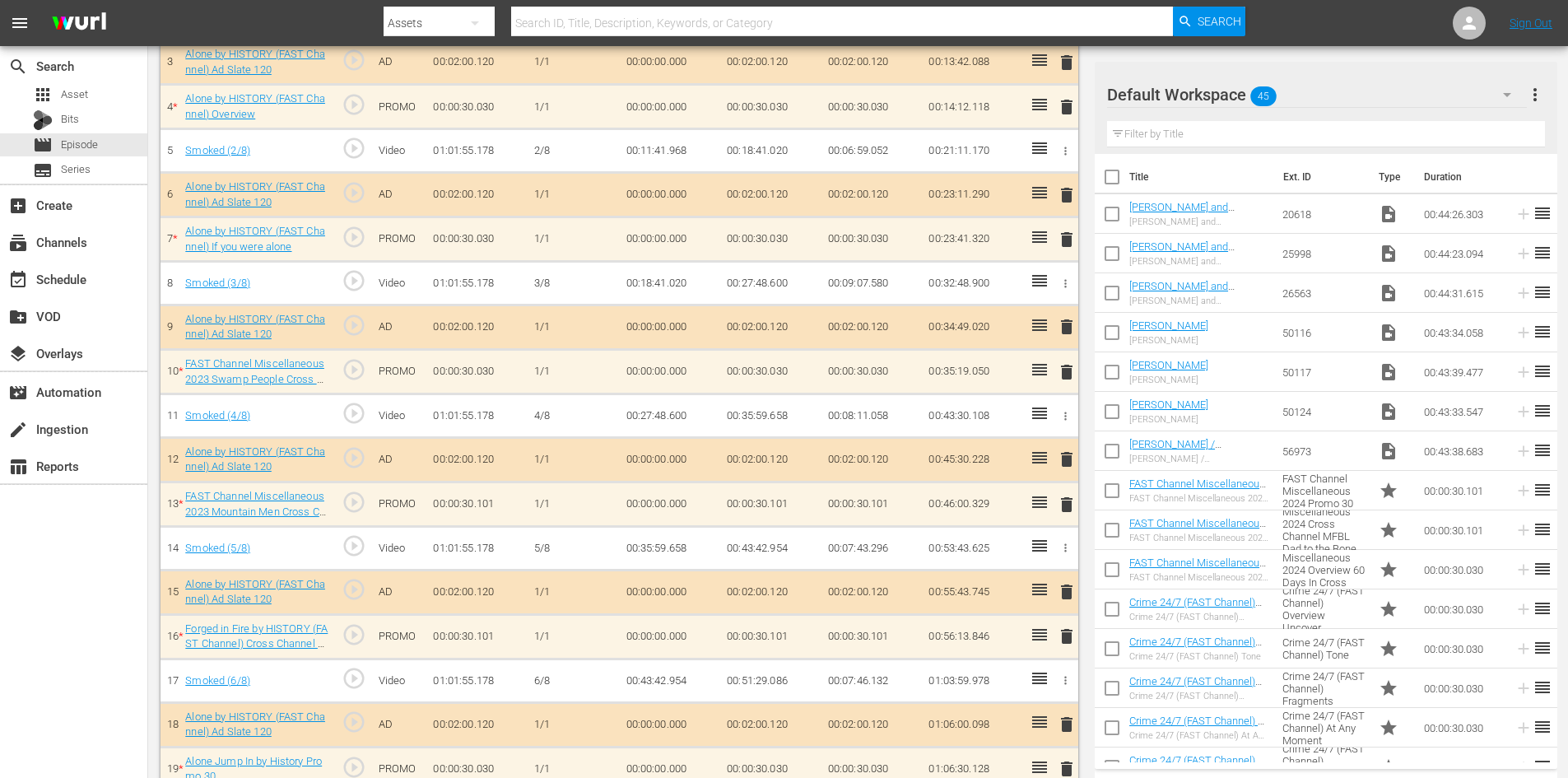
click at [1063, 377] on div "delete" at bounding box center [1064, 372] width 14 height 24
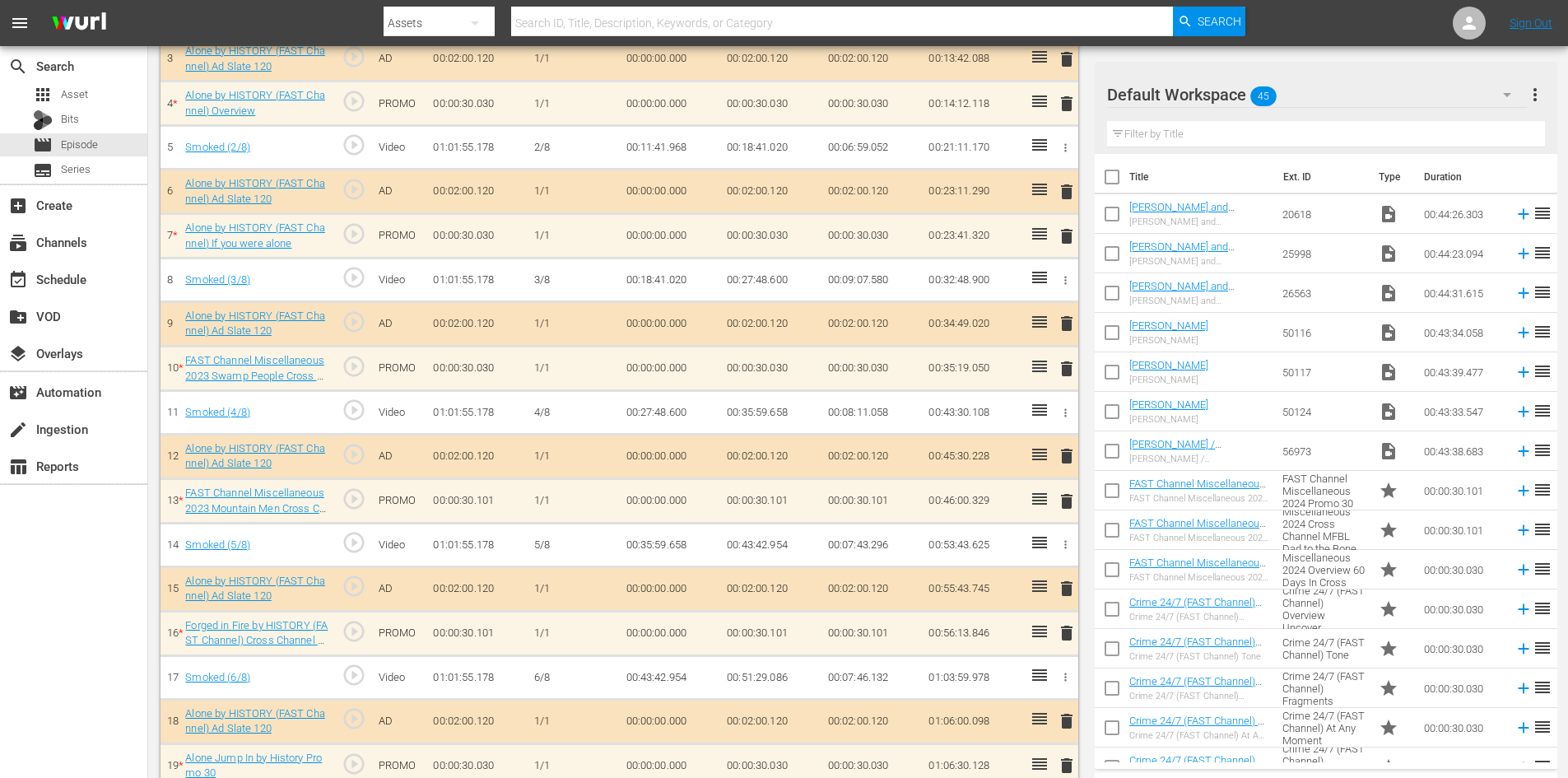
scroll to position [573, 0]
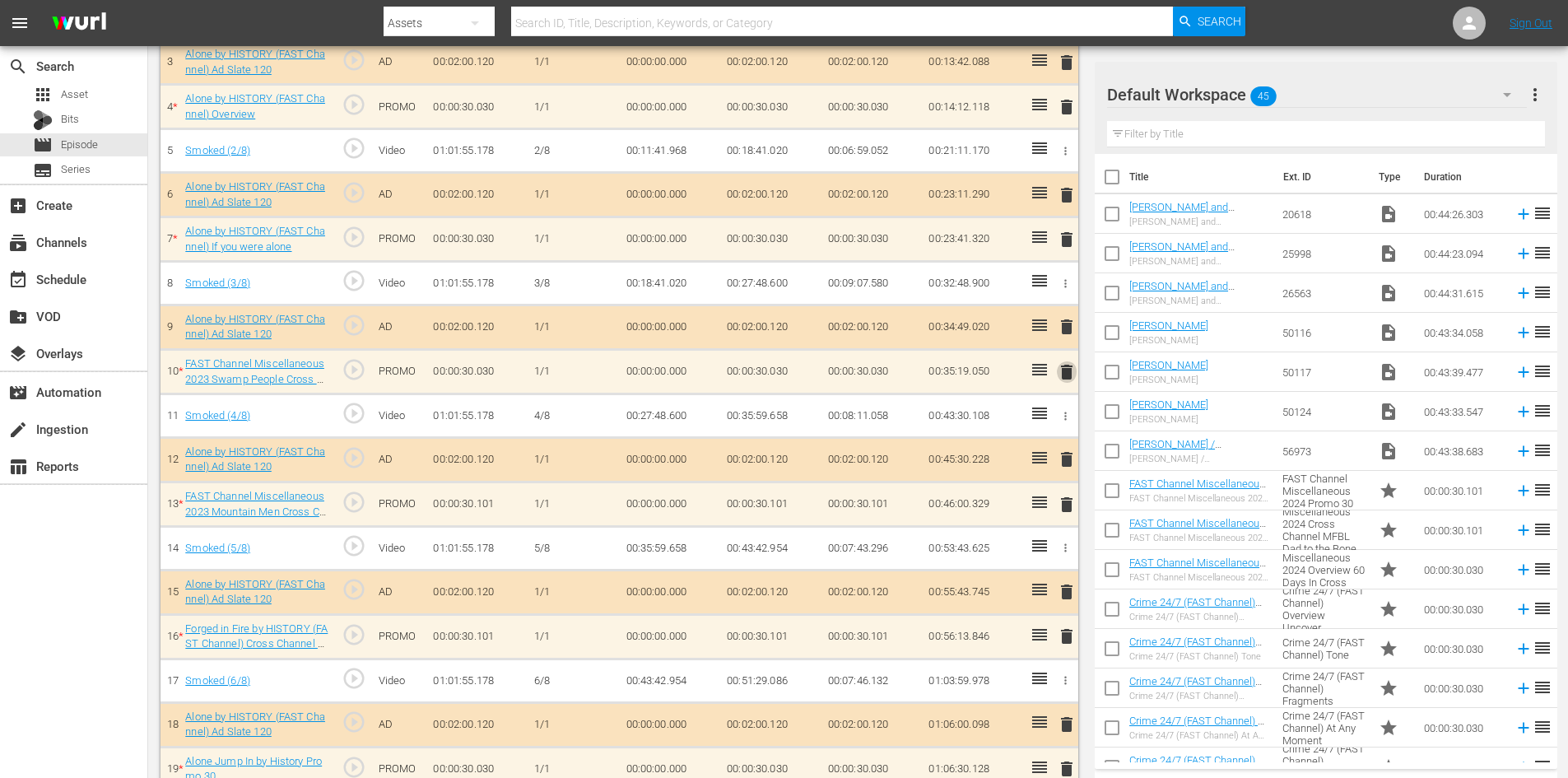
click at [1069, 373] on span "delete" at bounding box center [1066, 372] width 20 height 20
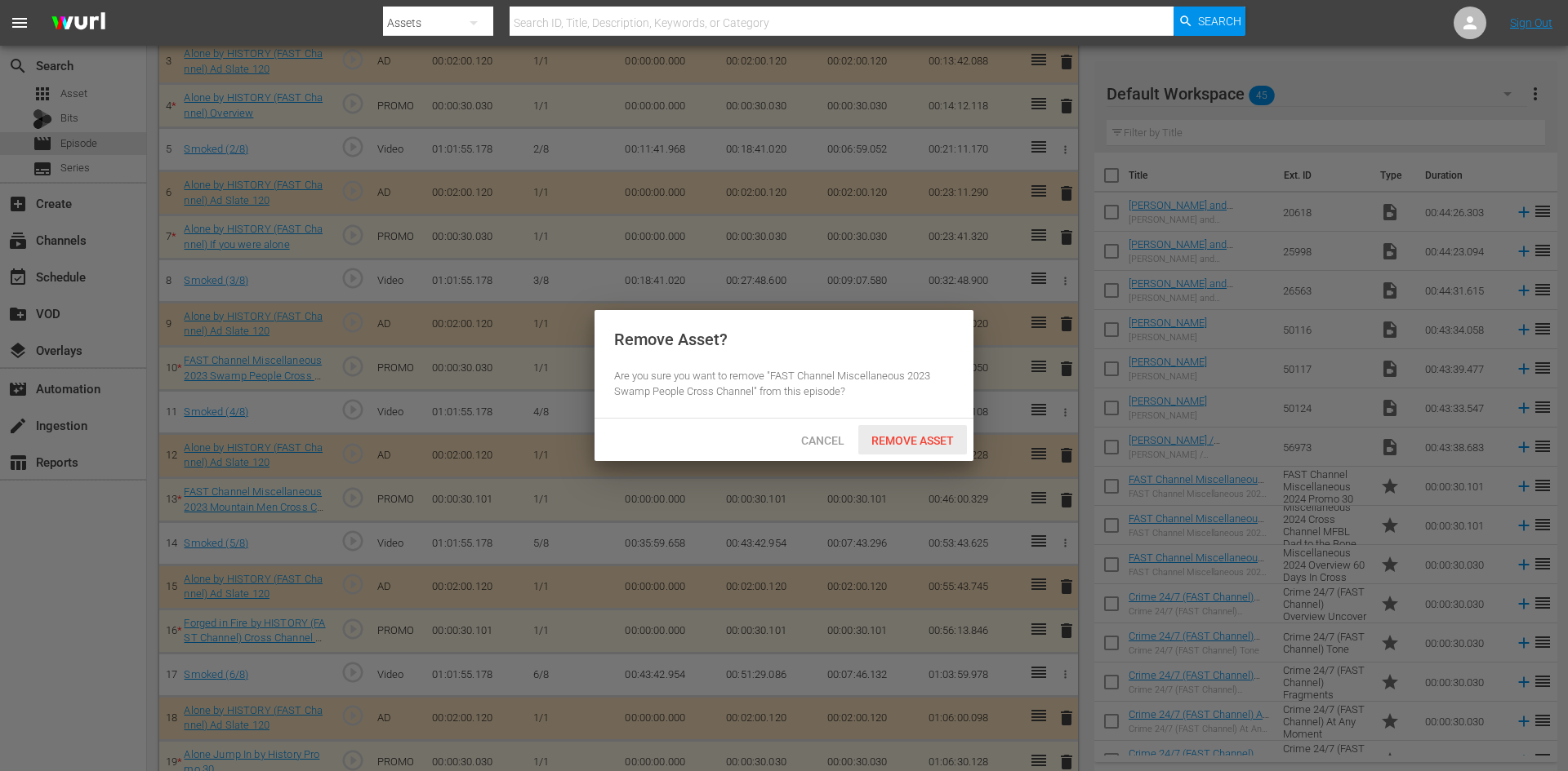
click at [925, 436] on span "Remove Asset" at bounding box center [912, 441] width 109 height 13
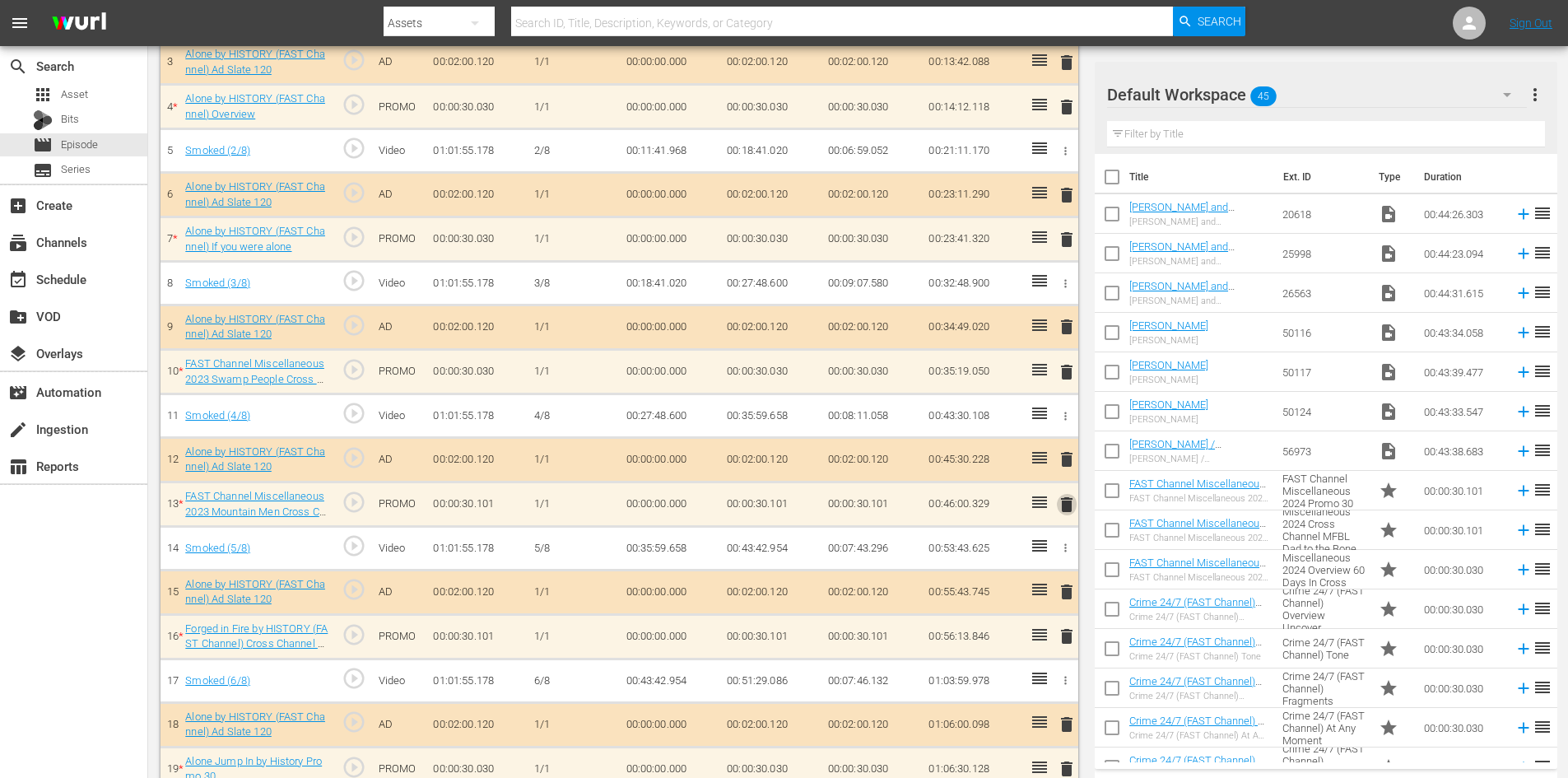
click at [1071, 509] on span "delete" at bounding box center [1066, 505] width 20 height 20
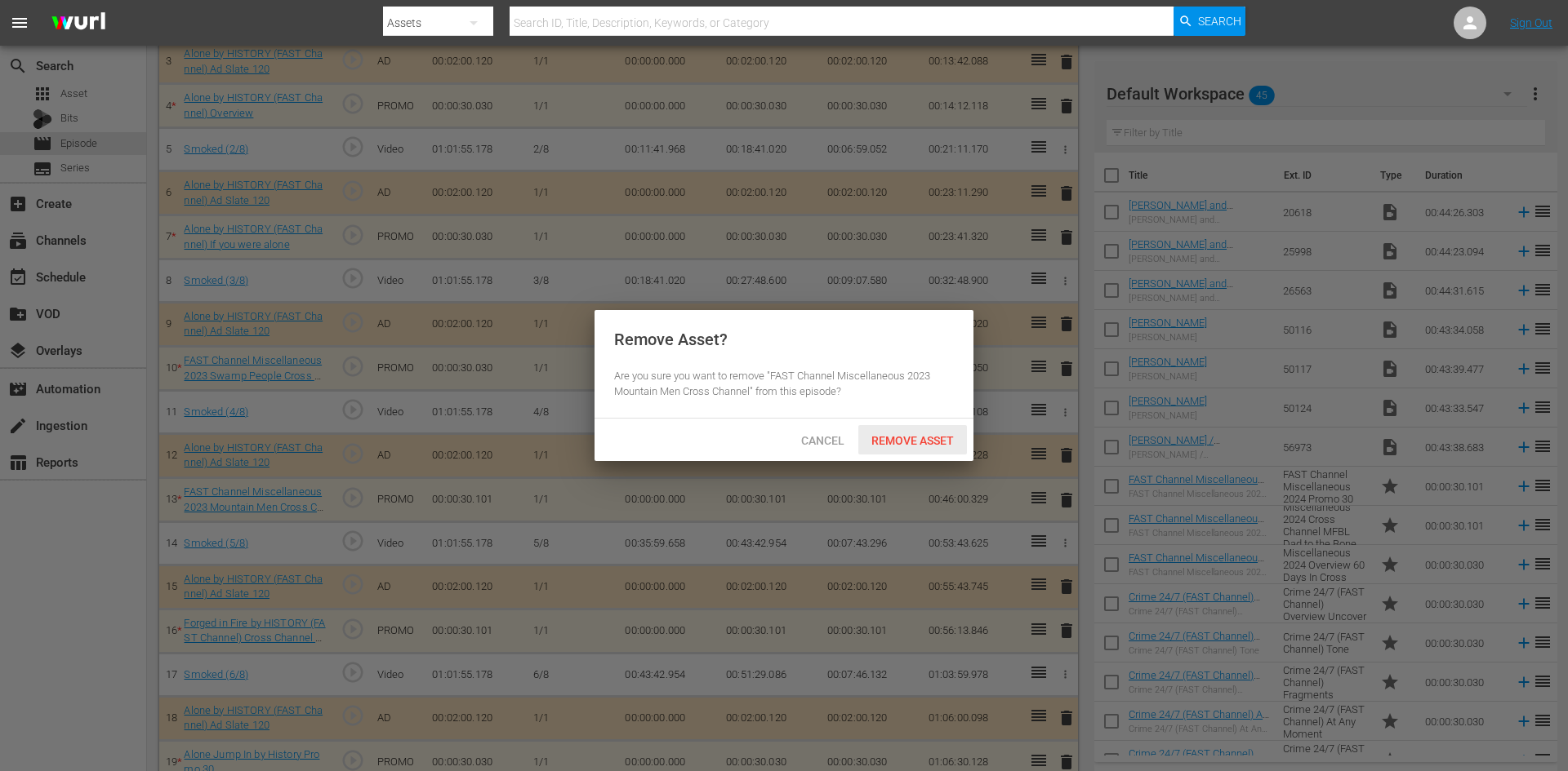
click at [934, 438] on span "Remove Asset" at bounding box center [912, 441] width 109 height 13
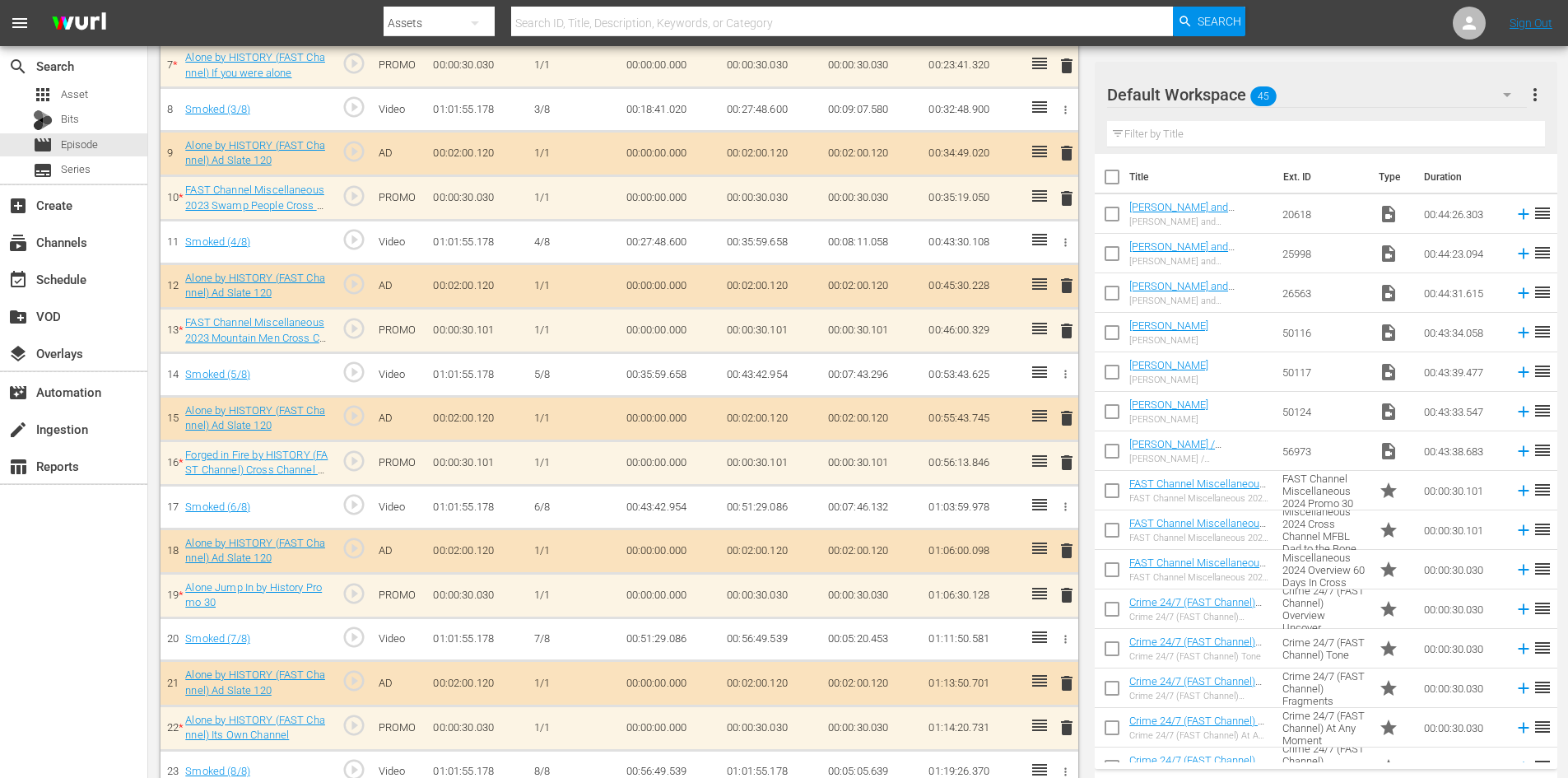
scroll to position [775, 0]
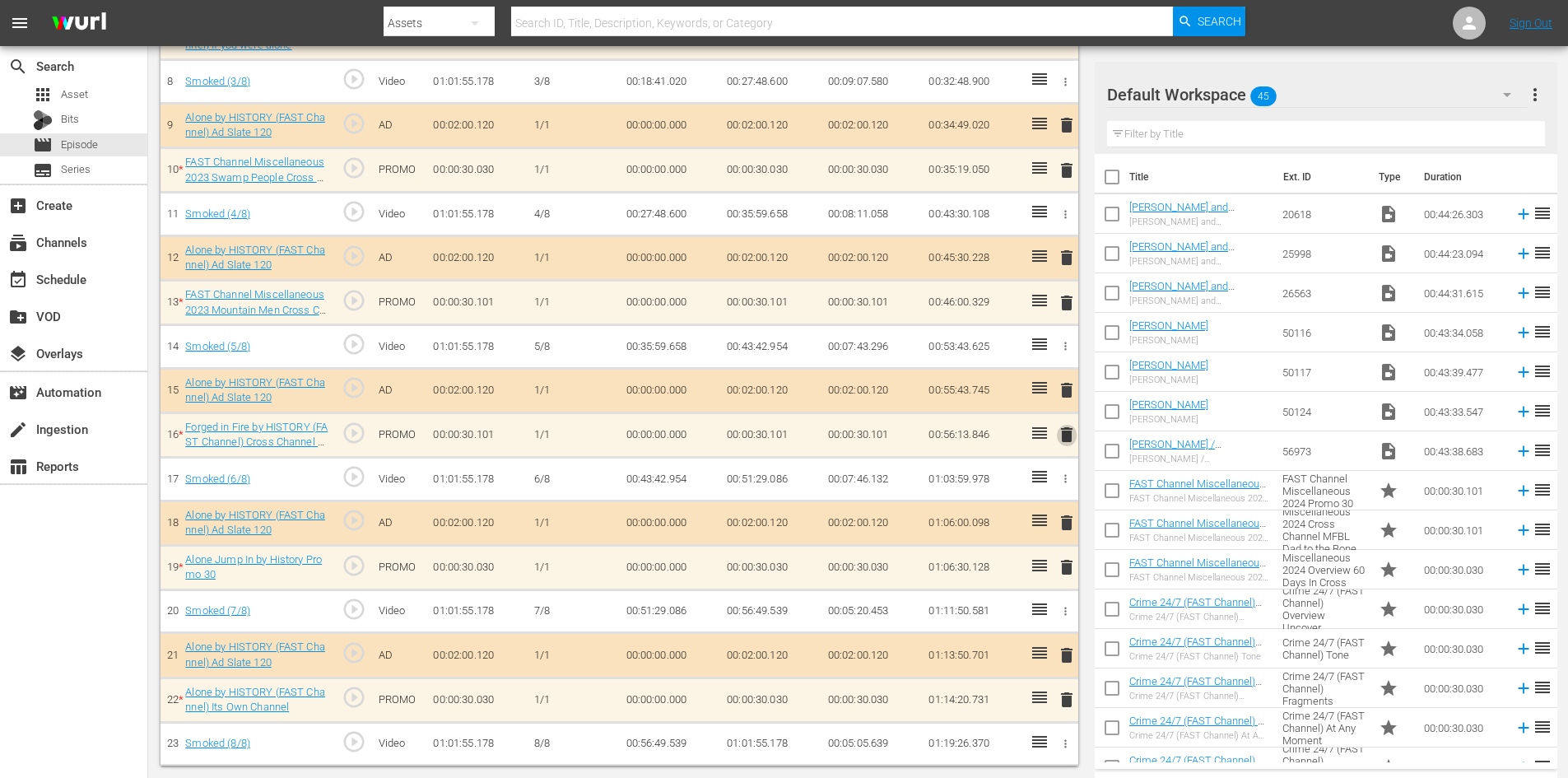
click at [1064, 431] on span "delete" at bounding box center [1066, 434] width 20 height 20
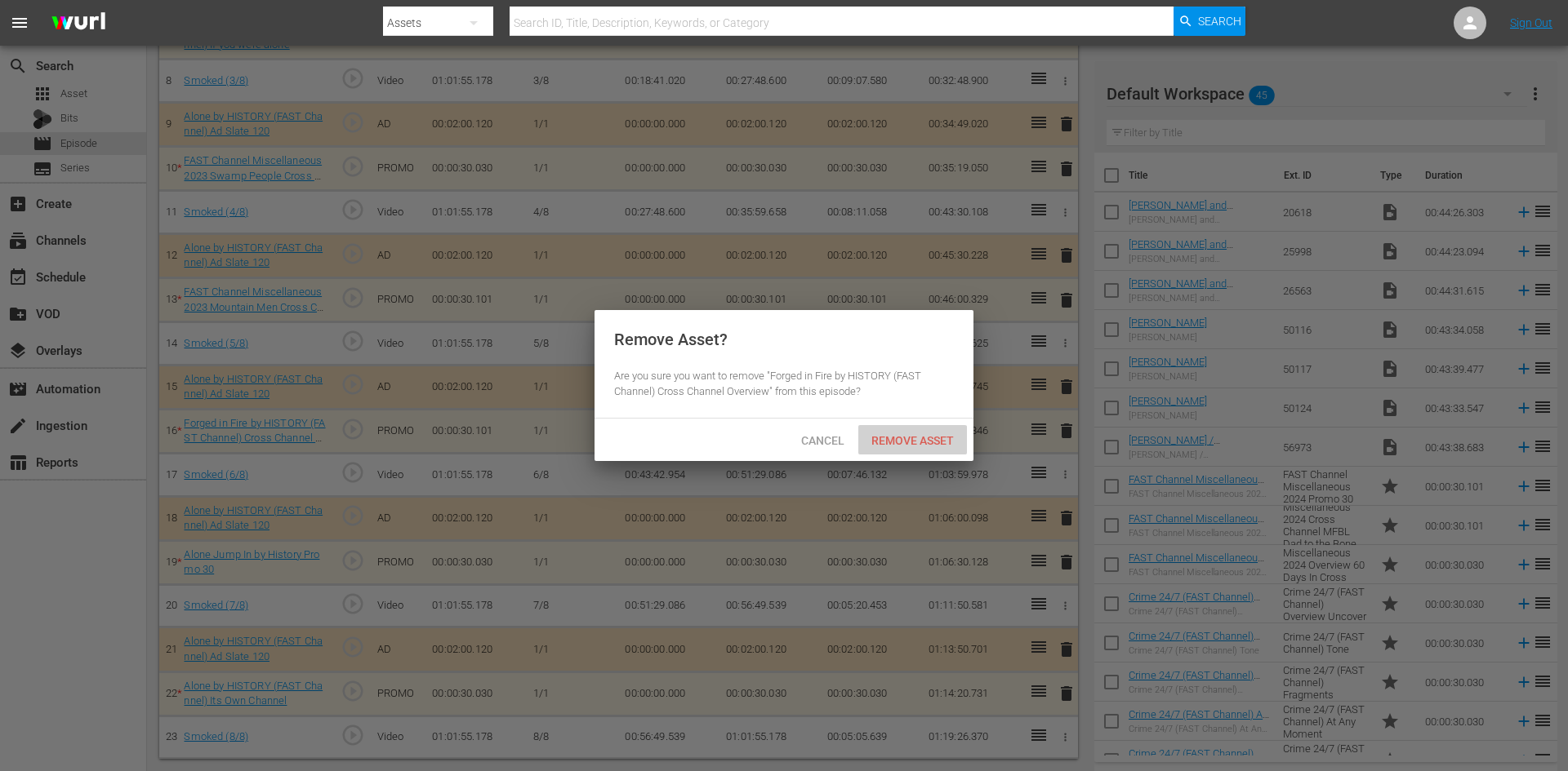
click at [883, 437] on span "Remove Asset" at bounding box center [912, 441] width 109 height 13
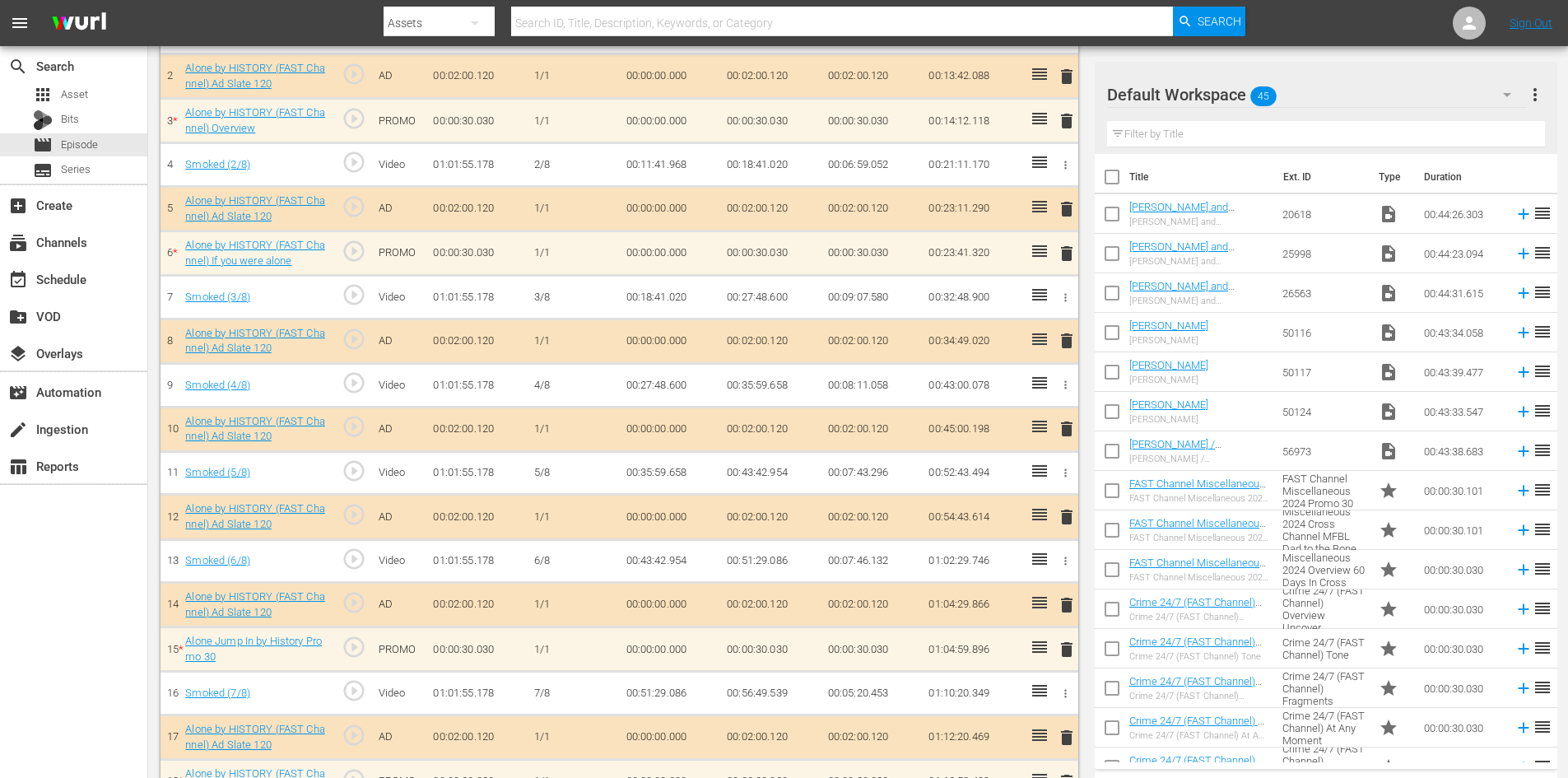
scroll to position [641, 0]
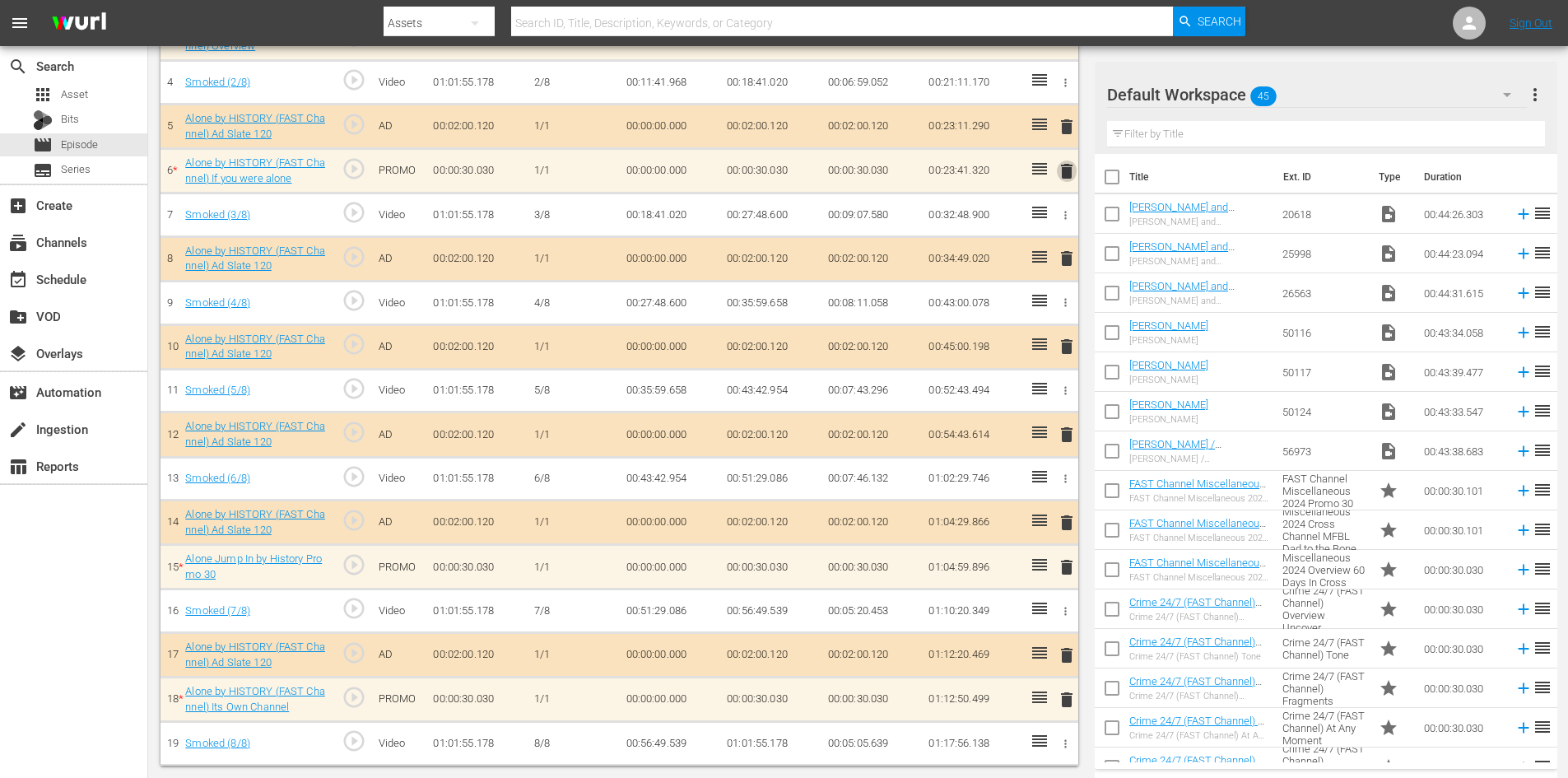
click at [1068, 176] on span "delete" at bounding box center [1066, 171] width 20 height 20
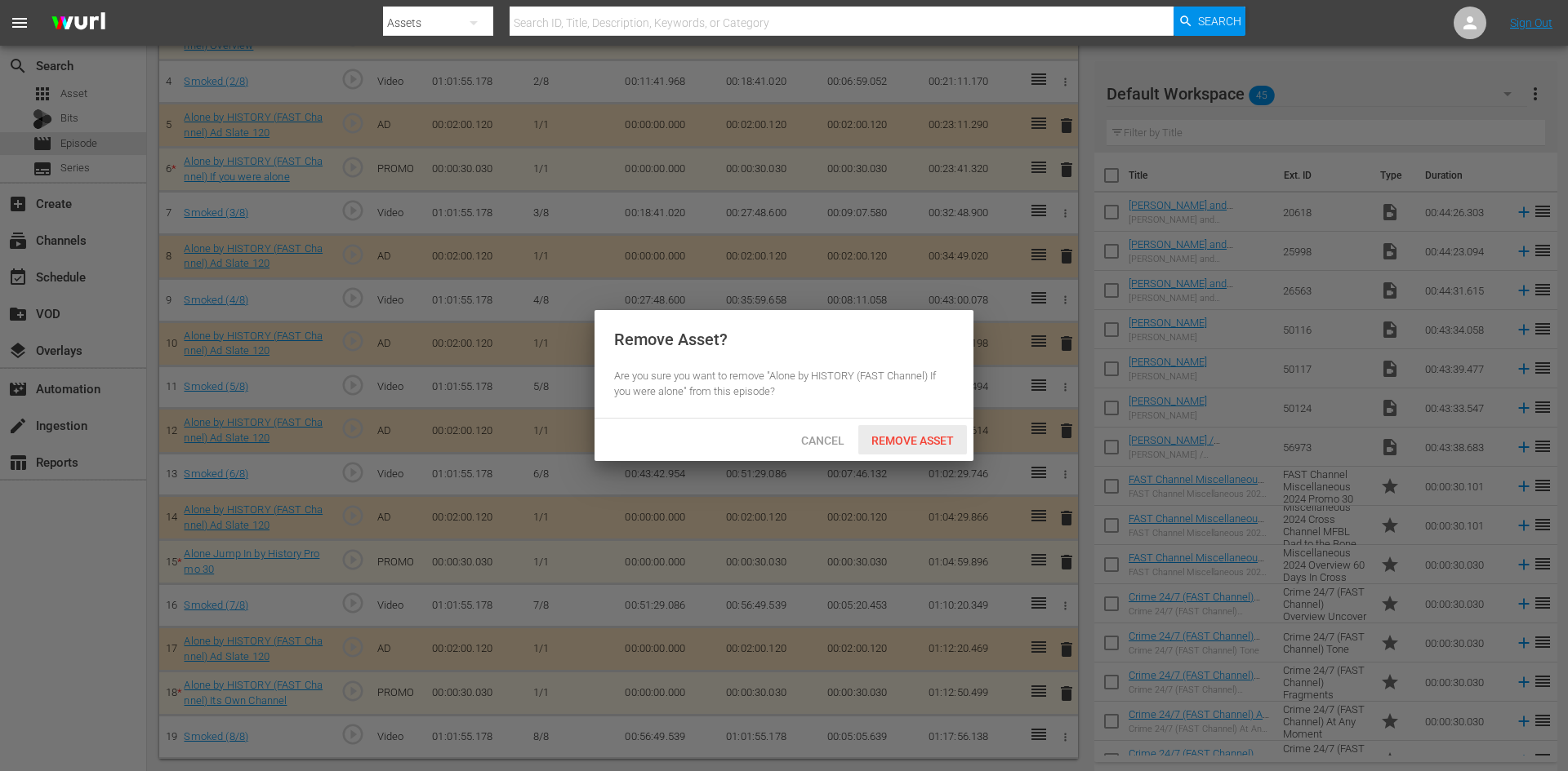
click at [921, 434] on span "Remove Asset" at bounding box center [912, 441] width 109 height 13
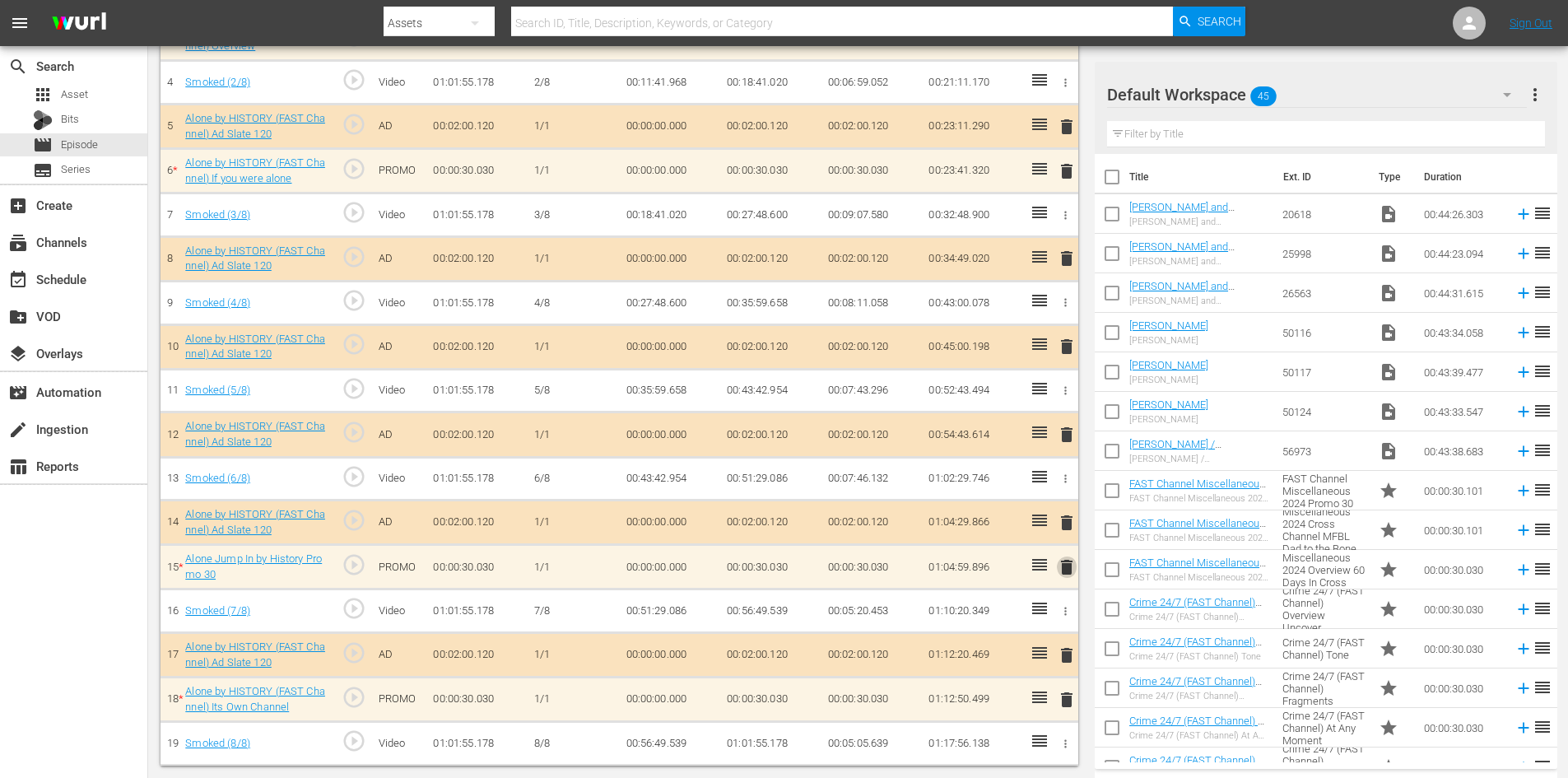
click at [1069, 571] on span "delete" at bounding box center [1066, 567] width 20 height 20
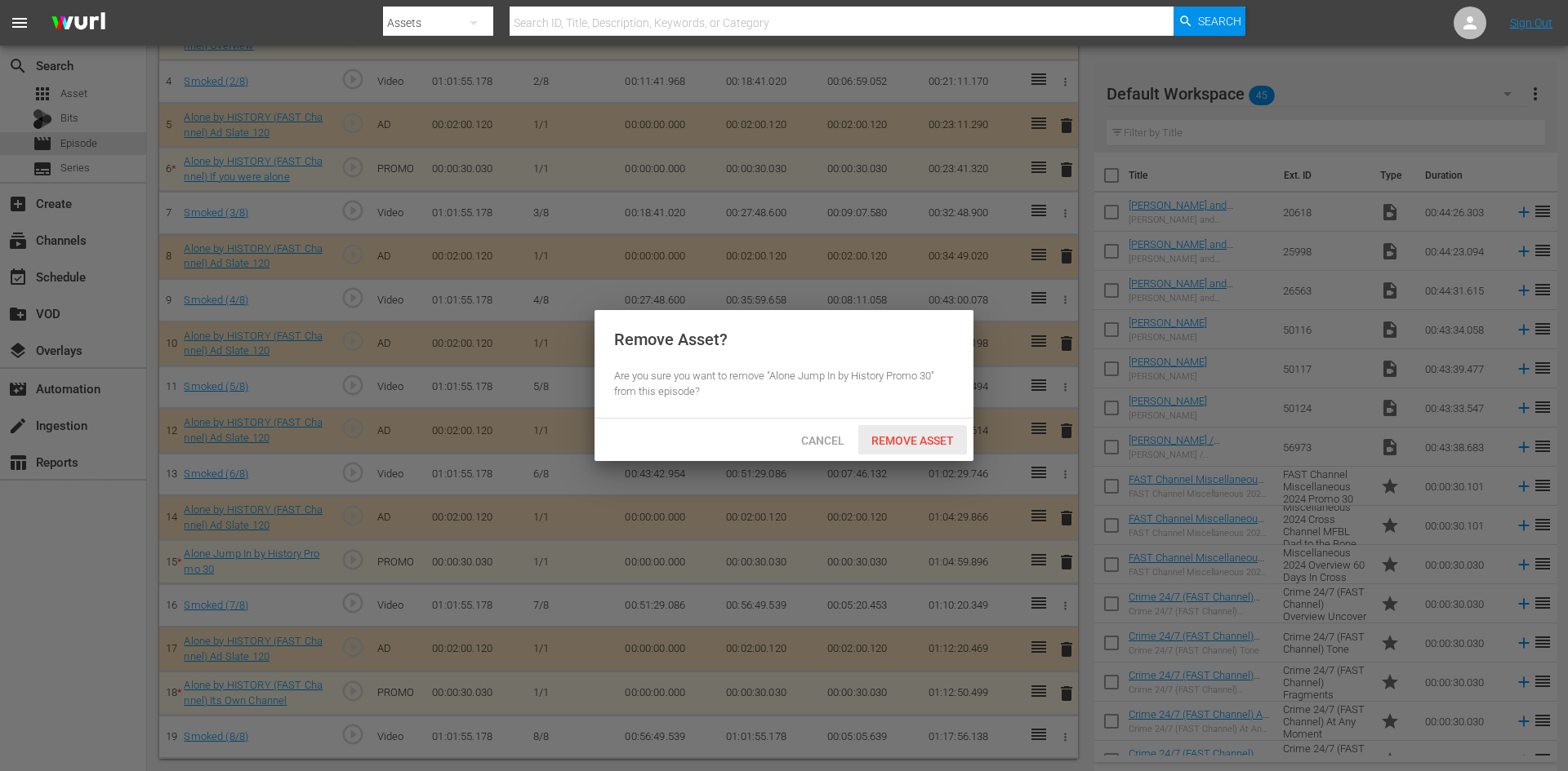
click at [909, 431] on div "Remove Asset" at bounding box center [912, 440] width 109 height 30
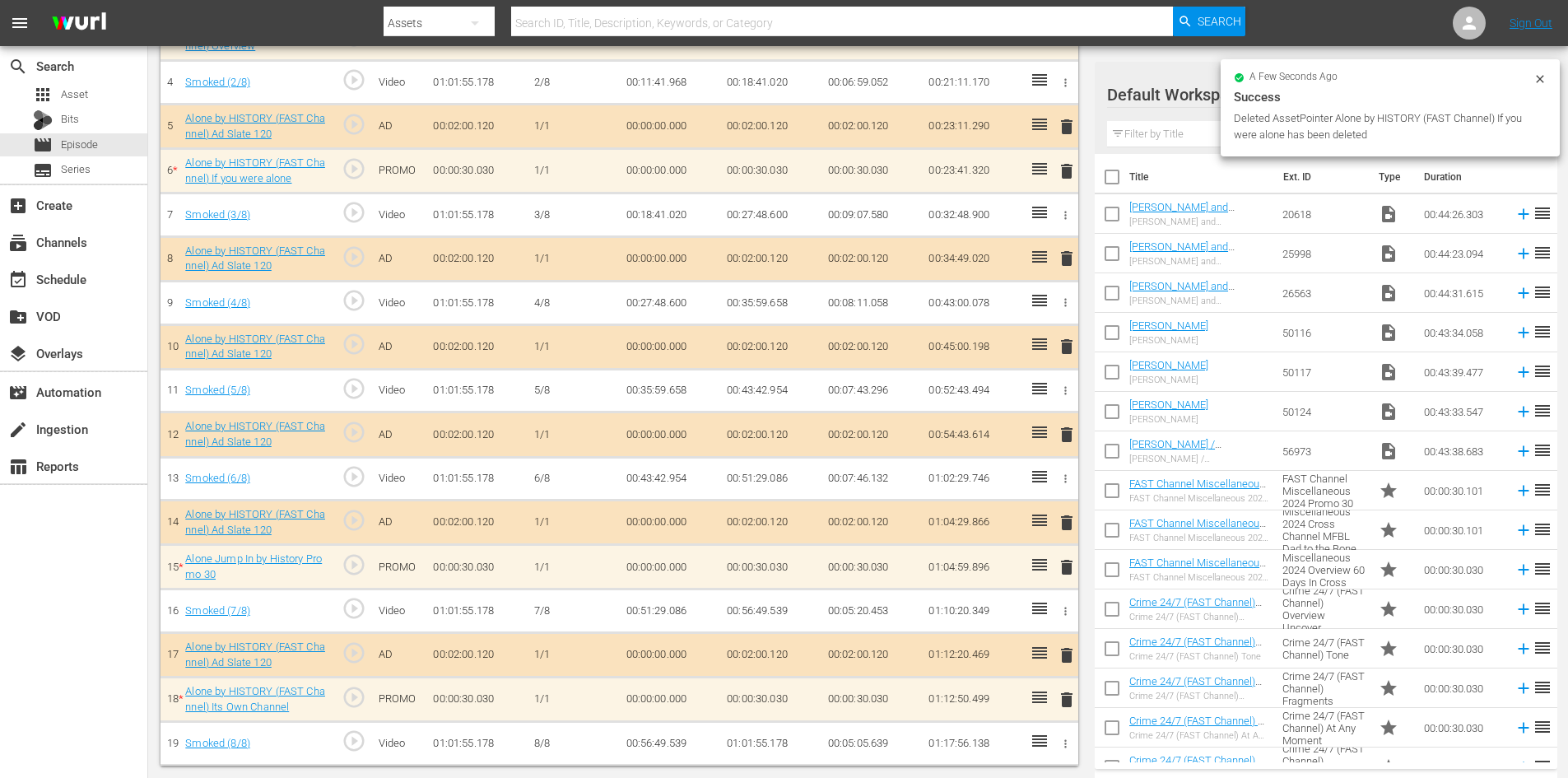
click at [1069, 699] on span "delete" at bounding box center [1066, 700] width 20 height 20
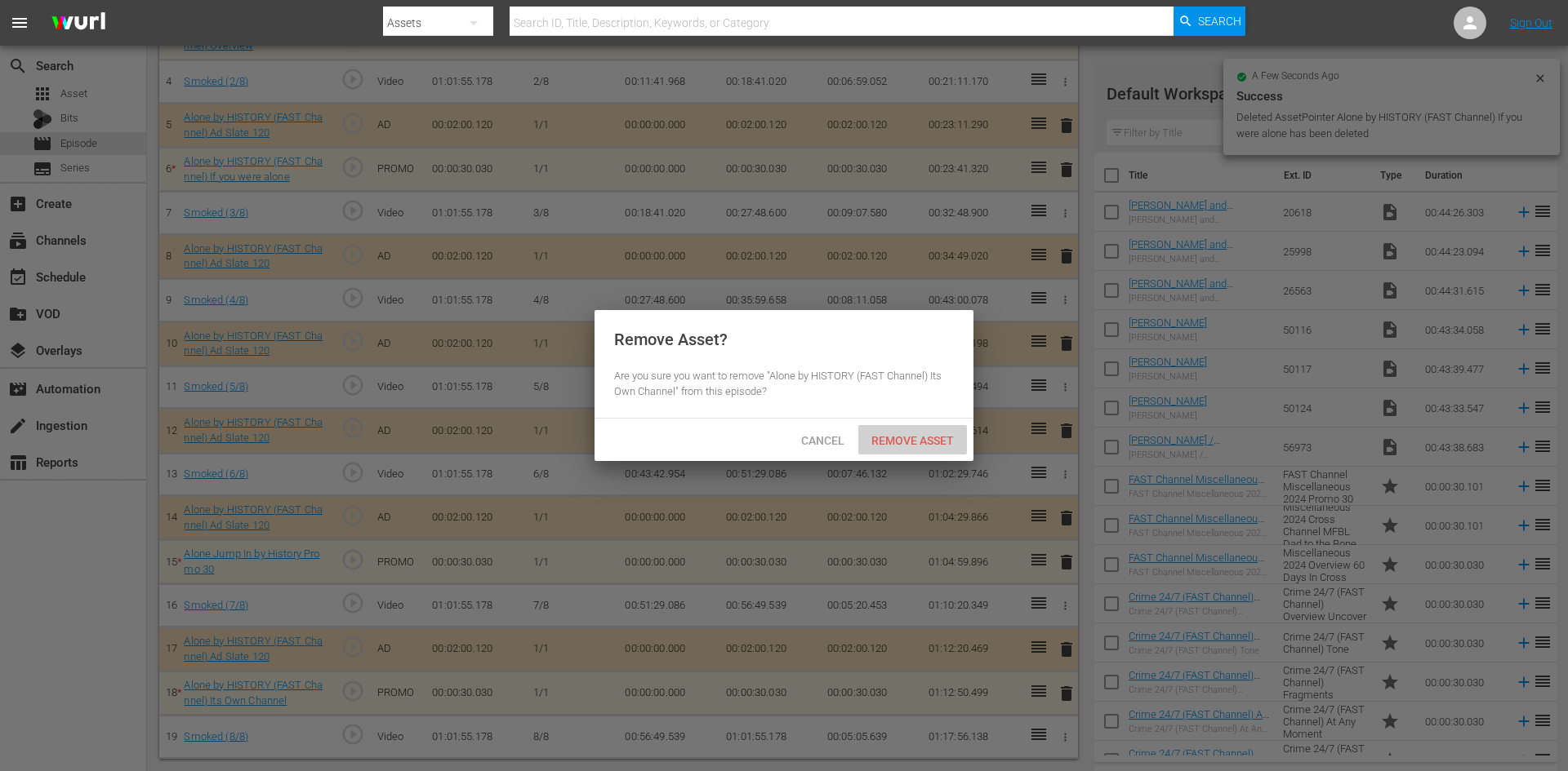
click at [904, 438] on span "Remove Asset" at bounding box center [912, 441] width 109 height 13
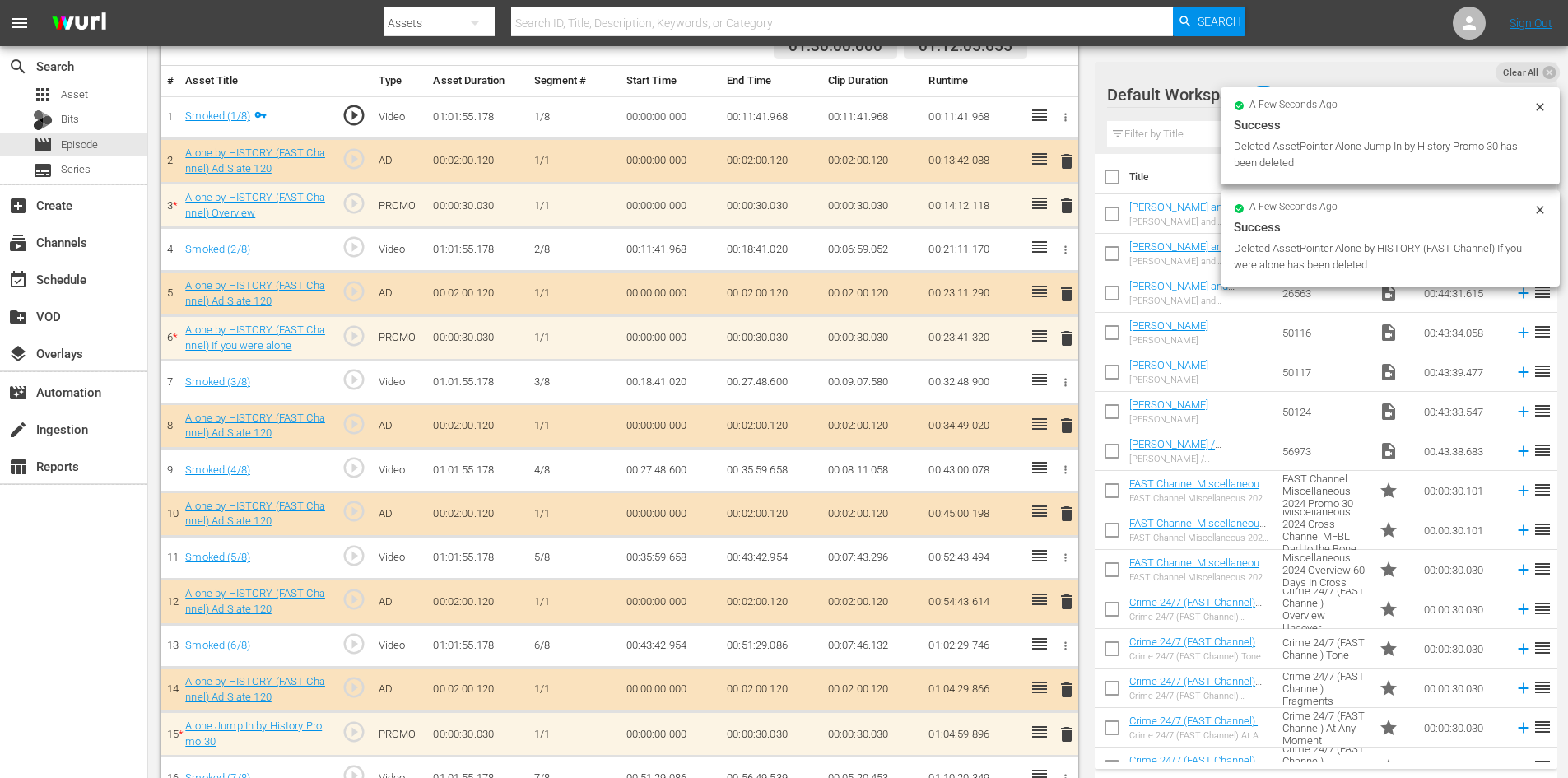
scroll to position [394, 0]
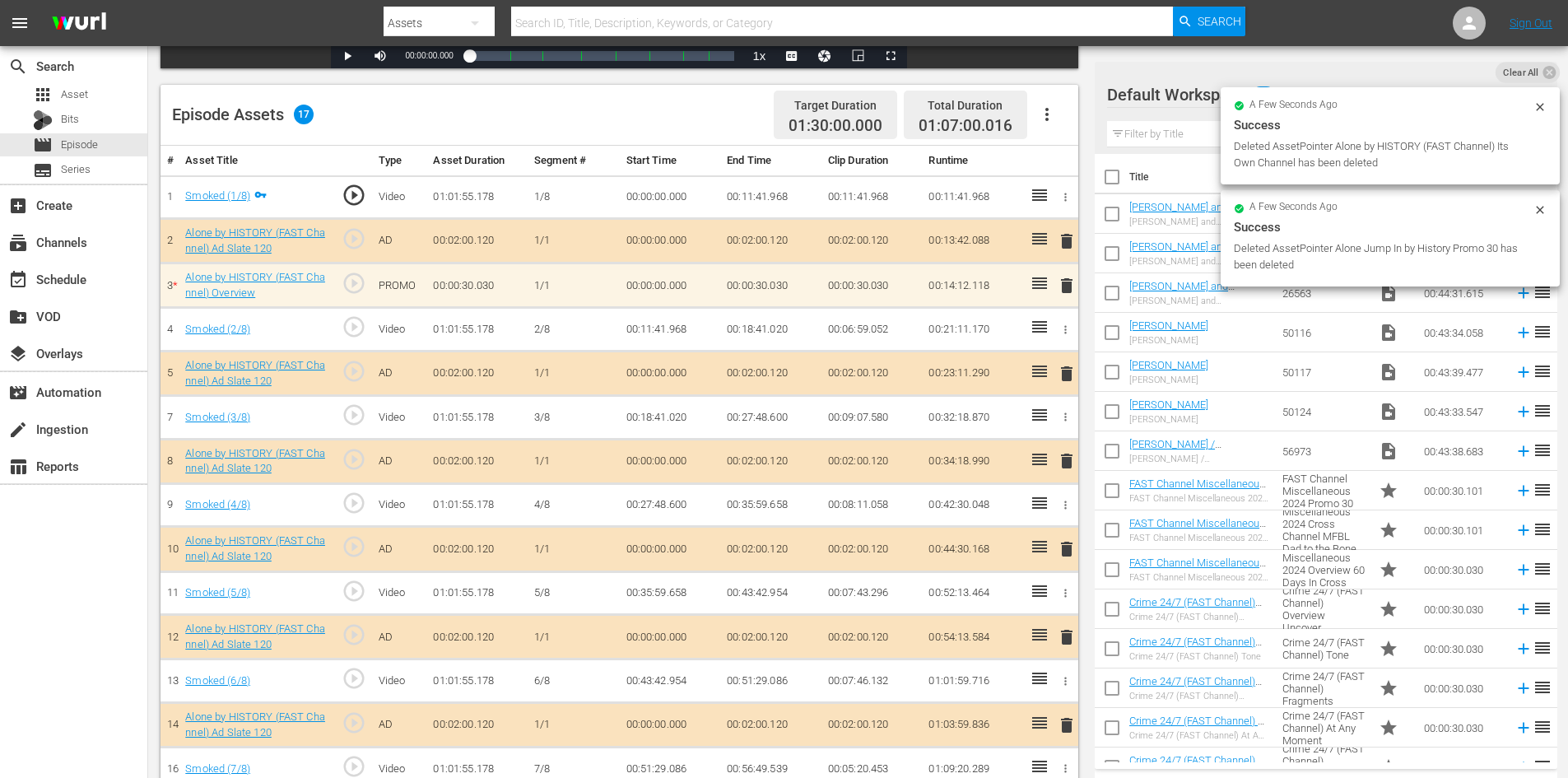
click at [1066, 285] on span "delete" at bounding box center [1066, 285] width 20 height 20
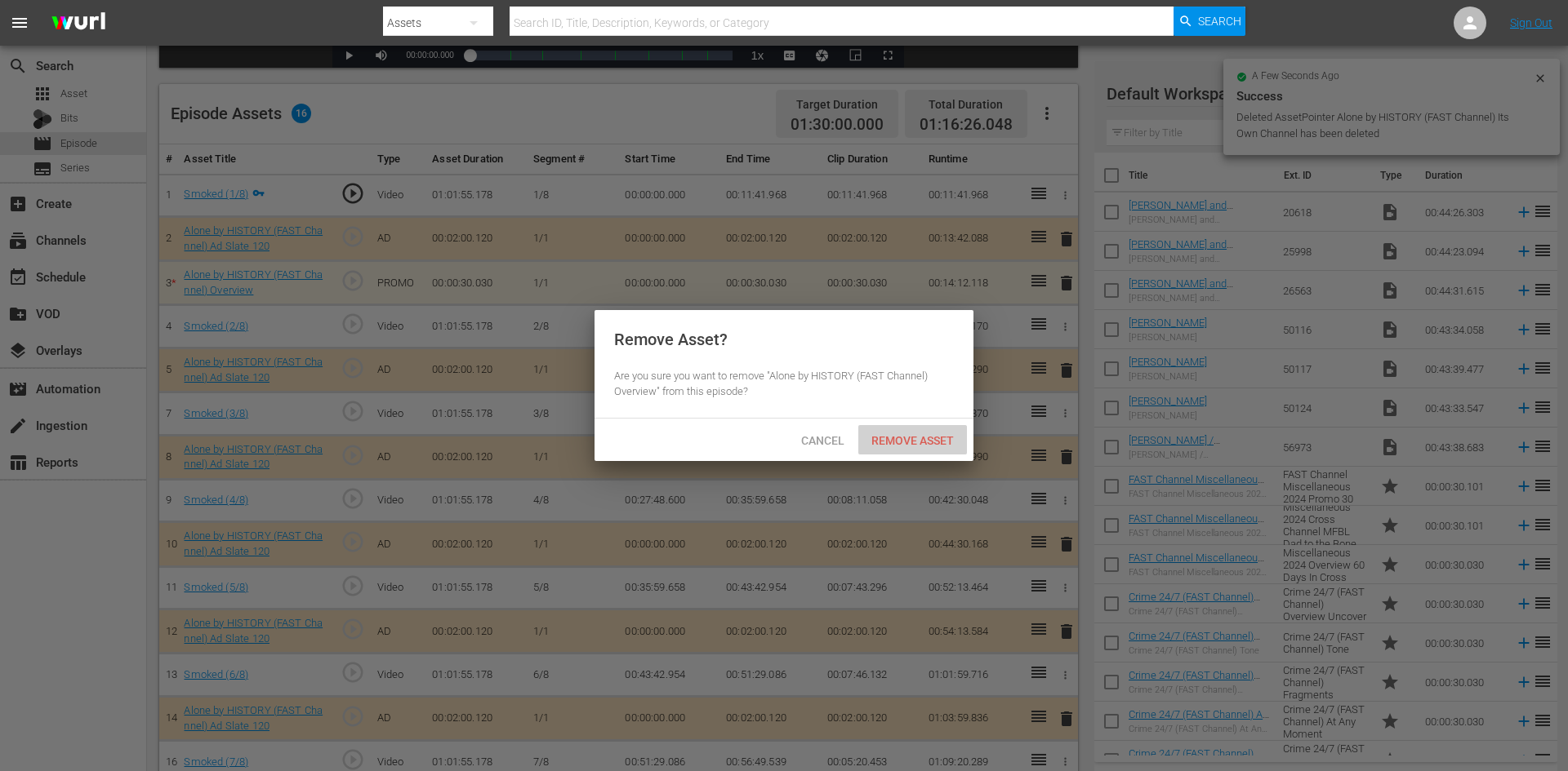
click at [893, 440] on span "Remove Asset" at bounding box center [912, 441] width 109 height 13
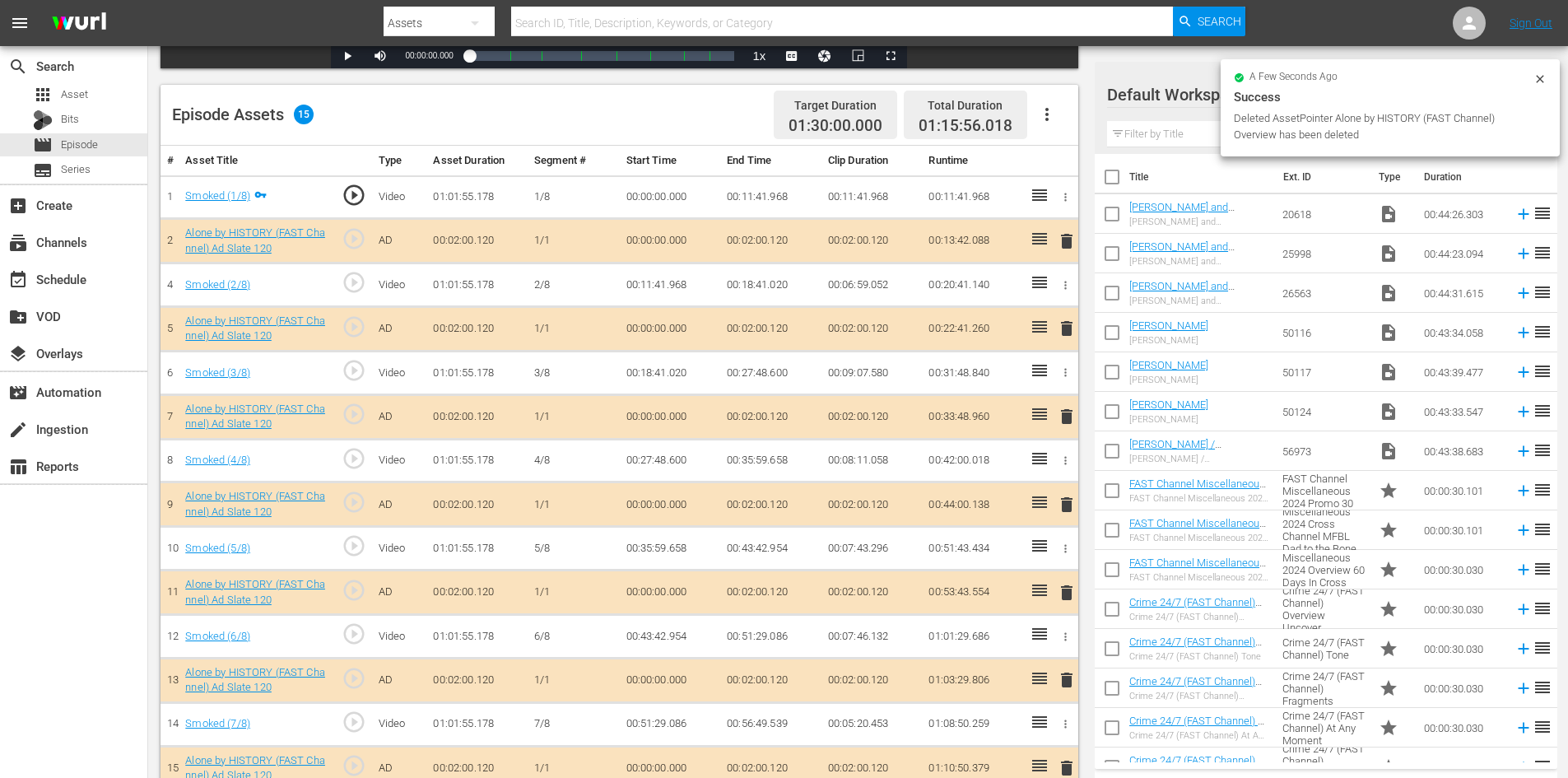
scroll to position [463, 0]
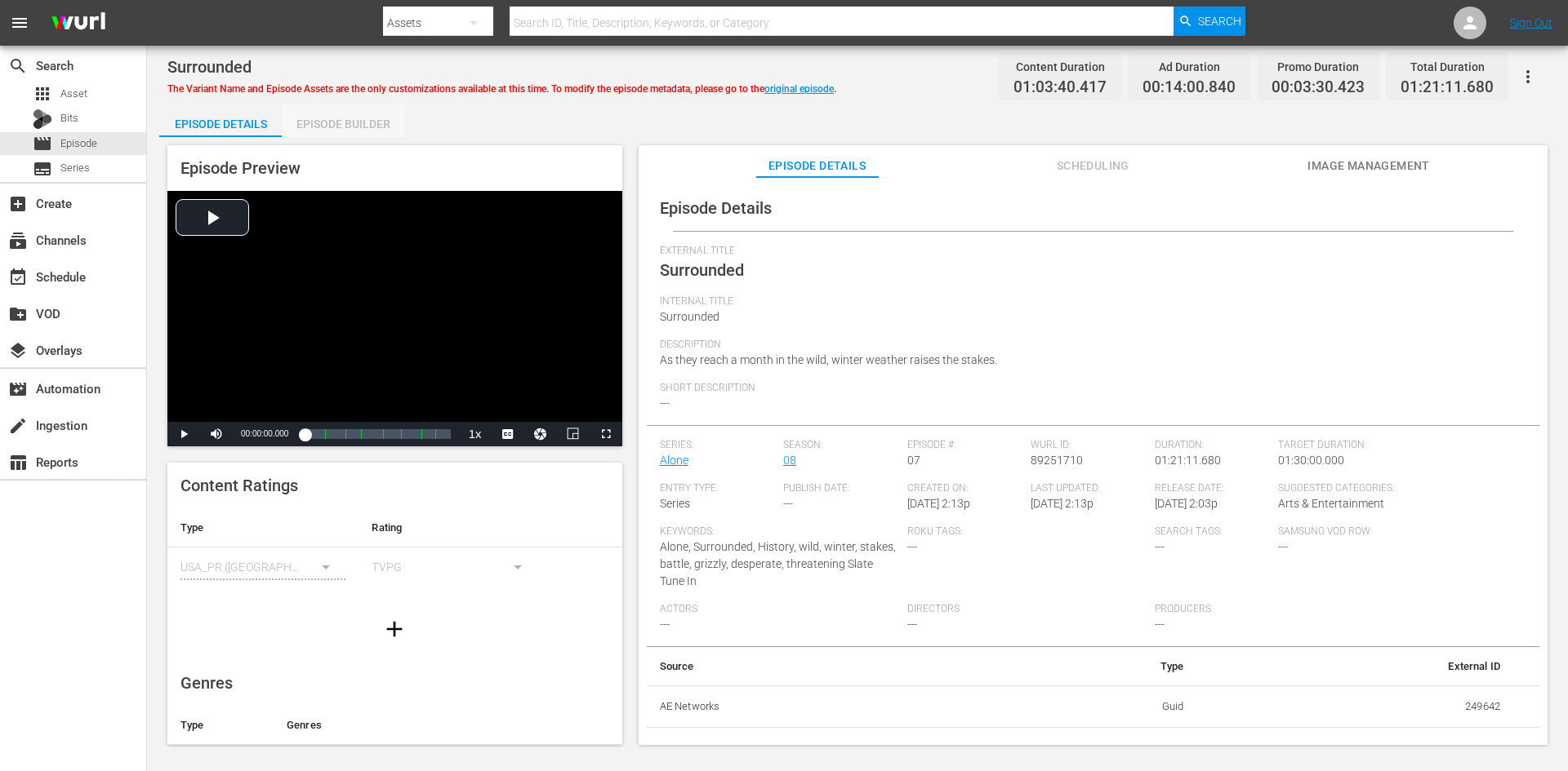
click at [344, 130] on div "Episode Builder" at bounding box center [343, 124] width 122 height 40
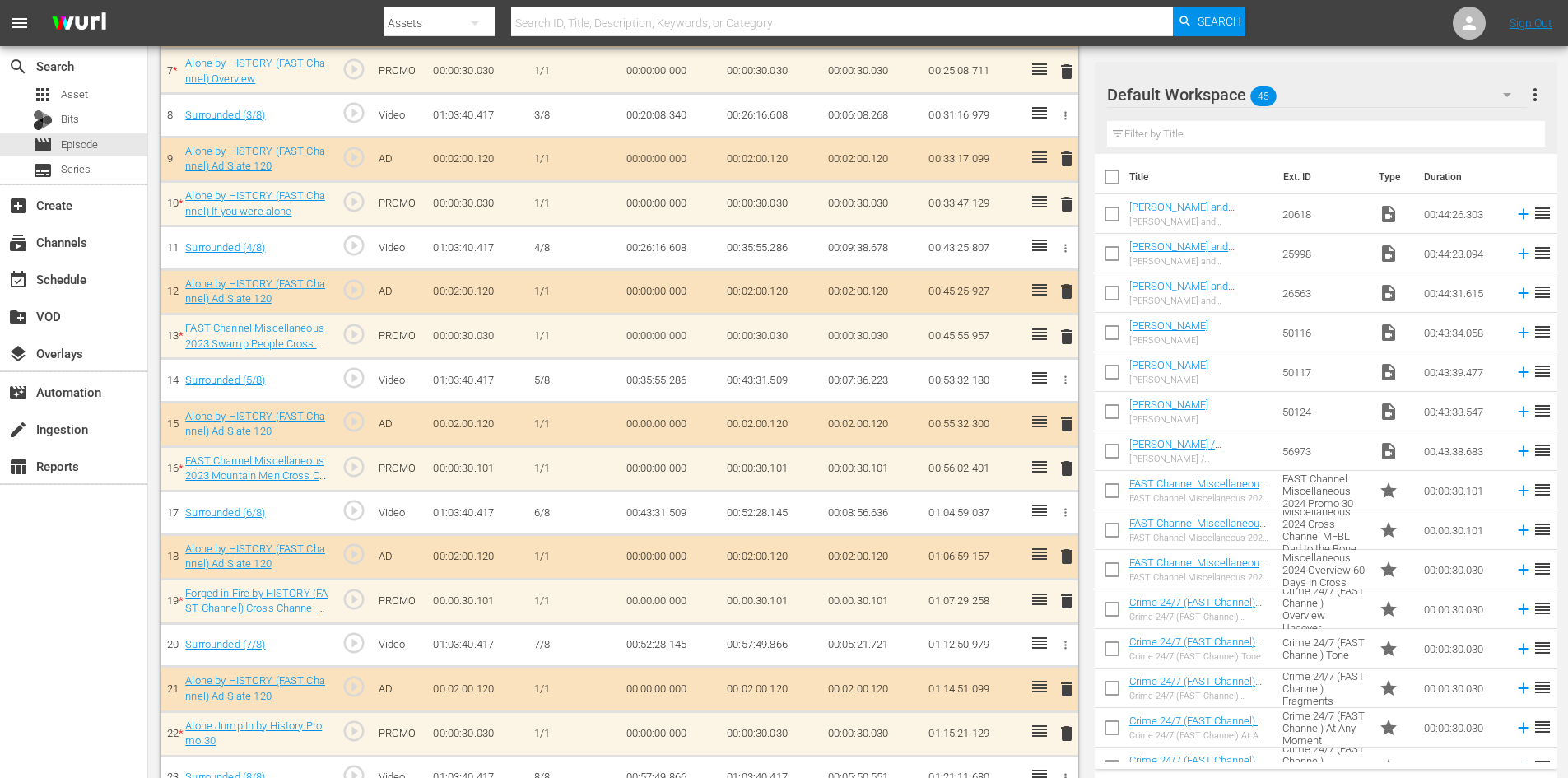
scroll to position [738, 0]
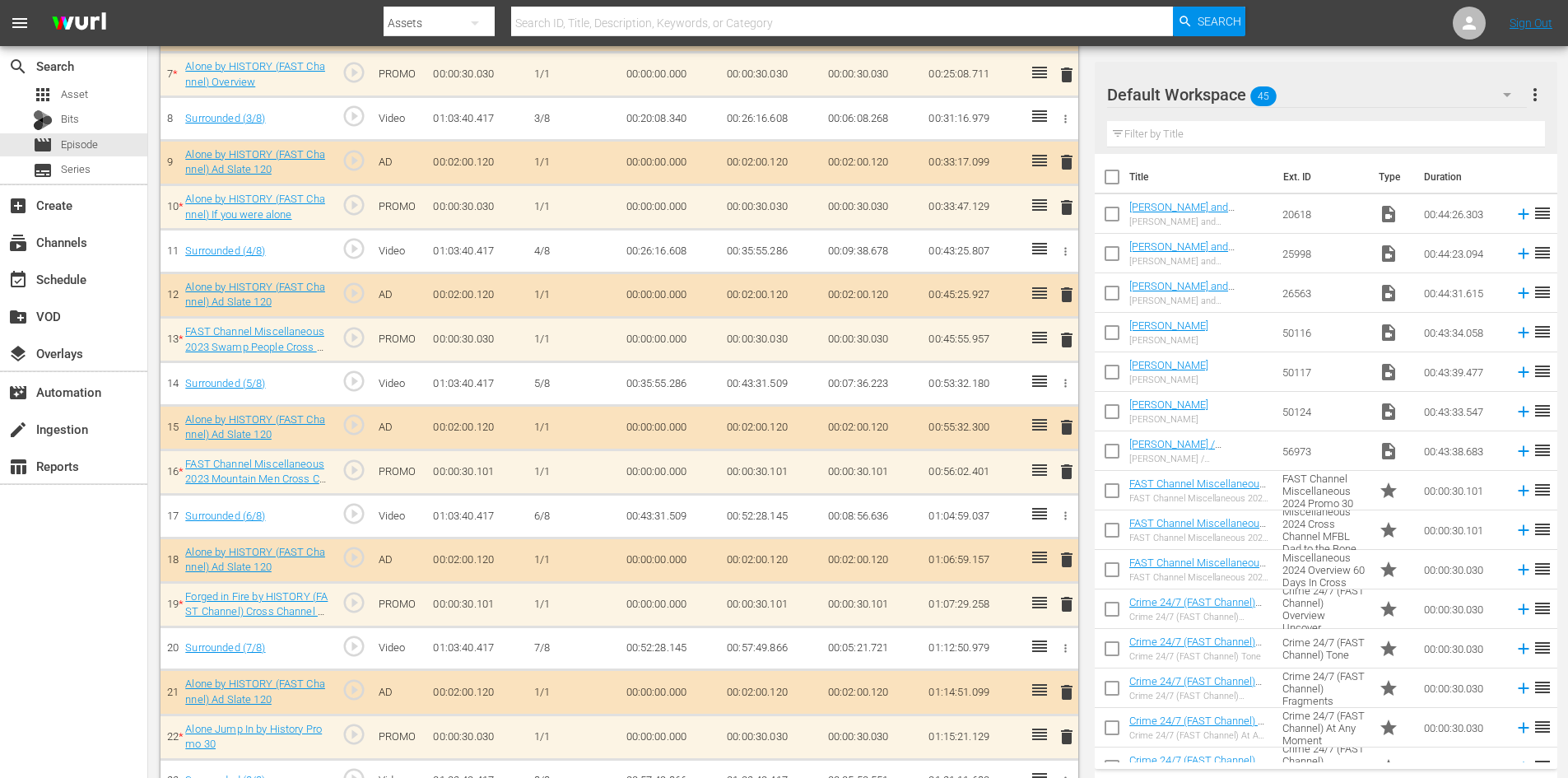
click at [1065, 339] on span "delete" at bounding box center [1066, 340] width 20 height 20
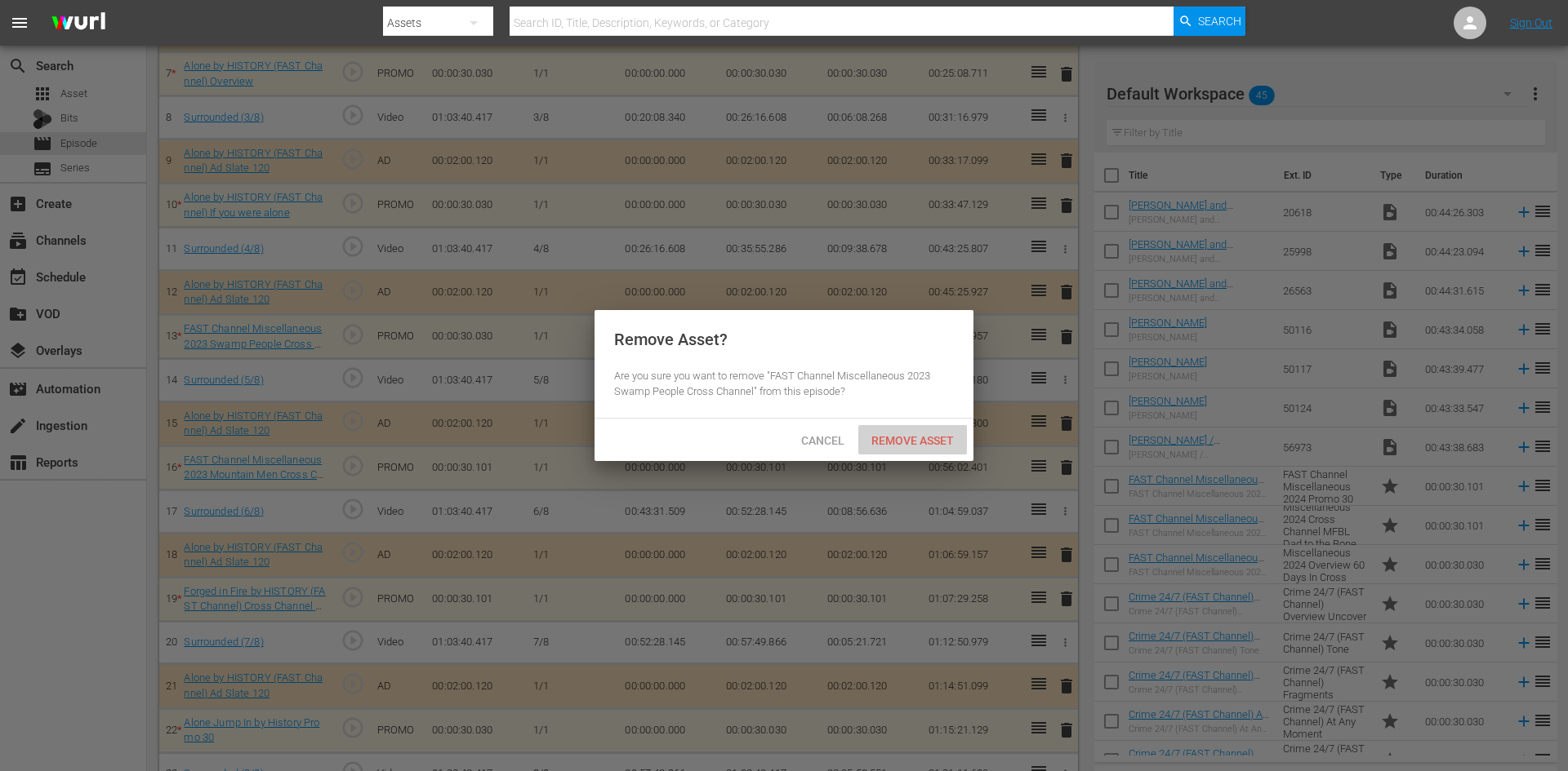
click at [896, 439] on span "Remove Asset" at bounding box center [912, 441] width 109 height 13
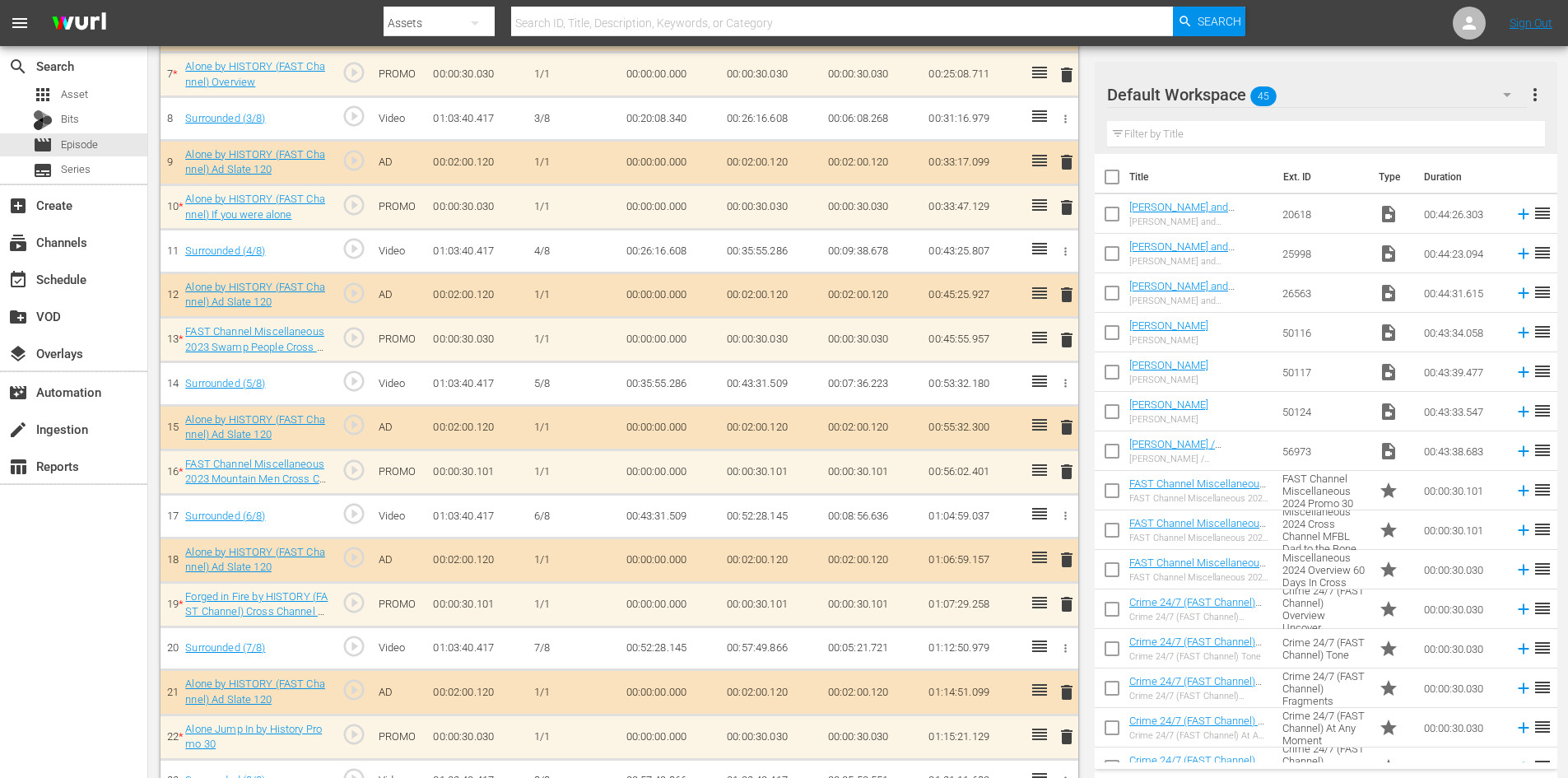
click at [1068, 471] on span "delete" at bounding box center [1066, 471] width 20 height 20
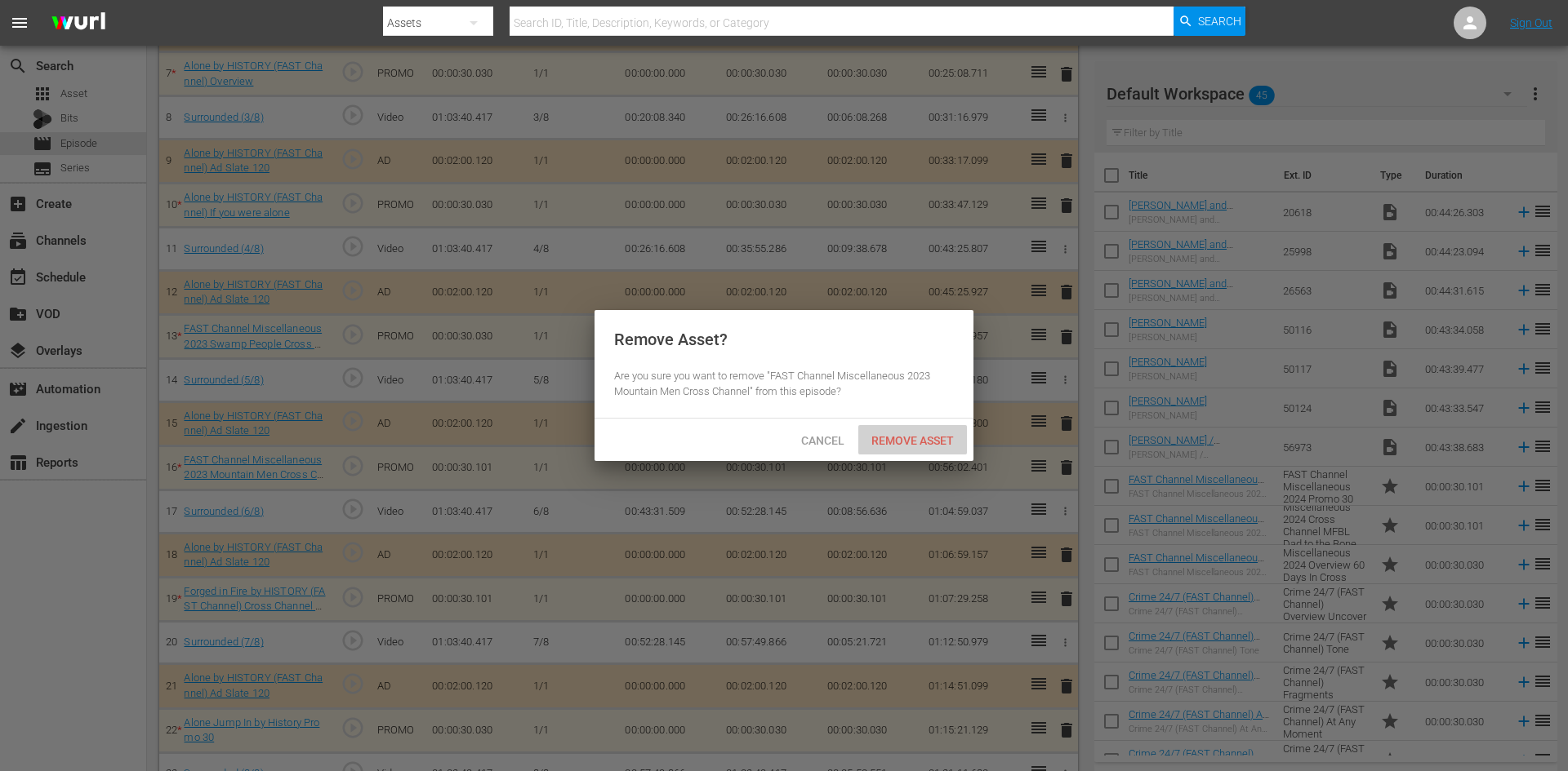
click at [915, 434] on span "Remove Asset" at bounding box center [912, 441] width 109 height 13
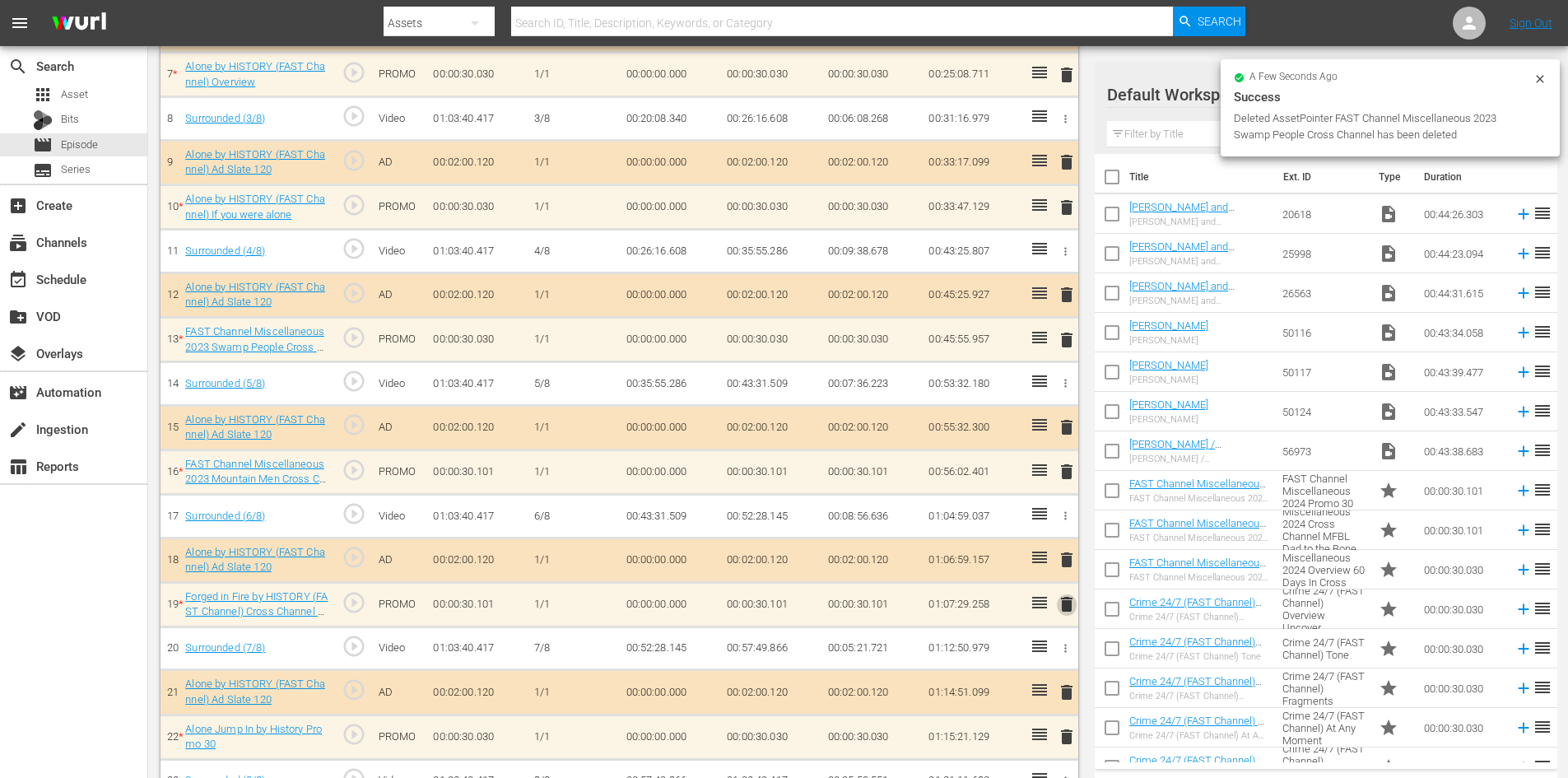
click at [1070, 607] on span "delete" at bounding box center [1066, 604] width 20 height 20
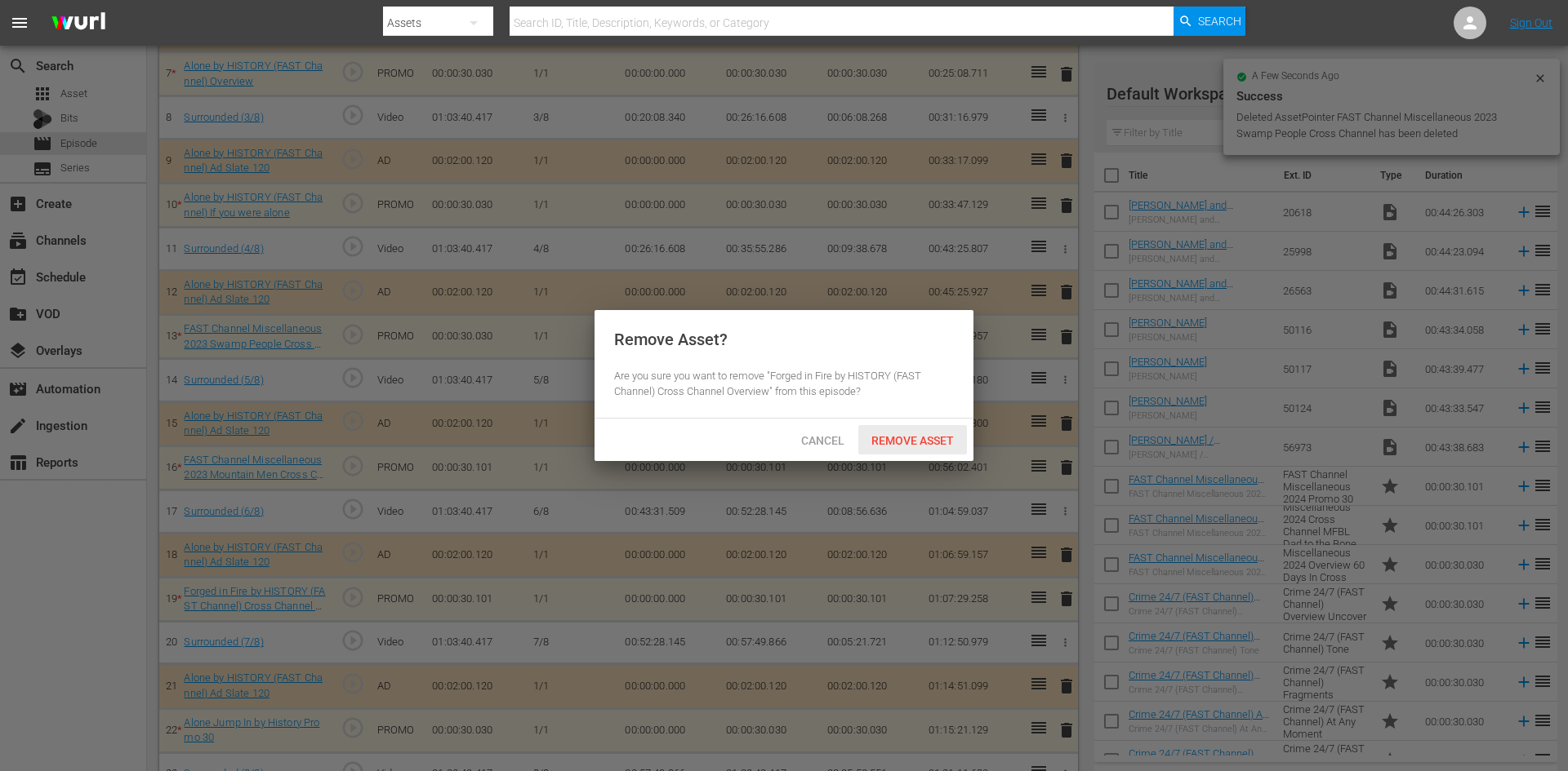
click at [911, 442] on span "Remove Asset" at bounding box center [912, 441] width 109 height 13
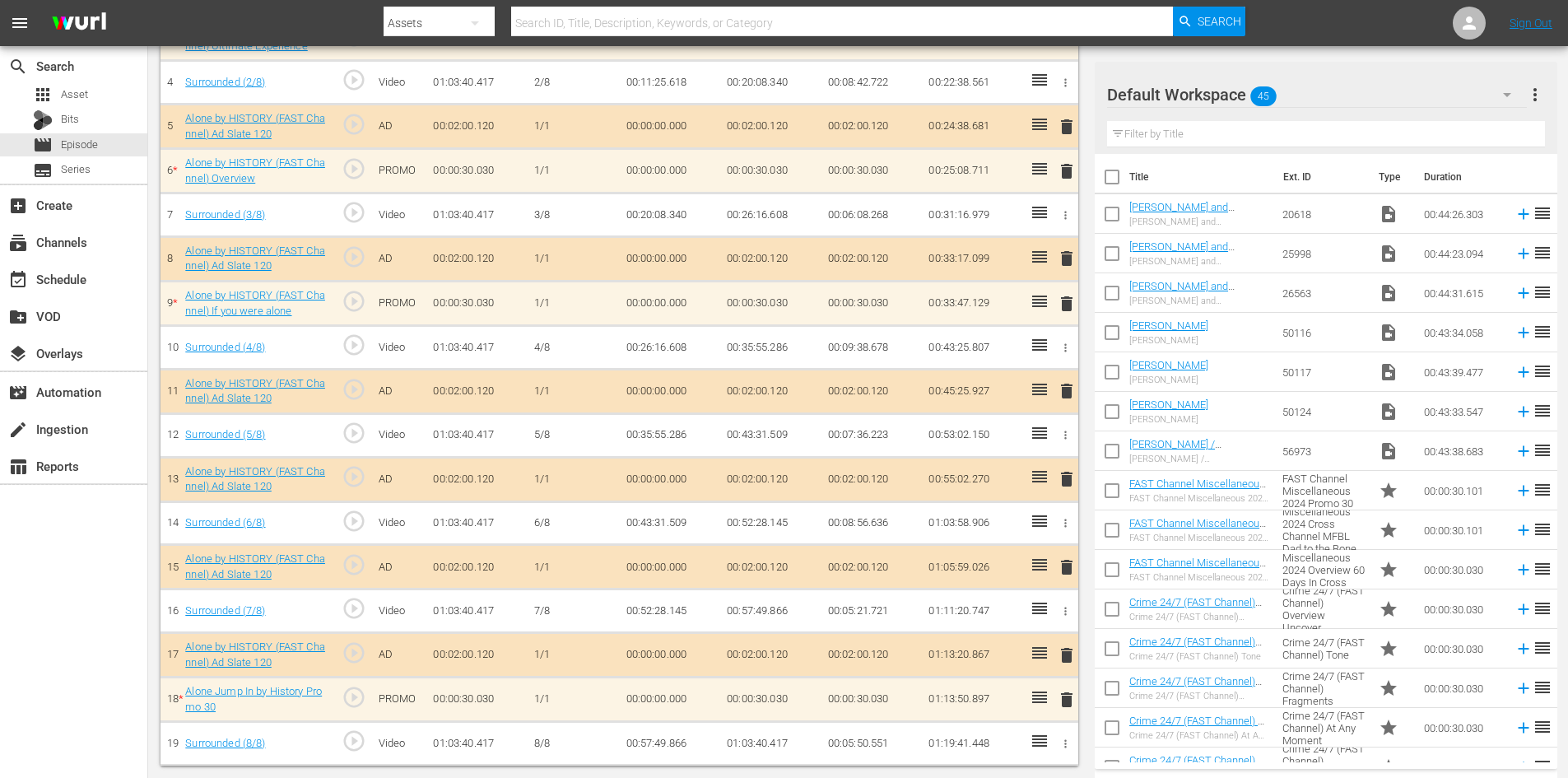
scroll to position [641, 0]
click at [1066, 172] on span "delete" at bounding box center [1066, 171] width 20 height 20
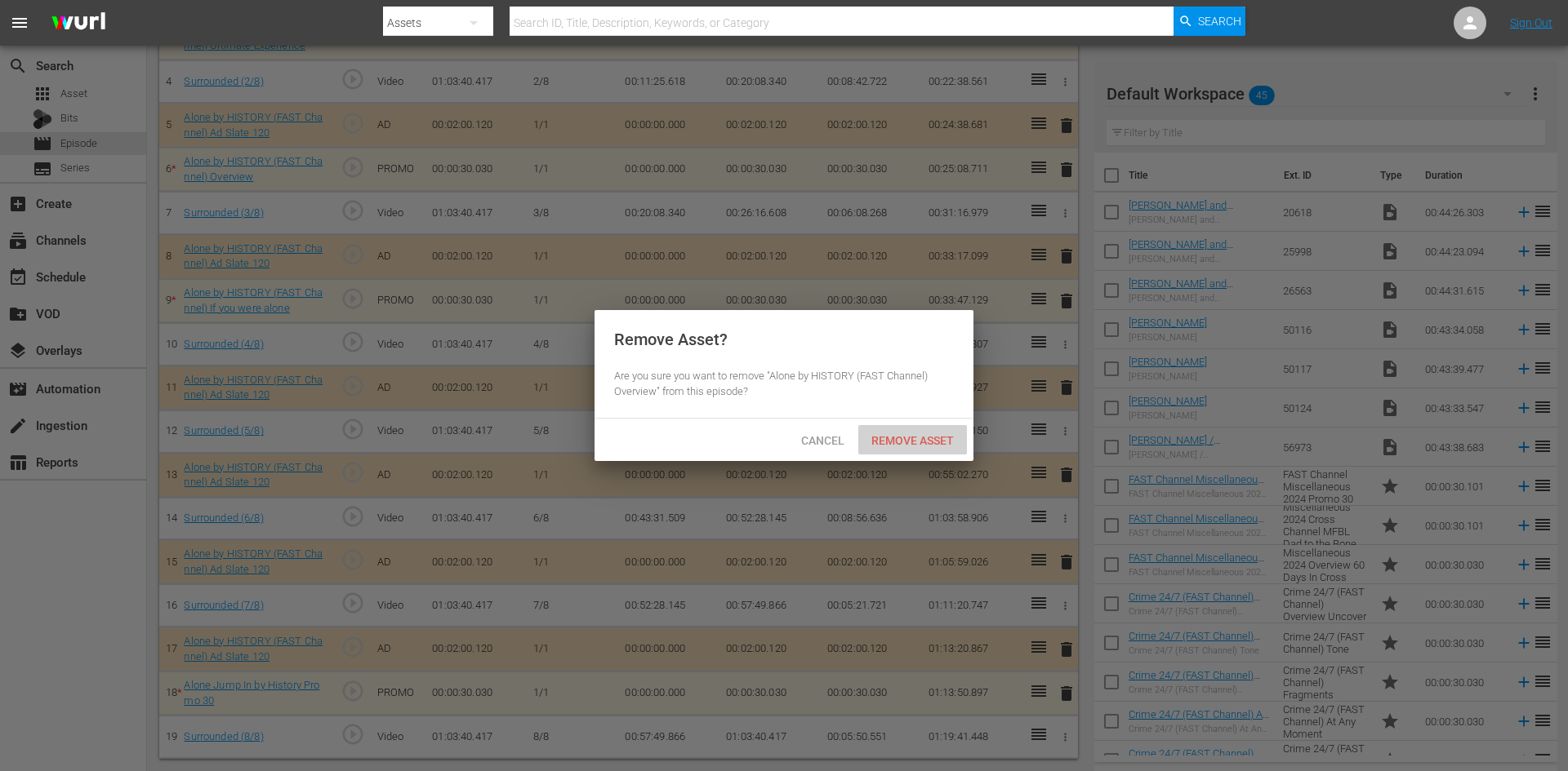
click at [895, 444] on span "Remove Asset" at bounding box center [912, 441] width 109 height 13
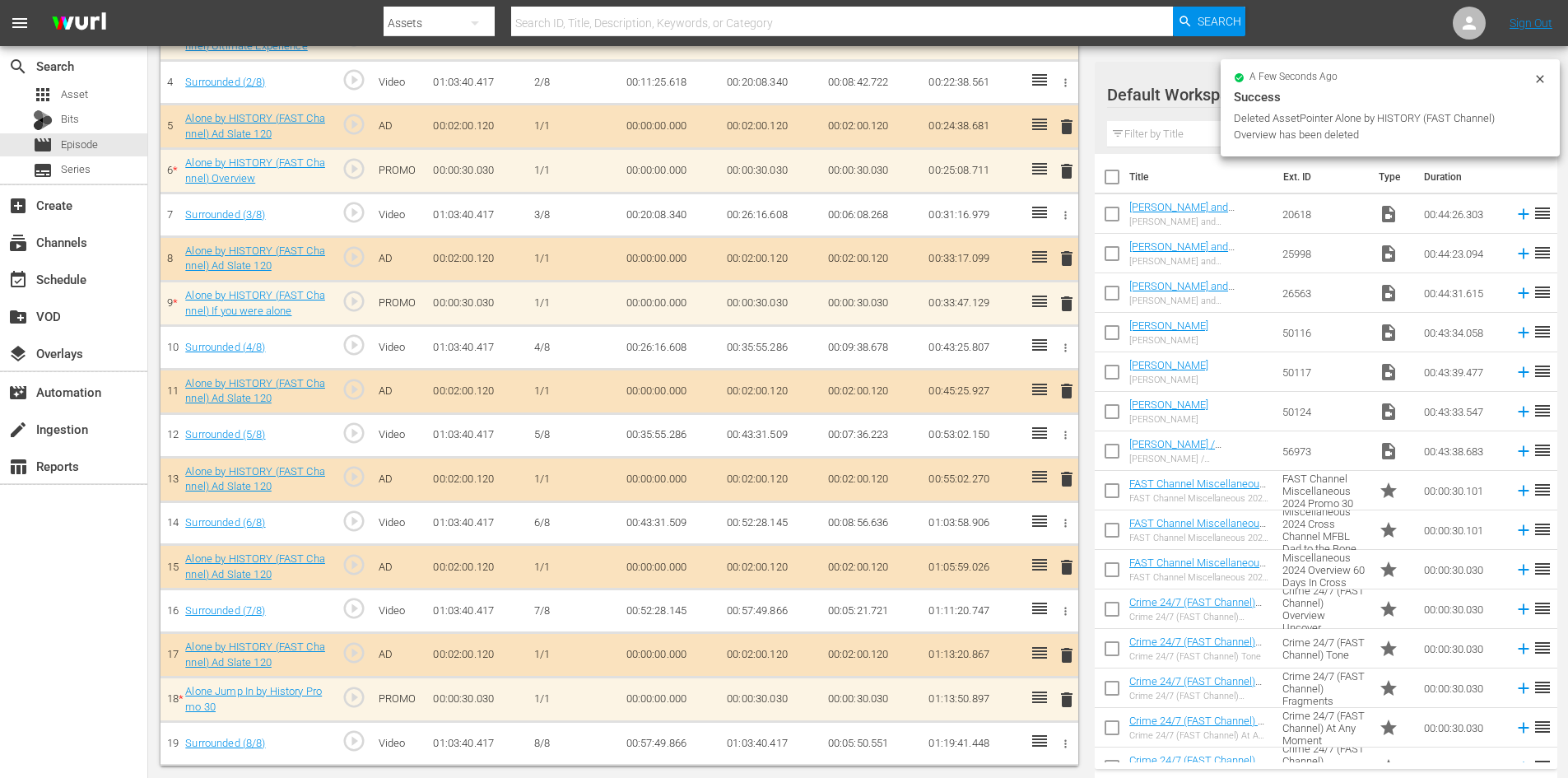
click at [1064, 302] on span "delete" at bounding box center [1066, 303] width 20 height 20
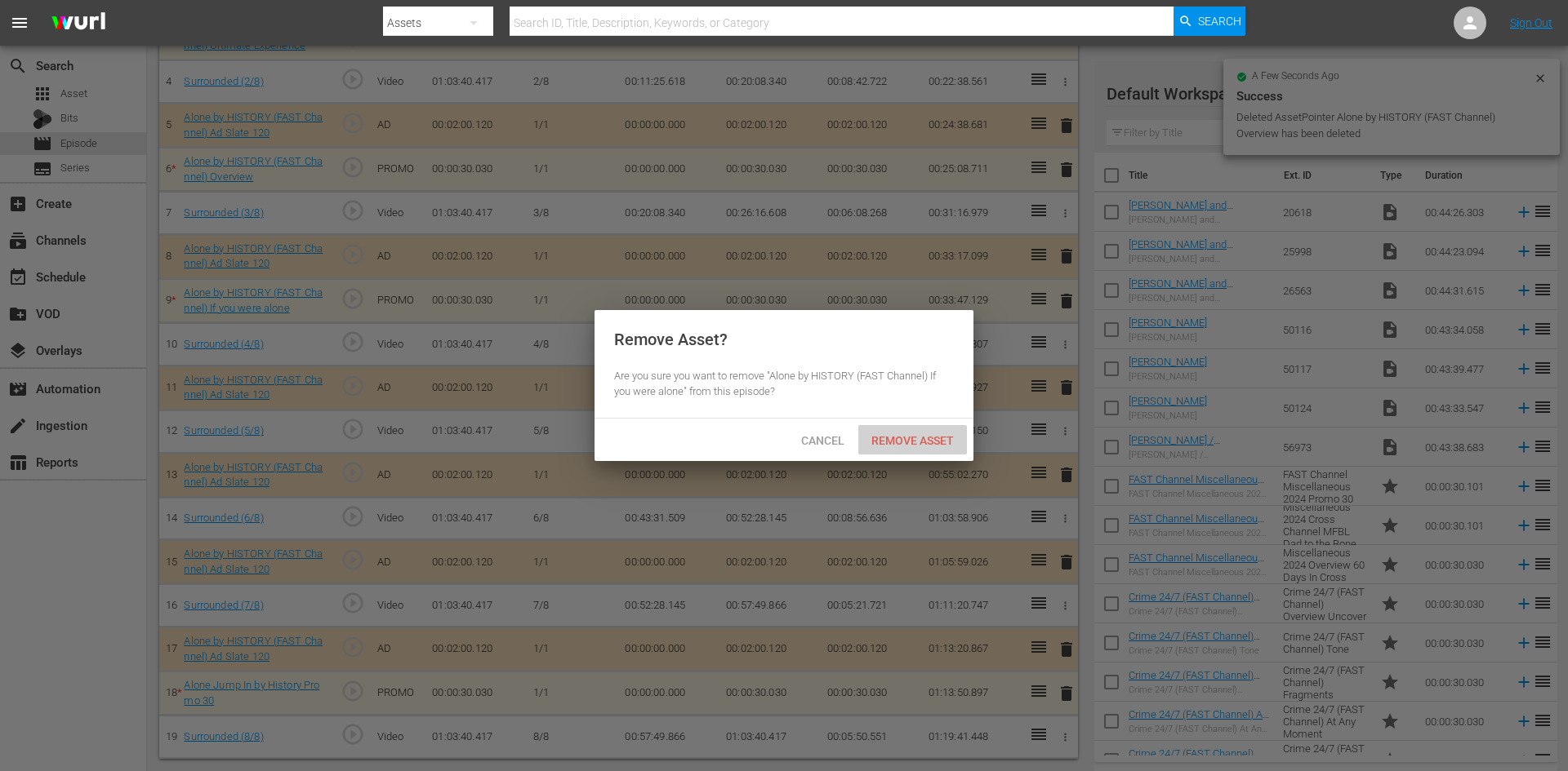
click at [890, 437] on span "Remove Asset" at bounding box center [912, 441] width 109 height 13
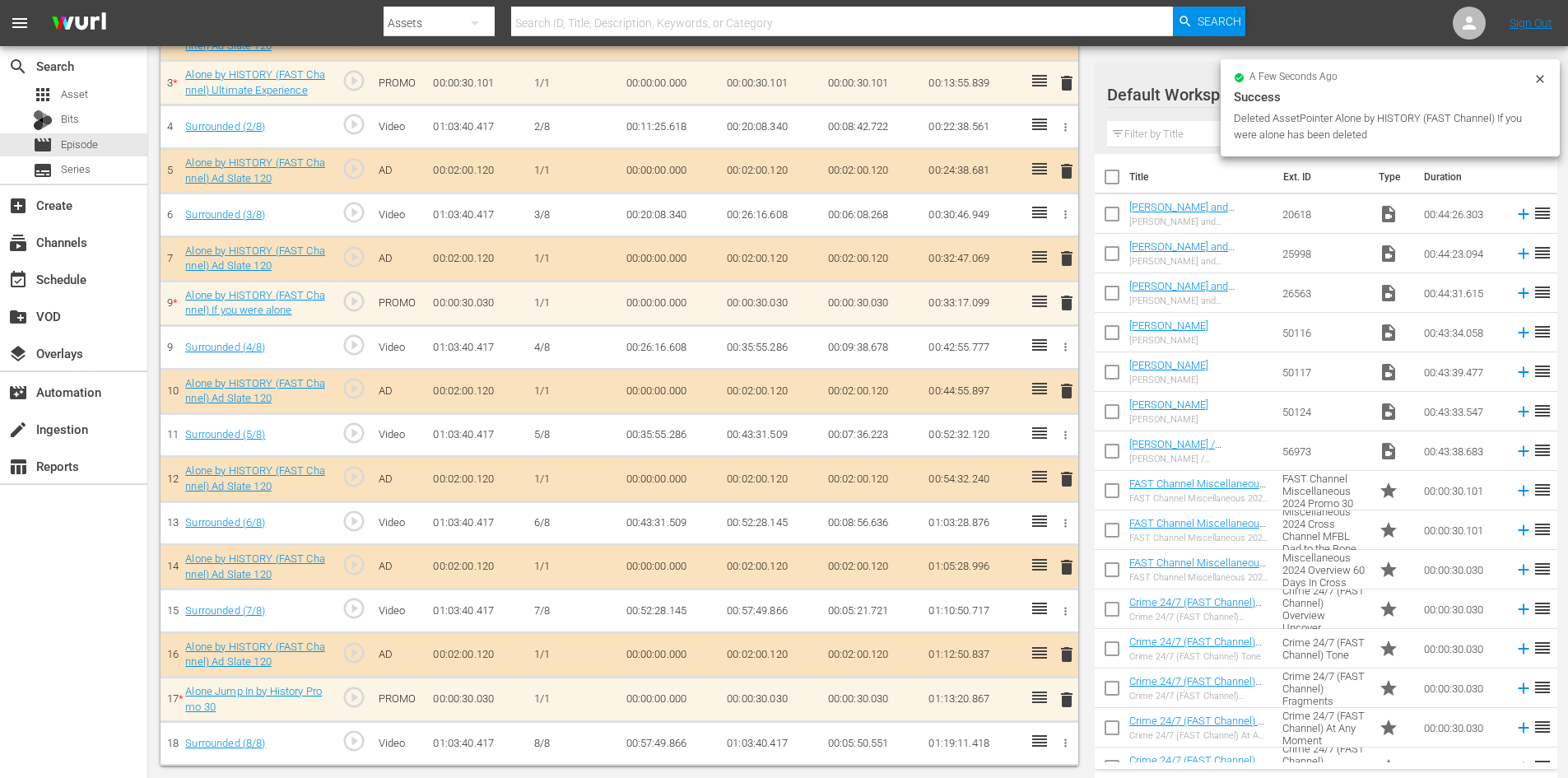
scroll to position [553, 0]
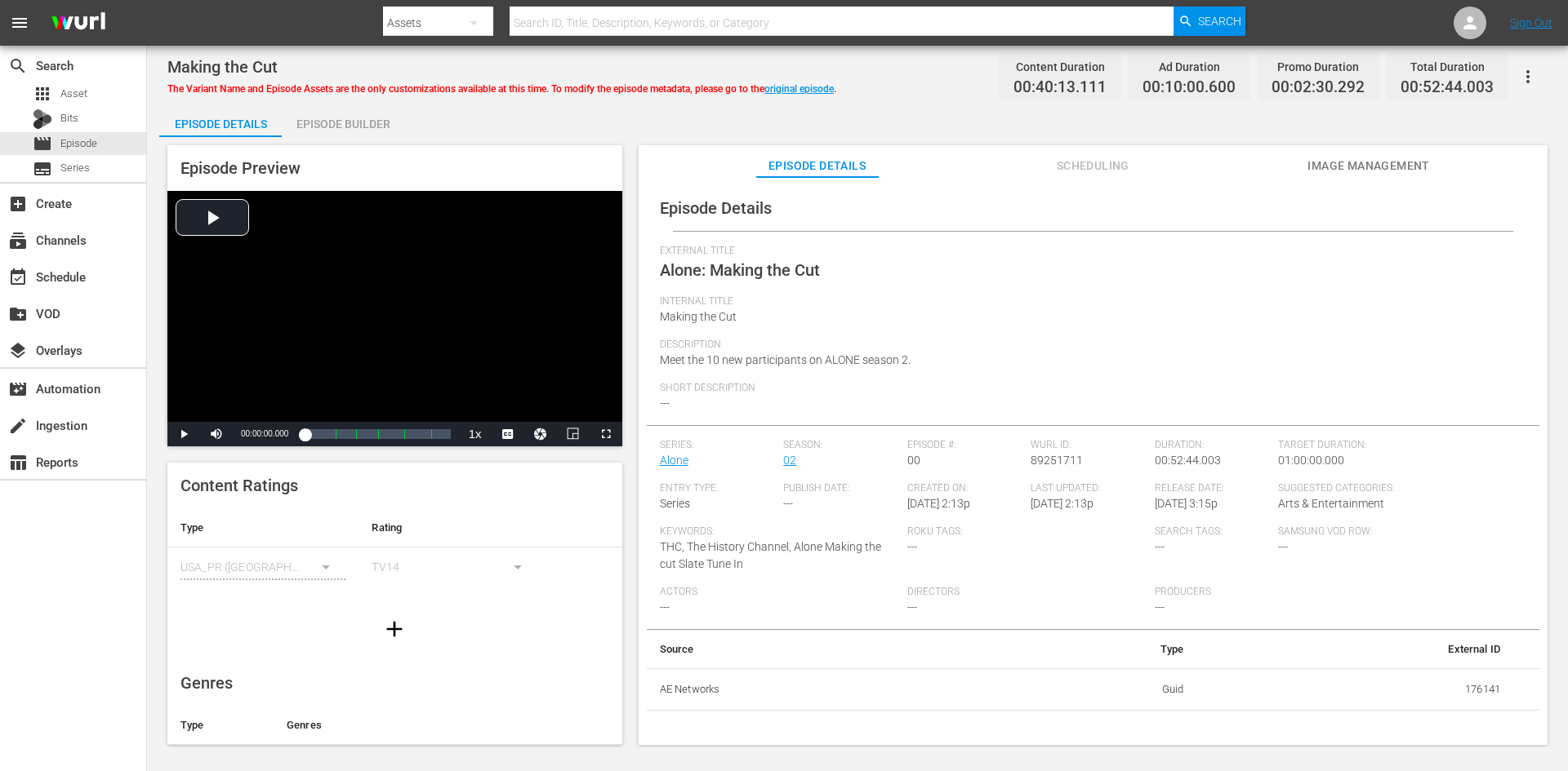
click at [372, 120] on div "Episode Builder" at bounding box center [343, 124] width 122 height 40
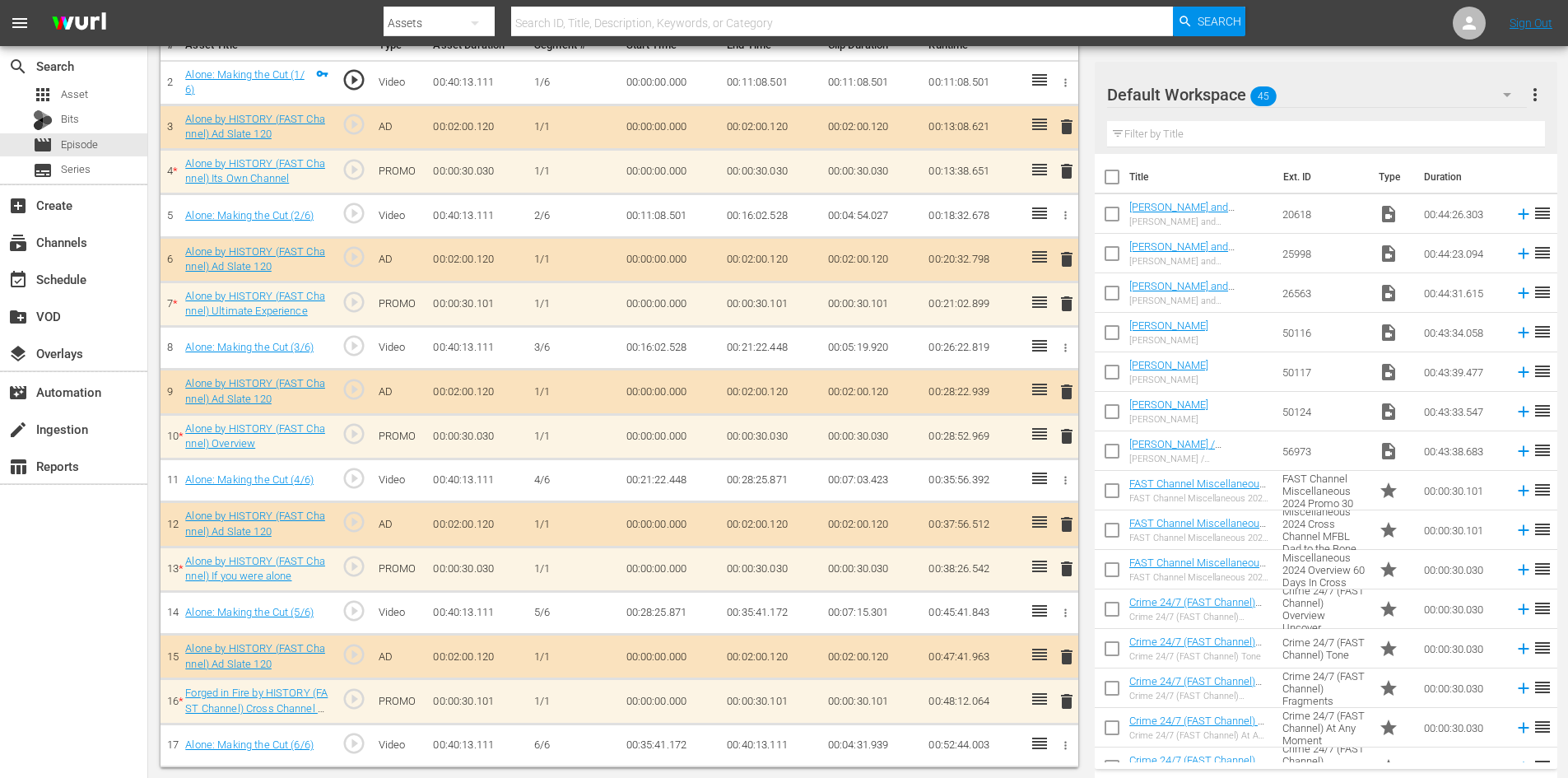
scroll to position [511, 0]
click at [1071, 699] on span "delete" at bounding box center [1066, 700] width 20 height 20
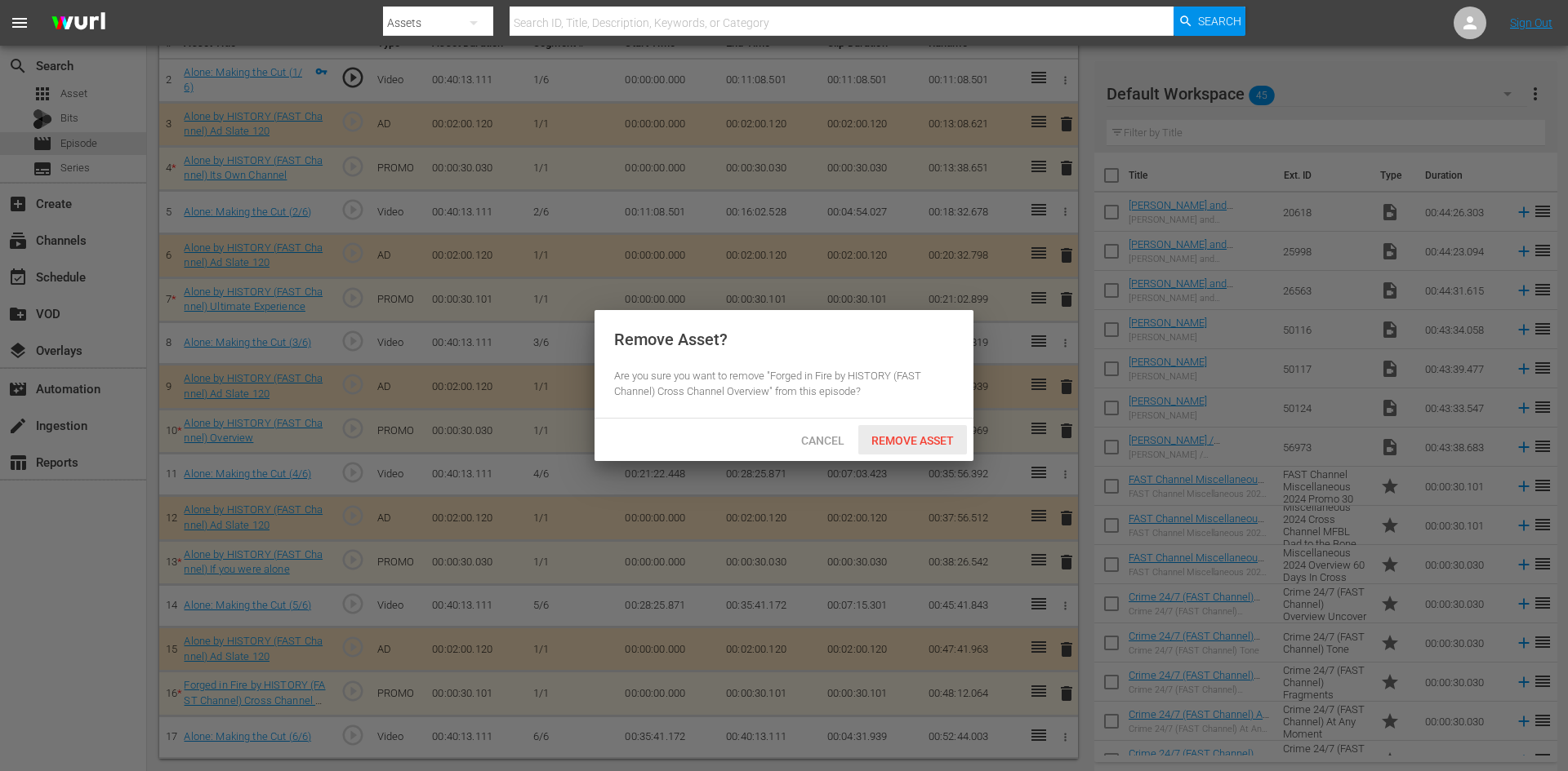
click at [936, 445] on span "Remove Asset" at bounding box center [912, 441] width 109 height 13
